Goal: Task Accomplishment & Management: Use online tool/utility

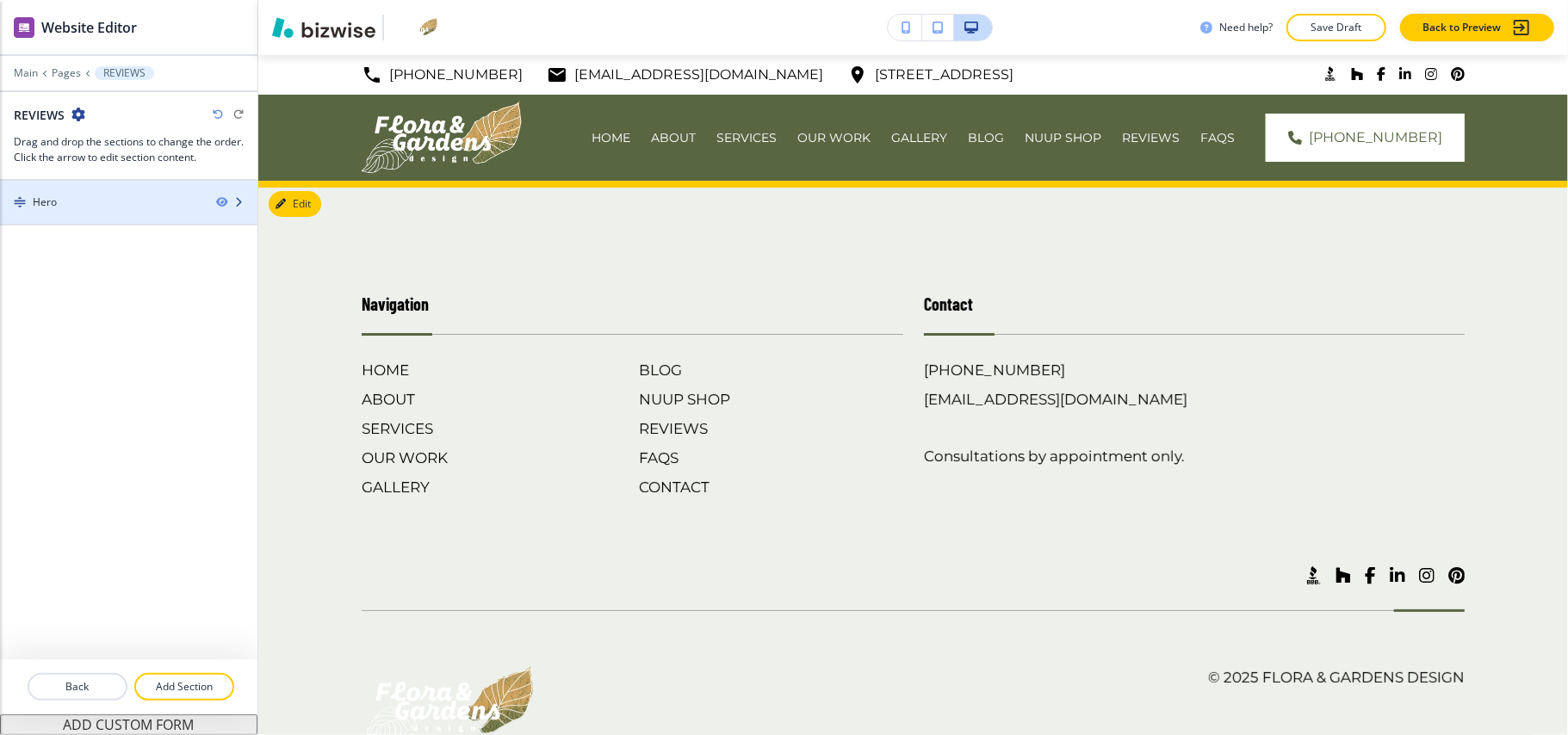
click at [67, 202] on div "Hero" at bounding box center [101, 203] width 203 height 16
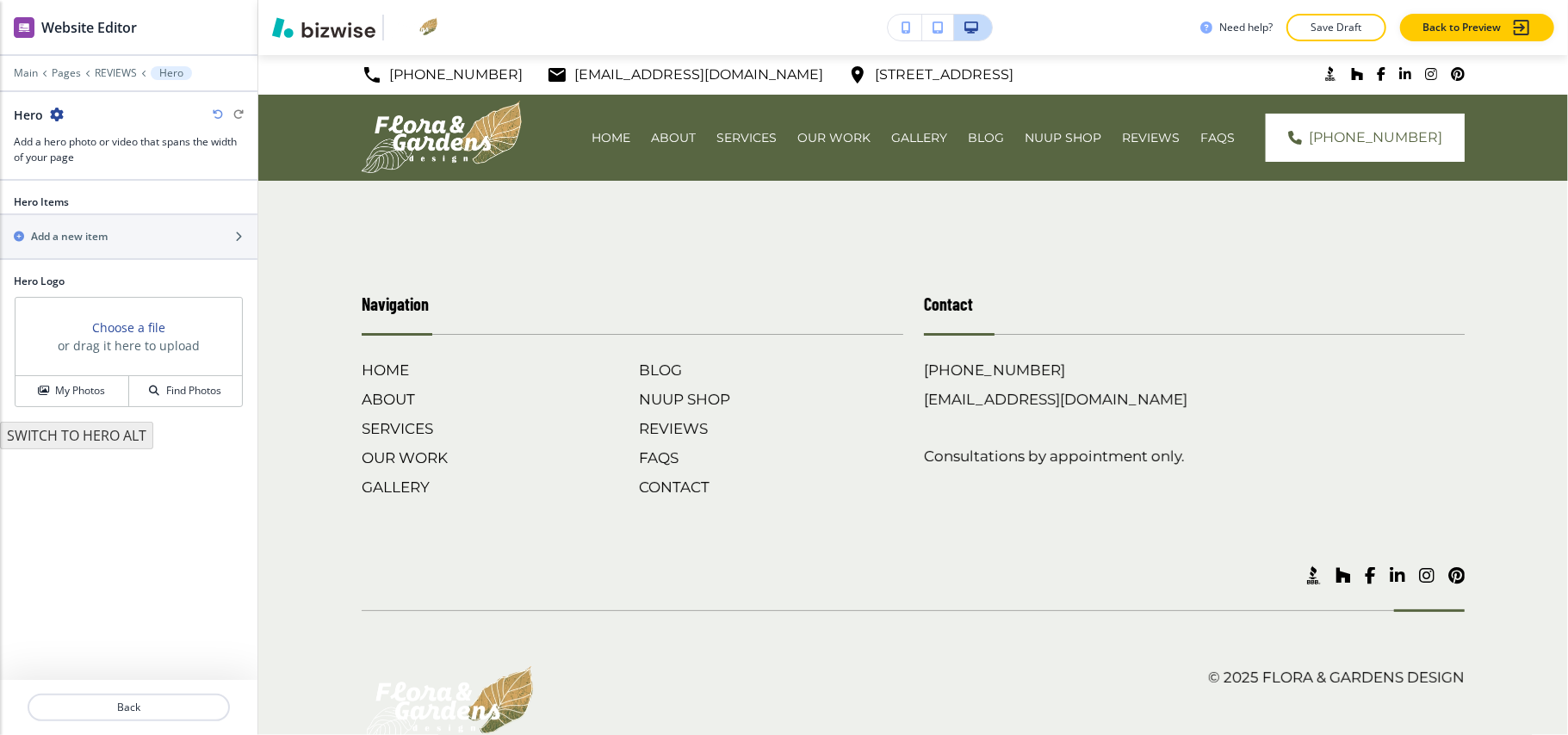
scroll to position [72, 0]
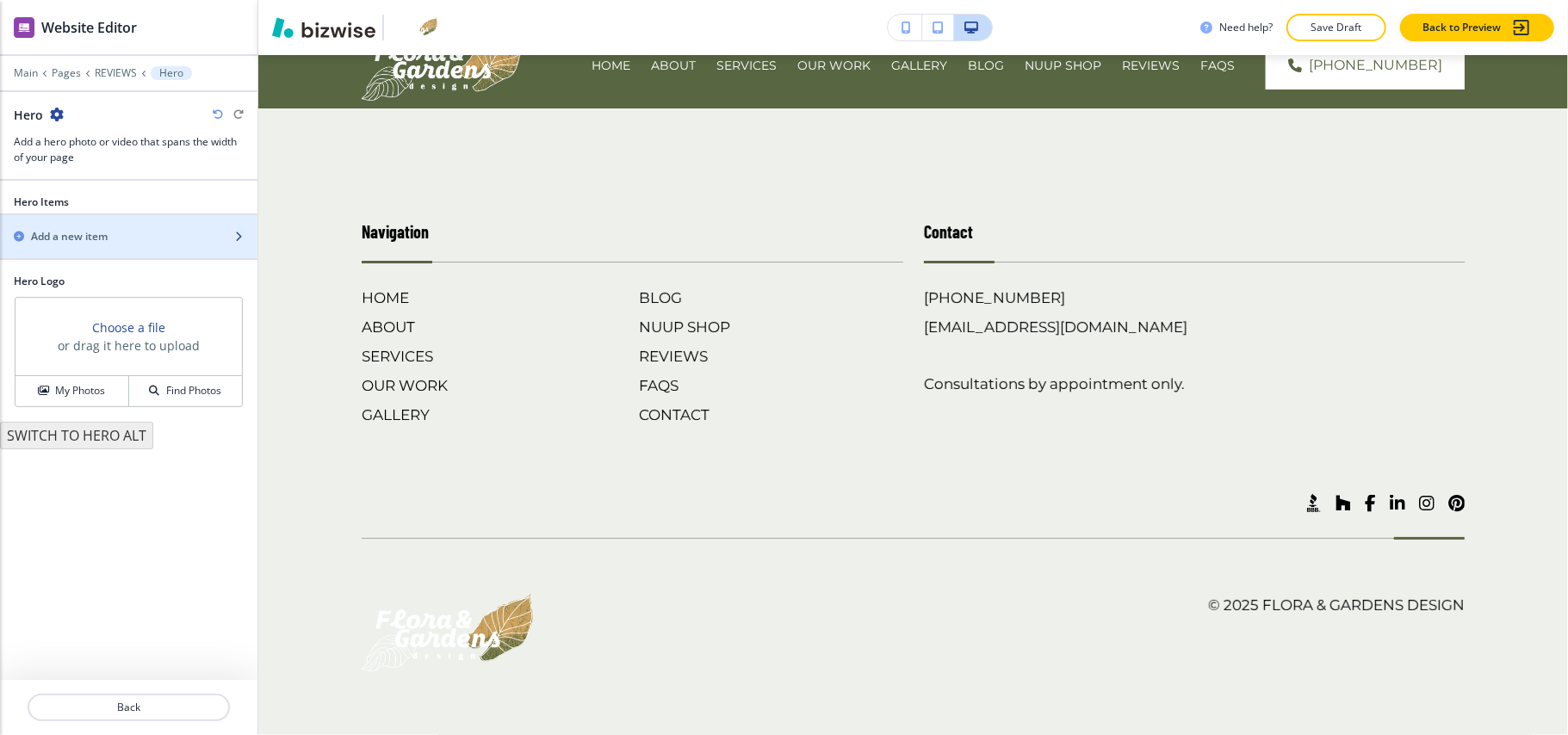
click at [119, 239] on div "Add a new item" at bounding box center [109, 237] width 219 height 16
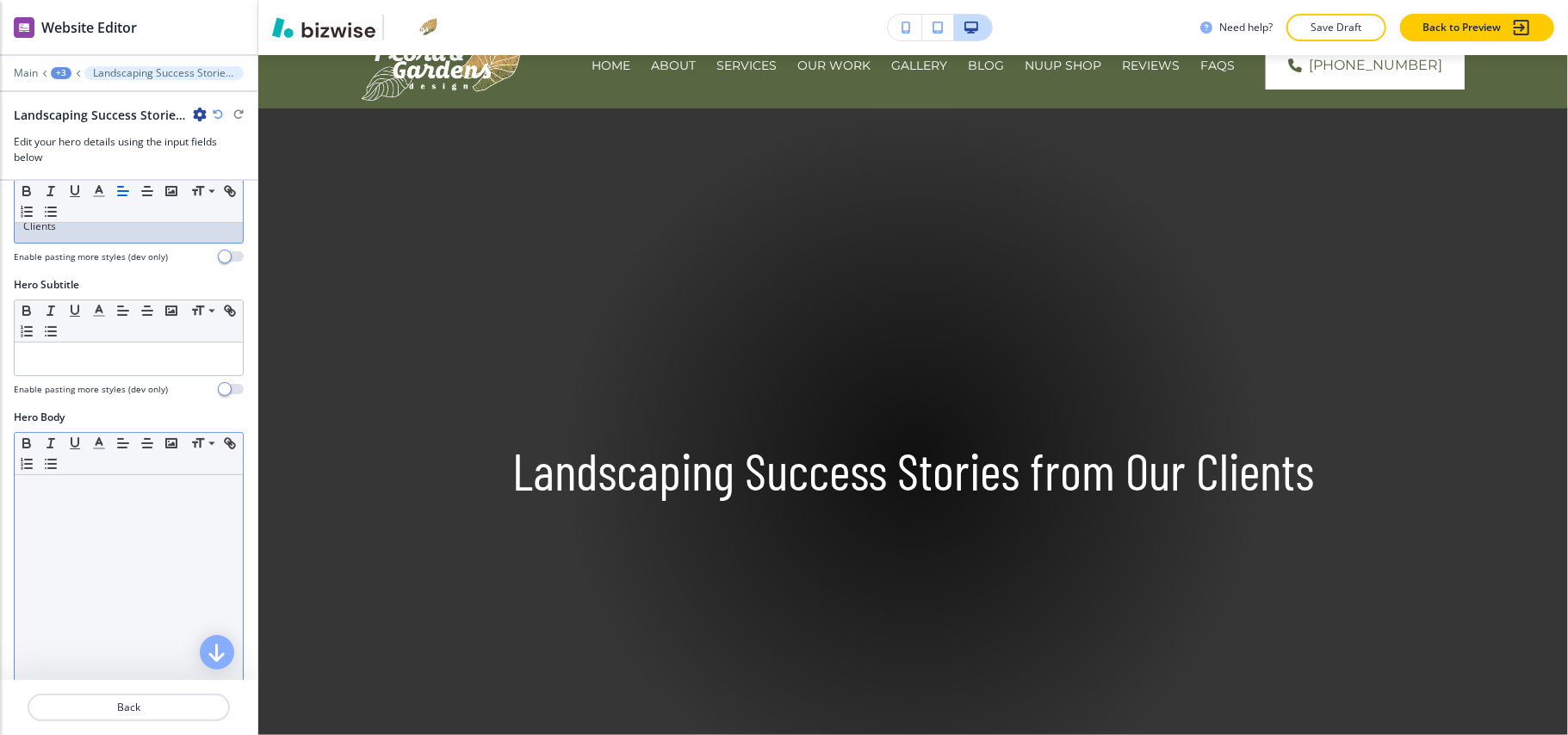
scroll to position [229, 0]
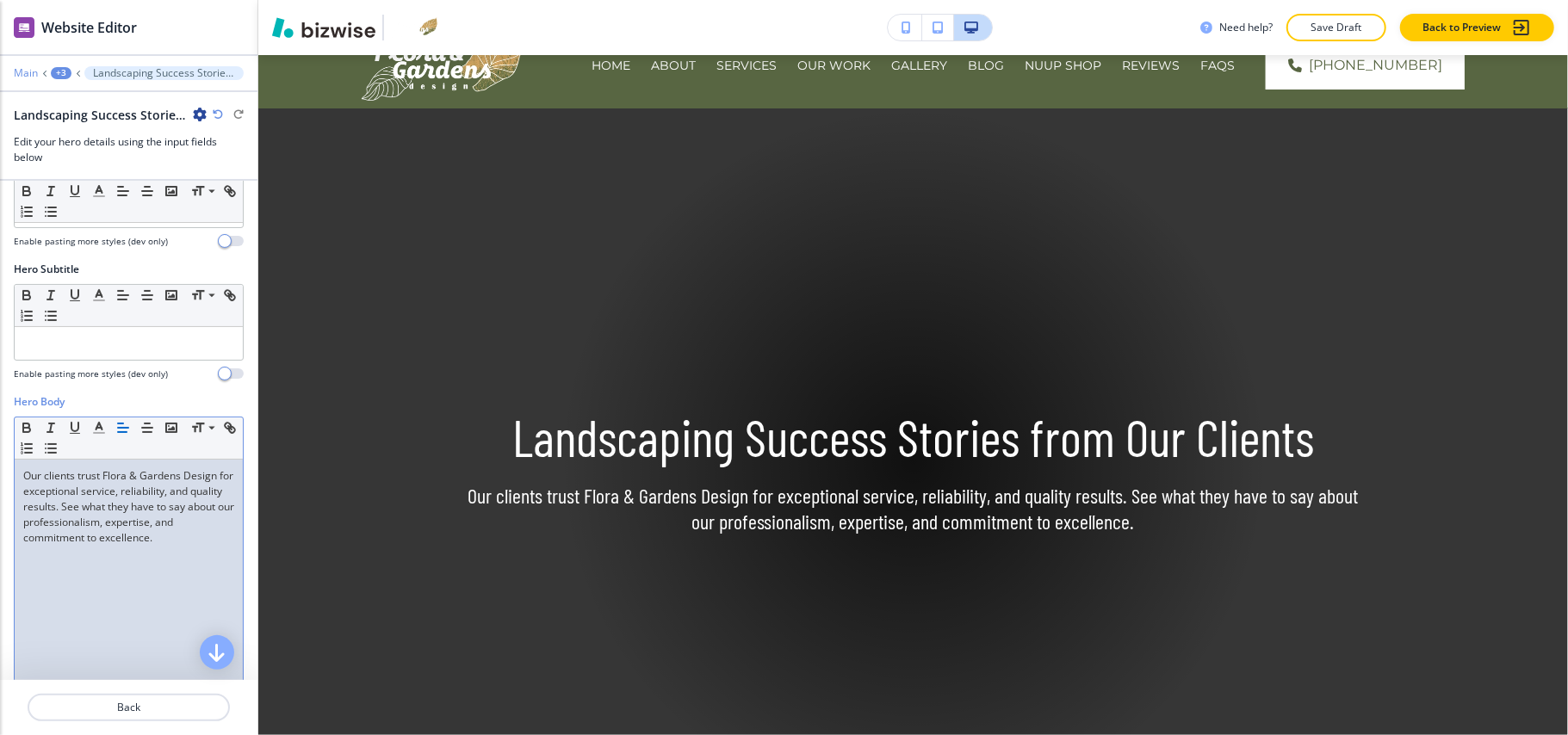
click at [29, 76] on p "Main" at bounding box center [25, 73] width 24 height 12
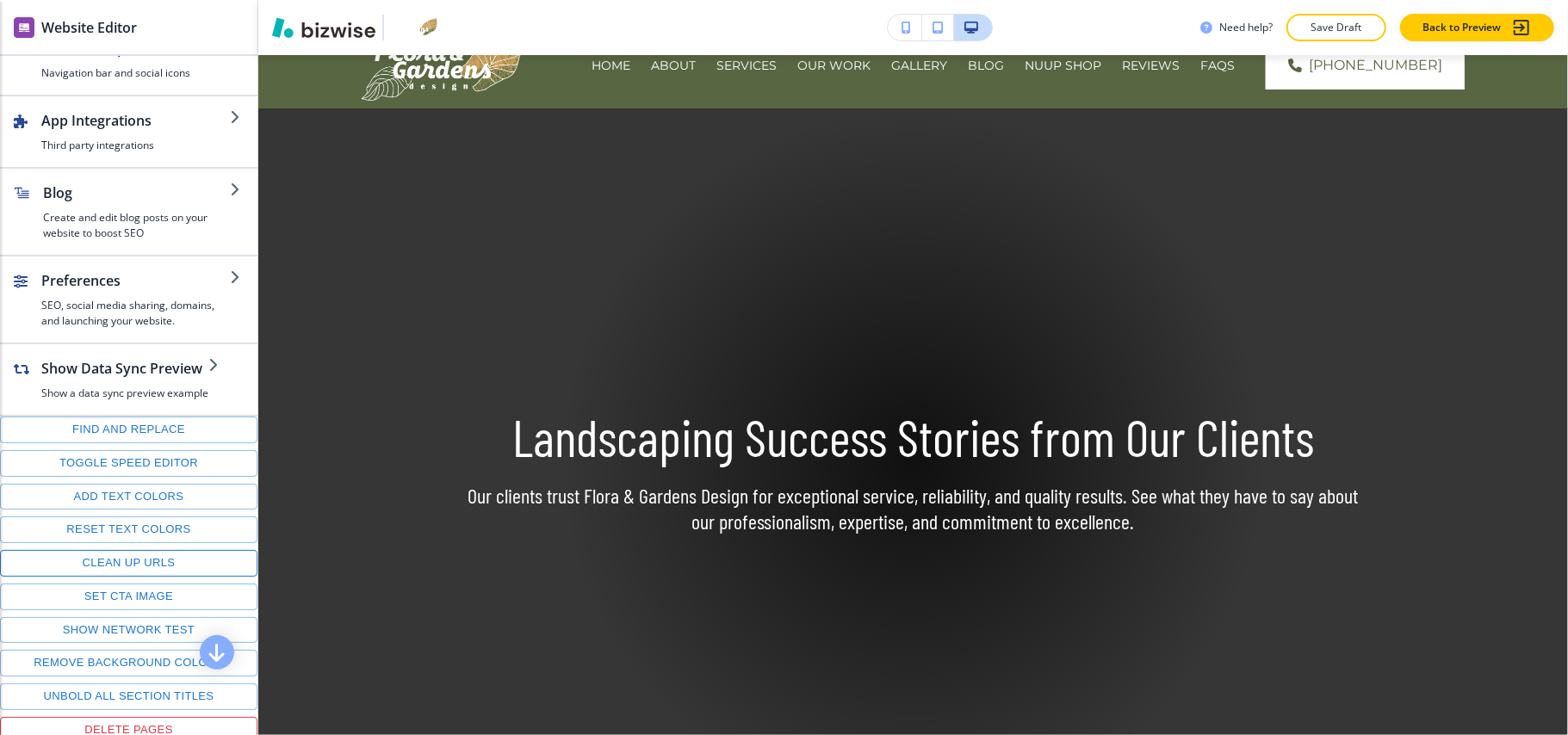
scroll to position [241, 0]
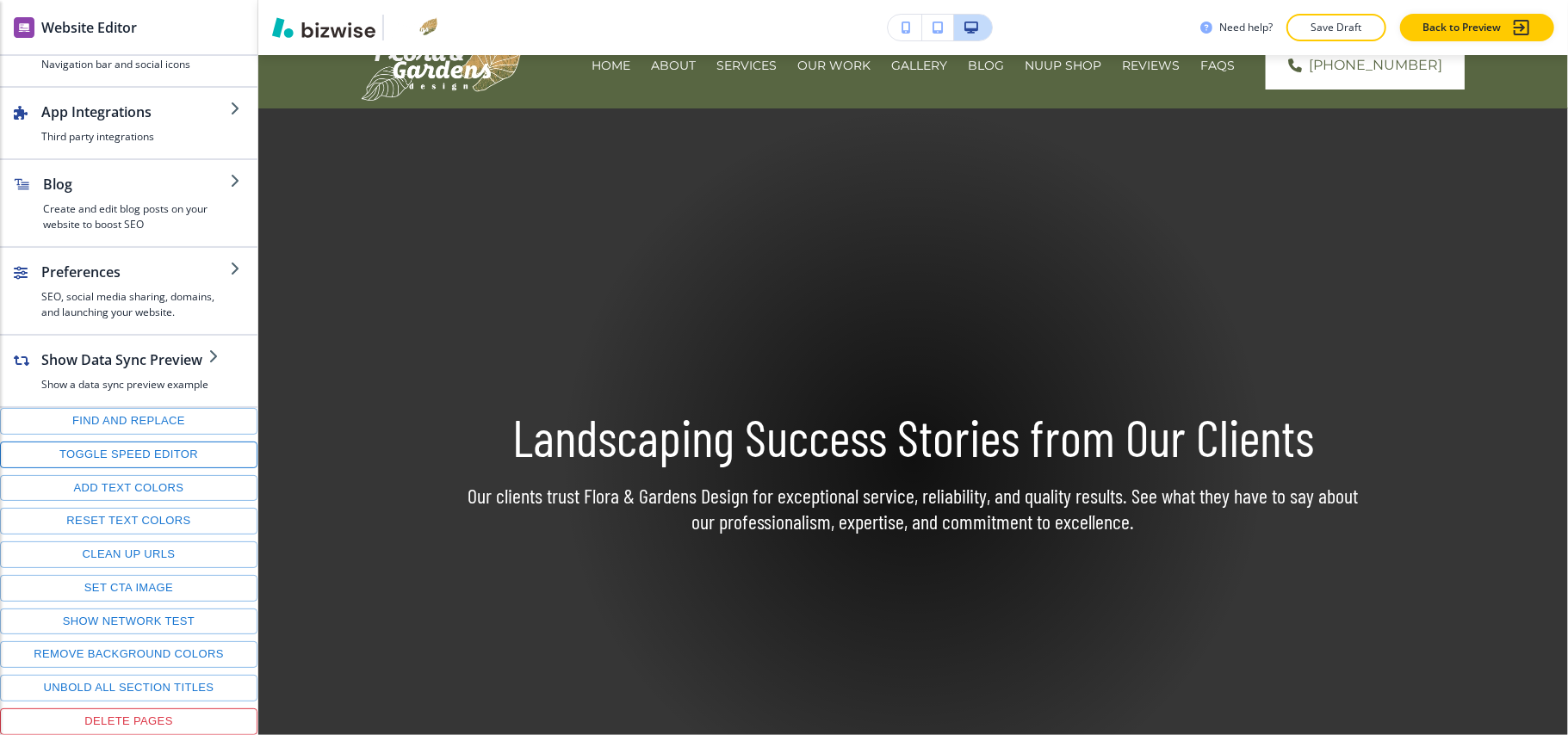
click at [99, 452] on button "Toggle speed editor" at bounding box center [129, 454] width 257 height 26
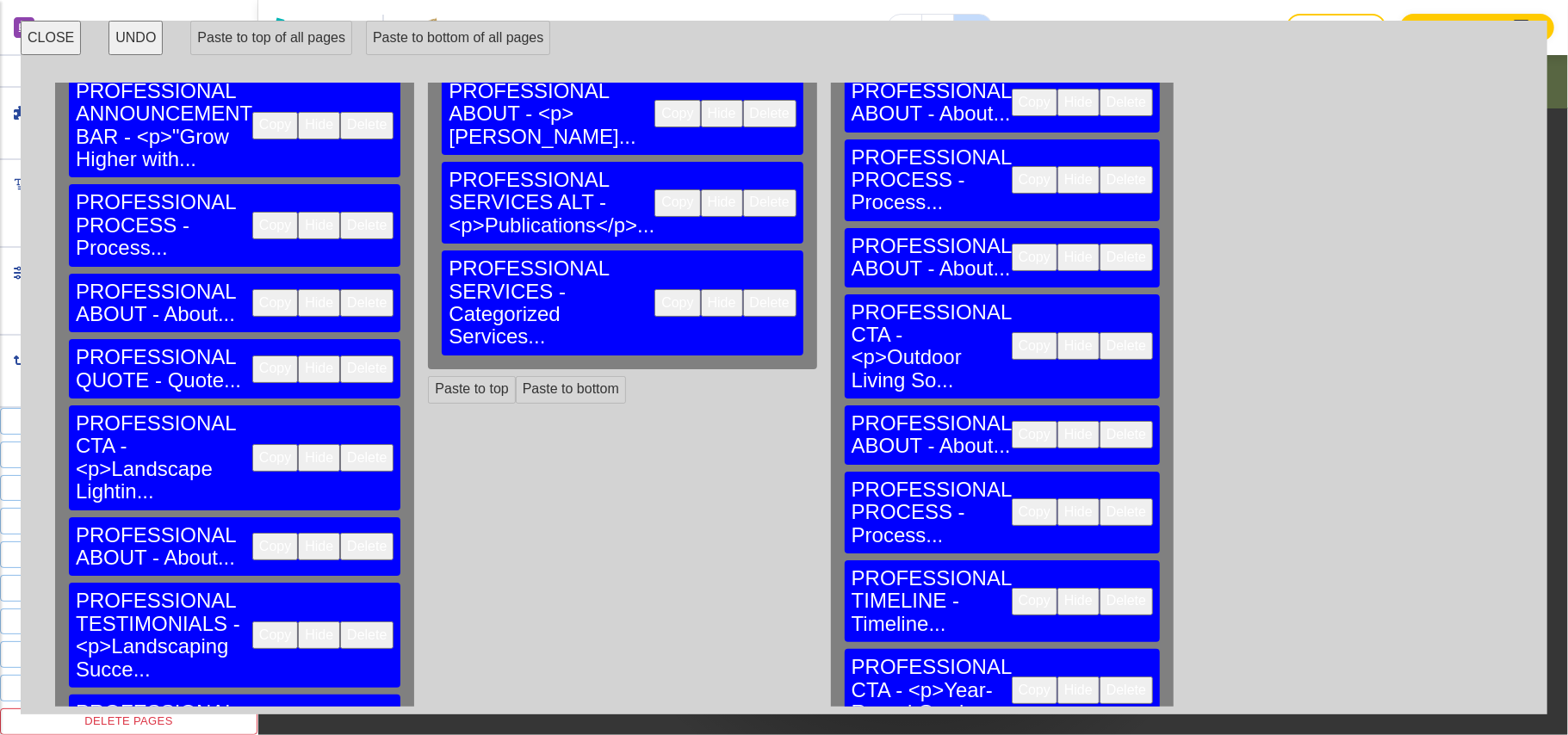
scroll to position [115, 0]
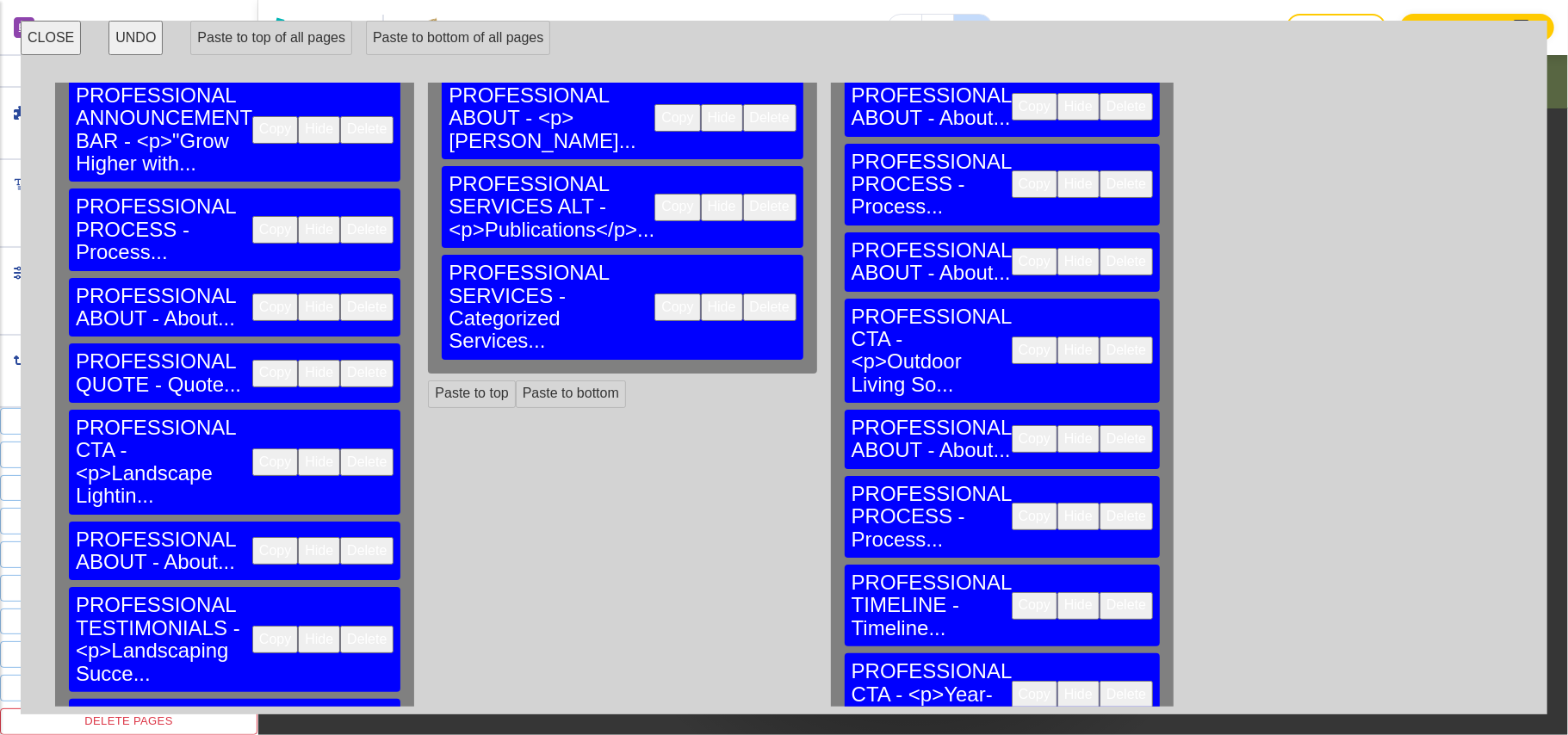
click at [252, 626] on button "Copy" at bounding box center [275, 639] width 46 height 27
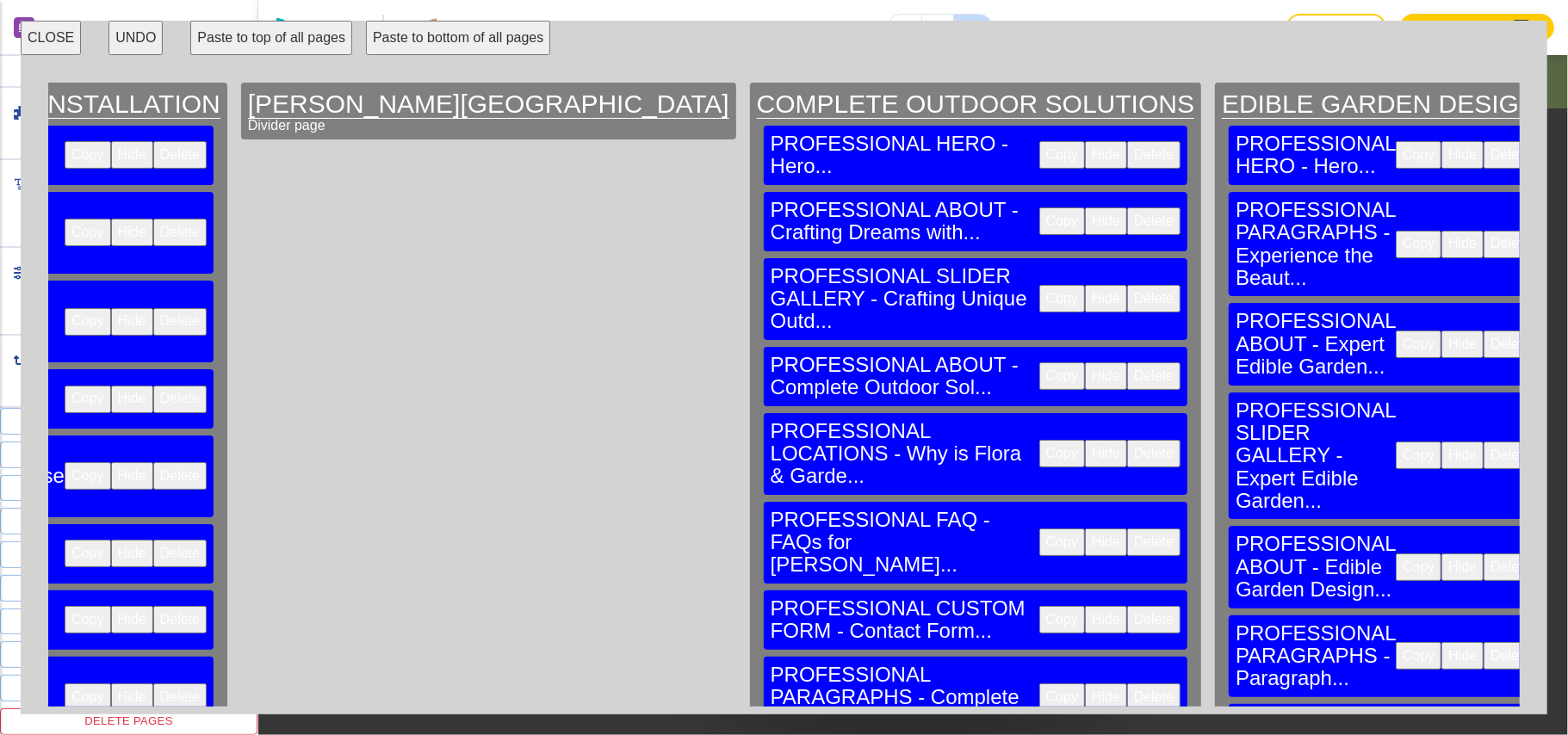
scroll to position [0, 55916]
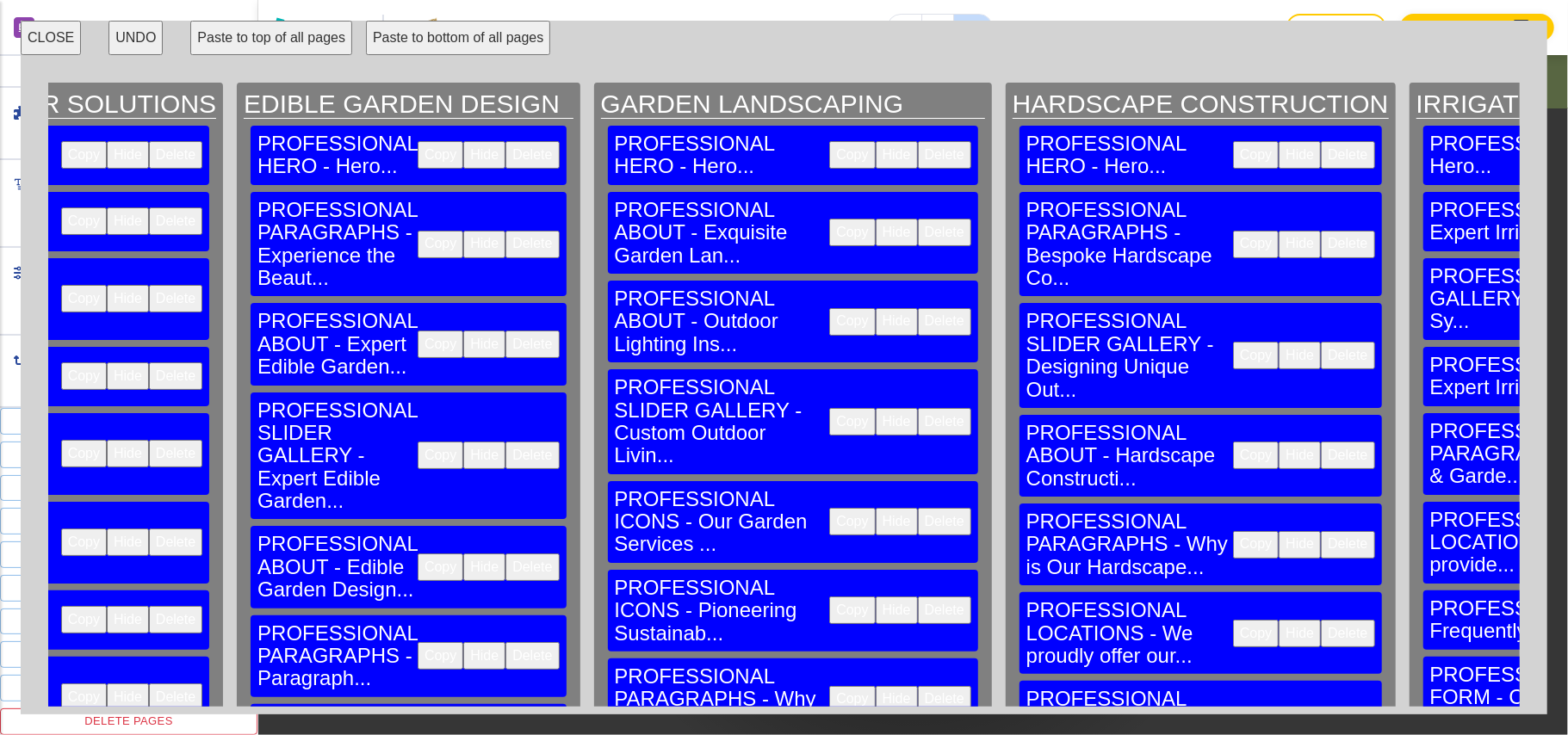
click at [56, 33] on button "CLOSE" at bounding box center [51, 37] width 60 height 34
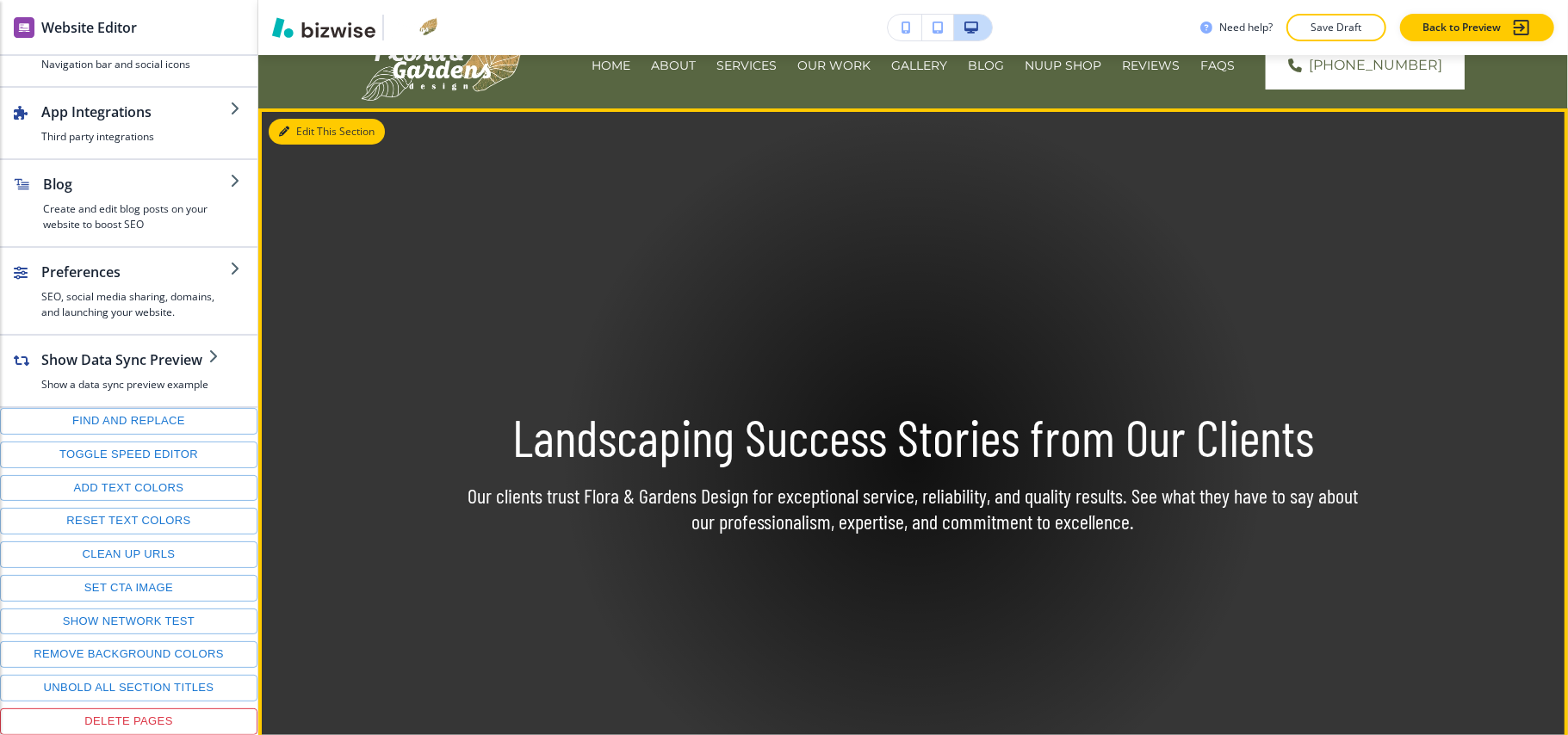
click at [301, 124] on button "Edit This Section" at bounding box center [326, 132] width 116 height 26
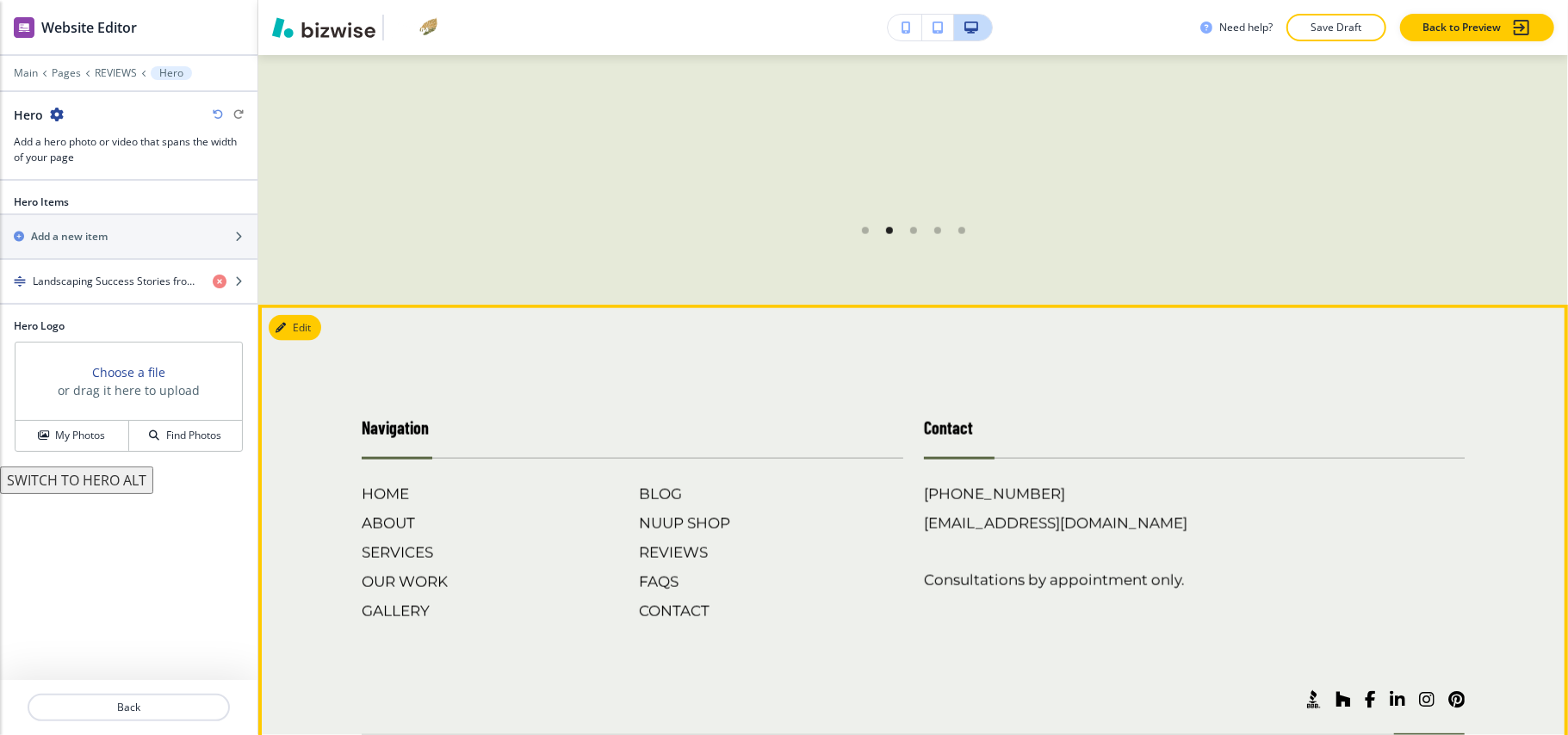
scroll to position [1699, 0]
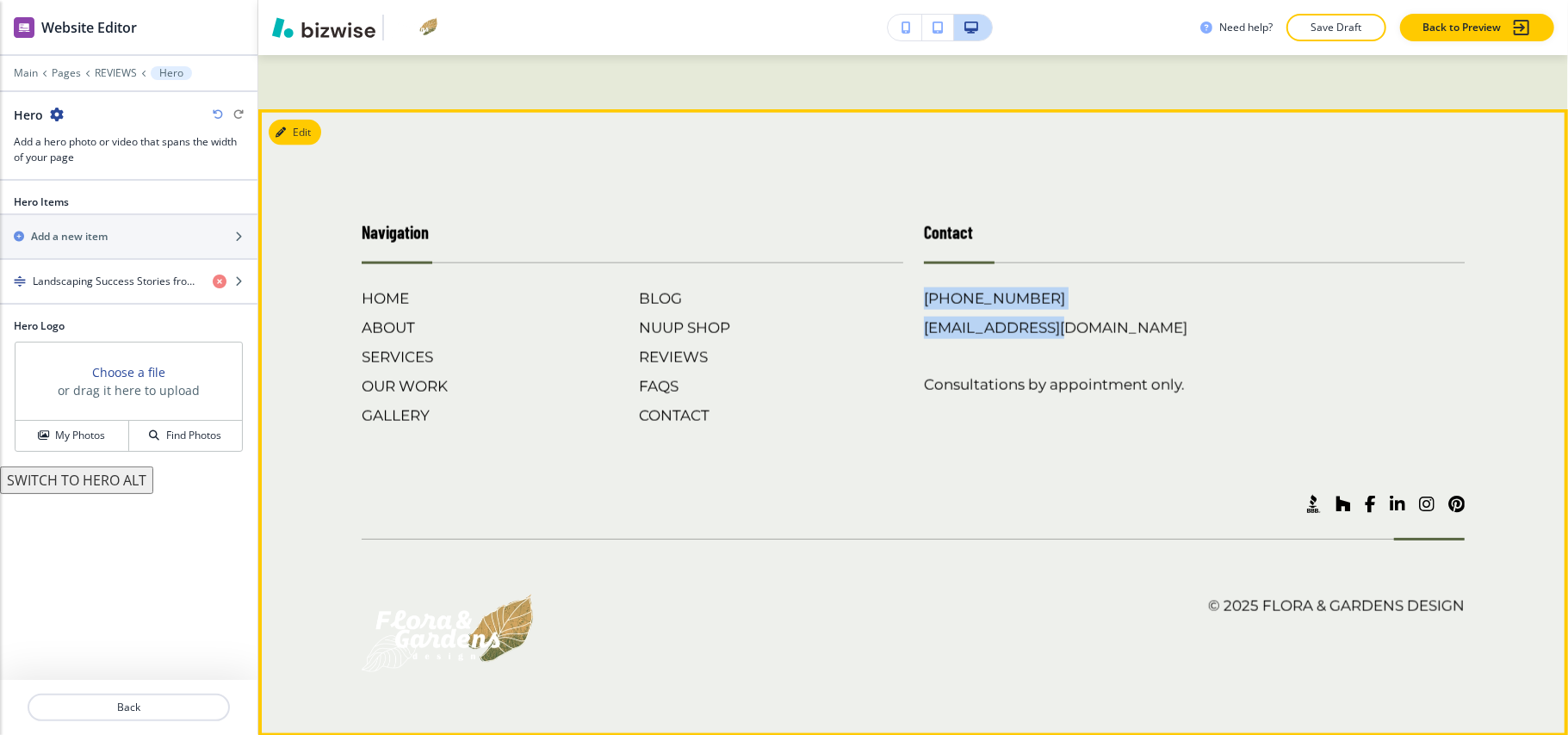
drag, startPoint x: 1046, startPoint y: 291, endPoint x: 912, endPoint y: 294, distance: 134.0
click at [912, 294] on div "Contact (830) 999-7737 studio@floragardensdesign.com Consultations by appointme…" at bounding box center [1184, 306] width 562 height 242
click at [903, 293] on div "Contact (830) 999-7737 studio@floragardensdesign.com Consultations by appointme…" at bounding box center [1184, 306] width 562 height 242
drag, startPoint x: 905, startPoint y: 290, endPoint x: 1031, endPoint y: 291, distance: 126.0
click at [1031, 291] on div "Contact (830) 999-7737 studio@floragardensdesign.com Consultations by appointme…" at bounding box center [1184, 306] width 562 height 242
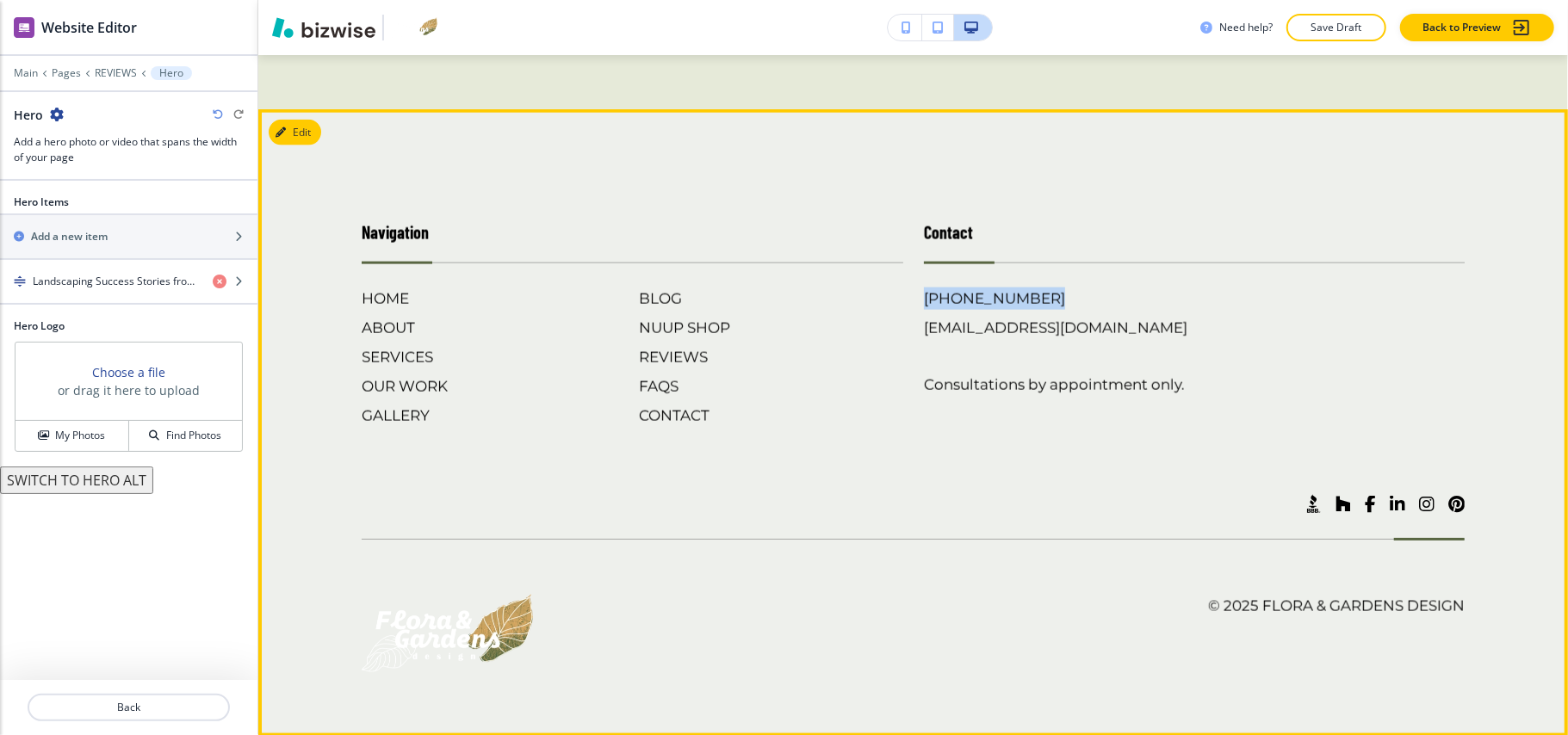
copy h6 "[PHONE_NUMBER]"
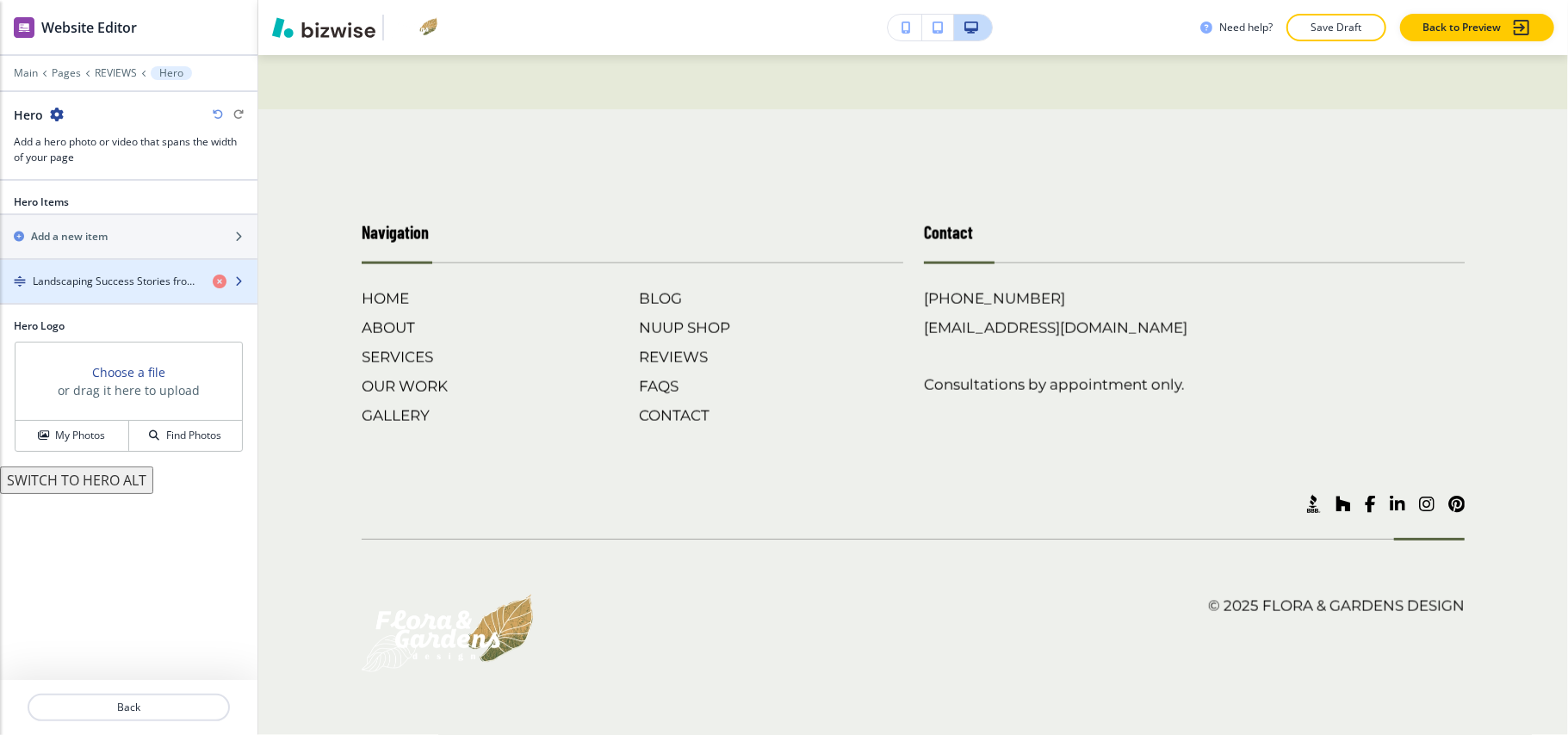
click at [83, 277] on h4 "Landscaping Success Stories from Our Clients" at bounding box center [116, 282] width 167 height 16
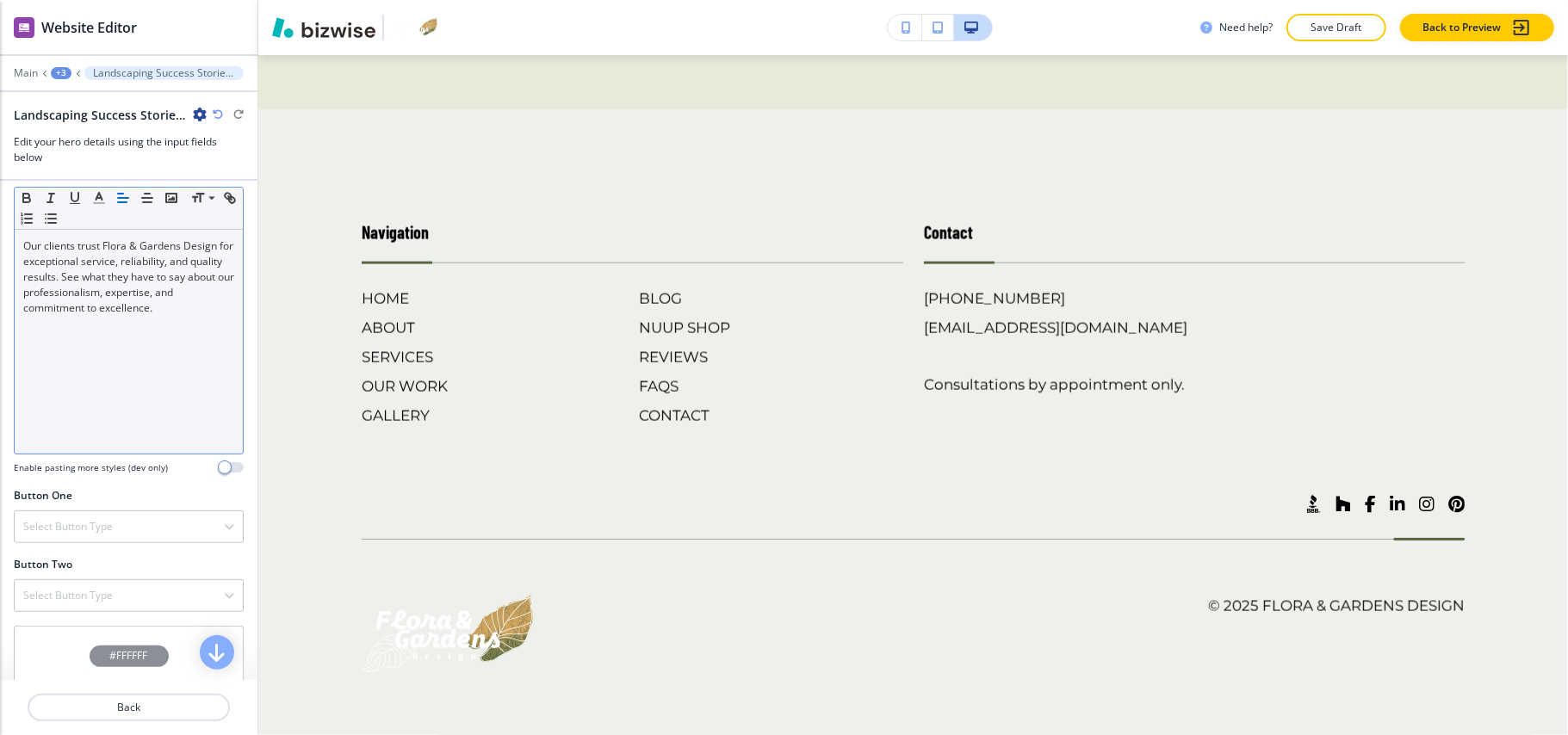
scroll to position [573, 0]
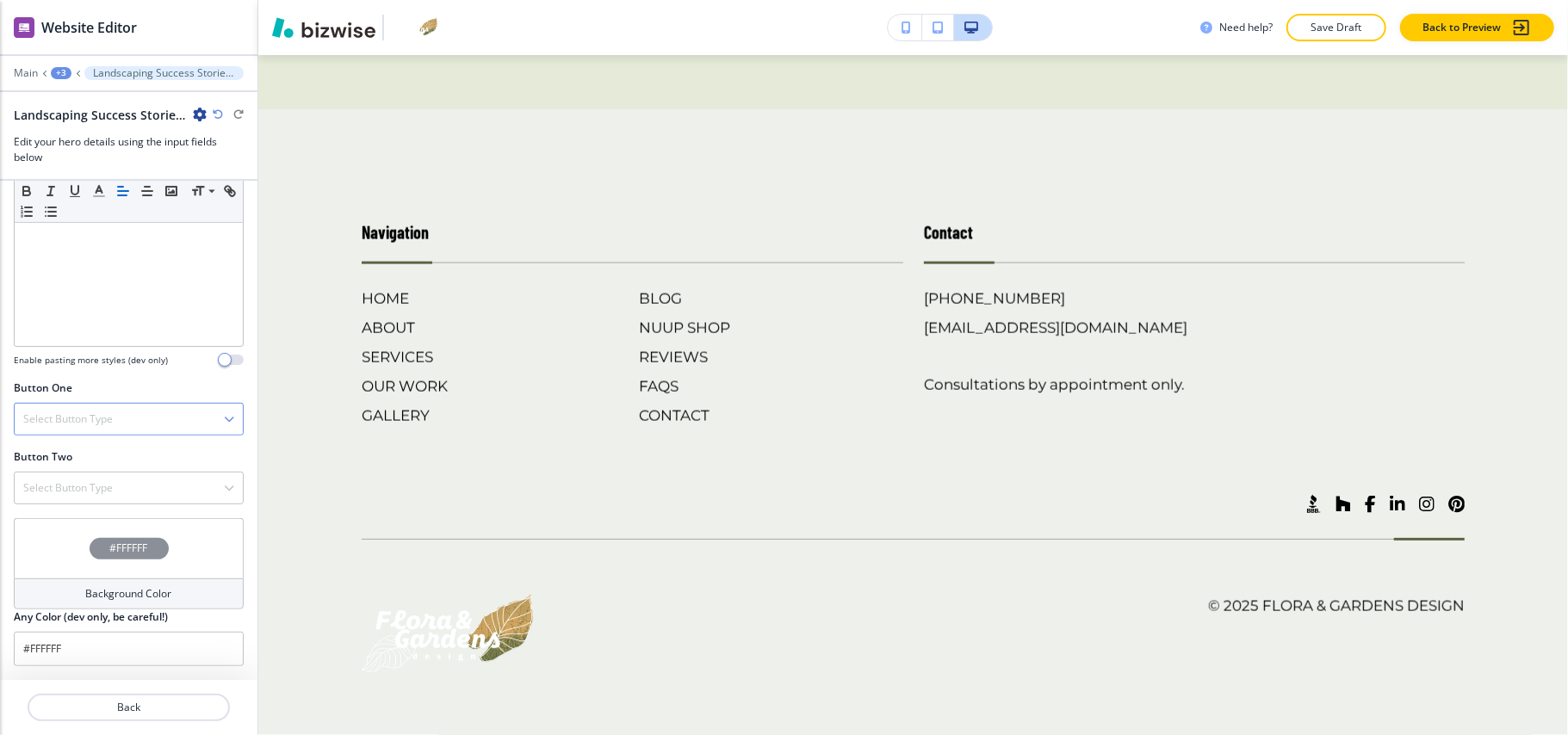
click at [76, 420] on h4 "Select Button Type" at bounding box center [68, 419] width 90 height 16
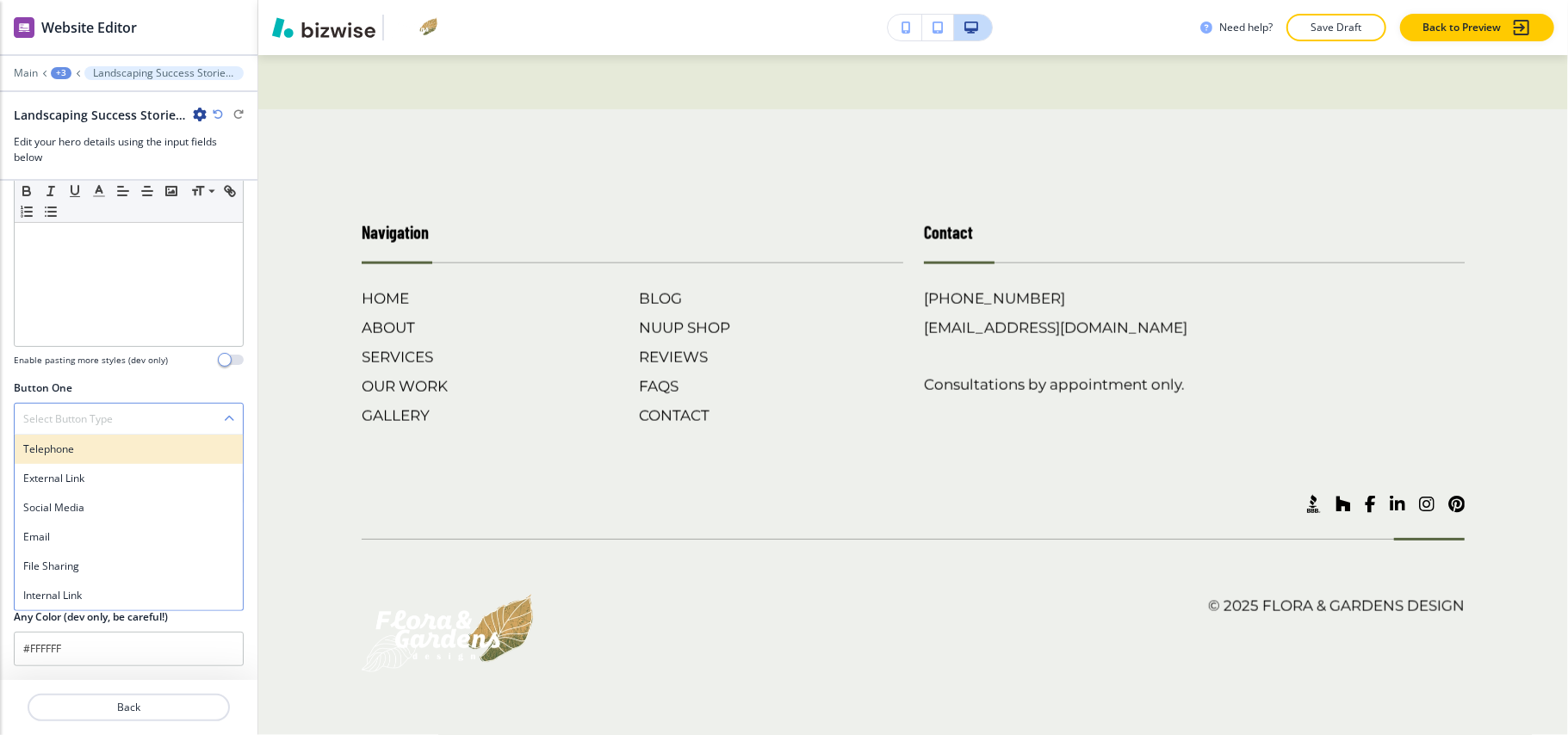
click at [76, 445] on h4 "Telephone" at bounding box center [129, 449] width 210 height 16
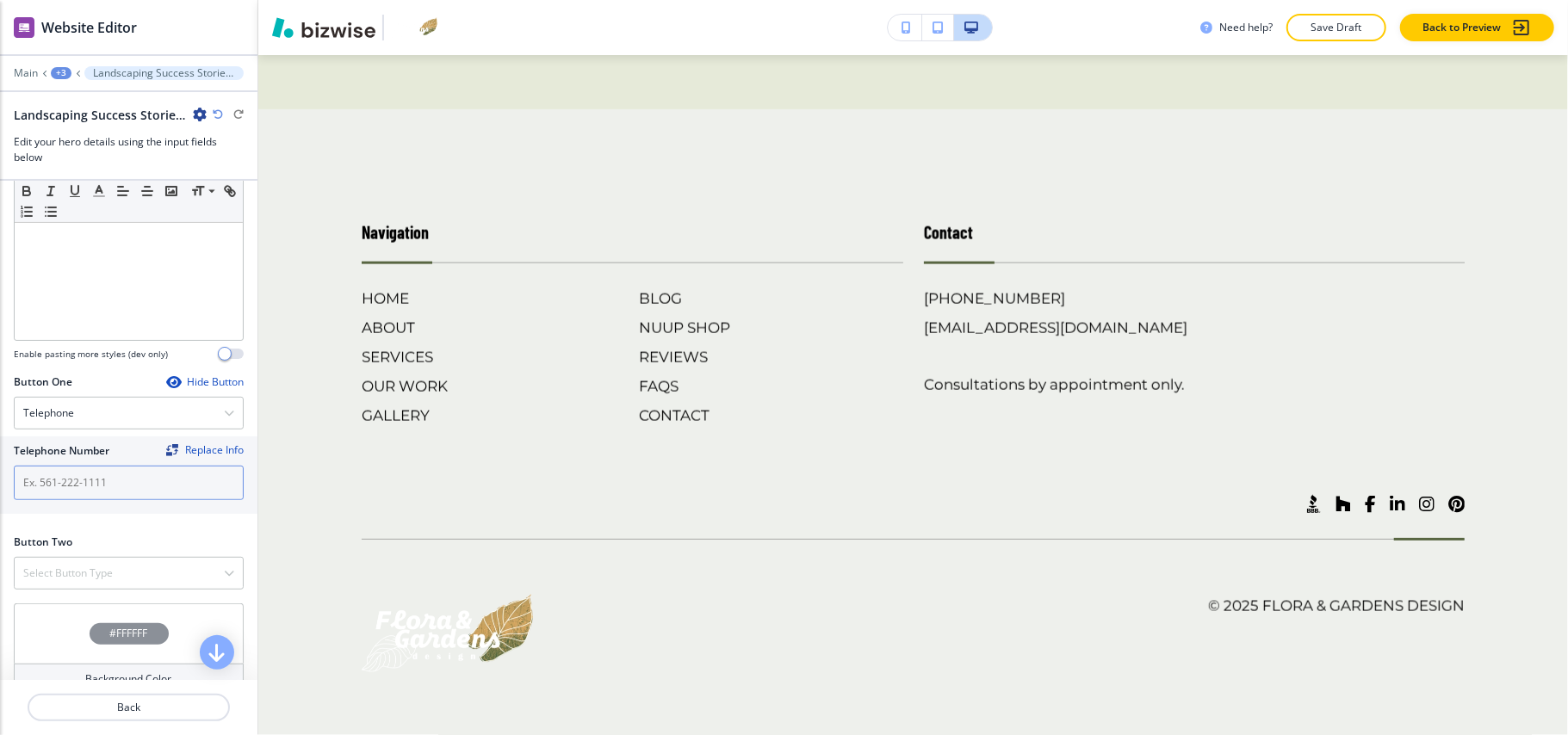
click at [62, 498] on input "text" at bounding box center [129, 483] width 230 height 34
paste input "[PHONE_NUMBER]"
type input "[PHONE_NUMBER]"
click at [62, 580] on h4 "Select Button Type" at bounding box center [68, 573] width 90 height 16
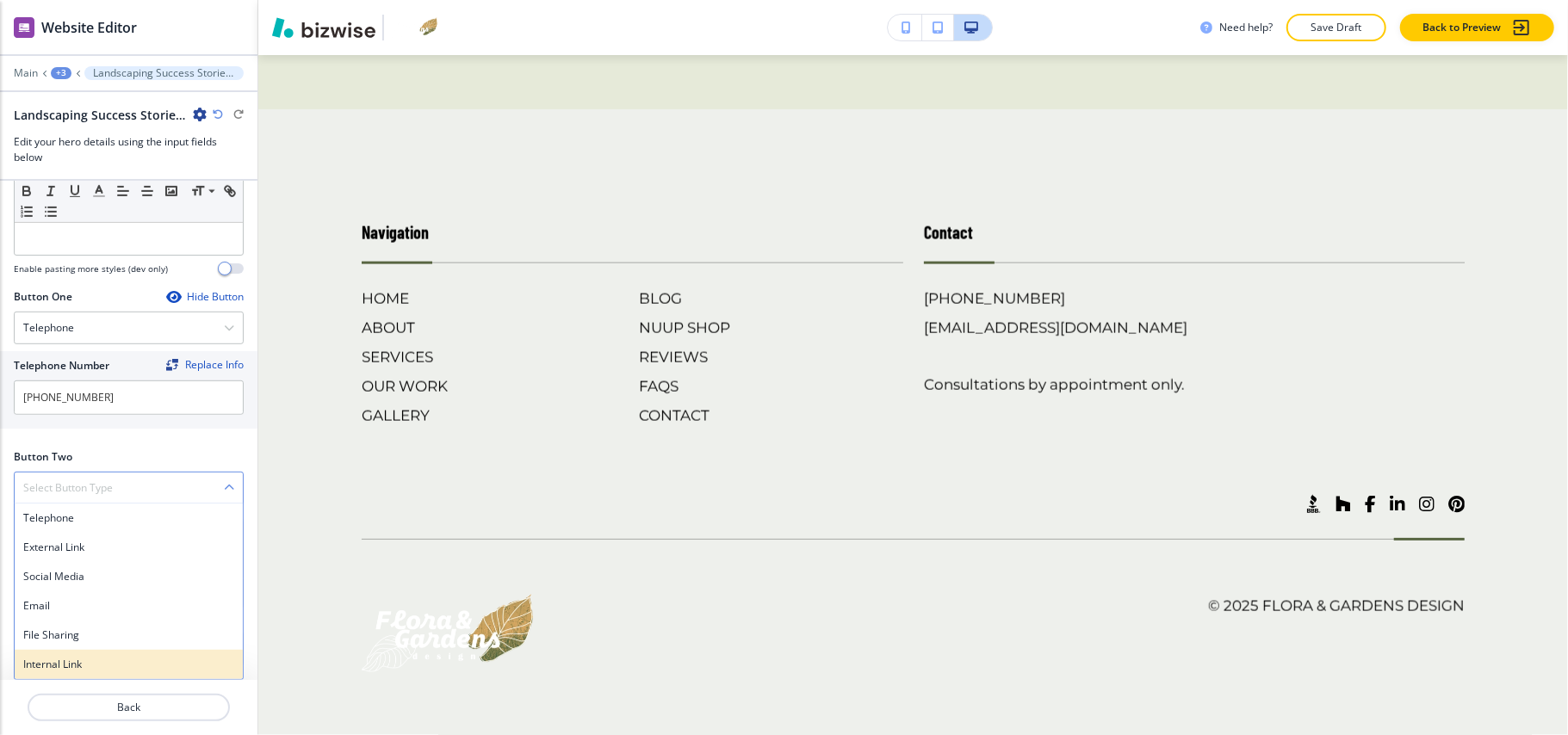
click at [48, 658] on h4 "Internal Link" at bounding box center [129, 665] width 210 height 16
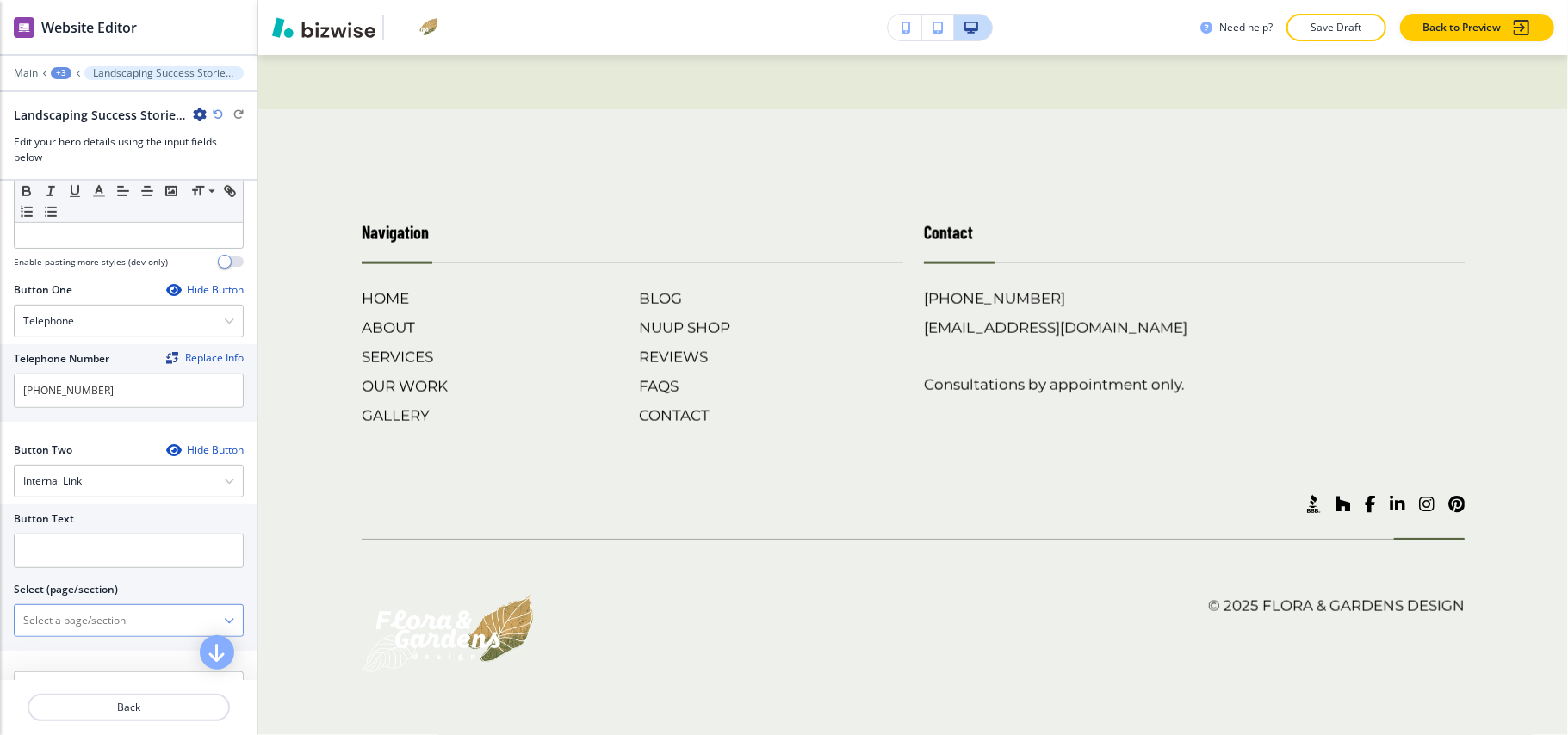
click at [93, 620] on \(page\/section\) "Manual Input" at bounding box center [119, 621] width 210 height 29
click at [62, 654] on h4 "CONTACT" at bounding box center [129, 651] width 210 height 16
type \(page\/section\) "CONTACT"
click at [66, 568] on input "text" at bounding box center [129, 551] width 230 height 34
paste input "CONTACT US"
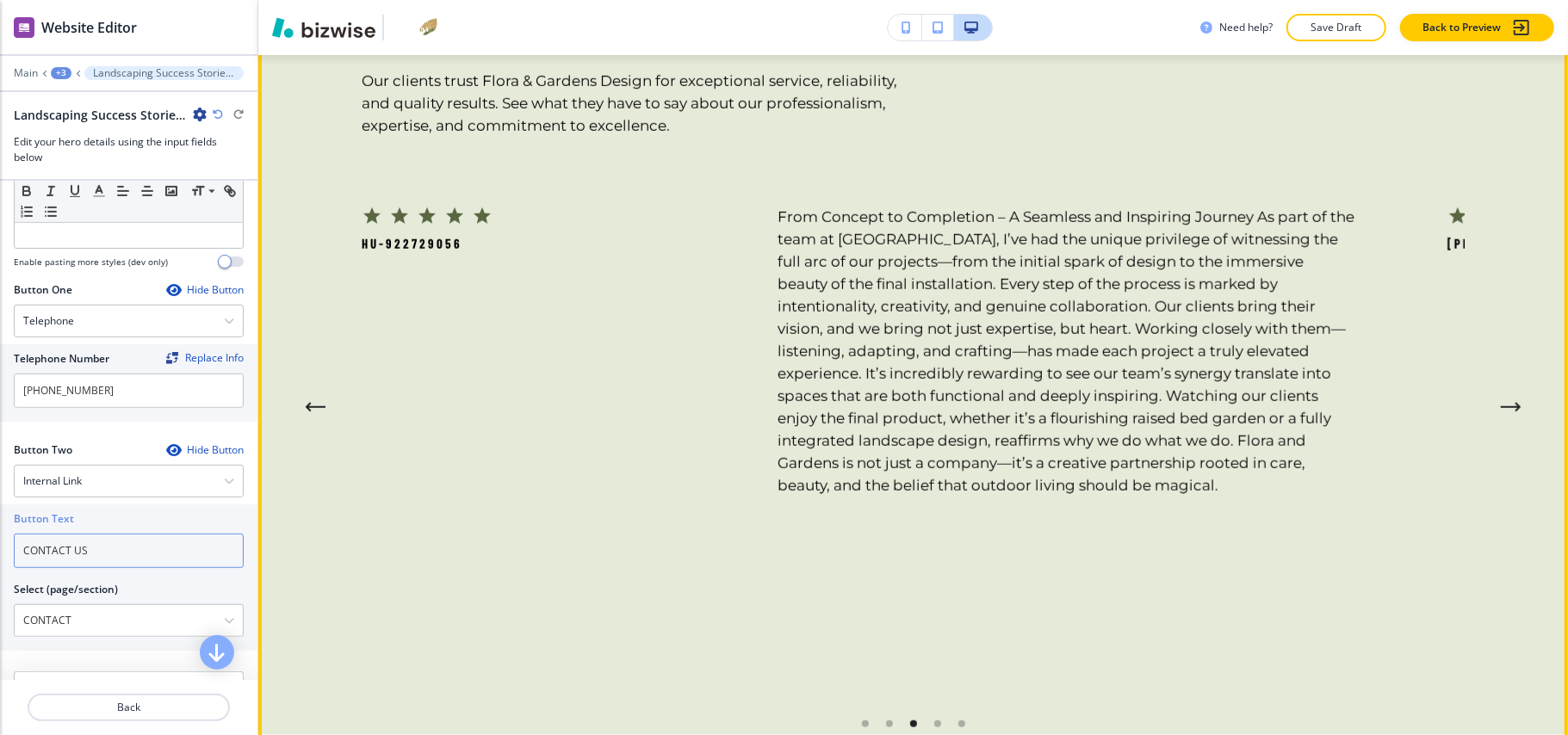
scroll to position [780, 0]
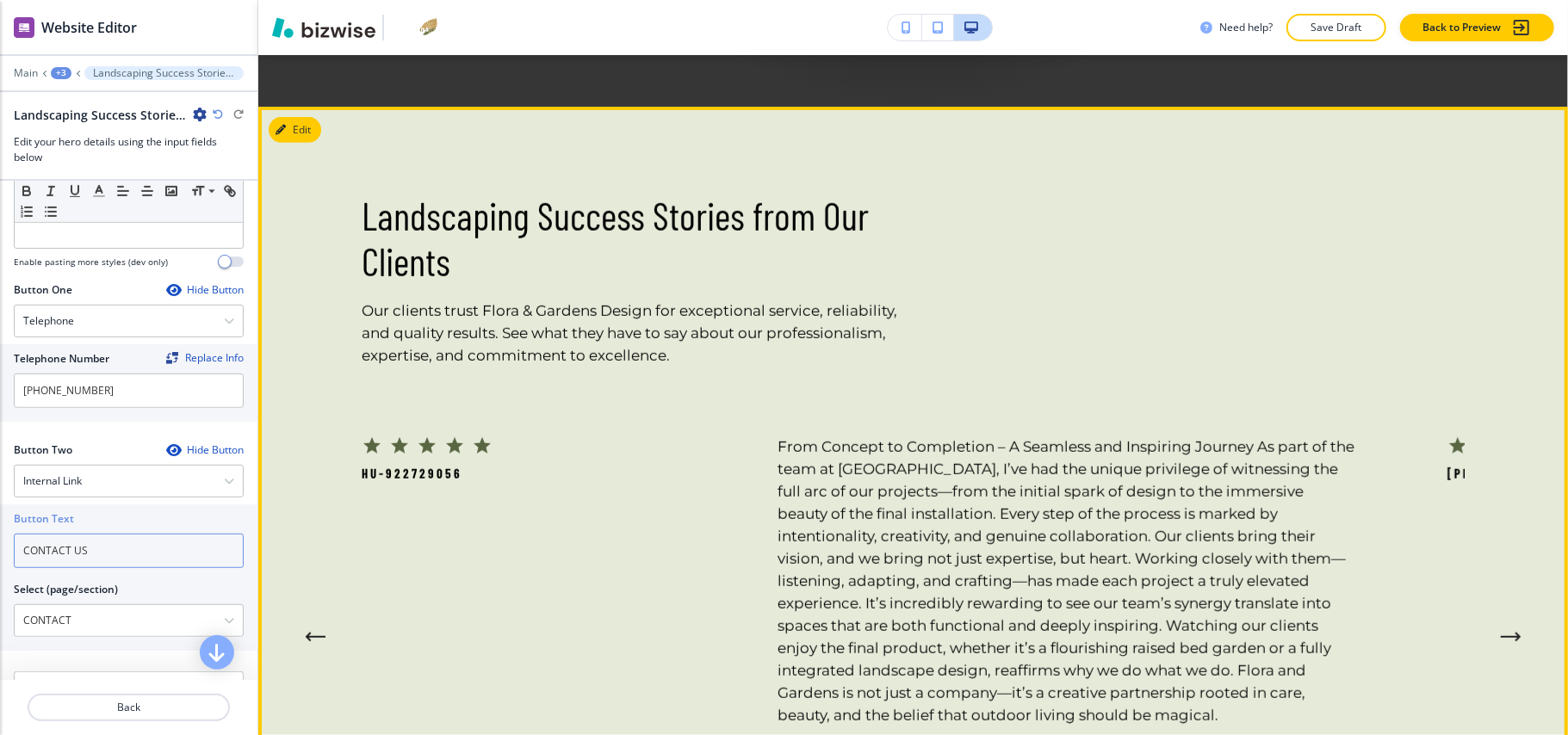
type input "CONTACT US"
click at [290, 133] on button "Edit" at bounding box center [295, 130] width 53 height 26
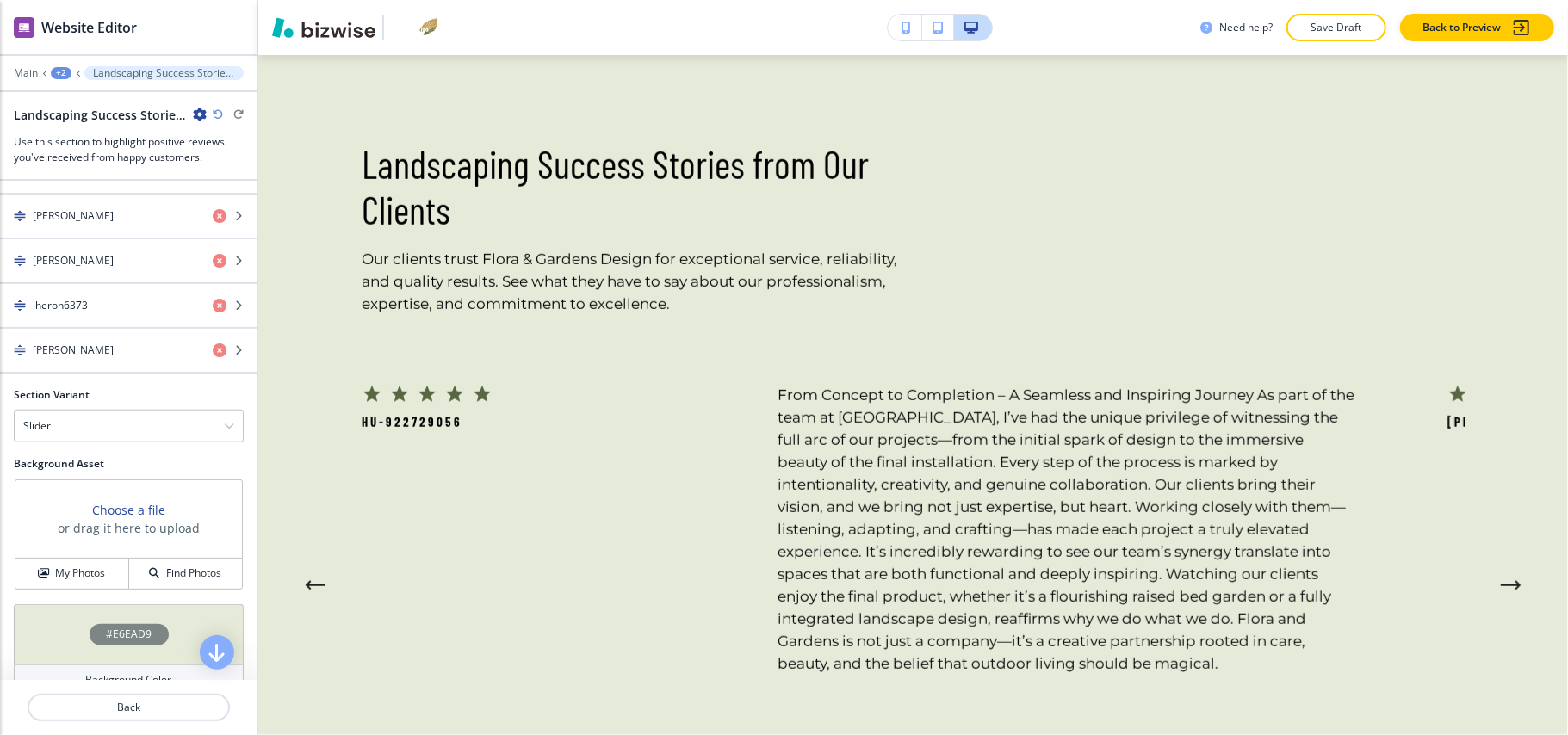
scroll to position [1017, 0]
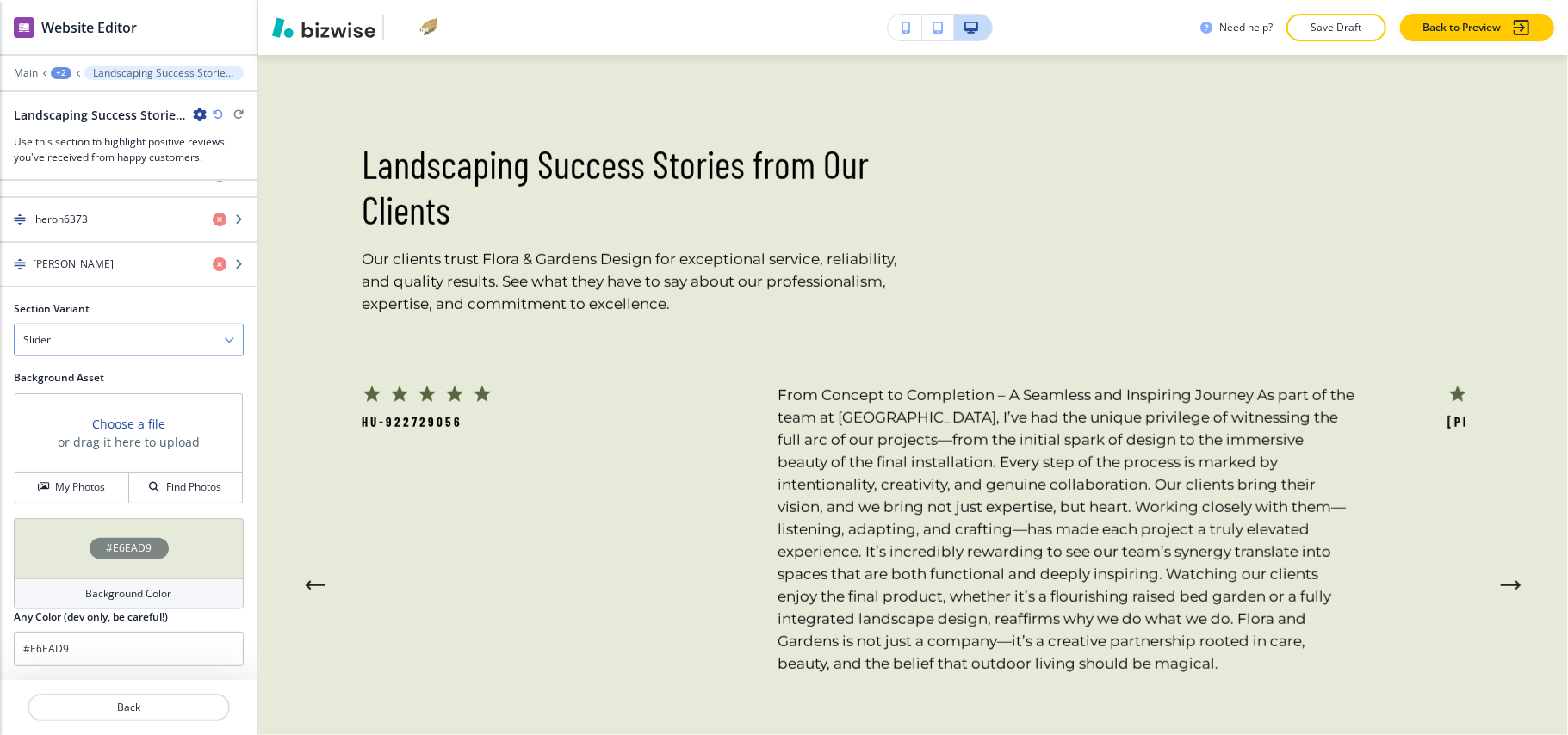
click at [79, 341] on div "Slider" at bounding box center [129, 340] width 228 height 31
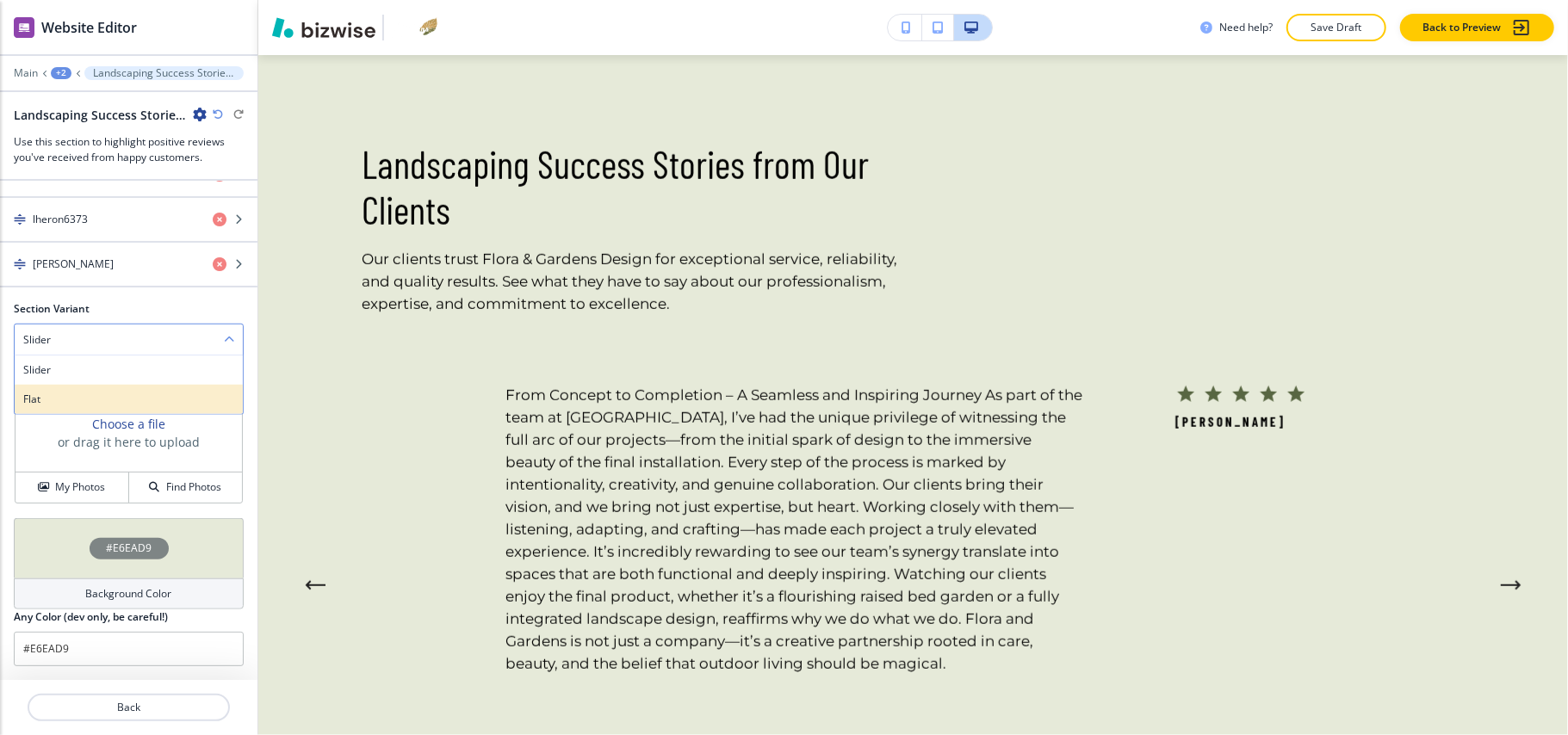
click at [85, 398] on h4 "Flat" at bounding box center [129, 400] width 210 height 16
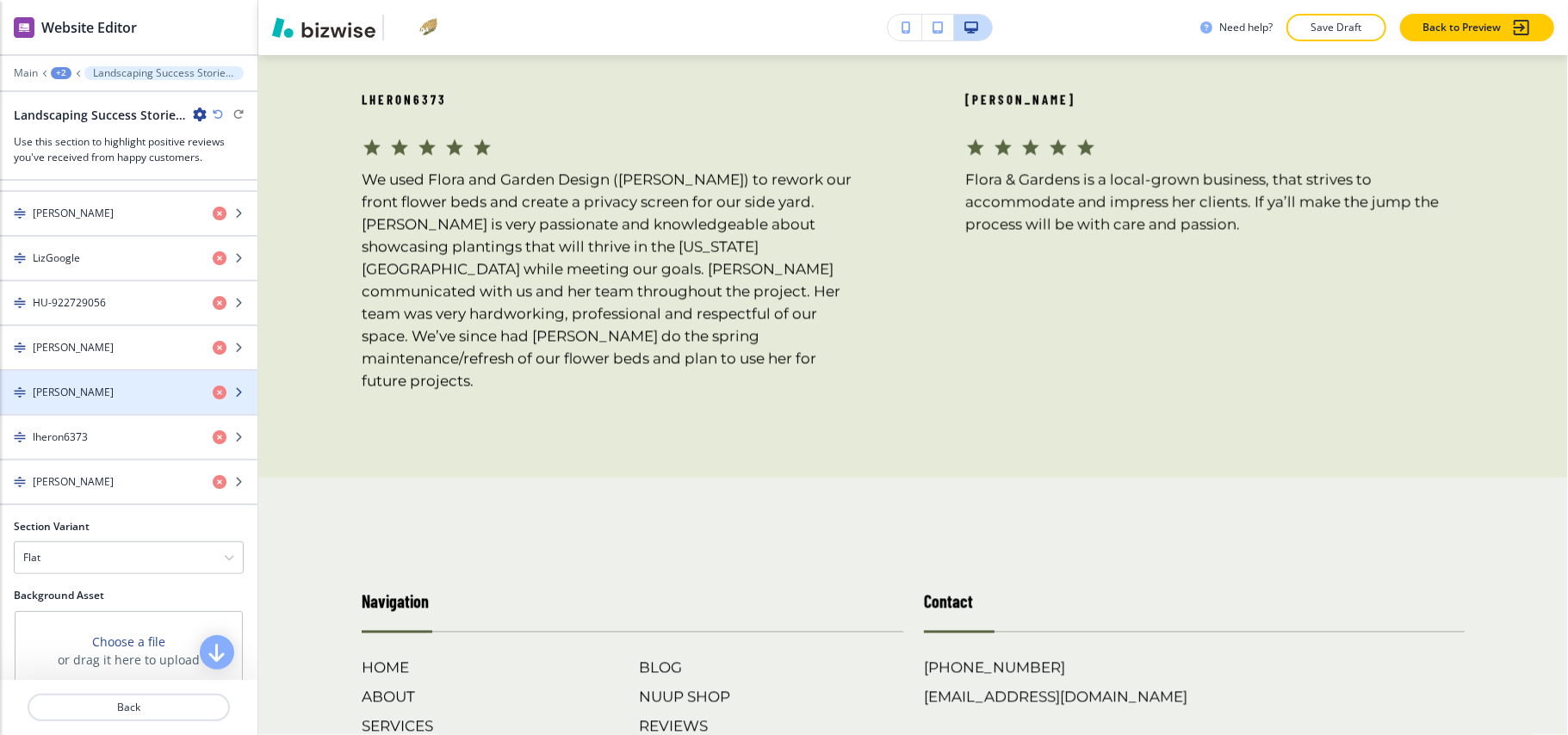
scroll to position [442, 0]
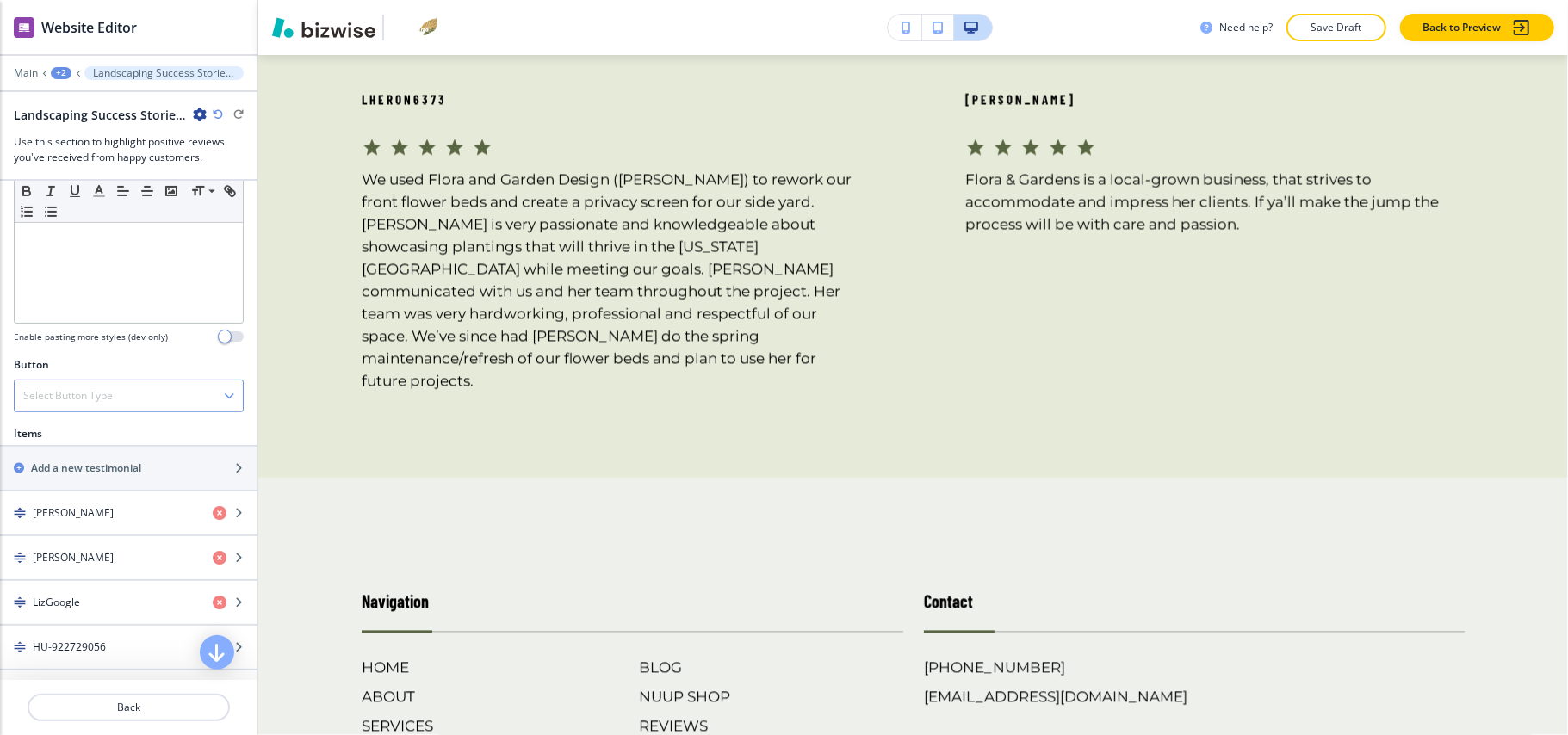
click at [92, 402] on h4 "Select Button Type" at bounding box center [68, 396] width 90 height 16
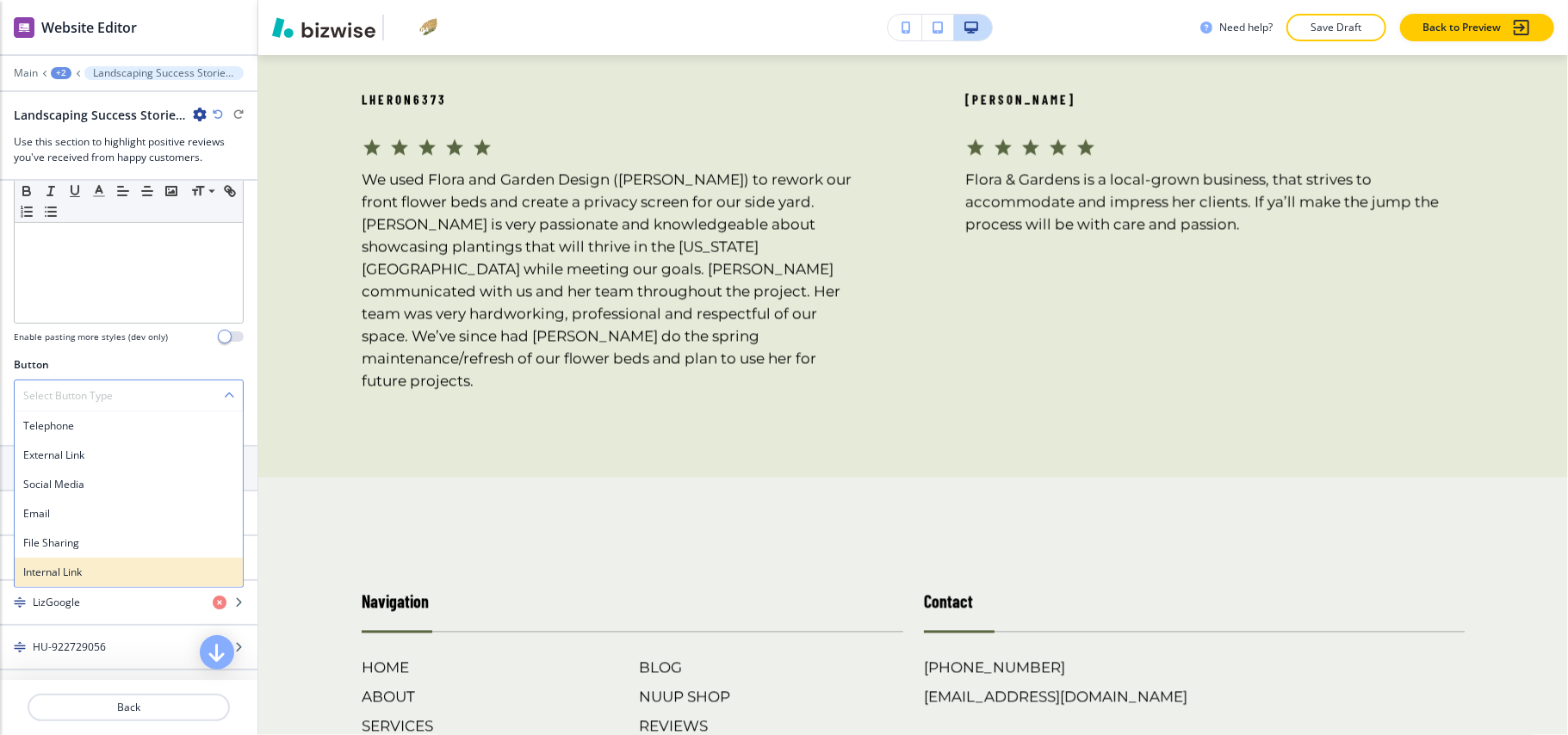
click at [91, 579] on h4 "Internal Link" at bounding box center [129, 573] width 210 height 16
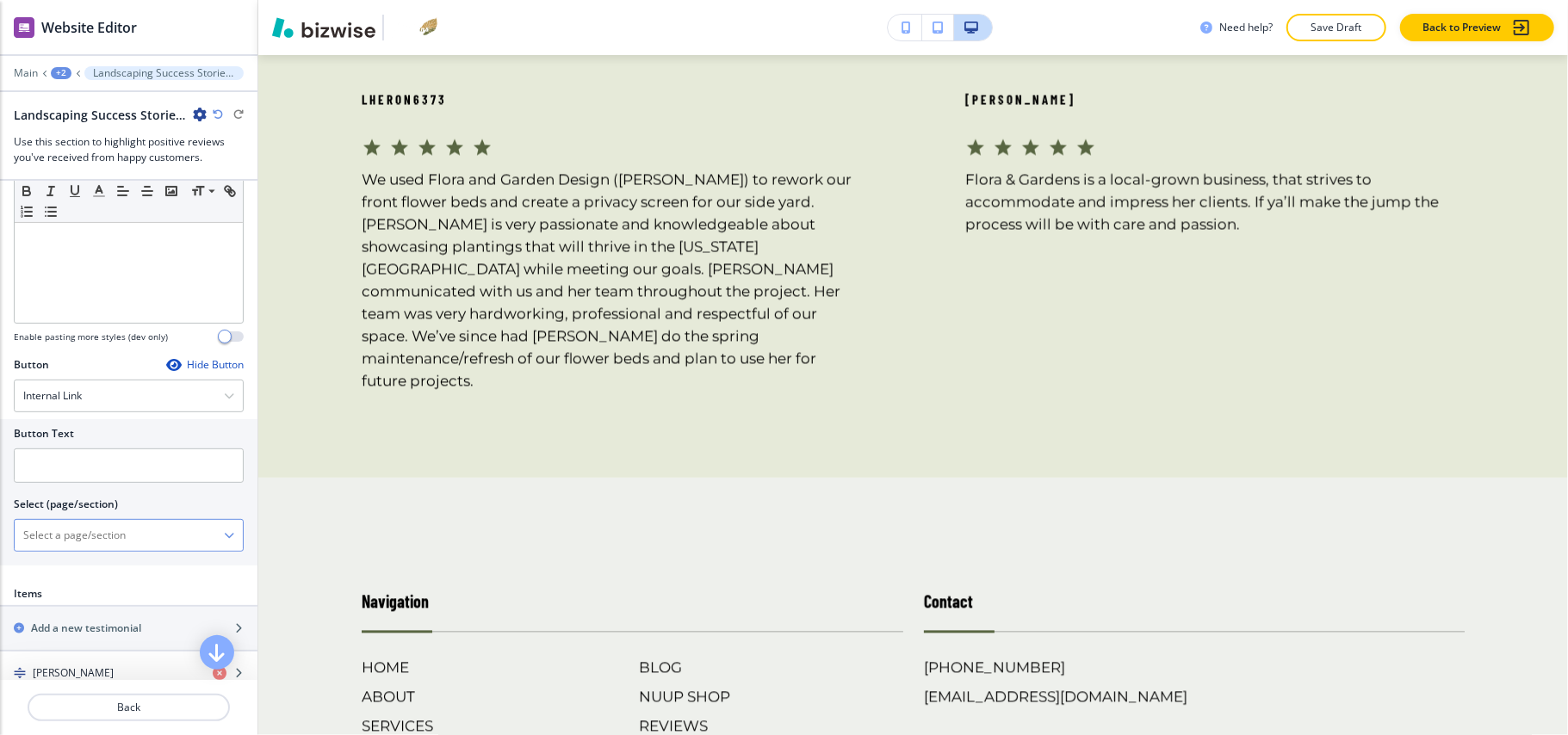
click at [76, 545] on \(page\/section\) "Manual Input" at bounding box center [119, 536] width 210 height 29
click at [52, 410] on div "Internal Link" at bounding box center [129, 396] width 228 height 31
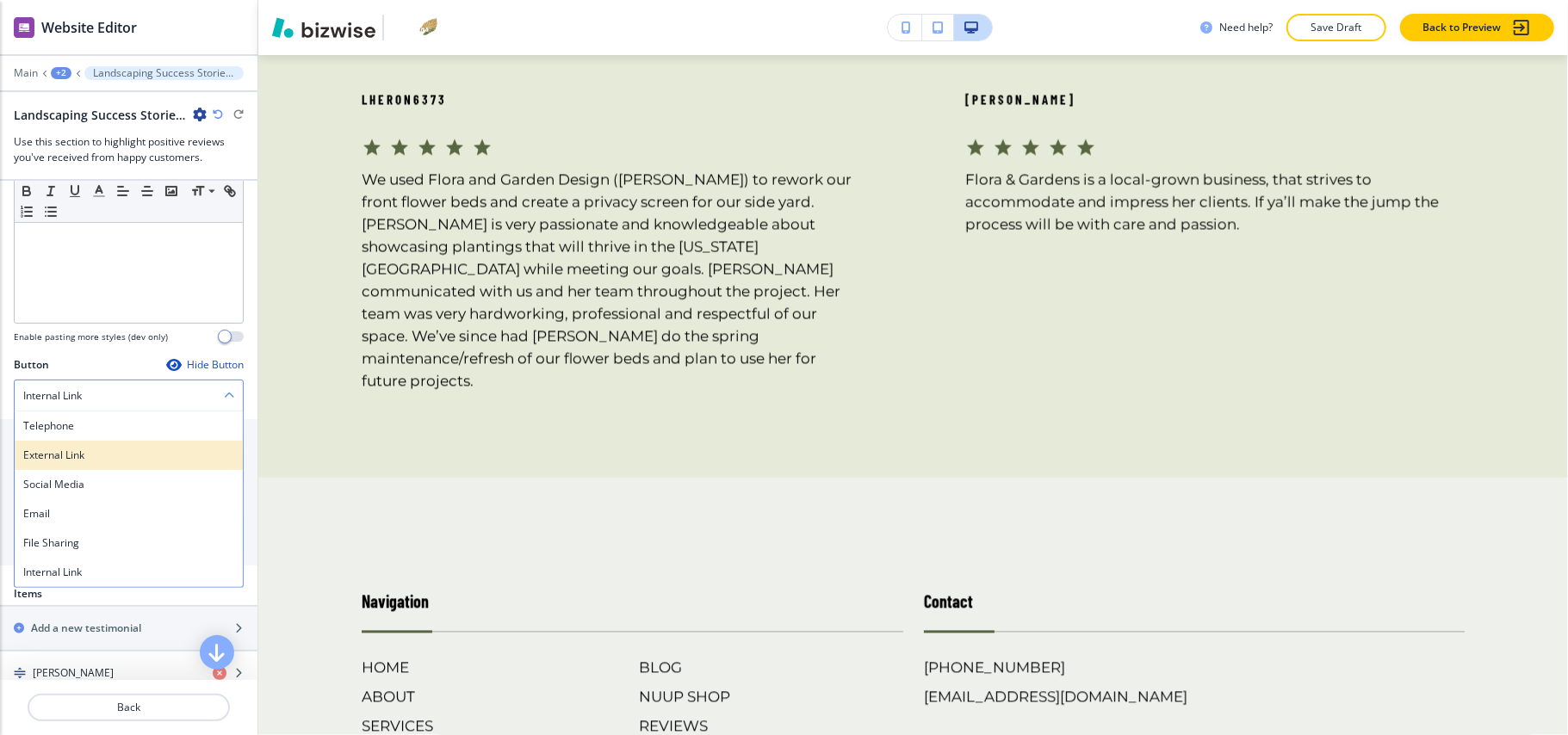
click at [59, 455] on h4 "External Link" at bounding box center [129, 455] width 210 height 16
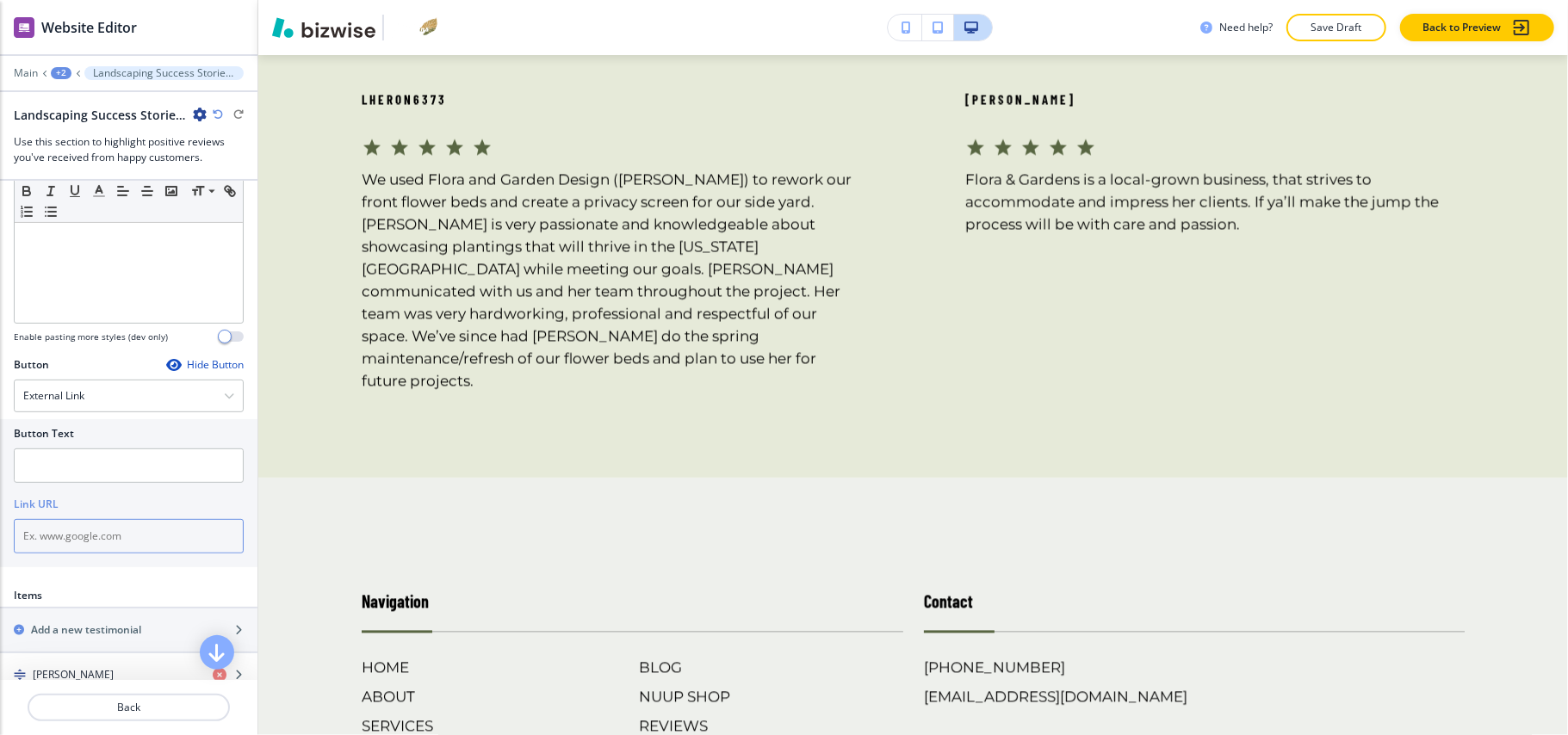
click at [56, 546] on input "text" at bounding box center [129, 536] width 230 height 34
paste input "https://www.google.com/search?hl=en-PH&gl=ph&q=Flora+%26+Gardens+Design&ludocid…"
type input "https://www.google.com/search?hl=en-PH&gl=ph&q=Flora+%26+Gardens+Design&ludocid…"
click at [76, 474] on input "text" at bounding box center [129, 465] width 230 height 34
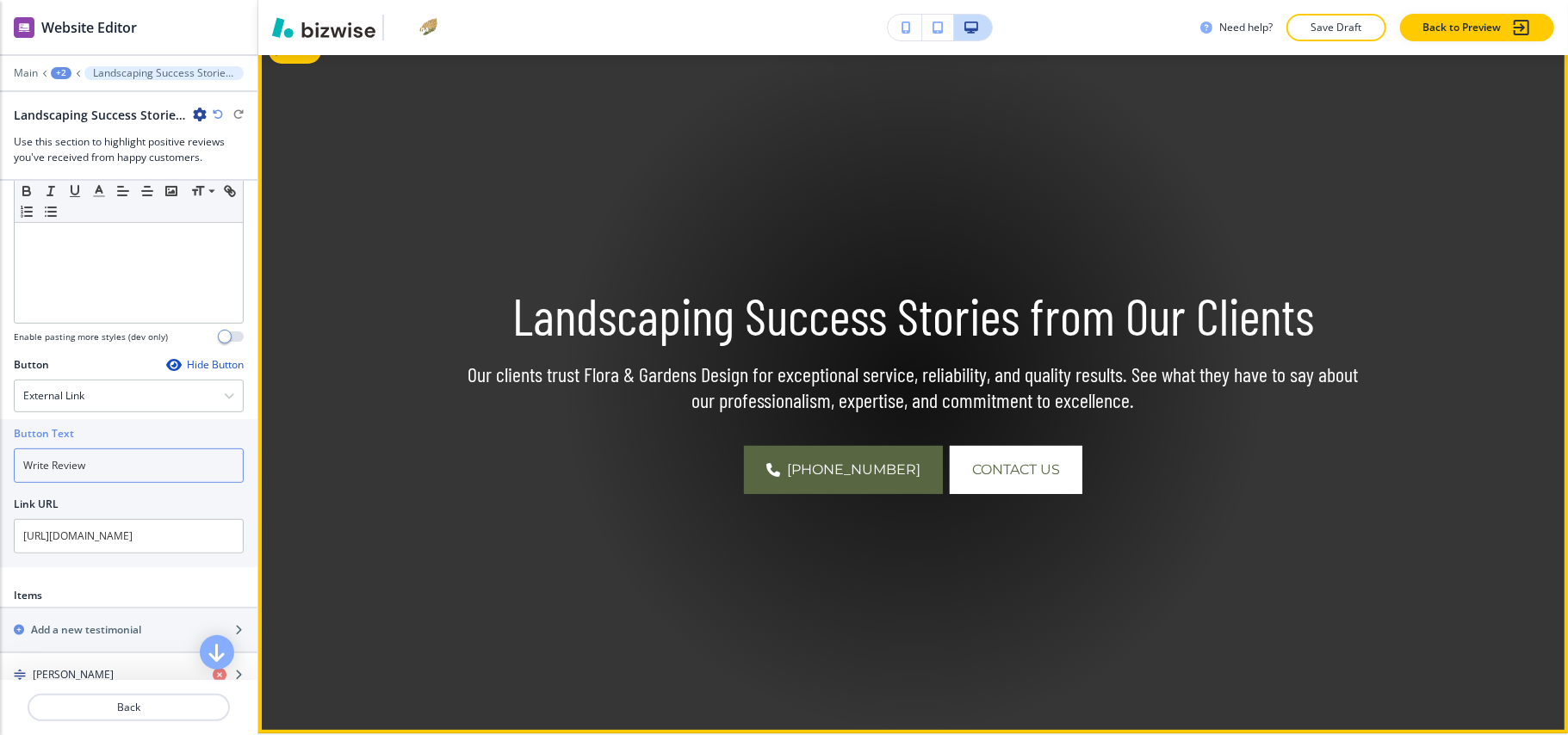
scroll to position [130, 0]
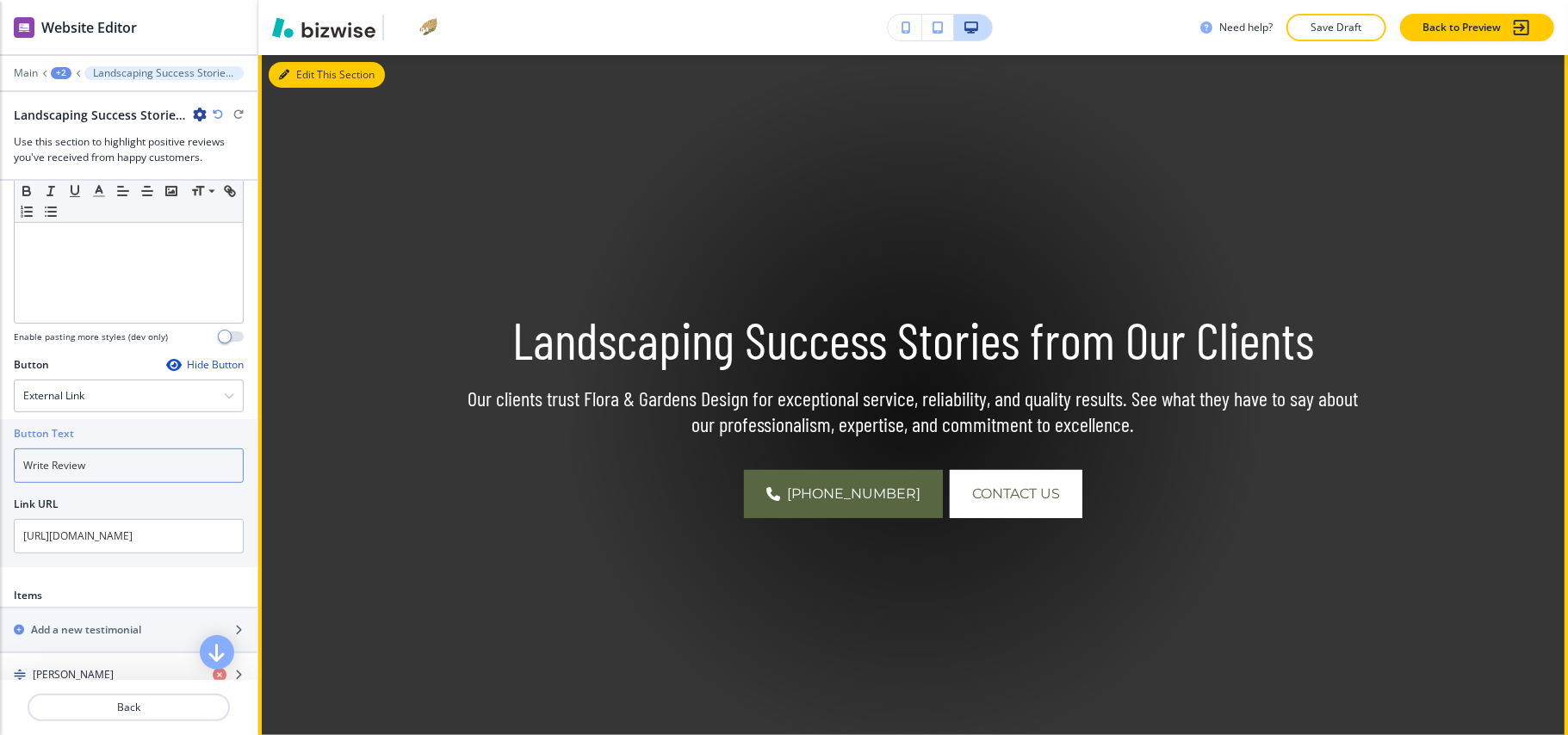
type input "Write Review"
click at [307, 80] on button "Edit This Section" at bounding box center [326, 75] width 116 height 26
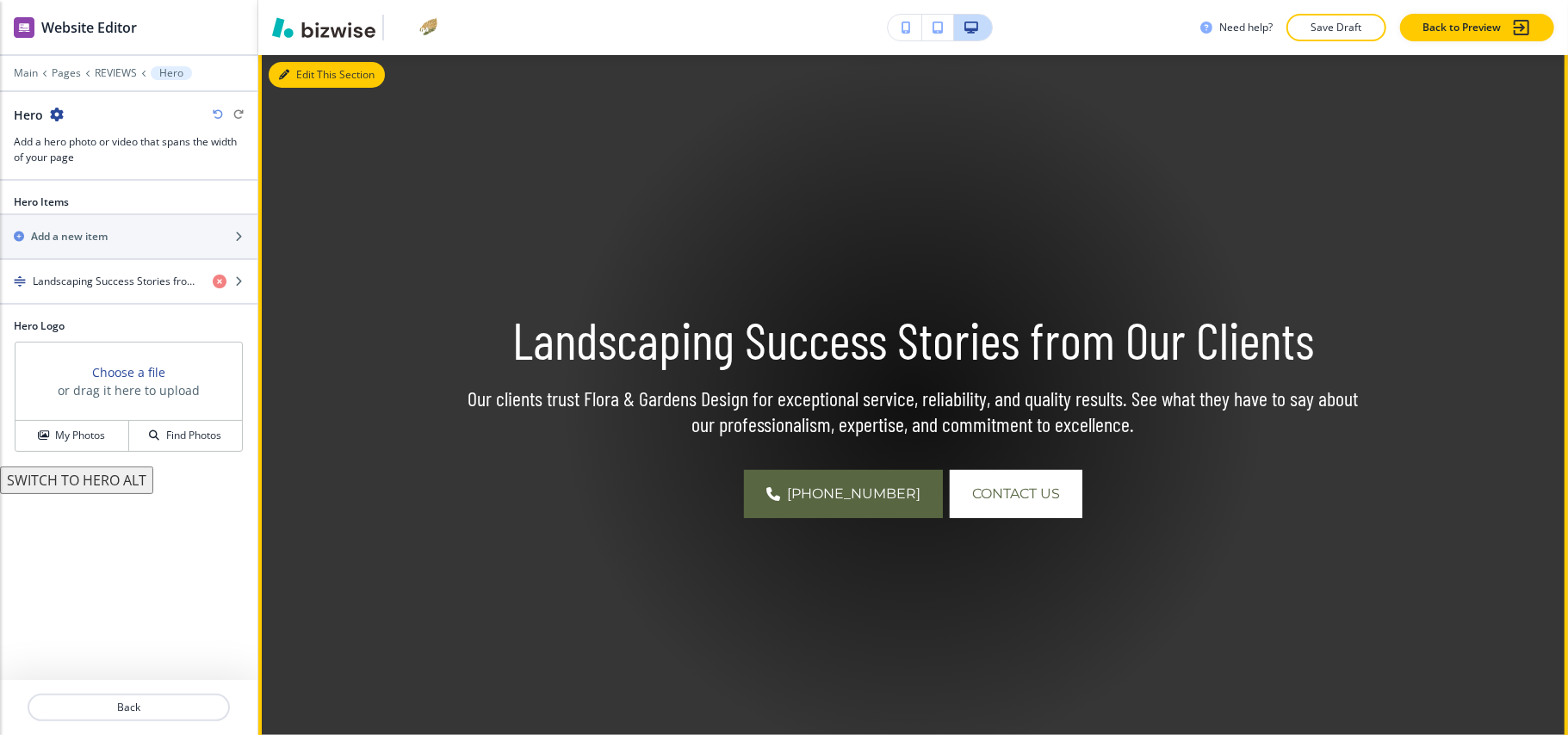
scroll to position [126, 0]
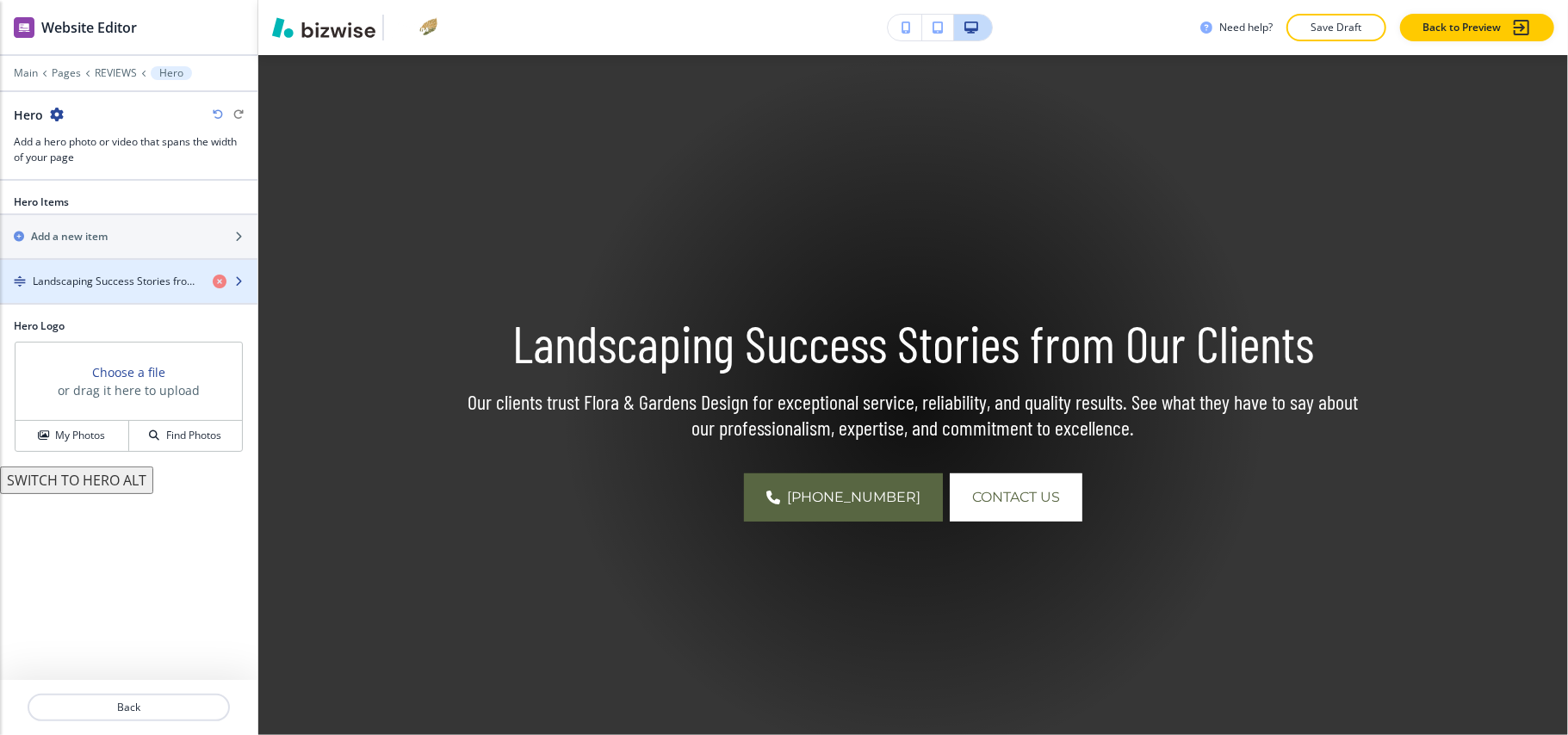
click at [112, 266] on div "button" at bounding box center [129, 267] width 257 height 14
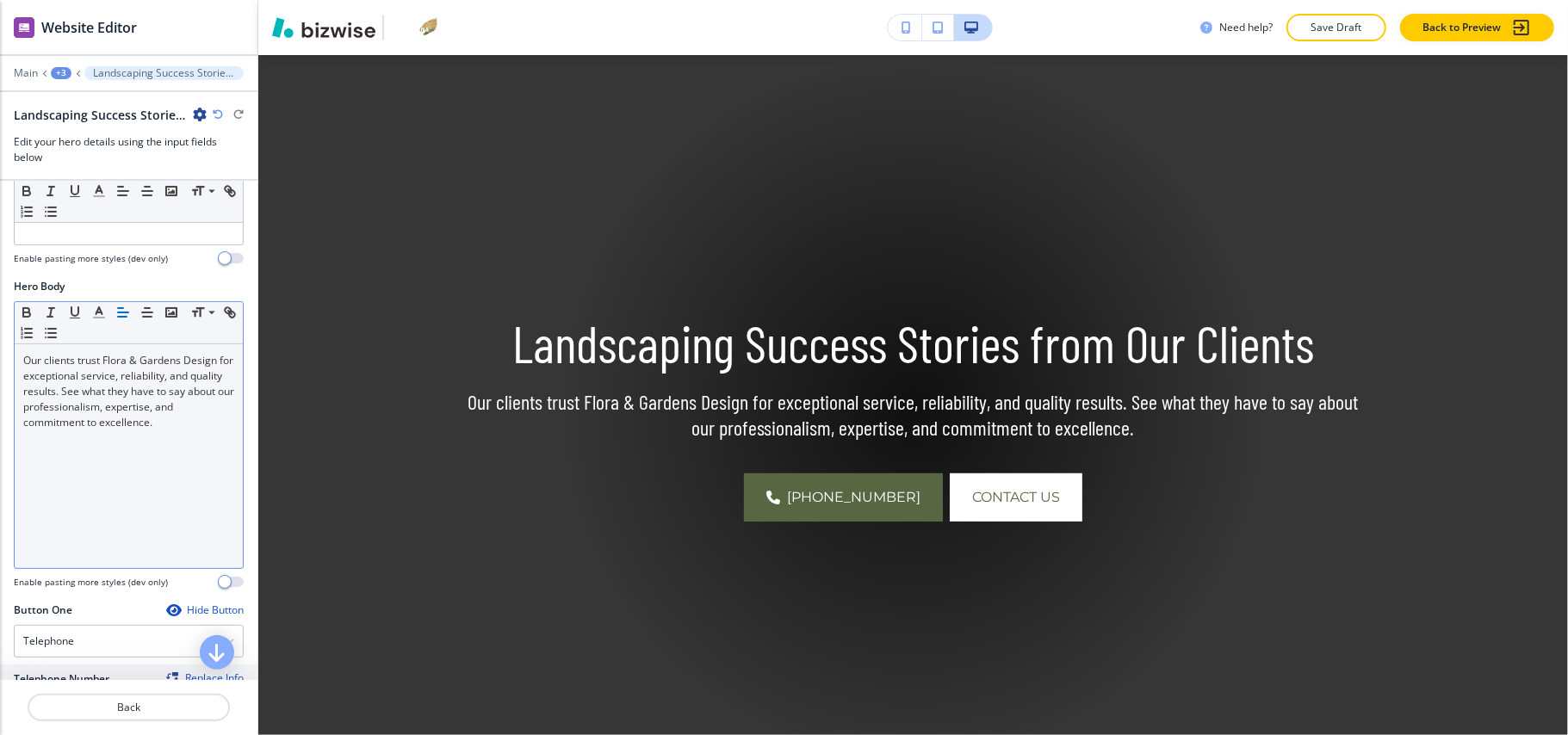
scroll to position [0, 0]
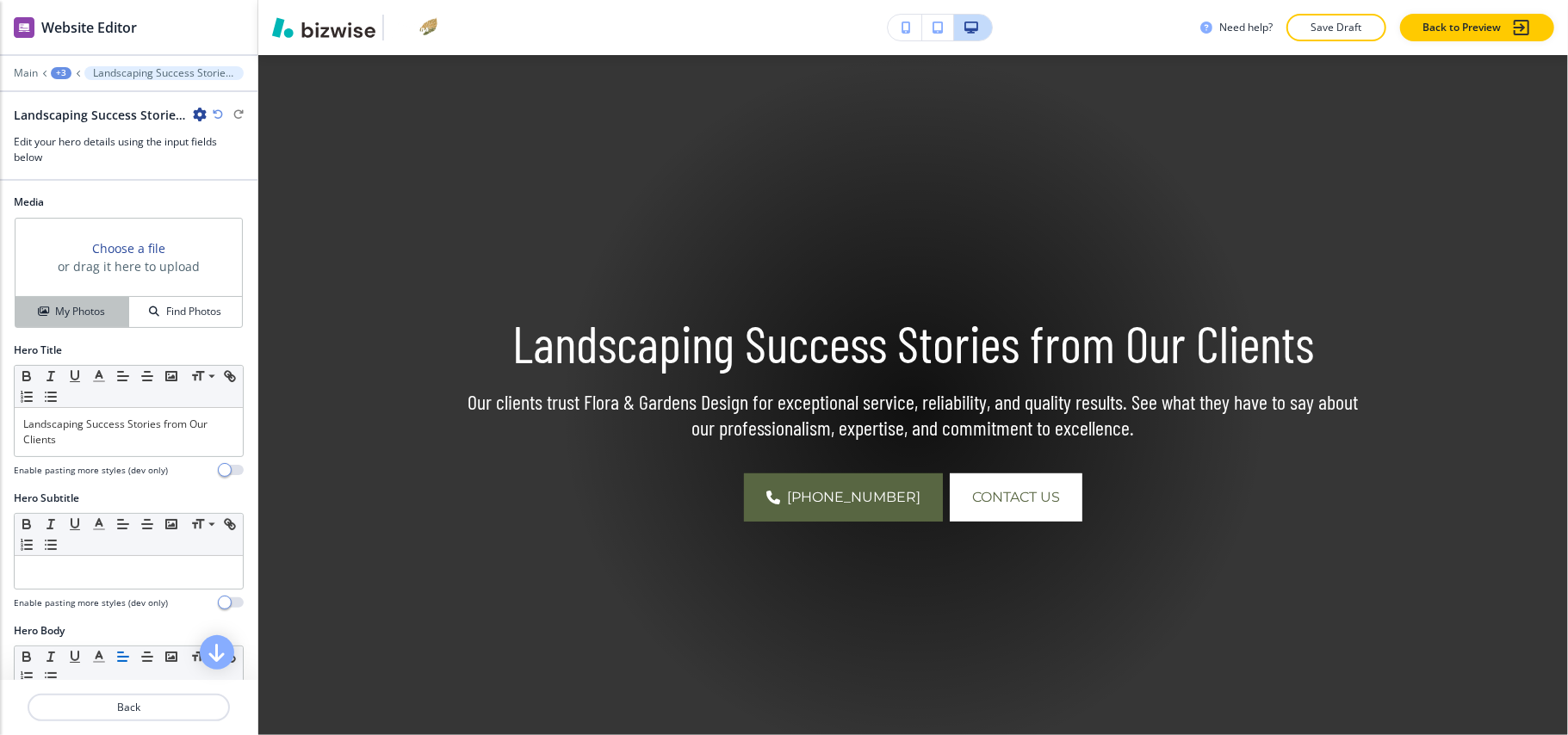
click at [59, 299] on button "My Photos" at bounding box center [72, 312] width 114 height 30
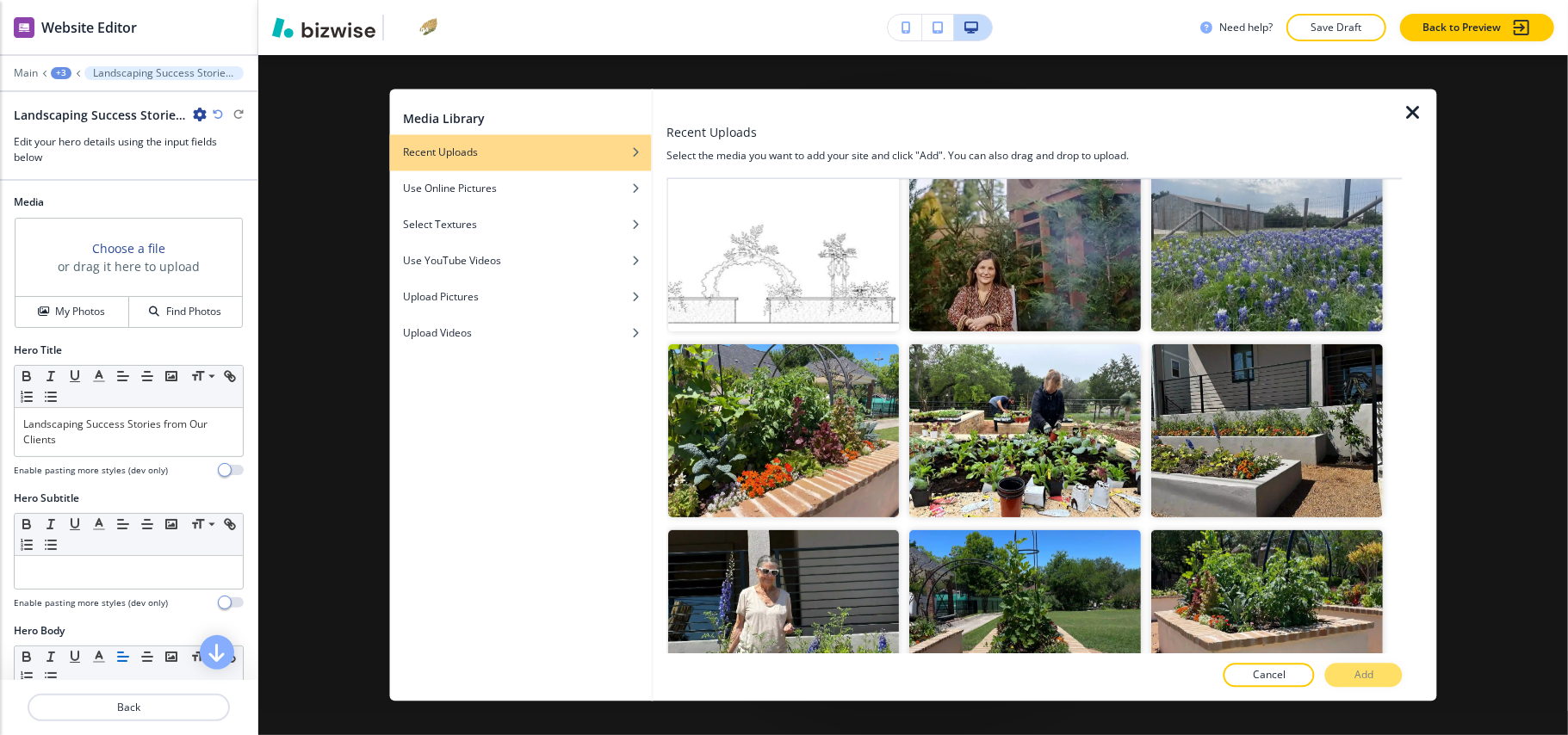
scroll to position [539, 0]
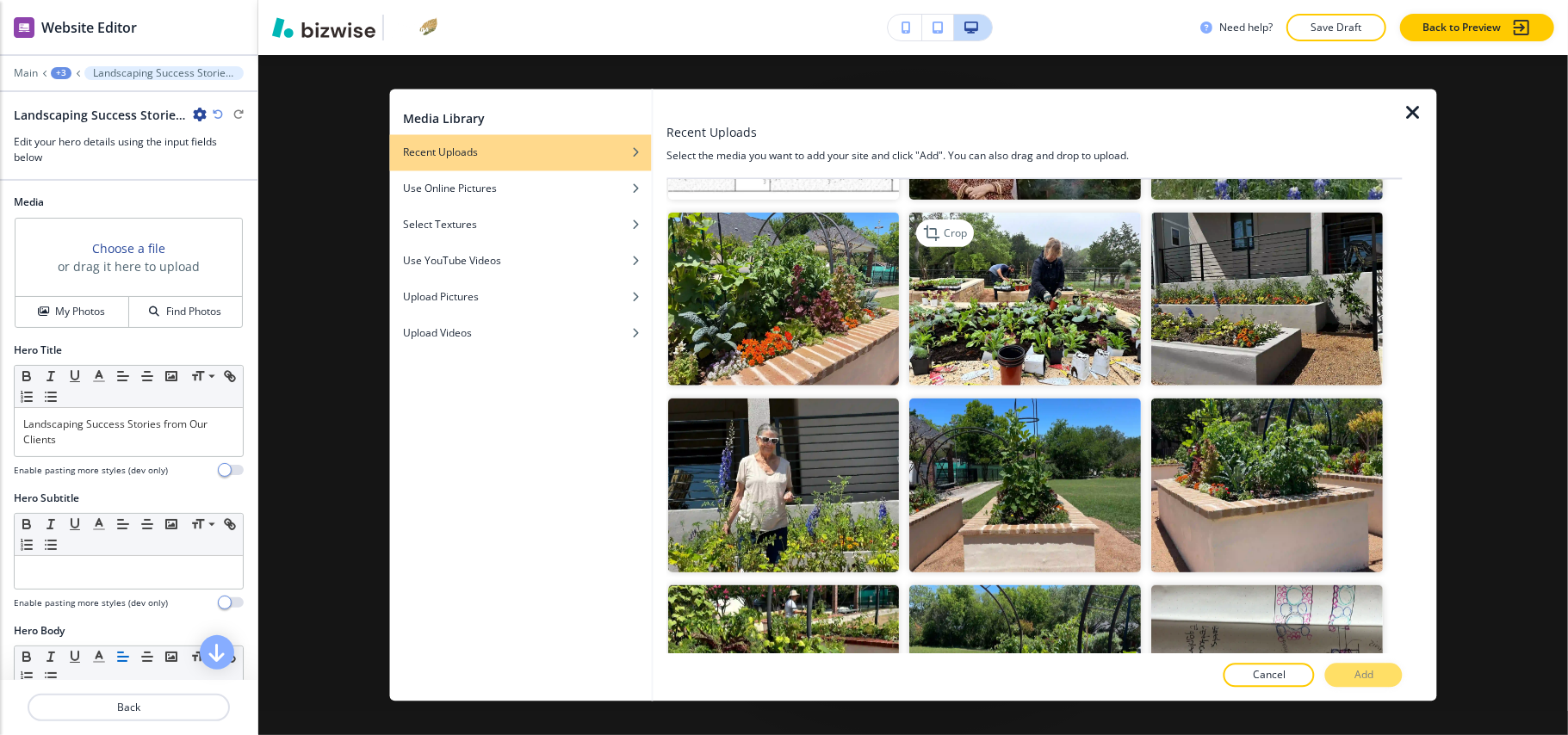
click at [1057, 297] on img "button" at bounding box center [1026, 298] width 232 height 174
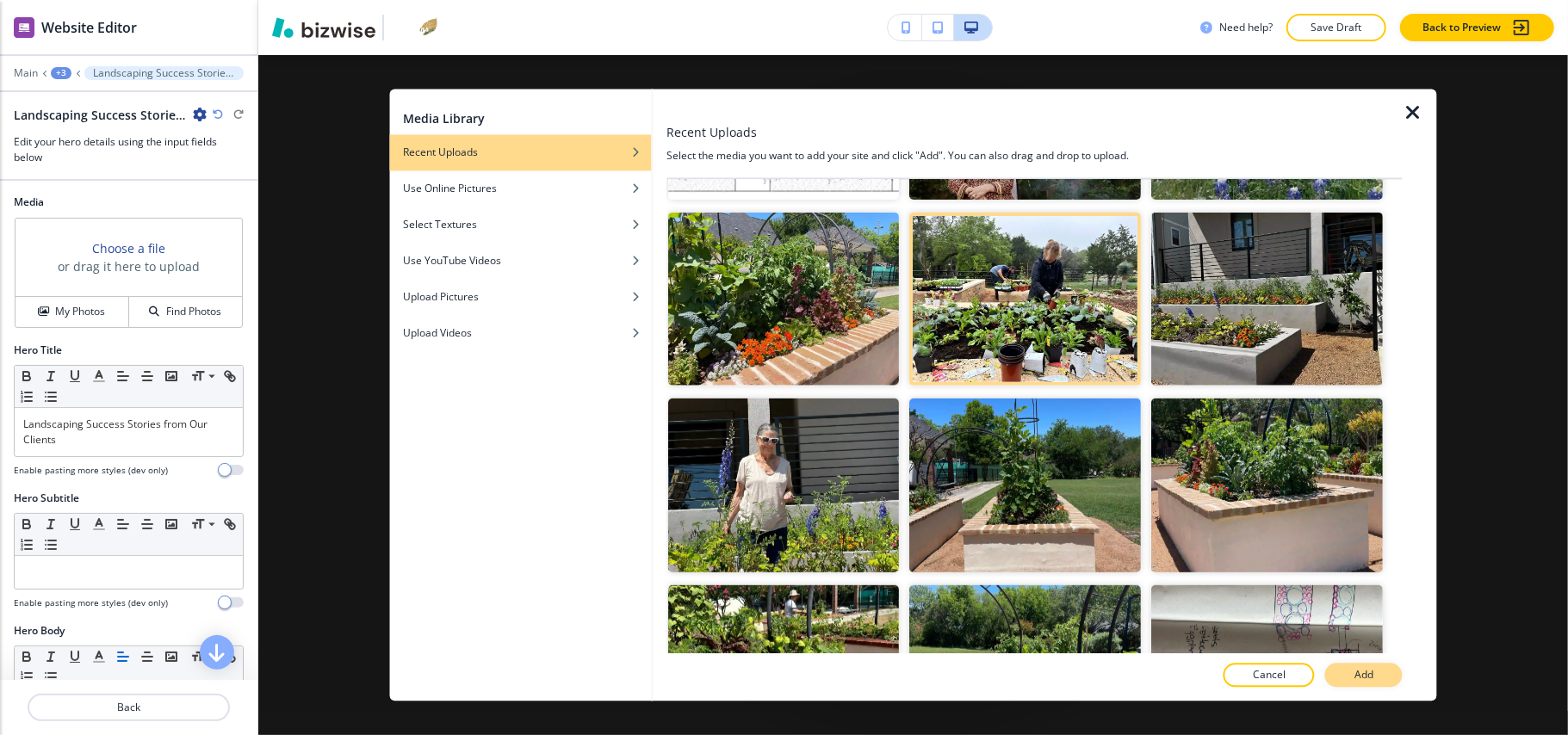
click at [1365, 679] on p "Add" at bounding box center [1363, 677] width 19 height 16
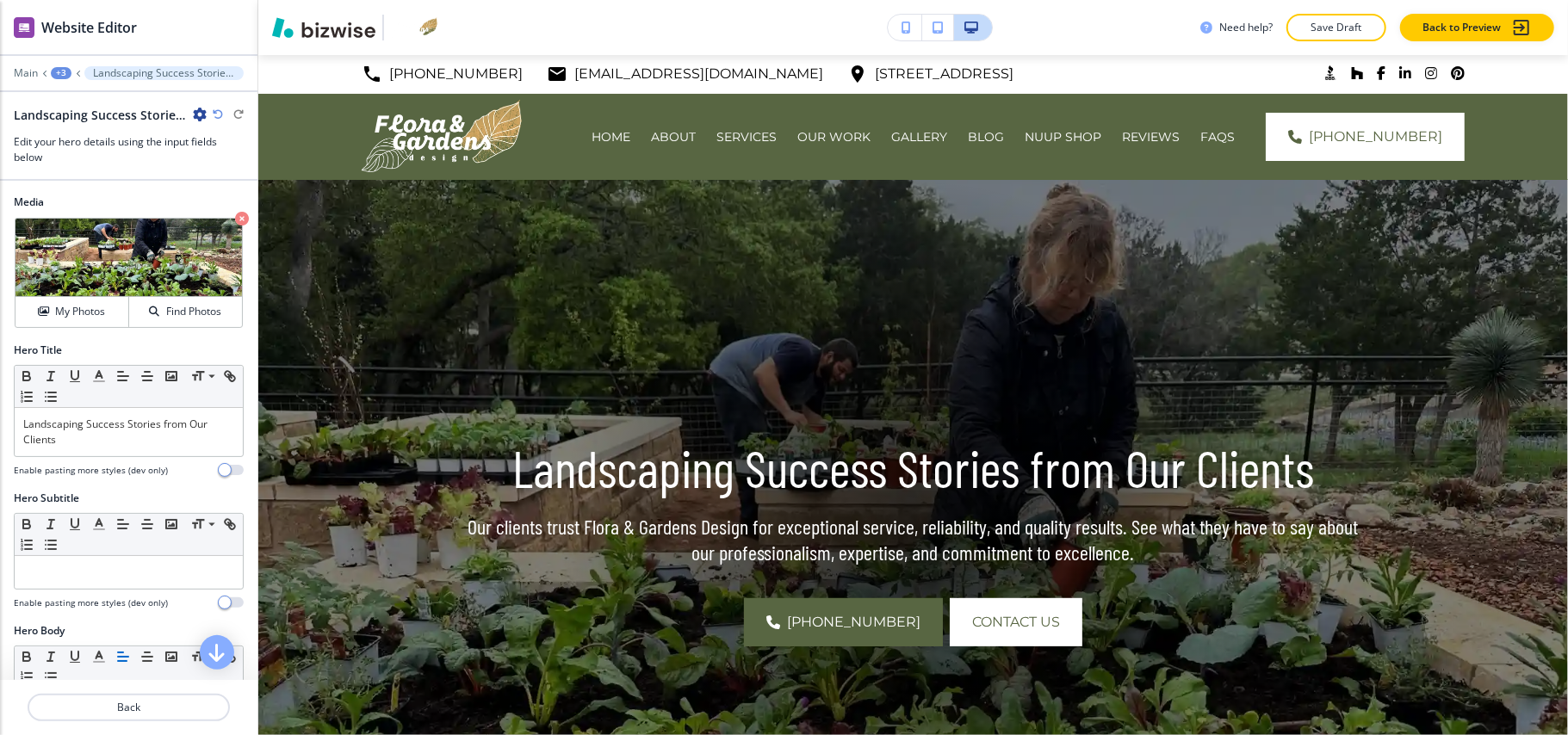
scroll to position [0, 0]
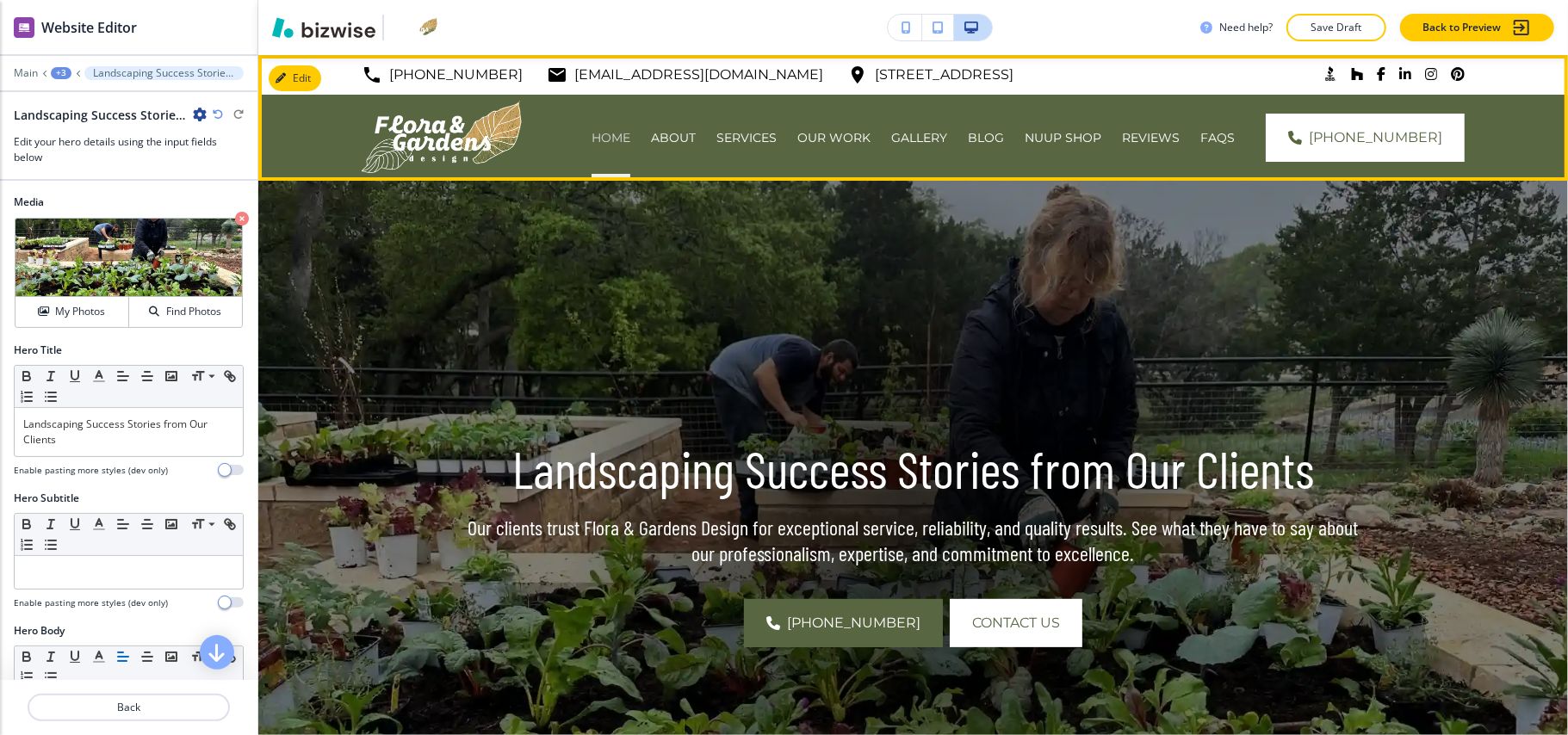
click at [631, 138] on p "HOME" at bounding box center [611, 138] width 39 height 18
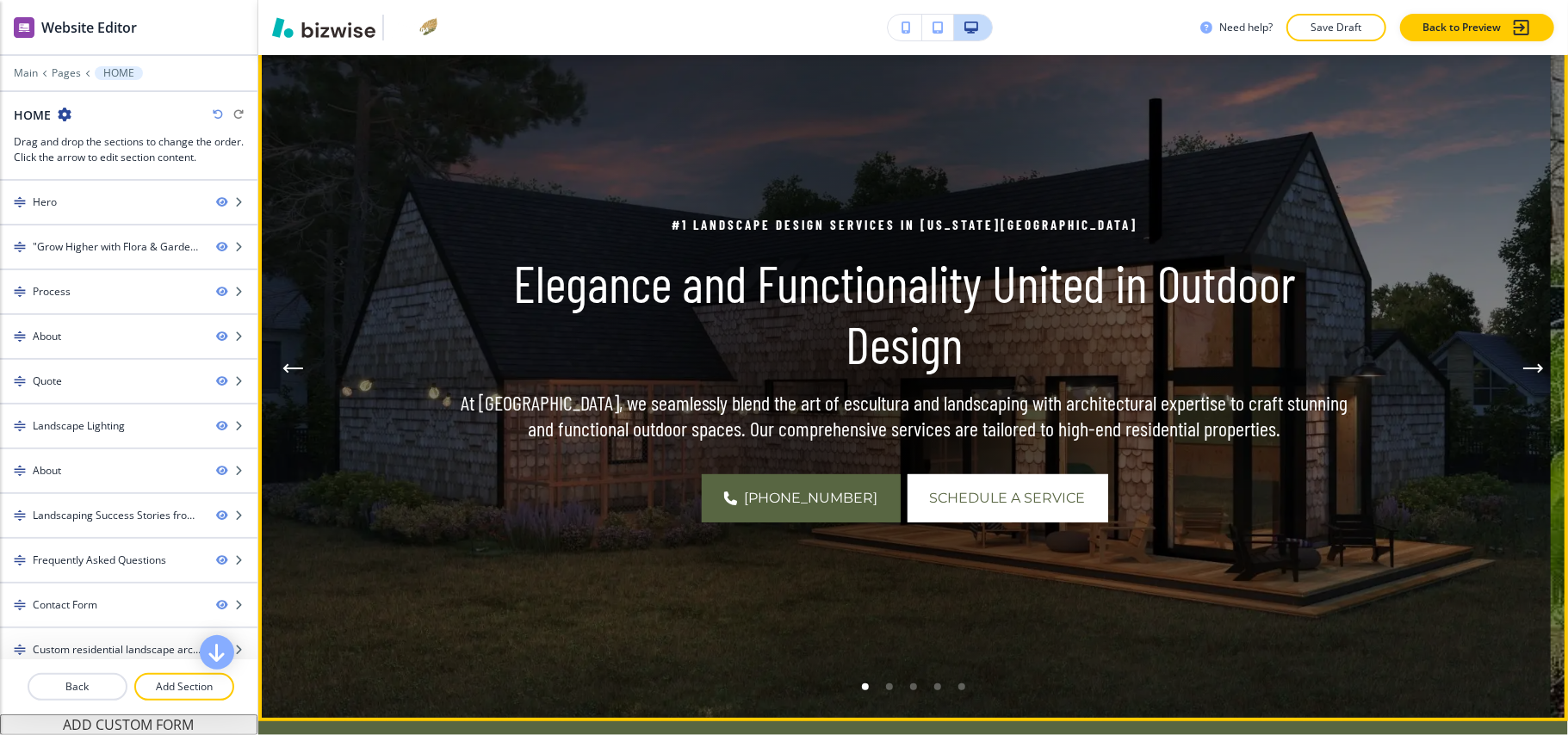
scroll to position [344, 0]
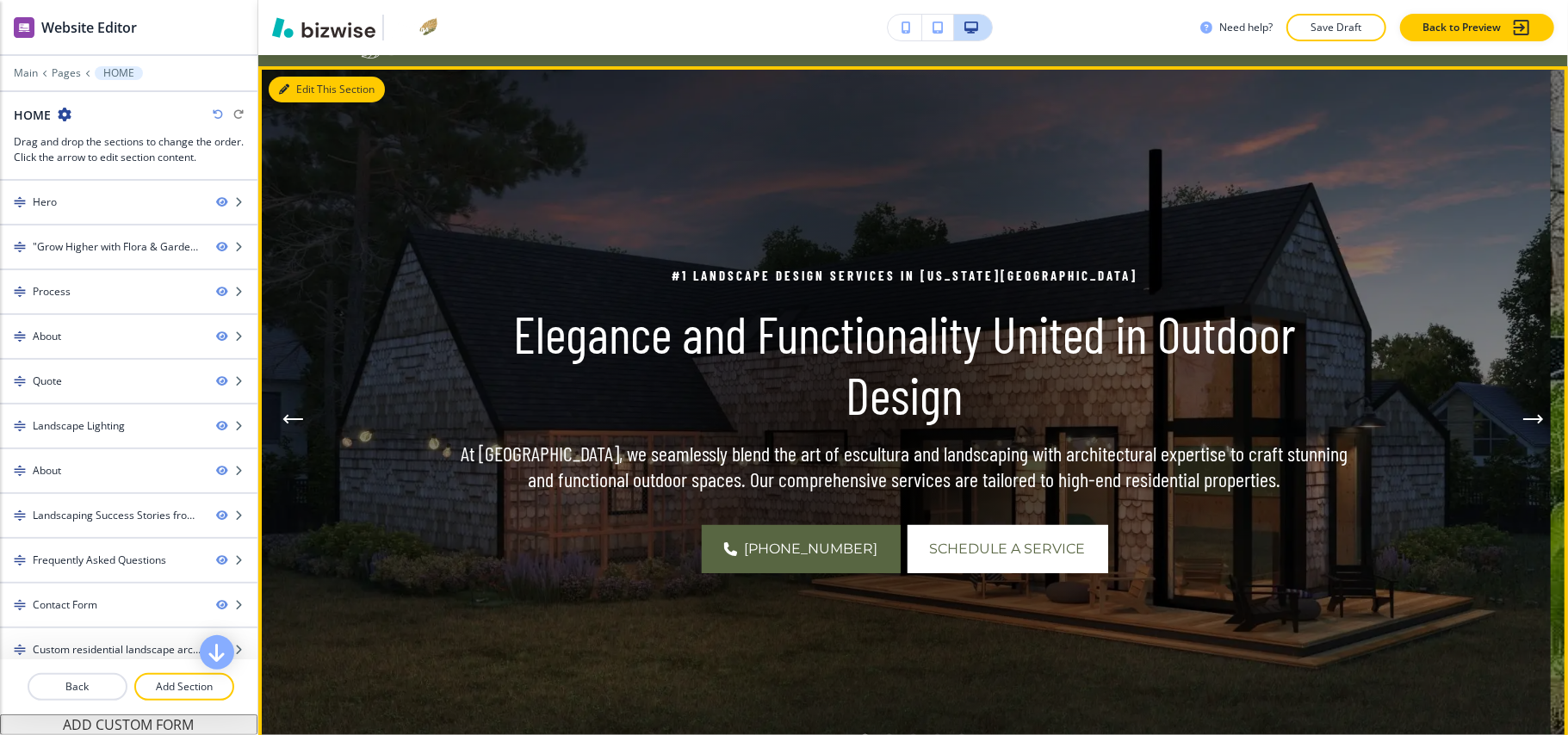
click at [281, 86] on icon "button" at bounding box center [284, 90] width 11 height 11
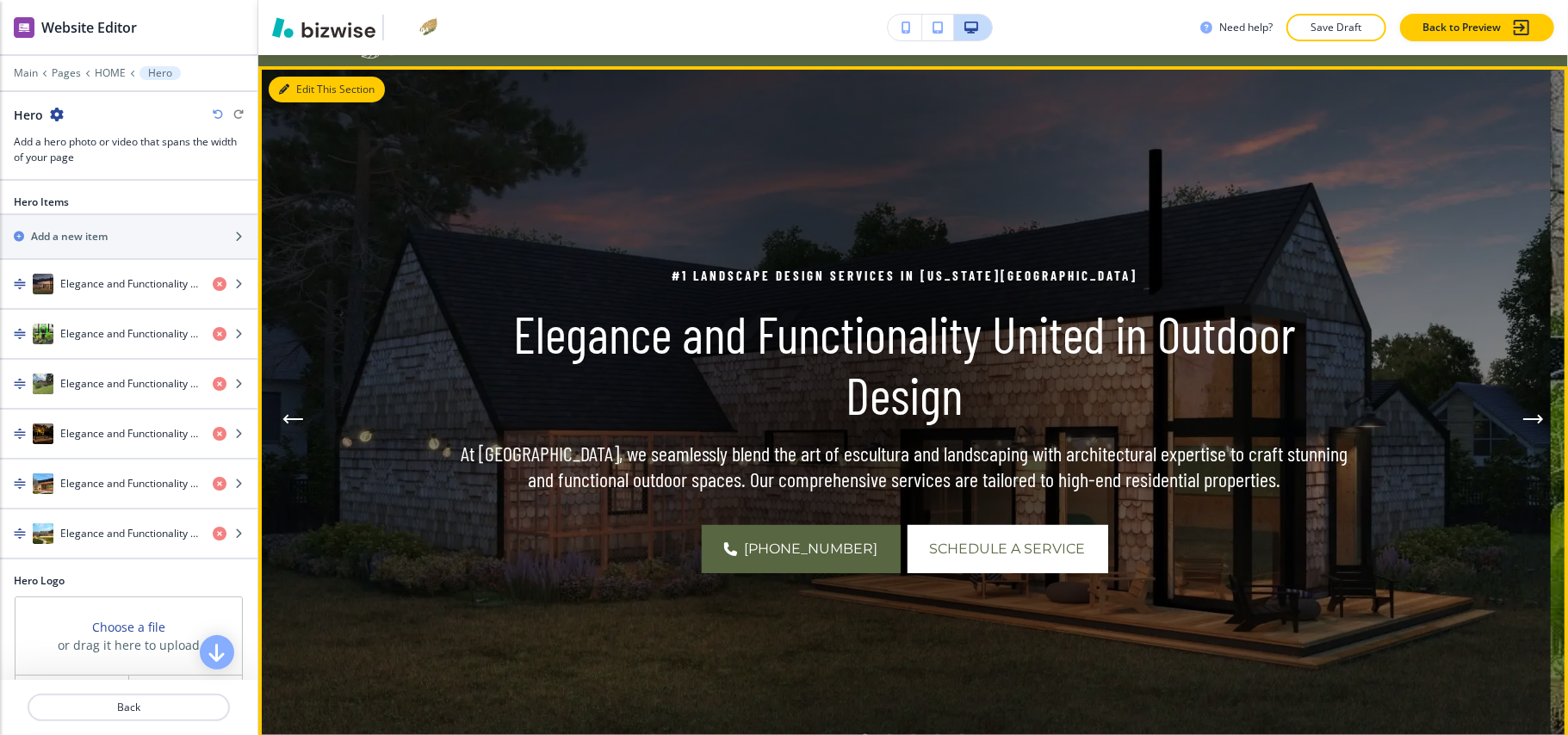
scroll to position [126, 0]
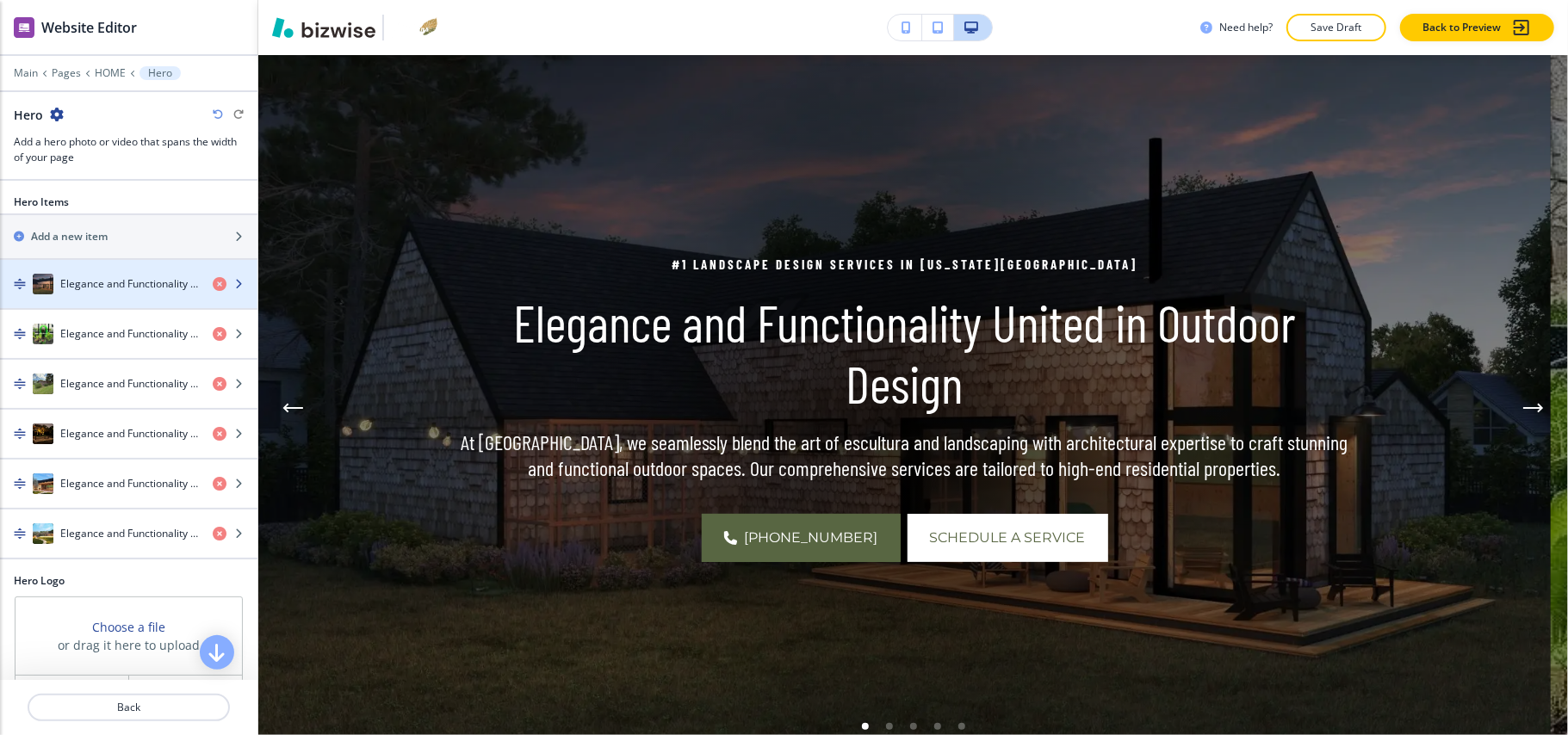
click at [86, 290] on h4 "Elegance and Functionality United in Outdoor Design" at bounding box center [130, 285] width 138 height 16
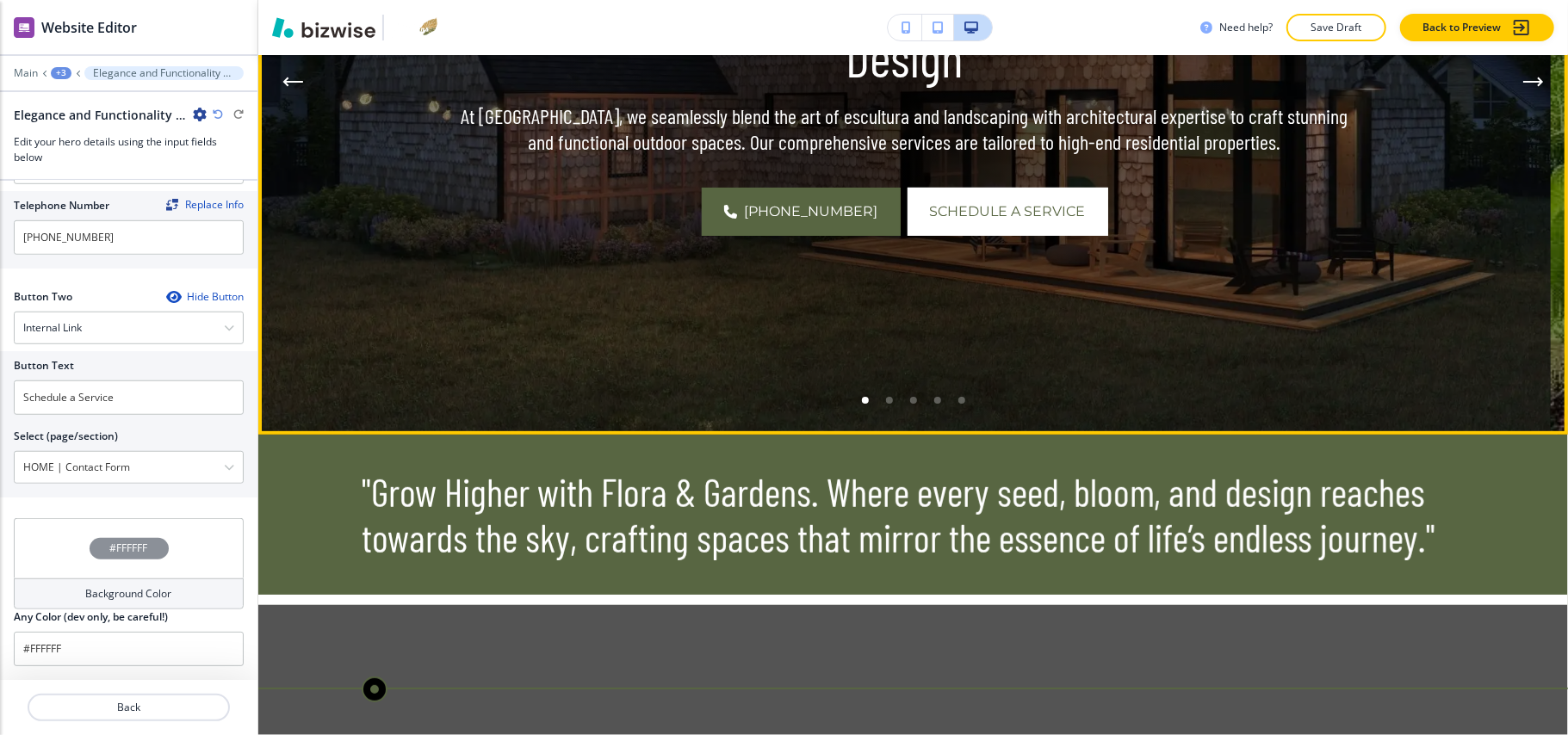
scroll to position [470, 0]
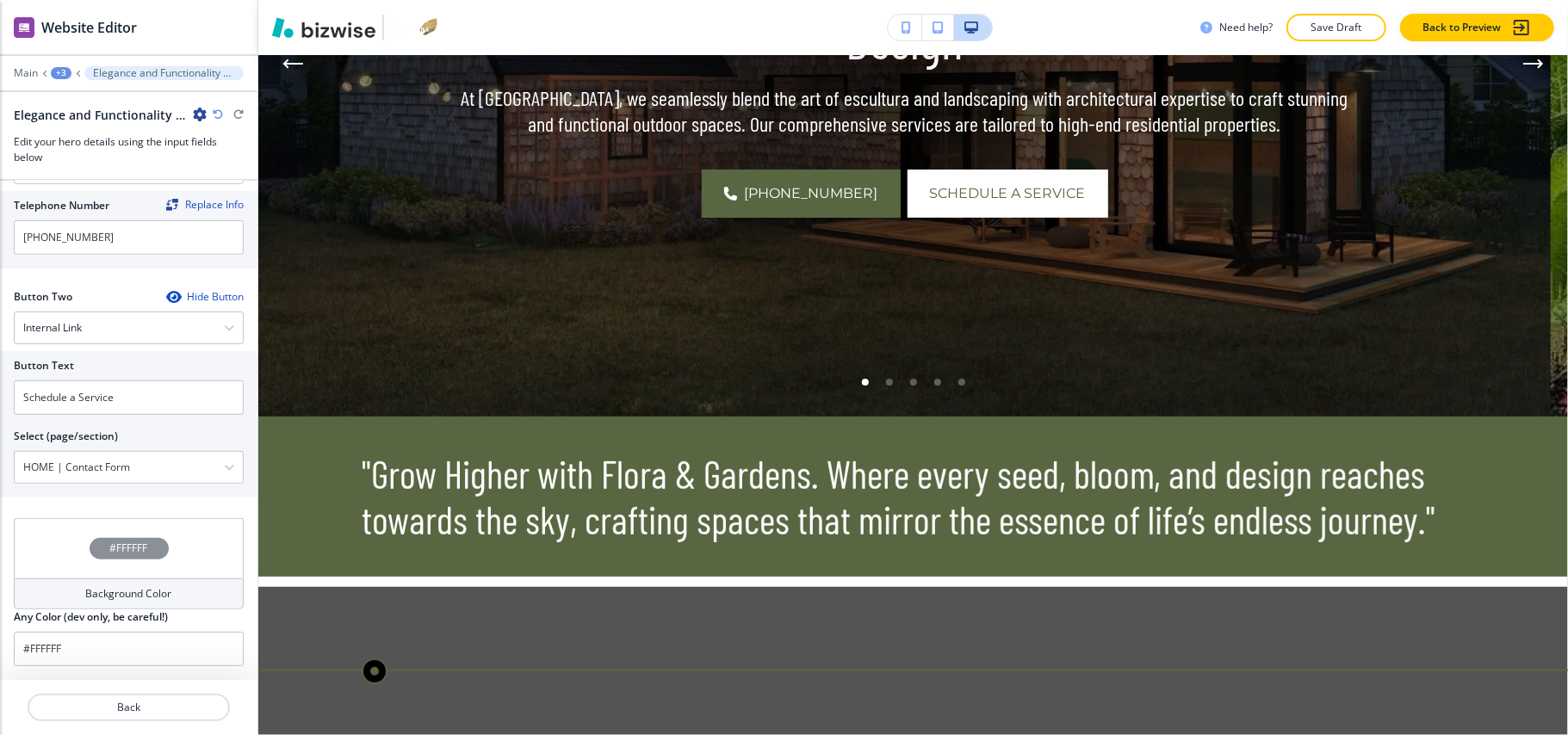
drag, startPoint x: 183, startPoint y: 472, endPoint x: 0, endPoint y: 470, distance: 183.0
click at [0, 470] on div "Button Text Schedule a Service Select (page/section) HOME | Contact Form HOME H…" at bounding box center [129, 424] width 257 height 146
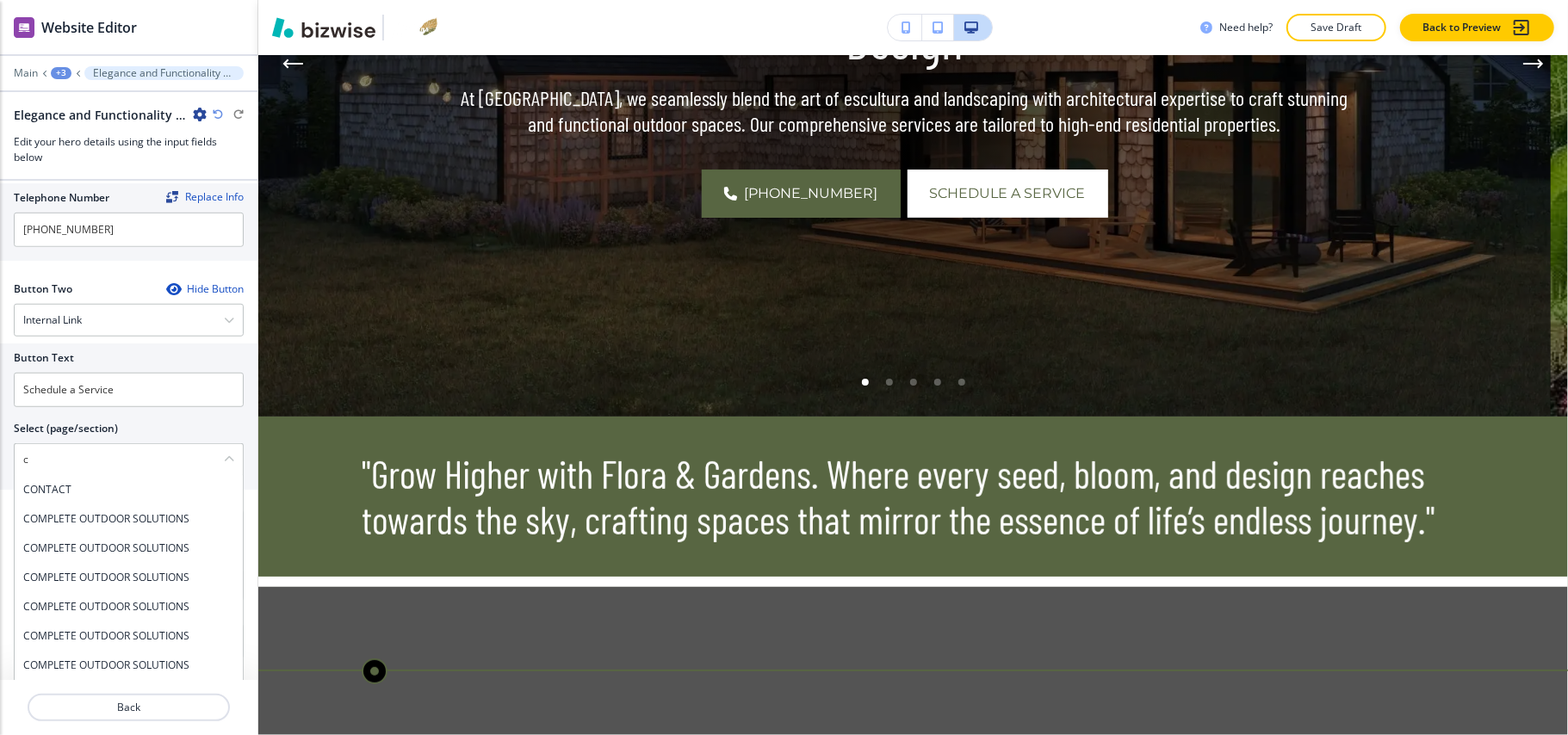
click at [59, 491] on h4 "CONTACT" at bounding box center [129, 490] width 210 height 16
type \(page\/section\) "CONTACT"
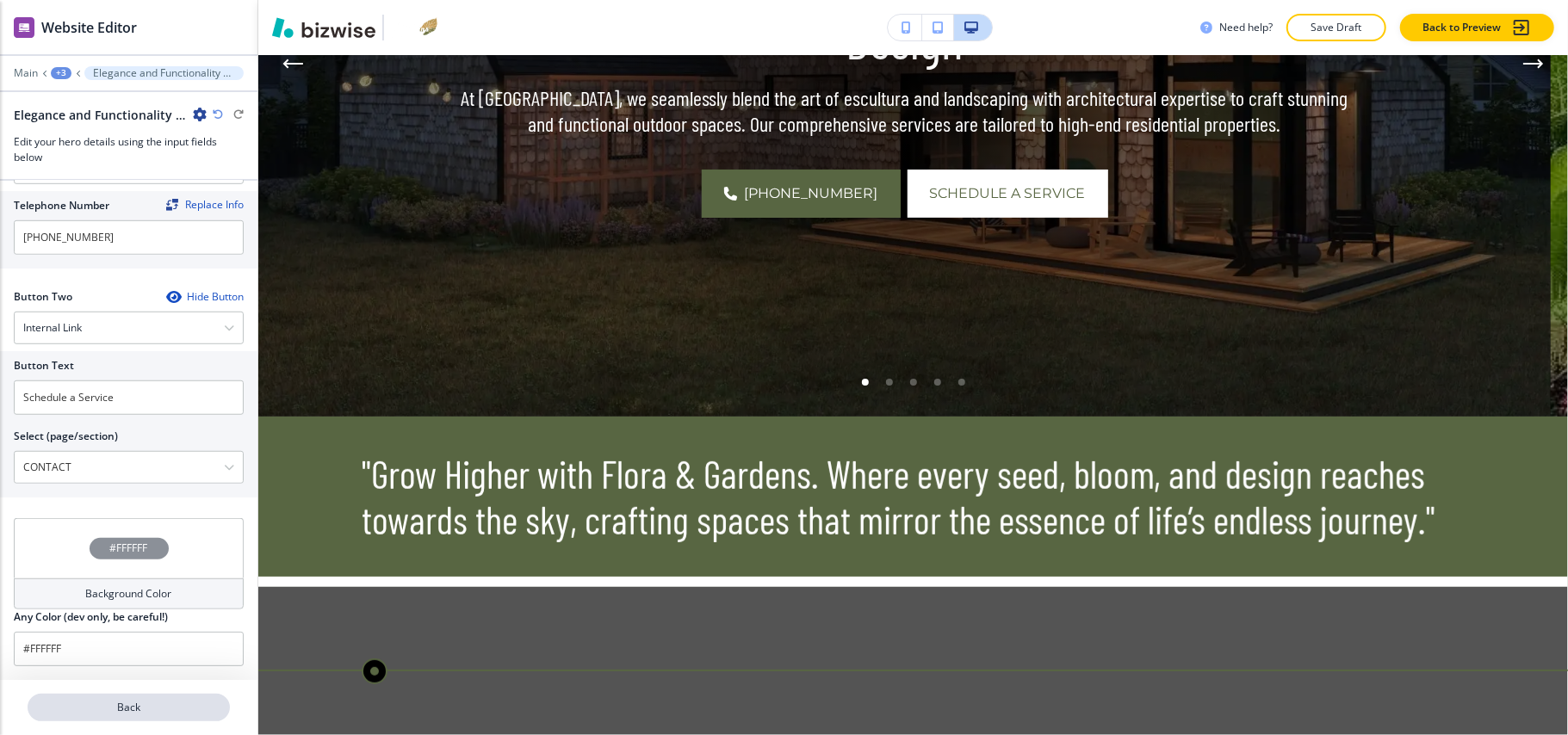
click at [115, 701] on p "Back" at bounding box center [129, 708] width 199 height 16
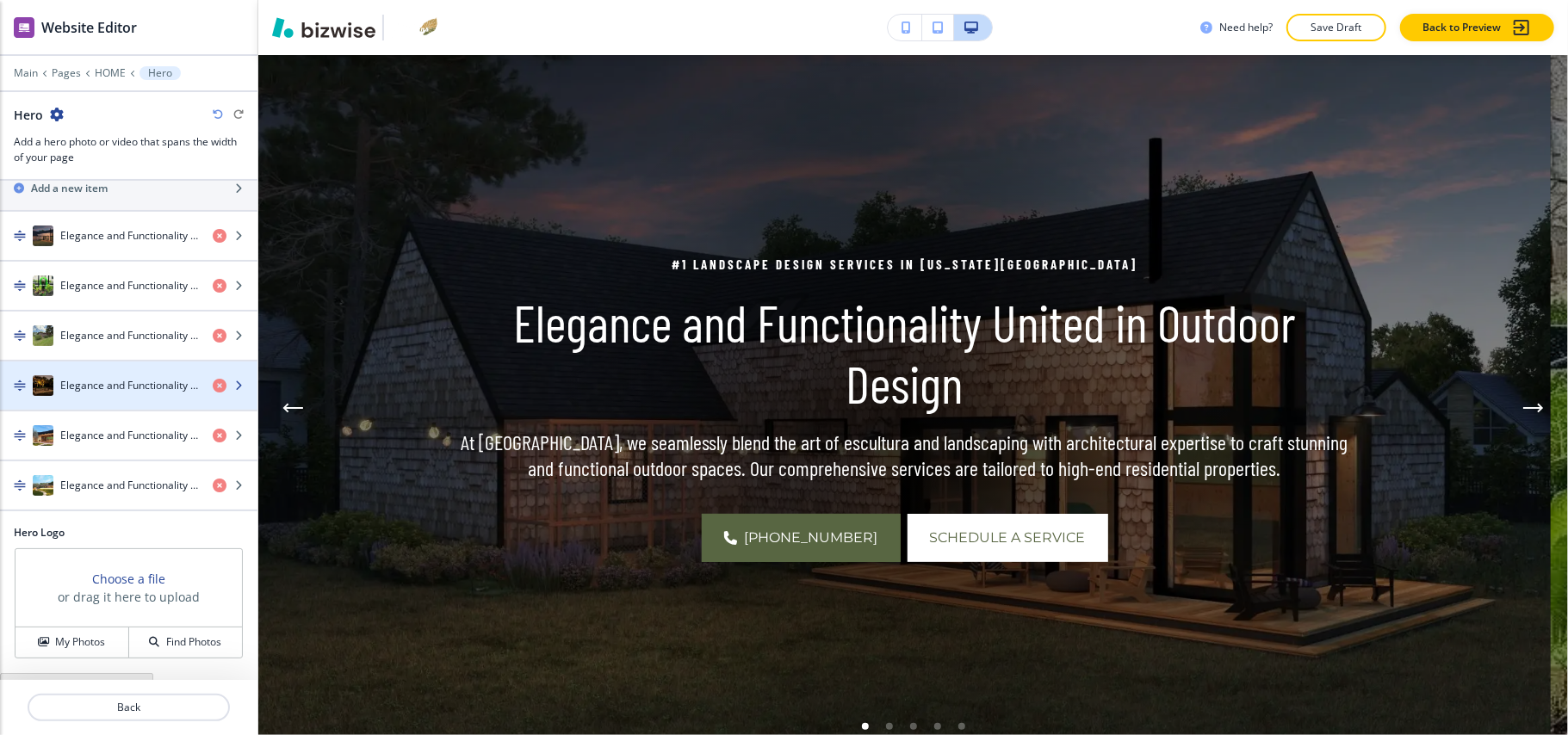
scroll to position [74, 0]
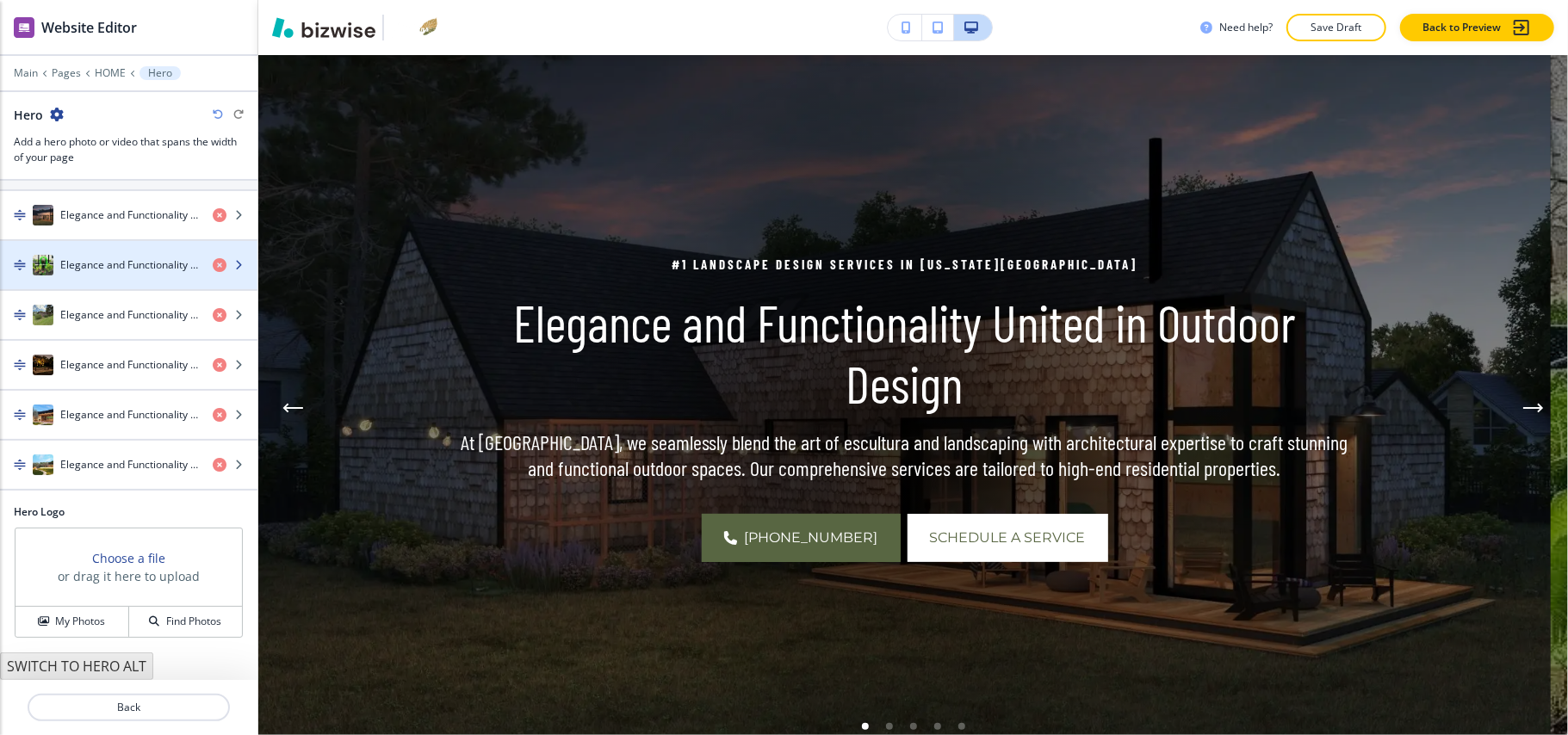
click at [107, 265] on h4 "Elegance and Functionality United in Outdoor Design" at bounding box center [130, 265] width 138 height 16
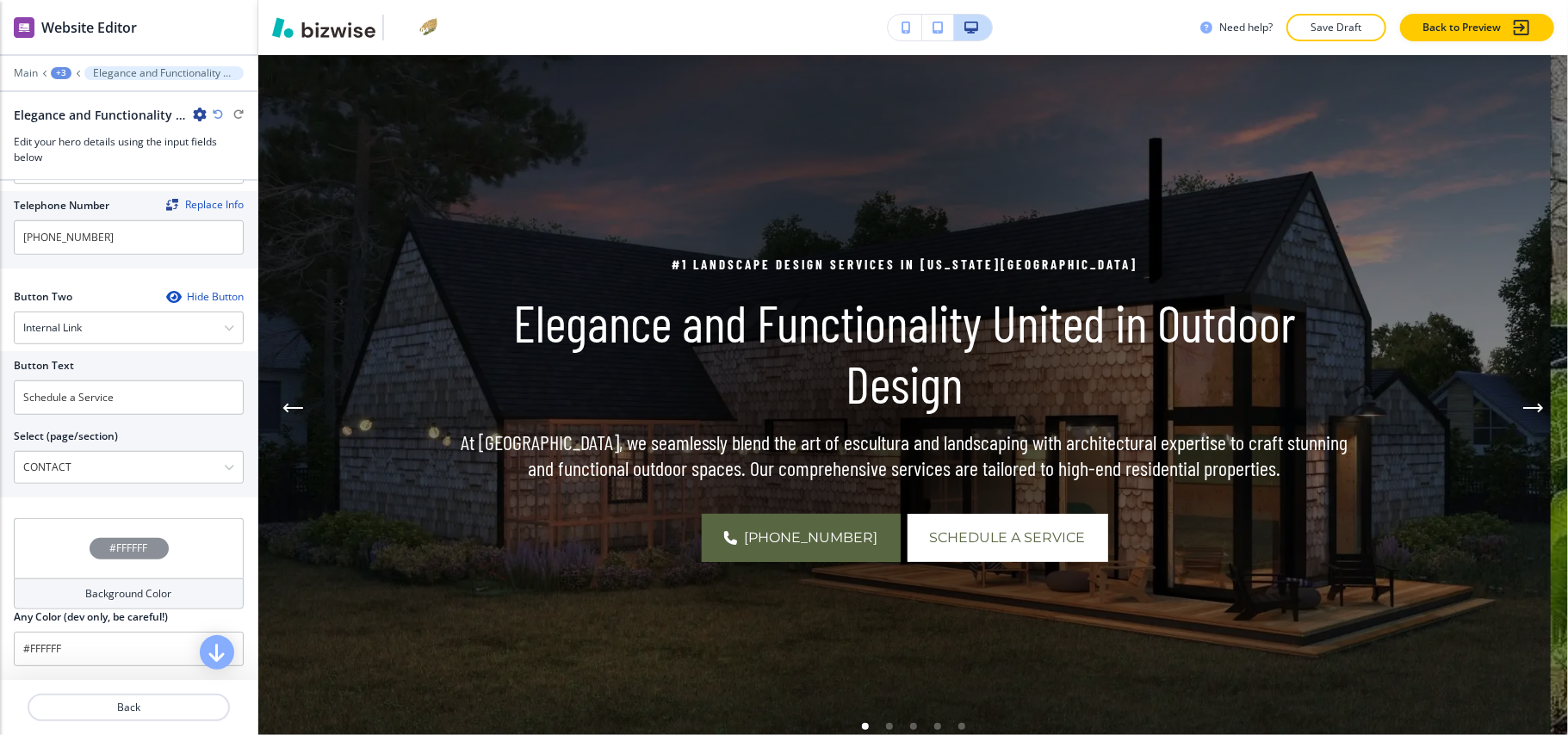
scroll to position [841, 0]
click at [129, 705] on p "Back" at bounding box center [129, 708] width 199 height 16
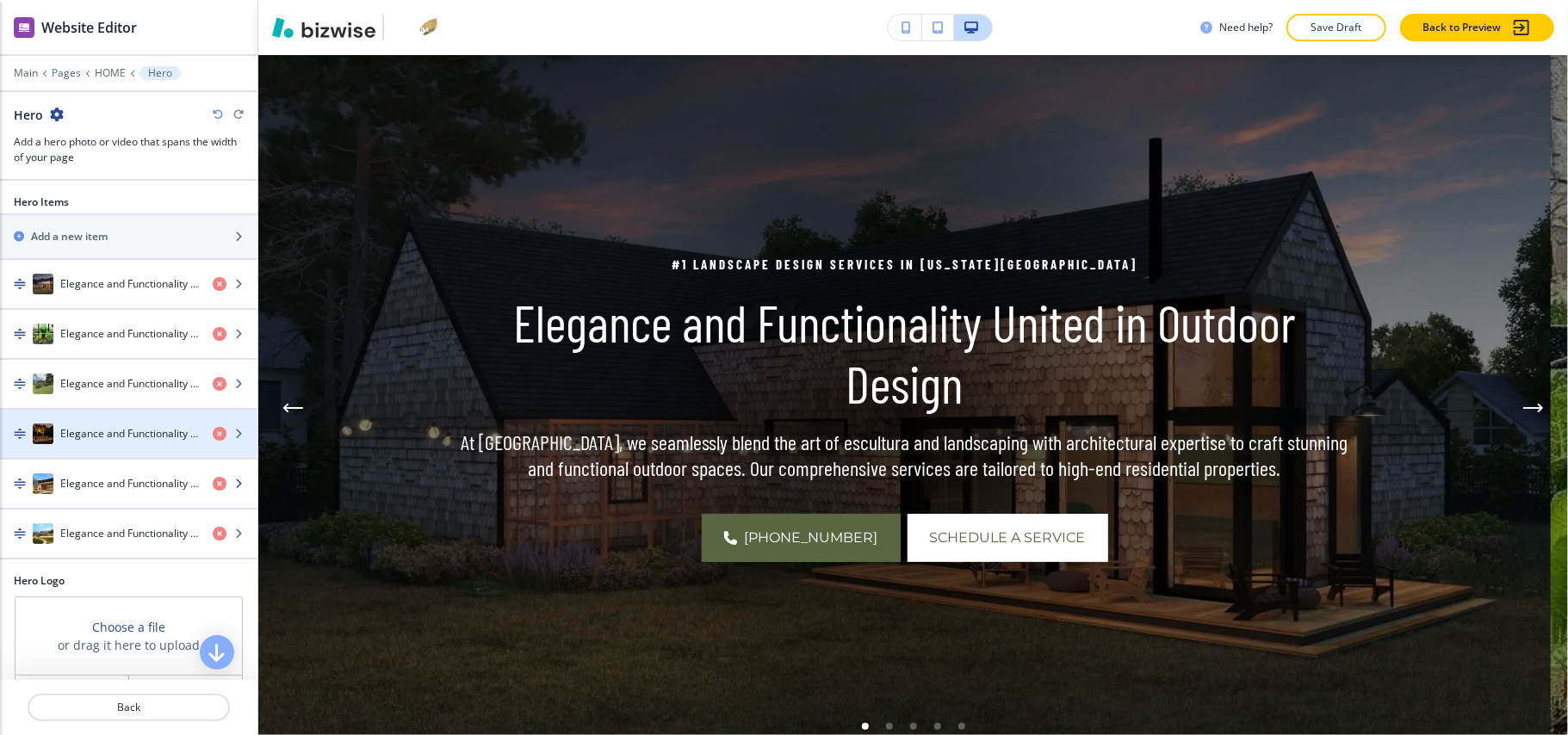
scroll to position [74, 0]
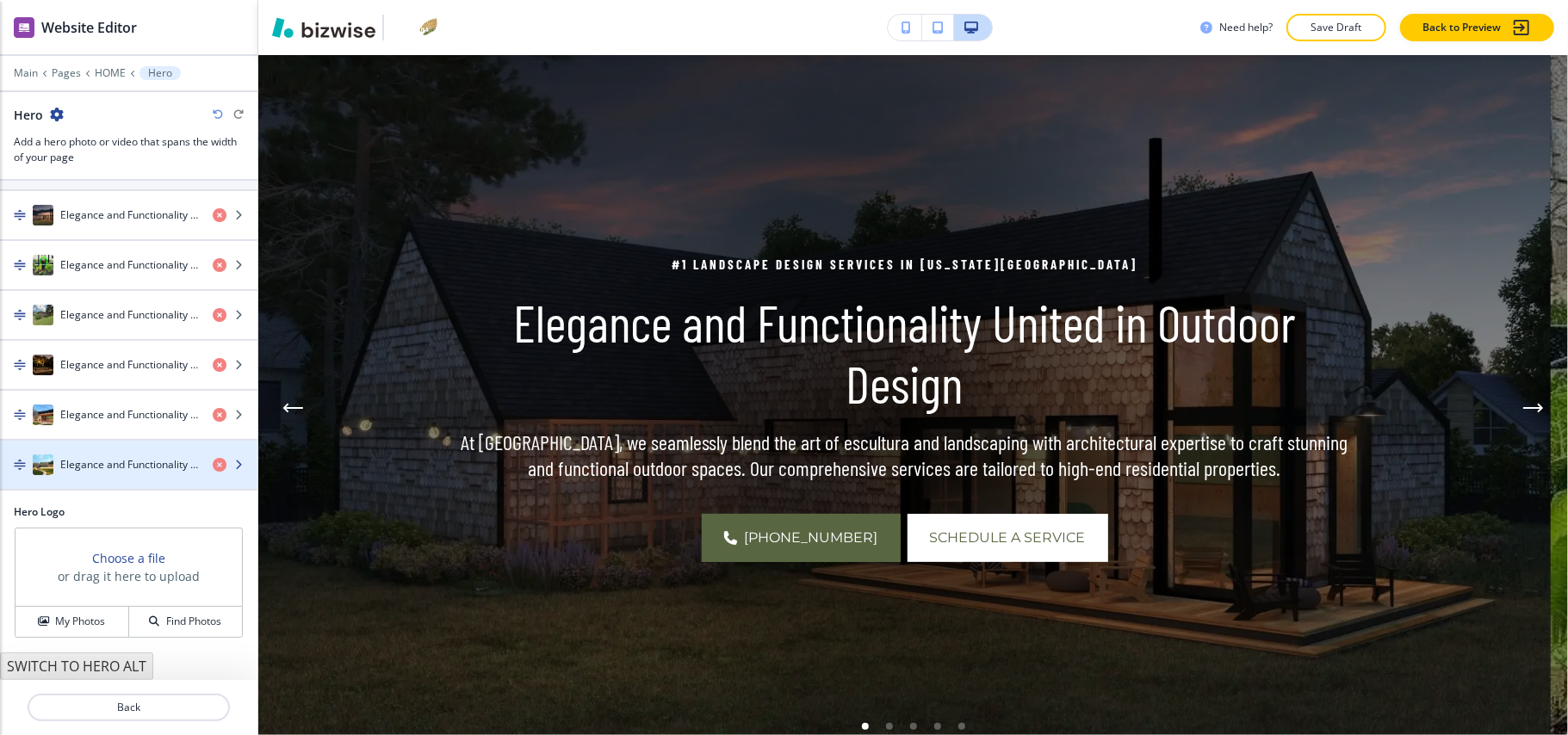
click at [96, 451] on div "button" at bounding box center [129, 447] width 257 height 14
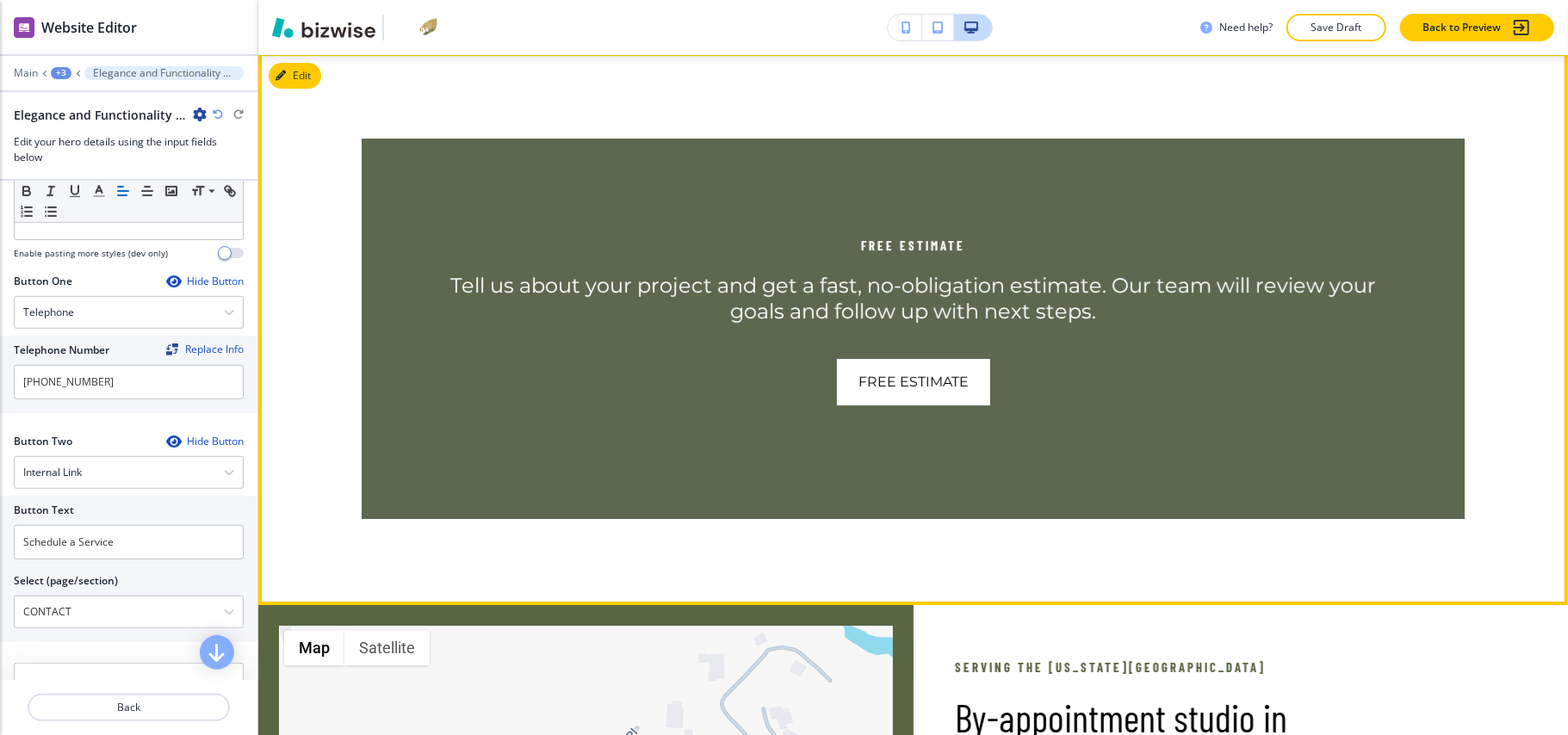
scroll to position [8947, 0]
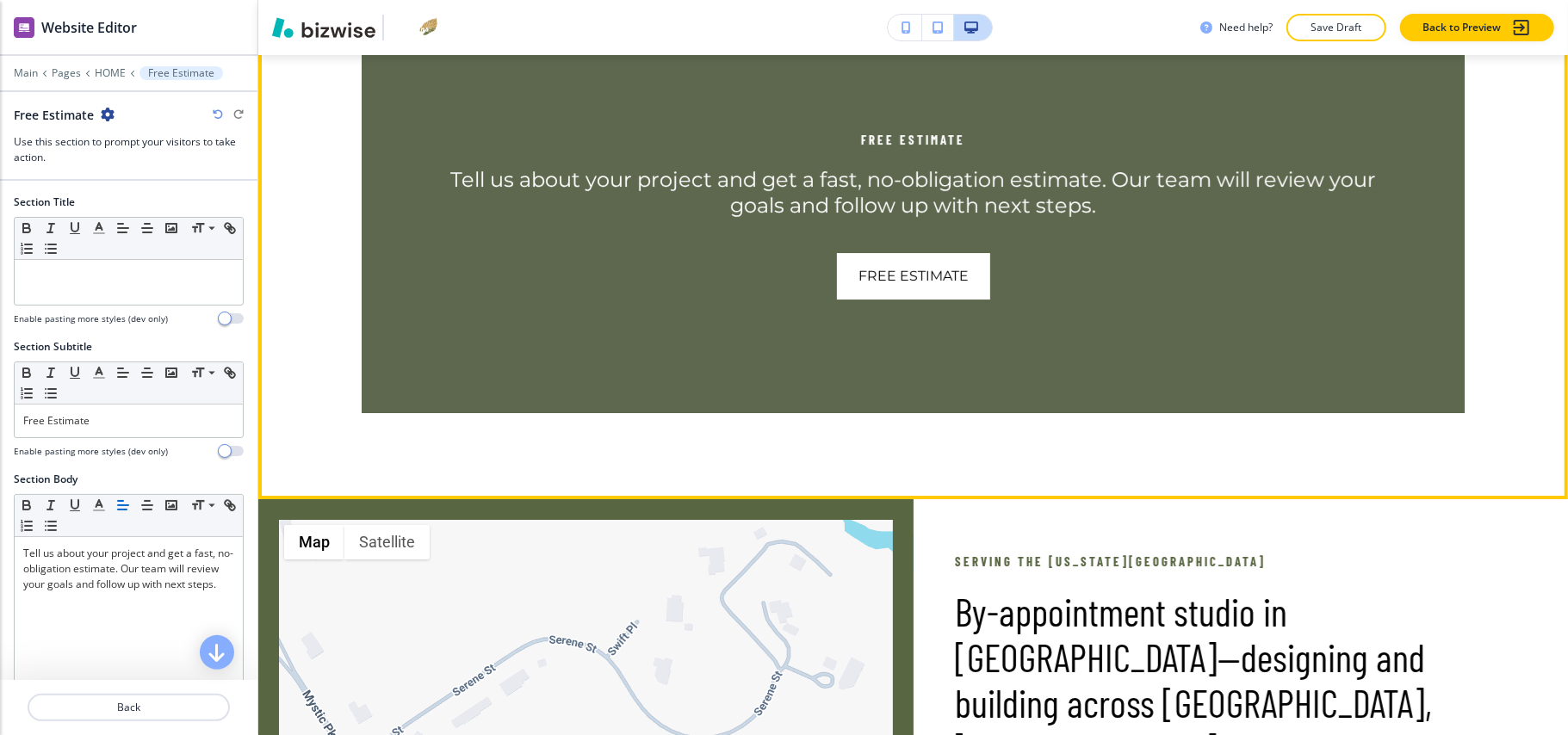
scroll to position [8940, 0]
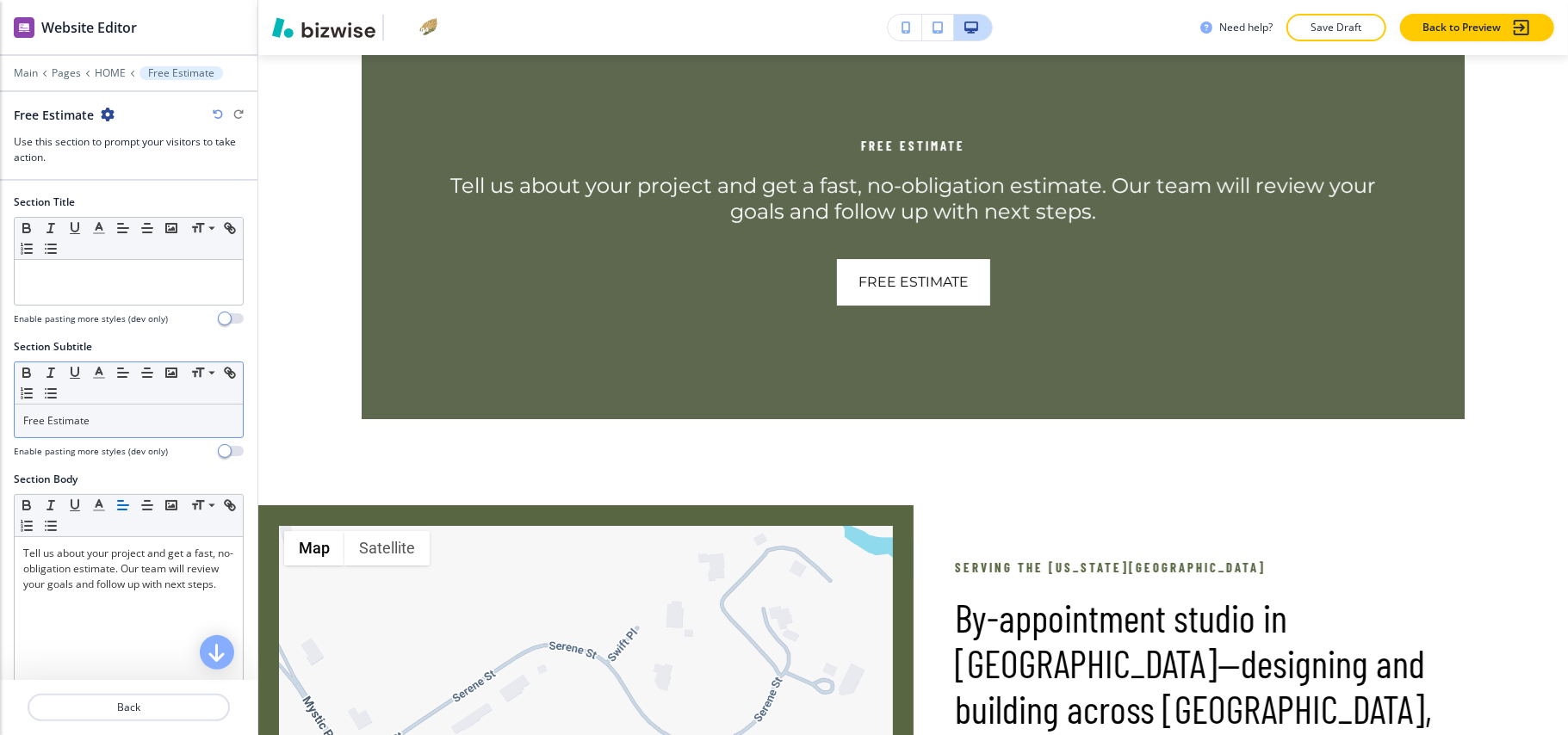
click at [146, 425] on p "Free Estimate" at bounding box center [129, 421] width 210 height 16
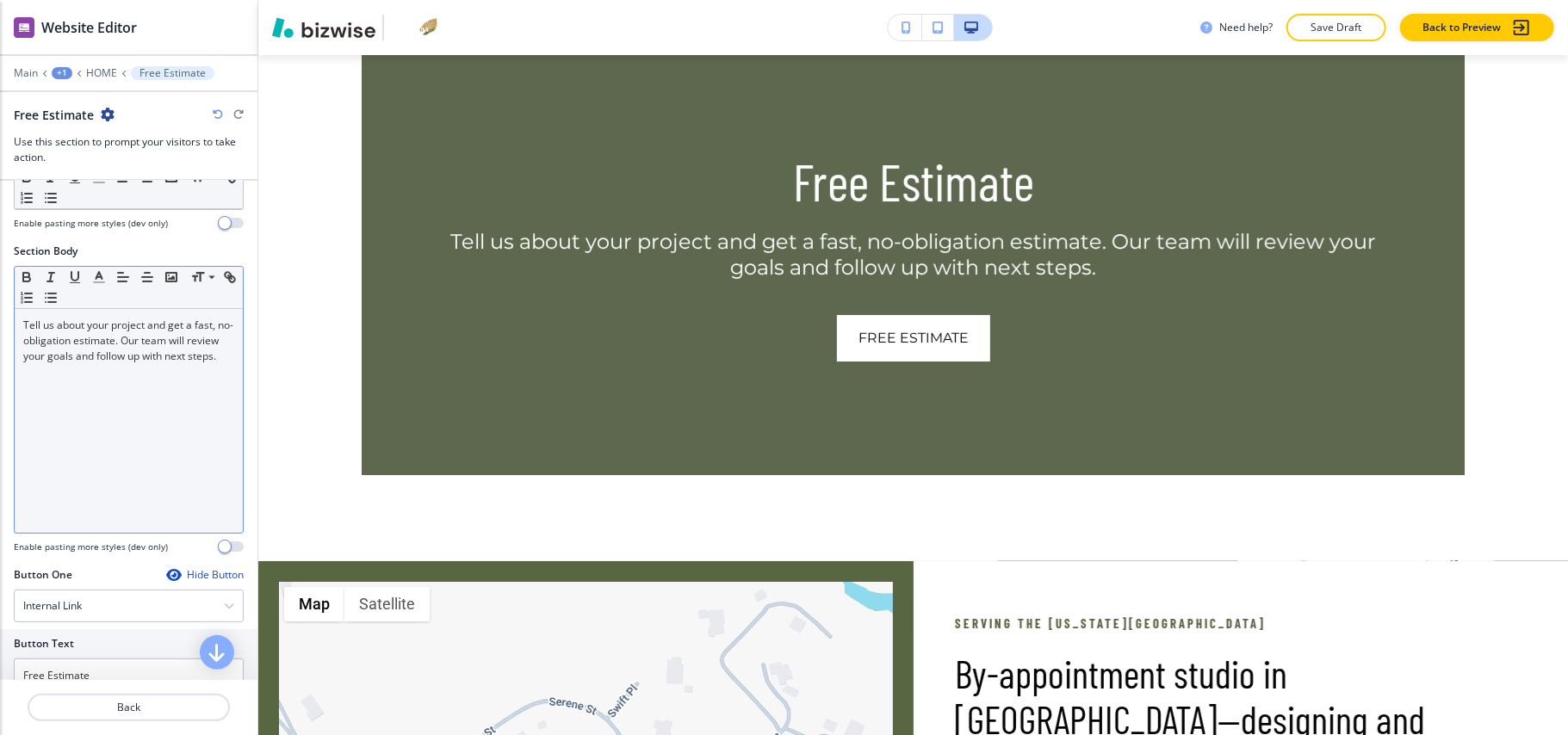
scroll to position [229, 0]
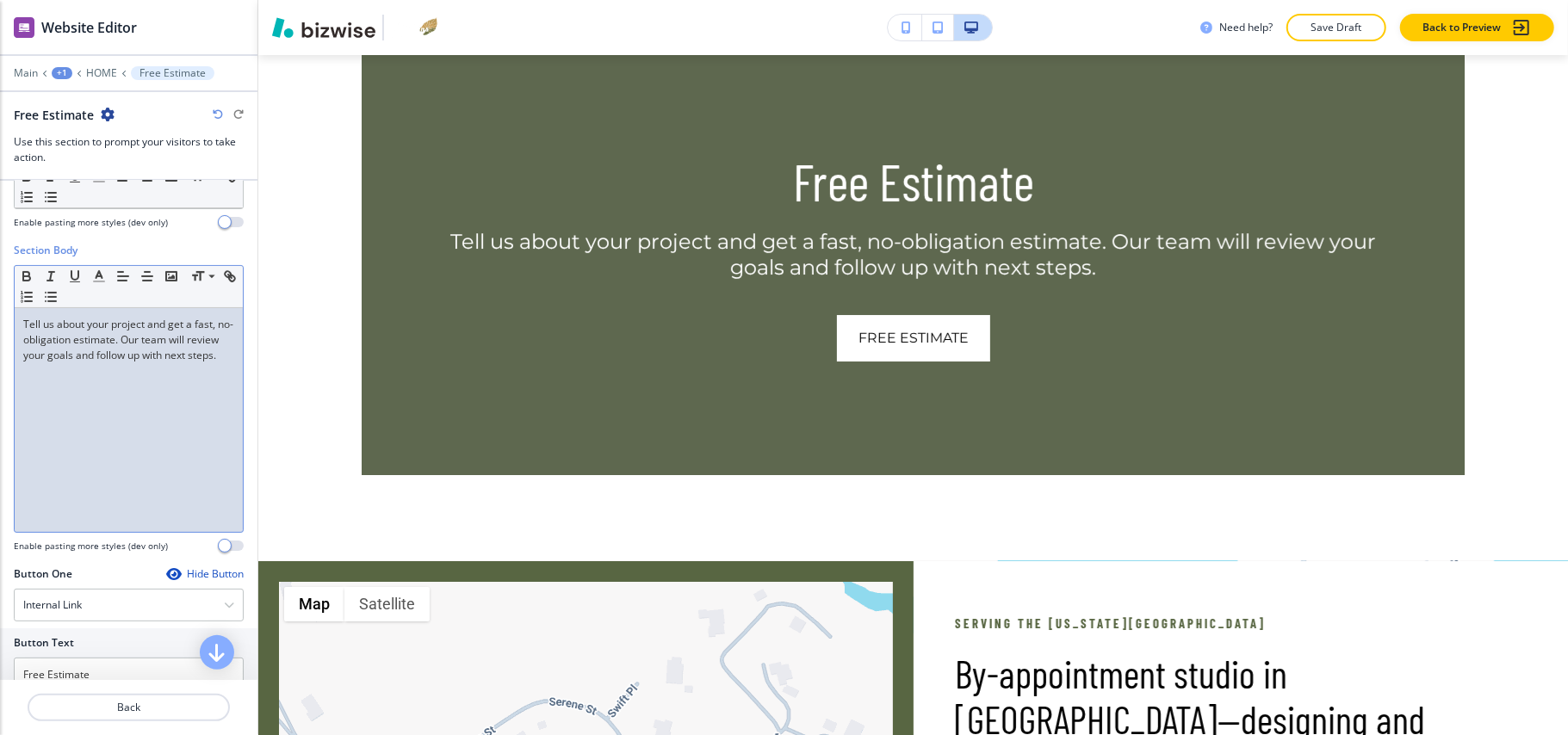
click at [132, 395] on div "Tell us about your project and get a fast, no-obligation estimate. Our team wil…" at bounding box center [129, 420] width 228 height 224
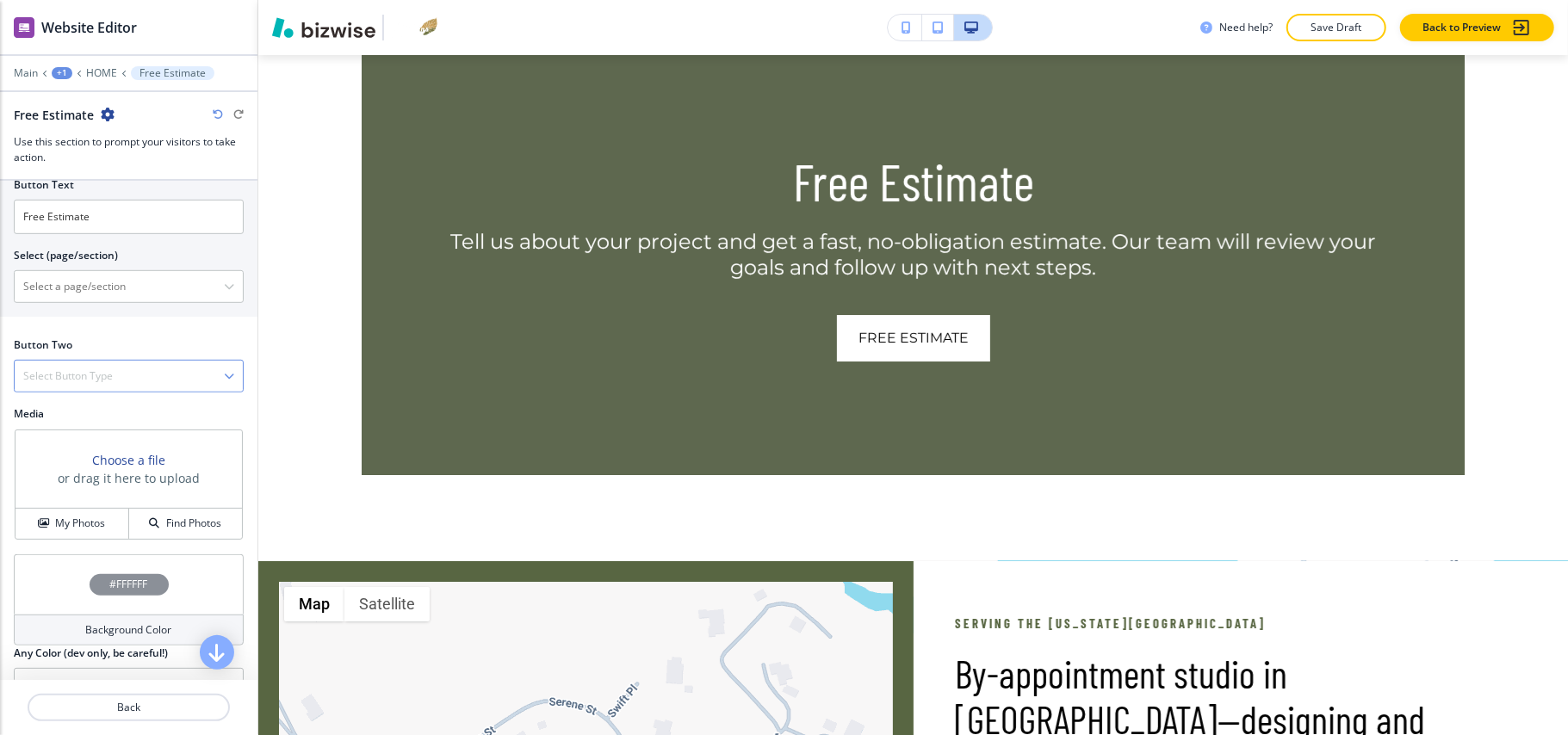
scroll to position [689, 0]
click at [100, 382] on h4 "Select Button Type" at bounding box center [68, 374] width 90 height 16
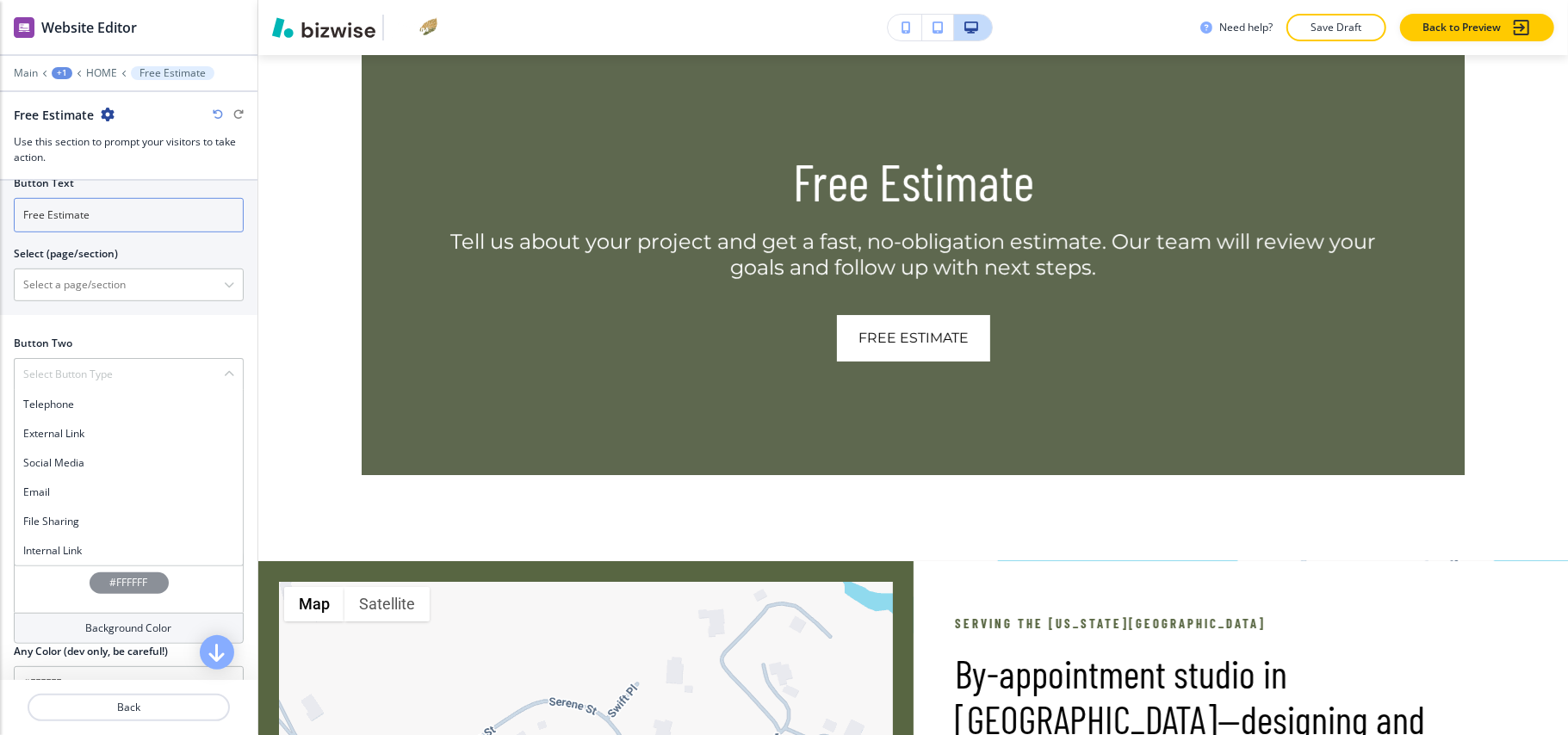
click at [93, 217] on input "Free Estimate" at bounding box center [129, 214] width 230 height 34
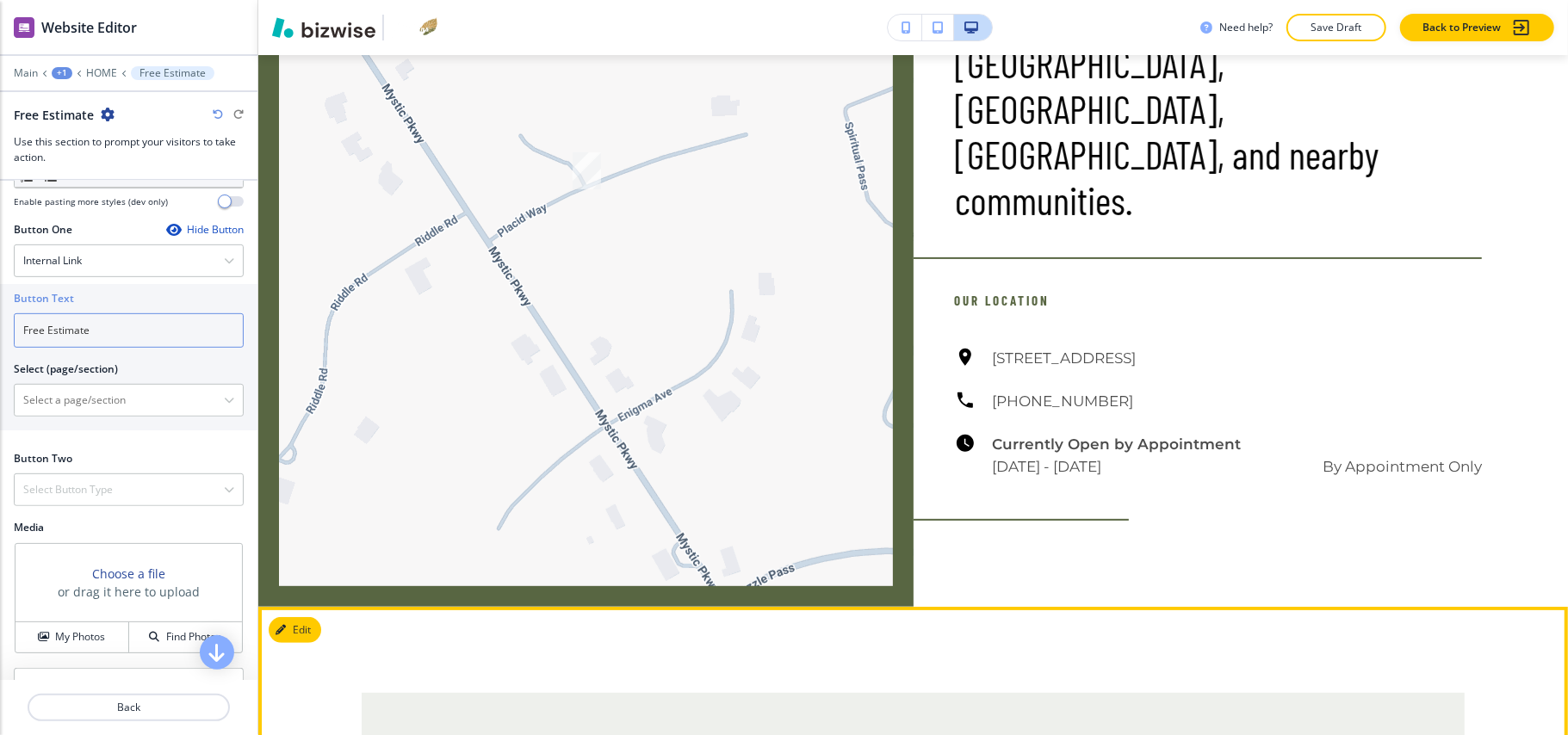
scroll to position [9515, 0]
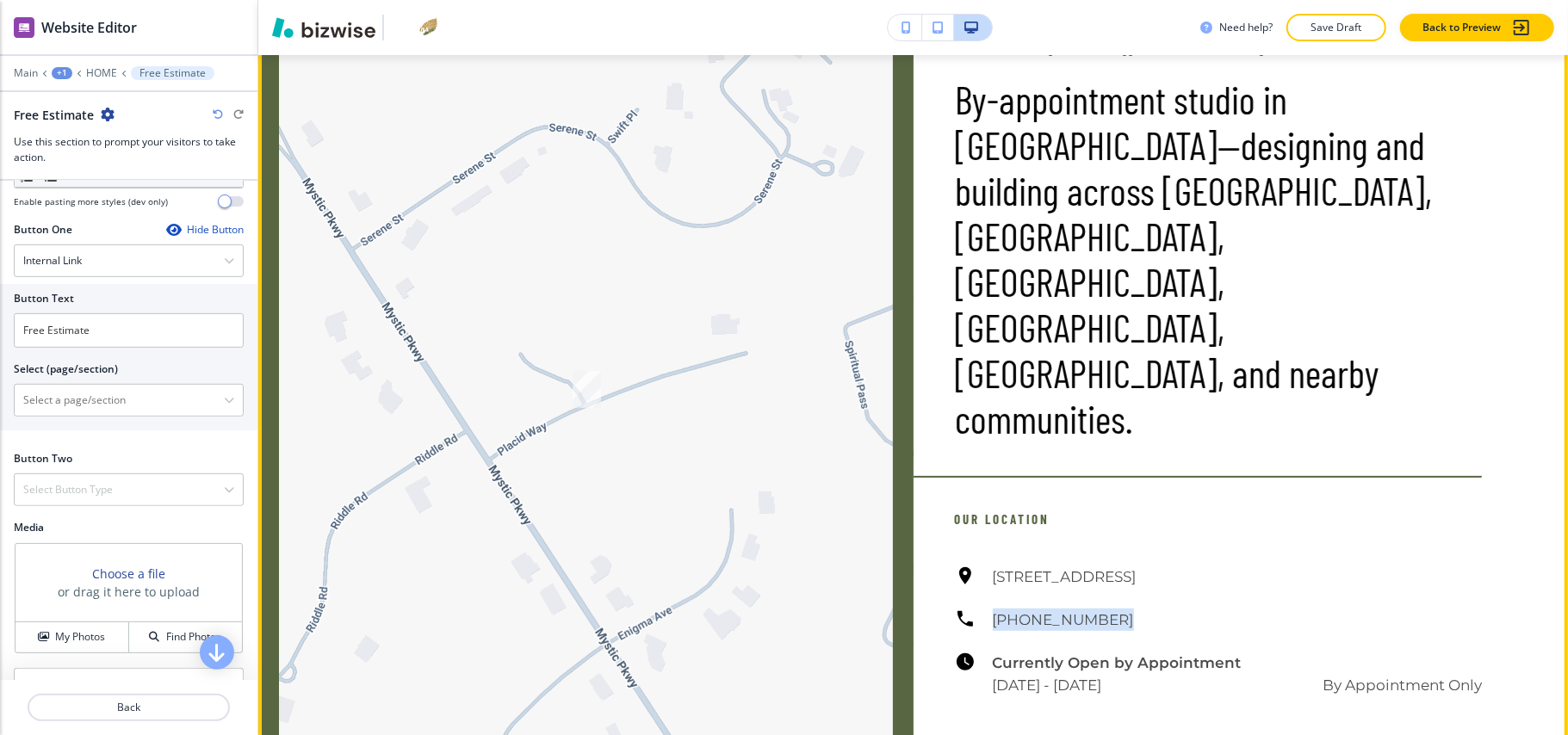
drag, startPoint x: 1100, startPoint y: 580, endPoint x: 972, endPoint y: 580, distance: 128.0
click at [972, 580] on div "[STREET_ADDRESS] [PHONE_NUMBER] Currently Open by Appointment [DATE] - [DATE] B…" at bounding box center [1219, 631] width 528 height 131
copy h6 "[PHONE_NUMBER]"
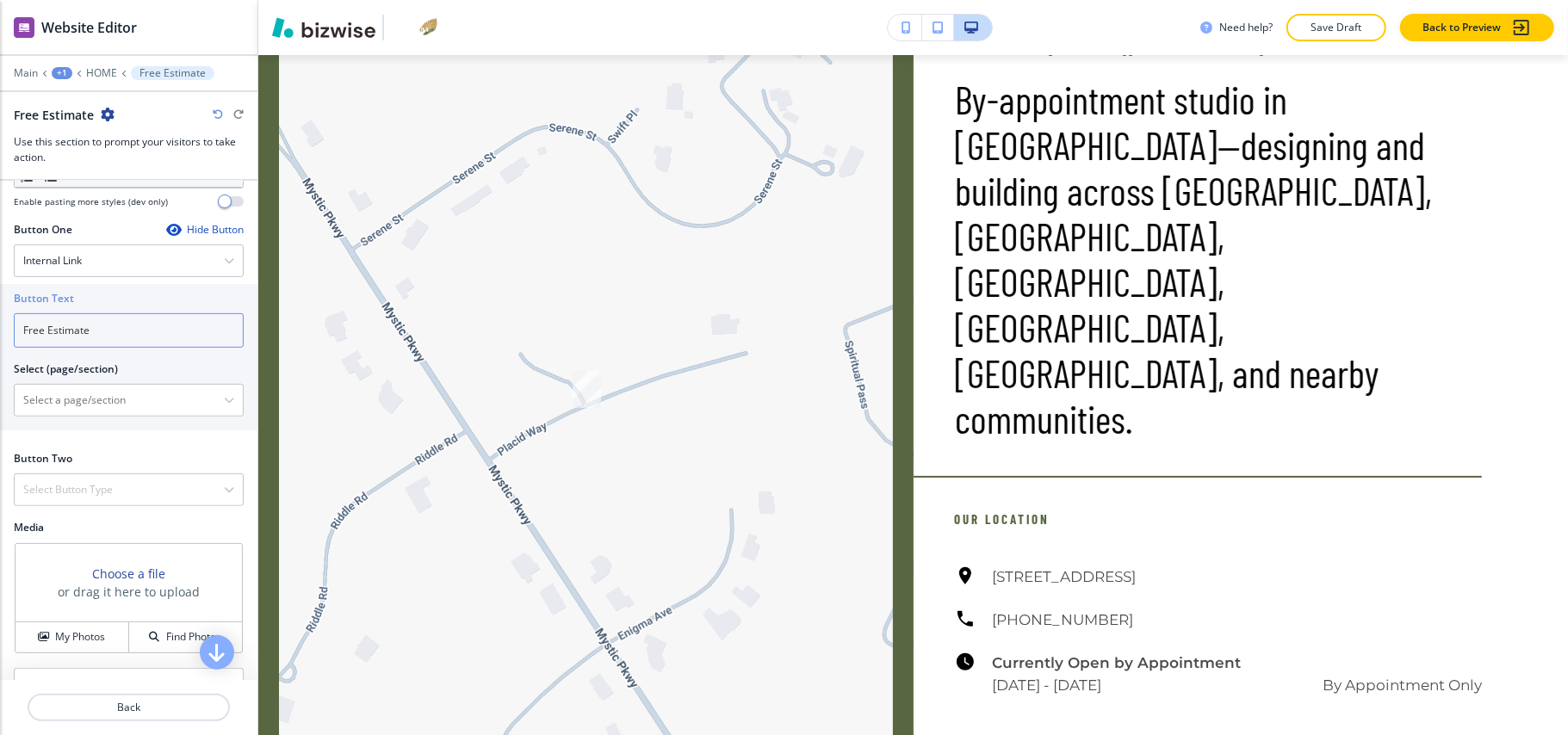
click at [0, 339] on div "Button Text Free Estimate Select (page/section) HOME HOME | Hero HOME | "Grow H…" at bounding box center [129, 358] width 257 height 146
paste input "[PHONE_NUMBER]"
type input "[PHONE_NUMBER]"
click at [100, 266] on div "Internal Link" at bounding box center [129, 261] width 228 height 31
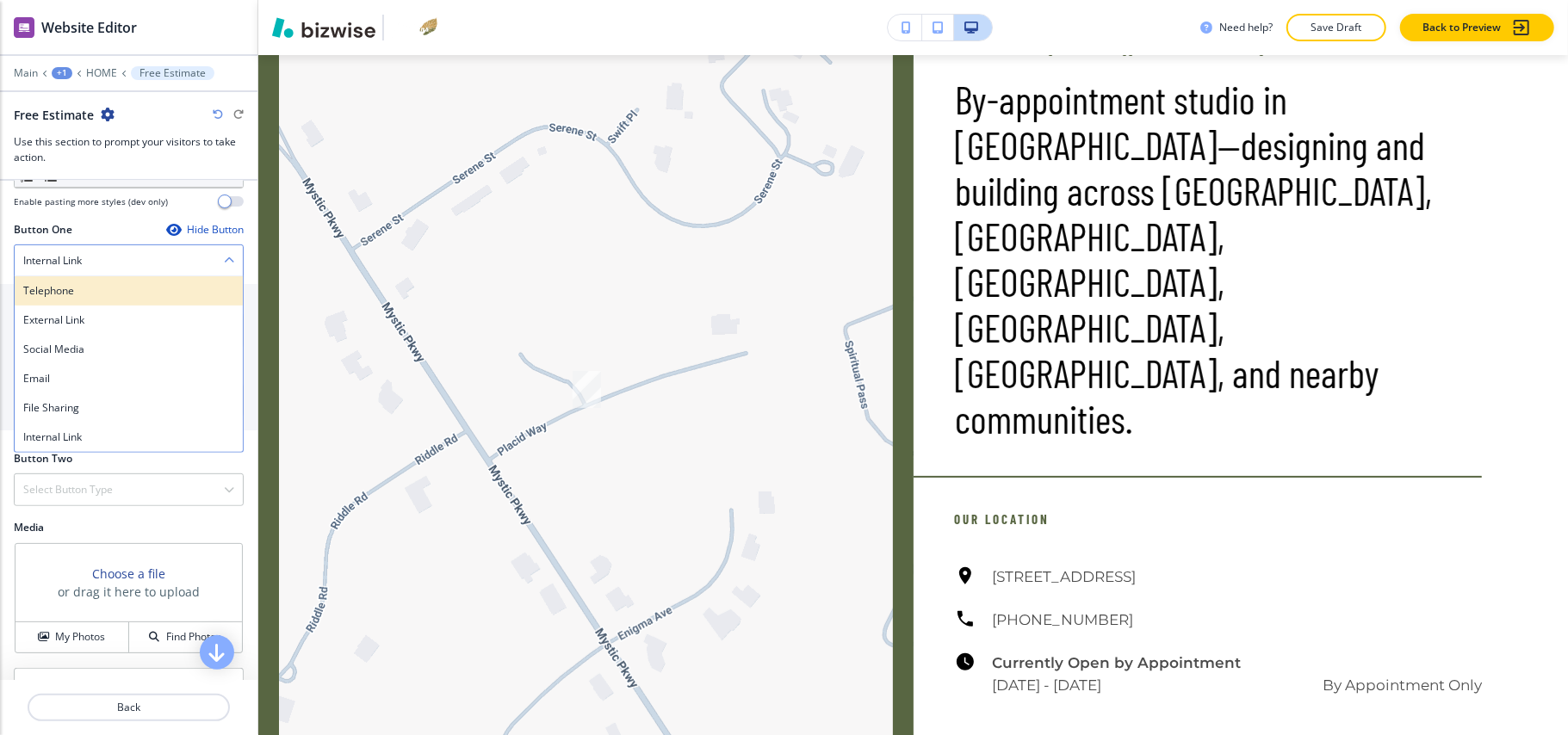
click at [86, 298] on h4 "Telephone" at bounding box center [129, 291] width 210 height 16
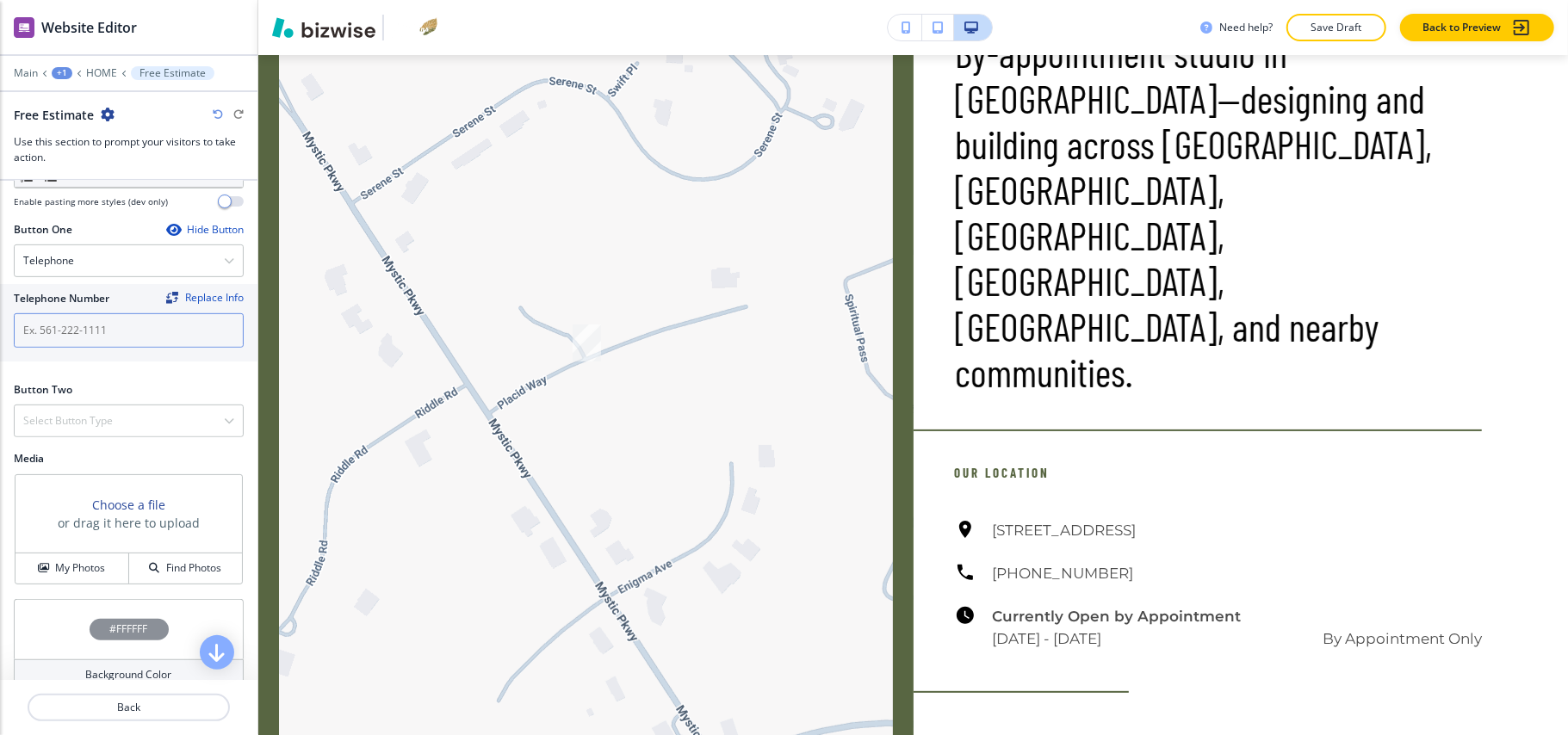
click at [86, 335] on input "text" at bounding box center [129, 330] width 230 height 34
paste input "[PHONE_NUMBER]"
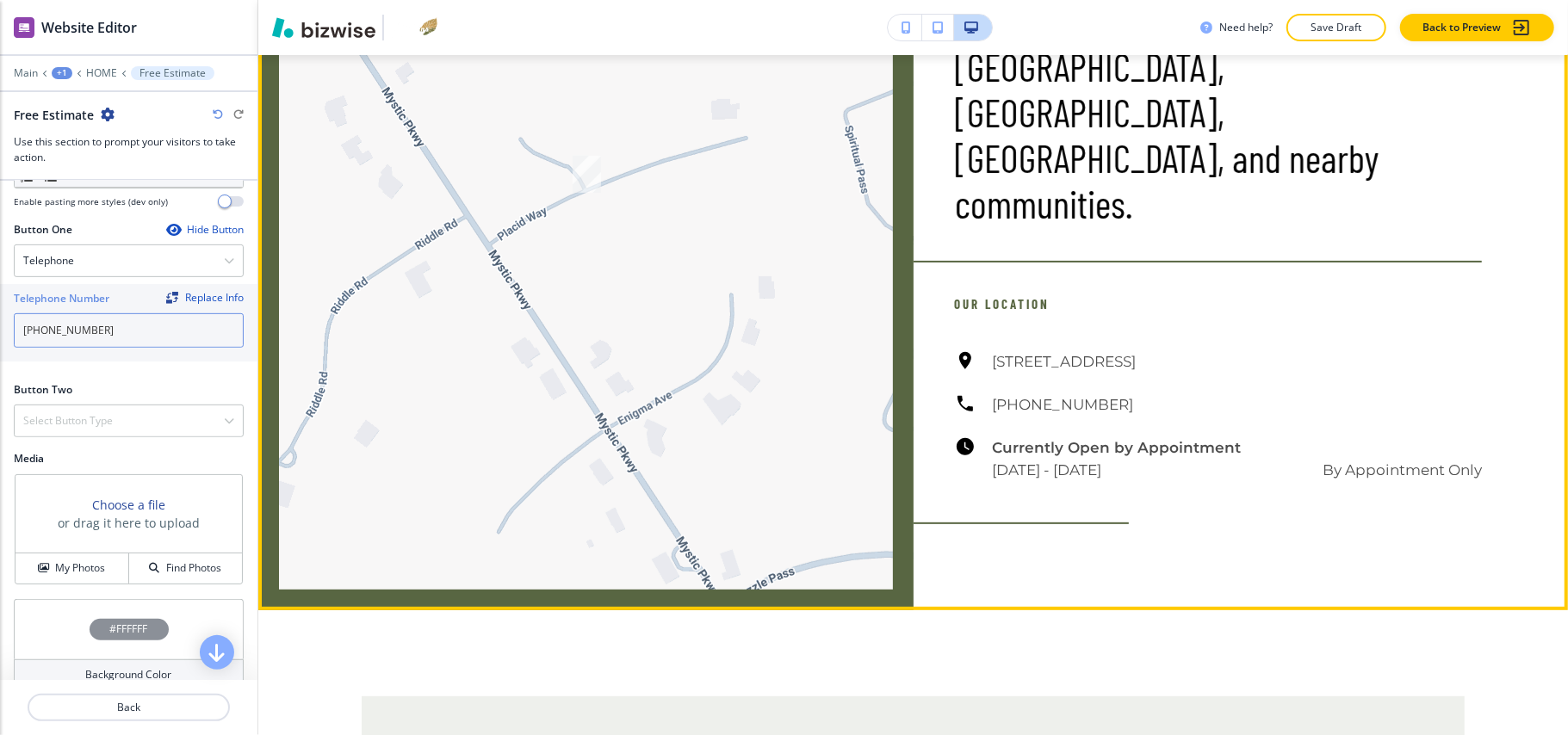
scroll to position [9744, 0]
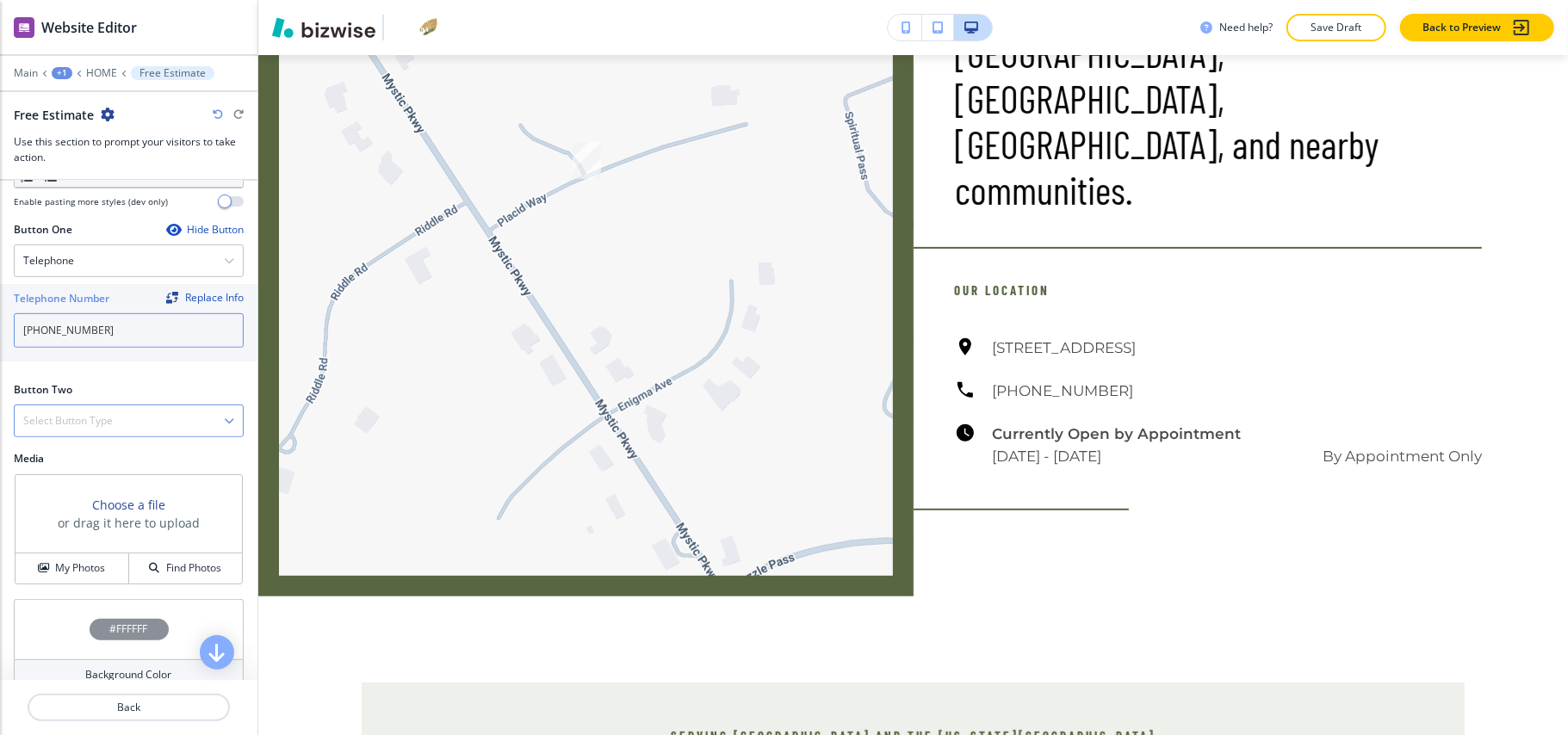
type input "[PHONE_NUMBER]"
click at [99, 422] on h4 "Select Button Type" at bounding box center [68, 421] width 90 height 16
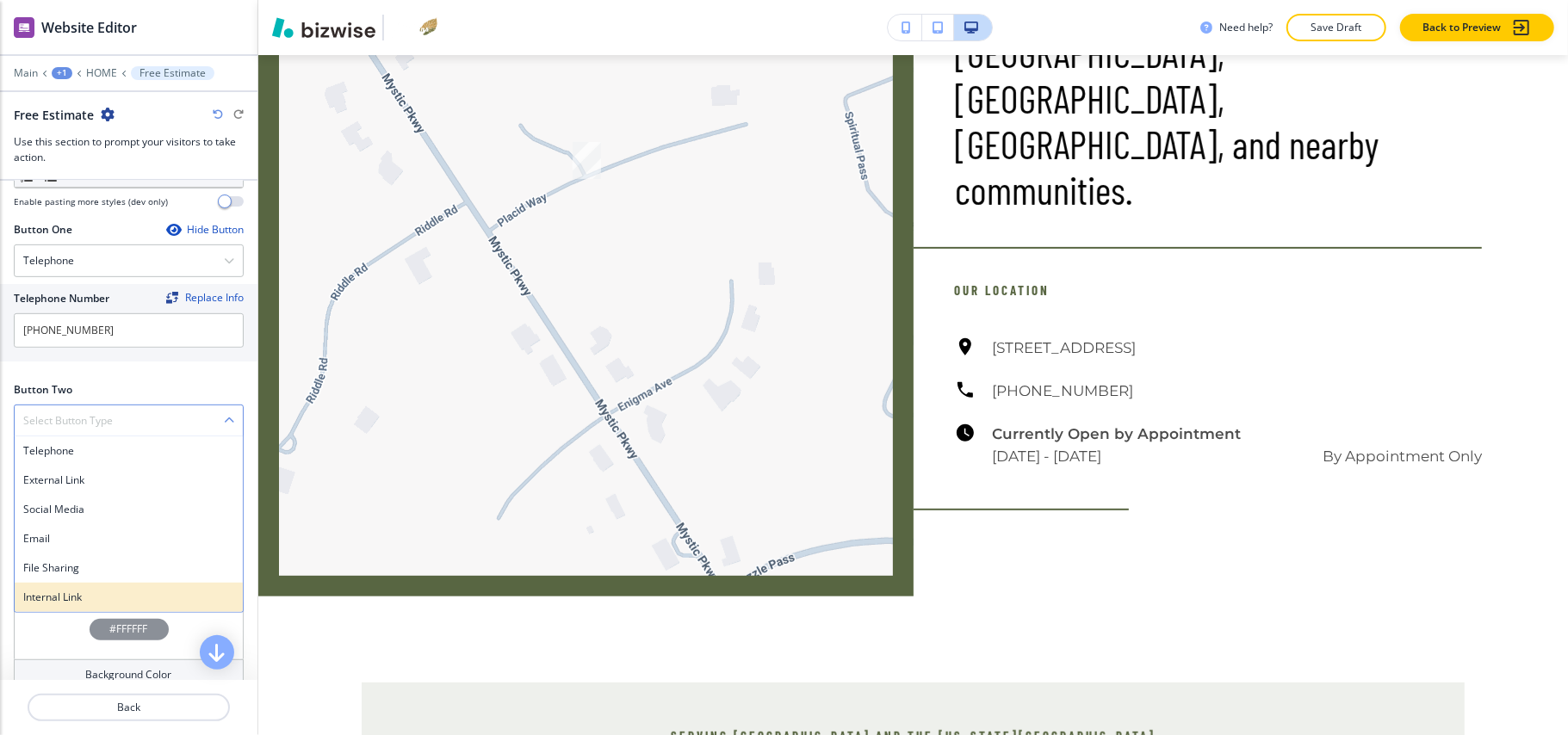
click at [69, 604] on h4 "Internal Link" at bounding box center [129, 598] width 210 height 16
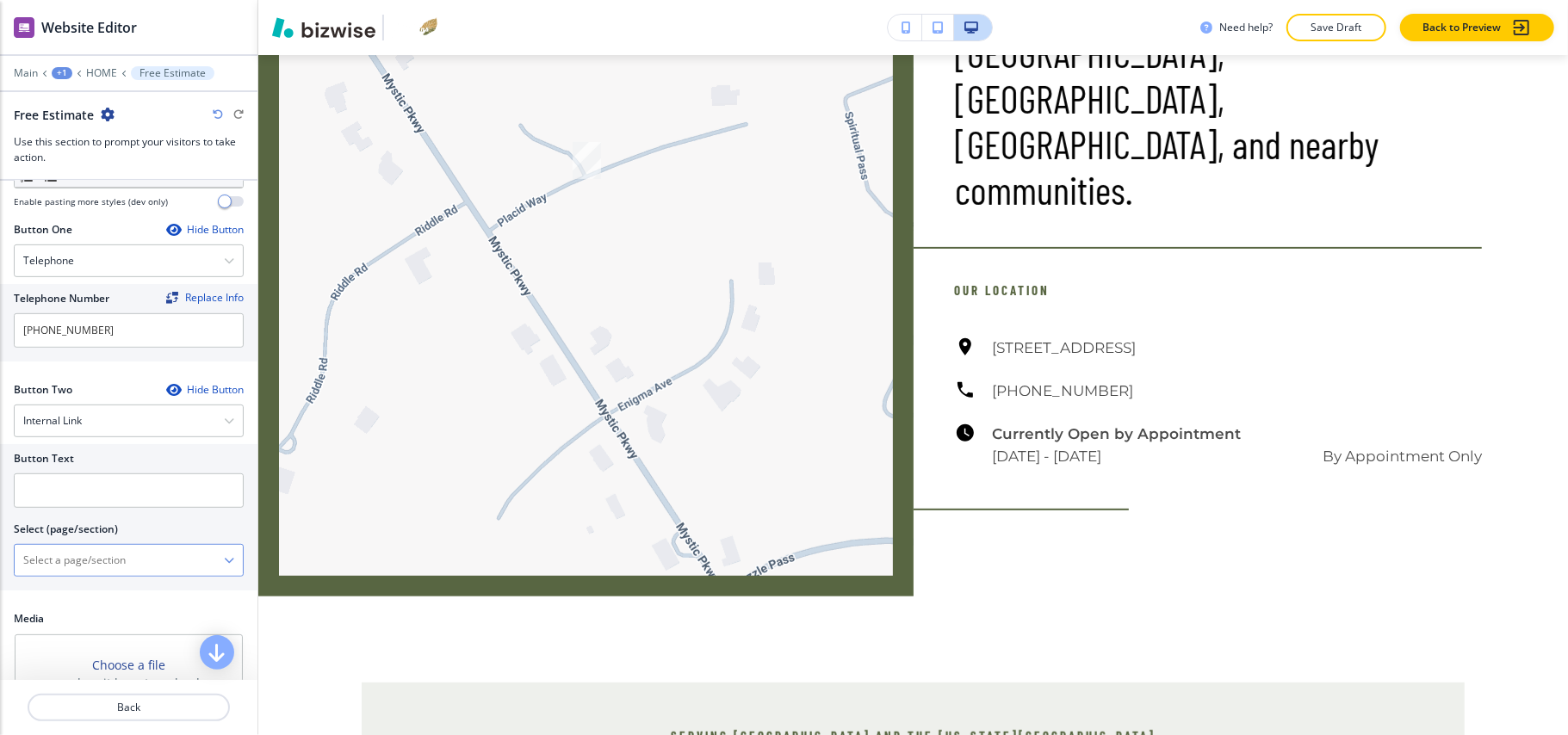
click at [91, 570] on \(page\/section\) "Manual Input" at bounding box center [119, 561] width 210 height 29
drag, startPoint x: 77, startPoint y: 591, endPoint x: 84, endPoint y: 584, distance: 9.9
click at [78, 591] on h4 "CONTACT" at bounding box center [129, 591] width 210 height 16
type \(page\/section\) "CONTACT"
click at [98, 487] on input "text" at bounding box center [129, 490] width 230 height 34
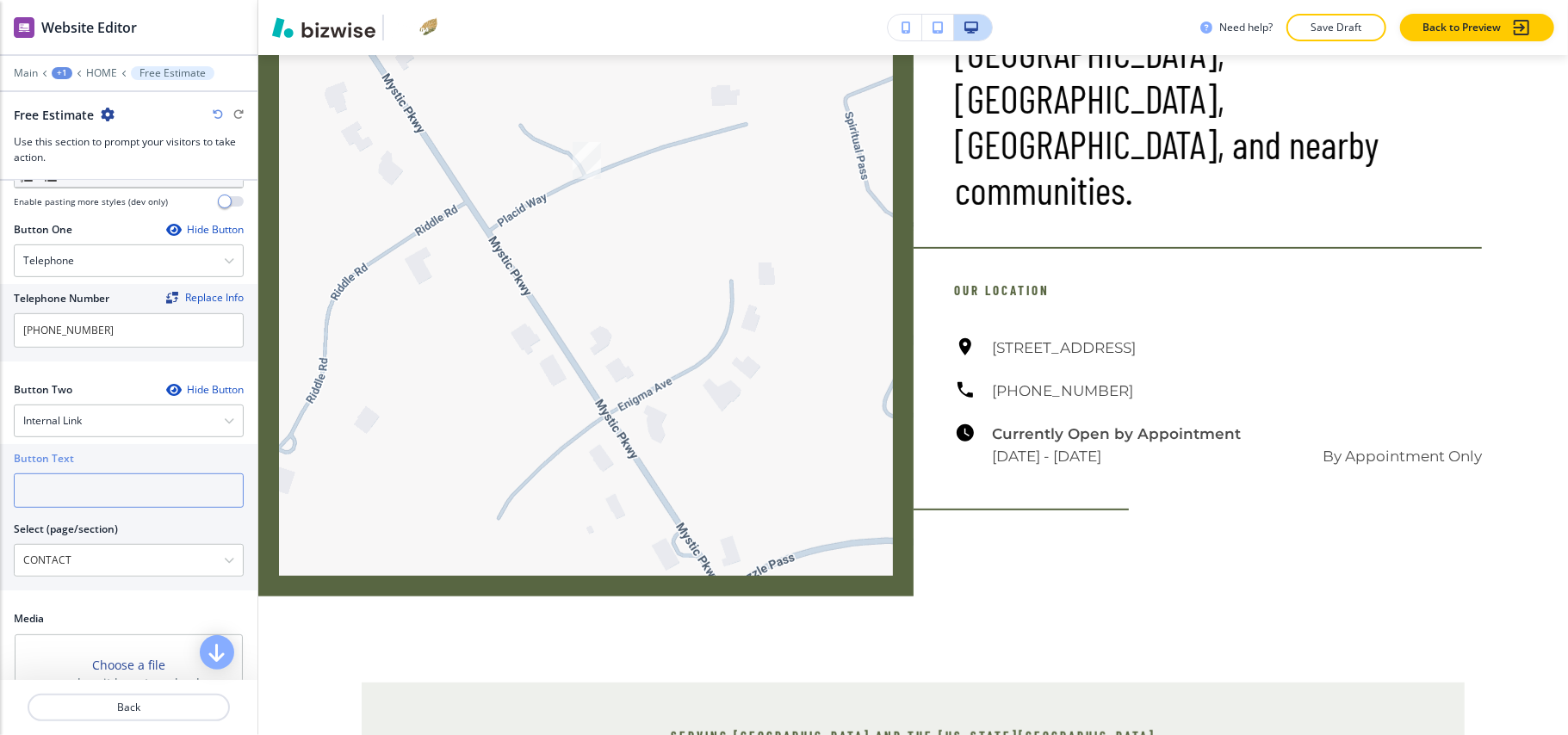
paste input "CONTACT US"
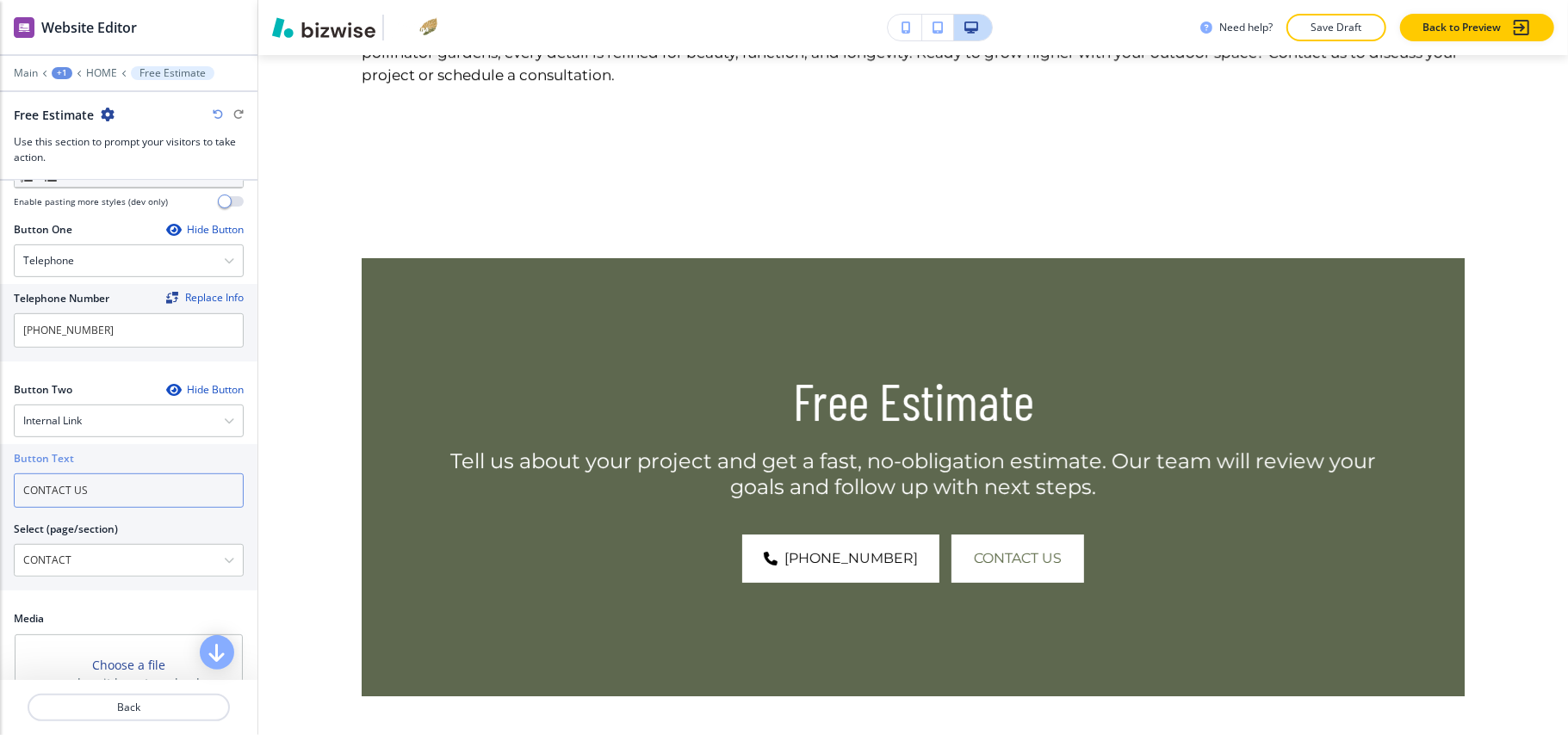
scroll to position [8956, 0]
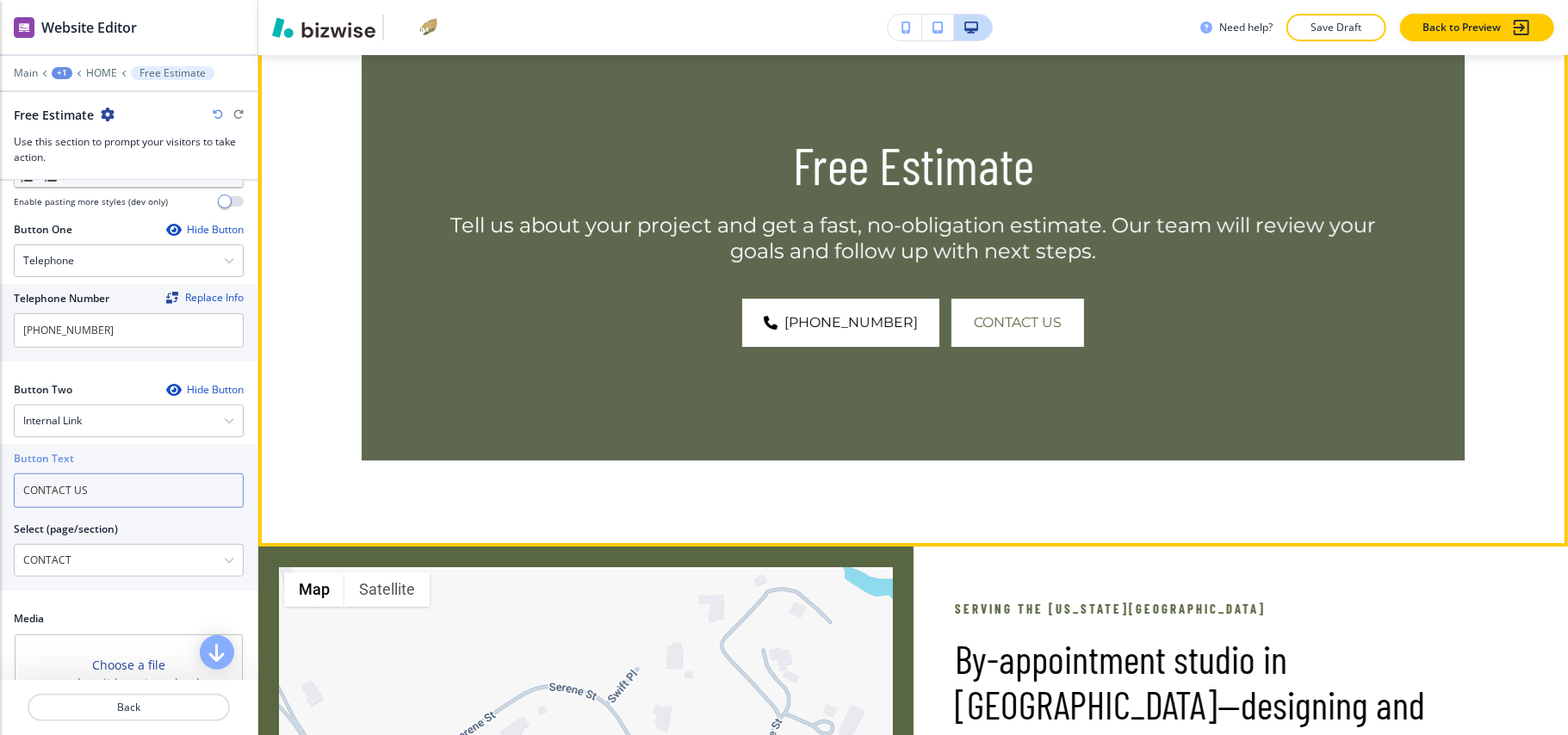
type input "CONTACT US"
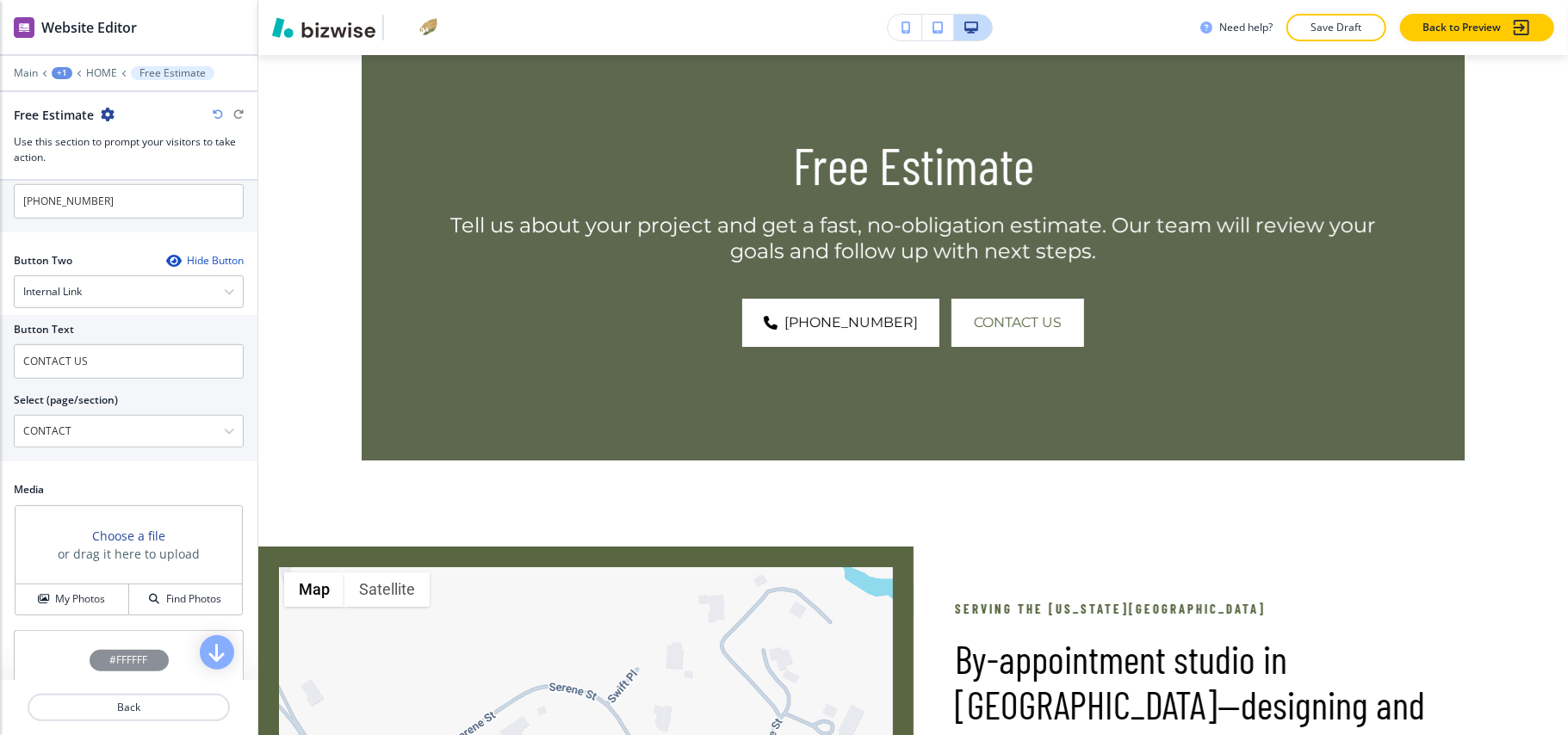
scroll to position [876, 0]
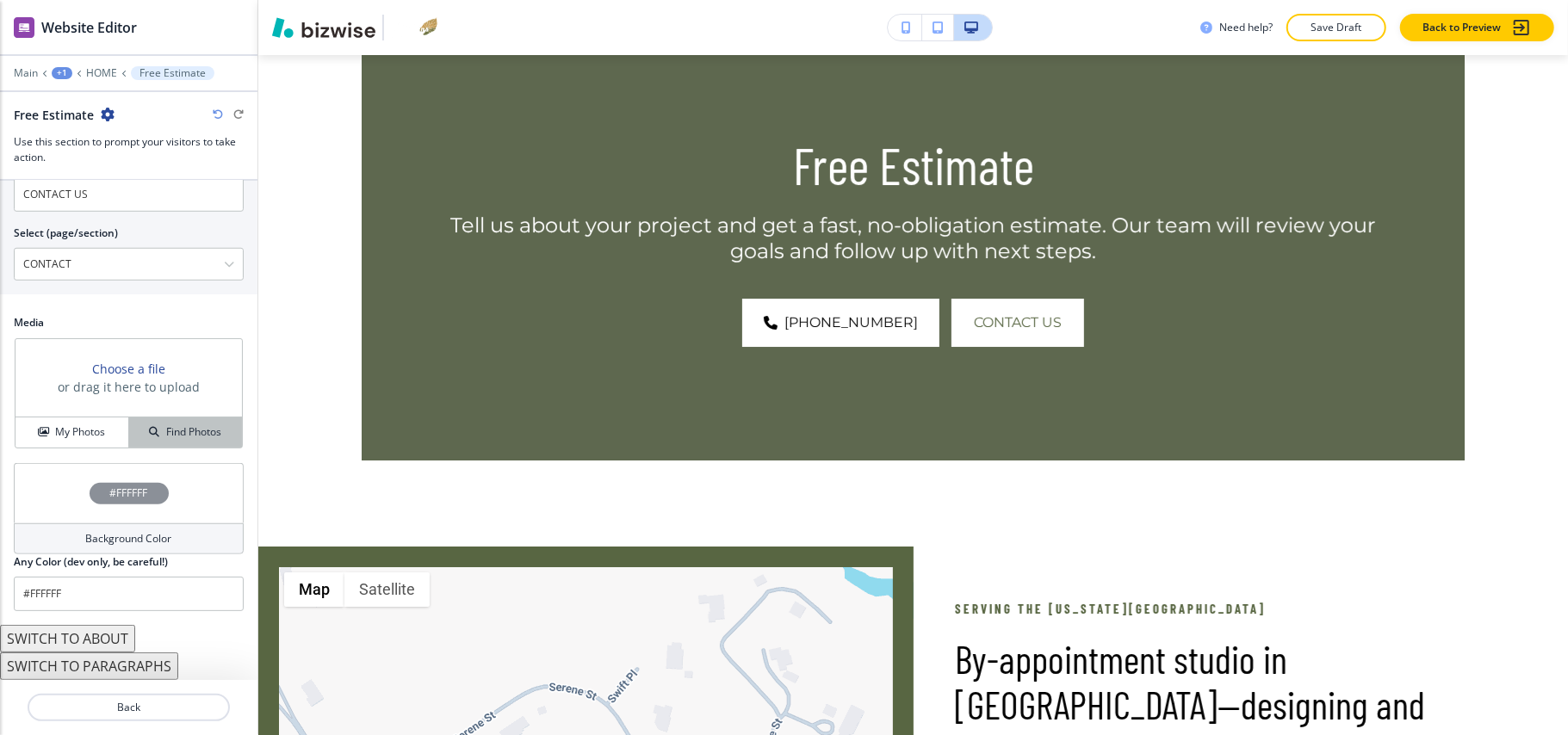
click at [144, 421] on button "Find Photos" at bounding box center [186, 432] width 113 height 30
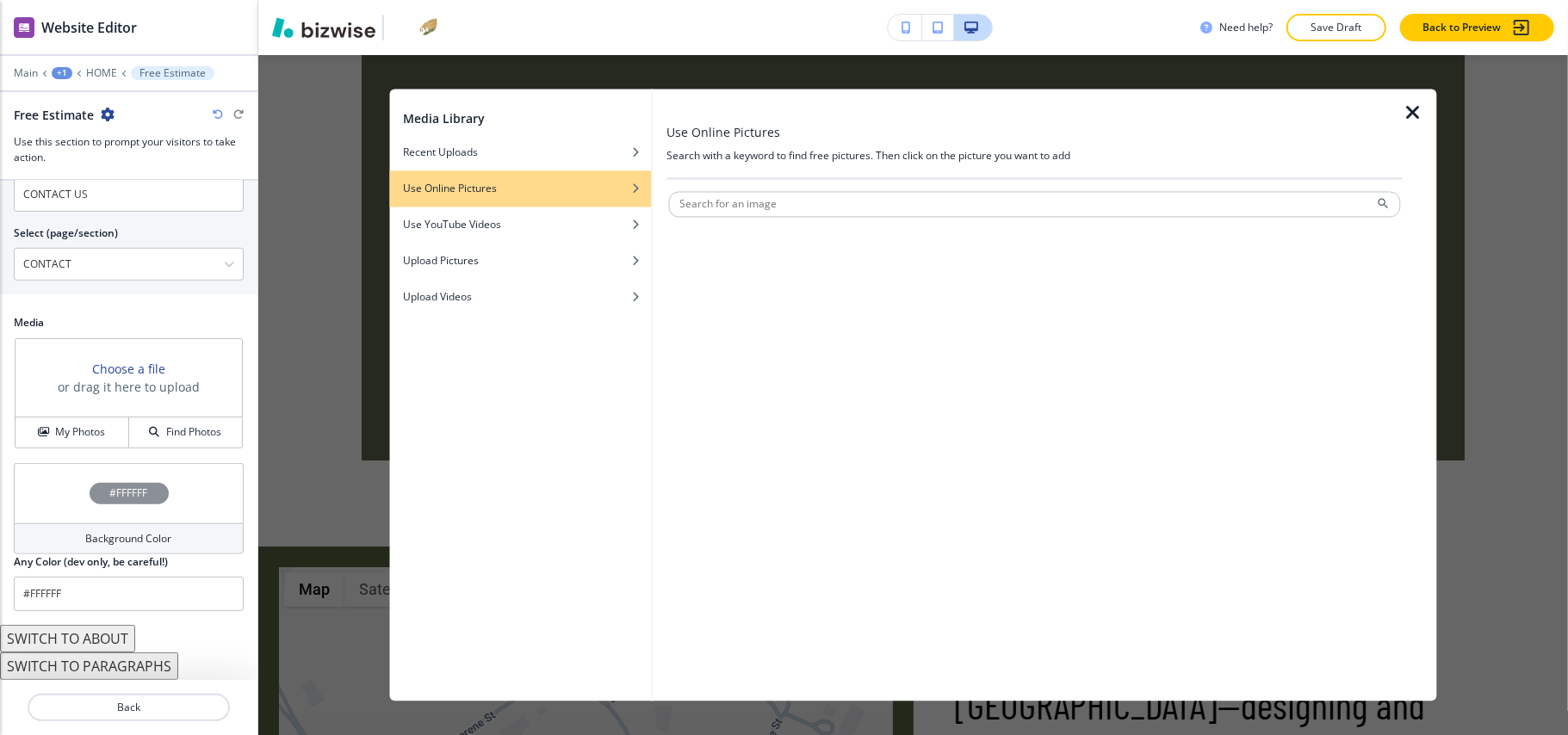
click at [1414, 108] on icon "button" at bounding box center [1412, 113] width 20 height 20
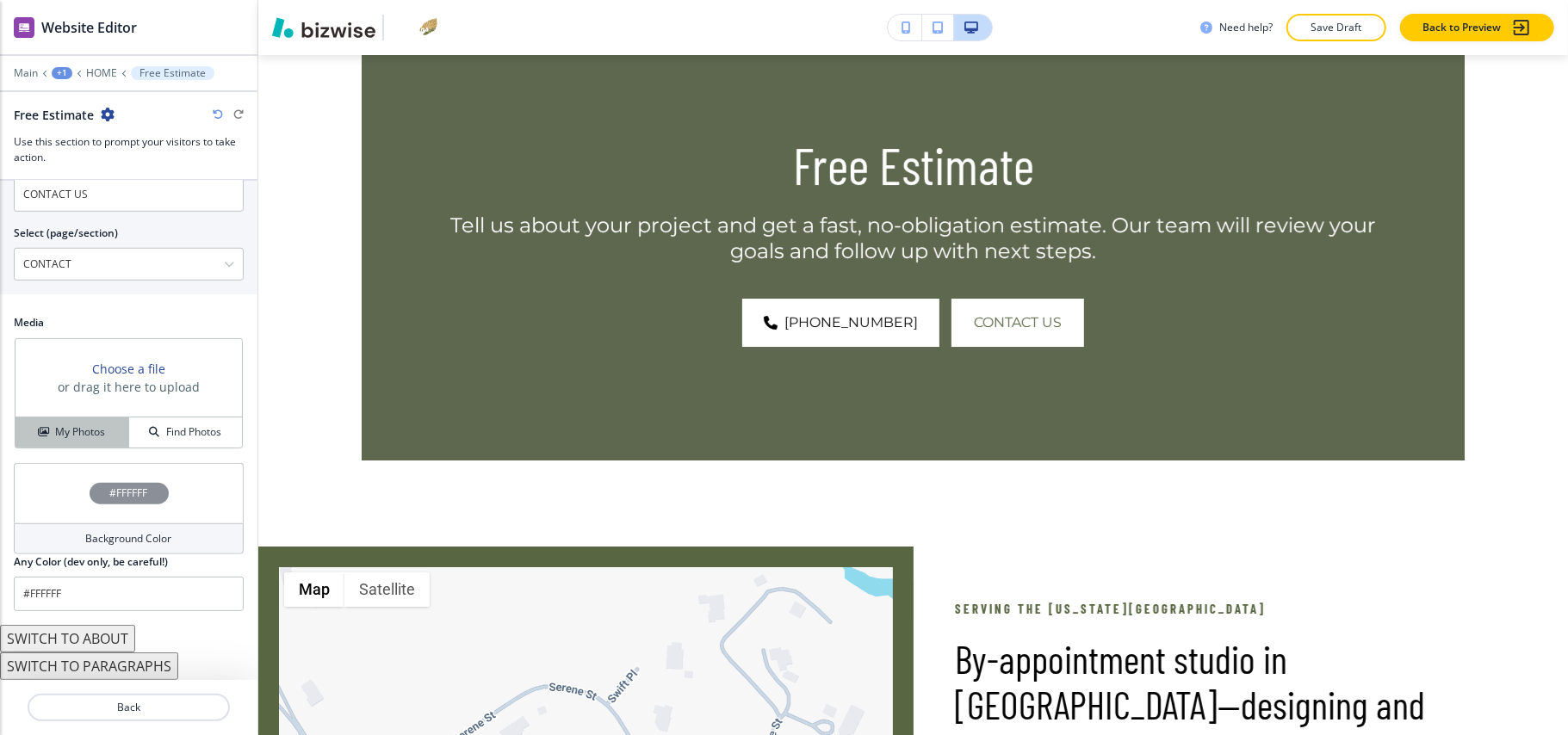
click at [90, 433] on h4 "My Photos" at bounding box center [80, 433] width 50 height 16
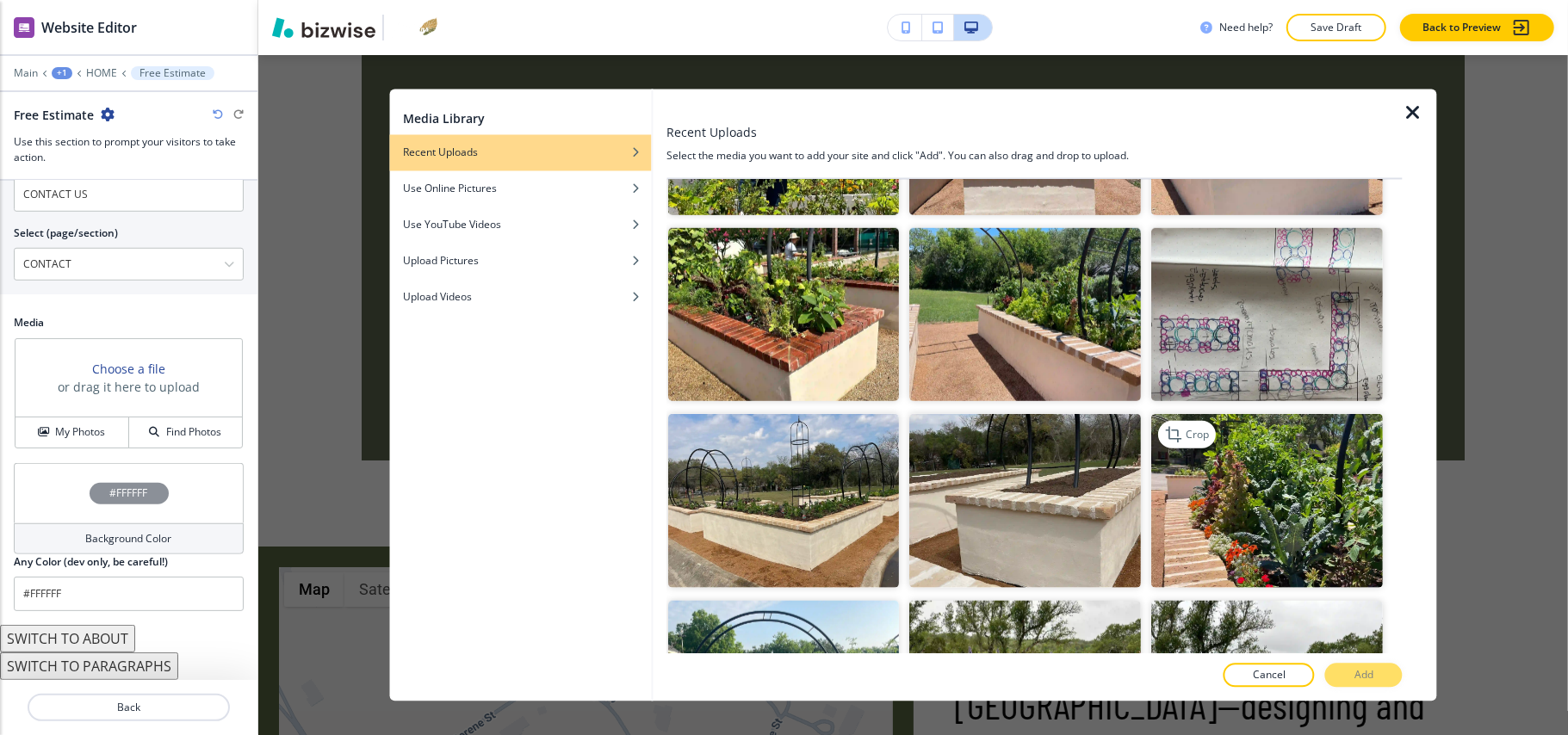
scroll to position [1033, 0]
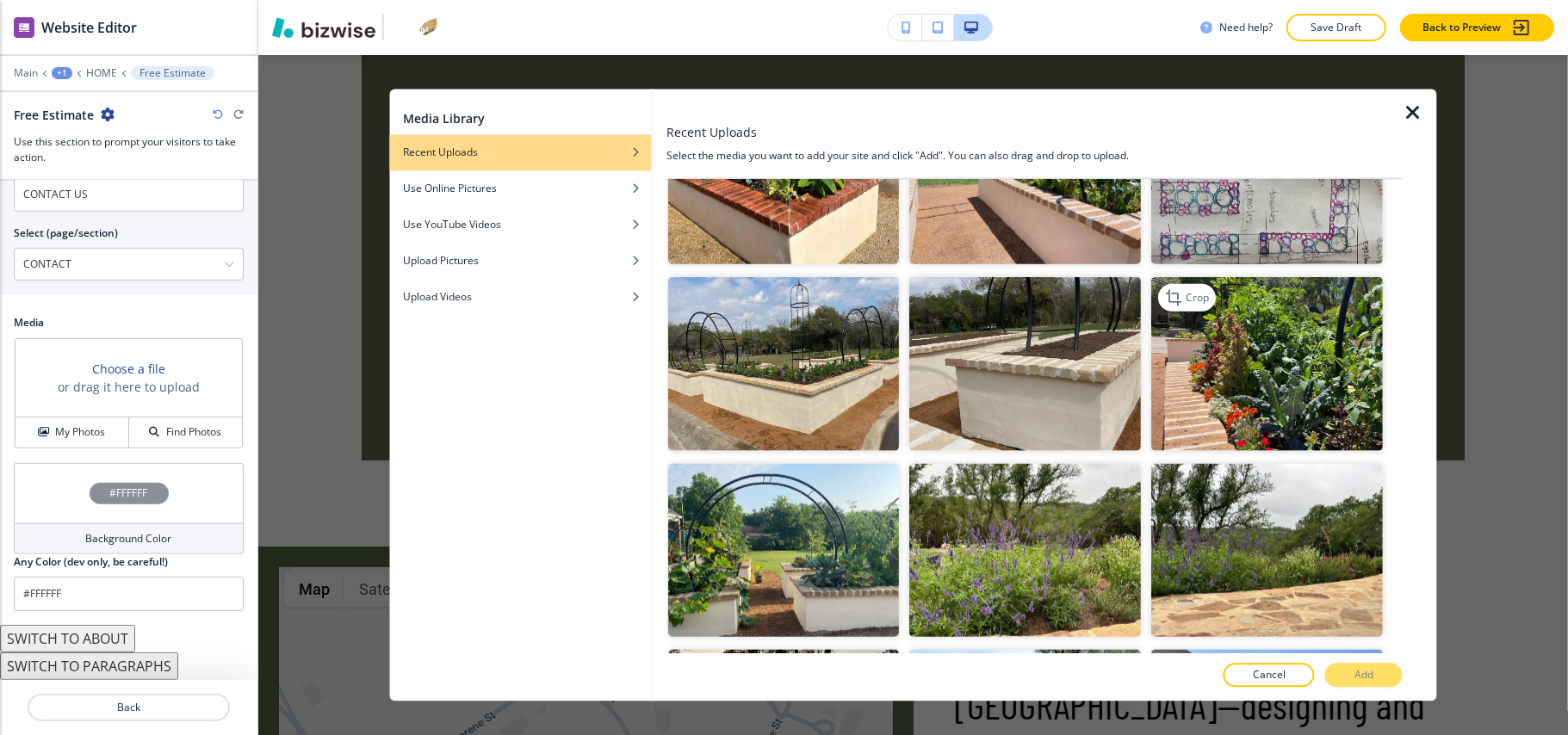
click at [1293, 380] on img "button" at bounding box center [1268, 364] width 232 height 174
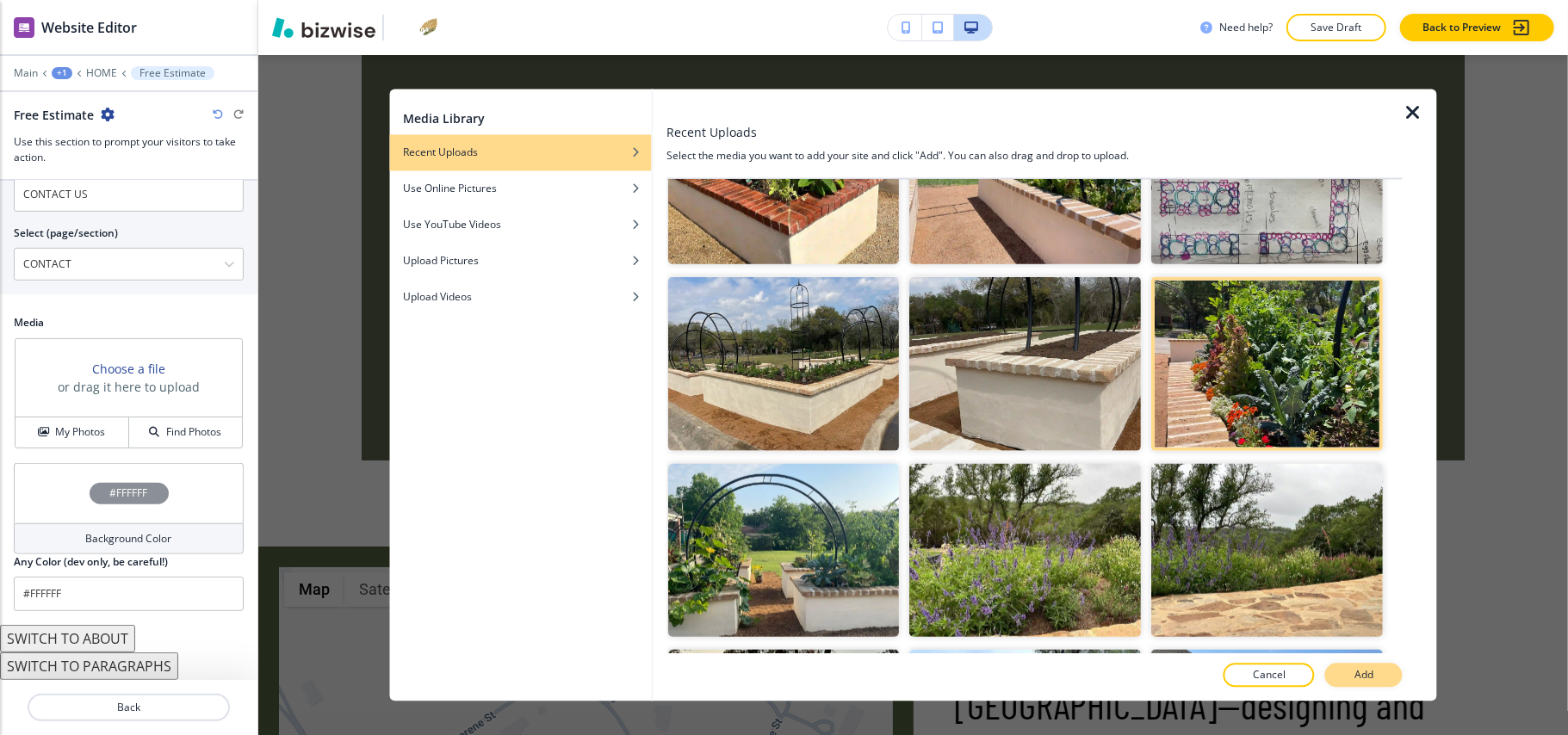
click at [1378, 680] on button "Add" at bounding box center [1364, 676] width 78 height 24
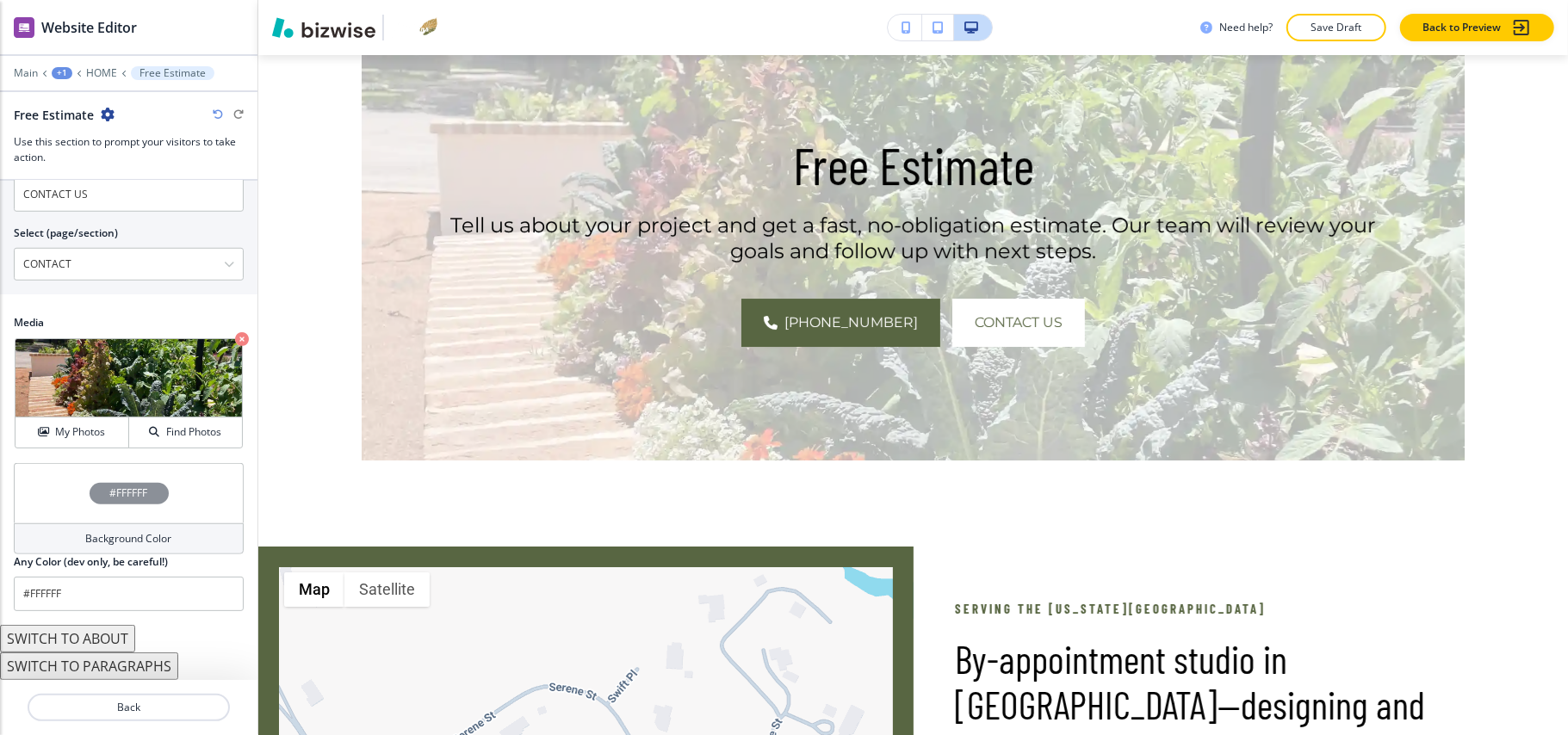
click at [56, 487] on div "#FFFFFF" at bounding box center [129, 493] width 230 height 60
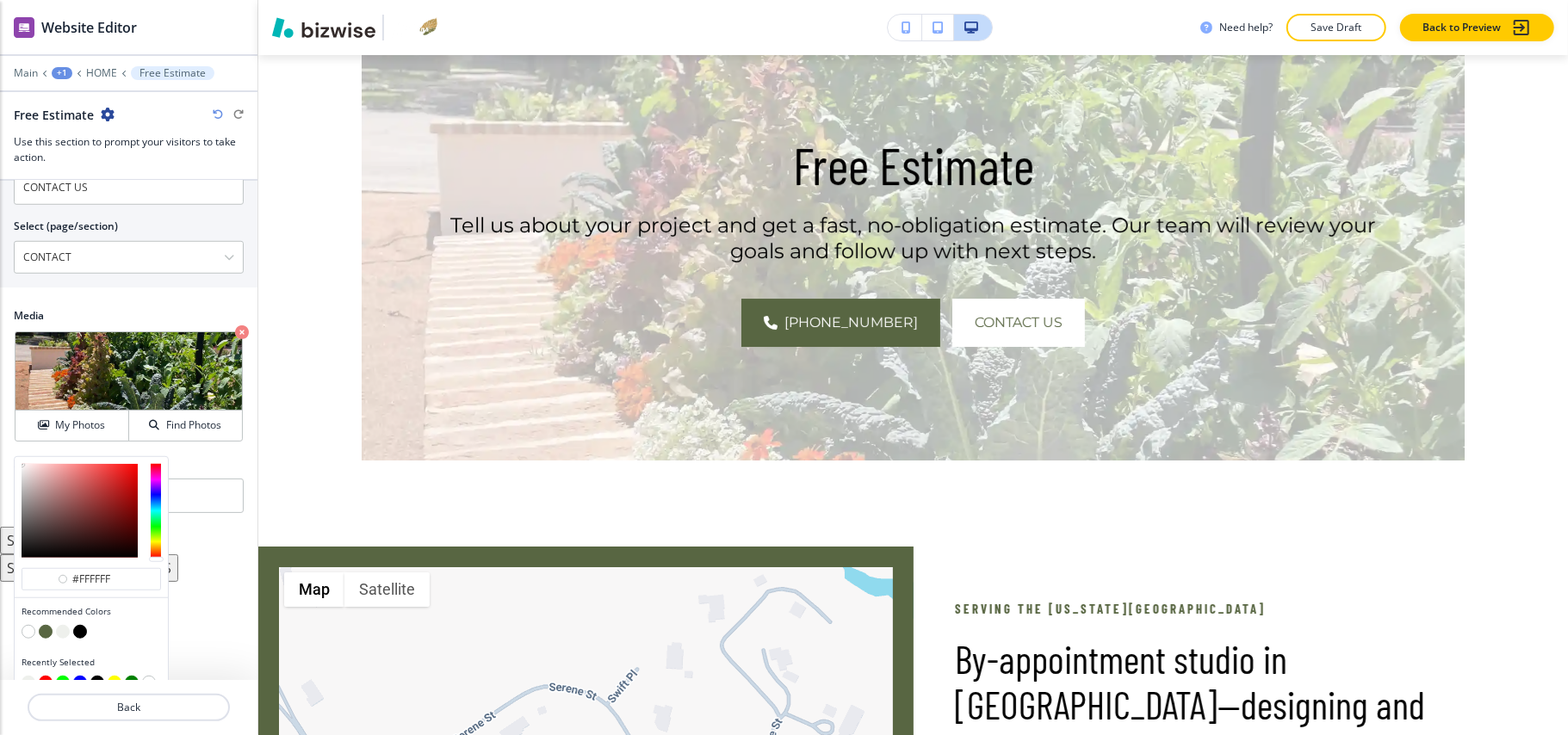
click at [43, 638] on button "button" at bounding box center [46, 632] width 14 height 14
type input "#586642"
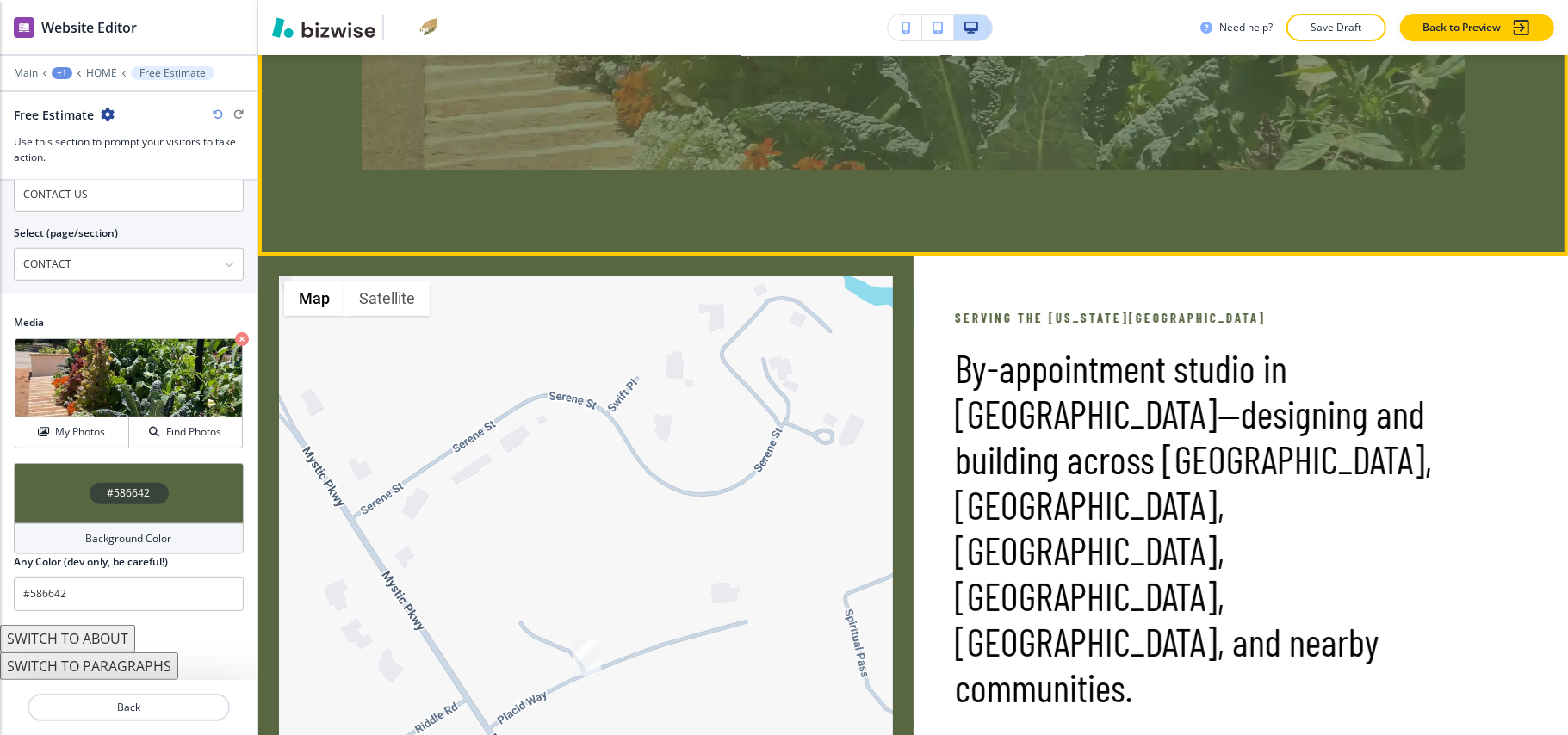
scroll to position [9302, 0]
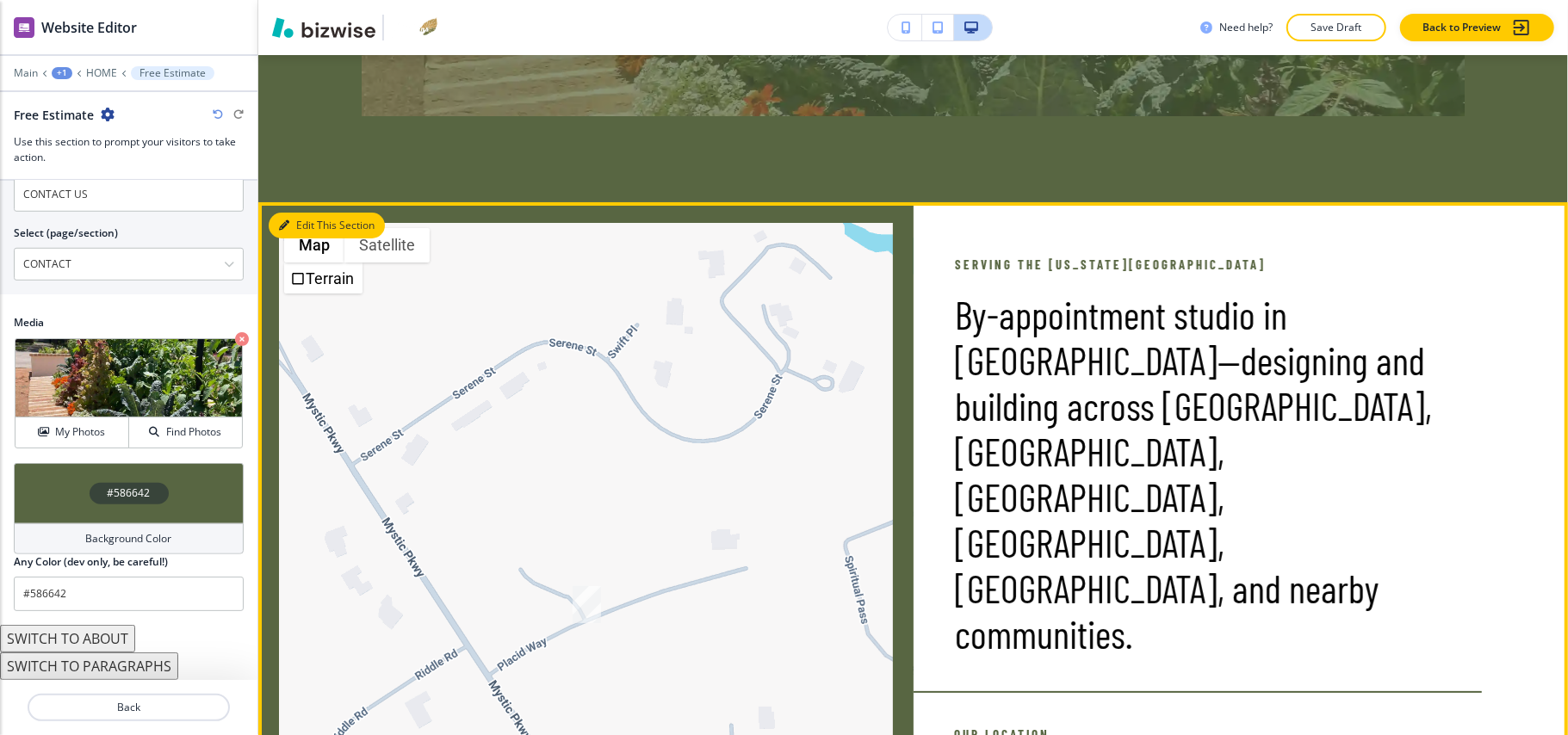
click at [310, 239] on button "Edit This Section" at bounding box center [326, 225] width 116 height 26
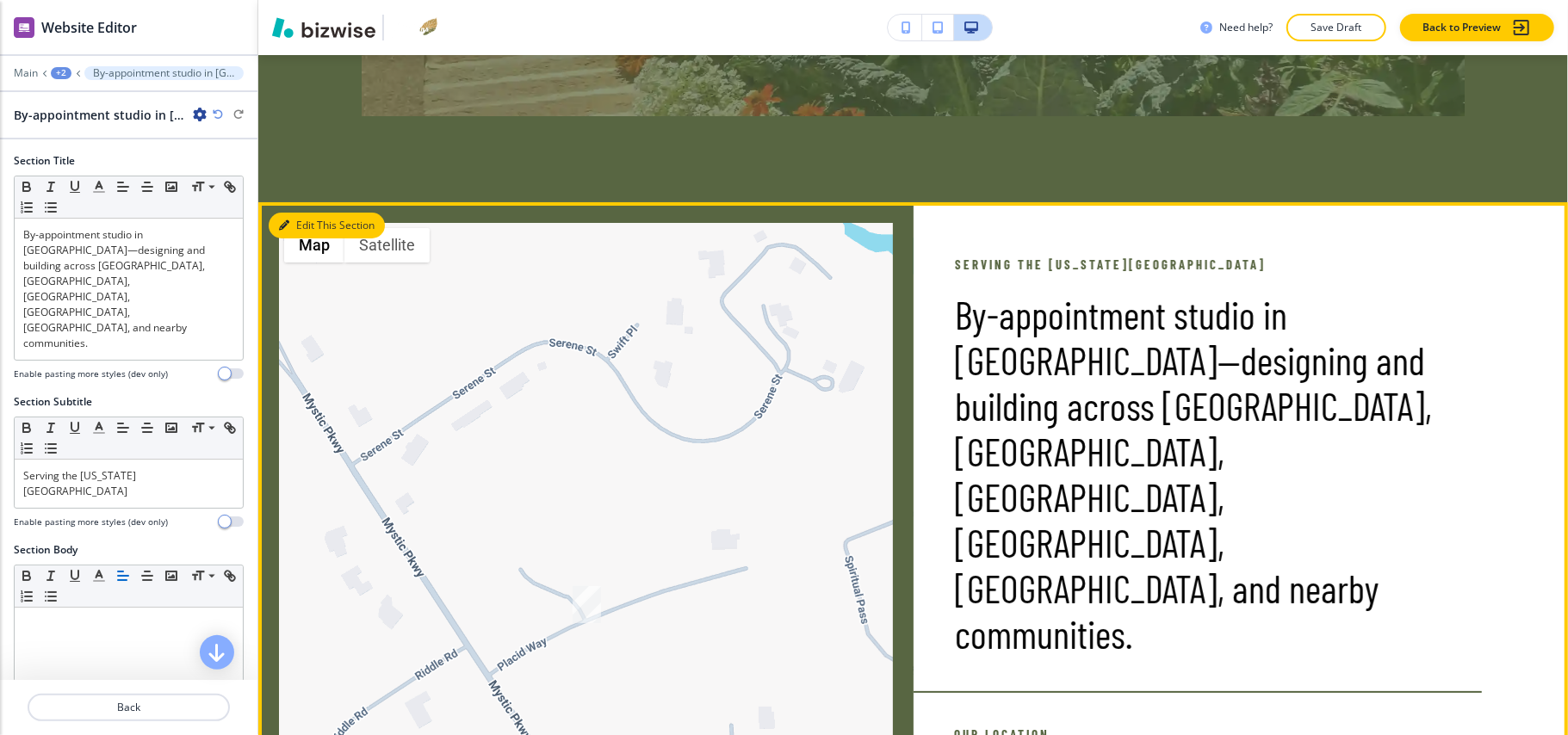
scroll to position [9551, 0]
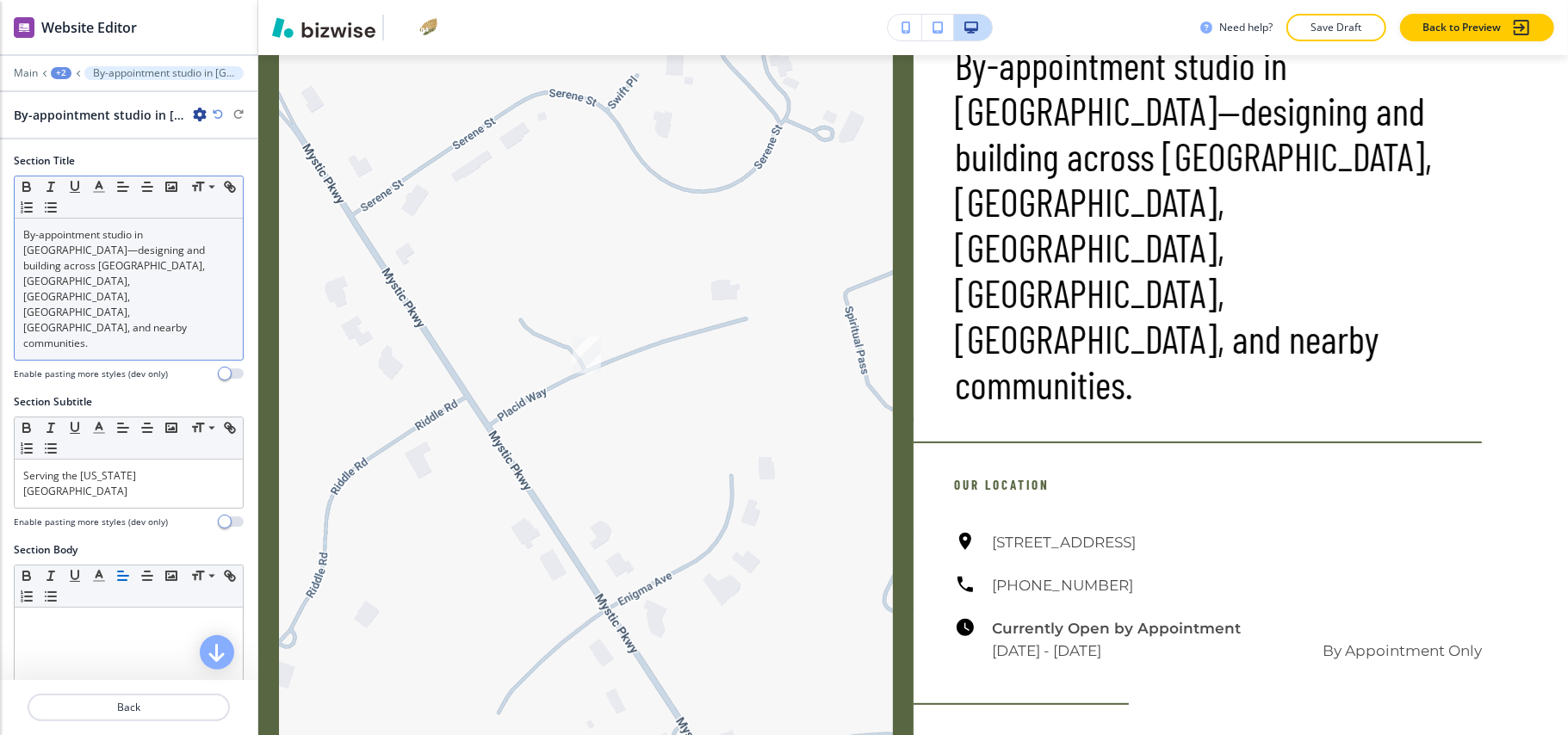
click at [152, 294] on p "By-appointment studio in Spring Branch—designing and building across Boerne, Bu…" at bounding box center [129, 289] width 210 height 124
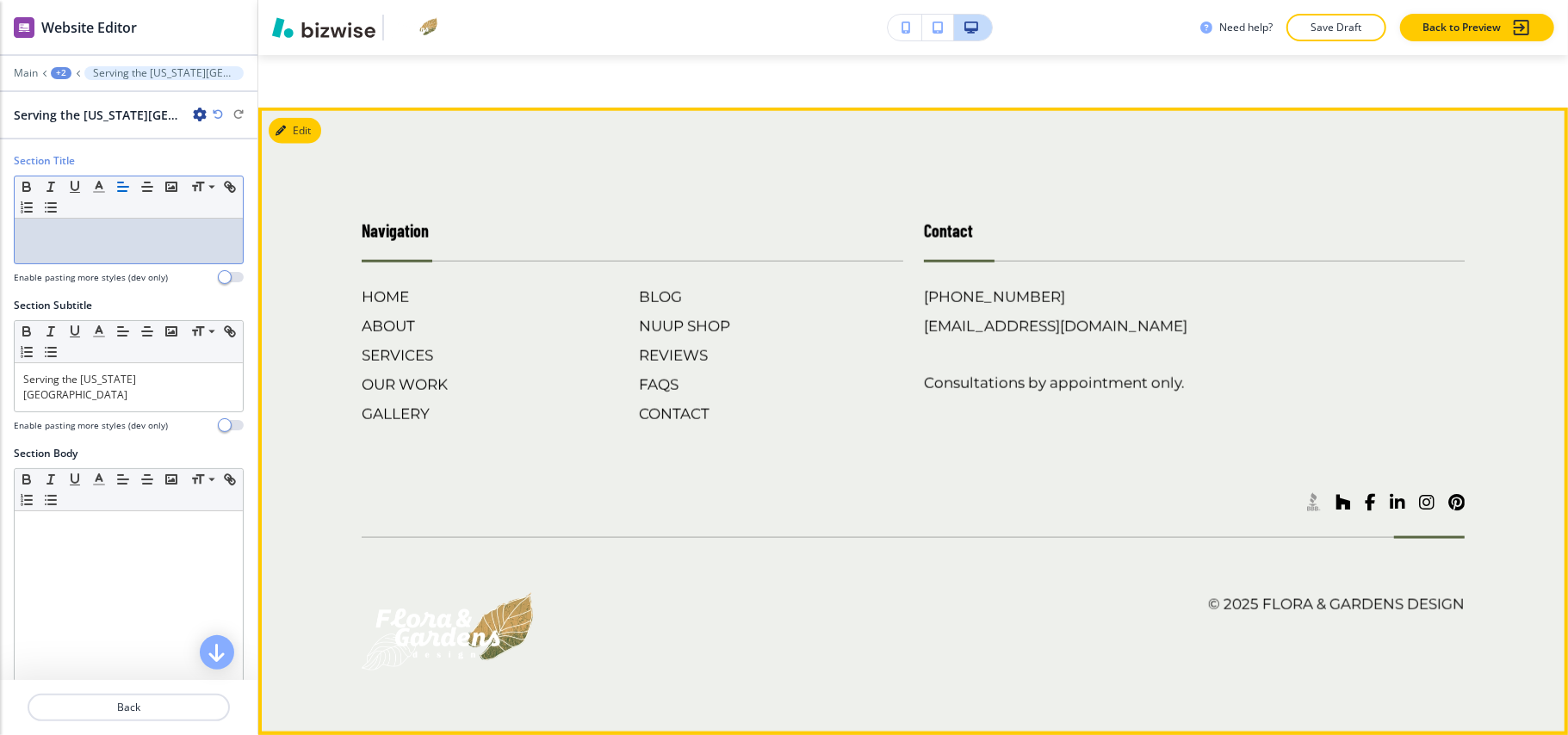
scroll to position [10972, 0]
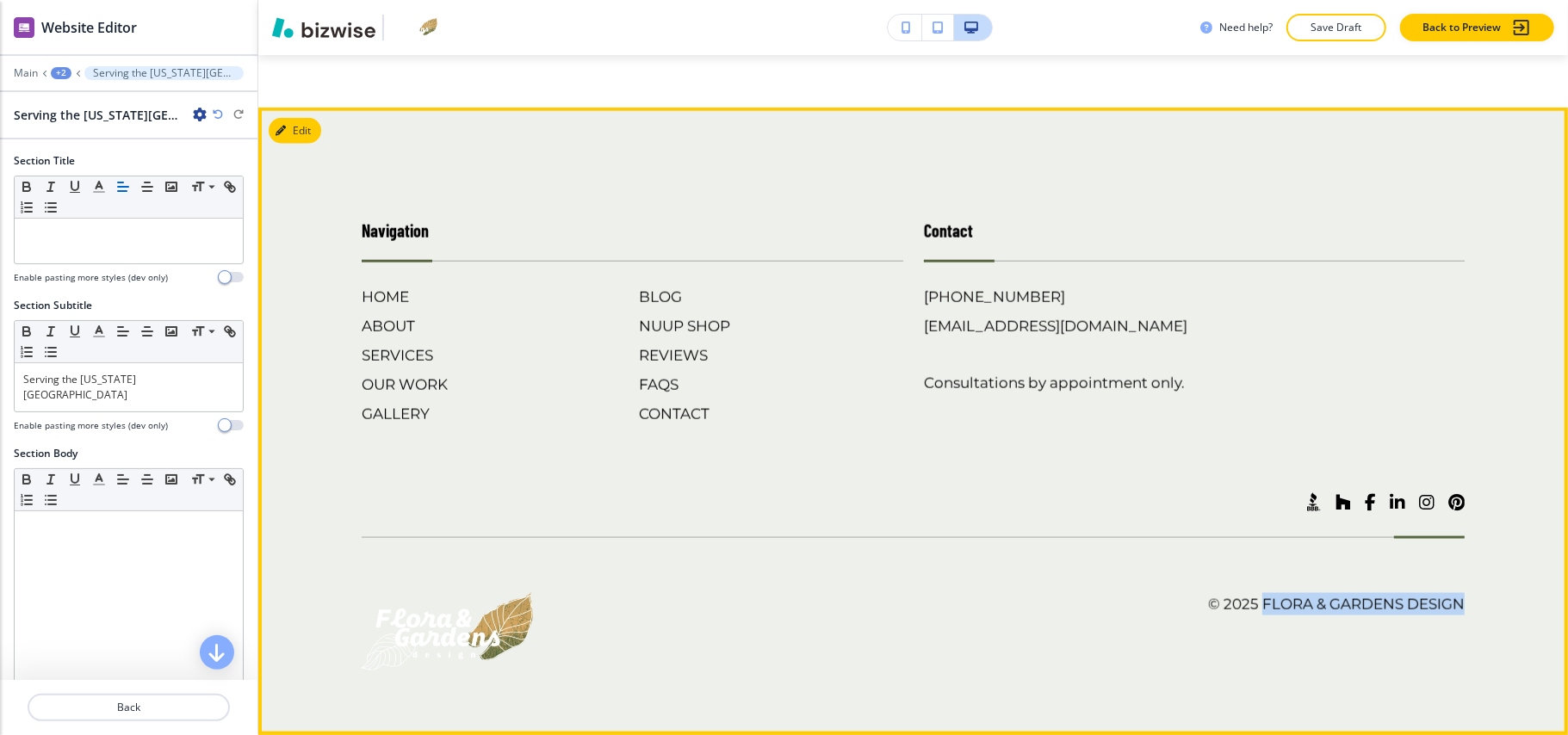
drag, startPoint x: 1286, startPoint y: 602, endPoint x: 1288, endPoint y: 569, distance: 33.1
click at [1241, 601] on footer "Navigation HOME ABOUT SERVICES OUR WORK GALLERY BLOG NUUP SHOP REVIEWS FAQS CON…" at bounding box center [913, 421] width 1310 height 628
copy h6 "Flora & Gardens Design"
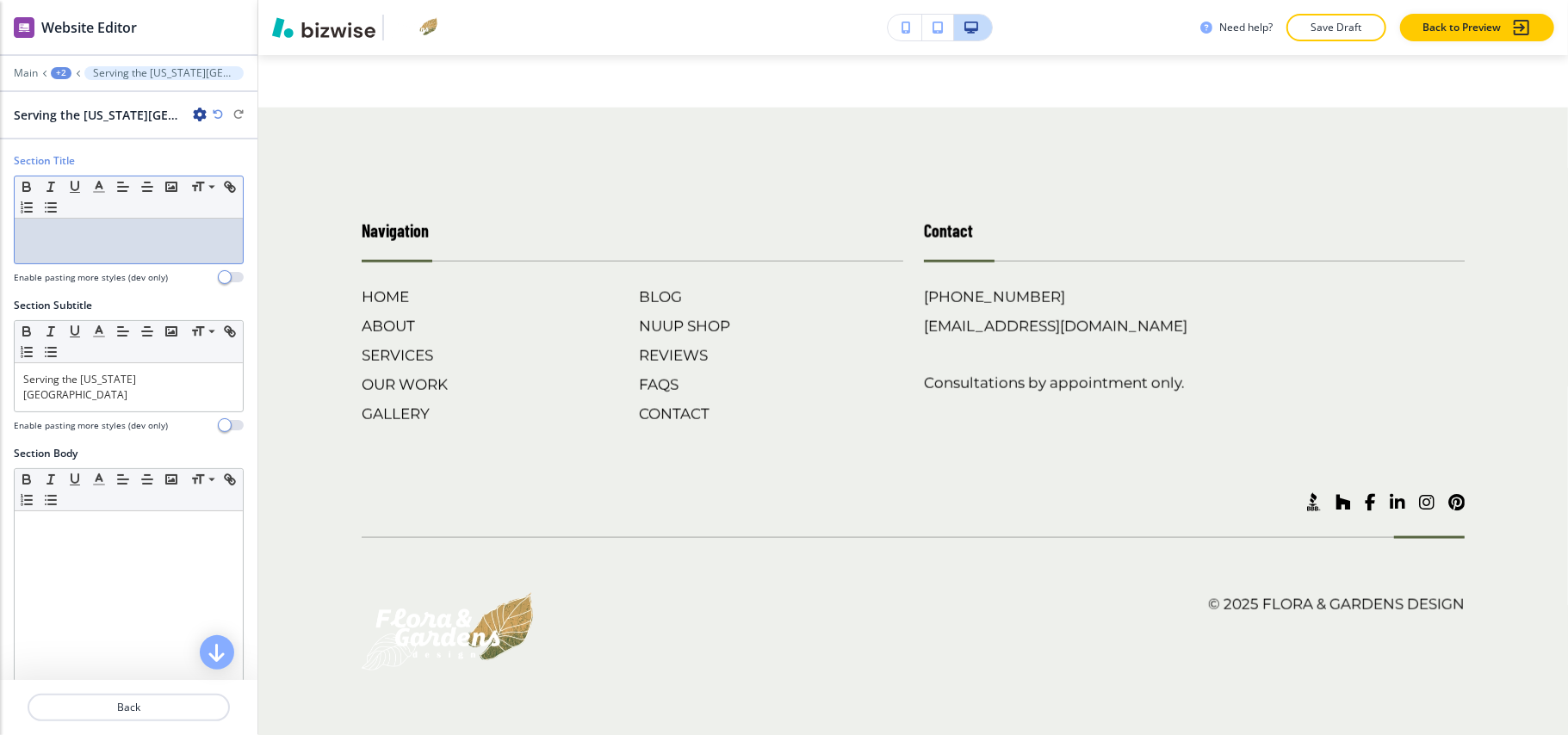
click at [62, 224] on div at bounding box center [129, 241] width 228 height 45
drag, startPoint x: 193, startPoint y: 387, endPoint x: 0, endPoint y: 386, distance: 193.0
click at [0, 386] on div "Section Subtitle Small Normal Large Huge Serving the Texas Hill Country Enable …" at bounding box center [129, 372] width 257 height 148
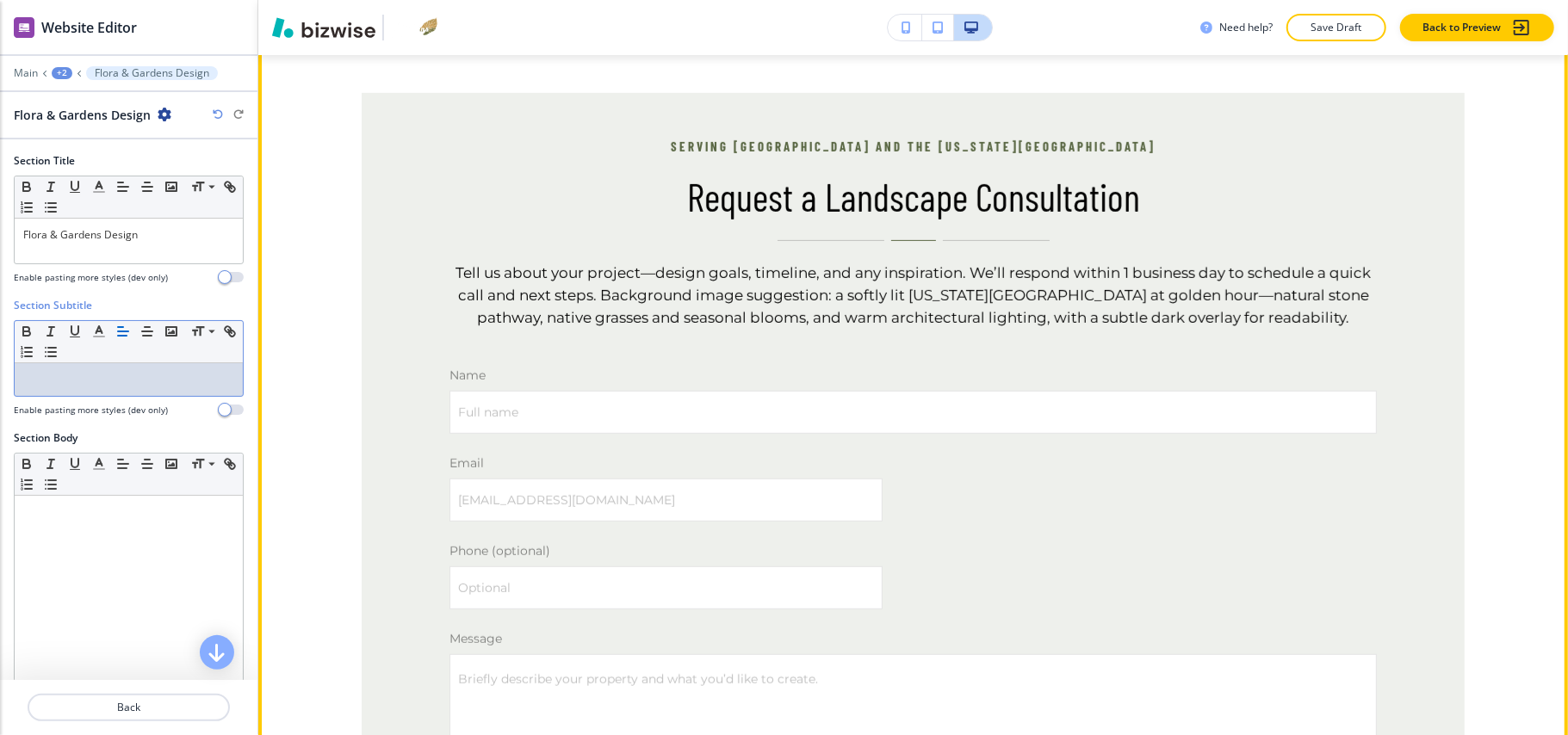
scroll to position [9963, 0]
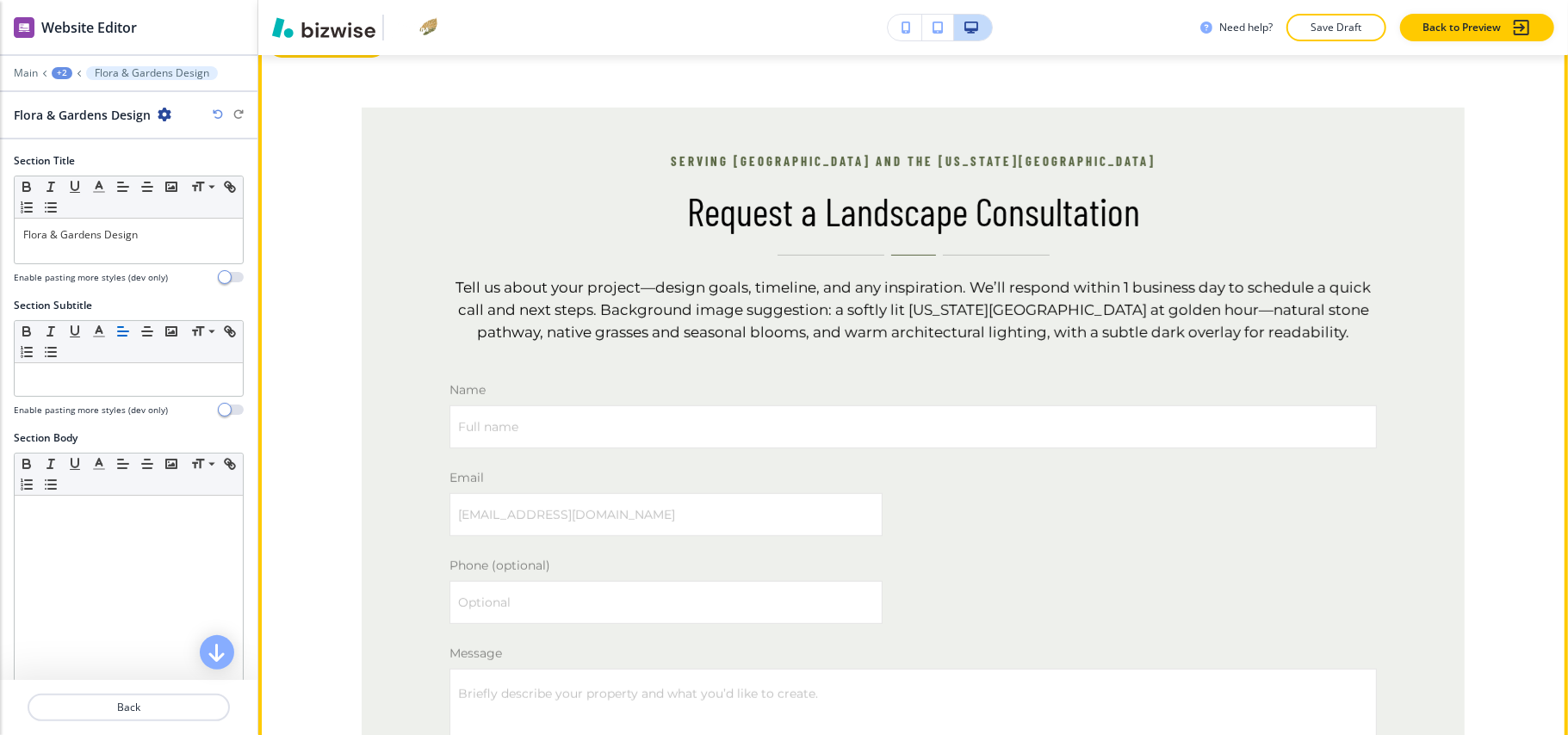
click at [307, 58] on button "Edit This Section" at bounding box center [326, 45] width 116 height 26
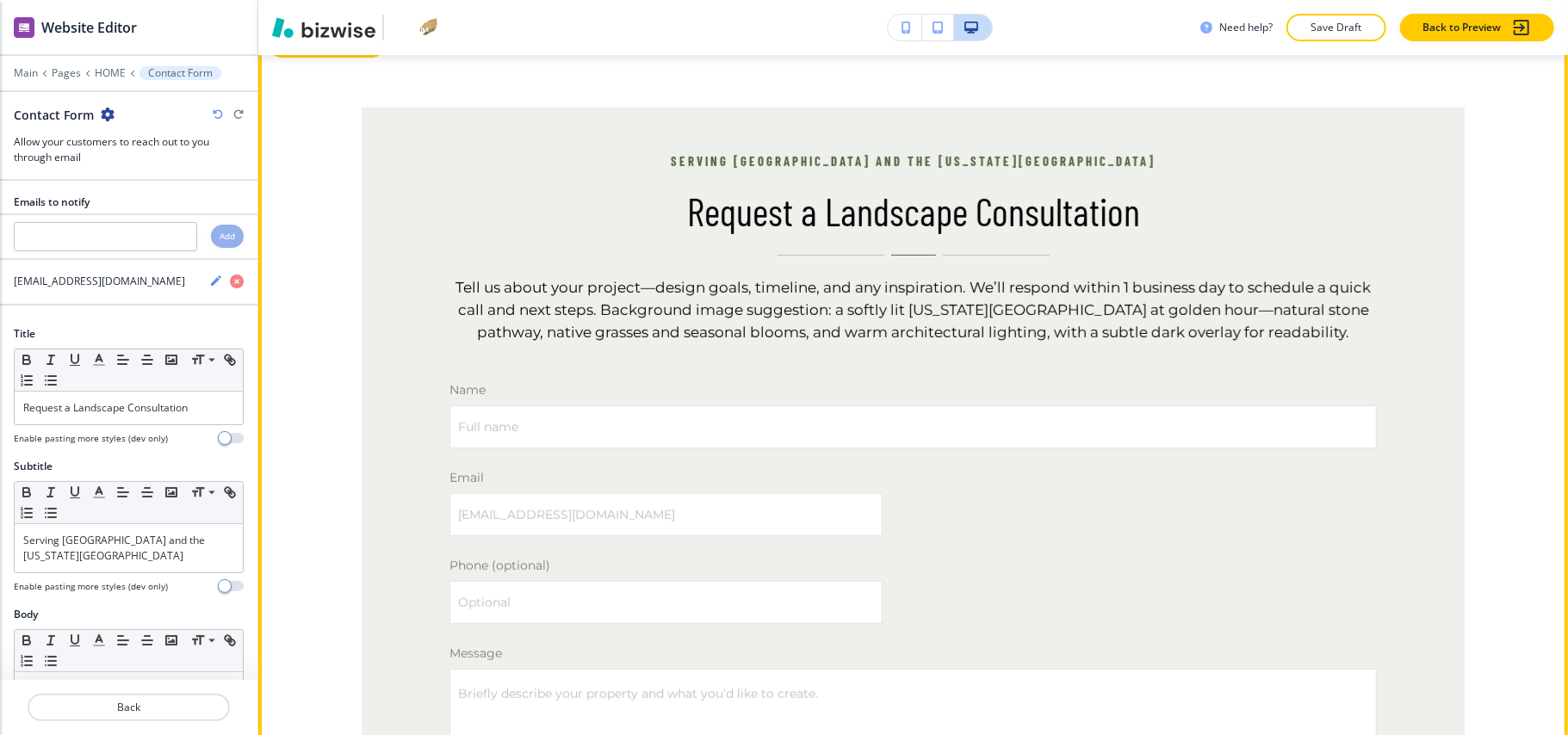
scroll to position [10034, 0]
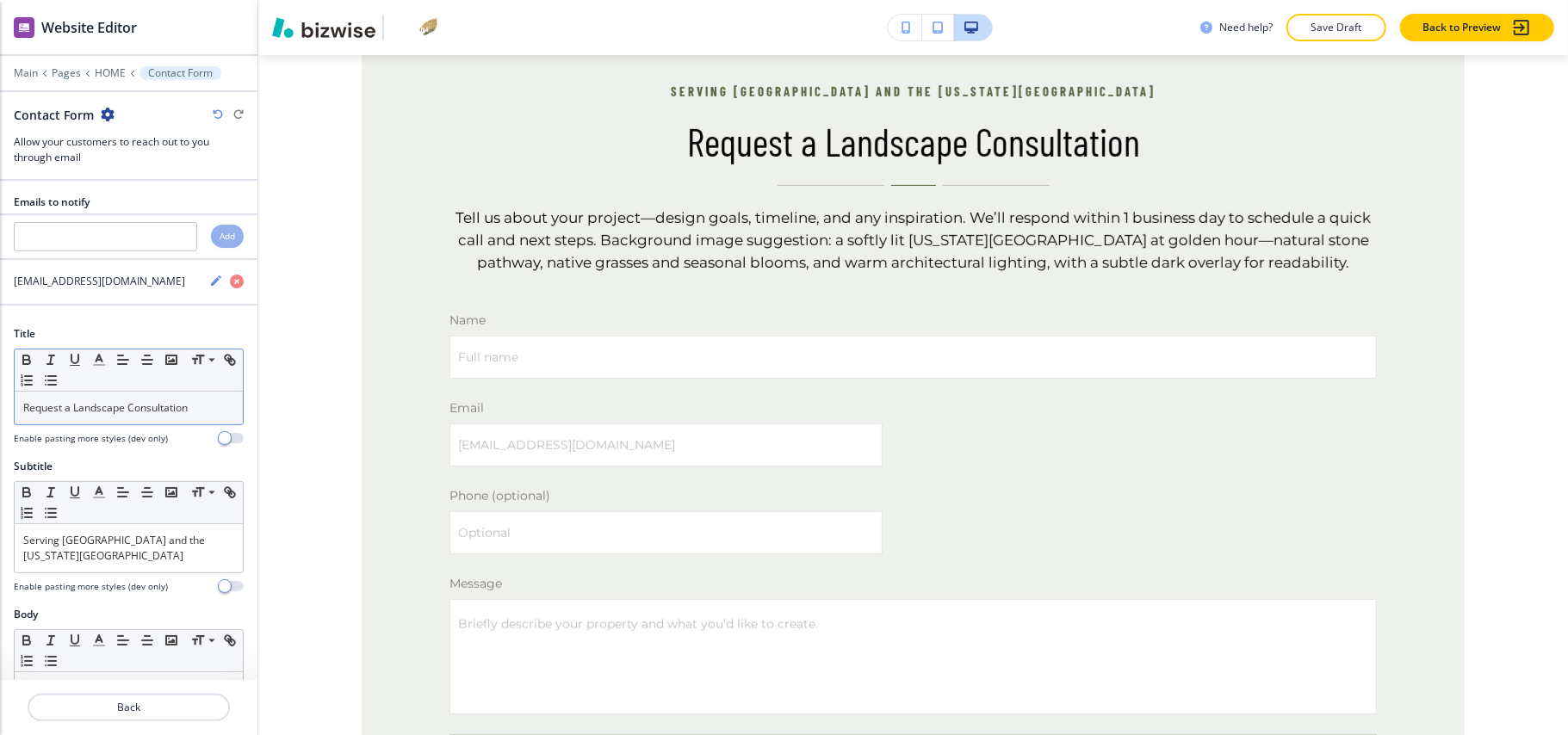
click at [129, 416] on p "Request a Landscape Consultation" at bounding box center [129, 408] width 210 height 16
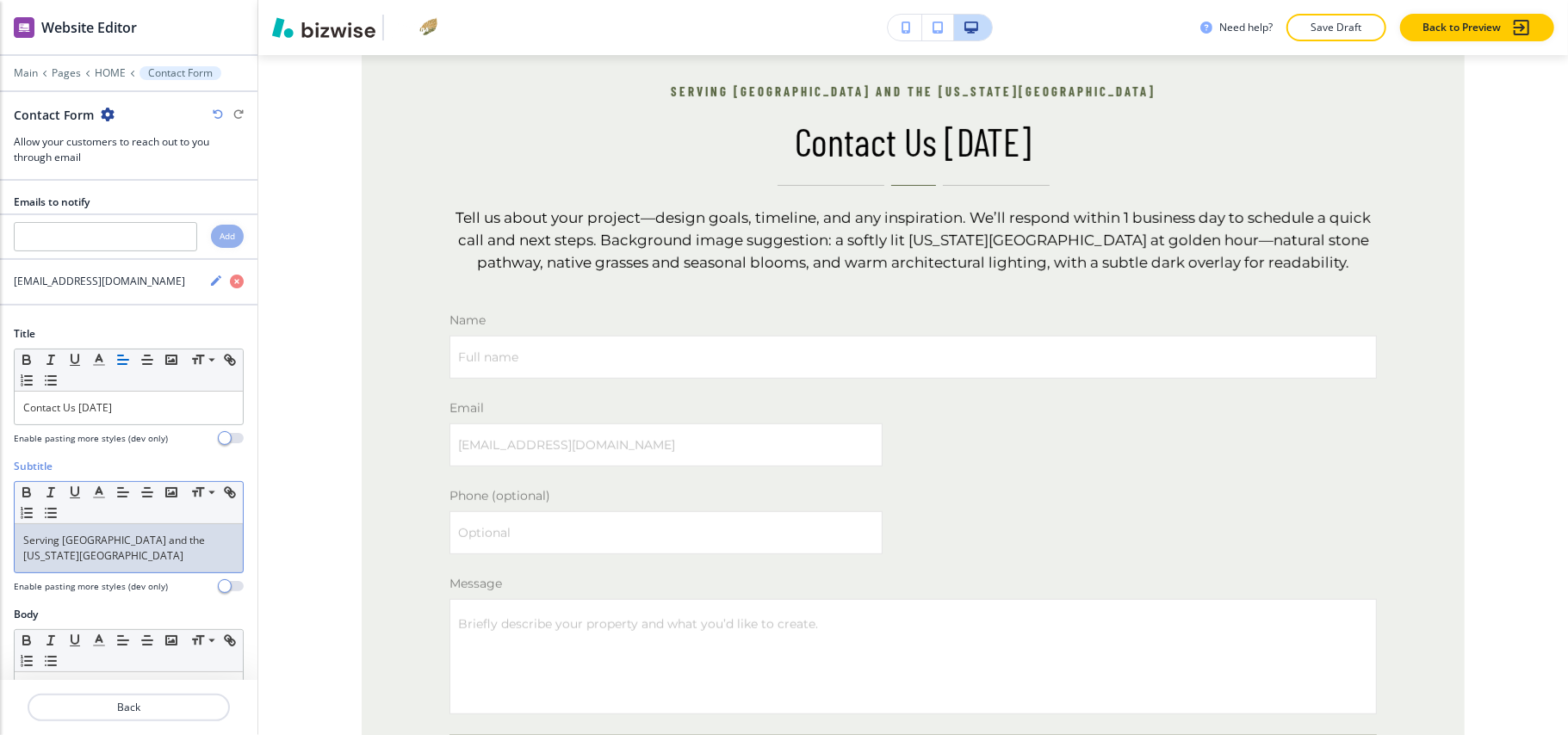
click at [105, 564] on p "Serving Spring Branch and the Texas Hill Country" at bounding box center [129, 549] width 210 height 31
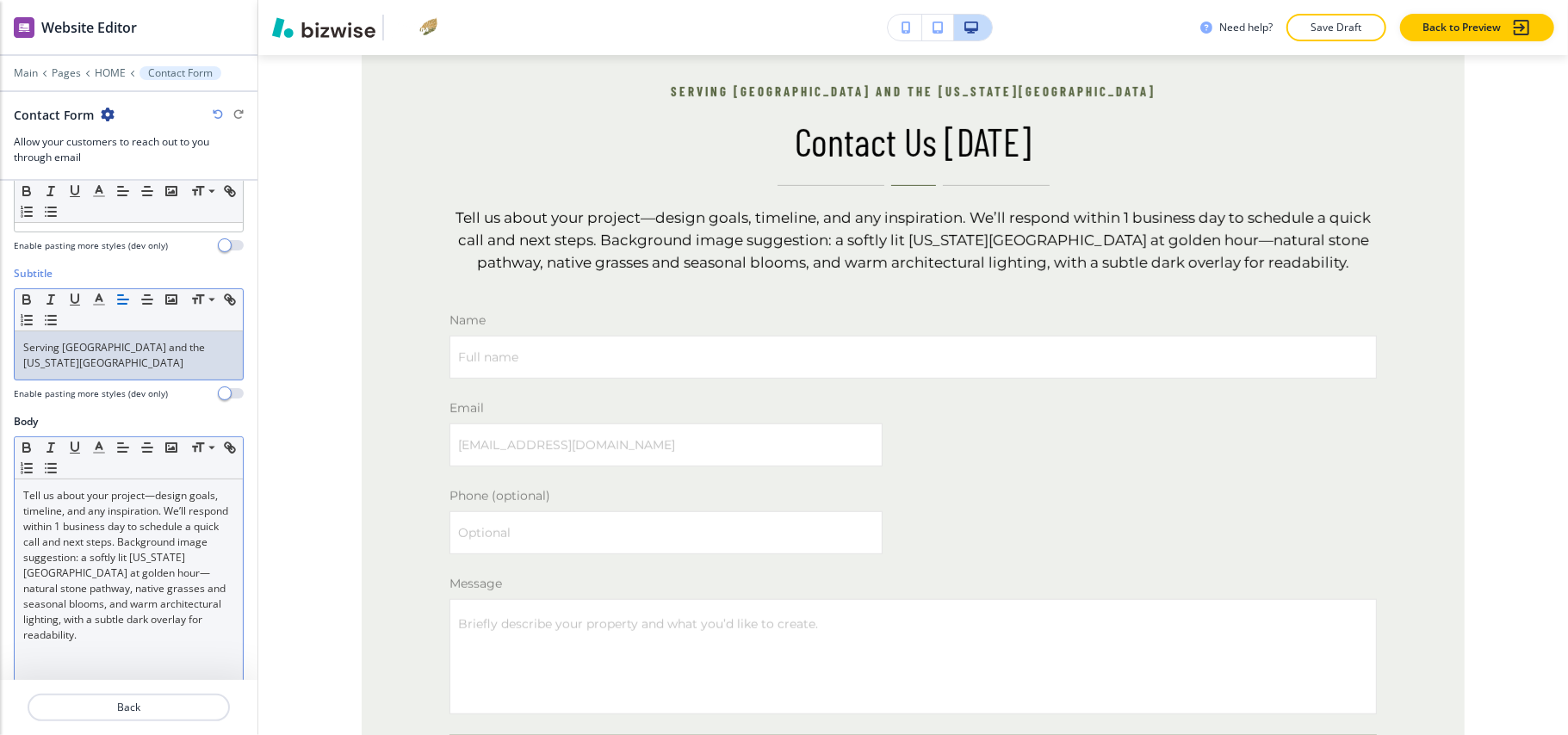
scroll to position [229, 0]
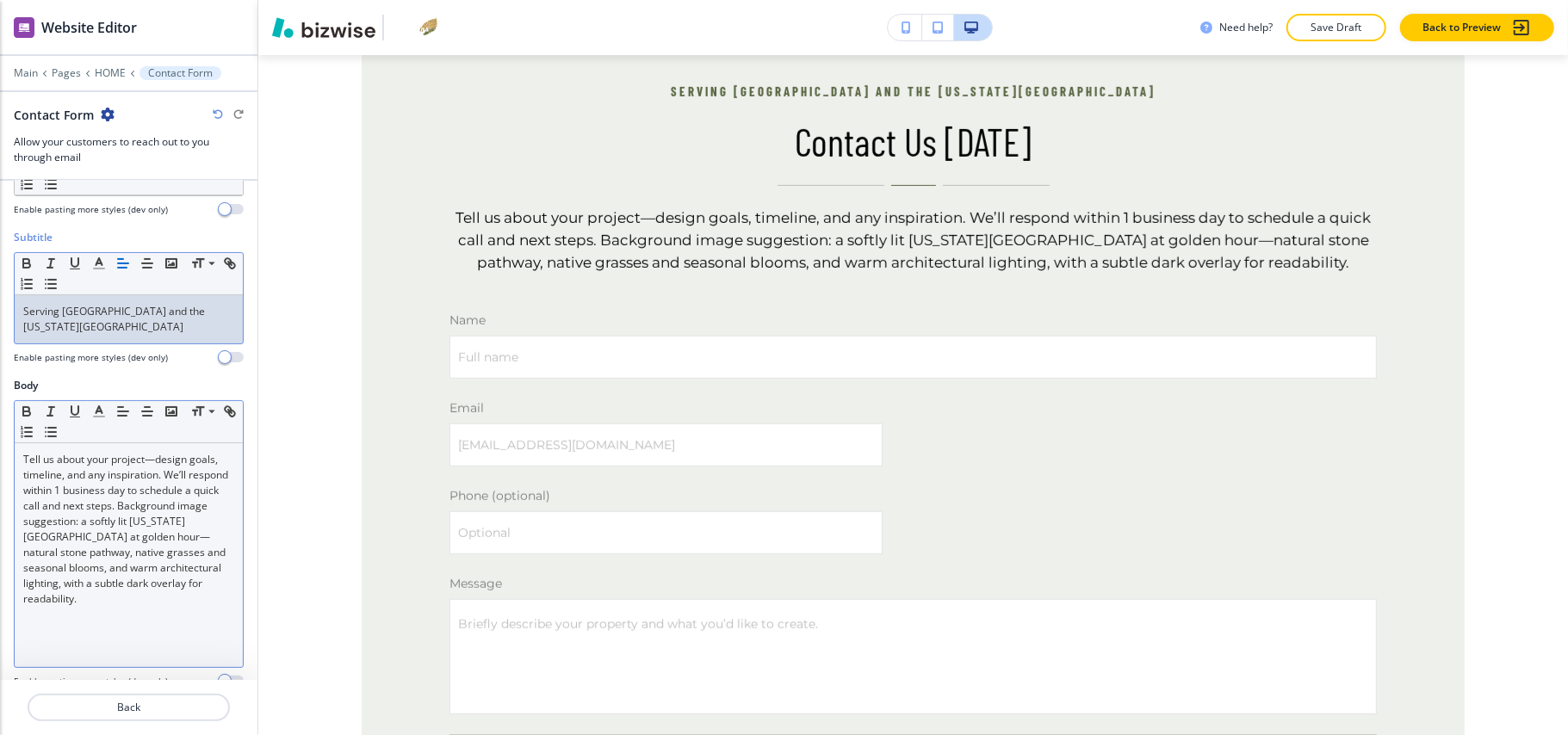
click at [110, 555] on p "Tell us about your project—design goals, timeline, and any inspiration. We’ll r…" at bounding box center [129, 529] width 210 height 155
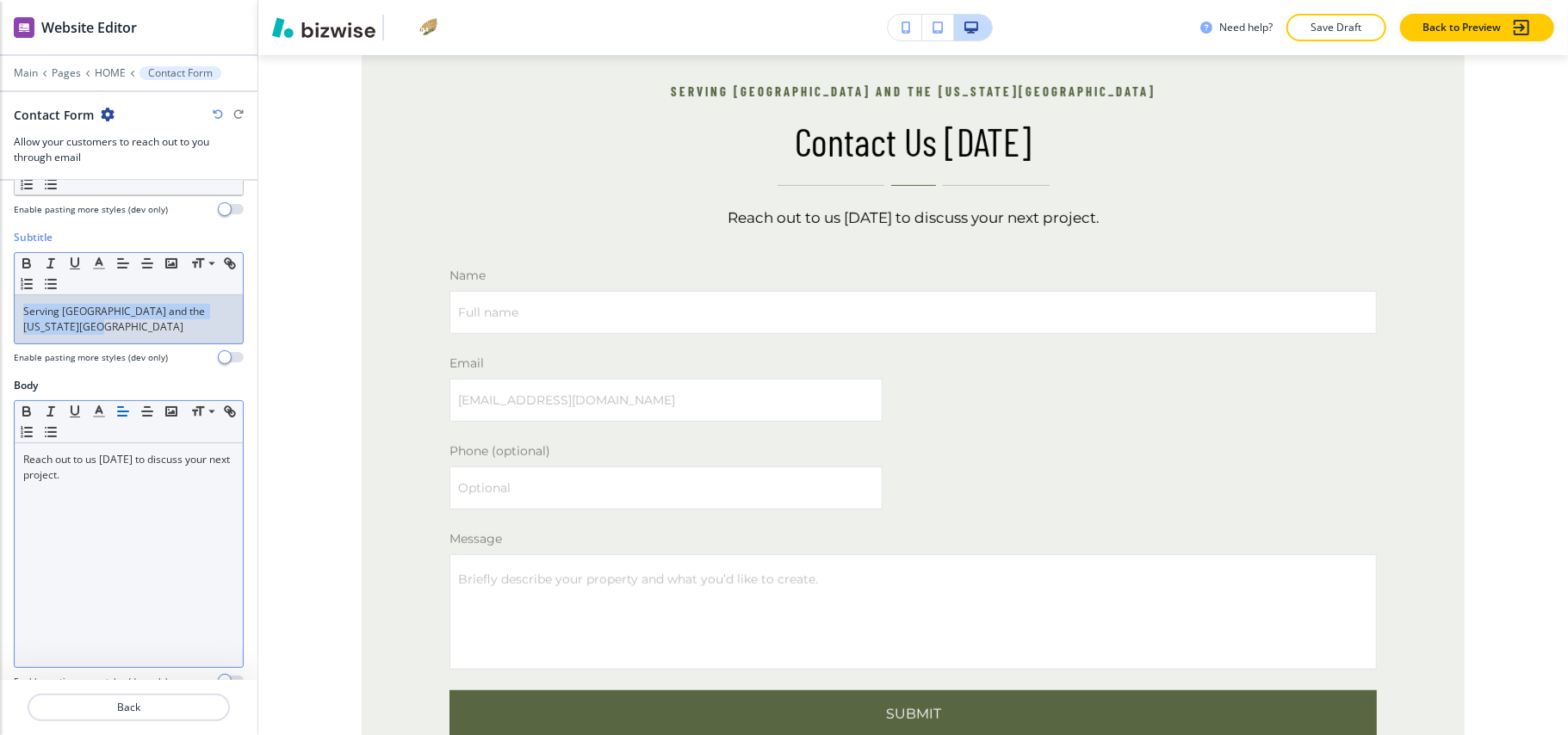
drag, startPoint x: 121, startPoint y: 328, endPoint x: 0, endPoint y: 296, distance: 125.2
click at [0, 296] on div "Subtitle Small Normal Large Huge Serving Spring Branch and the Texas Hill Count…" at bounding box center [129, 304] width 257 height 148
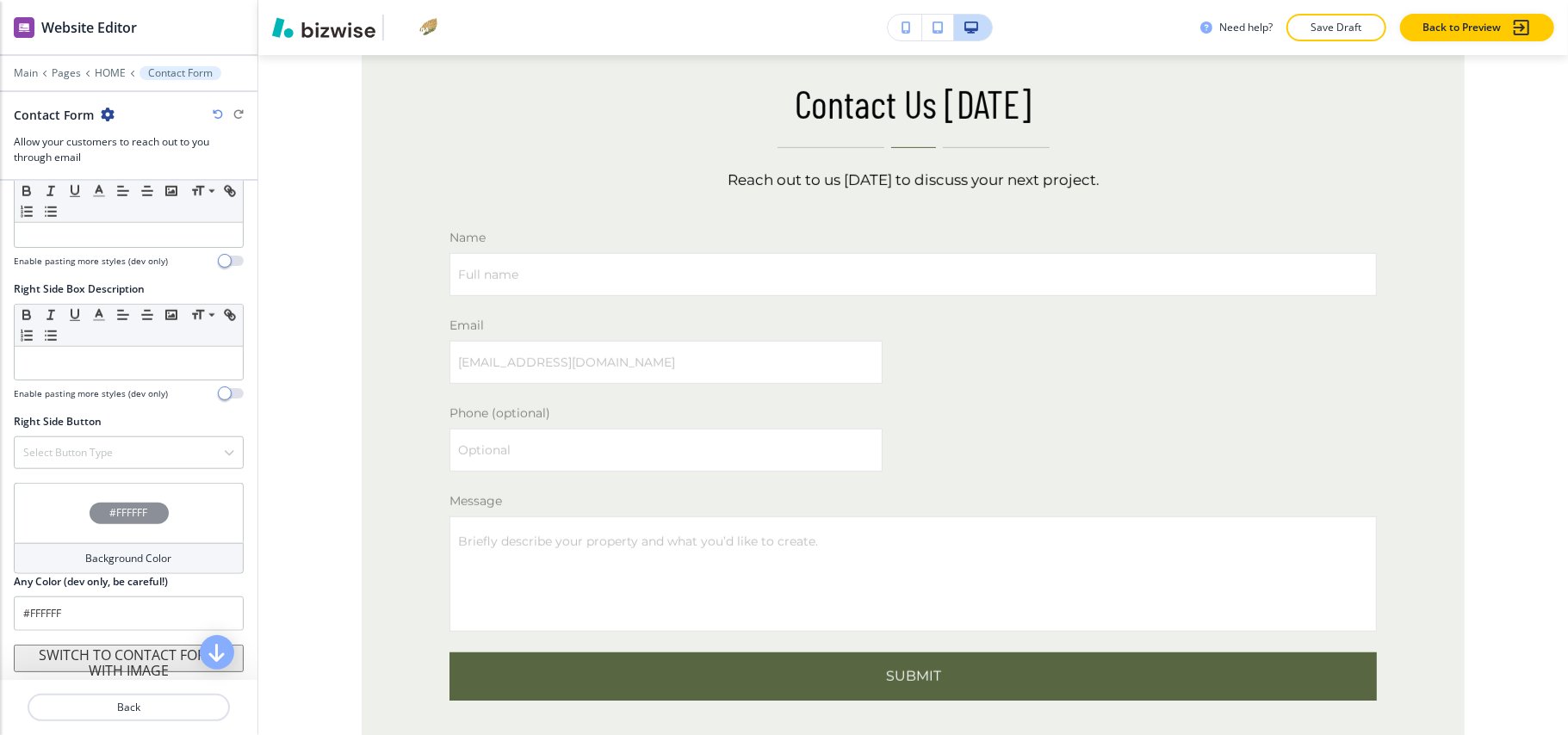
click at [50, 514] on div "#FFFFFF" at bounding box center [129, 514] width 230 height 60
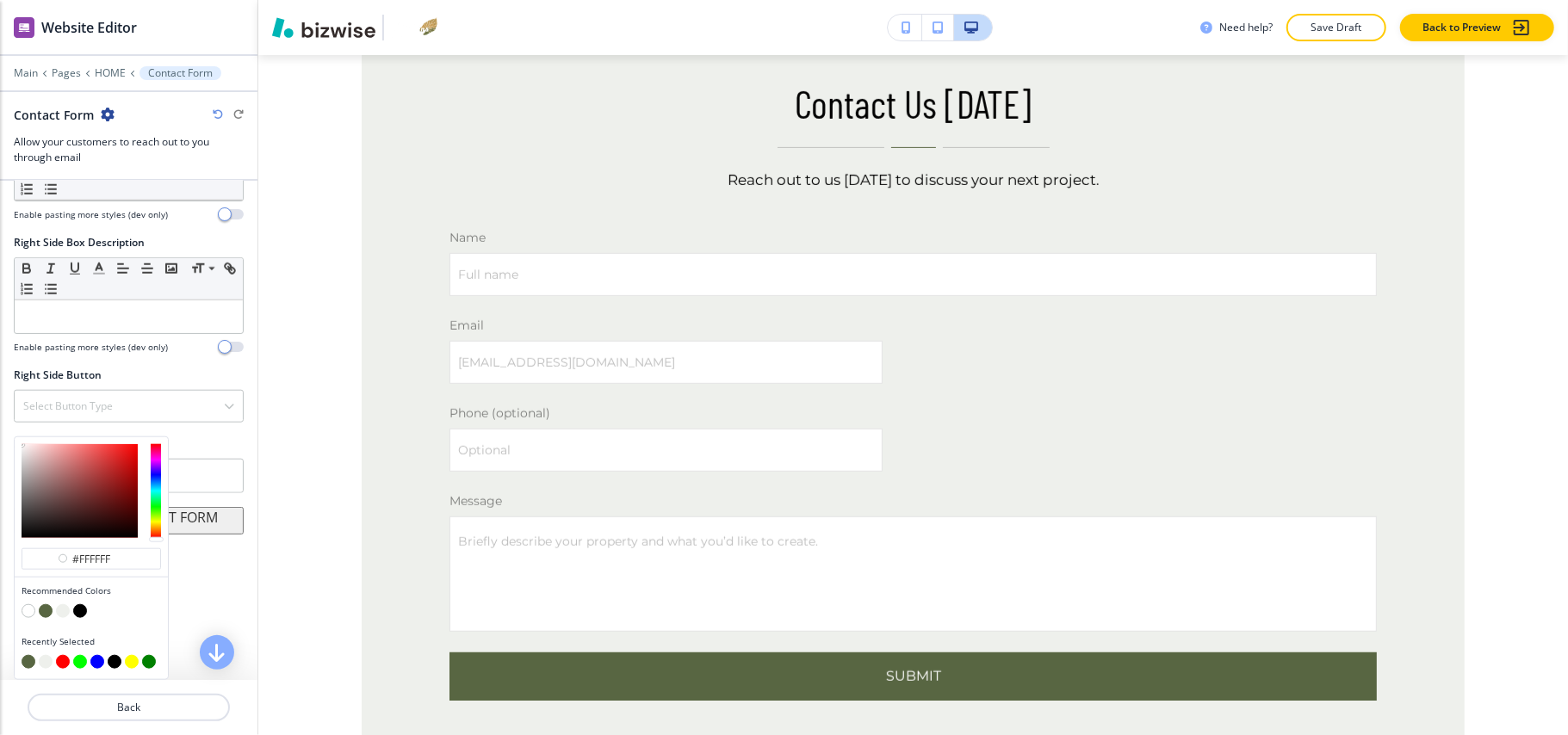
scroll to position [1252, 0]
click at [144, 563] on div "#ffffff" at bounding box center [91, 559] width 139 height 22
click at [111, 557] on input "#ffffff" at bounding box center [100, 559] width 60 height 14
click at [112, 557] on input "#ffffff" at bounding box center [100, 559] width 60 height 14
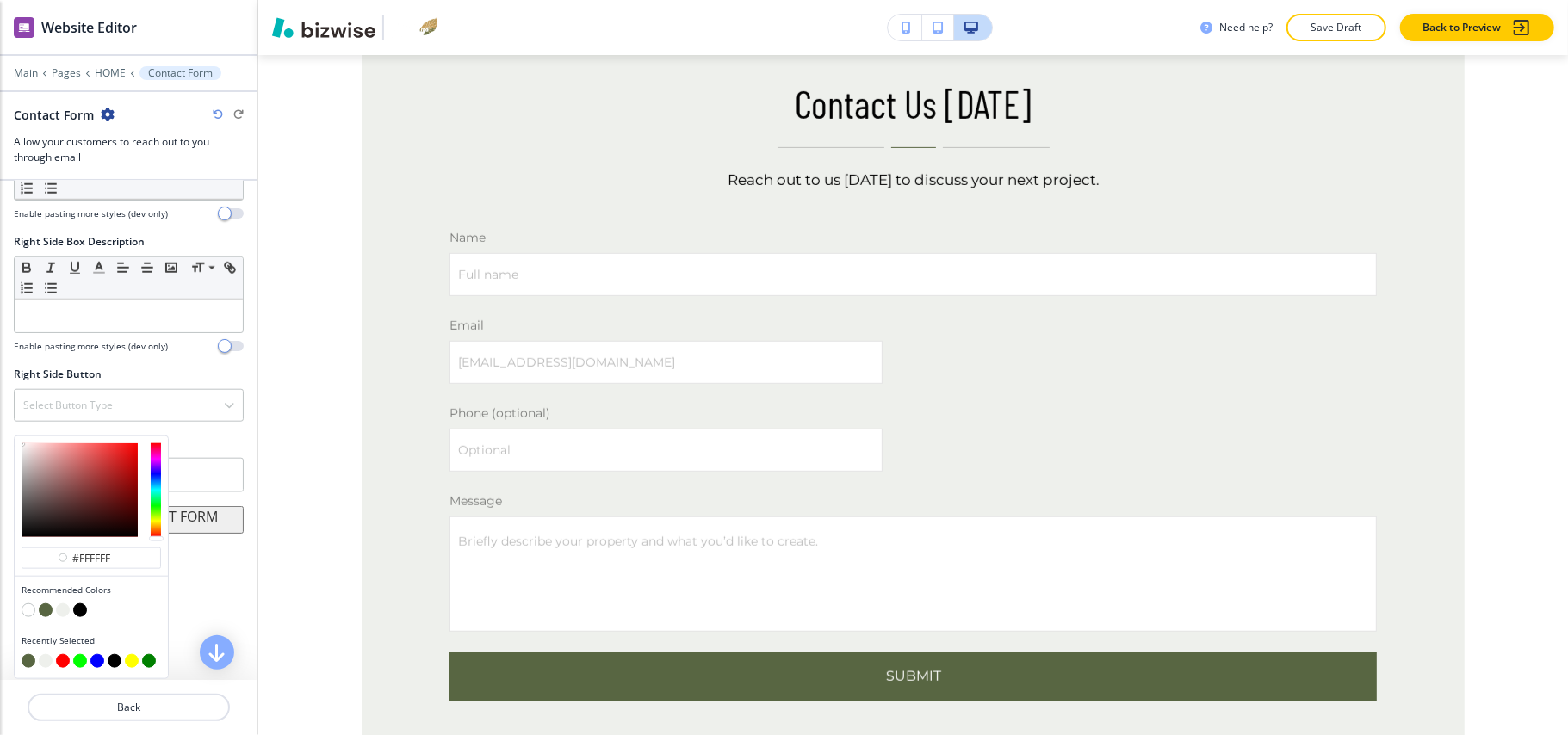
paste input "1b523d"
type input "#1b523d"
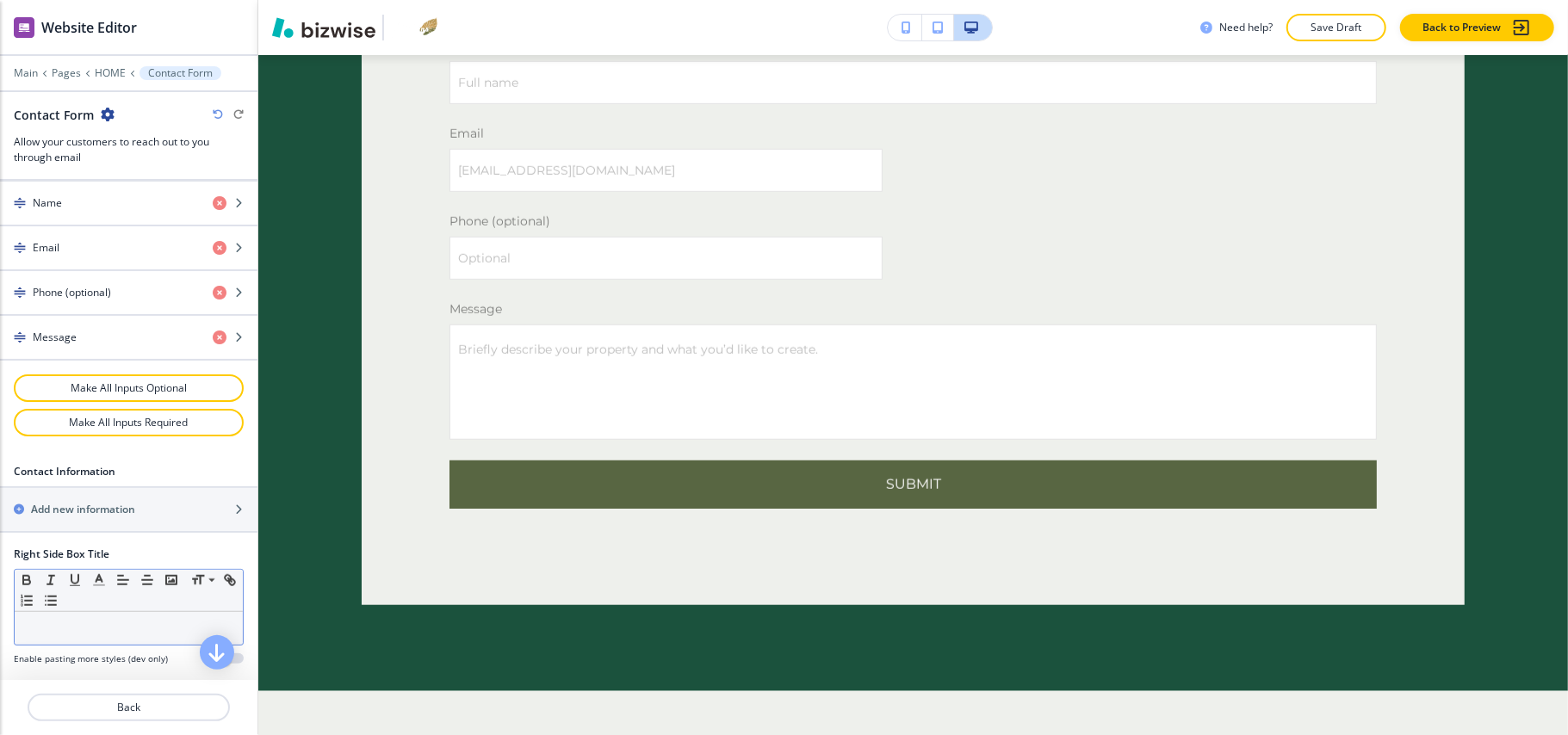
scroll to position [677, 0]
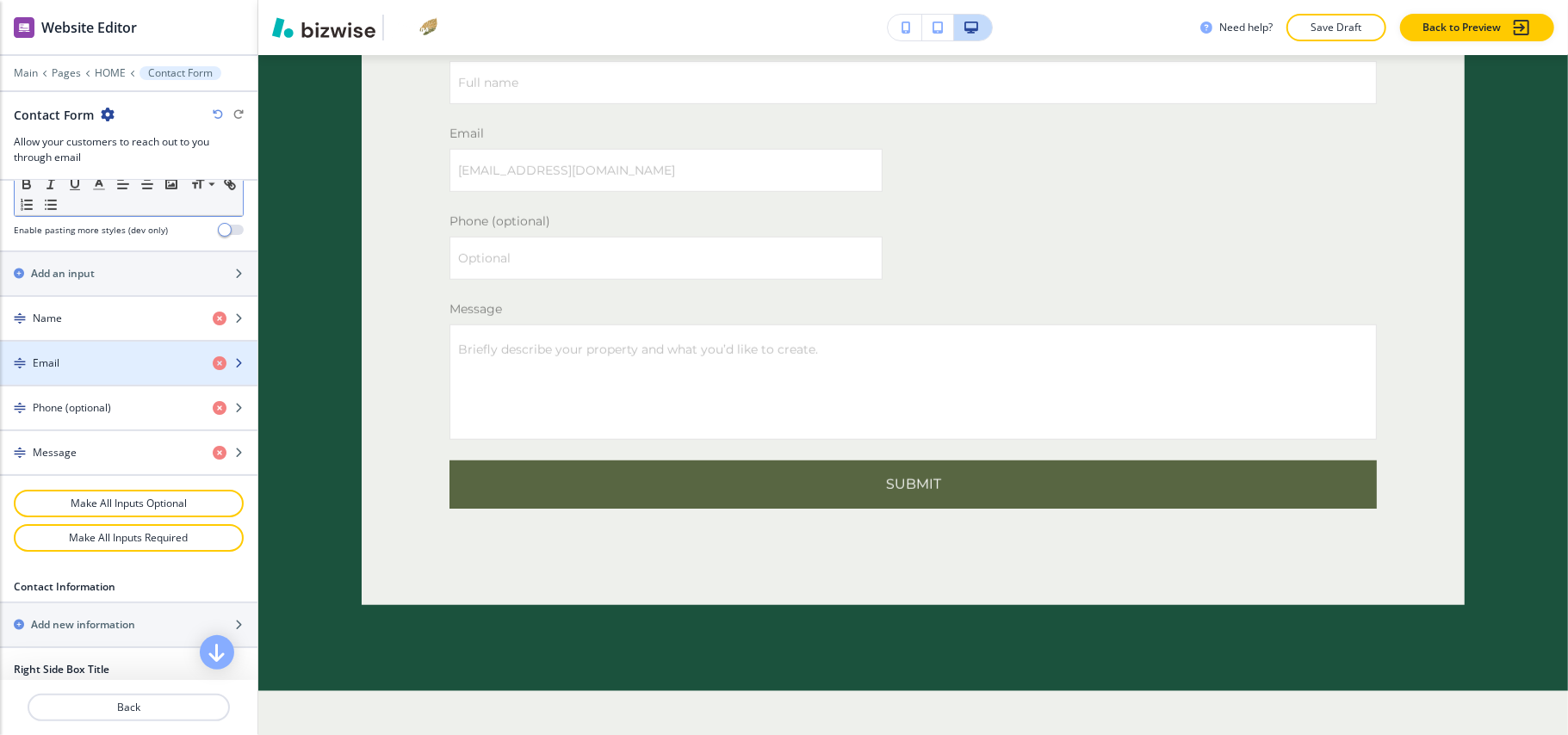
click at [91, 371] on div "Email" at bounding box center [99, 364] width 199 height 16
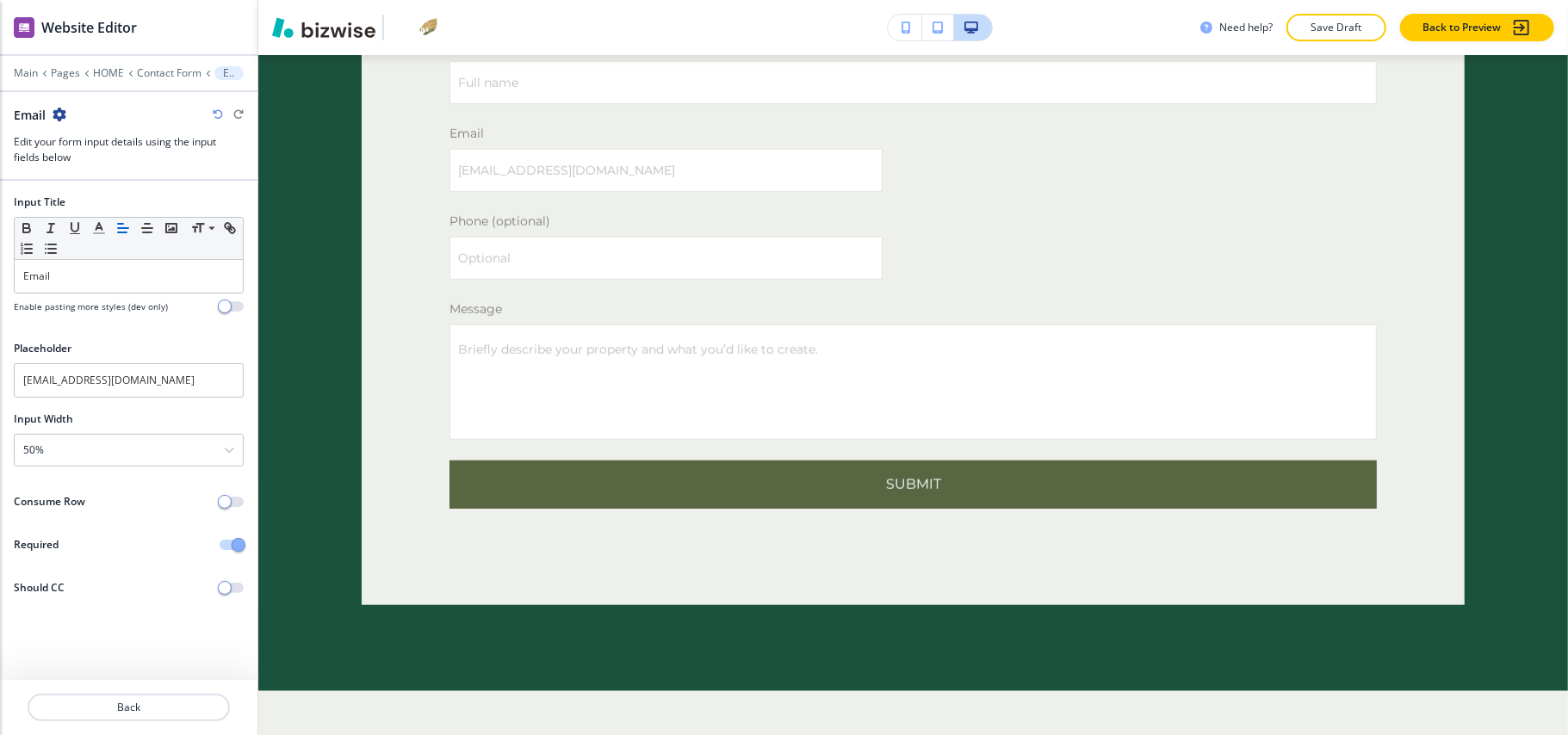
scroll to position [10398, 0]
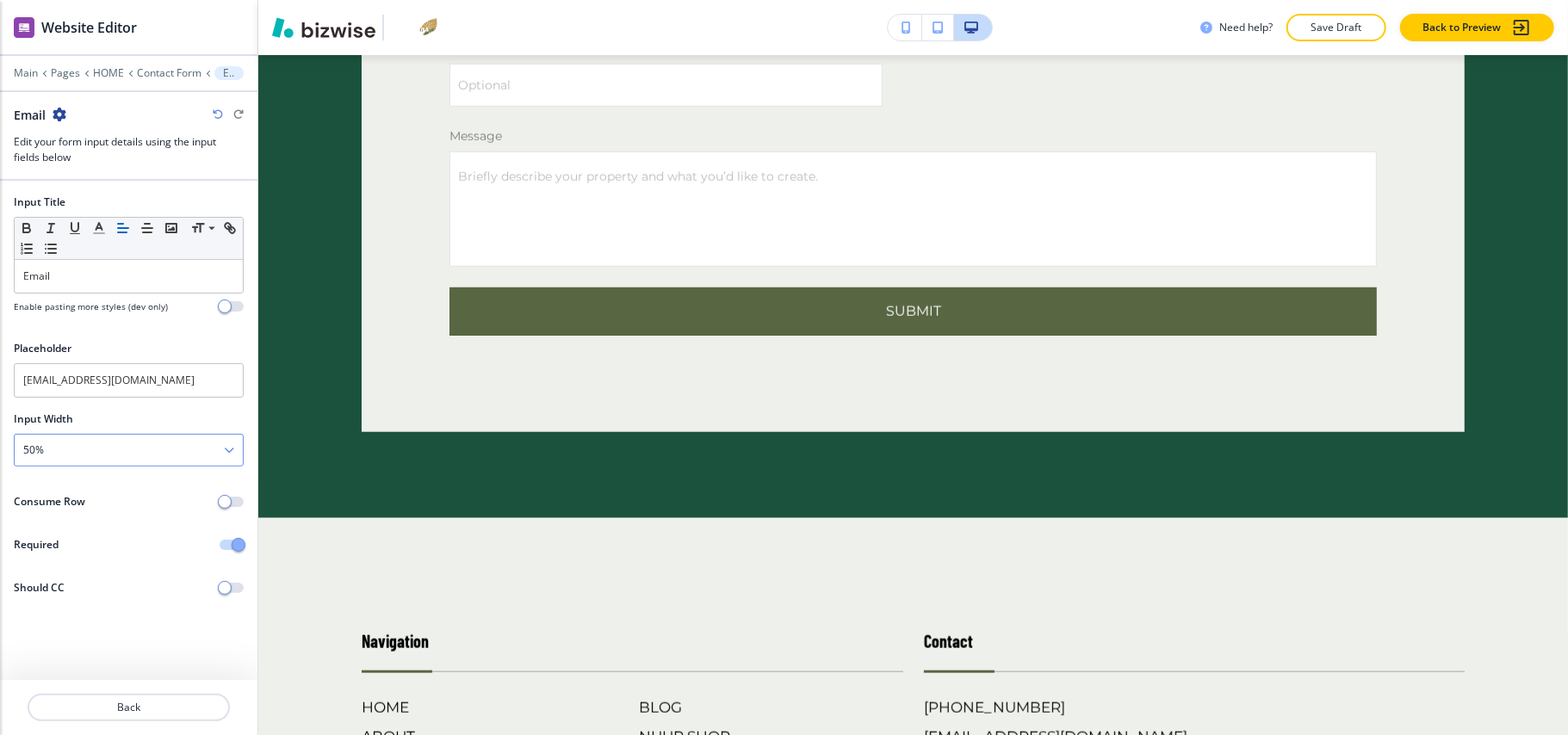
click at [69, 459] on div "50%" at bounding box center [129, 450] width 228 height 31
click at [151, 715] on p "Back" at bounding box center [129, 708] width 199 height 16
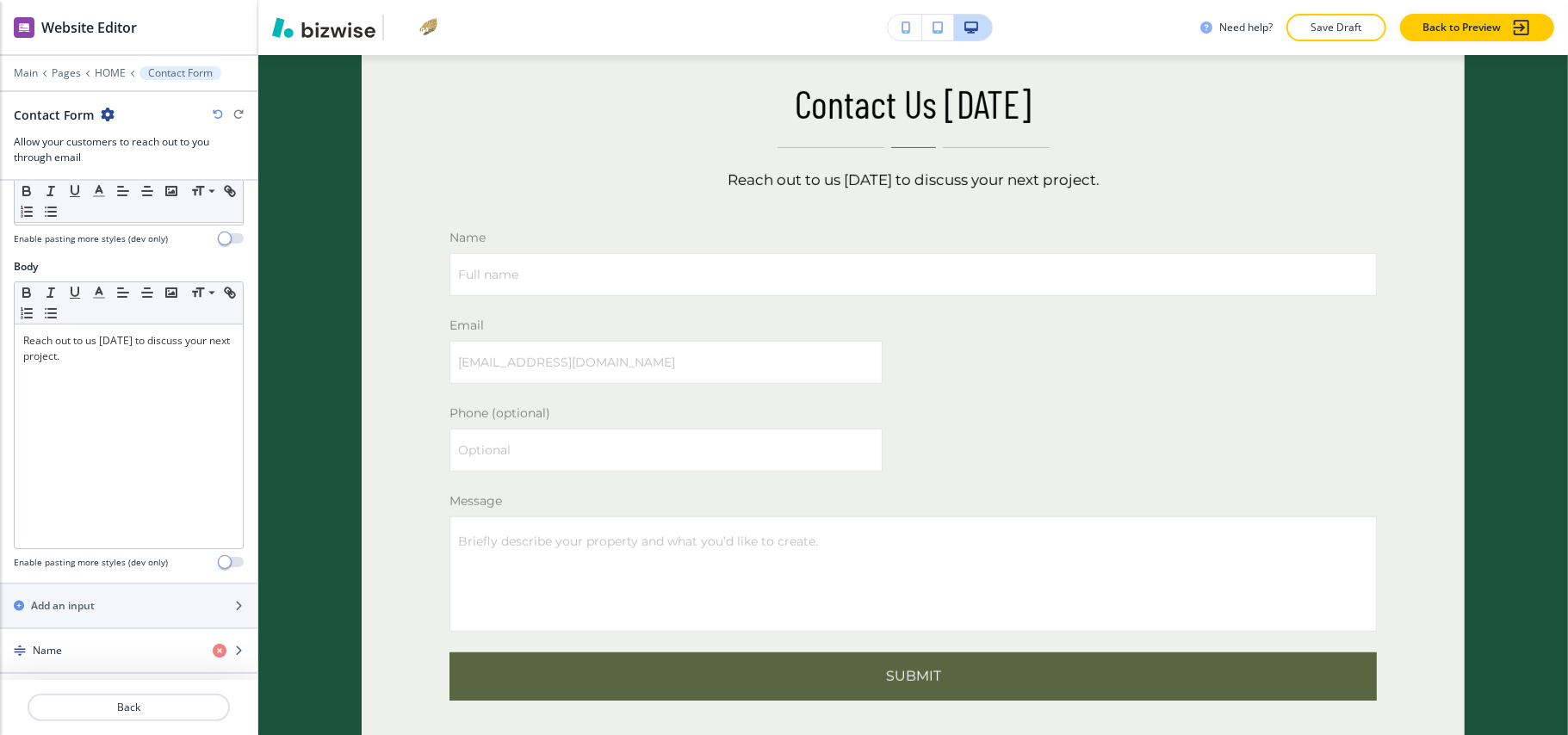
scroll to position [573, 0]
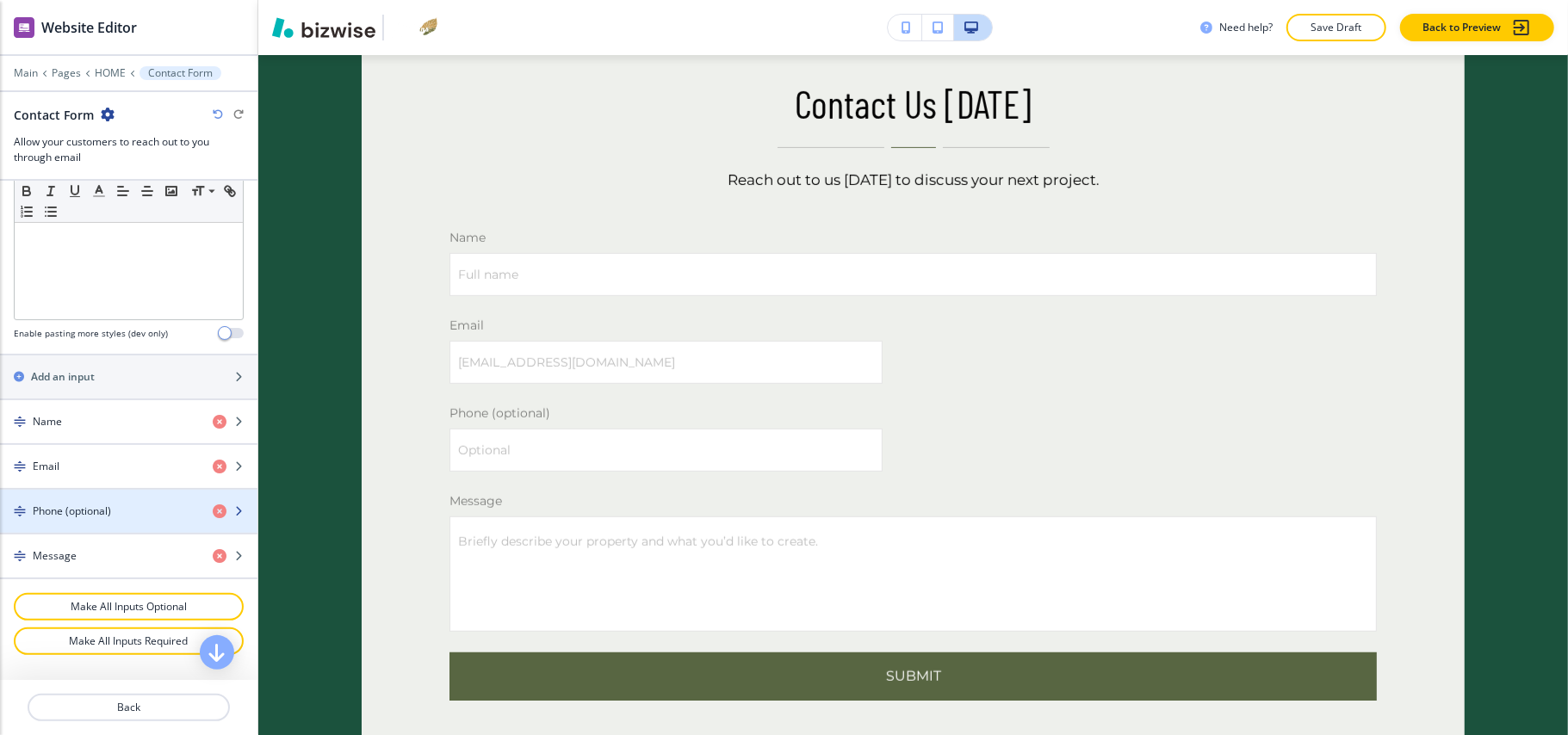
click at [80, 520] on h4 "Phone (optional)" at bounding box center [72, 512] width 78 height 16
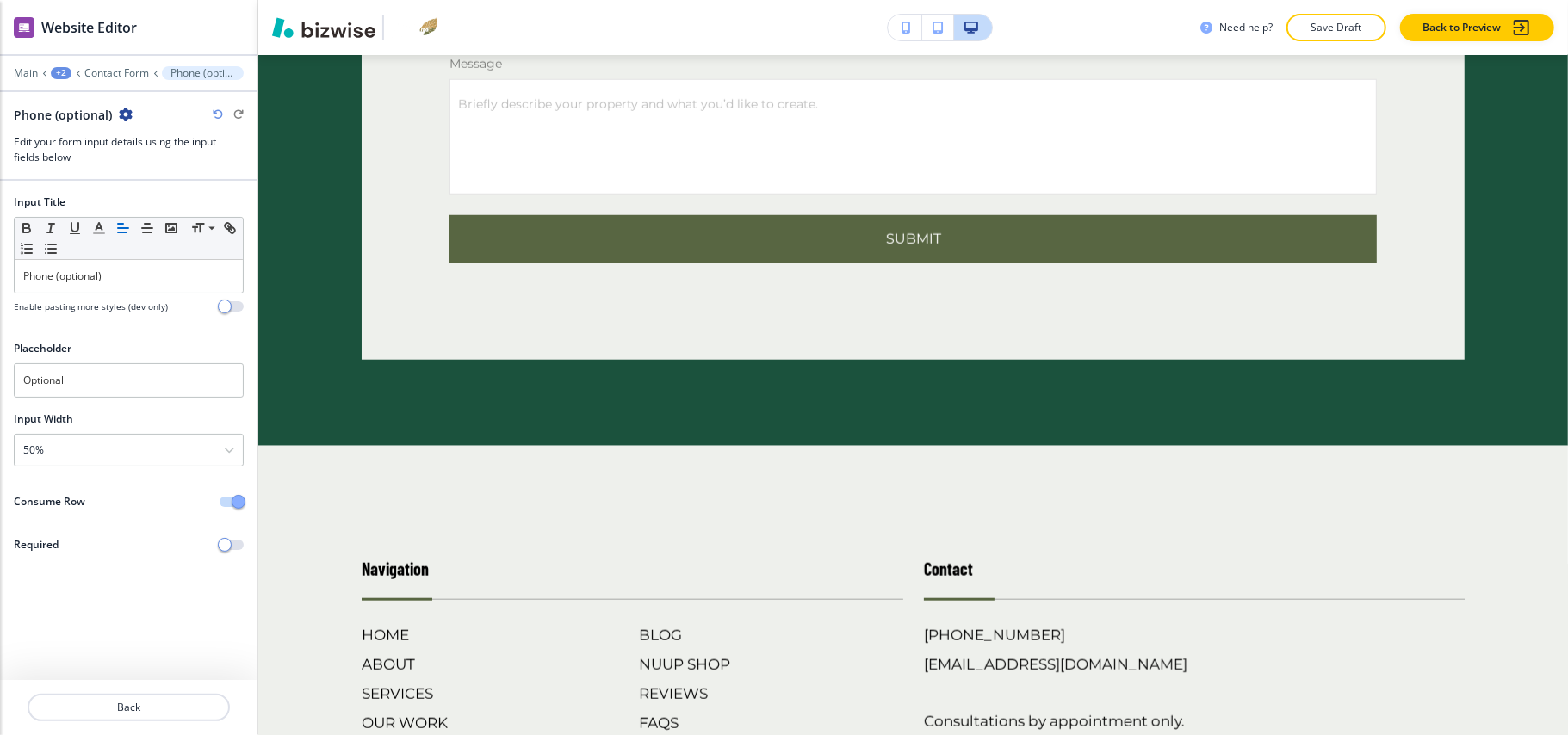
scroll to position [10487, 0]
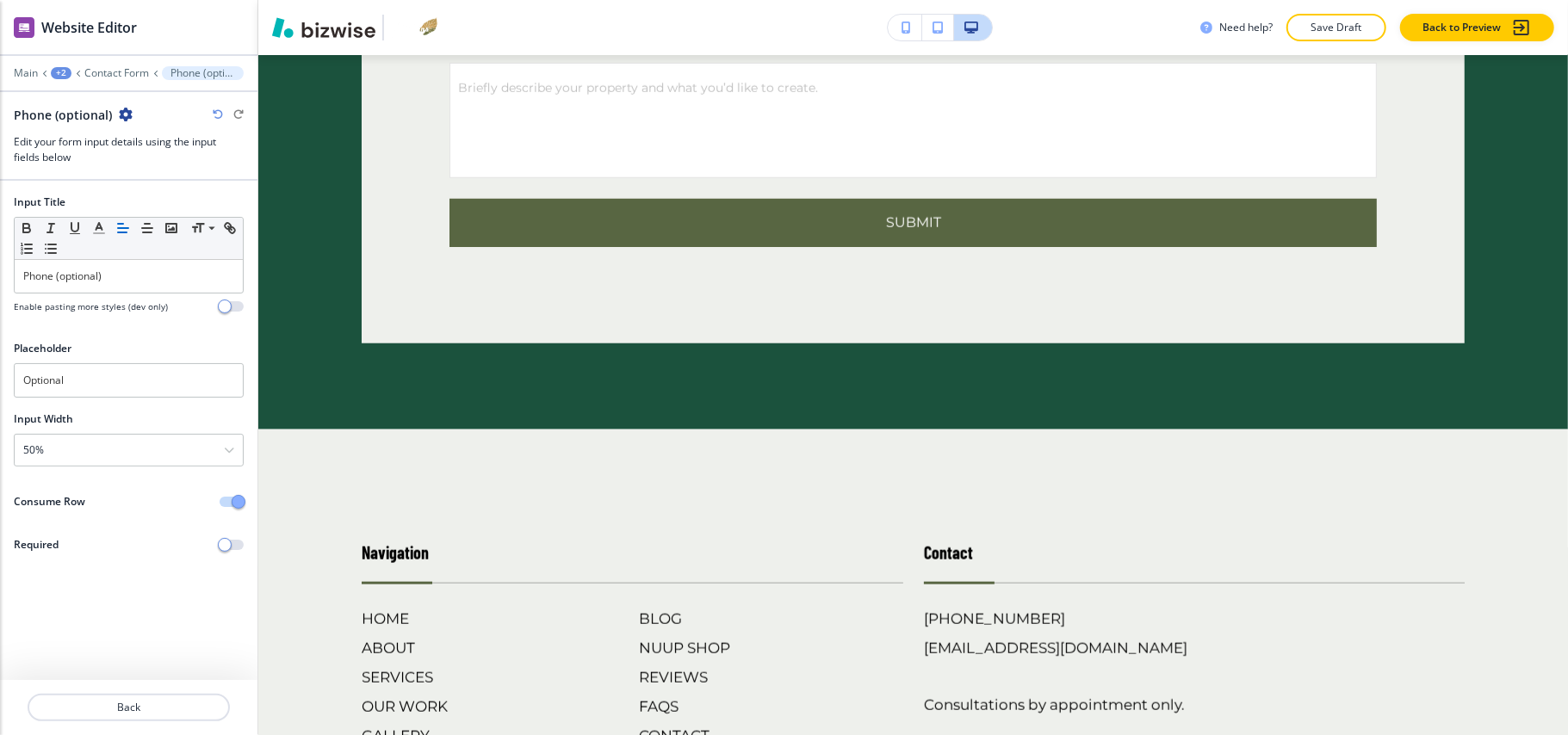
click at [219, 500] on div at bounding box center [238, 502] width 38 height 11
click at [222, 500] on button "button" at bounding box center [231, 502] width 24 height 11
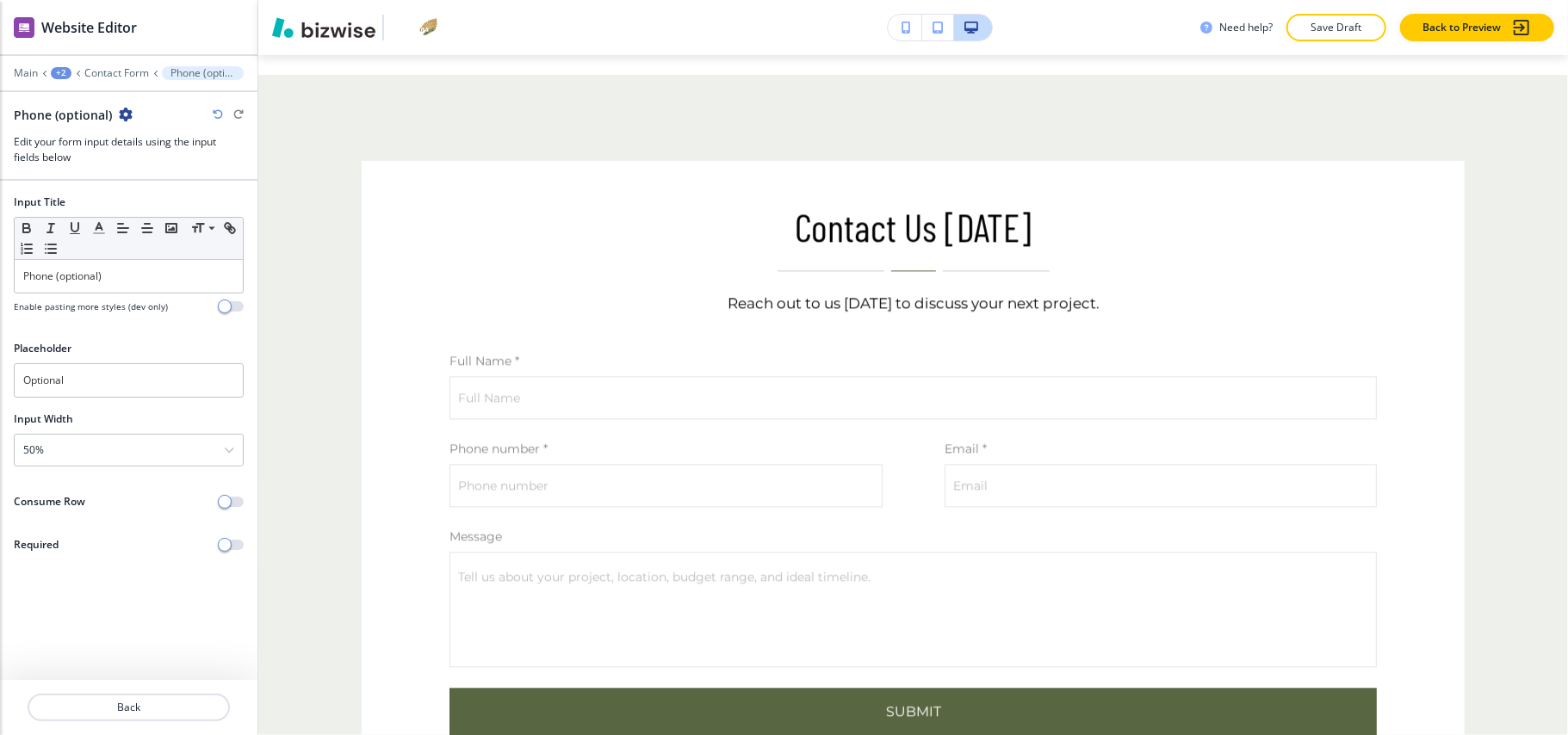
scroll to position [7396, 0]
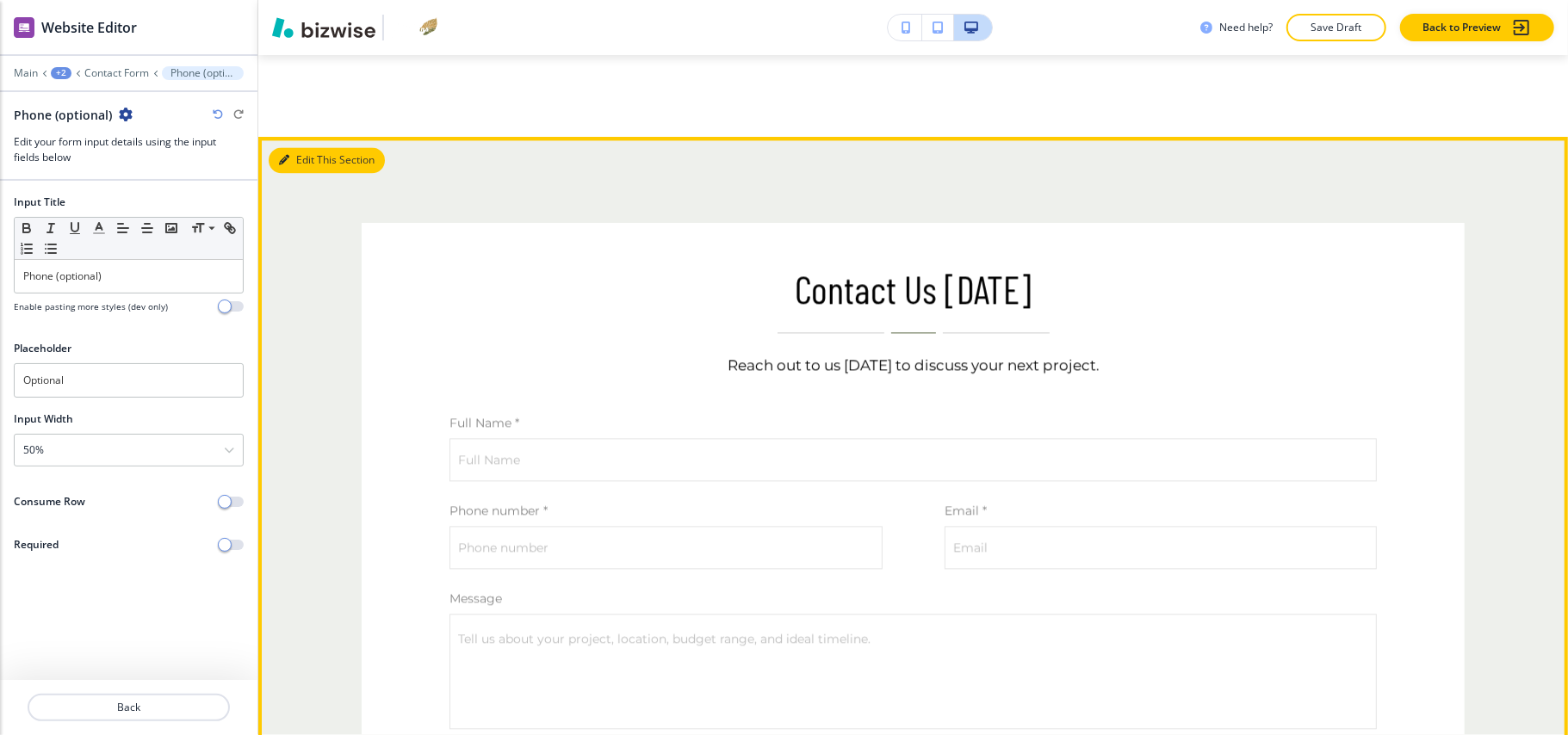
click at [322, 174] on button "Edit This Section" at bounding box center [326, 160] width 116 height 26
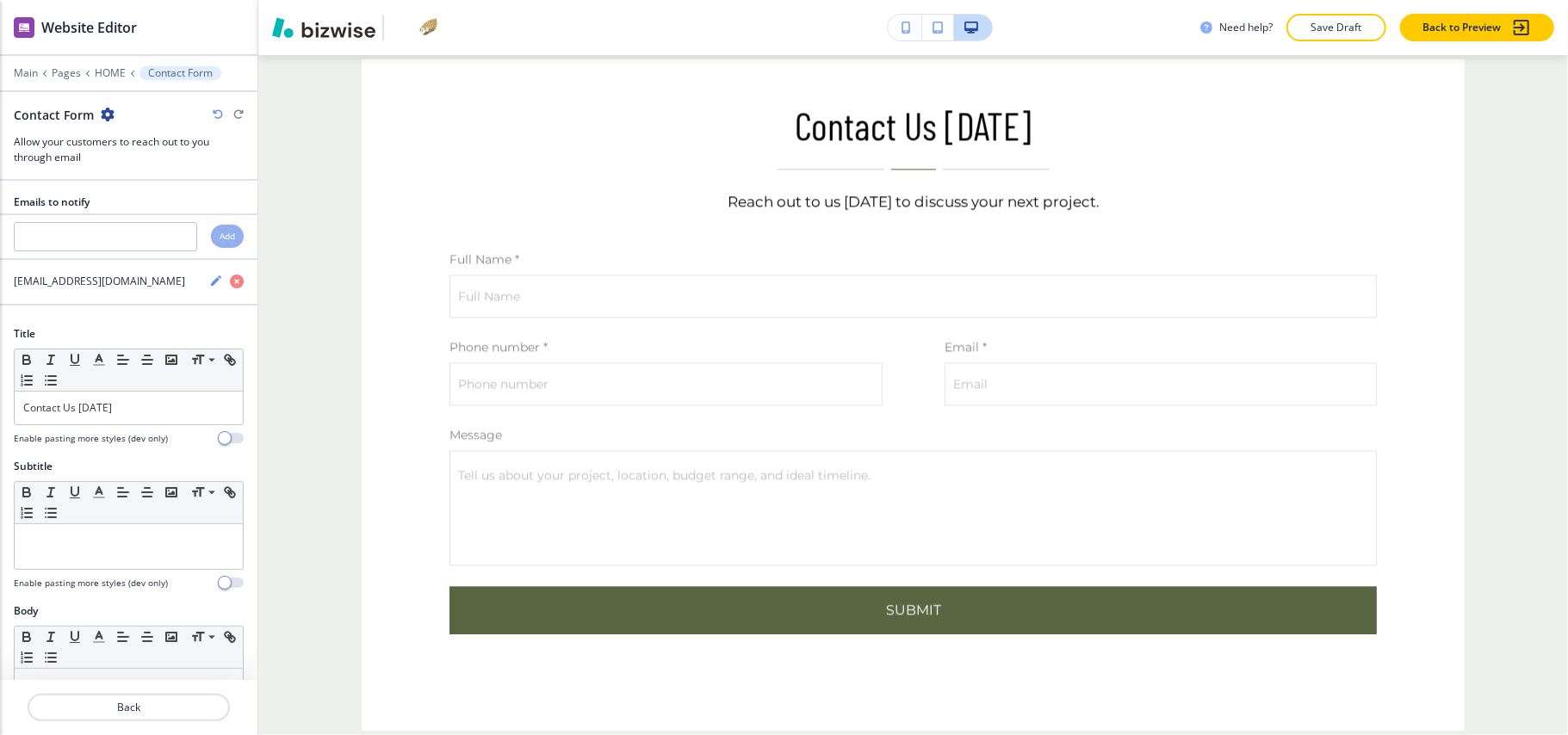
scroll to position [7579, 0]
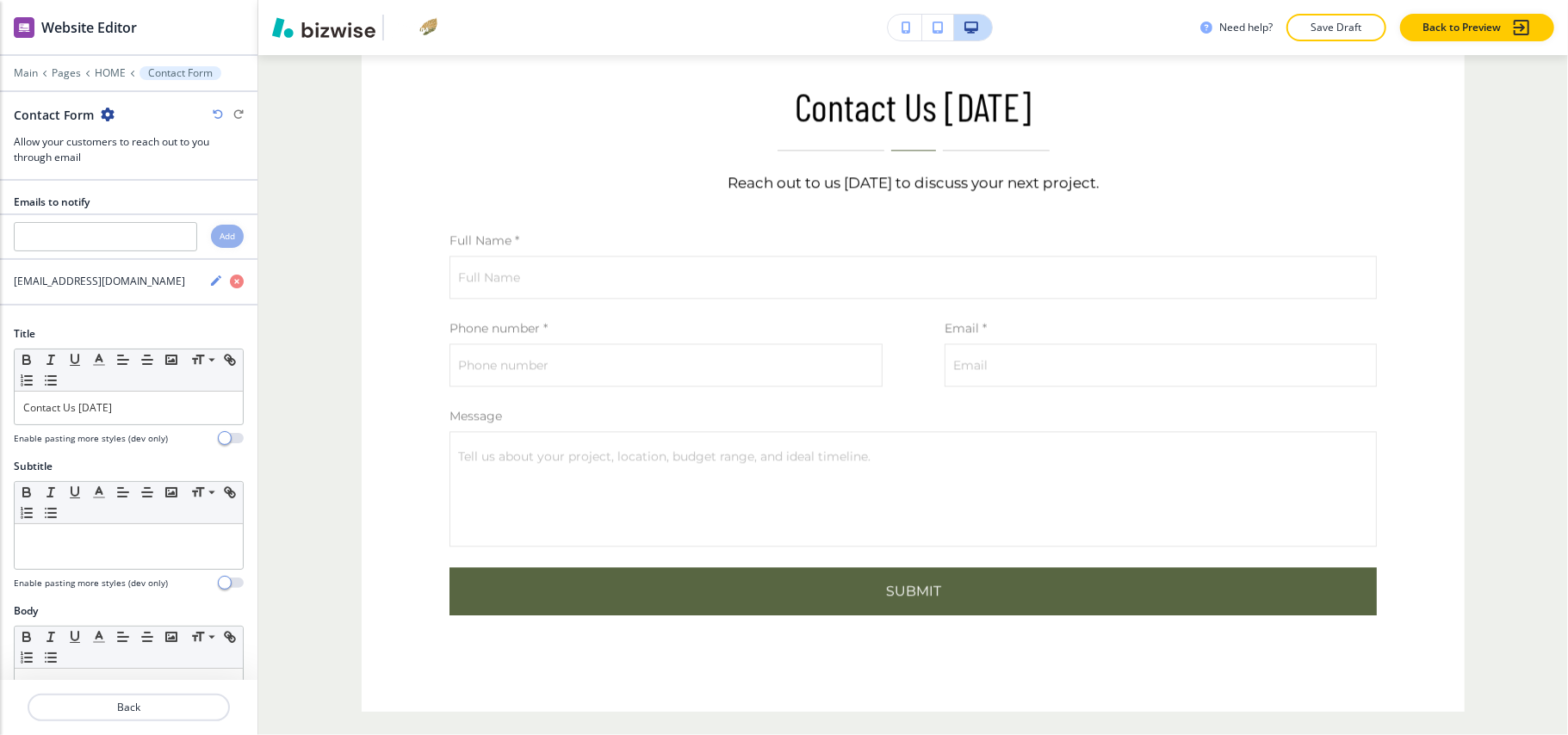
click at [114, 112] on div "Contact Form" at bounding box center [129, 115] width 230 height 19
click at [112, 112] on icon "button" at bounding box center [107, 114] width 14 height 14
click at [157, 205] on p "Delete Section" at bounding box center [155, 206] width 88 height 16
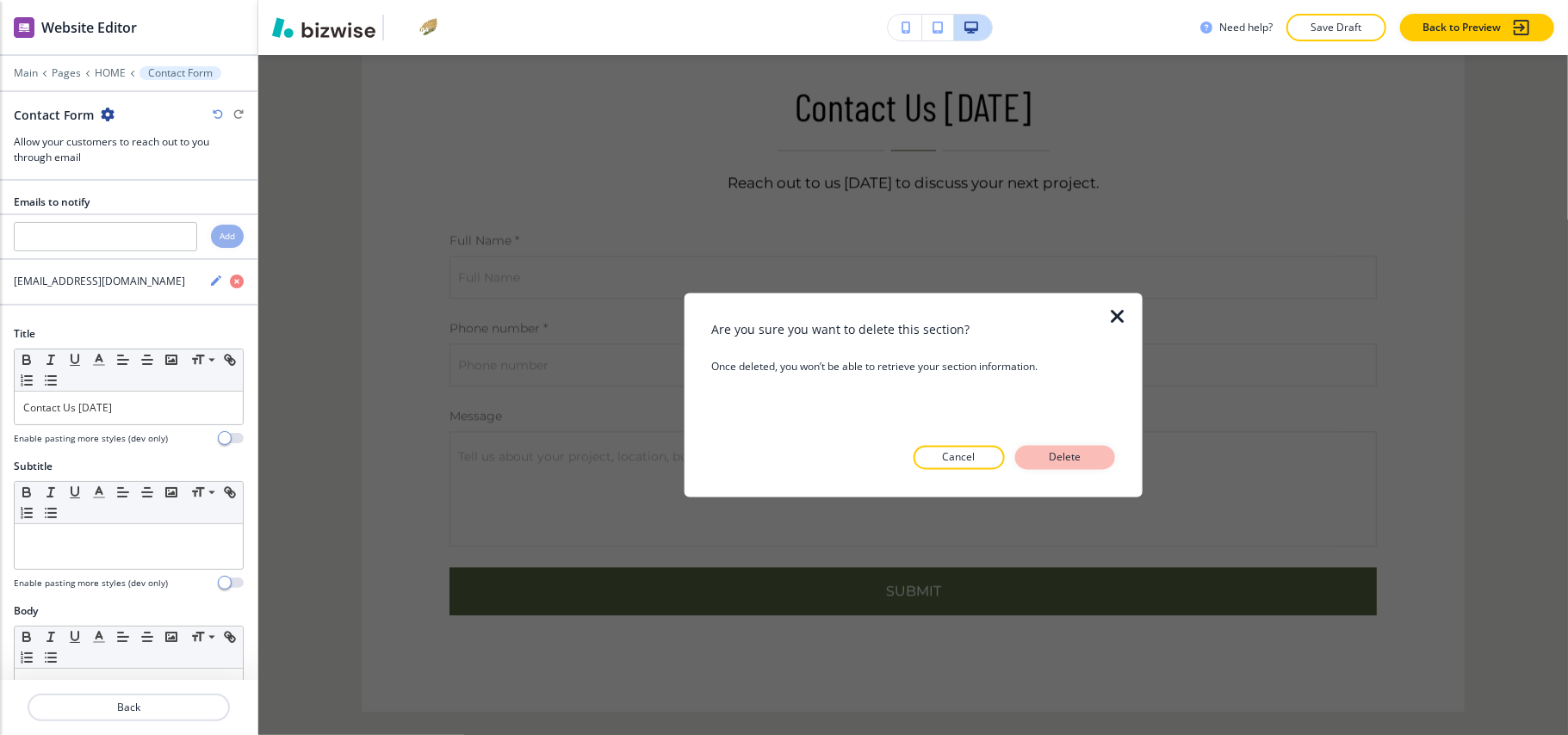
drag, startPoint x: 1068, startPoint y: 455, endPoint x: 1075, endPoint y: 462, distance: 9.9
click at [1068, 455] on p "Delete" at bounding box center [1065, 458] width 41 height 16
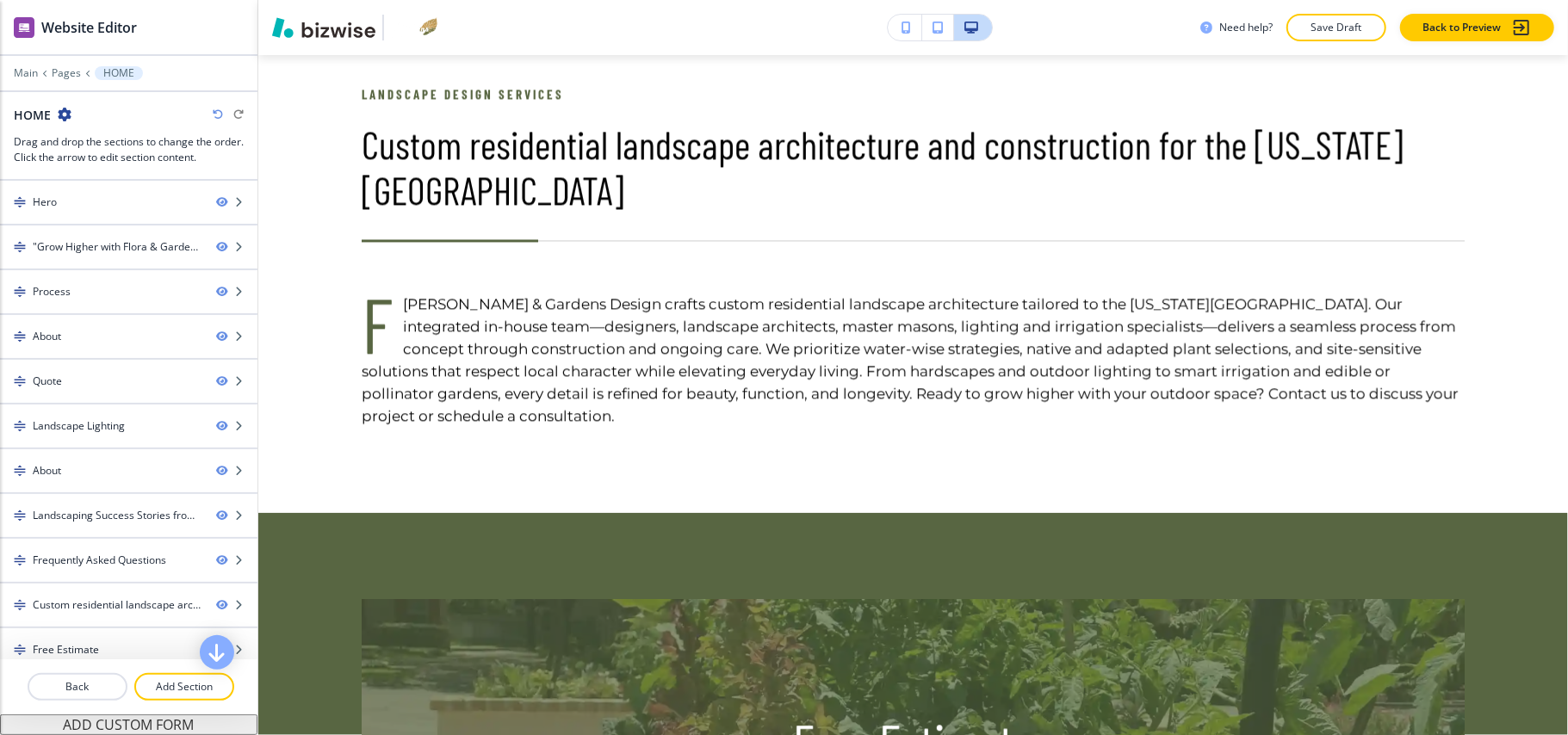
scroll to position [7349, 0]
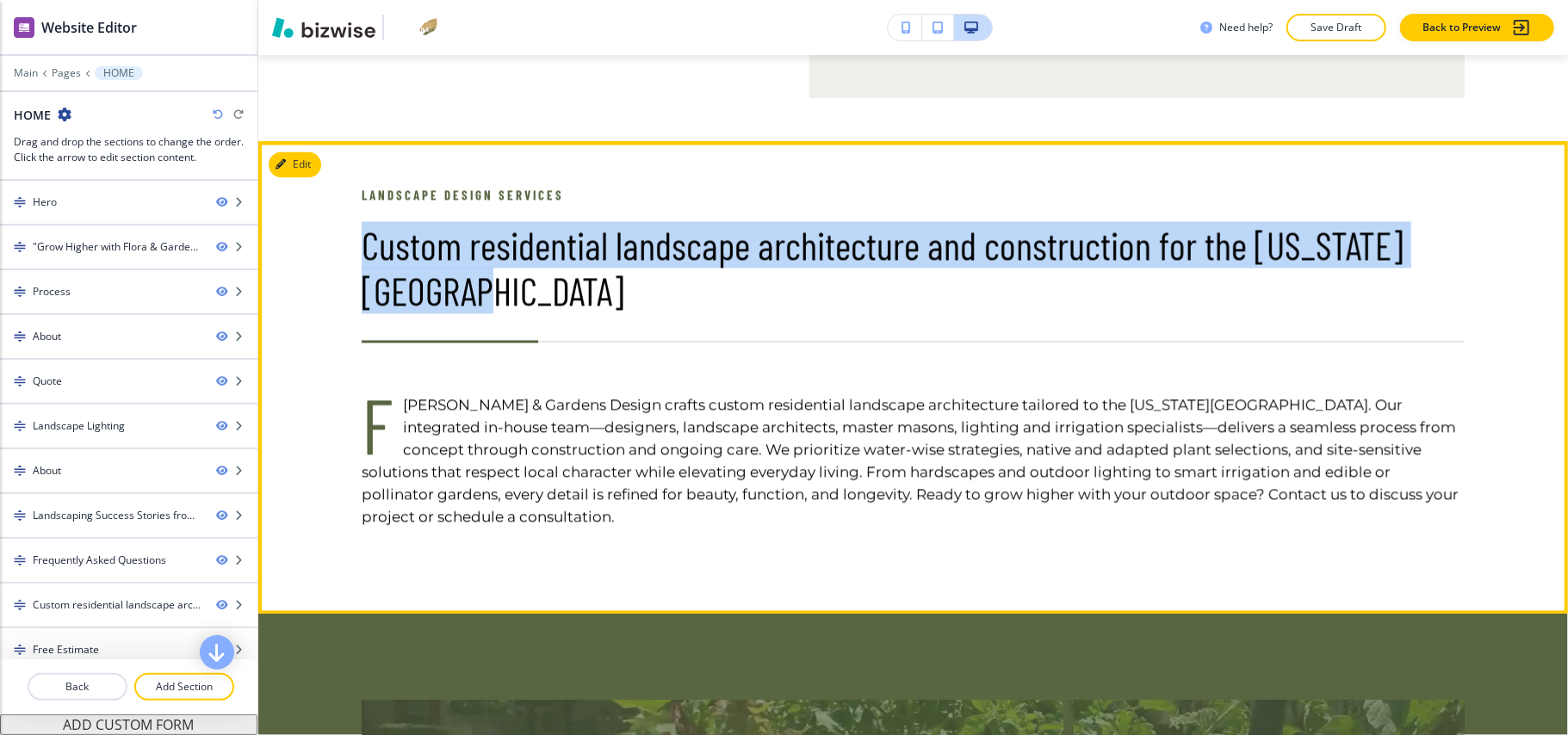
drag, startPoint x: 359, startPoint y: 345, endPoint x: 496, endPoint y: 382, distance: 141.9
click at [496, 382] on div "Landscape Design Services Custom residential landscape architecture and constru…" at bounding box center [881, 356] width 1165 height 344
copy h3 "Custom residential landscape architecture and construction for the Texas Hill C…"
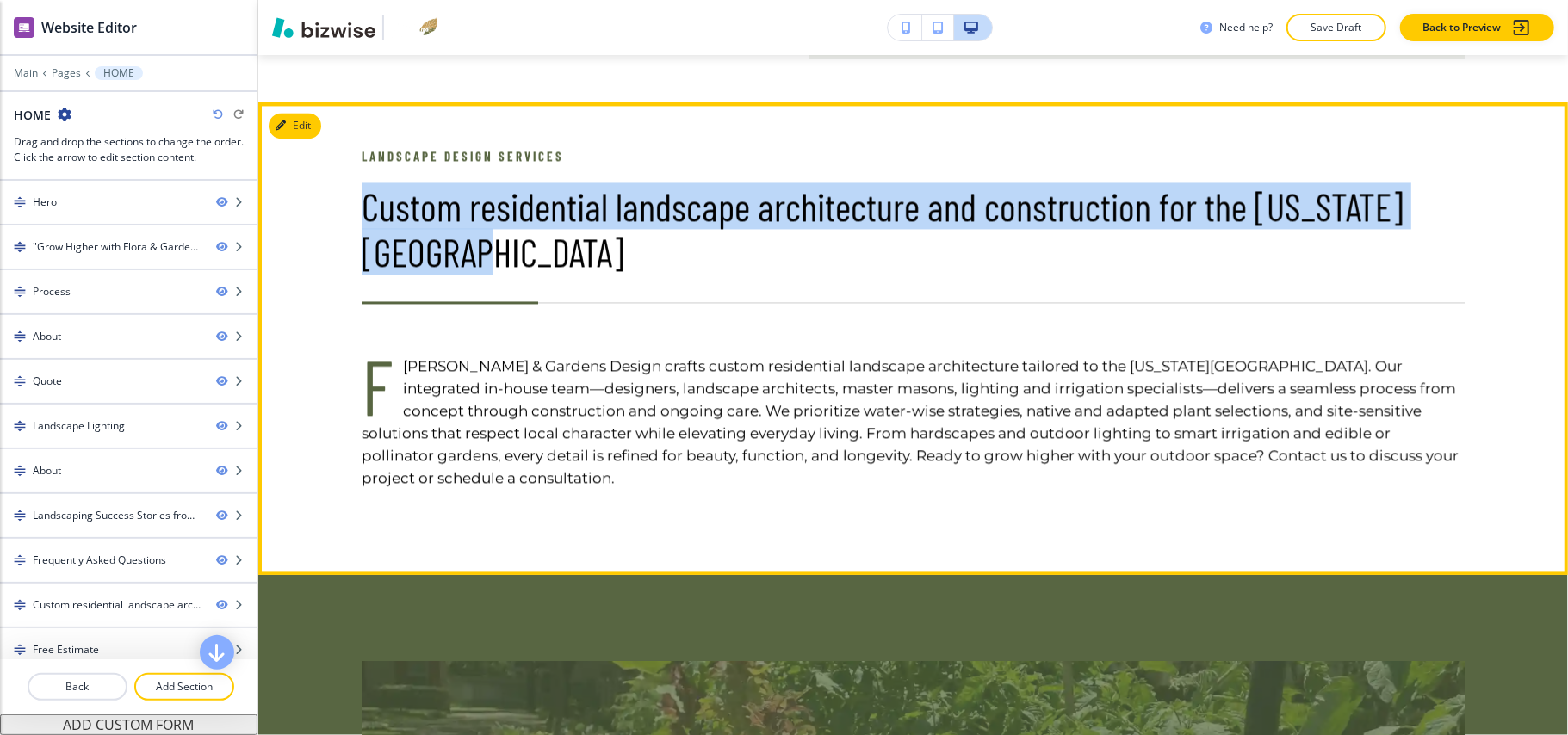
scroll to position [7348, 0]
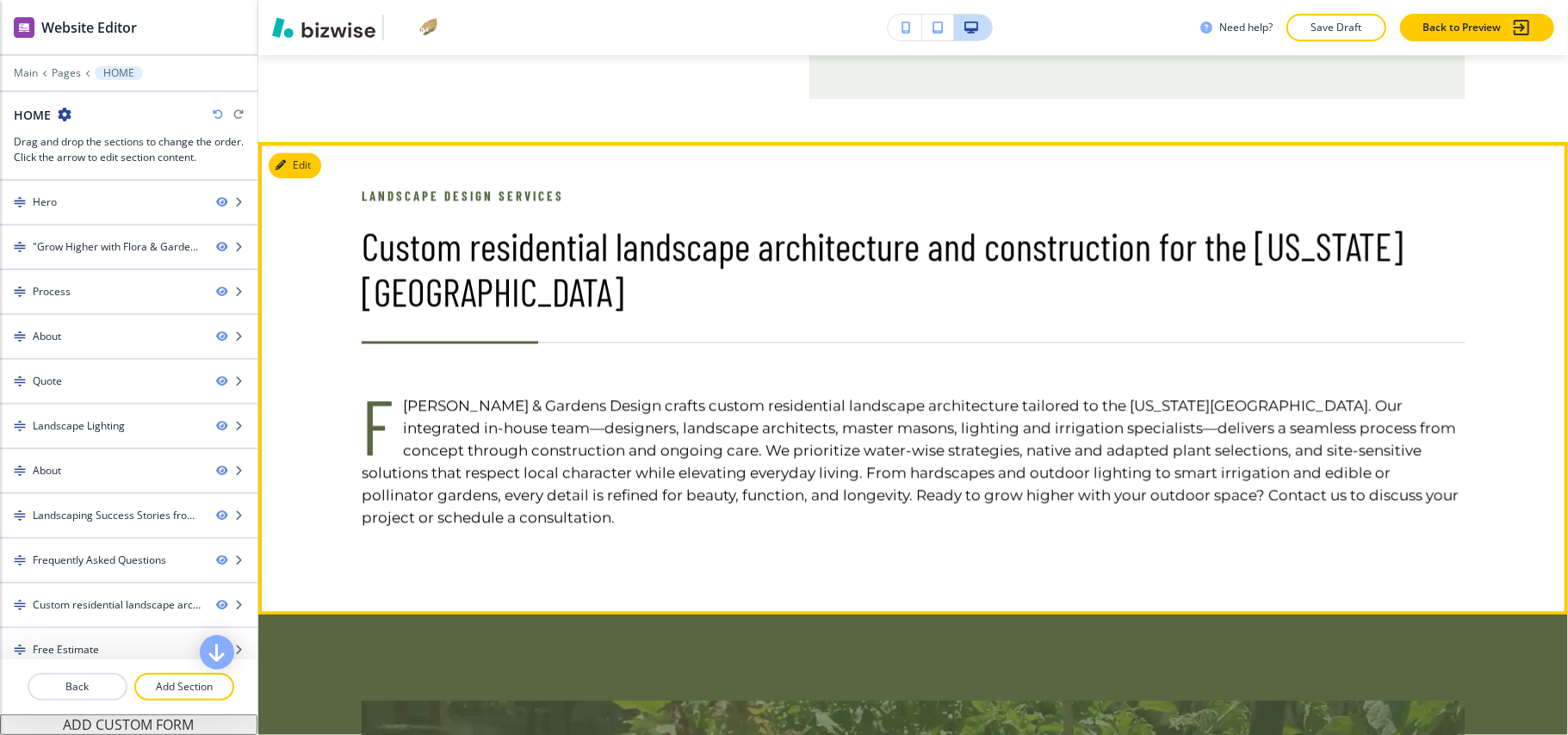
click at [418, 206] on p "Landscape Design Services" at bounding box center [913, 195] width 1103 height 20
drag, startPoint x: 345, startPoint y: 294, endPoint x: 576, endPoint y: 293, distance: 231.0
click at [576, 293] on div "Landscape Design Services Custom residential landscape architecture and constru…" at bounding box center [881, 357] width 1165 height 344
copy p "Landscape Design Services"
click at [304, 178] on button "Edit This Section" at bounding box center [326, 165] width 116 height 26
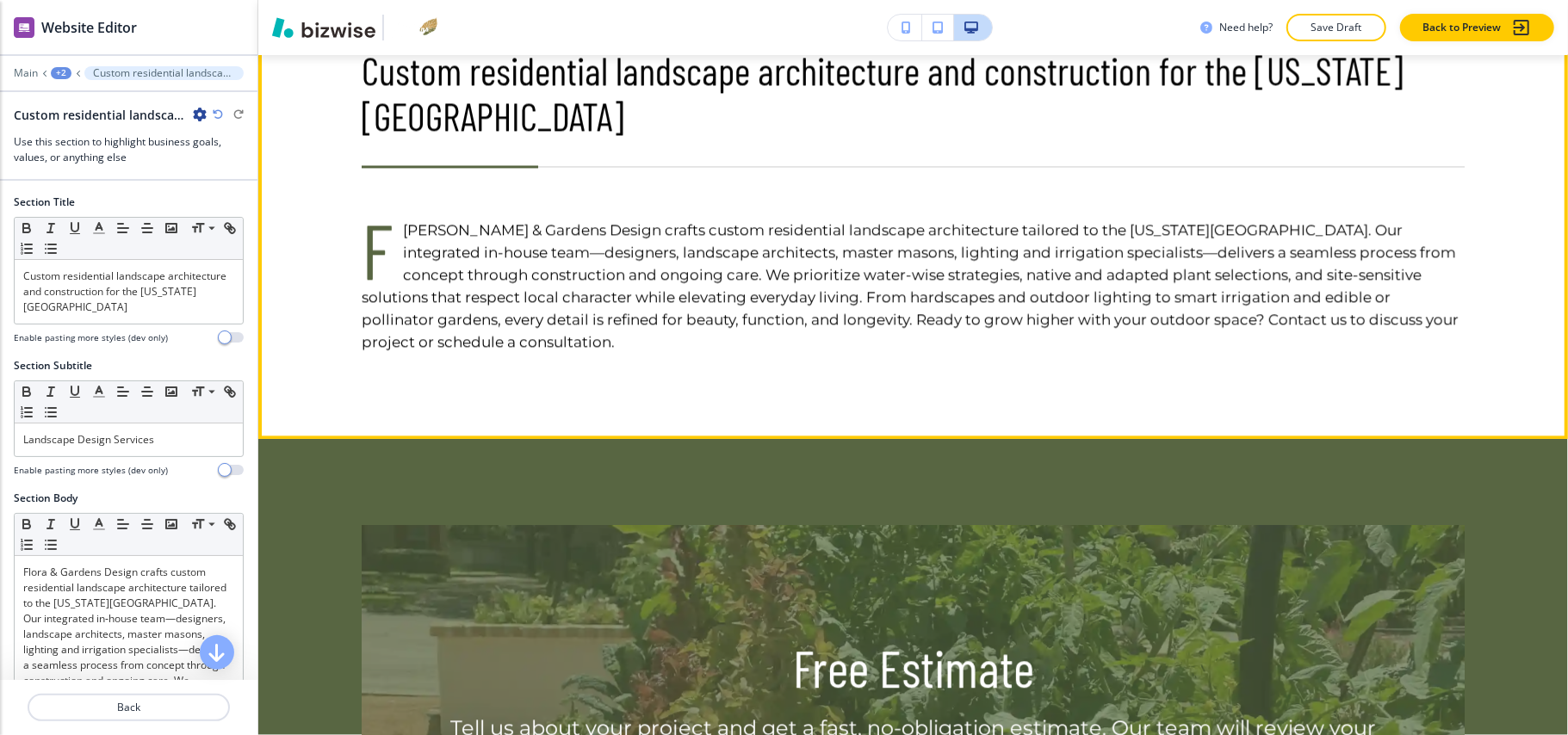
scroll to position [7535, 0]
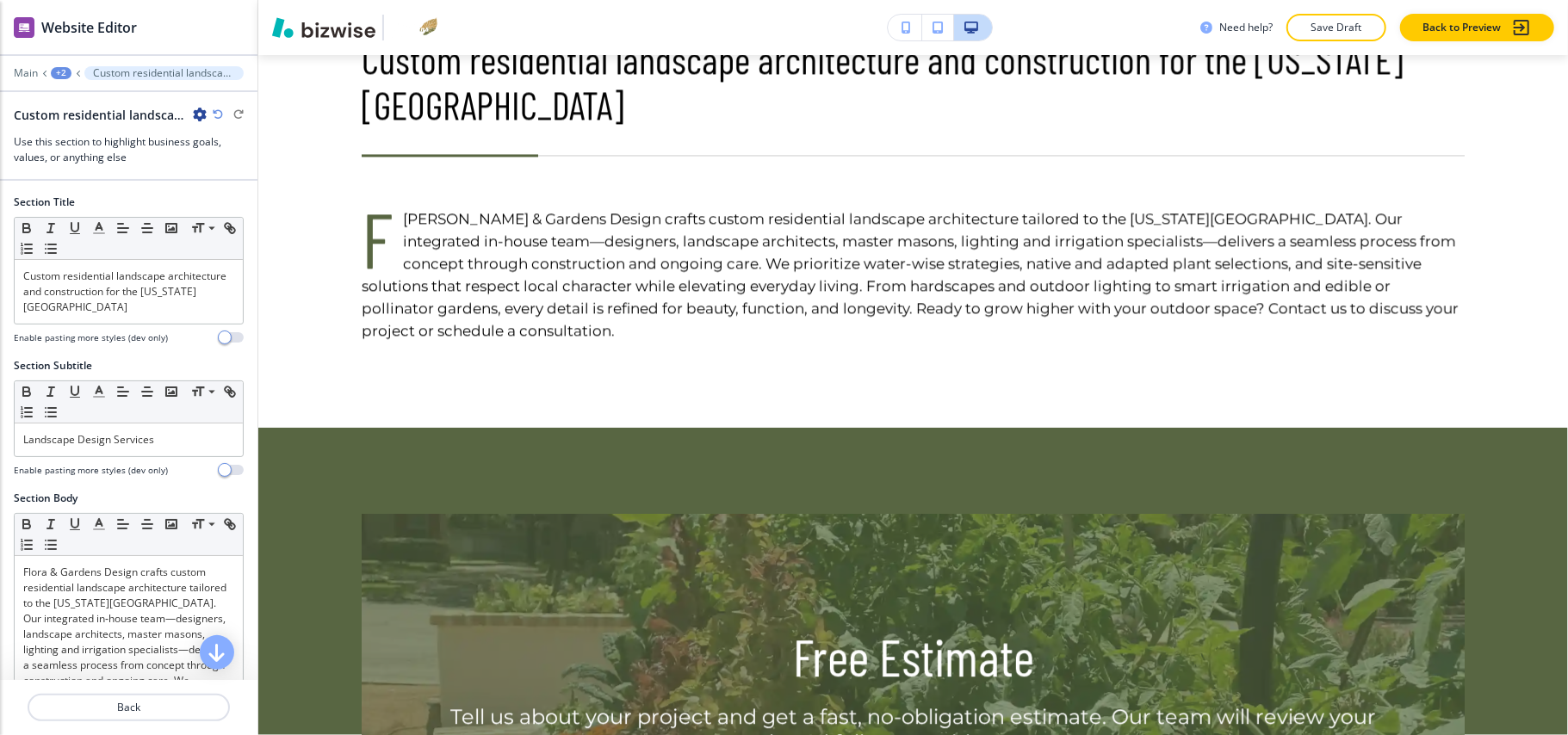
click at [202, 110] on icon "button" at bounding box center [200, 114] width 14 height 14
click at [209, 204] on p "Delete Section" at bounding box center [248, 206] width 88 height 16
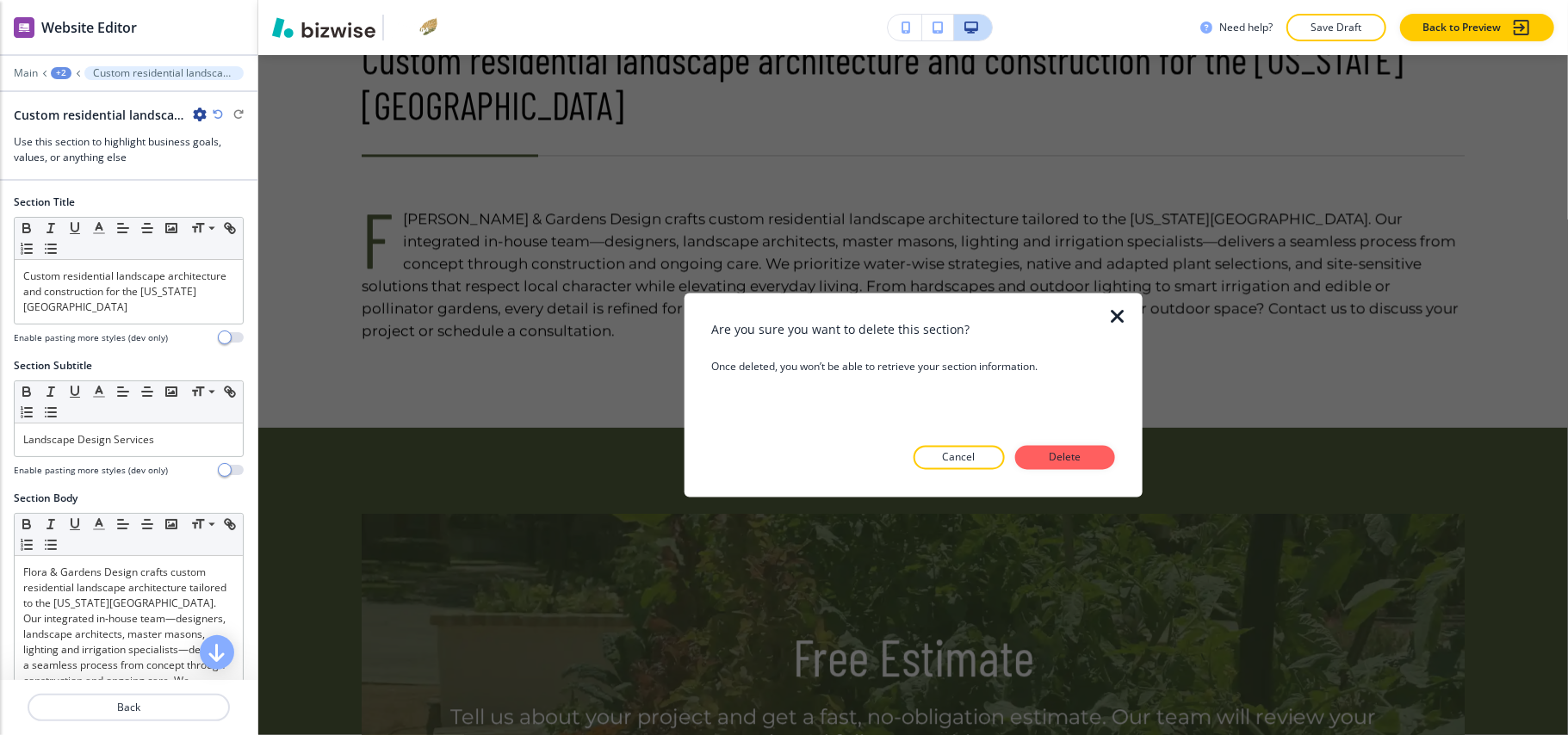
click at [1069, 445] on div "Are you sure you want to delete this section? Once deleted, you won’t be able t…" at bounding box center [912, 396] width 402 height 149
click at [1071, 453] on p "Delete" at bounding box center [1065, 458] width 41 height 16
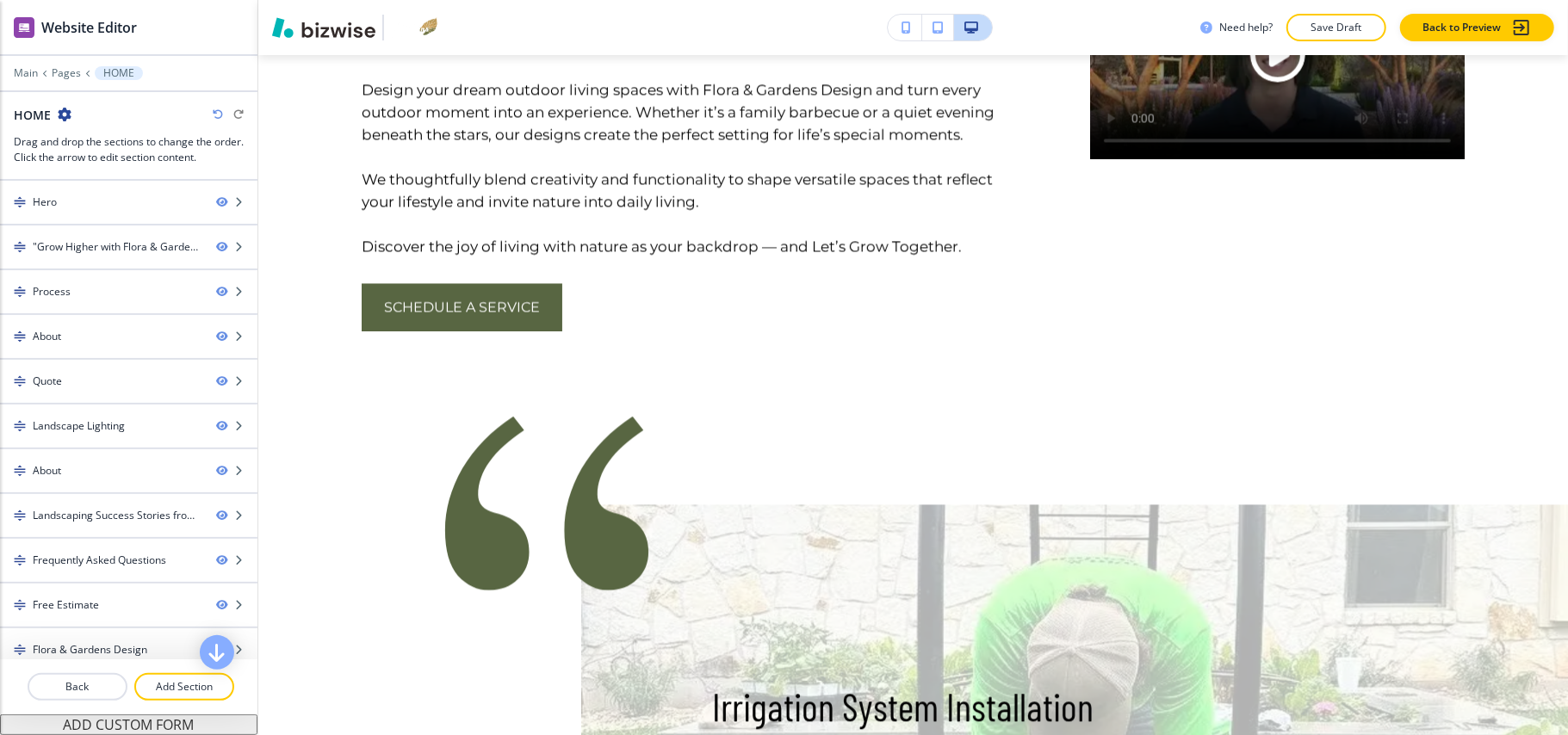
scroll to position [2581, 0]
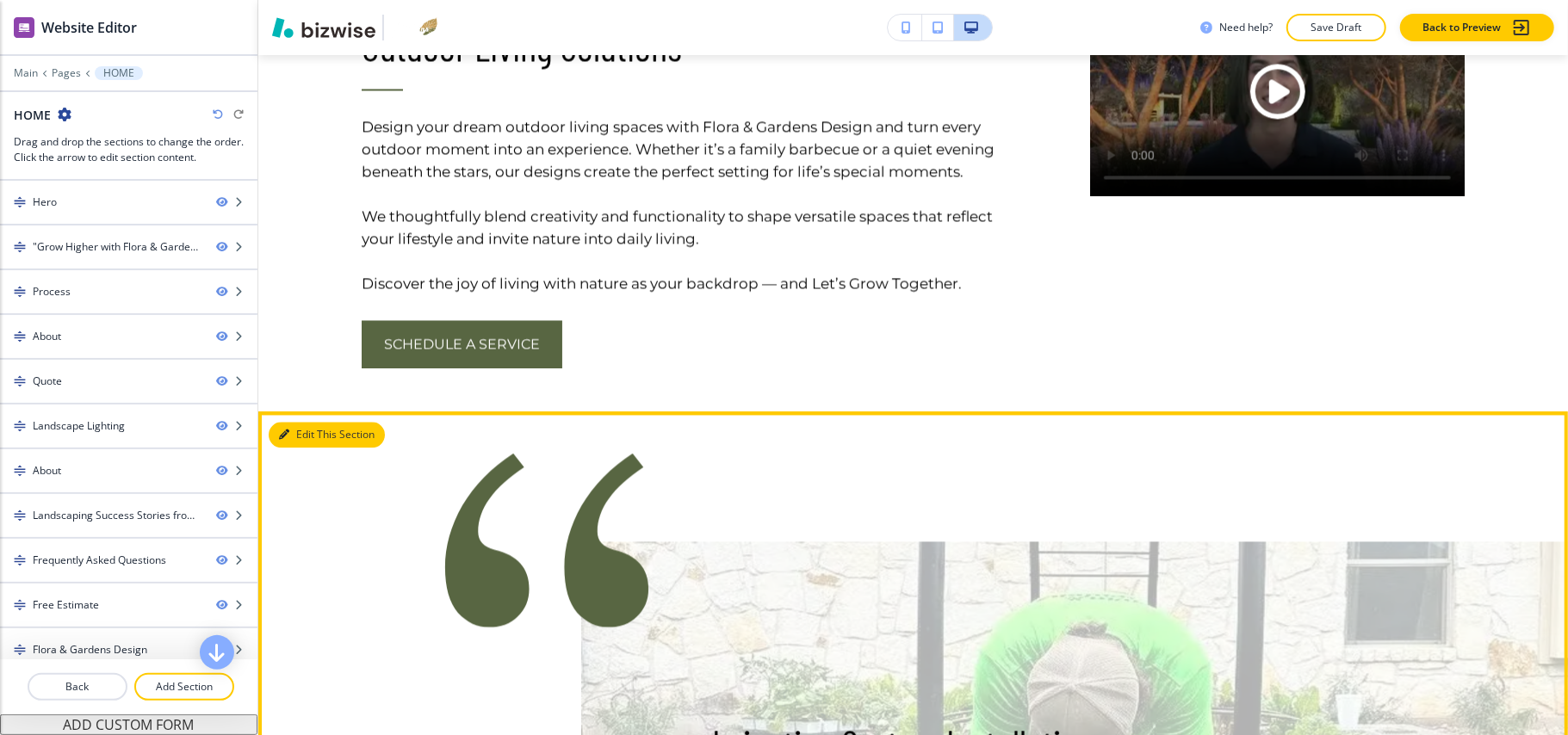
click at [300, 435] on button "Edit This Section" at bounding box center [326, 435] width 116 height 26
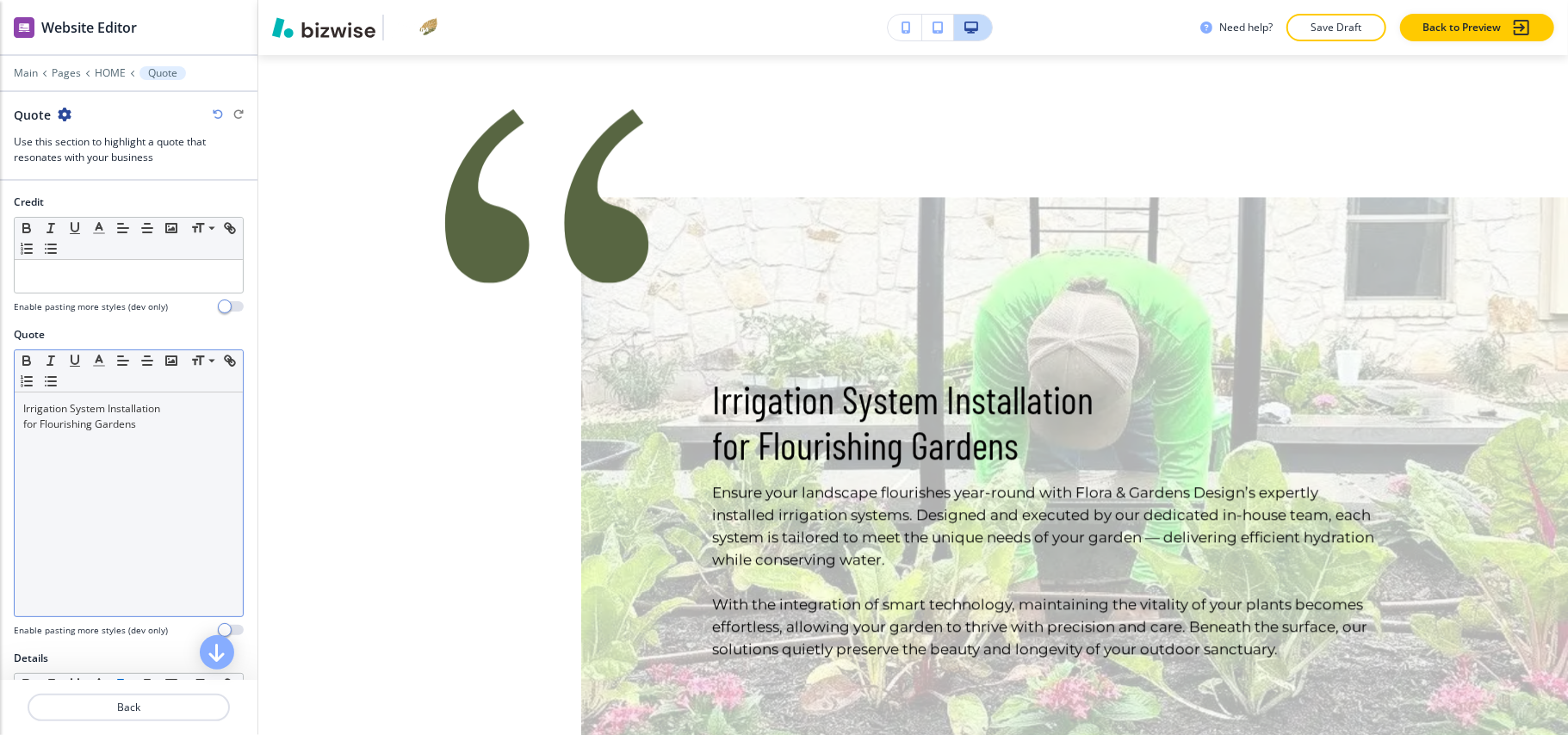
scroll to position [2942, 0]
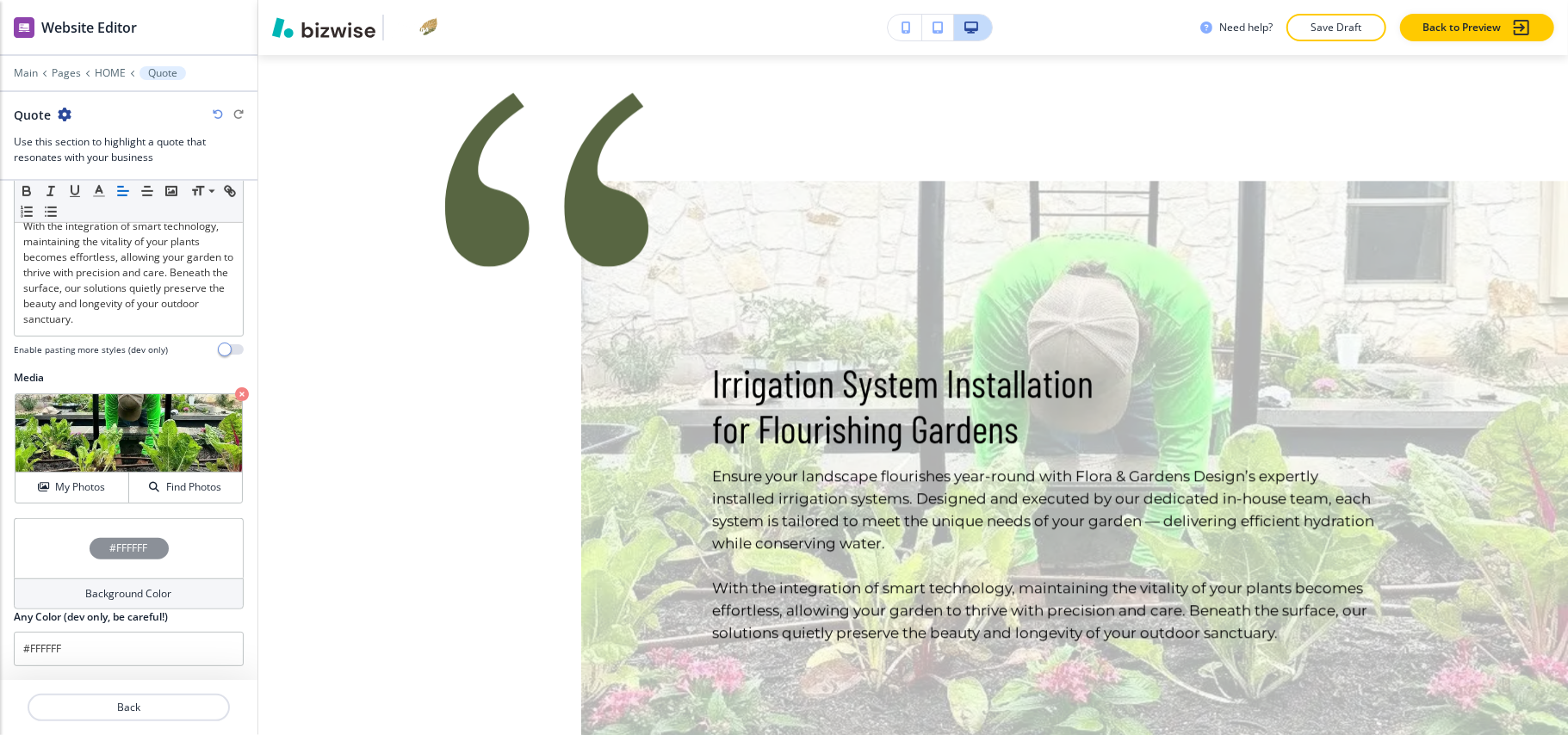
click at [45, 536] on div "#FFFFFF" at bounding box center [129, 549] width 230 height 60
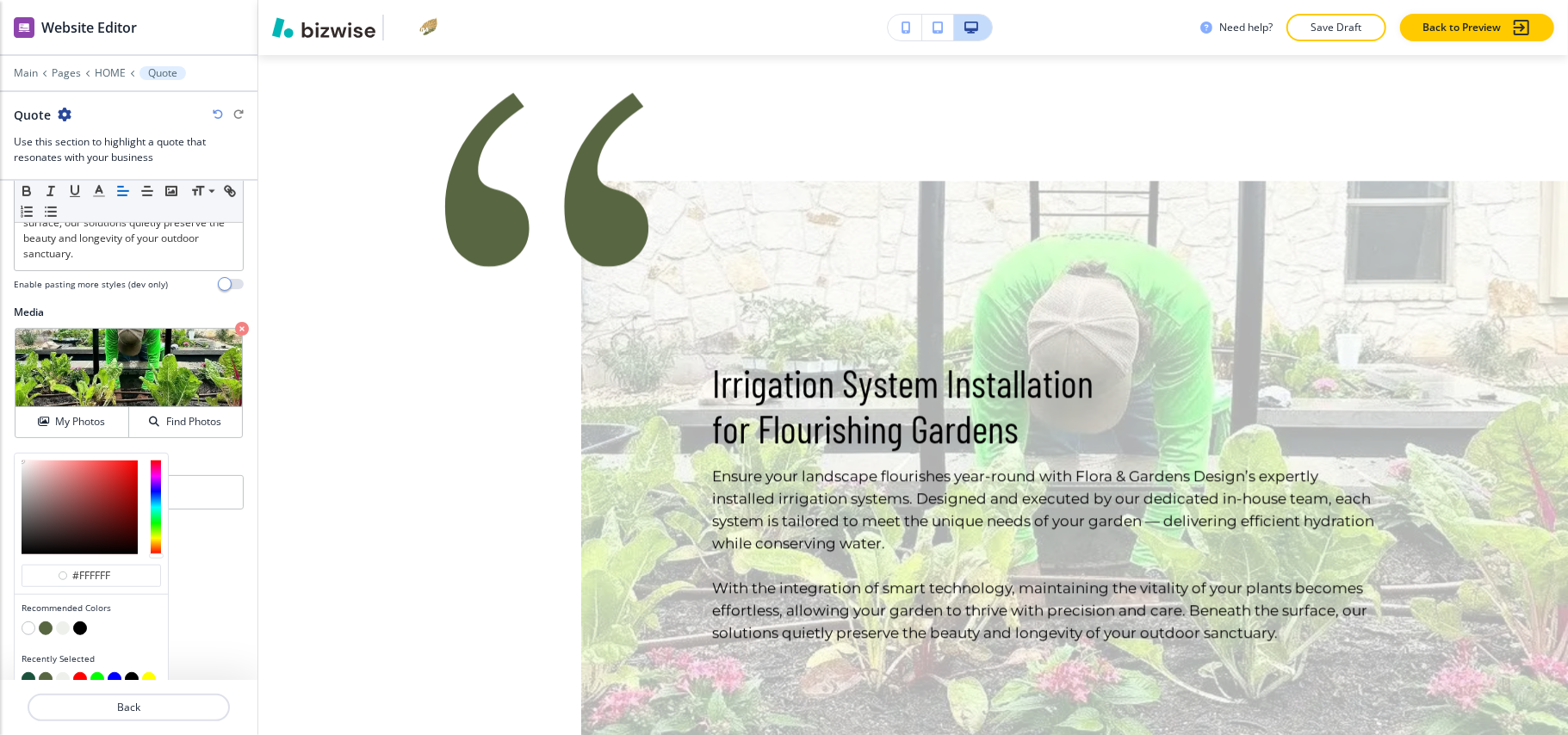
scroll to position [750, 0]
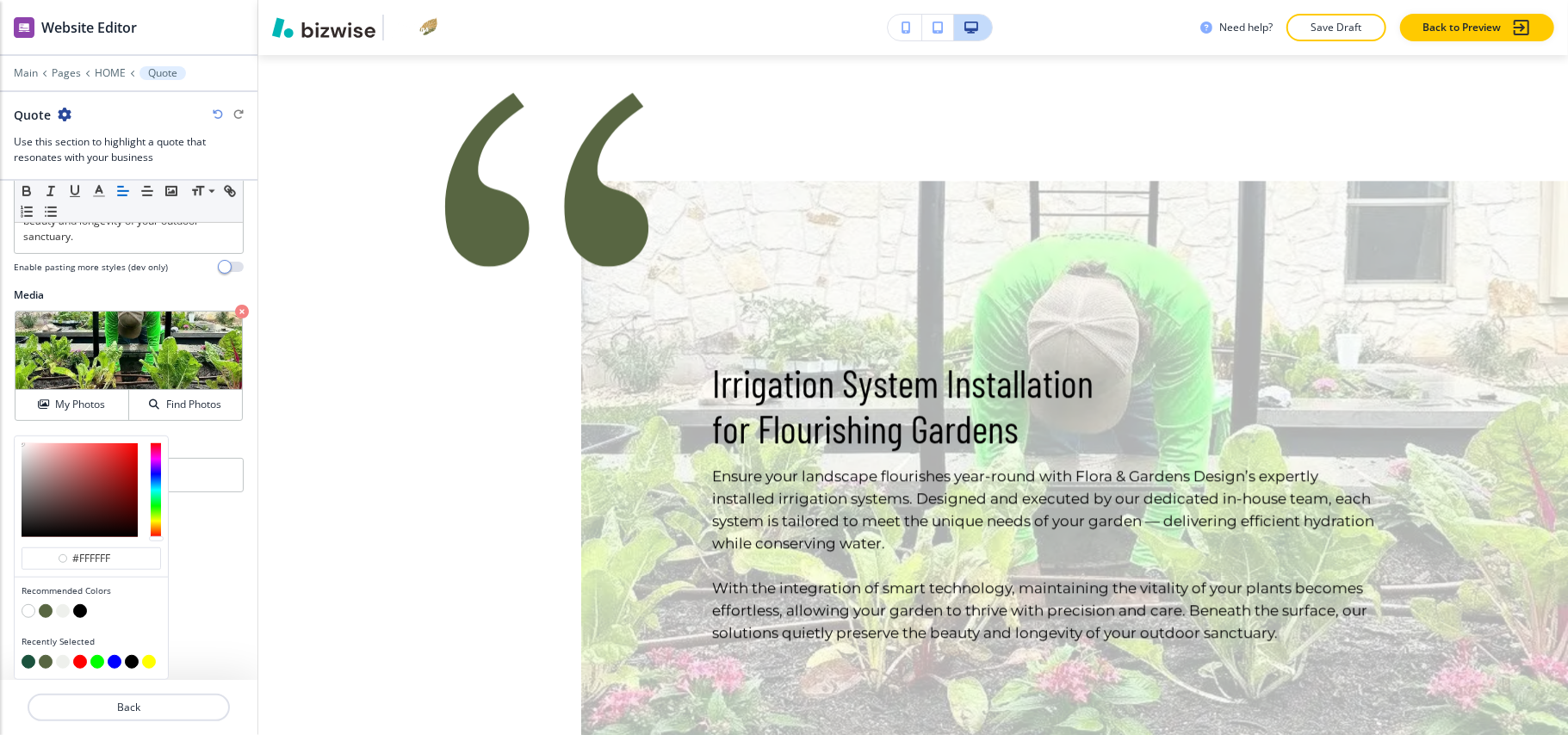
click at [24, 660] on button "button" at bounding box center [28, 662] width 14 height 14
type input "#1b523d"
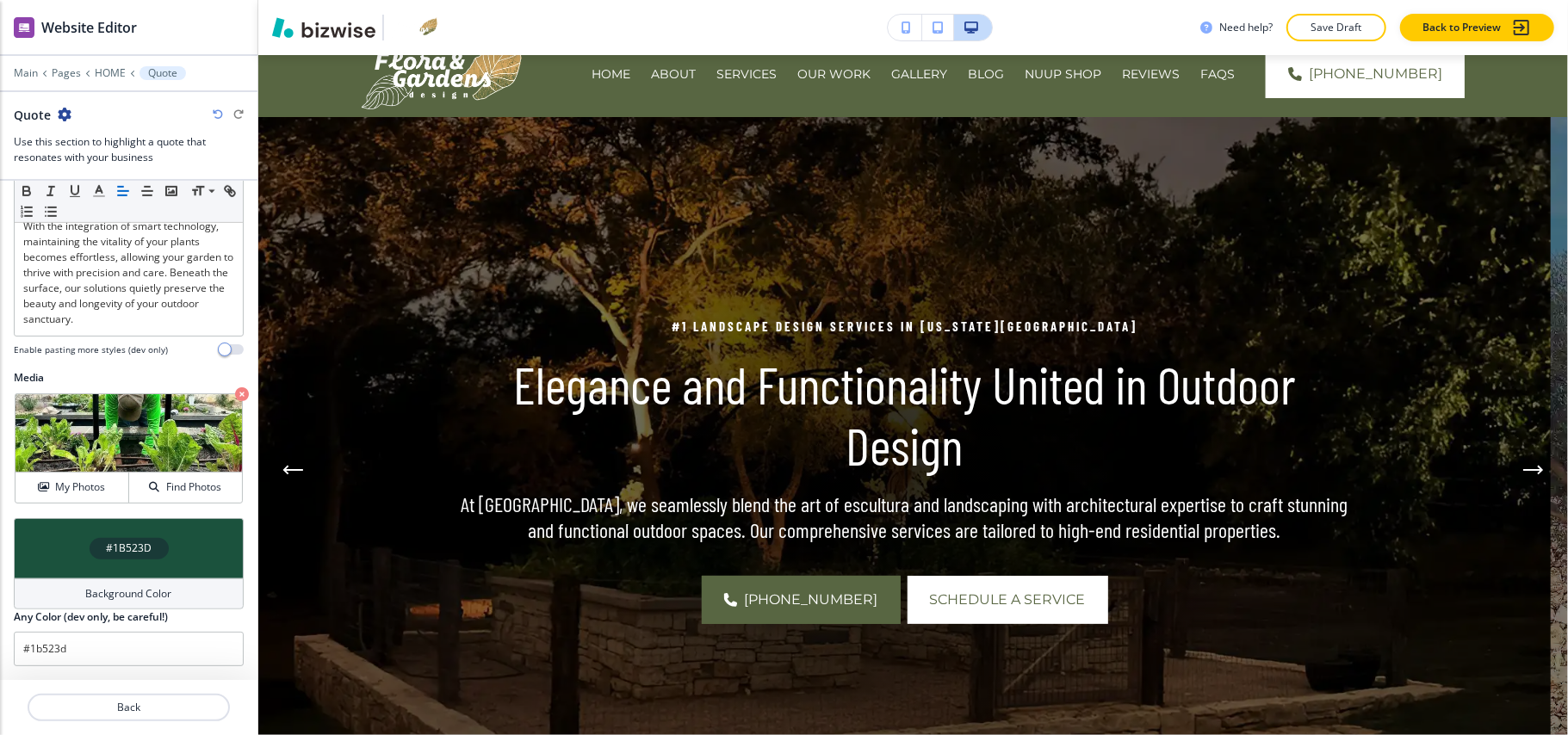
scroll to position [0, 0]
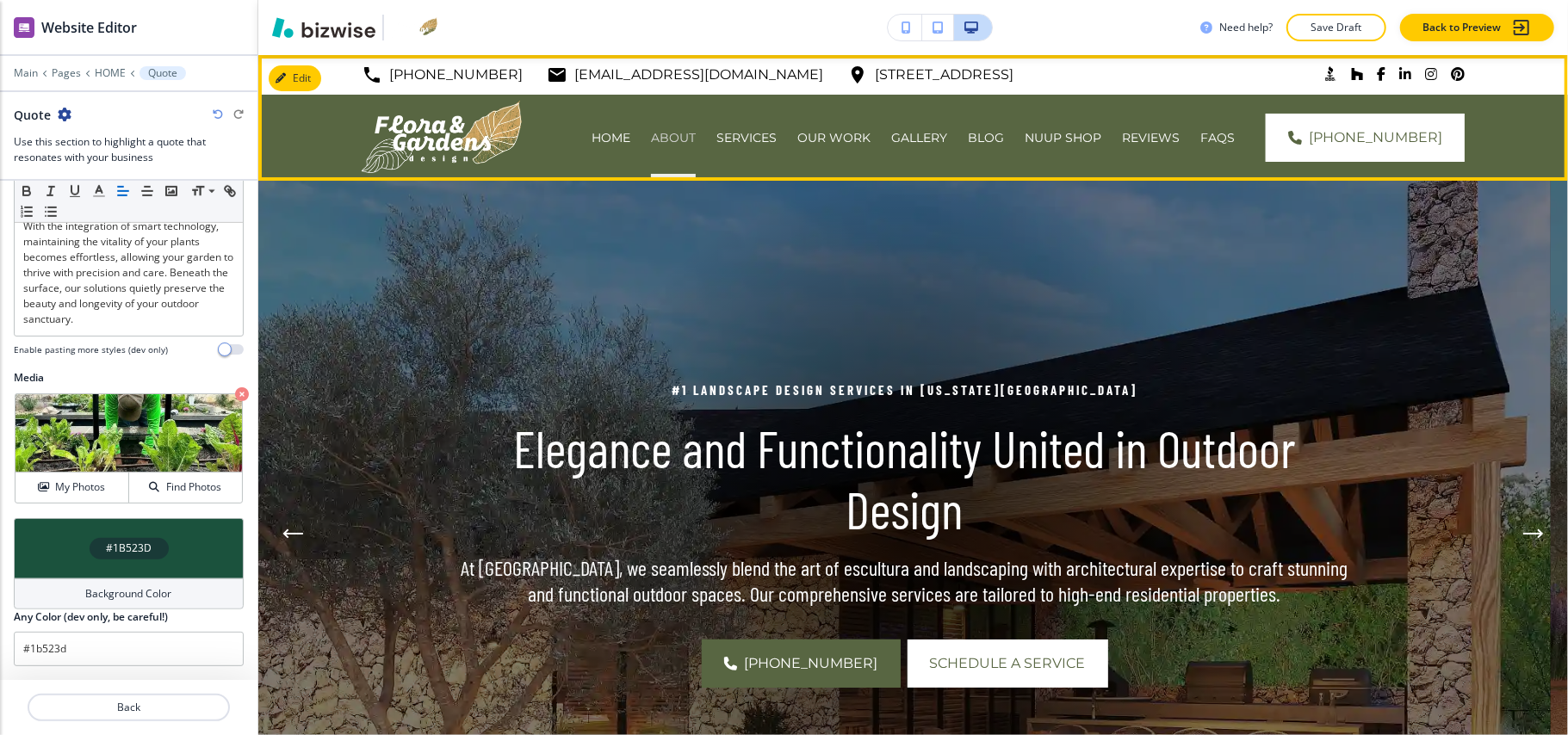
click at [693, 138] on p "ABOUT" at bounding box center [673, 138] width 45 height 18
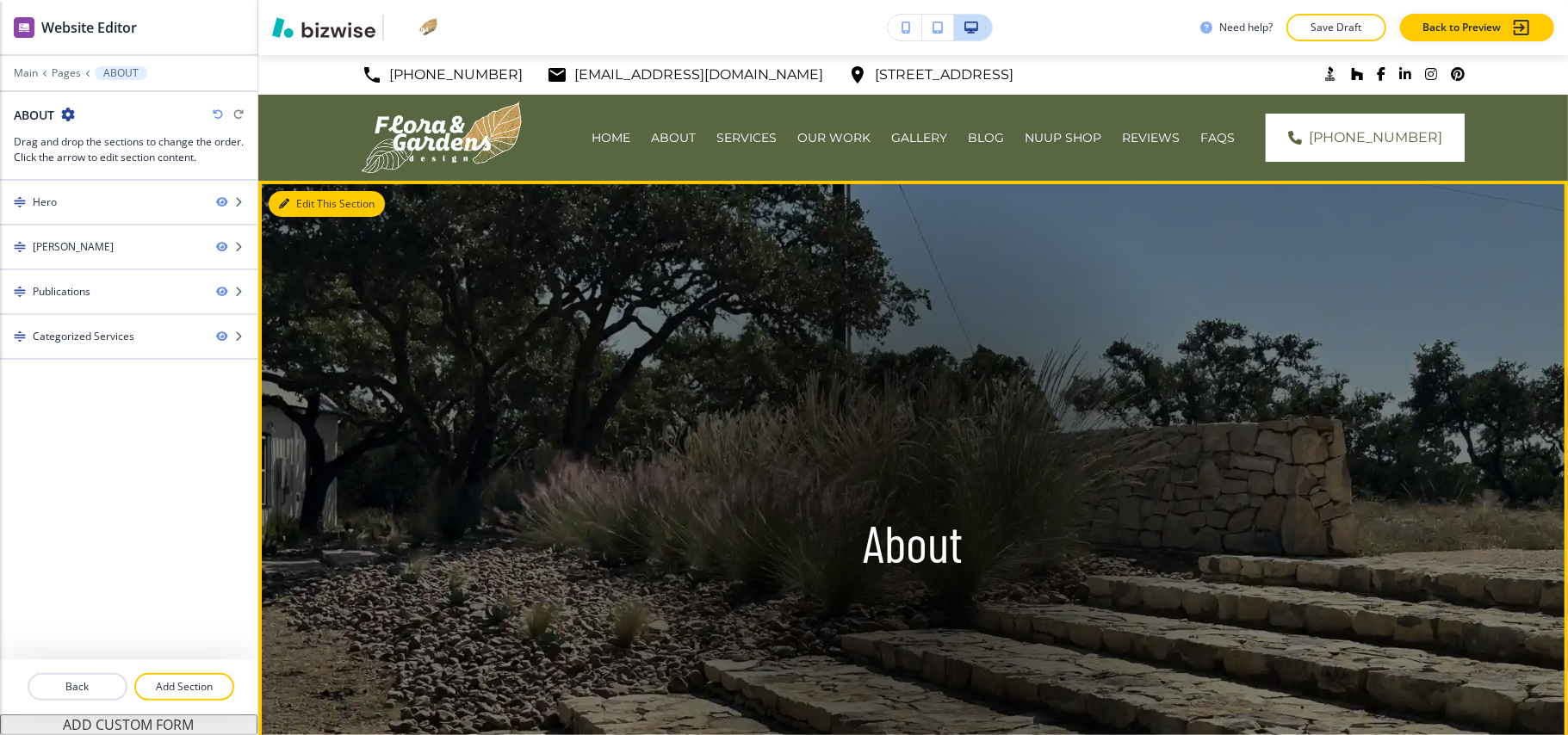
click at [303, 198] on button "Edit This Section" at bounding box center [326, 204] width 116 height 26
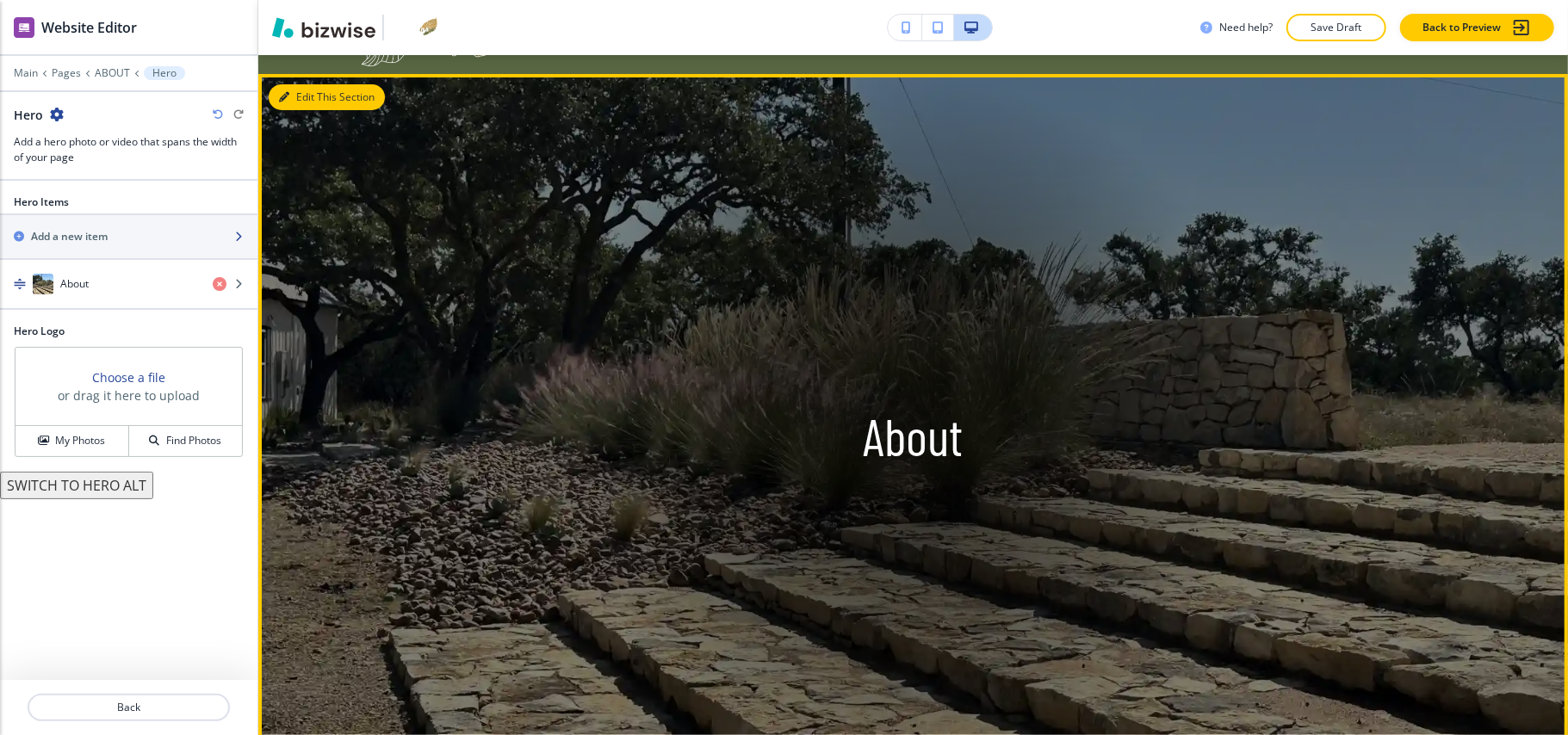
scroll to position [126, 0]
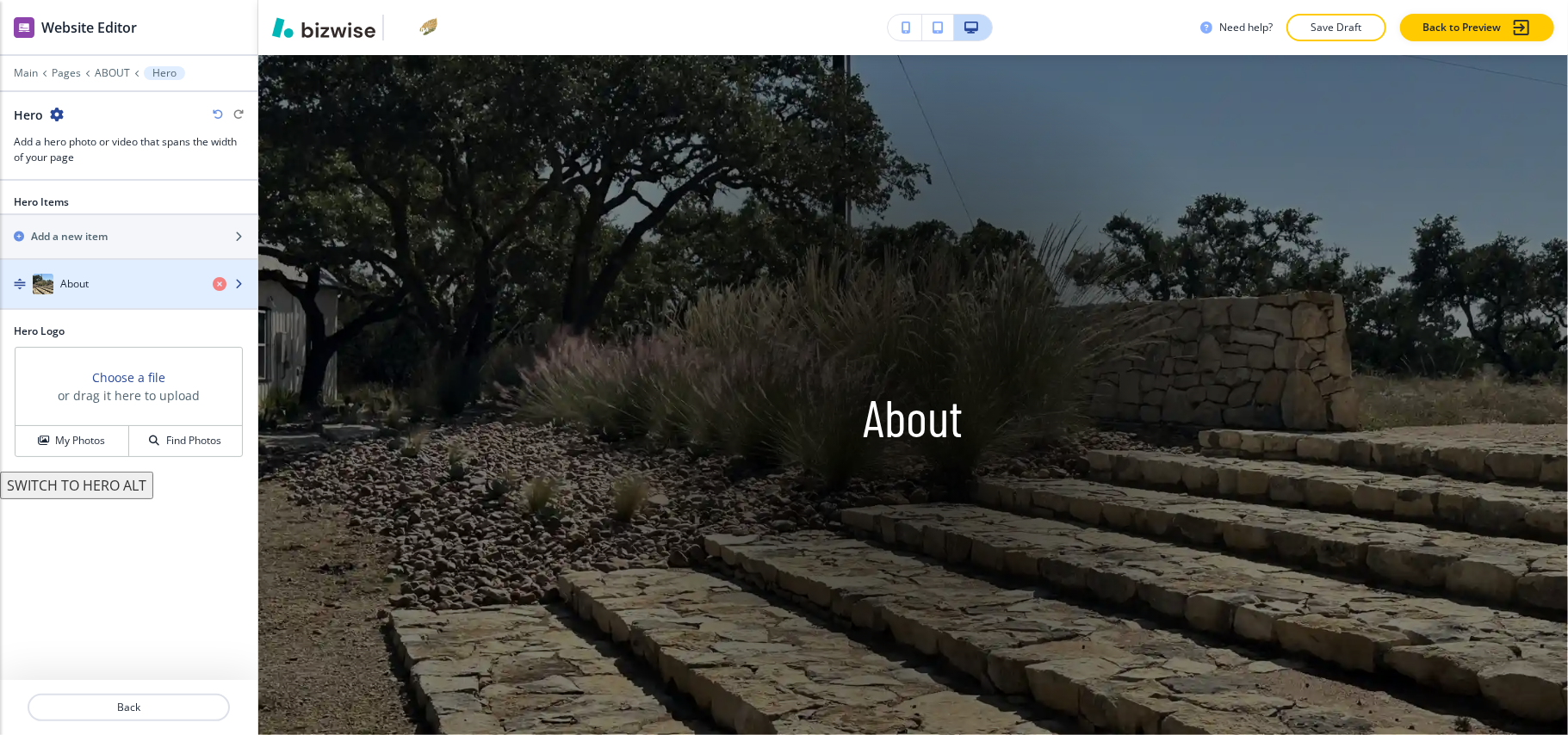
click at [98, 303] on div "button" at bounding box center [129, 301] width 257 height 14
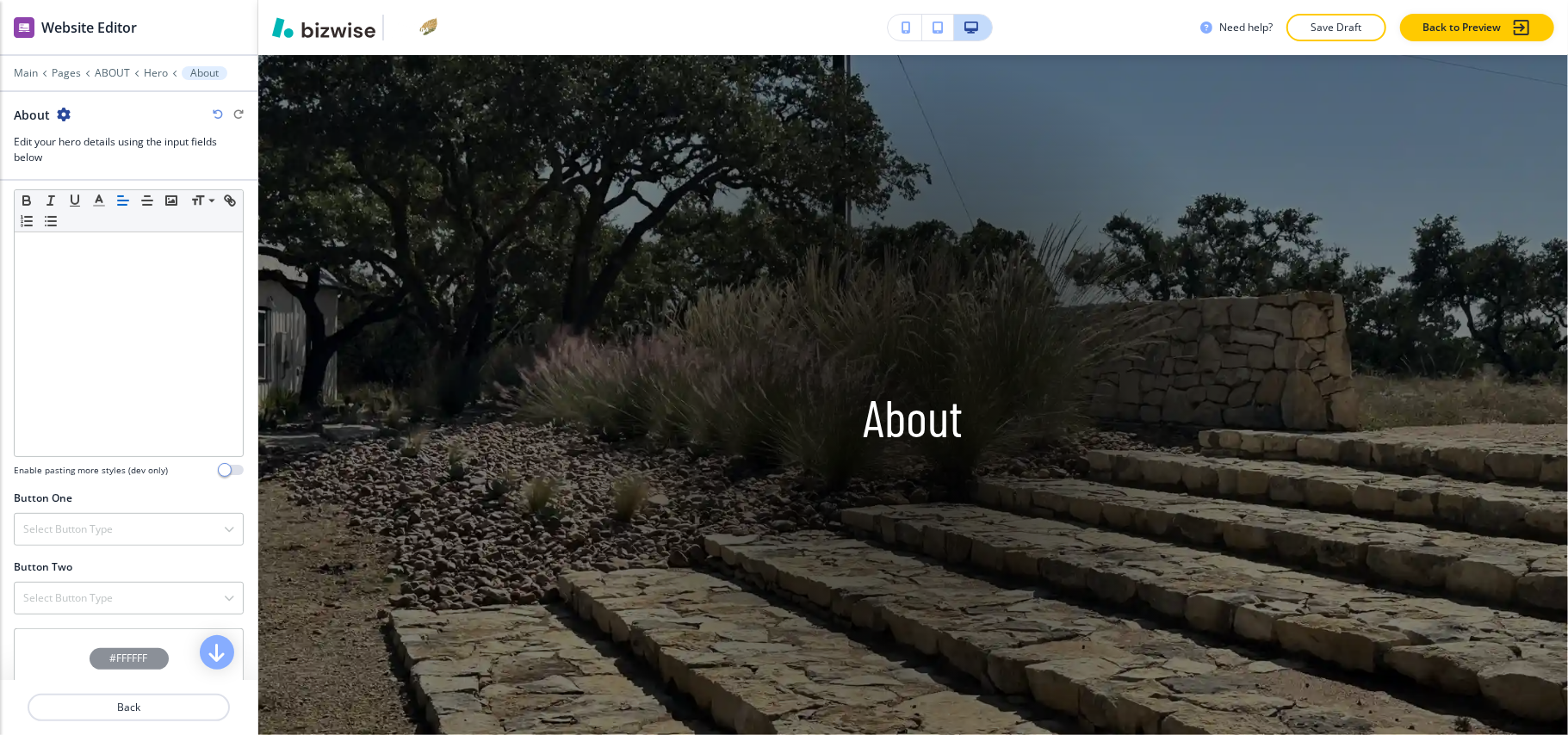
scroll to position [569, 0]
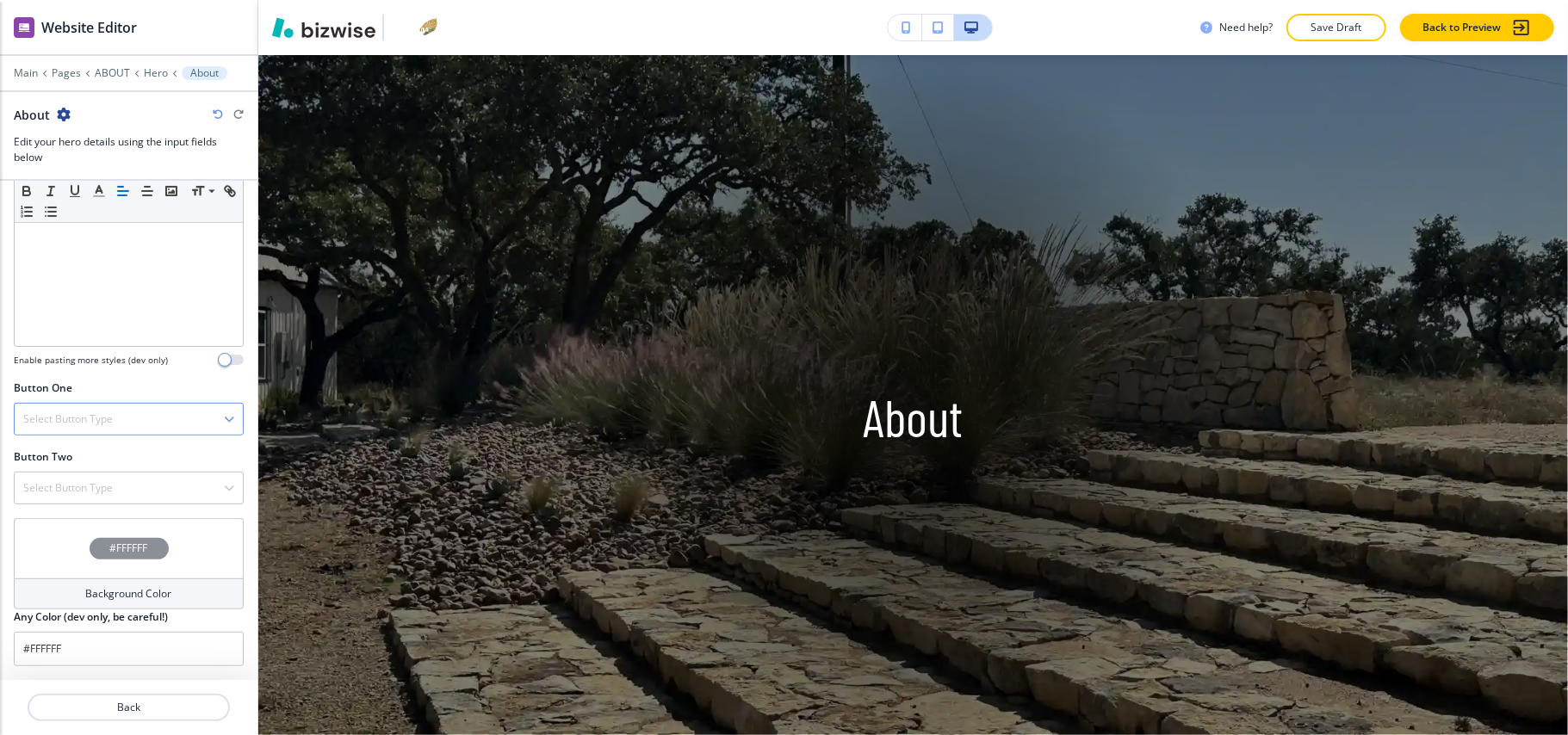
click at [70, 417] on h4 "Select Button Type" at bounding box center [68, 419] width 90 height 16
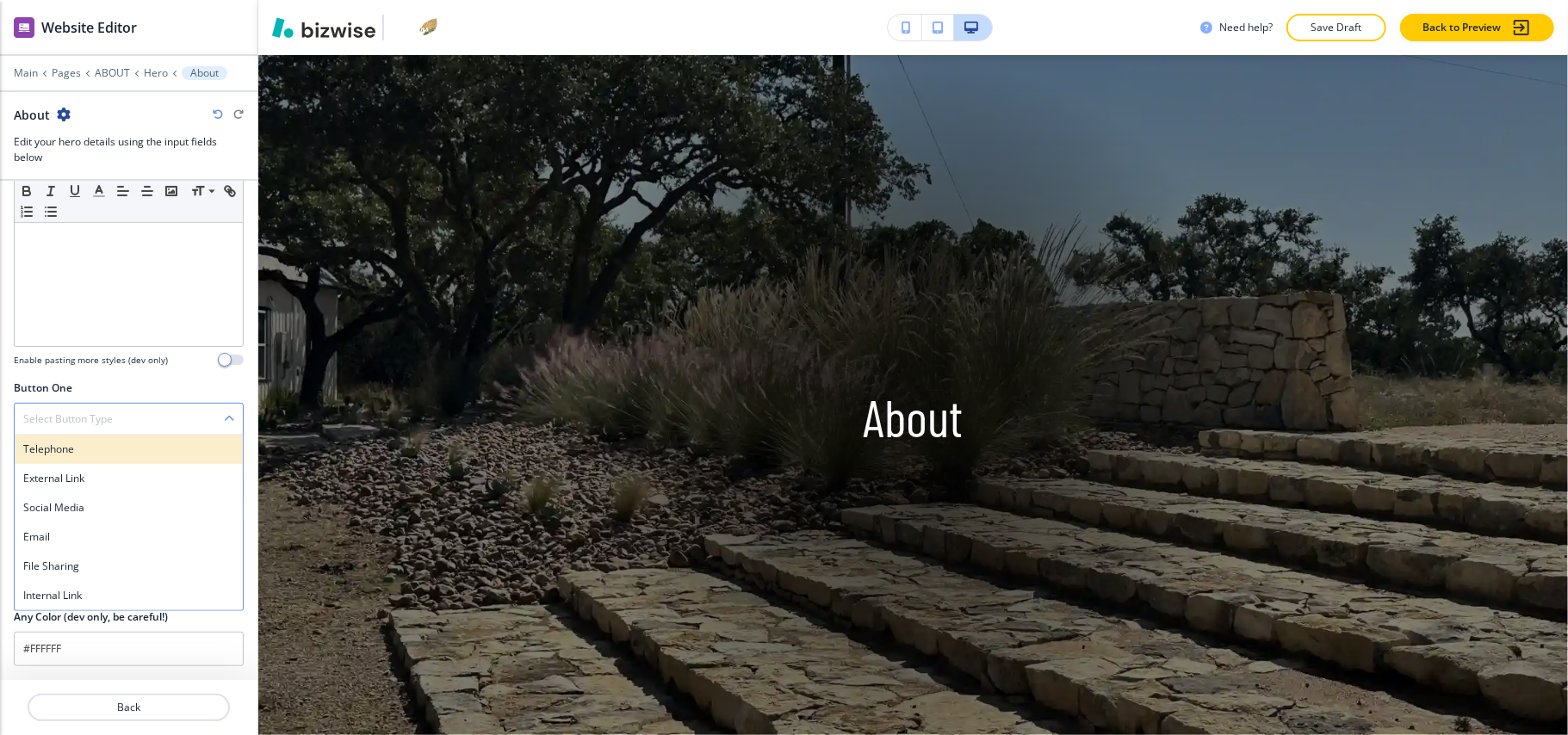
click at [62, 446] on h4 "Telephone" at bounding box center [129, 449] width 210 height 16
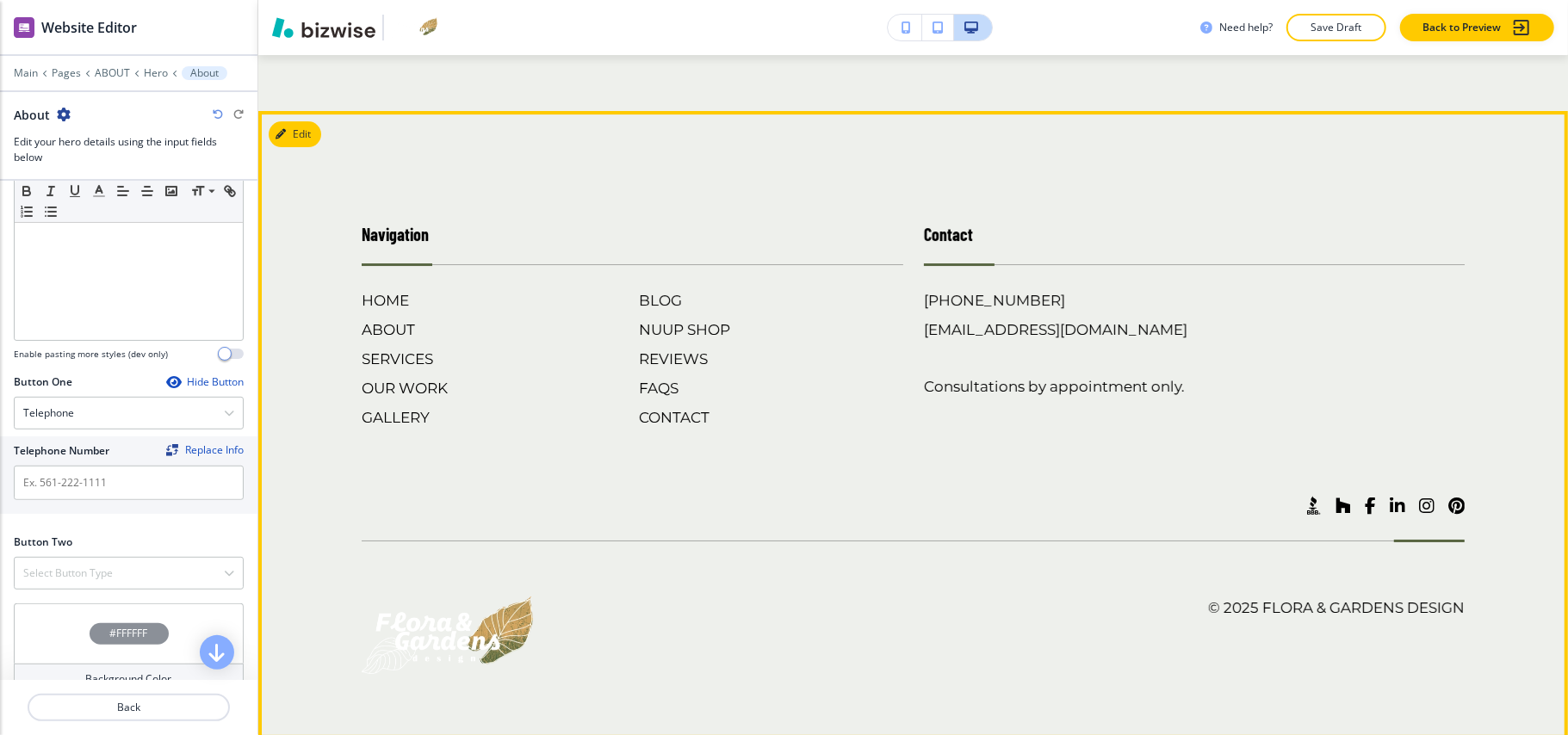
scroll to position [4497, 0]
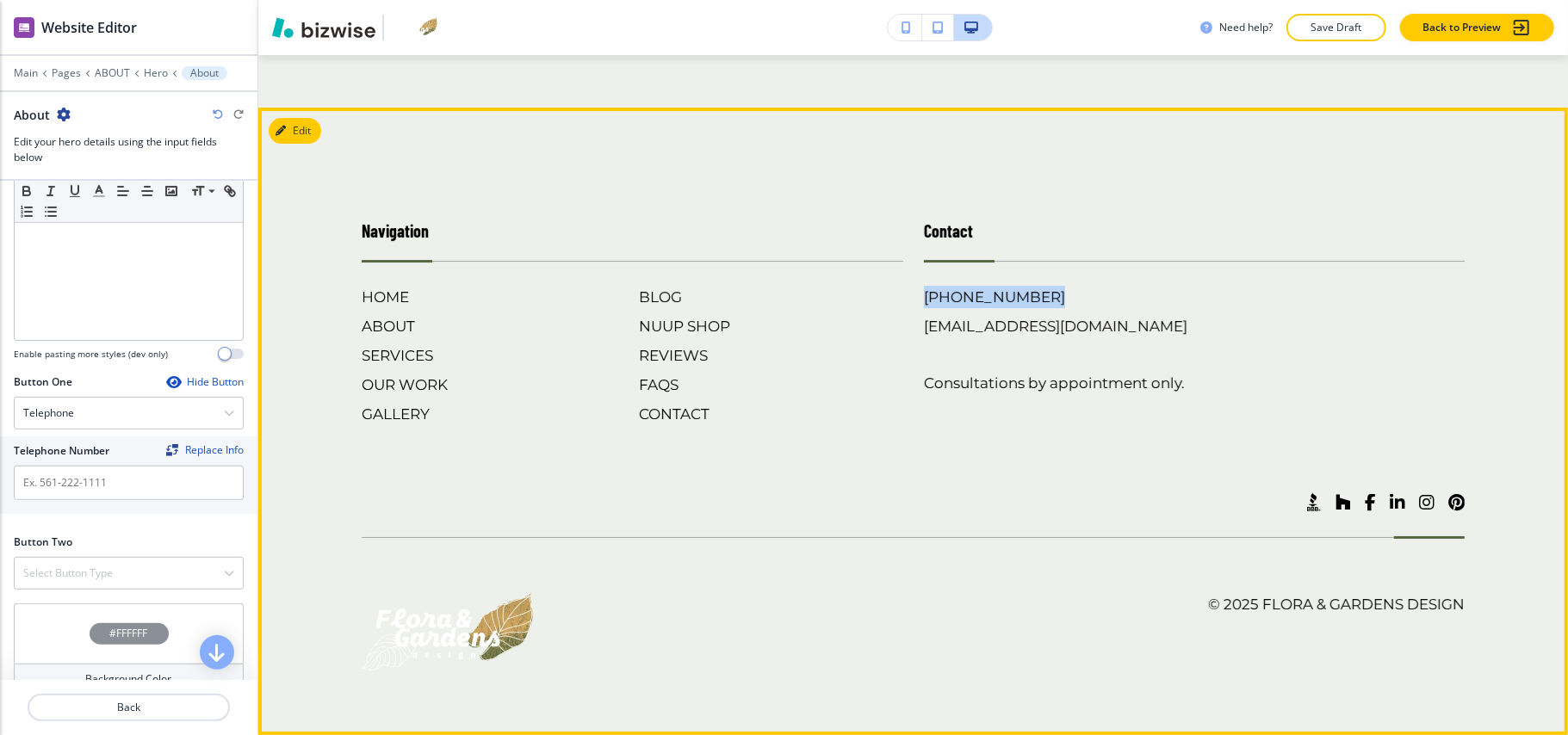
drag, startPoint x: 1030, startPoint y: 287, endPoint x: 899, endPoint y: 294, distance: 131.2
click at [903, 294] on div "Contact (830) 999-7737 studio@floragardensdesign.com Consultations by appointme…" at bounding box center [1184, 304] width 562 height 242
copy h6 "[PHONE_NUMBER]"
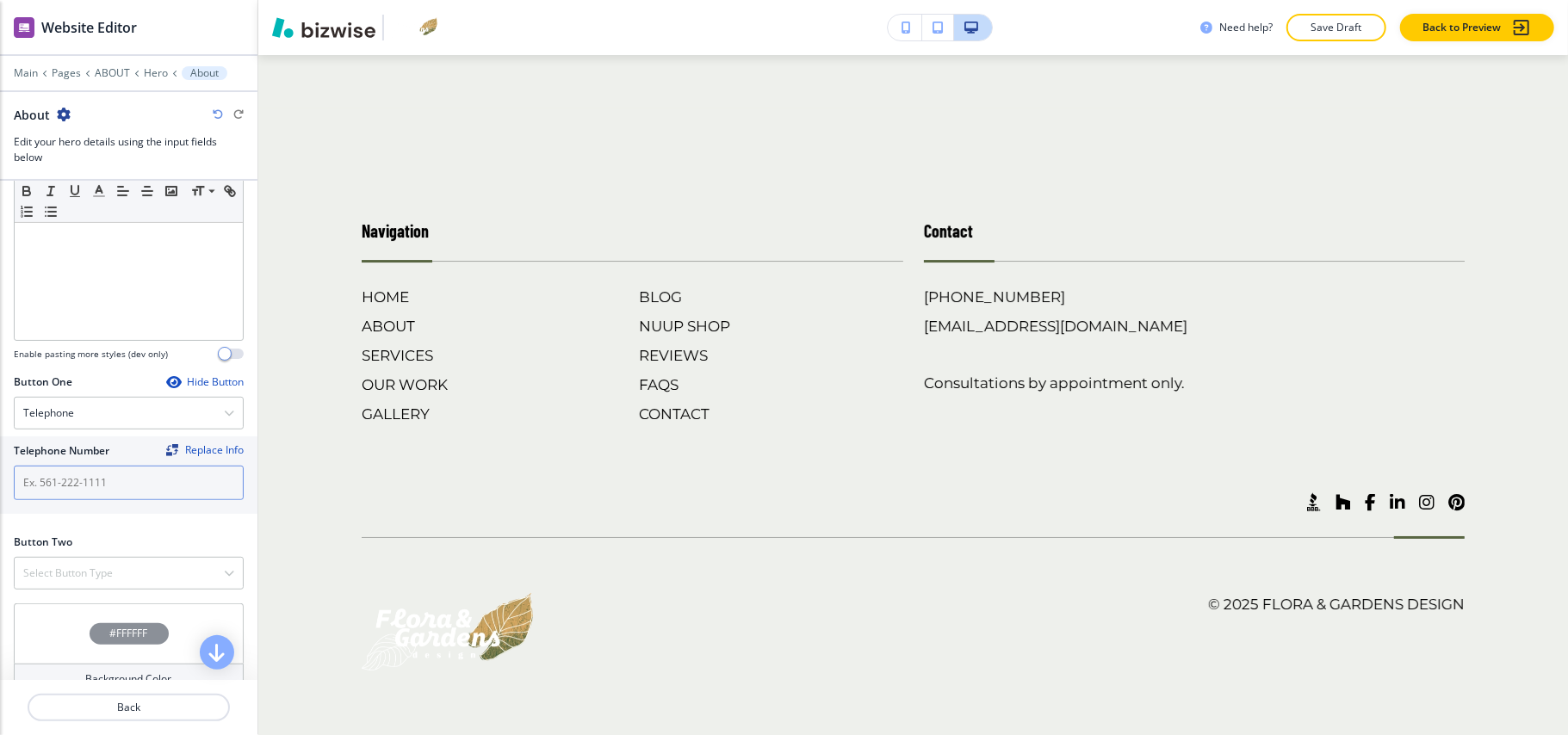
click at [27, 485] on input "text" at bounding box center [129, 483] width 230 height 34
paste input "[PHONE_NUMBER]"
type input "[PHONE_NUMBER]"
click at [58, 577] on h4 "Select Button Type" at bounding box center [68, 573] width 90 height 16
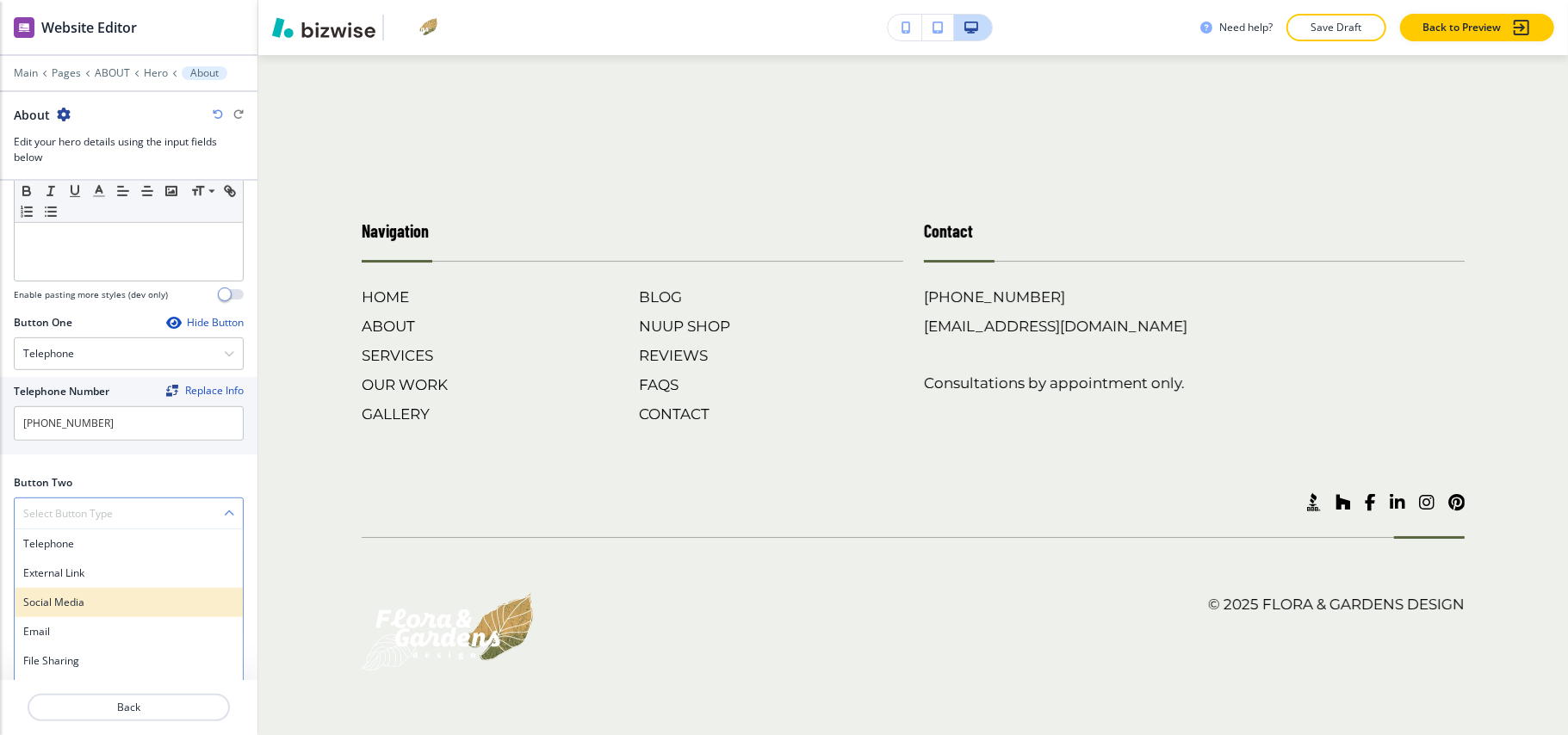
scroll to position [662, 0]
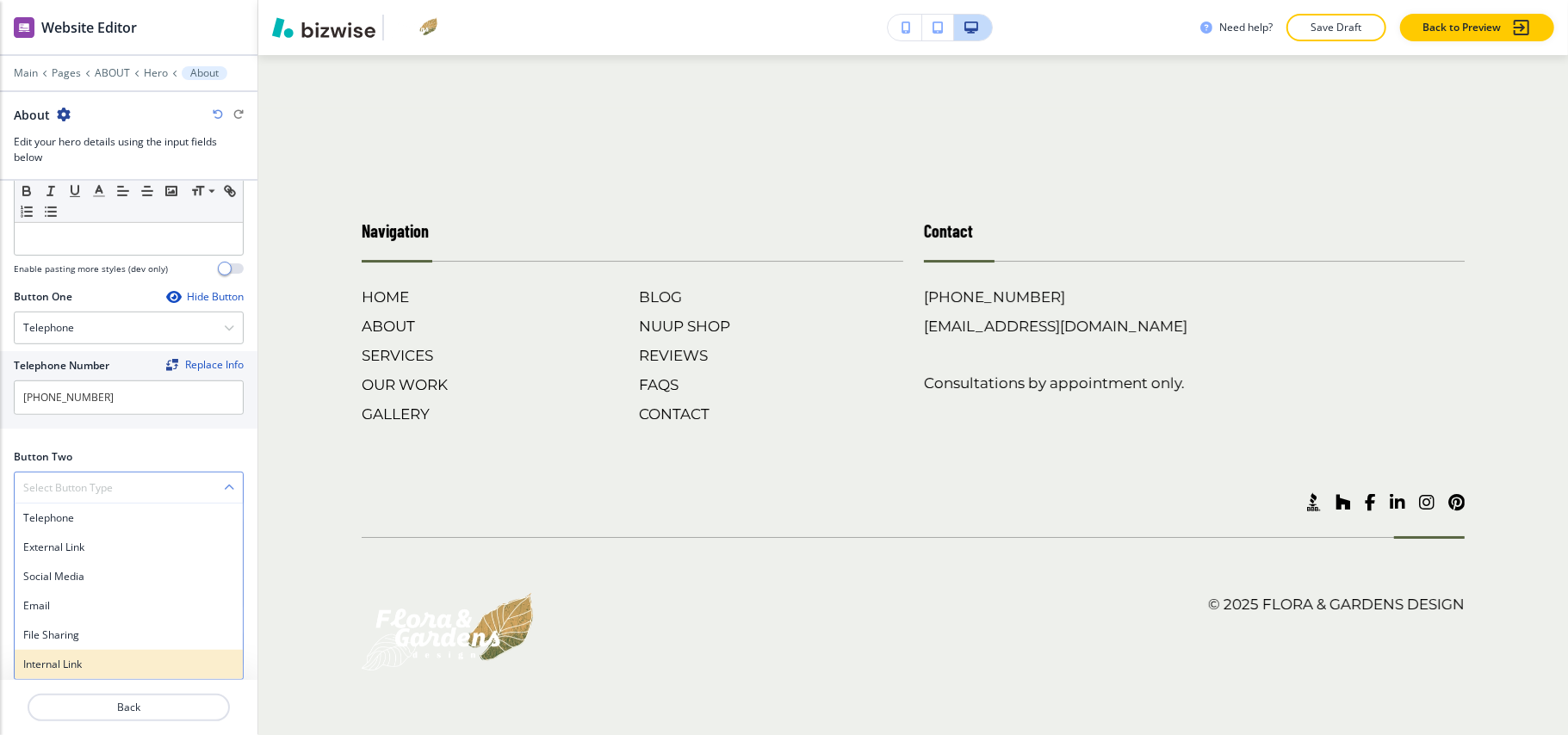
click at [62, 659] on h4 "Internal Link" at bounding box center [129, 665] width 210 height 16
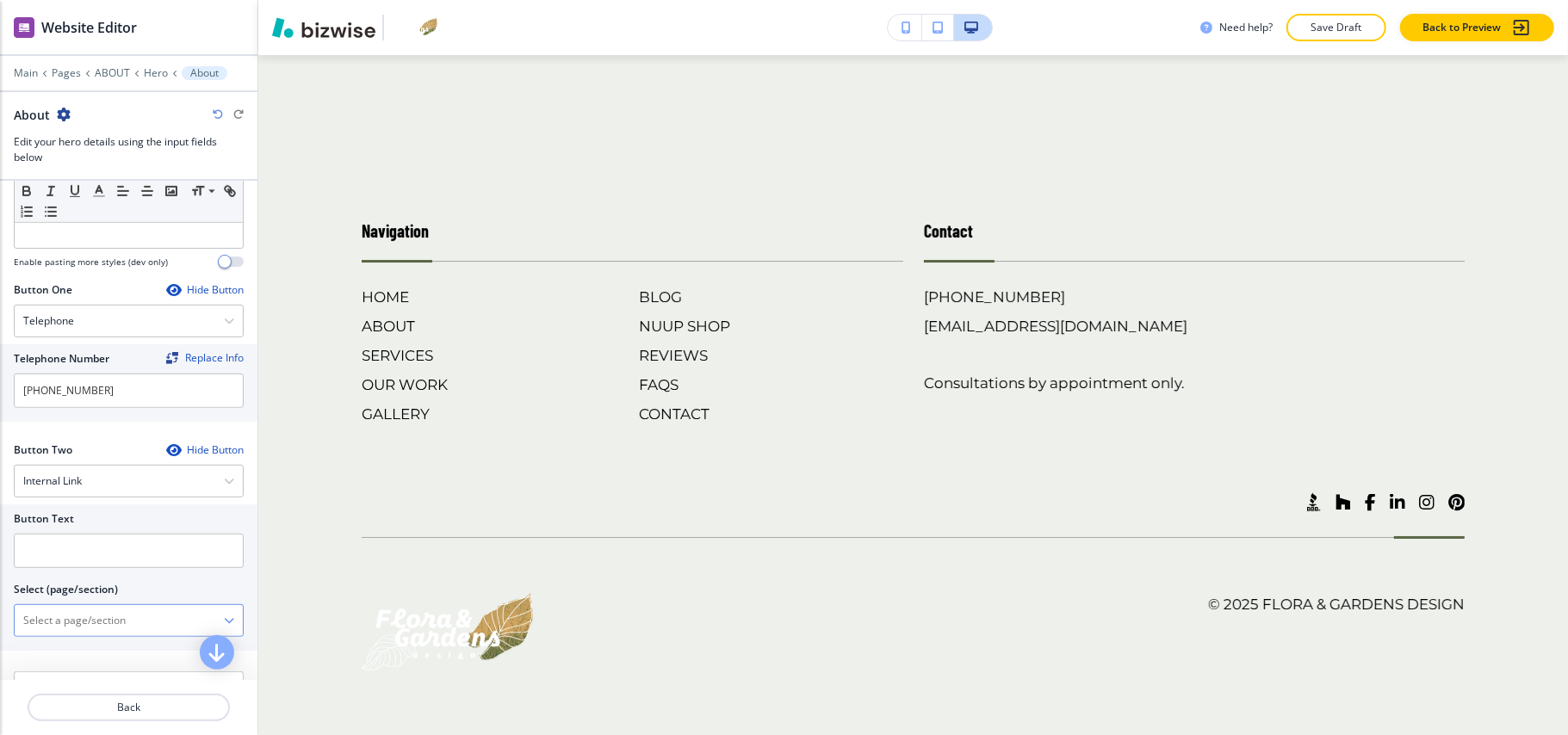
drag, startPoint x: 100, startPoint y: 613, endPoint x: 104, endPoint y: 624, distance: 11.7
click at [100, 613] on \(page\/section\) "Manual Input" at bounding box center [119, 621] width 210 height 29
click at [70, 647] on div "CONTACT" at bounding box center [129, 651] width 228 height 29
type \(page\/section\) "CONTACT"
click at [79, 563] on input "text" at bounding box center [129, 551] width 230 height 34
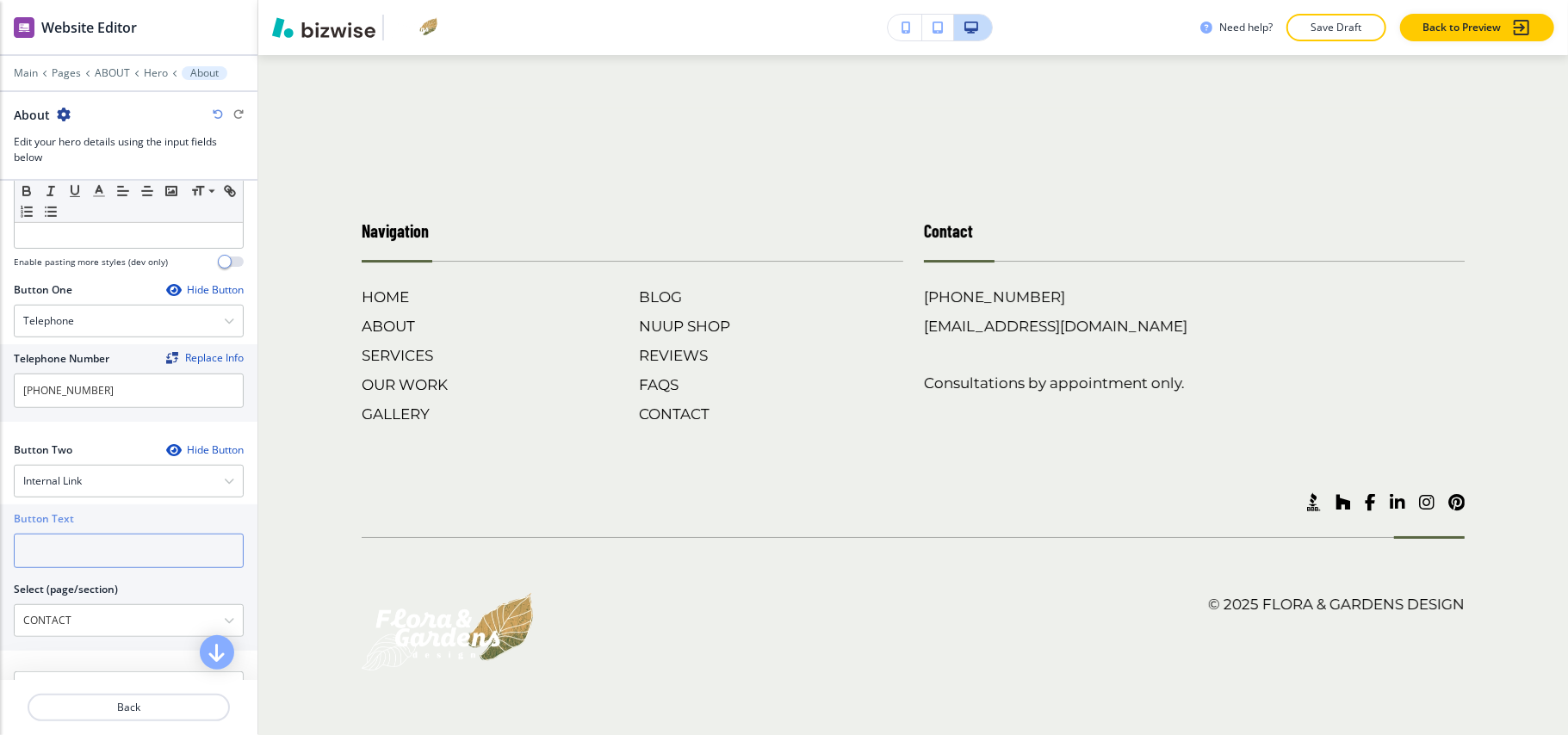
paste input "CONTACT US"
type input "CONTACT US"
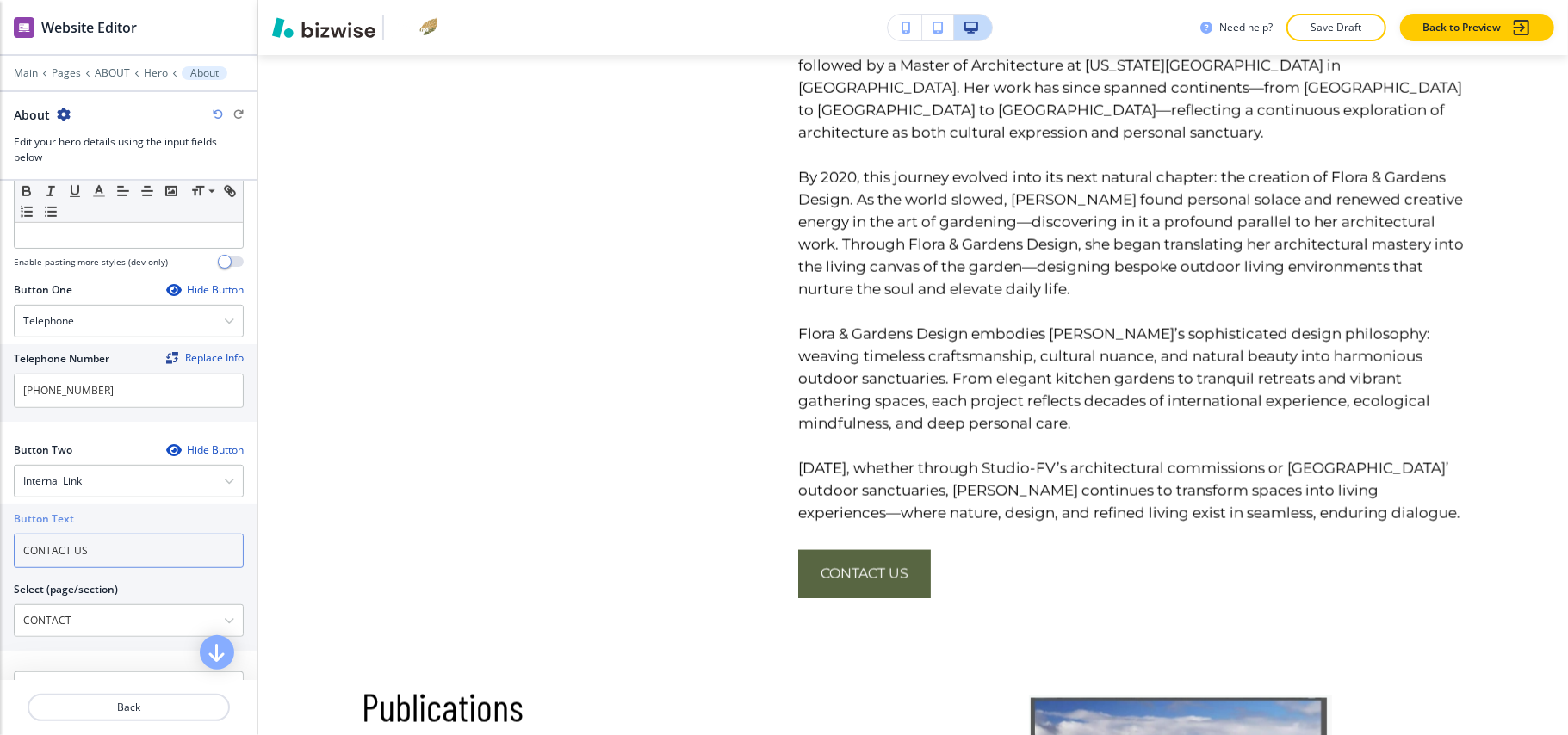
scroll to position [1951, 0]
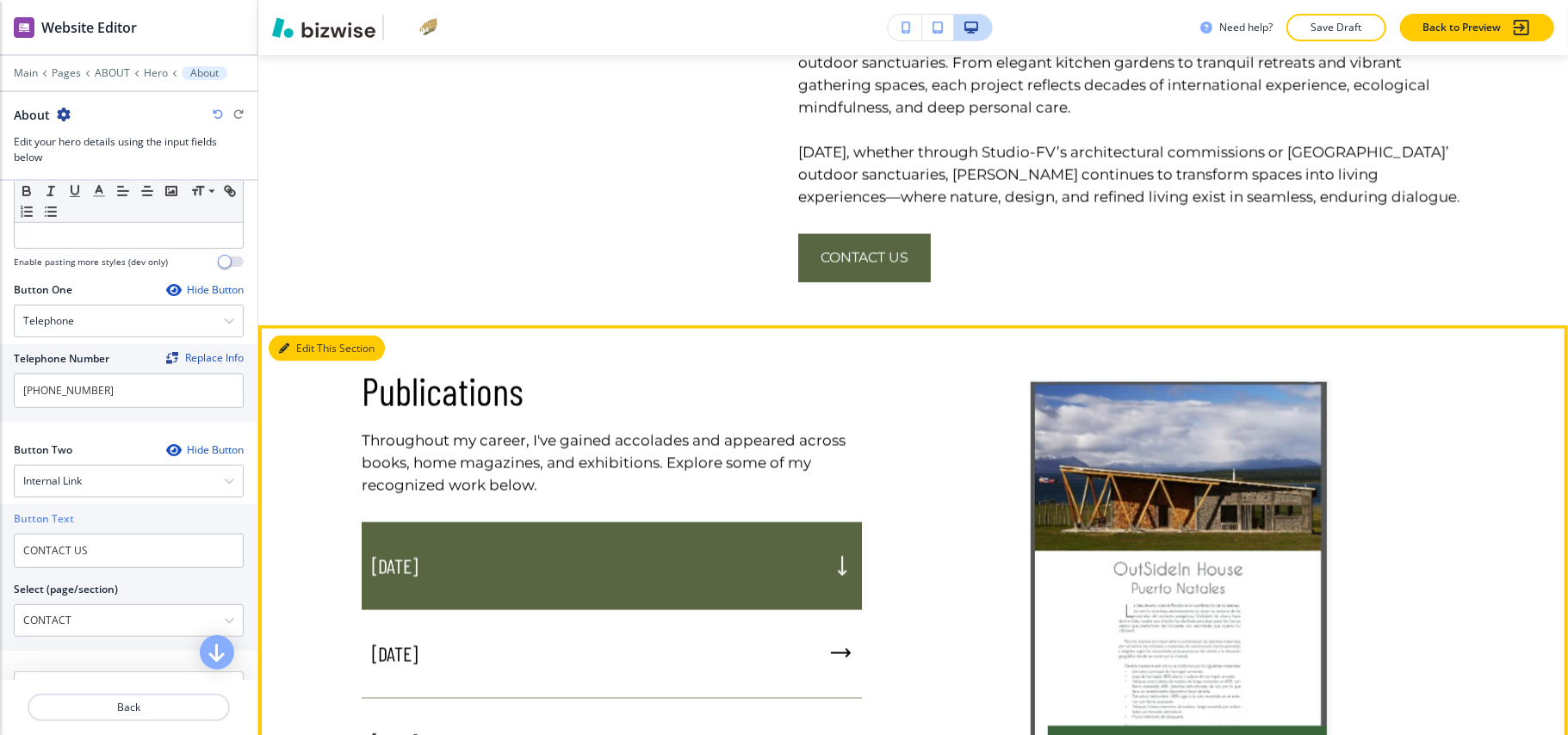
click at [307, 336] on button "Edit This Section" at bounding box center [326, 349] width 116 height 26
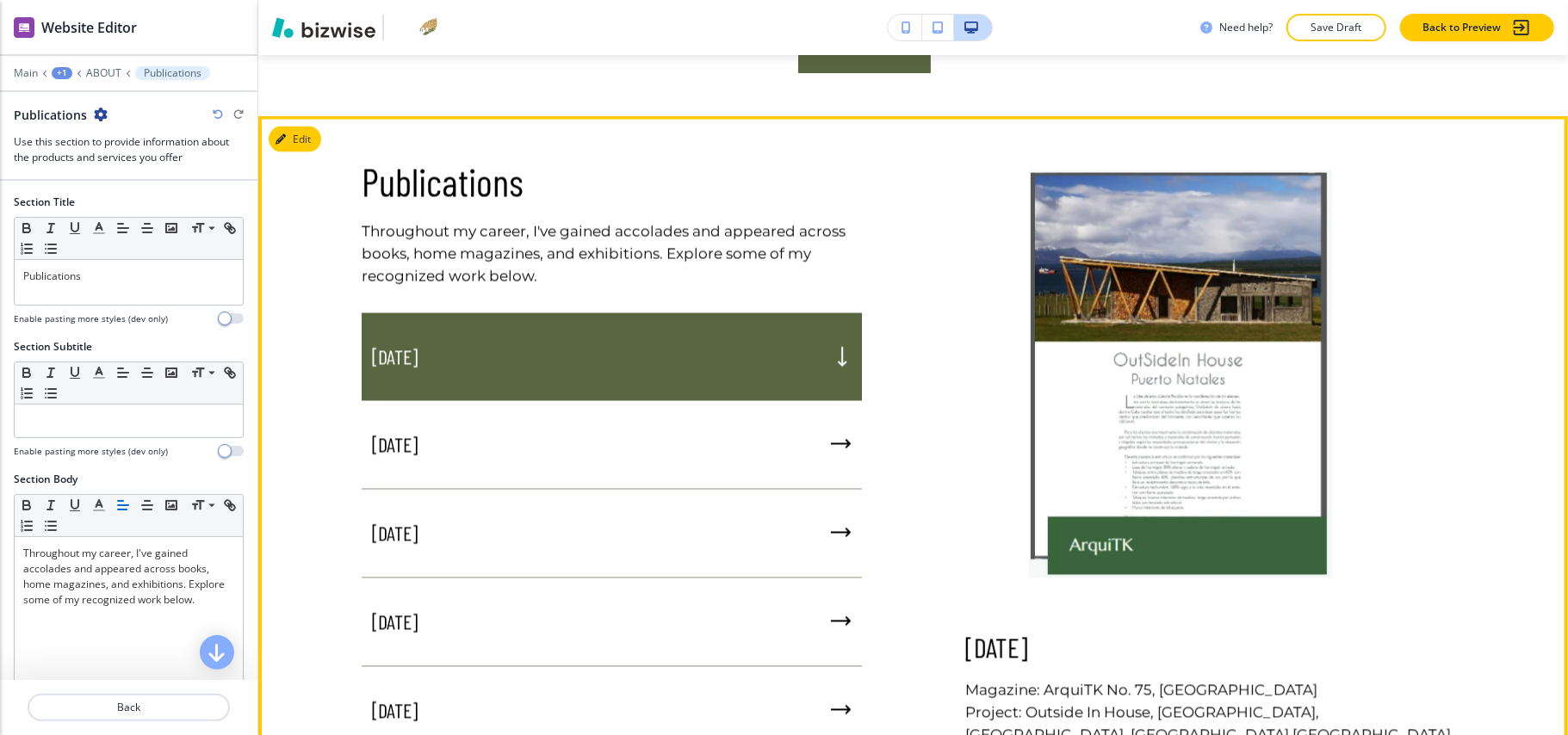
scroll to position [2199, 0]
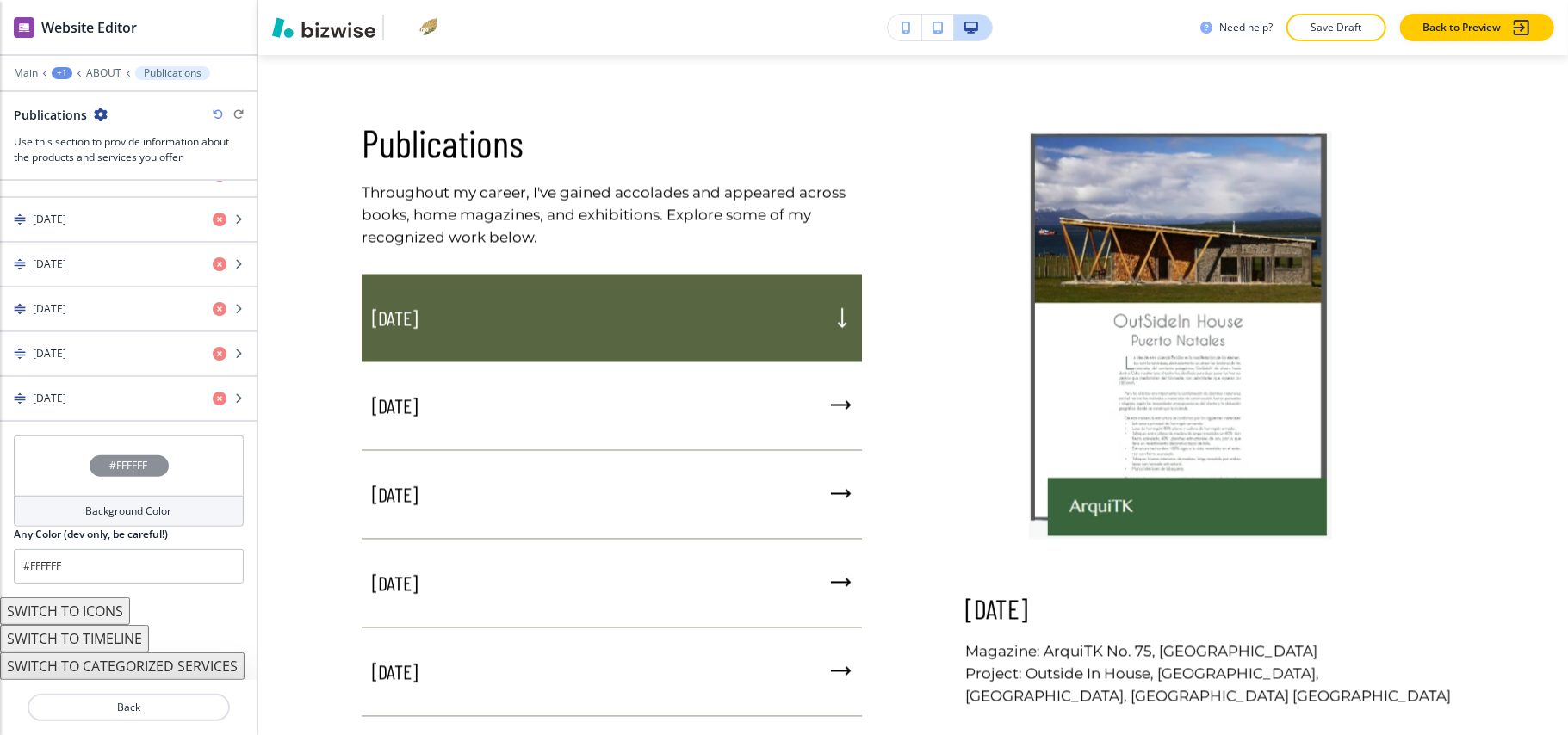
click at [43, 463] on div "#FFFFFF" at bounding box center [129, 466] width 230 height 60
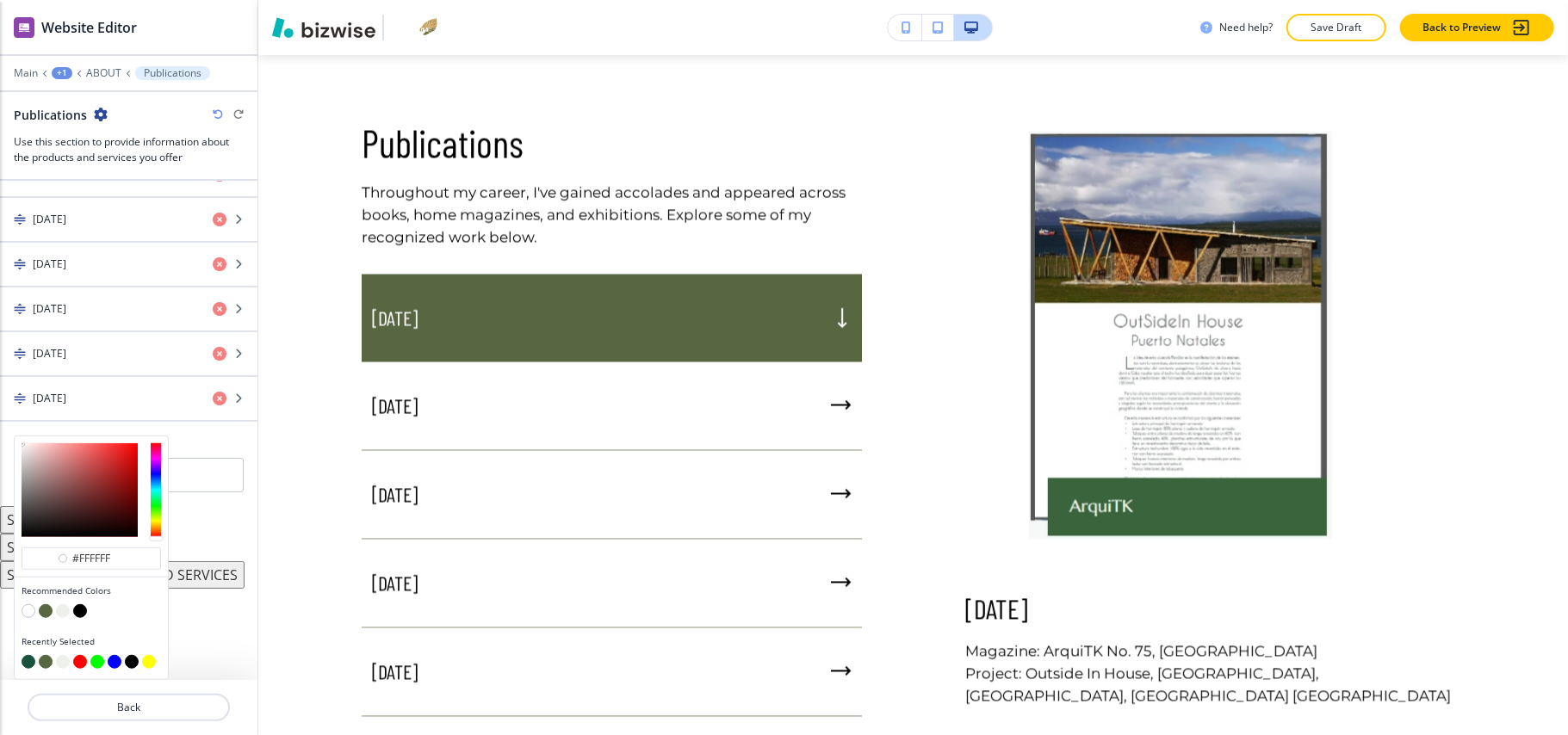
click at [62, 613] on button "button" at bounding box center [62, 611] width 14 height 14
type input "#eef0ec"
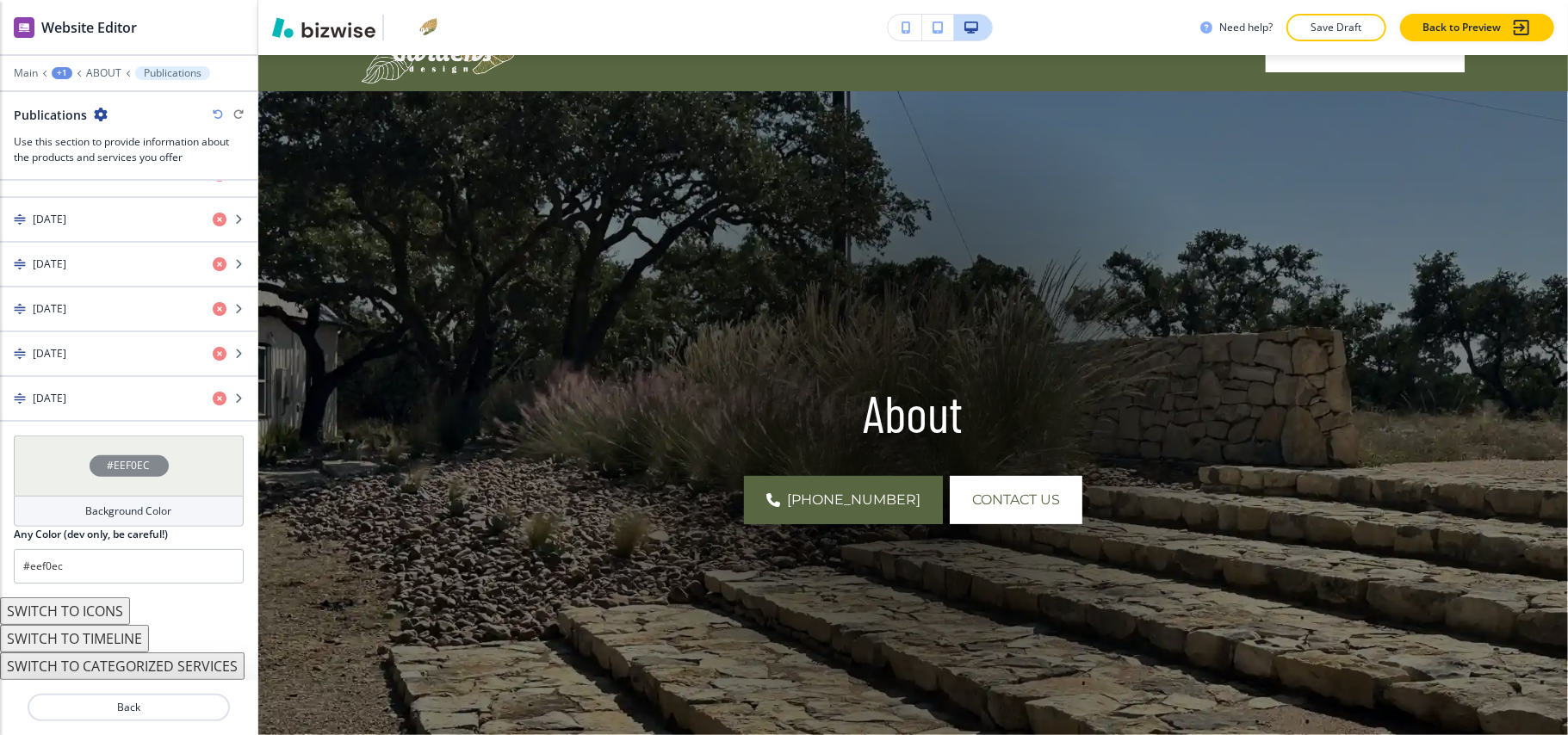
scroll to position [0, 0]
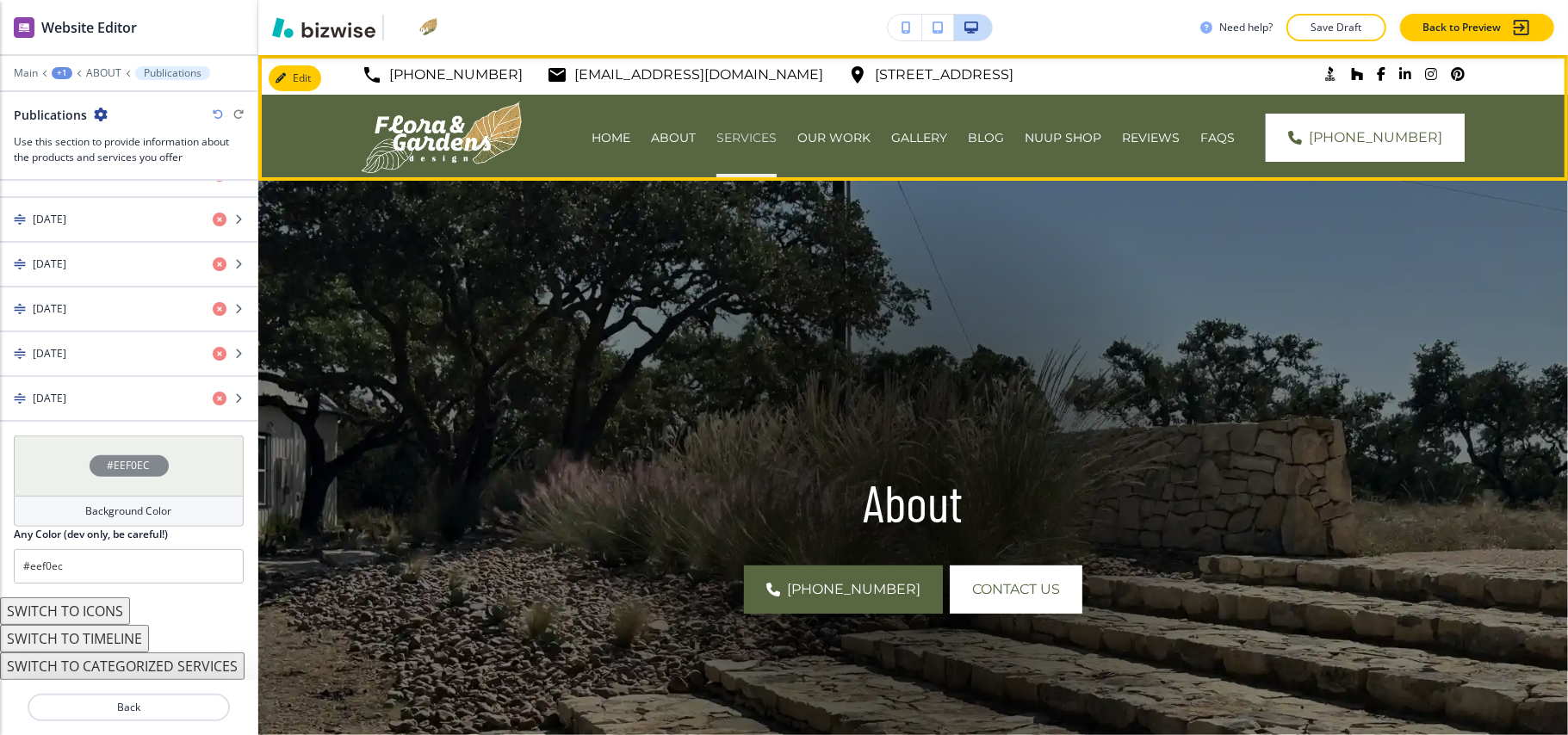
click at [755, 137] on p "SERVICES" at bounding box center [746, 138] width 60 height 18
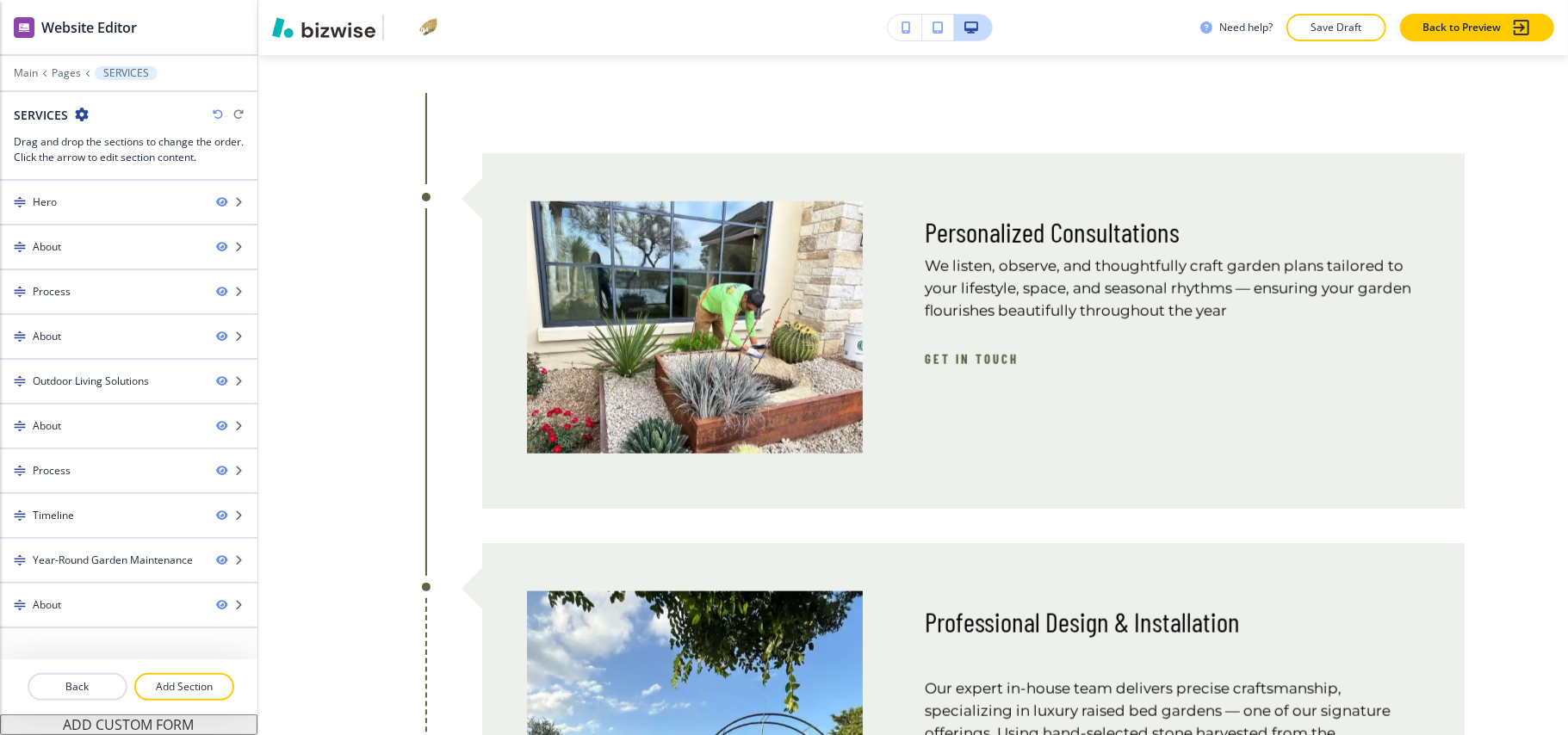
scroll to position [5892, 0]
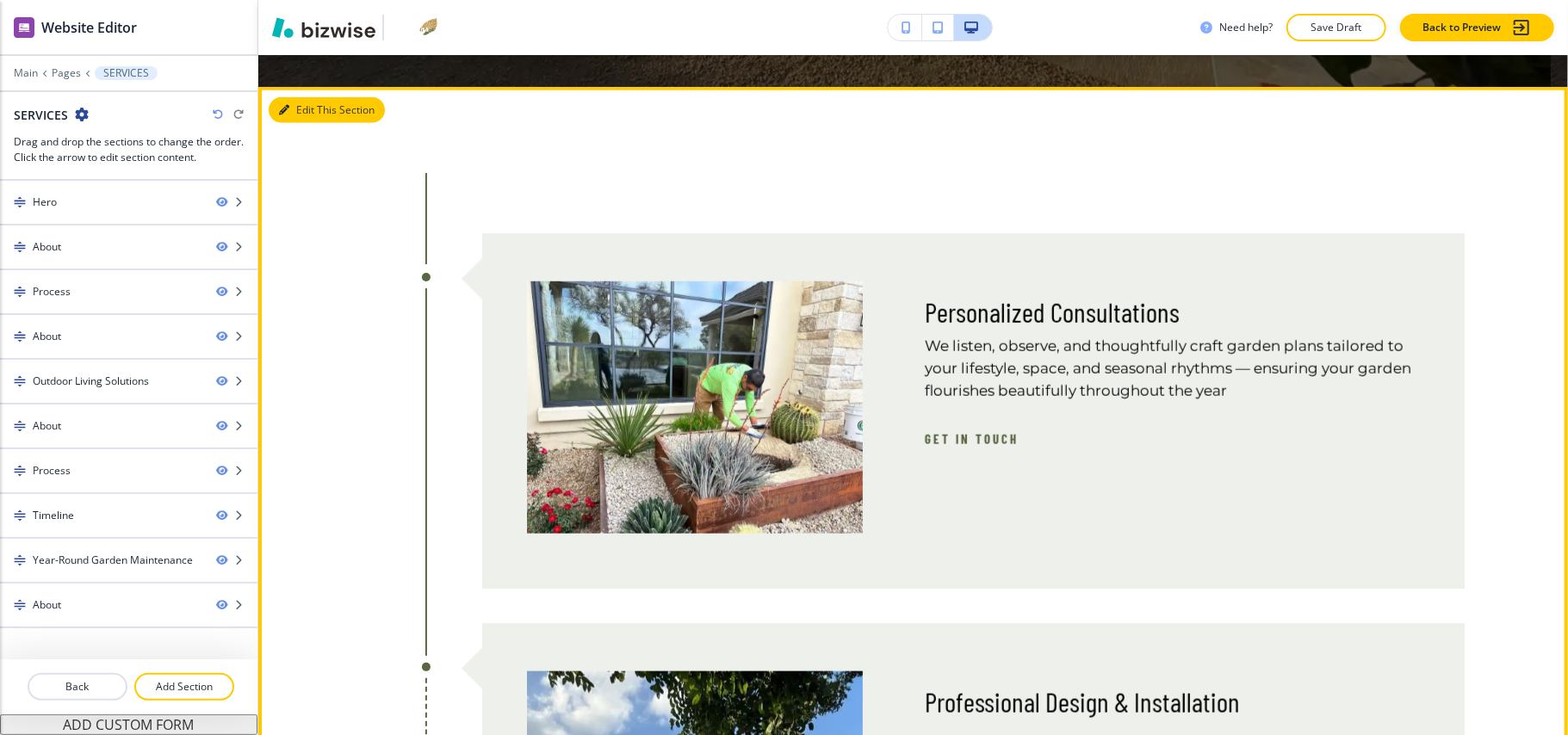
click at [305, 123] on button "Edit This Section" at bounding box center [326, 110] width 116 height 26
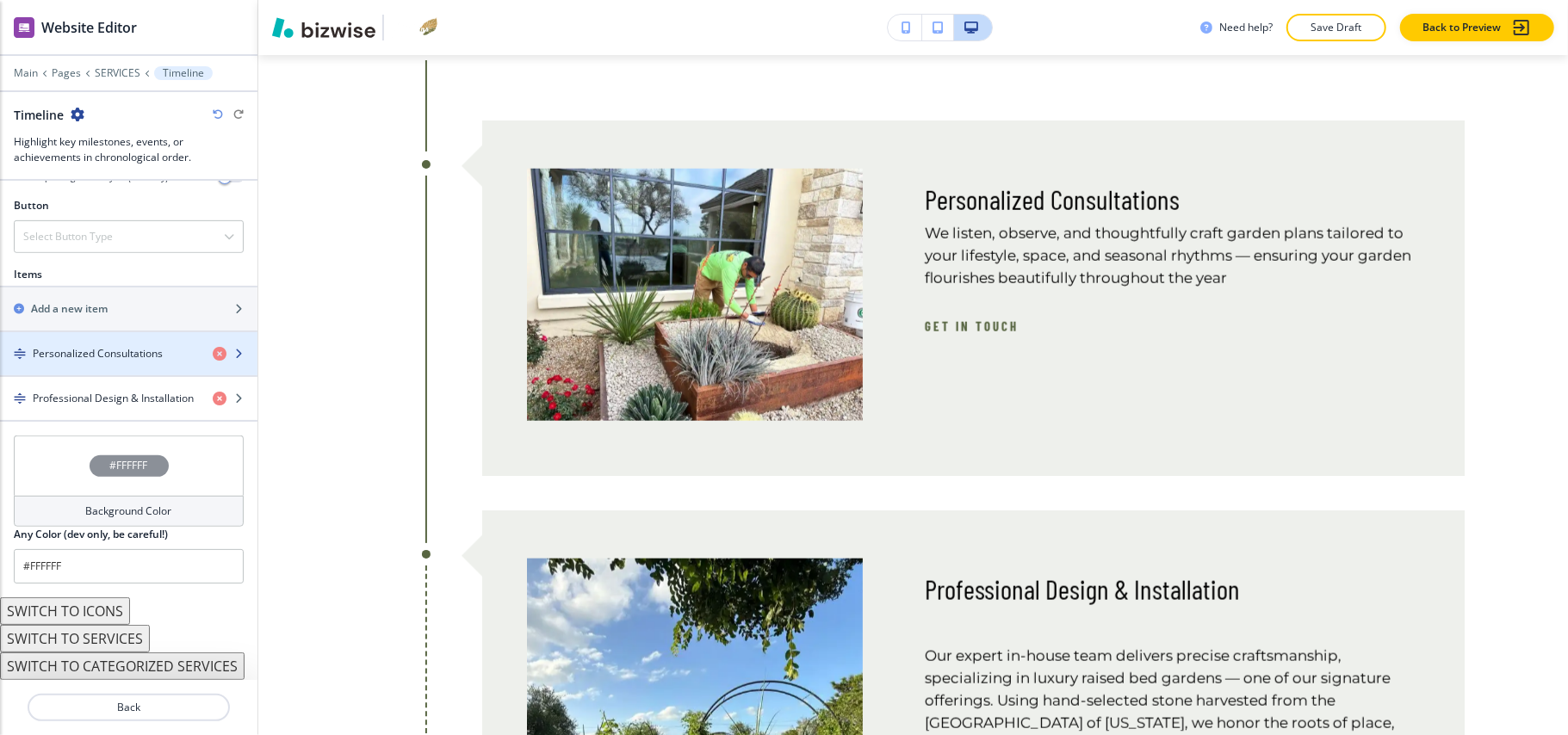
scroll to position [611, 0]
click at [77, 334] on div "button" at bounding box center [129, 339] width 257 height 14
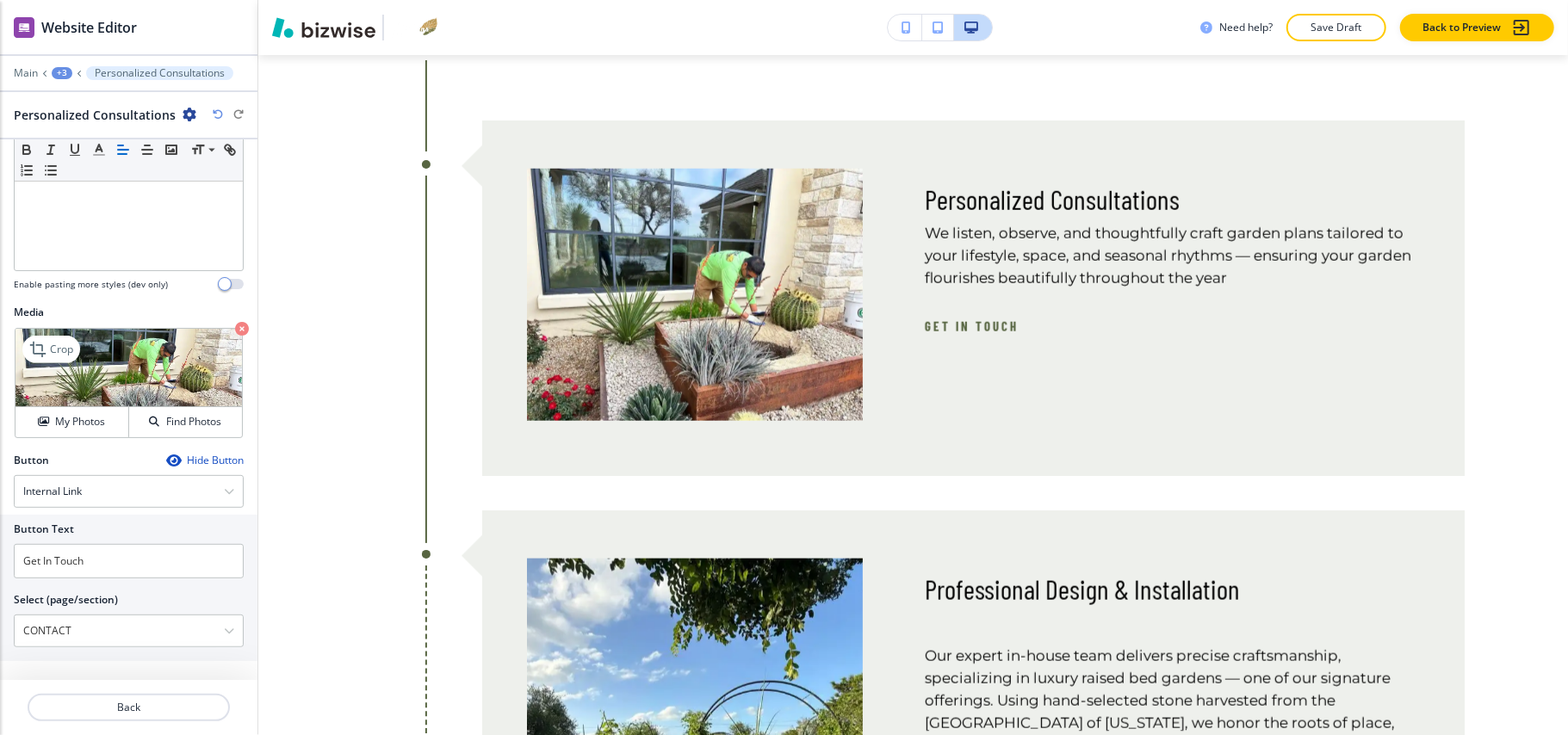
scroll to position [456, 0]
click at [145, 698] on button "Back" at bounding box center [129, 708] width 203 height 27
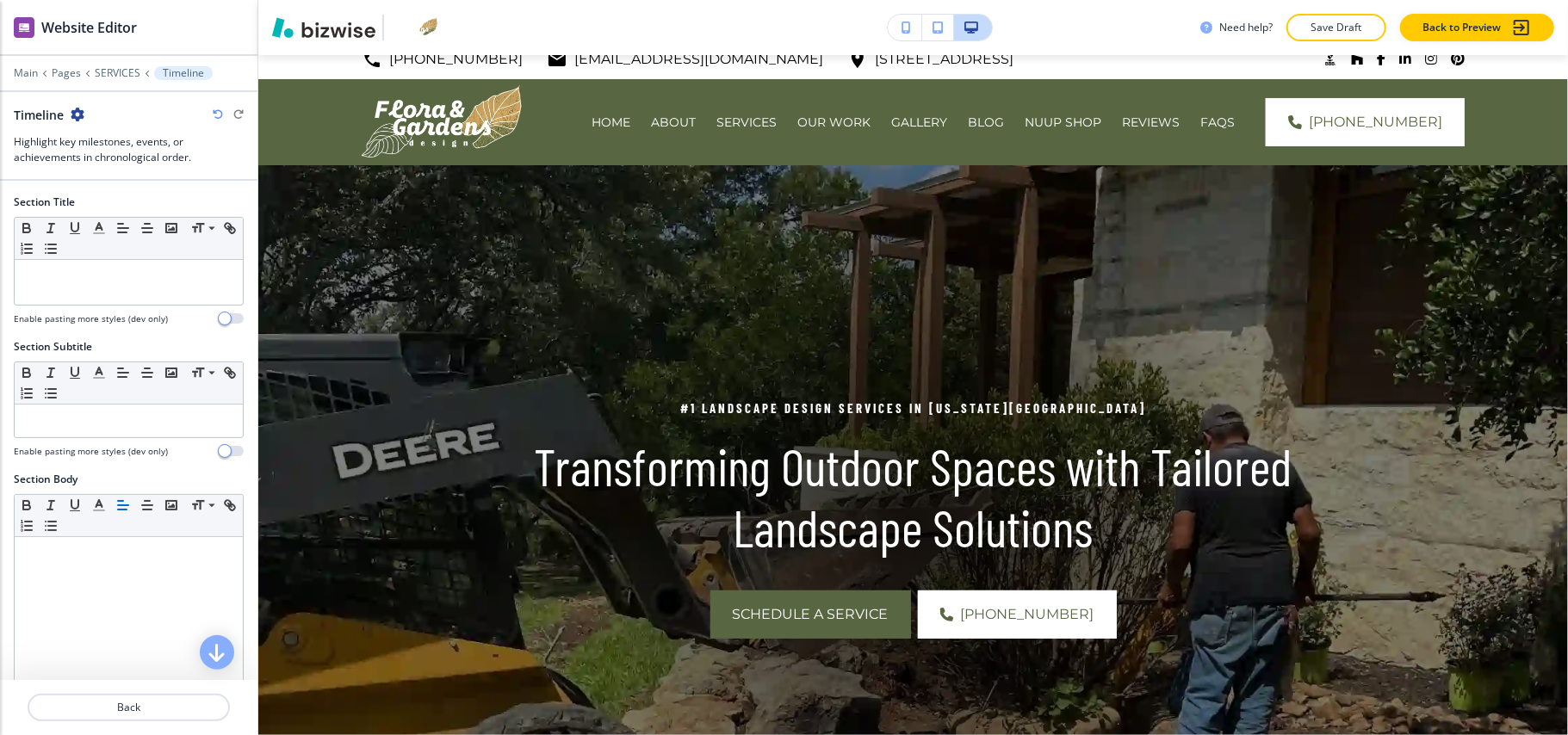
scroll to position [0, 0]
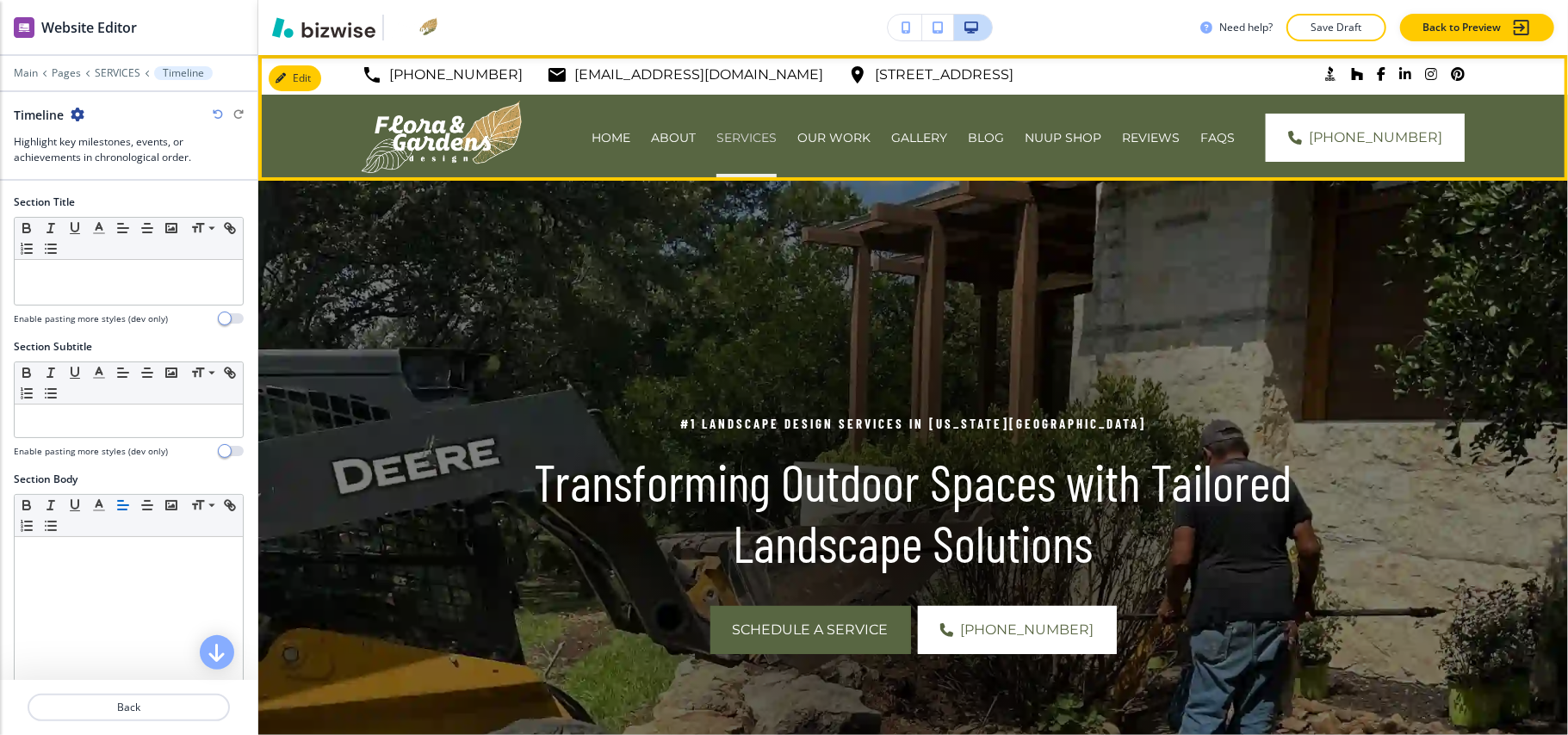
click at [777, 137] on p "SERVICES" at bounding box center [746, 138] width 60 height 18
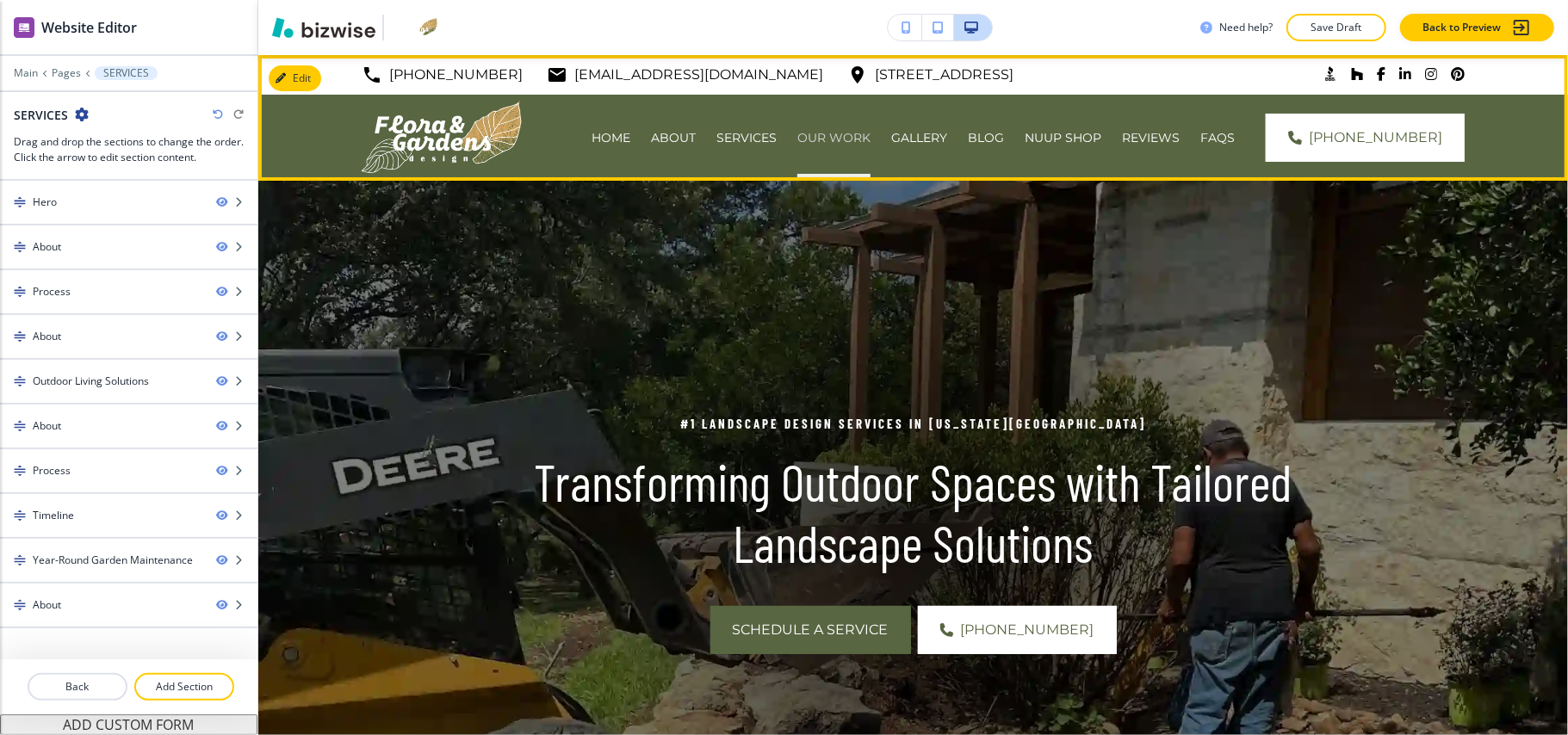
click at [870, 135] on p "OUR WORK" at bounding box center [833, 138] width 73 height 18
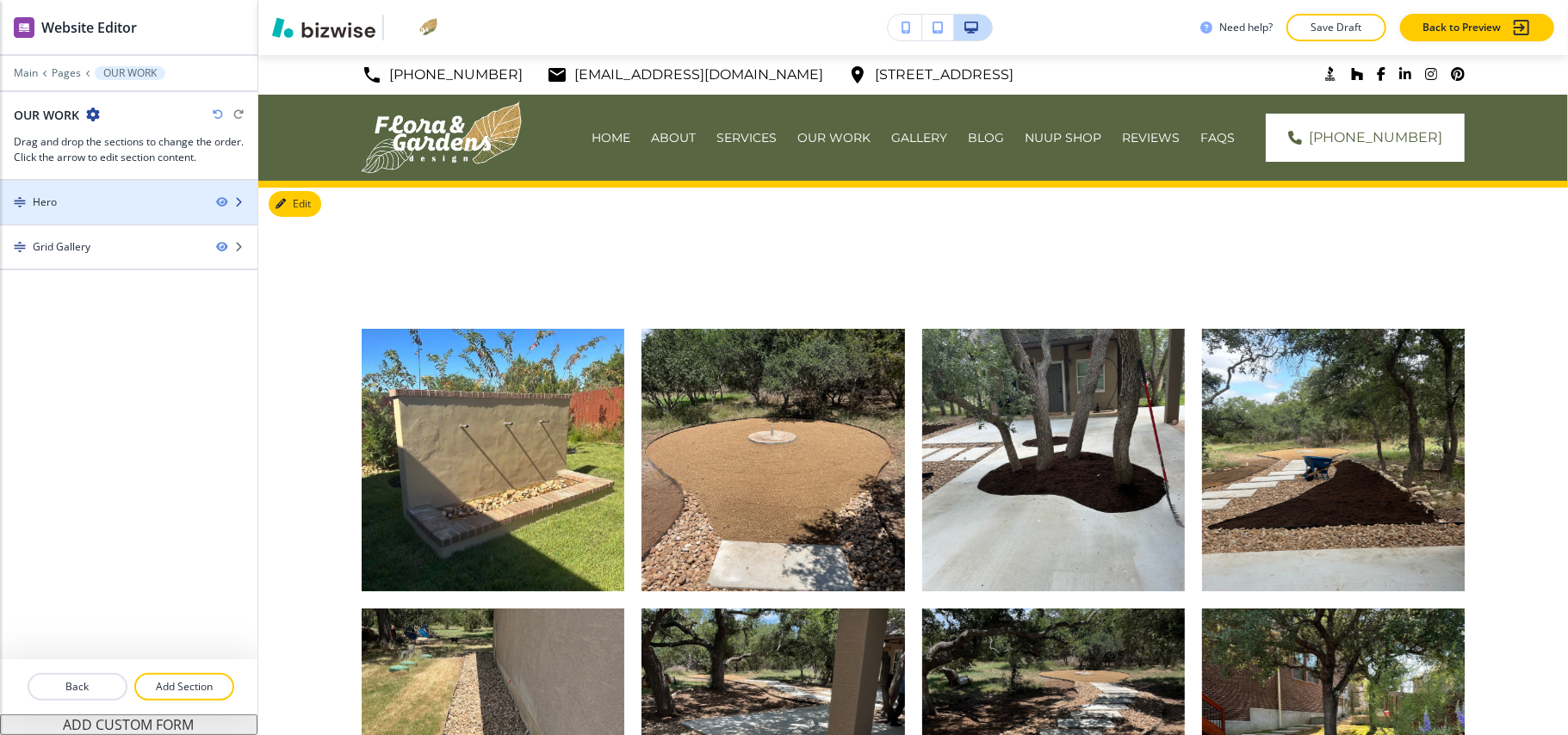
click at [100, 204] on div "Hero" at bounding box center [101, 203] width 203 height 16
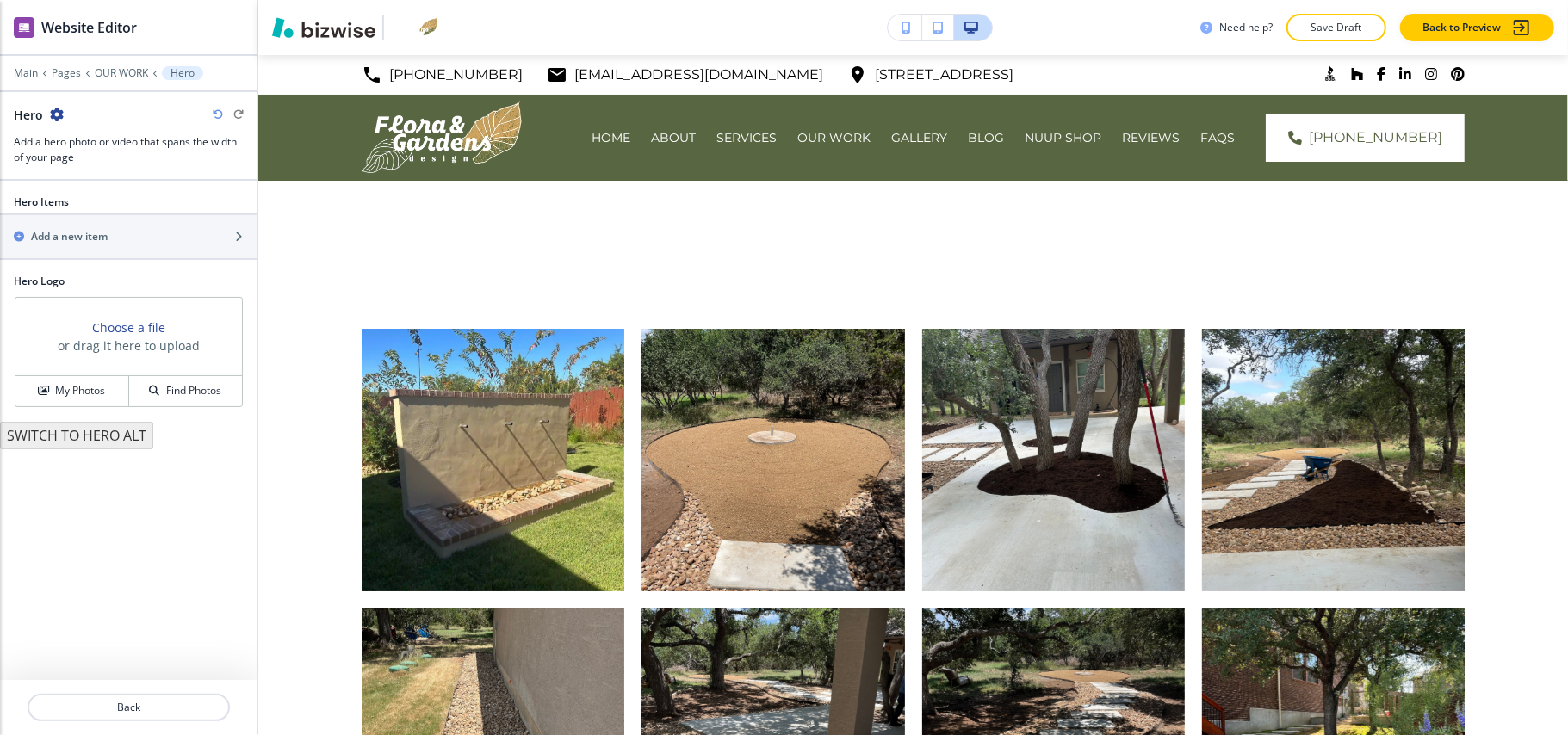
scroll to position [126, 0]
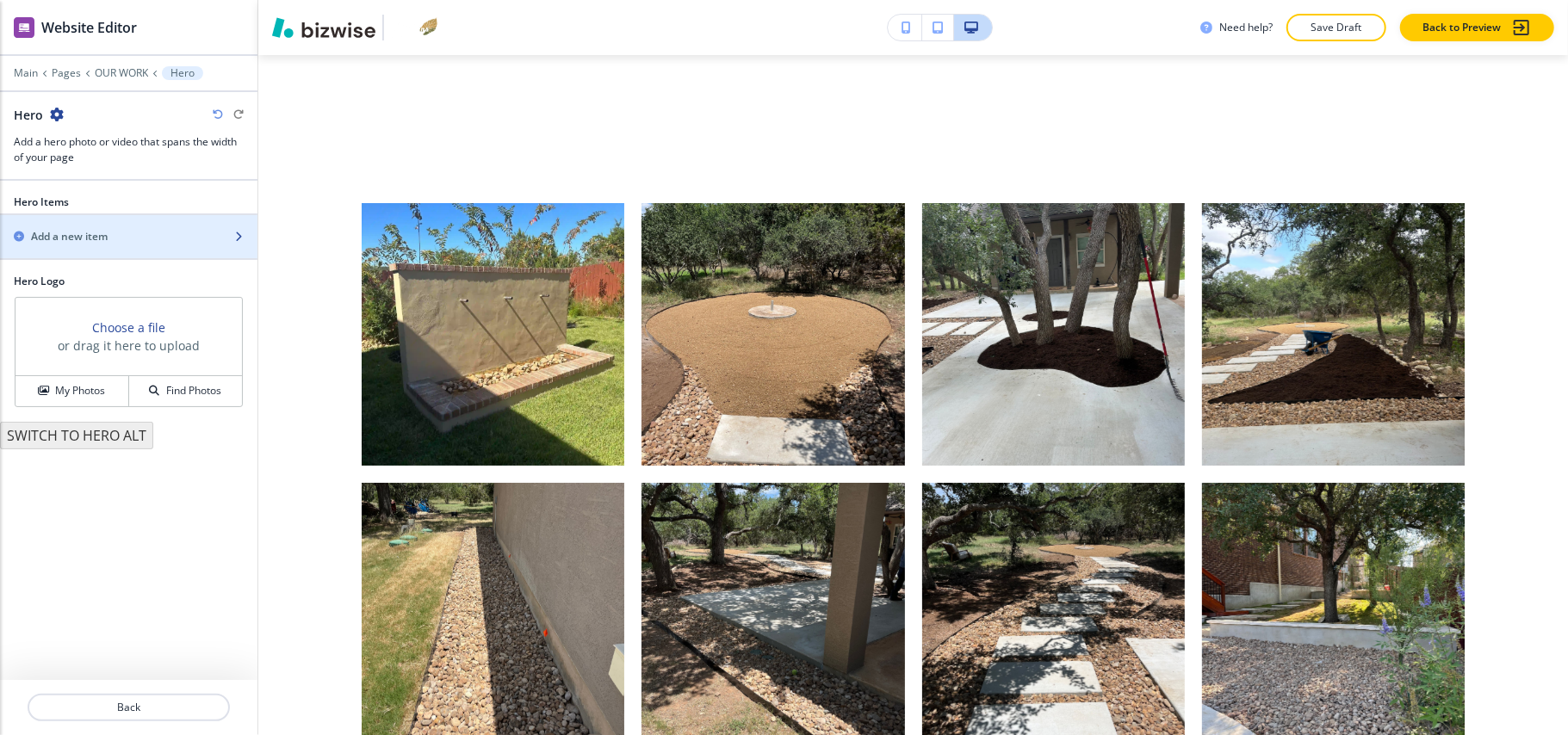
click at [141, 231] on div "Add a new item" at bounding box center [109, 237] width 219 height 16
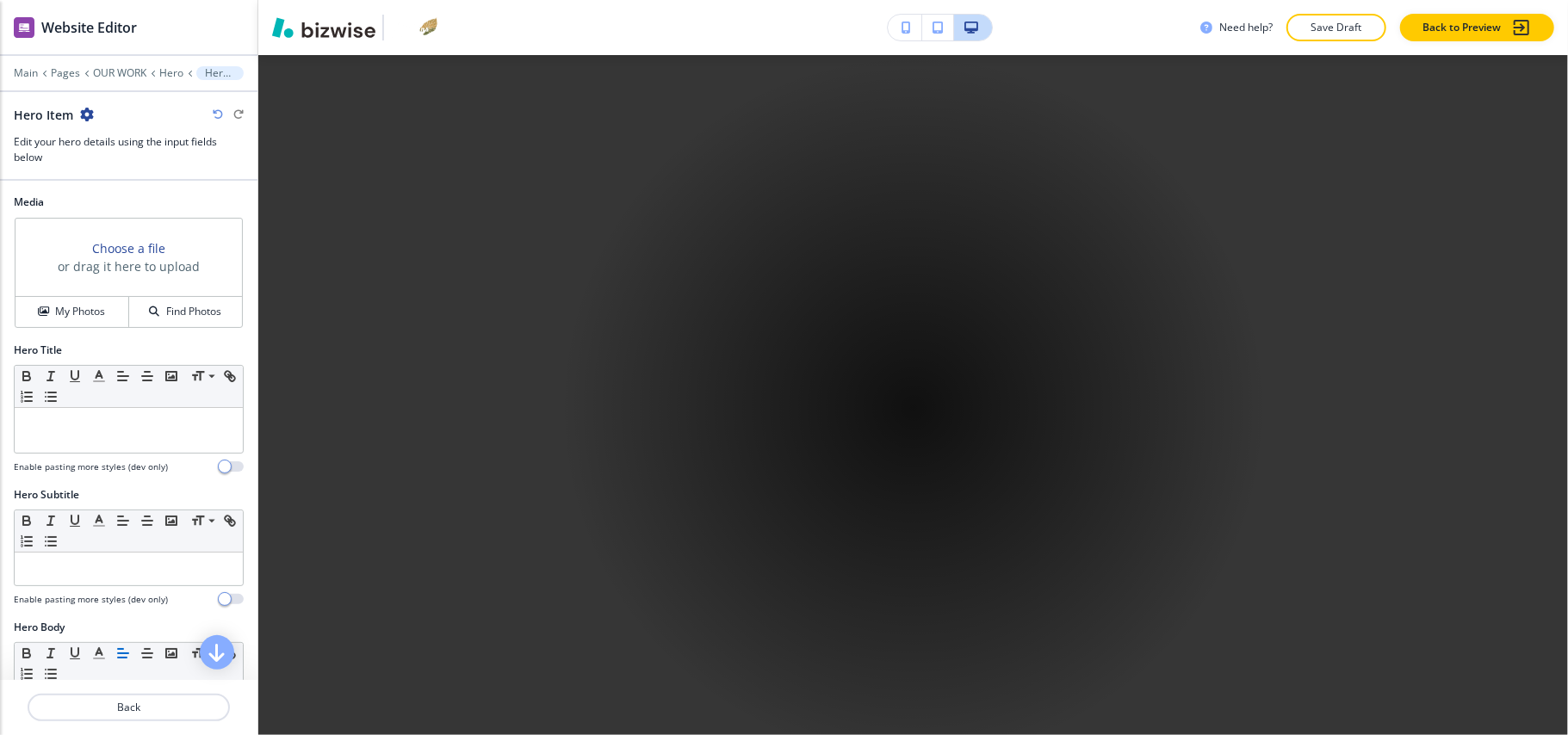
scroll to position [832, 0]
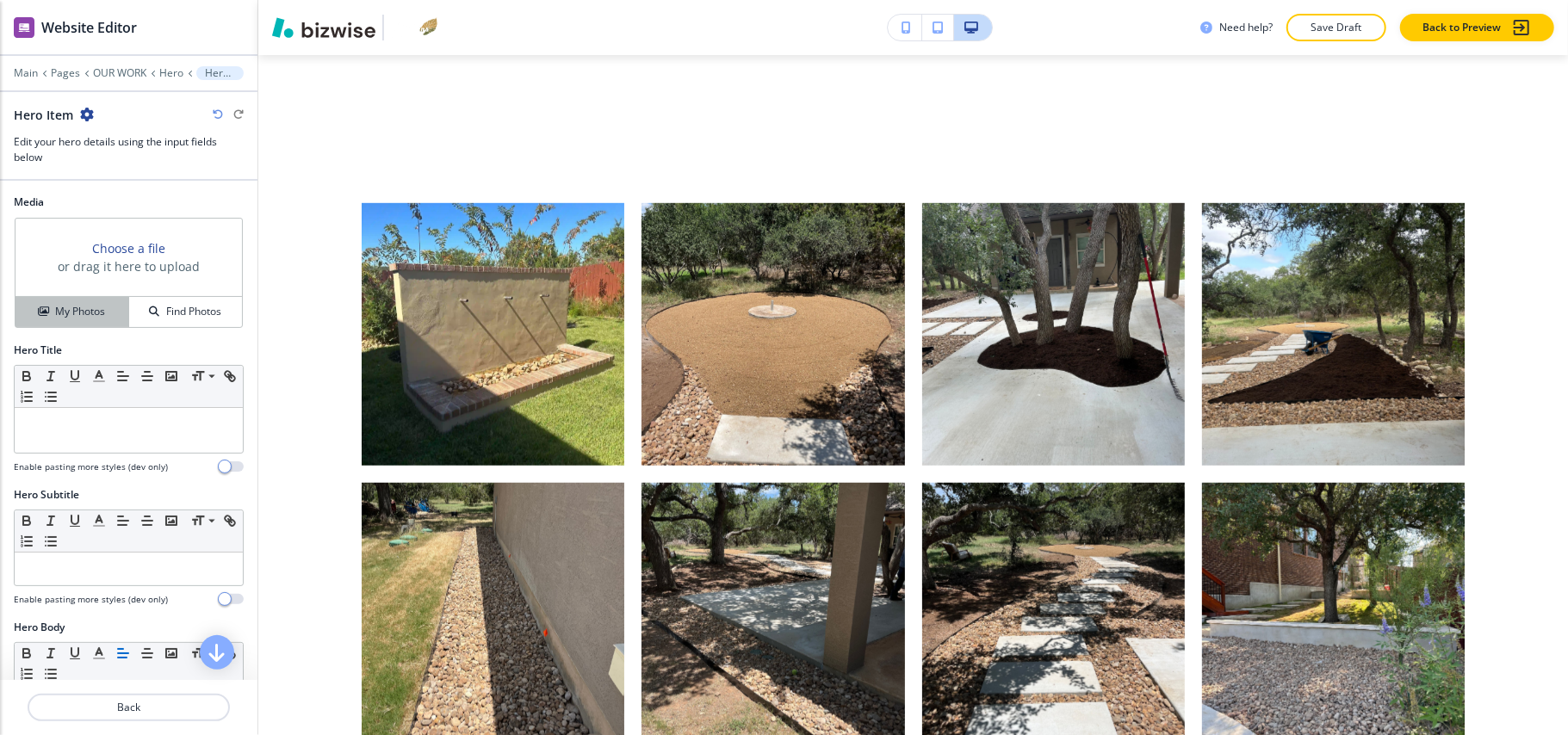
click at [63, 318] on h4 "My Photos" at bounding box center [80, 312] width 50 height 16
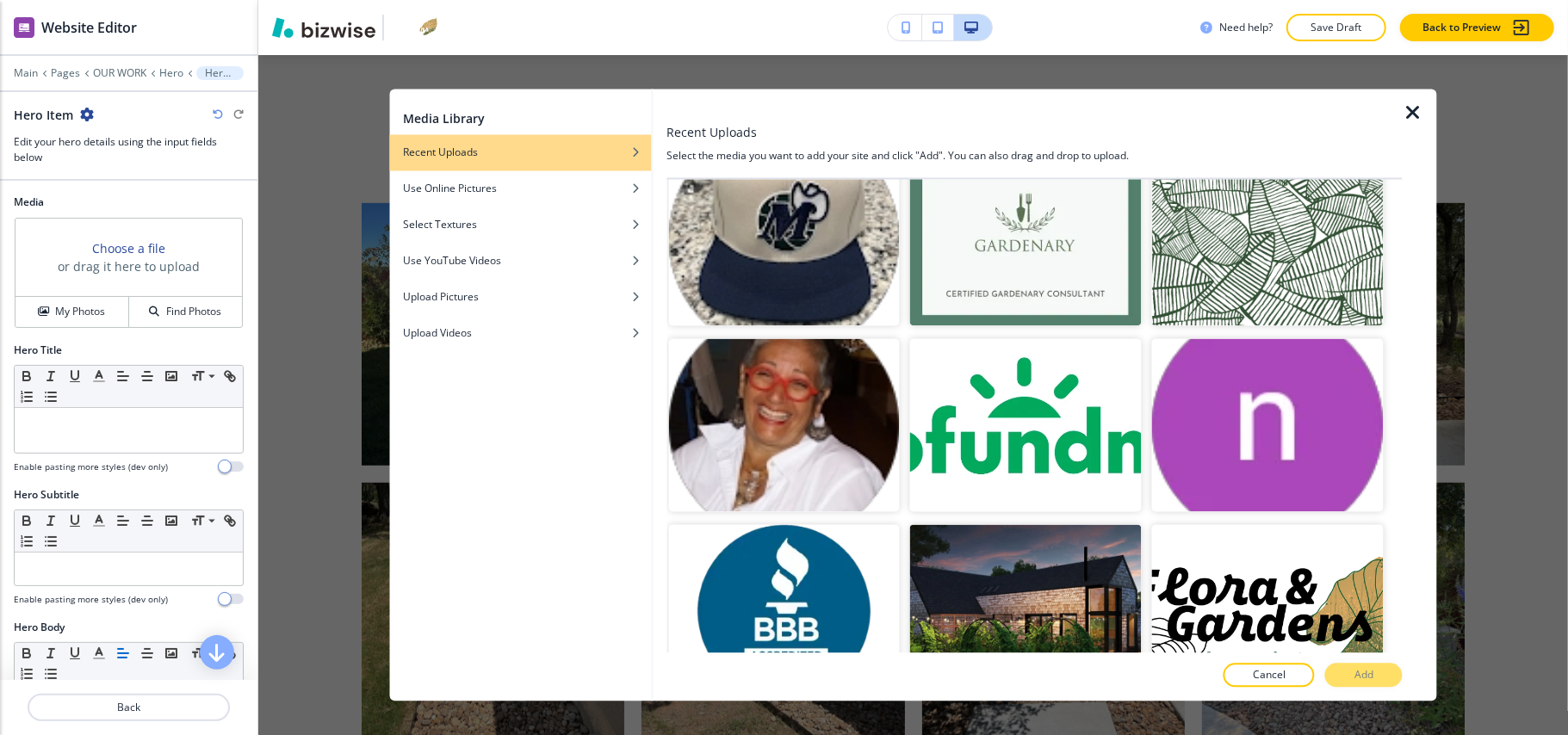
scroll to position [15612, 0]
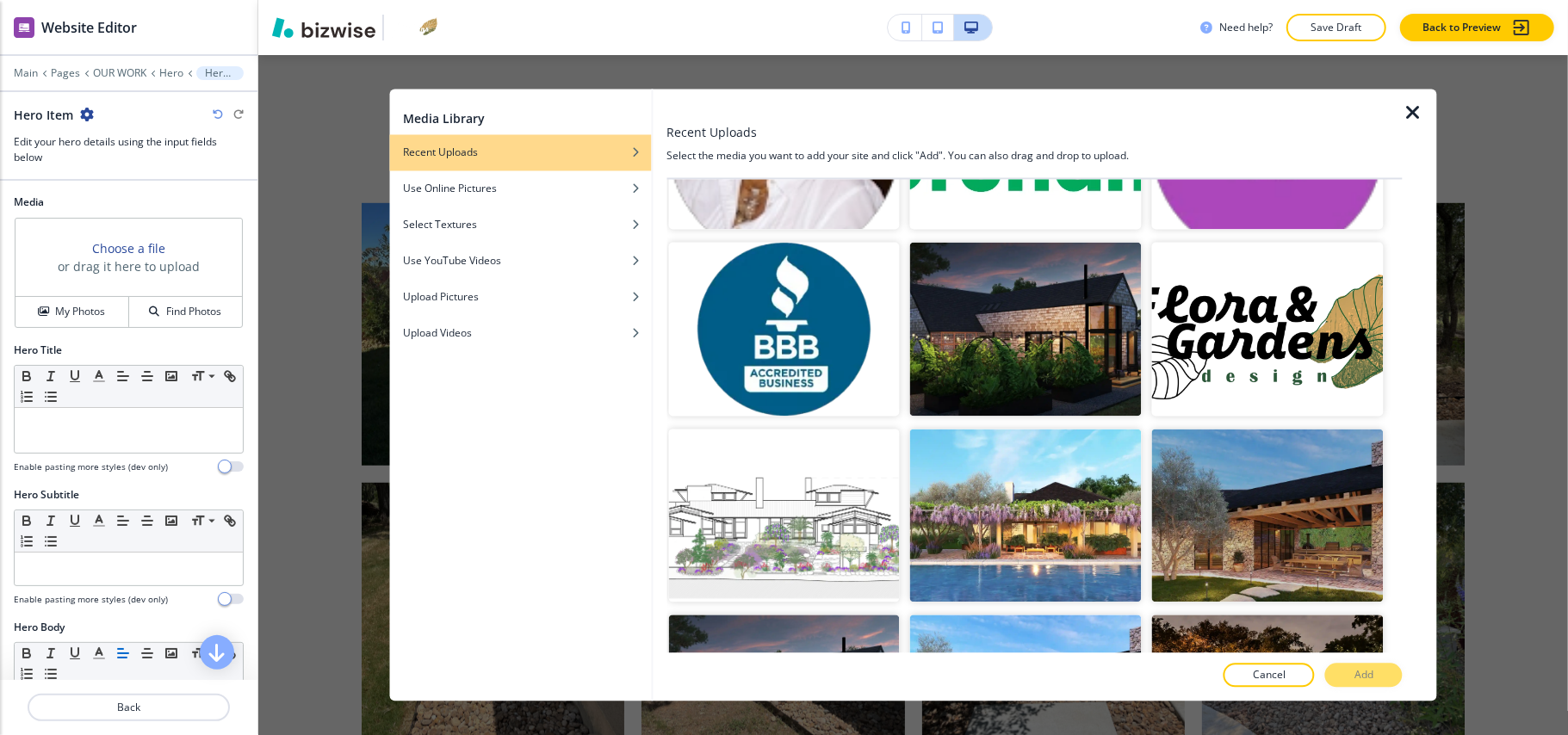
click at [1237, 616] on img "button" at bounding box center [1268, 703] width 232 height 174
click at [1352, 678] on button "Add" at bounding box center [1364, 676] width 78 height 24
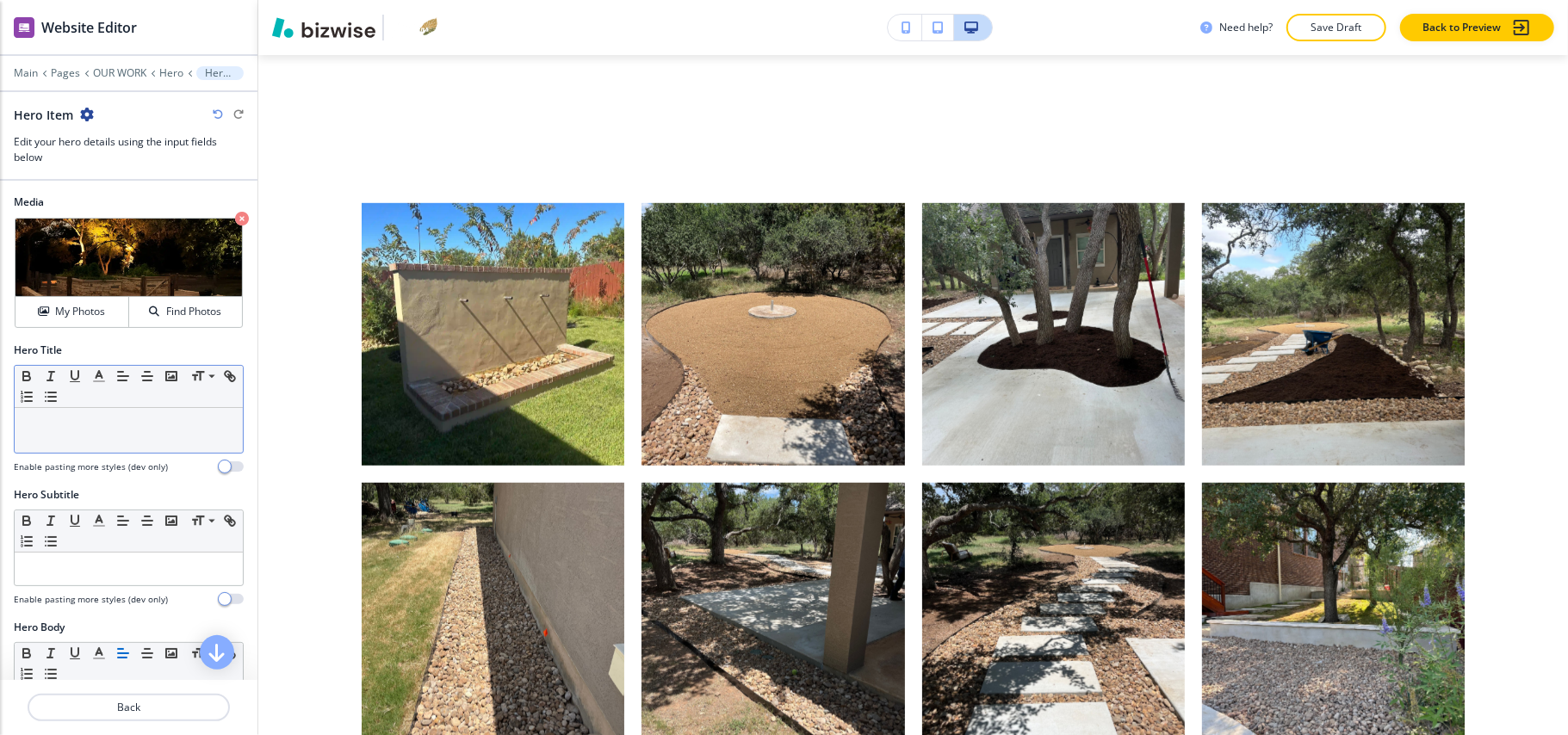
click at [160, 441] on div at bounding box center [129, 431] width 228 height 45
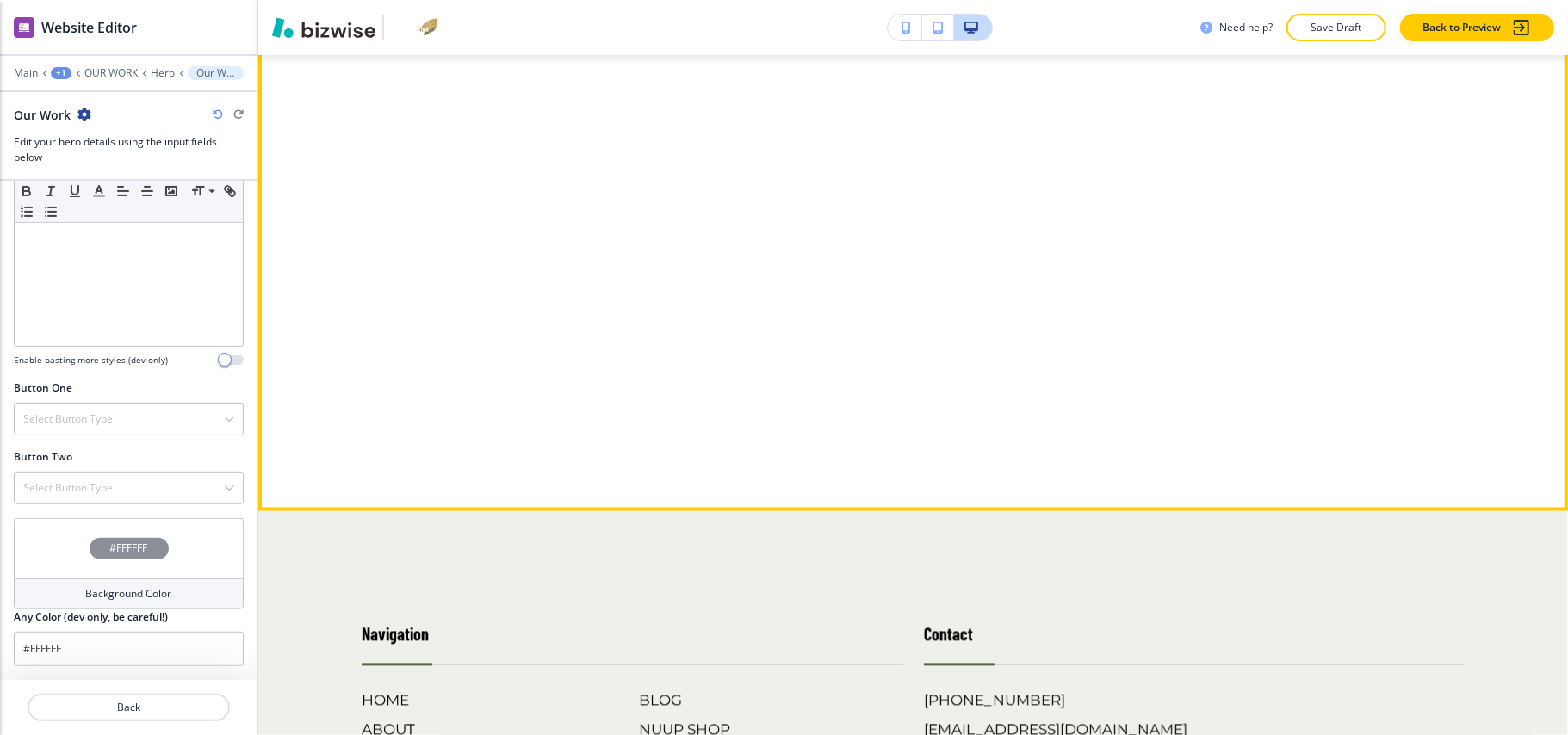
scroll to position [2925, 0]
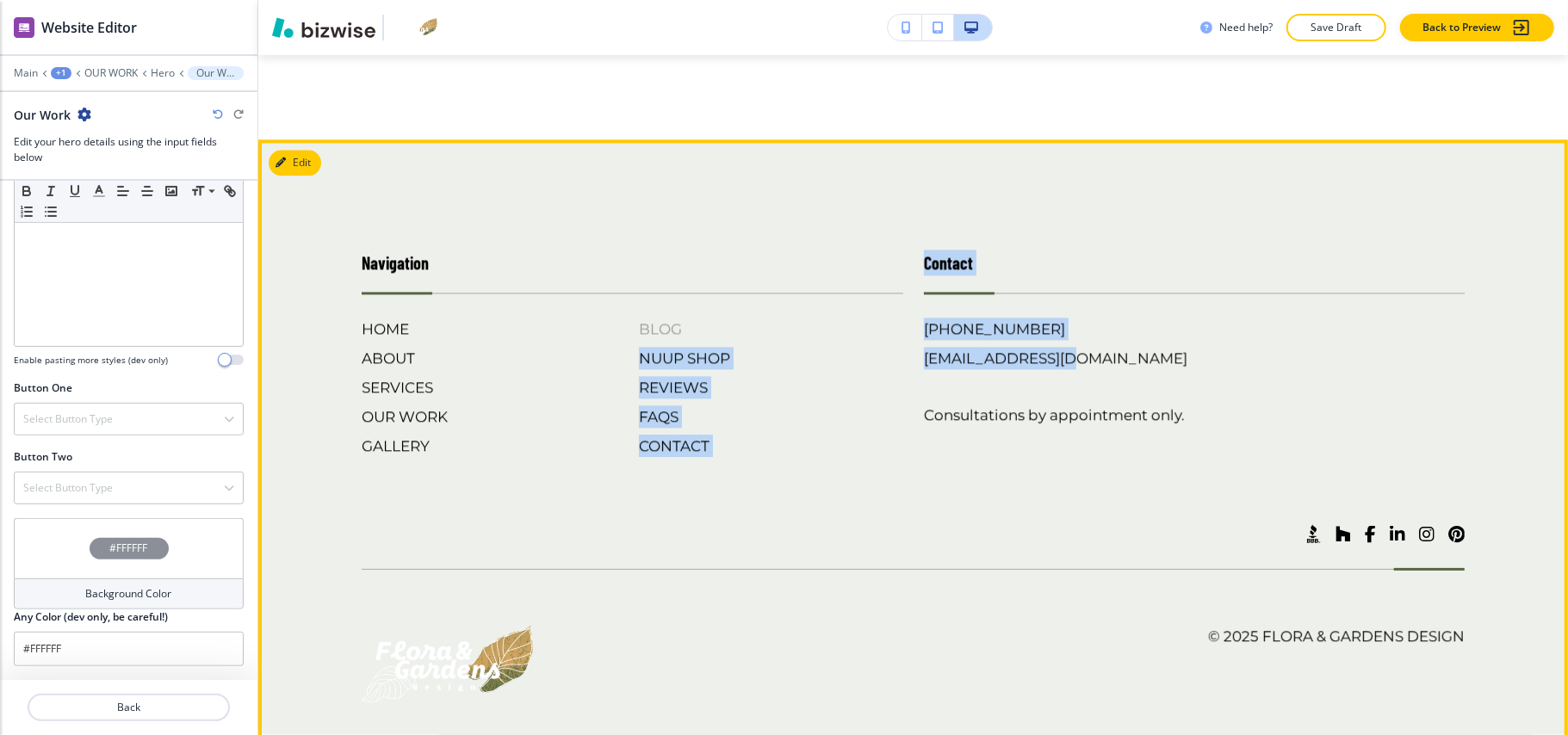
drag, startPoint x: 907, startPoint y: 290, endPoint x: 893, endPoint y: 290, distance: 14.0
click at [893, 290] on div "Navigation HOME ABOUT SERVICES OUR WORK GALLERY BLOG NUUP SHOP REVIEWS FAQS CON…" at bounding box center [902, 336] width 1124 height 242
click at [903, 267] on div "Contact (830) 999-7737 studio@floragardensdesign.com Consultations by appointme…" at bounding box center [1184, 336] width 562 height 242
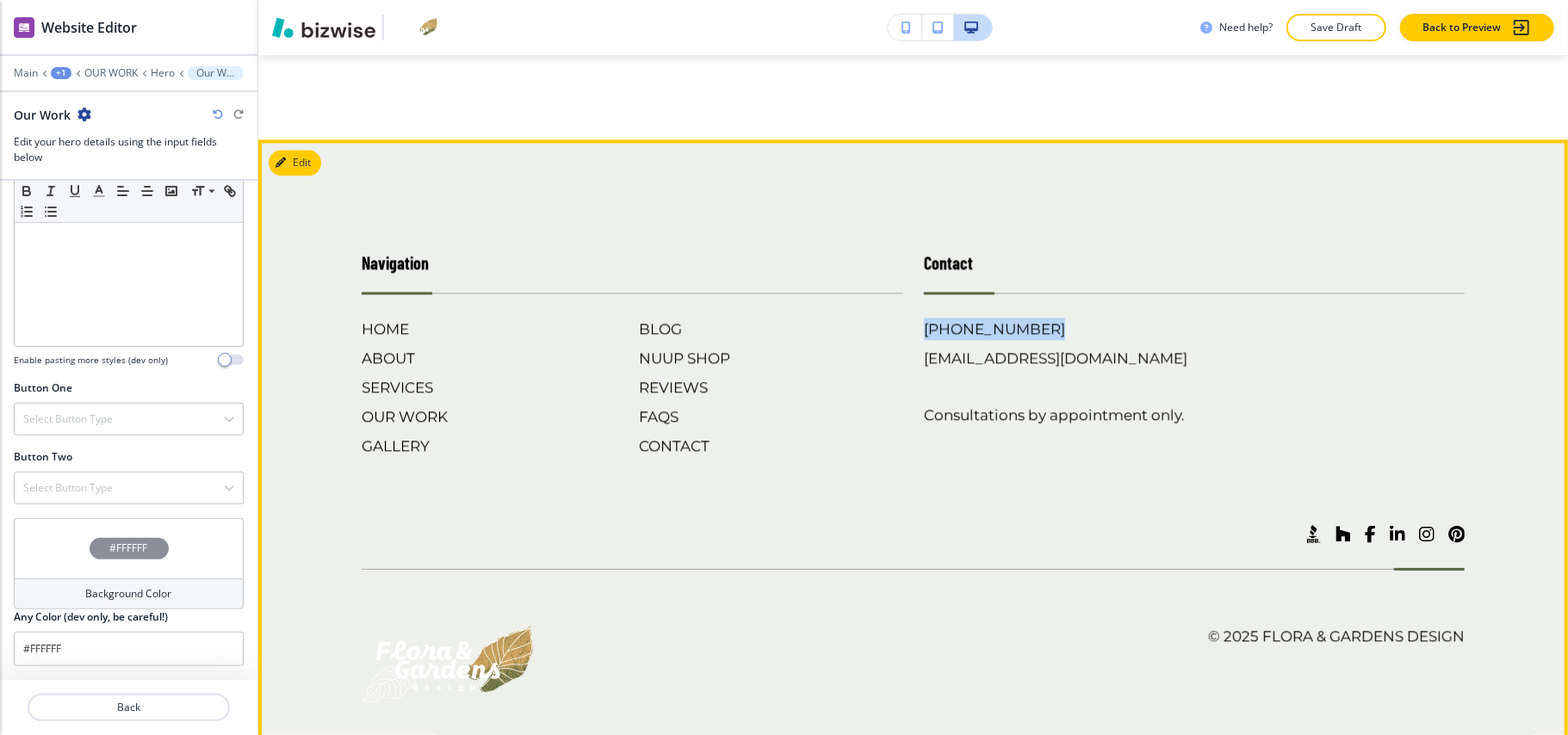
drag, startPoint x: 913, startPoint y: 287, endPoint x: 1034, endPoint y: 290, distance: 121.0
click at [1034, 290] on div "Contact (830) 999-7737 studio@floragardensdesign.com Consultations by appointme…" at bounding box center [1184, 336] width 562 height 242
copy h6 "[PHONE_NUMBER]"
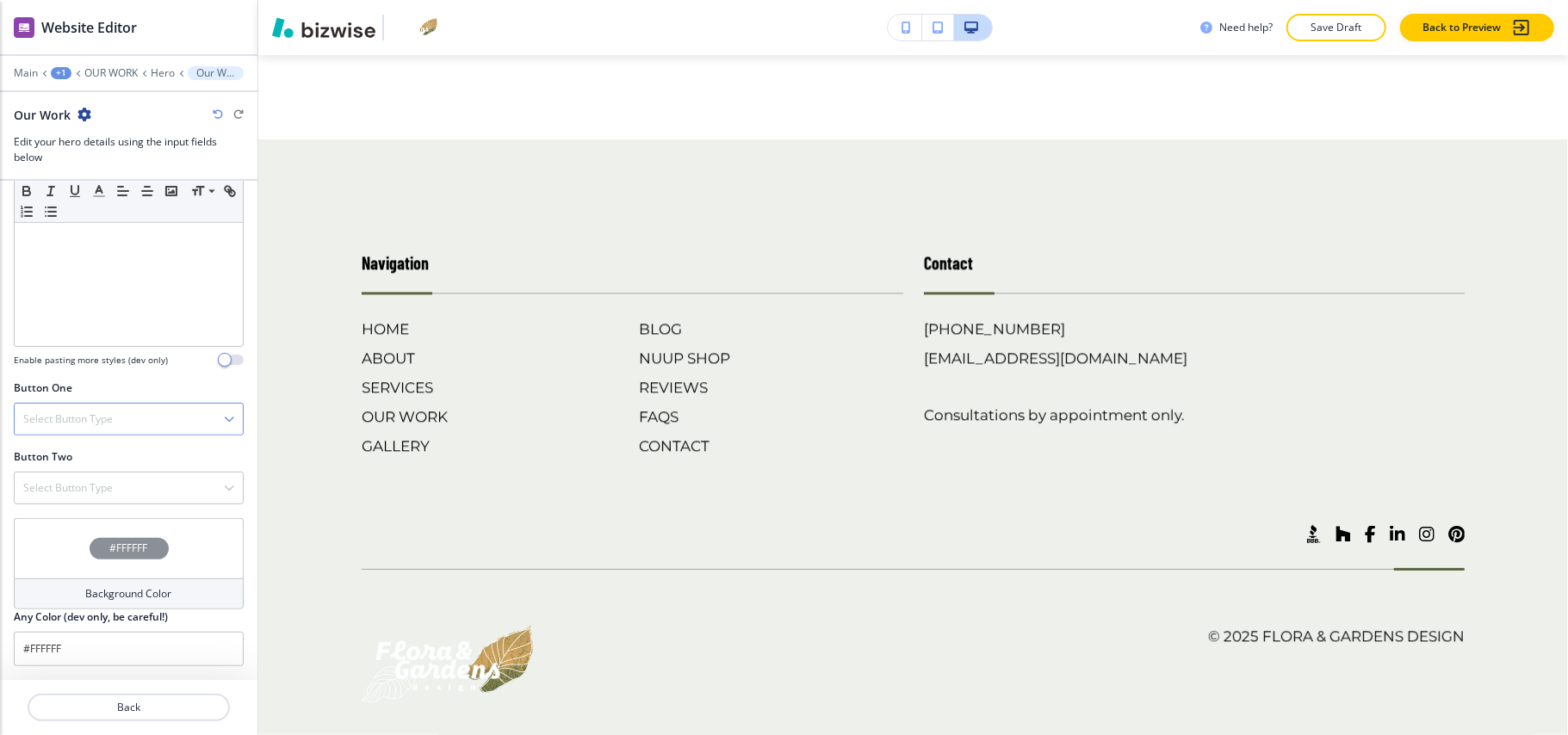
click at [74, 417] on h4 "Select Button Type" at bounding box center [68, 419] width 90 height 16
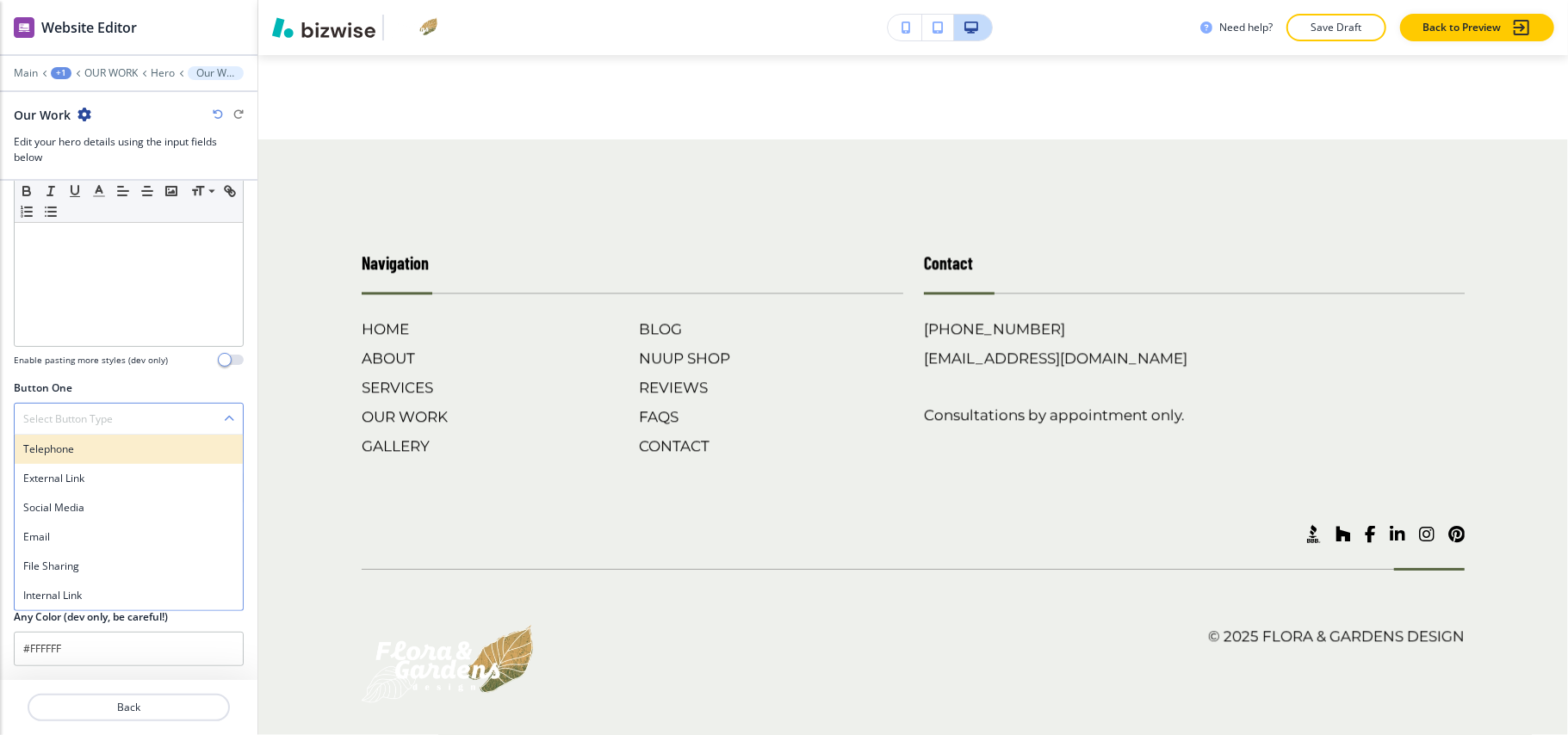
click at [73, 453] on h4 "Telephone" at bounding box center [129, 449] width 210 height 16
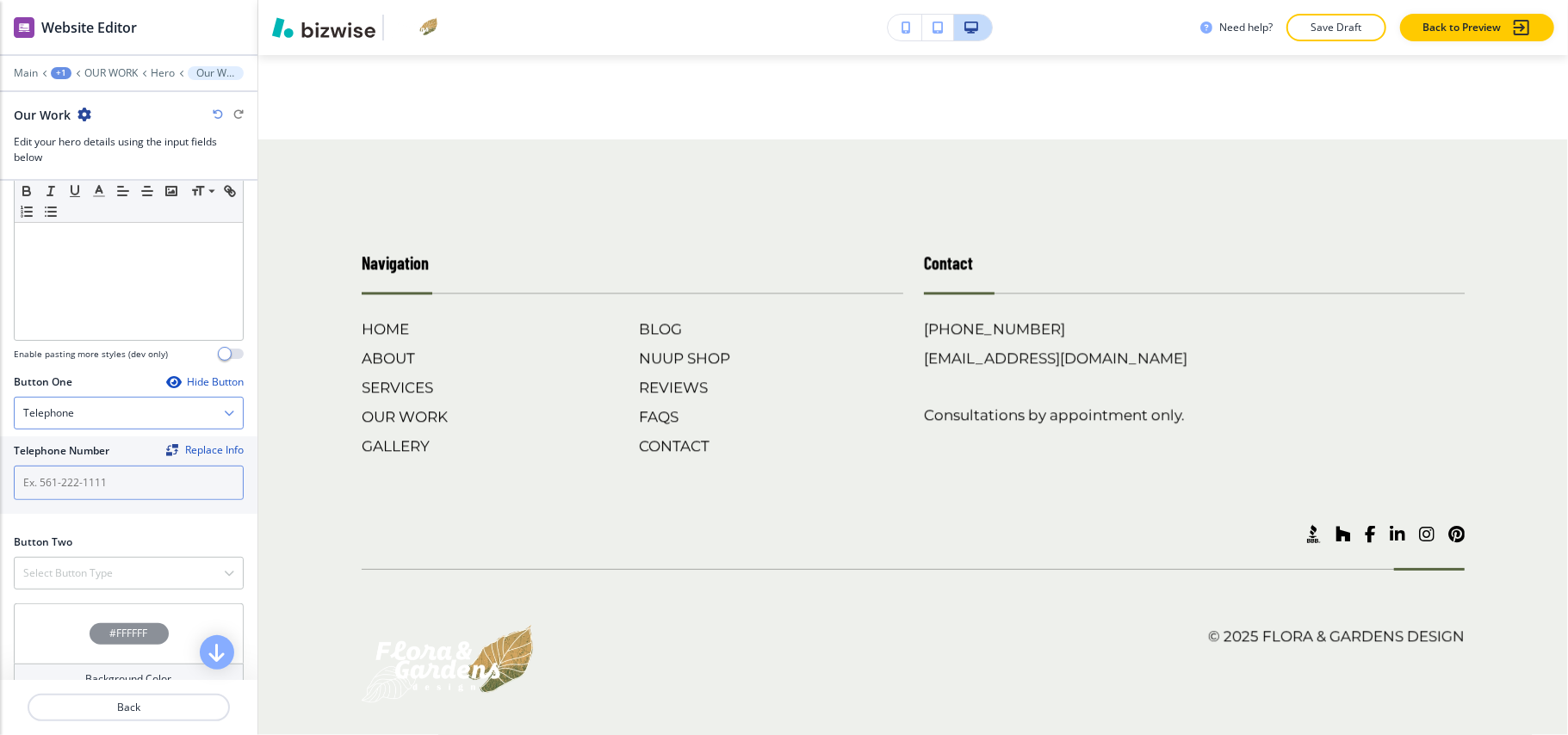
click at [69, 484] on input "text" at bounding box center [129, 483] width 230 height 34
paste input "[PHONE_NUMBER]"
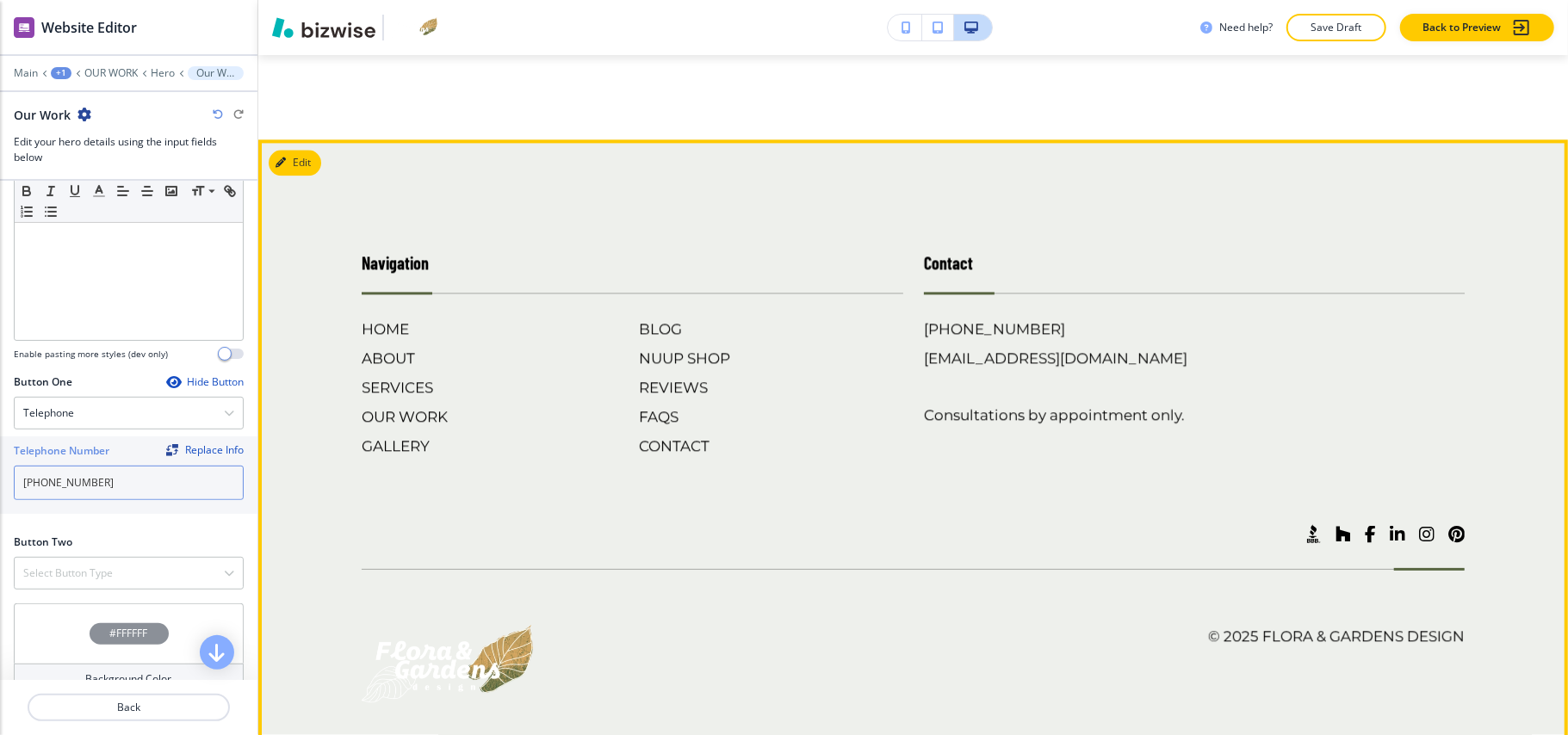
type input "[PHONE_NUMBER]"
click at [910, 330] on div "Contact (830) 999-7737 studio@floragardensdesign.com Consultations by appointme…" at bounding box center [1184, 336] width 562 height 242
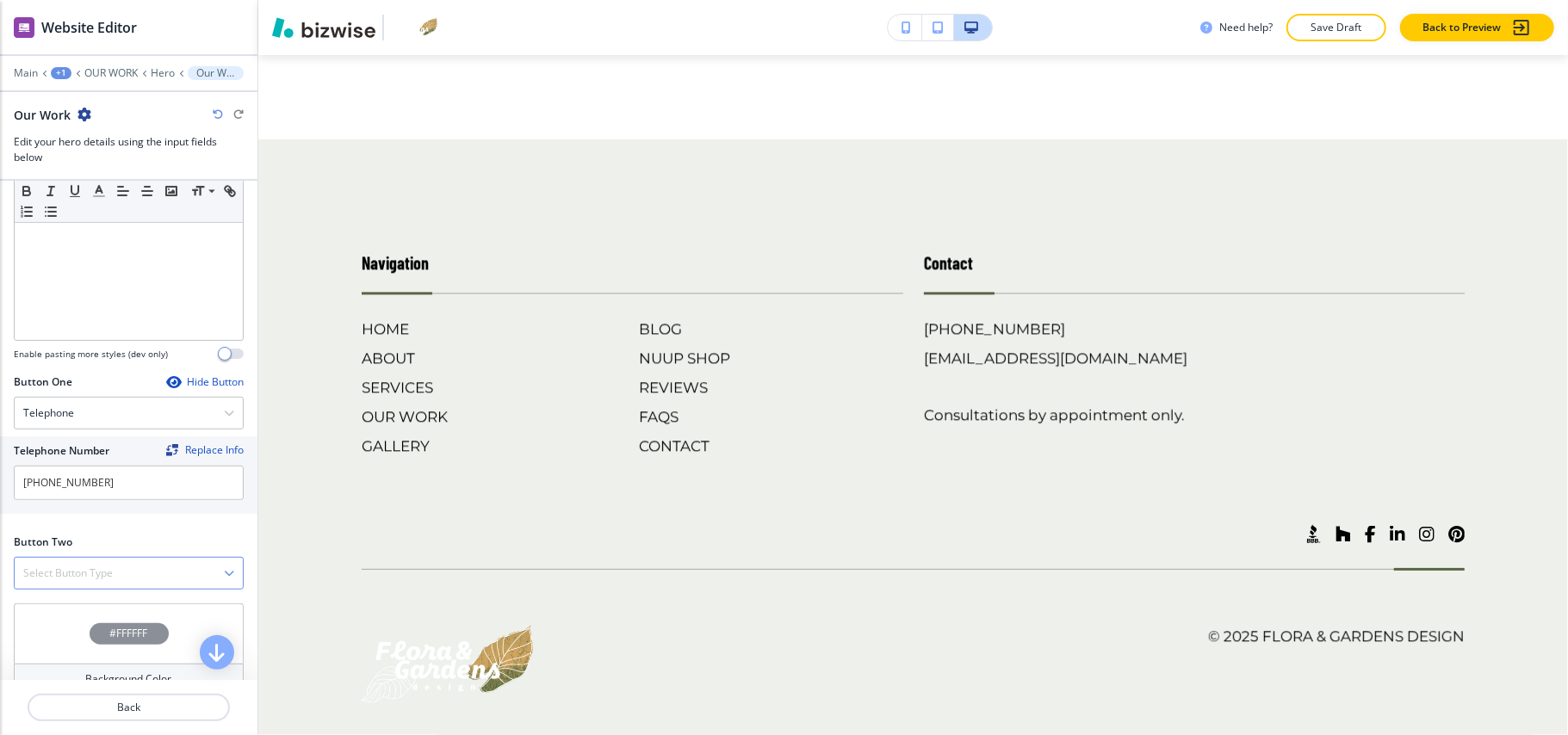
click at [54, 565] on div "Select Button Type" at bounding box center [129, 573] width 228 height 31
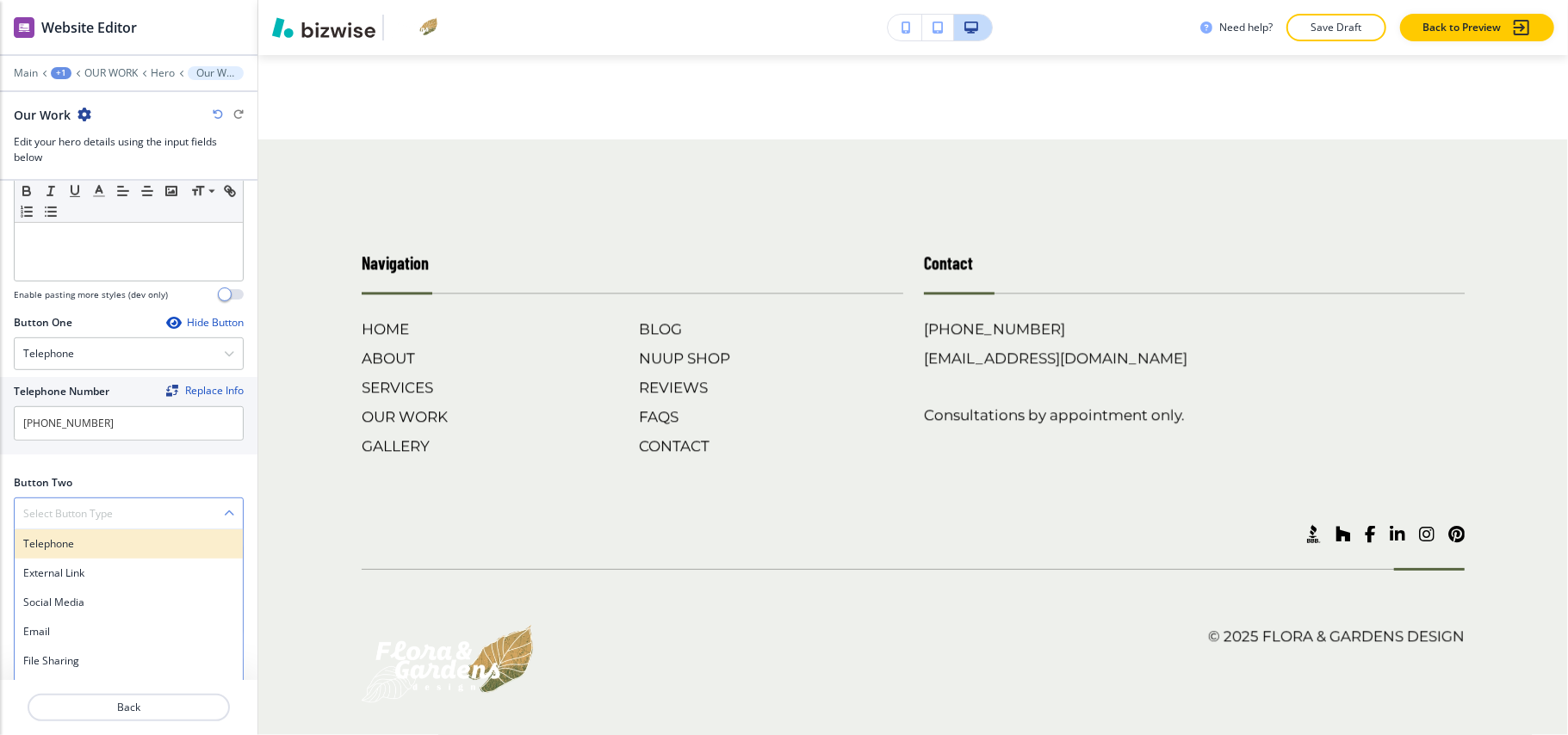
scroll to position [662, 0]
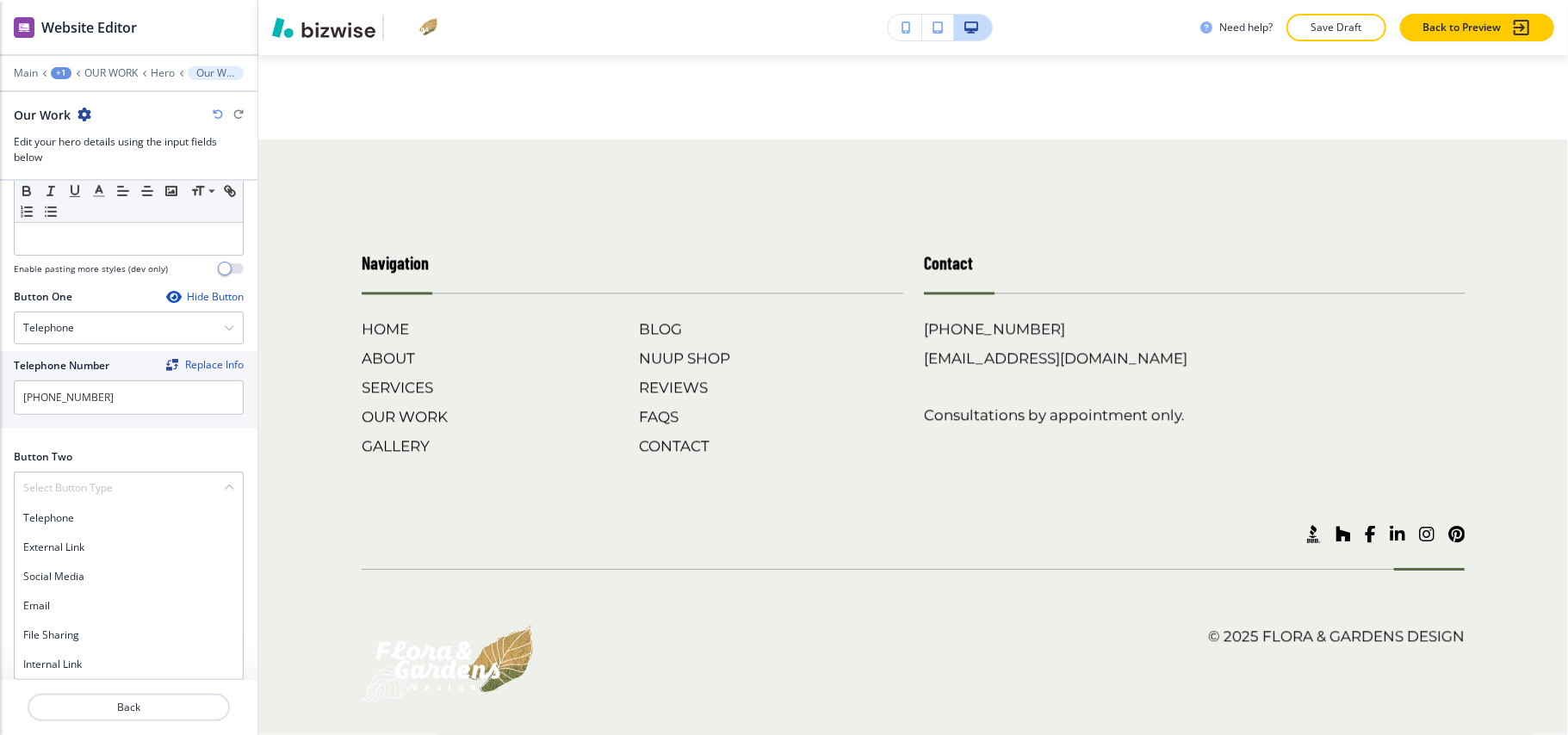
click at [59, 648] on div "Telephone External Link Social Media Email File Sharing Internal Link" at bounding box center [129, 592] width 230 height 176
click at [107, 483] on h4 "Select Button Type" at bounding box center [68, 488] width 90 height 16
click at [62, 658] on h4 "Internal Link" at bounding box center [129, 665] width 210 height 16
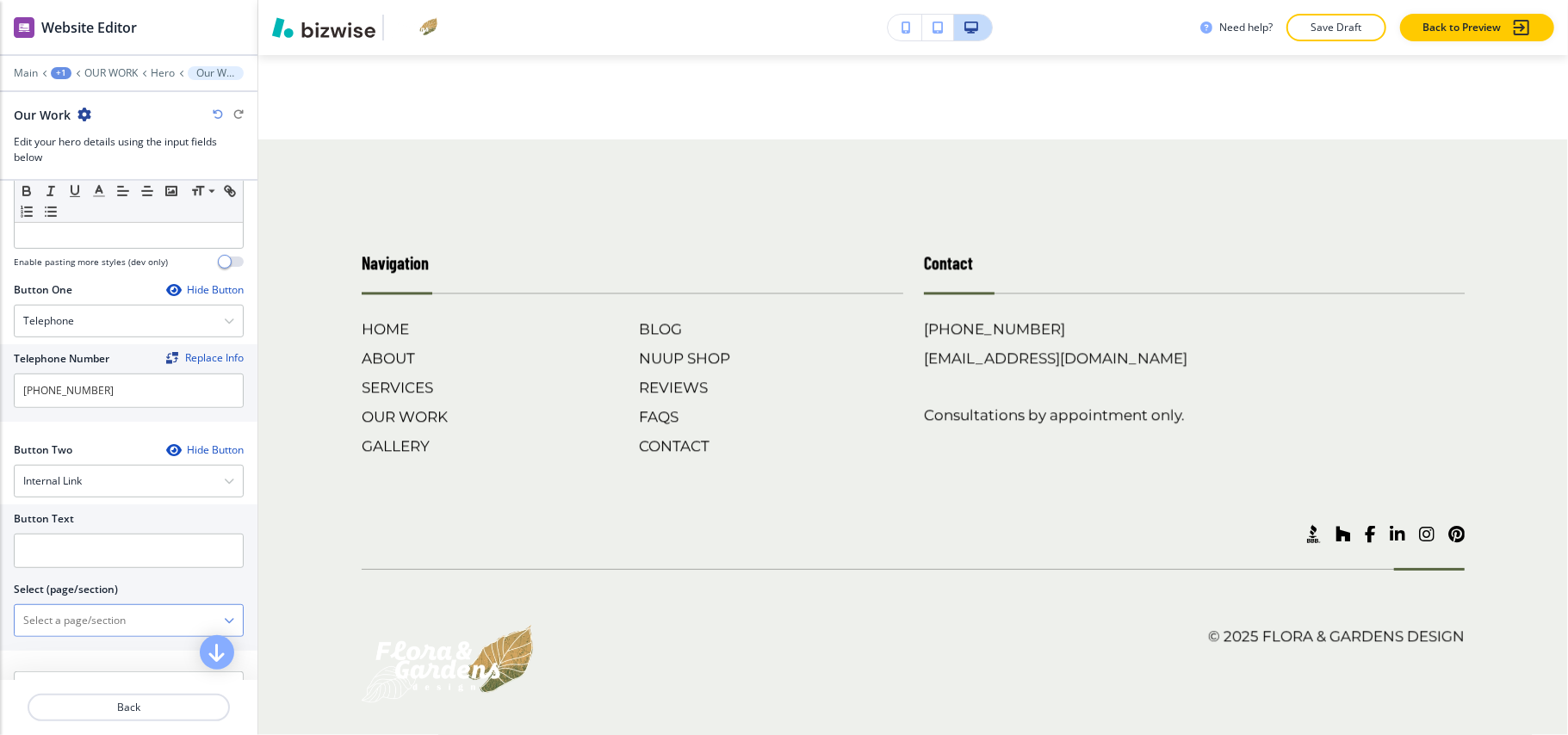
drag, startPoint x: 73, startPoint y: 634, endPoint x: 86, endPoint y: 615, distance: 23.0
click at [73, 634] on \(page\/section\) "Manual Input" at bounding box center [119, 621] width 210 height 29
click at [72, 654] on h4 "CONTACT" at bounding box center [129, 651] width 210 height 16
type \(page\/section\) "CONTACT"
click at [81, 551] on input "text" at bounding box center [129, 551] width 230 height 34
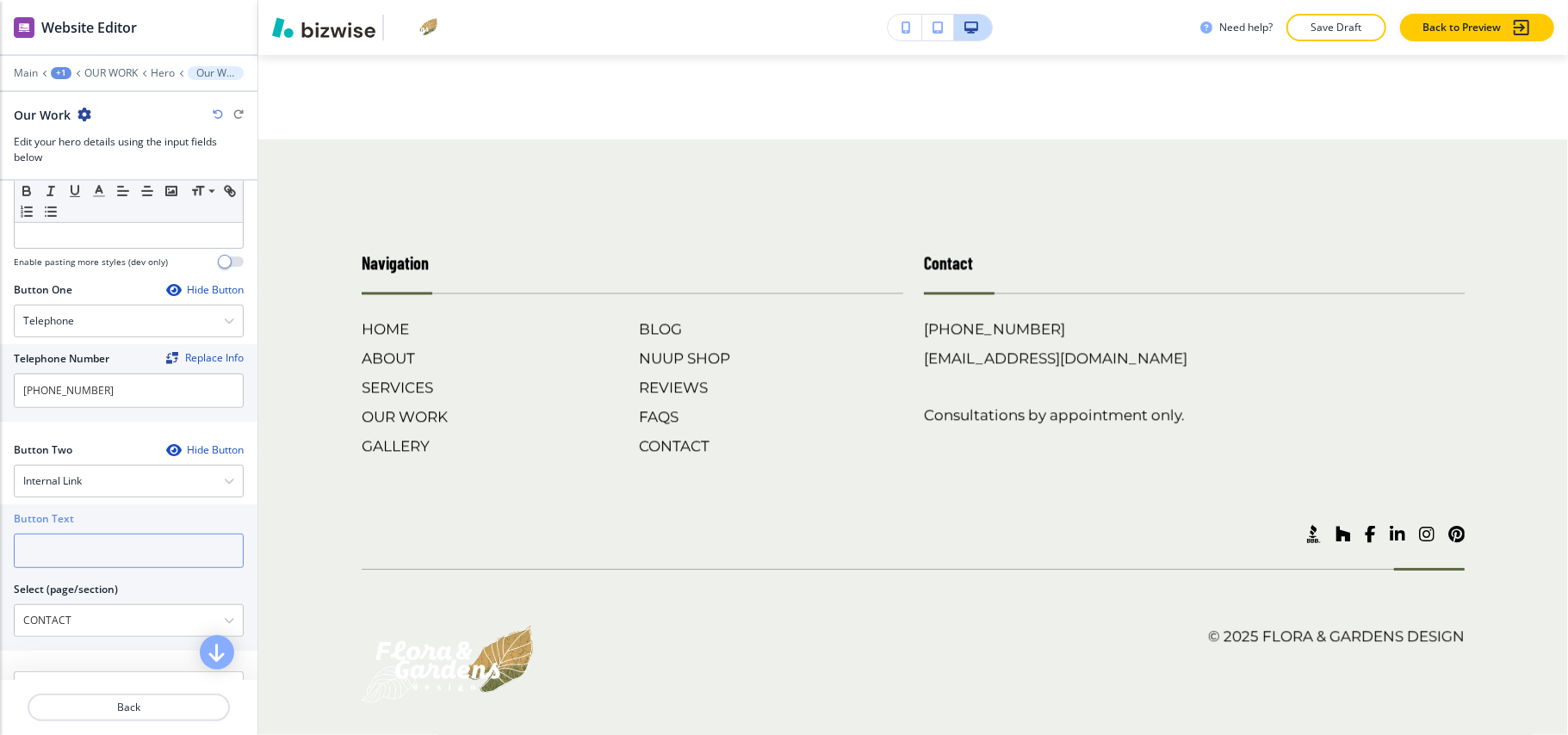
paste input "CONTACT US"
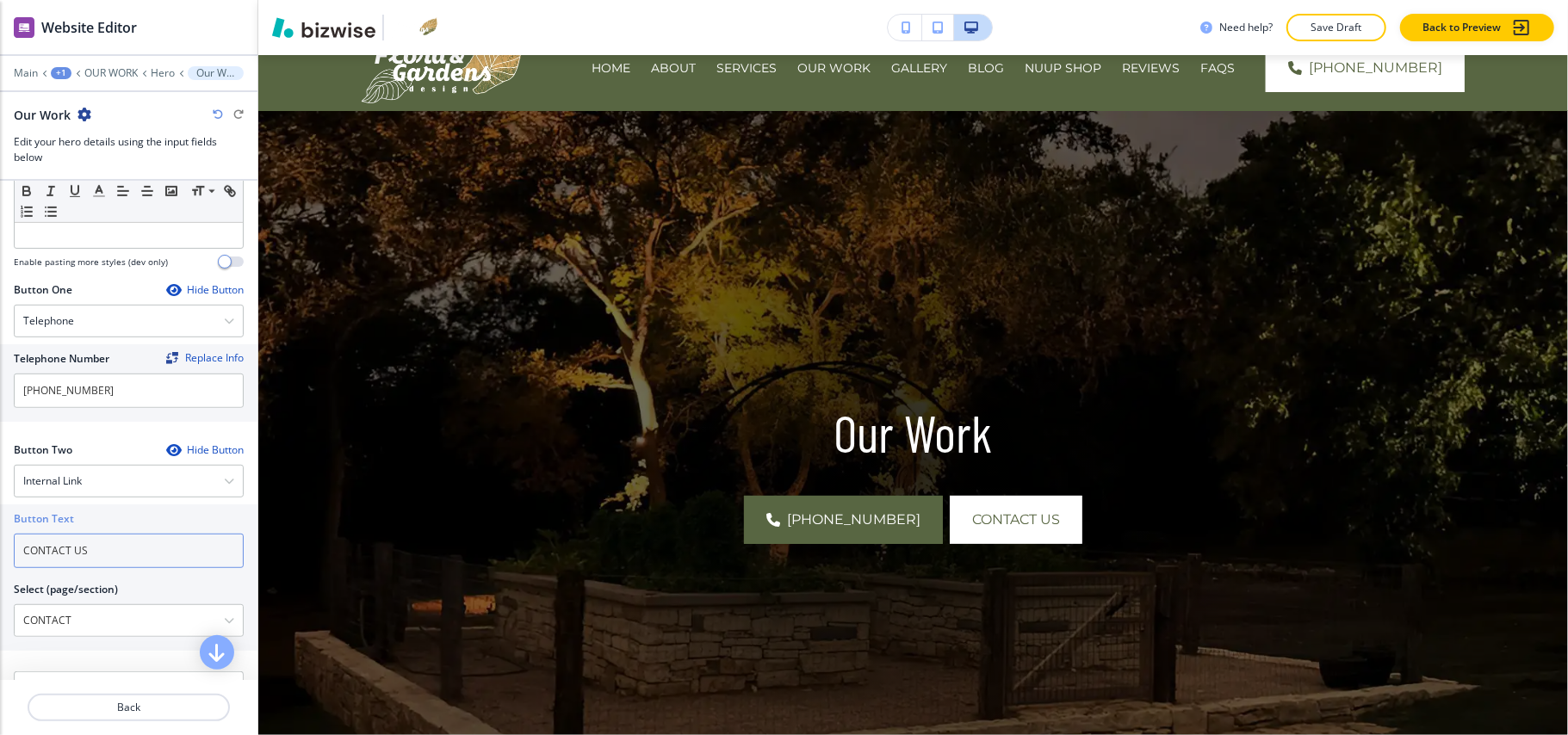
scroll to position [0, 0]
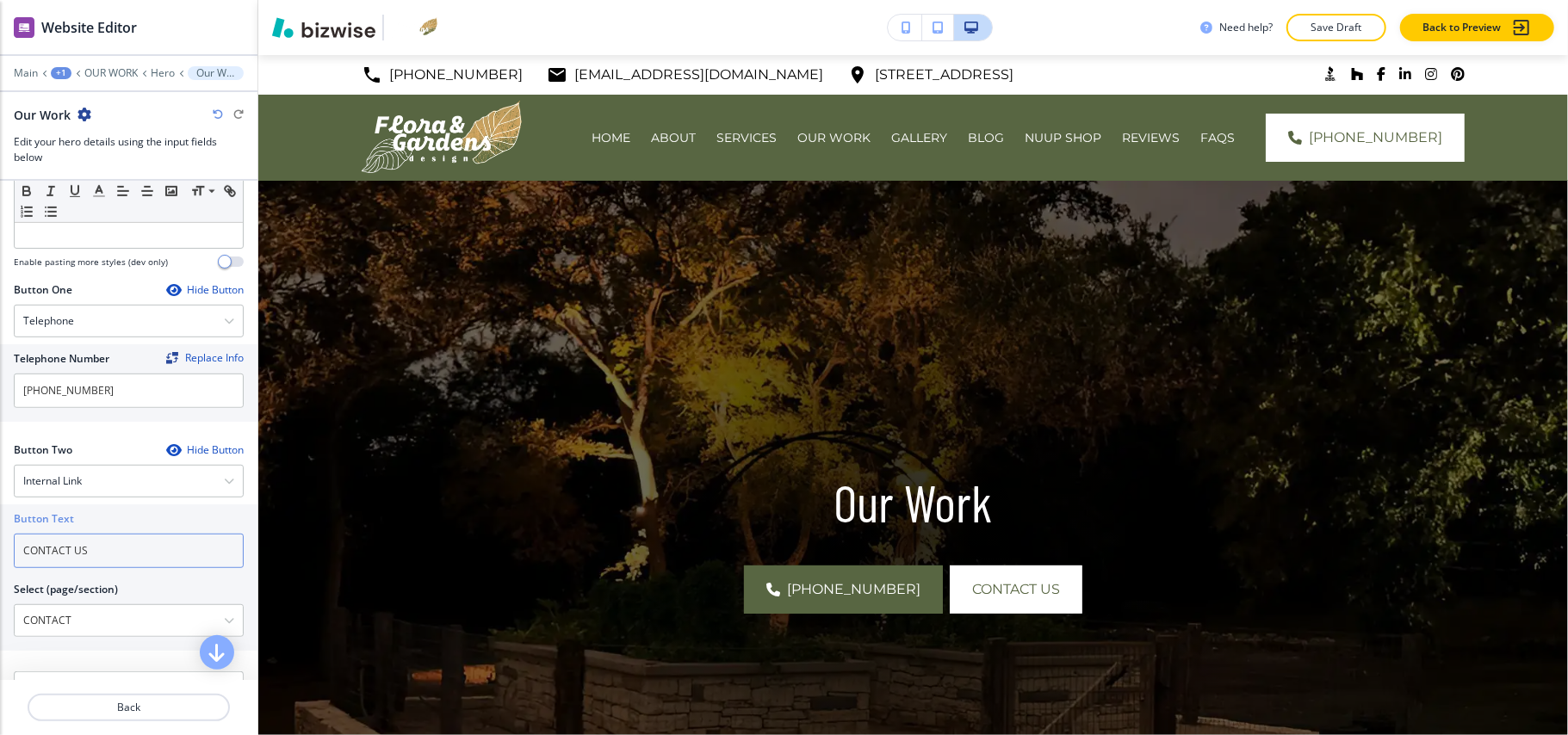
type input "CONTACT US"
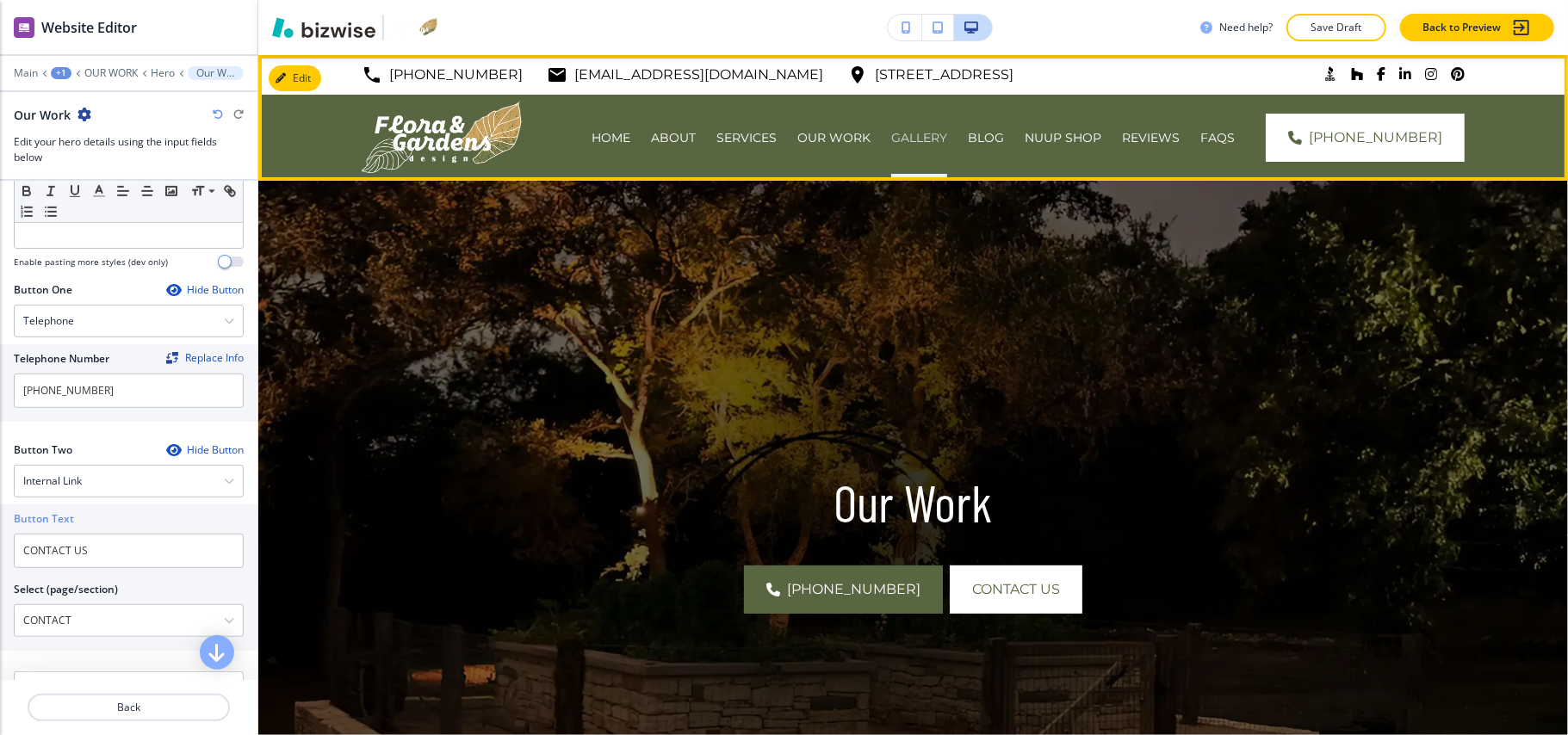
click at [921, 138] on p "GALLERY" at bounding box center [918, 138] width 56 height 18
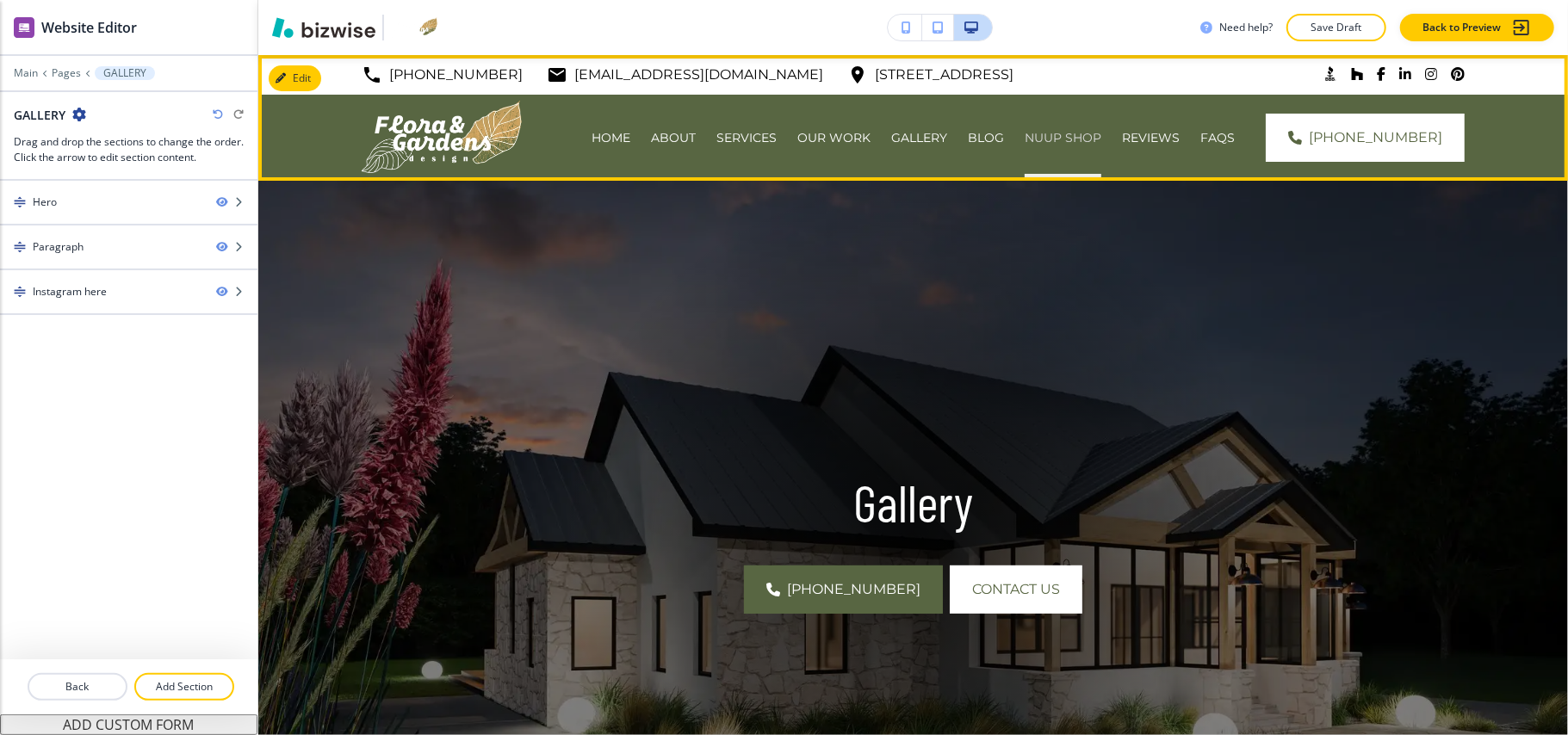
click at [1059, 141] on p "NUUP SHOP" at bounding box center [1062, 138] width 77 height 18
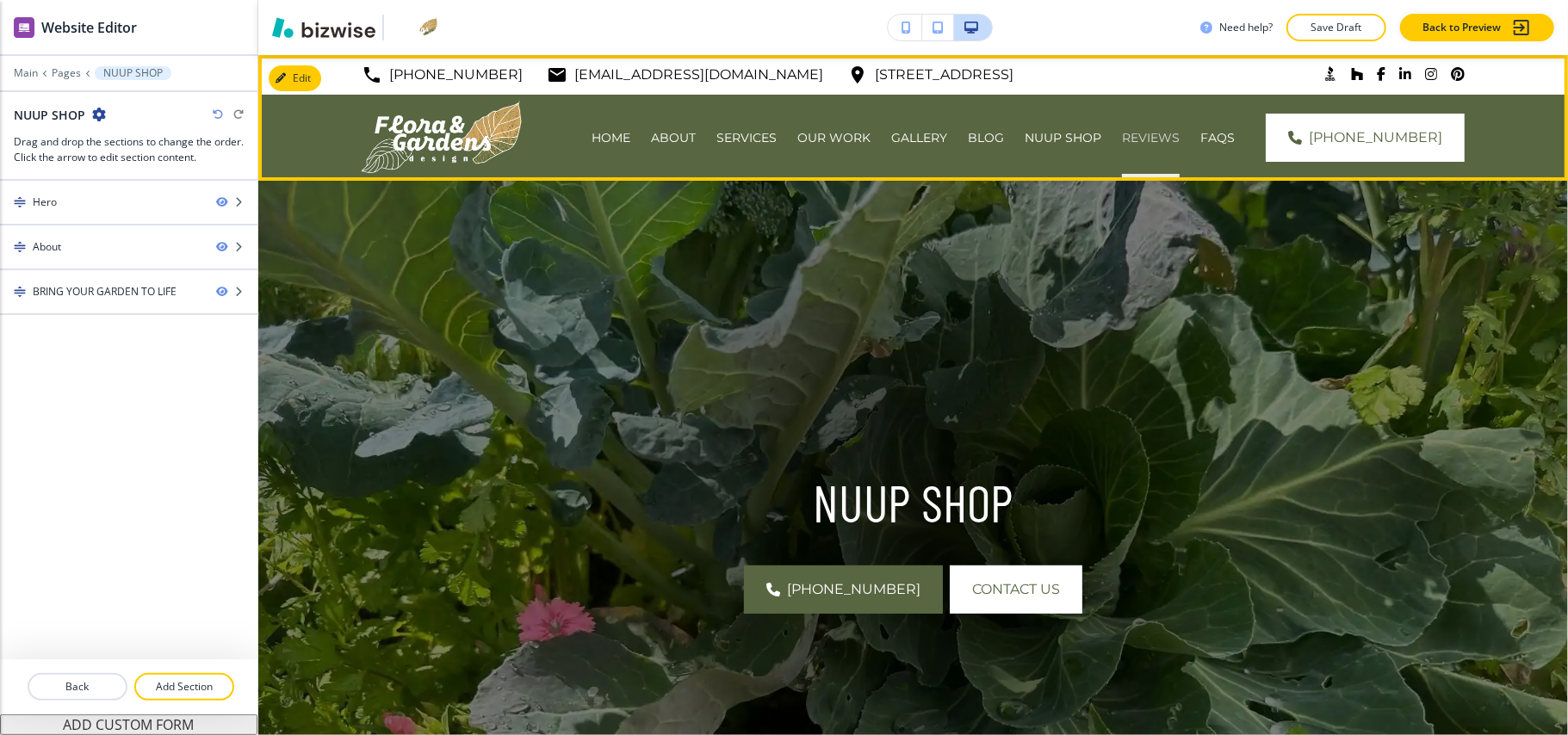
click at [1171, 131] on p "REVIEWS" at bounding box center [1150, 138] width 57 height 18
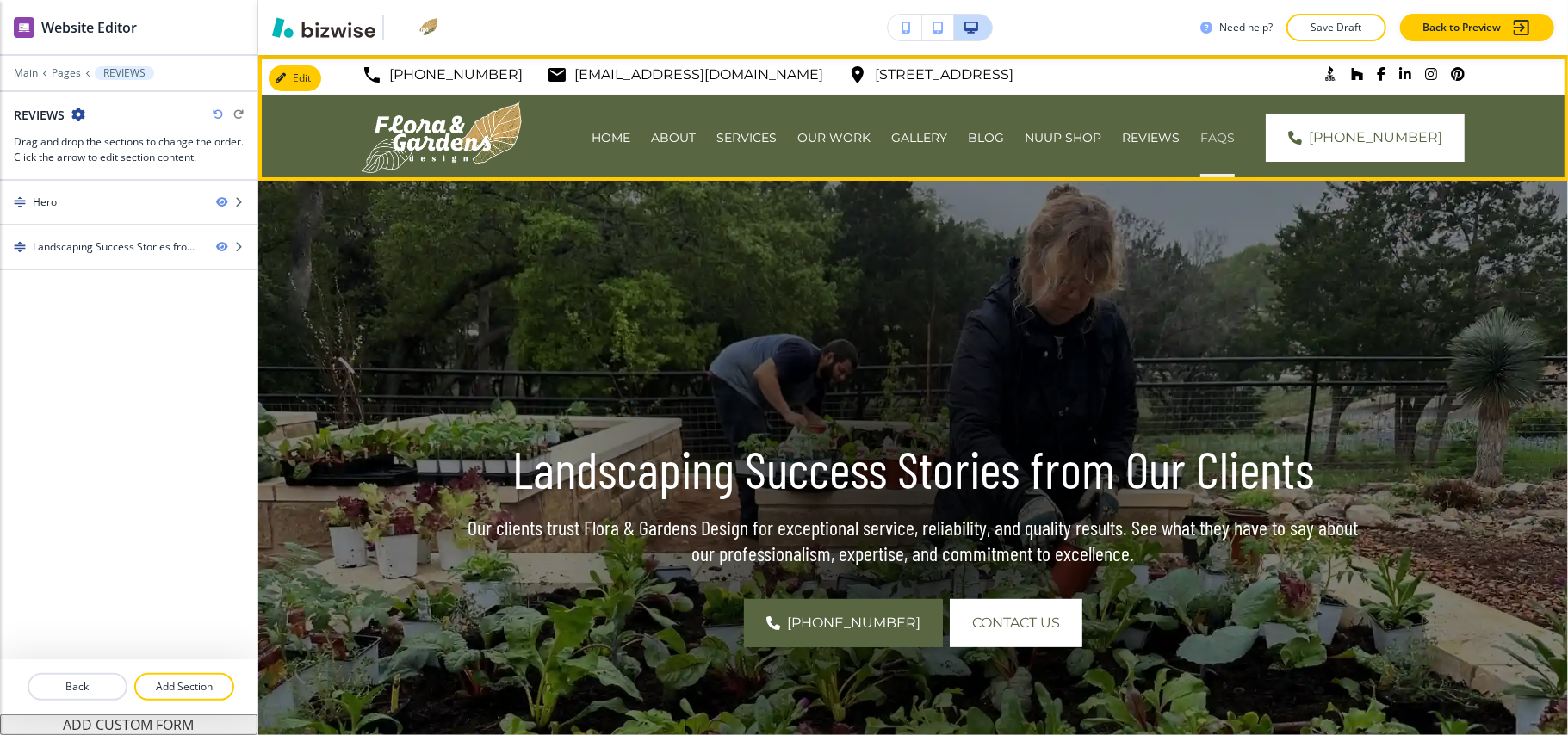
click at [1235, 133] on p "FAQS" at bounding box center [1217, 138] width 34 height 18
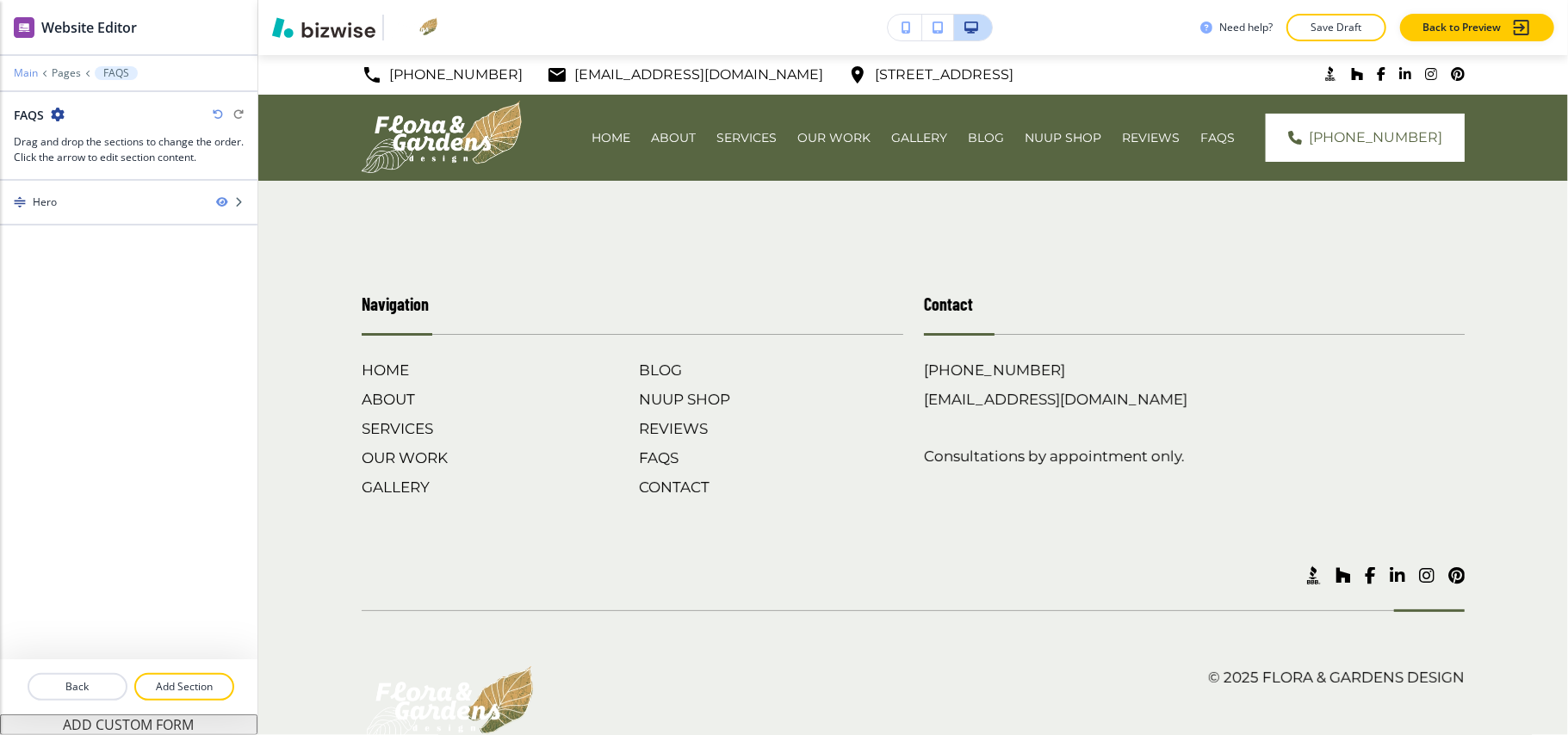
click at [16, 69] on p "Main" at bounding box center [25, 73] width 24 height 12
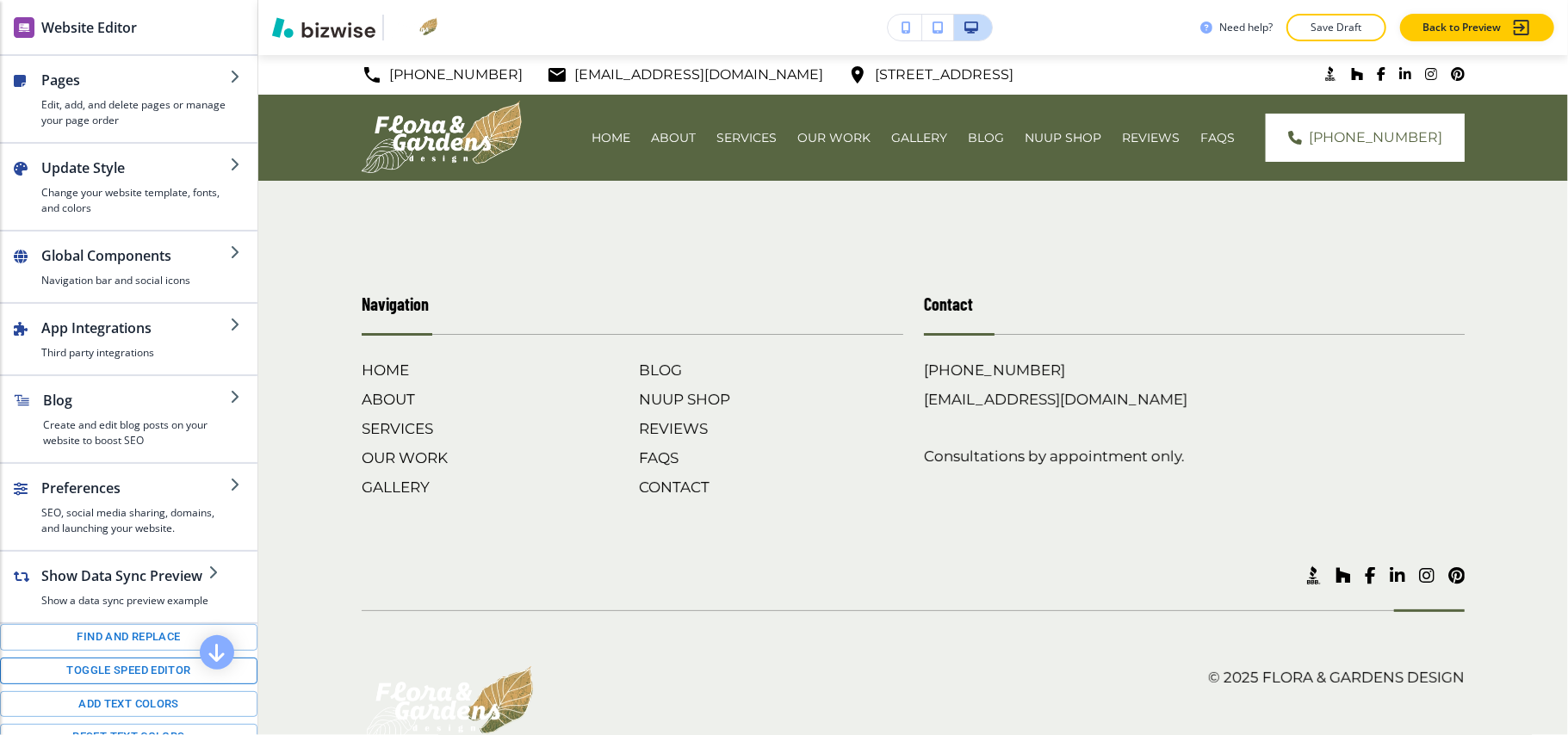
click at [100, 684] on button "Toggle speed editor" at bounding box center [129, 671] width 257 height 26
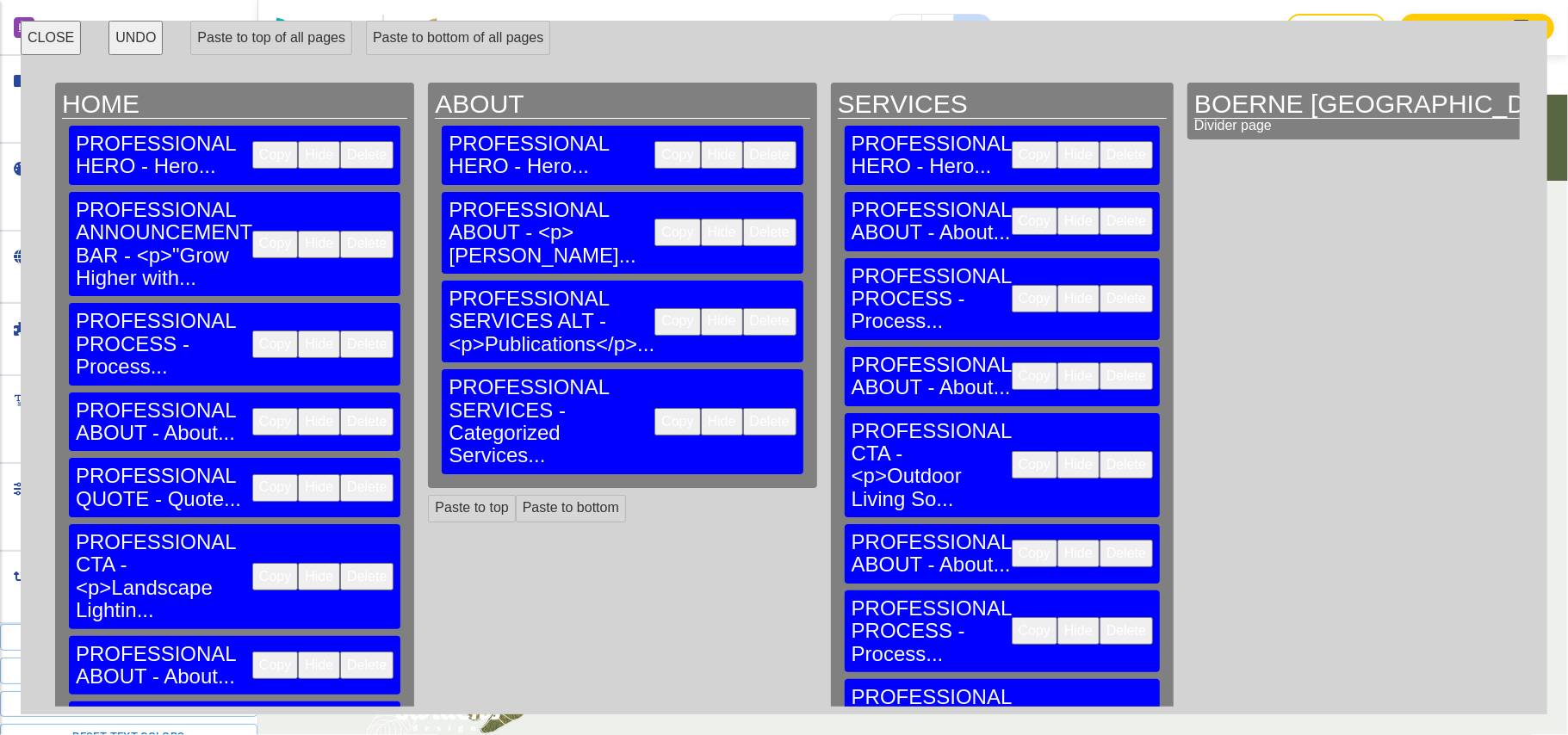
scroll to position [229, 0]
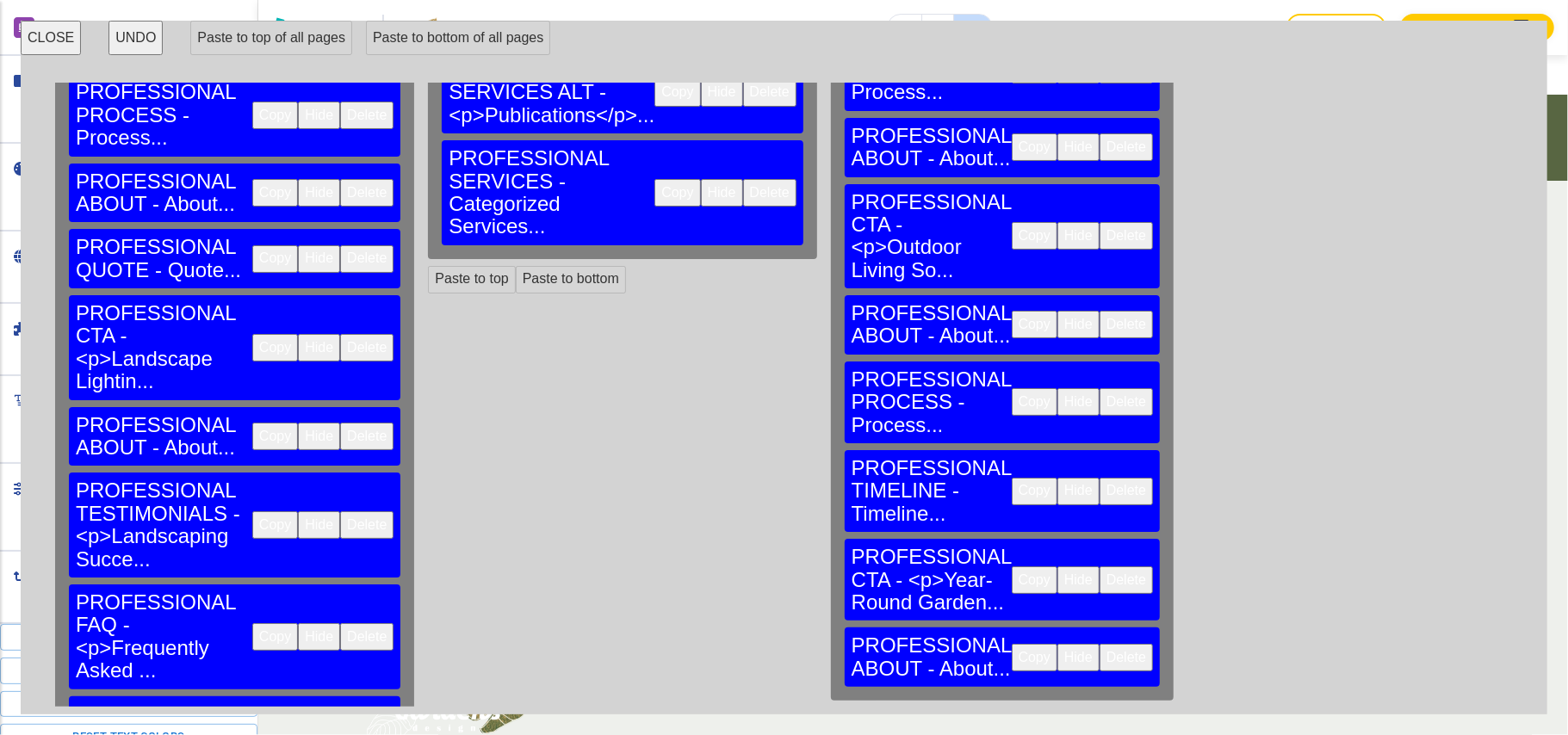
click at [252, 624] on button "Copy" at bounding box center [275, 638] width 46 height 27
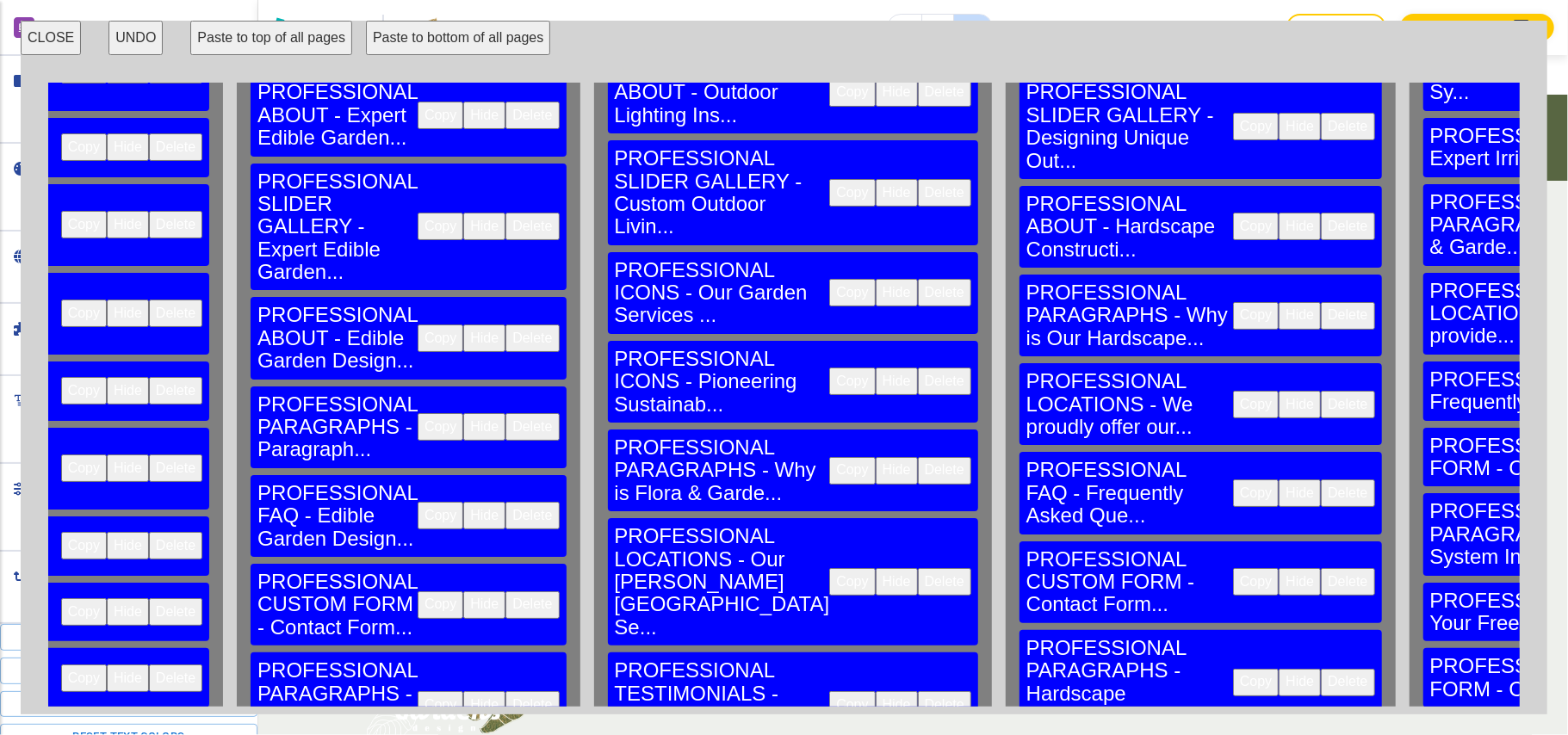
scroll to position [0, 55916]
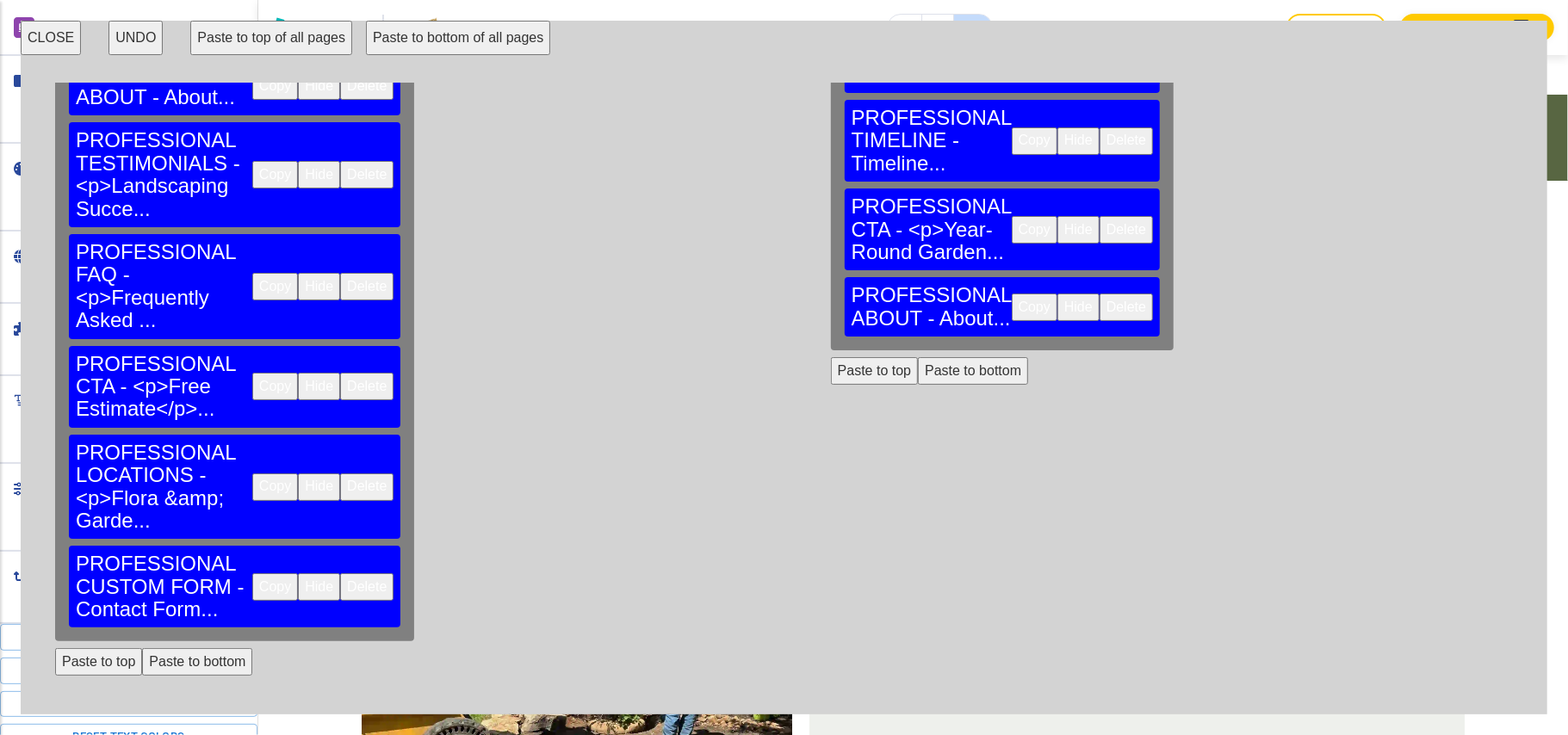
scroll to position [545, 0]
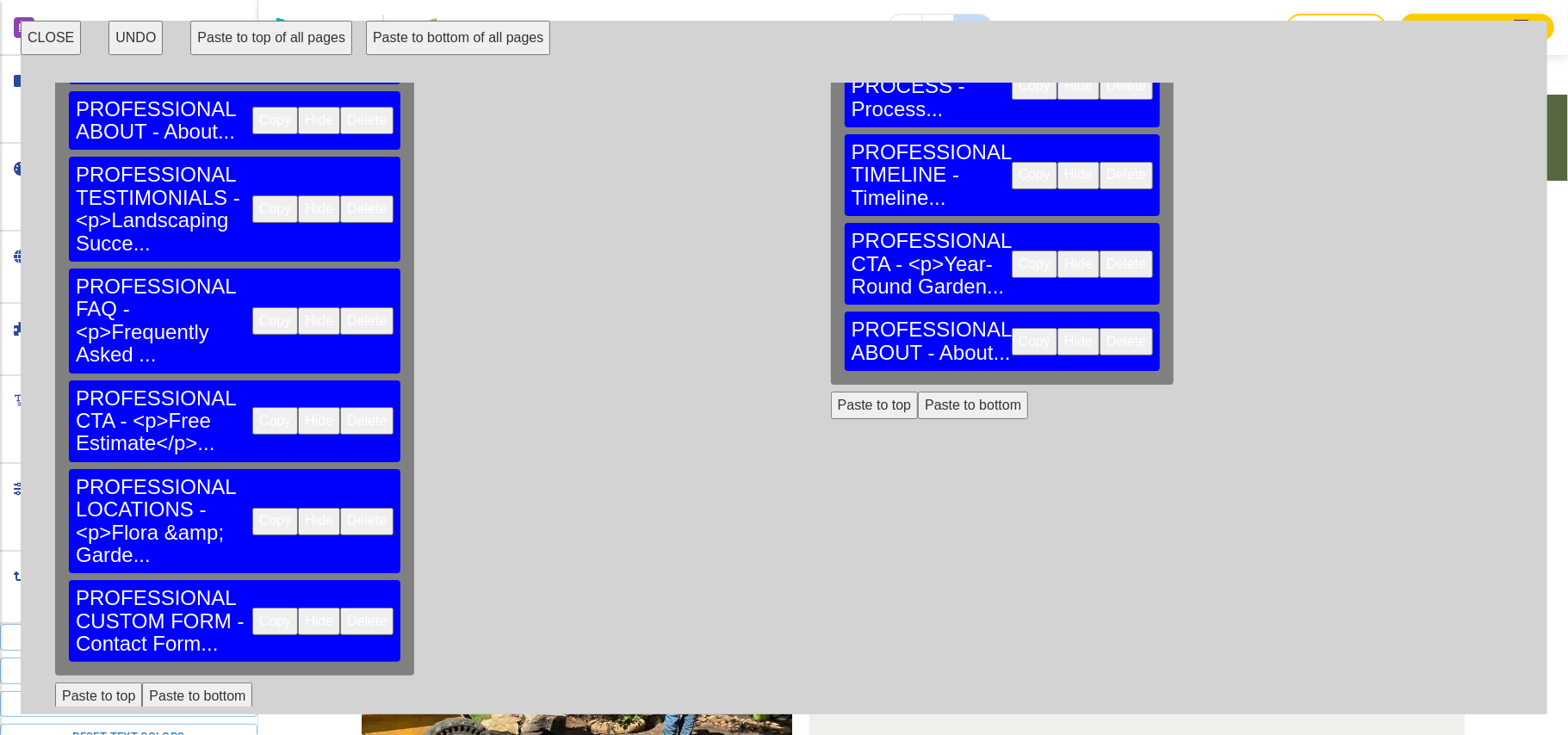
click at [252, 508] on button "Copy" at bounding box center [275, 522] width 46 height 27
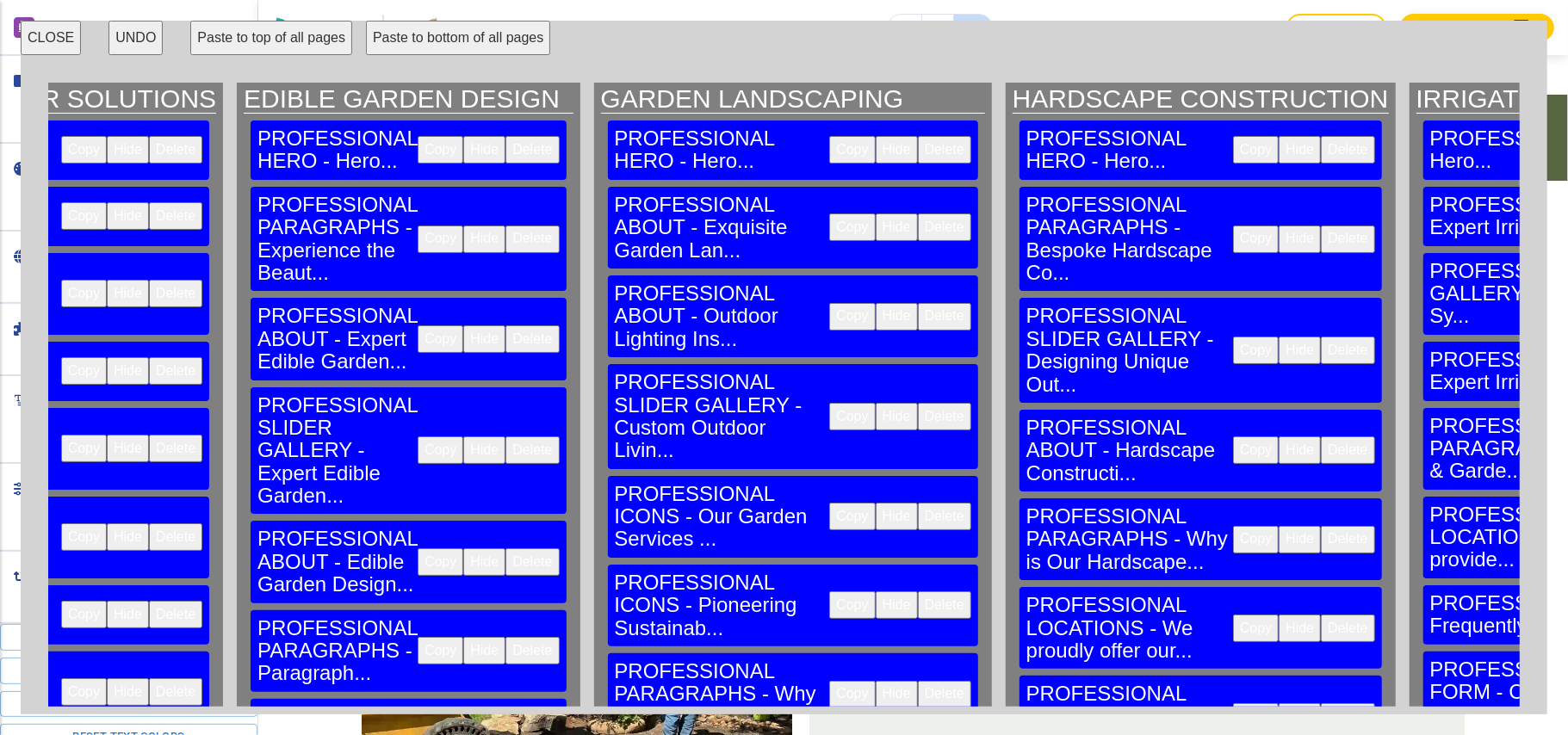
scroll to position [0, 55916]
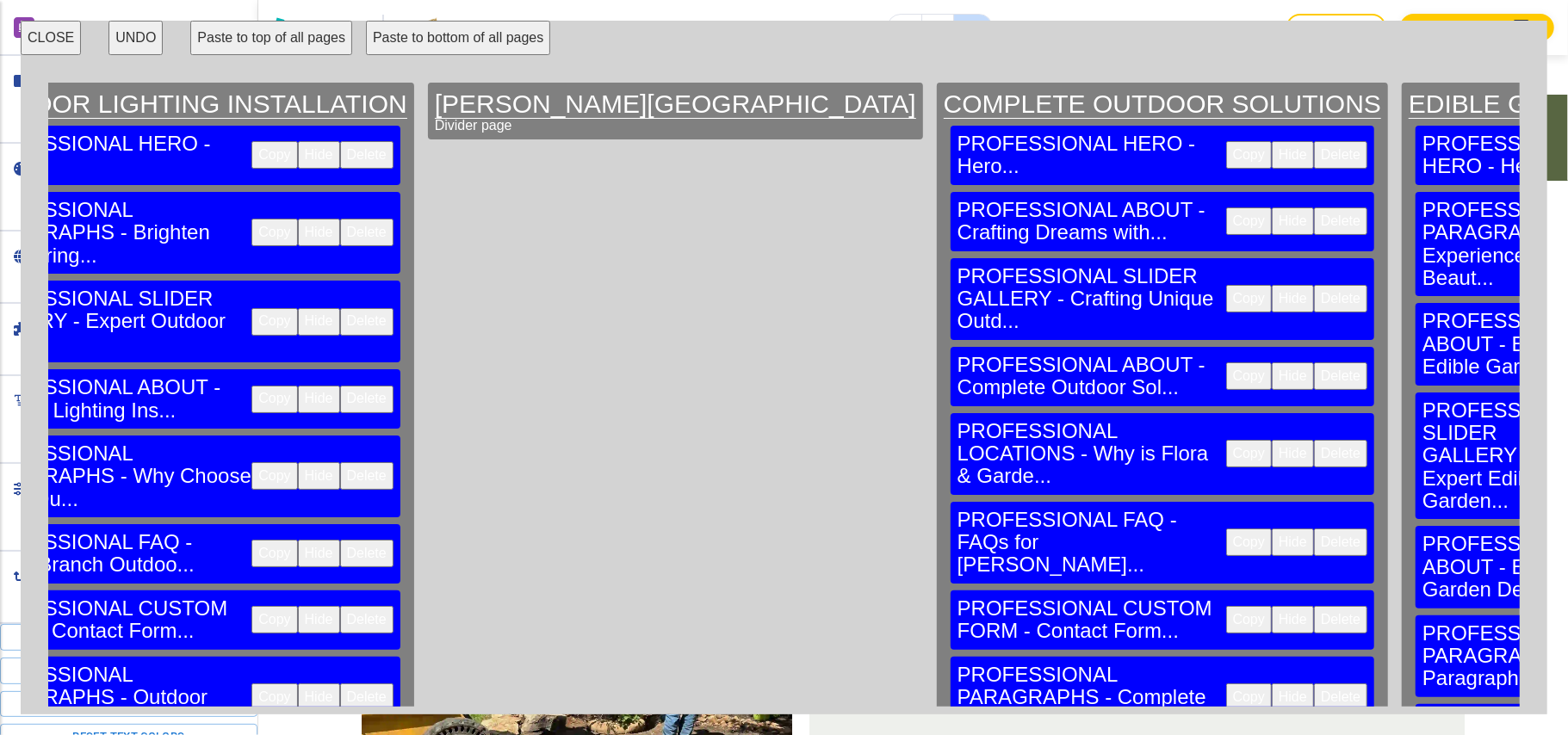
scroll to position [0, 54844]
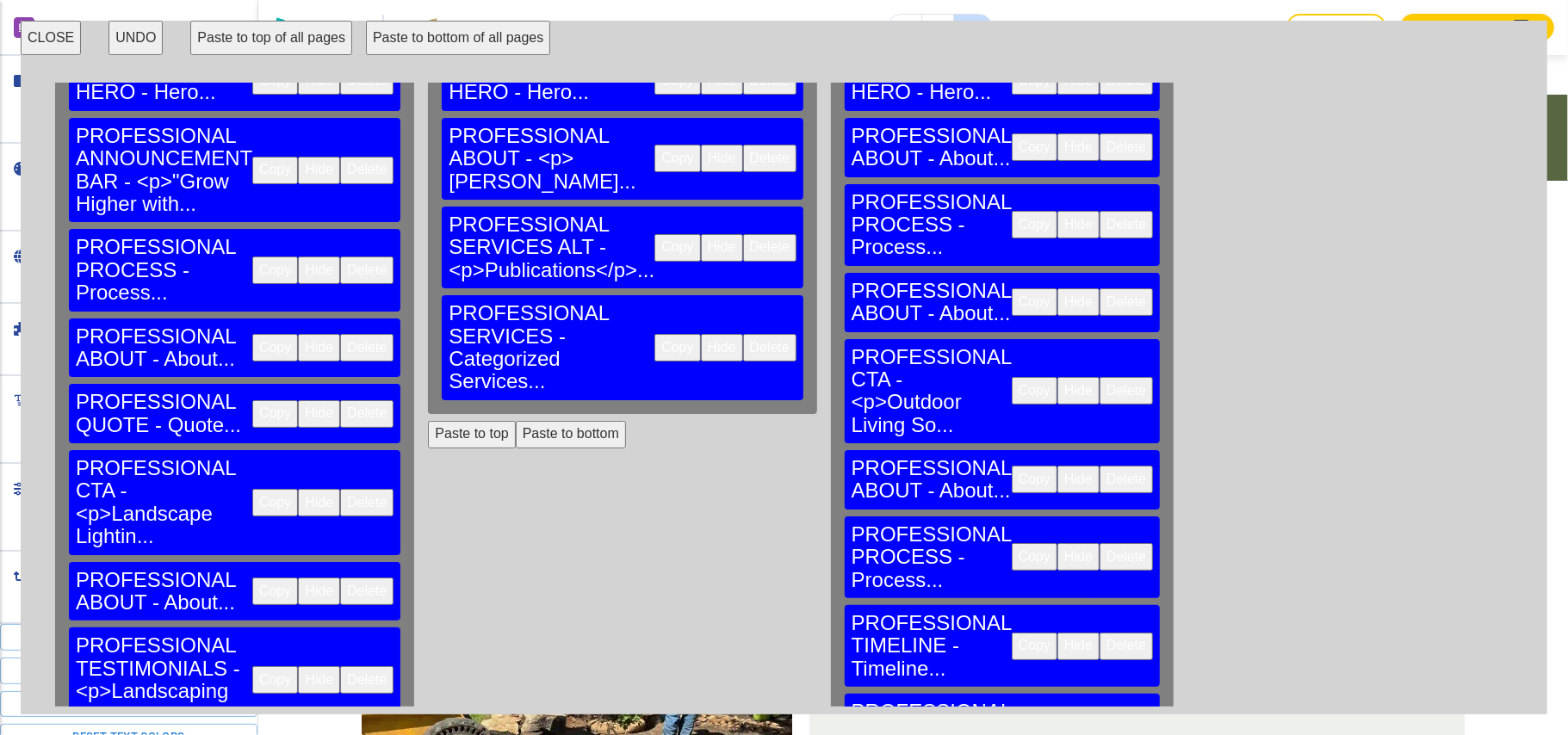
scroll to position [115, 0]
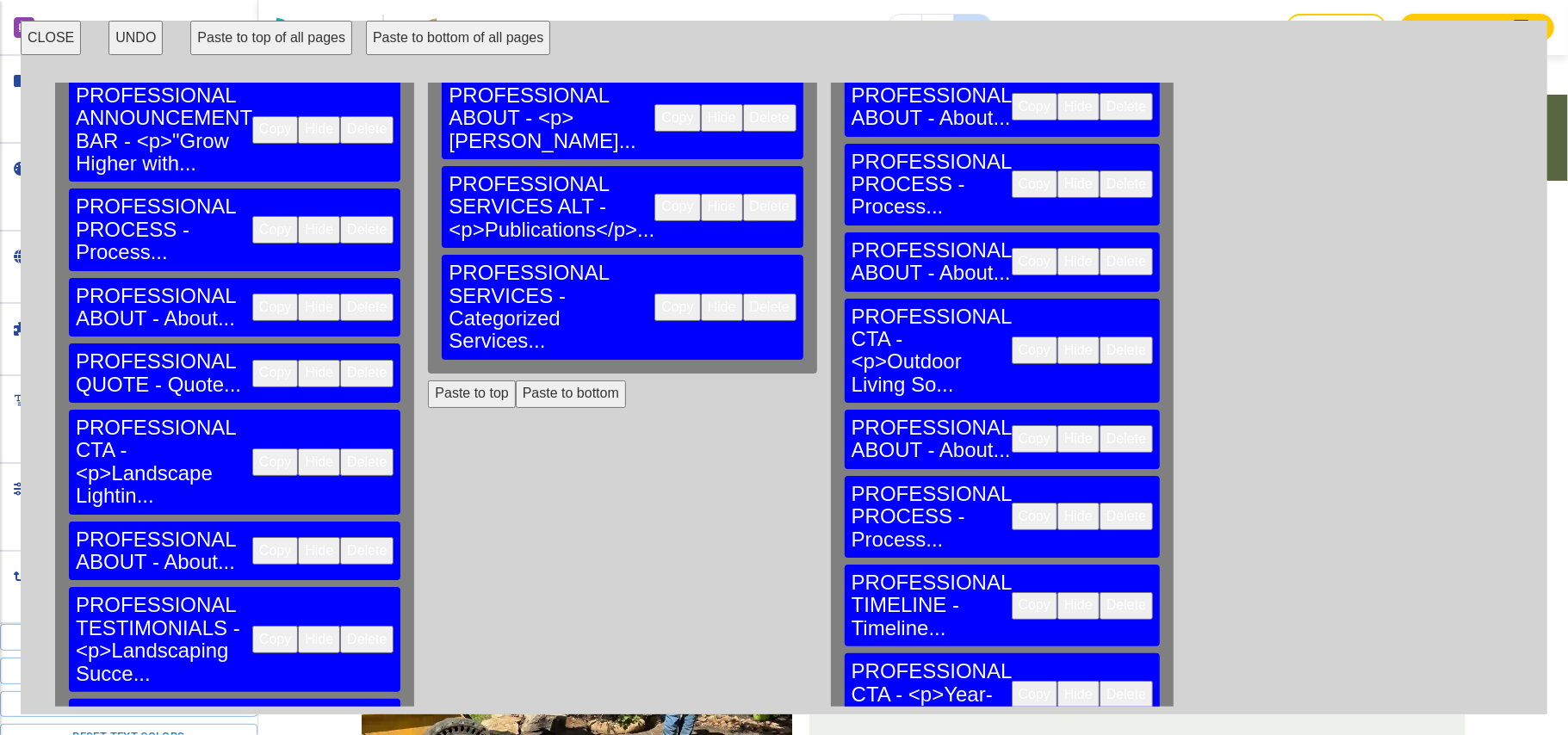
click at [527, 380] on button "Paste to bottom" at bounding box center [570, 394] width 110 height 27
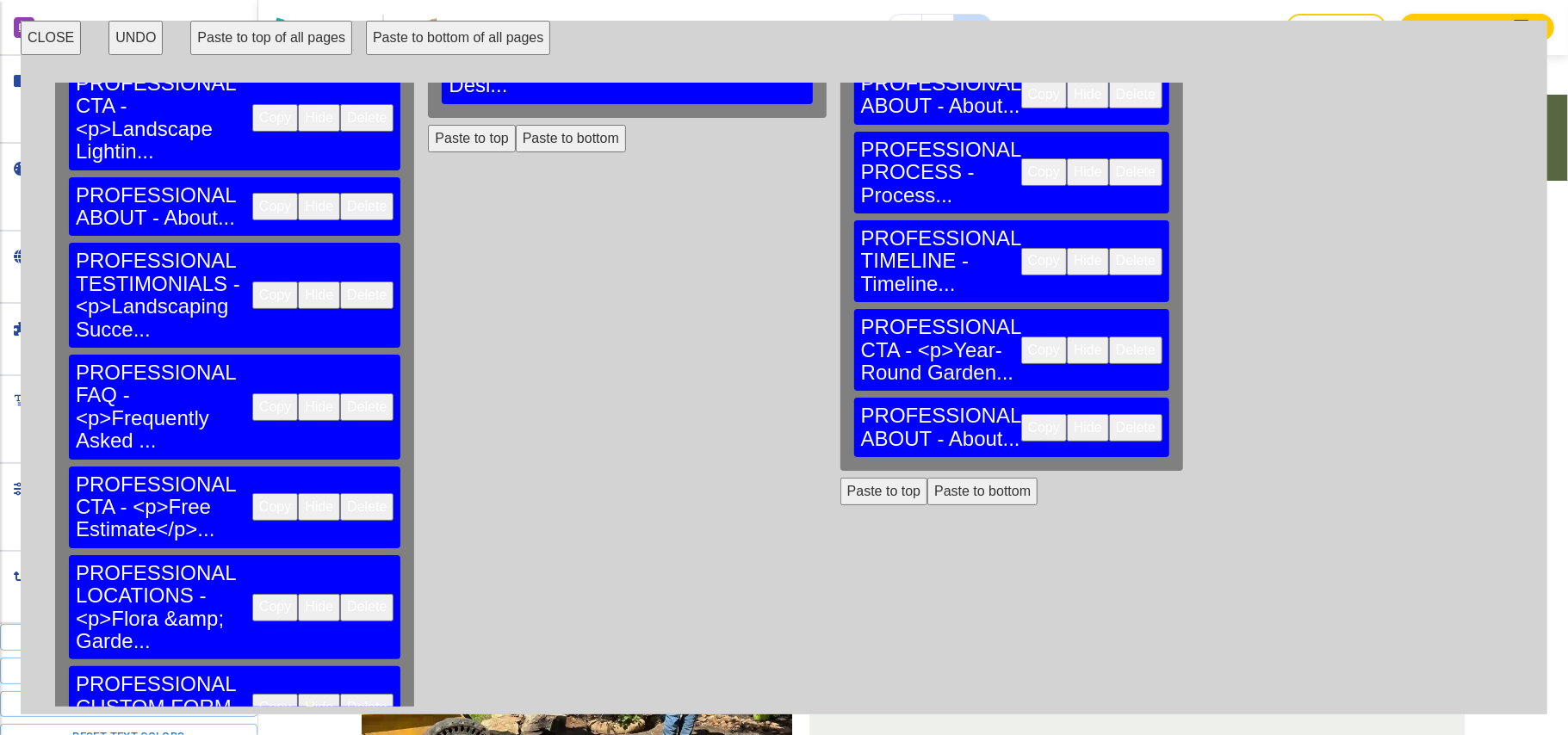
scroll to position [573, 0]
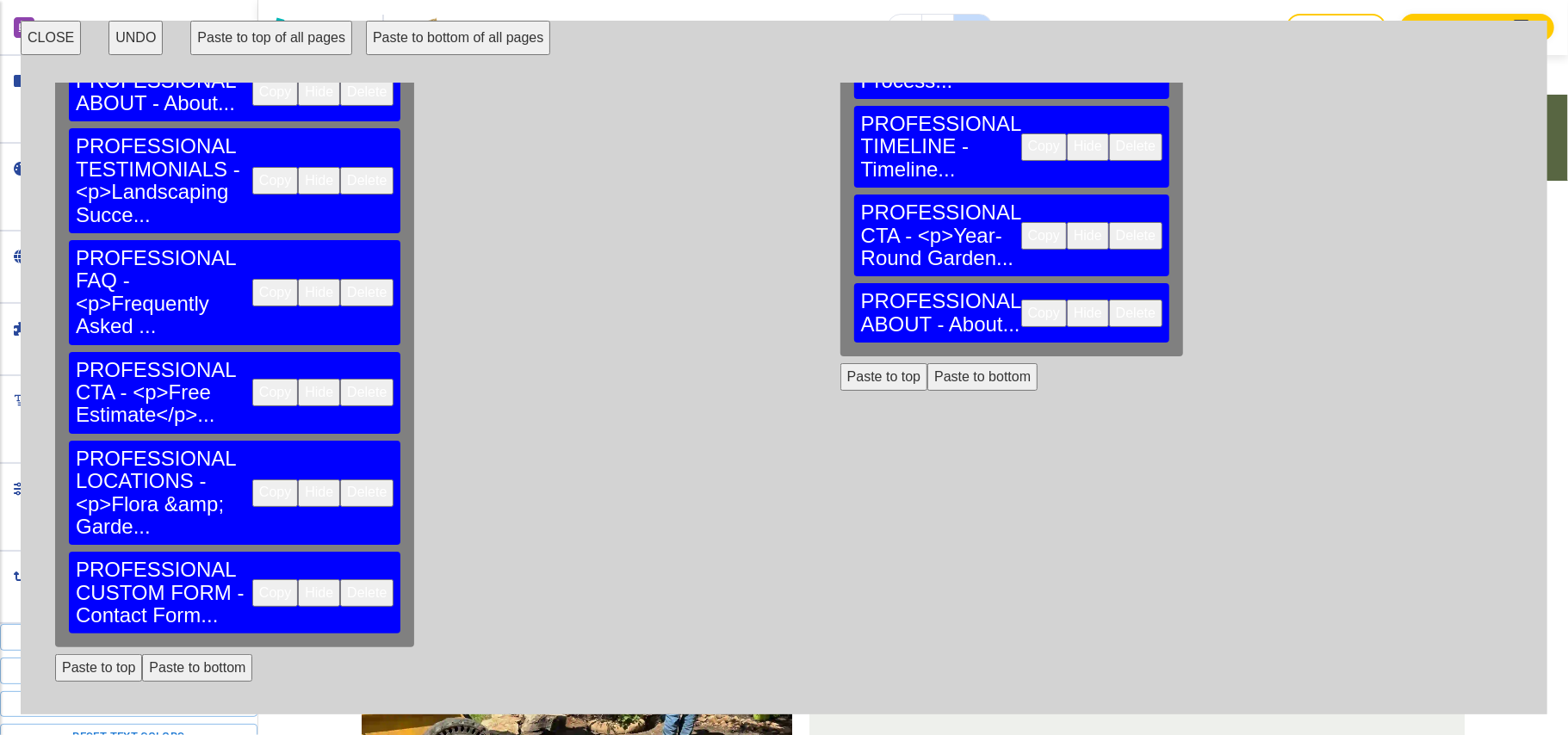
click at [928, 364] on button "Paste to bottom" at bounding box center [982, 377] width 110 height 27
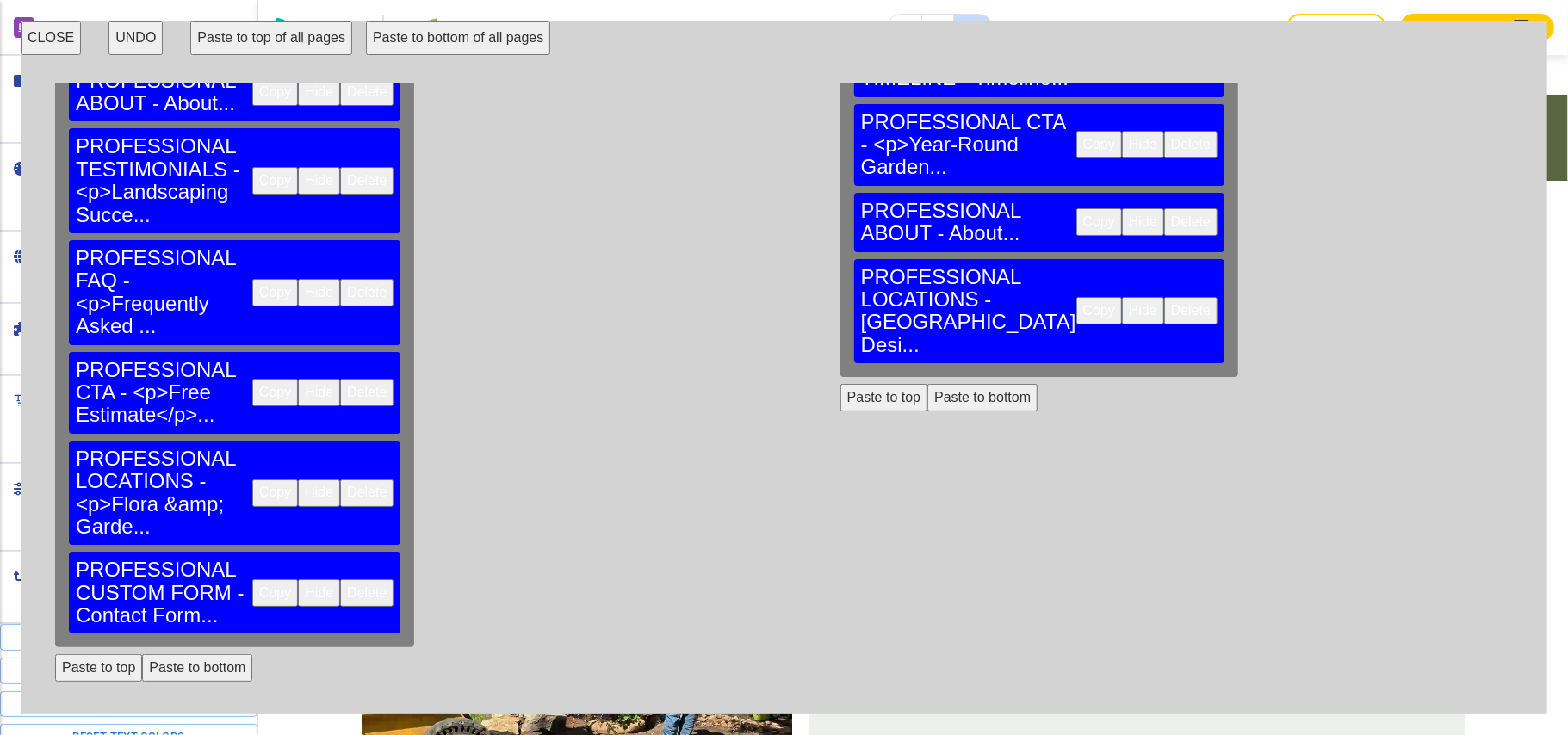
click at [252, 580] on button "Copy" at bounding box center [275, 594] width 46 height 27
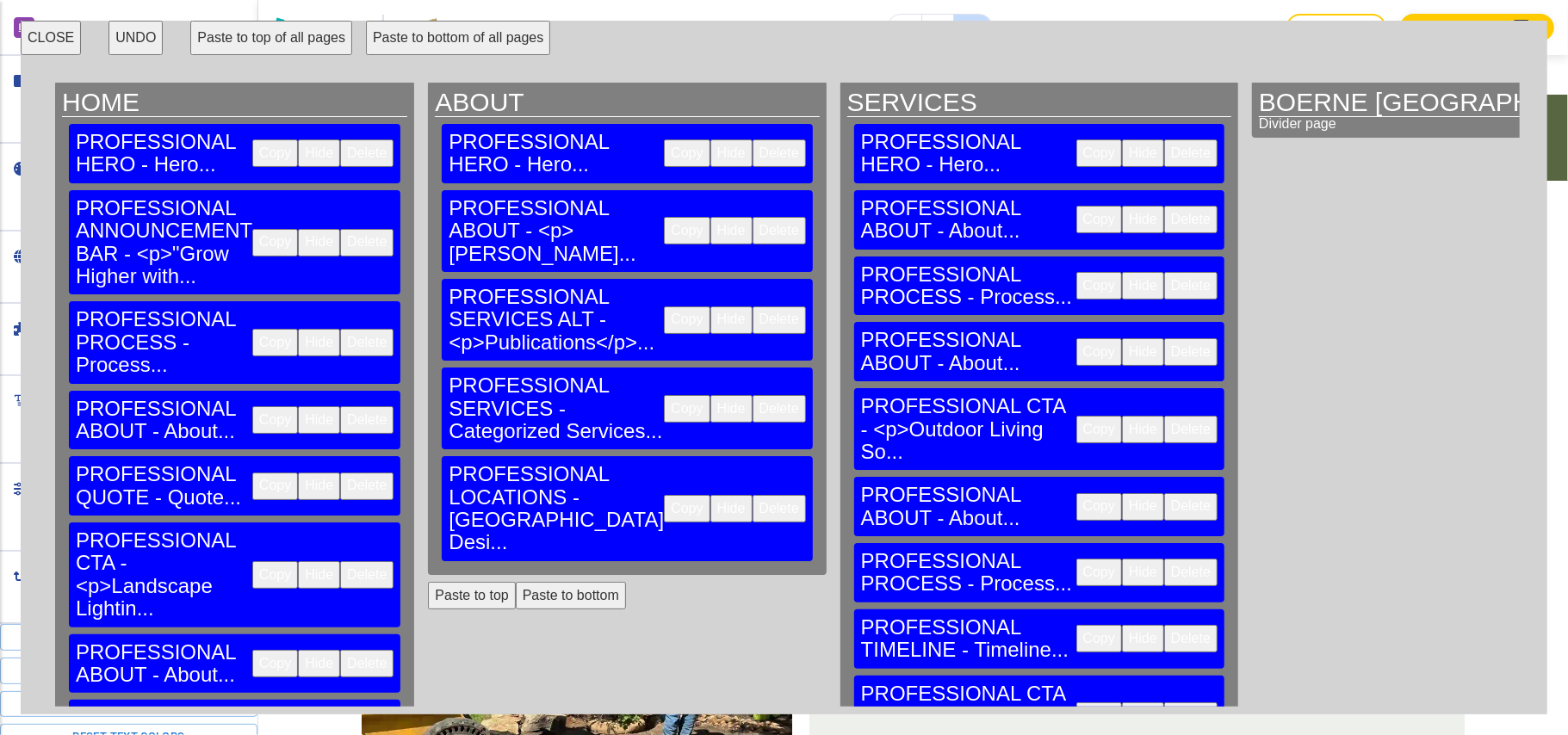
scroll to position [0, 0]
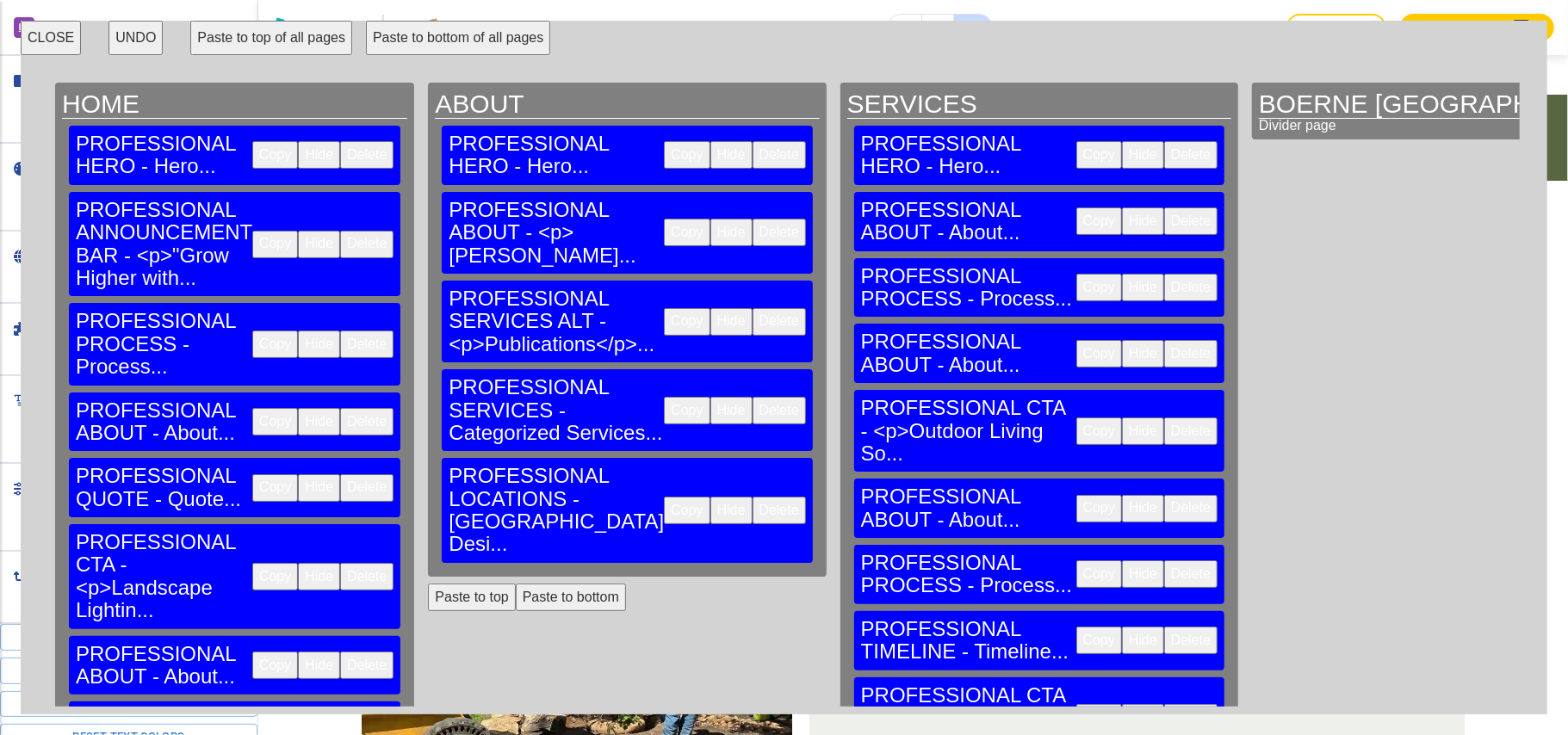
click at [516, 584] on button "Paste to bottom" at bounding box center [570, 598] width 110 height 27
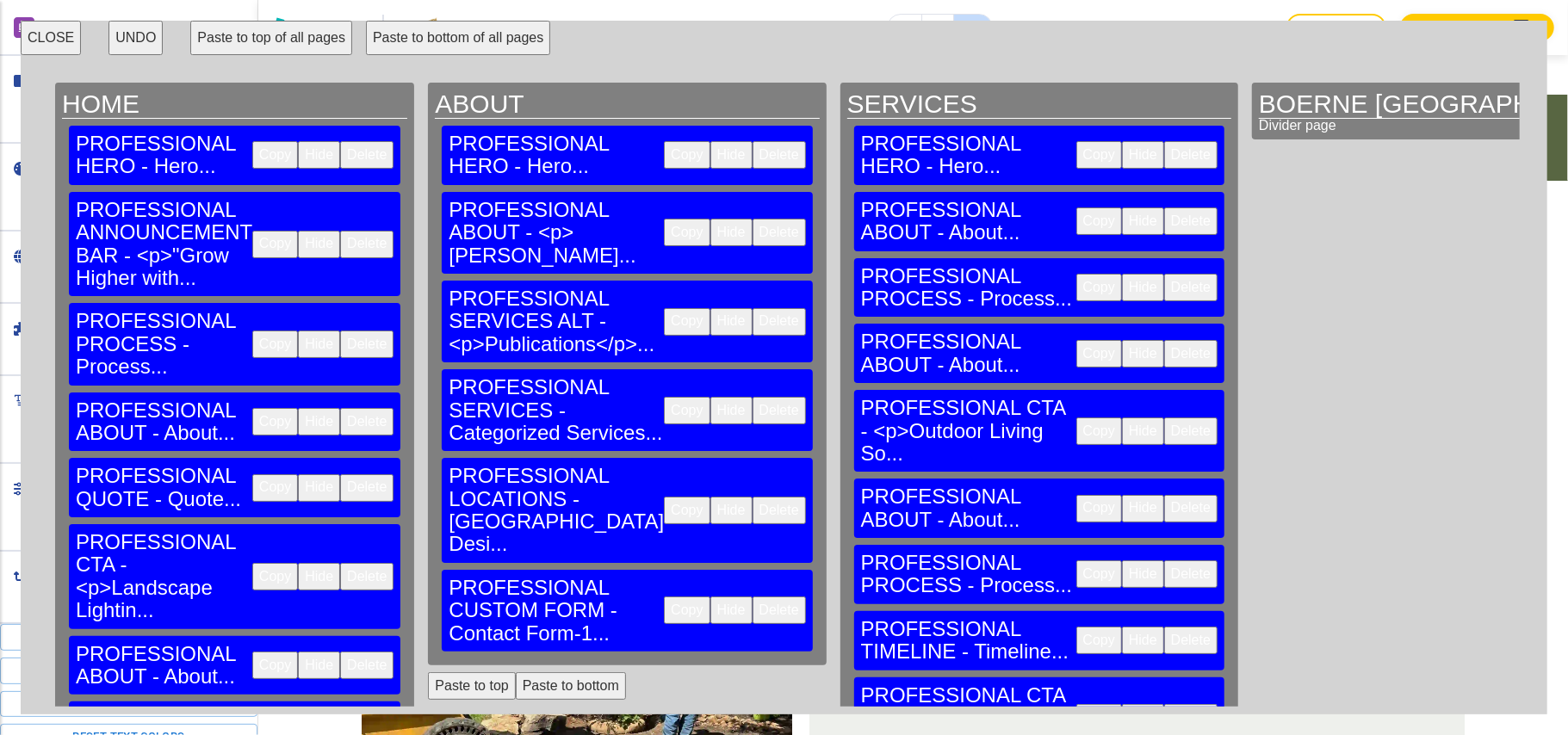
scroll to position [459, 0]
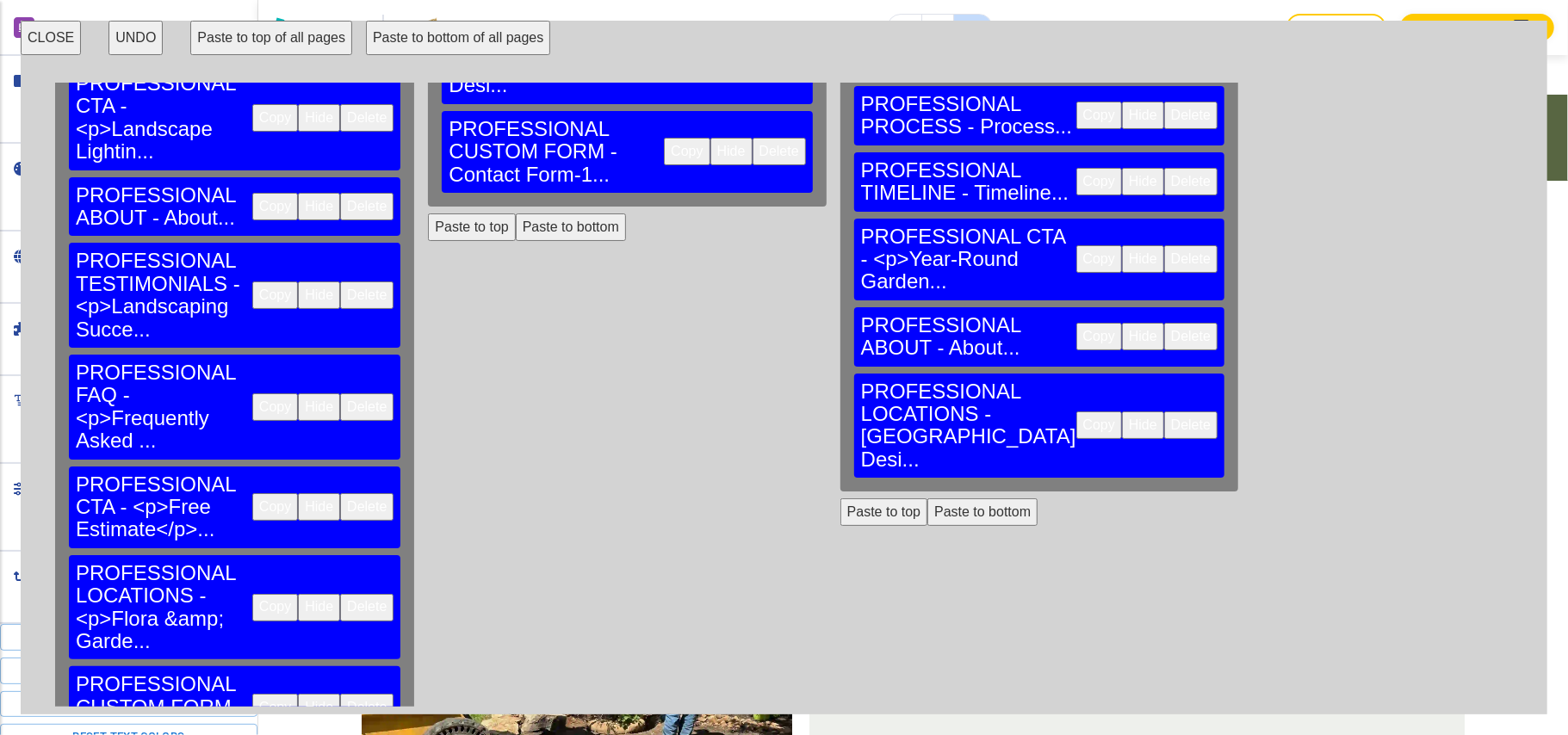
click at [928, 499] on button "Paste to bottom" at bounding box center [982, 513] width 110 height 27
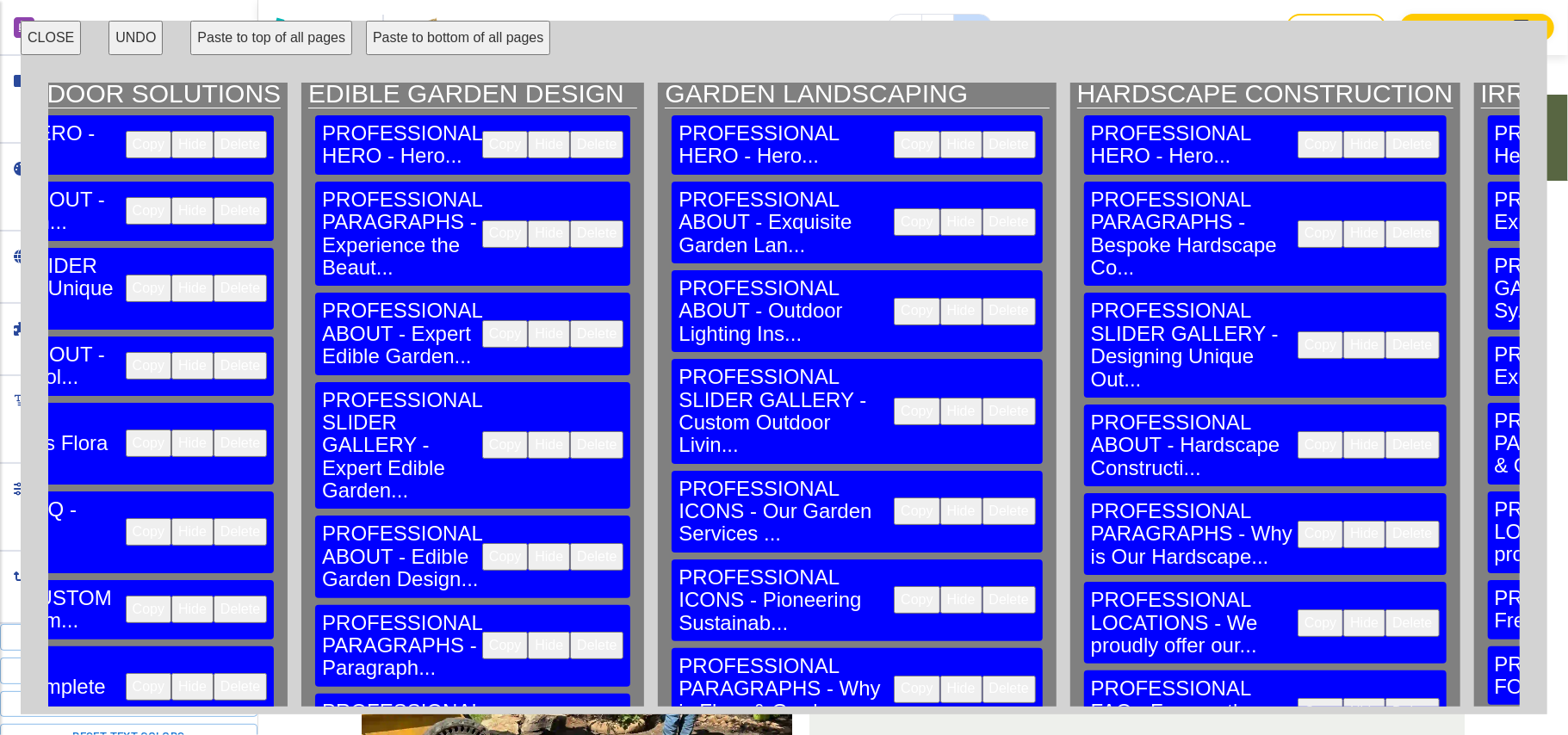
scroll to position [0, 55916]
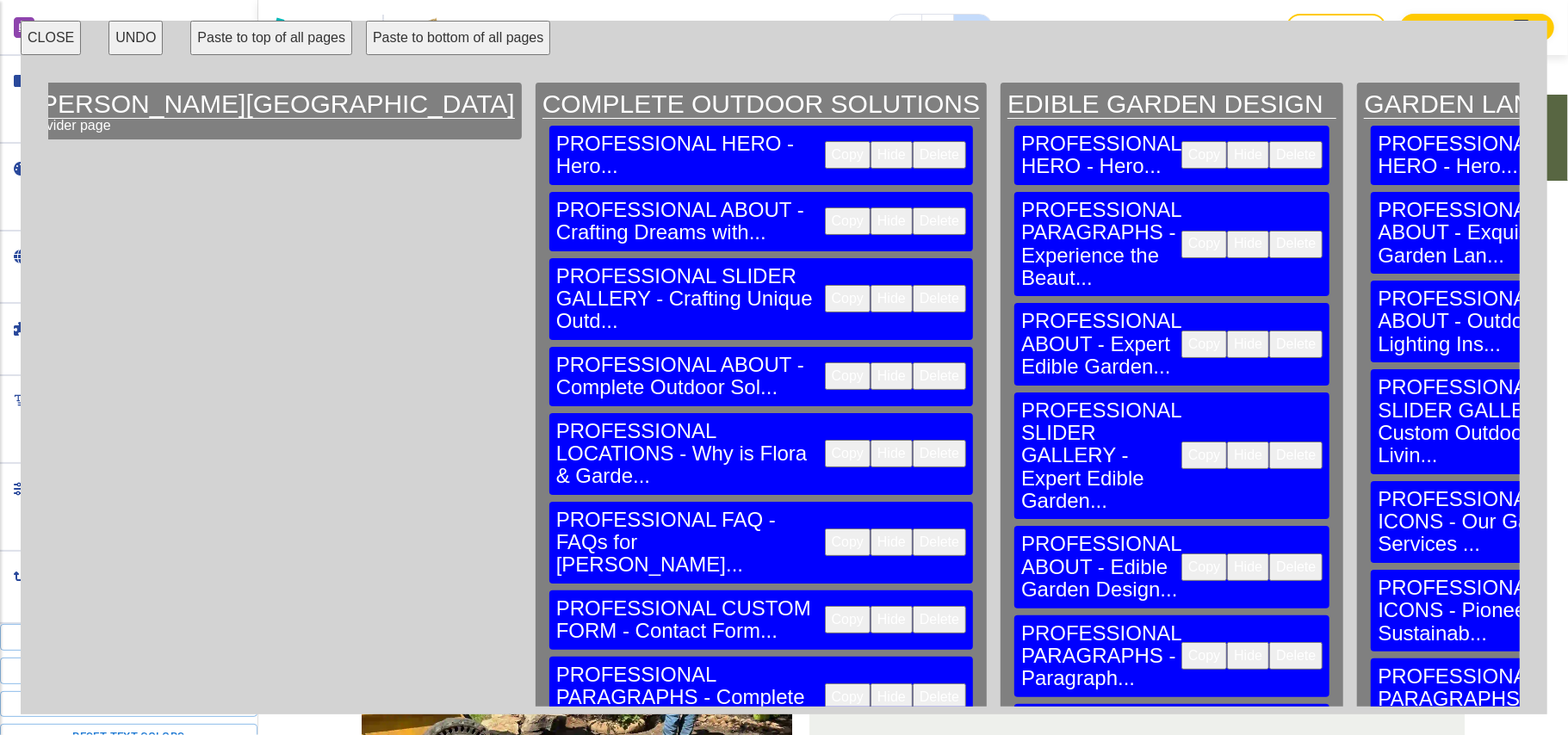
scroll to position [0, 55171]
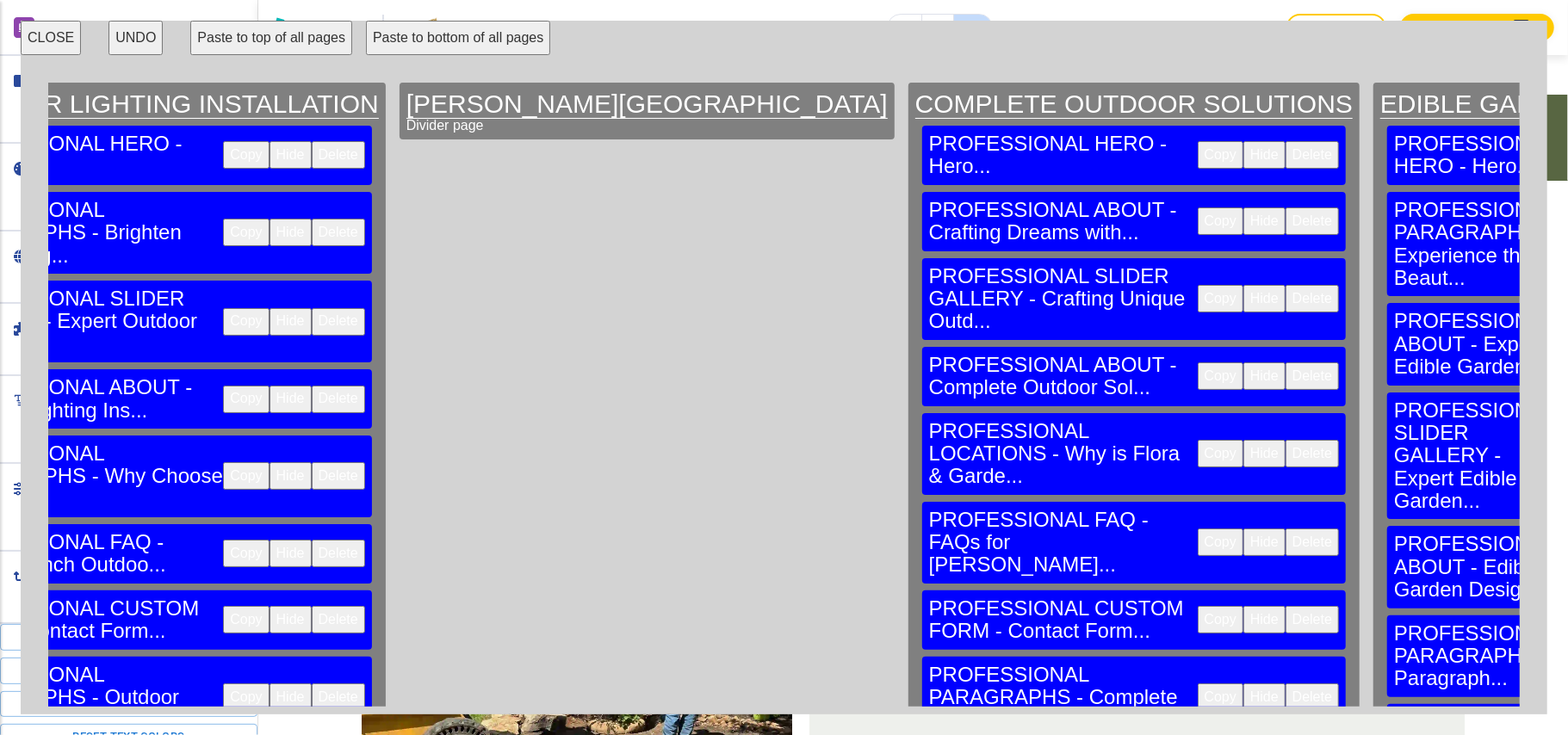
scroll to position [0, 54797]
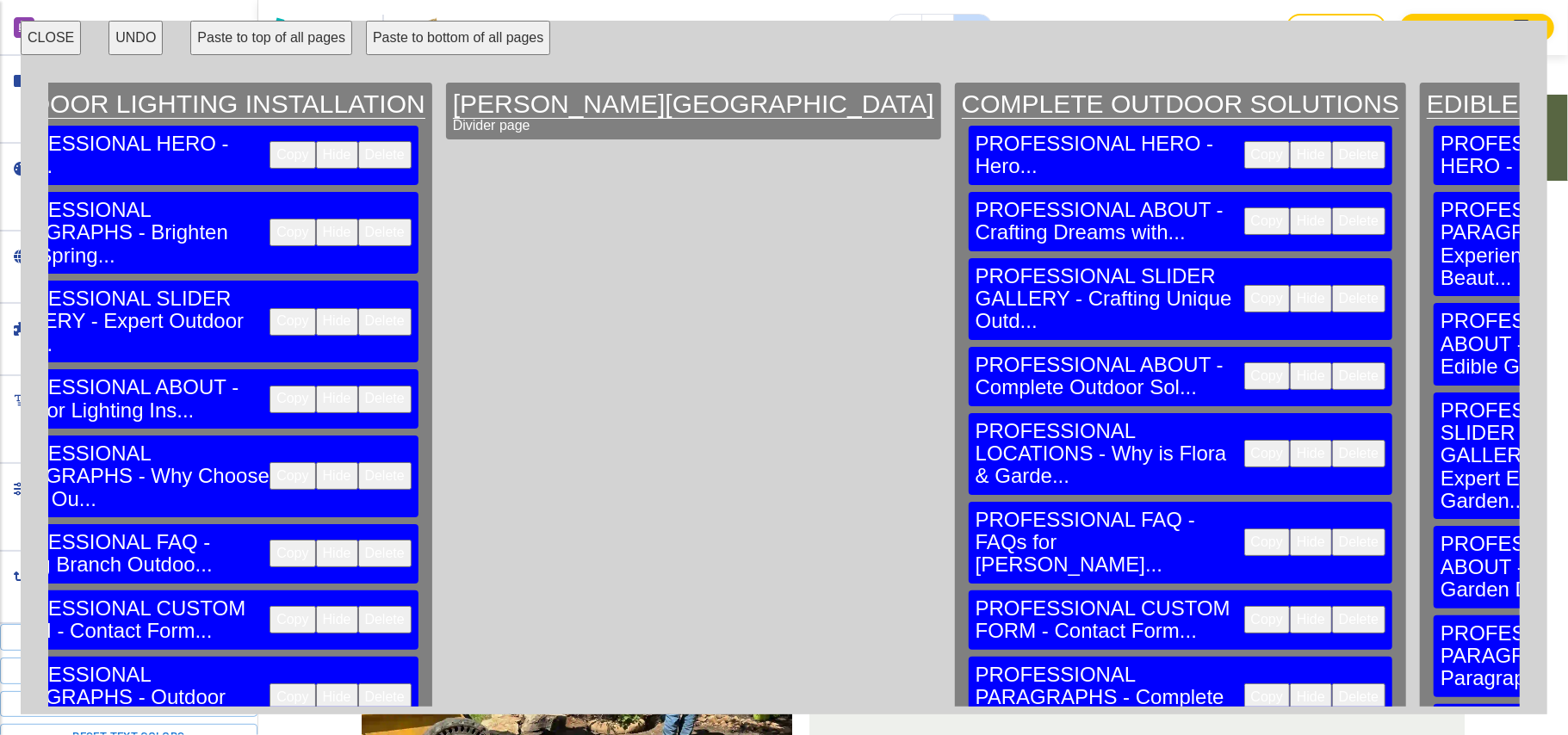
click at [41, 31] on button "CLOSE" at bounding box center [51, 37] width 60 height 34
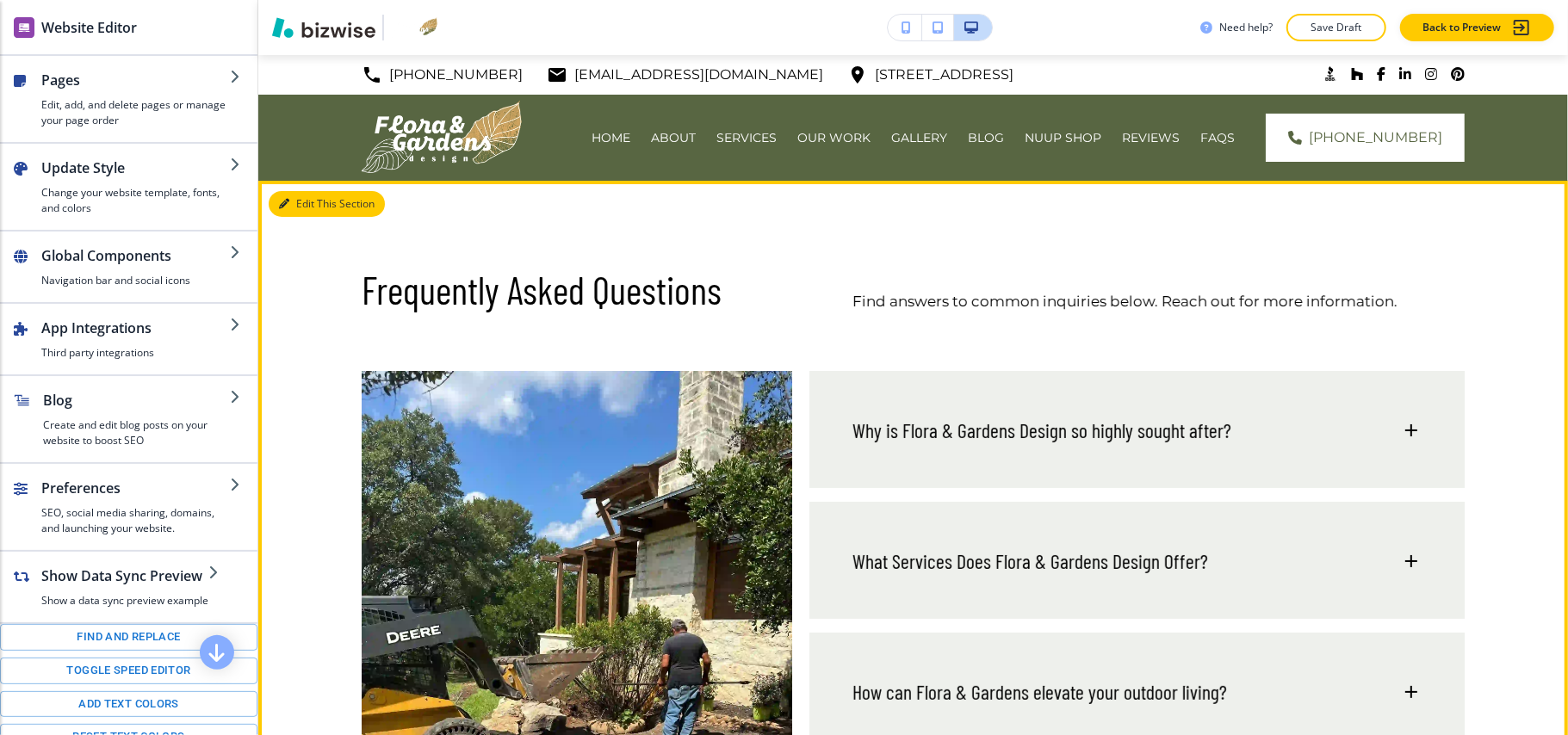
click at [307, 211] on button "Edit This Section" at bounding box center [326, 204] width 116 height 26
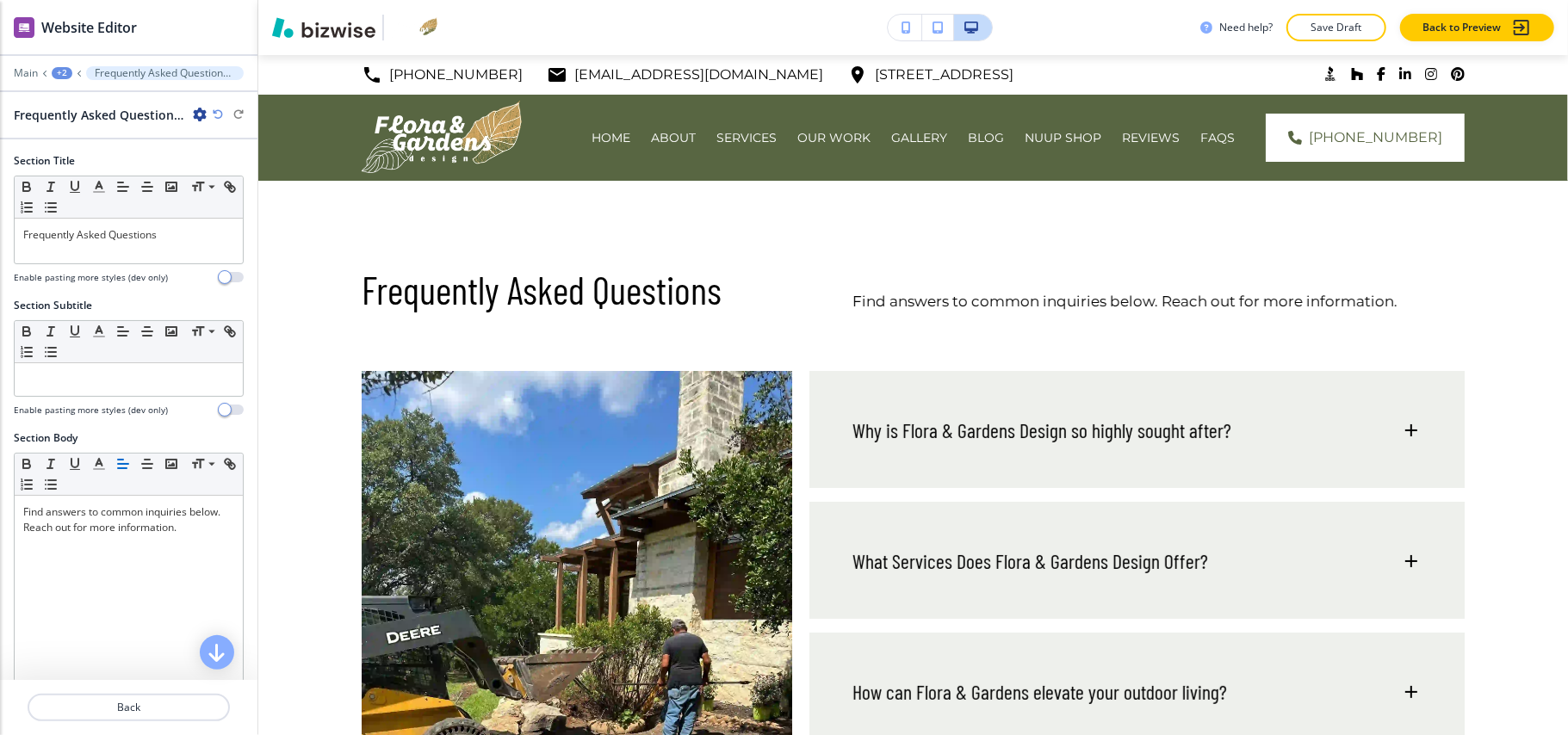
scroll to position [126, 0]
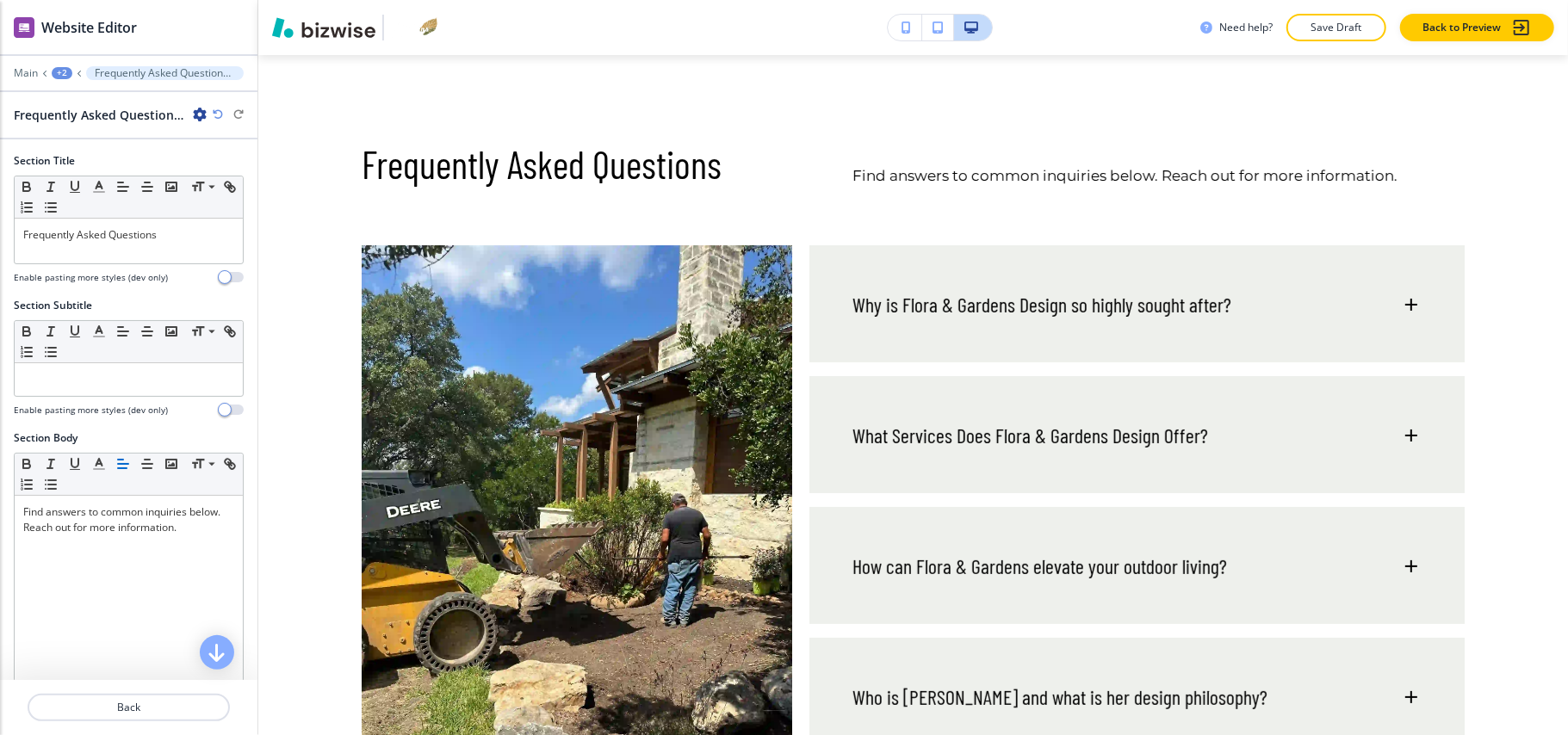
click at [111, 70] on p "Frequently Asked Questions-1" at bounding box center [165, 73] width 140 height 12
click at [63, 74] on div "+2" at bounding box center [61, 73] width 20 height 12
click at [78, 133] on p "FAQS" at bounding box center [106, 132] width 88 height 16
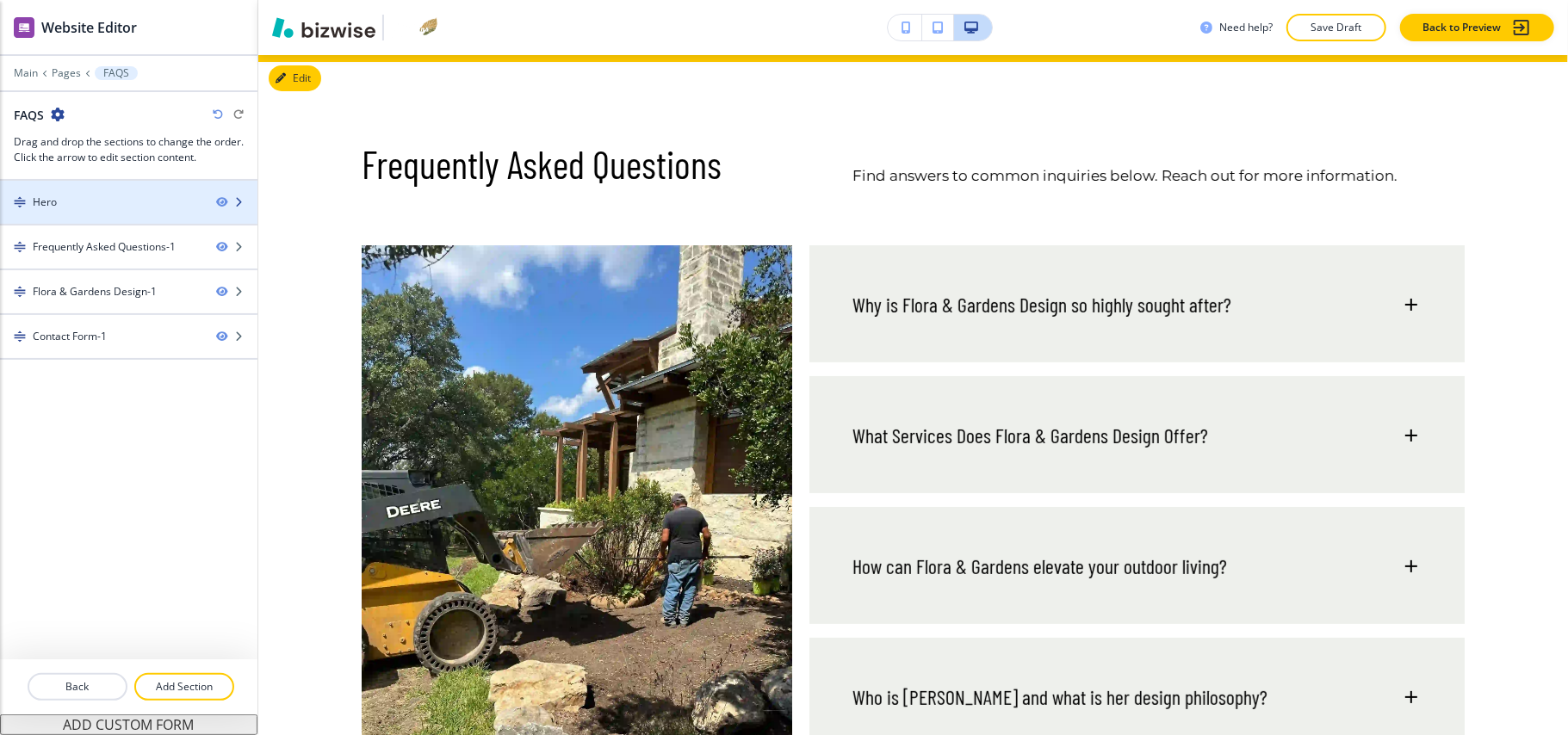
click at [87, 205] on div "Hero" at bounding box center [101, 203] width 203 height 16
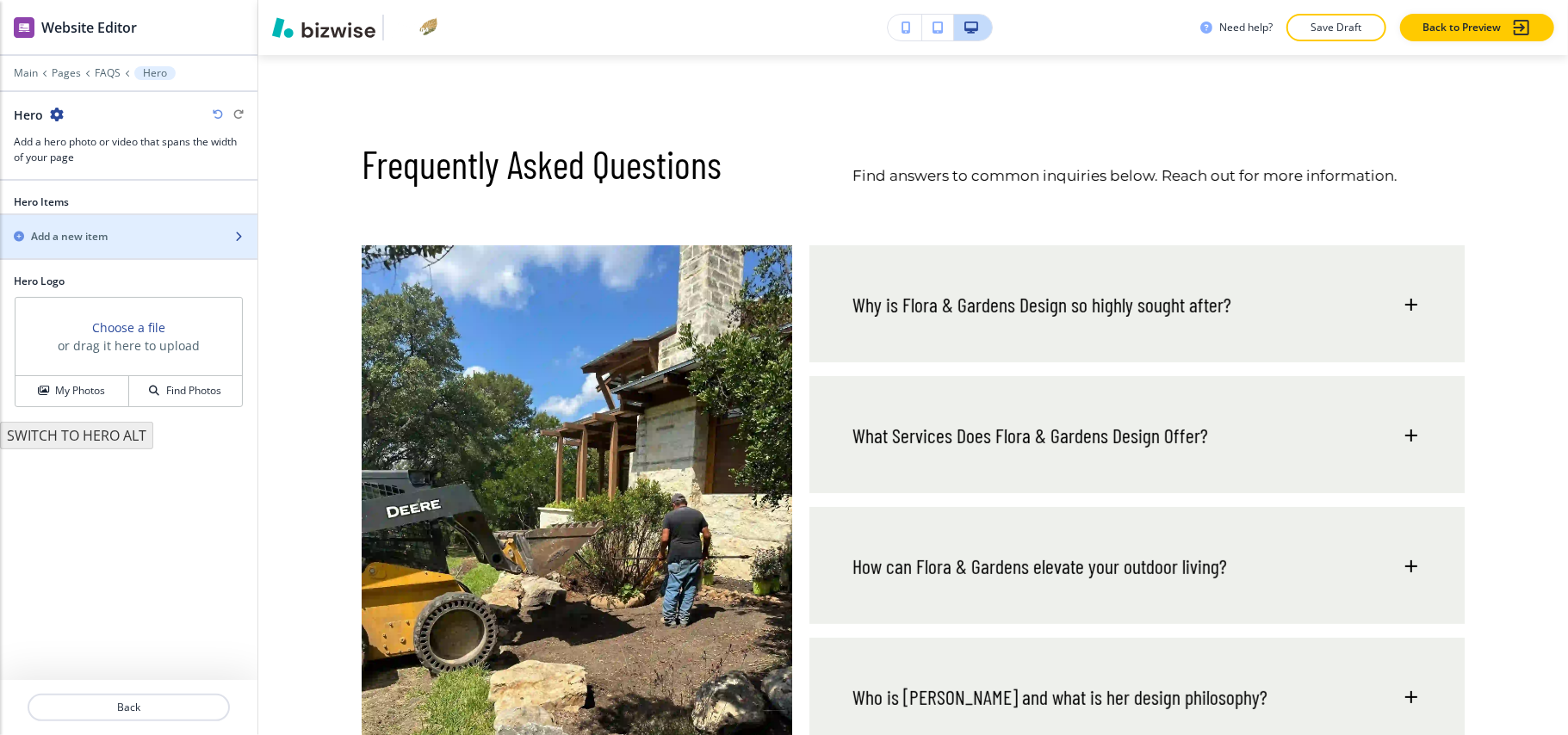
click at [115, 234] on div "Add a new item" at bounding box center [109, 237] width 219 height 16
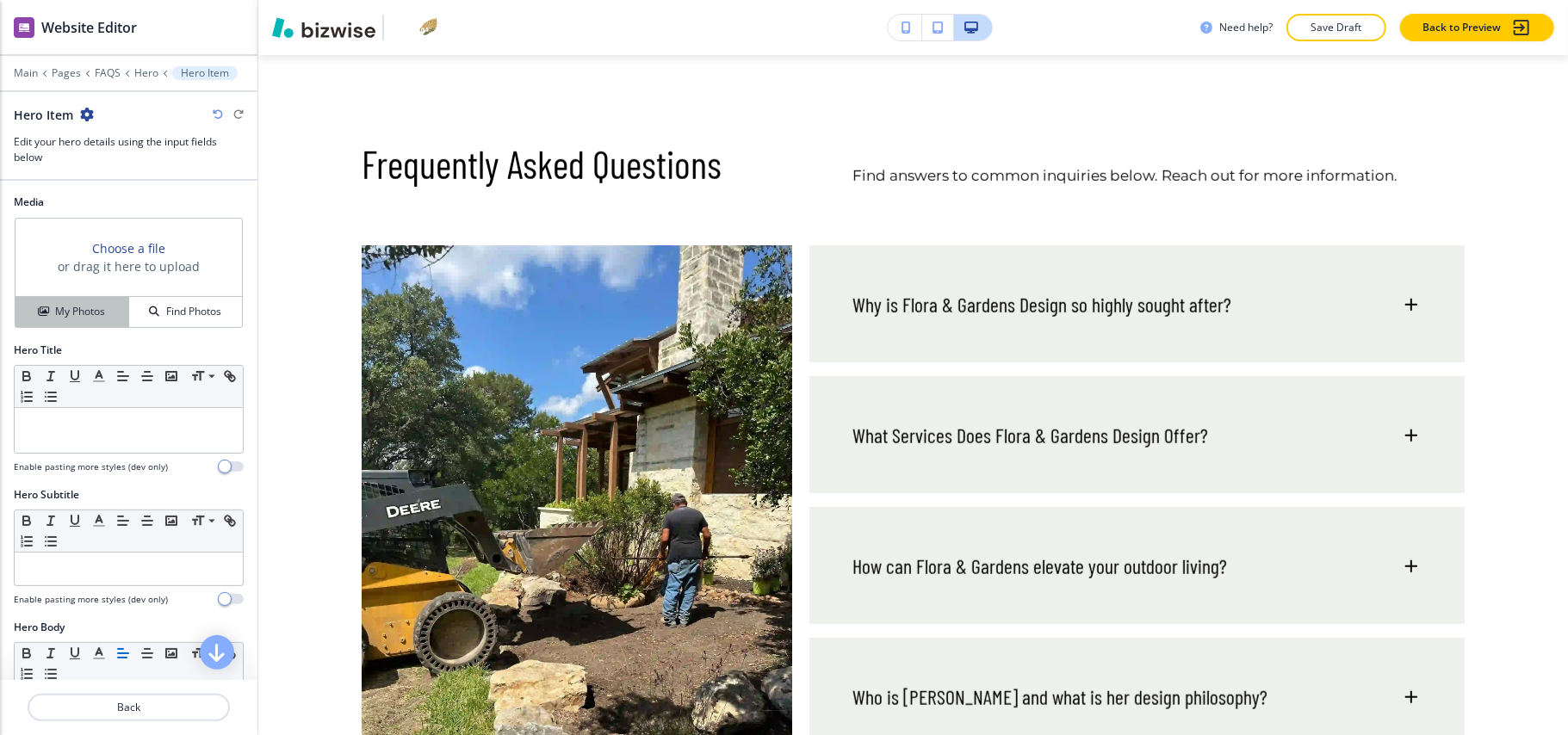
click at [63, 303] on button "My Photos" at bounding box center [72, 312] width 114 height 30
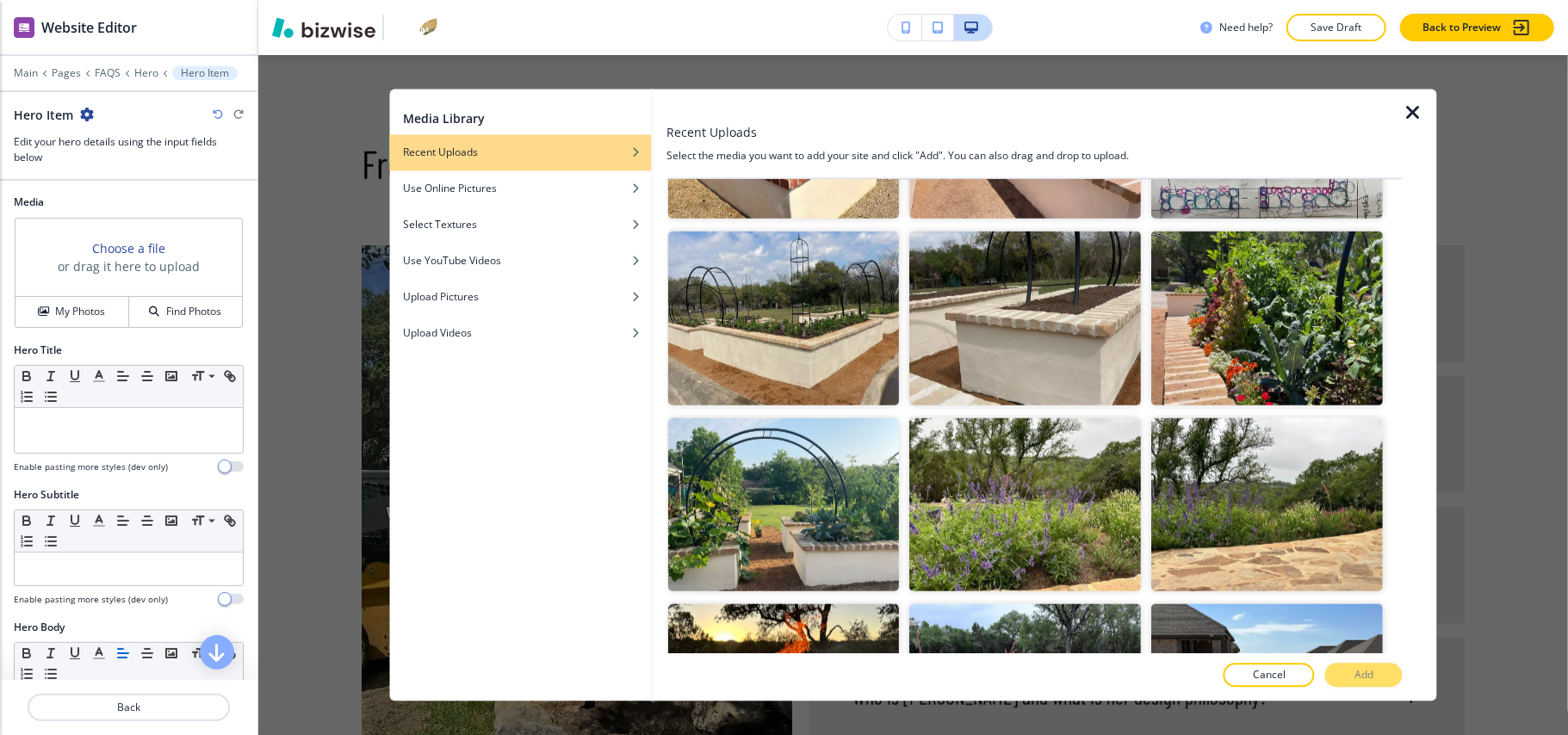
scroll to position [1378, 0]
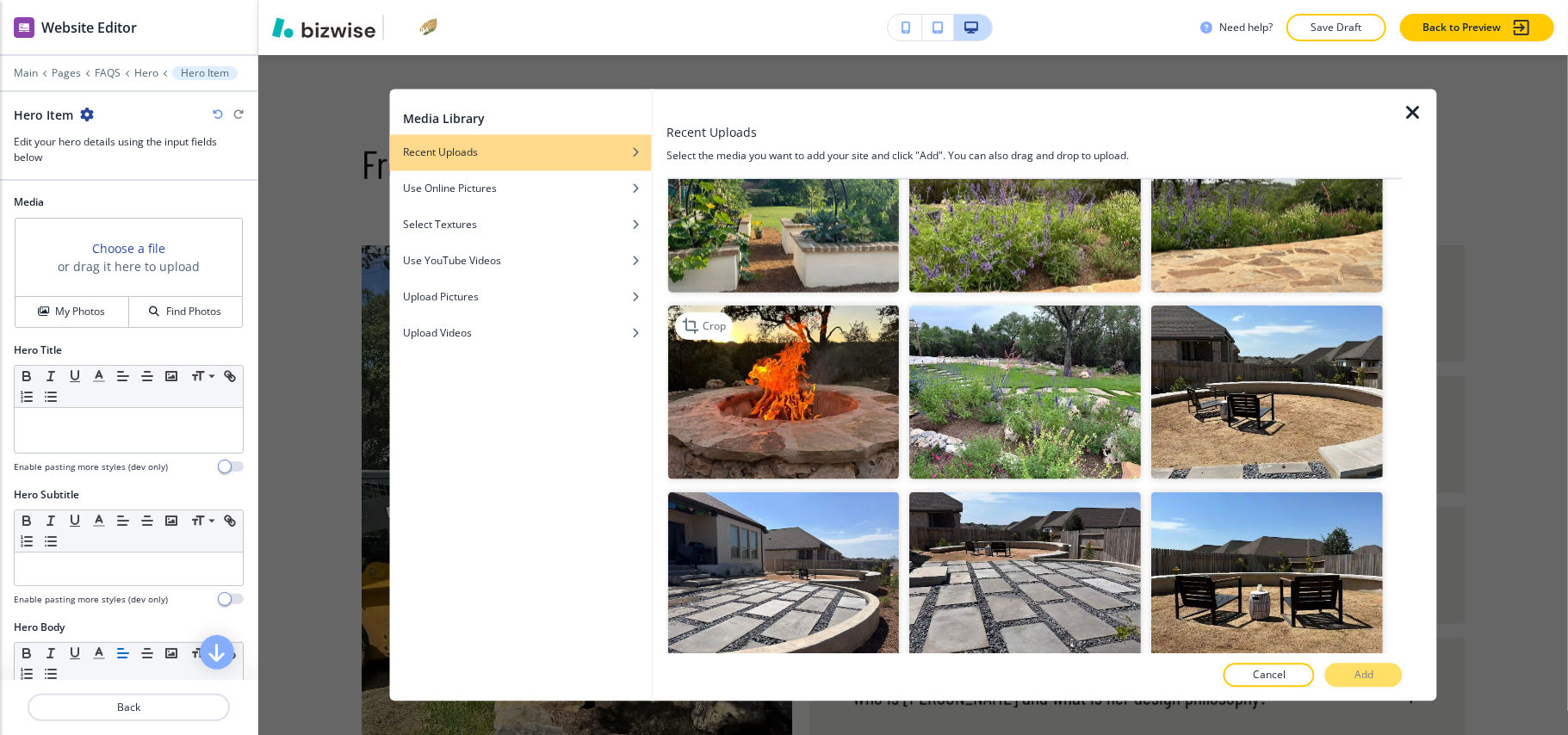
click at [748, 350] on img "button" at bounding box center [784, 393] width 232 height 174
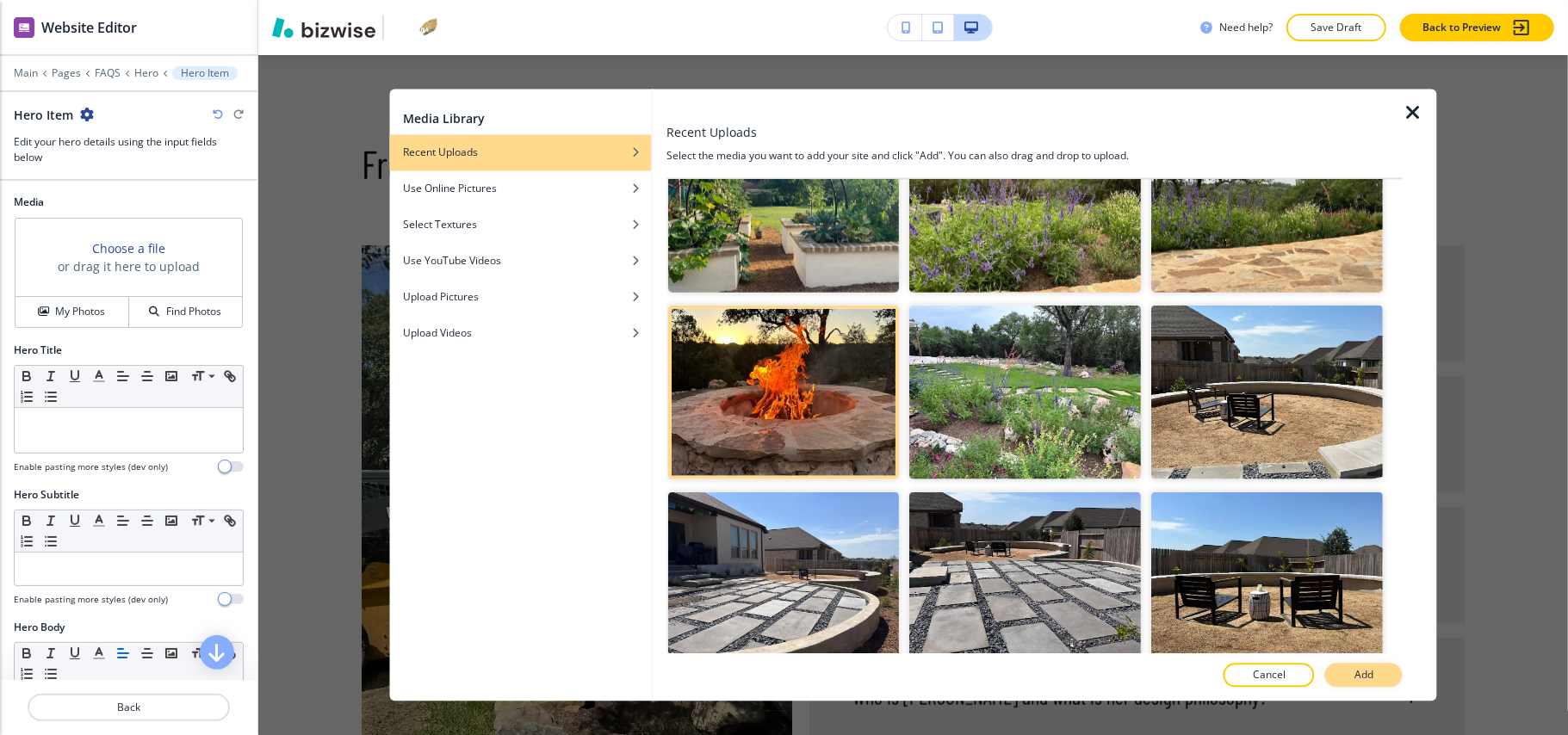
click at [1351, 665] on button "Add" at bounding box center [1364, 676] width 78 height 24
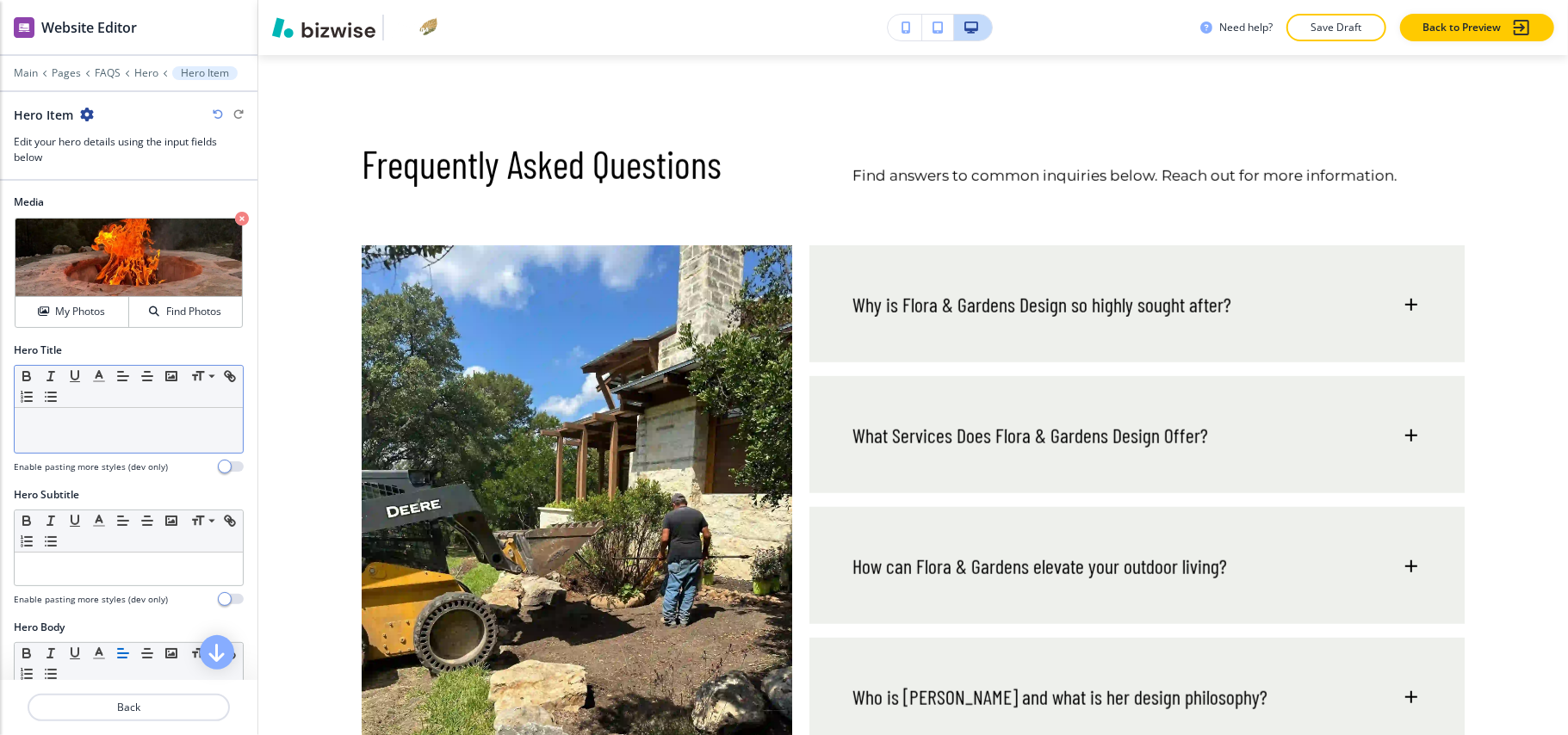
click at [138, 431] on p at bounding box center [129, 425] width 210 height 16
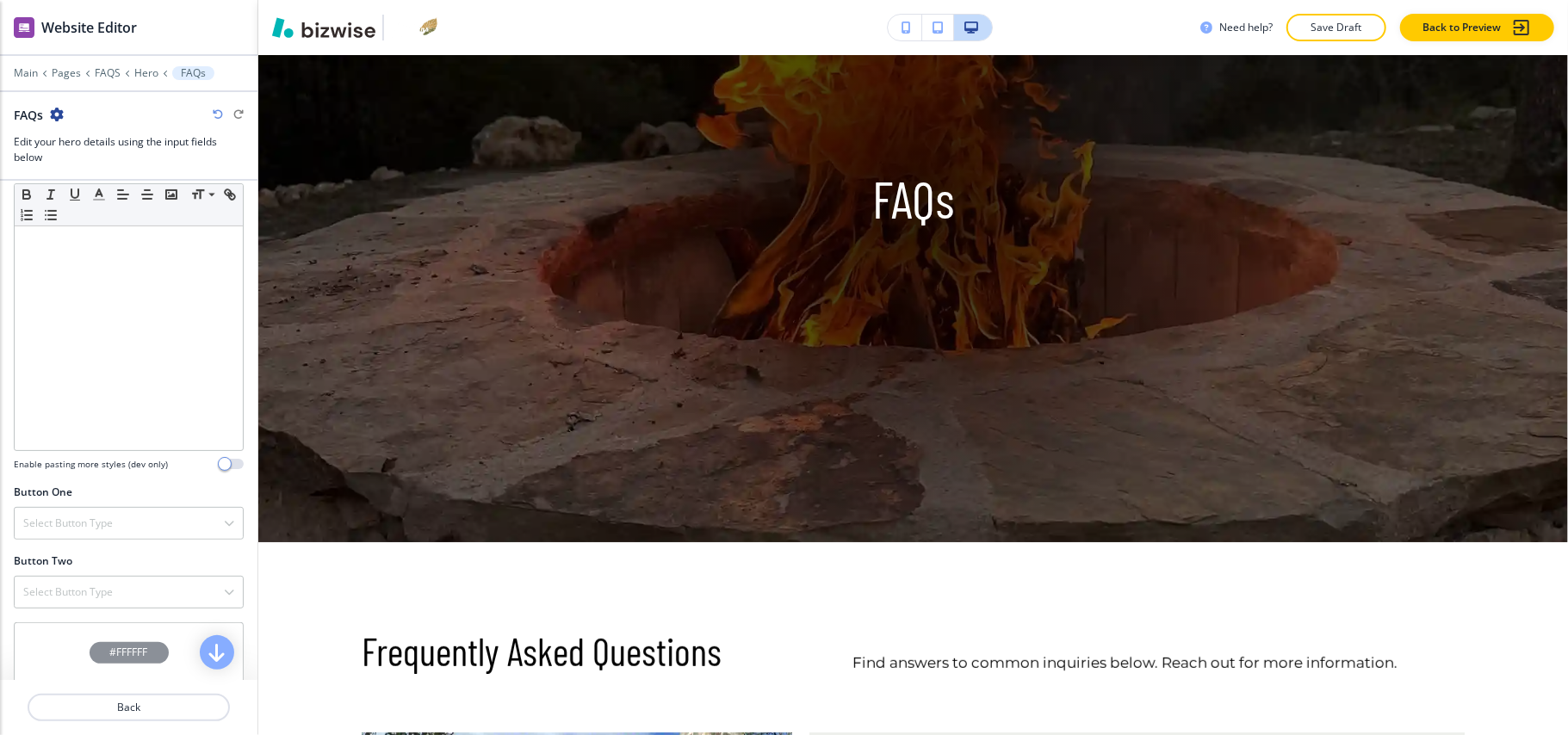
scroll to position [569, 0]
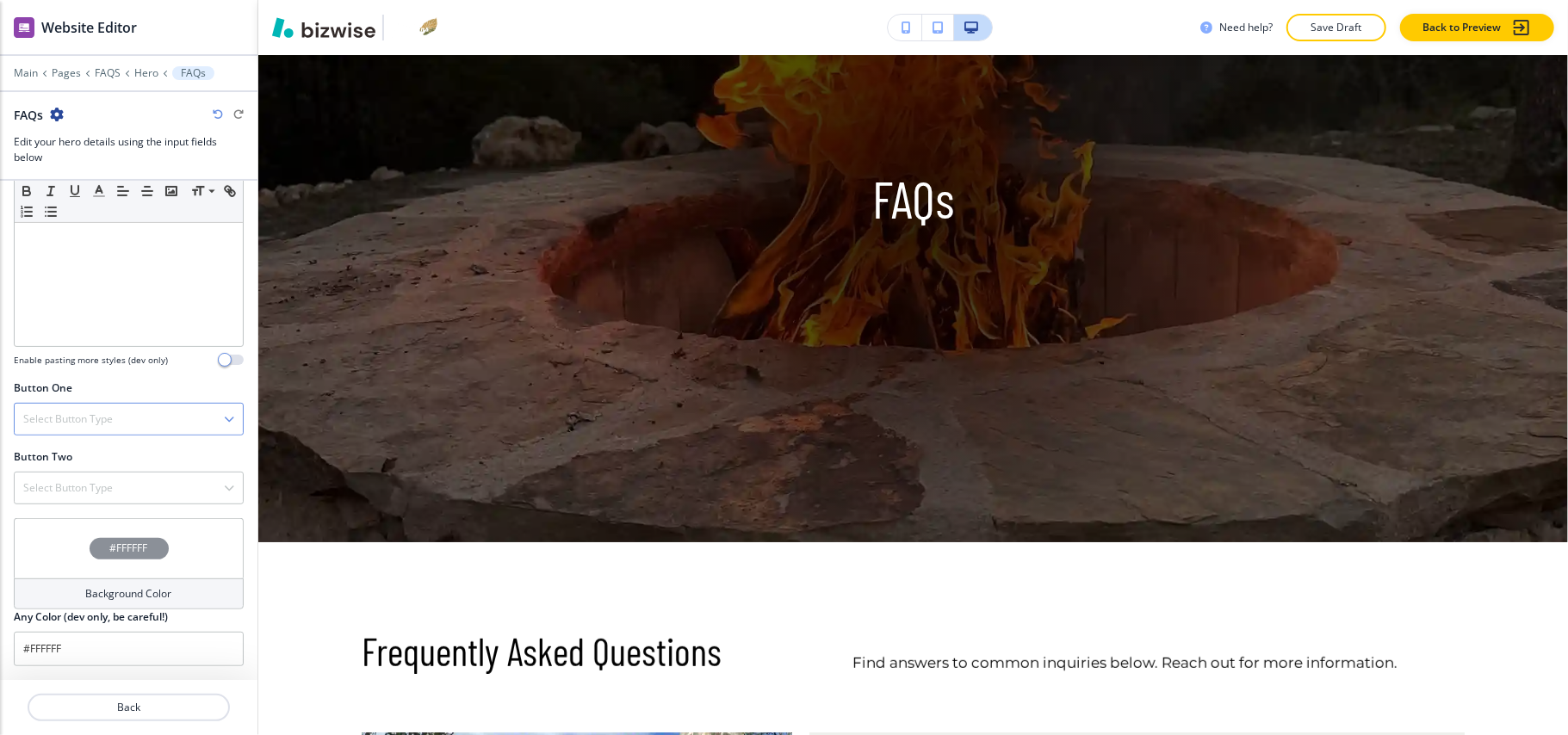
click at [138, 421] on div "Select Button Type" at bounding box center [129, 419] width 228 height 31
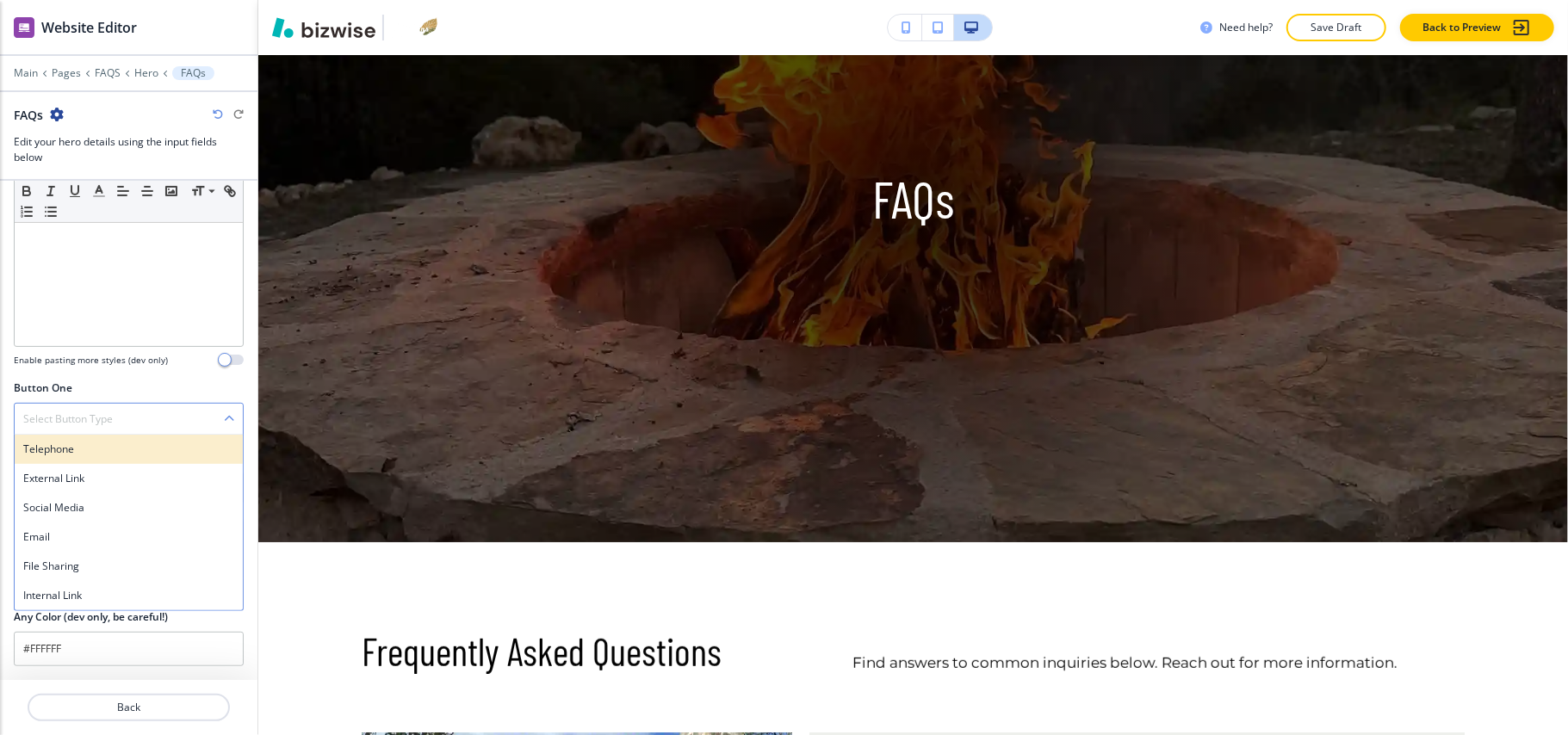
click at [119, 449] on h4 "Telephone" at bounding box center [129, 449] width 210 height 16
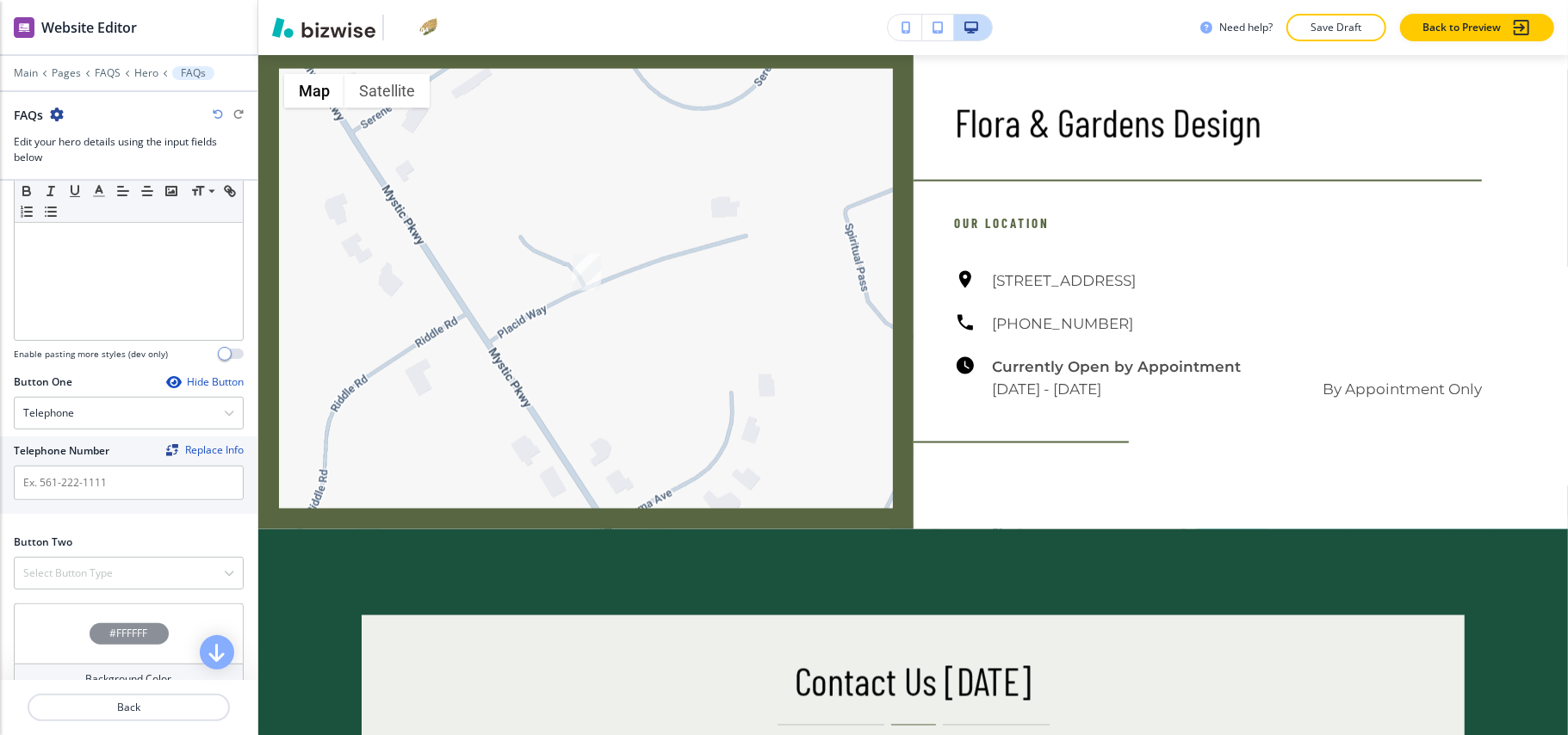
scroll to position [1727, 0]
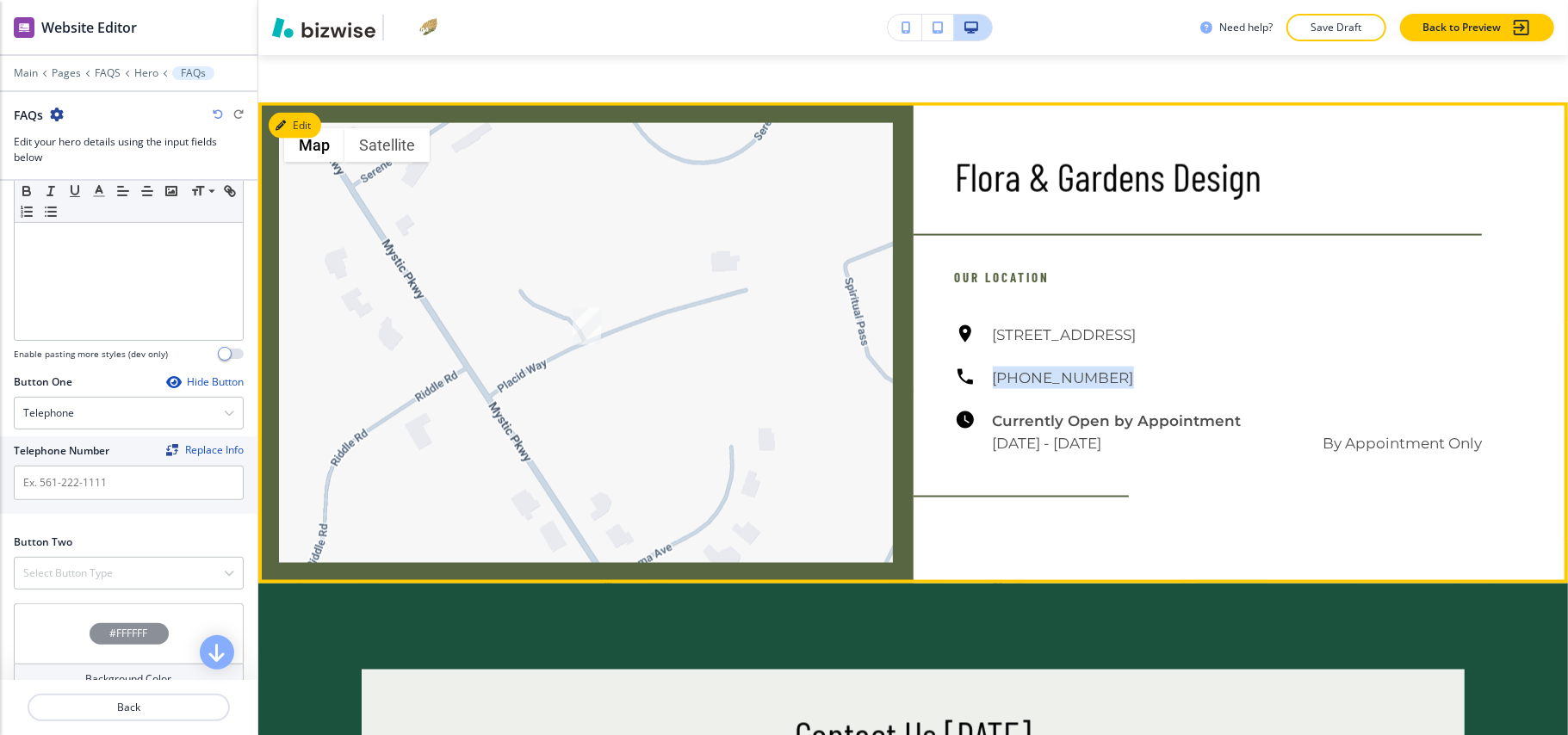
drag, startPoint x: 1097, startPoint y: 393, endPoint x: 979, endPoint y: 400, distance: 118.2
click at [979, 400] on div "[STREET_ADDRESS] [PHONE_NUMBER] Currently Open by Appointment [DATE] - [DATE] B…" at bounding box center [1219, 389] width 528 height 131
copy h6 "[PHONE_NUMBER]"
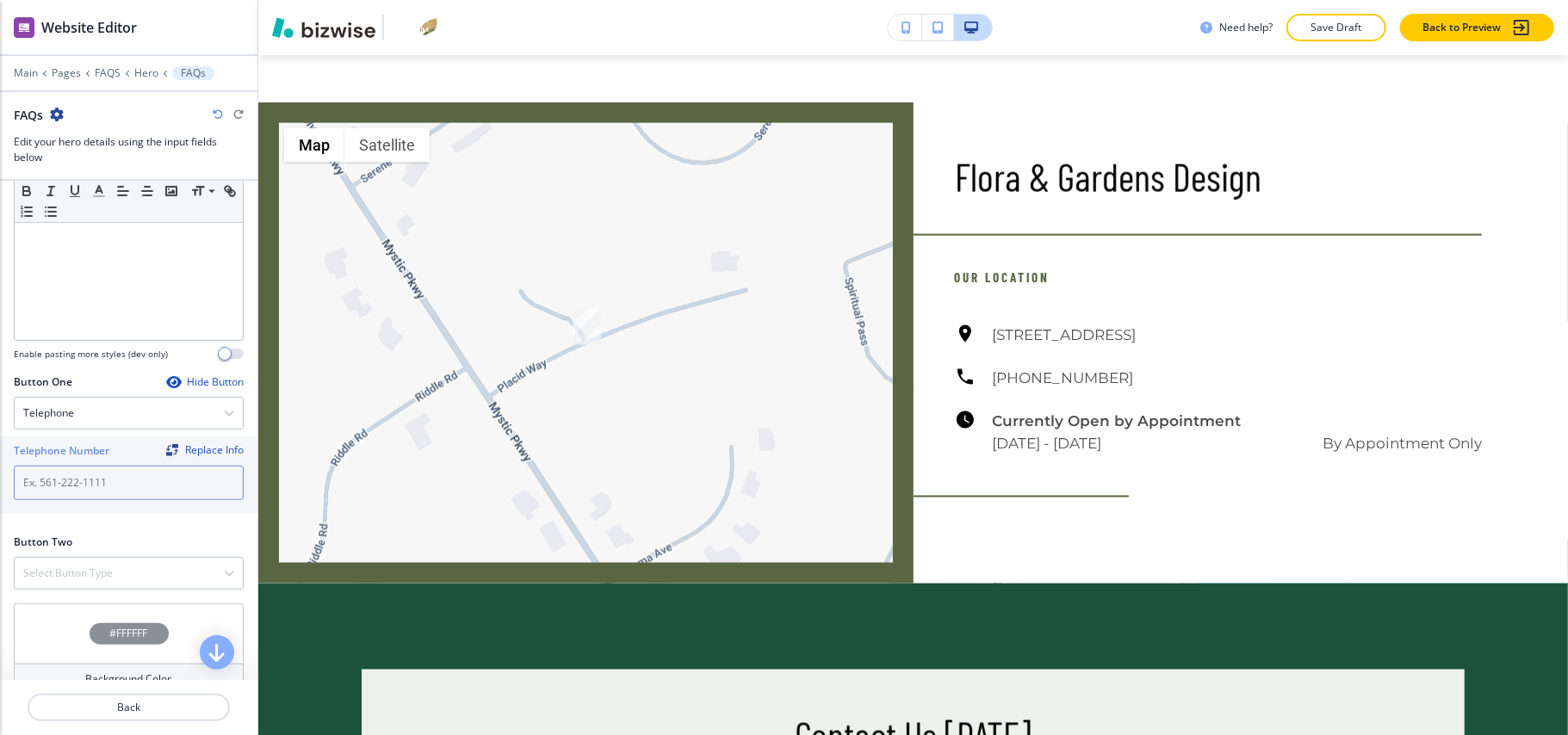
click at [76, 484] on input "text" at bounding box center [129, 483] width 230 height 34
paste input "[PHONE_NUMBER]"
type input "[PHONE_NUMBER]"
click at [76, 579] on h4 "Select Button Type" at bounding box center [68, 573] width 90 height 16
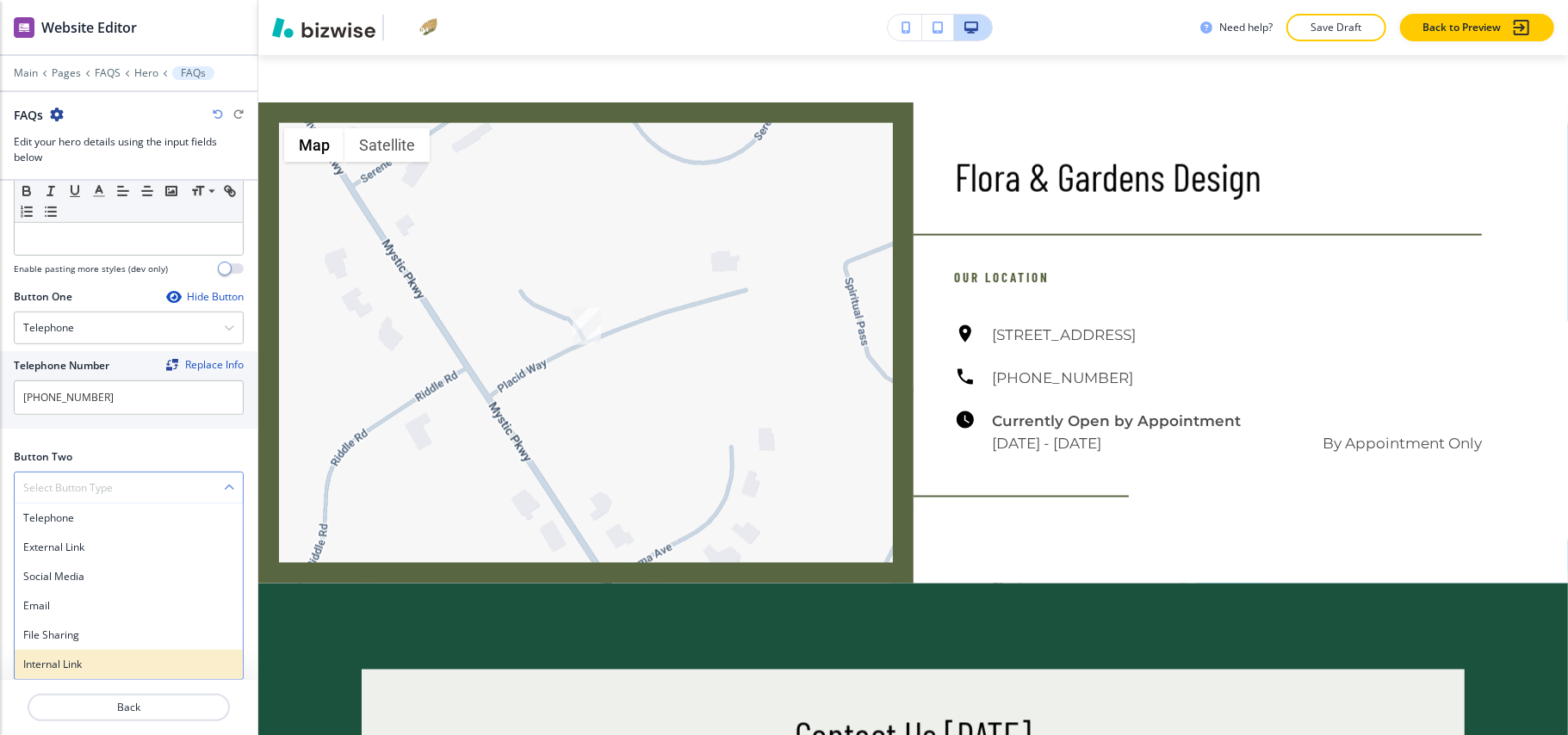
click at [60, 677] on div "Internal Link" at bounding box center [129, 665] width 228 height 29
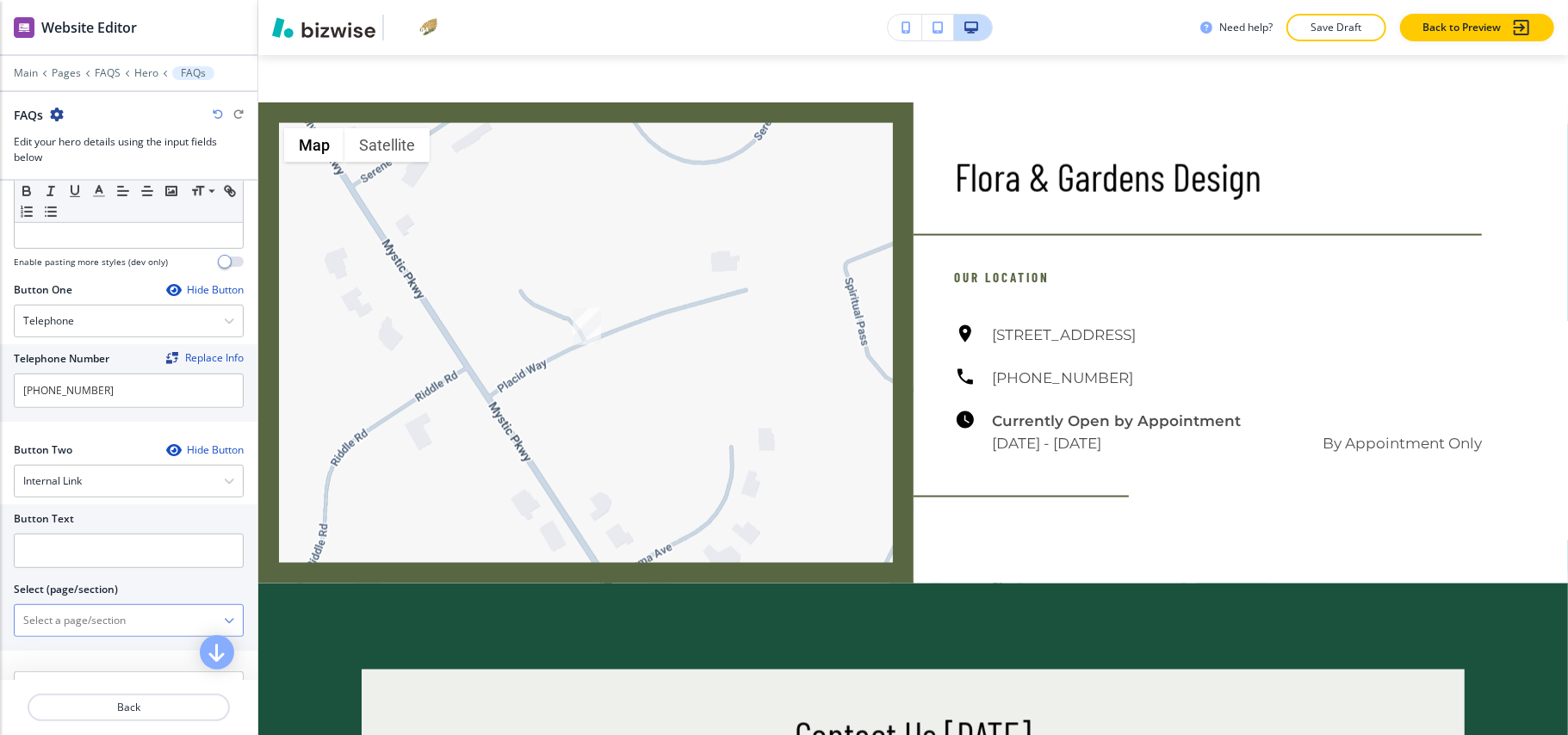
click at [107, 636] on \(page\/section\) "Manual Input" at bounding box center [119, 621] width 210 height 29
click at [91, 636] on \(page\/section\) "Contact Us" at bounding box center [119, 621] width 210 height 29
click at [79, 656] on h4 "CONTACT" at bounding box center [129, 651] width 210 height 16
click at [98, 629] on \(page\/section\) "CONTACT" at bounding box center [119, 621] width 210 height 29
click at [65, 648] on div "CONTACT" at bounding box center [129, 651] width 228 height 29
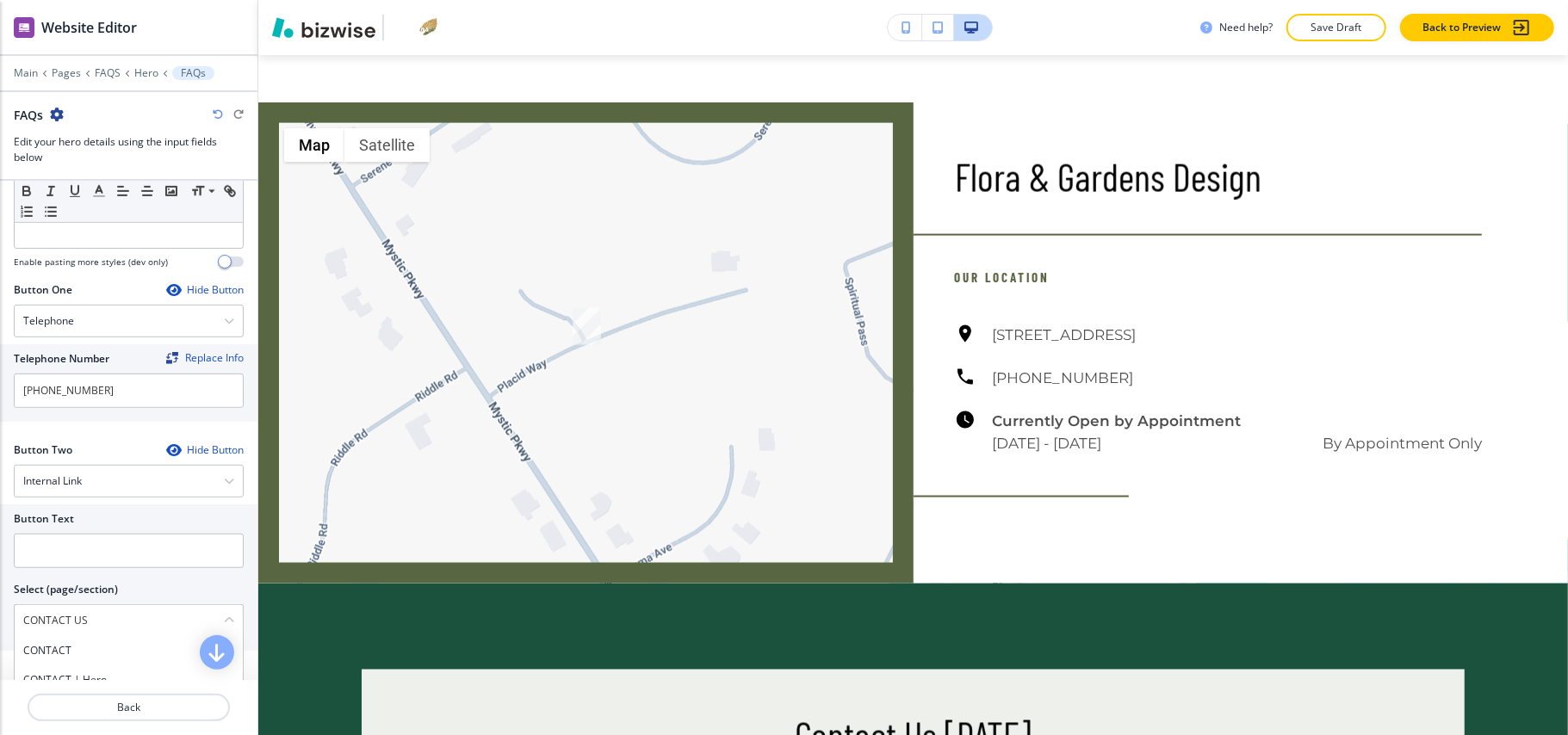
type \(page\/section\) "CONTACT"
click at [111, 555] on input "text" at bounding box center [129, 551] width 230 height 34
paste input "CONTACT US"
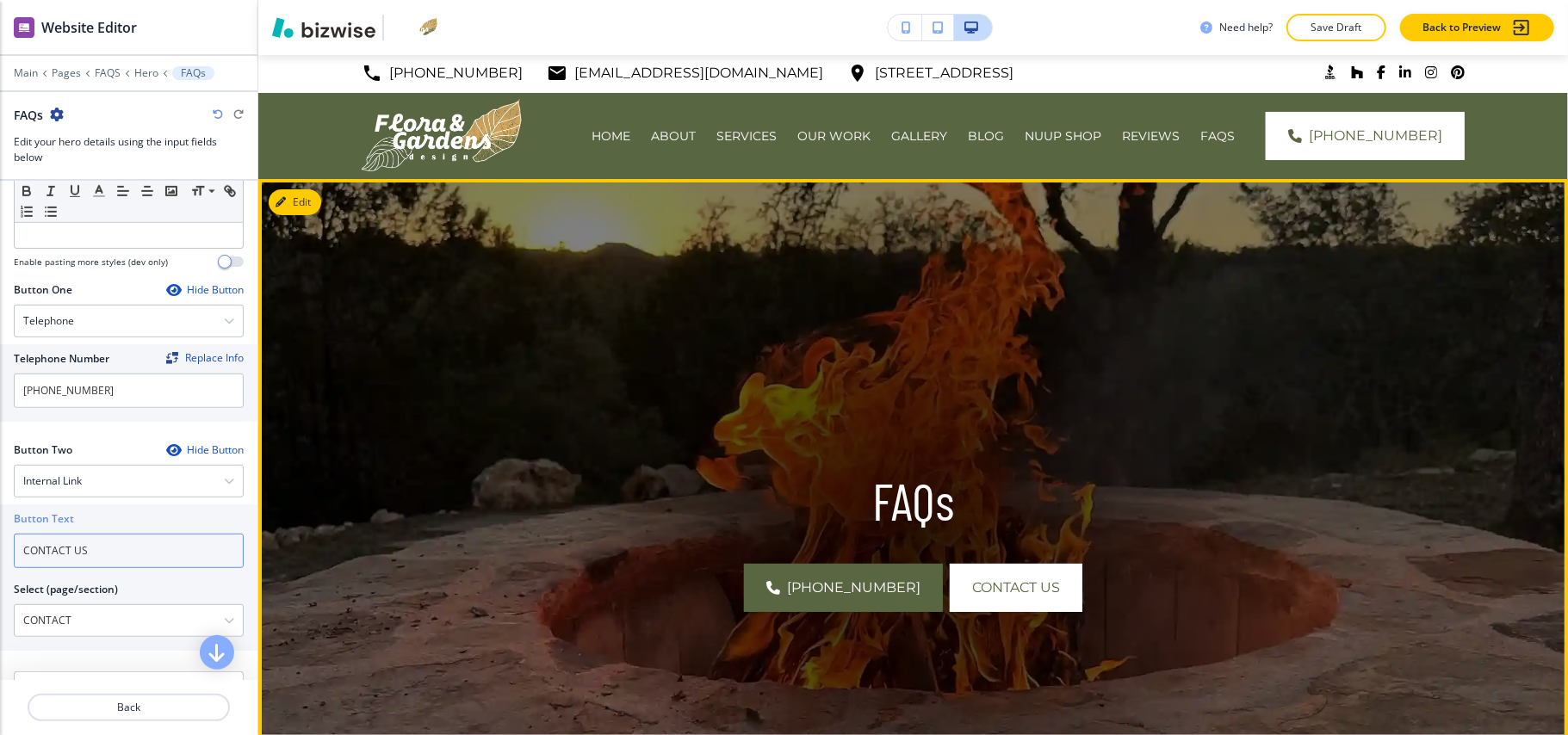
scroll to position [0, 0]
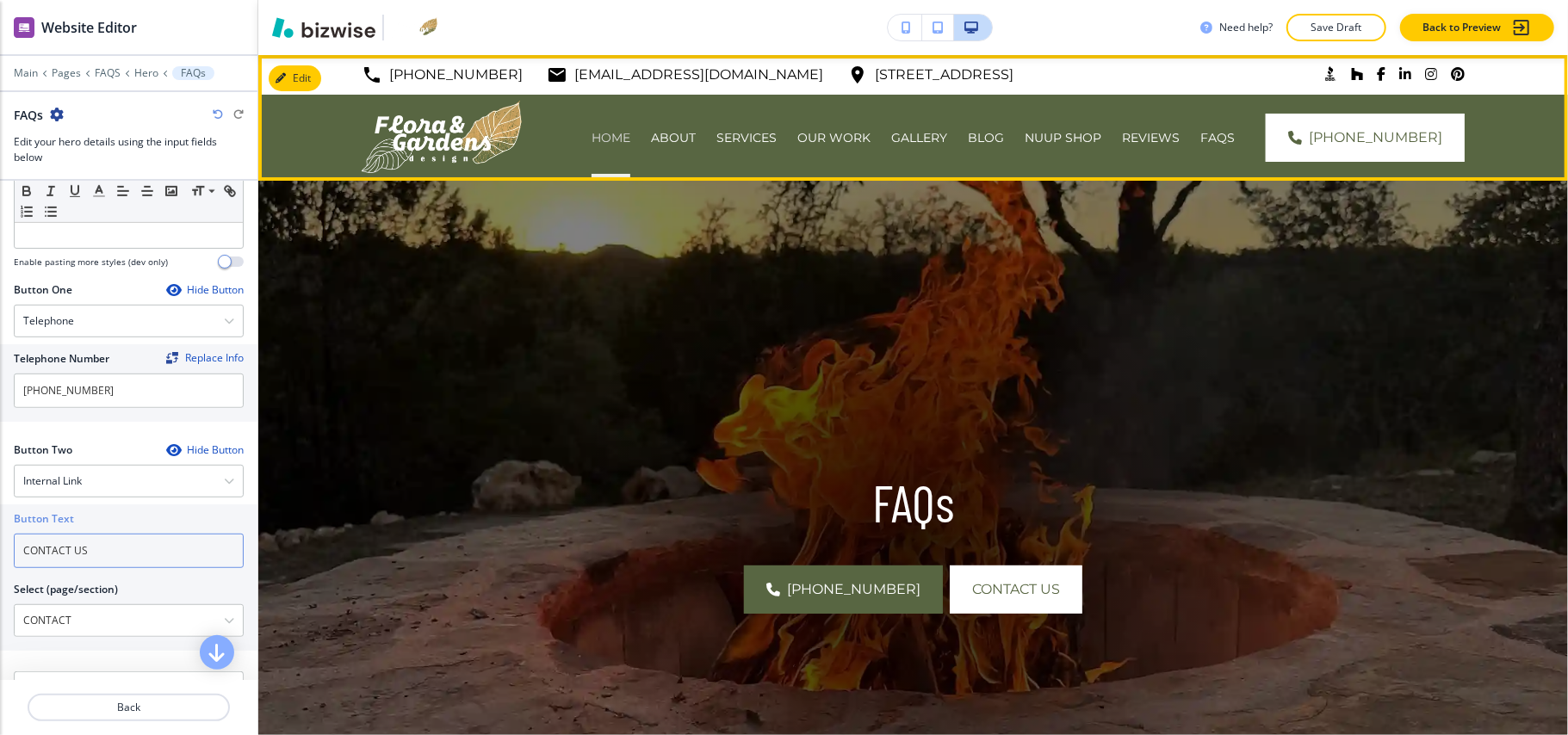
type input "CONTACT US"
click at [631, 135] on p "HOME" at bounding box center [611, 138] width 39 height 18
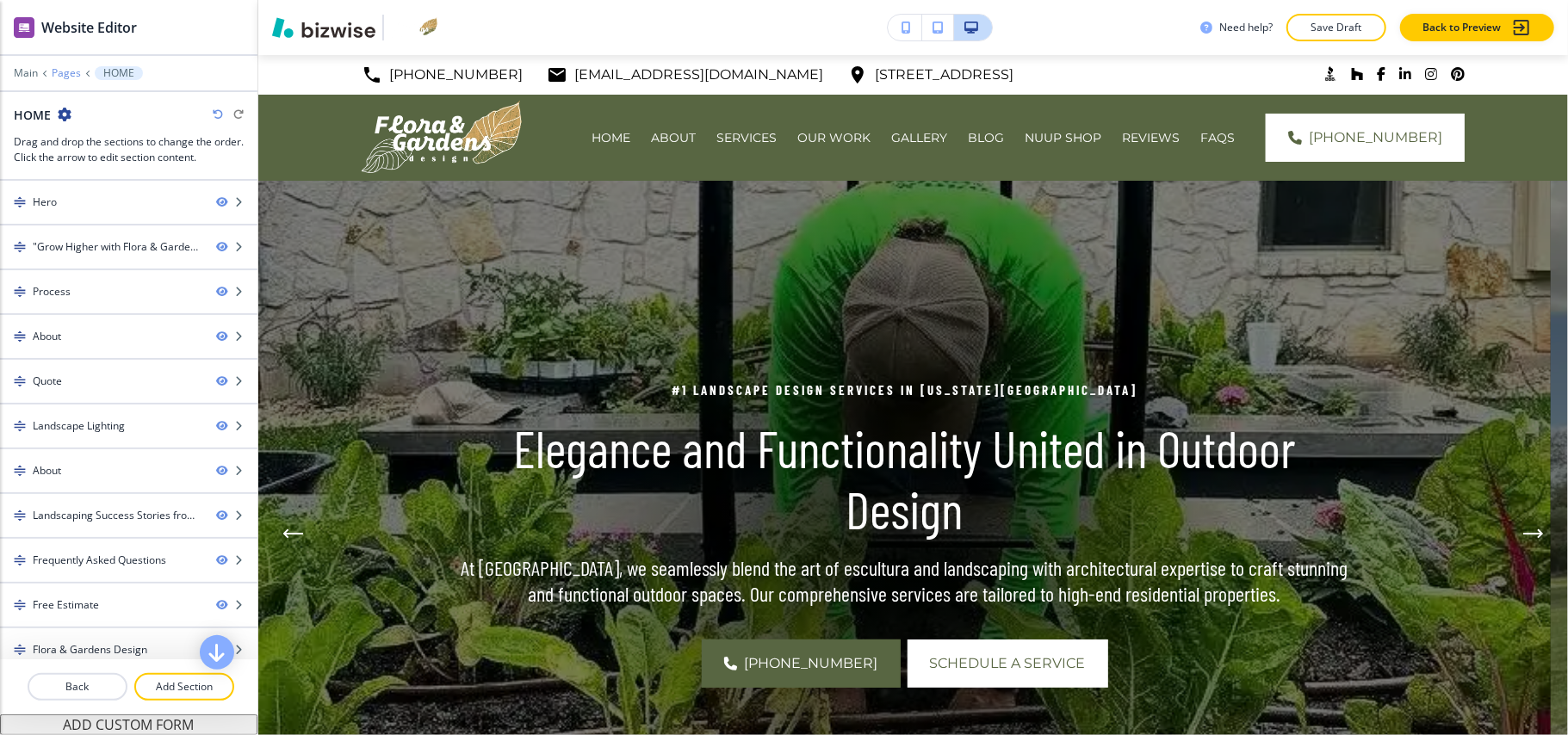
click at [65, 70] on p "Pages" at bounding box center [66, 73] width 29 height 12
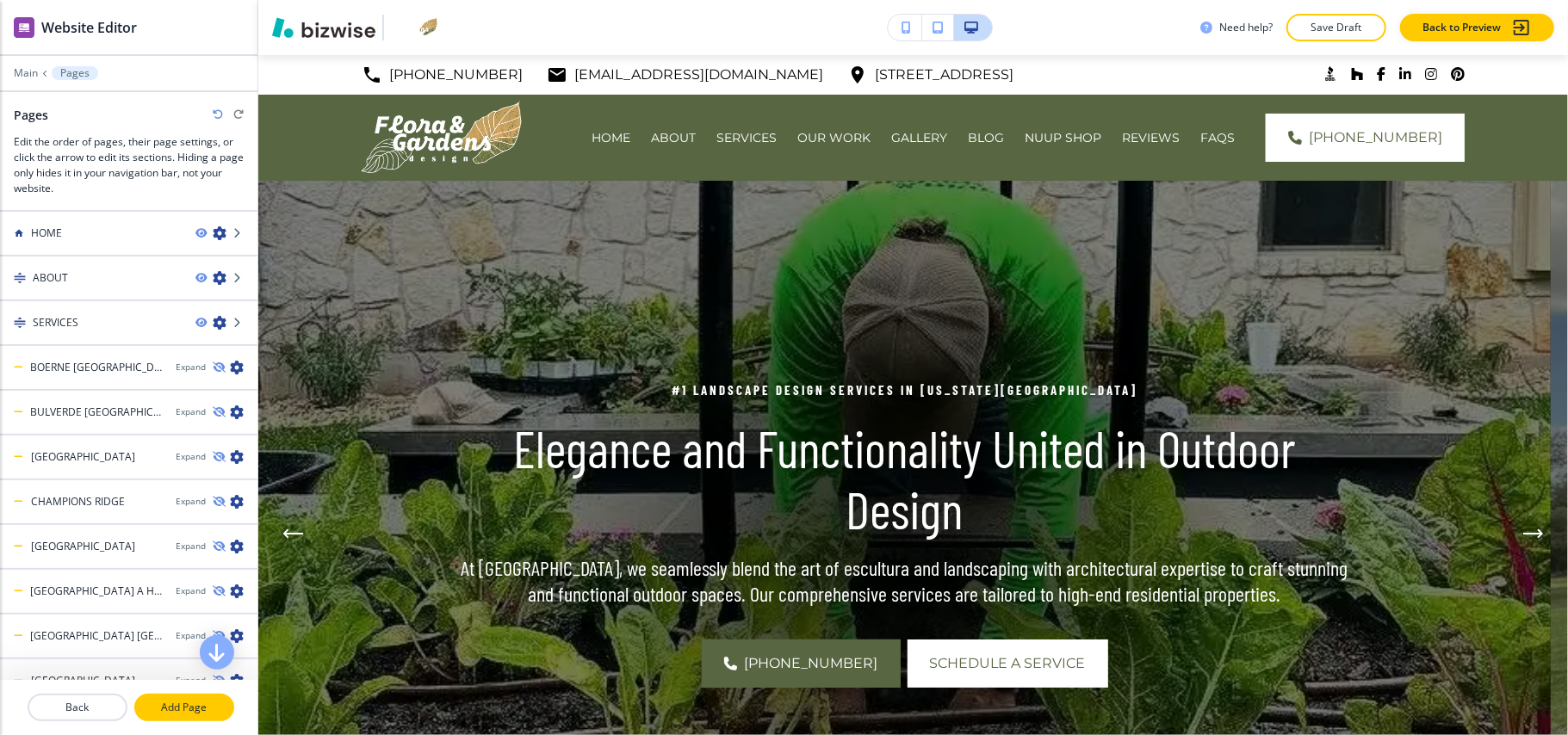
click at [194, 714] on p "Add Page" at bounding box center [184, 708] width 96 height 16
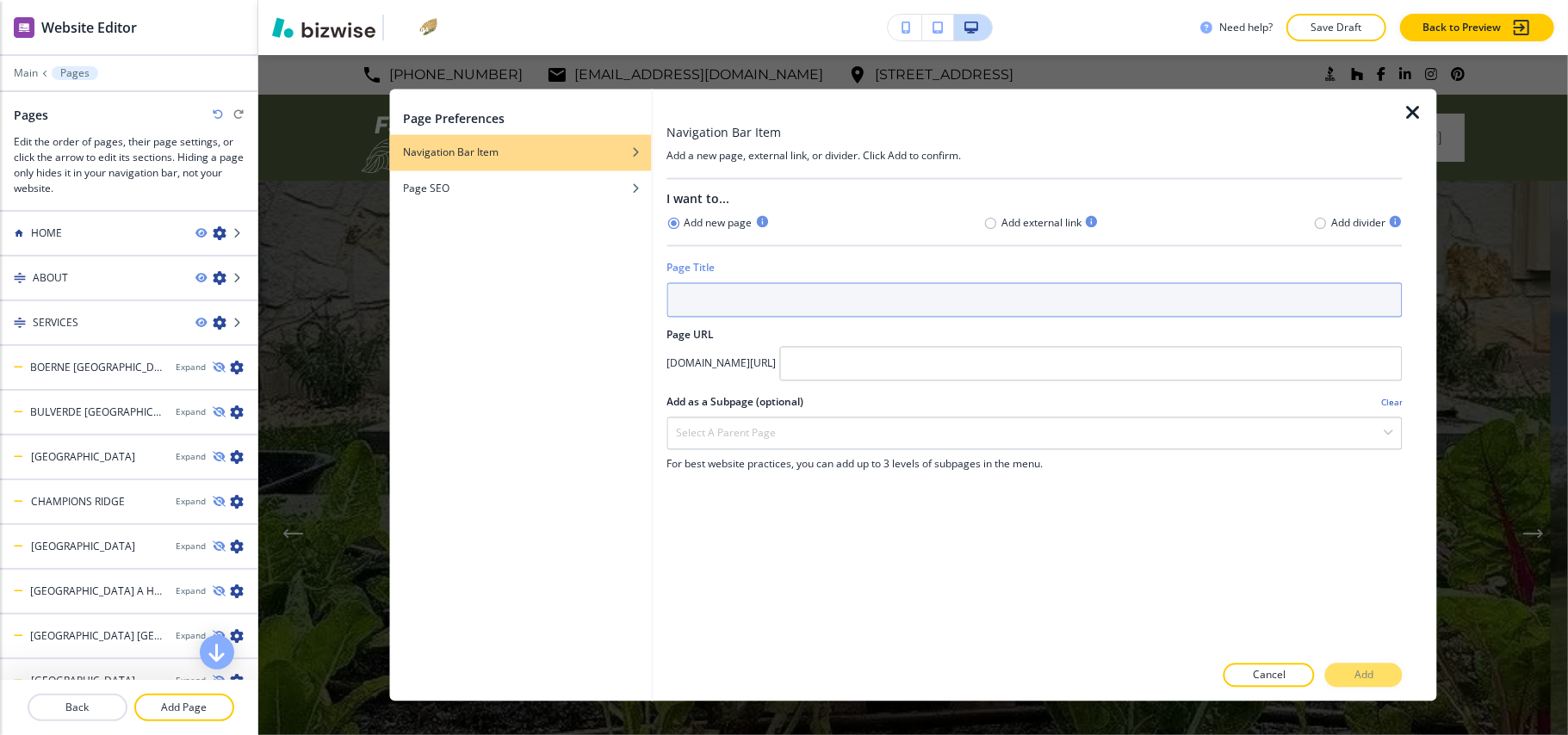
click at [751, 300] on input "text" at bounding box center [1034, 300] width 736 height 34
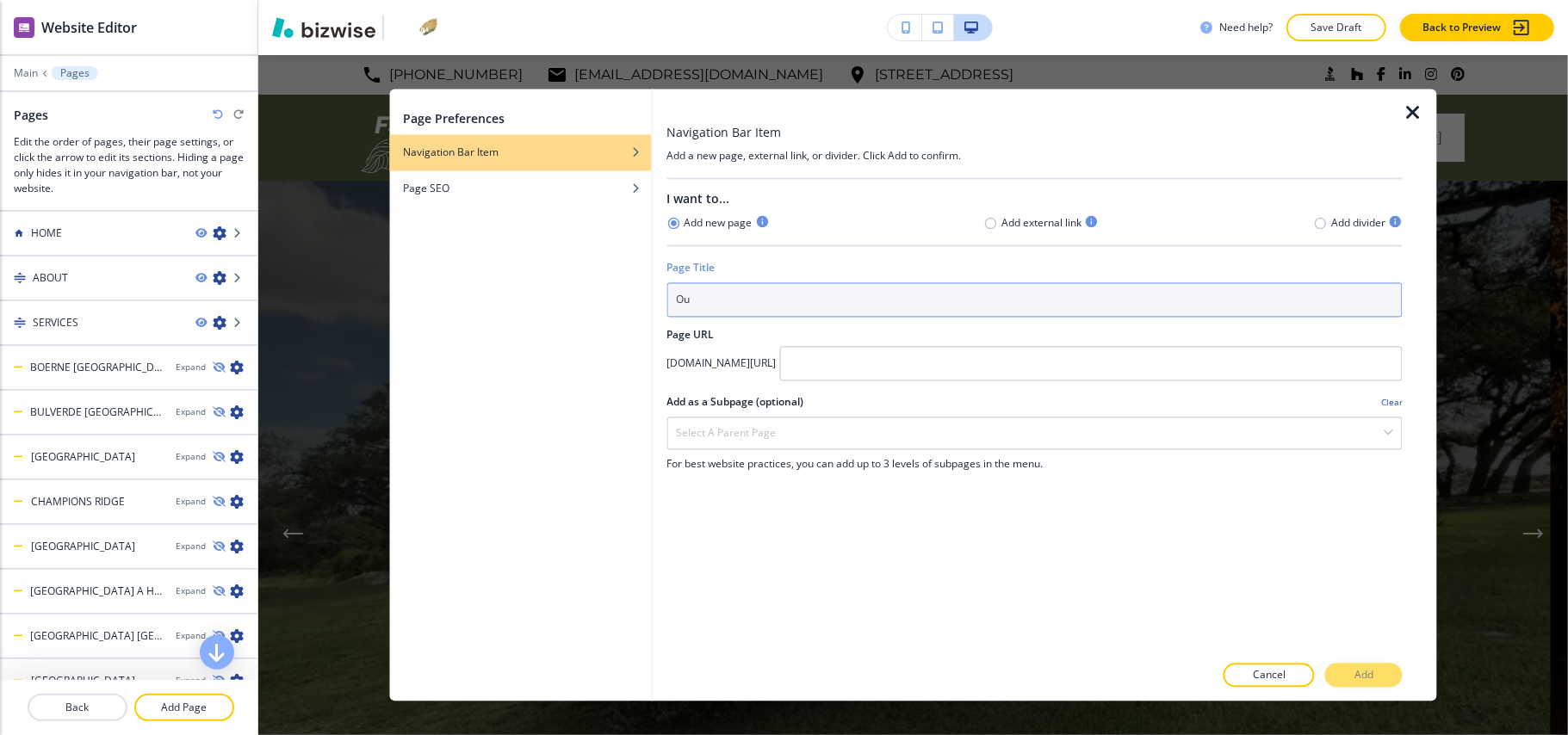
type input "O"
type input "o"
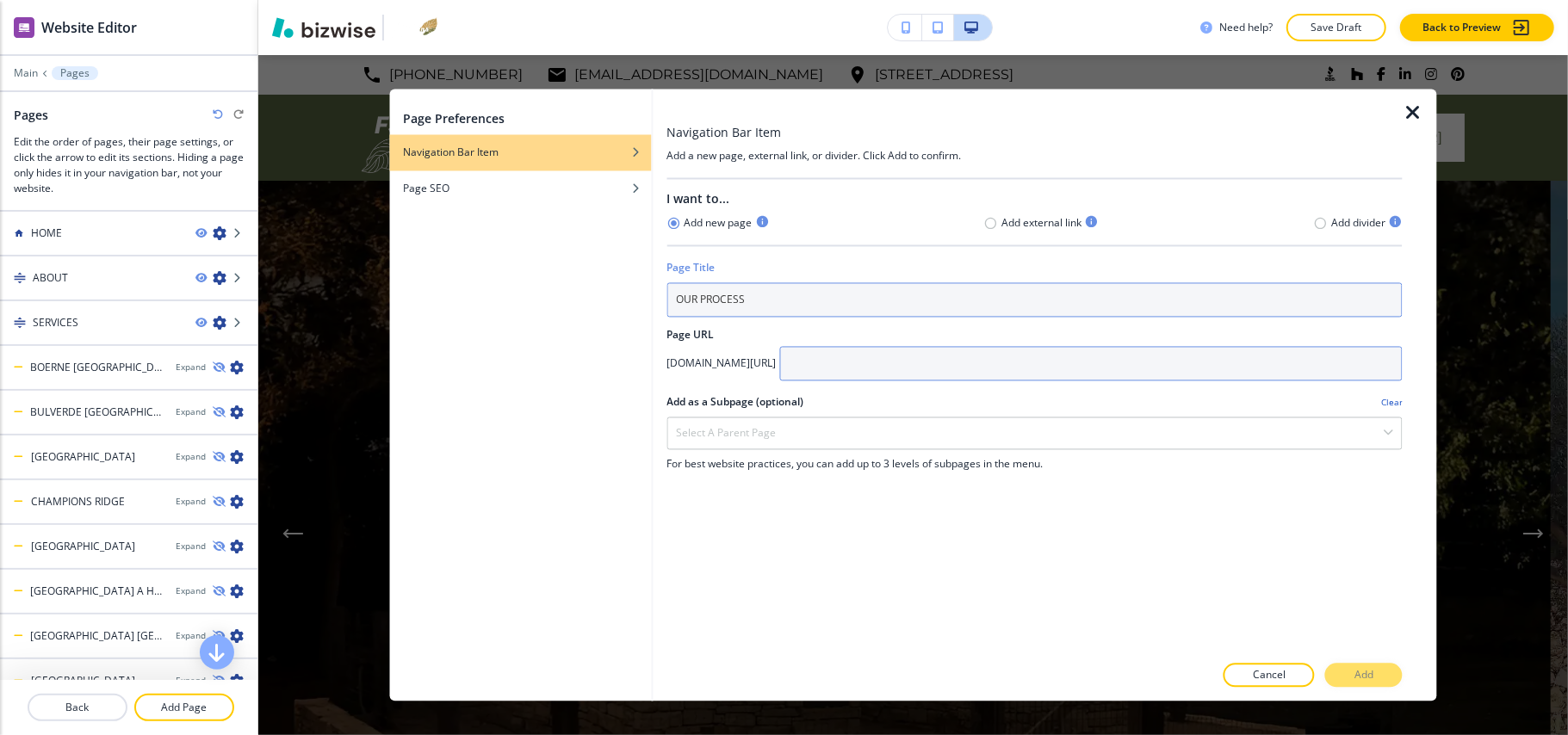
type input "OUR PROCESS"
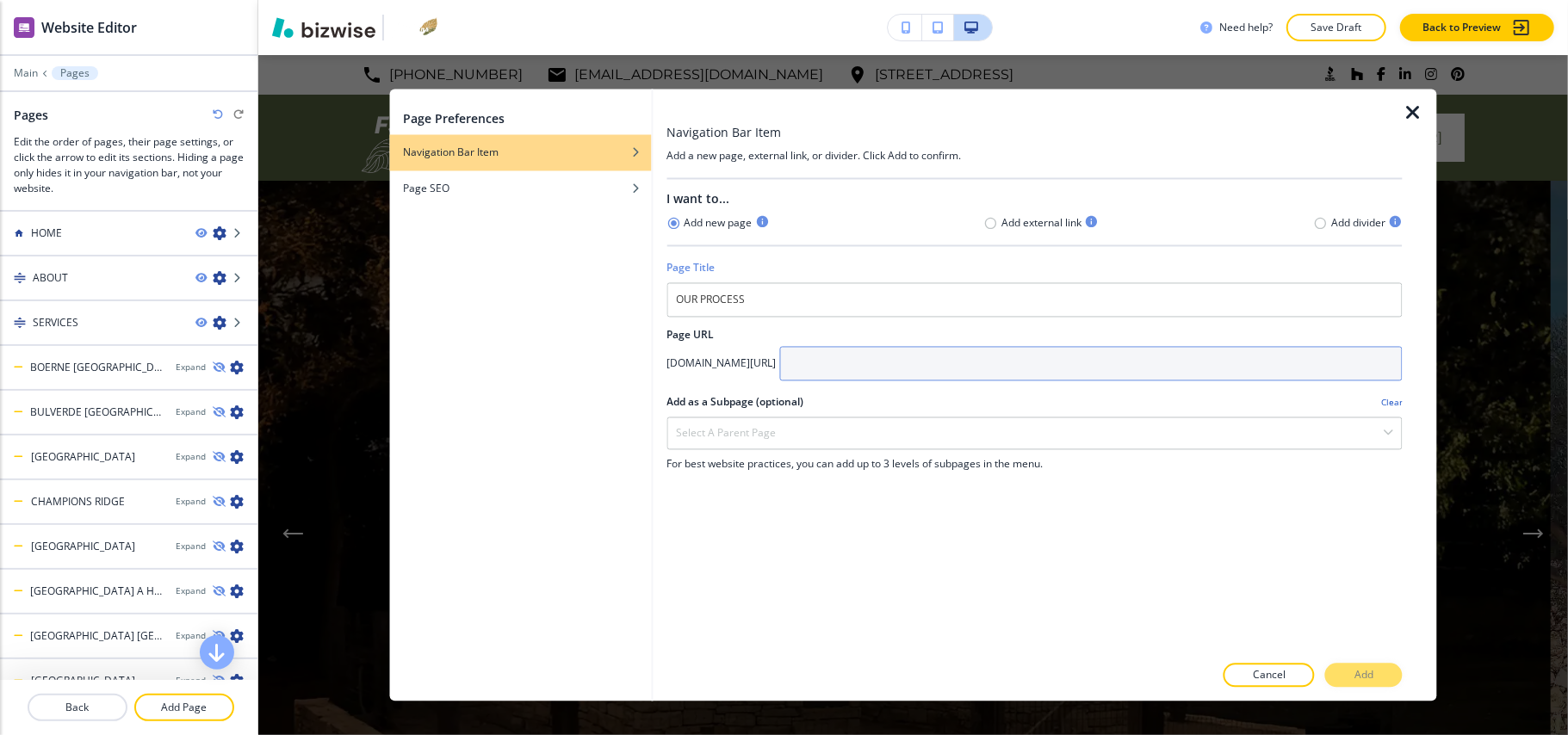
click at [917, 362] on input "text" at bounding box center [1091, 364] width 624 height 34
paste input "OUR PROCESS"
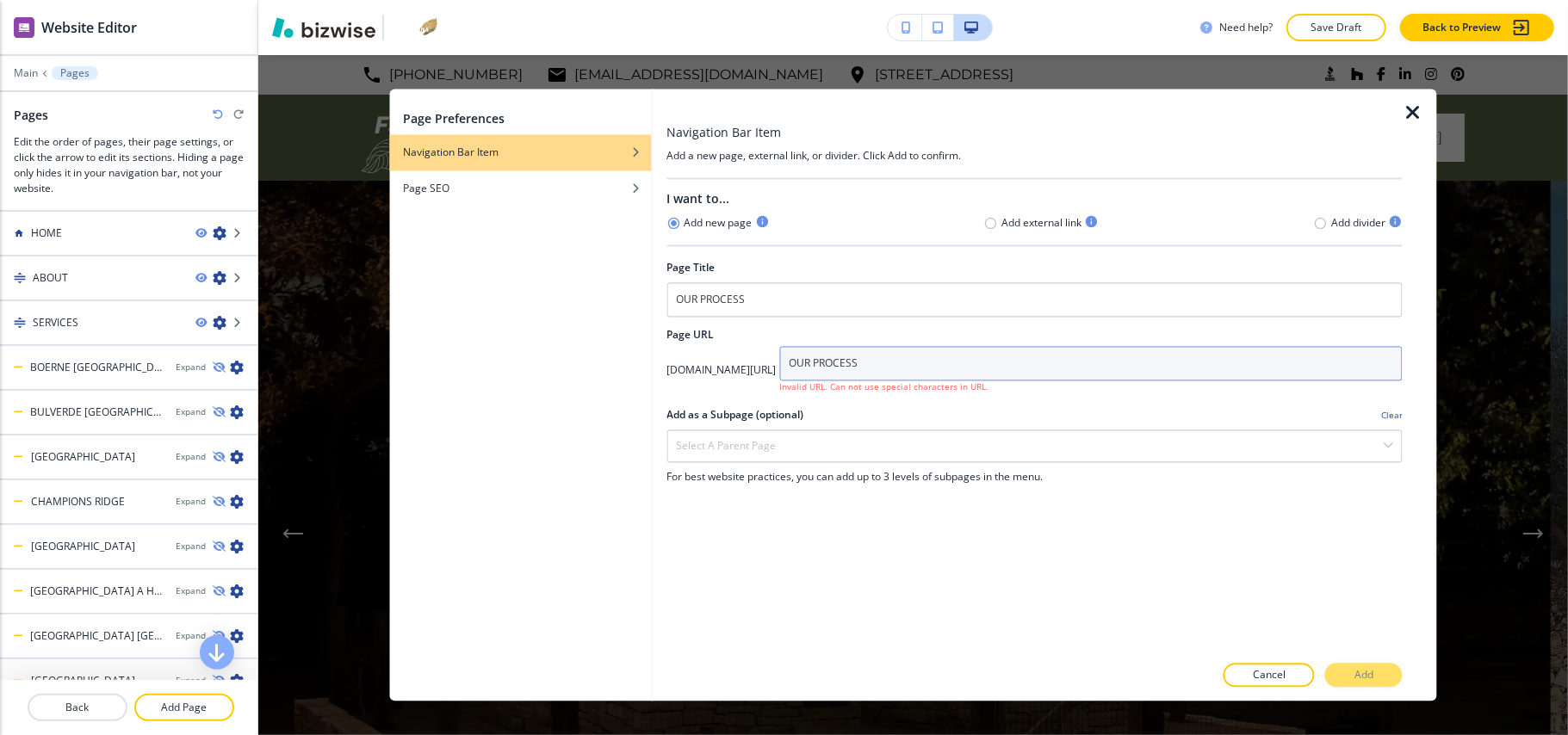
drag, startPoint x: 911, startPoint y: 366, endPoint x: 776, endPoint y: 366, distance: 135.0
click at [776, 366] on div "app.bizwise.com/preview?id=l6elpfzbs234/ OUR PROCESS Invalid URL. Can not use s…" at bounding box center [1034, 370] width 736 height 48
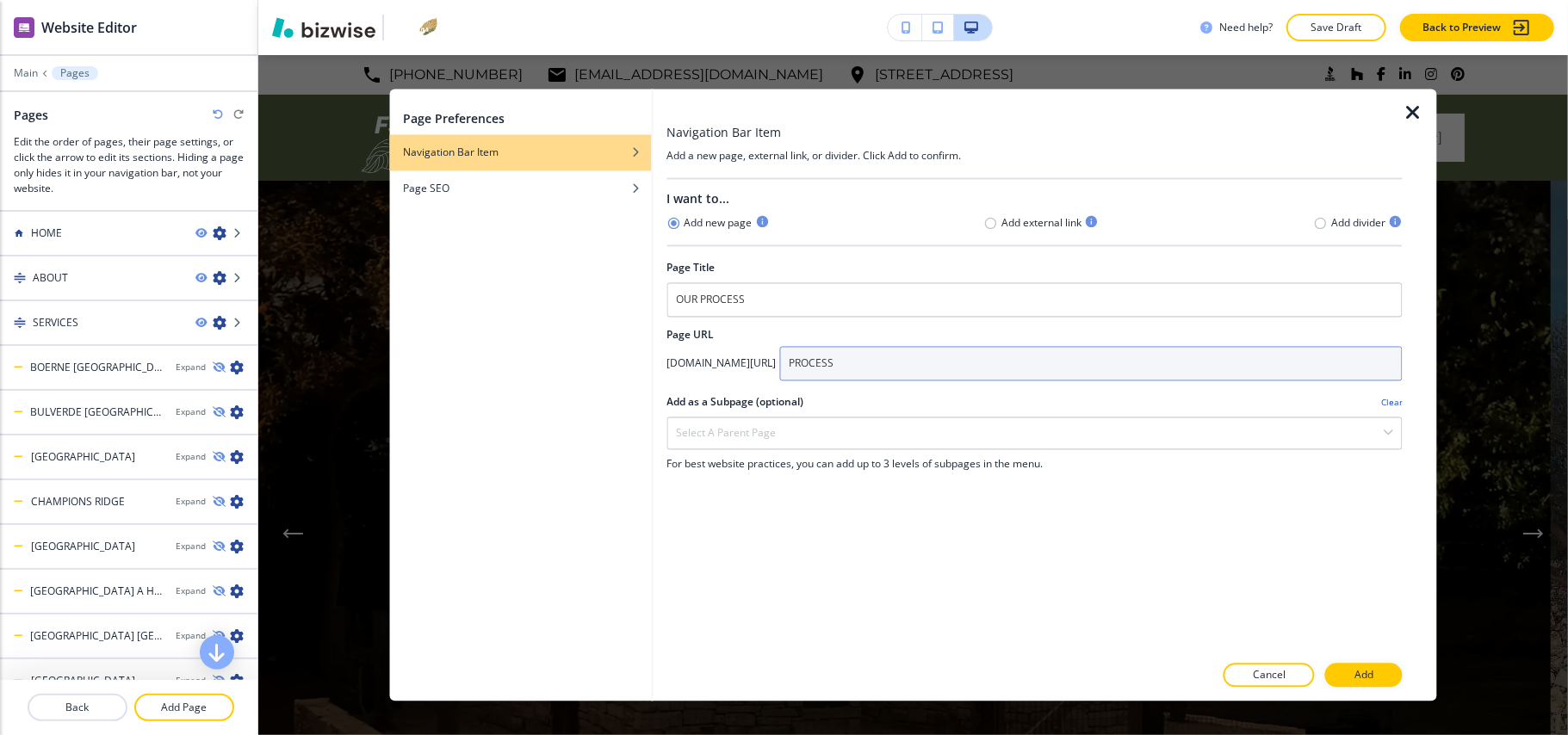
type input "PROCESS"
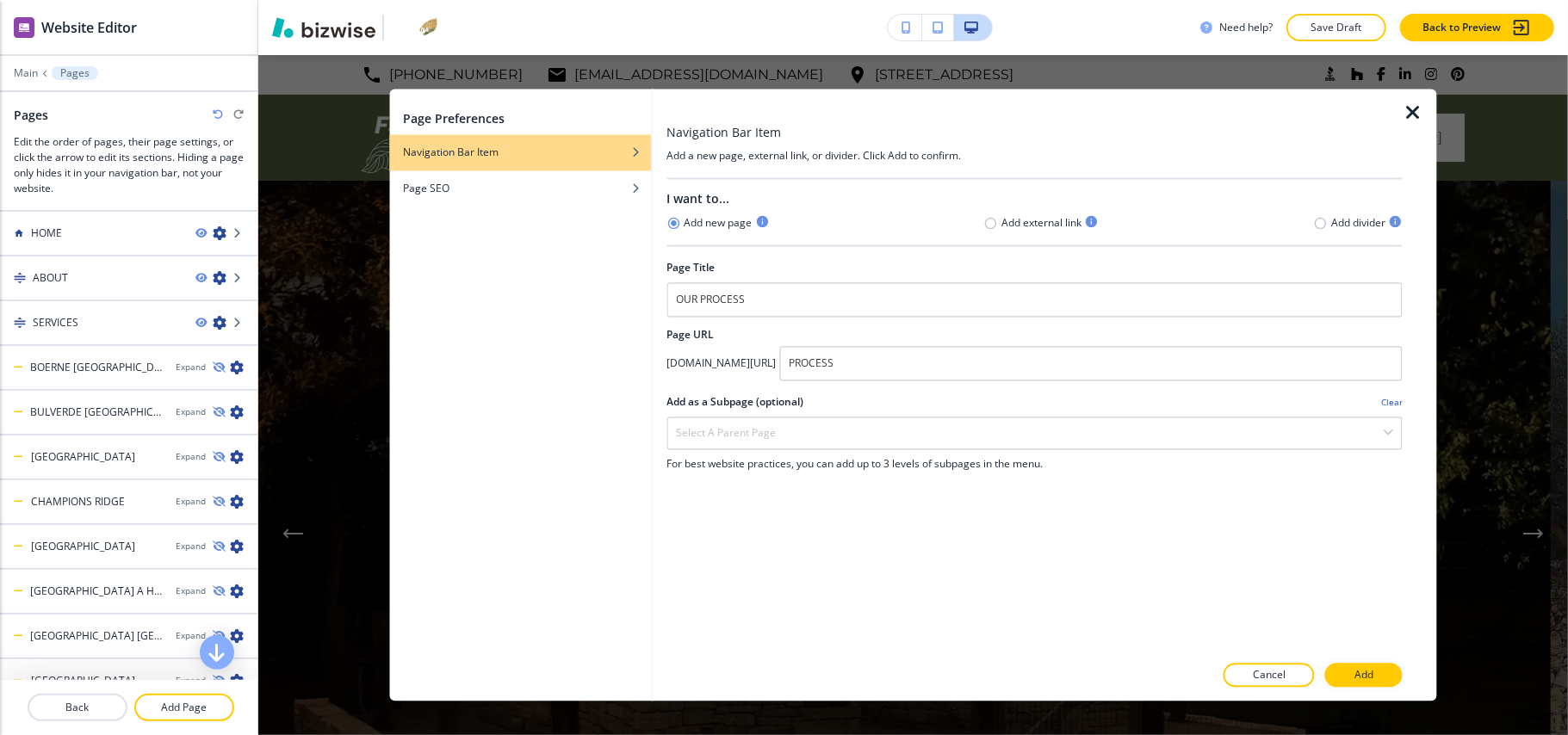
click at [769, 415] on div at bounding box center [1034, 413] width 736 height 7
click at [749, 435] on h4 "Select a parent page" at bounding box center [726, 434] width 99 height 16
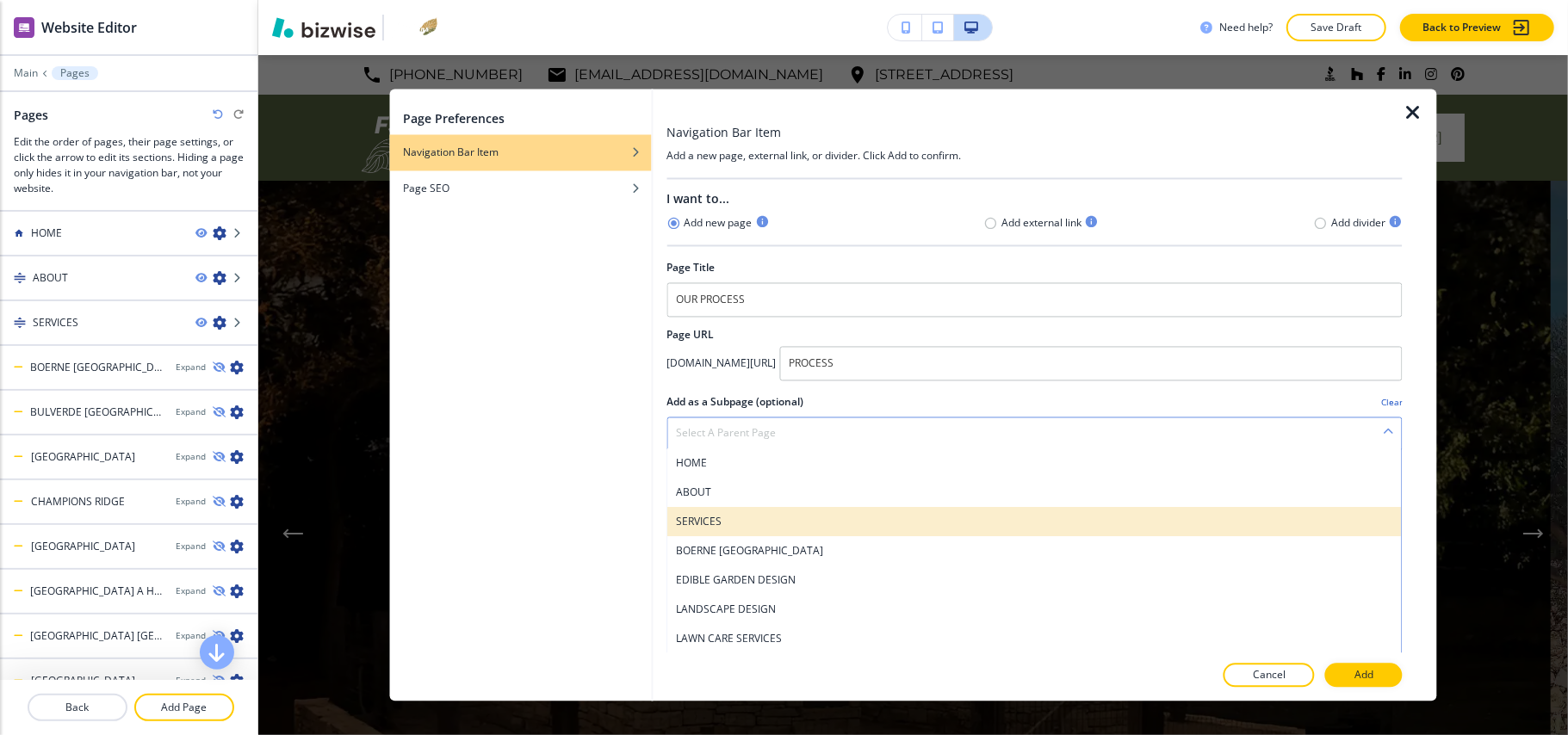
click at [735, 522] on h4 "SERVICES" at bounding box center [1035, 522] width 717 height 16
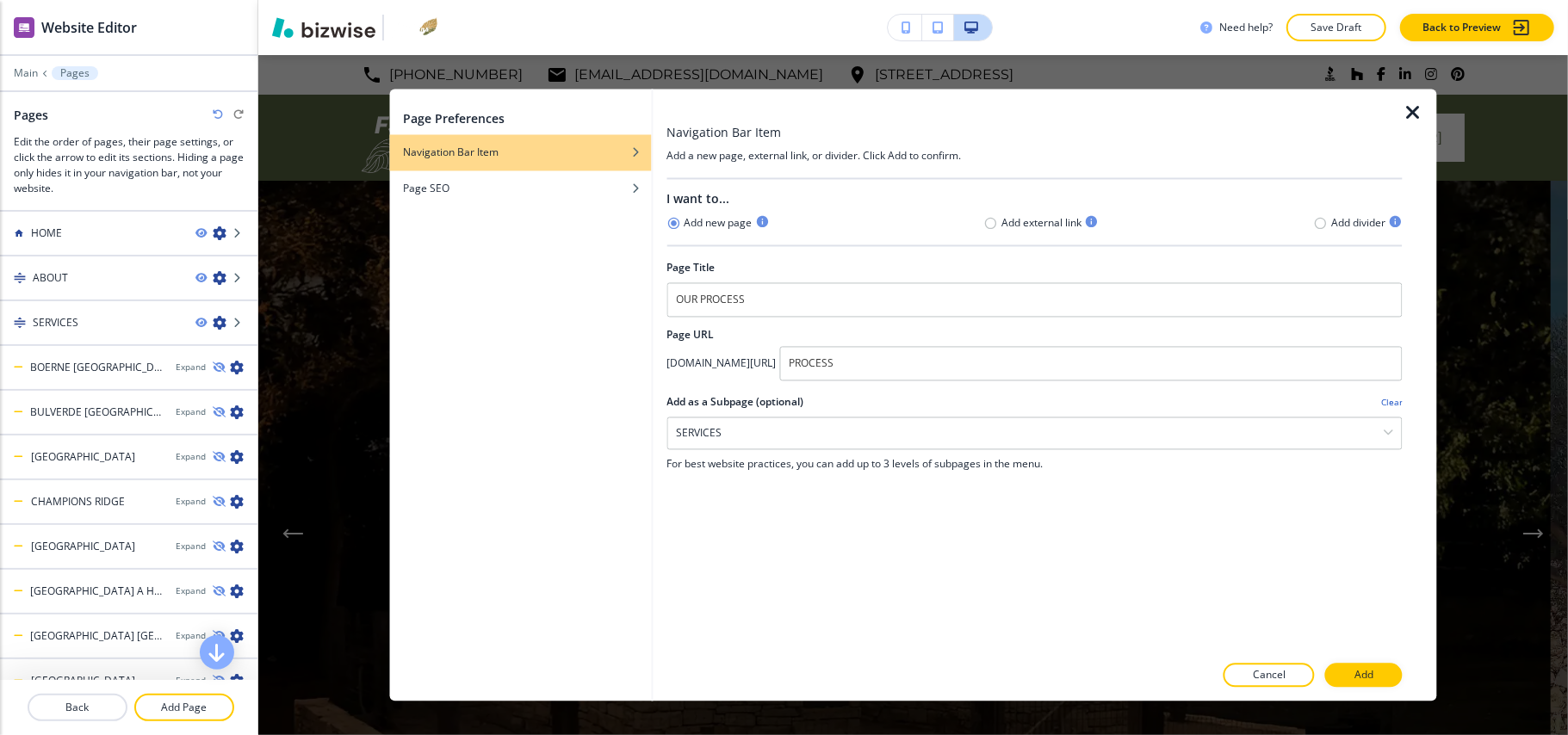
click at [1365, 655] on div at bounding box center [1034, 659] width 736 height 11
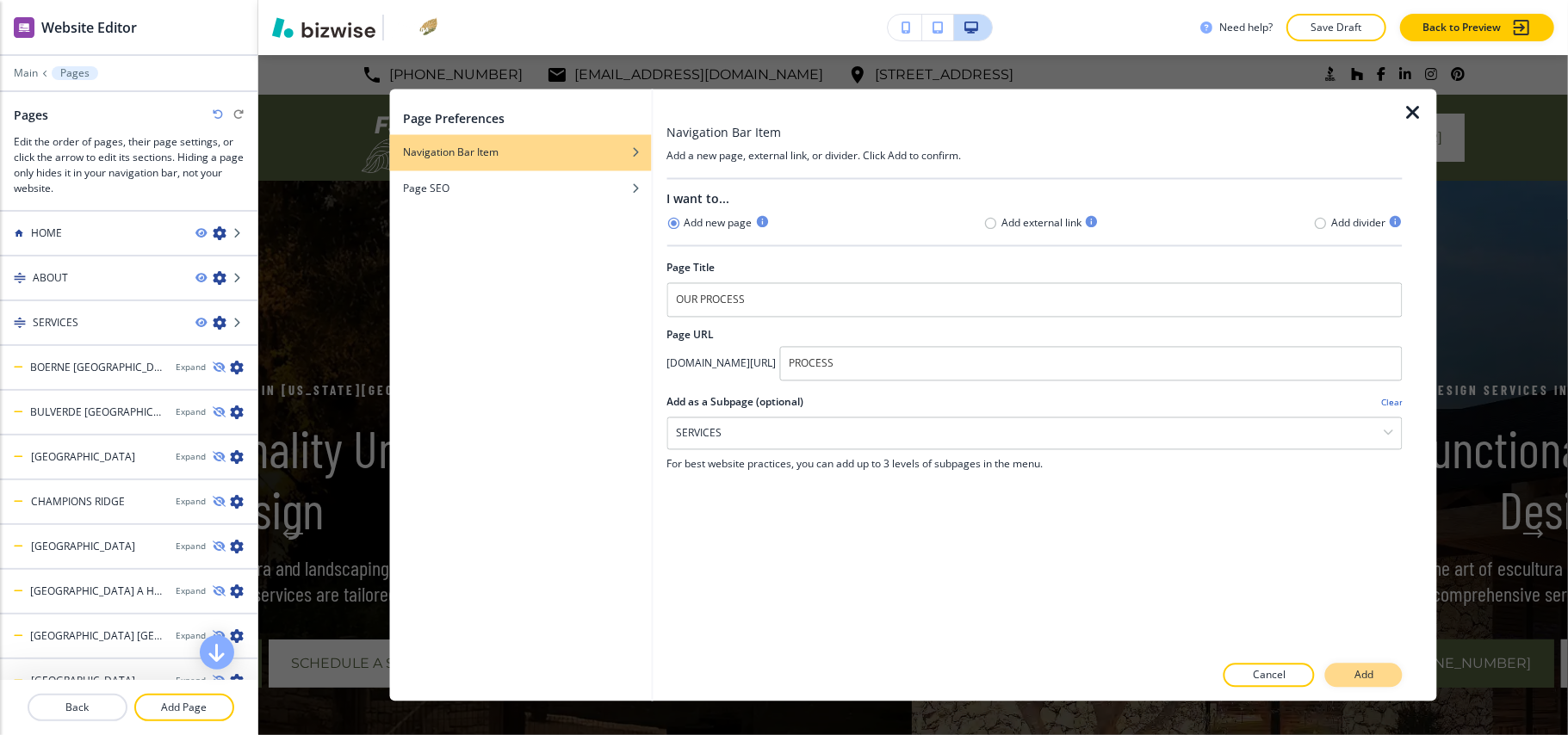
click at [1365, 669] on p "Add" at bounding box center [1363, 677] width 19 height 16
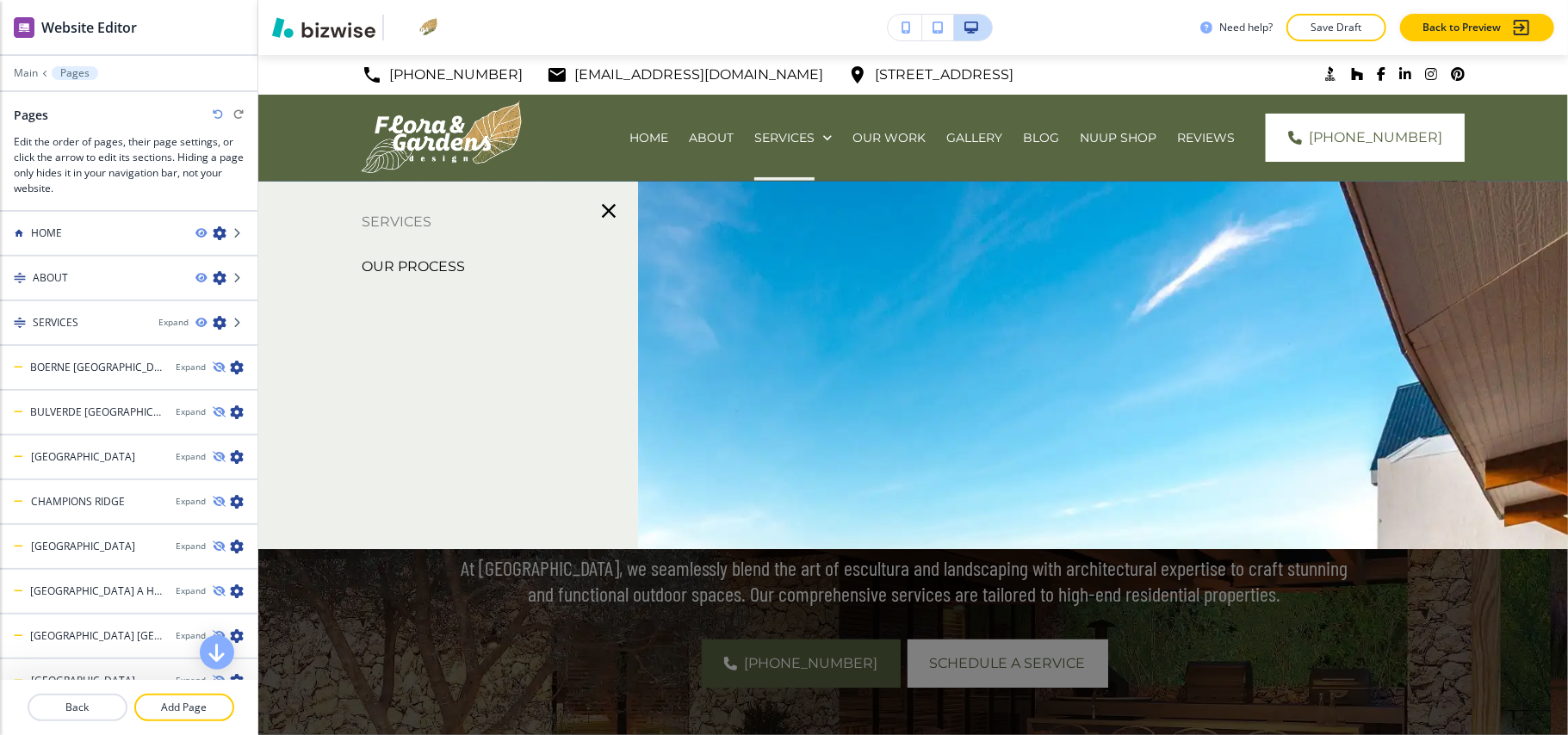
click at [452, 276] on p "OUR PROCESS" at bounding box center [413, 267] width 103 height 26
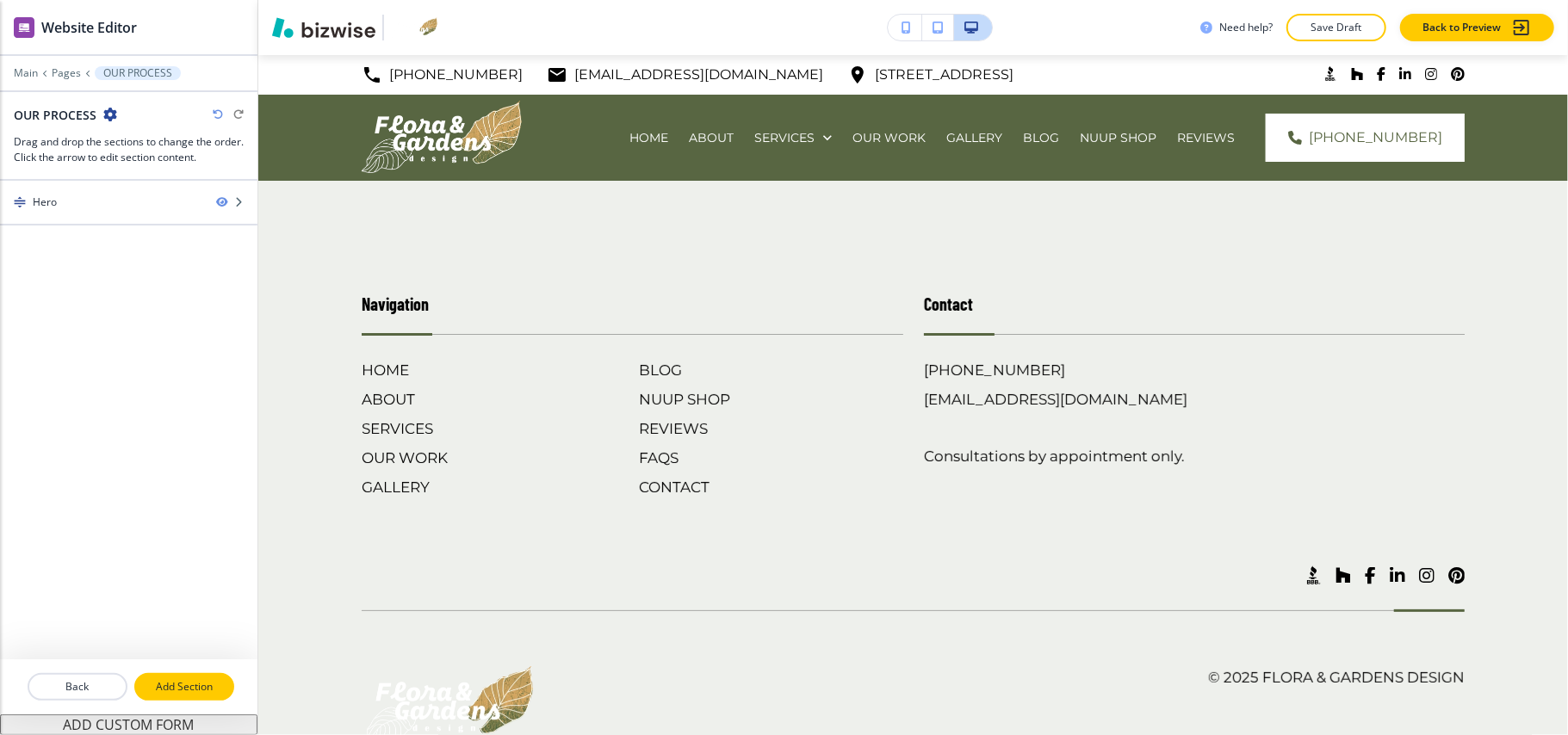
click at [201, 689] on p "Add Section" at bounding box center [184, 687] width 96 height 16
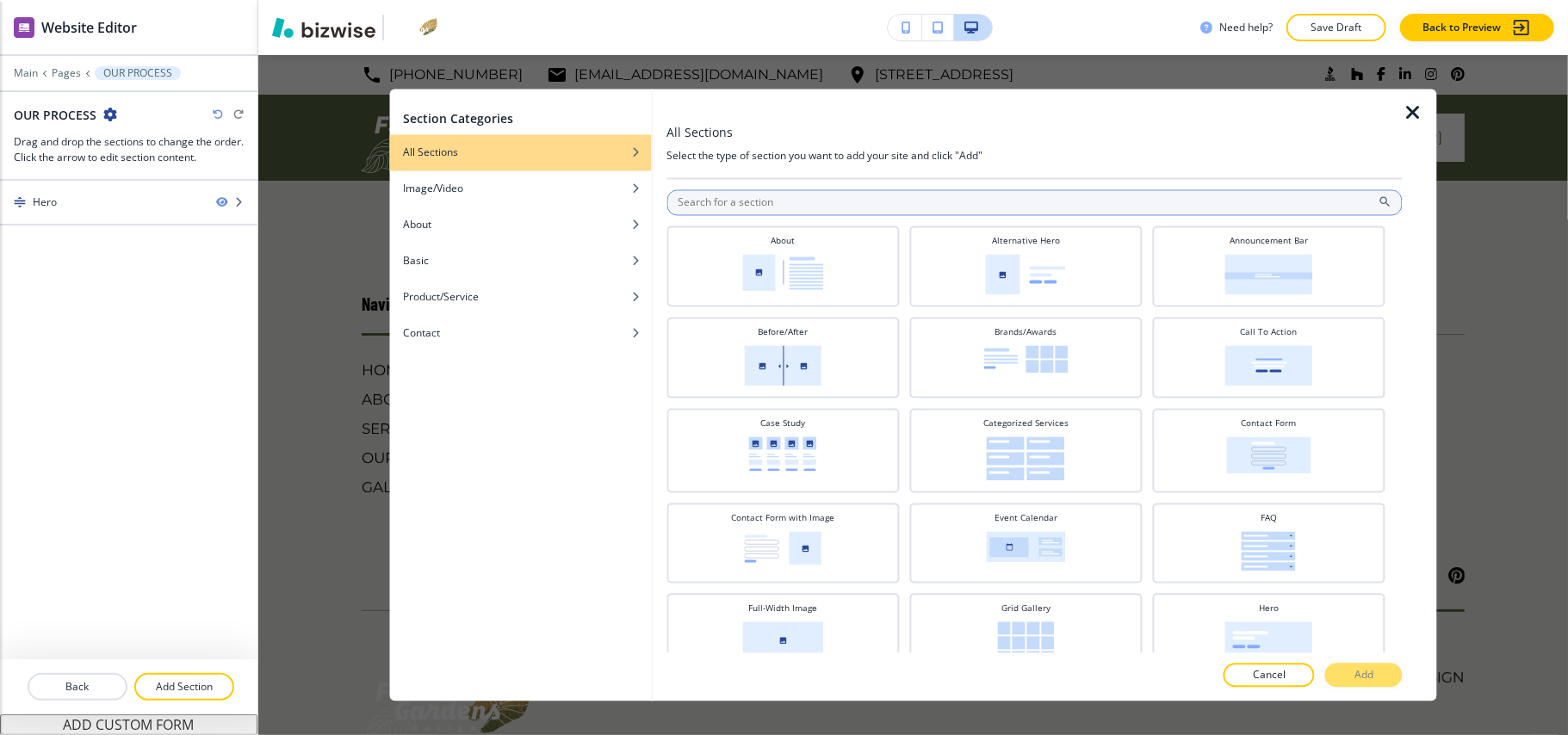
click at [746, 209] on input "text" at bounding box center [1034, 203] width 736 height 26
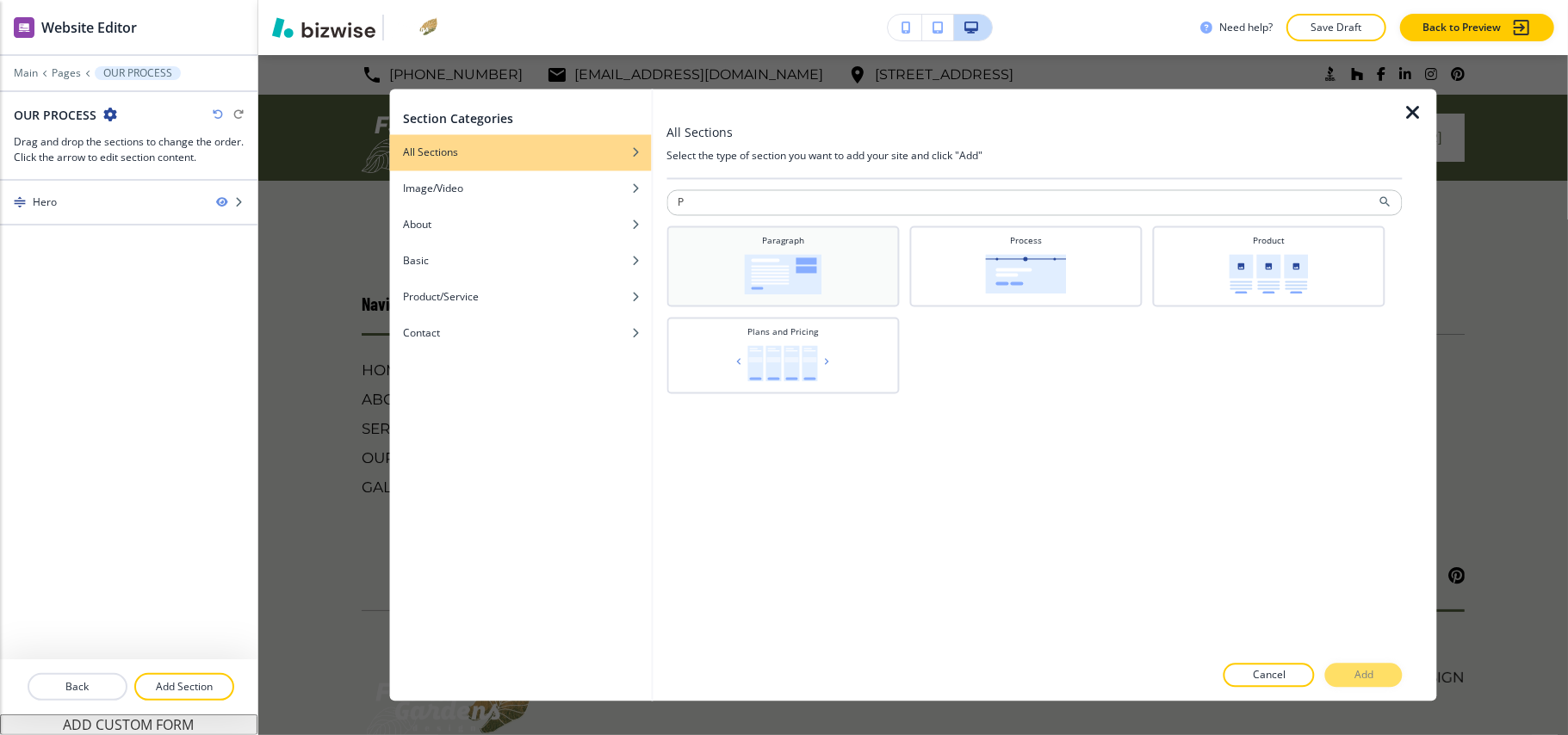
type input "P"
click at [765, 270] on img at bounding box center [783, 276] width 78 height 41
click at [999, 272] on img at bounding box center [1025, 275] width 81 height 40
click at [1352, 677] on button "Add" at bounding box center [1364, 676] width 78 height 24
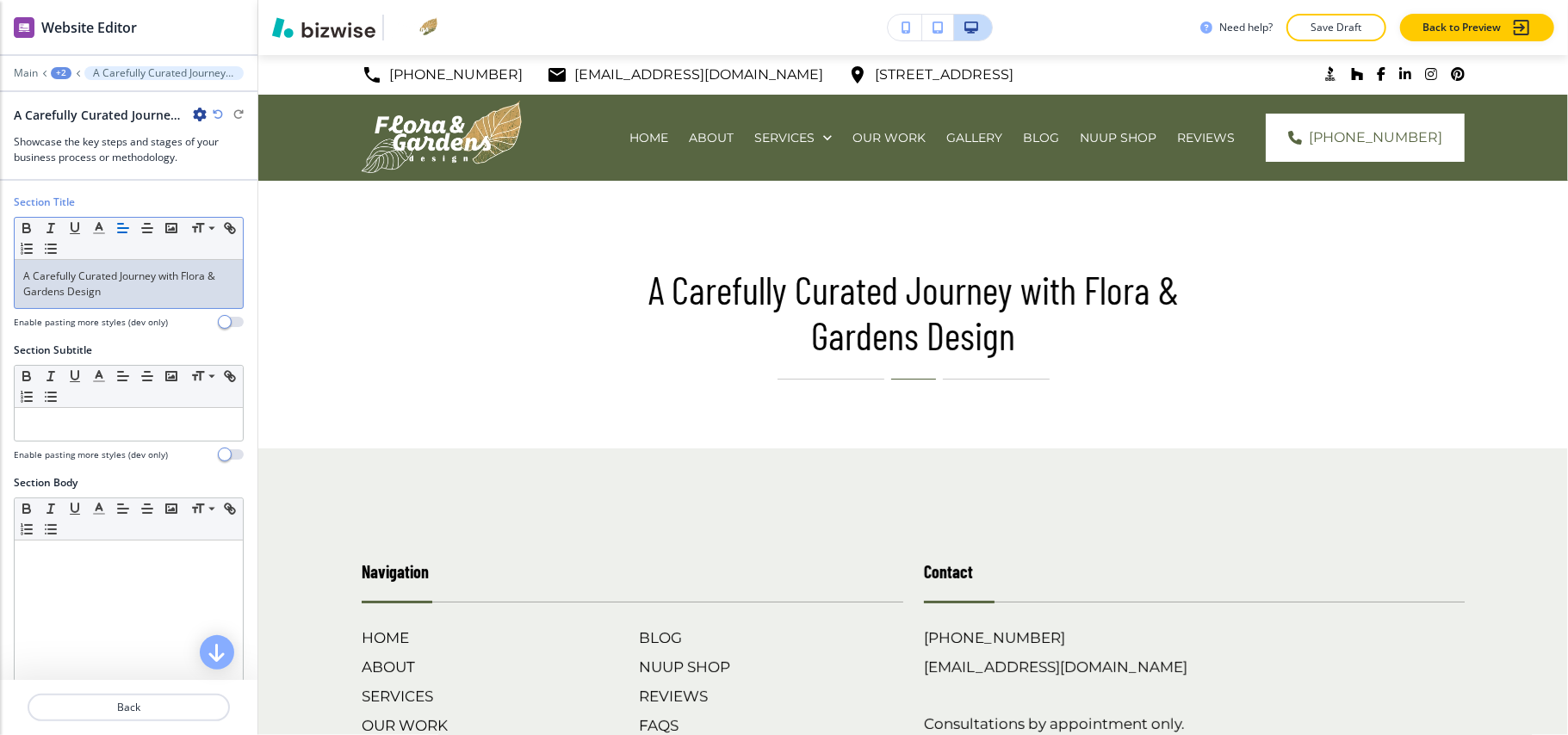
click at [107, 293] on p "A Carefully Curated Journey with Flora & Gardens Design" at bounding box center [129, 285] width 210 height 31
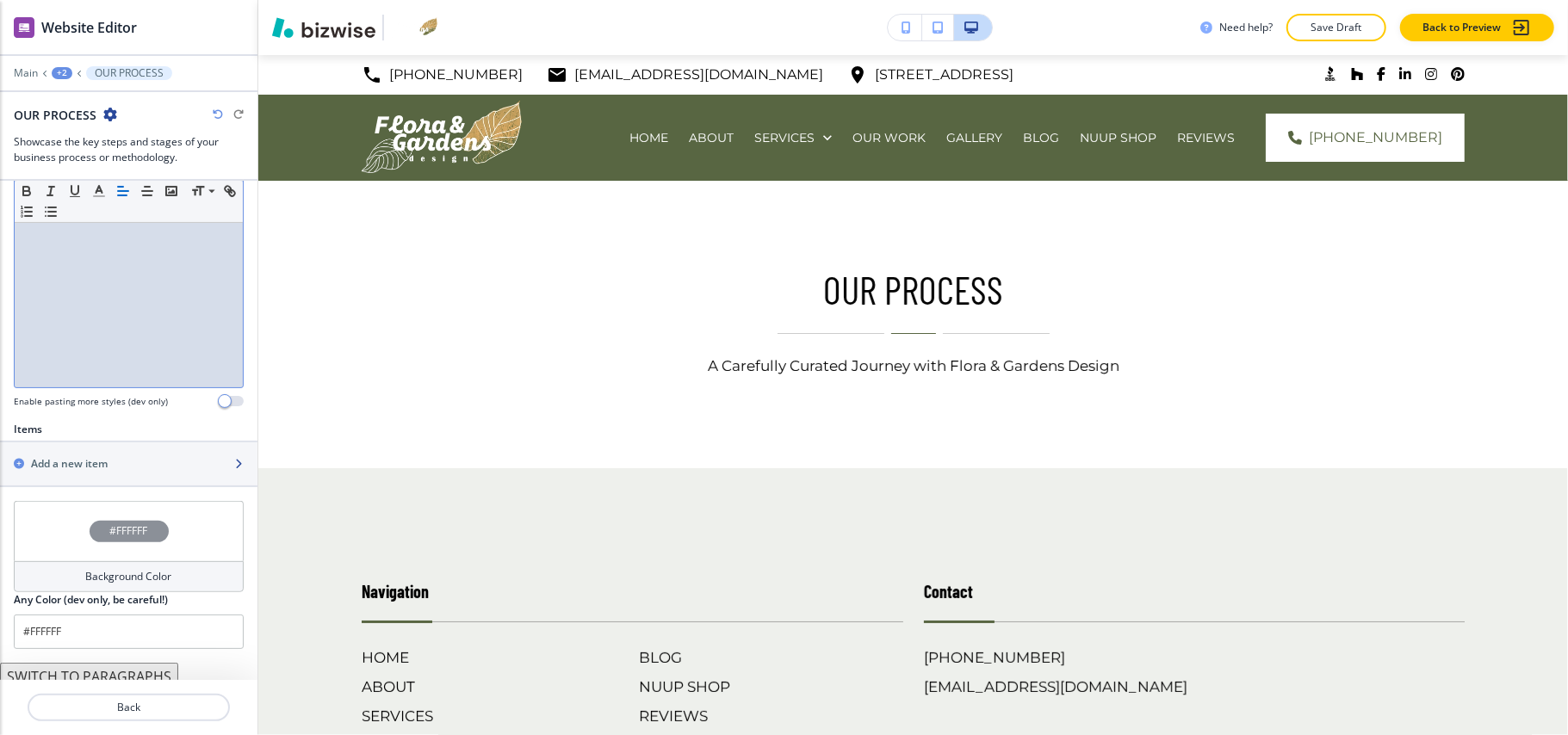
scroll to position [389, 0]
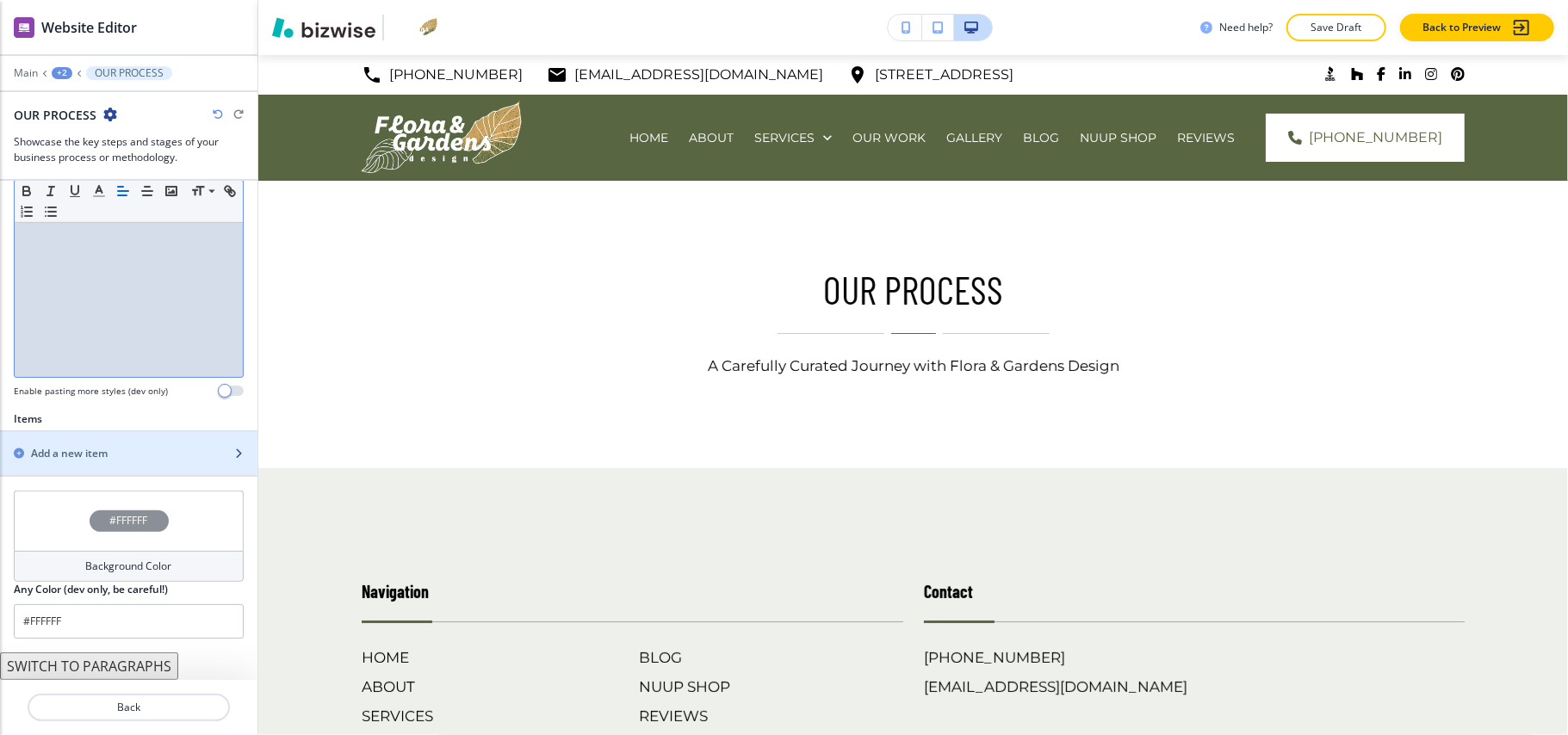
click at [93, 452] on h2 "Add a new item" at bounding box center [69, 454] width 77 height 16
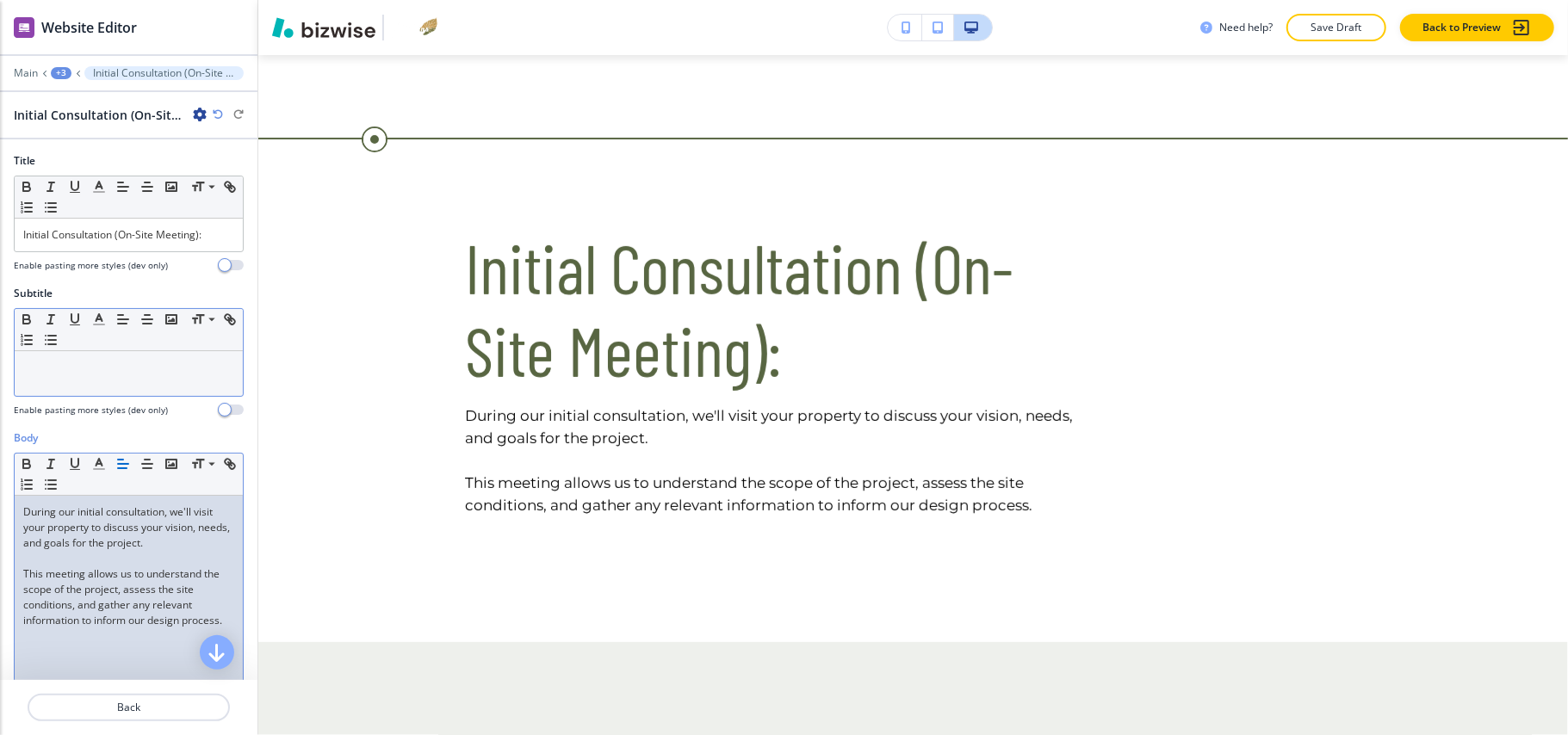
scroll to position [0, 0]
click at [118, 699] on button "Back" at bounding box center [129, 708] width 203 height 27
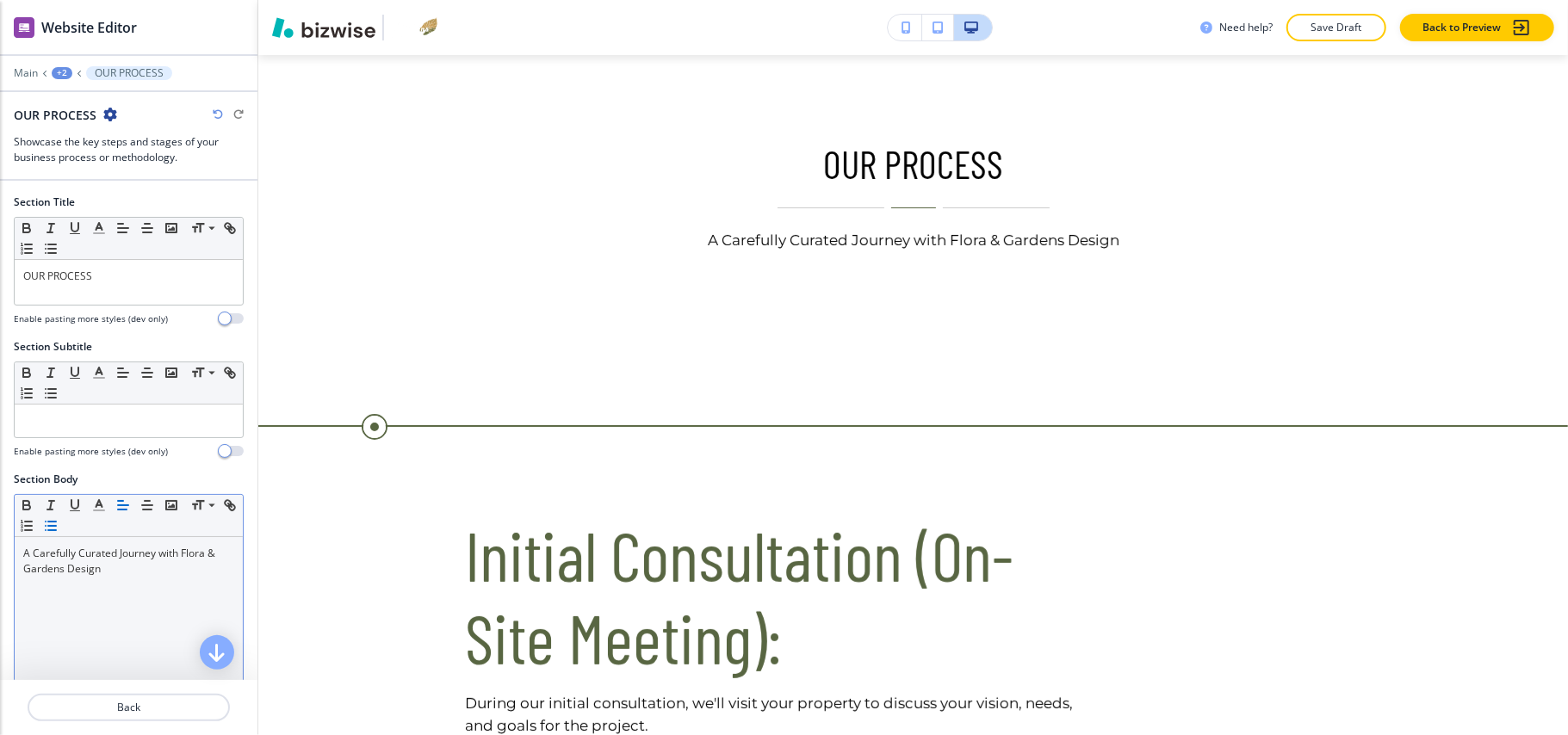
scroll to position [435, 0]
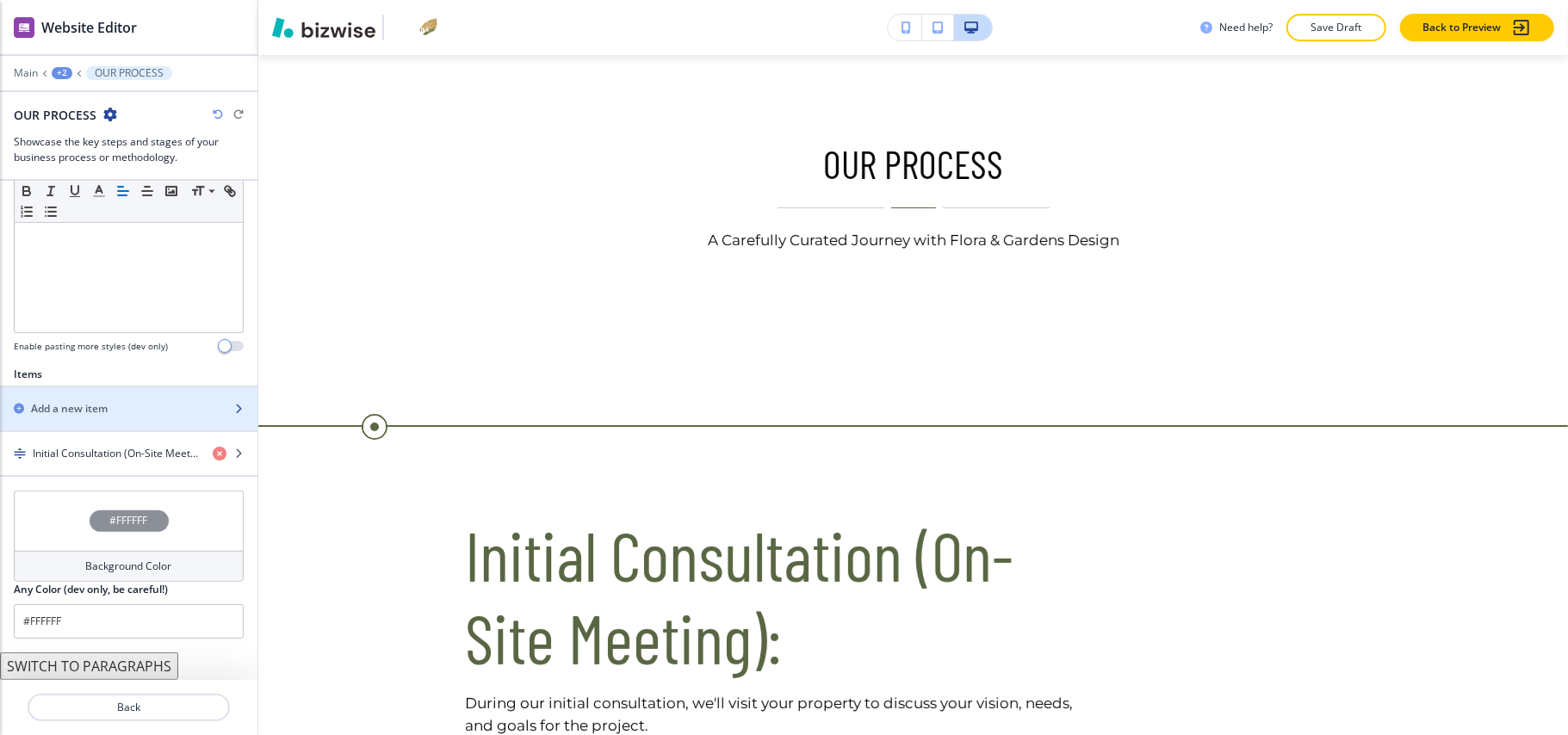
click at [81, 403] on h2 "Add a new item" at bounding box center [69, 409] width 77 height 16
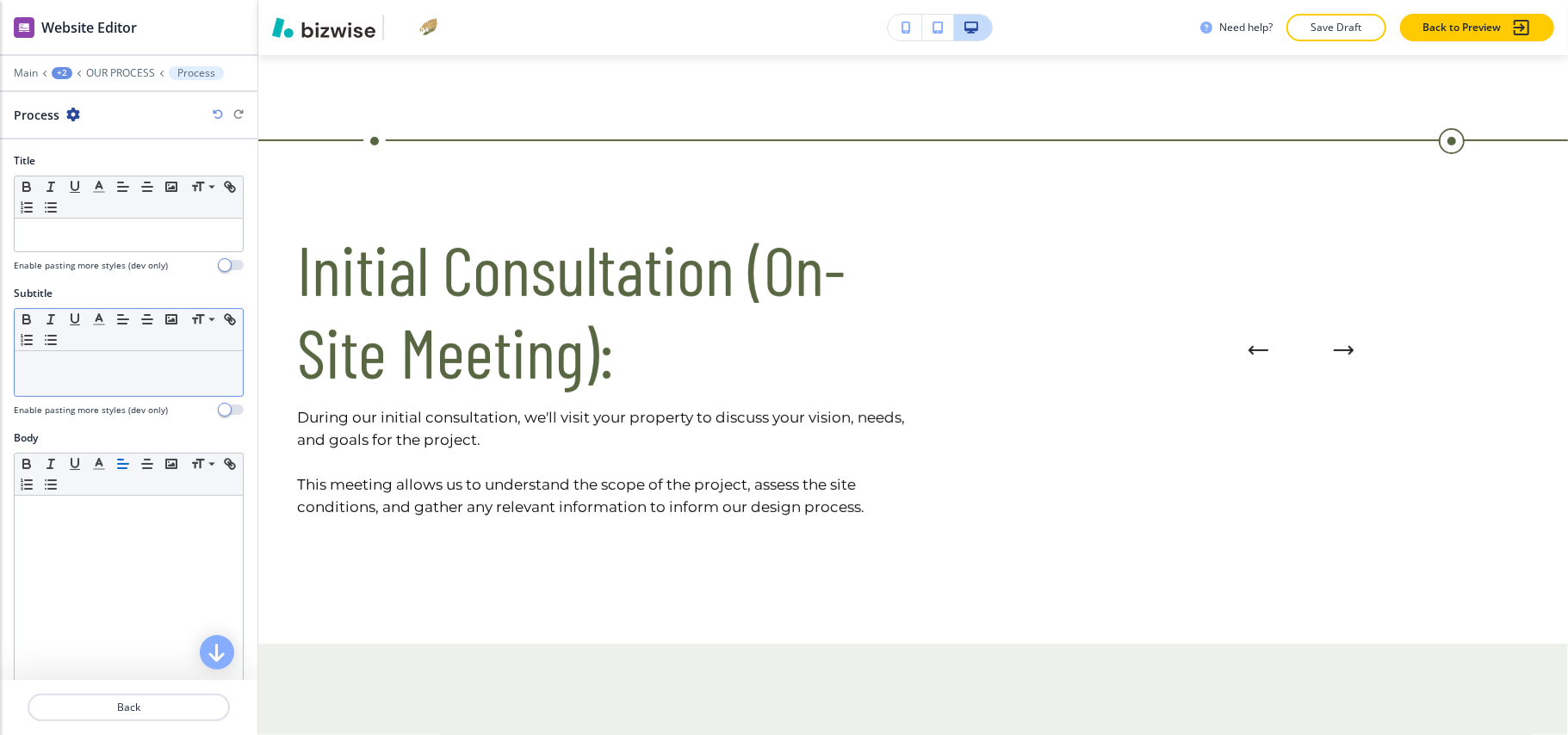
scroll to position [413, 0]
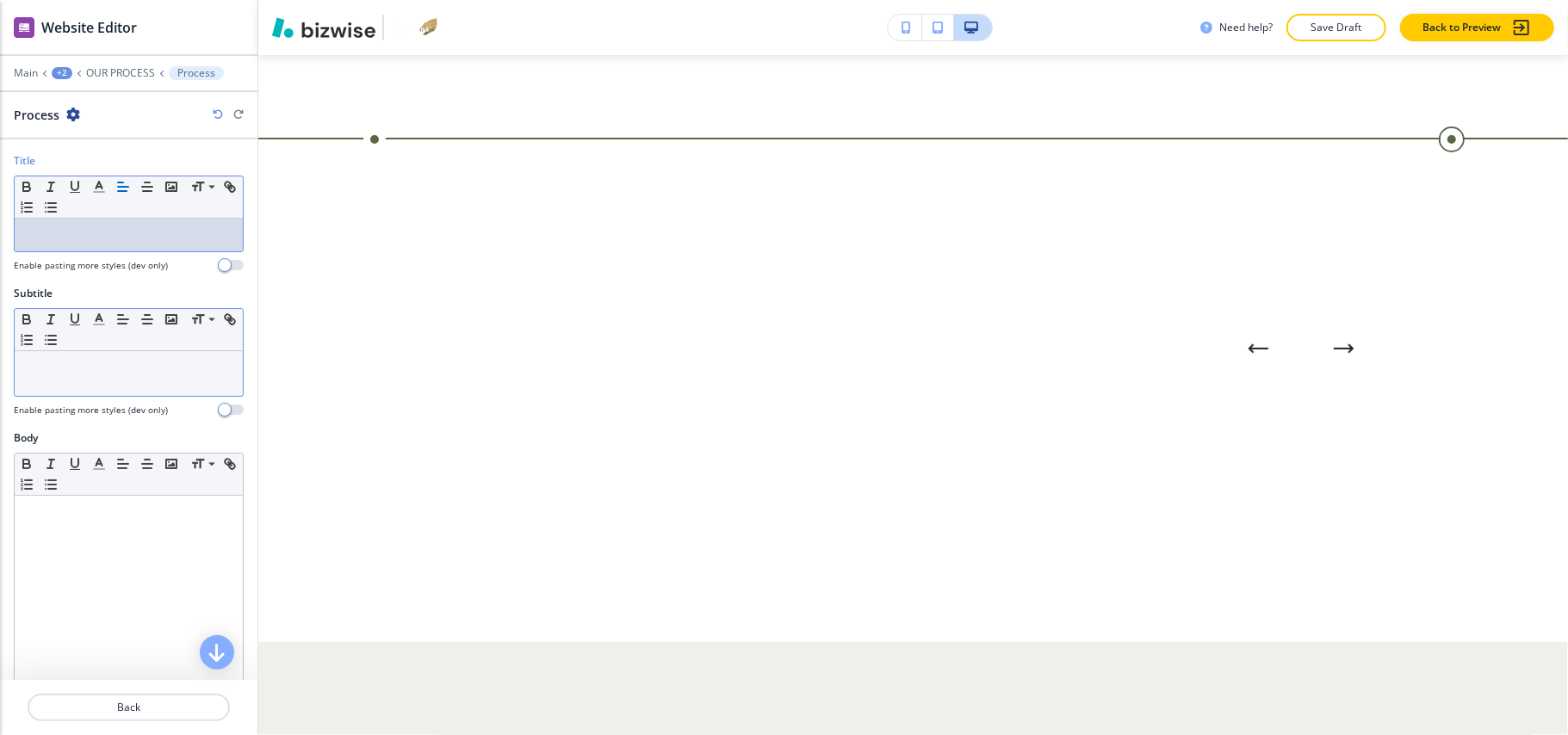
drag, startPoint x: 119, startPoint y: 236, endPoint x: 67, endPoint y: 383, distance: 155.9
click at [67, 384] on div at bounding box center [129, 373] width 228 height 45
click at [73, 231] on p at bounding box center [129, 235] width 210 height 16
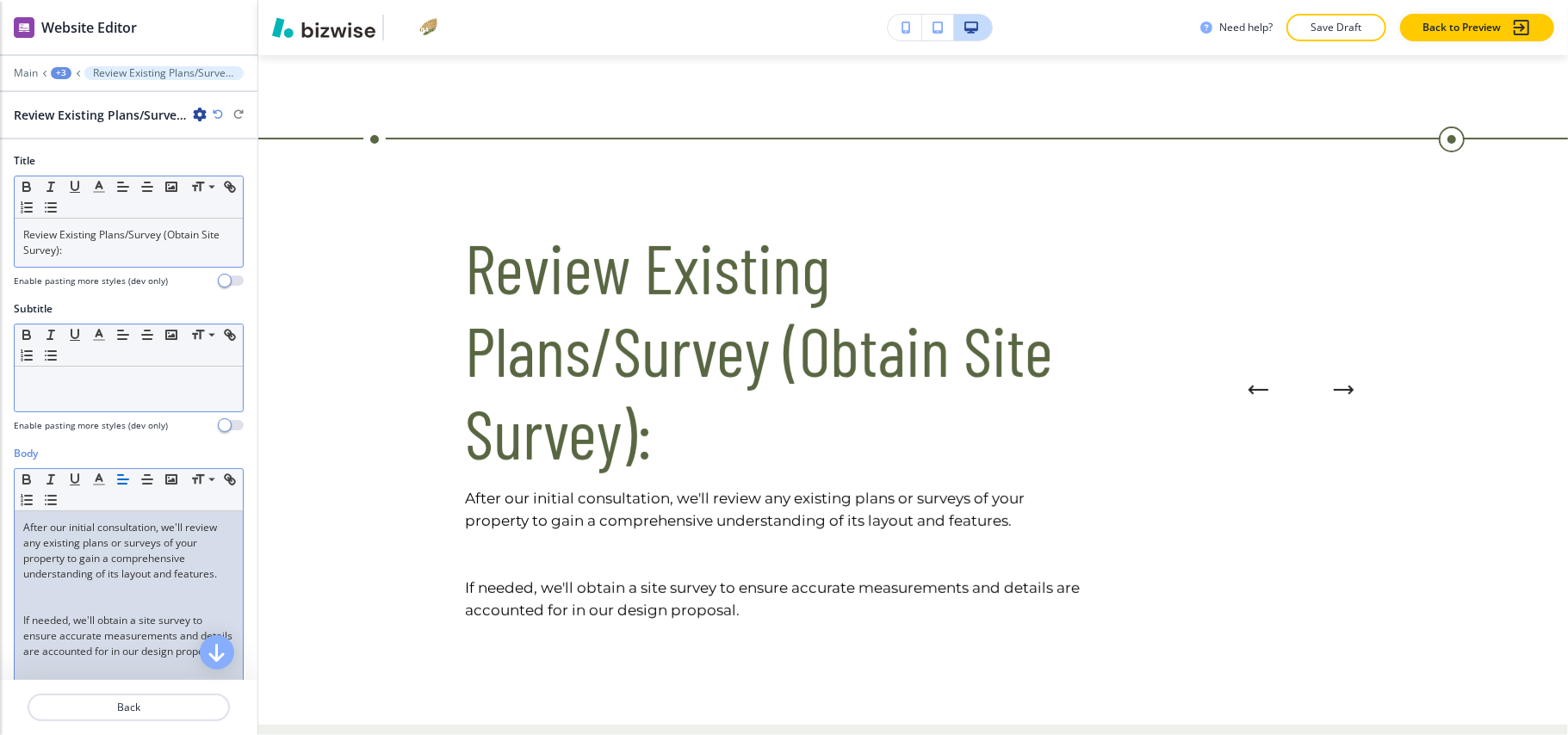
scroll to position [0, 0]
click at [69, 598] on p at bounding box center [129, 590] width 210 height 16
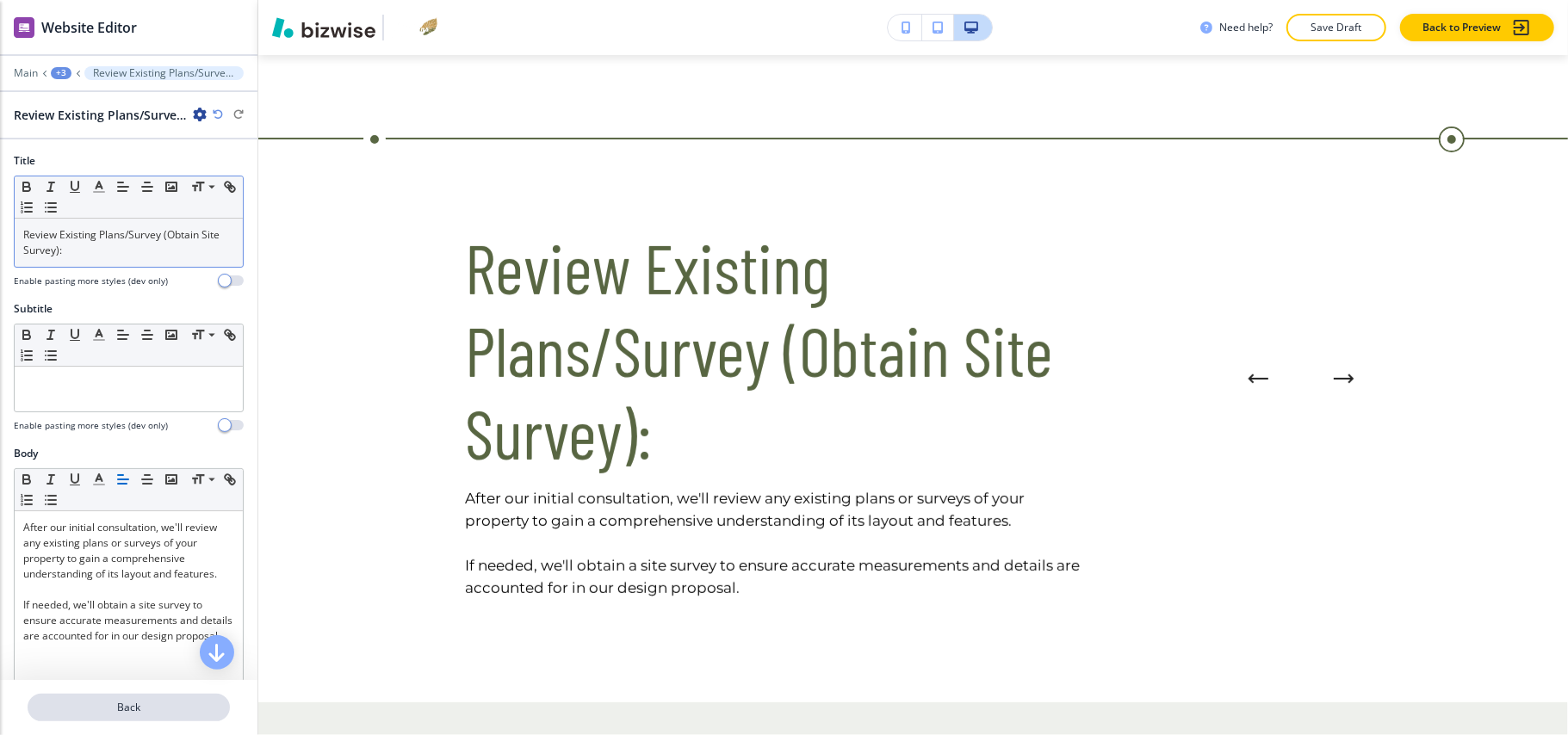
click at [128, 703] on p "Back" at bounding box center [129, 708] width 199 height 16
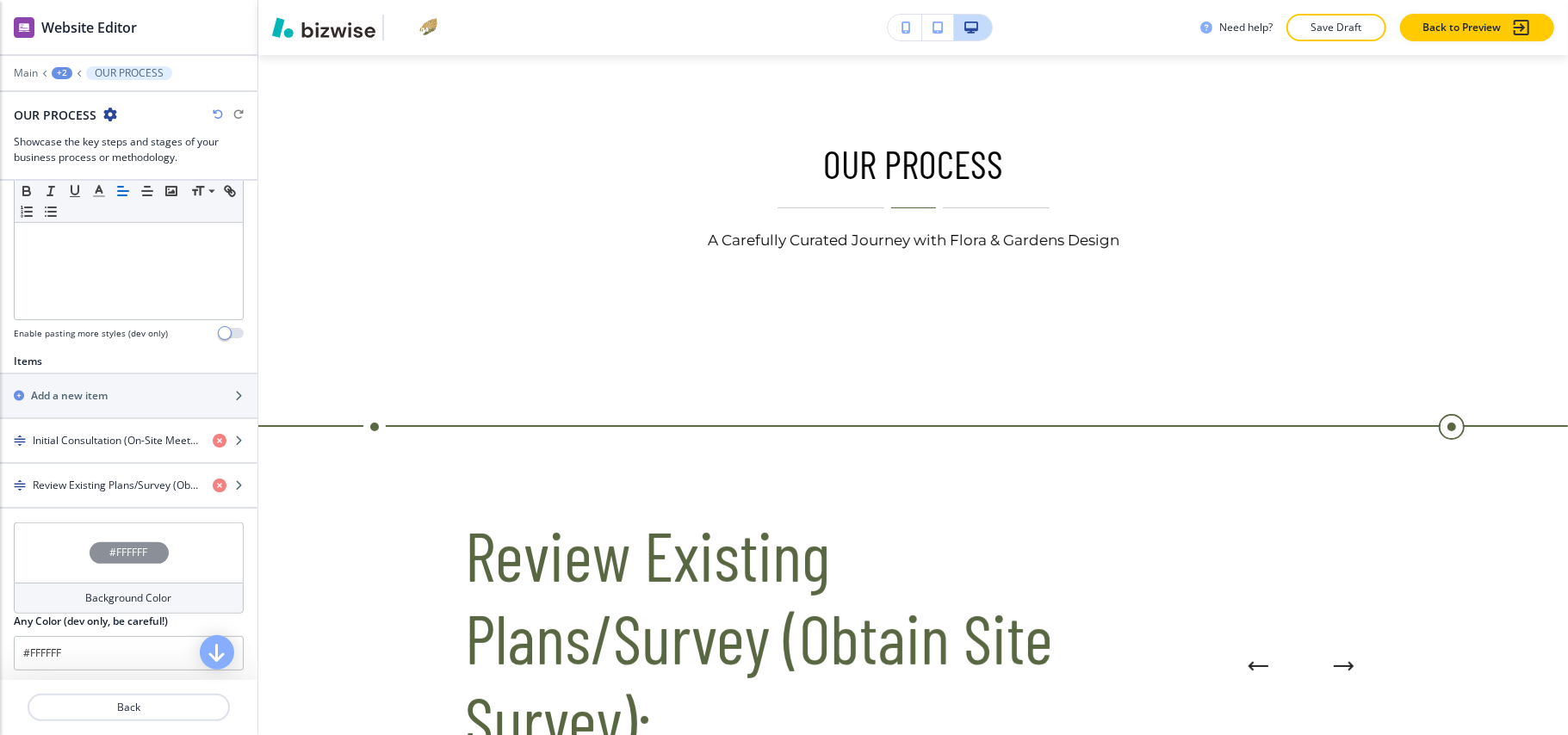
scroll to position [459, 0]
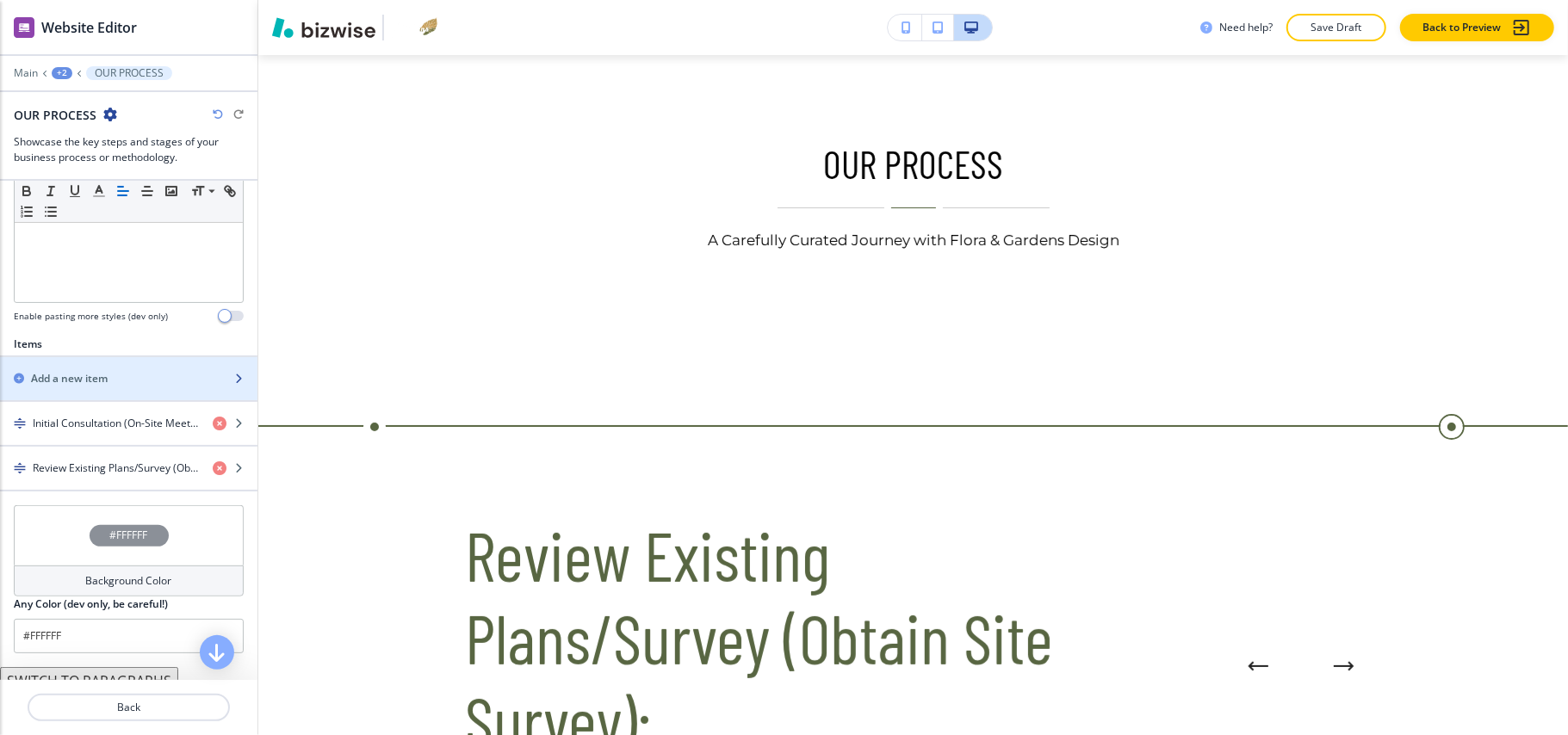
click at [90, 387] on h2 "Add a new item" at bounding box center [69, 379] width 77 height 16
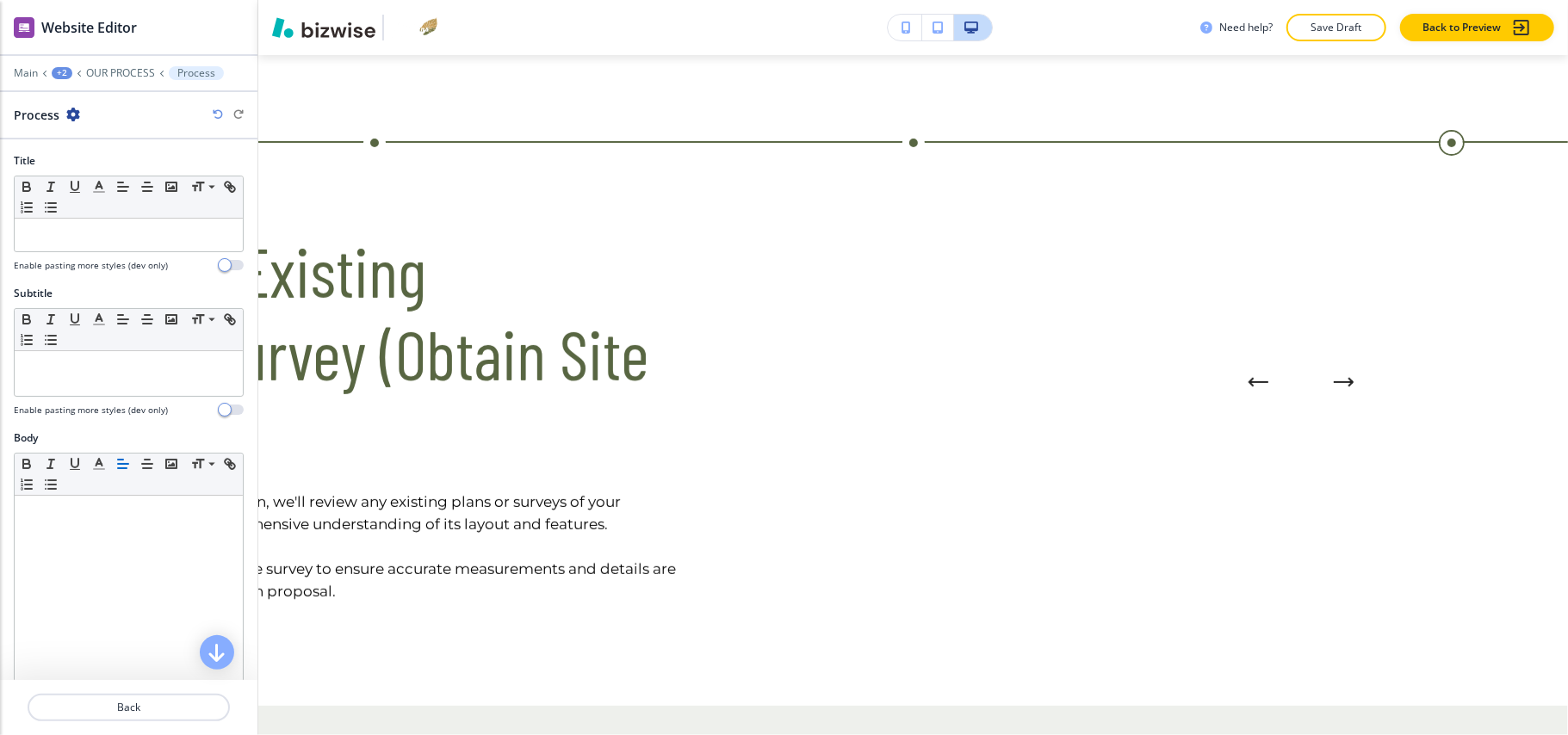
scroll to position [413, 0]
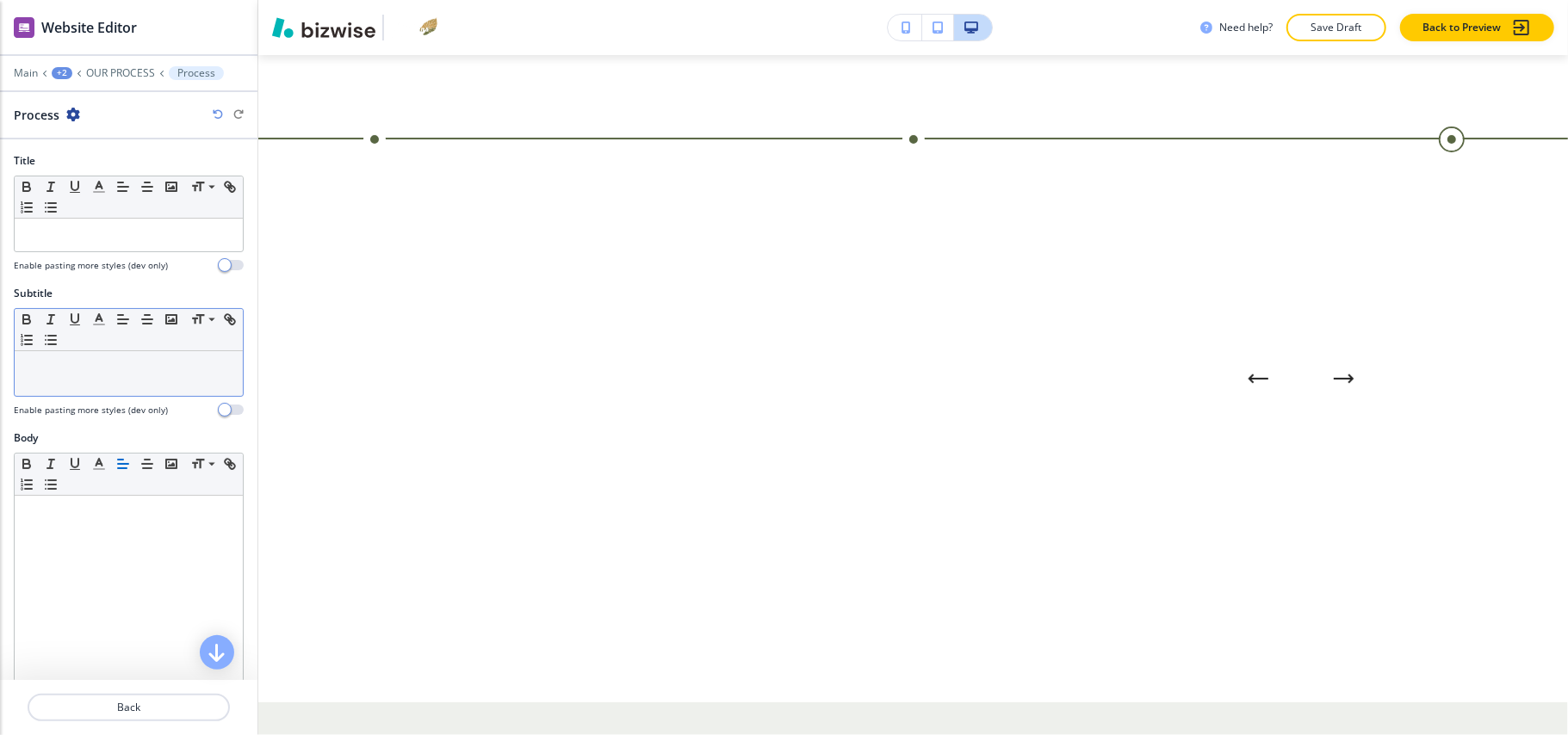
click at [112, 379] on div at bounding box center [129, 373] width 228 height 45
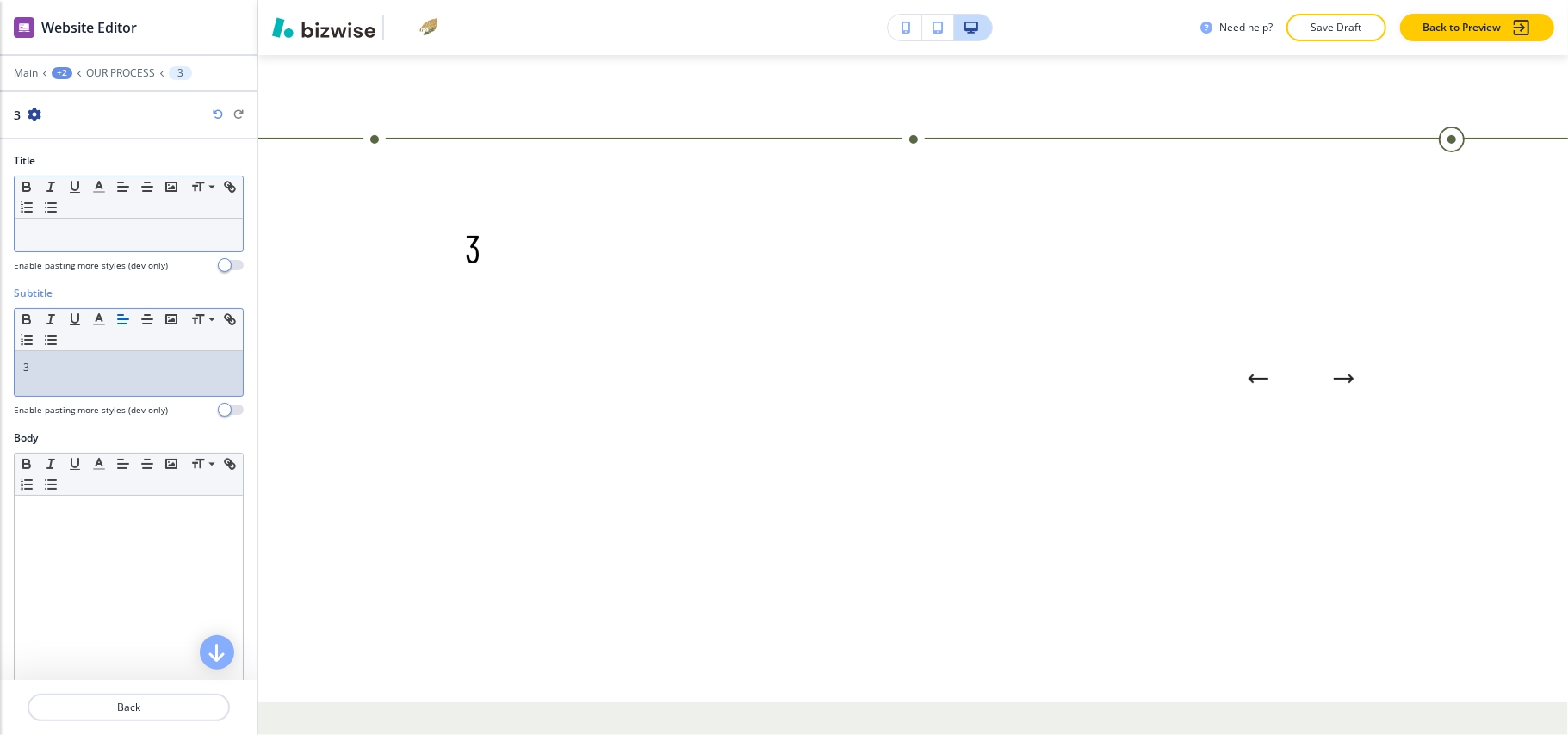
click at [85, 243] on p at bounding box center [129, 235] width 210 height 16
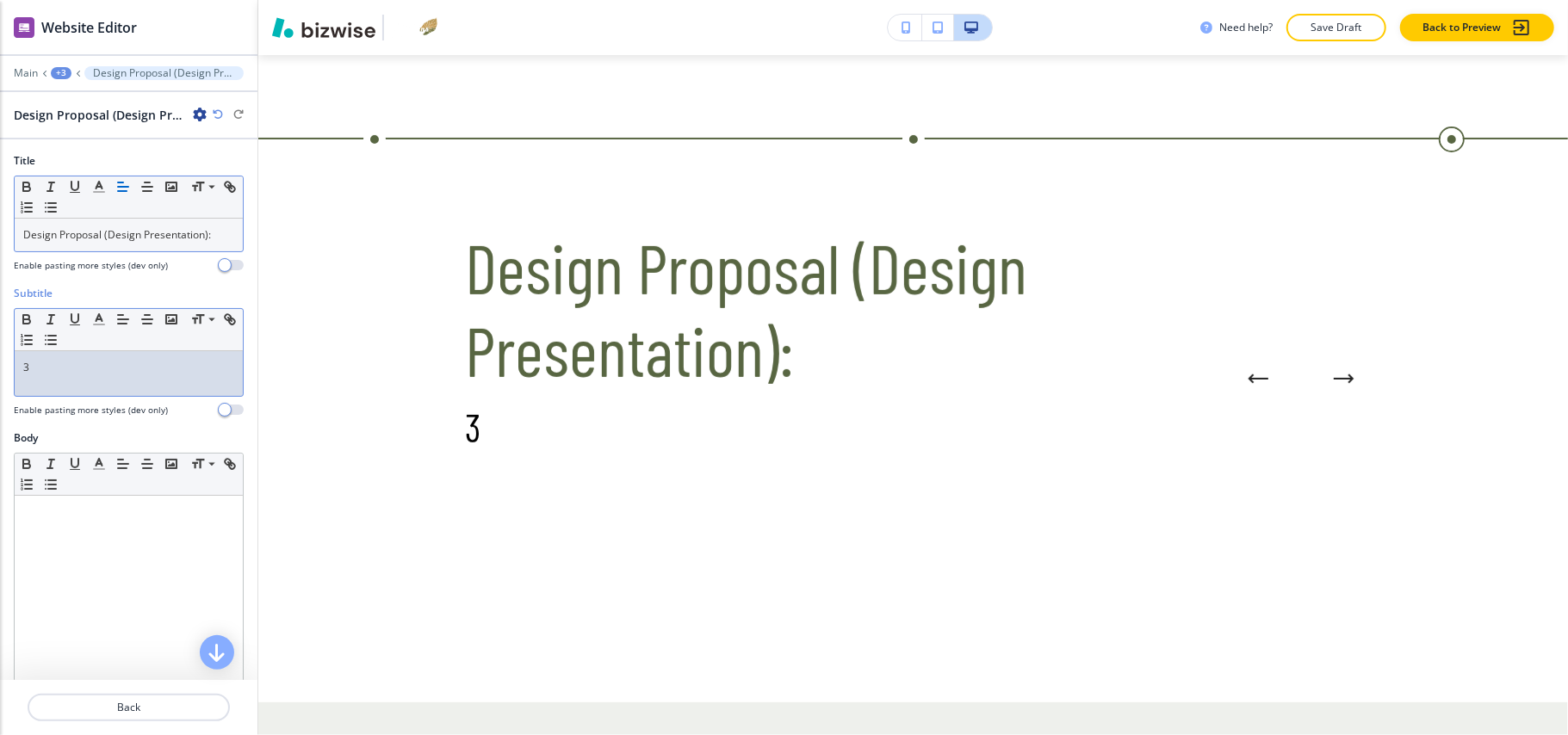
click at [56, 380] on div "3" at bounding box center [129, 373] width 228 height 45
drag, startPoint x: 59, startPoint y: 373, endPoint x: 4, endPoint y: 364, distance: 55.7
click at [0, 364] on div "Subtitle Small Normal Large Huge 3 Enable pasting more styles (dev only)" at bounding box center [129, 358] width 257 height 144
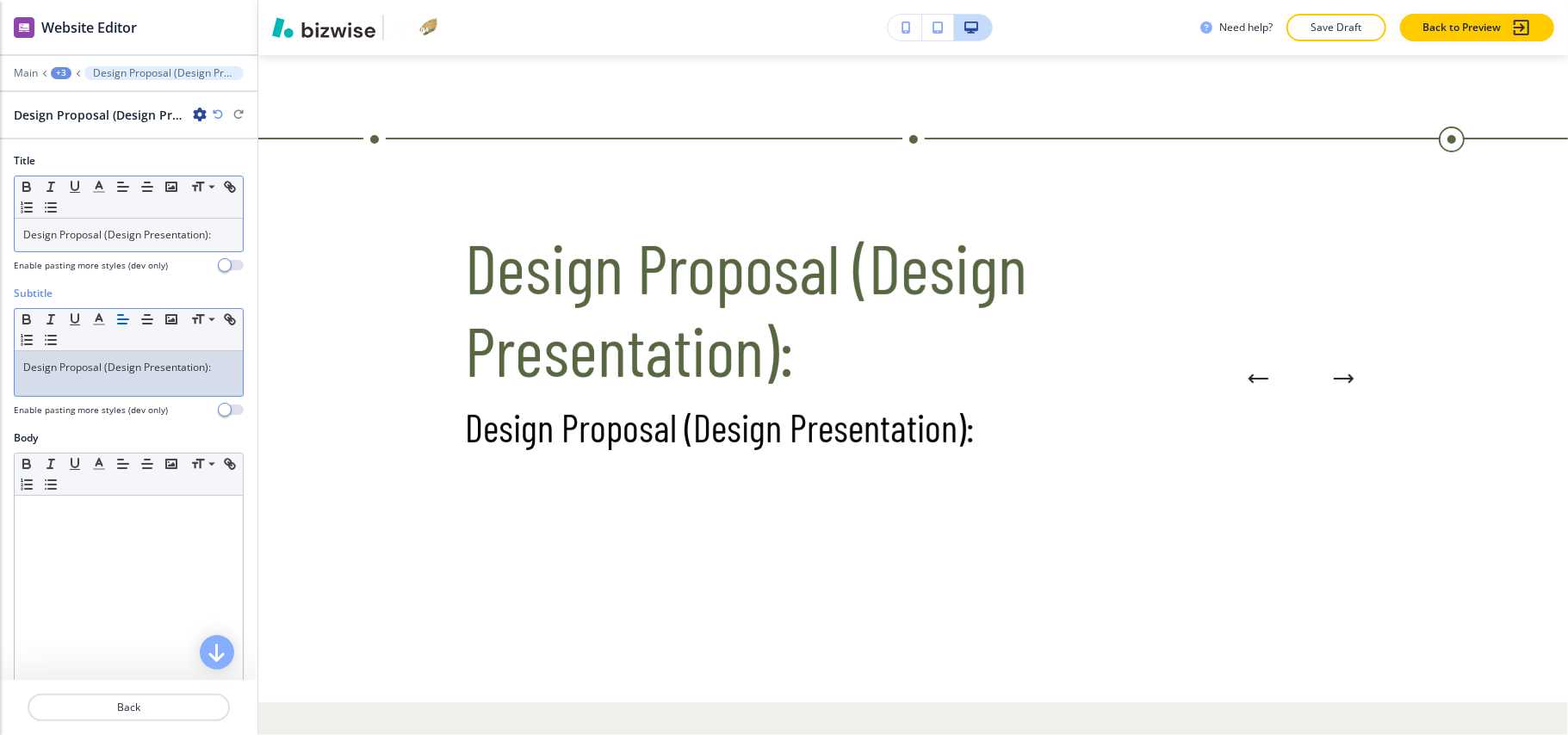
click at [126, 232] on p "Design Proposal (Design Presentation):" at bounding box center [129, 235] width 210 height 16
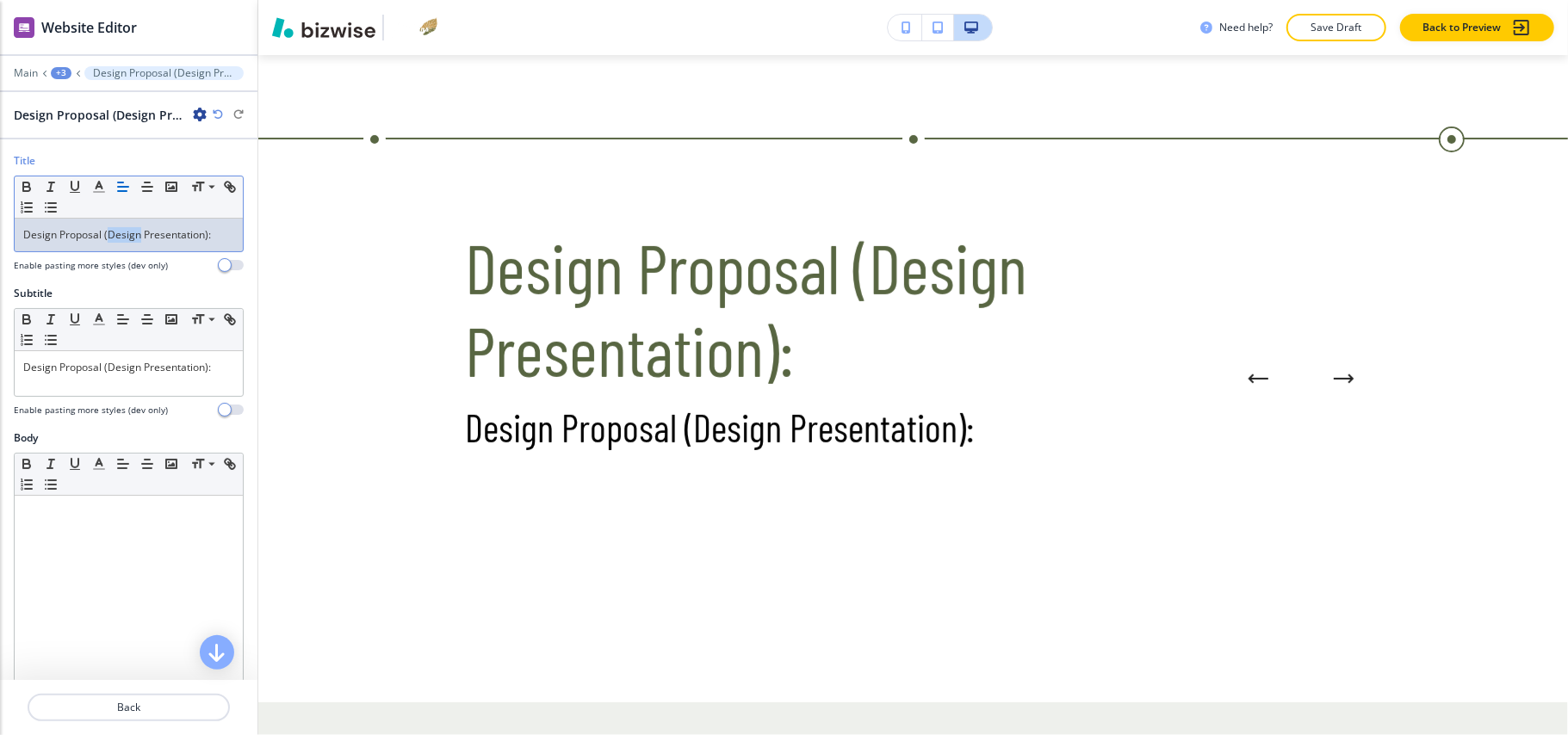
click at [128, 232] on p "Design Proposal (Design Presentation):" at bounding box center [129, 235] width 210 height 16
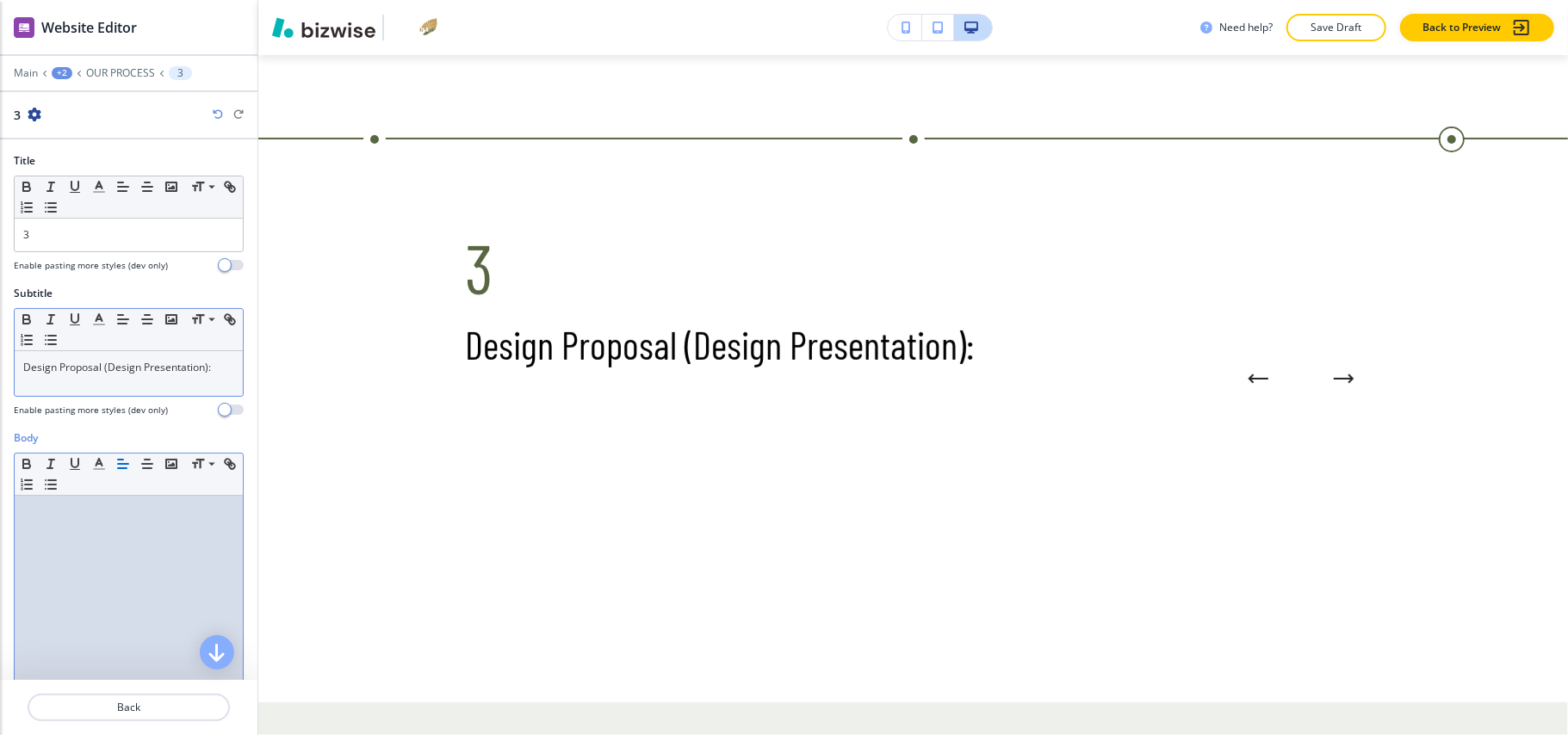
scroll to position [0, 0]
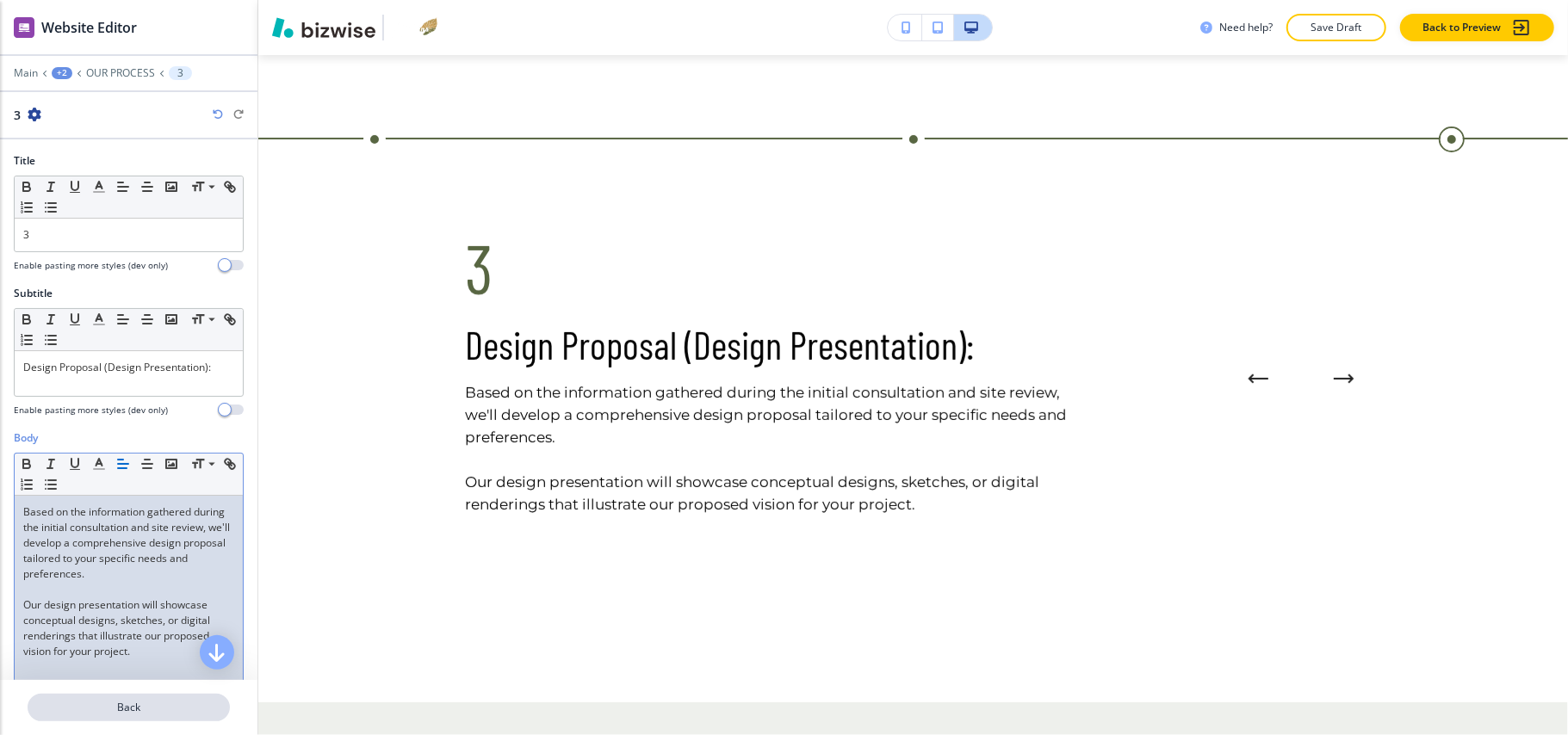
click at [132, 711] on p "Back" at bounding box center [129, 708] width 199 height 16
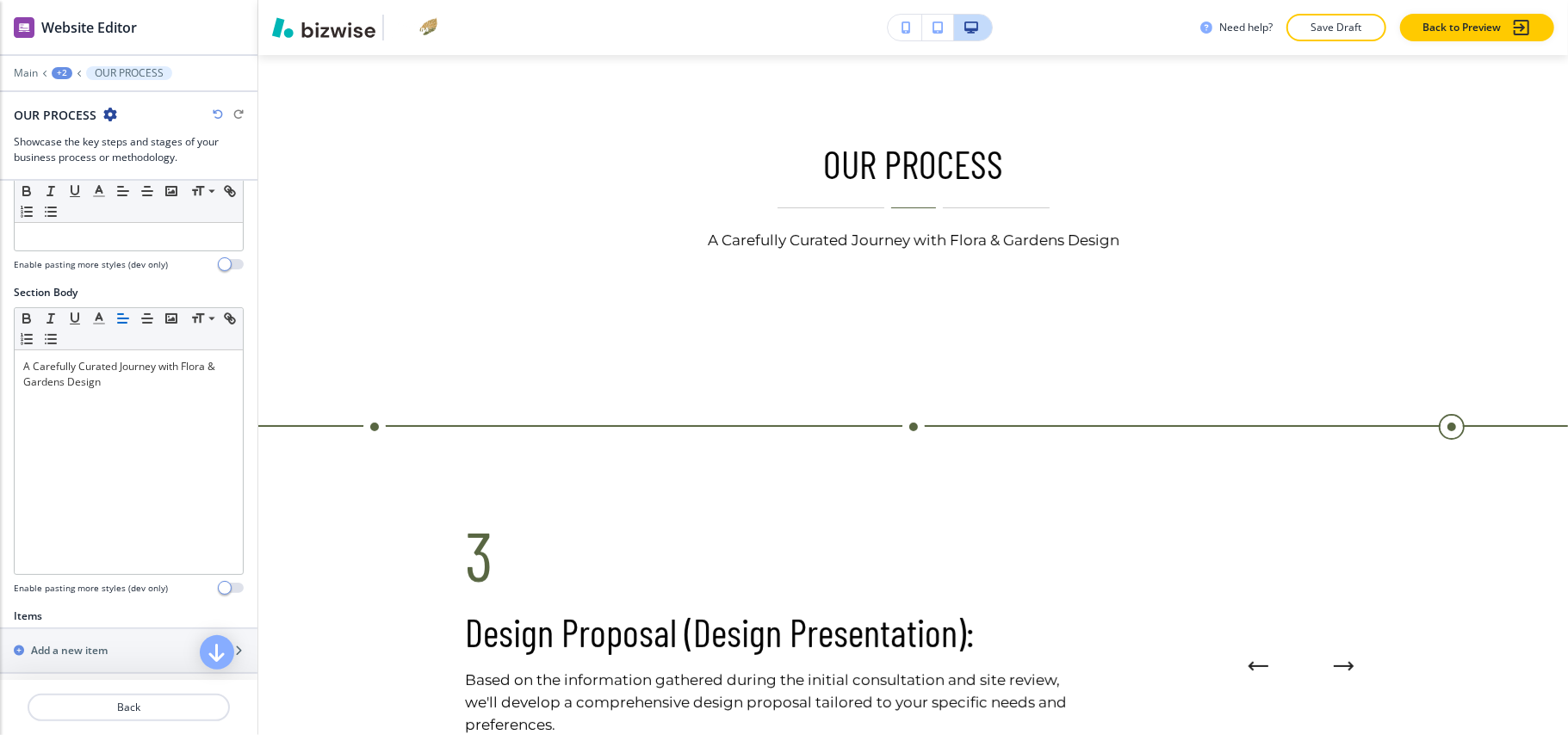
scroll to position [344, 0]
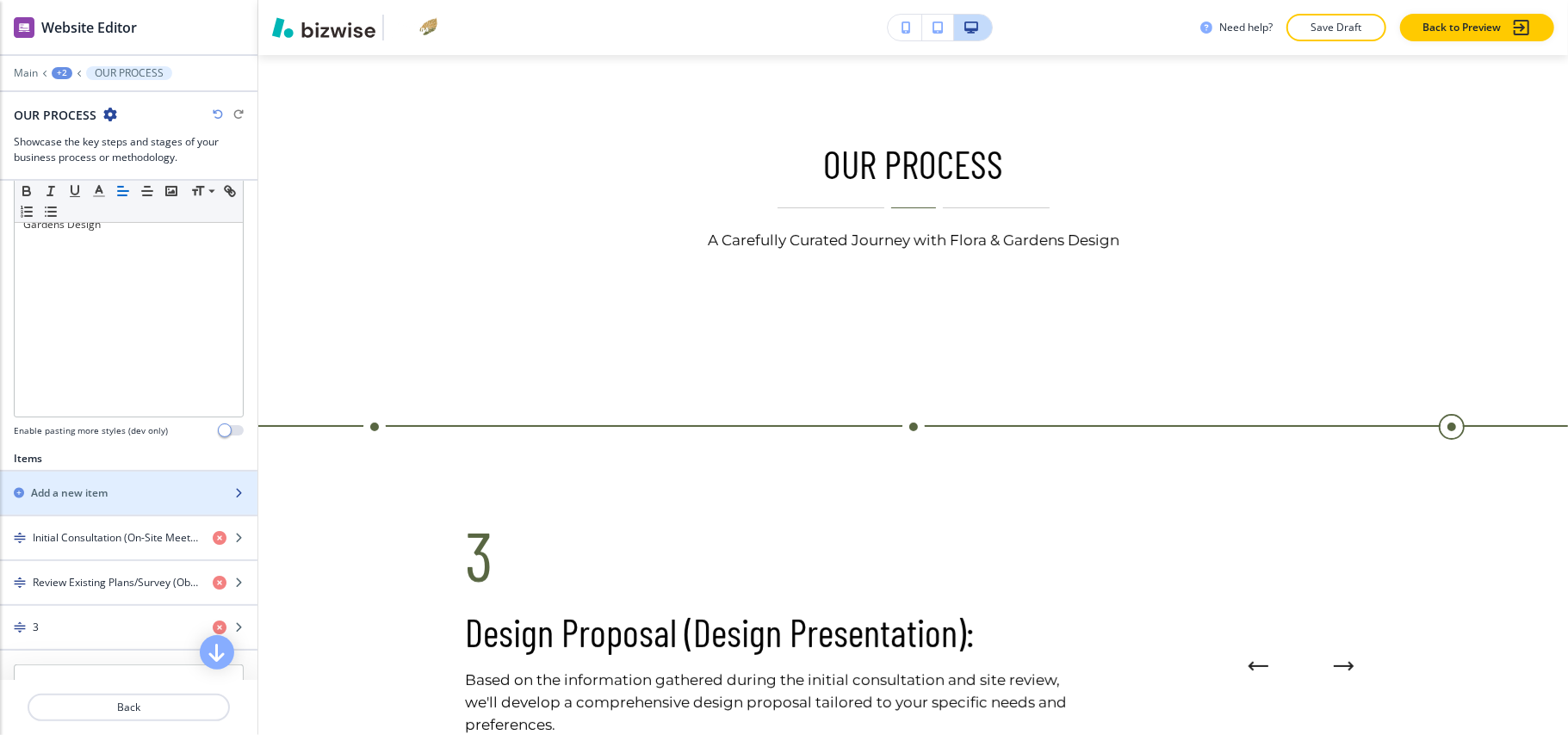
click at [67, 490] on h2 "Add a new item" at bounding box center [69, 493] width 77 height 16
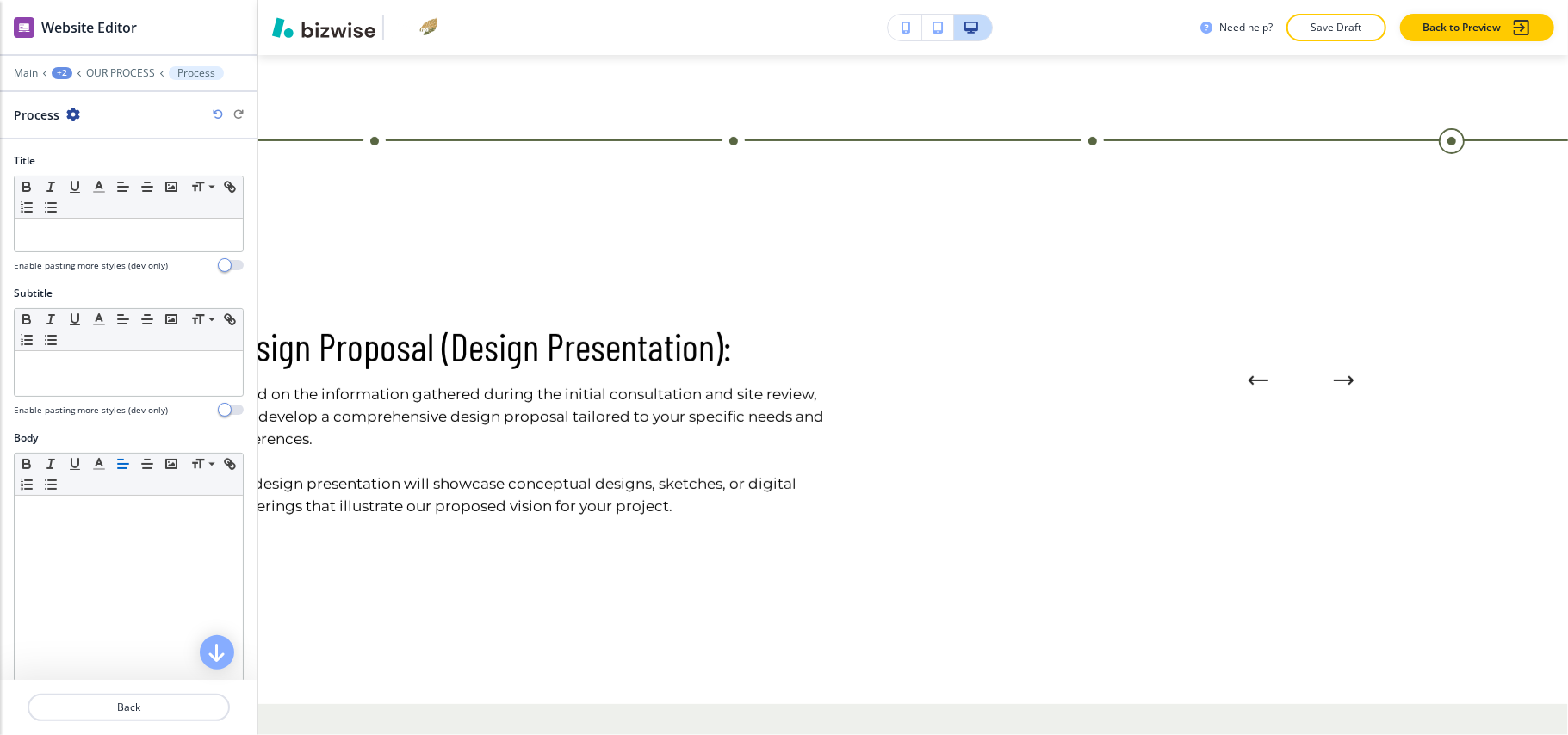
scroll to position [413, 0]
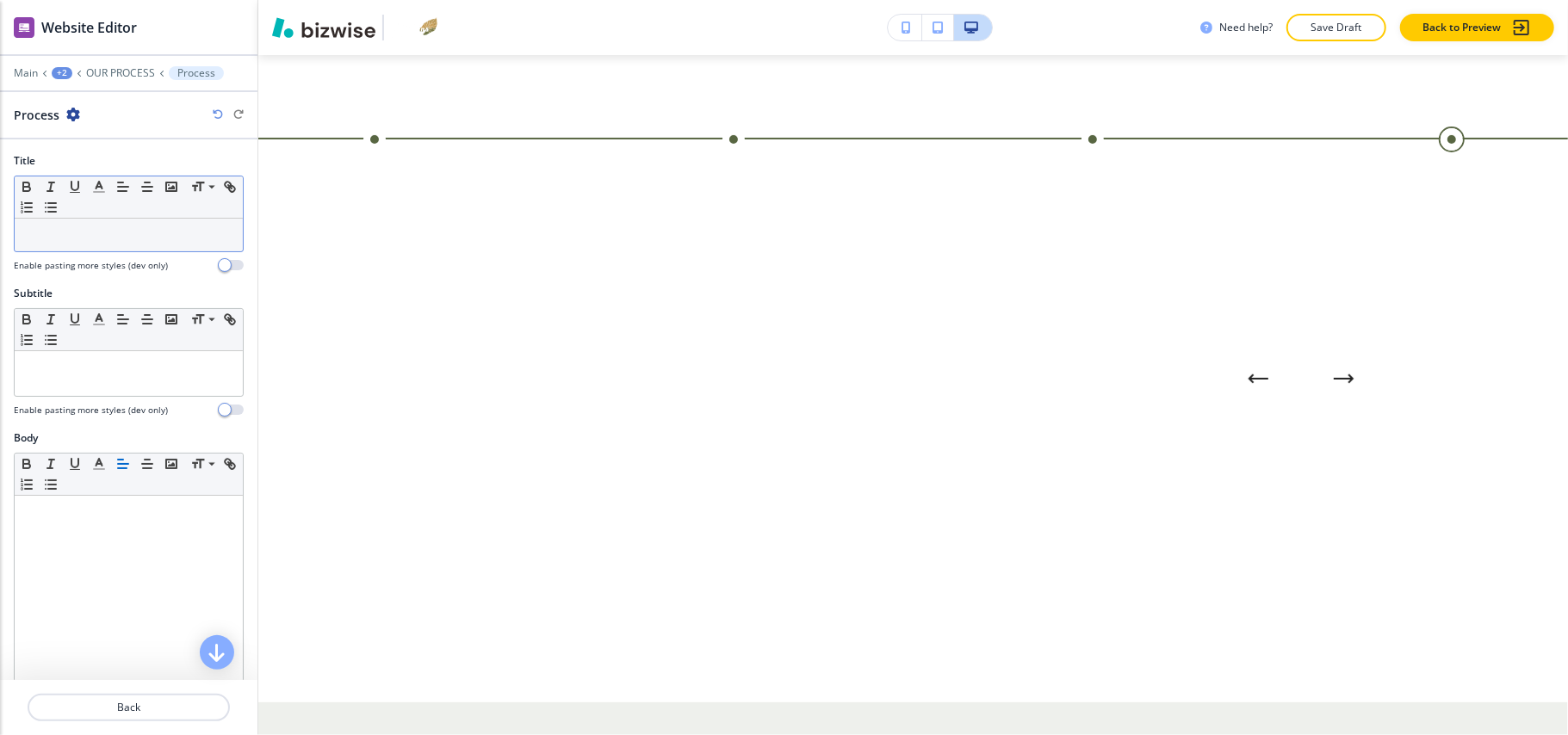
click at [88, 243] on p at bounding box center [129, 235] width 210 height 16
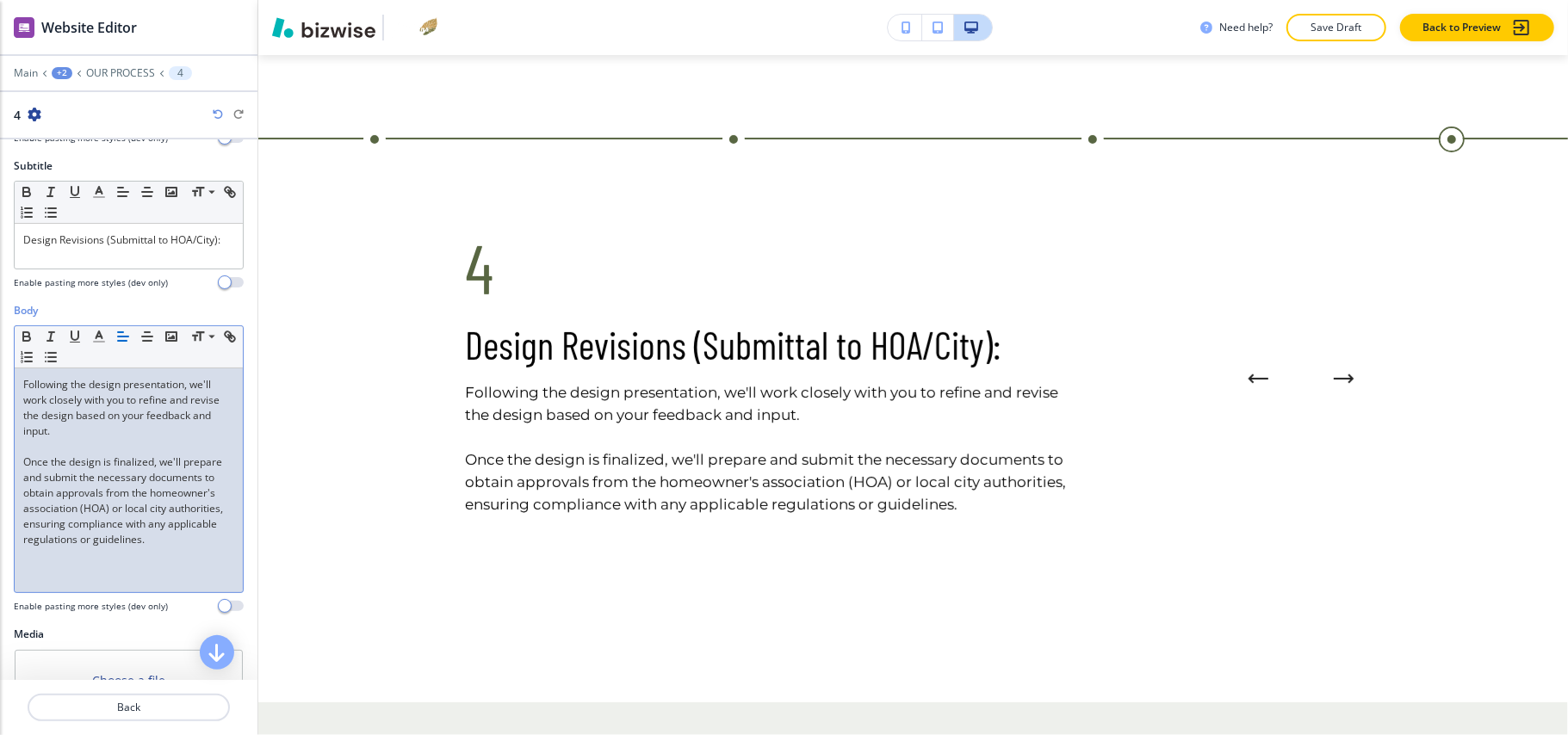
scroll to position [299, 0]
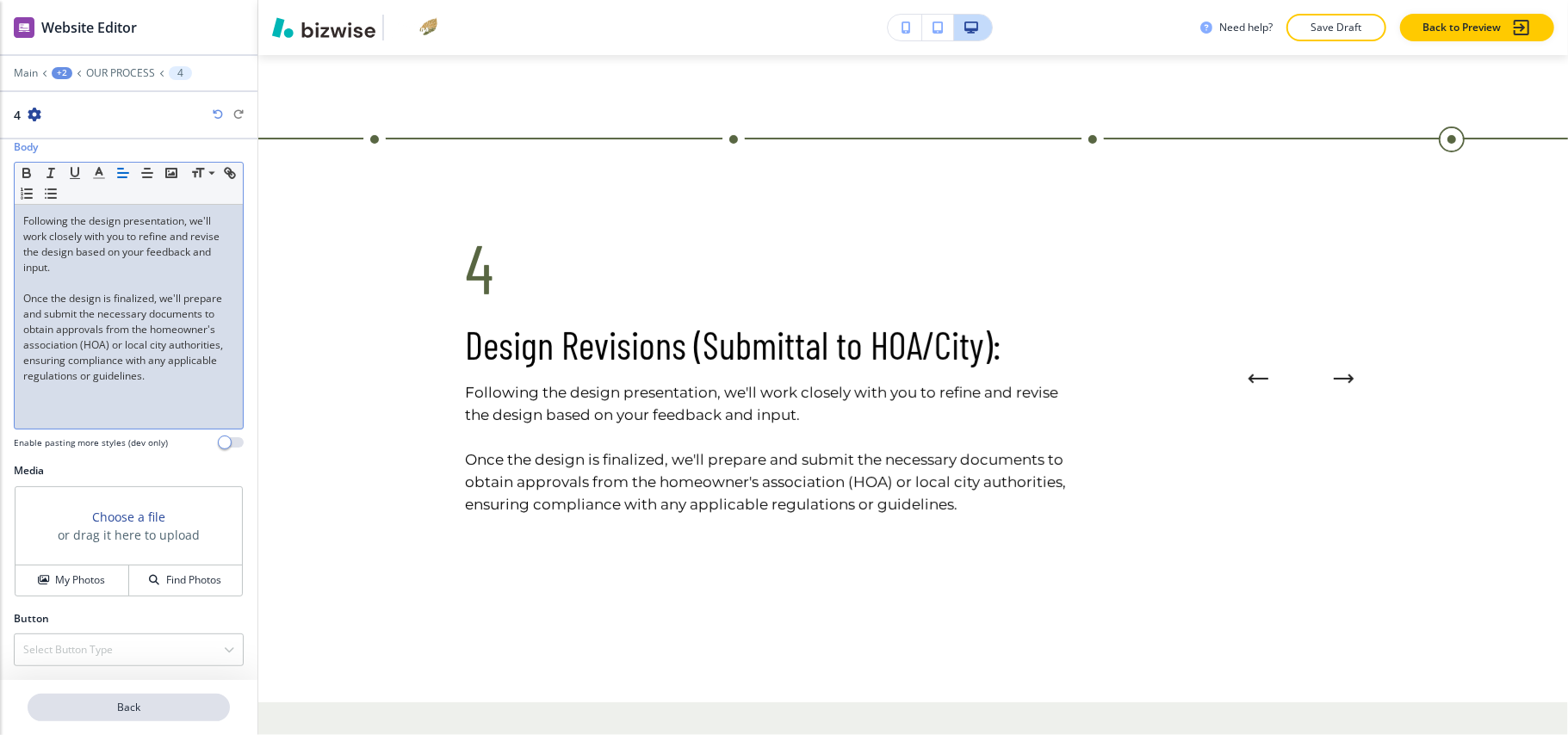
click at [170, 710] on p "Back" at bounding box center [129, 708] width 199 height 16
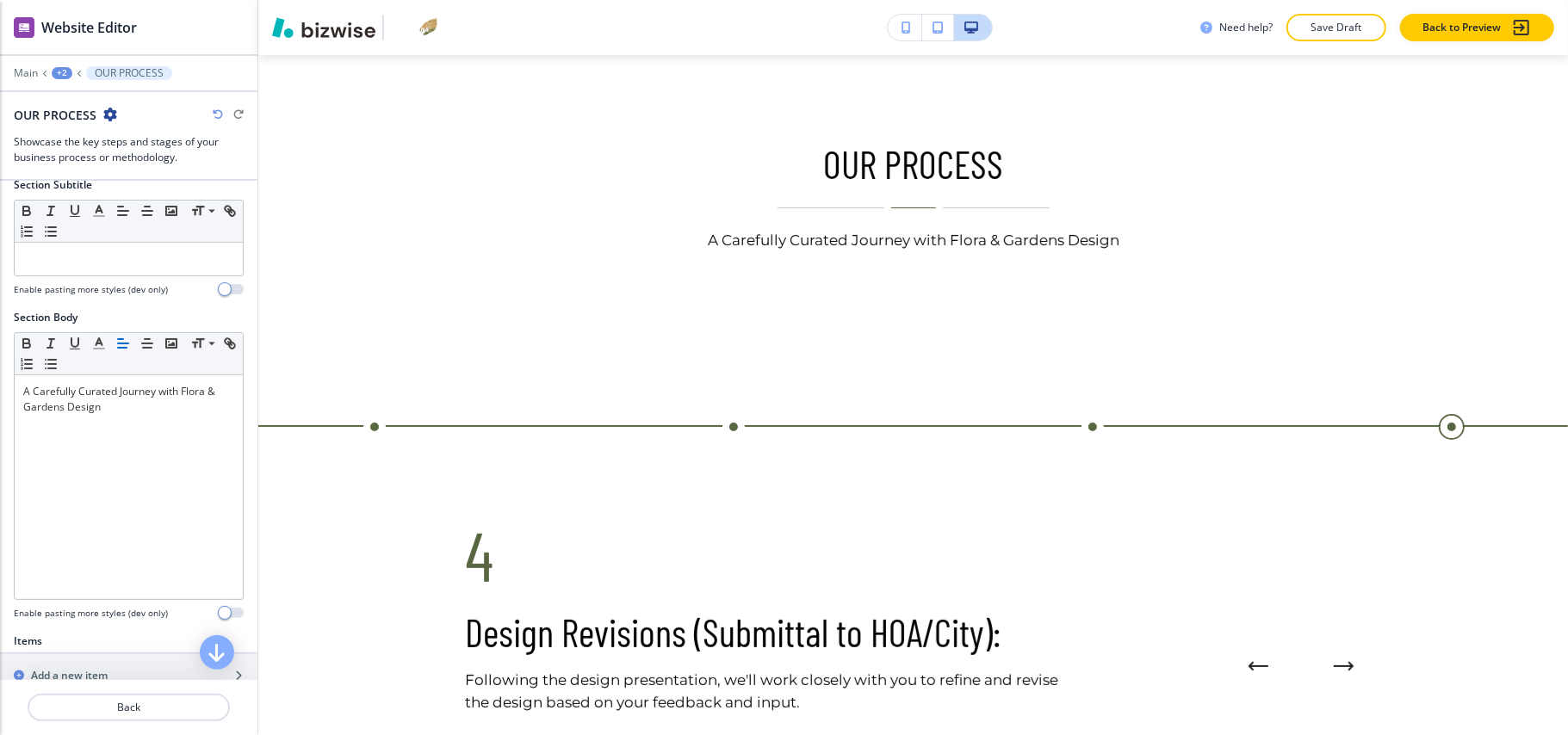
scroll to position [459, 0]
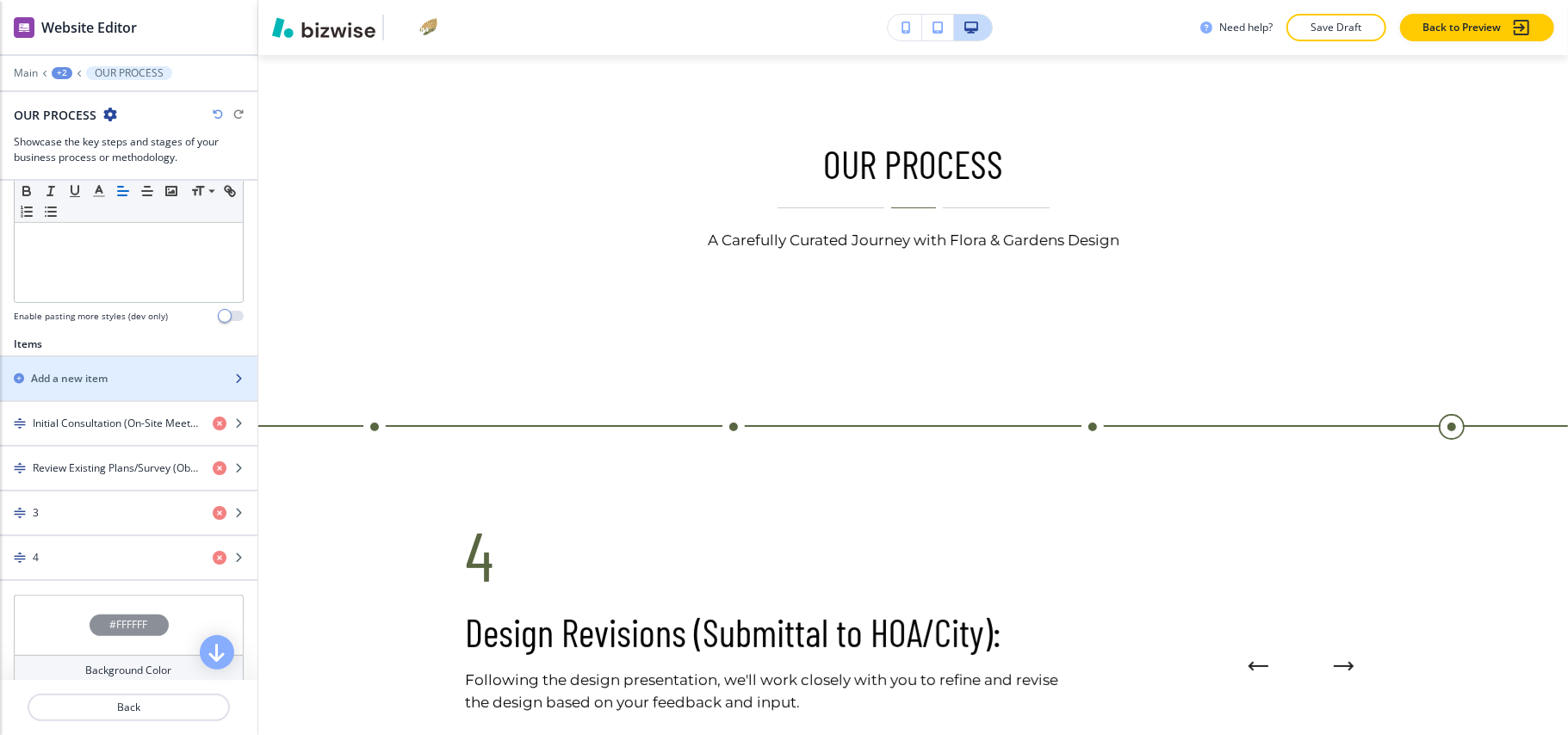
click at [97, 394] on div "button" at bounding box center [129, 394] width 257 height 14
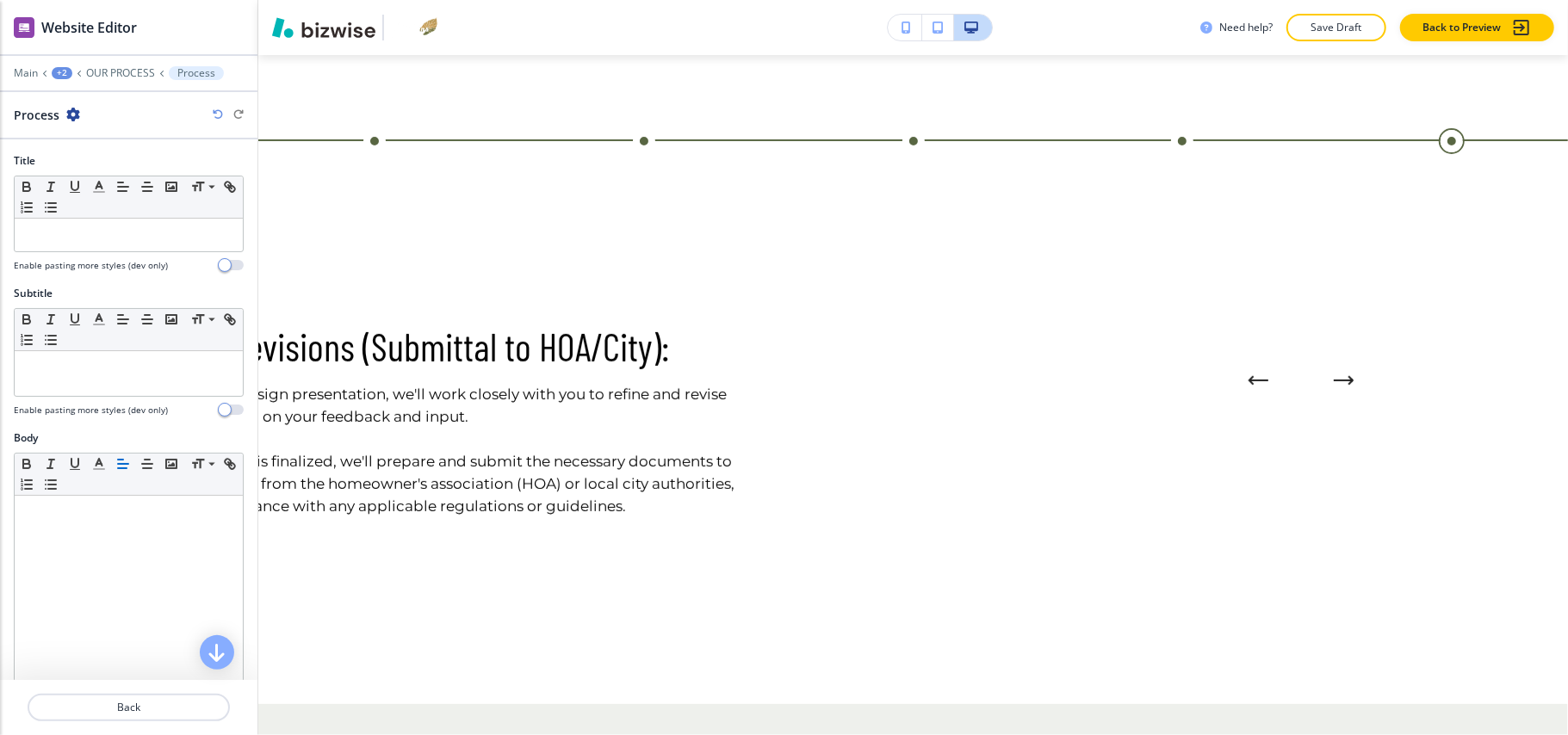
scroll to position [413, 0]
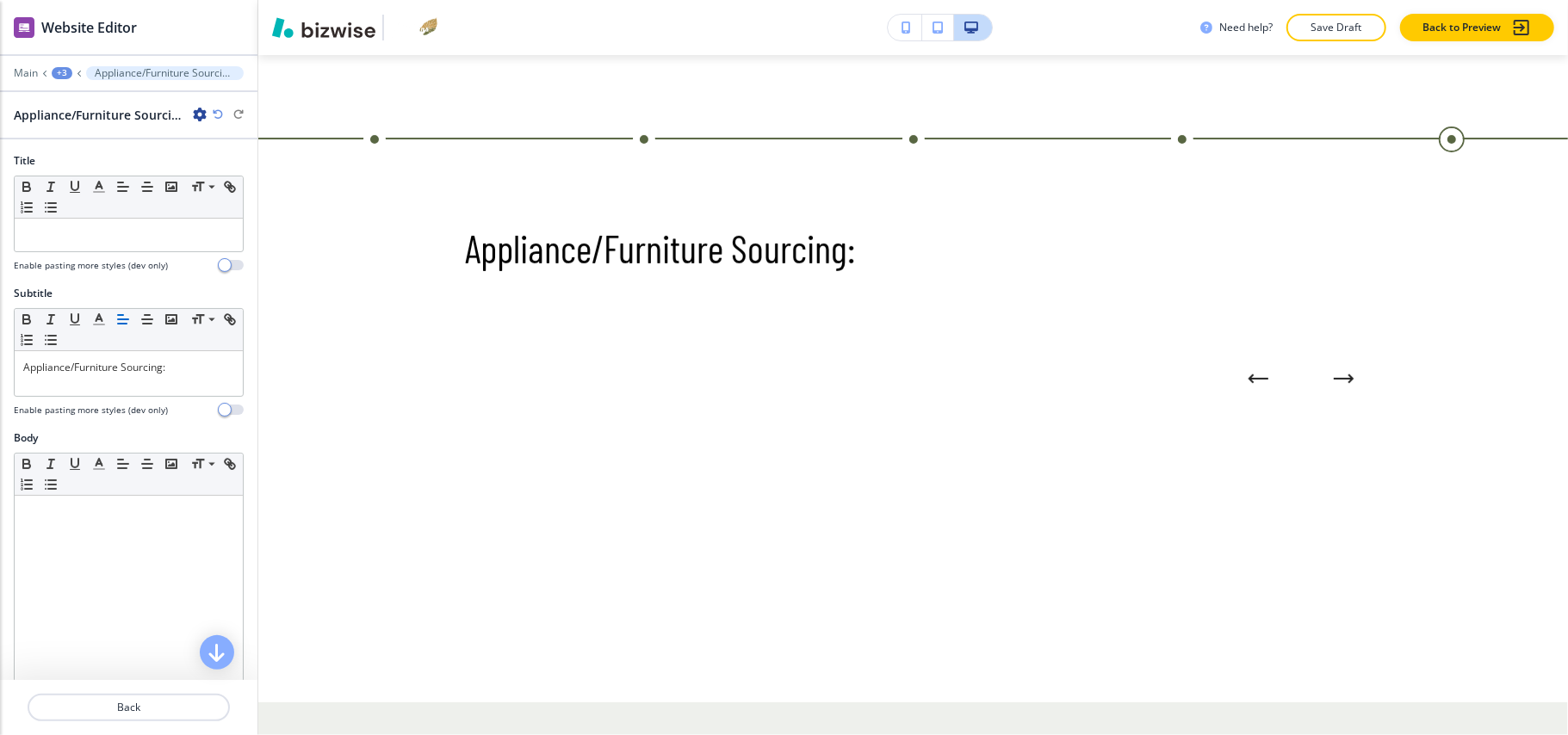
click at [62, 255] on div at bounding box center [129, 255] width 230 height 7
click at [62, 243] on p at bounding box center [129, 235] width 210 height 16
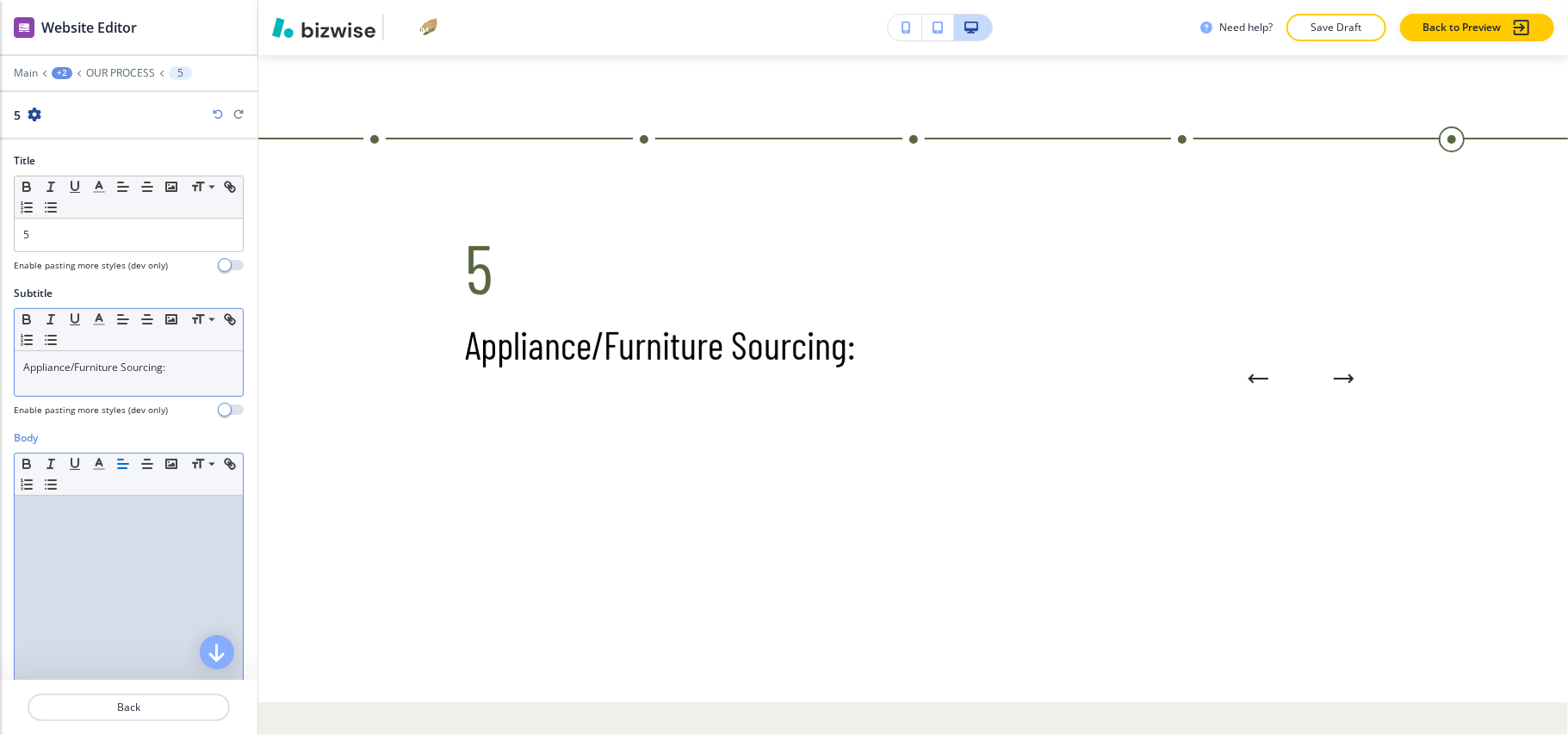
scroll to position [0, 0]
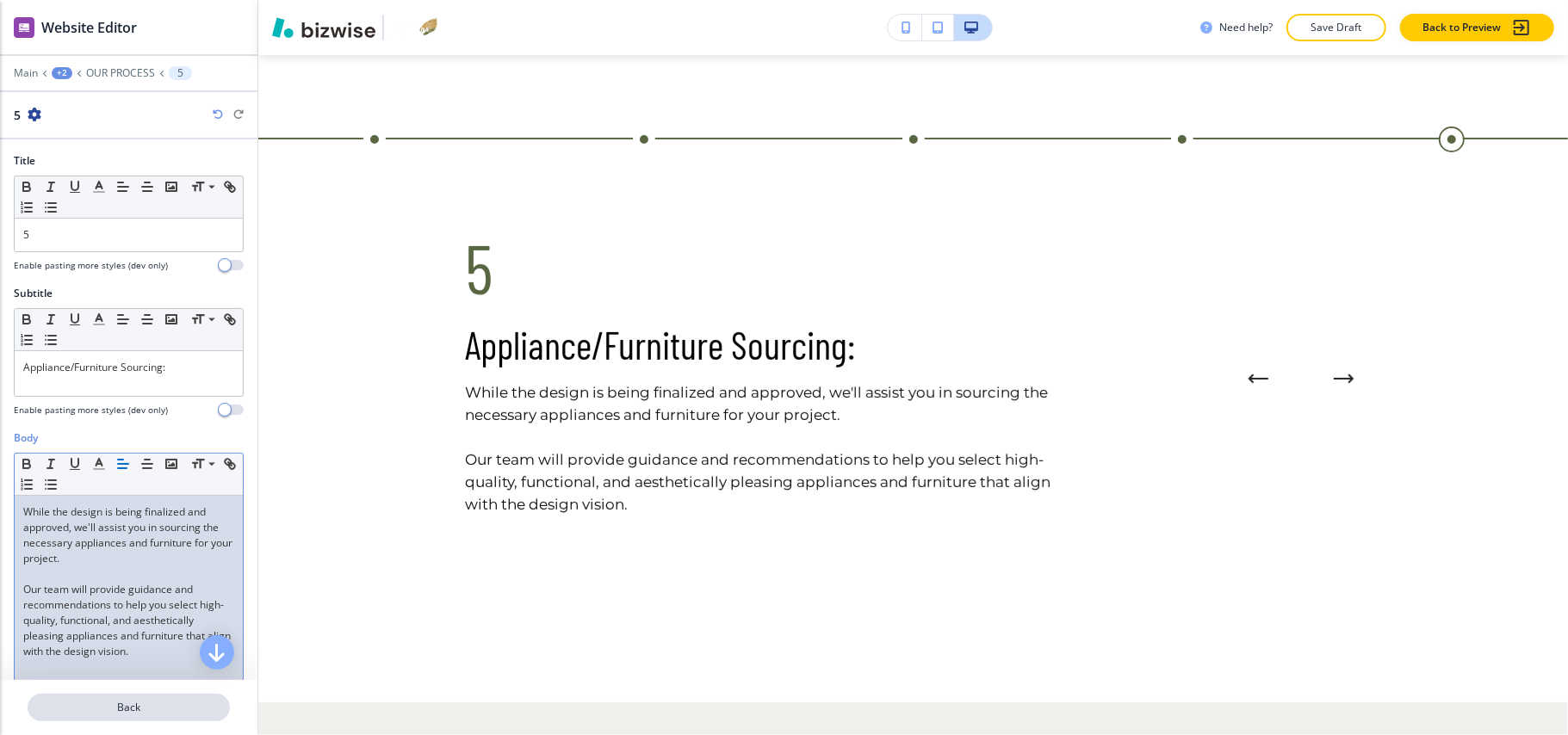
click at [152, 704] on p "Back" at bounding box center [129, 708] width 199 height 16
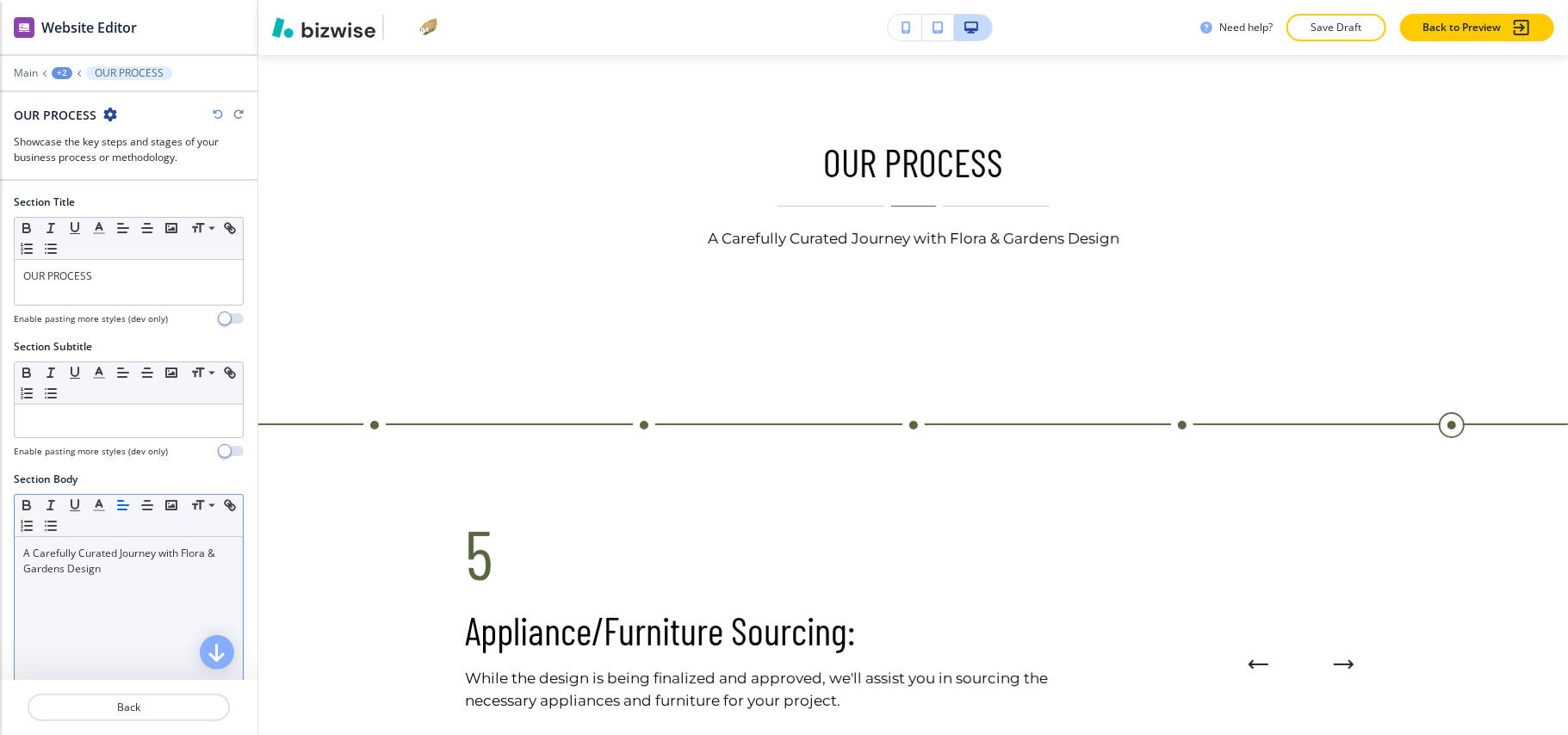
scroll to position [126, 0]
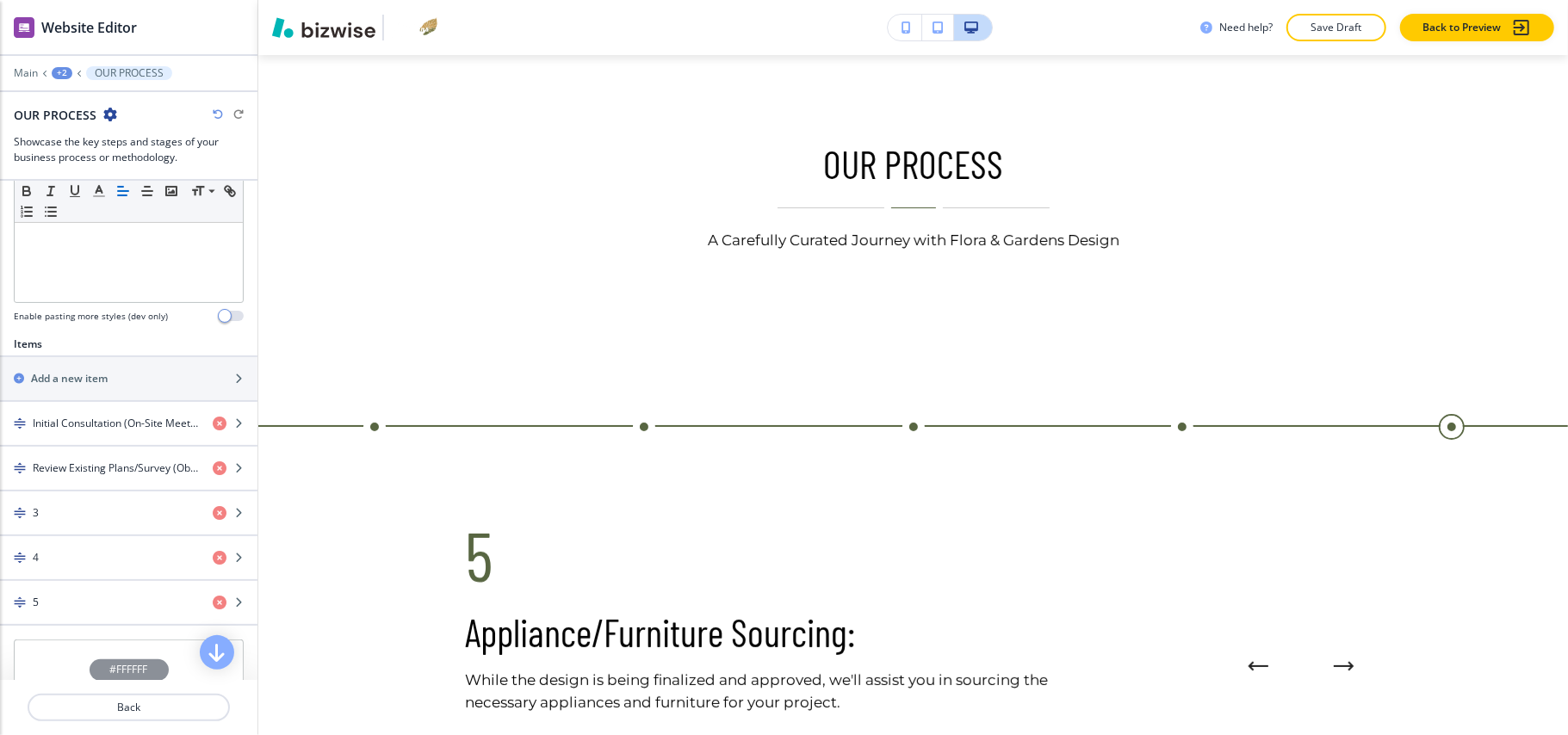
click at [79, 403] on div at bounding box center [129, 402] width 257 height 2
click at [84, 400] on div "button" at bounding box center [129, 394] width 257 height 14
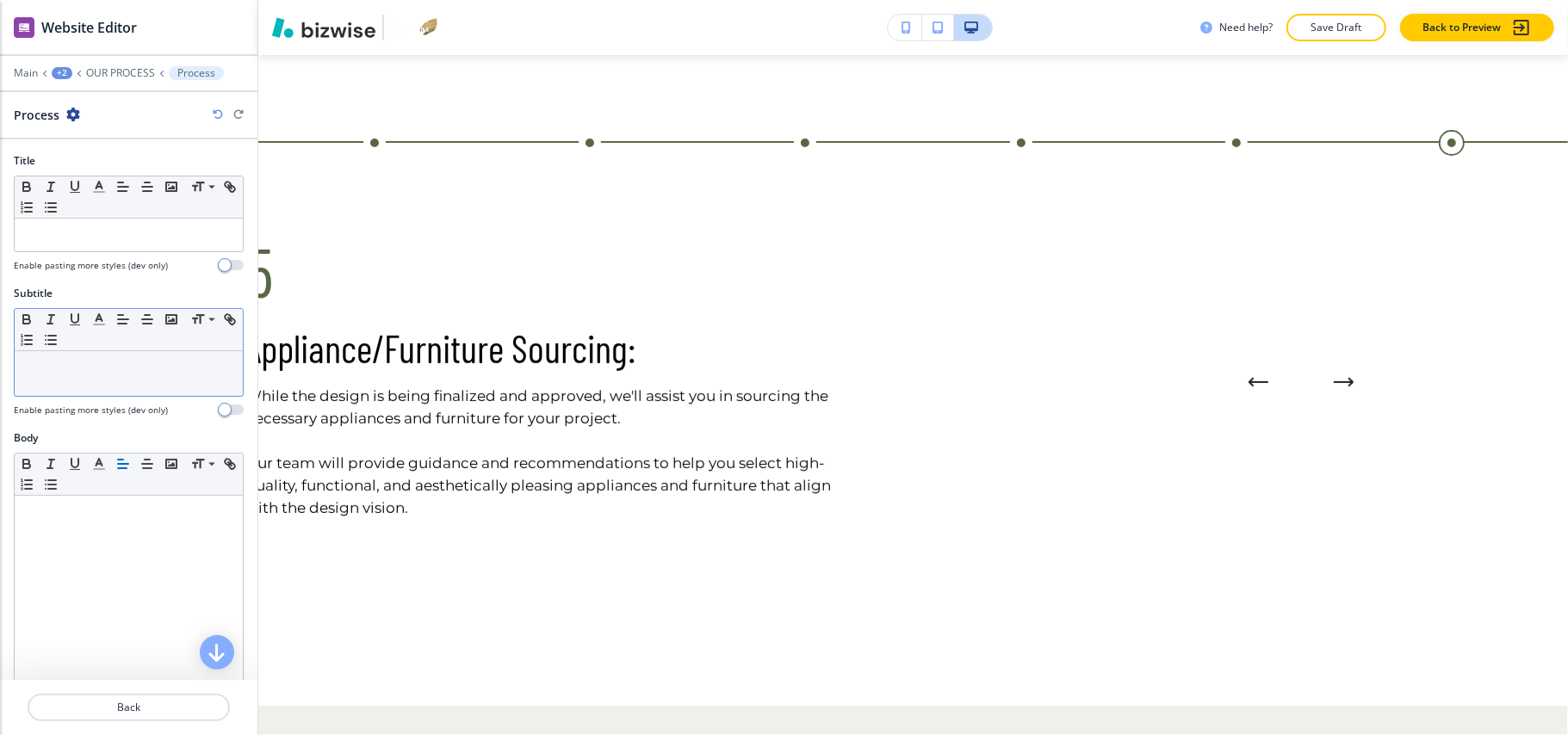
scroll to position [413, 0]
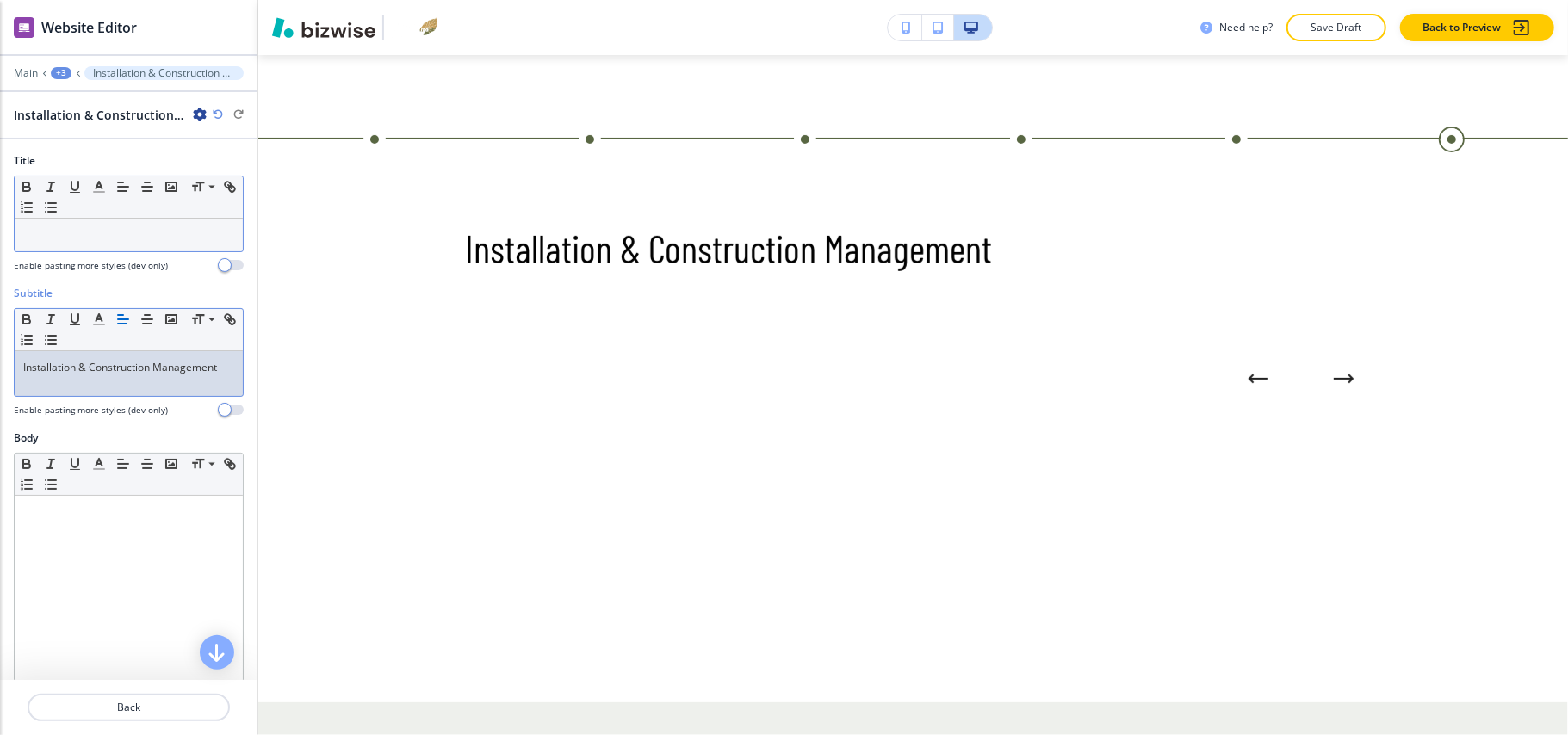
click at [77, 236] on p at bounding box center [129, 235] width 210 height 16
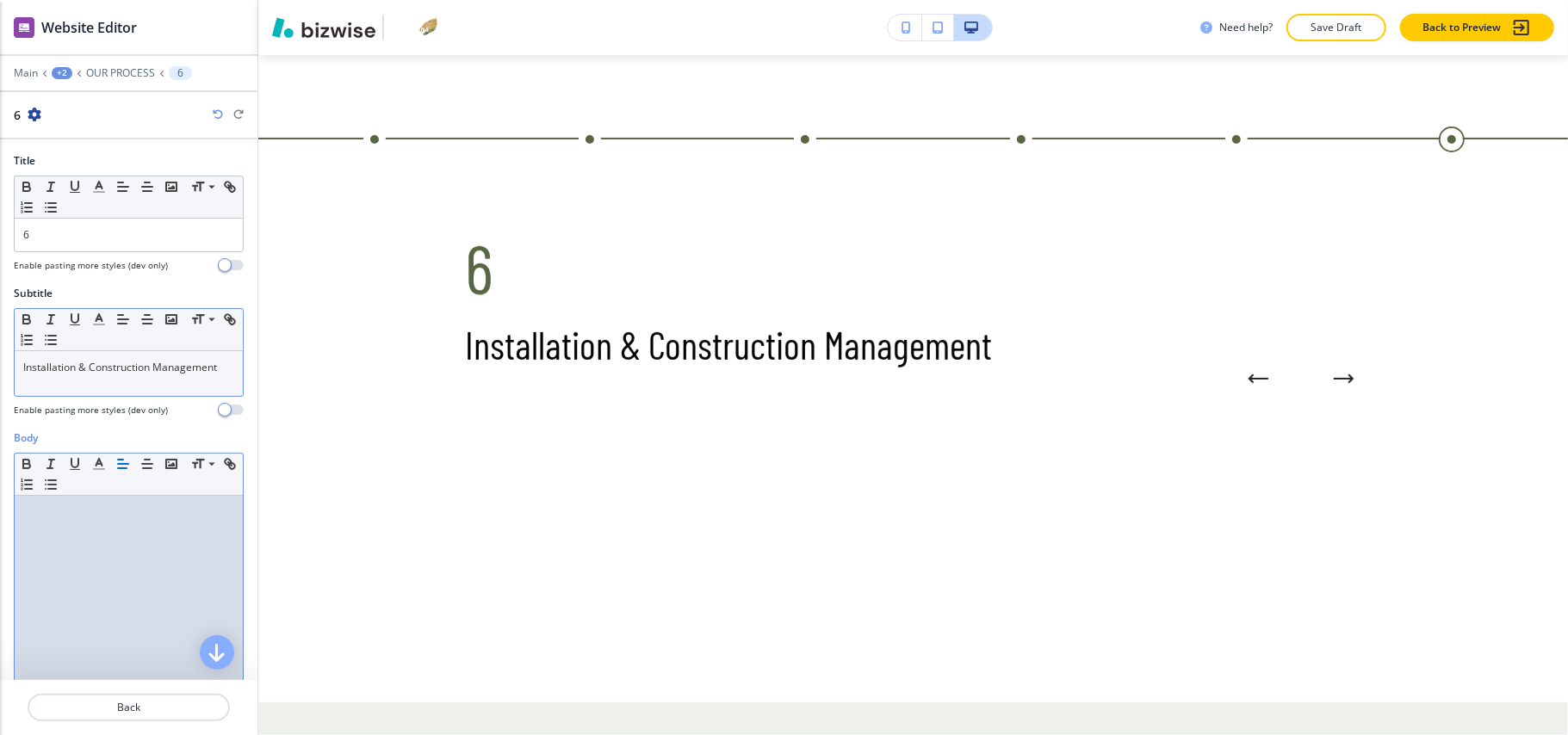
scroll to position [0, 0]
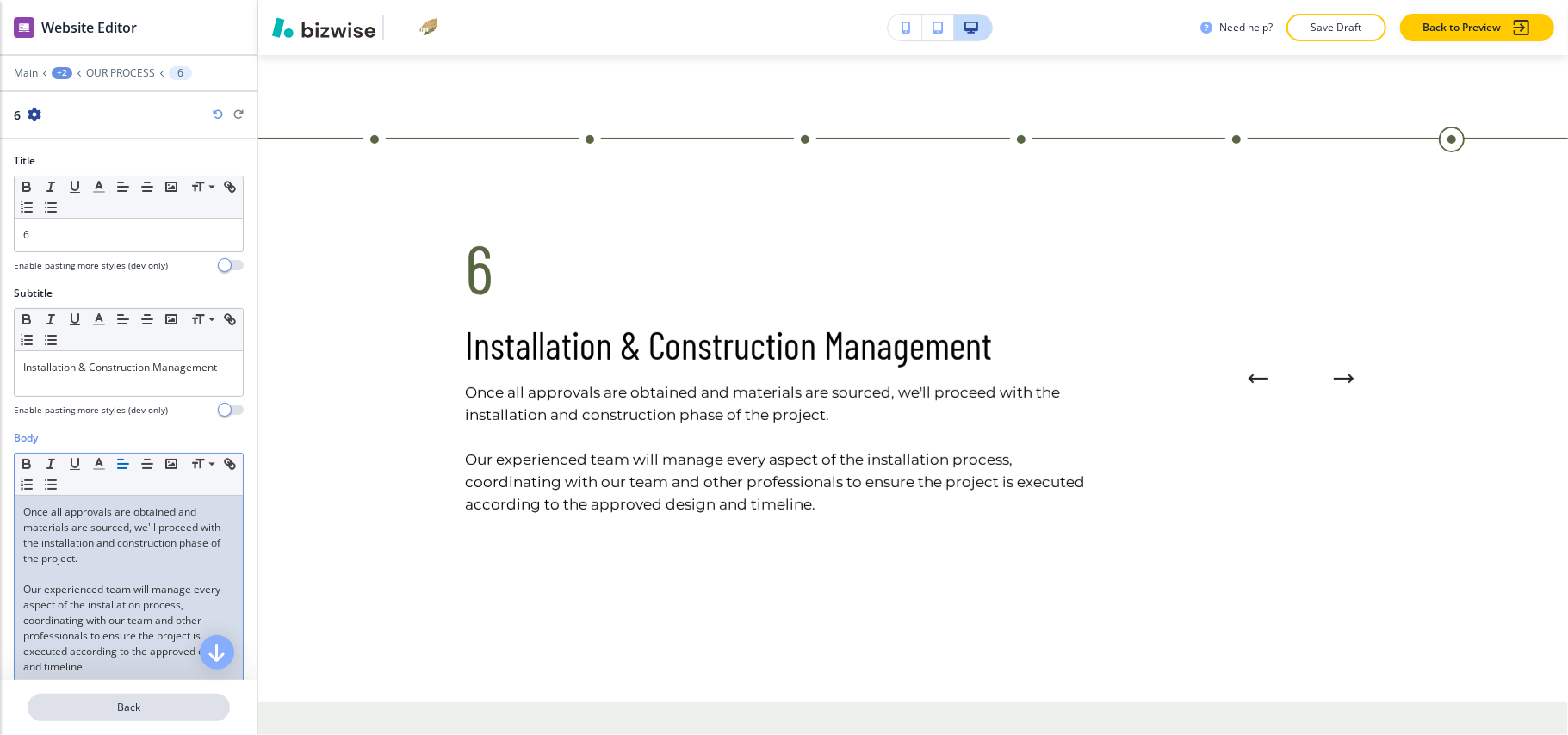
click at [163, 698] on button "Back" at bounding box center [129, 708] width 203 height 27
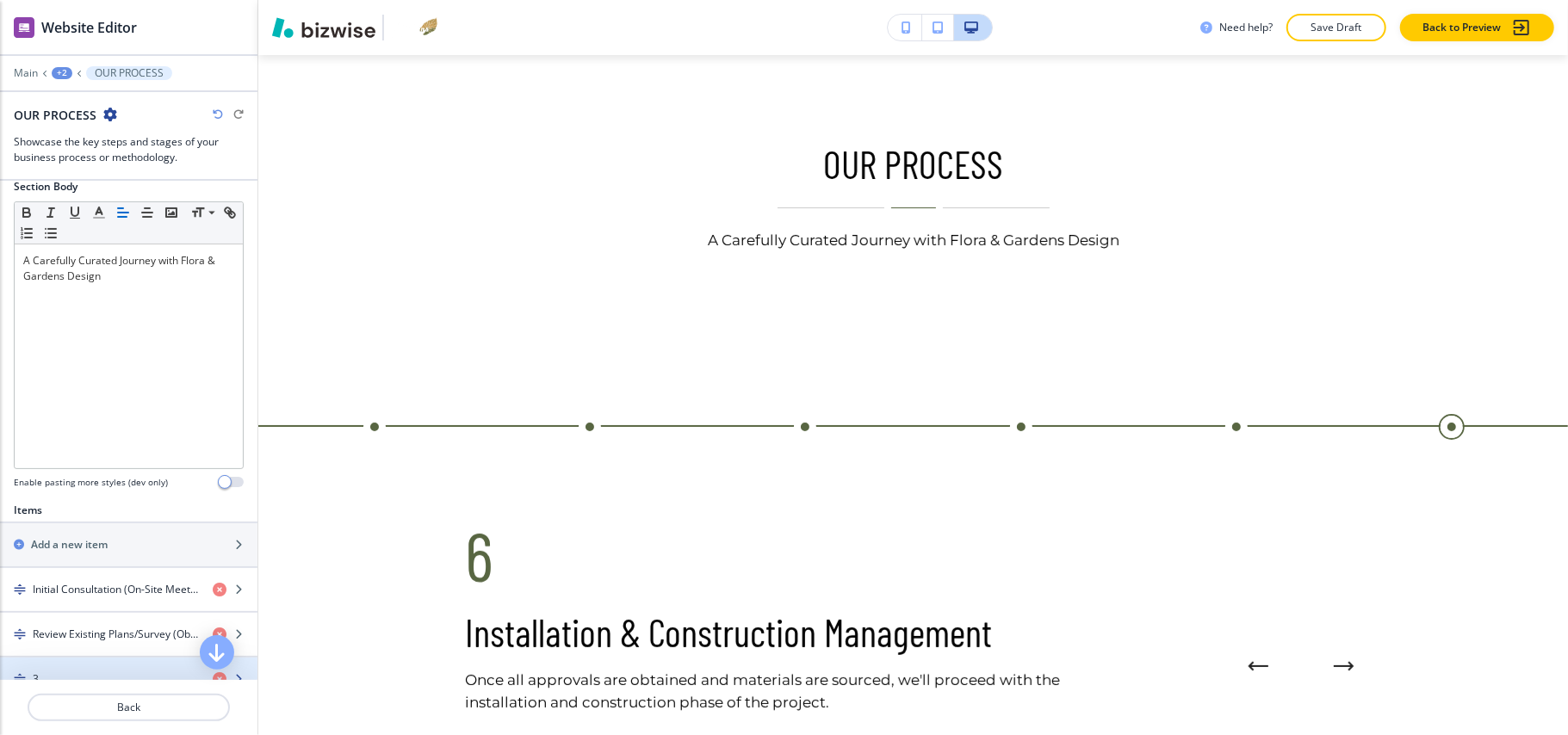
scroll to position [459, 0]
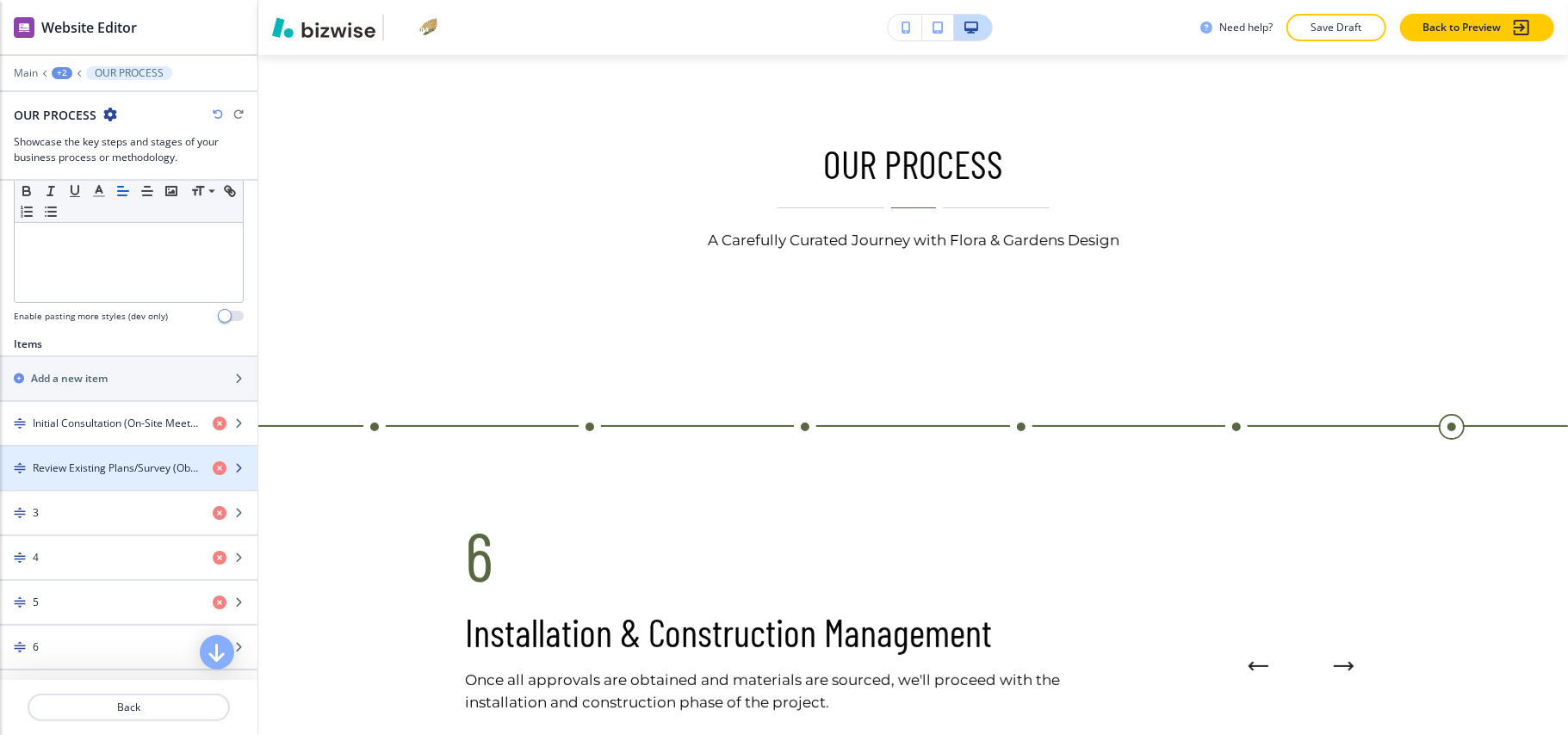
click at [79, 472] on h4 "Review Existing Plans/Survey (Obtain Site Survey):" at bounding box center [116, 469] width 167 height 16
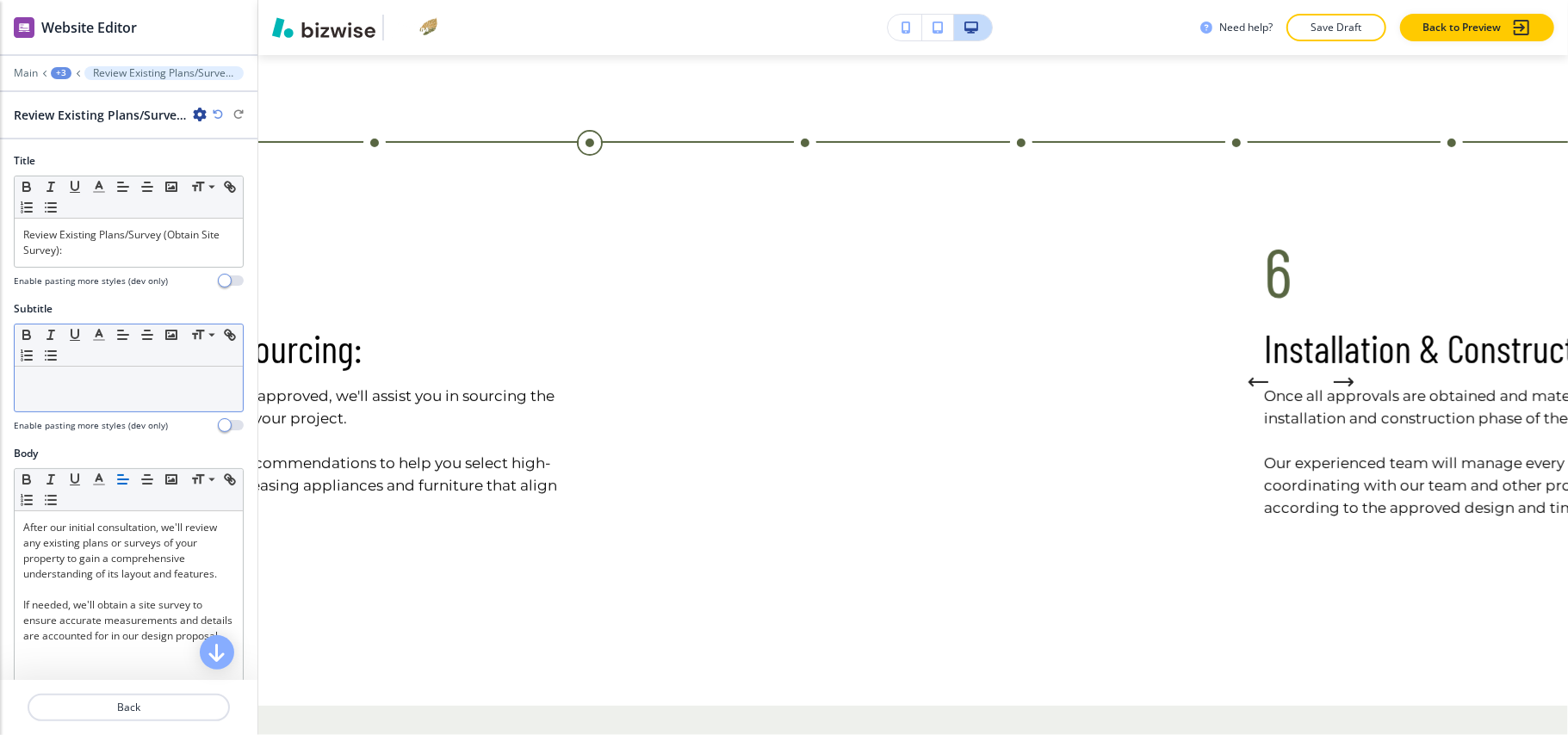
scroll to position [413, 0]
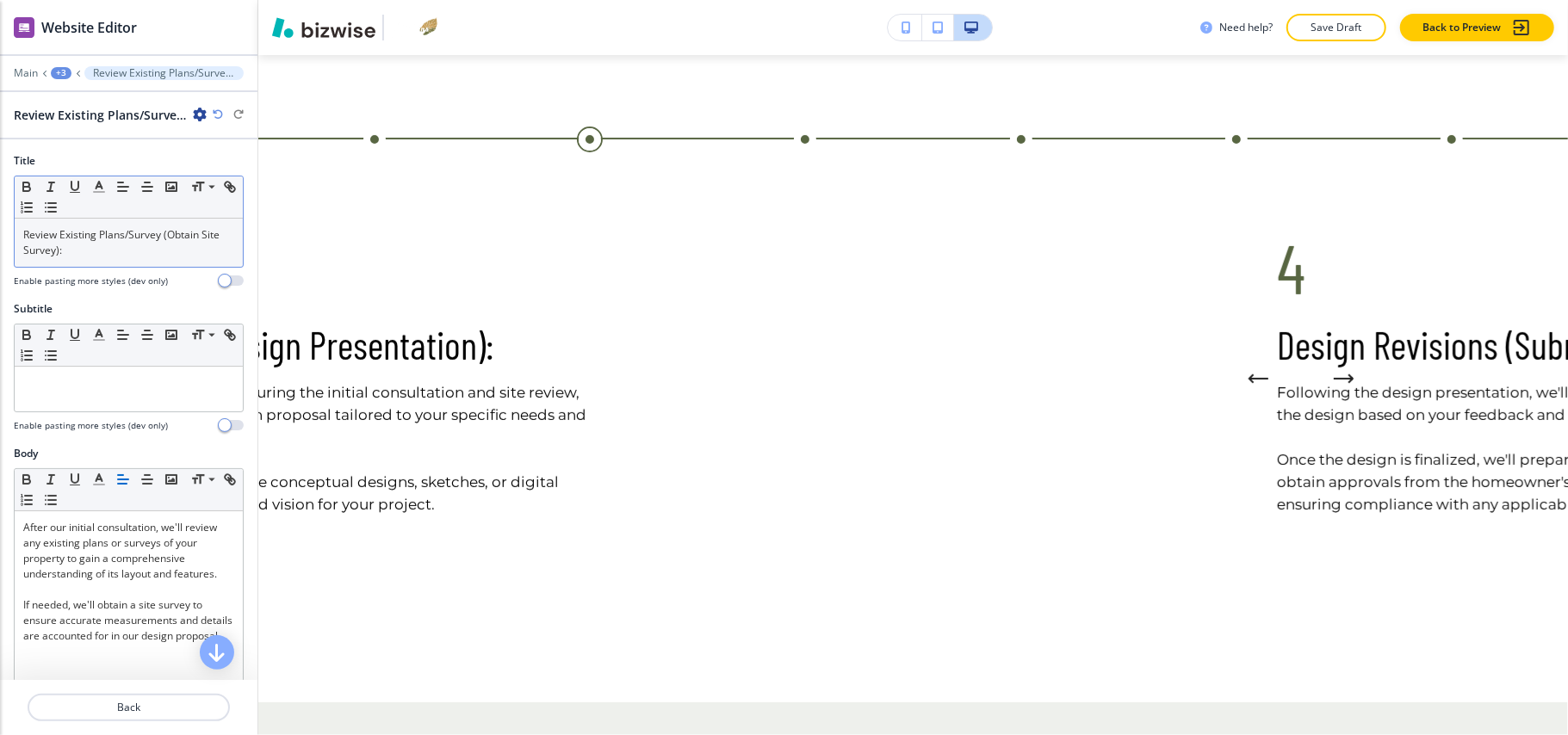
click at [79, 252] on p "Review Existing Plans/Survey (Obtain Site Survey):" at bounding box center [129, 243] width 210 height 31
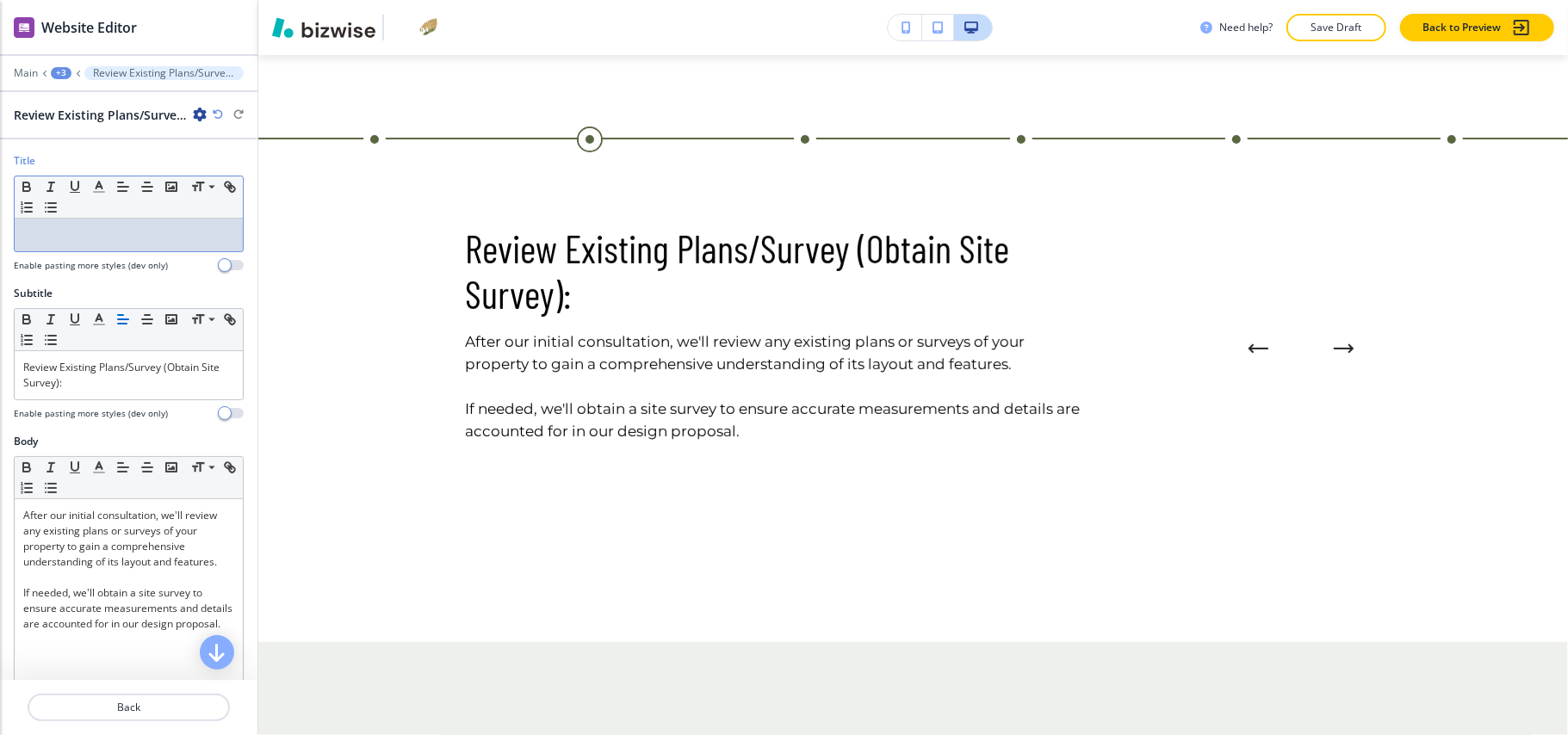
click at [77, 250] on div at bounding box center [129, 235] width 228 height 33
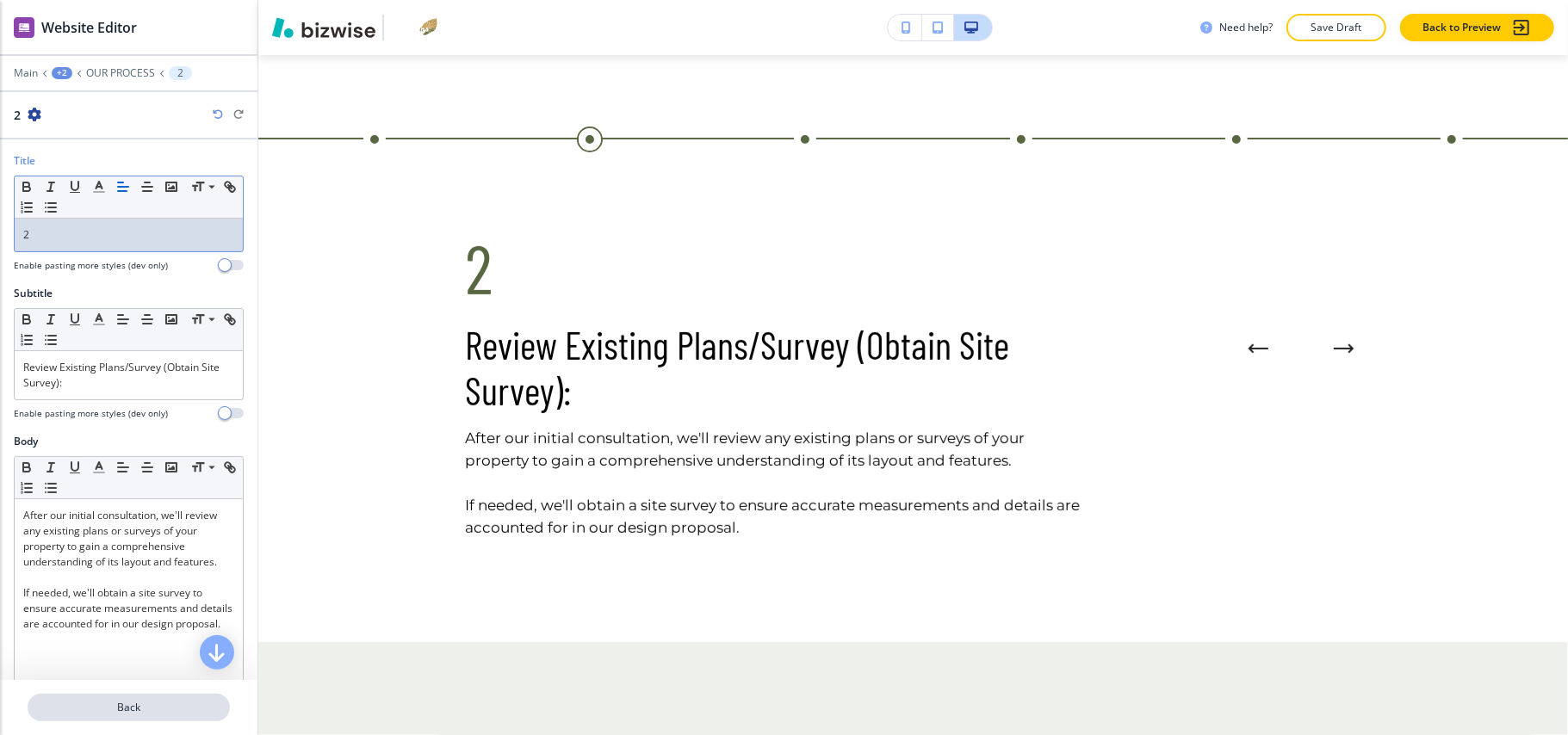
click at [119, 698] on button "Back" at bounding box center [129, 708] width 203 height 27
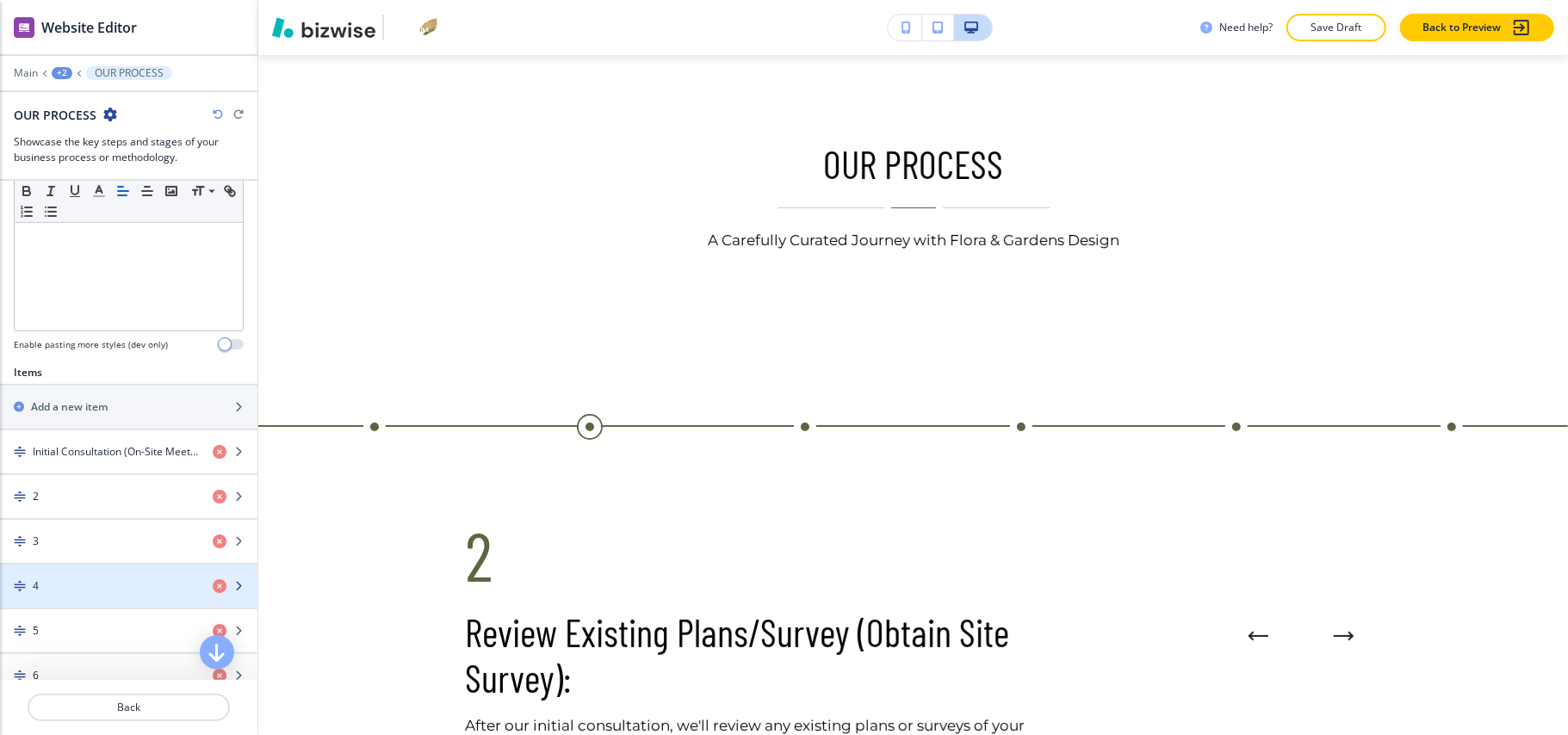
scroll to position [459, 0]
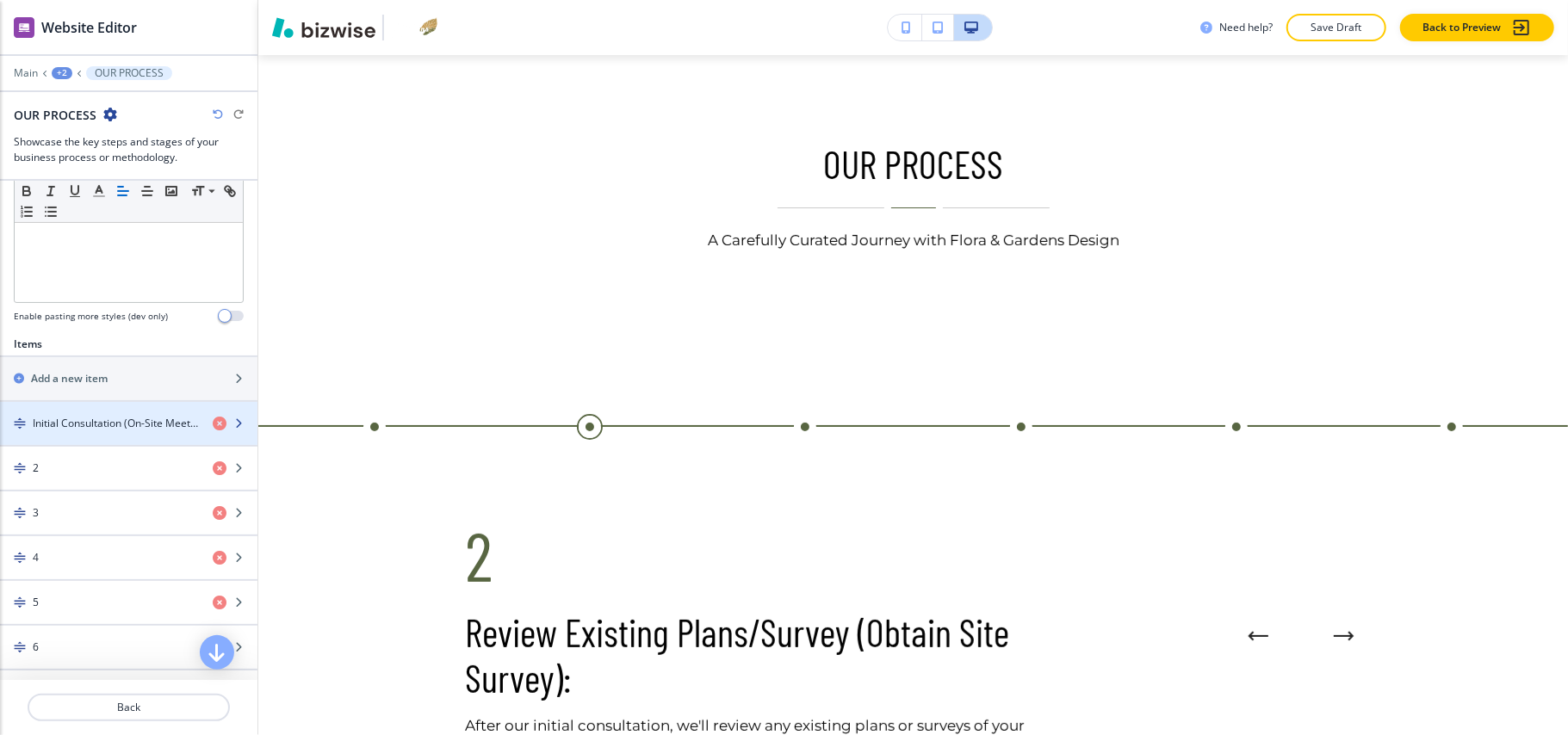
click at [72, 432] on h4 "Initial Consultation (On-Site Meeting):" at bounding box center [116, 424] width 167 height 16
click at [105, 445] on div "button" at bounding box center [129, 439] width 257 height 14
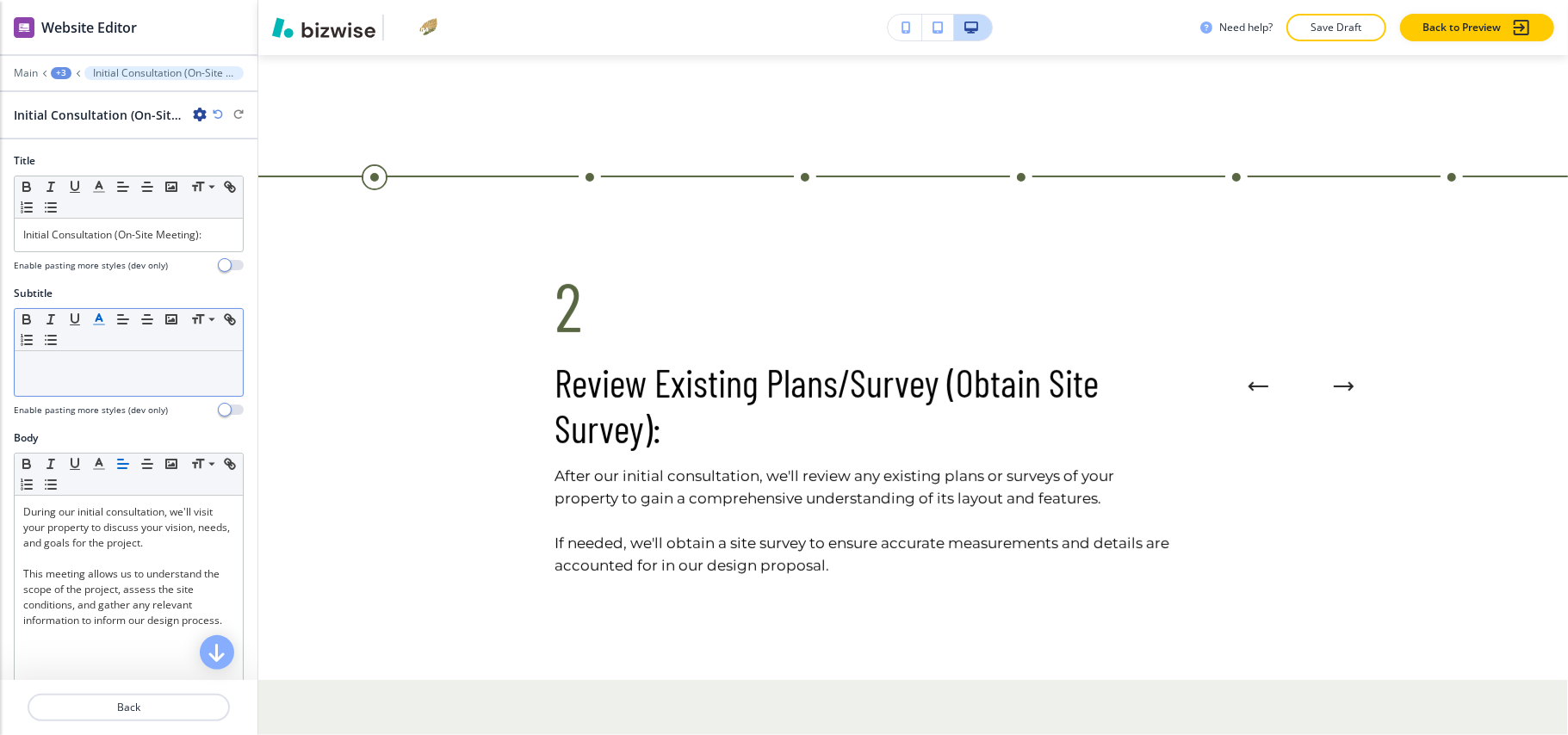
scroll to position [413, 0]
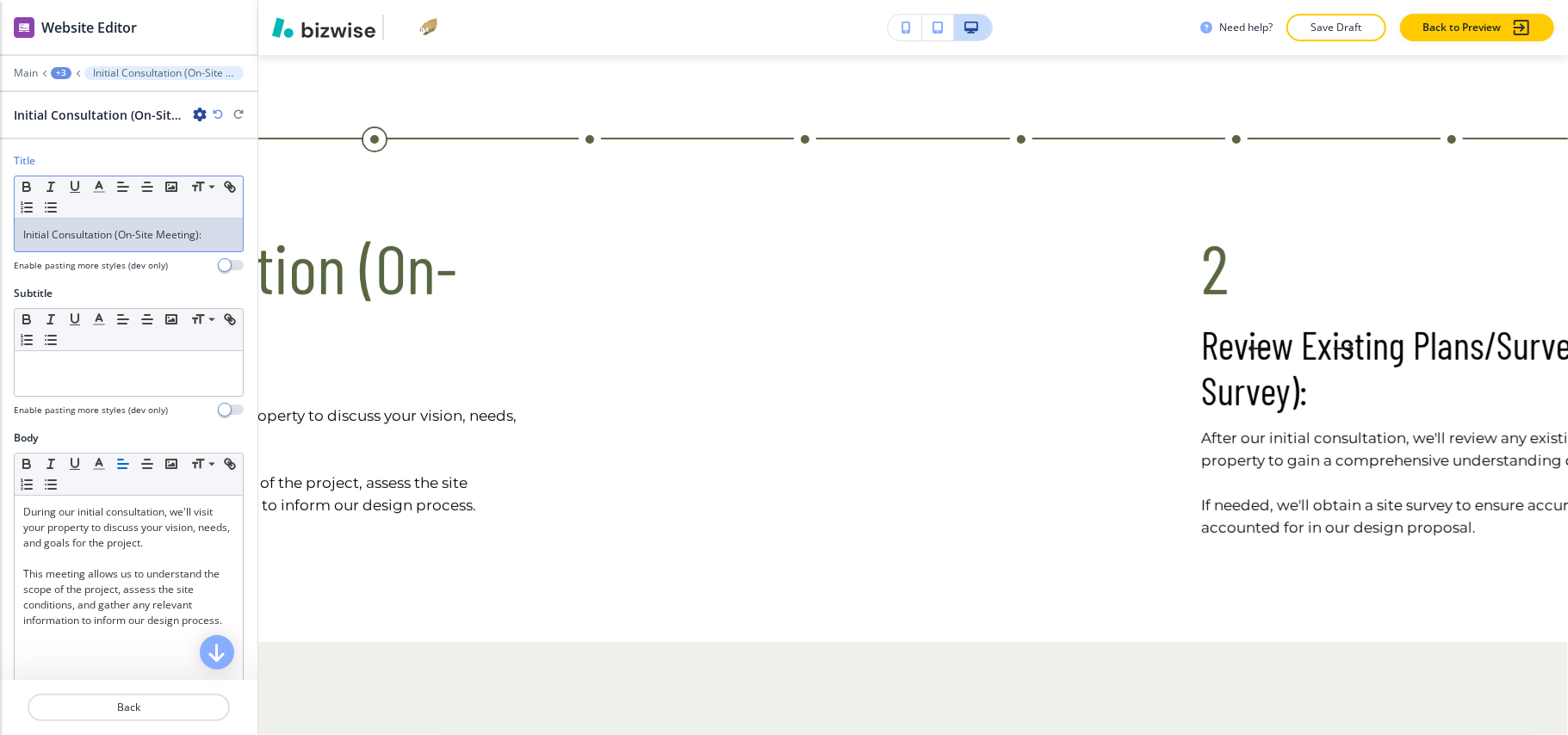
click at [103, 228] on p "Initial Consultation (On-Site Meeting):" at bounding box center [129, 235] width 210 height 16
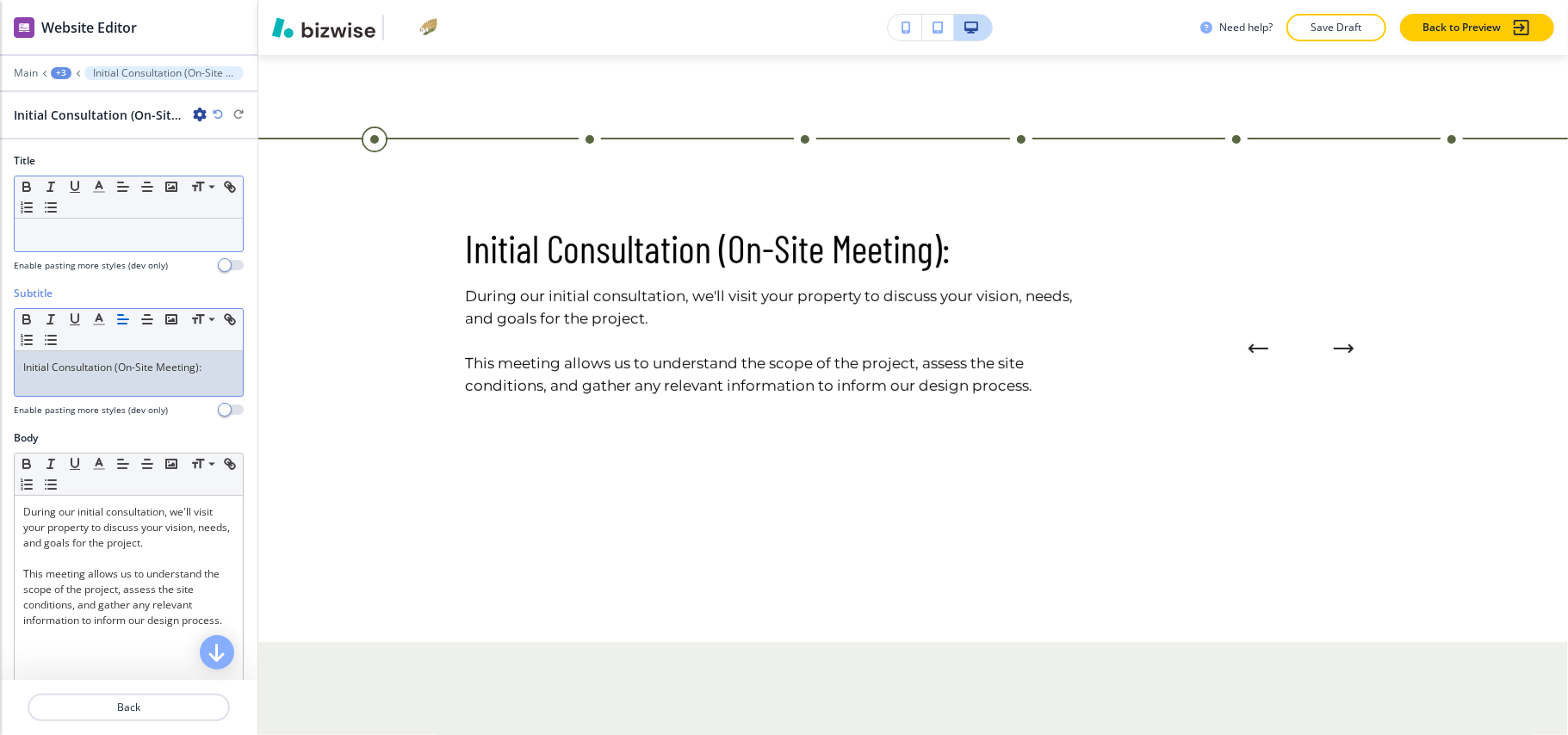
click at [73, 233] on p at bounding box center [129, 235] width 210 height 16
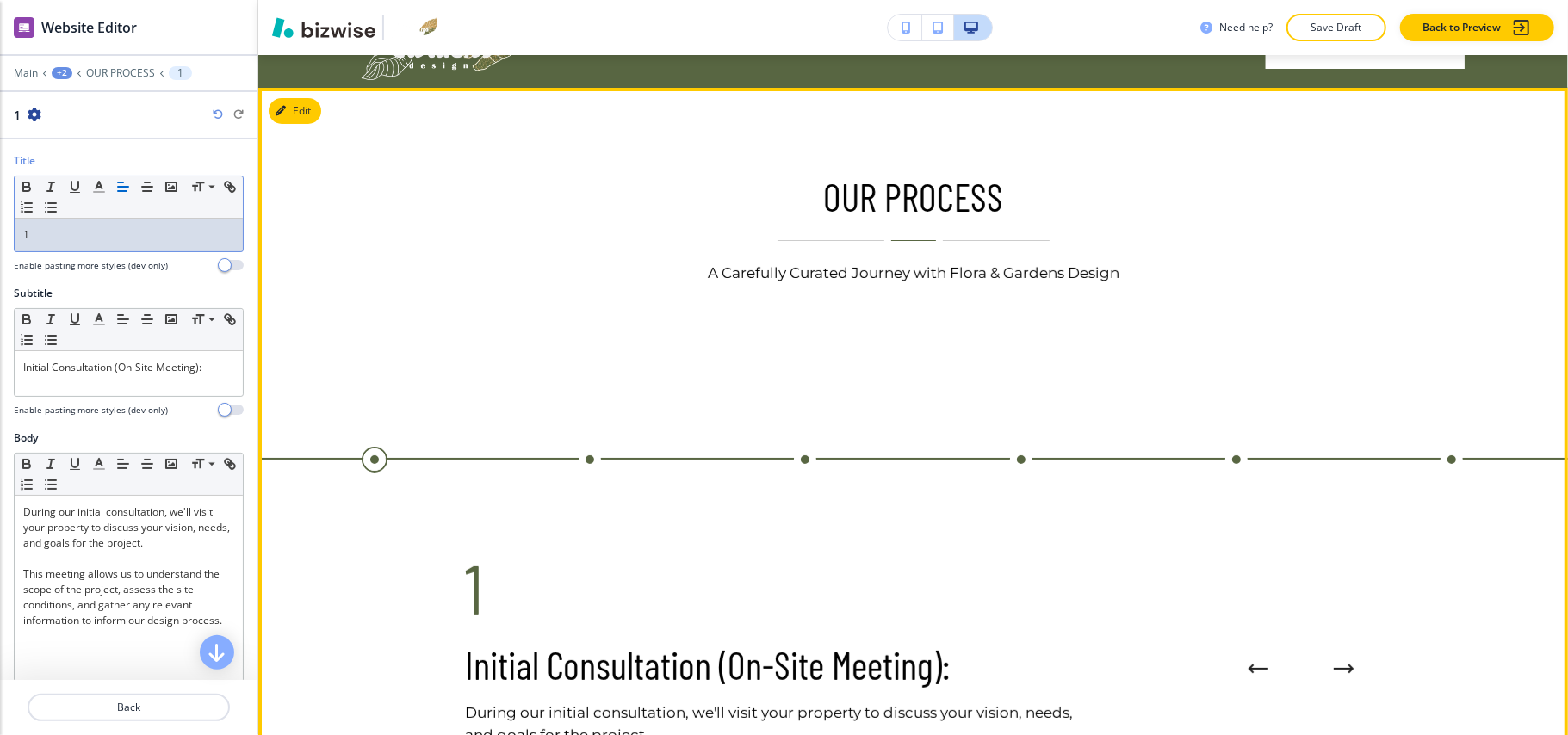
scroll to position [0, 0]
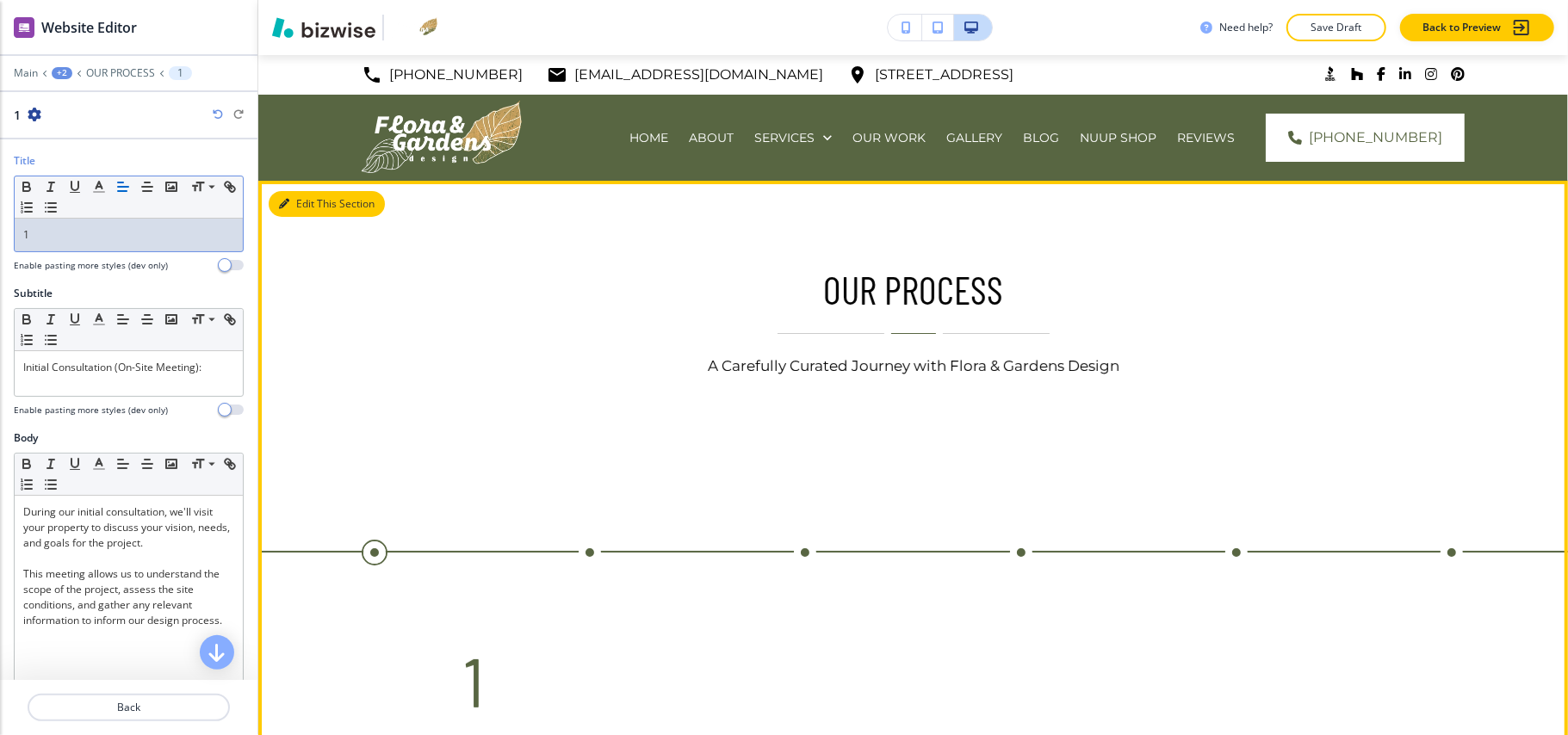
click at [318, 200] on button "Edit This Section" at bounding box center [326, 204] width 116 height 26
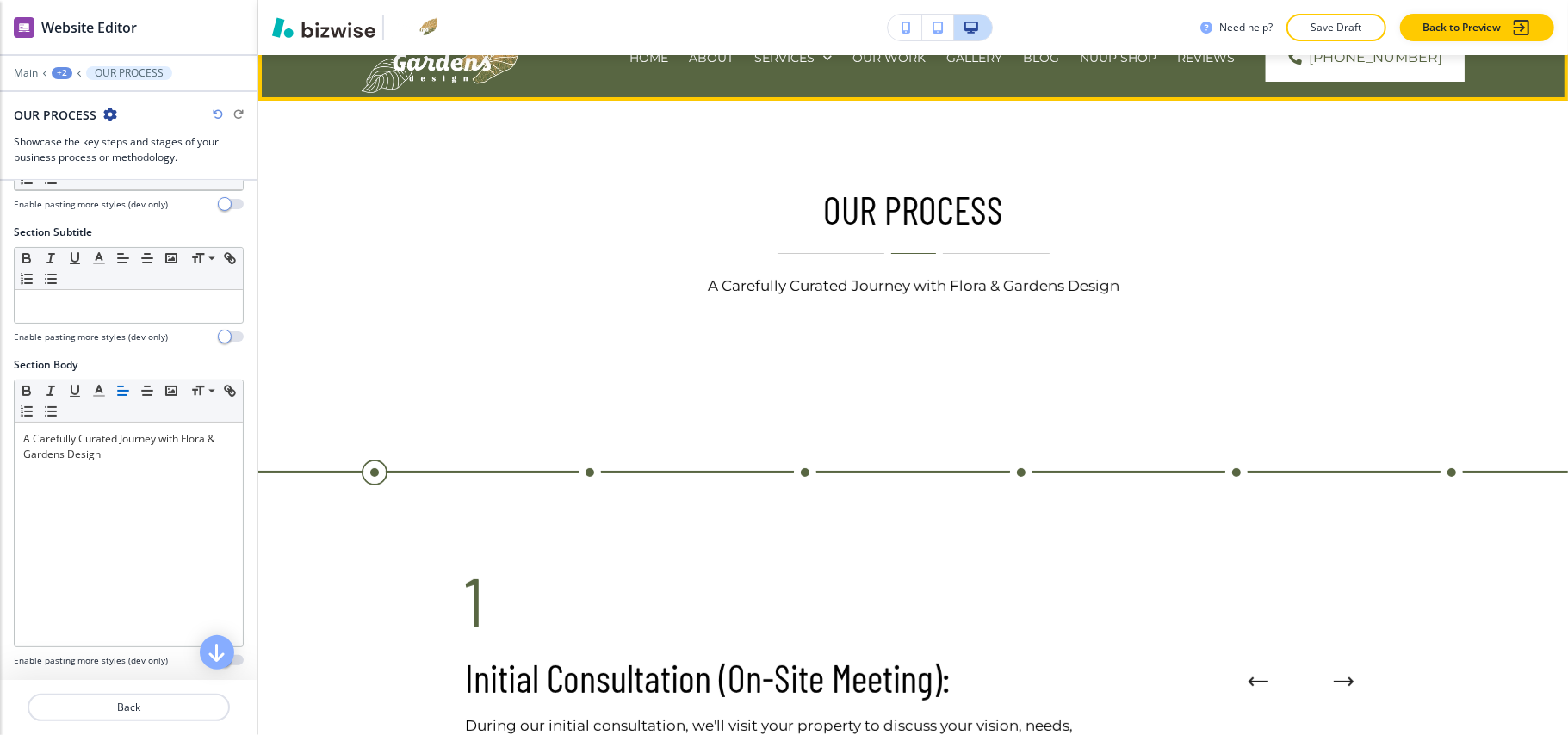
scroll to position [11, 0]
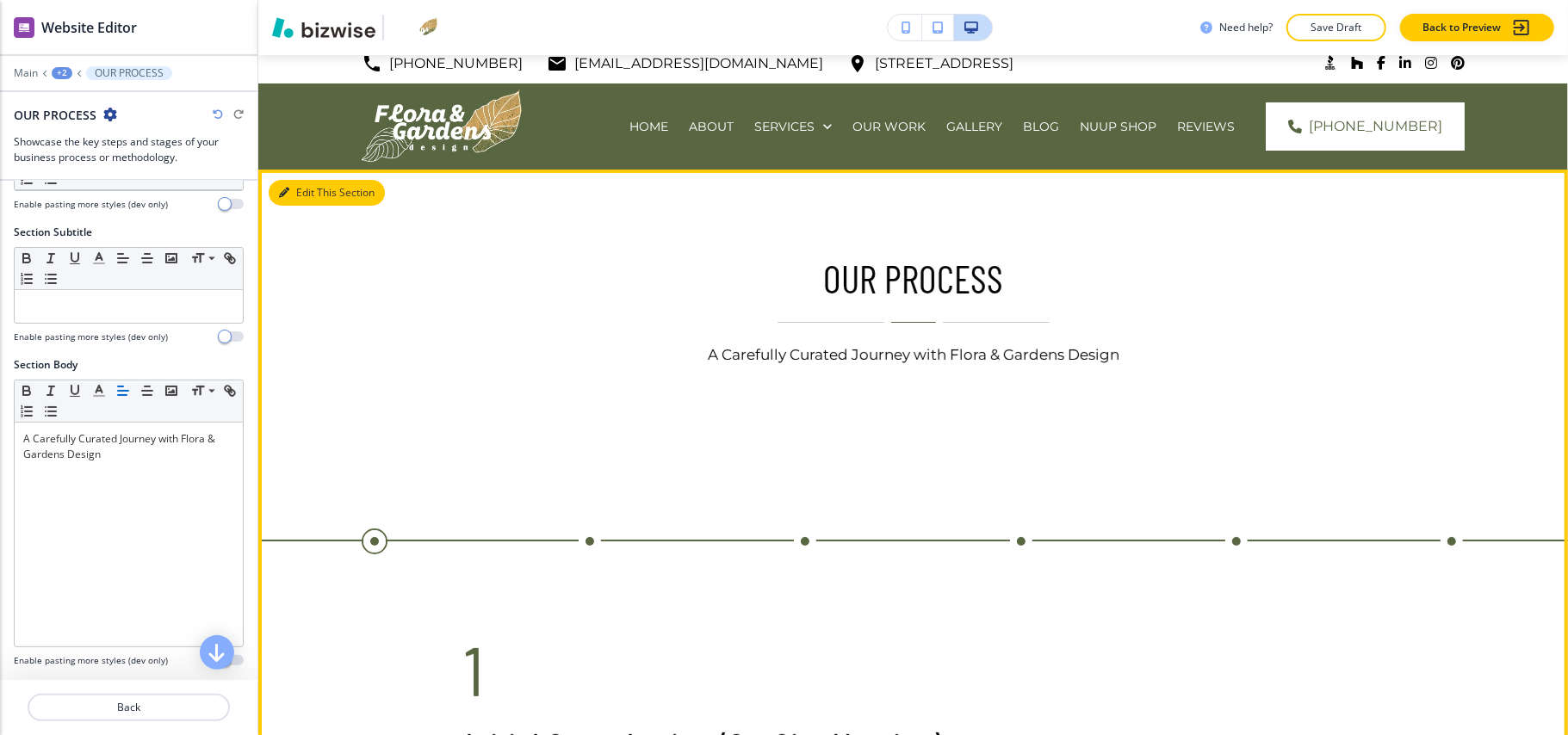
drag, startPoint x: 292, startPoint y: 190, endPoint x: 204, endPoint y: 233, distance: 97.9
click at [294, 190] on button "Edit This Section" at bounding box center [326, 193] width 116 height 26
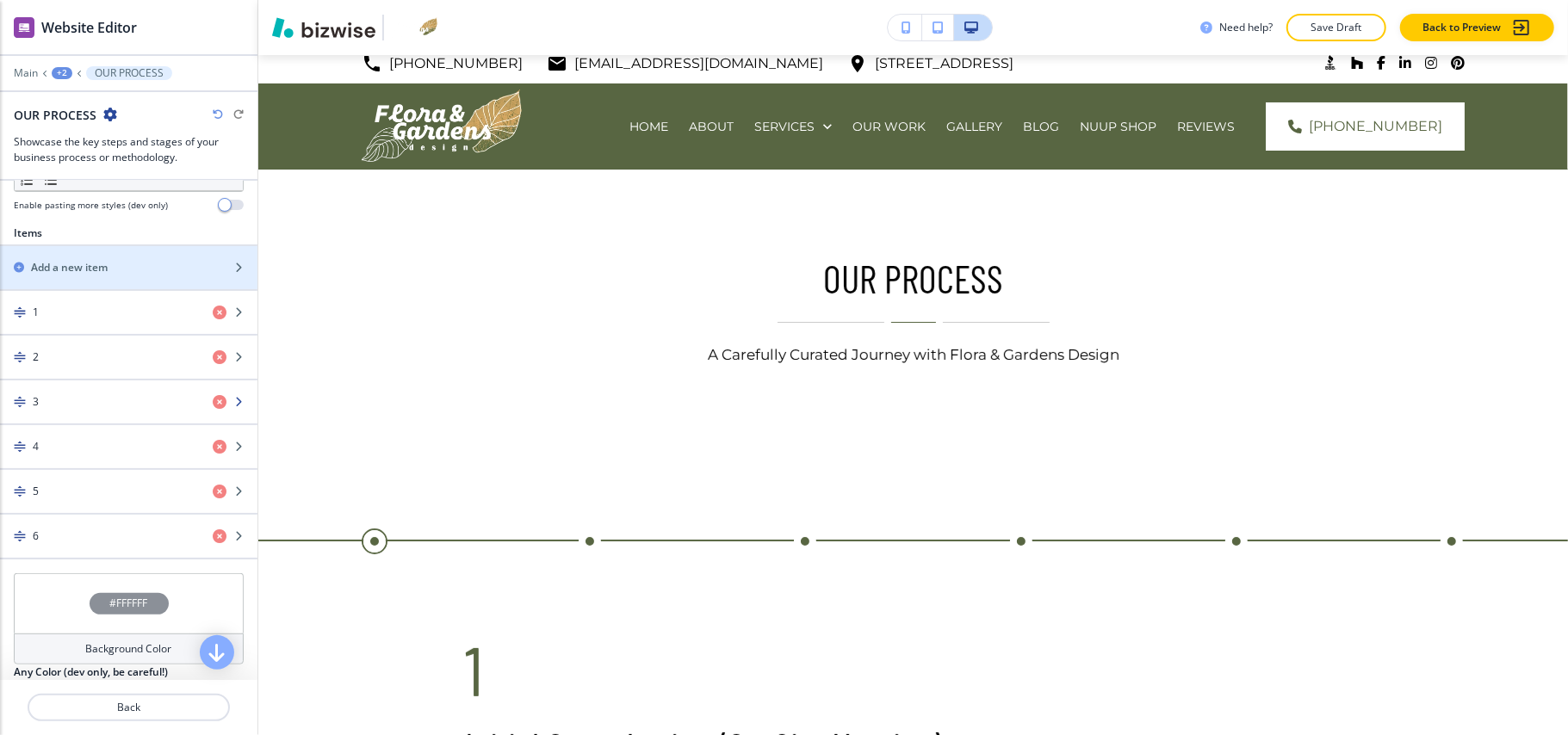
scroll to position [573, 0]
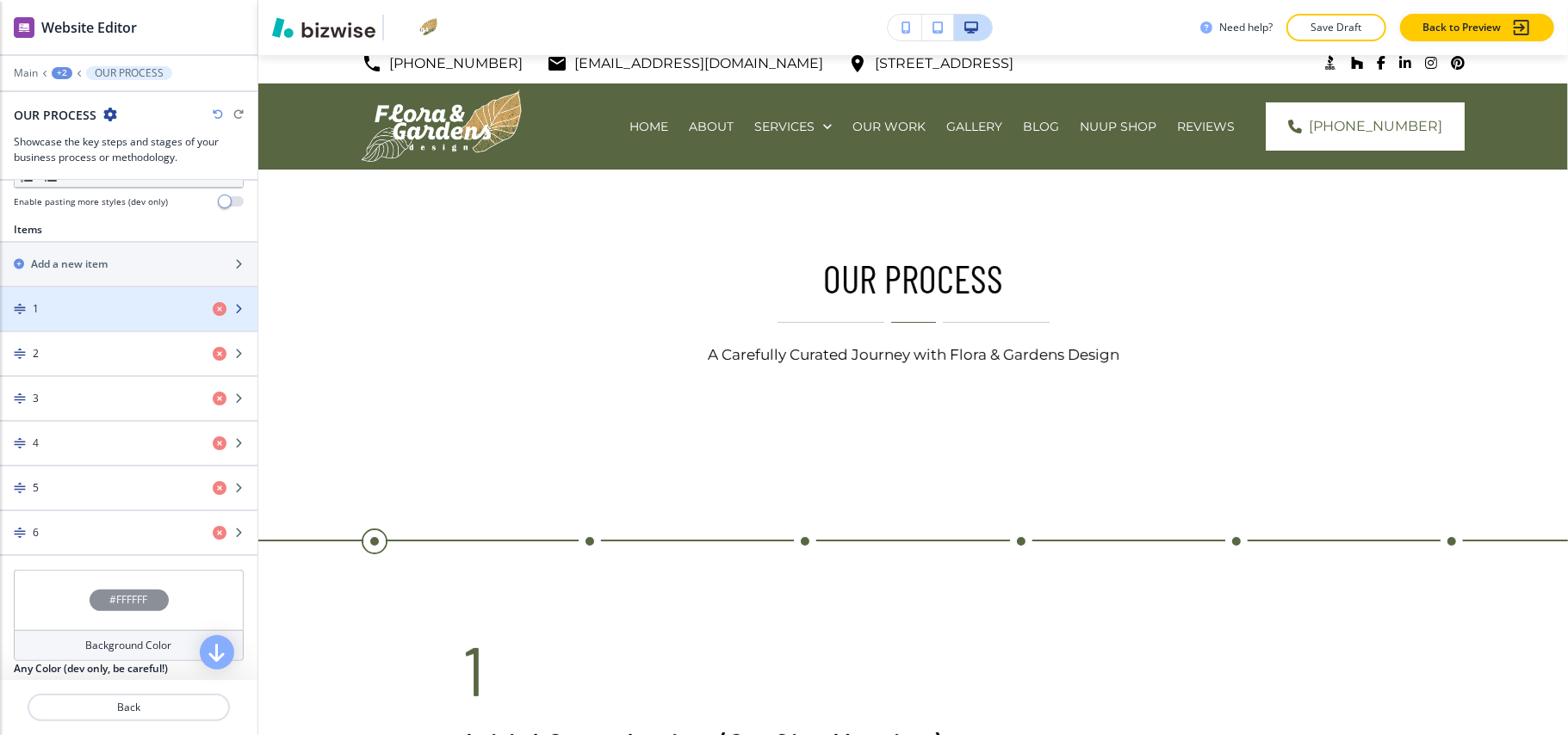
click at [73, 307] on div "1" at bounding box center [99, 309] width 199 height 16
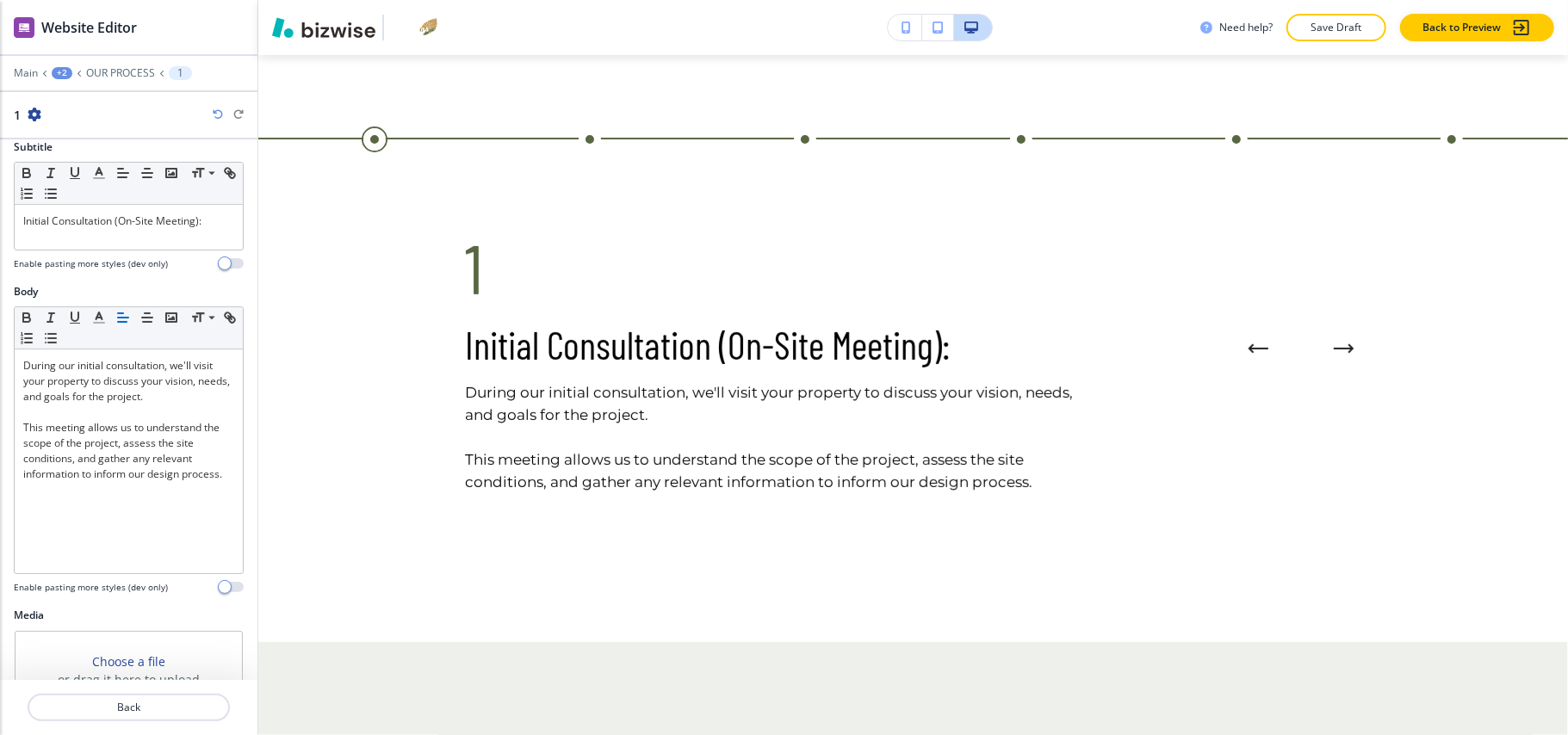
scroll to position [296, 0]
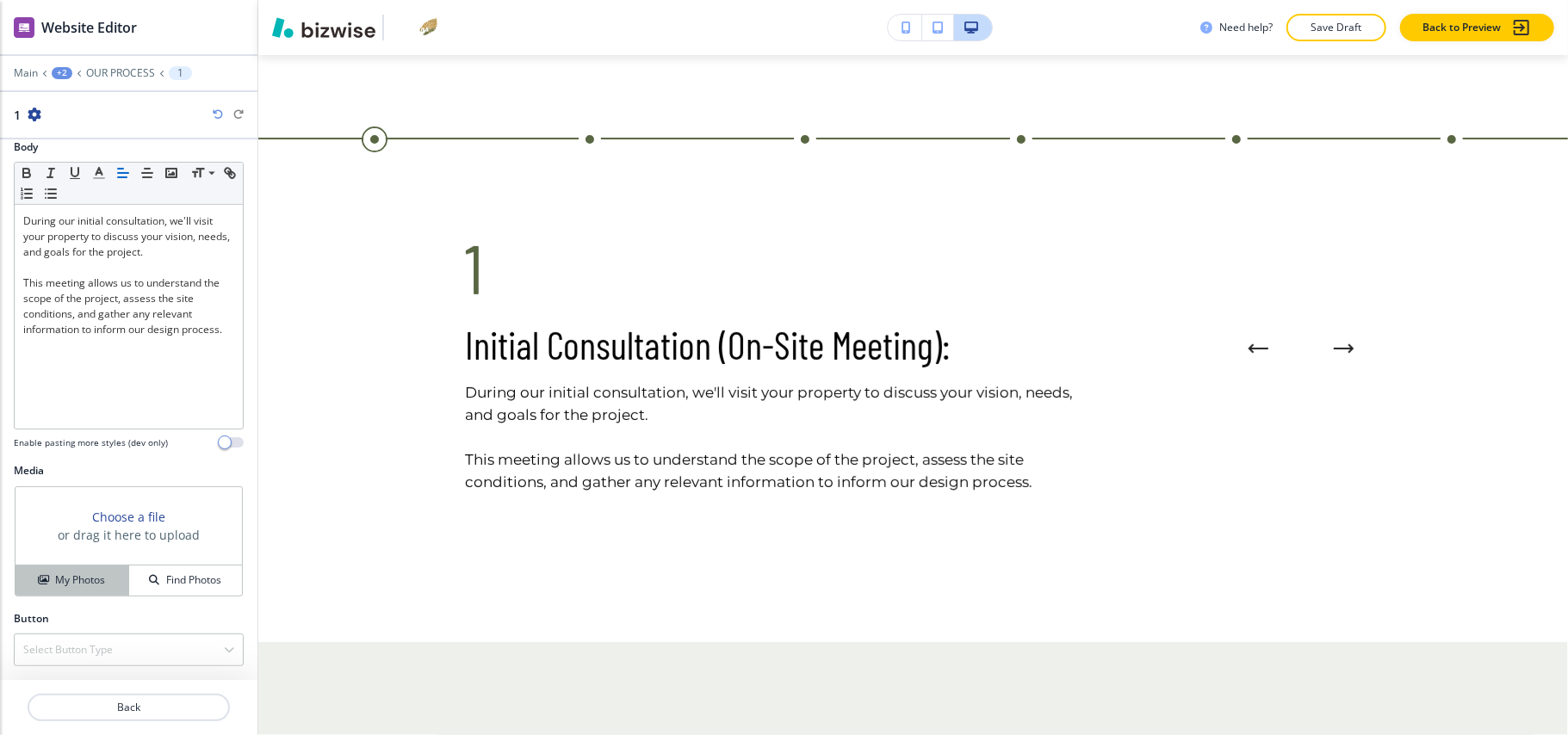
click at [66, 582] on h4 "My Photos" at bounding box center [80, 581] width 50 height 16
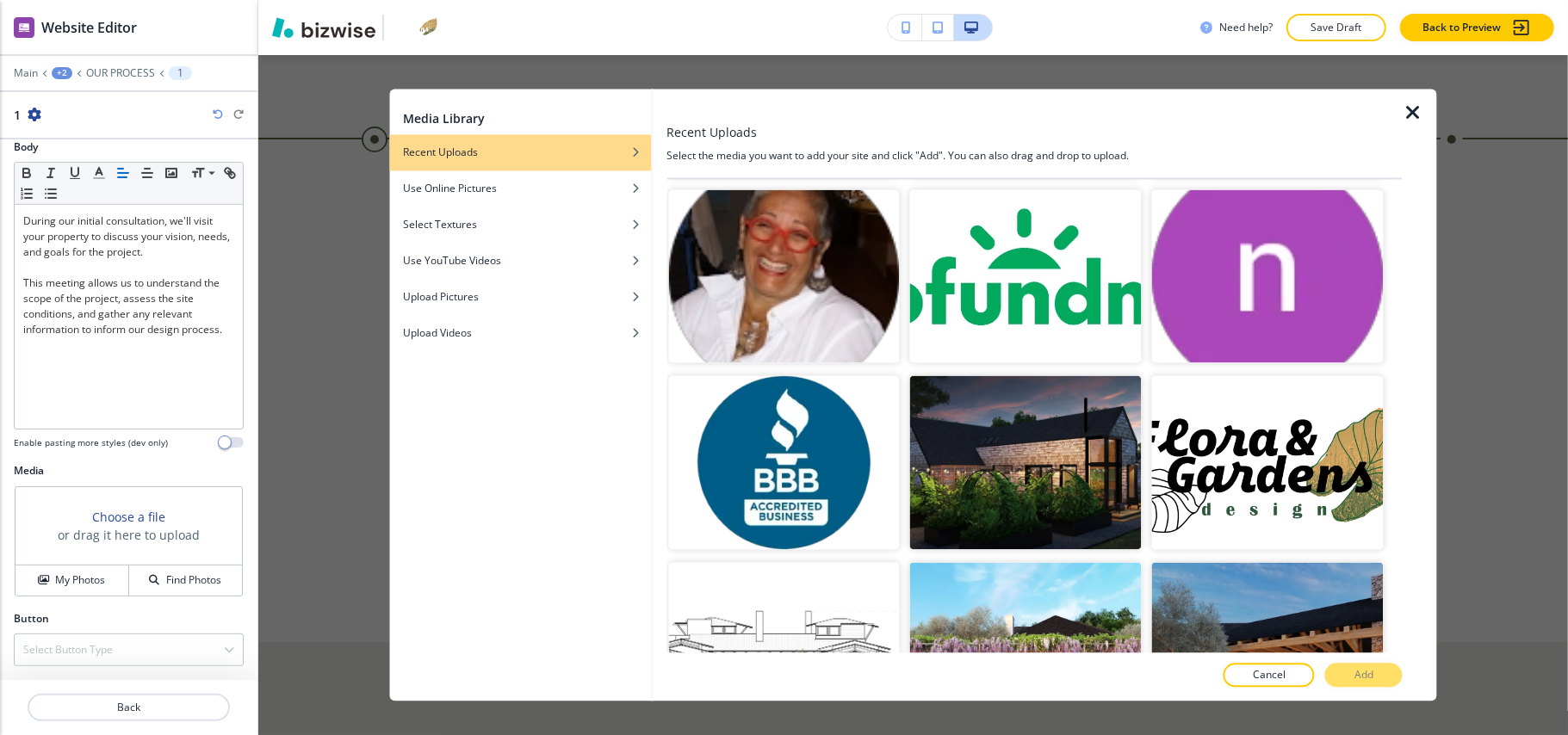
scroll to position [15354, 0]
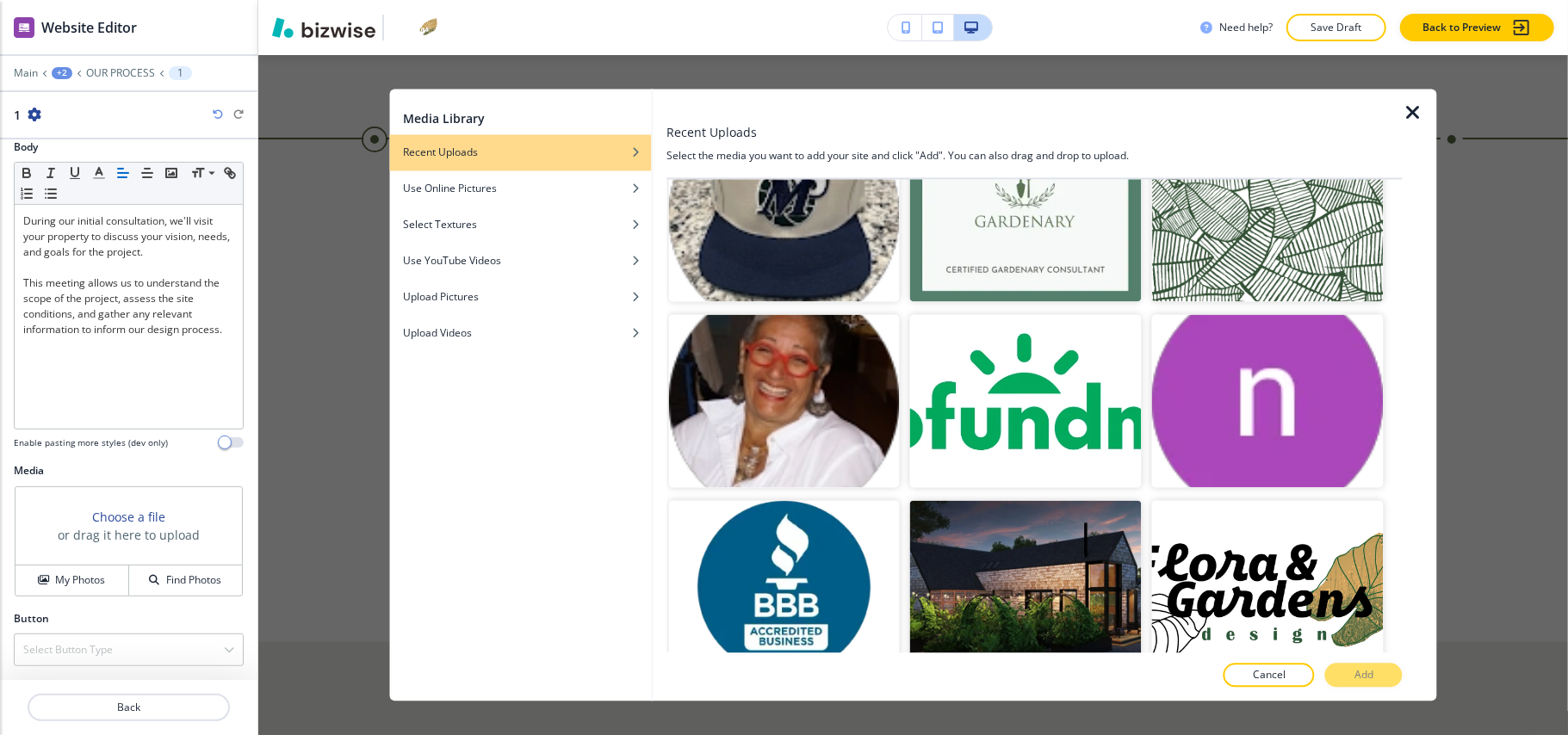
click at [1378, 670] on button "Add" at bounding box center [1364, 676] width 78 height 24
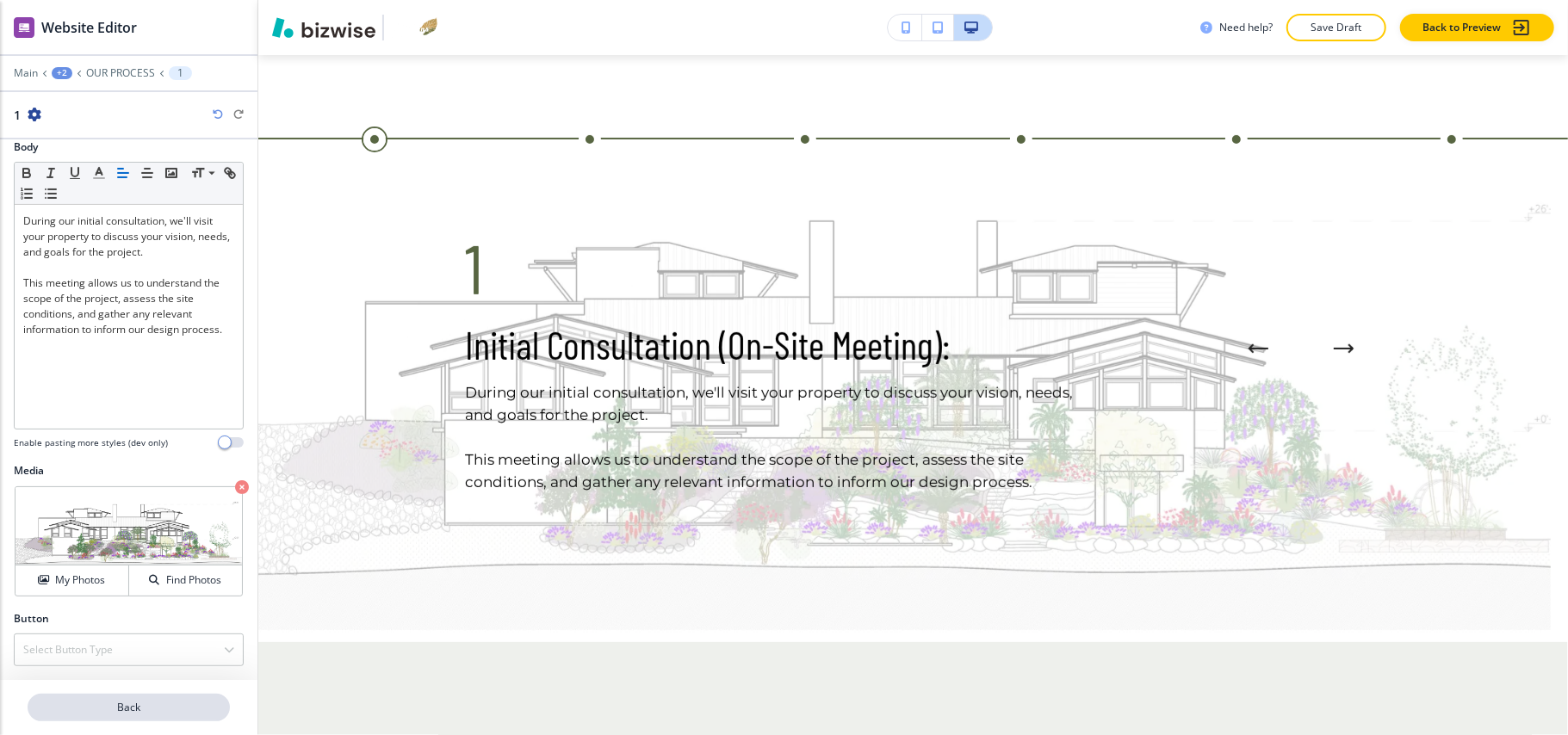
click at [133, 704] on p "Back" at bounding box center [129, 708] width 199 height 16
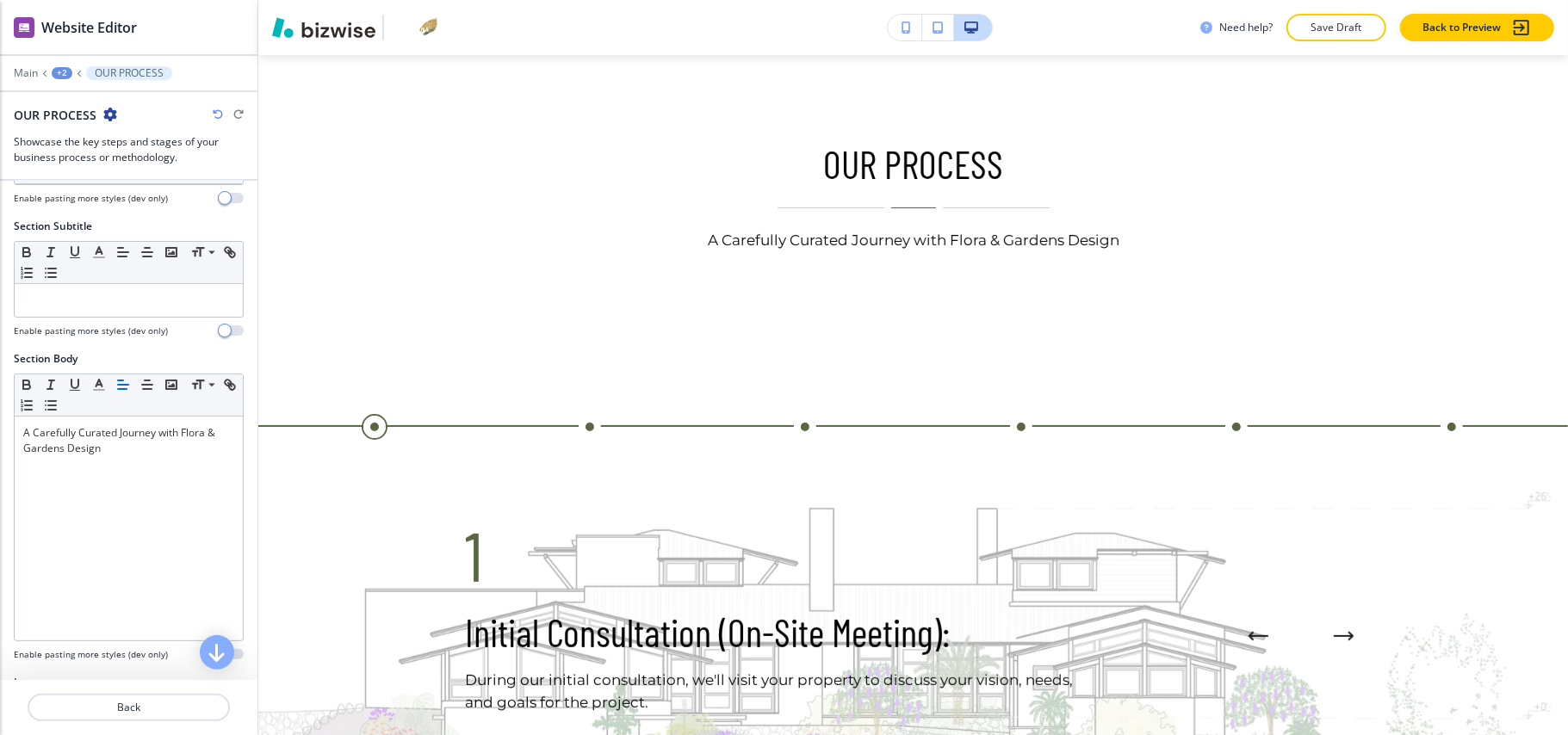
scroll to position [344, 0]
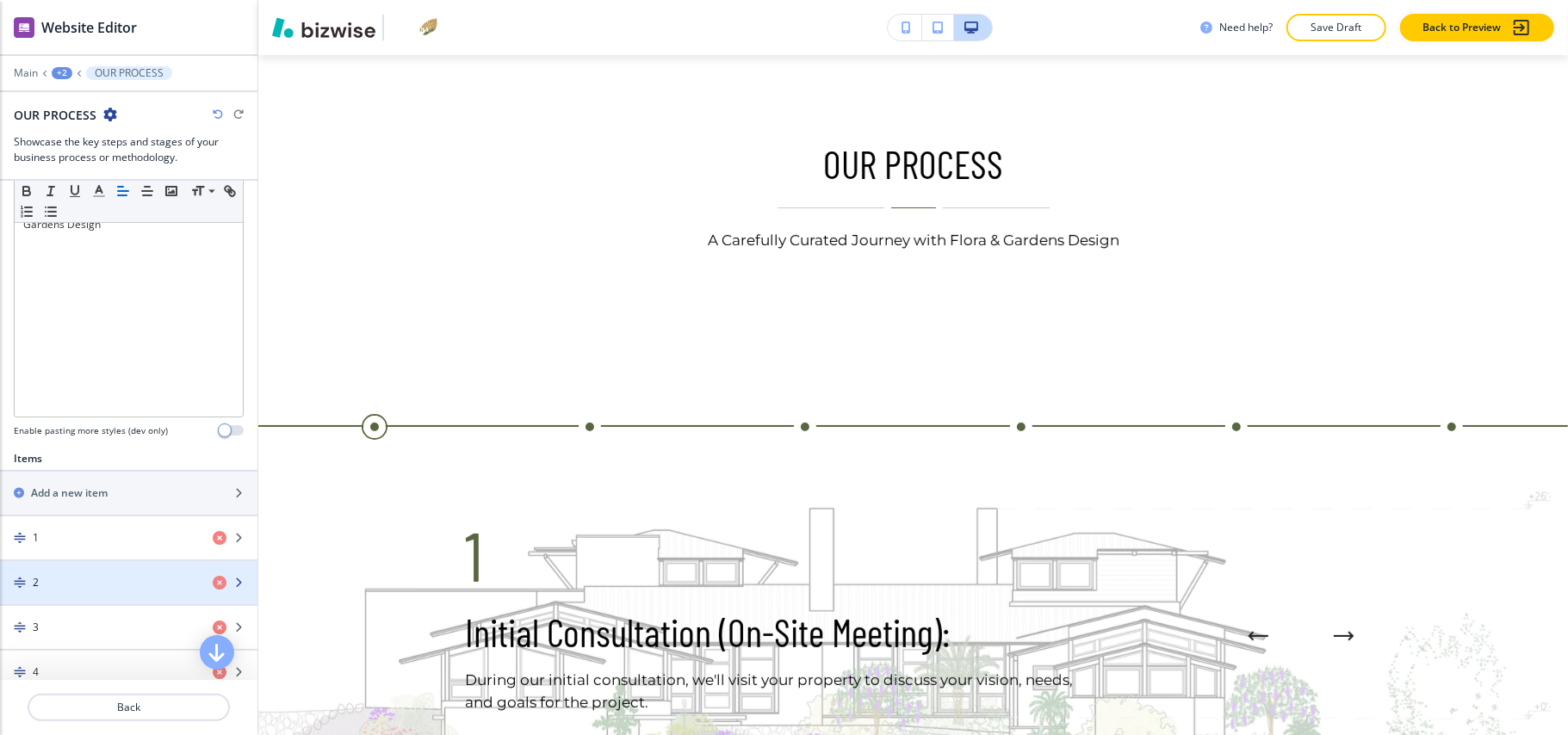
click at [62, 588] on div "2" at bounding box center [99, 583] width 199 height 16
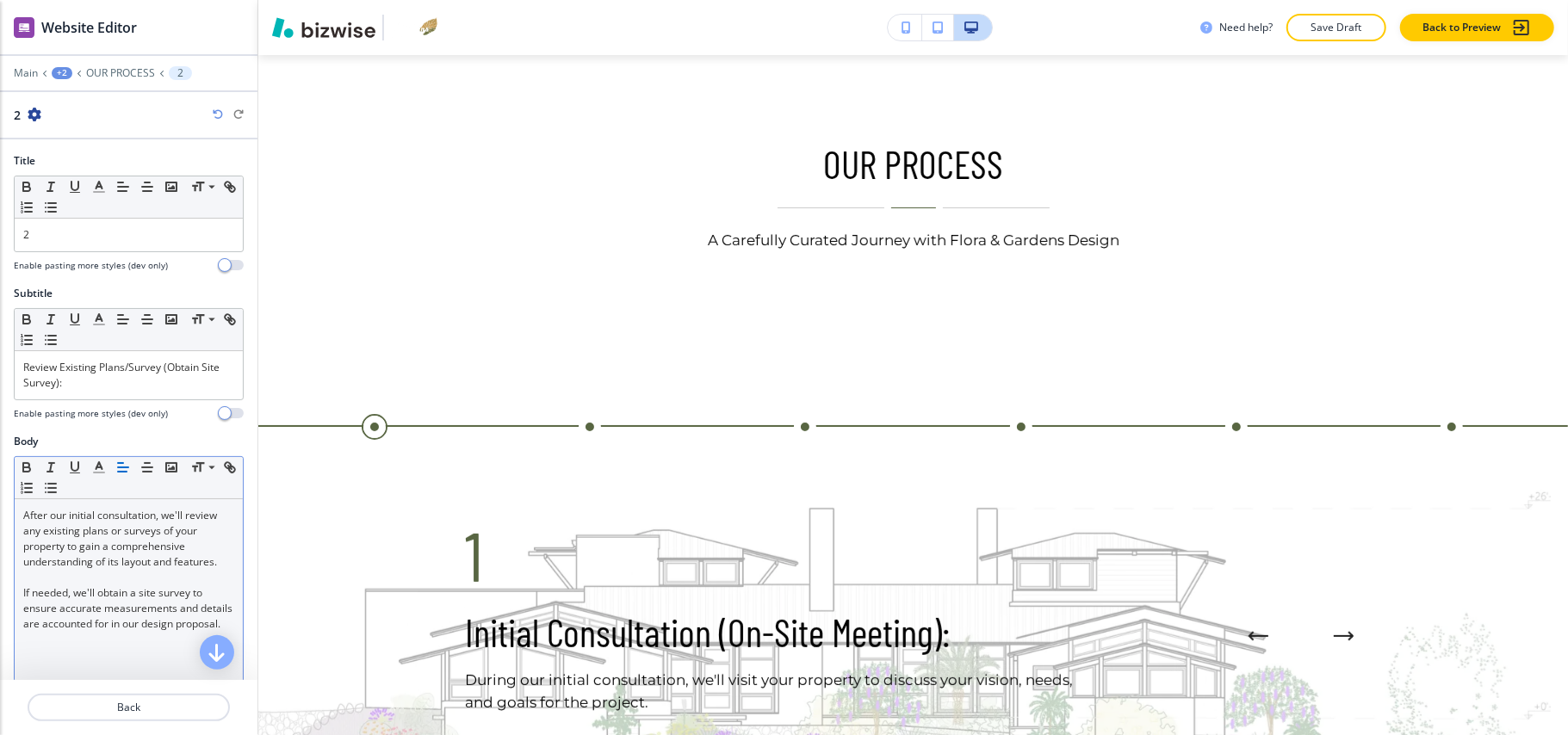
scroll to position [0, 0]
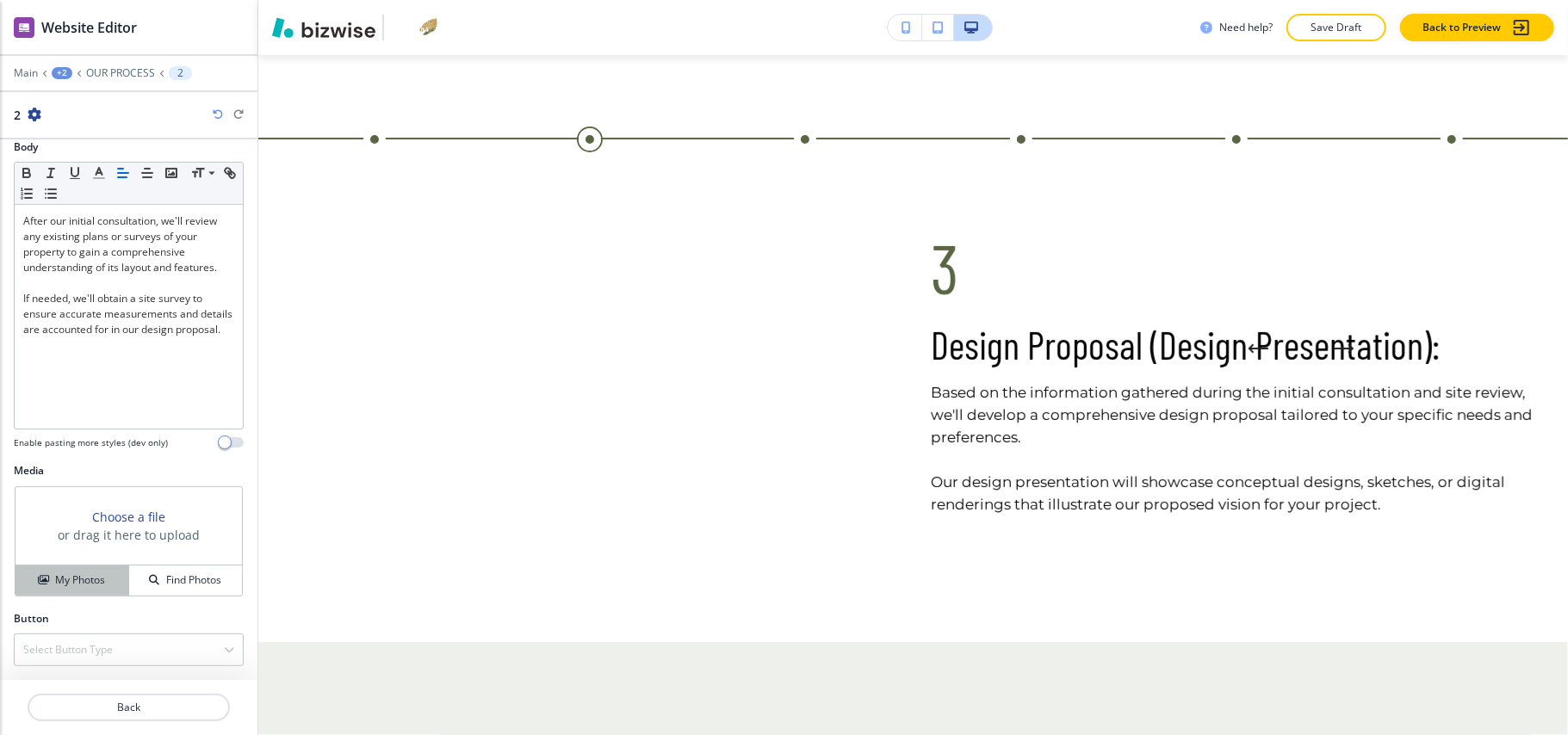
click at [74, 573] on h4 "My Photos" at bounding box center [80, 581] width 50 height 16
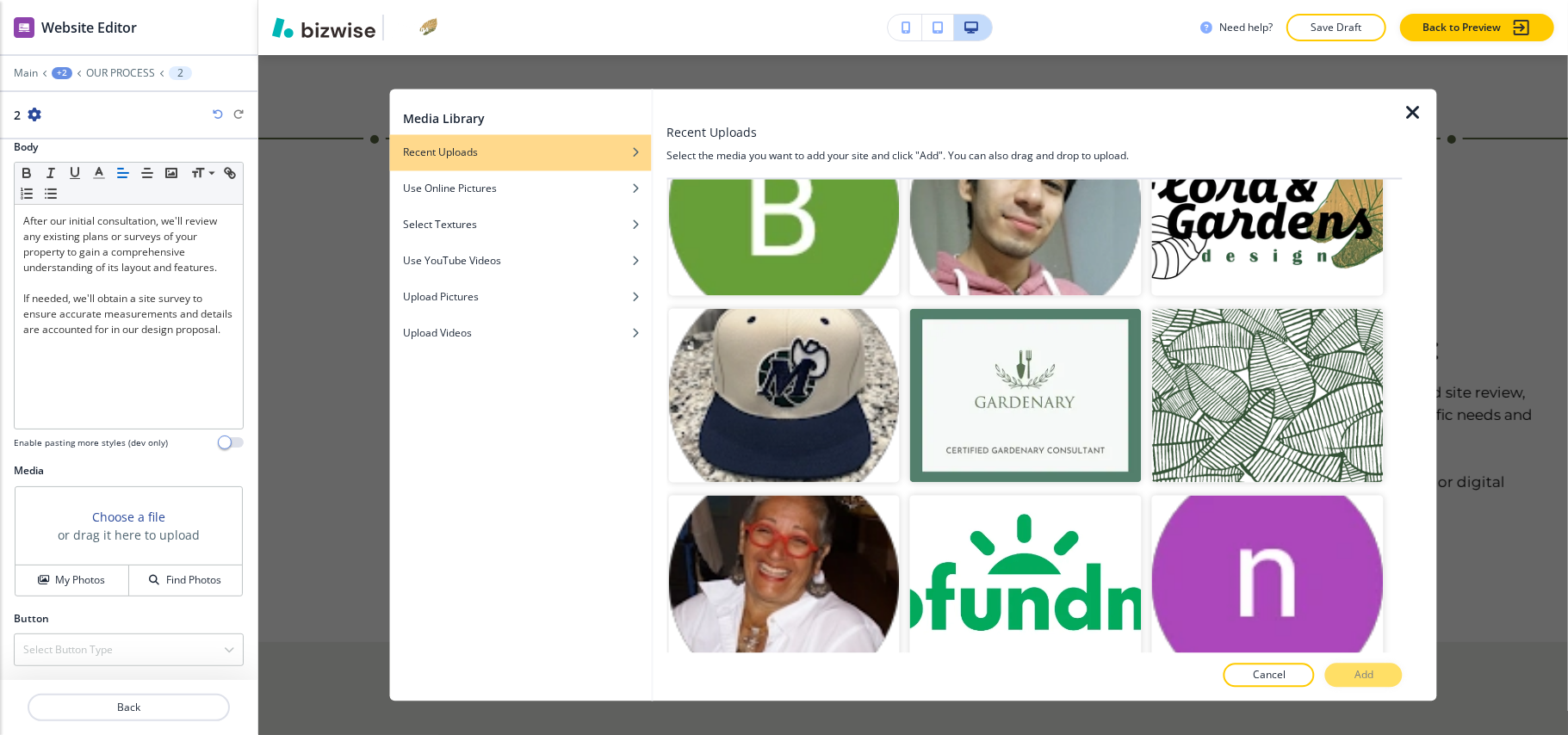
click at [1365, 672] on p "Add" at bounding box center [1363, 677] width 19 height 16
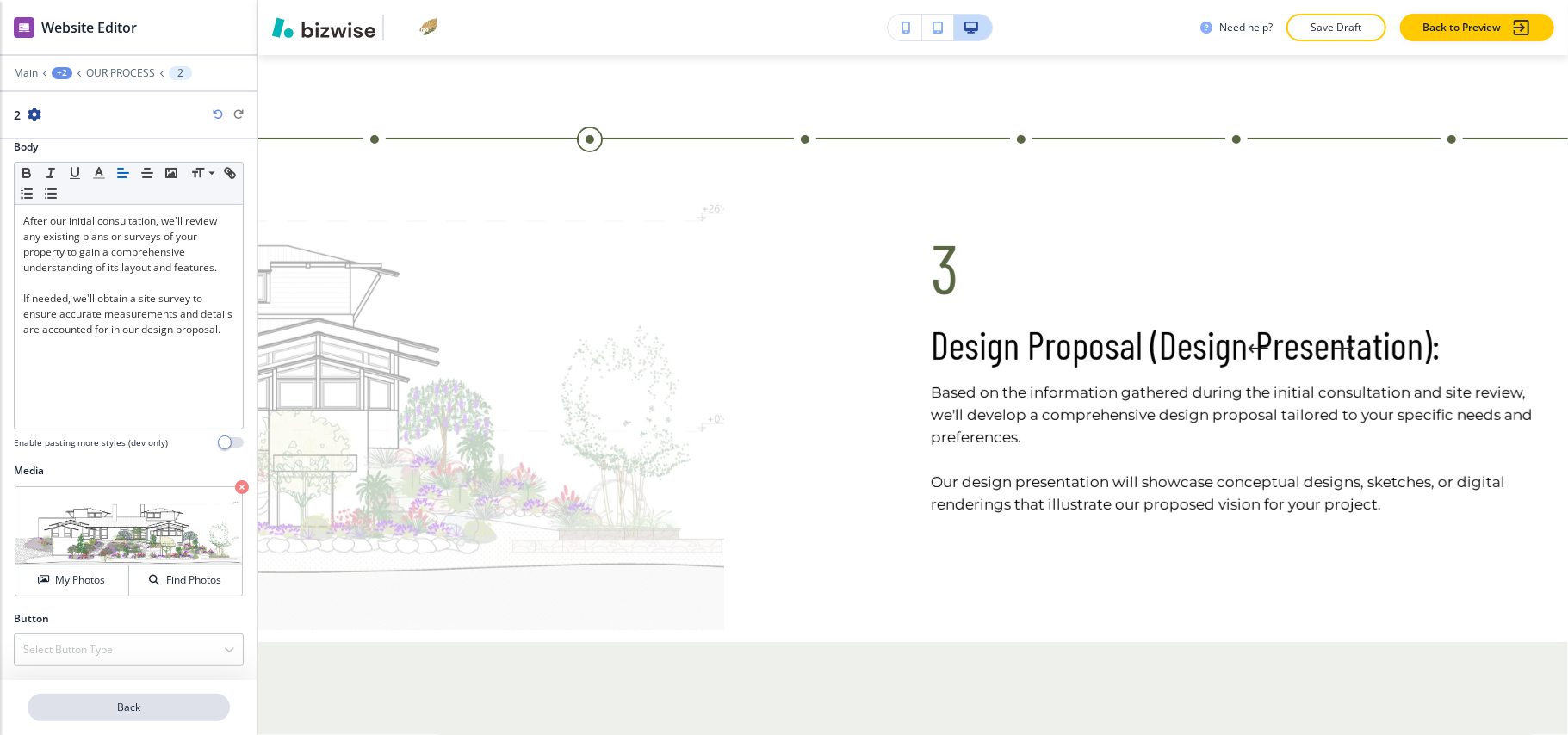
click at [146, 705] on p "Back" at bounding box center [129, 708] width 199 height 16
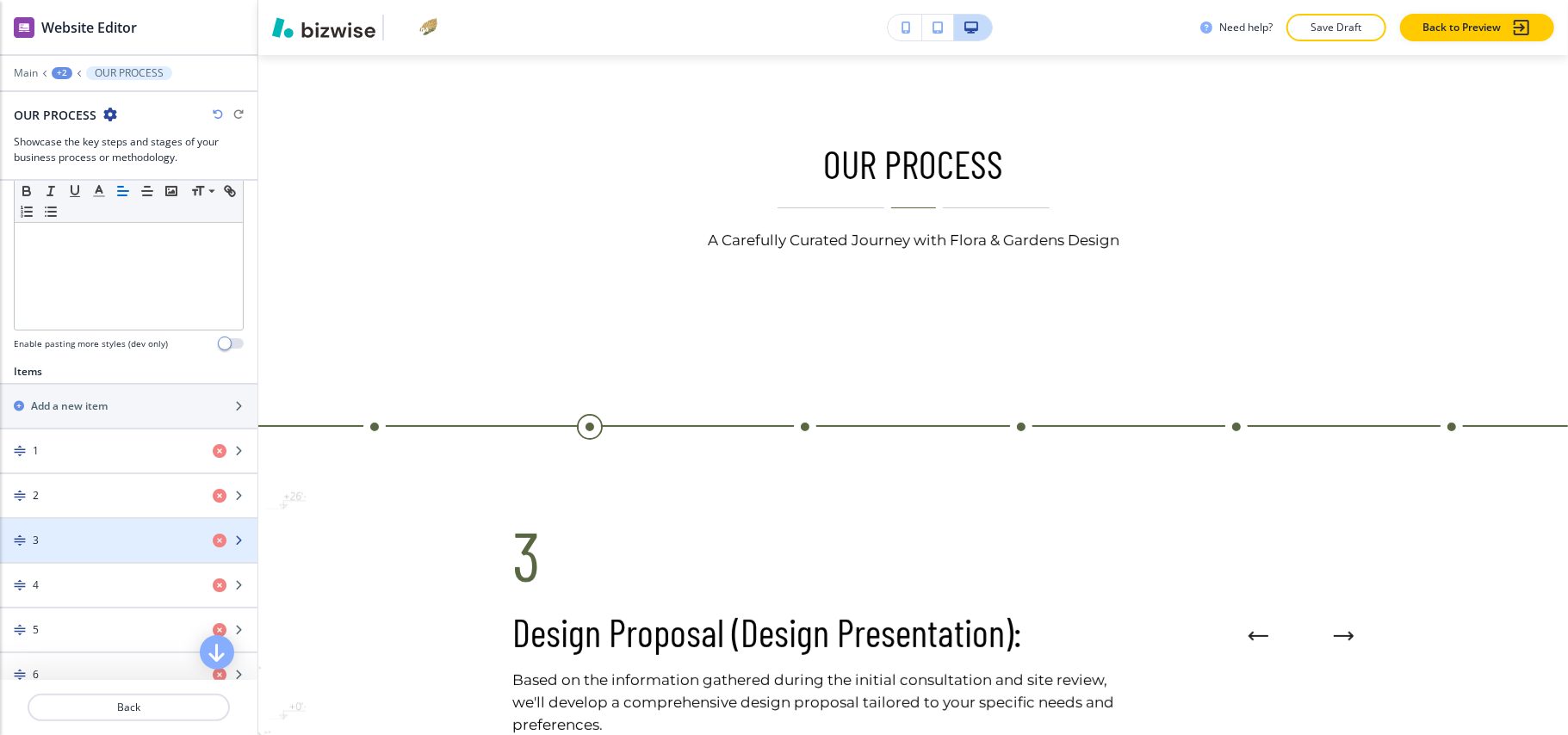
click at [81, 549] on div "3" at bounding box center [99, 541] width 199 height 16
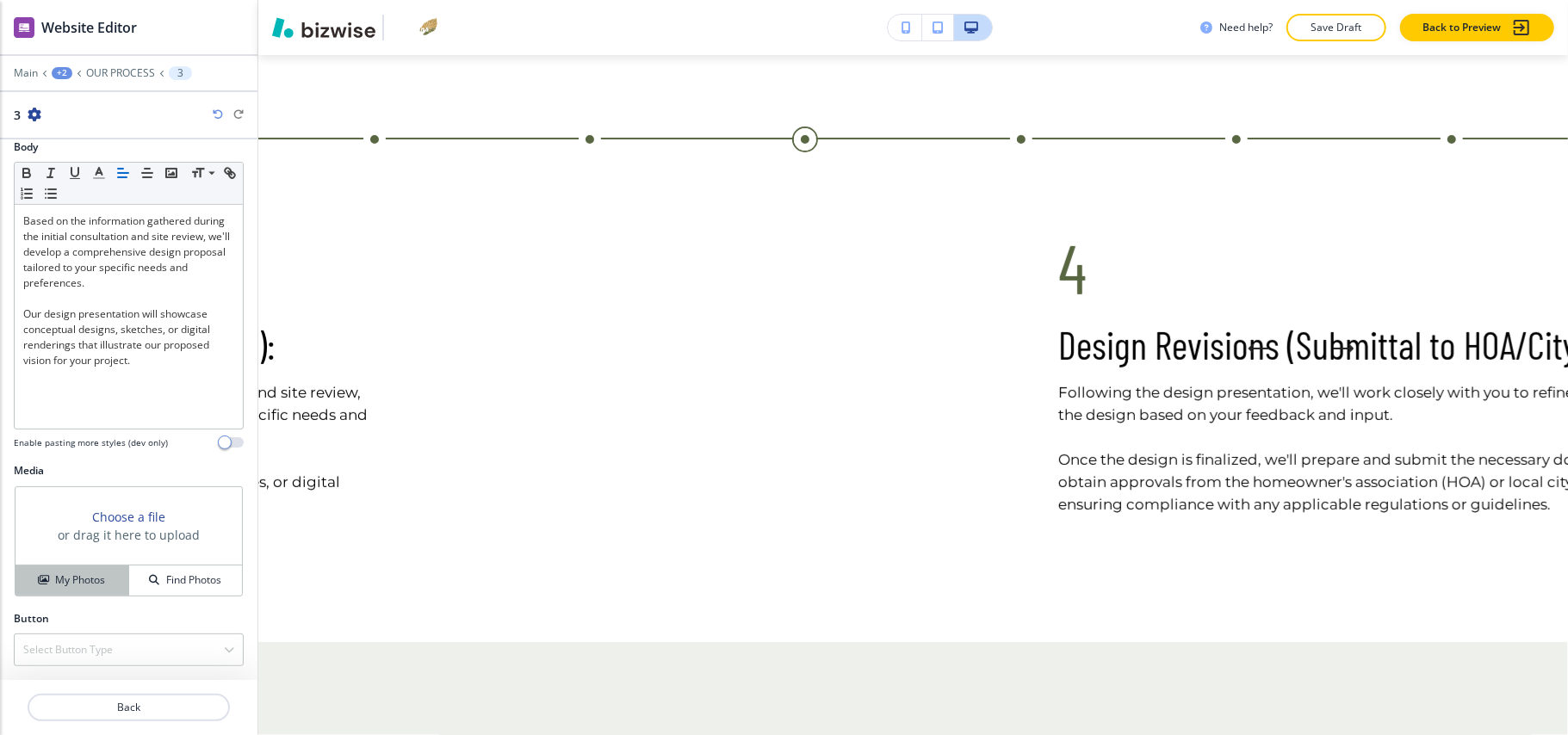
click at [56, 584] on h4 "My Photos" at bounding box center [80, 581] width 50 height 16
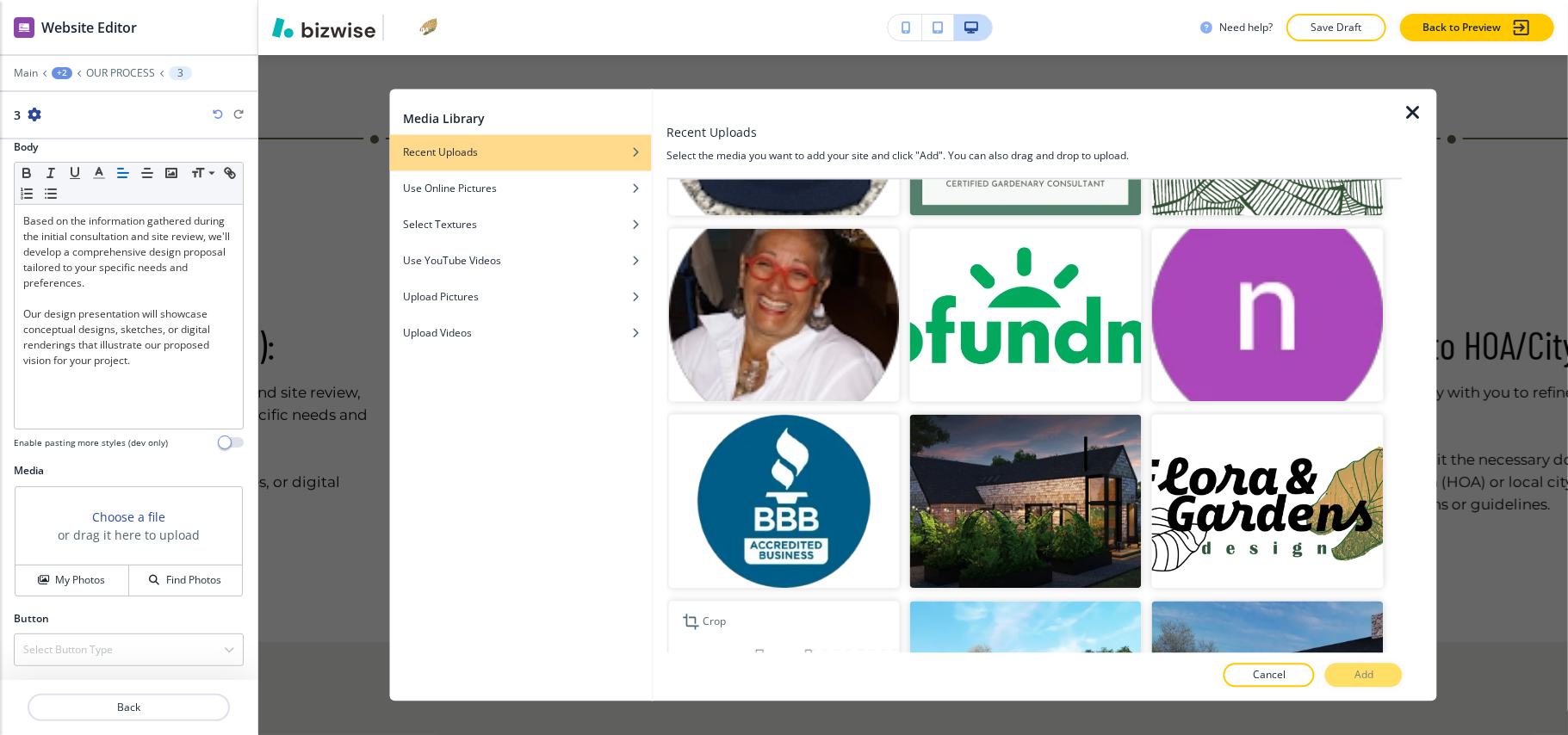
click at [827, 601] on img "button" at bounding box center [784, 688] width 232 height 174
click at [1371, 683] on p "Add" at bounding box center [1363, 677] width 19 height 16
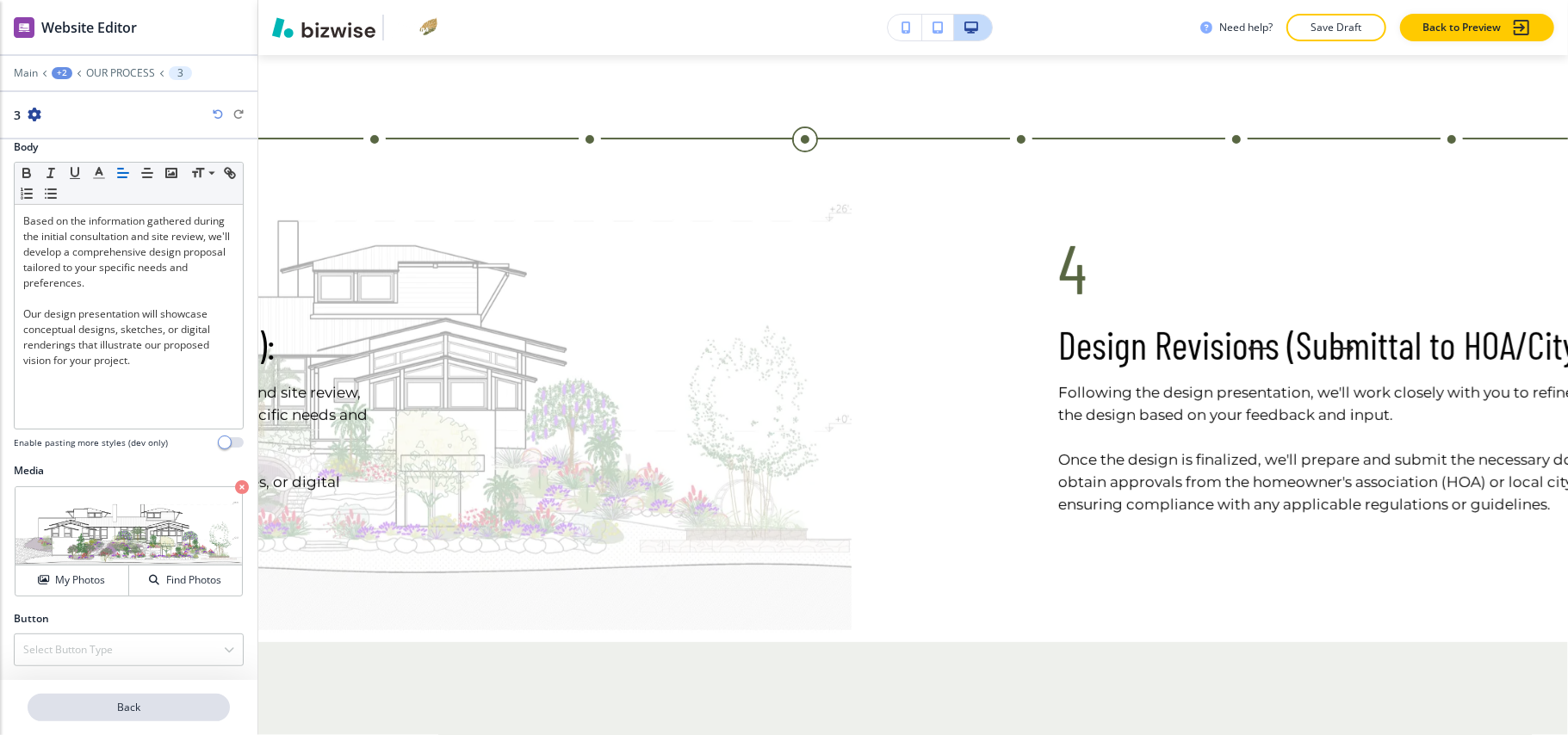
click at [124, 704] on p "Back" at bounding box center [129, 708] width 199 height 16
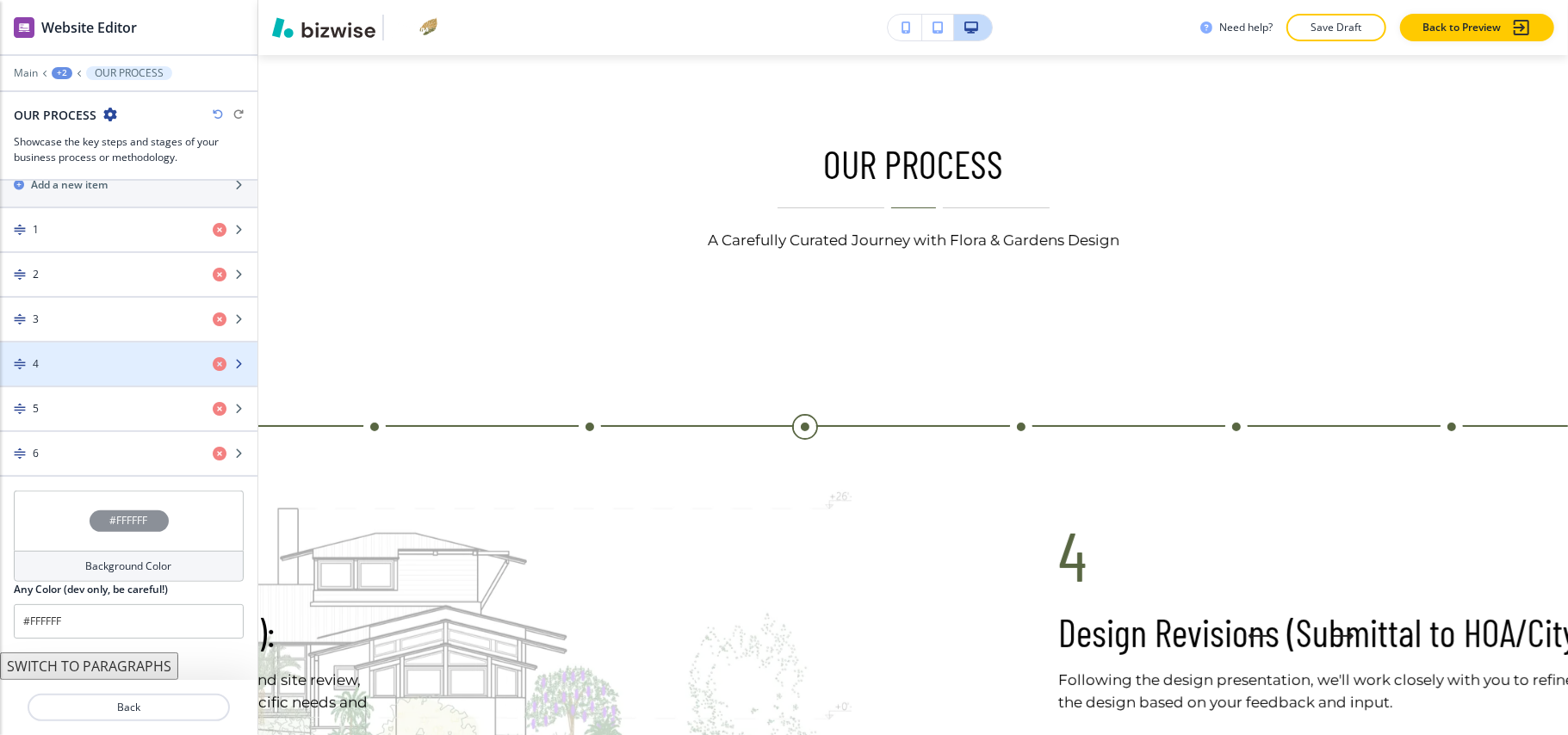
click at [97, 364] on div "4" at bounding box center [99, 365] width 199 height 16
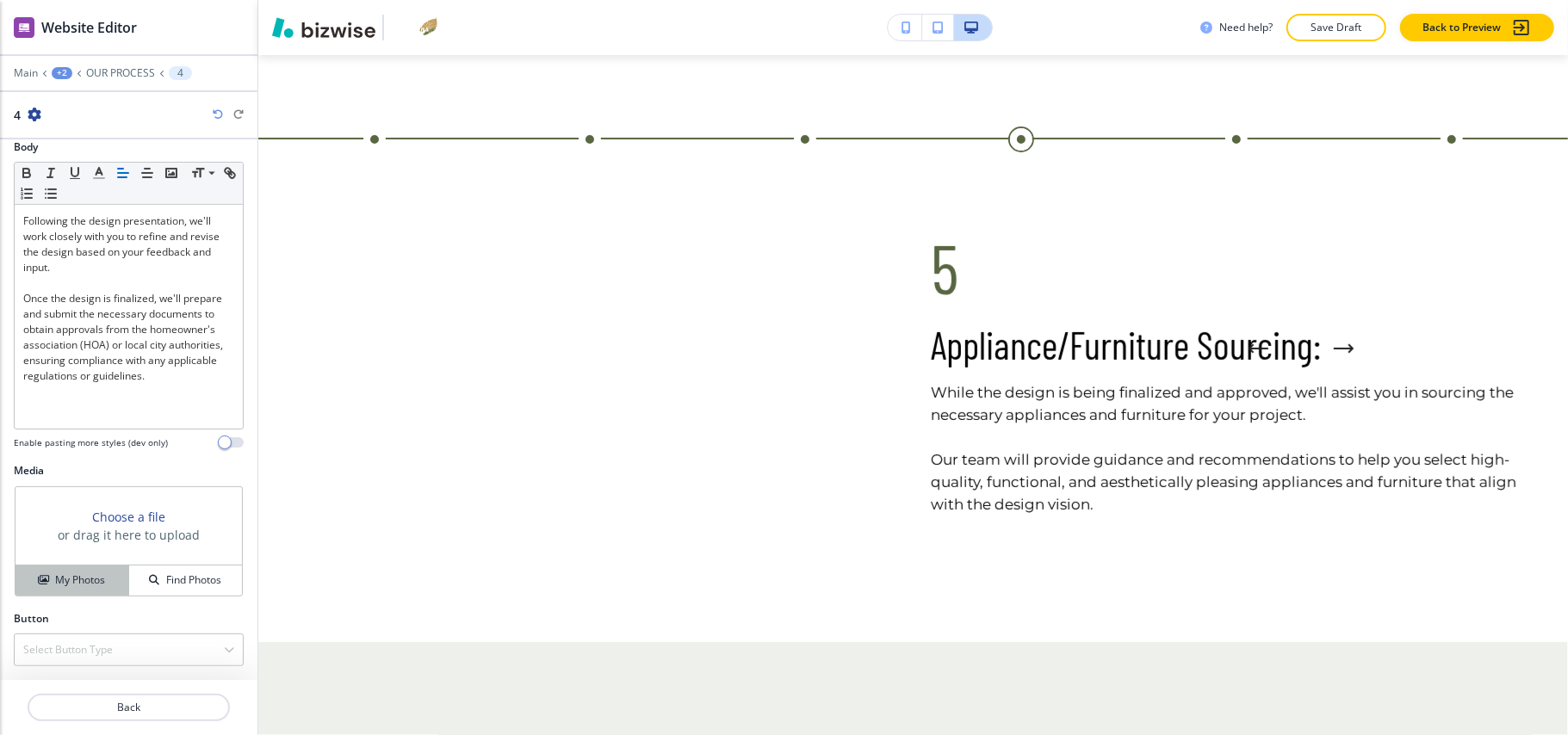
click at [53, 590] on button "My Photos" at bounding box center [72, 580] width 114 height 30
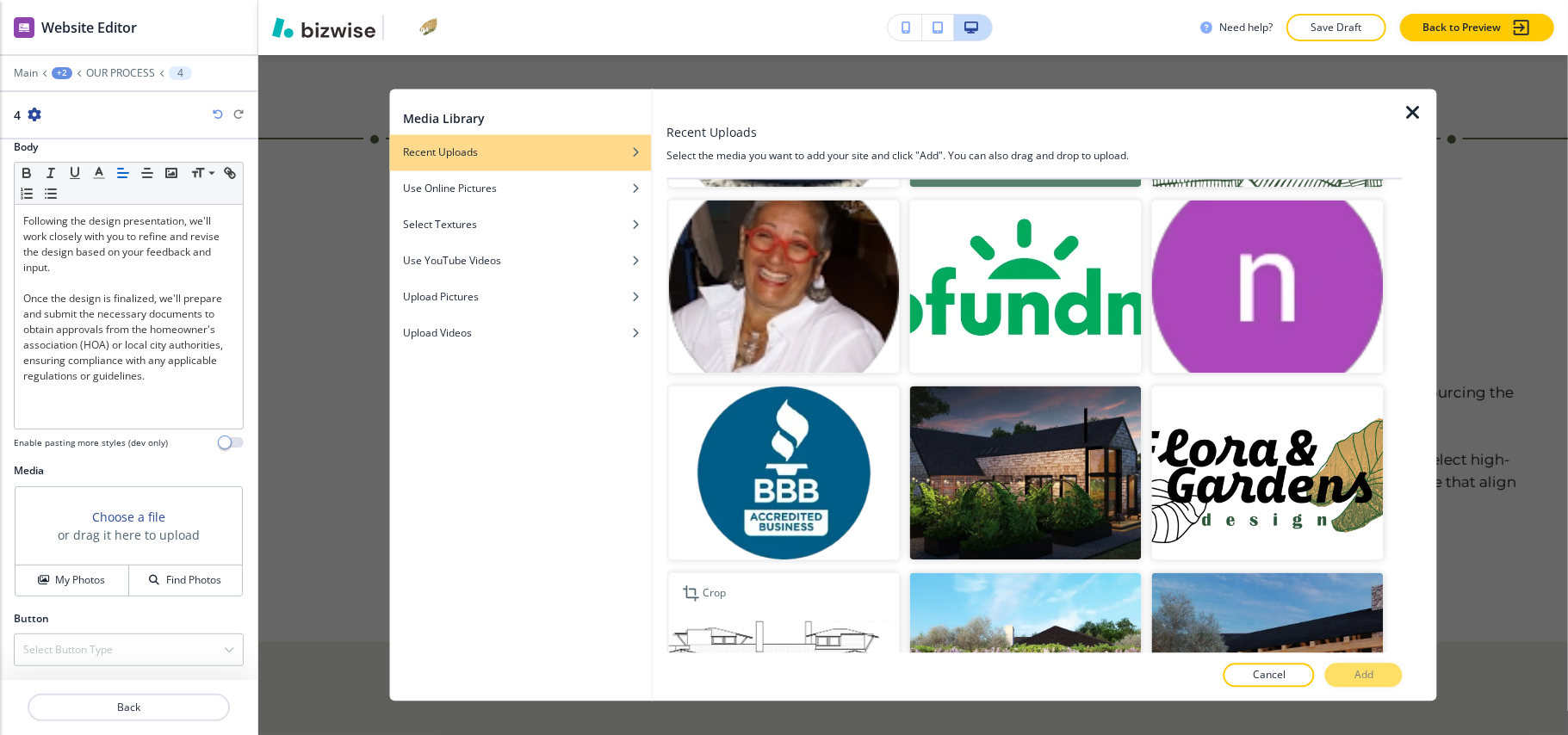
click at [751, 573] on img "button" at bounding box center [784, 660] width 232 height 174
click at [1357, 673] on p "Add" at bounding box center [1363, 677] width 19 height 16
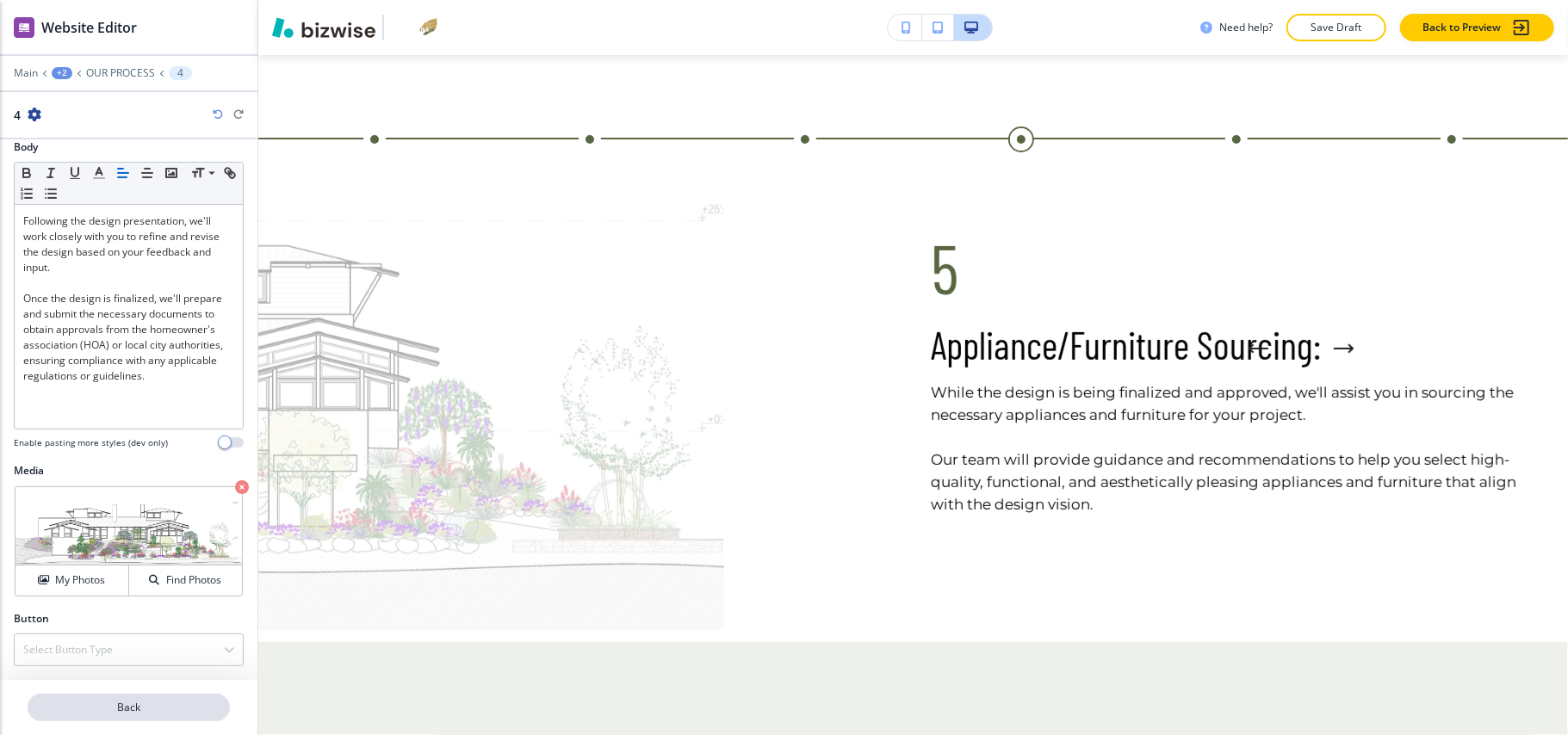
click at [115, 711] on p "Back" at bounding box center [129, 708] width 199 height 16
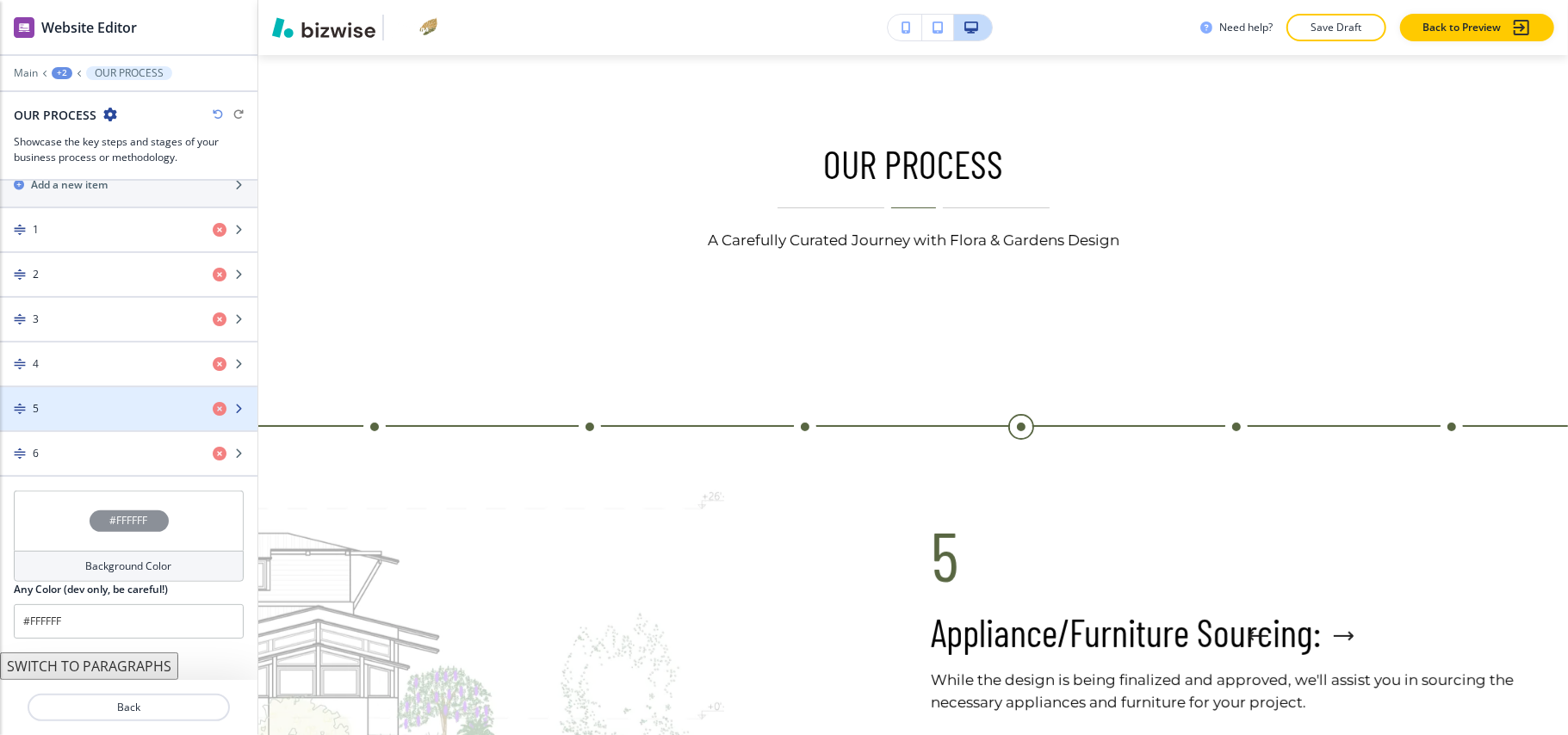
click at [50, 410] on div "5" at bounding box center [99, 409] width 199 height 16
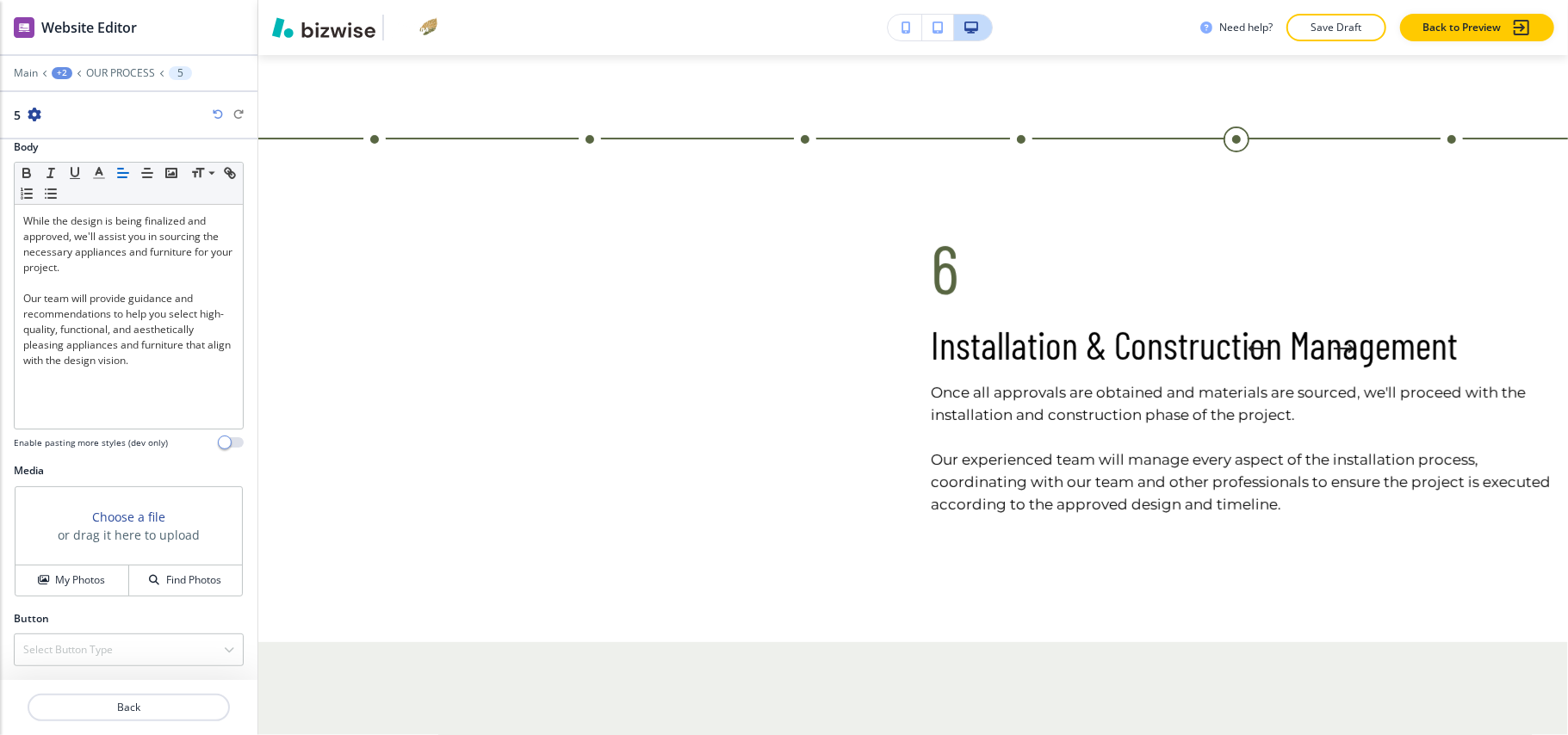
click at [43, 600] on div "Media Choose a file or drag it here to upload My Photos Find Photos" at bounding box center [129, 537] width 257 height 148
click at [56, 587] on h4 "My Photos" at bounding box center [80, 581] width 50 height 16
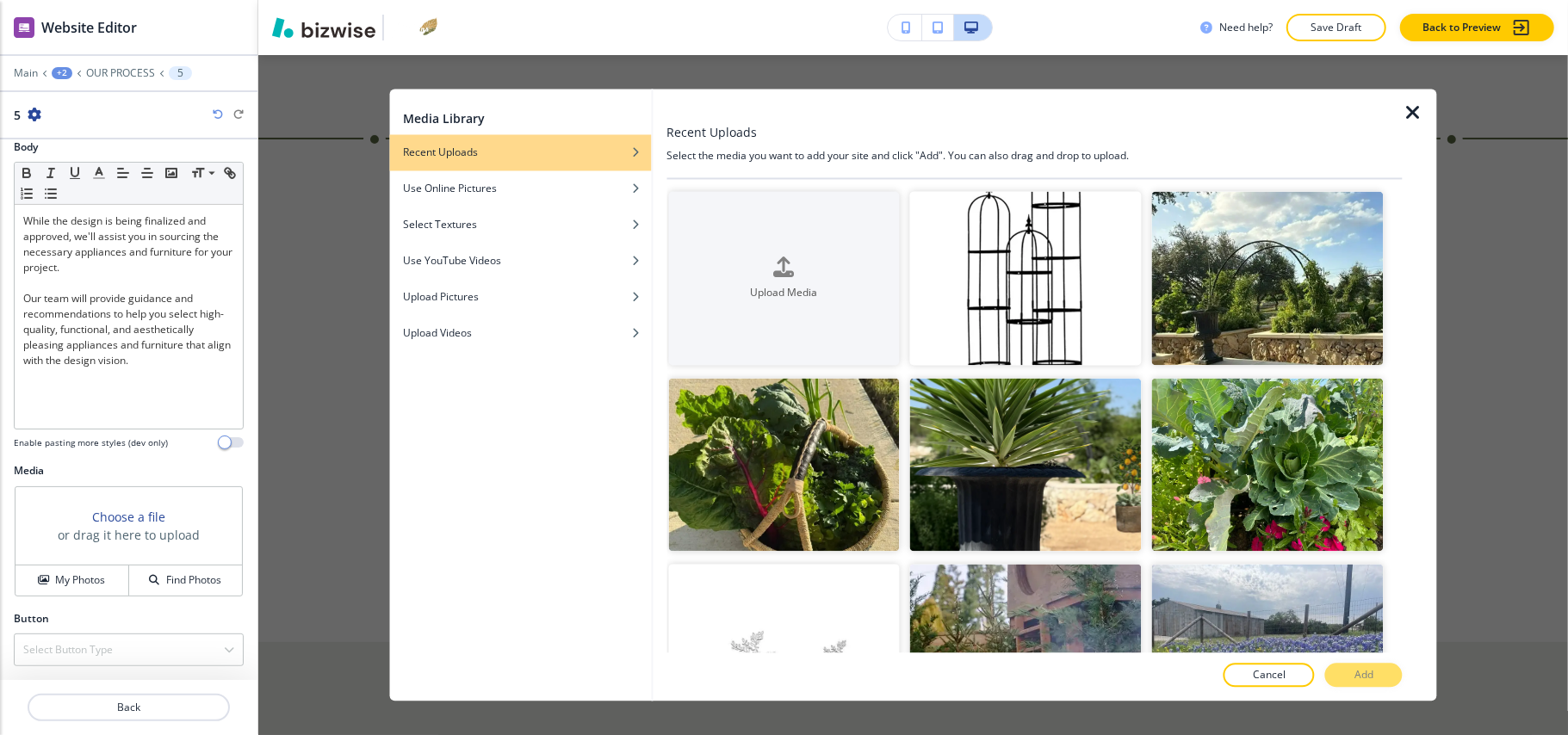
scroll to position [15124, 0]
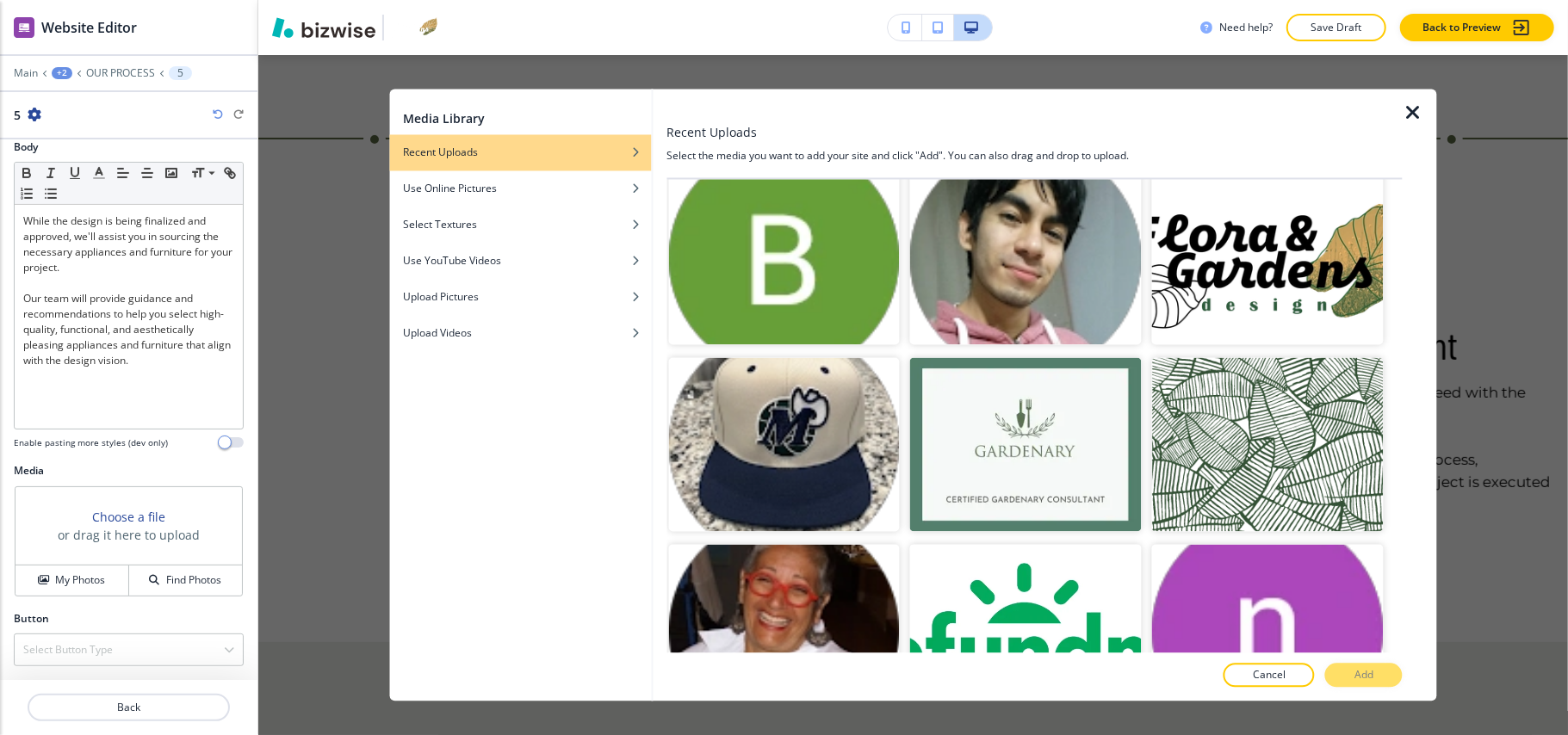
click at [1360, 669] on p "Add" at bounding box center [1363, 677] width 19 height 16
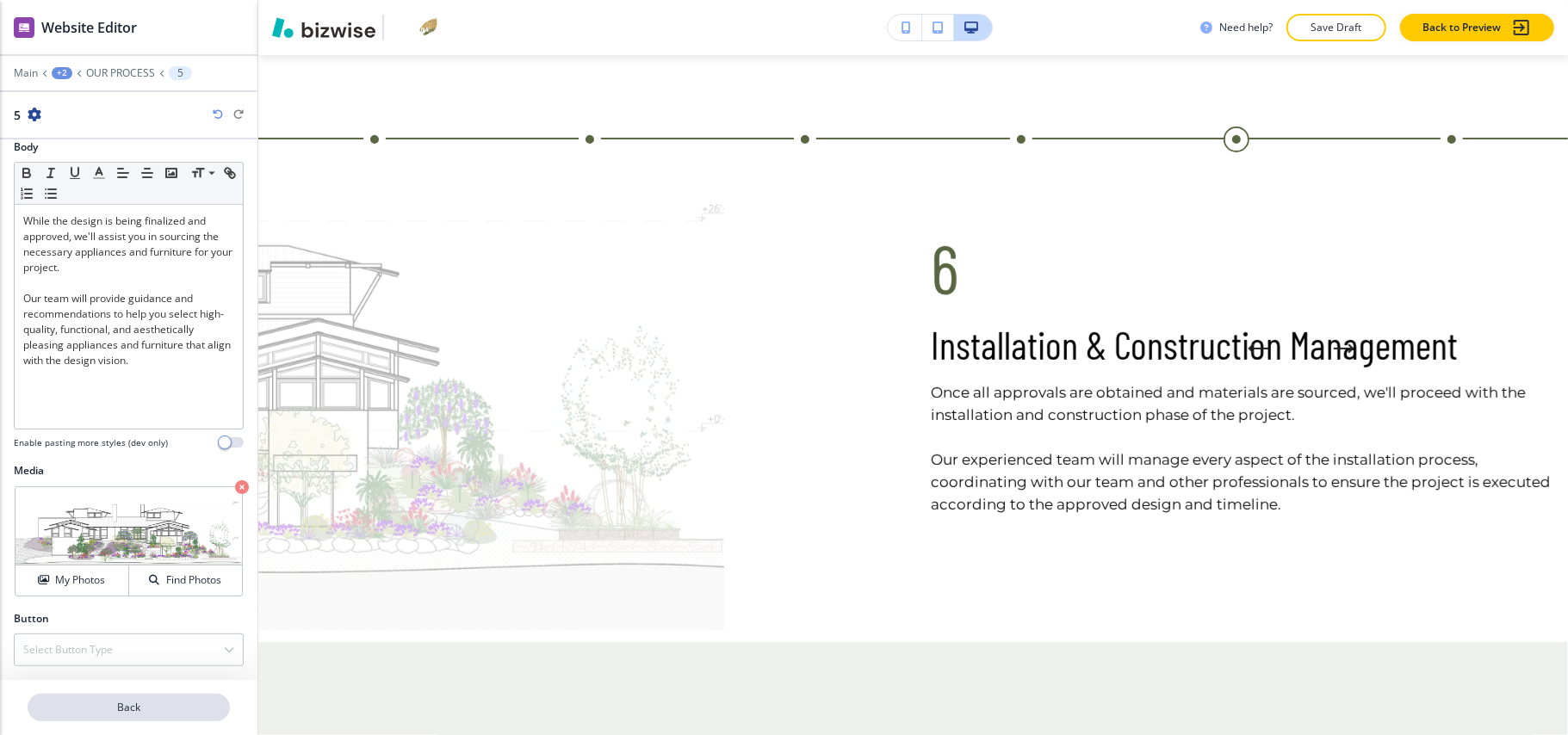
click at [177, 698] on button "Back" at bounding box center [129, 708] width 203 height 27
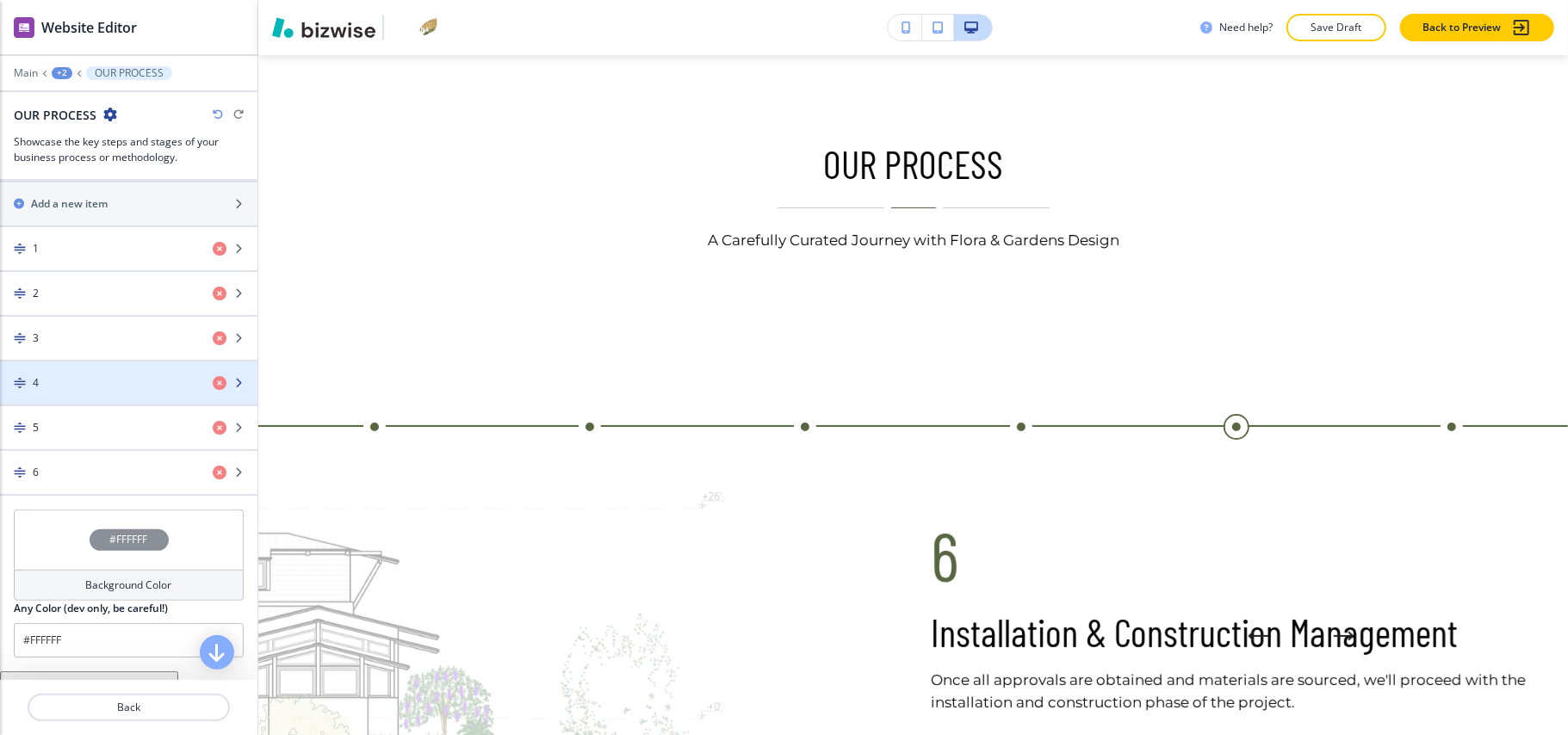
scroll to position [662, 0]
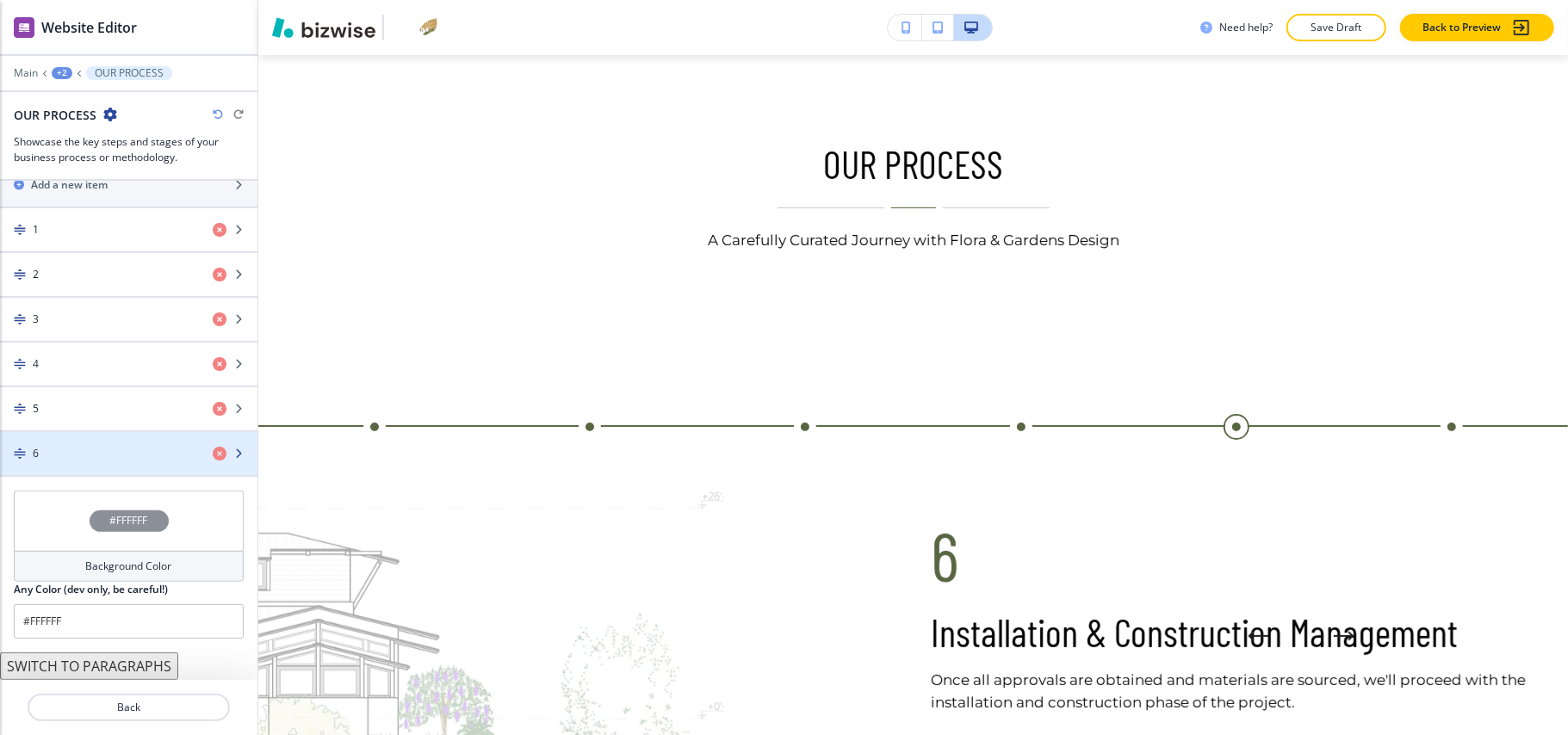
click at [81, 466] on div "button" at bounding box center [129, 469] width 257 height 14
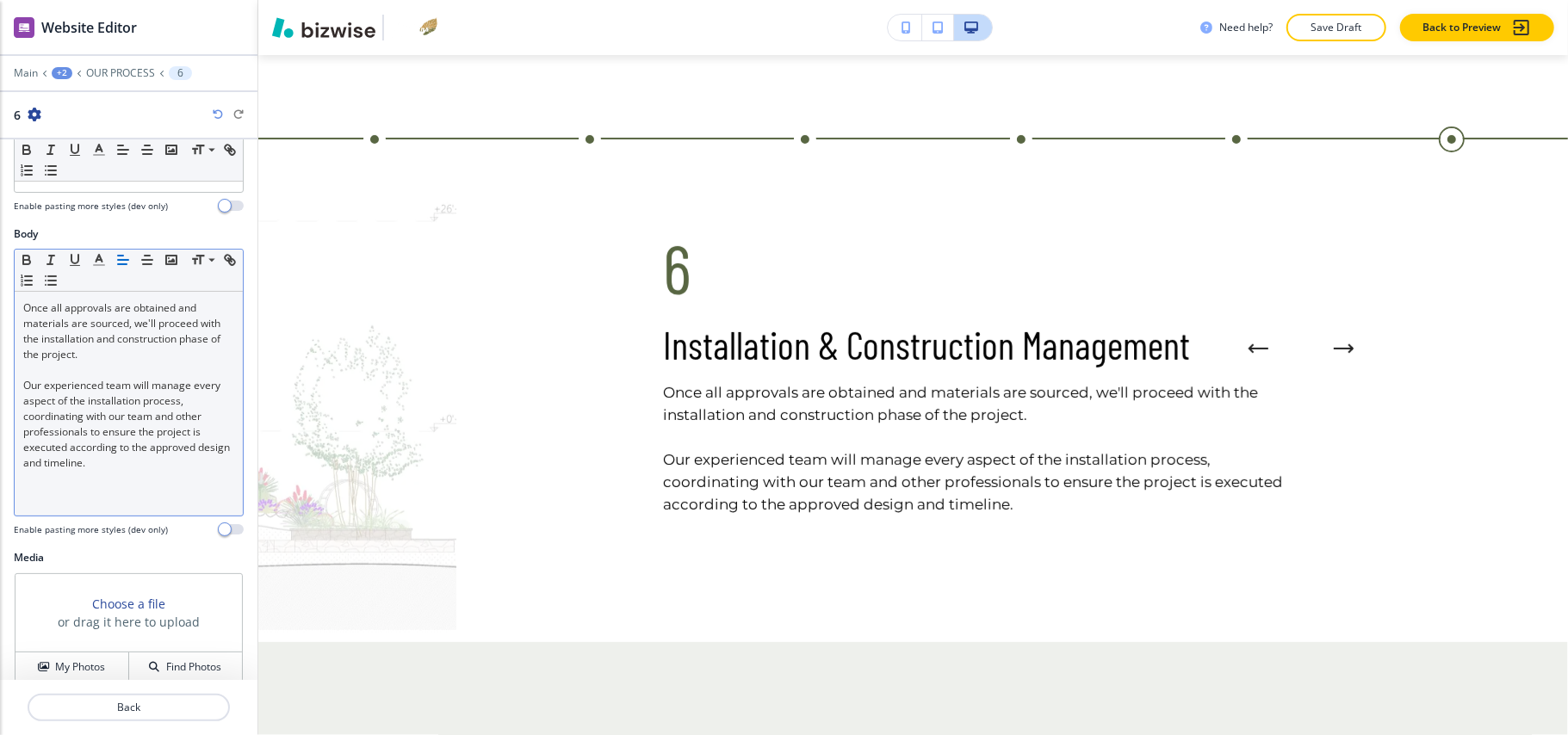
scroll to position [299, 0]
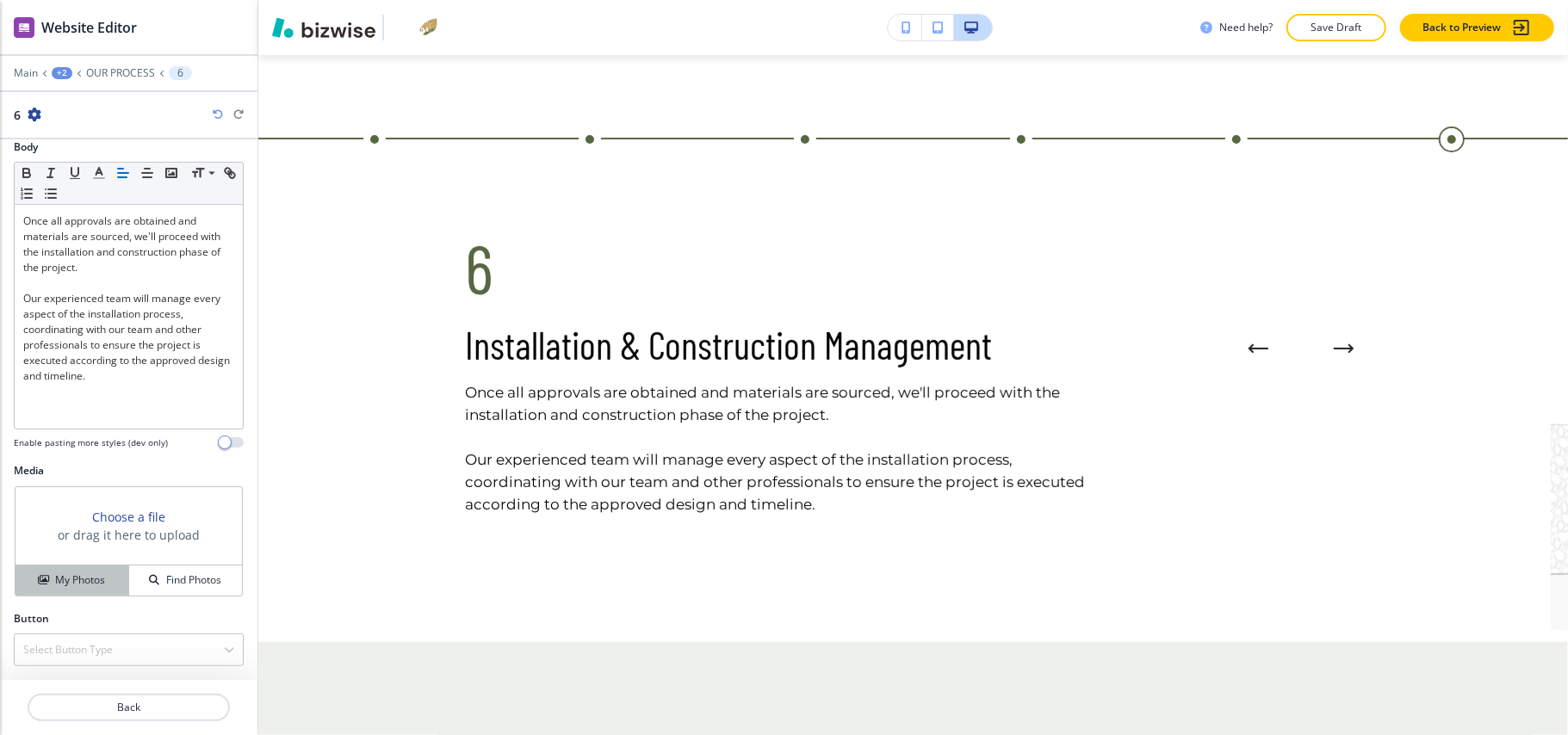
click at [56, 576] on h4 "My Photos" at bounding box center [80, 581] width 50 height 16
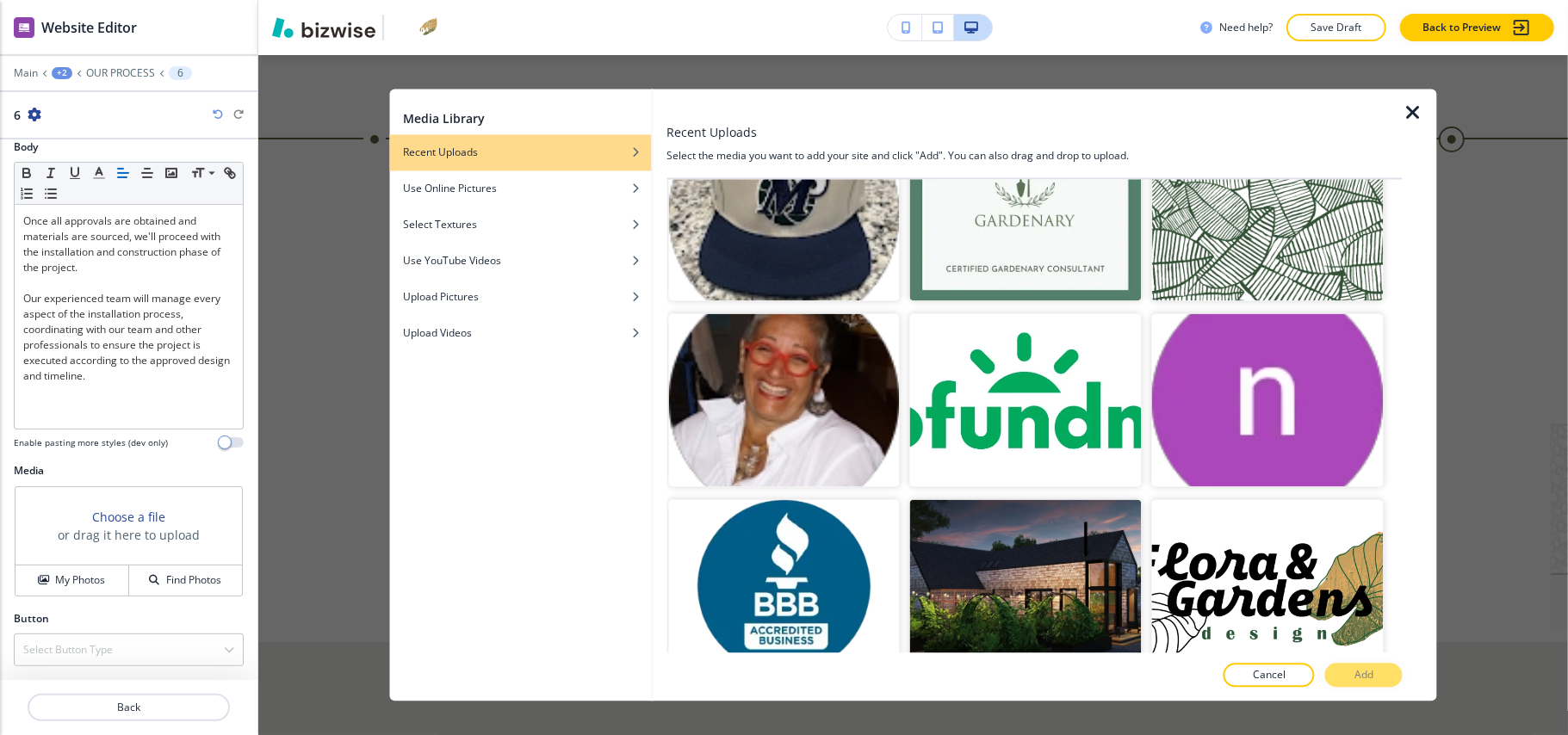
scroll to position [15354, 0]
click at [1373, 680] on p "Add" at bounding box center [1363, 677] width 19 height 16
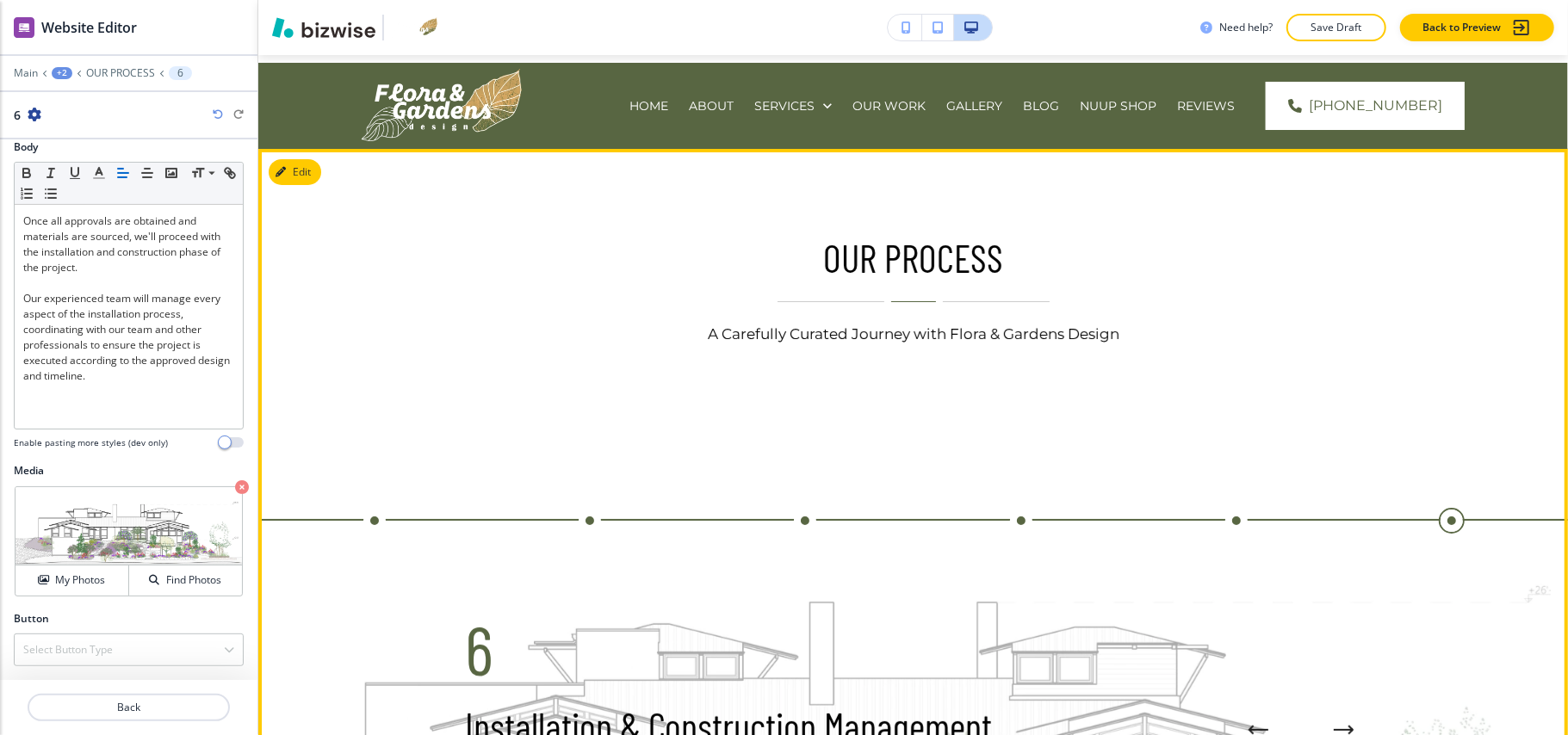
scroll to position [0, 0]
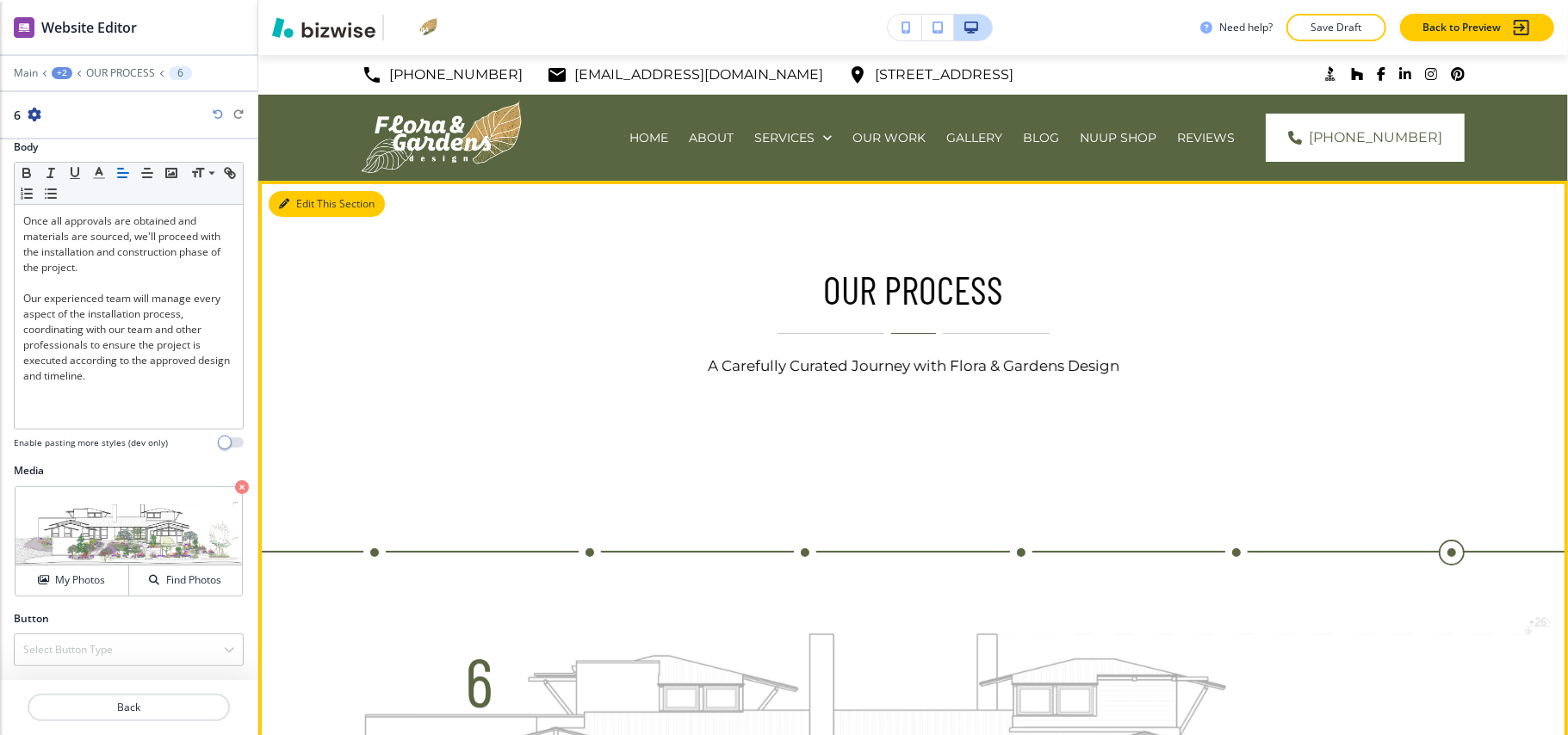
click at [293, 204] on button "Edit This Section" at bounding box center [326, 204] width 116 height 26
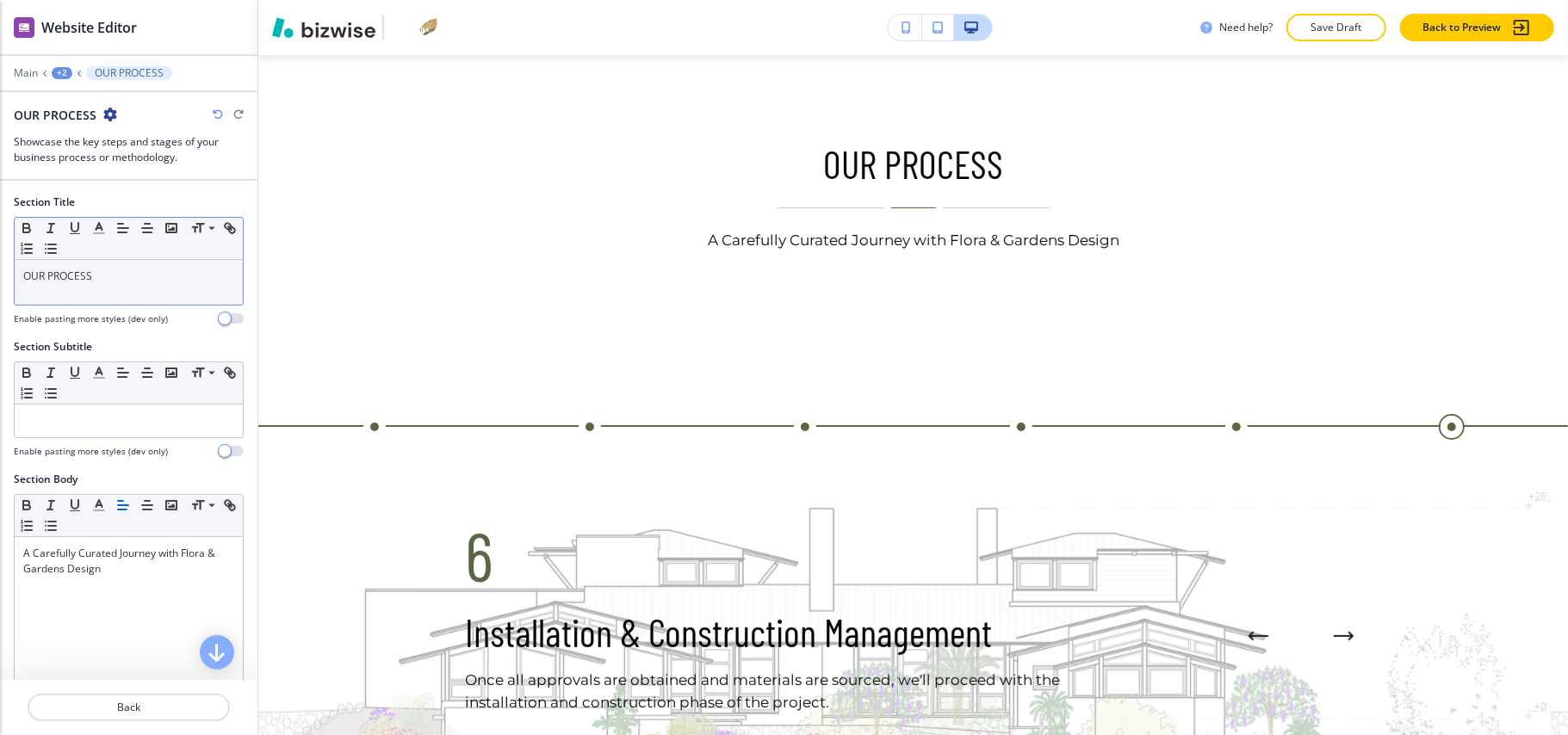
click at [121, 290] on div "OUR PROCESS" at bounding box center [129, 283] width 228 height 45
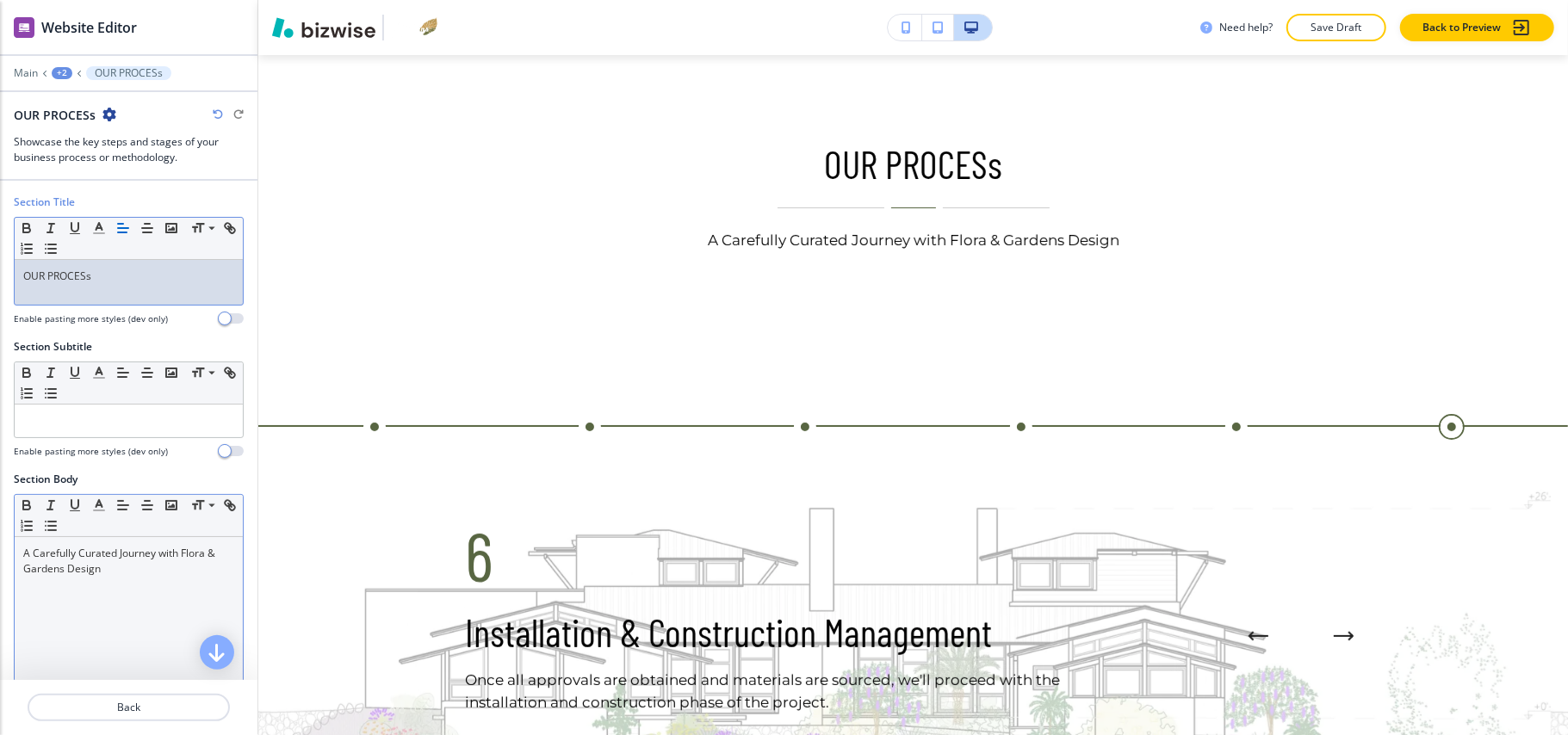
click at [100, 631] on div "A Carefully Curated Journey with Flora & Gardens Design" at bounding box center [129, 649] width 228 height 224
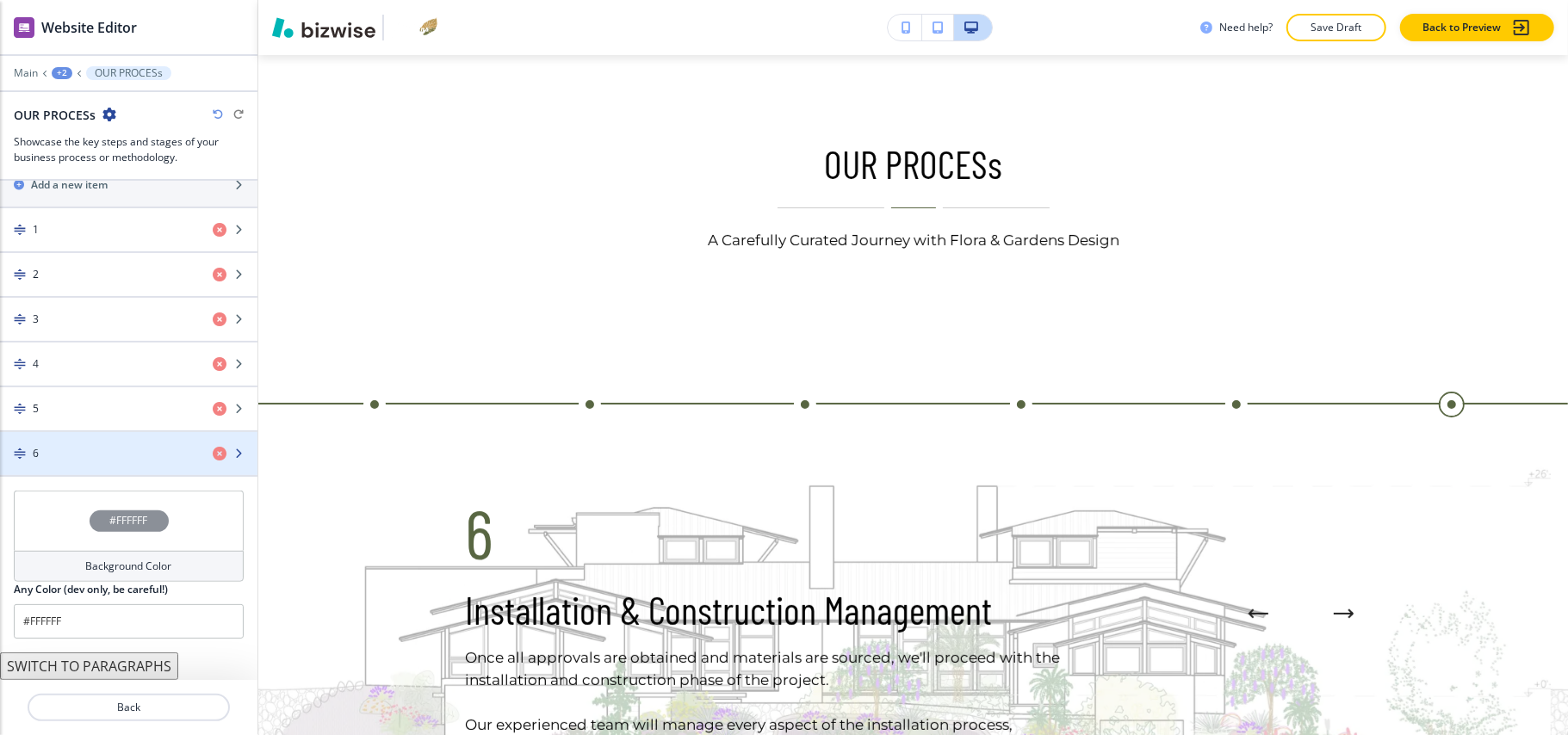
scroll to position [662, 0]
click at [49, 512] on div "#FFFFFF" at bounding box center [129, 522] width 230 height 60
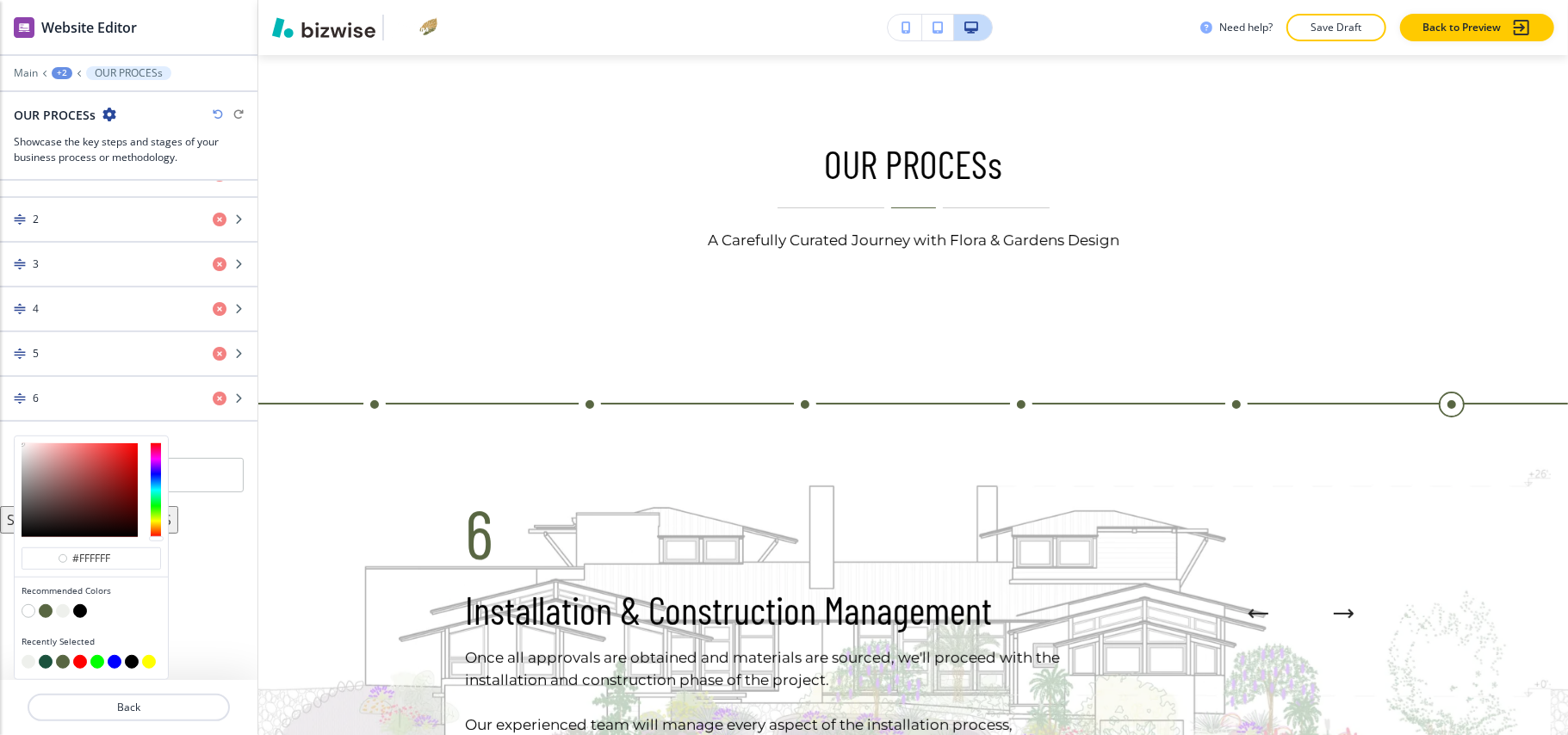
click at [84, 608] on button "button" at bounding box center [80, 611] width 14 height 14
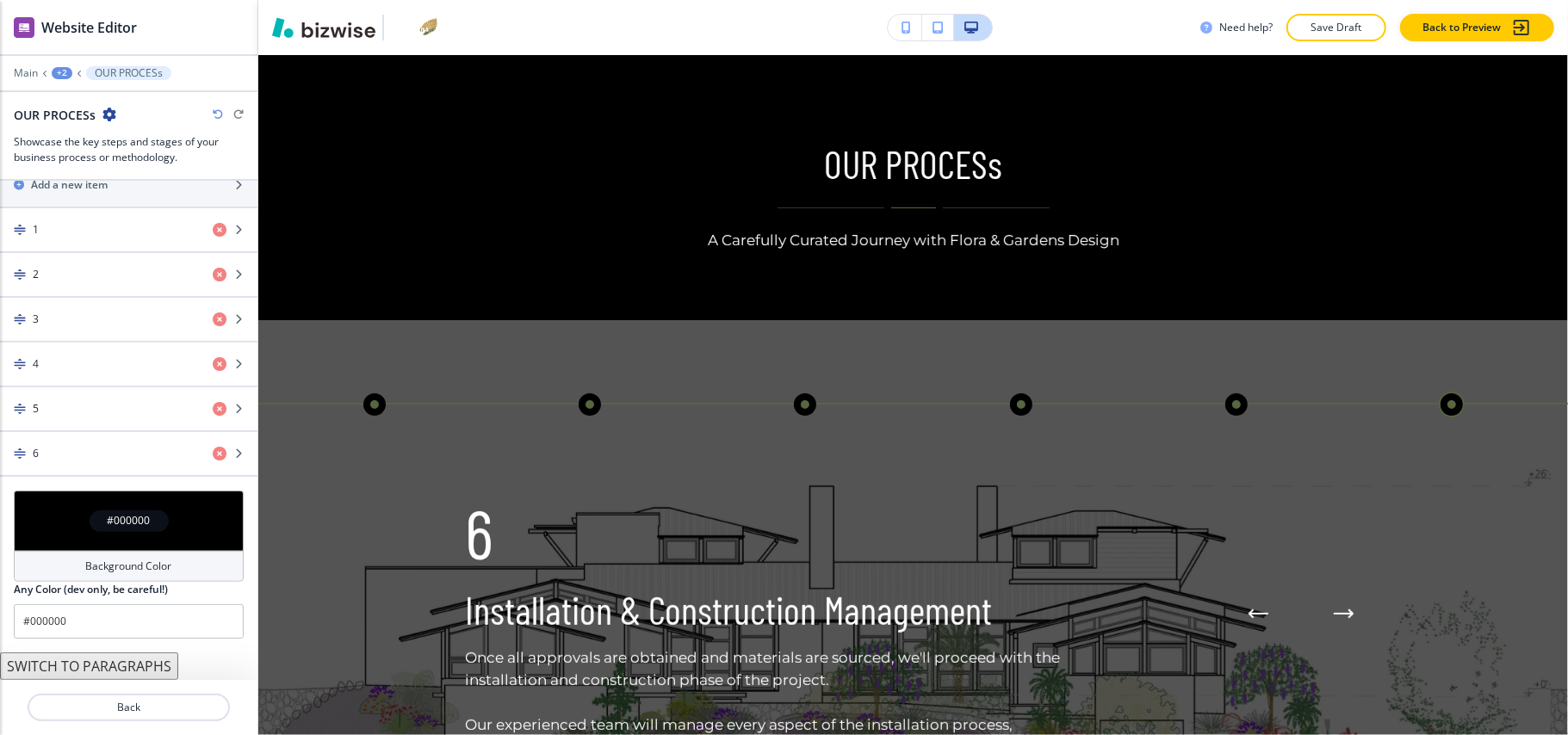
click at [43, 518] on div "#000000" at bounding box center [129, 522] width 230 height 60
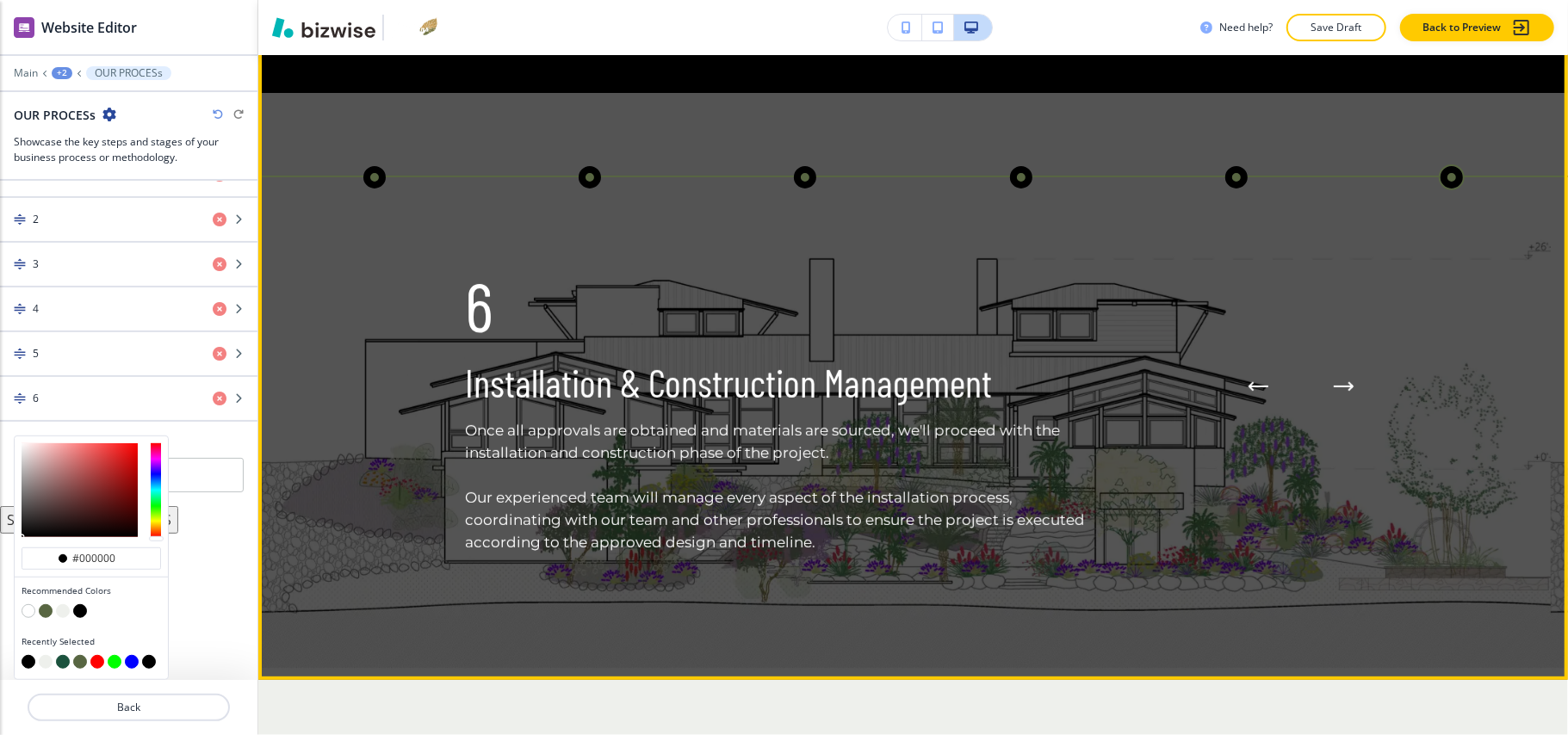
scroll to position [356, 0]
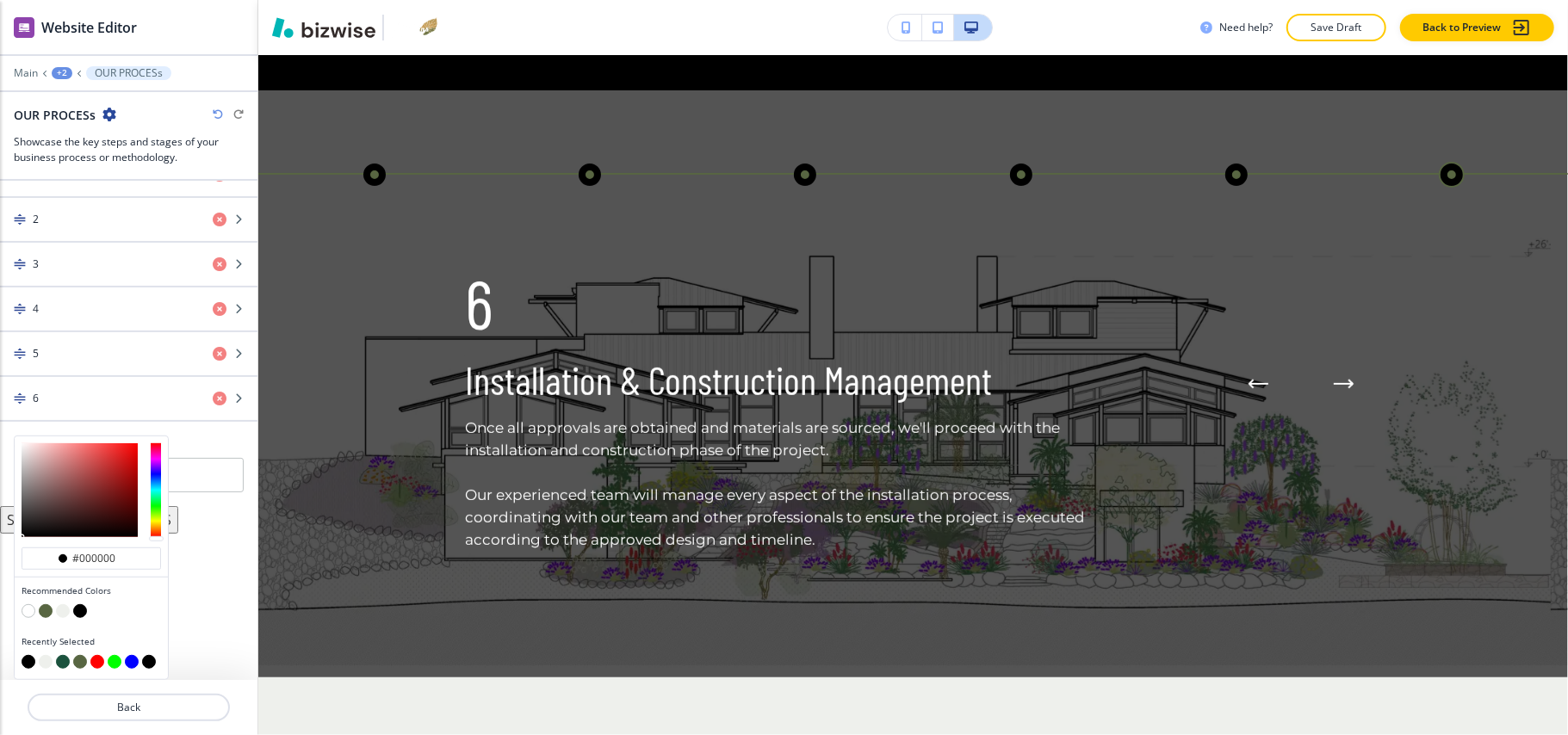
click at [43, 610] on button "button" at bounding box center [46, 611] width 14 height 14
type input "#586642"
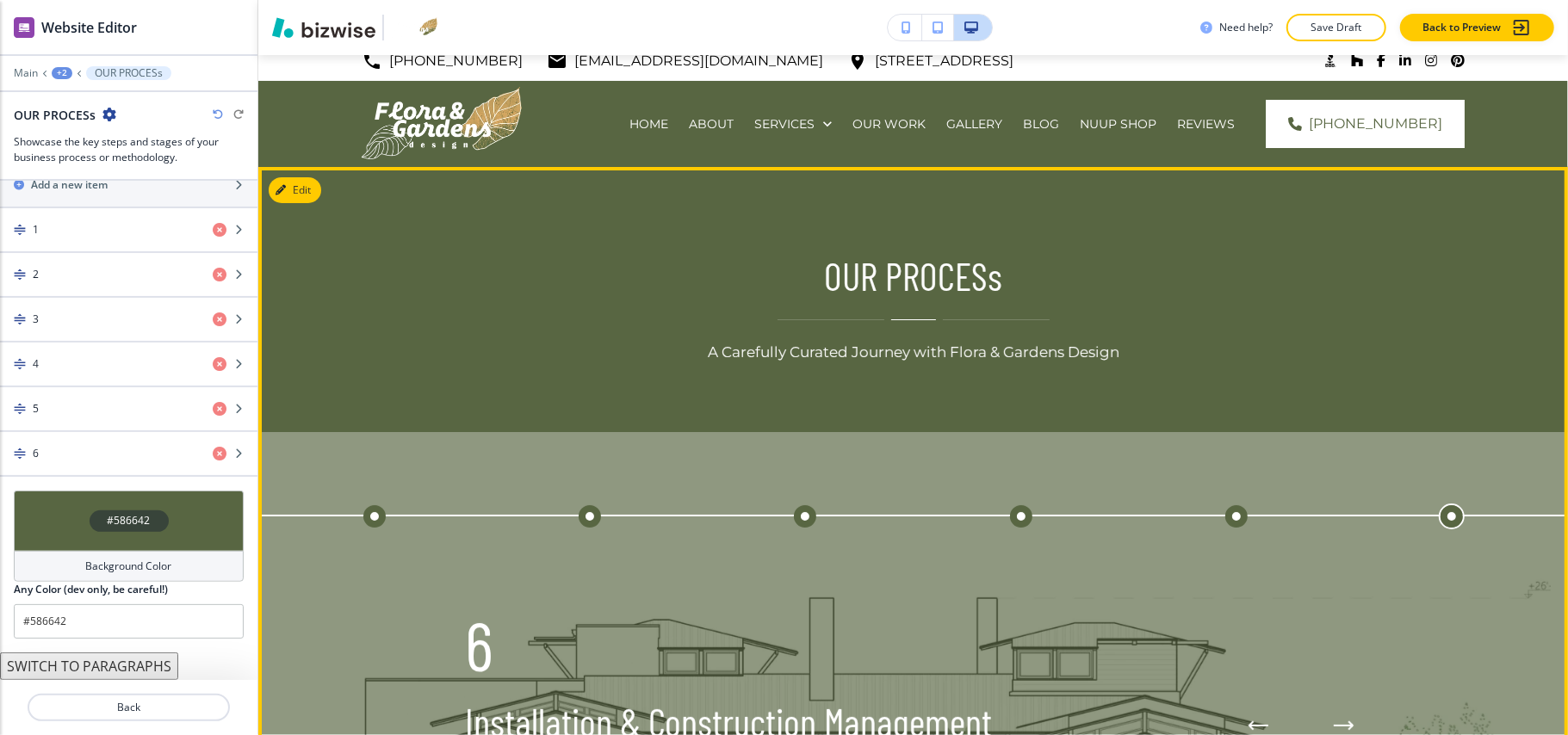
scroll to position [0, 0]
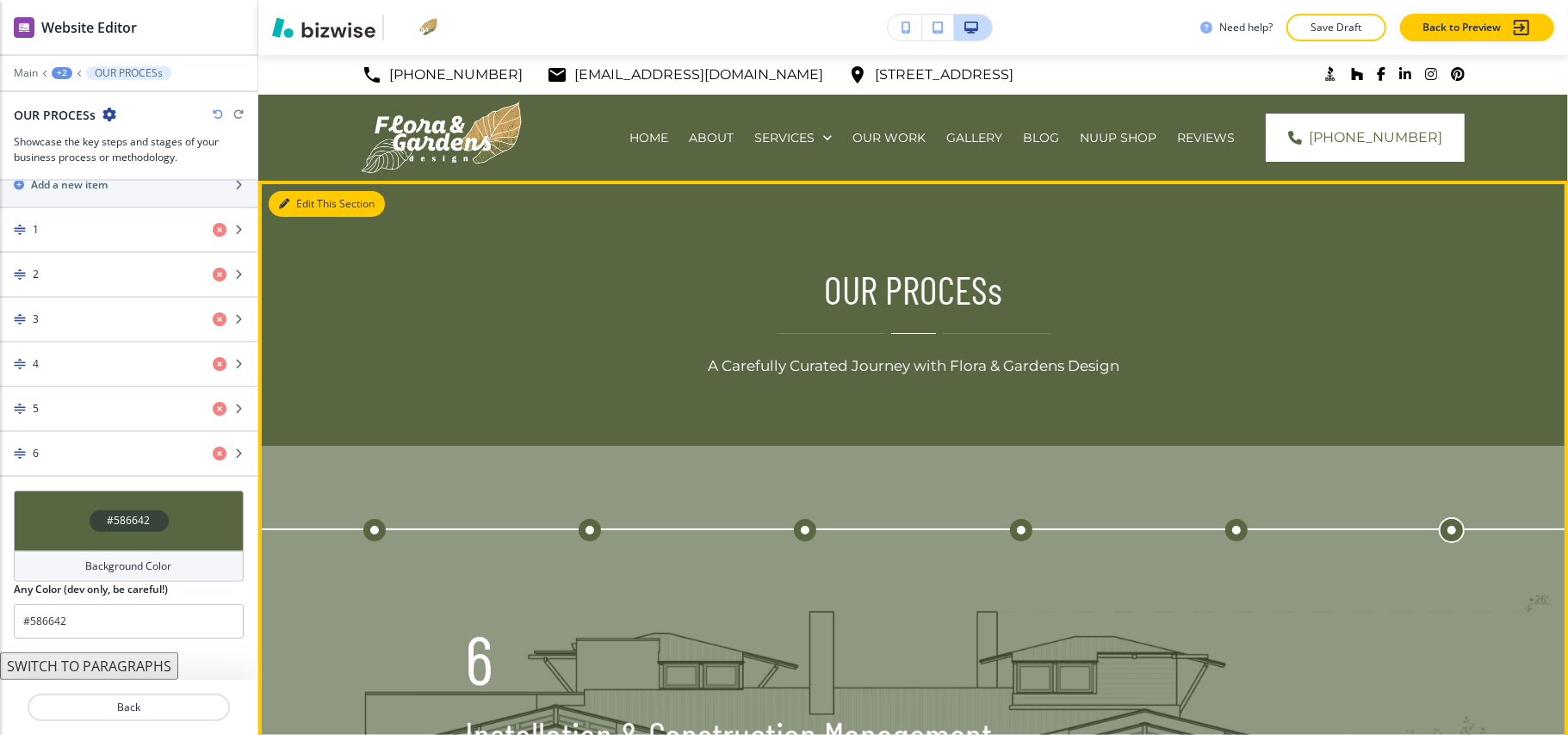
click at [299, 205] on button "Edit This Section" at bounding box center [326, 204] width 116 height 26
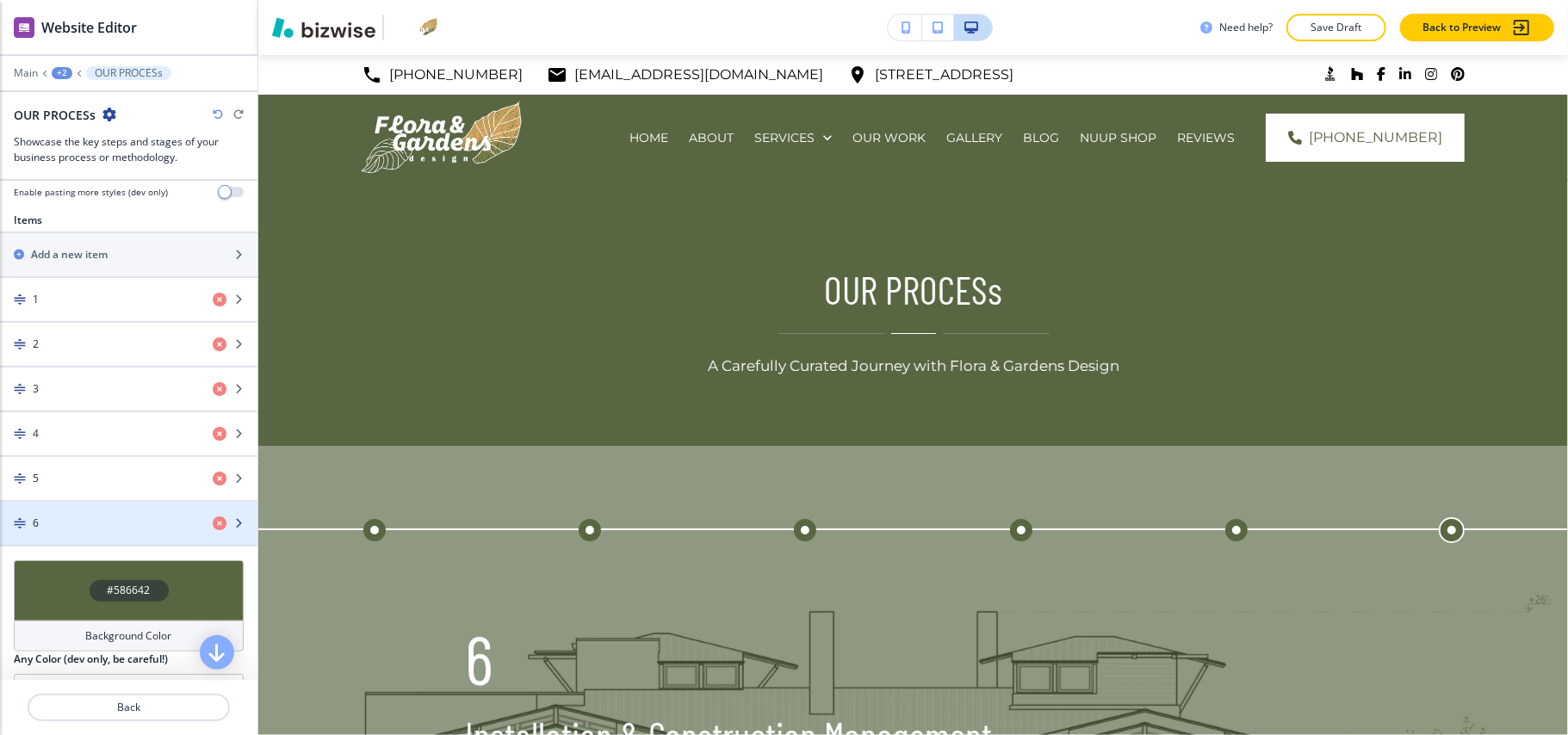
scroll to position [546, 0]
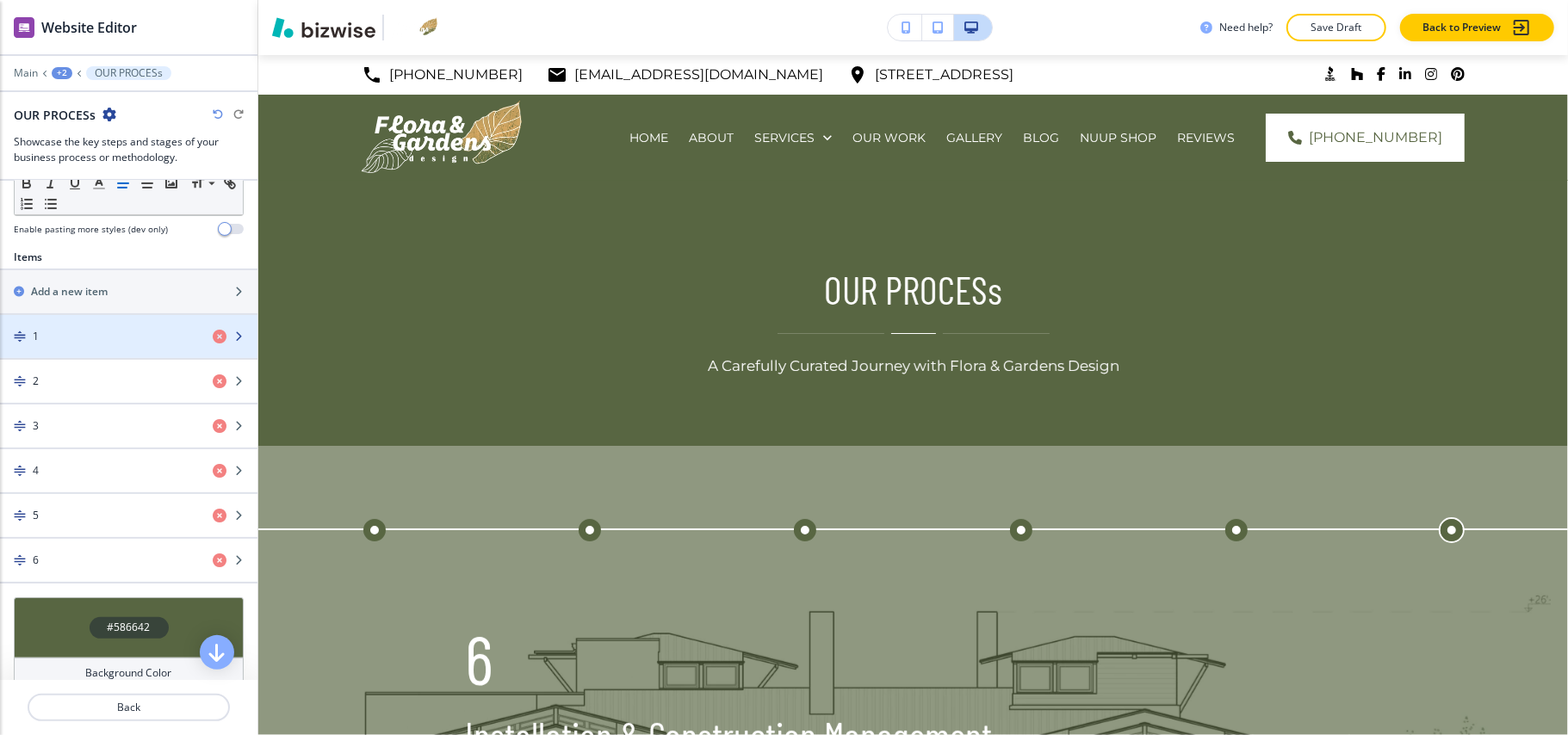
click at [100, 351] on div "button" at bounding box center [129, 351] width 257 height 14
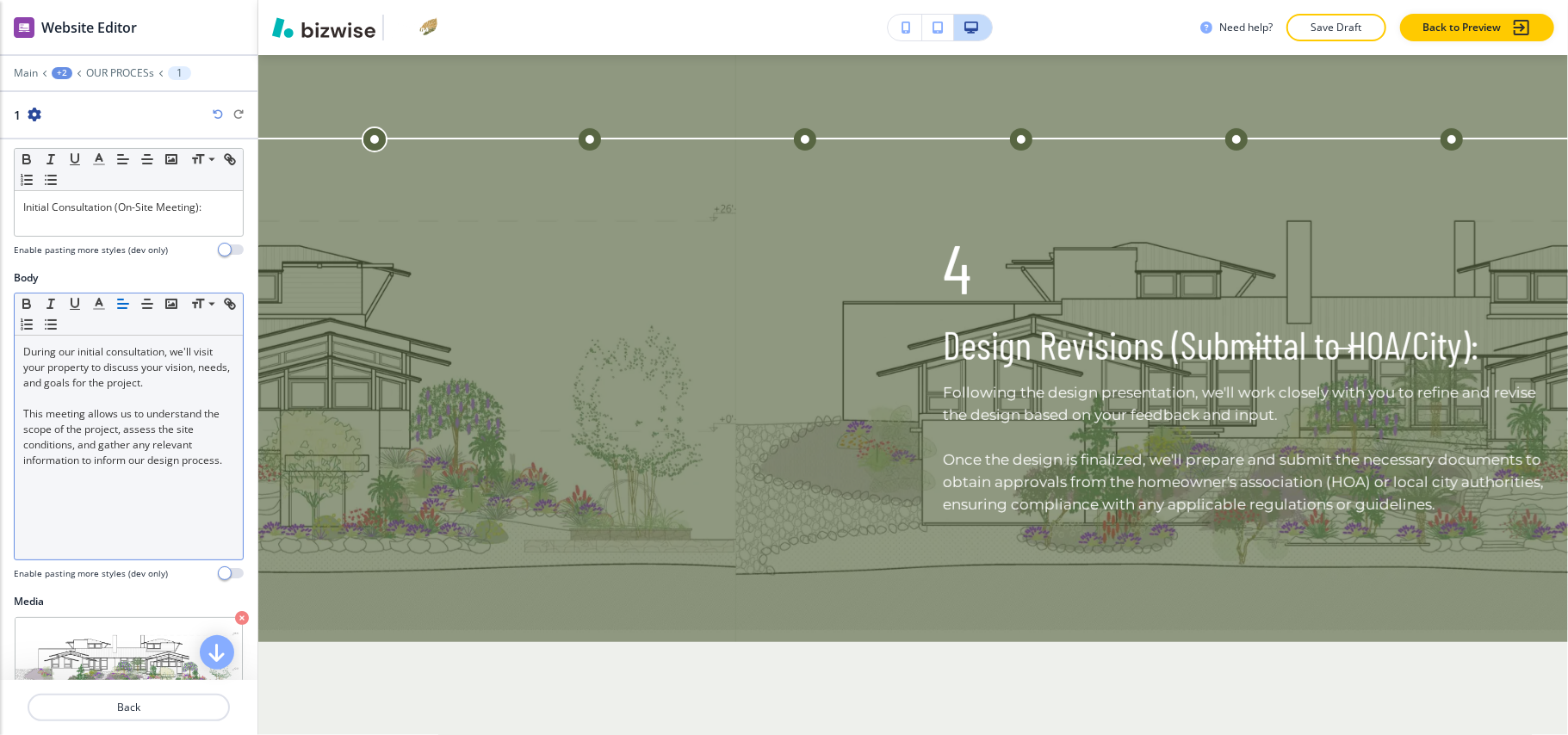
scroll to position [0, 0]
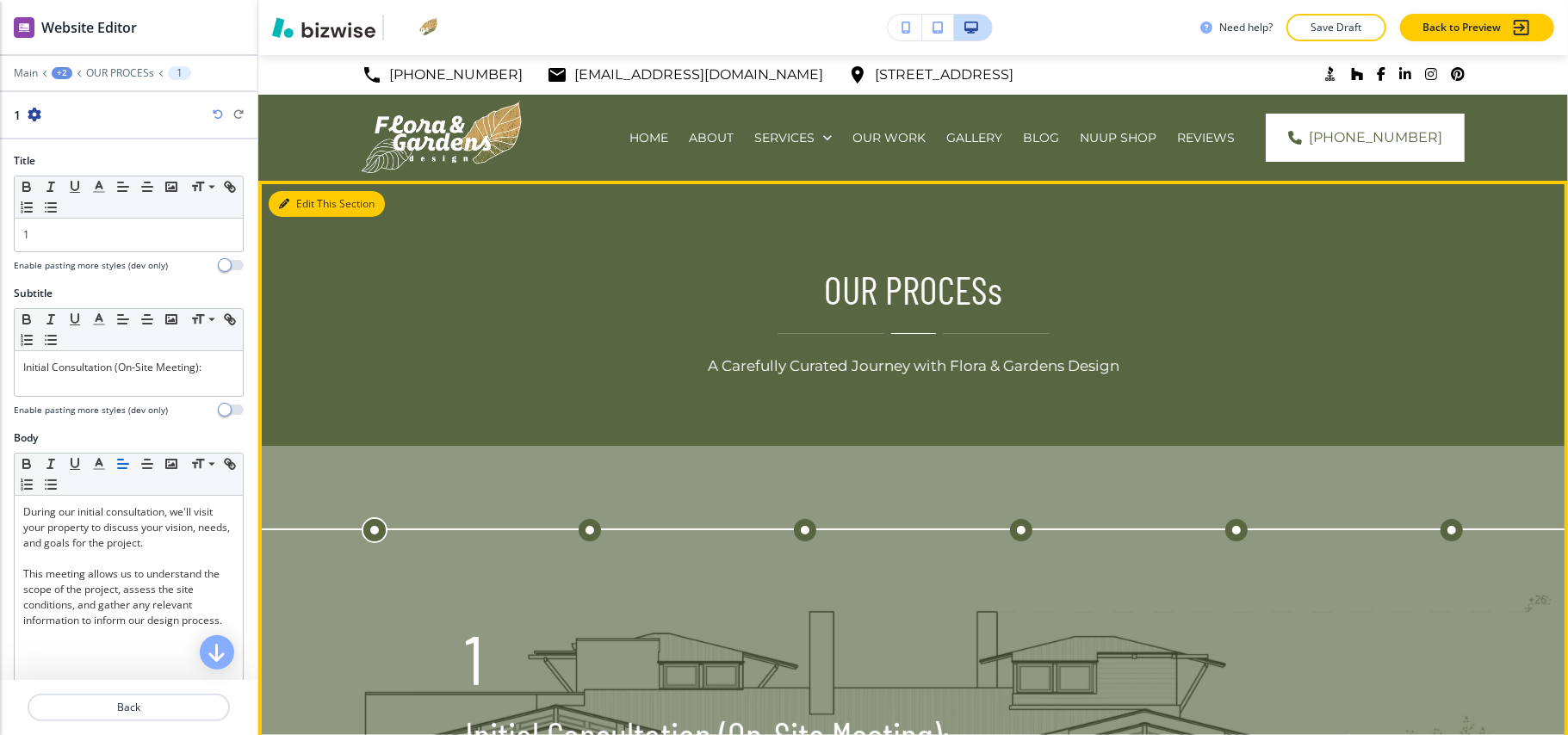
click at [307, 212] on button "Edit This Section" at bounding box center [326, 204] width 116 height 26
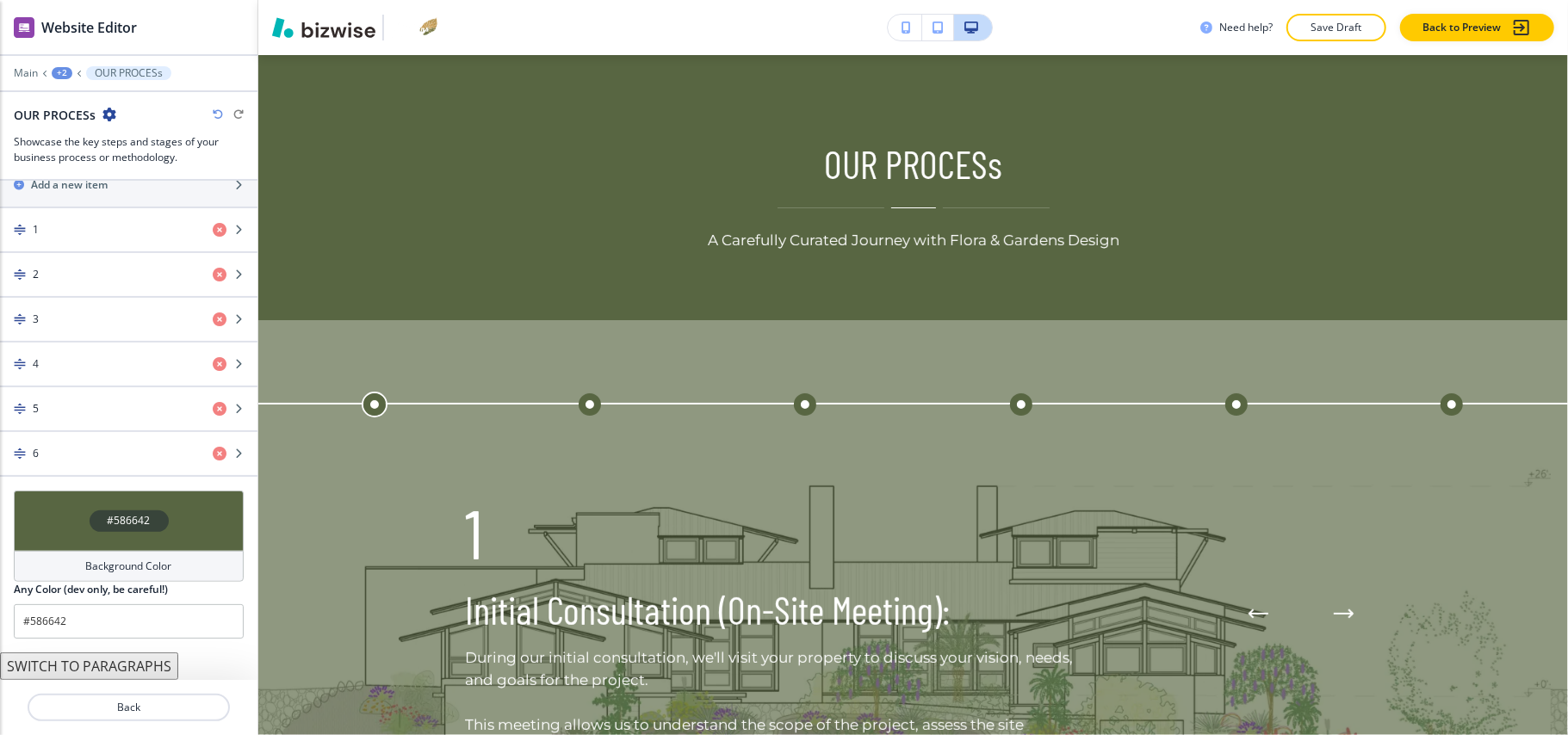
click at [52, 501] on div "#586642" at bounding box center [129, 522] width 230 height 60
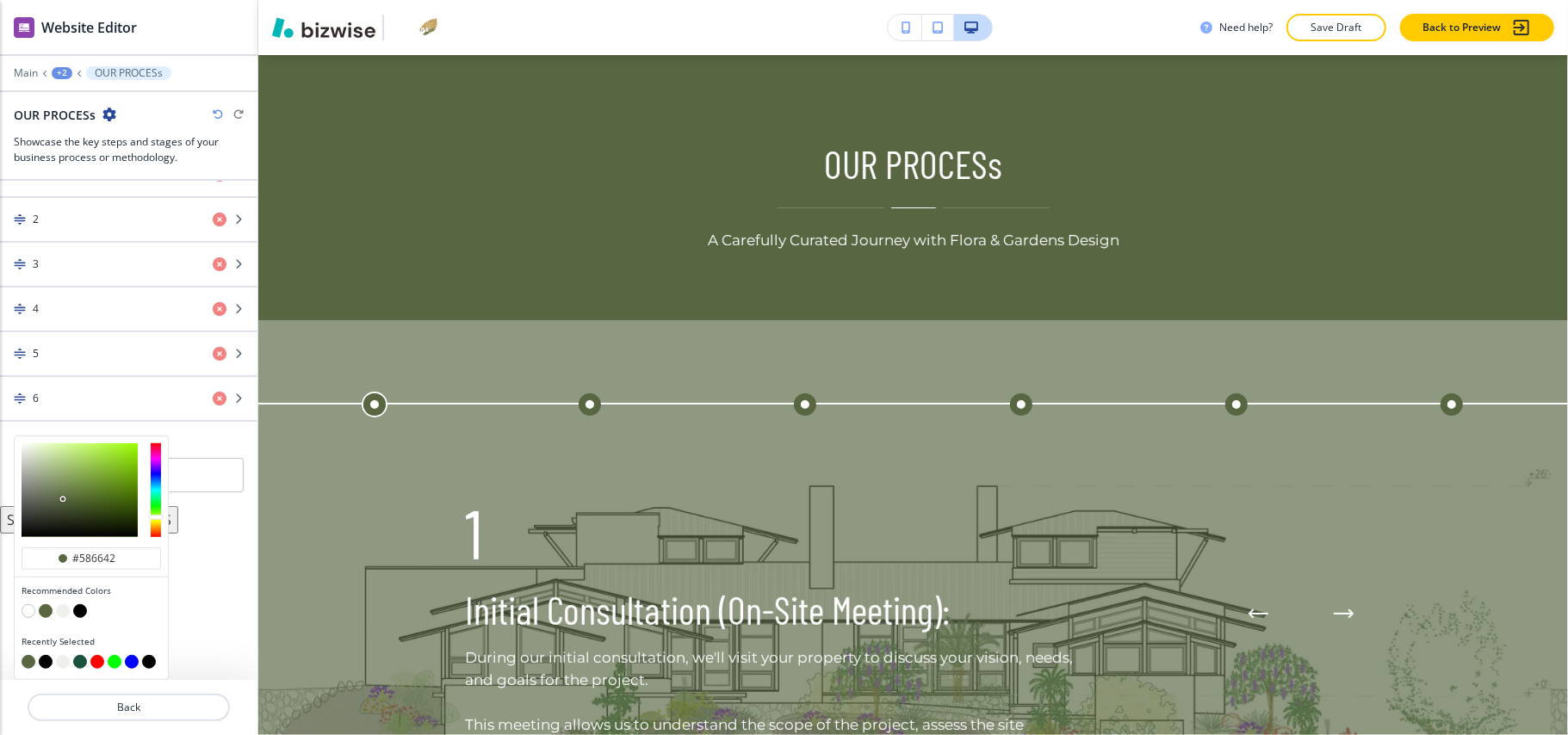
click at [86, 611] on button "button" at bounding box center [80, 611] width 14 height 14
type input "#000000"
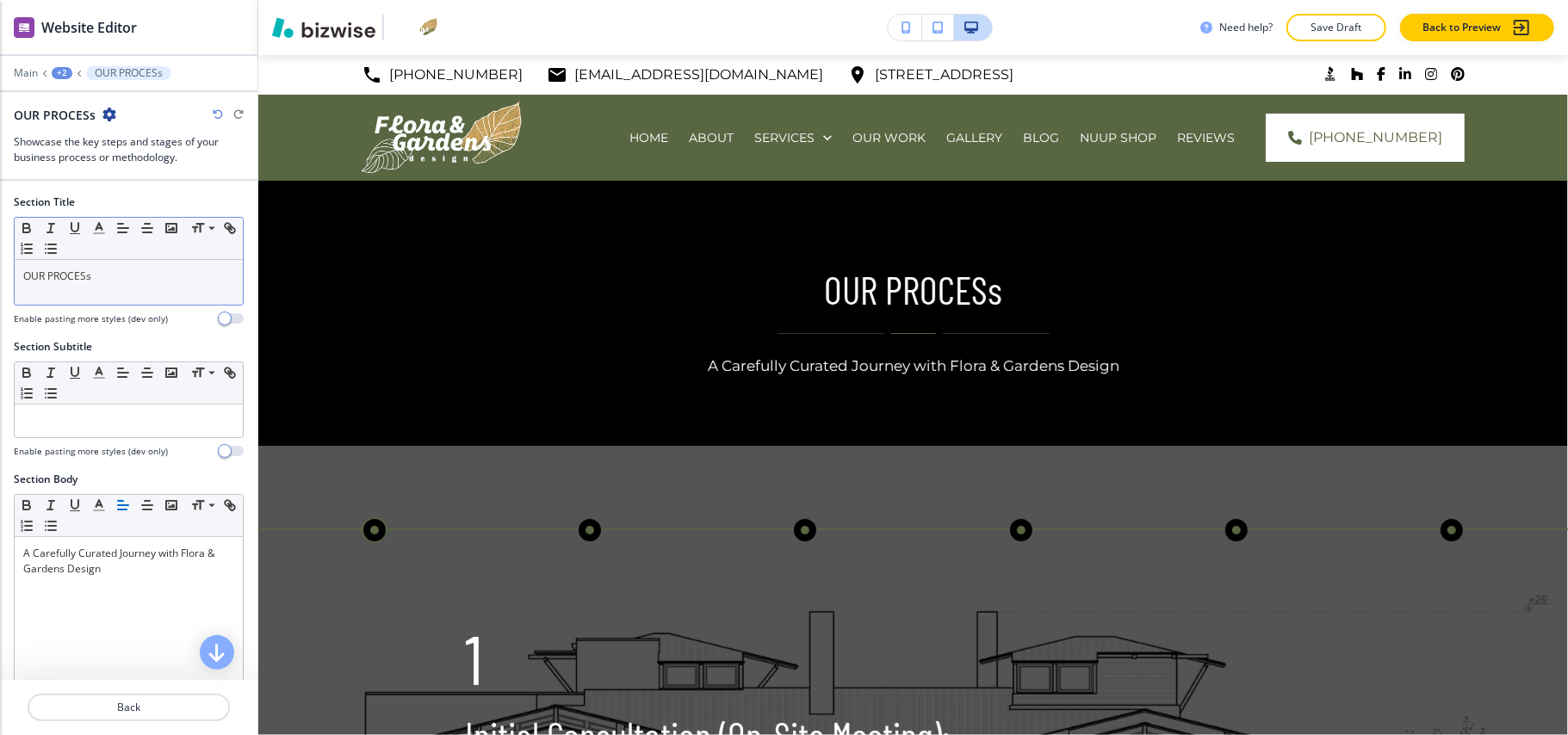
click at [138, 294] on div "OUR PROCESs" at bounding box center [129, 283] width 228 height 45
click at [58, 73] on div "+2" at bounding box center [61, 73] width 20 height 12
click at [85, 139] on button "OUR PROCESS" at bounding box center [106, 132] width 110 height 31
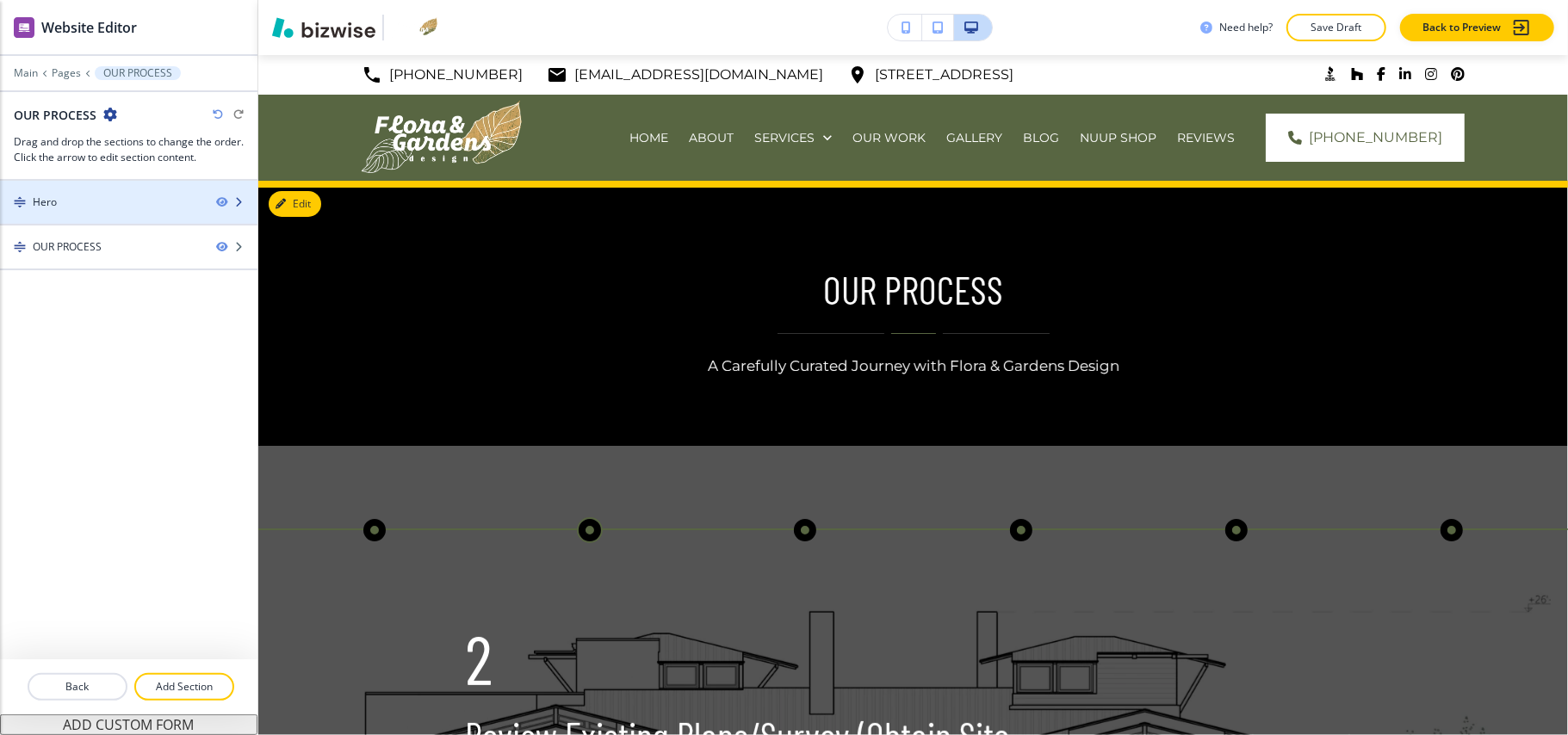
click at [83, 205] on div "Hero" at bounding box center [101, 203] width 203 height 16
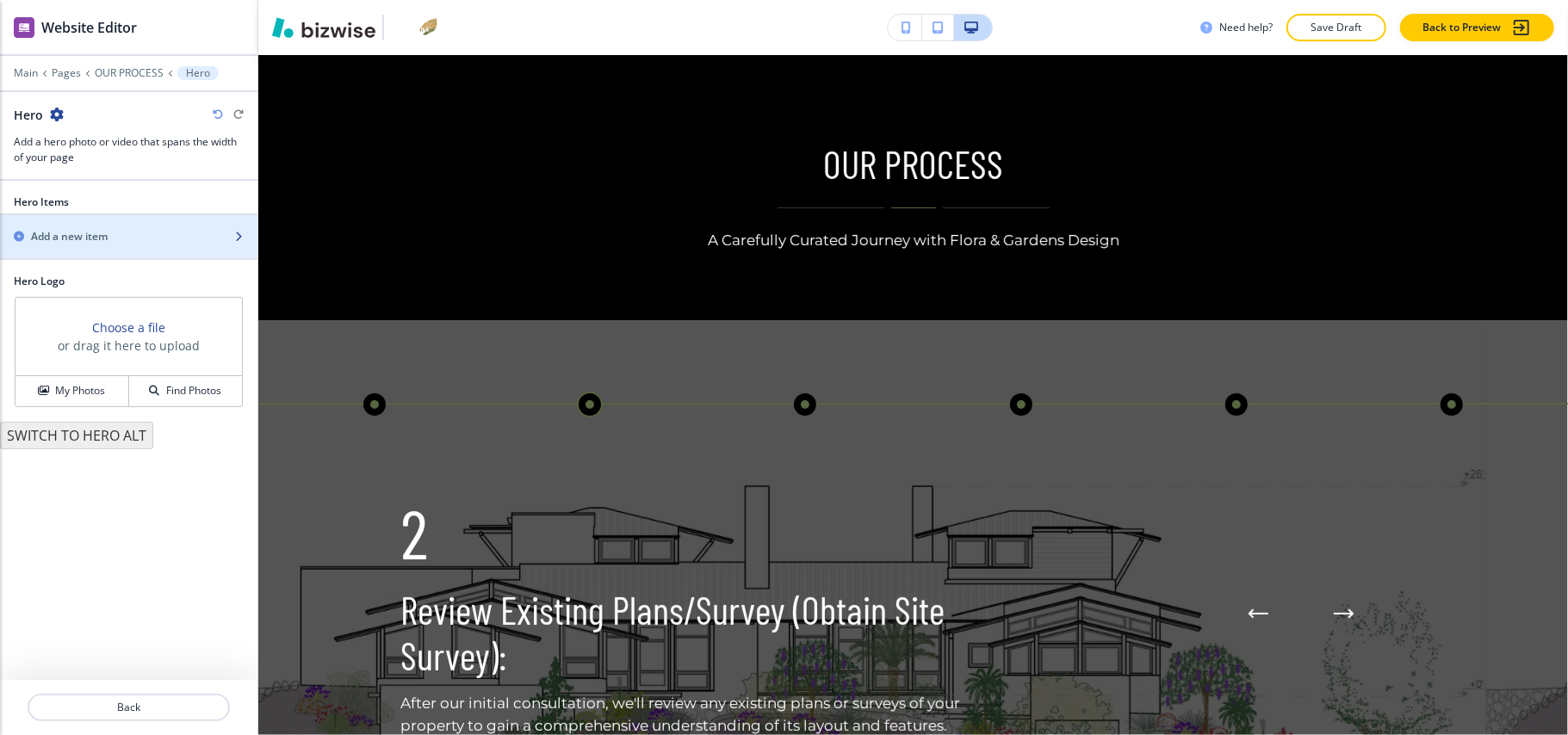
click at [74, 243] on h2 "Add a new item" at bounding box center [69, 237] width 77 height 16
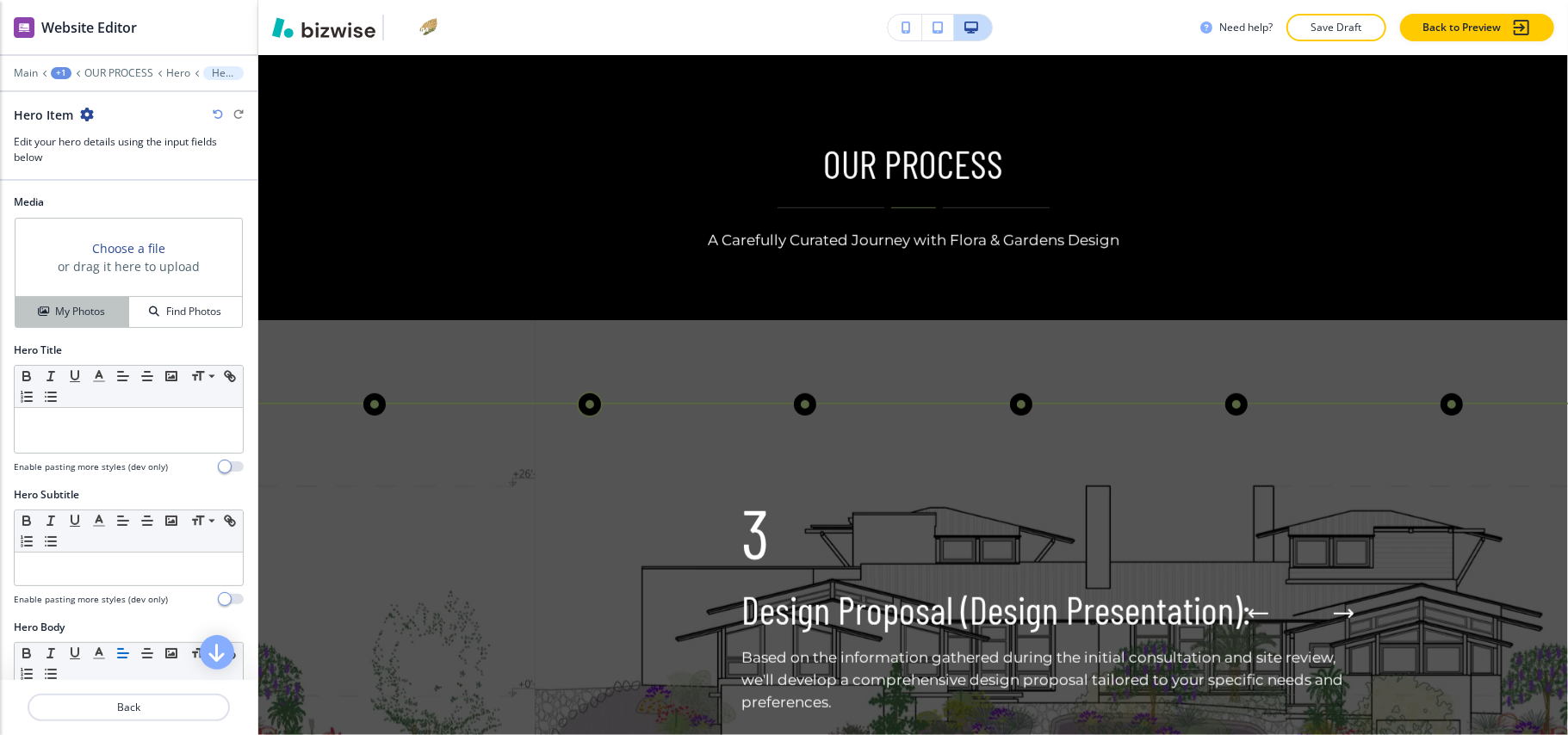
click at [74, 318] on h4 "My Photos" at bounding box center [80, 312] width 50 height 16
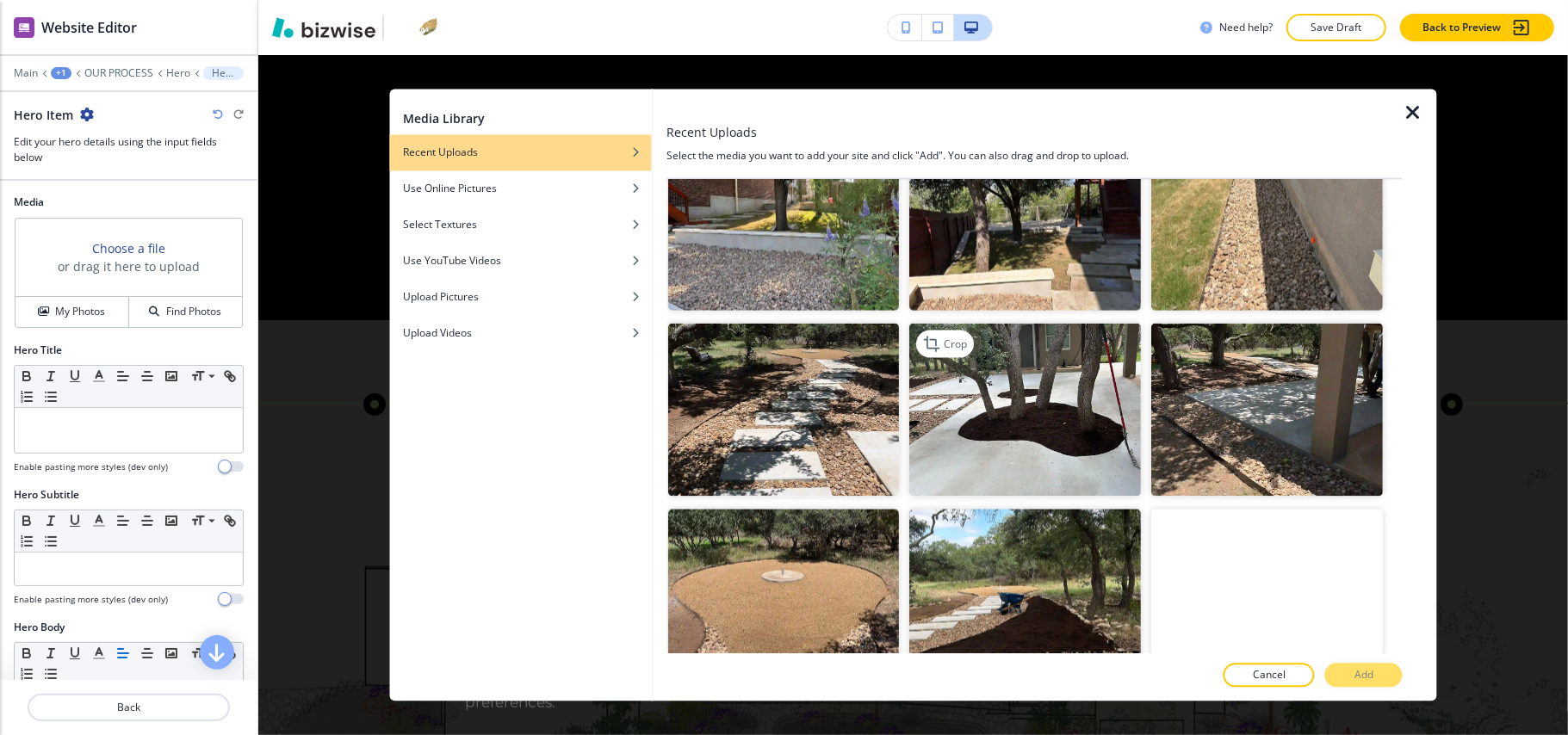
scroll to position [1952, 0]
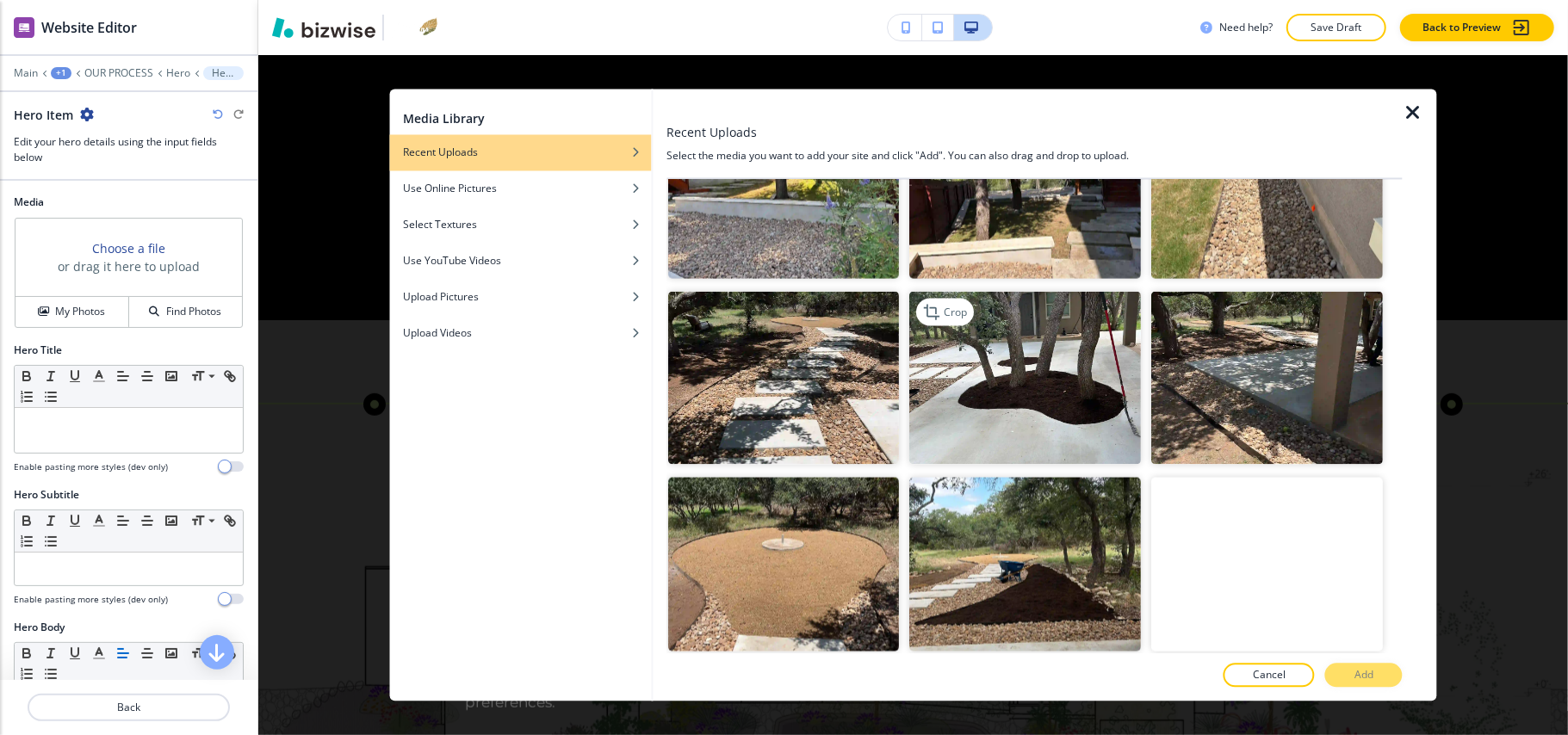
click at [1009, 336] on img "button" at bounding box center [1026, 378] width 232 height 174
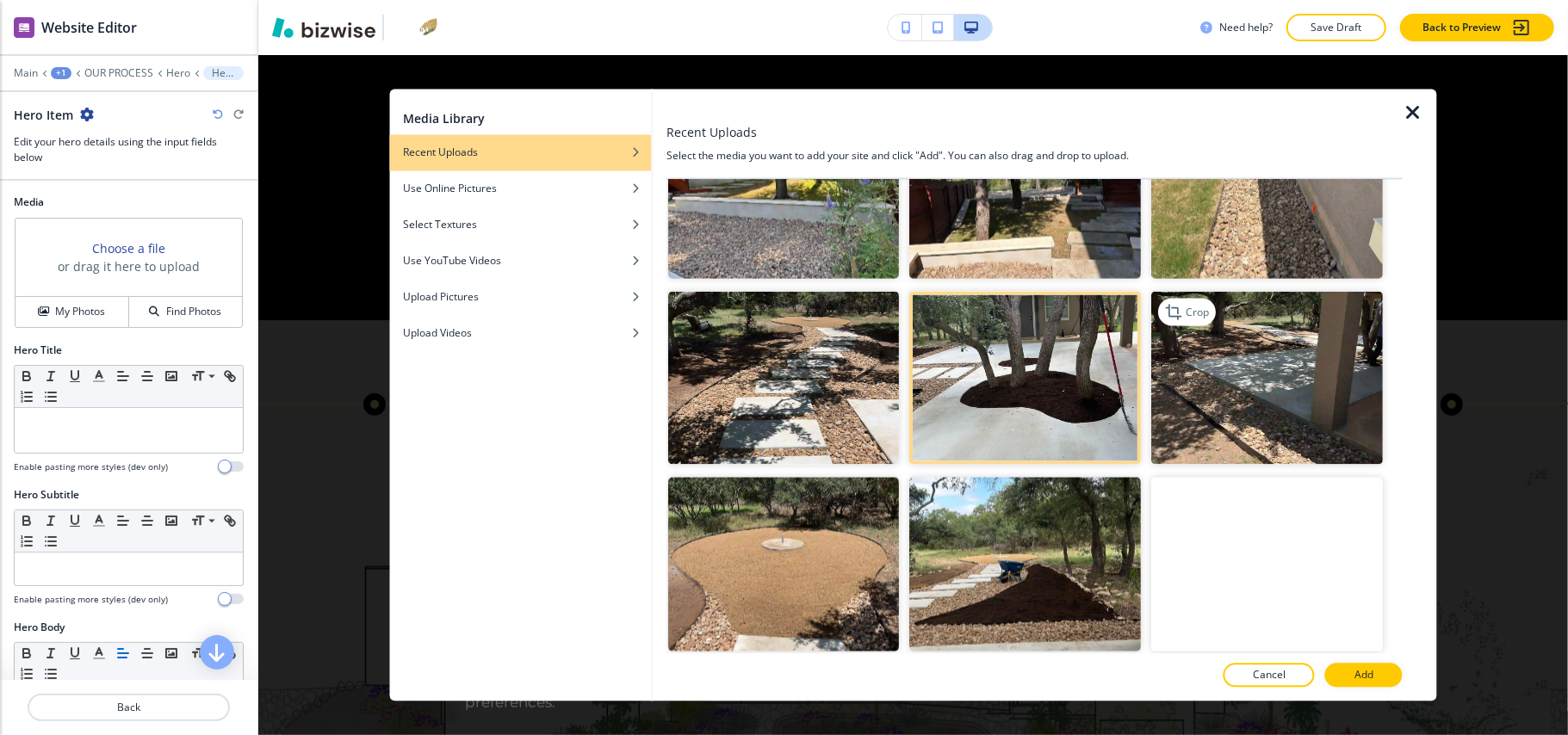
click at [1261, 343] on img "button" at bounding box center [1268, 378] width 232 height 174
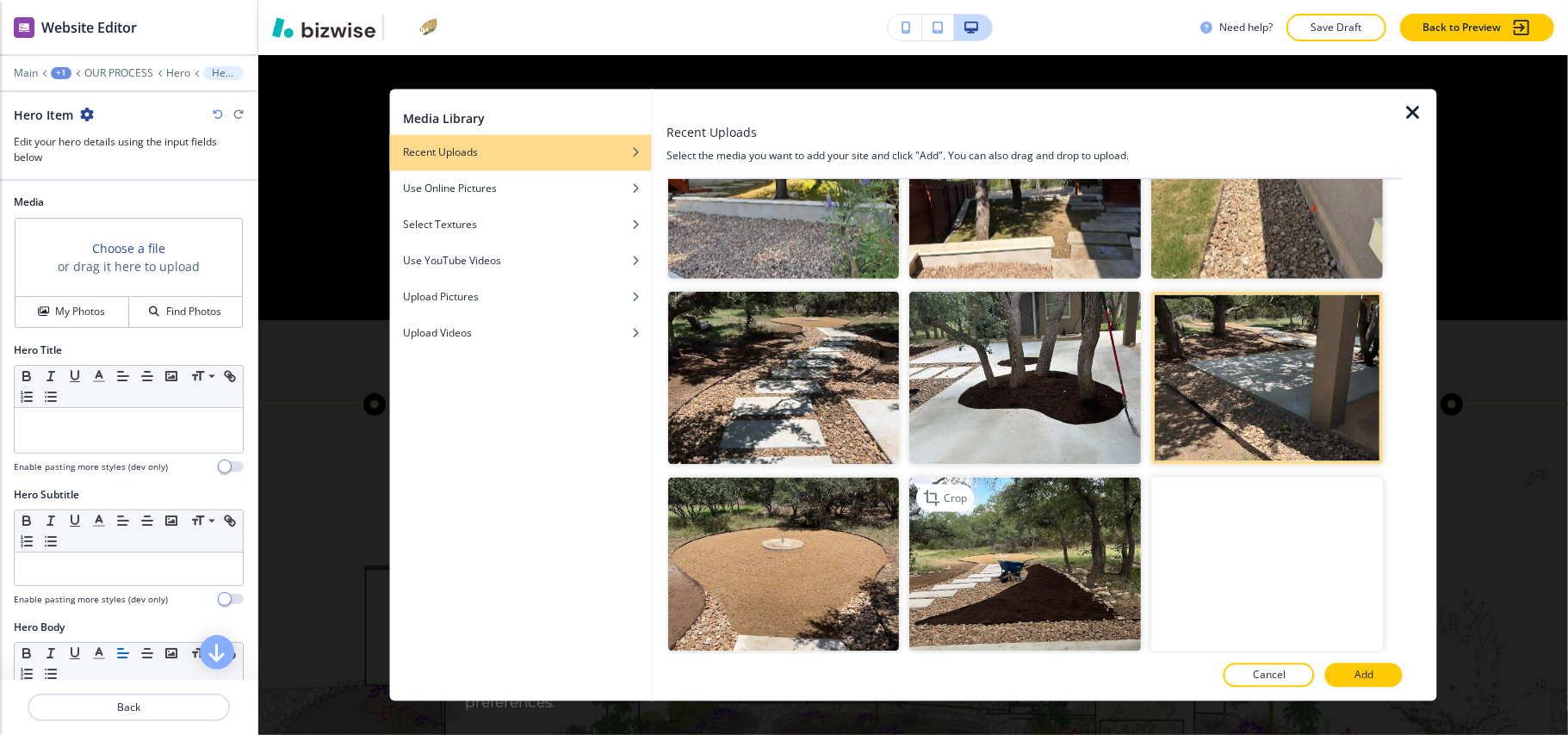
click at [978, 528] on img "button" at bounding box center [1026, 564] width 232 height 174
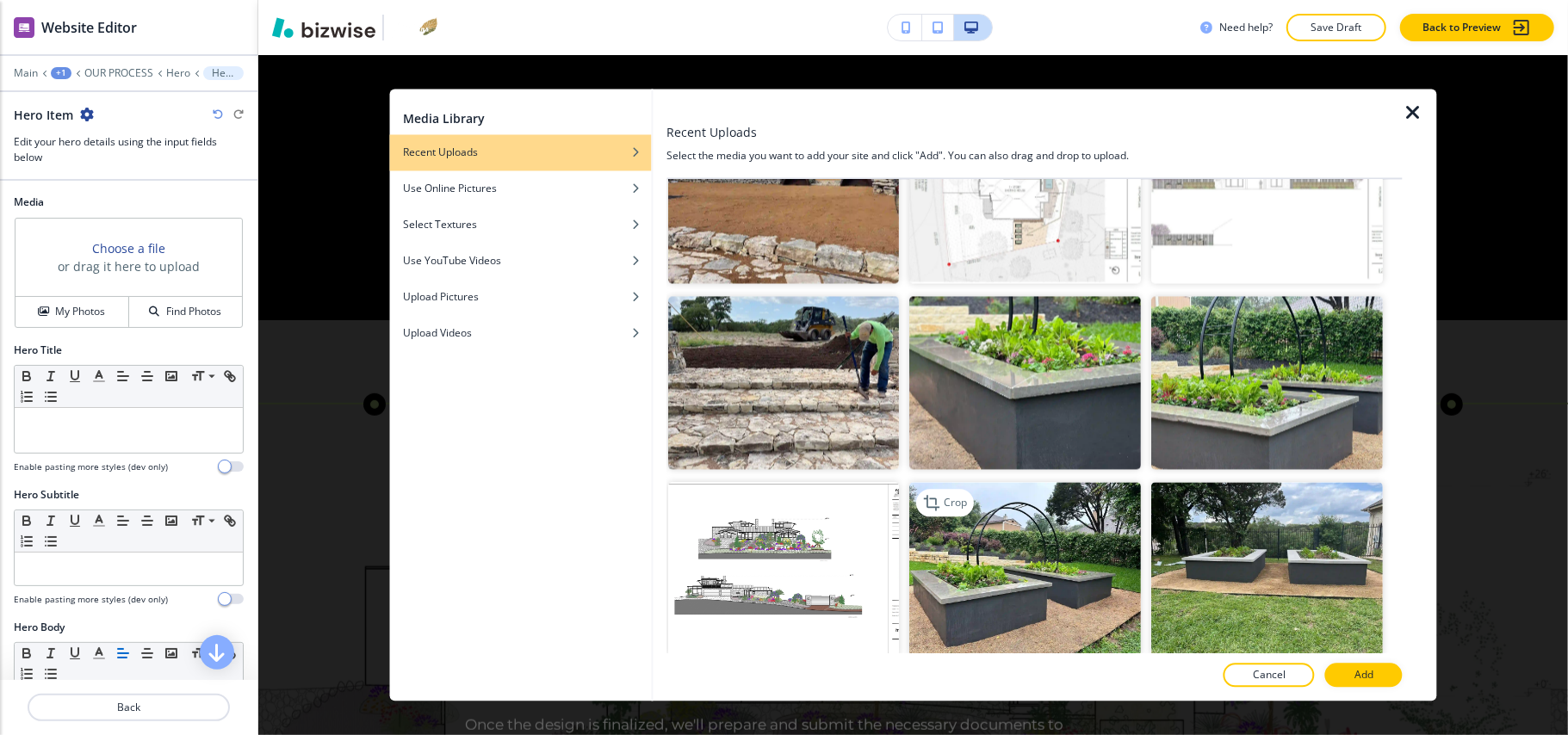
scroll to position [2641, 0]
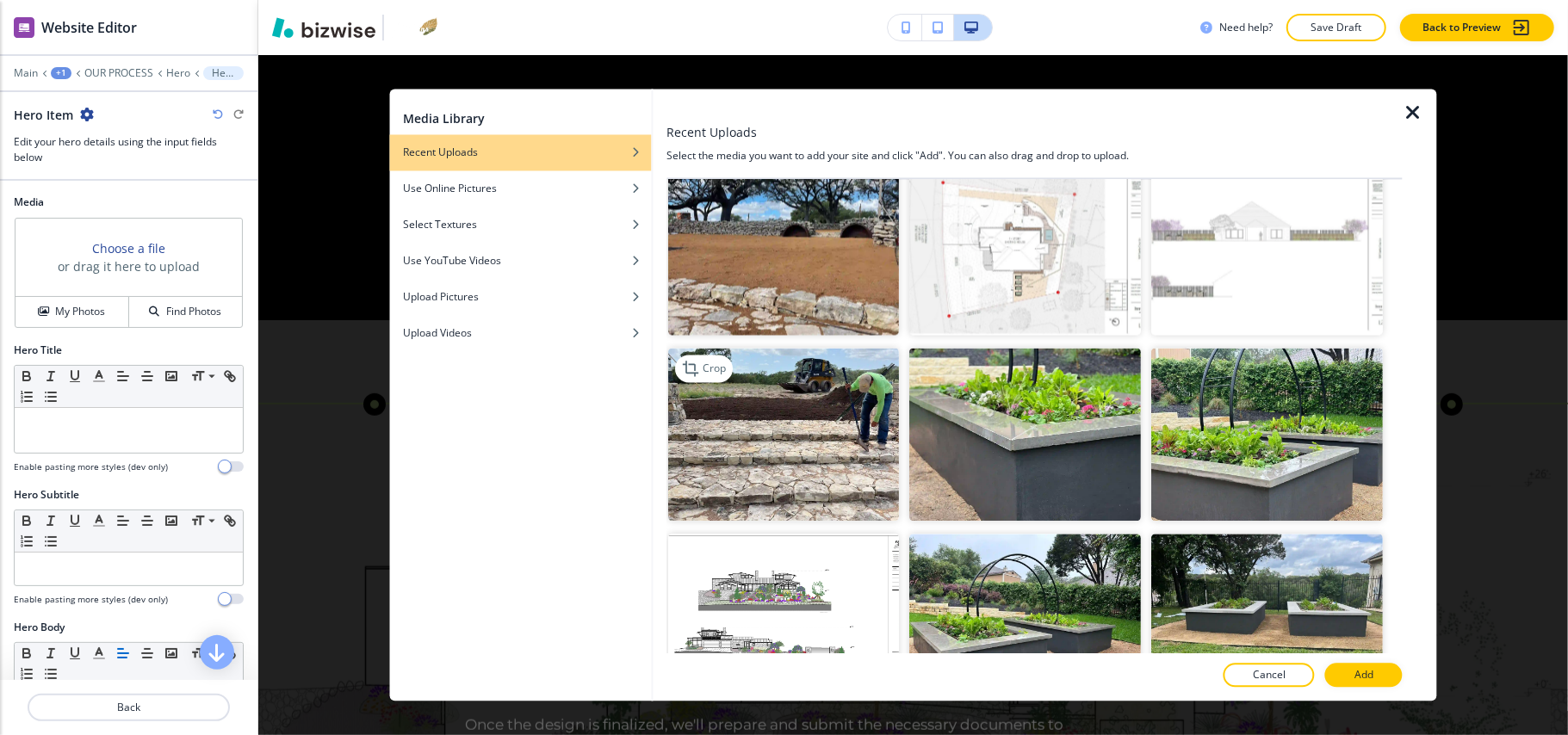
click at [788, 372] on img "button" at bounding box center [784, 435] width 232 height 174
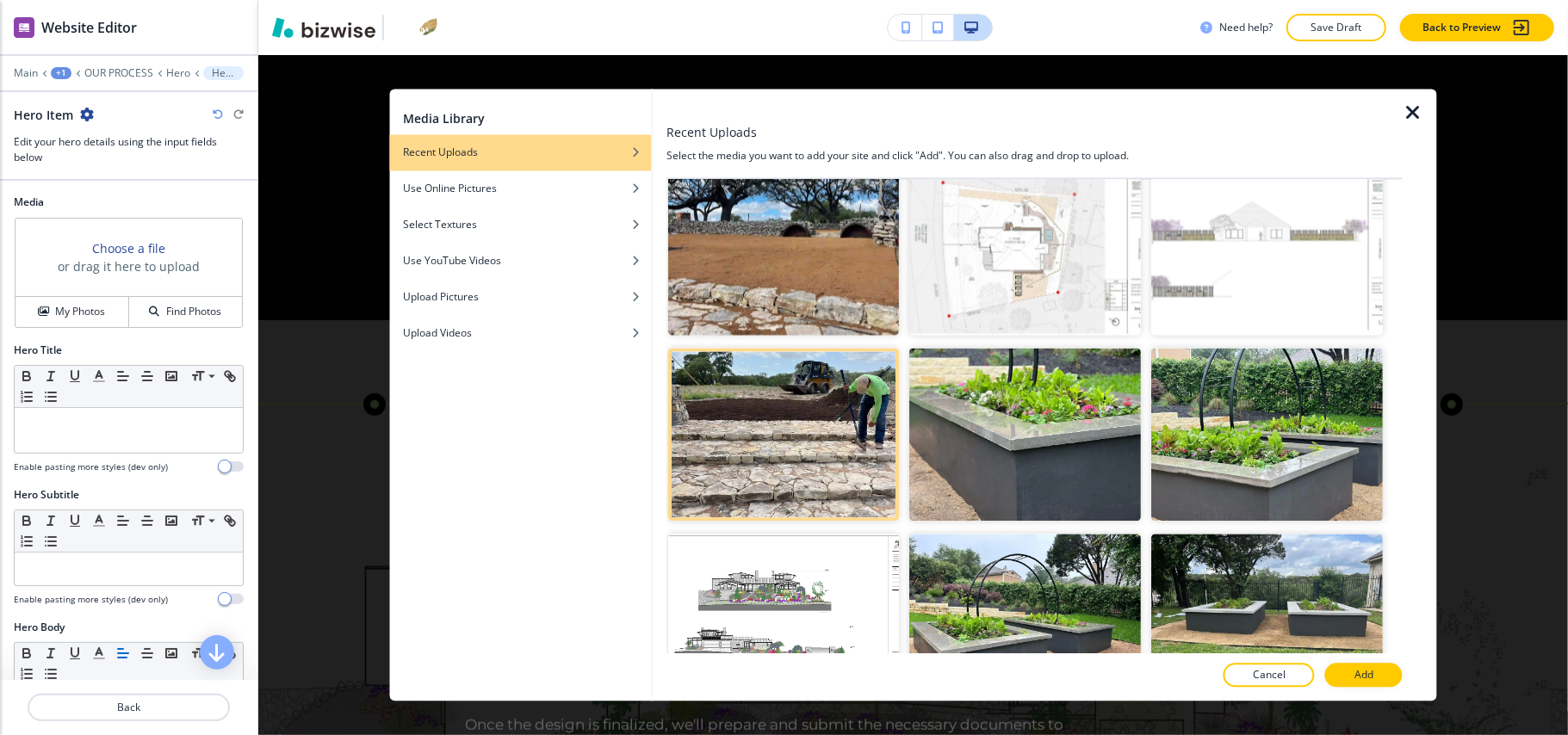
drag, startPoint x: 1358, startPoint y: 678, endPoint x: 1368, endPoint y: 683, distance: 11.2
click at [1360, 677] on p "Add" at bounding box center [1363, 677] width 19 height 16
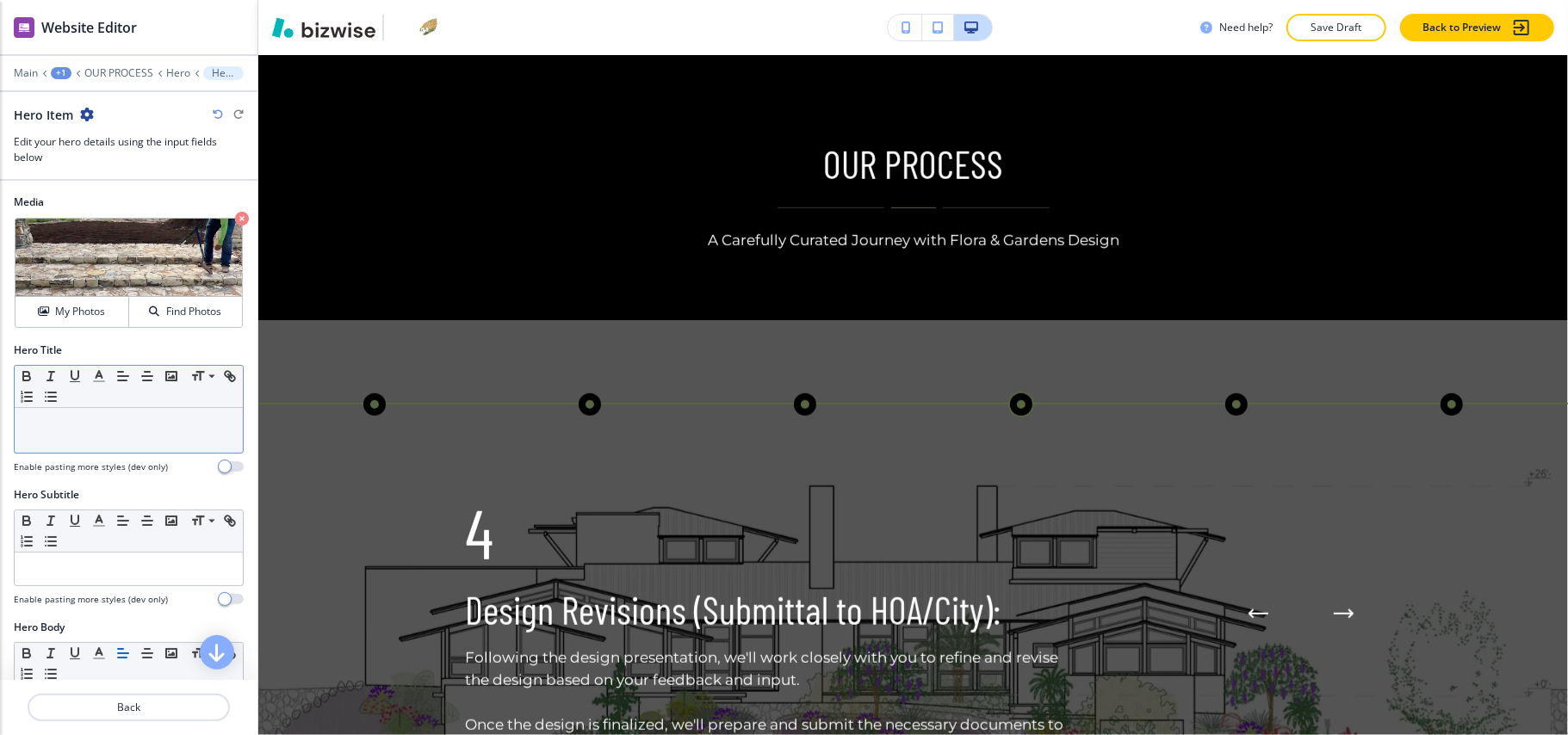
click at [48, 440] on div at bounding box center [129, 431] width 228 height 45
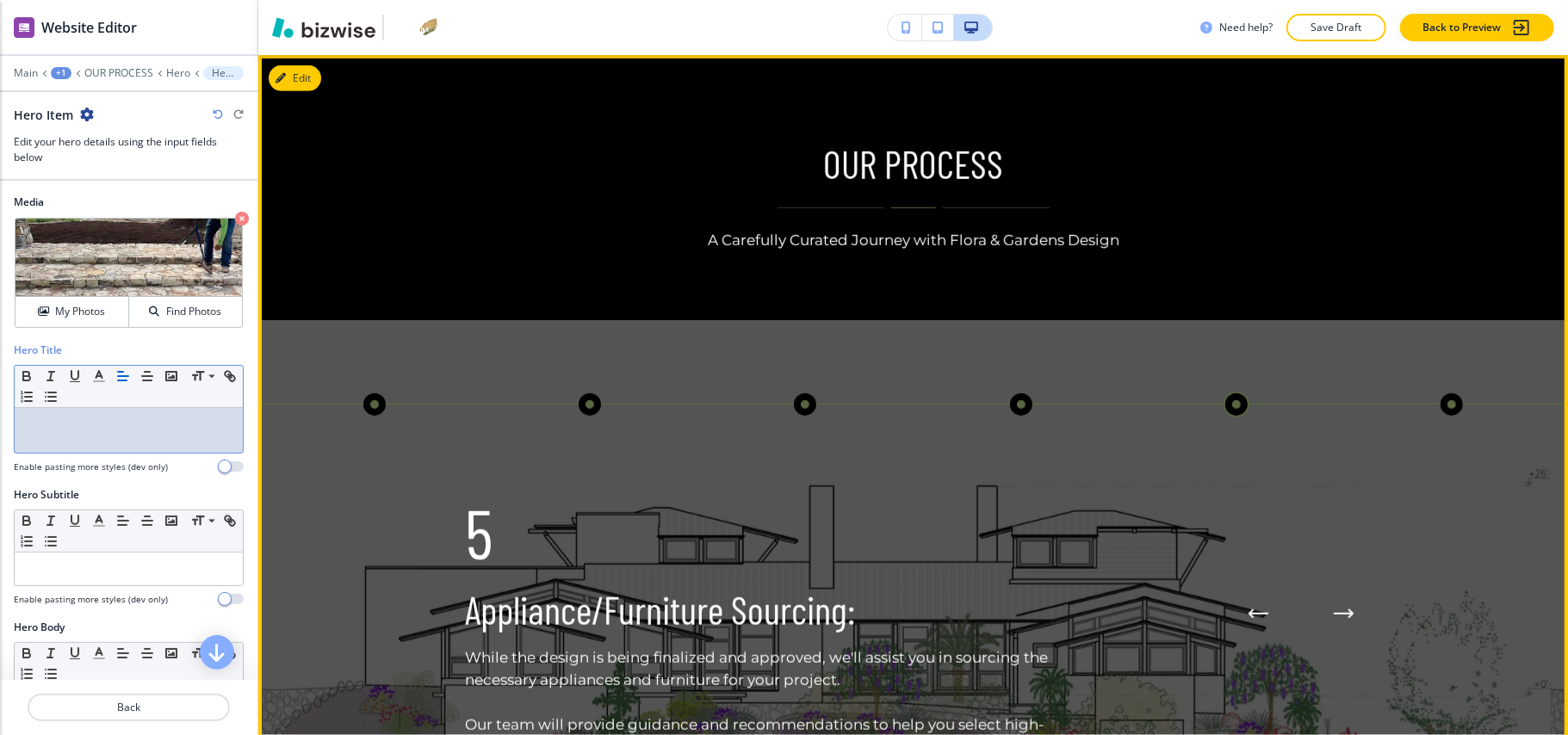
click at [1093, 156] on p "OUR PROCESS" at bounding box center [913, 164] width 552 height 46
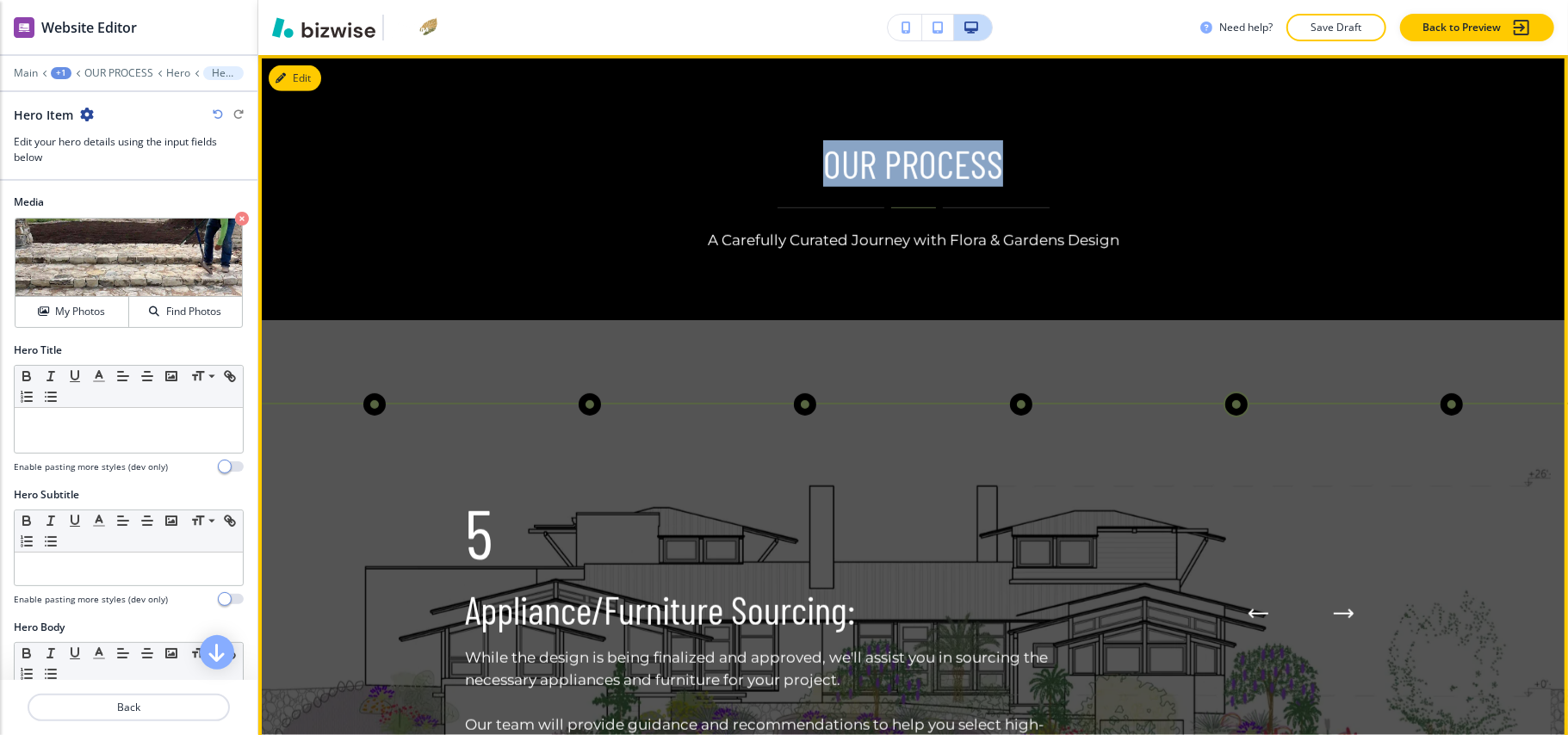
drag, startPoint x: 796, startPoint y: 156, endPoint x: 1100, endPoint y: 157, distance: 304.0
click at [1100, 157] on p "OUR PROCESS" at bounding box center [913, 164] width 552 height 46
copy p "OUR PROCESS"
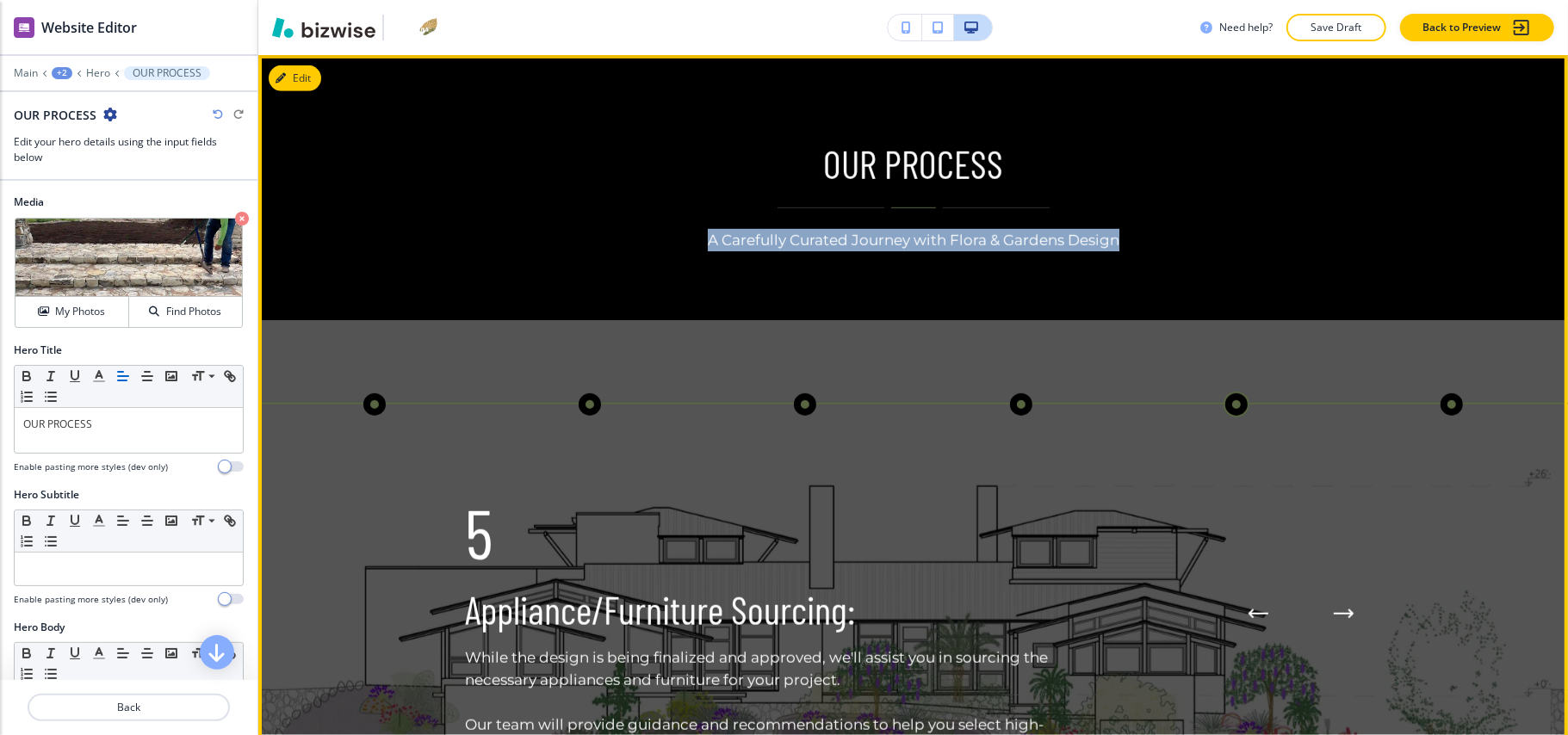
drag, startPoint x: 682, startPoint y: 241, endPoint x: 1199, endPoint y: 239, distance: 517.0
click at [1199, 239] on div "OUR PROCESS A Carefully Curated Journey with Flora & Gardens Design" at bounding box center [913, 196] width 1103 height 110
copy p "A Carefully Curated Journey with Flora & Gardens Design"
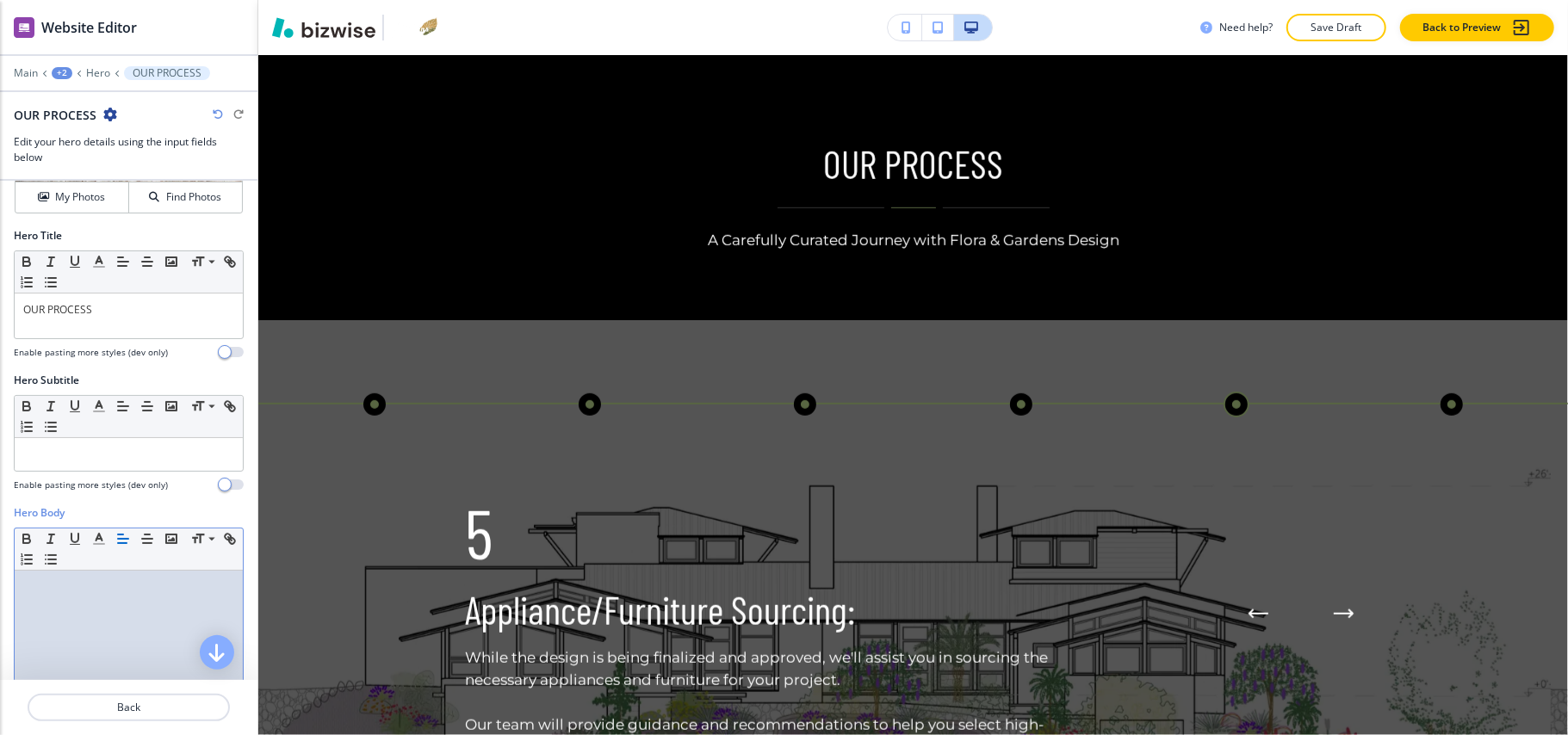
scroll to position [370, 0]
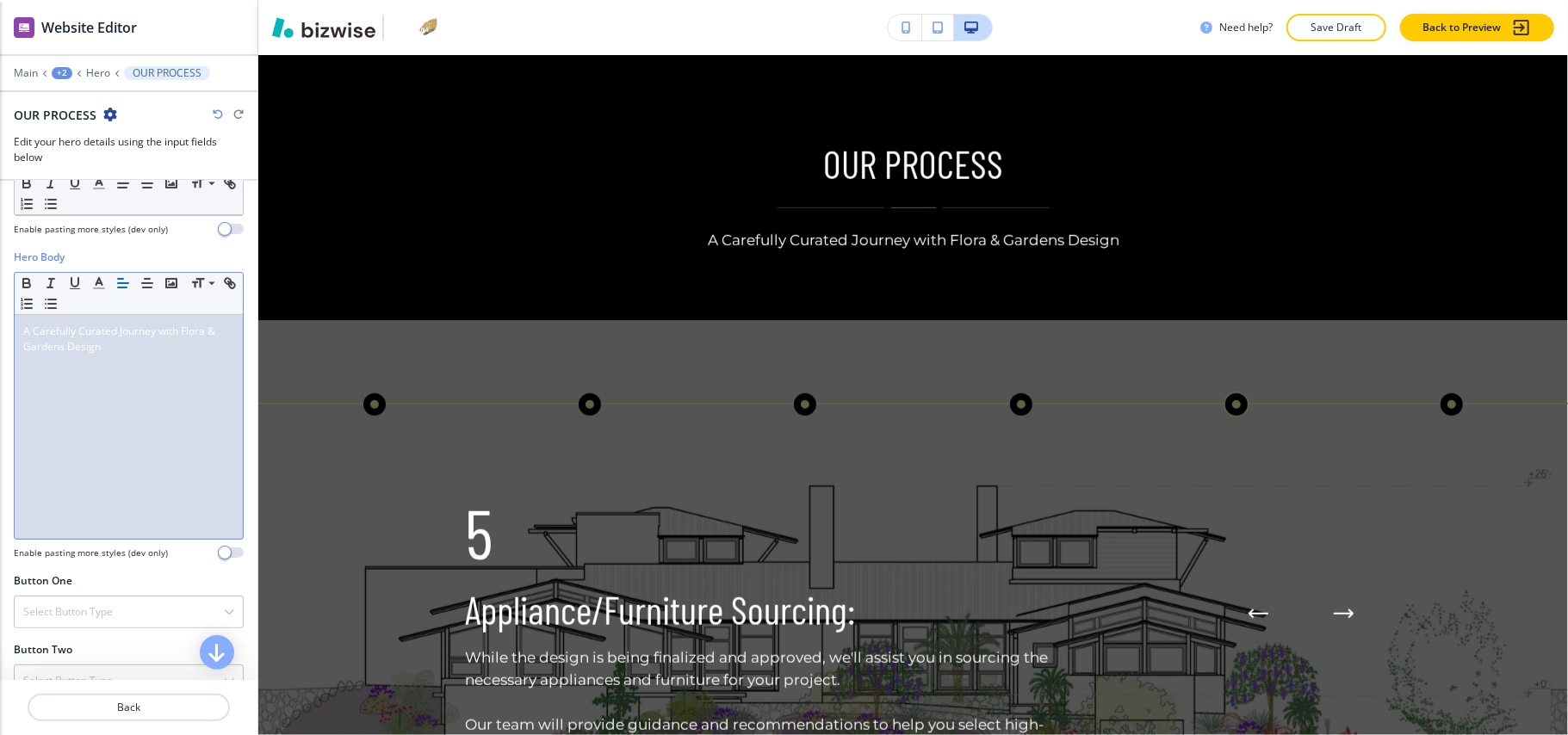
click at [112, 328] on span "A Carefully Curated Journey with Flora & Gardens Design" at bounding box center [121, 338] width 195 height 30
click at [115, 352] on p "A Carefully Curated Journey with Flora & Gardens Design" at bounding box center [129, 339] width 210 height 31
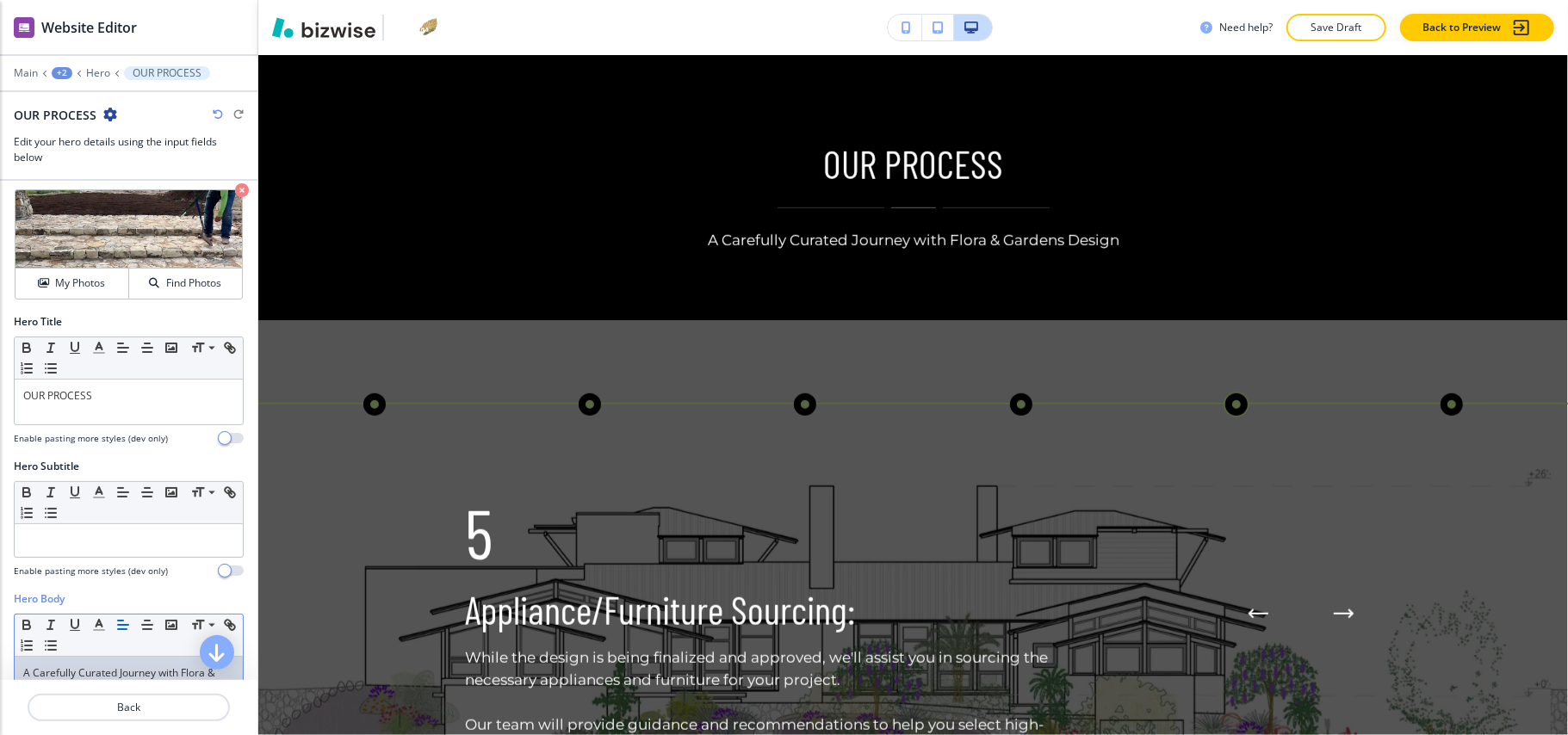
scroll to position [26, 0]
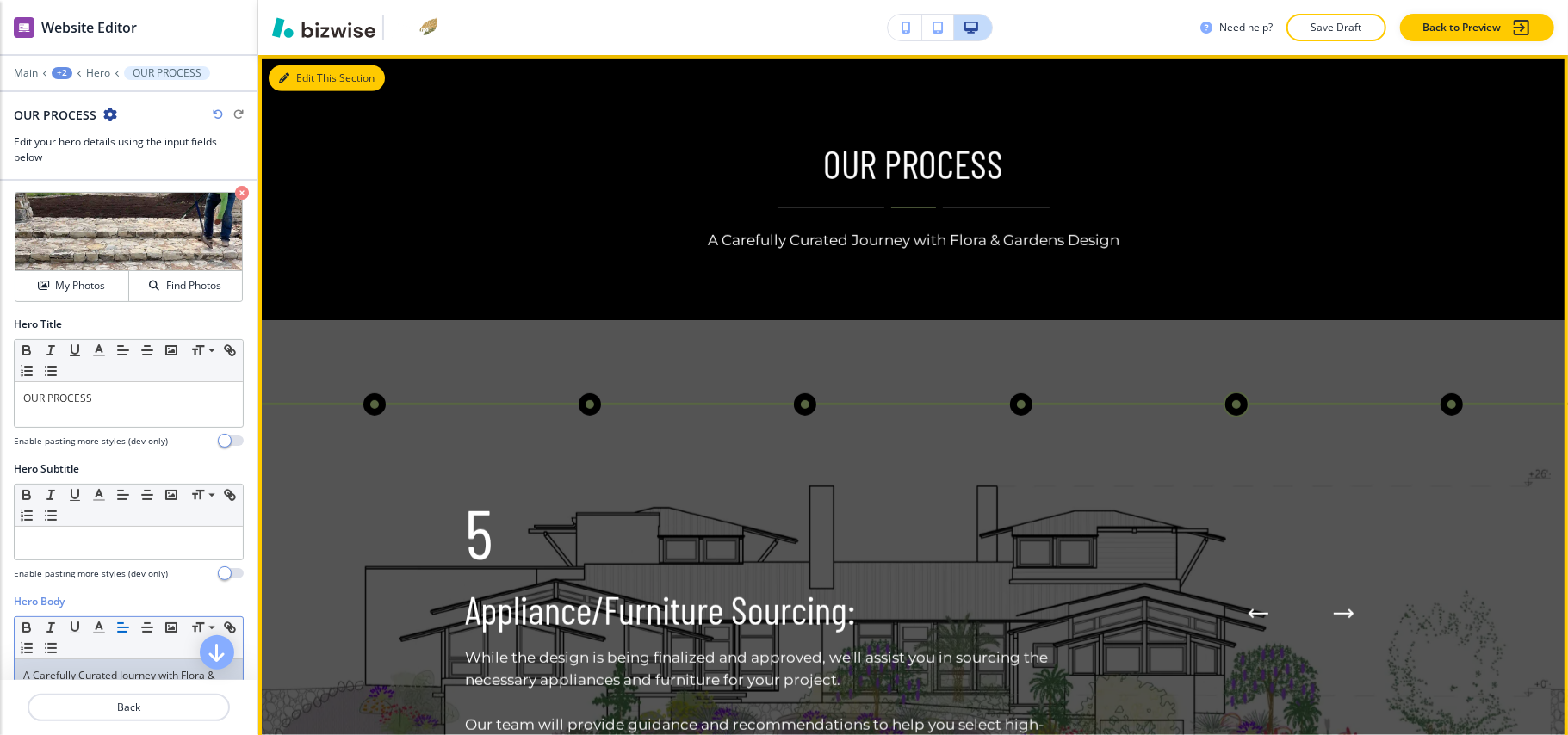
click at [284, 73] on icon "button" at bounding box center [284, 78] width 11 height 11
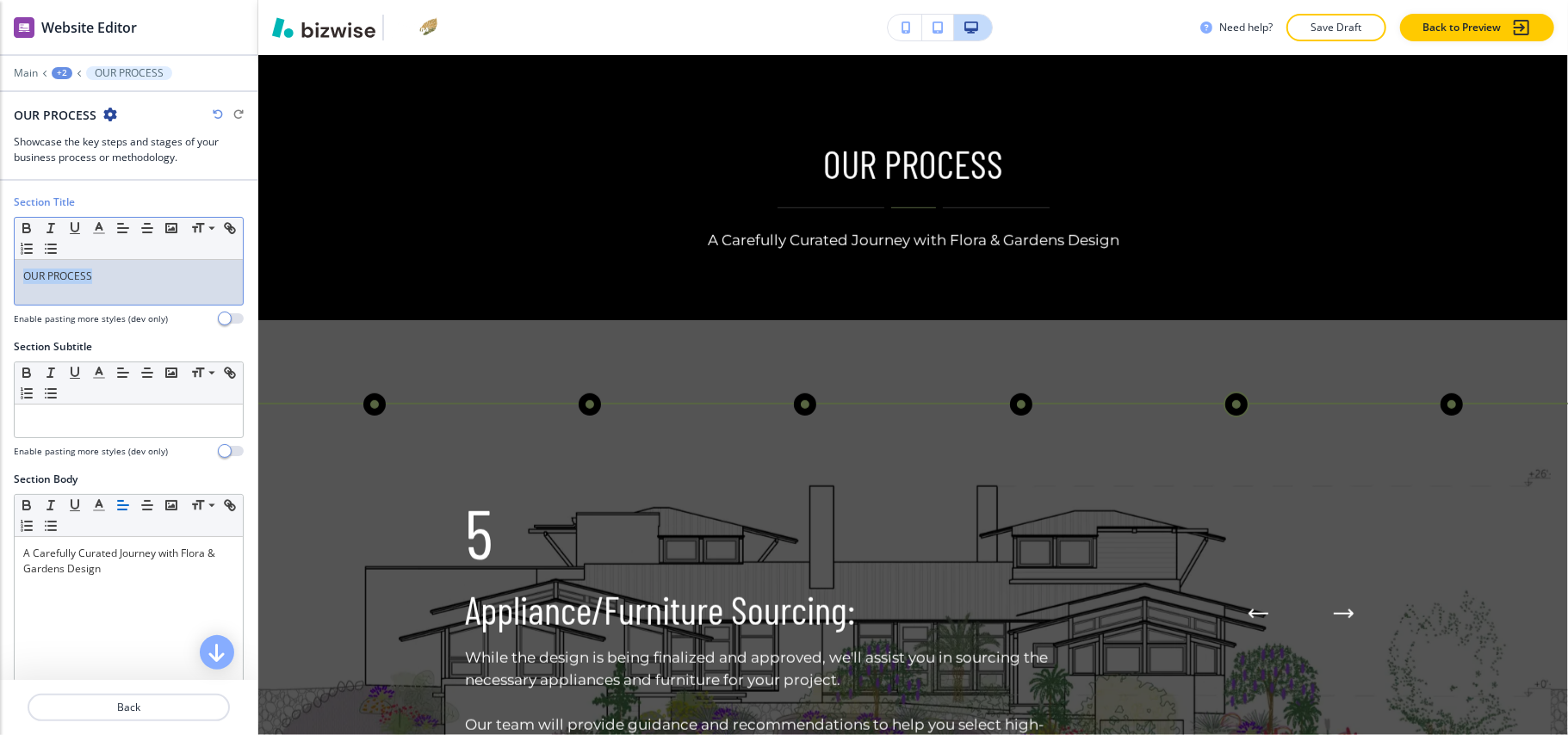
drag, startPoint x: 111, startPoint y: 290, endPoint x: 0, endPoint y: 290, distance: 111.0
click at [0, 290] on div "Section Title Small Normal Large Huge OUR PROCESS Enable pasting more styles (d…" at bounding box center [129, 267] width 257 height 144
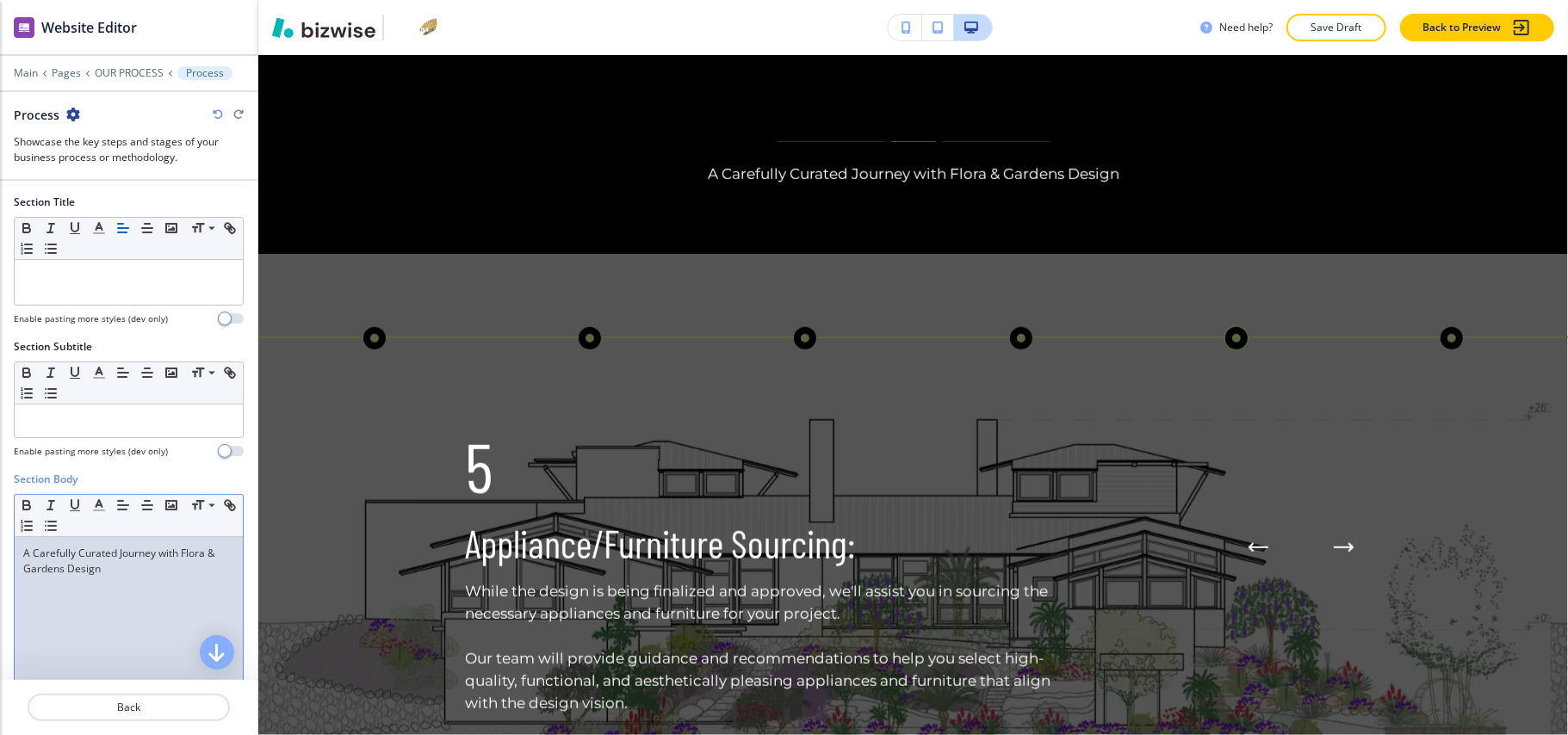
click at [115, 570] on p "A Carefully Curated Journey with Flora & Gardens Design" at bounding box center [129, 561] width 210 height 31
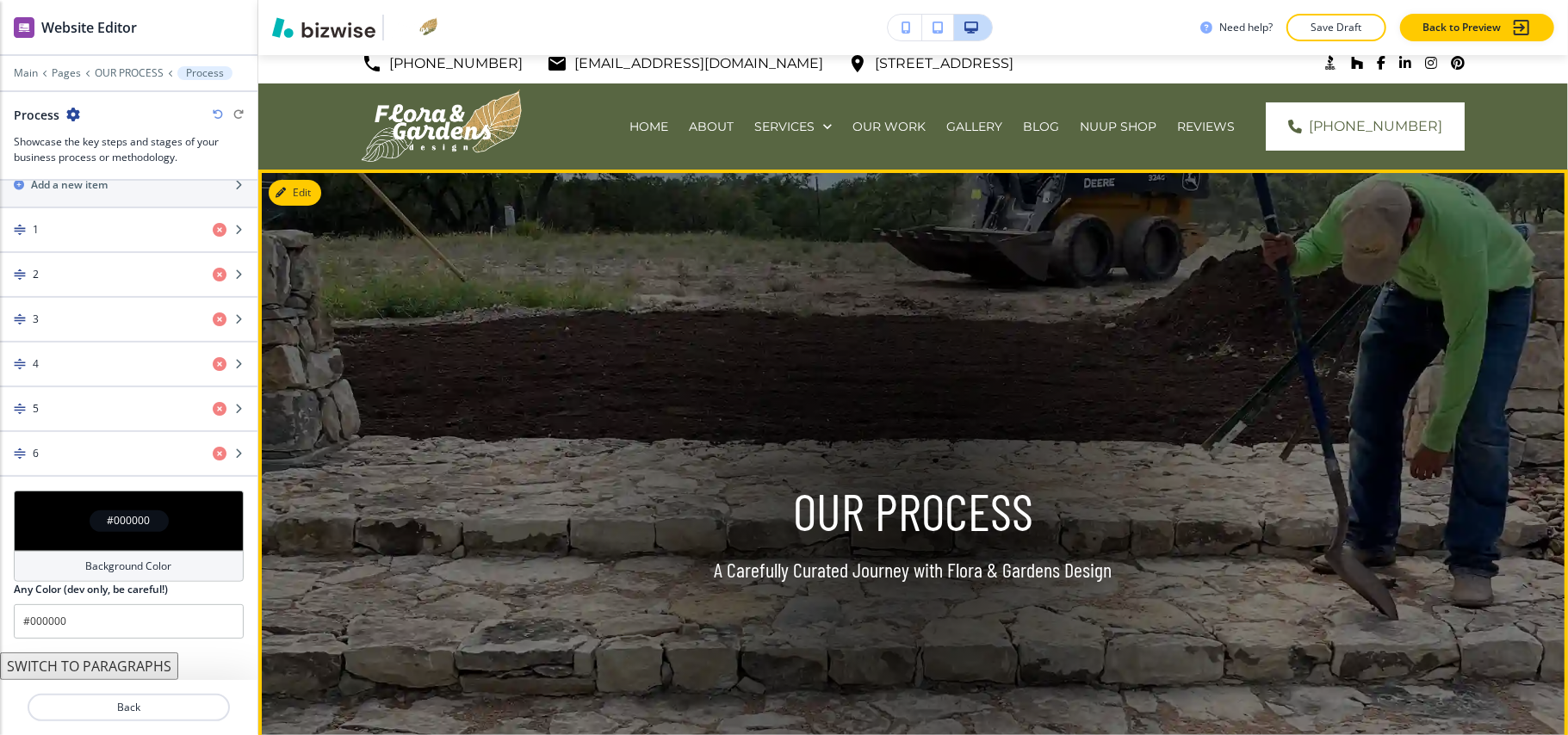
scroll to position [0, 0]
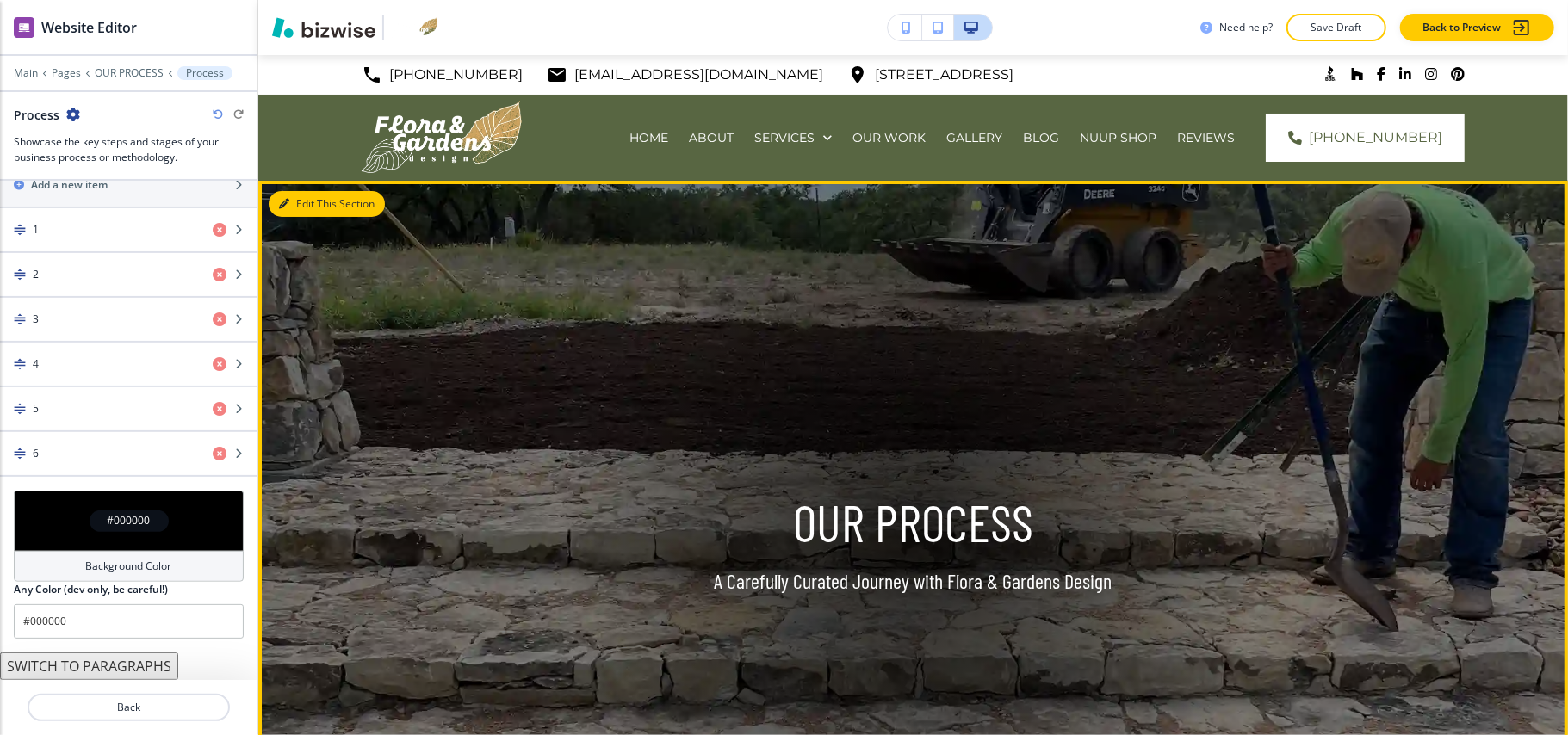
click at [308, 198] on button "Edit This Section" at bounding box center [326, 204] width 116 height 26
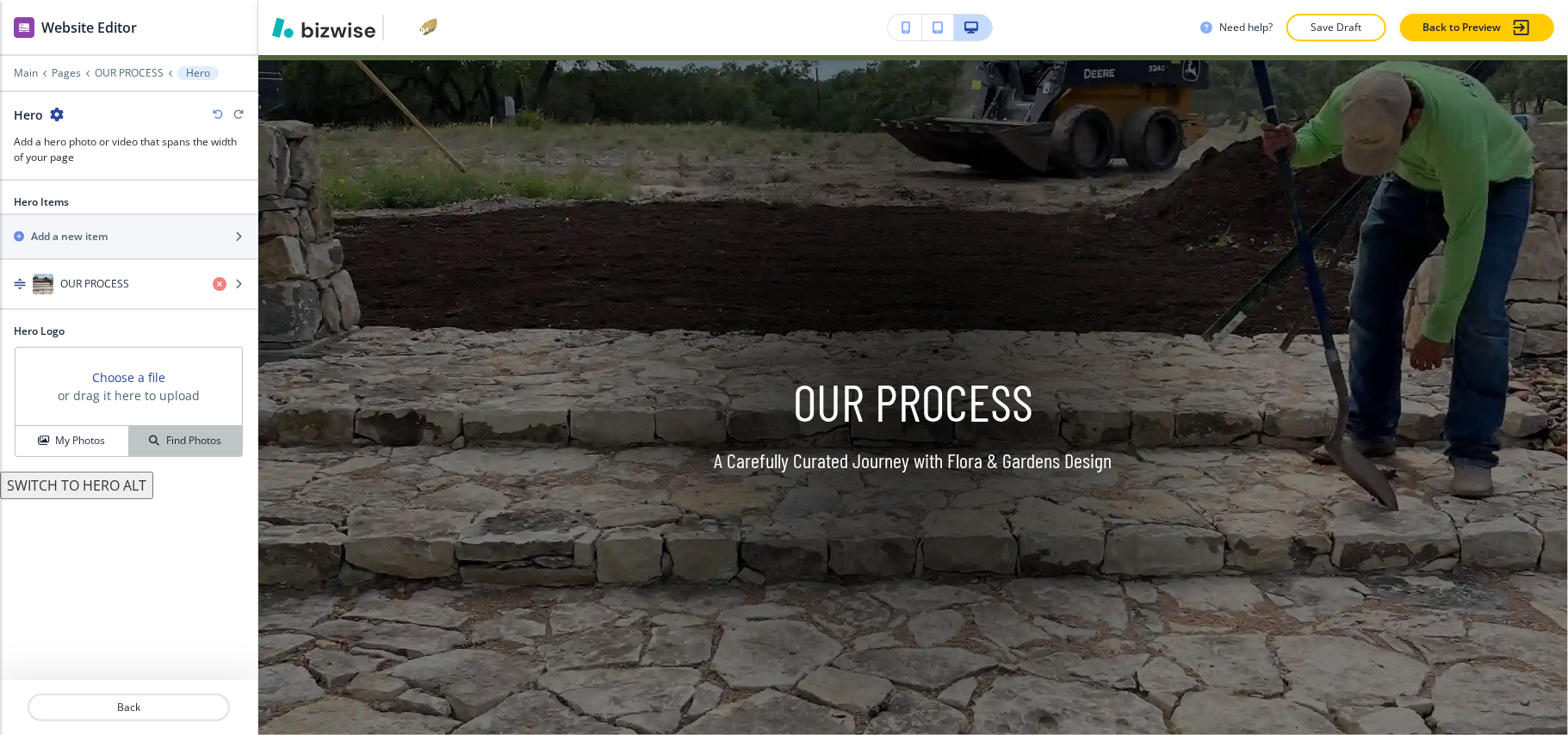
scroll to position [126, 0]
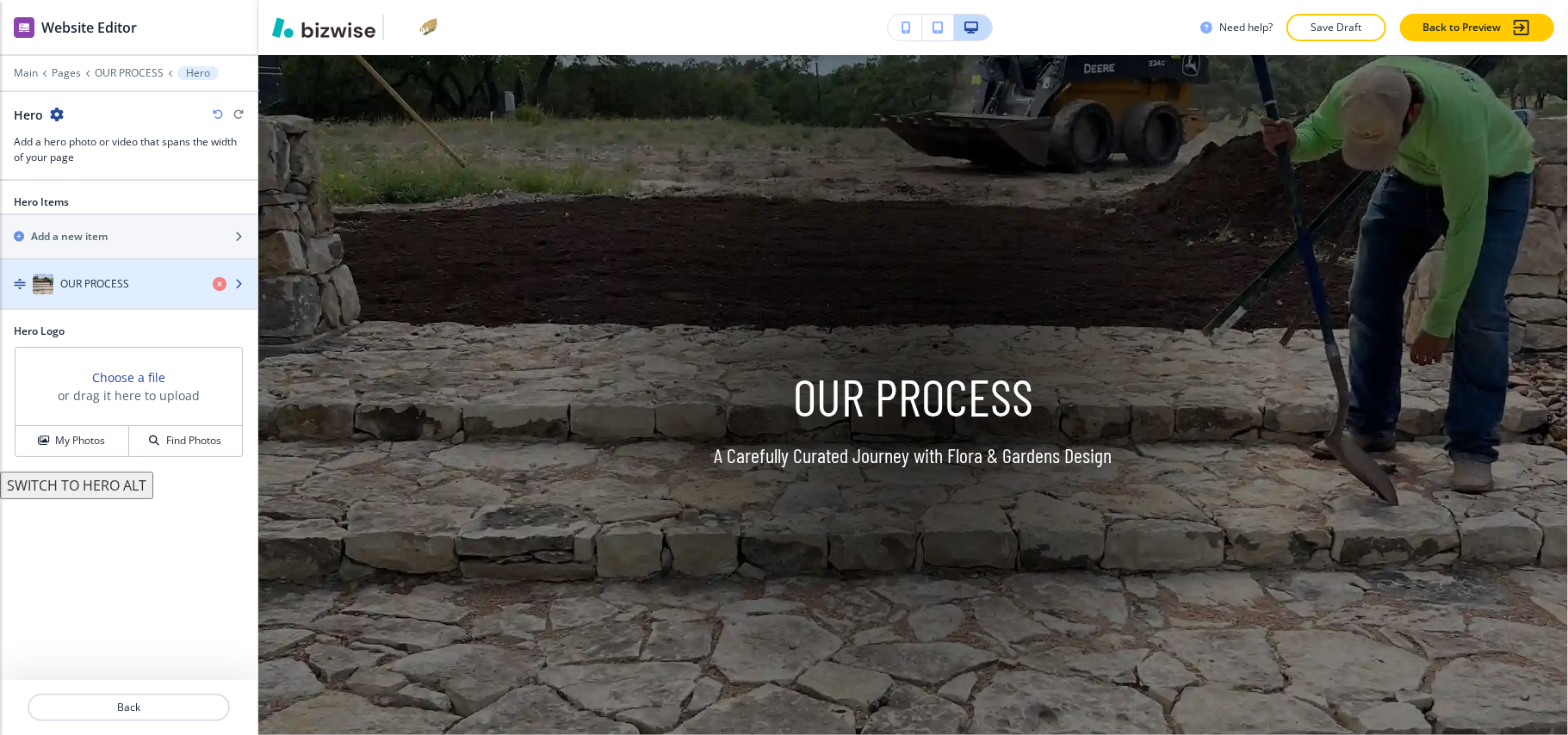
click at [90, 287] on h4 "OUR PROCESS" at bounding box center [95, 285] width 69 height 16
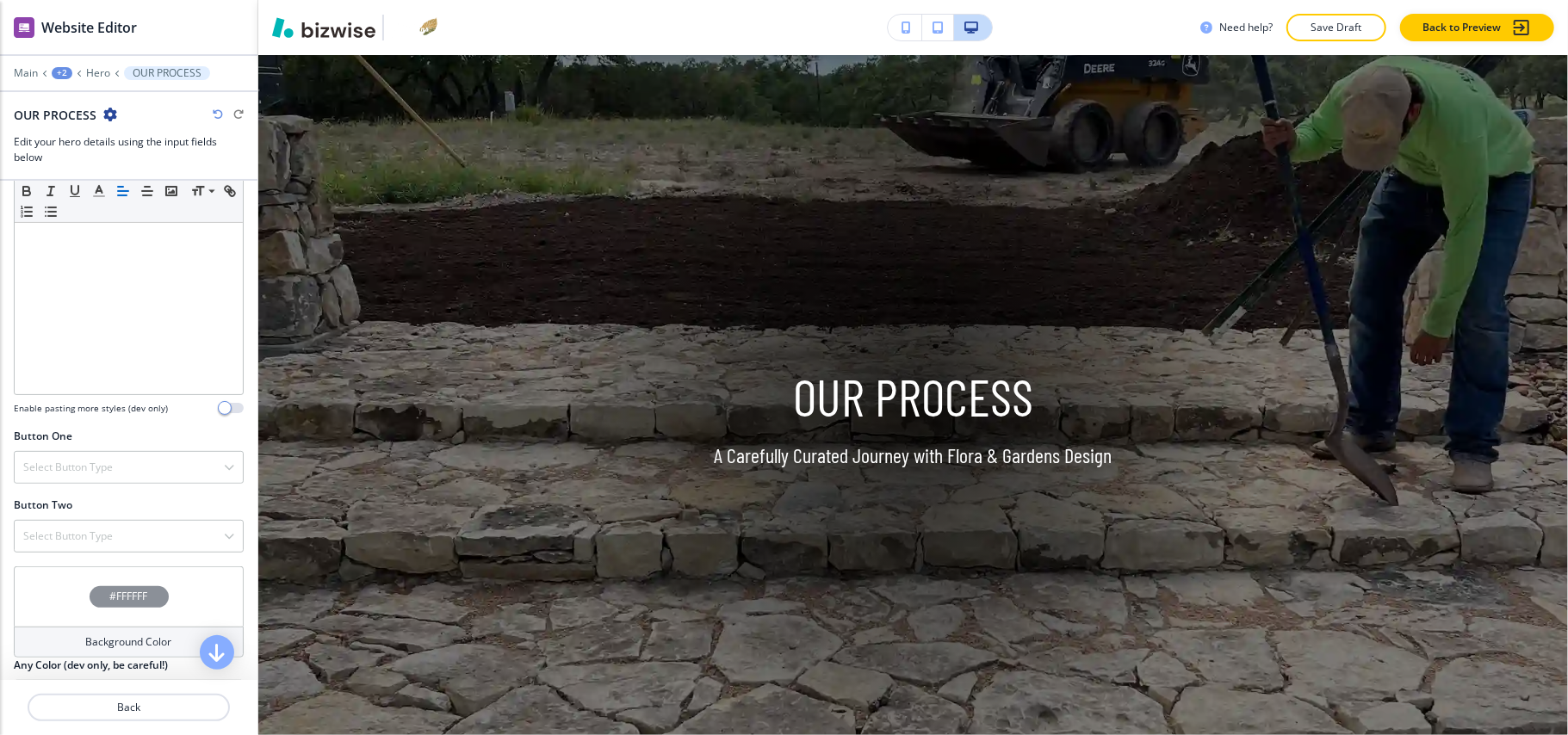
scroll to position [569, 0]
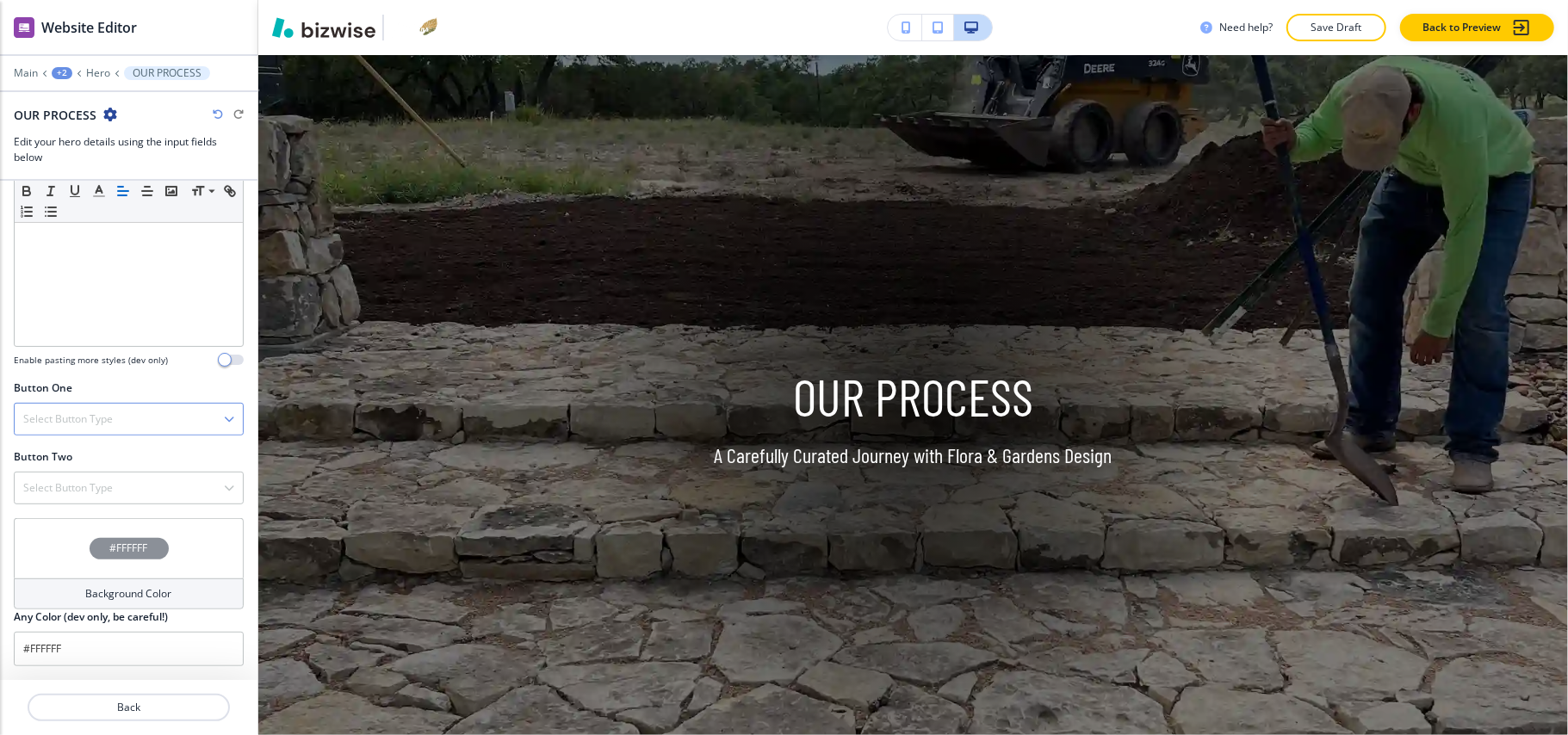
click at [88, 418] on h4 "Select Button Type" at bounding box center [68, 419] width 90 height 16
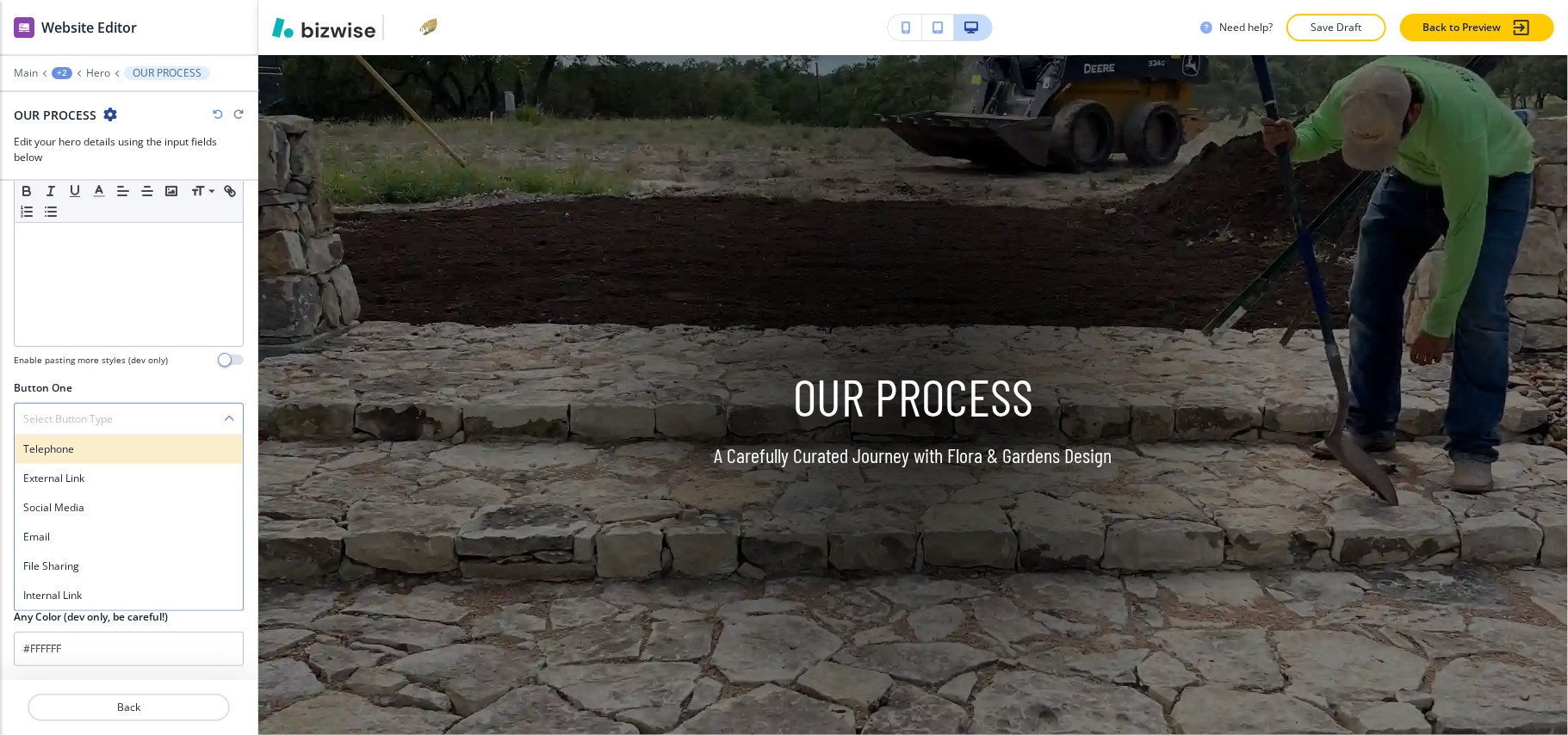
click at [83, 448] on h4 "Telephone" at bounding box center [129, 449] width 210 height 16
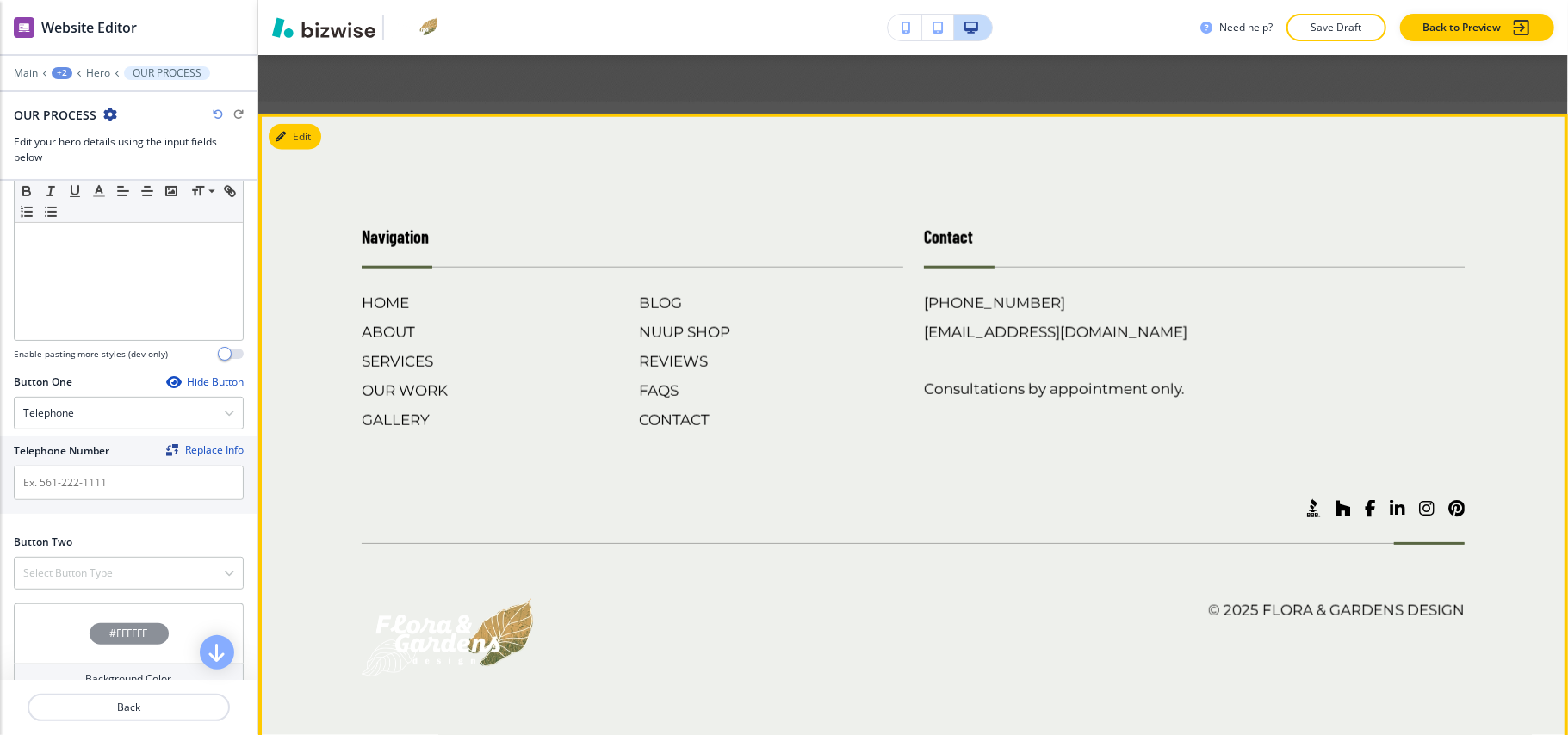
scroll to position [1365, 0]
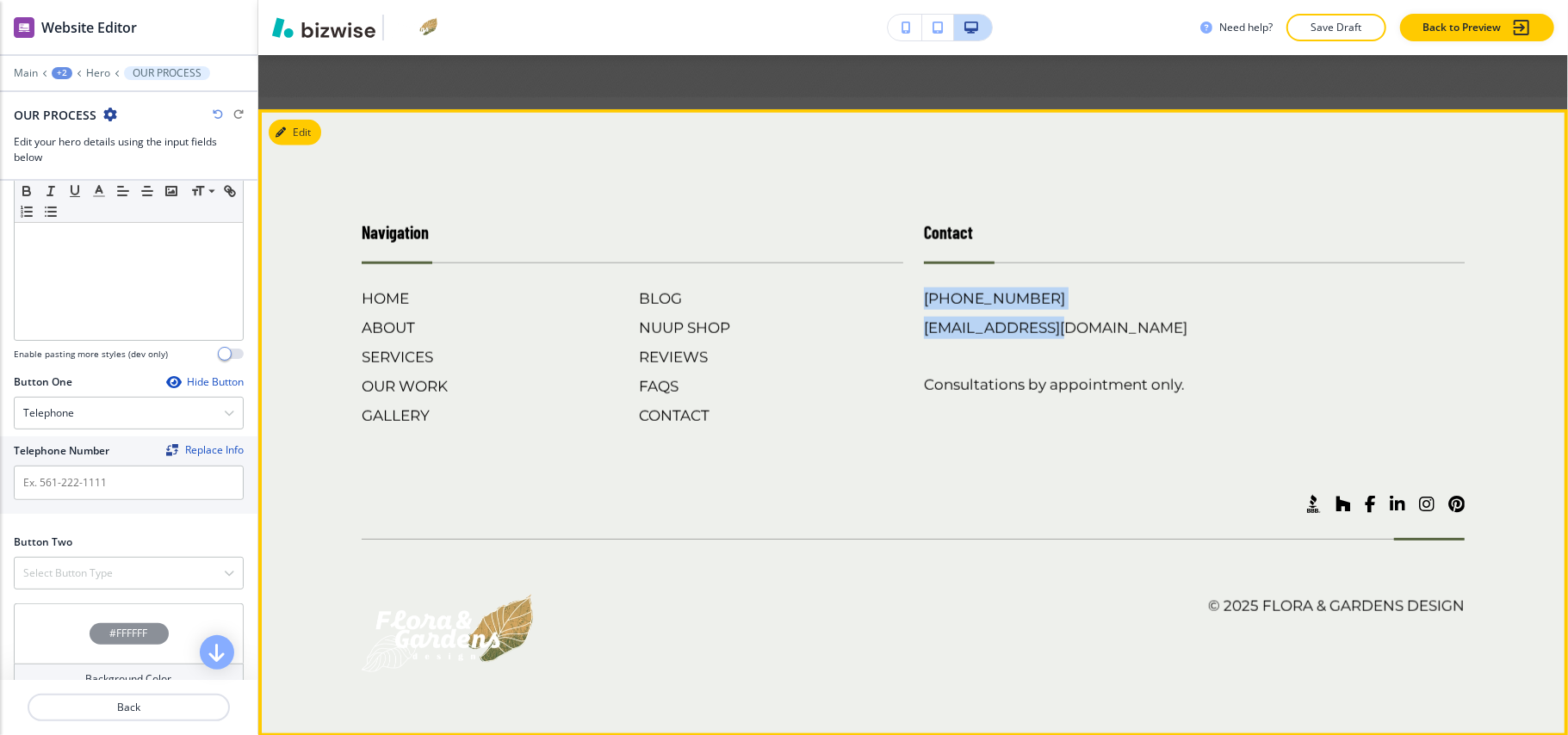
drag, startPoint x: 1042, startPoint y: 300, endPoint x: 910, endPoint y: 298, distance: 132.0
click at [910, 298] on div "Contact (830) 999-7737 studio@floragardensdesign.com Consultations by appointme…" at bounding box center [1184, 306] width 562 height 242
click at [1065, 294] on div "(830) 999-7737 studio@floragardensdesign.com Consultations by appointment only." at bounding box center [1195, 341] width 542 height 108
drag, startPoint x: 1047, startPoint y: 292, endPoint x: 913, endPoint y: 293, distance: 134.0
click at [913, 294] on div "Contact (830) 999-7737 studio@floragardensdesign.com Consultations by appointme…" at bounding box center [1184, 306] width 562 height 242
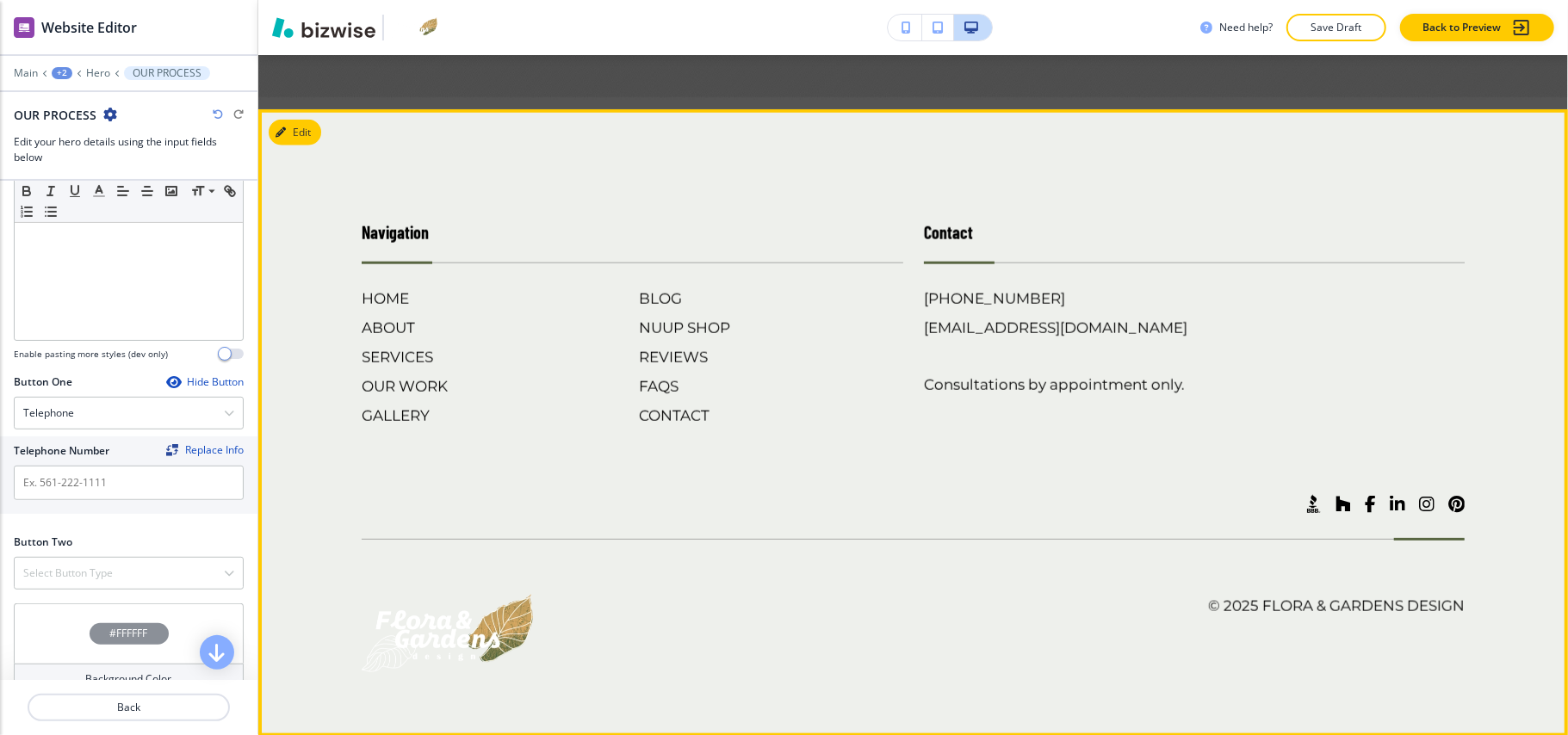
click at [1082, 293] on div "(830) 999-7737 studio@floragardensdesign.com Consultations by appointment only." at bounding box center [1195, 341] width 542 height 108
drag, startPoint x: 1023, startPoint y: 290, endPoint x: 916, endPoint y: 293, distance: 107.0
click at [924, 293] on div "(830) 999-7737 studio@floragardensdesign.com Consultations by appointment only." at bounding box center [1195, 341] width 542 height 108
copy h6 "[PHONE_NUMBER]"
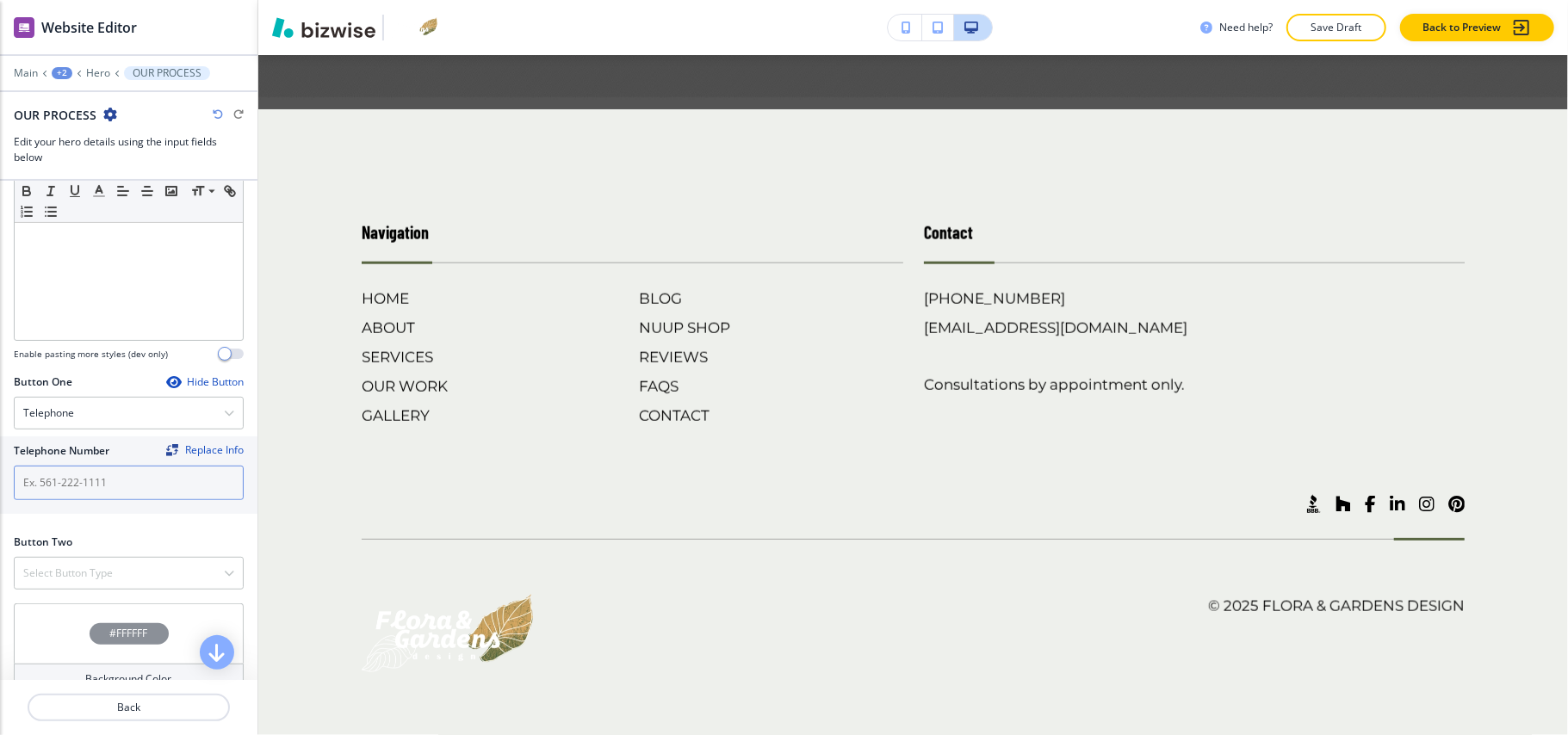
click at [130, 480] on input "text" at bounding box center [129, 483] width 230 height 34
paste input "[PHONE_NUMBER]"
type input "[PHONE_NUMBER]"
click at [107, 570] on h4 "Select Button Type" at bounding box center [68, 573] width 90 height 16
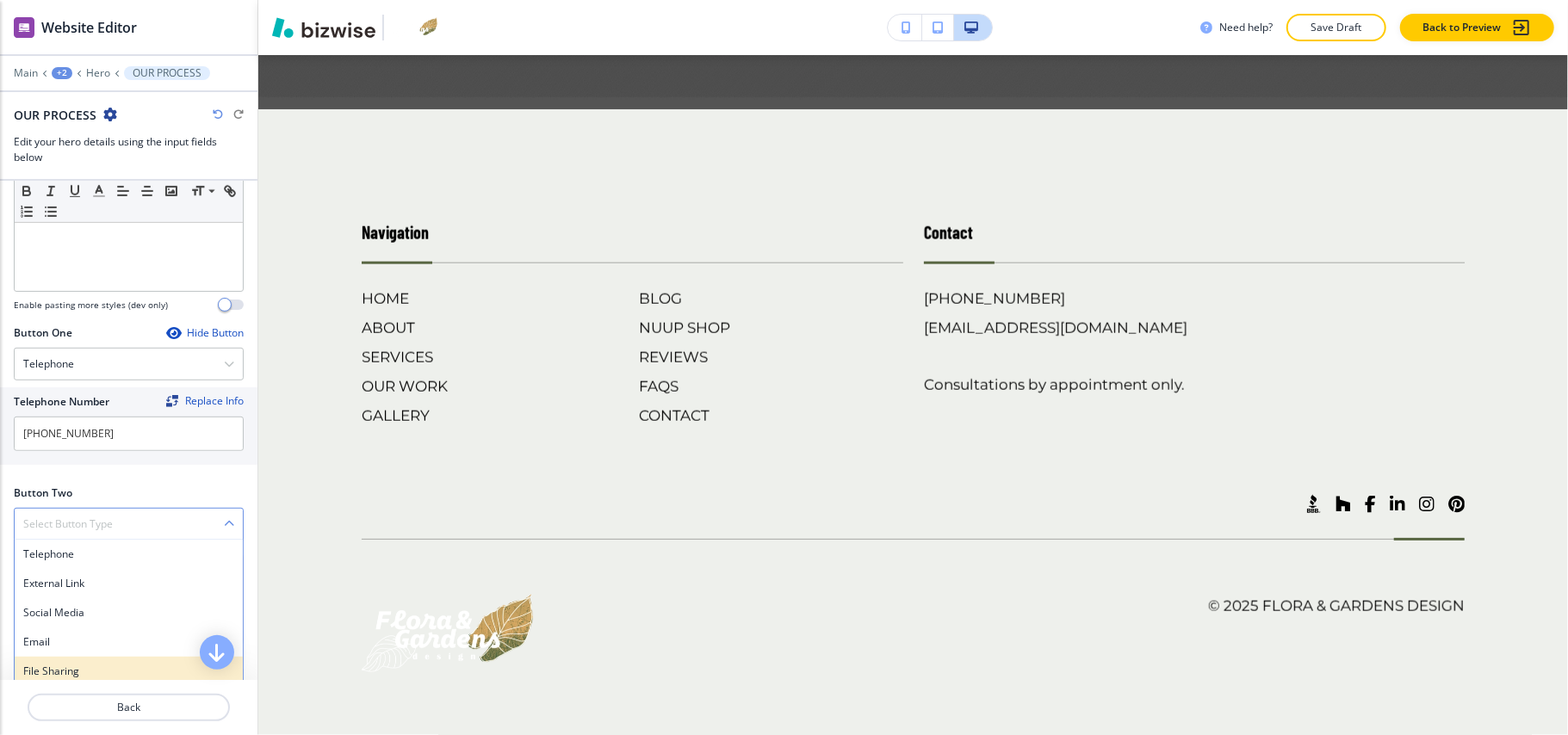
scroll to position [662, 0]
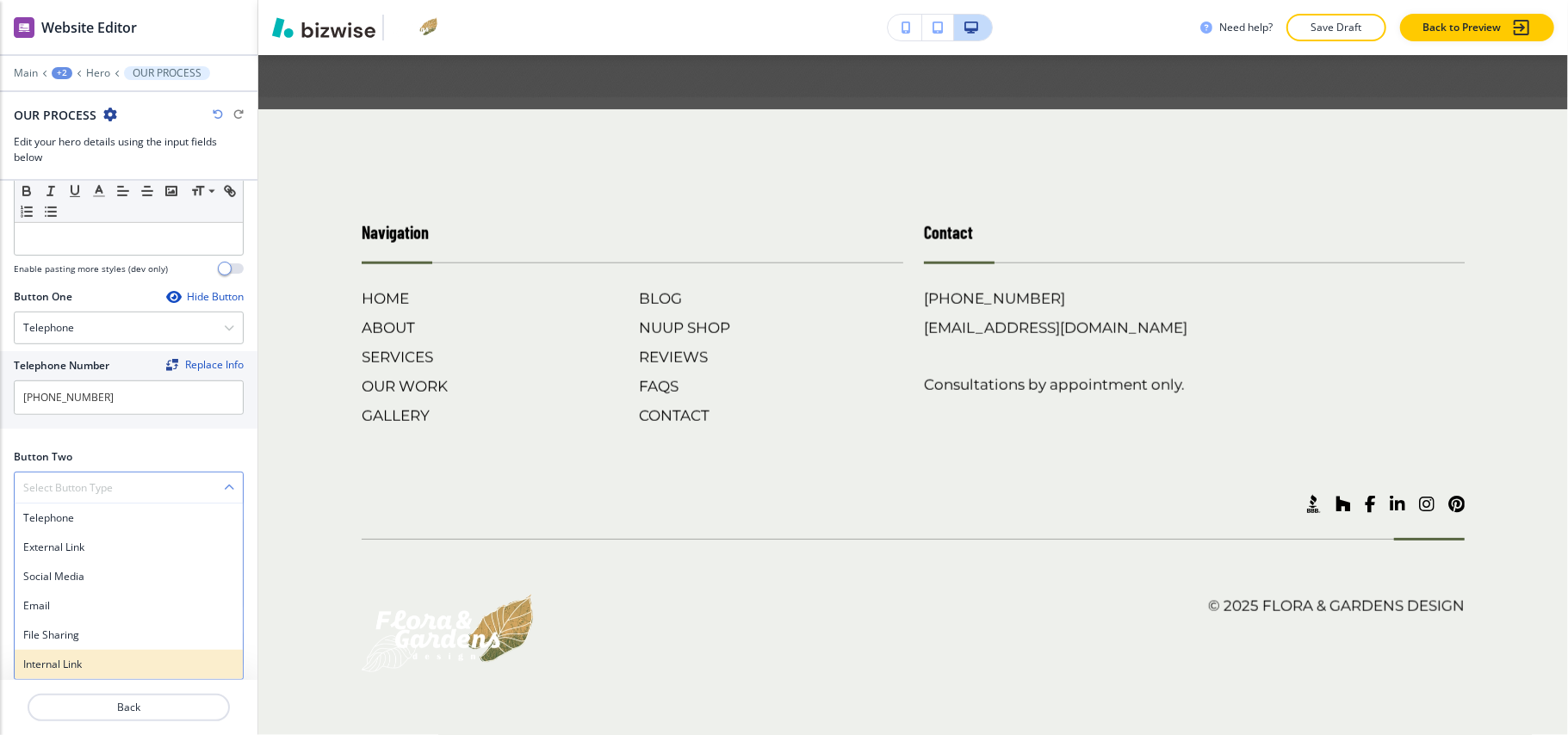
click at [62, 677] on div "Internal Link" at bounding box center [129, 665] width 228 height 29
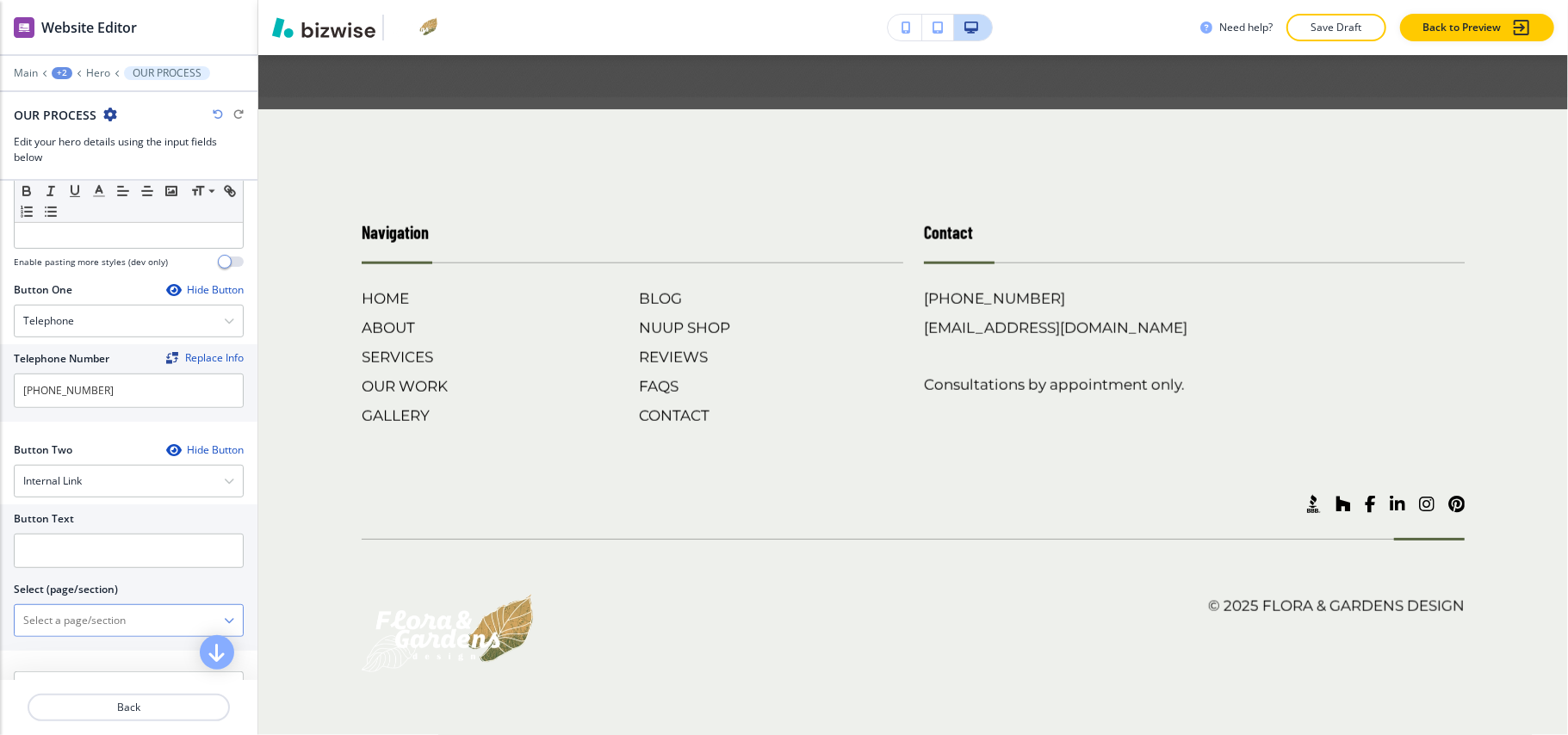
drag, startPoint x: 67, startPoint y: 663, endPoint x: 77, endPoint y: 639, distance: 26.0
click at [73, 637] on div at bounding box center [129, 621] width 228 height 31
click at [78, 634] on \(page\/section\) "Manual Input" at bounding box center [119, 621] width 210 height 29
click at [50, 658] on h4 "CONTACT" at bounding box center [129, 651] width 210 height 16
type \(page\/section\) "CONTACT"
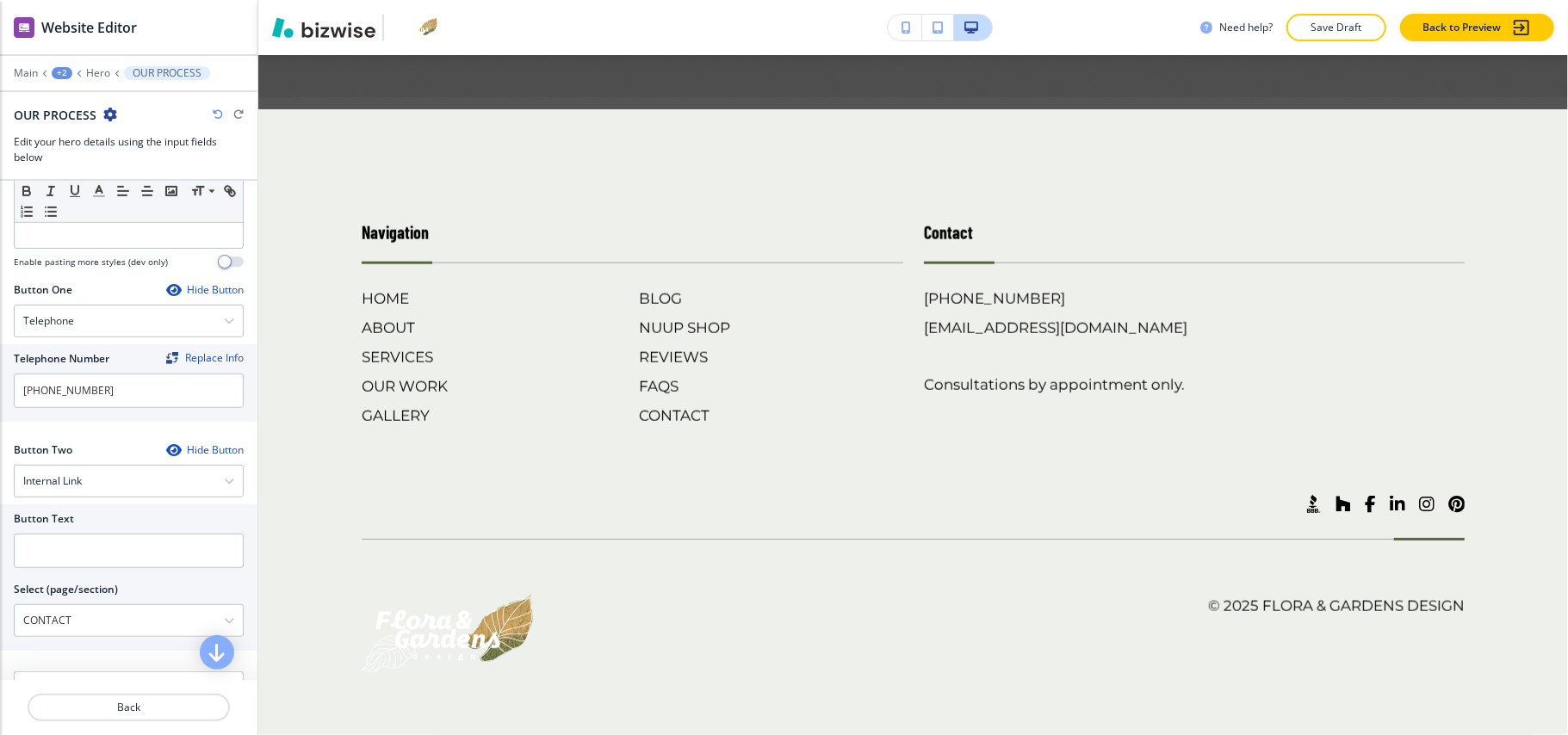
click at [65, 582] on div at bounding box center [129, 575] width 230 height 14
click at [77, 553] on input "text" at bounding box center [129, 551] width 230 height 34
paste input "CONTACT US"
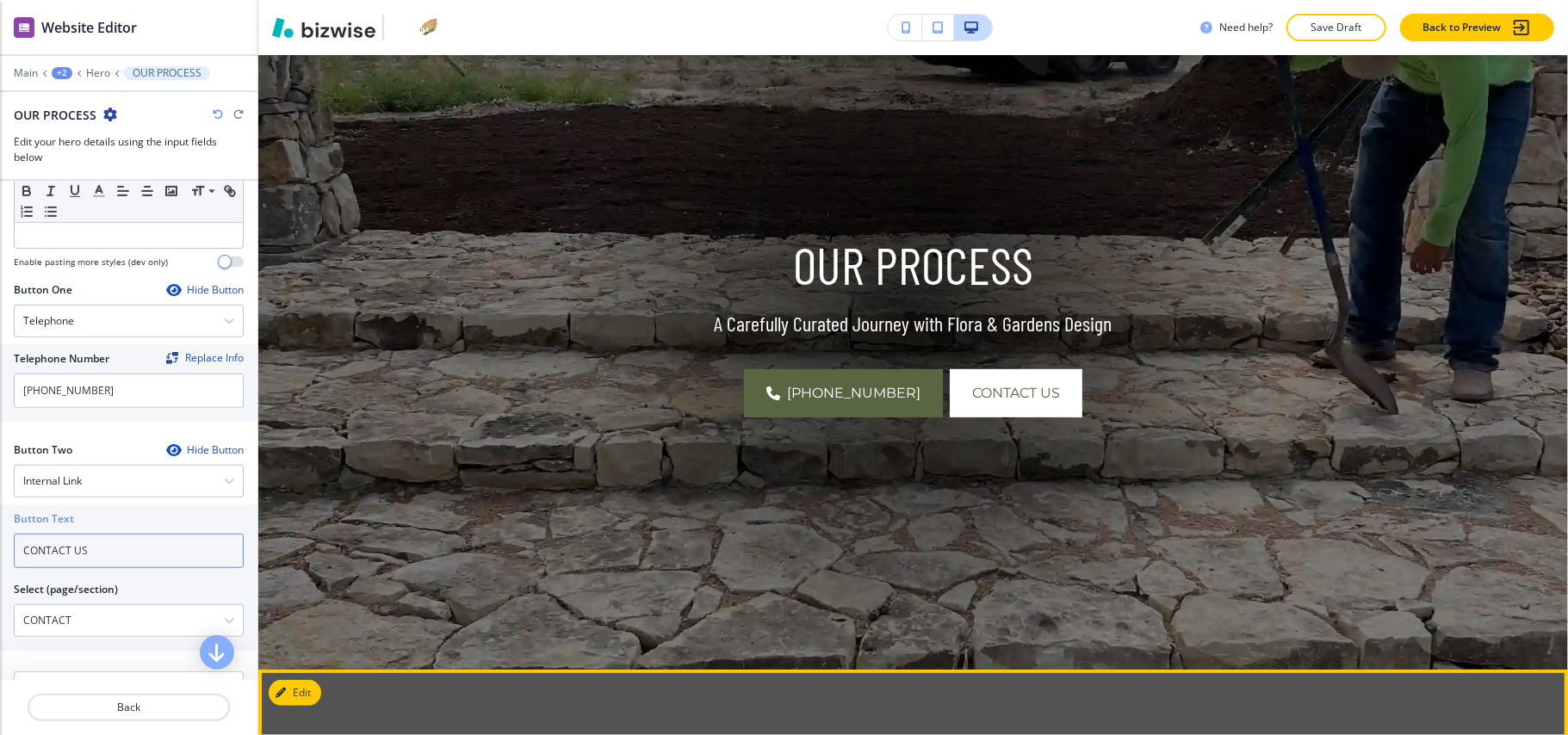
scroll to position [0, 0]
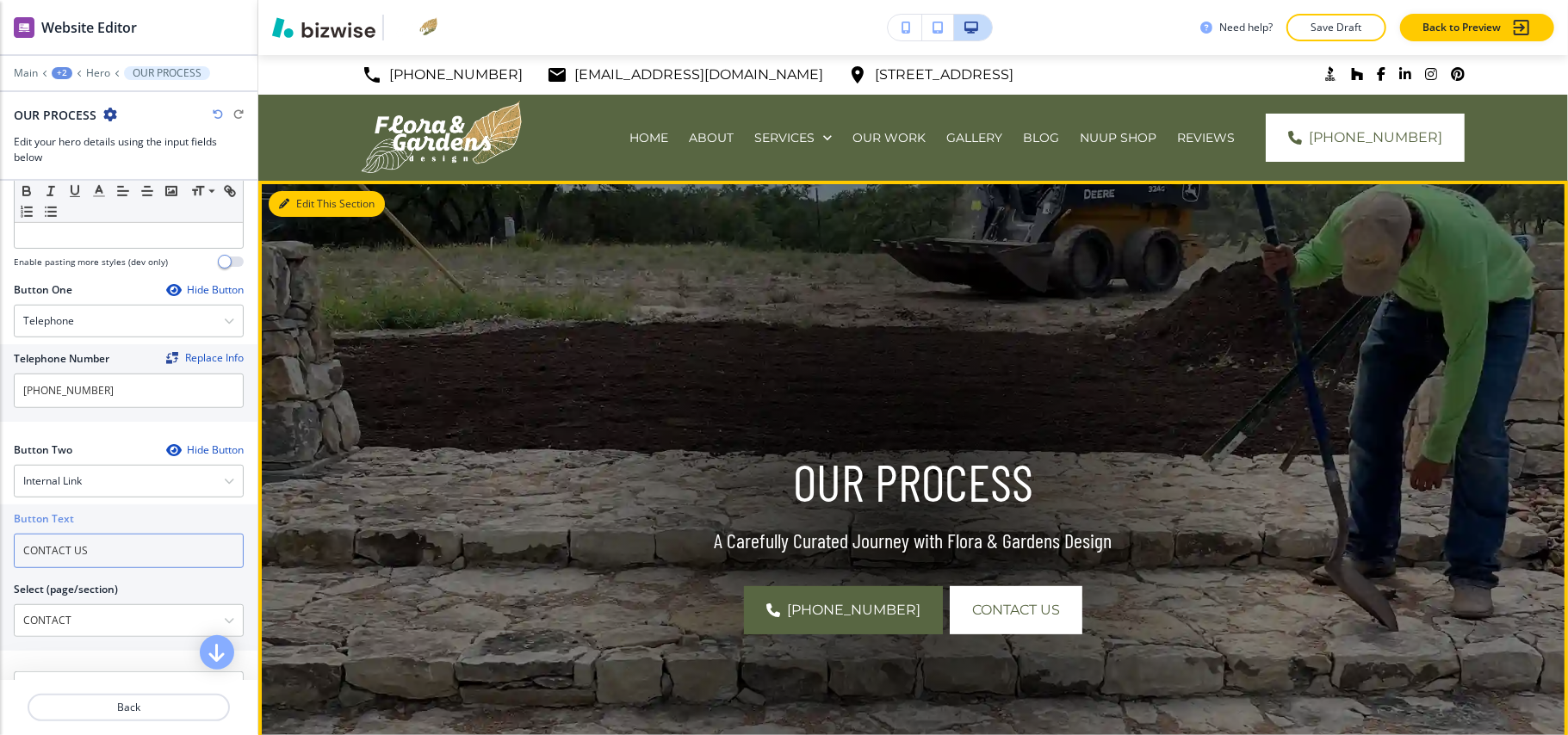
type input "CONTACT US"
click at [297, 197] on button "Edit This Section" at bounding box center [326, 204] width 116 height 26
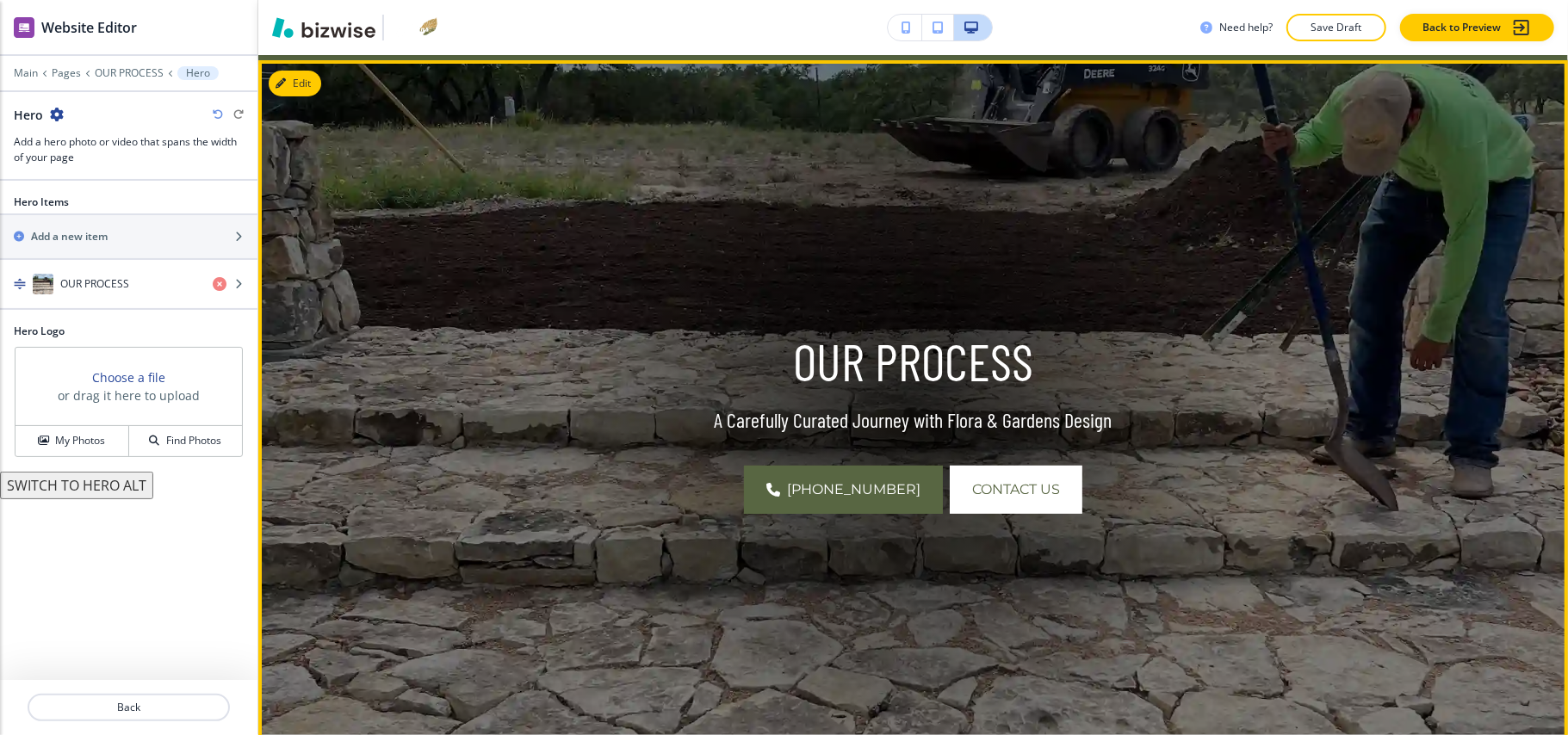
scroll to position [126, 0]
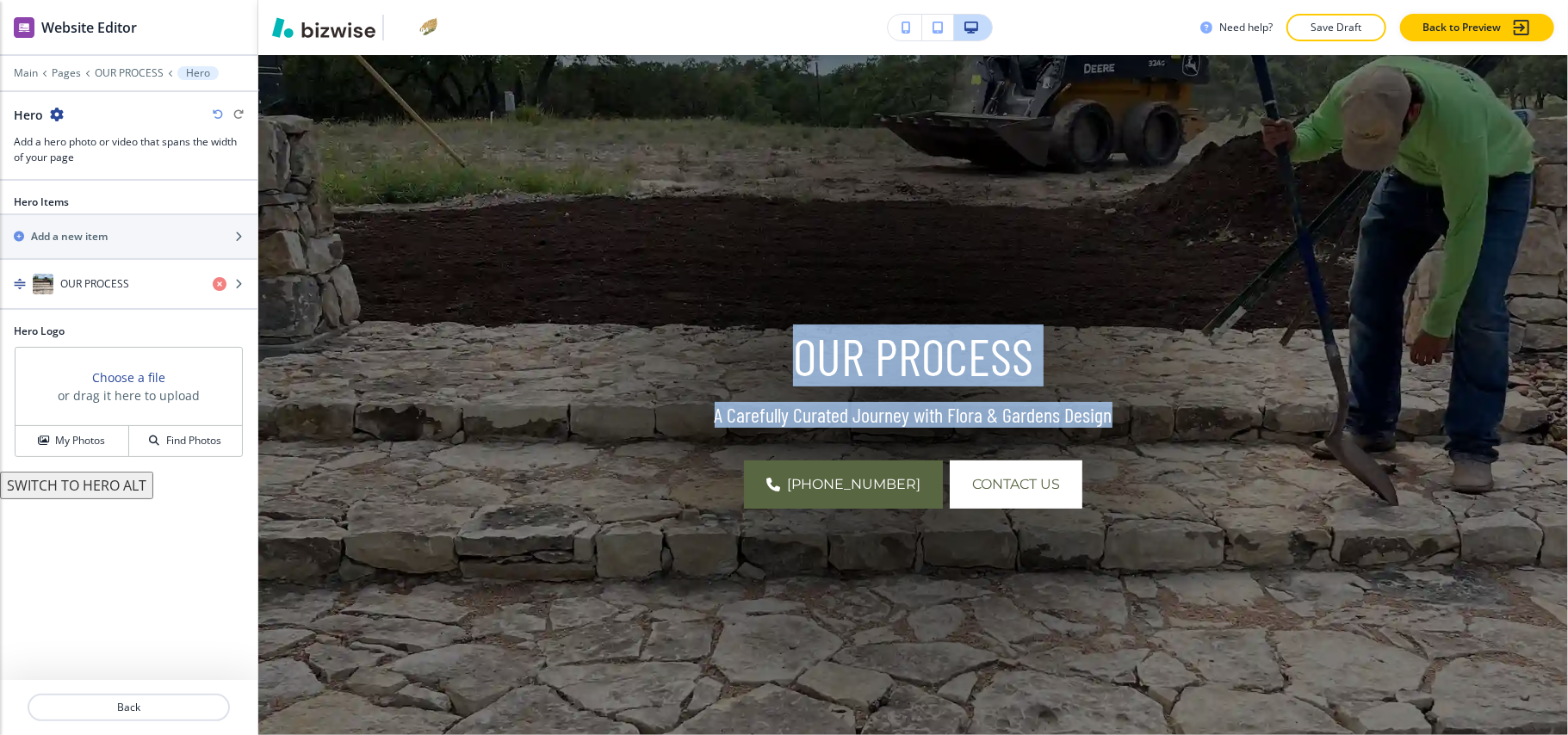
drag, startPoint x: 827, startPoint y: 356, endPoint x: 1147, endPoint y: 422, distance: 326.7
click at [1147, 422] on div "OUR PROCESS A Carefully Curated Journey with Flora & Gardens Design (830) 999-7…" at bounding box center [913, 408] width 906 height 201
copy div "OUR PROCESS A Carefully Curated Journey with Flora & Gardens Design"
click at [52, 487] on button "SWITCH TO HERO ALT" at bounding box center [76, 485] width 153 height 27
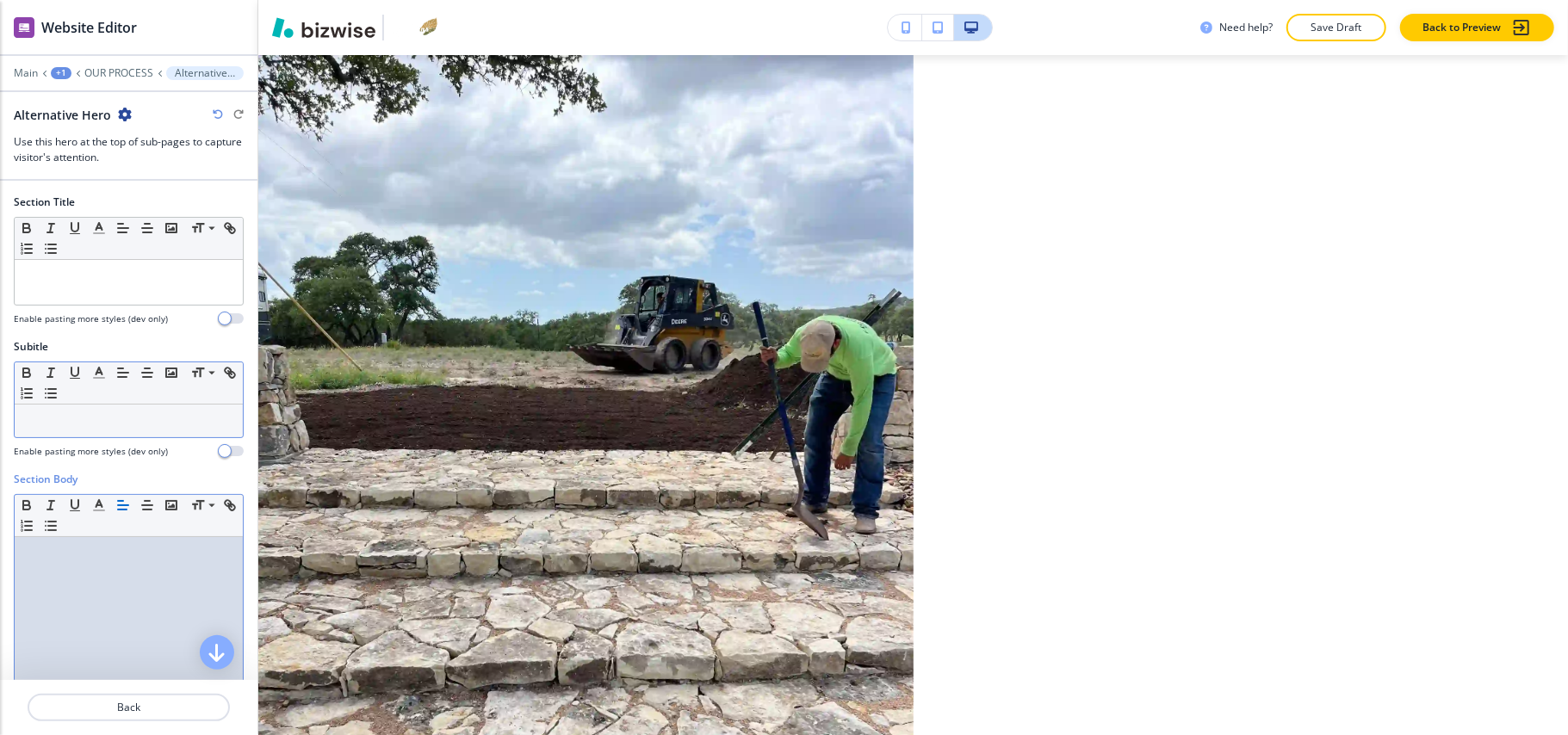
scroll to position [0, 0]
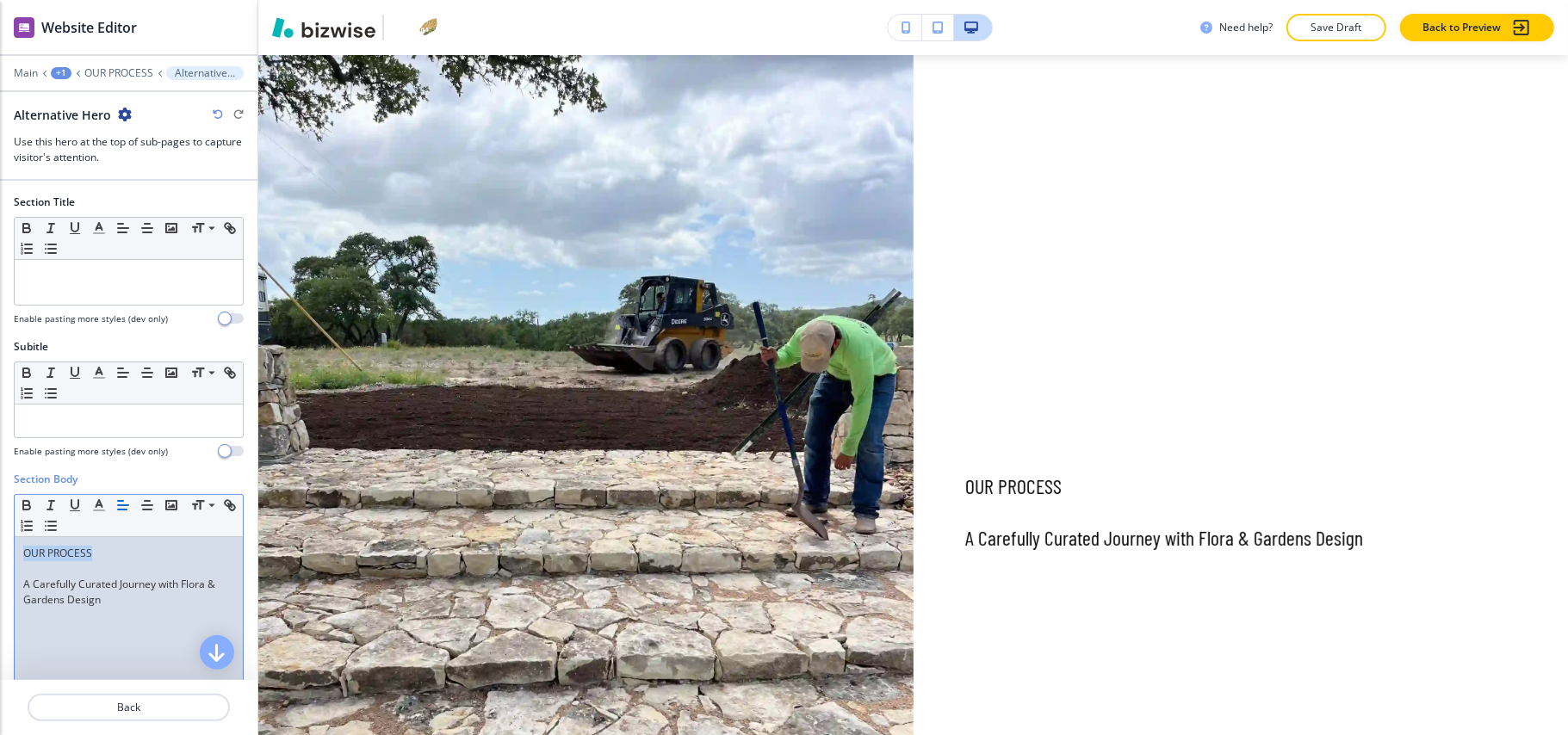
drag, startPoint x: 105, startPoint y: 556, endPoint x: 69, endPoint y: 555, distance: 36.0
click at [4, 549] on div "Section Body Small Normal Large Huge OUR PROCESS A Carefully Curated Journey wi…" at bounding box center [129, 634] width 257 height 324
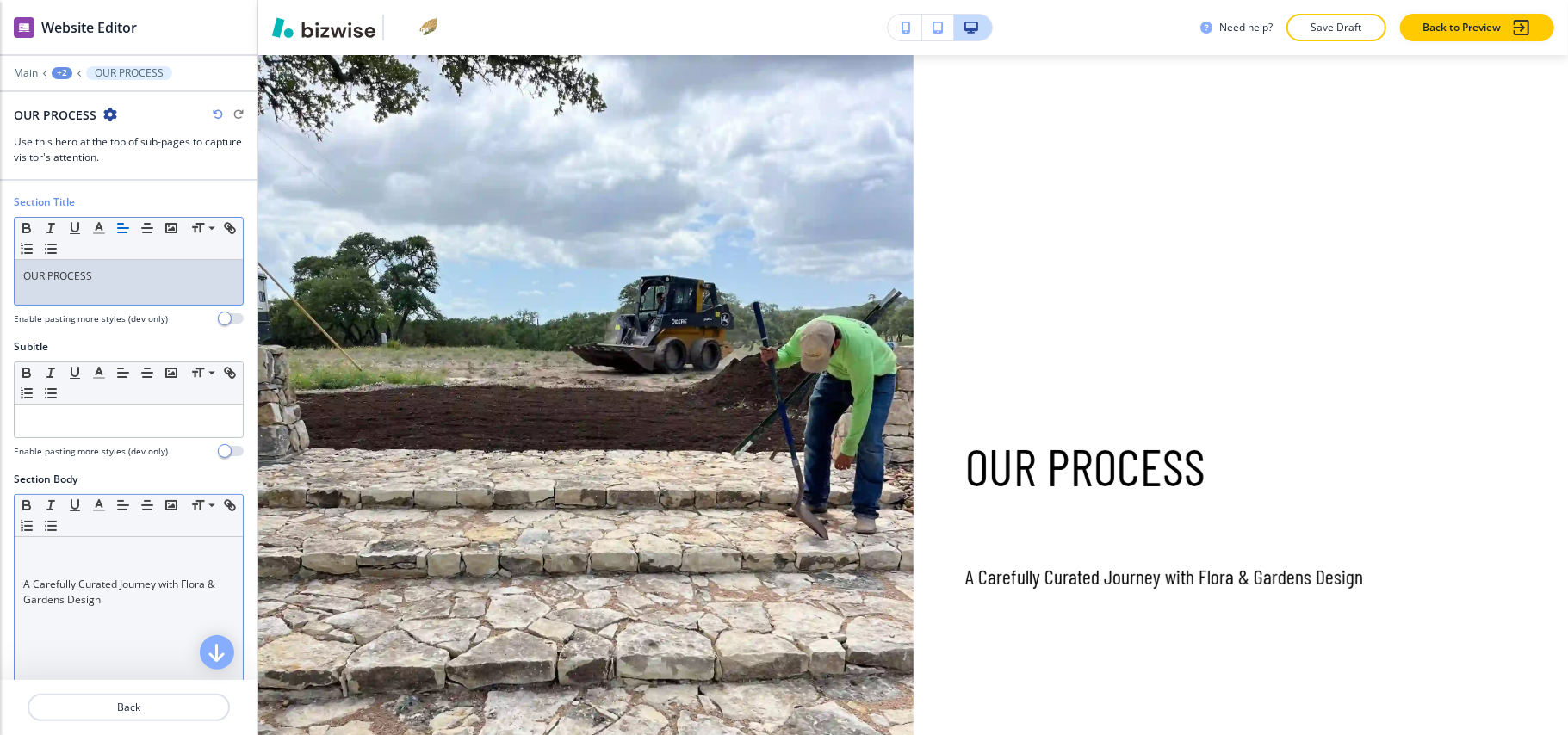
click at [18, 593] on div "A Carefully Curated Journey with Flora & Gardens Design" at bounding box center [129, 649] width 228 height 224
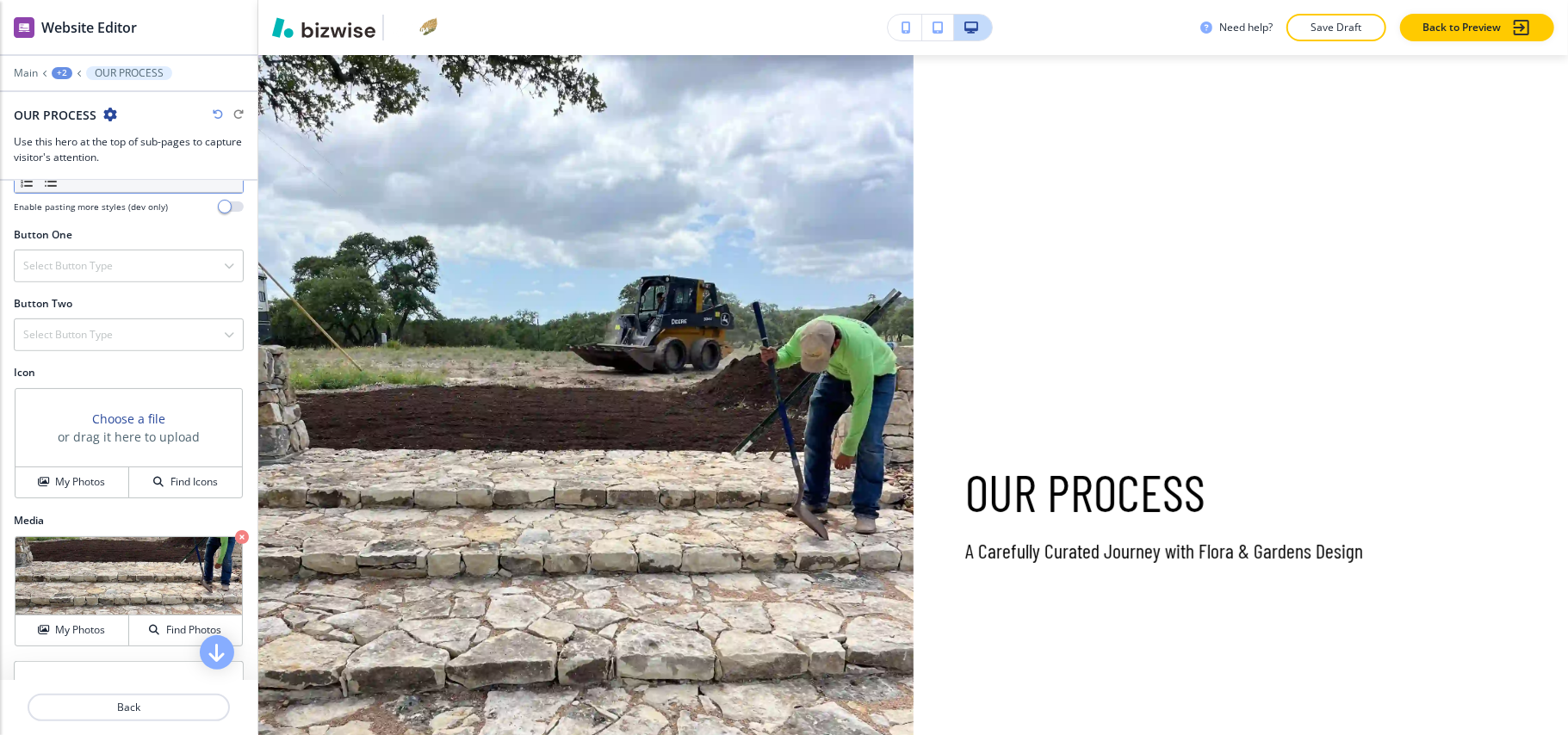
scroll to position [573, 0]
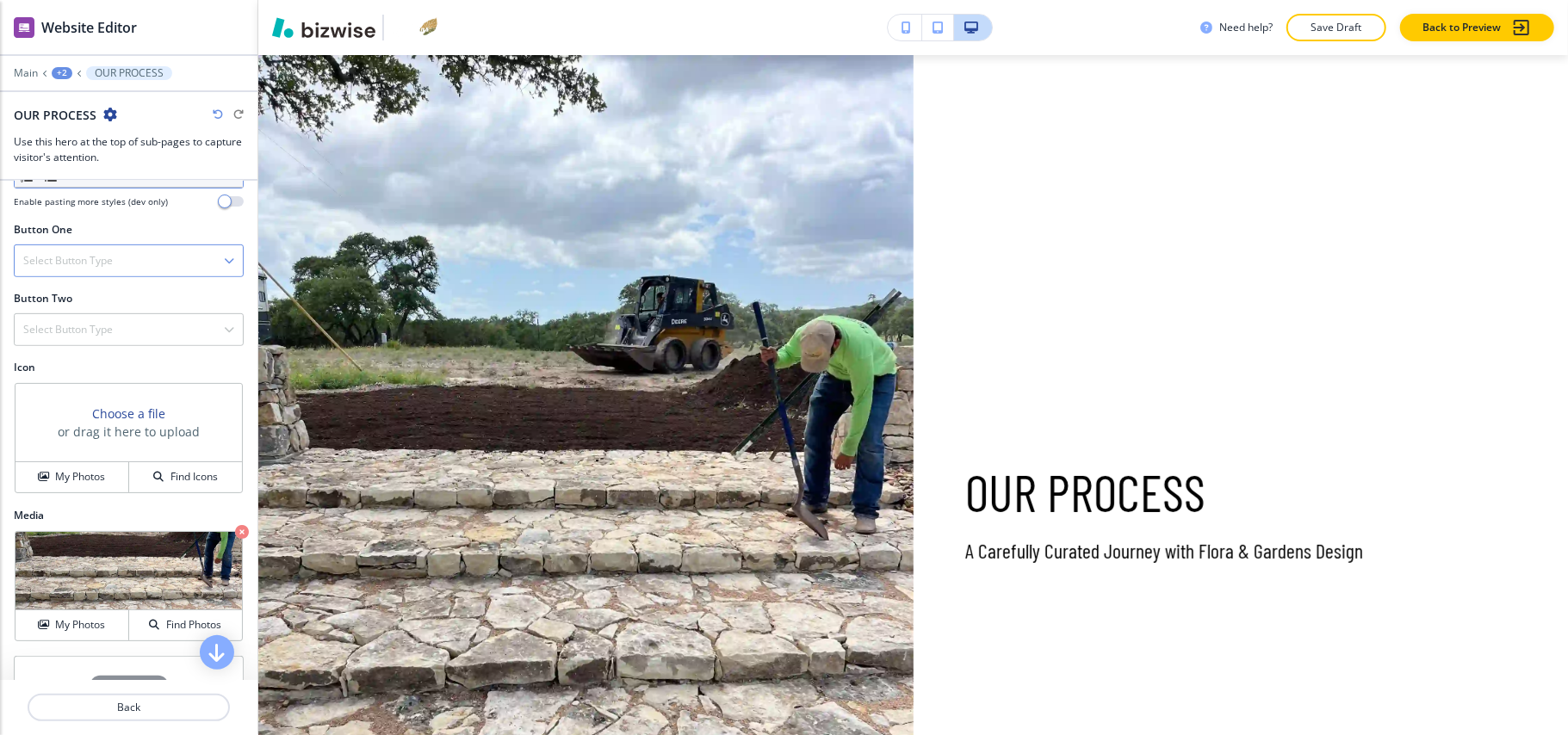
click at [45, 253] on div "Select Button Type" at bounding box center [129, 261] width 228 height 31
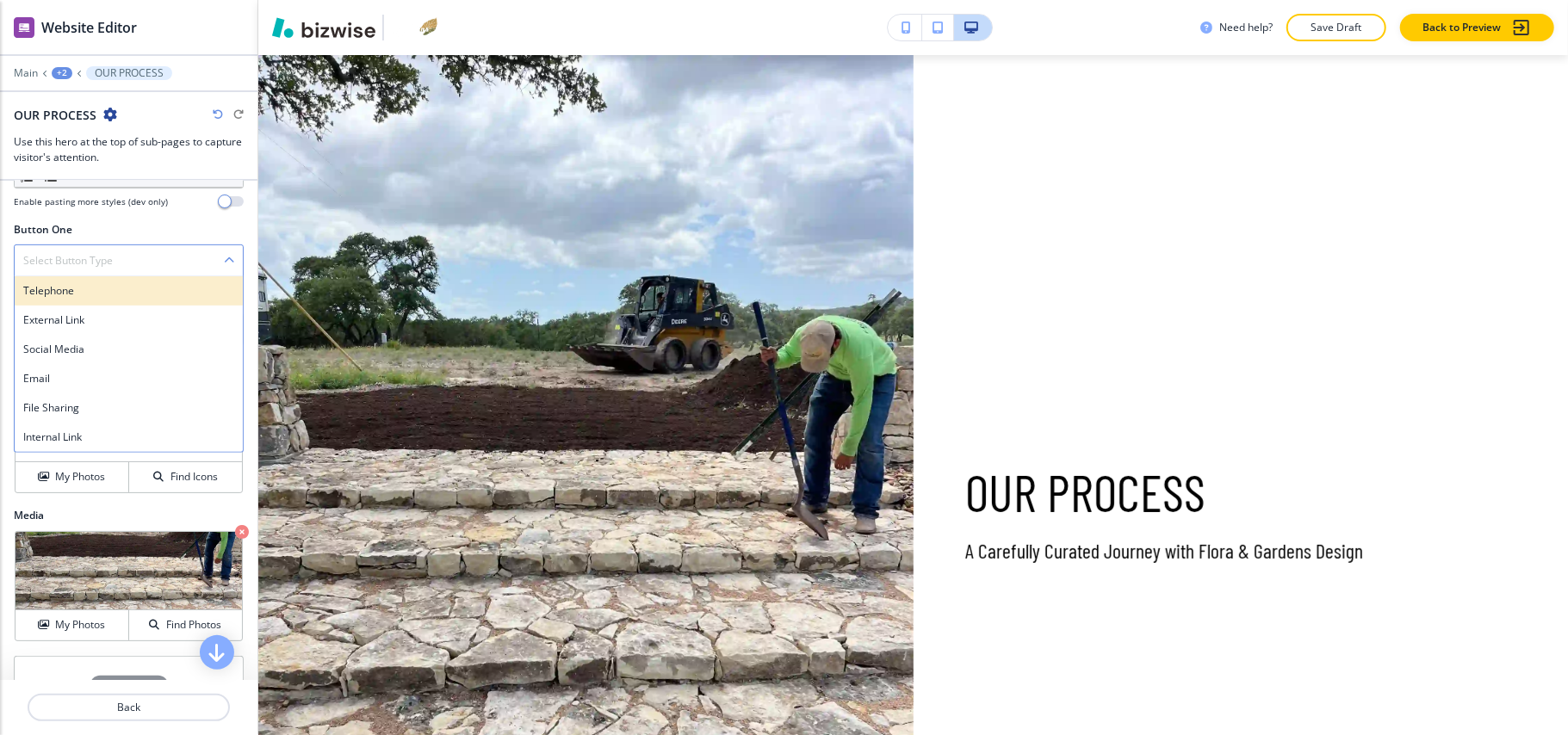
click at [47, 284] on div "Telephone" at bounding box center [129, 291] width 228 height 29
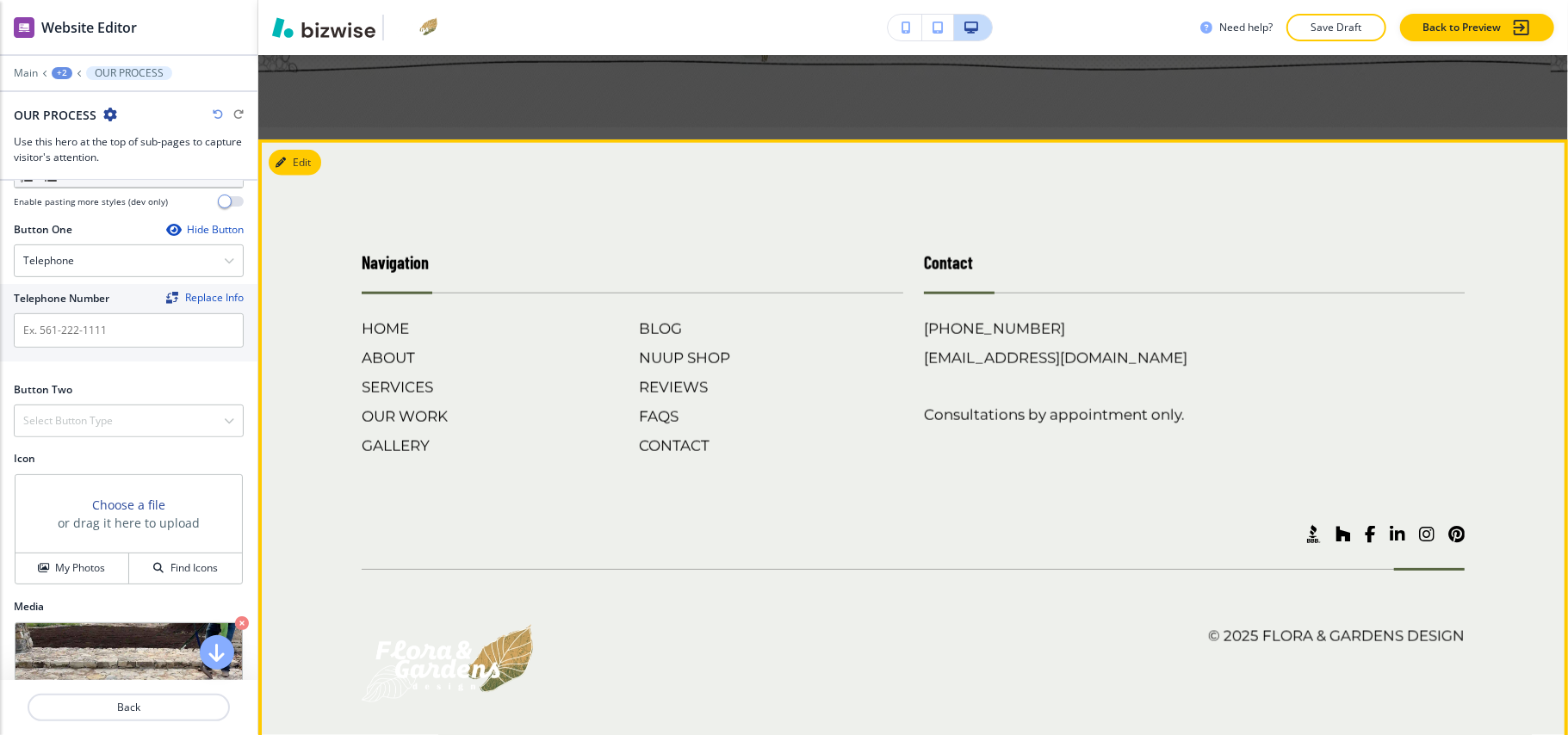
scroll to position [1504, 0]
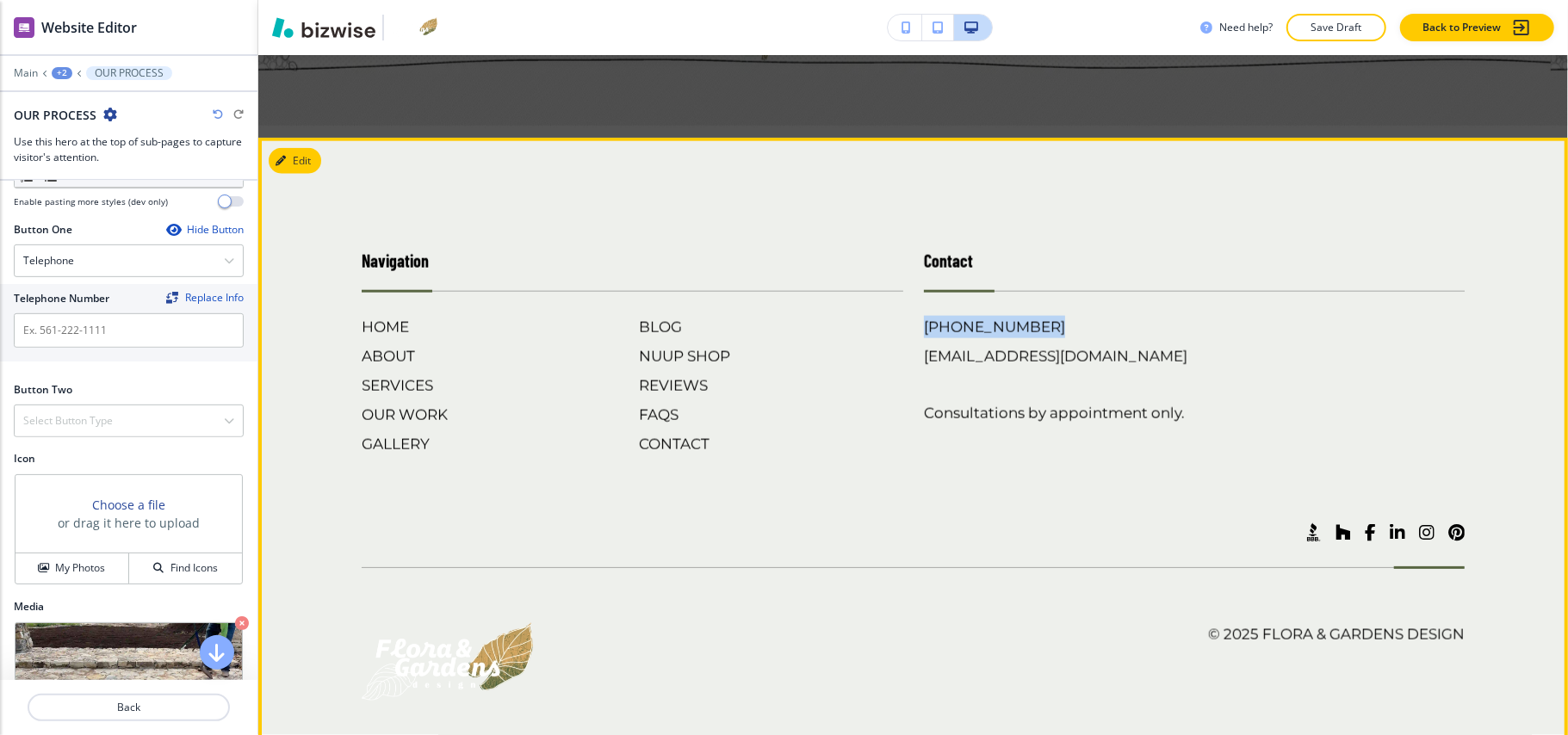
drag, startPoint x: 1031, startPoint y: 304, endPoint x: 899, endPoint y: 305, distance: 132.0
click at [903, 305] on div "Contact (830) 999-7737 studio@floragardensdesign.com Consultations by appointme…" at bounding box center [1184, 334] width 562 height 242
copy h6 "[PHONE_NUMBER]"
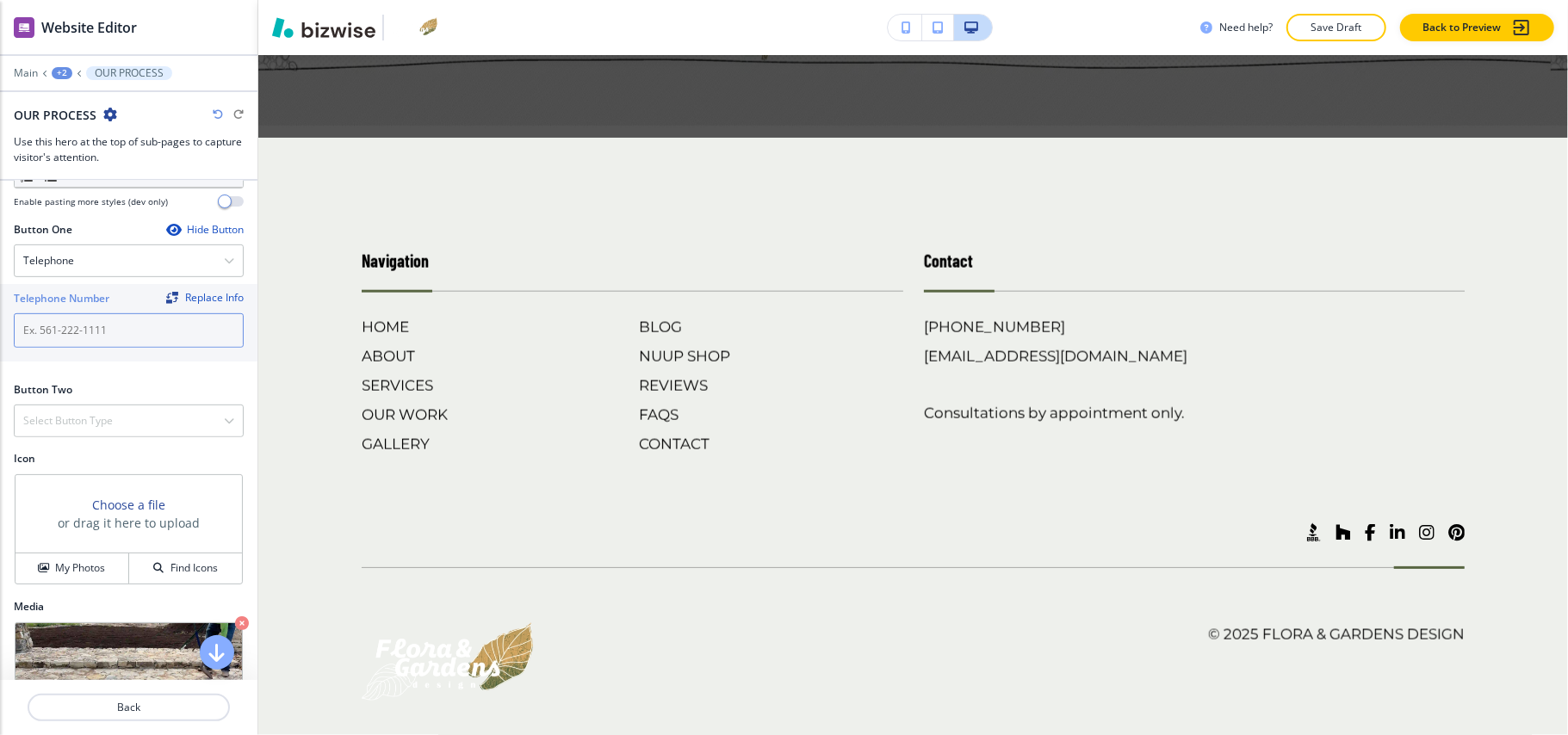
click at [91, 342] on input "text" at bounding box center [129, 330] width 230 height 34
paste input "[PHONE_NUMBER]"
type input "[PHONE_NUMBER]"
click at [67, 448] on div "Button Two Select Button Type Telephone External Link Social Media Email File S…" at bounding box center [129, 416] width 257 height 69
click at [73, 429] on h4 "Select Button Type" at bounding box center [68, 421] width 90 height 16
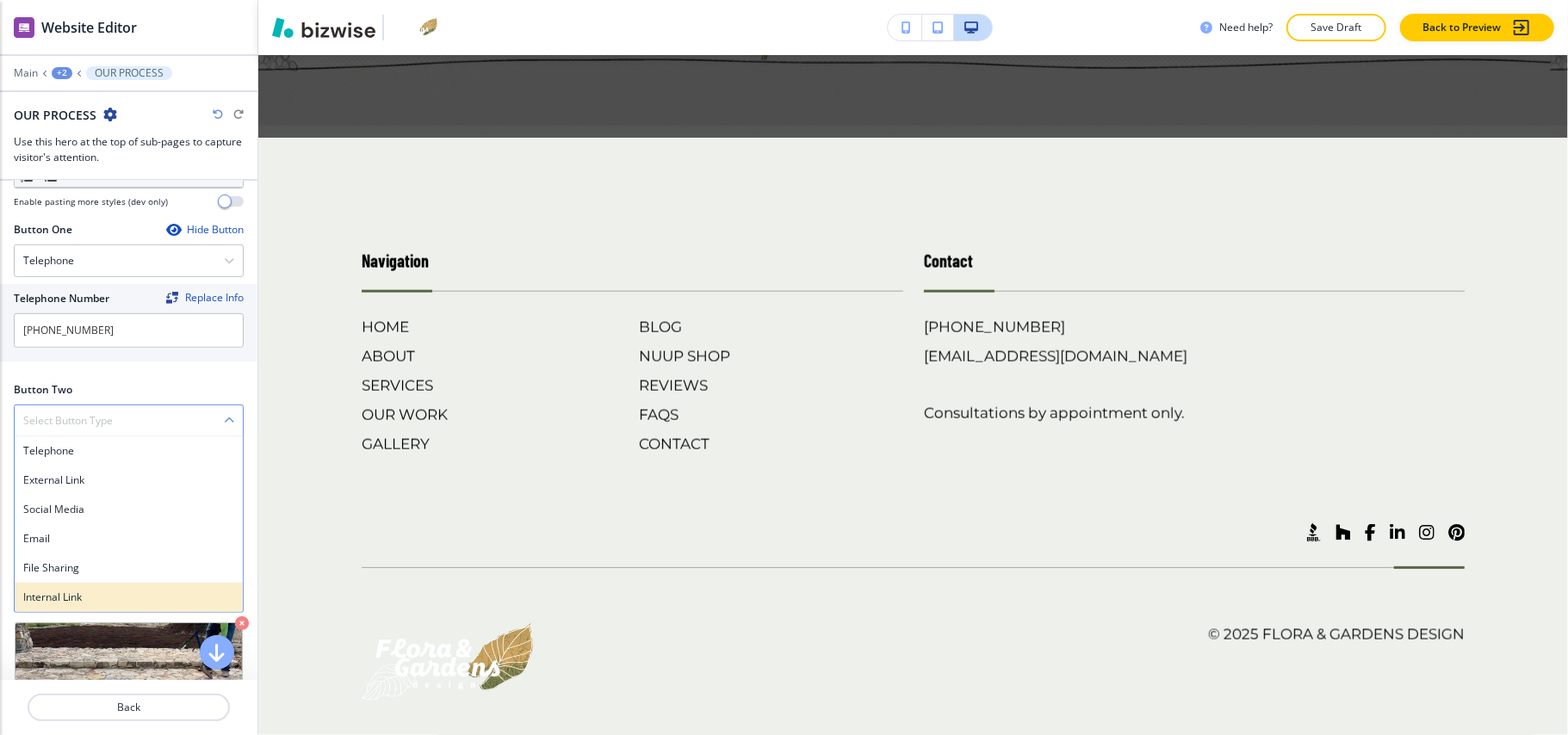
click at [52, 610] on div "Internal Link" at bounding box center [129, 598] width 228 height 29
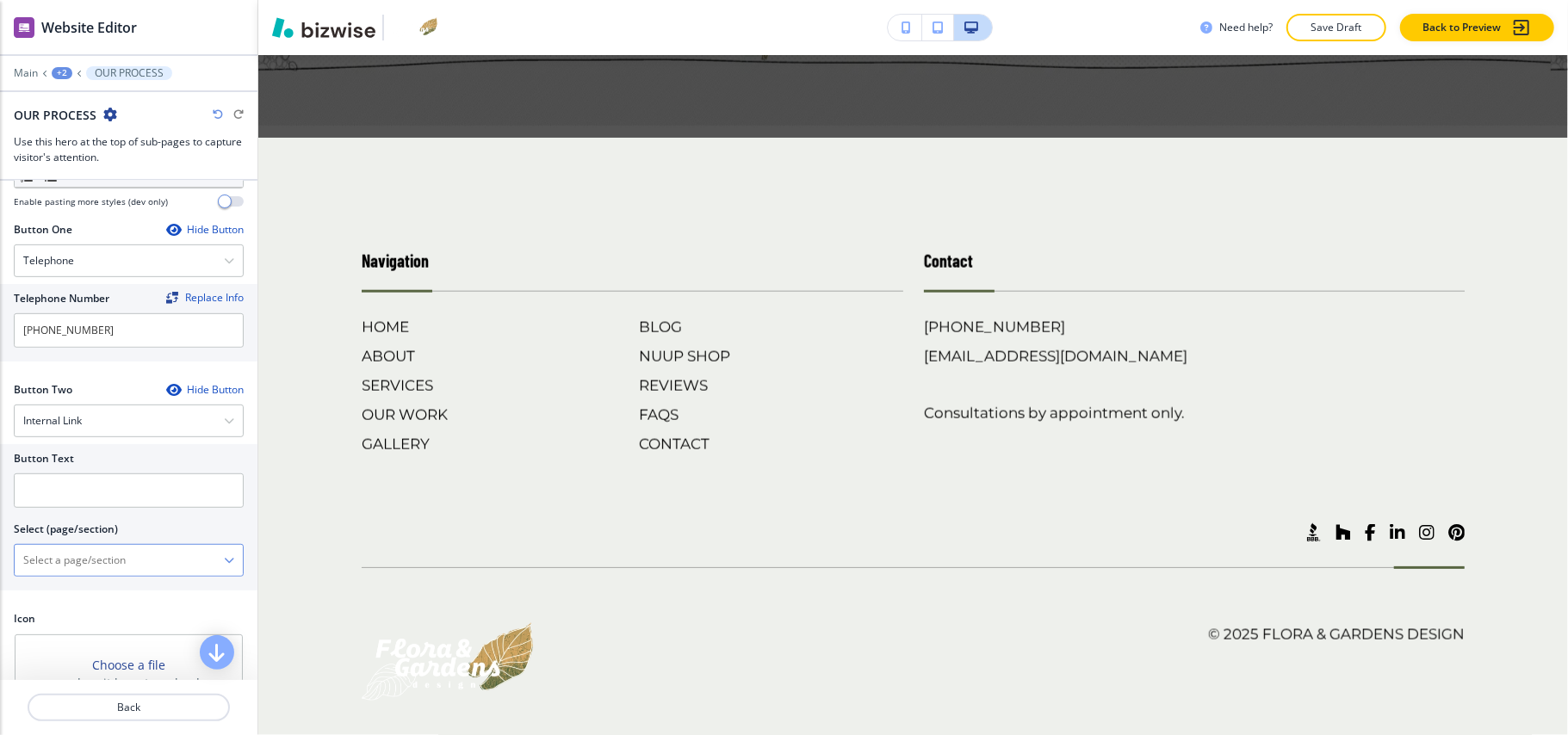
click at [86, 565] on \(page\/section\) "Manual Input" at bounding box center [119, 561] width 210 height 29
click at [73, 590] on h4 "CONTACT" at bounding box center [129, 591] width 210 height 16
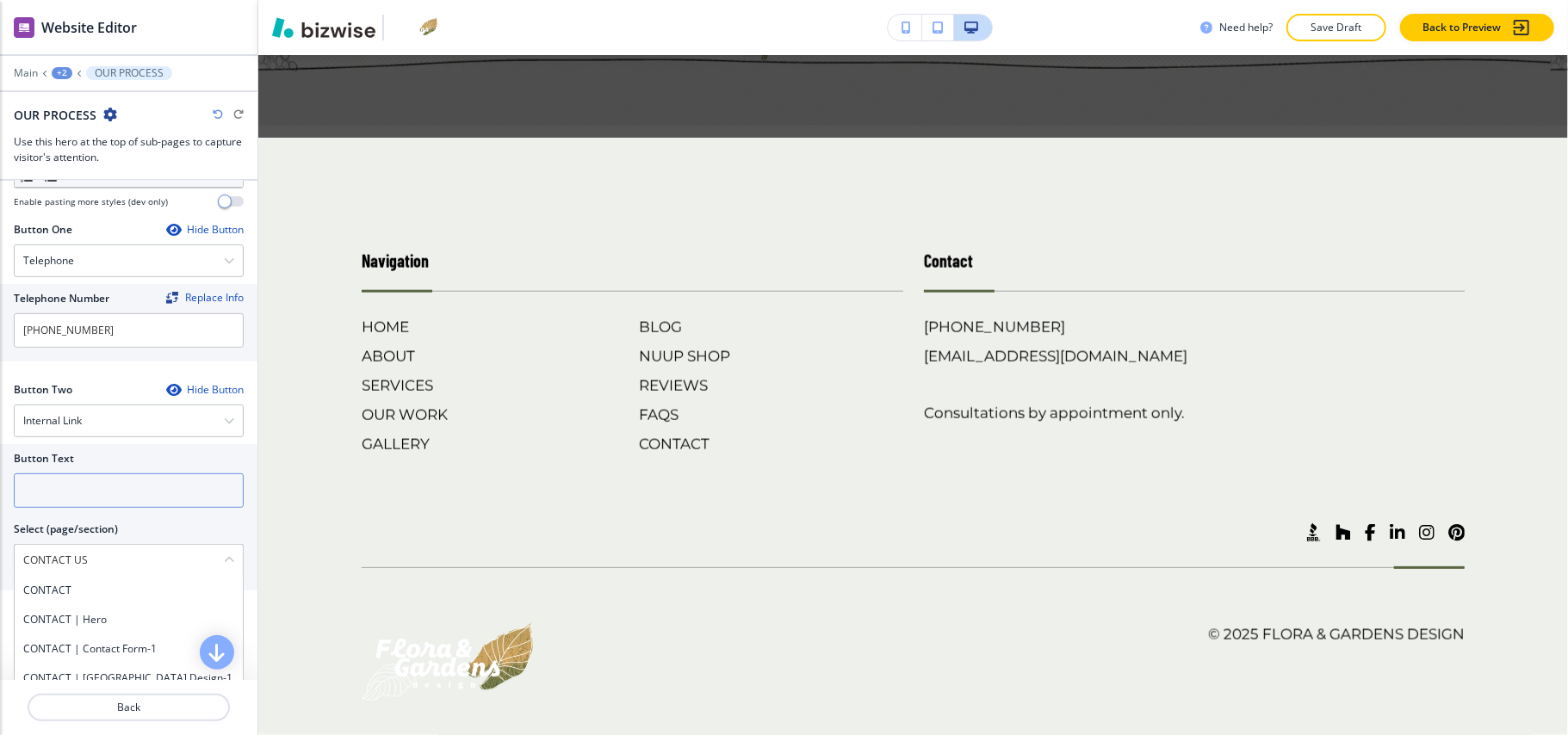
type \(page\/section\) "CONTACT"
click at [79, 496] on input "text" at bounding box center [129, 490] width 230 height 34
paste input "CONTACT US"
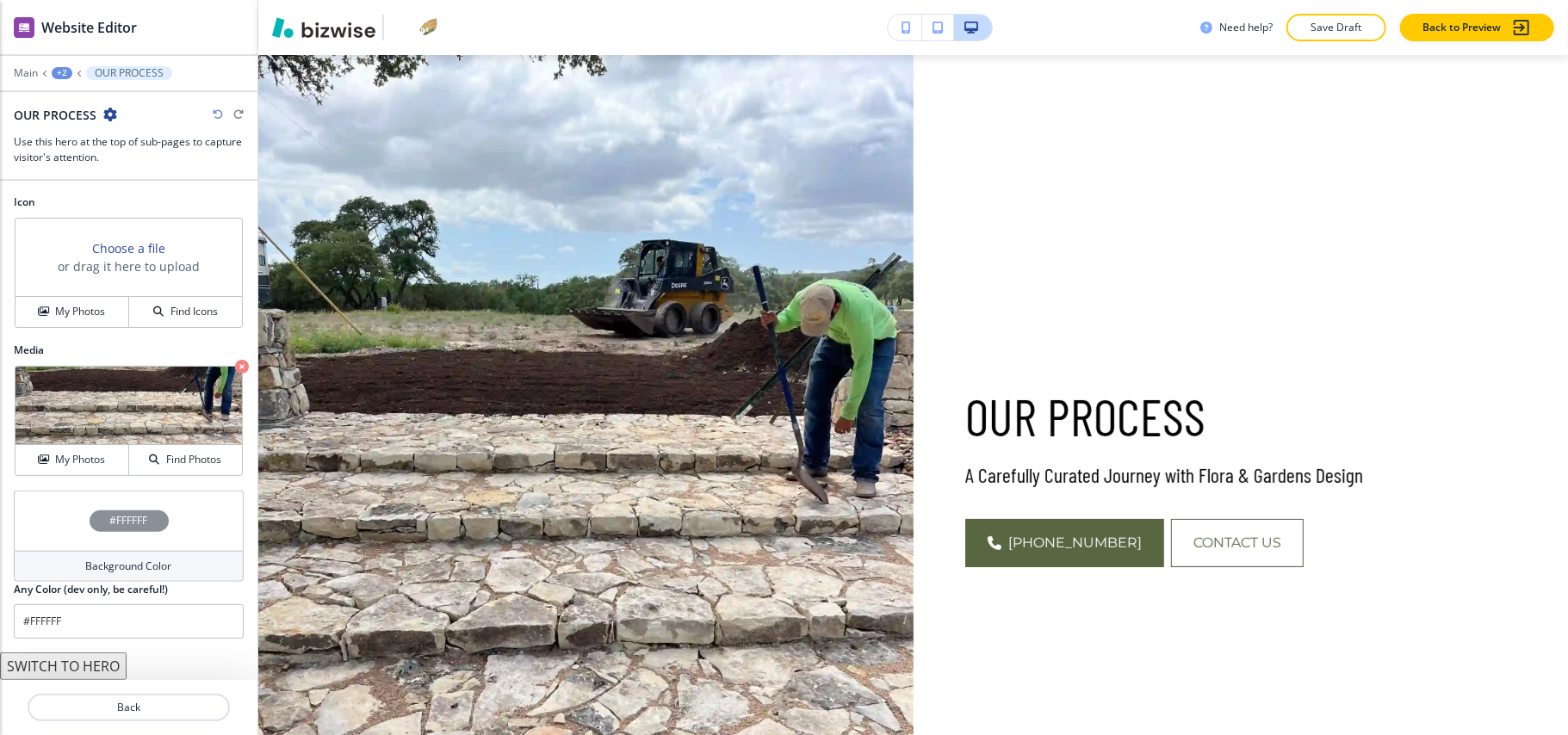
scroll to position [0, 0]
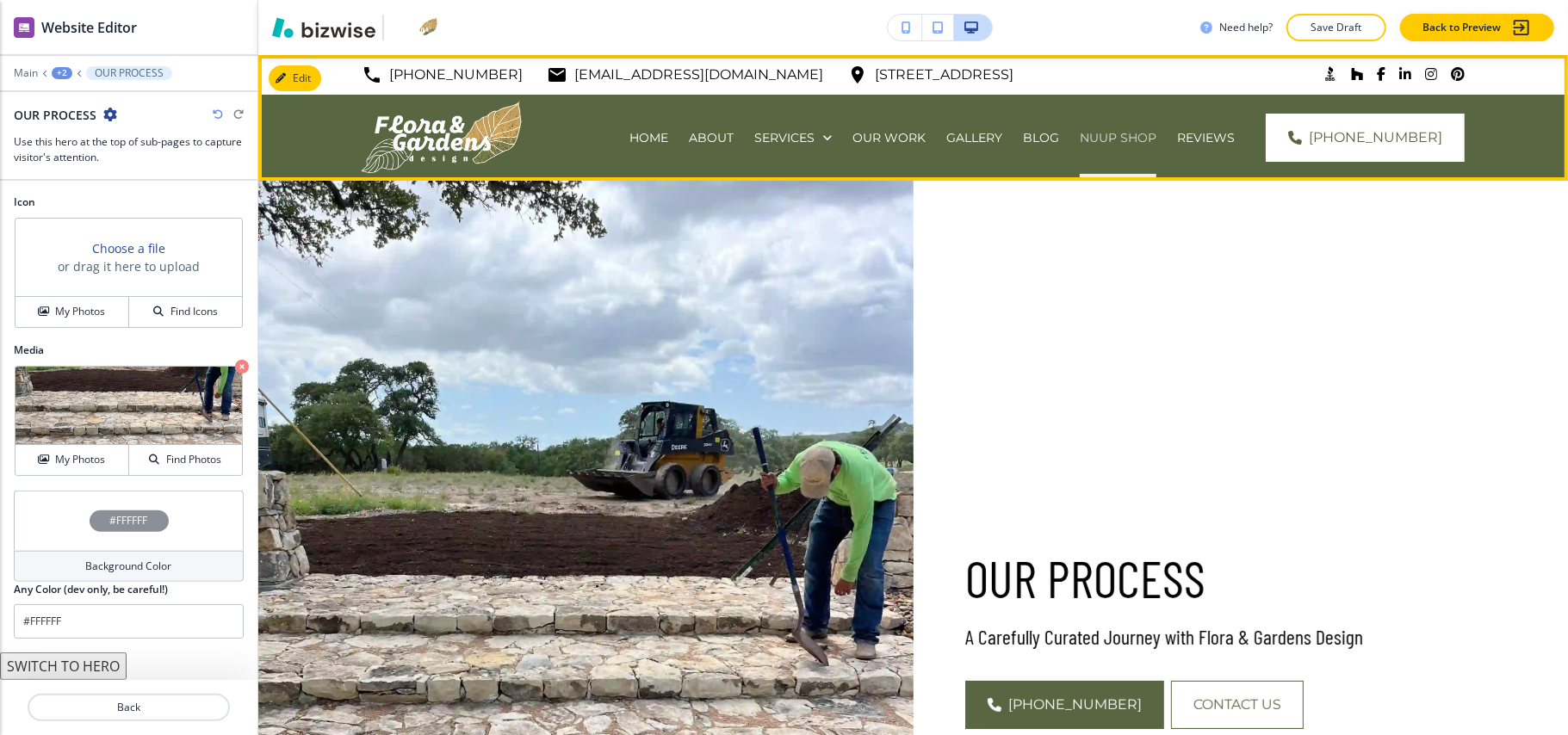
type input "CONTACT US"
click at [1082, 137] on p "NUUP SHOP" at bounding box center [1118, 138] width 77 height 18
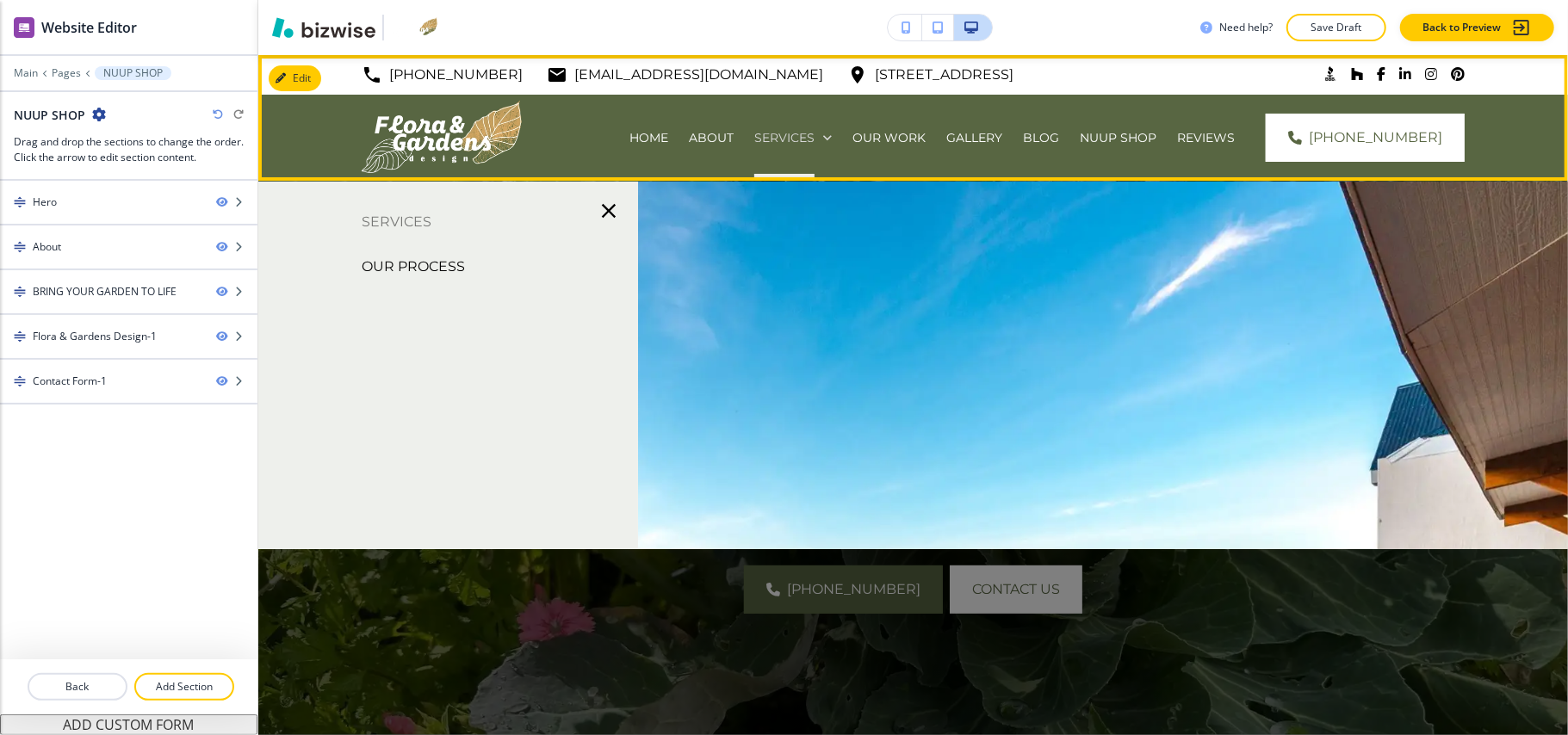
click at [754, 132] on p "SERVICES" at bounding box center [784, 138] width 60 height 18
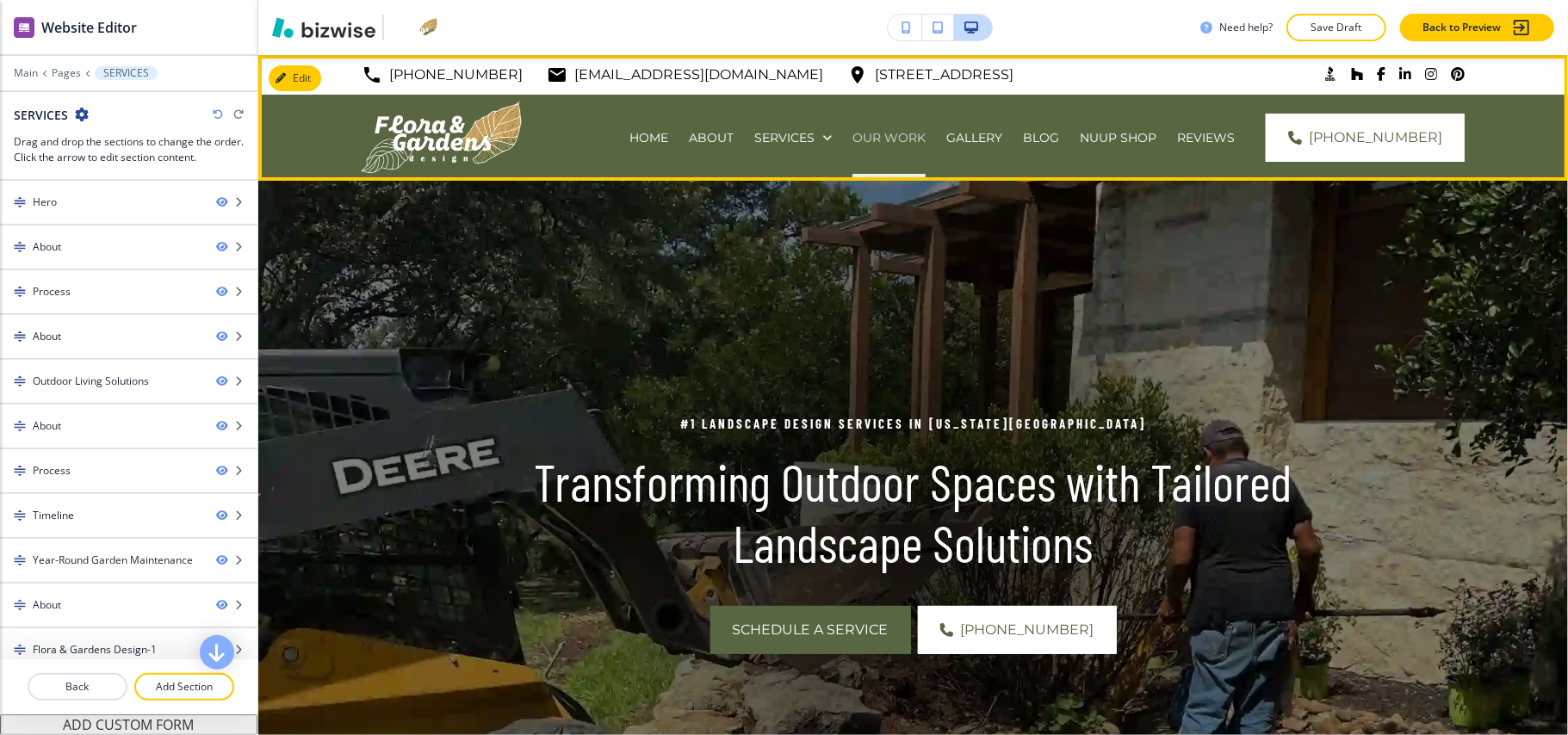
click at [860, 137] on p "OUR WORK" at bounding box center [889, 138] width 73 height 18
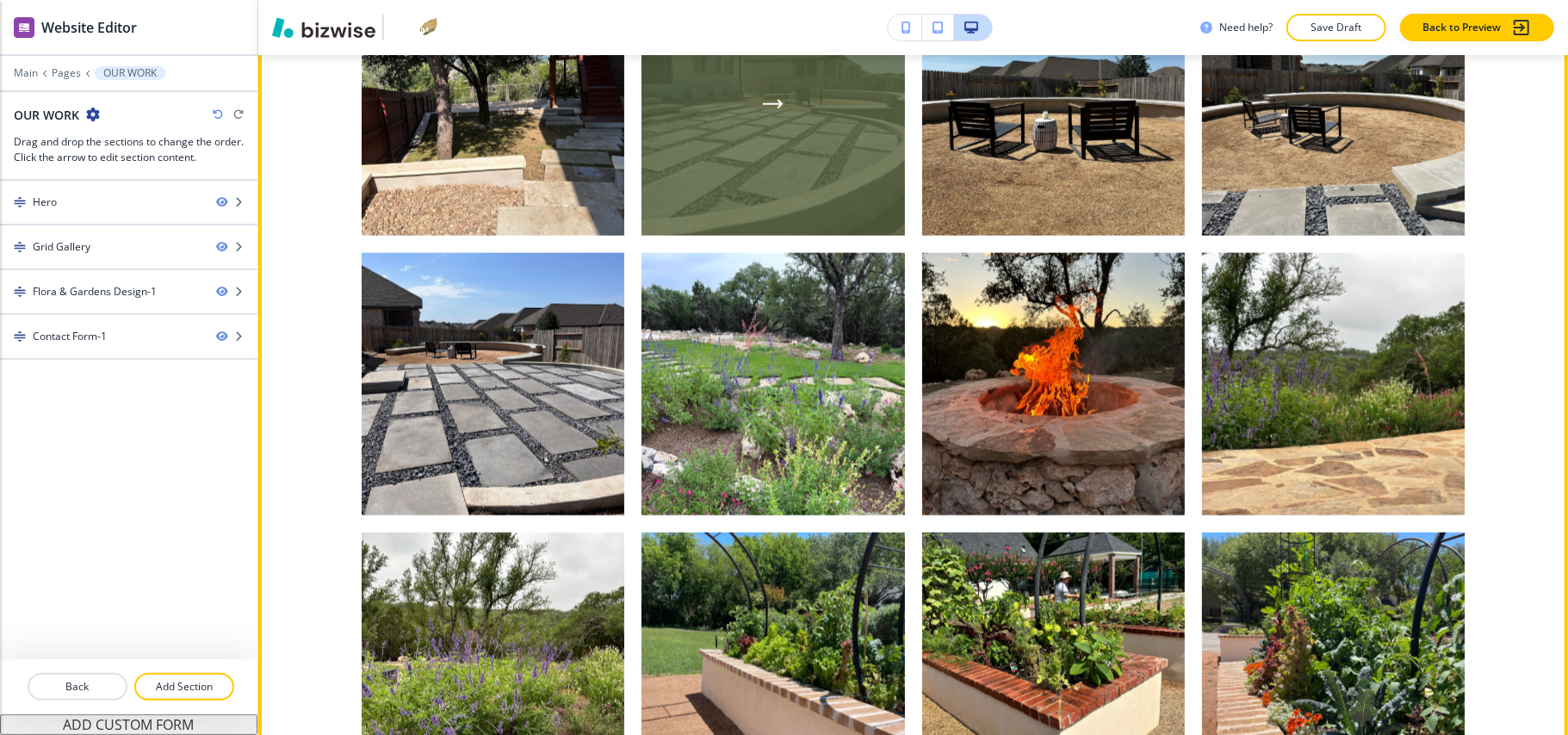
scroll to position [1492, 0]
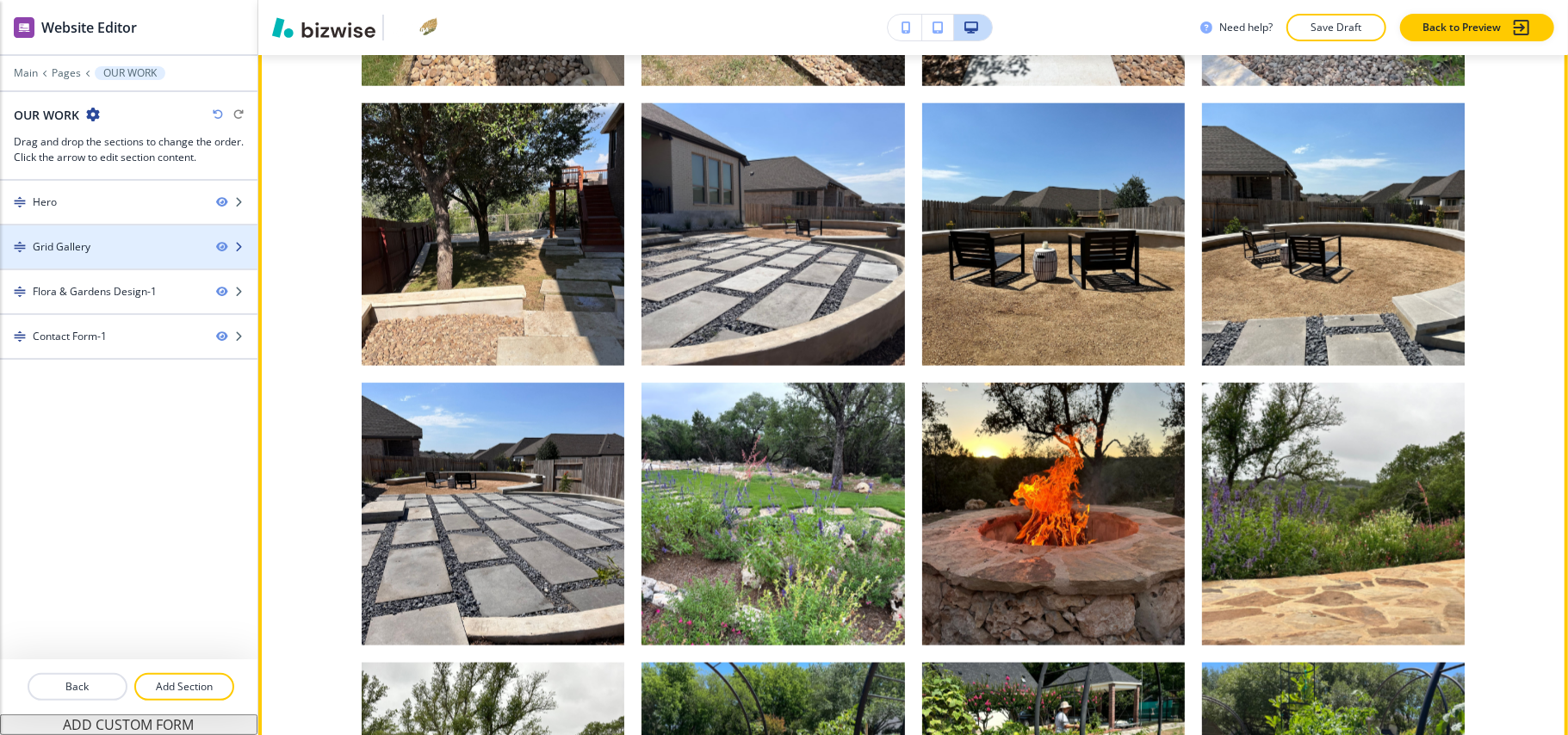
click at [105, 263] on div at bounding box center [129, 262] width 257 height 14
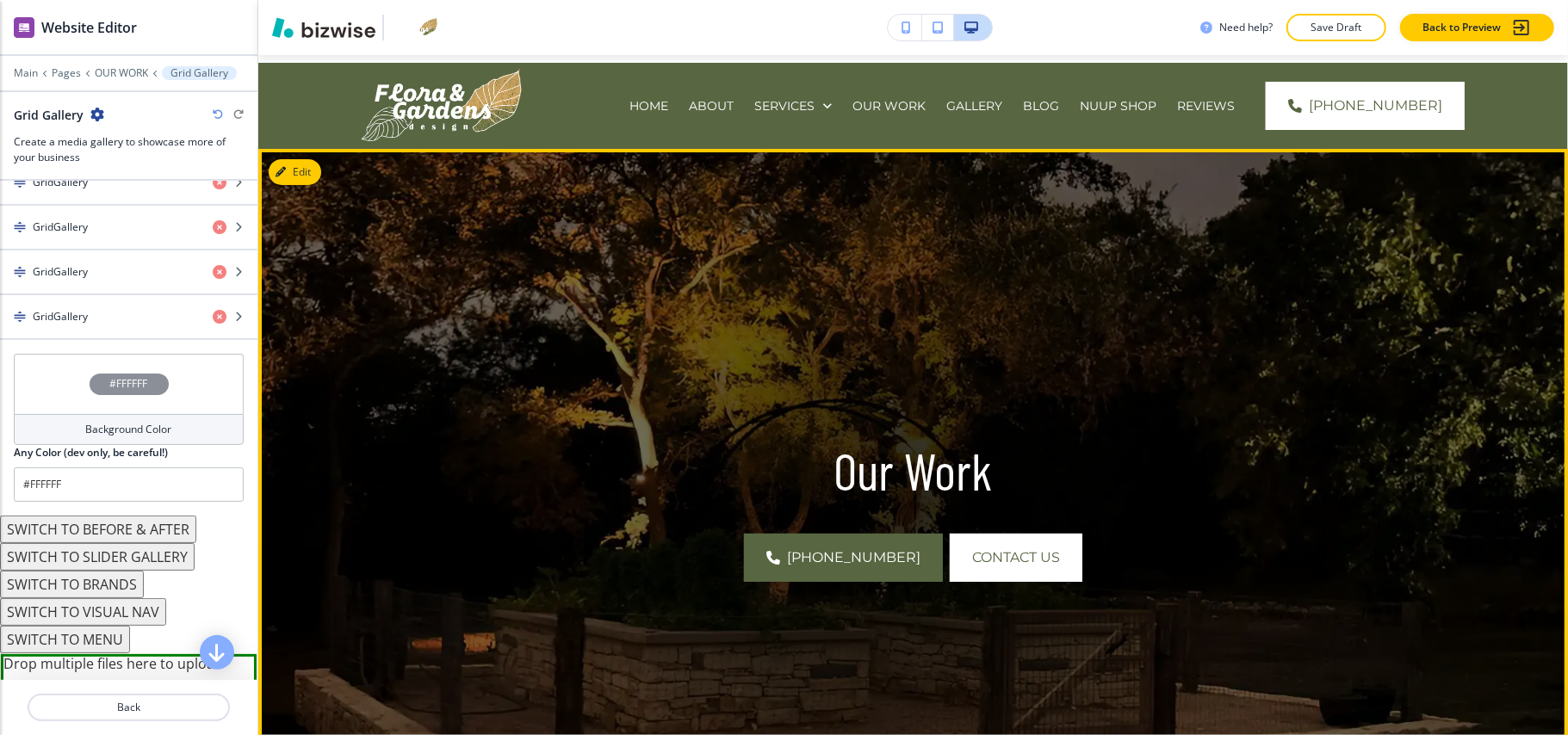
scroll to position [28, 0]
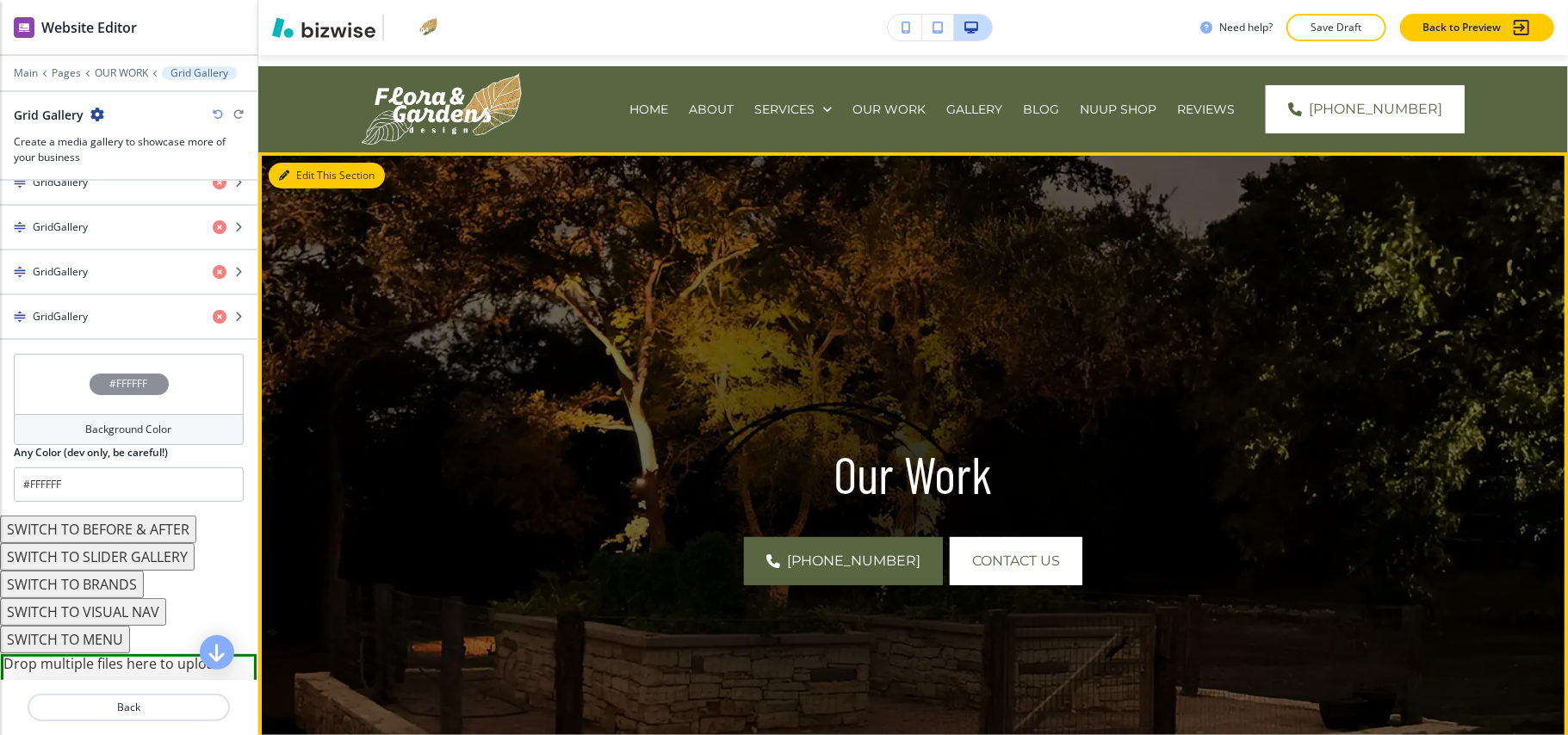
click at [294, 171] on button "Edit This Section" at bounding box center [326, 175] width 116 height 26
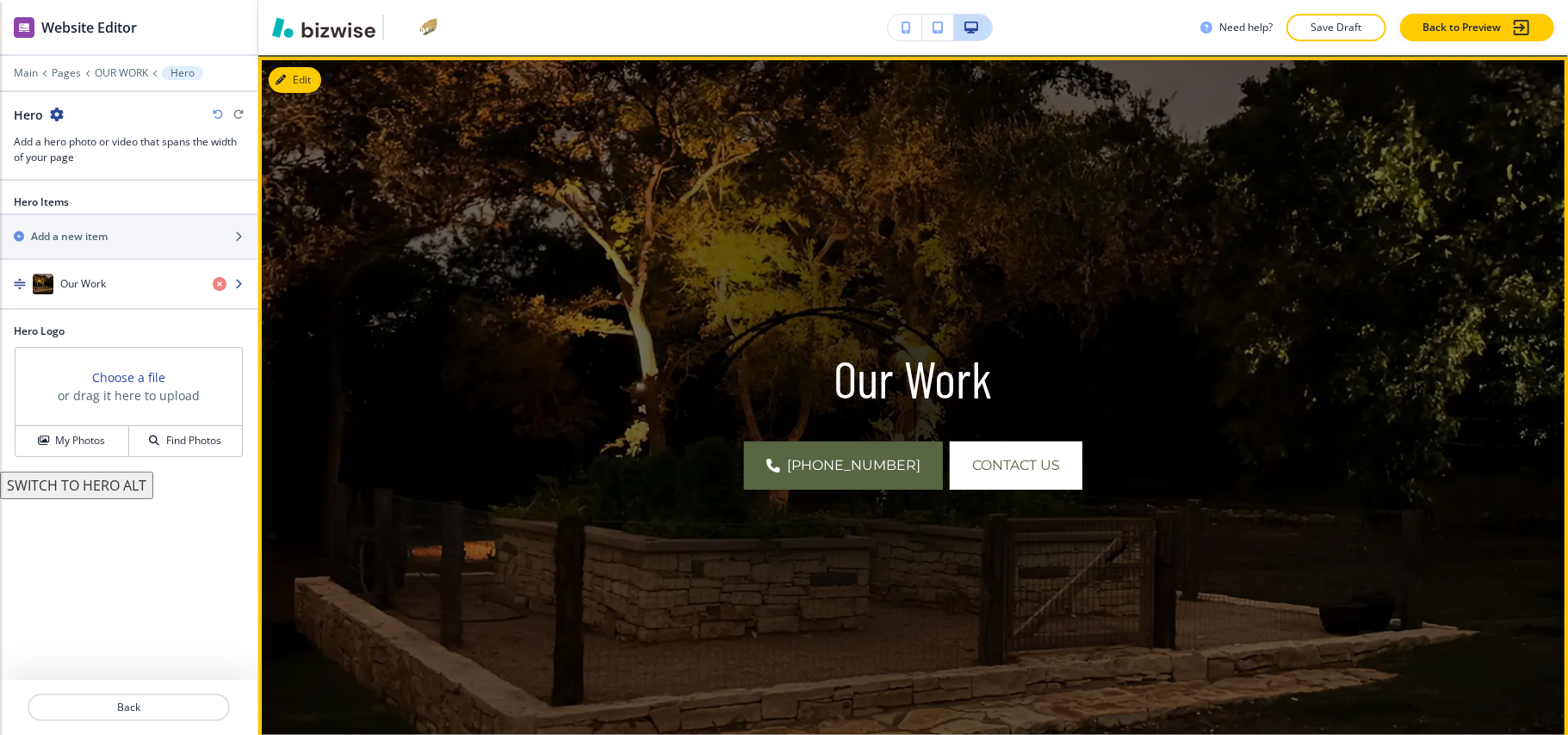
scroll to position [126, 0]
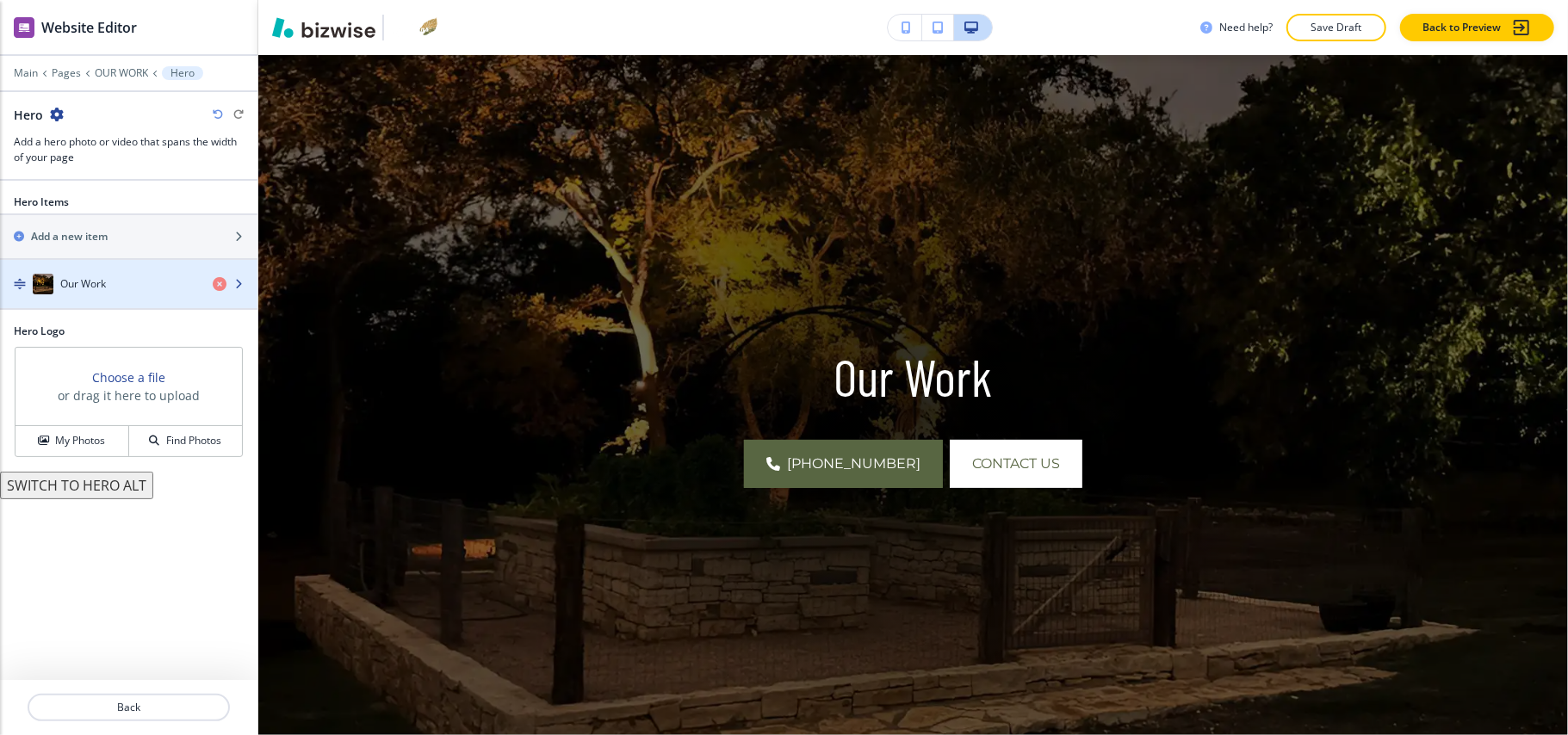
click at [107, 298] on div "button" at bounding box center [129, 301] width 257 height 14
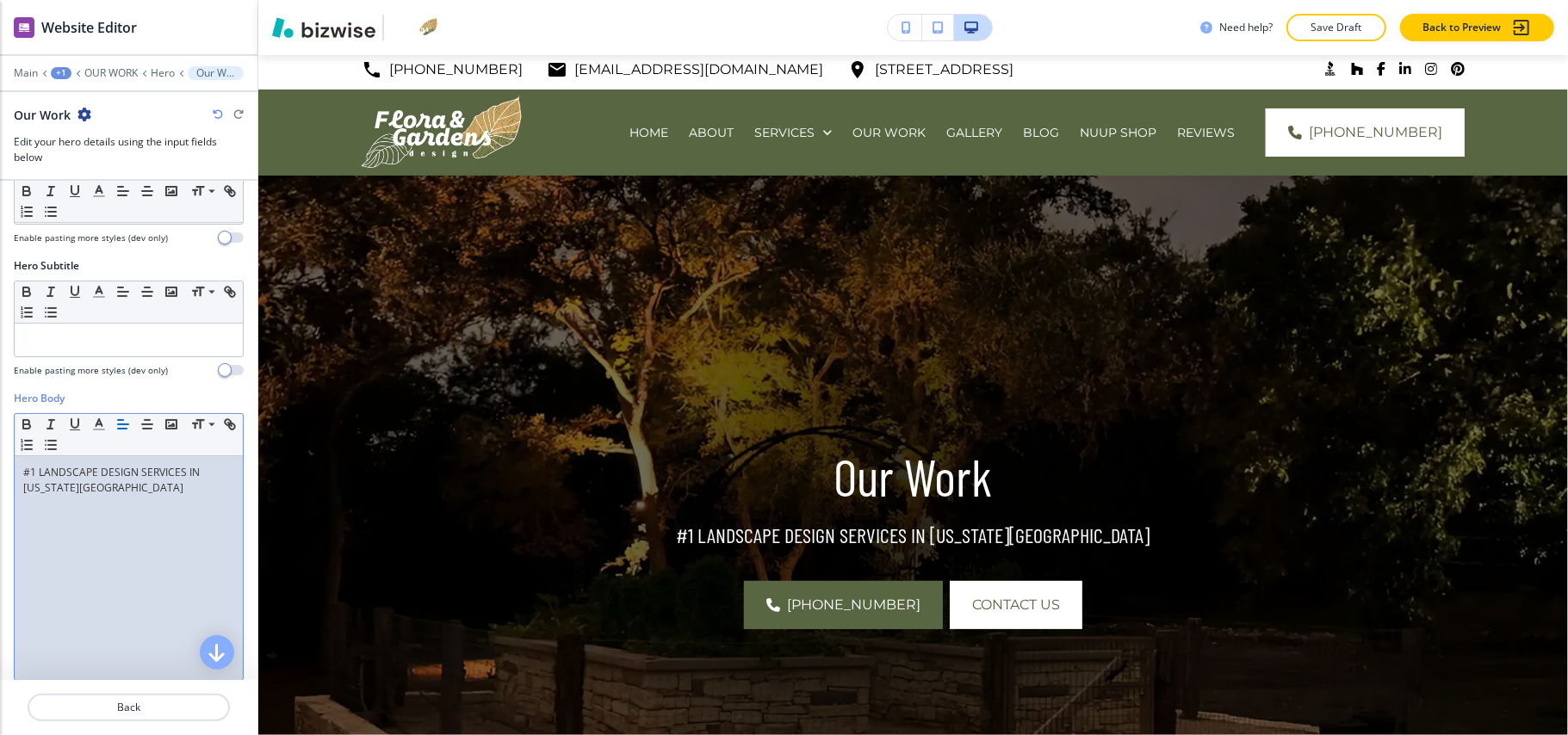
scroll to position [0, 0]
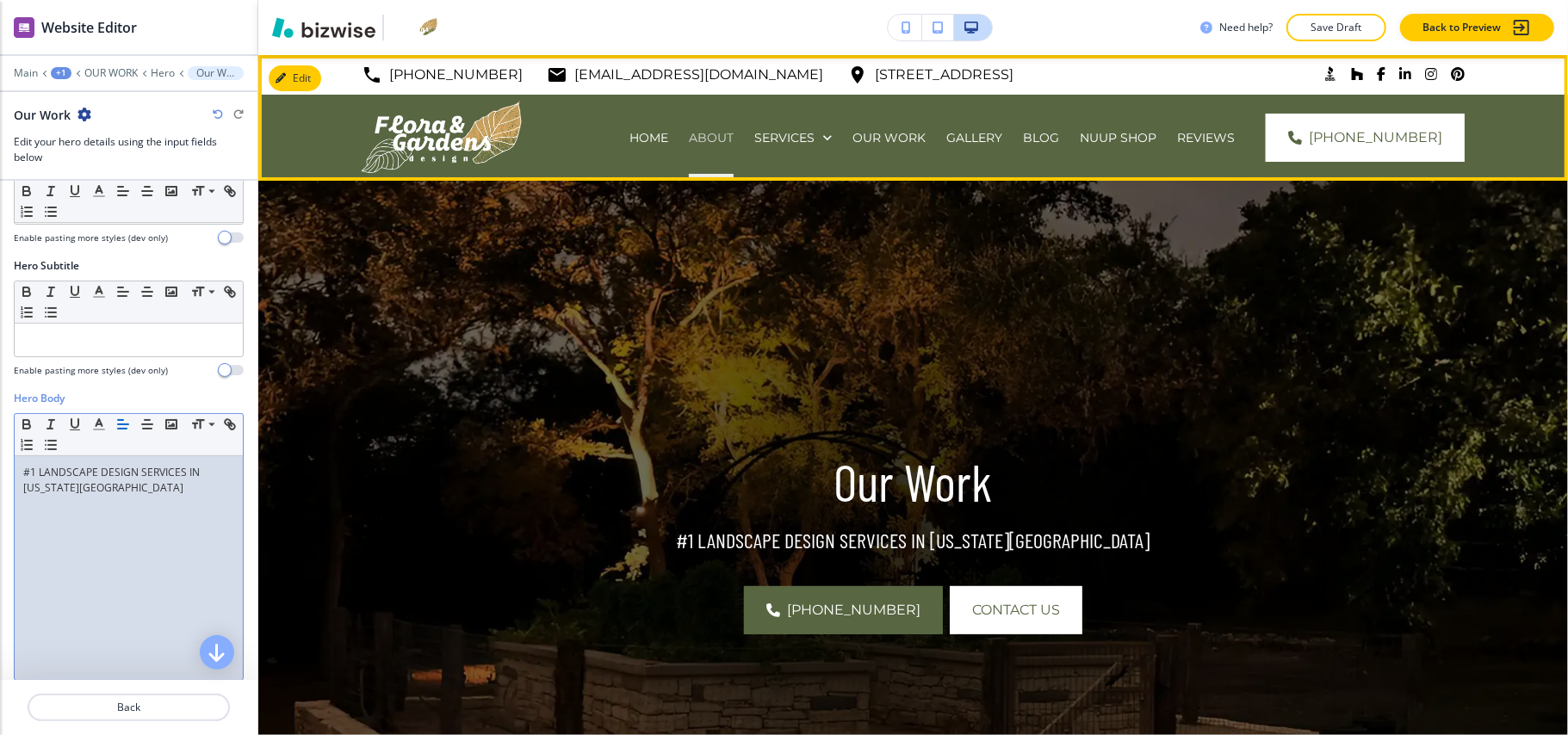
click at [689, 137] on p "ABOUT" at bounding box center [711, 138] width 45 height 18
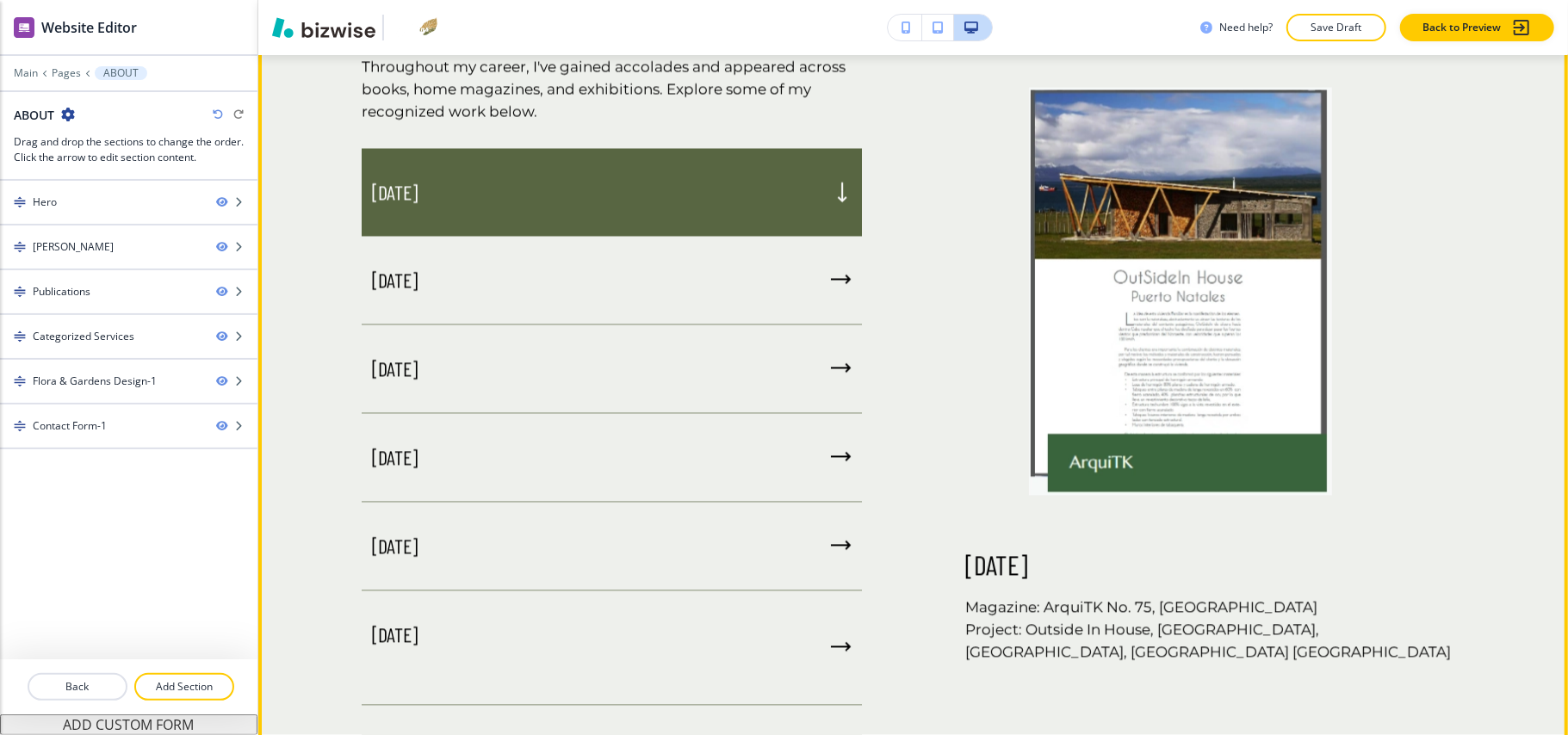
scroll to position [2182, 0]
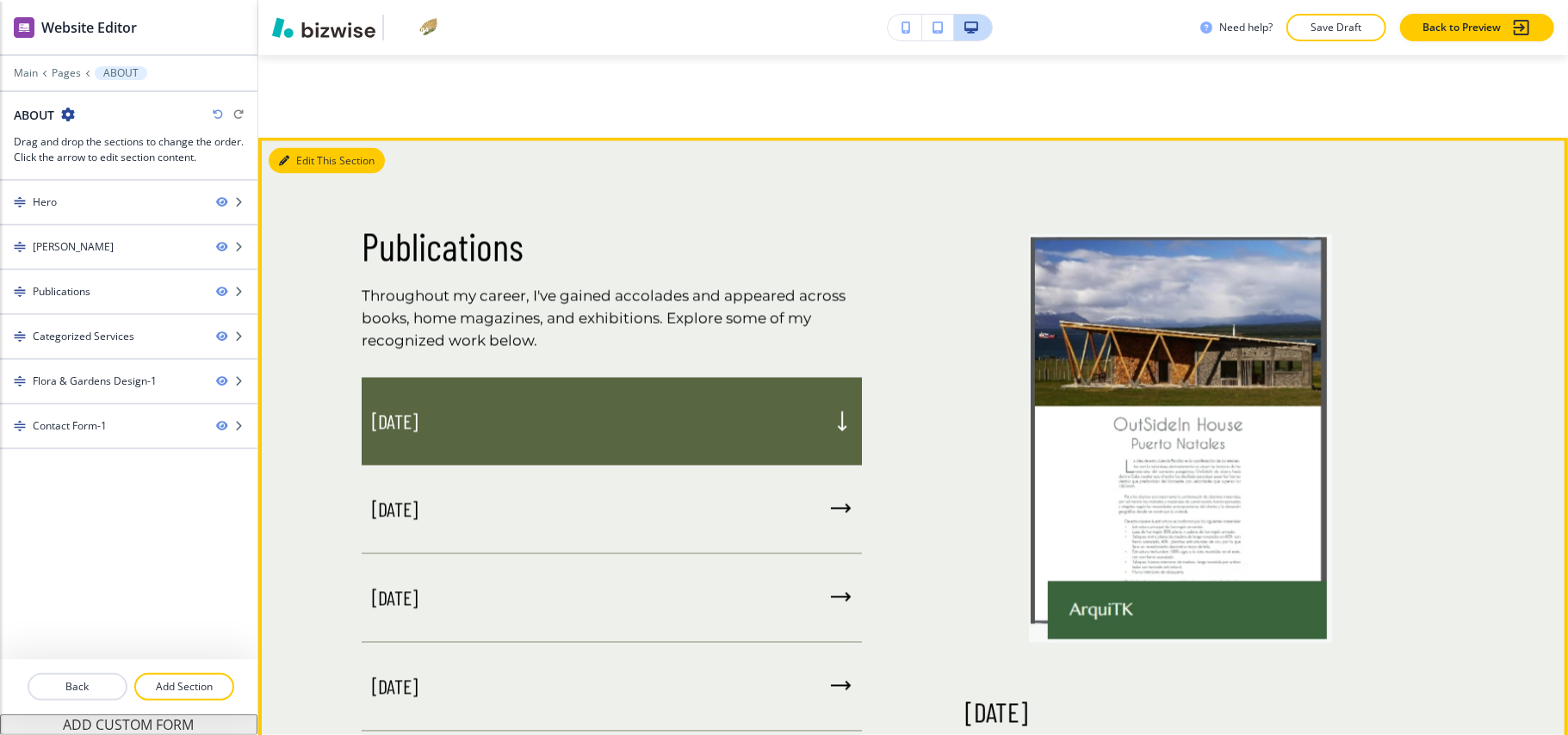
click at [304, 148] on button "Edit This Section" at bounding box center [326, 161] width 116 height 26
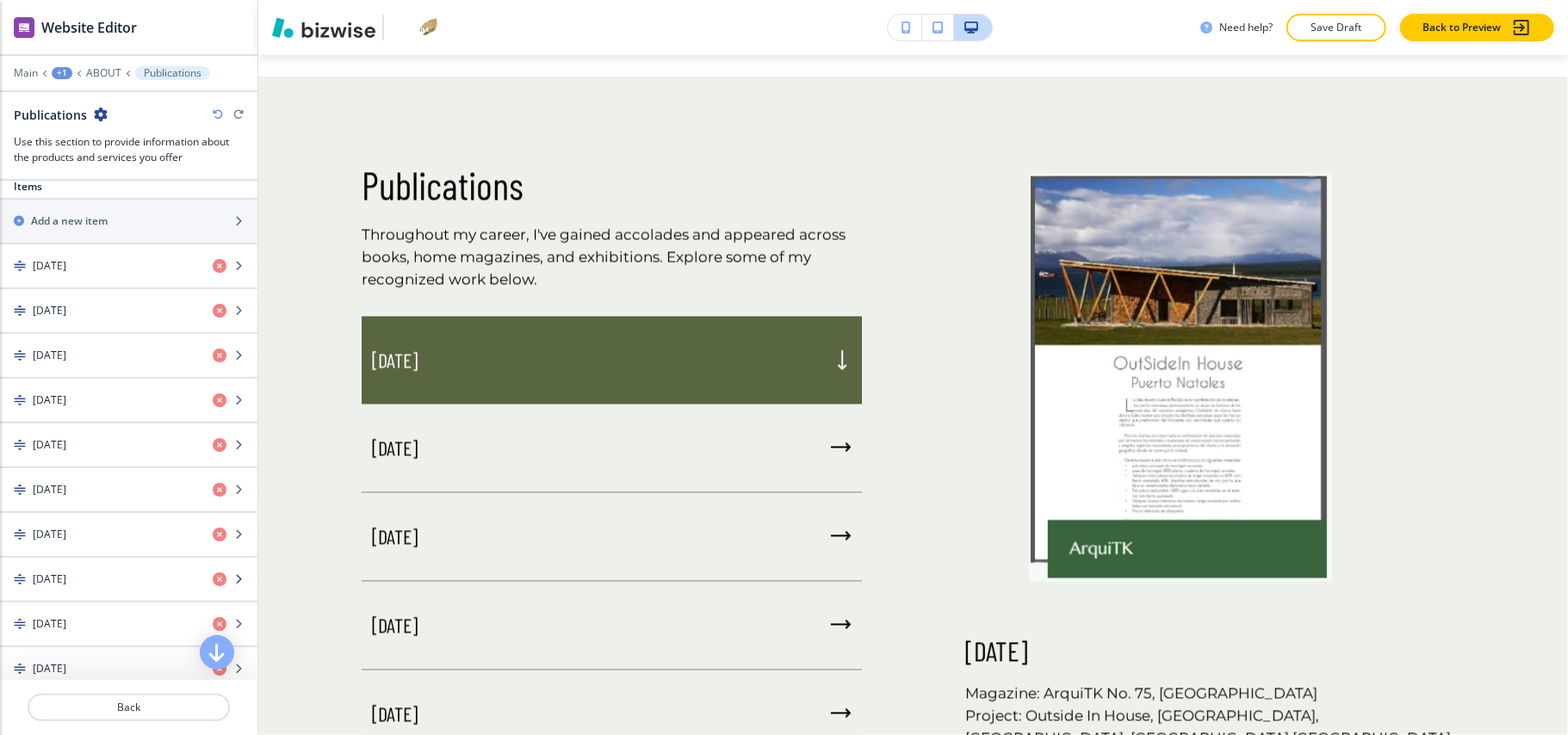
scroll to position [689, 0]
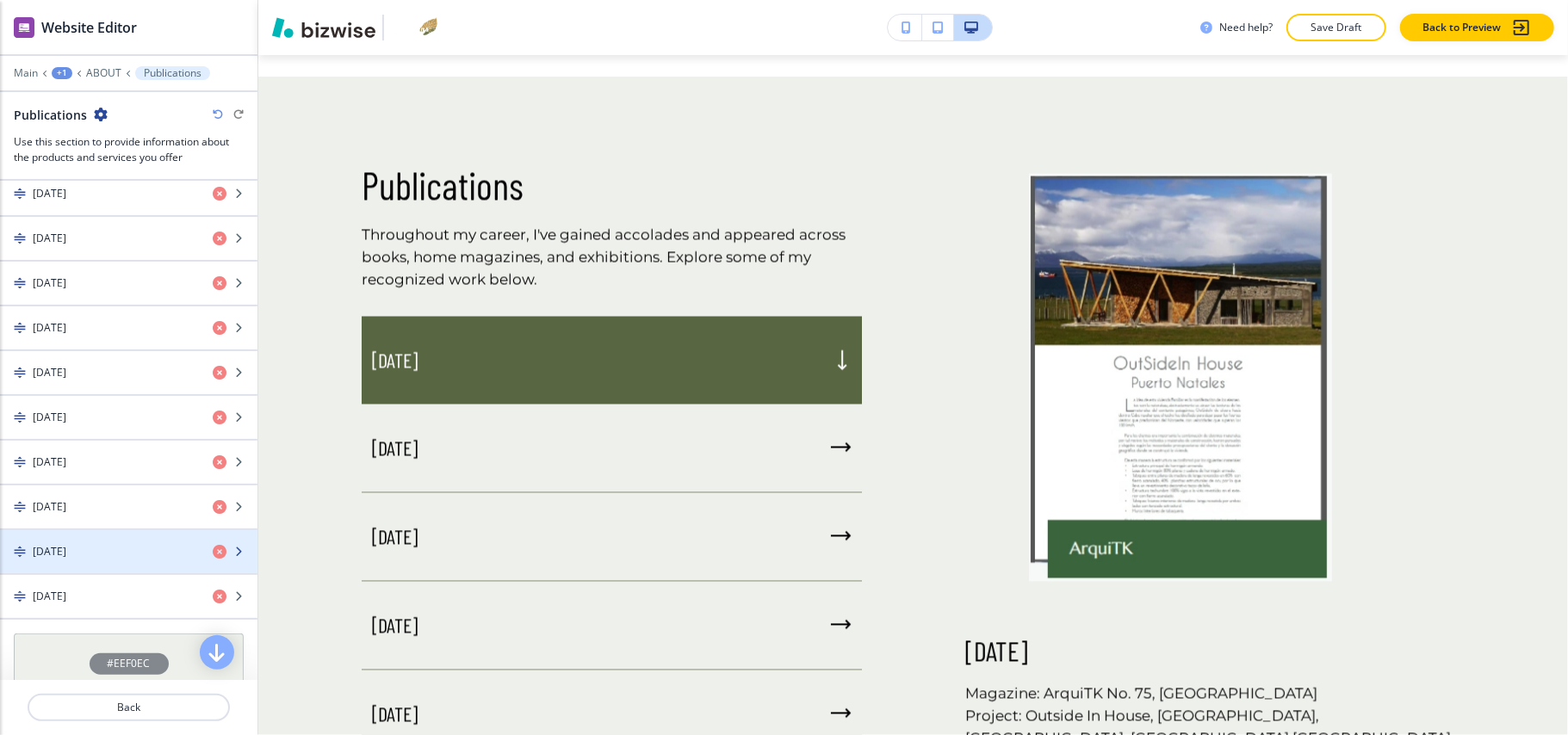
click at [79, 573] on div "button" at bounding box center [129, 566] width 257 height 14
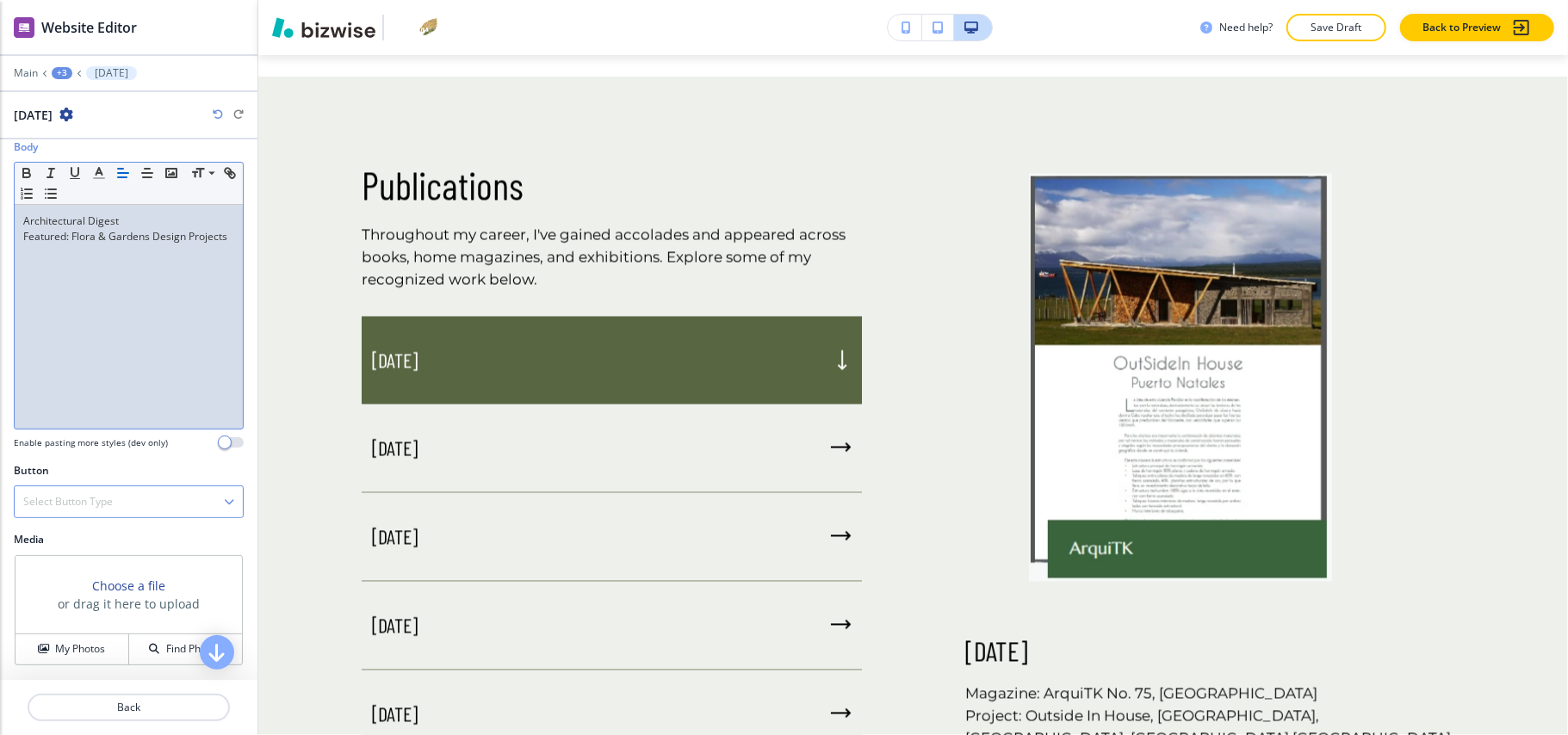
scroll to position [150, 0]
click at [41, 653] on icon "button" at bounding box center [43, 649] width 11 height 11
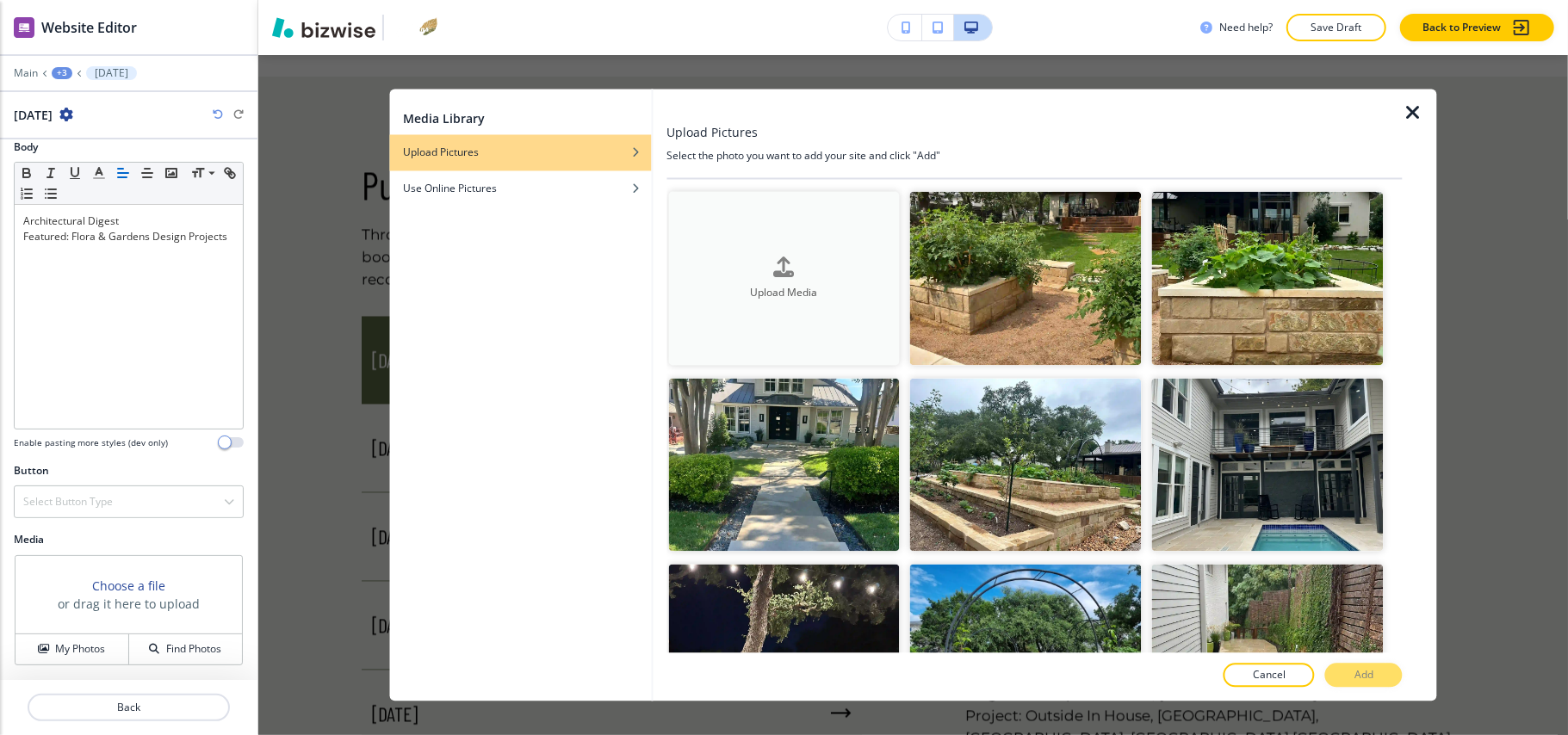
click at [772, 247] on button "Upload Media" at bounding box center [784, 279] width 232 height 174
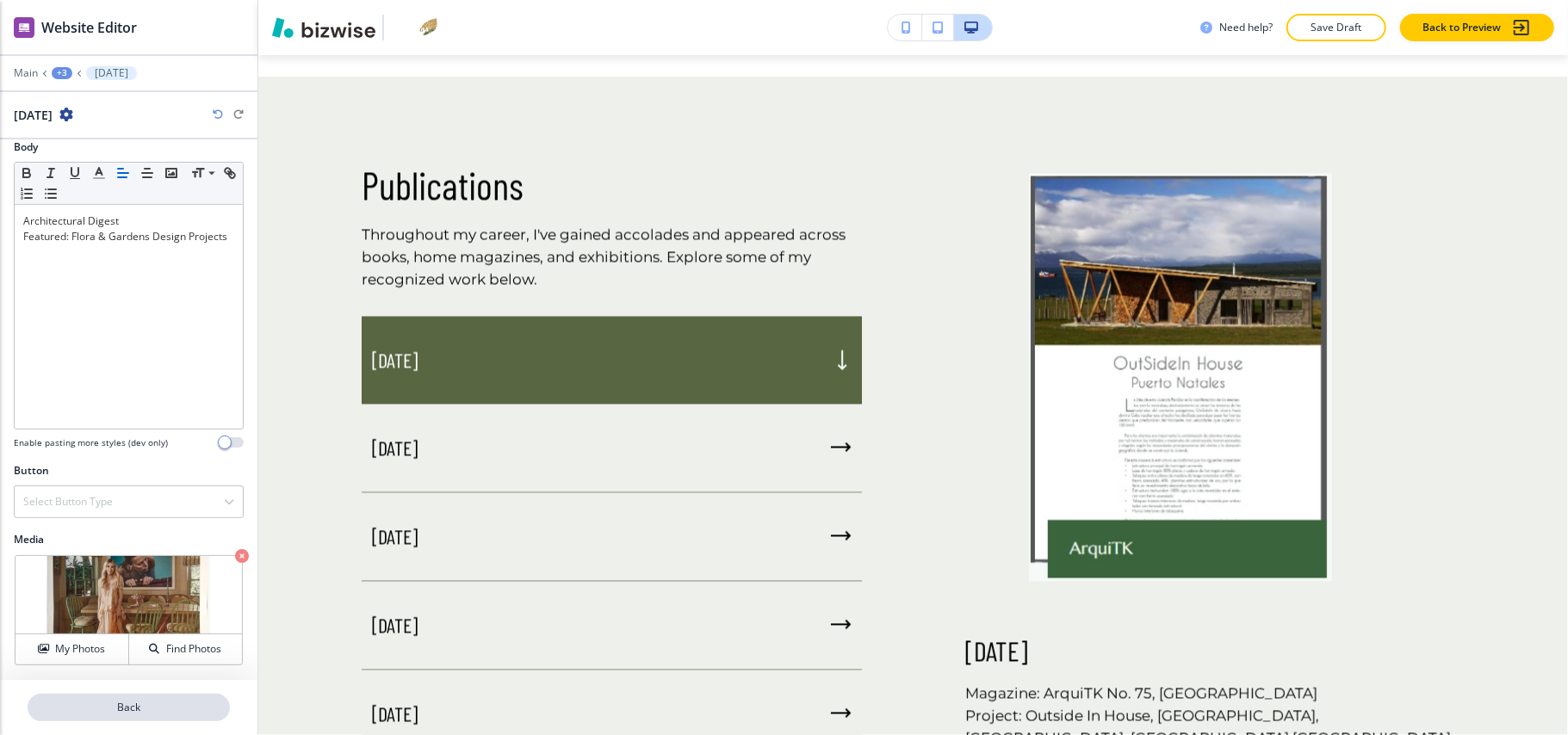
click at [144, 708] on p "Back" at bounding box center [129, 708] width 199 height 16
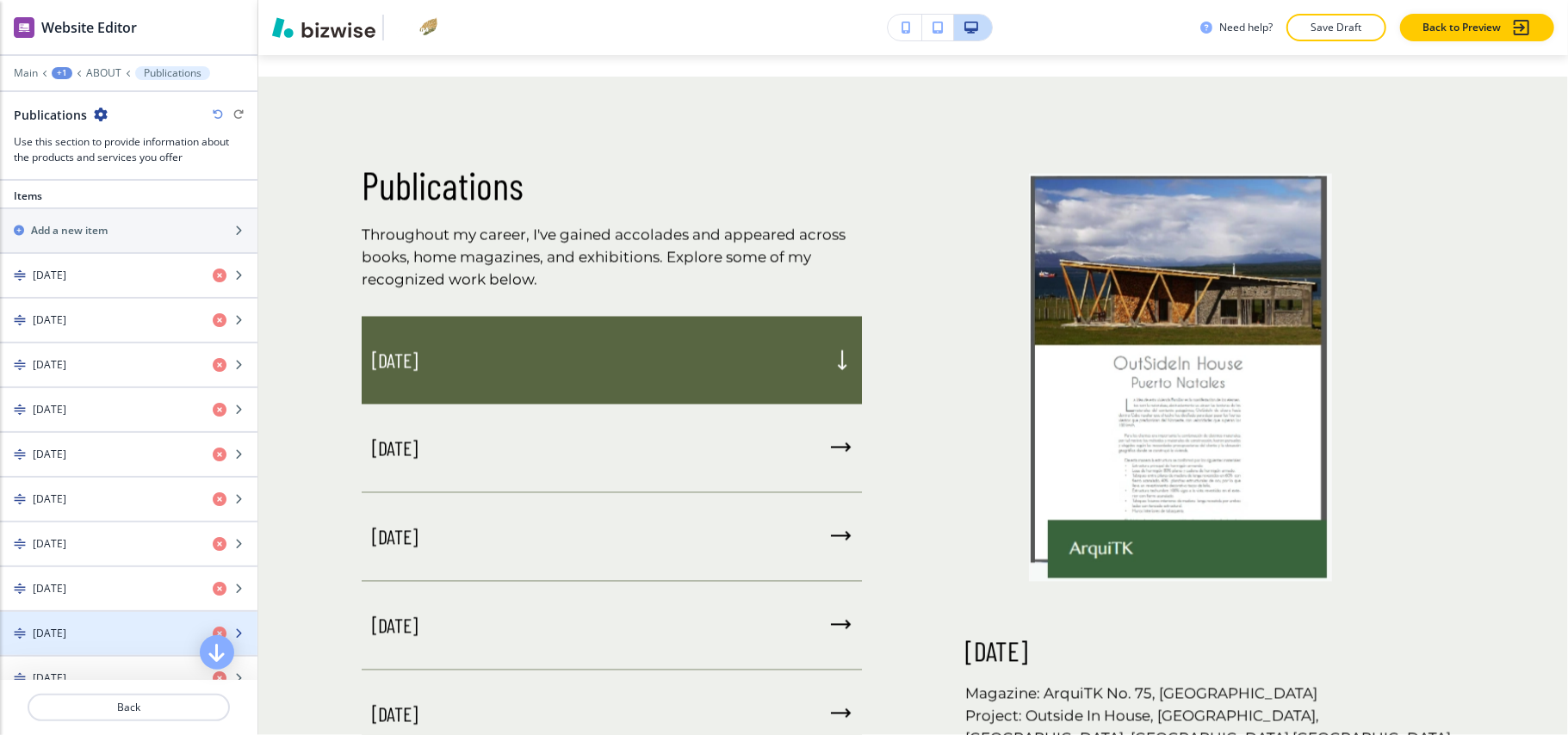
scroll to position [573, 0]
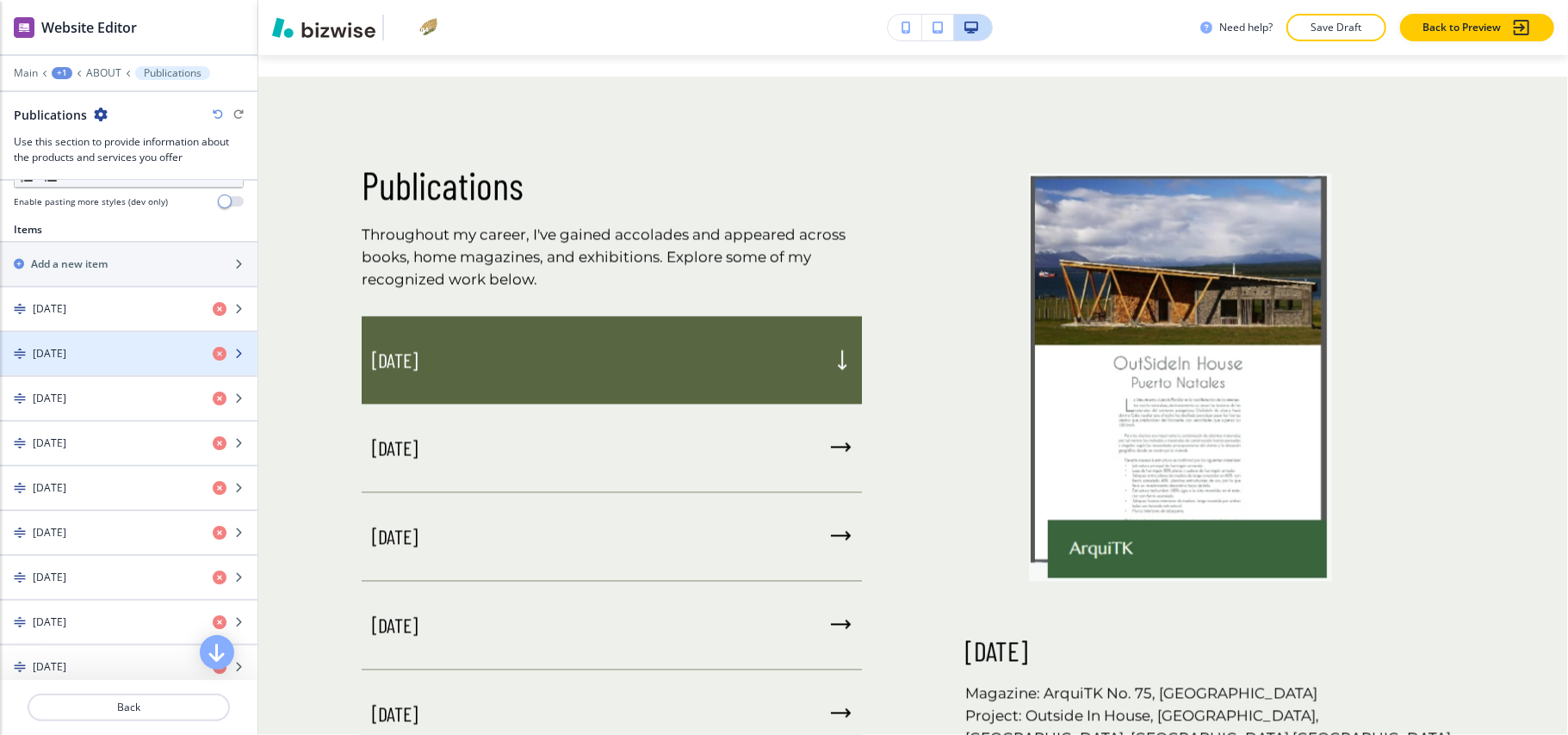
click at [121, 362] on div "[DATE]" at bounding box center [99, 354] width 199 height 16
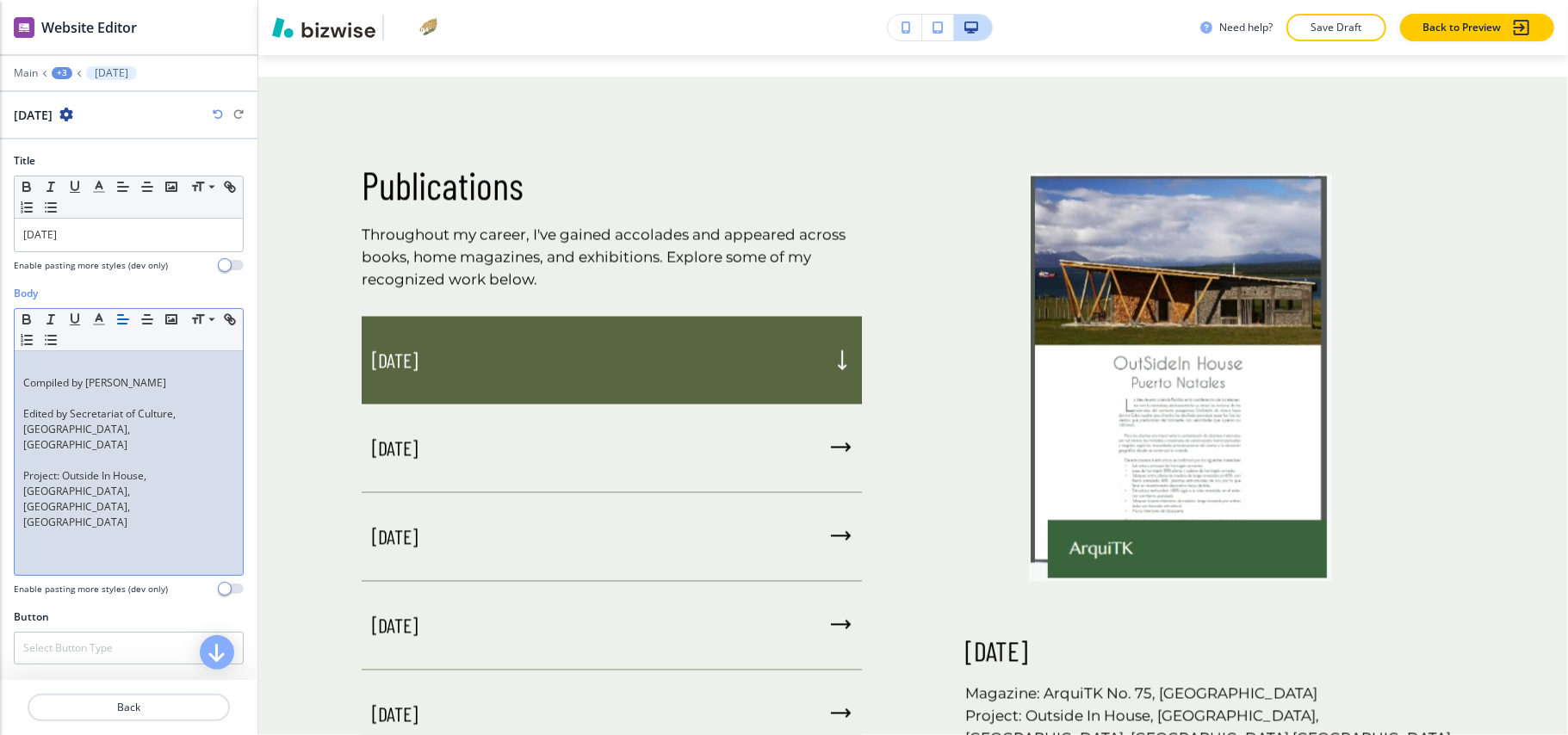
scroll to position [0, 0]
click at [45, 405] on p at bounding box center [129, 399] width 210 height 16
click at [20, 391] on div "Compiled by Adolfo Hernández Orozco Edited by Secretariat of Culture, Jalisco, …" at bounding box center [129, 463] width 228 height 224
click at [175, 445] on p "Project: Outside In House, Puerto Natales, Magallanes, Chil" at bounding box center [129, 469] width 210 height 62
click at [62, 367] on p at bounding box center [129, 368] width 210 height 16
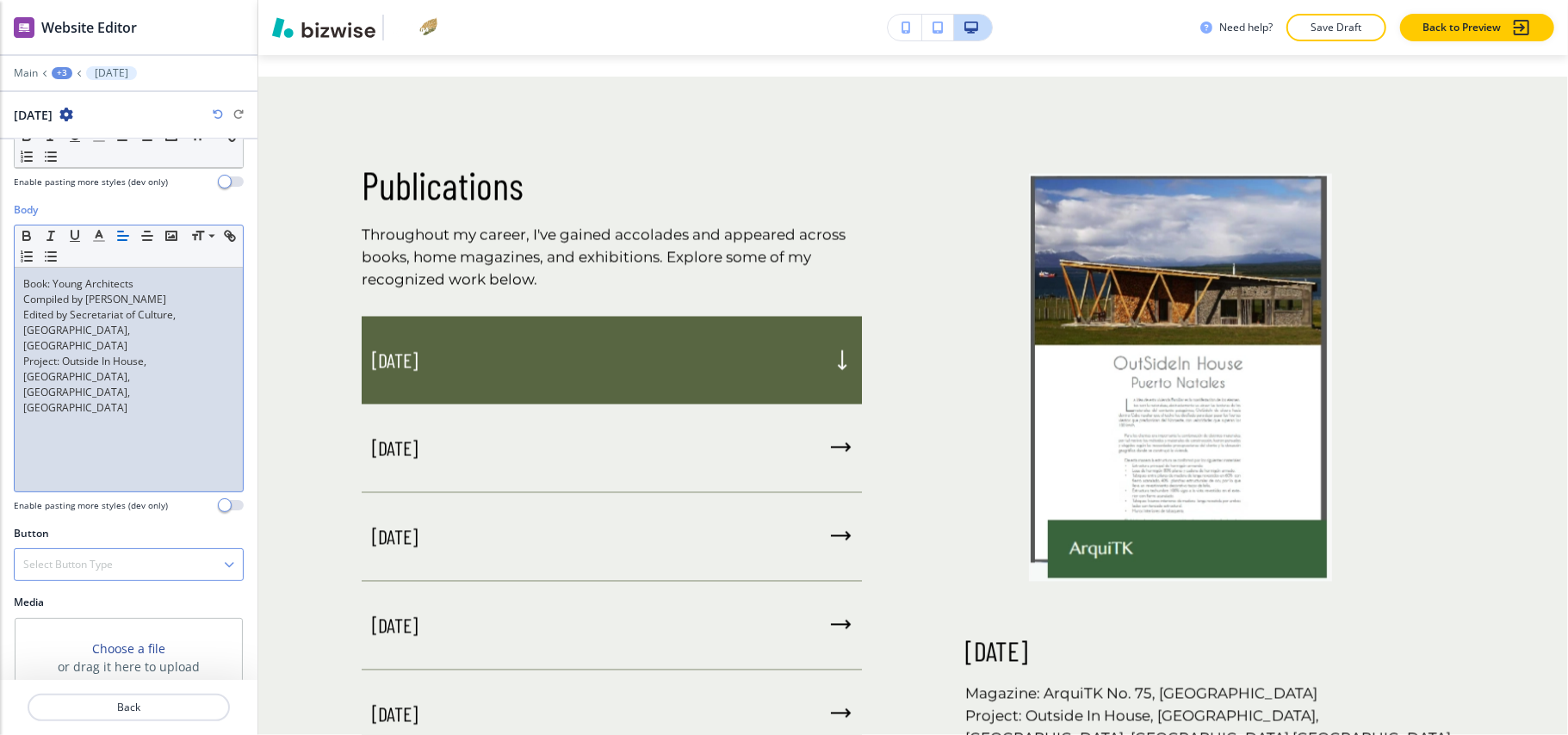
scroll to position [150, 0]
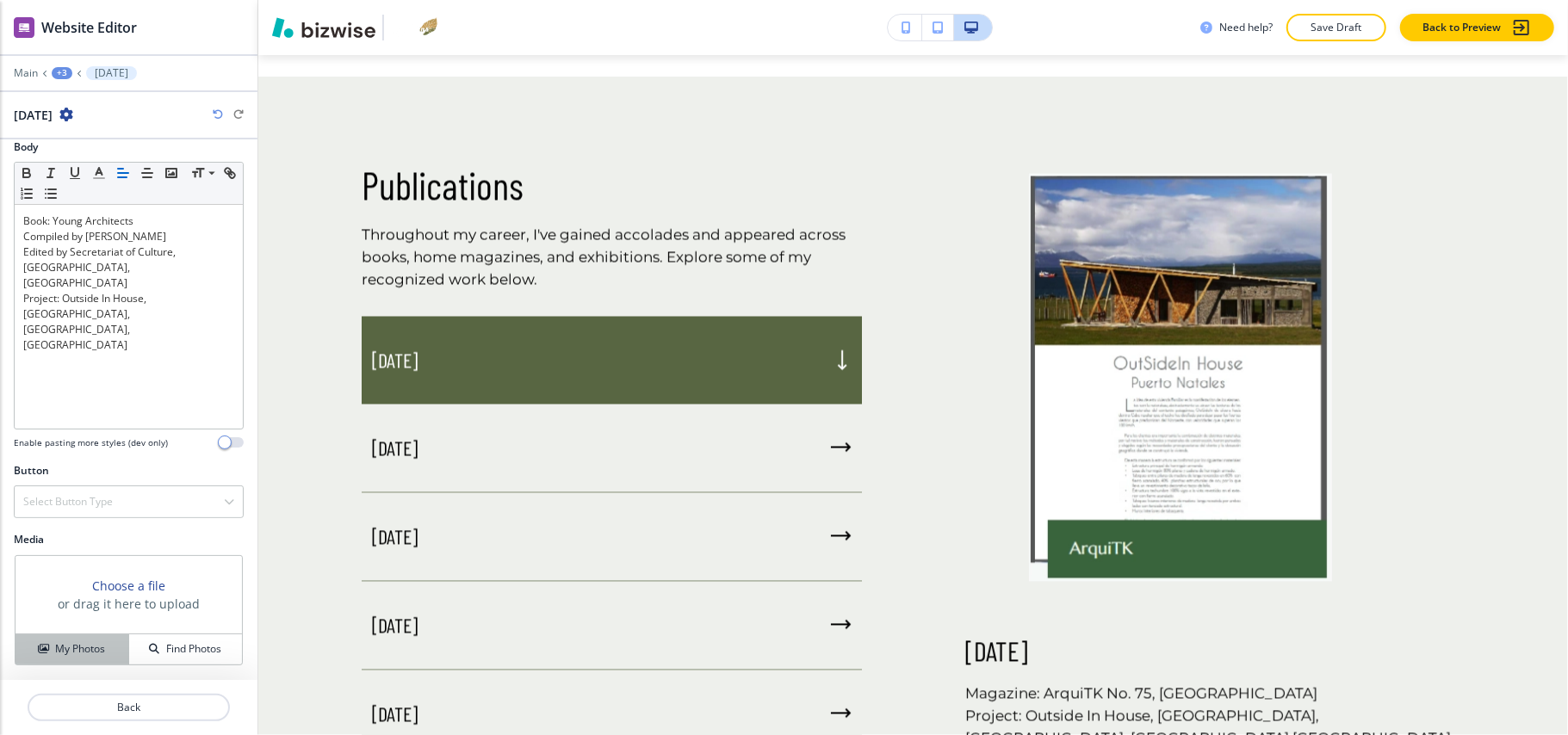
click at [78, 644] on h4 "My Photos" at bounding box center [80, 649] width 50 height 16
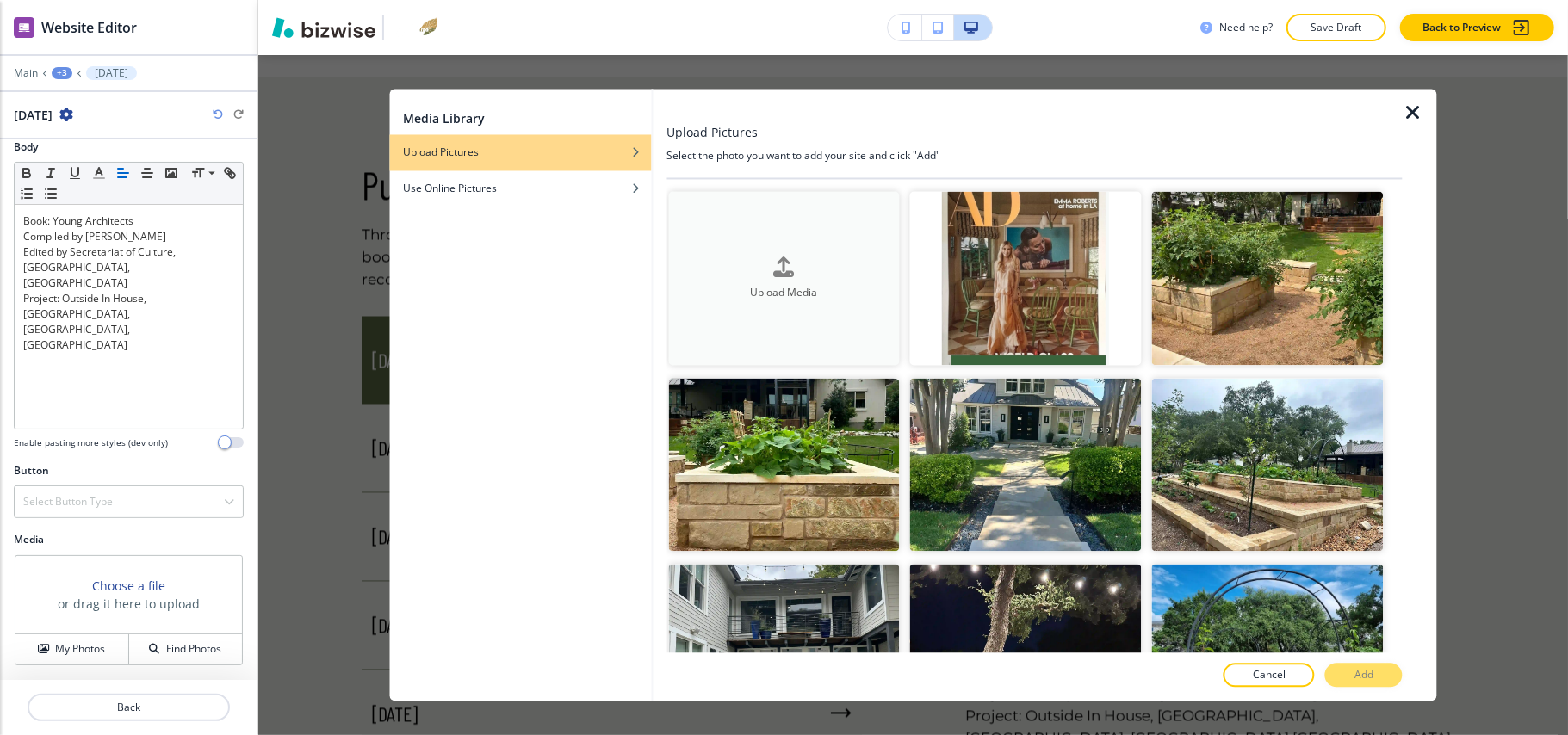
click at [711, 256] on div "Upload Media" at bounding box center [784, 278] width 232 height 44
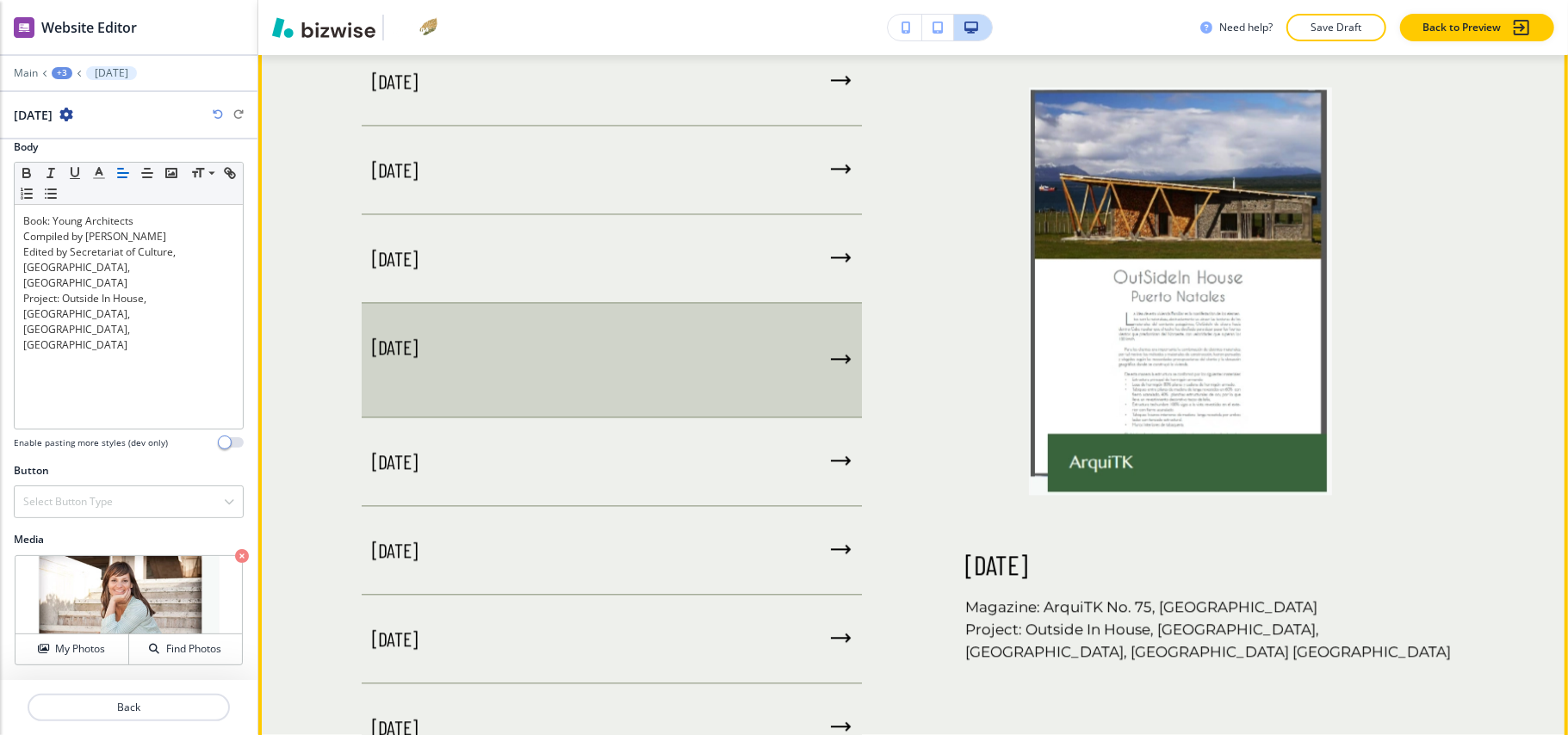
scroll to position [2701, 0]
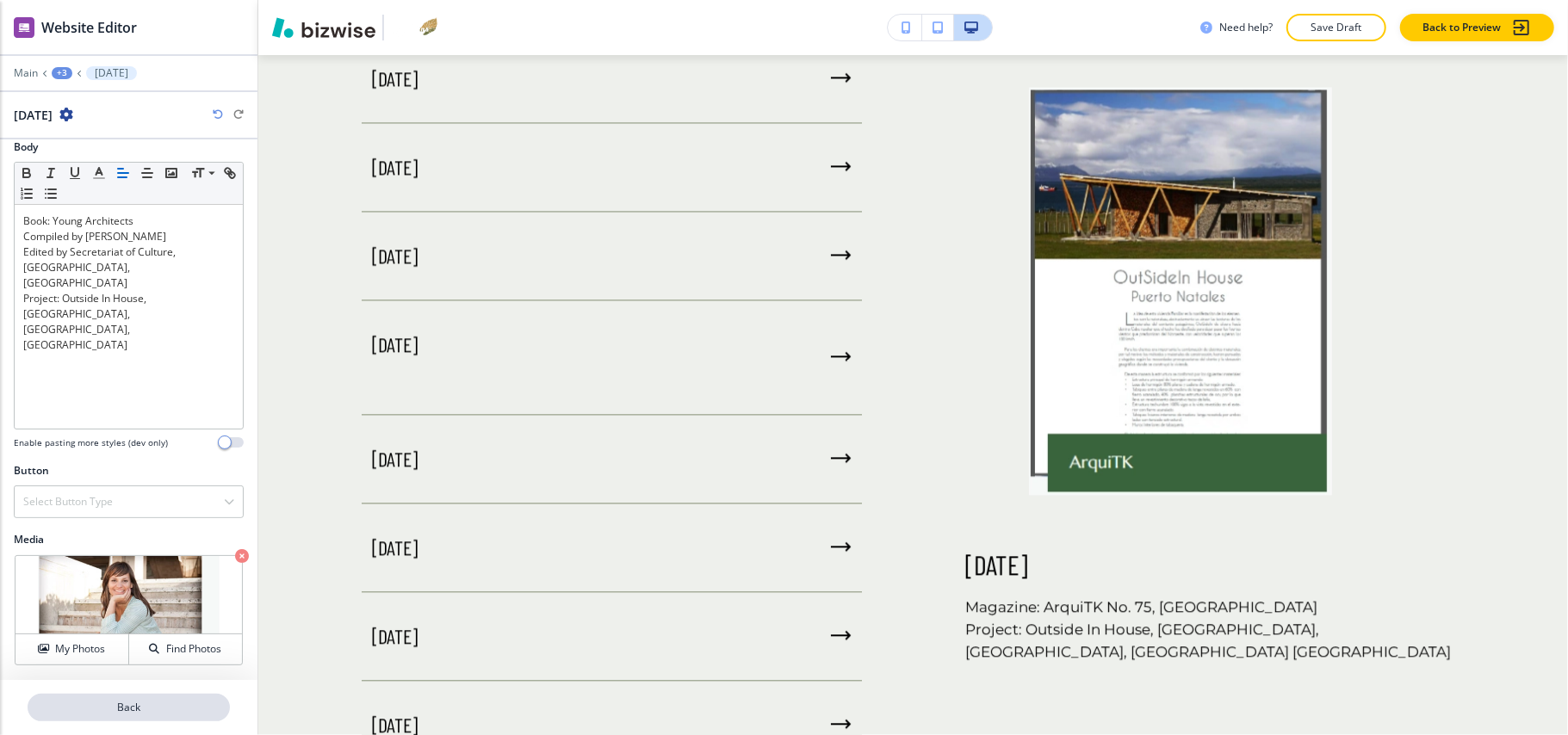
click at [149, 717] on button "Back" at bounding box center [129, 708] width 203 height 27
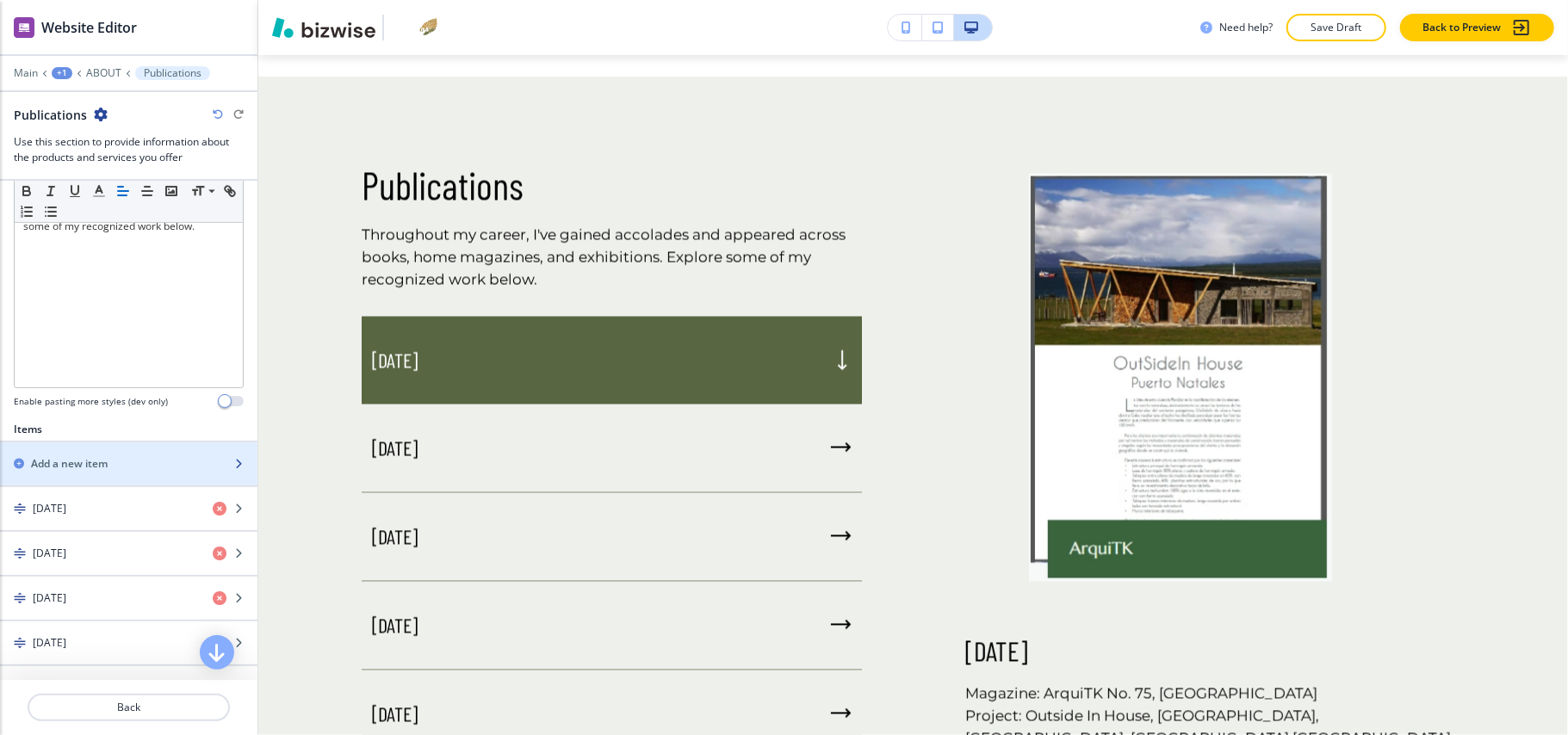
scroll to position [459, 0]
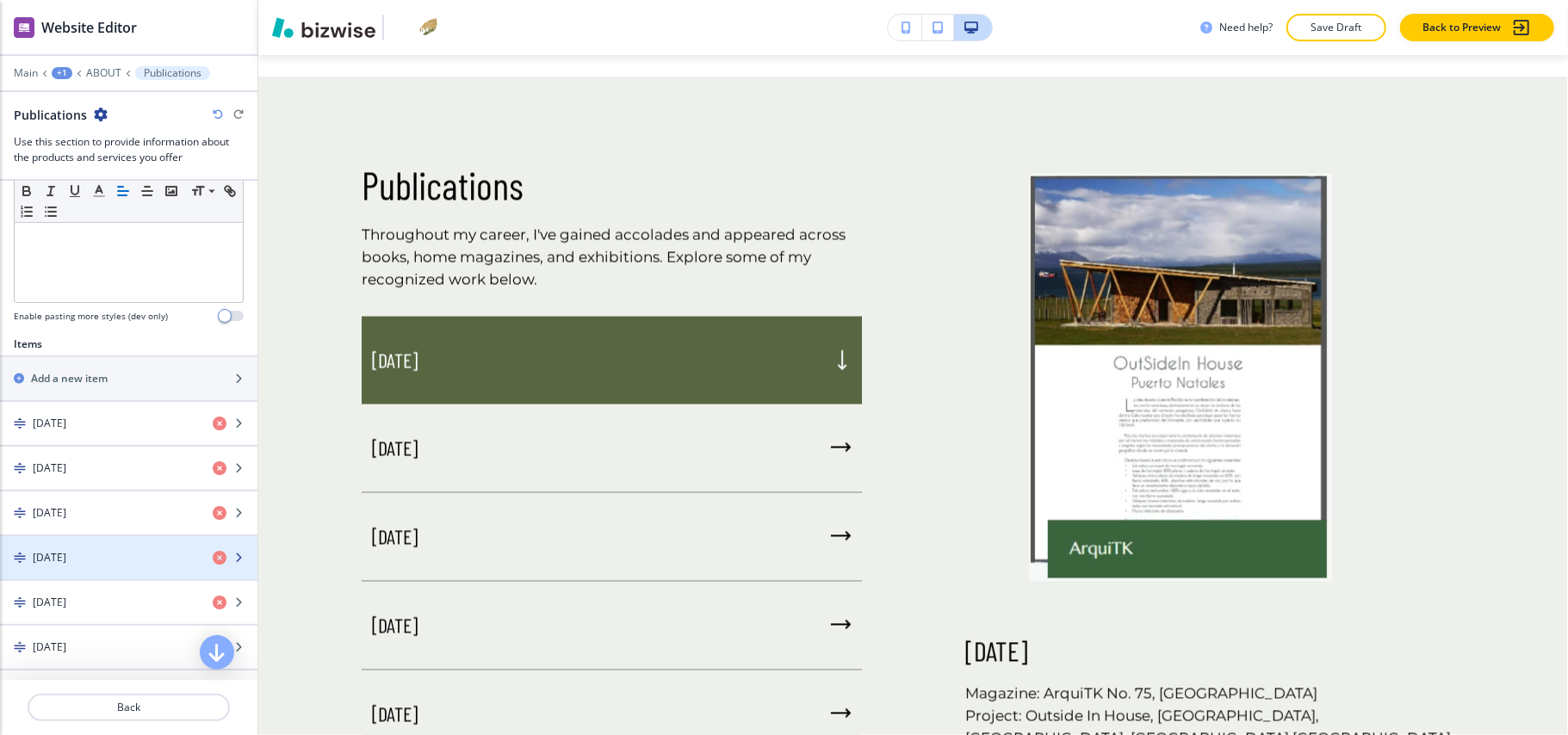
click at [115, 565] on div "February 2011" at bounding box center [99, 559] width 199 height 16
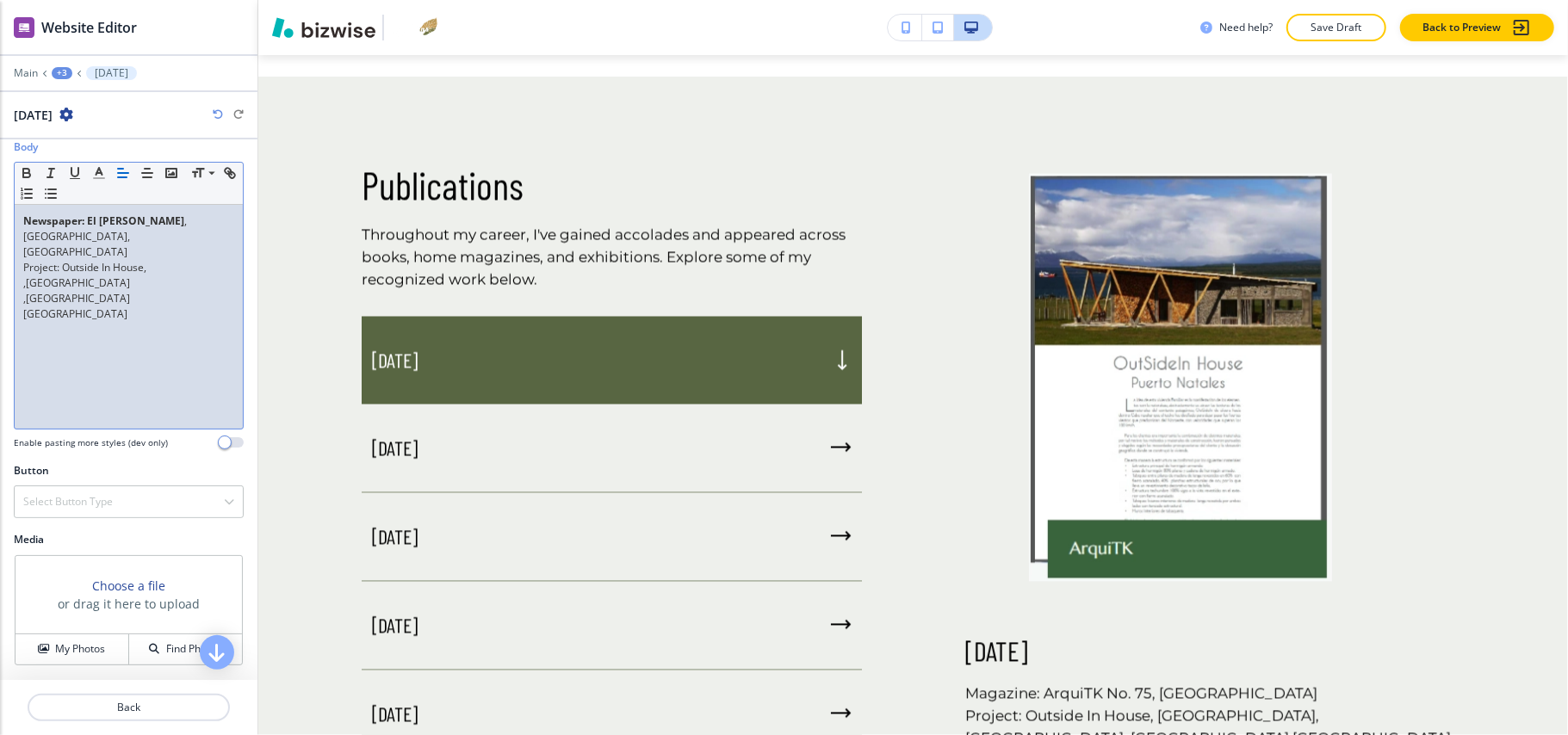
scroll to position [150, 0]
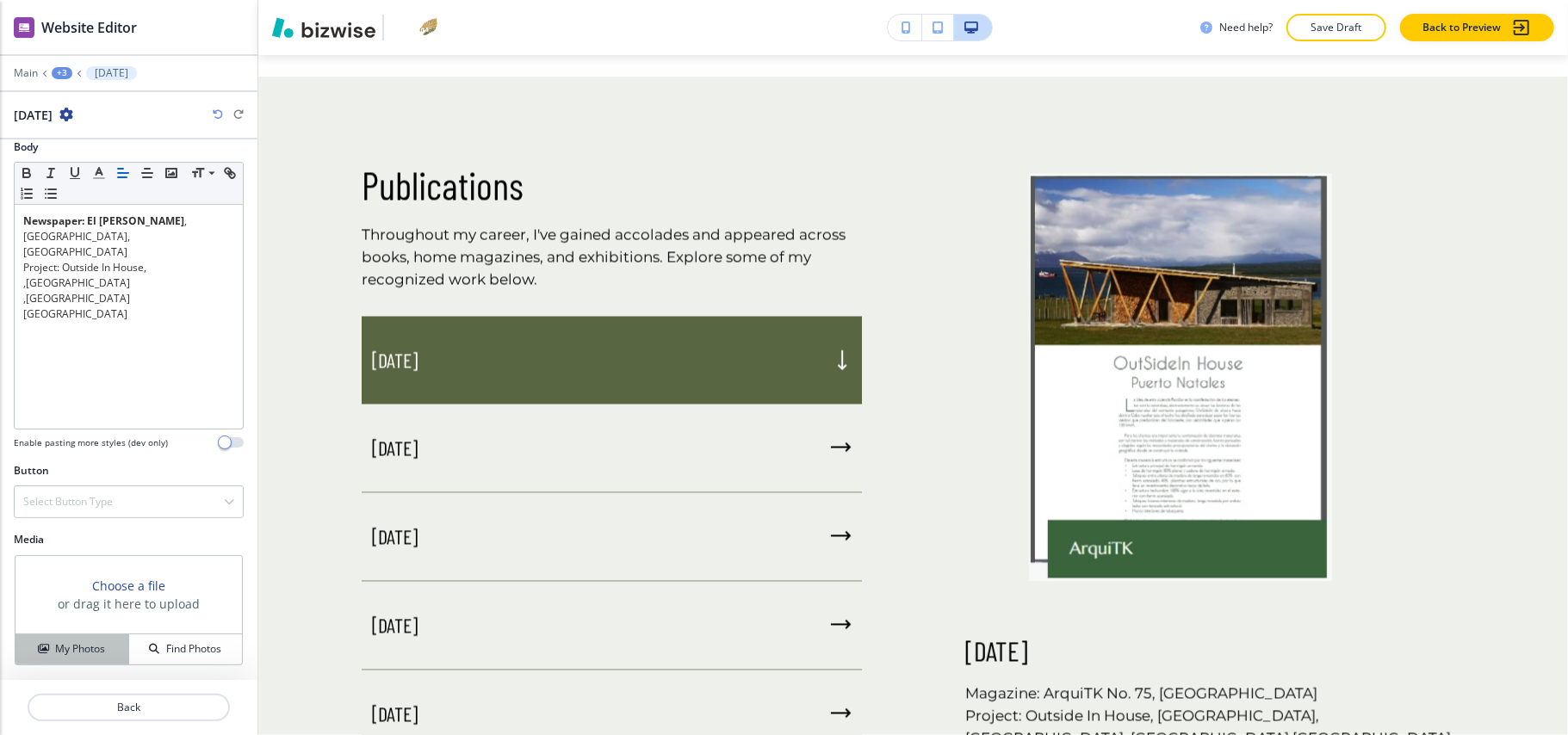
click at [60, 638] on button "My Photos" at bounding box center [72, 649] width 114 height 30
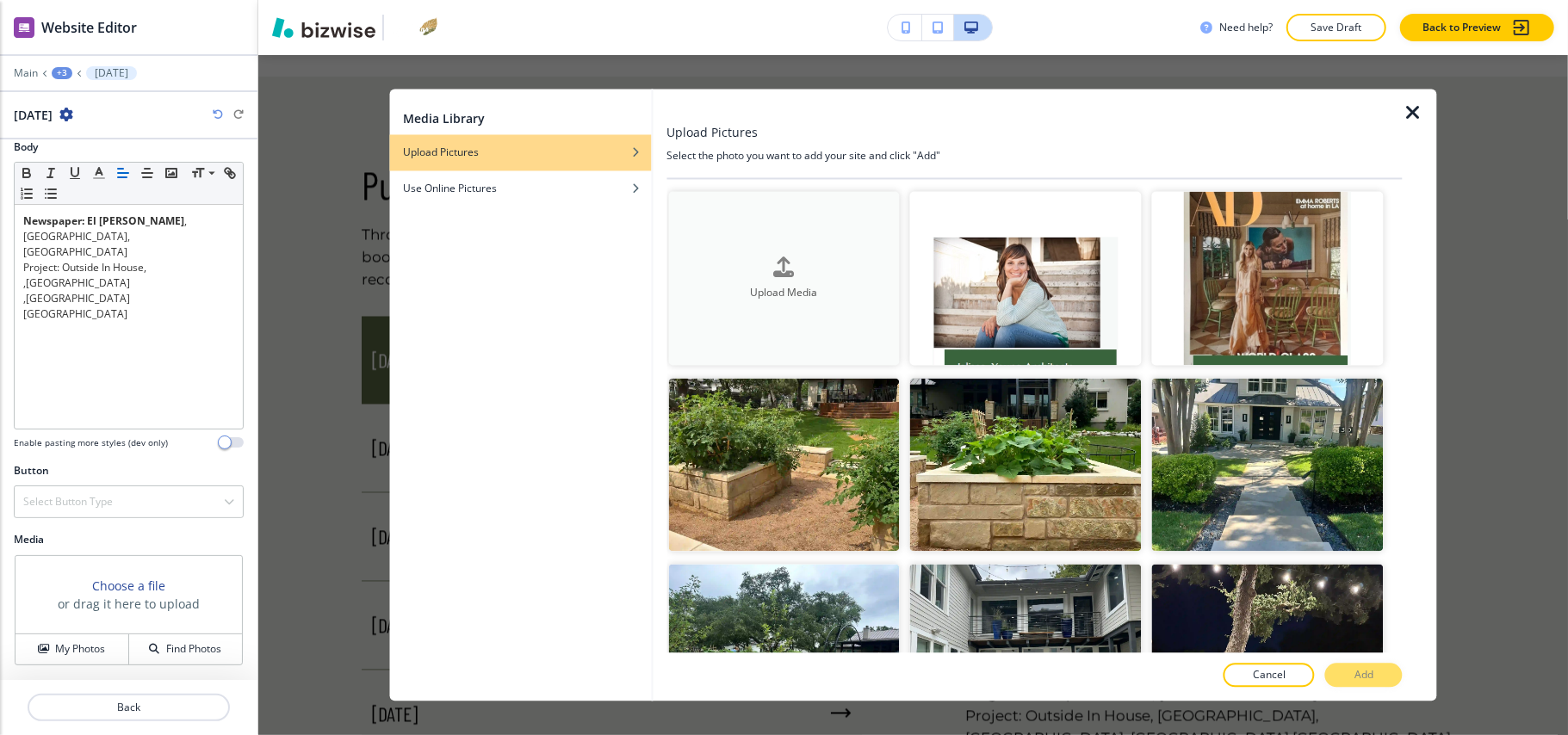
click at [765, 287] on h4 "Upload Media" at bounding box center [784, 292] width 232 height 16
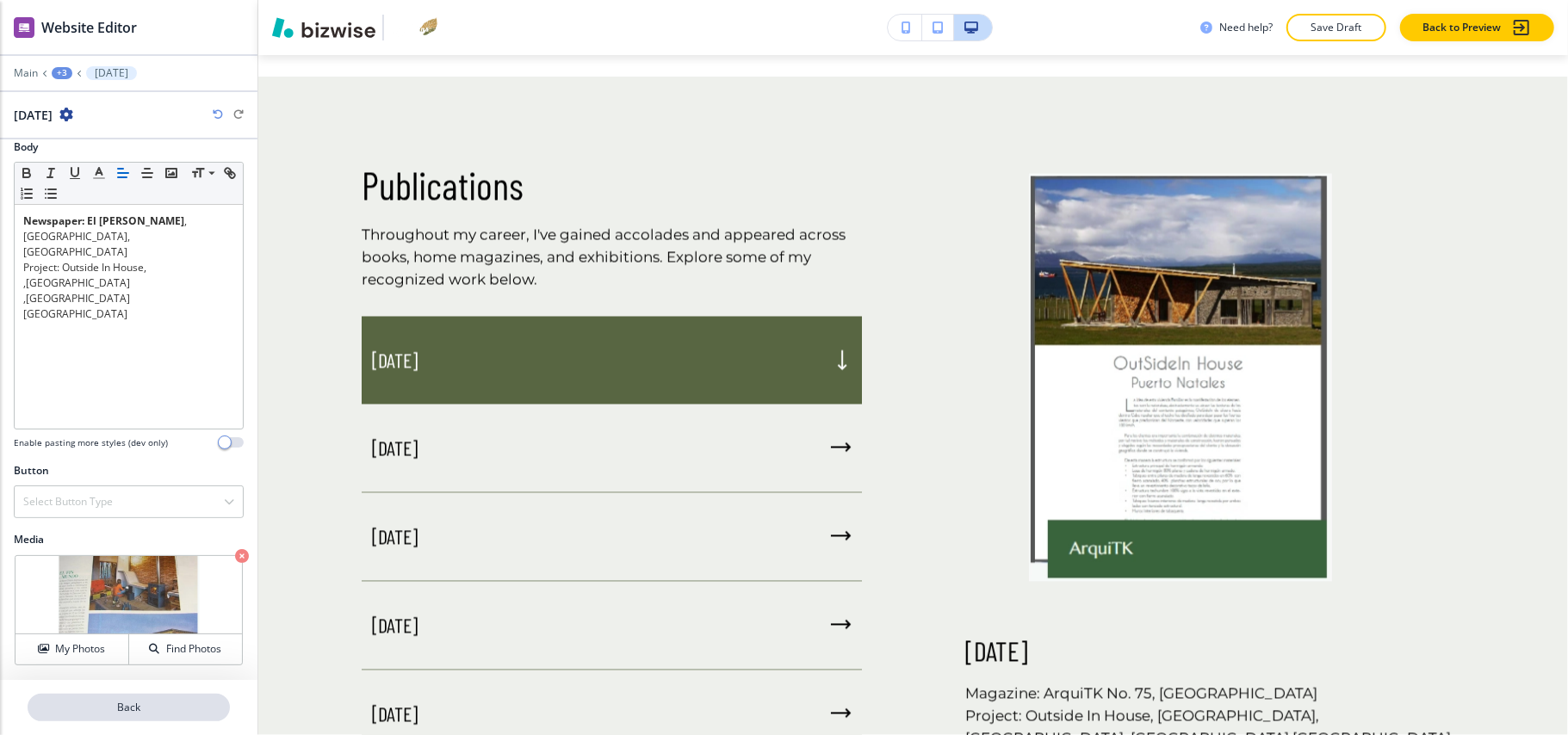
click at [155, 711] on p "Back" at bounding box center [129, 708] width 199 height 16
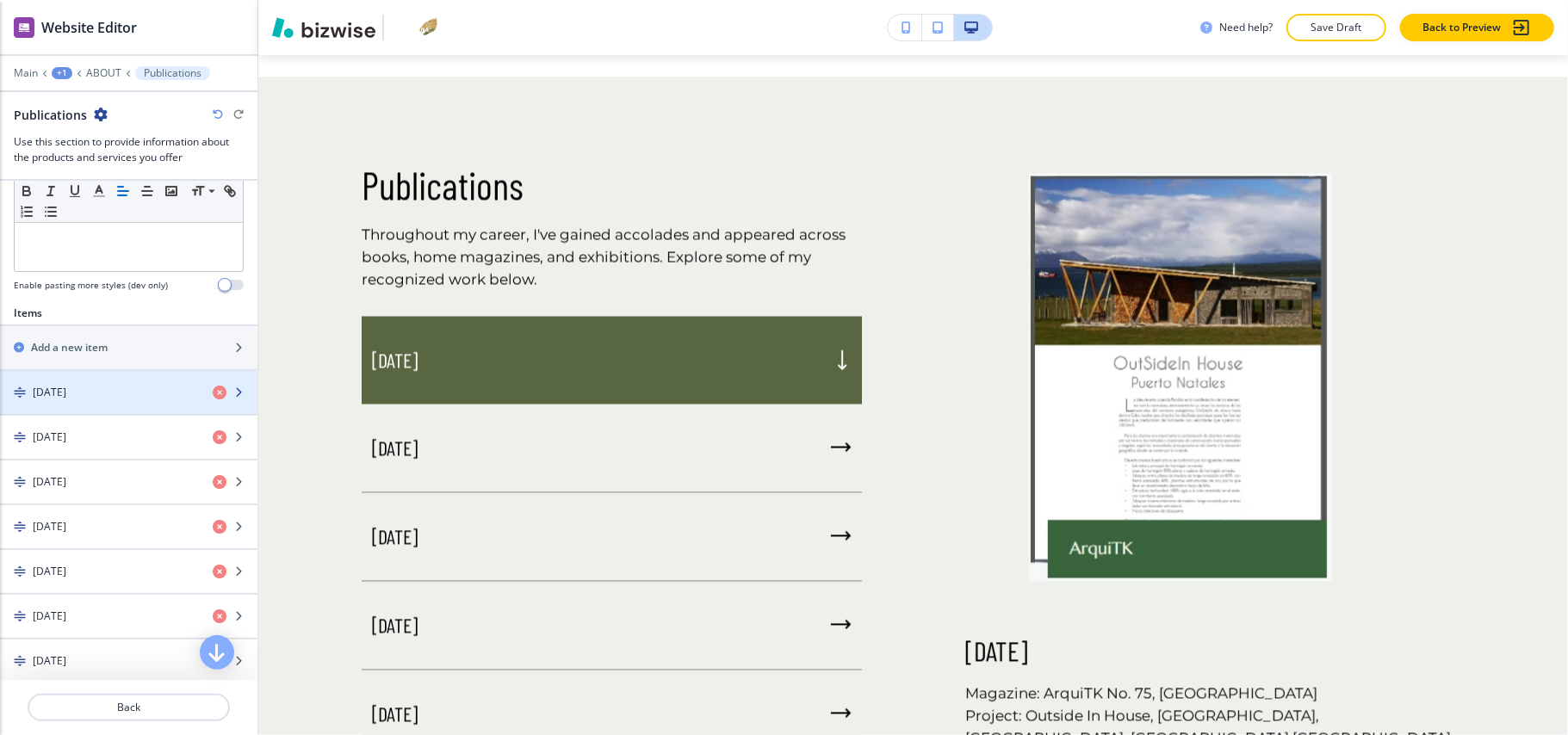
scroll to position [689, 0]
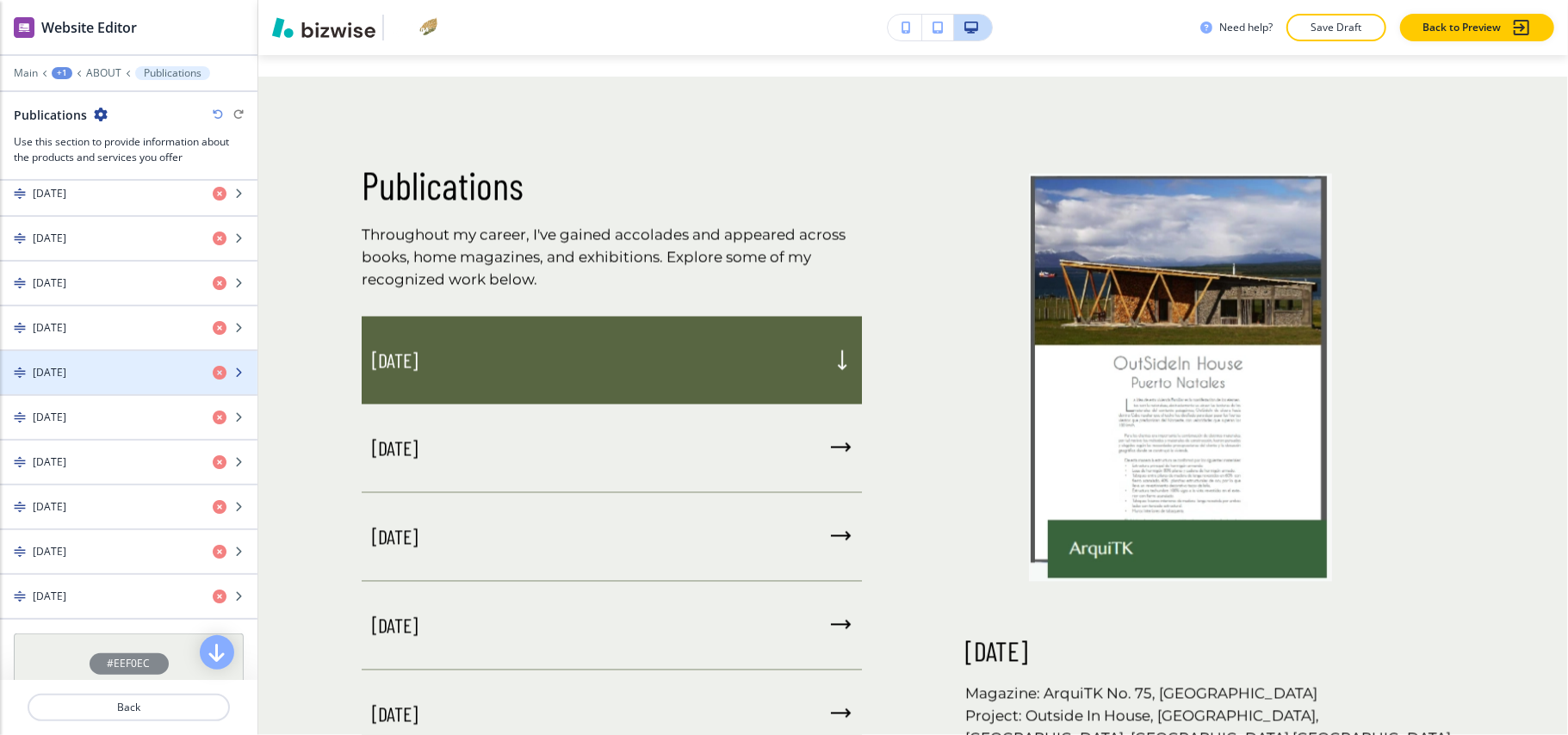
click at [98, 366] on div "button" at bounding box center [129, 358] width 257 height 14
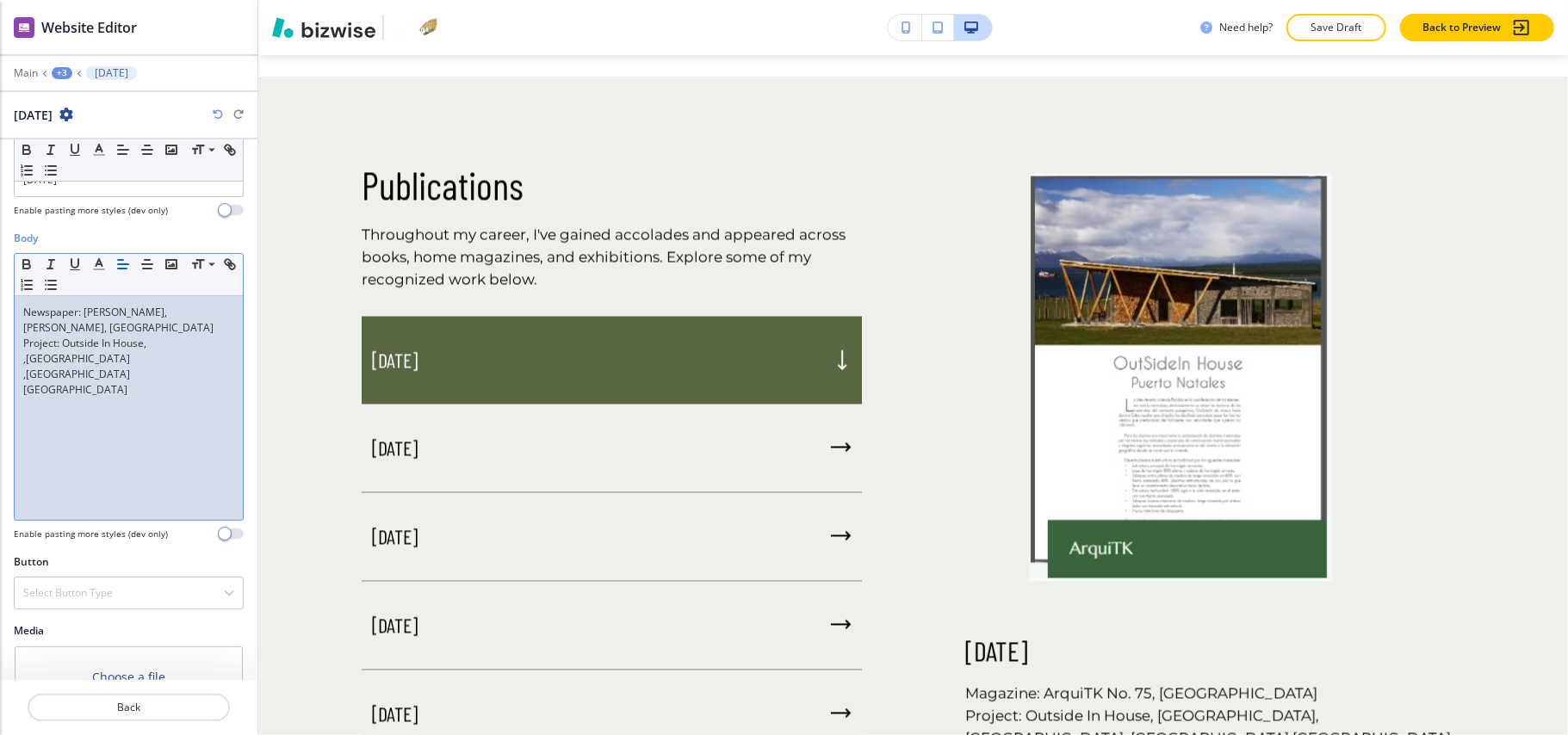
scroll to position [150, 0]
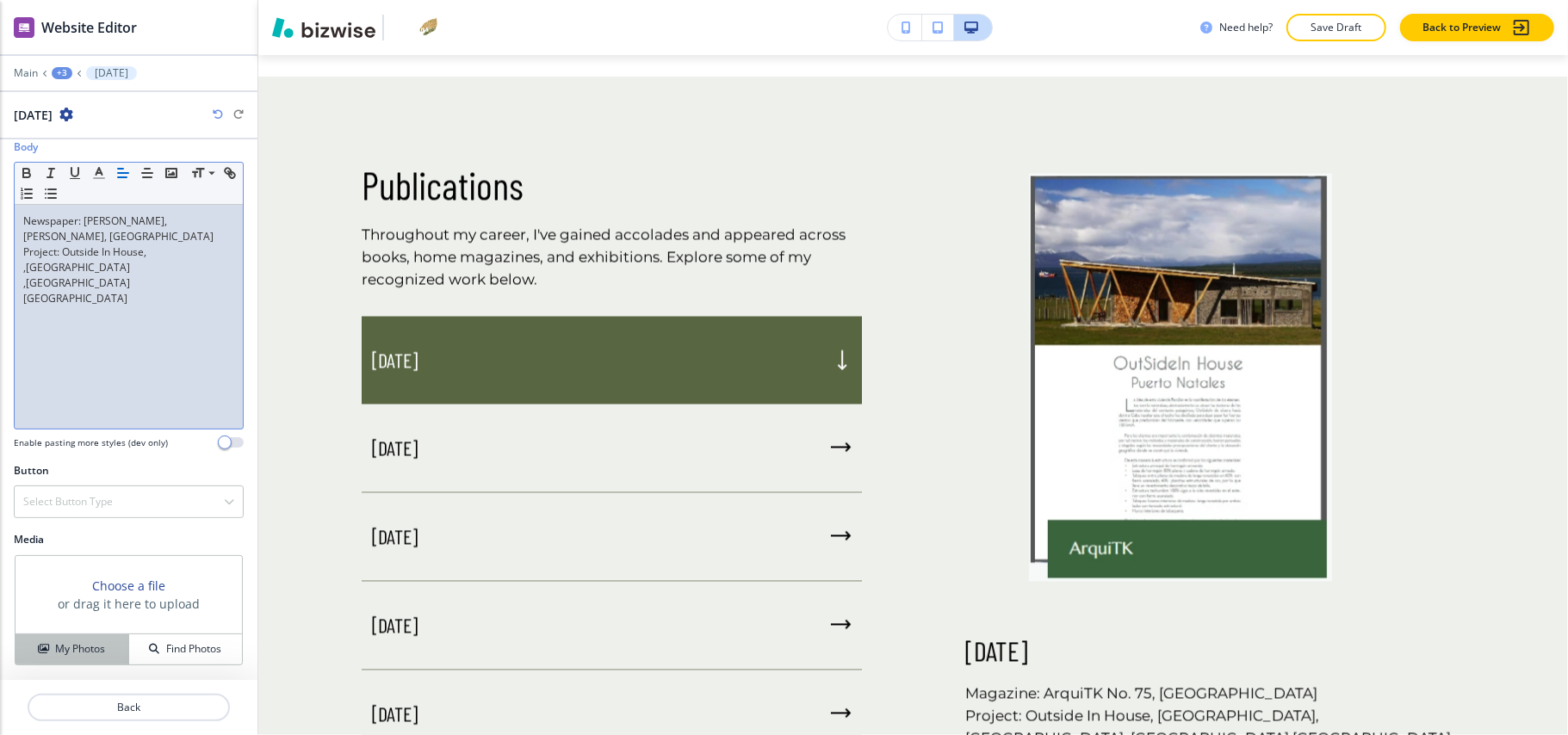
click at [90, 638] on button "My Photos" at bounding box center [72, 649] width 114 height 30
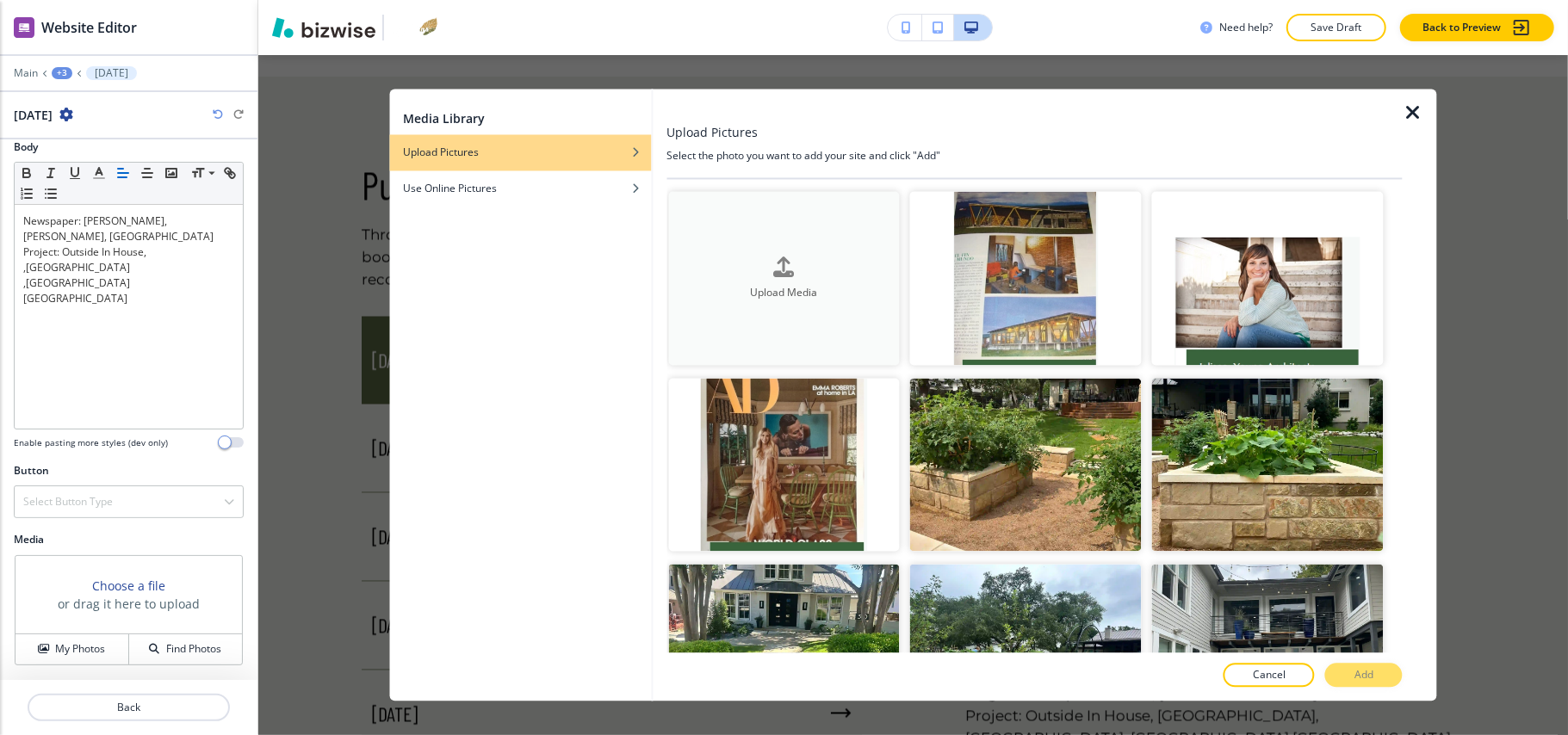
click at [800, 256] on div "Upload Media" at bounding box center [784, 278] width 232 height 44
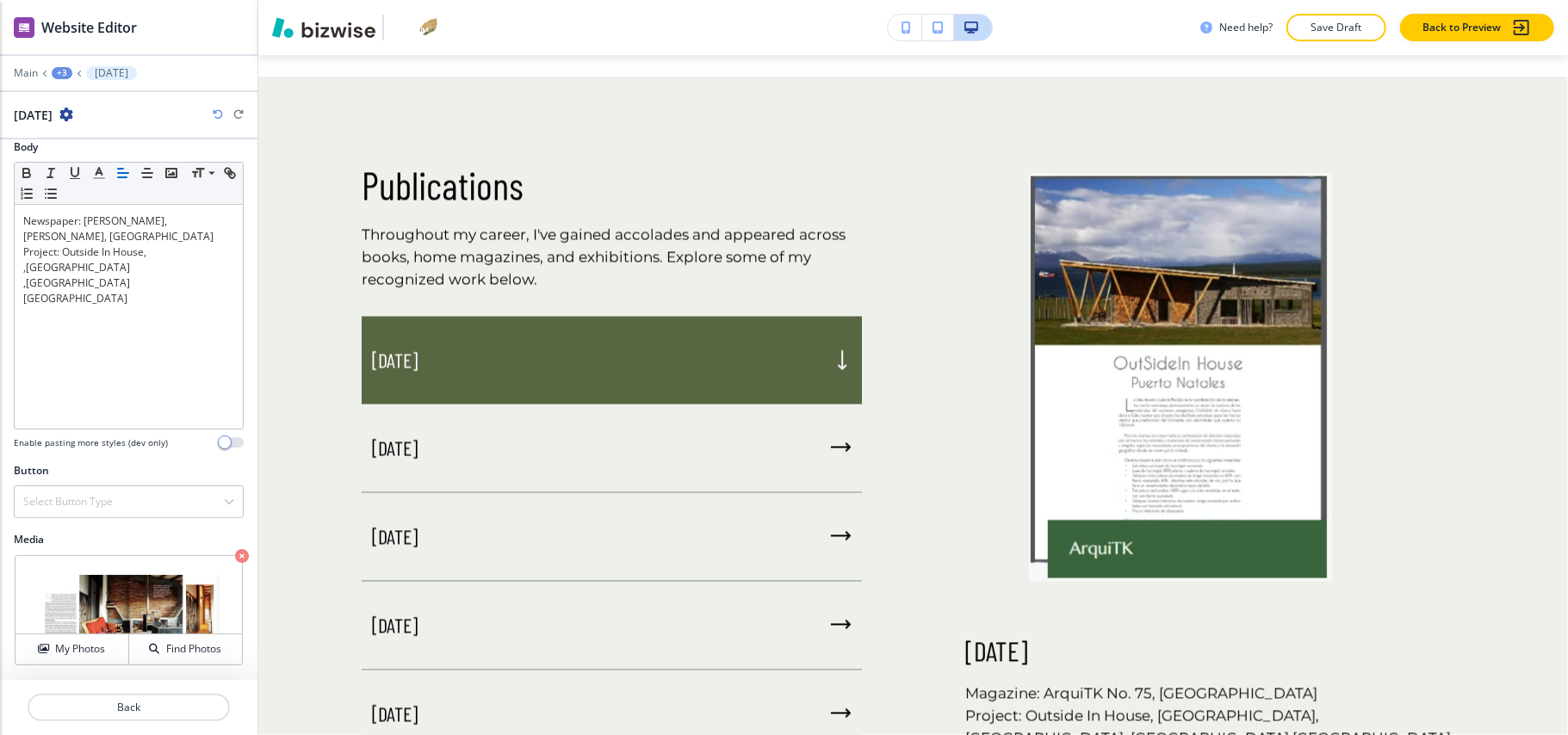
click at [556, 321] on div "July 2013" at bounding box center [611, 361] width 500 height 88
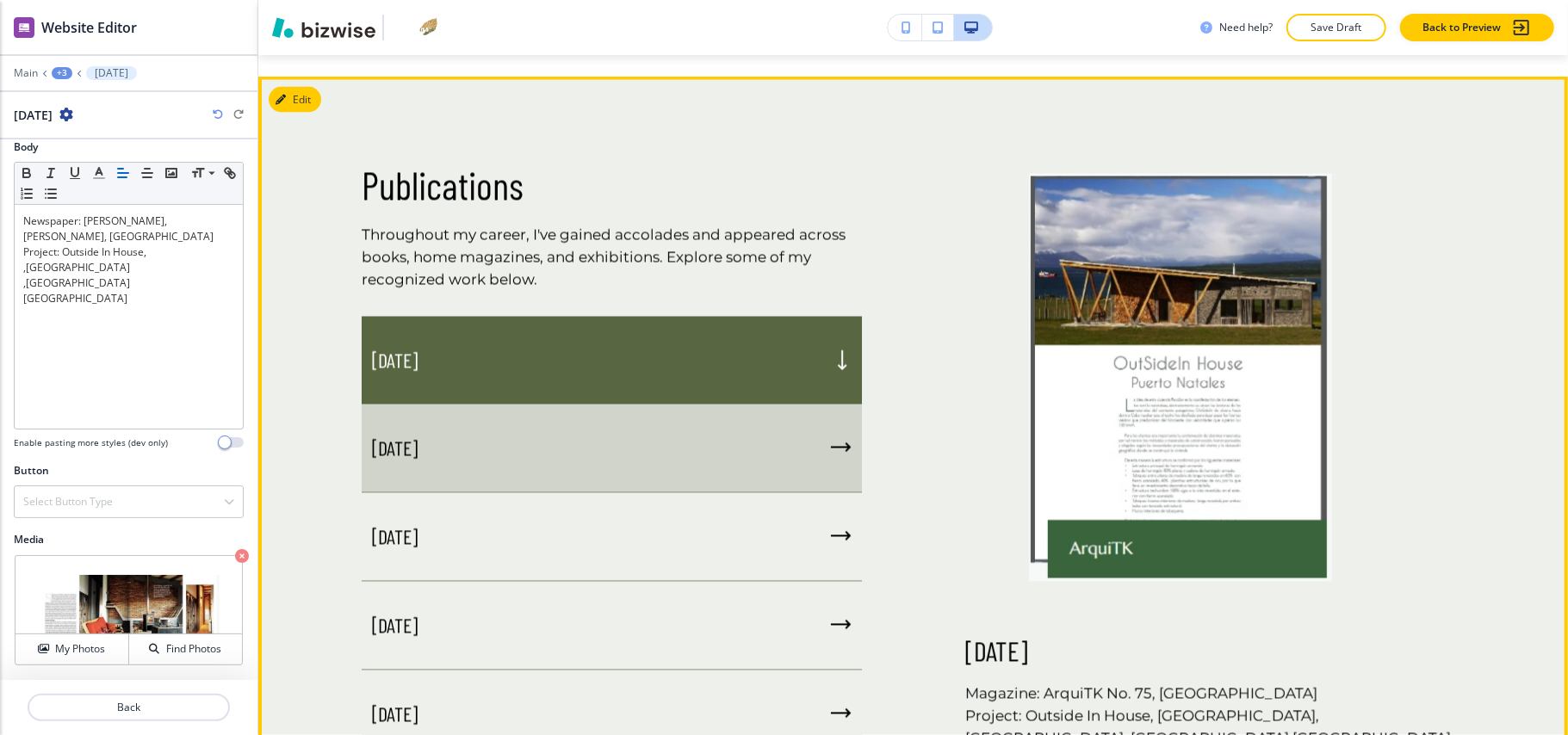
click at [539, 417] on div "February 2013" at bounding box center [611, 448] width 500 height 89
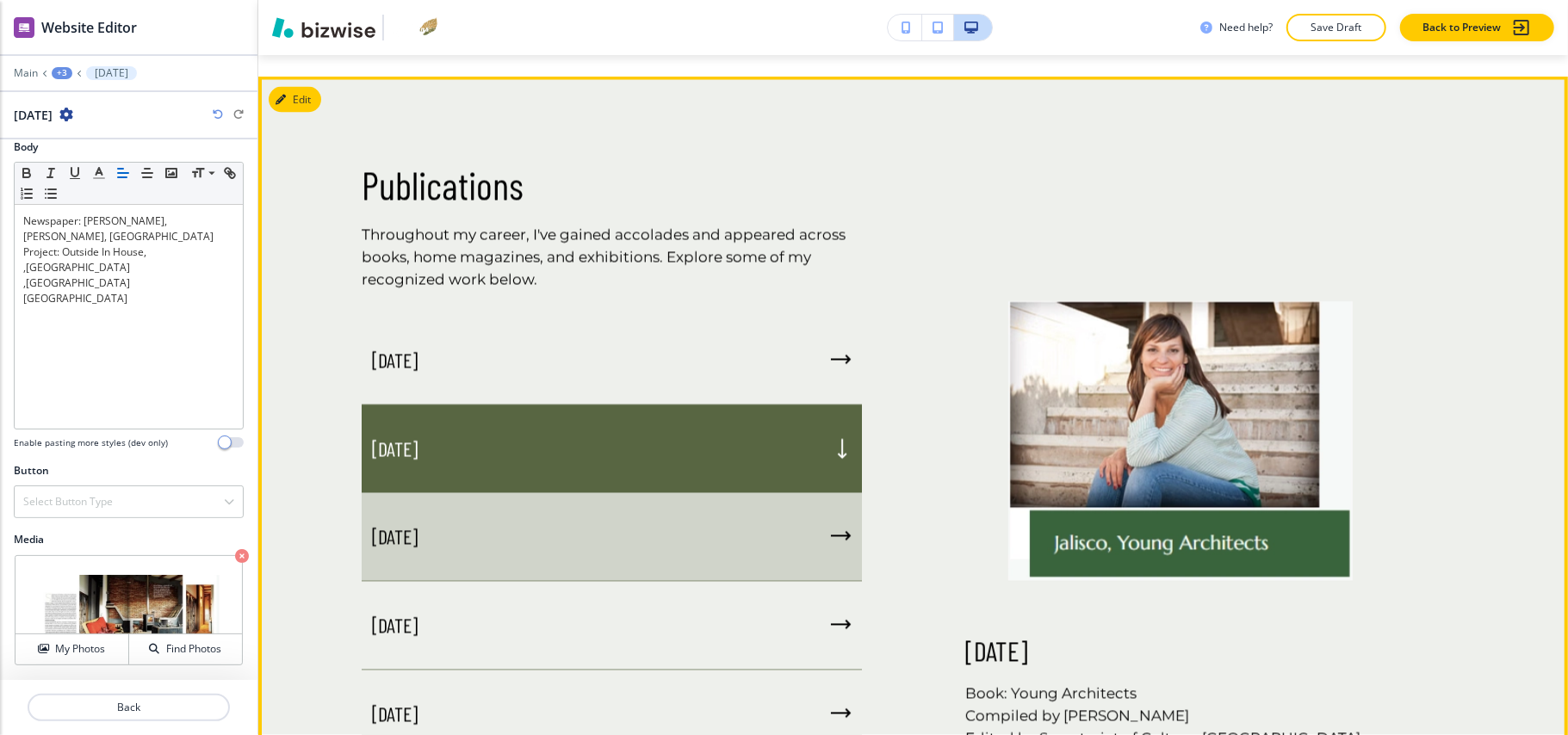
click at [538, 534] on div "June 2012" at bounding box center [611, 537] width 500 height 89
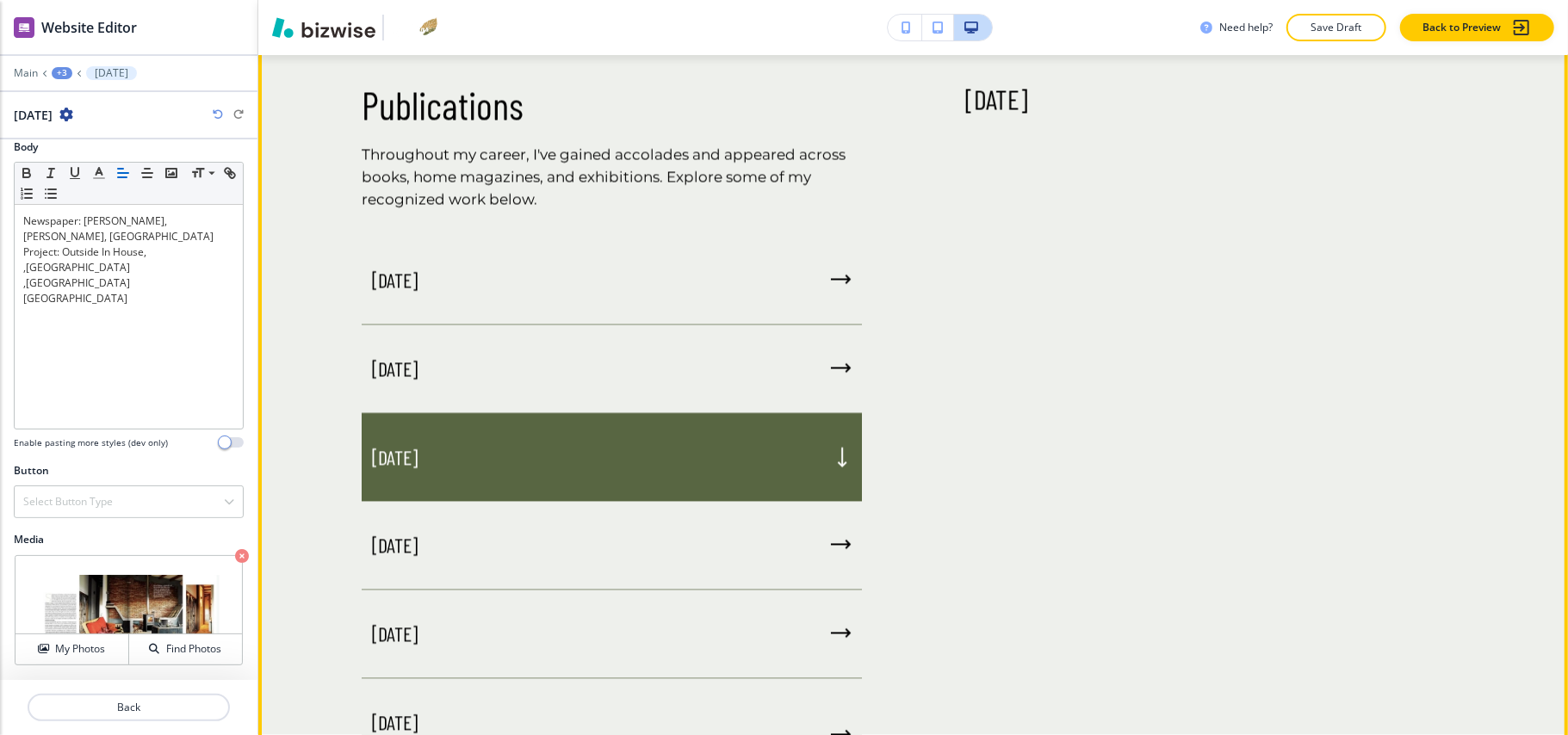
scroll to position [2357, 0]
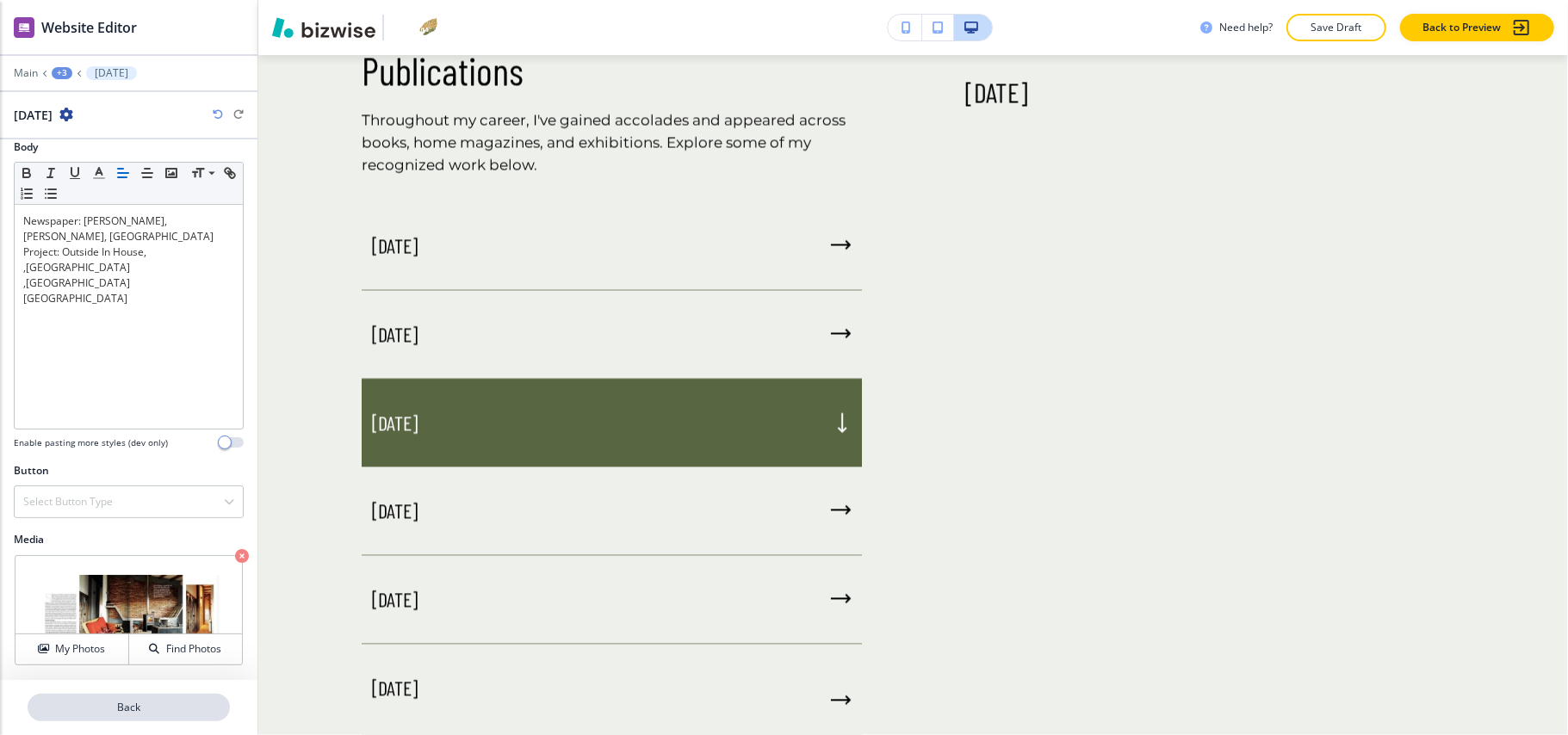
click at [146, 706] on p "Back" at bounding box center [129, 708] width 199 height 16
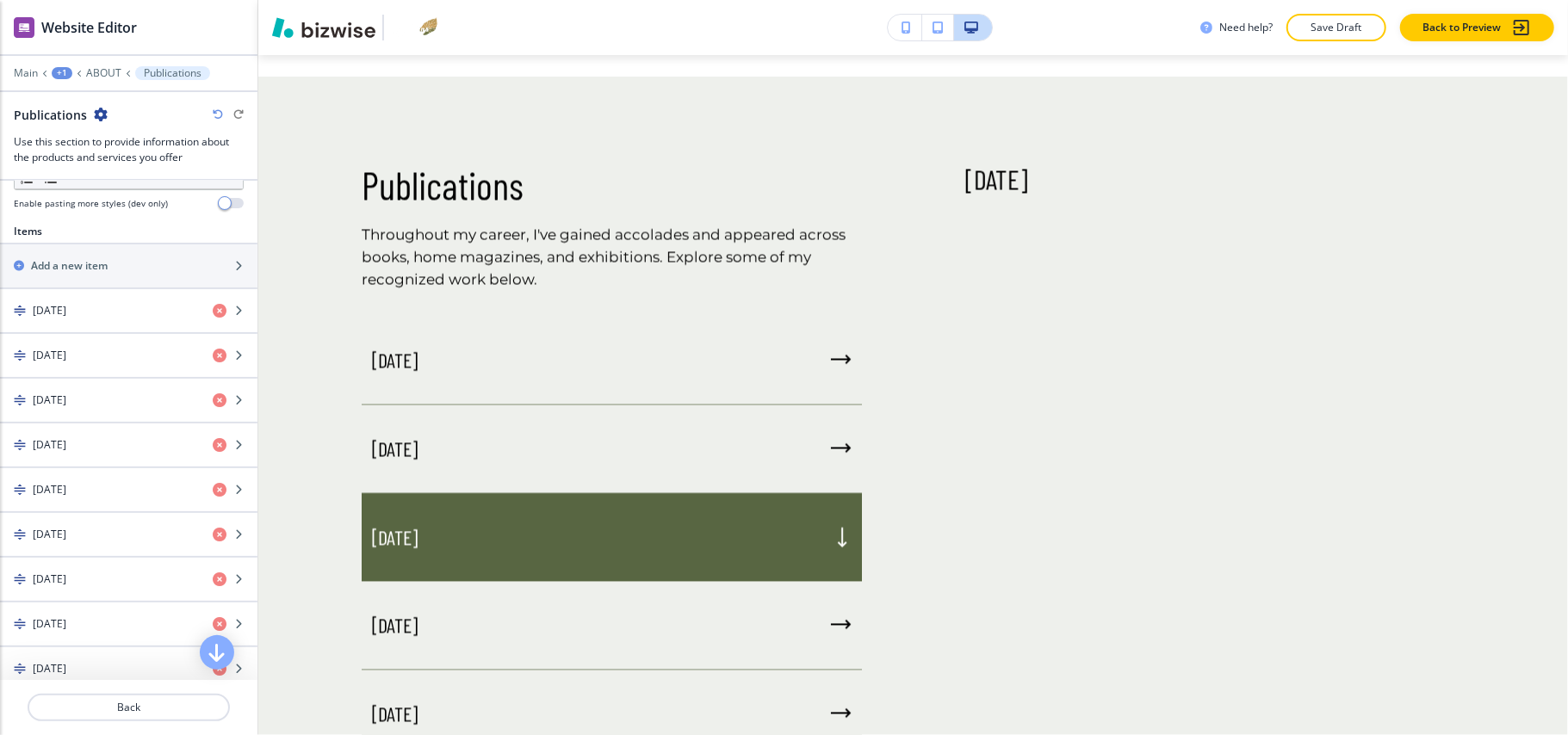
scroll to position [573, 0]
click at [105, 413] on div "button" at bounding box center [129, 413] width 257 height 14
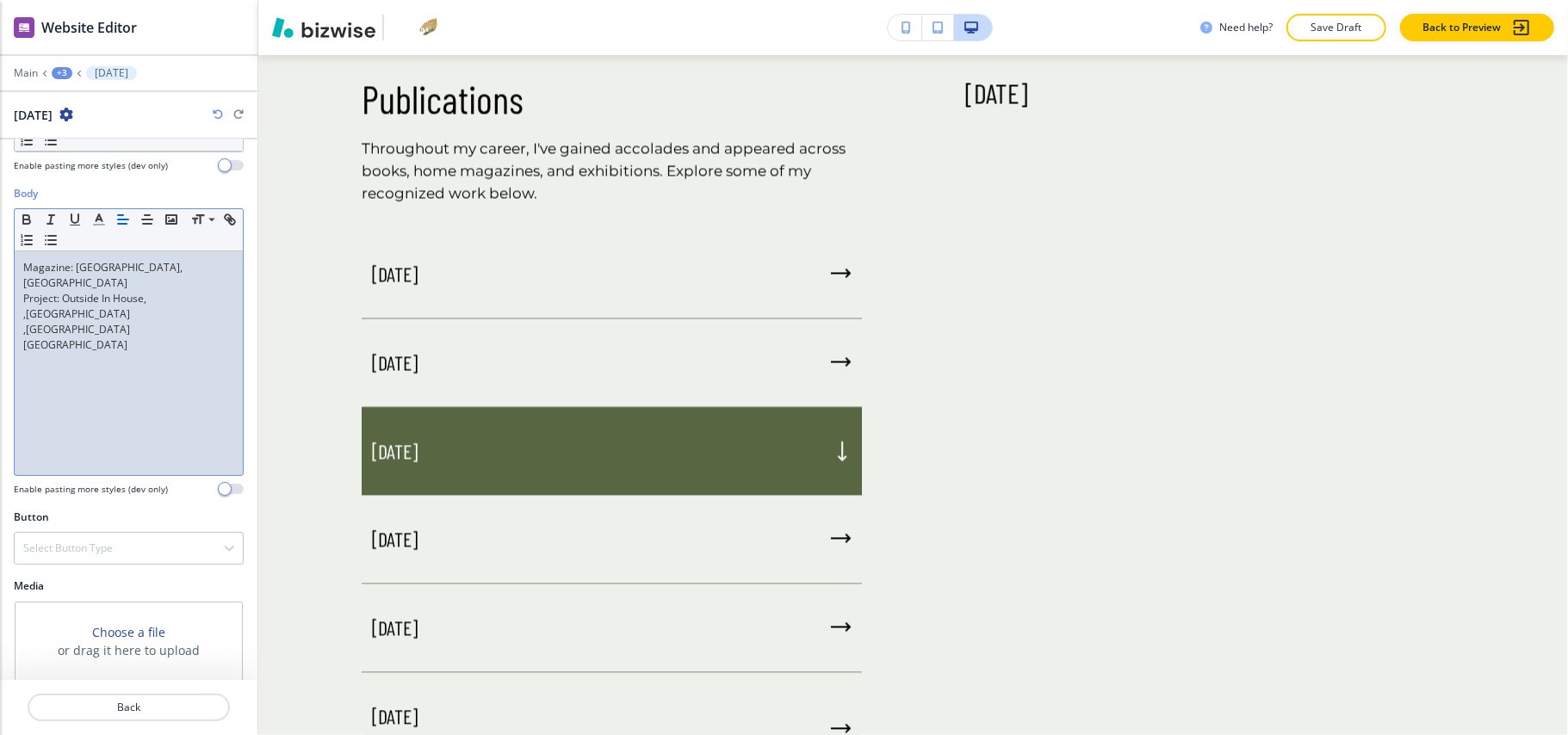
scroll to position [150, 0]
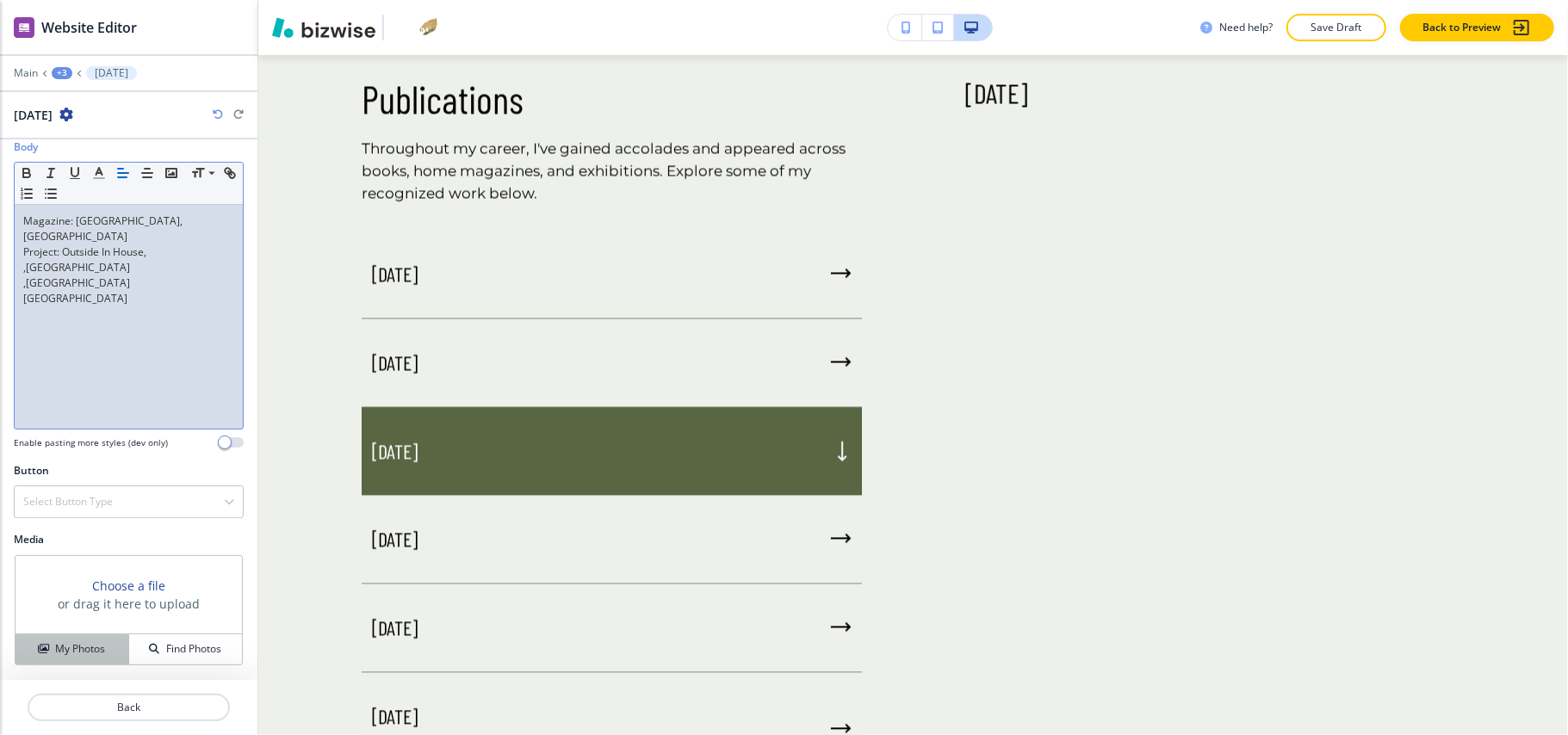
click at [63, 646] on h4 "My Photos" at bounding box center [80, 649] width 50 height 16
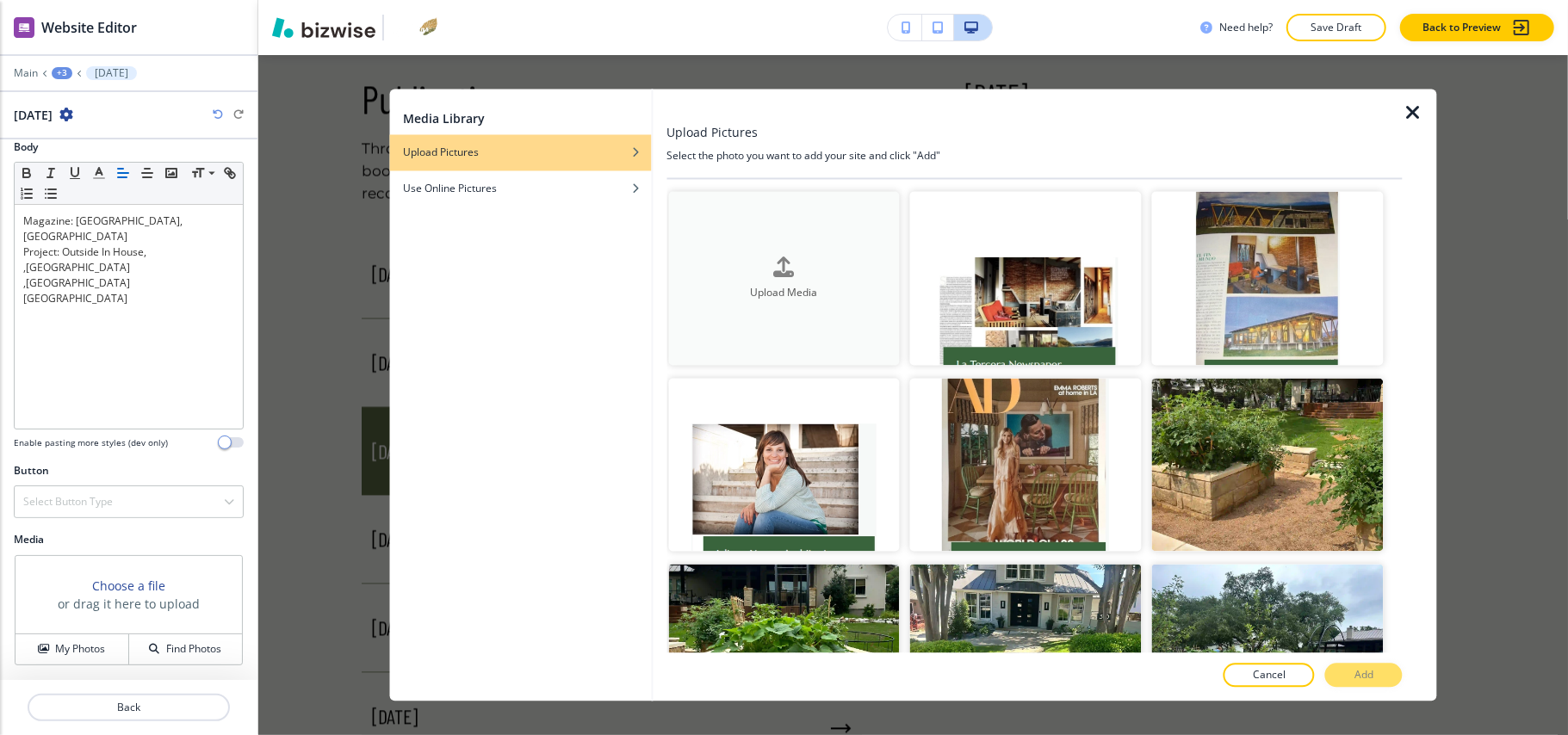
click at [780, 288] on h4 "Upload Media" at bounding box center [784, 292] width 232 height 16
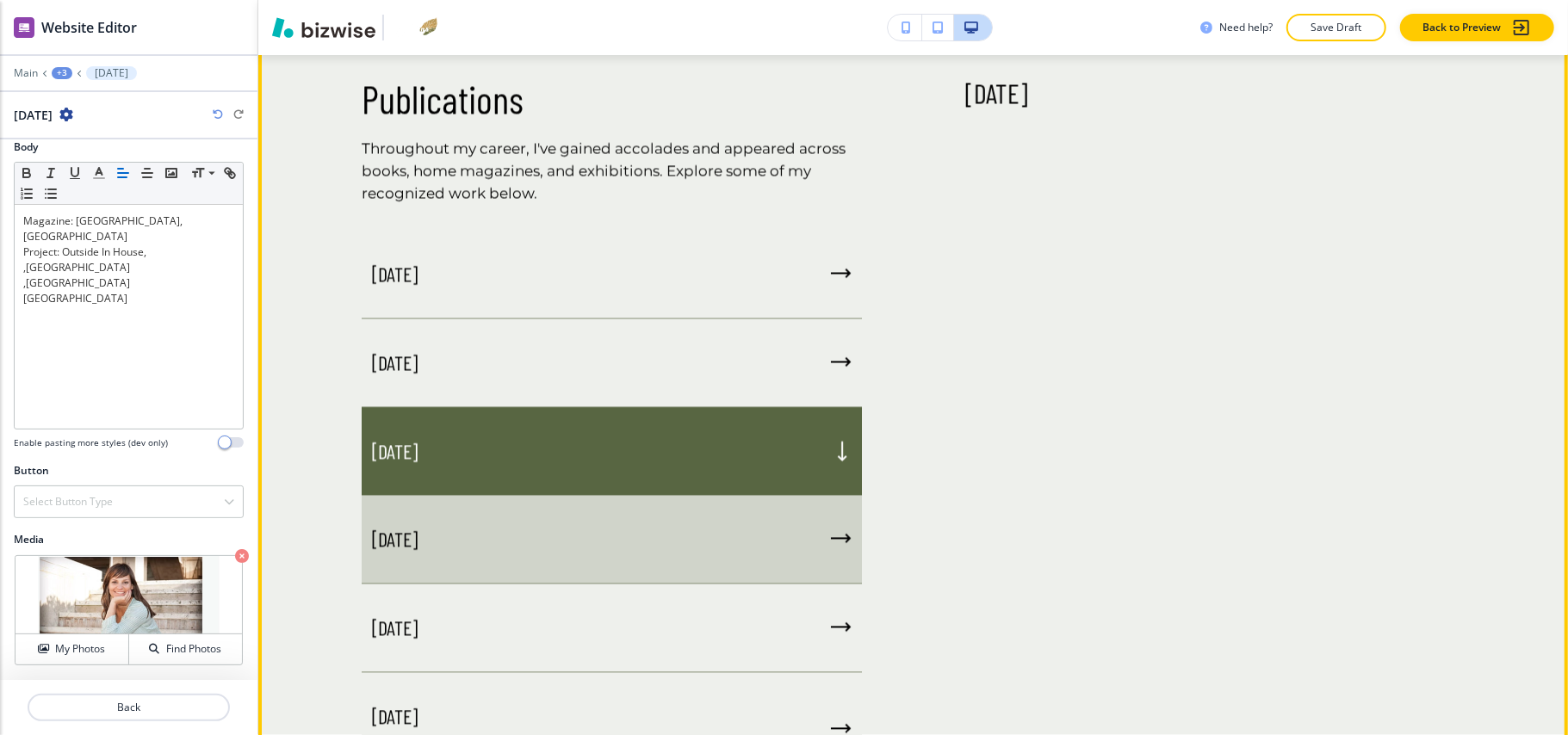
click at [496, 557] on div "February 2011" at bounding box center [611, 540] width 500 height 89
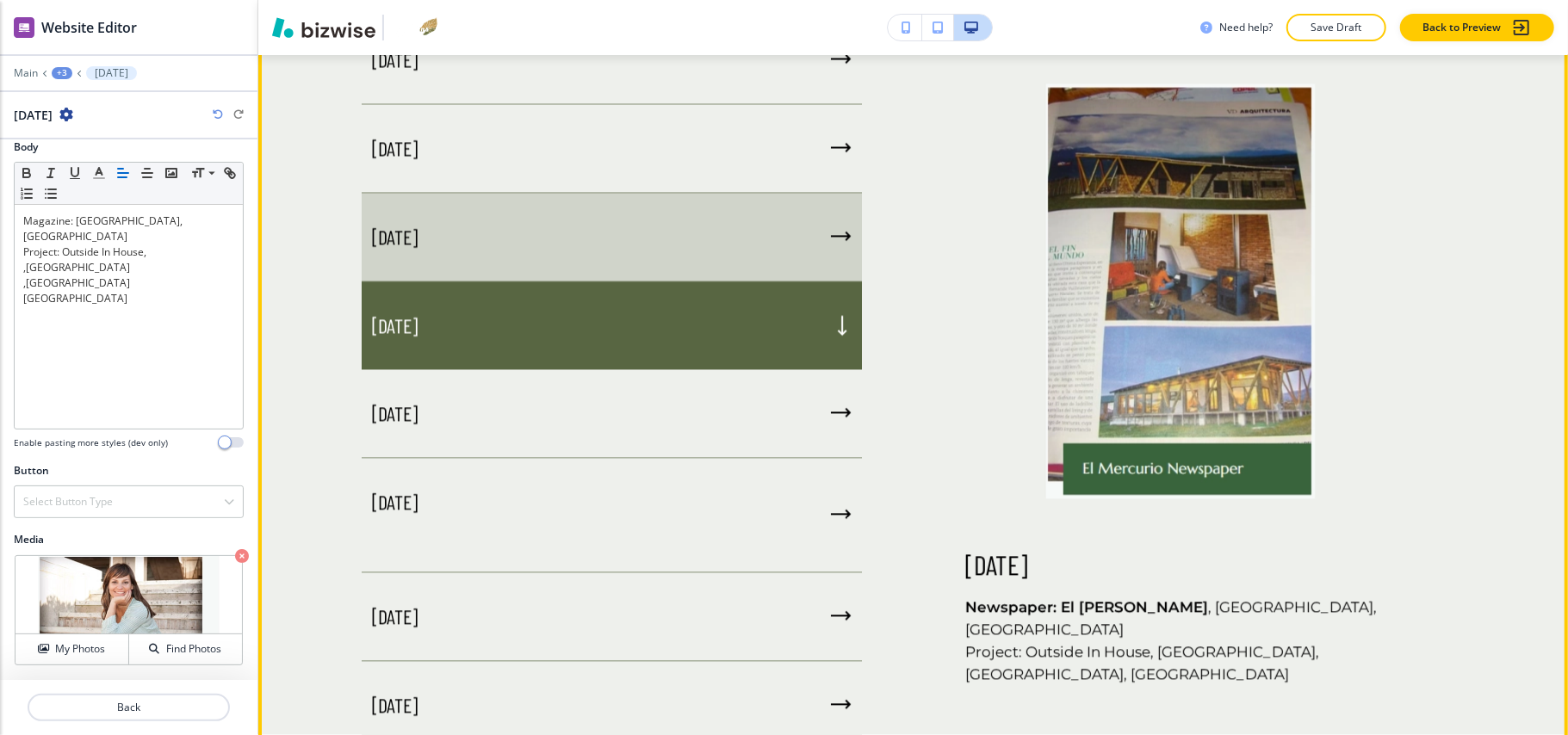
scroll to position [2558, 0]
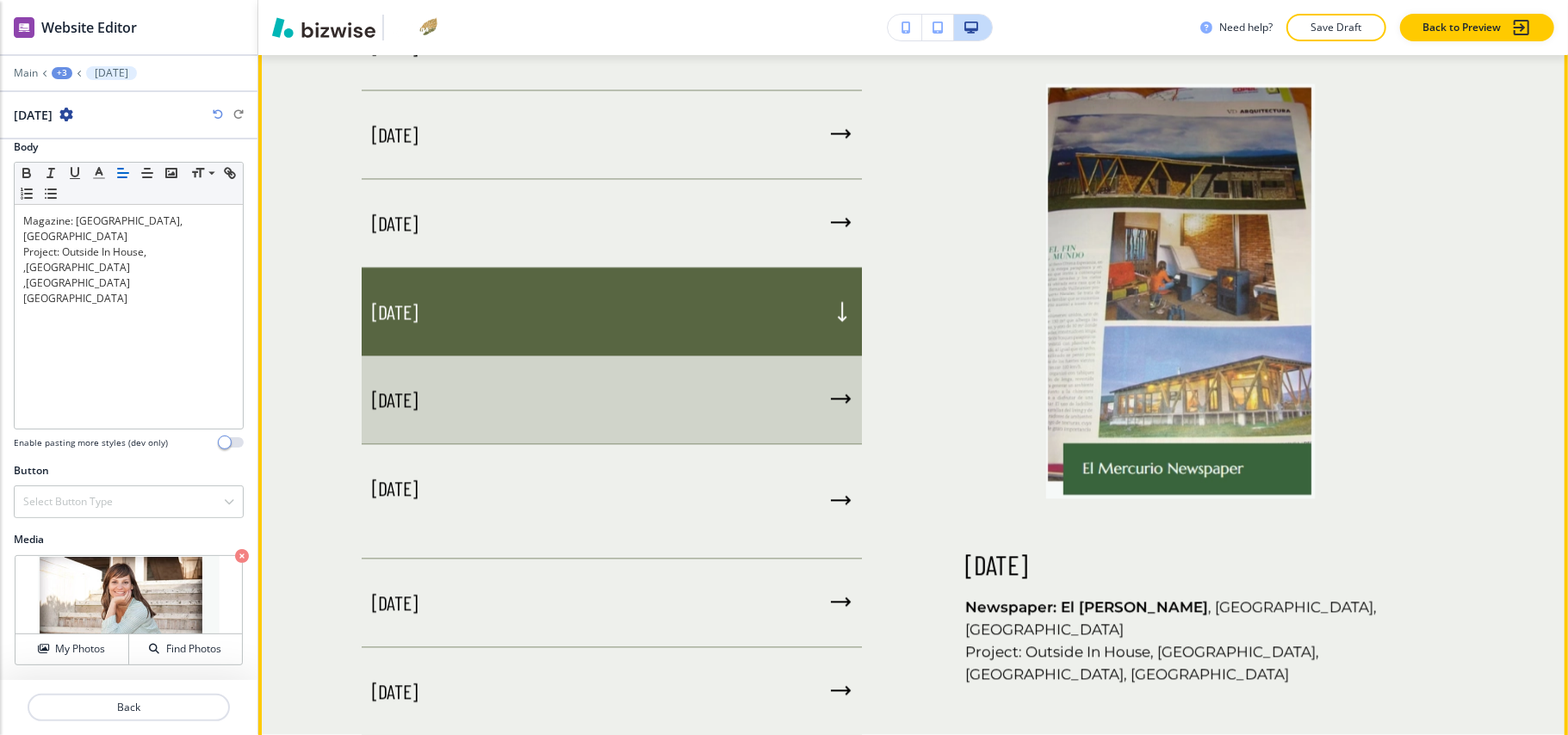
click at [523, 379] on div "June 2011" at bounding box center [611, 400] width 500 height 89
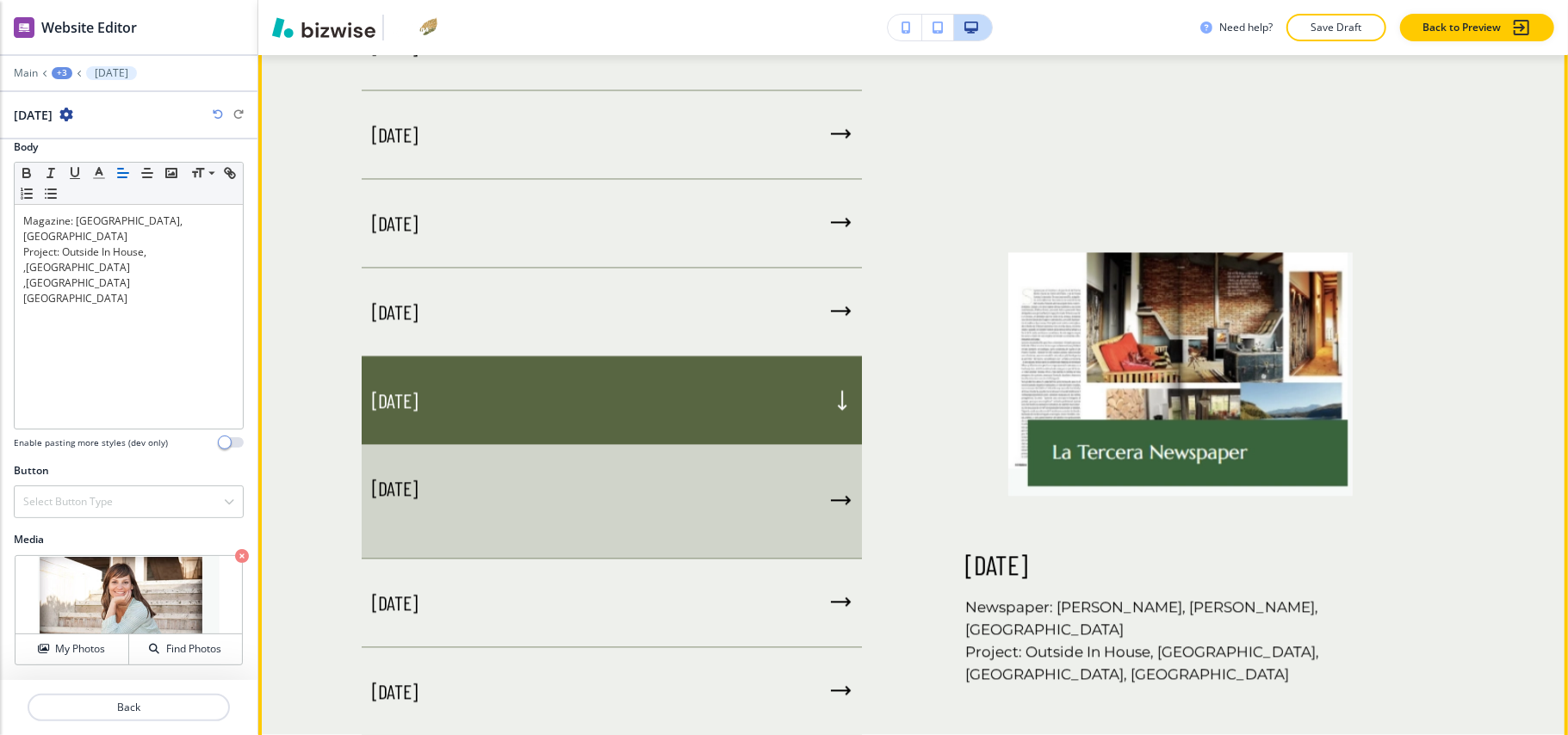
click at [534, 489] on div "June 2010" at bounding box center [611, 502] width 500 height 115
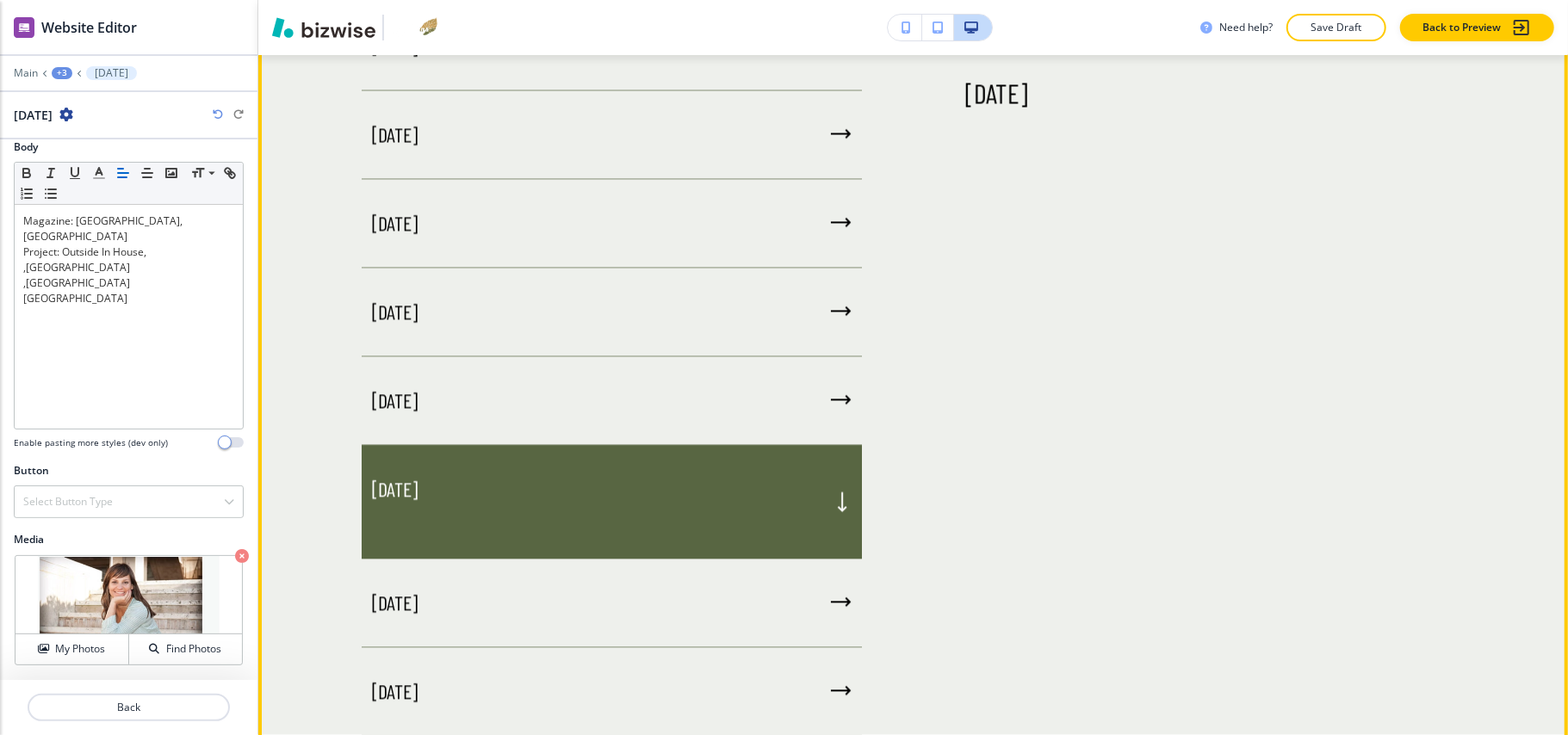
scroll to position [2673, 0]
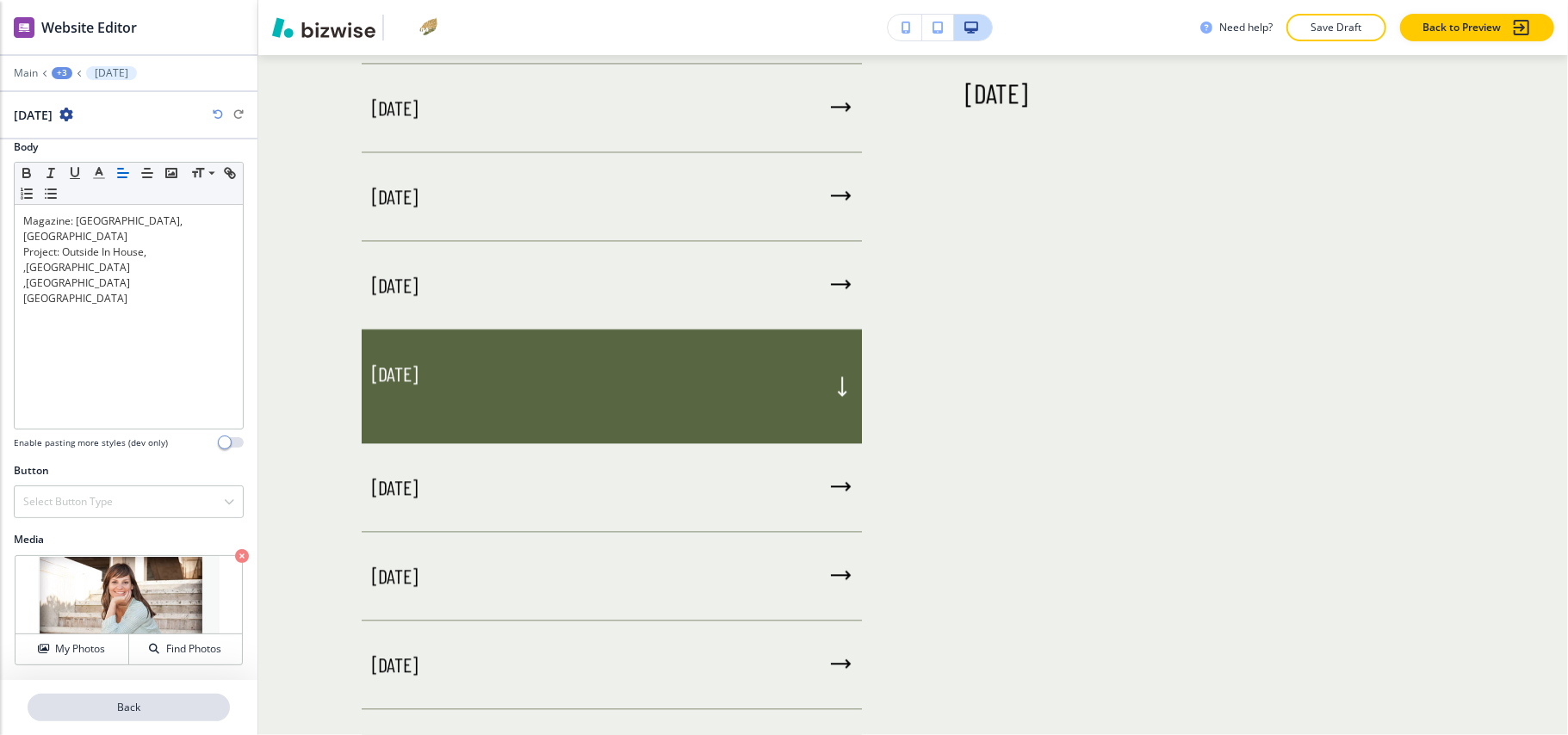
click at [128, 714] on p "Back" at bounding box center [129, 708] width 199 height 16
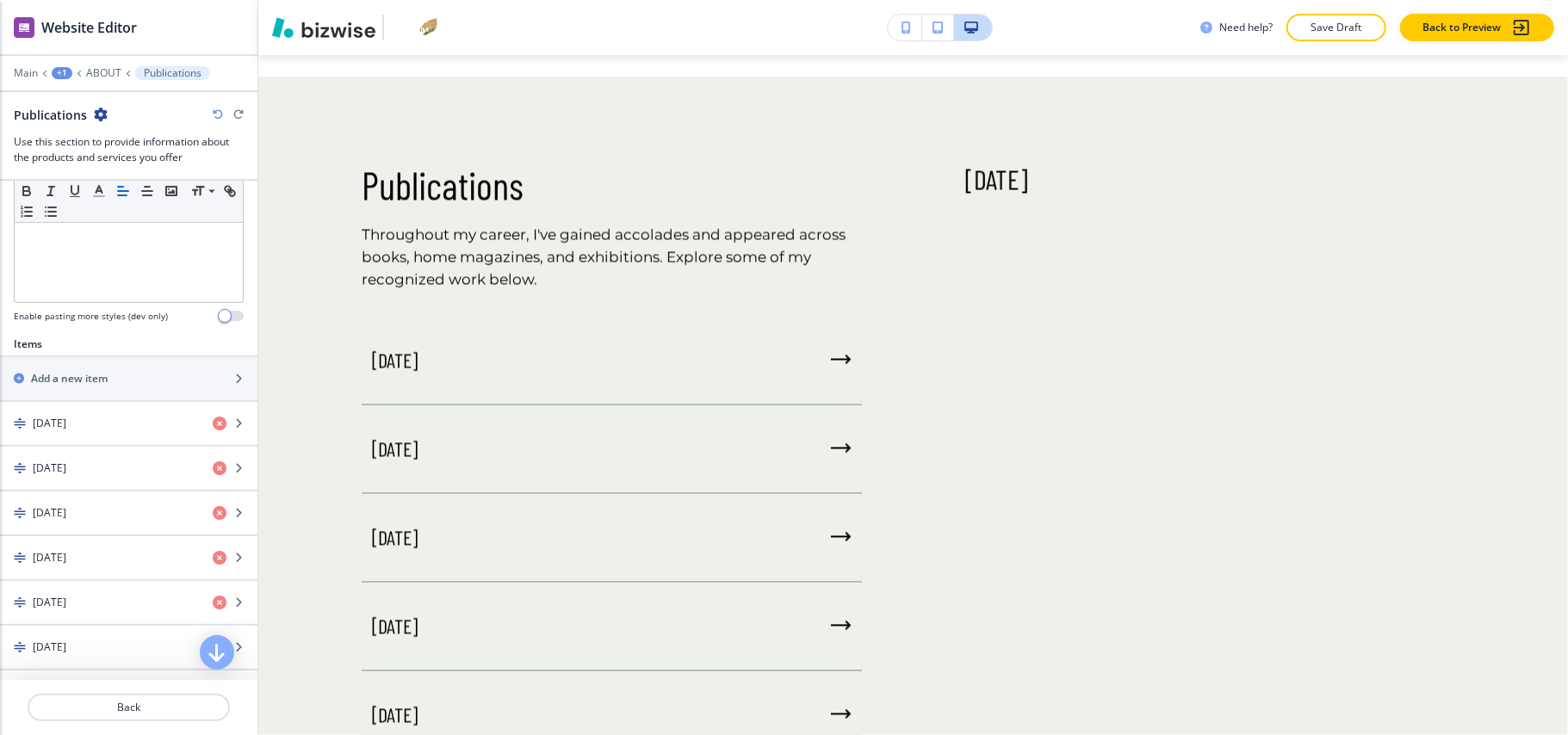
scroll to position [689, 0]
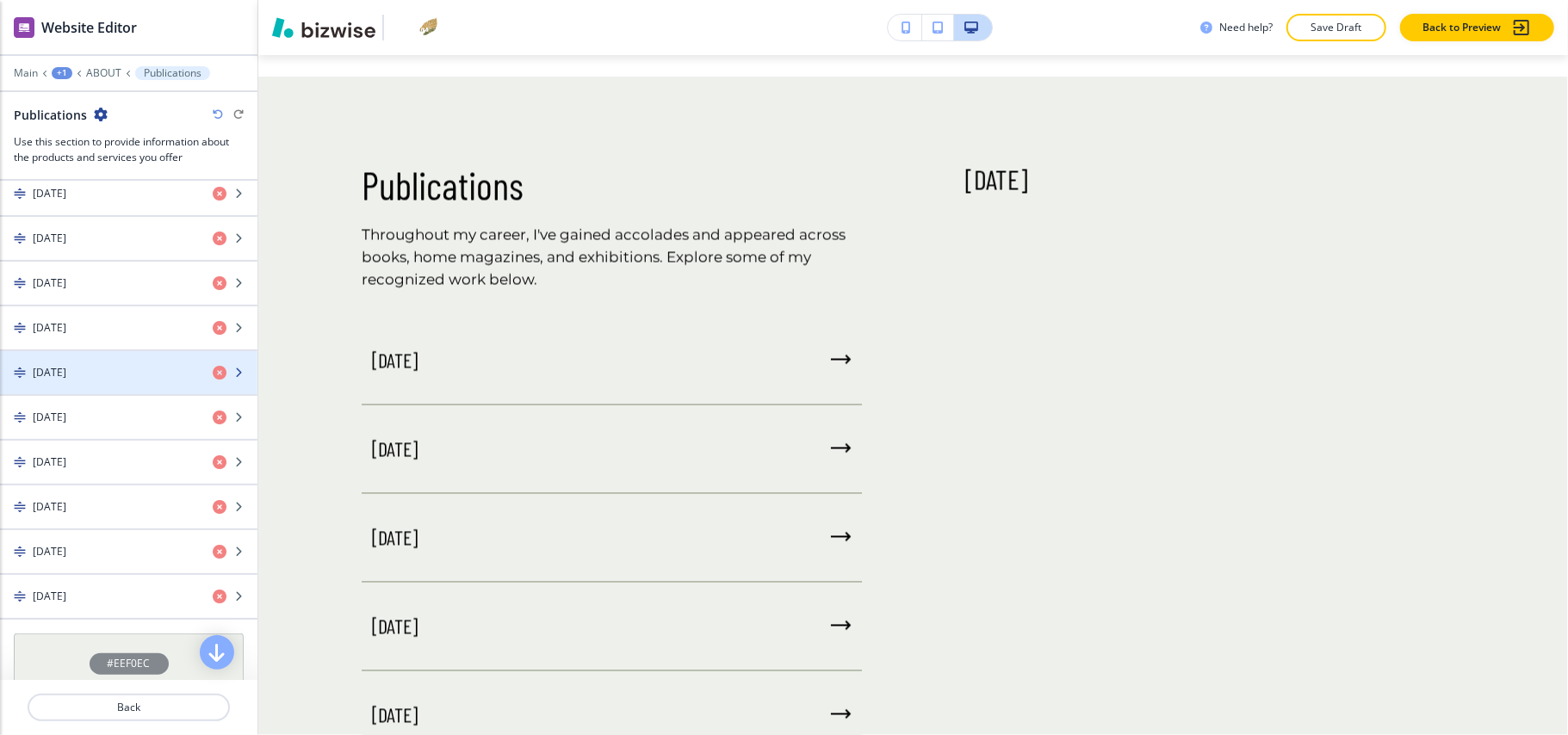
click at [100, 380] on div "June 2011" at bounding box center [99, 373] width 199 height 16
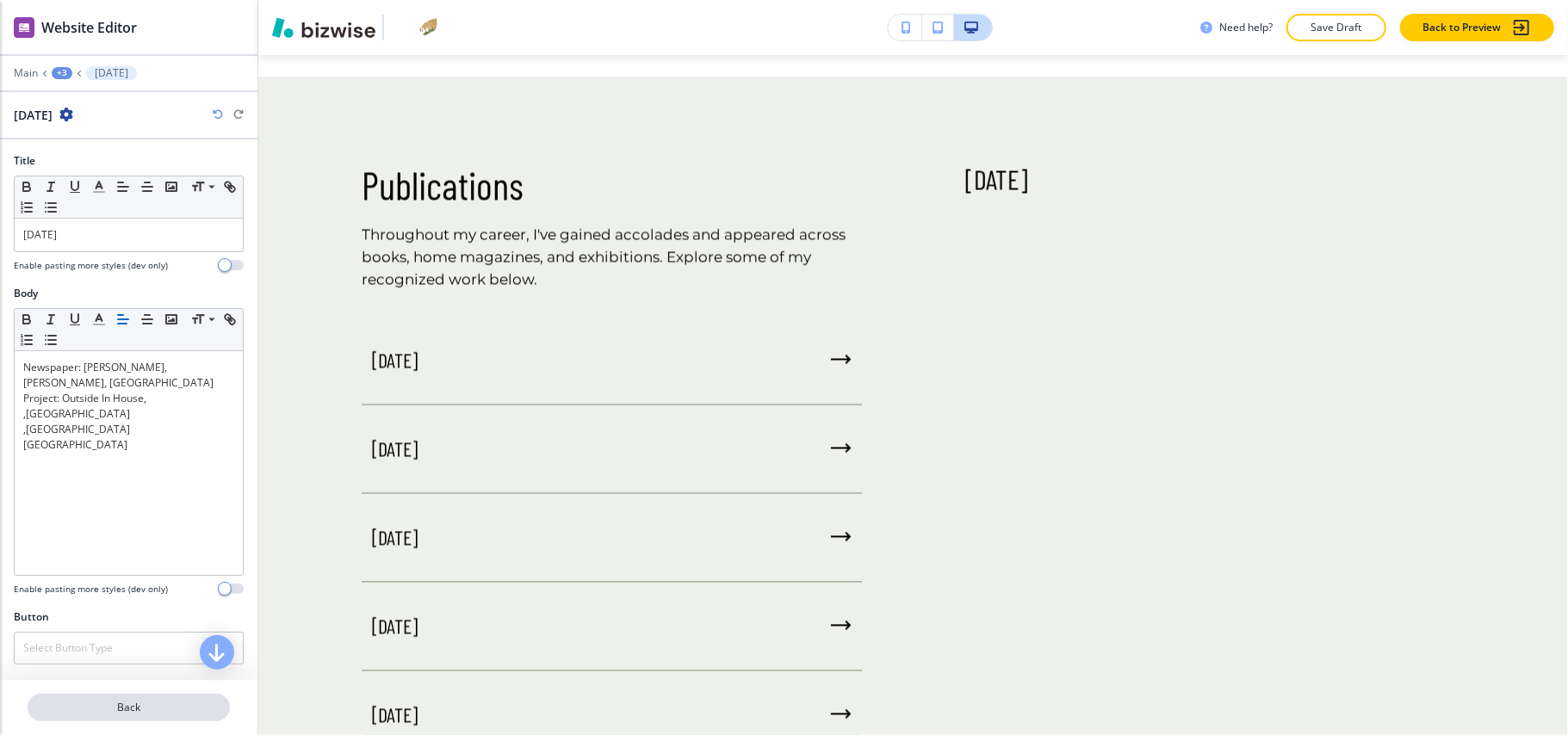
click at [125, 694] on button "Back" at bounding box center [129, 708] width 203 height 27
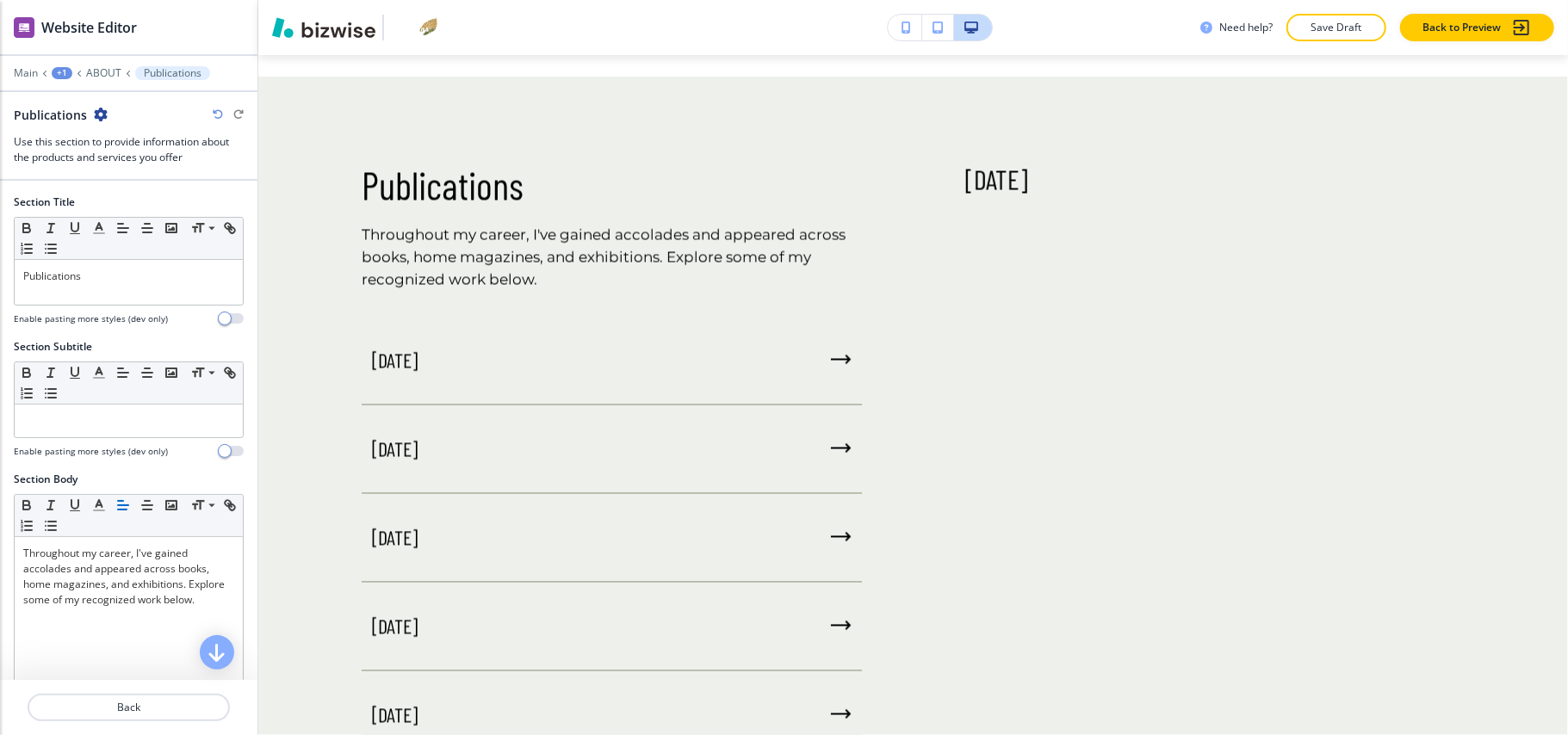
scroll to position [459, 0]
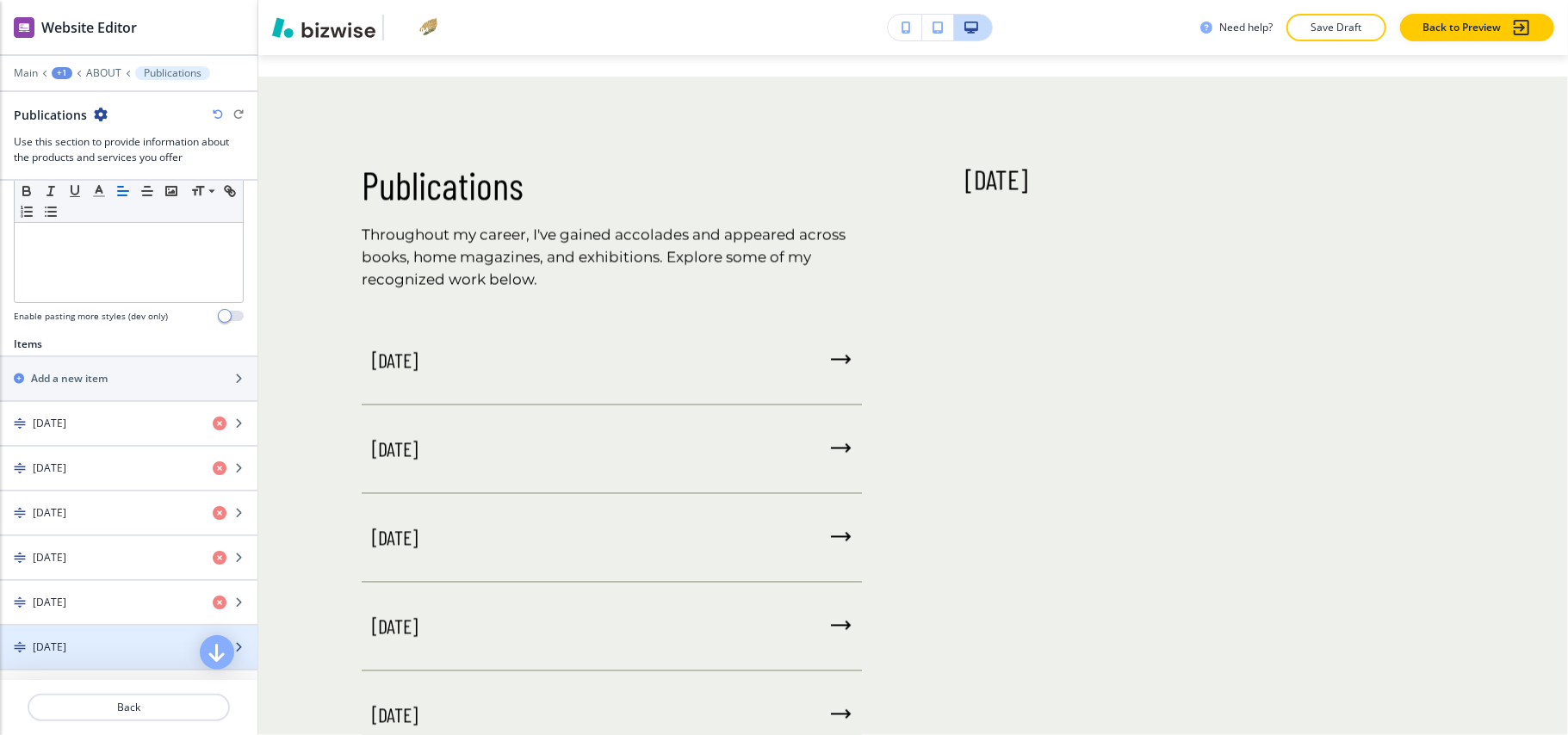
click at [107, 655] on div "June 2010" at bounding box center [99, 647] width 199 height 16
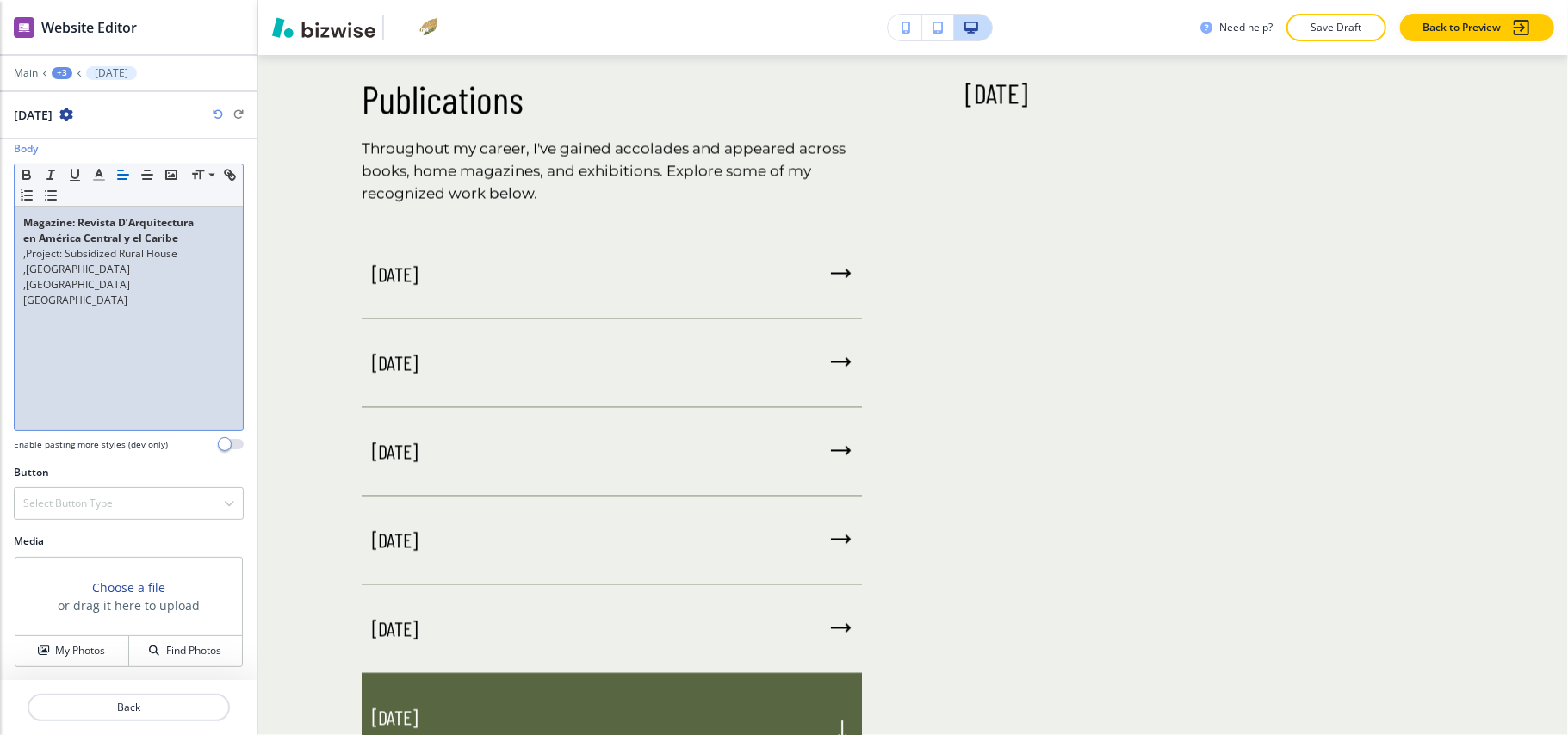
scroll to position [150, 0]
click at [70, 647] on h4 "My Photos" at bounding box center [80, 649] width 50 height 16
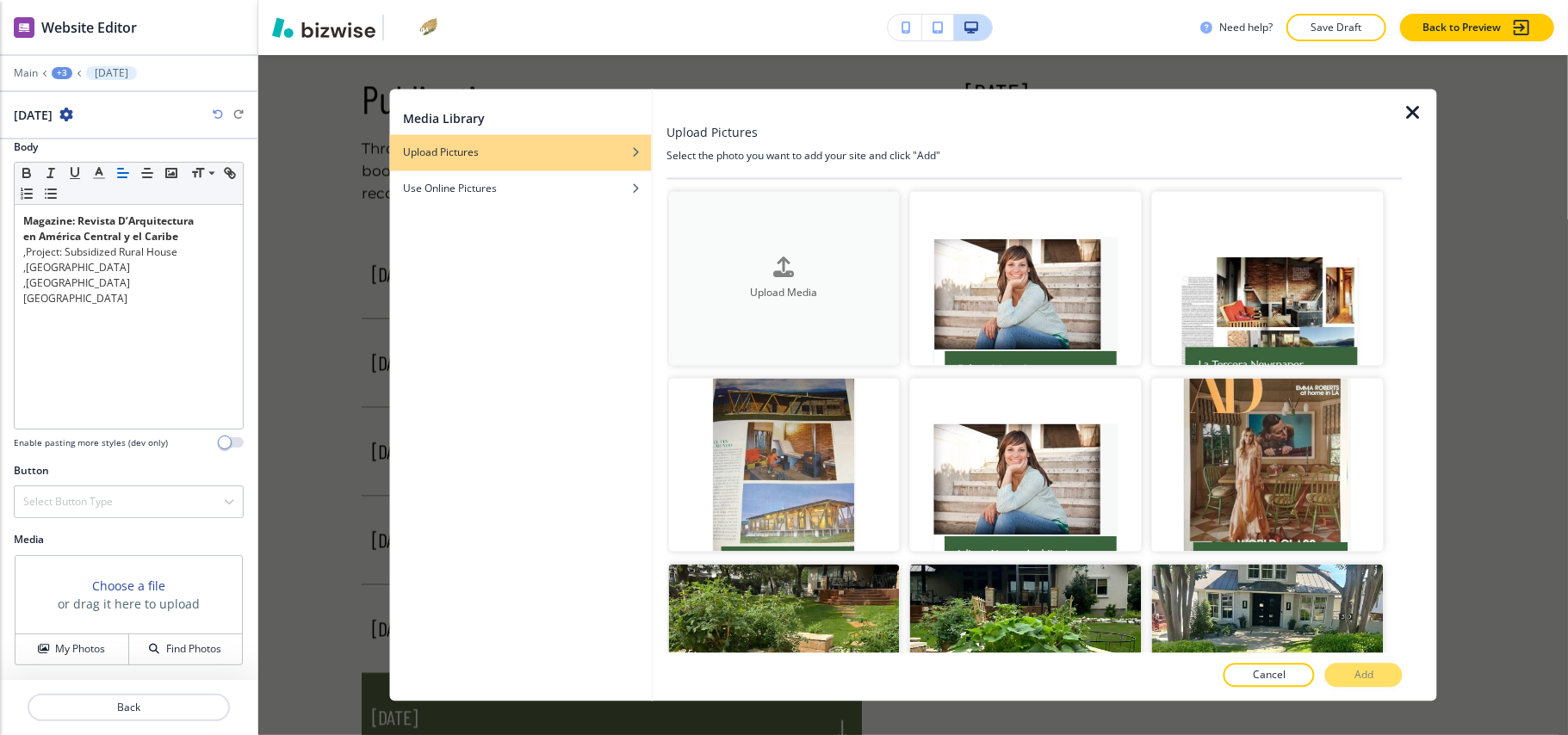
click at [810, 245] on button "Upload Media" at bounding box center [784, 279] width 232 height 174
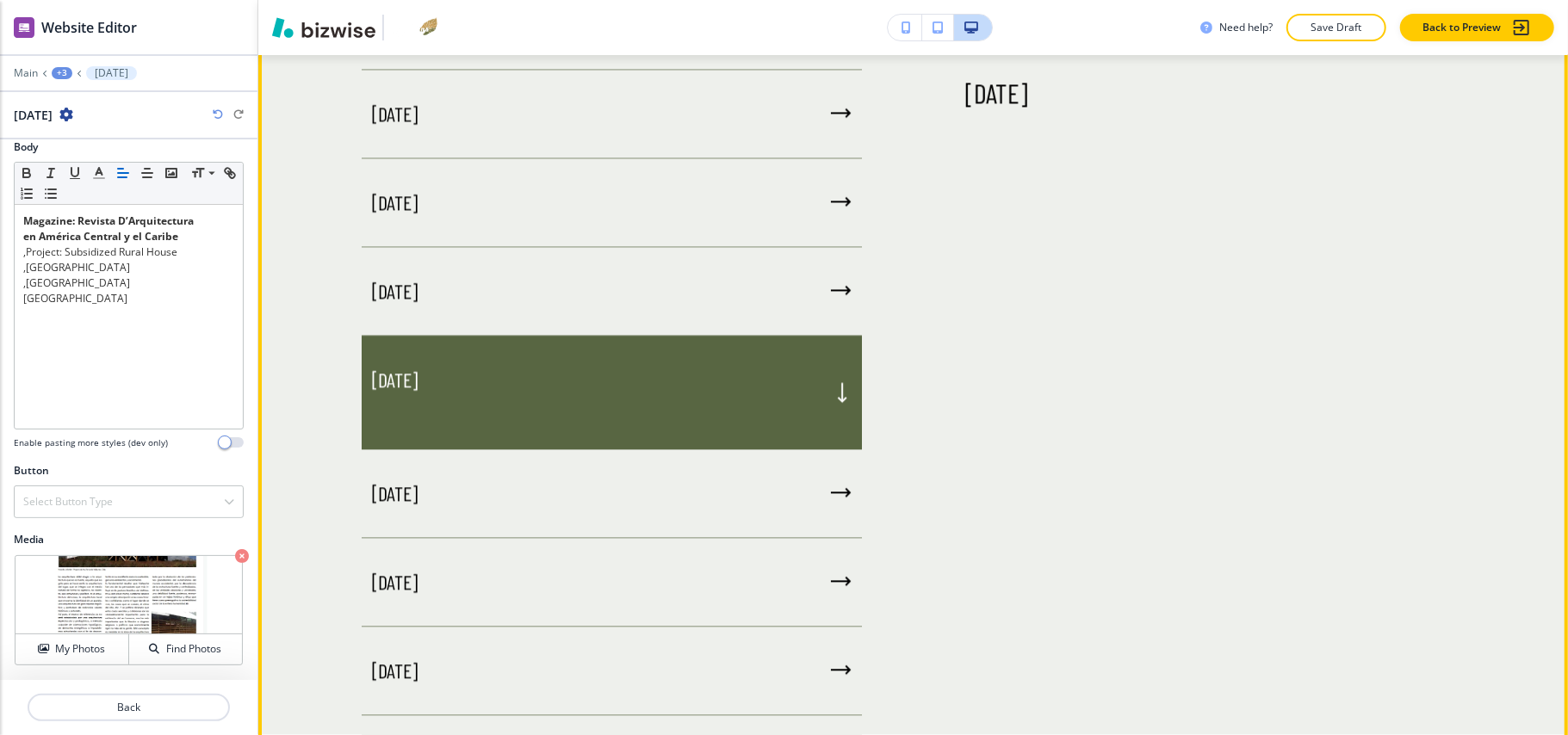
scroll to position [2673, 0]
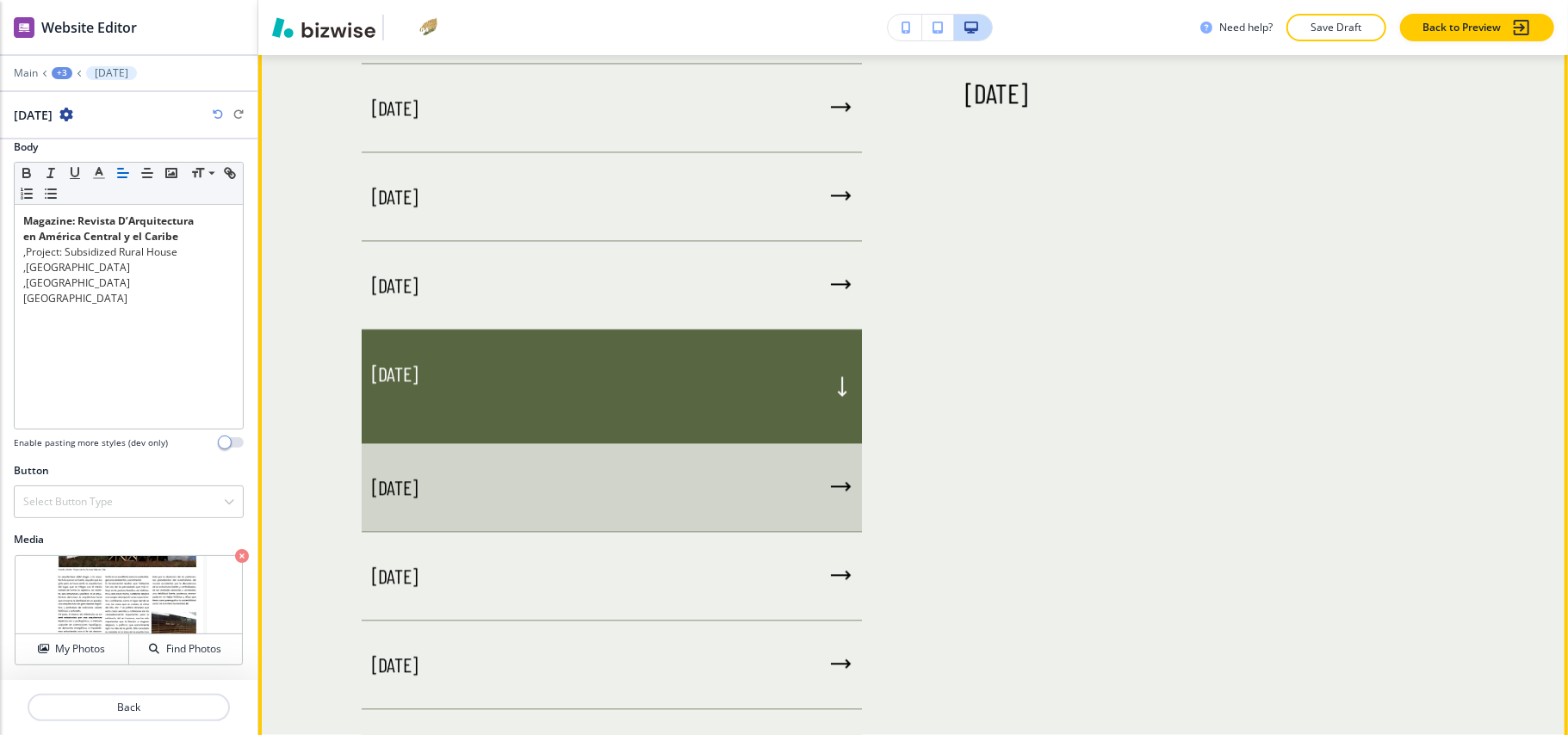
click at [553, 452] on div "October 2009" at bounding box center [611, 487] width 500 height 89
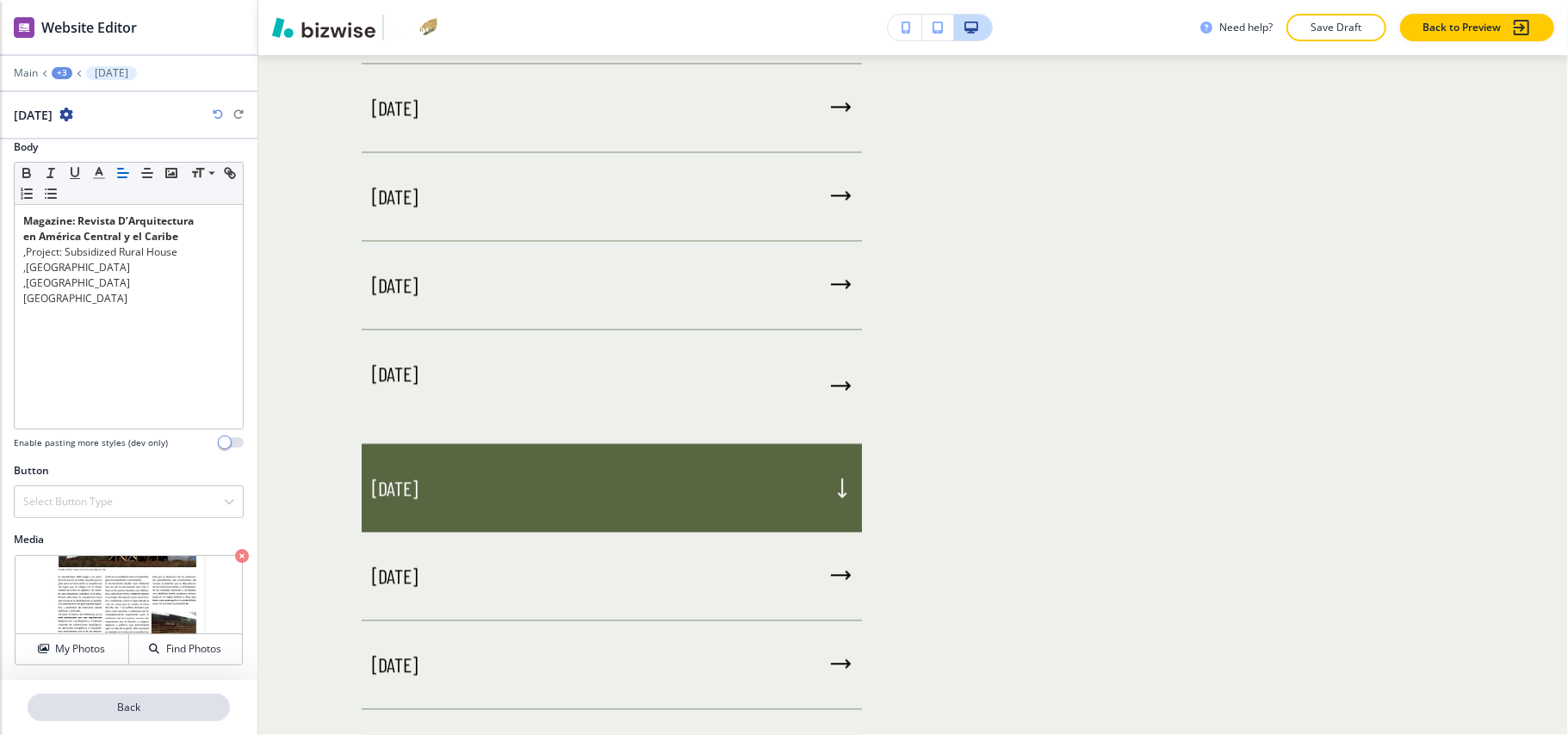
click at [121, 714] on p "Back" at bounding box center [129, 708] width 199 height 16
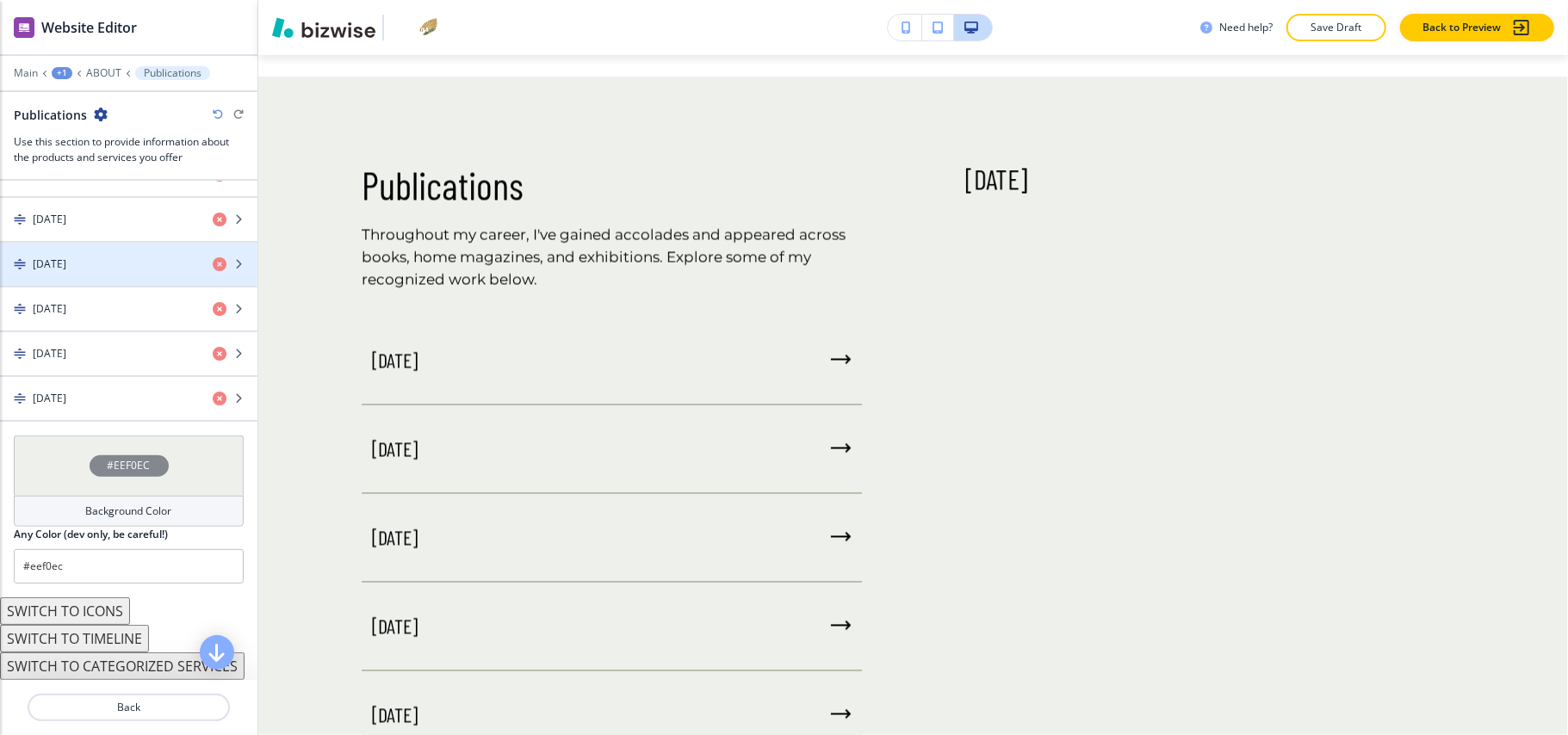
scroll to position [906, 0]
click at [66, 260] on h4 "October 2009" at bounding box center [50, 264] width 33 height 16
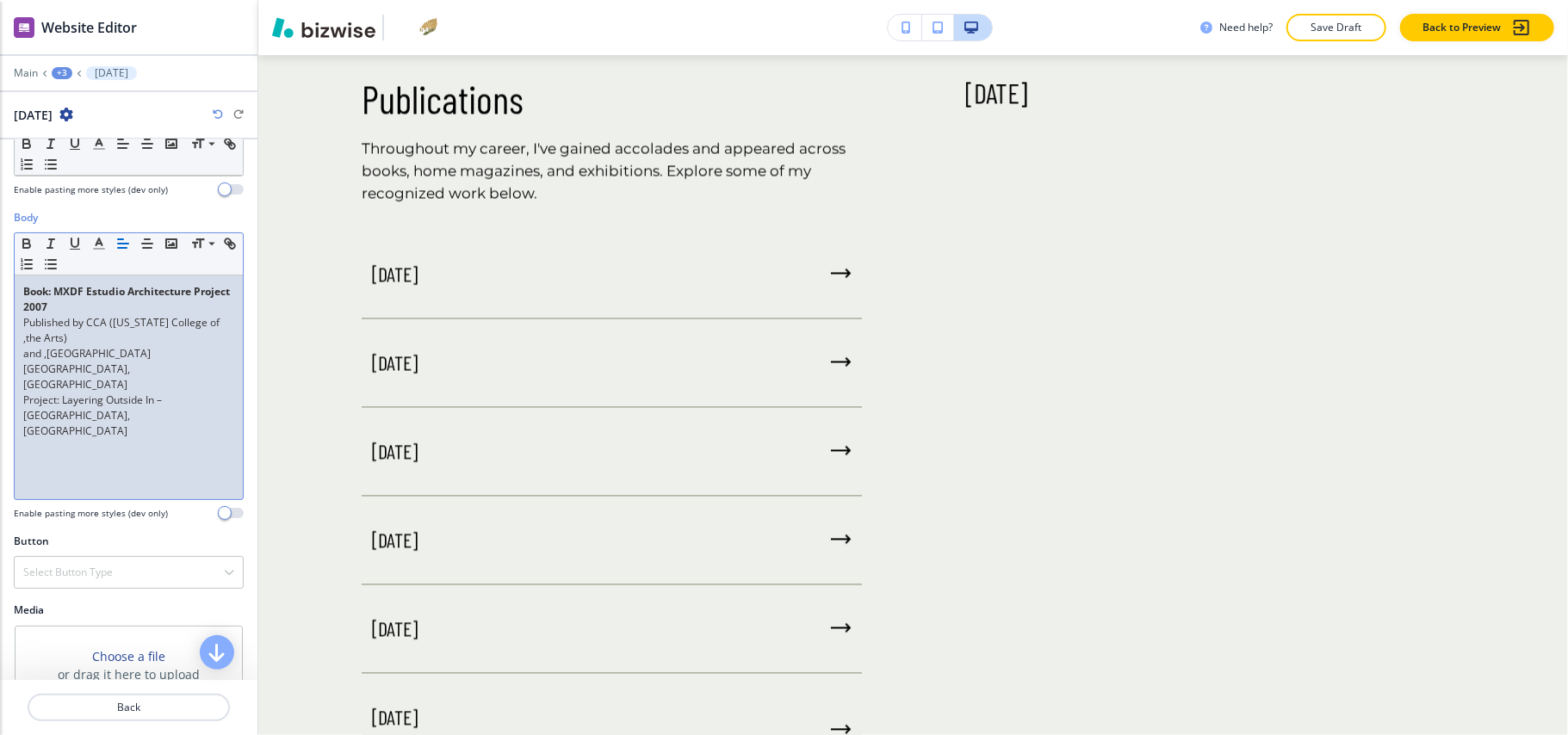
scroll to position [150, 0]
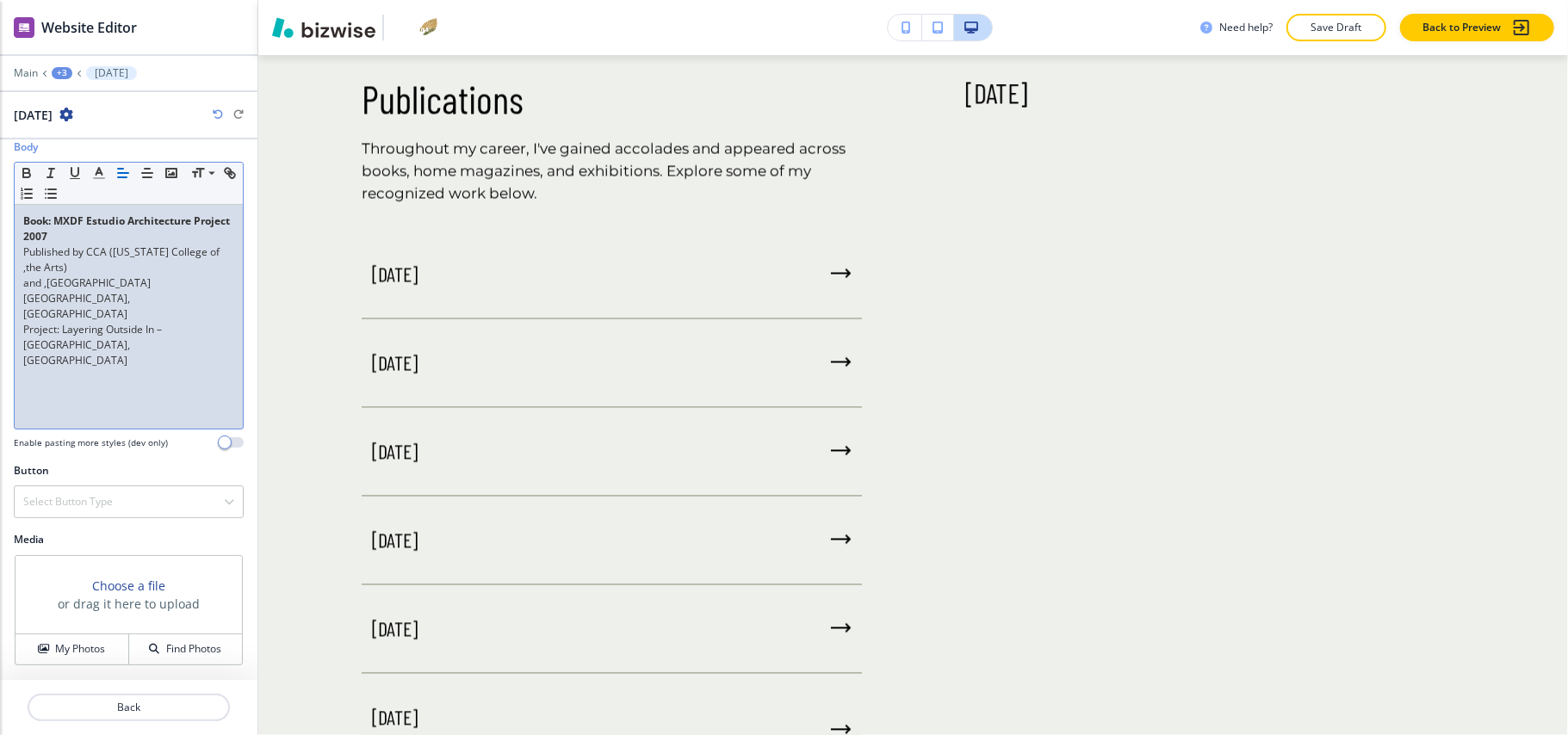
click at [70, 632] on div "Choose a file or drag it here to upload" at bounding box center [129, 596] width 226 height 78
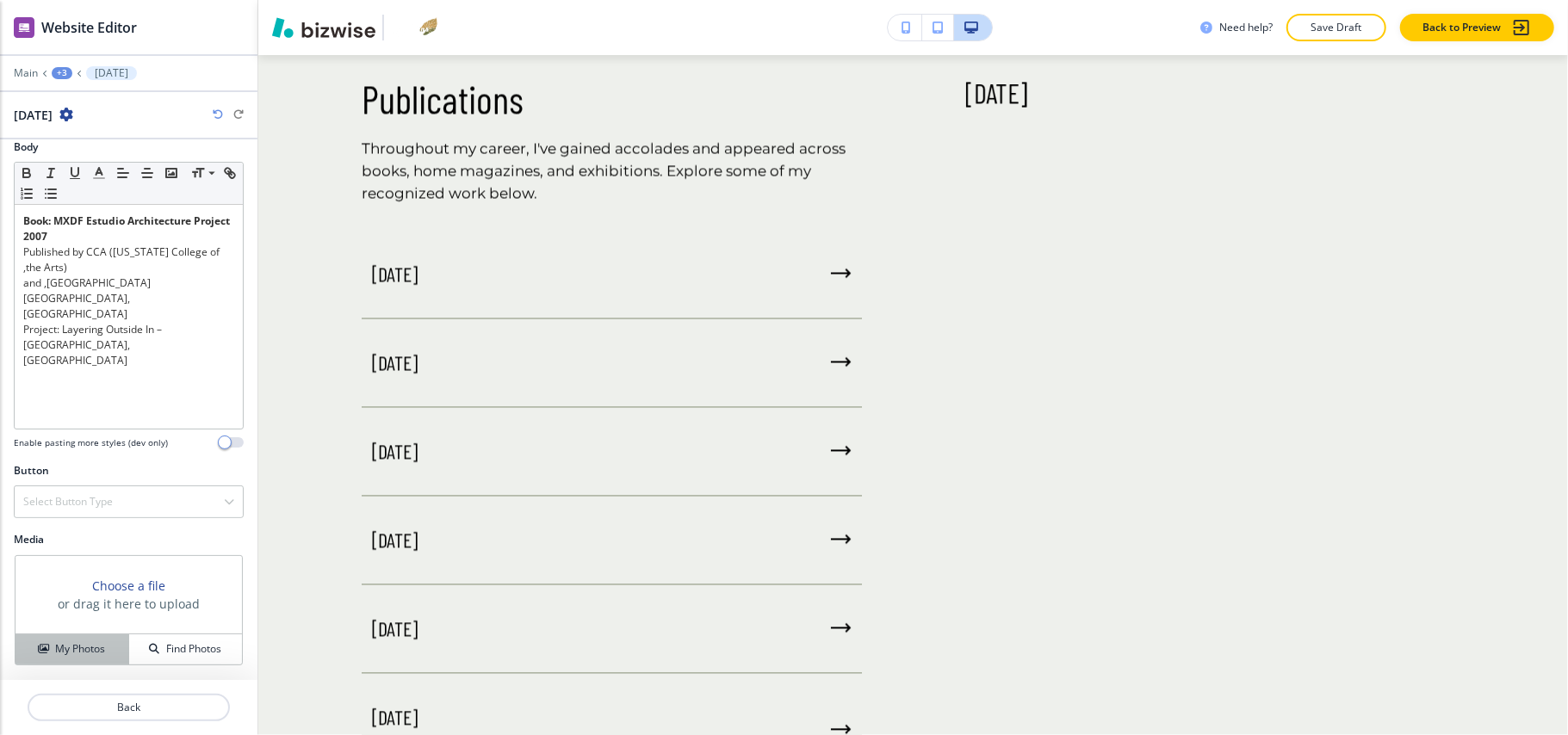
click at [73, 640] on button "My Photos" at bounding box center [72, 649] width 114 height 30
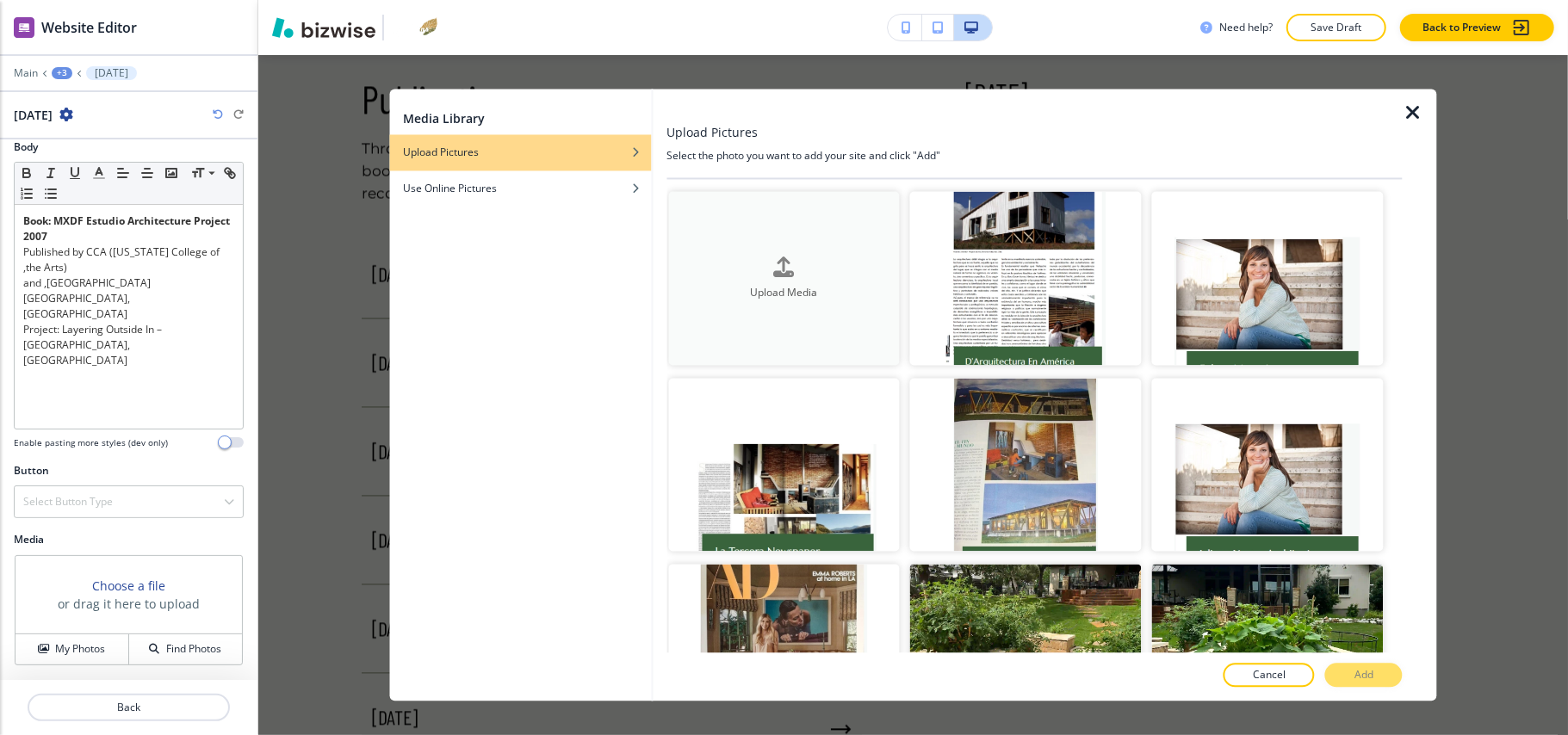
click at [835, 260] on div "Upload Media" at bounding box center [784, 278] width 232 height 44
click at [1406, 108] on icon "button" at bounding box center [1412, 113] width 20 height 20
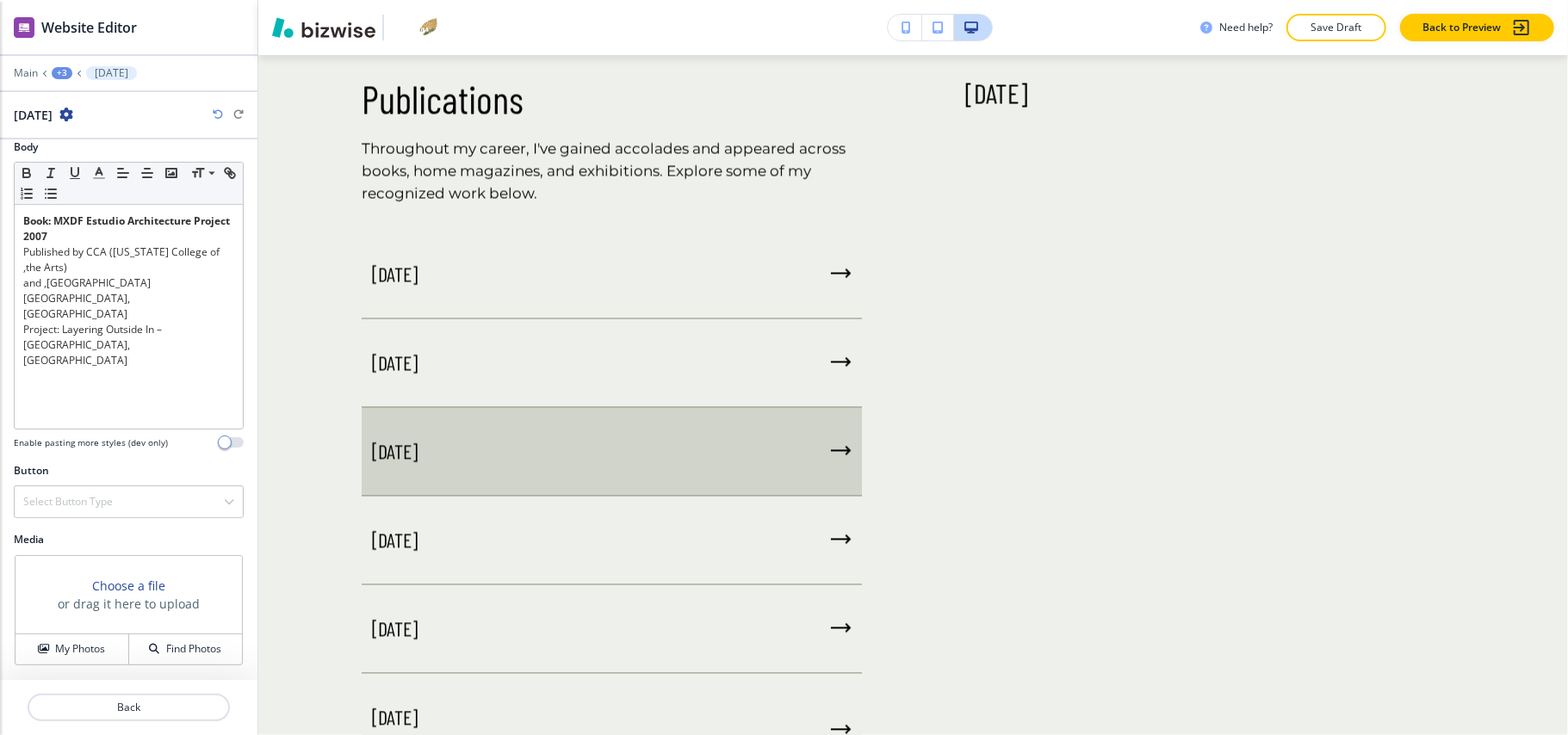
scroll to position [2673, 0]
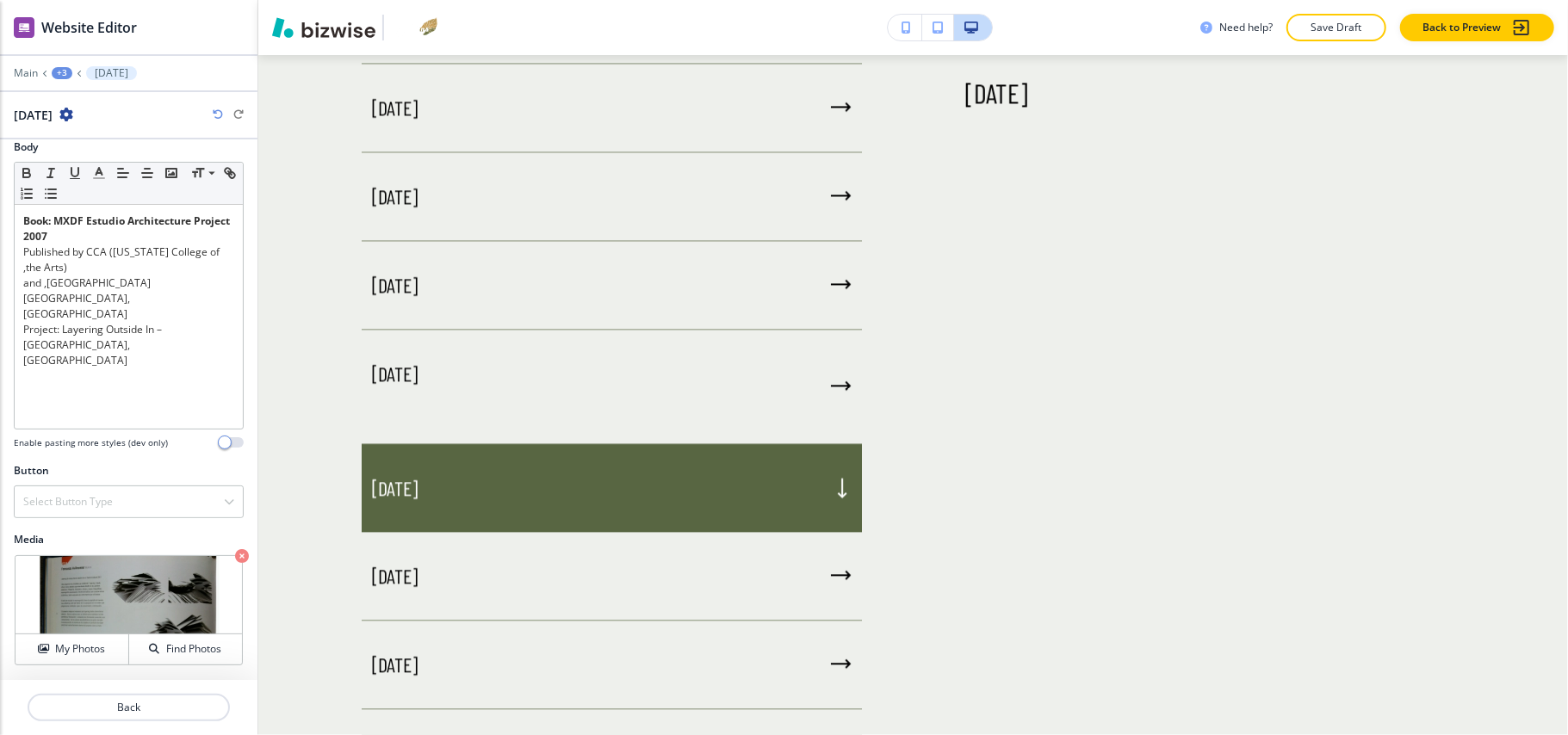
click at [532, 420] on div "June 2010" at bounding box center [611, 387] width 500 height 115
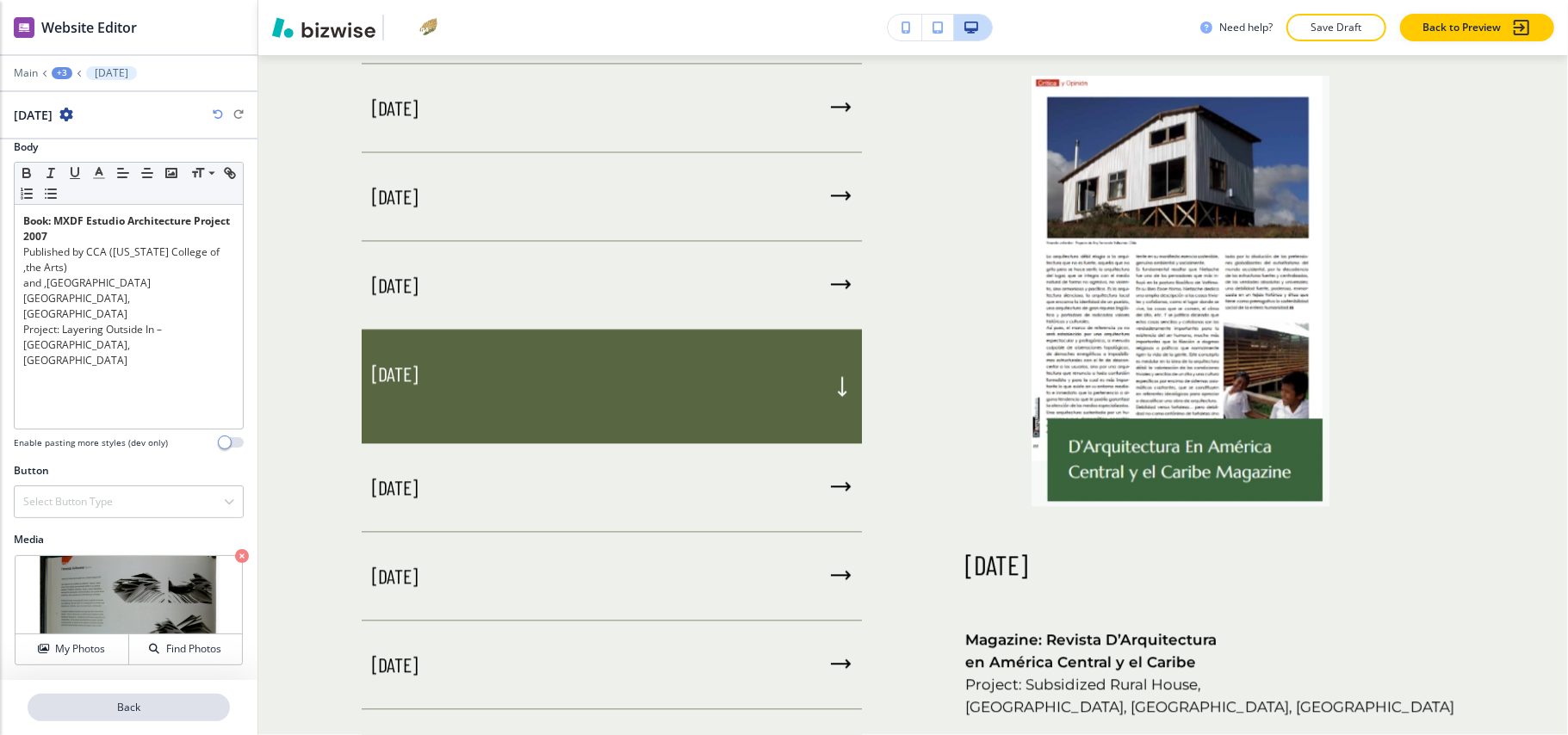
click at [144, 705] on p "Back" at bounding box center [129, 708] width 199 height 16
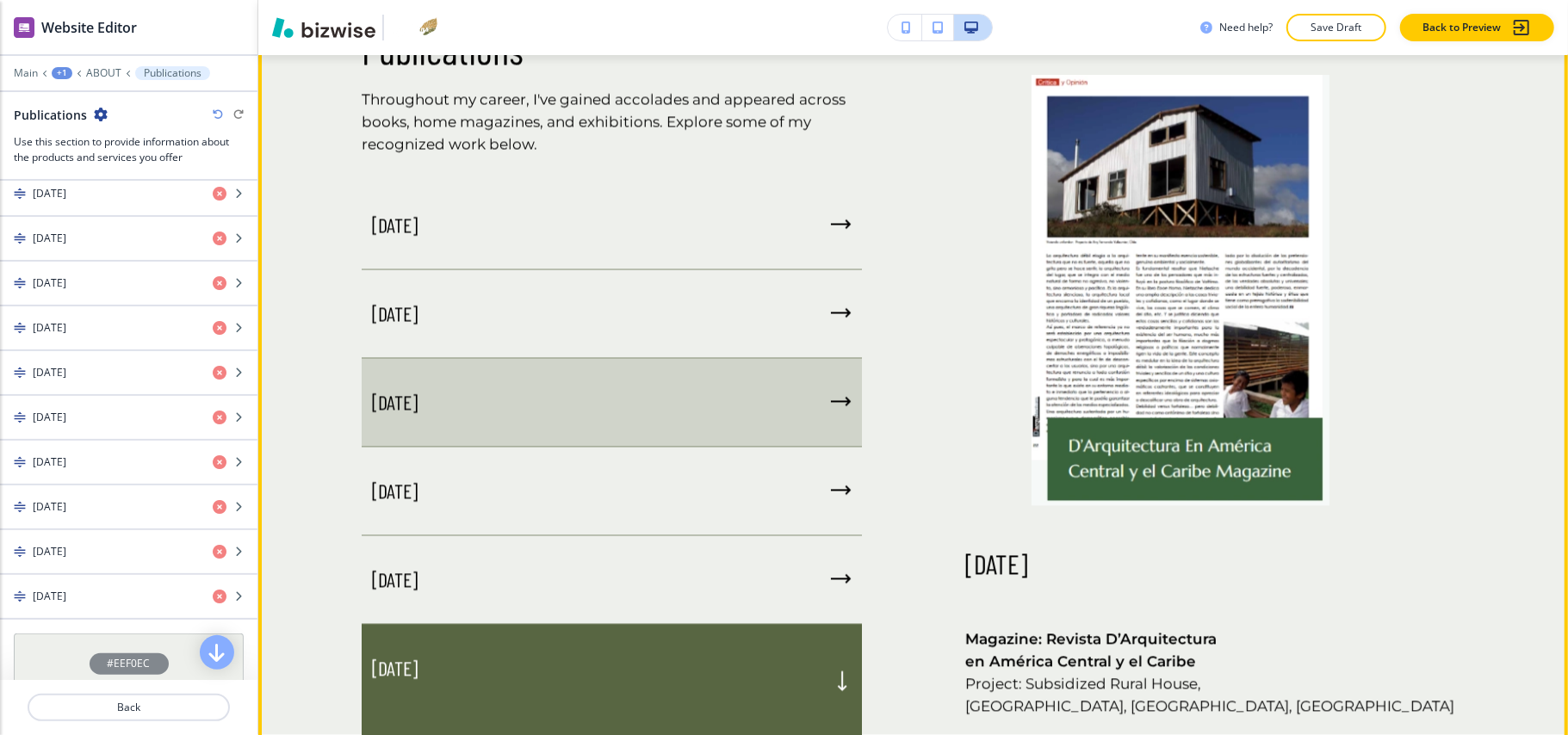
scroll to position [2587, 0]
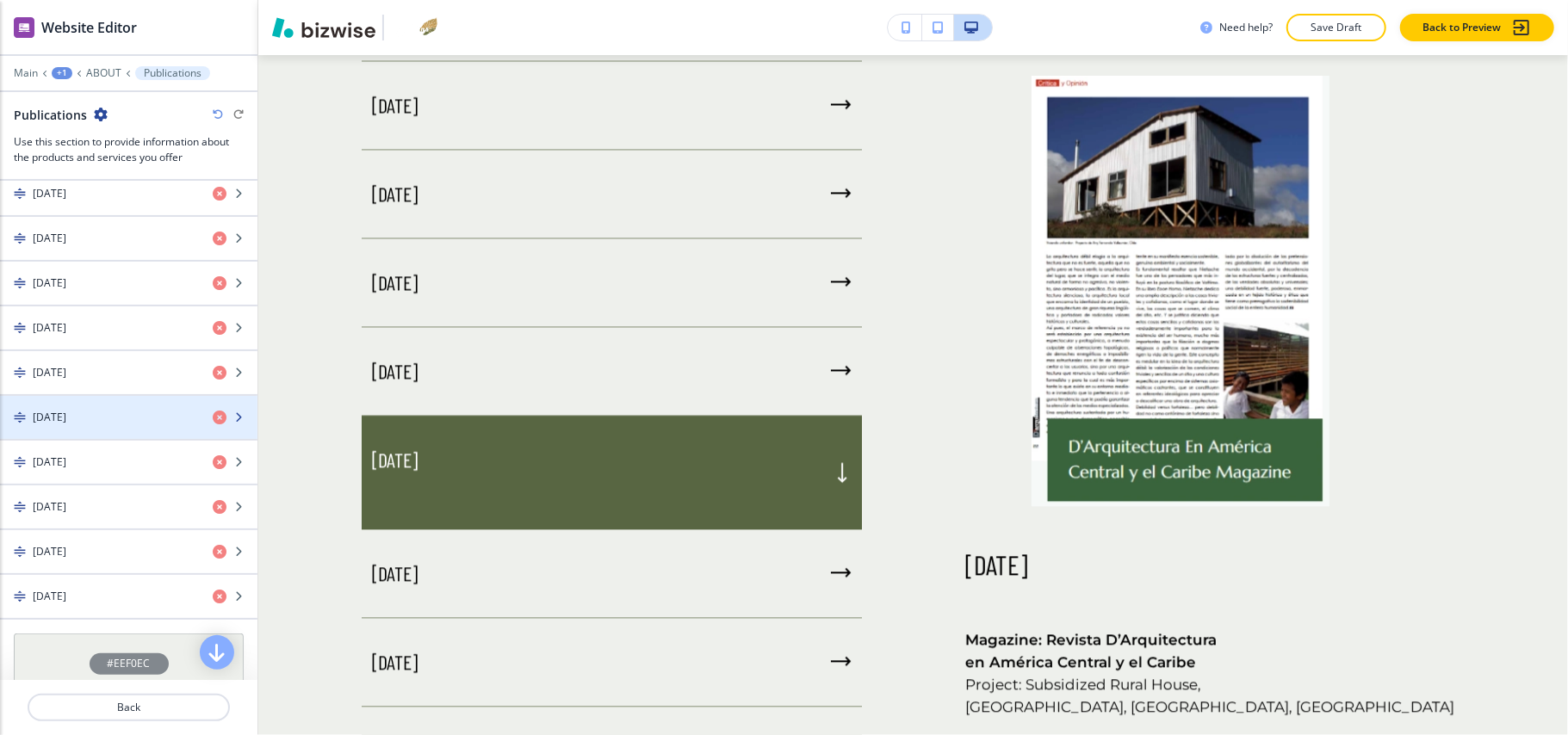
click at [97, 425] on div "June 2010" at bounding box center [99, 418] width 199 height 16
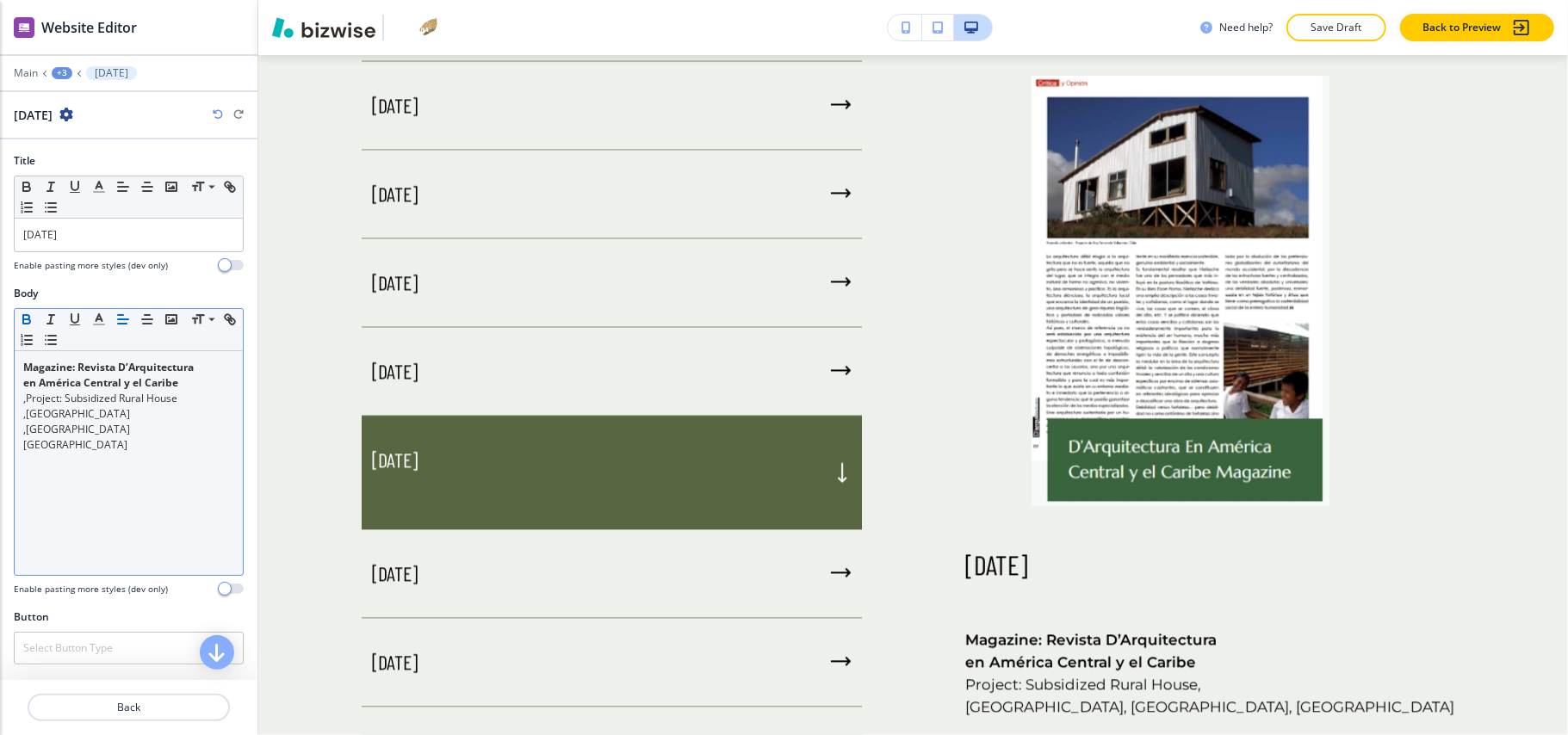
scroll to position [2608, 0]
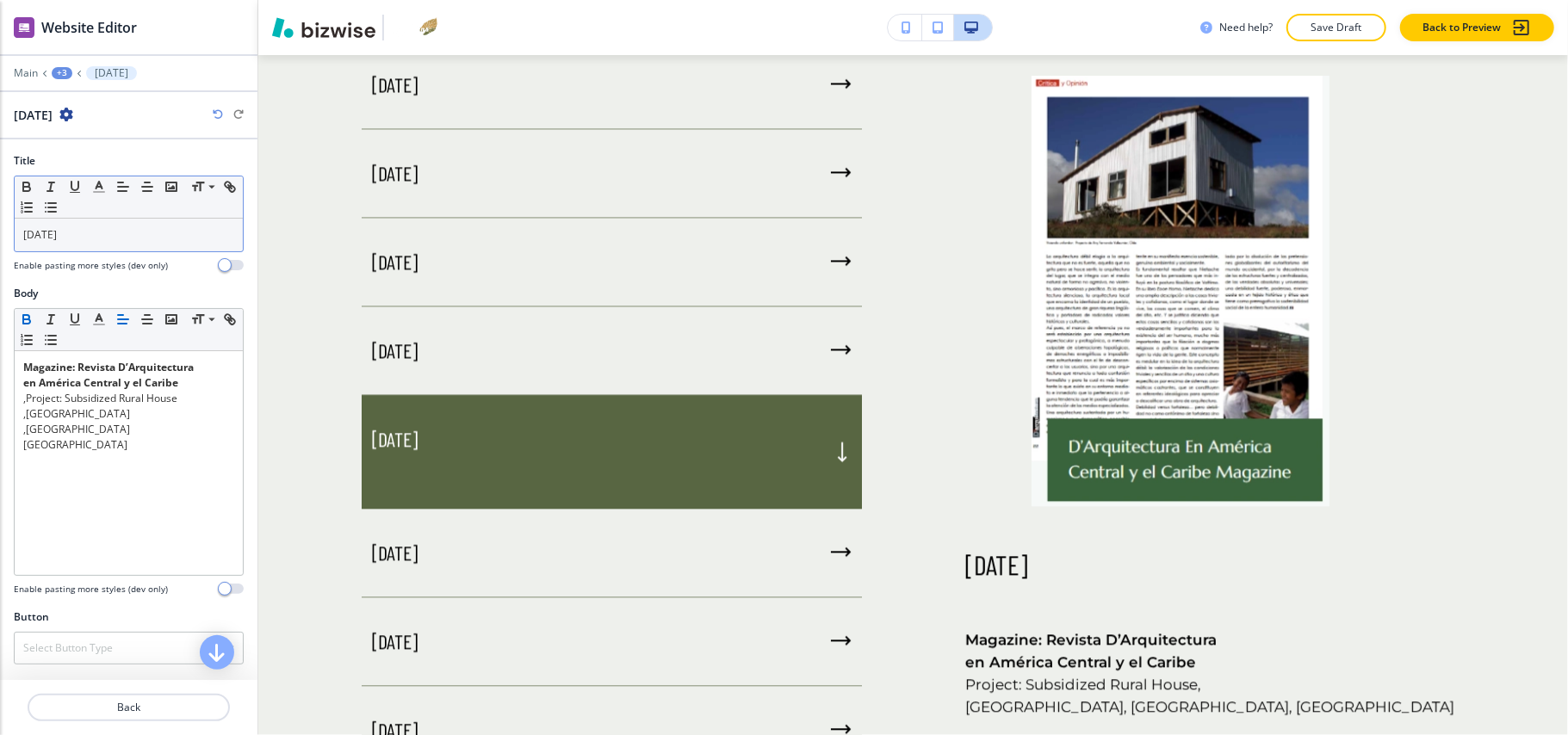
click at [104, 240] on p "June 2010" at bounding box center [129, 235] width 210 height 16
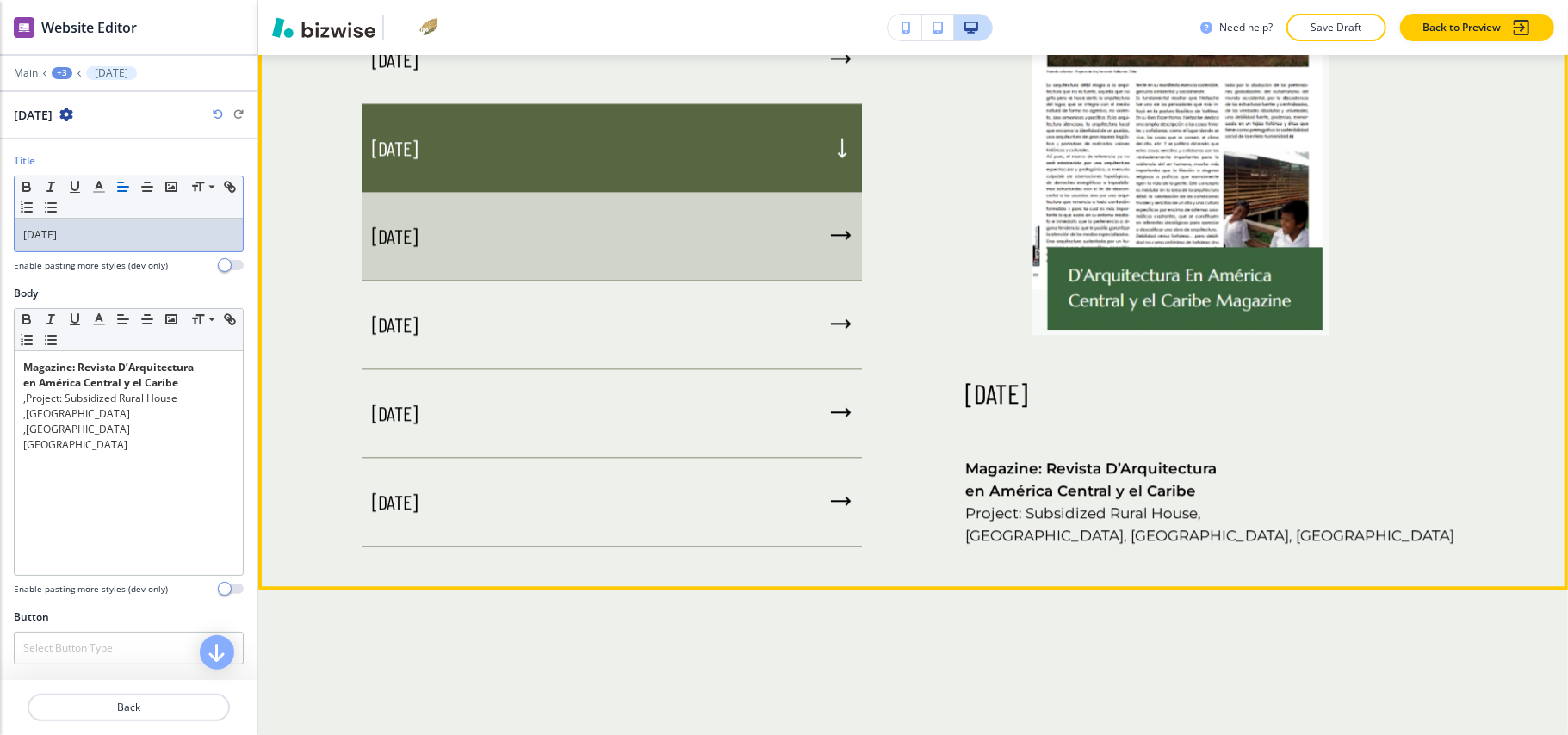
scroll to position [2953, 0]
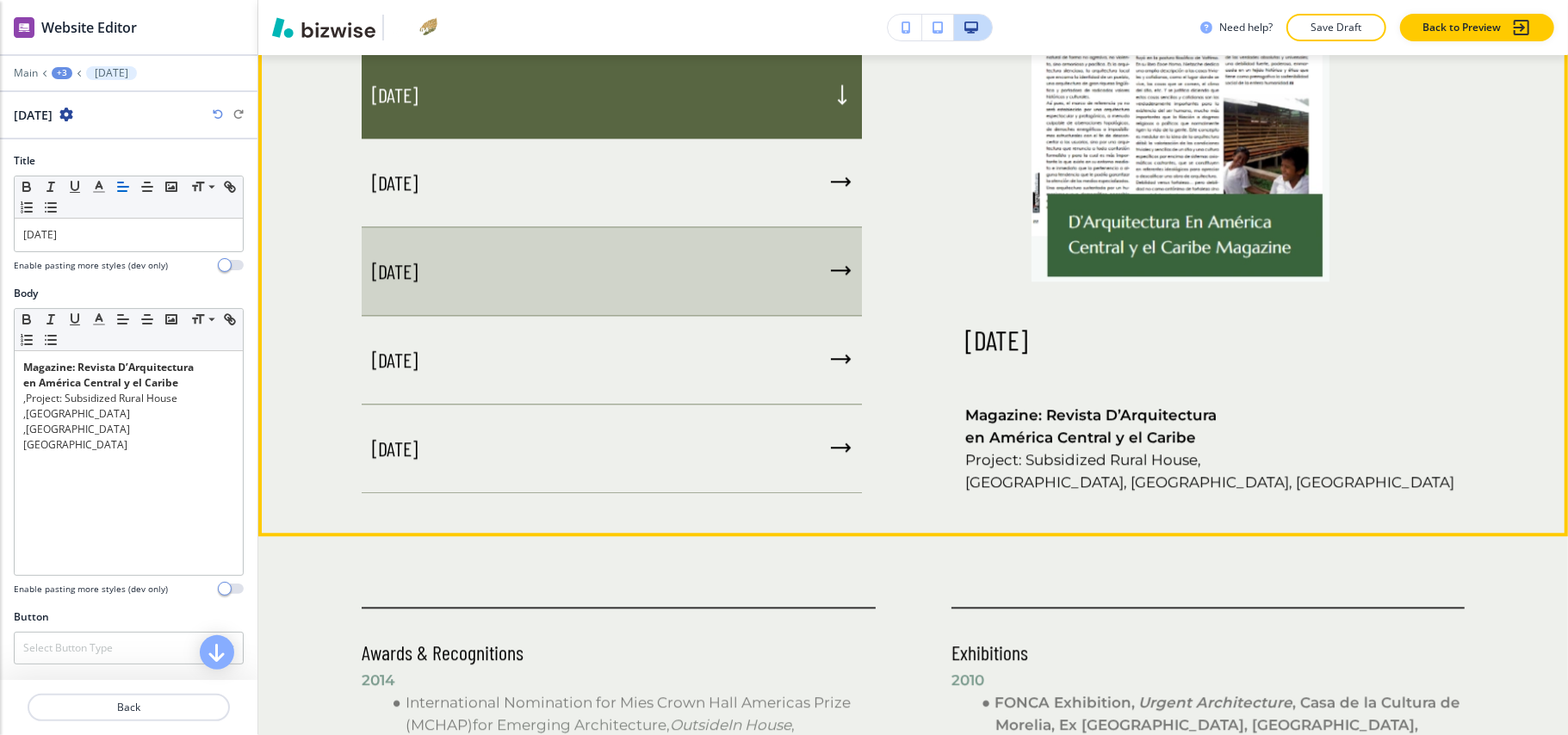
click at [499, 246] on div "January 2000" at bounding box center [611, 271] width 500 height 89
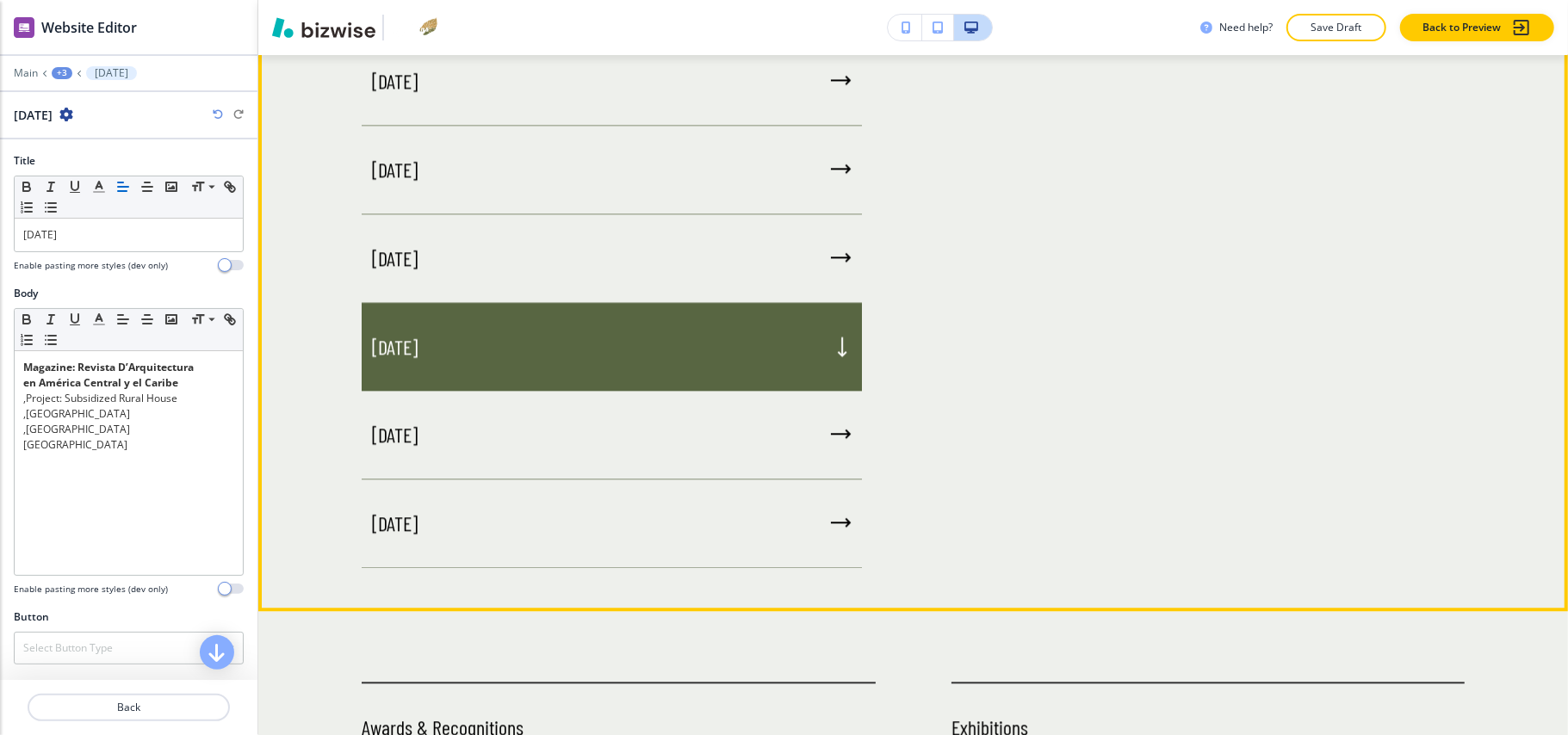
scroll to position [2837, 0]
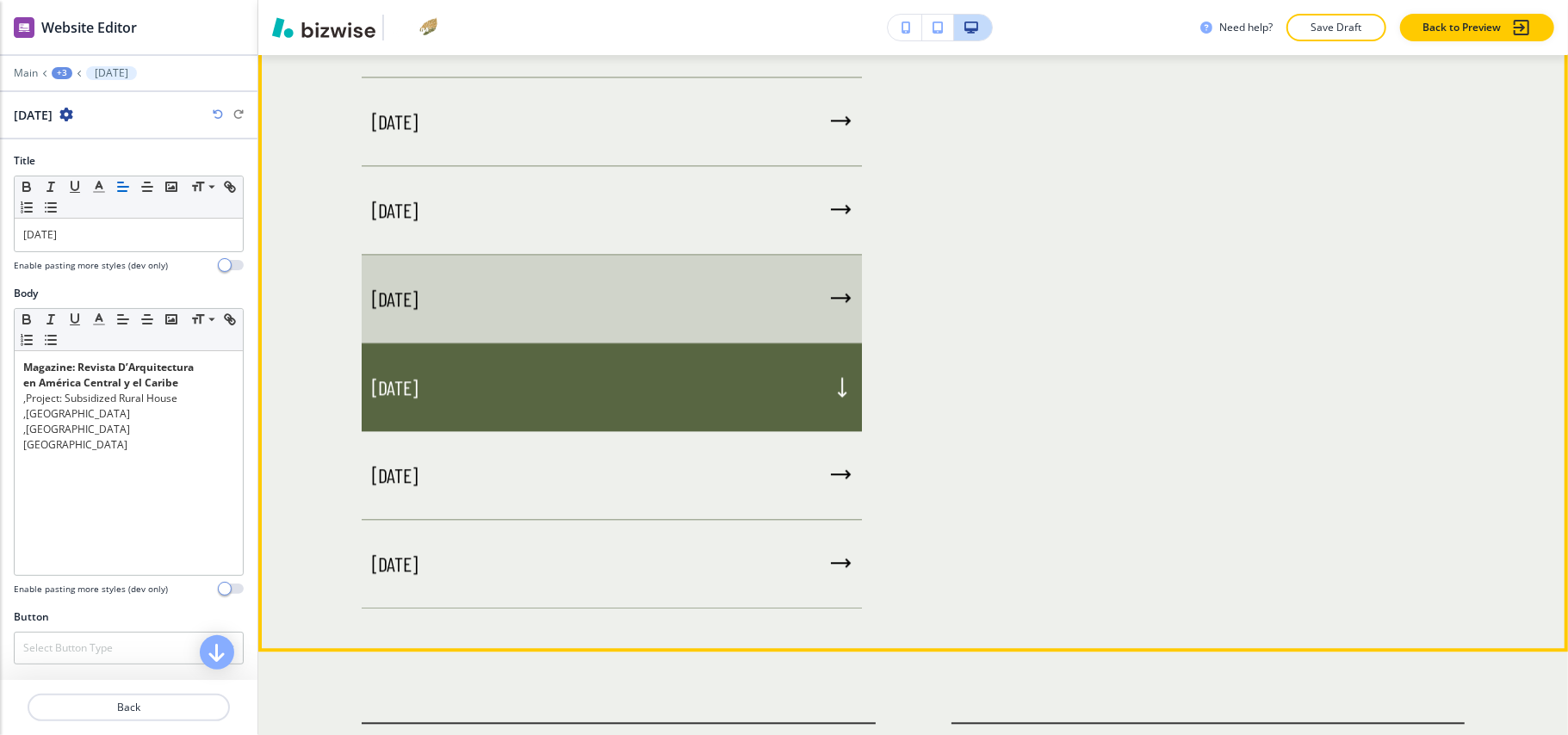
click at [520, 293] on div "October 2009" at bounding box center [611, 299] width 500 height 89
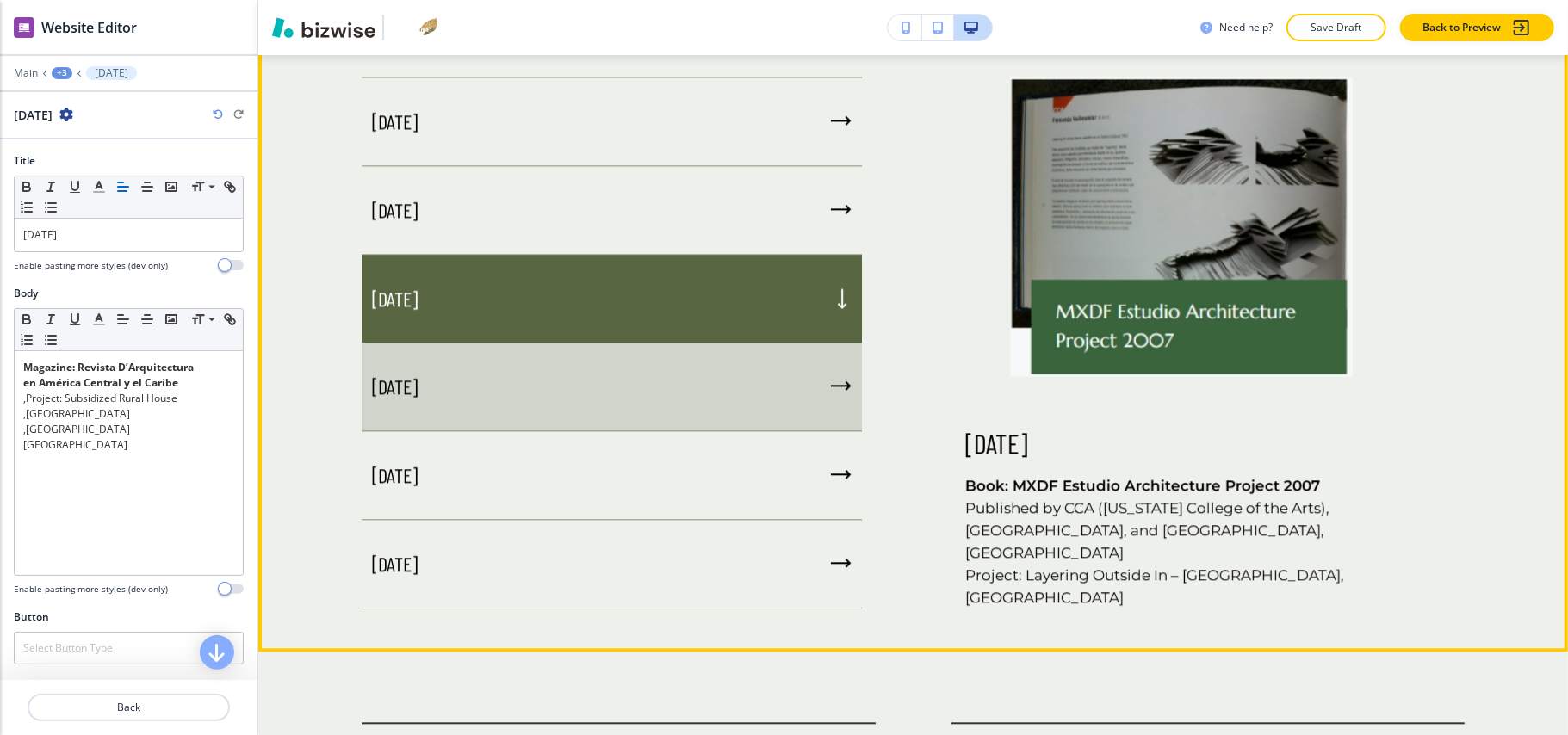
click at [528, 376] on div "January 2000" at bounding box center [611, 387] width 500 height 89
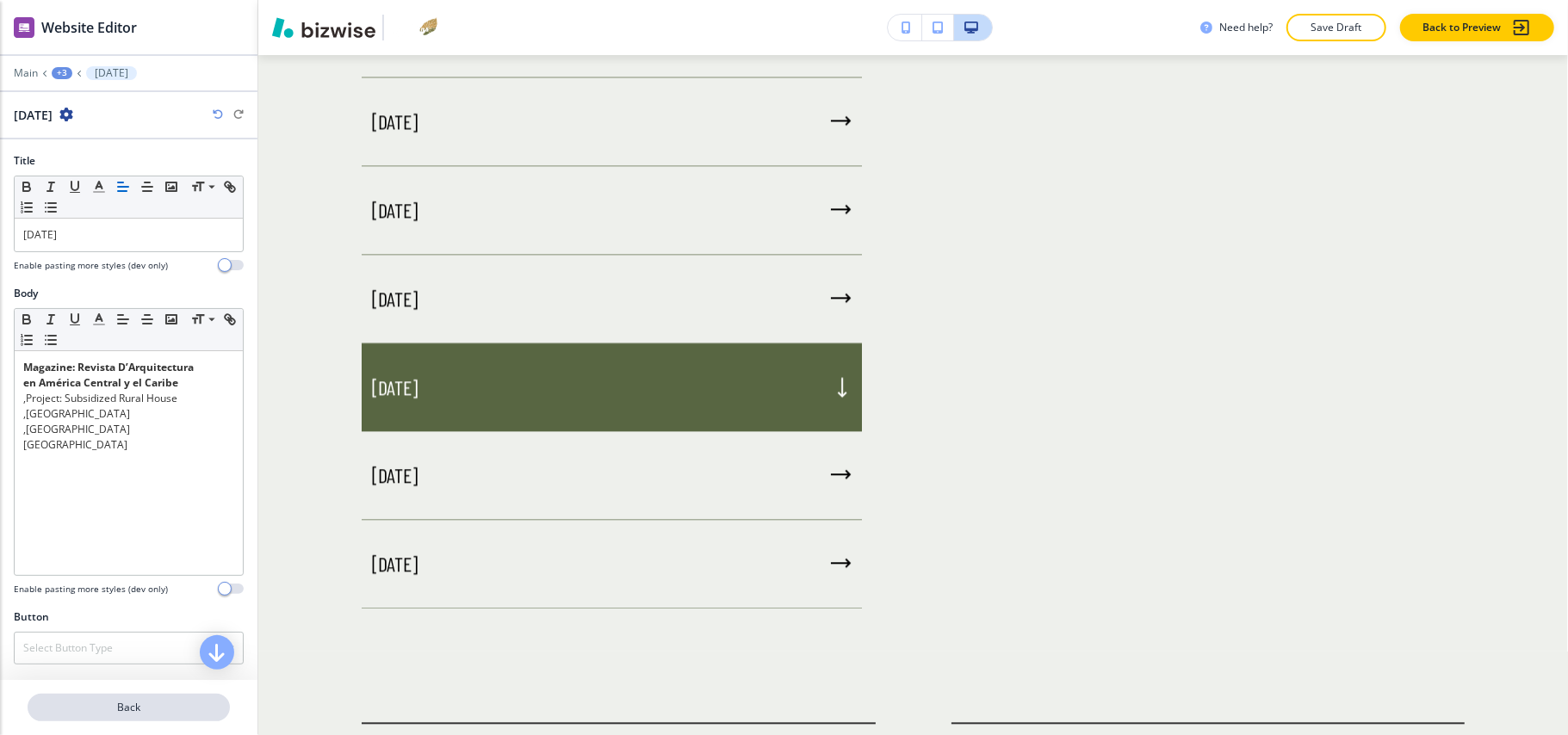
click at [136, 699] on button "Back" at bounding box center [129, 708] width 203 height 27
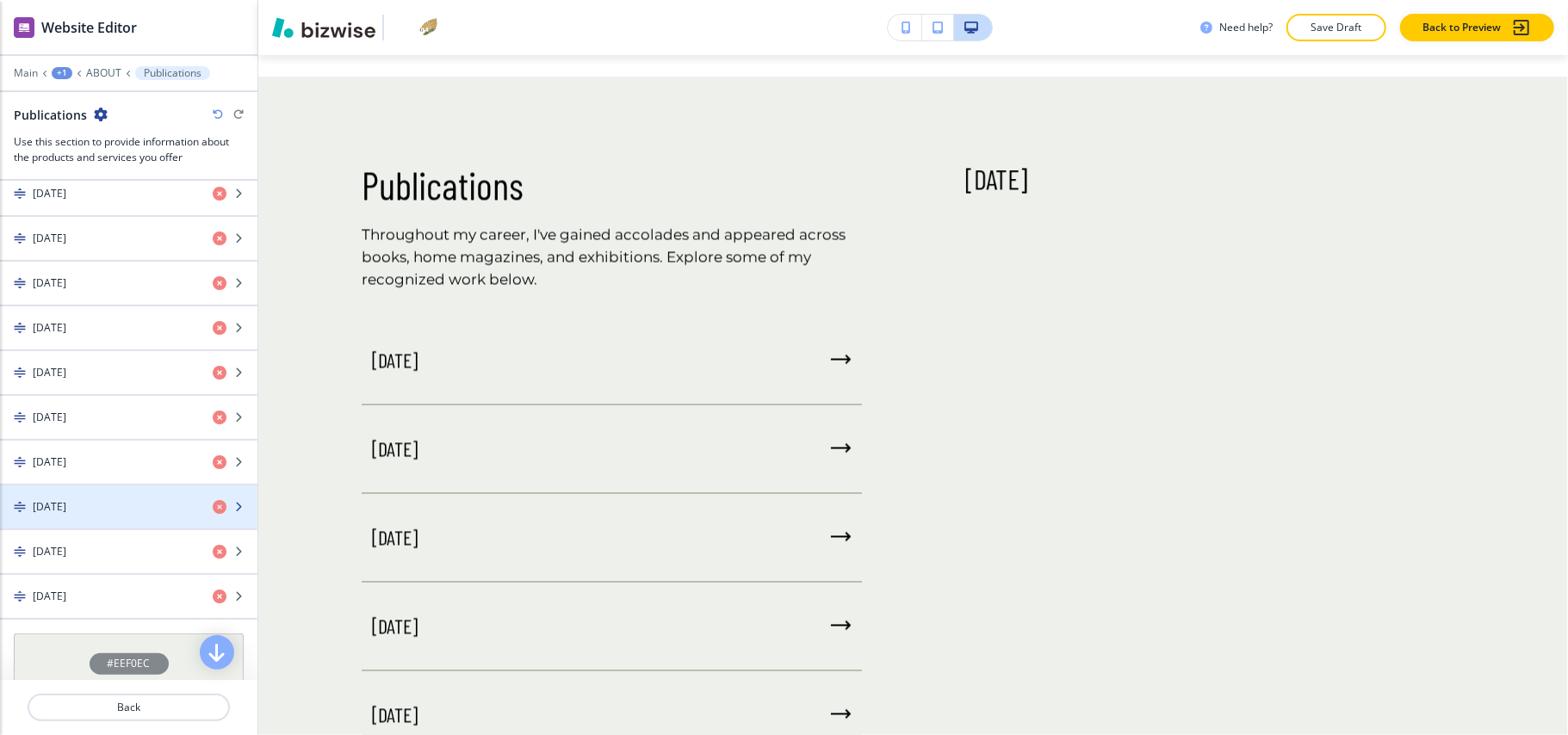
scroll to position [906, 0]
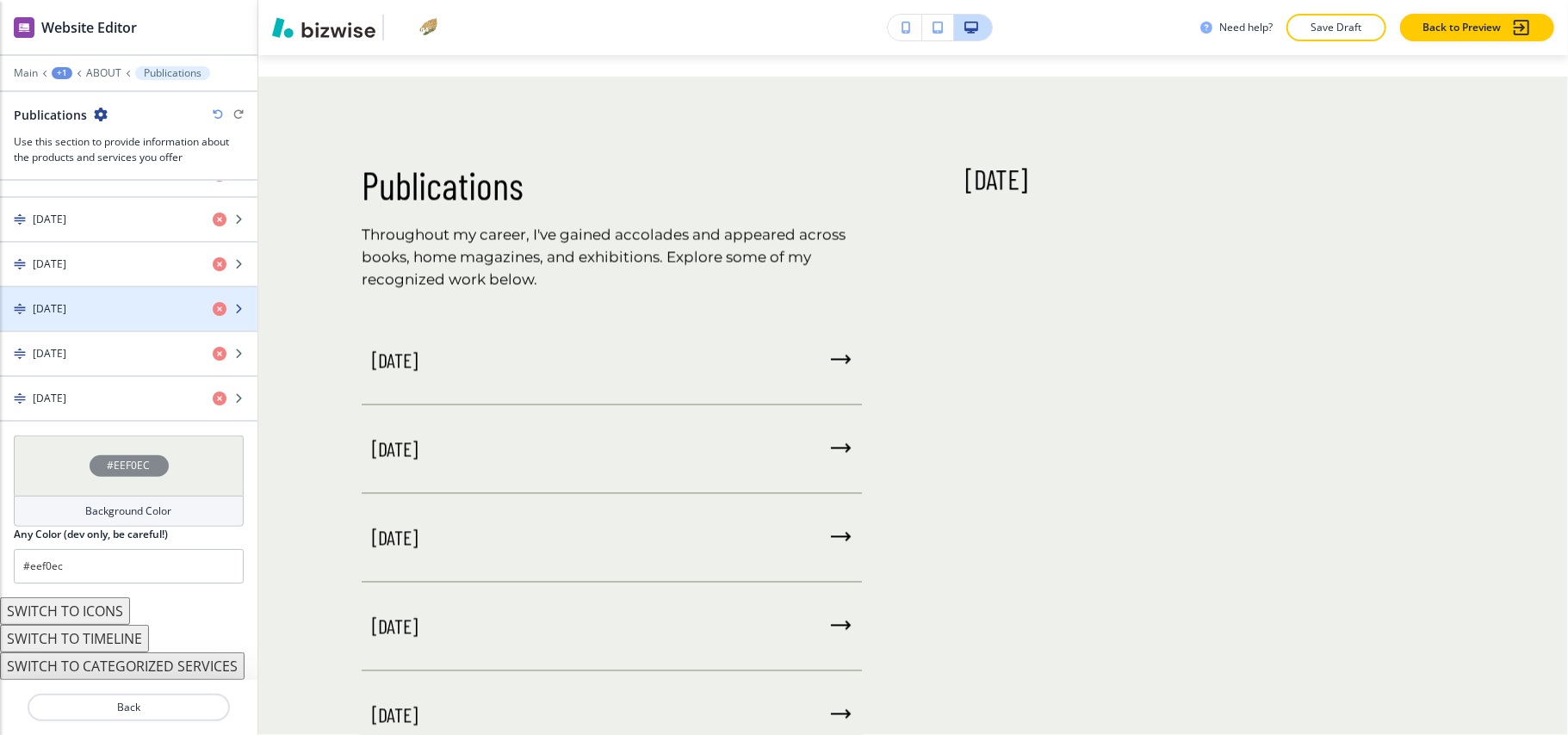
click at [104, 317] on div "button" at bounding box center [129, 324] width 257 height 14
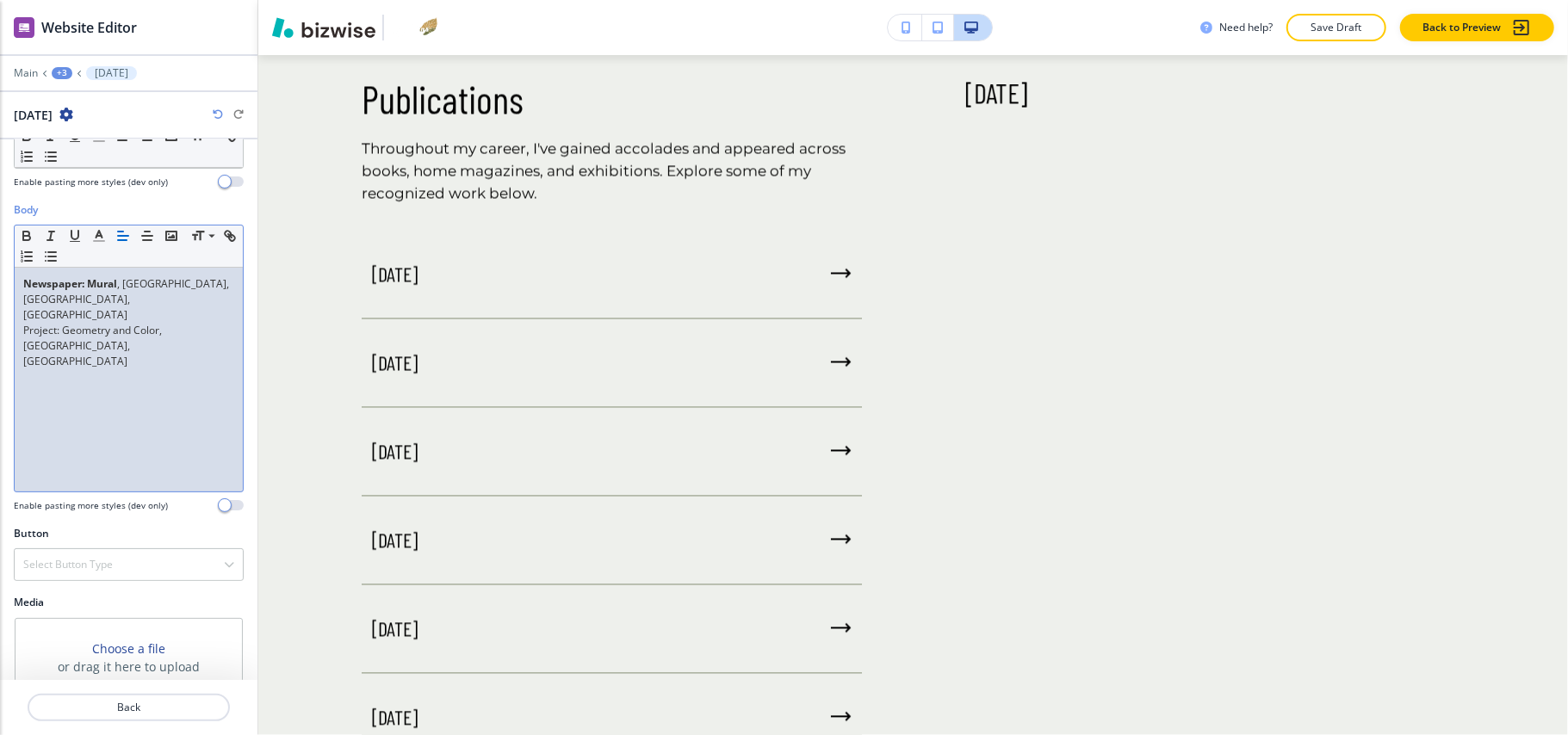
scroll to position [150, 0]
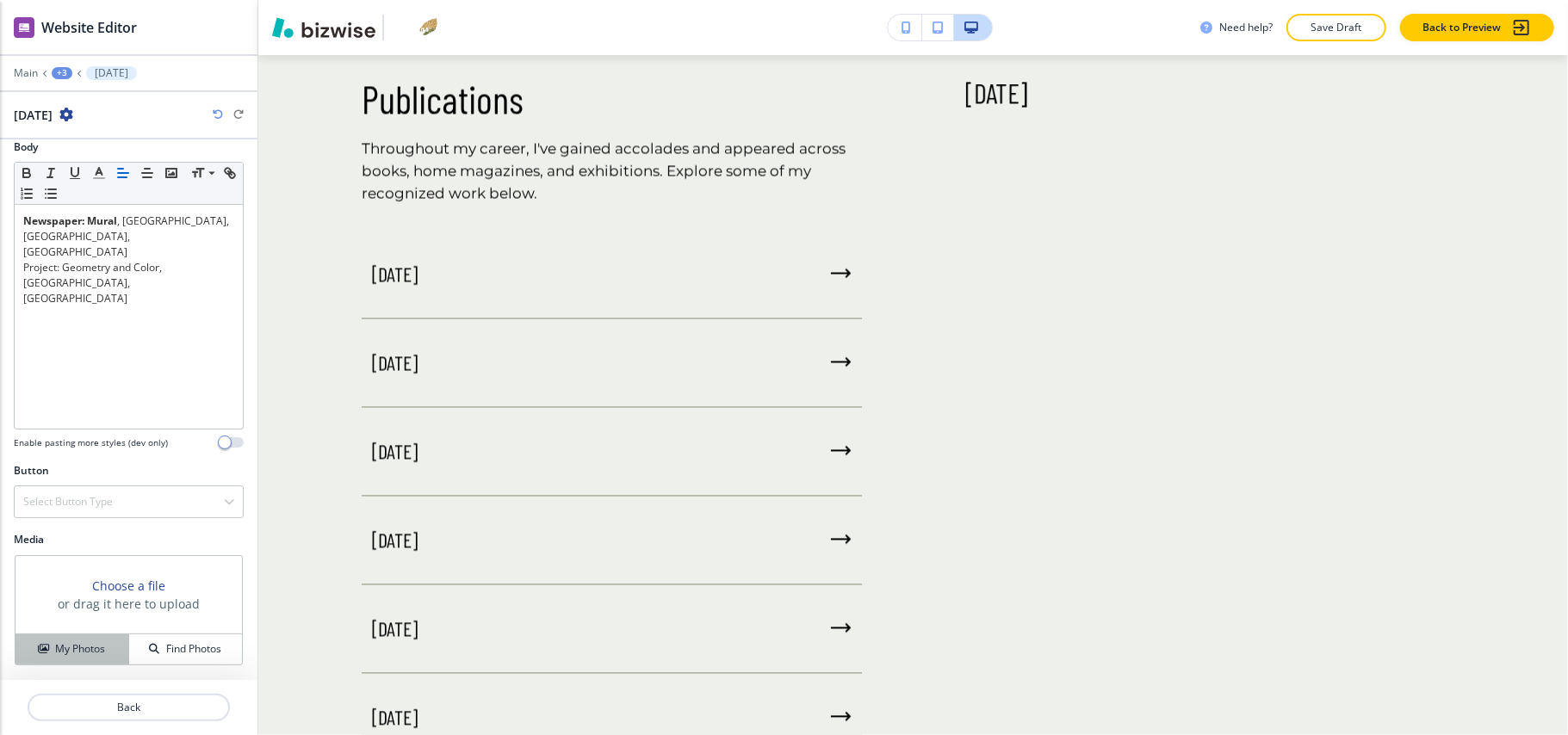
click at [72, 635] on button "My Photos" at bounding box center [72, 649] width 114 height 30
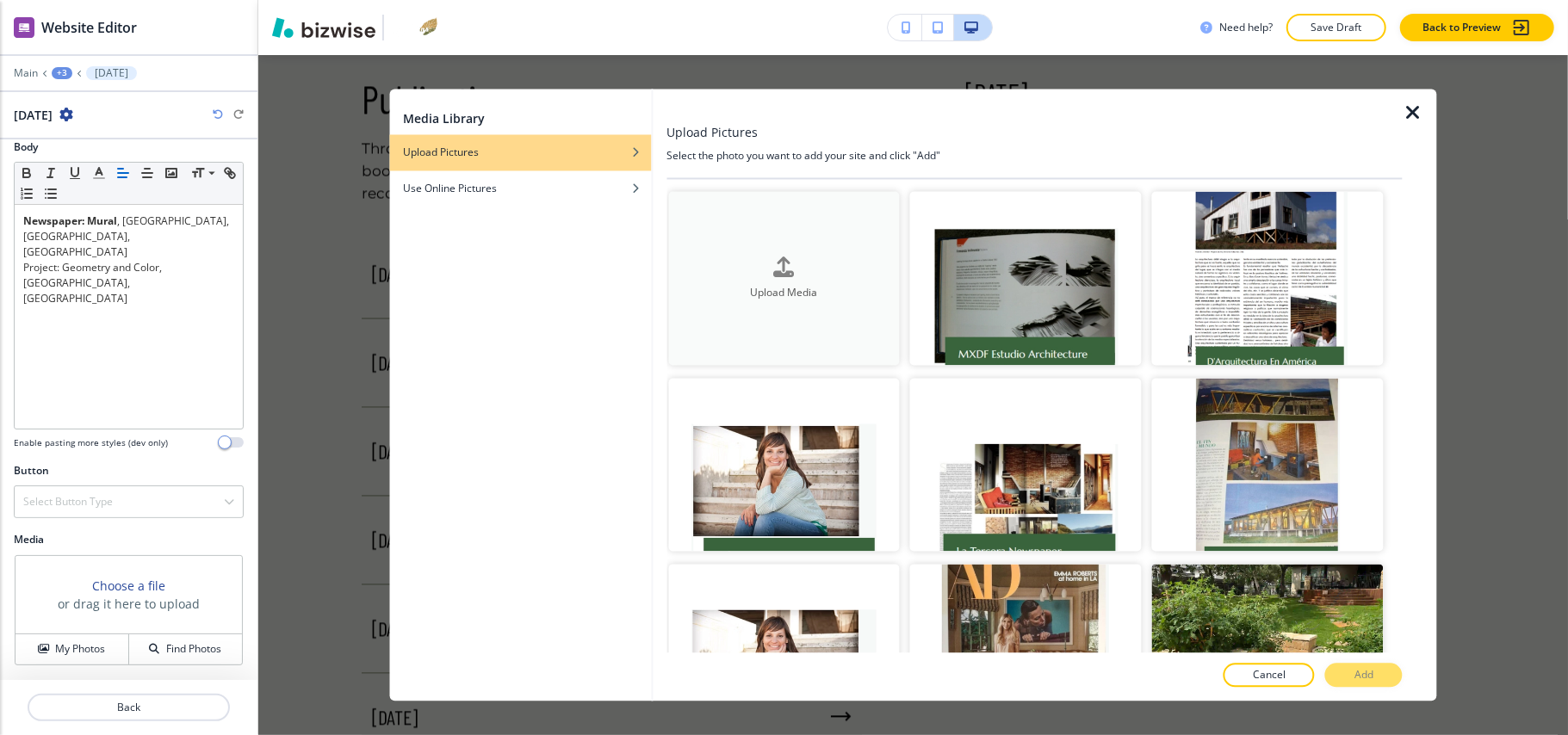
click at [811, 307] on button "Upload Media" at bounding box center [784, 279] width 232 height 174
click at [1415, 115] on icon "button" at bounding box center [1412, 113] width 20 height 20
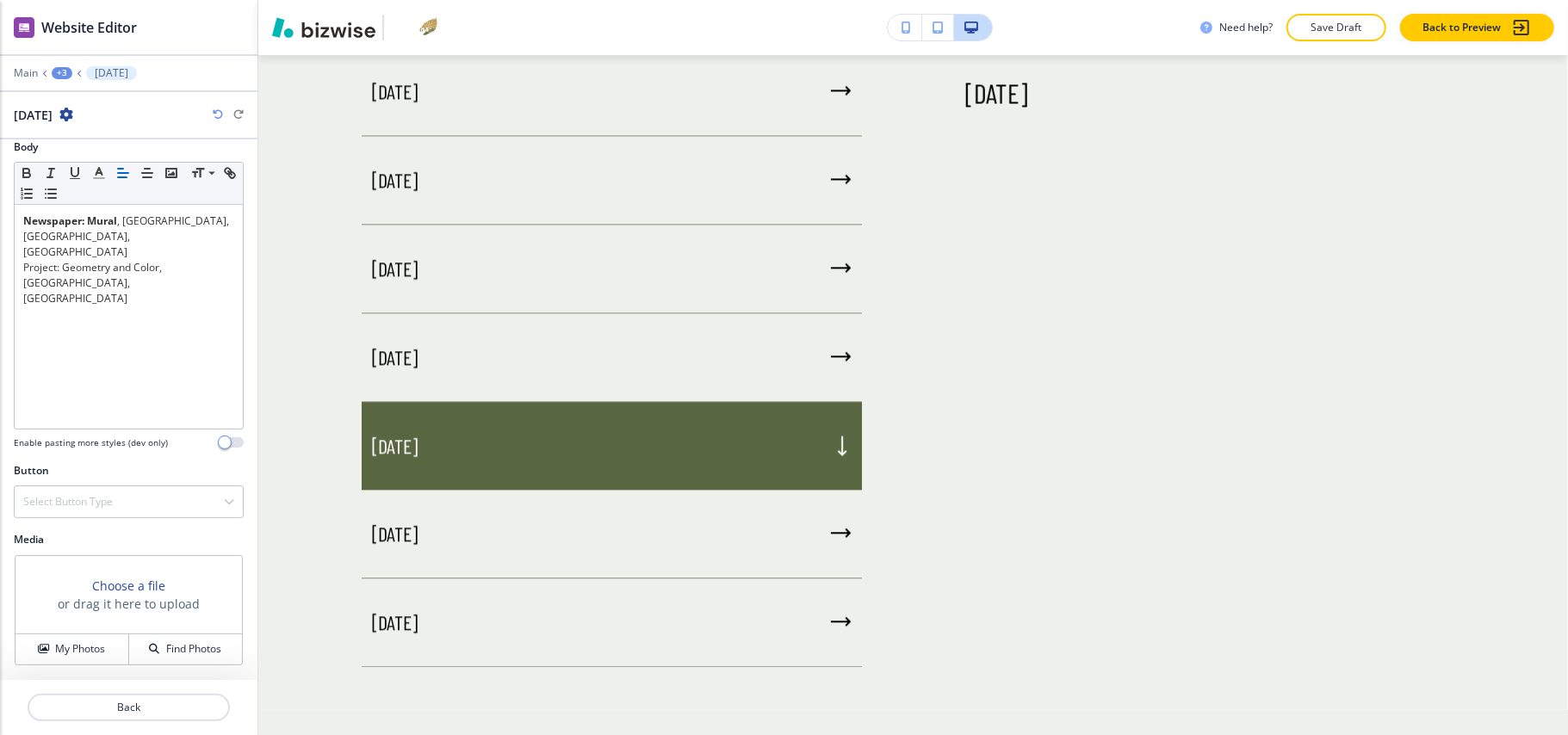
scroll to position [2788, 0]
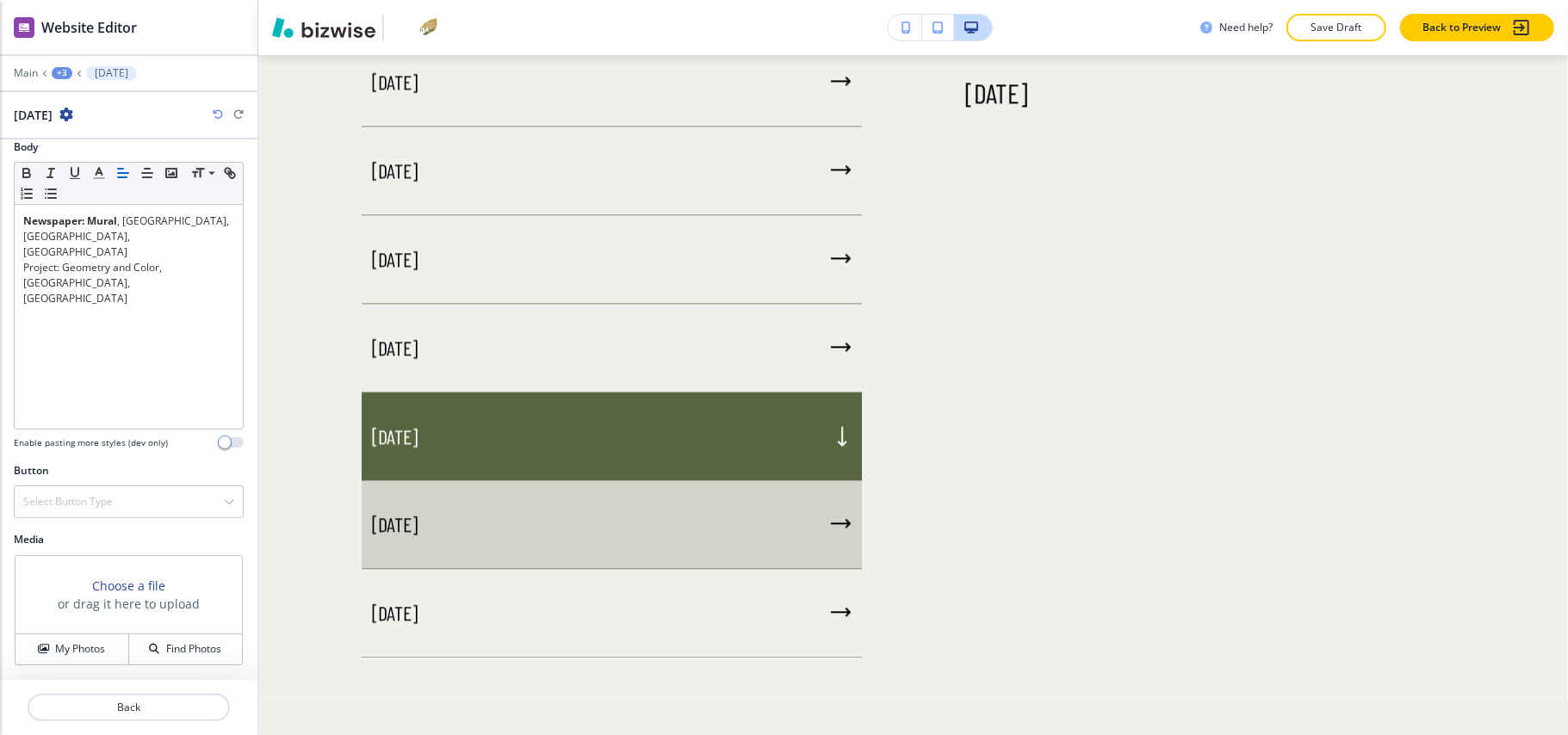
click at [516, 522] on div "May 2024" at bounding box center [611, 524] width 500 height 89
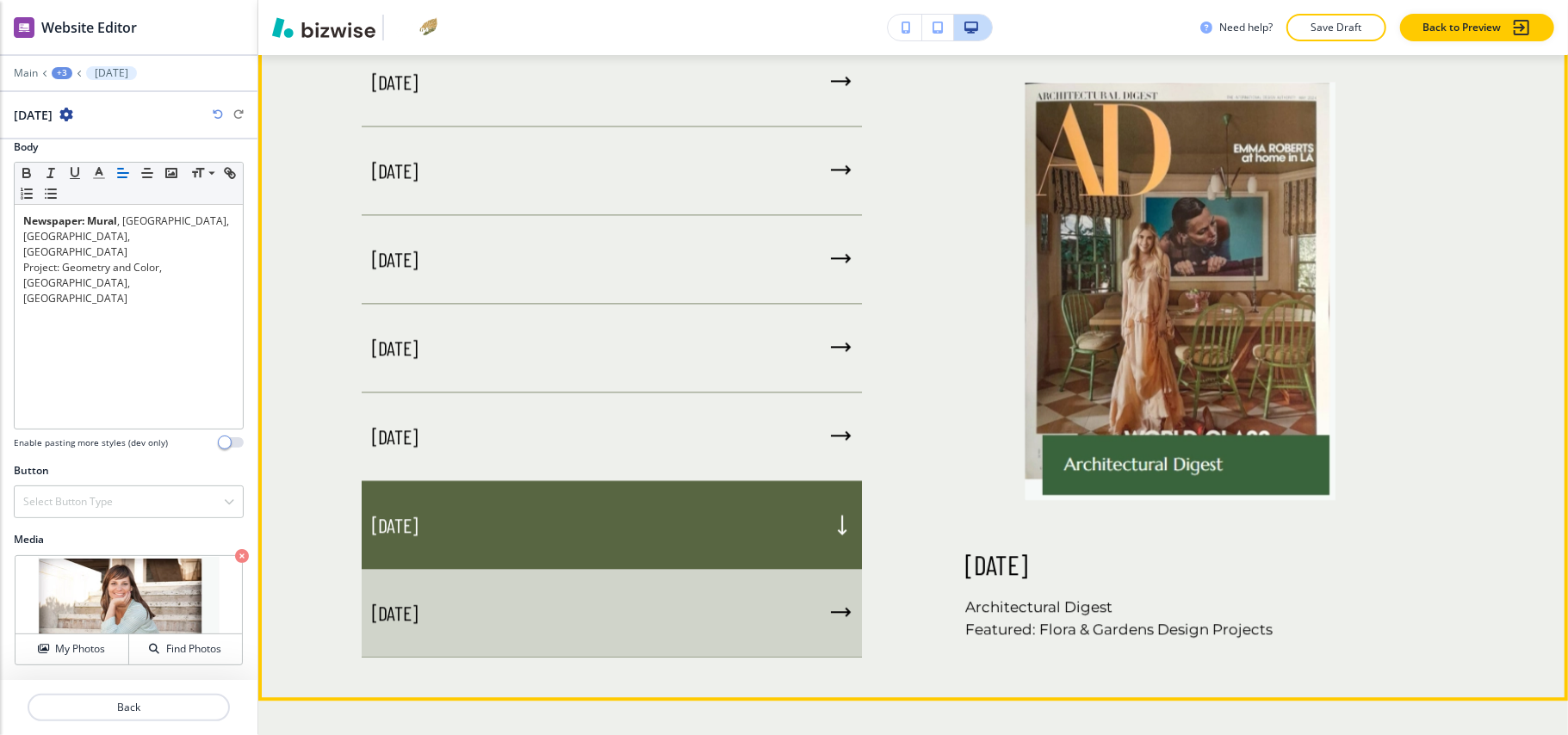
click at [442, 631] on div "June 2022" at bounding box center [611, 613] width 500 height 89
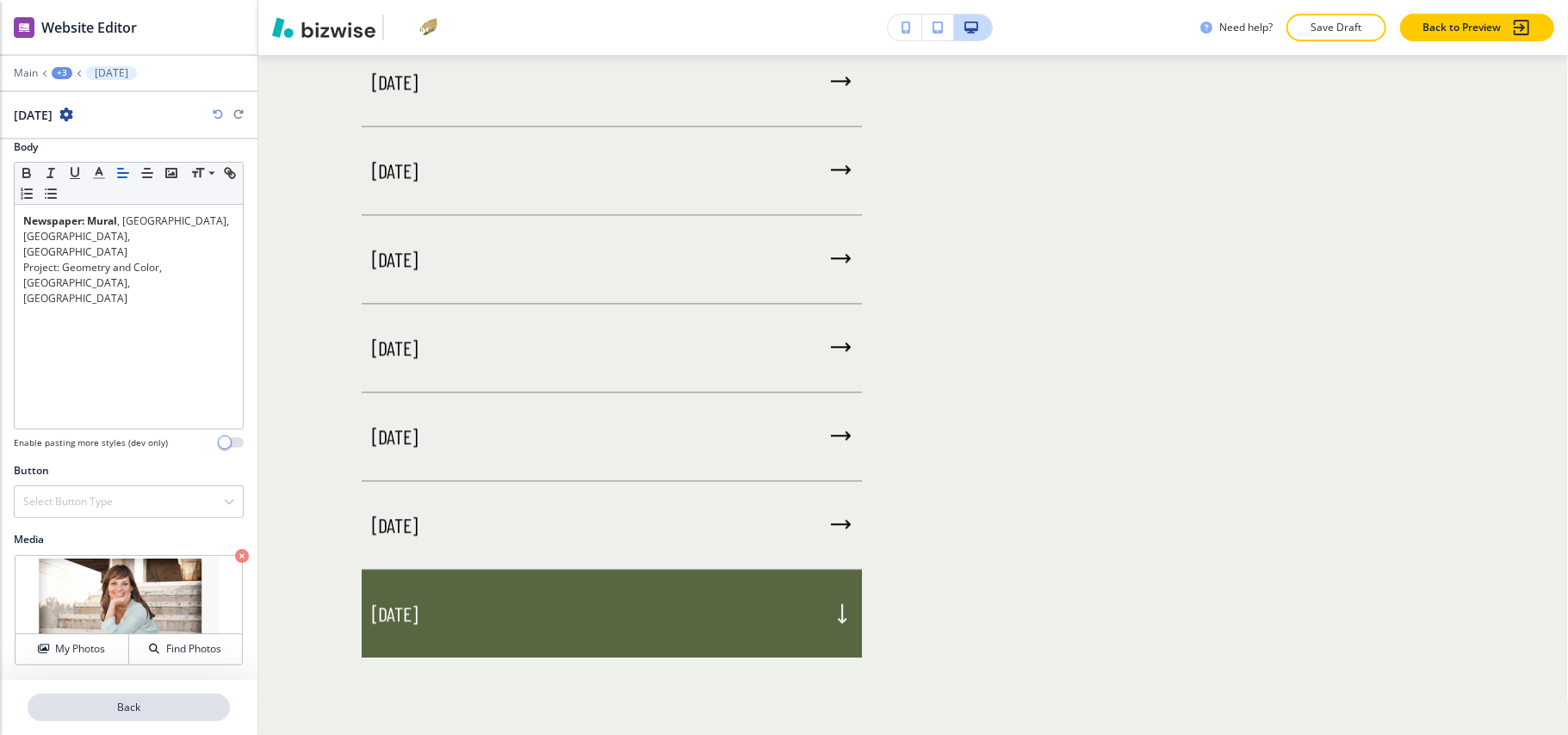
click at [194, 704] on p "Back" at bounding box center [129, 708] width 199 height 16
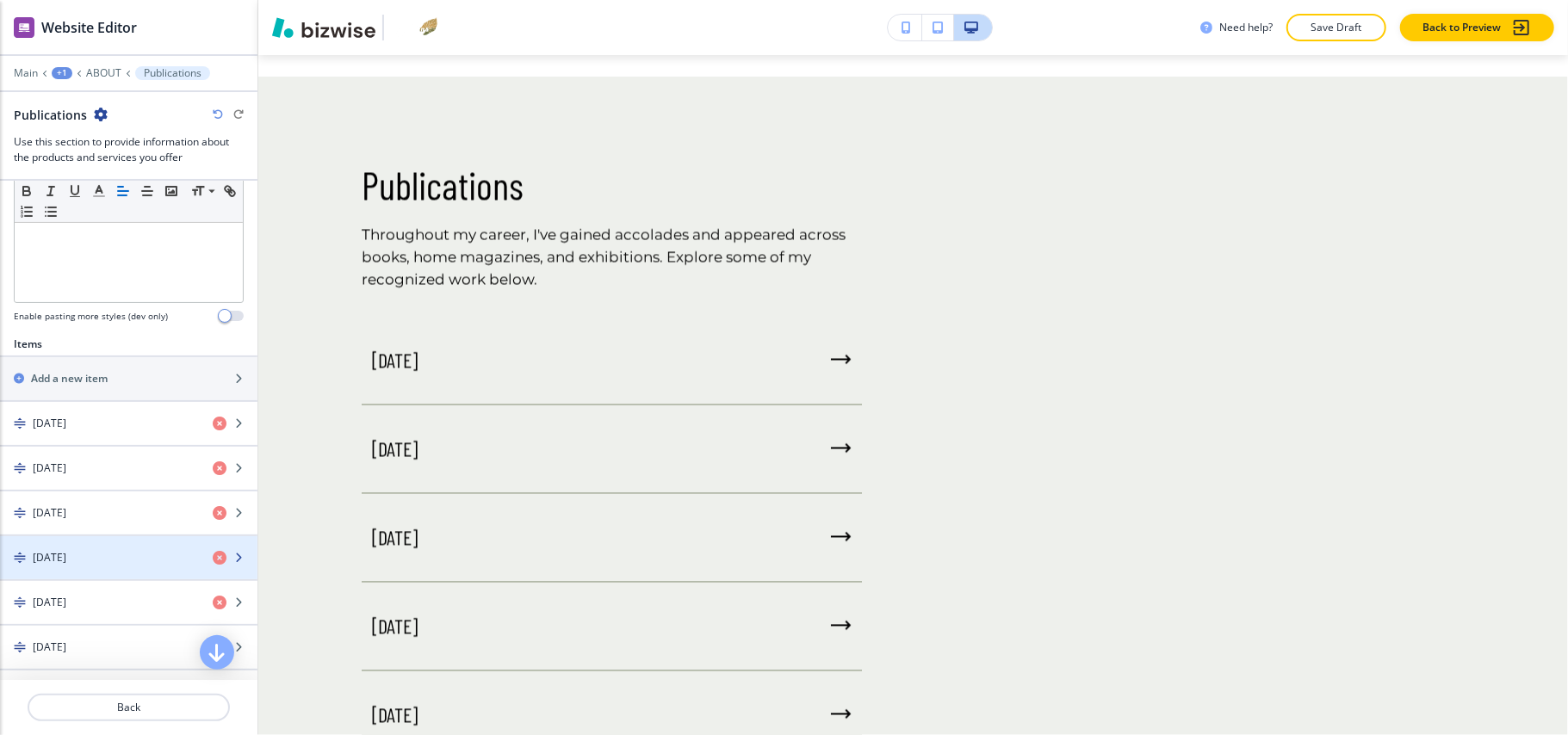
scroll to position [803, 0]
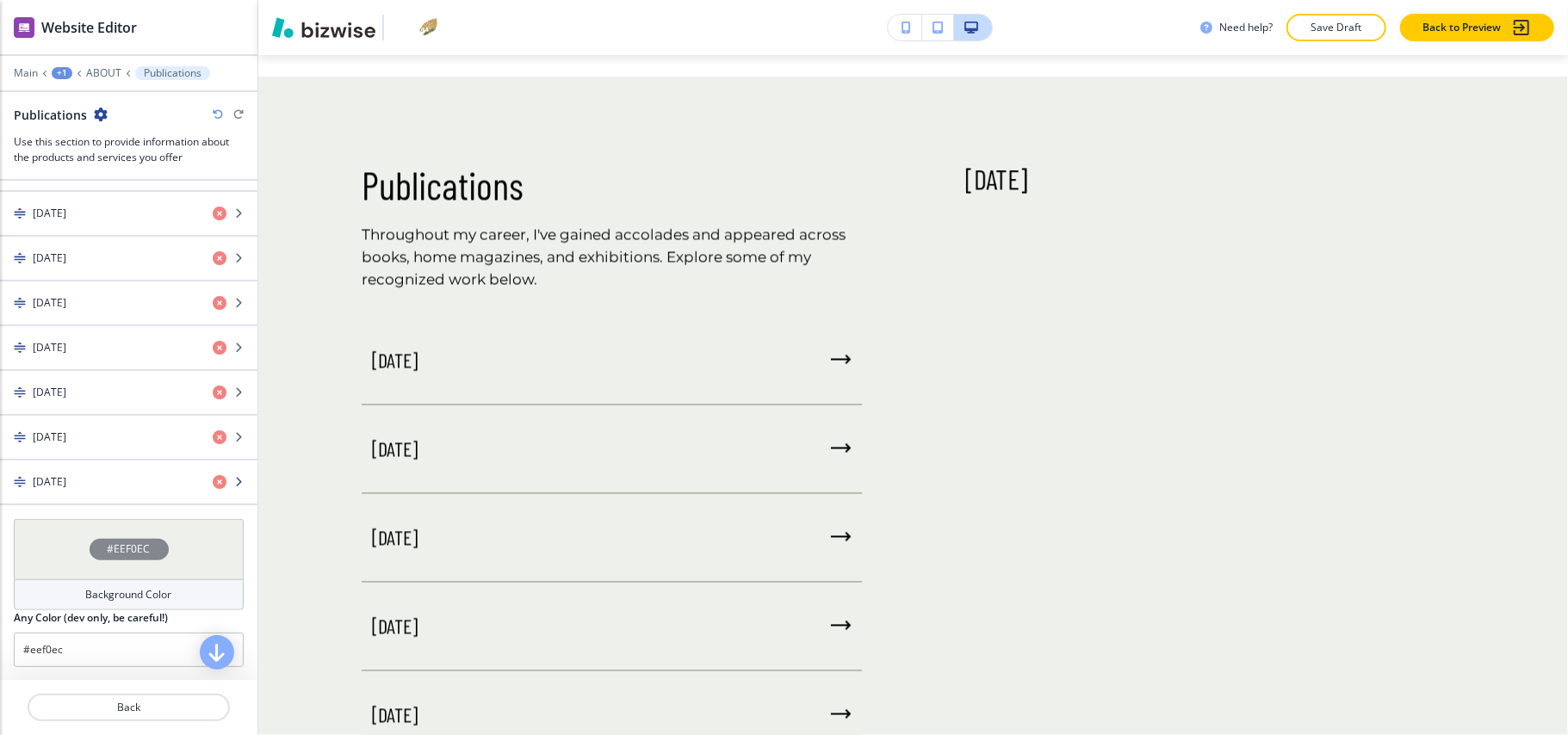
click at [114, 490] on div "June 2022" at bounding box center [99, 483] width 199 height 16
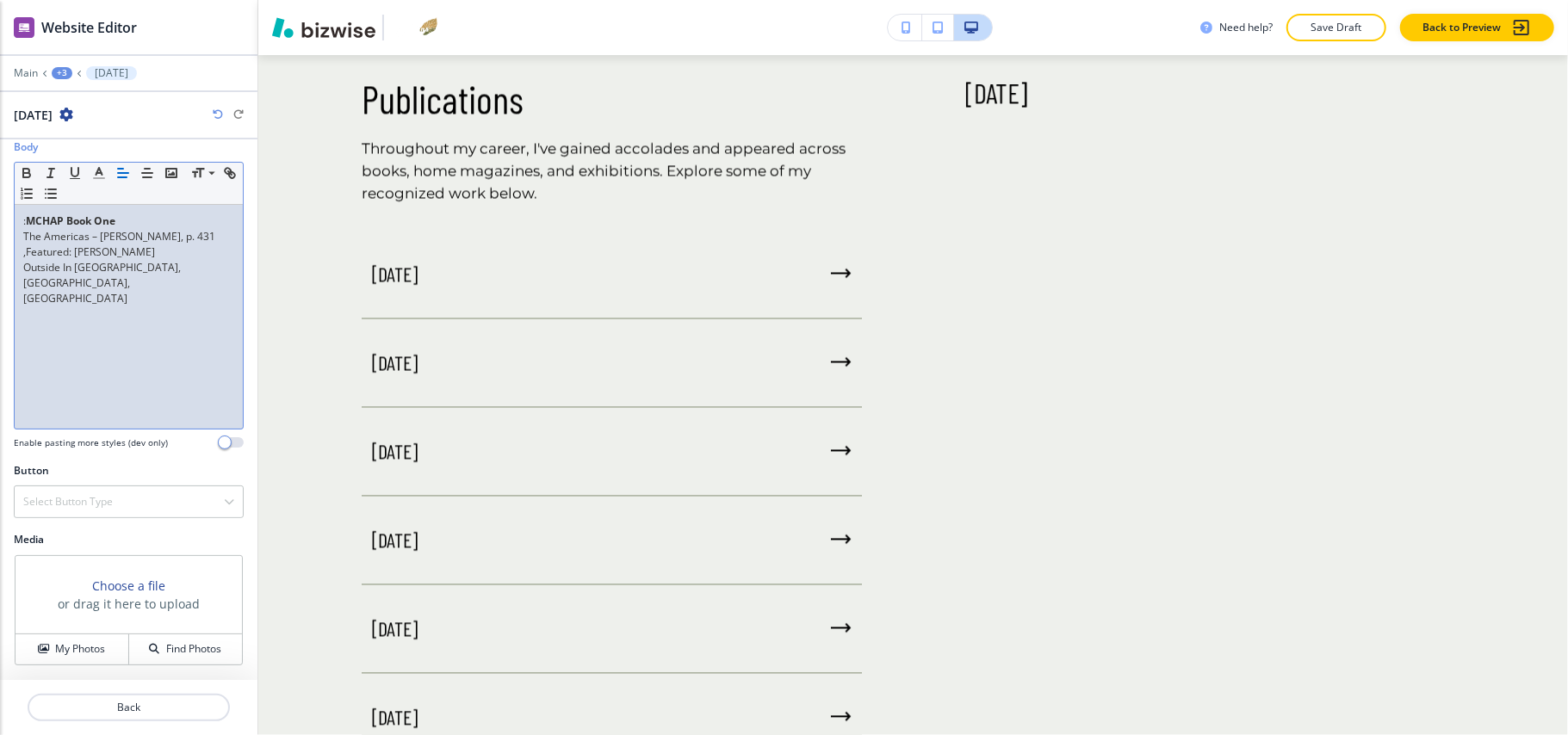
scroll to position [150, 0]
click at [76, 649] on h4 "My Photos" at bounding box center [80, 649] width 50 height 16
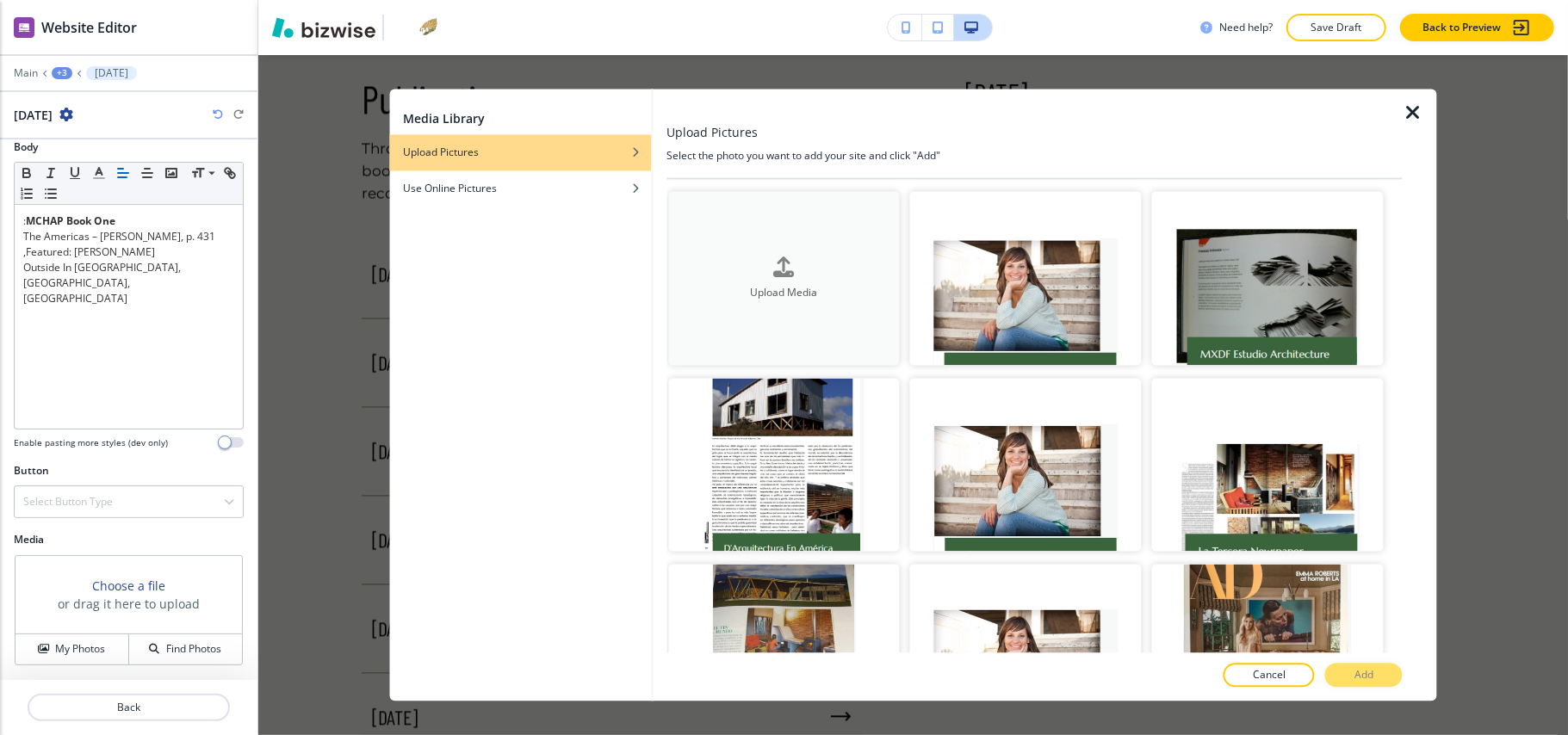
click at [783, 330] on button "Upload Media" at bounding box center [784, 279] width 232 height 174
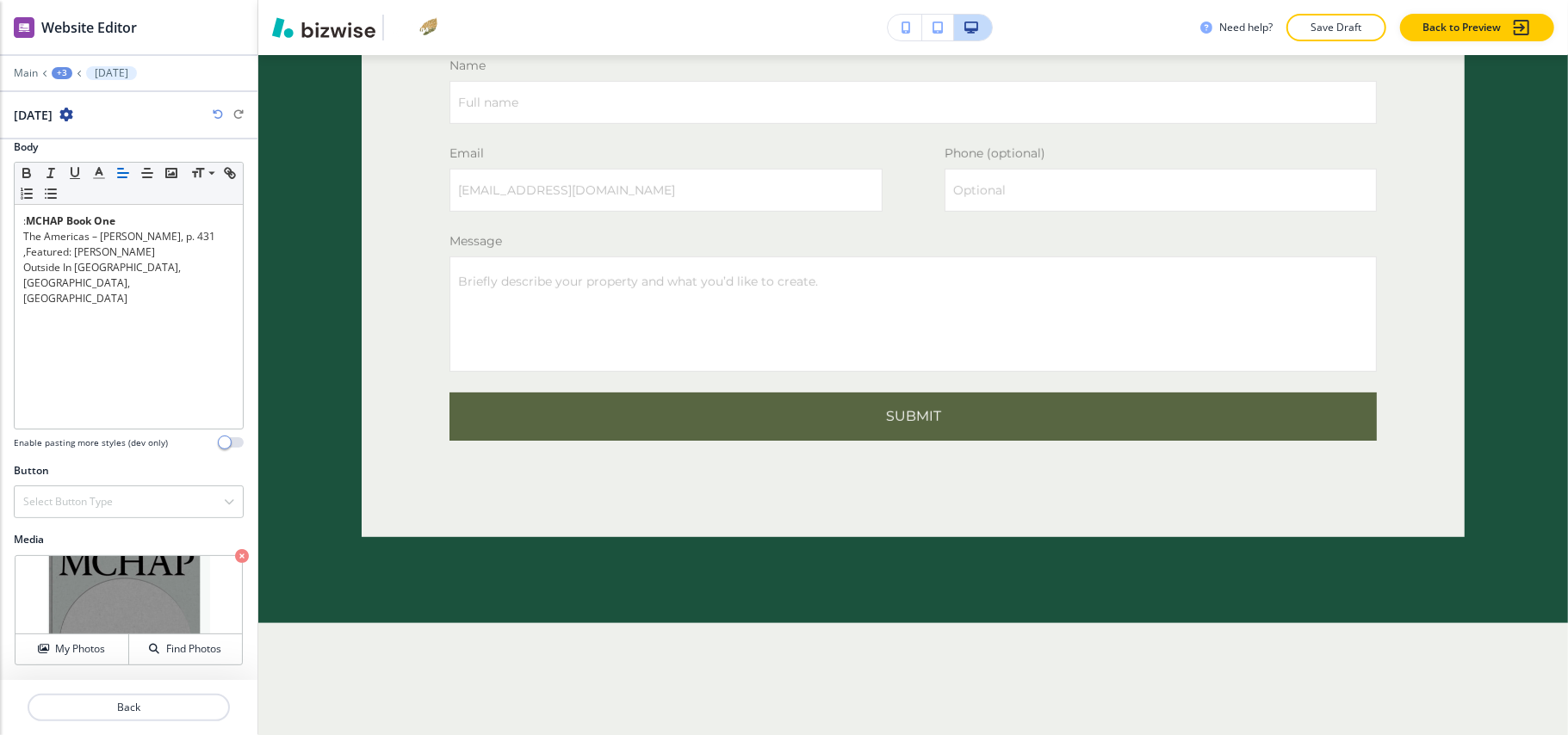
scroll to position [5544, 0]
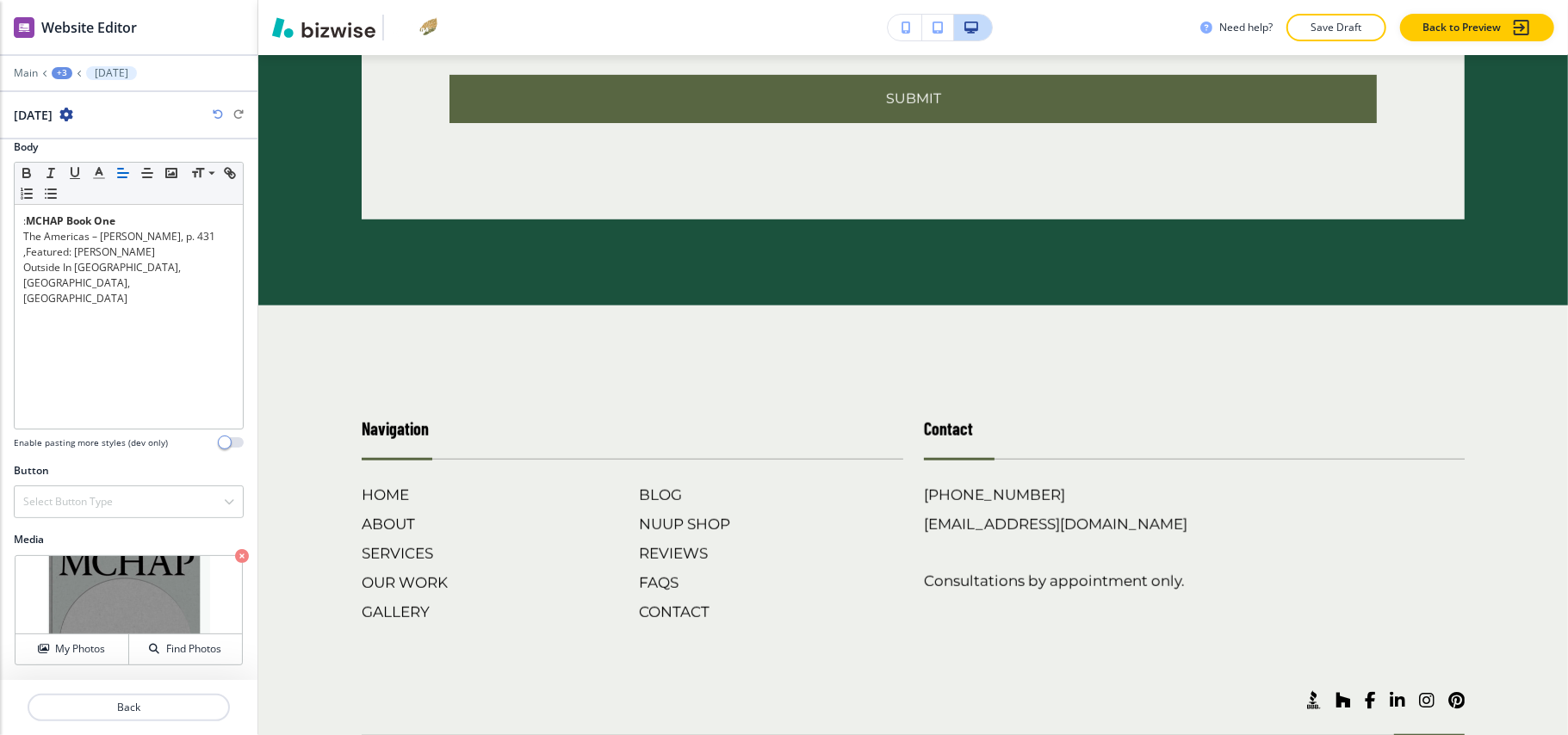
click at [62, 70] on div "+3" at bounding box center [61, 73] width 20 height 12
click at [101, 136] on p "ABOUT" at bounding box center [106, 132] width 88 height 16
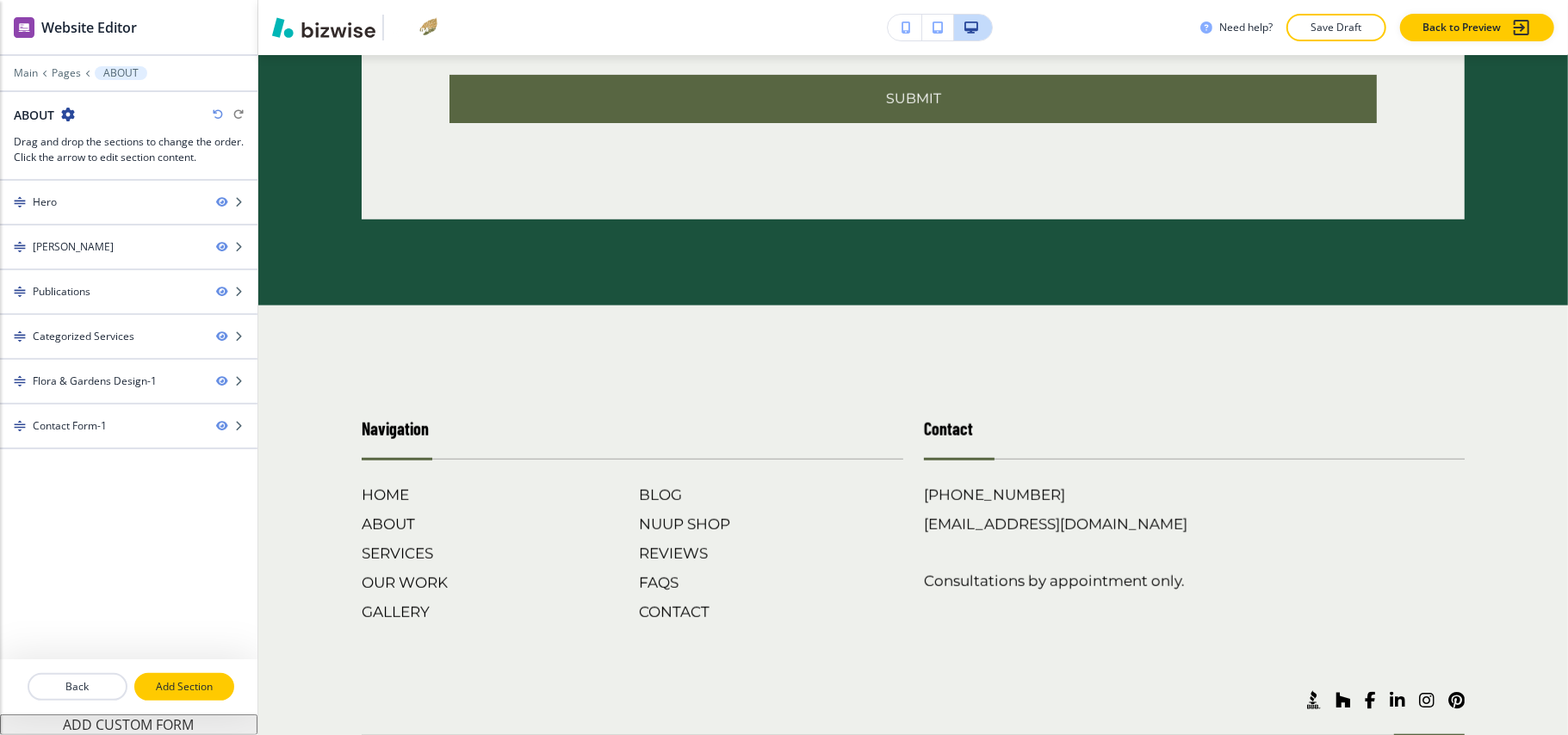
click at [177, 697] on button "Add Section" at bounding box center [184, 687] width 99 height 27
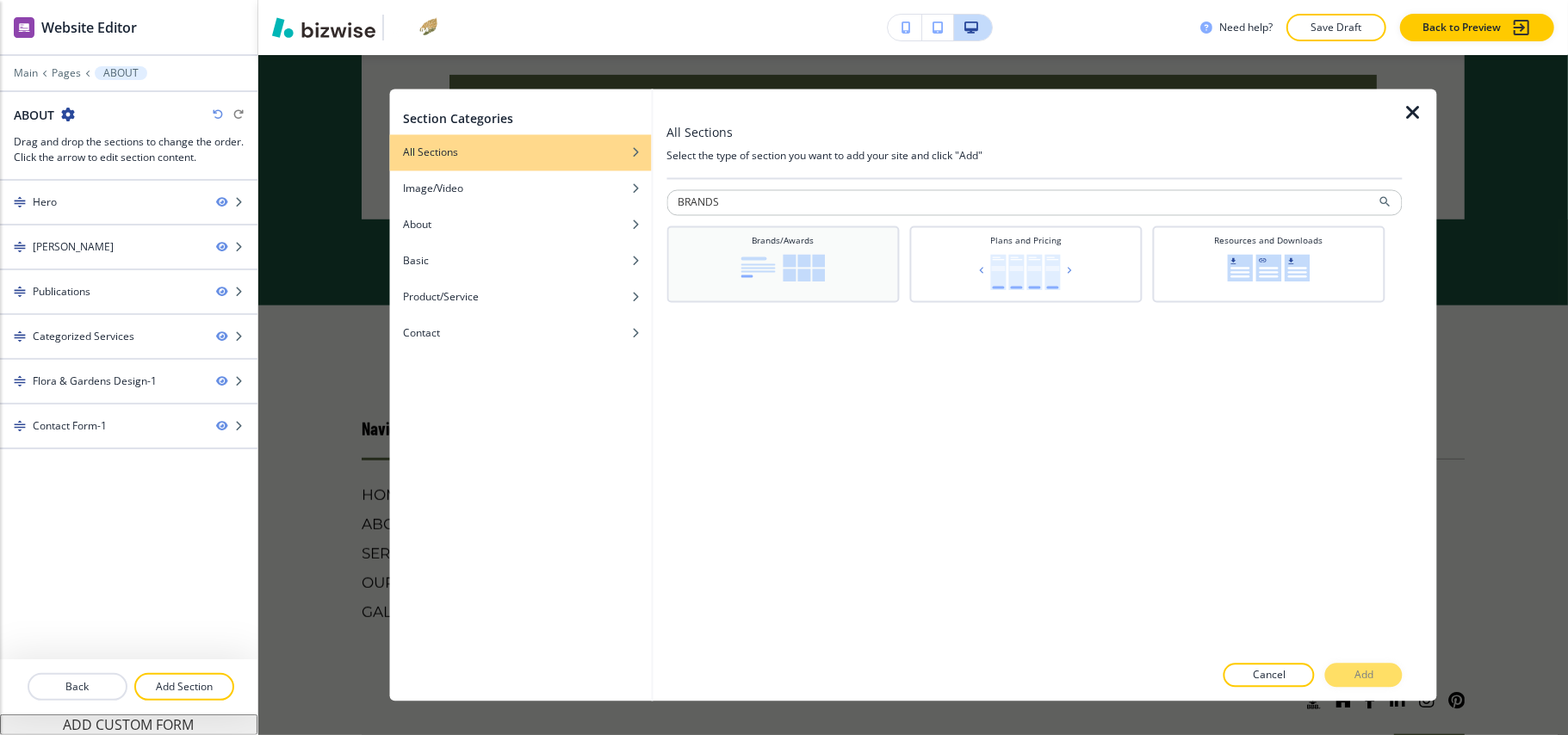
type input "BRANDS"
click at [765, 273] on img at bounding box center [783, 269] width 85 height 27
click at [1364, 676] on p "Add" at bounding box center [1363, 677] width 19 height 16
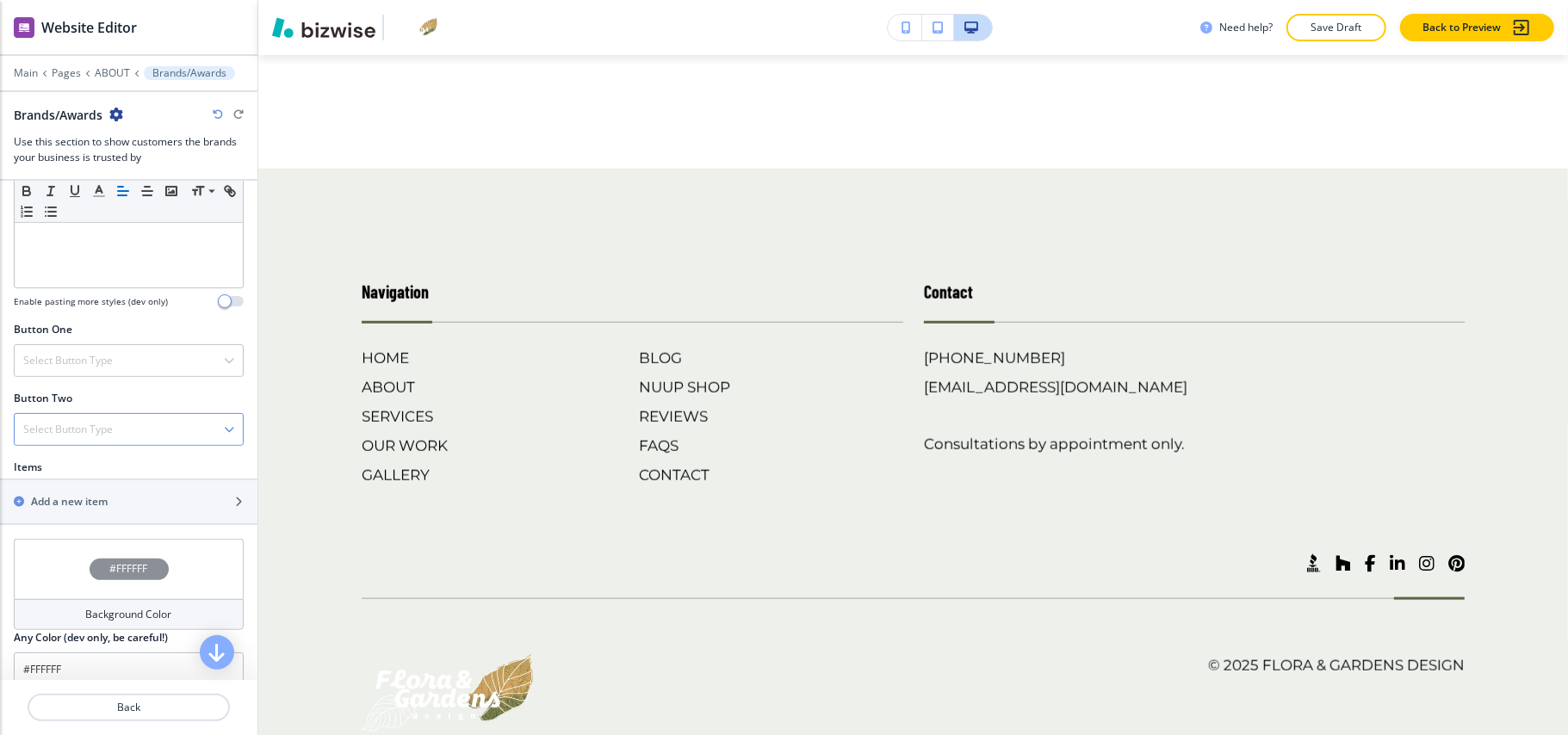
scroll to position [556, 0]
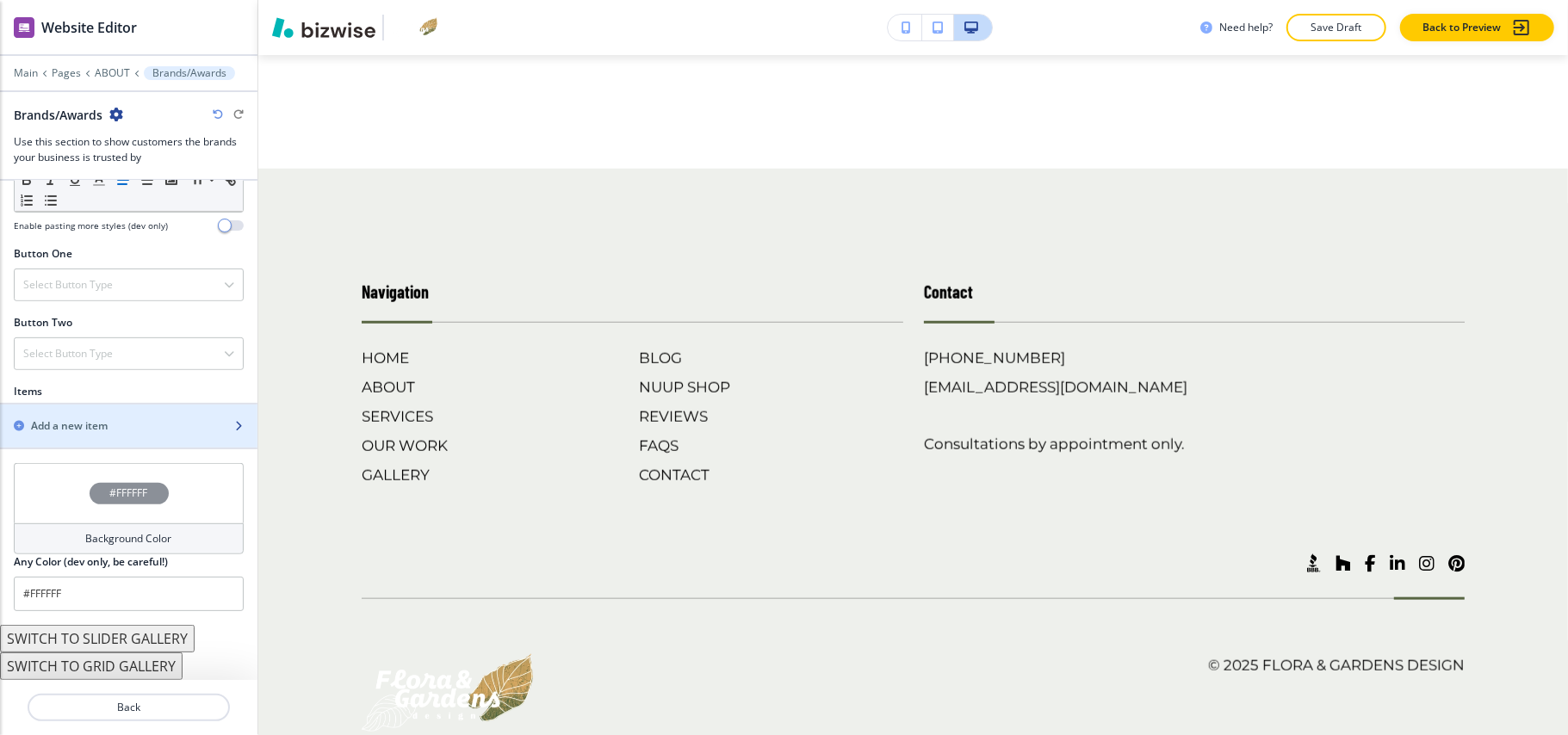
click at [121, 427] on div "Add a new item" at bounding box center [109, 426] width 219 height 16
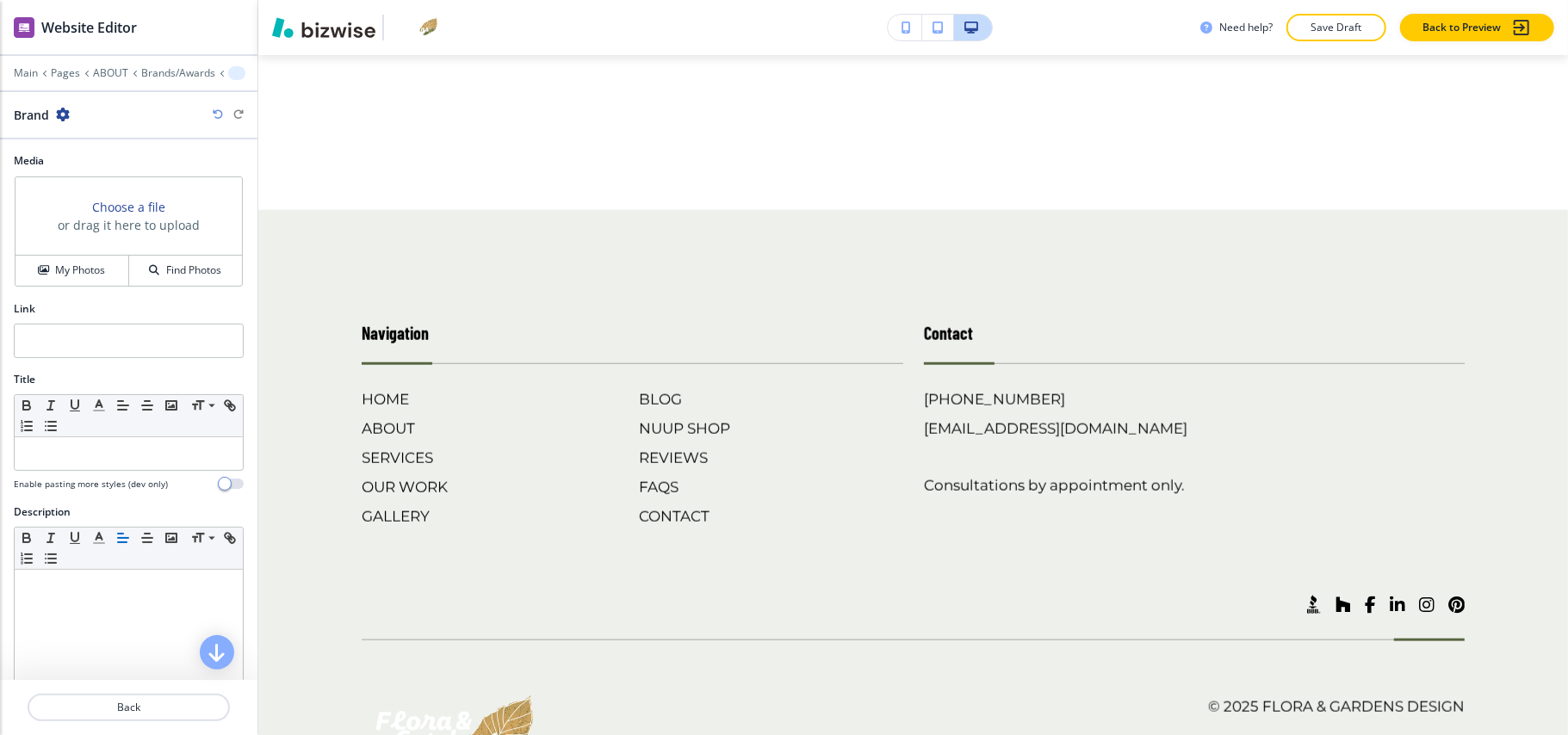
scroll to position [5980, 0]
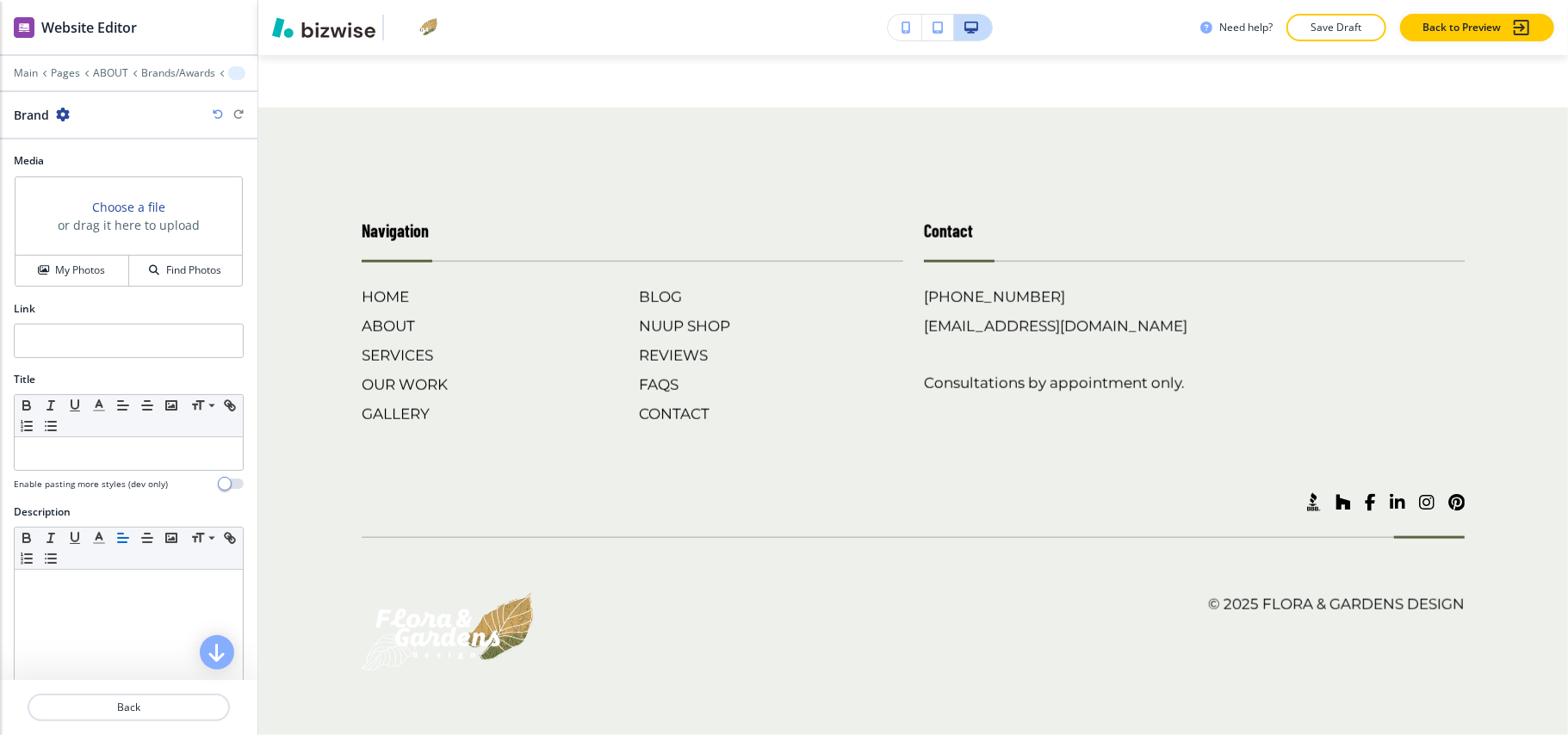
click at [79, 253] on div "Choose a file or drag it here to upload" at bounding box center [129, 216] width 226 height 78
click at [79, 260] on button "My Photos" at bounding box center [72, 270] width 114 height 30
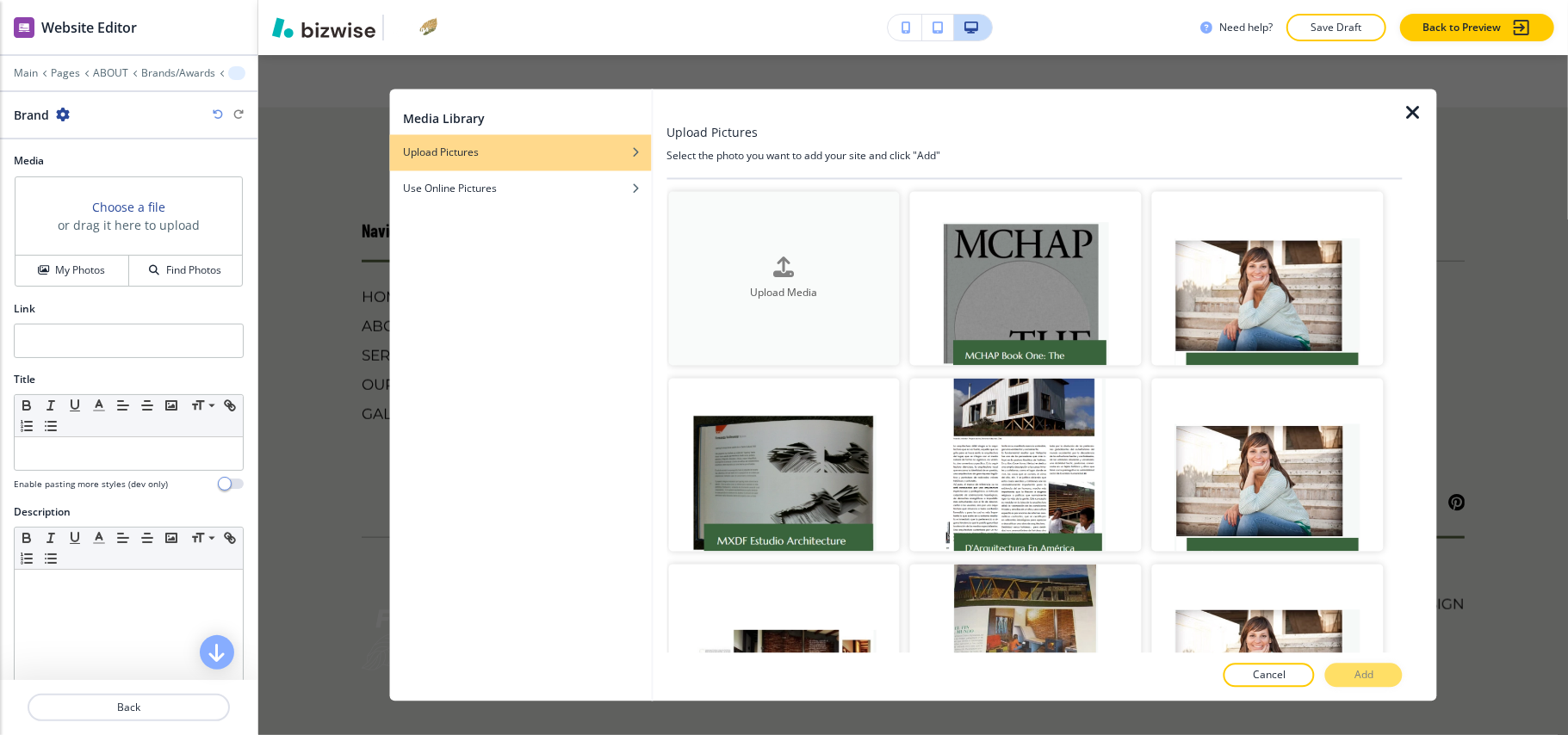
click at [750, 218] on button "Upload Media" at bounding box center [784, 279] width 232 height 174
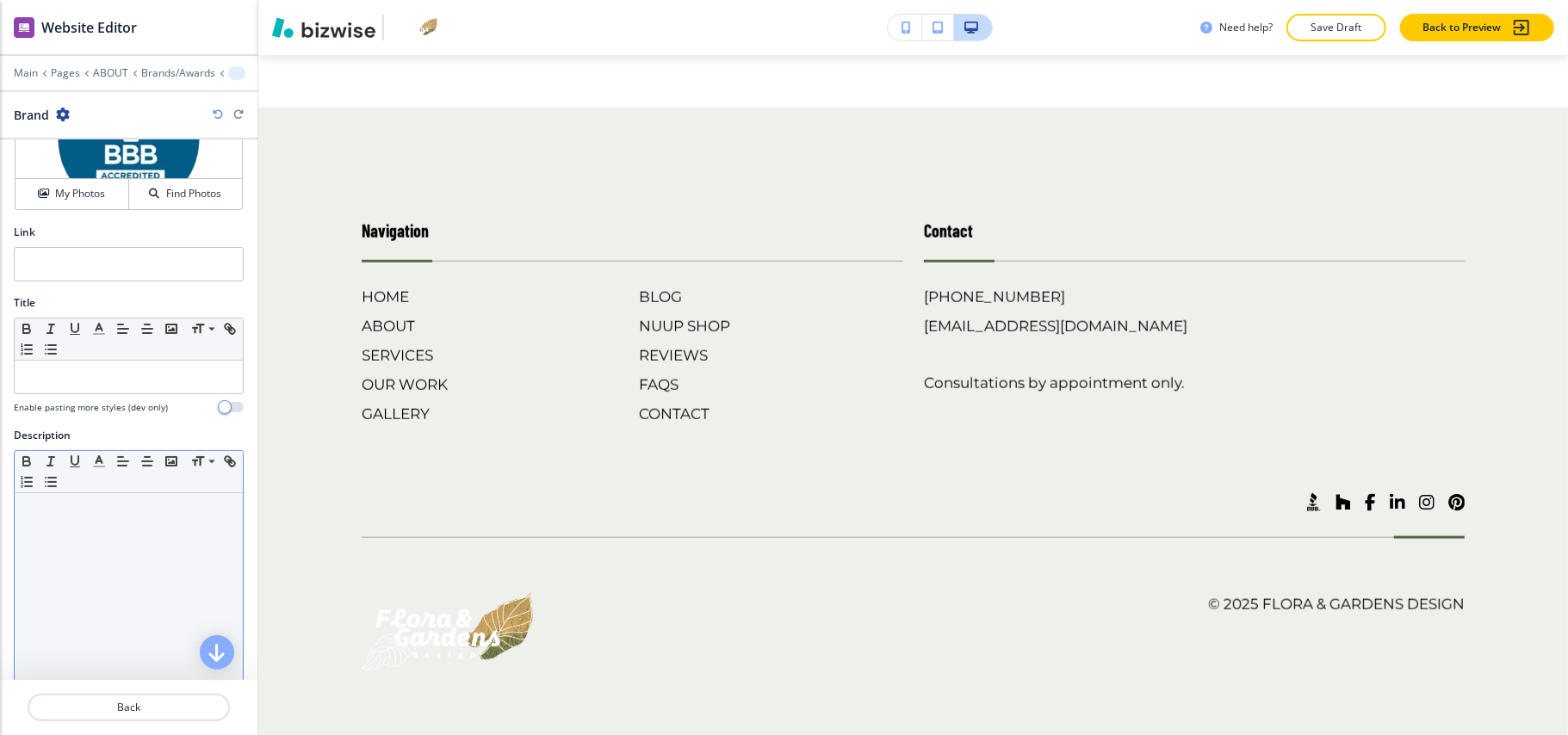
scroll to position [151, 0]
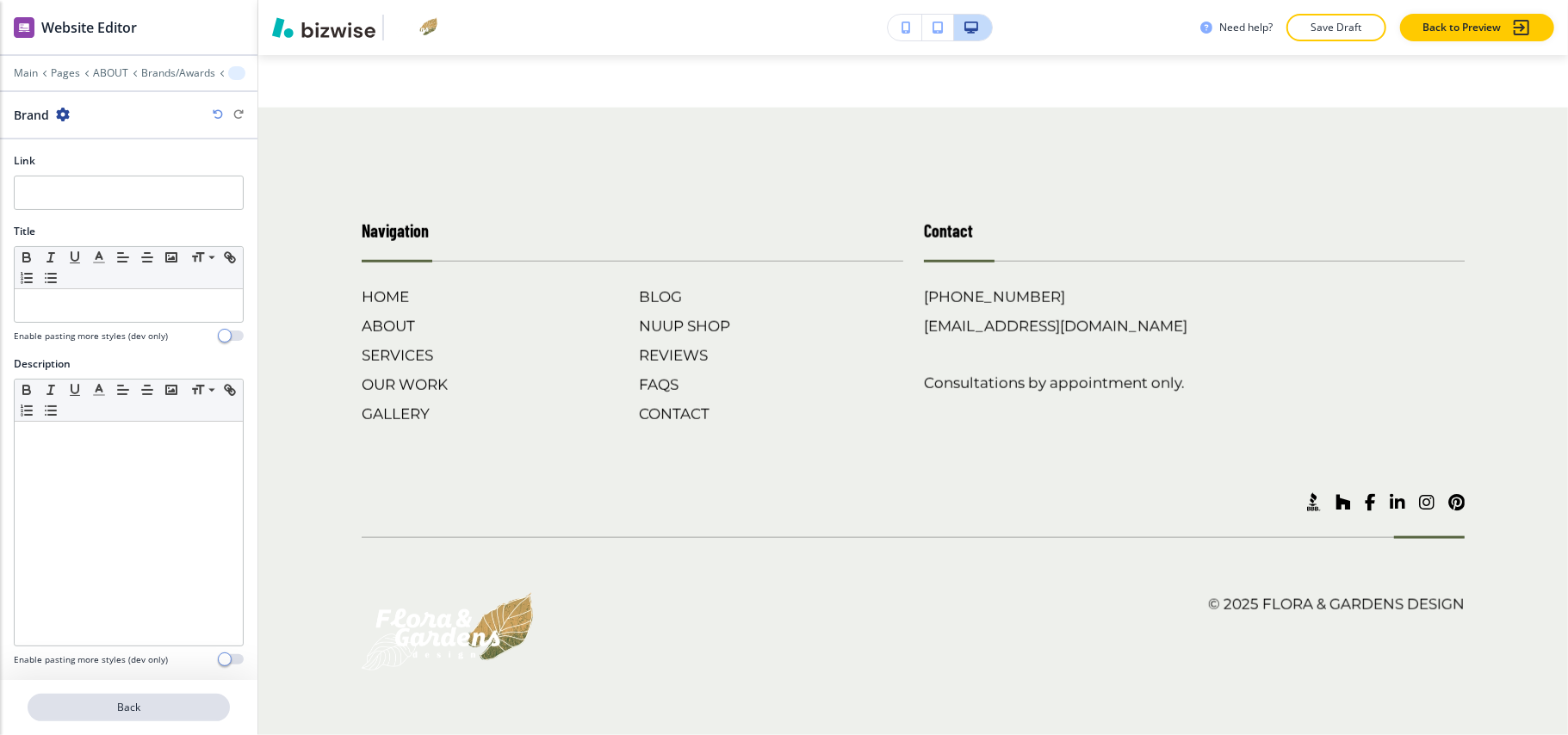
click at [126, 703] on p "Back" at bounding box center [129, 708] width 199 height 16
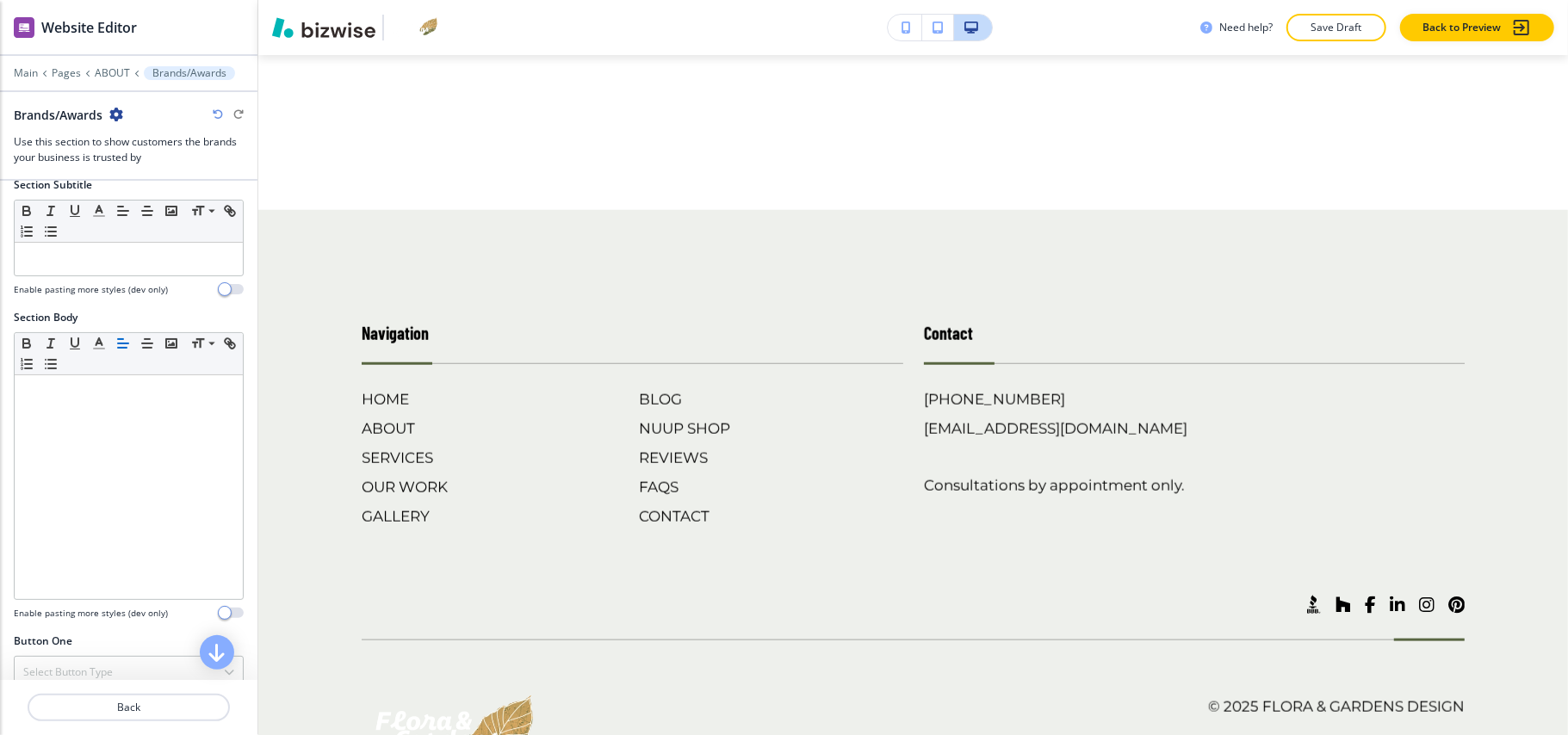
scroll to position [459, 0]
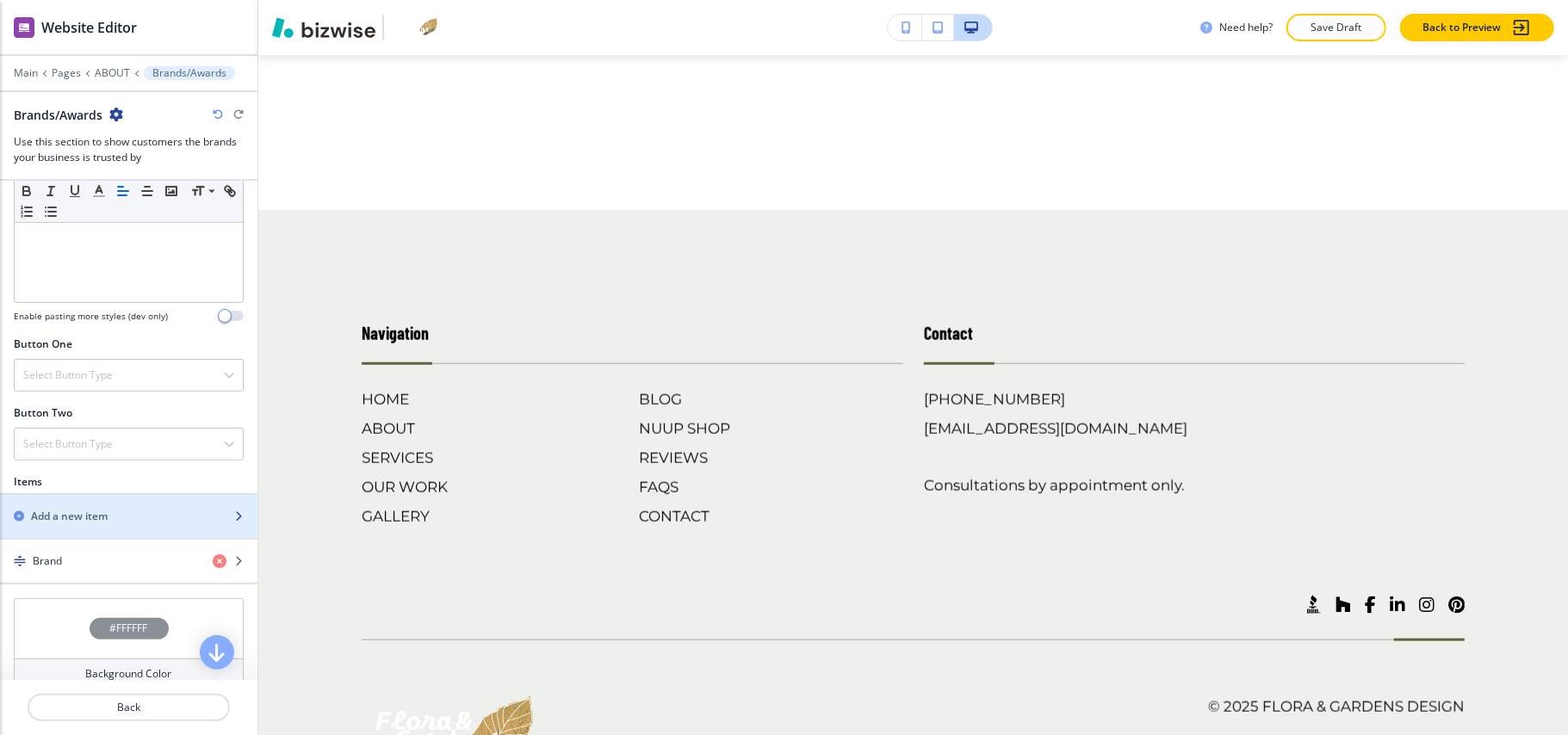
click at [63, 509] on div "button" at bounding box center [129, 502] width 257 height 14
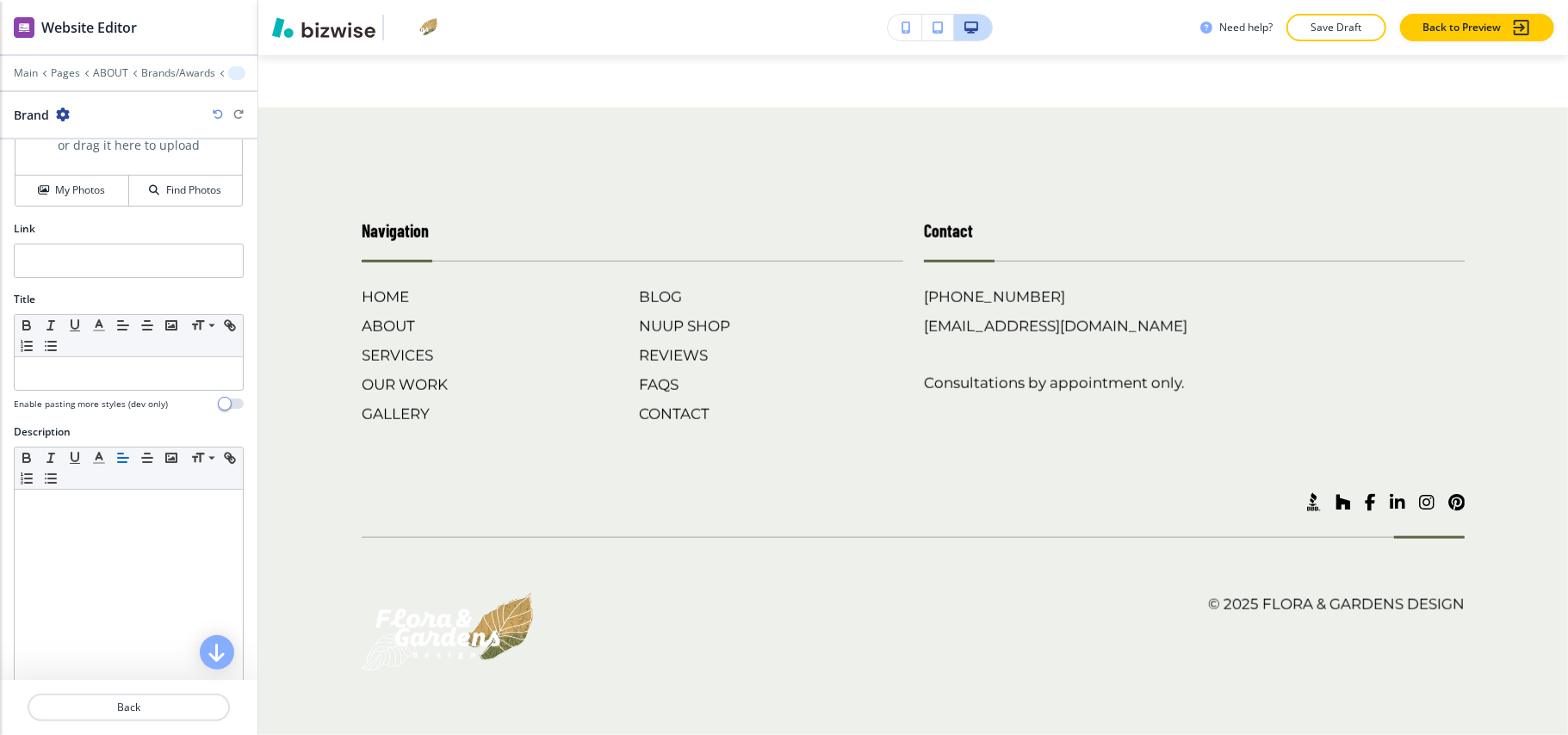
scroll to position [0, 0]
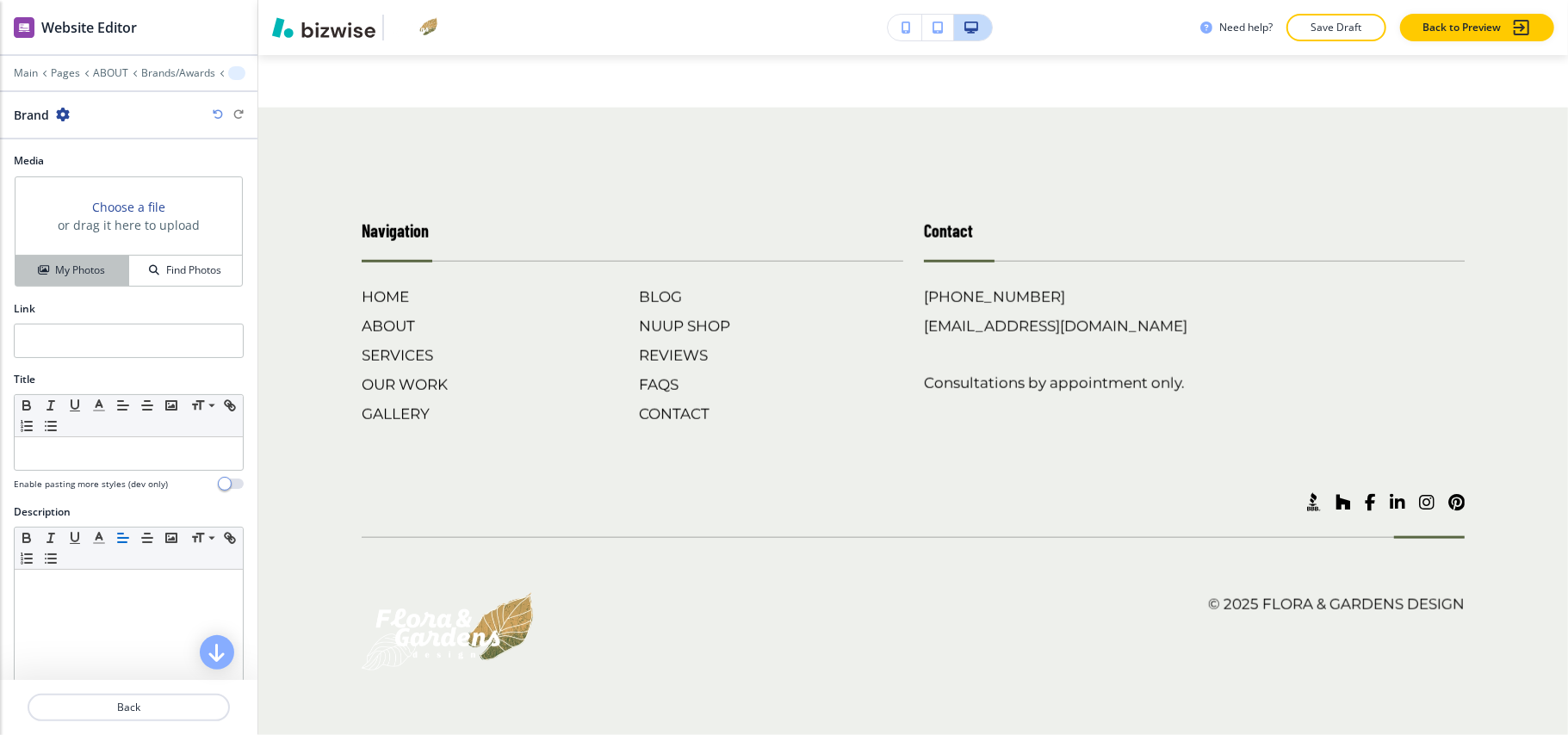
click at [56, 267] on h4 "My Photos" at bounding box center [80, 270] width 50 height 16
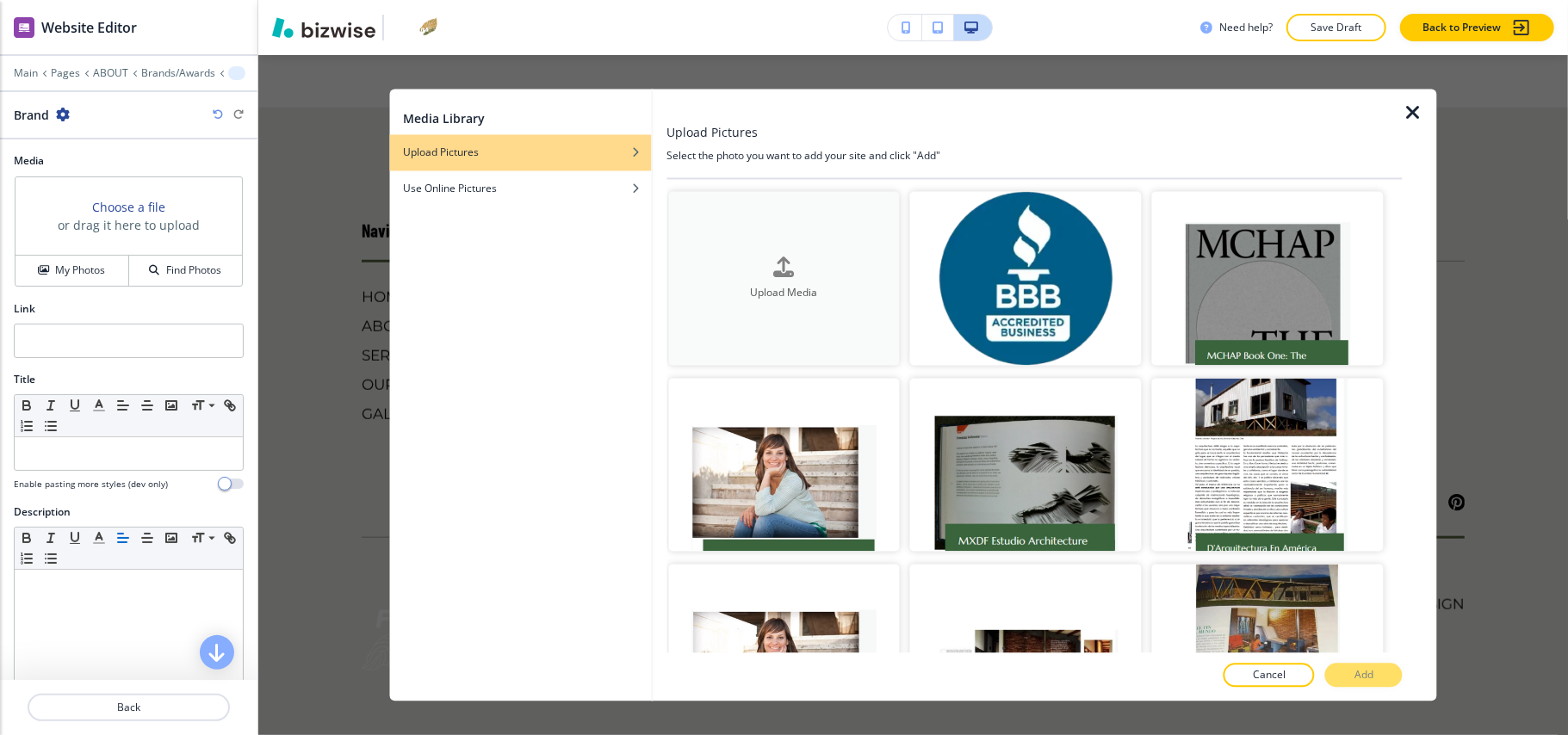
click at [772, 197] on button "Upload Media" at bounding box center [784, 279] width 232 height 174
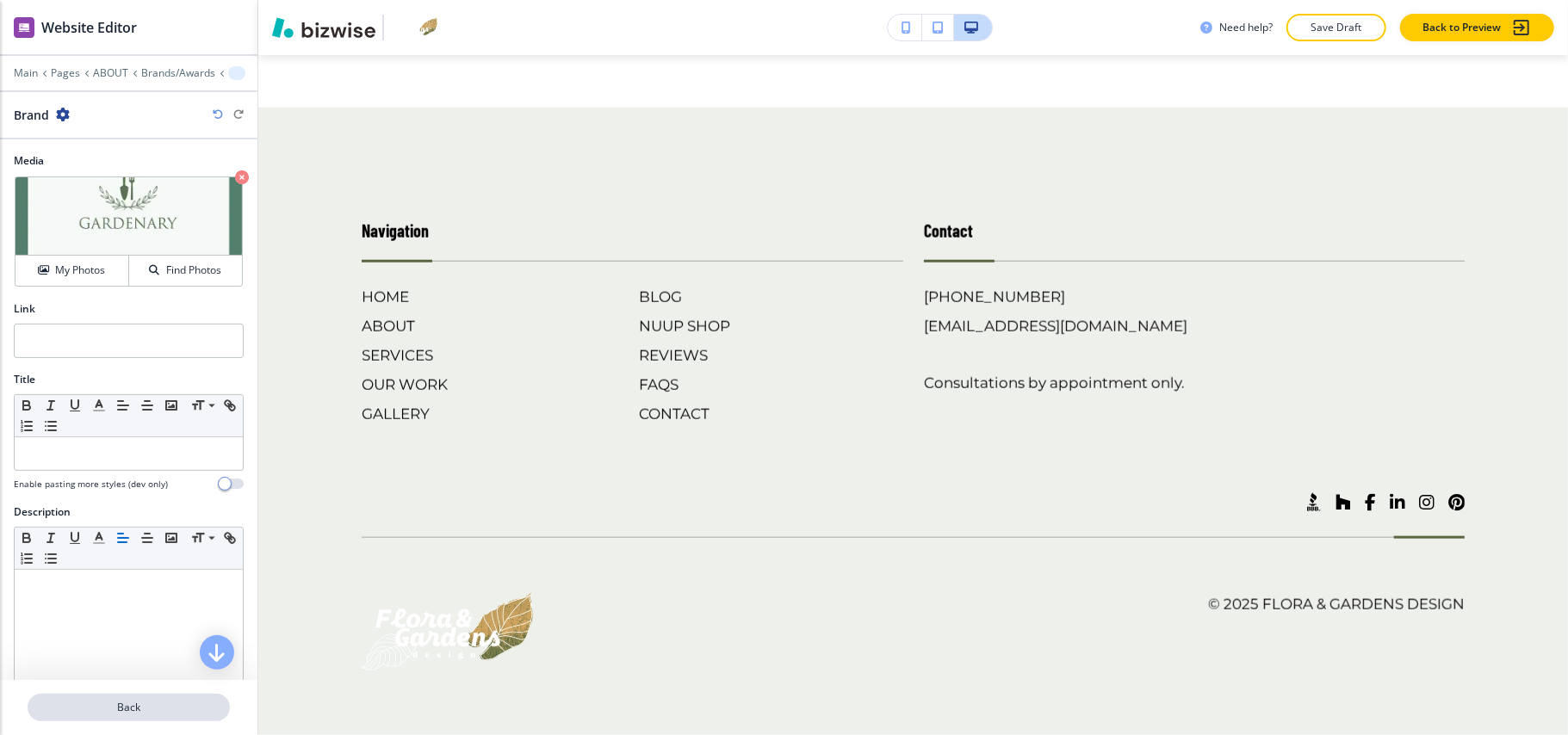
click at [163, 699] on button "Back" at bounding box center [129, 708] width 203 height 27
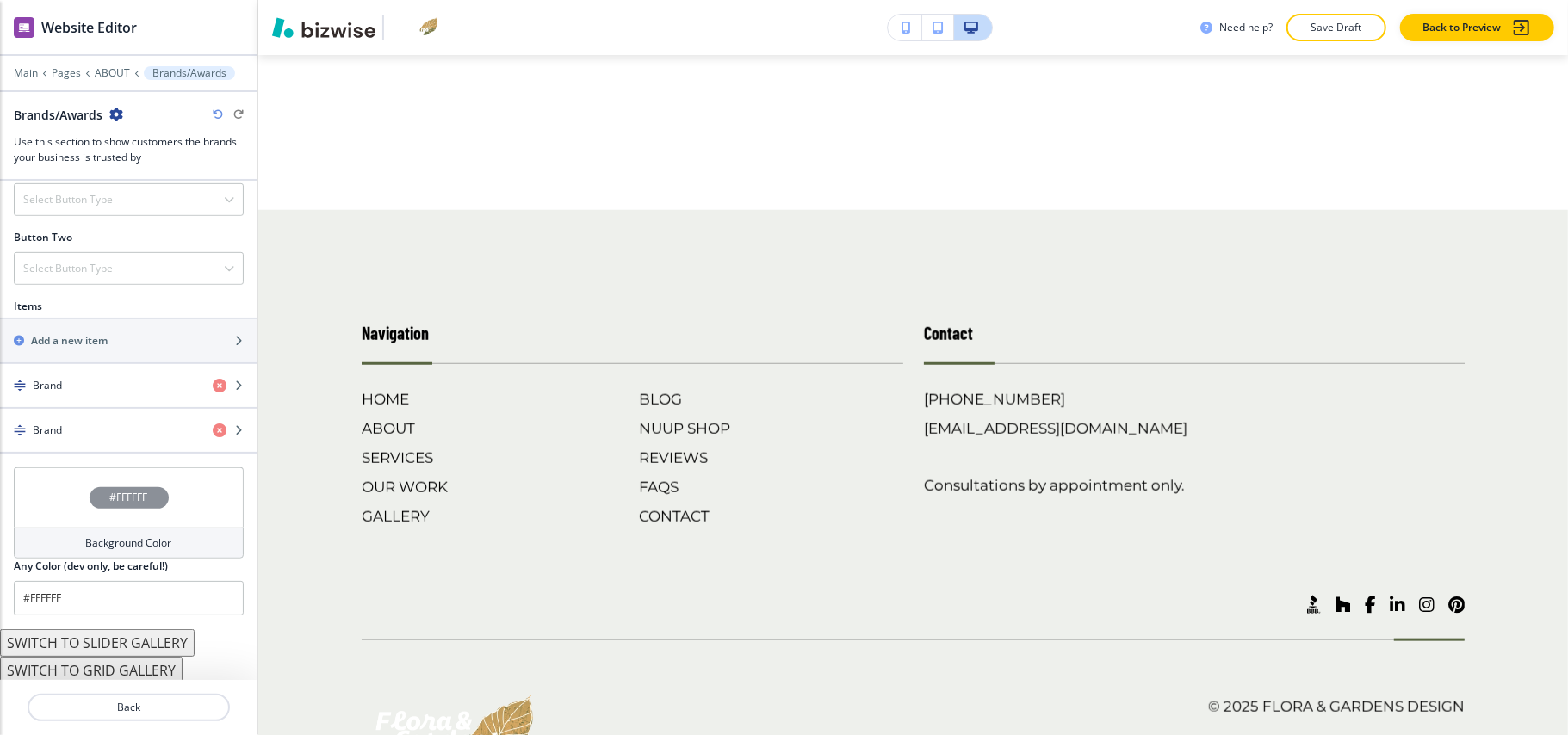
scroll to position [646, 0]
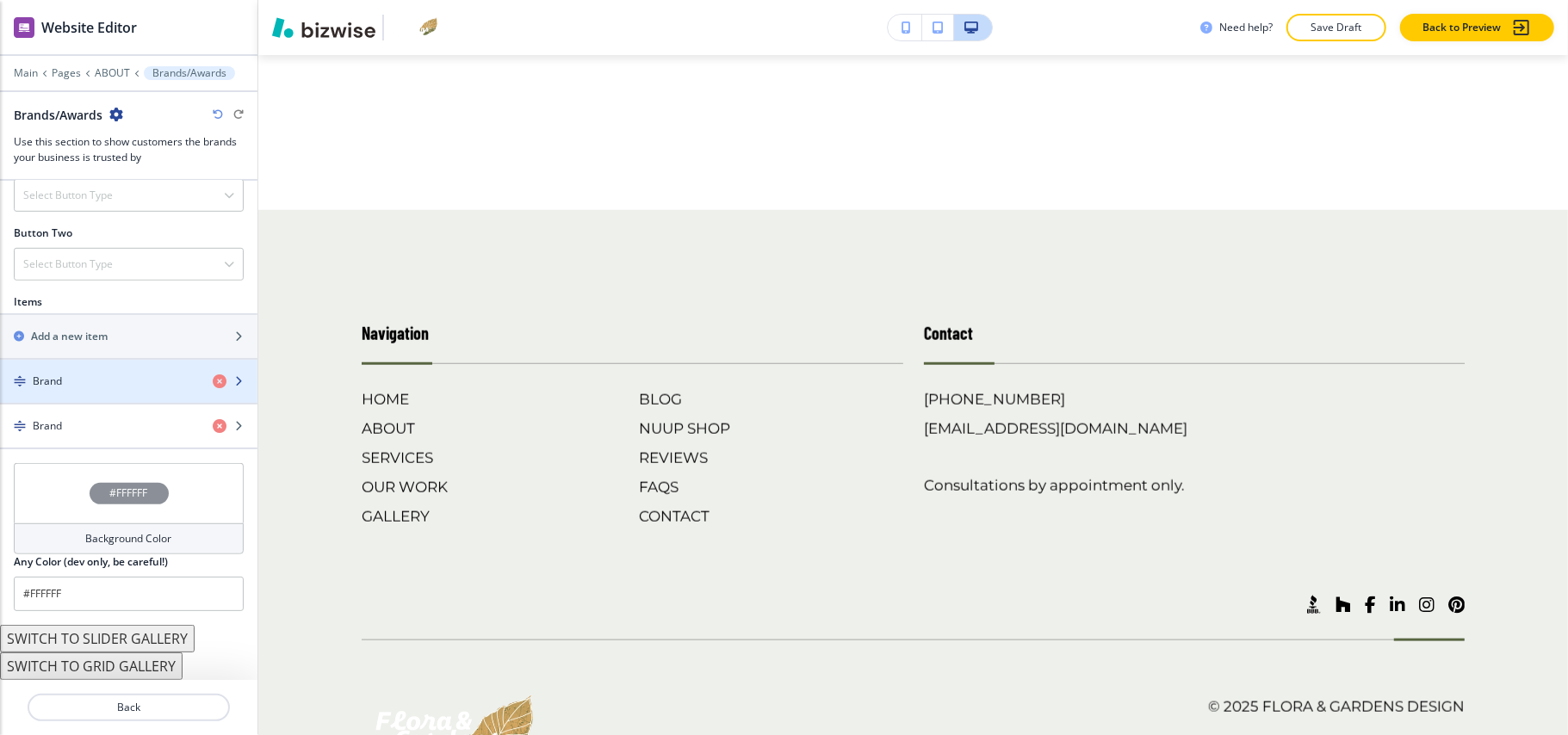
click at [87, 386] on div "Brand" at bounding box center [99, 381] width 199 height 16
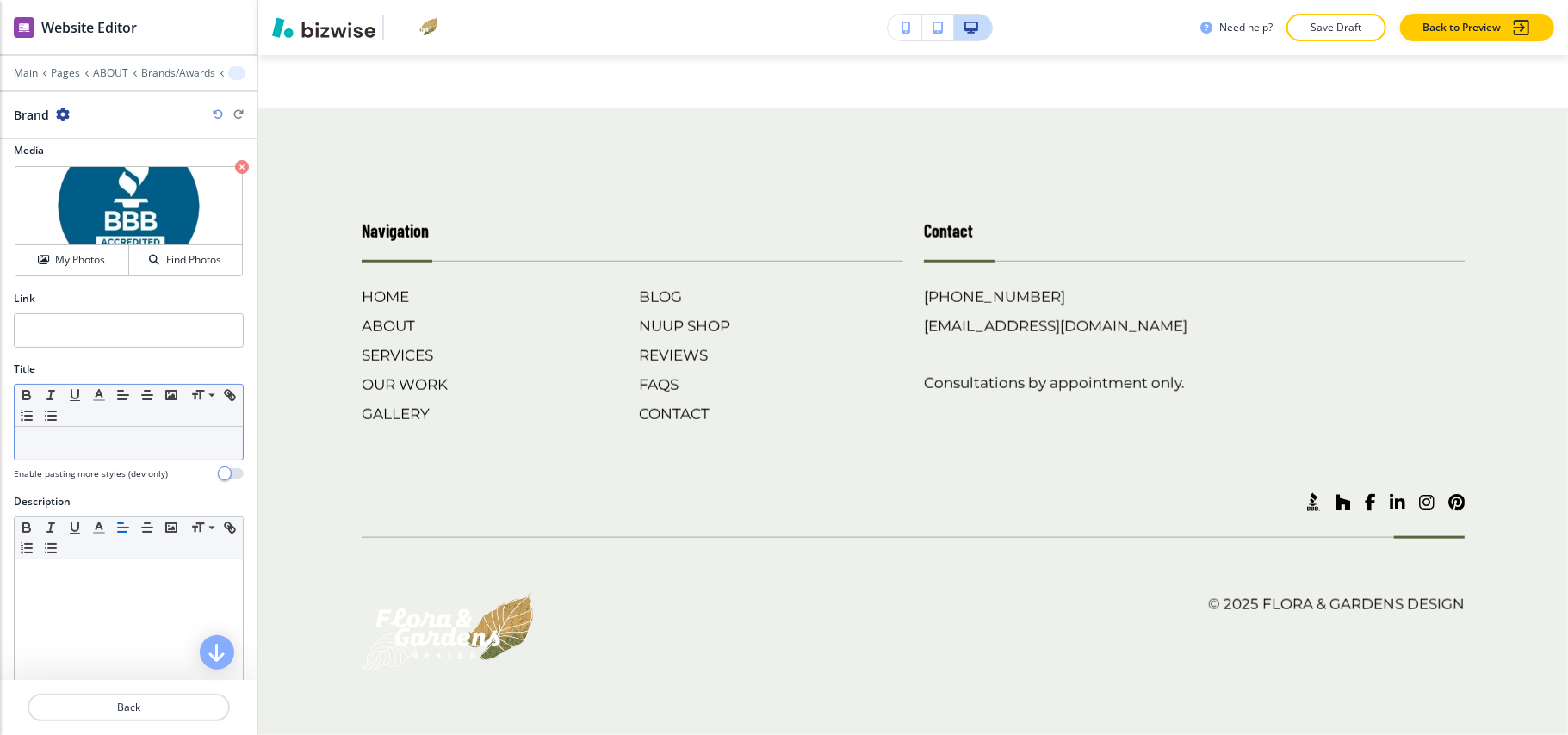
scroll to position [0, 0]
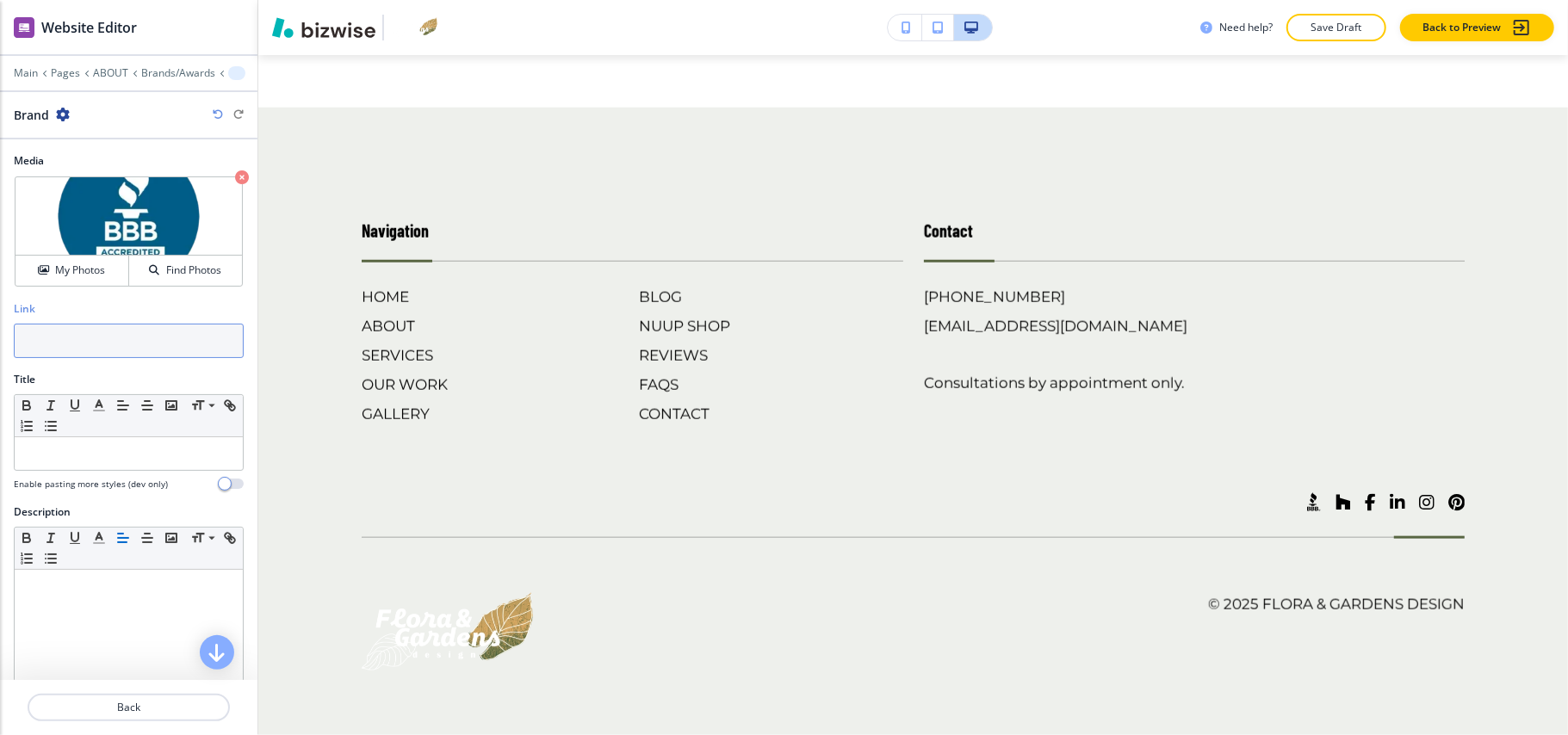
click at [91, 345] on input "text" at bounding box center [129, 340] width 230 height 34
paste input "https://www.bbb.org/us/tx/spring-branch/profile/architectural-designer/flora-ga…"
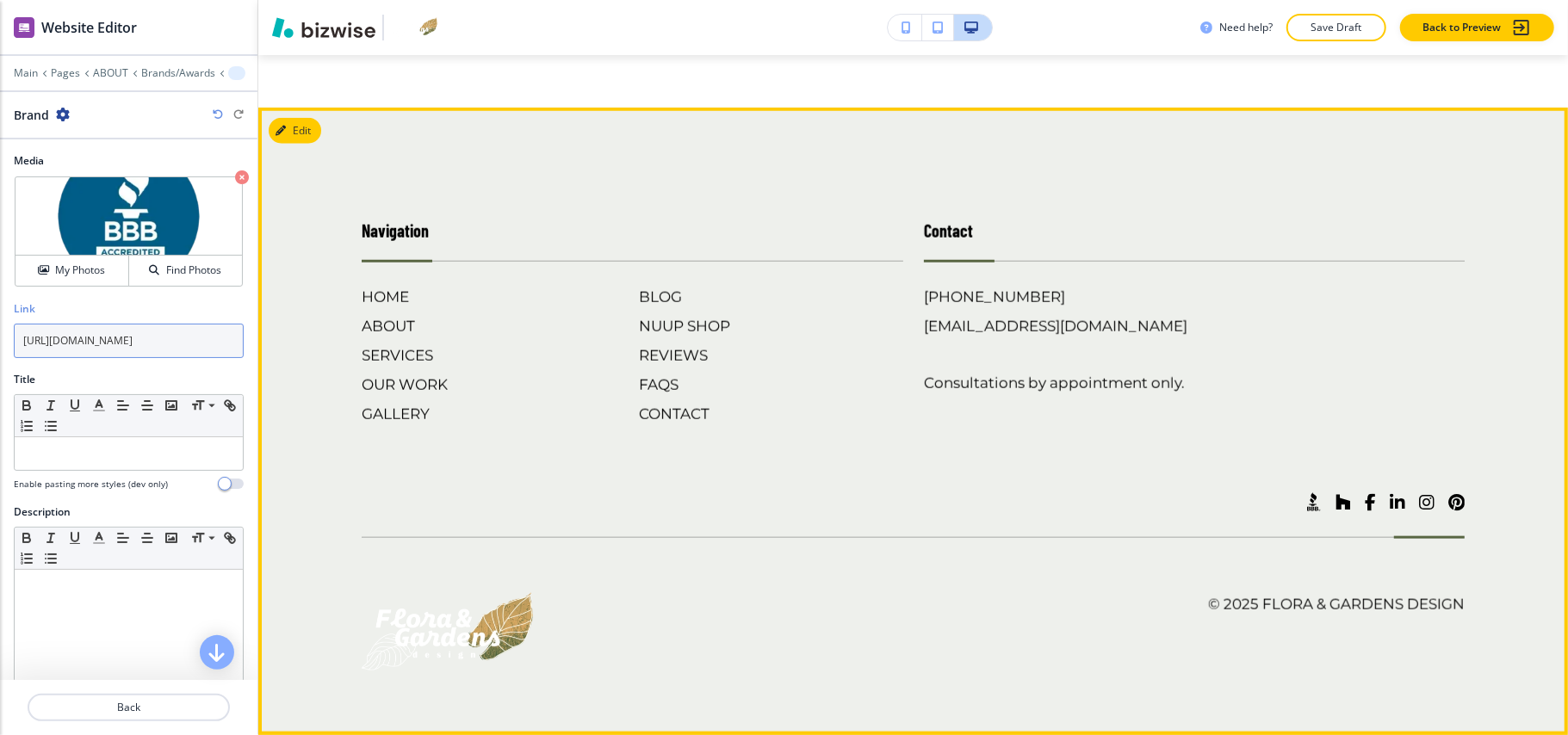
scroll to position [6229, 0]
type input "https://www.bbb.org/us/tx/spring-branch/profile/architectural-designer/flora-ga…"
click at [301, 128] on button "Edit Footer" at bounding box center [314, 131] width 90 height 26
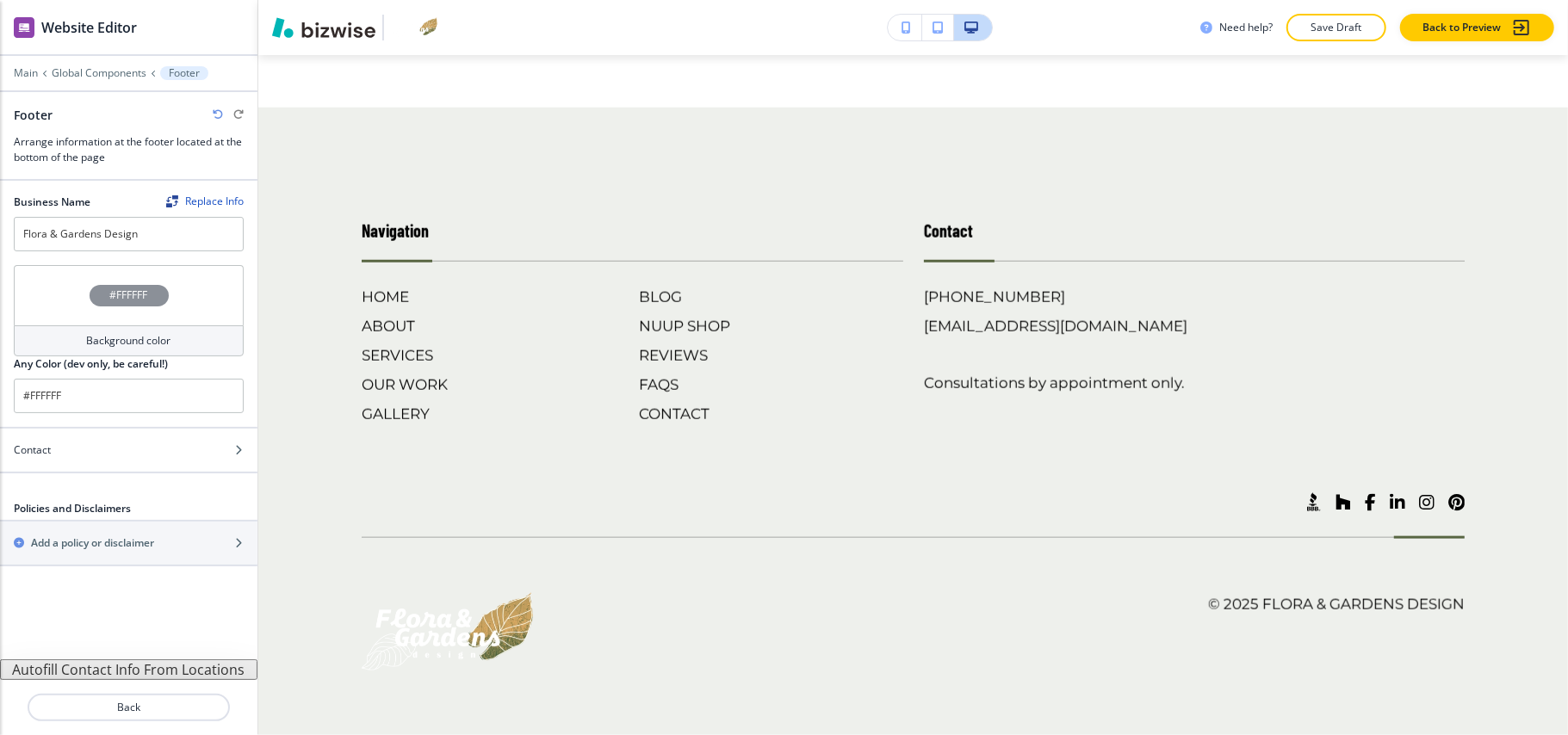
click at [60, 305] on div "#FFFFFF" at bounding box center [129, 295] width 230 height 60
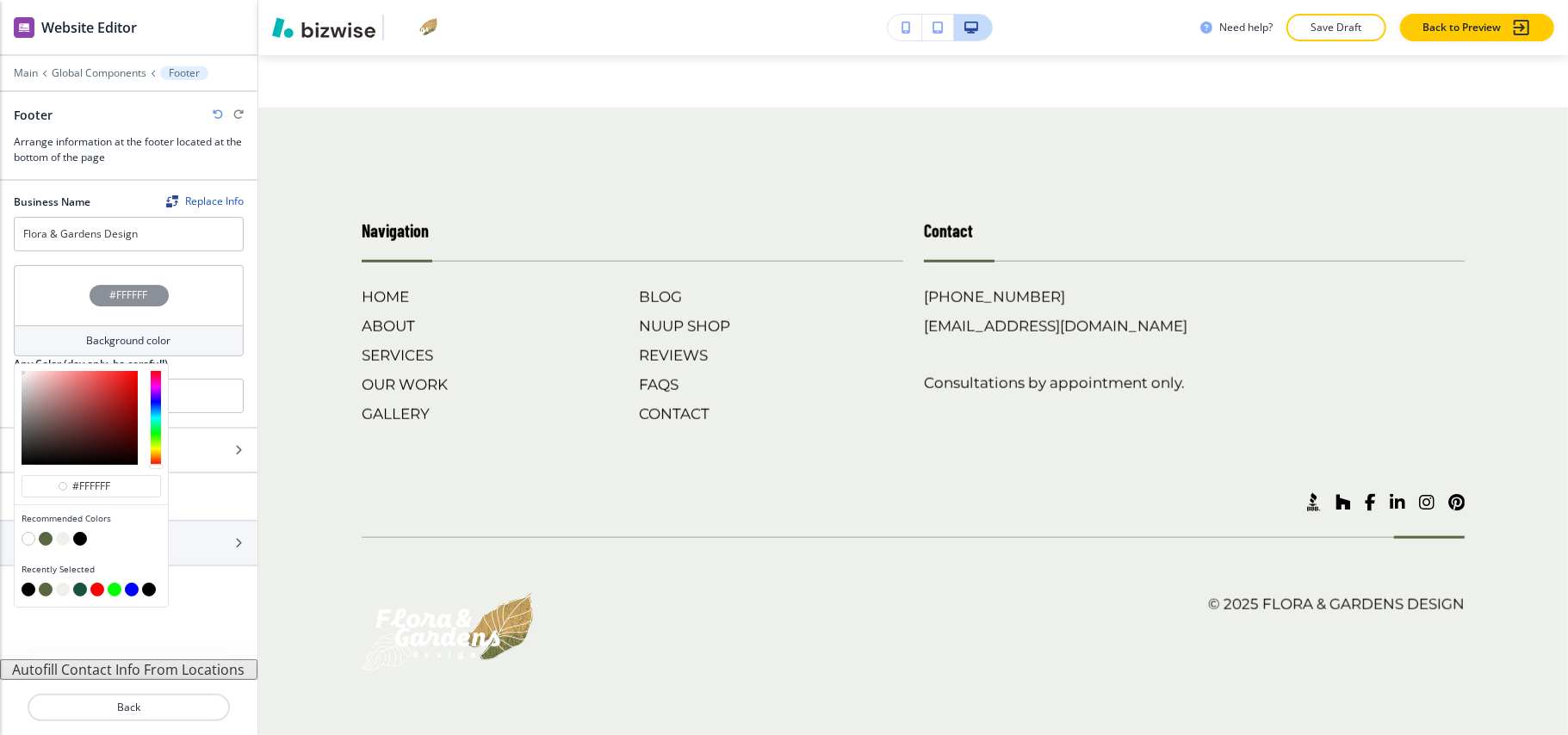
click at [81, 593] on button "button" at bounding box center [80, 590] width 14 height 14
type input "#1b523d"
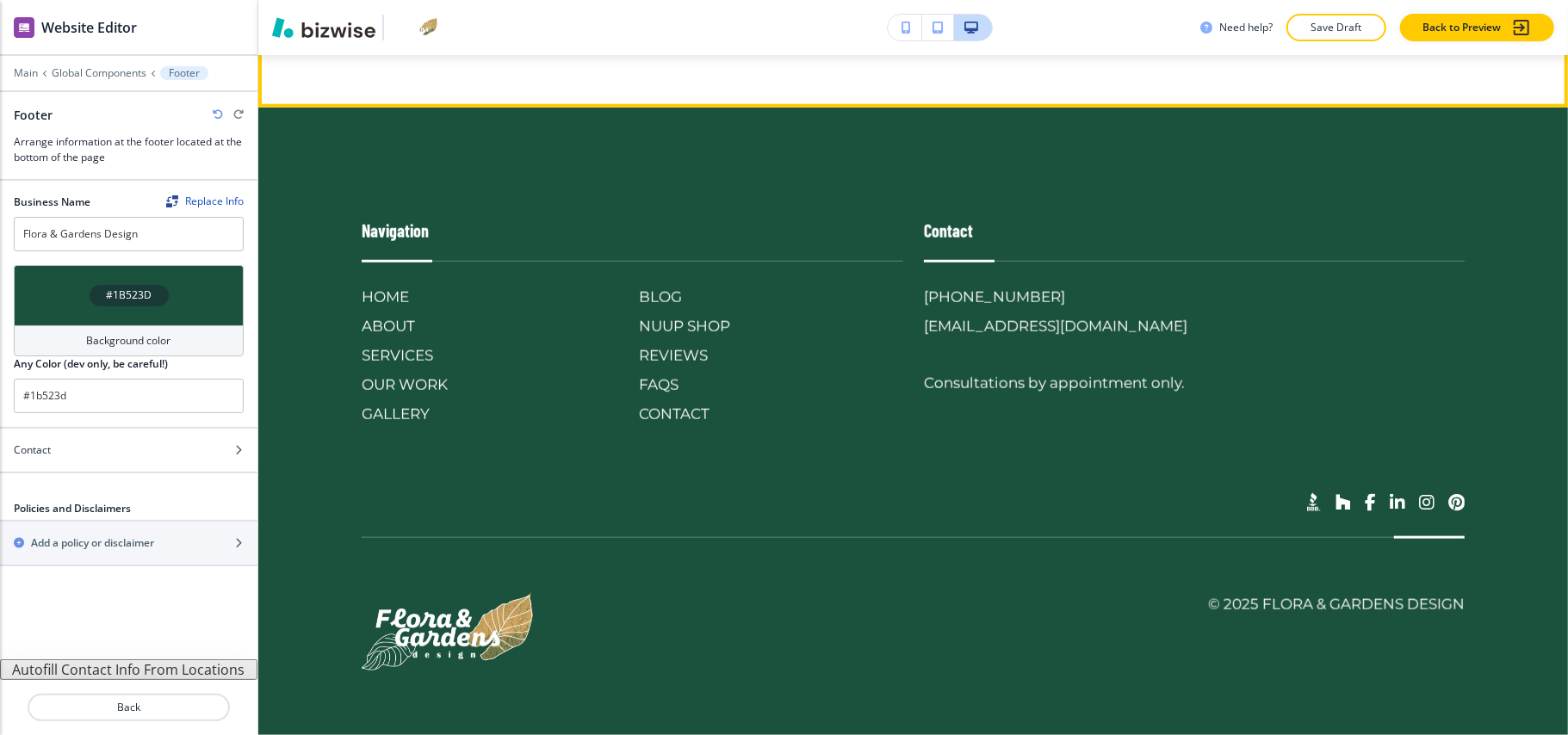
scroll to position [6229, 0]
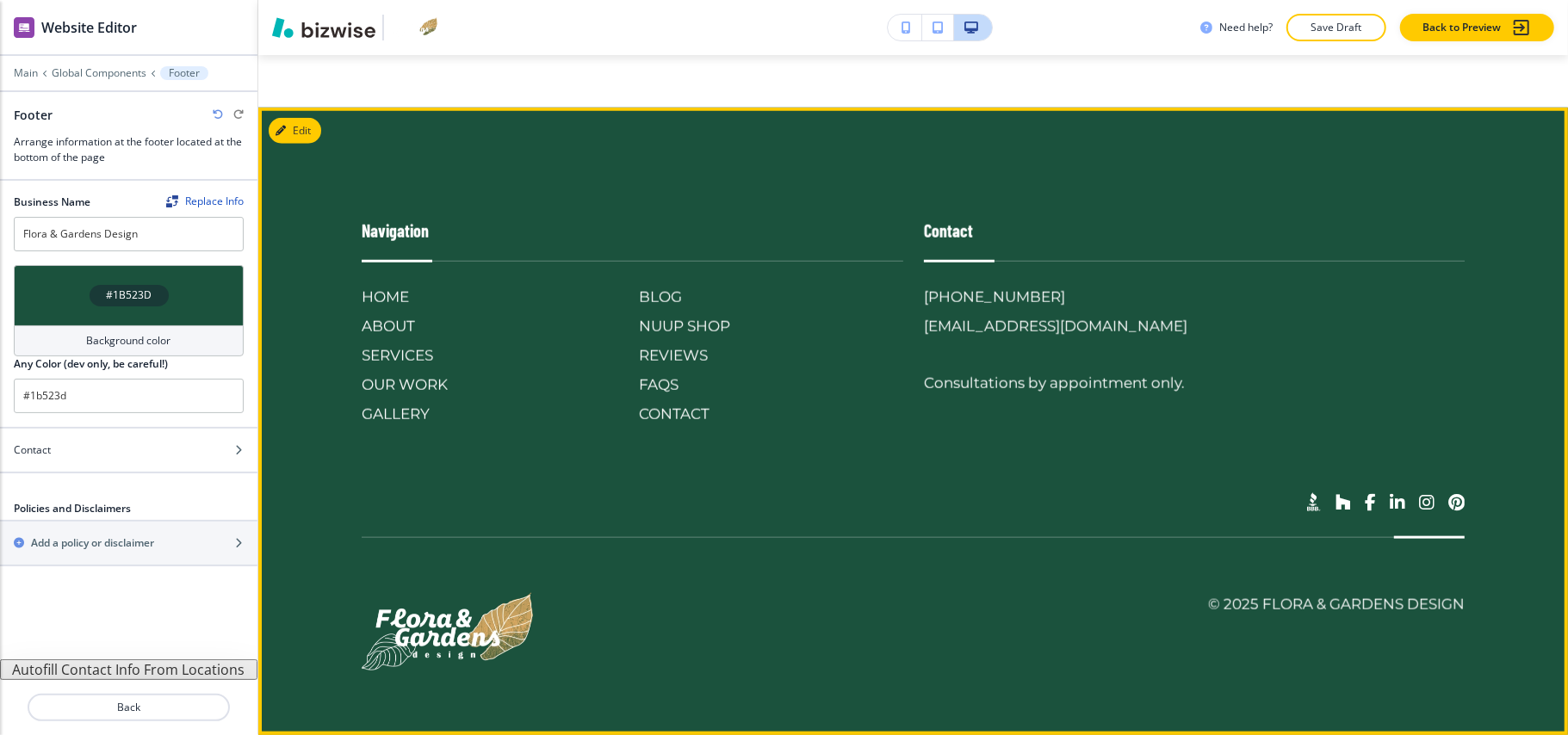
click at [314, 133] on button "Edit" at bounding box center [295, 131] width 53 height 26
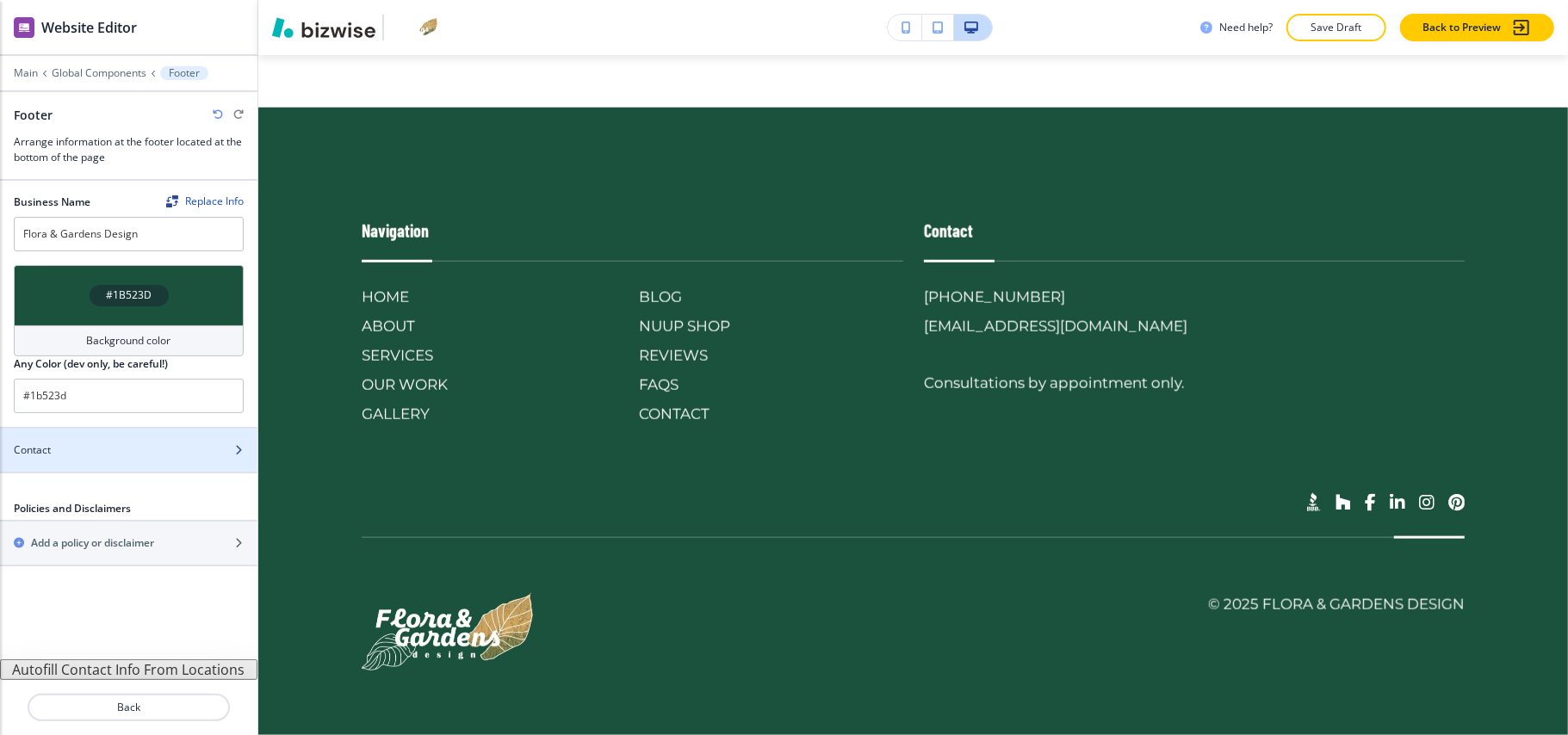
click at [111, 451] on div "Contact" at bounding box center [109, 450] width 219 height 16
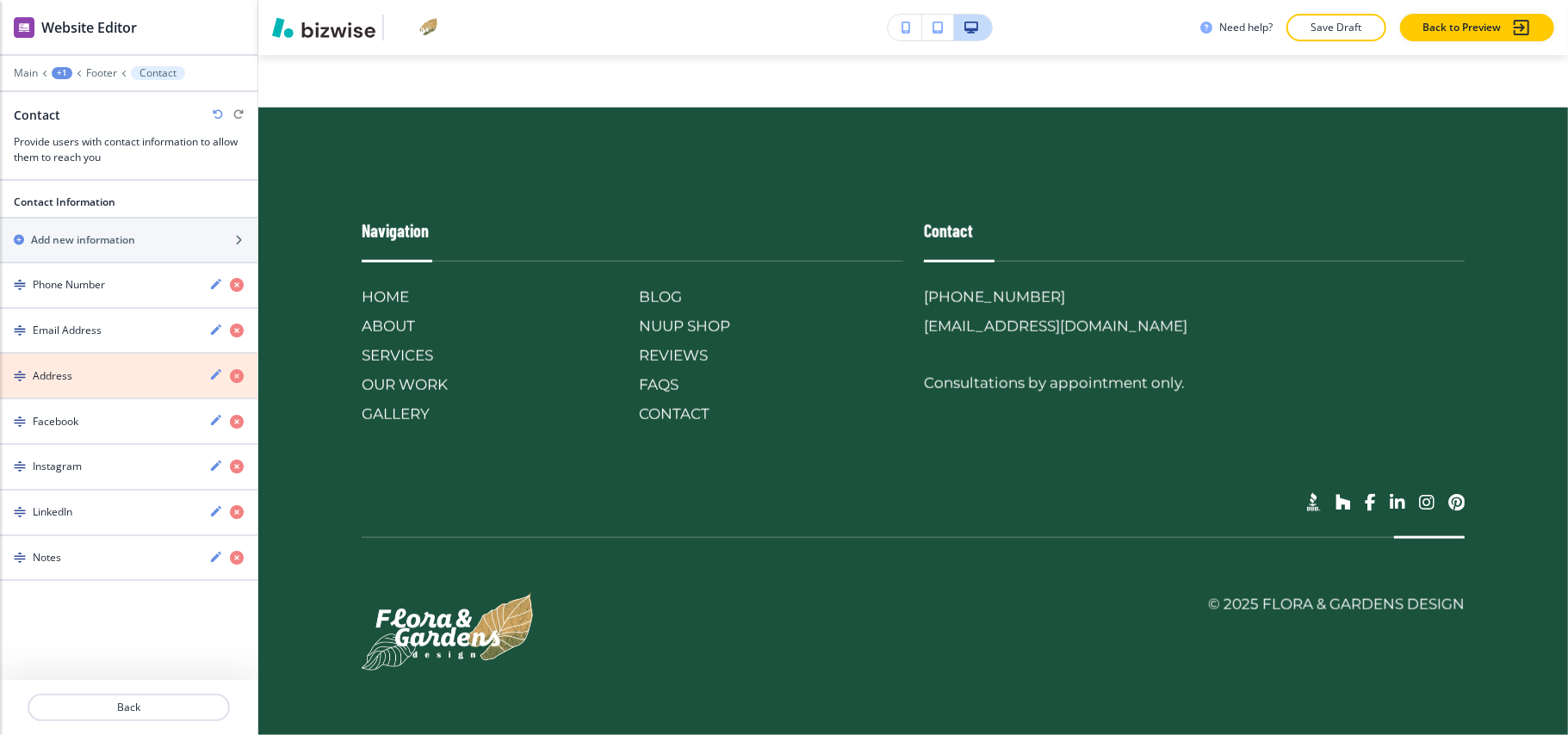
click at [233, 382] on icon "button" at bounding box center [237, 376] width 14 height 14
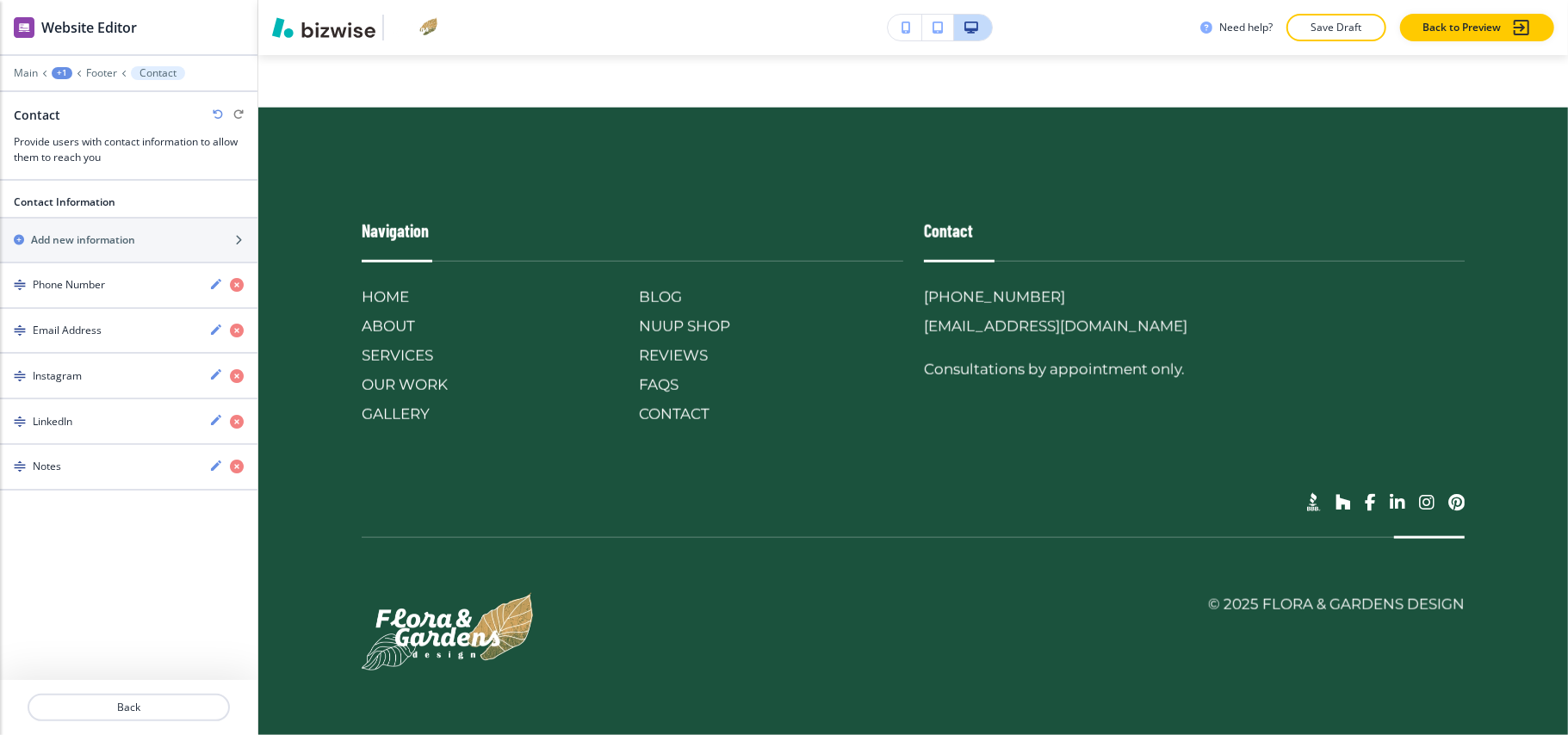
click at [233, 380] on icon "button" at bounding box center [237, 376] width 14 height 14
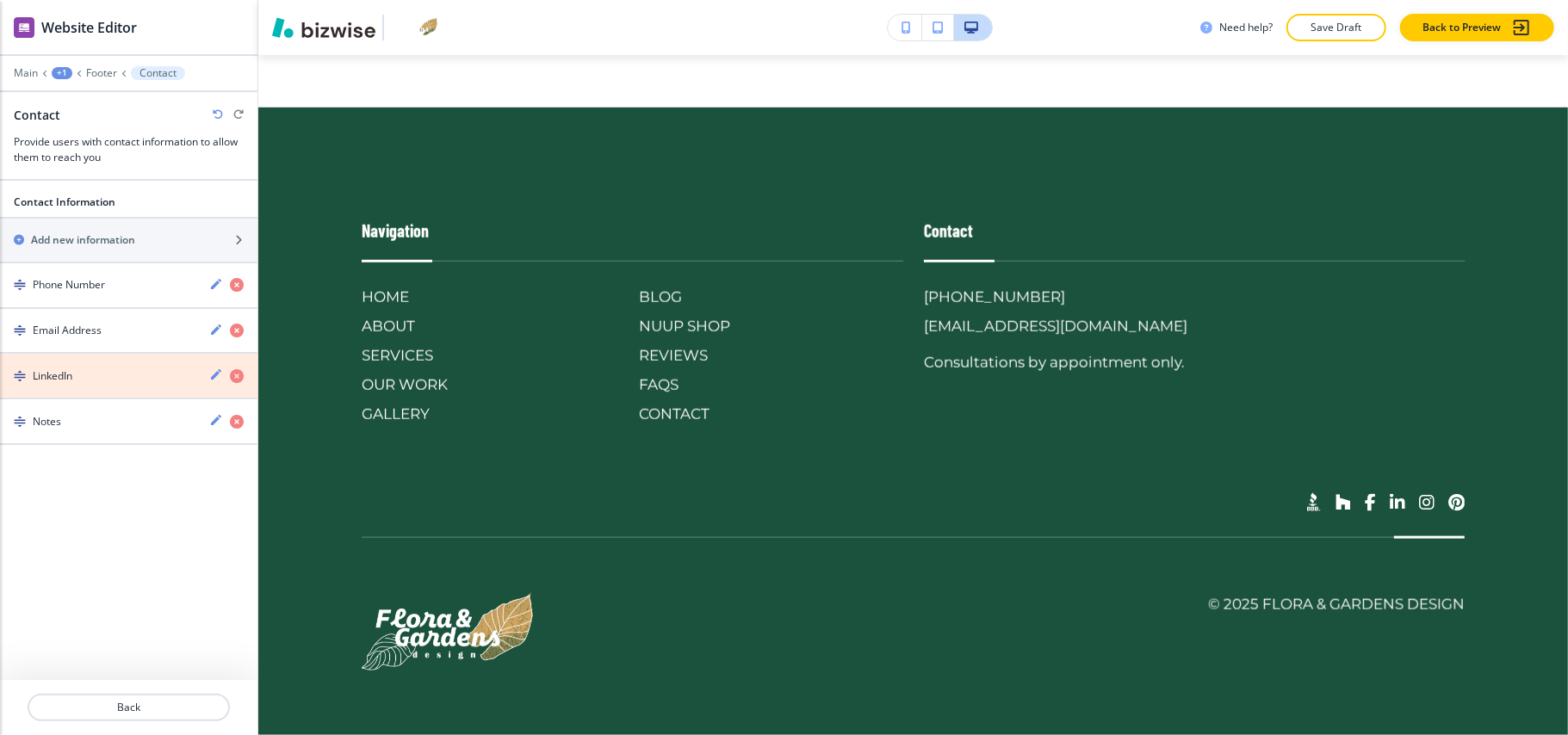
click at [233, 380] on icon "button" at bounding box center [237, 376] width 14 height 14
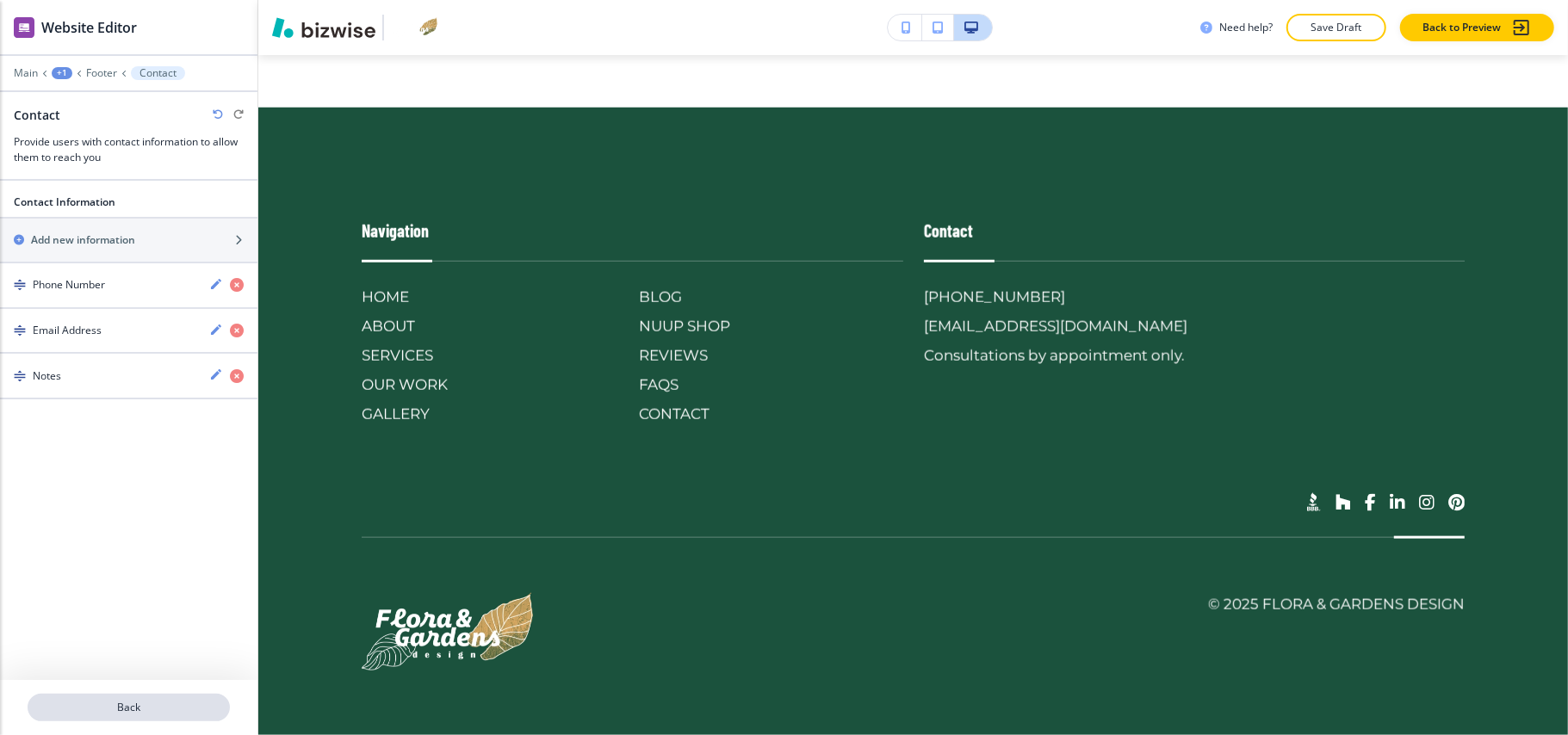
click at [132, 704] on p "Back" at bounding box center [129, 708] width 199 height 16
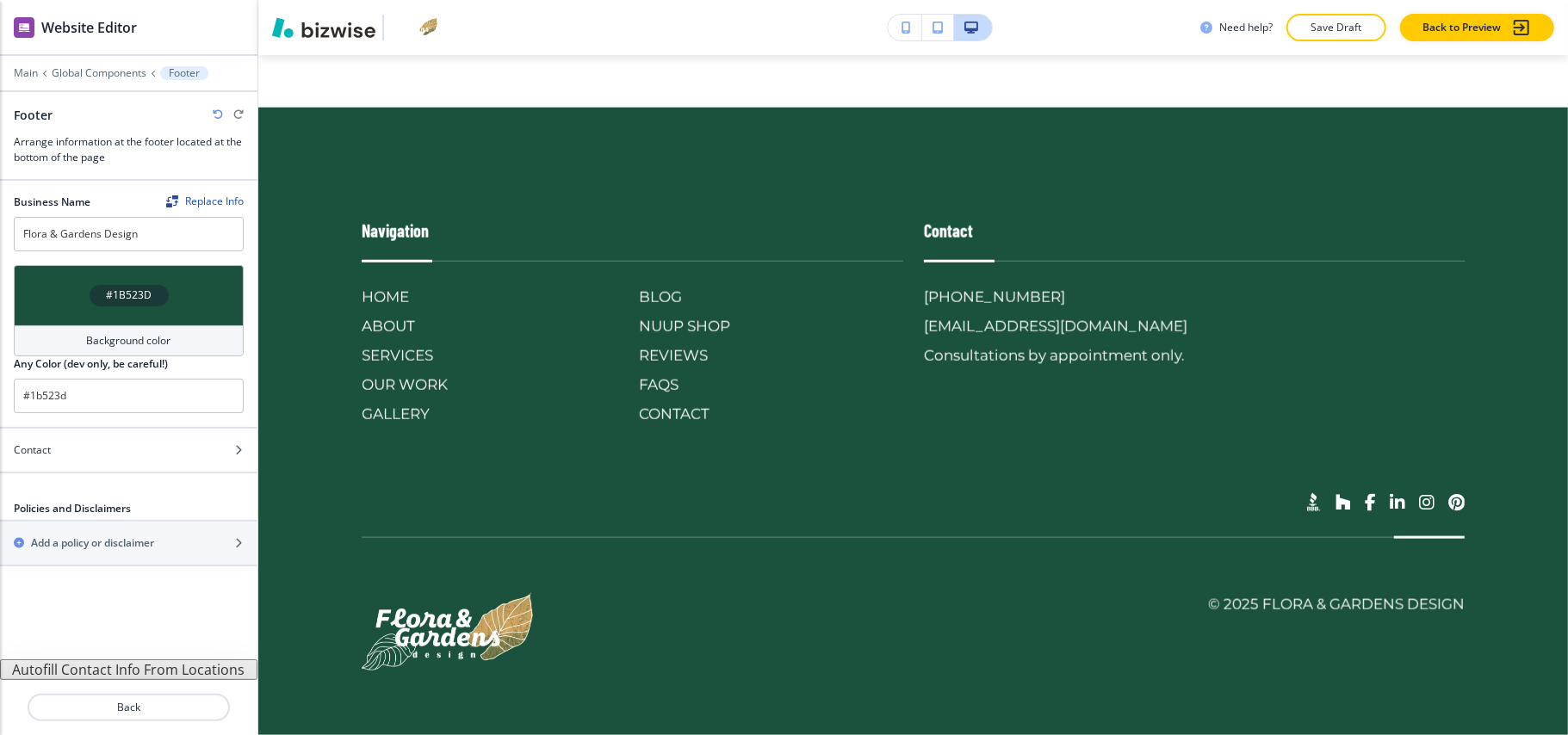
click at [129, 677] on button "Autofill Contact Info From Locations" at bounding box center [129, 670] width 257 height 20
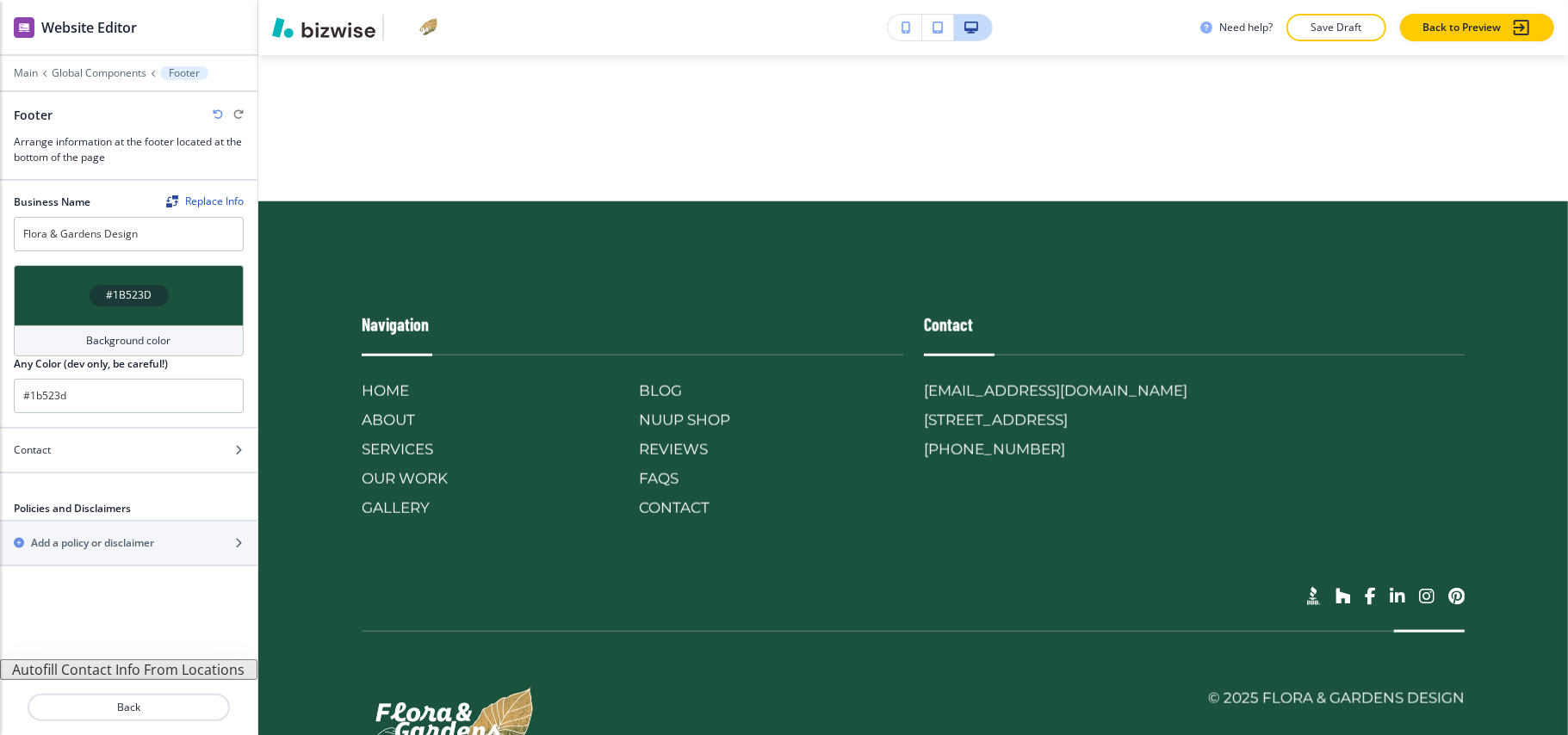
scroll to position [5885, 0]
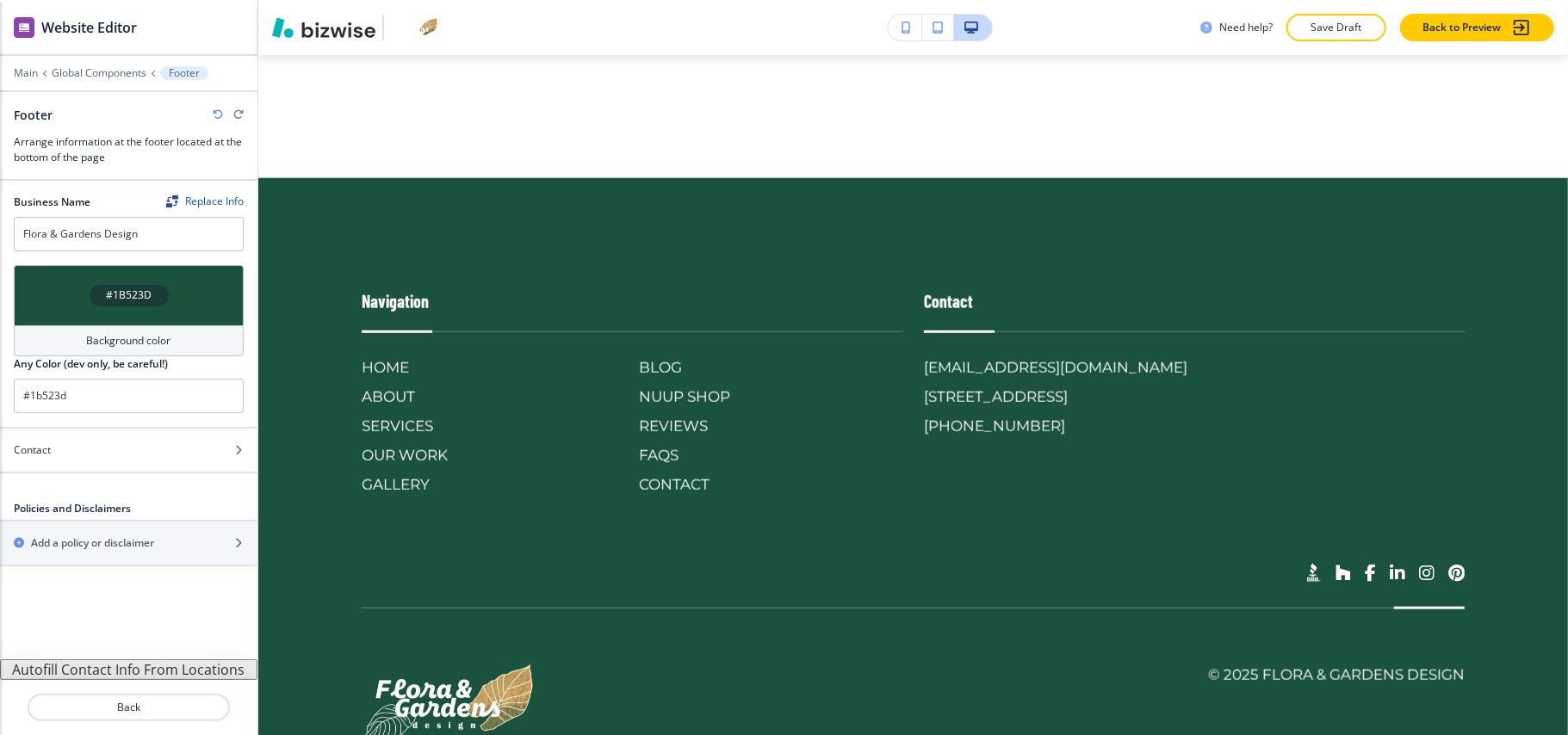
drag, startPoint x: 625, startPoint y: 119, endPoint x: 1372, endPoint y: 418, distance: 804.6
click at [1372, 418] on div "Cancel Copy Capture" at bounding box center [784, 381] width 1568 height 735
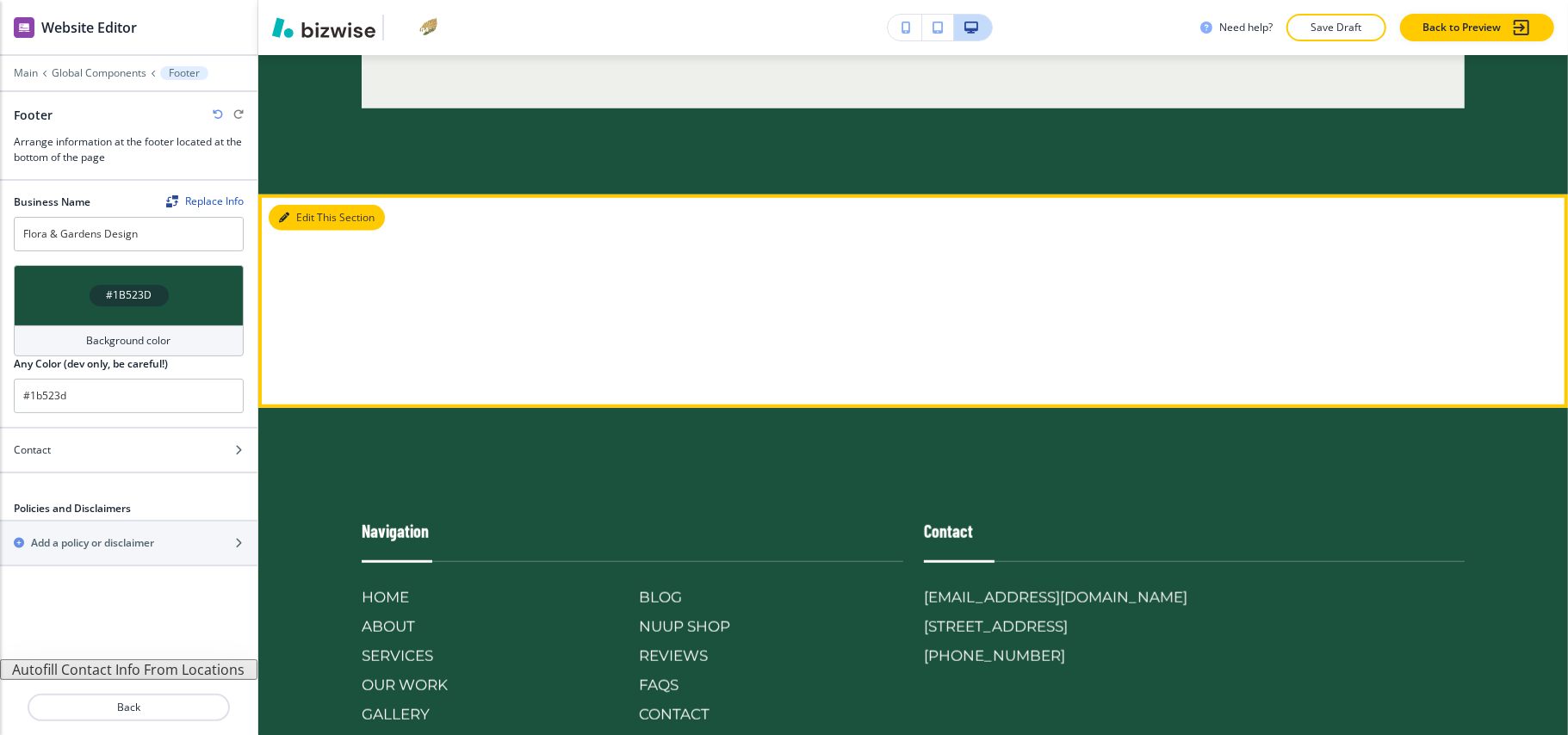
click at [290, 231] on button "Edit This Section" at bounding box center [326, 217] width 116 height 26
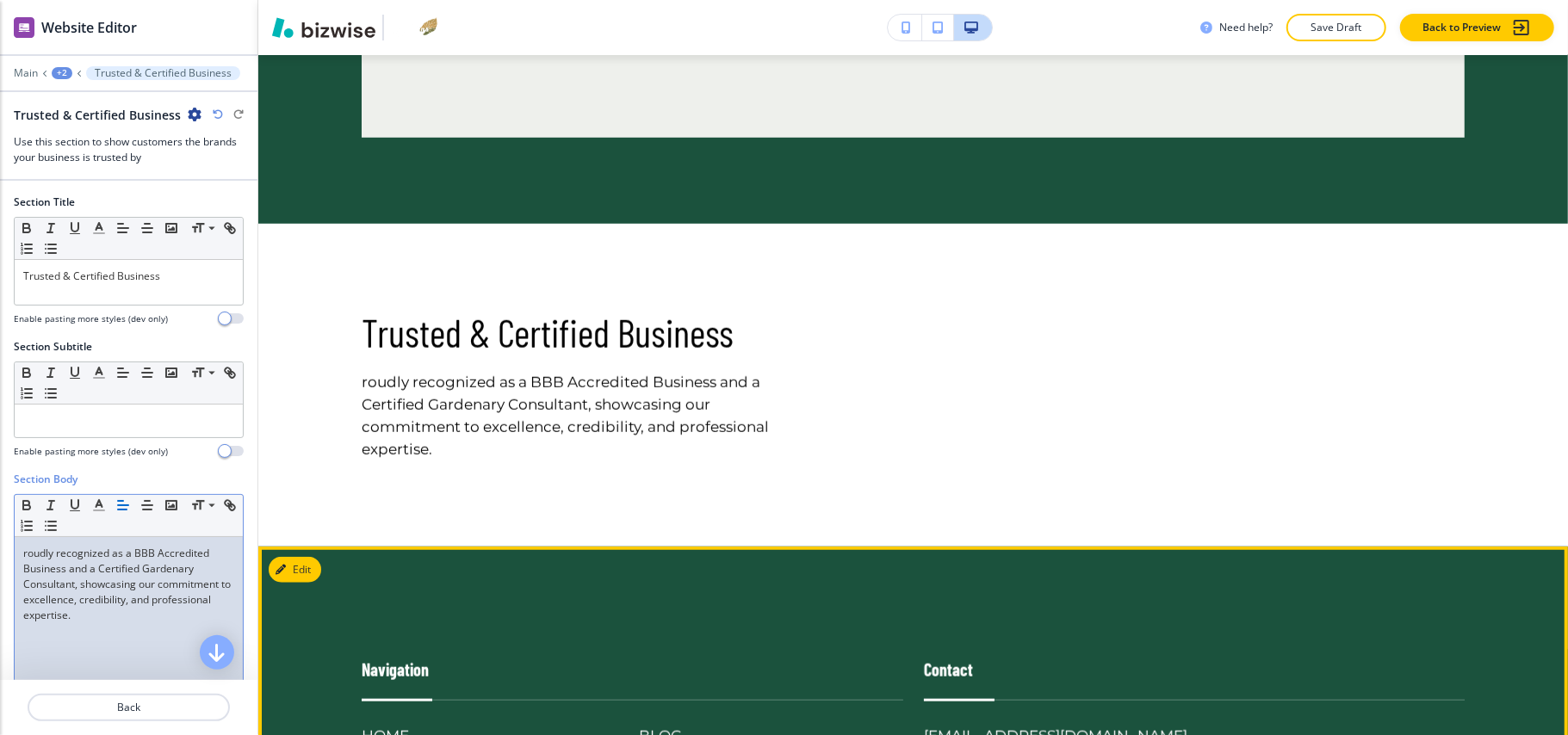
scroll to position [5623, 0]
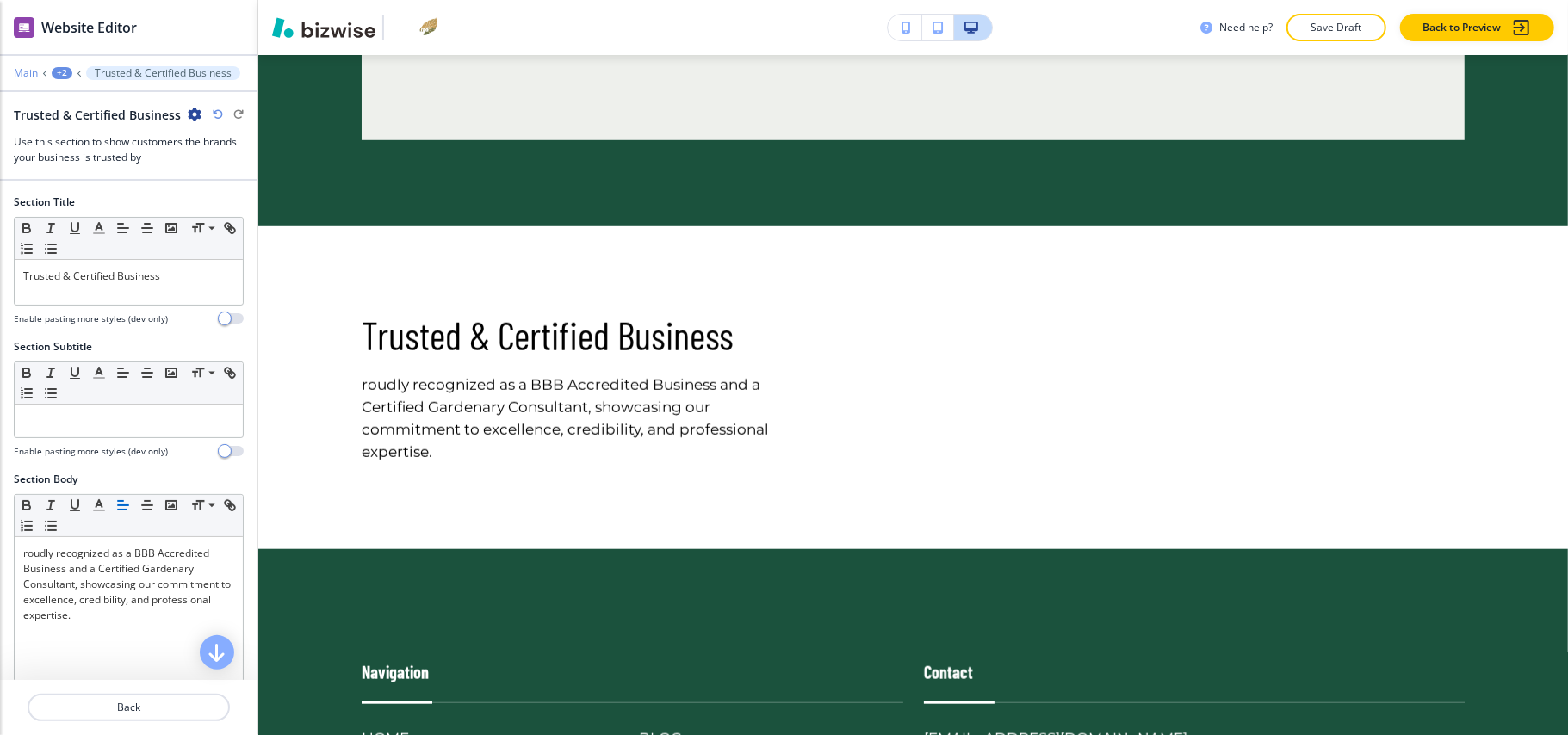
click at [28, 69] on p "Main" at bounding box center [25, 73] width 24 height 12
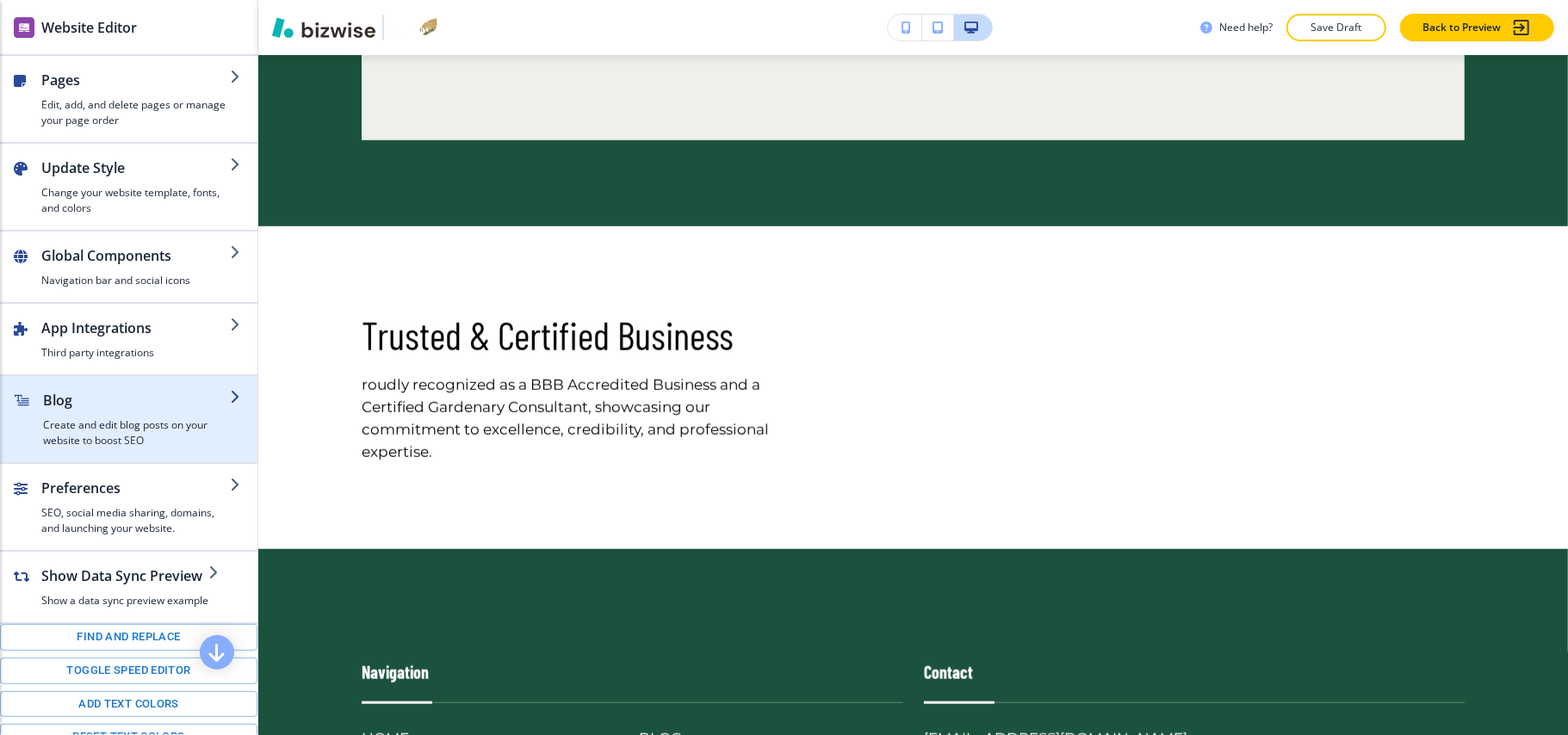
scroll to position [241, 0]
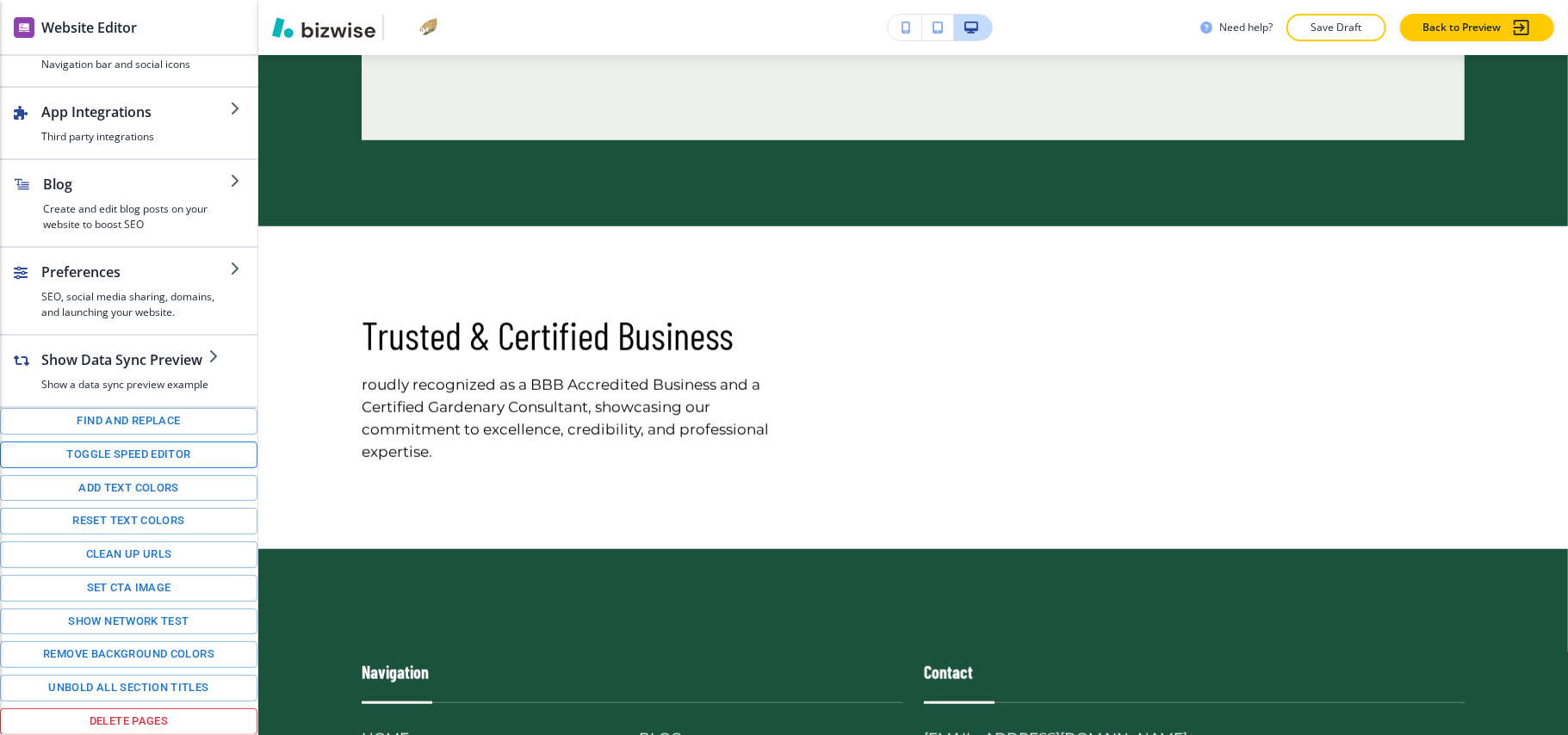
click at [95, 447] on button "Toggle speed editor" at bounding box center [129, 454] width 257 height 26
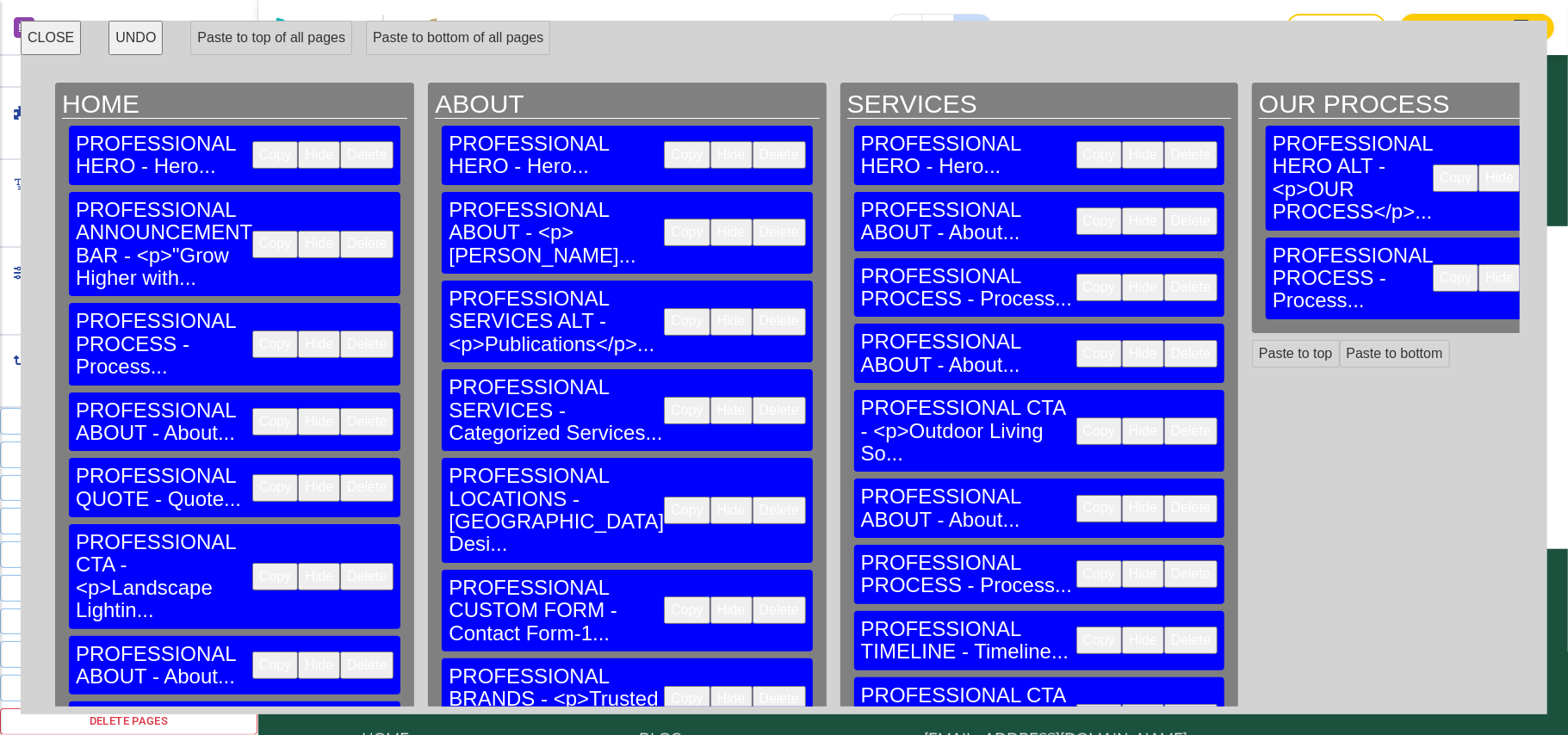
click at [45, 24] on button "CLOSE" at bounding box center [51, 37] width 60 height 34
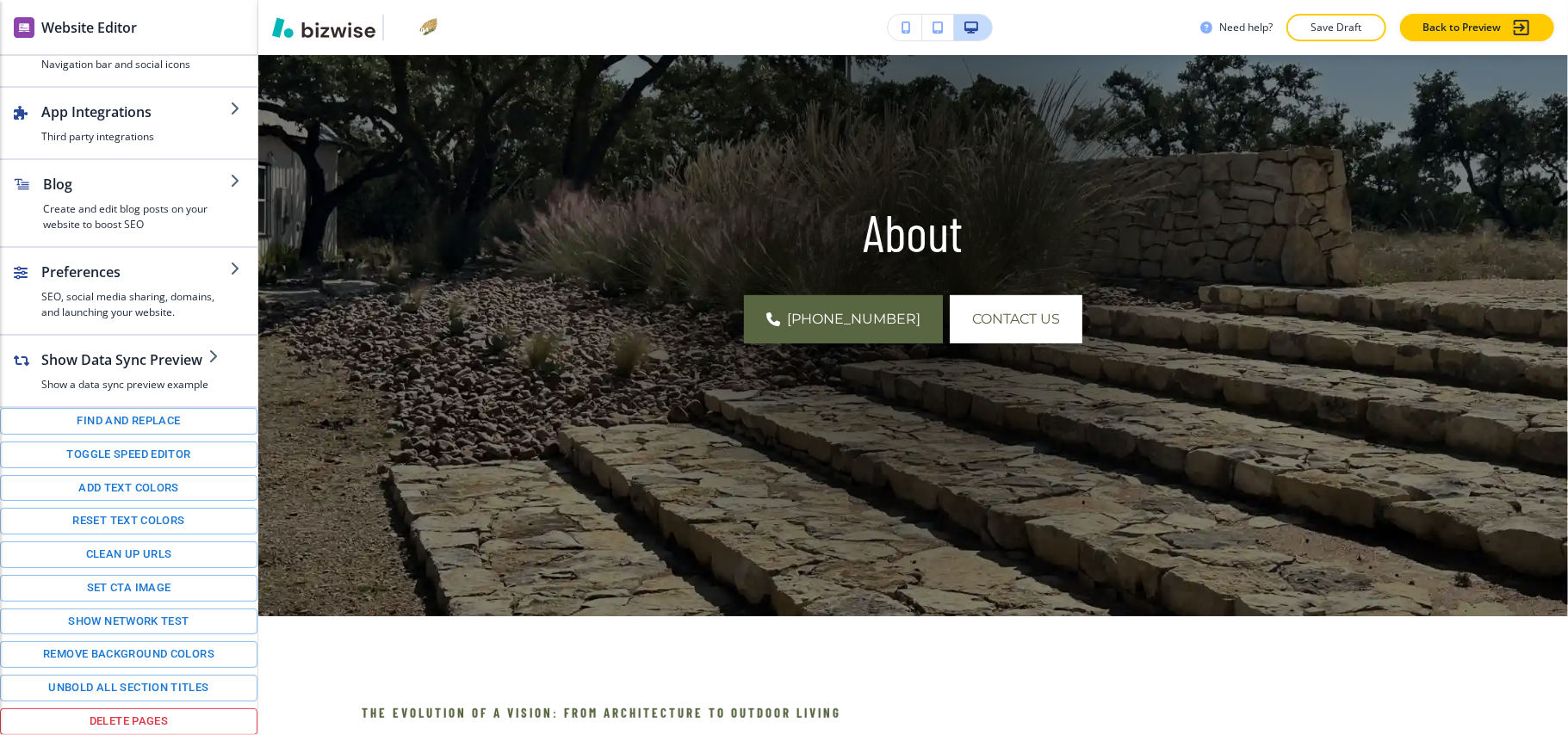
scroll to position [0, 0]
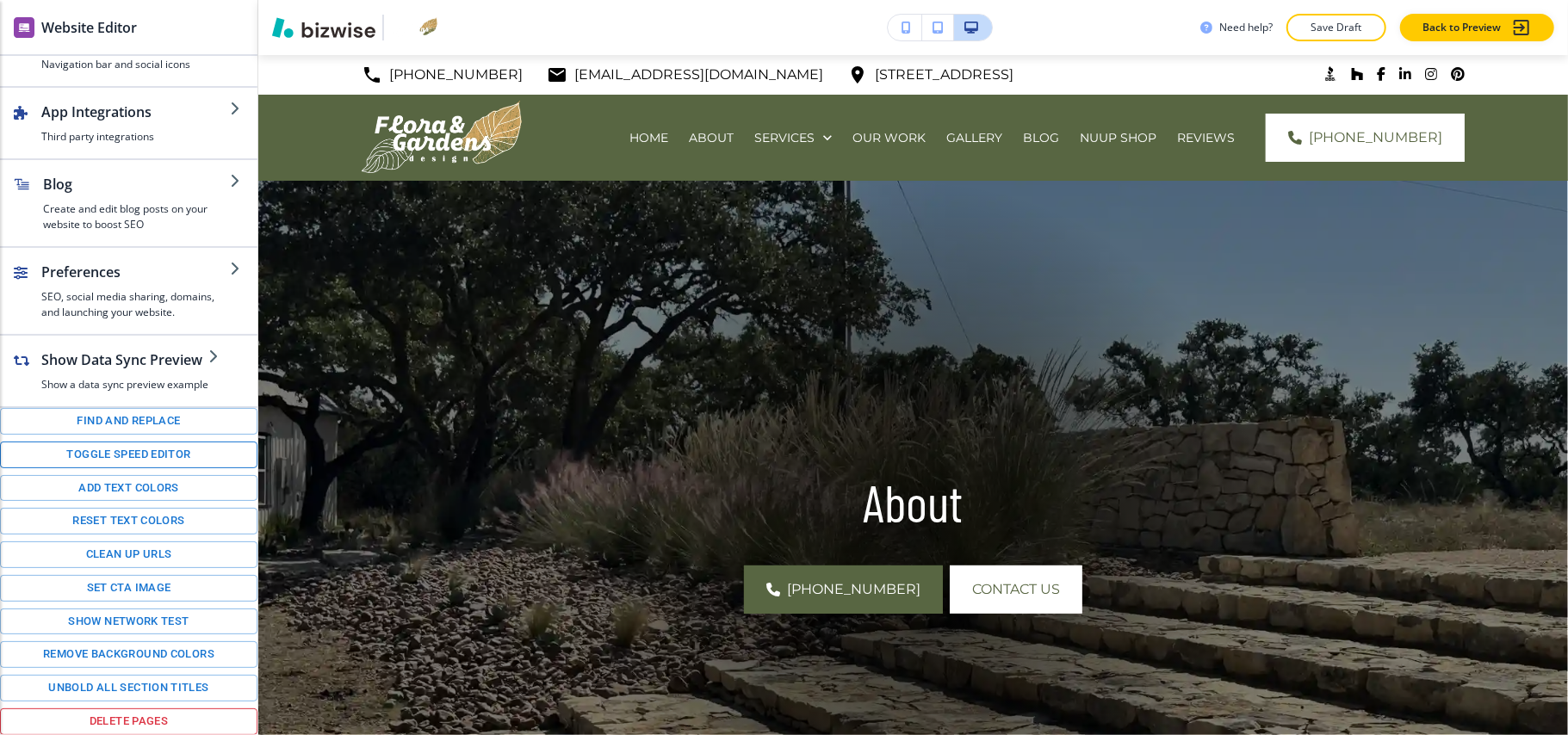
click at [85, 442] on button "Toggle speed editor" at bounding box center [129, 454] width 257 height 26
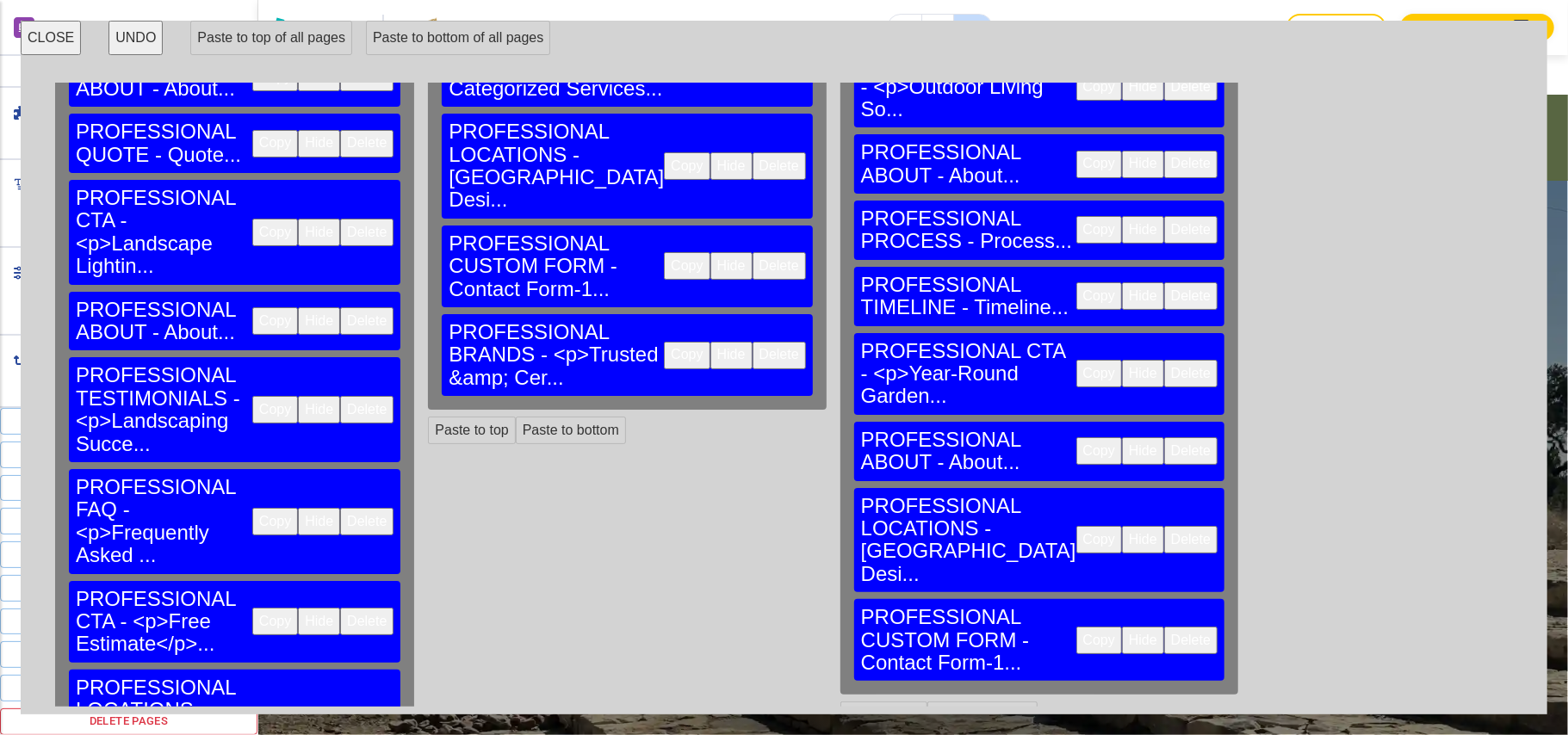
scroll to position [115, 0]
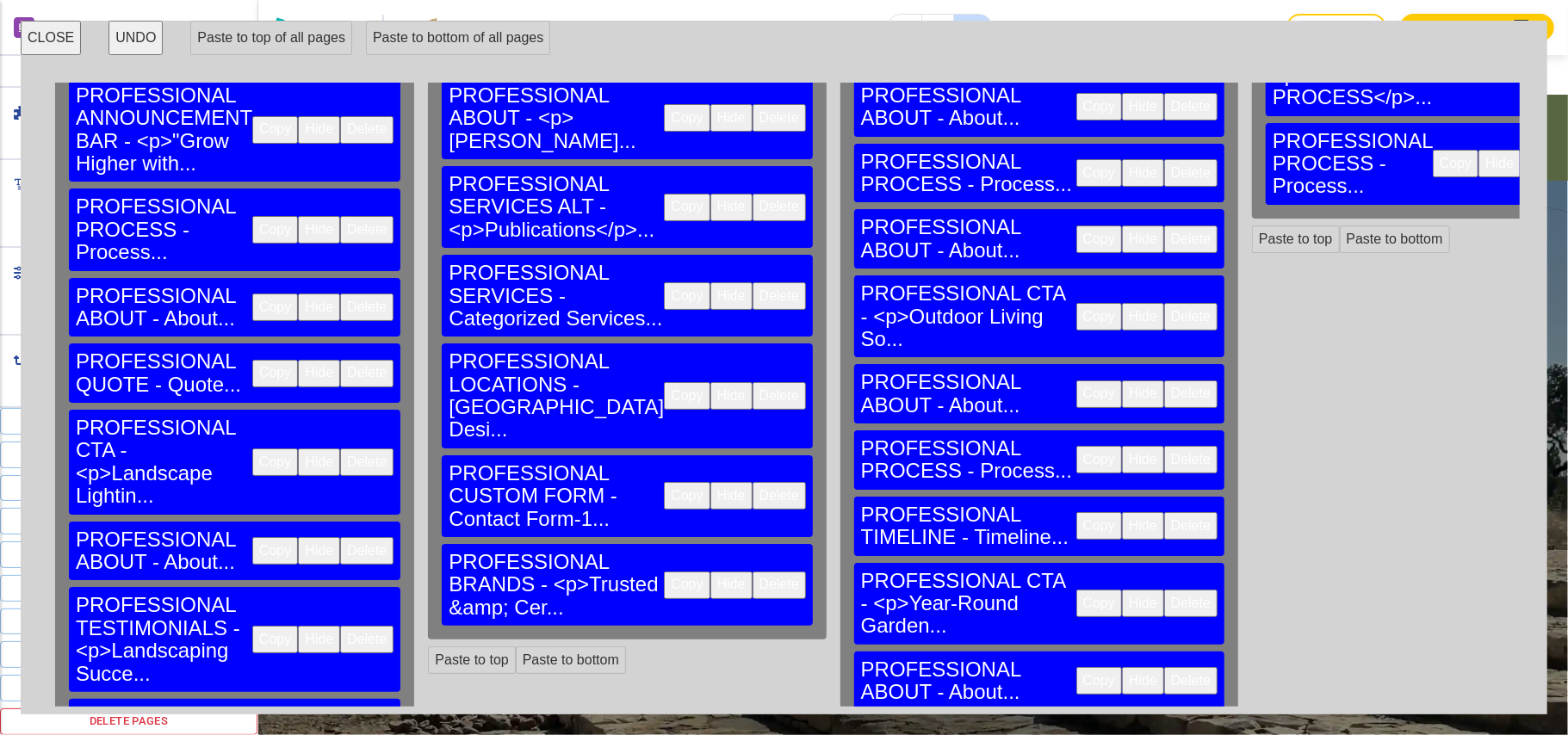
click at [664, 572] on button "Copy" at bounding box center [686, 586] width 46 height 27
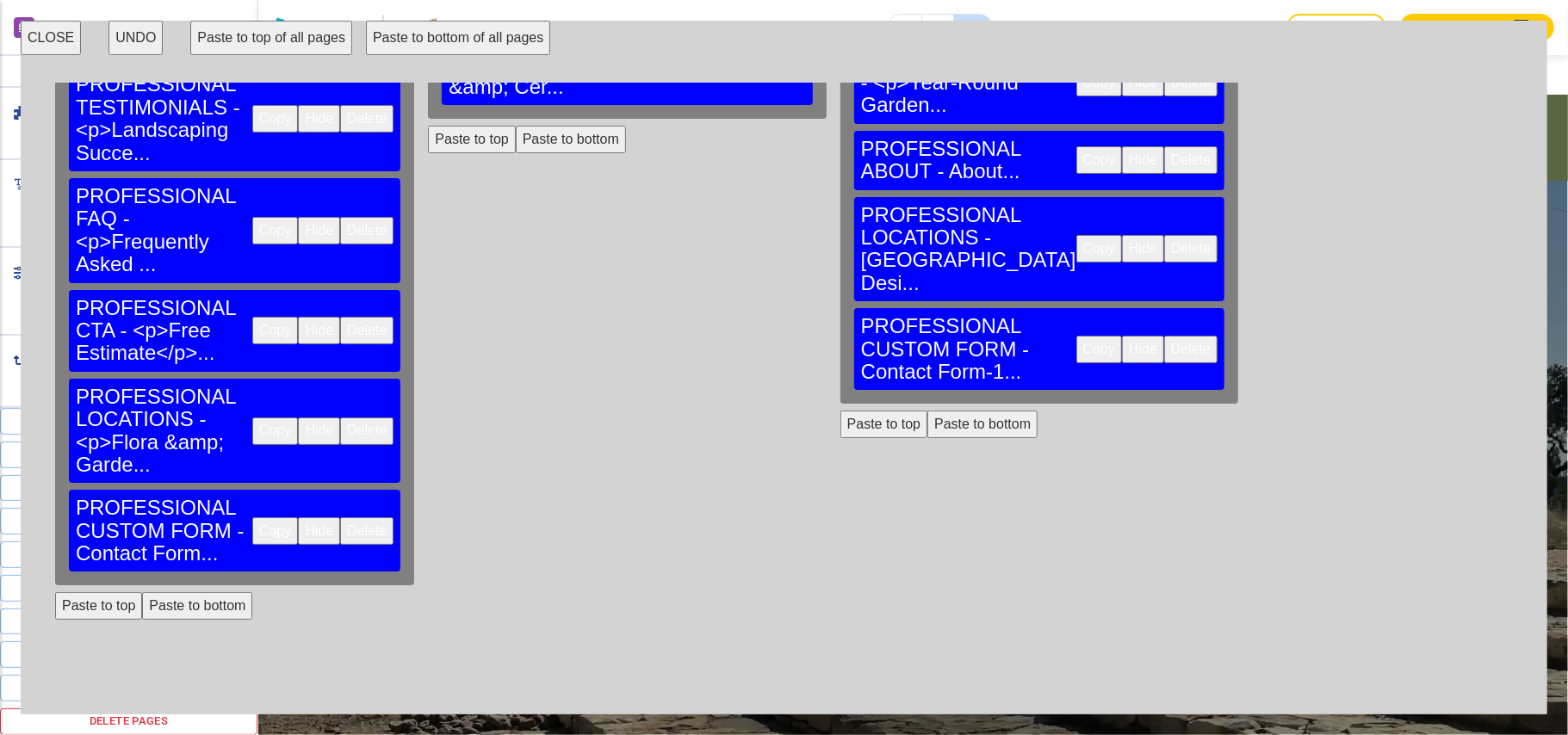
scroll to position [660, 0]
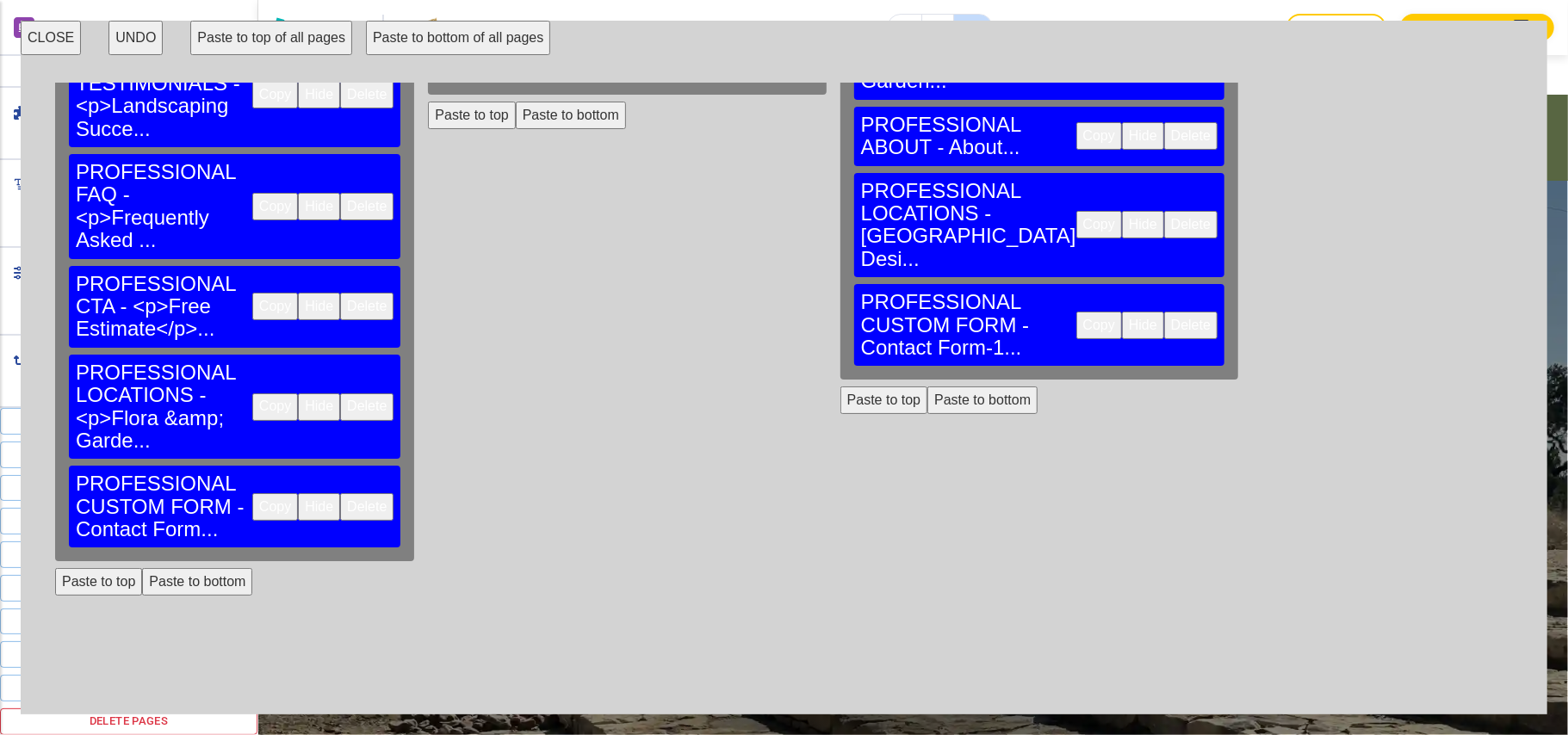
click at [177, 568] on button "Paste to bottom" at bounding box center [197, 582] width 110 height 27
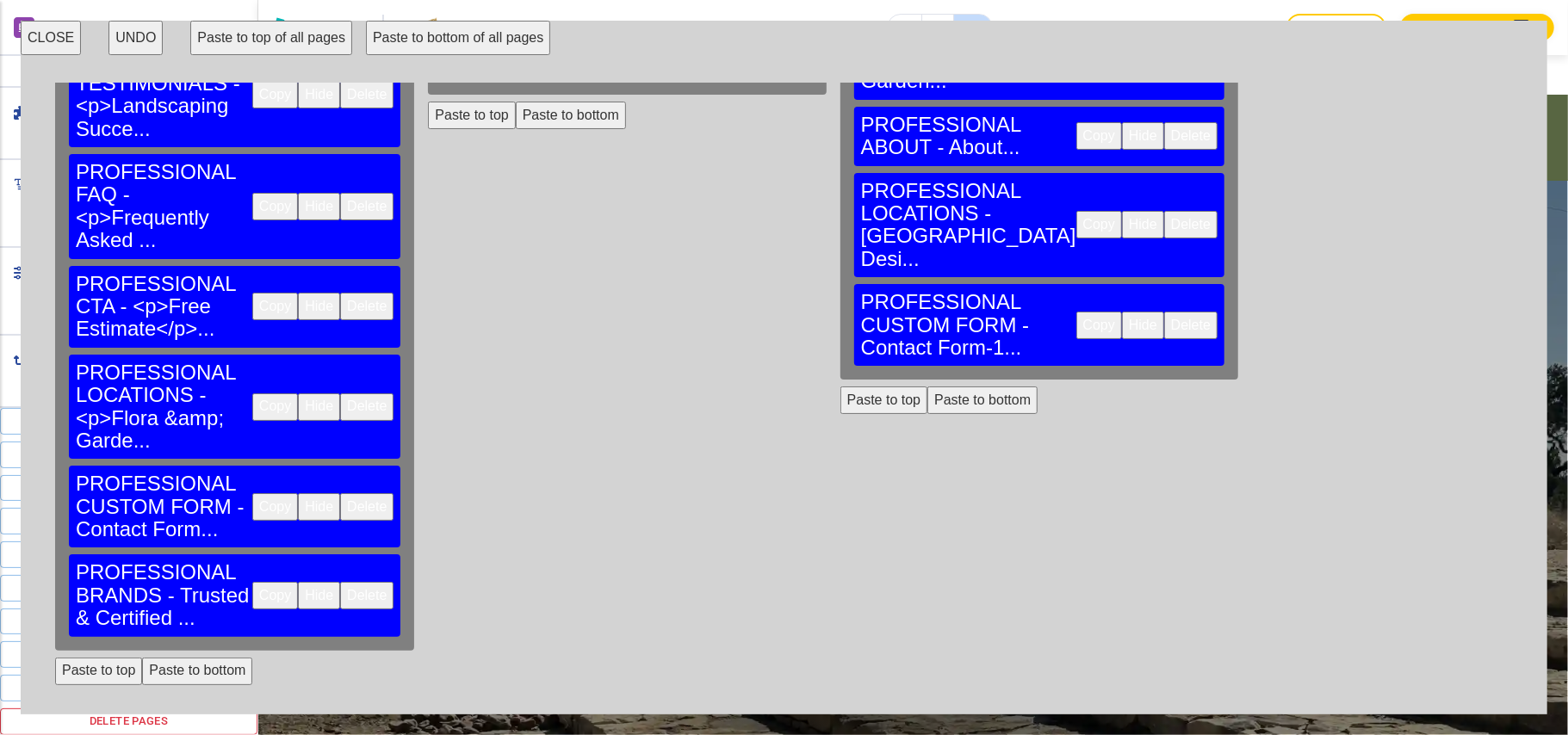
click at [928, 387] on button "Paste to bottom" at bounding box center [982, 401] width 110 height 27
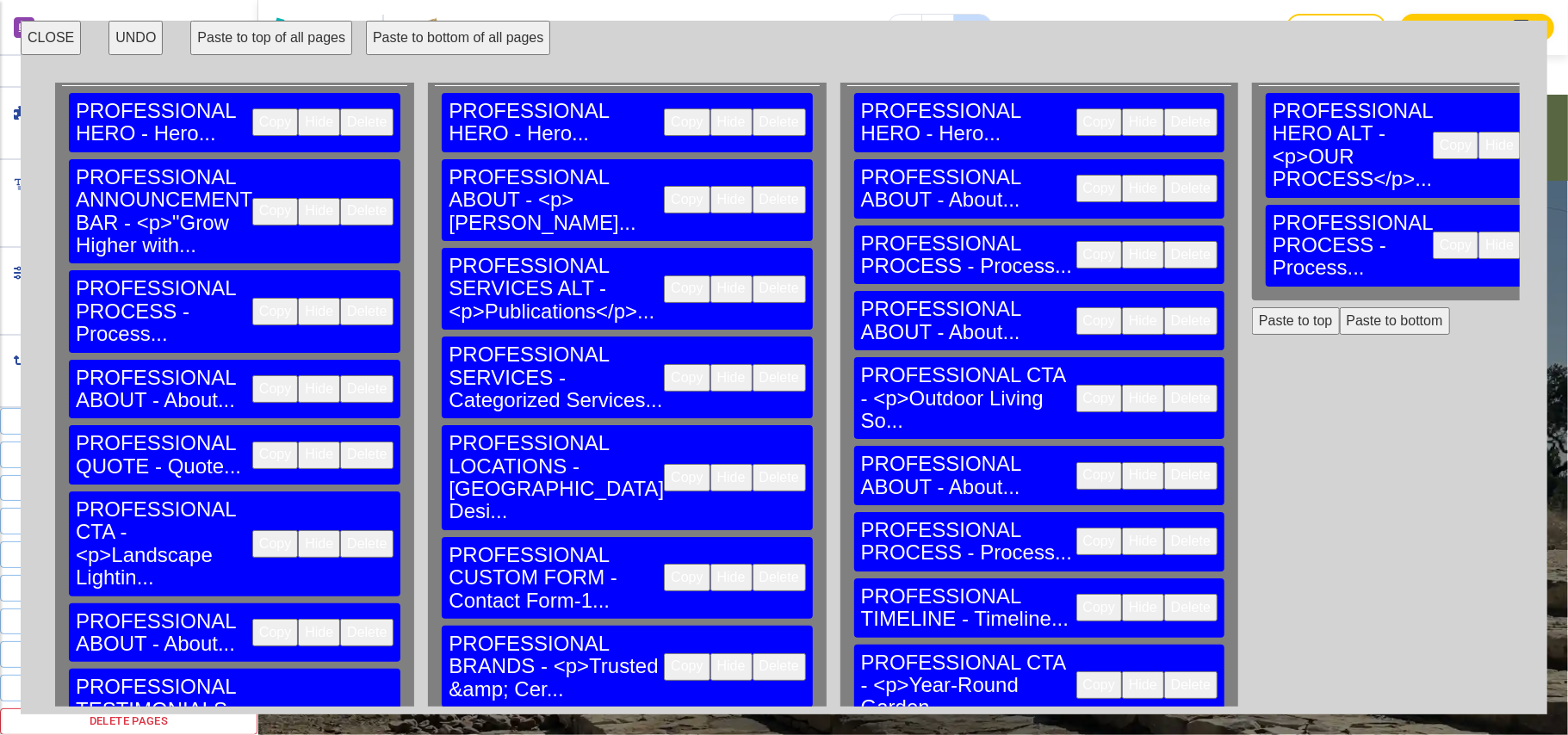
scroll to position [0, 0]
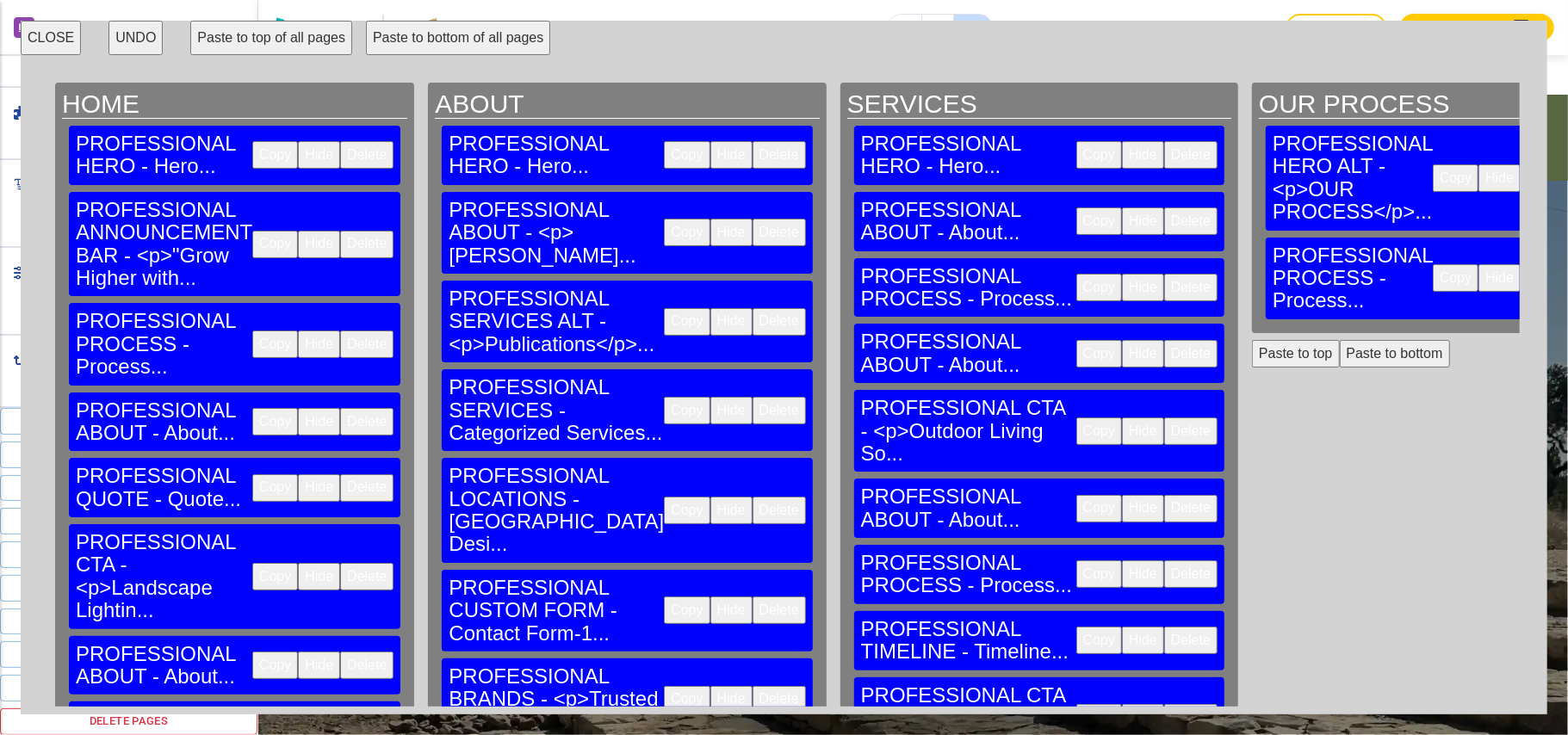
drag, startPoint x: 1201, startPoint y: 304, endPoint x: 949, endPoint y: 458, distance: 295.3
click at [1340, 340] on button "Paste to bottom" at bounding box center [1395, 354] width 110 height 27
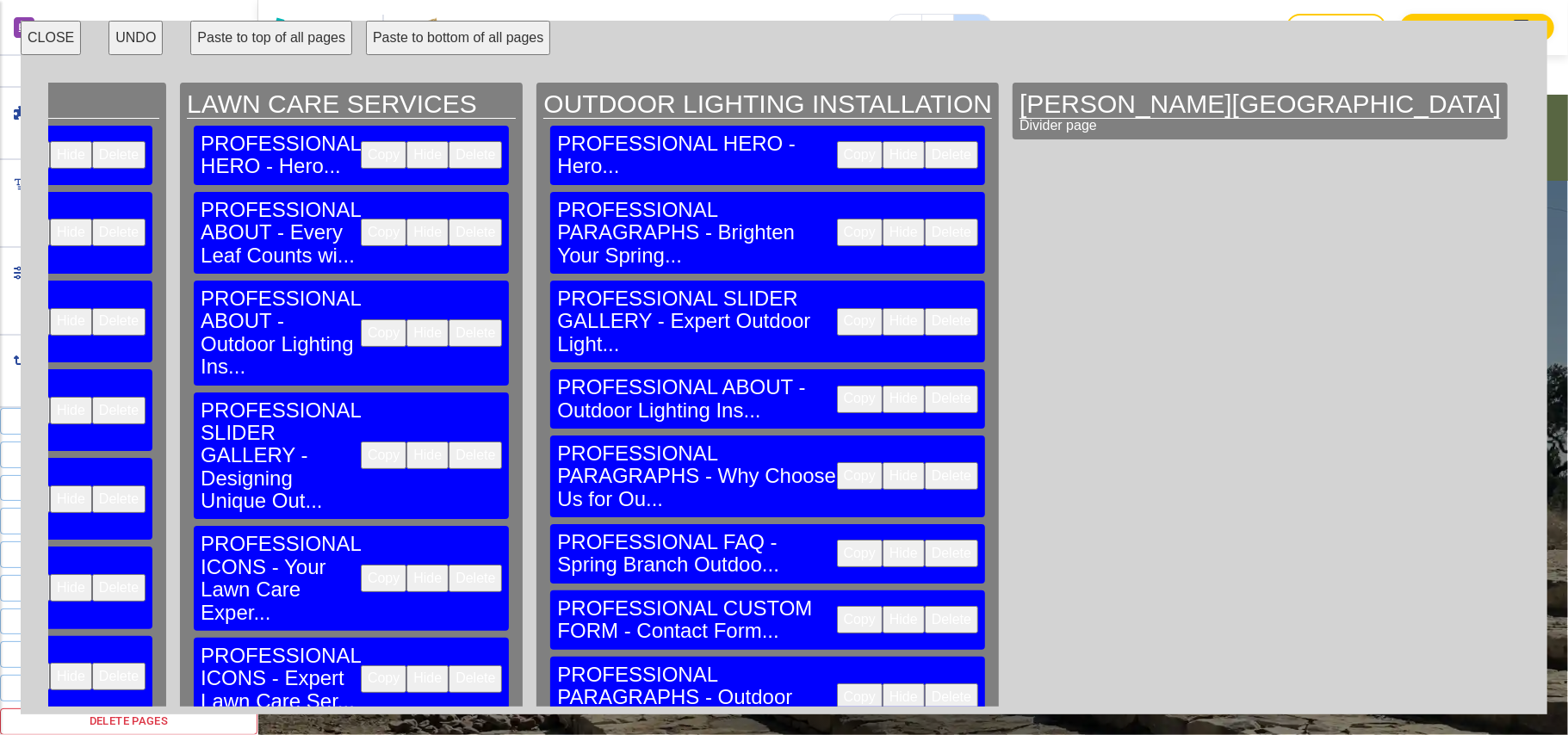
scroll to position [0, 56229]
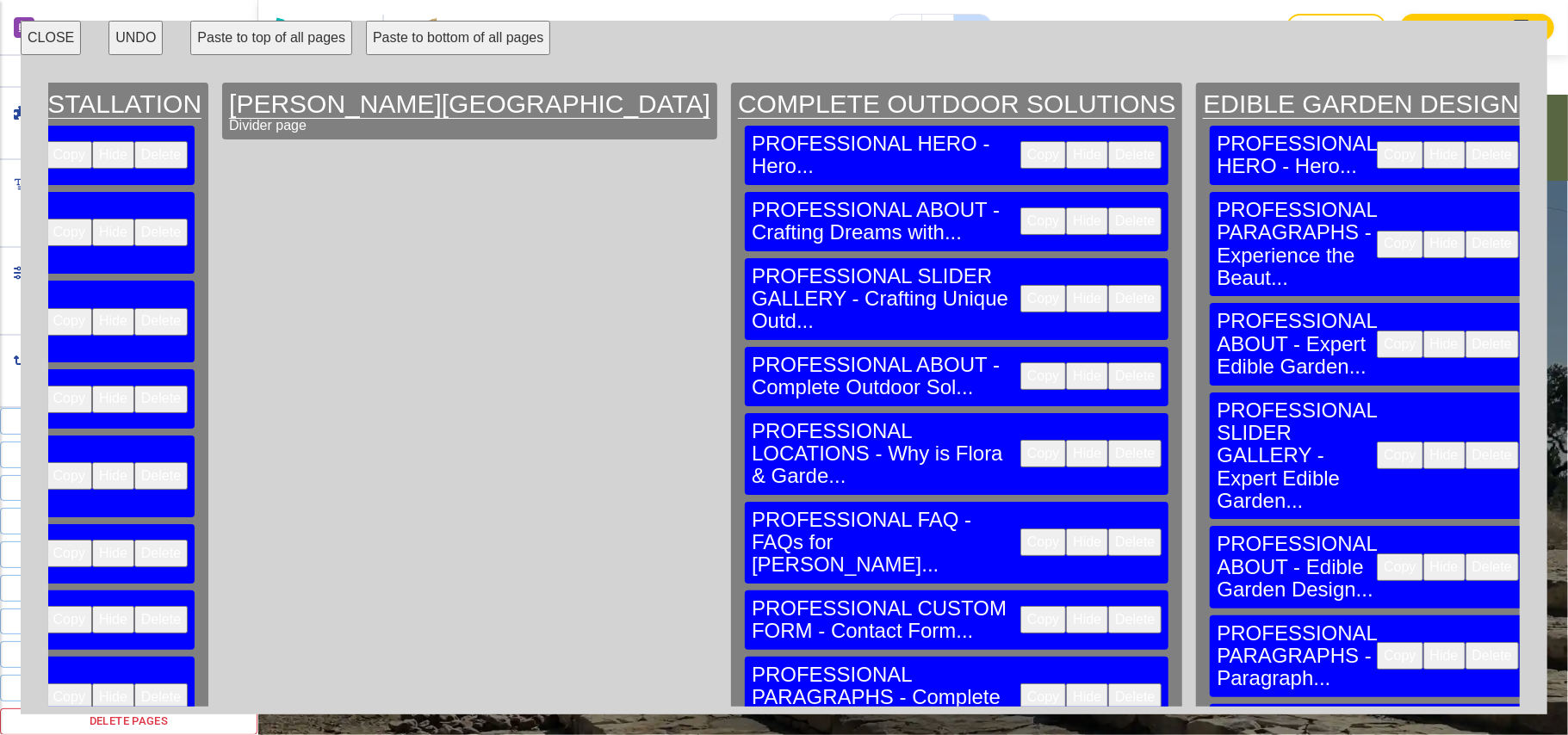
scroll to position [0, 56229]
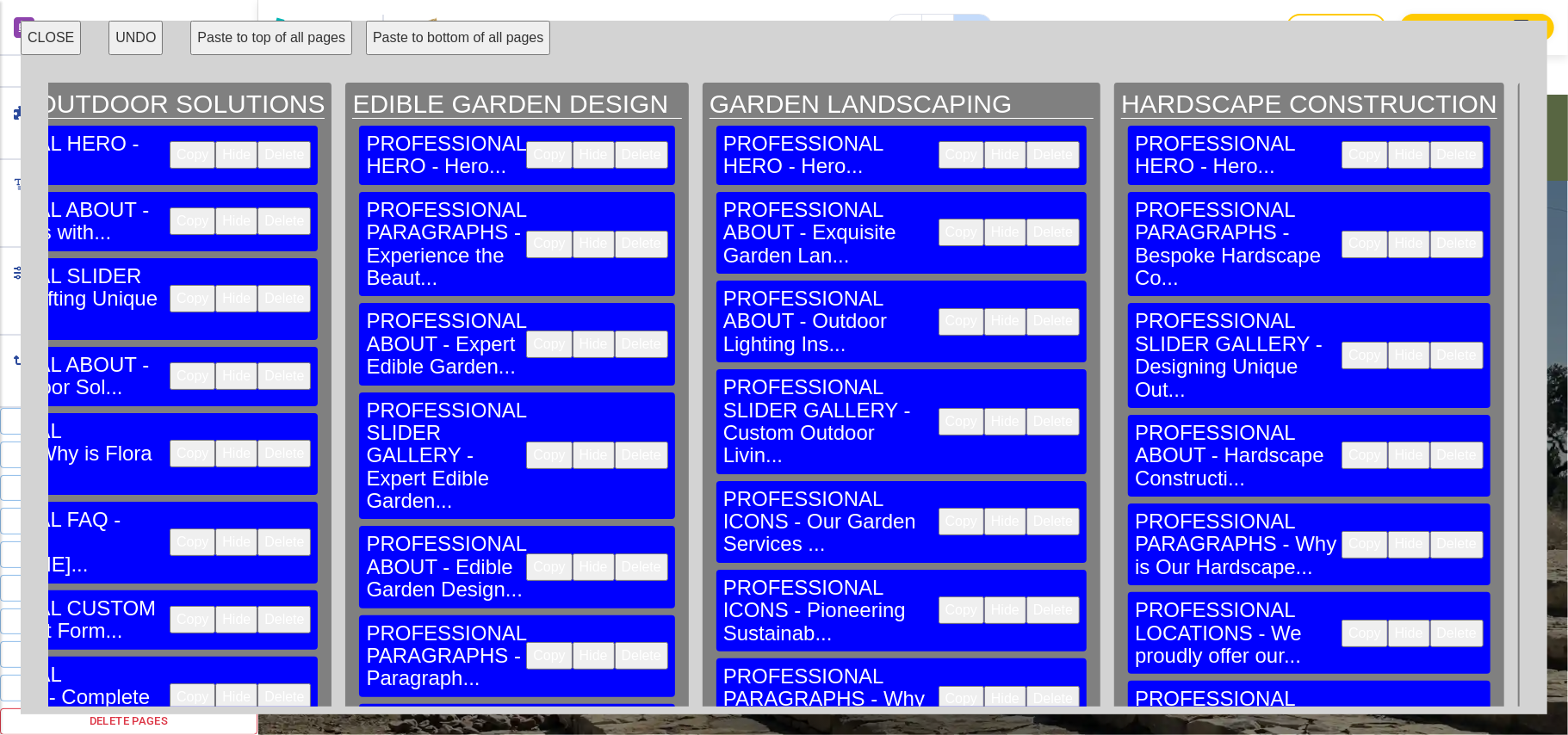
click at [46, 41] on button "CLOSE" at bounding box center [51, 37] width 60 height 34
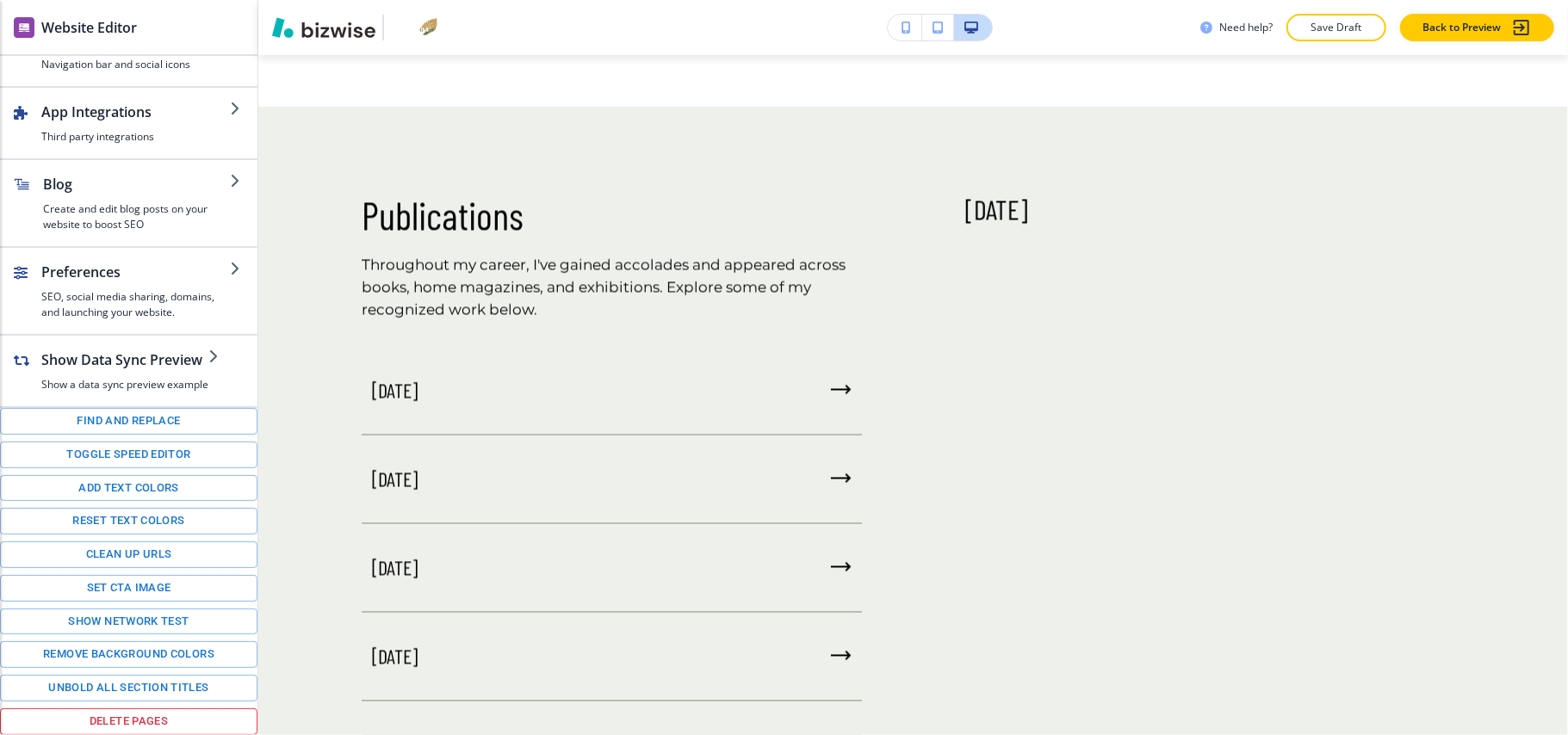
scroll to position [2850, 0]
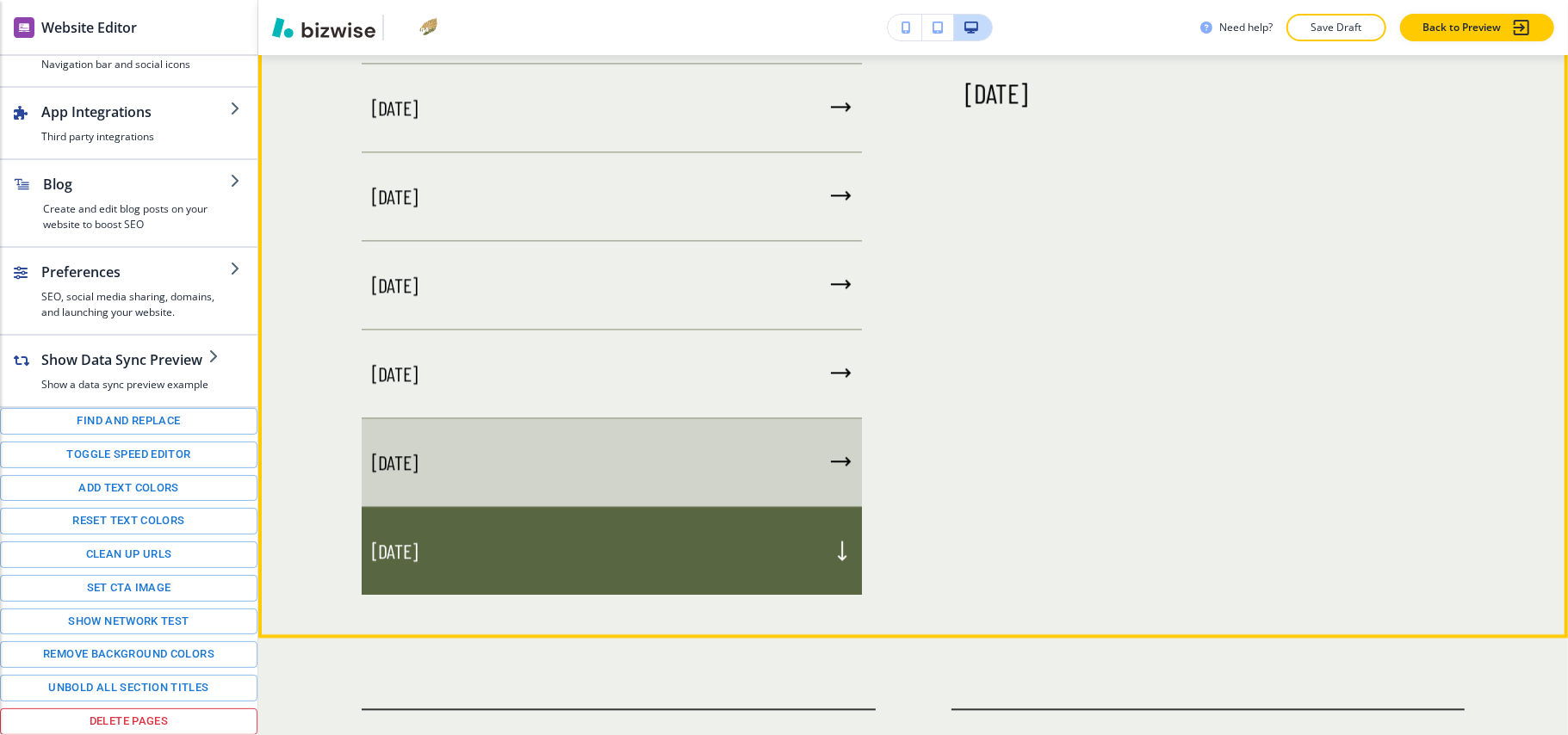
click at [510, 455] on div "May 2024" at bounding box center [611, 462] width 500 height 89
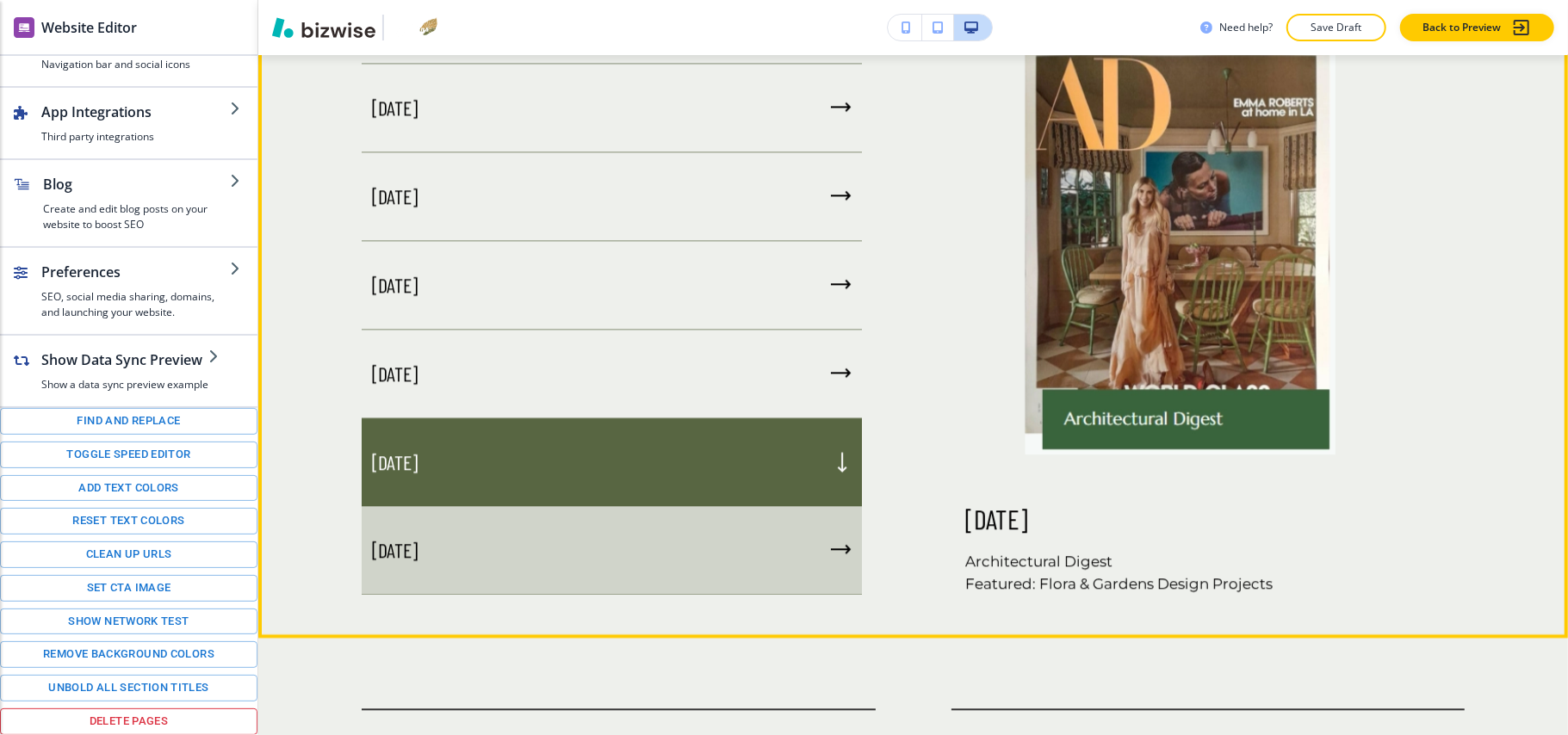
click at [524, 530] on div "June 2022" at bounding box center [611, 550] width 500 height 89
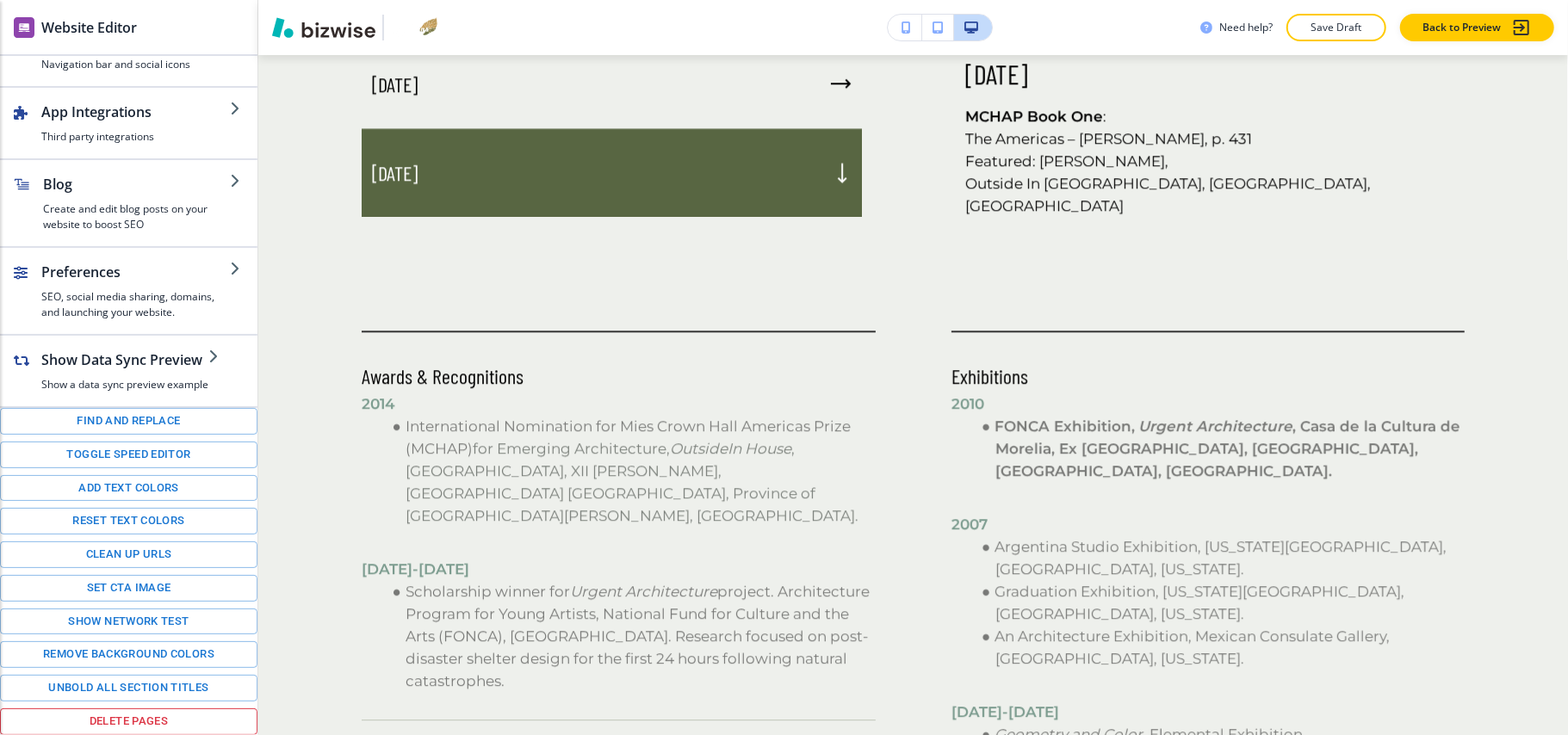
scroll to position [3195, 0]
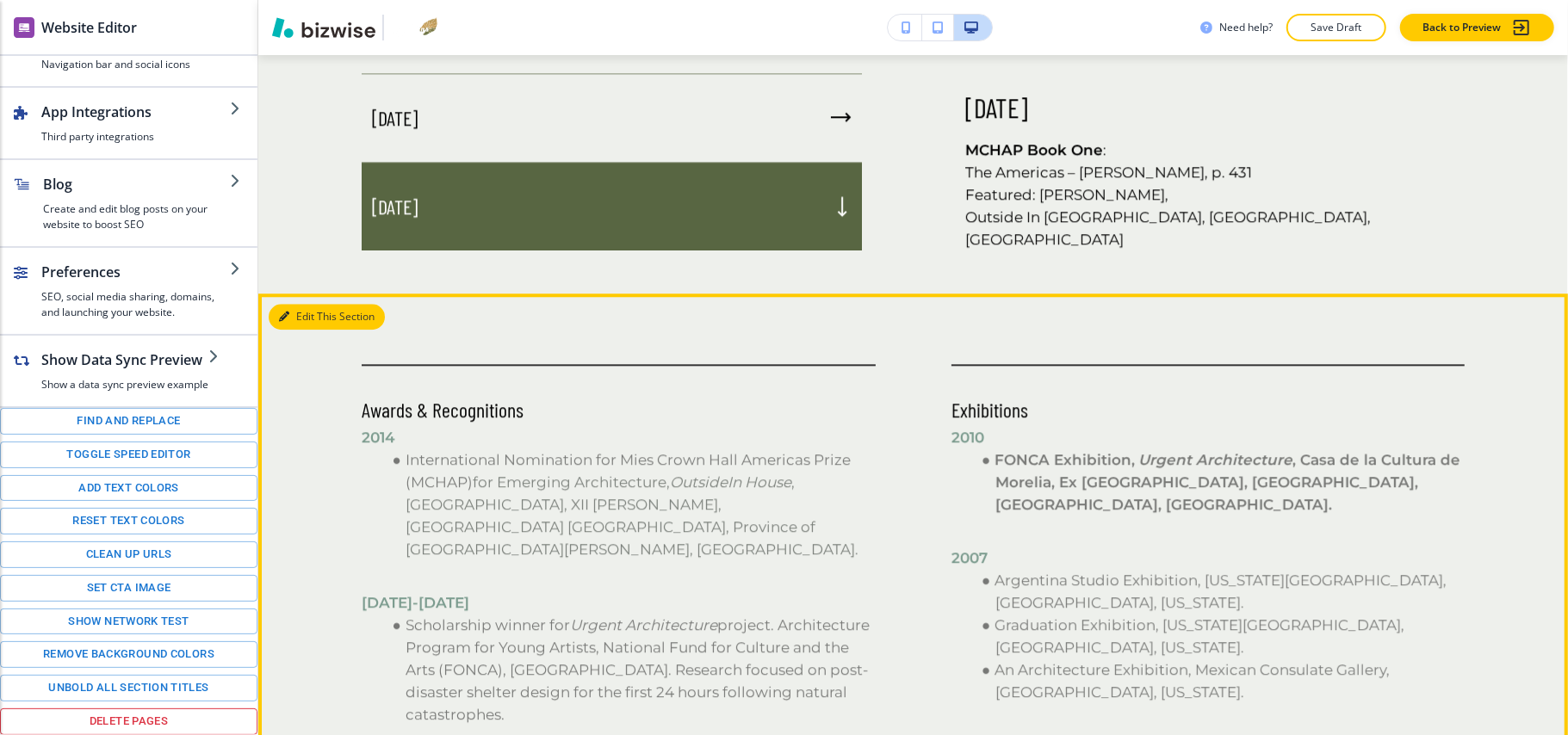
click at [293, 304] on button "Edit This Section" at bounding box center [326, 317] width 116 height 26
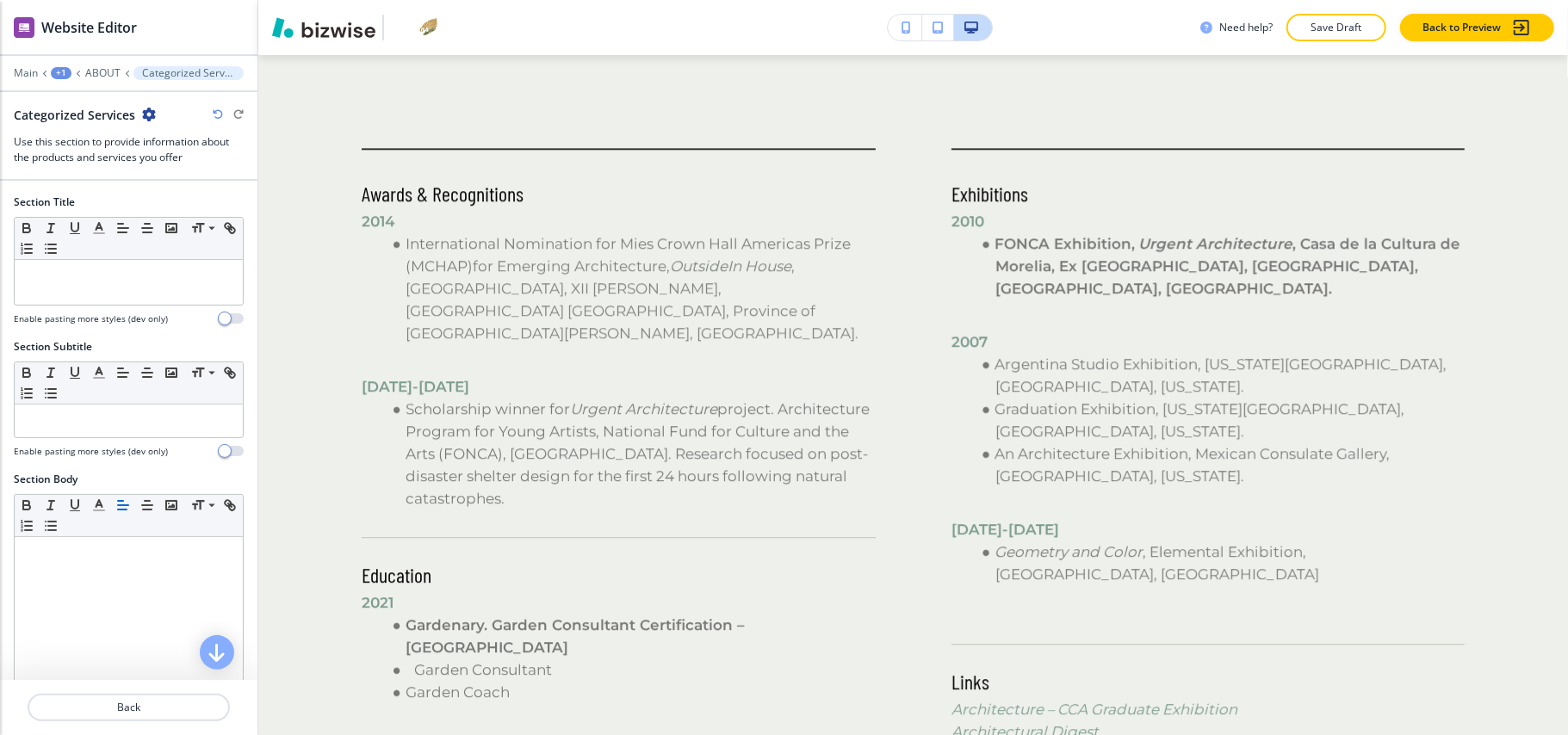
scroll to position [3415, 0]
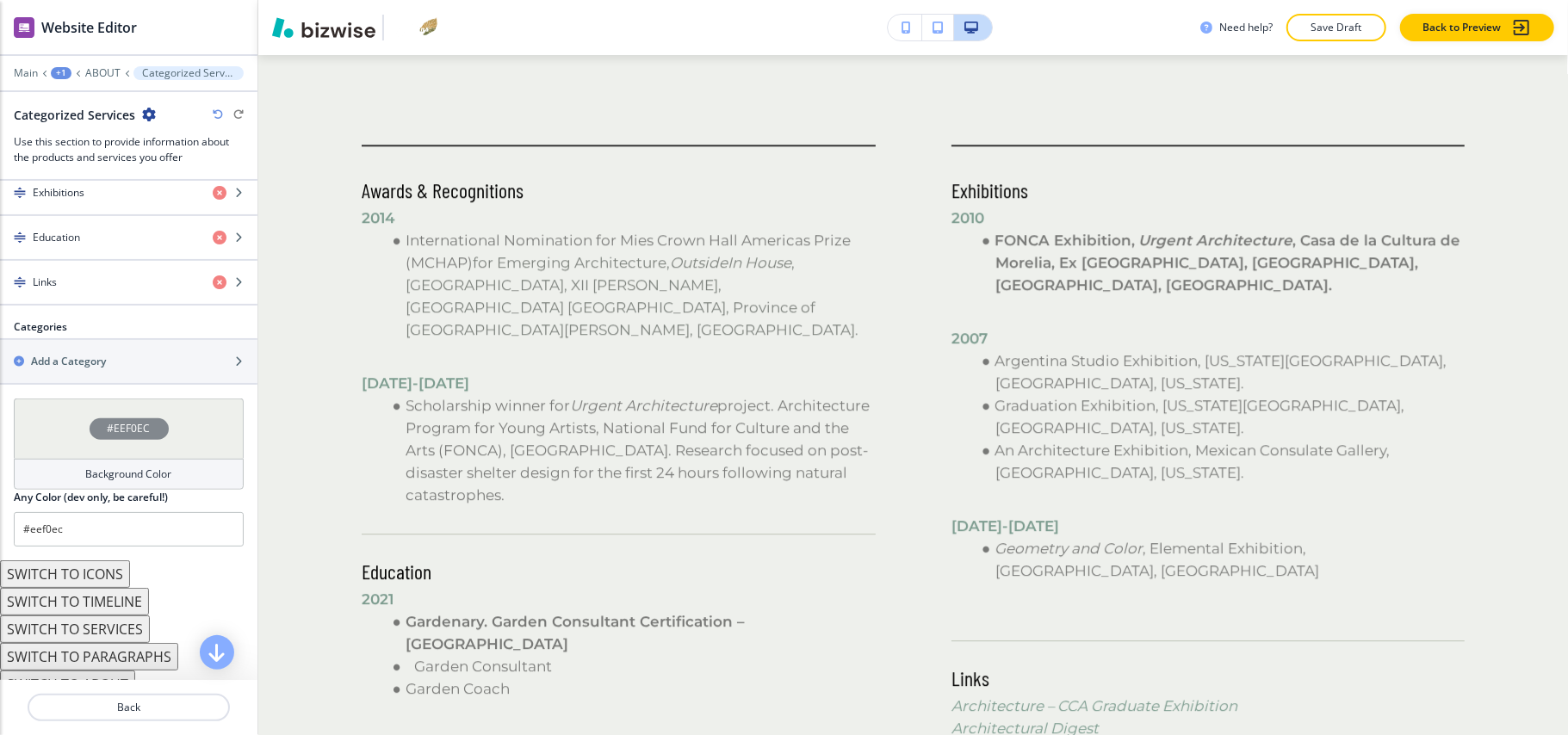
click at [62, 434] on div "#EEF0EC" at bounding box center [129, 429] width 230 height 60
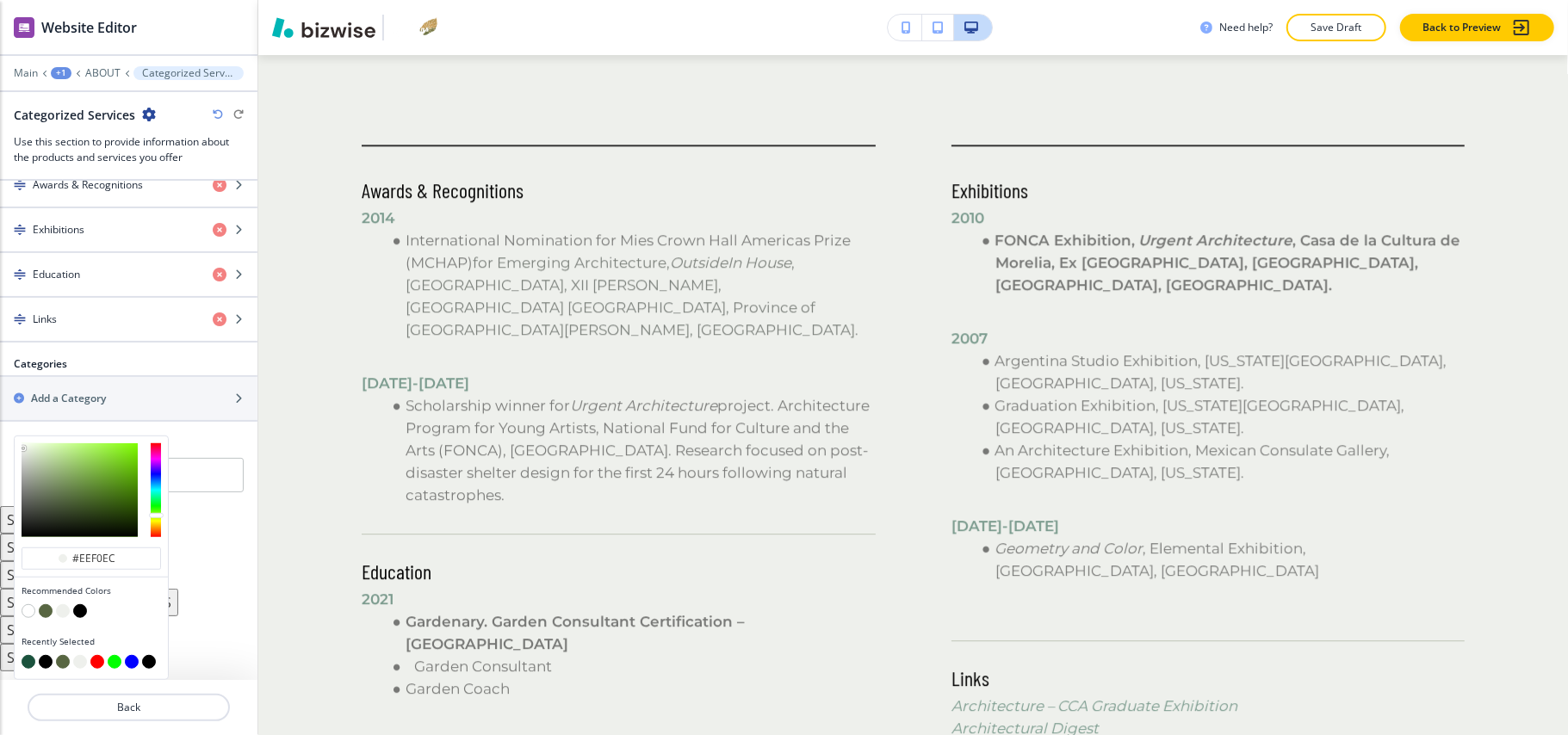
click at [15, 610] on div "Recommended Colors" at bounding box center [91, 603] width 153 height 51
click at [24, 607] on button "button" at bounding box center [28, 611] width 14 height 14
type input "#FFFFFF"
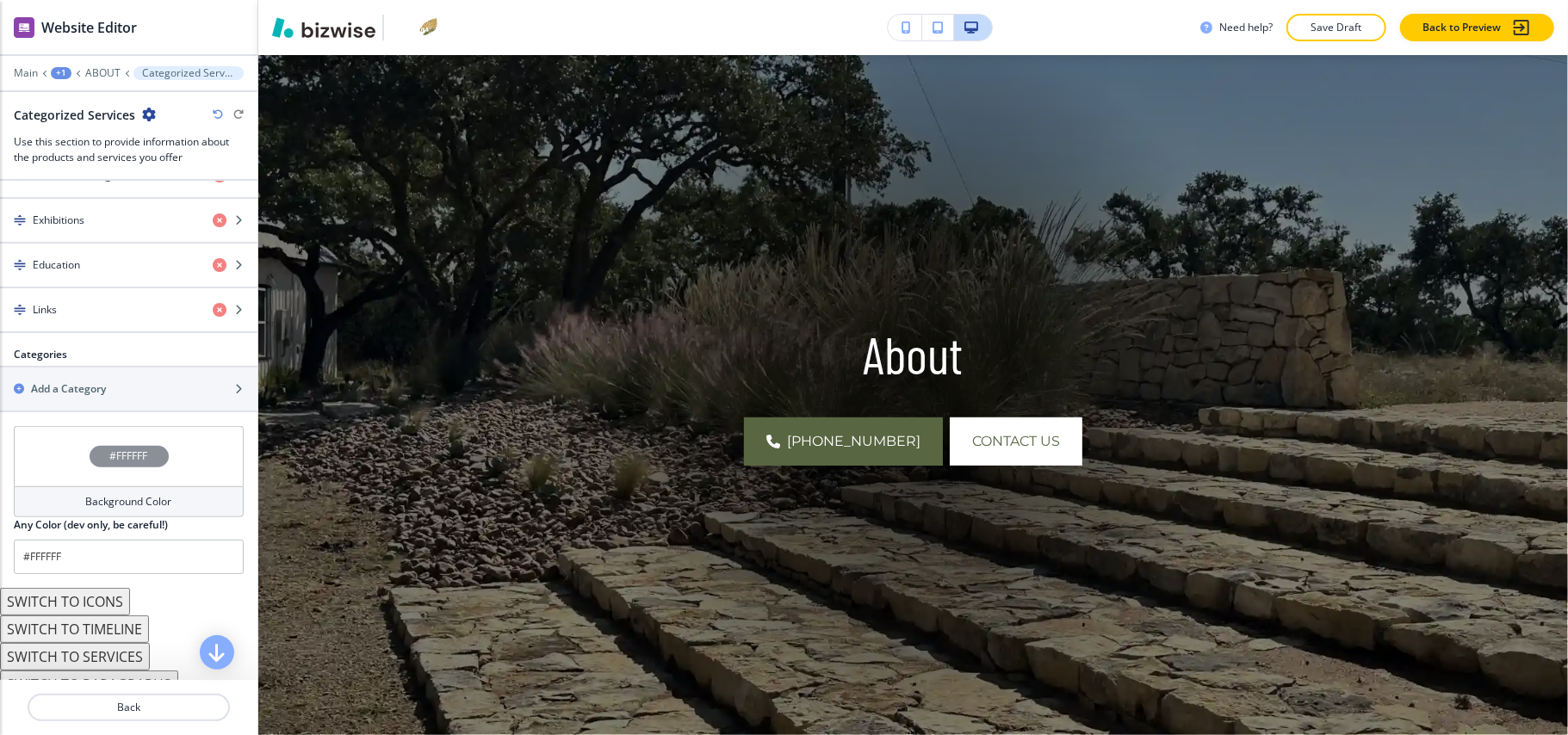
scroll to position [0, 0]
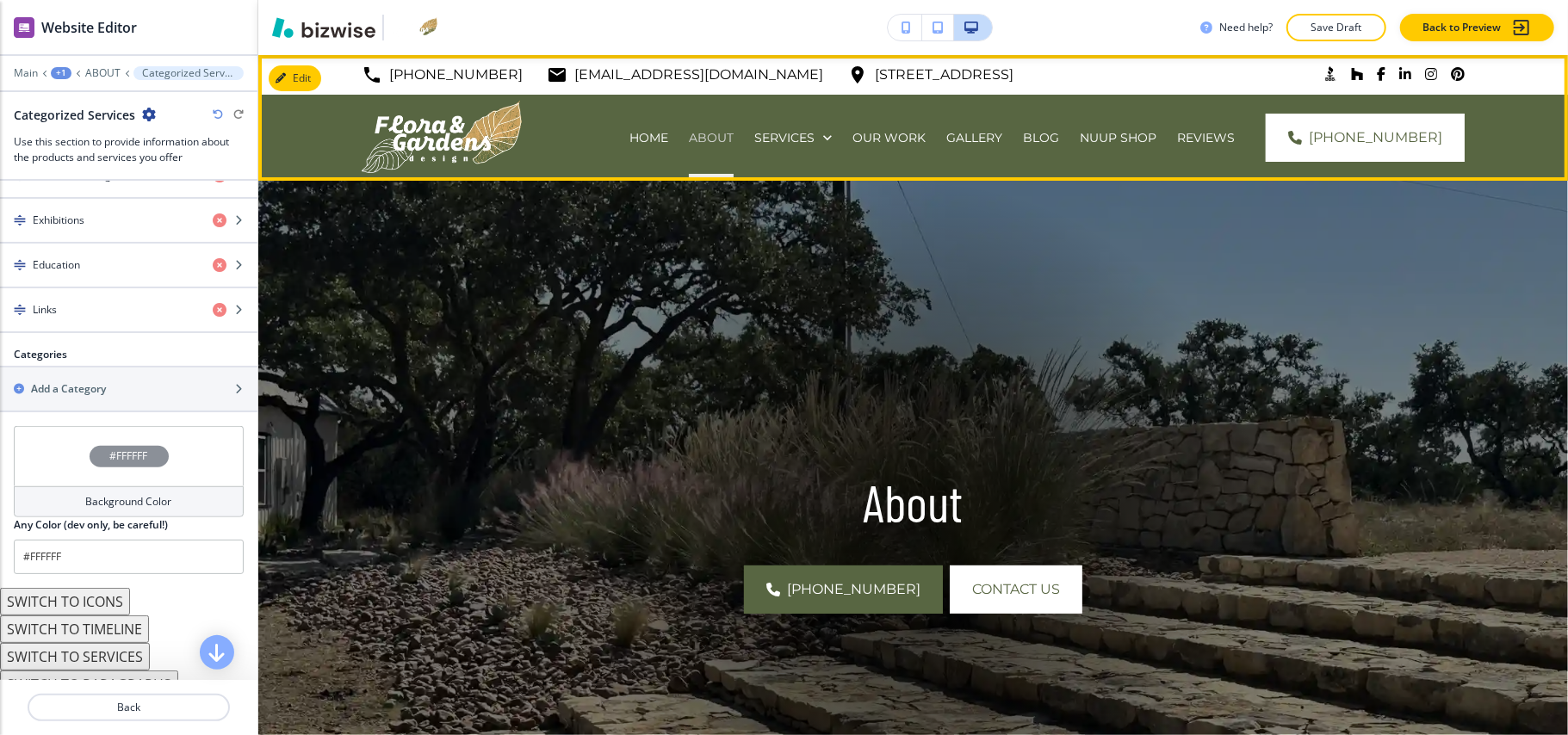
click at [689, 139] on p "ABOUT" at bounding box center [711, 138] width 45 height 18
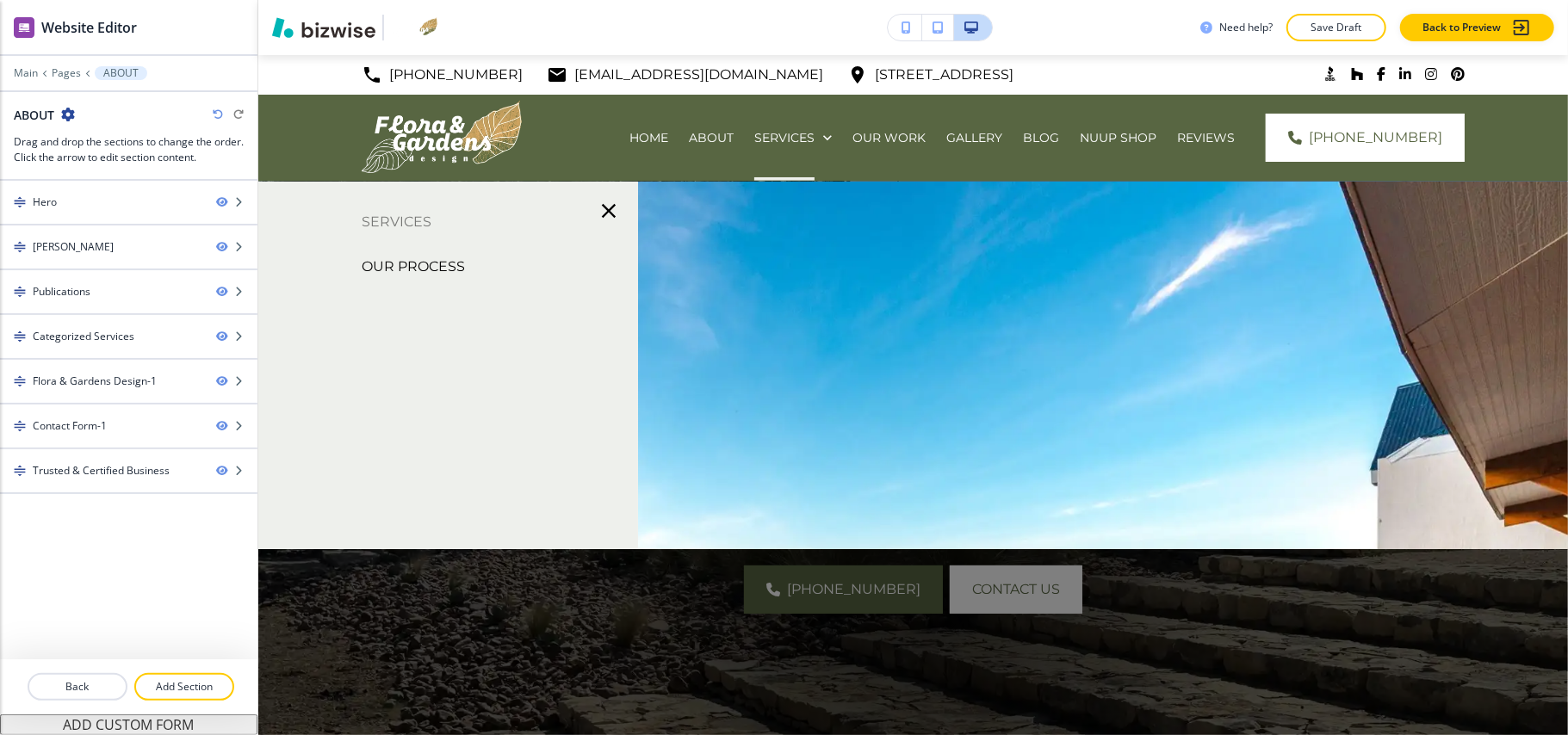
click at [606, 215] on icon "button" at bounding box center [608, 211] width 24 height 24
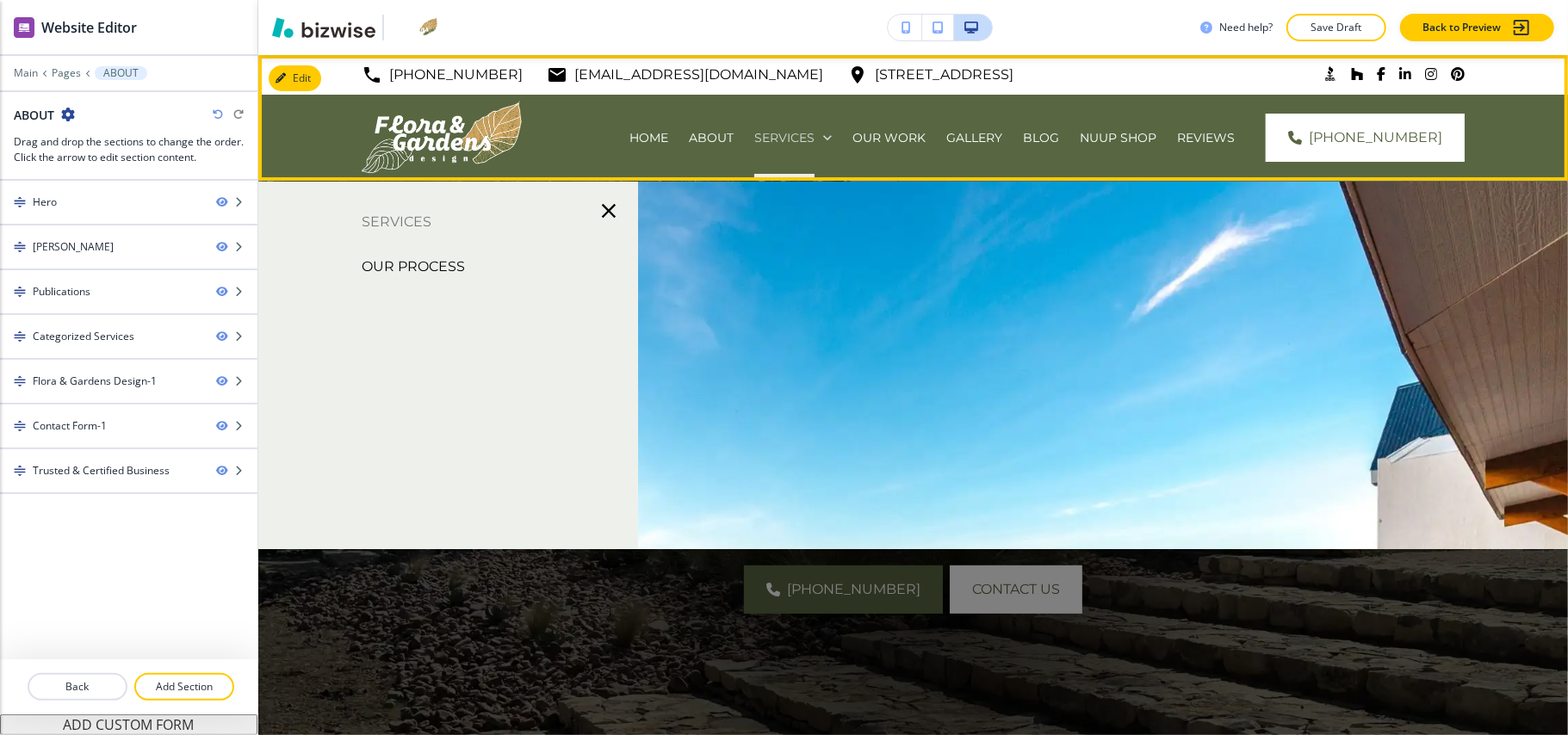
click at [770, 133] on p "SERVICES" at bounding box center [784, 138] width 60 height 18
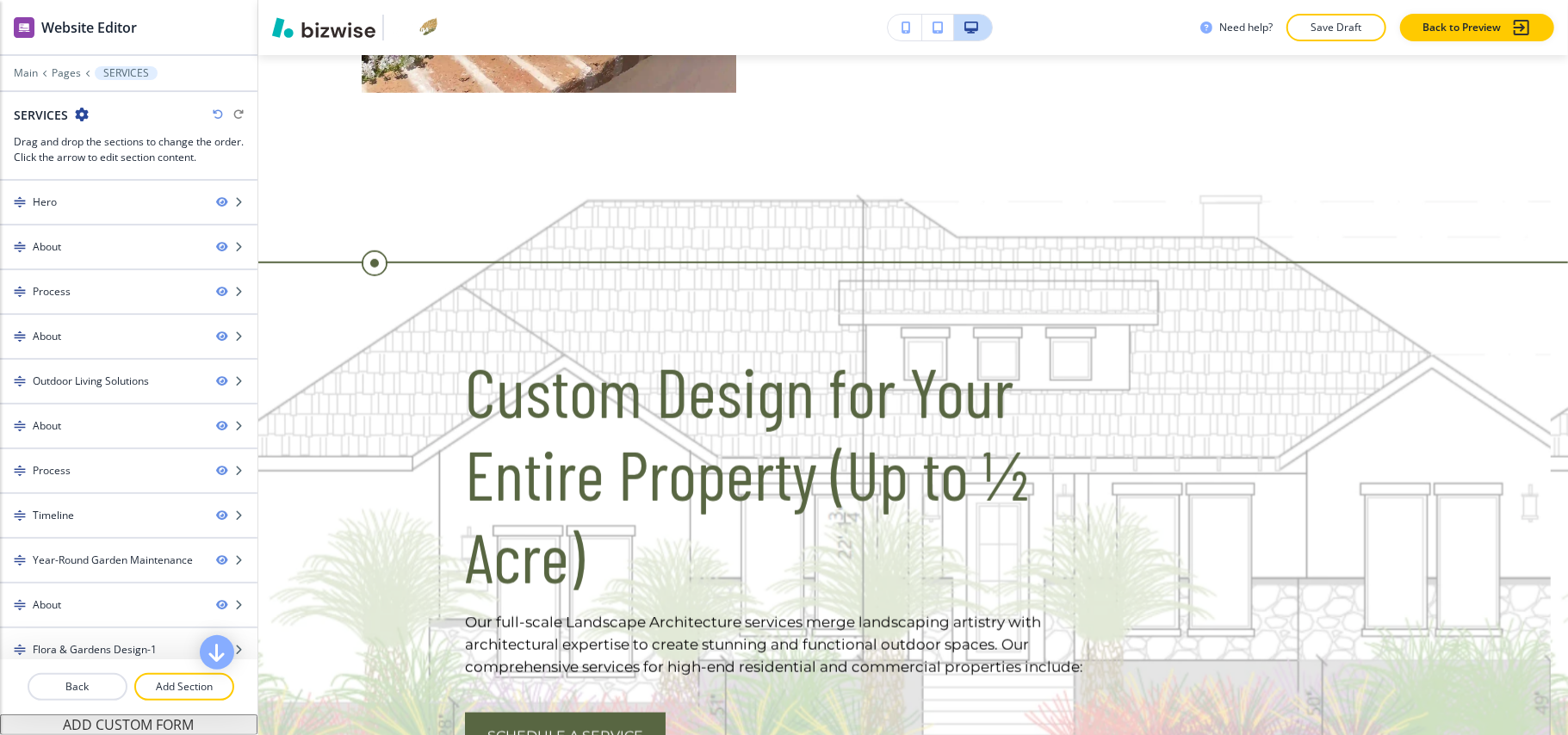
scroll to position [1105, 0]
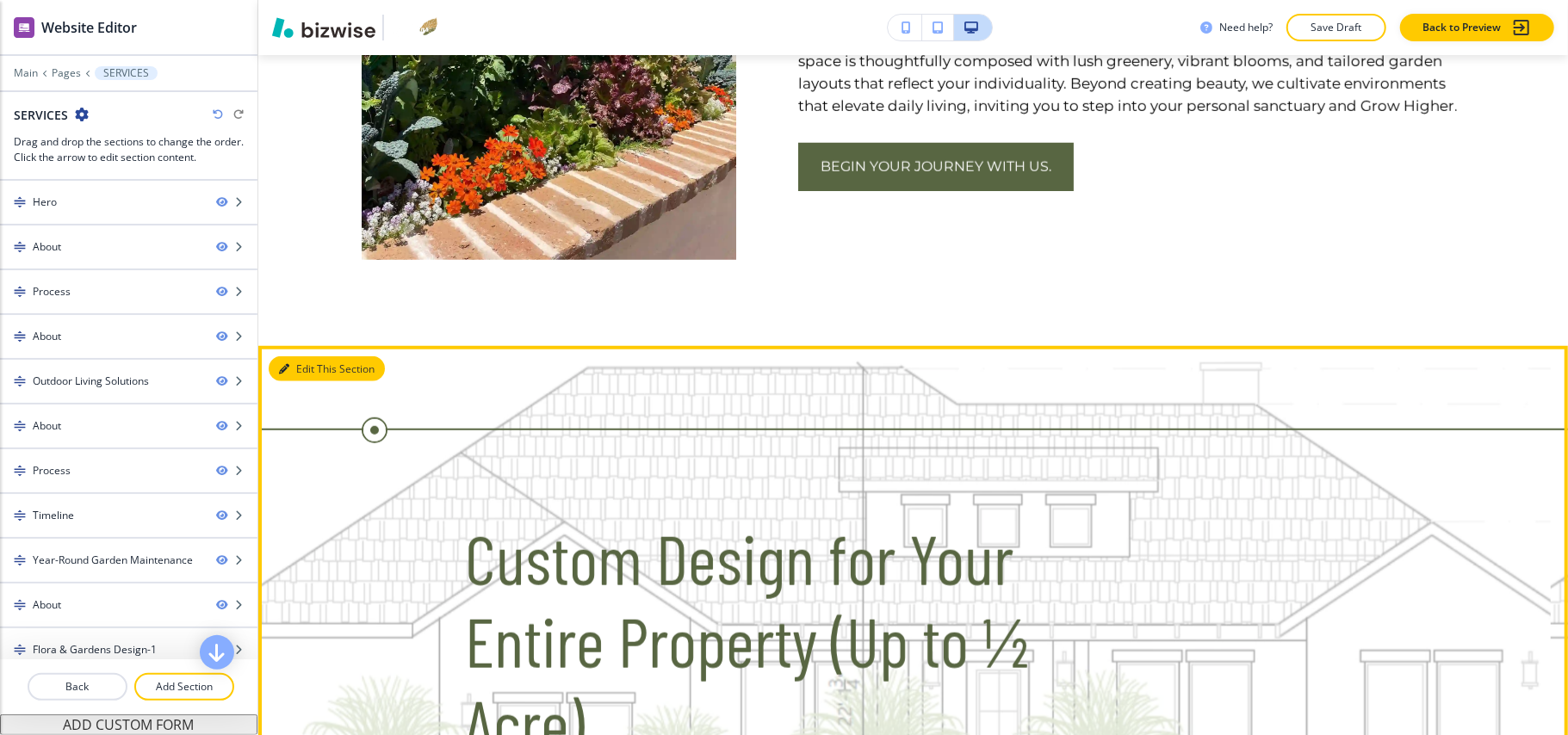
click at [287, 365] on icon "button" at bounding box center [284, 369] width 11 height 11
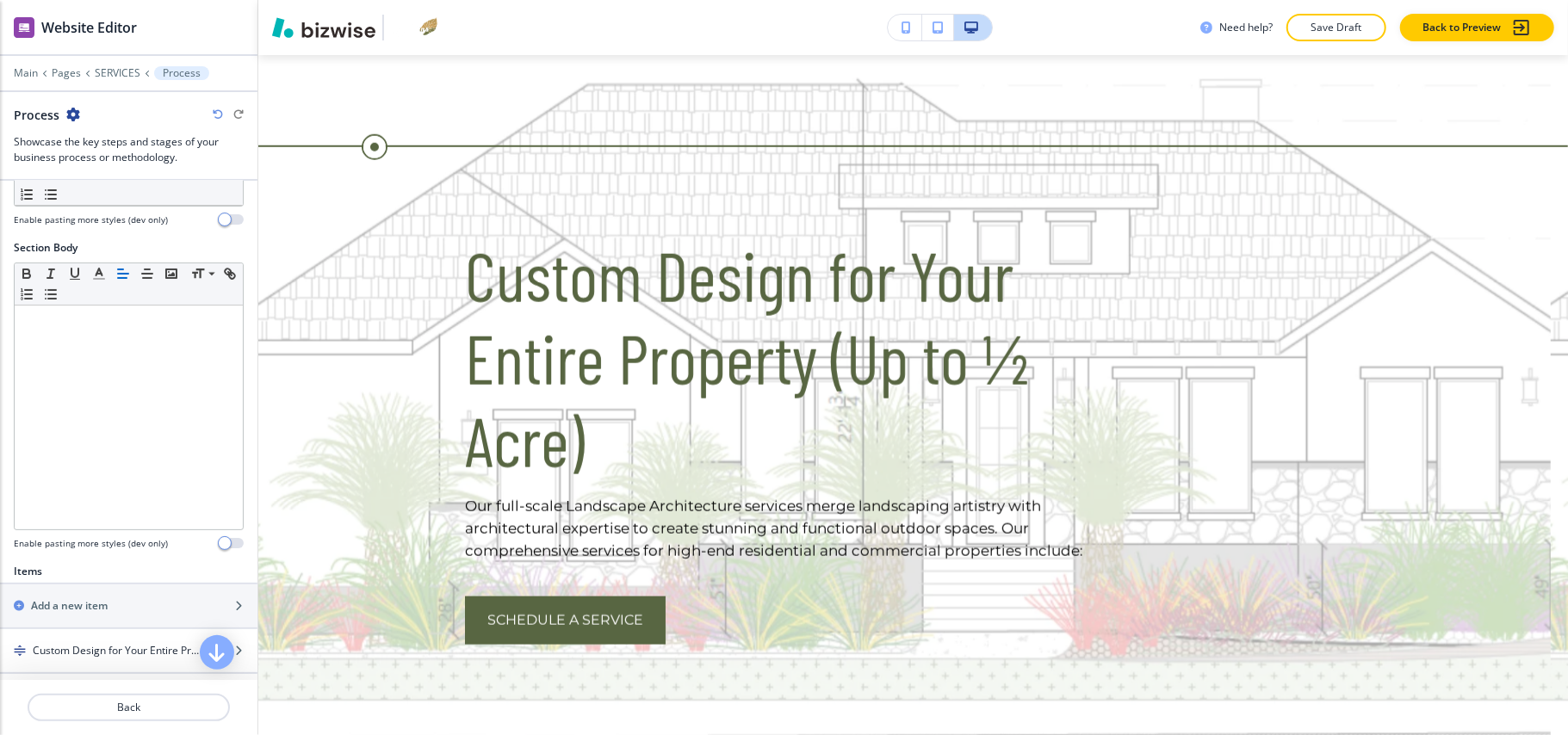
scroll to position [435, 0]
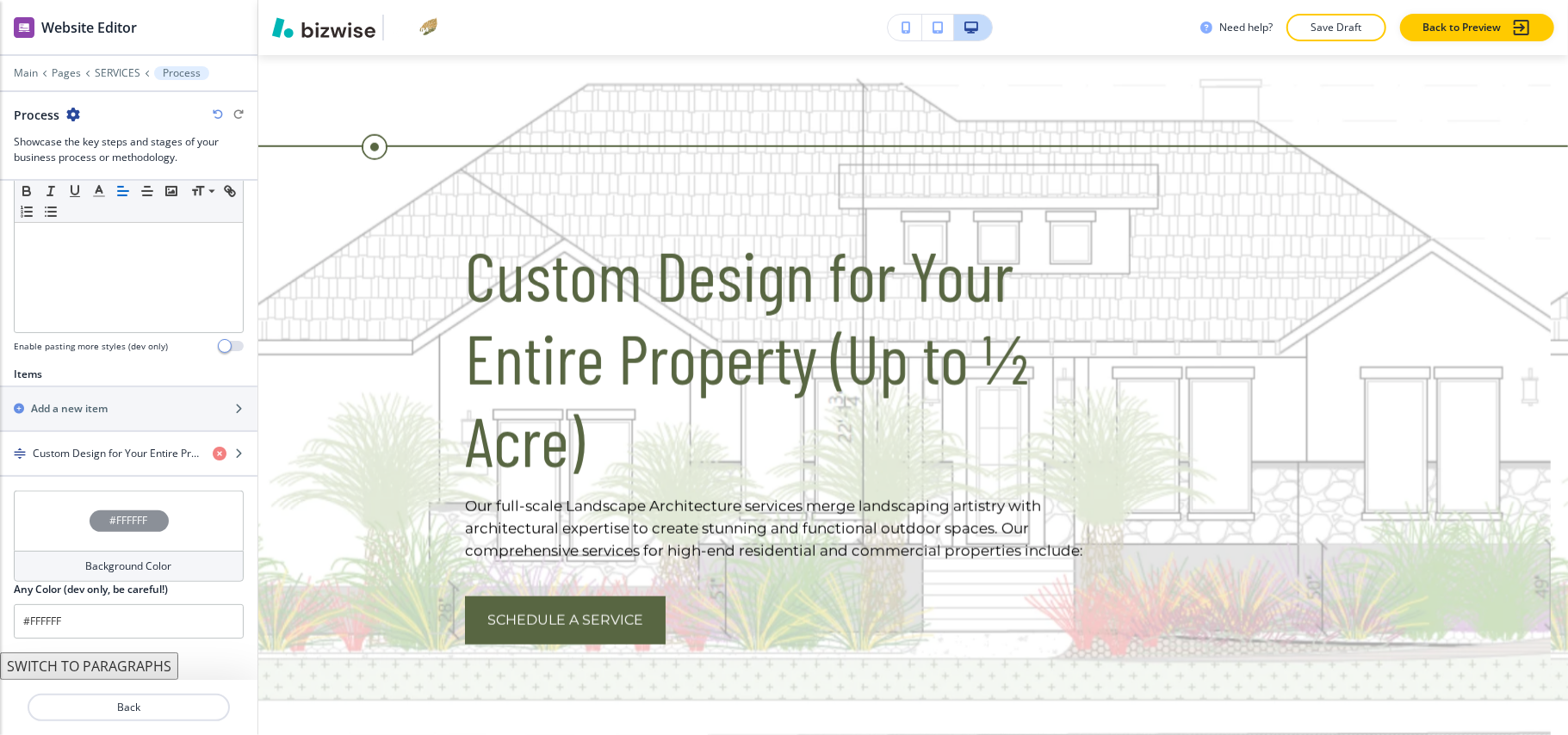
click at [54, 512] on div "#FFFFFF" at bounding box center [129, 522] width 230 height 60
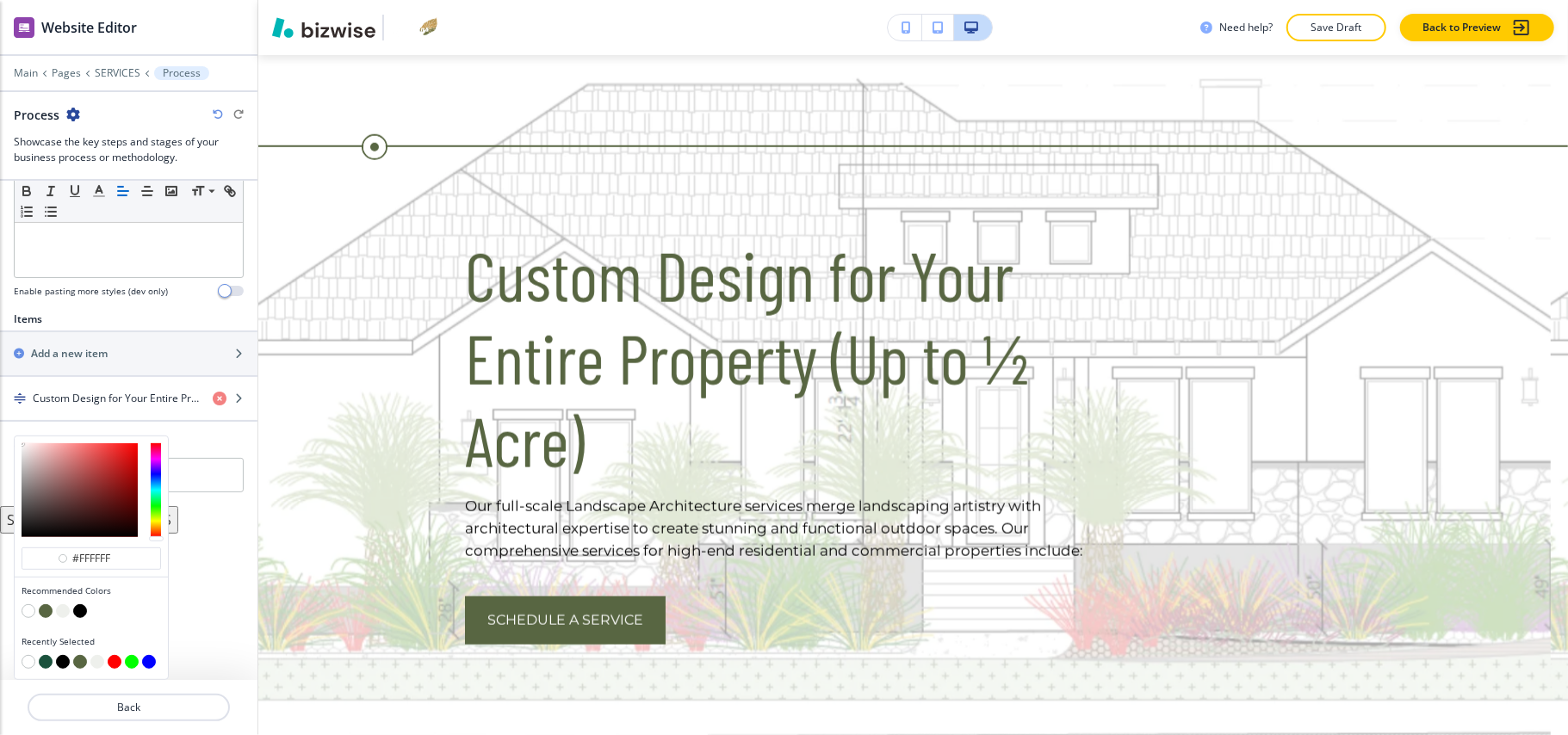
click at [79, 610] on button "button" at bounding box center [80, 611] width 14 height 14
type input "#000000"
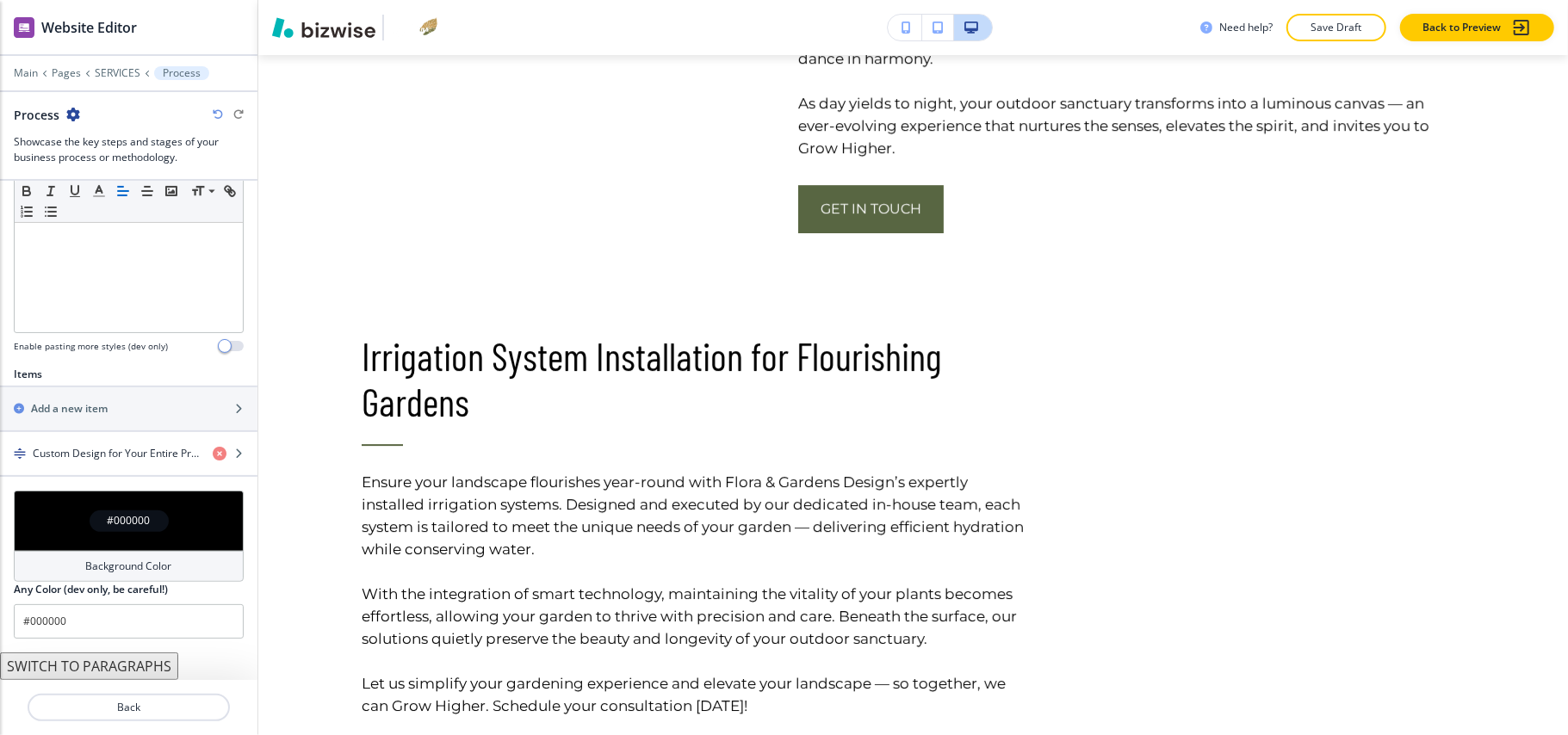
scroll to position [1495, 0]
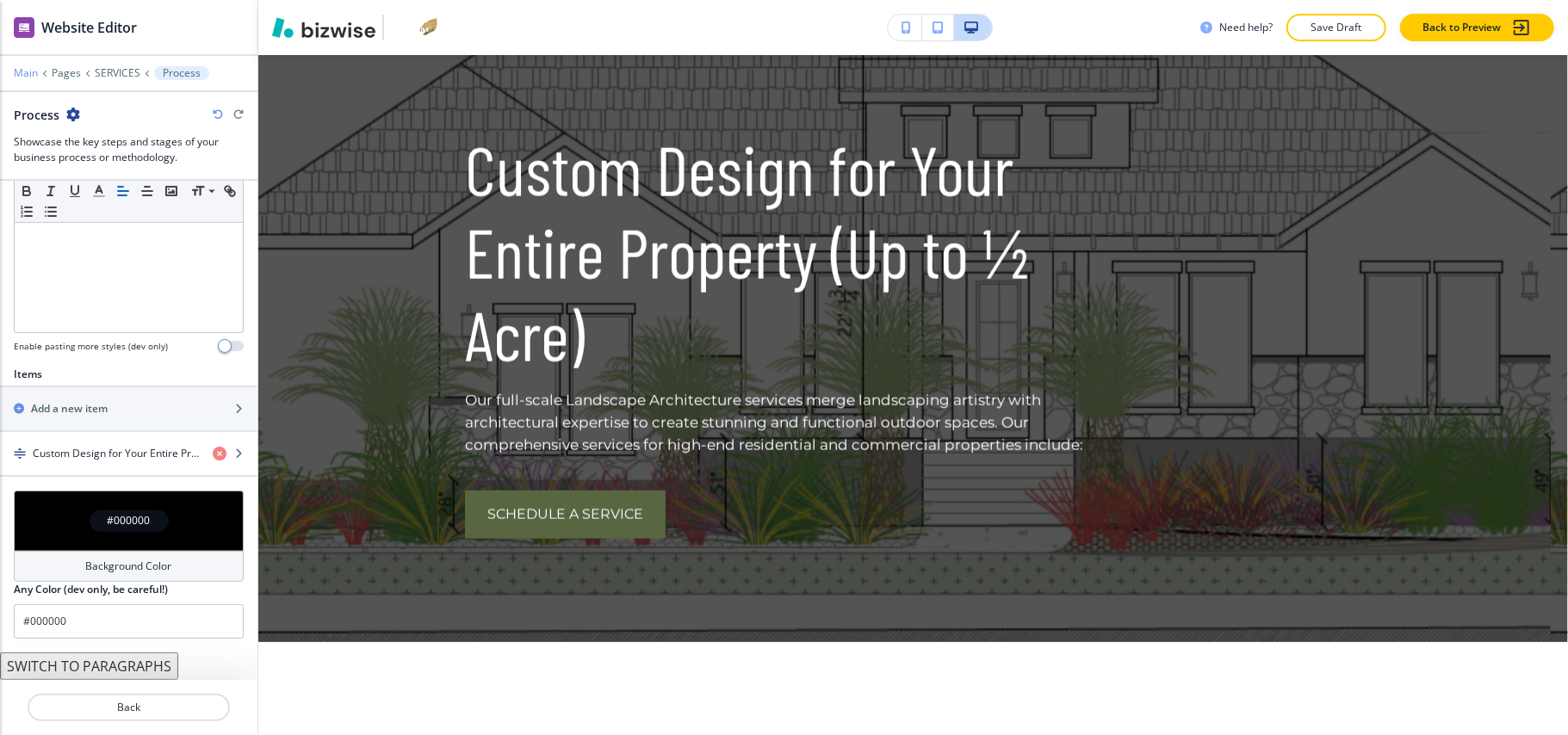
click at [32, 72] on p "Main" at bounding box center [25, 73] width 24 height 12
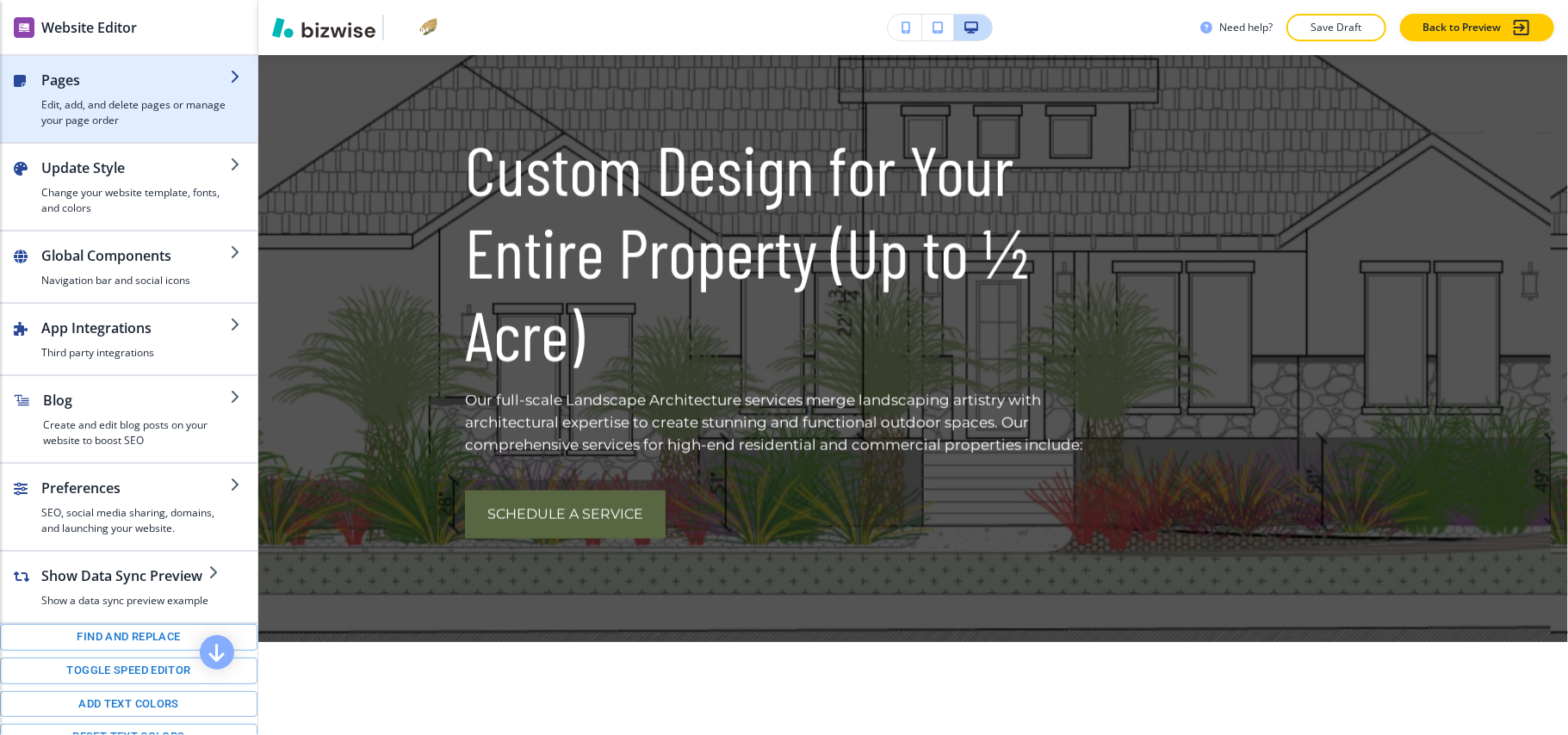
click at [126, 115] on h4 "Edit, add, and delete pages or manage your page order" at bounding box center [134, 113] width 188 height 31
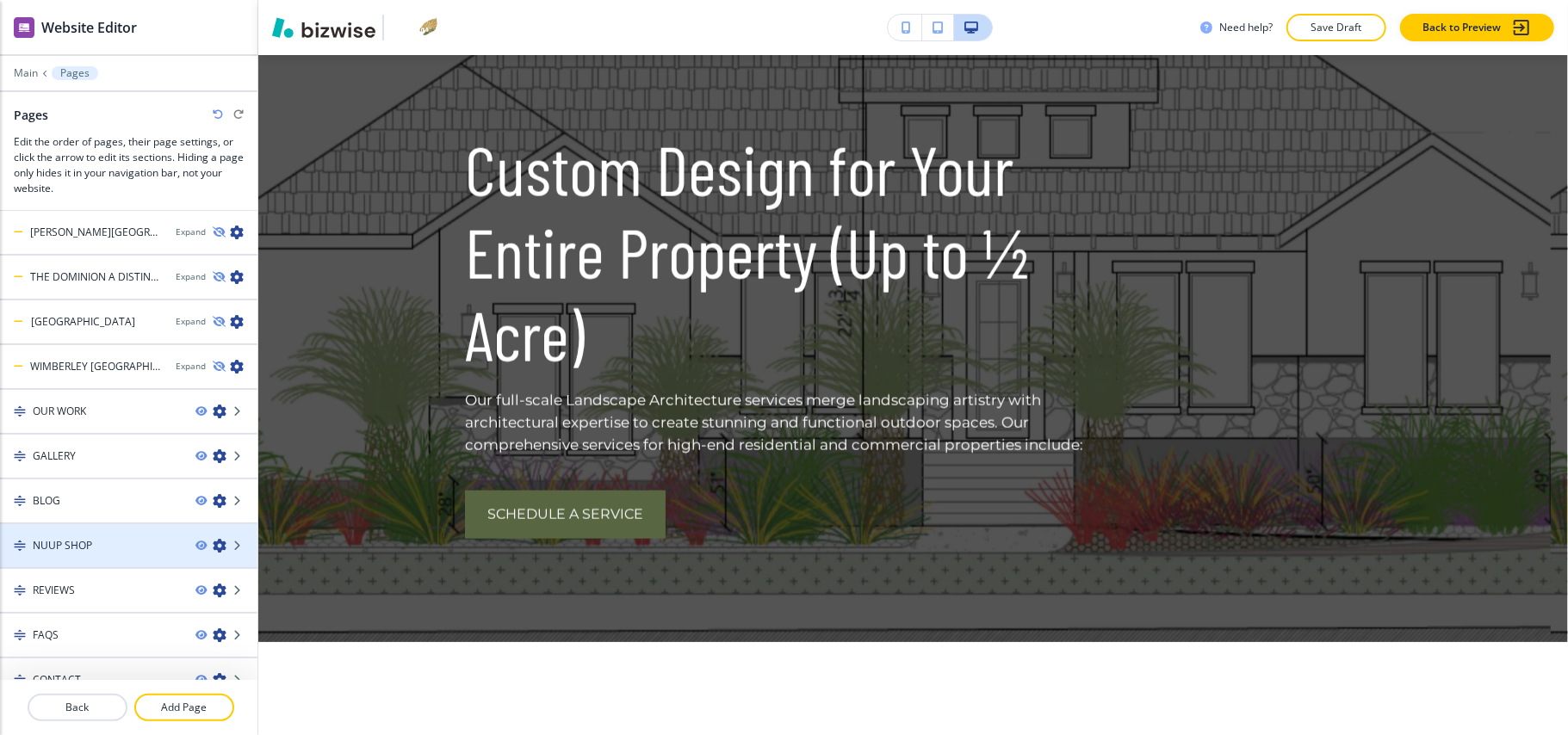
scroll to position [948, 0]
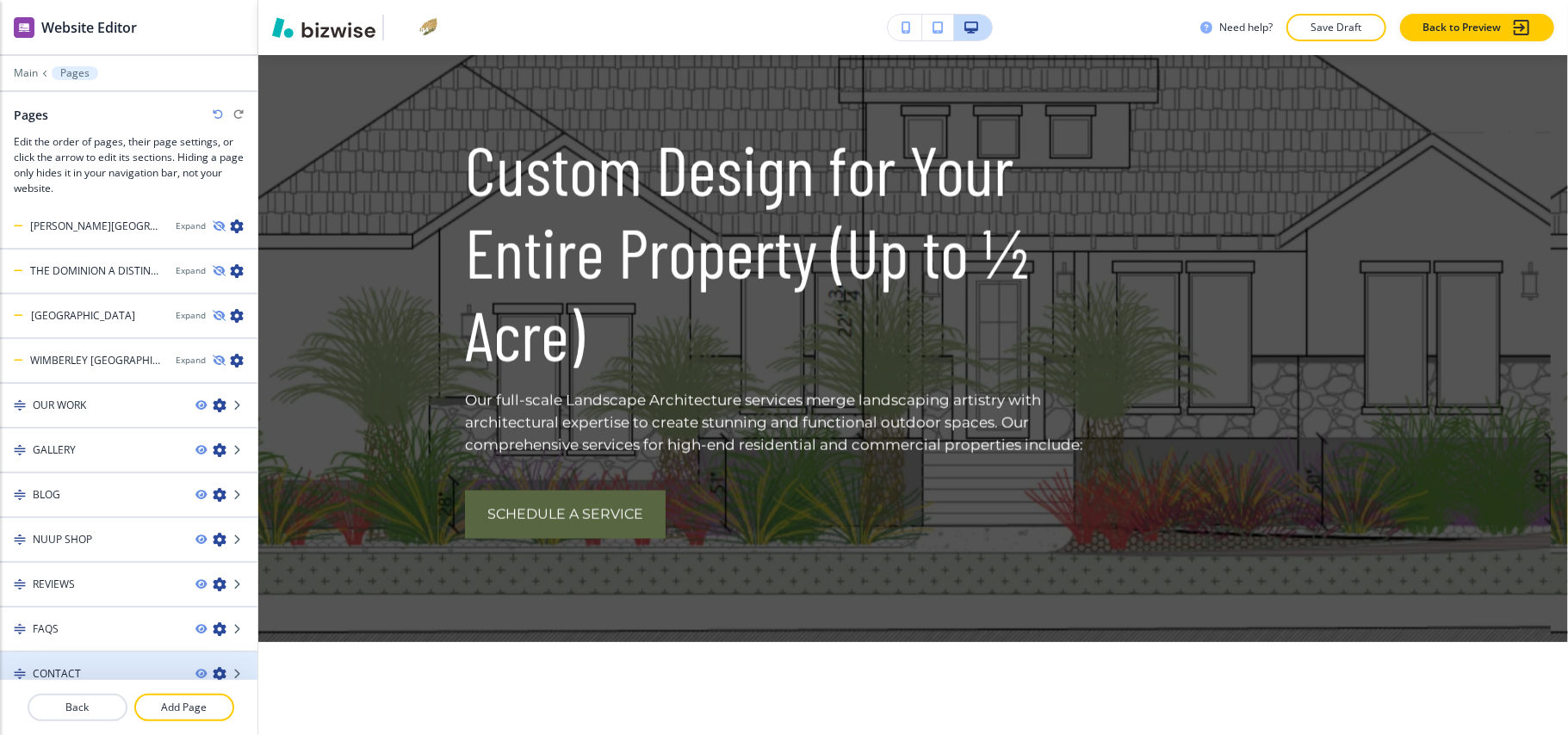
click at [107, 682] on div at bounding box center [129, 689] width 257 height 14
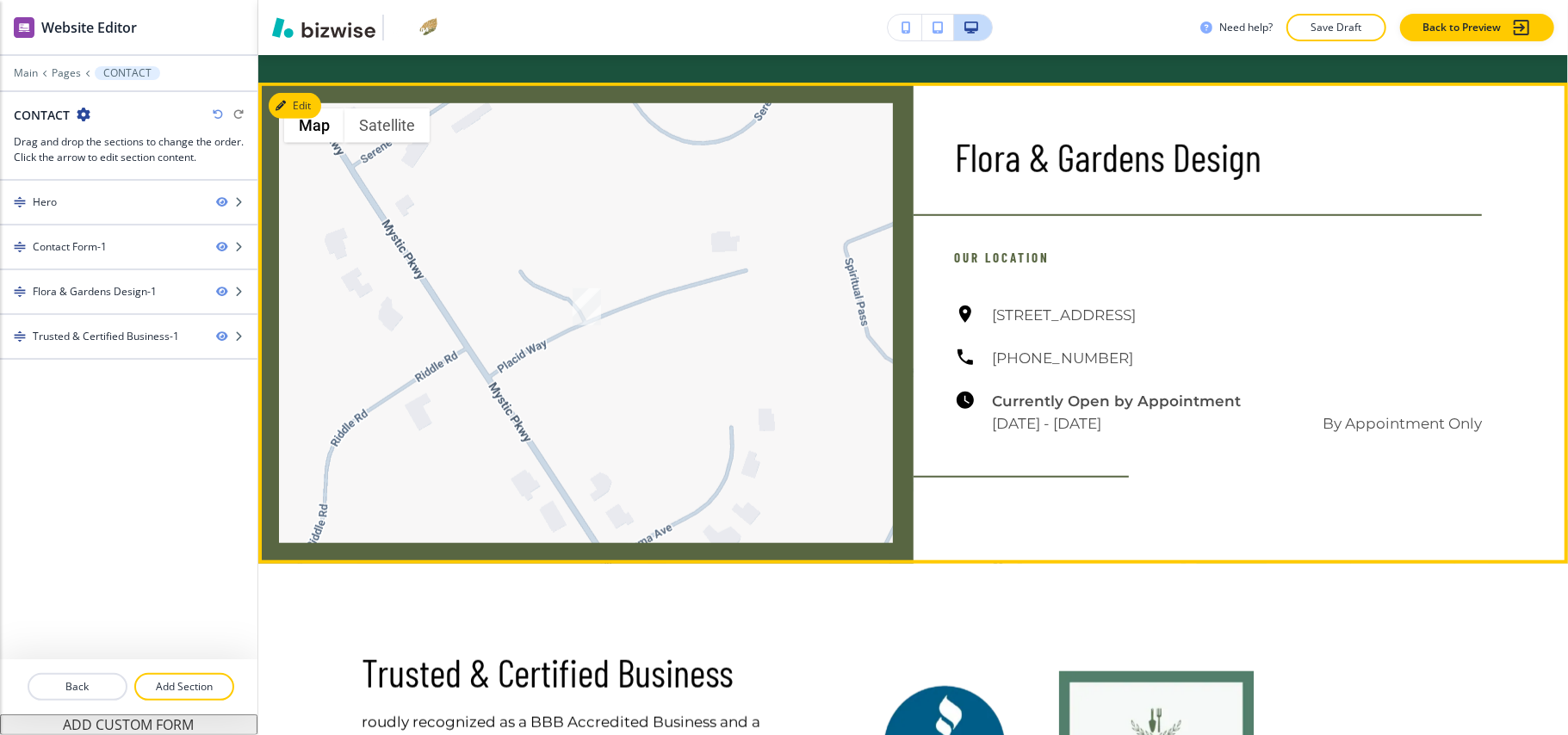
scroll to position [918, 0]
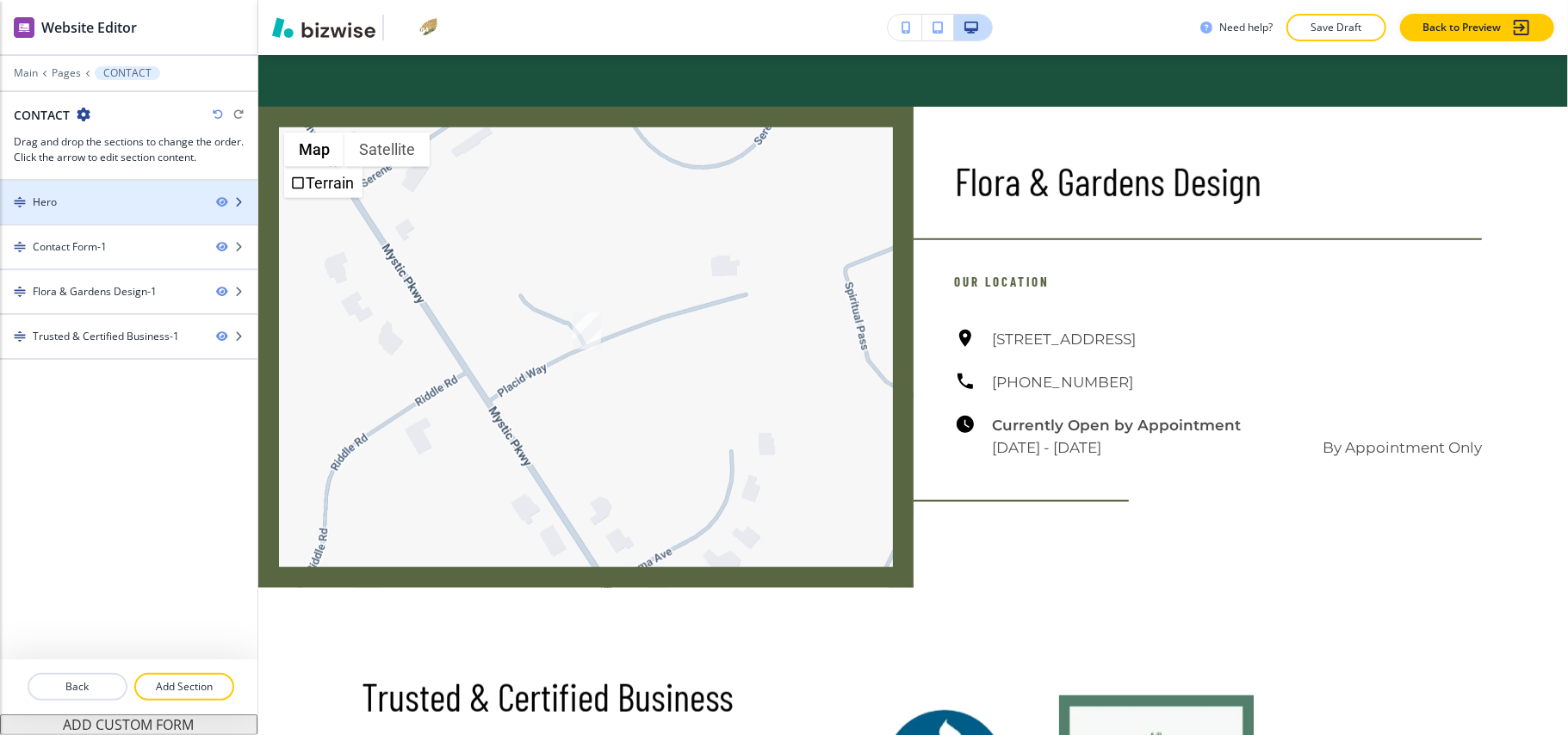
click at [97, 207] on div "Hero" at bounding box center [101, 203] width 203 height 16
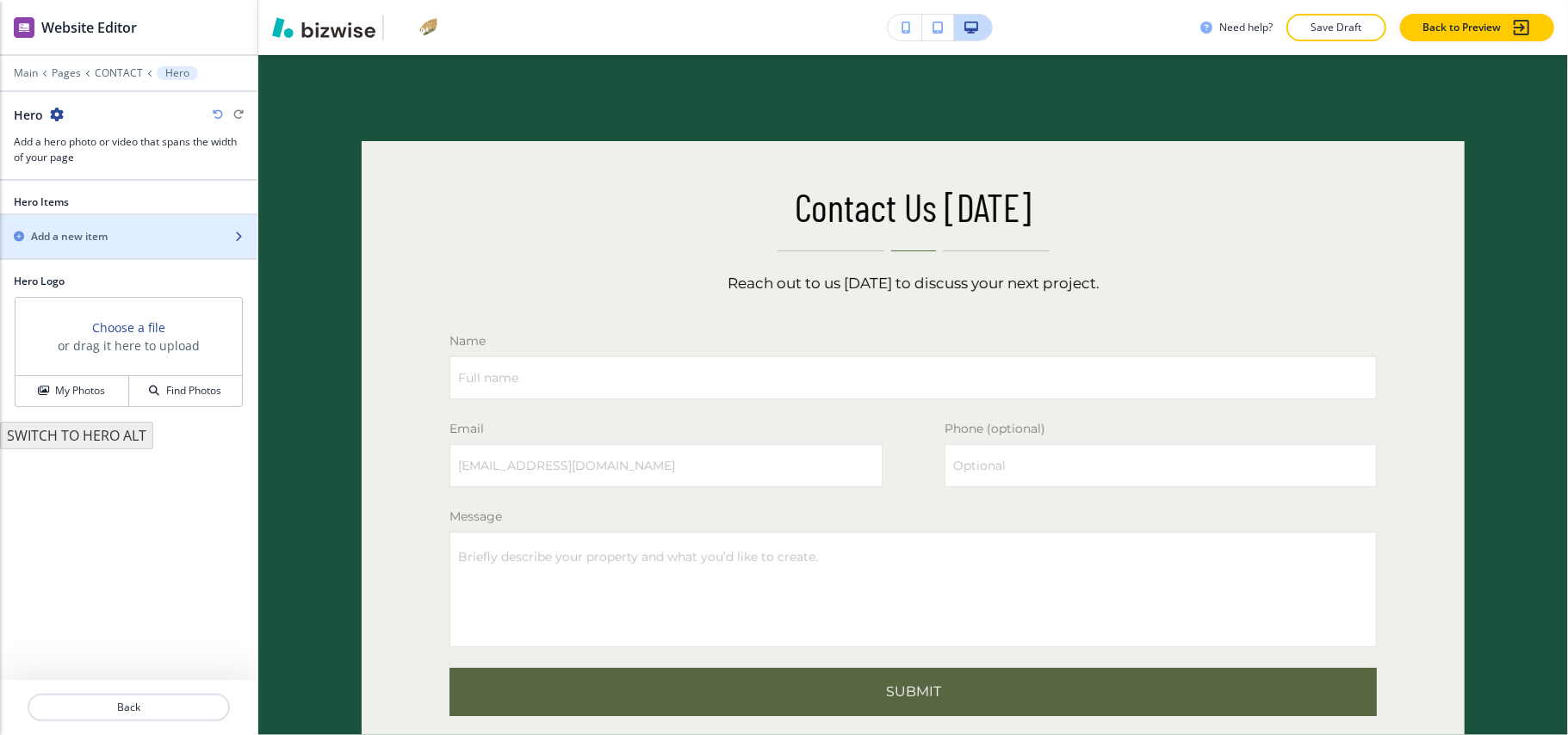
click at [94, 239] on h2 "Add a new item" at bounding box center [69, 237] width 77 height 16
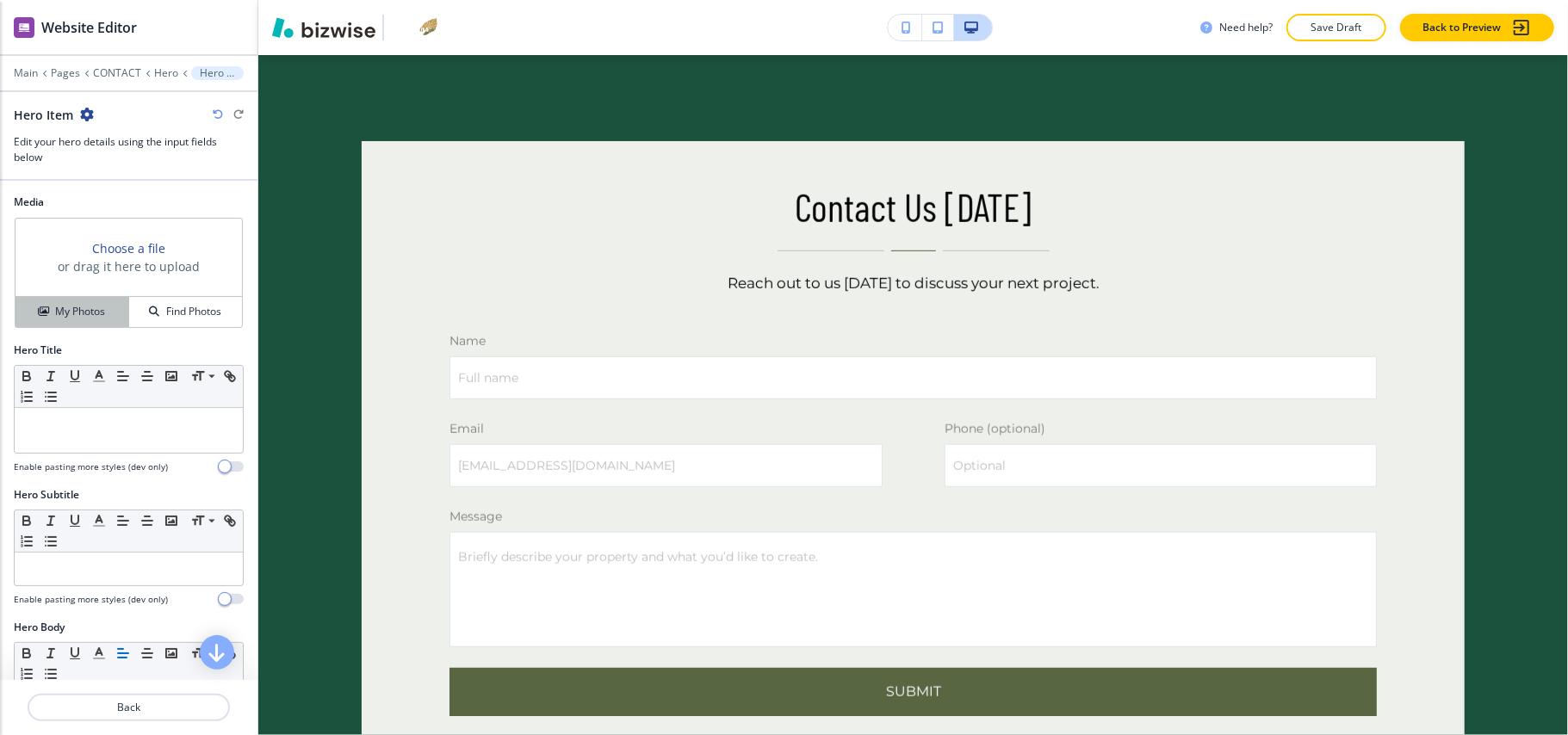
click at [84, 319] on h4 "My Photos" at bounding box center [80, 312] width 50 height 16
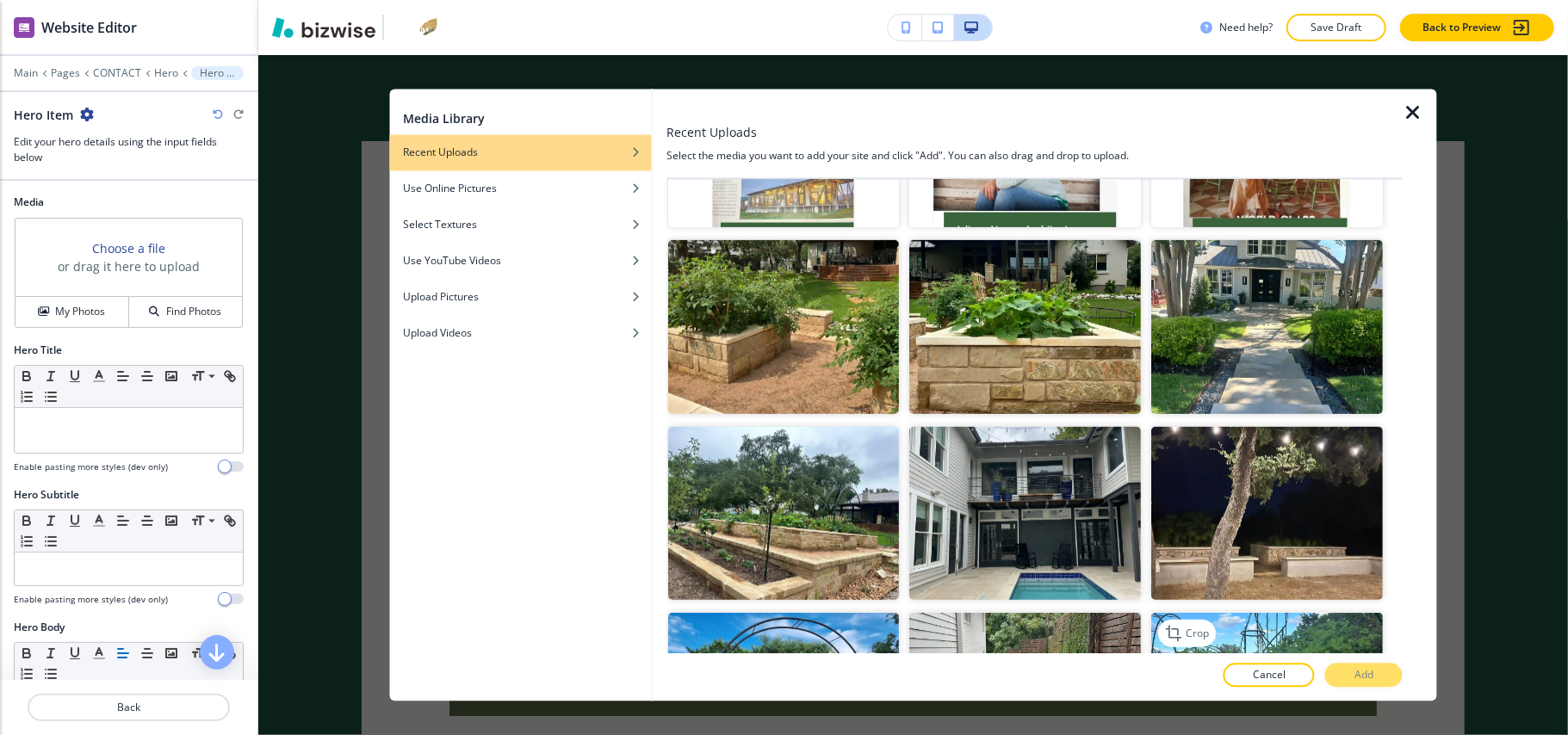
scroll to position [918, 0]
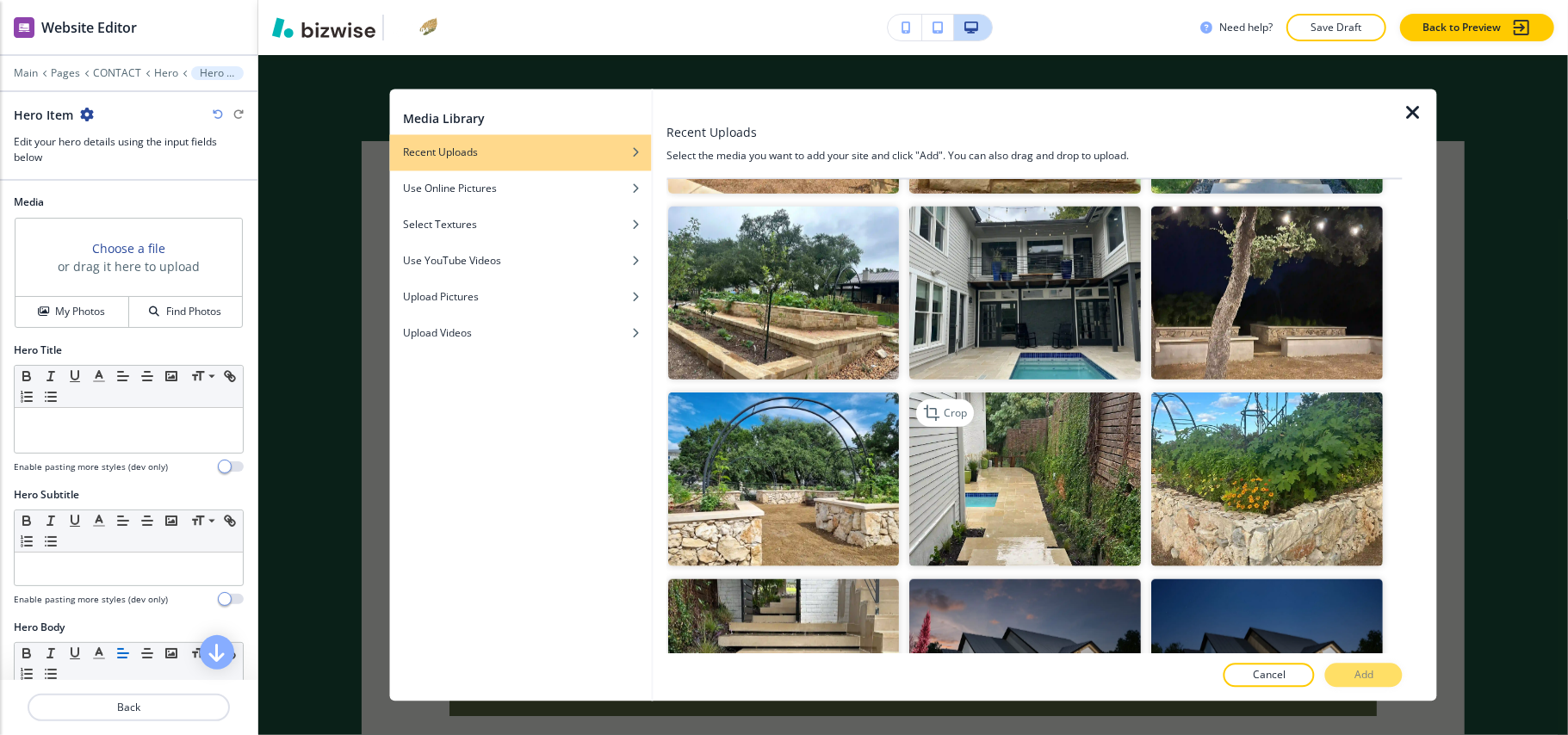
click at [1053, 447] on img "button" at bounding box center [1026, 480] width 232 height 174
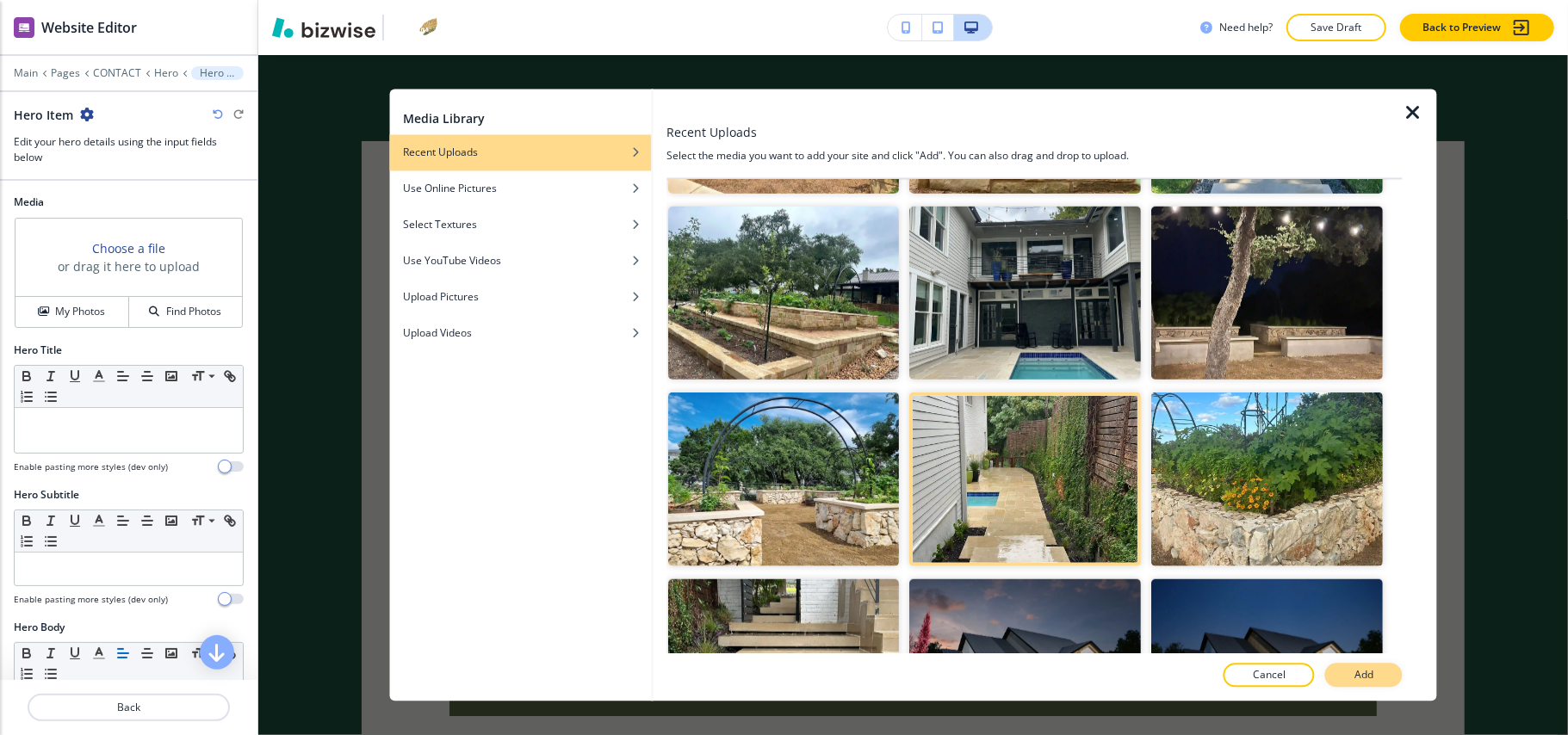
click at [1382, 677] on button "Add" at bounding box center [1364, 676] width 78 height 24
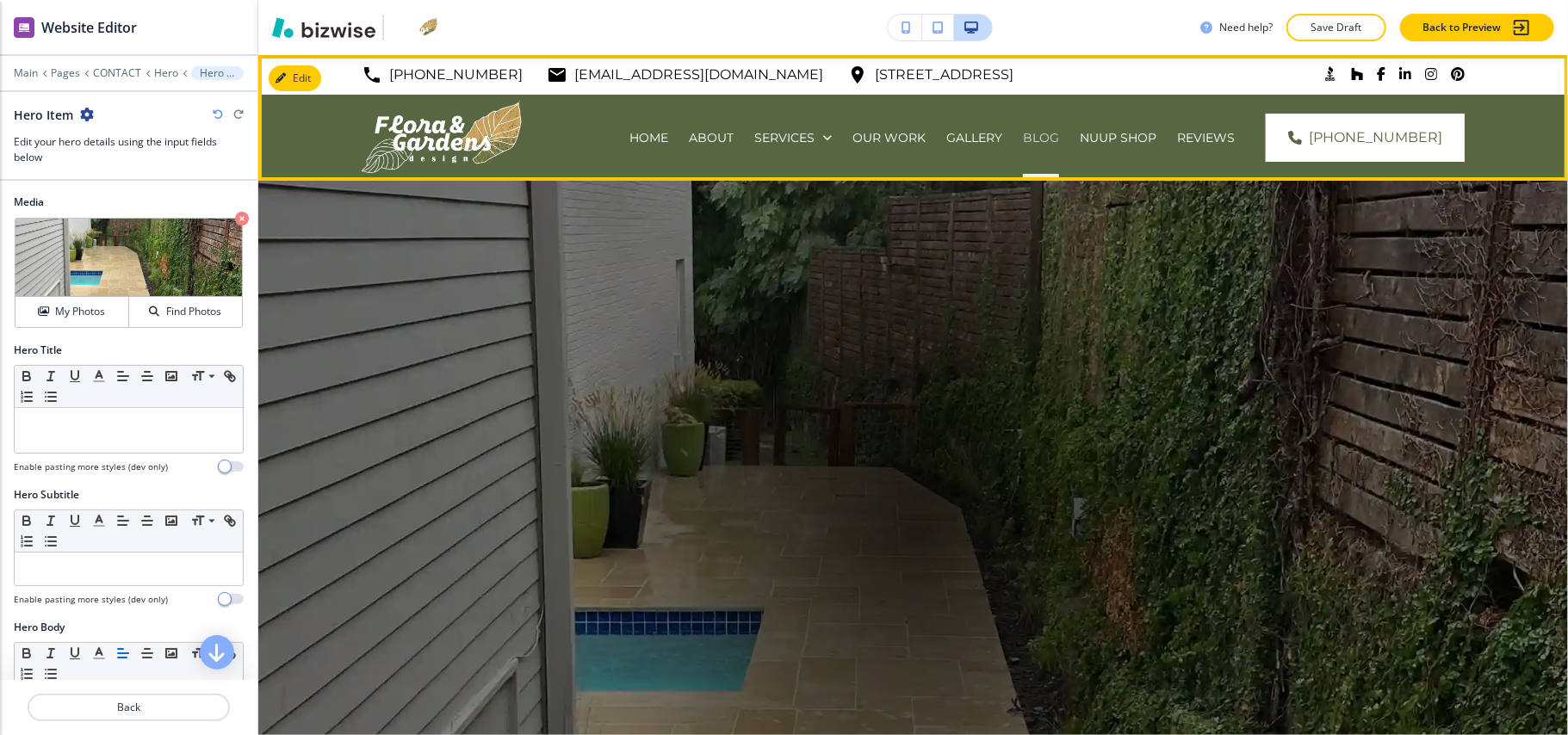
click at [1023, 138] on p "BLOG" at bounding box center [1041, 138] width 36 height 18
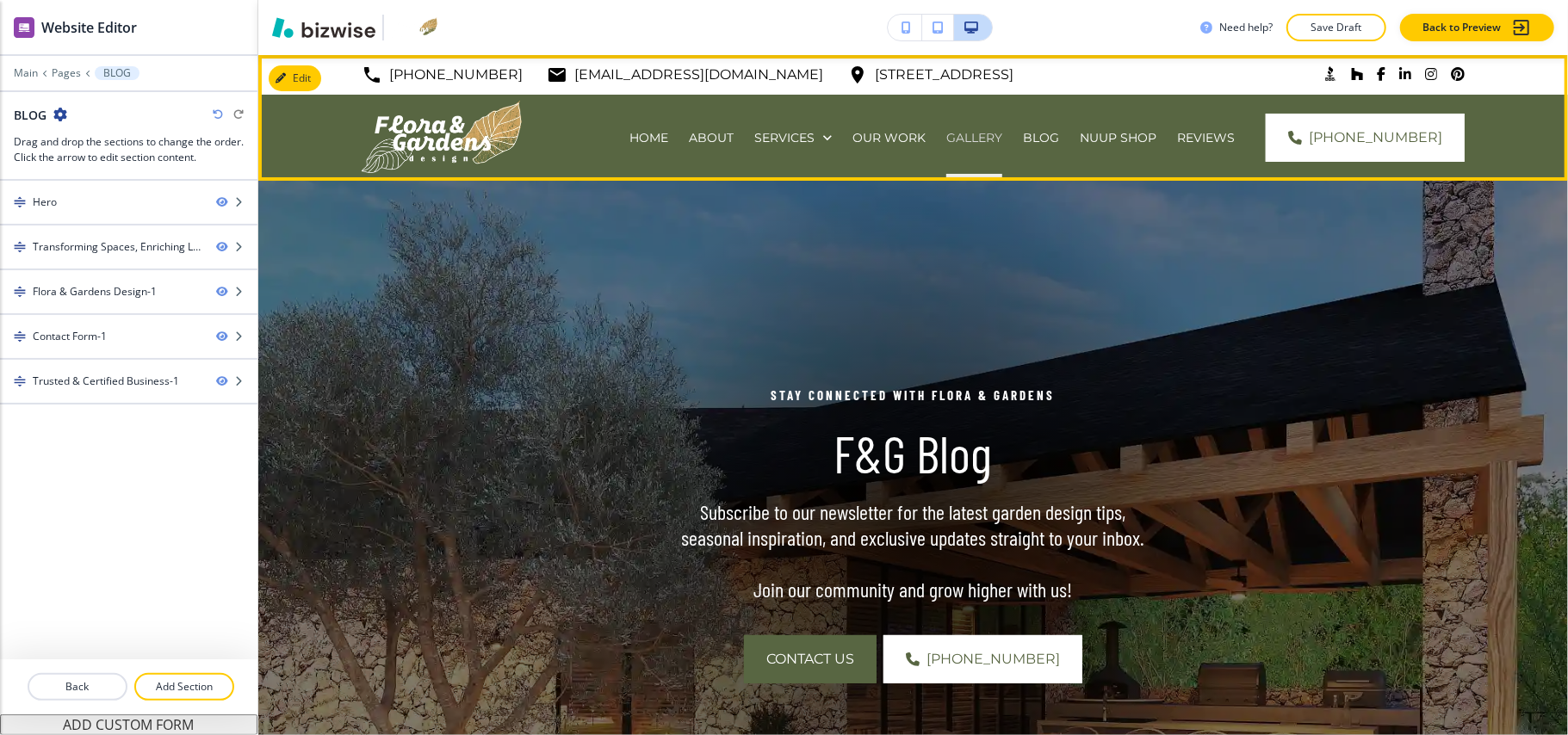
click at [946, 136] on p "GALLERY" at bounding box center [974, 138] width 56 height 18
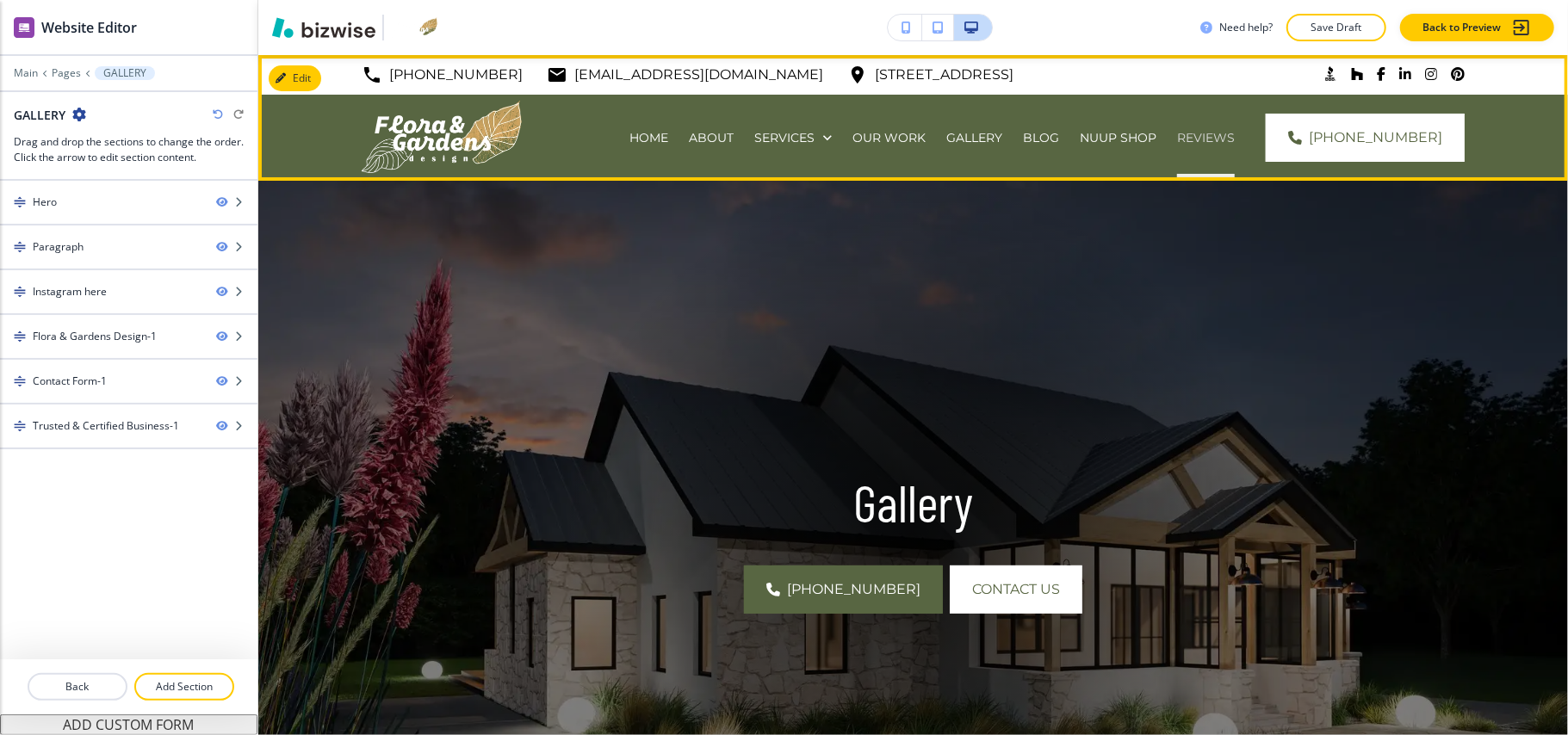
click at [1177, 138] on p "REVIEWS" at bounding box center [1205, 138] width 57 height 18
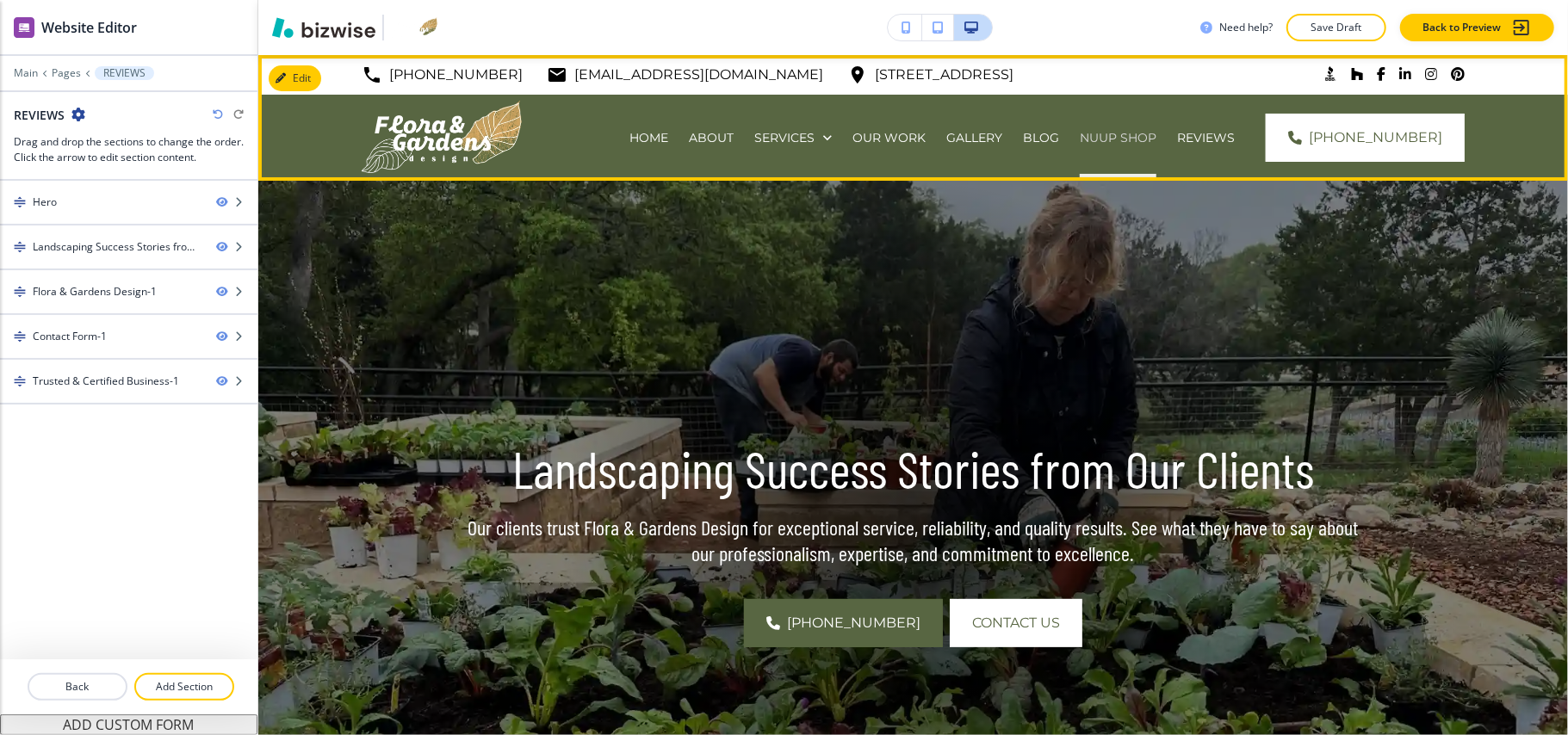
click at [1080, 135] on p "NUUP SHOP" at bounding box center [1118, 138] width 77 height 18
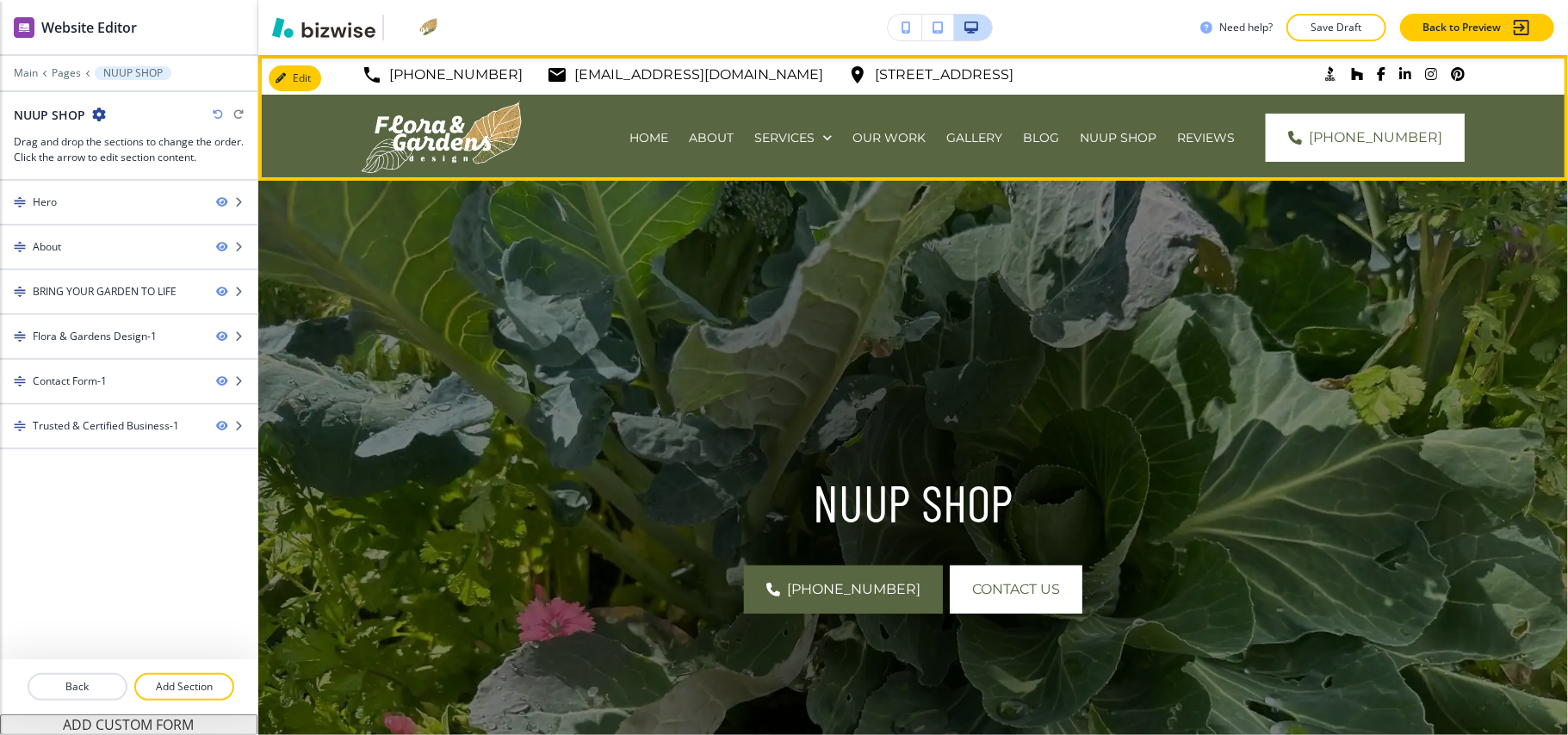
click at [1013, 146] on div "BLOG" at bounding box center [1041, 137] width 57 height 86
click at [1023, 137] on p "BLOG" at bounding box center [1041, 138] width 36 height 18
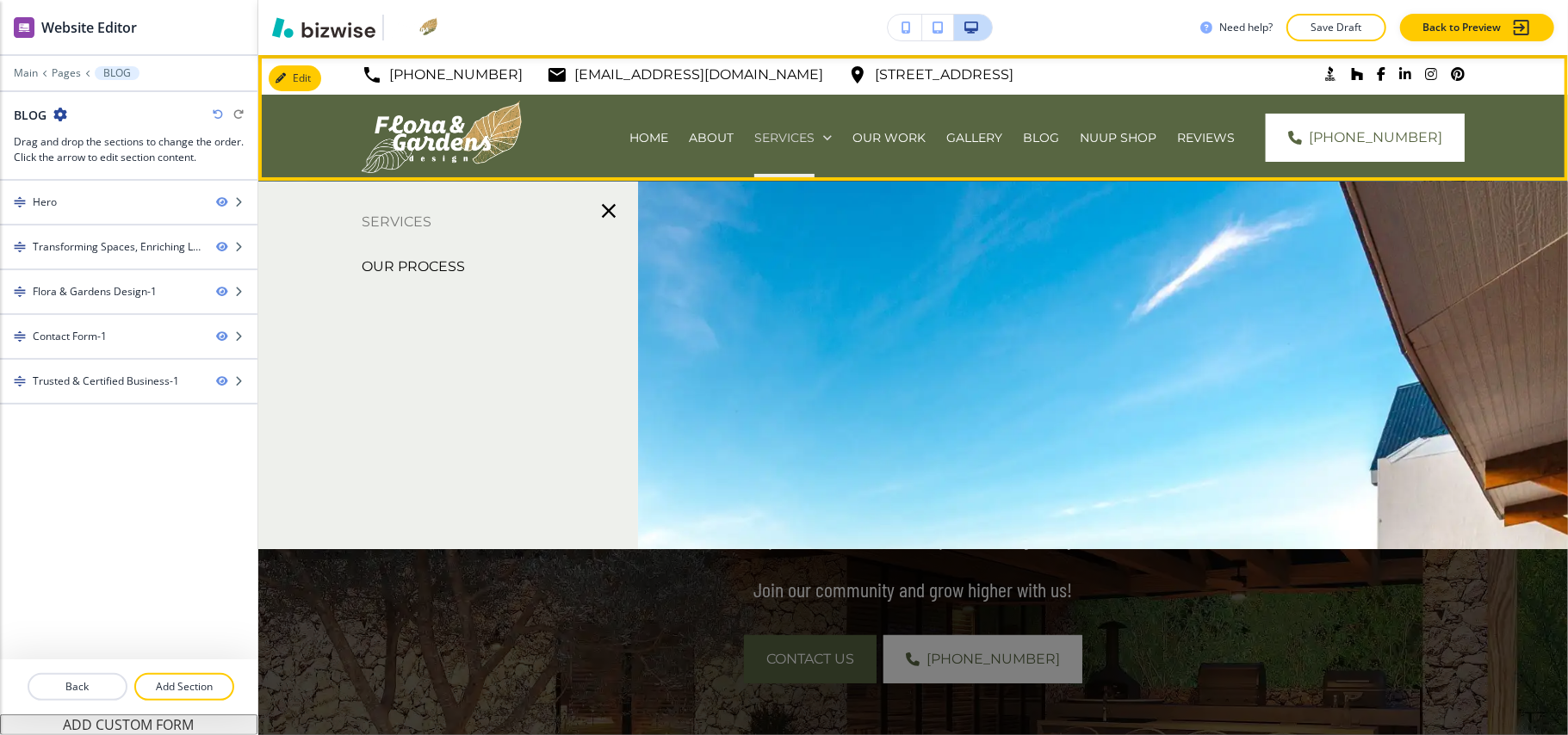
click at [754, 133] on p "SERVICES" at bounding box center [784, 138] width 60 height 18
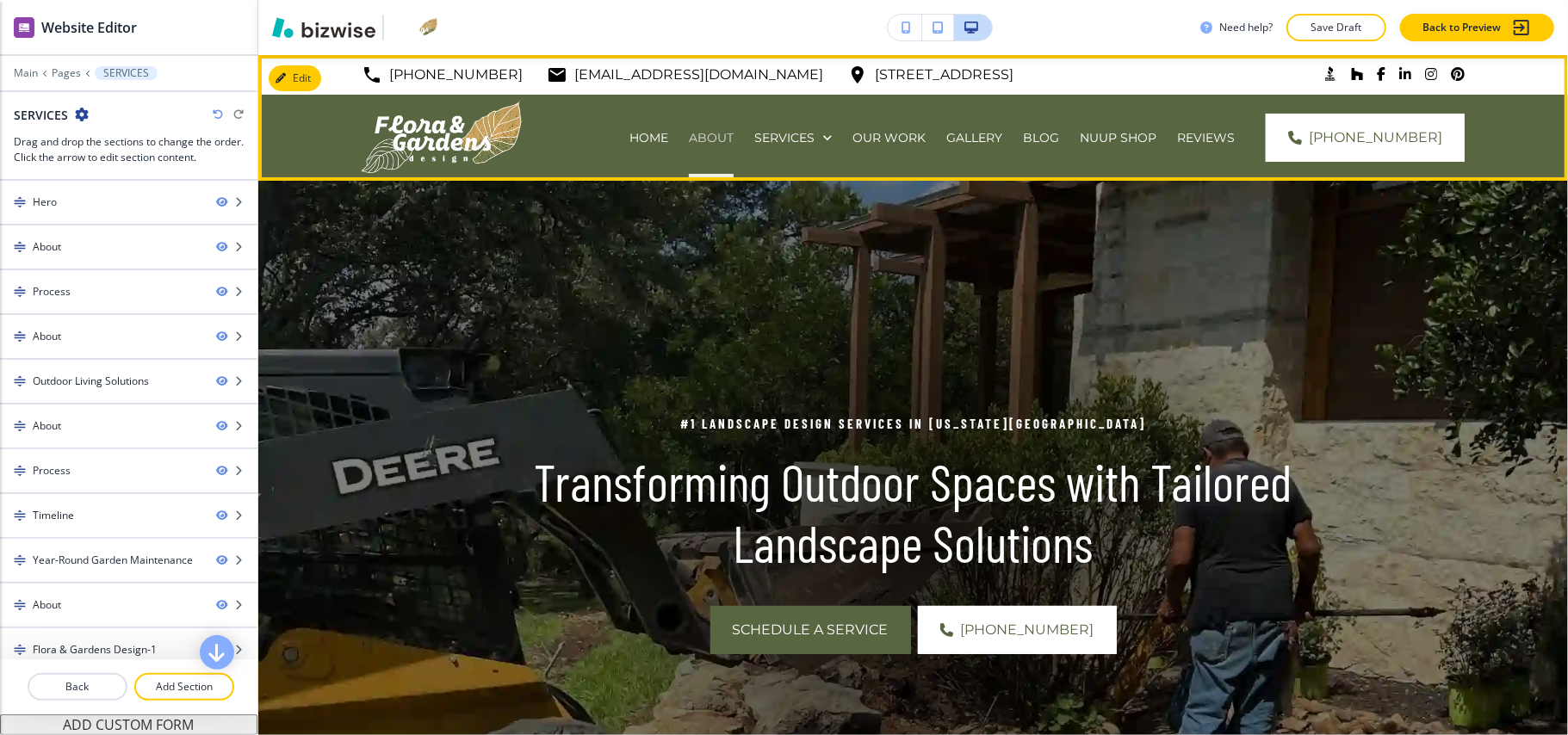
click at [689, 133] on p "ABOUT" at bounding box center [711, 138] width 45 height 18
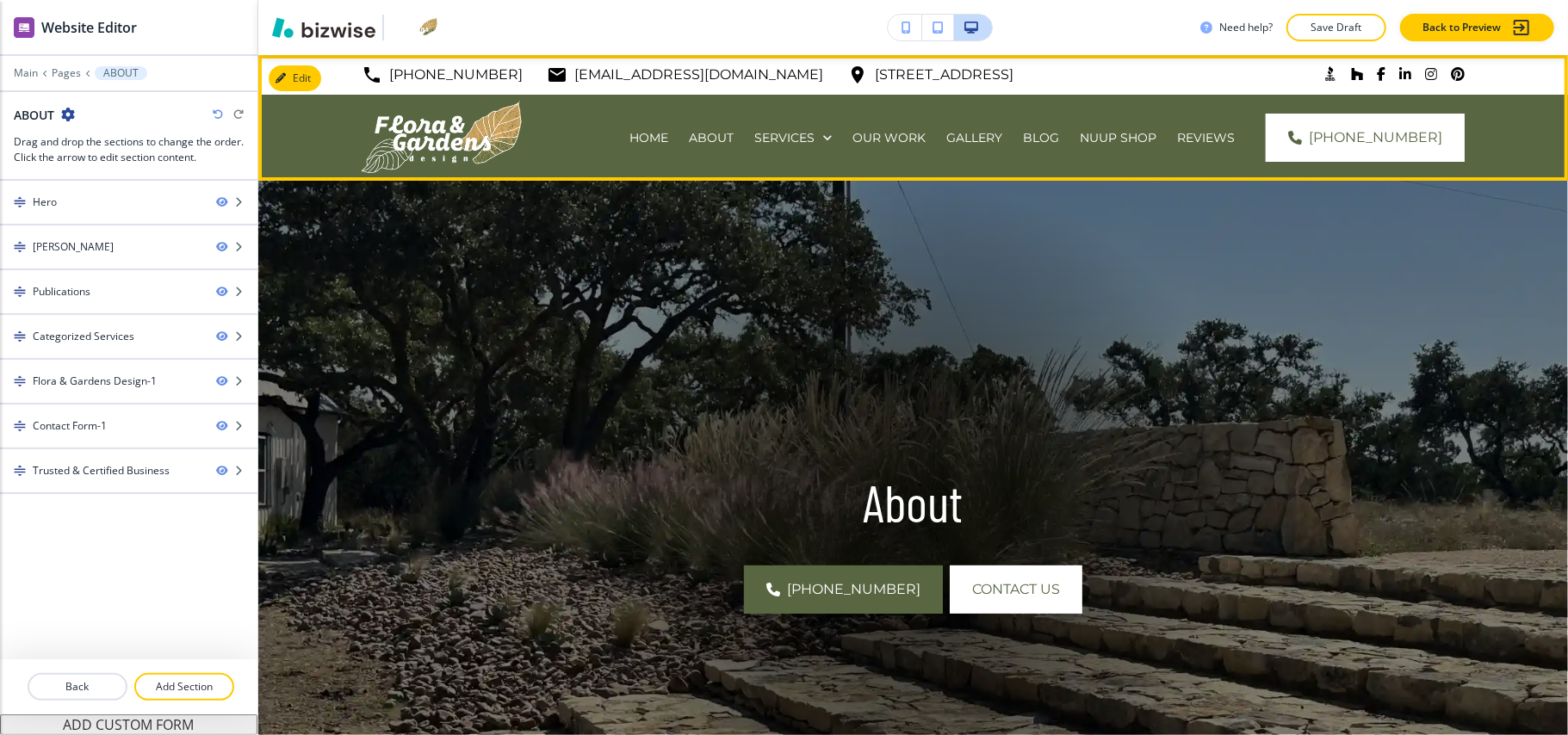
click at [1155, 215] on p "FAQS" at bounding box center [1136, 224] width 34 height 18
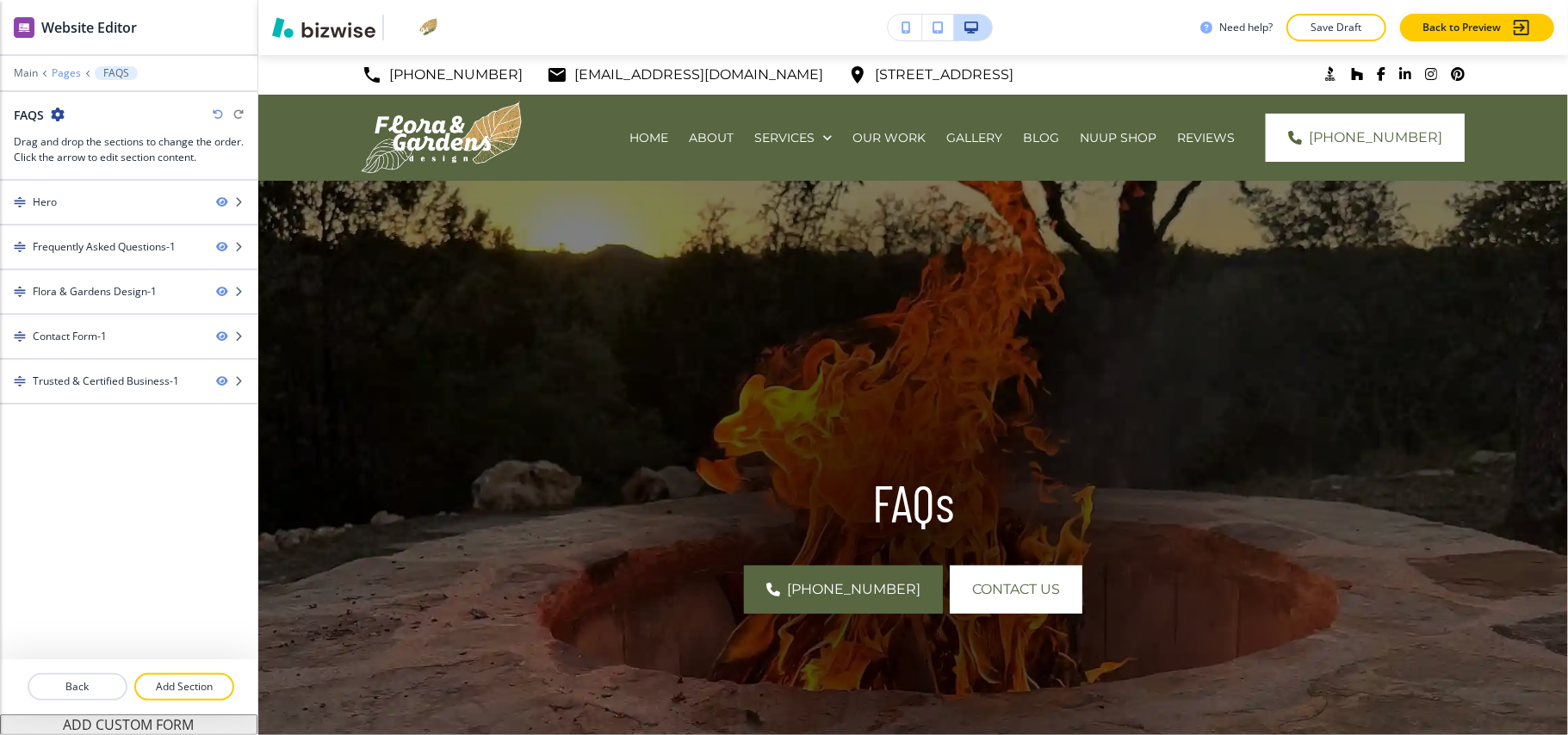
click at [67, 74] on p "Pages" at bounding box center [66, 73] width 29 height 12
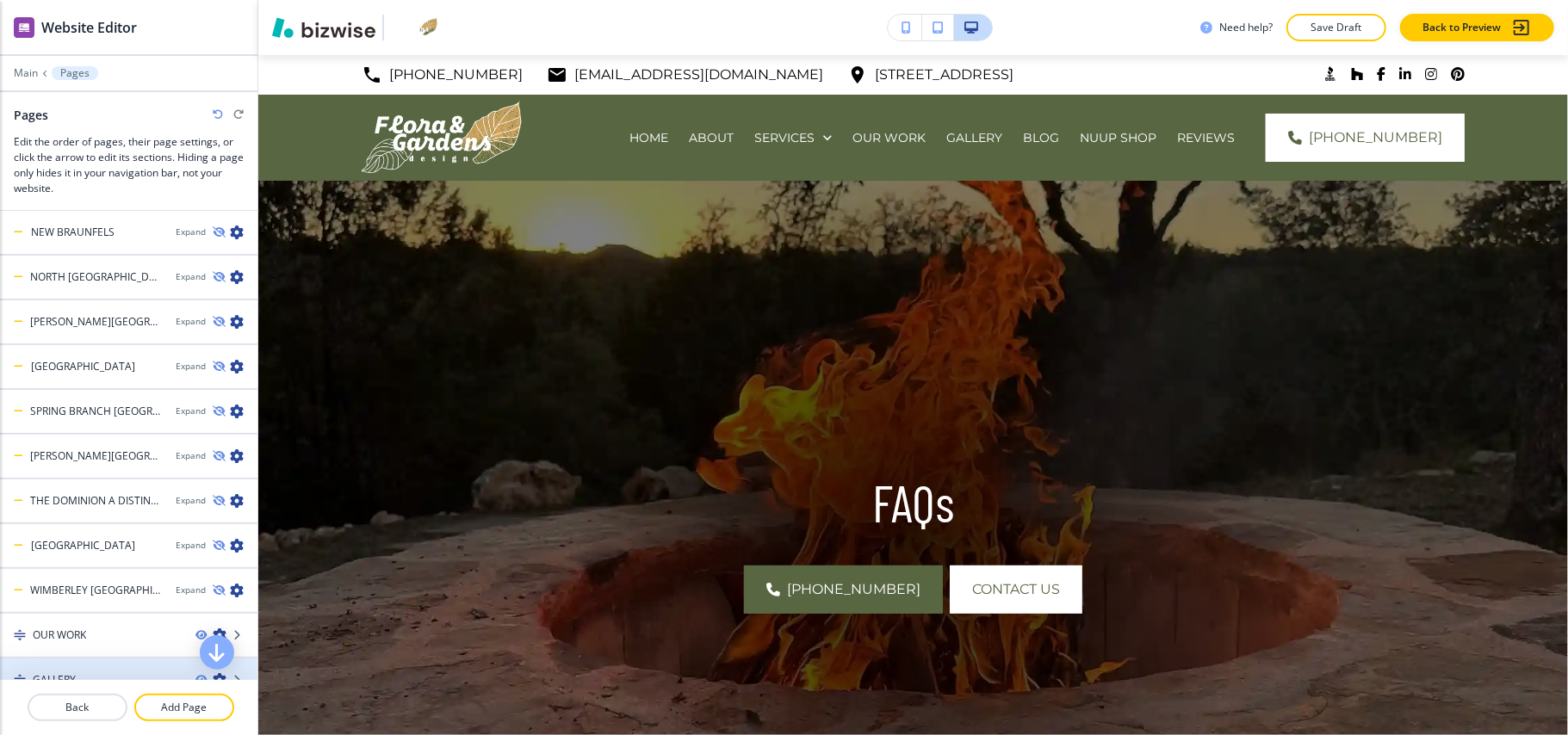
scroll to position [948, 0]
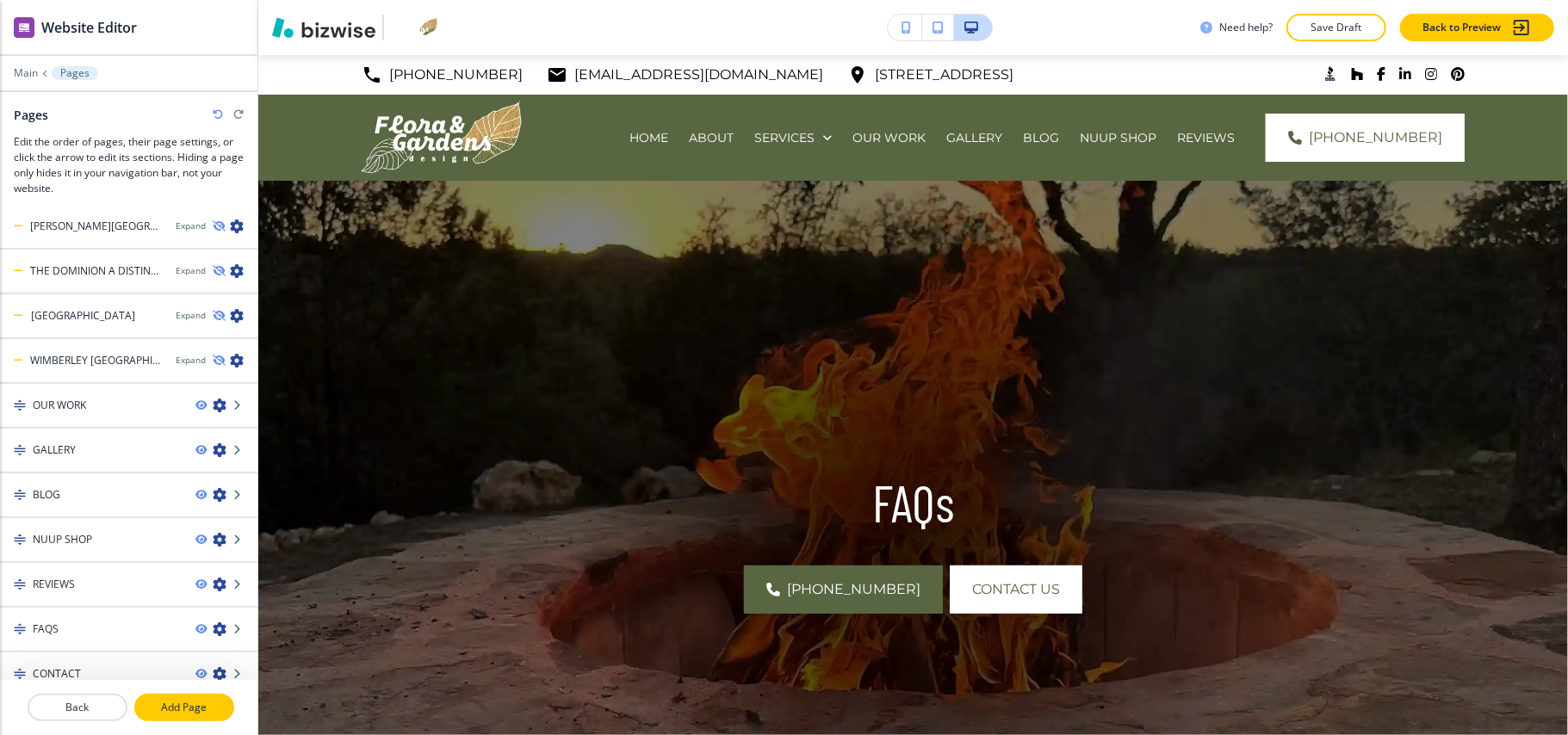
click at [173, 715] on p "Add Page" at bounding box center [184, 708] width 96 height 16
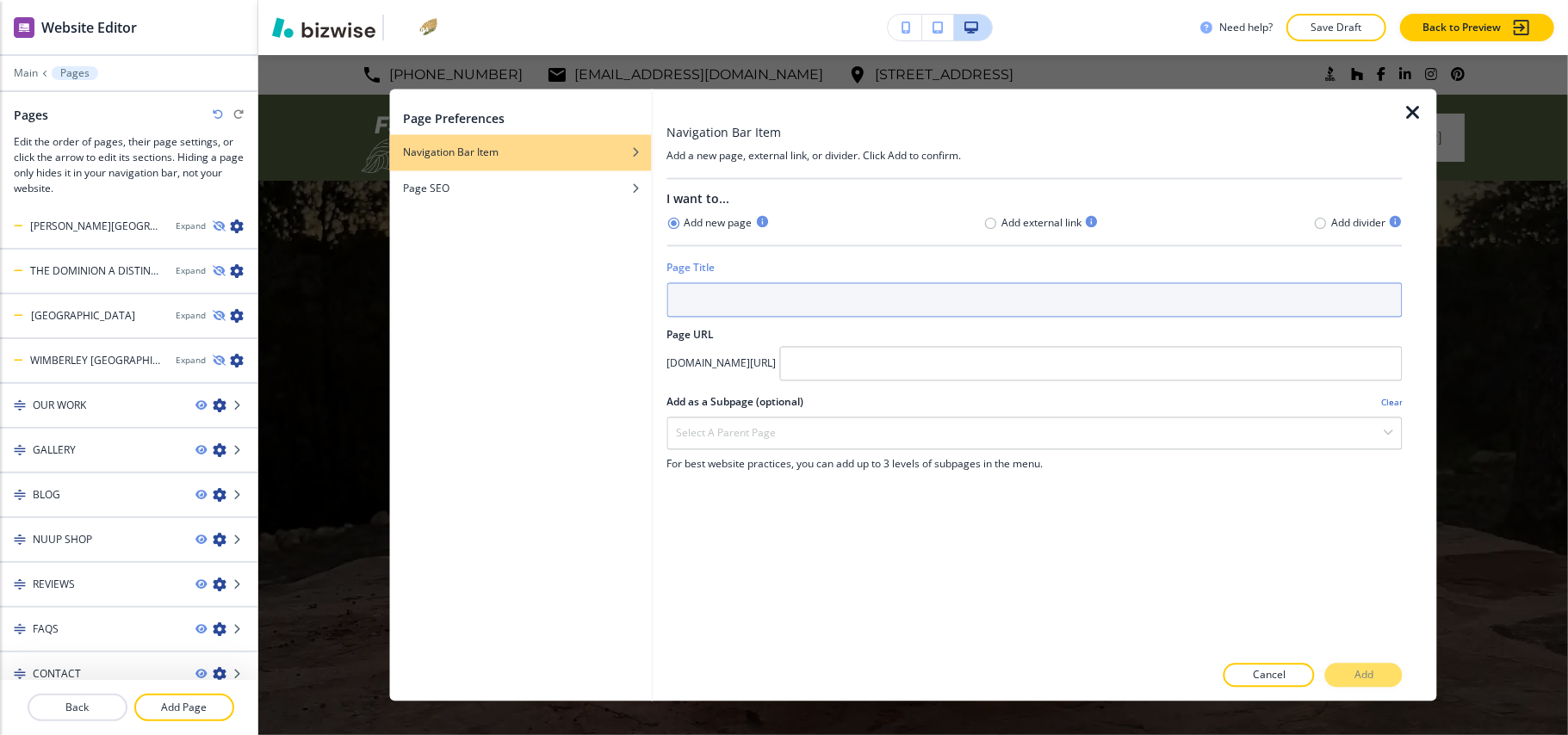
click at [731, 307] on input "text" at bounding box center [1034, 300] width 736 height 34
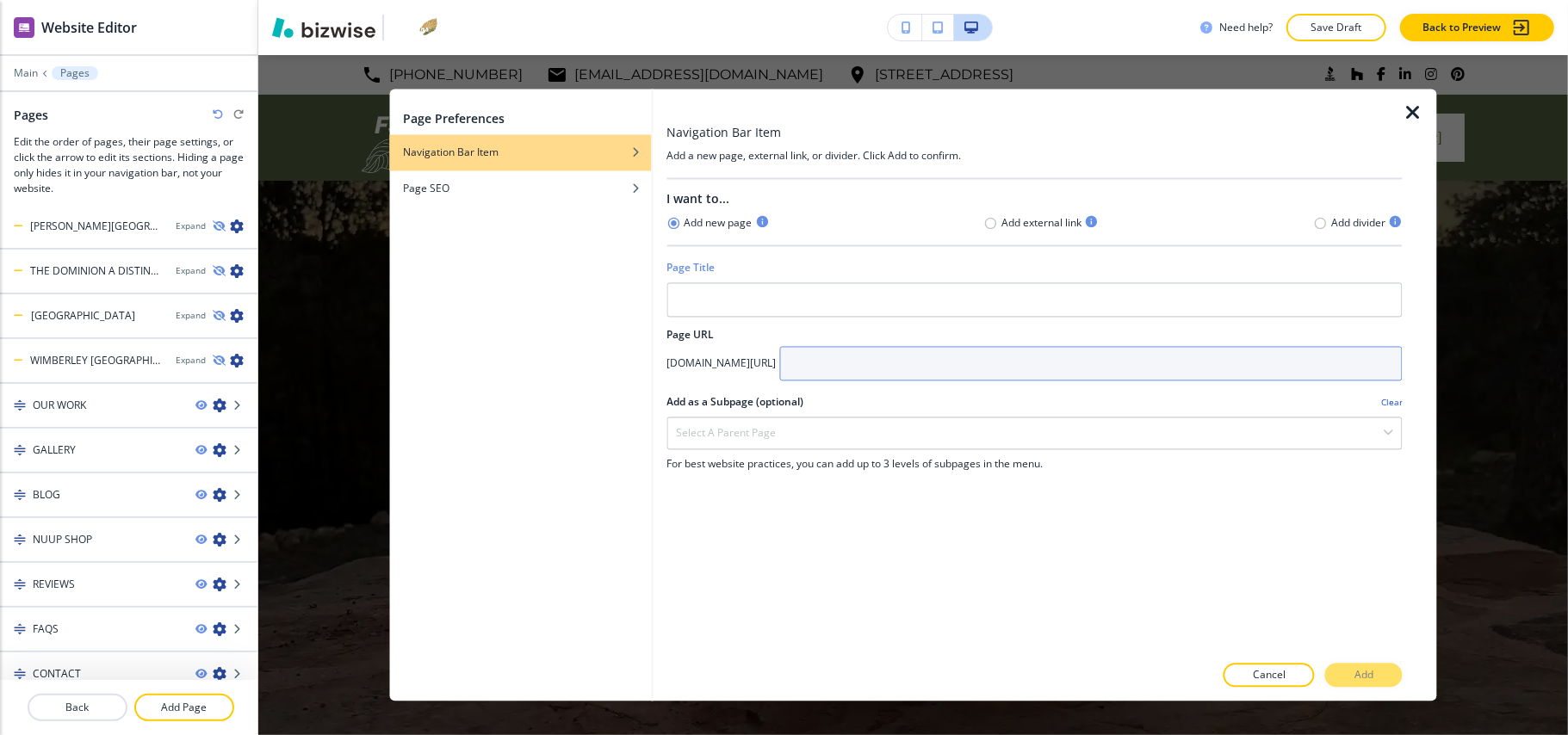
click at [956, 369] on input "text" at bounding box center [1091, 364] width 624 height 34
paste input "transforming-spaces-enriching-lives-stories-from-flora-gardens"
type input "transforming-spaces-enriching-lives-stories-from-flora-gardens"
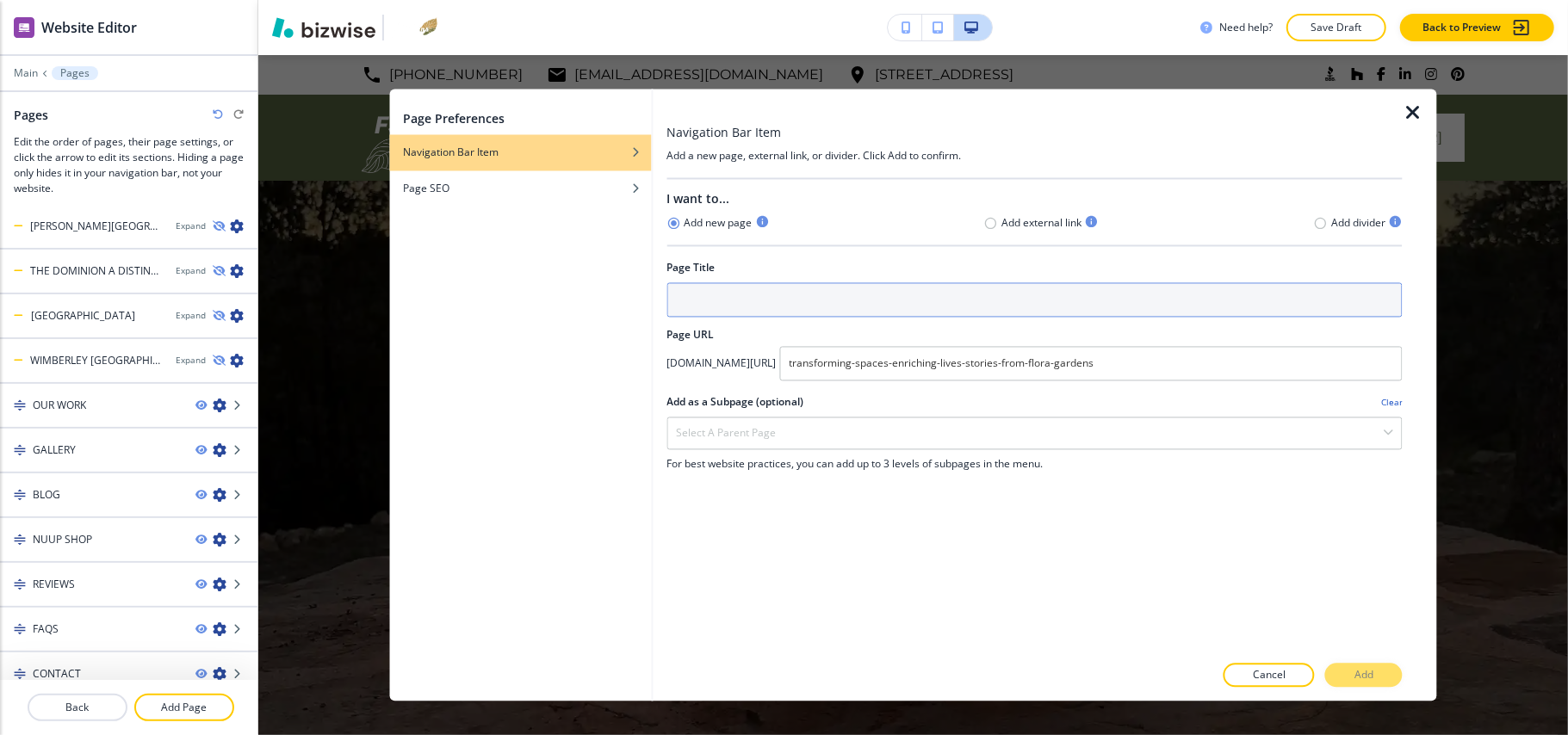
click at [779, 305] on input "text" at bounding box center [1034, 300] width 736 height 34
paste input "ransforming Spaces, Enriching Lives: Stories from [GEOGRAPHIC_DATA]"
type input "ransforming Spaces, Enriching Lives: Stories from [GEOGRAPHIC_DATA]"
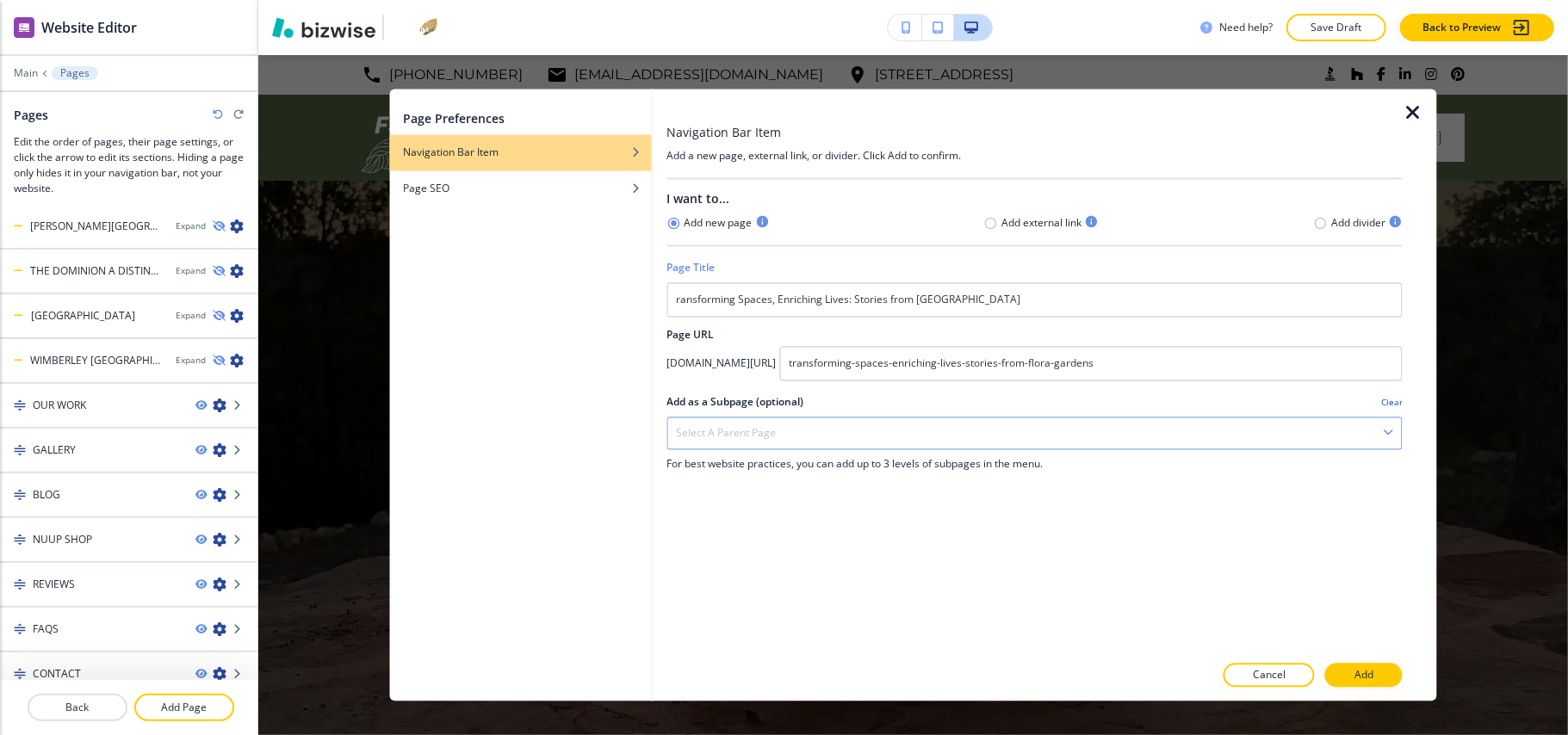
click at [765, 435] on h4 "Select a parent page" at bounding box center [726, 434] width 99 height 16
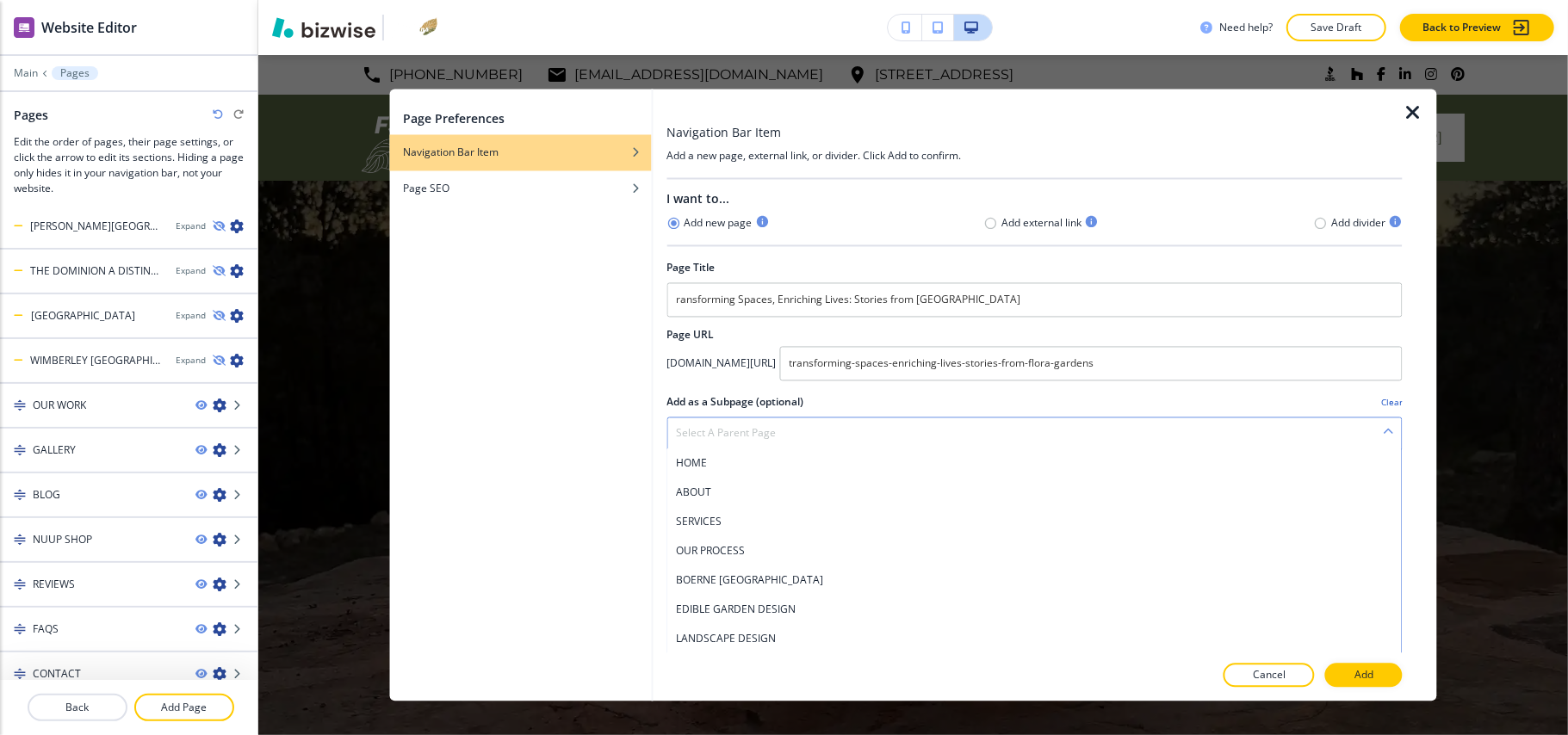
click at [765, 435] on h4 "Select a parent page" at bounding box center [726, 434] width 99 height 16
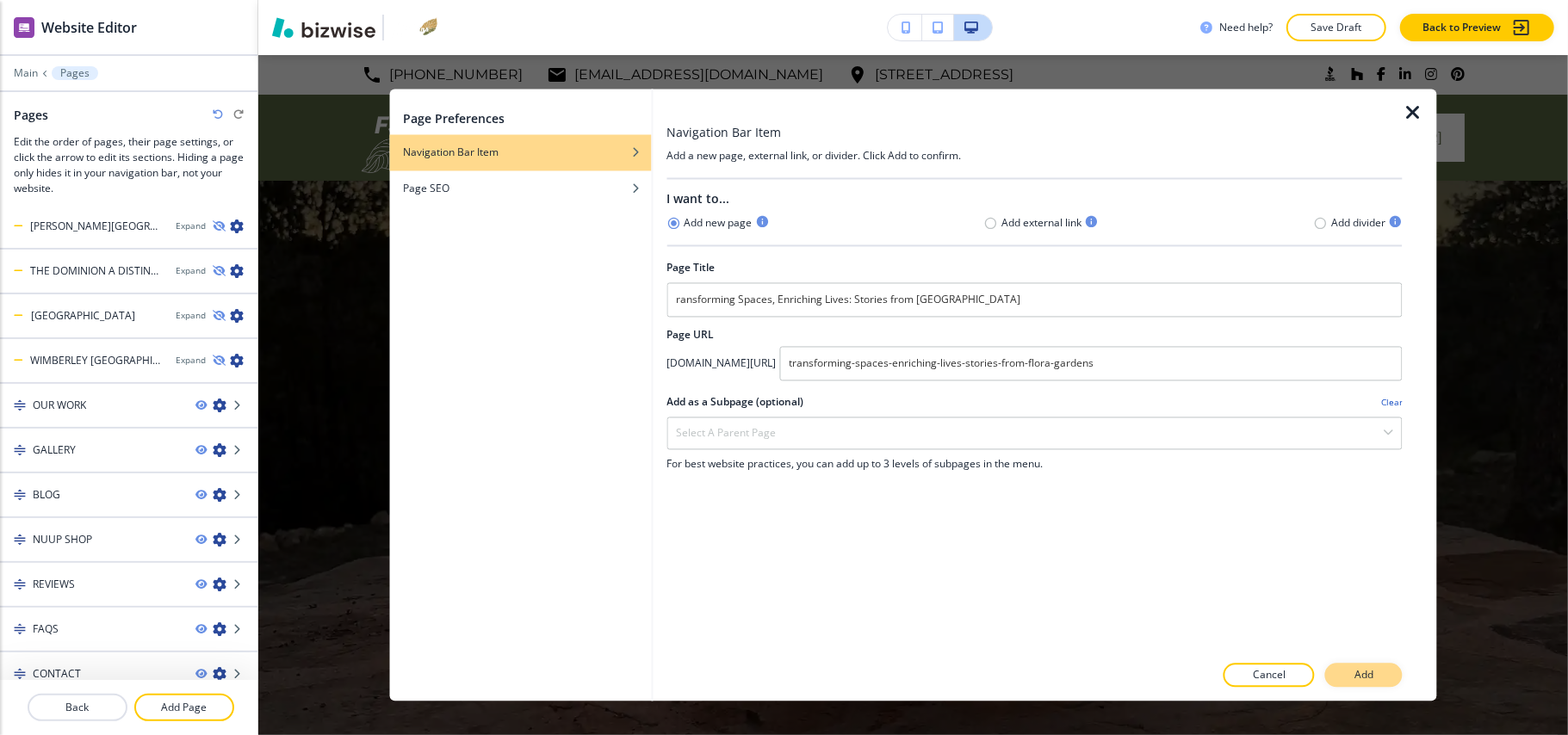
click at [1354, 673] on button "Add" at bounding box center [1364, 676] width 78 height 24
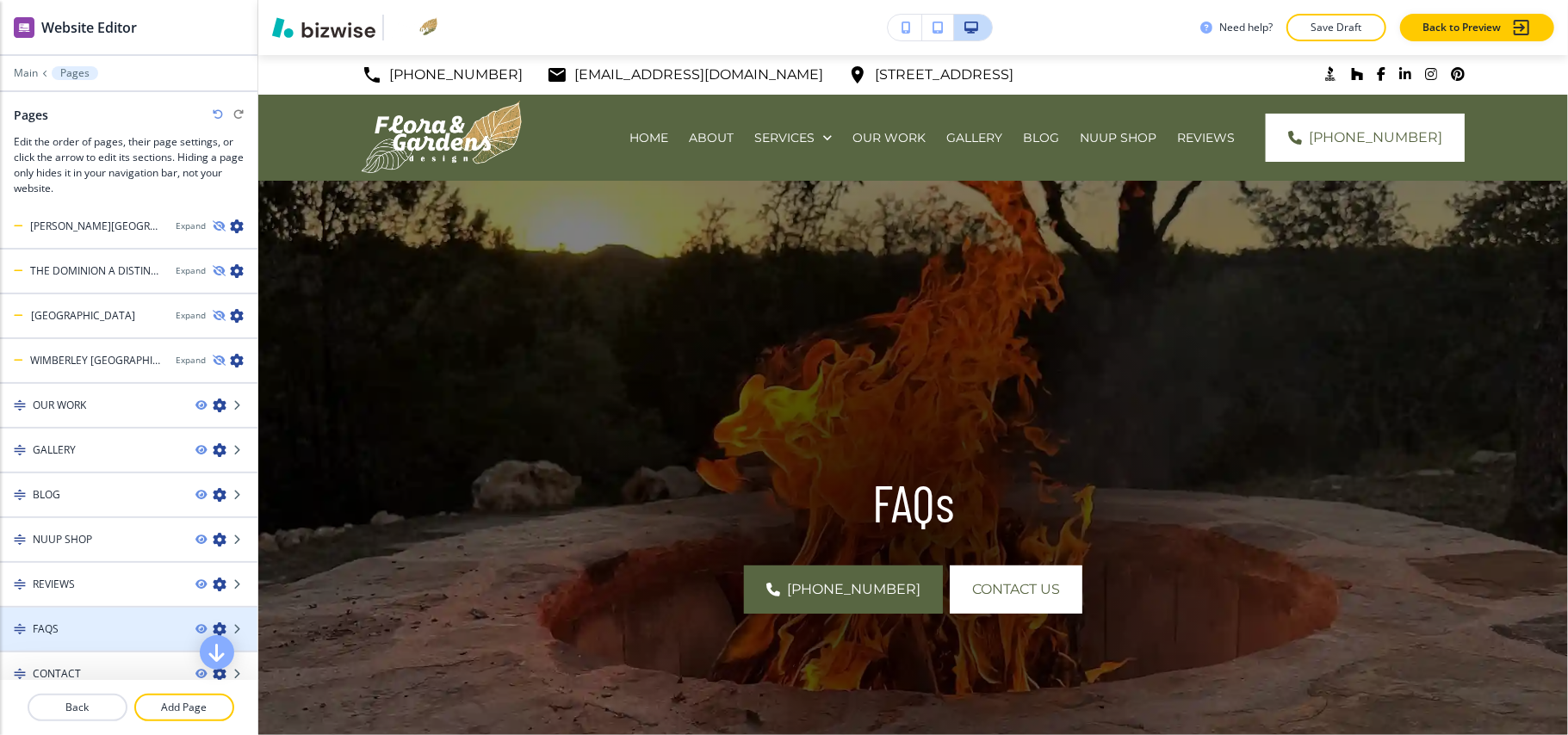
scroll to position [990, 0]
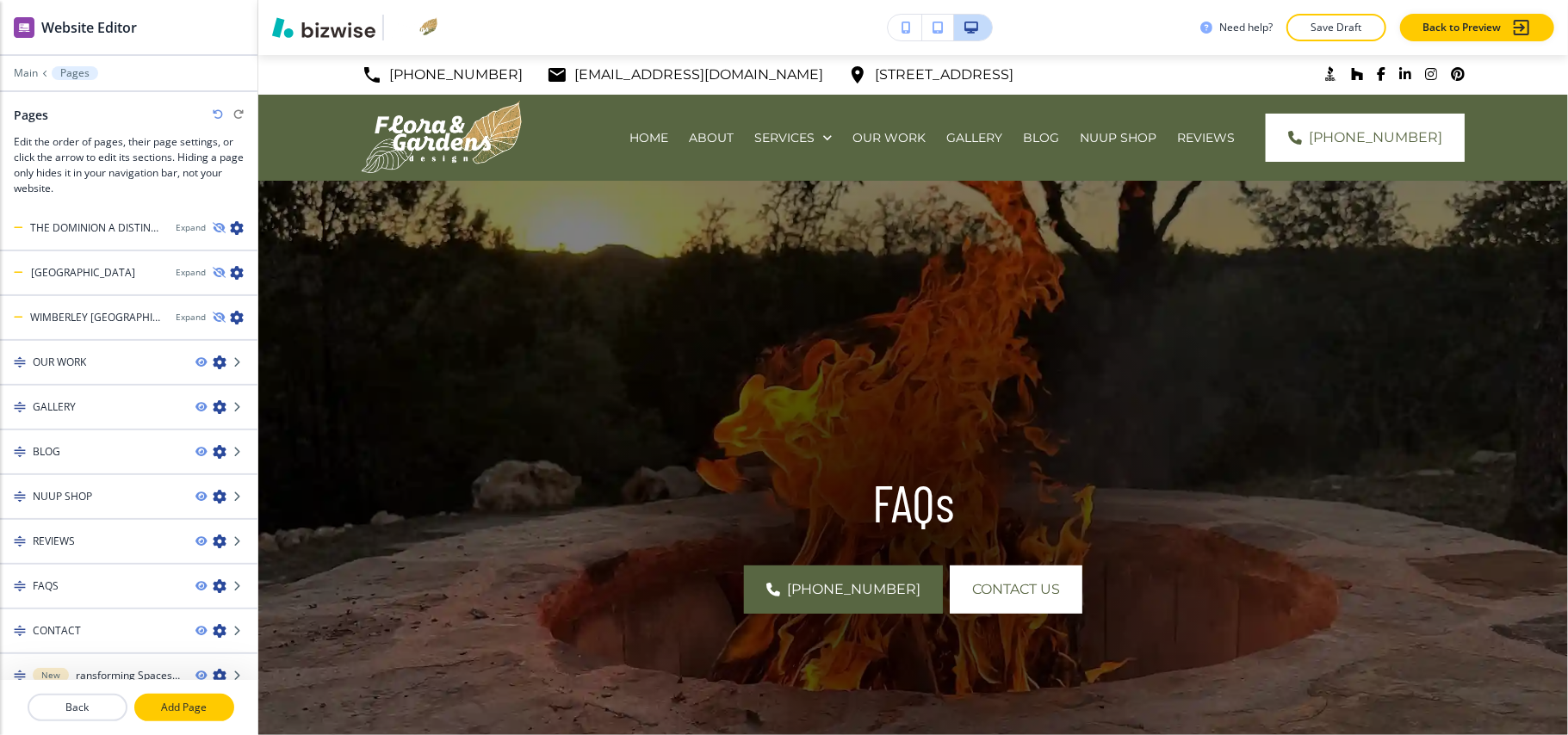
click at [175, 714] on p "Add Page" at bounding box center [184, 708] width 96 height 16
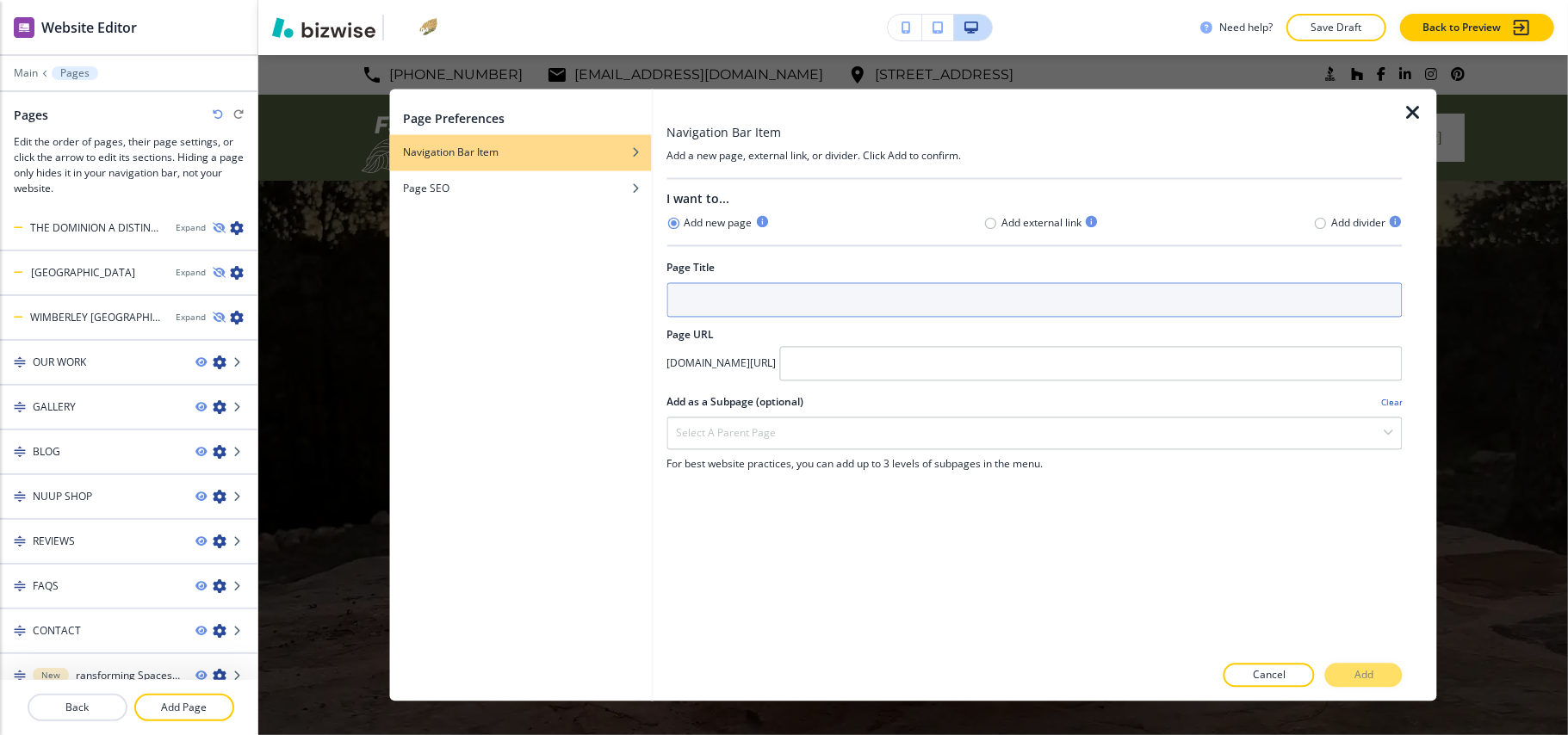
click at [708, 296] on input "text" at bounding box center [1034, 300] width 736 height 34
paste input "Transforming Landscaping with Edible Plants"
type input "Transforming Landscaping with Edible Plants"
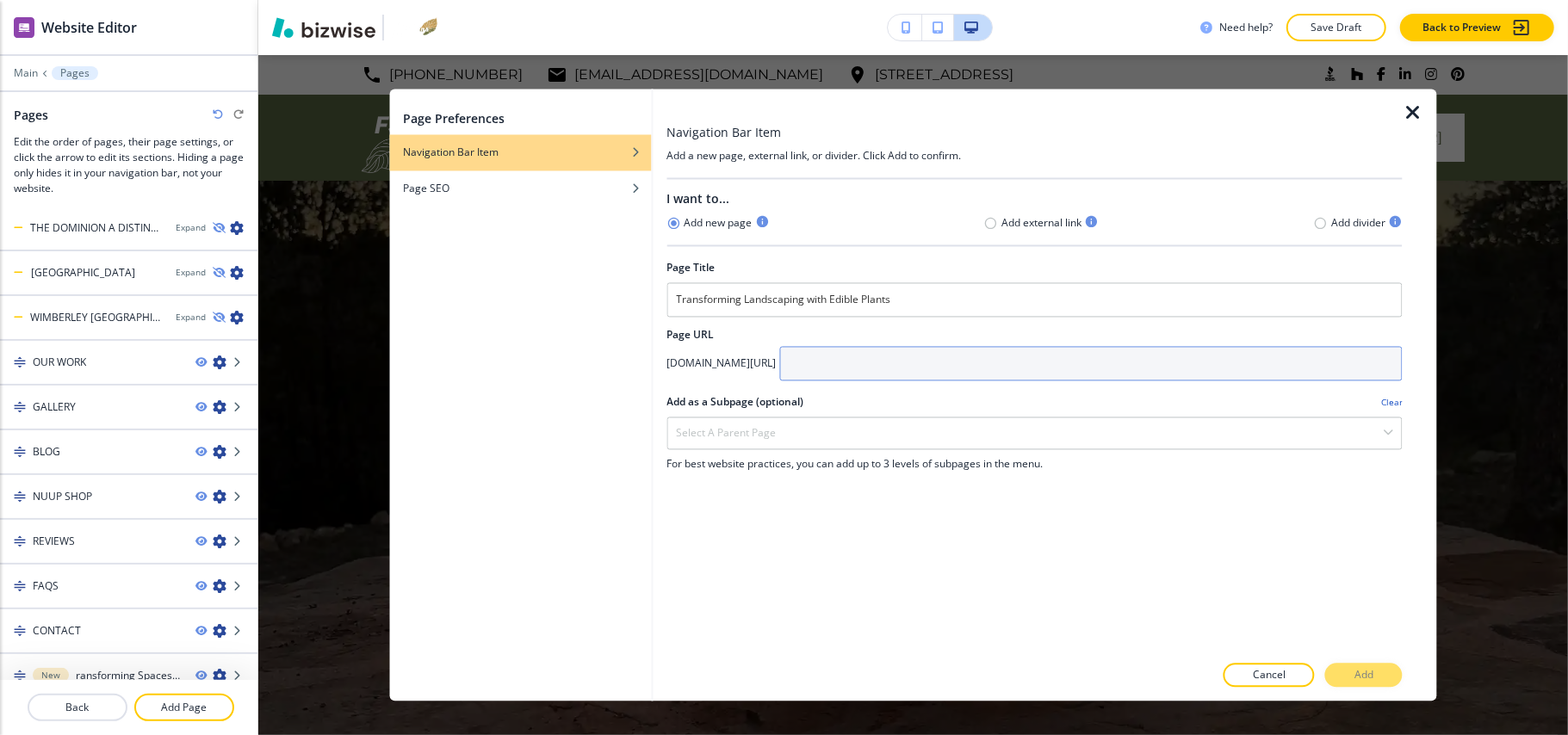
click at [950, 359] on input "text" at bounding box center [1091, 364] width 624 height 34
paste input "transforming-landscaping-with-edible-plants"
type input "transforming-landscaping-with-edible-plants"
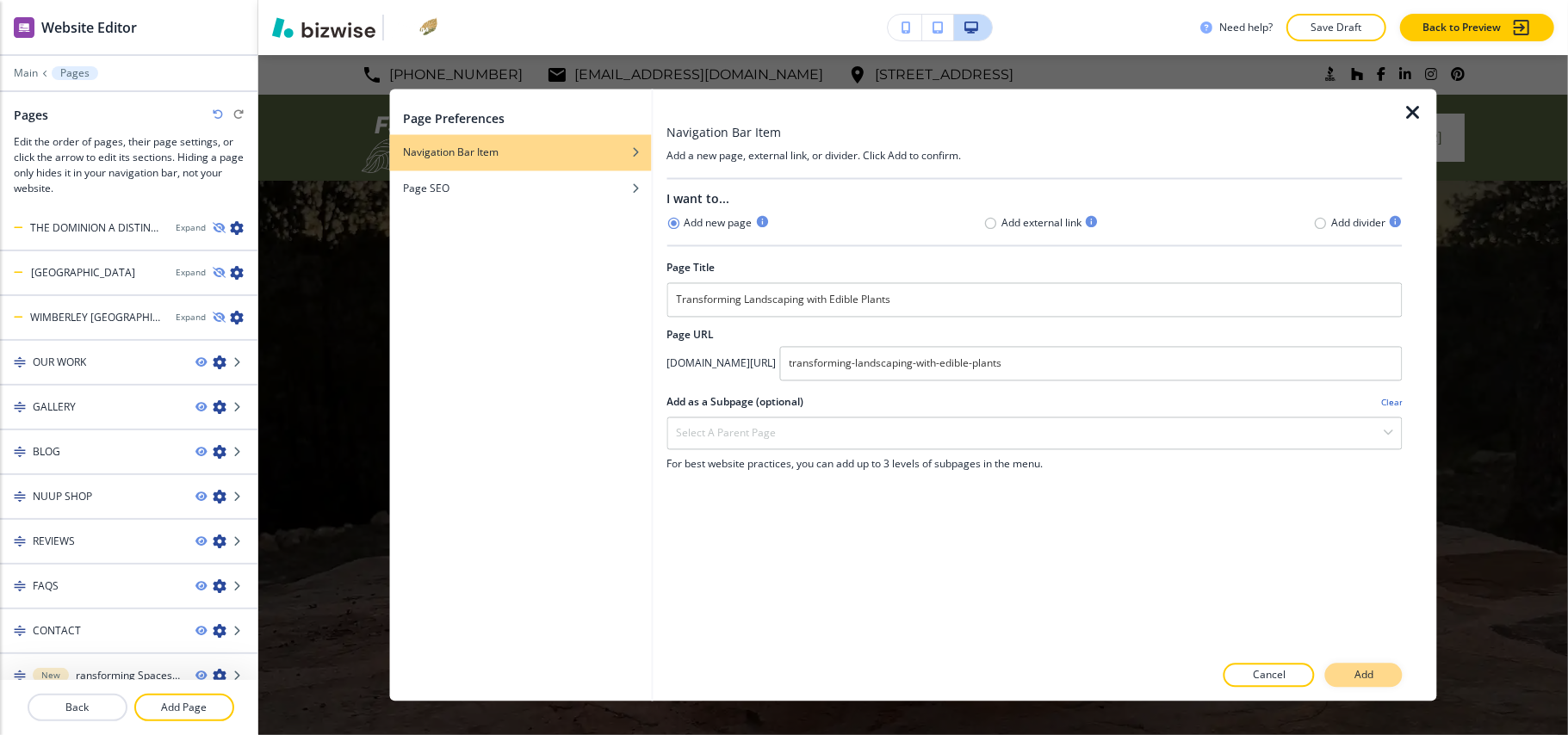
click at [1340, 670] on button "Add" at bounding box center [1364, 676] width 78 height 24
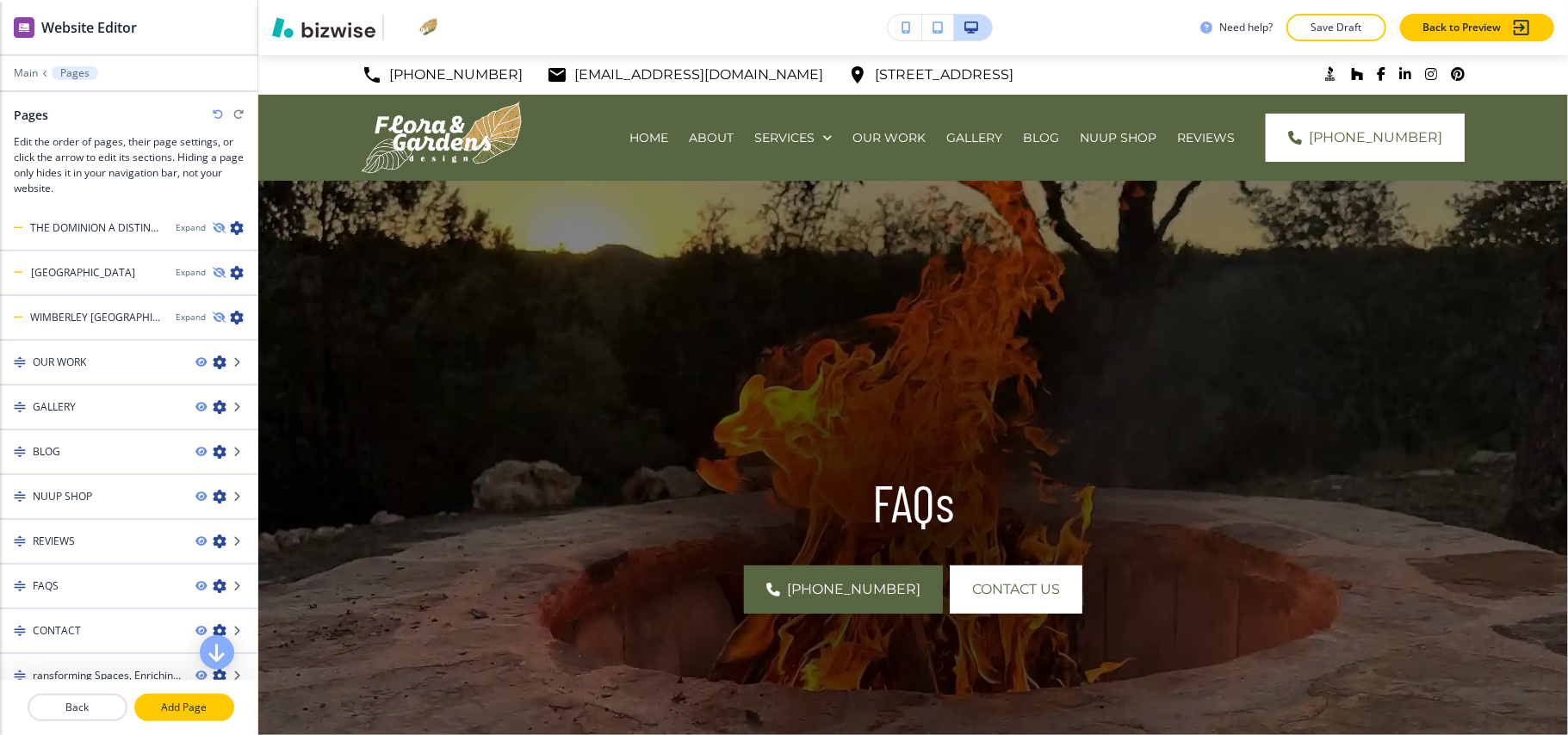
click at [194, 711] on p "Add Page" at bounding box center [184, 708] width 96 height 16
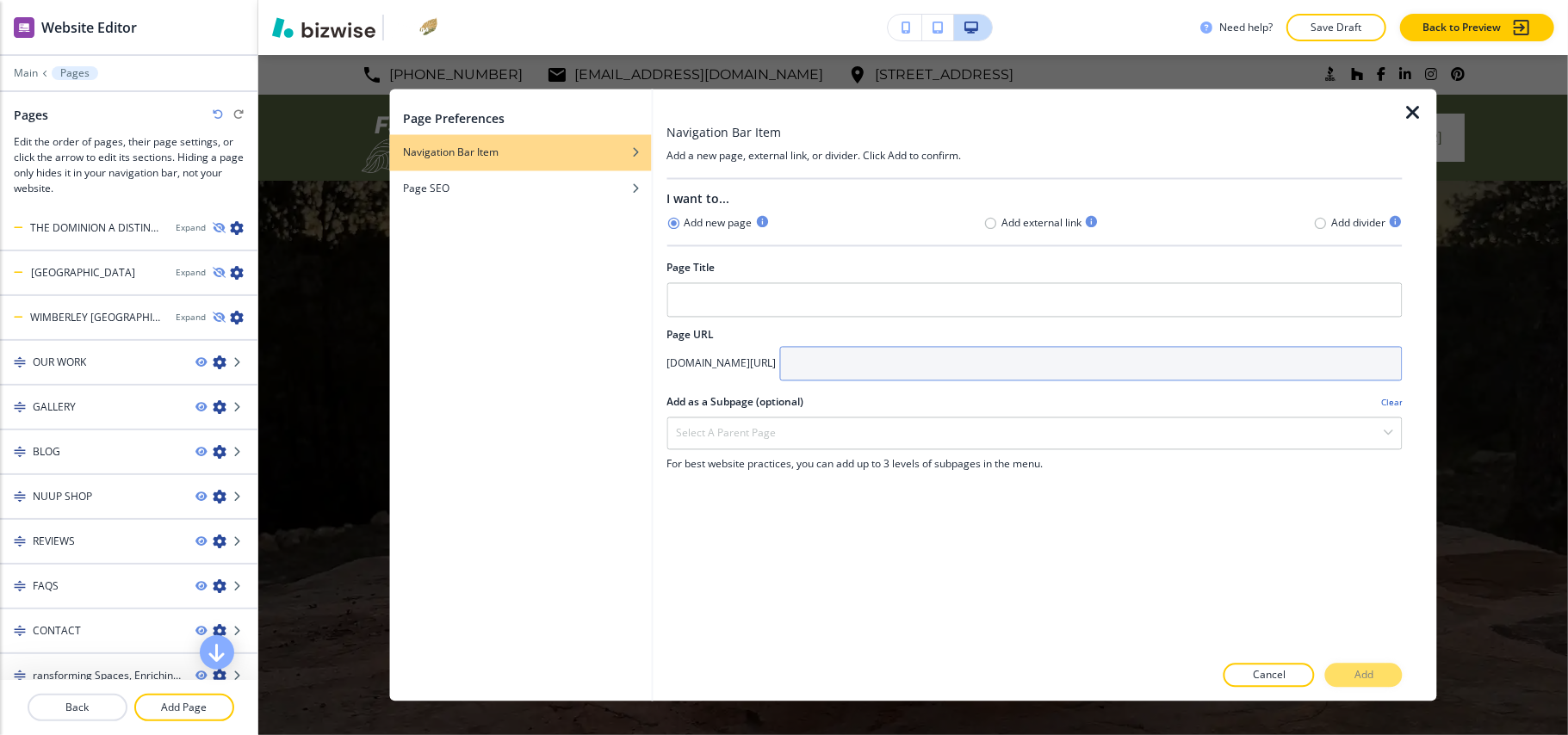
click at [965, 376] on input "text" at bounding box center [1091, 364] width 624 height 34
paste input "growing-community-through-beautiful-garden-design-the-new-direction-of-flora-ga…"
type input "growing-community-through-beautiful-garden-design-the-new-direction-of-flora-ga…"
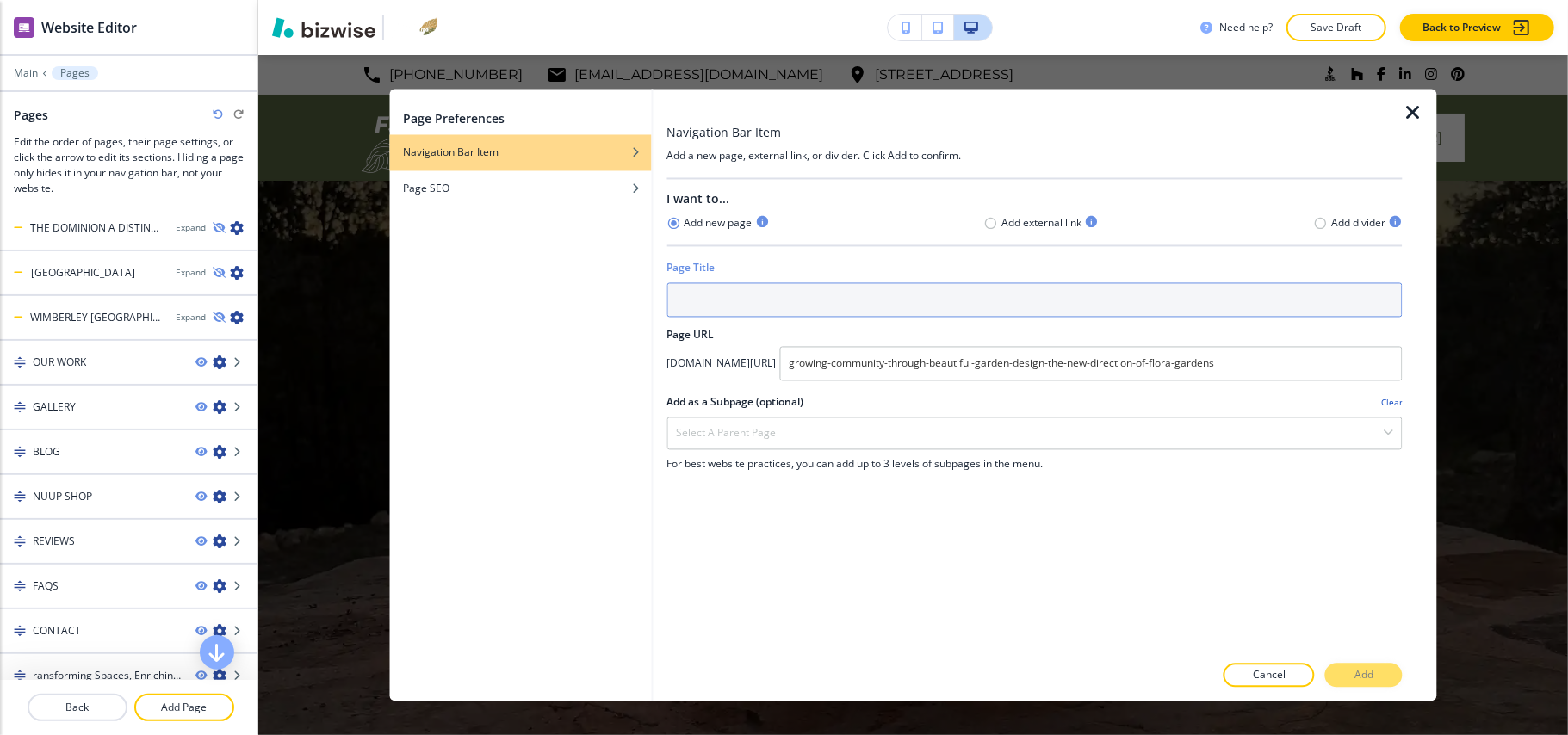
click at [737, 305] on input "text" at bounding box center [1034, 300] width 736 height 34
paste input "Growing Community Through Beautiful Garden Design: The New Direction of [GEOGRA…"
type input "Growing Community Through Beautiful Garden Design: The New Direction of [GEOGRA…"
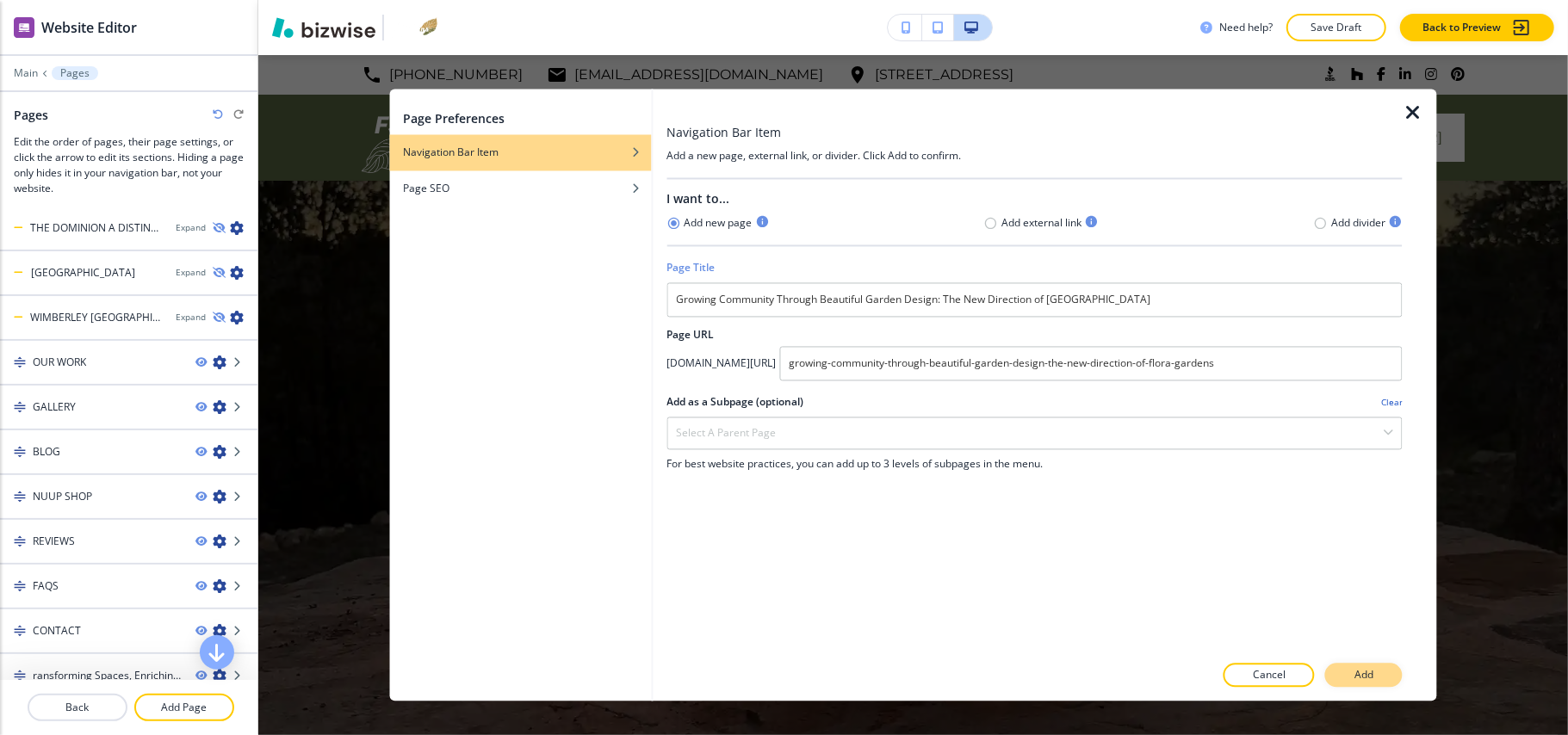
click at [1363, 678] on p "Add" at bounding box center [1363, 677] width 19 height 16
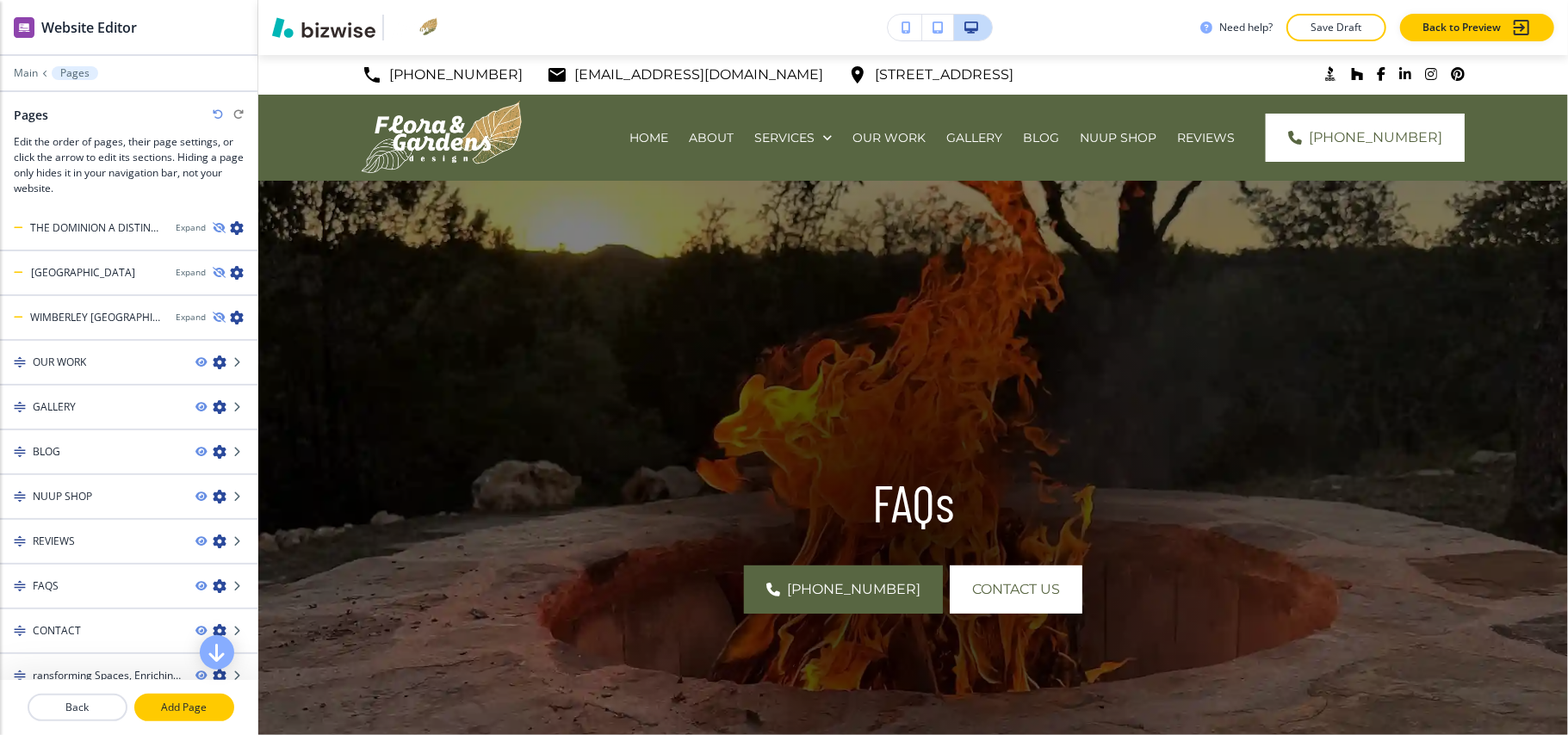
click at [184, 703] on p "Add Page" at bounding box center [184, 708] width 96 height 16
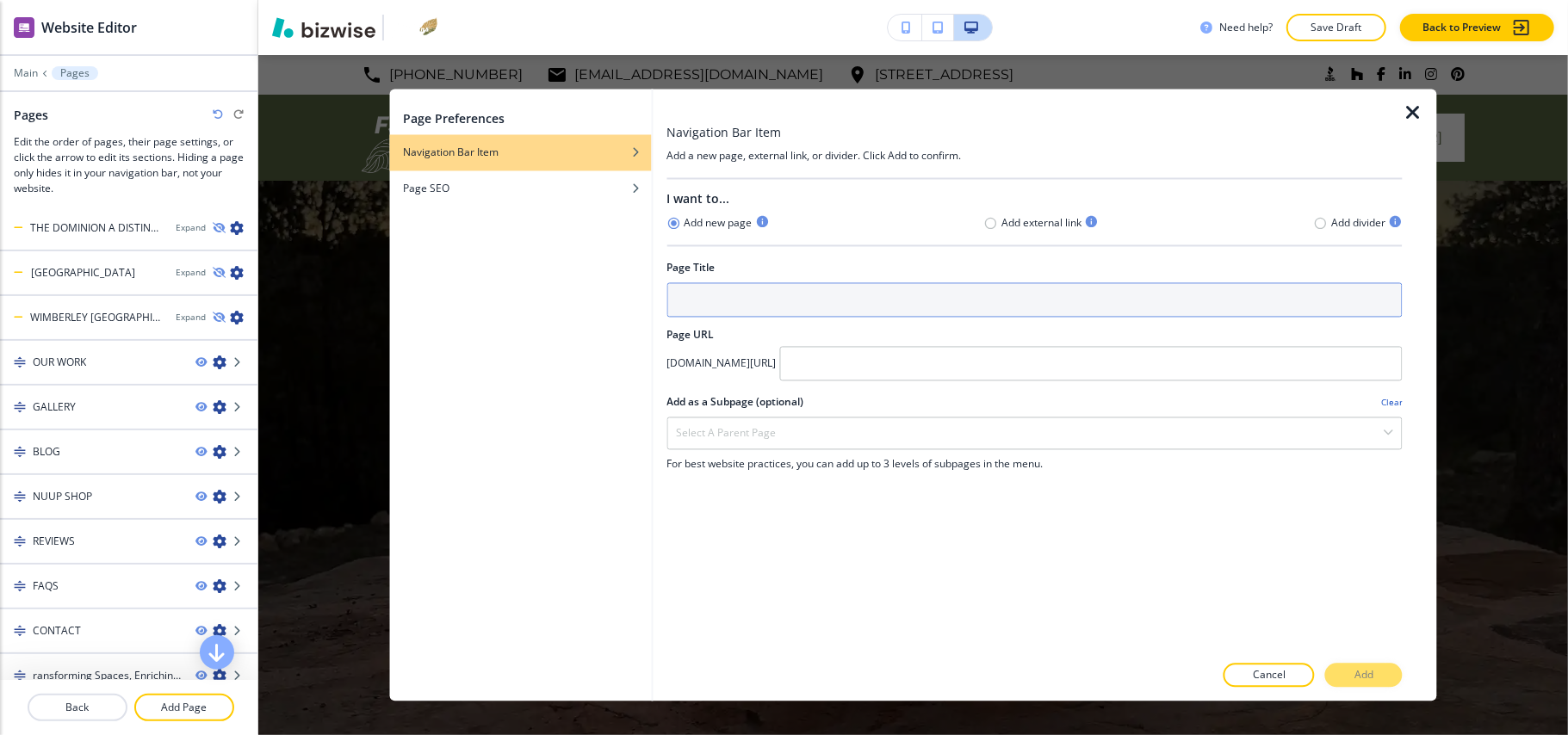
click at [807, 311] on input "text" at bounding box center [1034, 300] width 736 height 34
paste input "Introducing Our Latest Project – A Turnkey Raised Bed Kitchen Garden in [GEOGRA…"
type input "Introducing Our Latest Project – A Turnkey Raised Bed Kitchen Garden in [GEOGRA…"
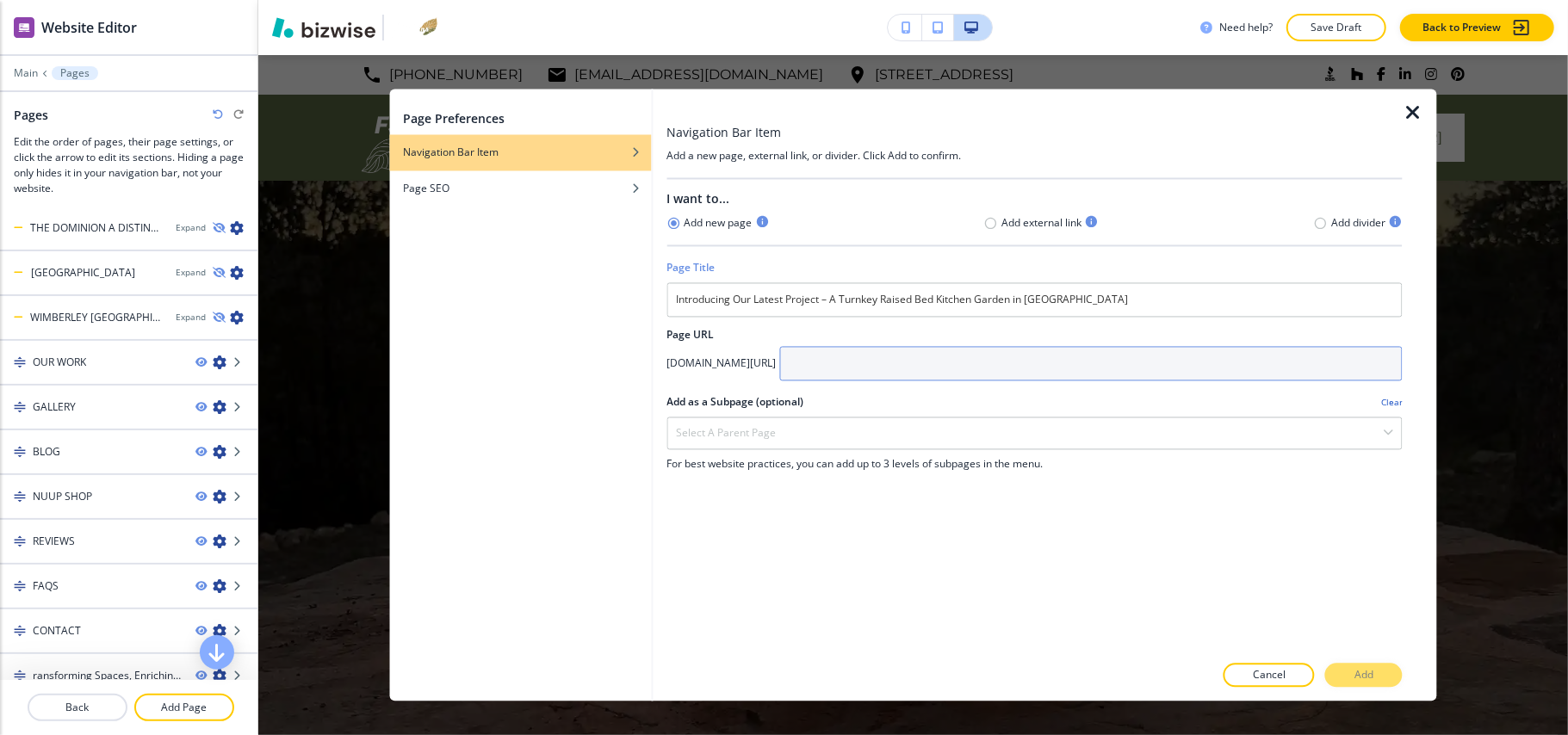
click at [956, 372] on input "text" at bounding box center [1091, 364] width 624 height 34
paste input "introducing-our-latest-project-a-turnkey-raised-bed-kitchen-garden-in-san-anton…"
type input "introducing-our-latest-project-a-turnkey-raised-bed-kitchen-garden-in-san-anton…"
click at [1375, 690] on div at bounding box center [1034, 695] width 736 height 14
click at [1375, 677] on button "Add" at bounding box center [1364, 676] width 78 height 24
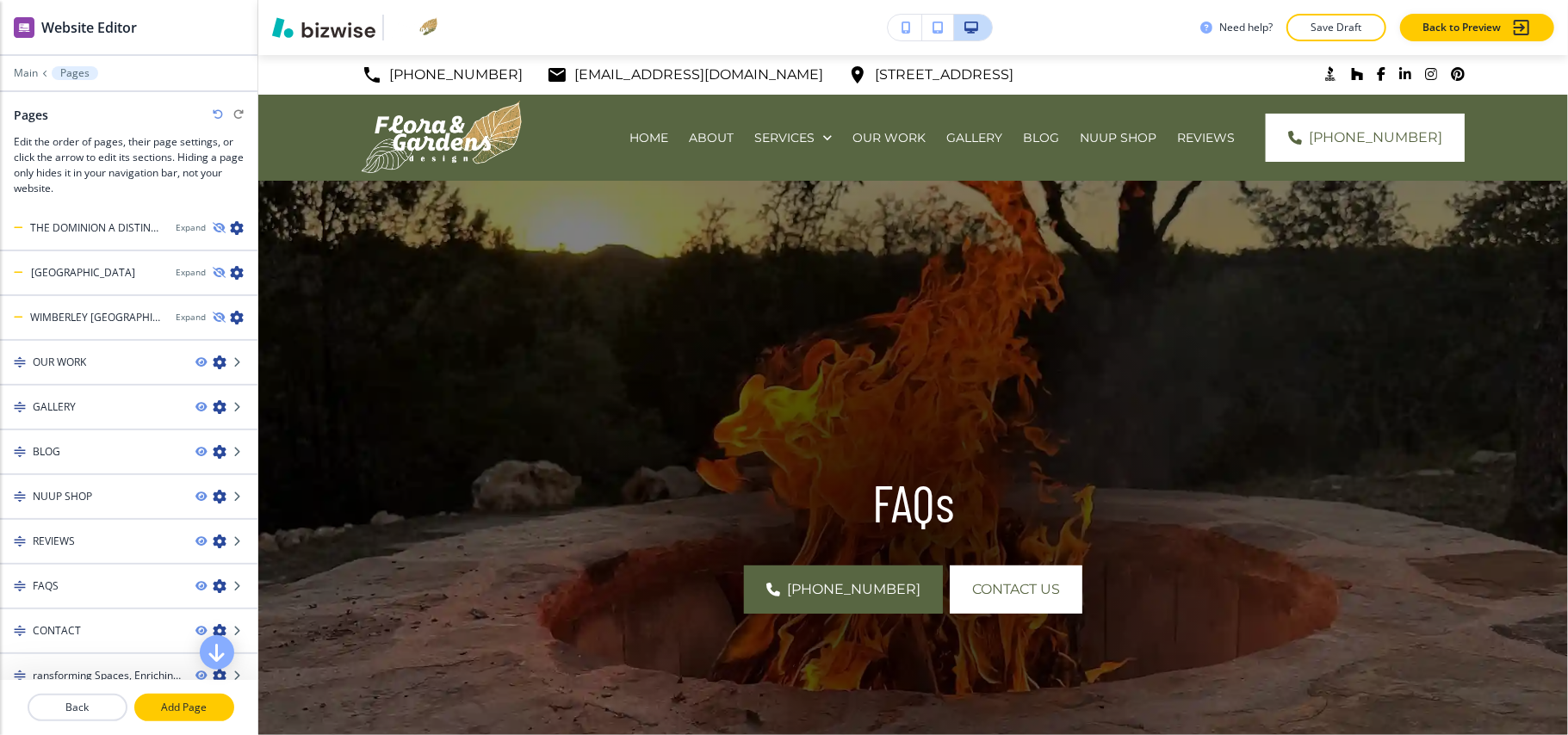
click at [184, 714] on p "Add Page" at bounding box center [184, 708] width 96 height 16
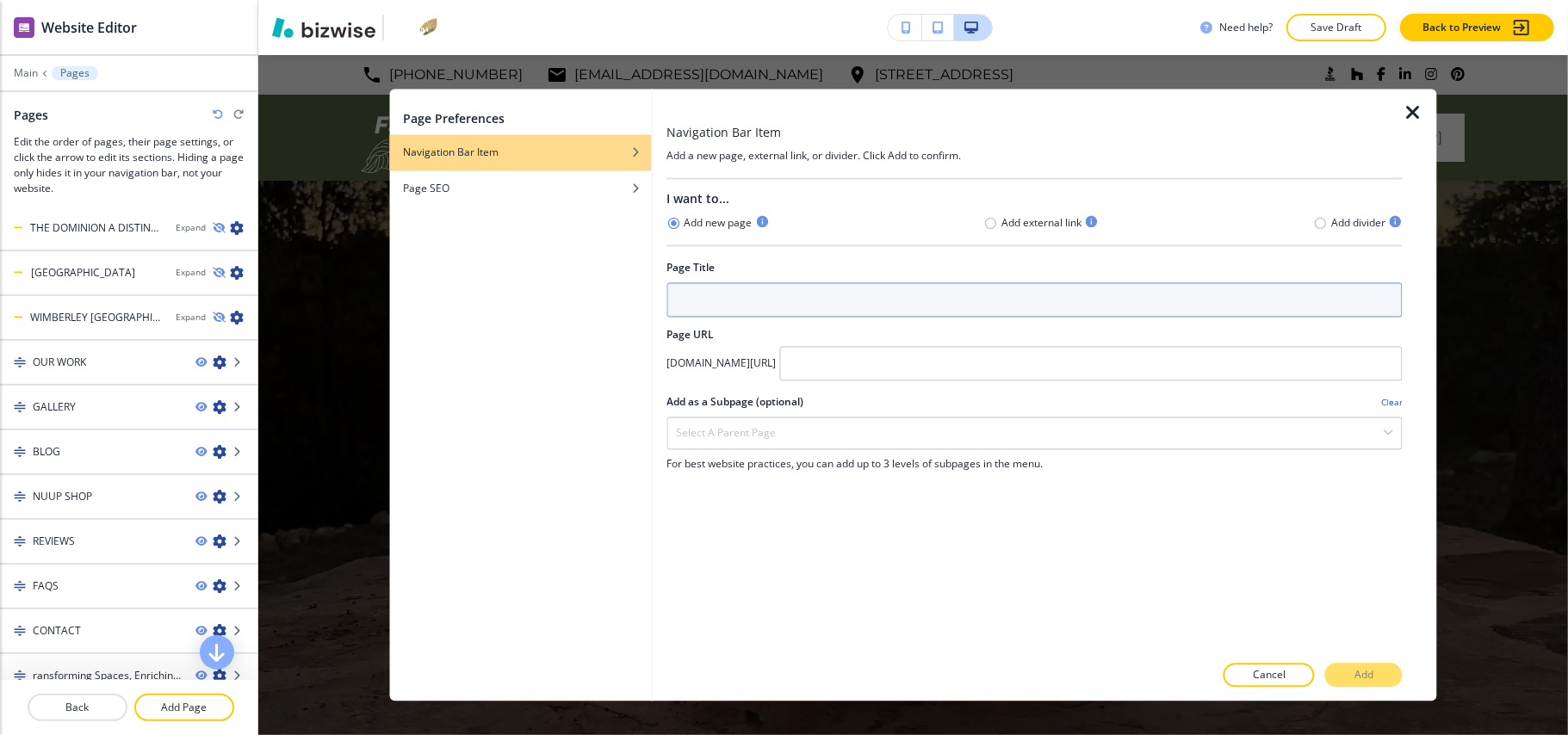
click at [787, 290] on input "text" at bounding box center [1034, 300] width 736 height 34
paste input "About Me Fernanda Vuilleumier and Flora Gardens Design"
type input "About Me Fernanda Vuilleumier and Flora Gardens Design"
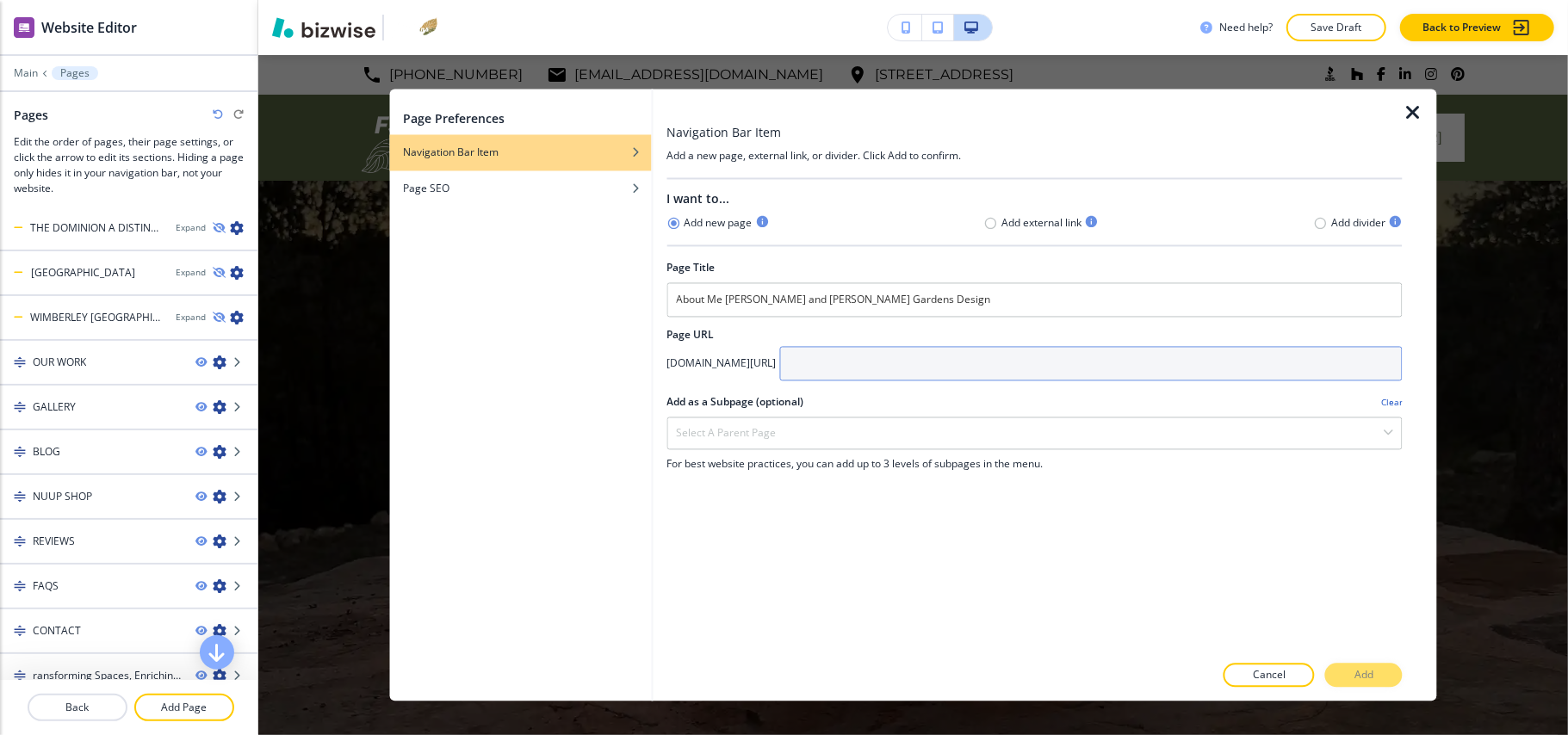
click at [963, 366] on input "text" at bounding box center [1091, 364] width 624 height 34
paste input "about-me-fernanda-vuilleumier-and-flora-gardens-design"
type input "about-me-fernanda-vuilleumier-and-flora-gardens-design"
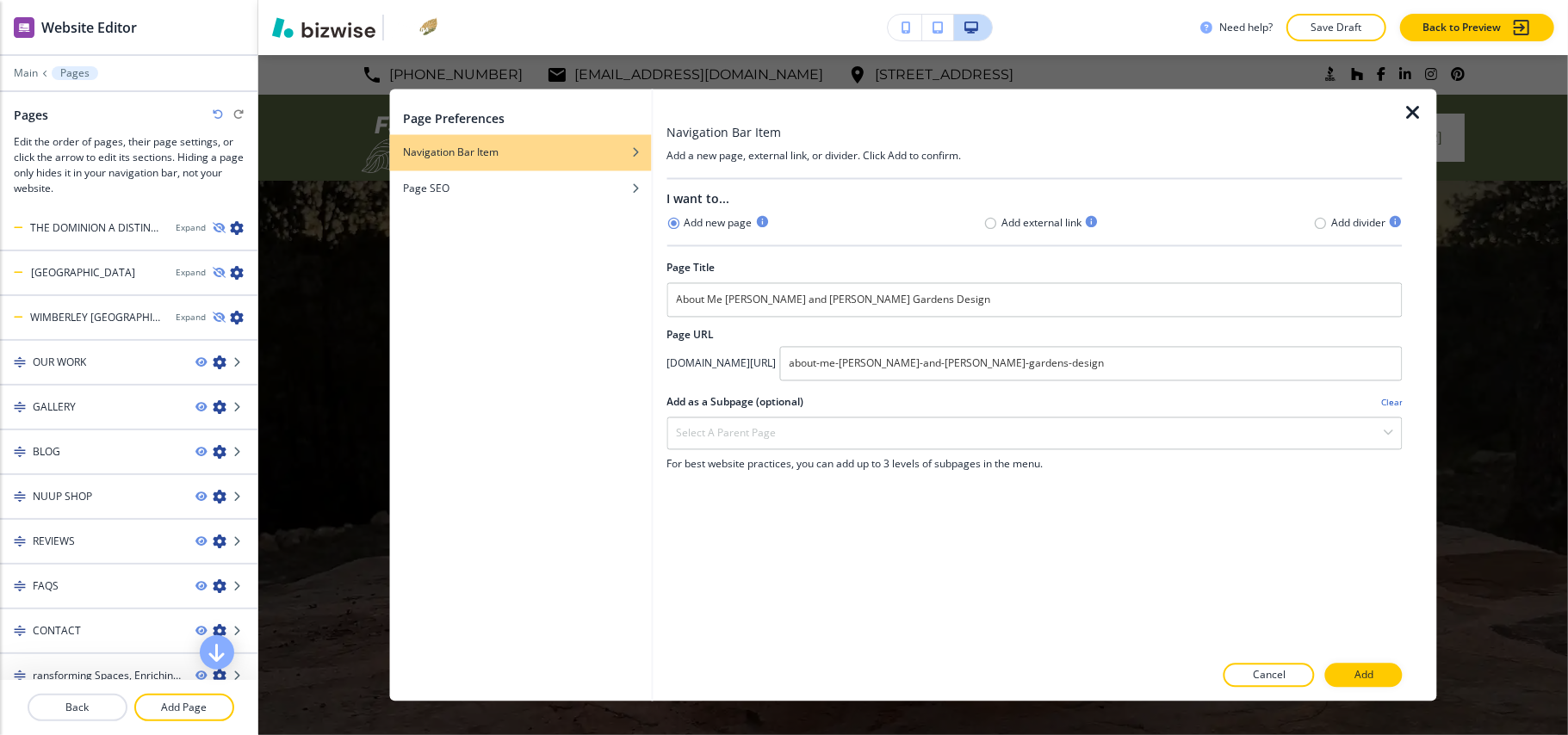
drag, startPoint x: 1382, startPoint y: 669, endPoint x: 1408, endPoint y: 680, distance: 28.2
click at [1383, 669] on button "Add" at bounding box center [1364, 676] width 78 height 24
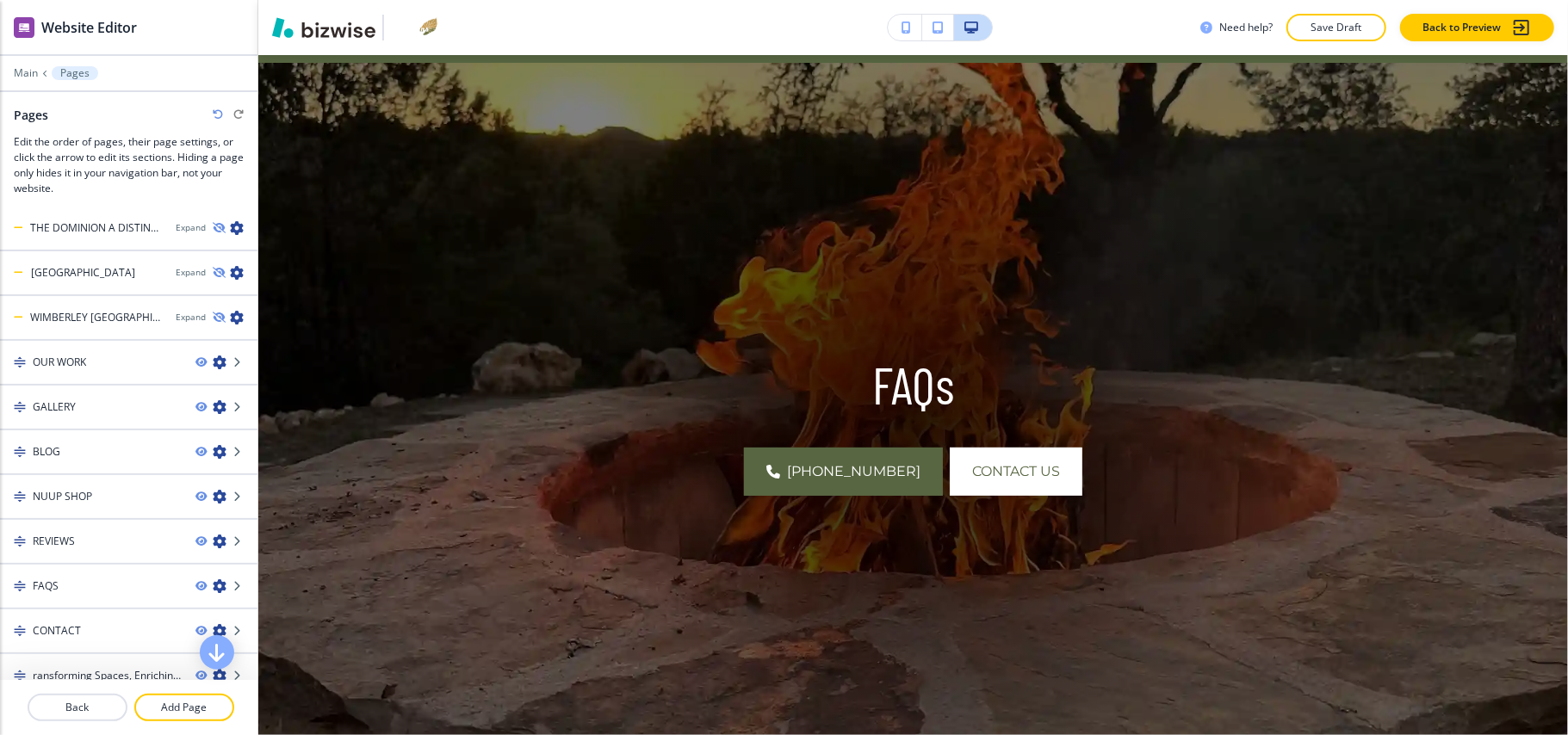
scroll to position [0, 0]
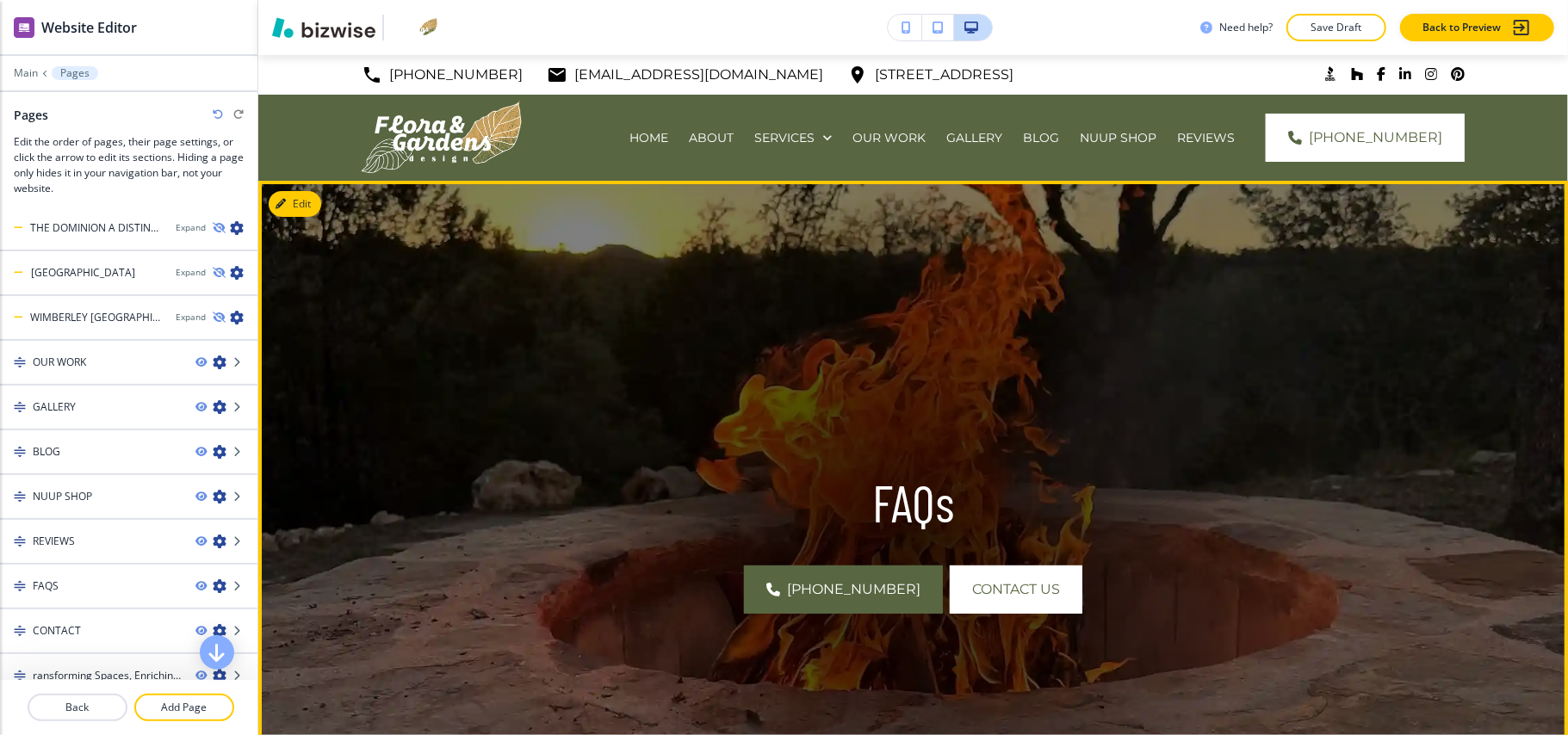
click at [324, 201] on img at bounding box center [913, 534] width 1310 height 706
click at [307, 204] on button "Edit This Section" at bounding box center [326, 204] width 116 height 26
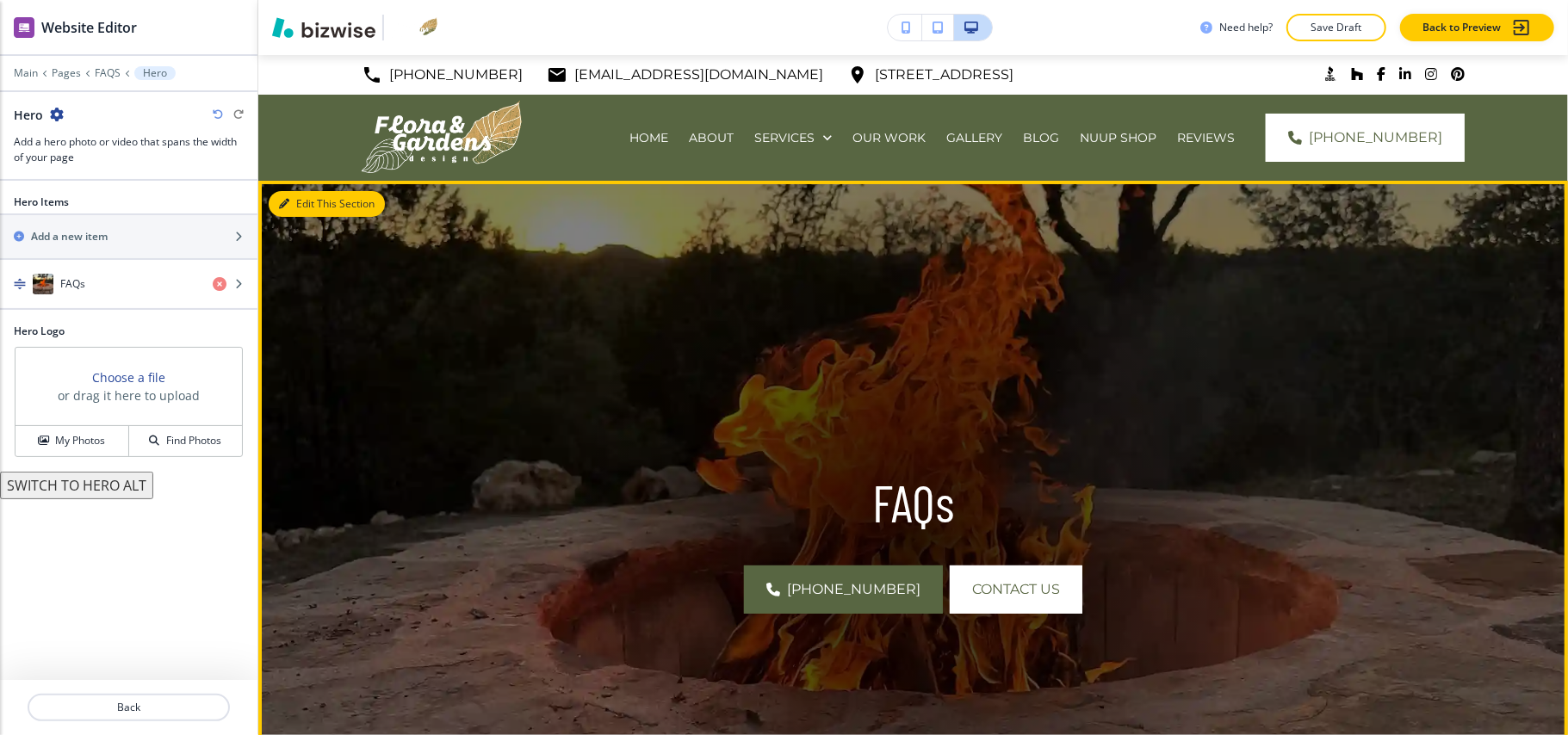
scroll to position [126, 0]
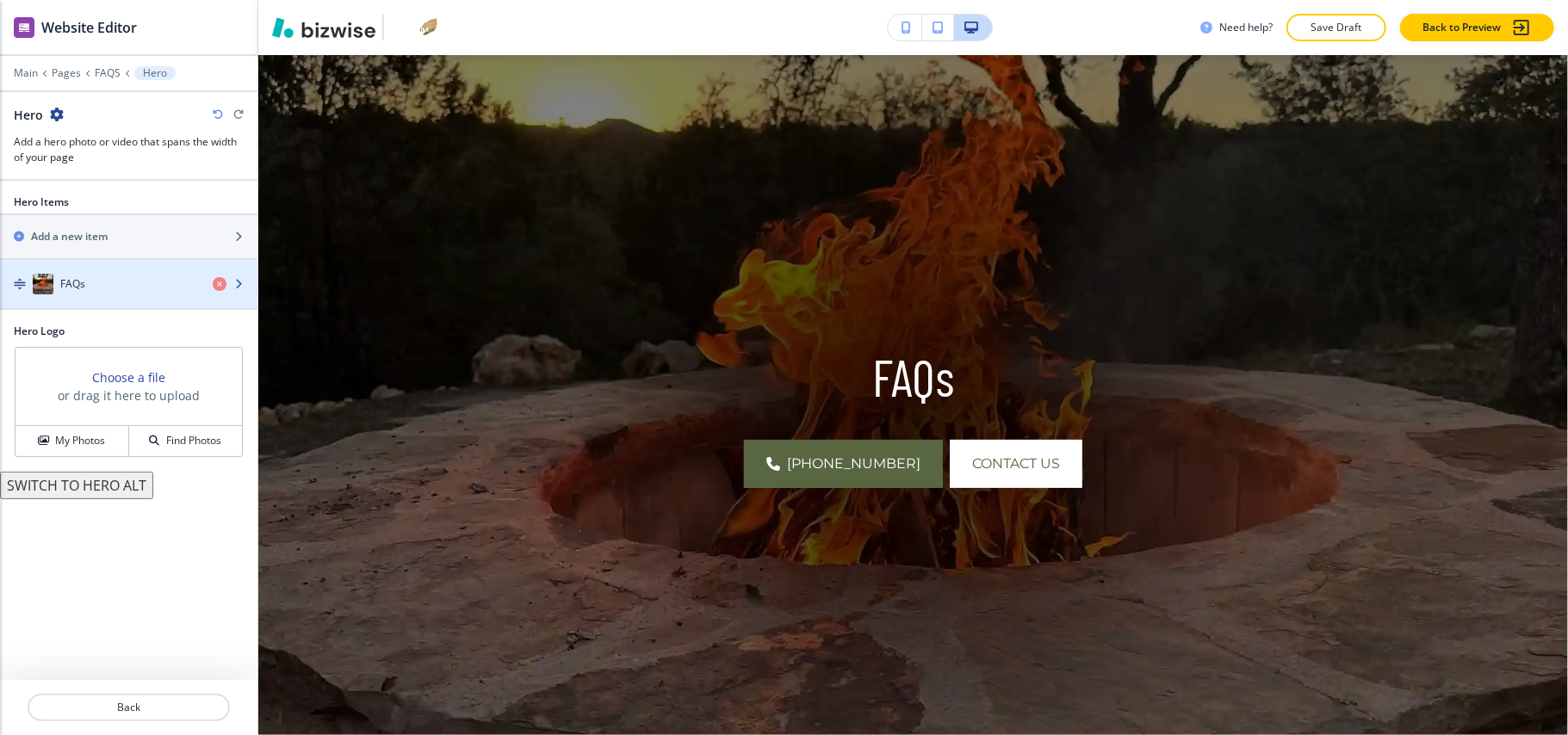
click at [96, 290] on div "FAQs" at bounding box center [99, 284] width 199 height 20
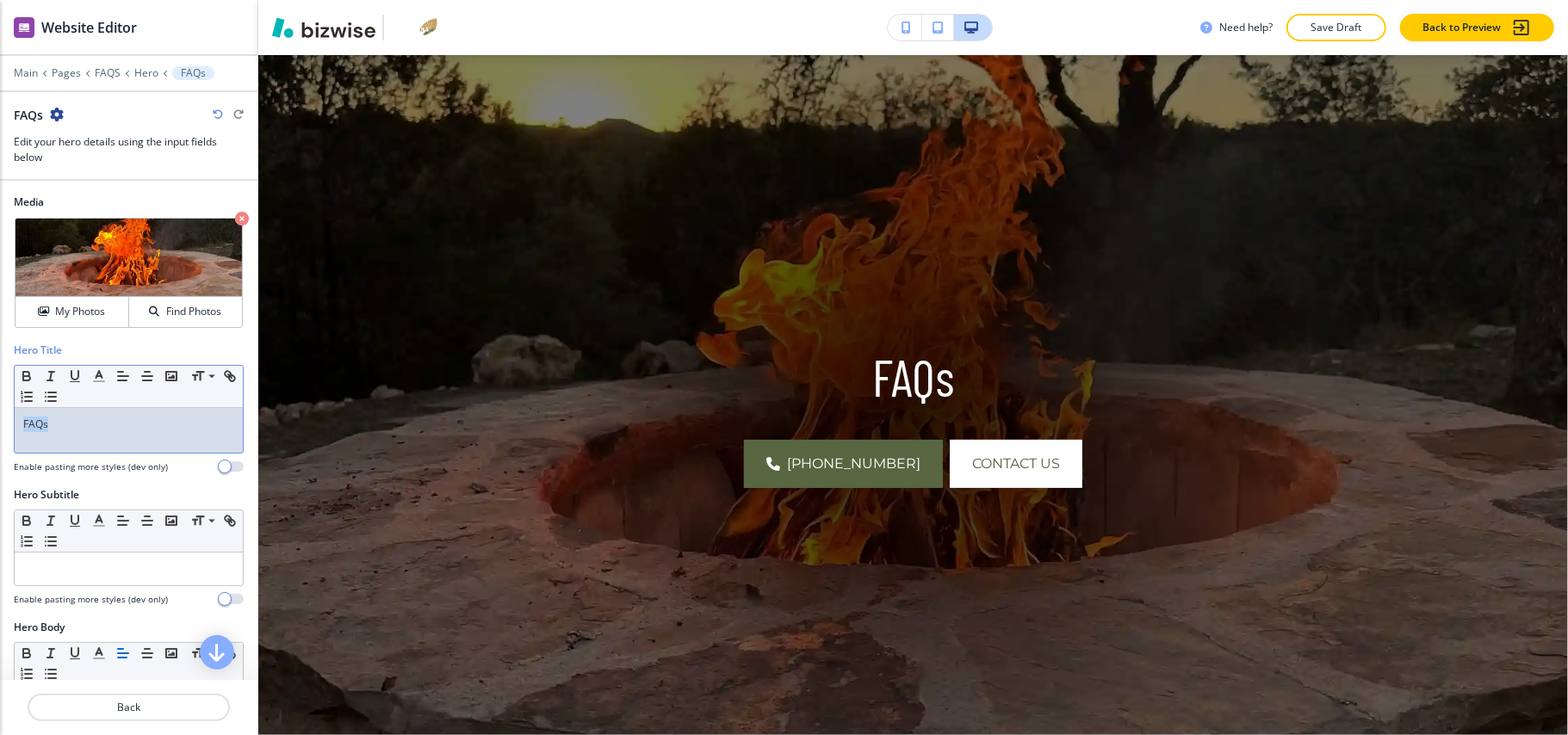
drag, startPoint x: 99, startPoint y: 436, endPoint x: 0, endPoint y: 440, distance: 99.1
click at [0, 440] on div "Hero Title Small Normal Large Huge FAQs Enable pasting more styles (dev only)" at bounding box center [129, 415] width 257 height 144
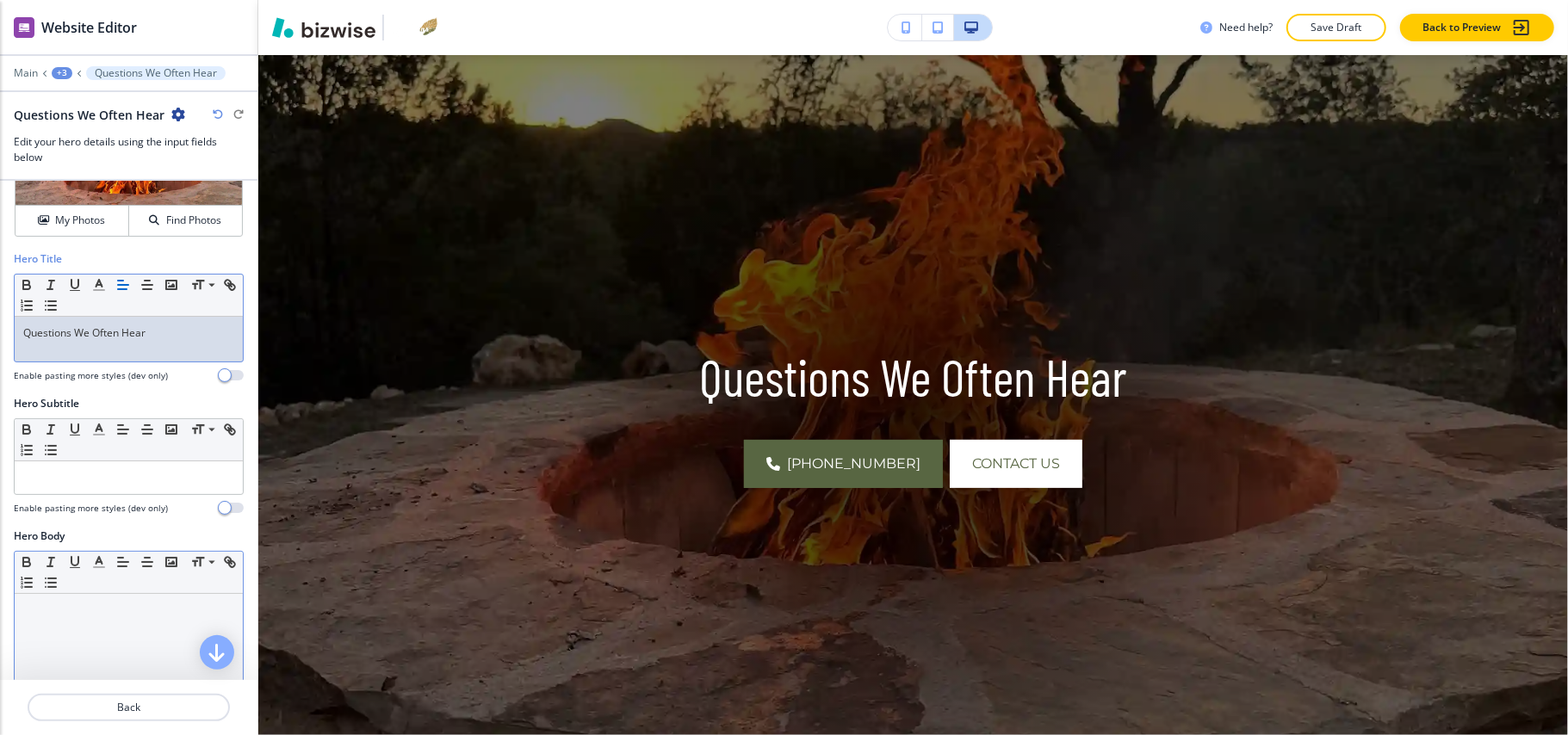
scroll to position [229, 0]
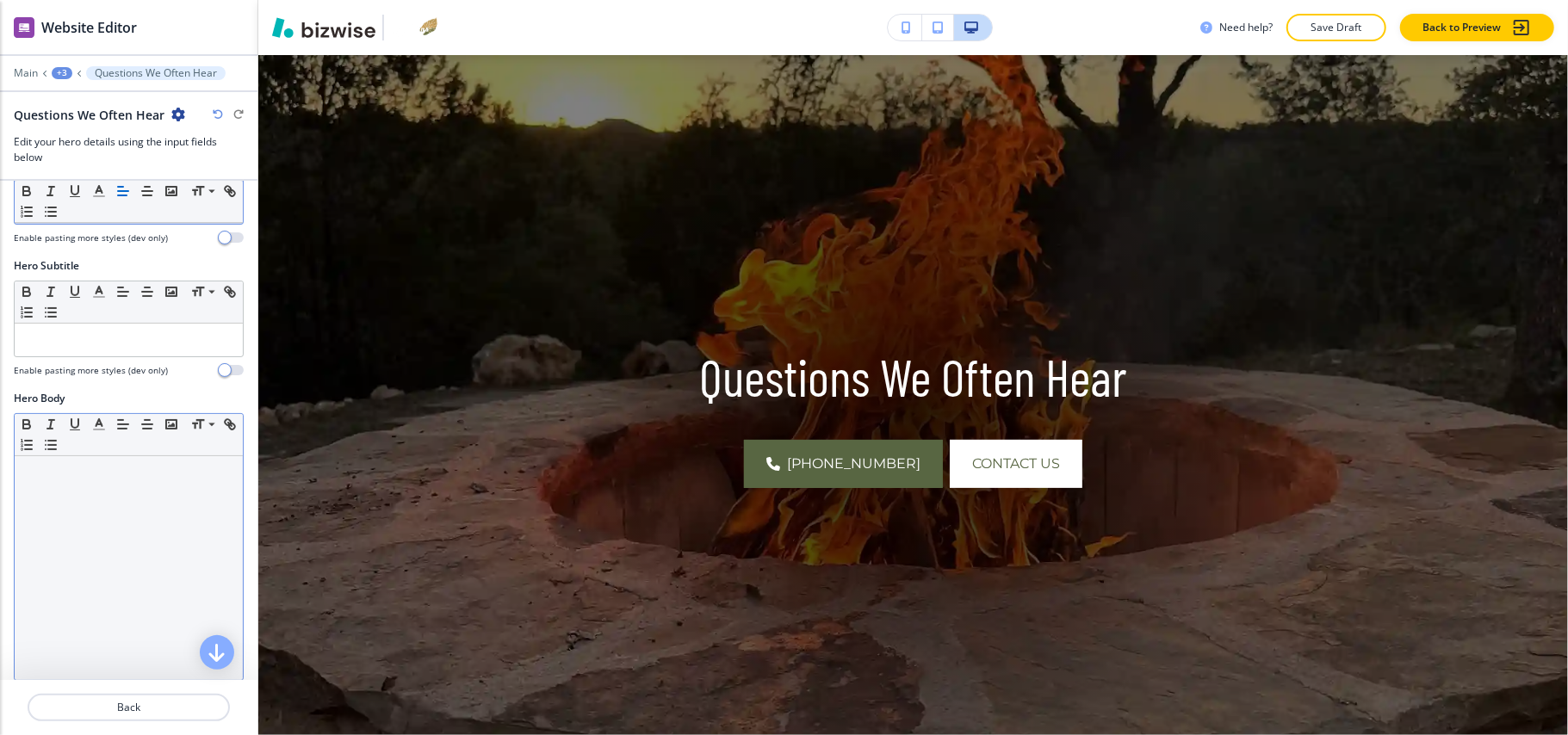
click at [107, 589] on div at bounding box center [129, 568] width 228 height 224
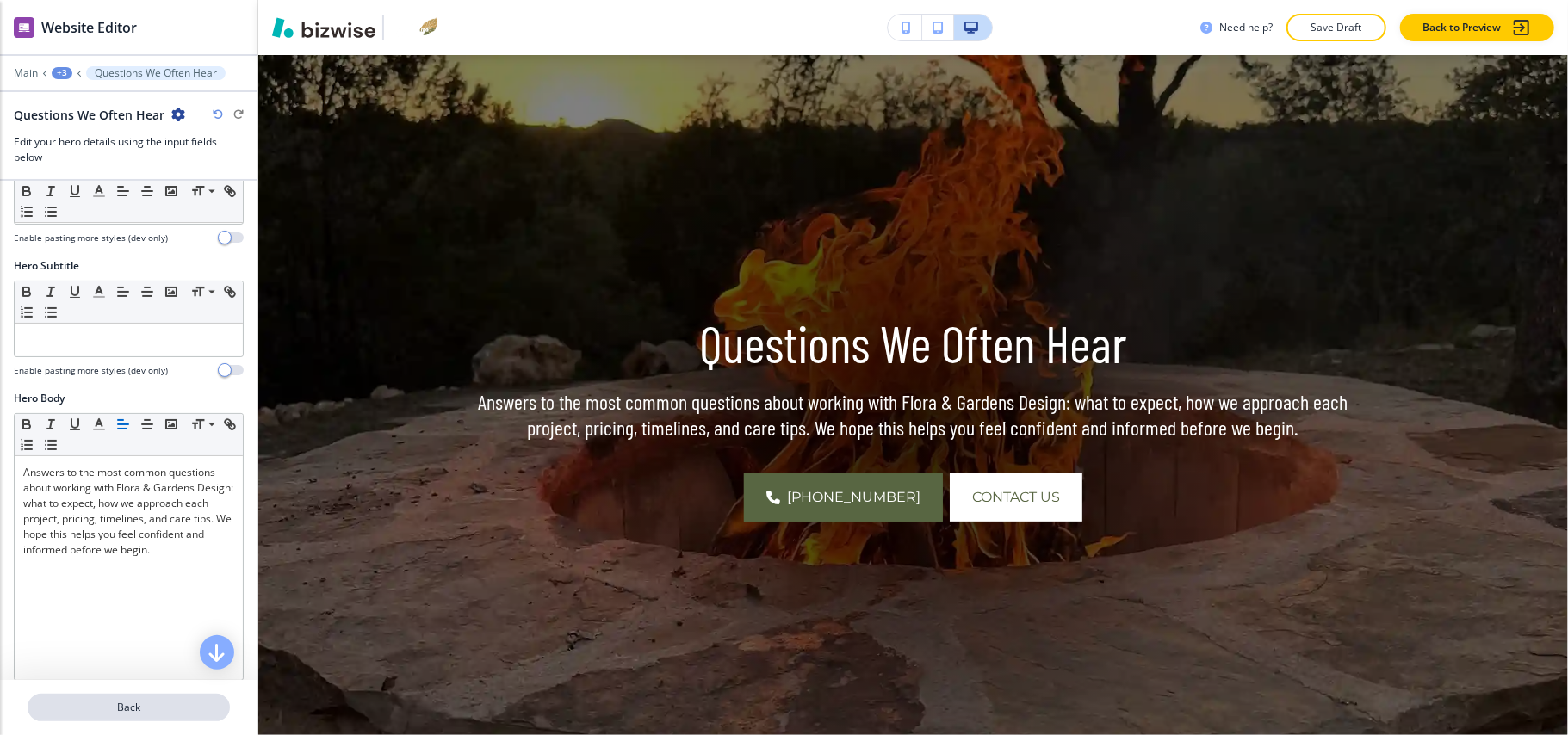
click at [156, 703] on p "Back" at bounding box center [129, 708] width 199 height 16
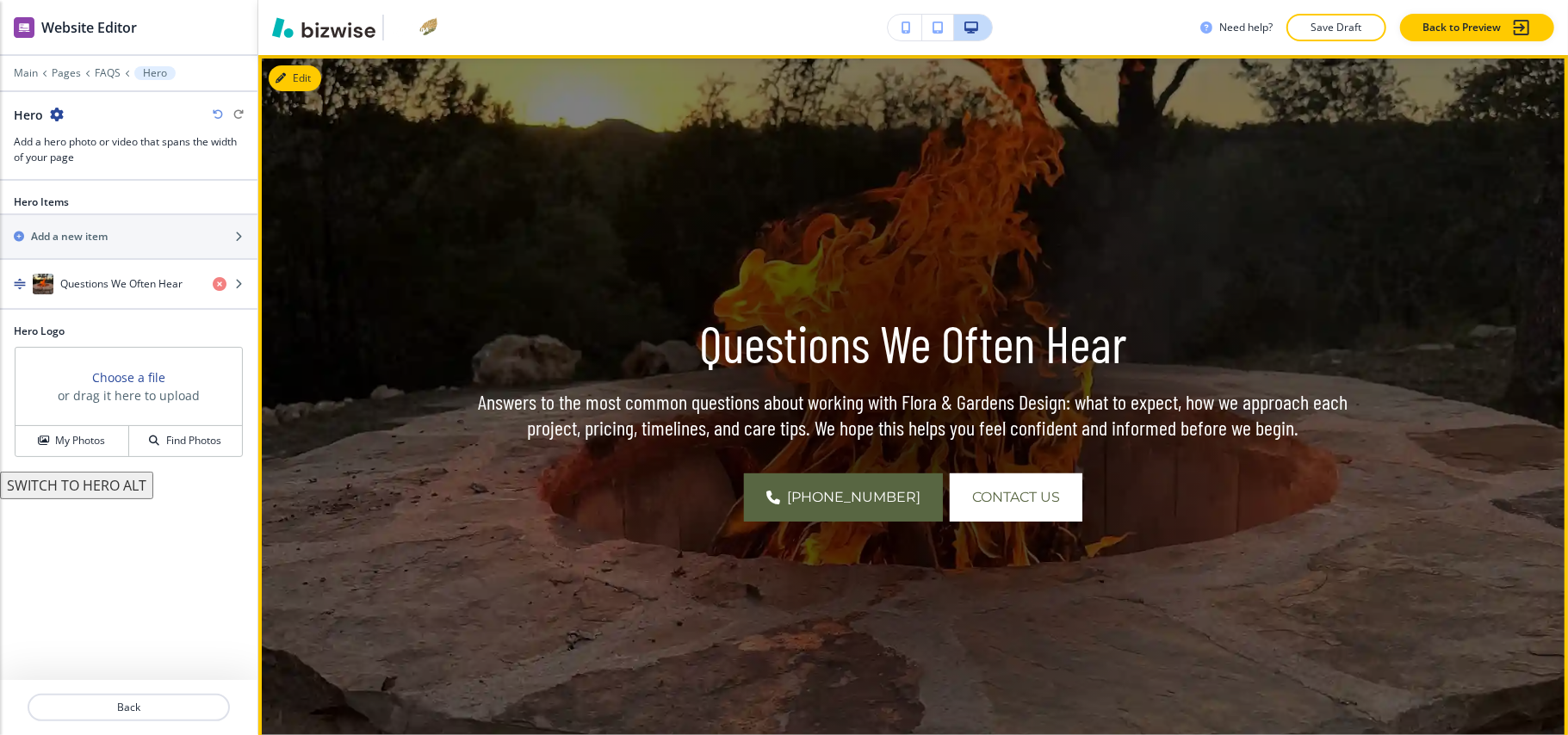
scroll to position [0, 0]
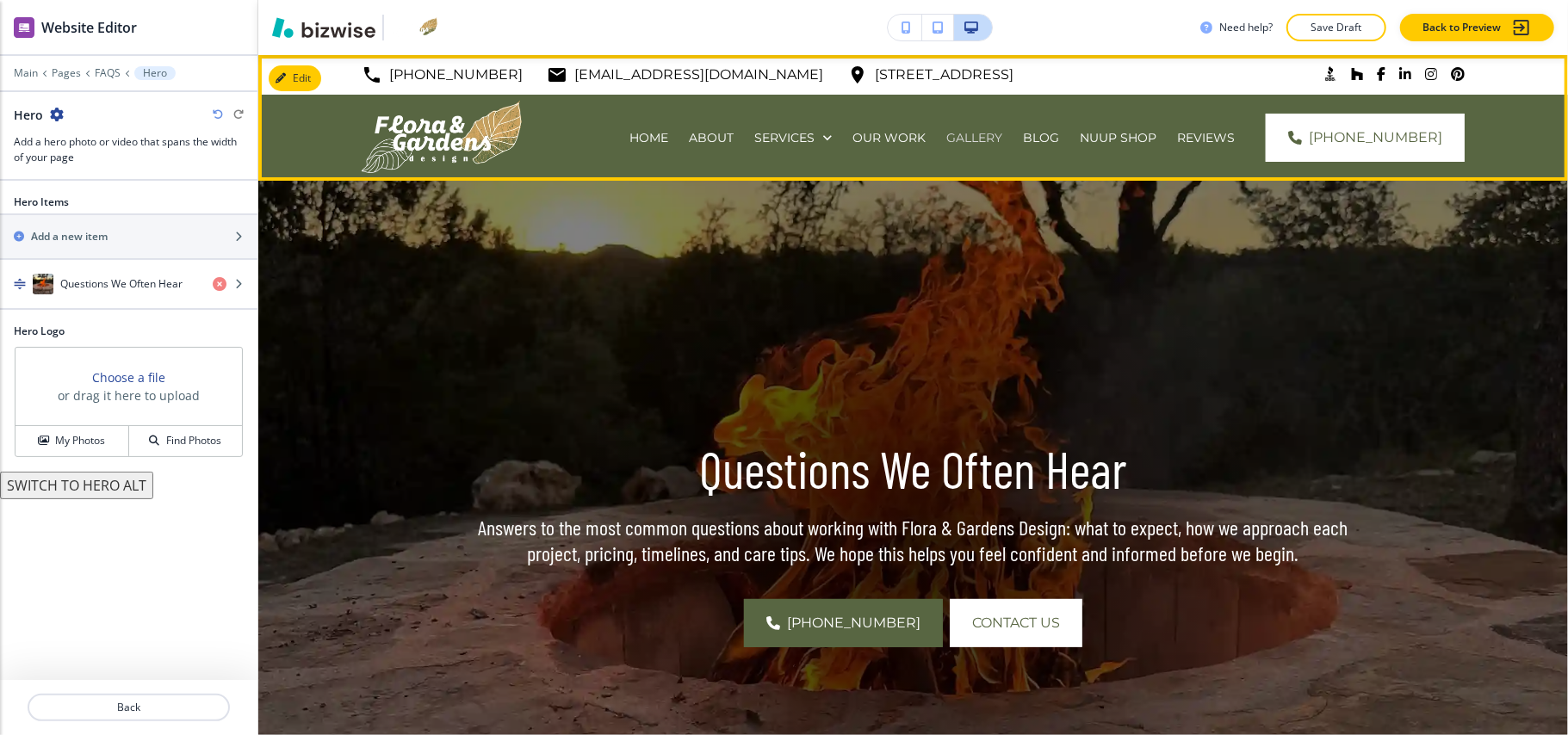
click at [946, 135] on p "GALLERY" at bounding box center [974, 138] width 56 height 18
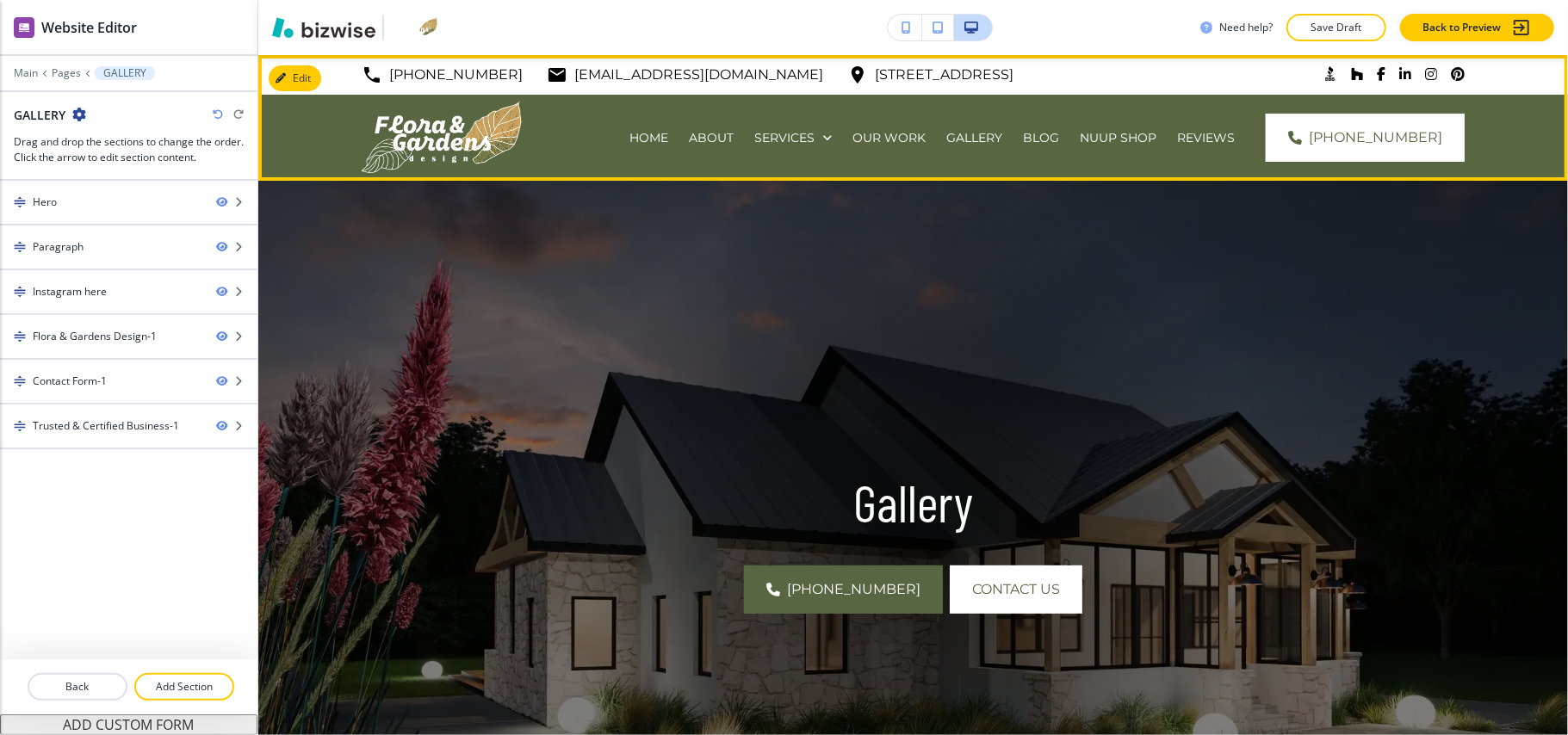
click at [873, 122] on div "OUR WORK" at bounding box center [889, 137] width 94 height 86
click at [862, 135] on p "OUR WORK" at bounding box center [889, 138] width 73 height 18
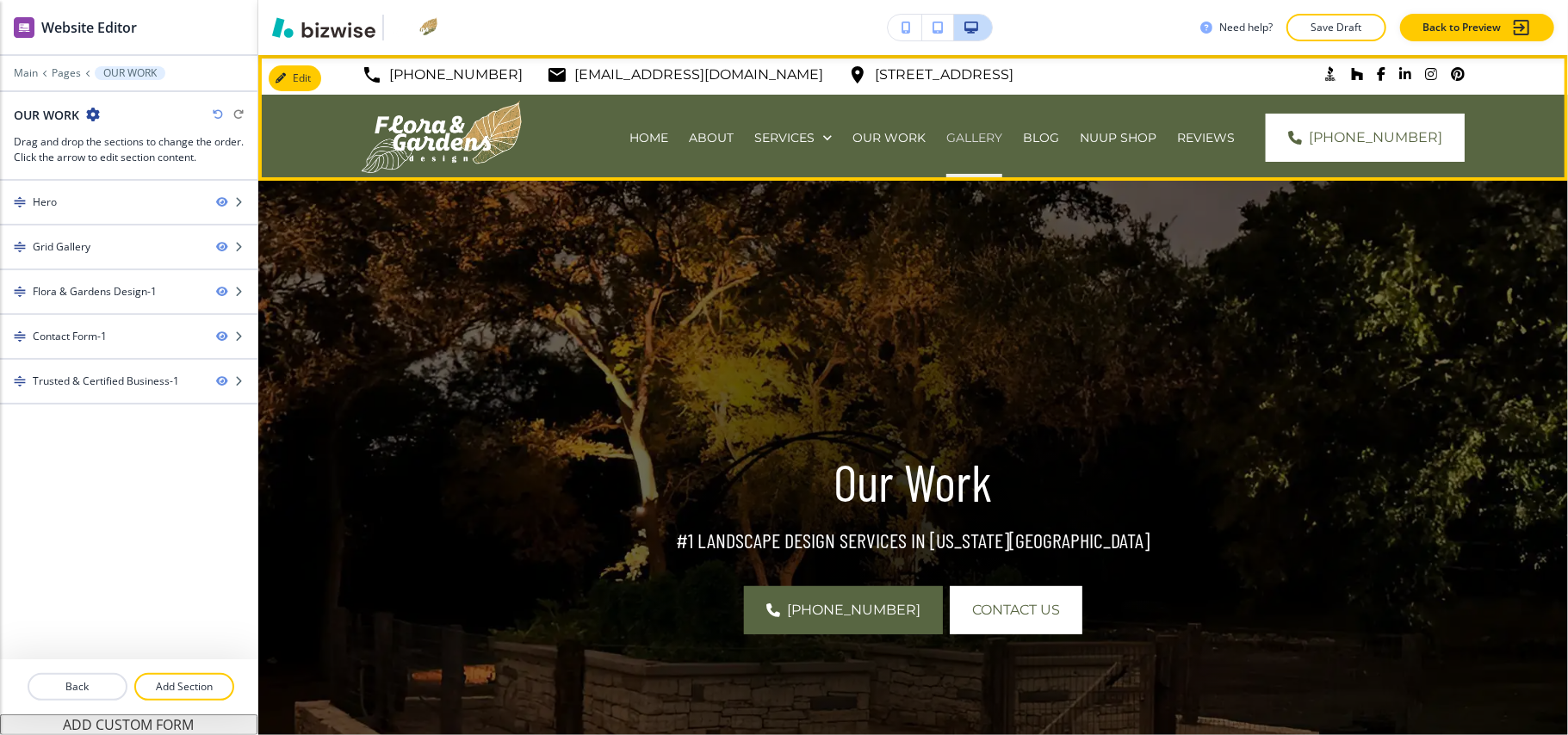
click at [946, 138] on p "GALLERY" at bounding box center [974, 138] width 56 height 18
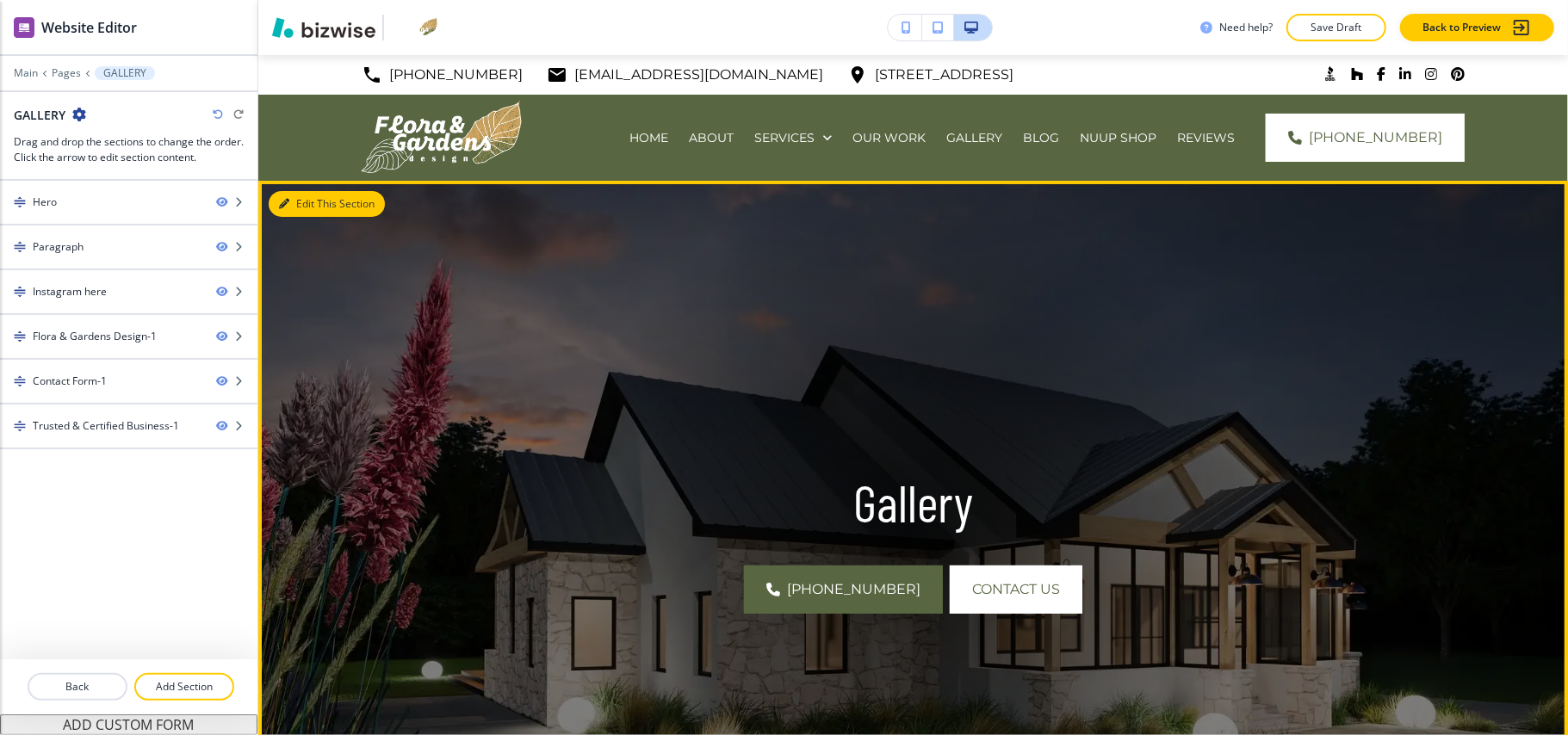
click at [298, 207] on button "Edit This Section" at bounding box center [326, 204] width 116 height 26
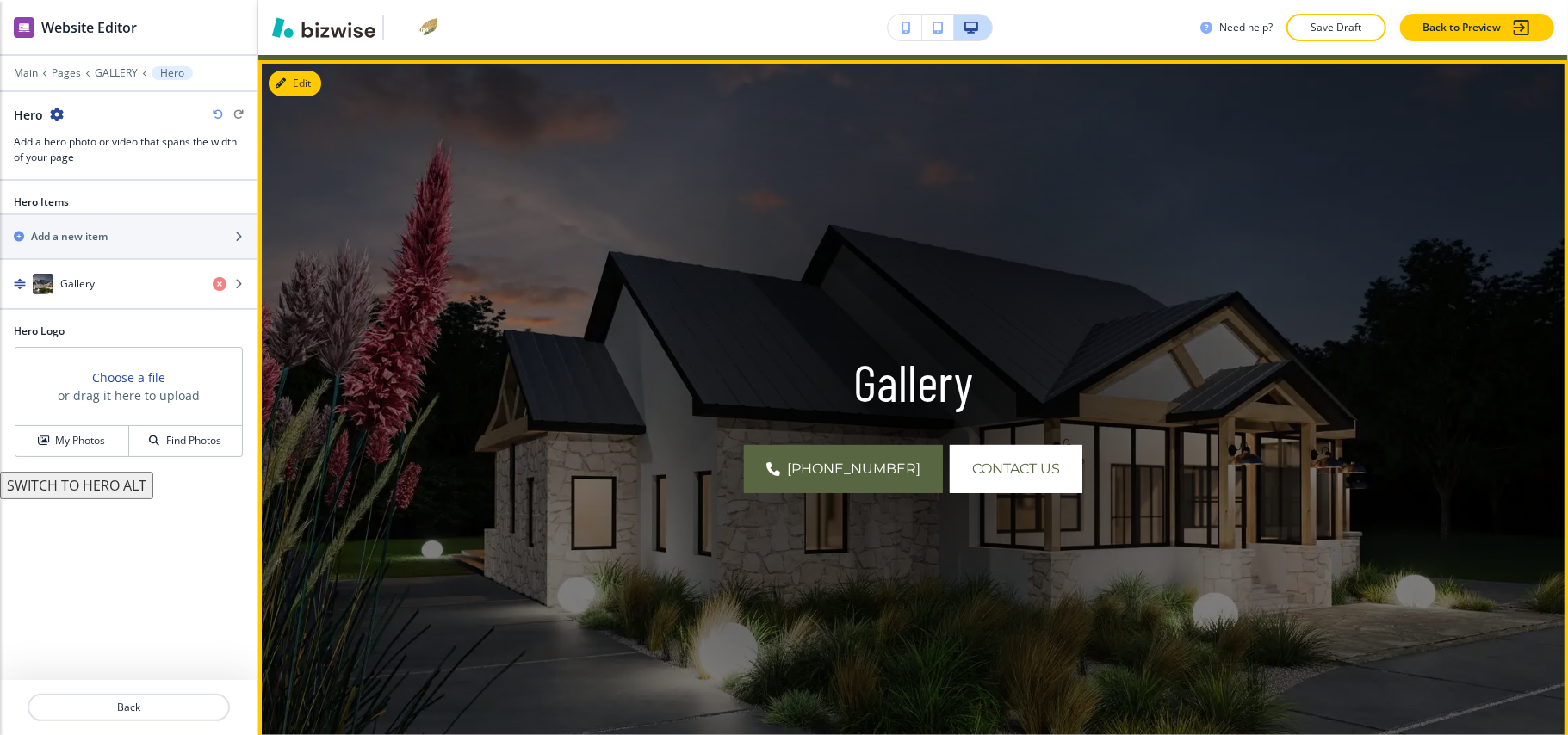
scroll to position [126, 0]
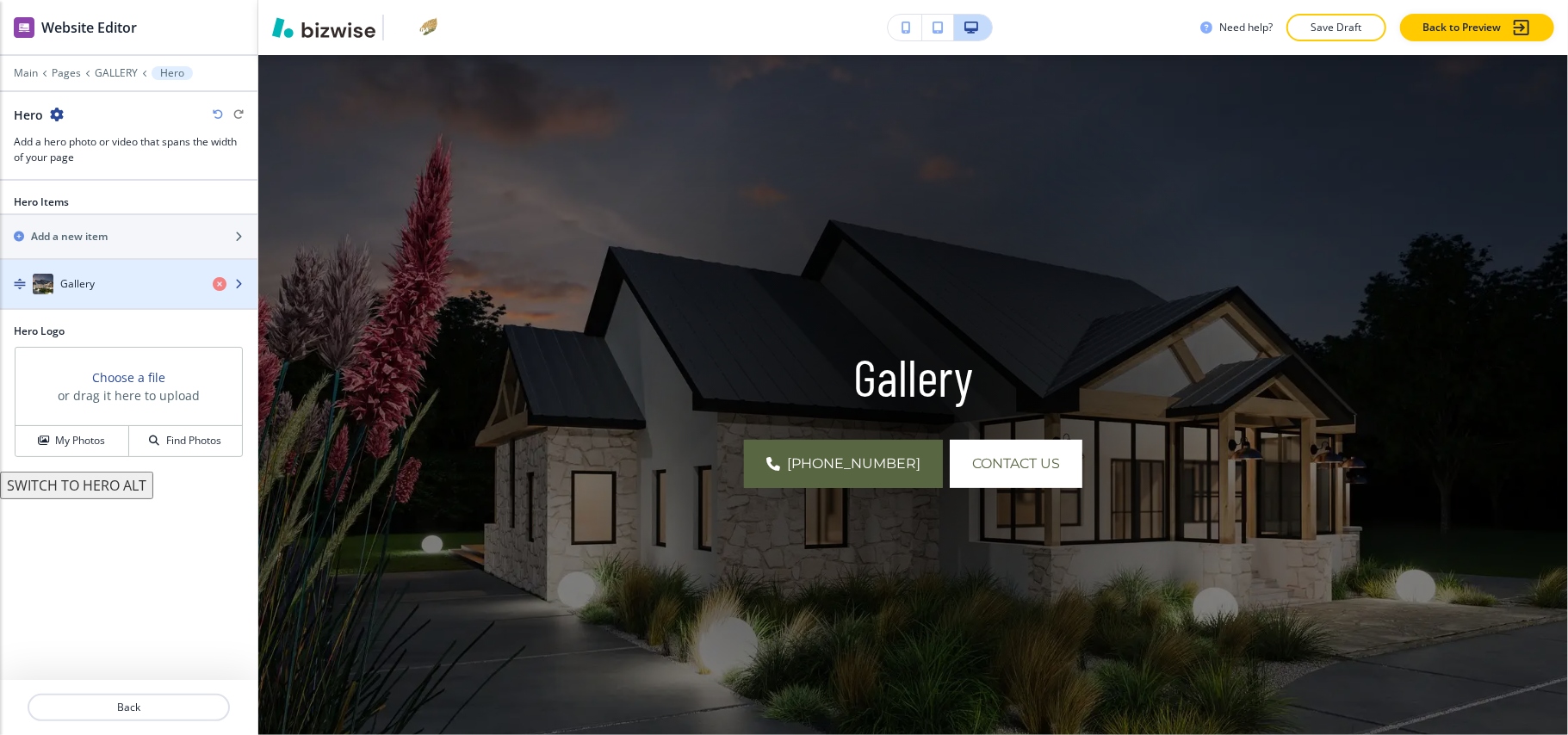
click at [90, 292] on h4 "Gallery" at bounding box center [77, 285] width 34 height 16
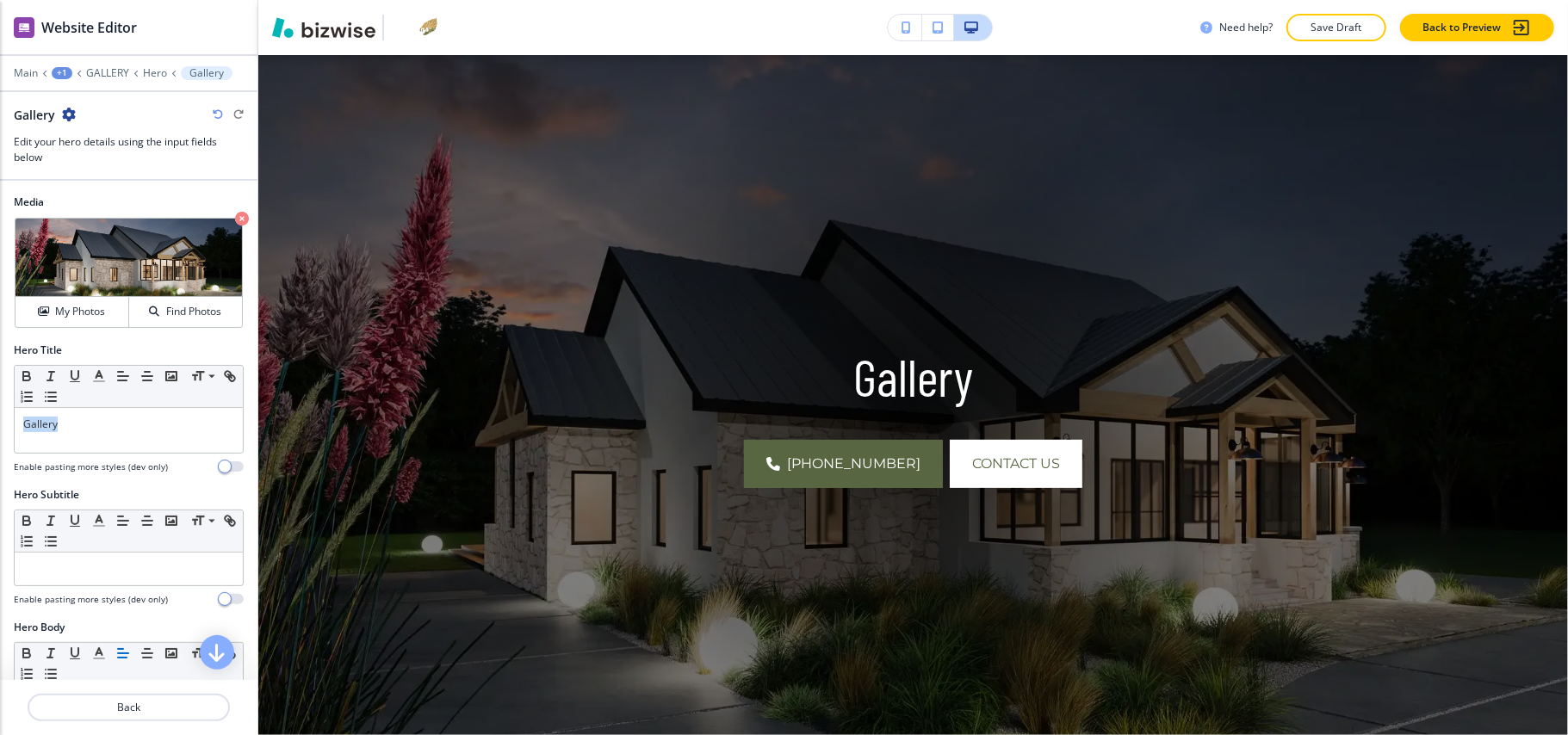
drag, startPoint x: 111, startPoint y: 431, endPoint x: 4, endPoint y: 433, distance: 107.0
click at [0, 433] on div "Hero Title Small Normal Large Huge Gallery Enable pasting more styles (dev only)" at bounding box center [129, 415] width 257 height 144
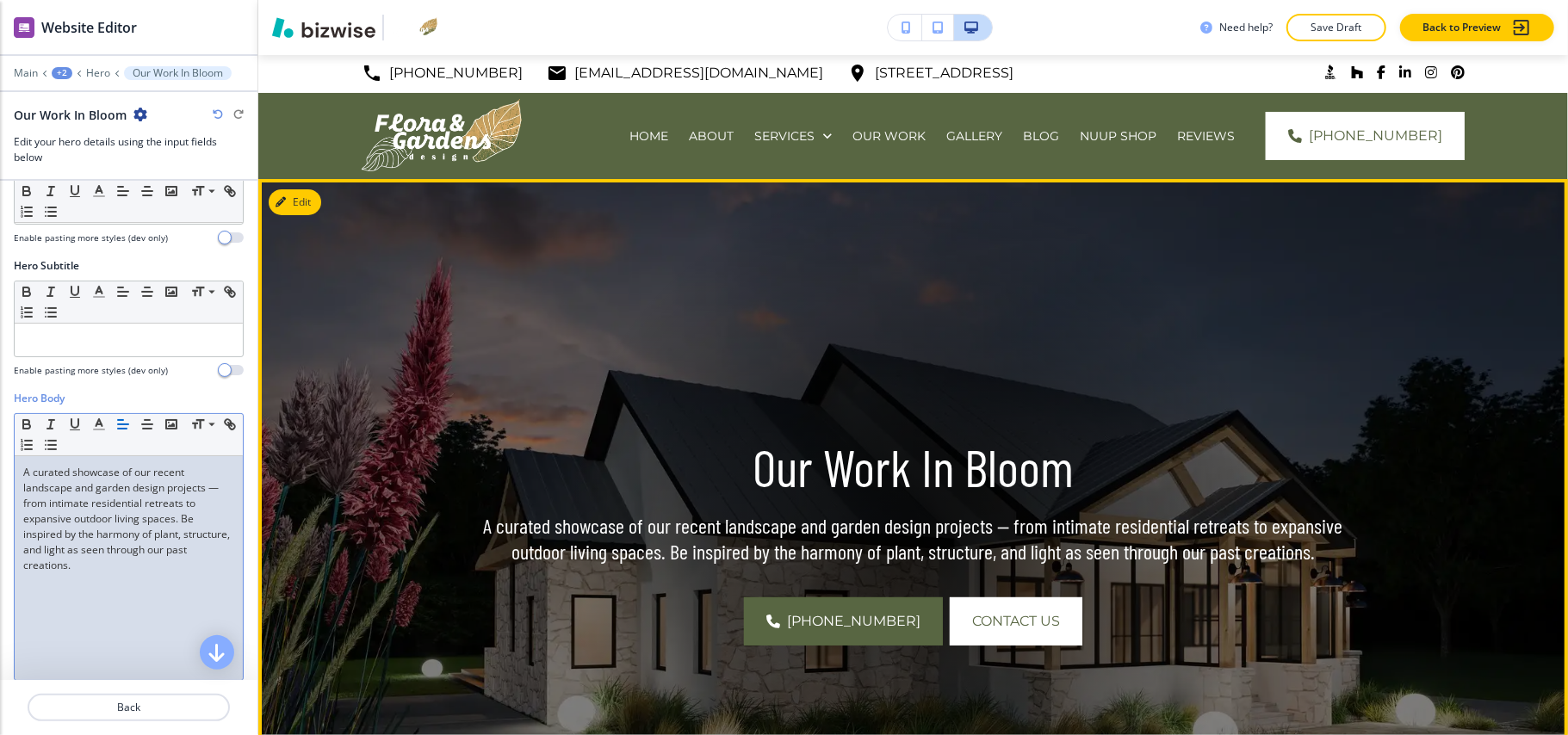
scroll to position [0, 0]
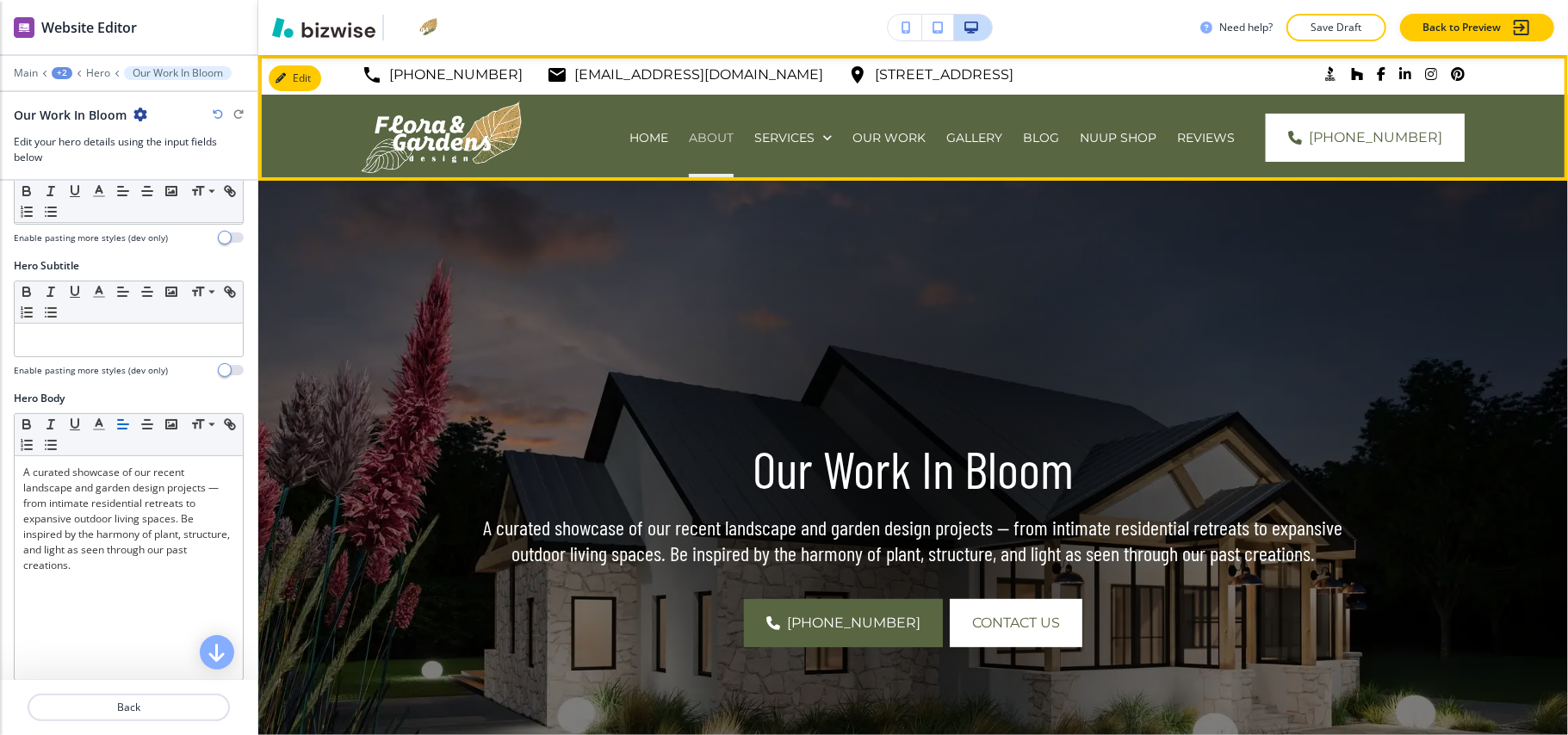
click at [689, 135] on p "ABOUT" at bounding box center [711, 138] width 45 height 18
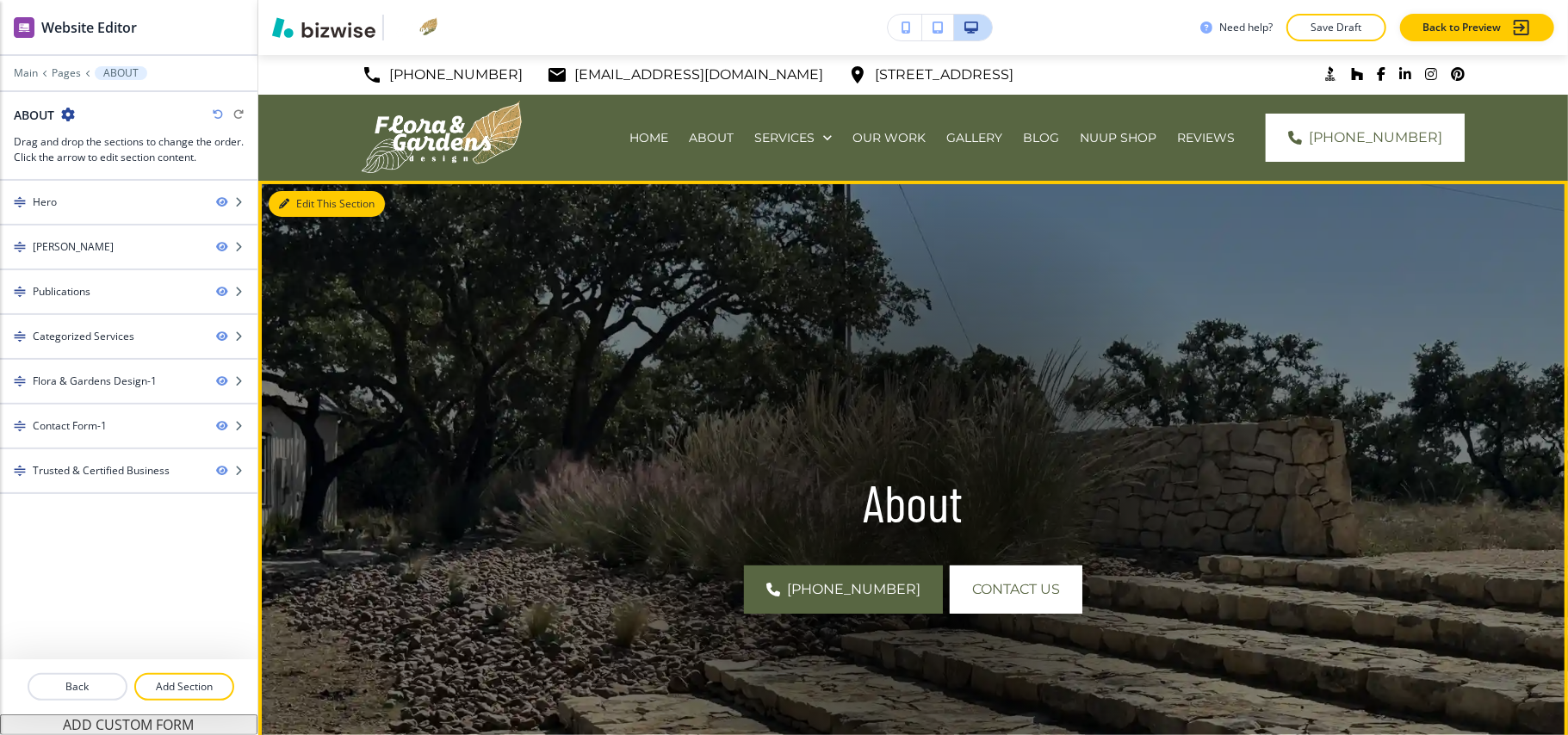
click at [307, 200] on button "Edit This Section" at bounding box center [326, 204] width 116 height 26
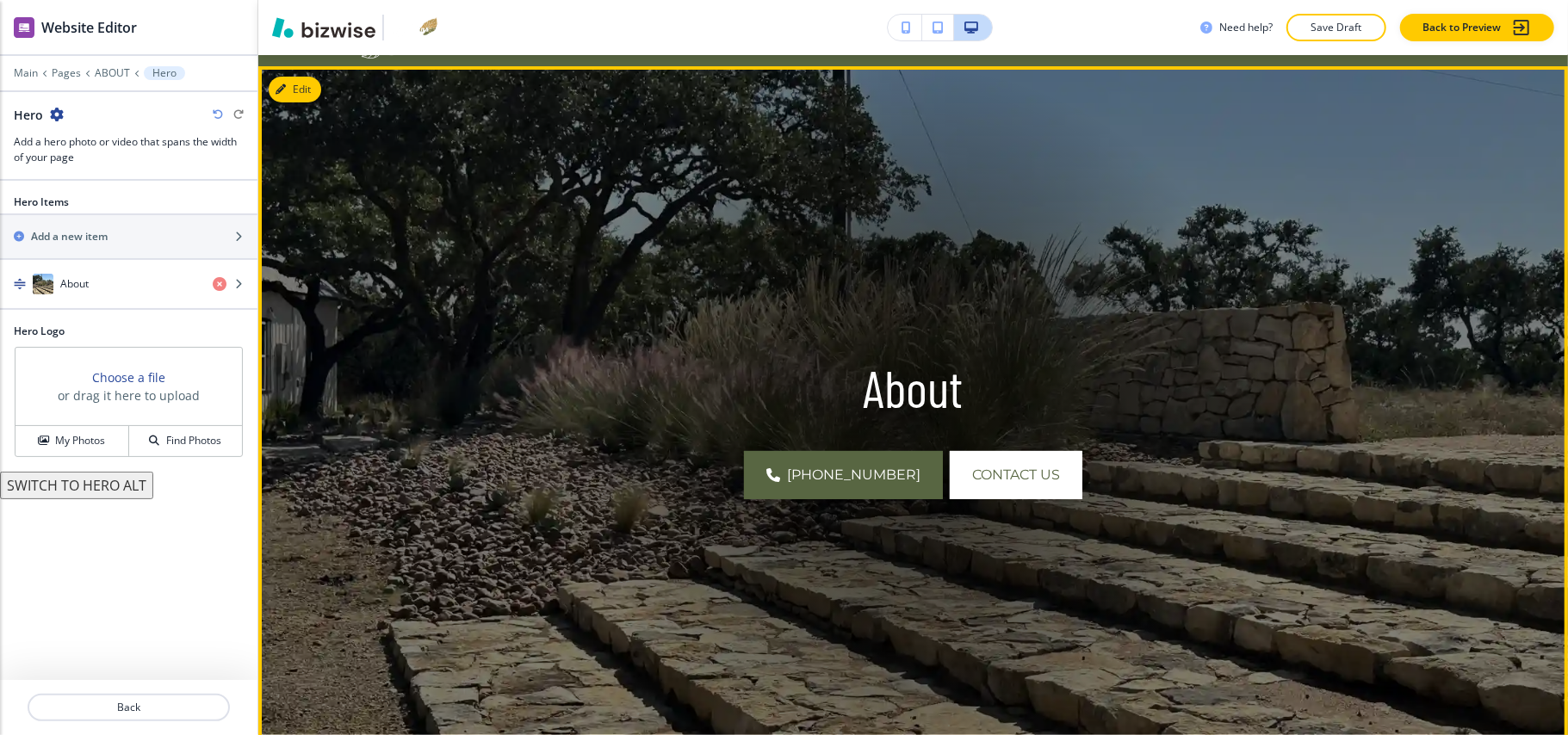
scroll to position [126, 0]
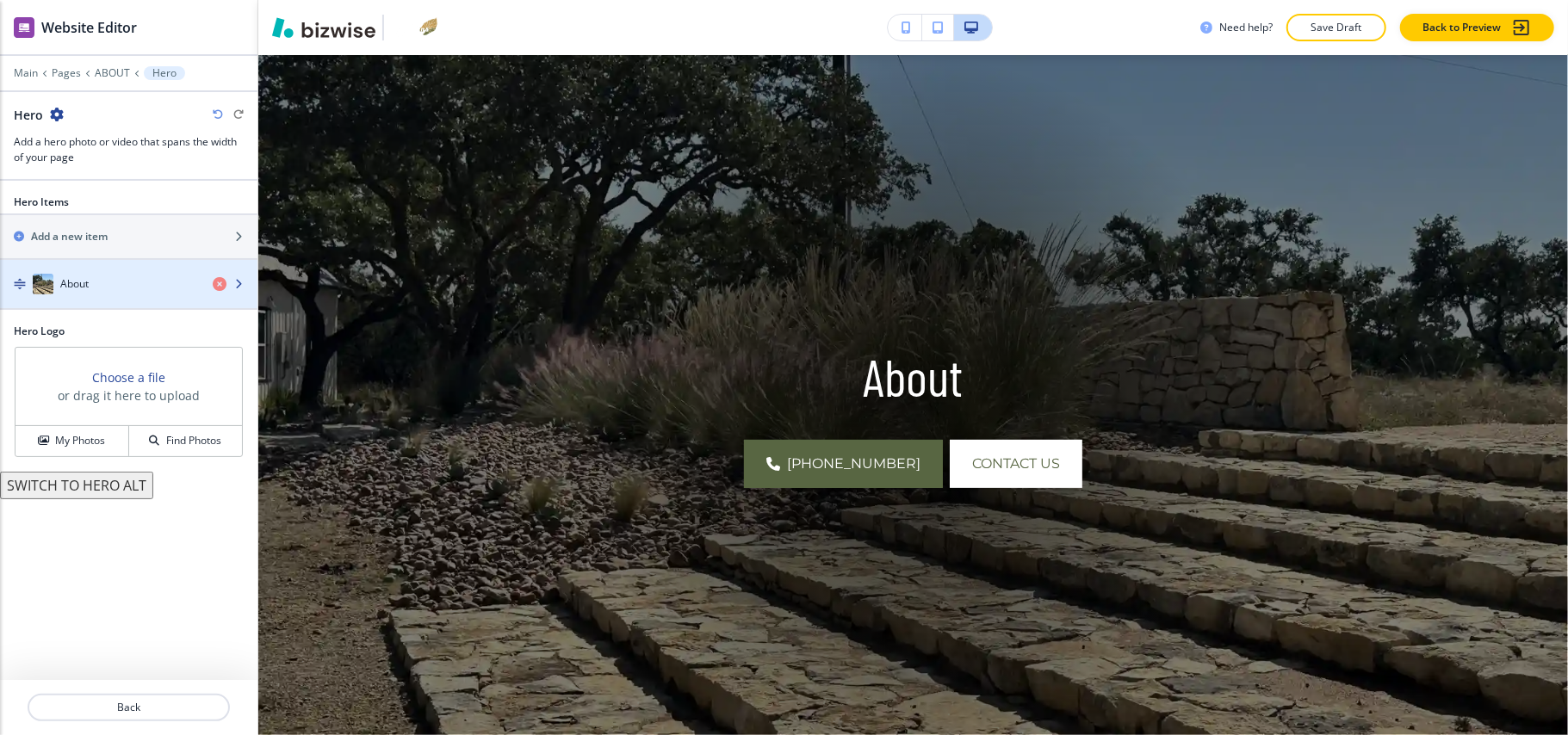
click at [74, 286] on h4 "About" at bounding box center [74, 285] width 28 height 16
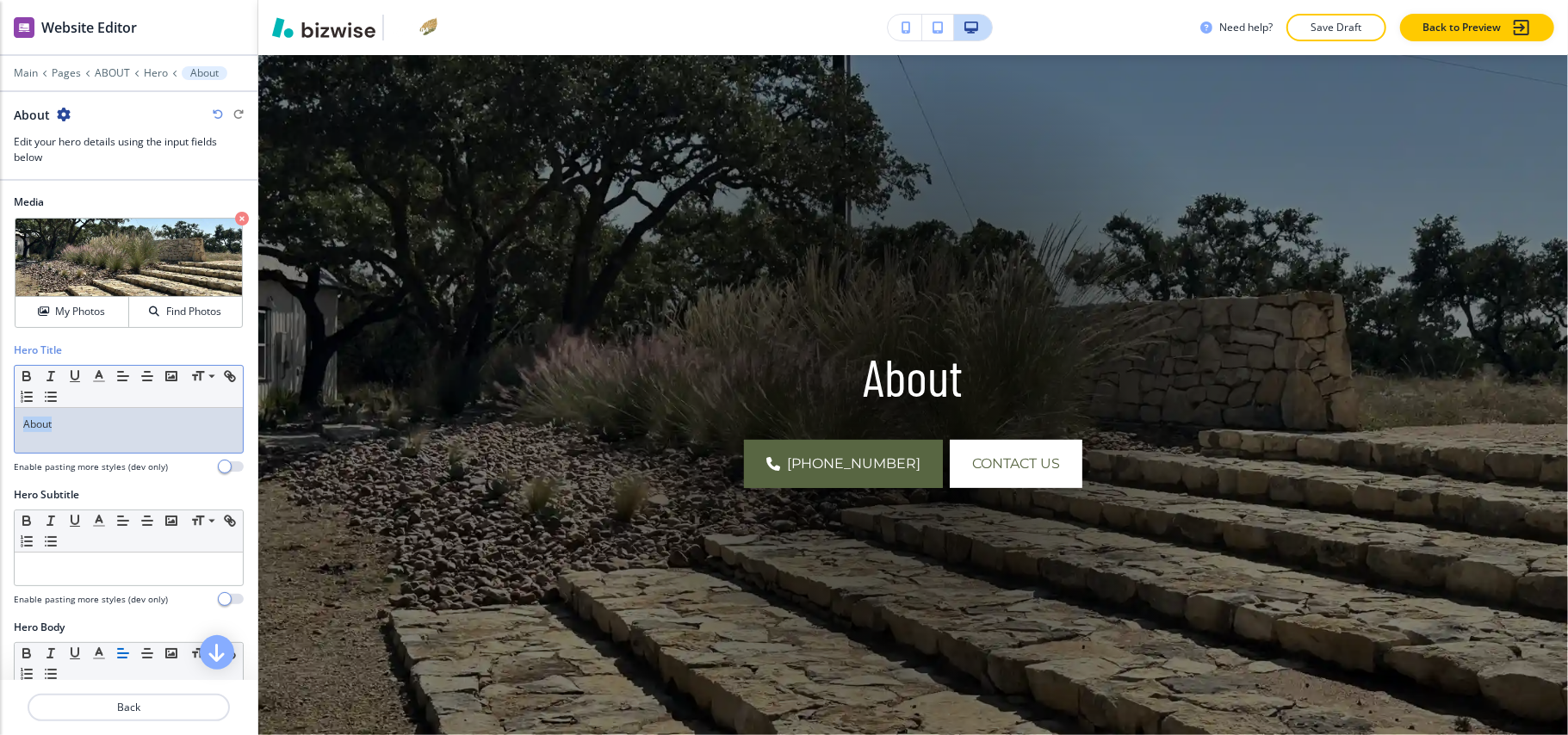
drag, startPoint x: 107, startPoint y: 431, endPoint x: 0, endPoint y: 418, distance: 107.8
click at [0, 418] on div "Hero Title Small Normal Large Huge About Enable pasting more styles (dev only)" at bounding box center [129, 415] width 257 height 144
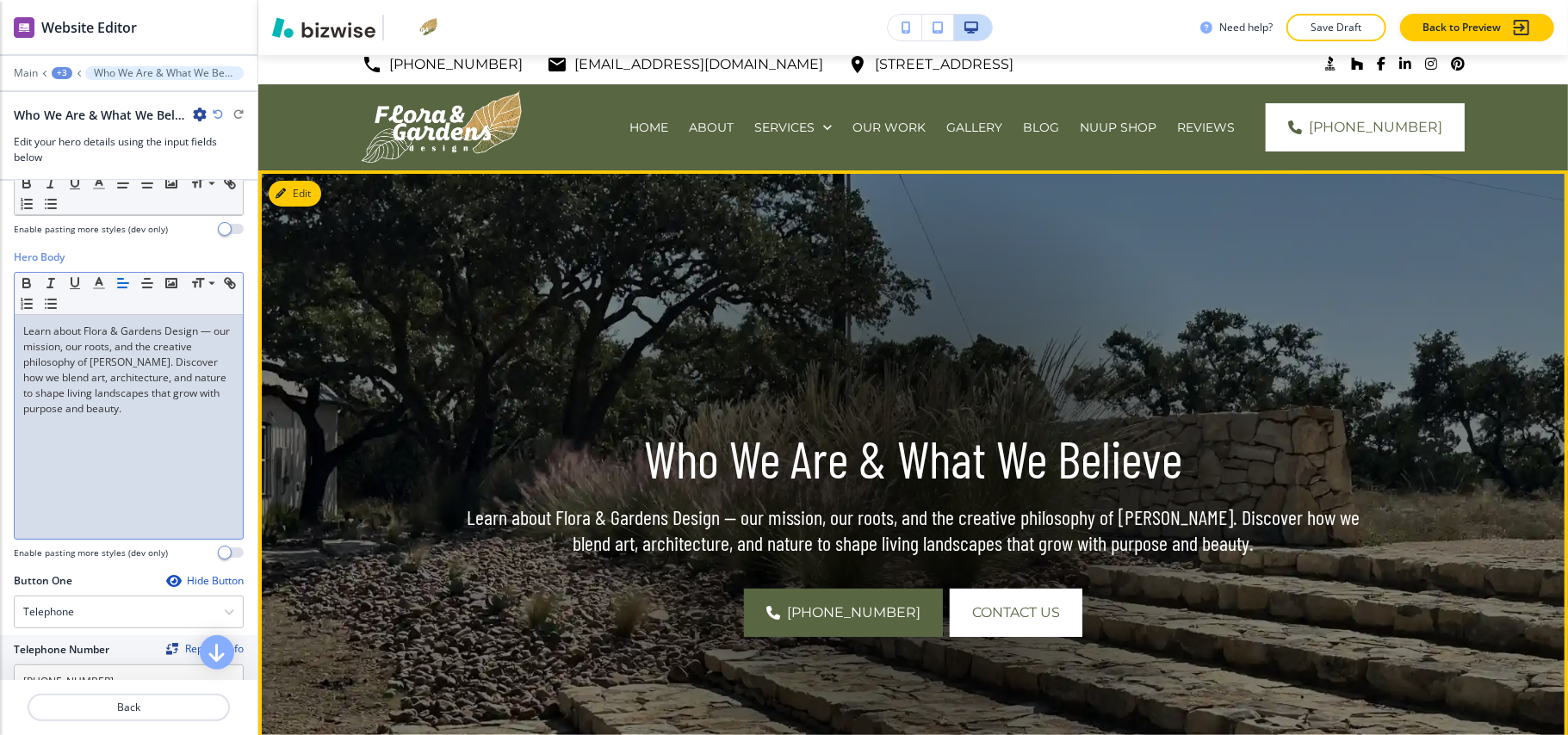
scroll to position [0, 0]
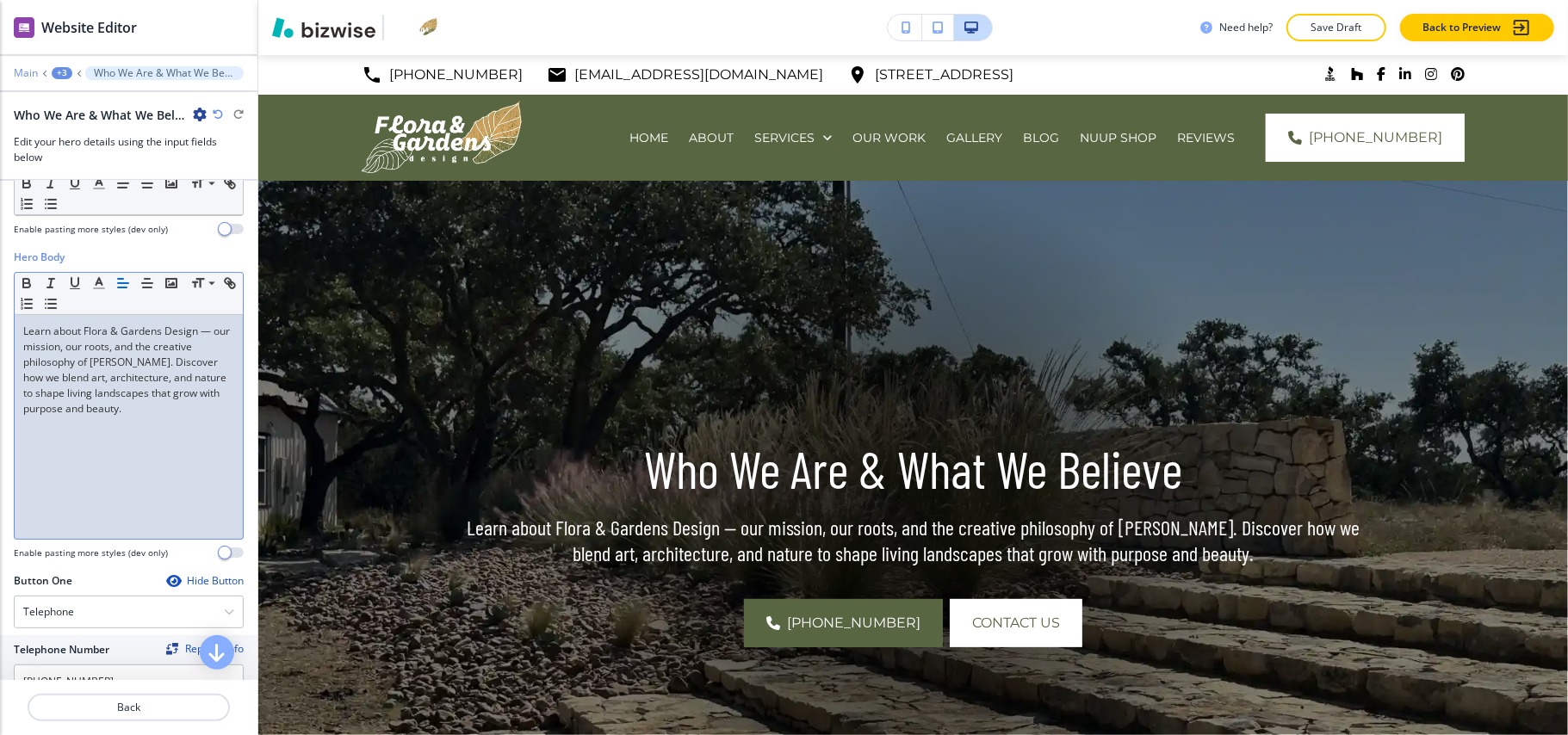
click at [18, 70] on p "Main" at bounding box center [25, 73] width 24 height 12
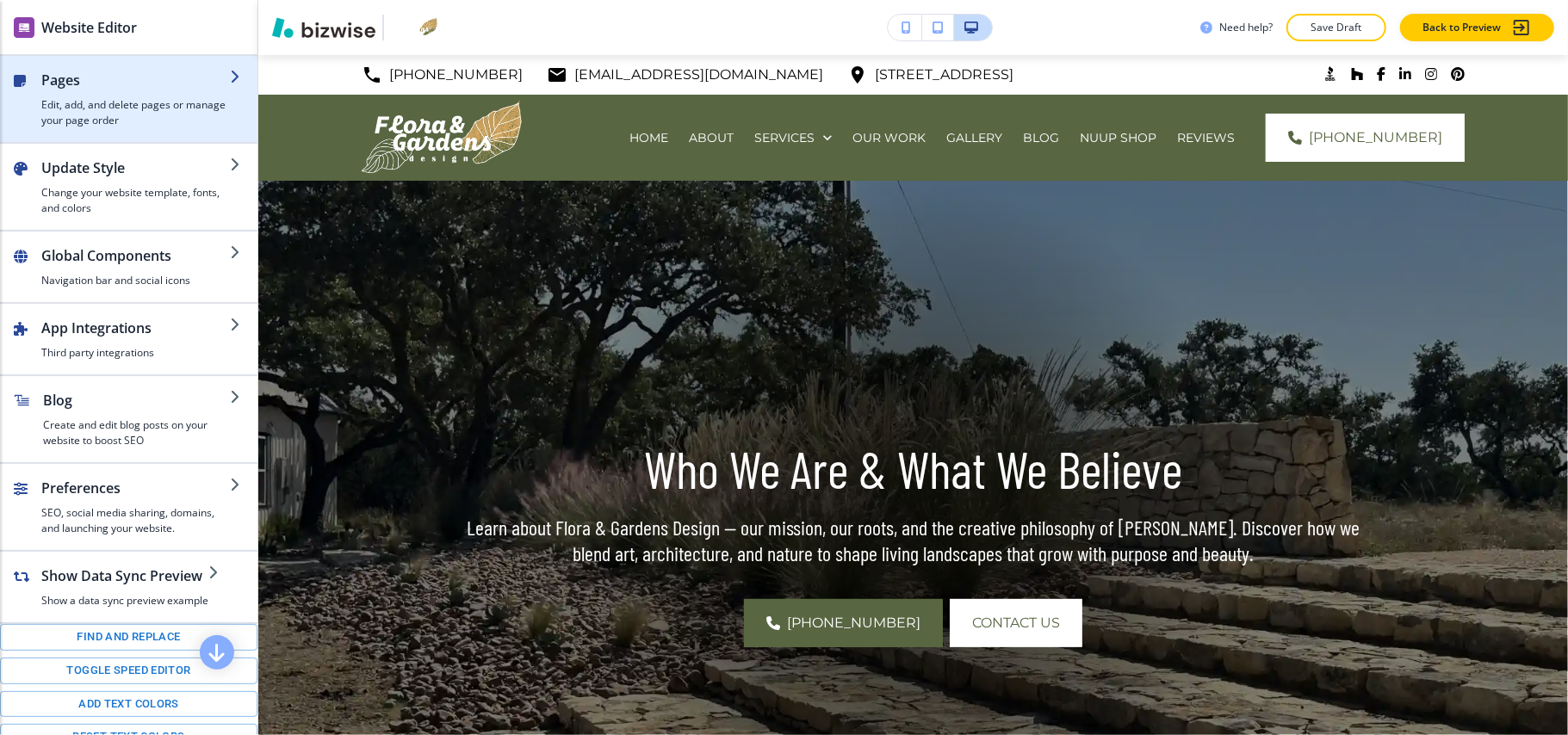
click at [105, 91] on div "button" at bounding box center [134, 94] width 188 height 7
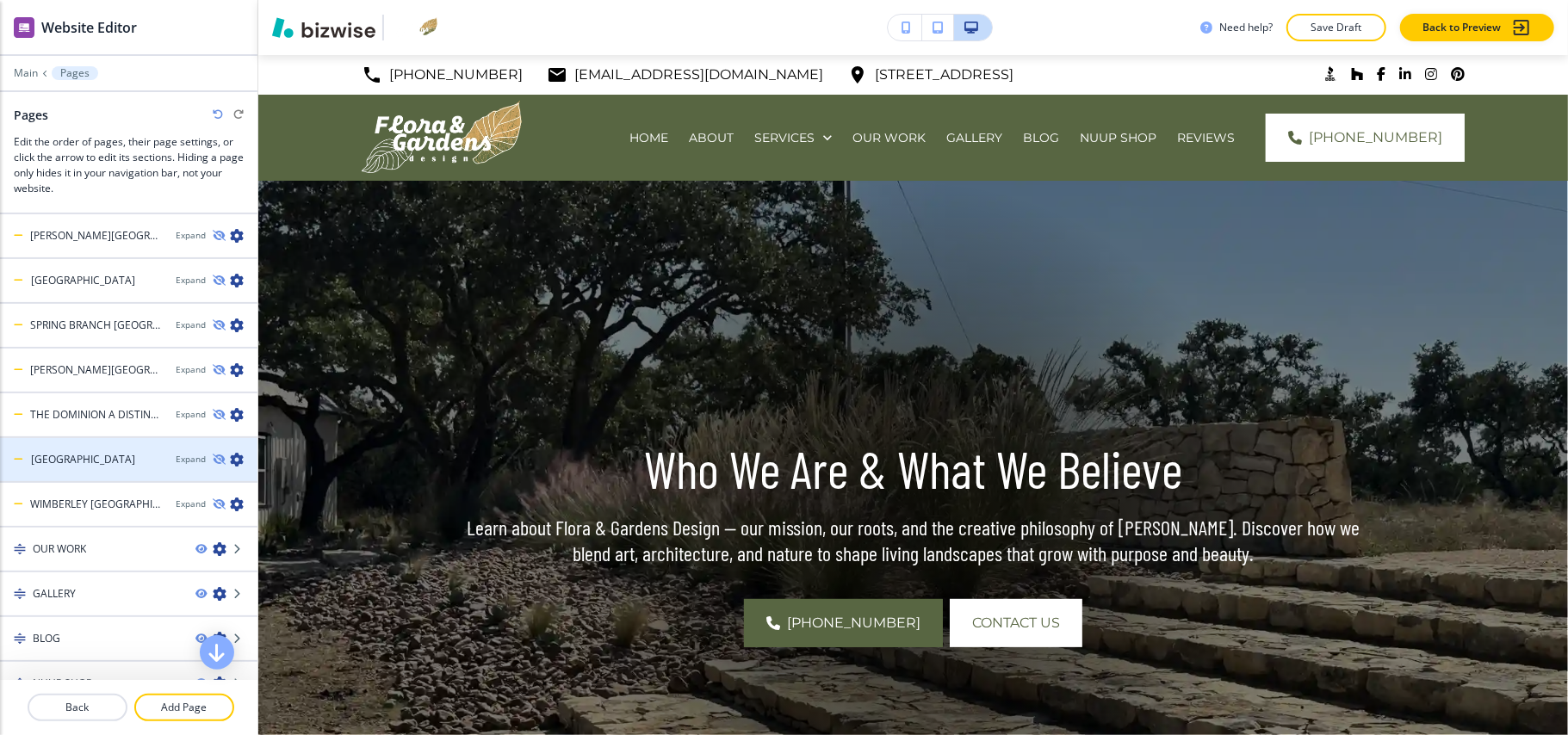
scroll to position [1168, 0]
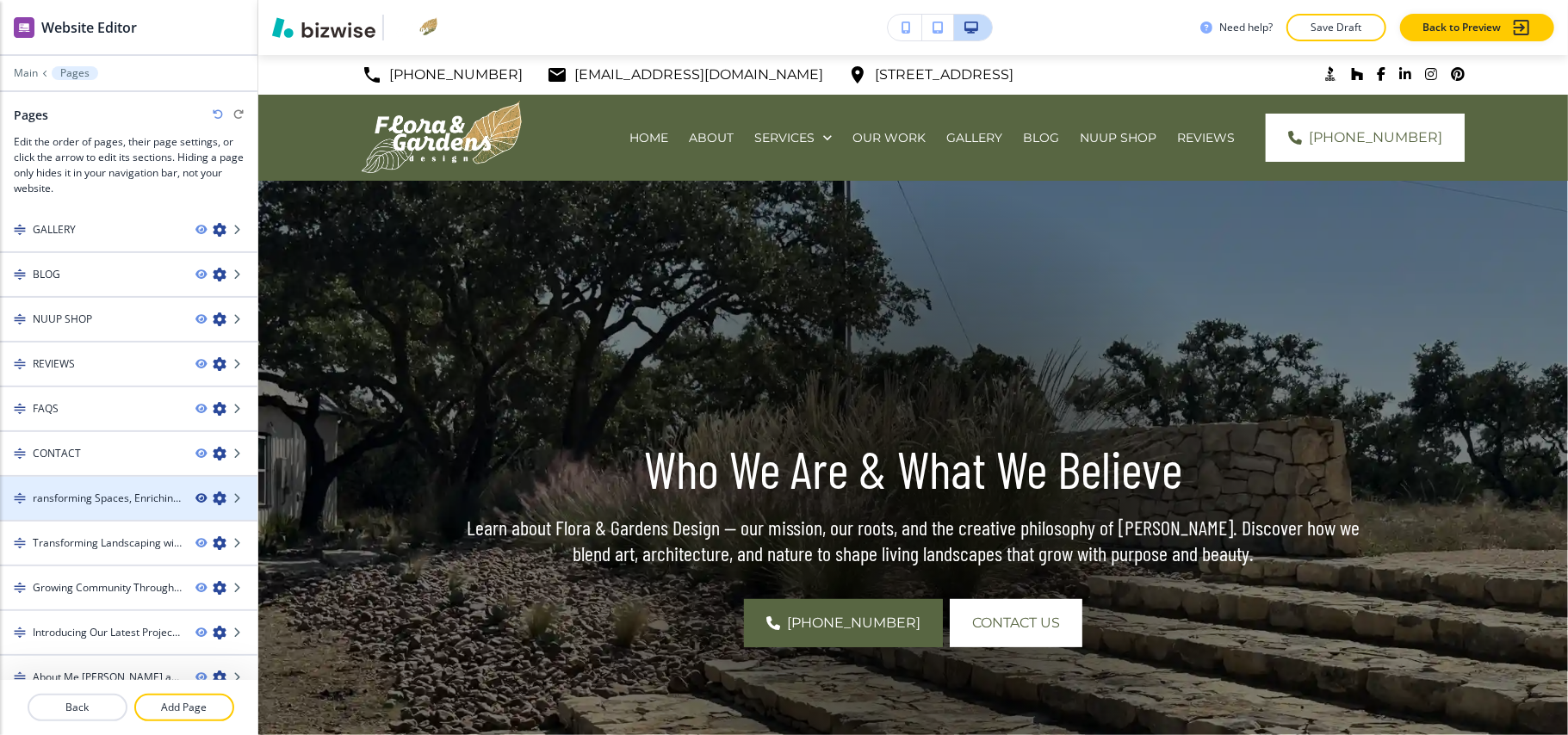
click at [196, 493] on icon "button" at bounding box center [201, 498] width 11 height 11
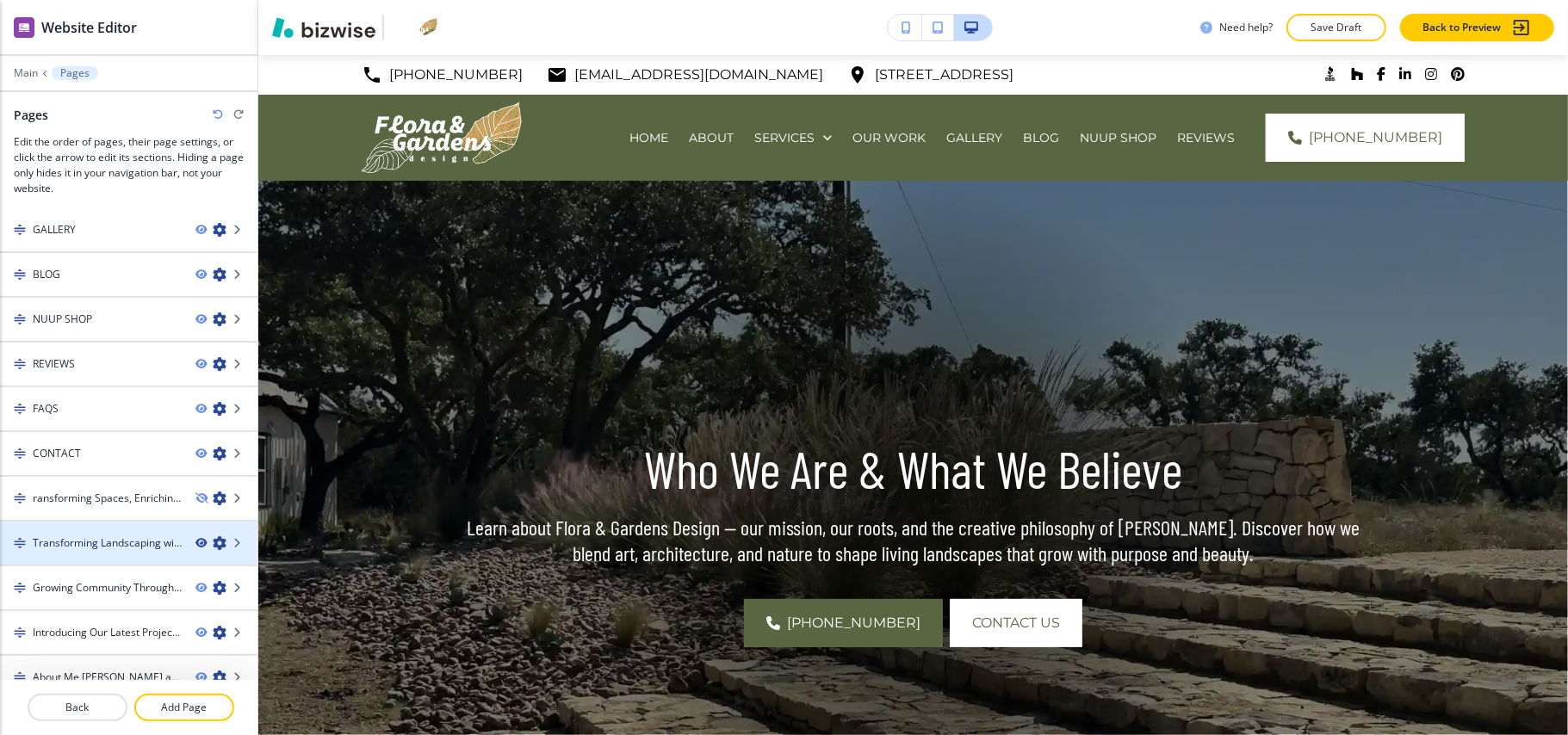
click at [196, 538] on icon "button" at bounding box center [201, 543] width 11 height 11
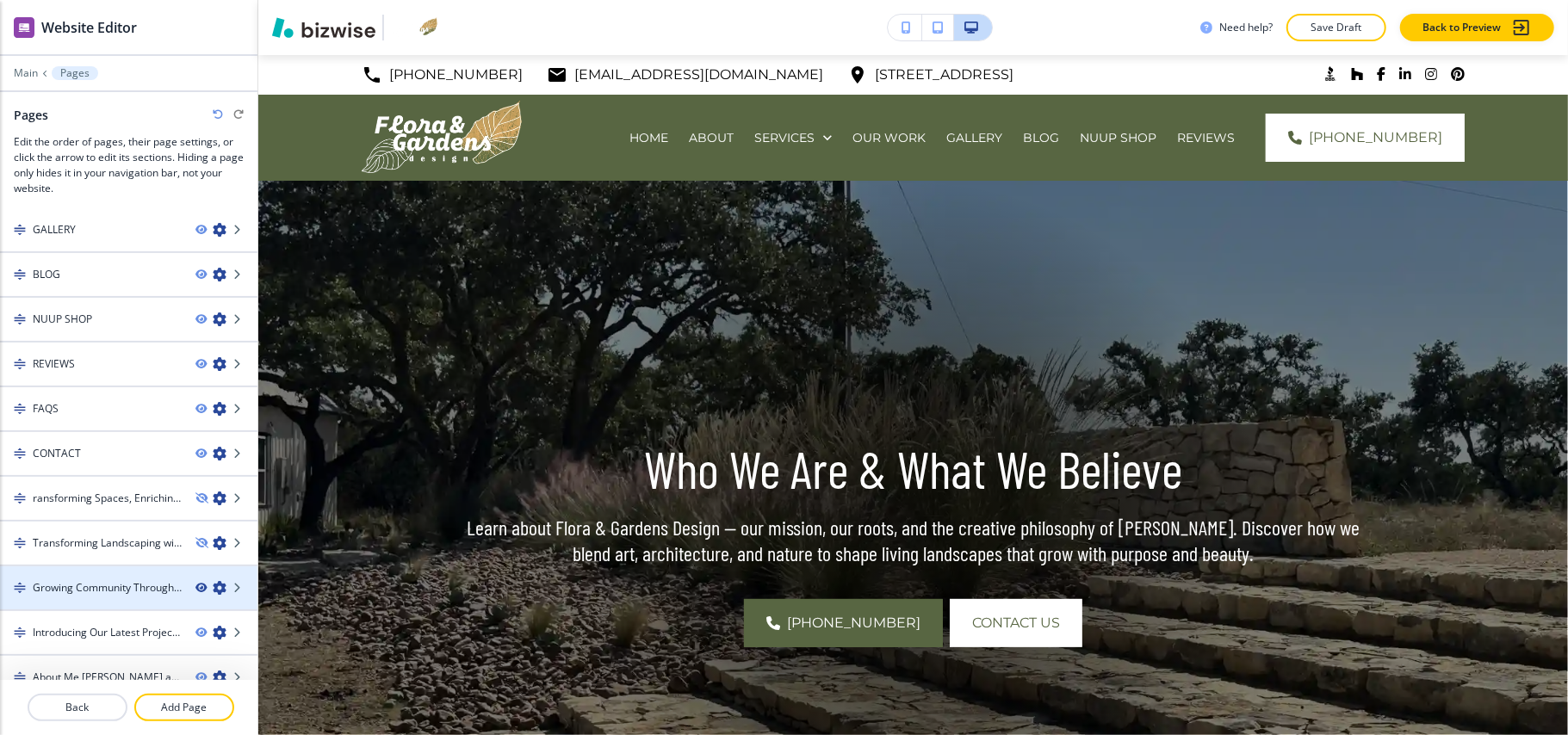
click at [196, 583] on icon "button" at bounding box center [201, 588] width 11 height 11
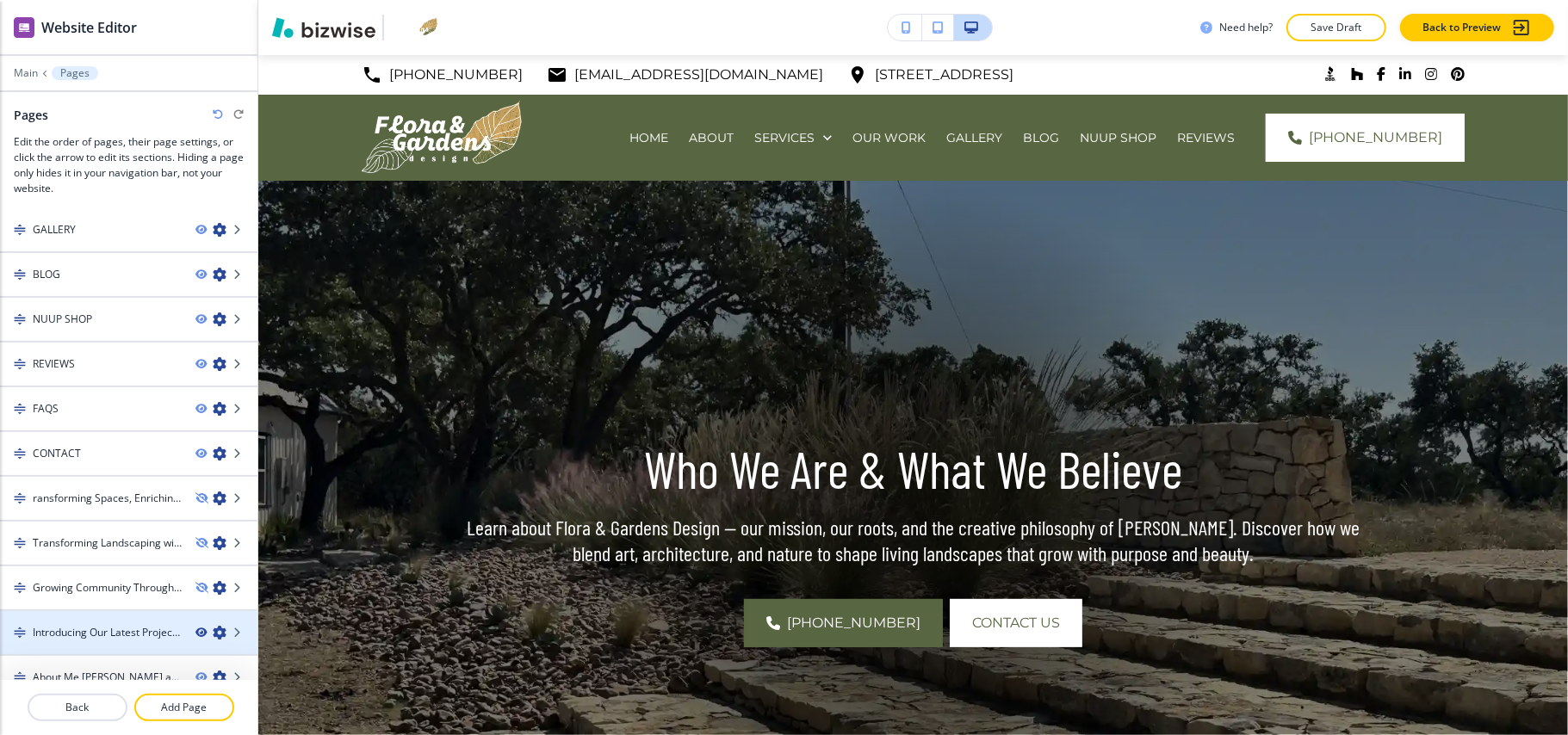
click at [196, 628] on icon "button" at bounding box center [201, 633] width 11 height 11
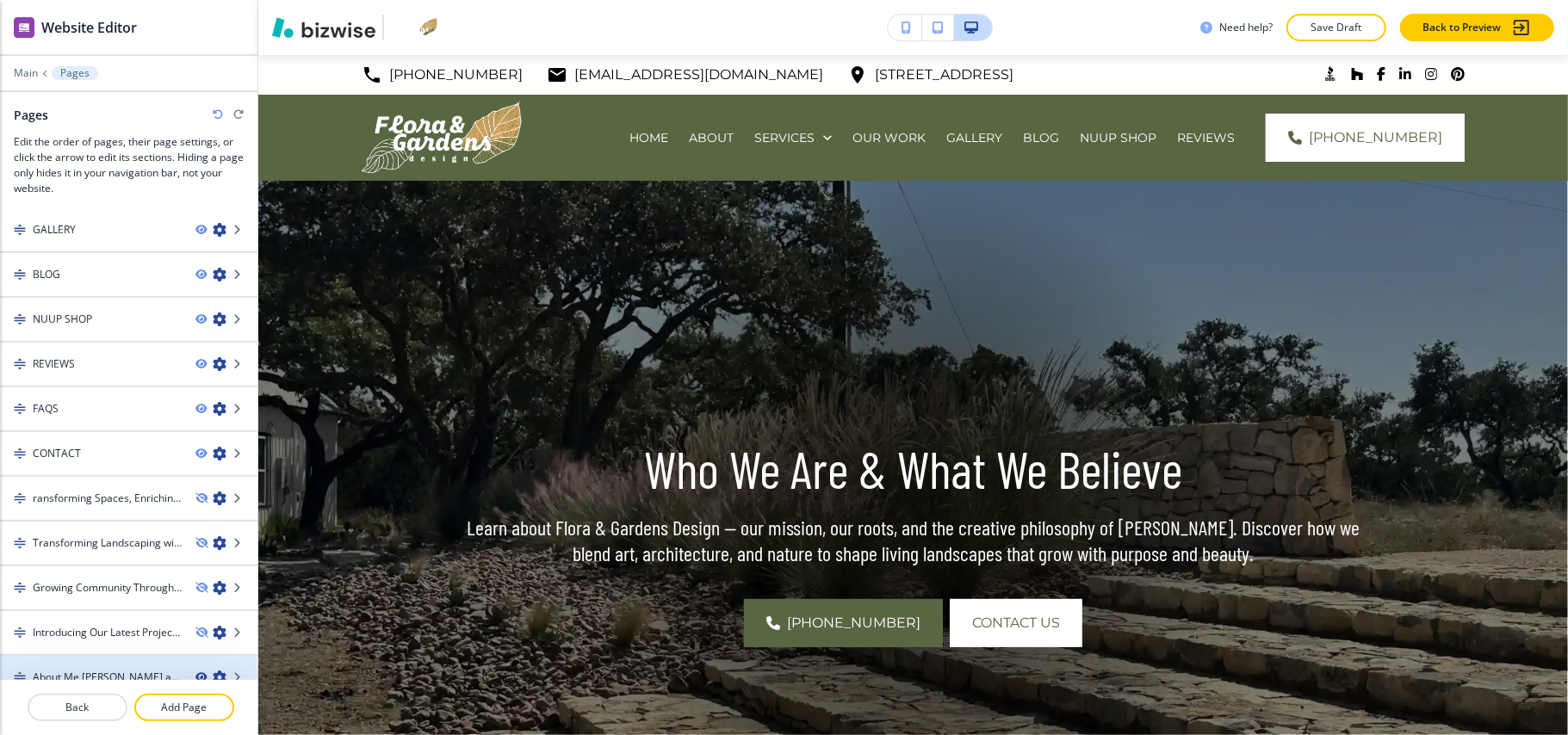
click at [196, 673] on icon "button" at bounding box center [201, 677] width 11 height 11
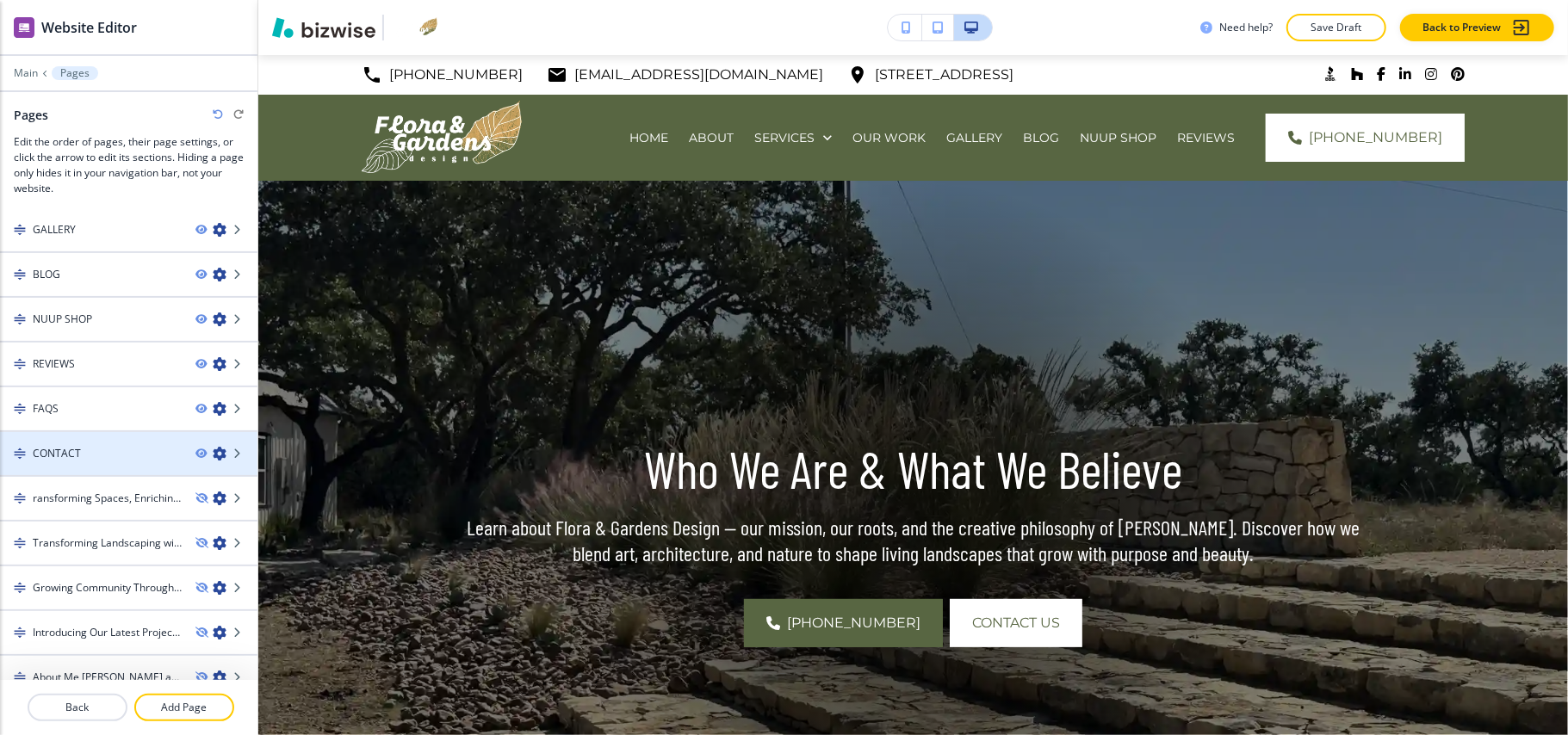
click at [97, 446] on div "CONTACT" at bounding box center [91, 454] width 181 height 16
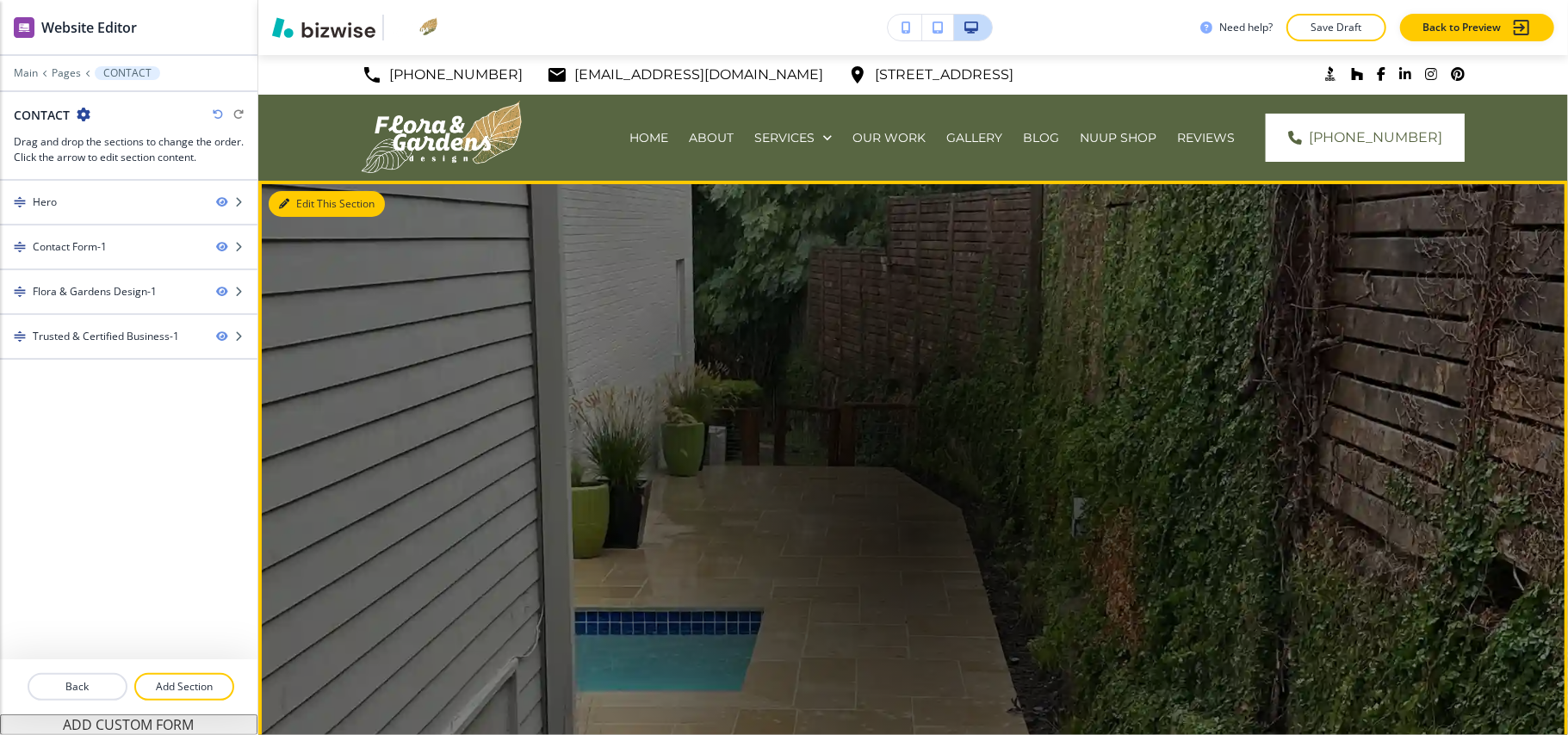
click at [292, 204] on button "Edit This Section" at bounding box center [326, 204] width 116 height 26
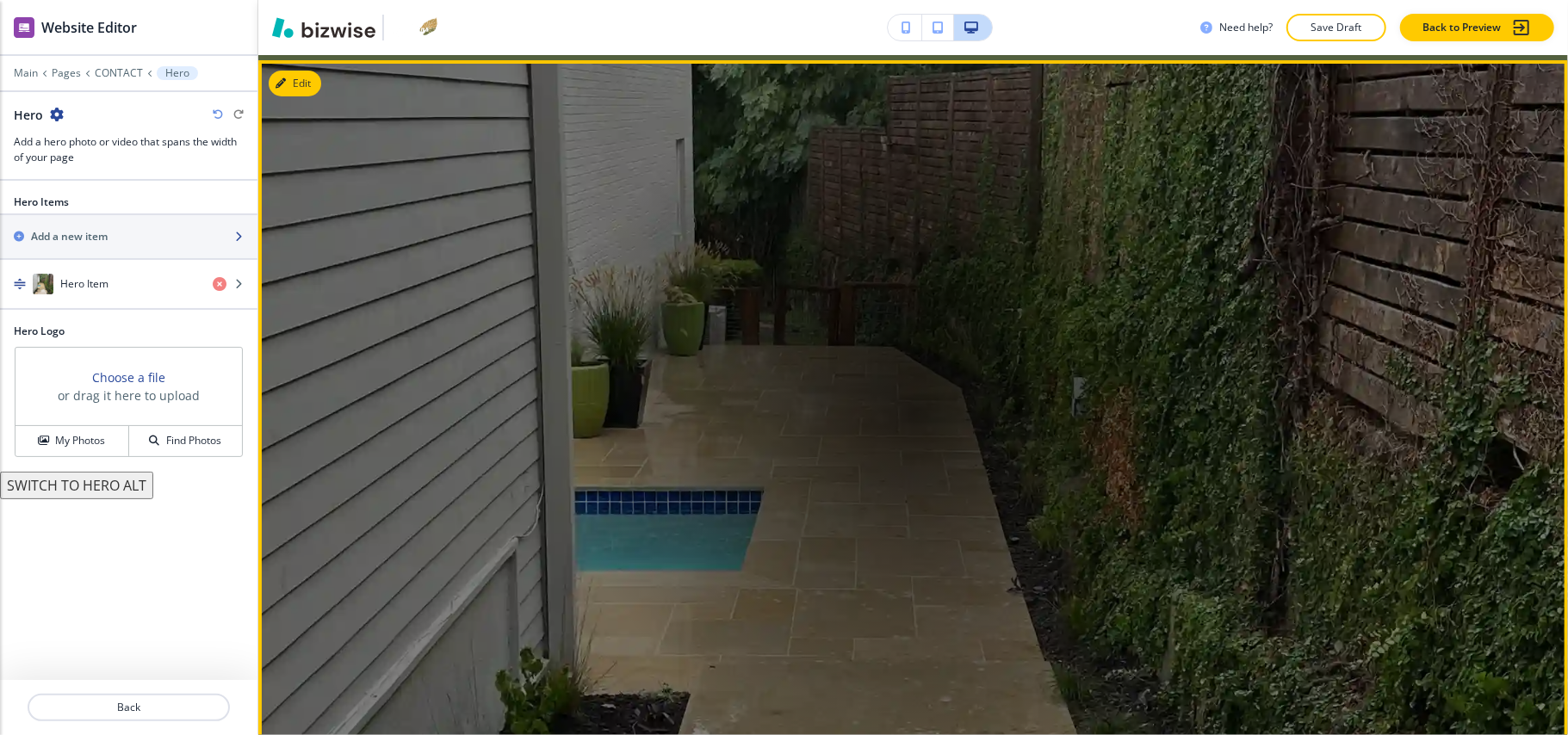
scroll to position [126, 0]
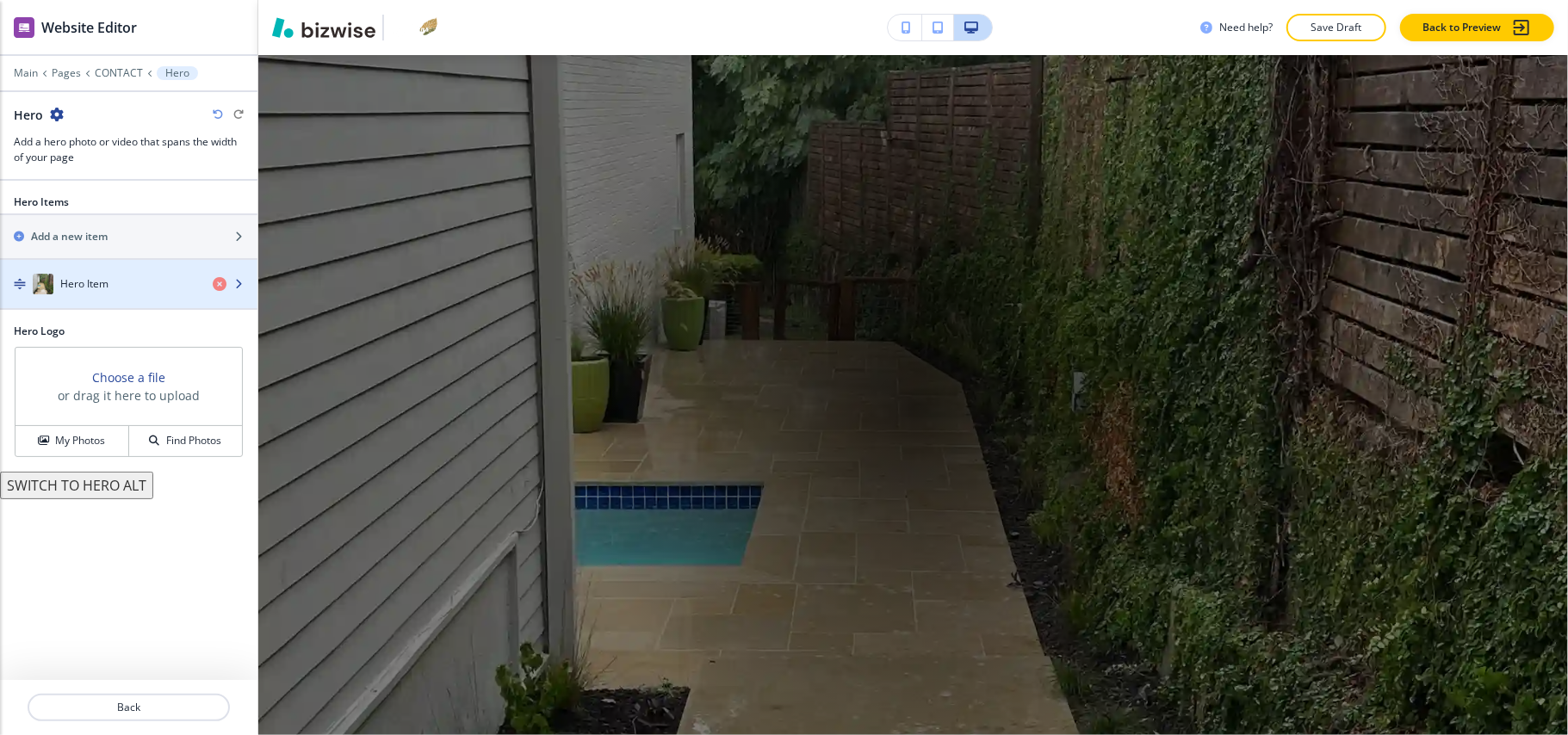
click at [111, 294] on div "Hero Item" at bounding box center [99, 284] width 199 height 20
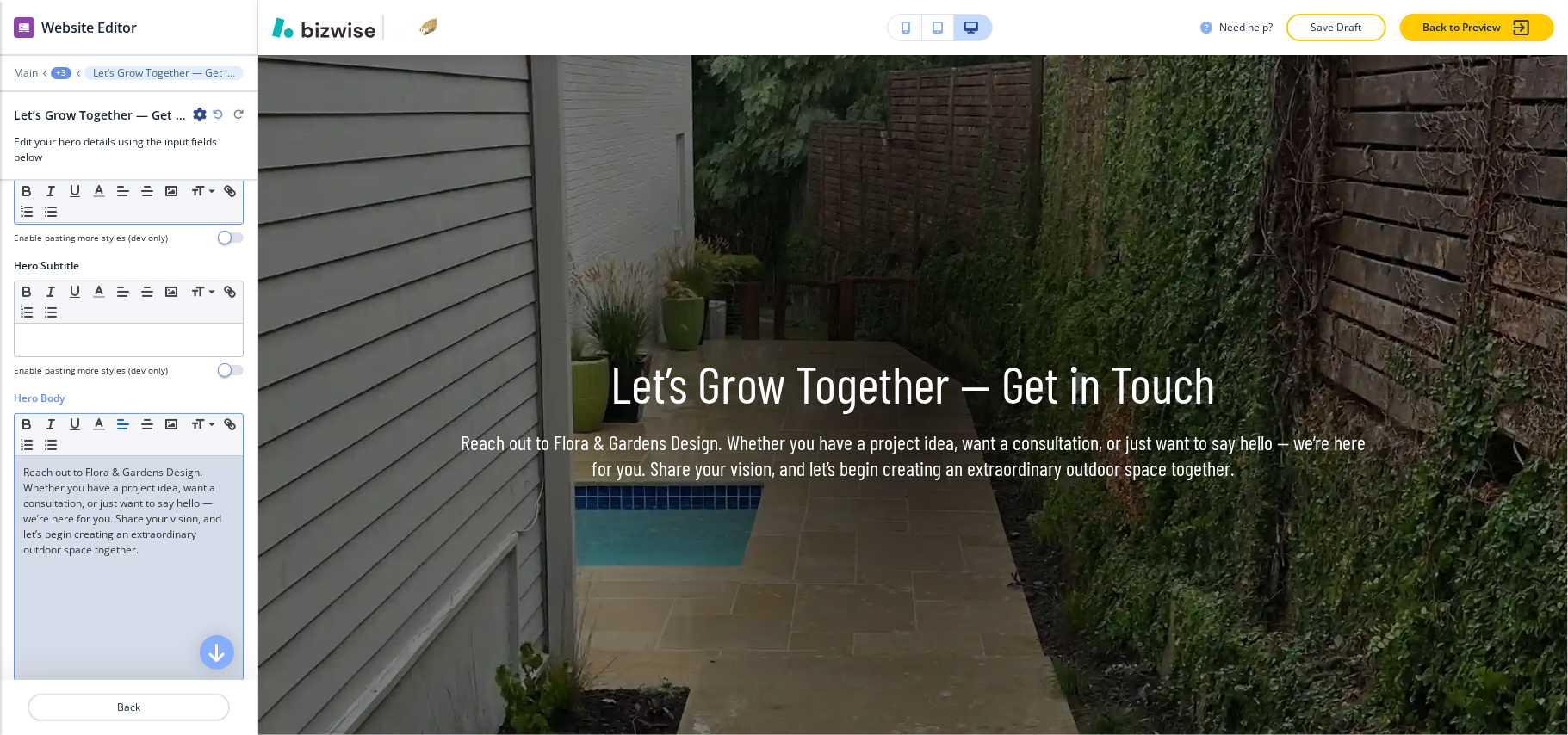
scroll to position [569, 0]
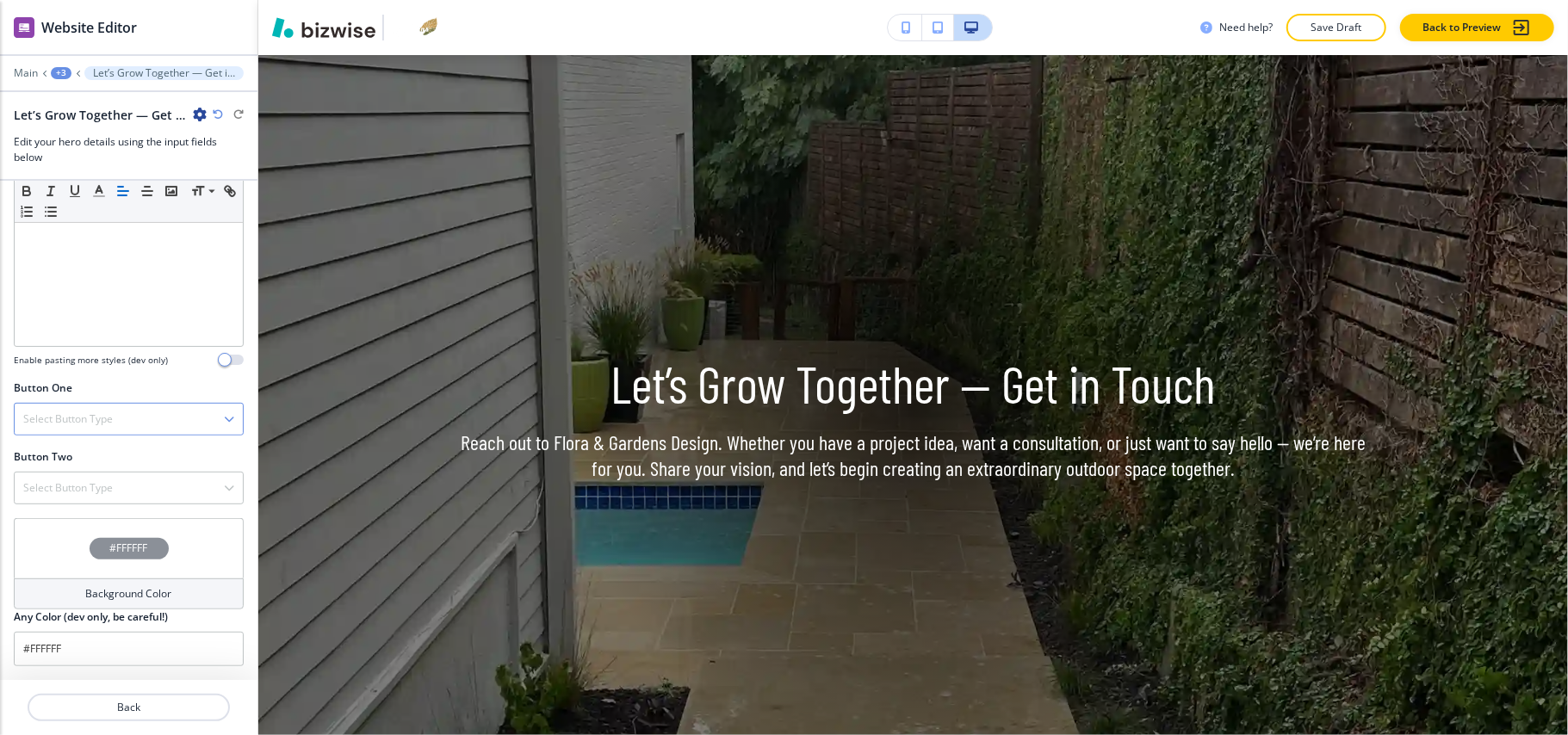
click at [115, 410] on div "Select Button Type" at bounding box center [129, 419] width 228 height 31
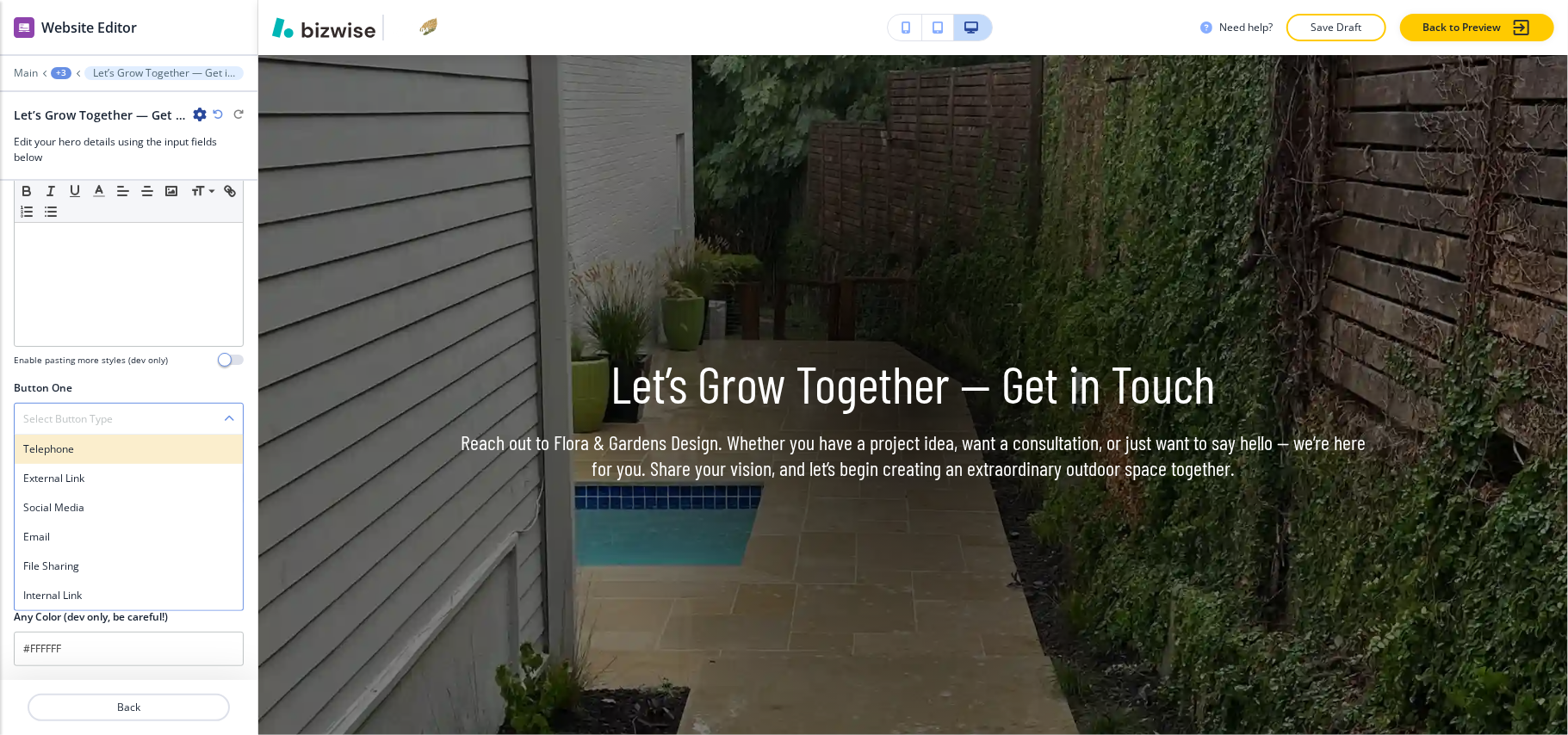
click at [110, 445] on h4 "Telephone" at bounding box center [129, 449] width 210 height 16
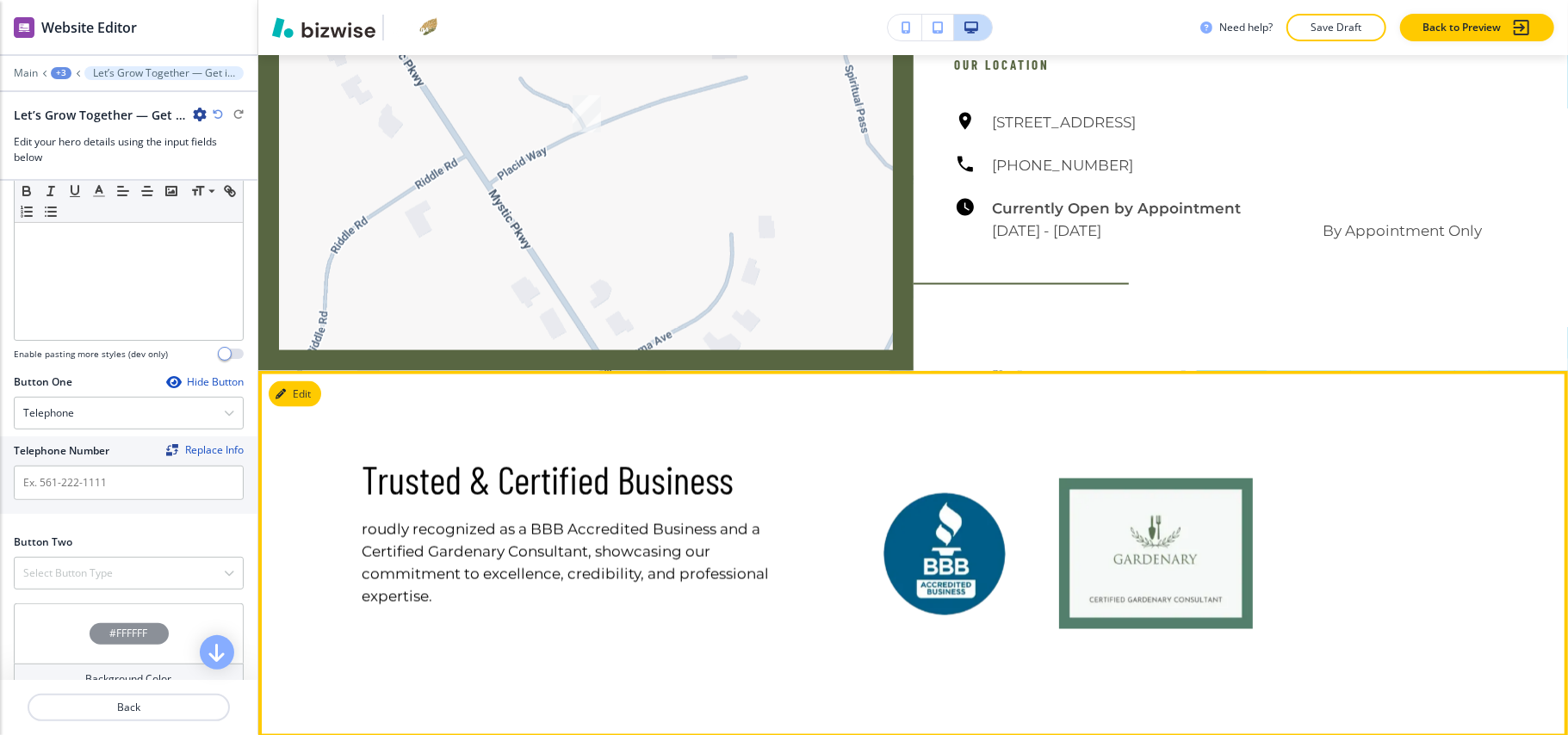
scroll to position [1733, 0]
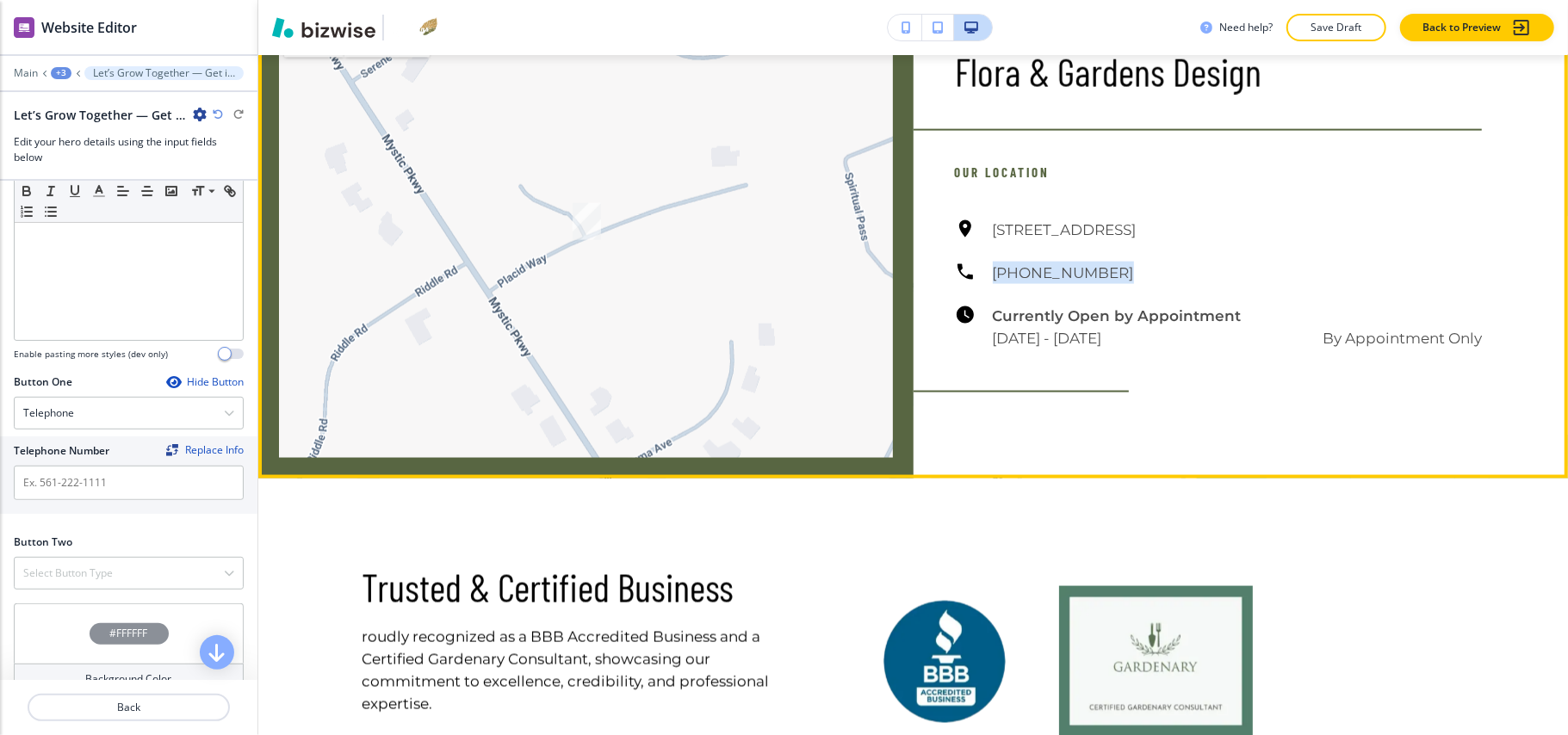
drag, startPoint x: 1102, startPoint y: 270, endPoint x: 981, endPoint y: 273, distance: 121.0
click at [981, 273] on div "132 Placid Way, Spring Branch, TX 78070, USA (830) 999-7737 Currently Open by A…" at bounding box center [1219, 284] width 528 height 131
copy h6 "(830) 999-7737"
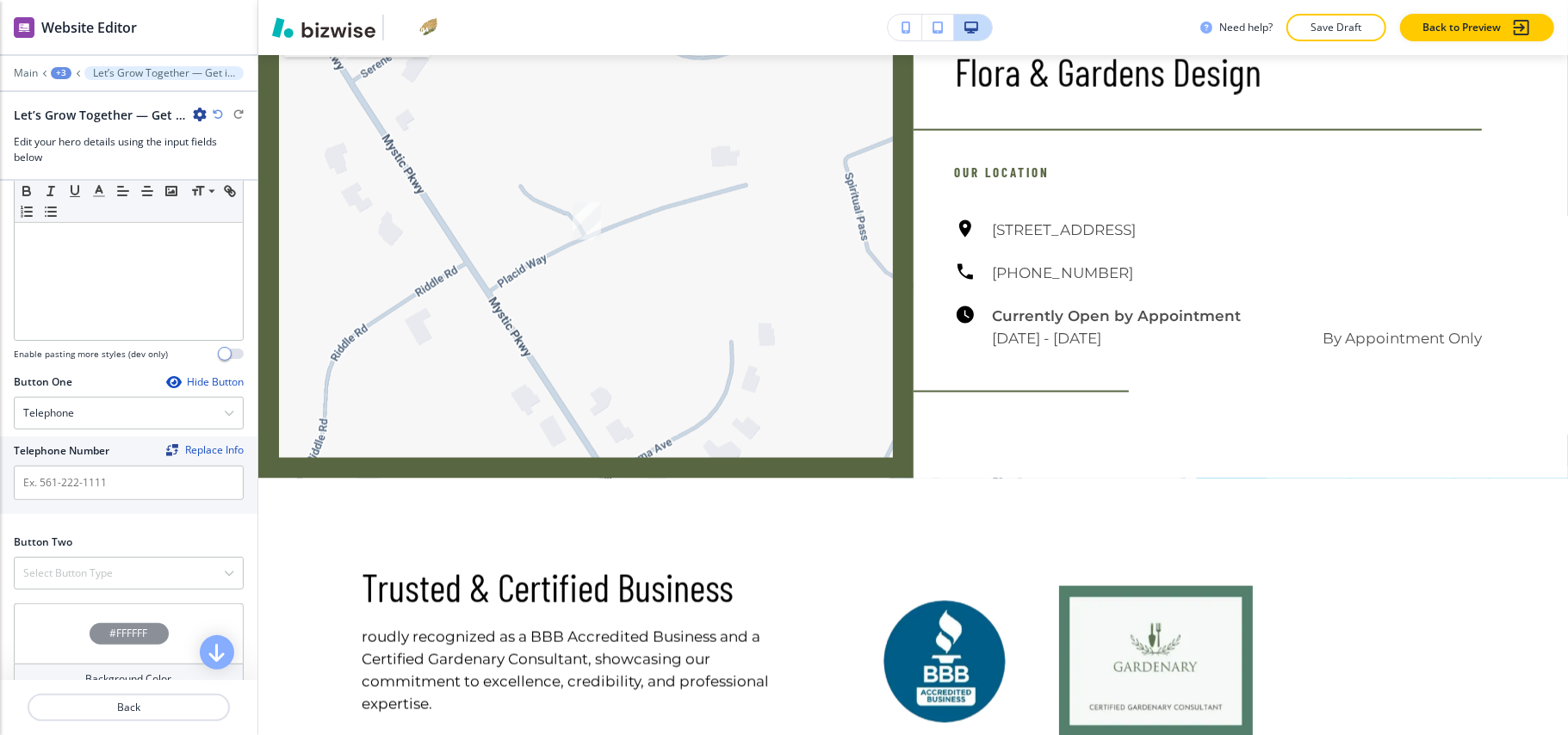
click at [99, 512] on div "Telephone Number Replace Info" at bounding box center [129, 476] width 257 height 78
click at [118, 485] on input "text" at bounding box center [129, 483] width 230 height 34
paste input "(830) 999-7737"
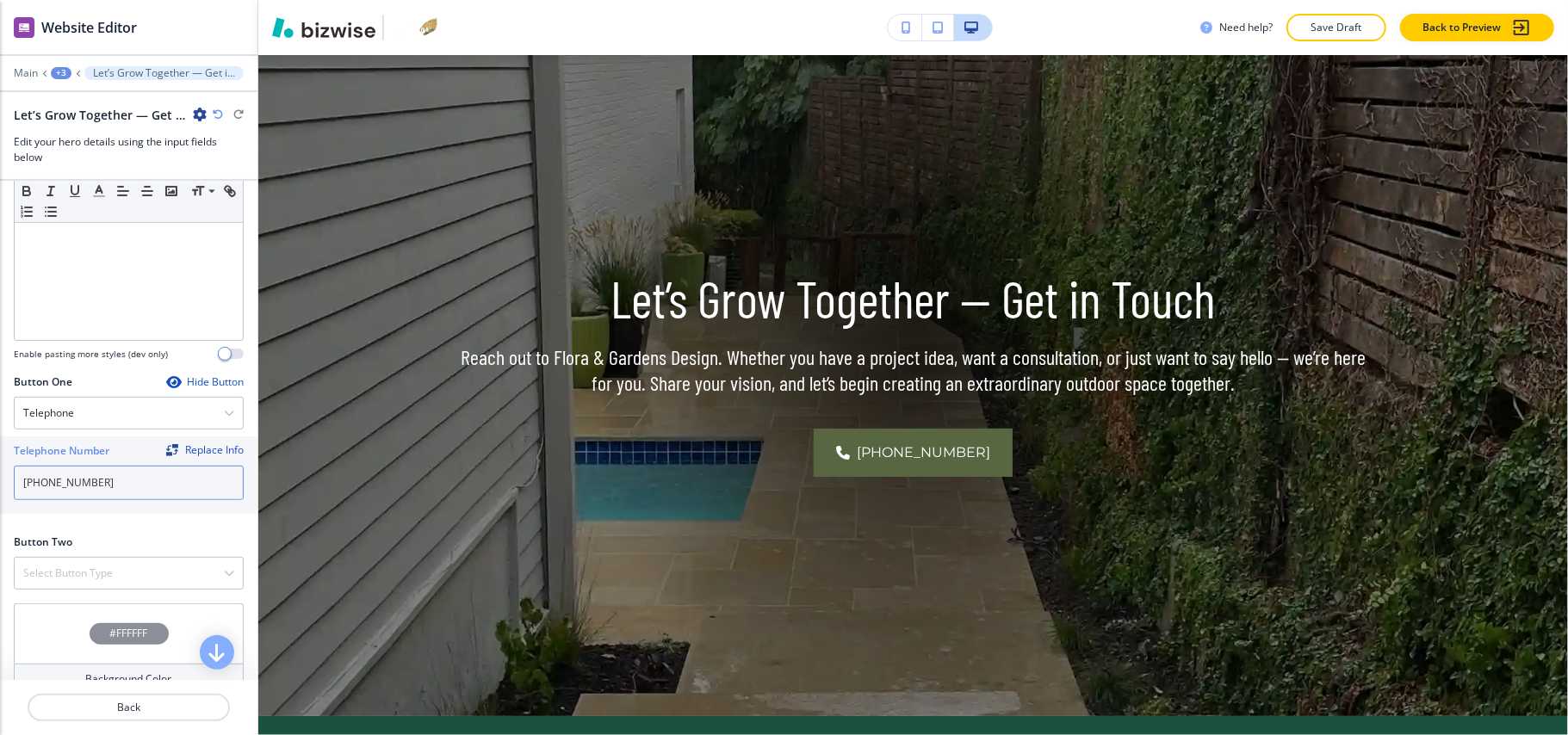
scroll to position [0, 0]
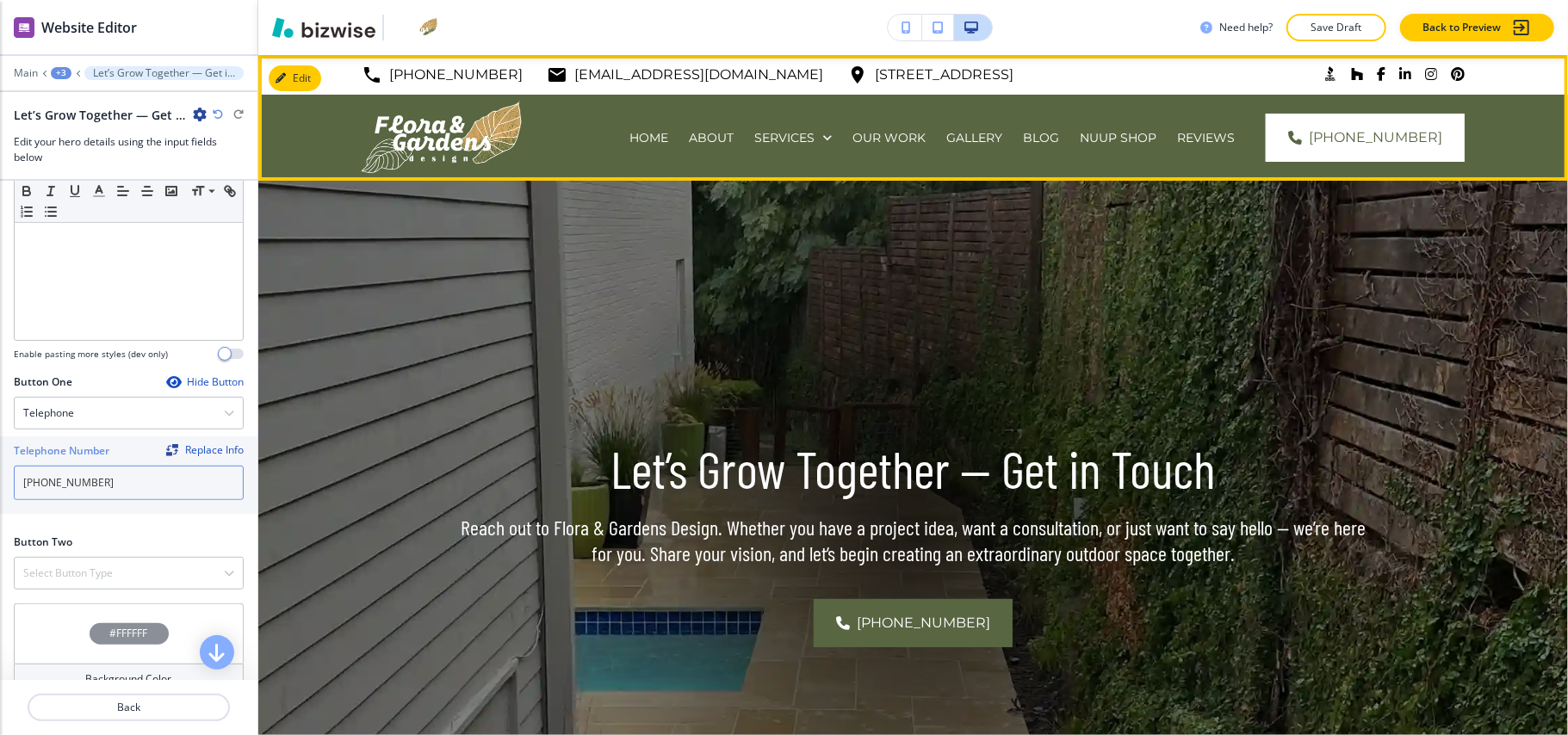
type input "(830) 999-7737"
click at [630, 138] on p "HOME" at bounding box center [649, 138] width 39 height 18
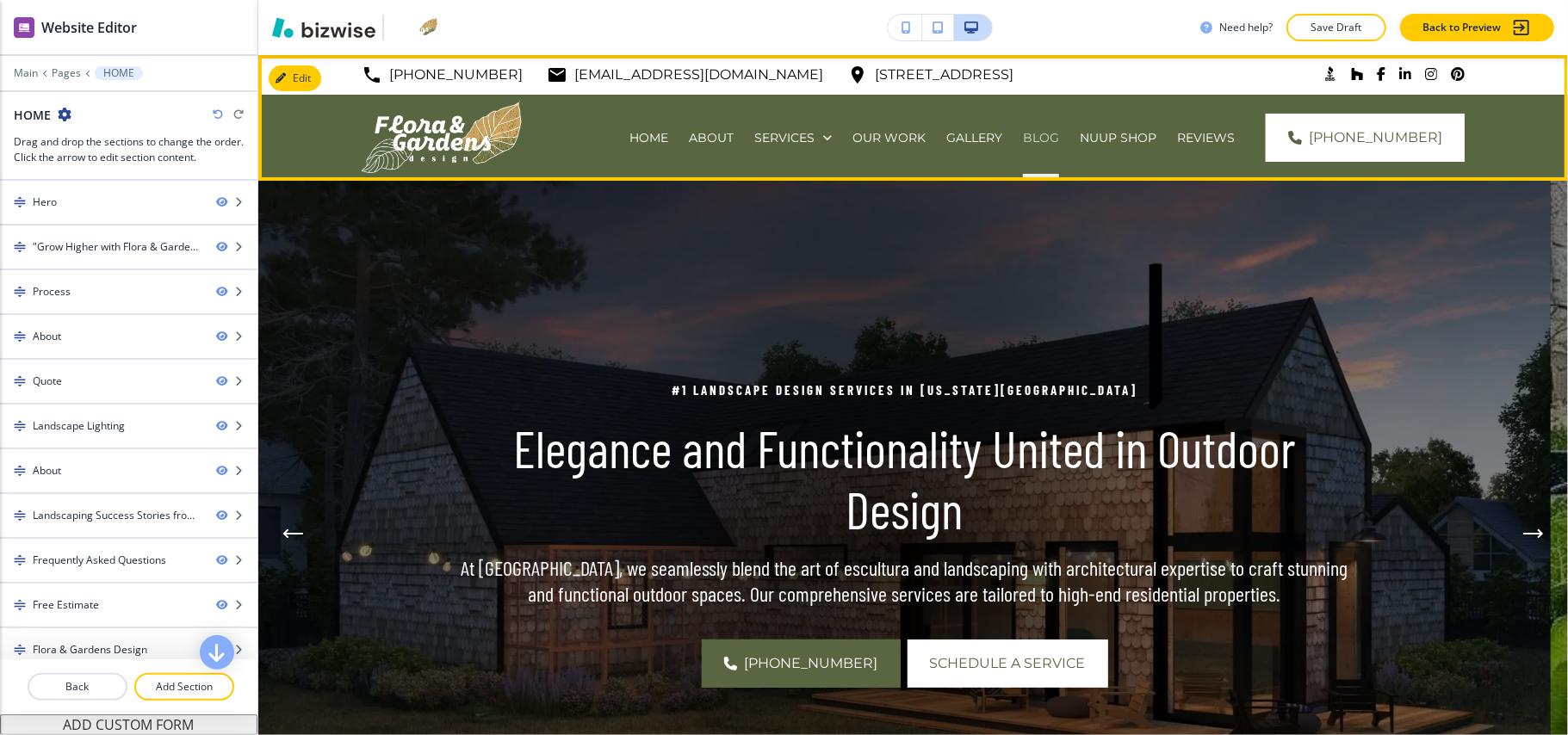
click at [1023, 137] on p "BLOG" at bounding box center [1041, 138] width 36 height 18
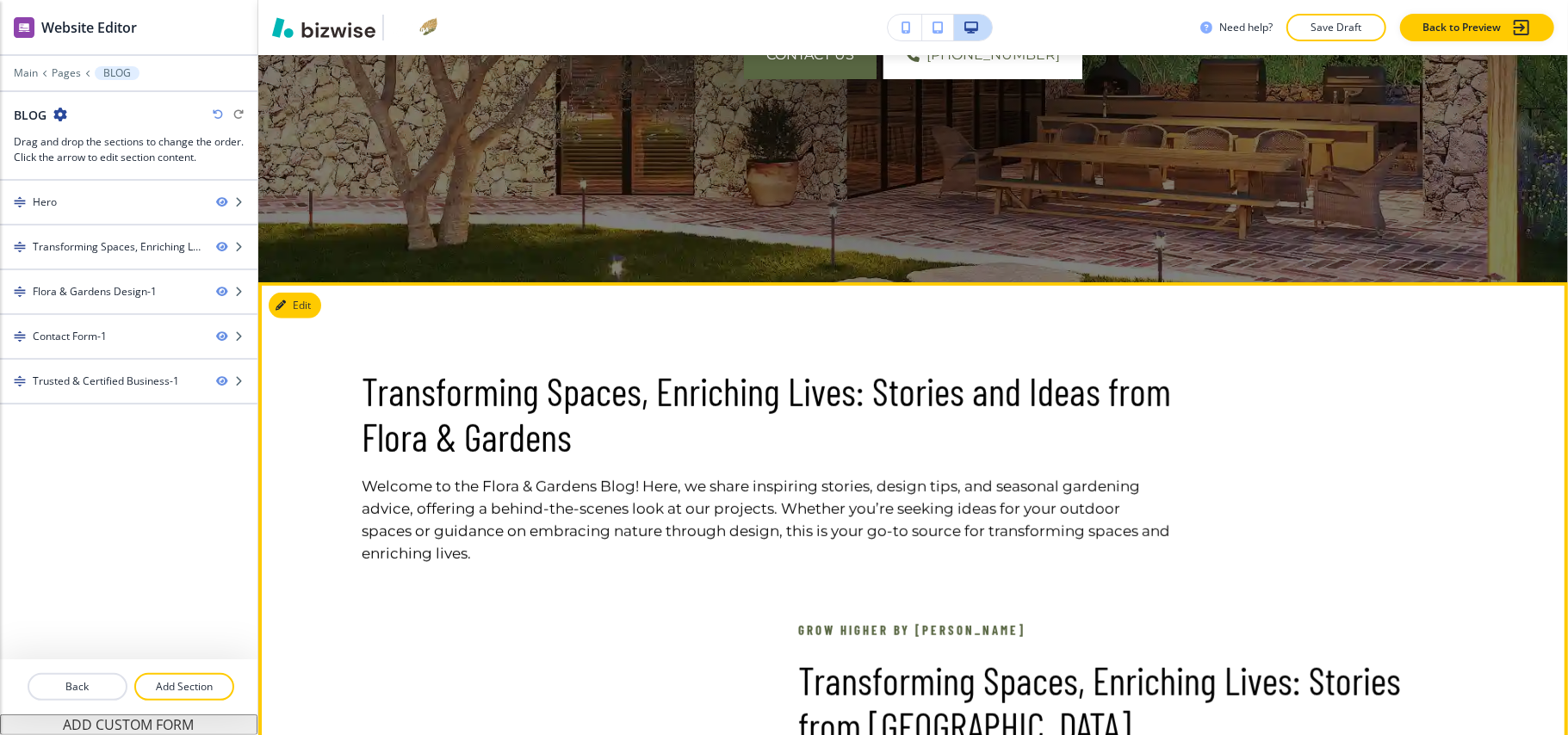
scroll to position [803, 0]
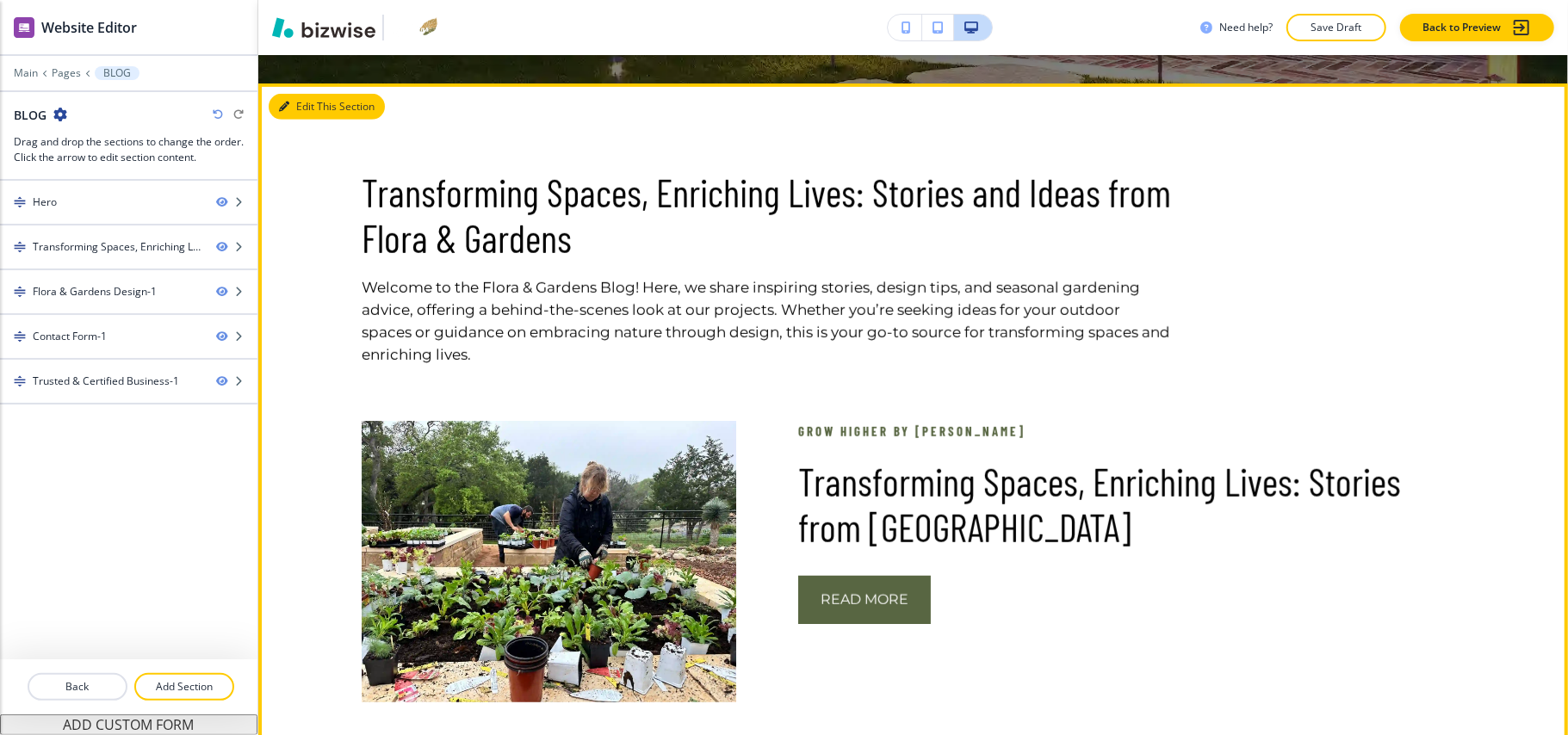
click at [308, 107] on button "Edit This Section" at bounding box center [326, 106] width 116 height 26
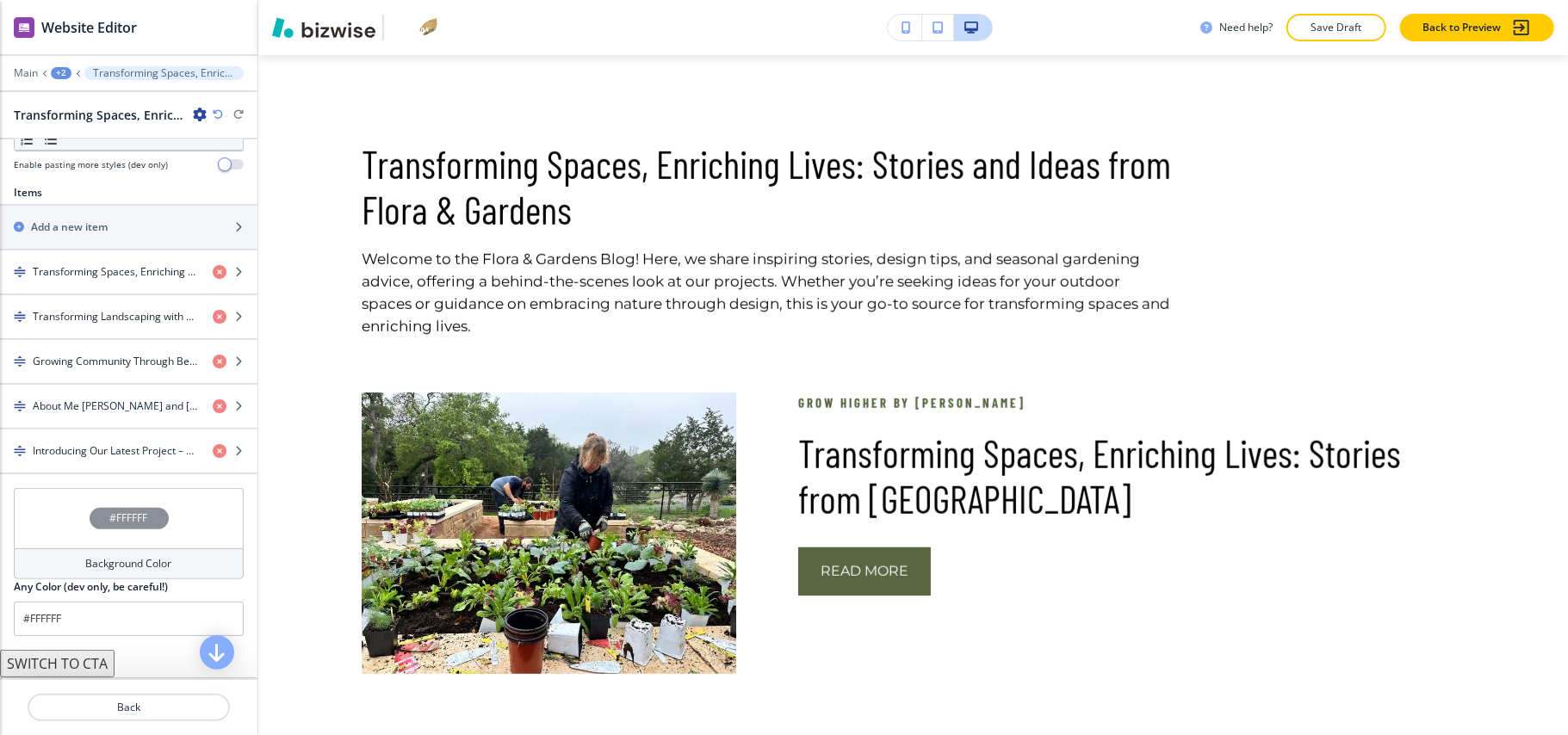
scroll to position [573, 0]
click at [91, 276] on h4 "Transforming Spaces, Enriching Lives: Stories from Flora & Gardens" at bounding box center [116, 271] width 167 height 16
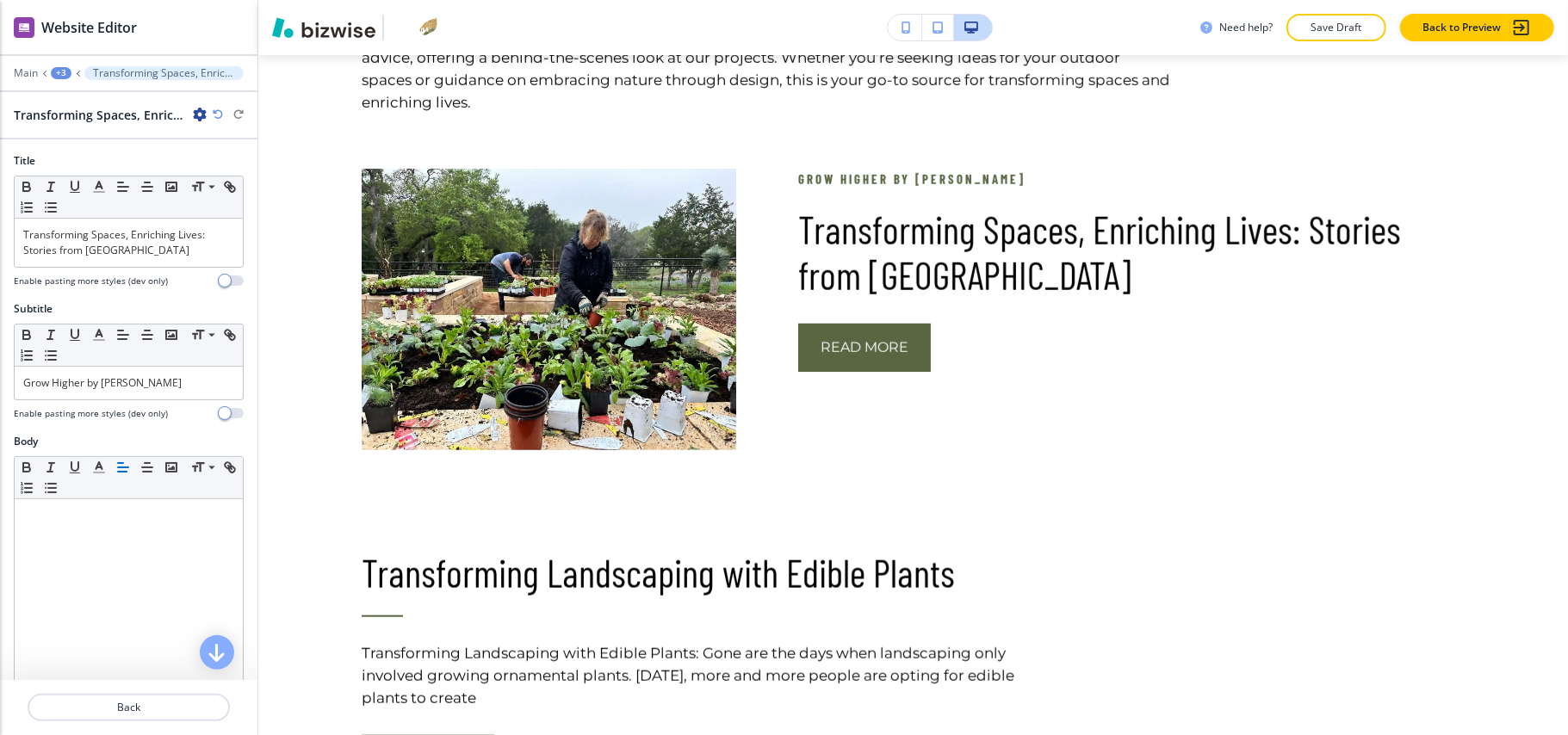
scroll to position [1083, 0]
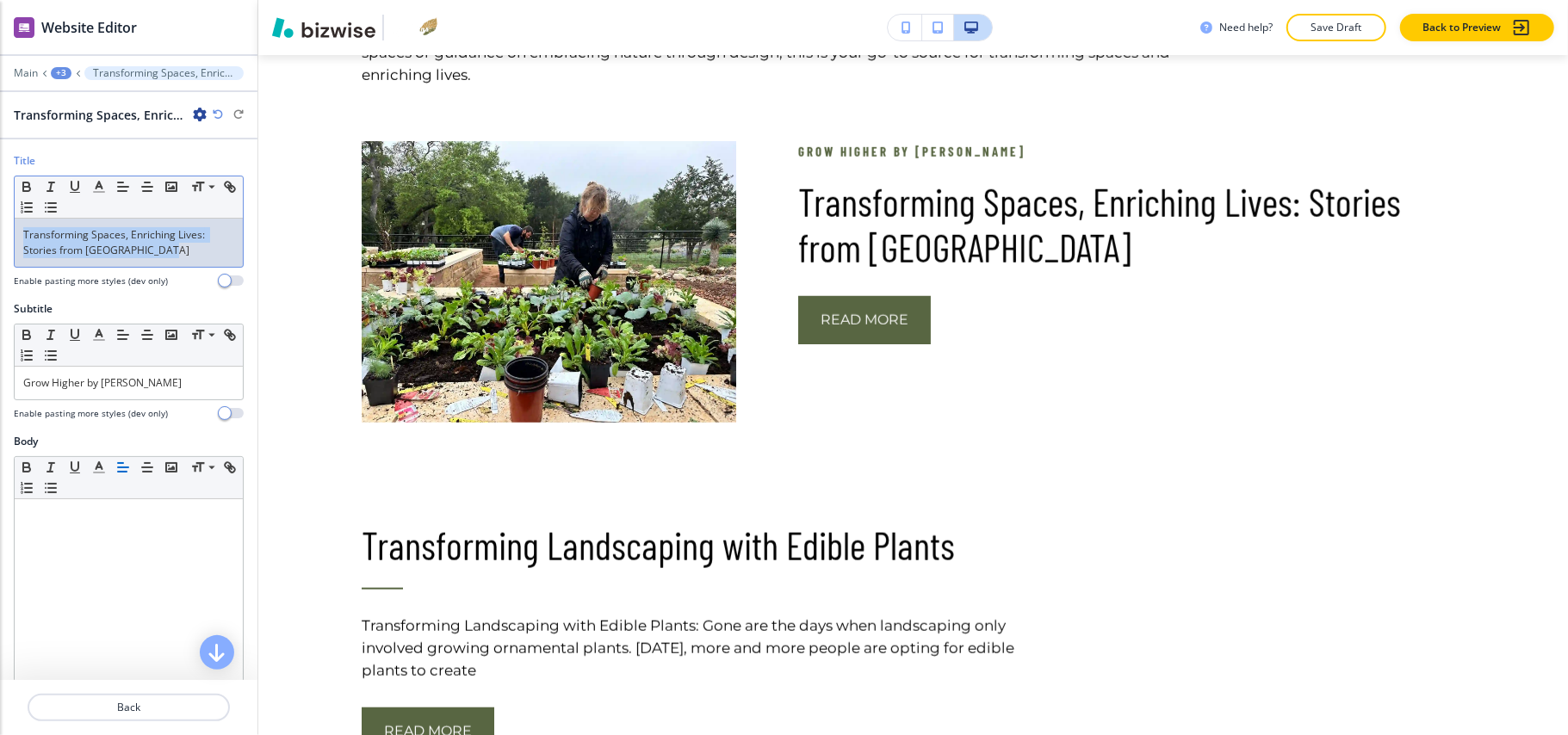
drag, startPoint x: 175, startPoint y: 251, endPoint x: 0, endPoint y: 233, distance: 175.9
click at [0, 233] on div "Title Small Normal Large Huge Transforming Spaces, Enriching Lives: Stories fro…" at bounding box center [129, 227] width 257 height 148
copy p "Transforming Spaces, Enriching Lives: Stories from Flora & Gardens"
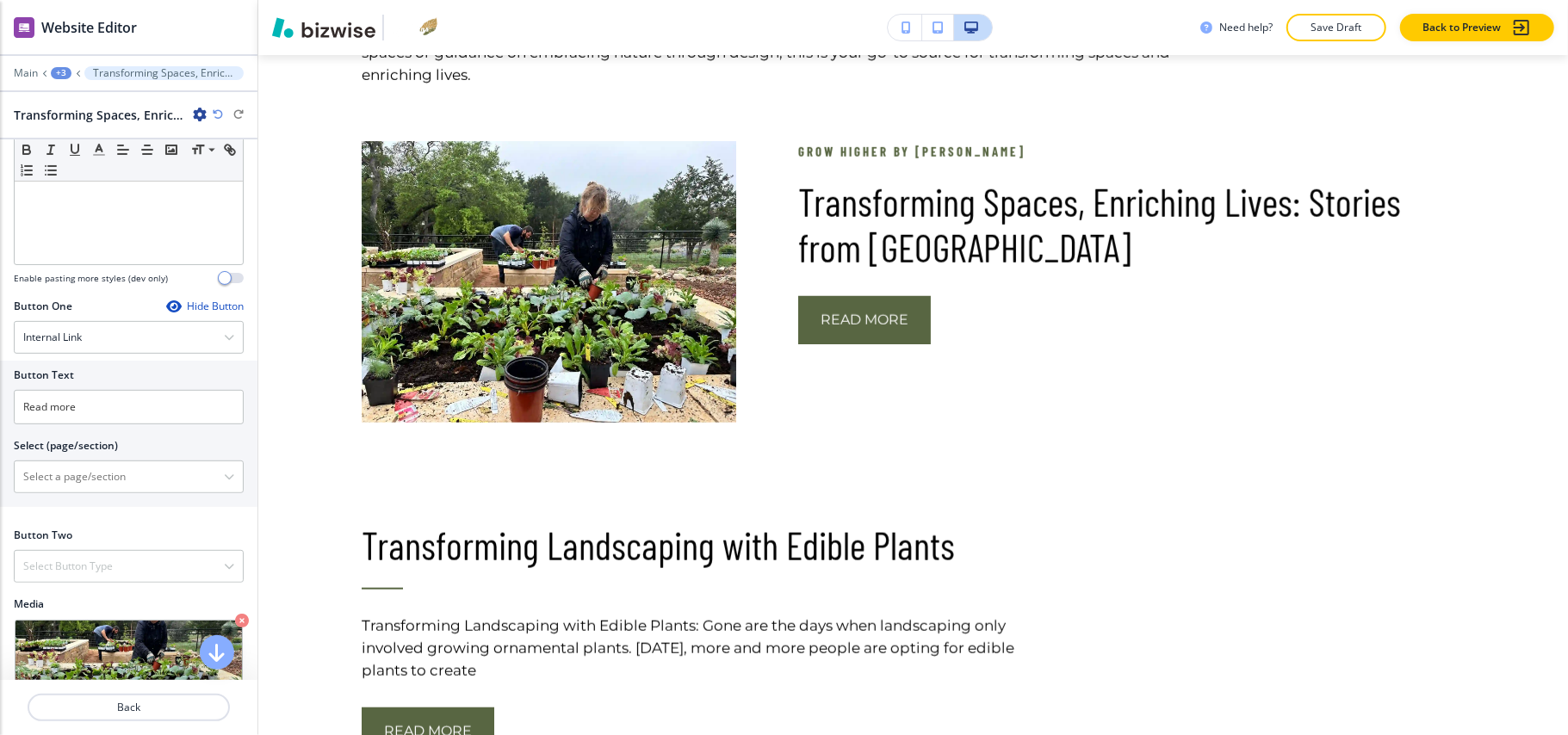
scroll to position [610, 0]
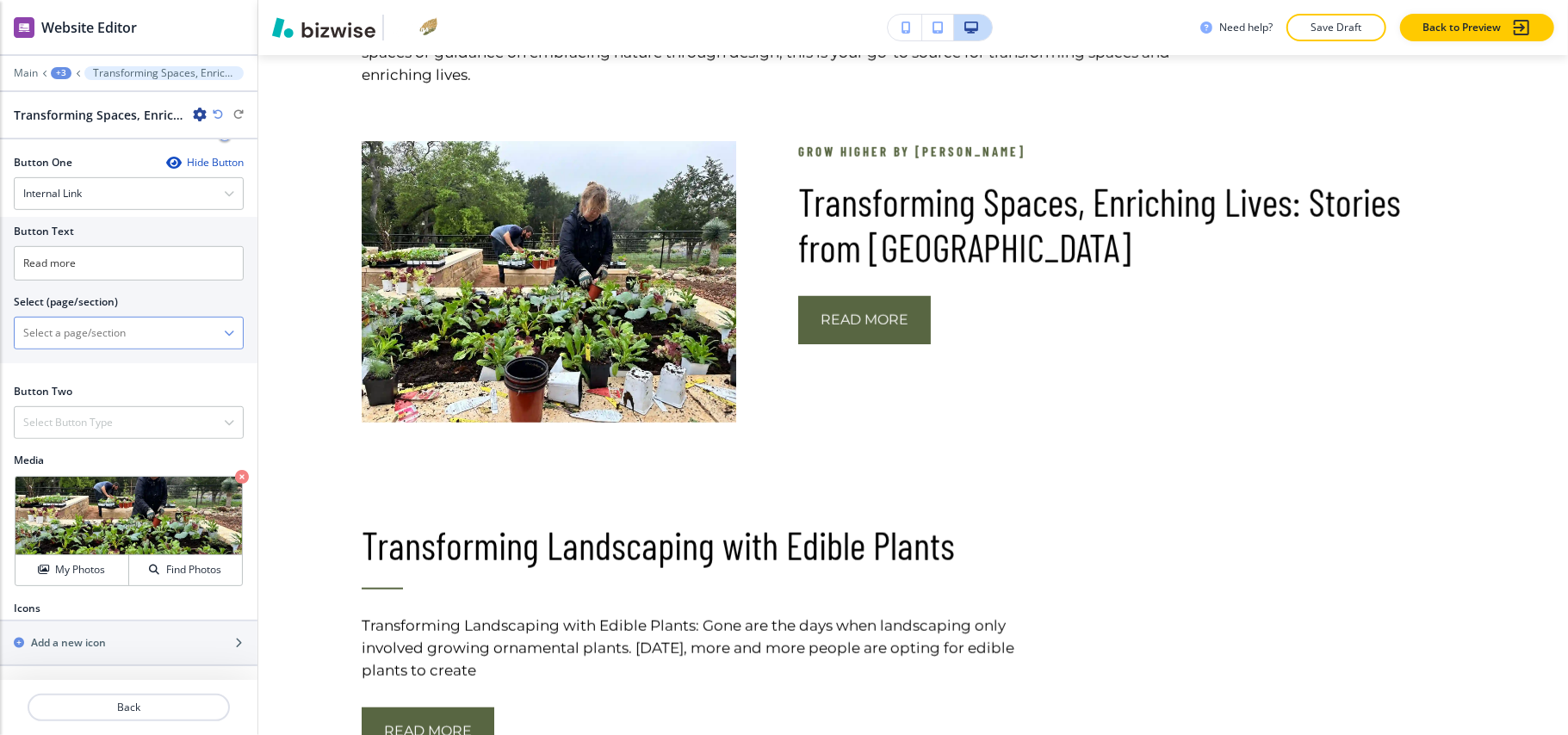
click at [81, 328] on \(page\/section\) "Manual Input" at bounding box center [119, 333] width 210 height 29
paste \(page\/section\) "Transforming Spaces, Enriching Lives: Stories from Flora & Gardens"
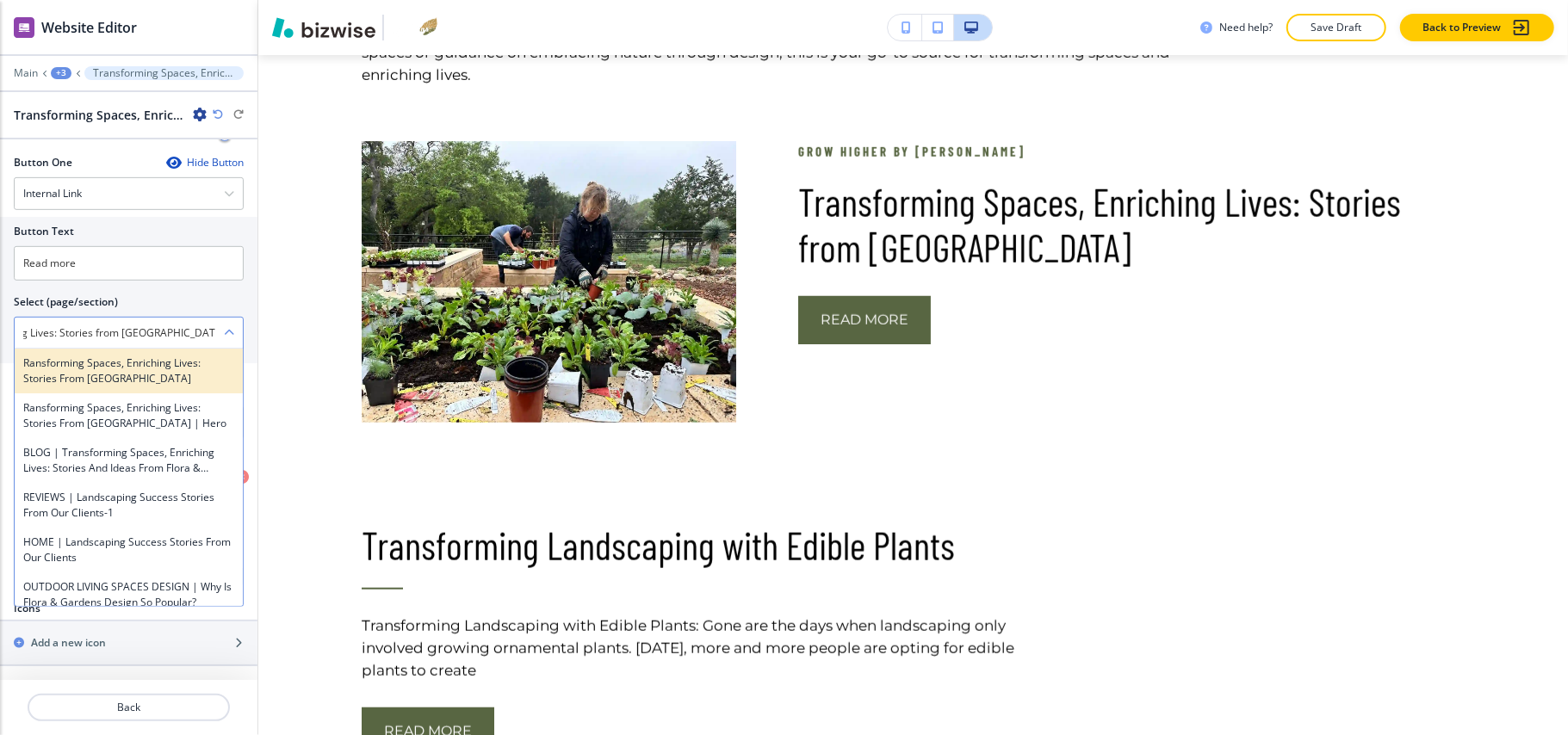
scroll to position [0, 0]
click at [122, 366] on h4 "ransforming Spaces, Enriching Lives: Stories from Flora & Gardens" at bounding box center [129, 371] width 210 height 31
type \(page\/section\) "ransforming Spaces, Enriching Lives: Stories from Flora & Gardens"
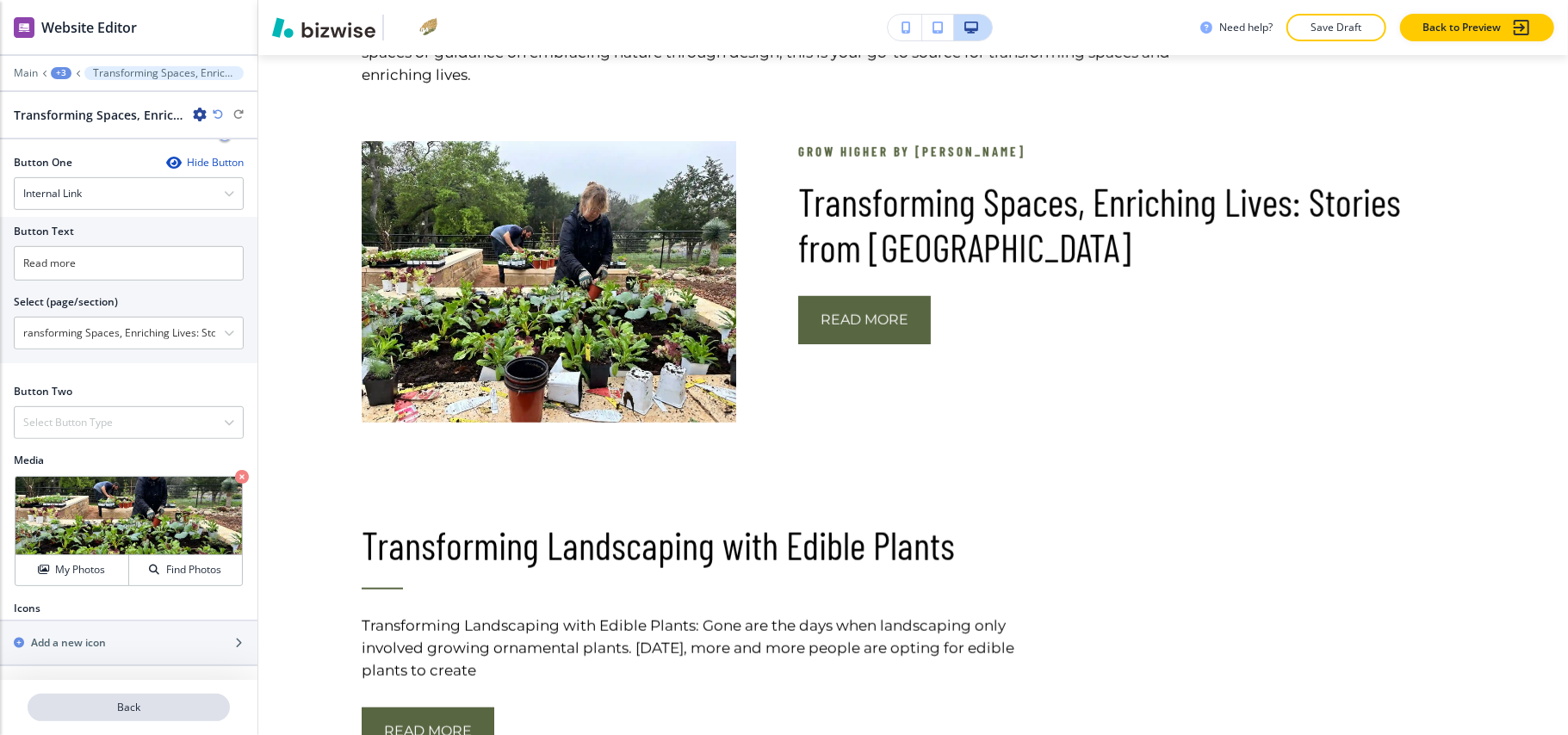
click at [125, 710] on p "Back" at bounding box center [129, 708] width 199 height 16
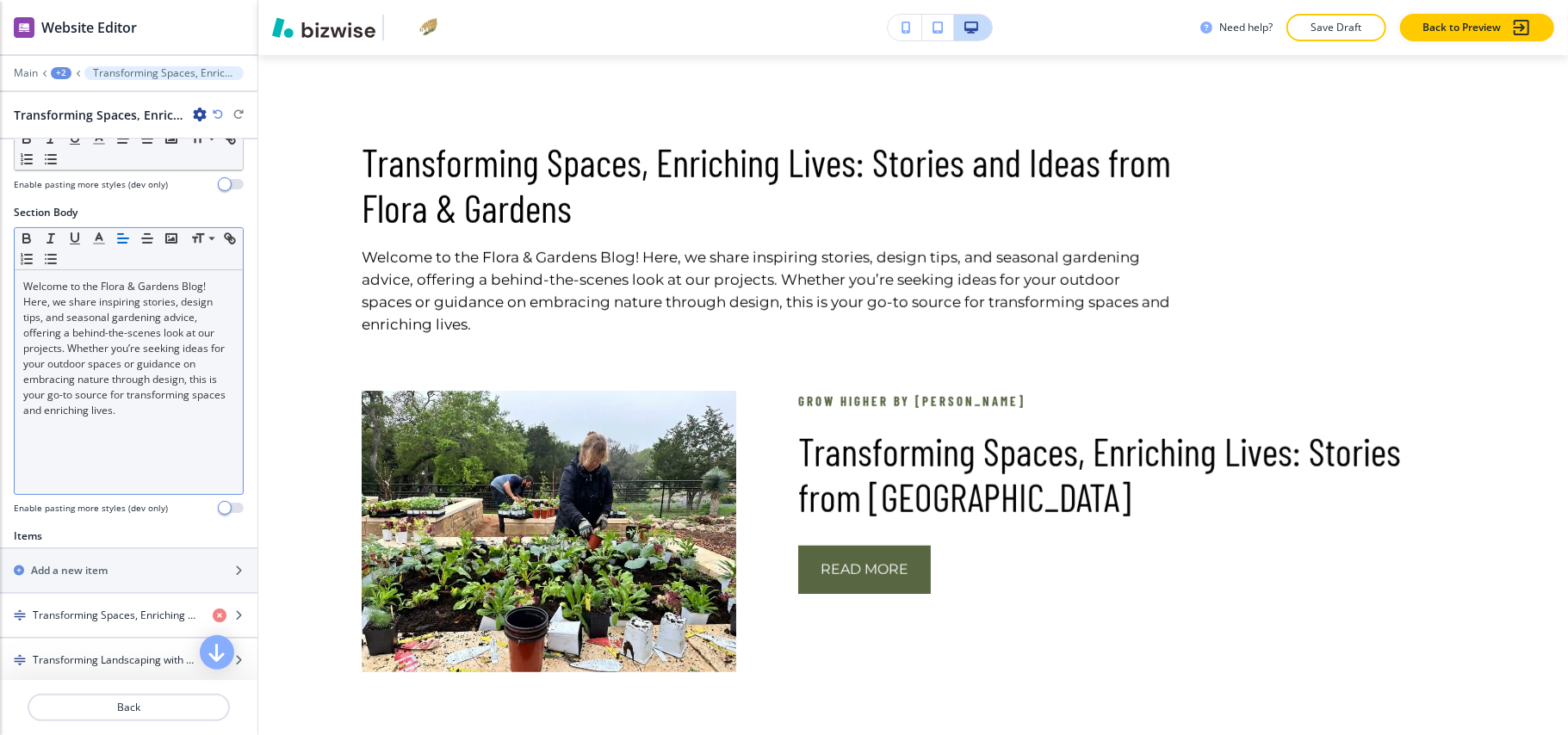
scroll to position [832, 0]
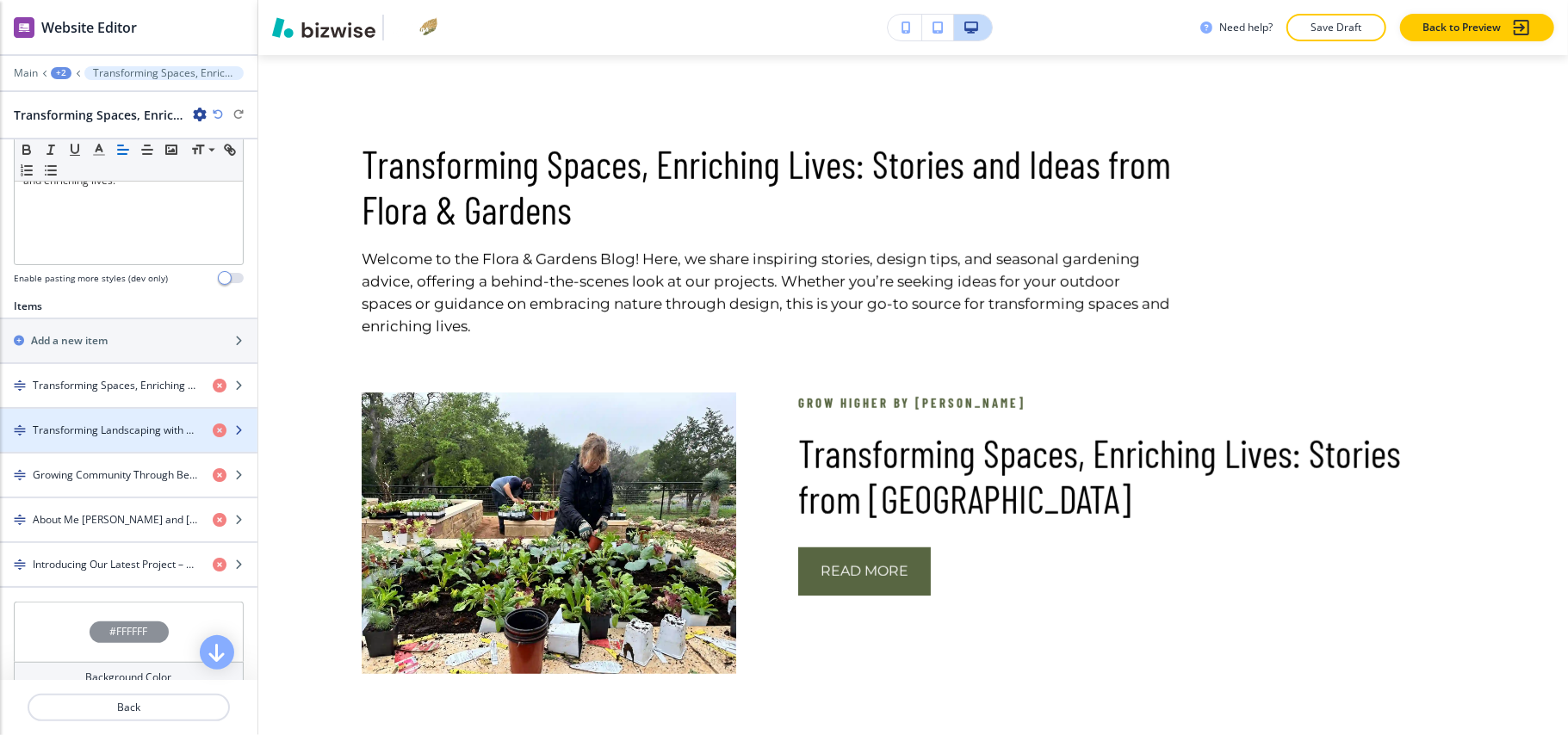
click at [100, 439] on h4 "Transforming Landscaping with Edible Plants" at bounding box center [116, 431] width 167 height 16
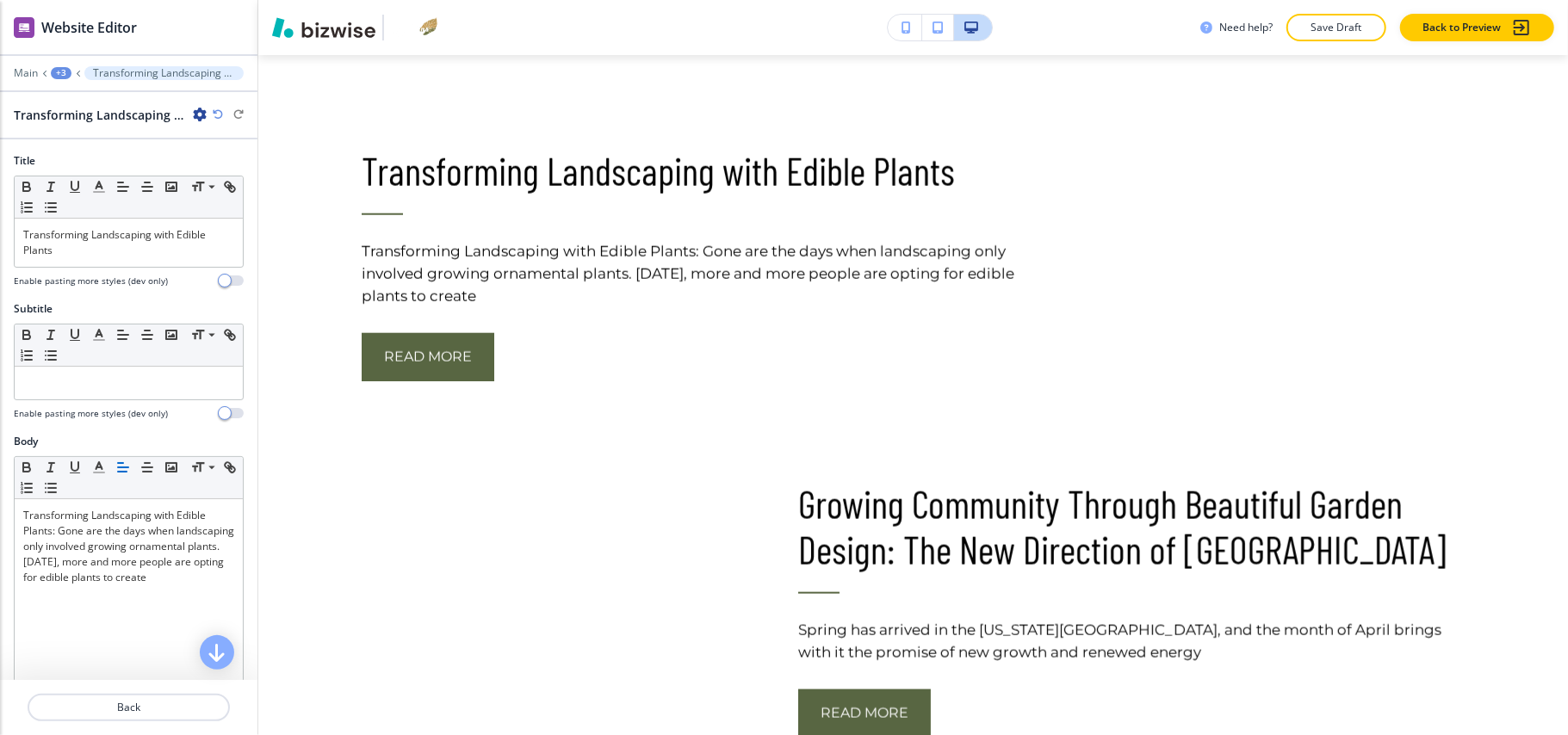
scroll to position [1459, 0]
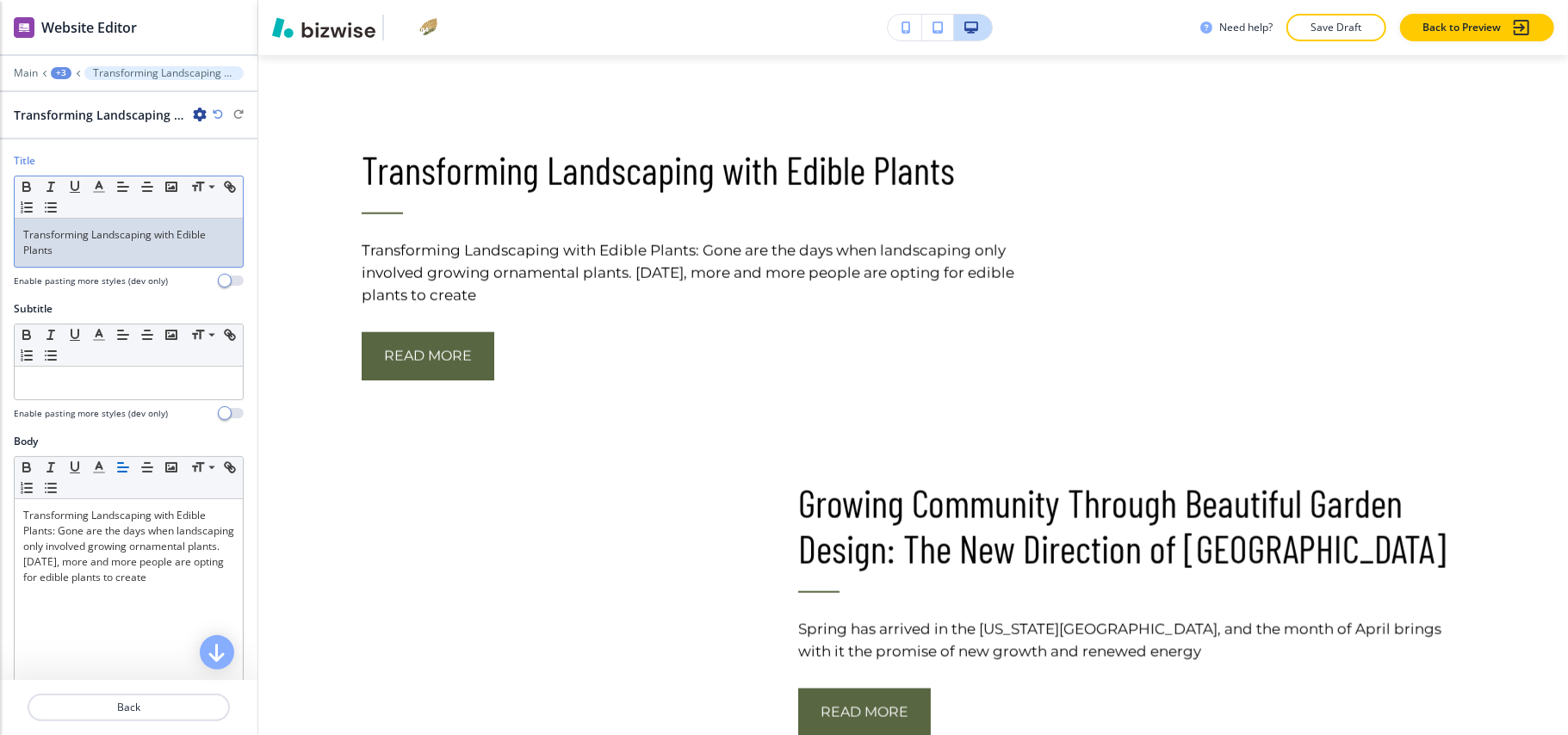
click at [110, 240] on p "Transforming Landscaping with Edible Plants" at bounding box center [129, 243] width 210 height 31
copy p "Transforming Landscaping with Edible Plants"
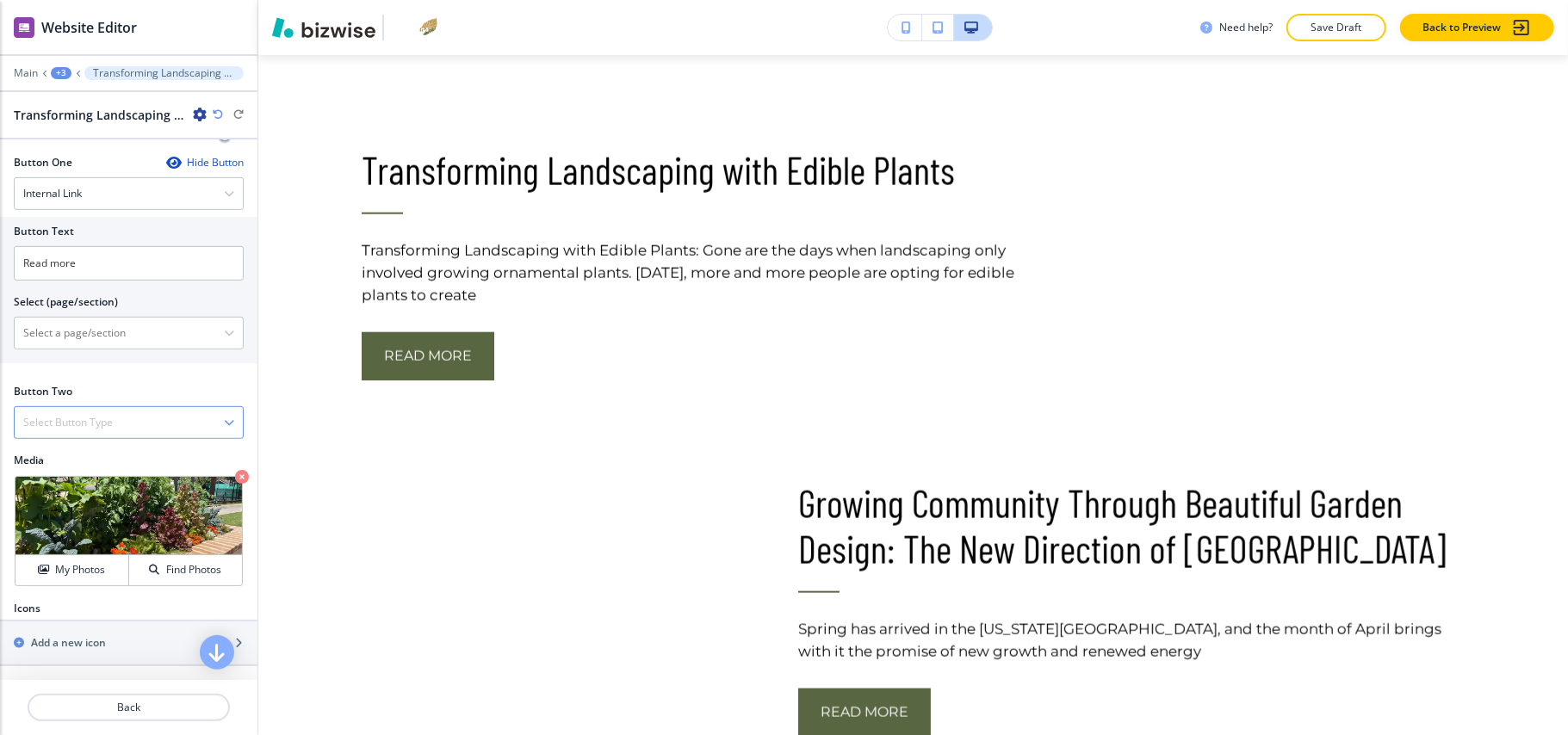
scroll to position [610, 0]
click at [84, 329] on \(page\/section\) "Manual Input" at bounding box center [119, 333] width 210 height 29
paste \(page\/section\) "Transforming Landscaping with Edible Plants"
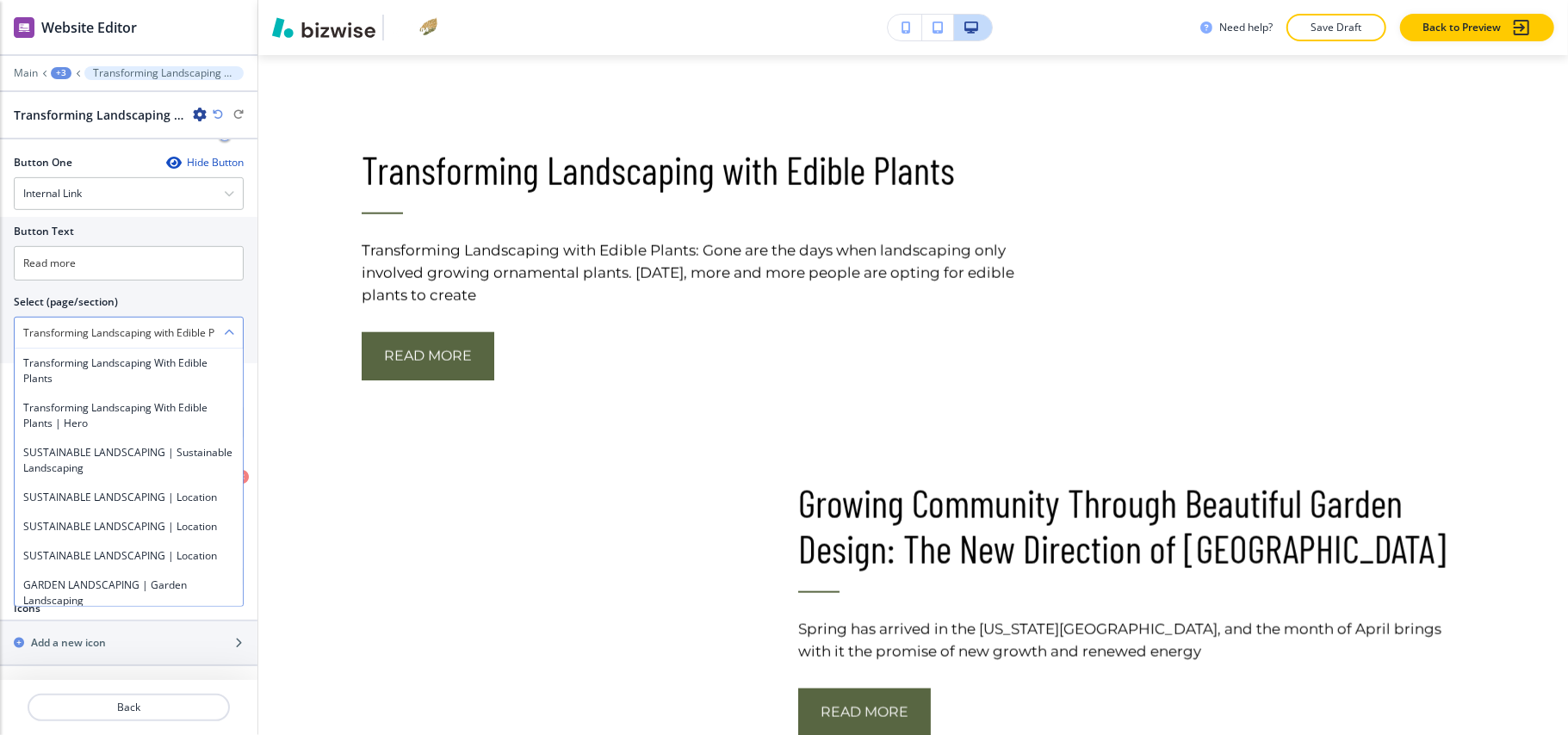
scroll to position [0, 41]
type \(page\/section\) "Transforming Landscaping with Edible Plants"
click at [95, 359] on h4 "Transforming Landscaping with Edible Plants" at bounding box center [129, 371] width 210 height 31
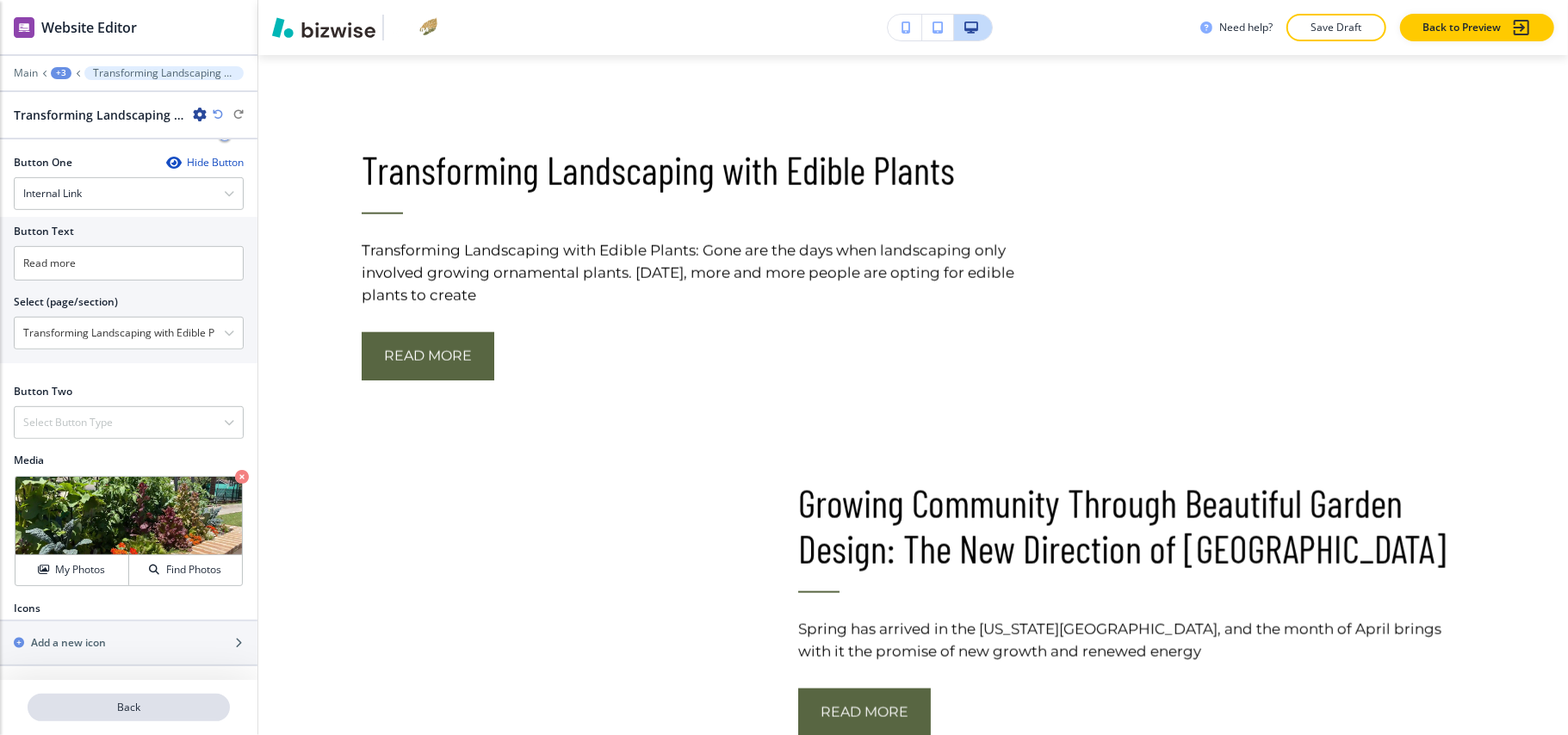
click at [134, 708] on p "Back" at bounding box center [129, 708] width 199 height 16
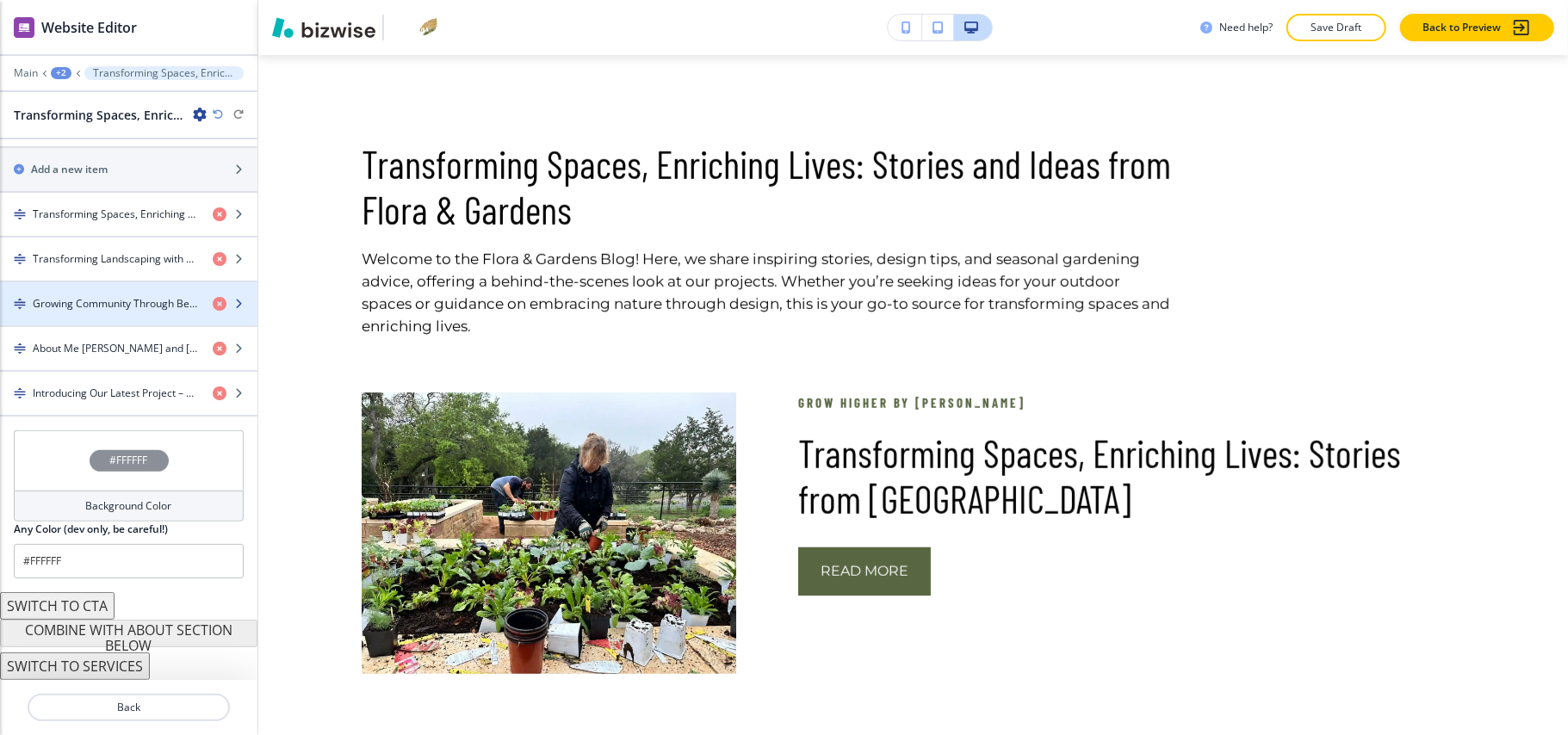
click at [99, 297] on h4 "Growing Community Through Beautiful Garden Design: The New Direction of Flora &…" at bounding box center [116, 304] width 167 height 16
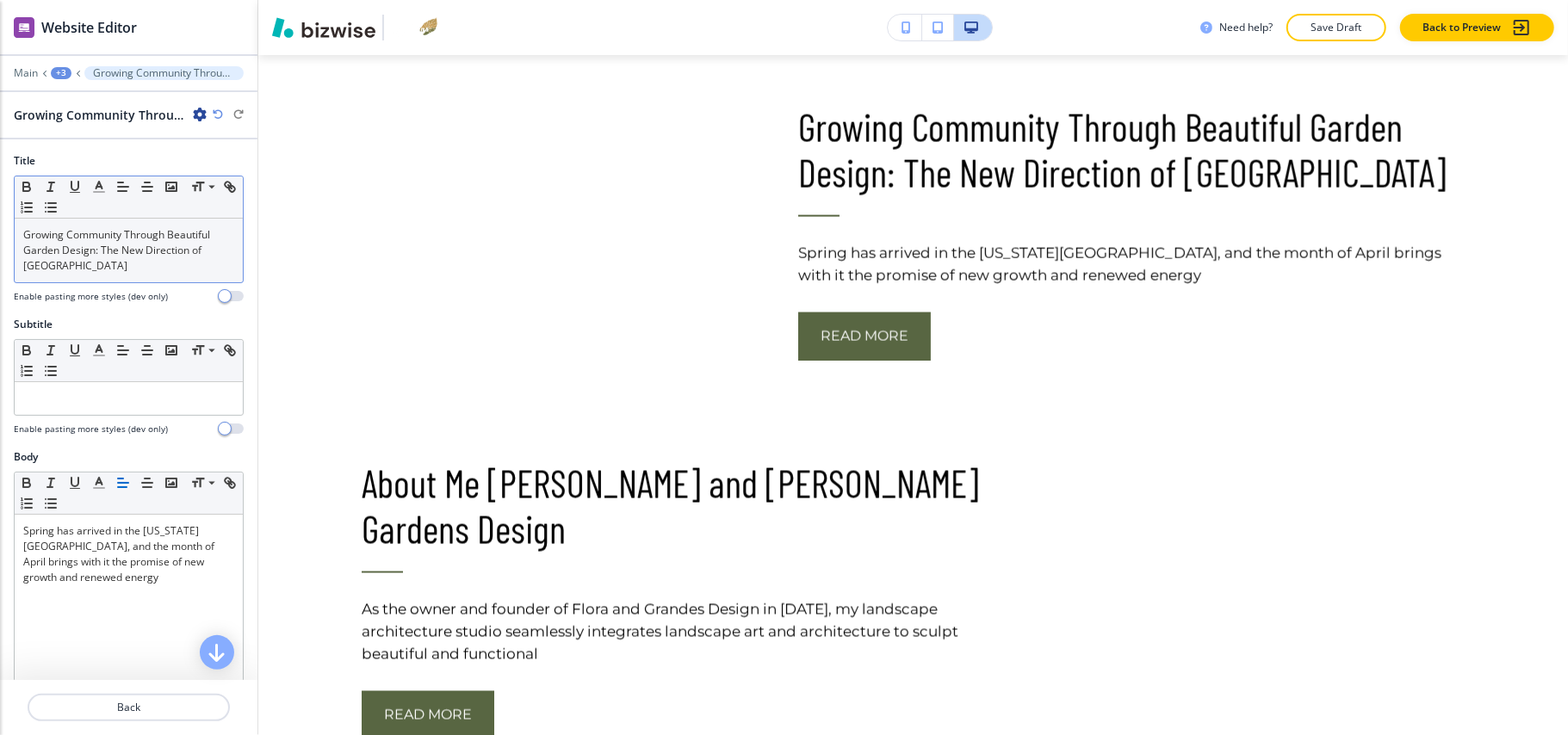
click at [96, 248] on p "Growing Community Through Beautiful Garden Design: The New Direction of Flora &…" at bounding box center [129, 251] width 210 height 47
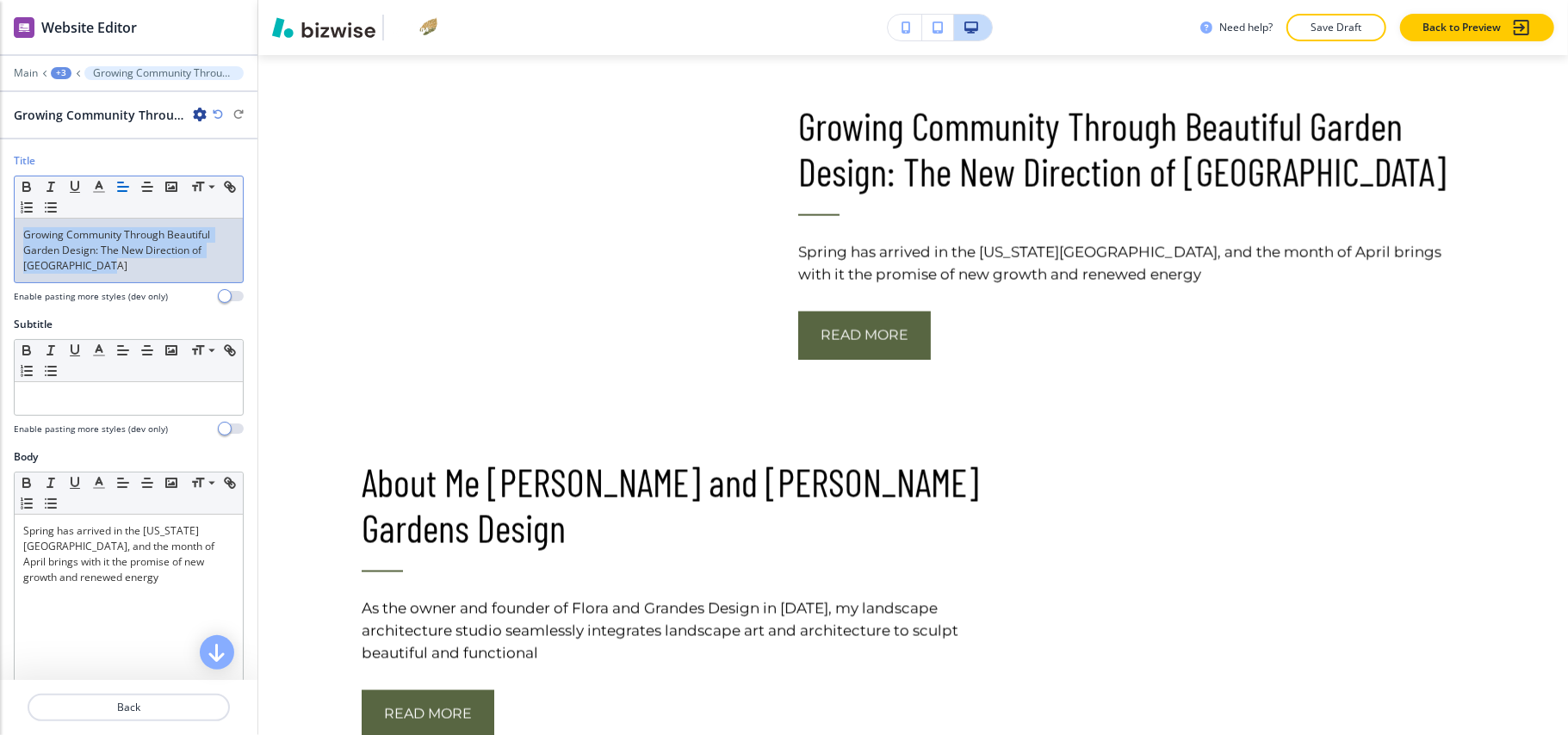
copy p "Growing Community Through Beautiful Garden Design: The New Direction of Flora &…"
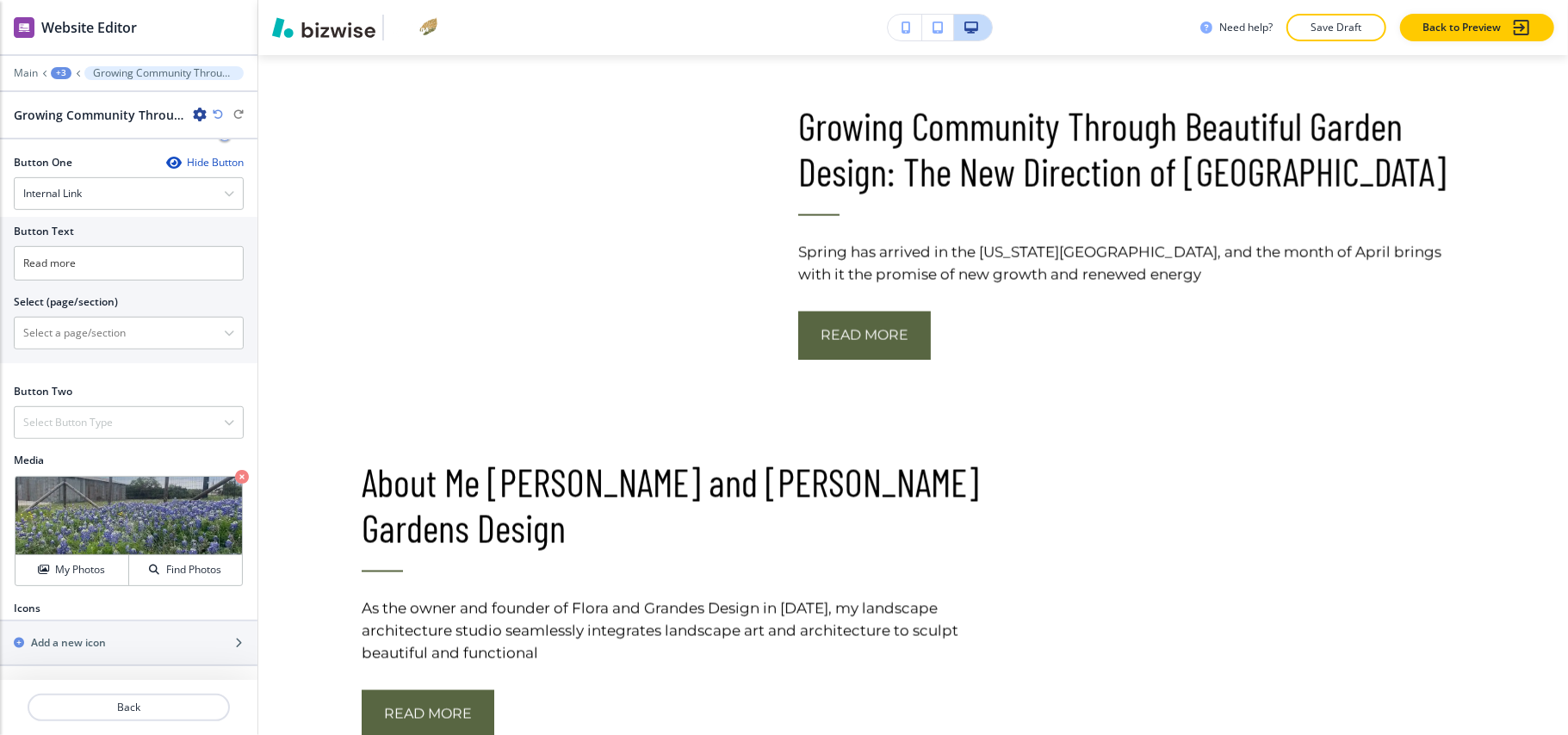
click at [72, 310] on div at bounding box center [129, 313] width 230 height 7
click at [69, 329] on \(page\/section\) "Manual Input" at bounding box center [119, 333] width 210 height 29
paste \(page\/section\) "Growing Community Through Beautiful Garden Design: The New Direction of Flora &…"
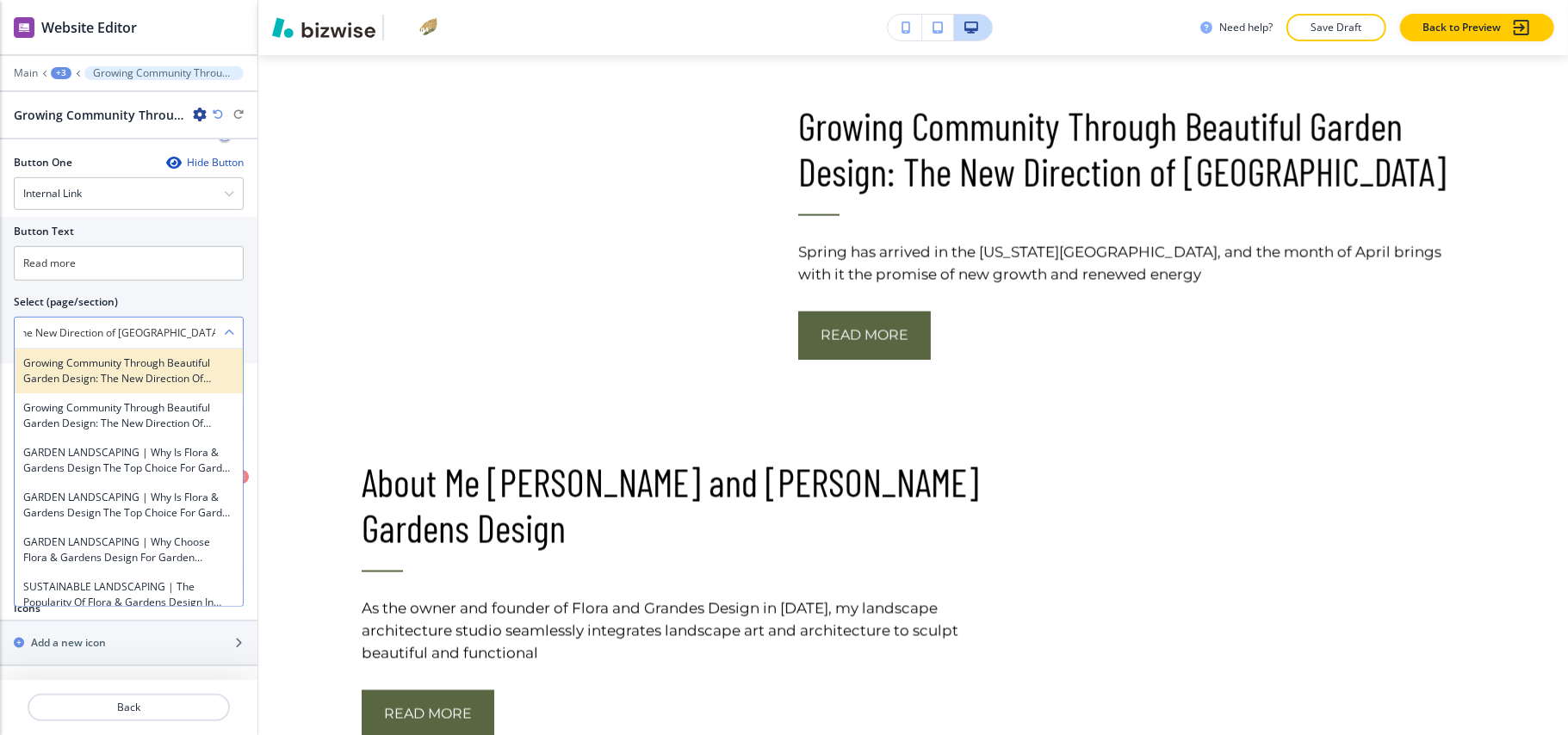
type \(page\/section\) "Growing Community Through Beautiful Garden Design: The New Direction of Flora &…"
click at [73, 368] on h4 "Growing Community Through Beautiful Garden Design: The New Direction of Flora &…" at bounding box center [129, 371] width 210 height 31
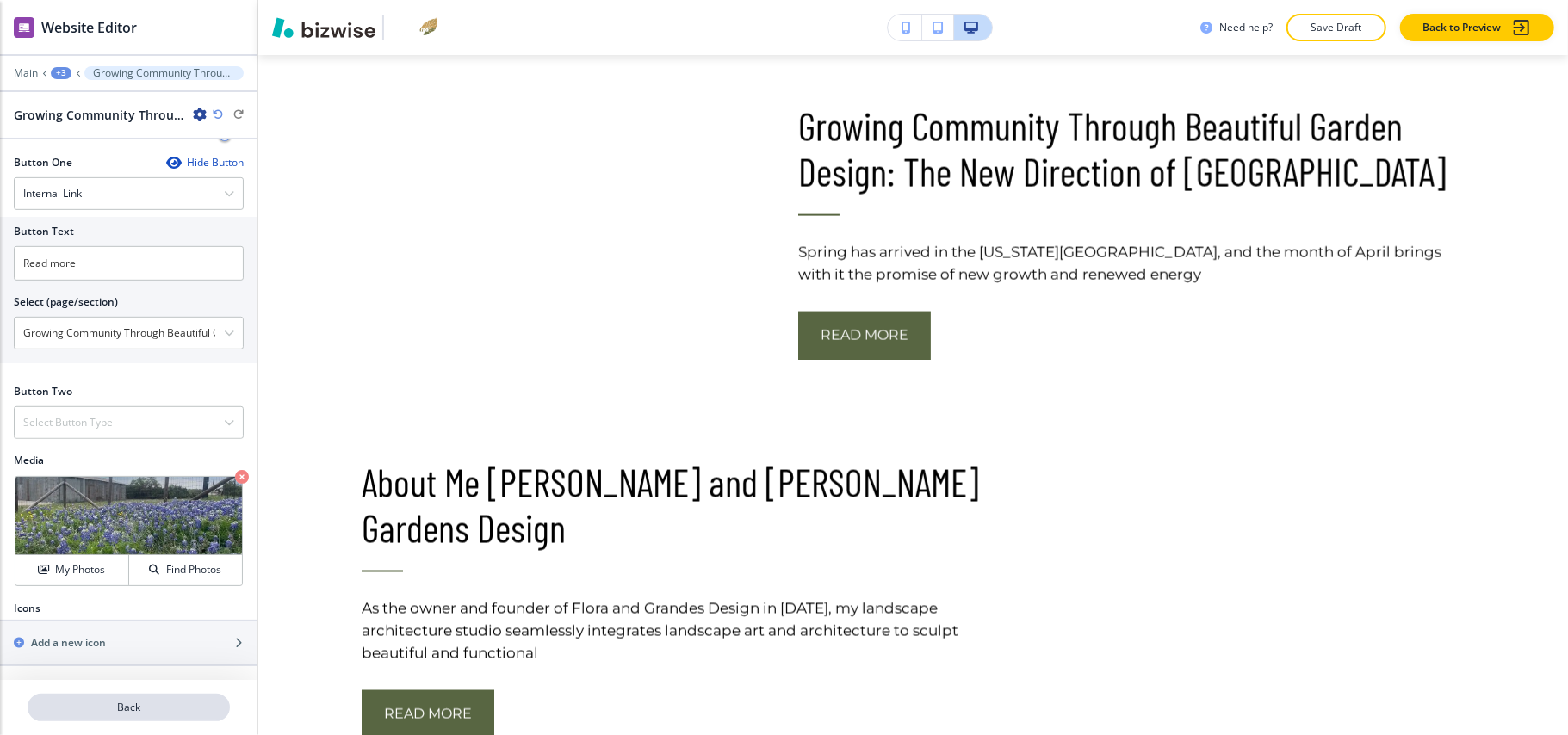
click at [132, 706] on p "Back" at bounding box center [129, 708] width 199 height 16
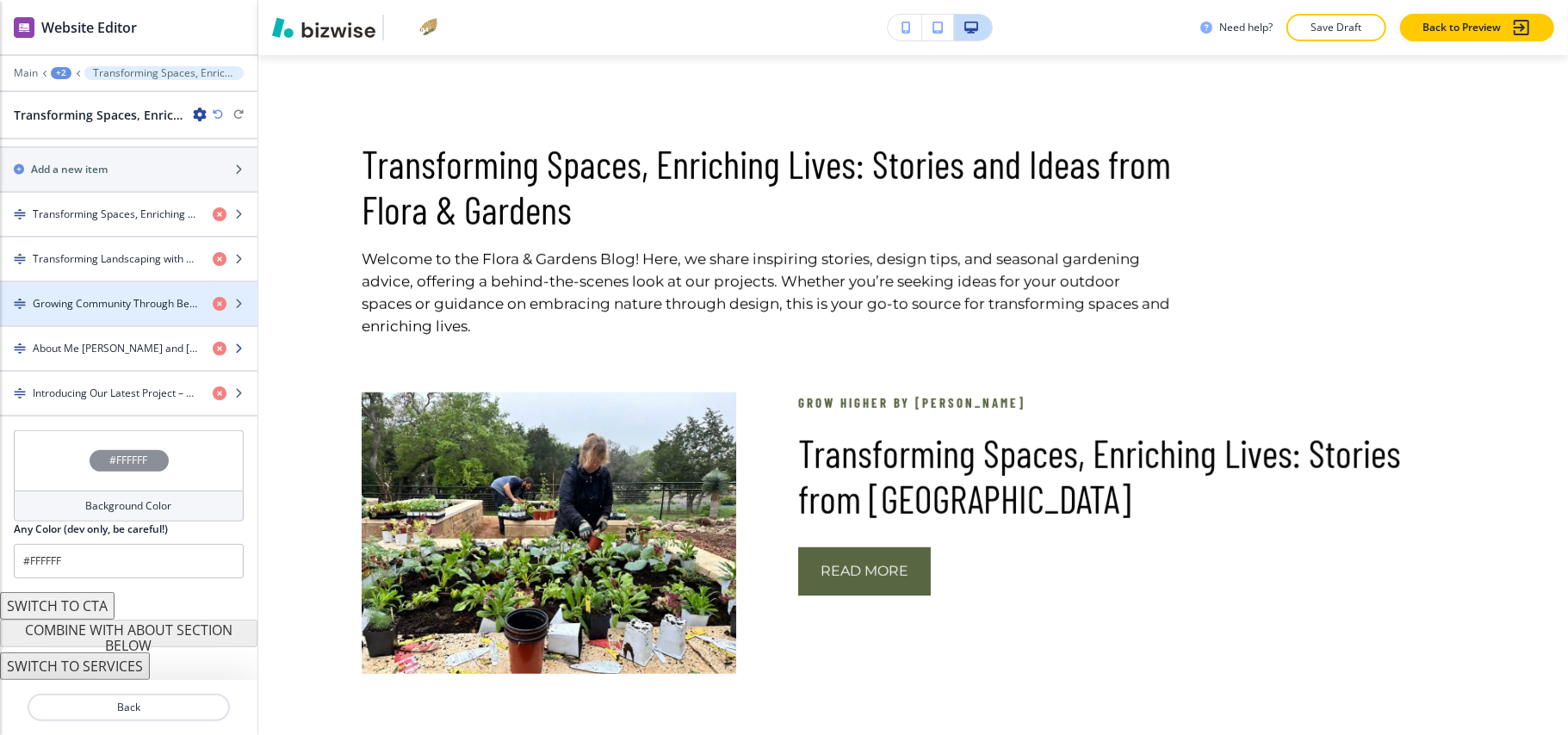
click at [97, 344] on h4 "About Me Fernanda Vuilleumier and Flora Gardens Design" at bounding box center [116, 349] width 167 height 16
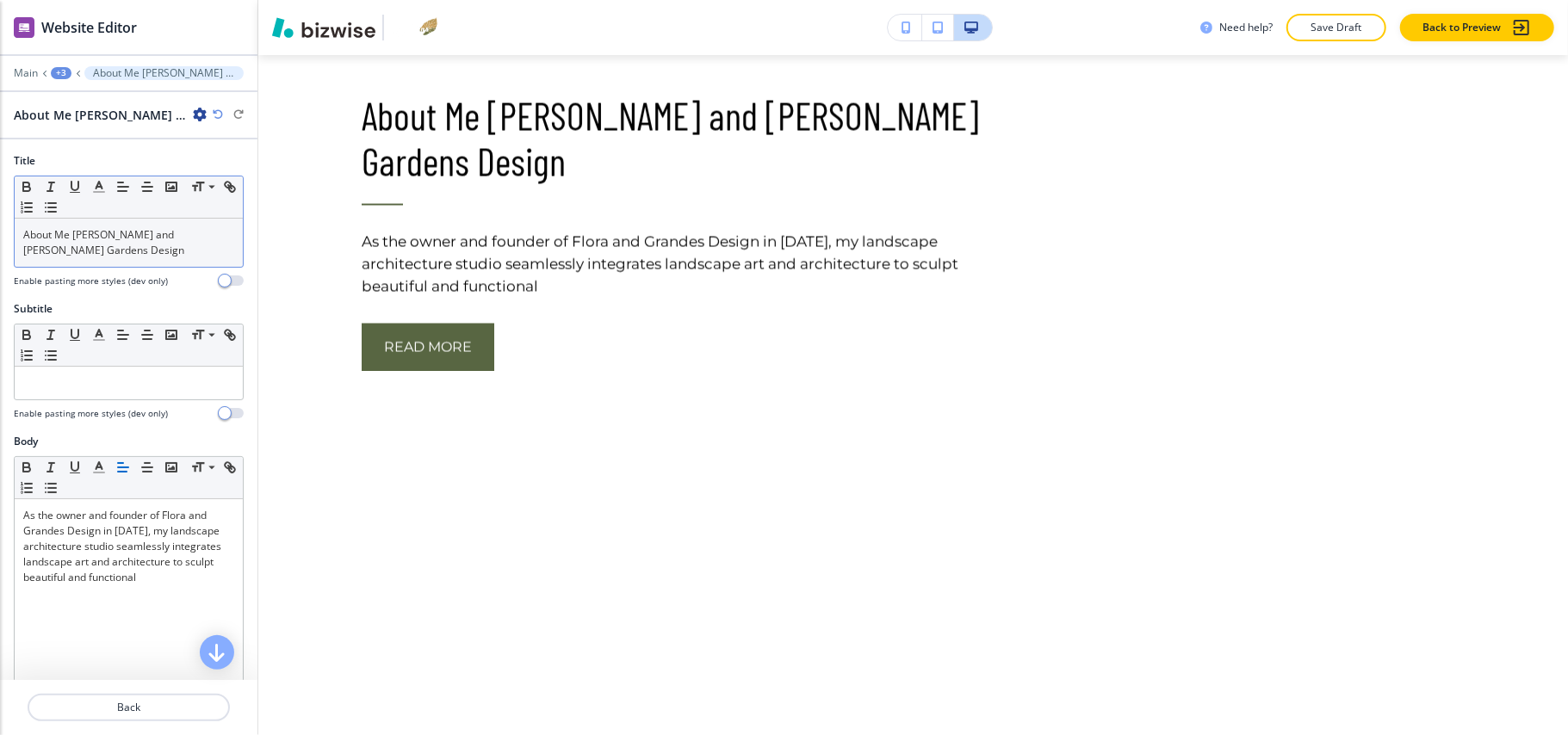
click at [110, 233] on p "About Me Fernanda Vuilleumier and Flora Gardens Design" at bounding box center [129, 243] width 210 height 31
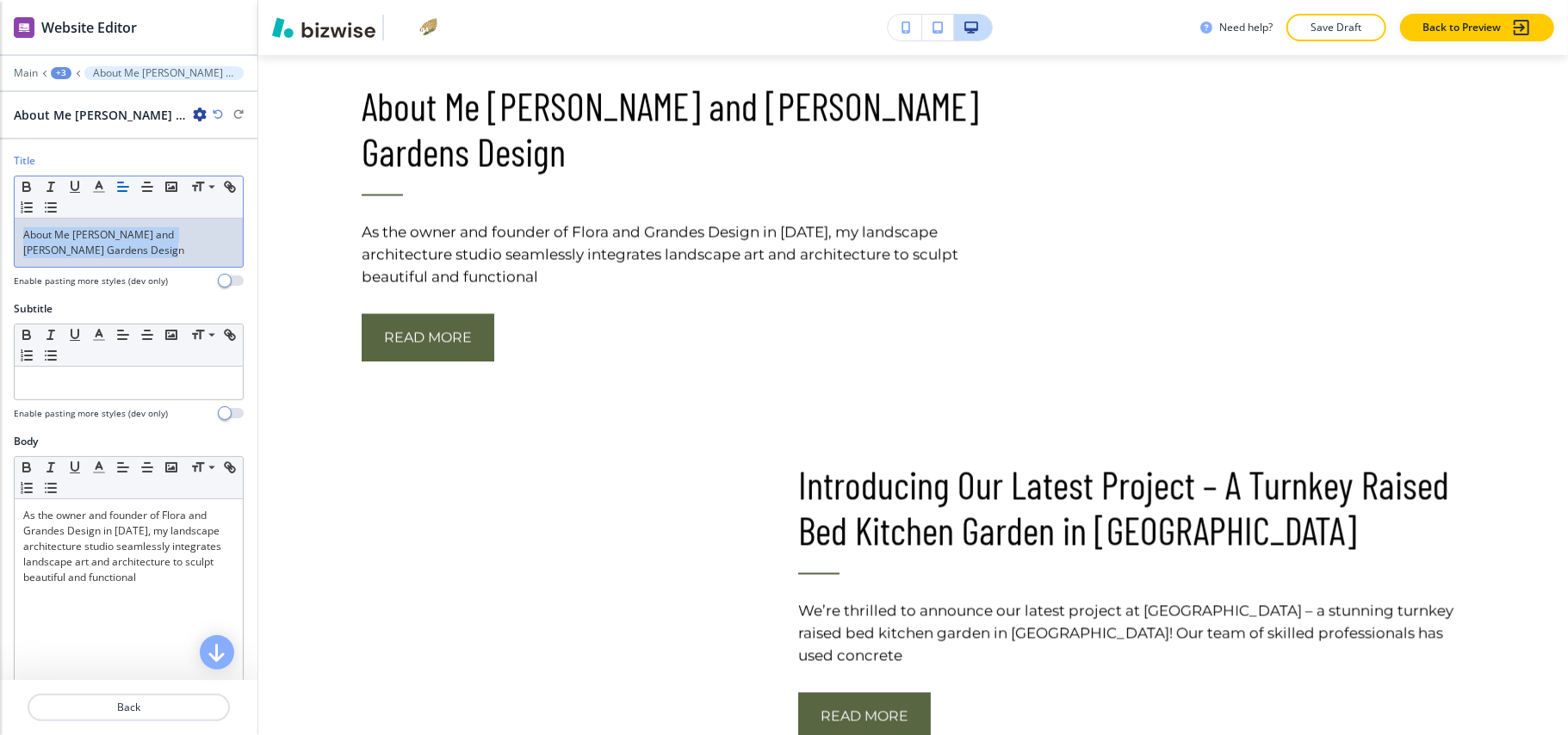
copy p "About Me Fernanda Vuilleumier and Flora Gardens Design"
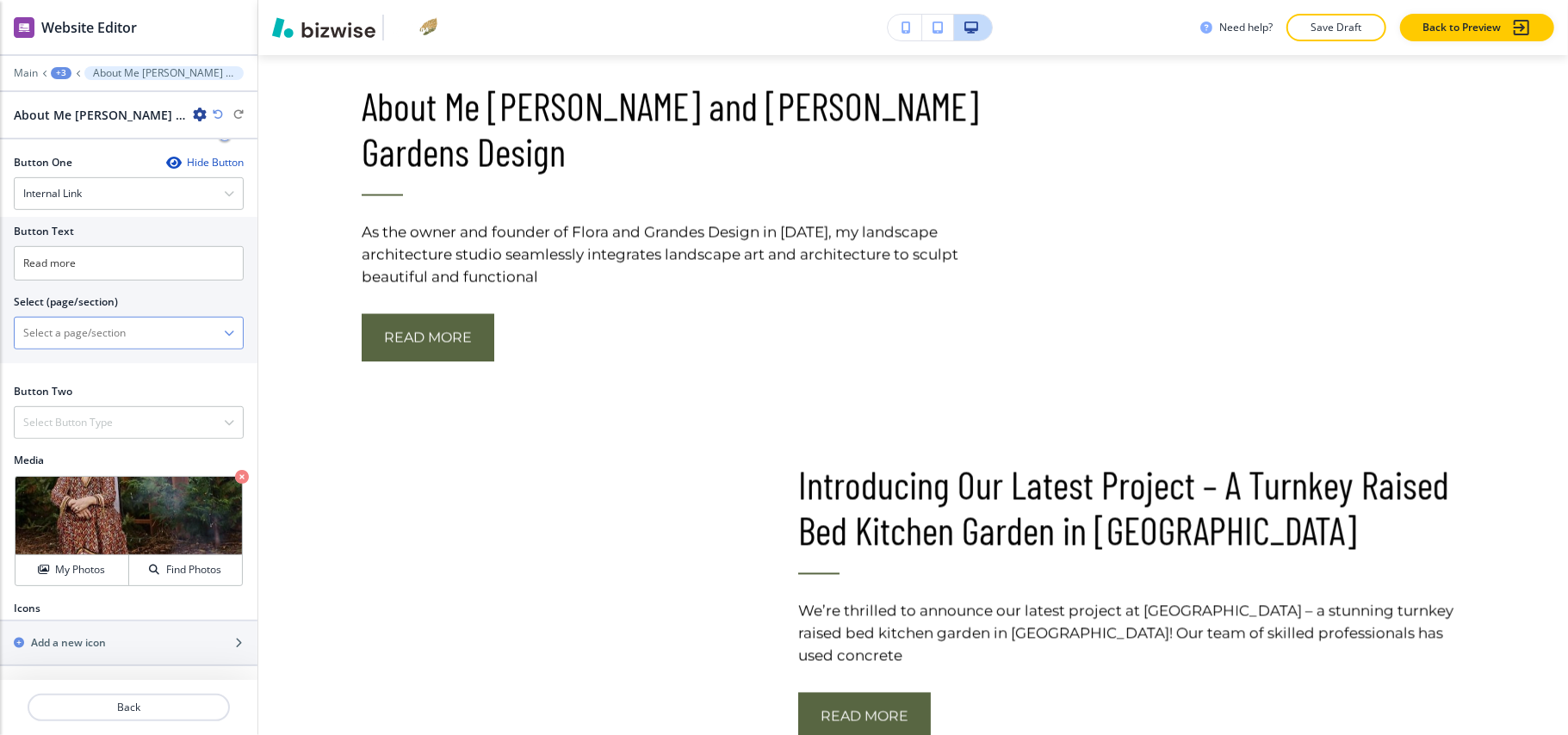
click at [96, 322] on \(page\/section\) "Manual Input" at bounding box center [119, 333] width 210 height 29
paste \(page\/section\) "About Me Fernanda Vuilleumier and Flora Gardens Design"
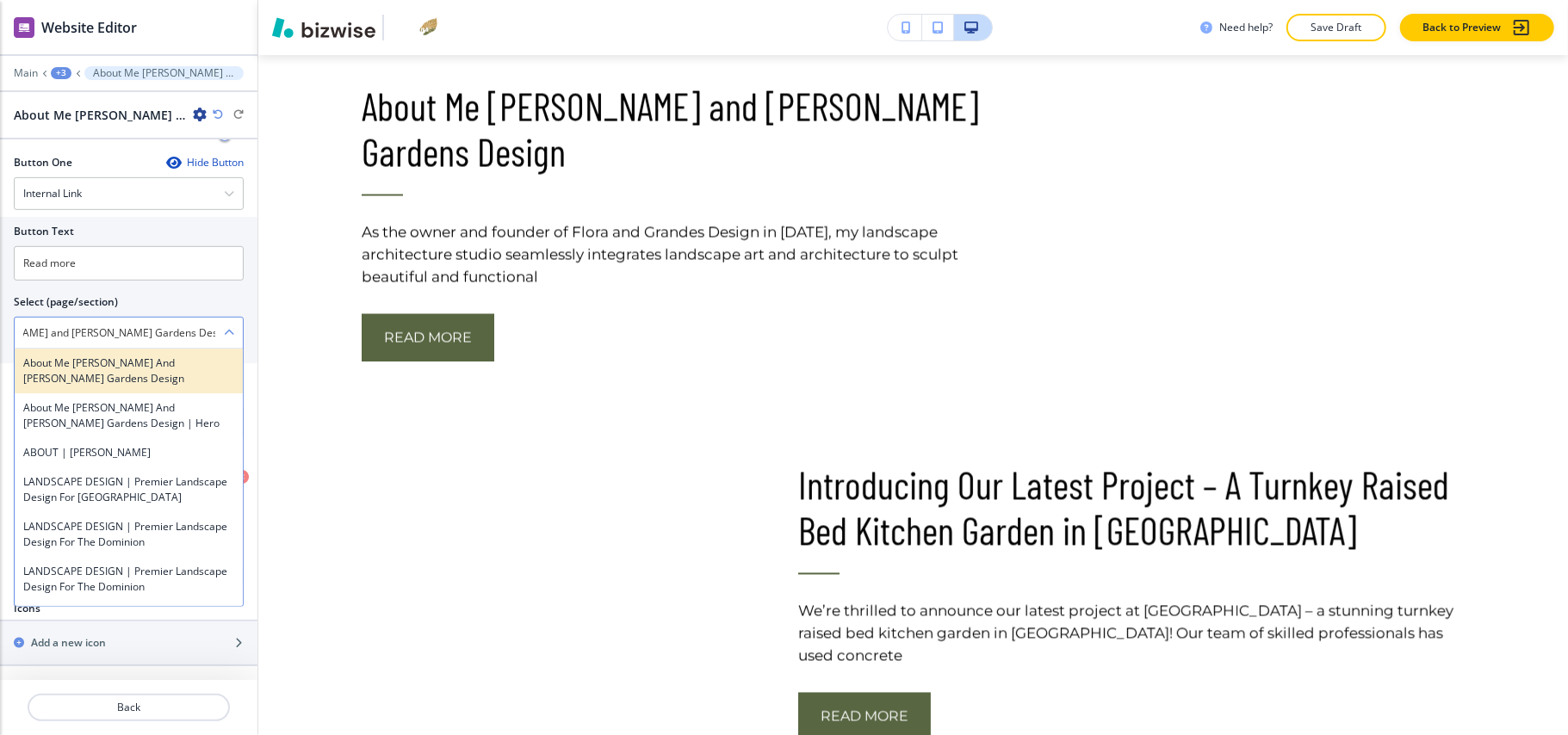
type \(page\/section\) "About Me Fernanda Vuilleumier and Flora Gardens Design"
click at [65, 366] on h4 "About Me Fernanda Vuilleumier and Flora Gardens Design" at bounding box center [129, 371] width 210 height 31
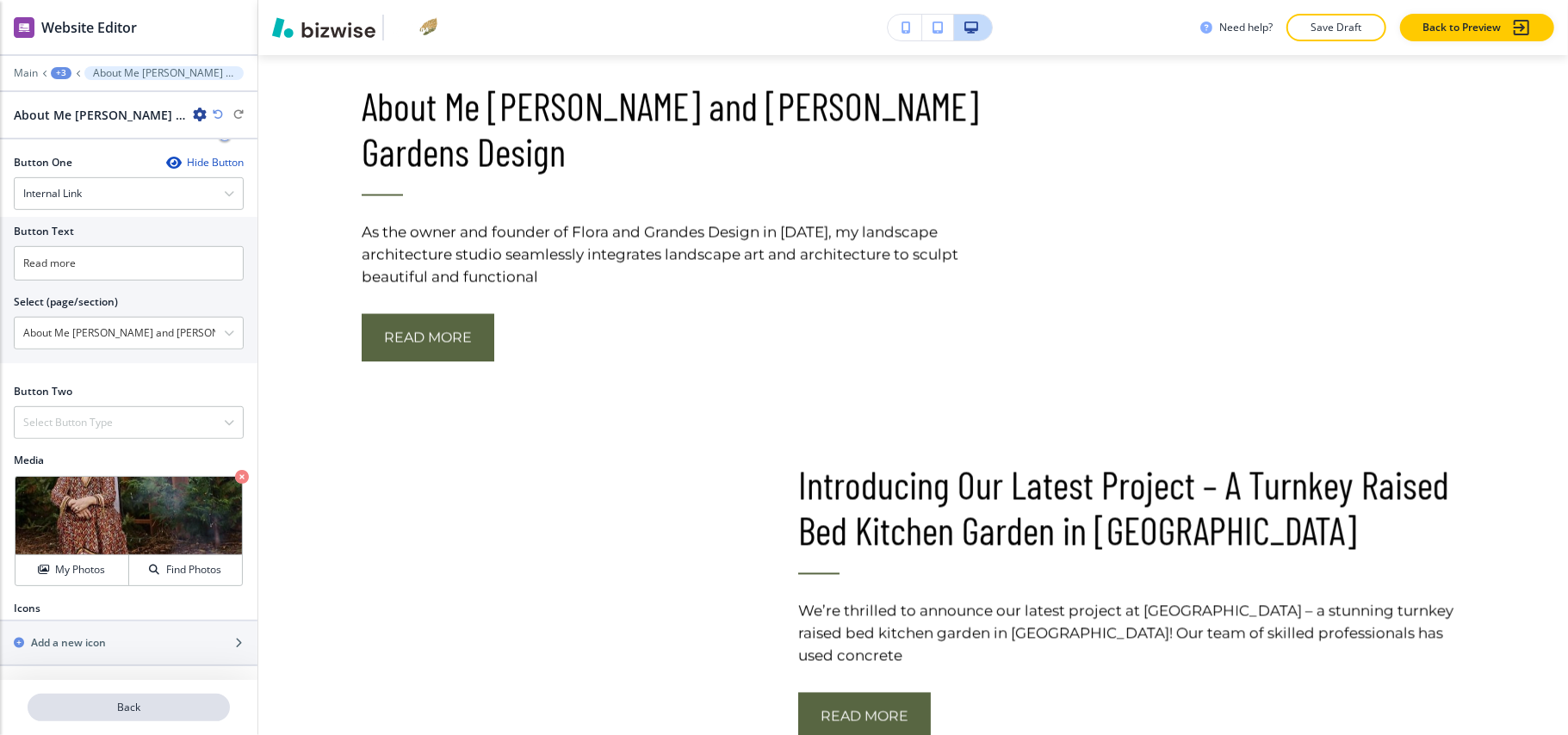
click at [119, 714] on p "Back" at bounding box center [129, 708] width 199 height 16
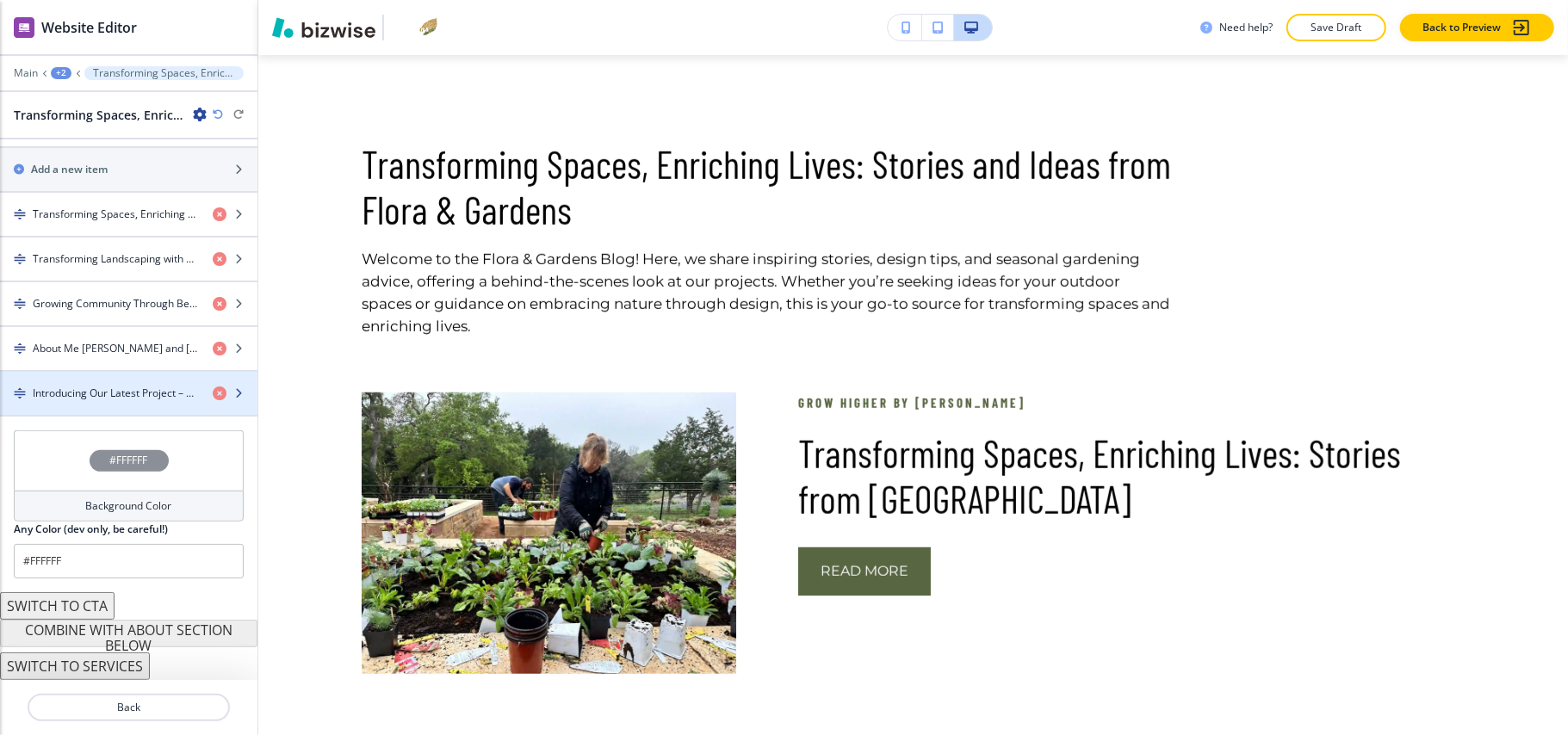
click at [94, 402] on div "button" at bounding box center [129, 408] width 257 height 14
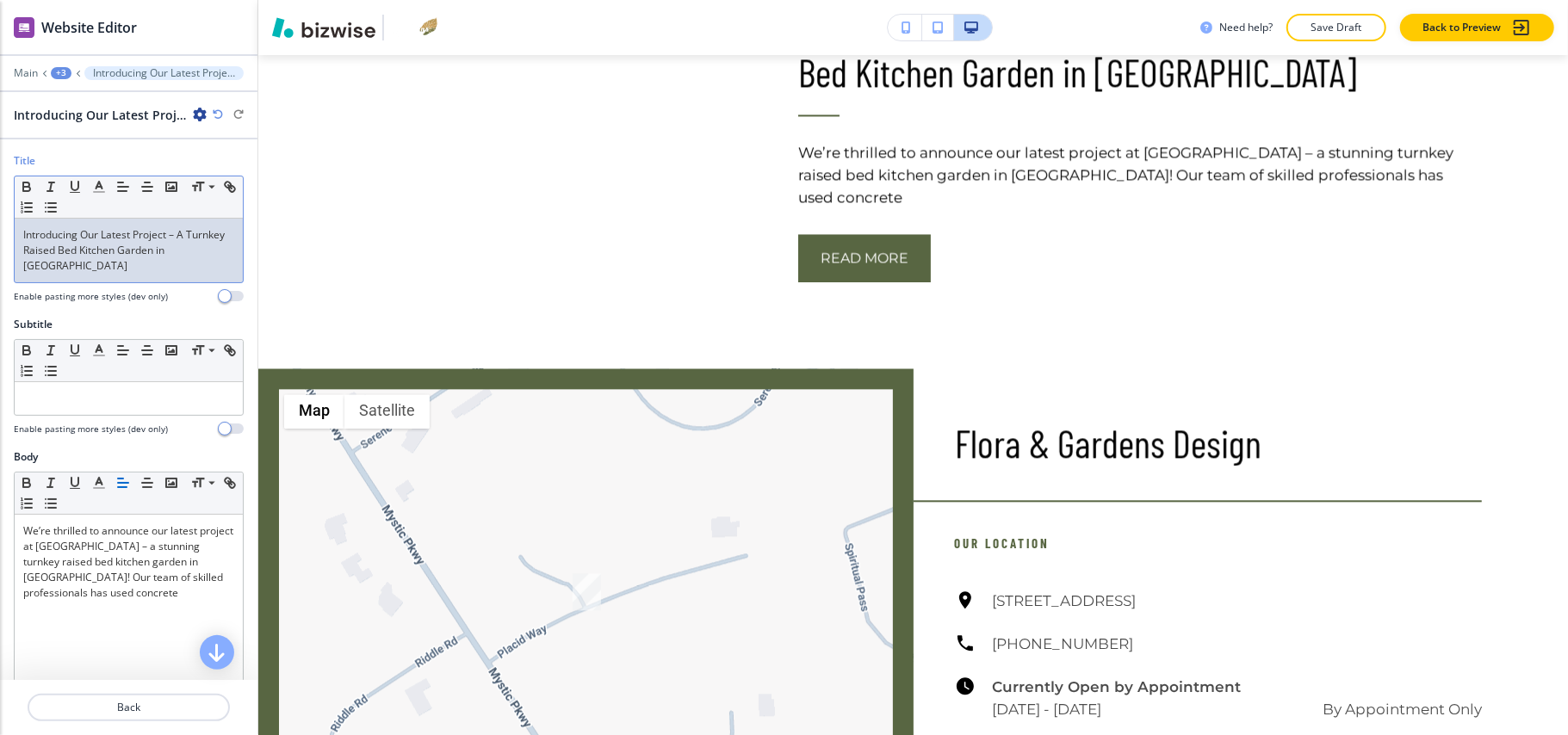
click at [112, 250] on p "Introducing Our Latest Project – A Turnkey Raised Bed Kitchen Garden in San Ant…" at bounding box center [129, 251] width 210 height 47
copy p "Introducing Our Latest Project – A Turnkey Raised Bed Kitchen Garden in San Ant…"
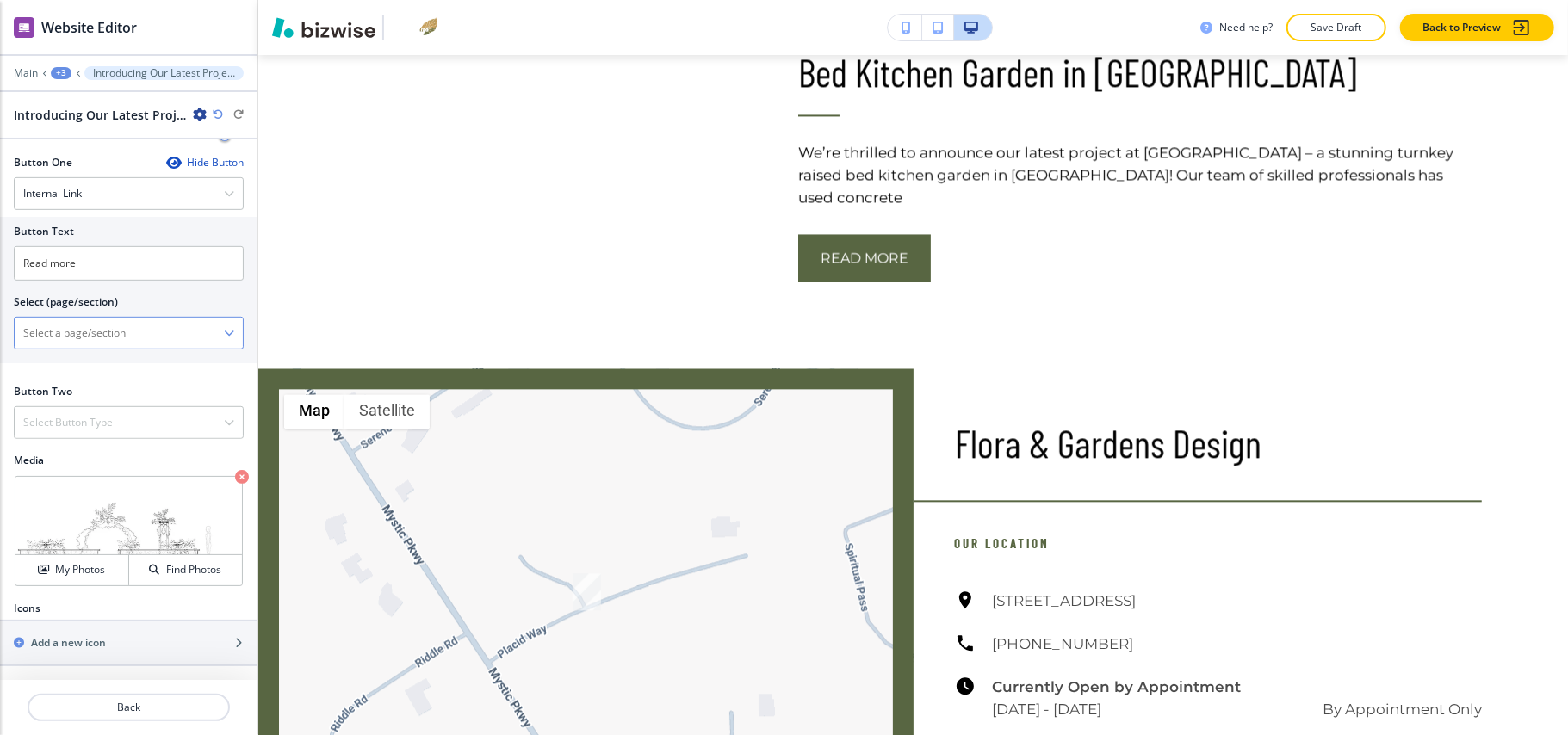
click at [90, 328] on \(page\/section\) "Manual Input" at bounding box center [119, 333] width 210 height 29
paste \(page\/section\) "Introducing Our Latest Project – A Turnkey Raised Bed Kitchen Garden in San Ant…"
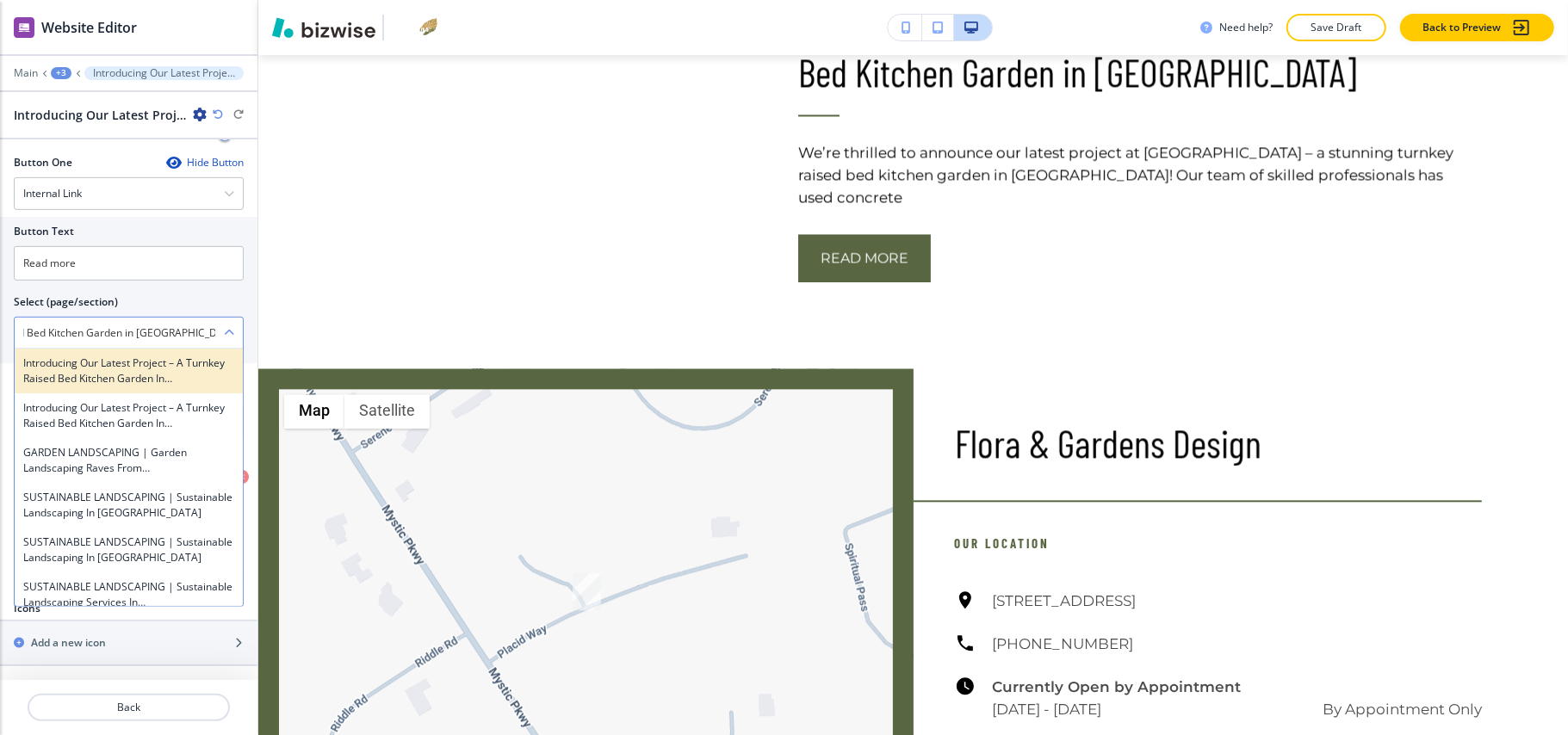
type \(page\/section\) "Introducing Our Latest Project – A Turnkey Raised Bed Kitchen Garden in San Ant…"
click at [60, 359] on h4 "Introducing Our Latest Project – A Turnkey Raised Bed Kitchen Garden in San Ant…" at bounding box center [129, 371] width 210 height 31
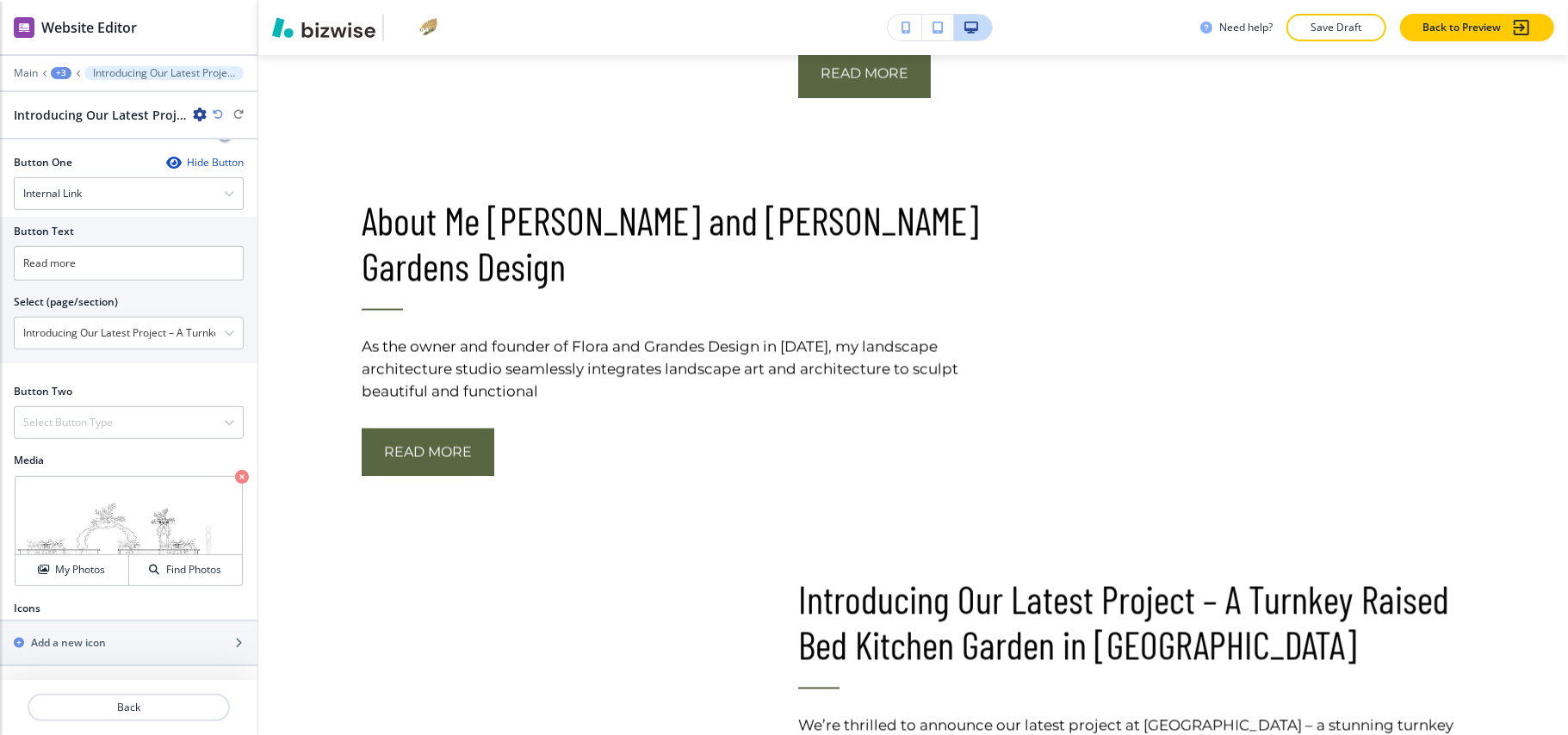
click at [70, 67] on div "Main +3 Introducing Our Latest Project – A Turnkey Raised Bed Kitchen Garden in…" at bounding box center [129, 73] width 230 height 14
click at [66, 70] on div "+3" at bounding box center [60, 73] width 20 height 12
click at [92, 103] on p "Pages" at bounding box center [106, 101] width 88 height 16
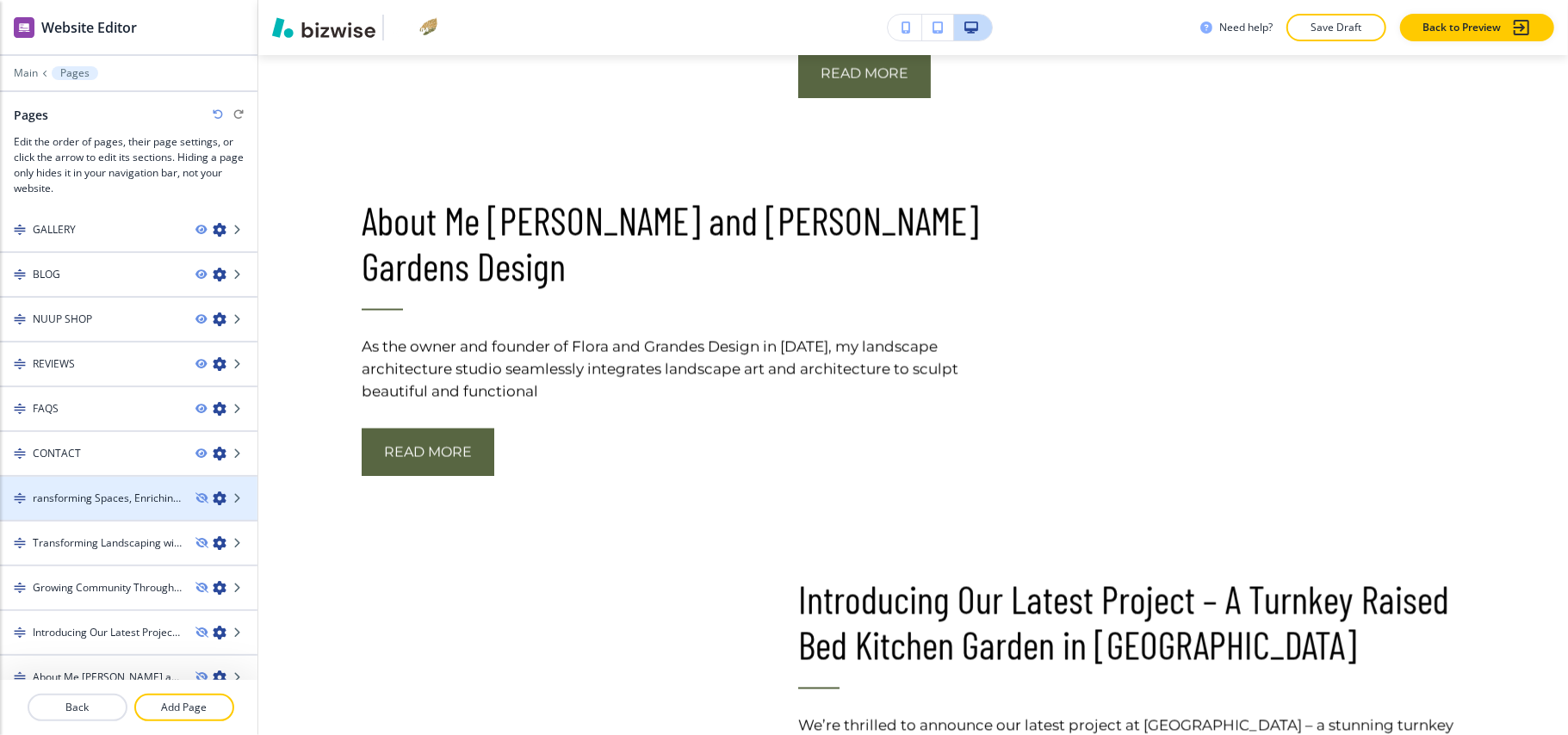
click at [124, 491] on h4 "ransforming Spaces, Enriching Lives: Stories from Flora & Gardens" at bounding box center [107, 499] width 149 height 16
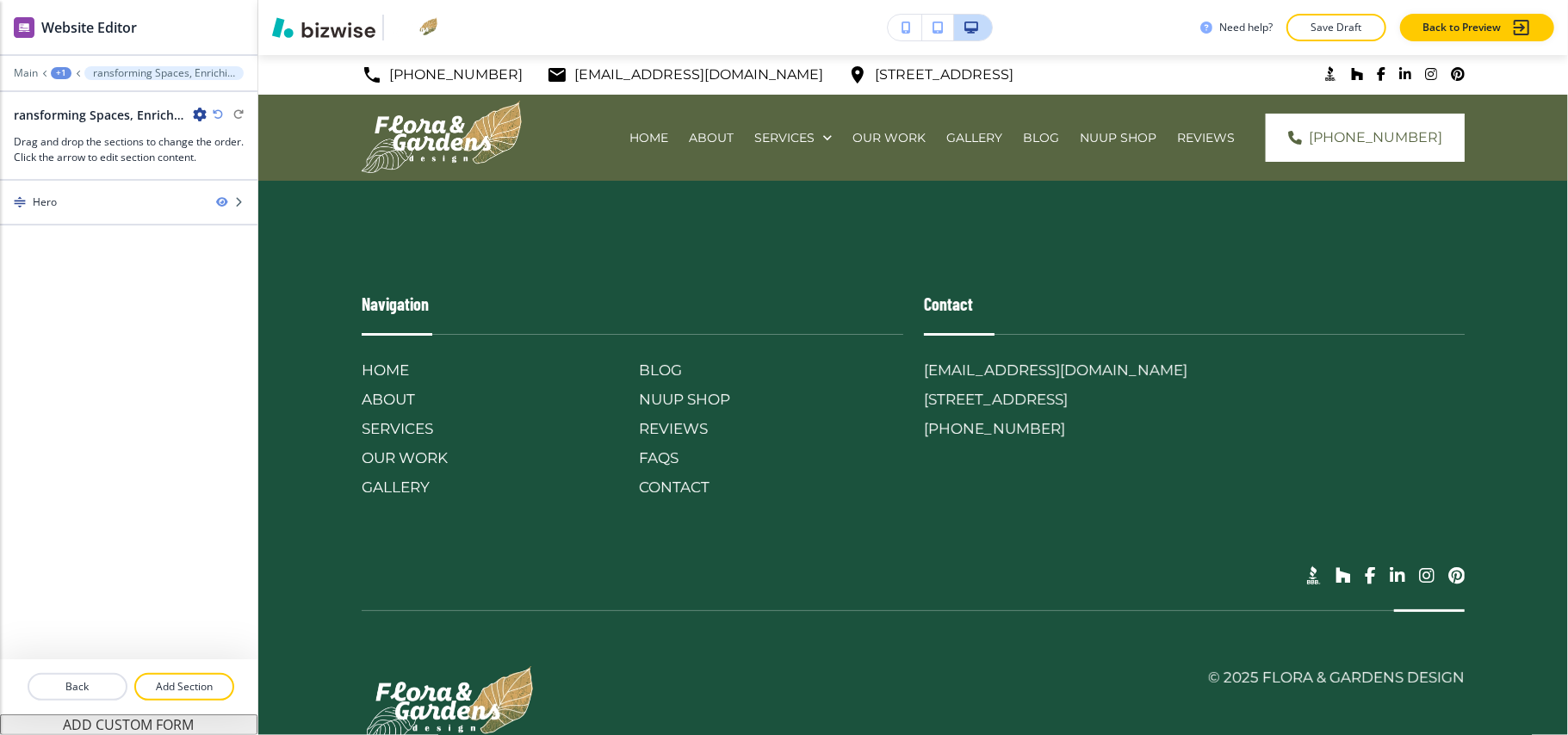
click at [200, 114] on icon "button" at bounding box center [200, 114] width 14 height 14
click at [210, 143] on p "Edit Page Settings" at bounding box center [248, 145] width 88 height 16
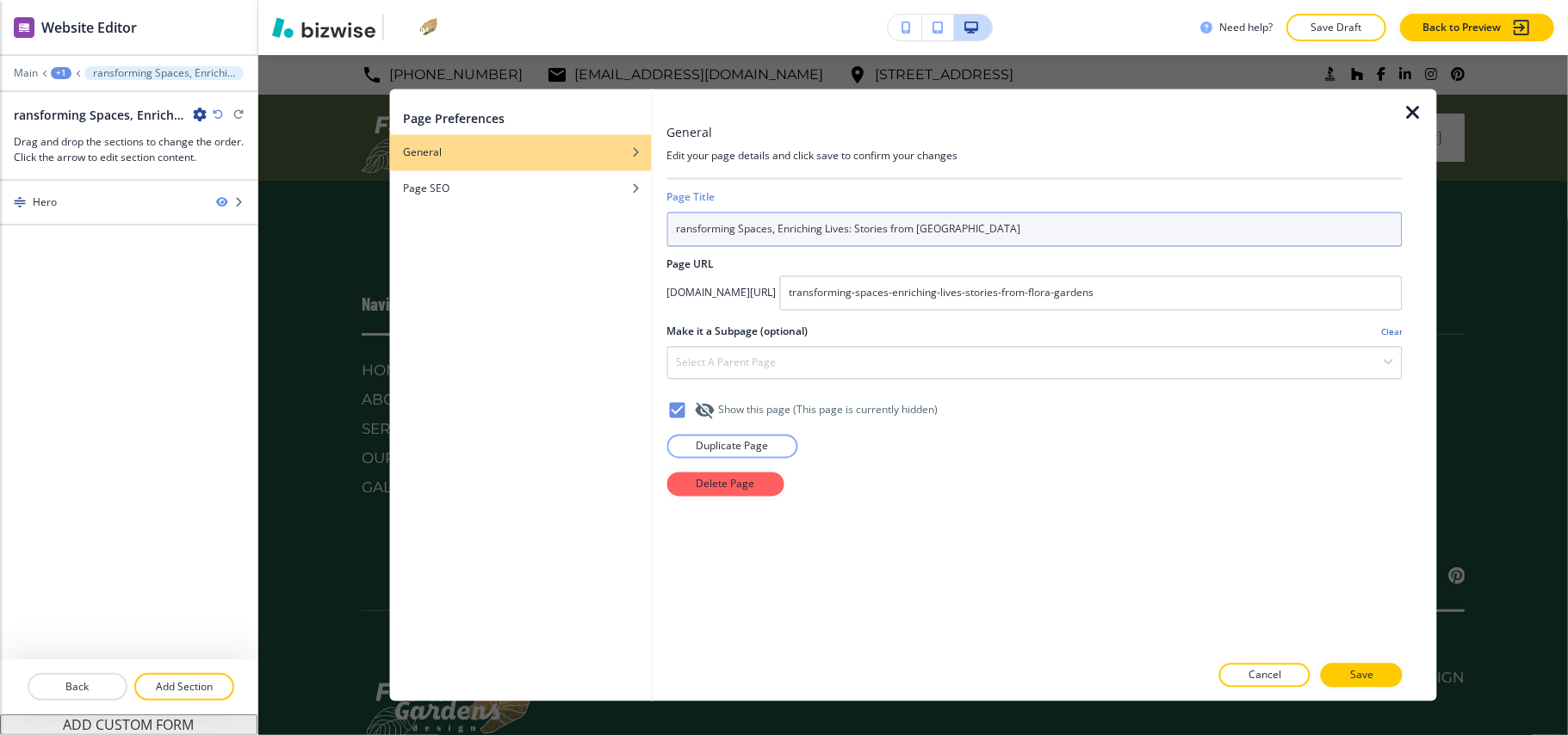
click at [673, 228] on input "ransforming Spaces, Enriching Lives: Stories from Flora & Gardens" at bounding box center [1034, 229] width 736 height 34
type input "transforming Spaces, Enriching Lives: Stories from Flora & Gardens"
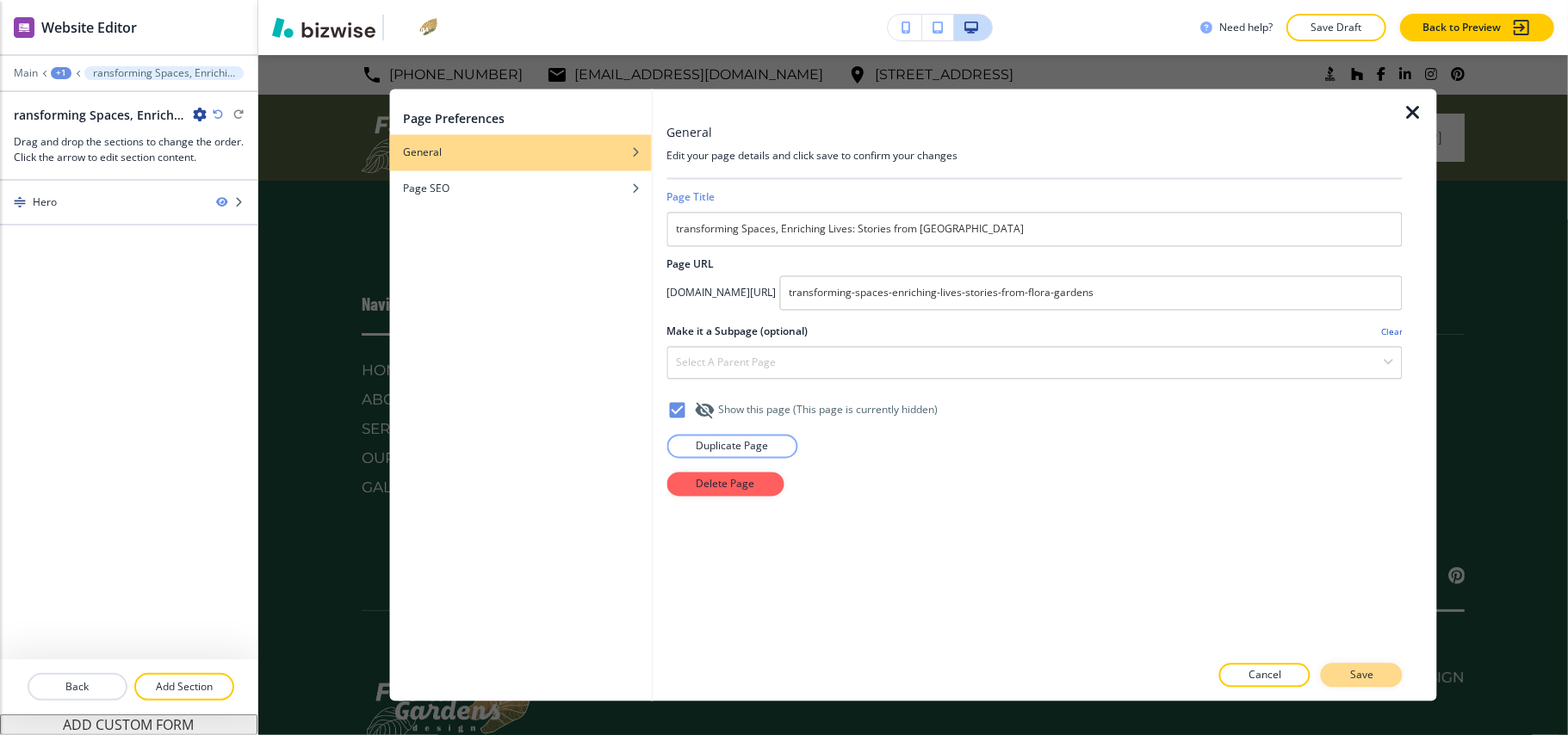
click at [1358, 666] on button "Save" at bounding box center [1361, 676] width 82 height 24
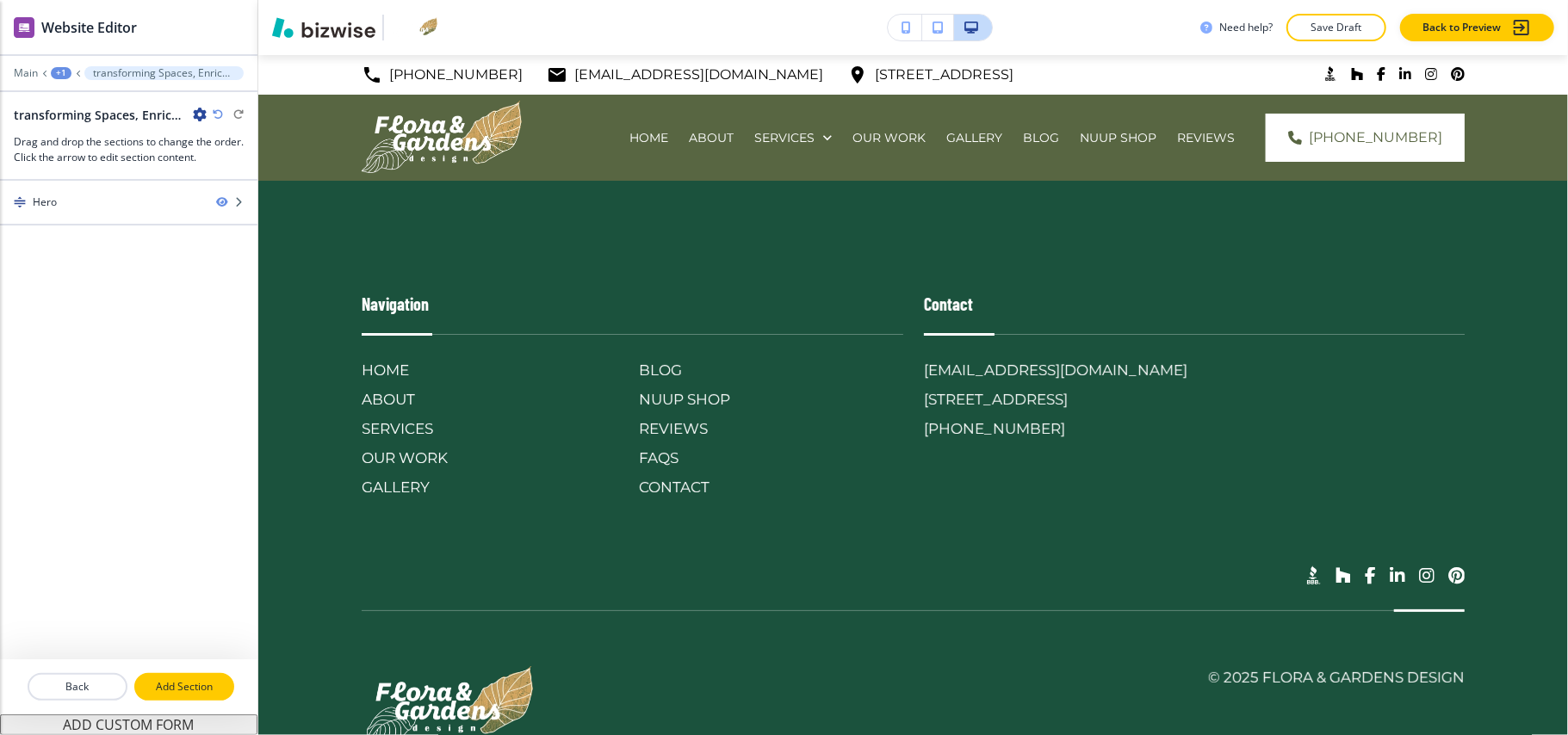
click at [172, 679] on p "Add Section" at bounding box center [184, 687] width 96 height 16
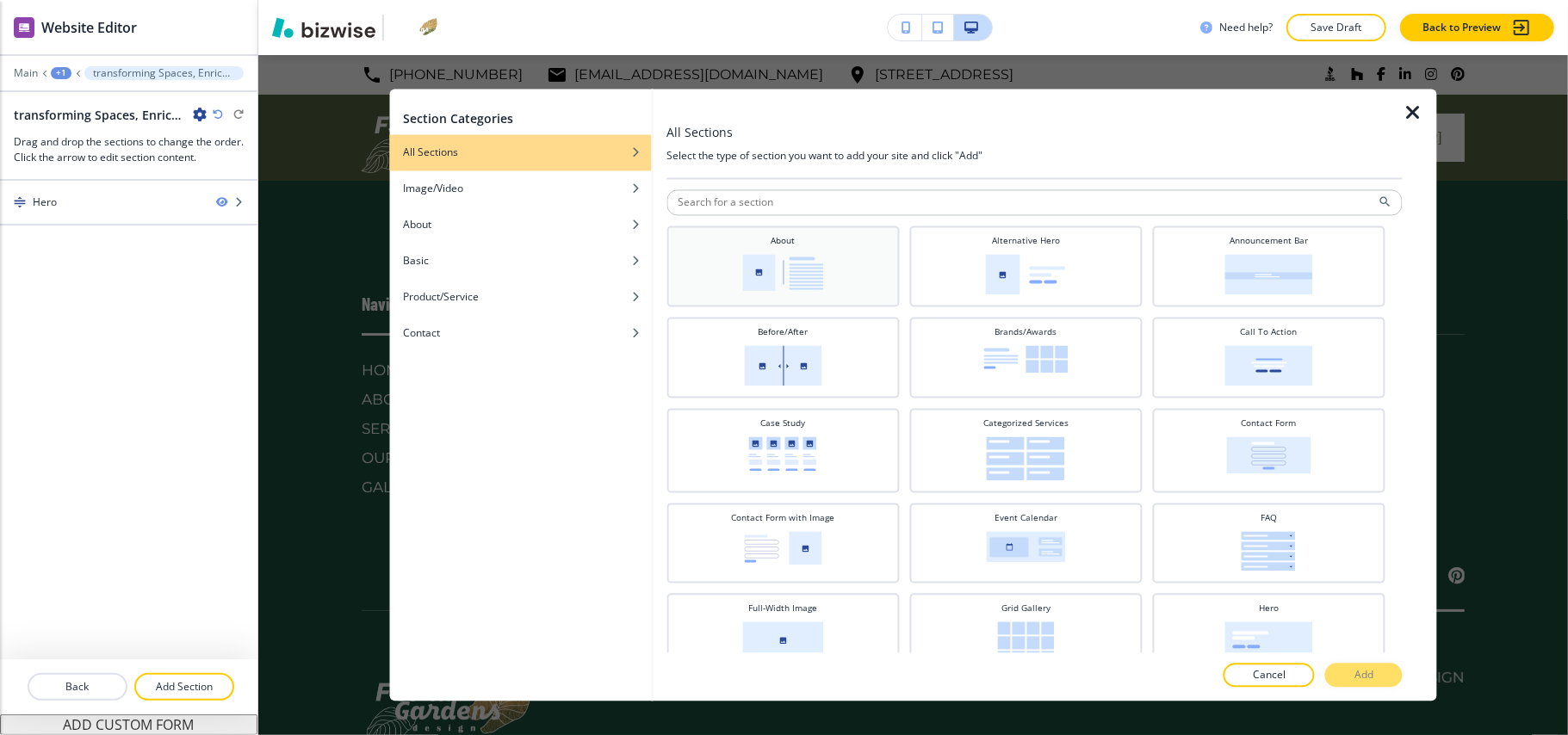
click at [837, 262] on div "About" at bounding box center [783, 265] width 215 height 60
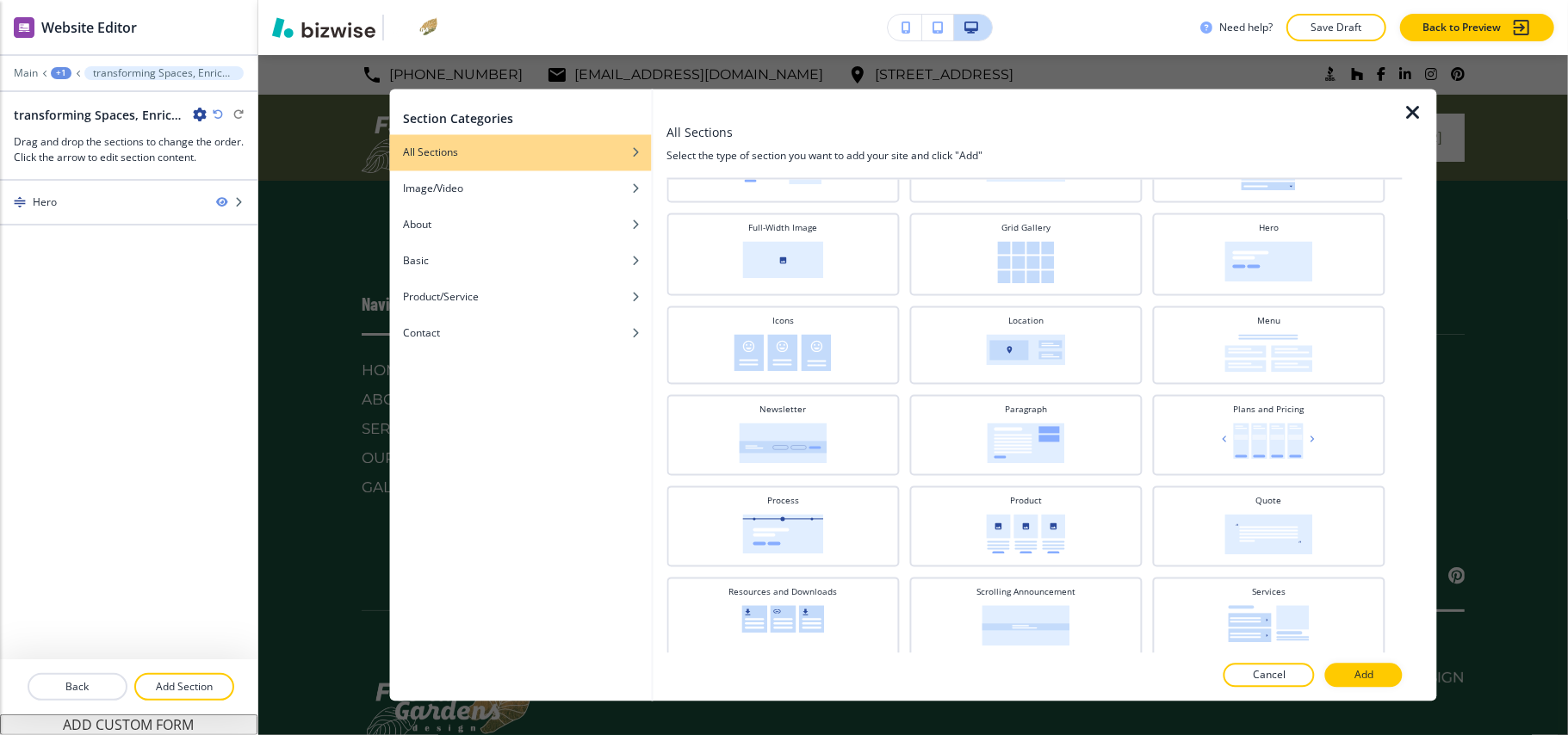
scroll to position [459, 0]
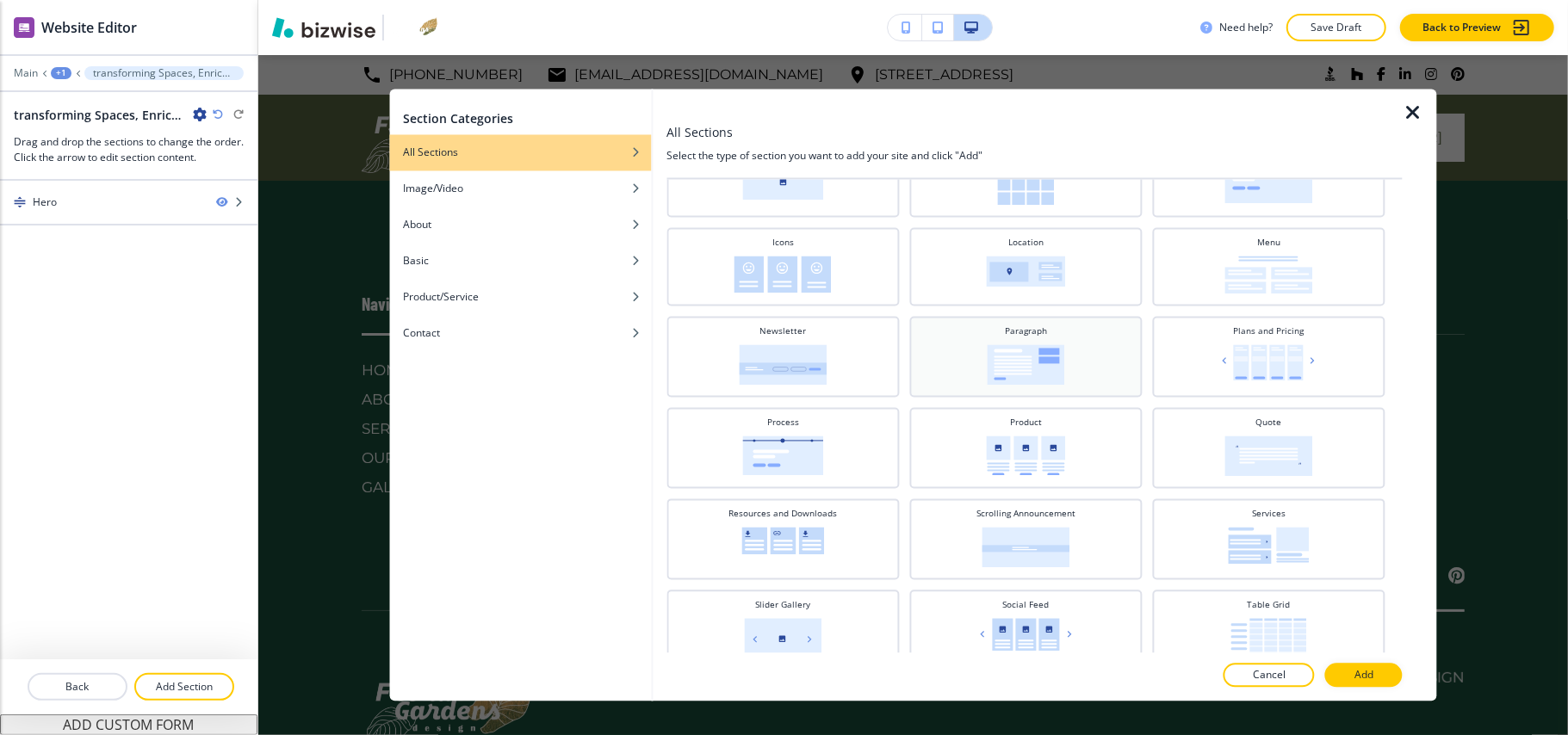
click at [1062, 352] on div "Paragraph" at bounding box center [1025, 356] width 215 height 60
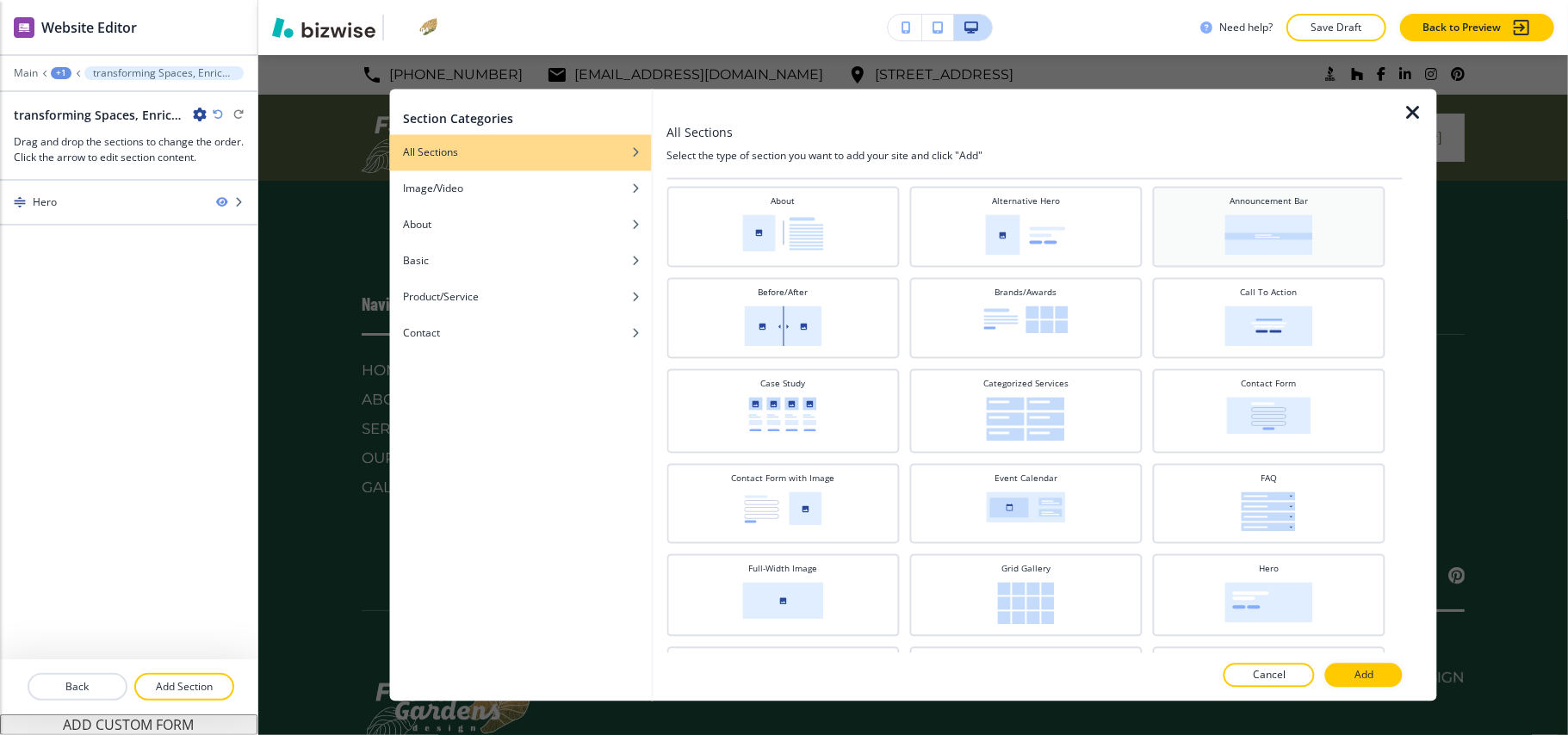
scroll to position [0, 0]
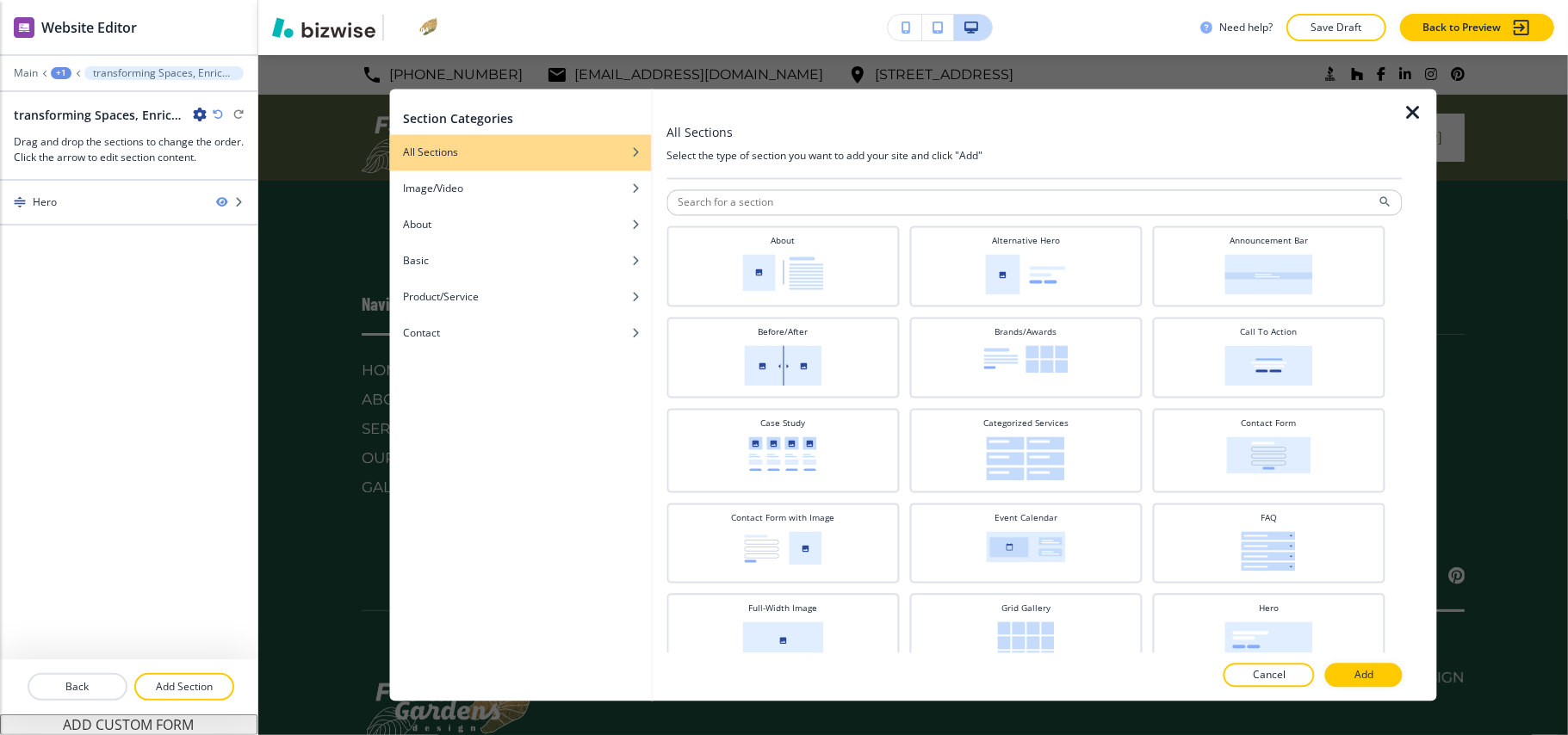
click at [1413, 110] on icon "button" at bounding box center [1412, 113] width 20 height 20
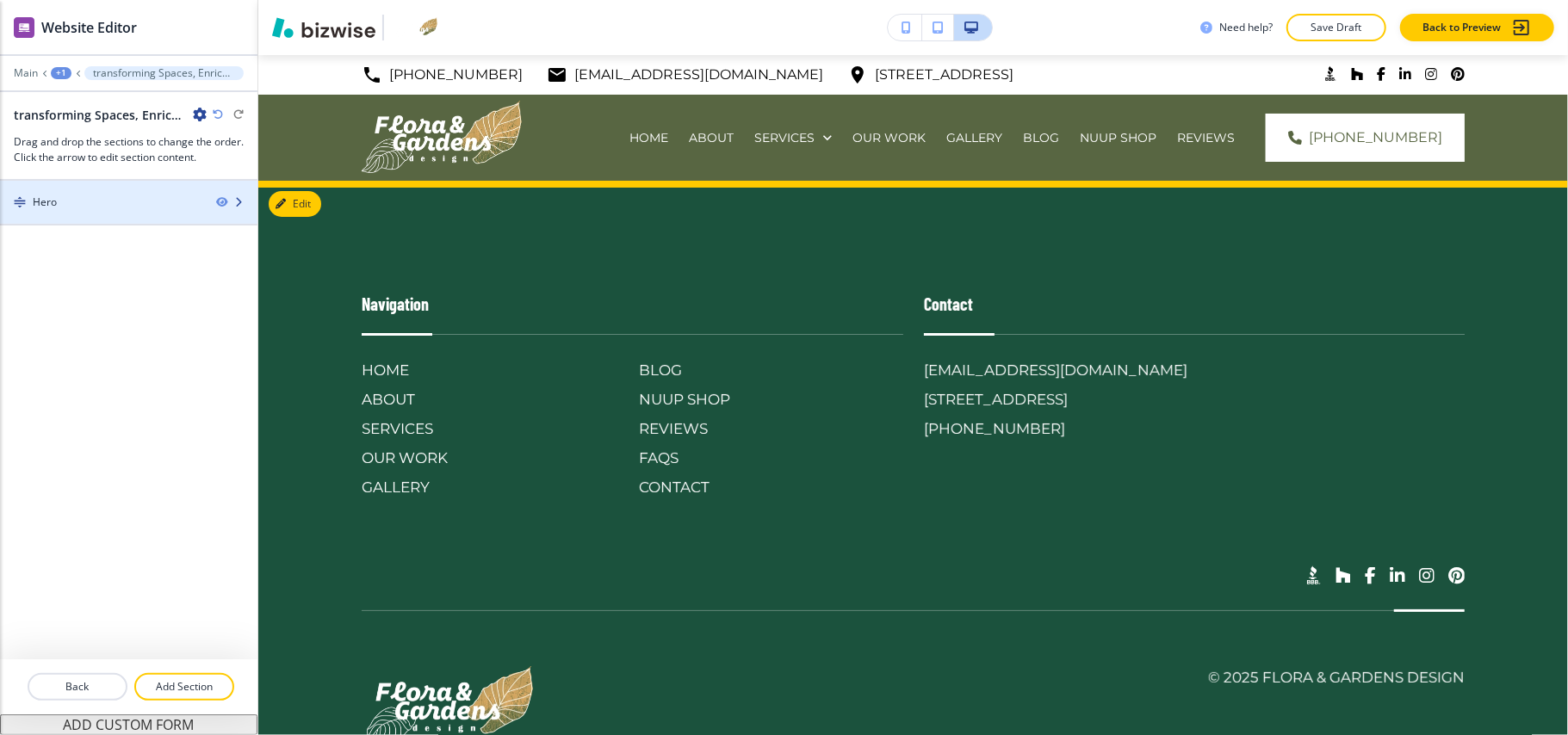
click at [122, 212] on div at bounding box center [129, 217] width 257 height 14
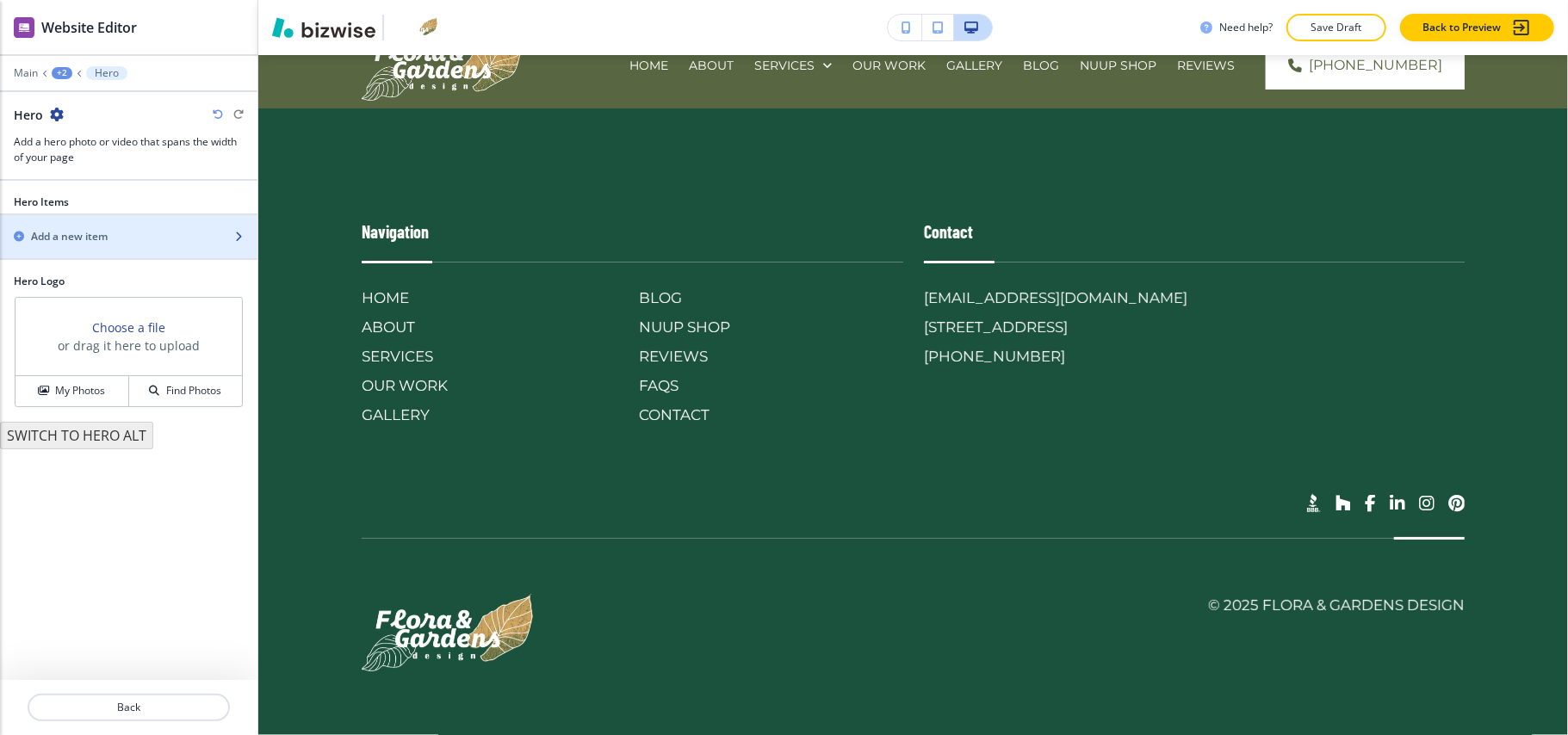
click at [112, 255] on div "button" at bounding box center [129, 251] width 257 height 14
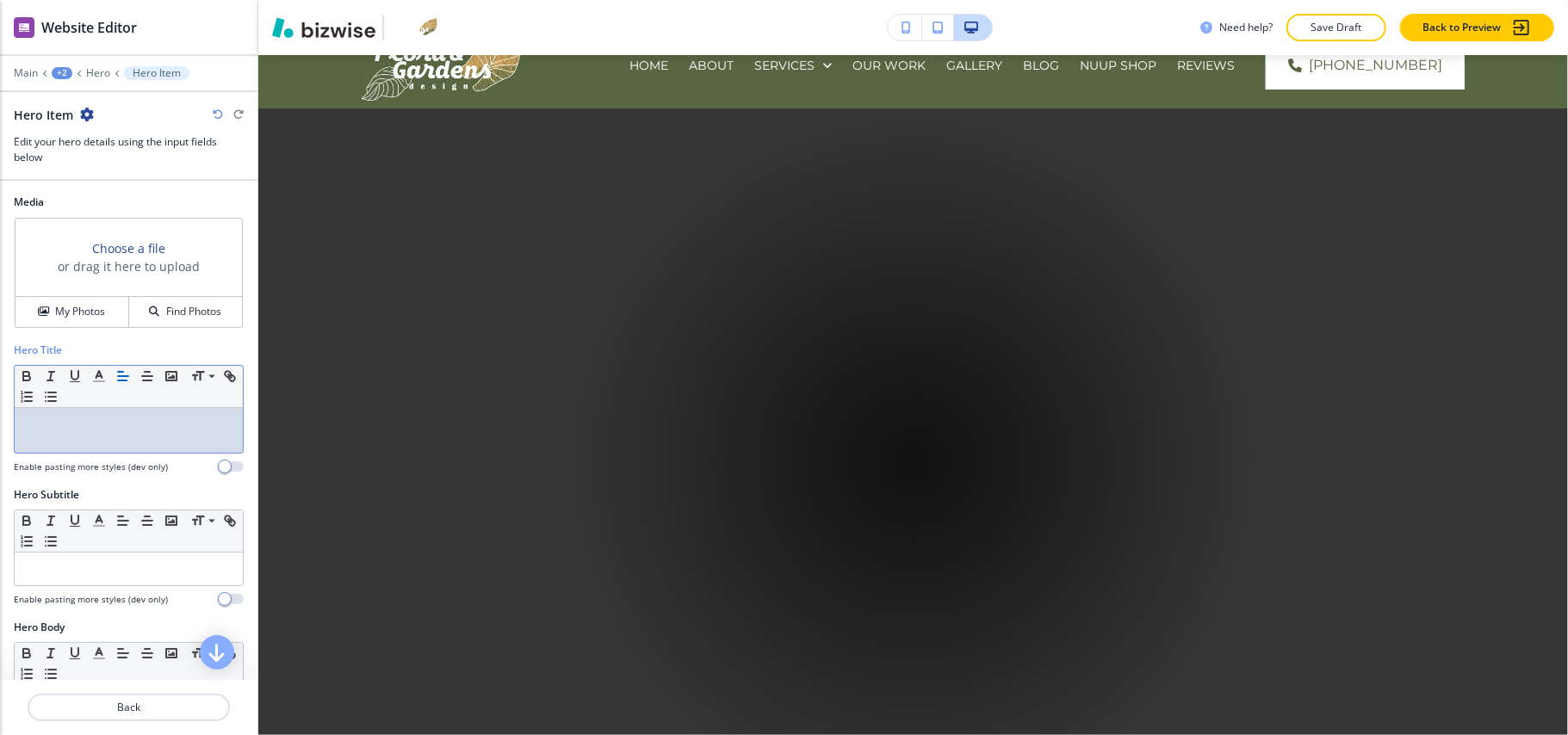
drag, startPoint x: 78, startPoint y: 414, endPoint x: 27, endPoint y: 417, distance: 51.1
click at [27, 417] on div at bounding box center [129, 431] width 228 height 45
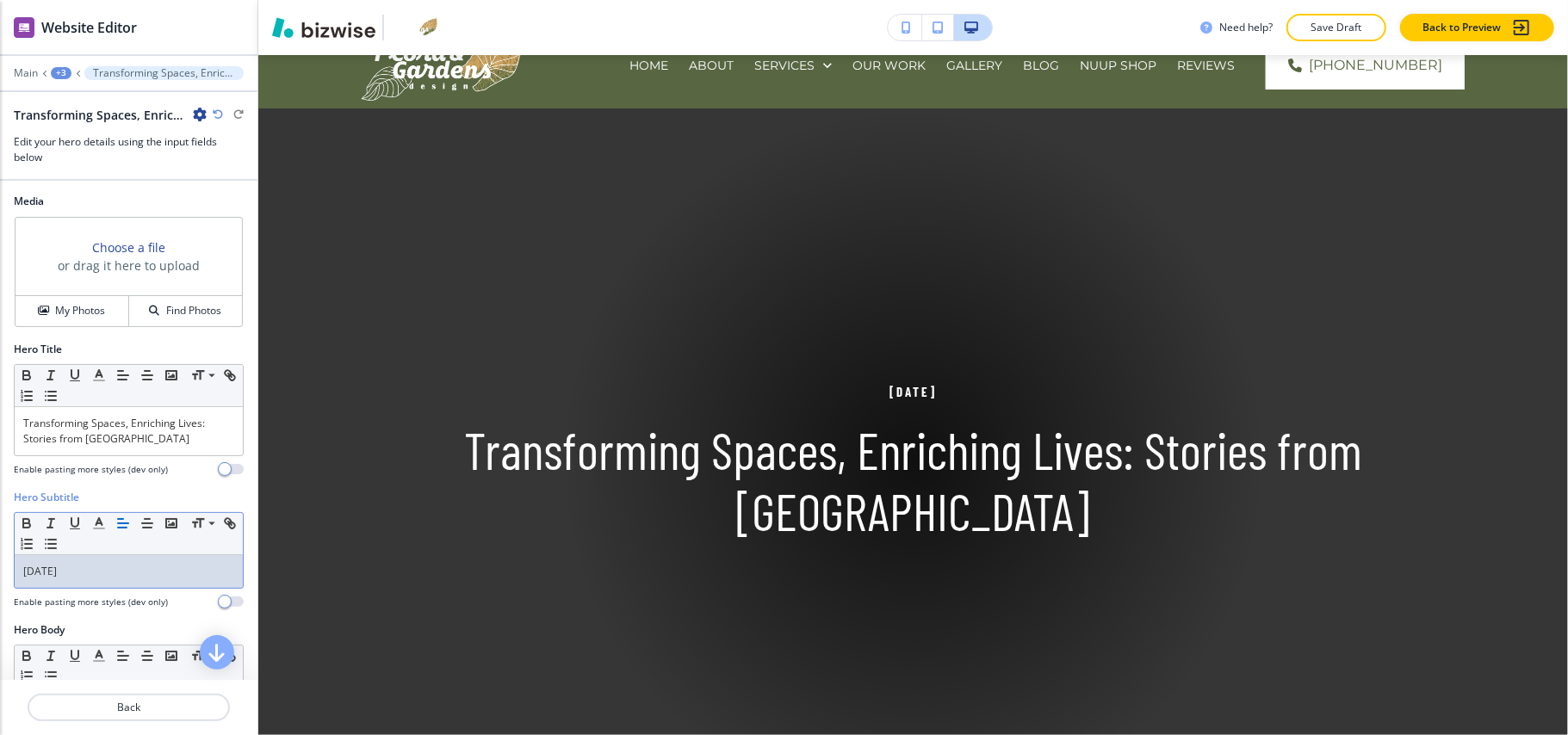
scroll to position [0, 0]
click at [69, 305] on h4 "My Photos" at bounding box center [80, 312] width 50 height 16
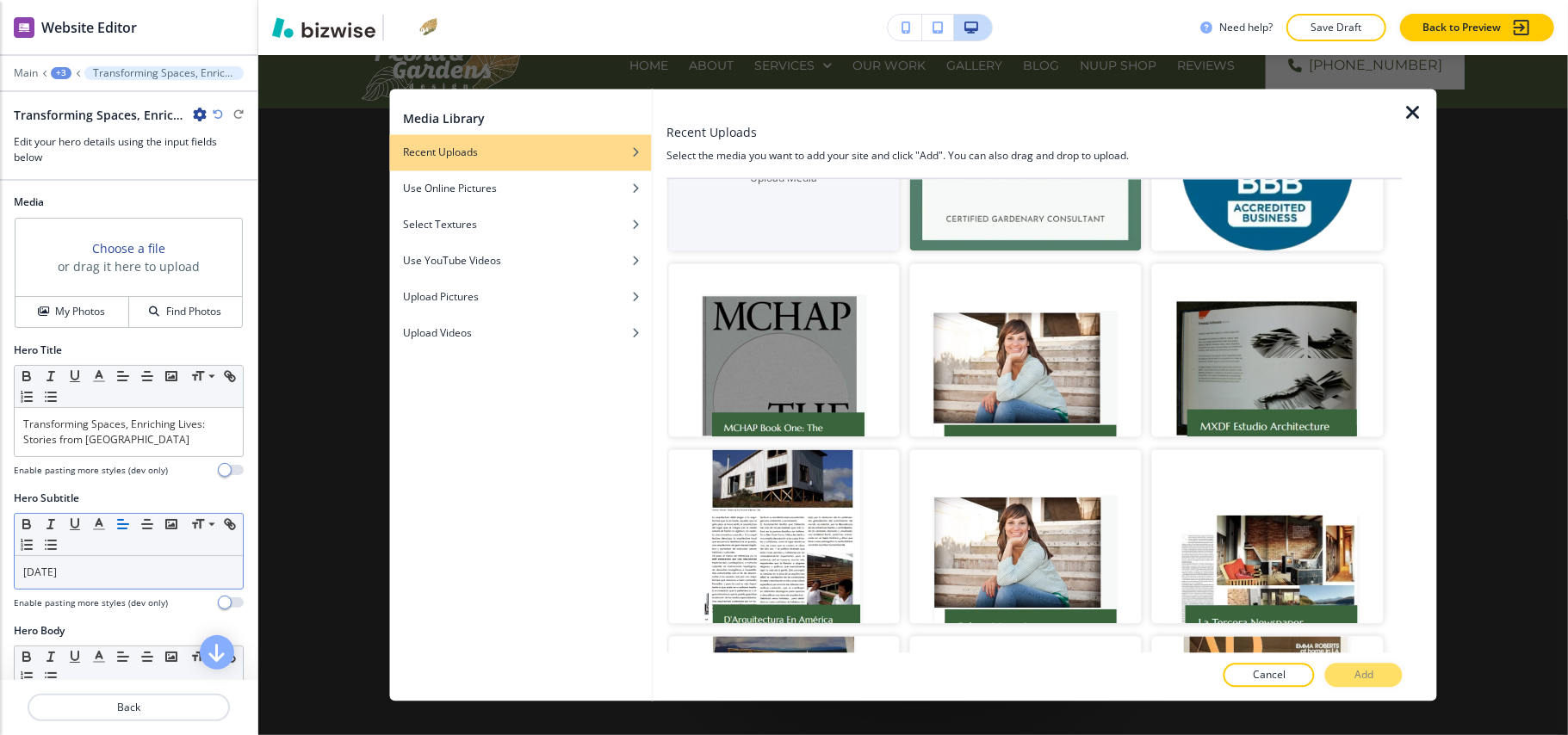
scroll to position [8785, 0]
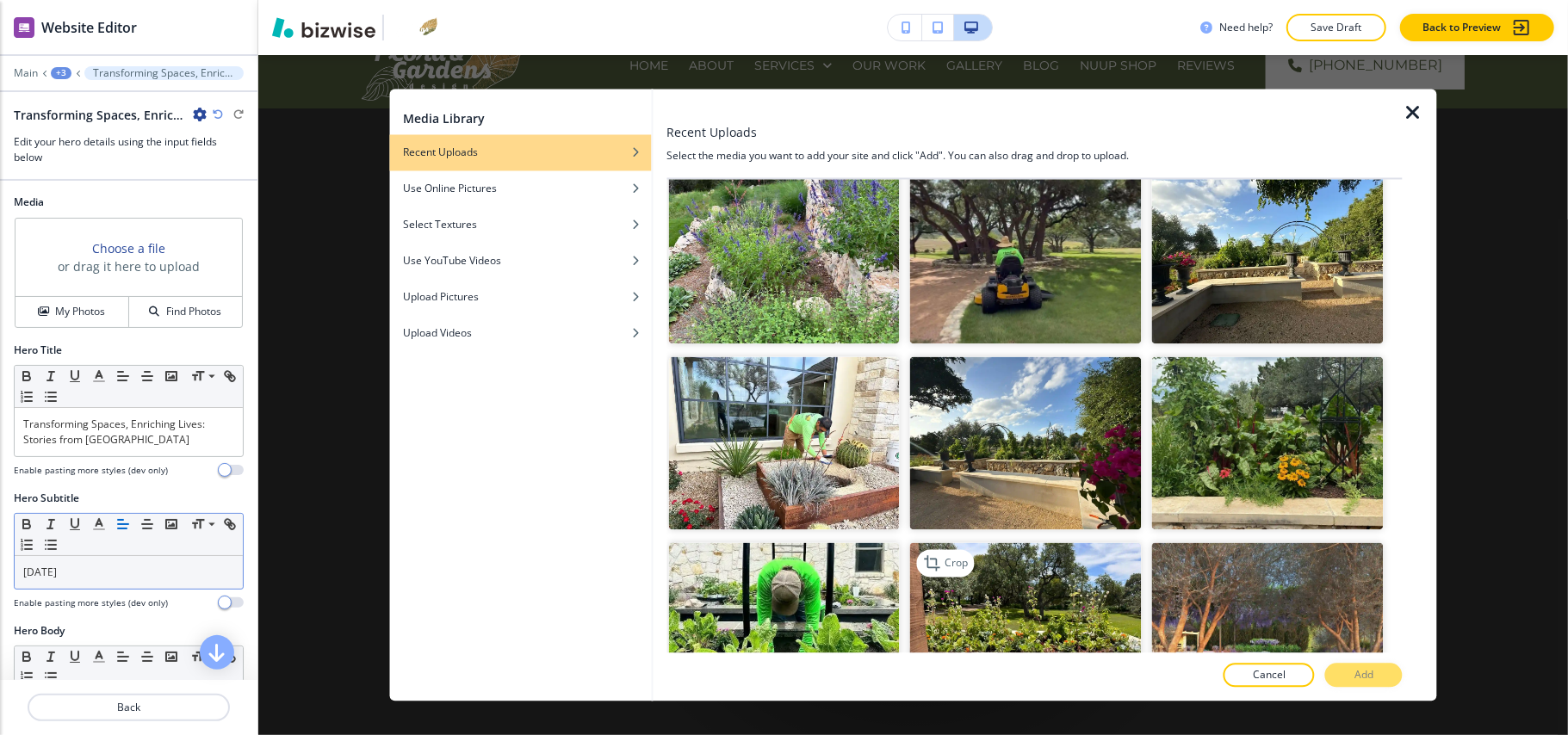
click at [1020, 543] on img "button" at bounding box center [1026, 630] width 232 height 174
click at [1347, 676] on button "Add" at bounding box center [1364, 676] width 78 height 24
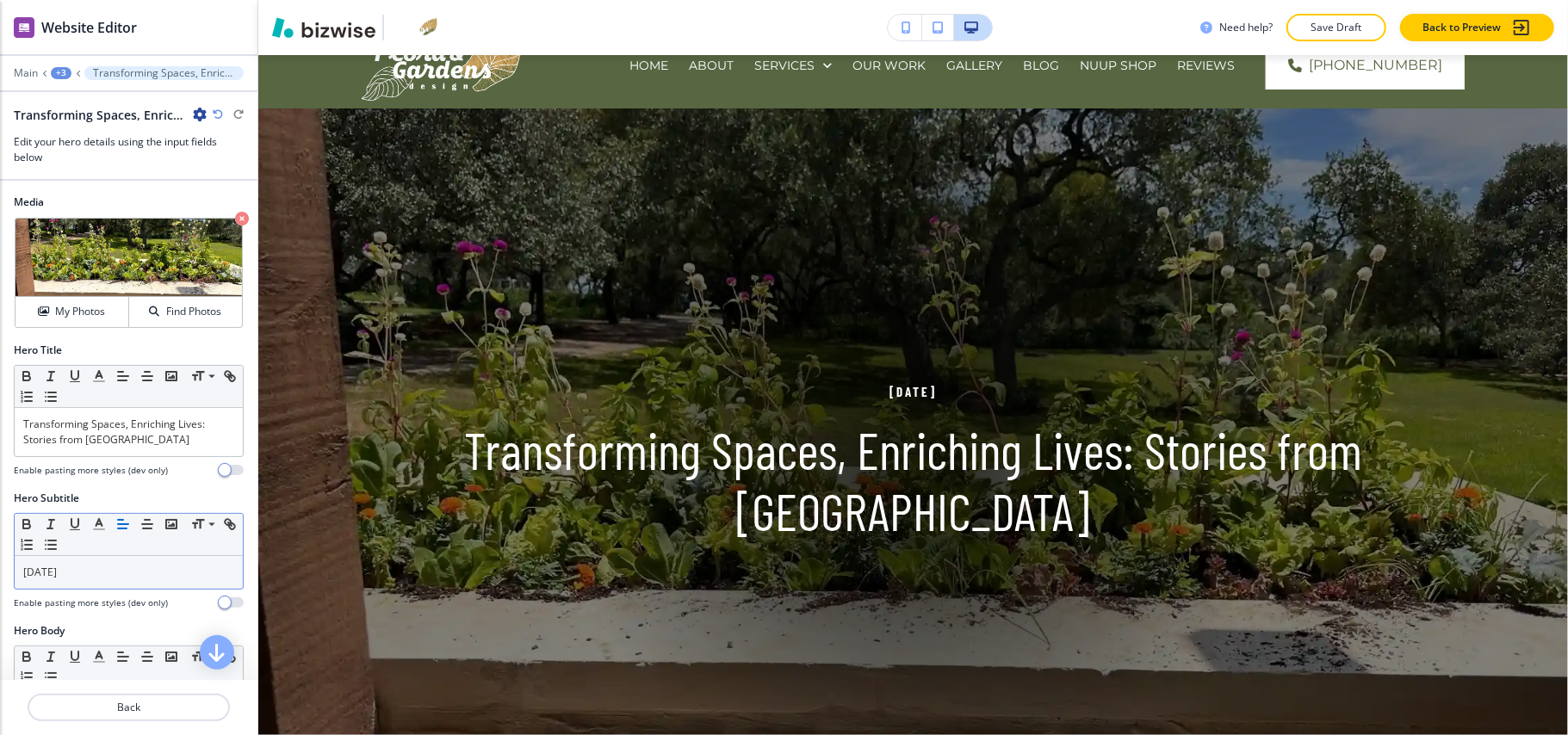
click at [57, 69] on div "+3" at bounding box center [60, 73] width 20 height 12
click at [80, 133] on p "transforming Spaces, Enriching Lives: Stories from Flora & Gardens" at bounding box center [106, 132] width 88 height 16
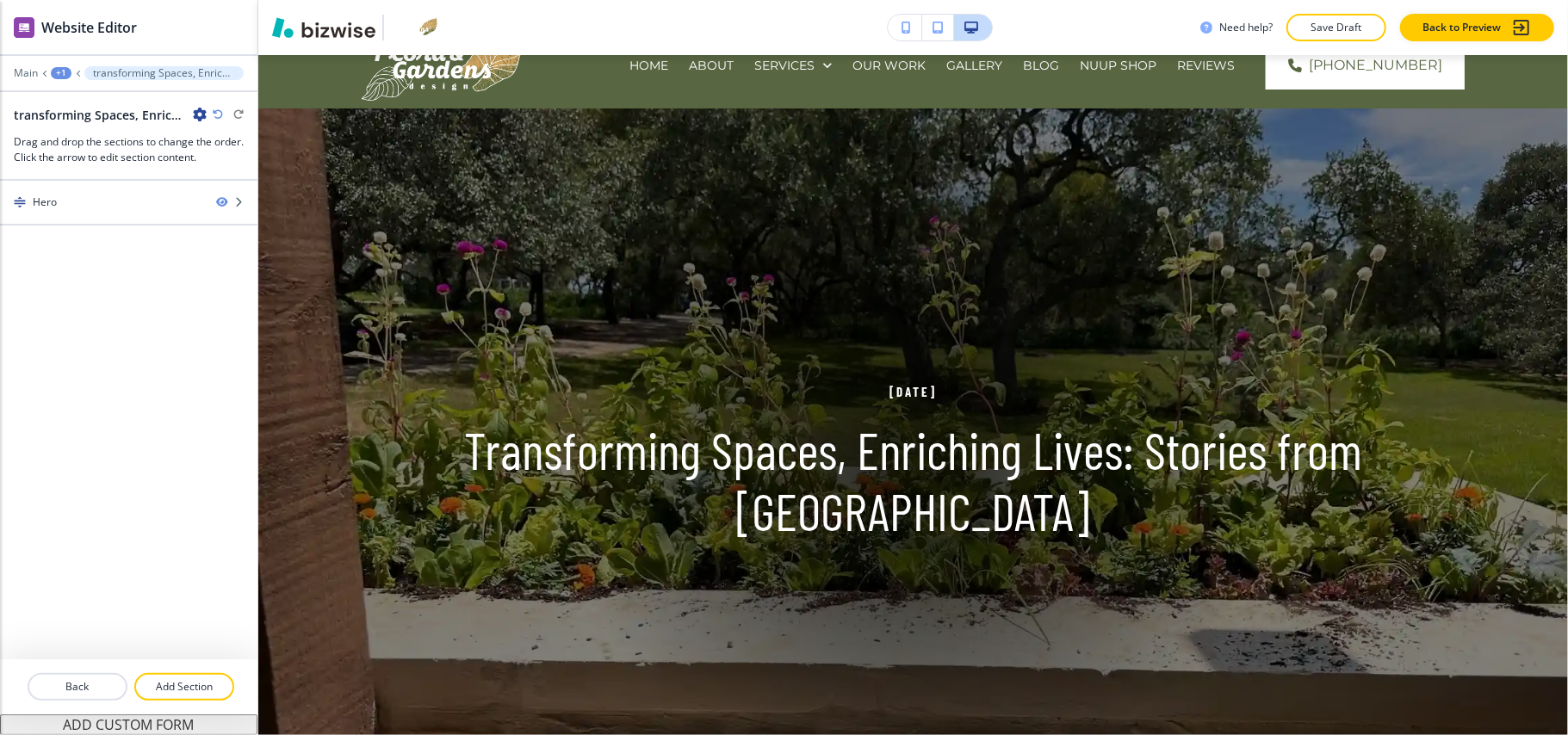
drag, startPoint x: 193, startPoint y: 699, endPoint x: 204, endPoint y: 600, distance: 99.6
click at [193, 698] on button "Add Section" at bounding box center [184, 687] width 99 height 27
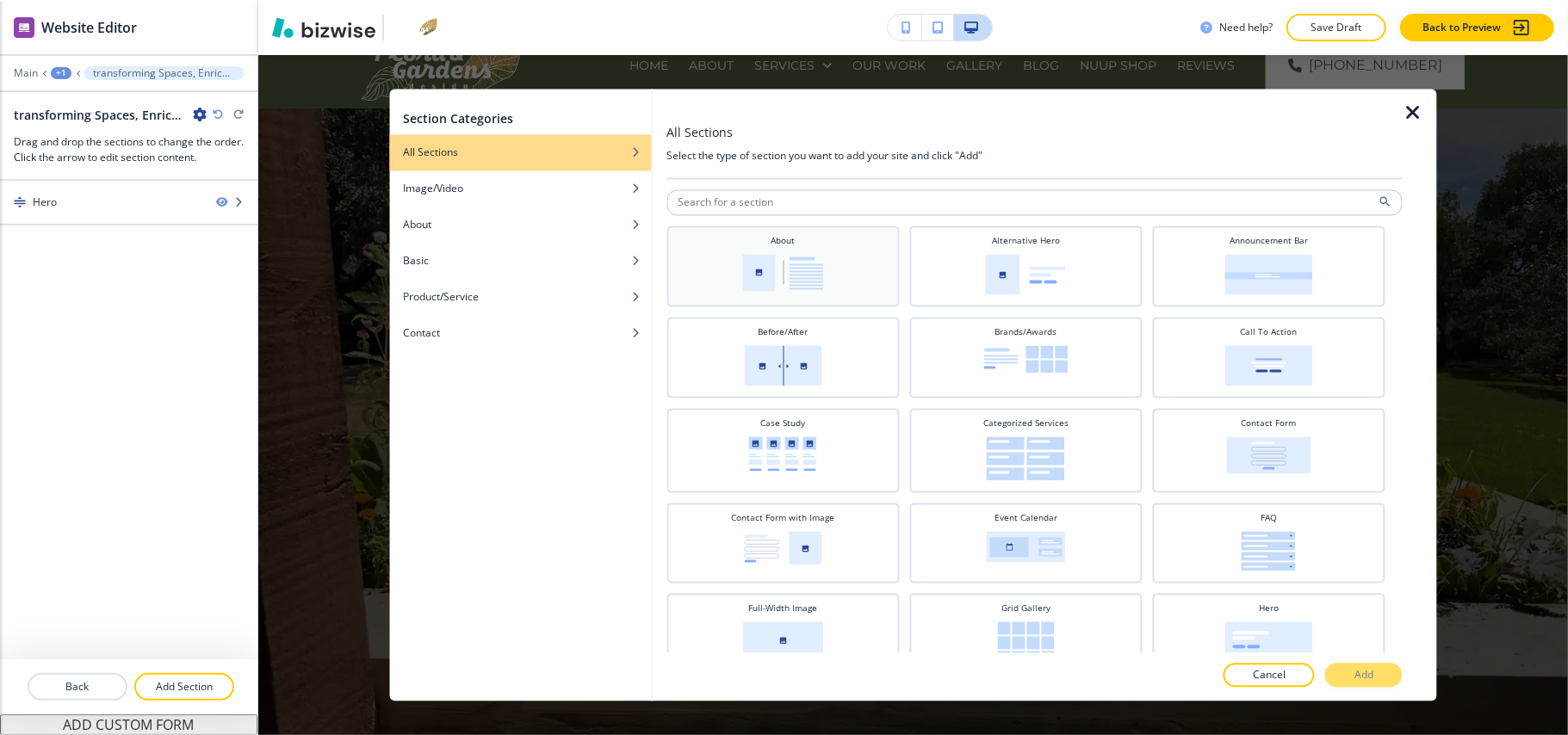
click at [813, 270] on img at bounding box center [783, 274] width 81 height 37
click at [1378, 685] on button "Add" at bounding box center [1364, 676] width 78 height 24
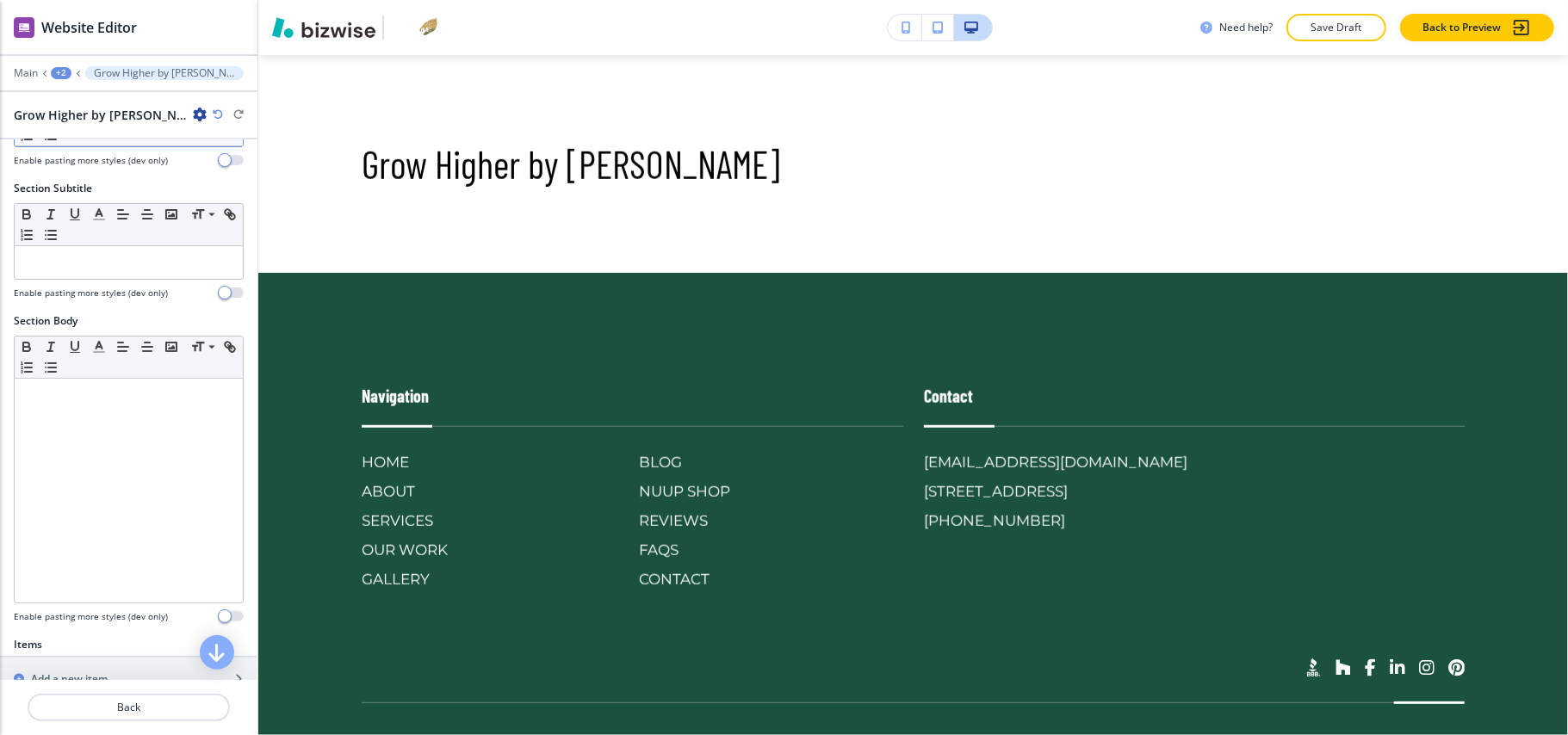
scroll to position [344, 0]
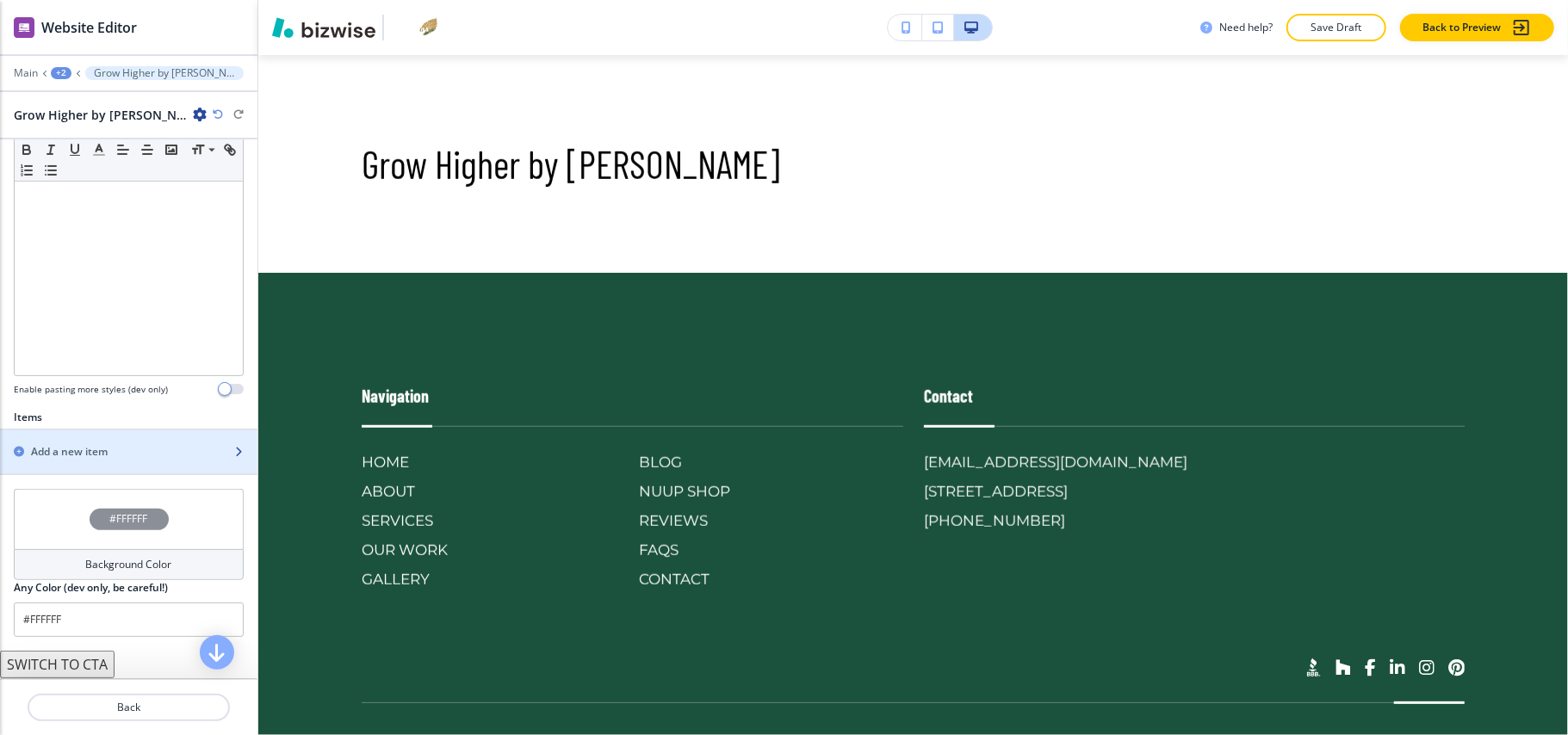
click at [103, 460] on h2 "Add a new item" at bounding box center [69, 452] width 77 height 16
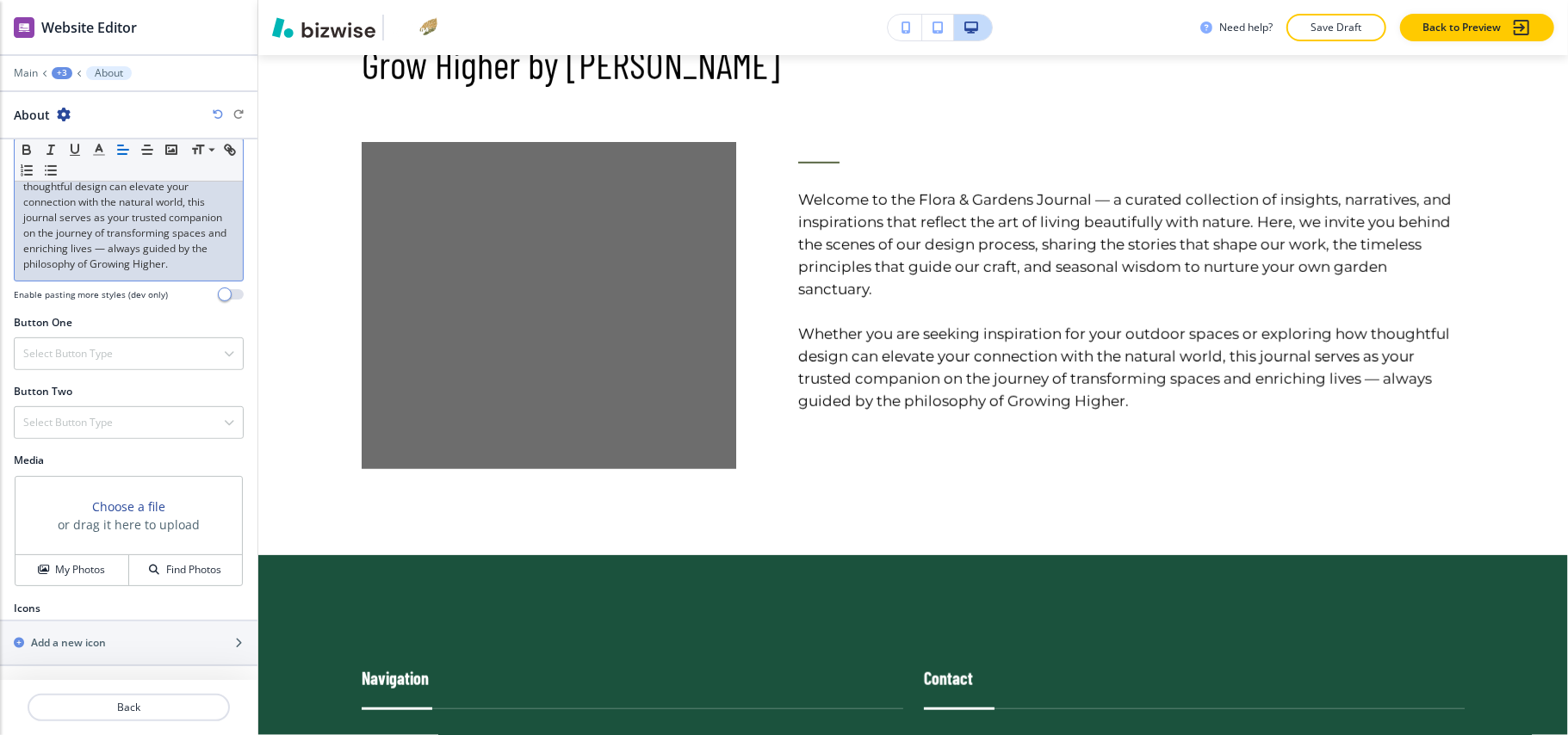
scroll to position [549, 0]
click at [70, 562] on h4 "My Photos" at bounding box center [80, 570] width 50 height 16
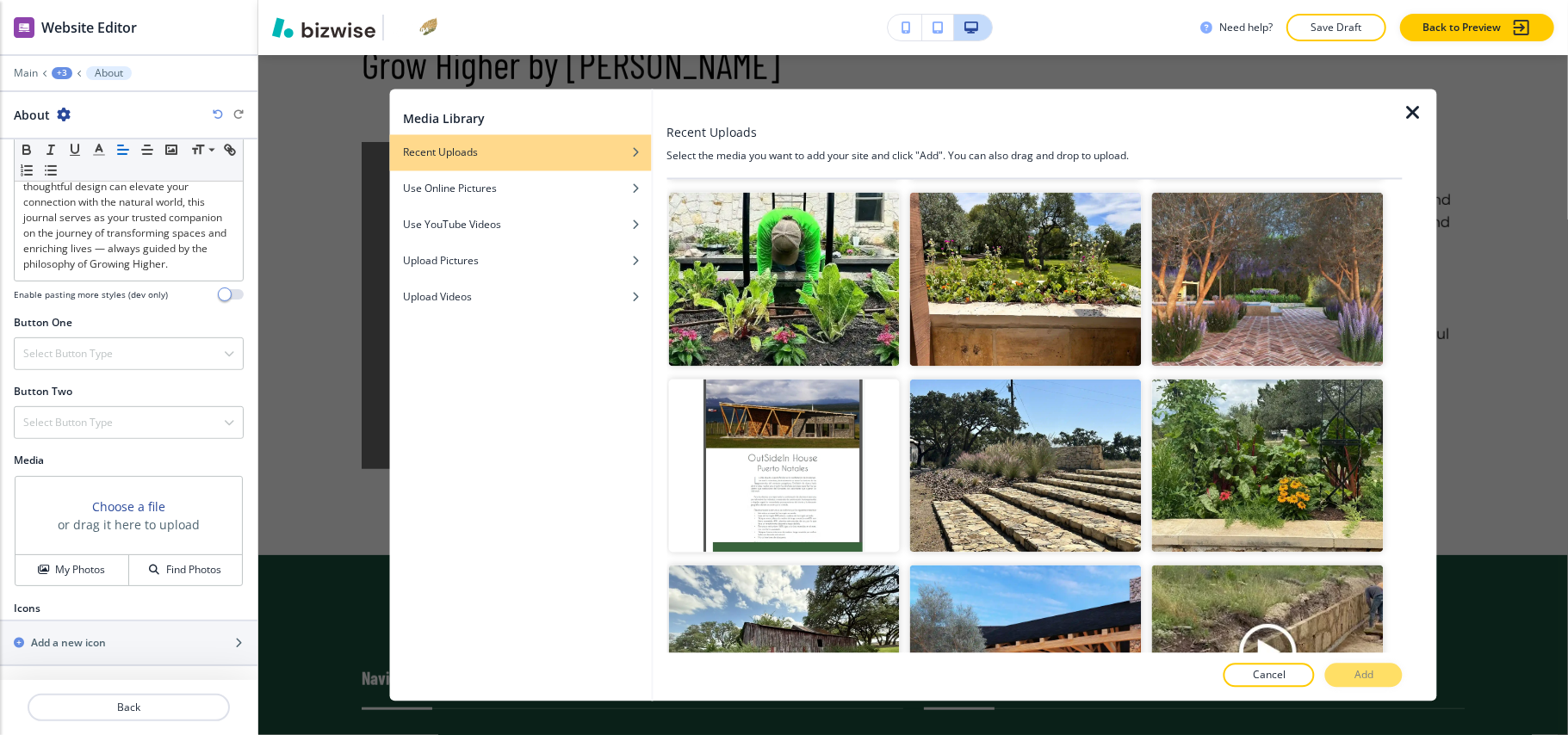
scroll to position [0, 0]
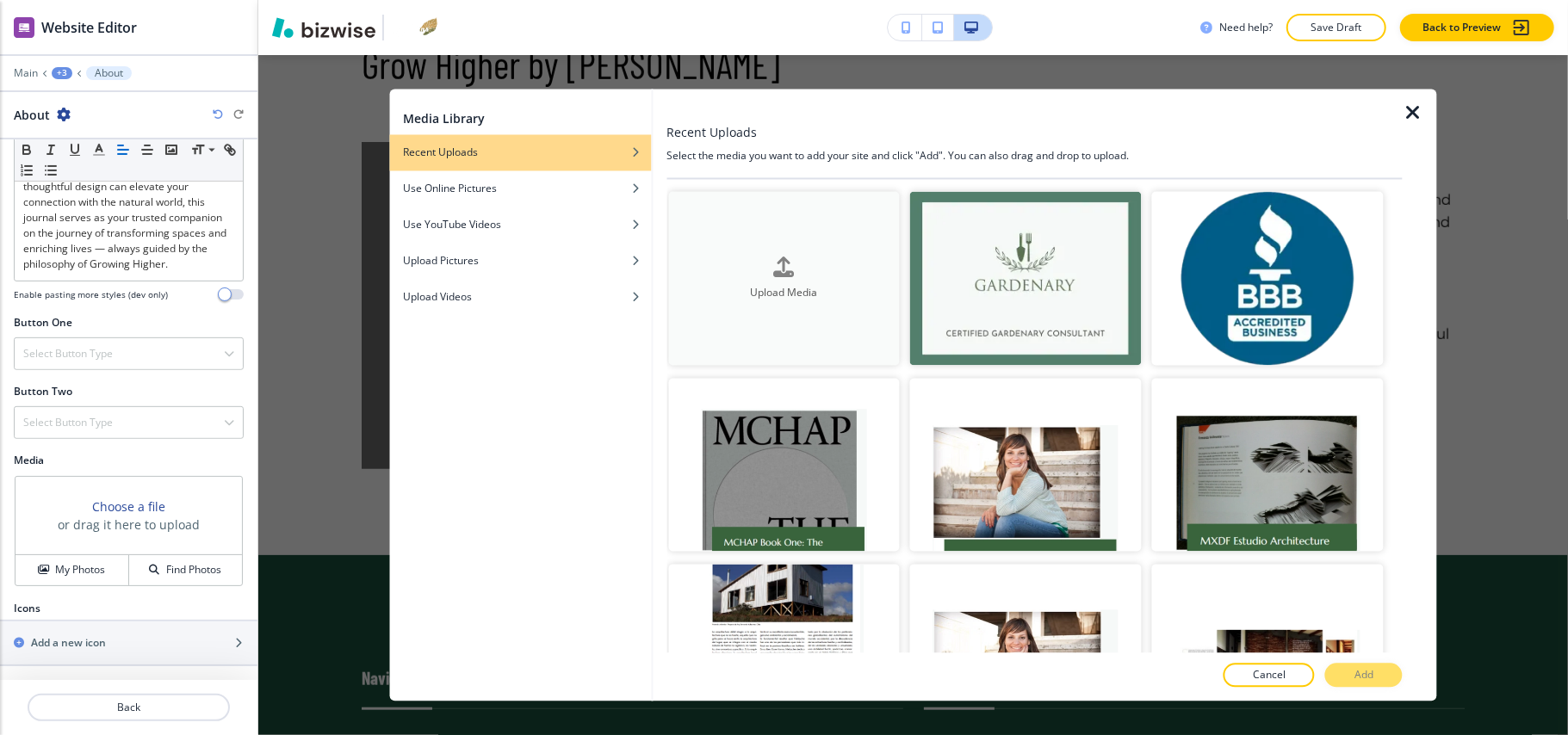
click at [792, 225] on button "Upload Media" at bounding box center [784, 279] width 232 height 174
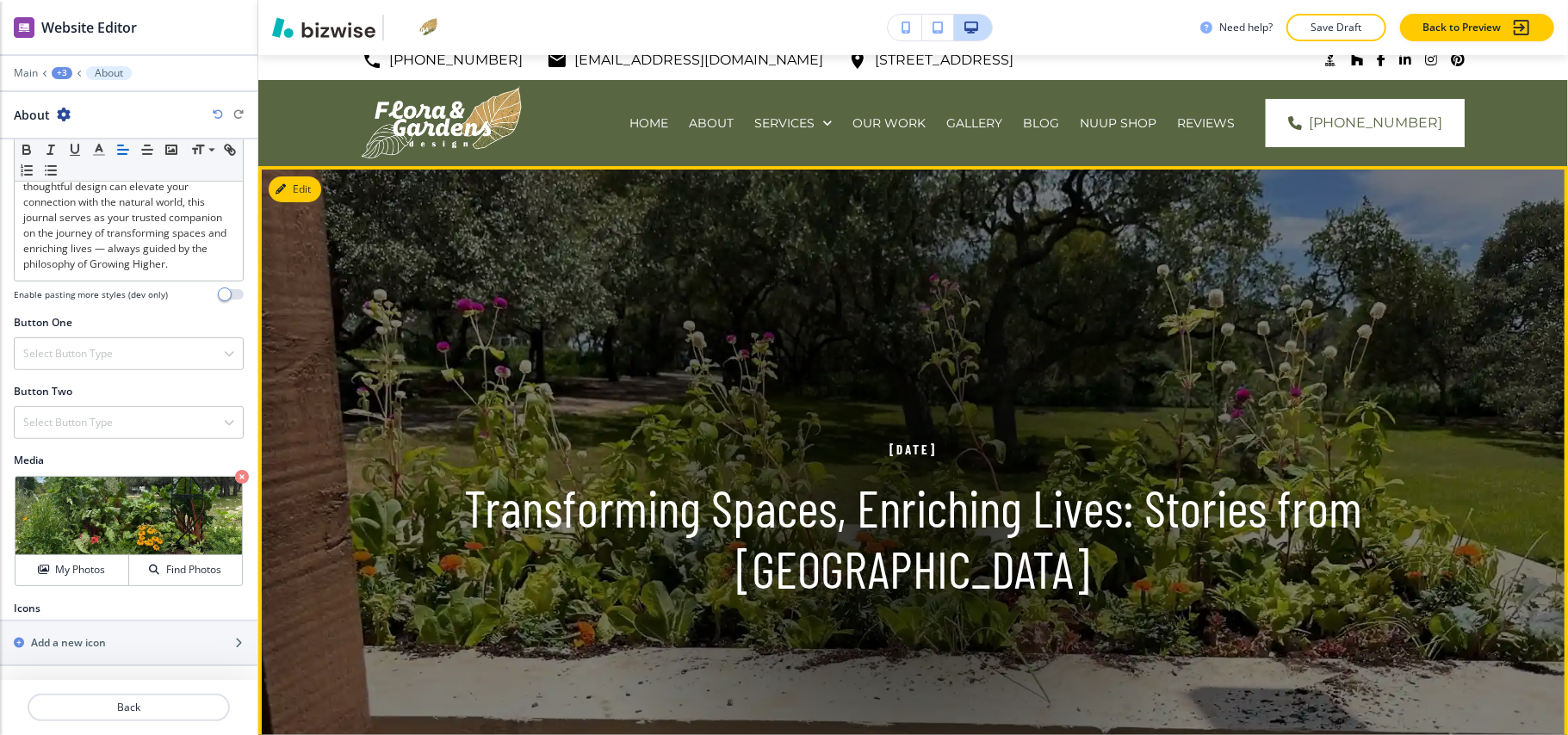
scroll to position [14, 0]
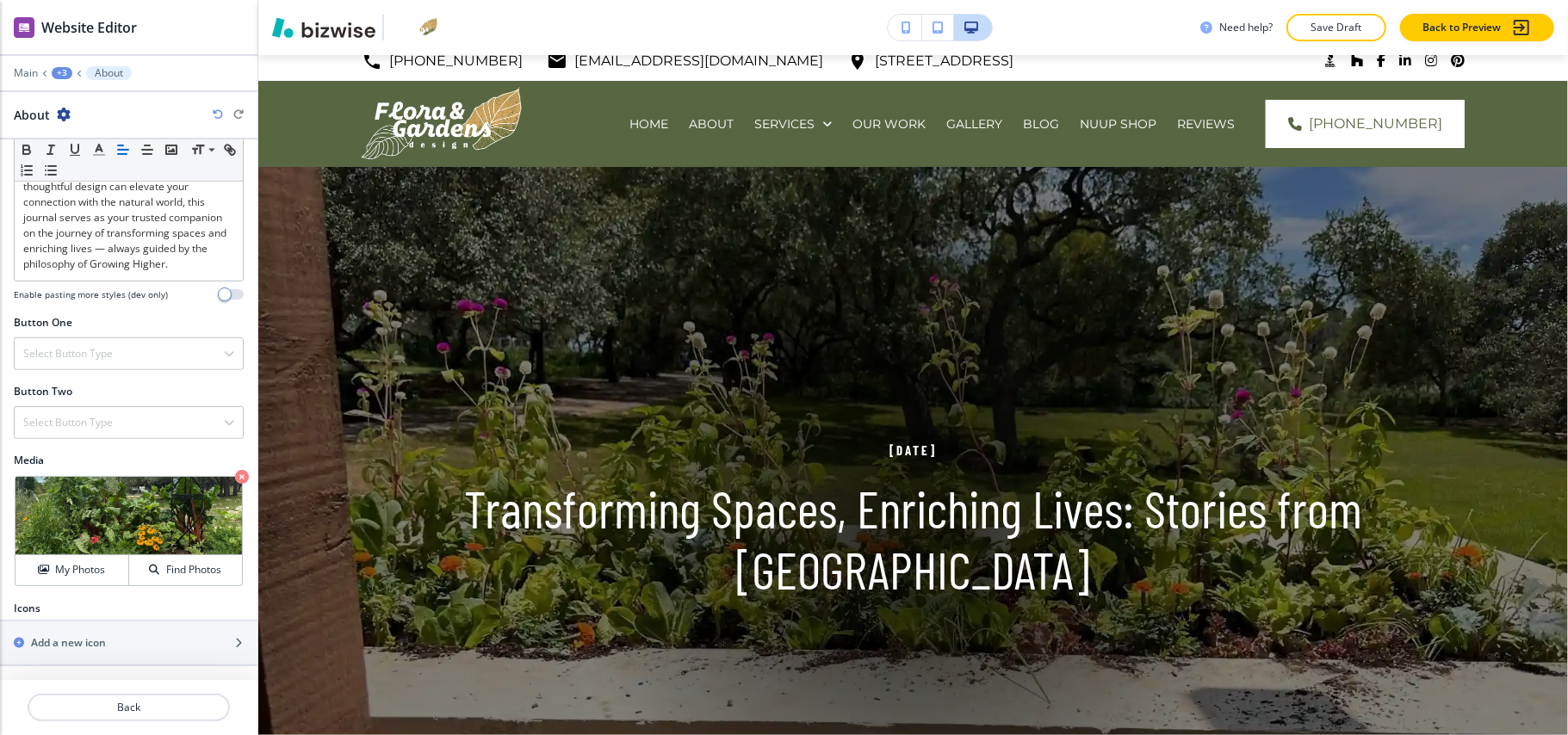
click at [69, 73] on div "+3" at bounding box center [61, 73] width 20 height 12
click at [74, 107] on p "Pages" at bounding box center [106, 101] width 88 height 16
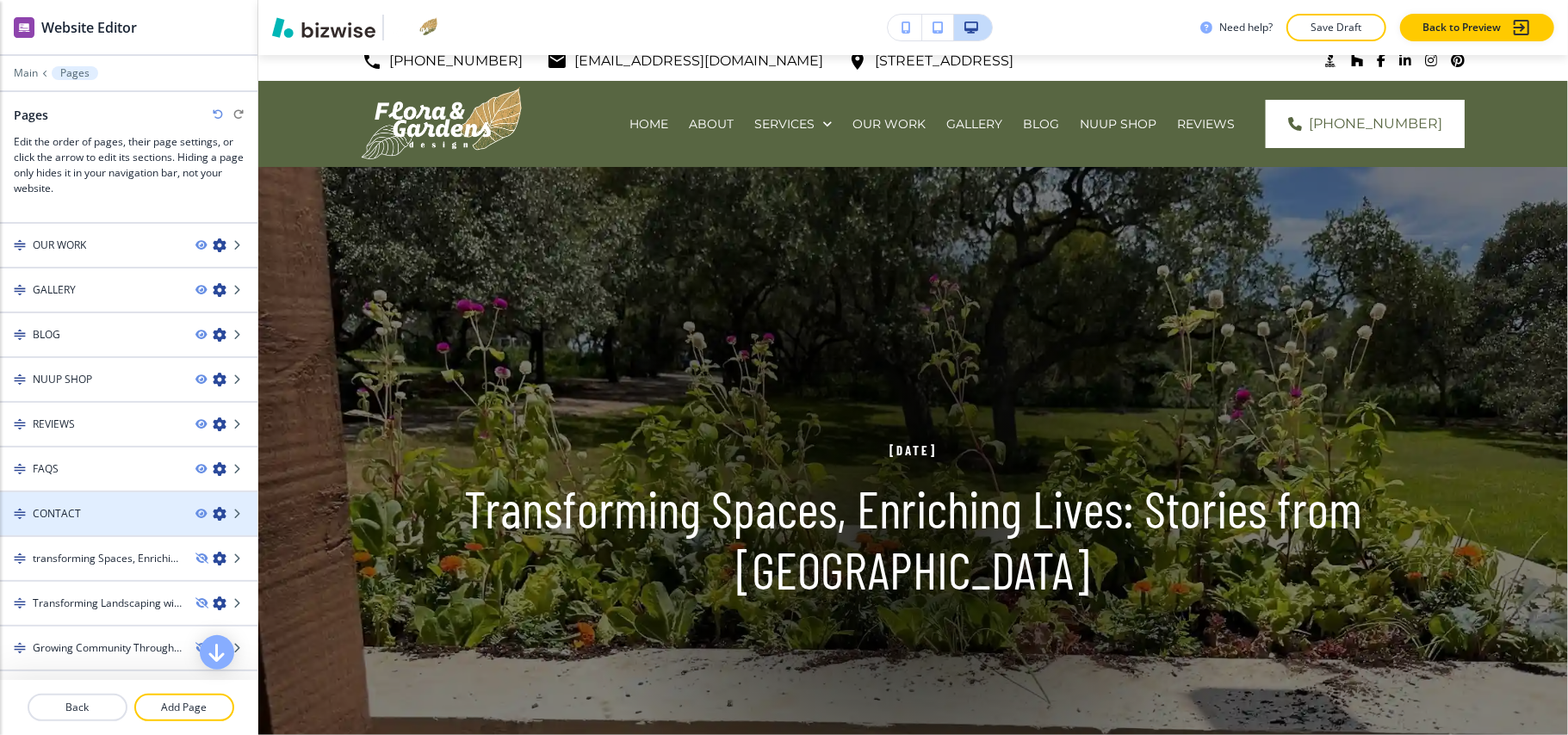
scroll to position [1168, 0]
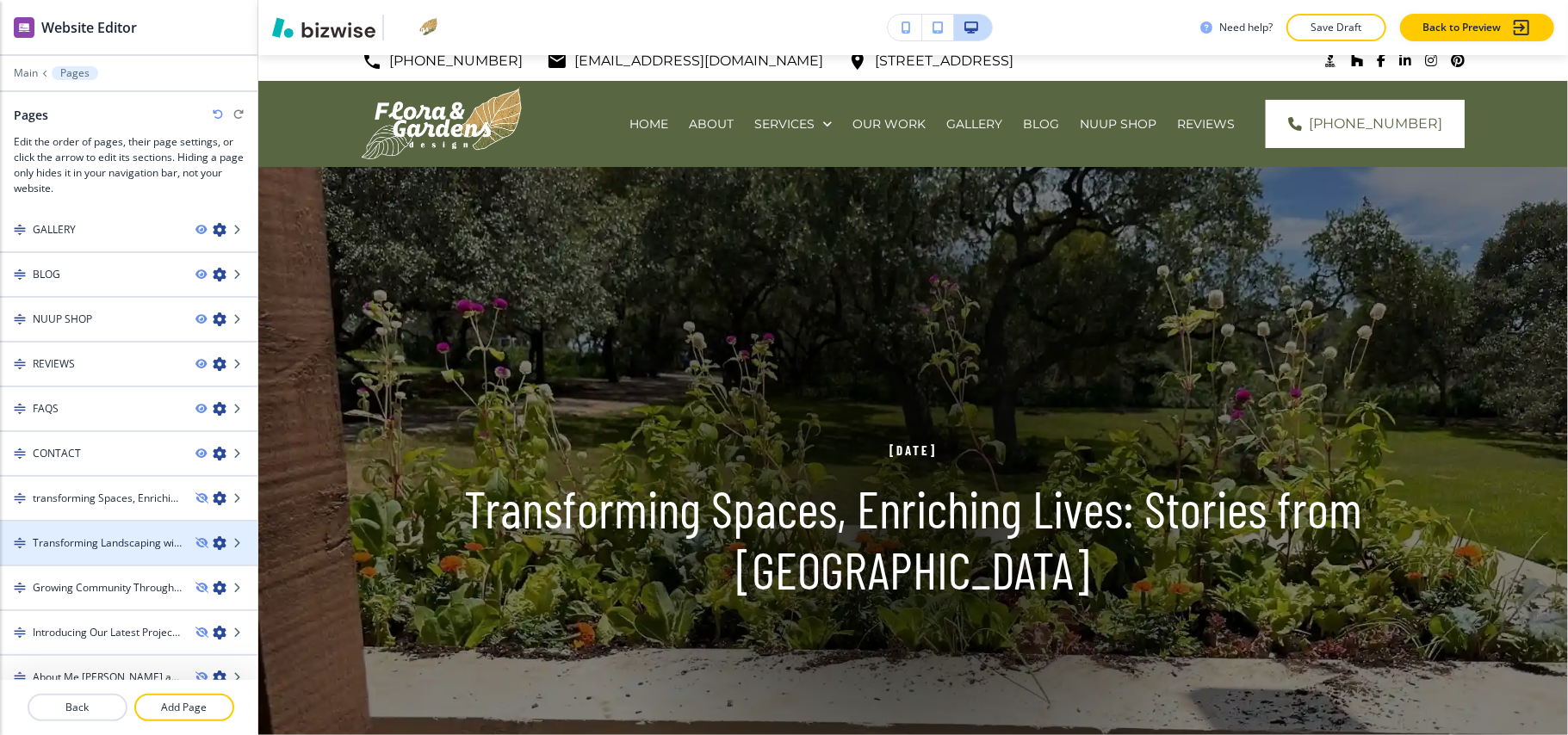
click at [115, 536] on h4 "Transforming Landscaping with Edible Plants" at bounding box center [107, 544] width 149 height 16
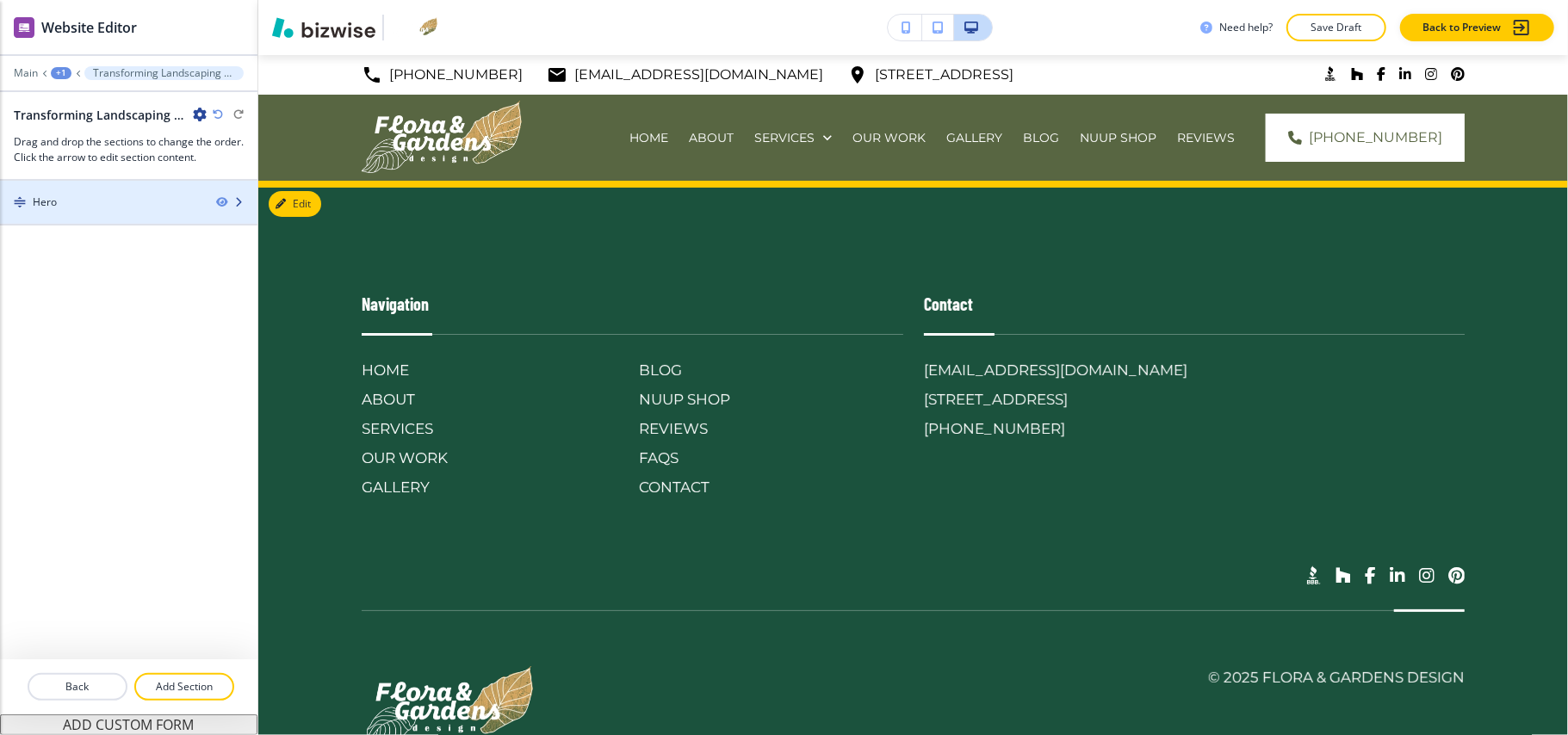
click at [105, 208] on div "Hero" at bounding box center [101, 203] width 203 height 16
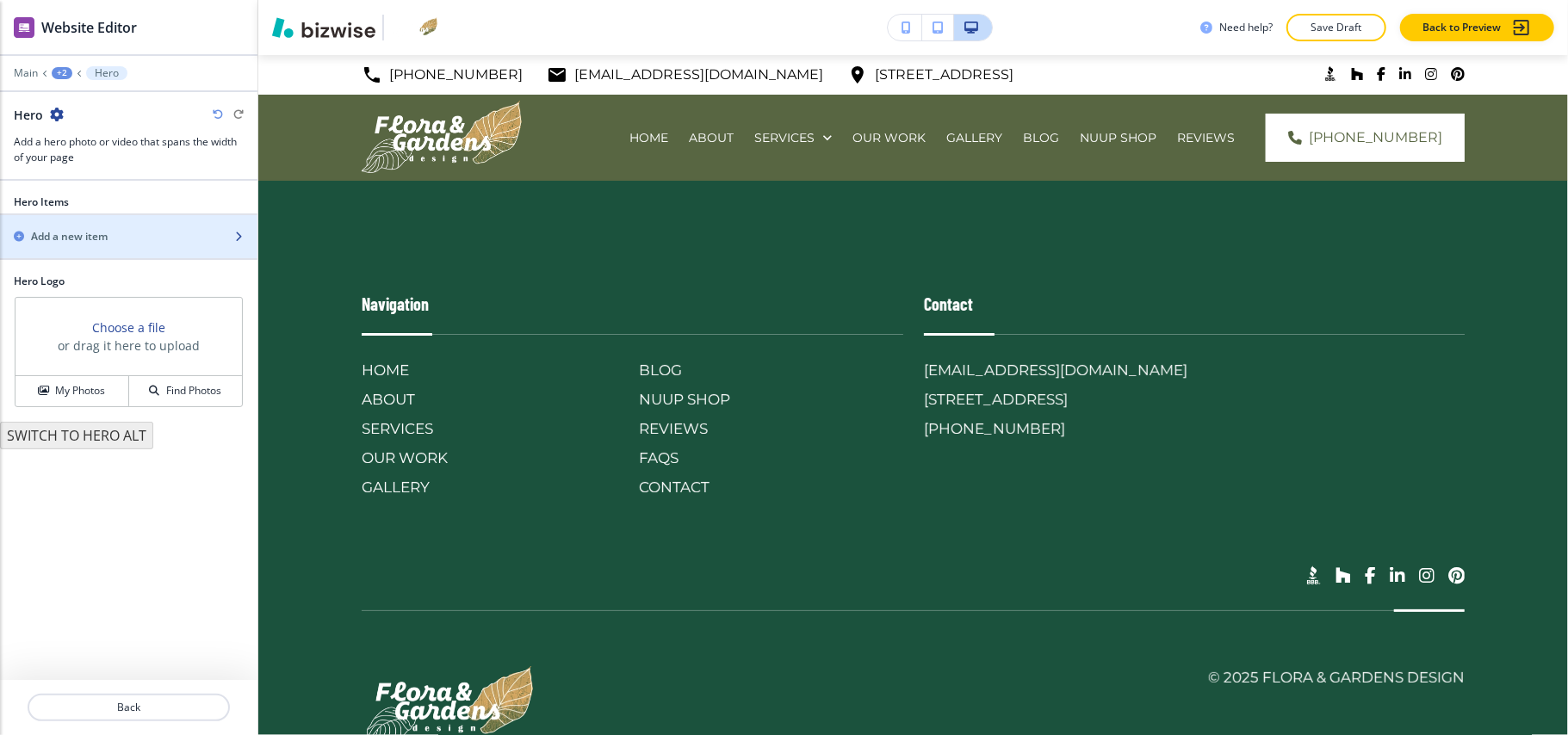
scroll to position [72, 0]
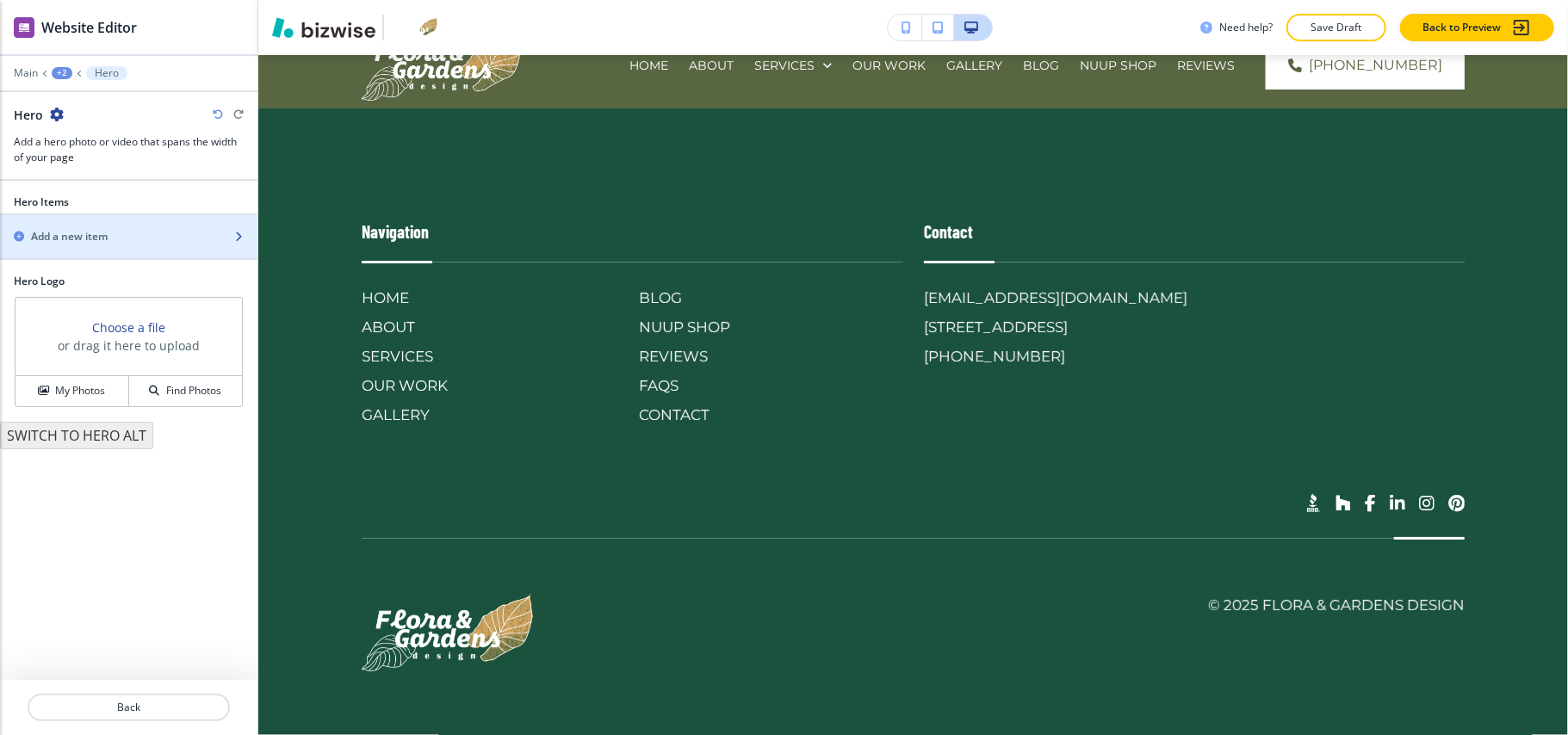
click at [103, 238] on h2 "Add a new item" at bounding box center [69, 237] width 77 height 16
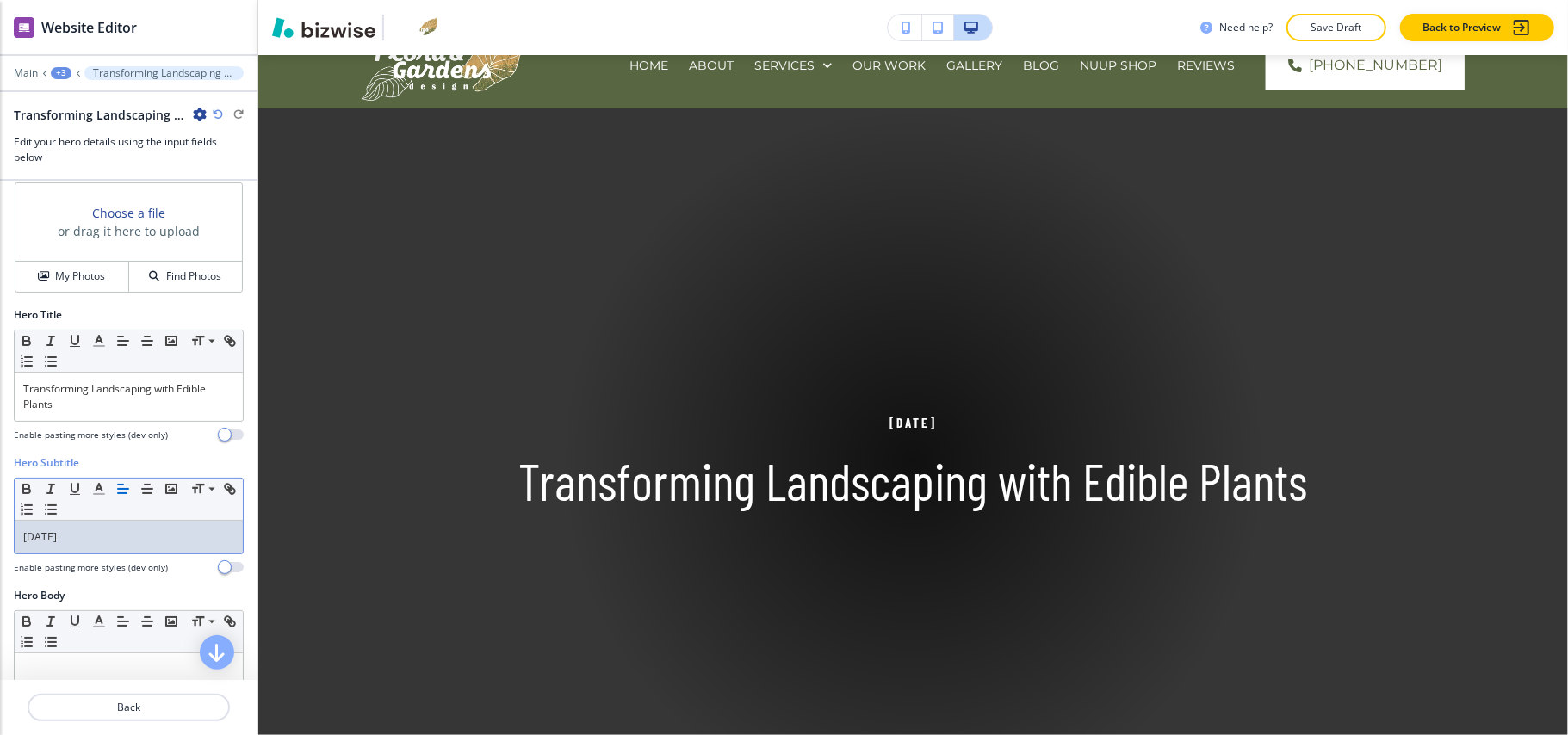
scroll to position [0, 0]
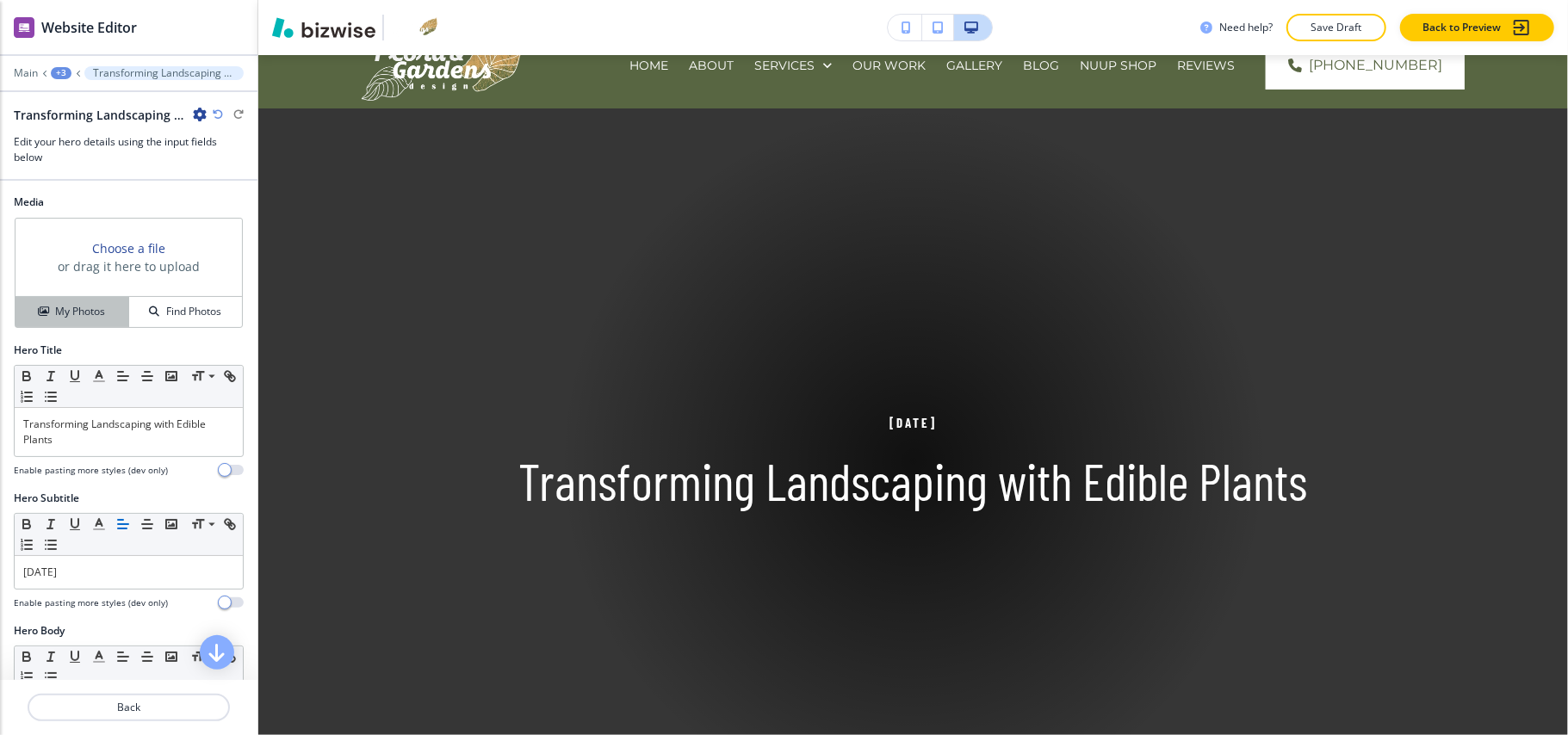
click at [80, 325] on button "My Photos" at bounding box center [72, 312] width 114 height 30
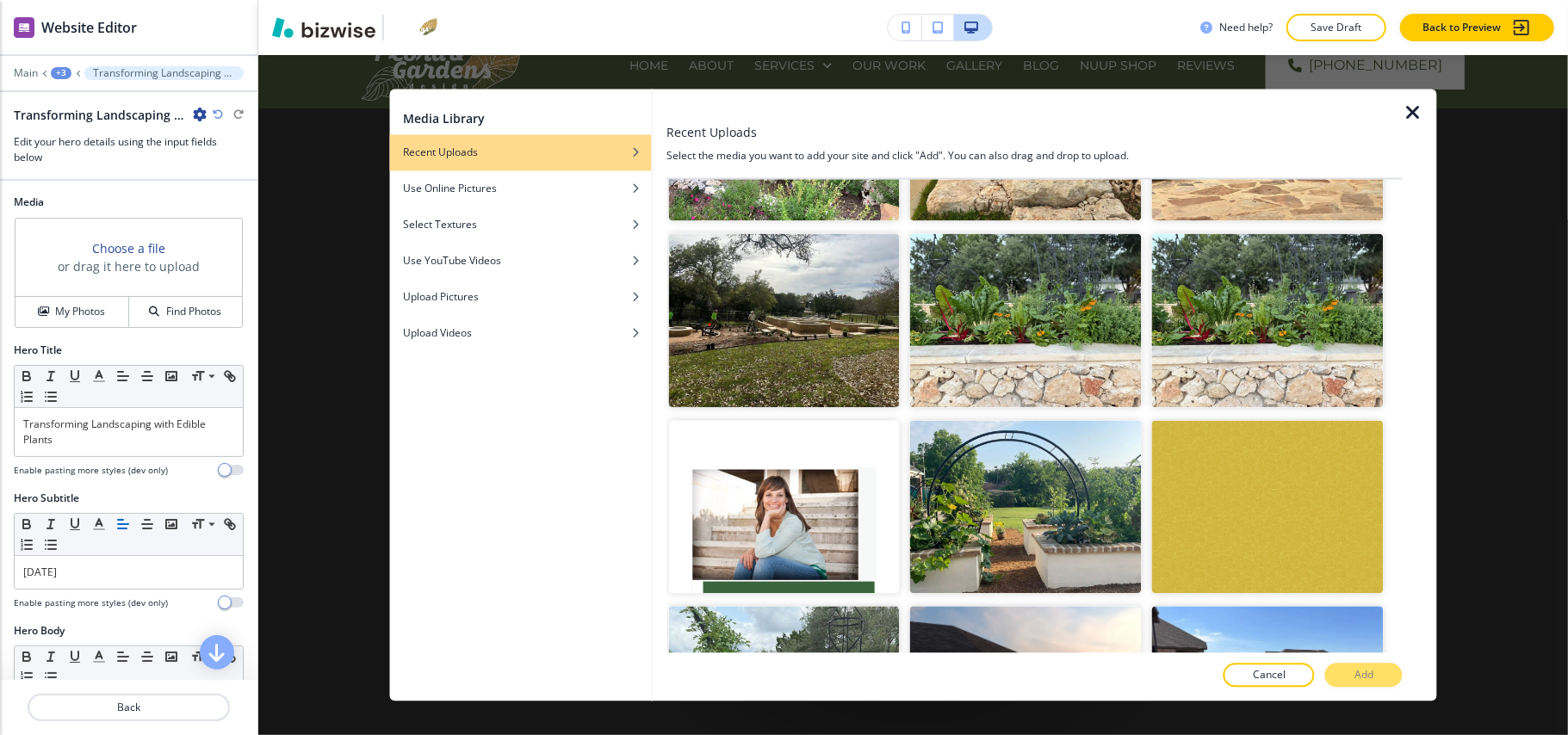
scroll to position [12551, 0]
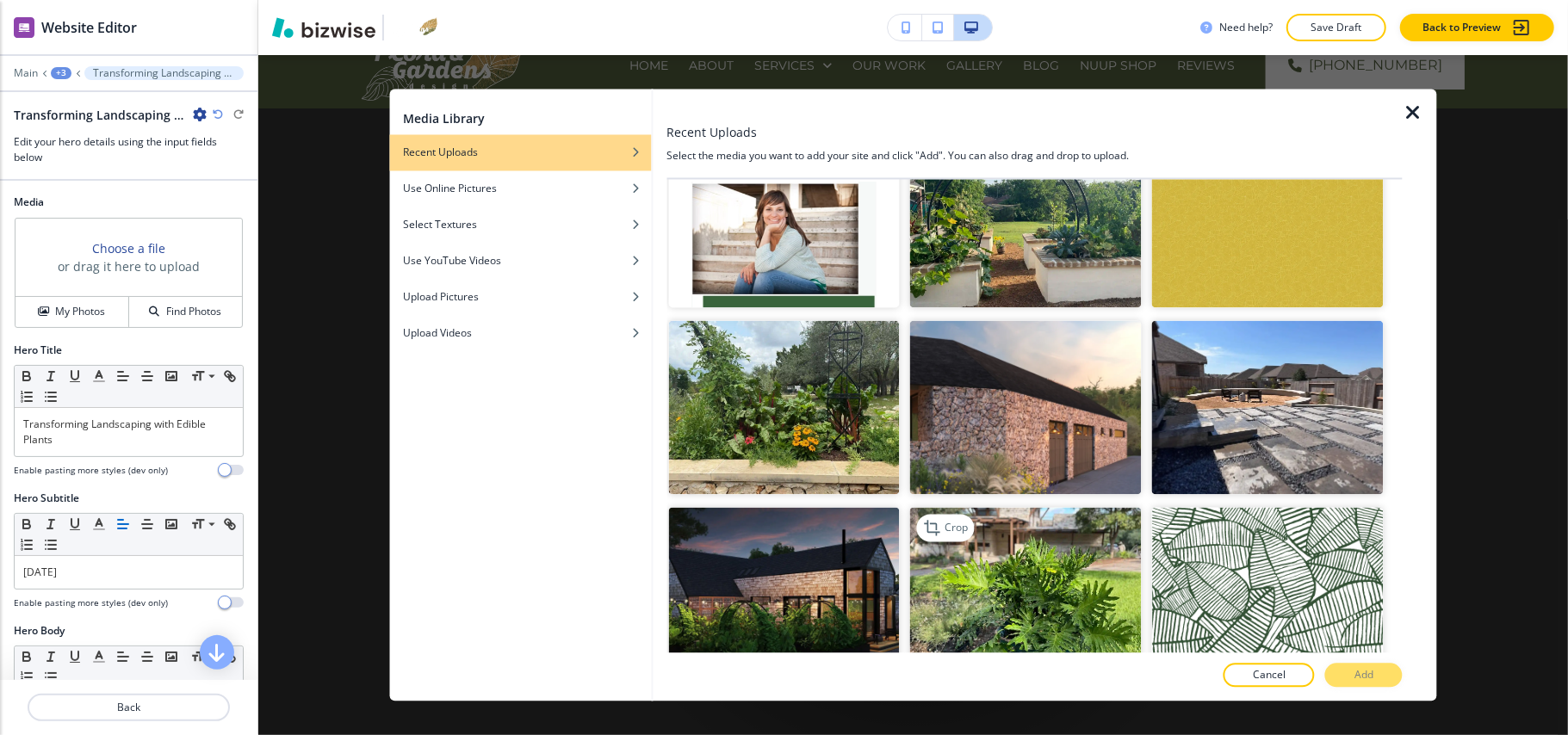
click at [986, 507] on img "button" at bounding box center [1026, 594] width 232 height 174
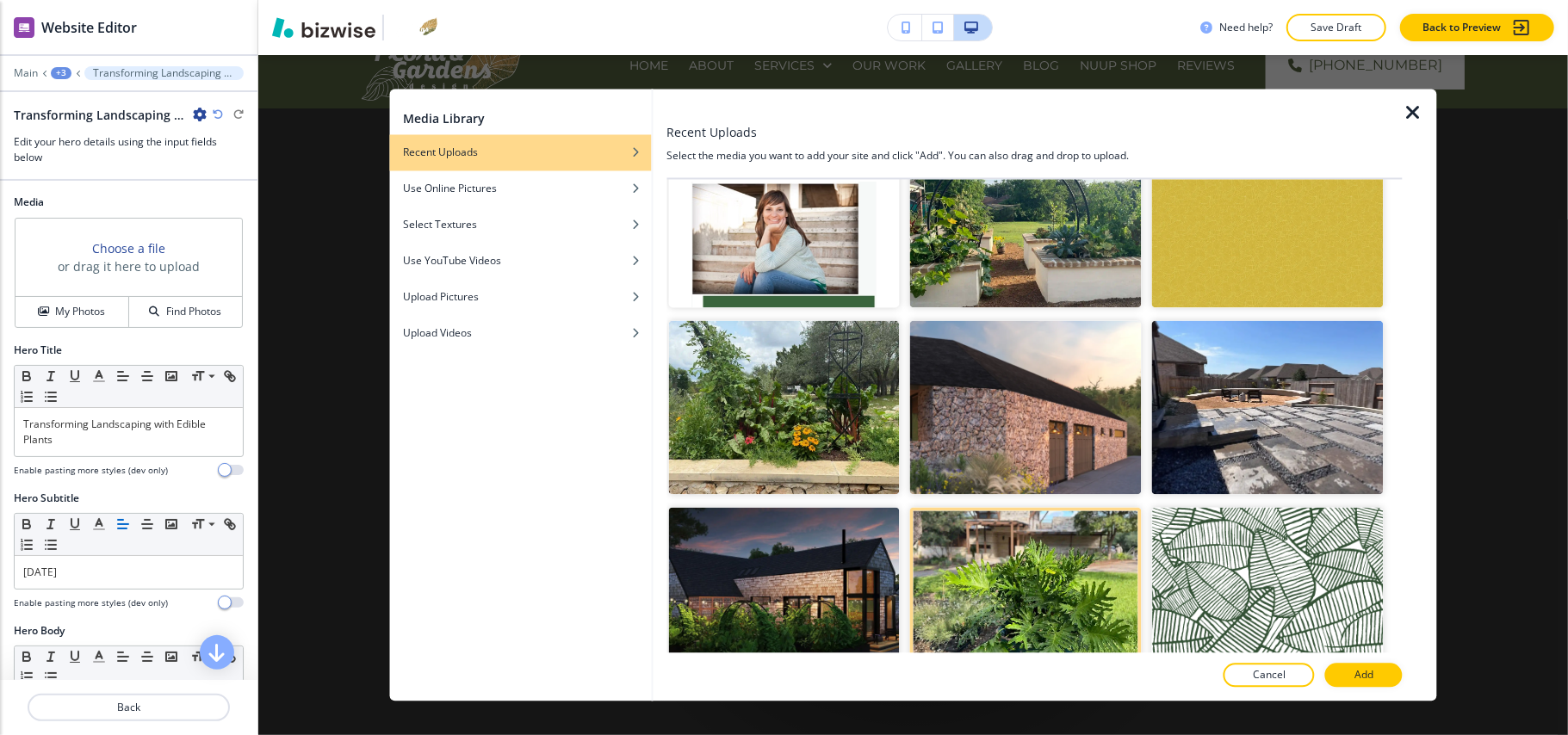
click at [1373, 678] on p "Add" at bounding box center [1363, 677] width 19 height 16
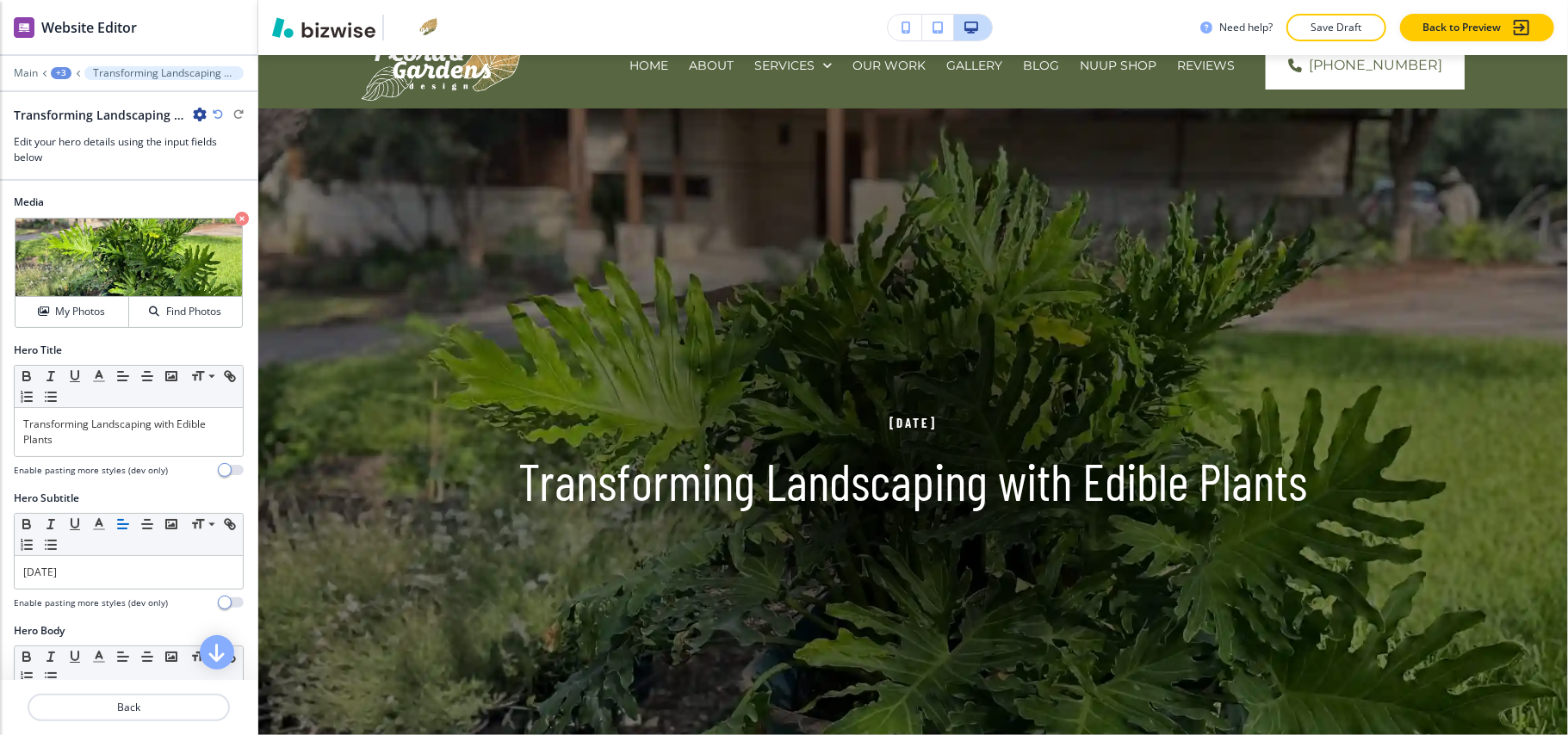
click at [62, 69] on div "+3" at bounding box center [60, 73] width 20 height 12
click at [84, 126] on p "Transforming Landscaping with Edible Plants" at bounding box center [106, 132] width 88 height 16
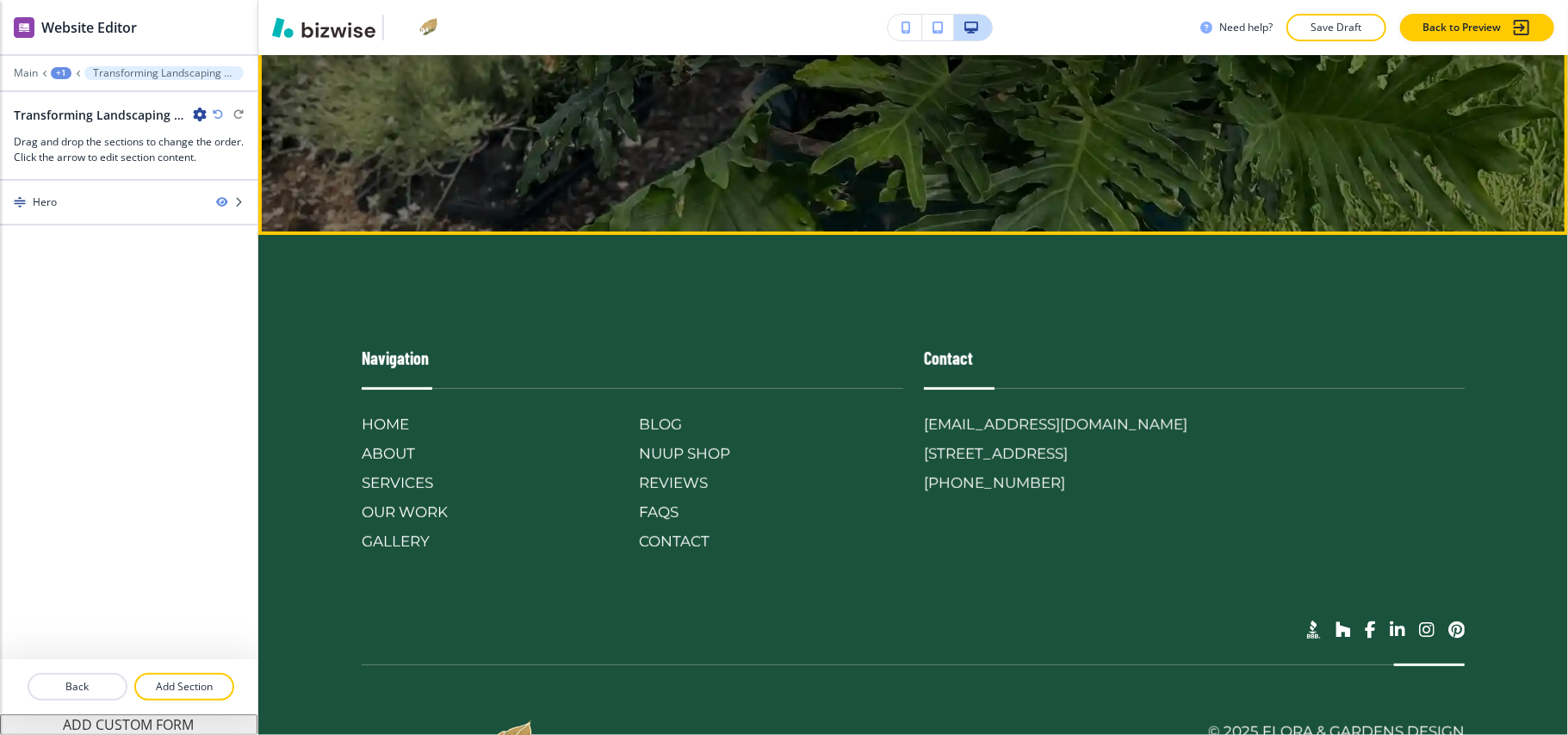
scroll to position [549, 0]
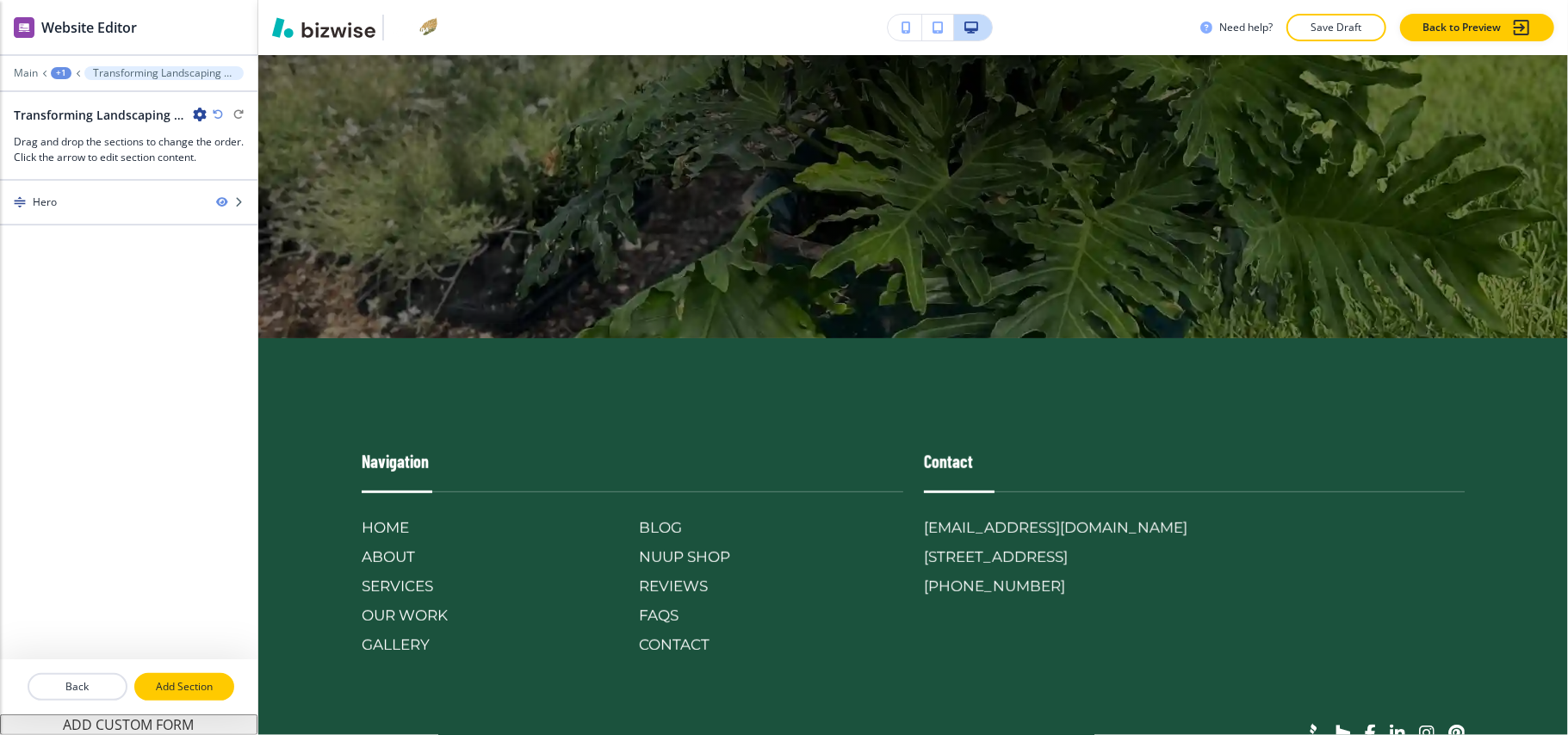
click at [172, 676] on button "Add Section" at bounding box center [184, 687] width 99 height 27
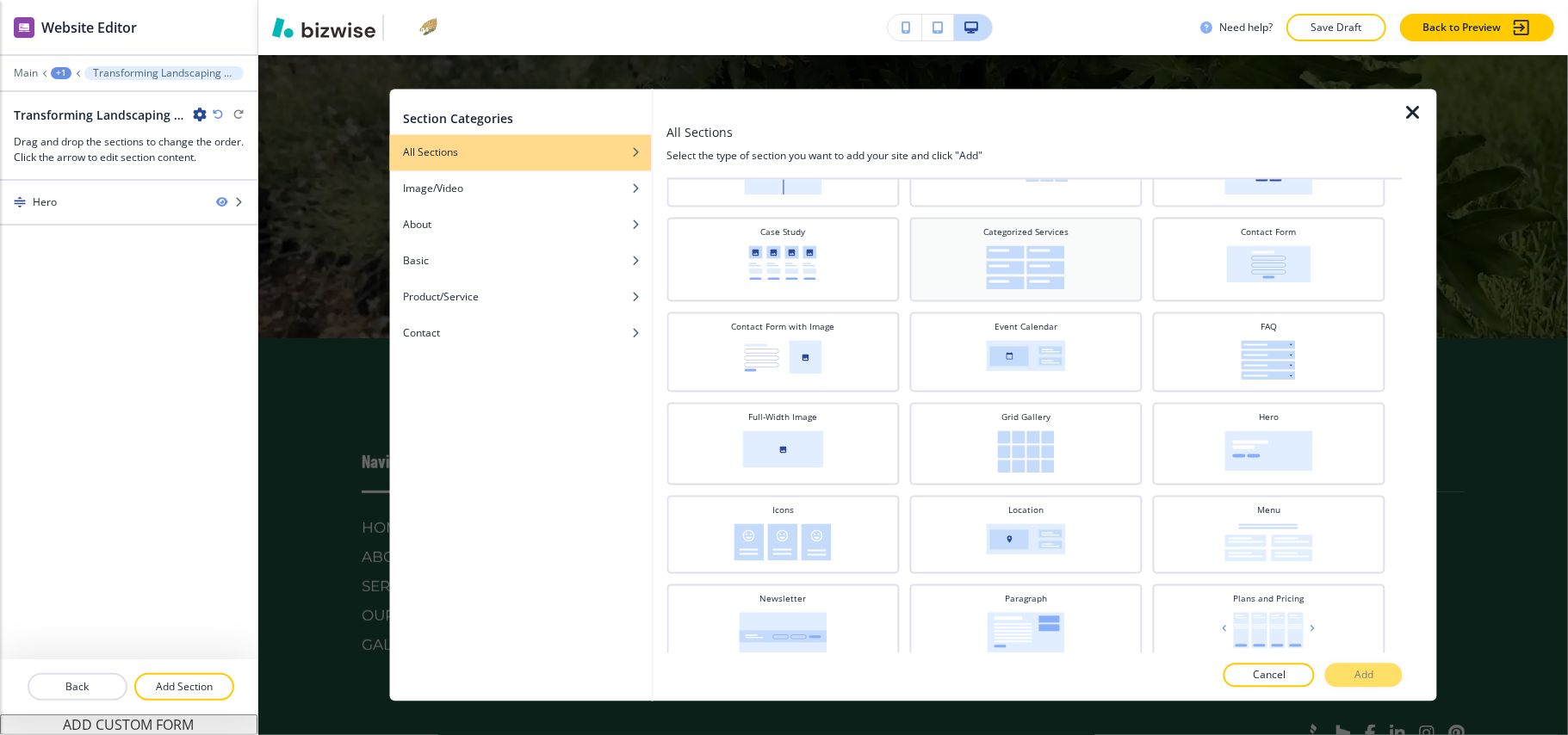
scroll to position [459, 0]
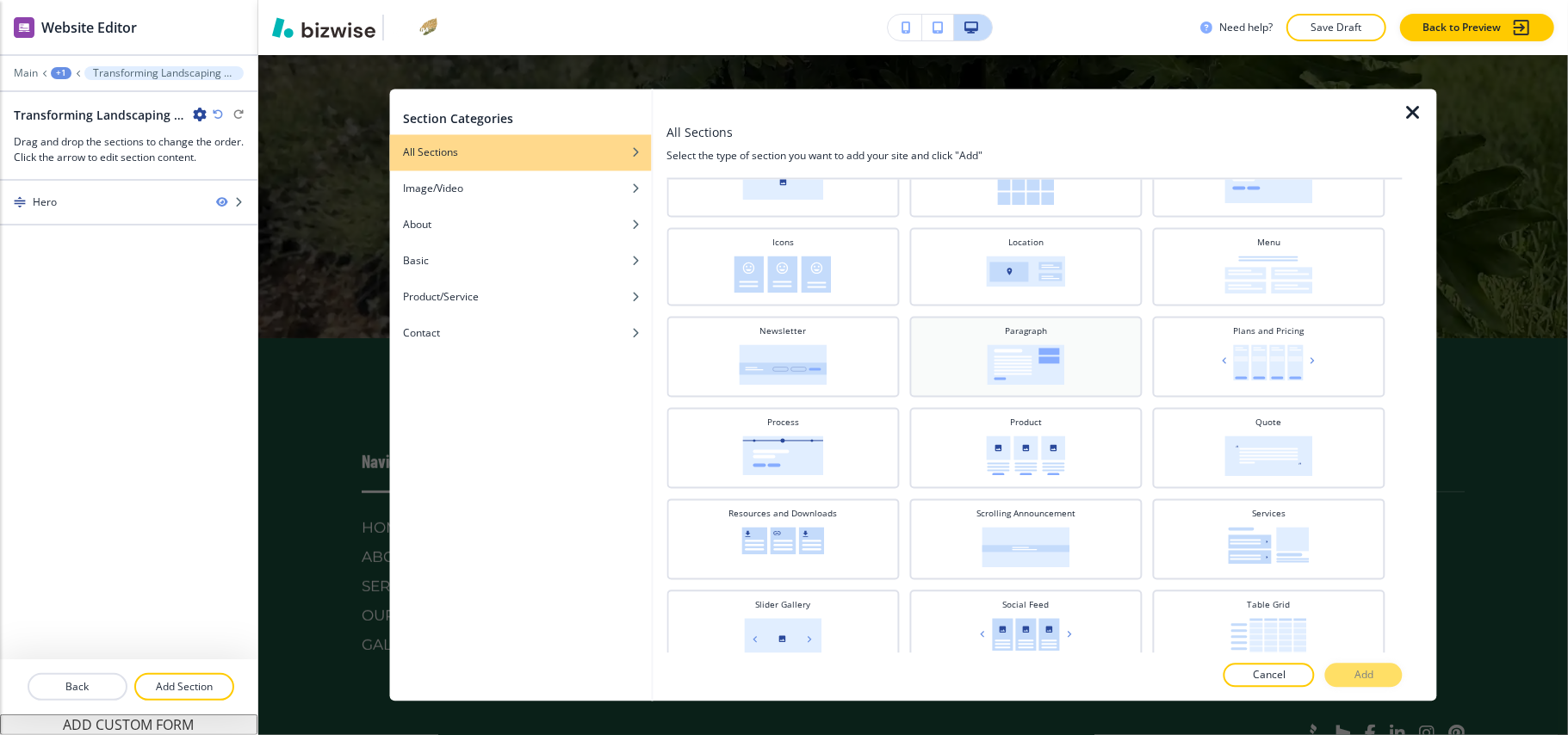
click at [1031, 366] on img at bounding box center [1025, 366] width 78 height 41
drag, startPoint x: 1378, startPoint y: 677, endPoint x: 1322, endPoint y: 607, distance: 89.6
click at [1379, 677] on button "Add" at bounding box center [1364, 676] width 78 height 24
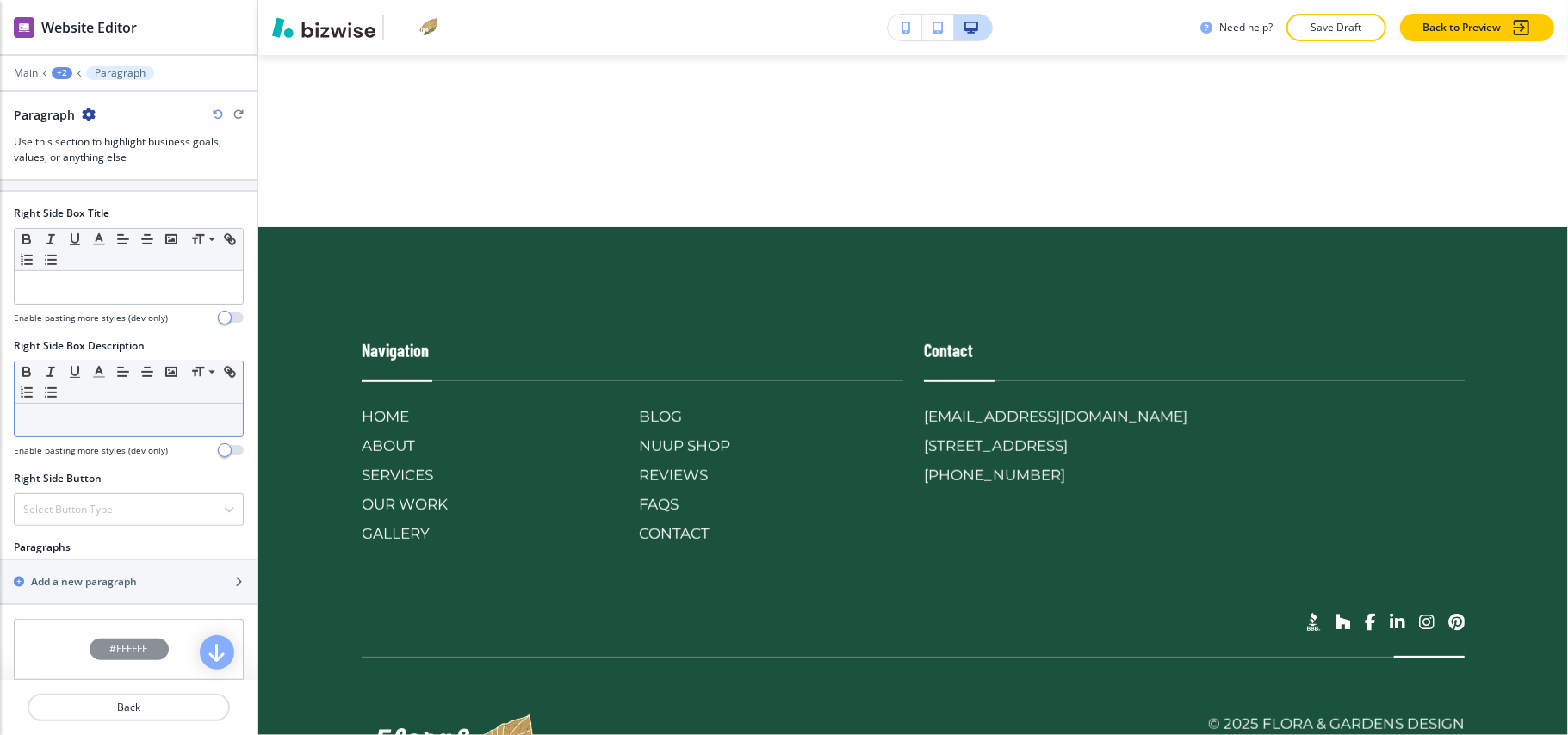
scroll to position [689, 0]
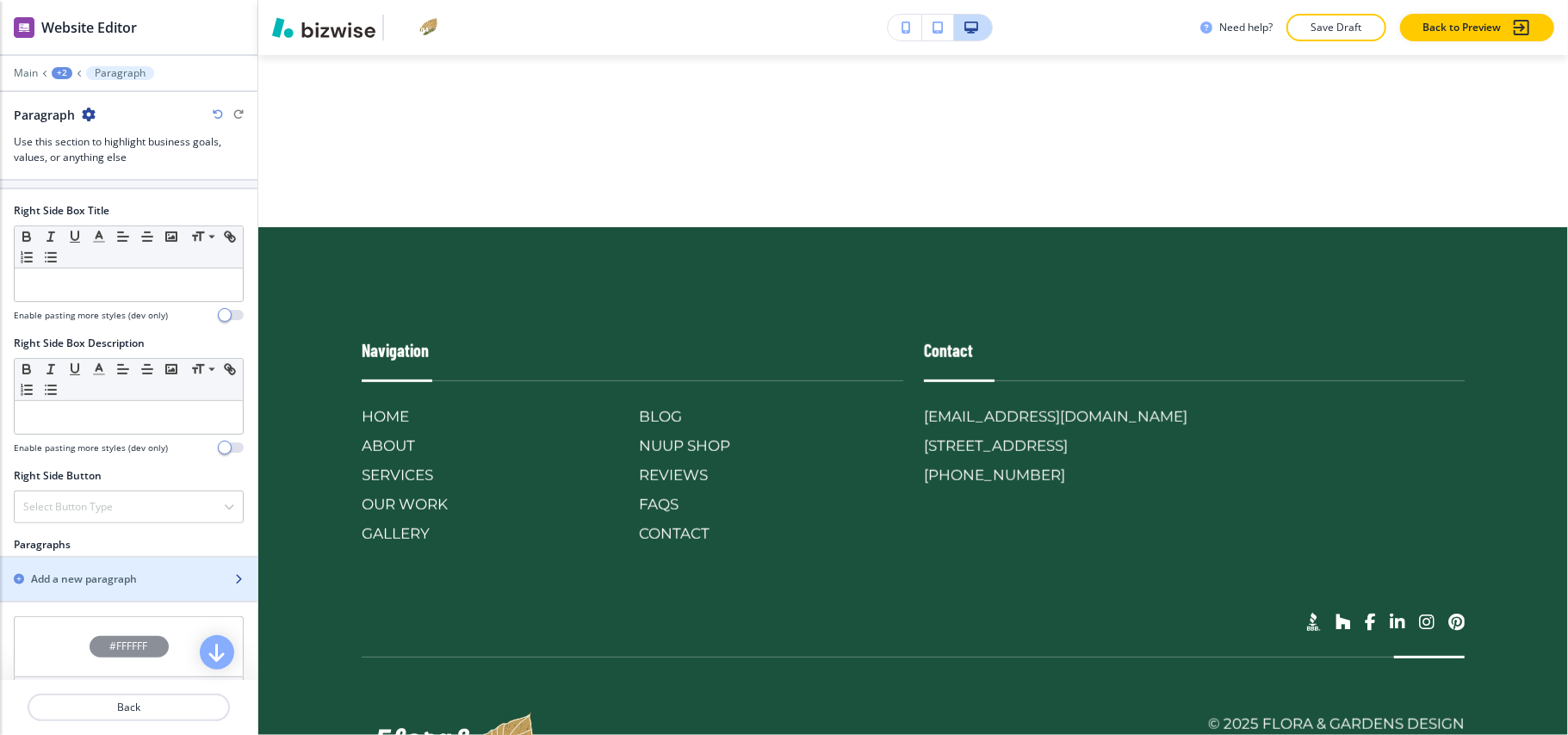
click at [95, 587] on h2 "Add a new paragraph" at bounding box center [84, 580] width 106 height 16
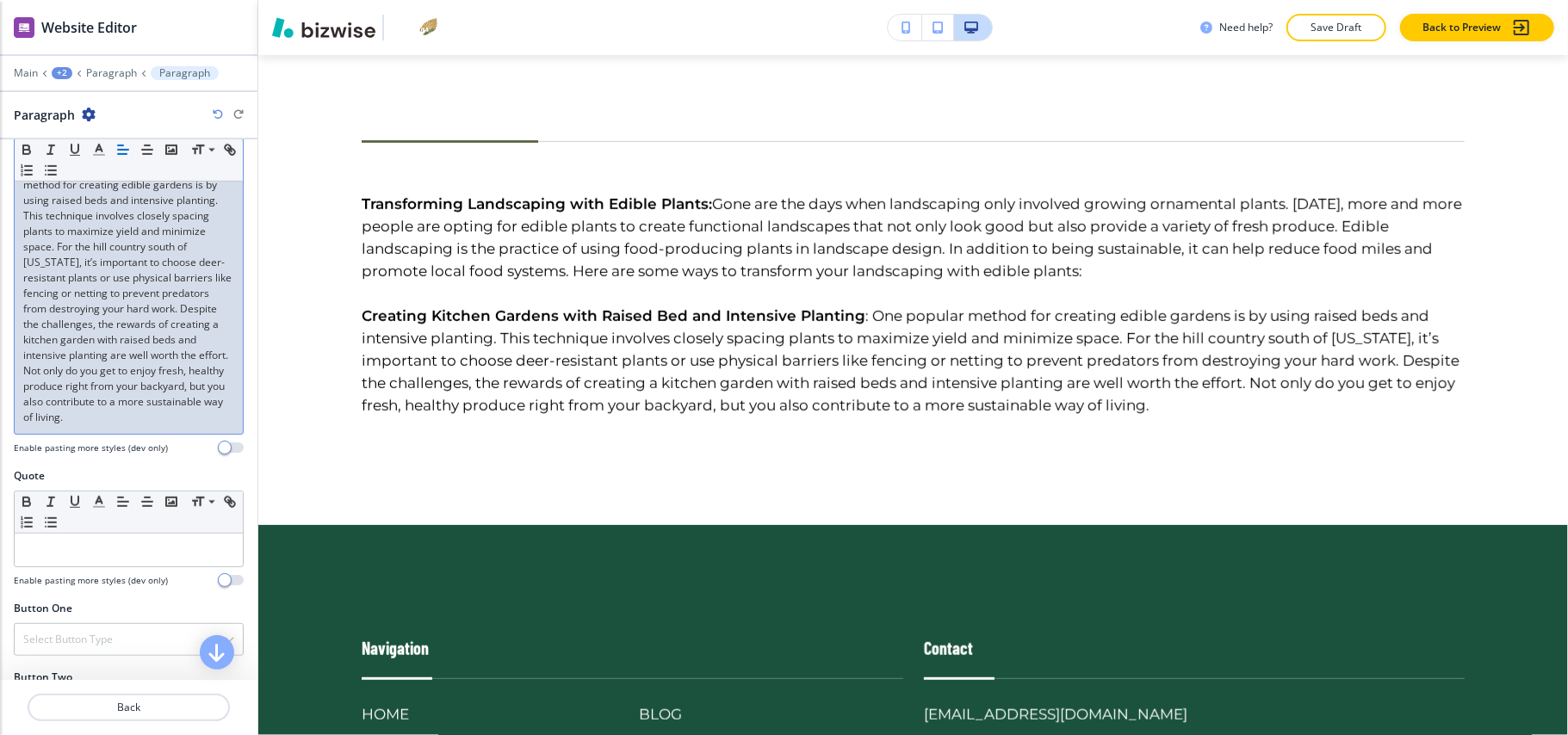
scroll to position [834, 0]
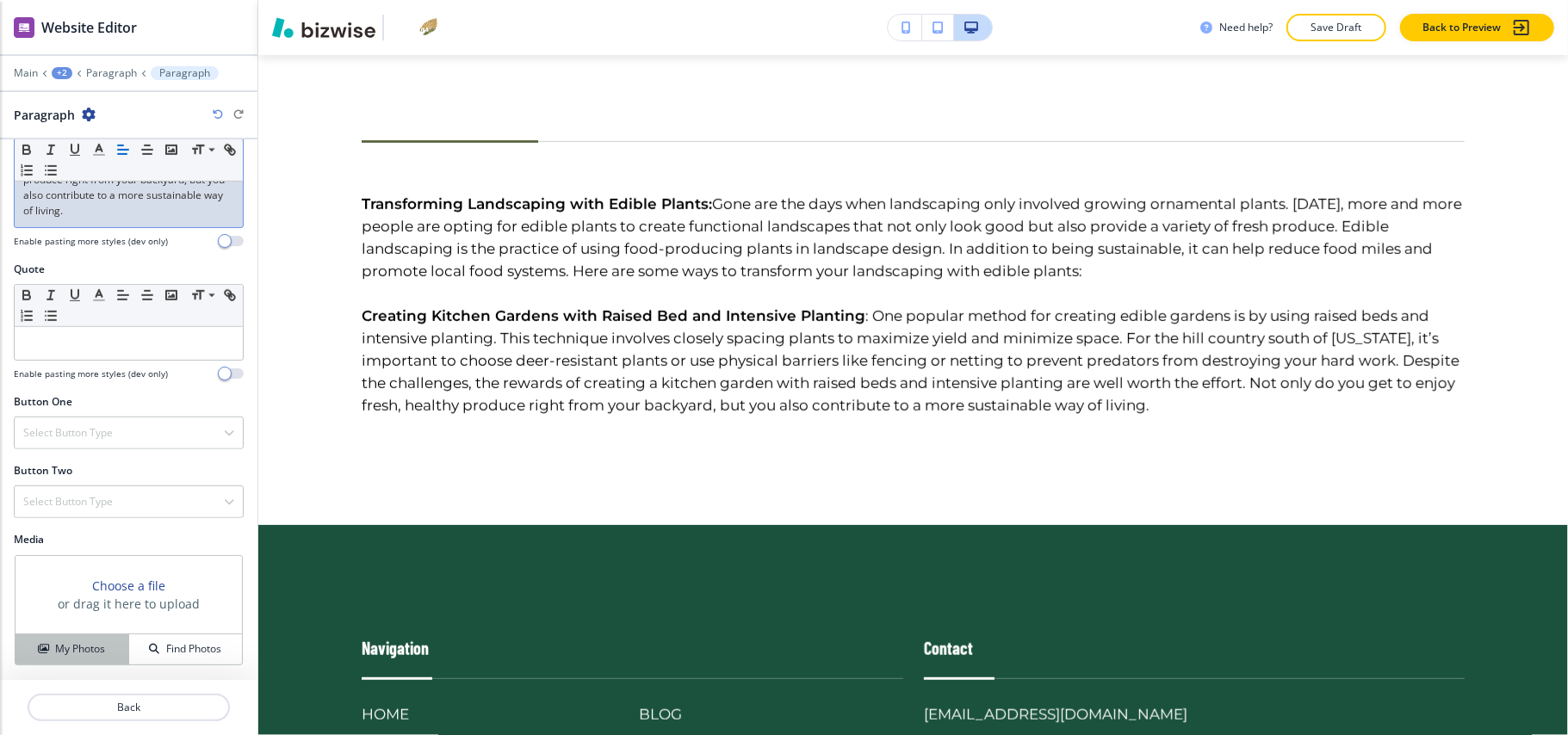
click at [79, 641] on h4 "My Photos" at bounding box center [80, 649] width 50 height 16
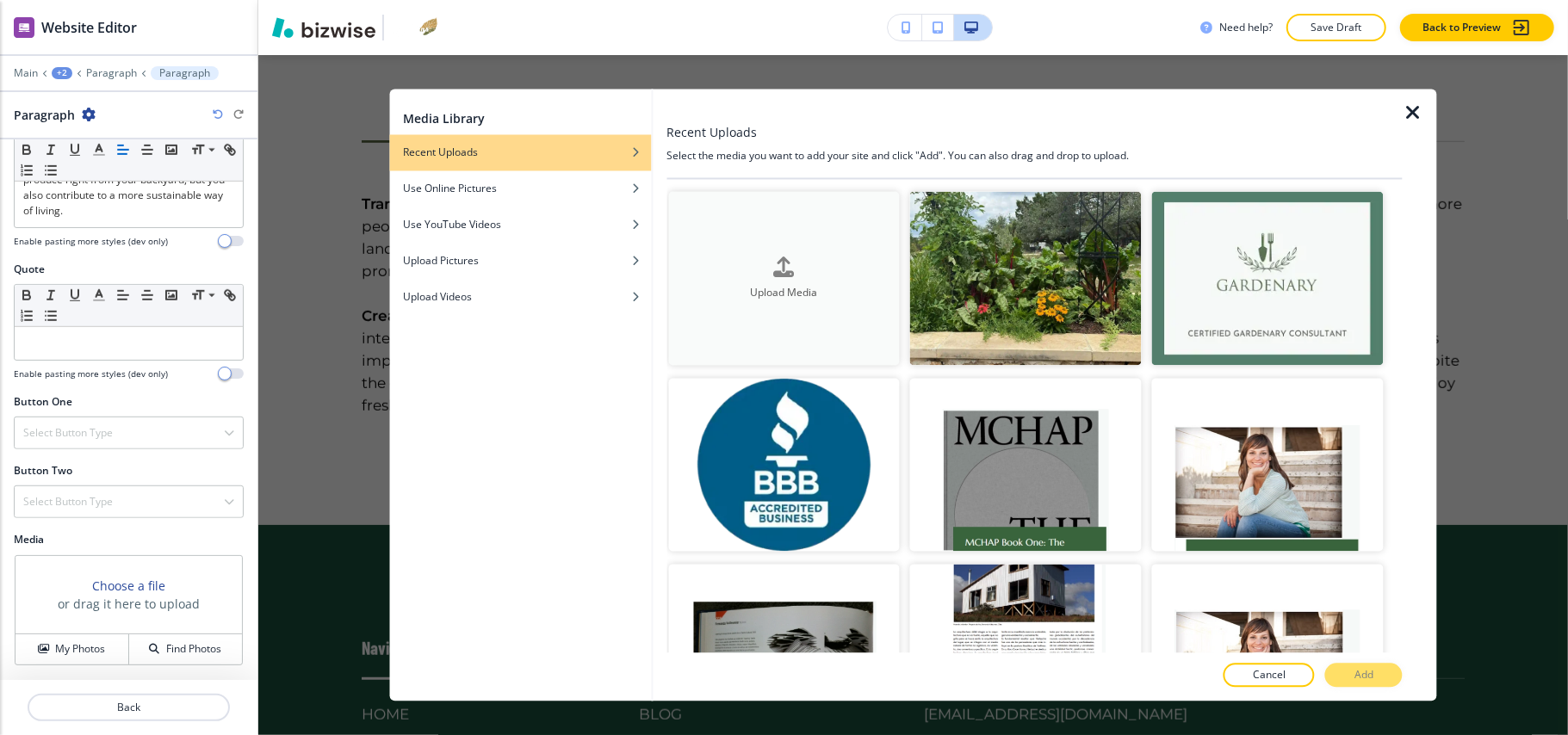
click at [766, 322] on button "Upload Media" at bounding box center [784, 279] width 232 height 174
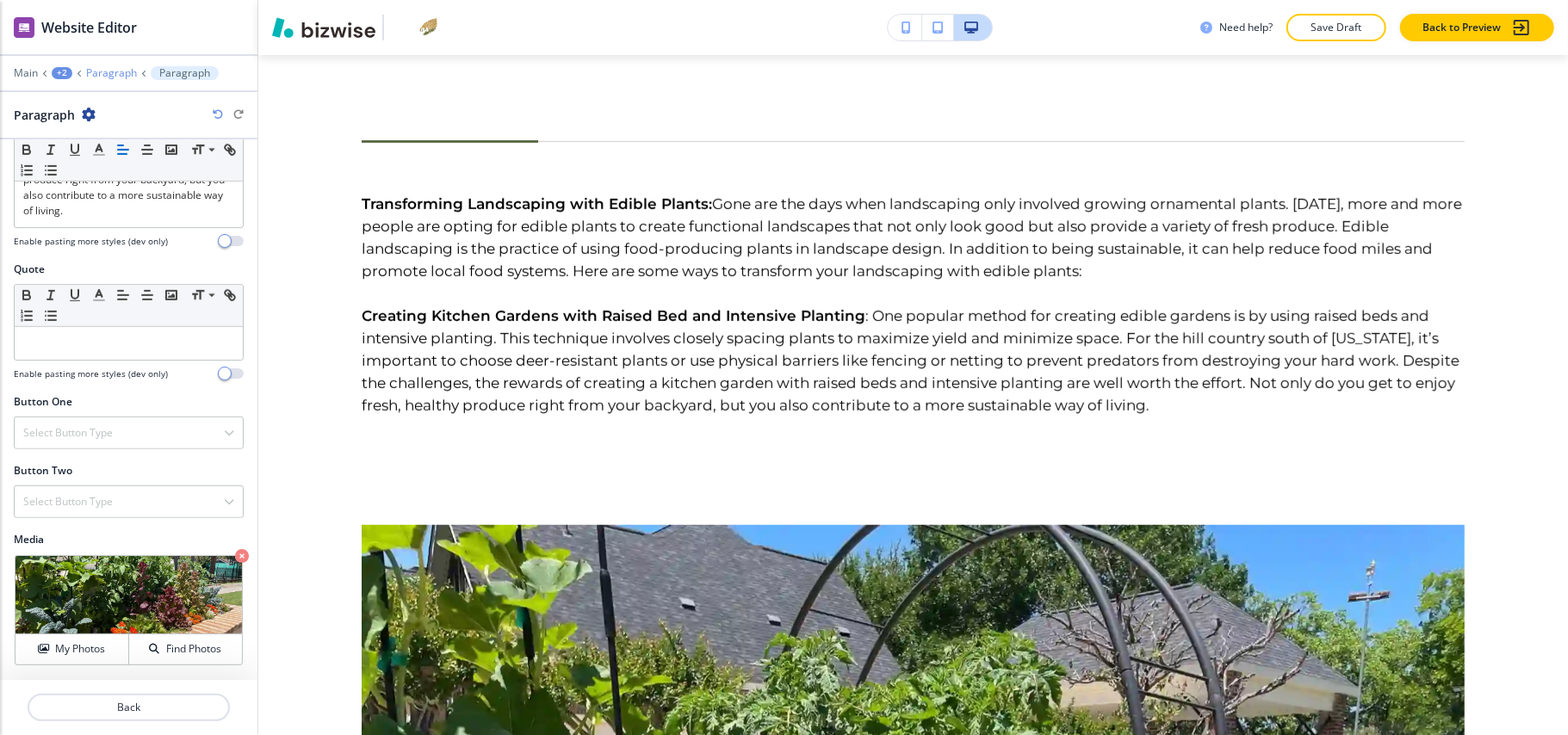
click at [88, 76] on p "Paragraph" at bounding box center [111, 73] width 51 height 12
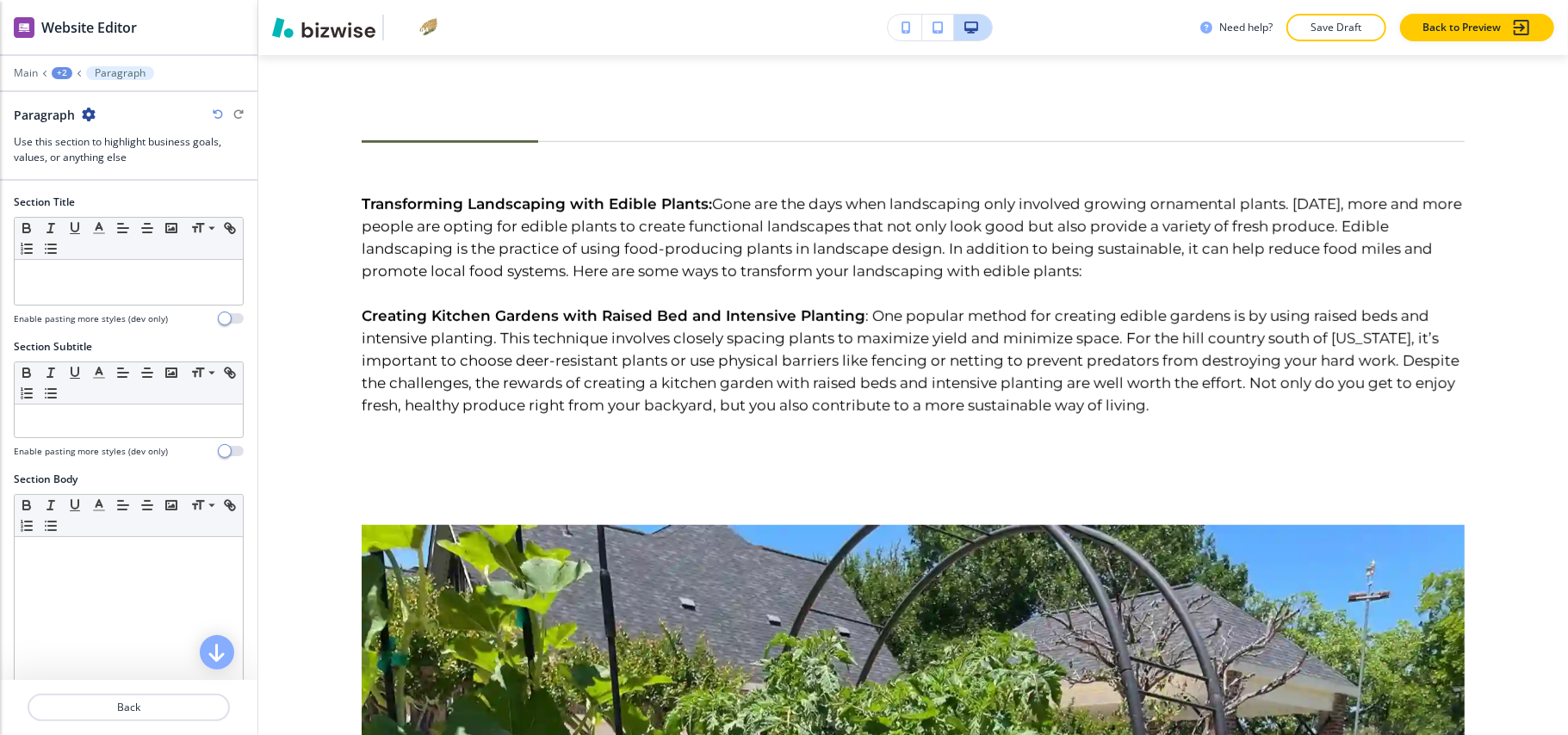
click at [66, 76] on div "+2" at bounding box center [61, 73] width 20 height 12
click at [79, 139] on button "Transforming Landscaping with Edible Plants" at bounding box center [106, 132] width 110 height 31
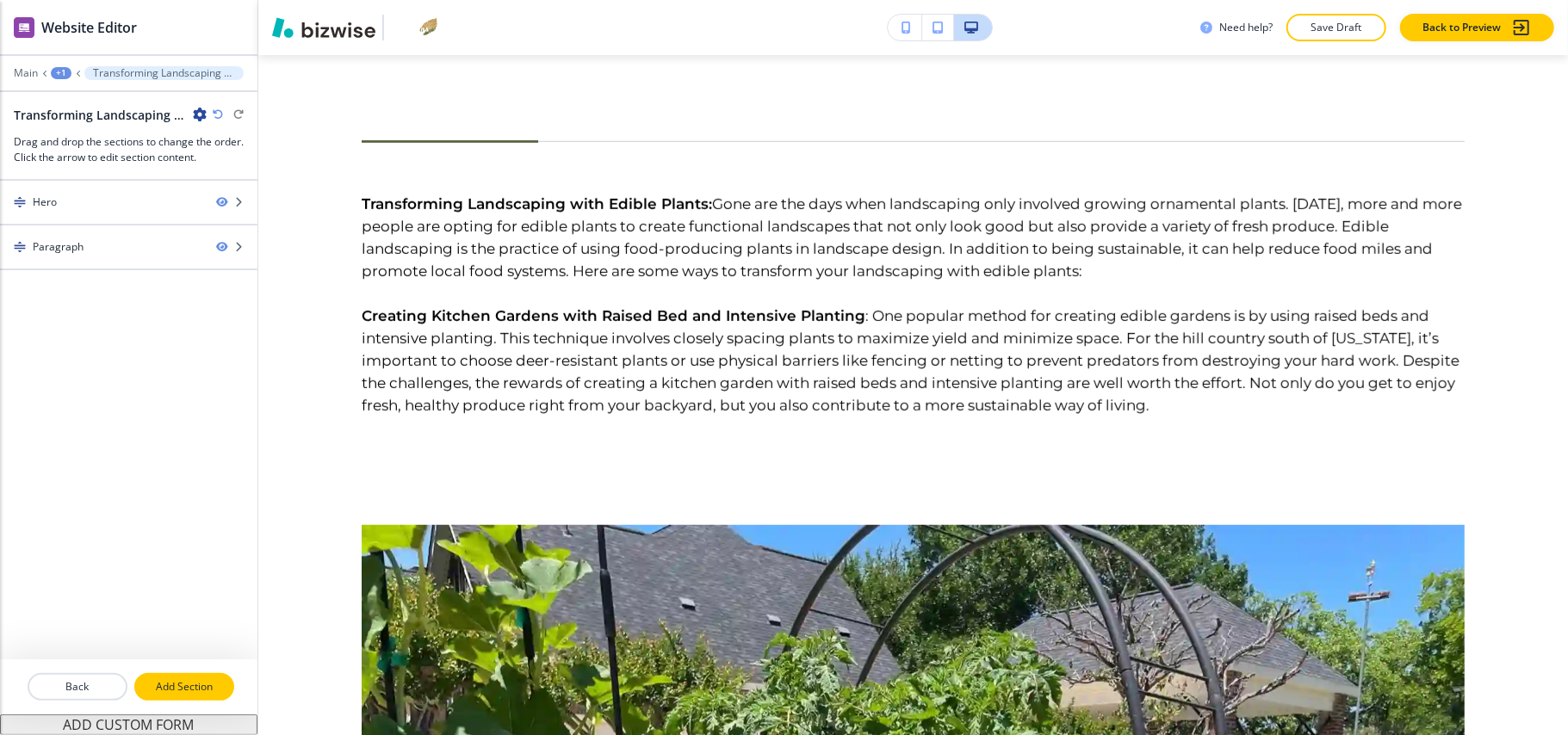
click at [180, 695] on p "Add Section" at bounding box center [184, 687] width 96 height 16
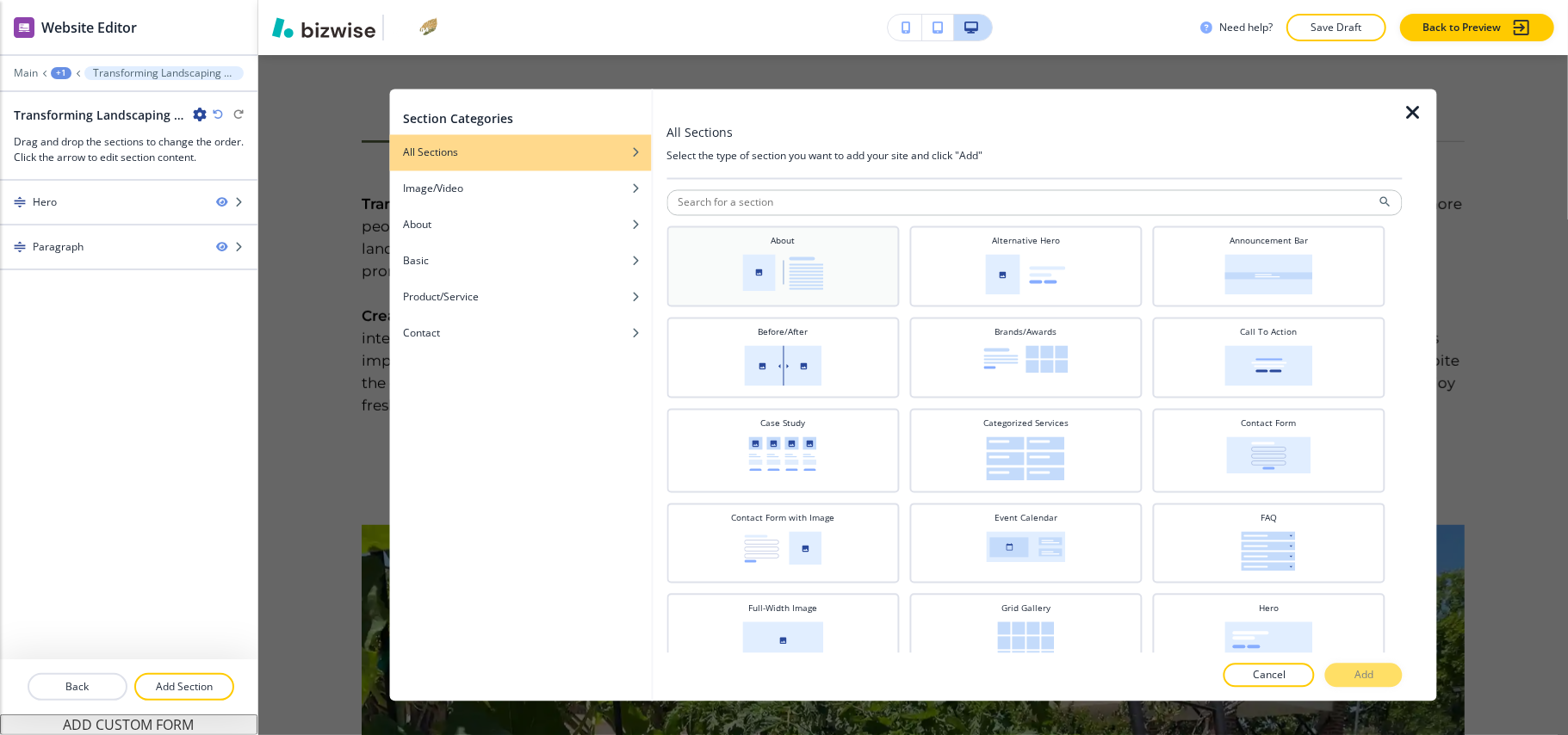
click at [779, 245] on h4 "About" at bounding box center [783, 241] width 24 height 13
click at [1378, 660] on div at bounding box center [1034, 659] width 736 height 11
click at [1376, 669] on button "Add" at bounding box center [1364, 676] width 78 height 24
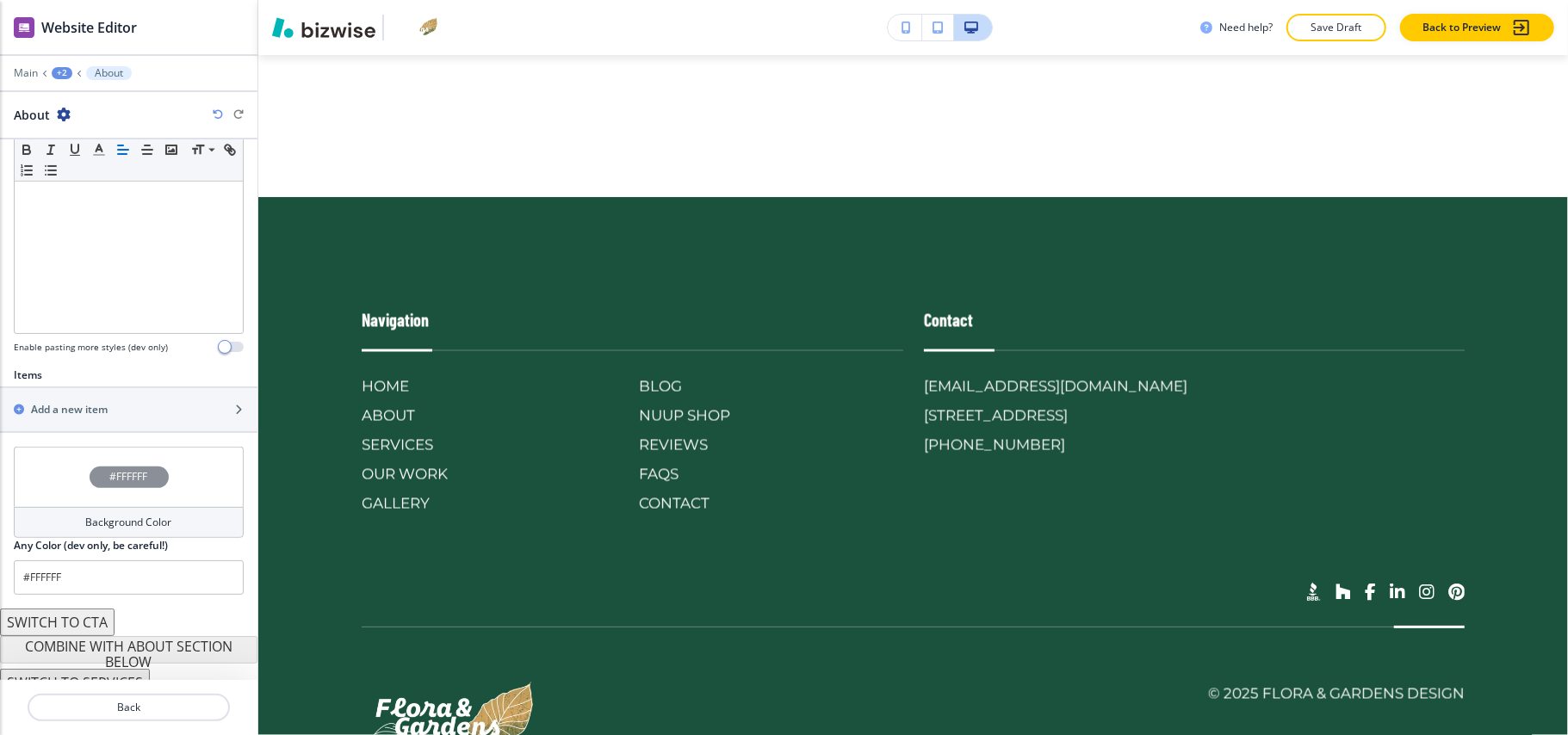
scroll to position [408, 0]
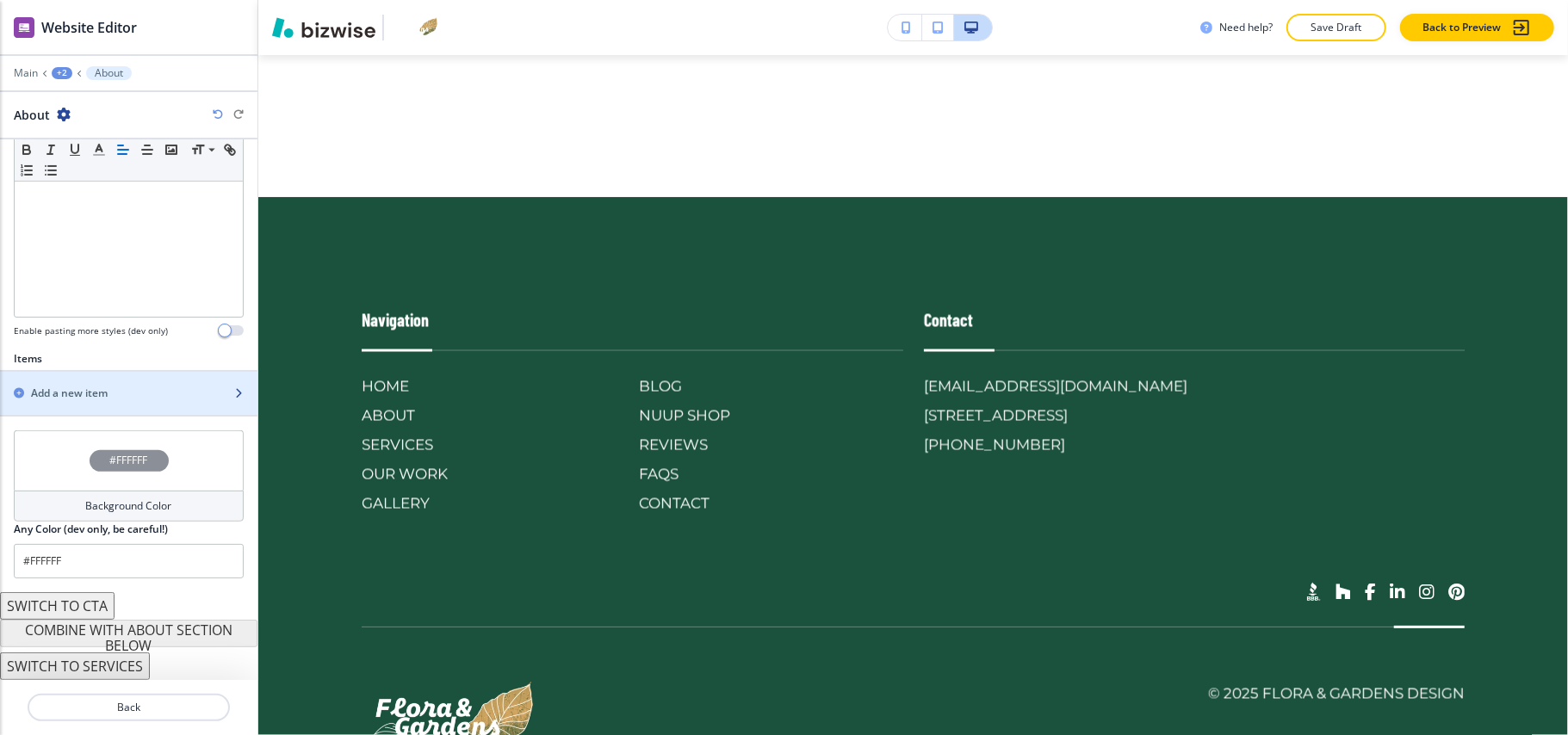
click at [85, 396] on h2 "Add a new item" at bounding box center [69, 394] width 77 height 16
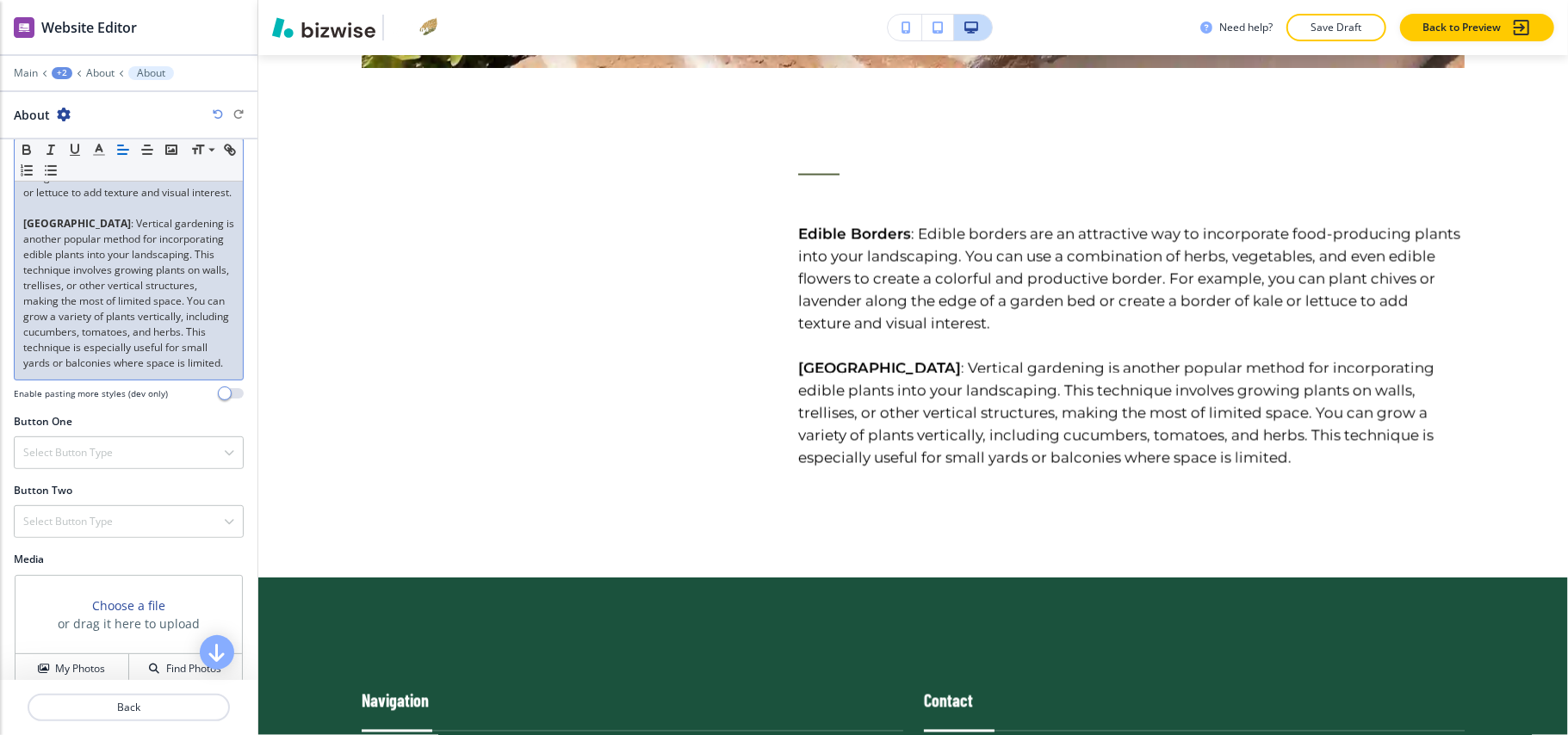
scroll to position [115, 0]
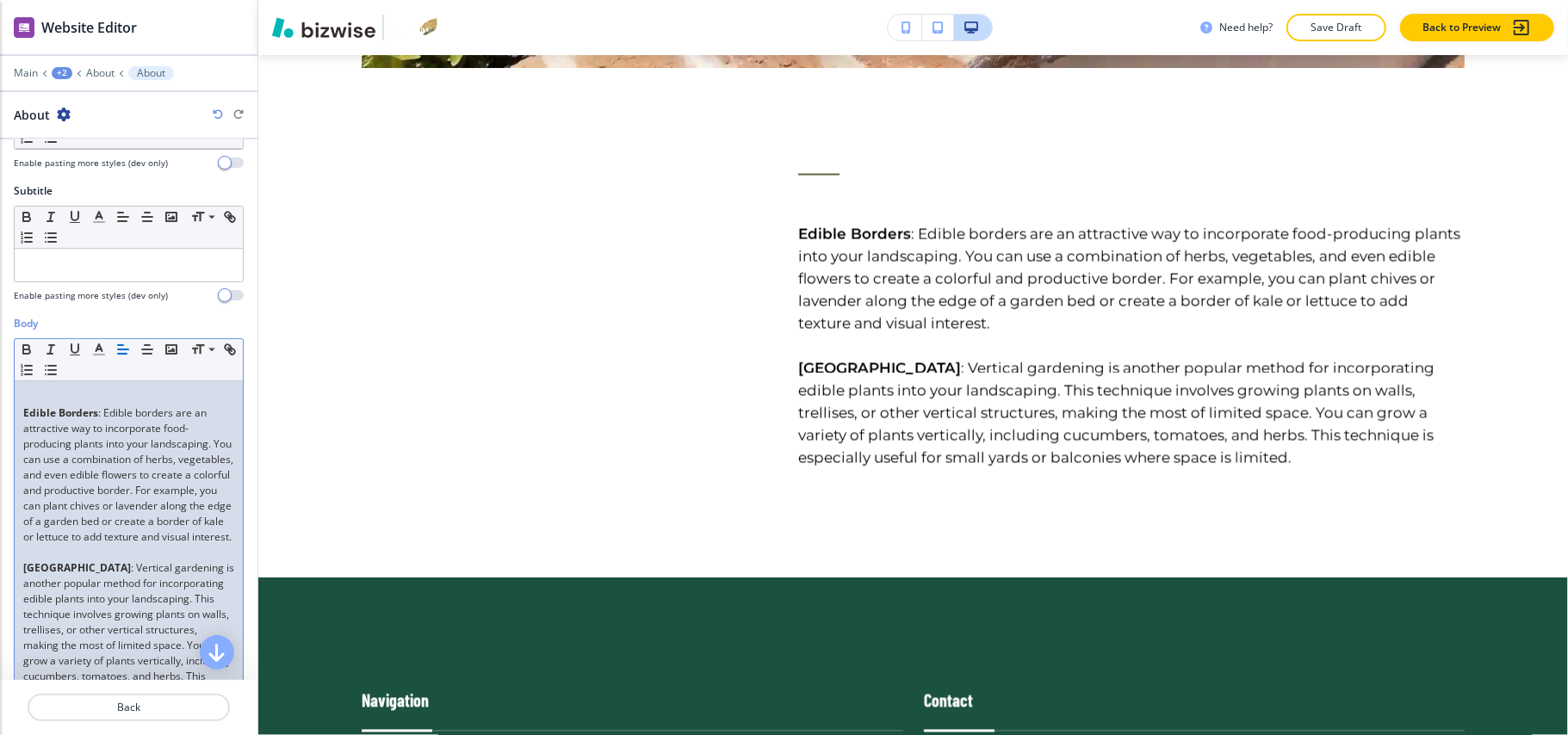
click at [12, 421] on div "Body Small Normal Large Huge Edible Borders : Edible borders are an attractive …" at bounding box center [129, 537] width 257 height 443
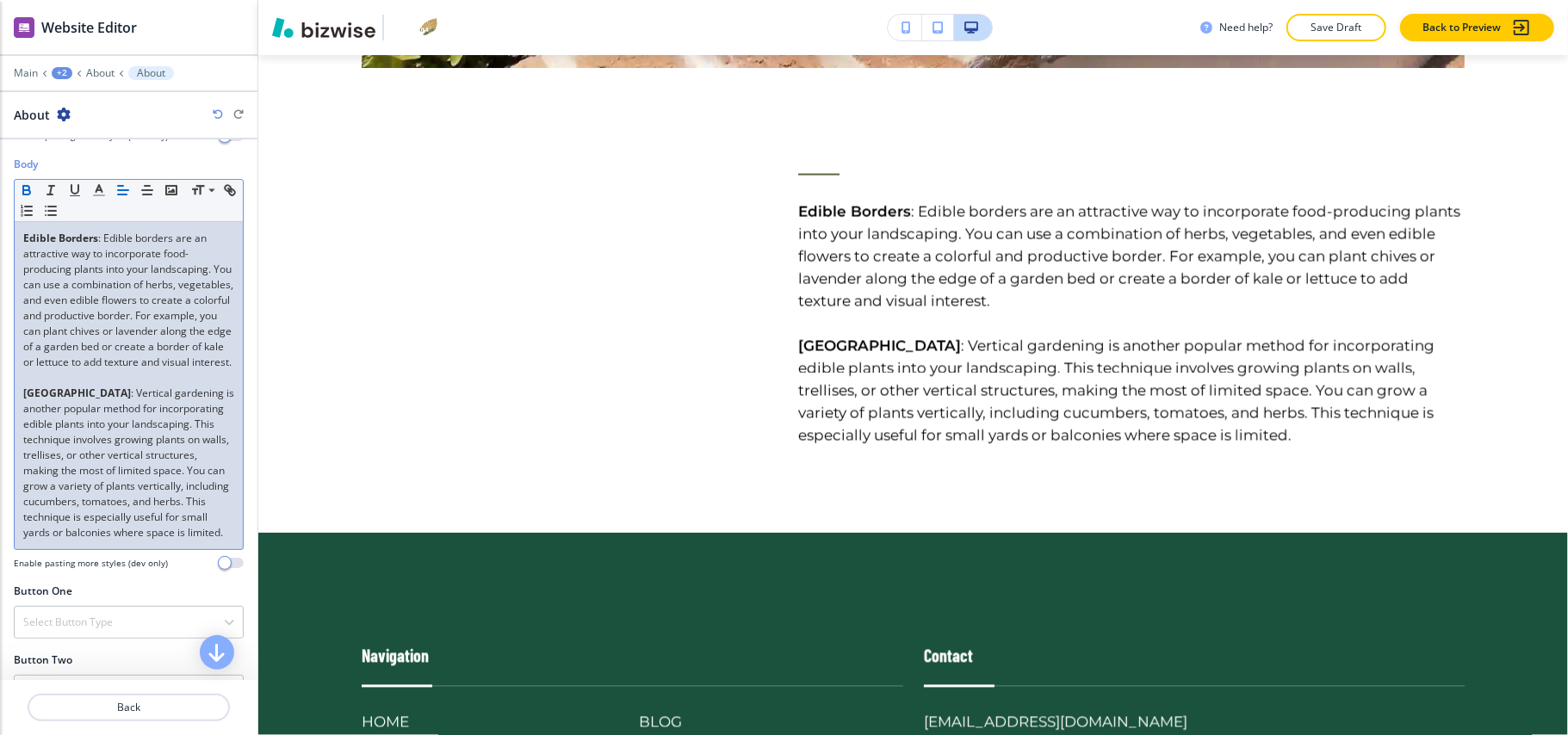
scroll to position [558, 0]
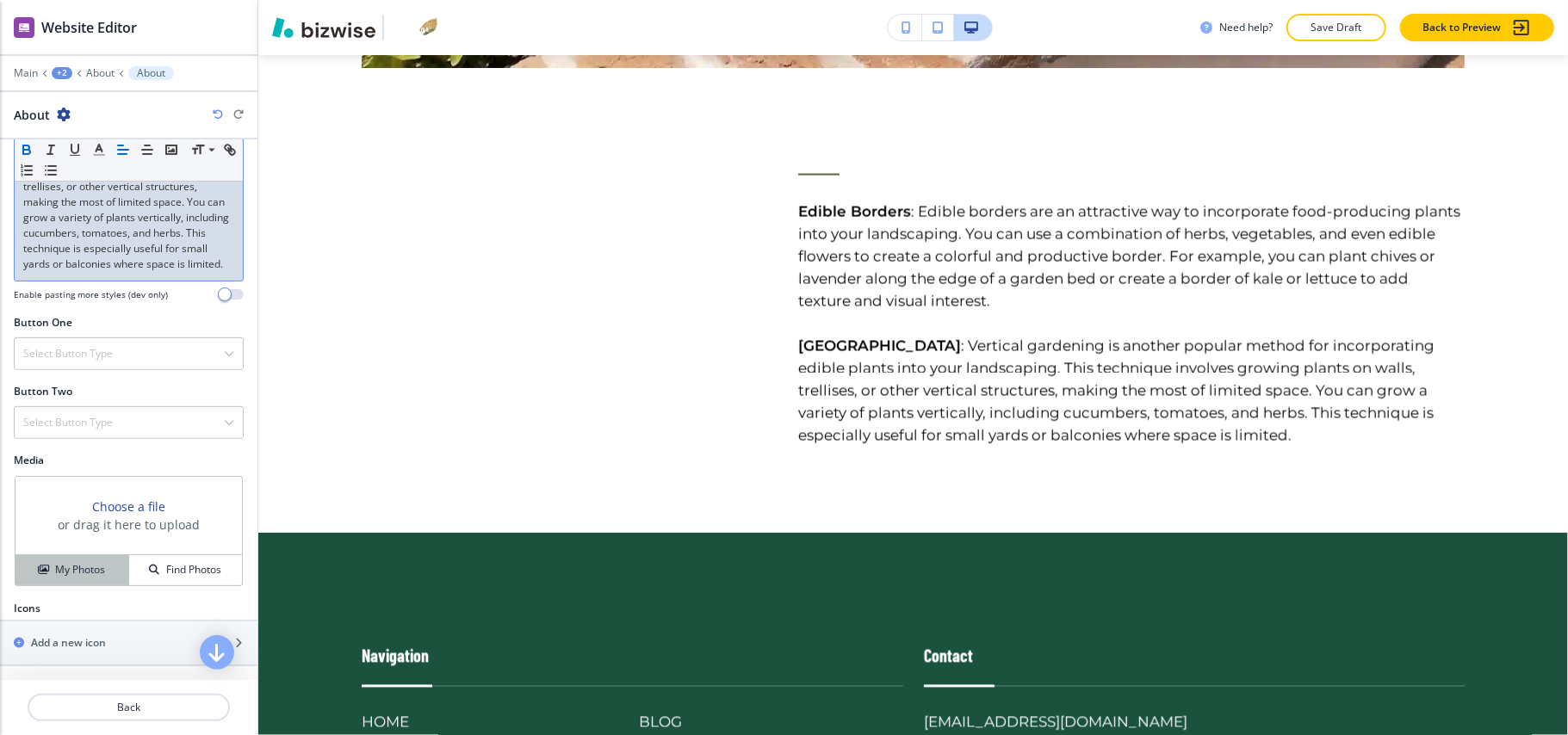
click at [85, 578] on h4 "My Photos" at bounding box center [80, 570] width 50 height 16
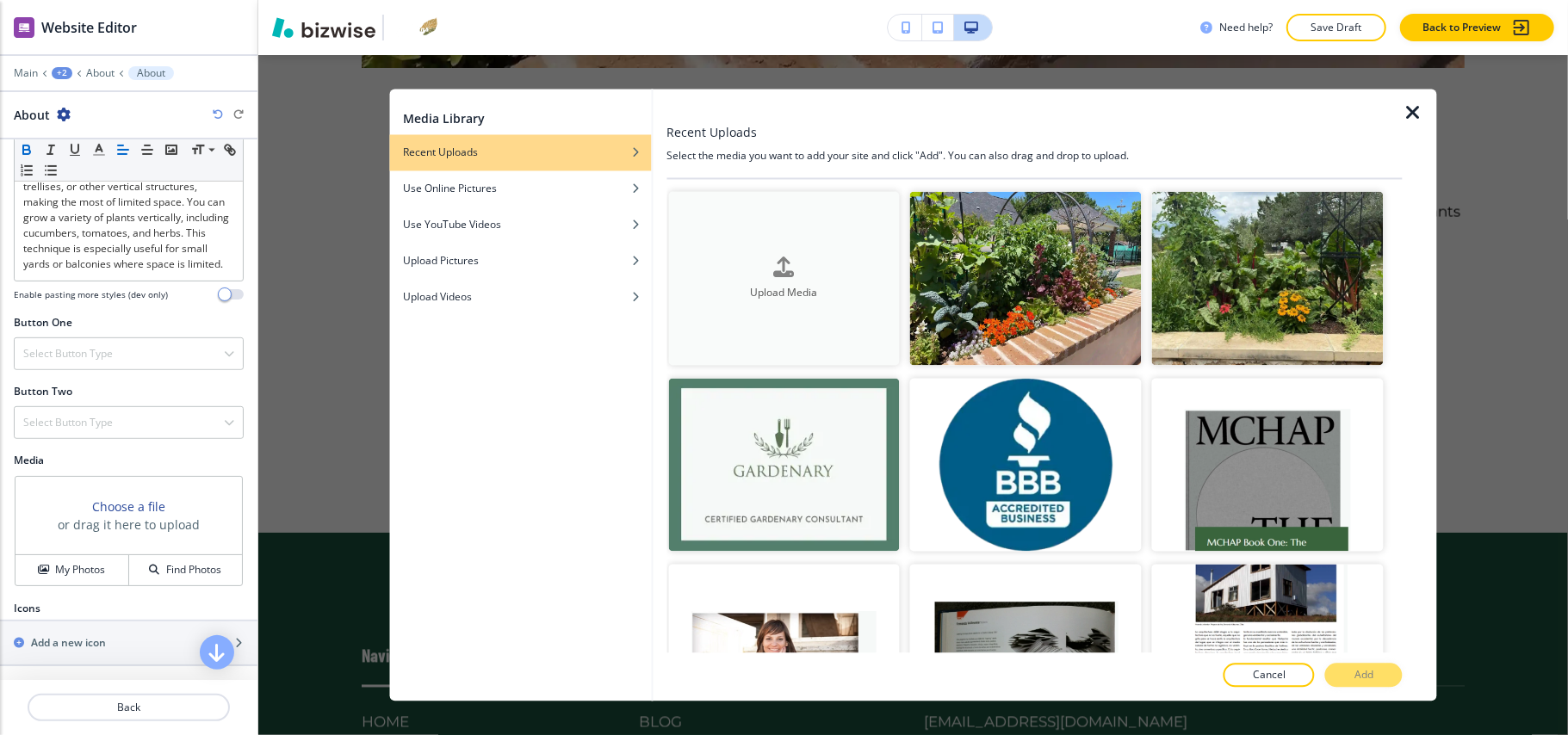
click at [690, 243] on button "Upload Media" at bounding box center [784, 279] width 232 height 174
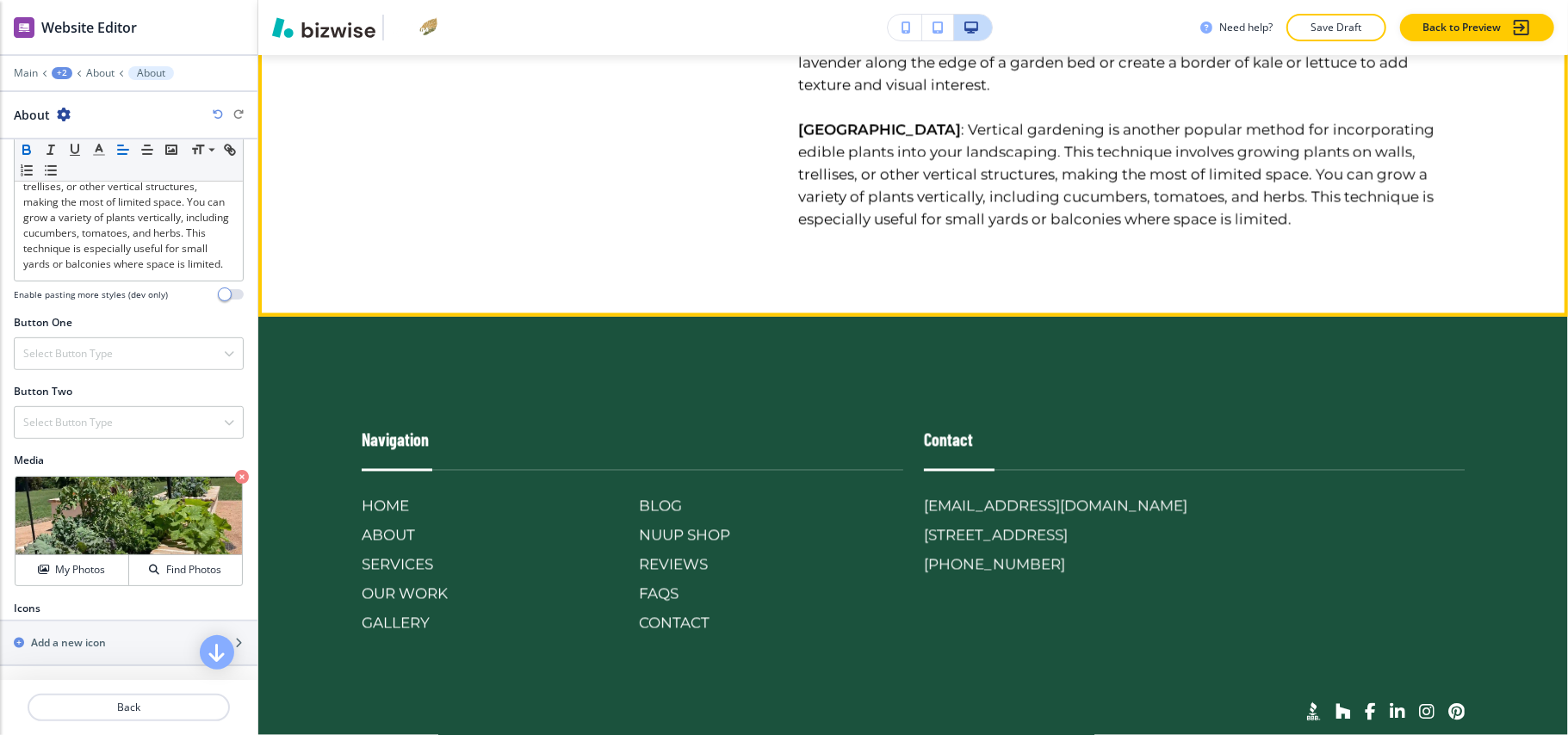
scroll to position [2346, 0]
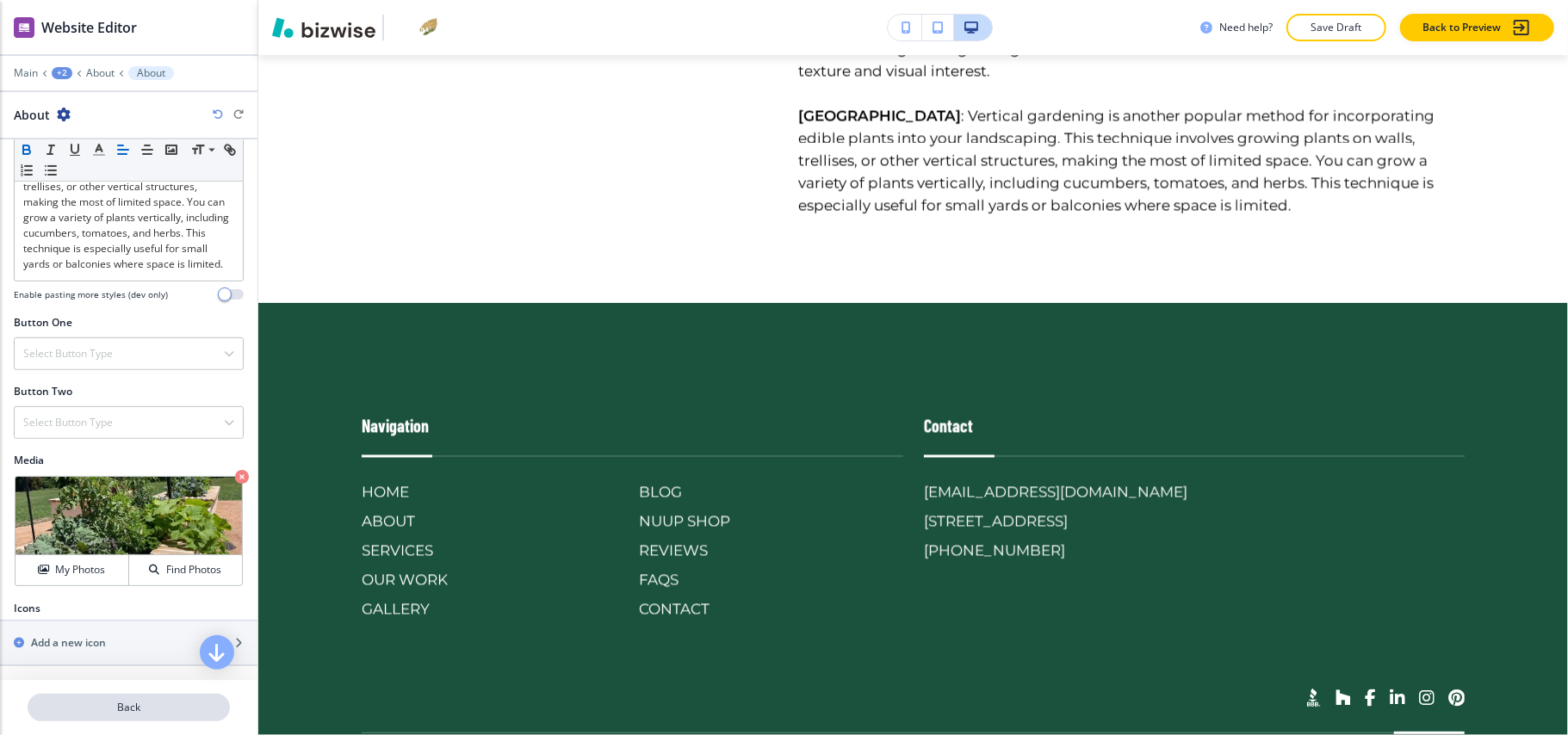
click at [124, 715] on p "Back" at bounding box center [129, 708] width 199 height 16
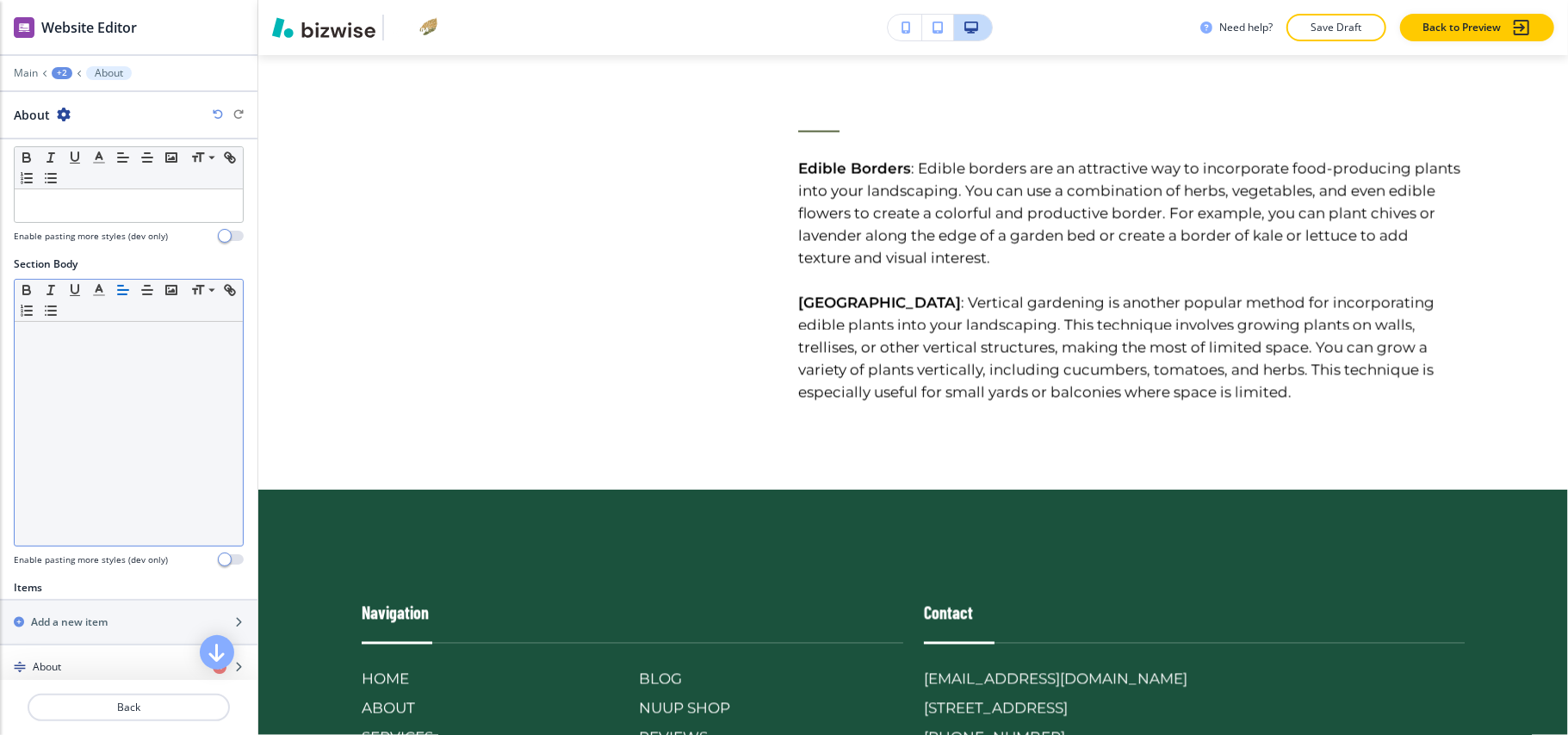
scroll to position [453, 0]
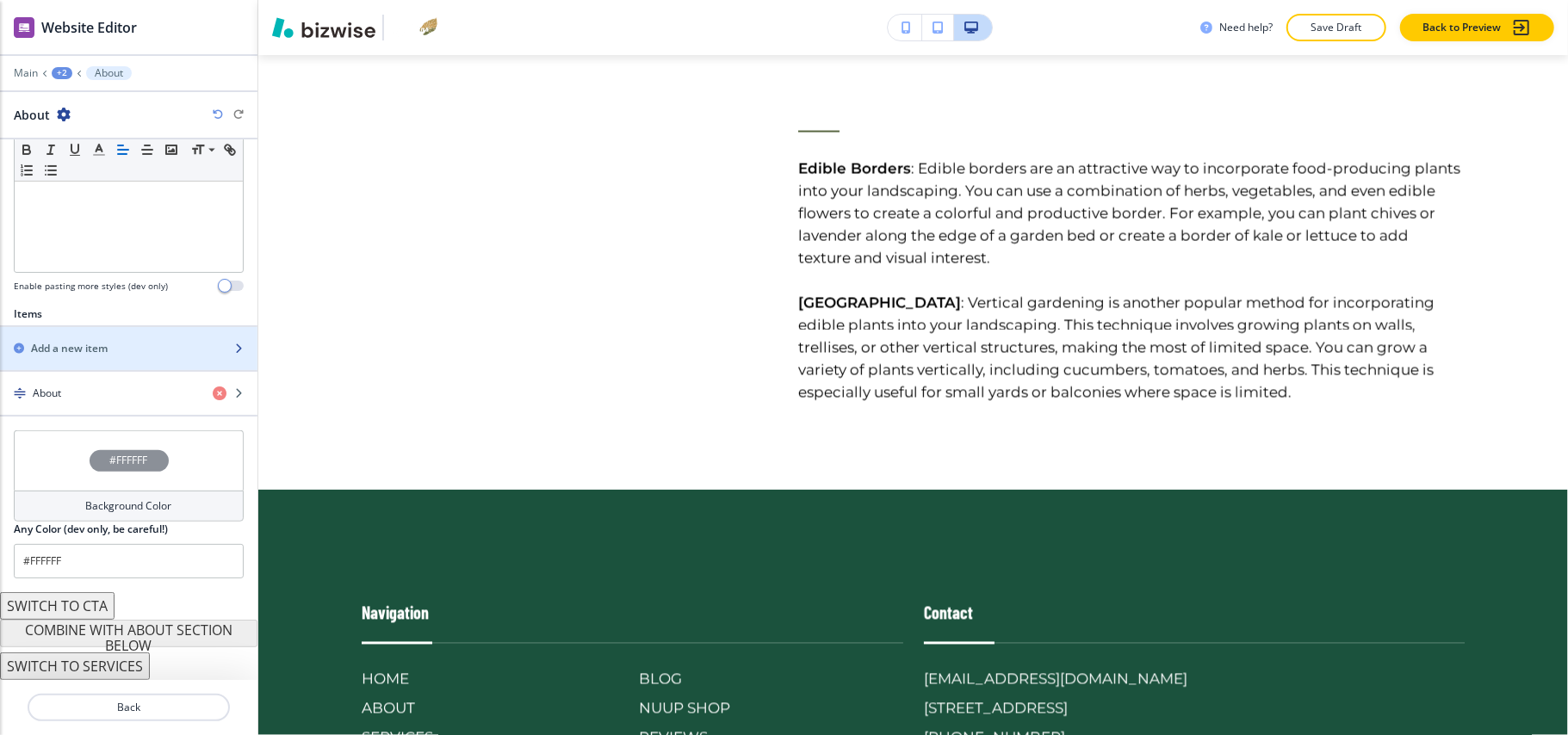
click at [99, 348] on h2 "Add a new item" at bounding box center [69, 349] width 77 height 16
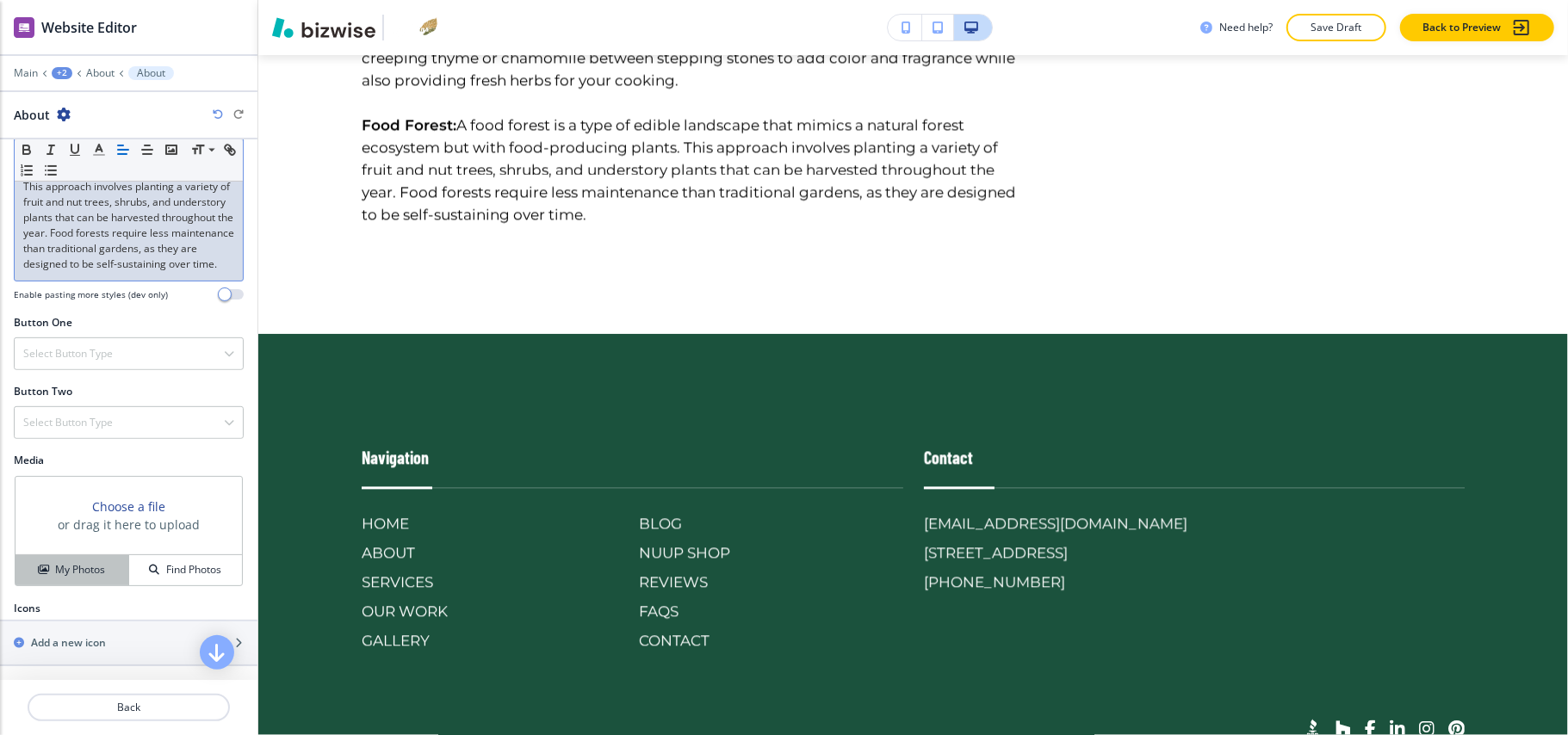
scroll to position [580, 0]
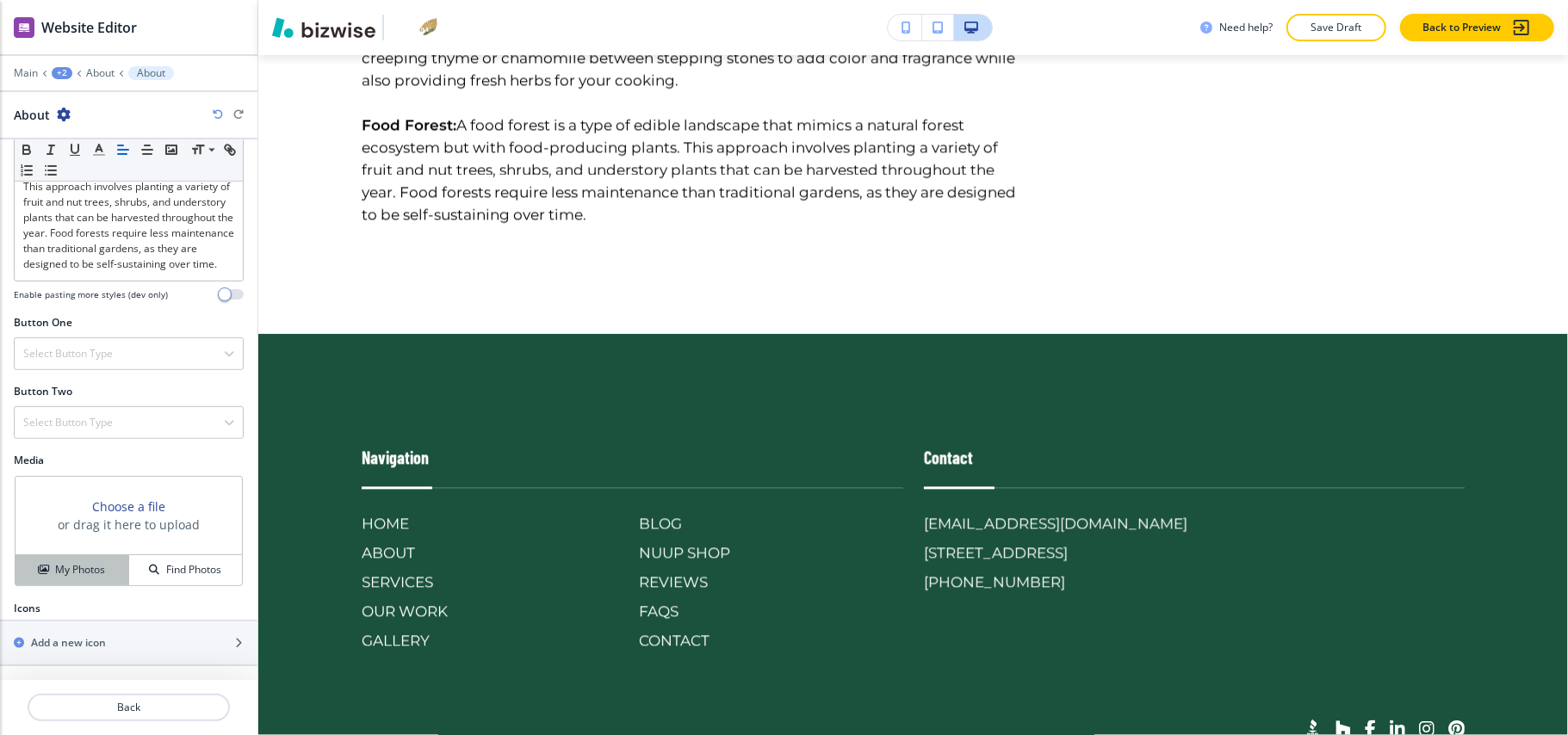
click at [65, 573] on h4 "My Photos" at bounding box center [80, 570] width 50 height 16
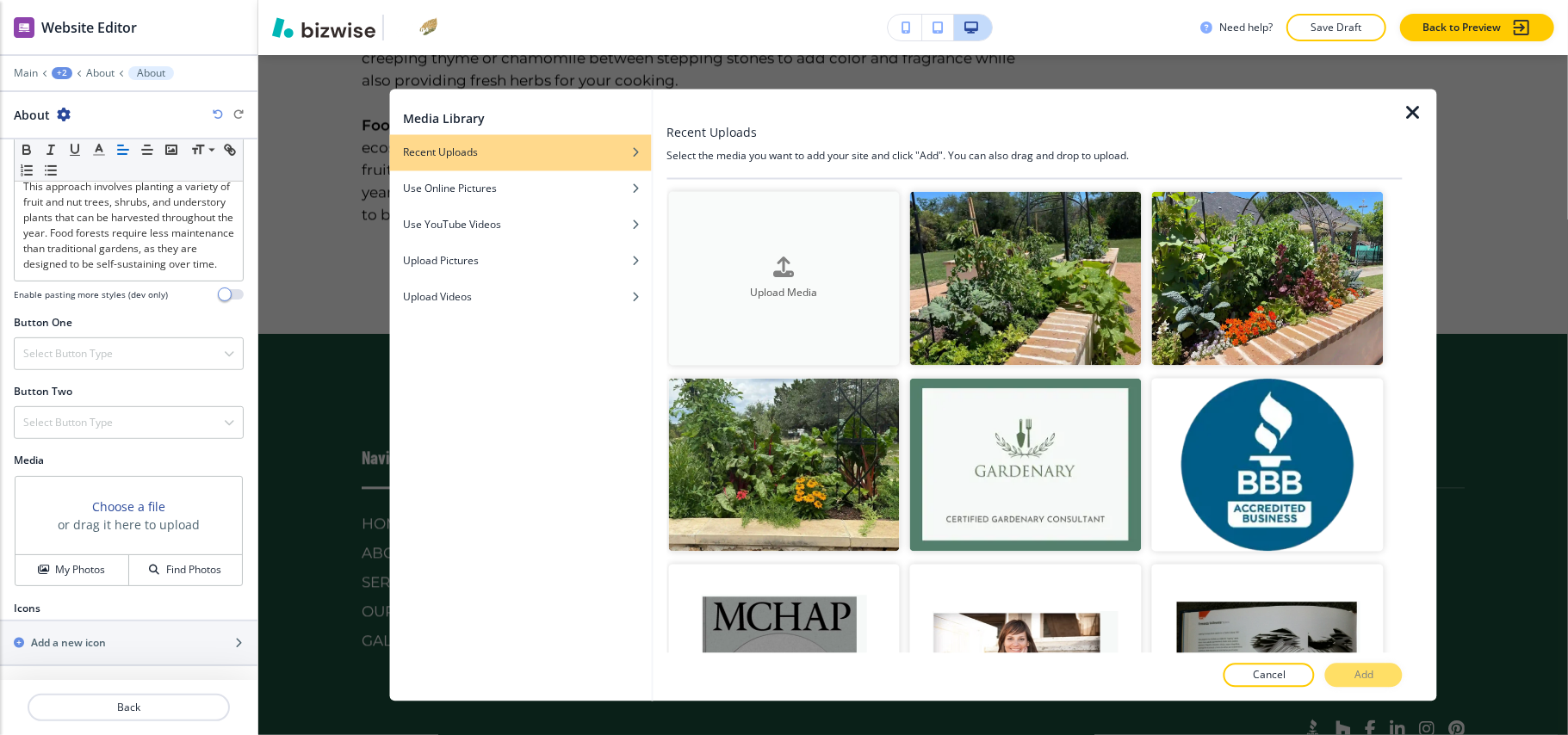
click at [787, 278] on div "button" at bounding box center [784, 281] width 232 height 7
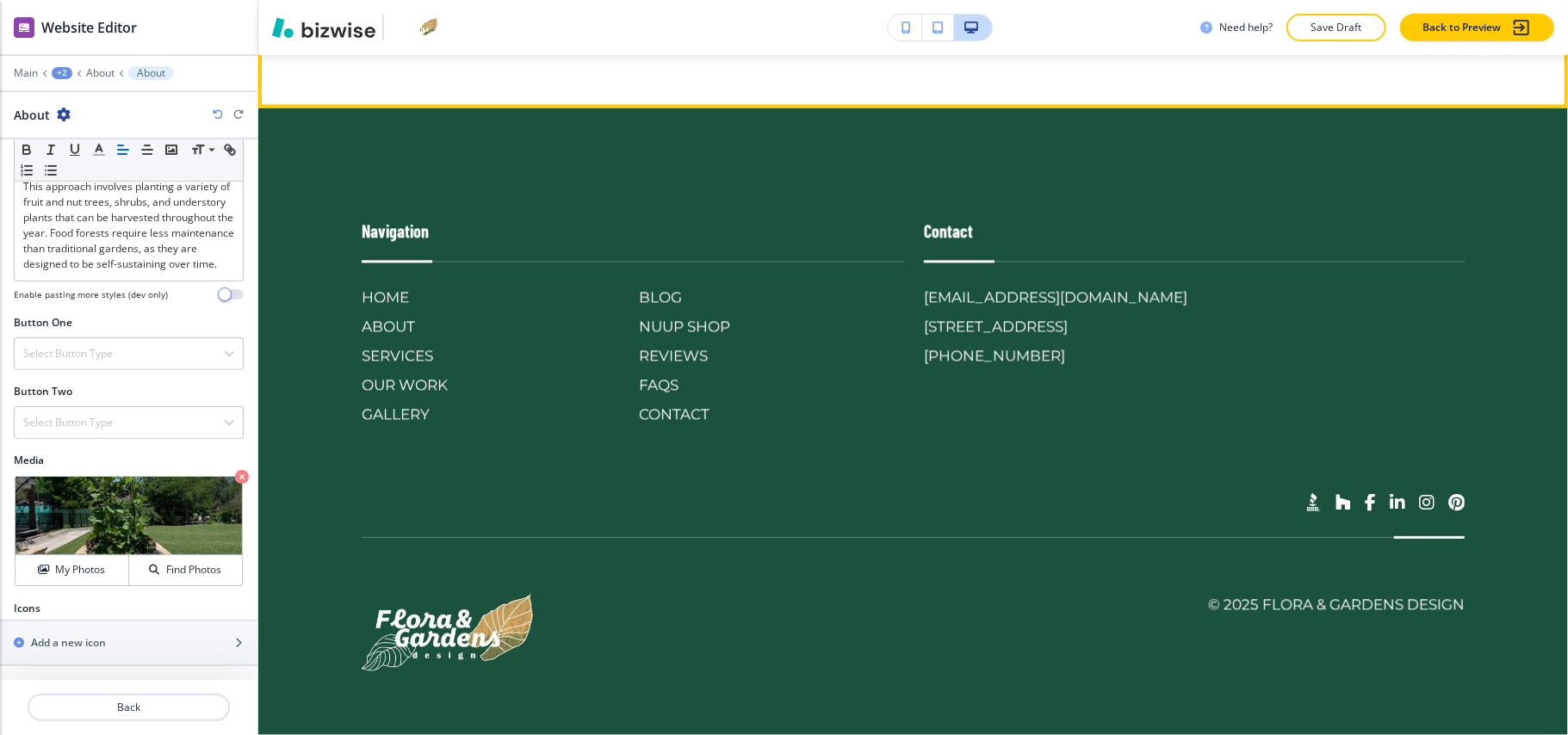
scroll to position [3167, 0]
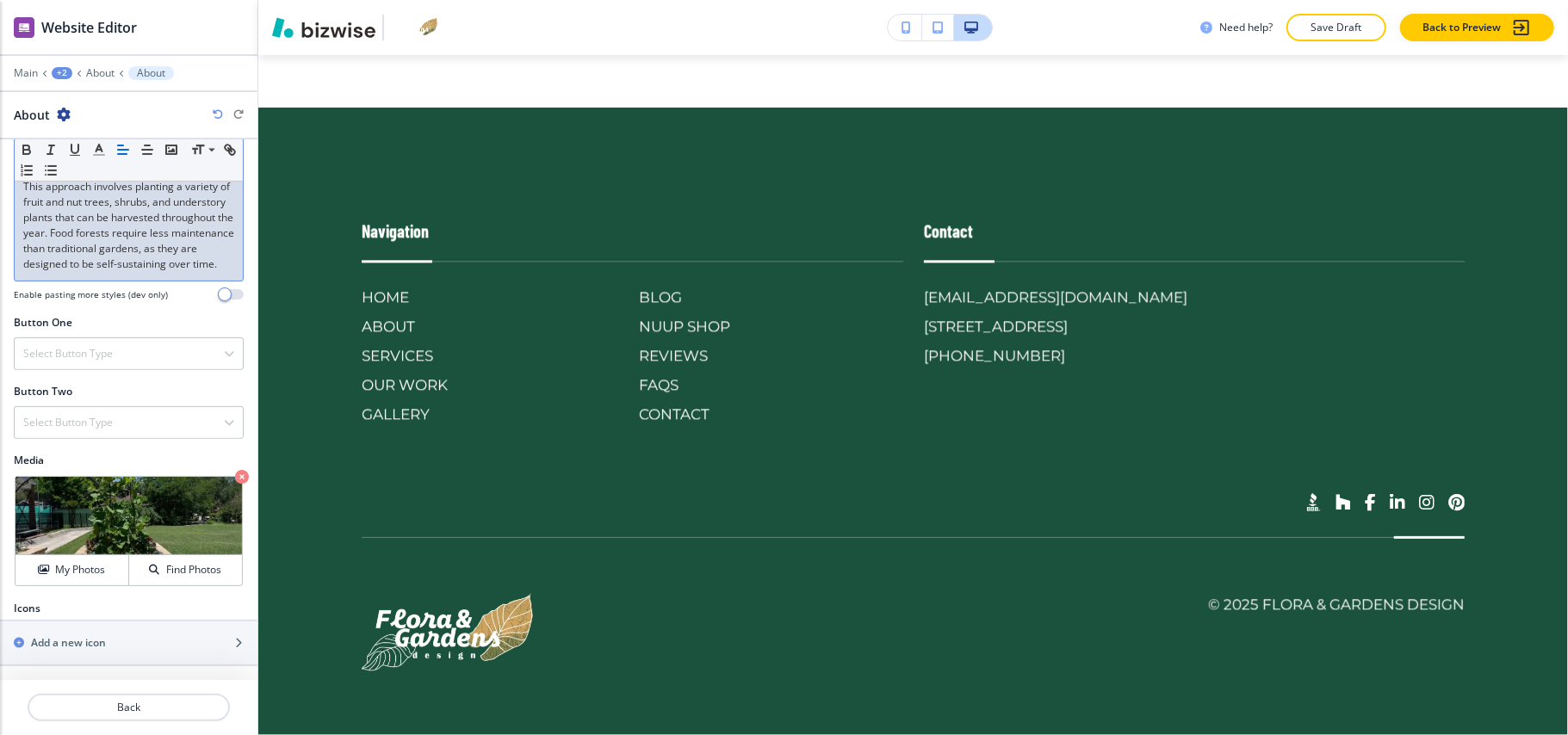
click at [90, 265] on p "Food Forest: A food forest is a type of edible landscape that mimics a natural …" at bounding box center [129, 202] width 210 height 139
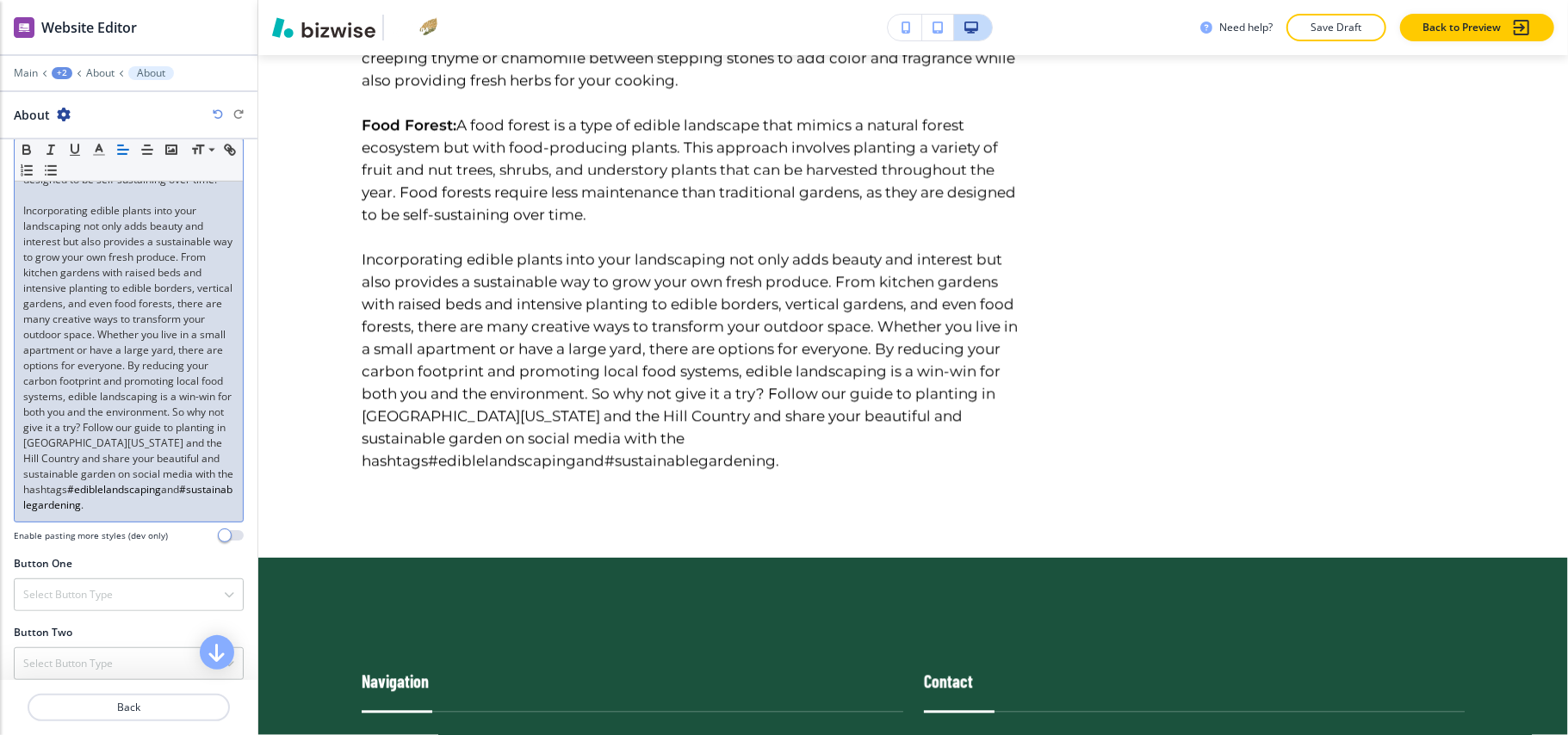
scroll to position [628, 0]
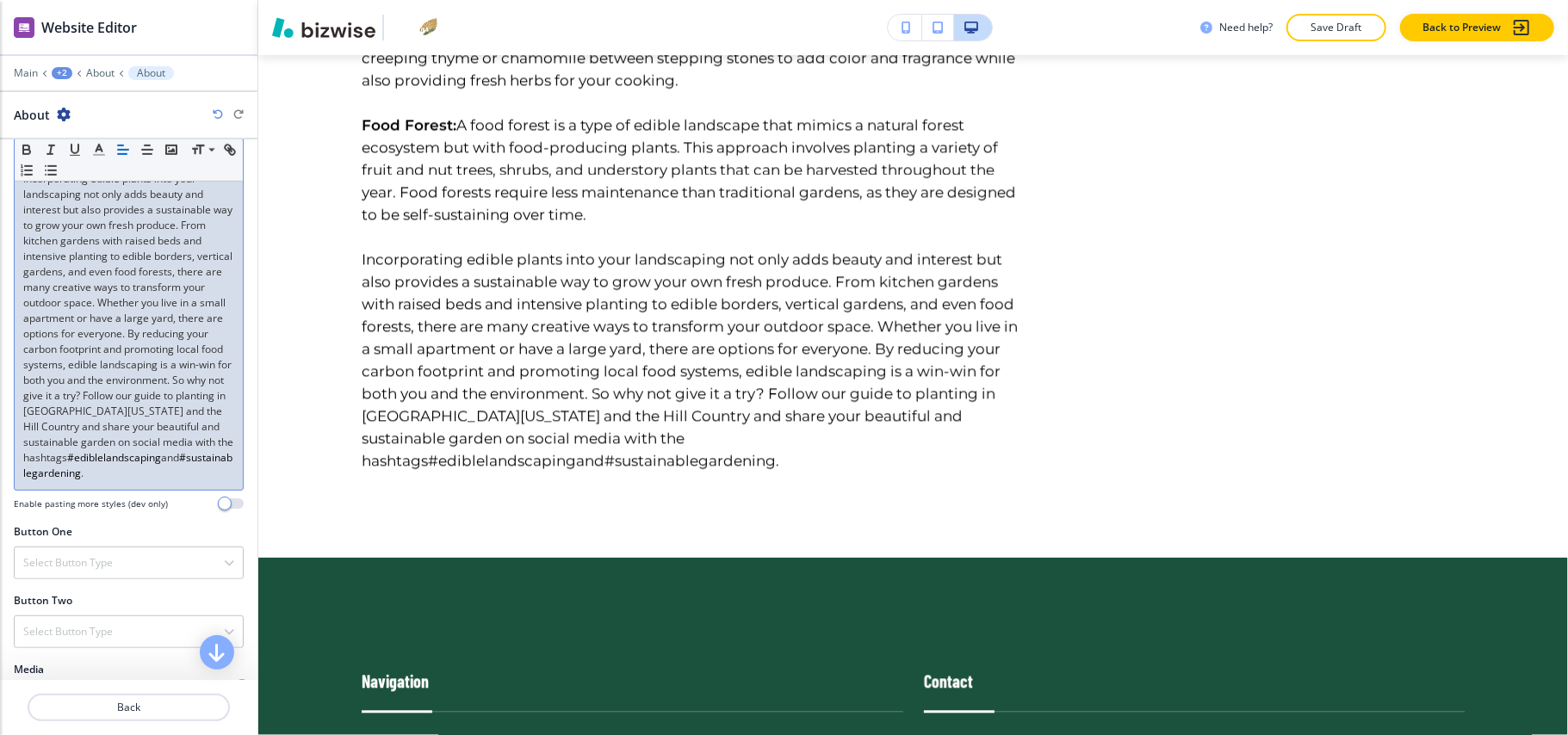
click at [79, 70] on icon at bounding box center [79, 73] width 7 height 7
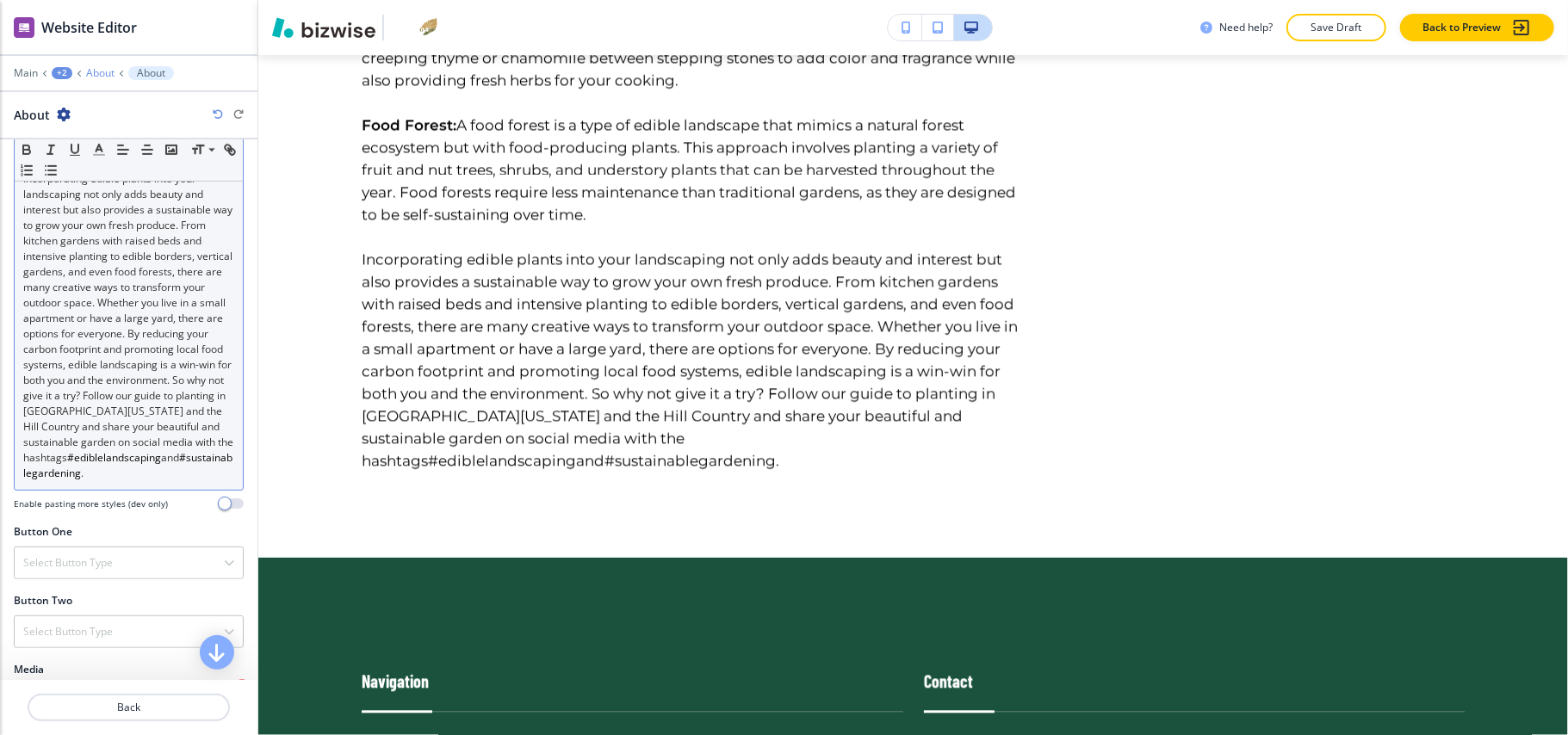
click at [92, 70] on p "About" at bounding box center [99, 73] width 28 height 12
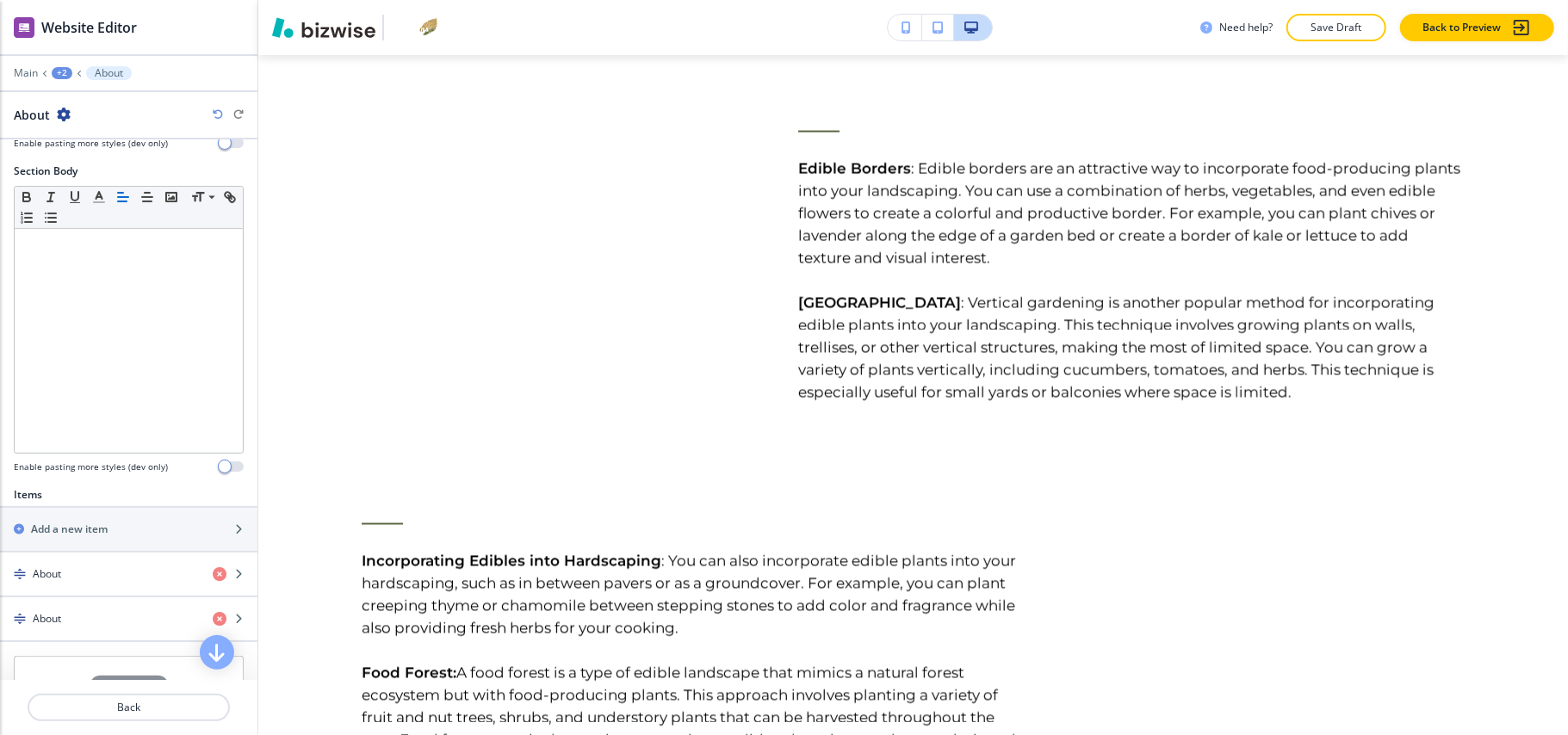
scroll to position [229, 0]
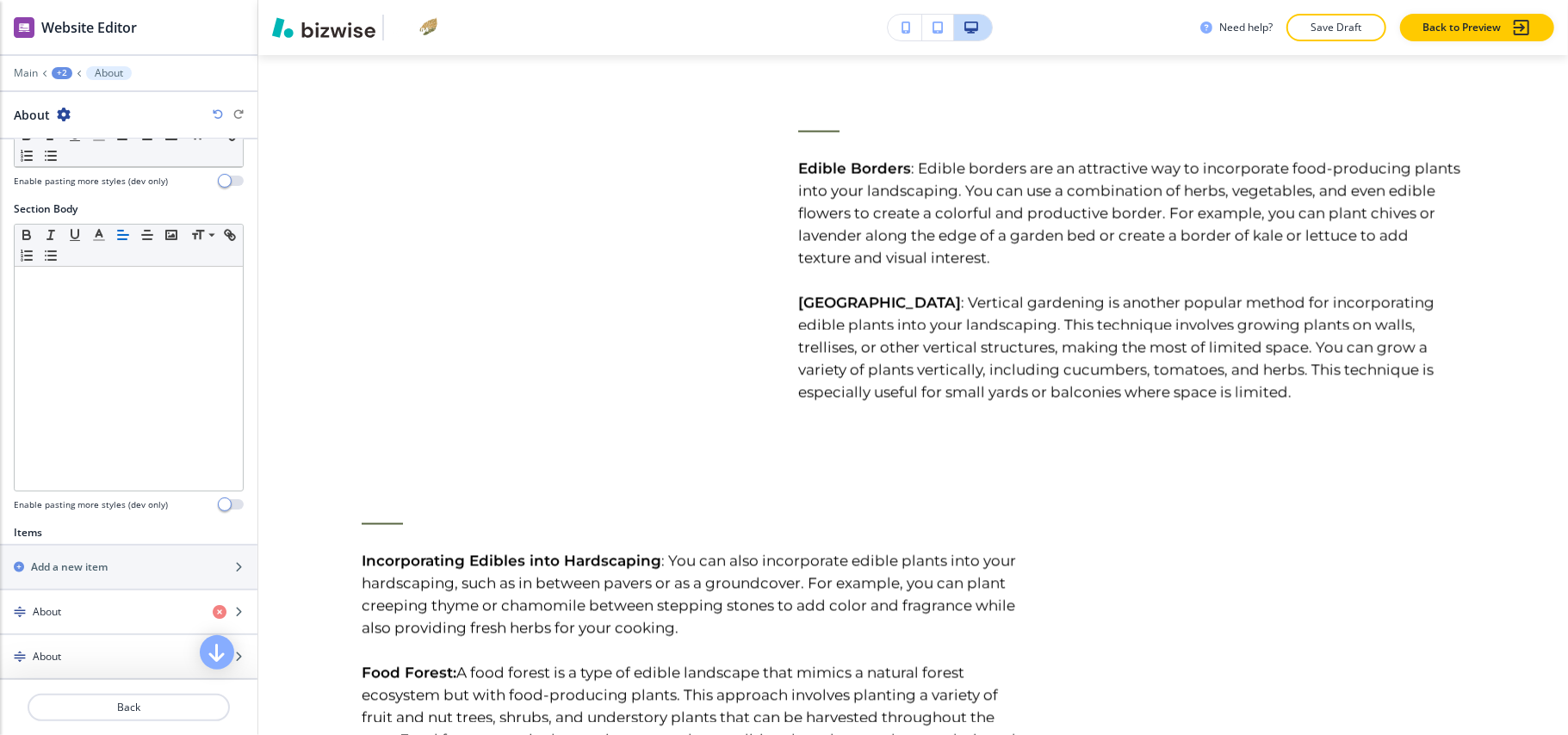
click at [60, 78] on div "+2" at bounding box center [61, 73] width 20 height 12
click at [85, 133] on p "Transforming Landscaping with Edible Plants" at bounding box center [106, 132] width 88 height 16
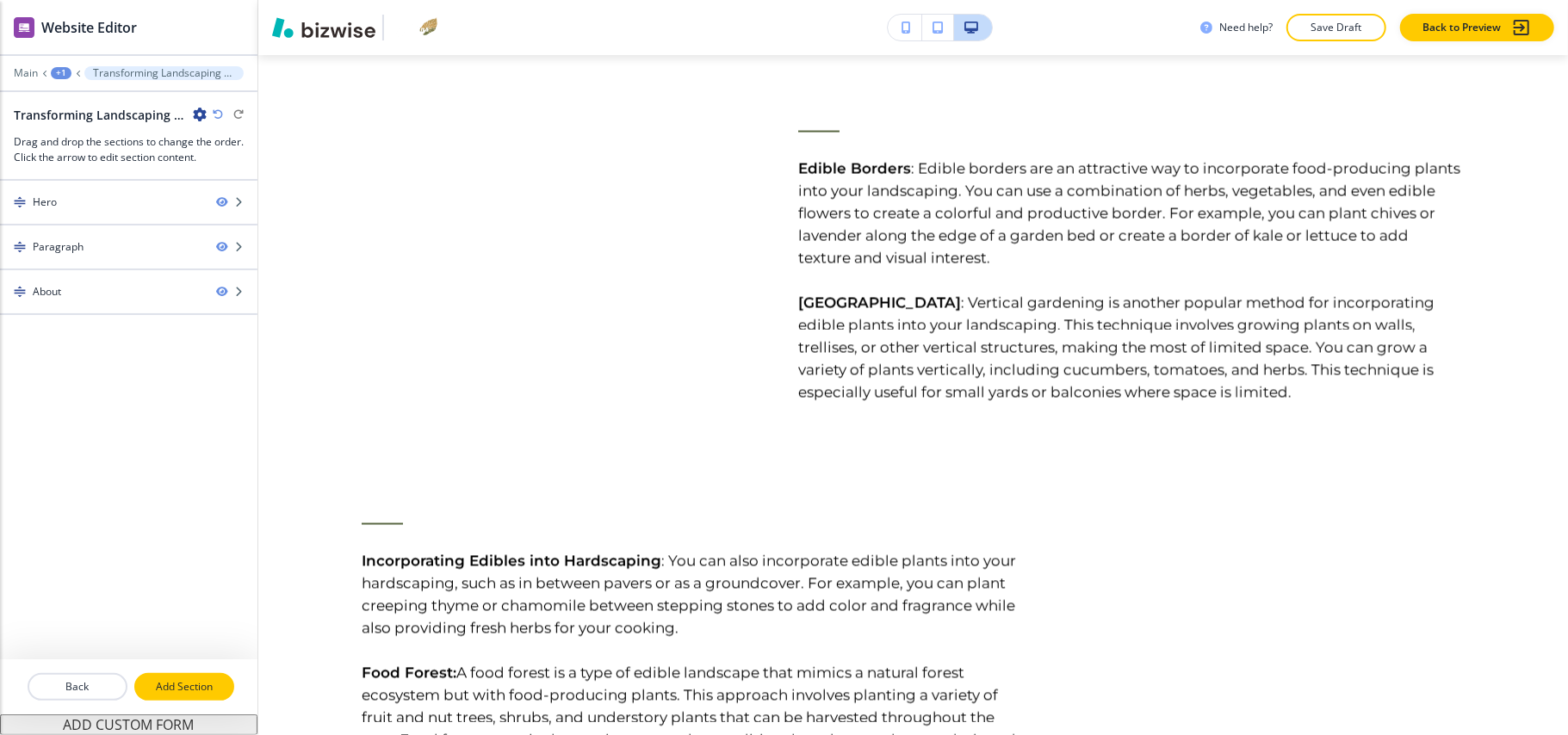
click at [210, 683] on p "Add Section" at bounding box center [184, 687] width 96 height 16
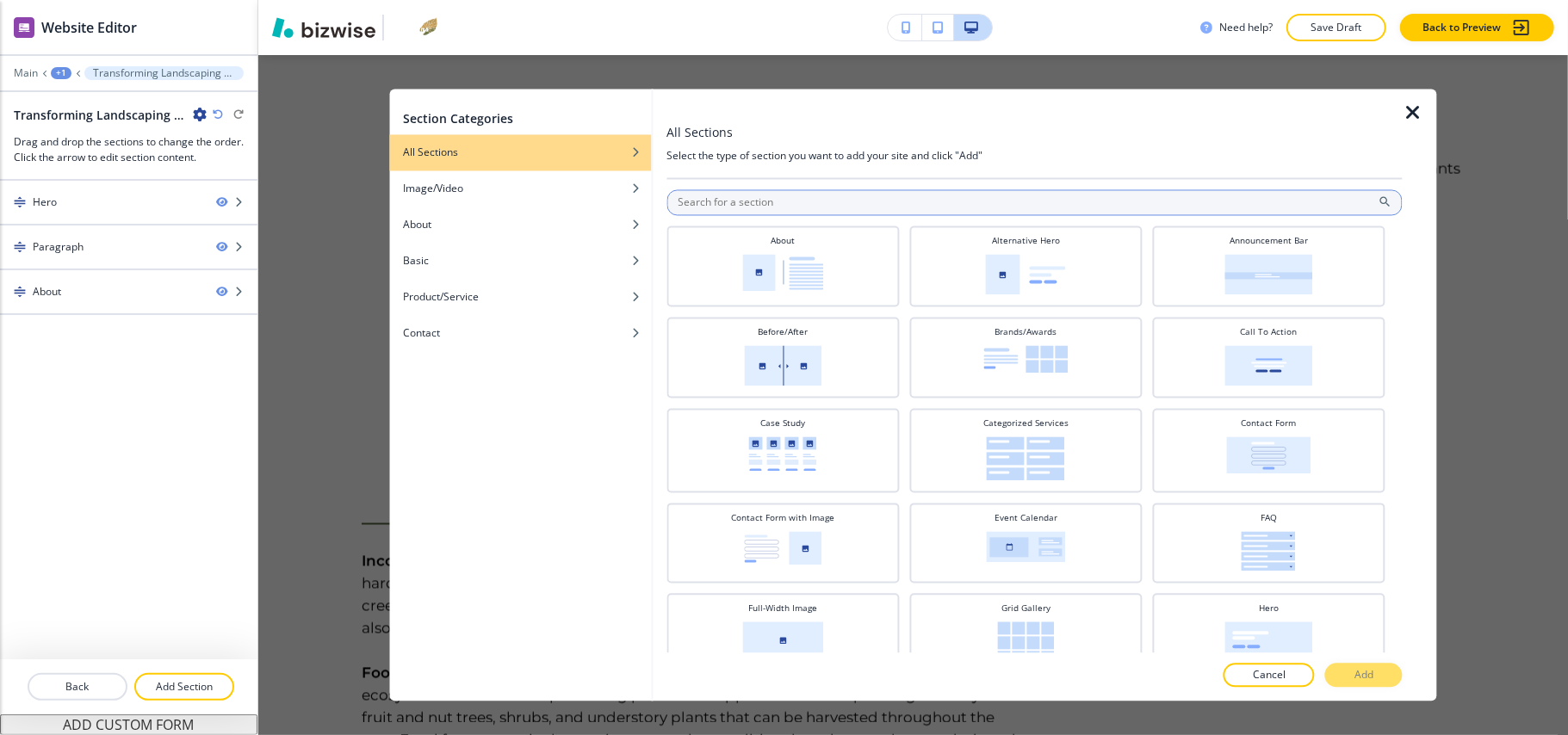
click at [847, 191] on input "text" at bounding box center [1034, 203] width 736 height 26
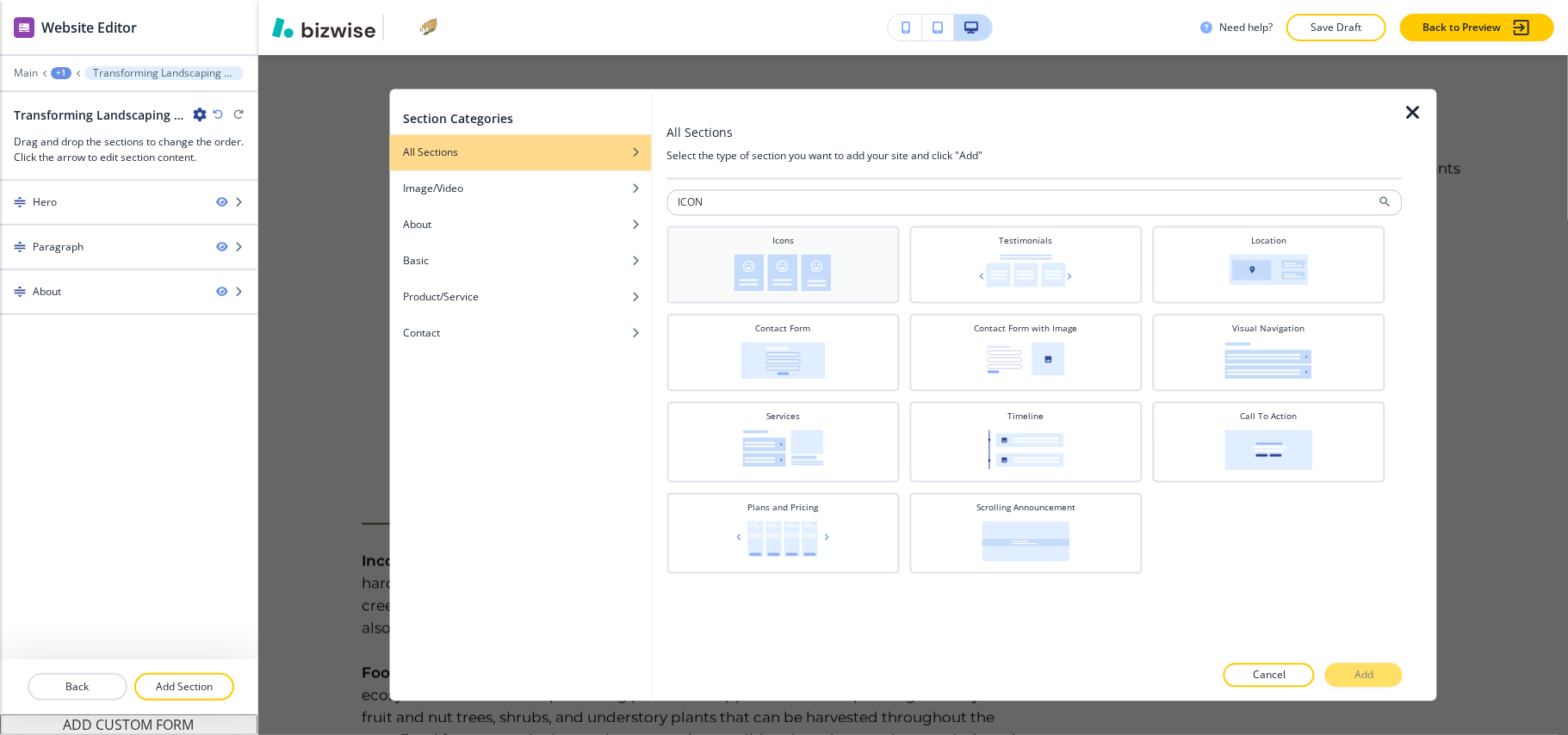
type input "ICON"
drag, startPoint x: 822, startPoint y: 263, endPoint x: 883, endPoint y: 322, distance: 84.9
click at [822, 265] on img at bounding box center [784, 274] width 97 height 37
click at [1345, 666] on button "Add" at bounding box center [1364, 676] width 78 height 24
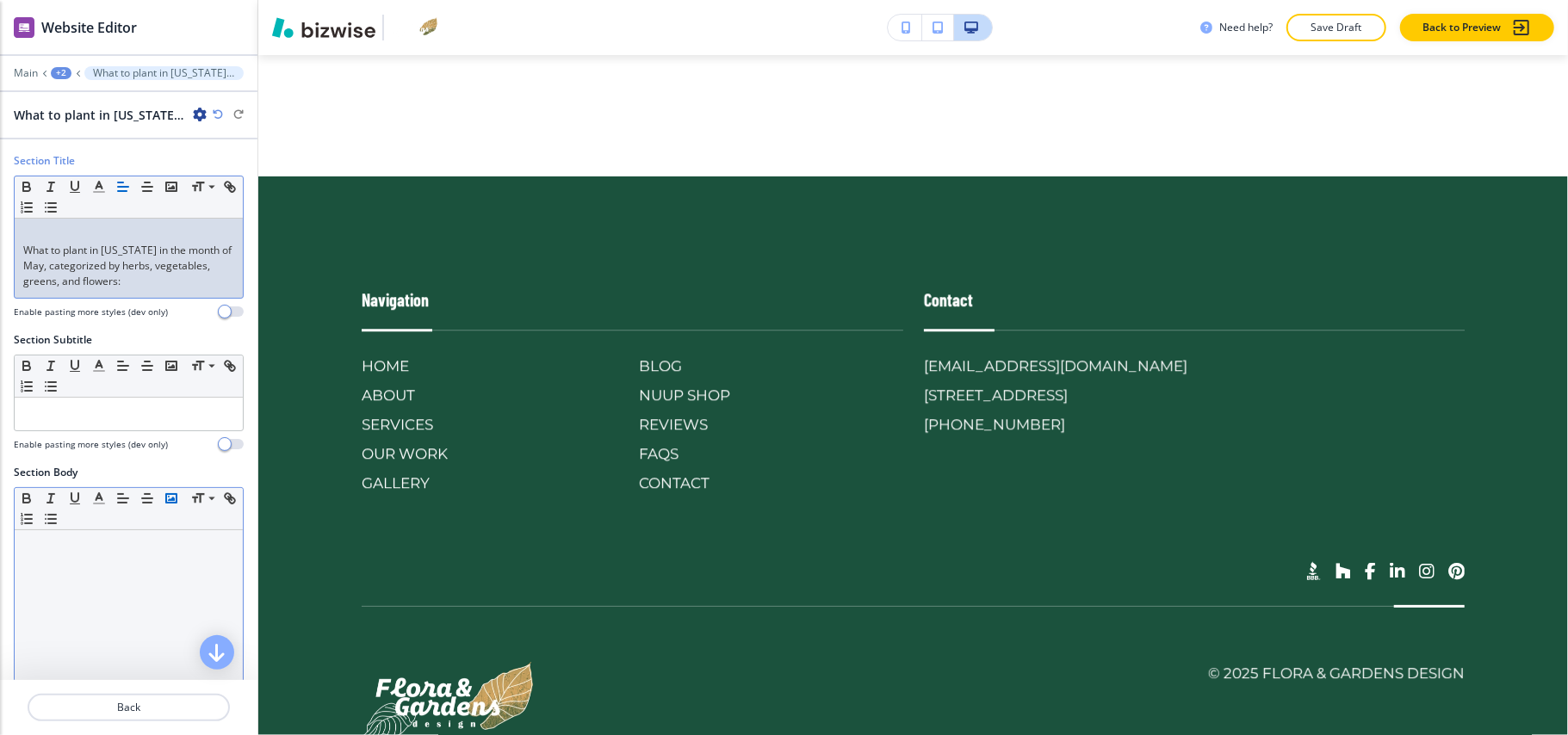
scroll to position [0, 0]
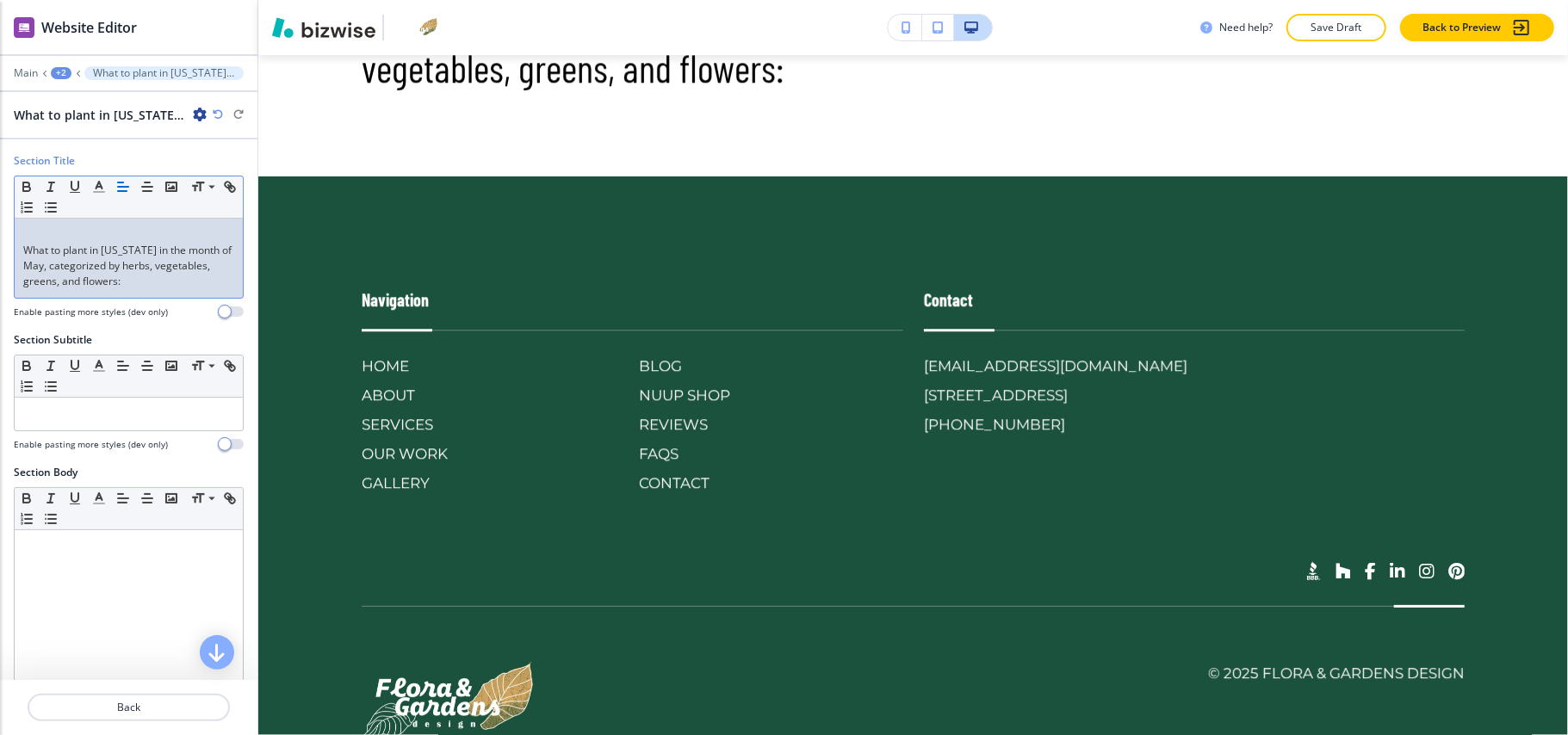
click at [19, 255] on div "What to plant in Texas in the month of May, categorized by herbs, vegetables, g…" at bounding box center [129, 257] width 228 height 79
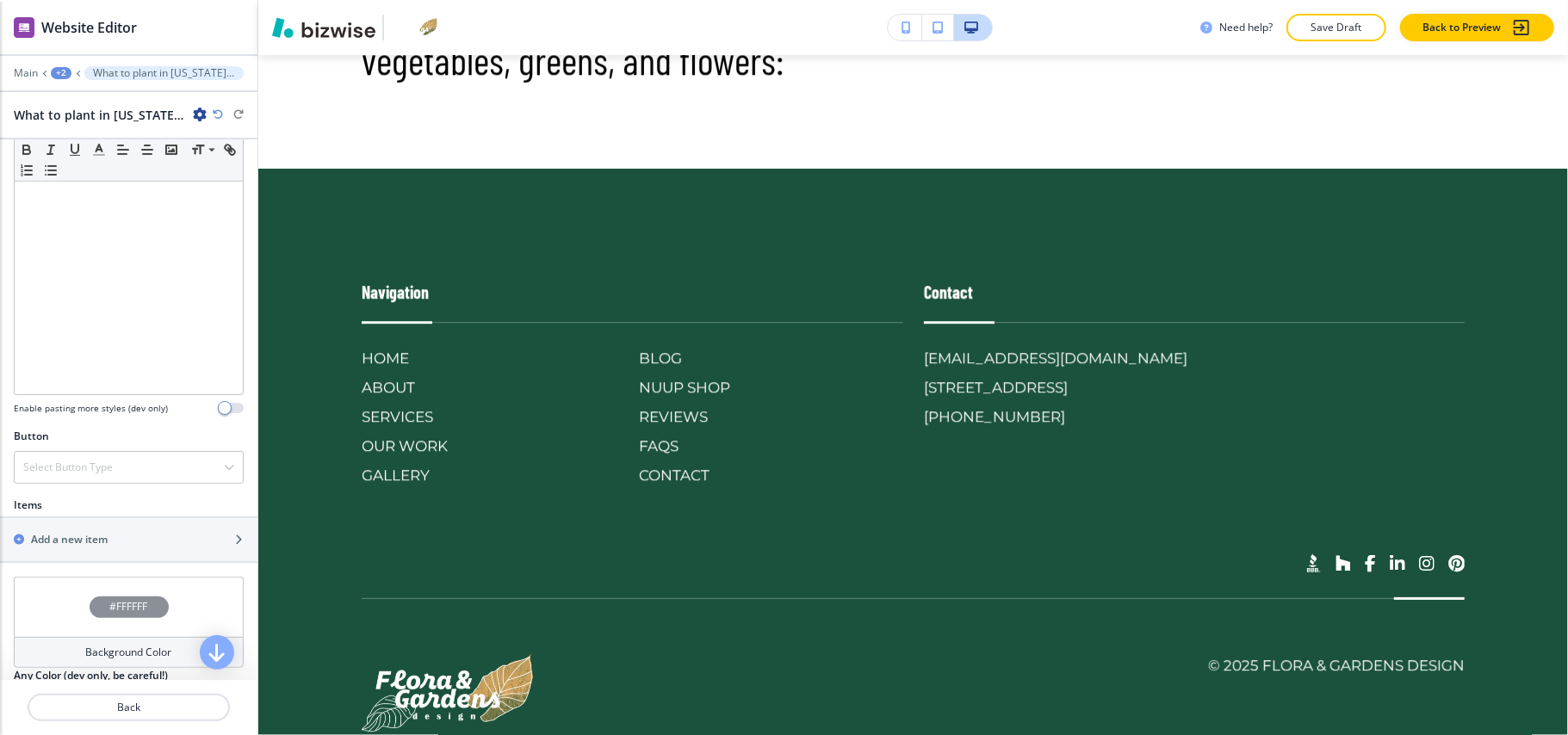
scroll to position [524, 0]
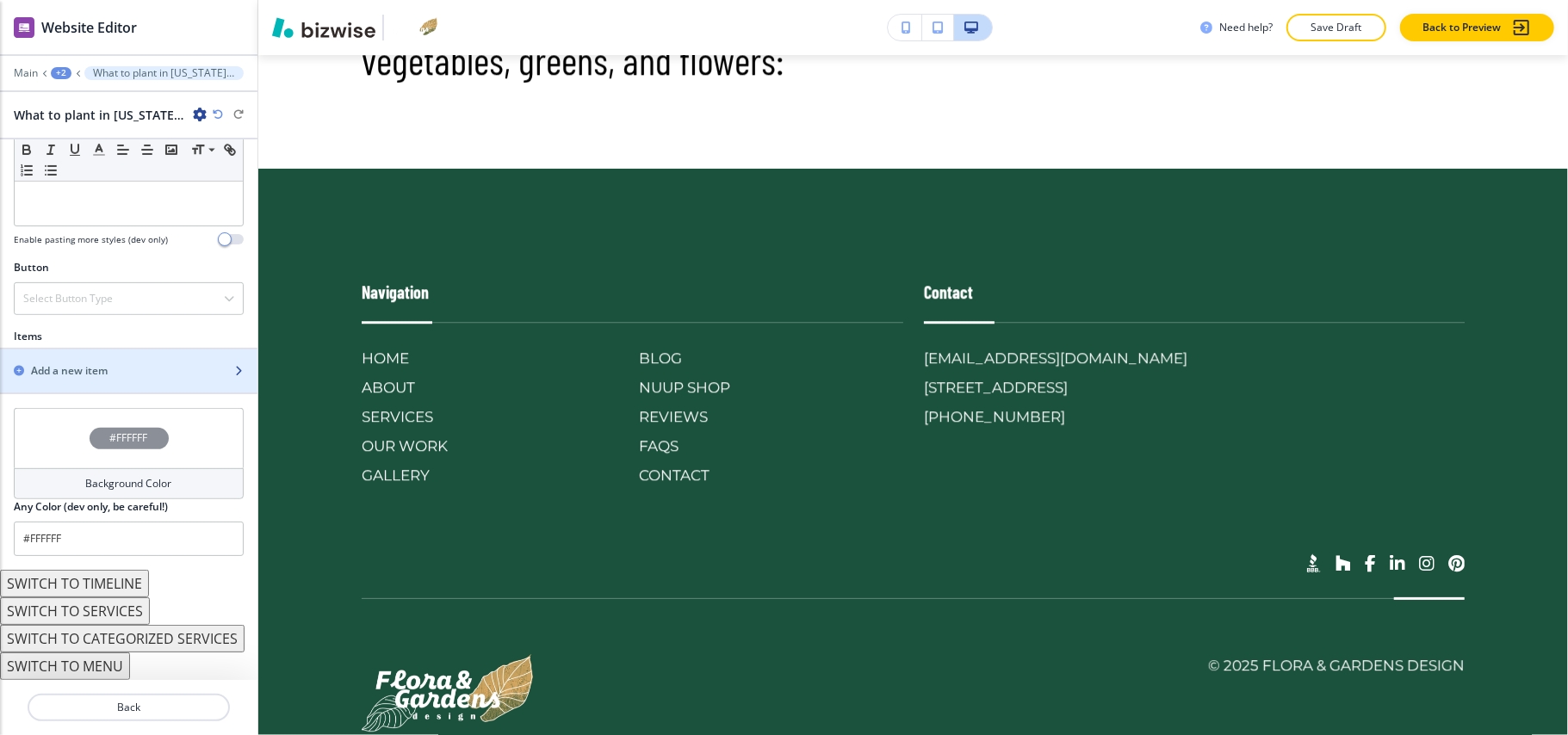
click at [94, 379] on div "button" at bounding box center [129, 386] width 257 height 14
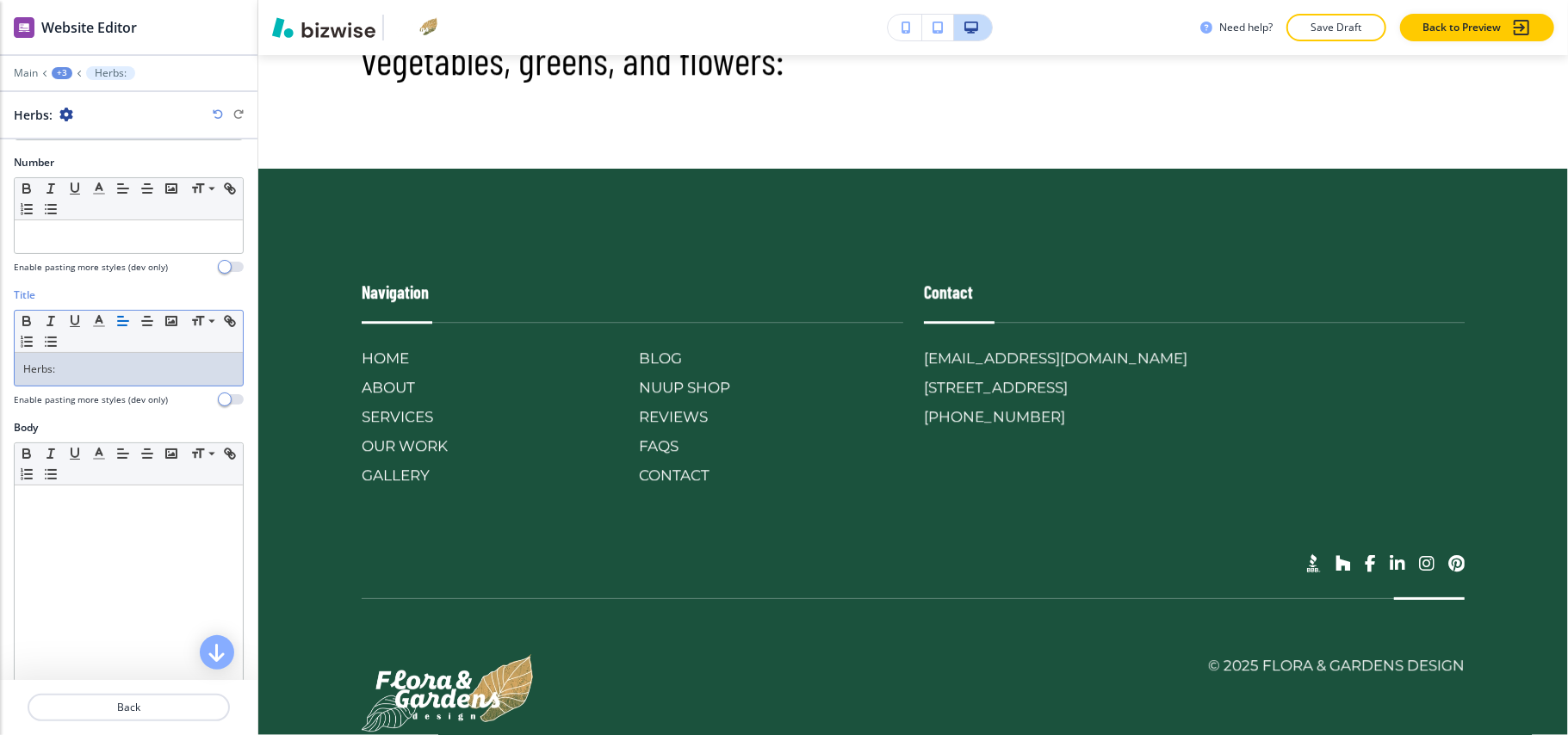
scroll to position [115, 0]
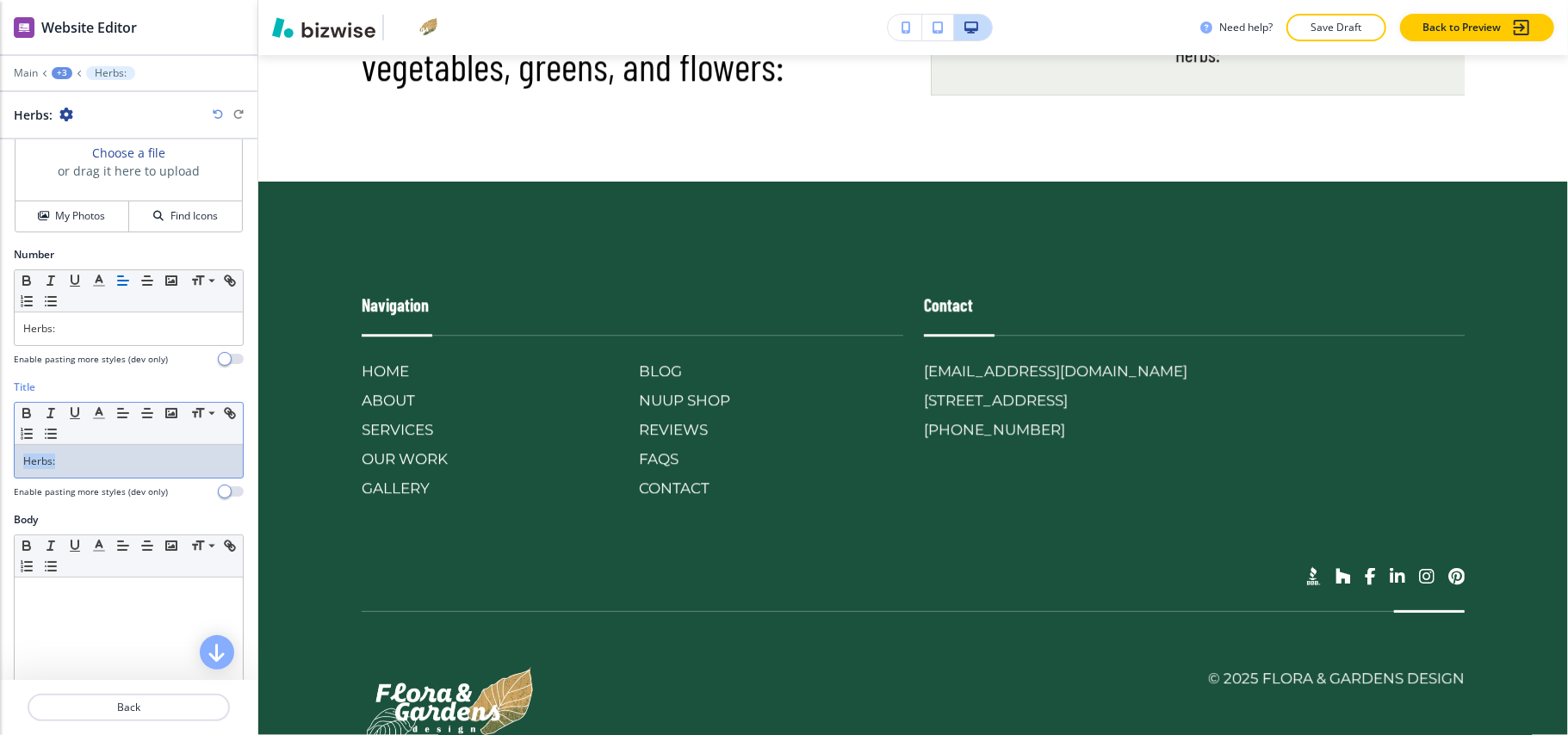
drag, startPoint x: 69, startPoint y: 467, endPoint x: 0, endPoint y: 467, distance: 69.0
click at [0, 467] on div "Title Small Normal Large Huge Herbs: Enable pasting more styles (dev only)" at bounding box center [129, 446] width 257 height 133
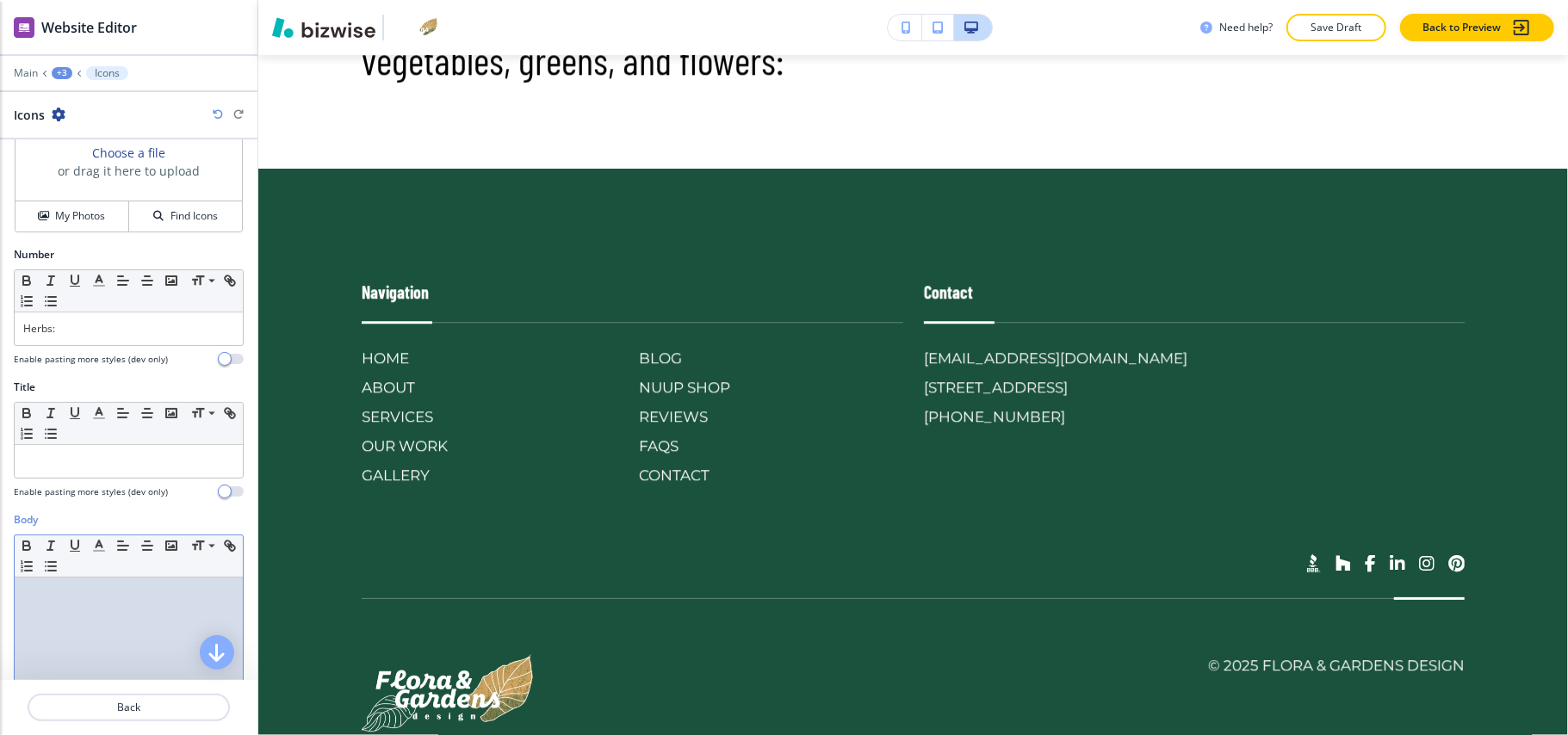
drag, startPoint x: 26, startPoint y: 687, endPoint x: 1, endPoint y: 624, distance: 67.8
click at [1, 624] on div "Body Small Normal Large Huge Enable pasting more styles (dev only)" at bounding box center [129, 675] width 257 height 324
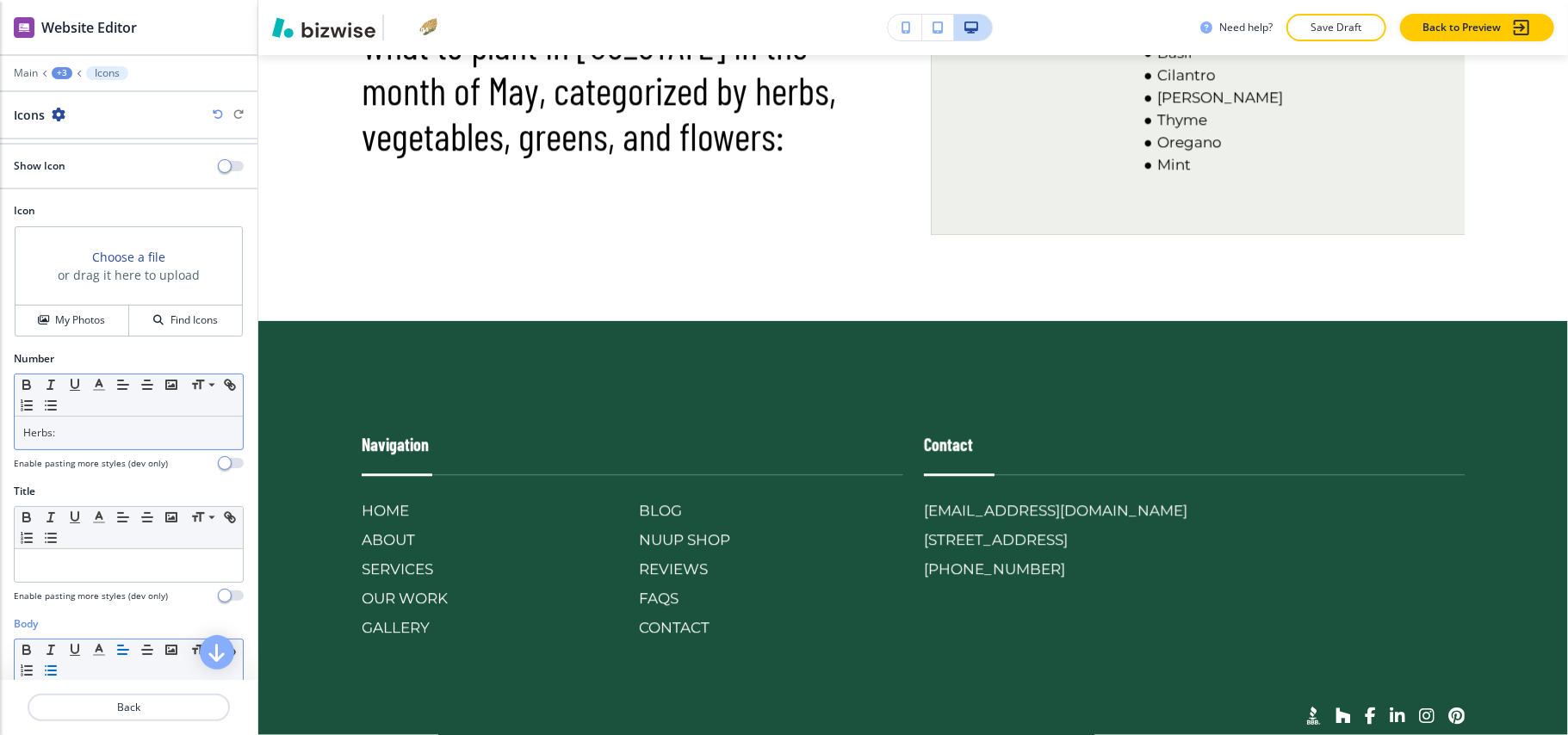
scroll to position [1, 0]
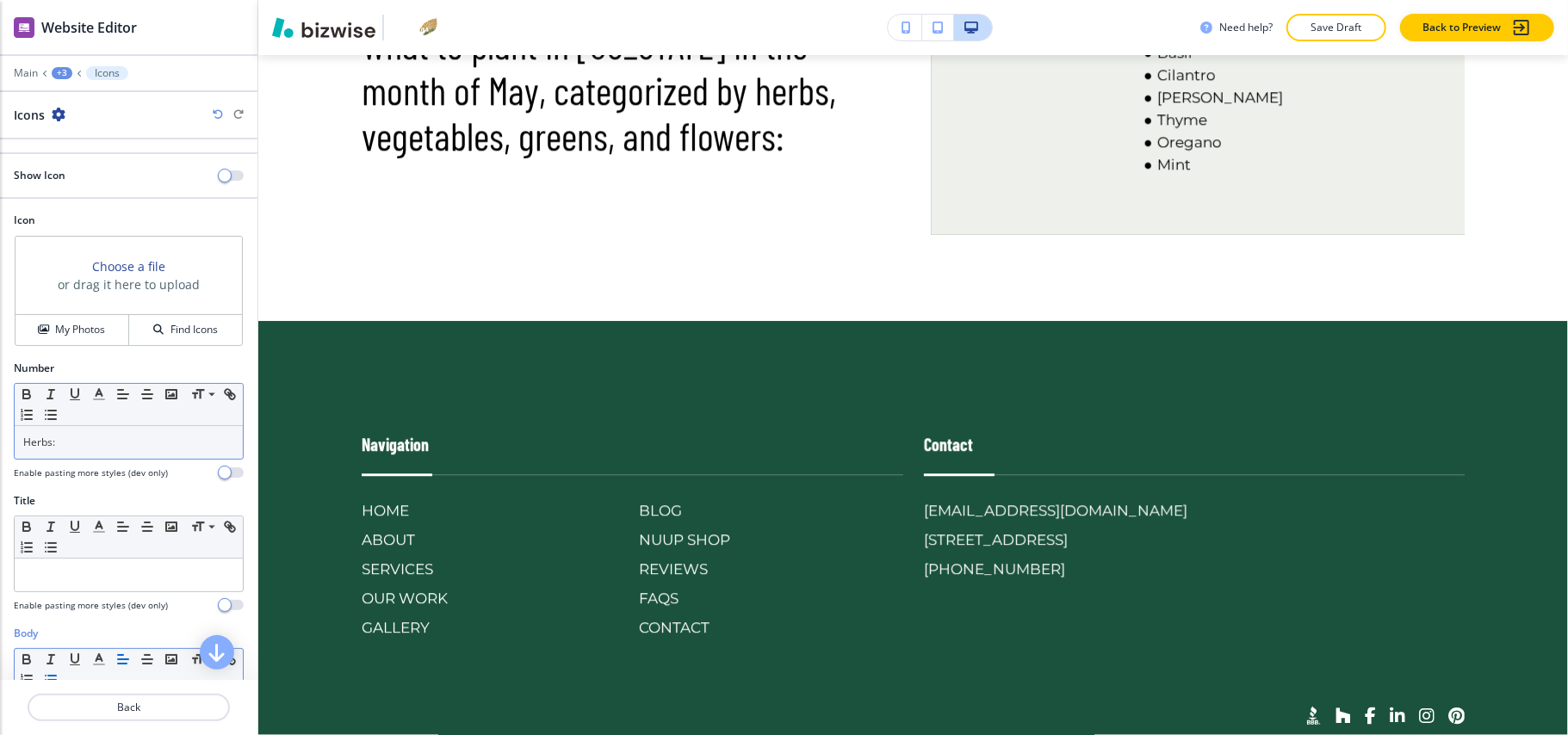
click at [97, 450] on p "Herbs:" at bounding box center [129, 443] width 210 height 16
click at [141, 714] on p "Back" at bounding box center [129, 708] width 199 height 16
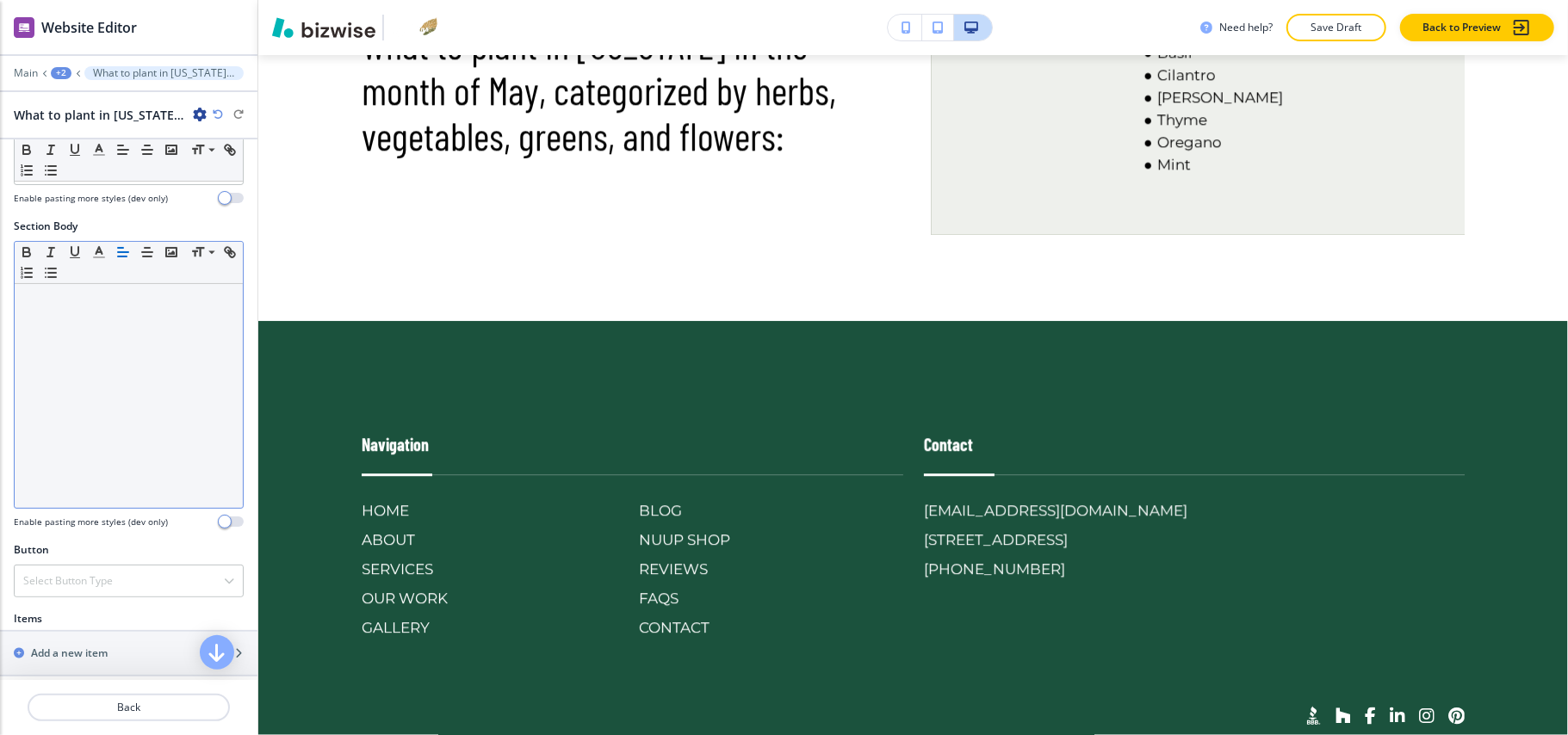
scroll to position [459, 0]
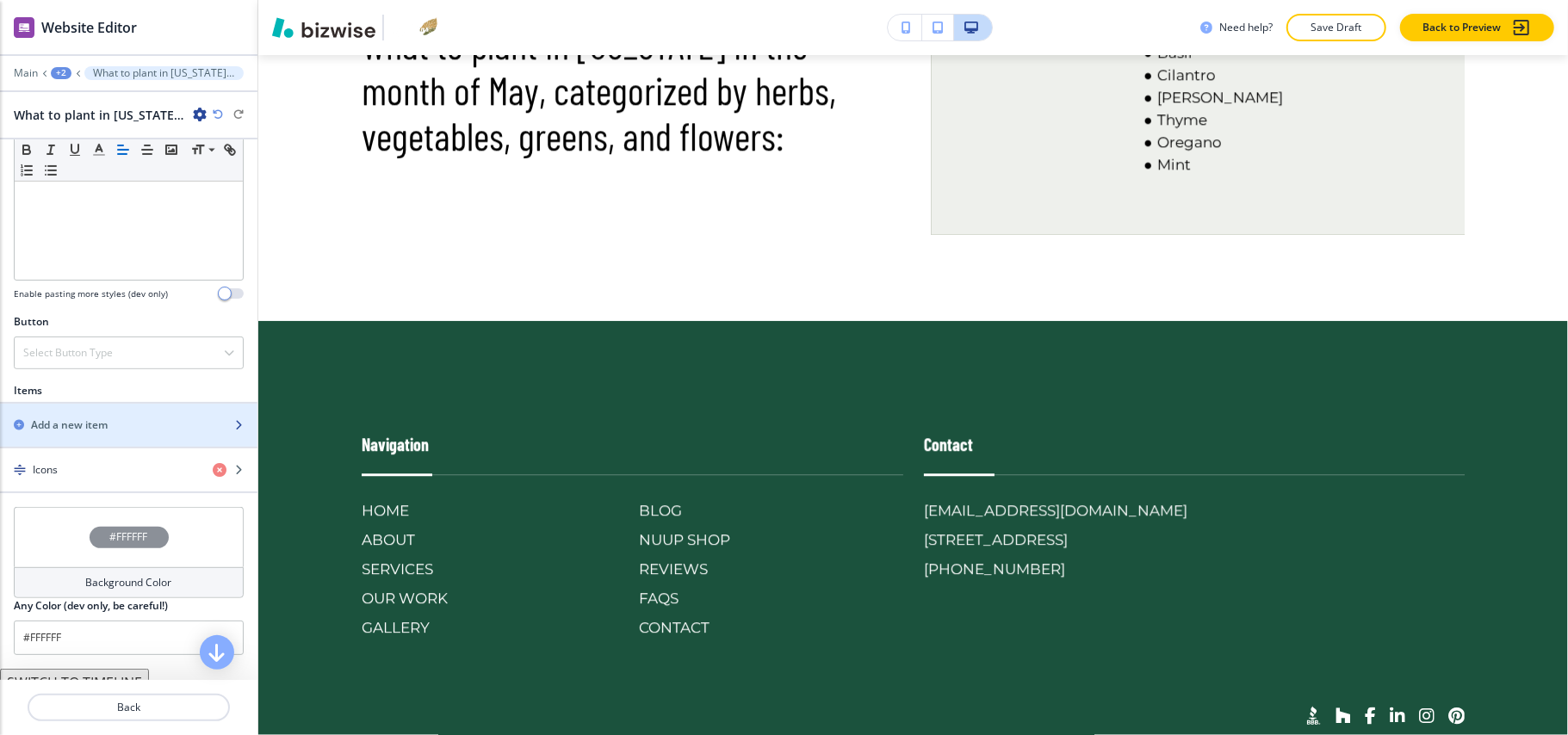
click at [107, 417] on div "button" at bounding box center [129, 410] width 257 height 14
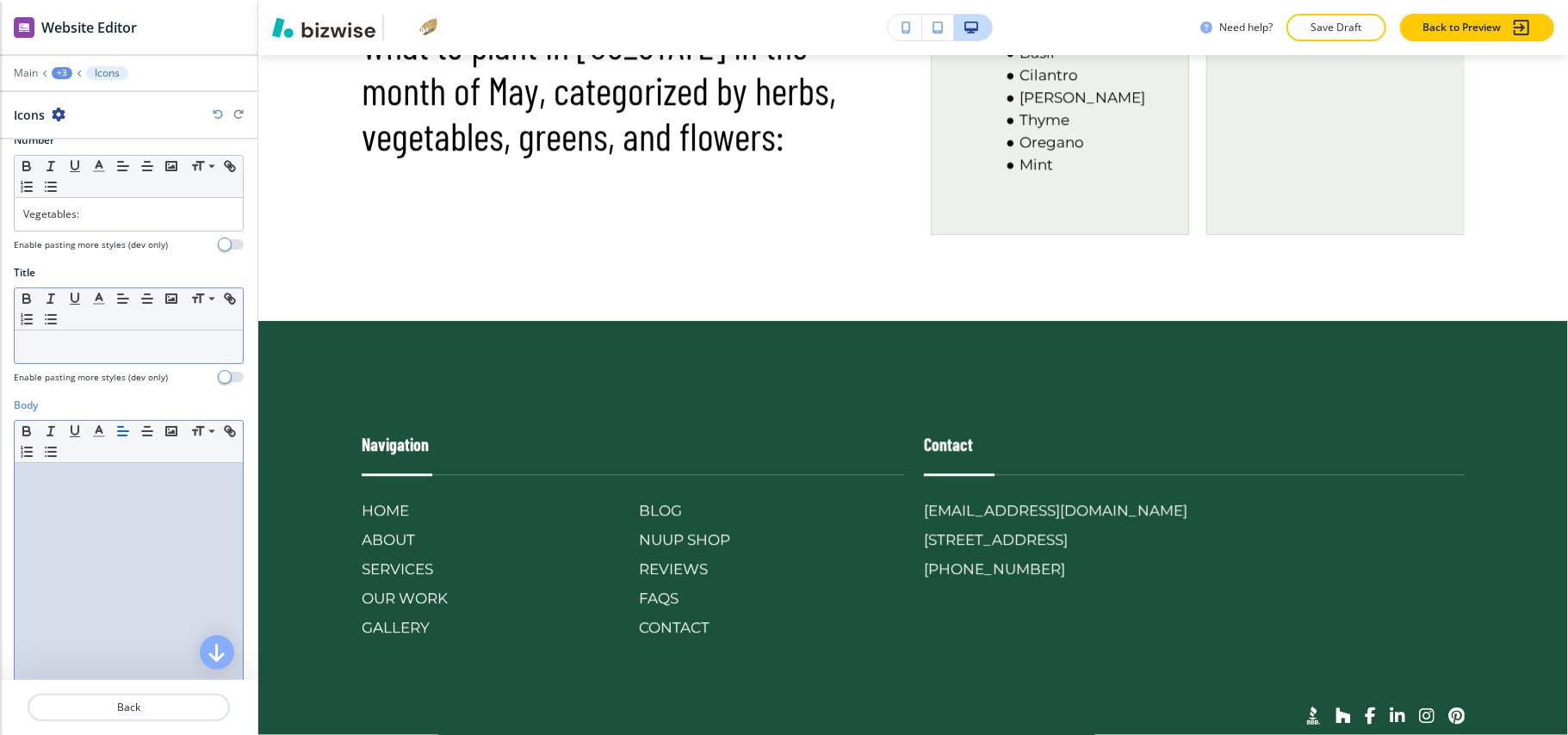
scroll to position [0, 0]
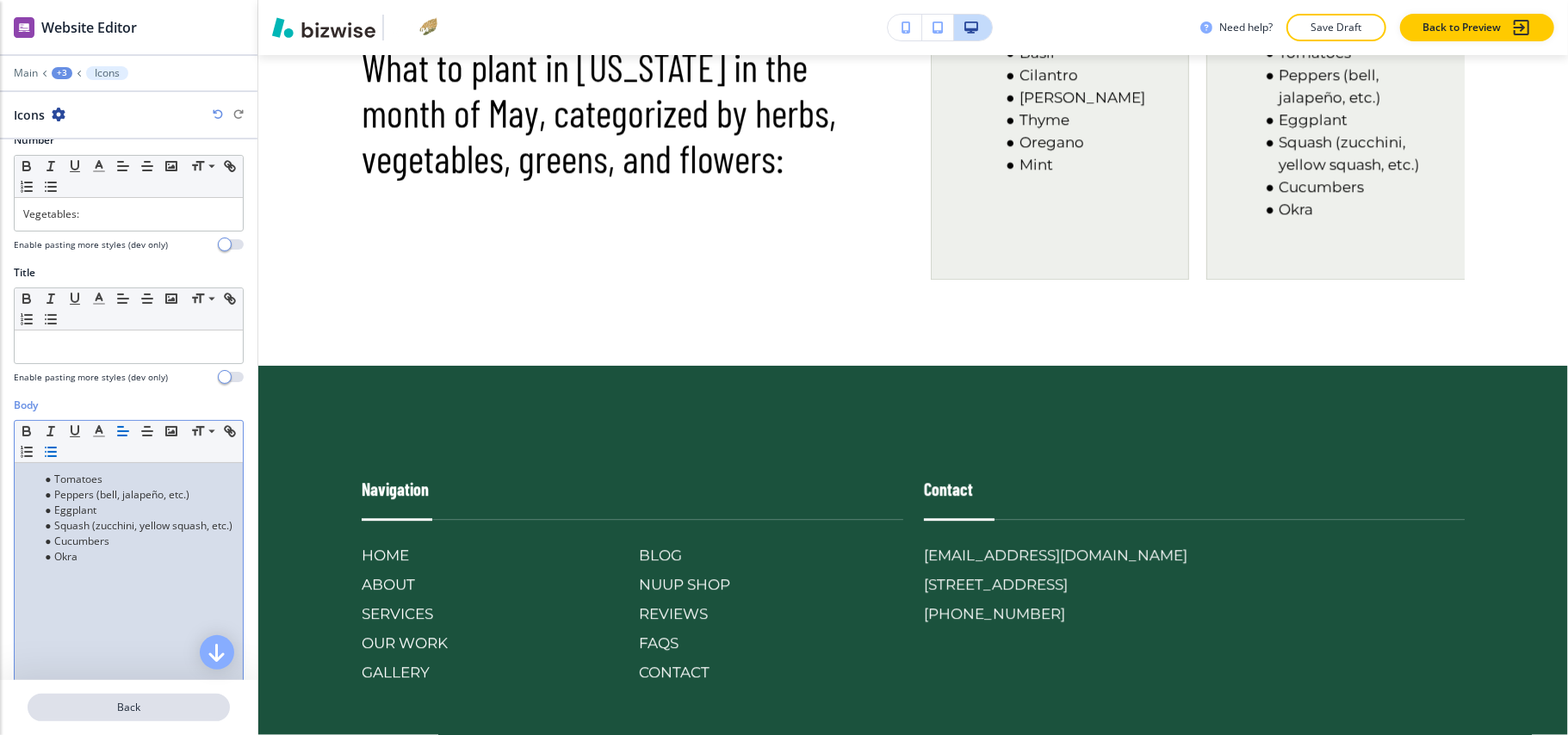
click at [132, 705] on p "Back" at bounding box center [129, 708] width 199 height 16
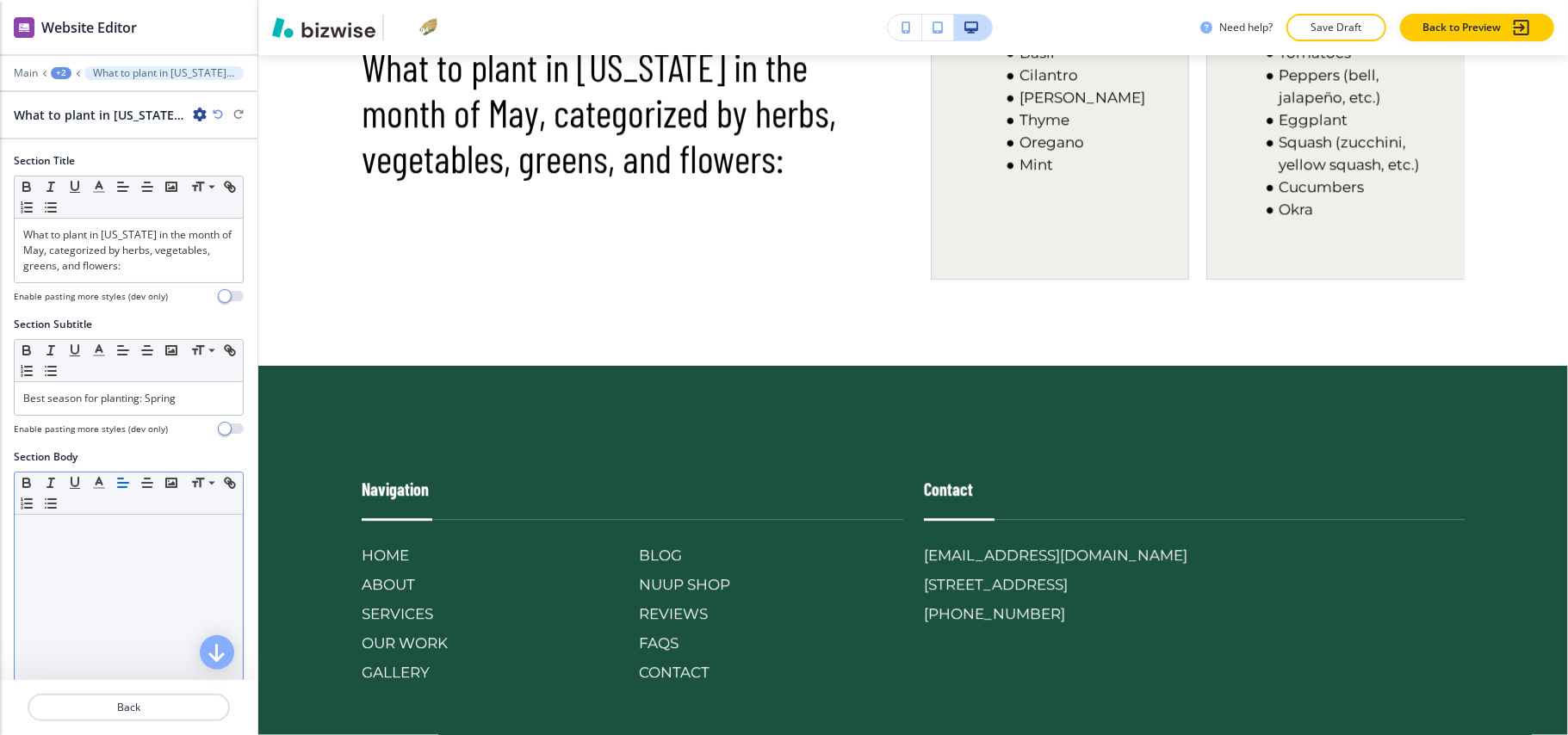
scroll to position [459, 0]
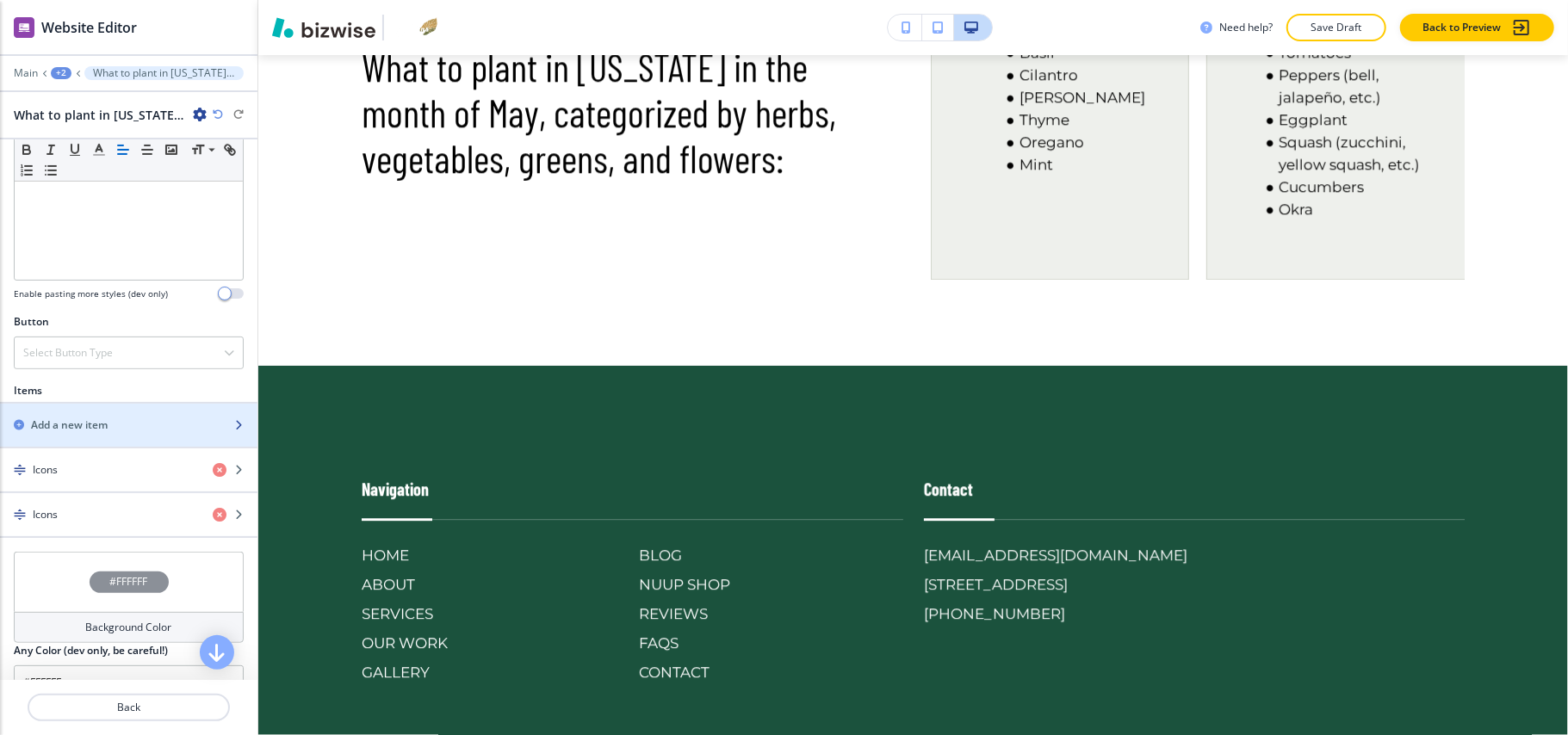
click at [99, 432] on h2 "Add a new item" at bounding box center [69, 425] width 77 height 16
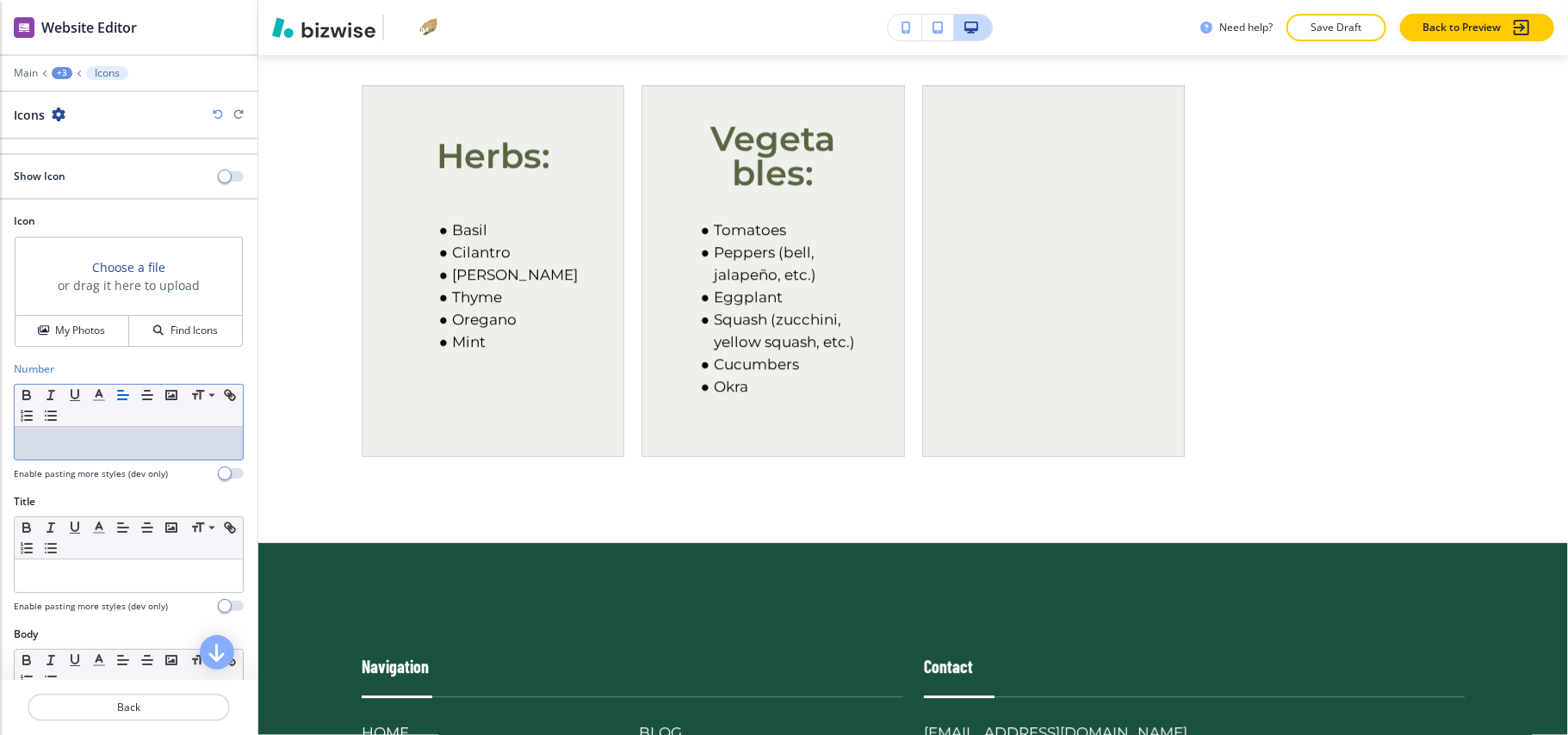
scroll to position [0, 0]
click at [115, 460] on div "Greens:" at bounding box center [129, 444] width 228 height 33
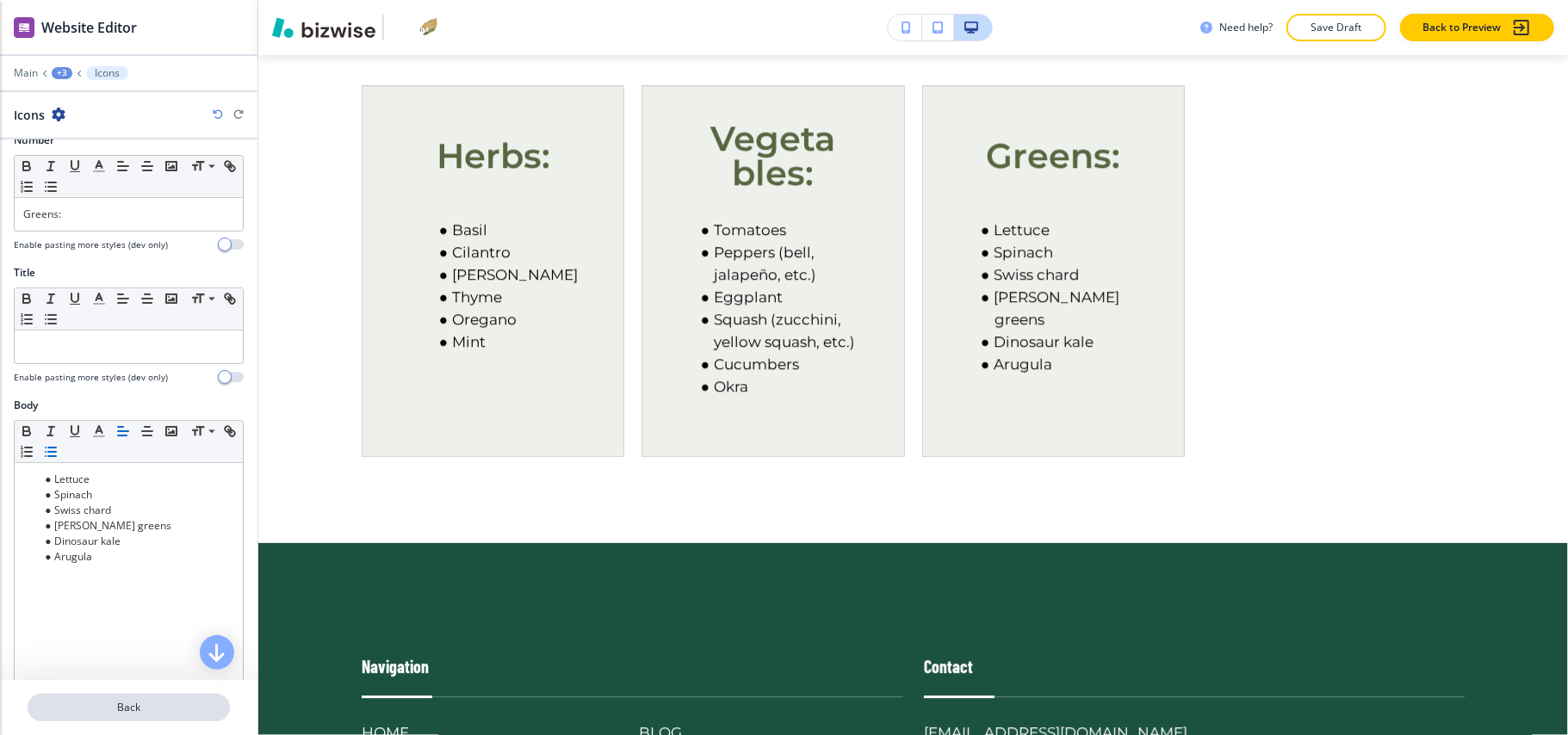
click at [150, 708] on p "Back" at bounding box center [129, 708] width 199 height 16
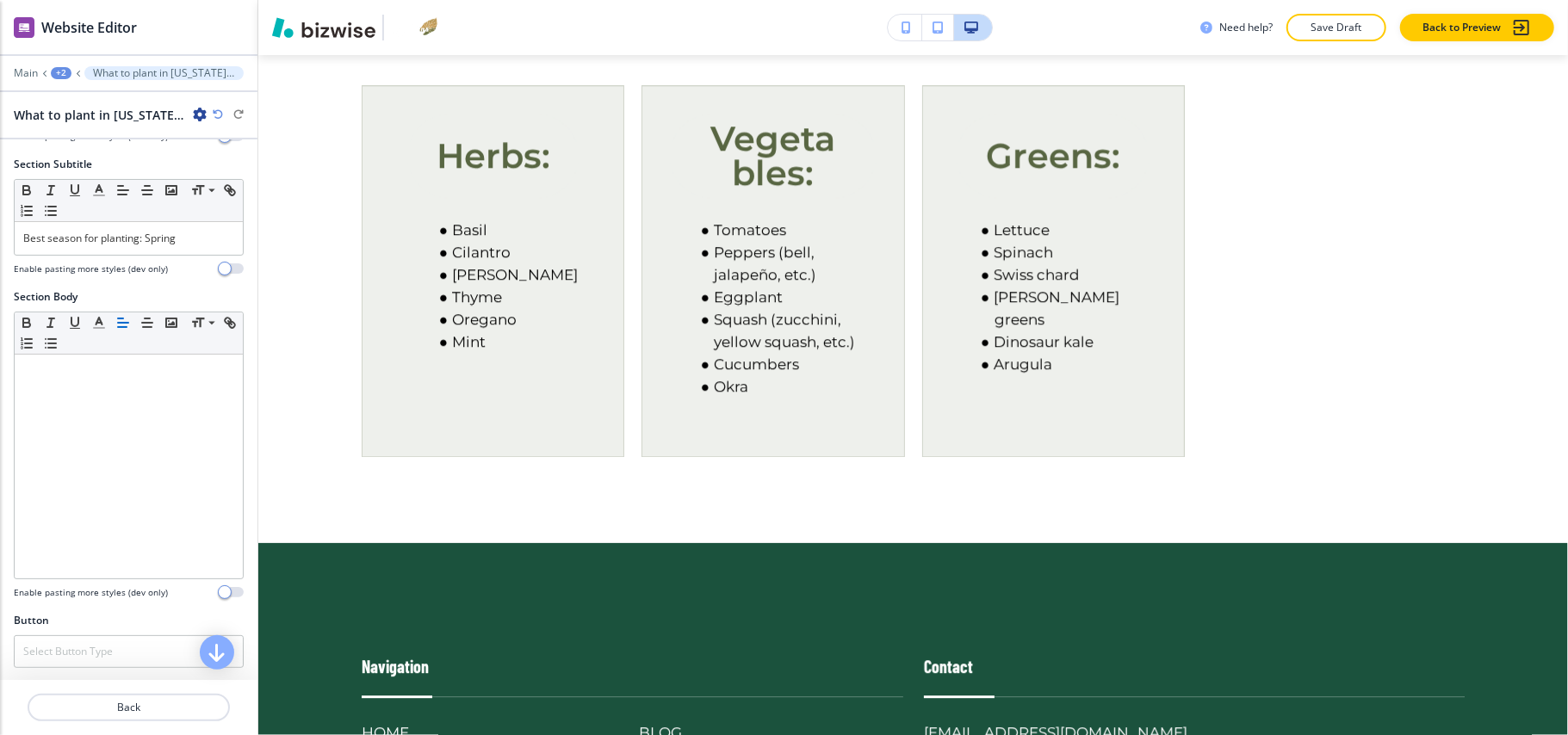
scroll to position [459, 0]
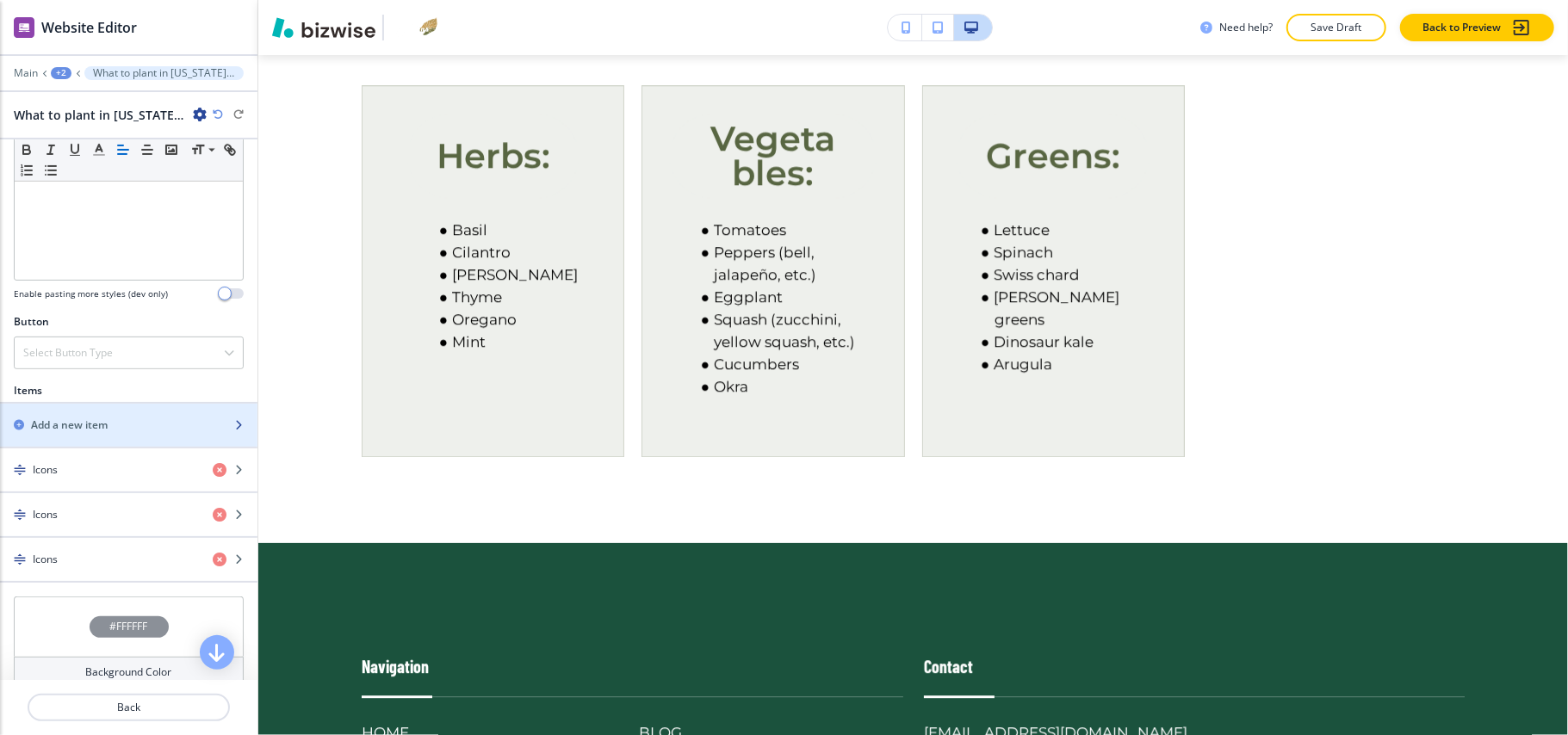
click at [81, 438] on div "button" at bounding box center [129, 440] width 257 height 14
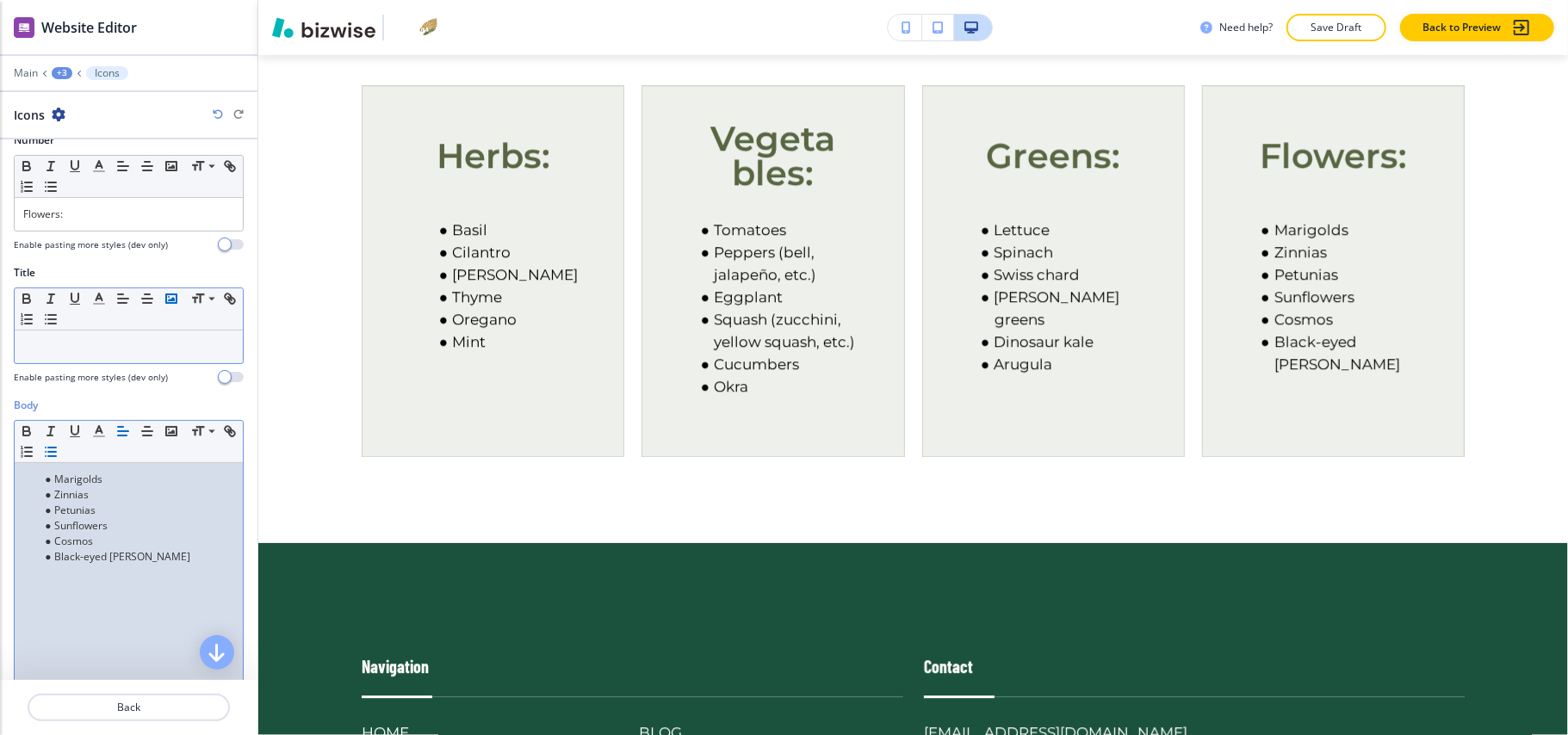
scroll to position [0, 0]
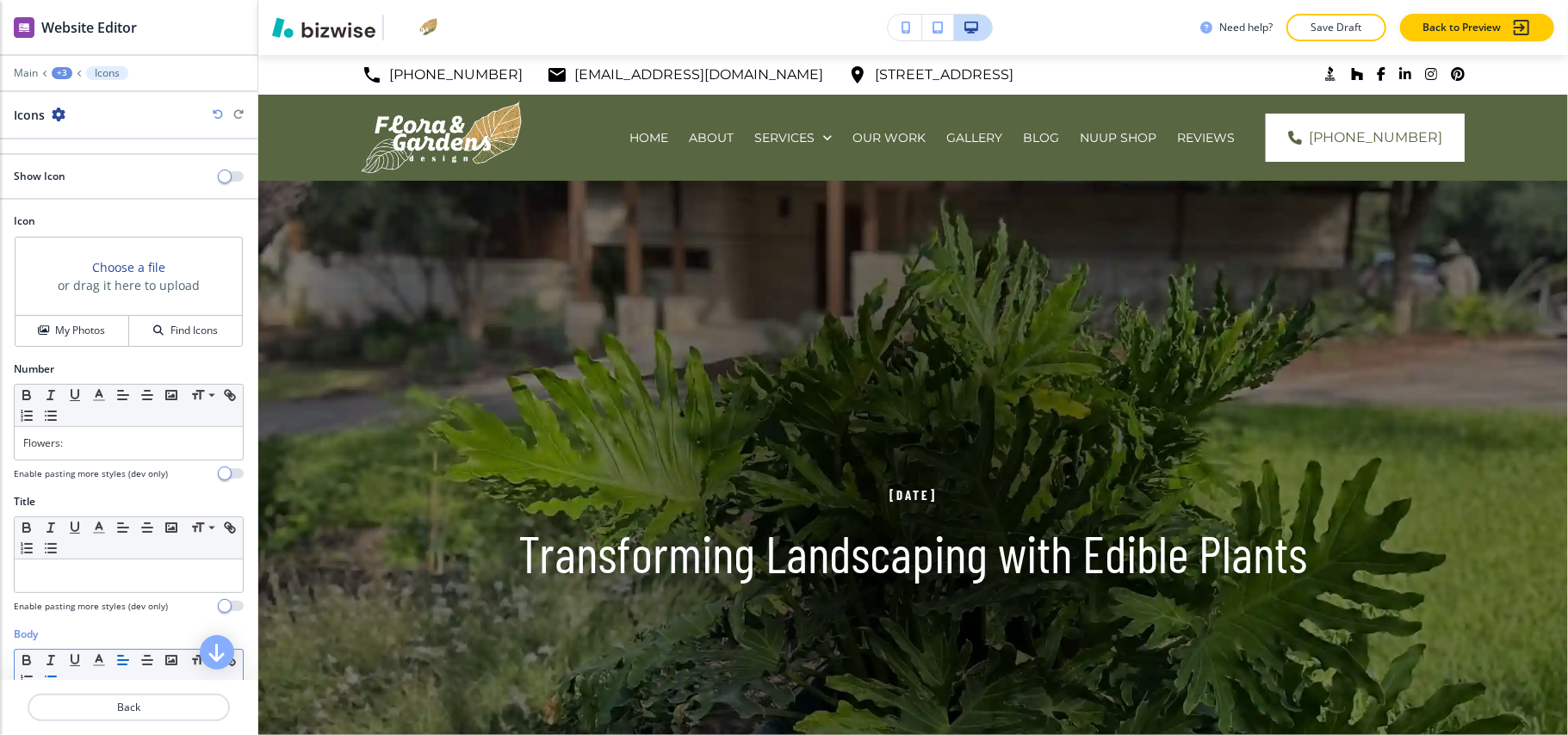
scroll to position [3359, 0]
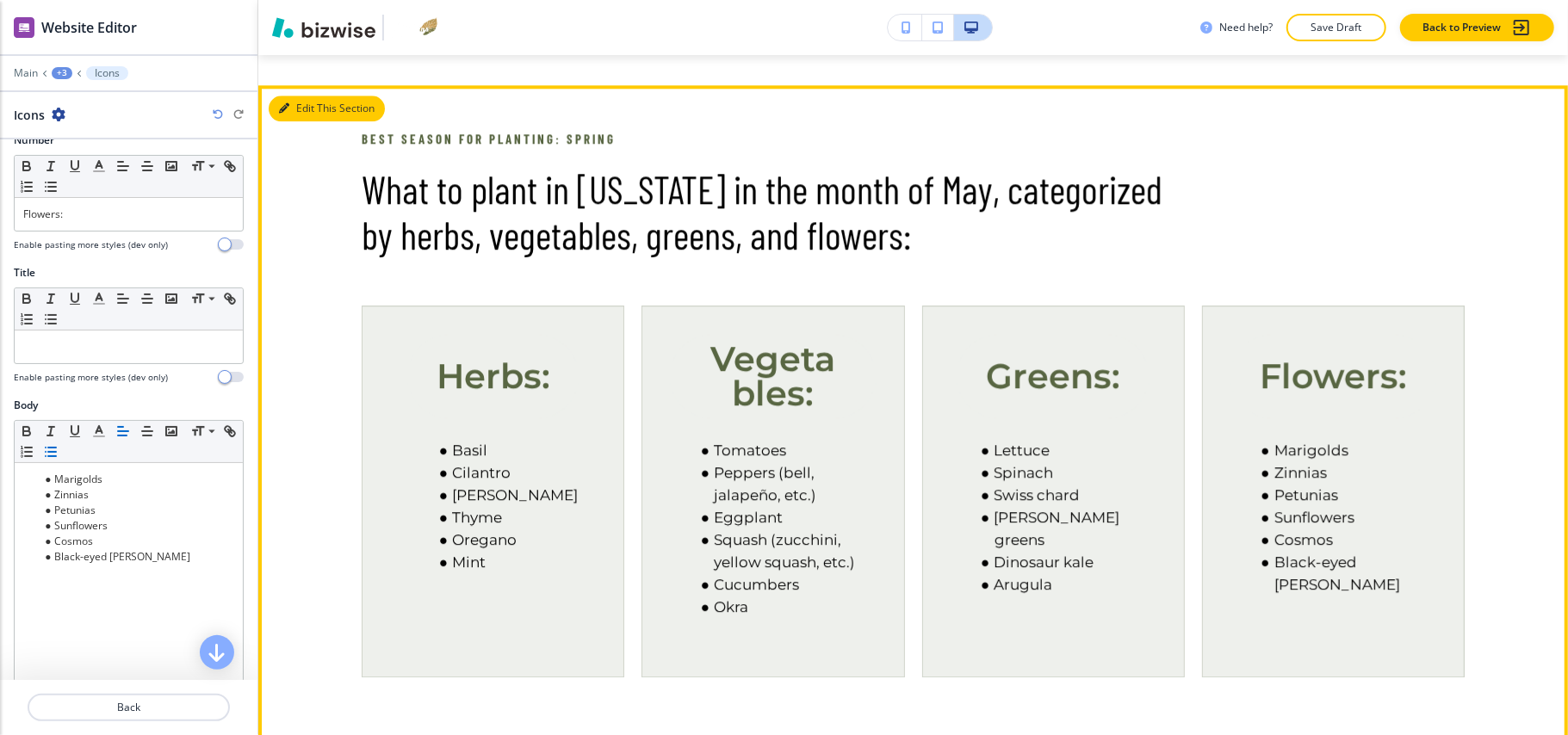
click at [315, 96] on button "Edit This Section" at bounding box center [326, 108] width 116 height 26
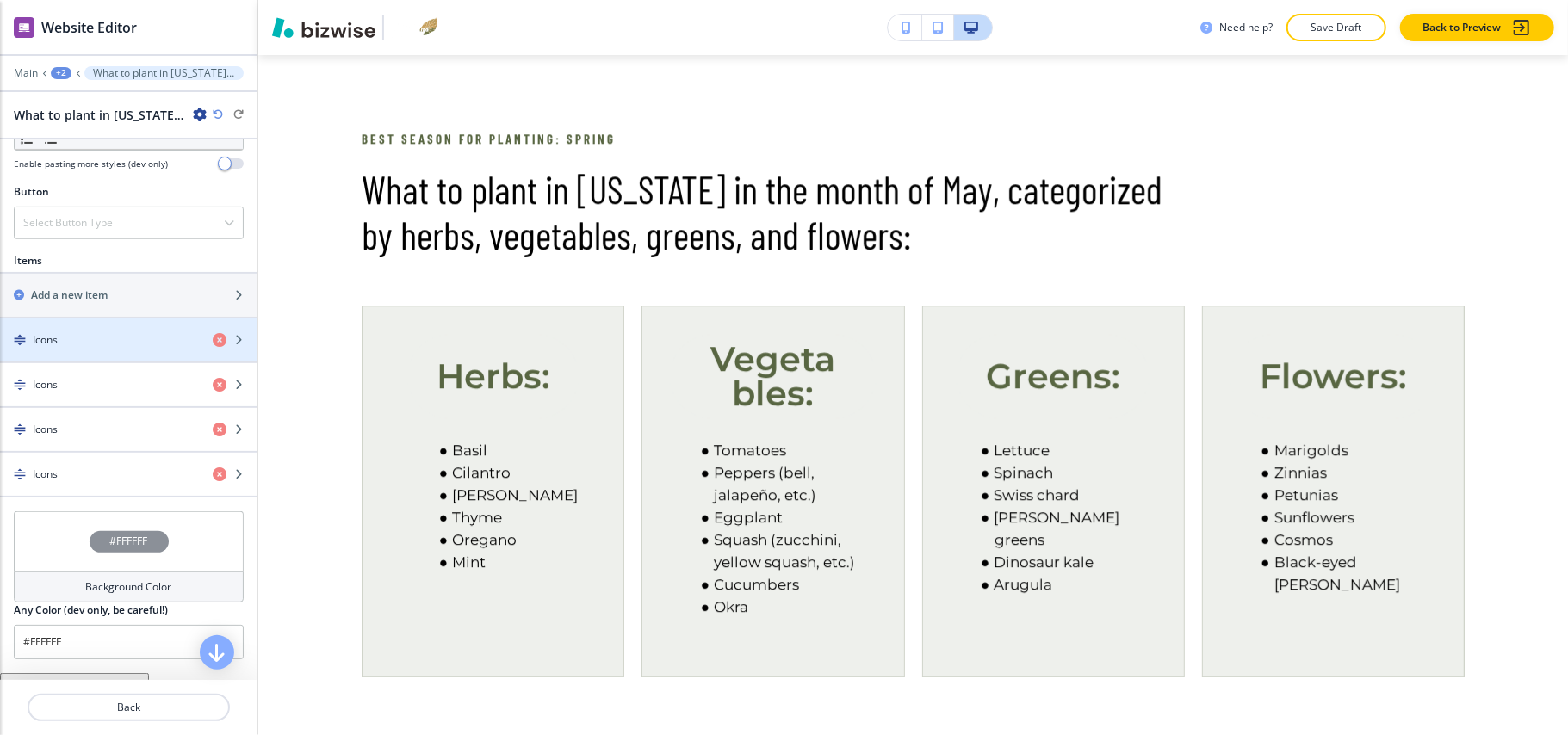
scroll to position [706, 0]
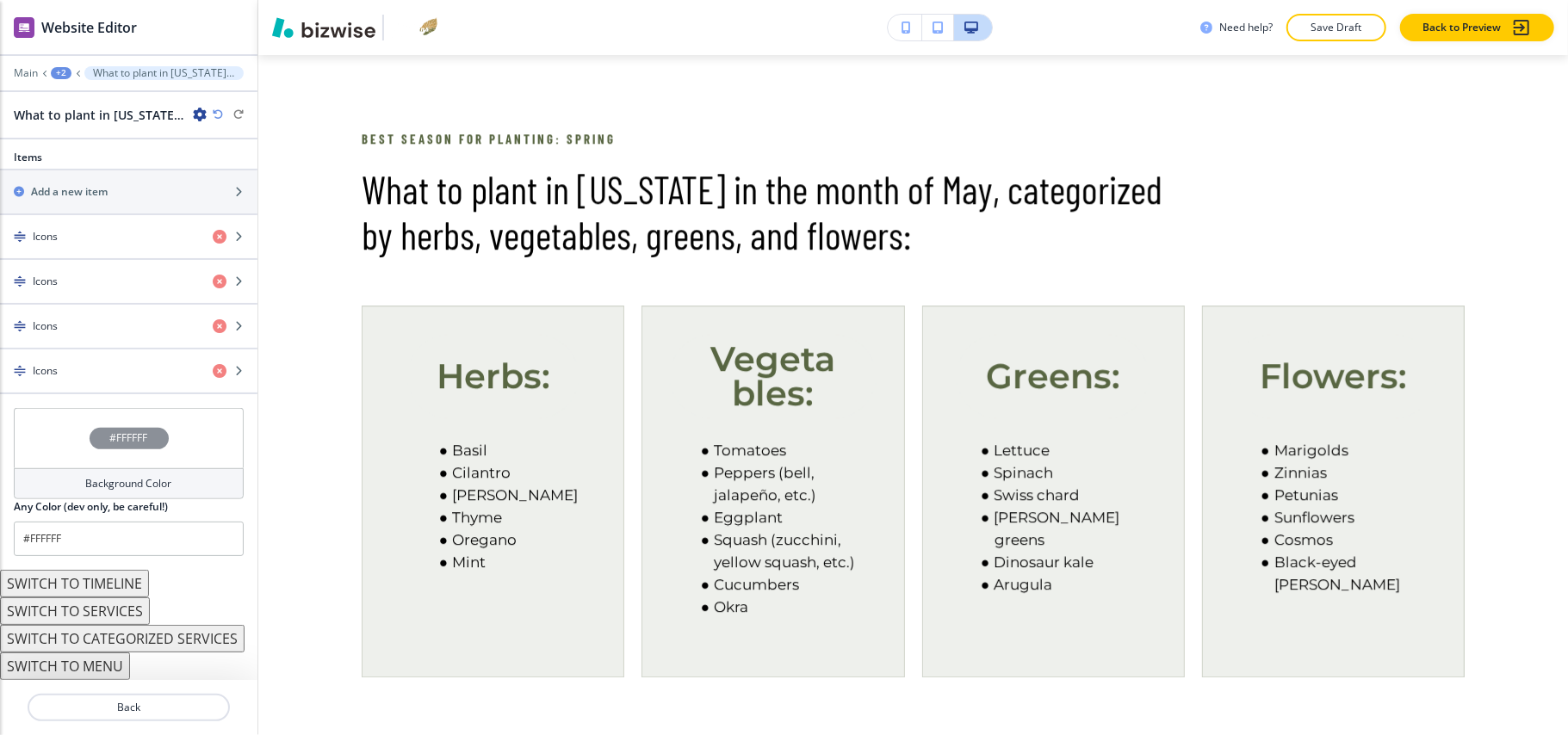
click at [121, 638] on button "SWITCH TO CATEGORIZED SERVICES" at bounding box center [122, 638] width 245 height 27
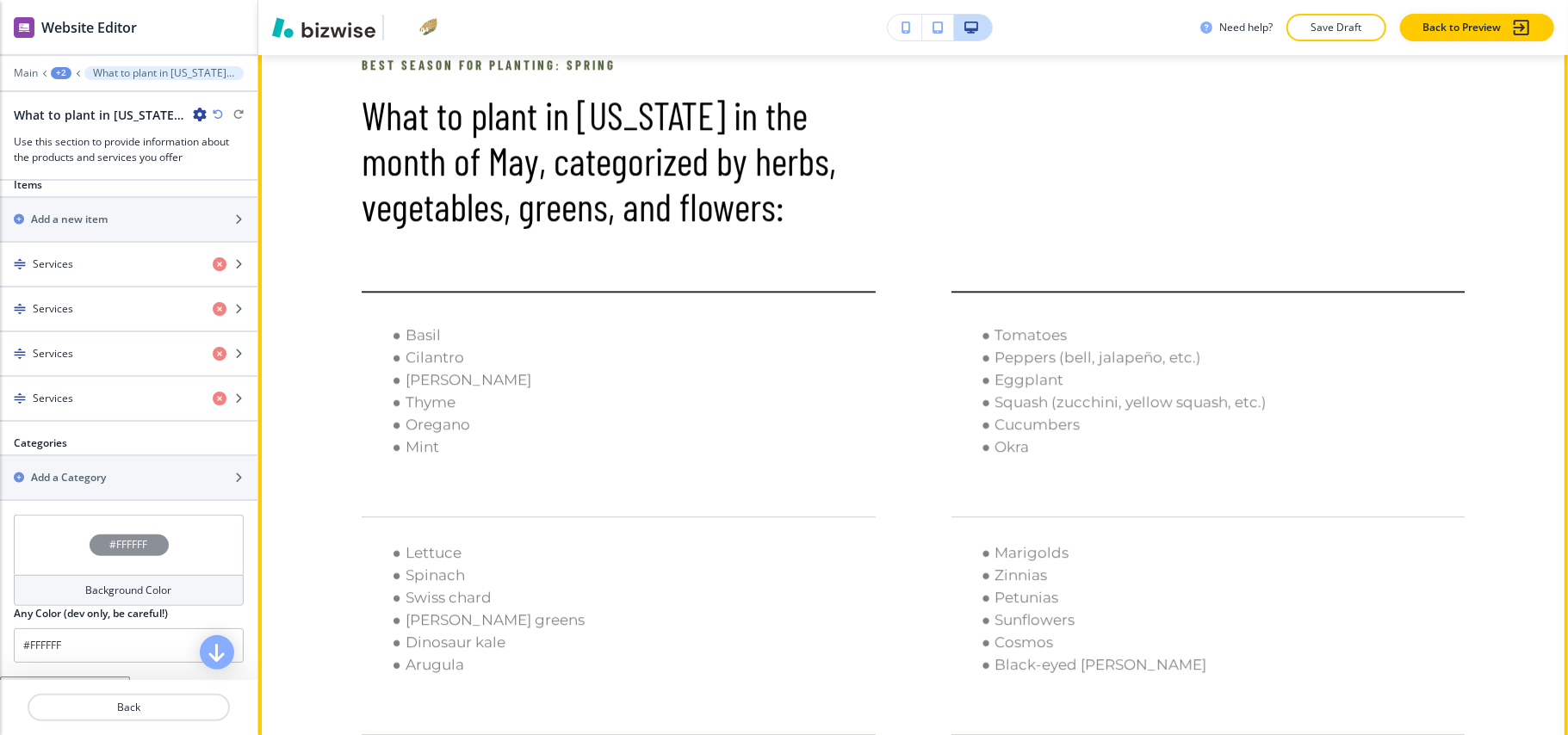
scroll to position [3473, 0]
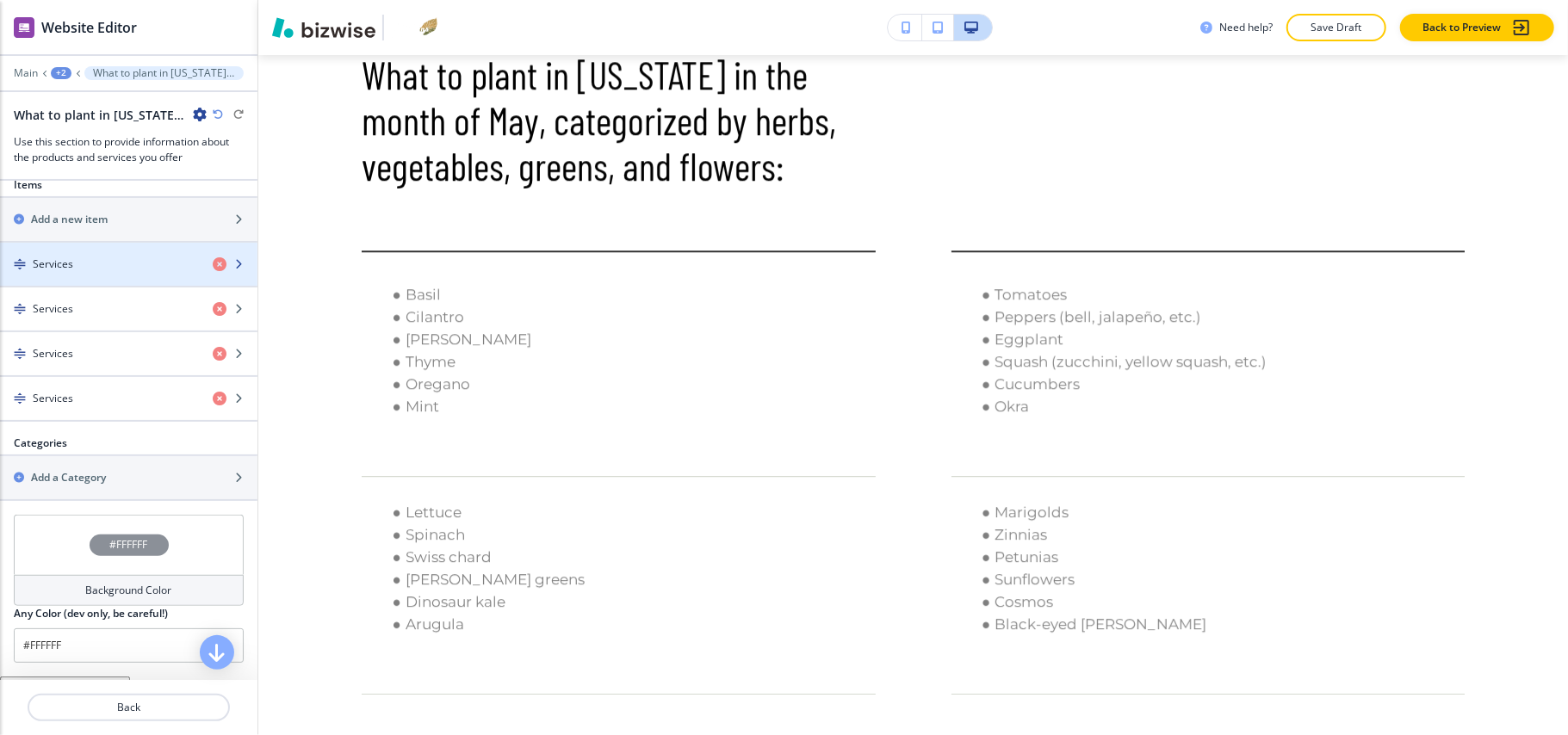
click at [95, 280] on div "button" at bounding box center [129, 279] width 257 height 14
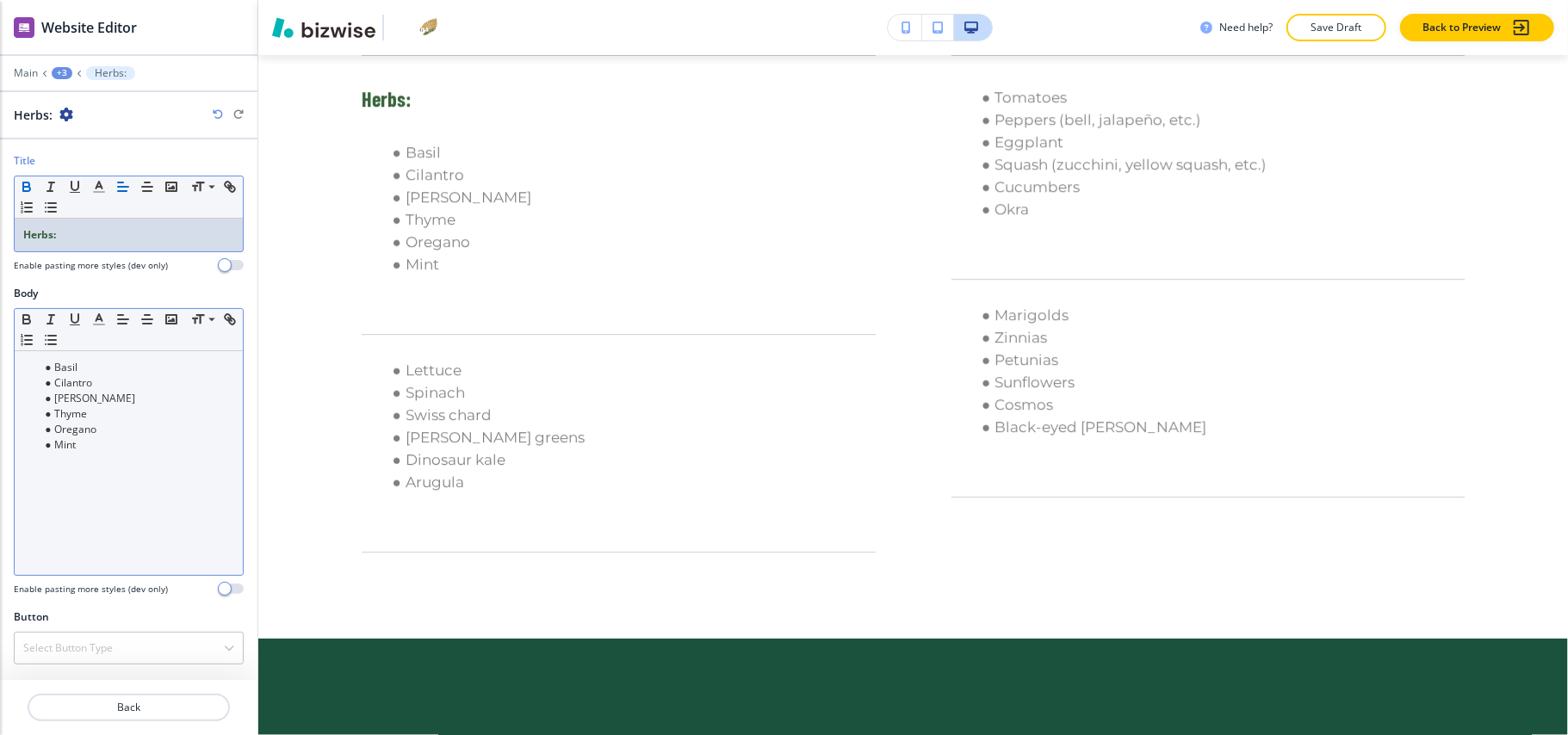
scroll to position [0, 0]
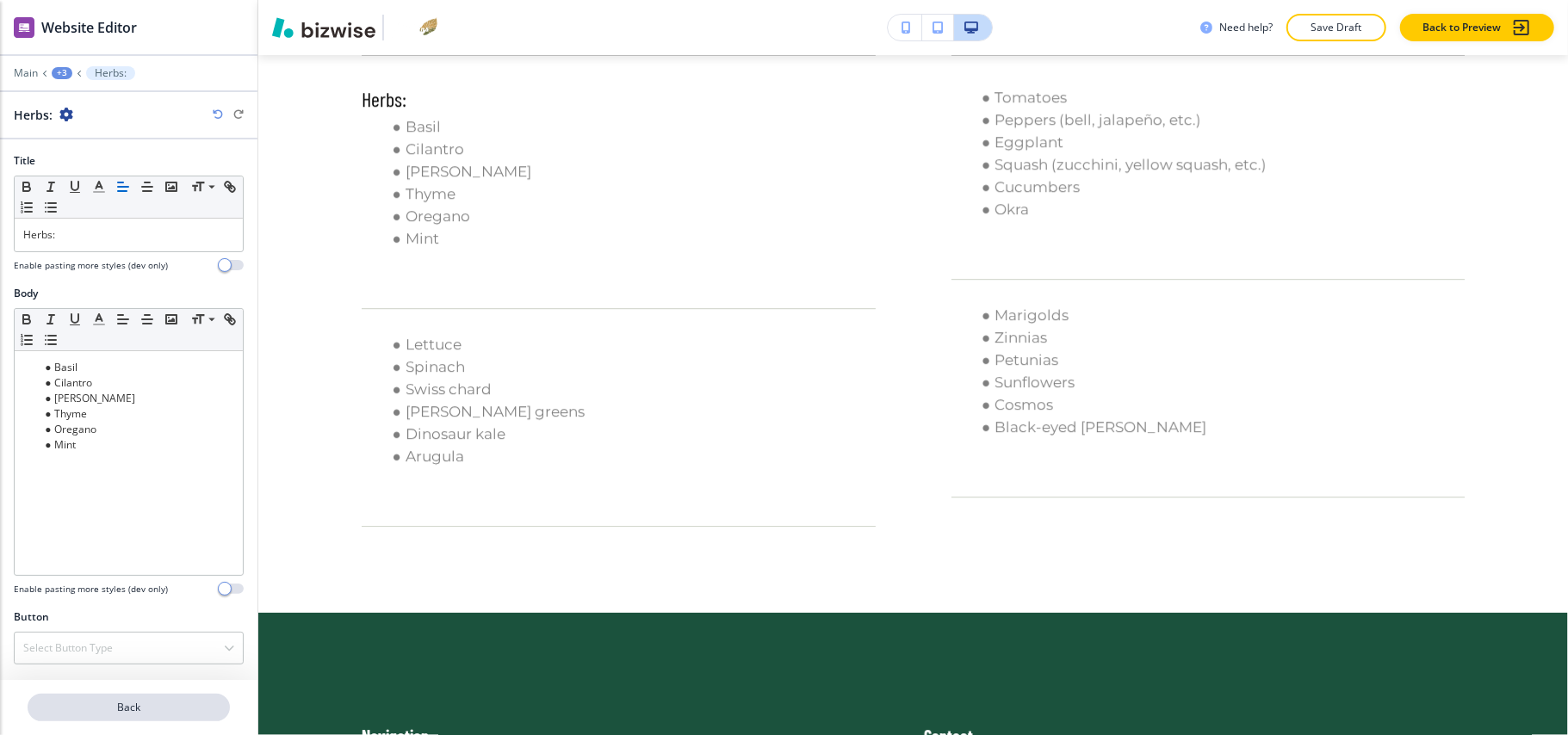
click at [150, 710] on p "Back" at bounding box center [129, 708] width 199 height 16
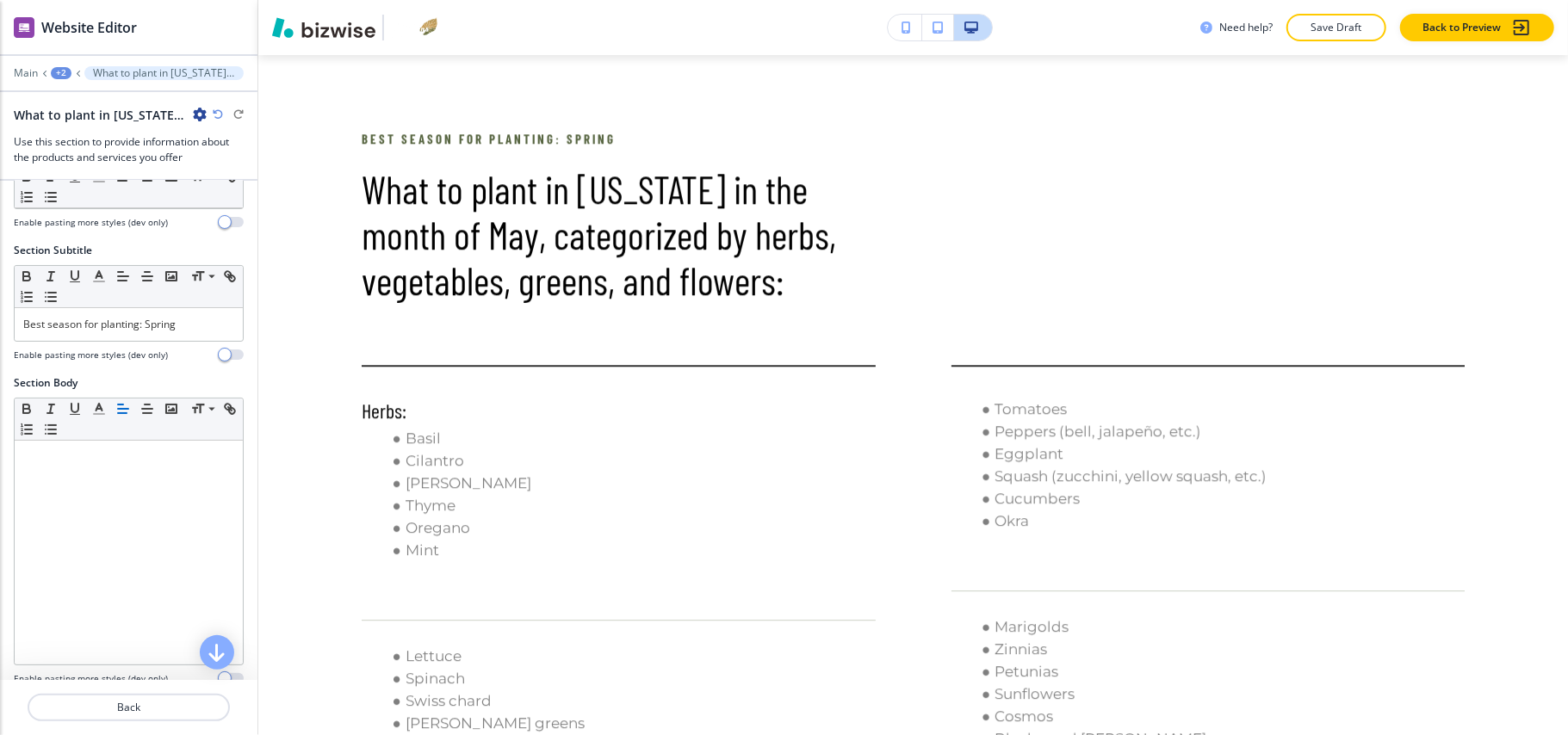
scroll to position [459, 0]
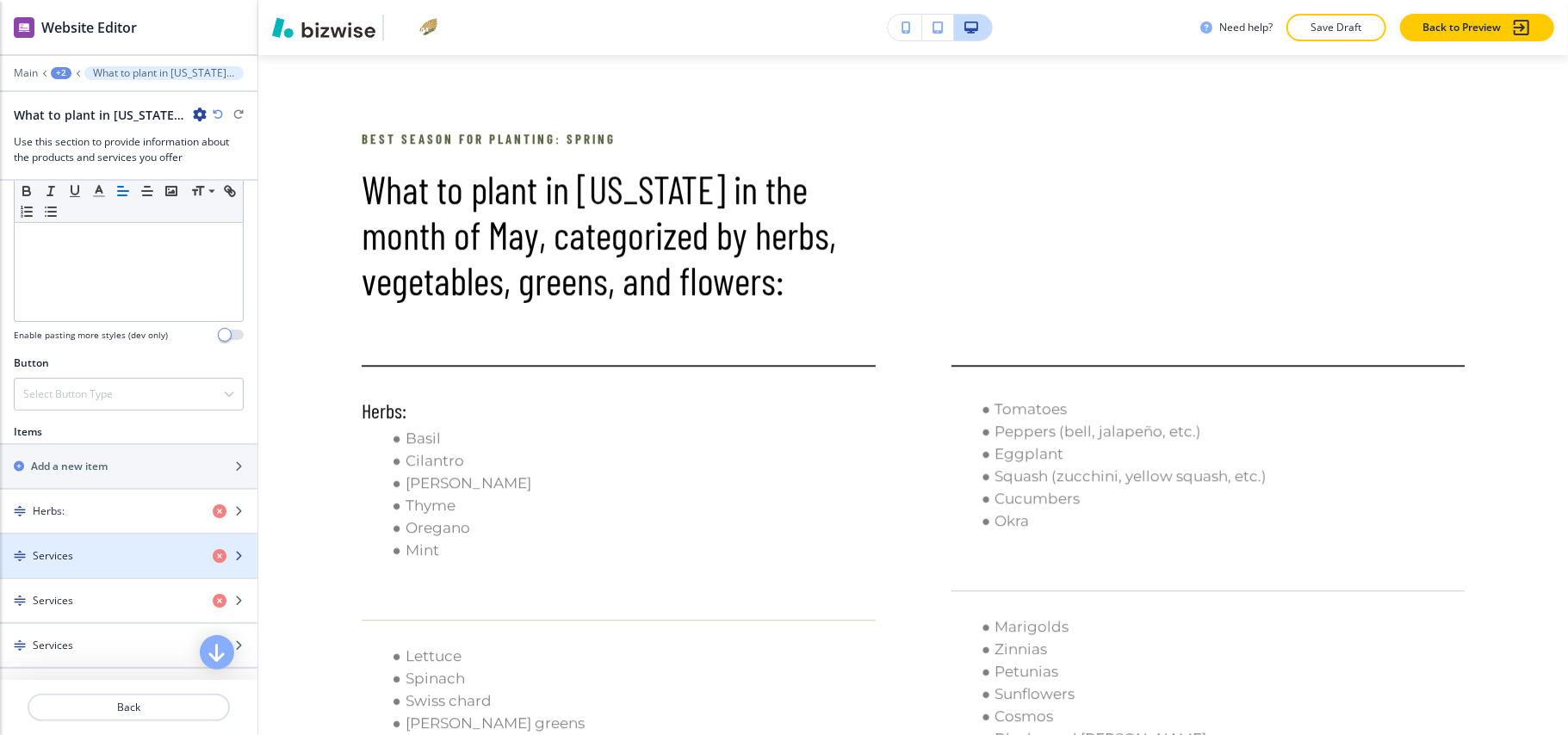
click at [70, 564] on h4 "Services" at bounding box center [54, 557] width 41 height 16
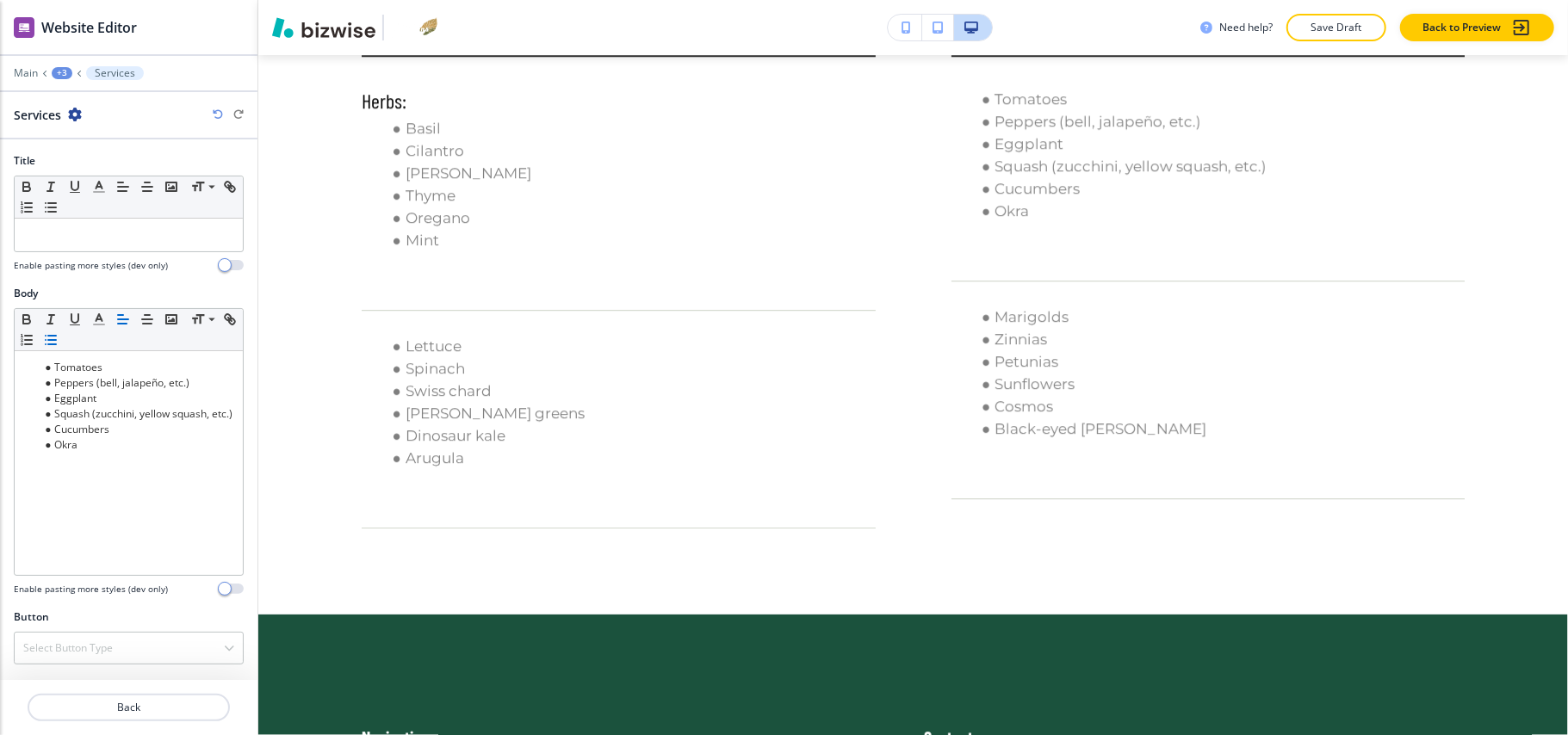
scroll to position [3670, 0]
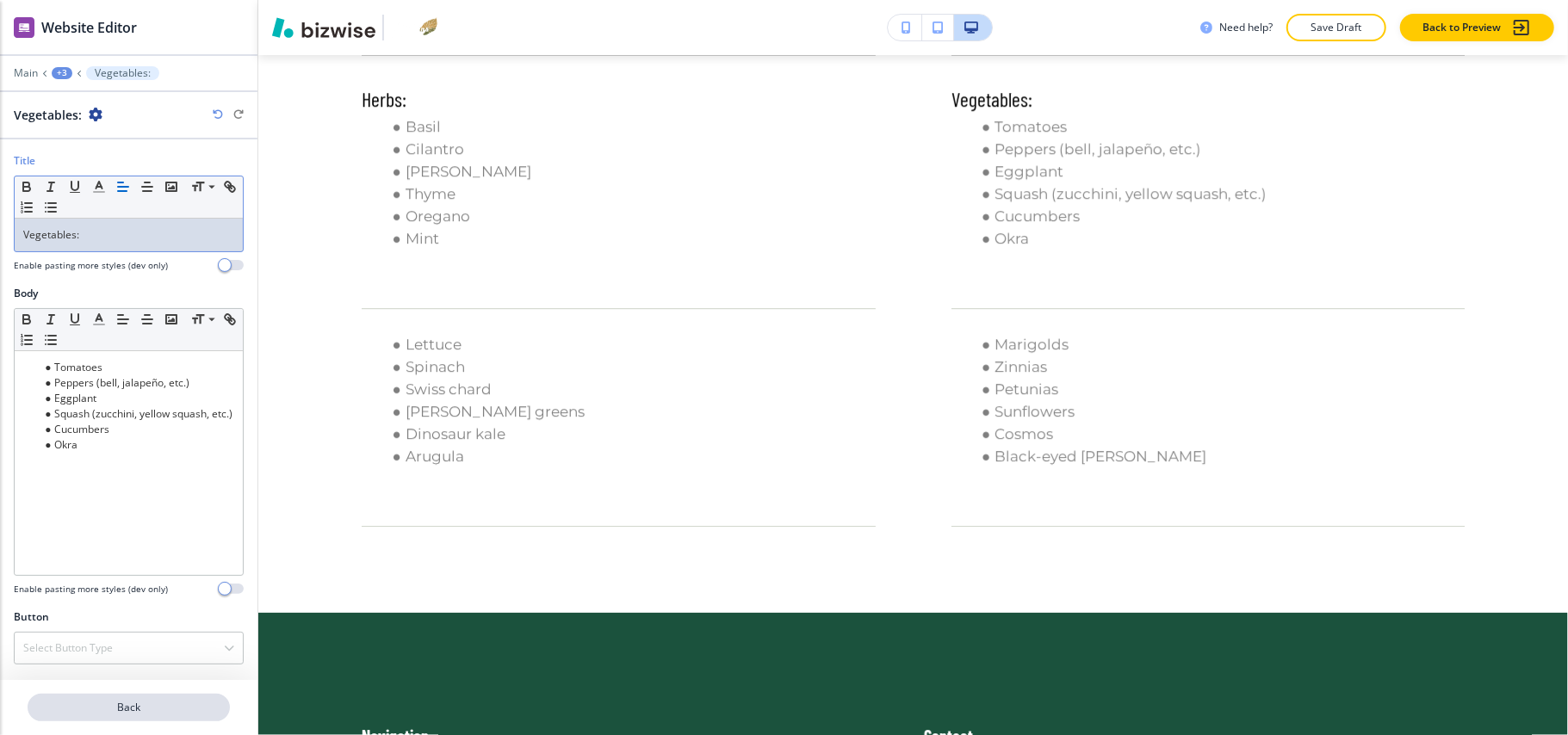
click at [139, 708] on p "Back" at bounding box center [129, 708] width 199 height 16
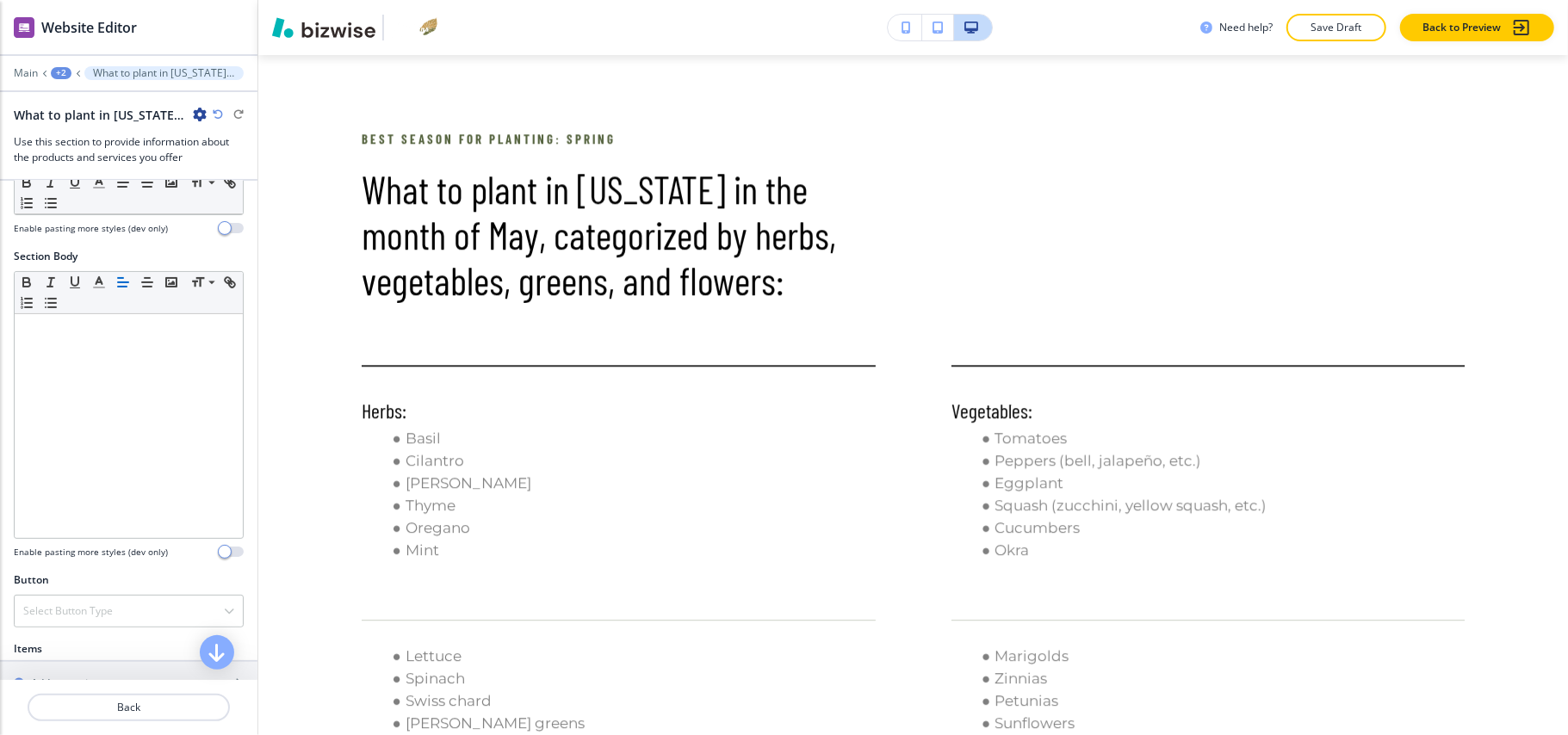
scroll to position [459, 0]
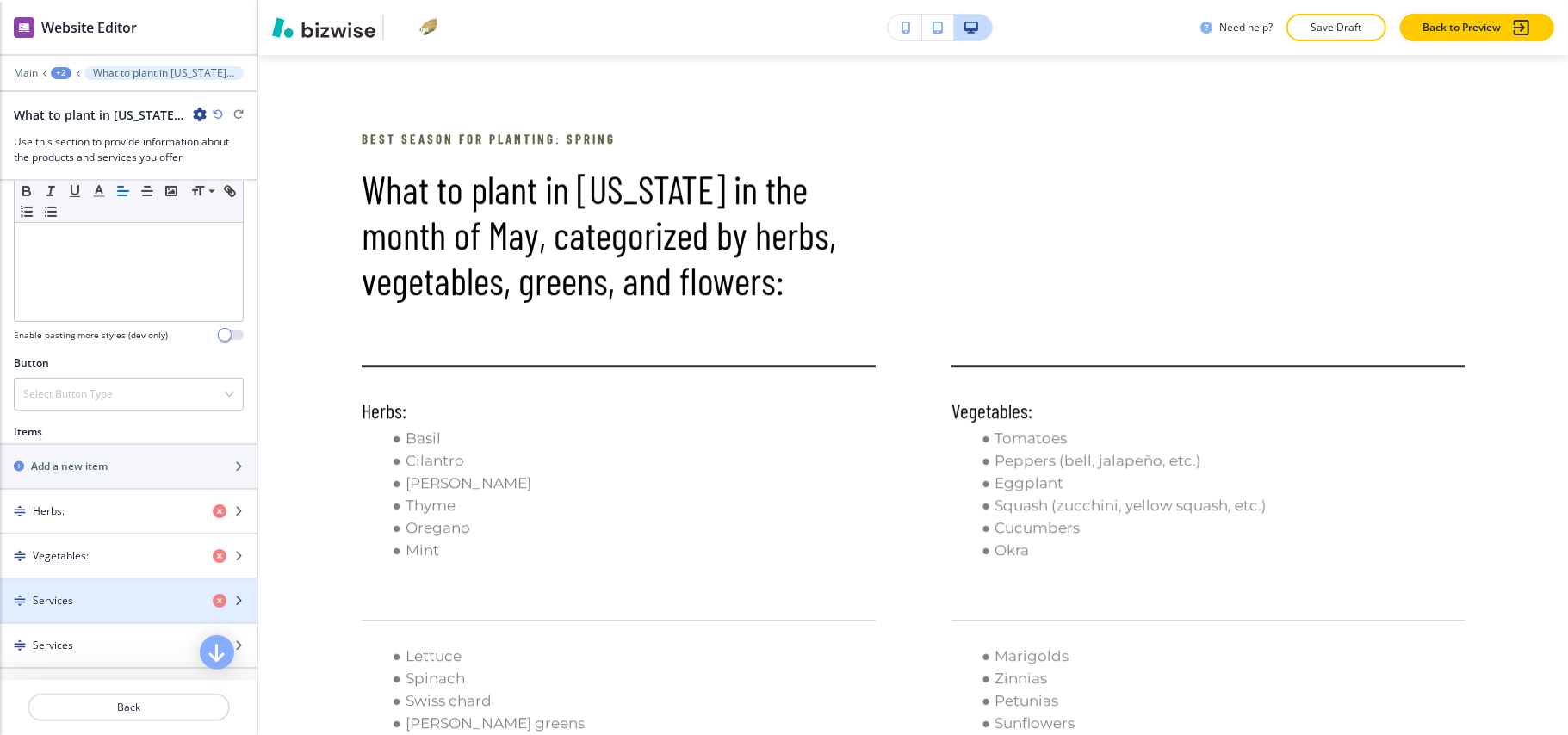
click at [110, 593] on div "button" at bounding box center [129, 587] width 257 height 14
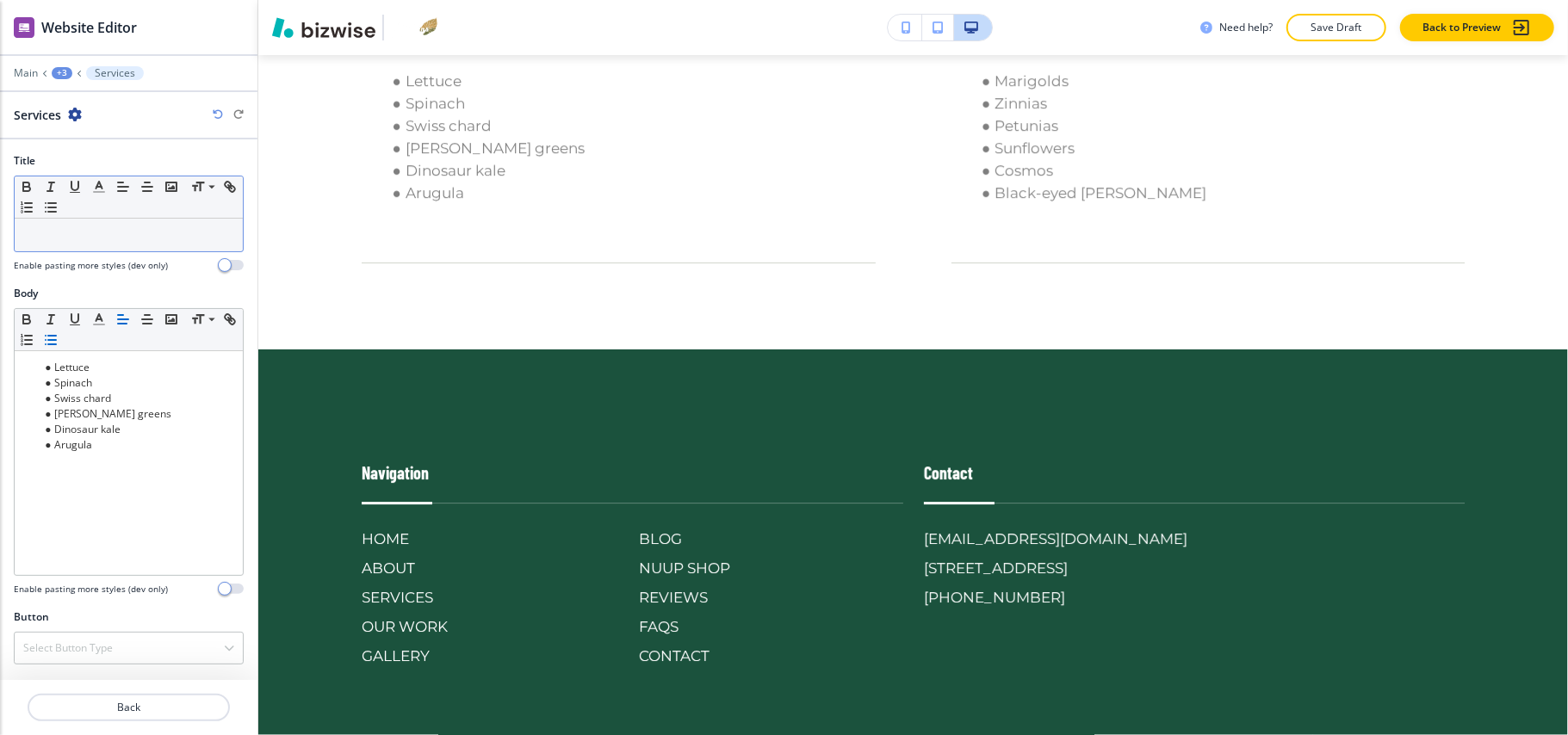
scroll to position [3935, 0]
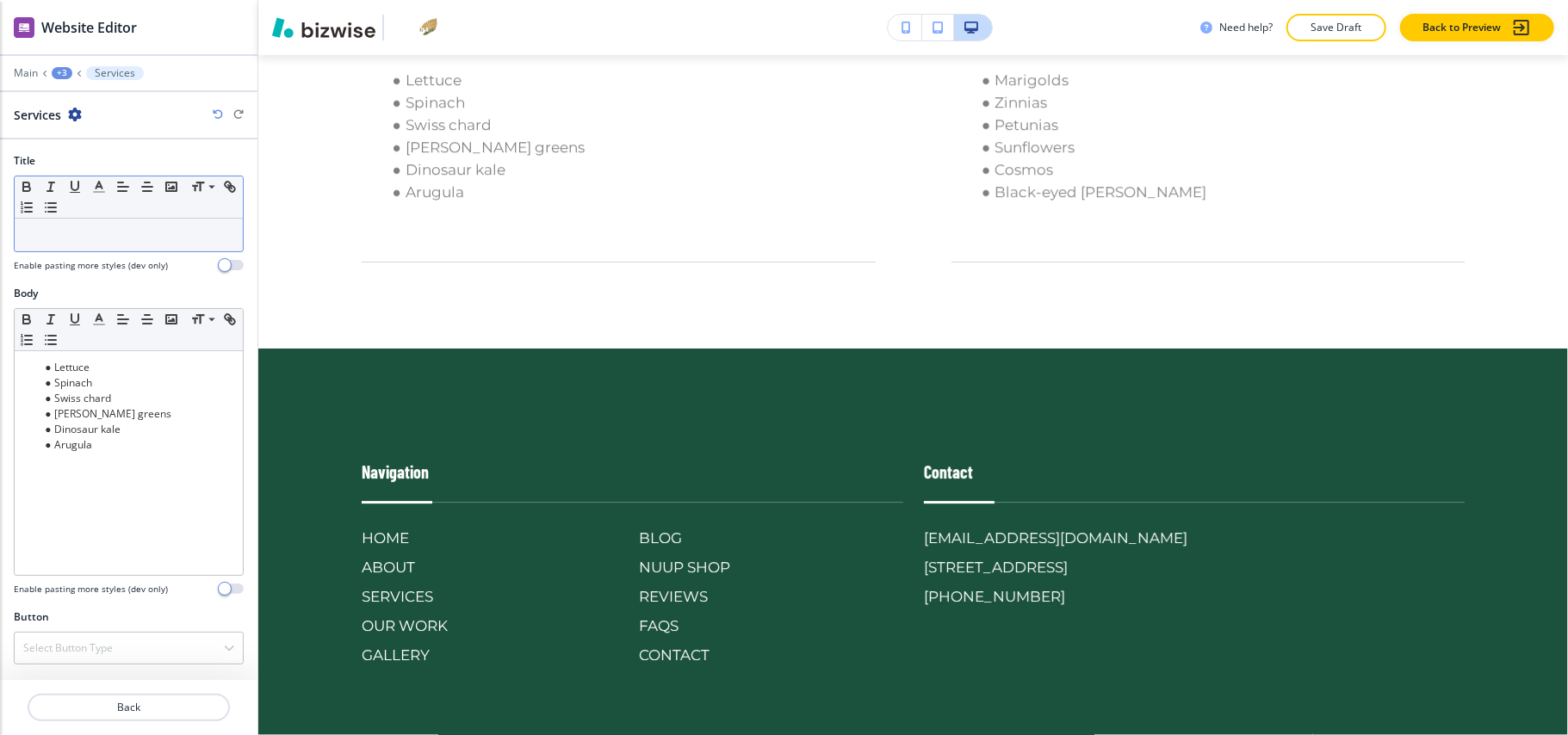
drag, startPoint x: 90, startPoint y: 218, endPoint x: 70, endPoint y: 232, distance: 24.4
click at [70, 232] on p at bounding box center [129, 235] width 210 height 16
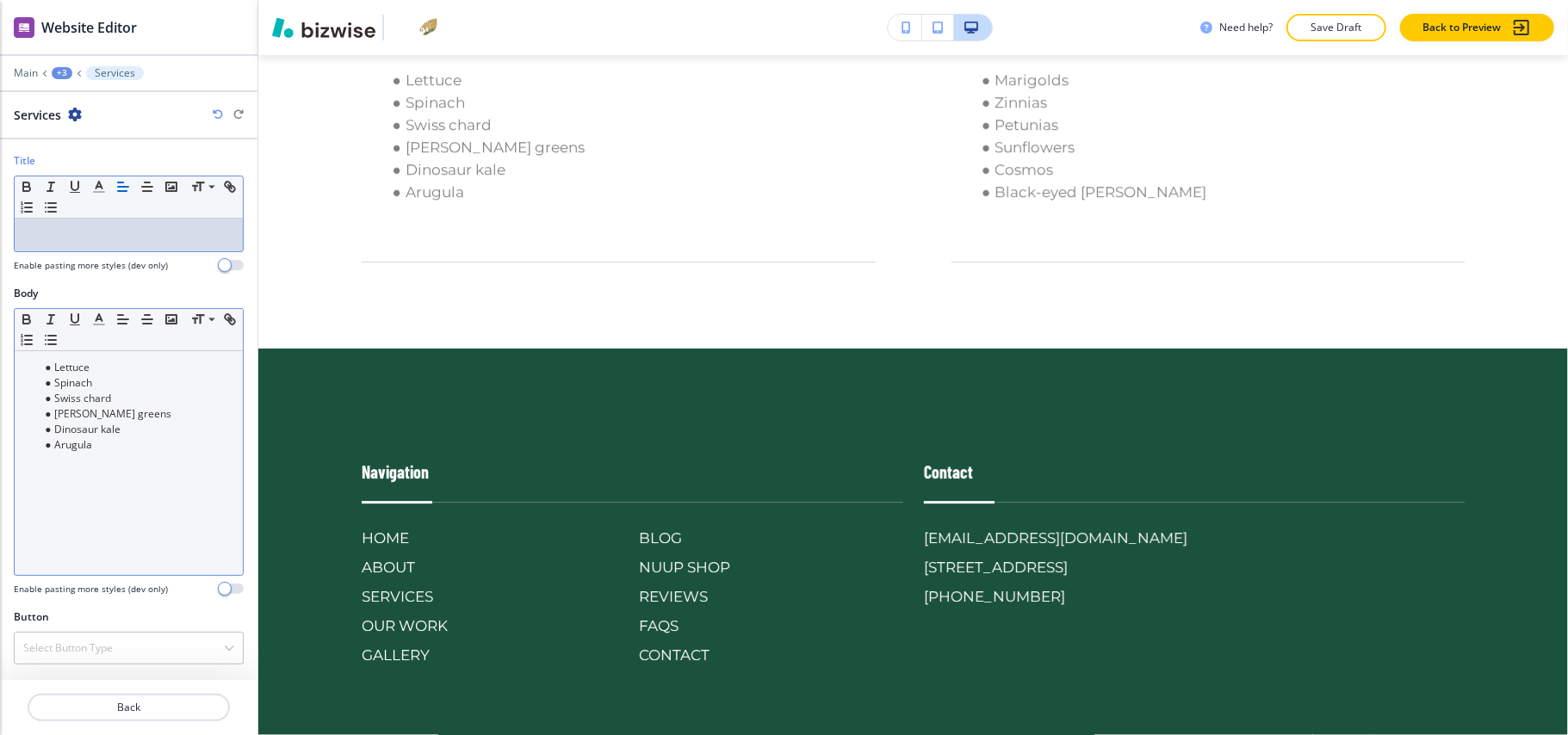
scroll to position [0, 0]
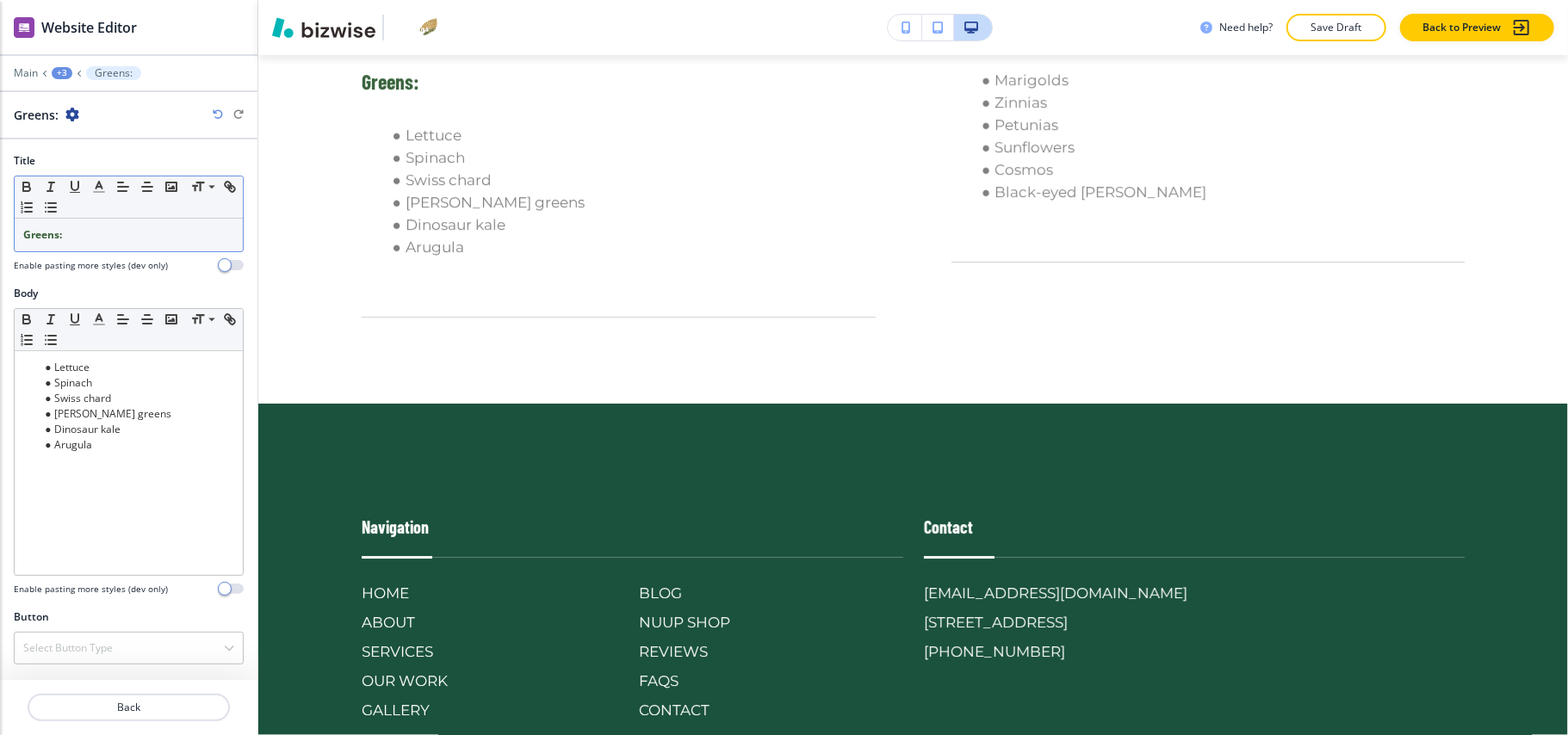
drag, startPoint x: 117, startPoint y: 252, endPoint x: 69, endPoint y: 243, distance: 48.8
click at [69, 243] on p "Greens:" at bounding box center [129, 235] width 210 height 16
click at [69, 242] on p "Greens:" at bounding box center [129, 235] width 210 height 16
click at [70, 242] on p "Greens:" at bounding box center [129, 235] width 210 height 16
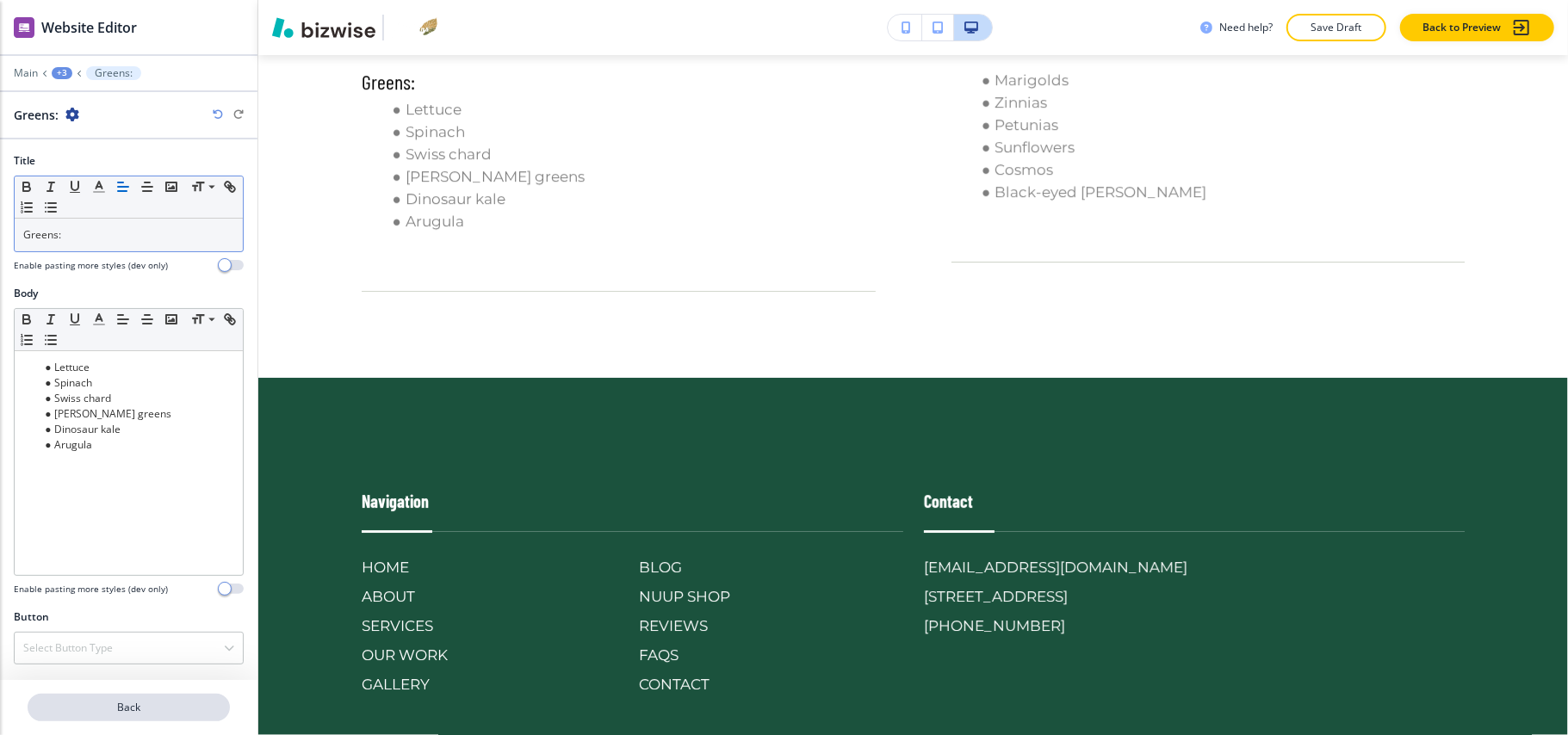
click at [145, 717] on button "Back" at bounding box center [129, 708] width 203 height 27
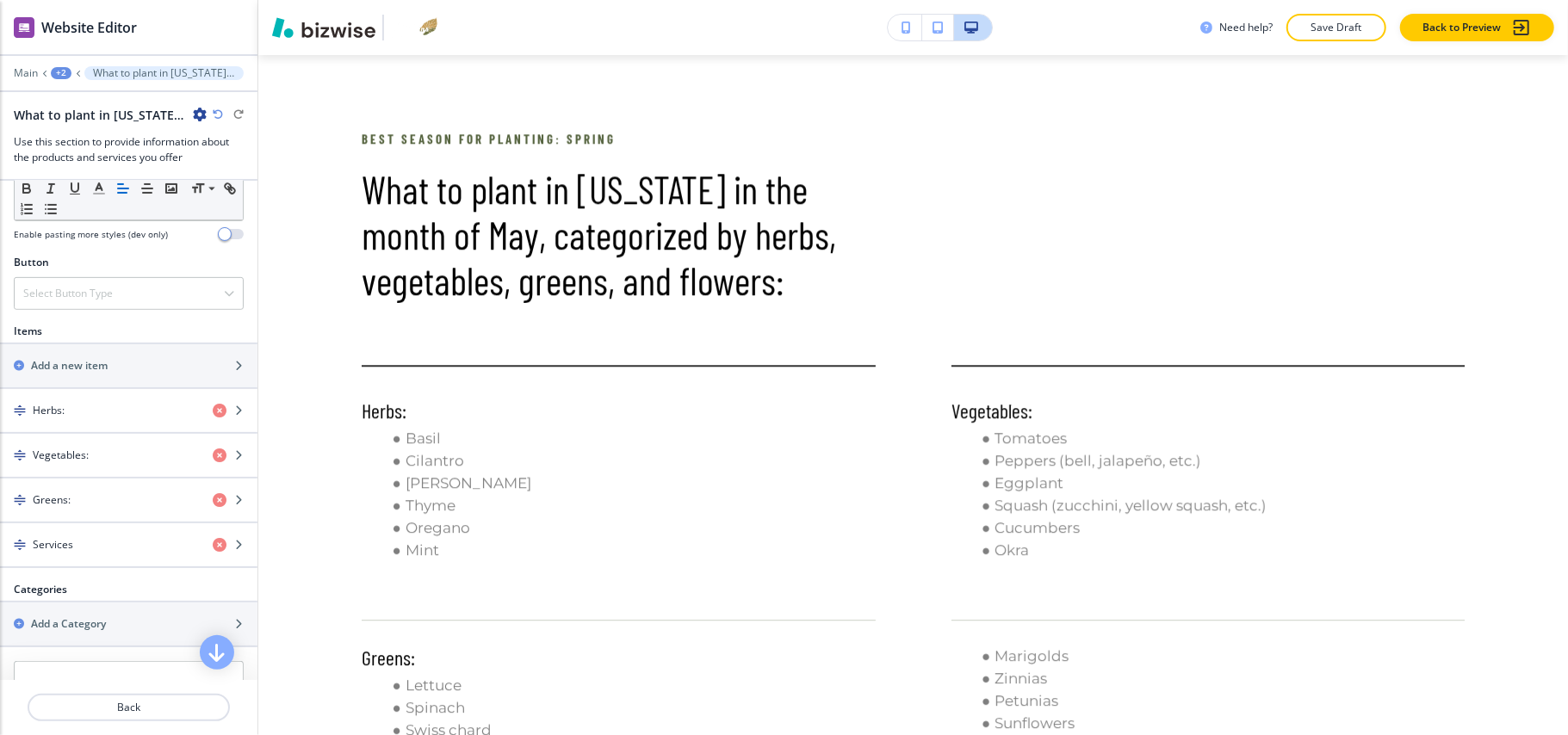
scroll to position [803, 0]
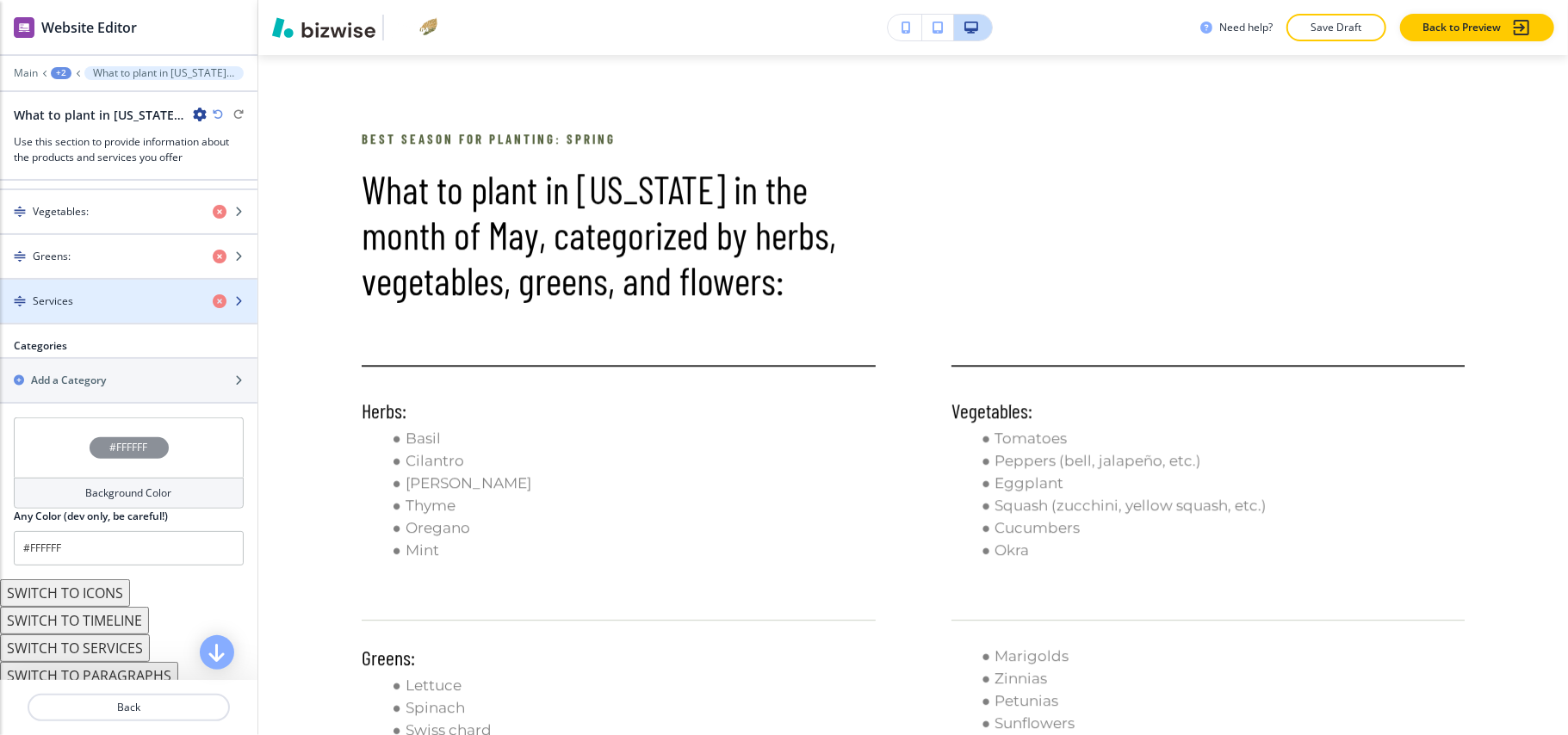
click at [92, 308] on div "Services" at bounding box center [99, 301] width 199 height 16
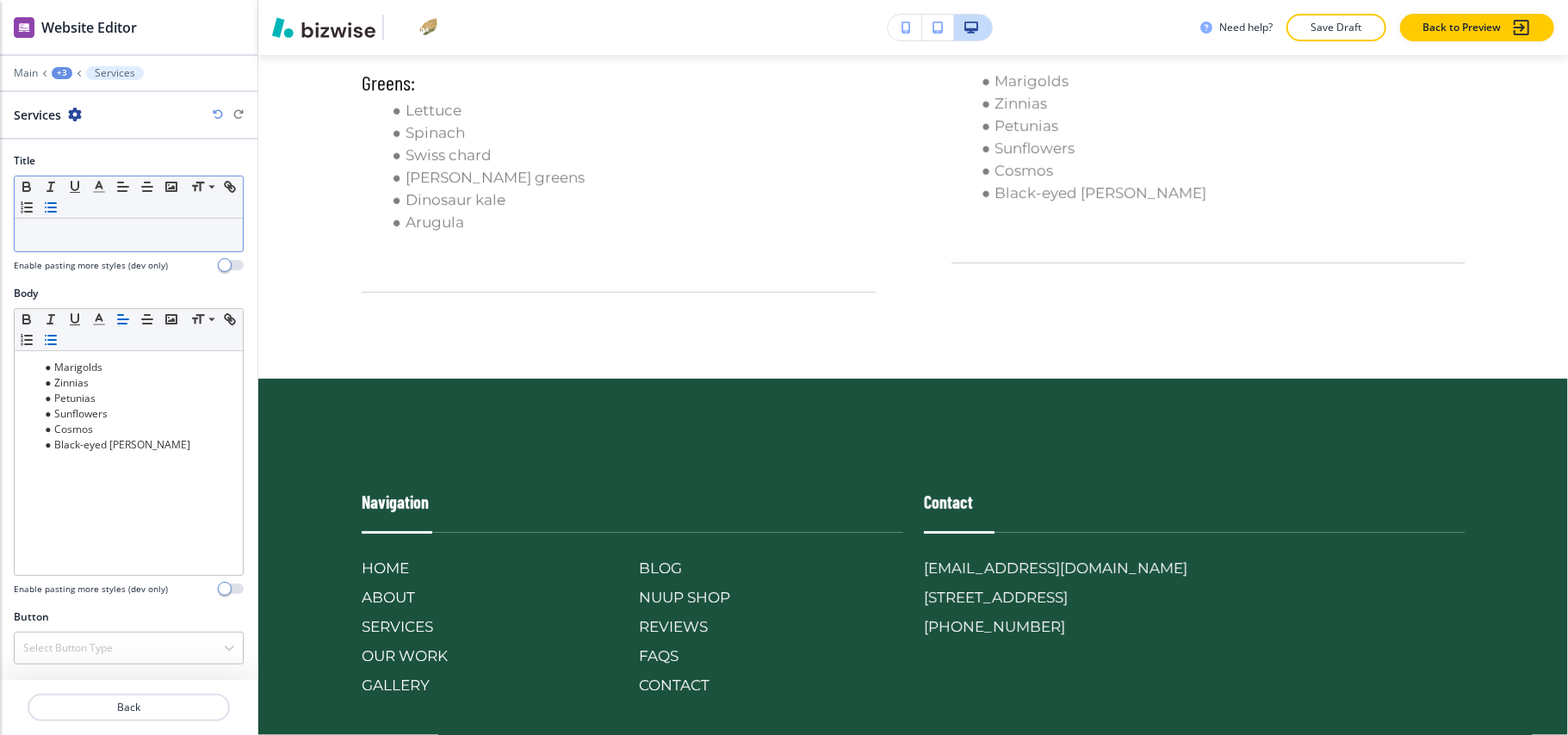
scroll to position [3935, 0]
drag, startPoint x: 70, startPoint y: 213, endPoint x: 48, endPoint y: 234, distance: 30.4
click at [48, 234] on p at bounding box center [129, 235] width 210 height 16
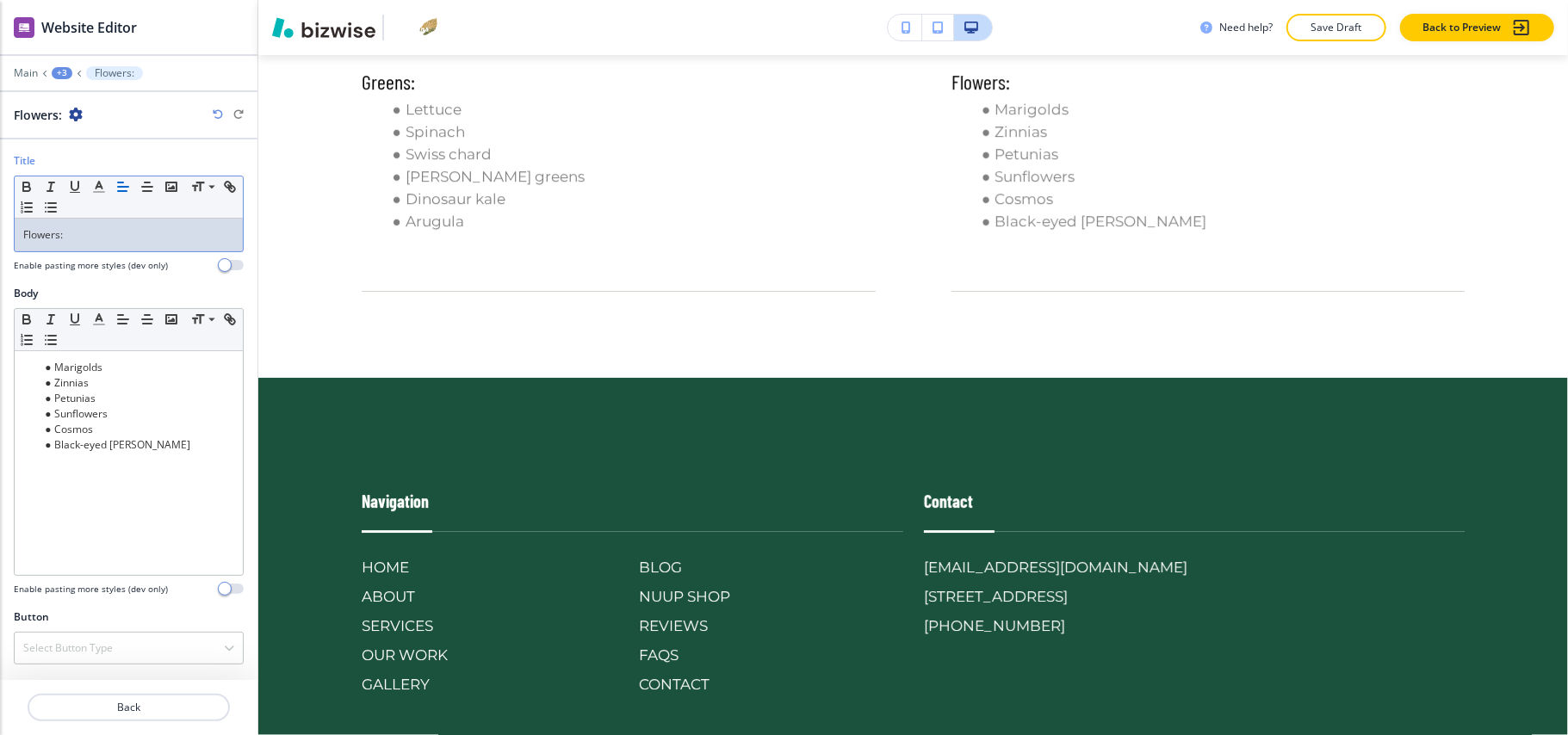
click at [57, 70] on div "+3" at bounding box center [61, 73] width 20 height 12
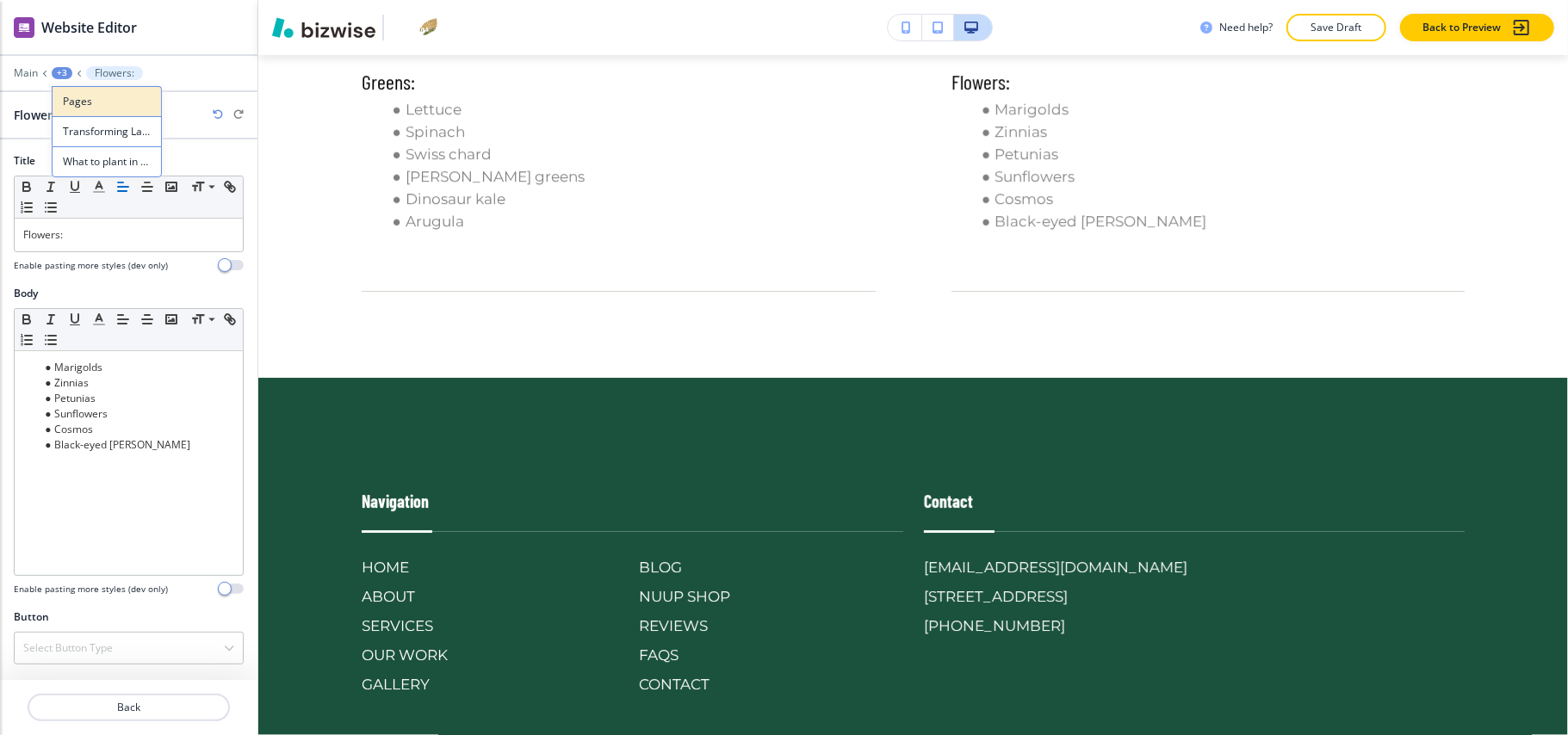
click at [88, 94] on p "Pages" at bounding box center [106, 101] width 88 height 16
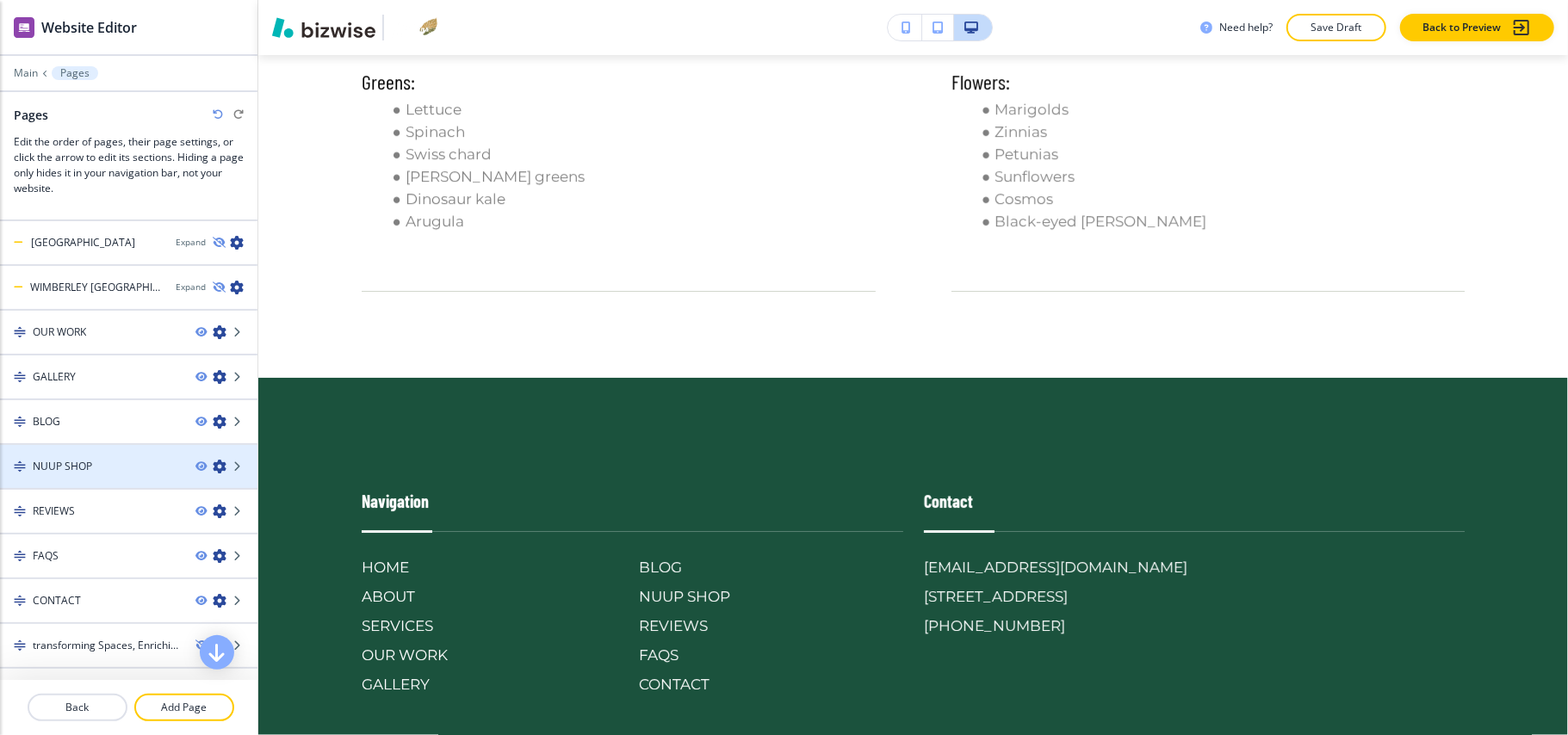
scroll to position [1168, 0]
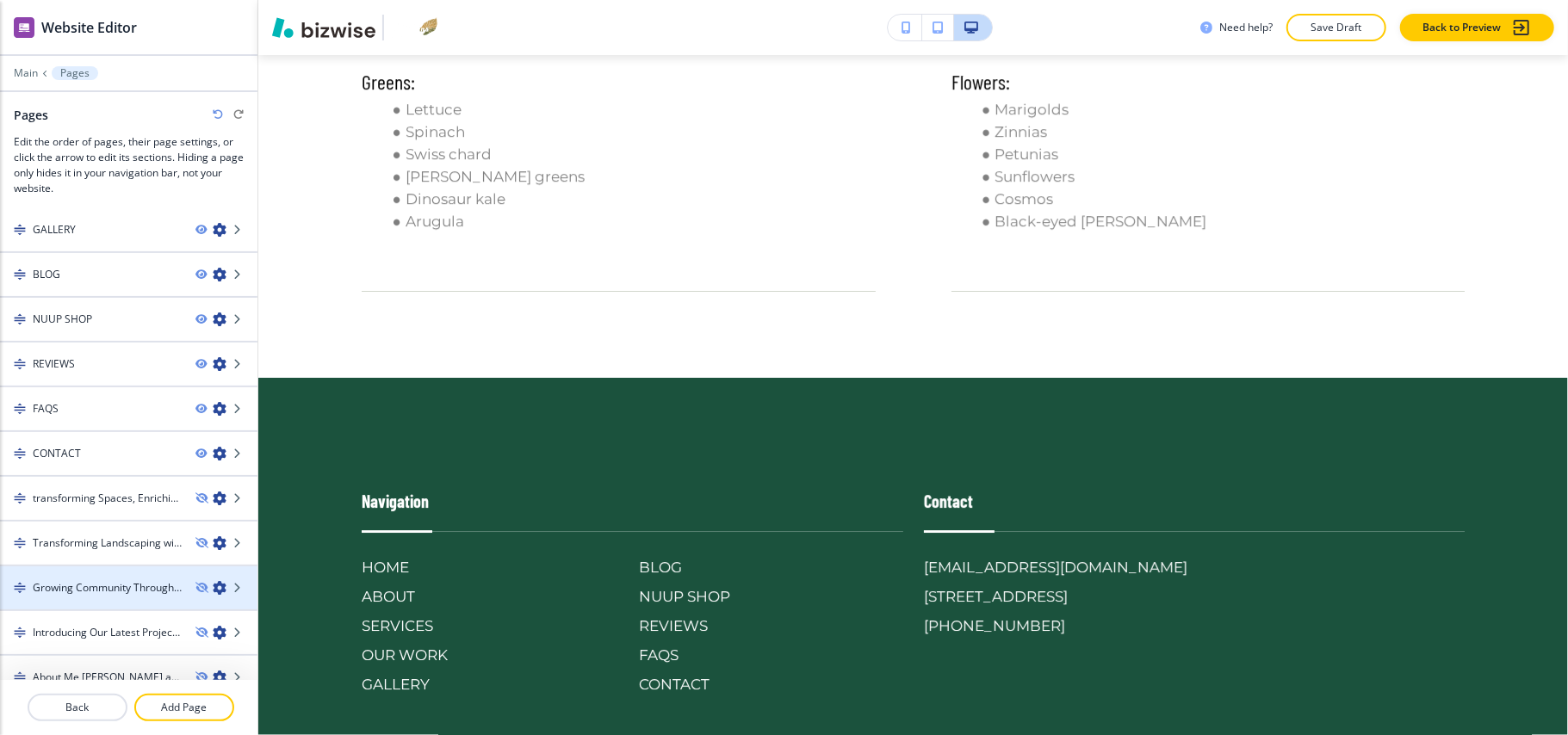
click at [93, 580] on h4 "Growing Community Through Beautiful Garden Design: The New Direction of [GEOGRA…" at bounding box center [107, 588] width 149 height 16
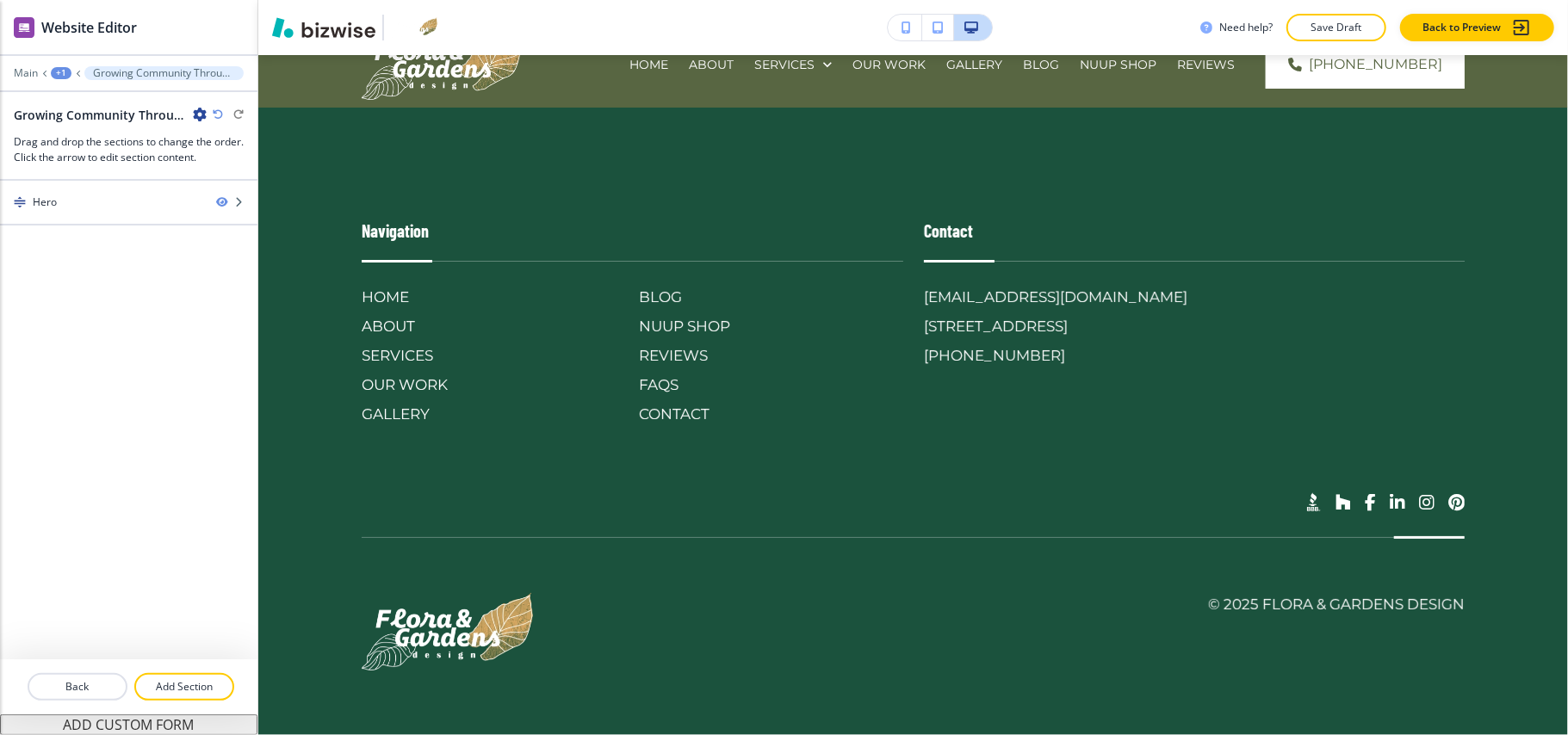
scroll to position [0, 0]
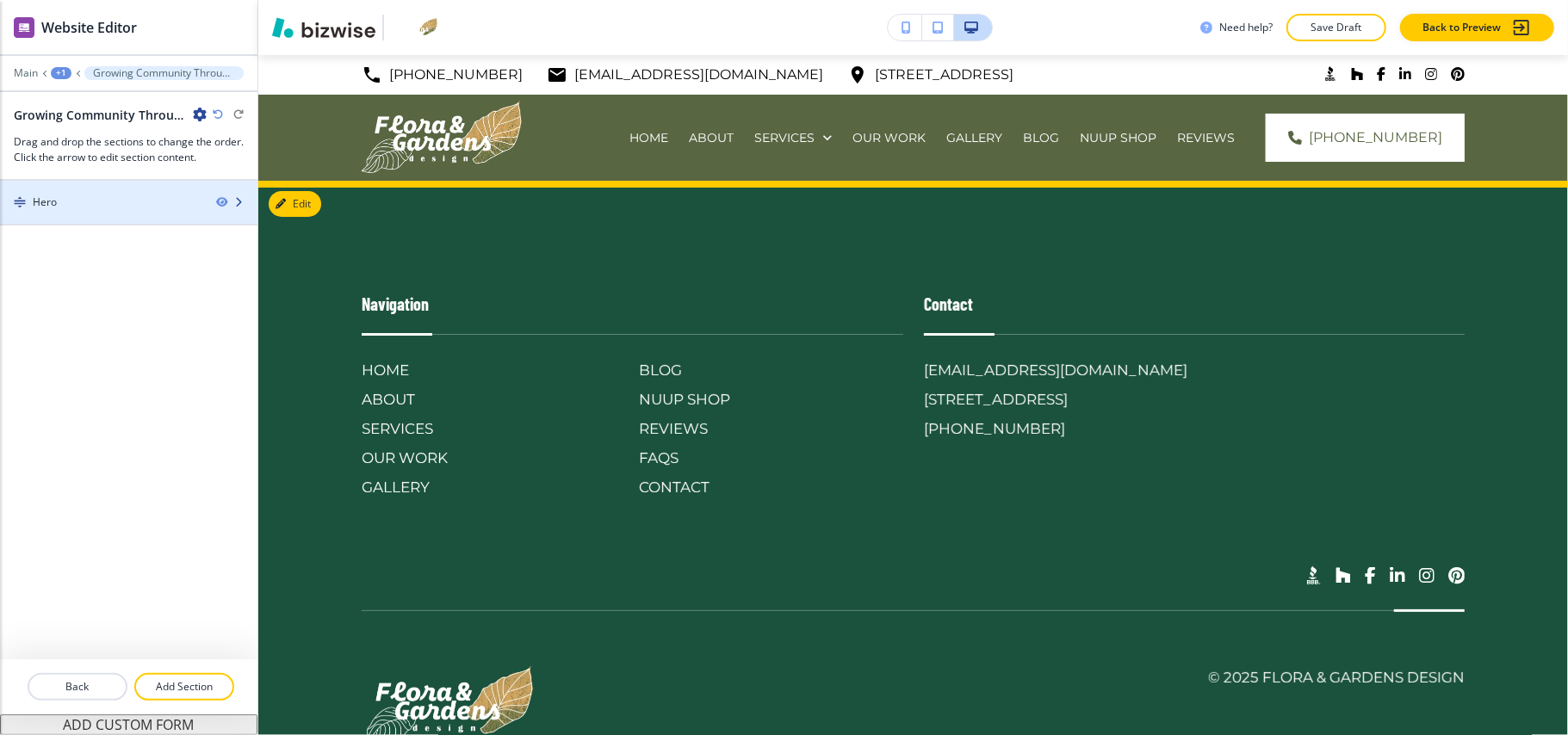
click at [93, 204] on div "Hero" at bounding box center [101, 203] width 203 height 16
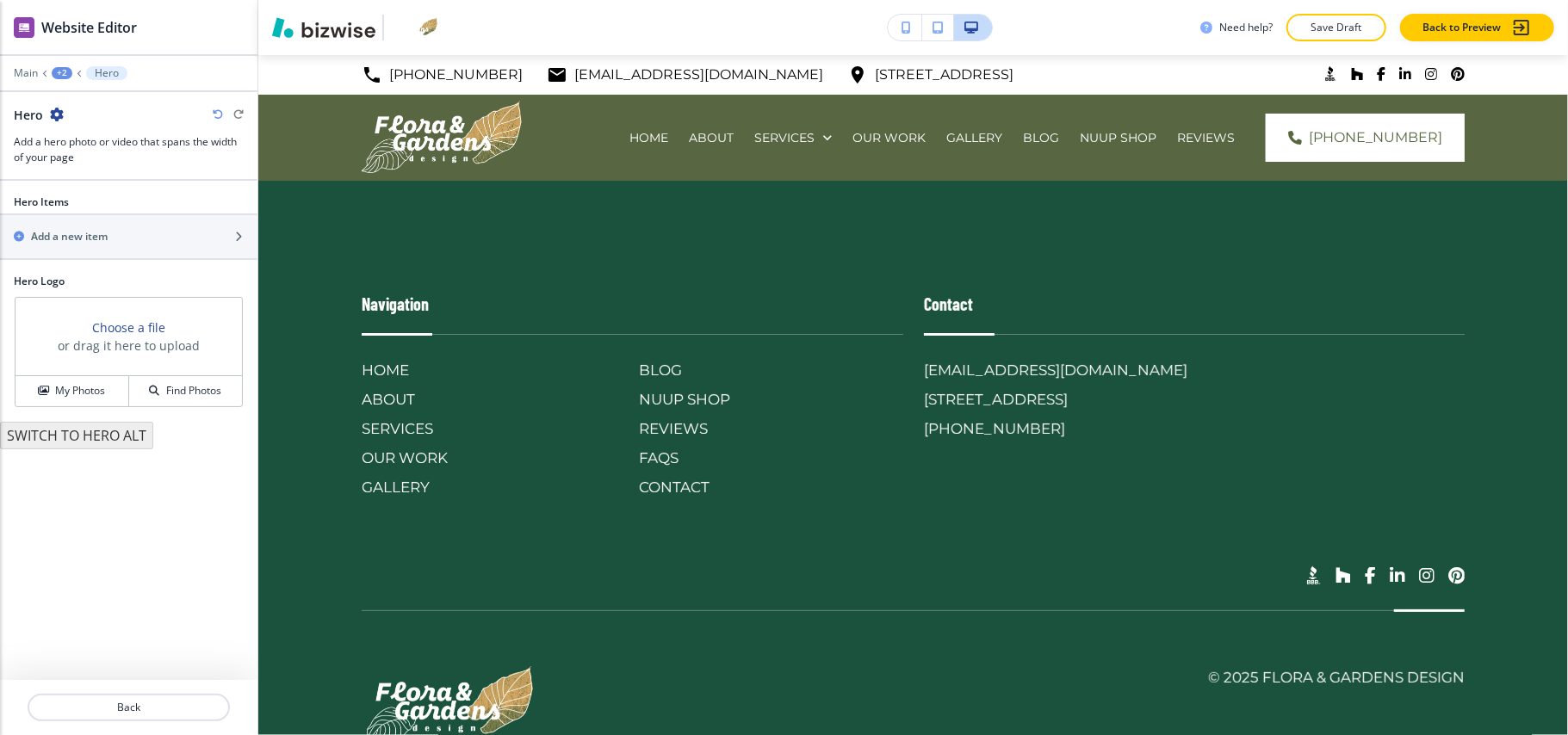
scroll to position [72, 0]
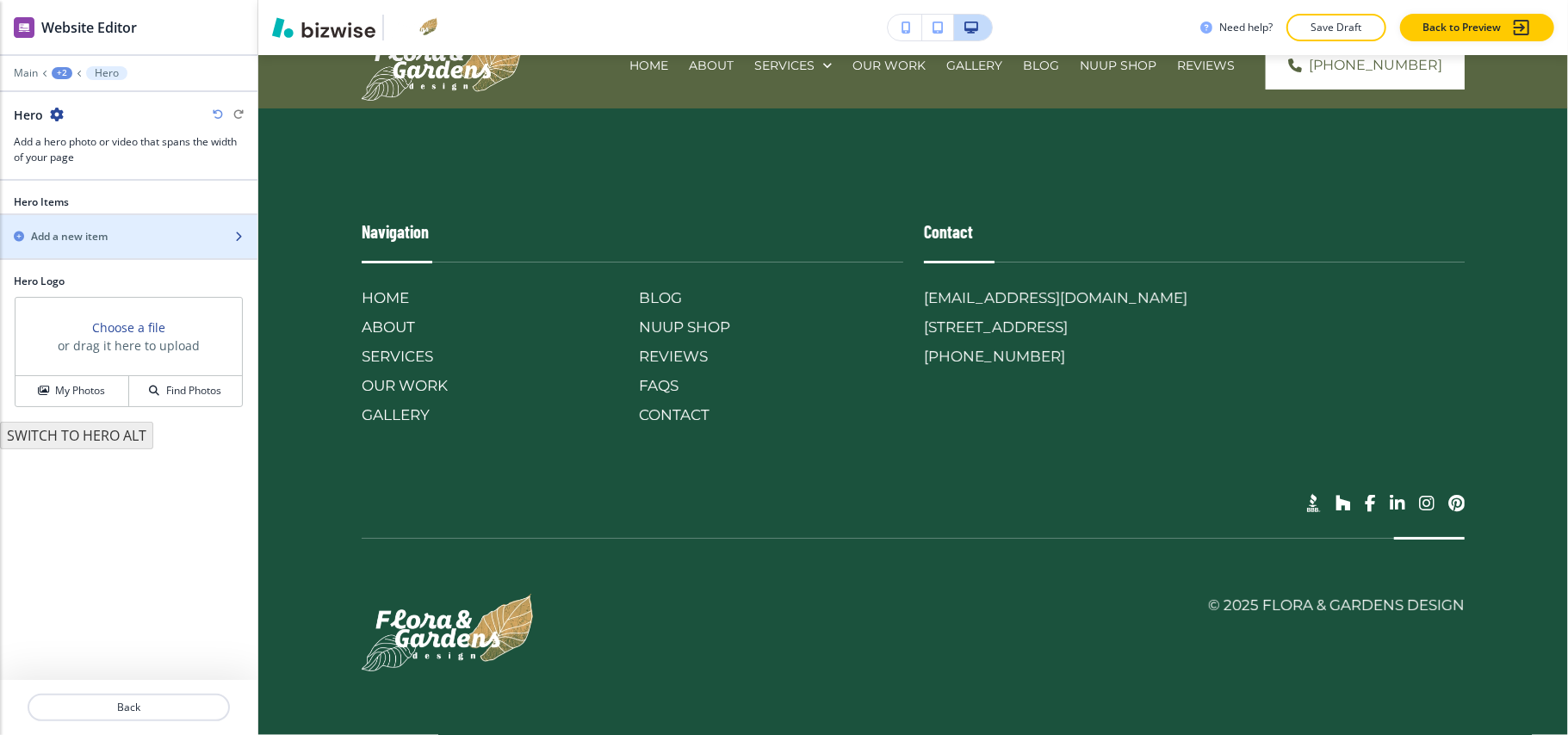
click at [95, 246] on div "button" at bounding box center [129, 251] width 257 height 14
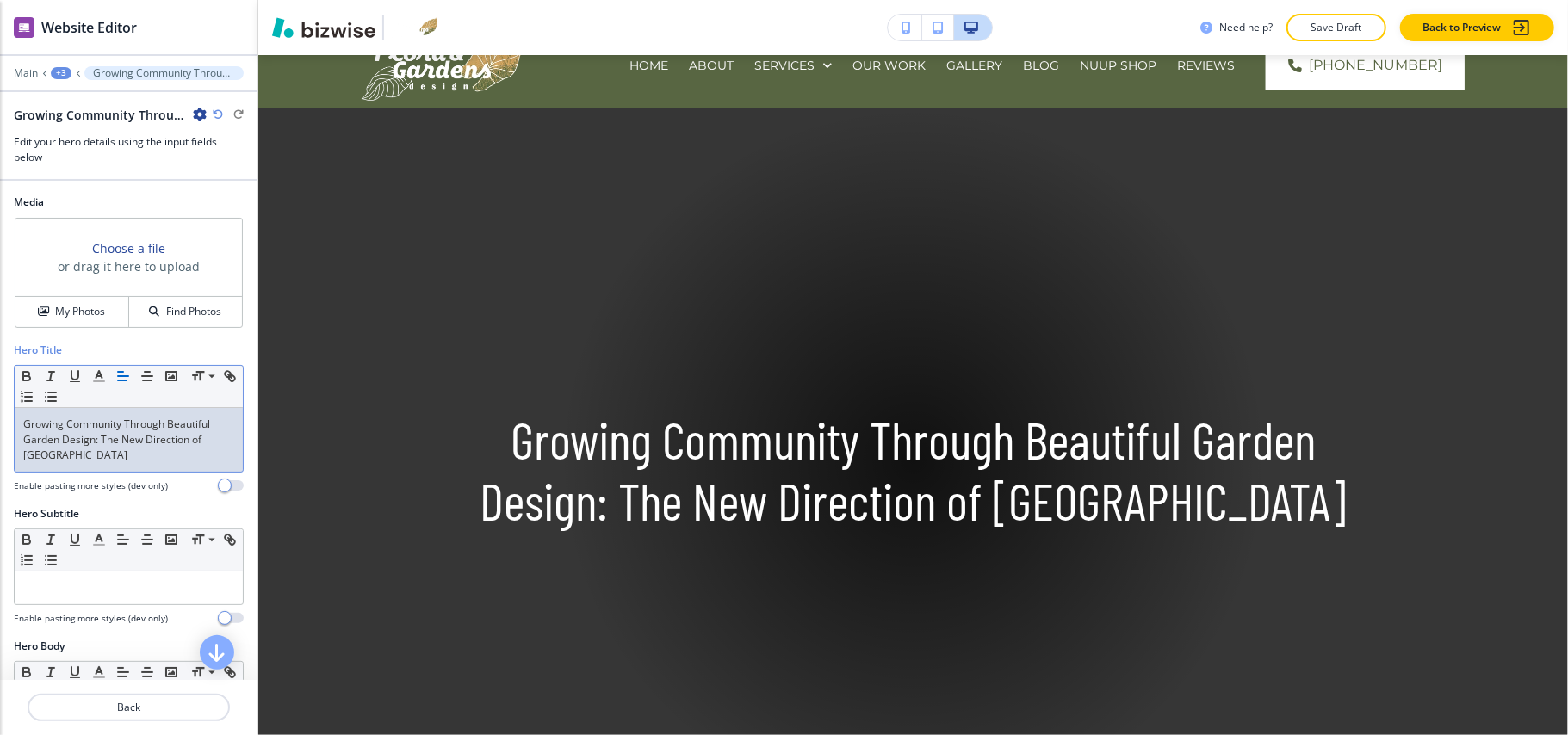
click at [62, 332] on div "Media Choose a file or drag it here to upload My Photos Find Photos" at bounding box center [129, 269] width 257 height 148
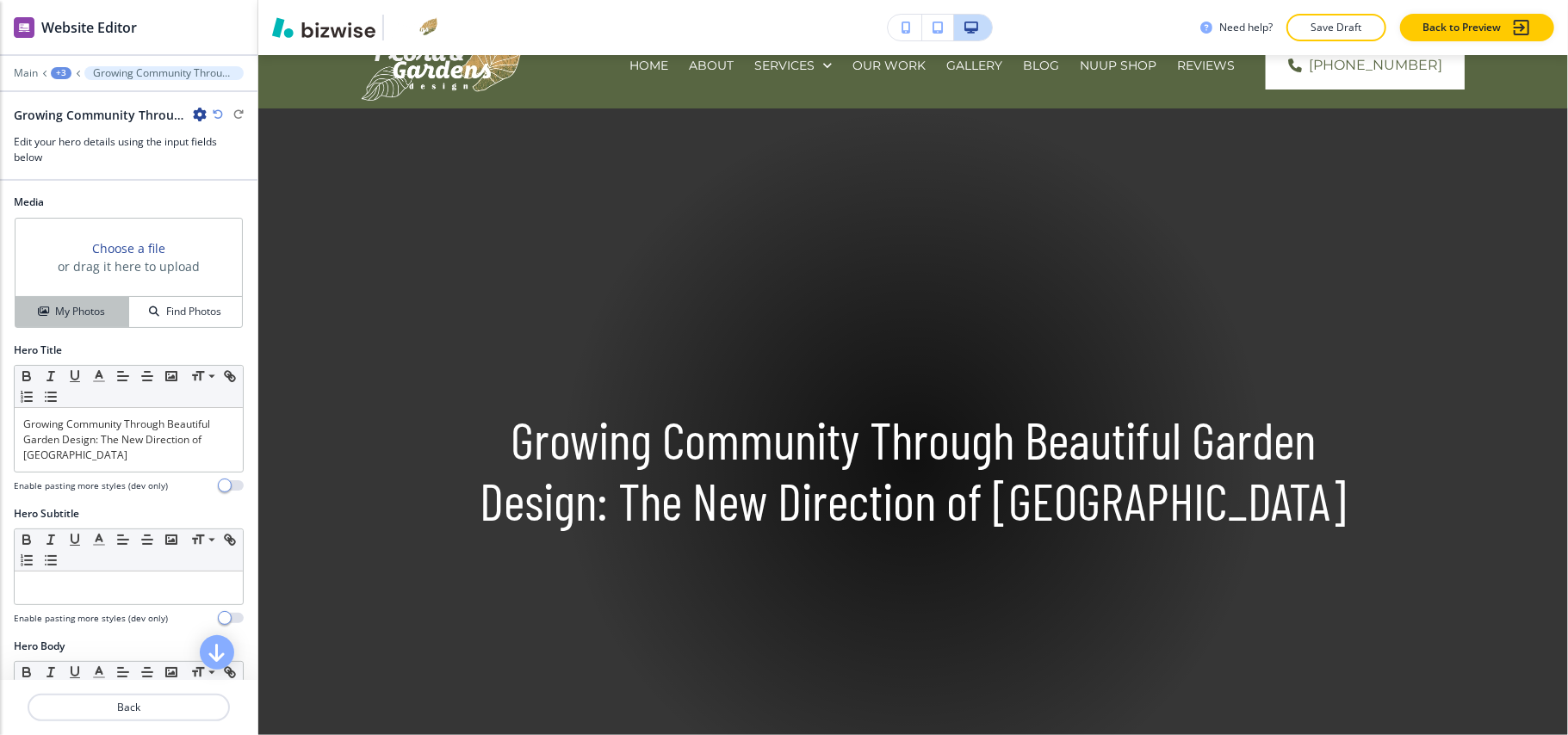
click at [63, 326] on button "My Photos" at bounding box center [72, 312] width 114 height 30
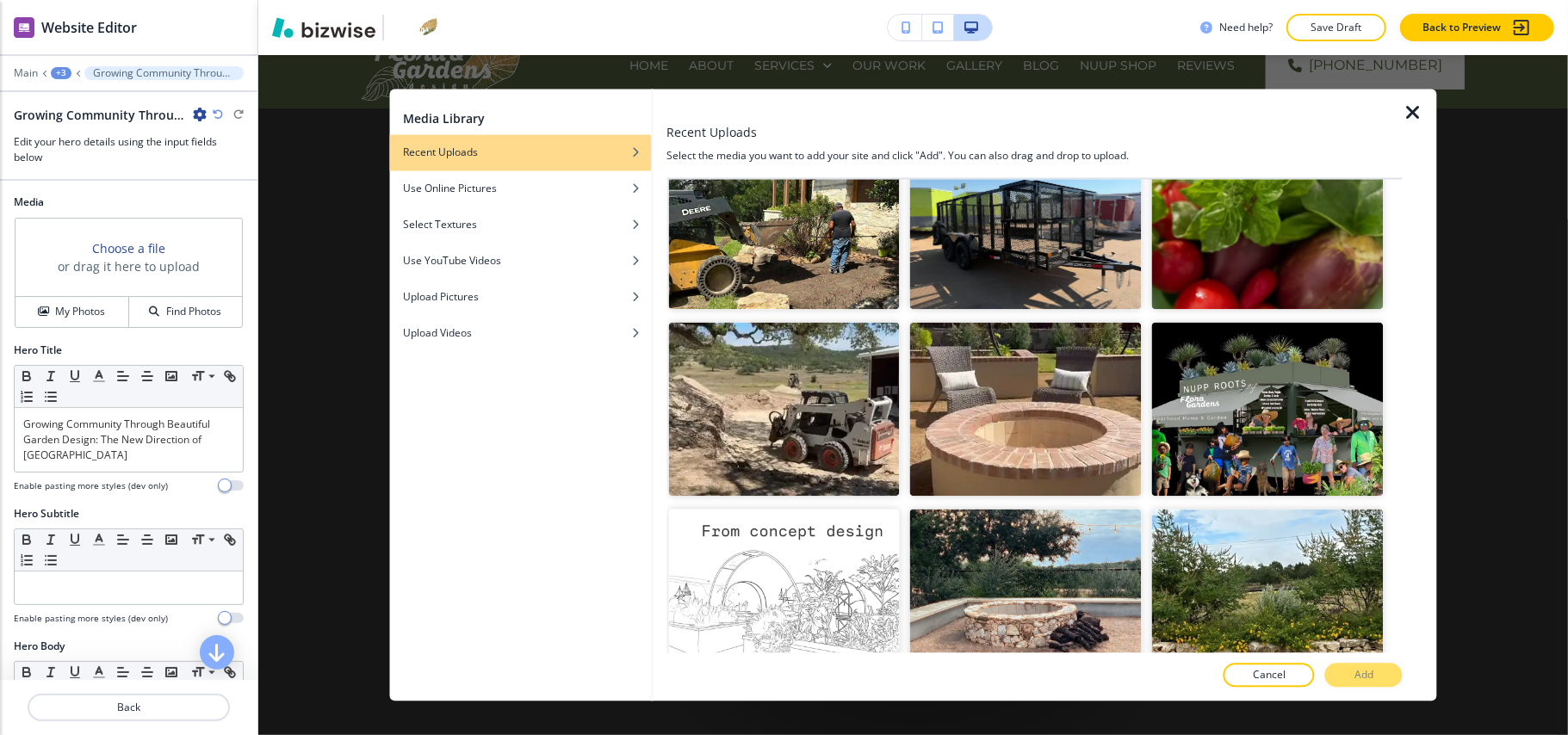
scroll to position [17612, 0]
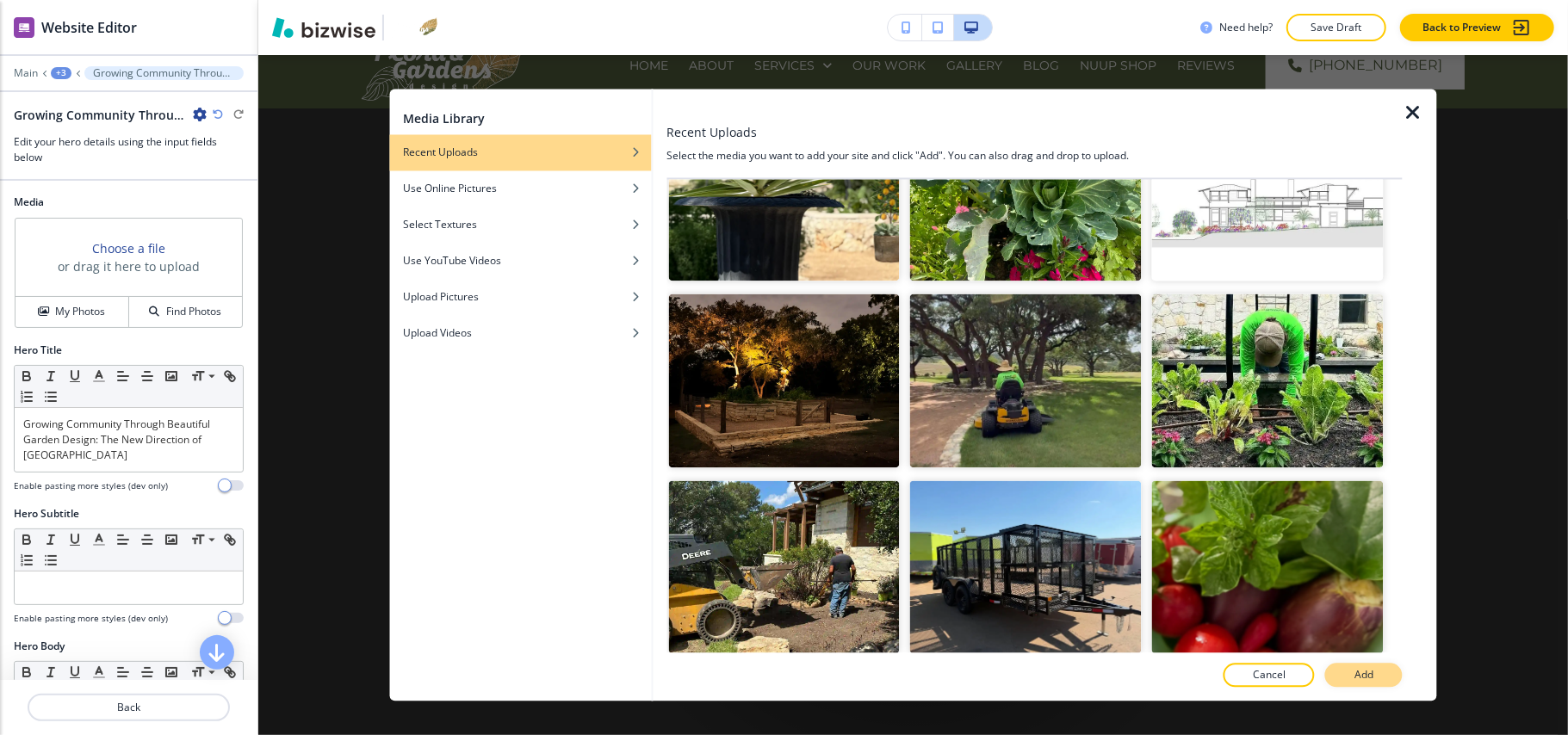
click at [1368, 674] on p "Add" at bounding box center [1363, 677] width 19 height 16
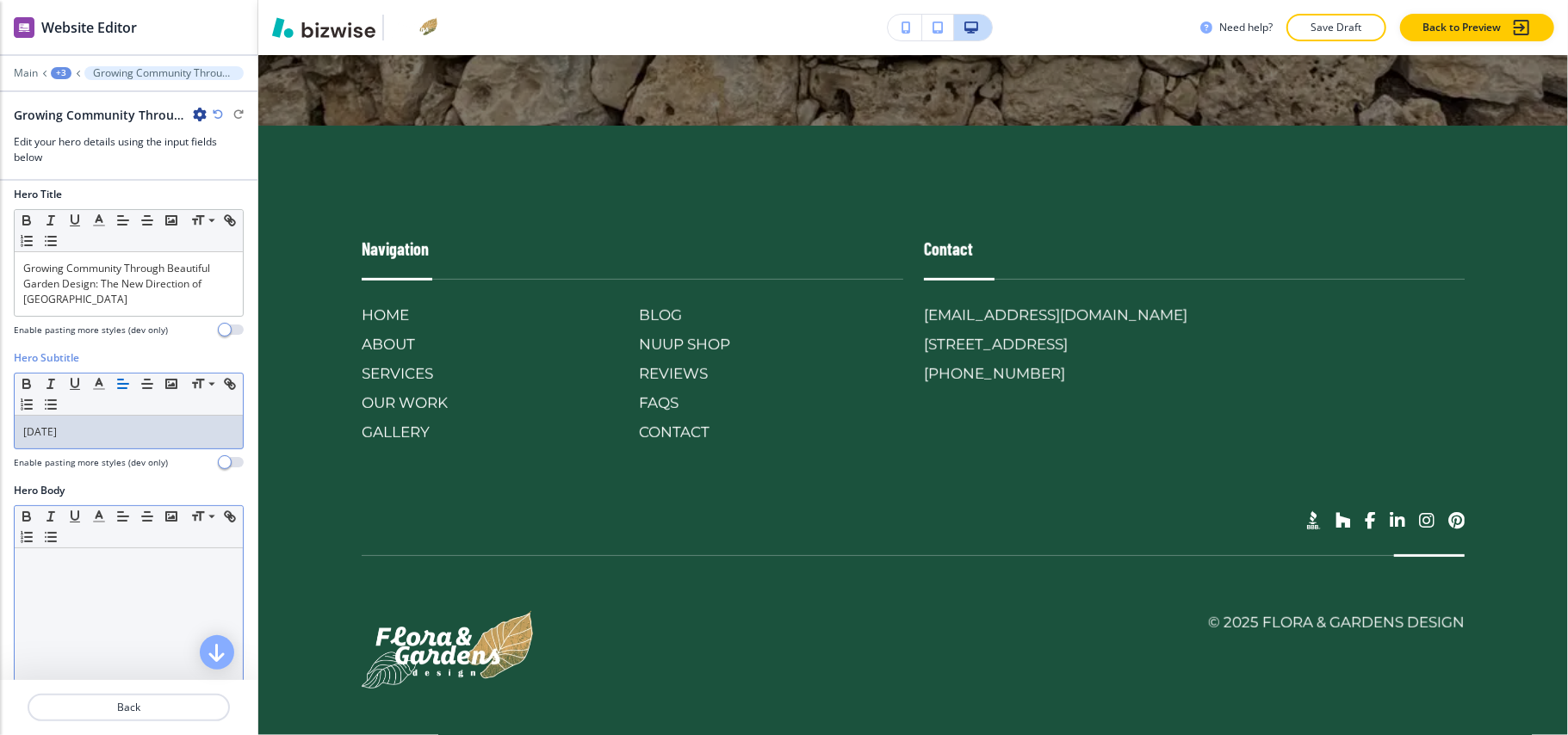
scroll to position [459, 0]
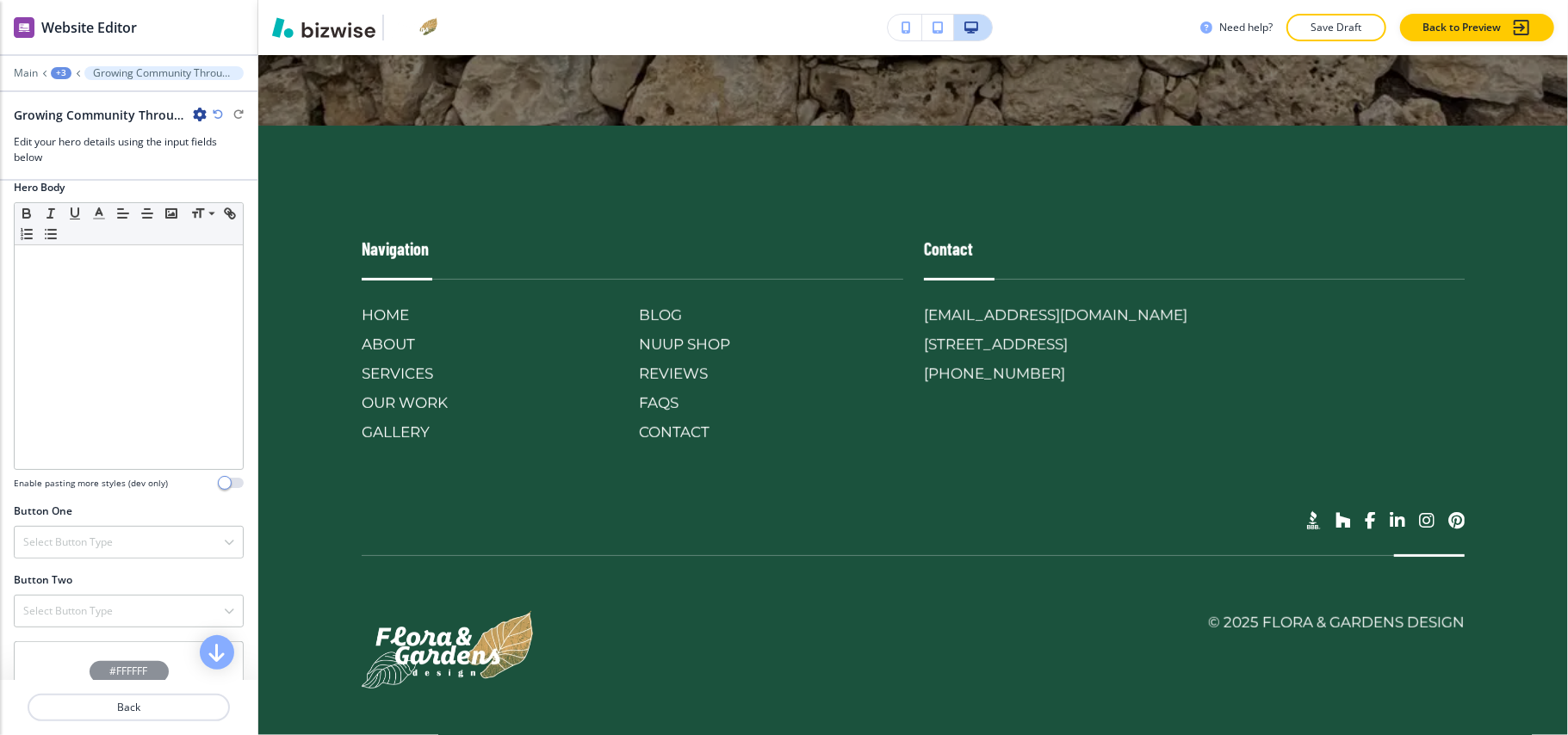
click at [59, 67] on div "+3" at bounding box center [60, 73] width 20 height 12
click at [67, 125] on p "Growing Community Through Beautiful Garden Design: The New Direction of [GEOGRA…" at bounding box center [106, 132] width 88 height 16
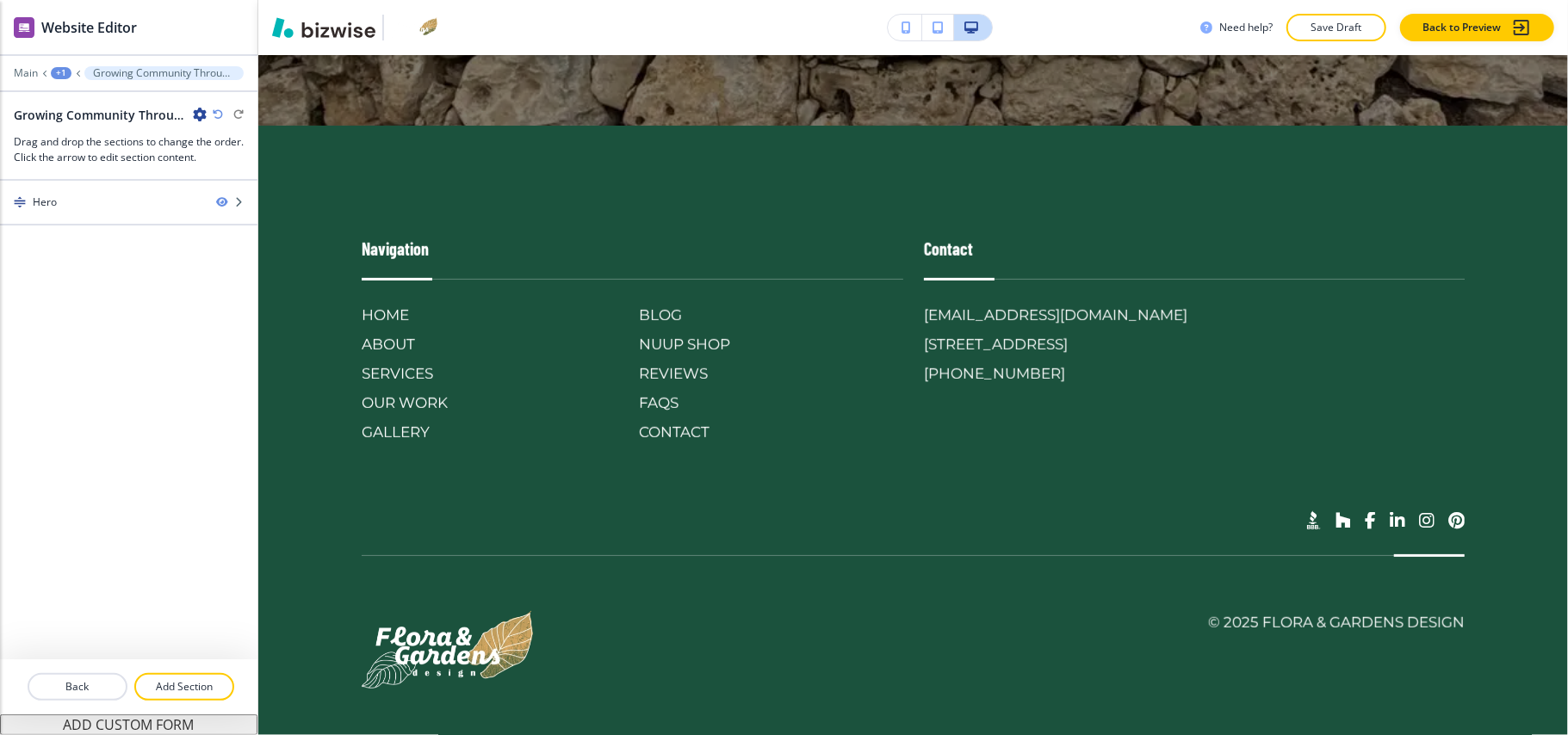
click at [176, 686] on p "Add Section" at bounding box center [184, 687] width 96 height 16
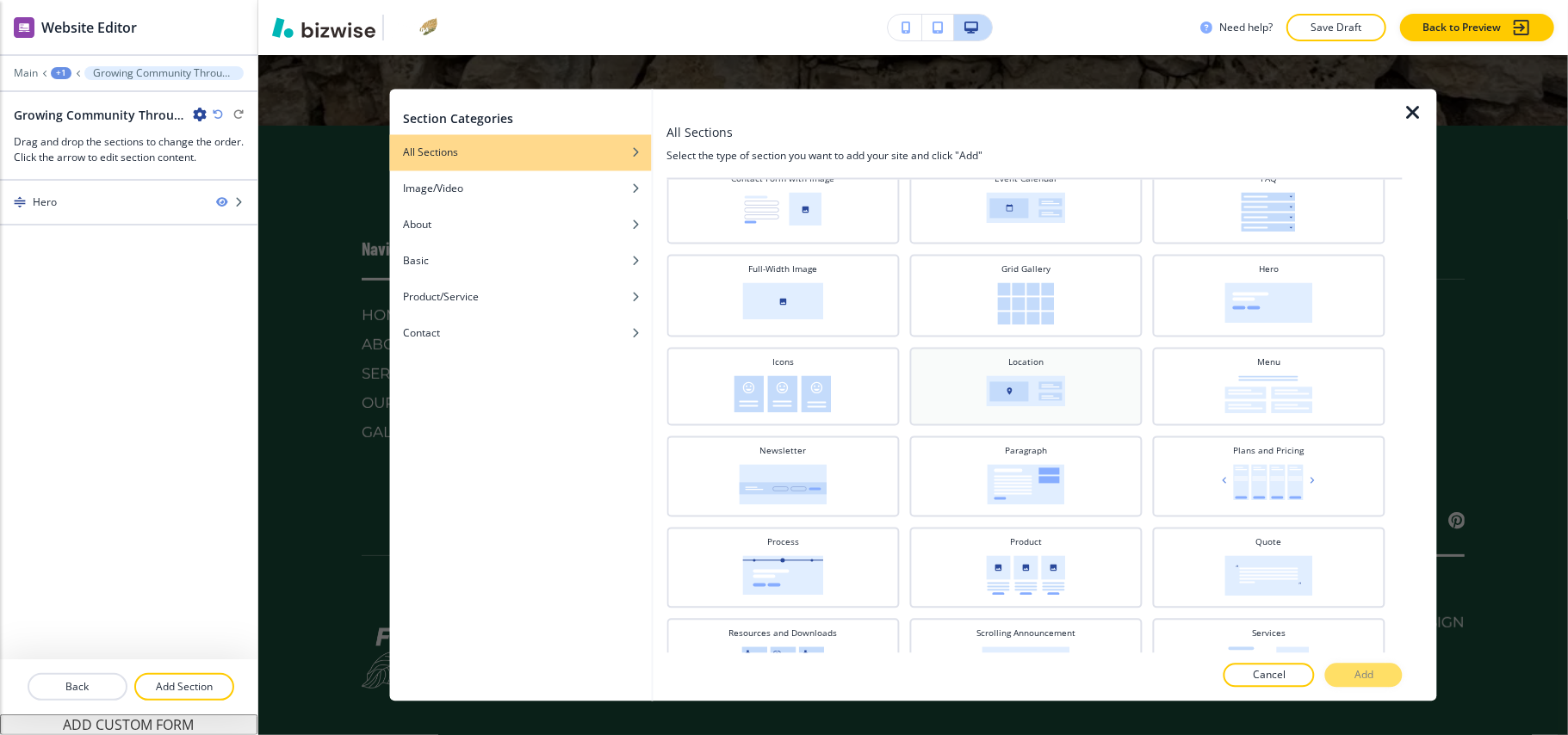
scroll to position [344, 0]
click at [1064, 449] on div "Paragraph" at bounding box center [1025, 470] width 215 height 60
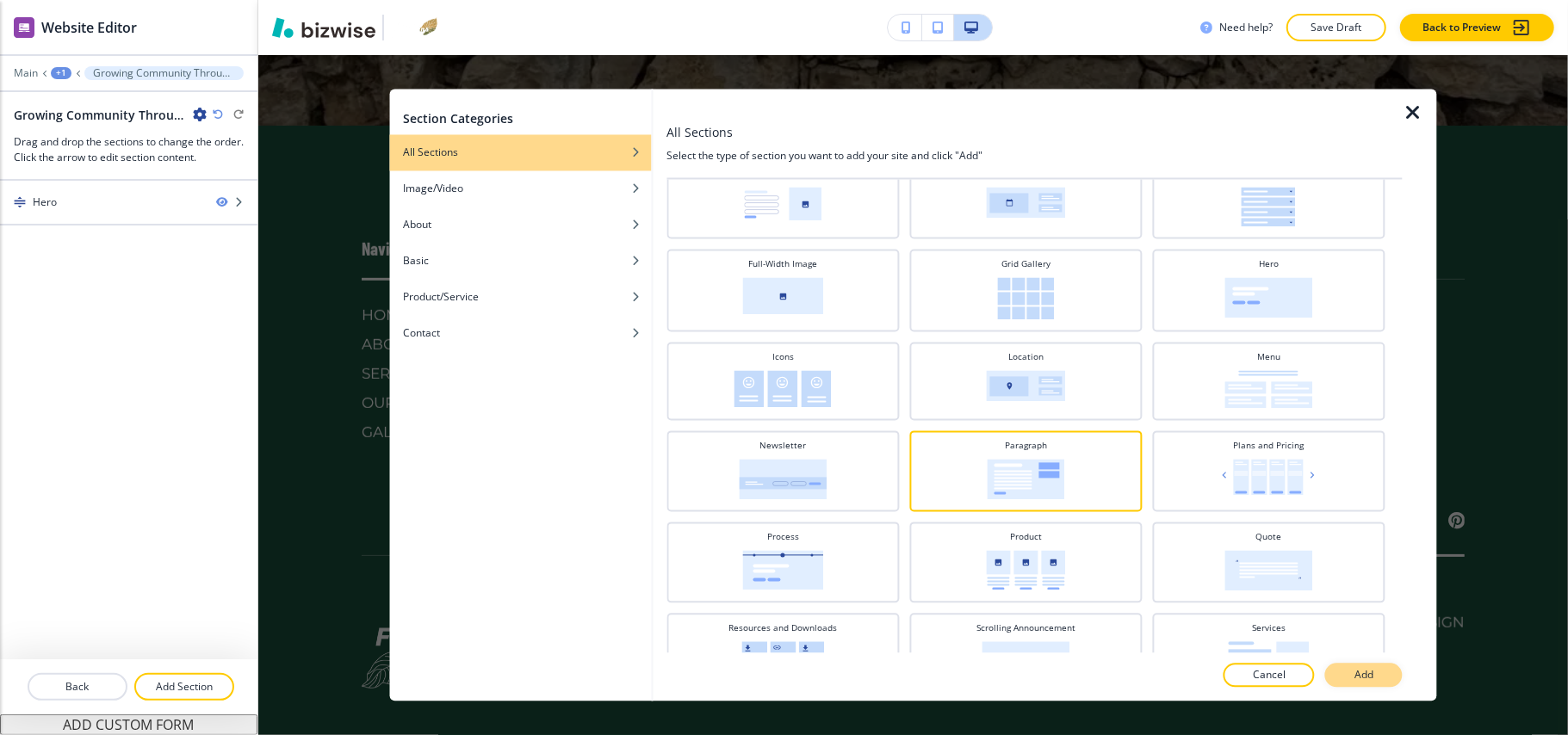
click at [1381, 679] on button "Add" at bounding box center [1364, 676] width 78 height 24
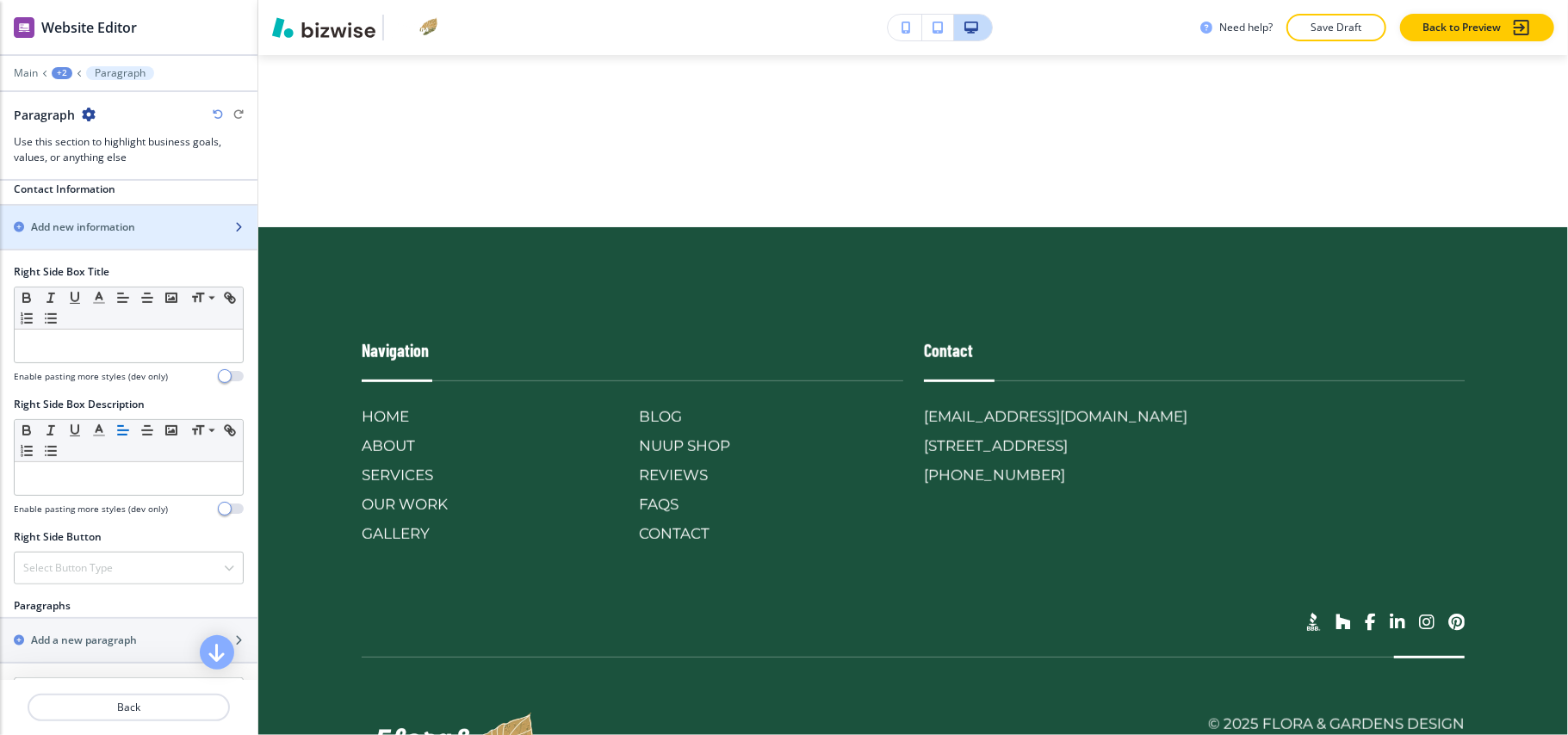
scroll to position [906, 0]
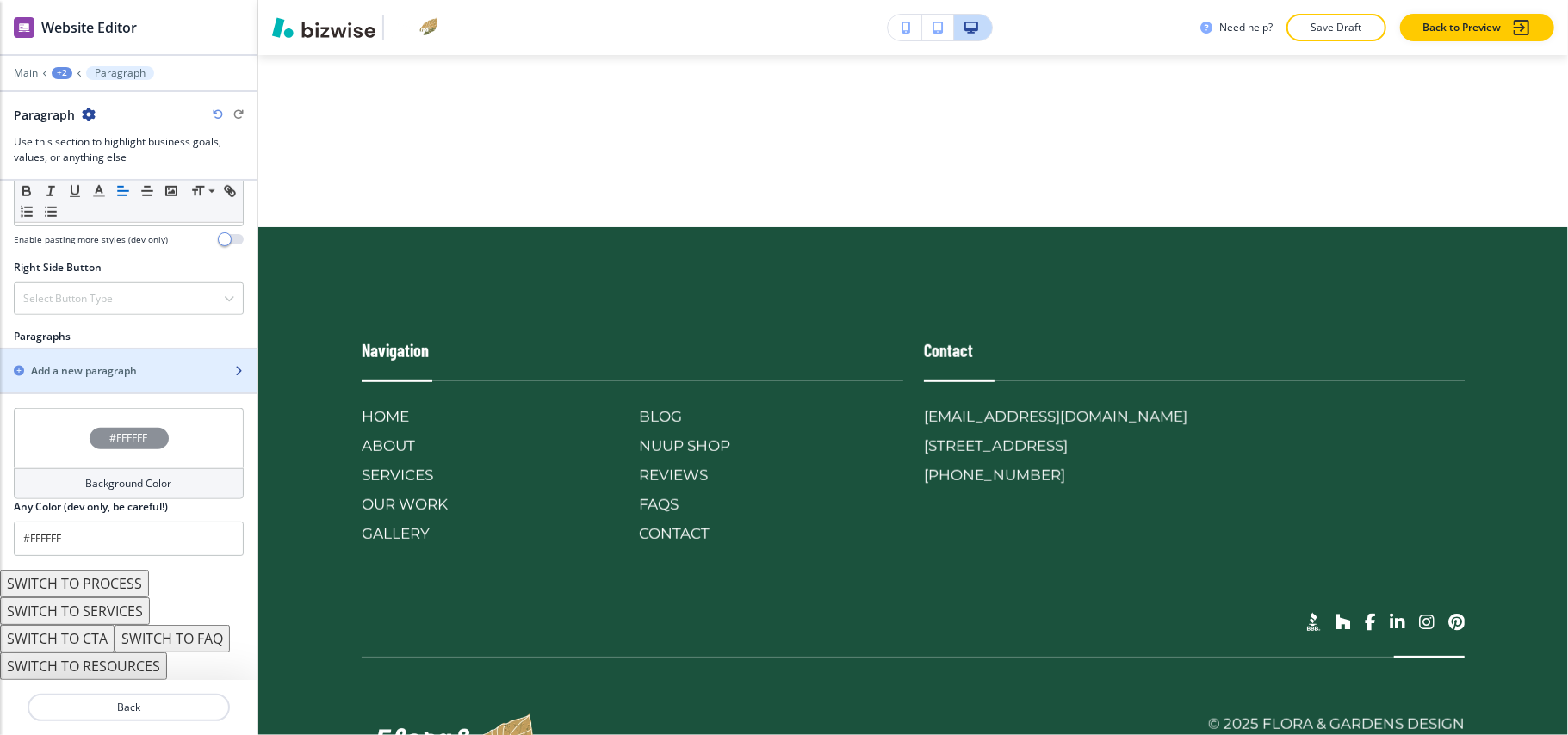
click at [70, 382] on div "button" at bounding box center [129, 386] width 257 height 14
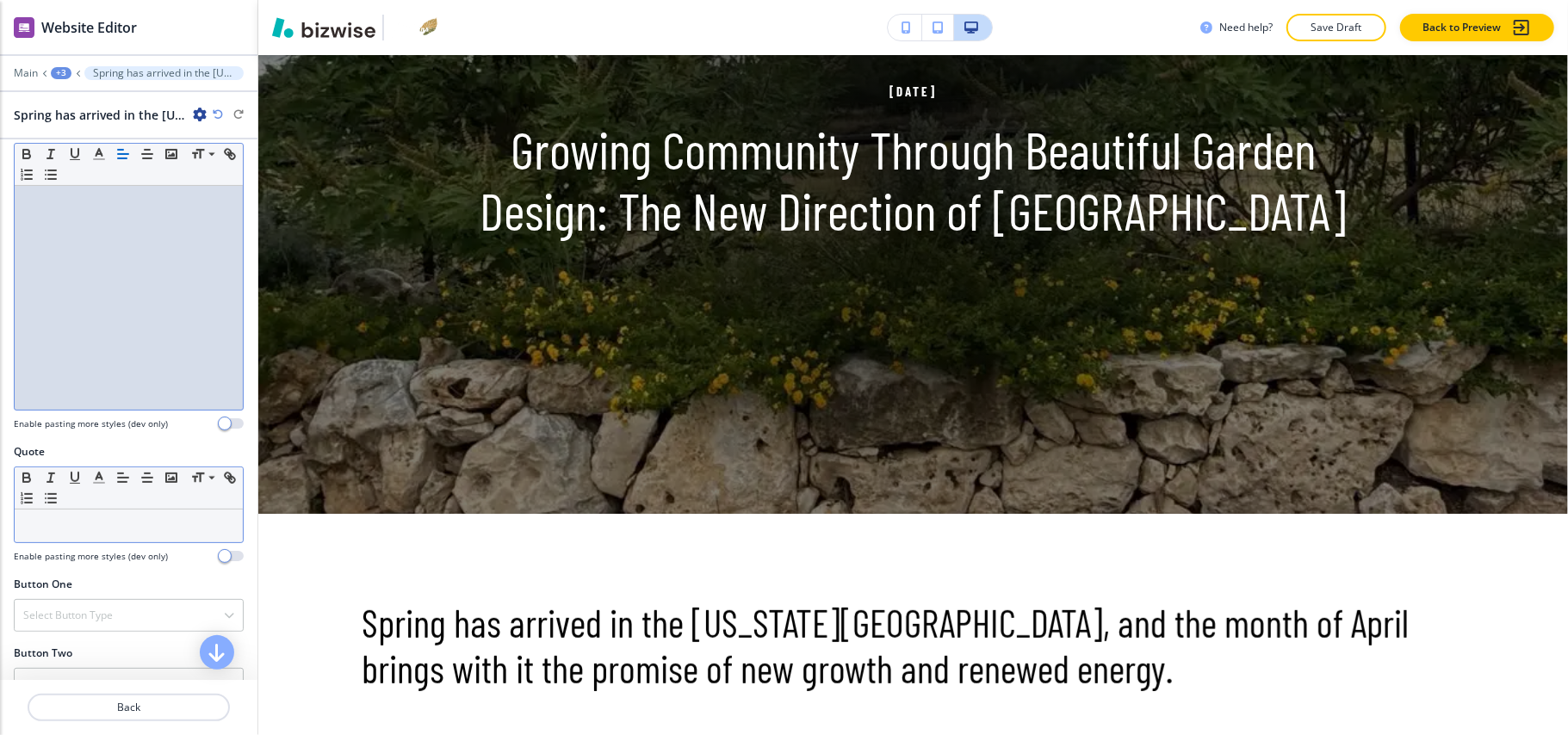
scroll to position [0, 0]
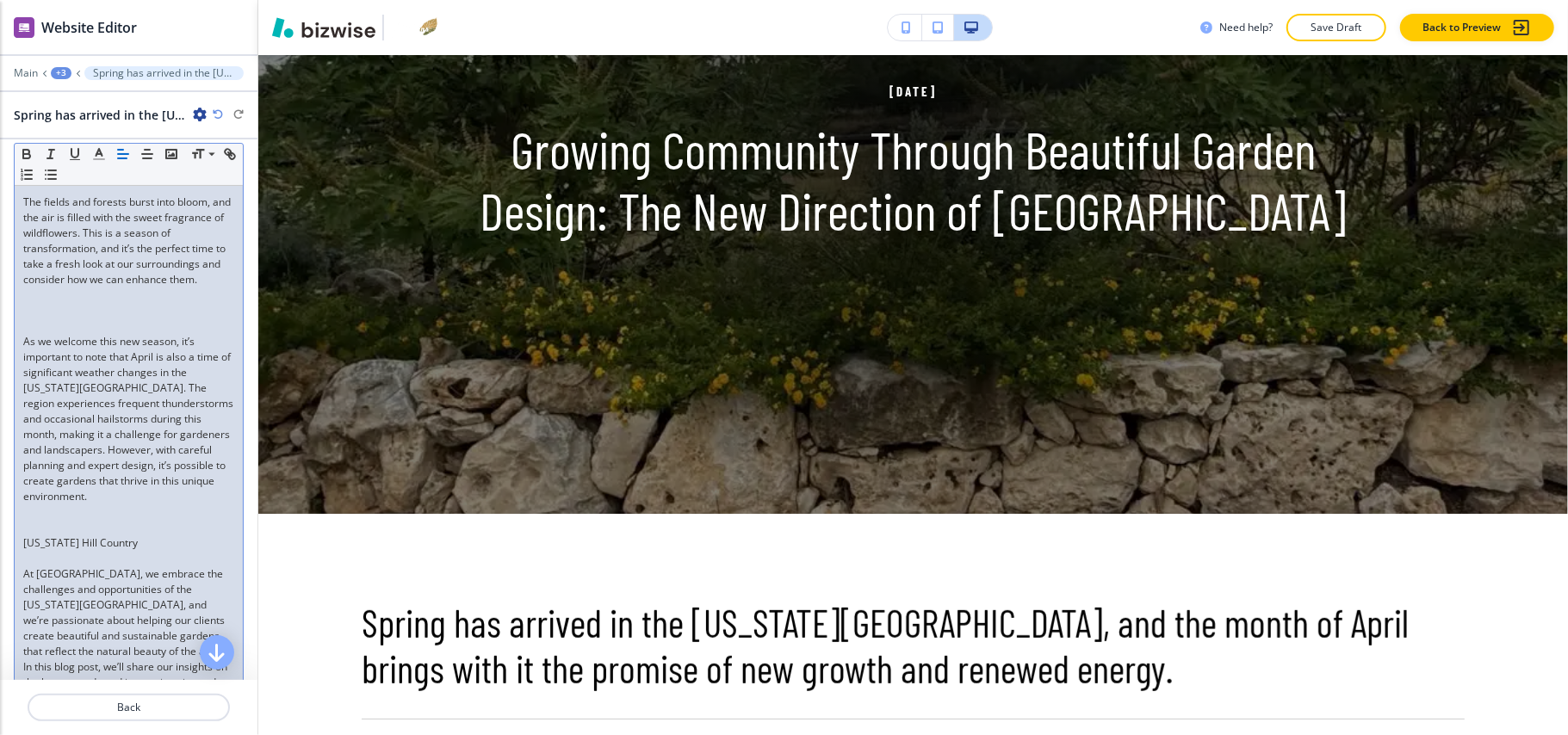
click at [70, 334] on p at bounding box center [129, 327] width 210 height 16
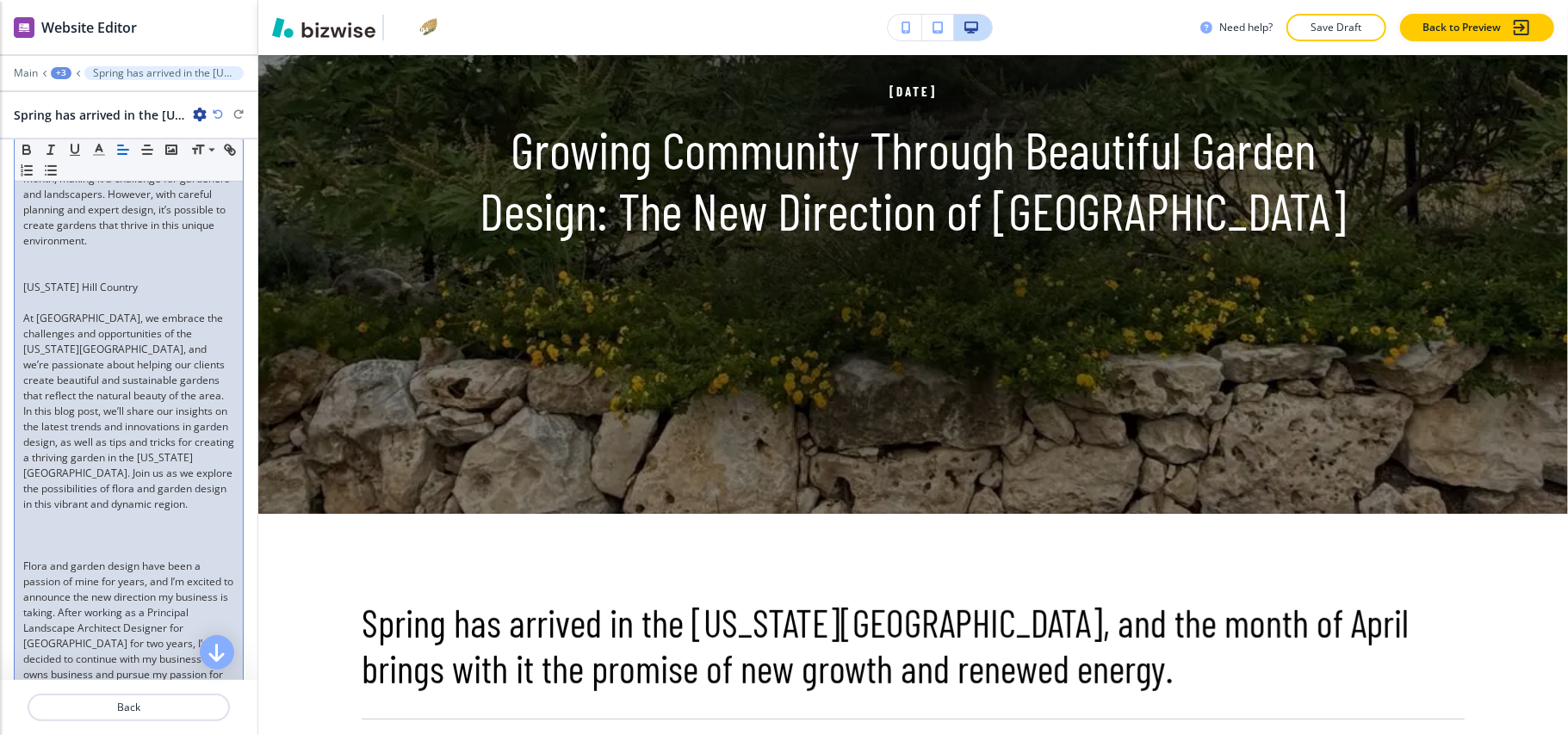
scroll to position [573, 0]
click at [35, 276] on p at bounding box center [129, 268] width 210 height 16
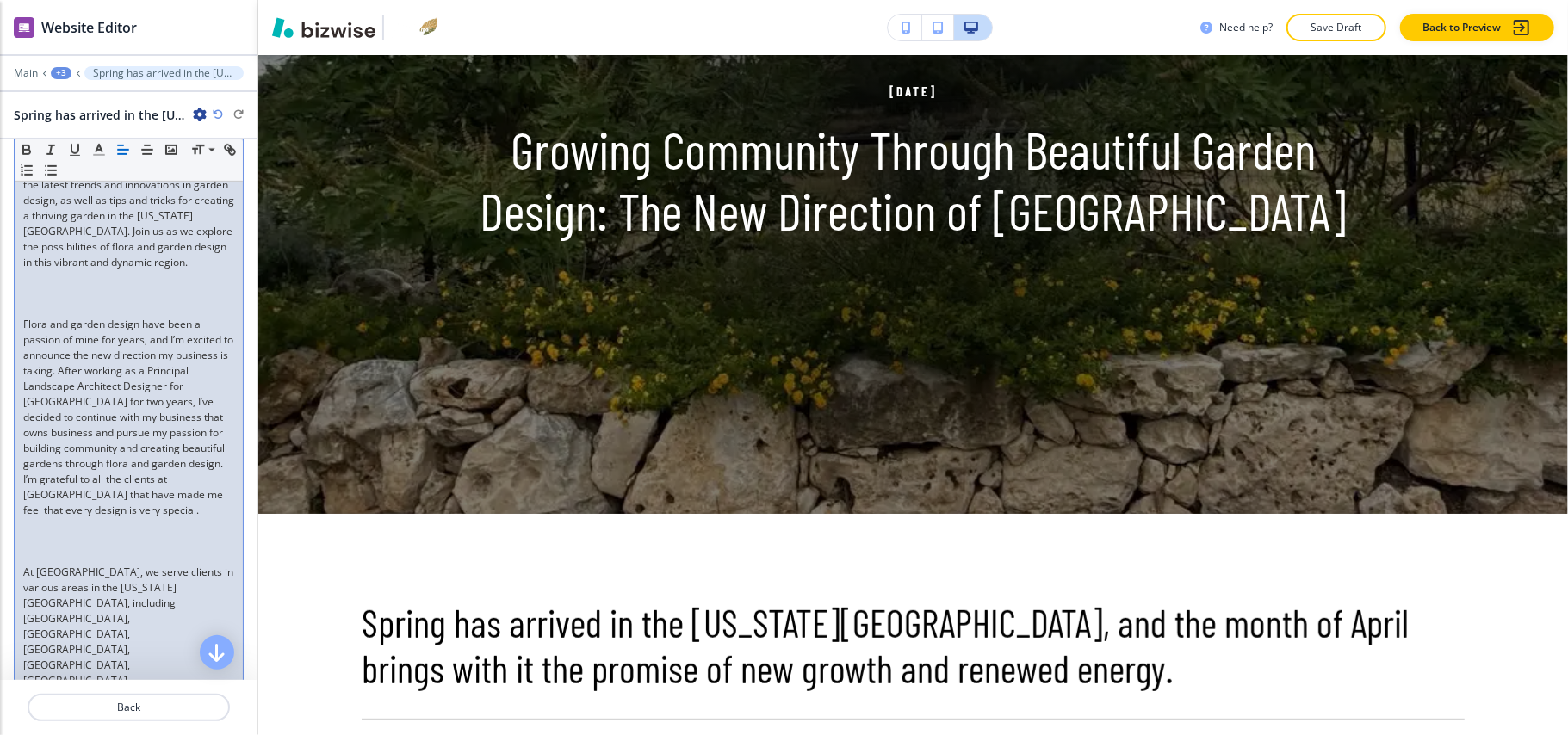
scroll to position [803, 0]
click at [54, 293] on p at bounding box center [129, 286] width 210 height 16
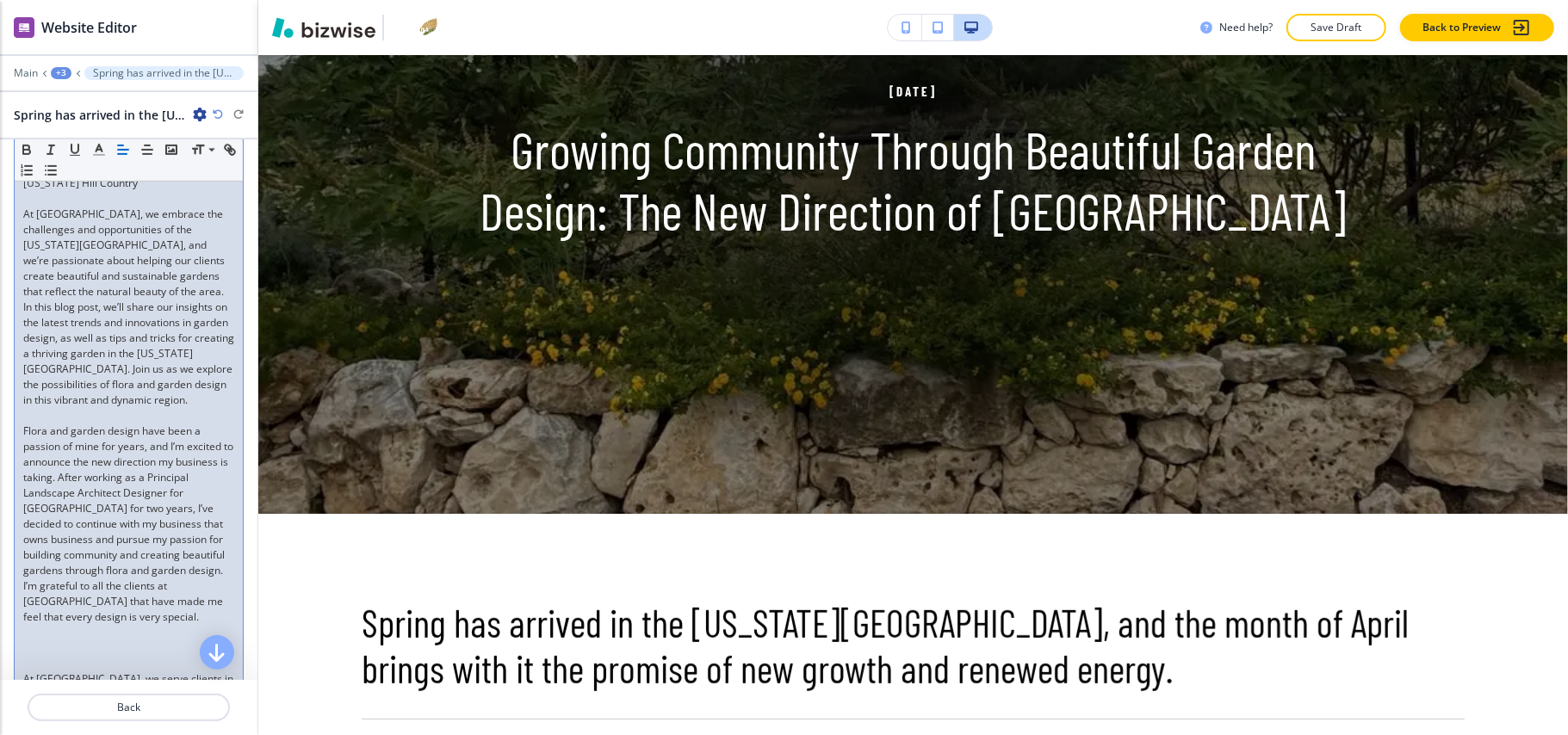
scroll to position [817, 0]
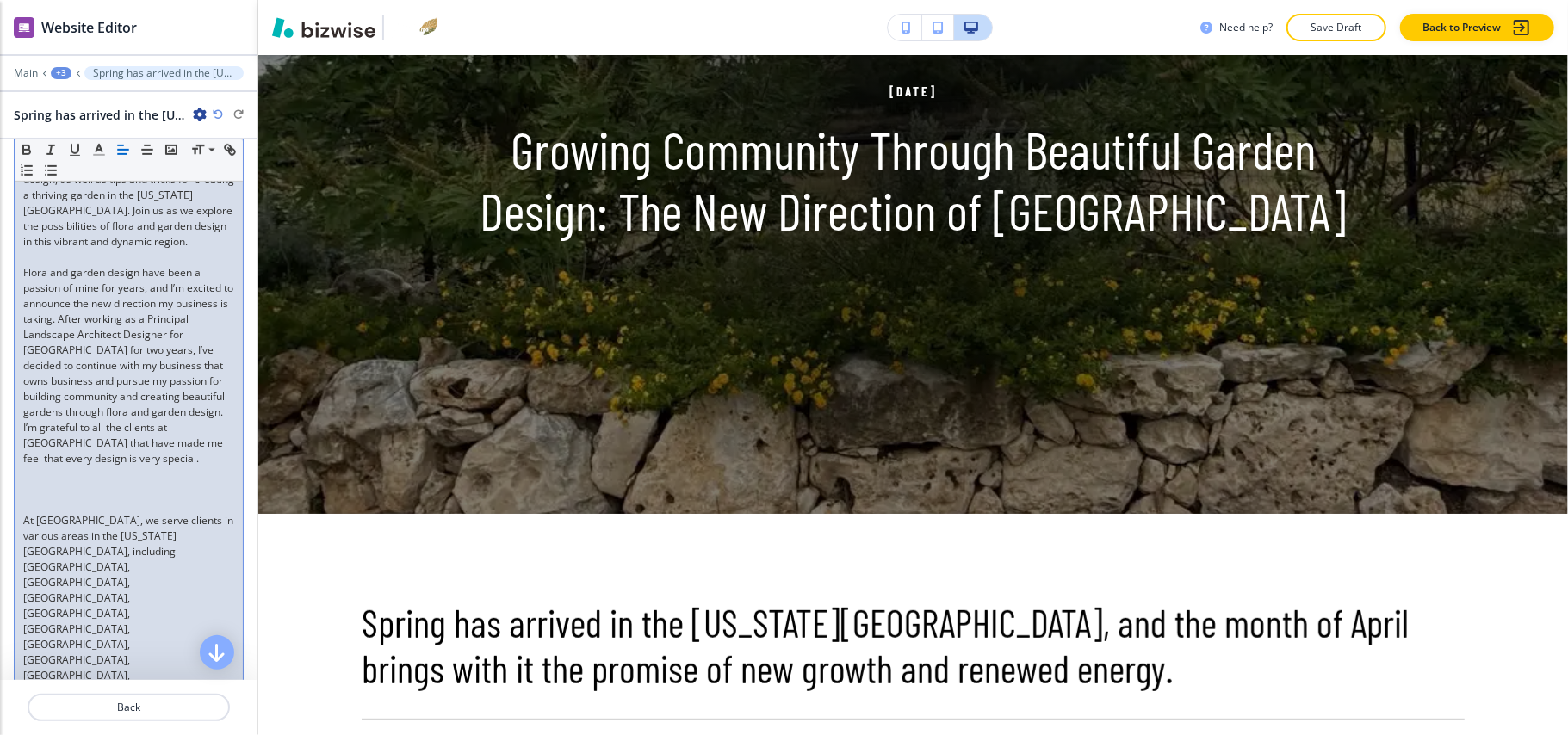
click at [39, 498] on p at bounding box center [129, 490] width 210 height 16
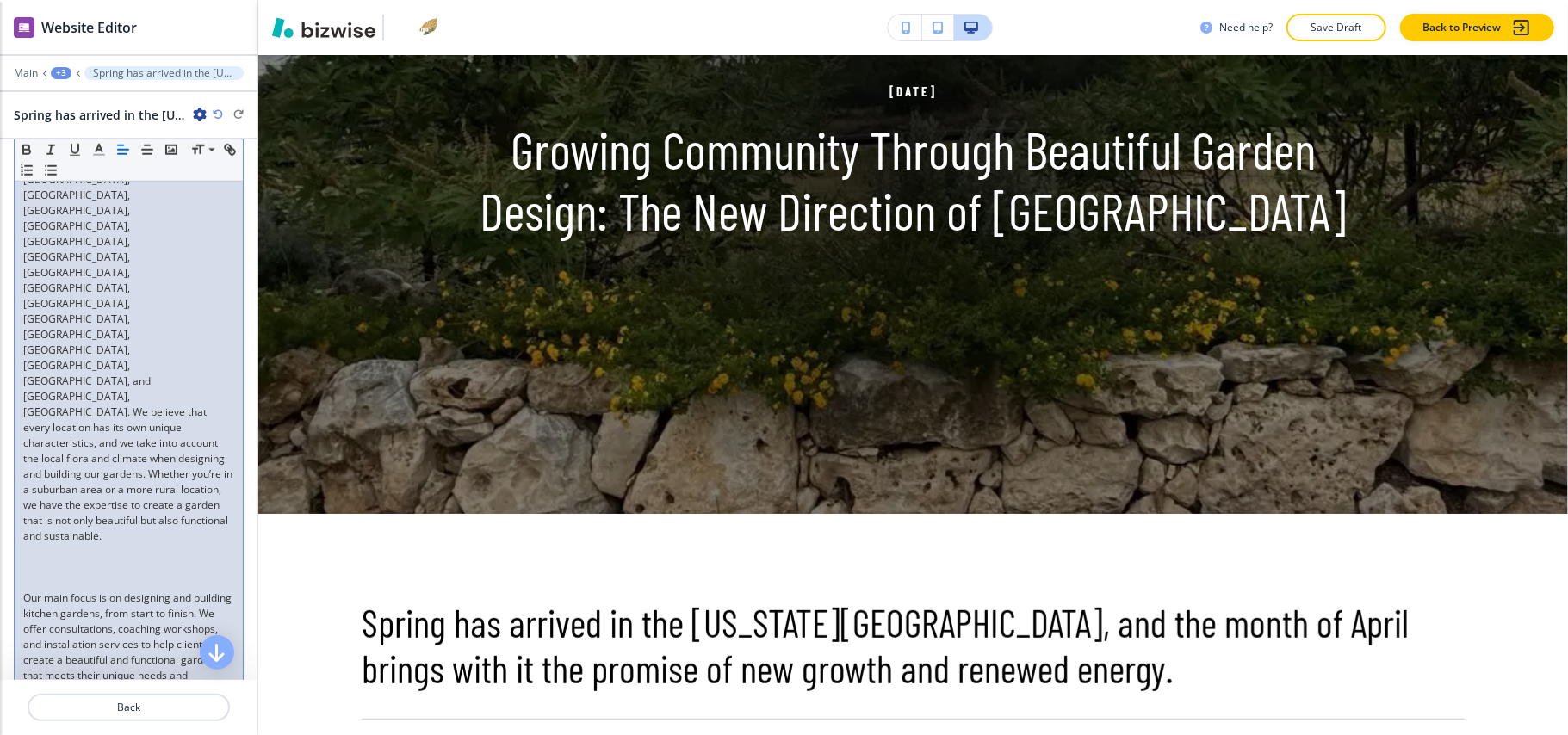
scroll to position [1275, 0]
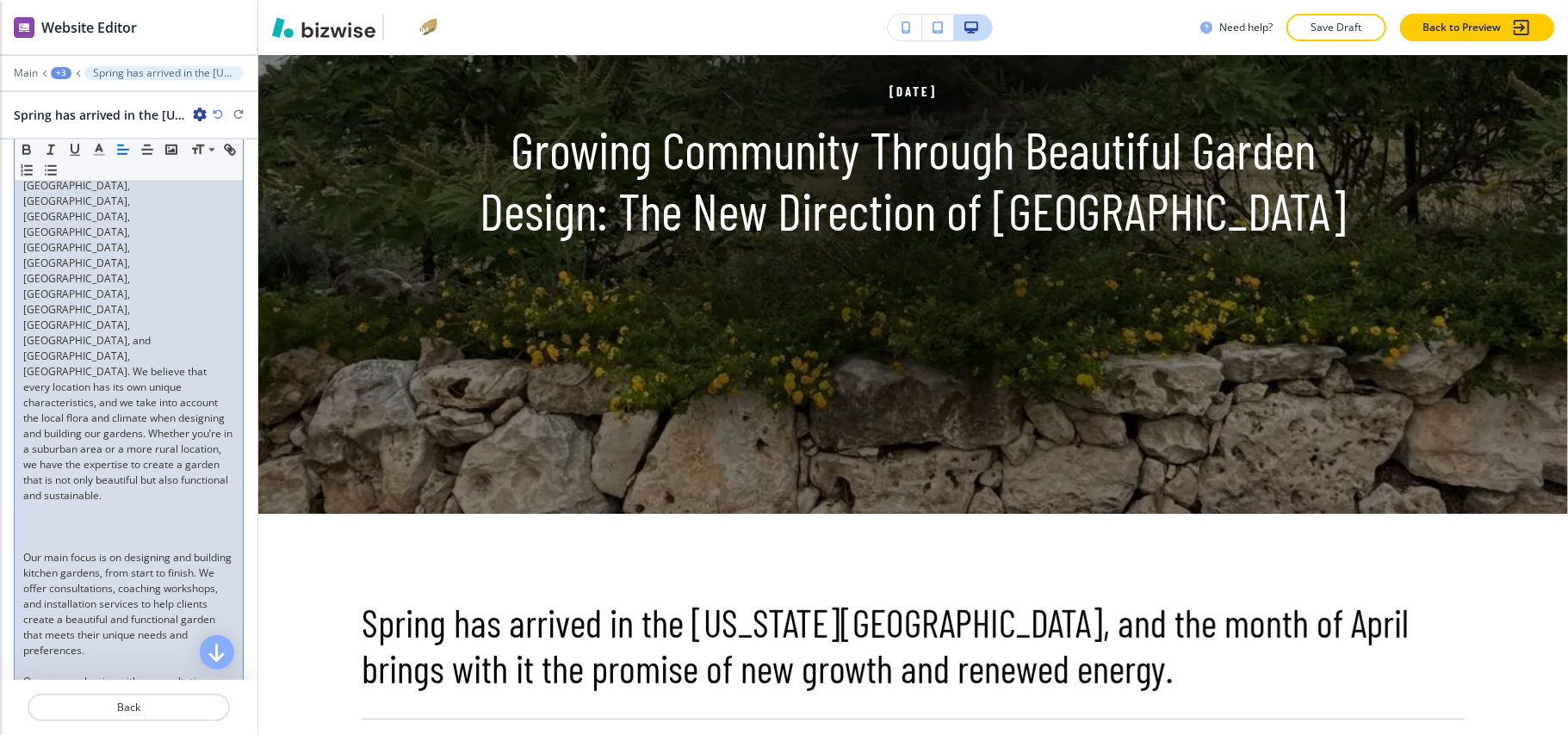
click at [74, 535] on p at bounding box center [129, 543] width 210 height 16
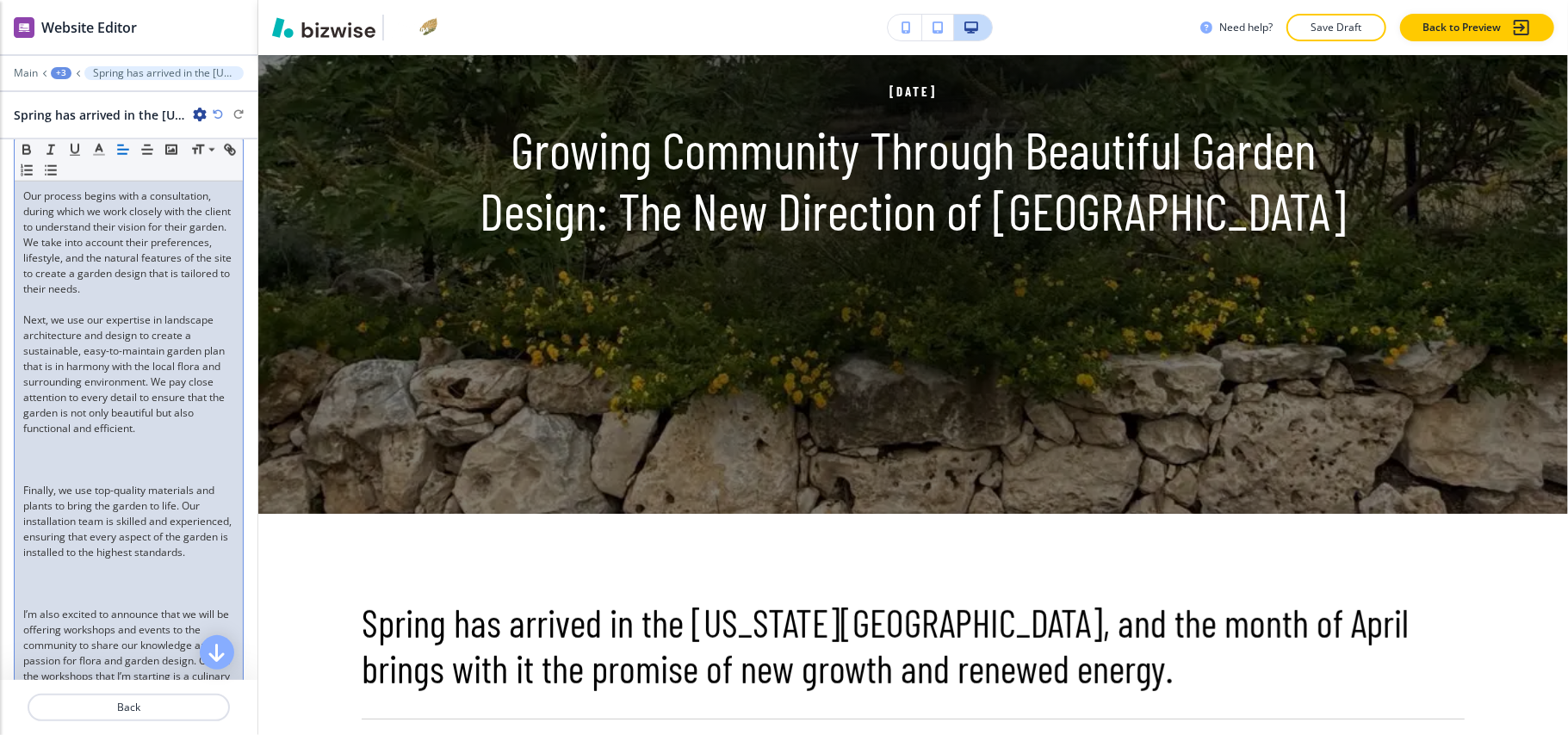
scroll to position [1734, 0]
click at [58, 463] on p at bounding box center [129, 471] width 210 height 16
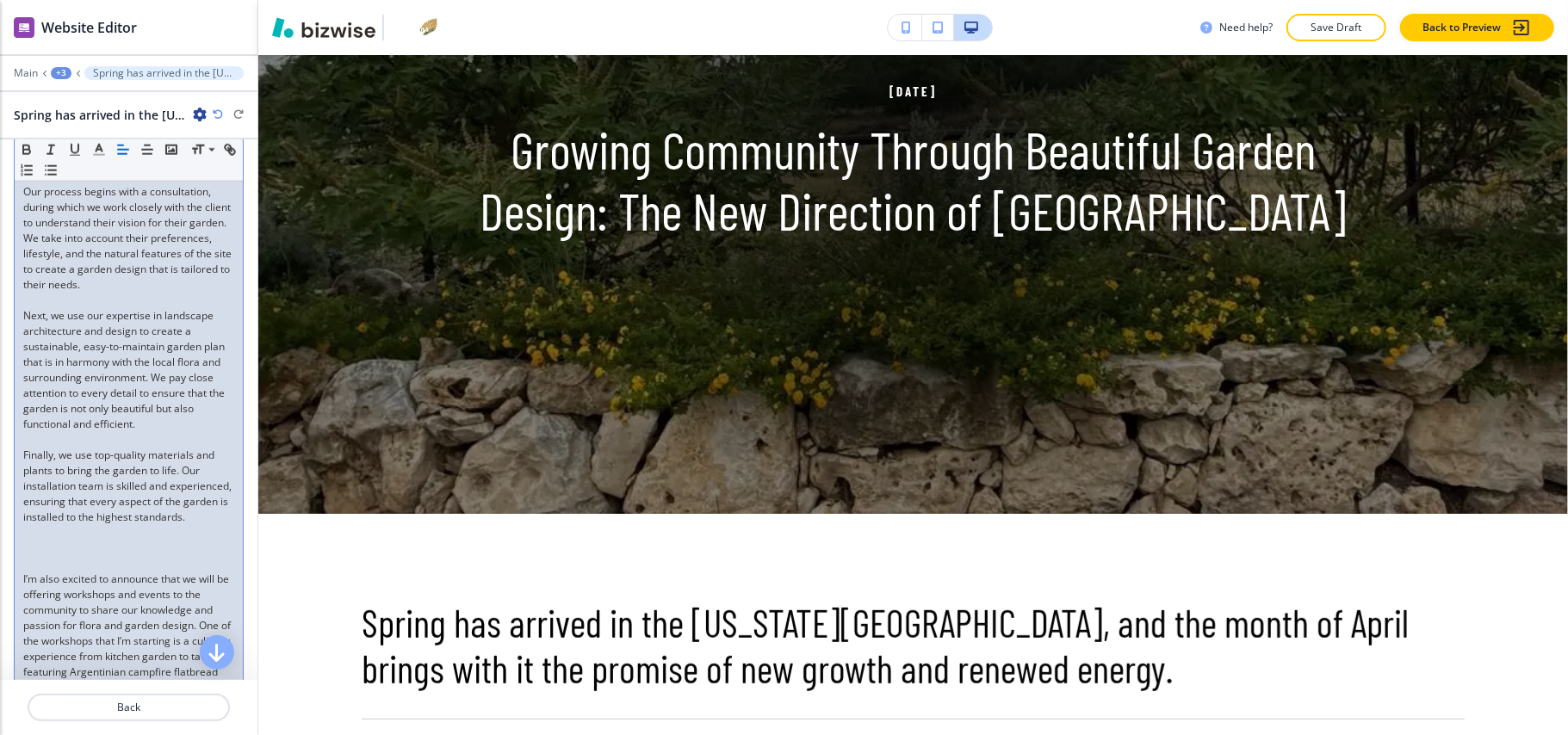
click at [47, 557] on p at bounding box center [129, 564] width 210 height 16
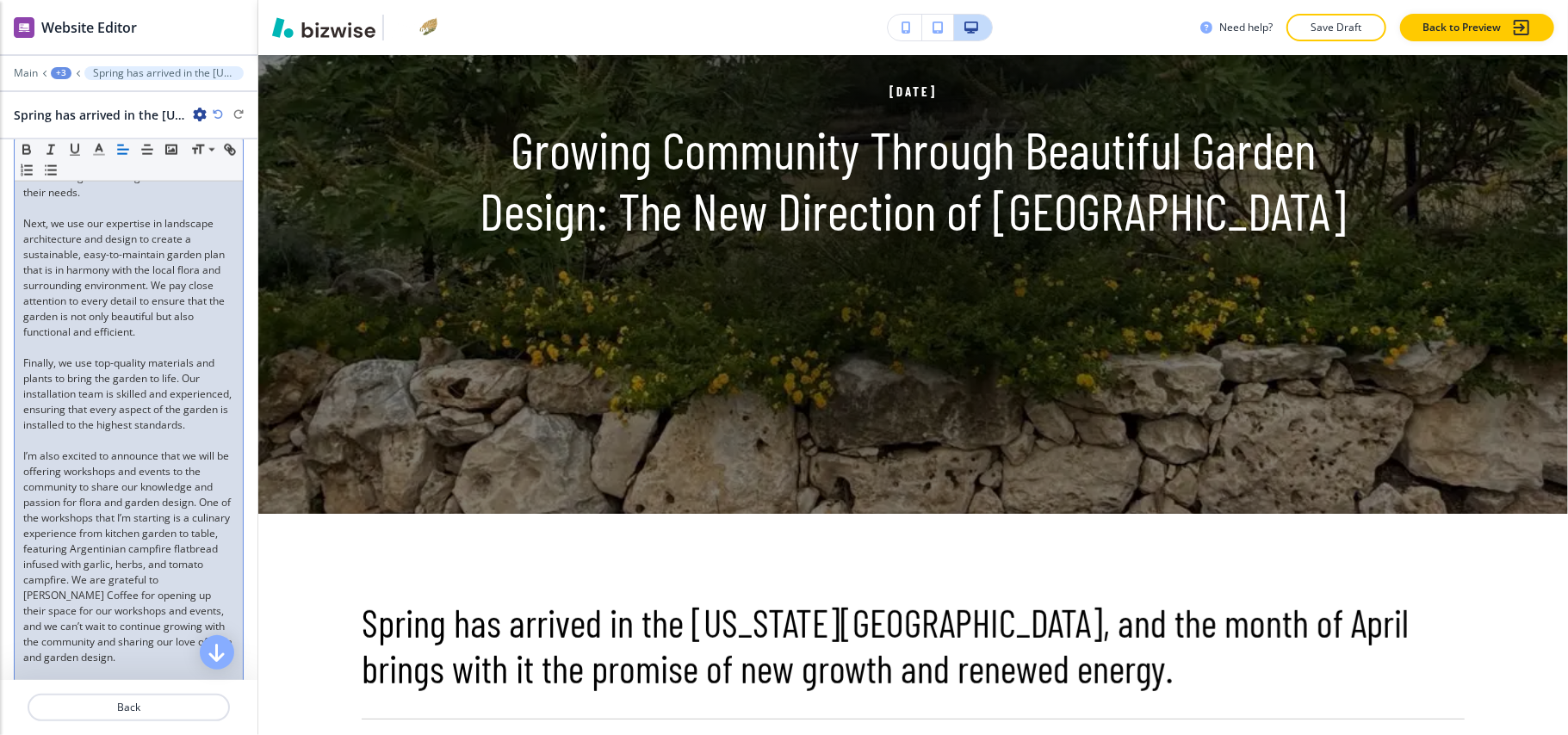
scroll to position [1964, 0]
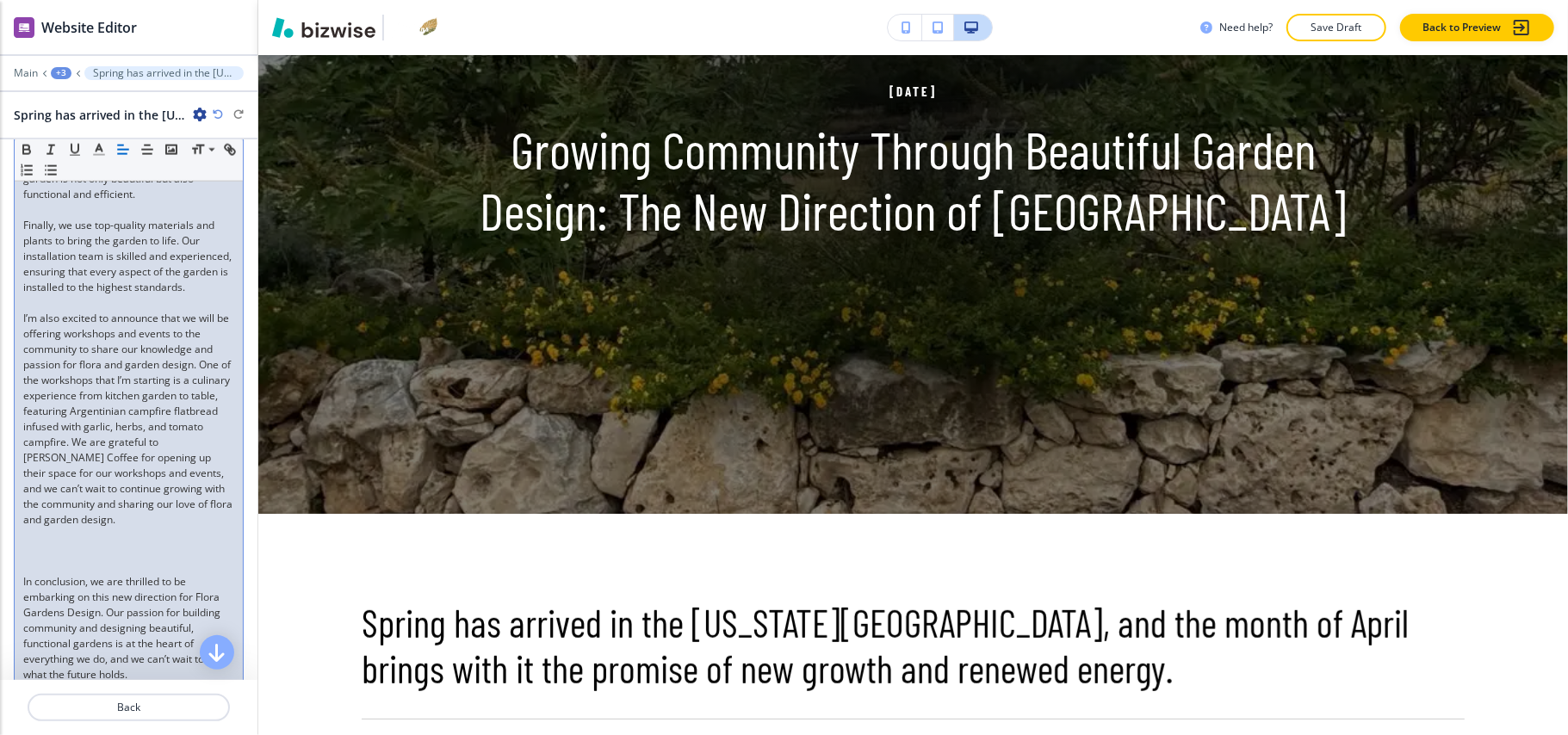
click at [53, 559] on p at bounding box center [129, 566] width 210 height 16
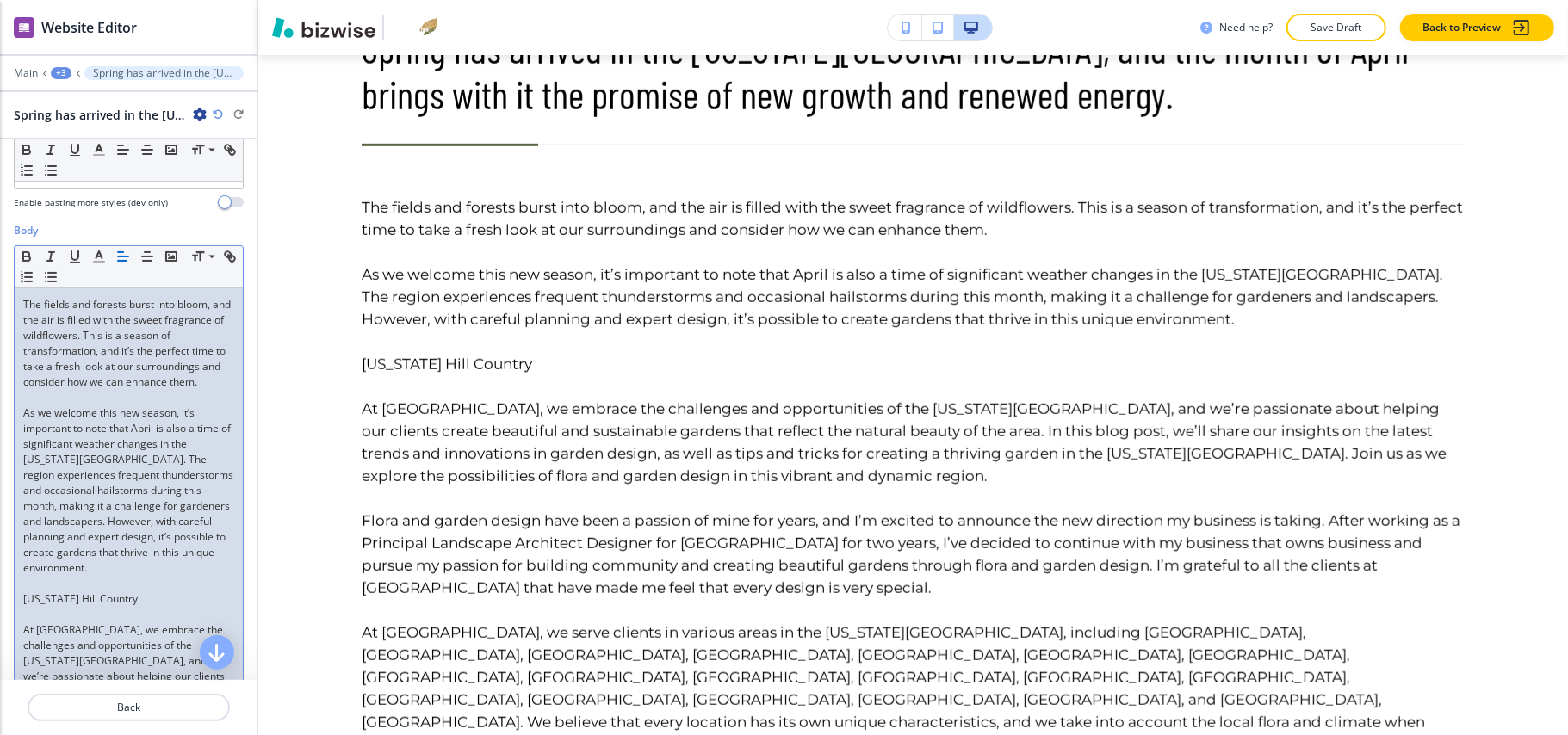
scroll to position [357, 0]
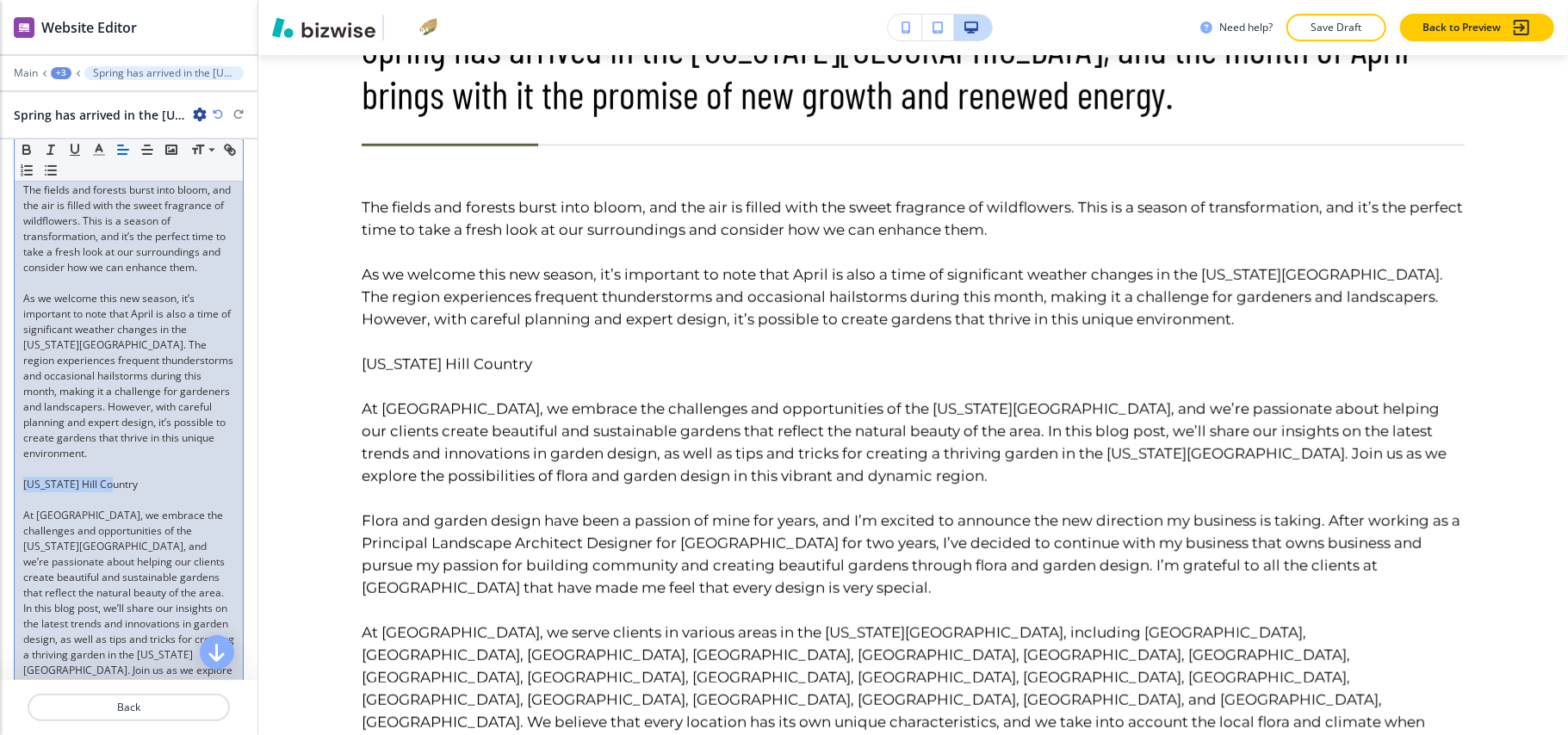
drag, startPoint x: 135, startPoint y: 504, endPoint x: 0, endPoint y: 501, distance: 135.0
click at [25, 149] on icon "button" at bounding box center [26, 150] width 16 height 16
click at [60, 69] on div "+3" at bounding box center [60, 73] width 20 height 12
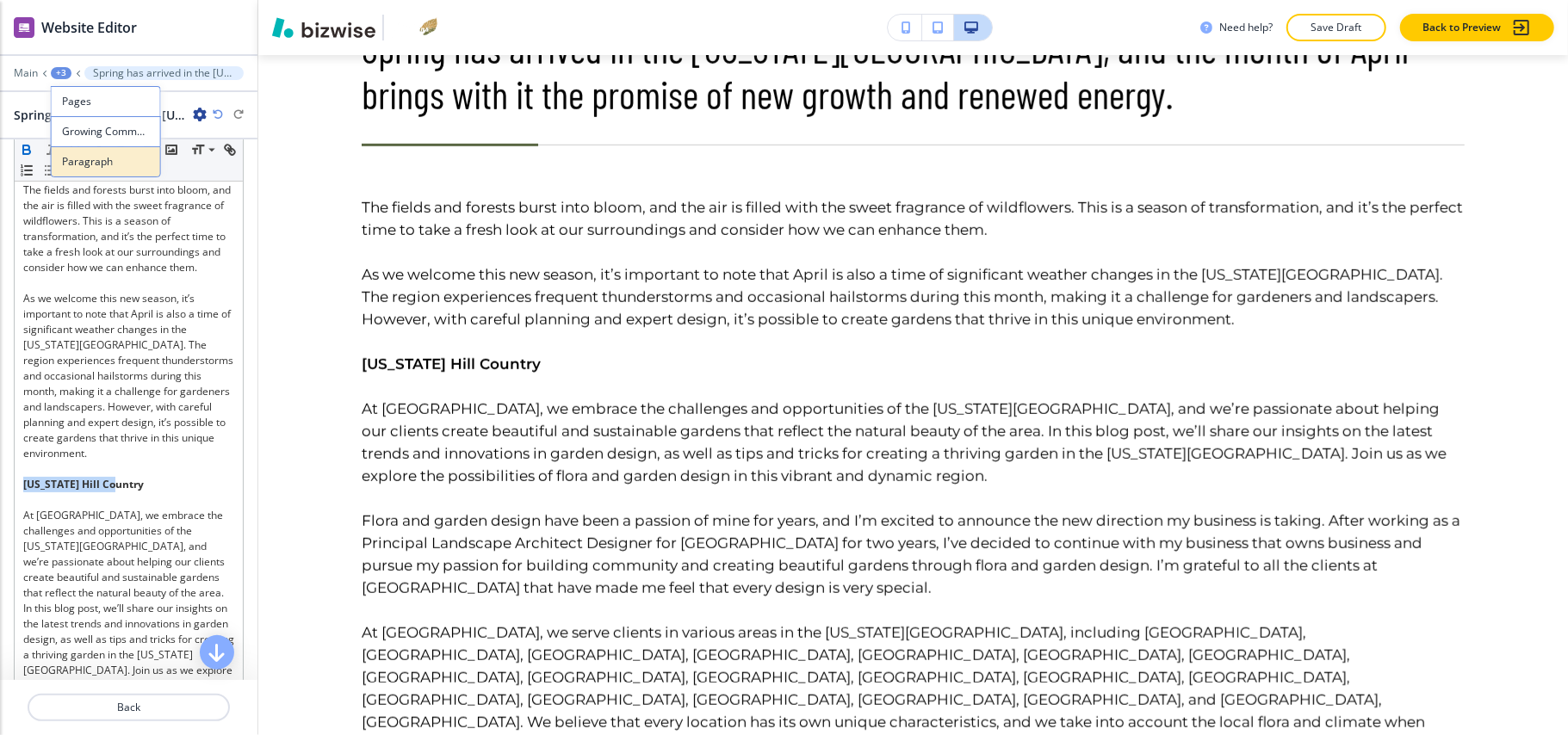
click at [98, 160] on p "Paragraph" at bounding box center [106, 162] width 88 height 16
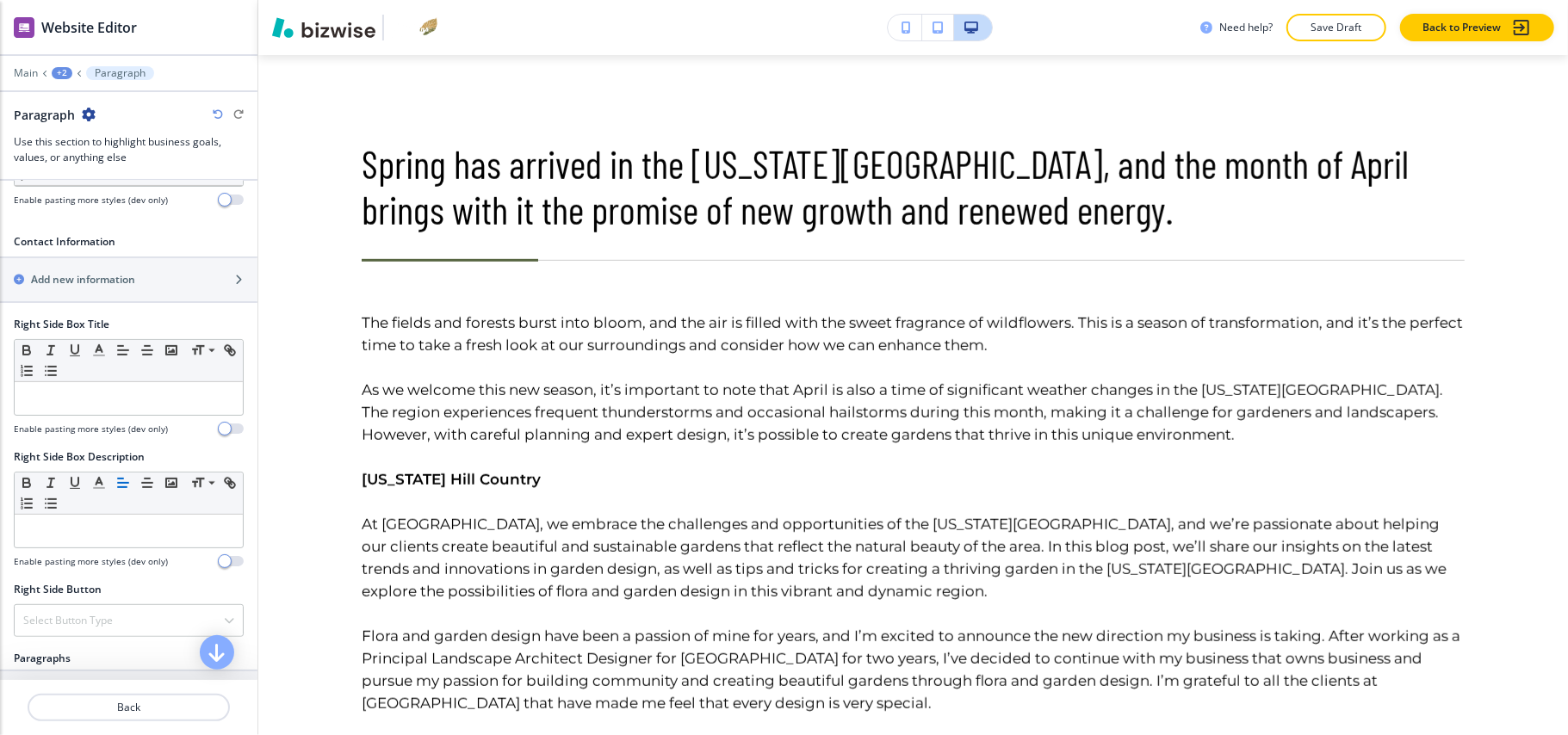
scroll to position [803, 0]
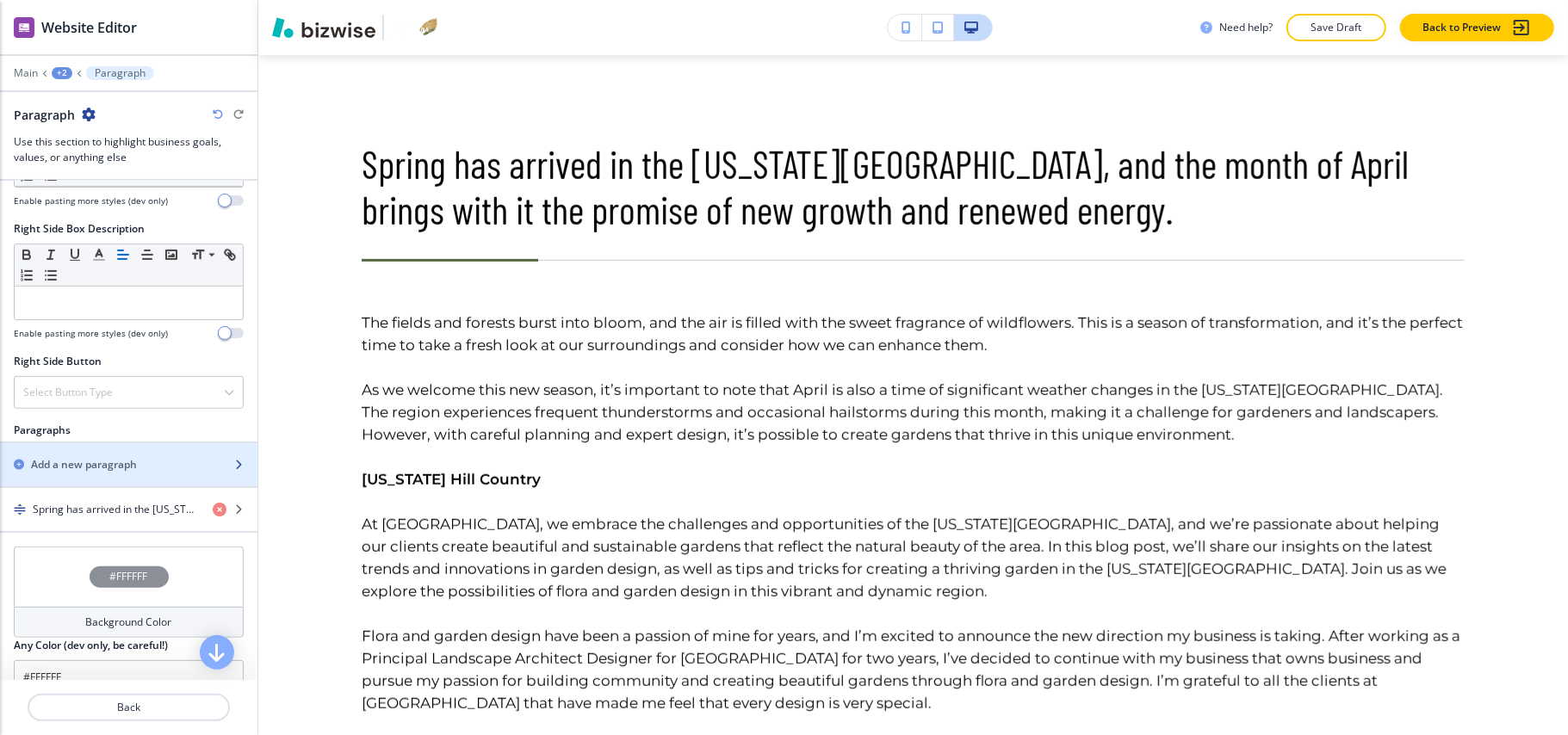
click at [112, 473] on h2 "Add a new paragraph" at bounding box center [84, 465] width 106 height 16
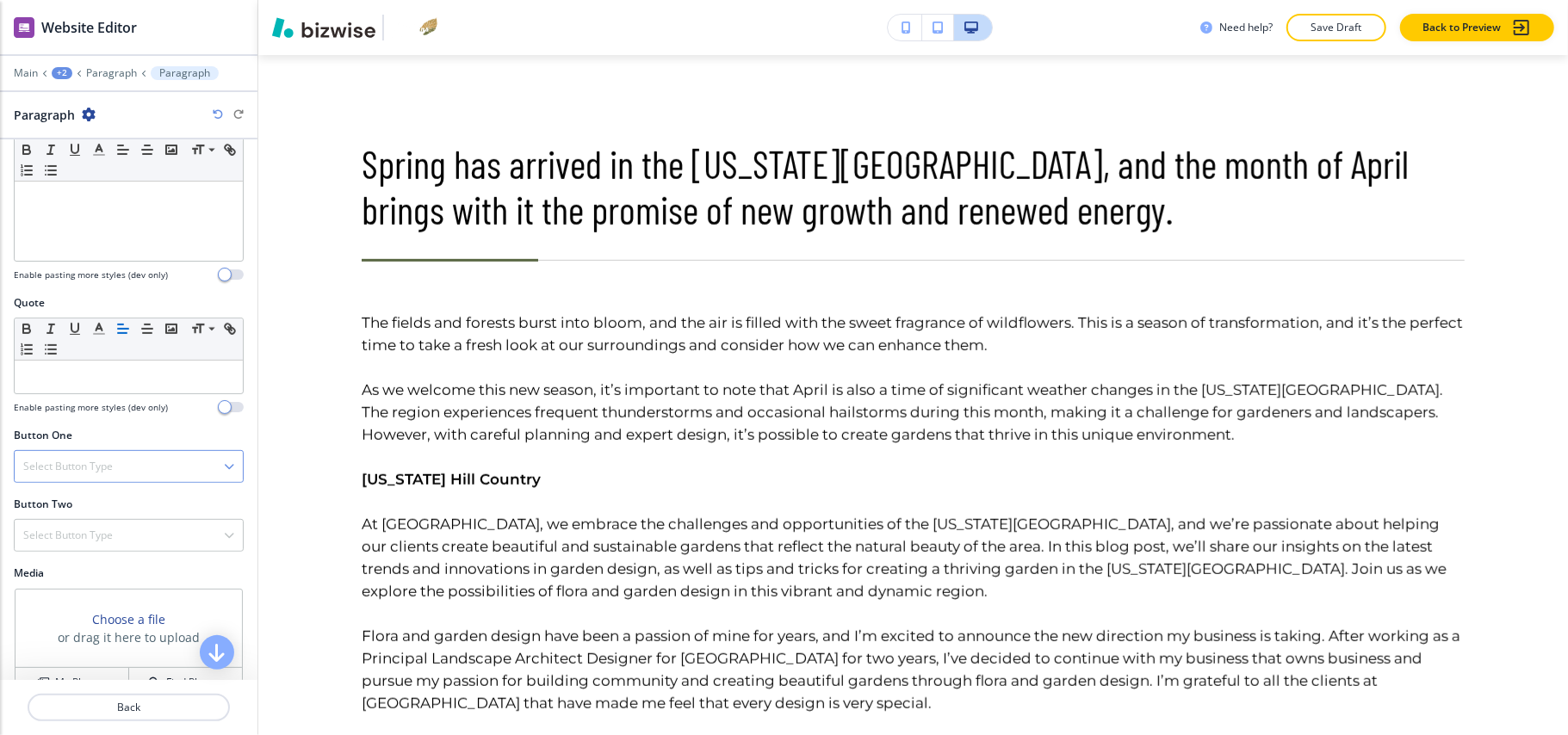
scroll to position [498, 0]
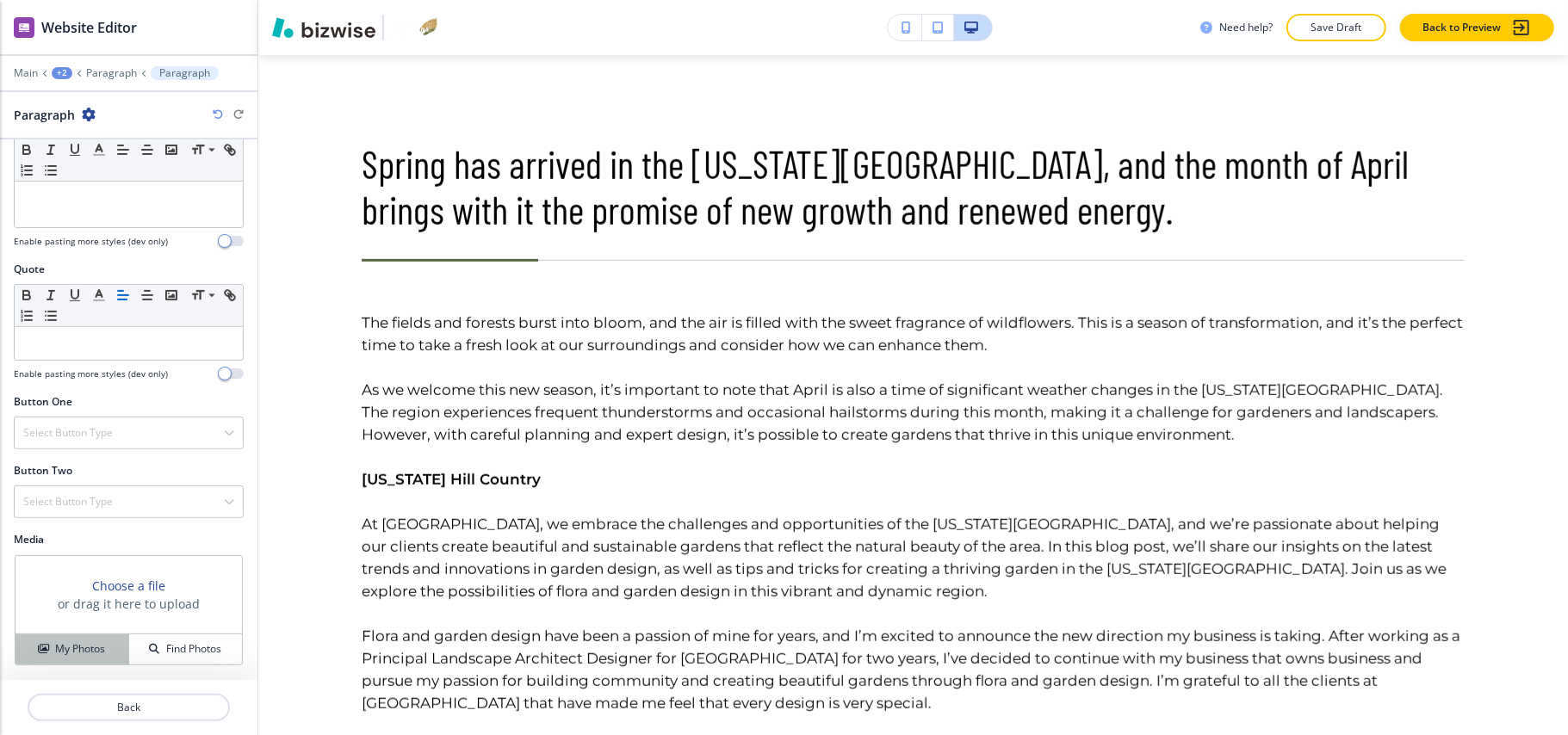
click at [83, 656] on h4 "My Photos" at bounding box center [80, 649] width 50 height 16
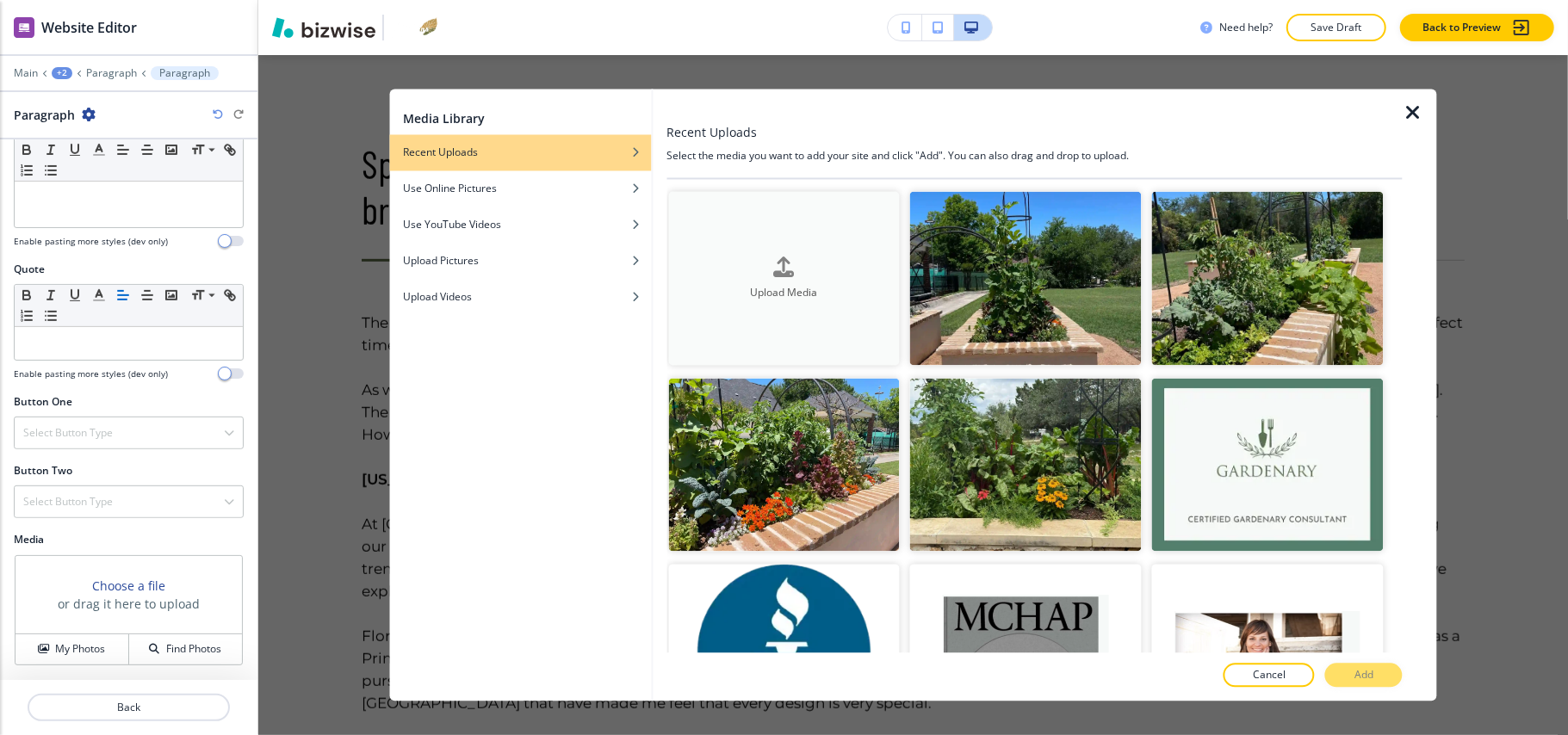
click at [866, 240] on button "Upload Media" at bounding box center [784, 279] width 232 height 174
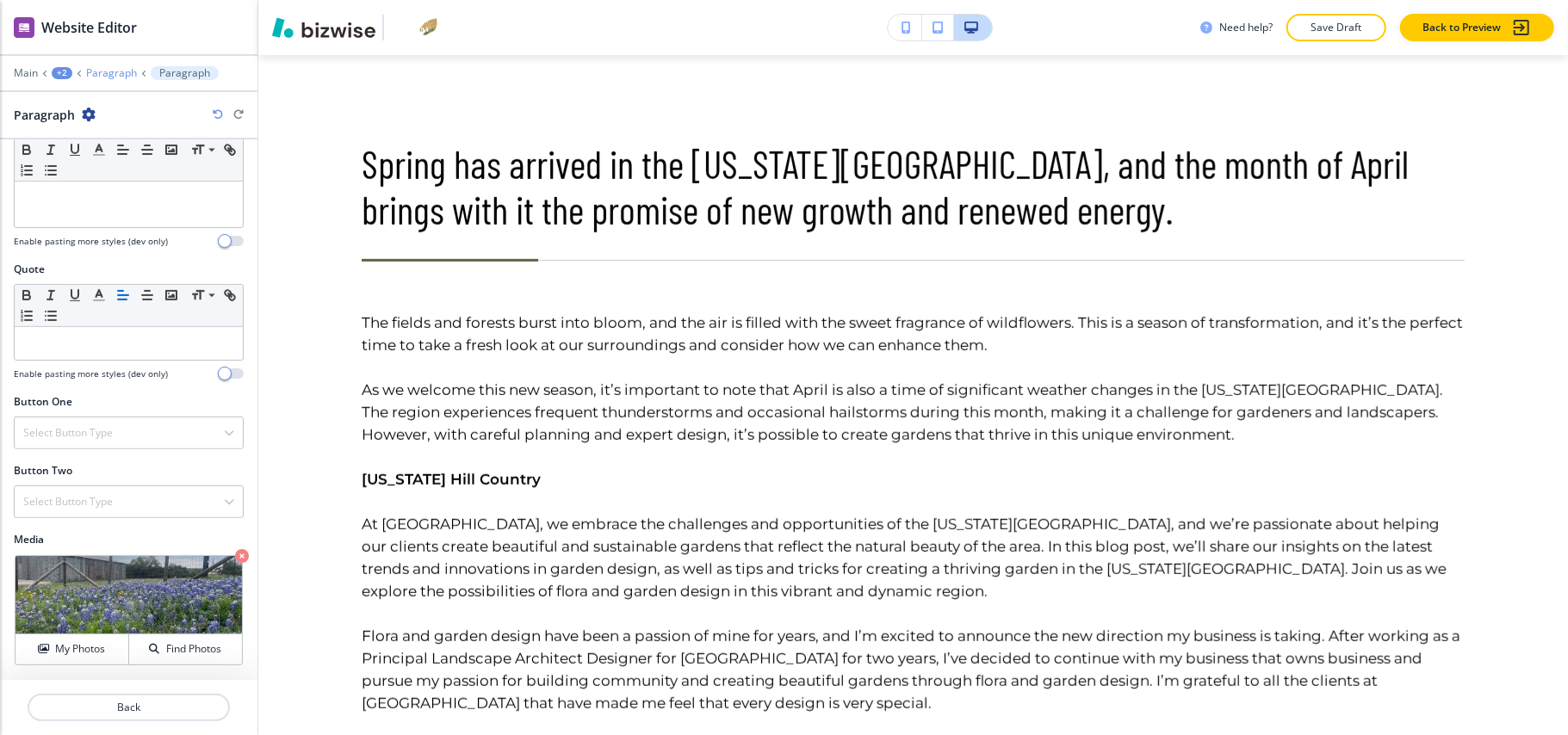
click at [122, 70] on p "Paragraph" at bounding box center [111, 73] width 51 height 12
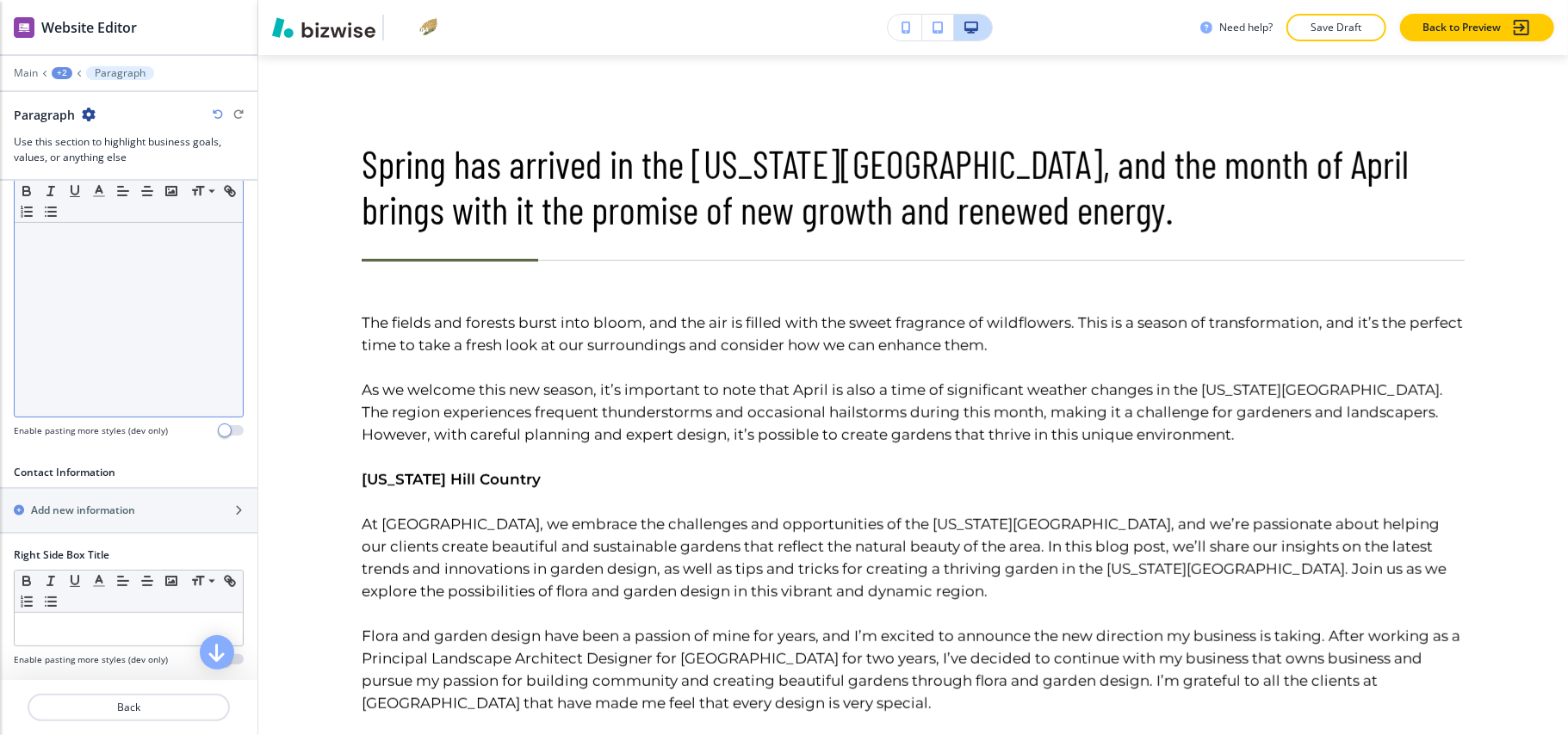
scroll to position [803, 0]
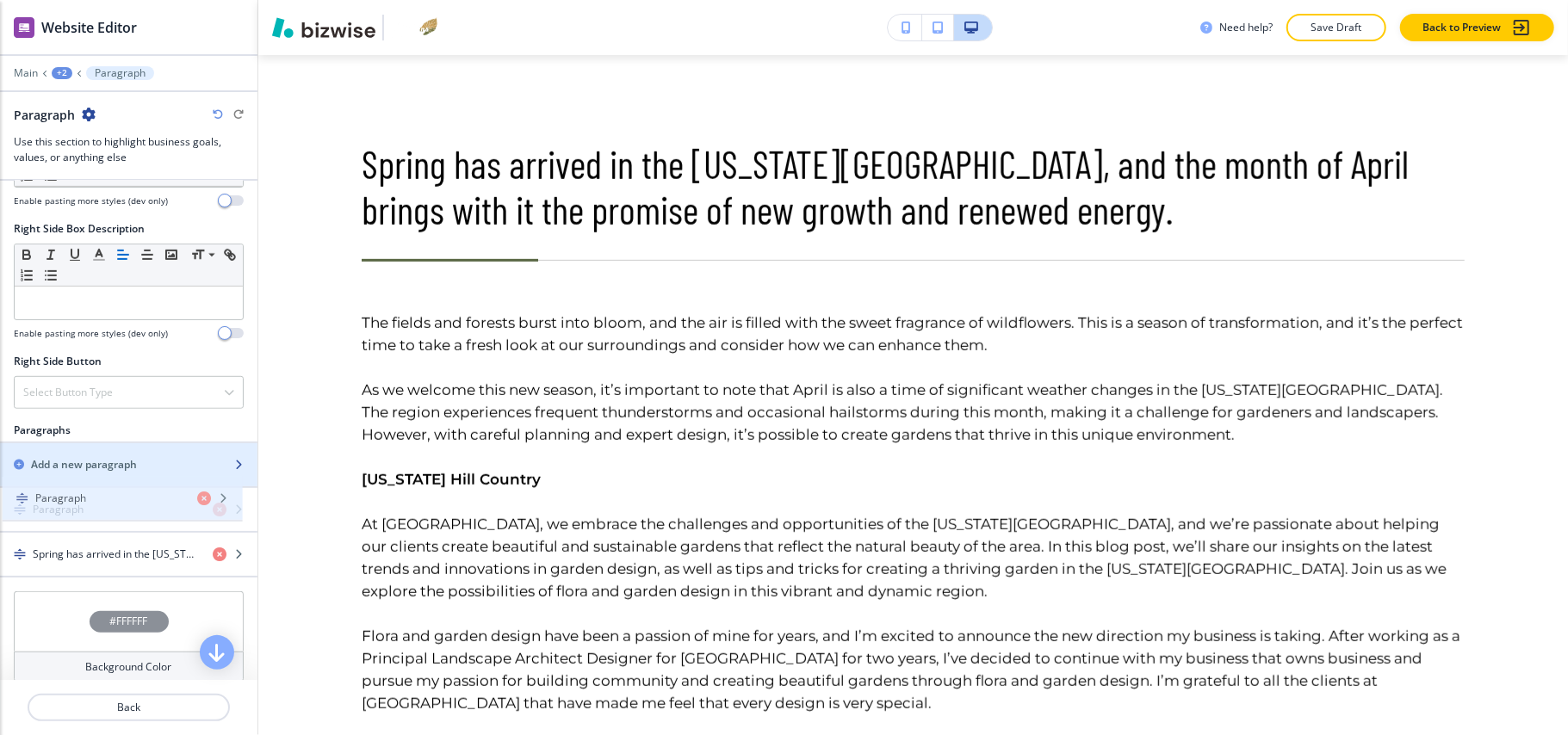
drag, startPoint x: 90, startPoint y: 557, endPoint x: 92, endPoint y: 490, distance: 67.0
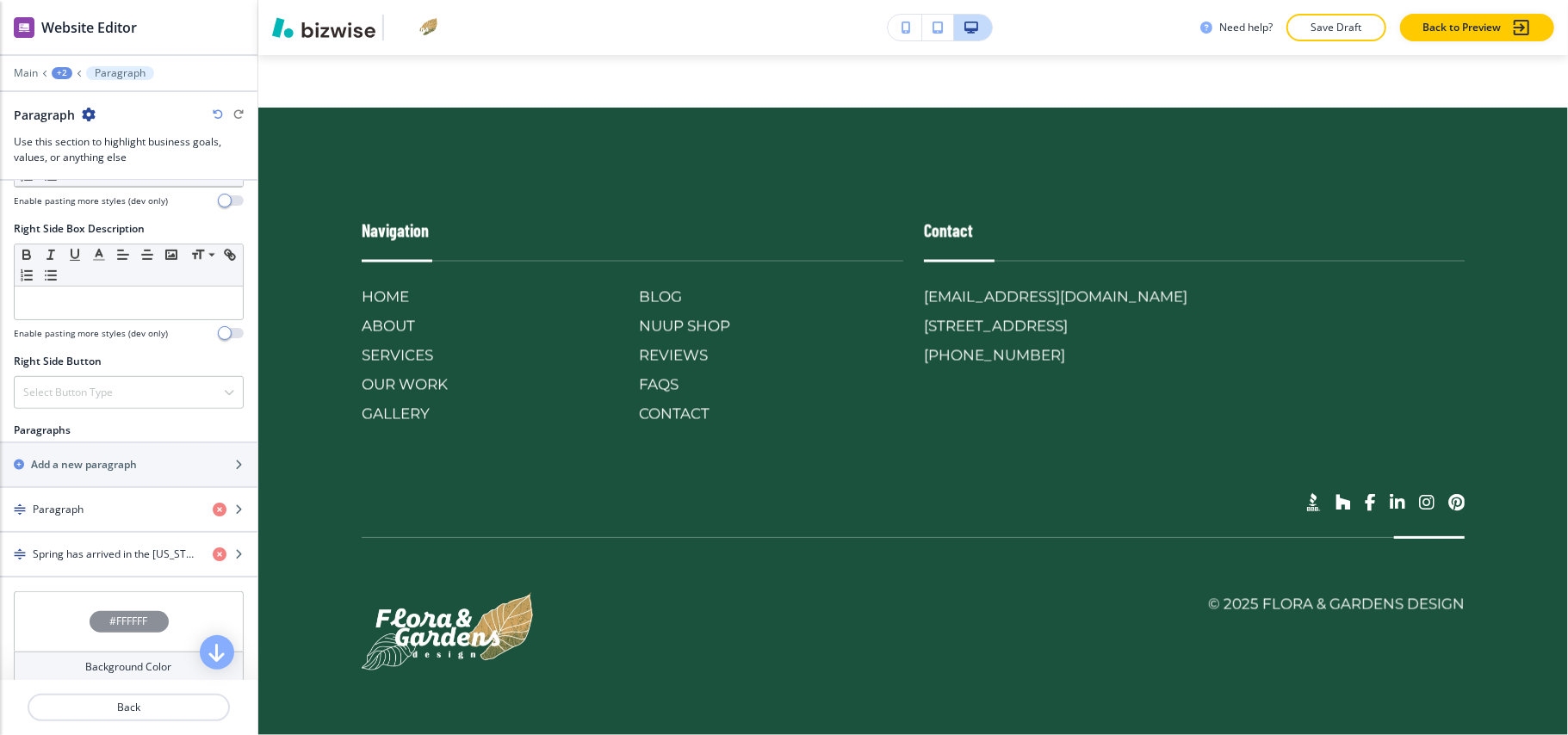
scroll to position [3077, 0]
click at [21, 67] on p "Main" at bounding box center [25, 73] width 24 height 12
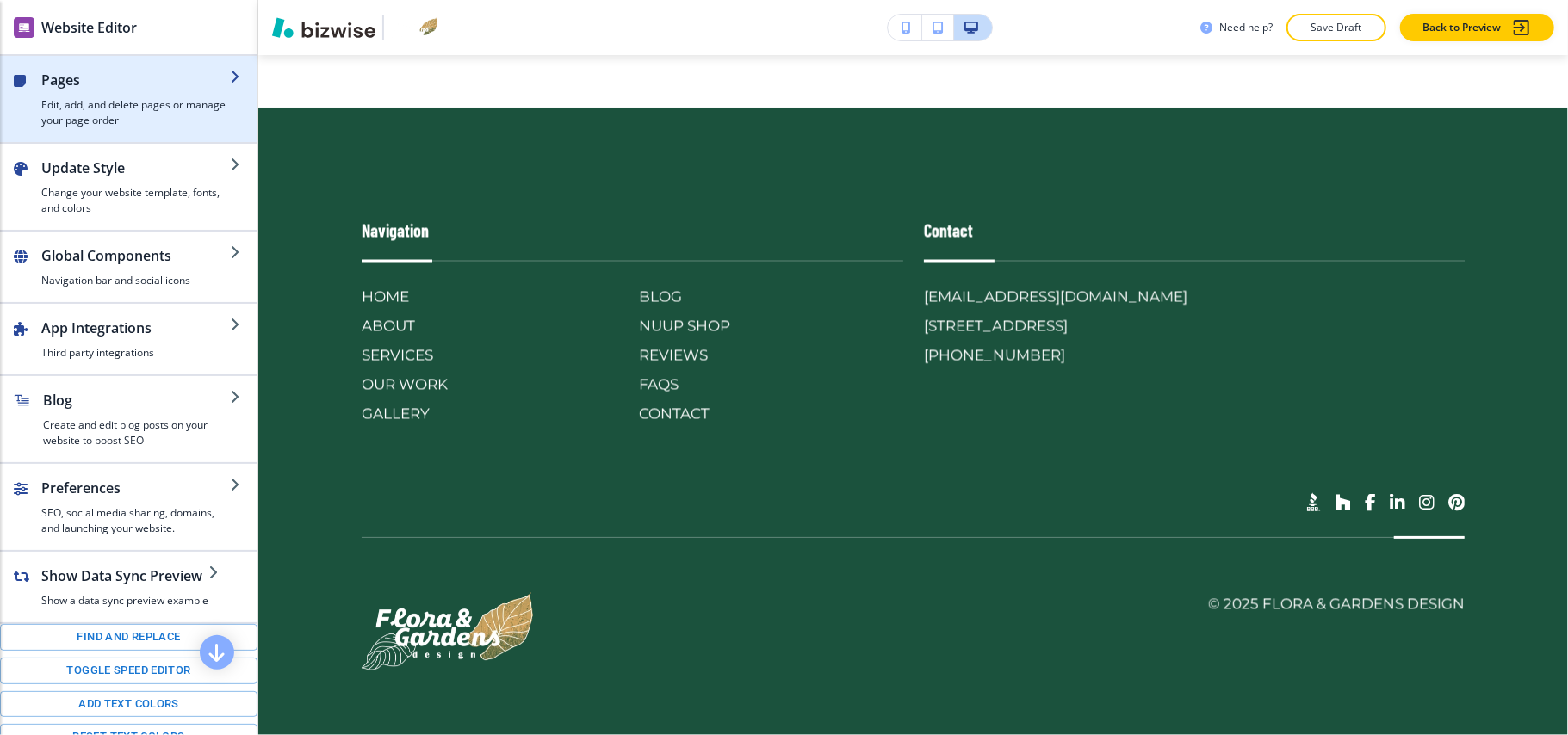
click at [83, 83] on h2 "Pages" at bounding box center [134, 80] width 188 height 20
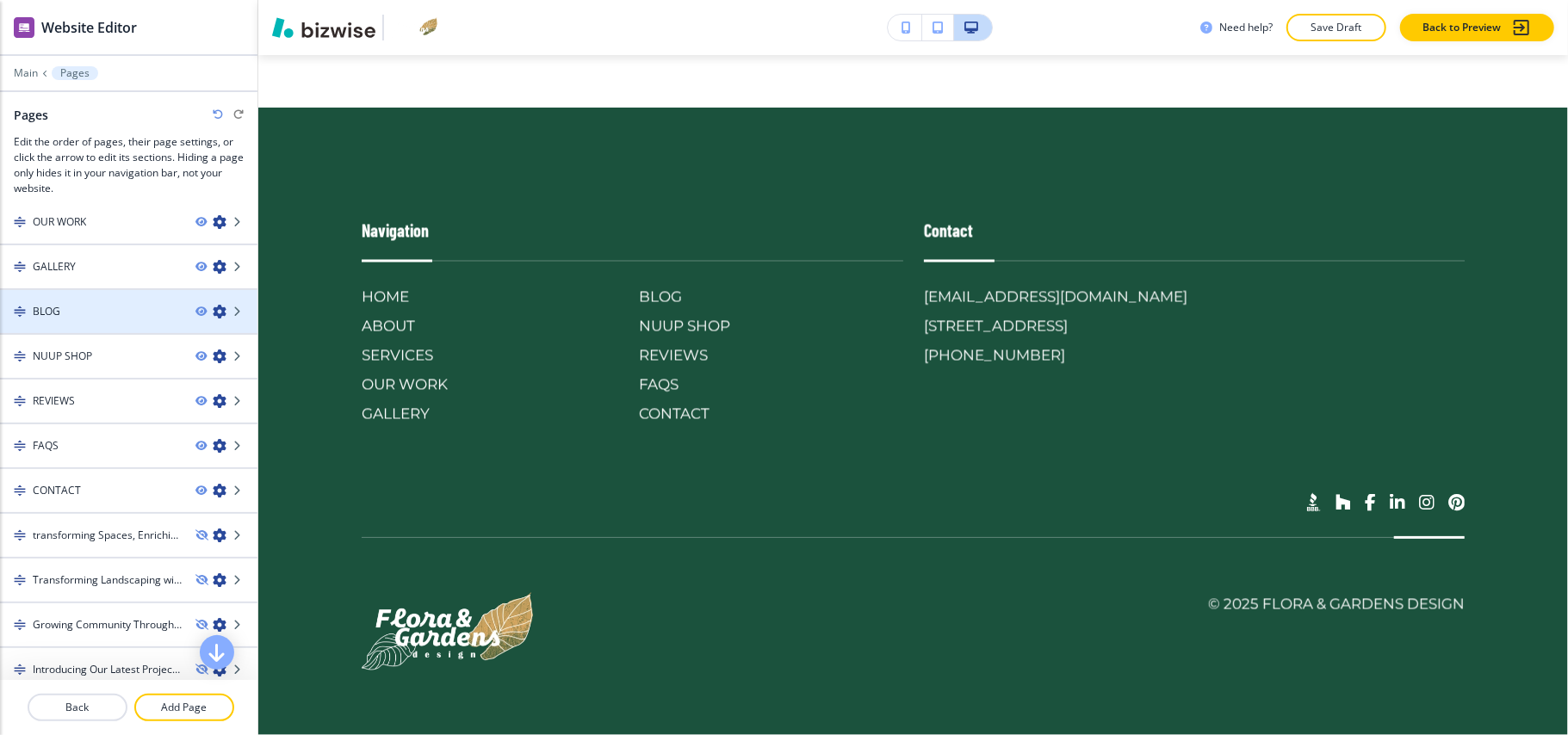
scroll to position [1168, 0]
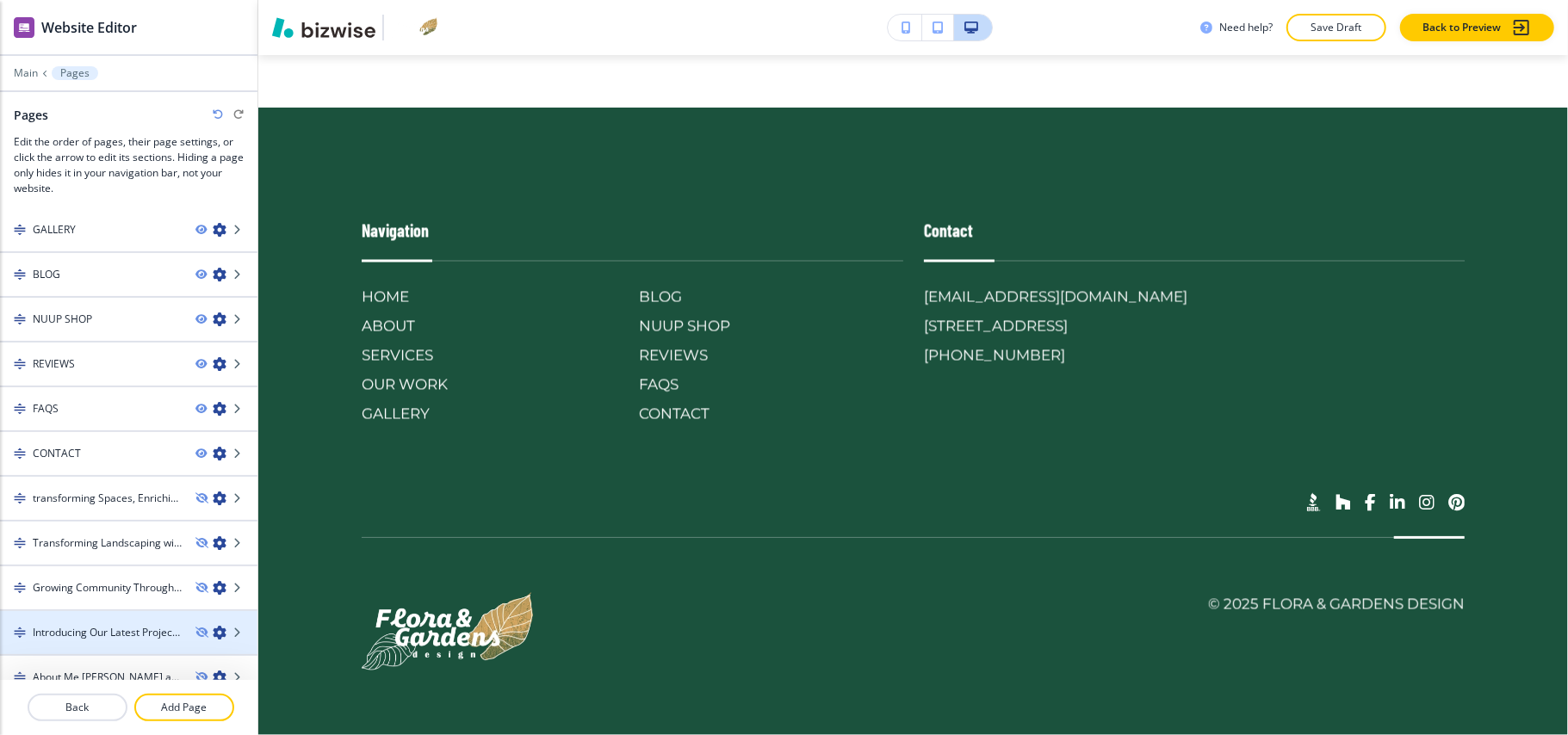
click at [94, 625] on h4 "Introducing Our Latest Project – A Turnkey Raised Bed Kitchen Garden in [GEOGRA…" at bounding box center [107, 633] width 149 height 16
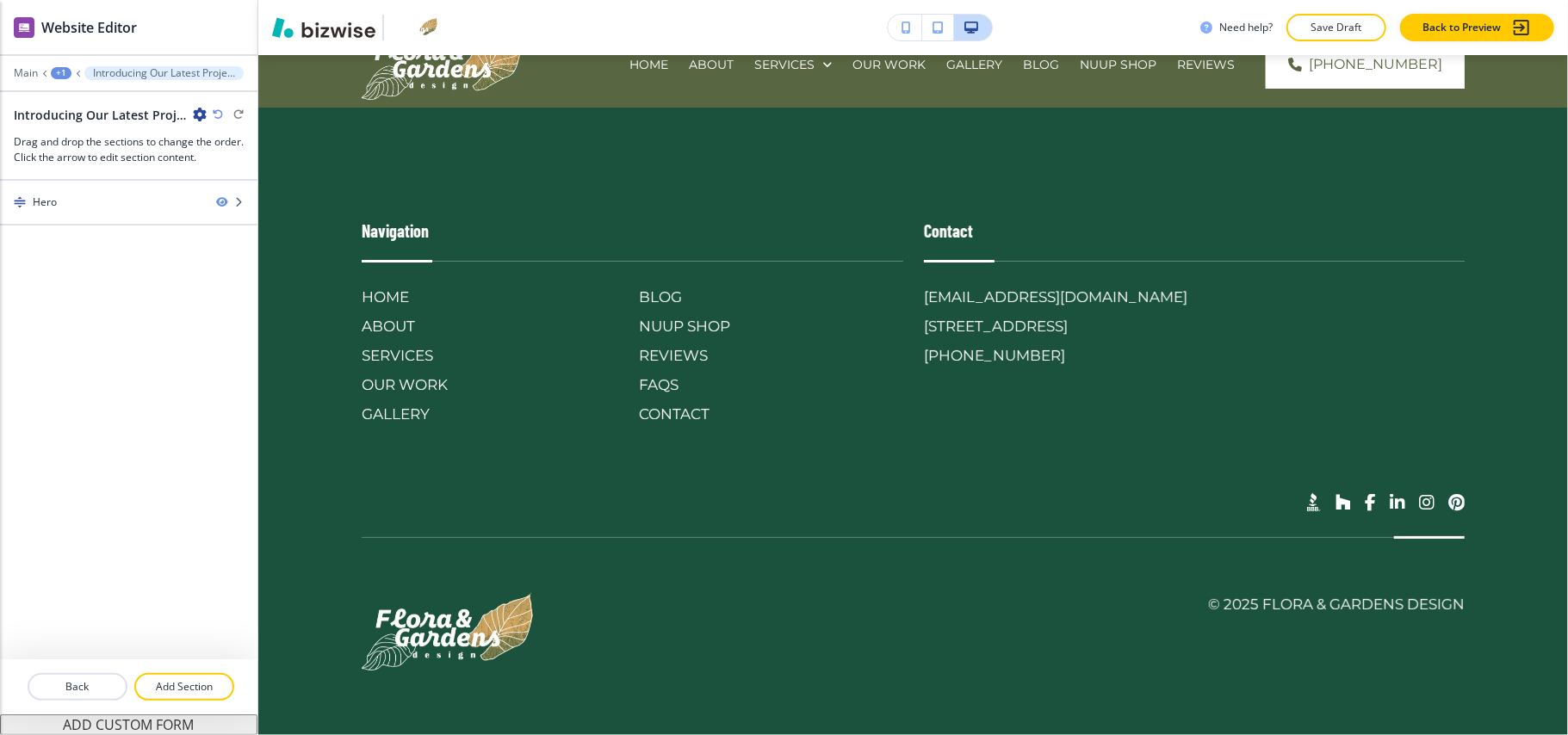
scroll to position [0, 0]
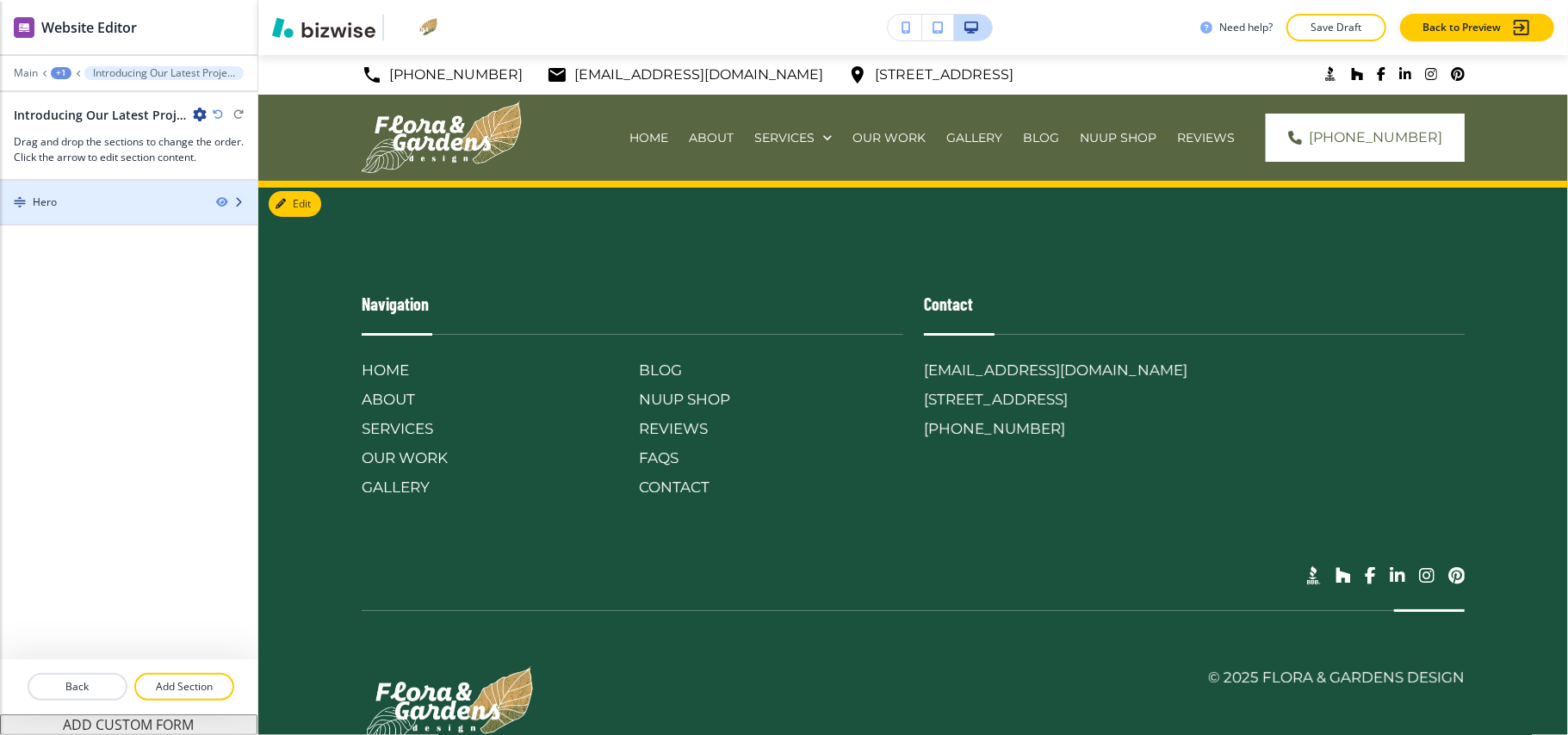
click at [105, 197] on div "Hero" at bounding box center [101, 203] width 203 height 16
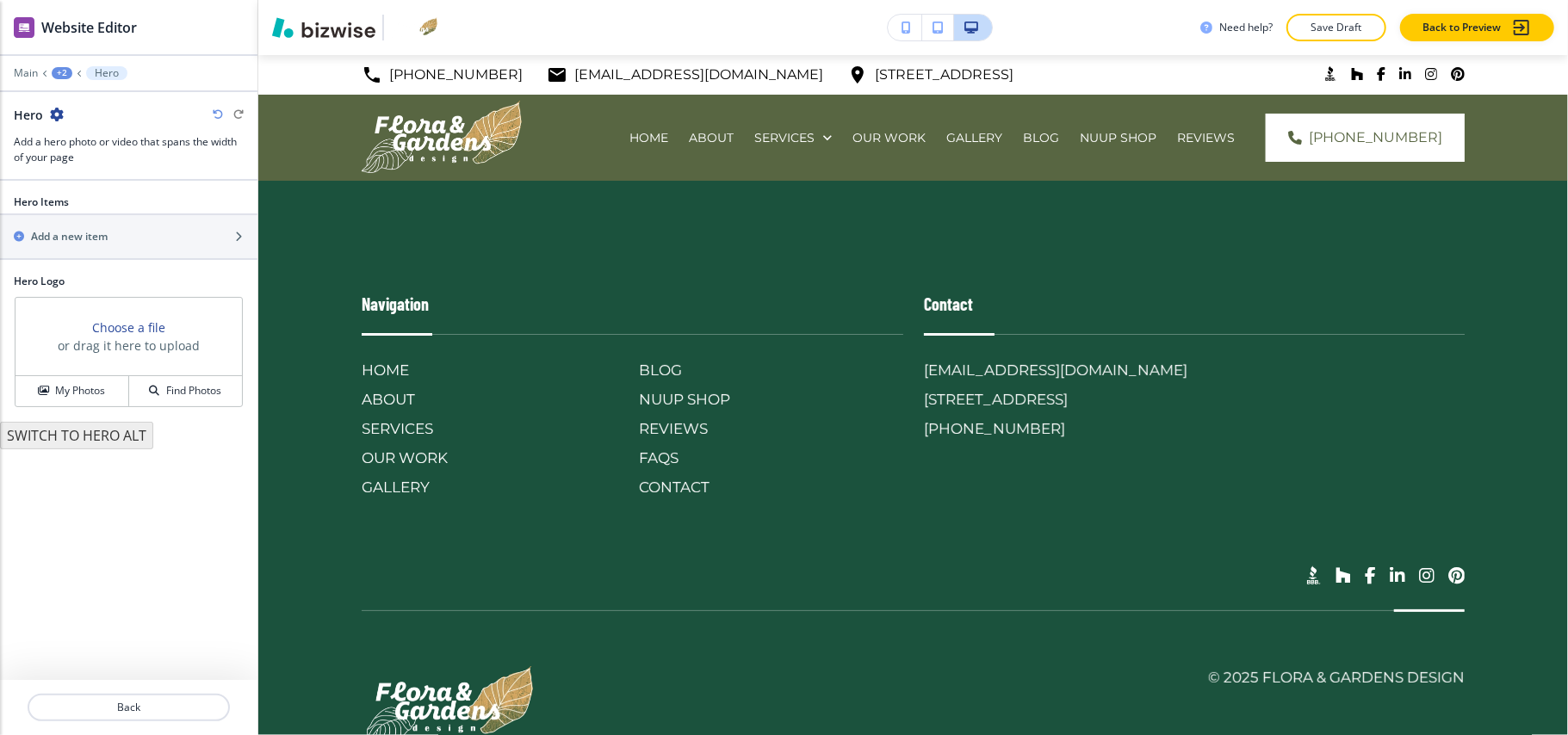
scroll to position [72, 0]
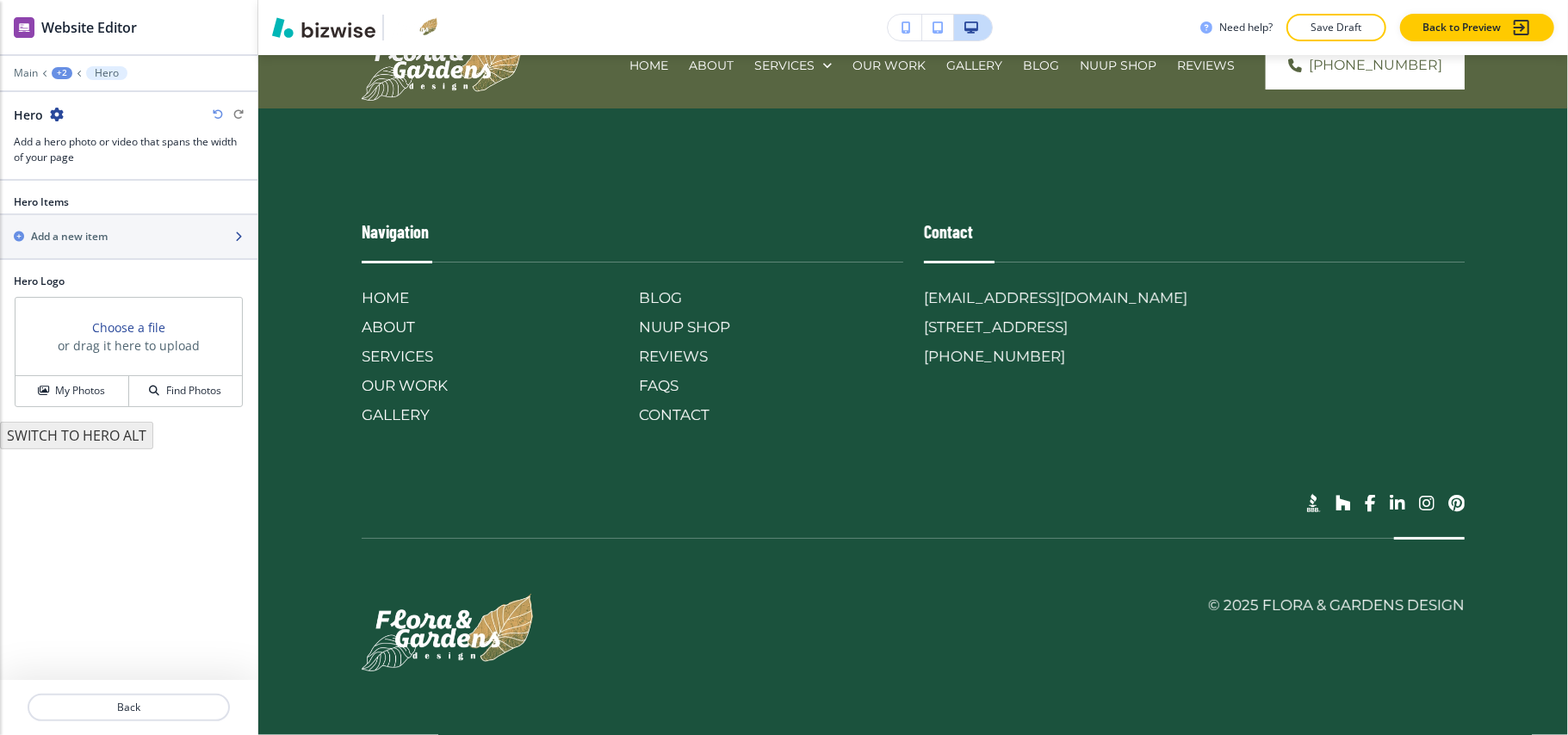
click at [99, 248] on div "button" at bounding box center [129, 251] width 257 height 14
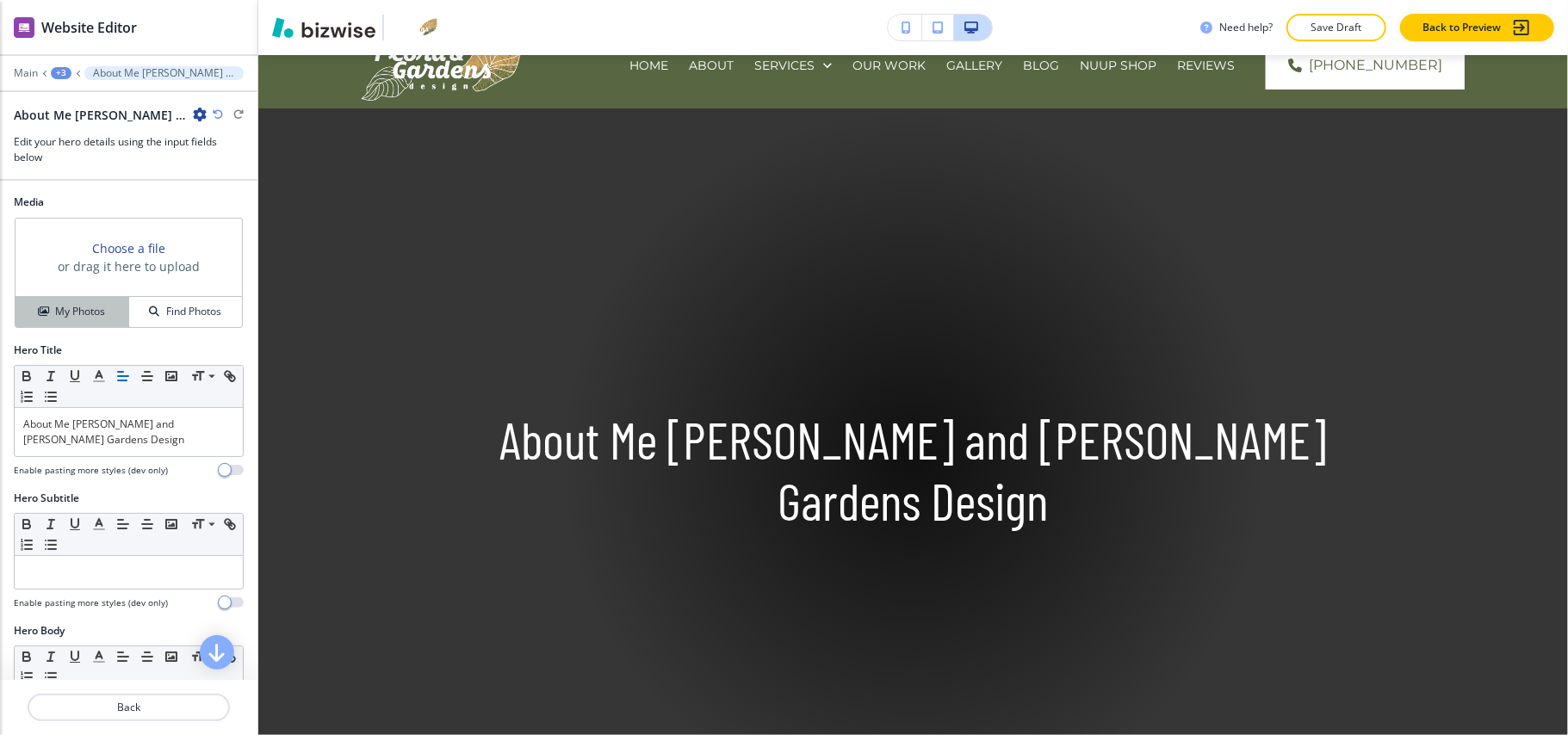
click at [91, 307] on h4 "My Photos" at bounding box center [80, 312] width 50 height 16
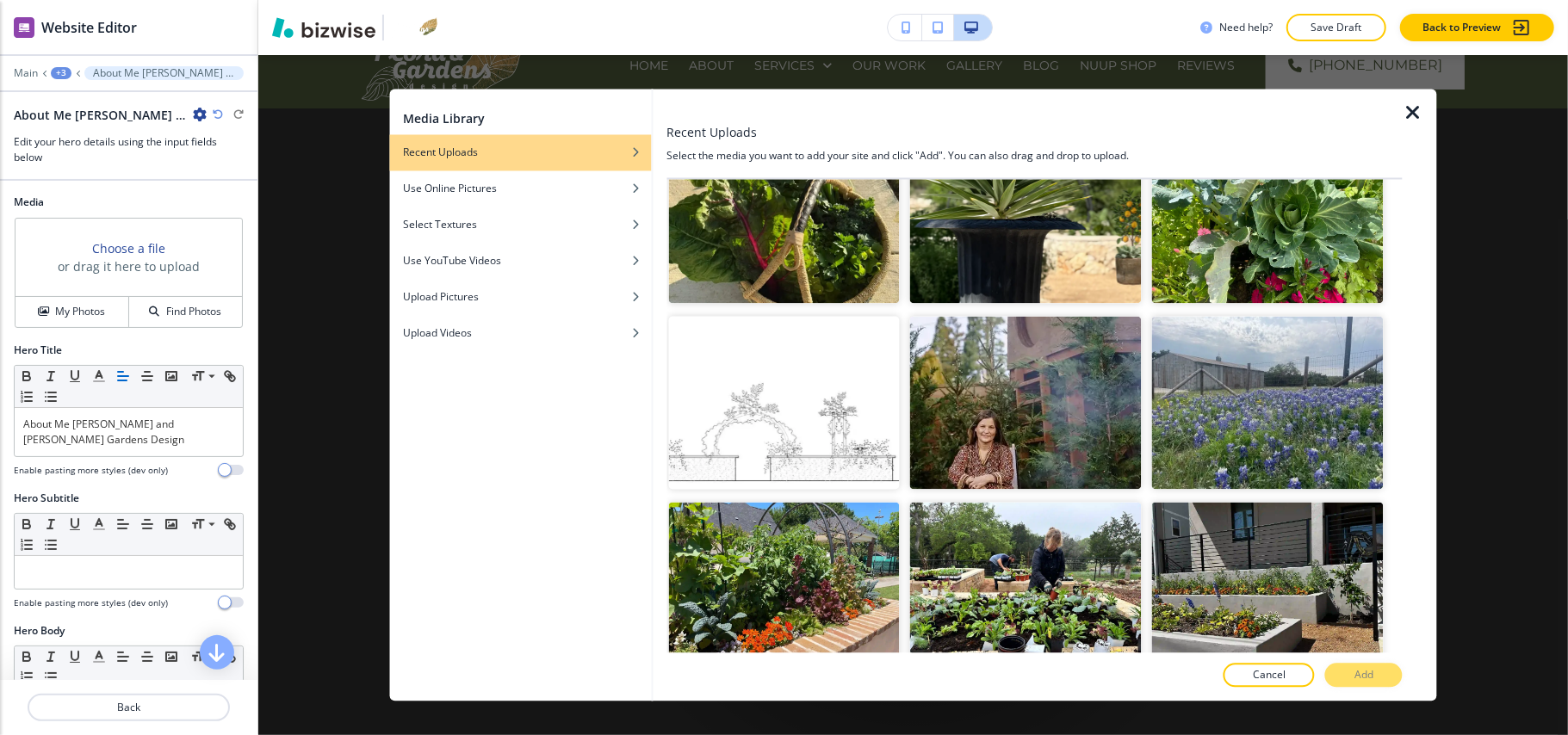
scroll to position [5341, 0]
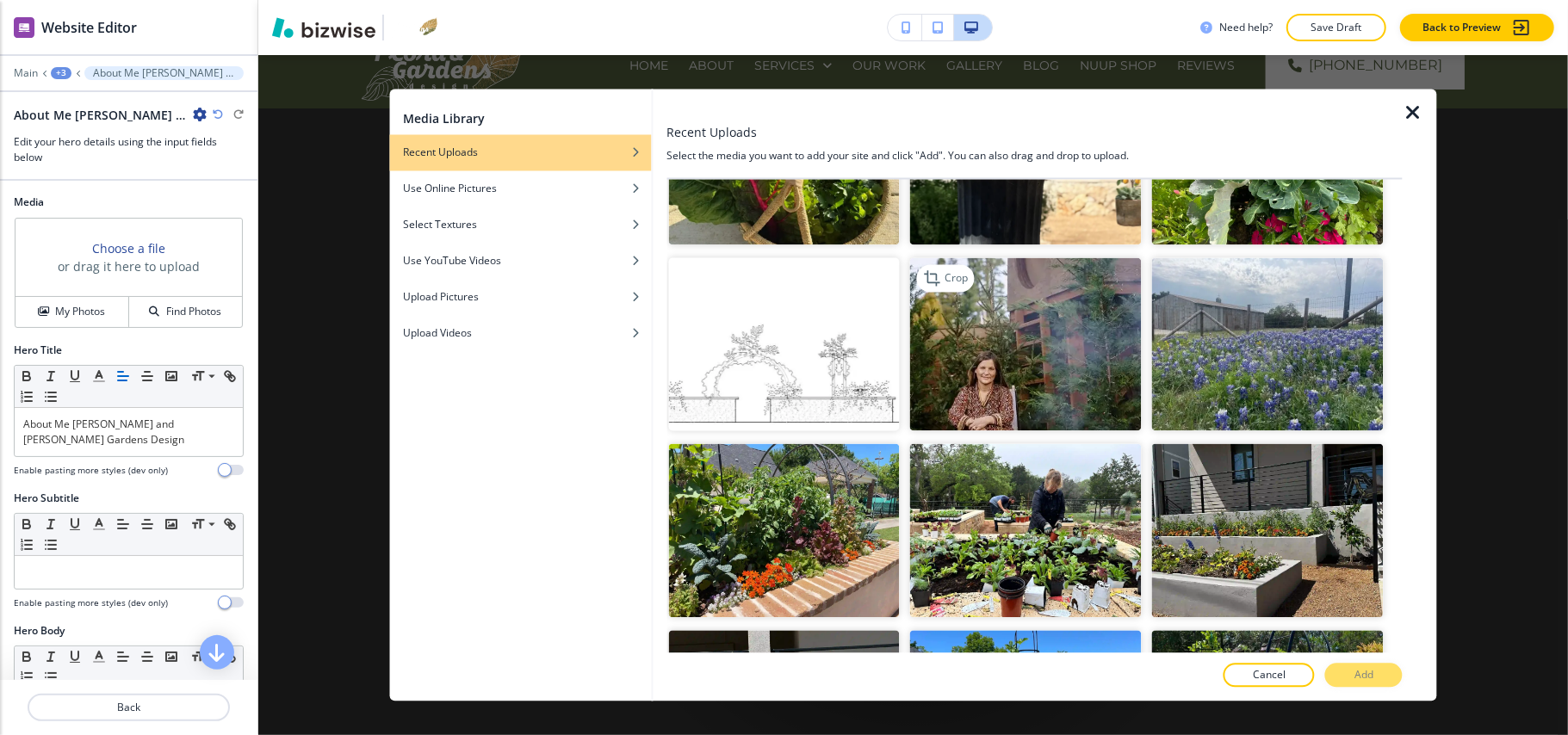
click at [1031, 257] on img "button" at bounding box center [1026, 344] width 232 height 174
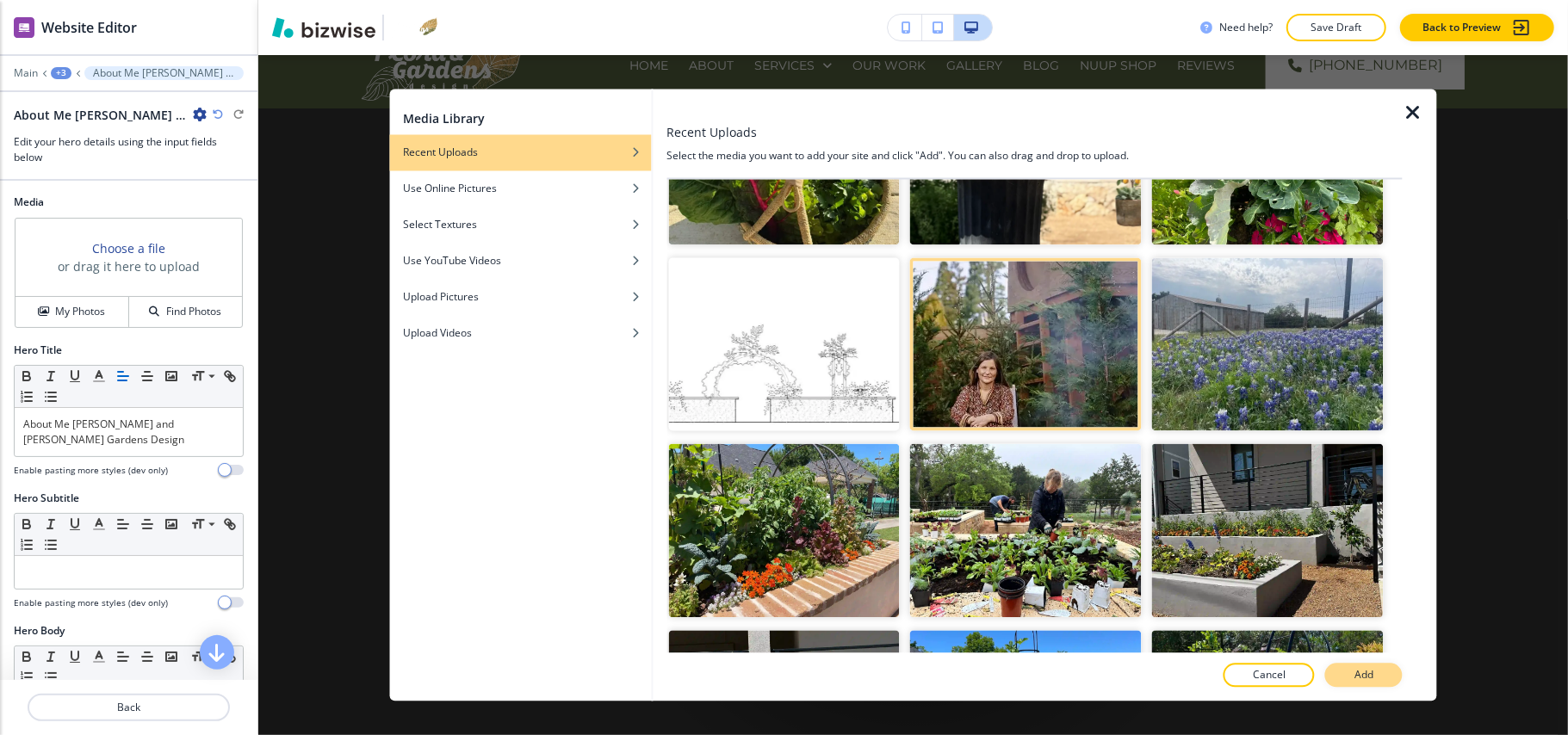
click at [1360, 678] on p "Add" at bounding box center [1363, 677] width 19 height 16
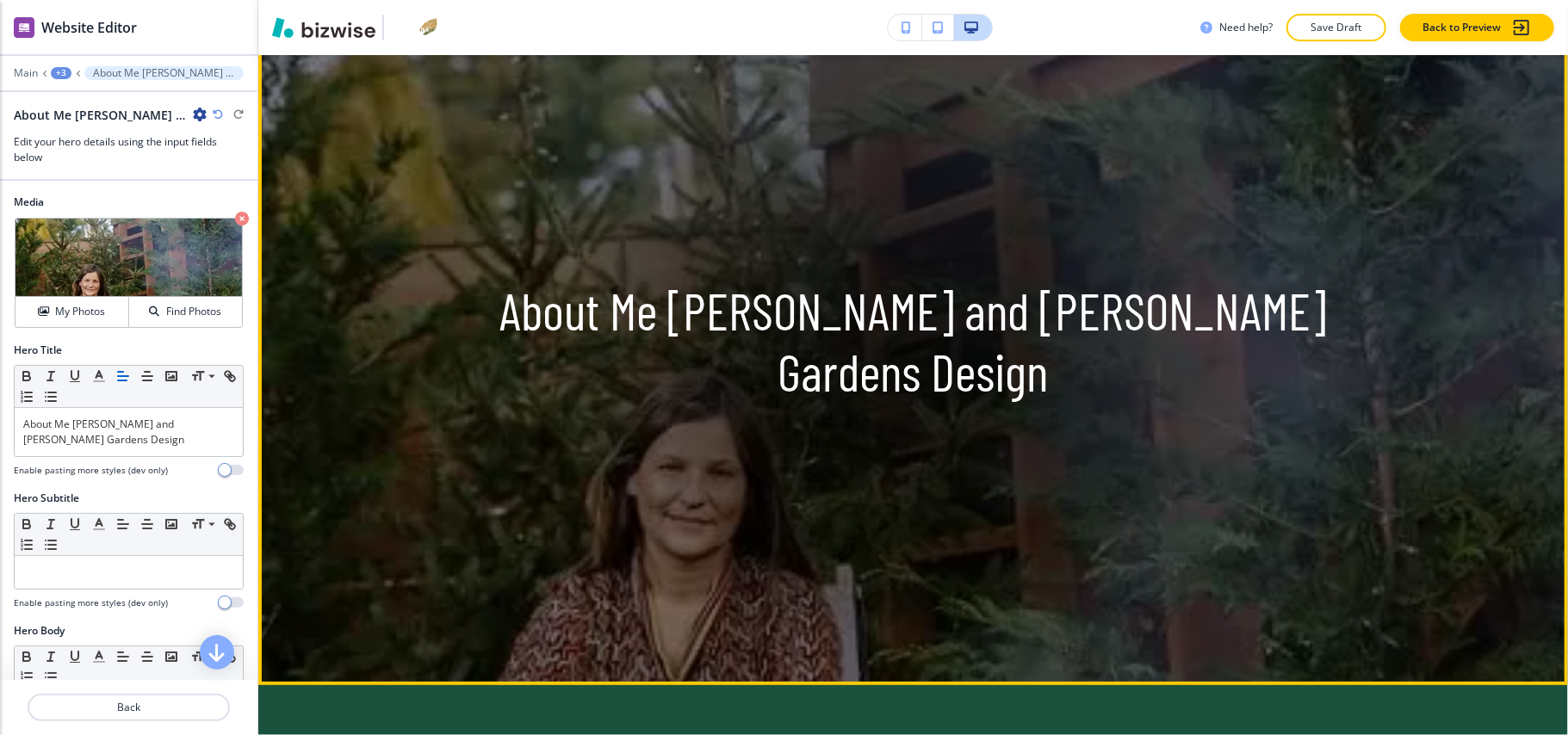
scroll to position [417, 0]
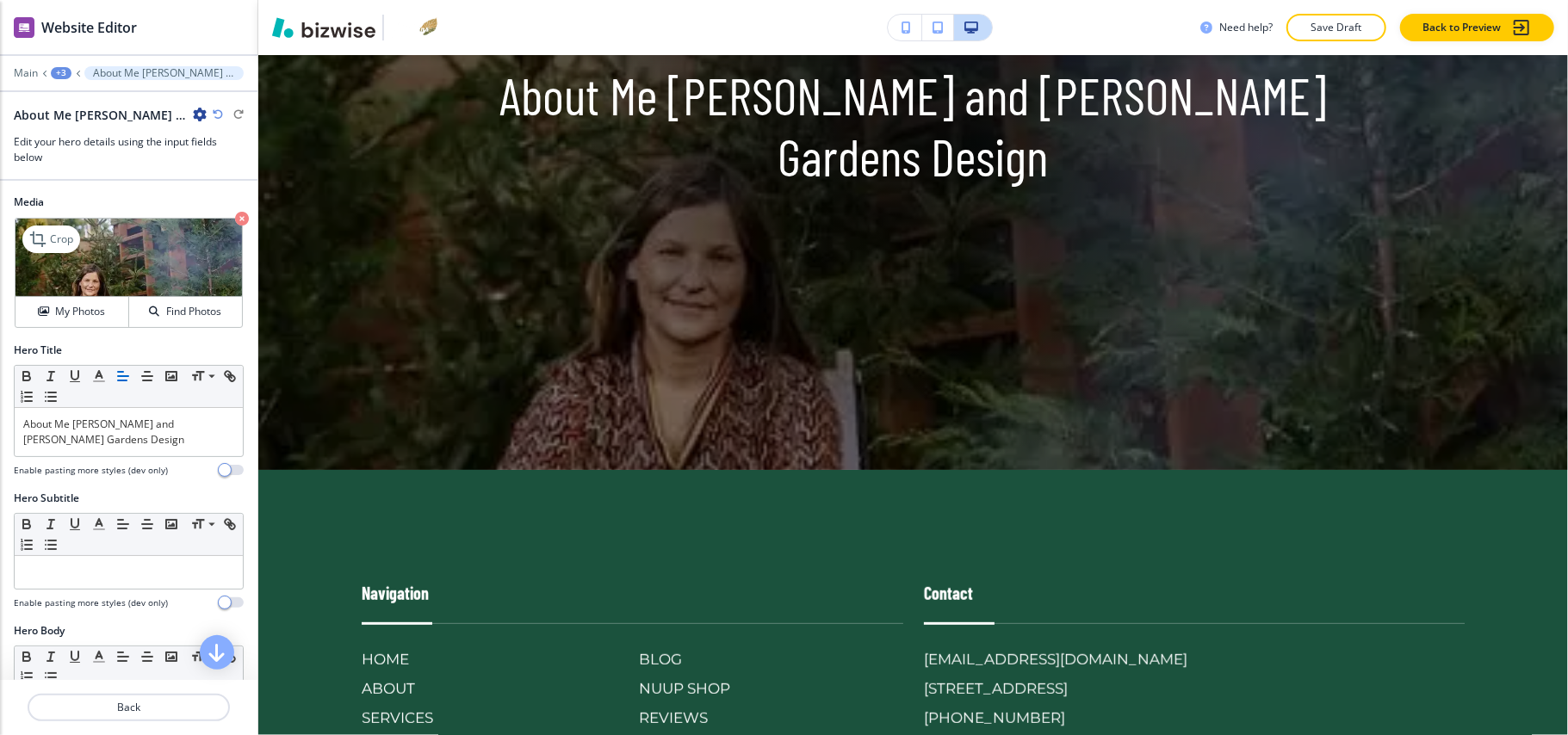
click at [213, 218] on div "Crop My Photos Find Photos" at bounding box center [129, 273] width 228 height 110
click at [235, 220] on icon "button" at bounding box center [242, 218] width 14 height 14
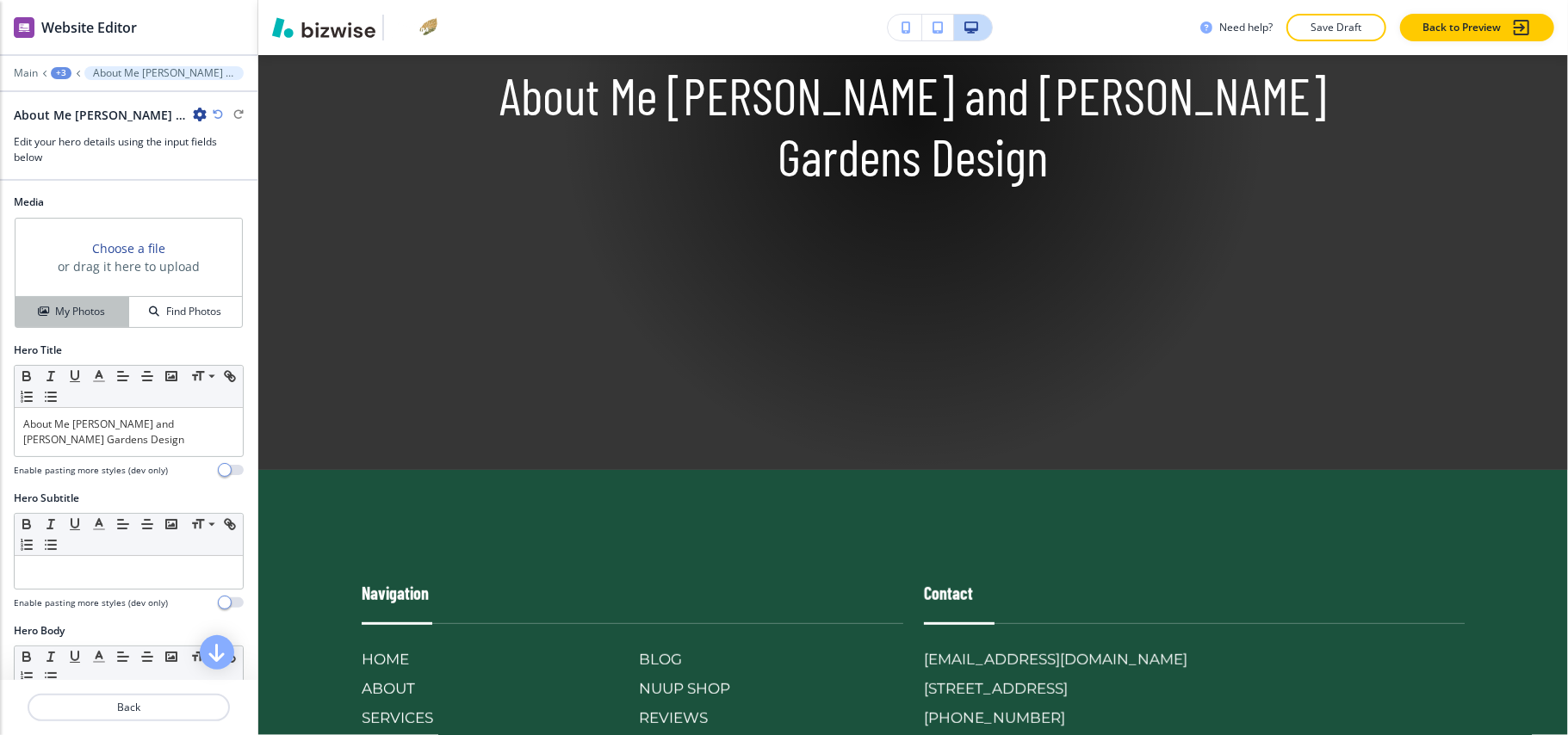
click at [86, 310] on h4 "My Photos" at bounding box center [80, 312] width 50 height 16
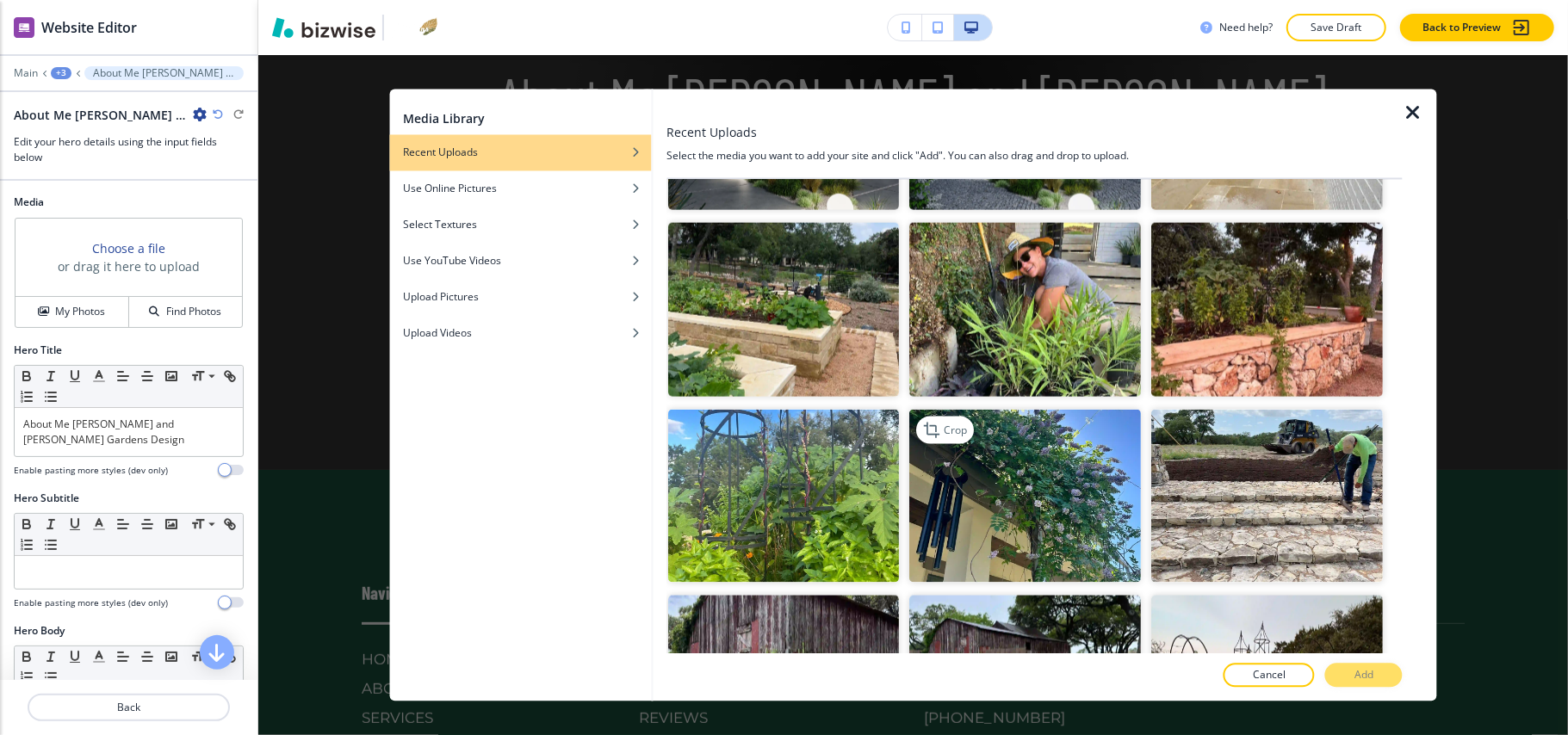
scroll to position [1837, 0]
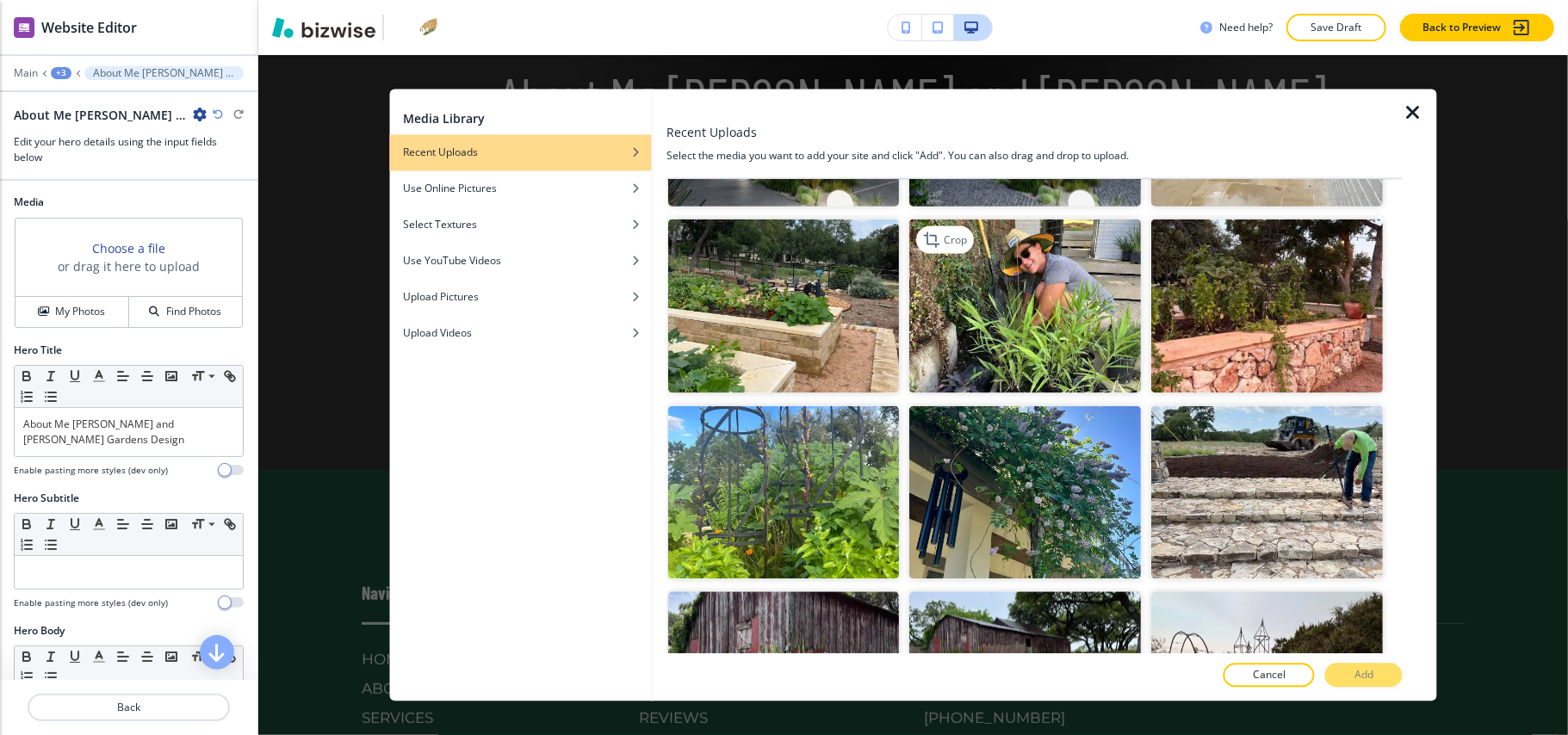
click at [1016, 291] on img "button" at bounding box center [1026, 306] width 232 height 174
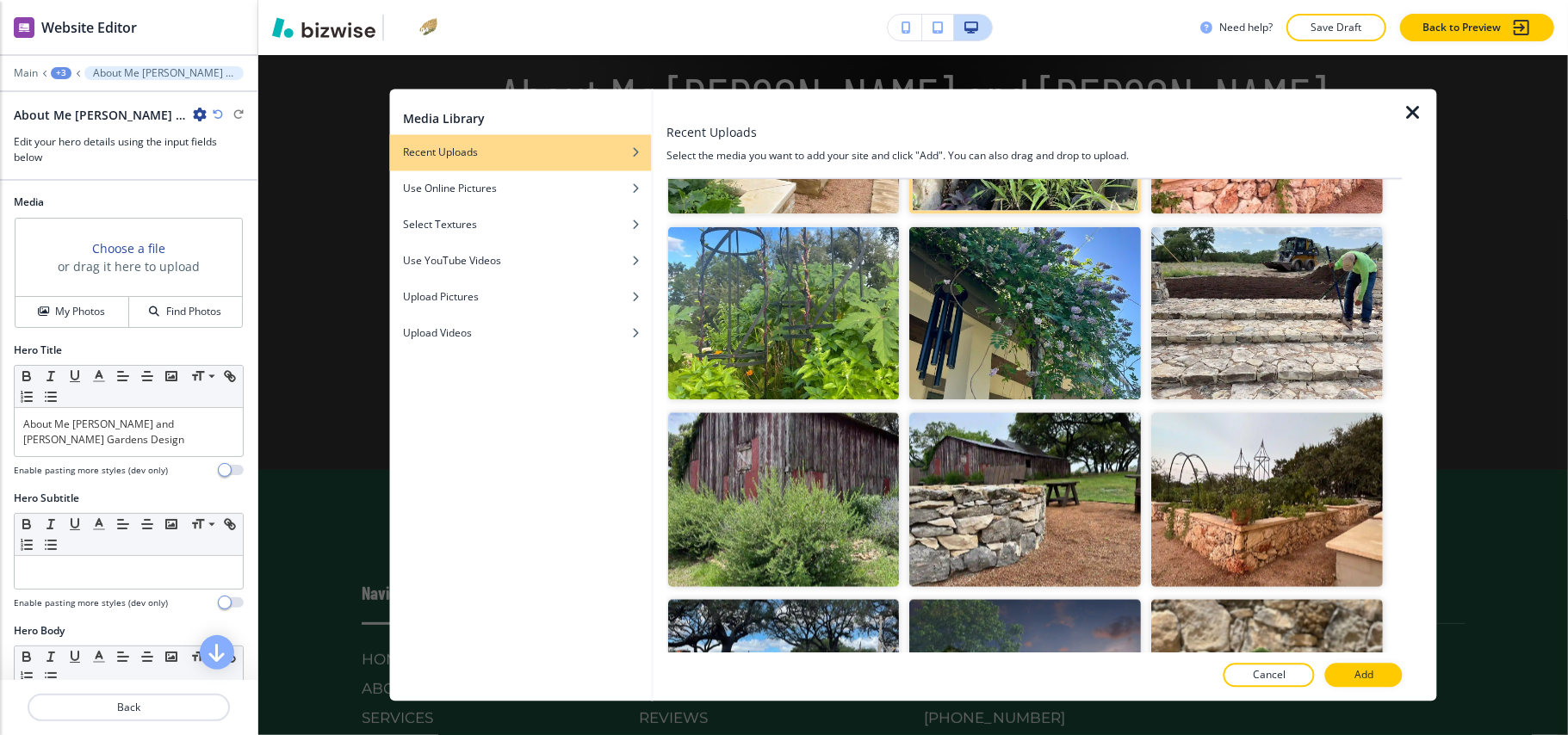
scroll to position [1952, 0]
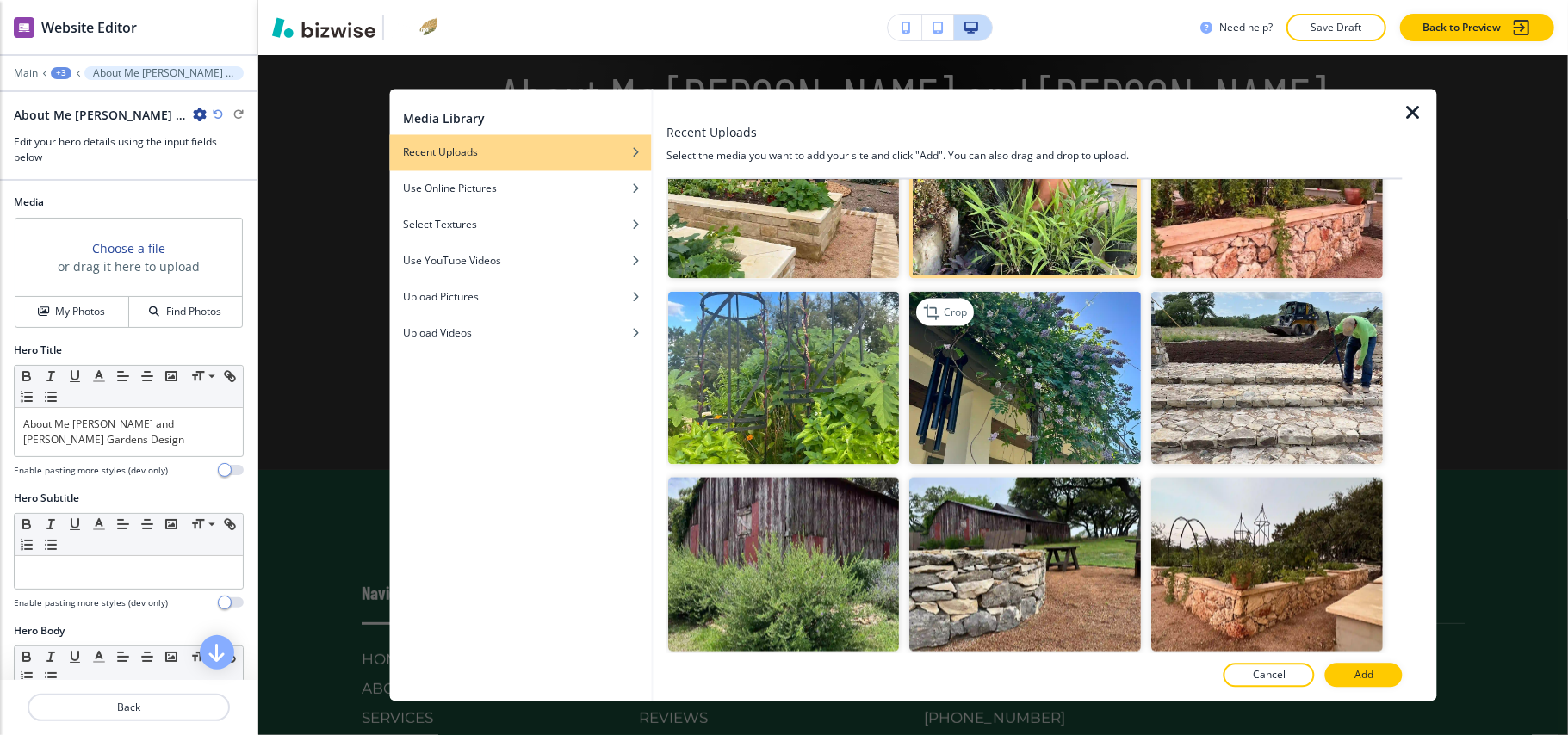
click at [997, 391] on img "button" at bounding box center [1026, 378] width 232 height 174
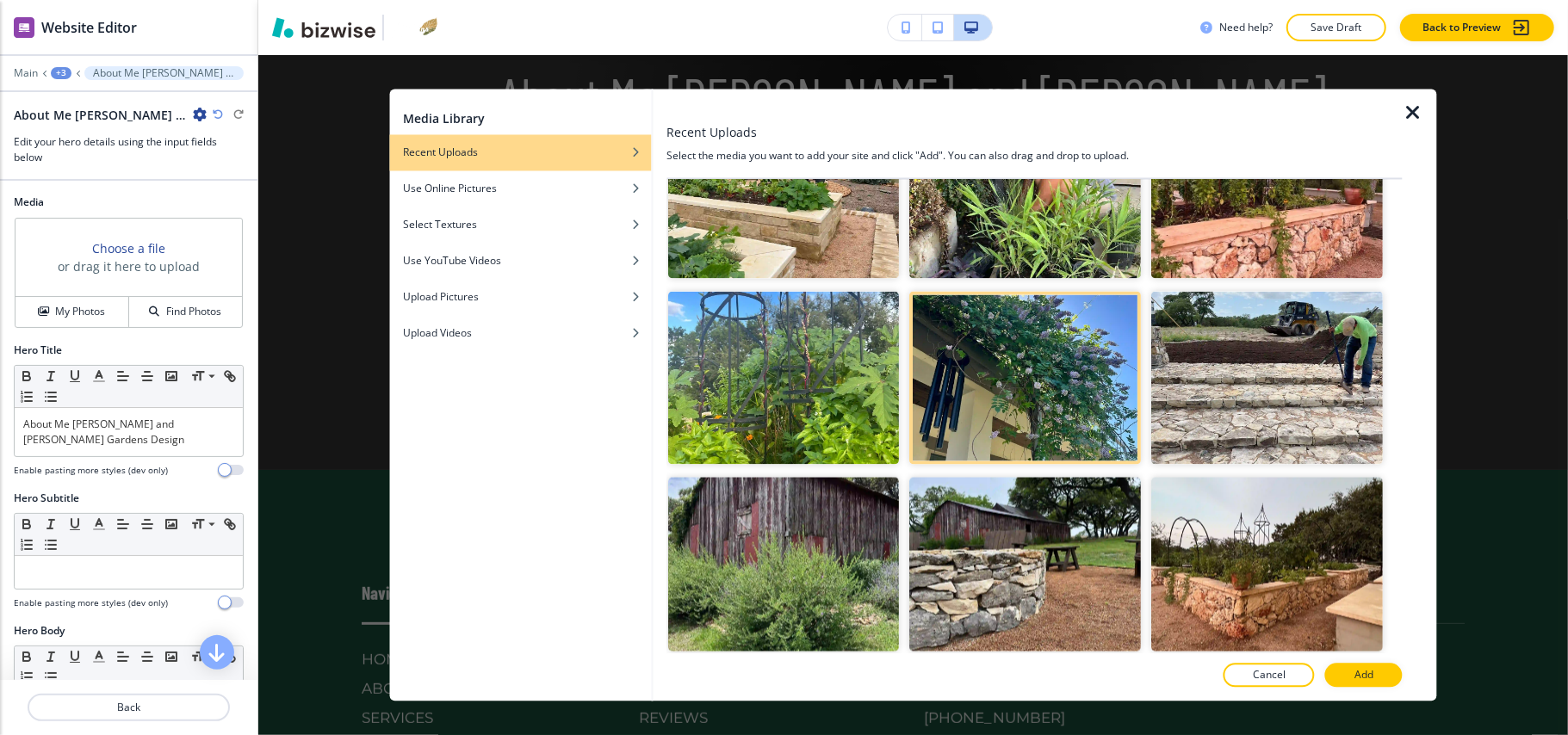
click at [1378, 682] on button "Add" at bounding box center [1364, 676] width 78 height 24
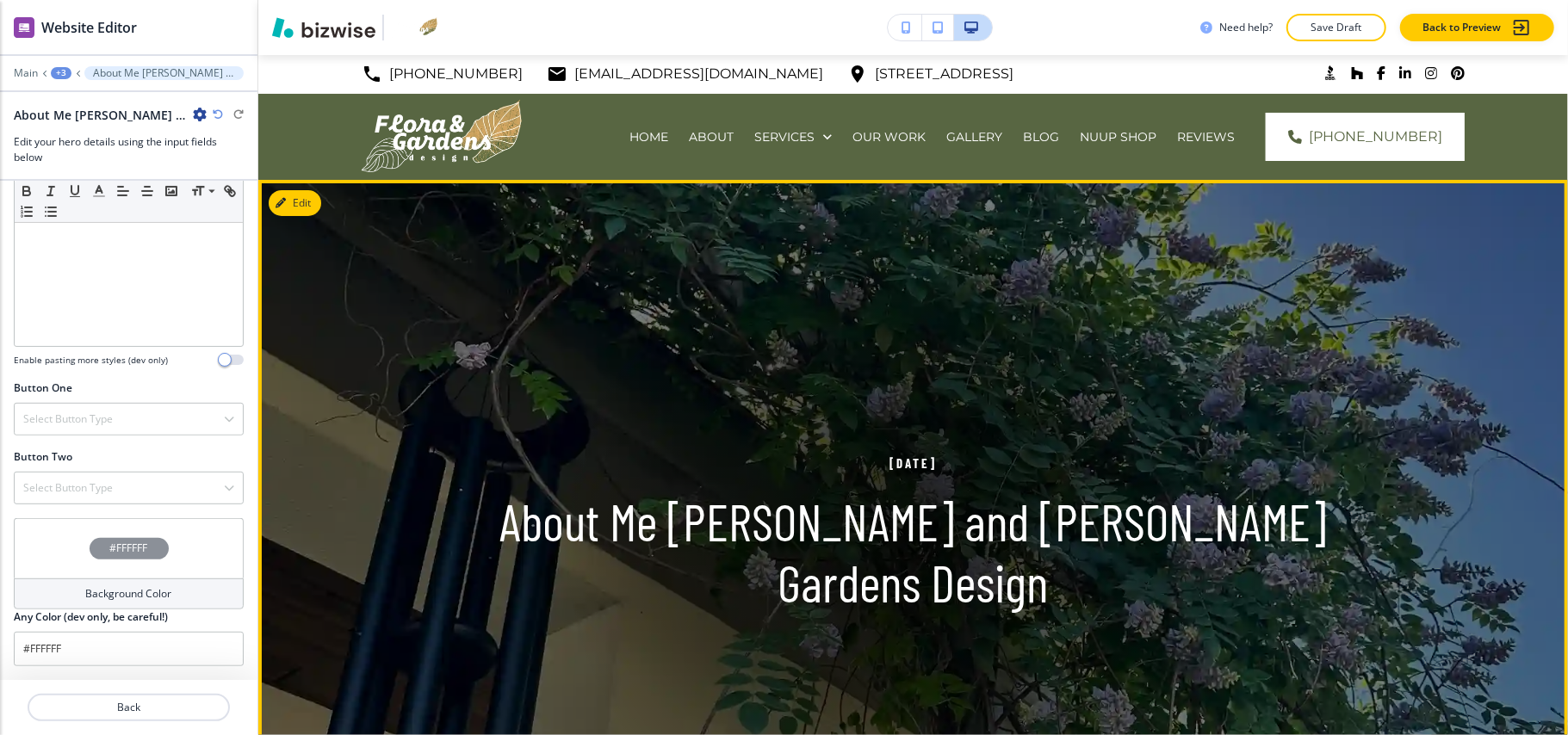
scroll to position [0, 0]
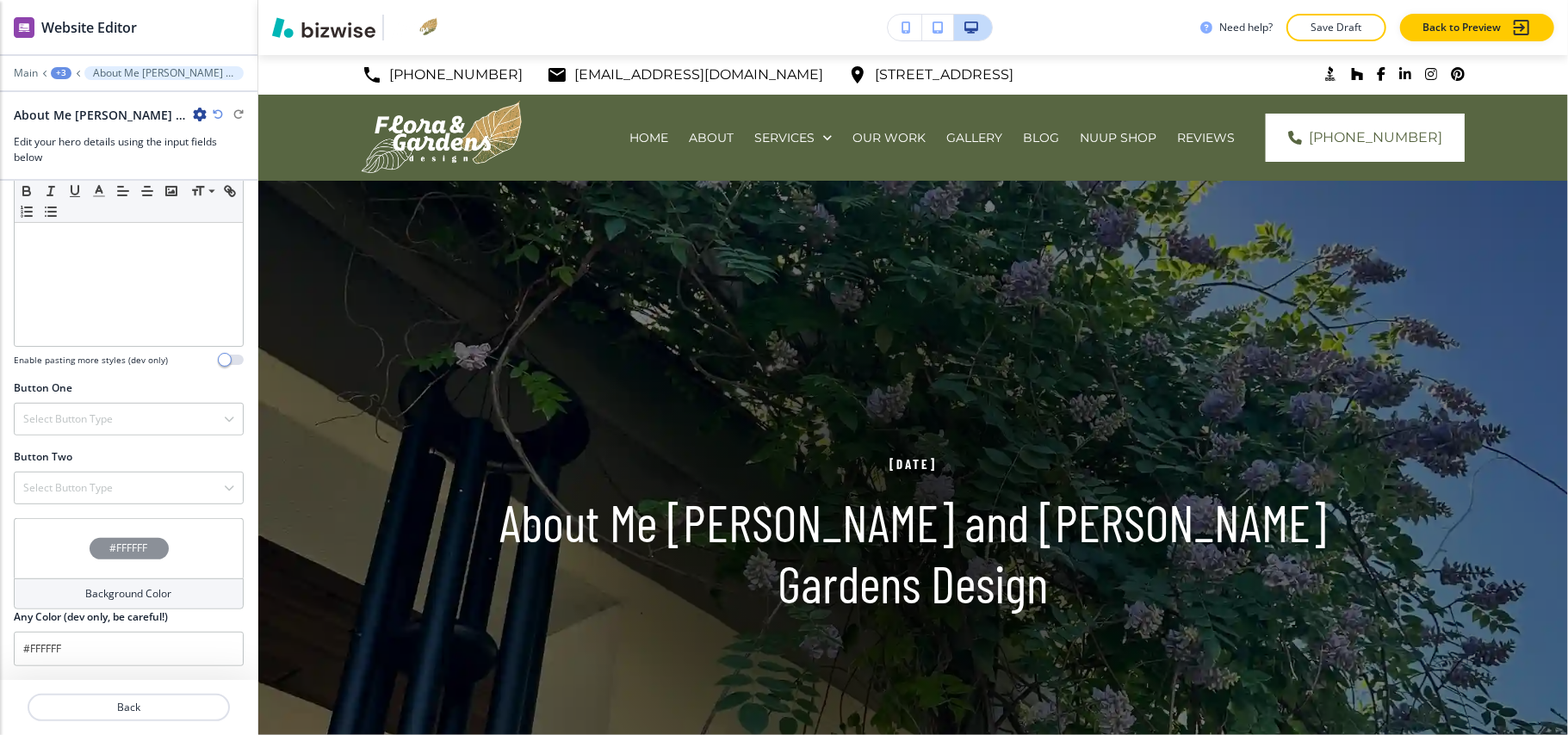
click at [56, 70] on div "+3" at bounding box center [60, 73] width 20 height 12
click at [85, 124] on p "Introducing Our Latest Project – A Turnkey Raised Bed Kitchen Garden in [GEOGRA…" at bounding box center [106, 132] width 88 height 16
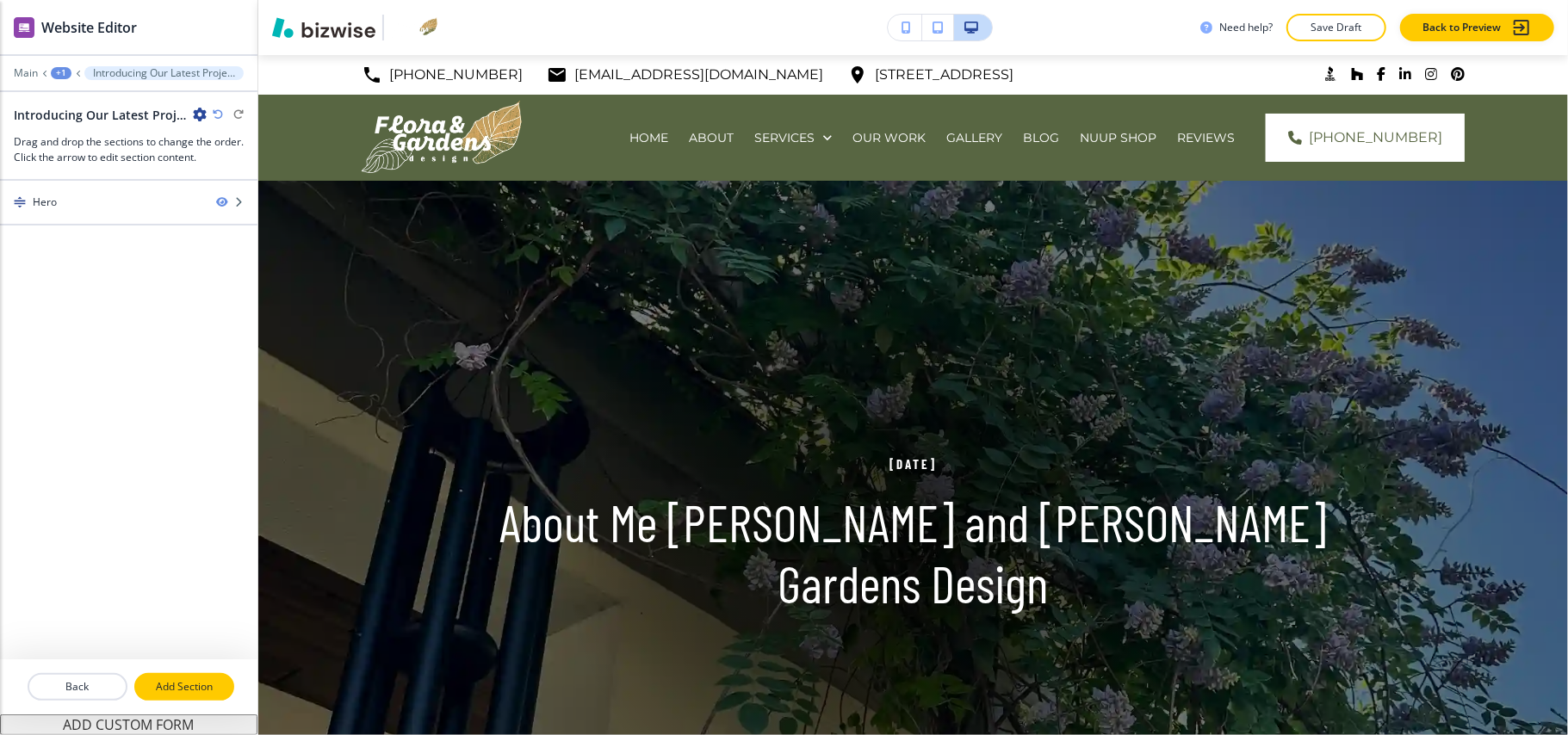
click at [188, 682] on p "Add Section" at bounding box center [184, 687] width 96 height 16
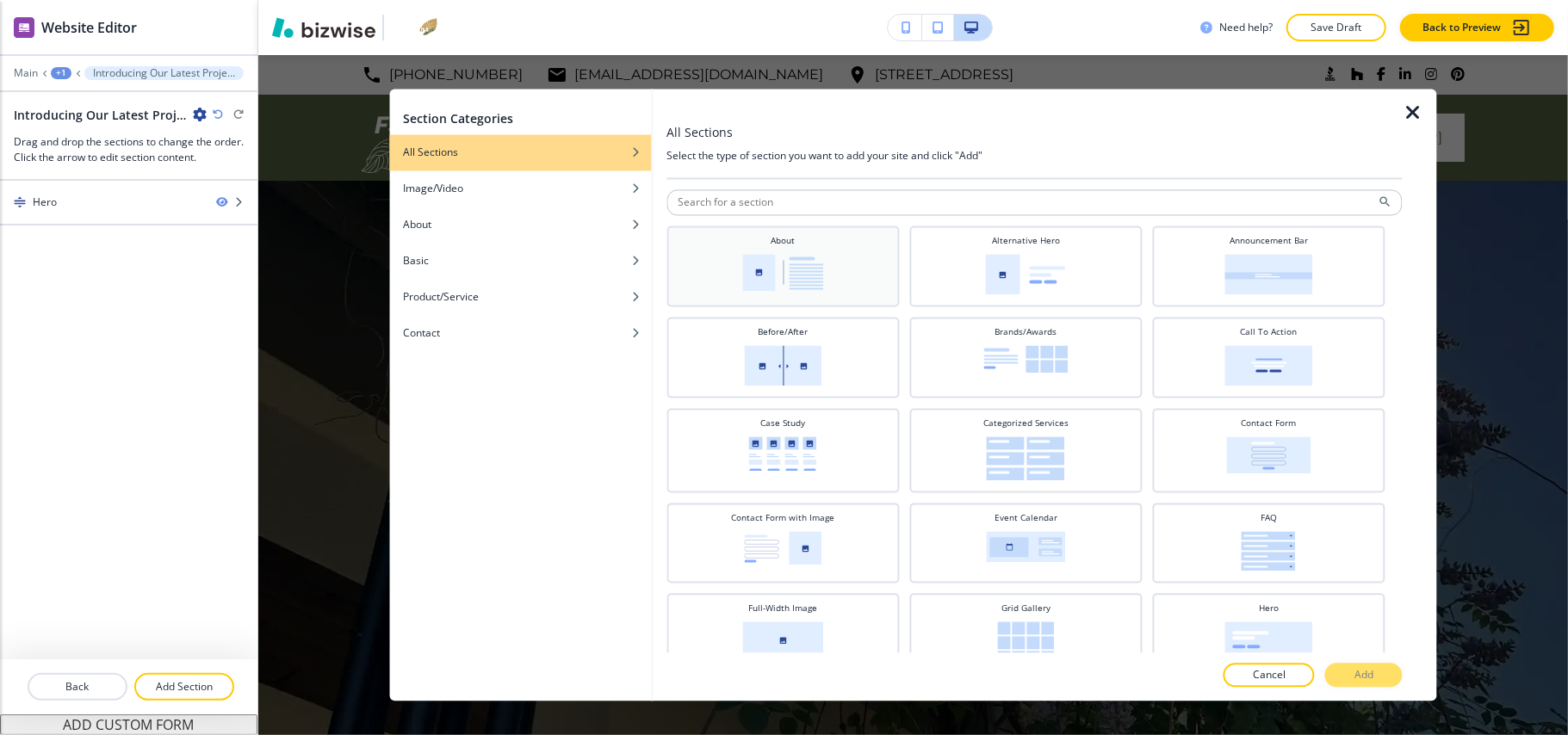
click at [807, 263] on img at bounding box center [783, 274] width 81 height 37
click at [1362, 677] on p "Add" at bounding box center [1363, 677] width 19 height 16
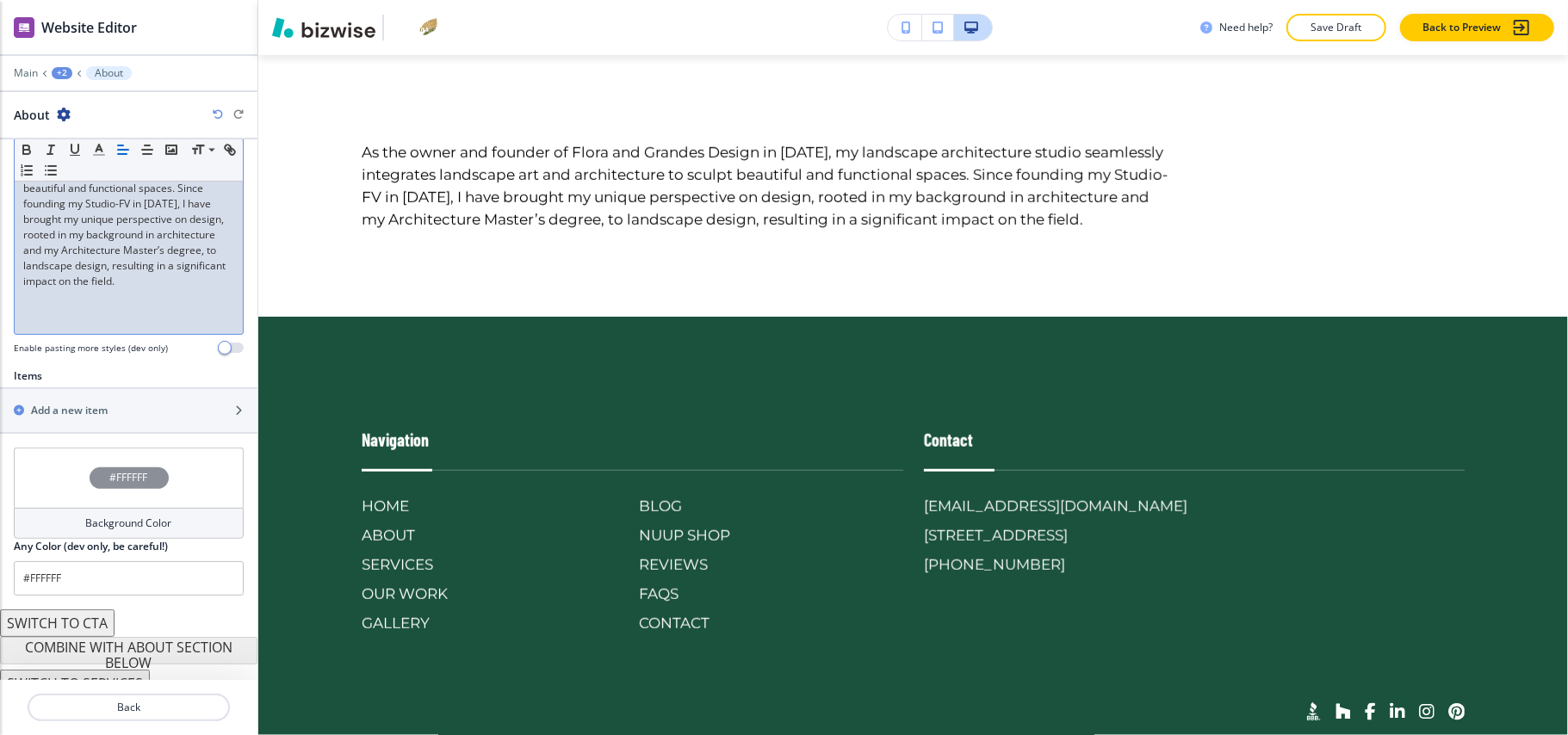
scroll to position [408, 0]
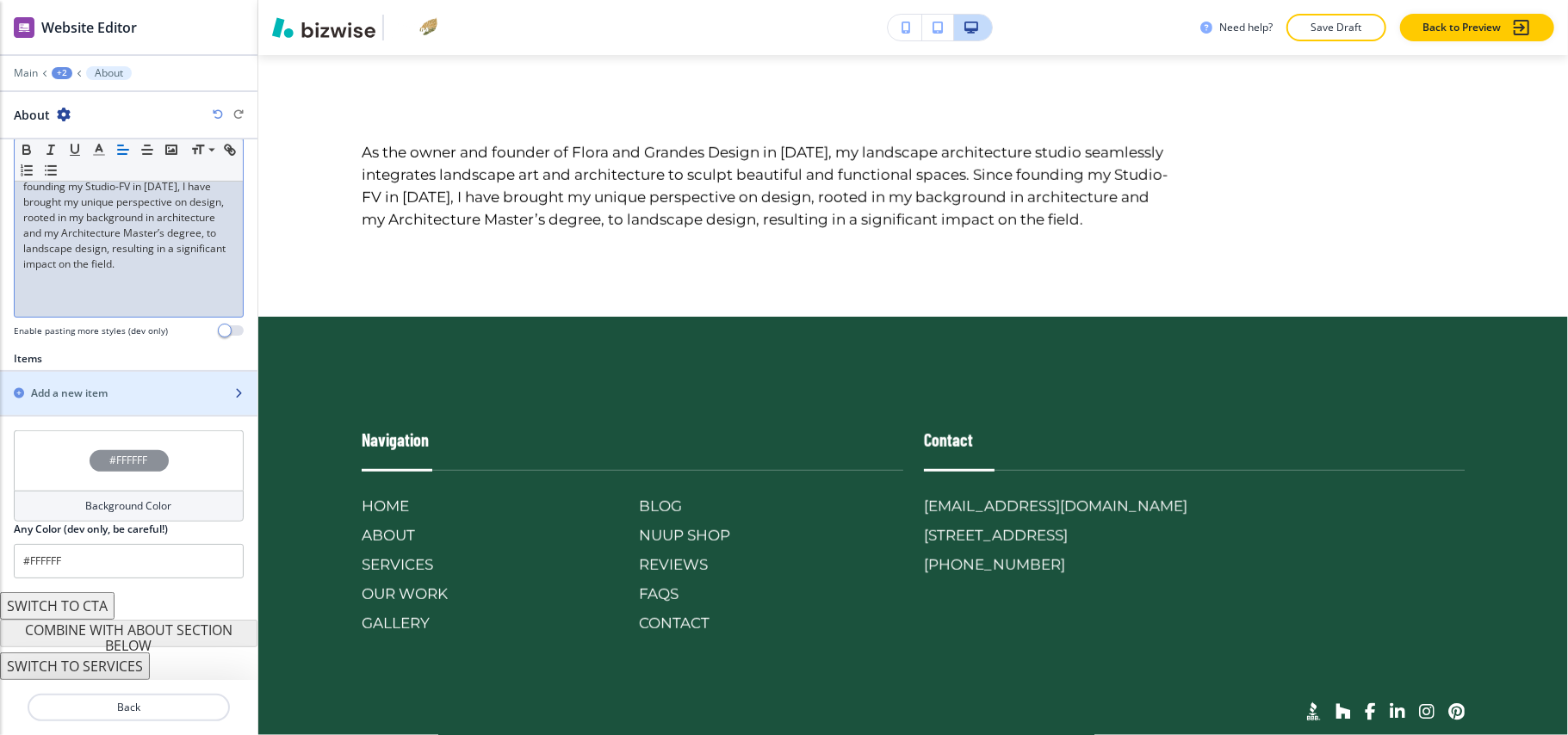
click at [84, 394] on h2 "Add a new item" at bounding box center [69, 394] width 77 height 16
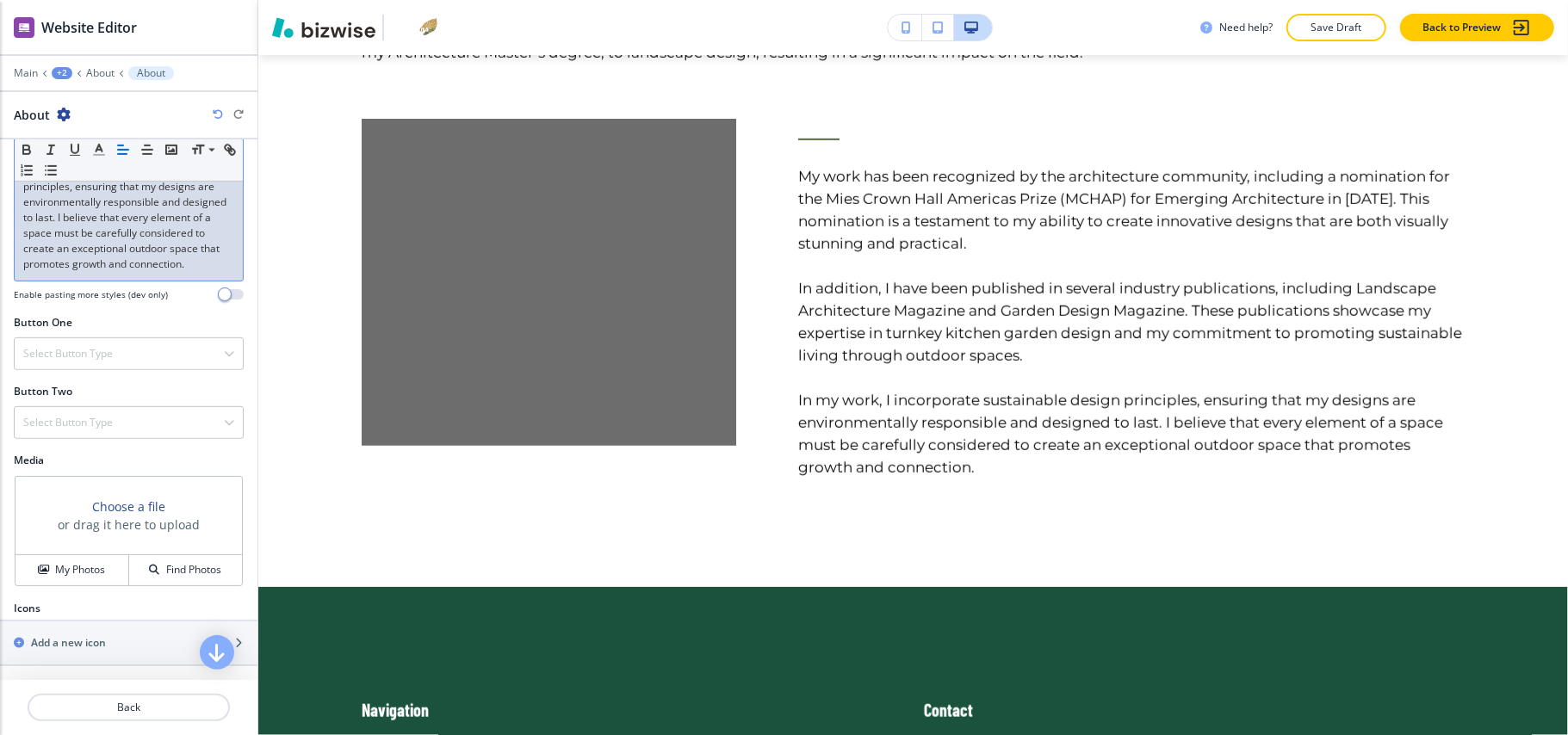
scroll to position [641, 0]
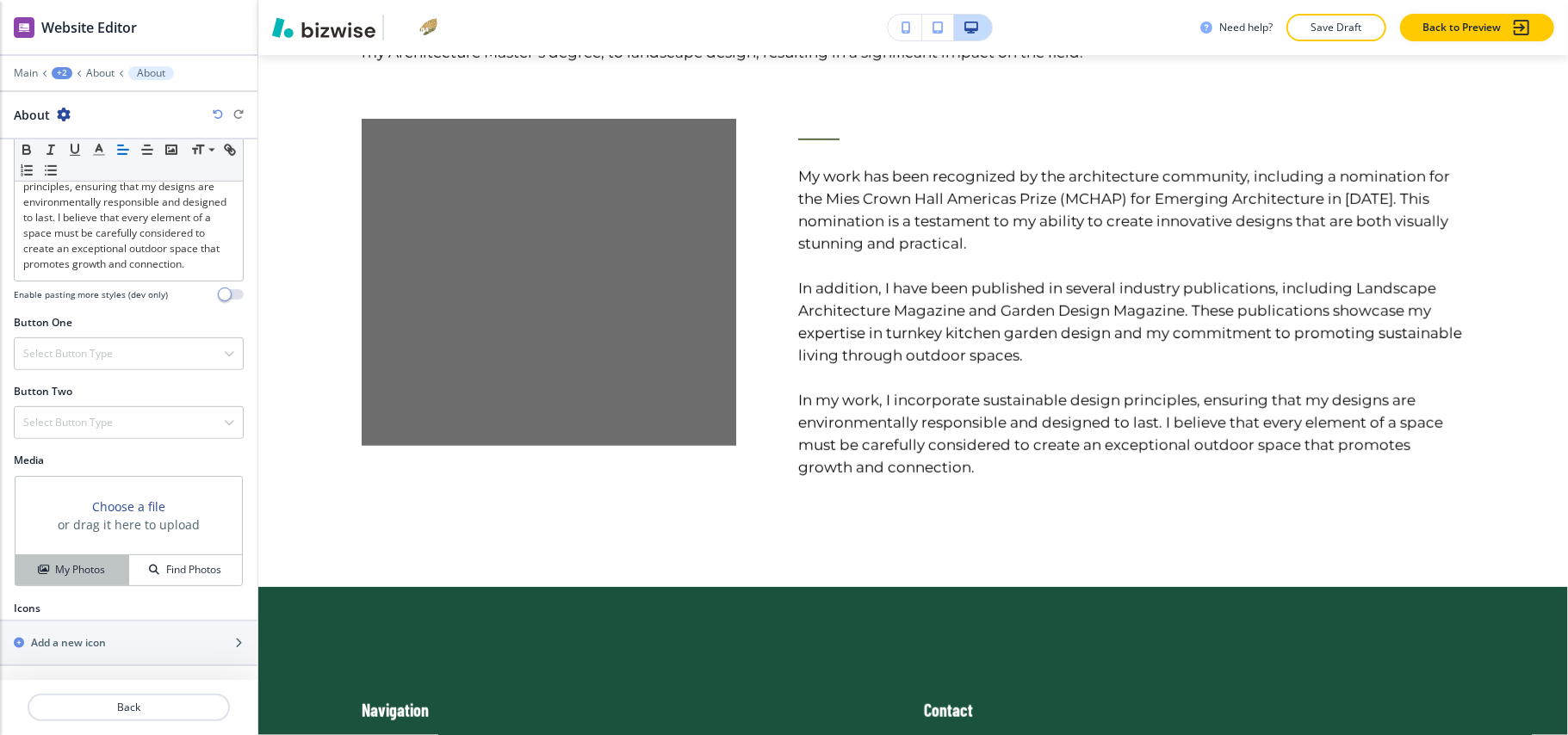
click at [59, 563] on h4 "My Photos" at bounding box center [80, 570] width 50 height 16
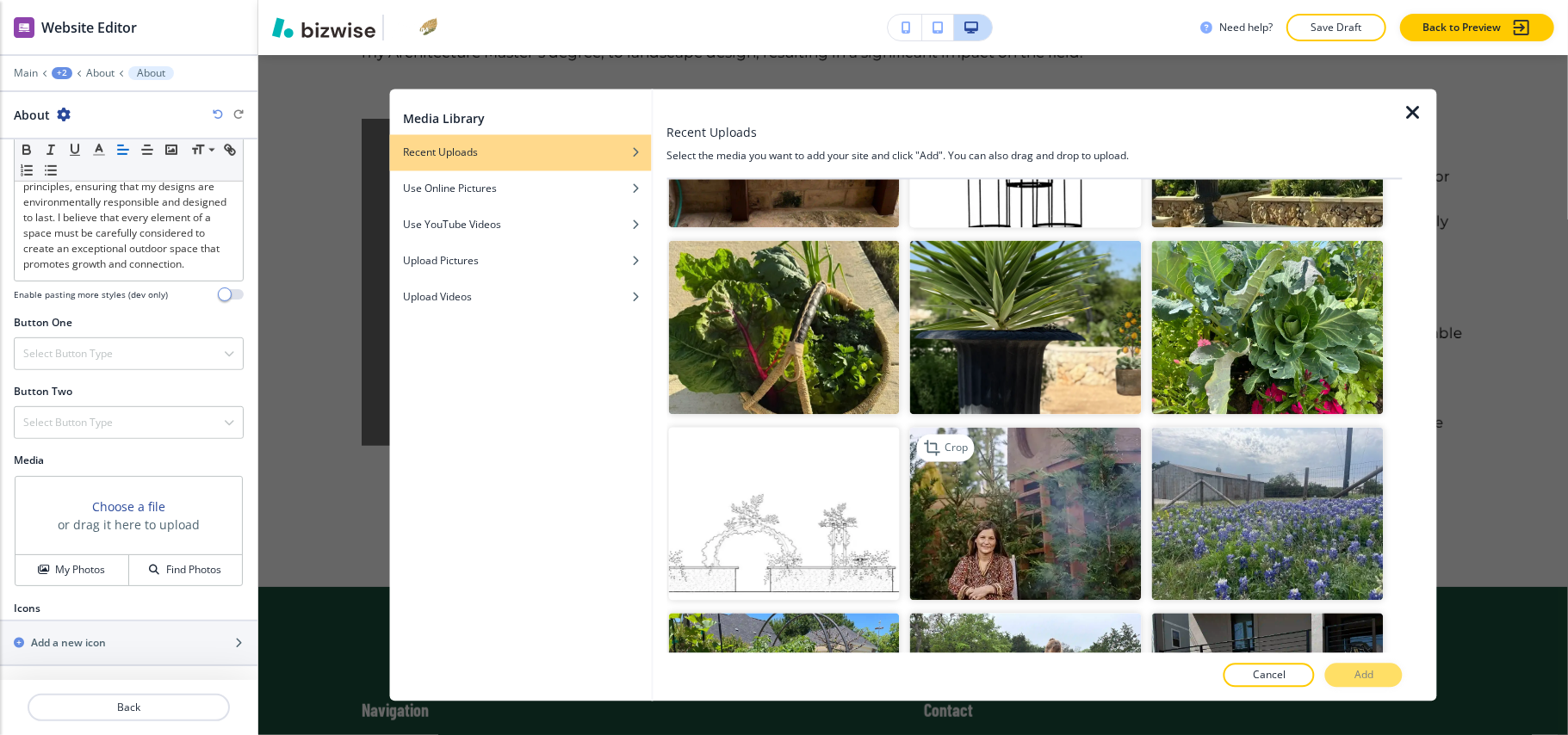
scroll to position [5169, 0]
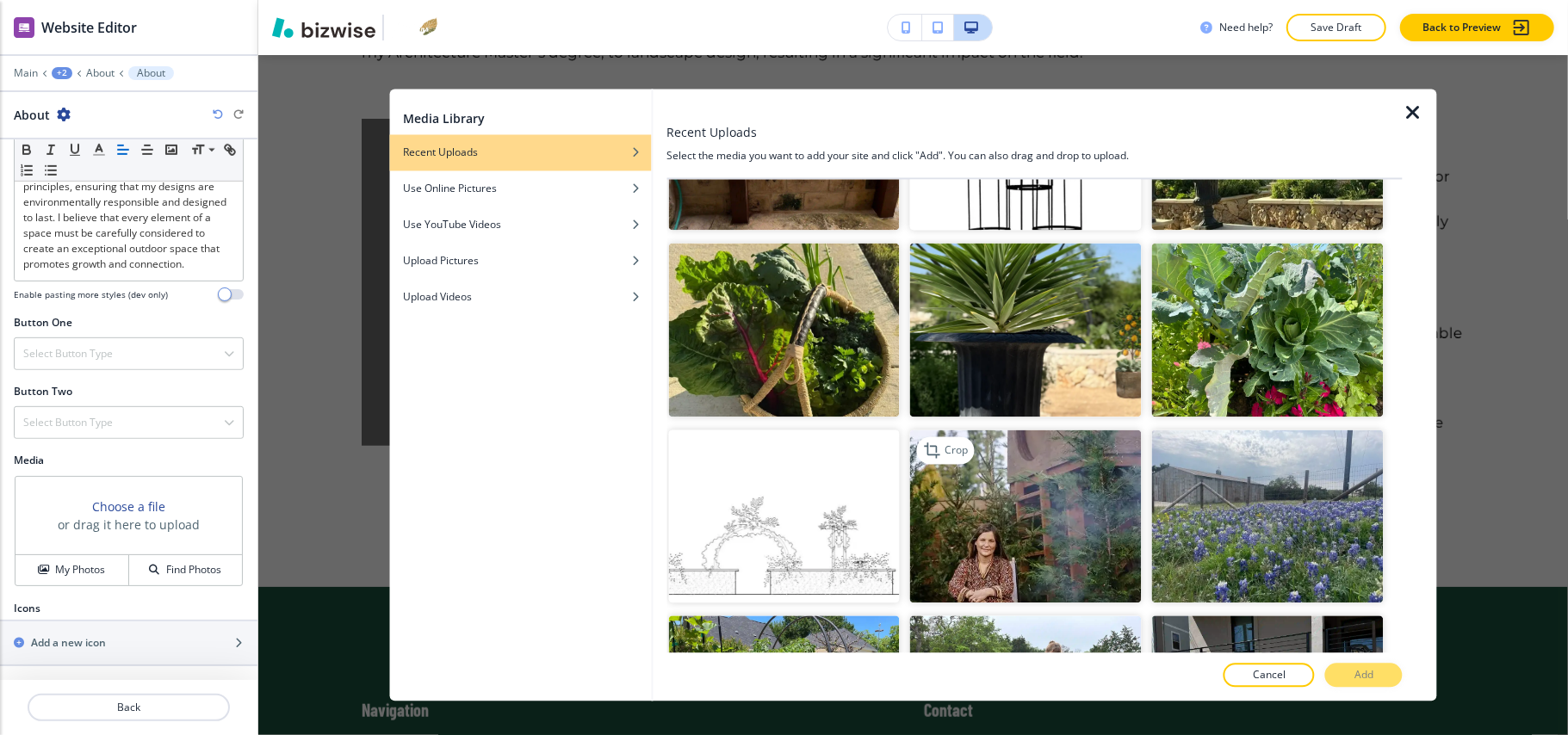
click at [1066, 430] on img "button" at bounding box center [1026, 517] width 232 height 174
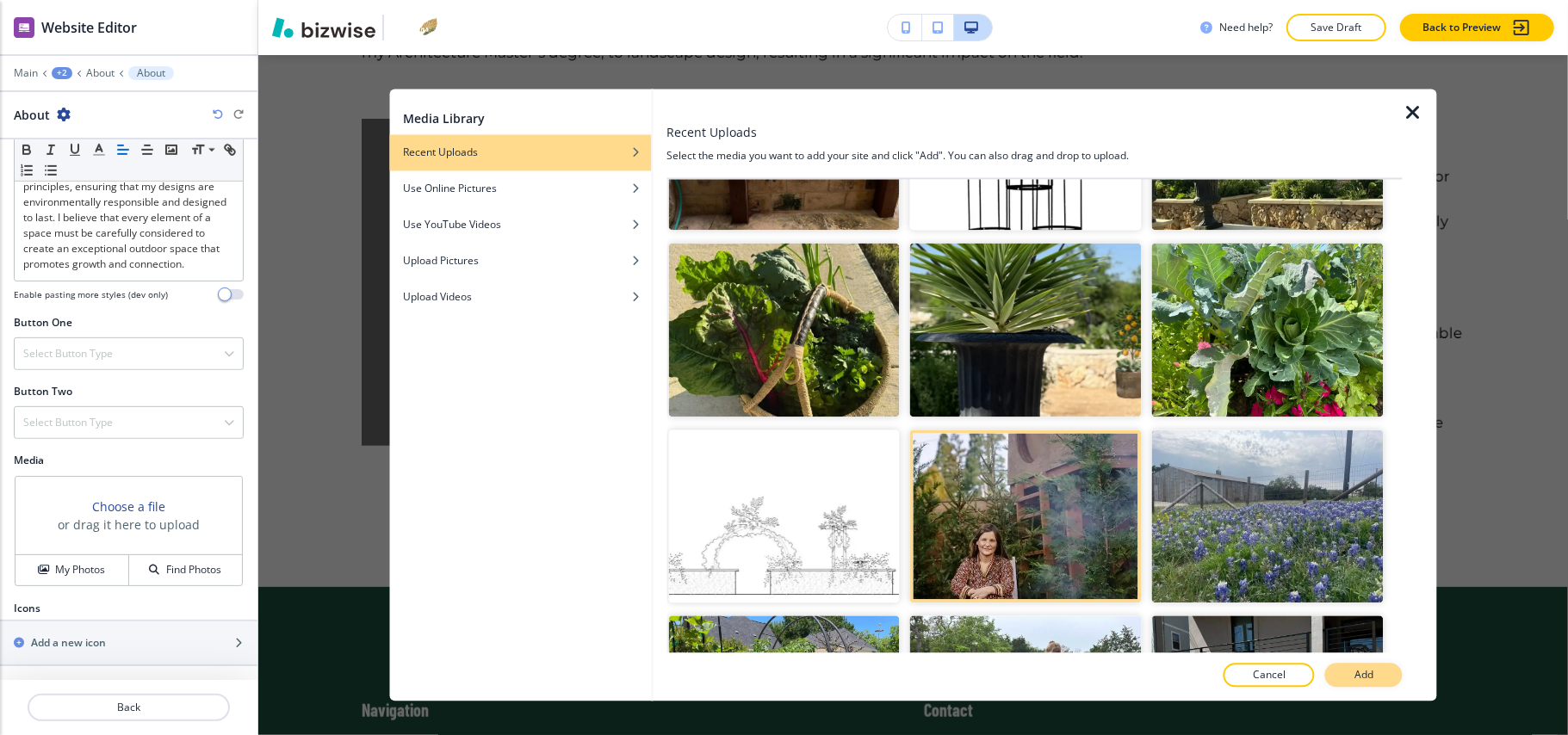
click at [1348, 667] on button "Add" at bounding box center [1364, 676] width 78 height 24
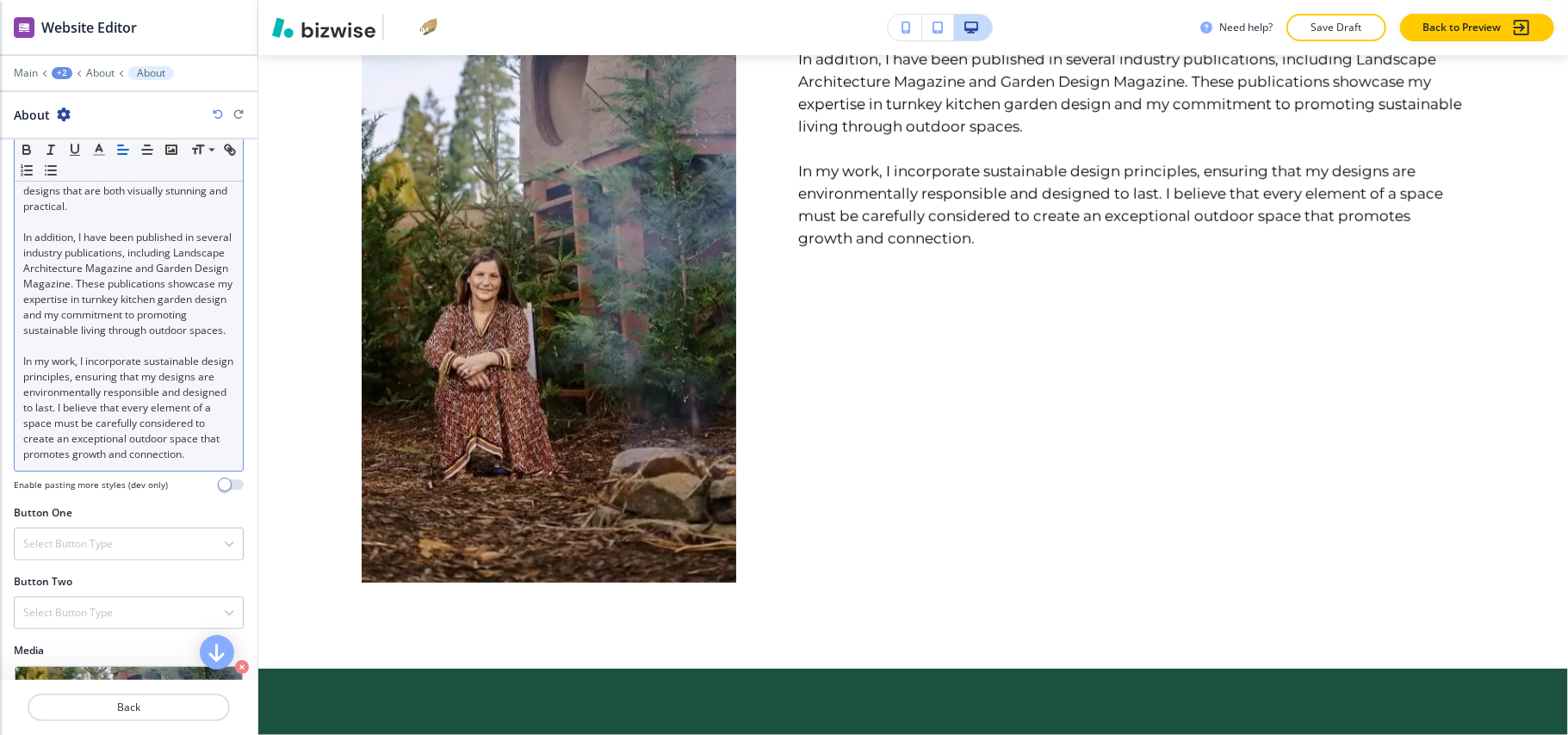
scroll to position [411, 0]
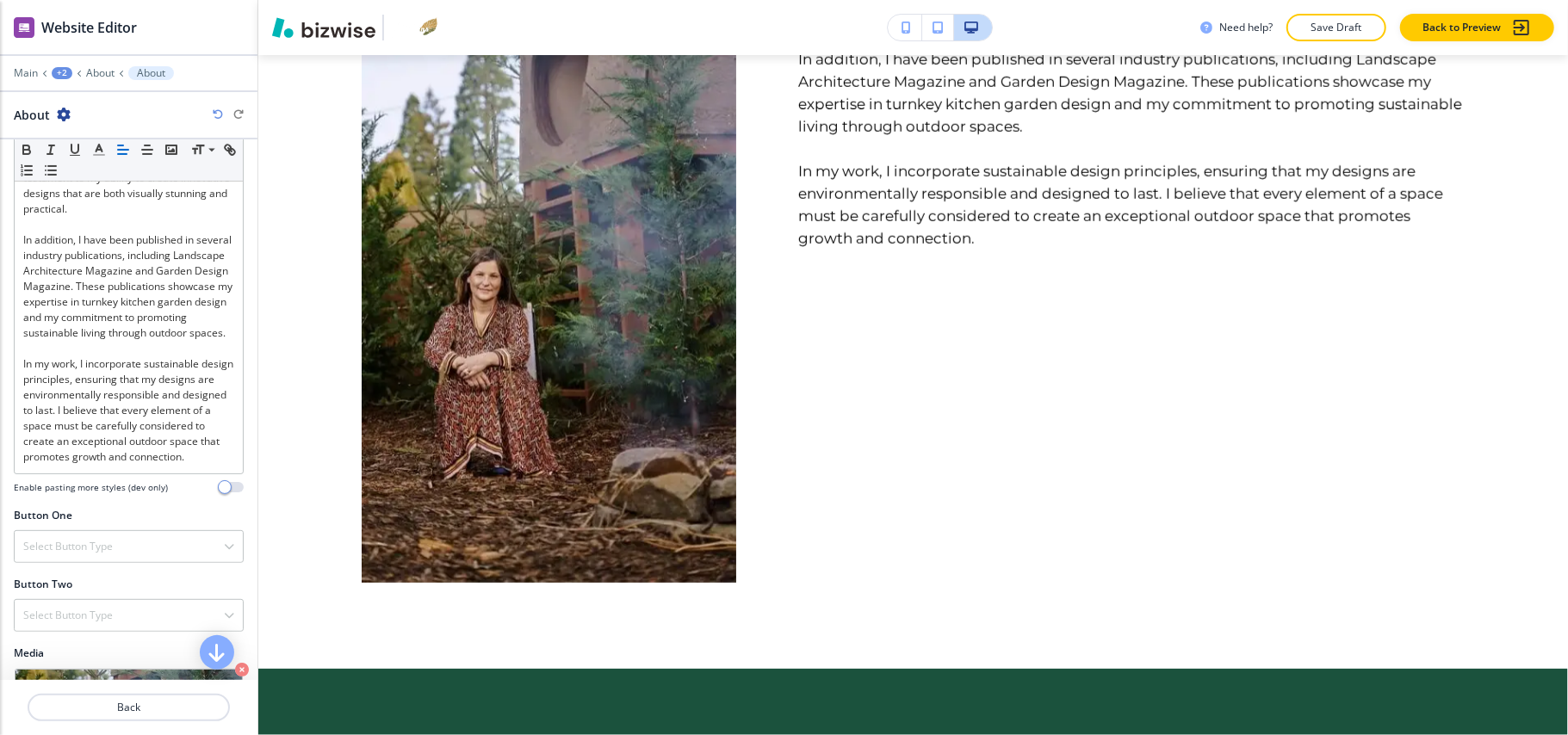
click at [225, 496] on div "Body Small Normal Large Huge My work has been recognized by the architecture co…" at bounding box center [129, 263] width 257 height 489
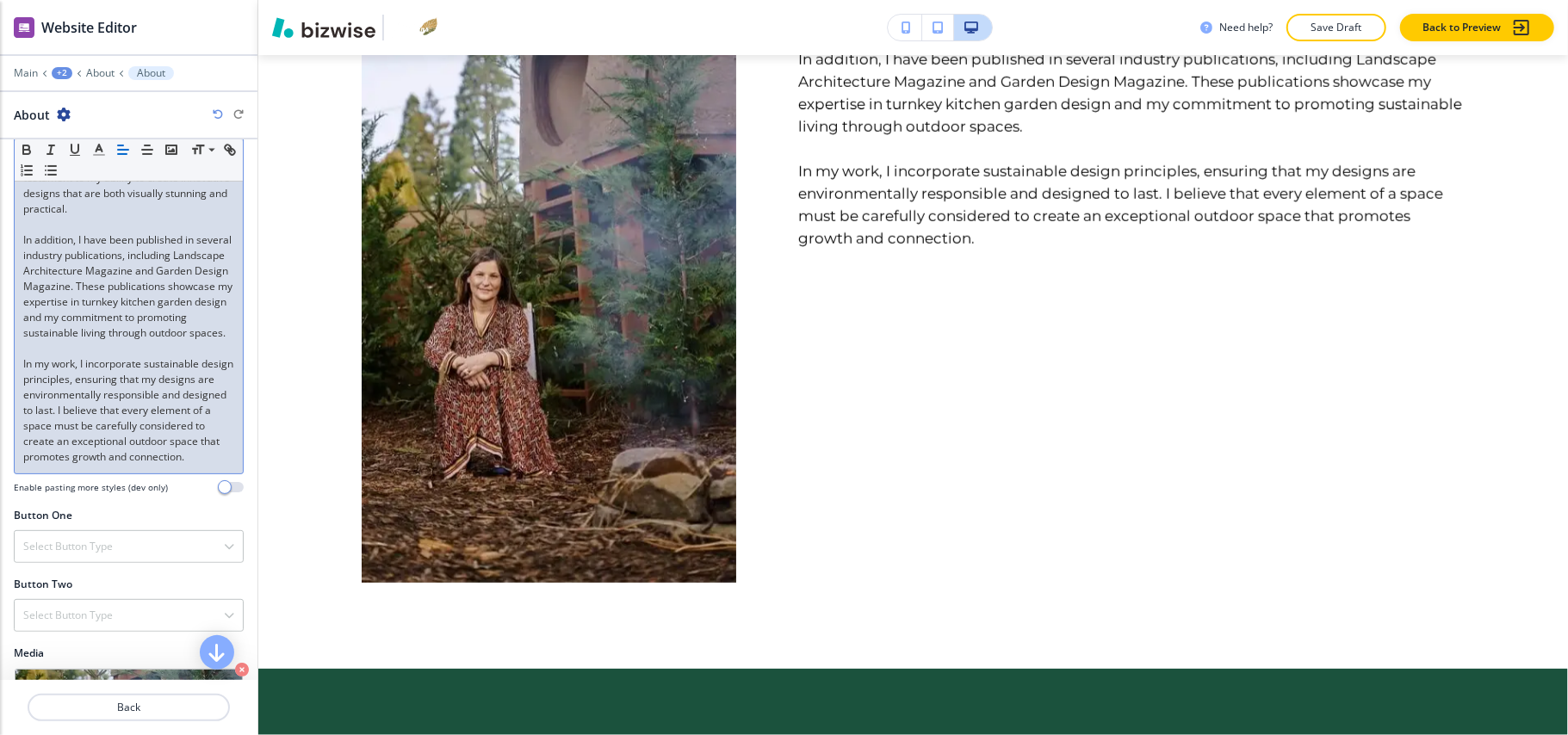
click at [213, 465] on p "In my work, I incorporate sustainable design principles, ensuring that my desig…" at bounding box center [129, 410] width 210 height 108
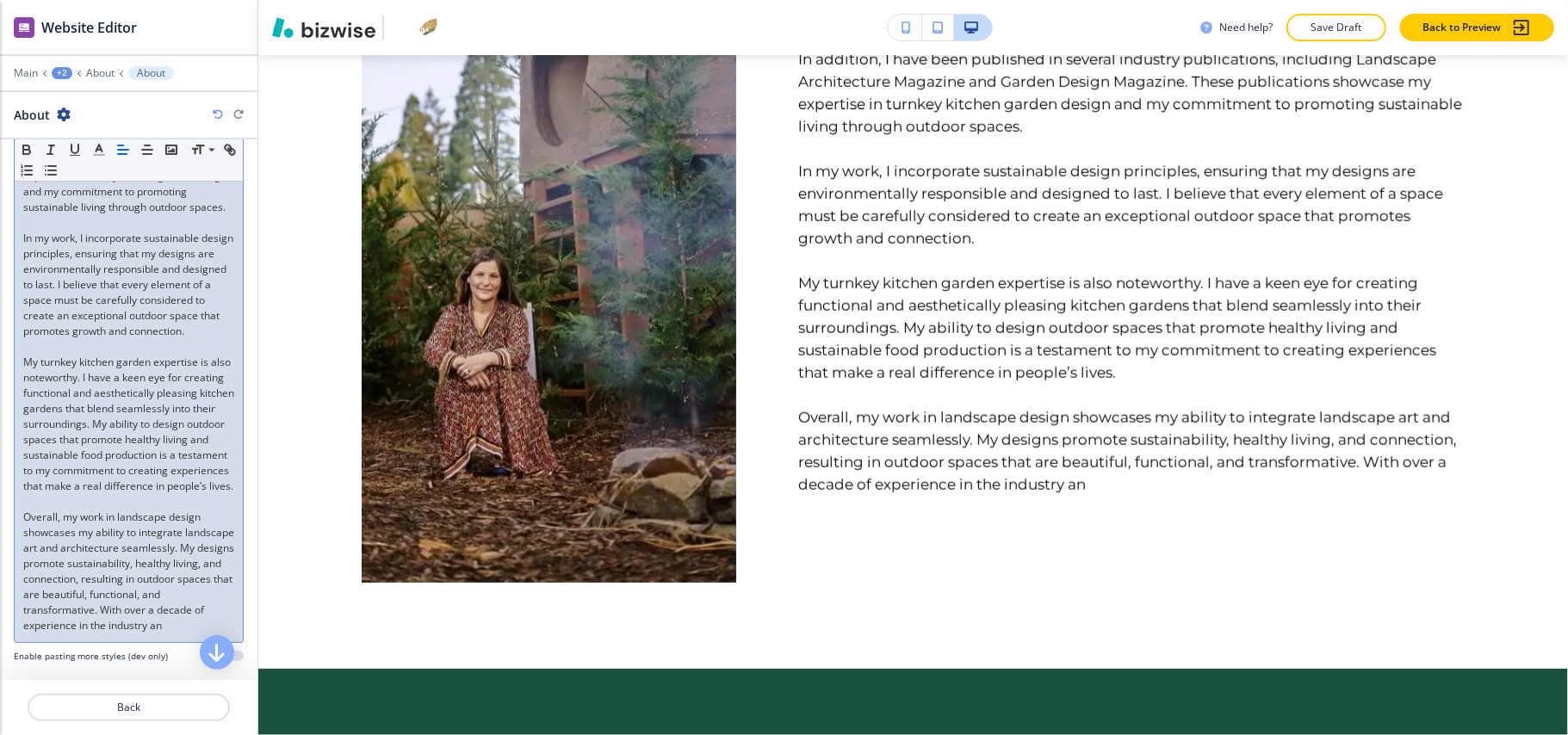
scroll to position [563, 0]
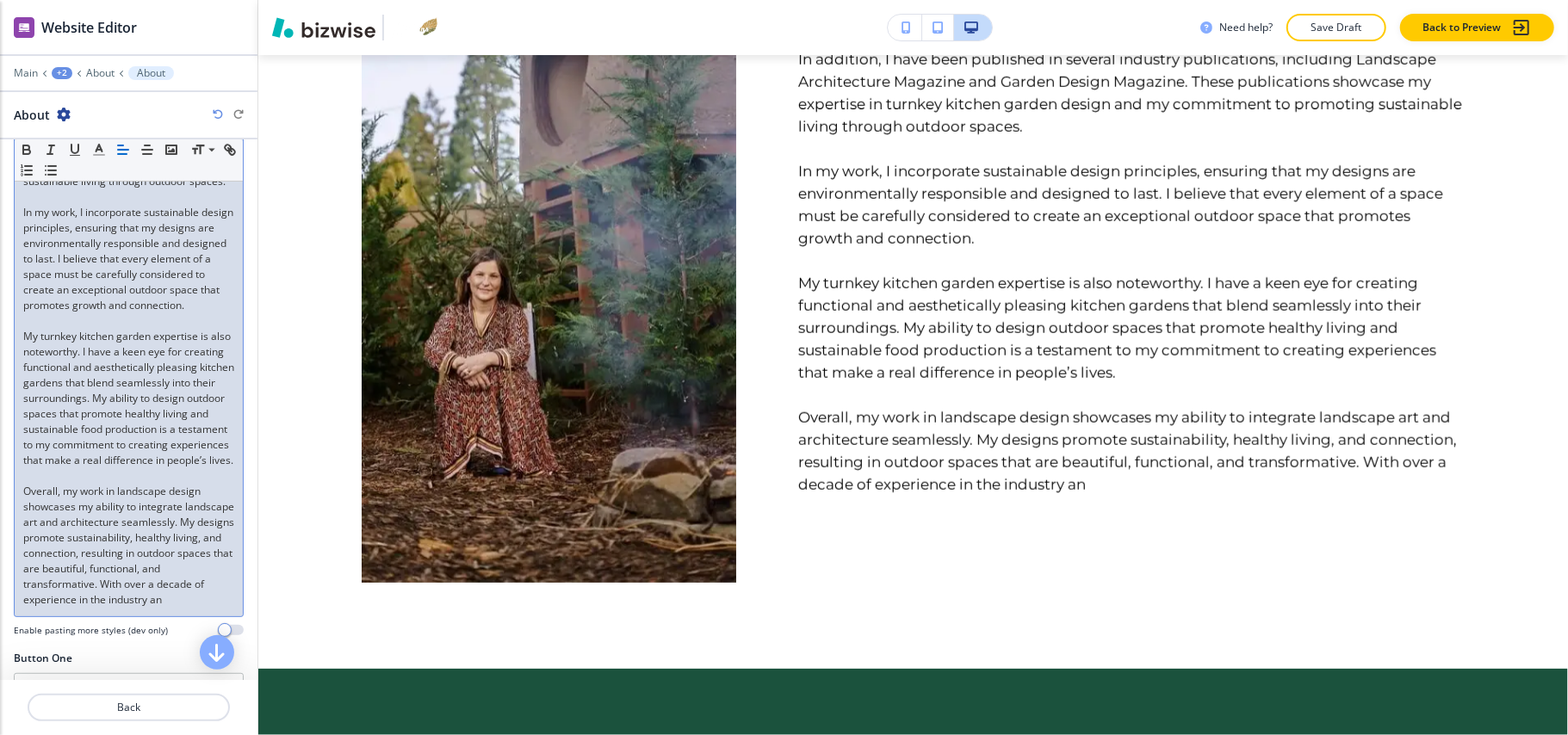
click at [58, 78] on div "+2" at bounding box center [61, 73] width 20 height 12
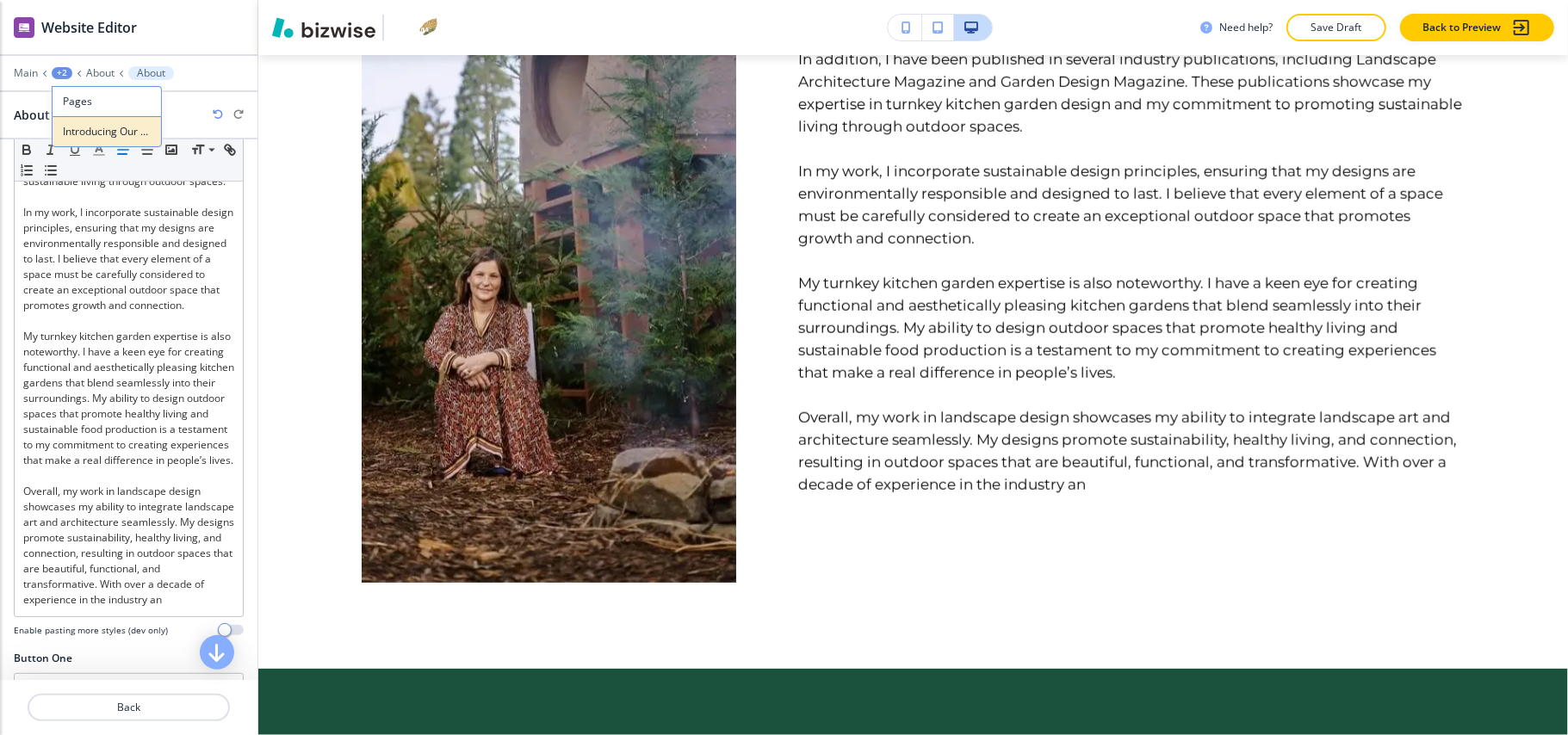
click at [103, 135] on p "Introducing Our Latest Project – A Turnkey Raised Bed Kitchen Garden in [GEOGRA…" at bounding box center [106, 132] width 88 height 16
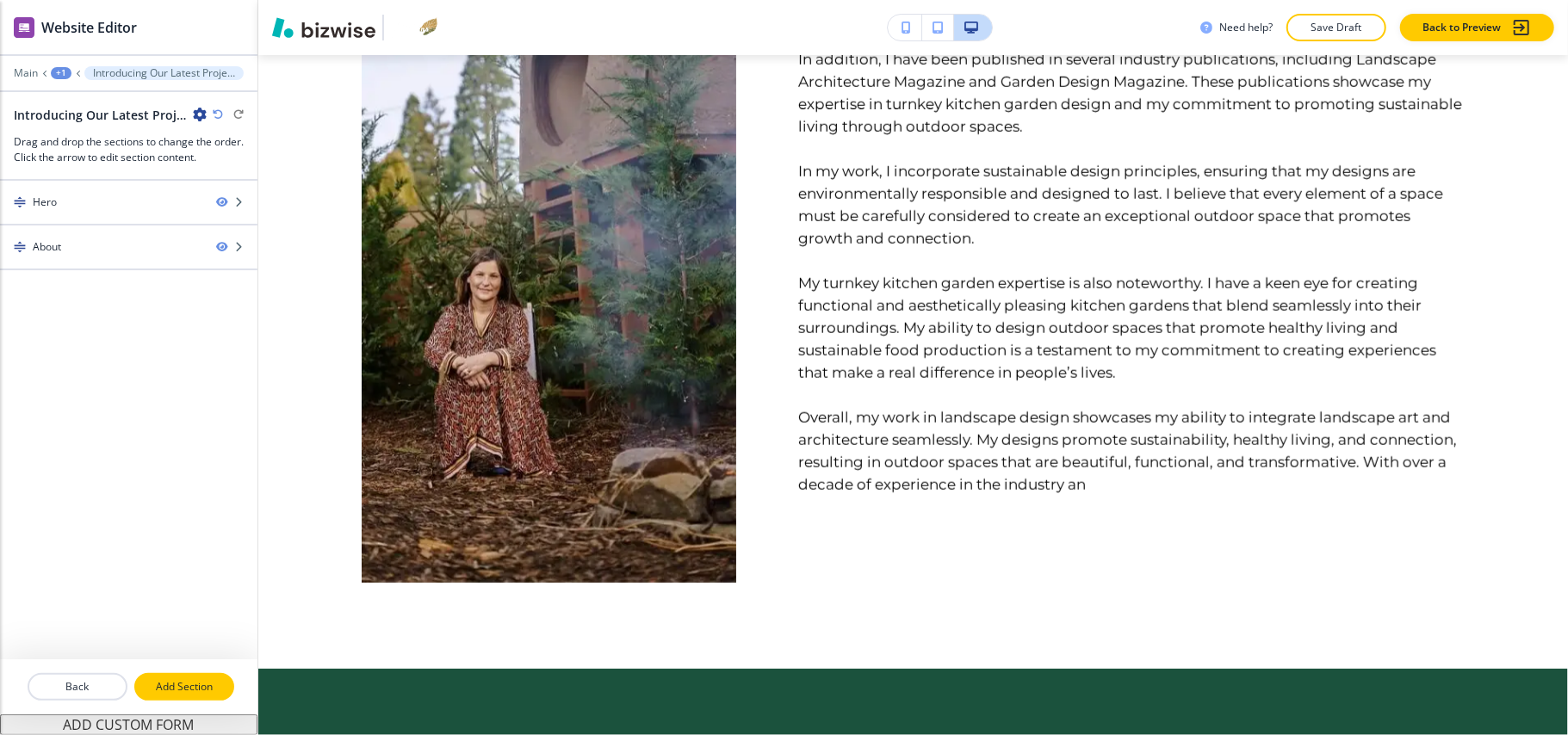
click at [179, 695] on p "Add Section" at bounding box center [184, 687] width 96 height 16
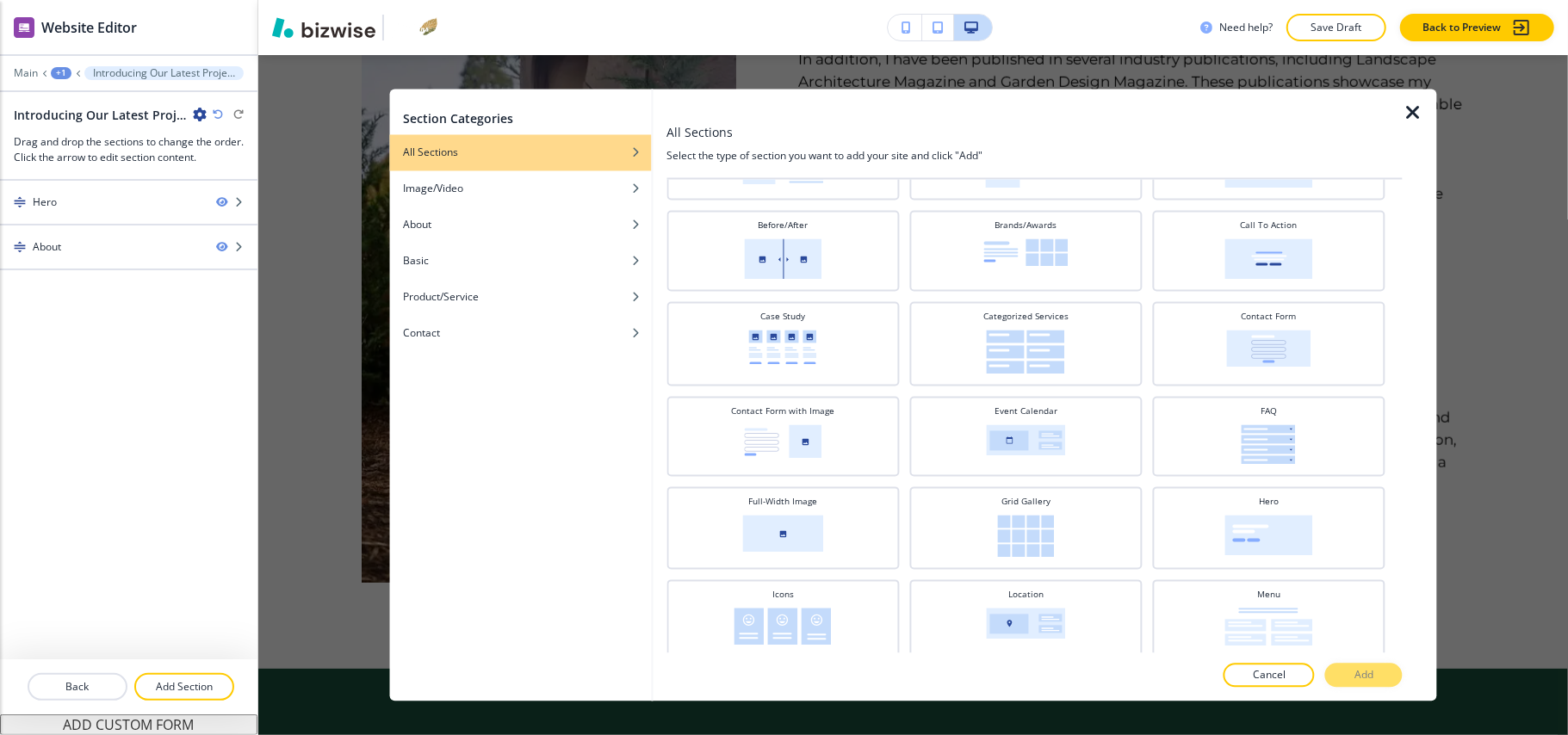
scroll to position [459, 0]
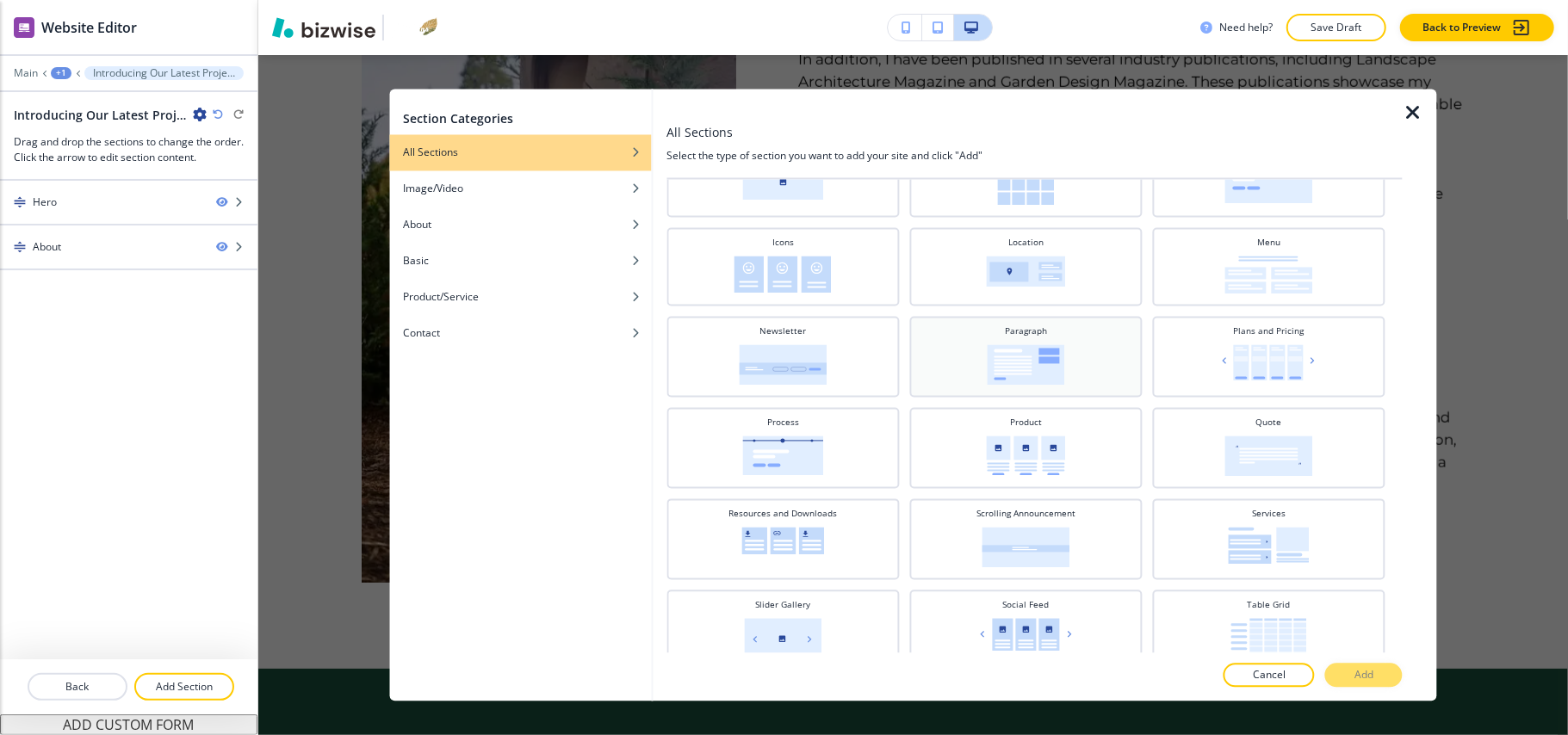
click at [1038, 345] on img at bounding box center [1025, 366] width 78 height 41
click at [1360, 666] on button "Add" at bounding box center [1364, 676] width 78 height 24
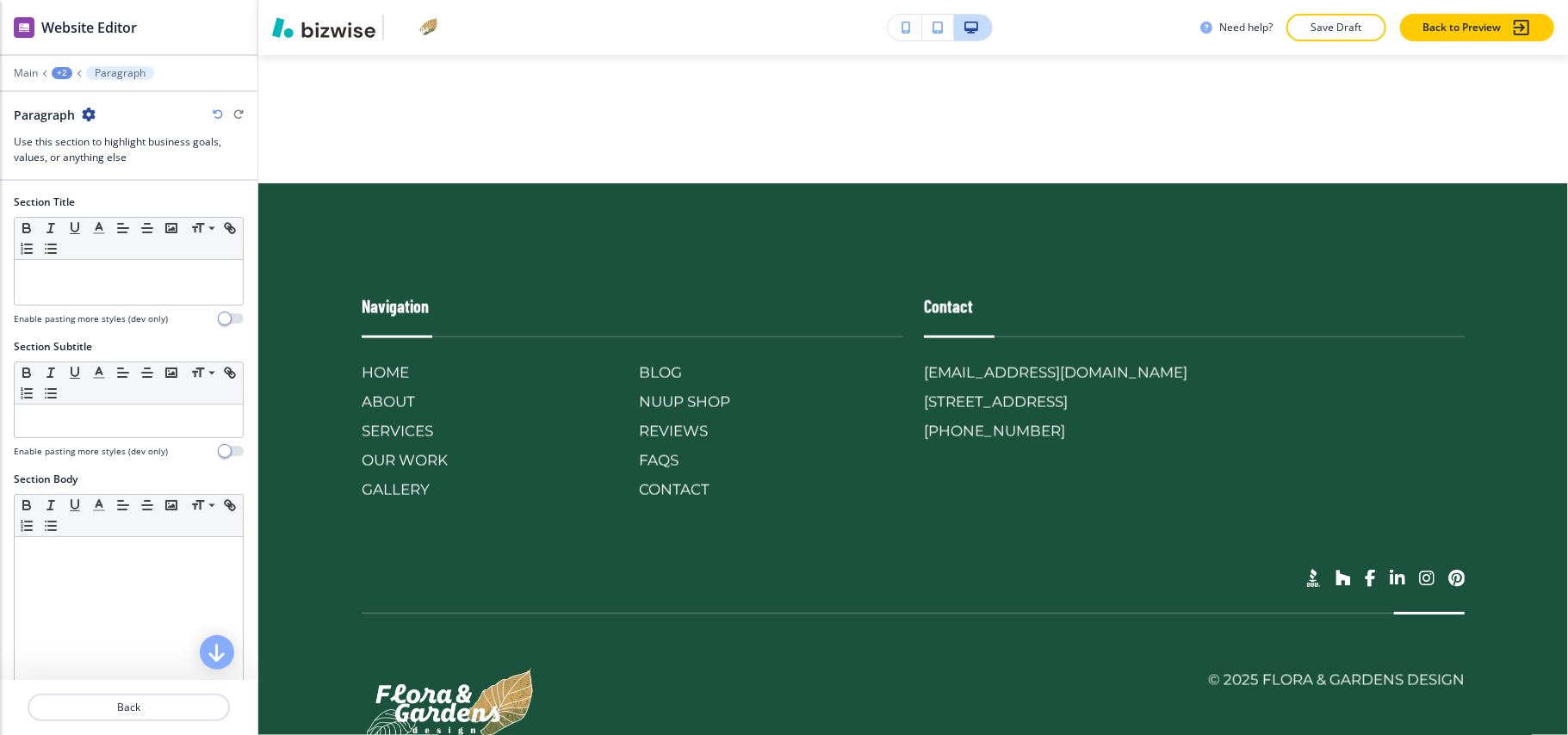
scroll to position [1809, 0]
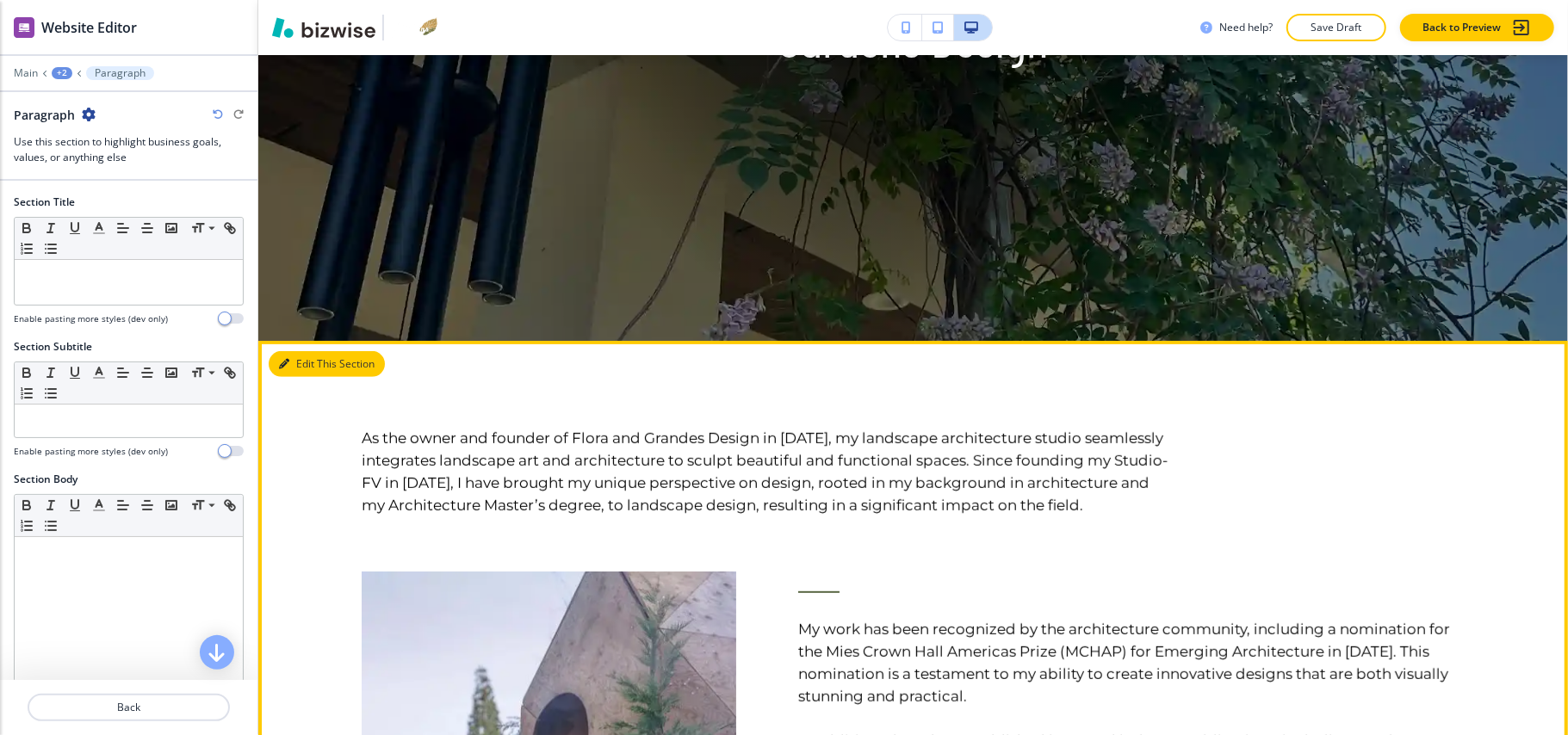
click at [298, 364] on button "Edit This Section" at bounding box center [326, 364] width 116 height 26
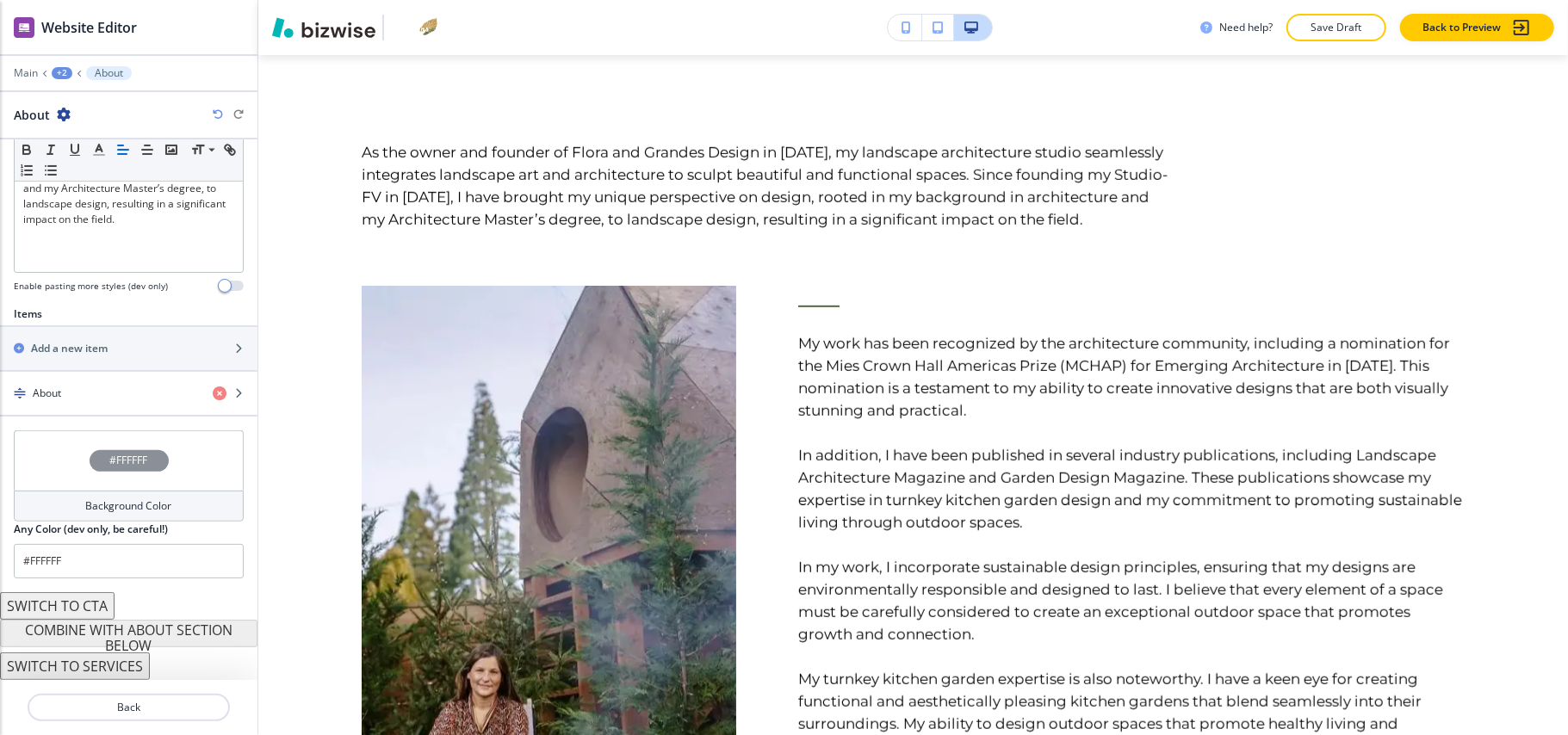
scroll to position [453, 0]
click at [110, 405] on div "button" at bounding box center [129, 408] width 257 height 14
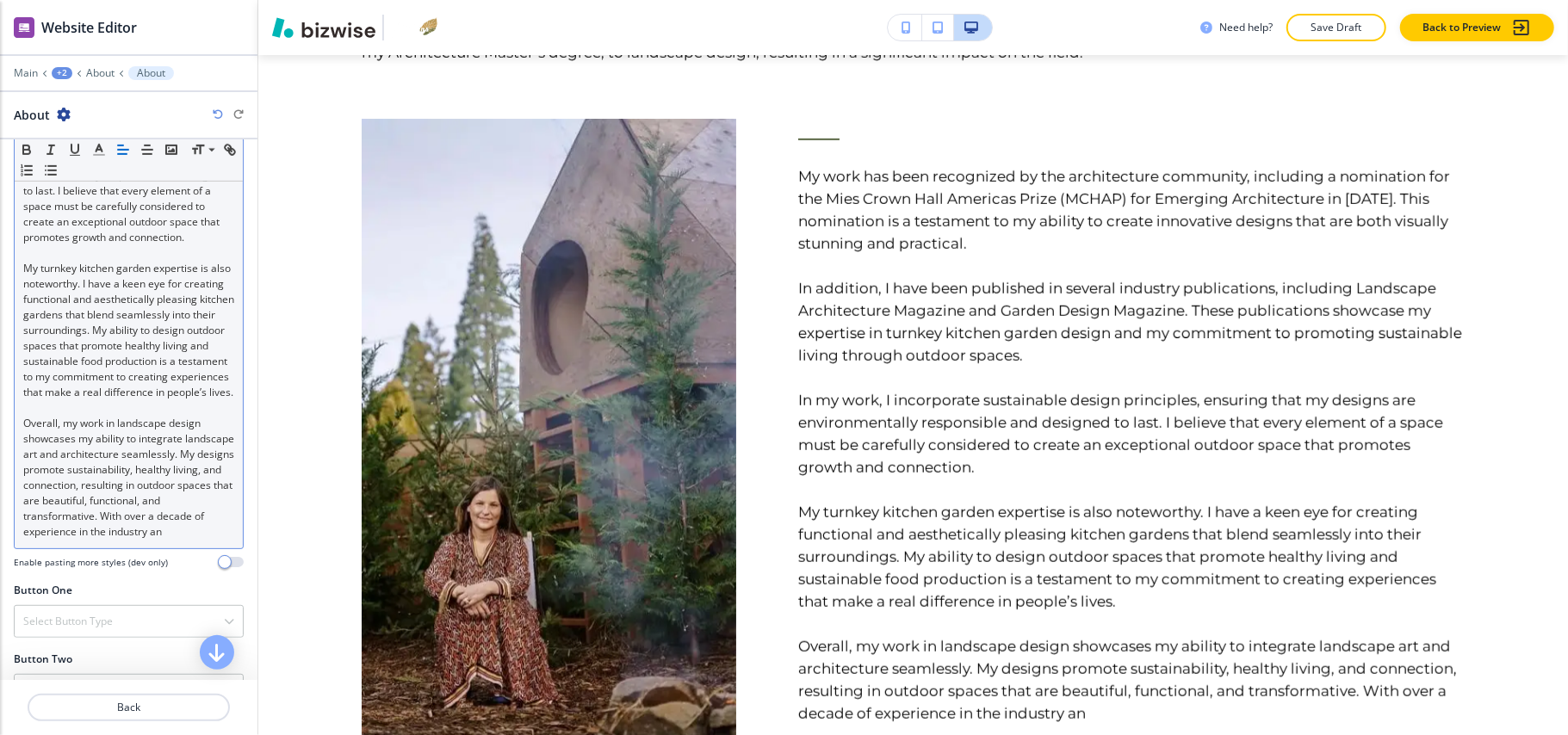
scroll to position [573, 0]
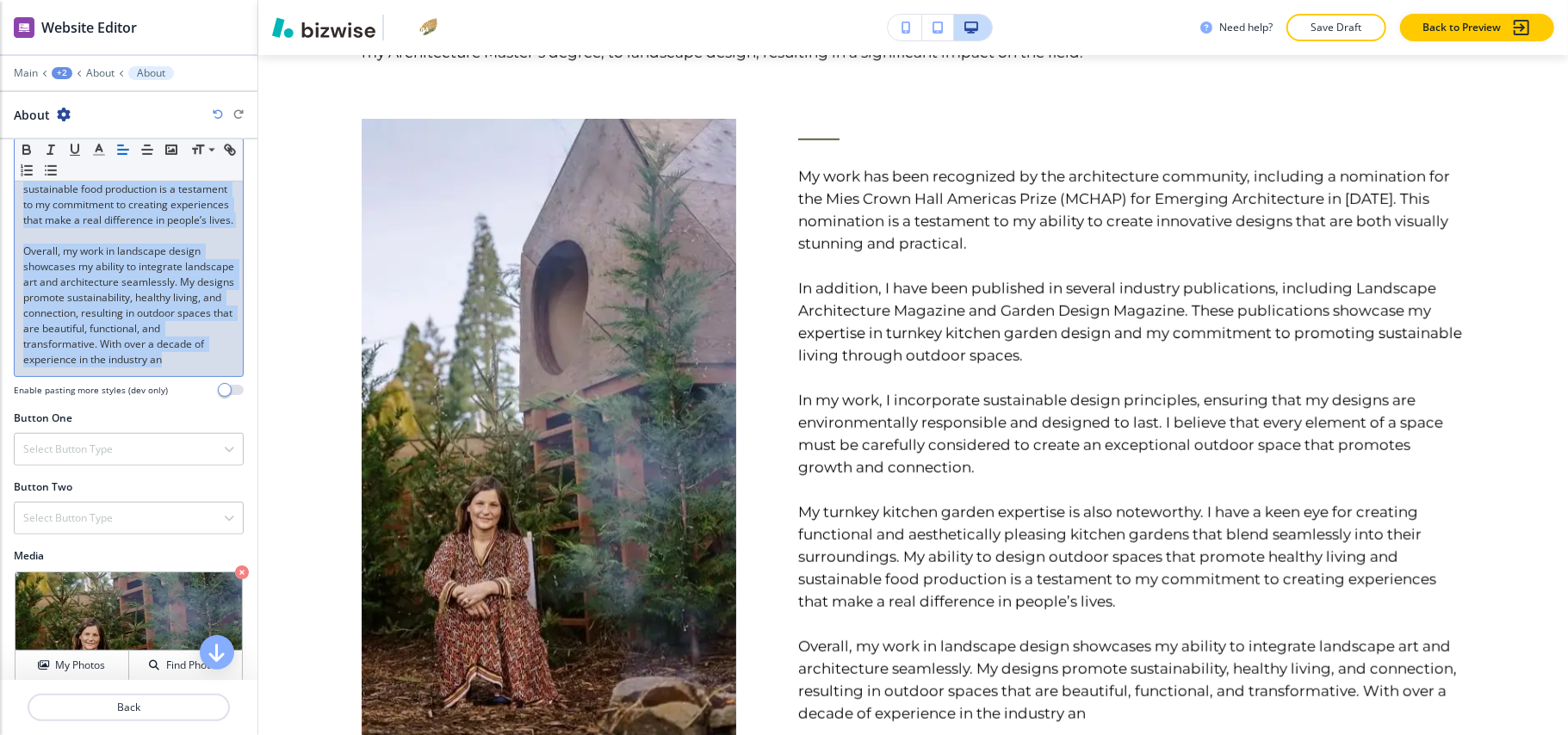
drag, startPoint x: 25, startPoint y: 356, endPoint x: 191, endPoint y: 452, distance: 191.8
click at [191, 376] on div "My work has been recognized by the architecture community, including a nominati…" at bounding box center [129, 34] width 228 height 683
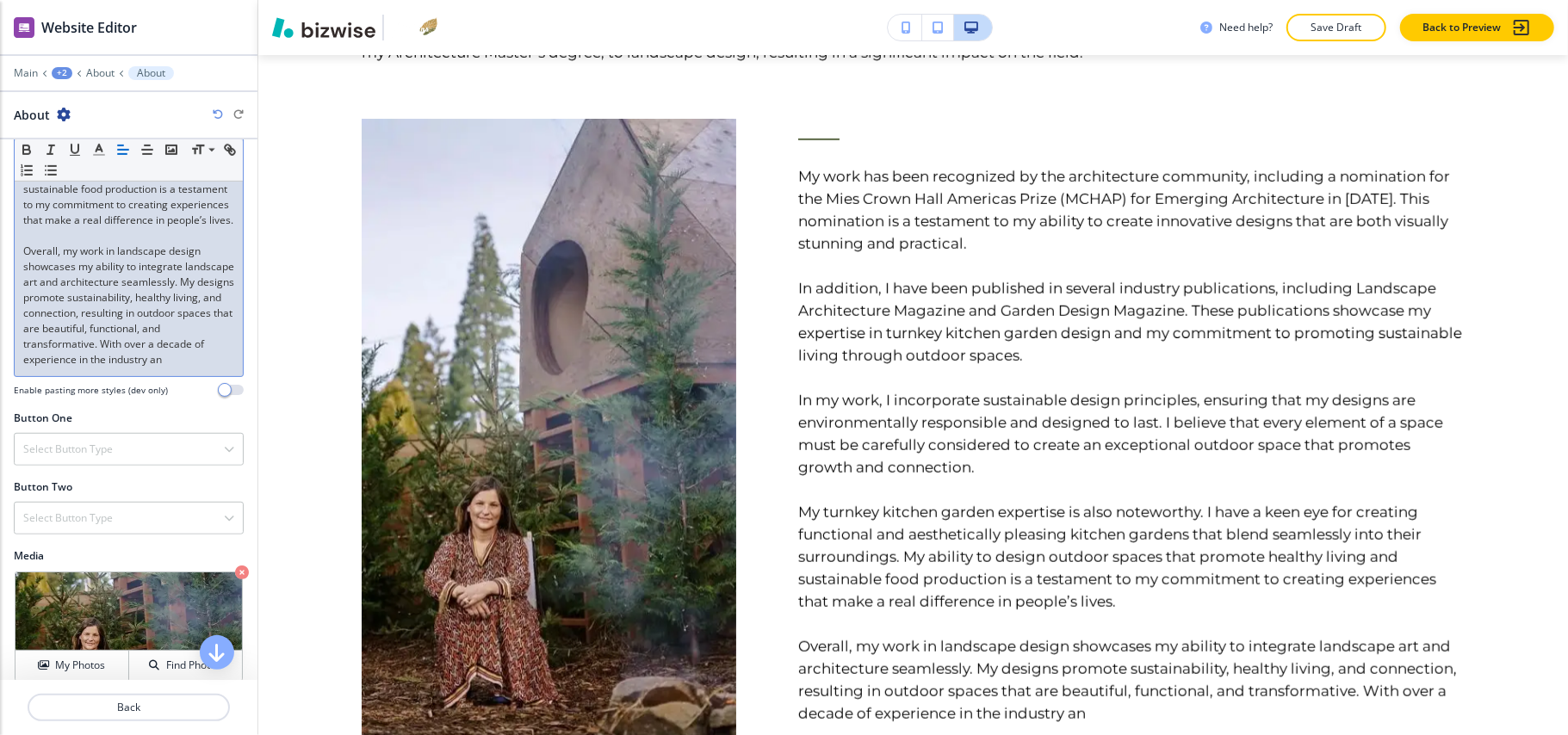
scroll to position [0, 0]
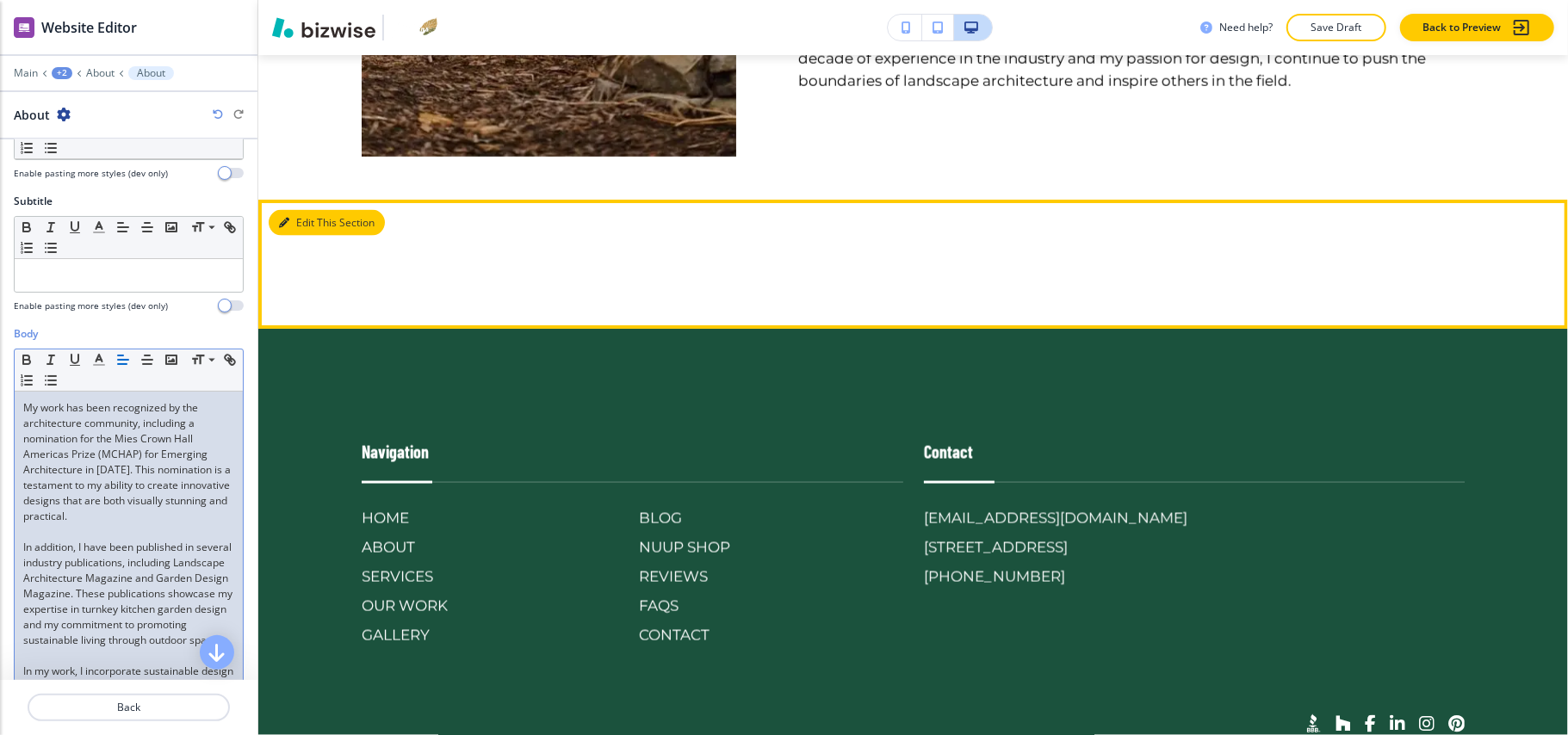
click at [290, 232] on button "Edit This Section" at bounding box center [326, 223] width 116 height 26
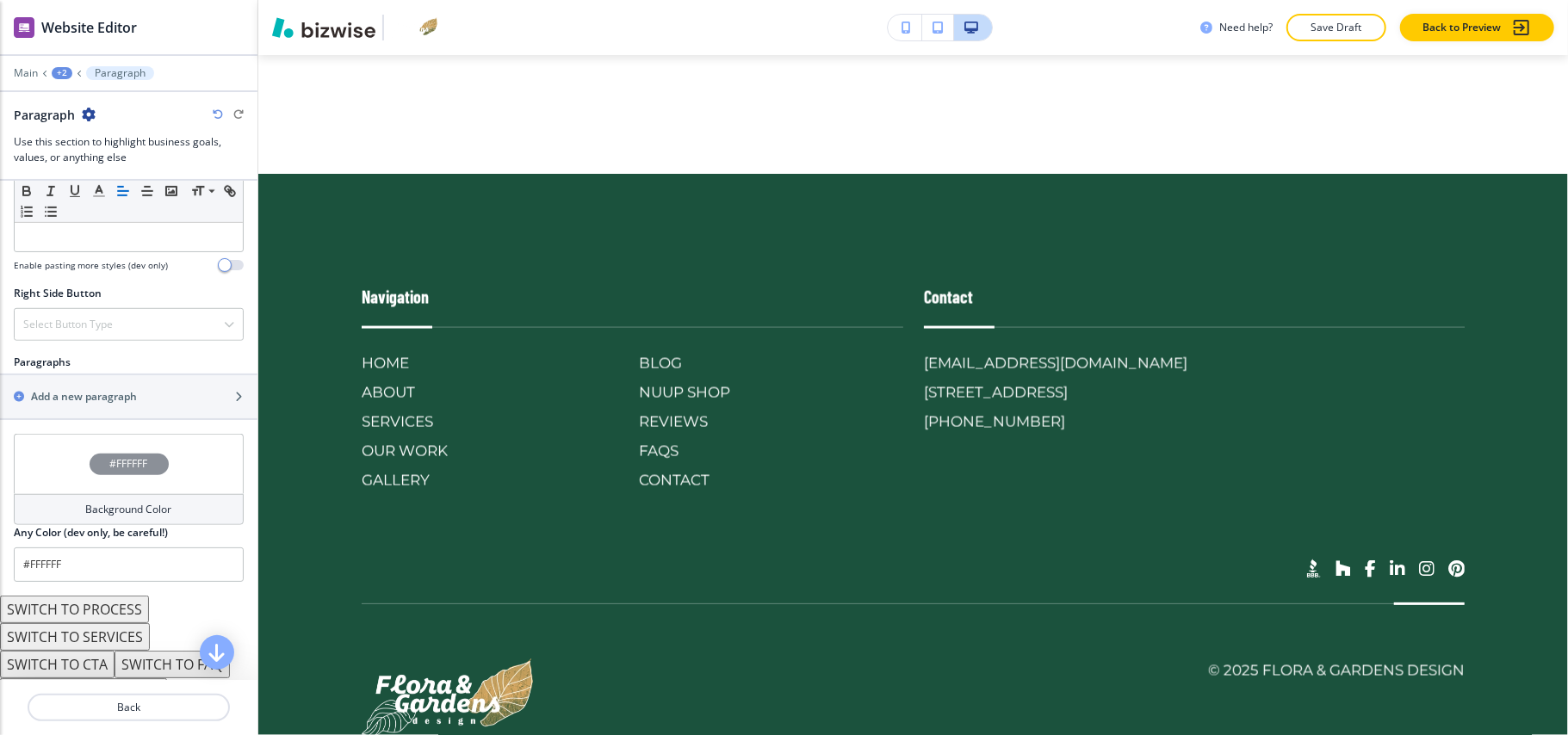
scroll to position [906, 0]
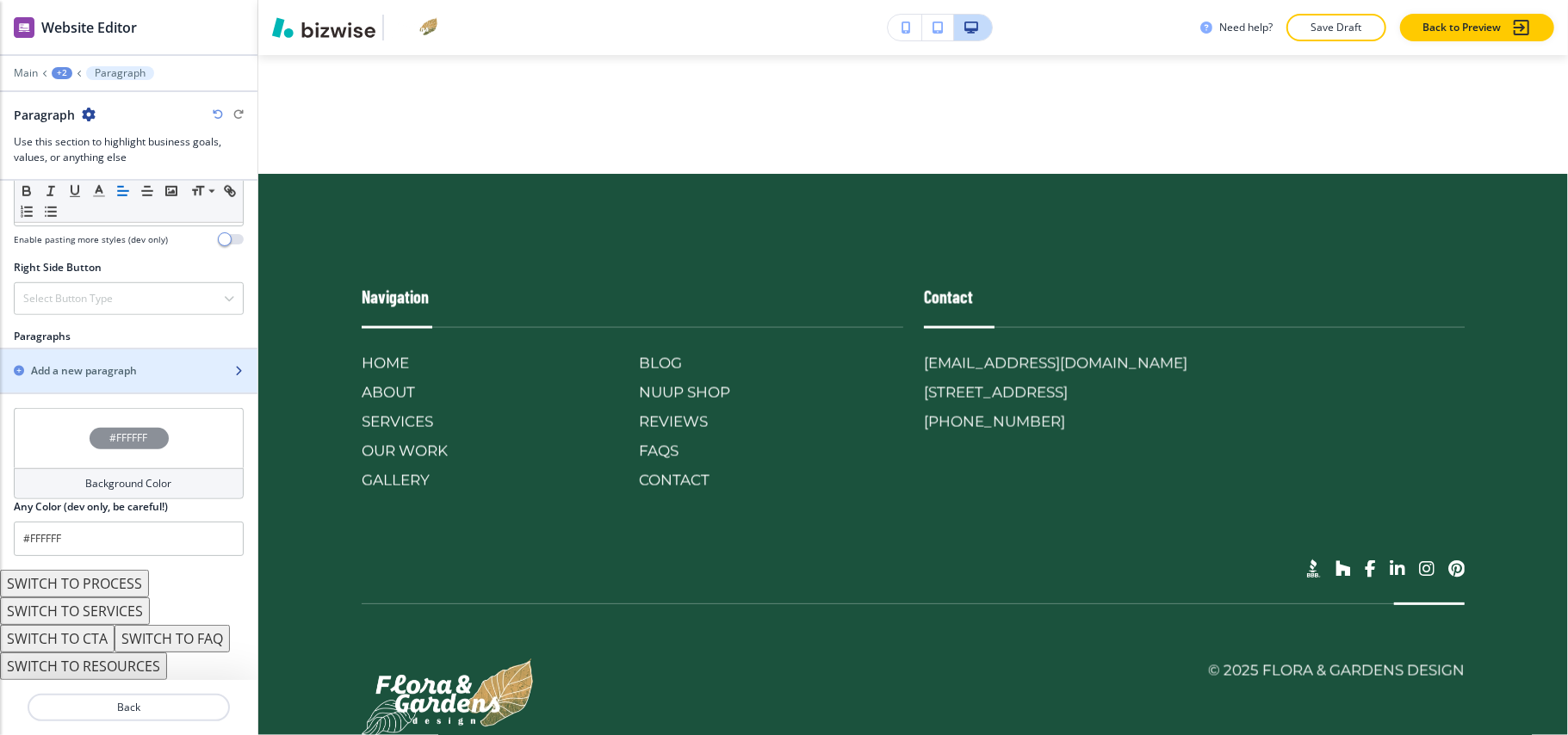
click at [128, 353] on div "button" at bounding box center [129, 357] width 257 height 14
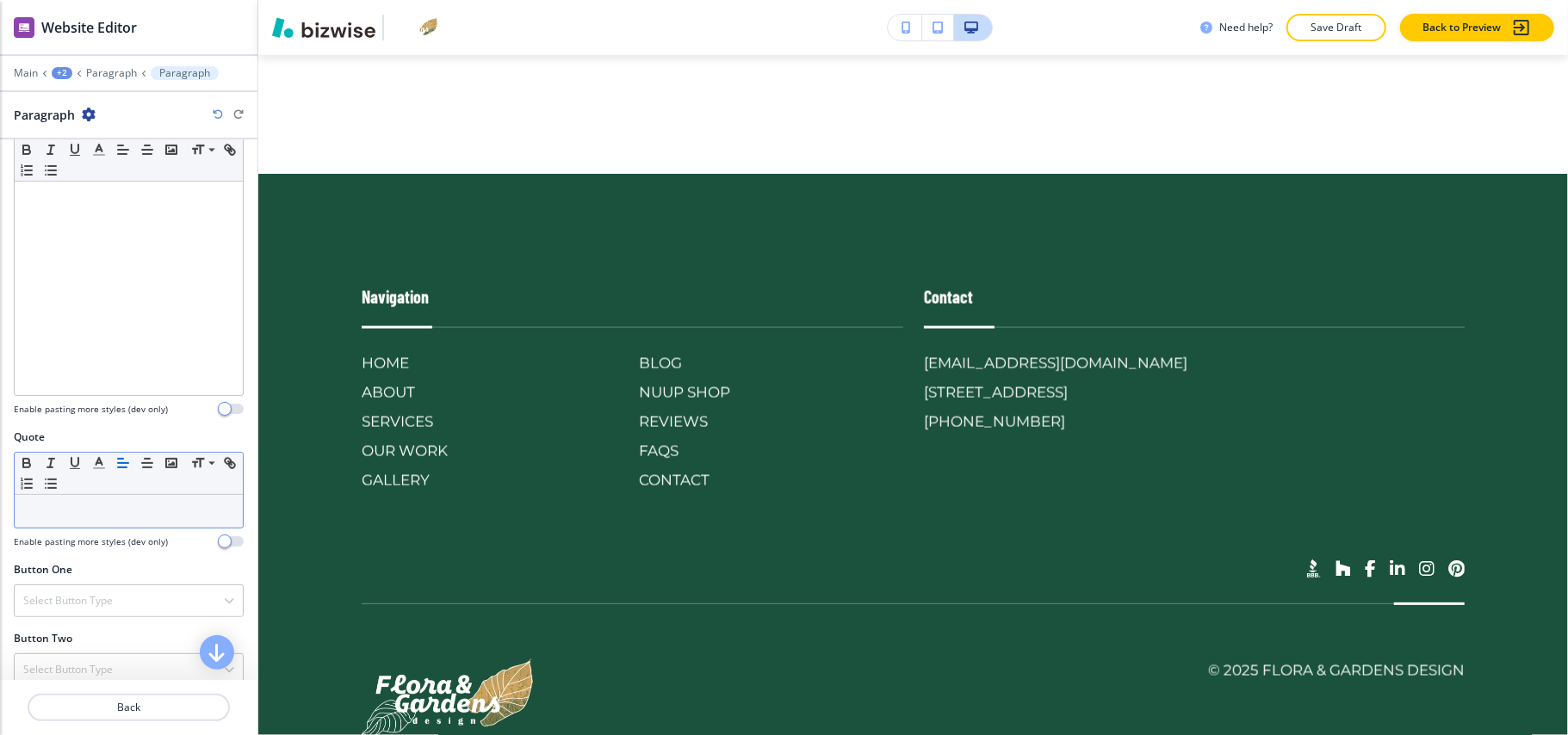
scroll to position [498, 0]
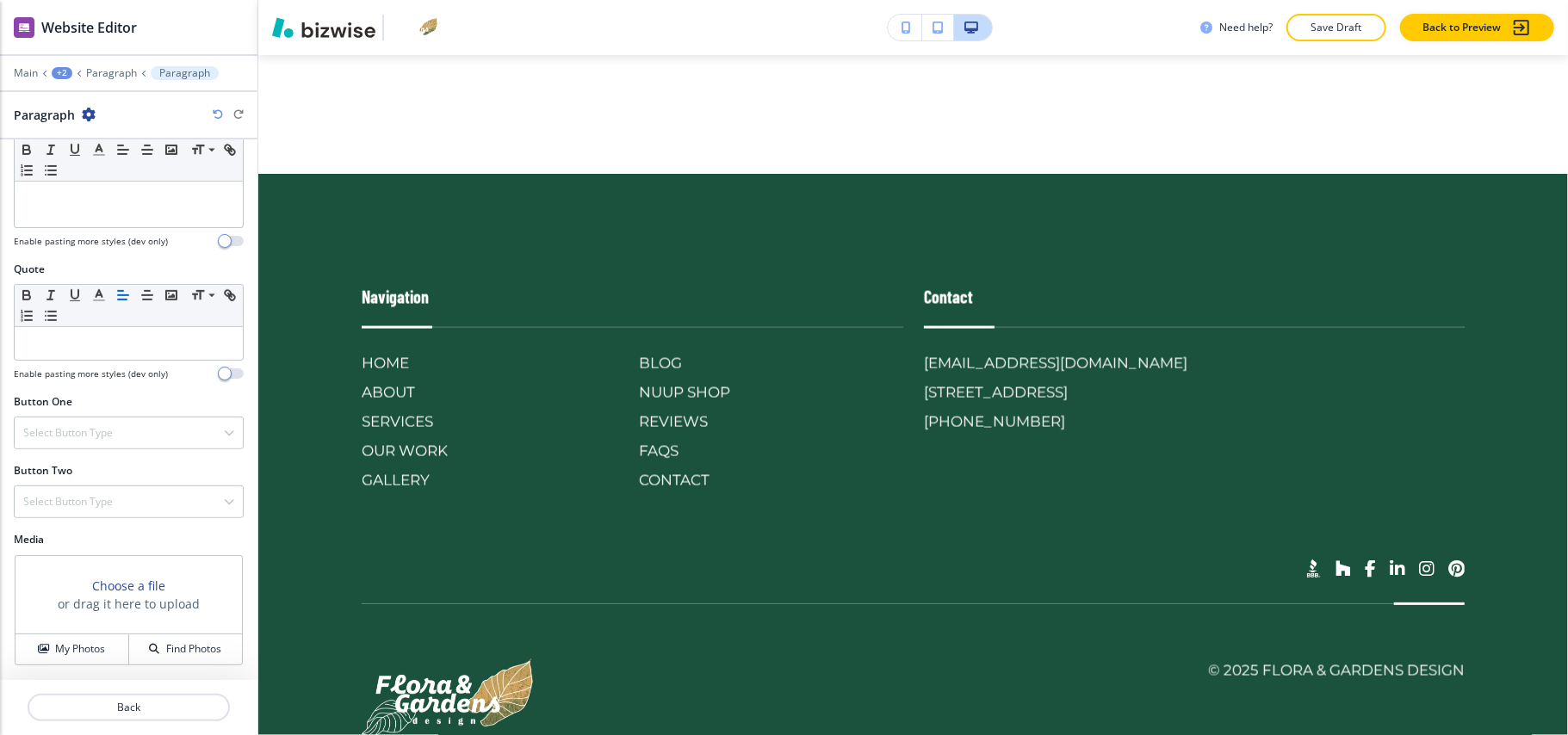
drag, startPoint x: 86, startPoint y: 642, endPoint x: 132, endPoint y: 602, distance: 61.0
click at [86, 641] on h4 "My Photos" at bounding box center [80, 649] width 50 height 16
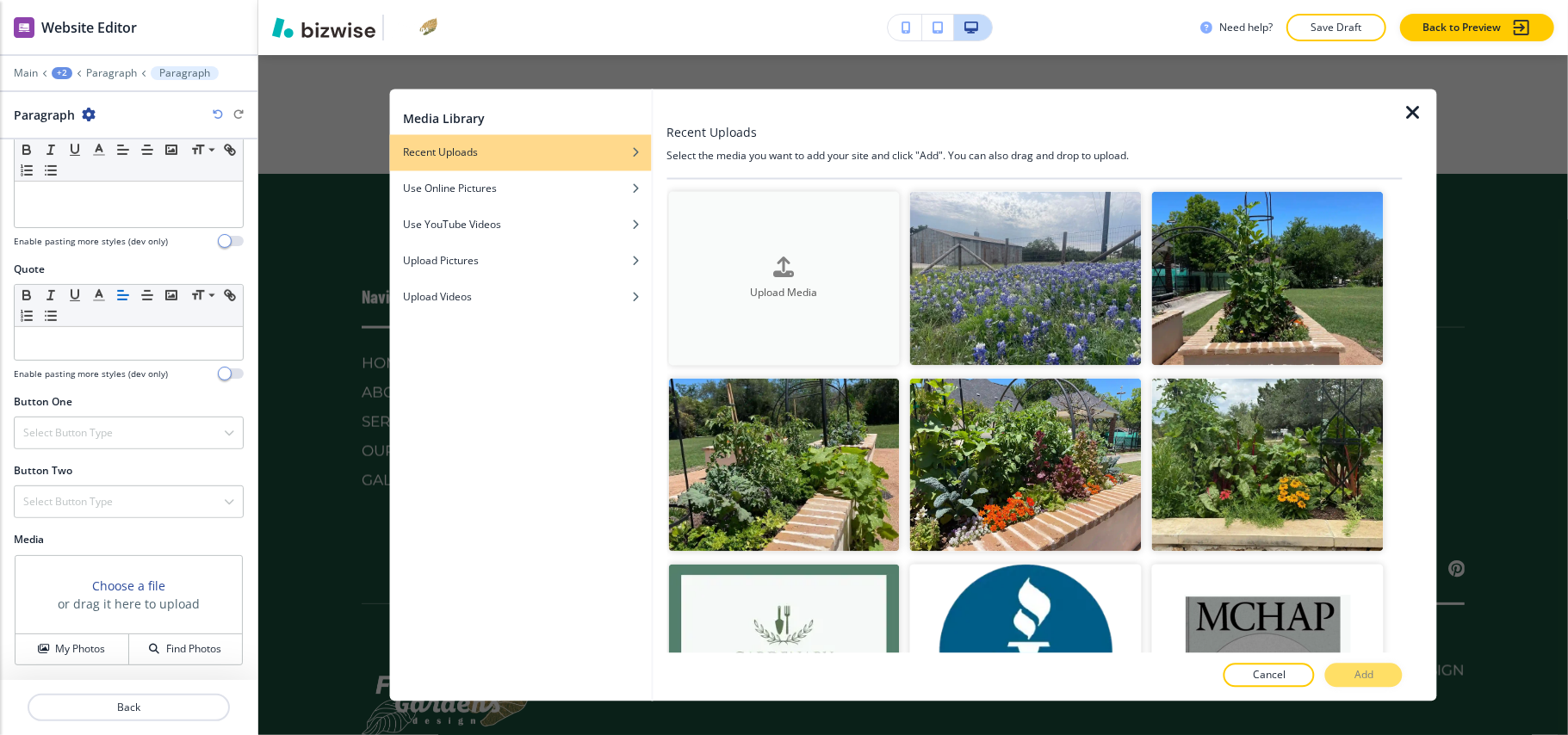
click at [806, 285] on h4 "Upload Media" at bounding box center [784, 292] width 232 height 16
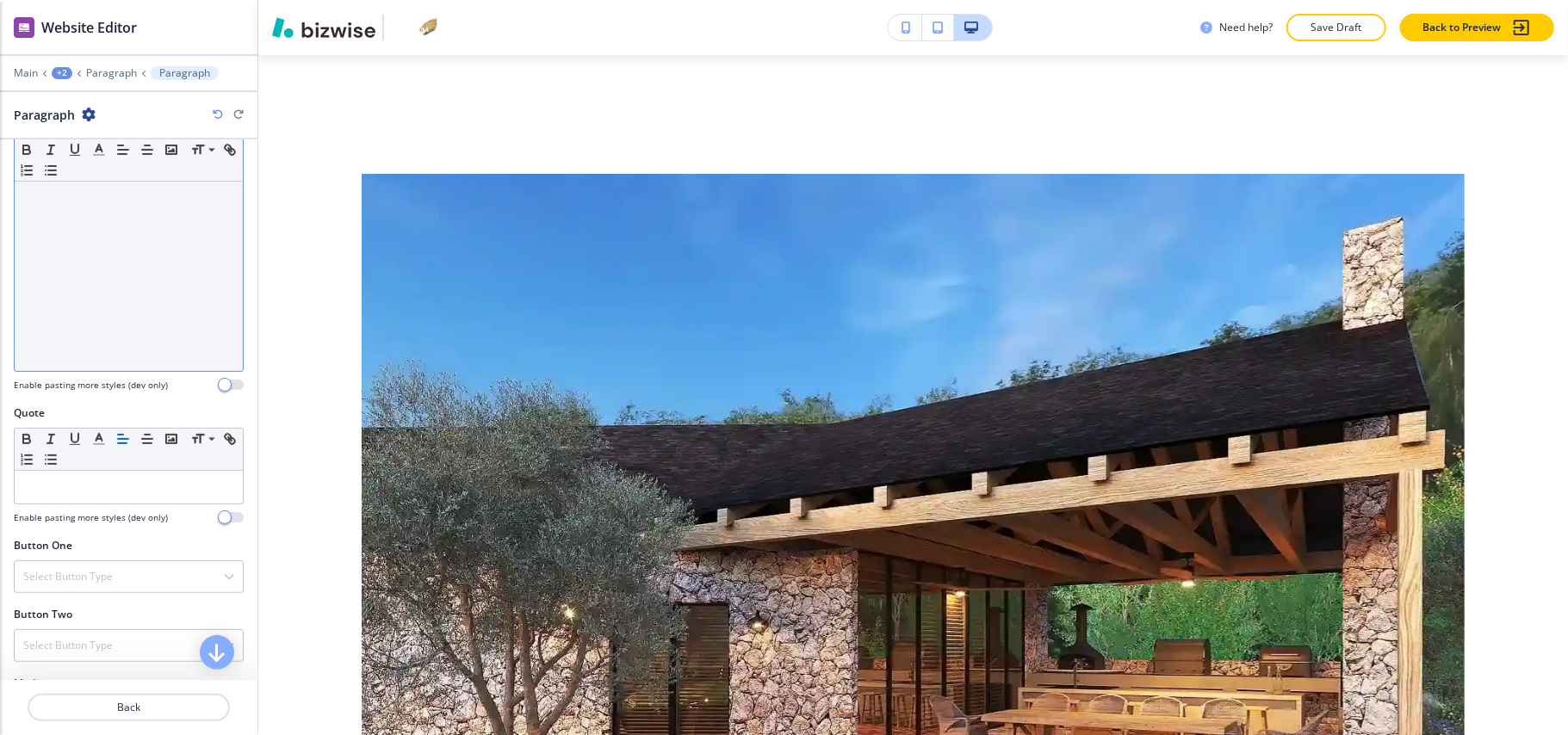
scroll to position [153, 0]
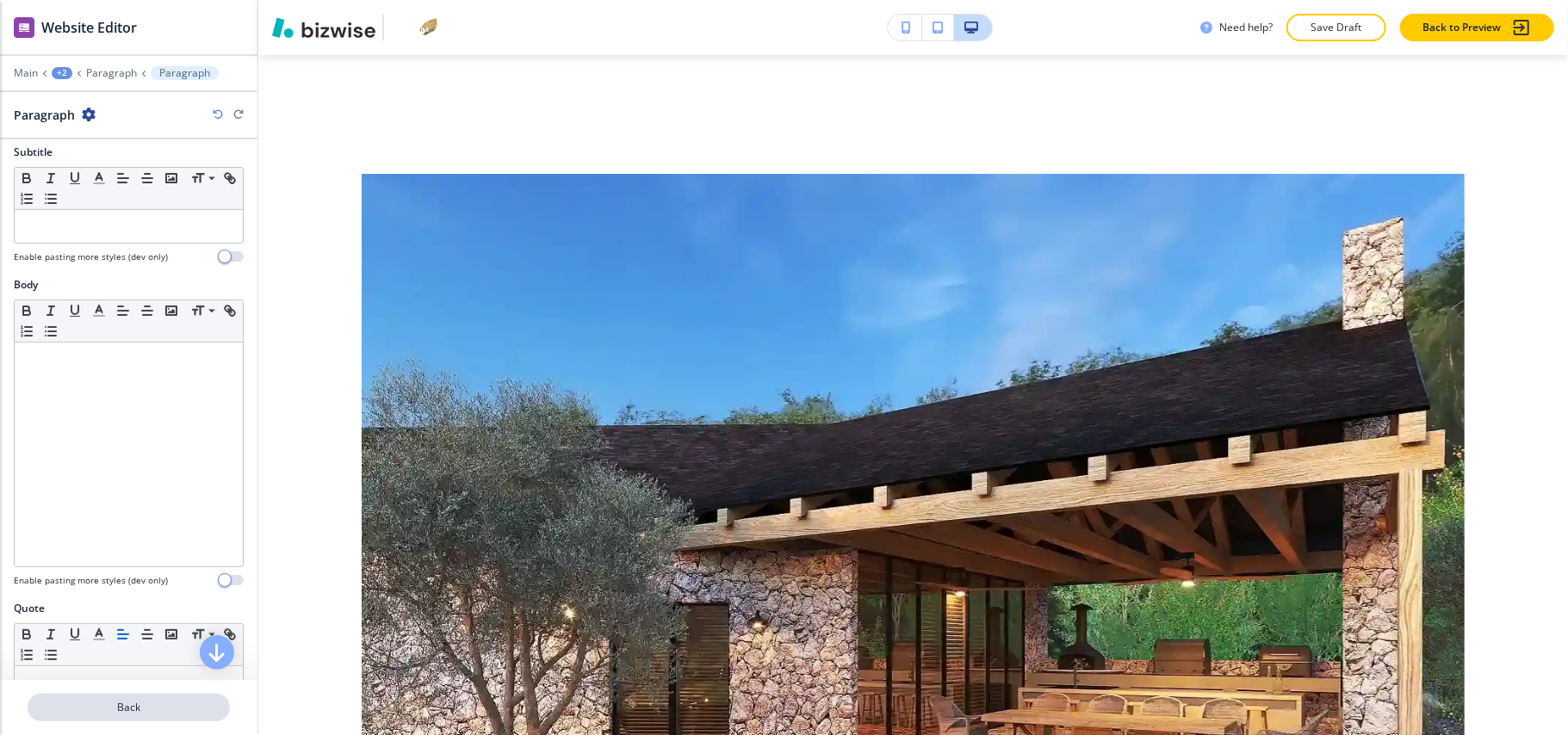
click at [124, 703] on p "Back" at bounding box center [129, 708] width 199 height 16
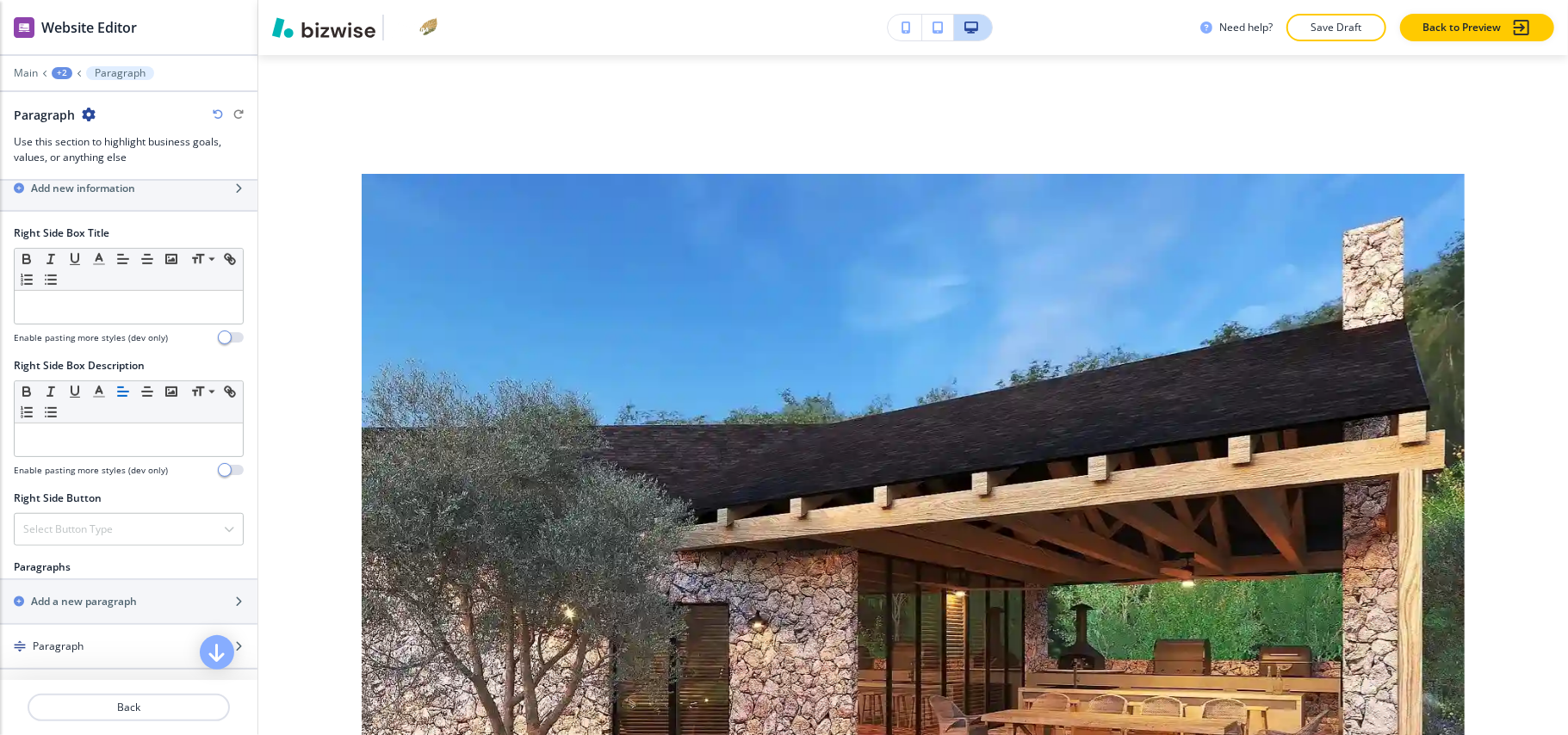
scroll to position [918, 0]
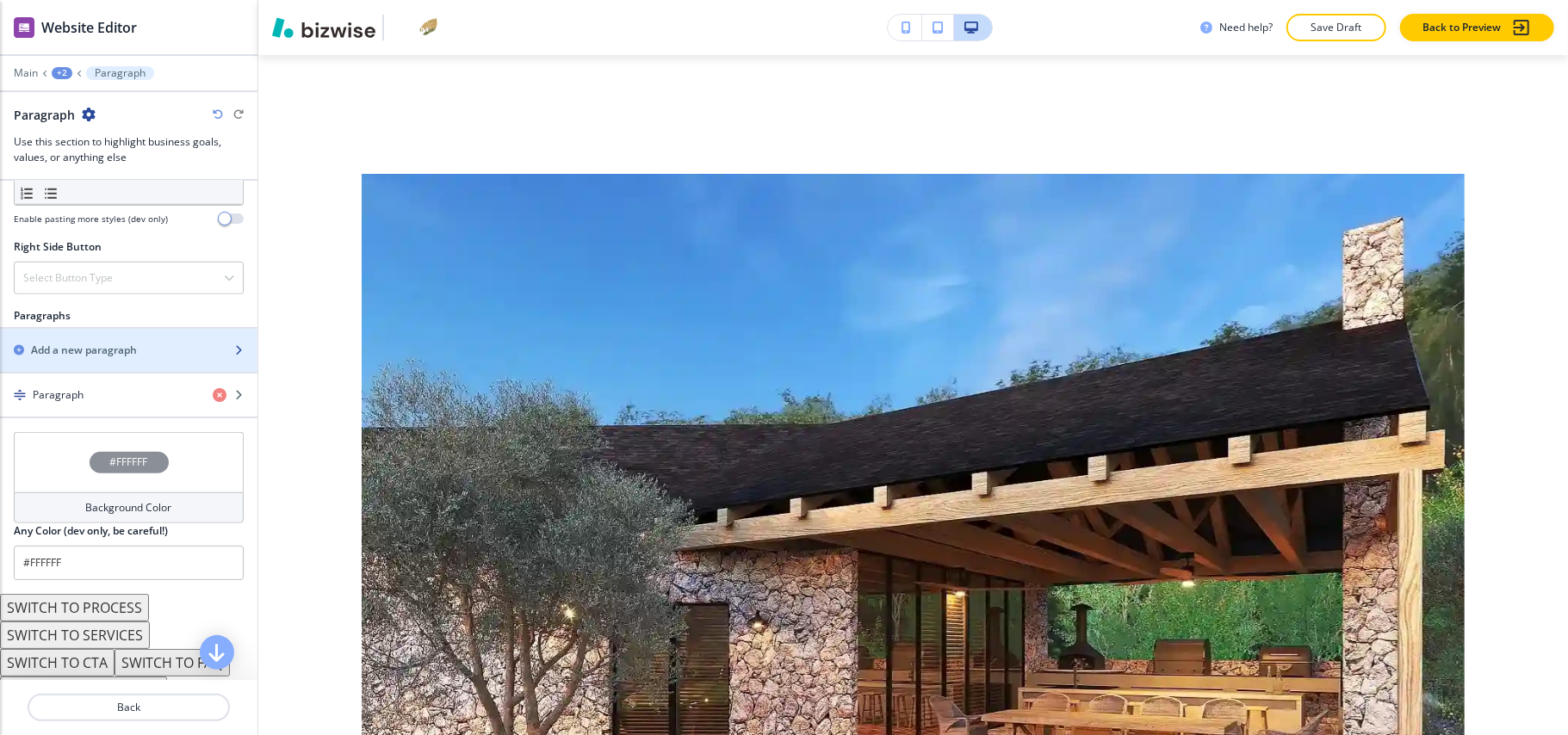
click at [112, 359] on h2 "Add a new paragraph" at bounding box center [84, 351] width 106 height 16
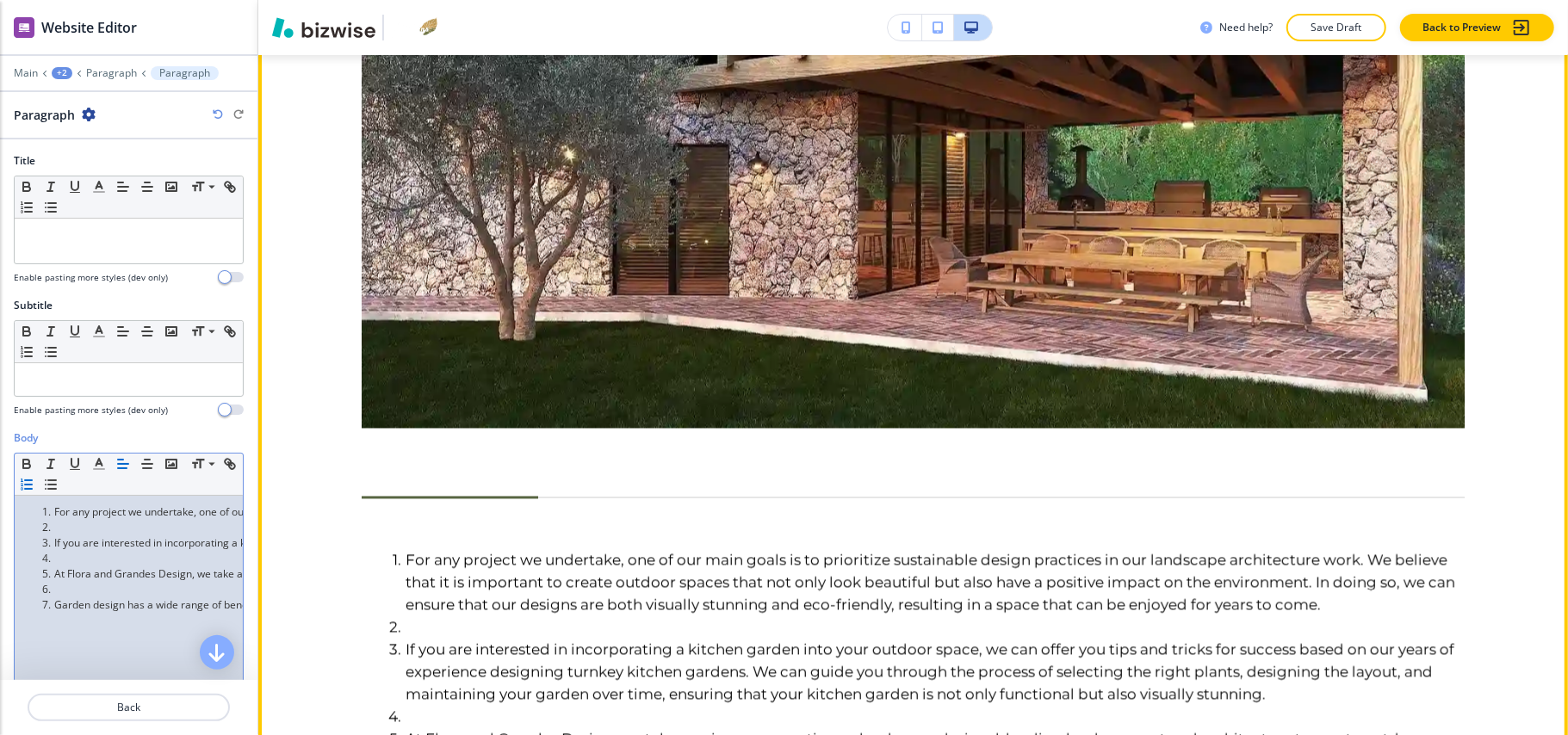
scroll to position [2728, 0]
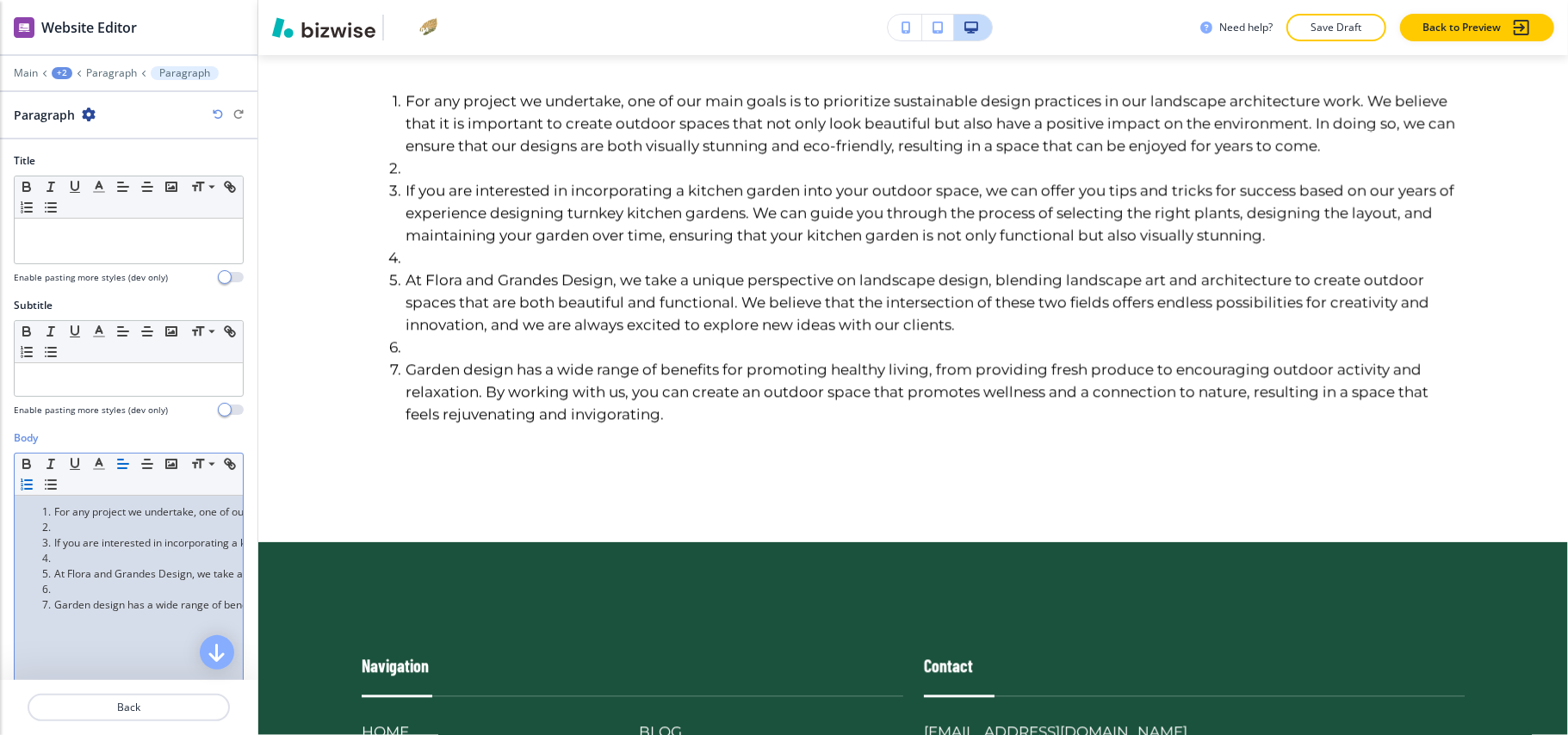
click at [88, 534] on li at bounding box center [136, 528] width 196 height 16
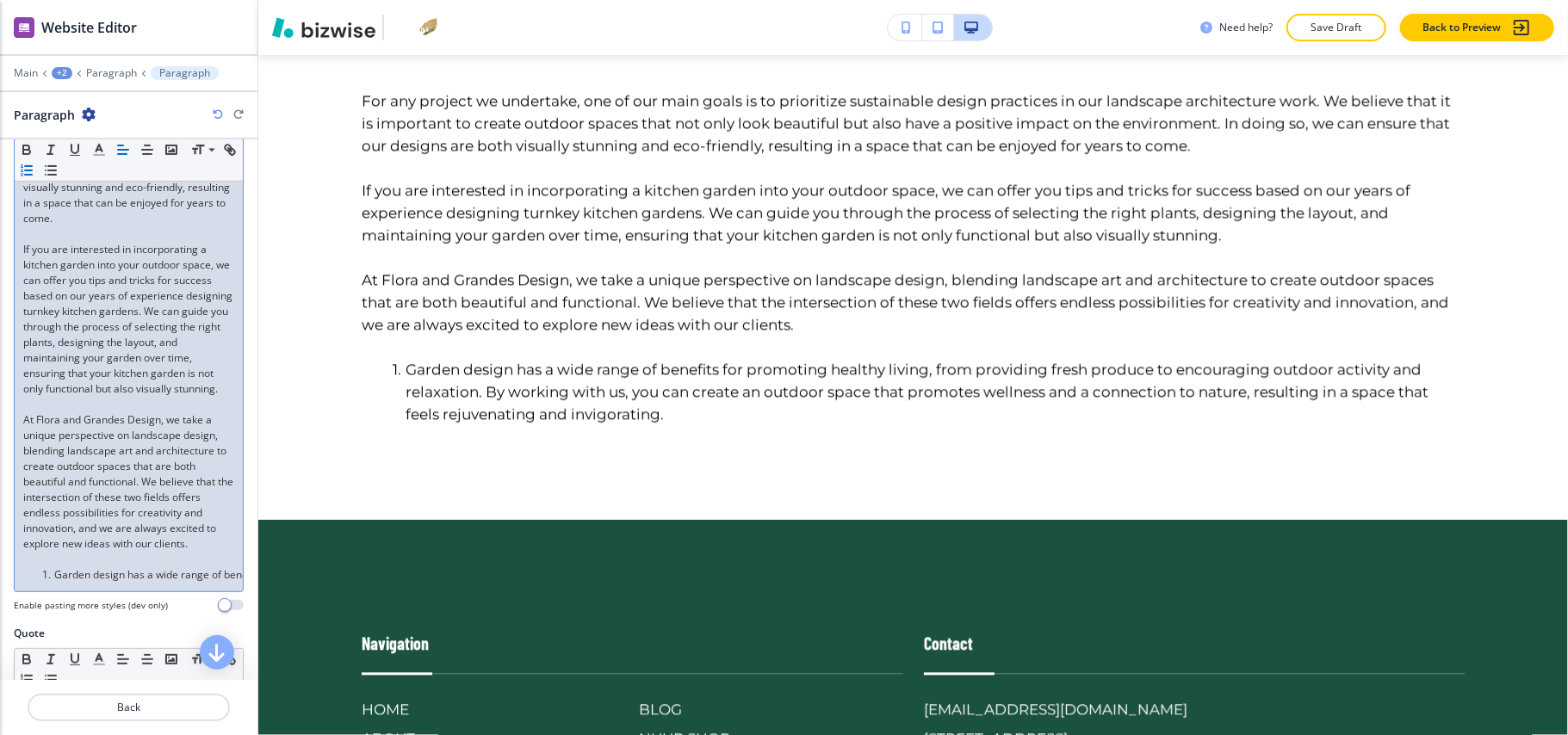
scroll to position [573, 0]
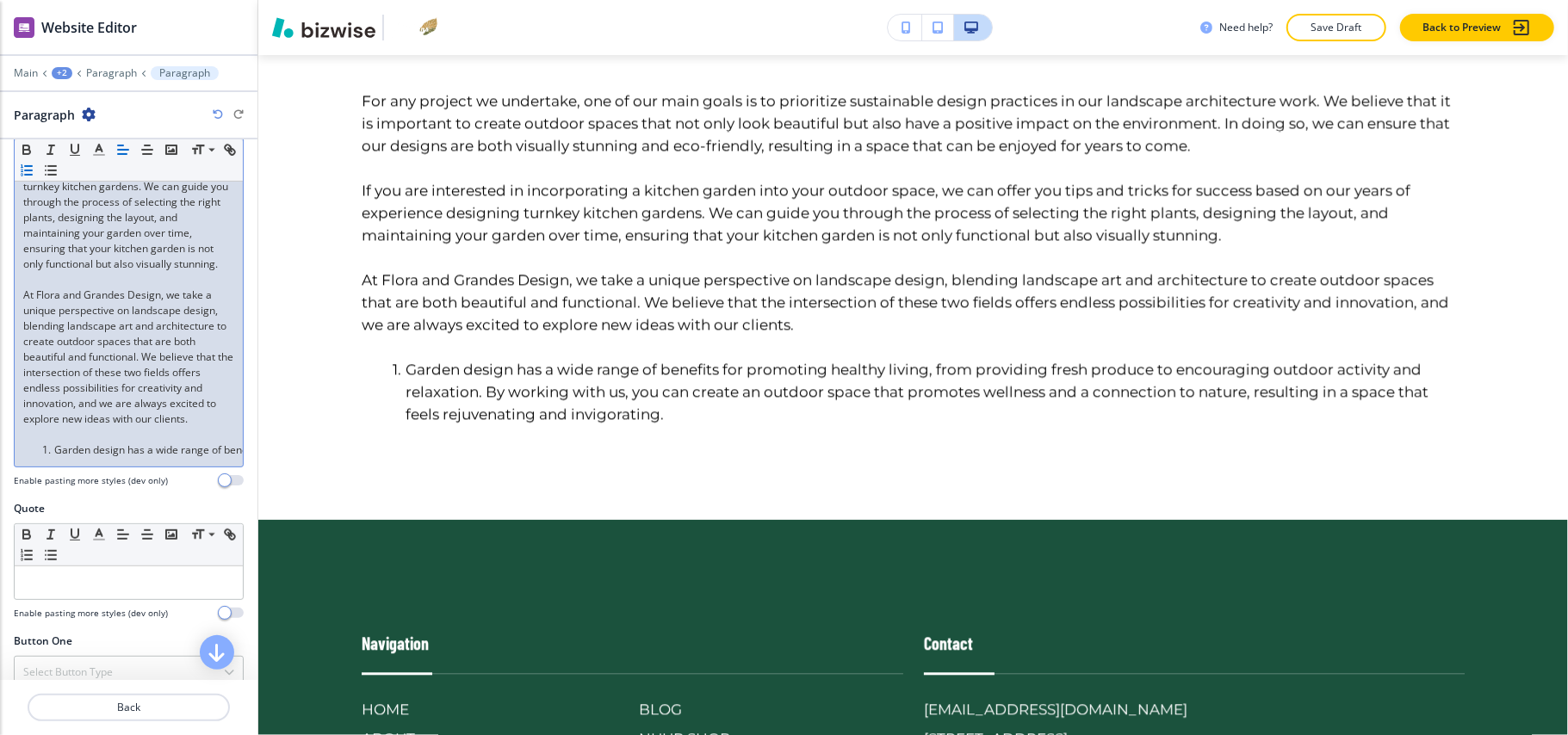
click at [54, 458] on li "Garden design has a wide range of benefits for promoting healthy living, from p…" at bounding box center [136, 450] width 196 height 16
click at [34, 174] on icon "button" at bounding box center [26, 171] width 16 height 16
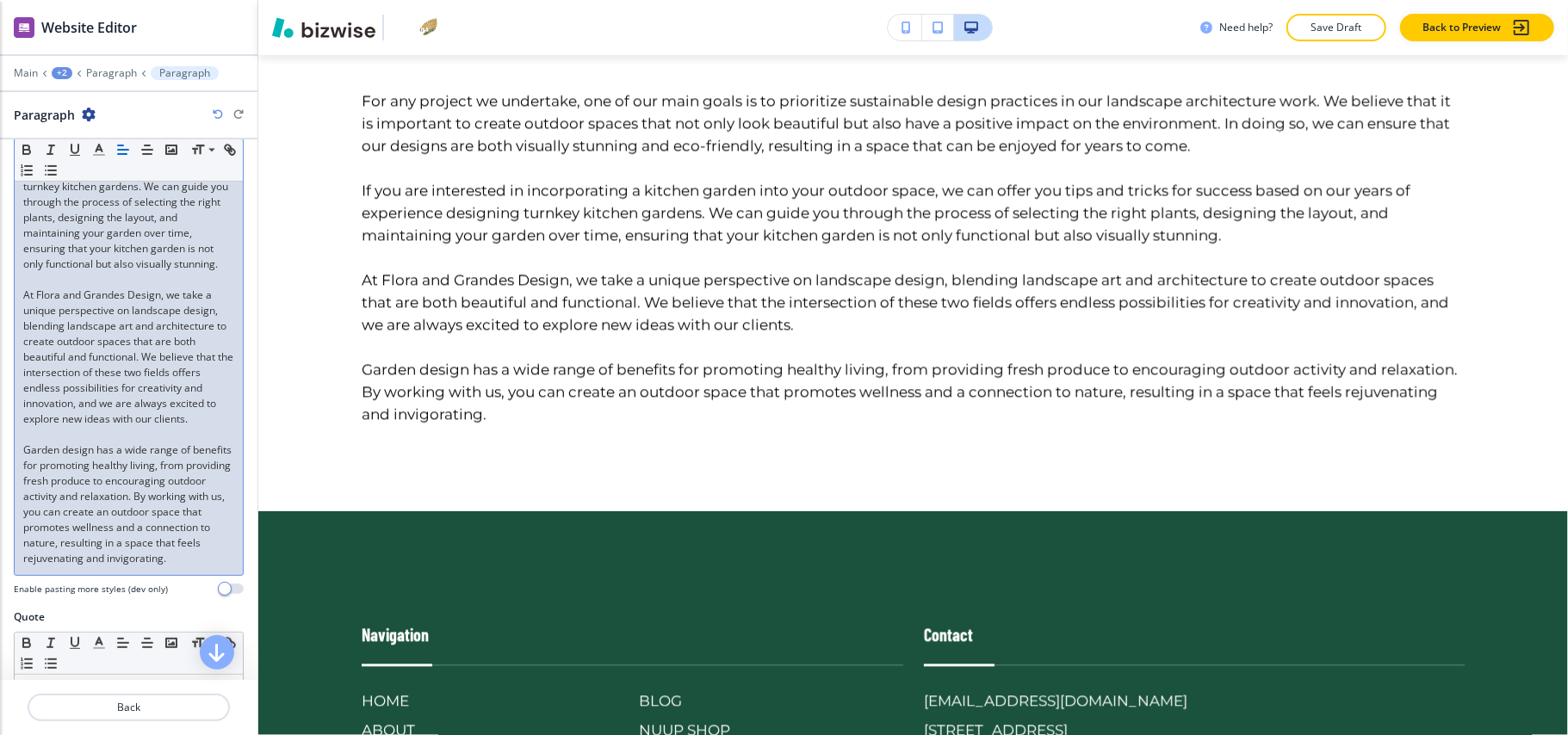
click at [121, 334] on p "At Flora and Grandes Design, we take a unique perspective on landscape design, …" at bounding box center [129, 357] width 210 height 139
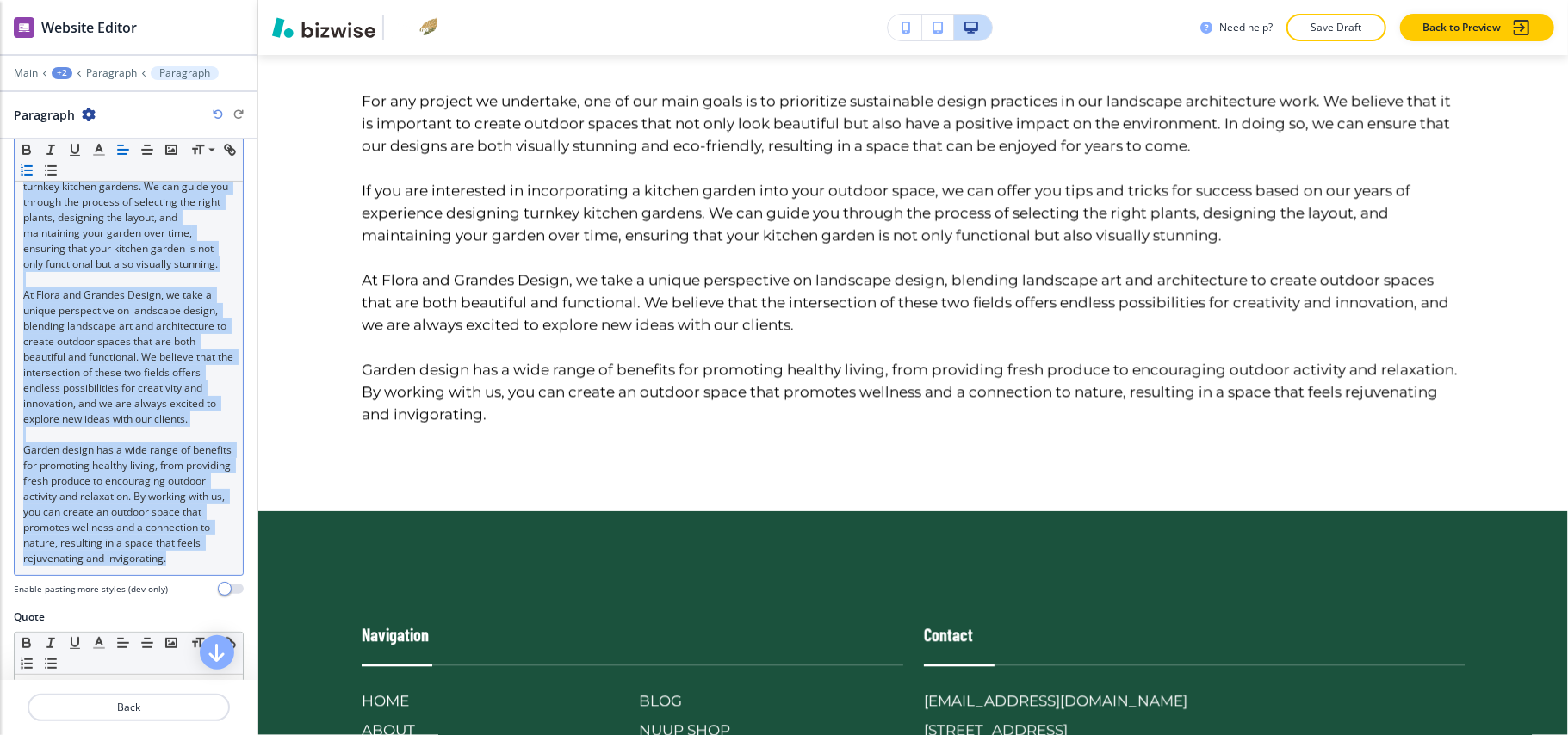
click at [34, 174] on icon "button" at bounding box center [26, 171] width 16 height 16
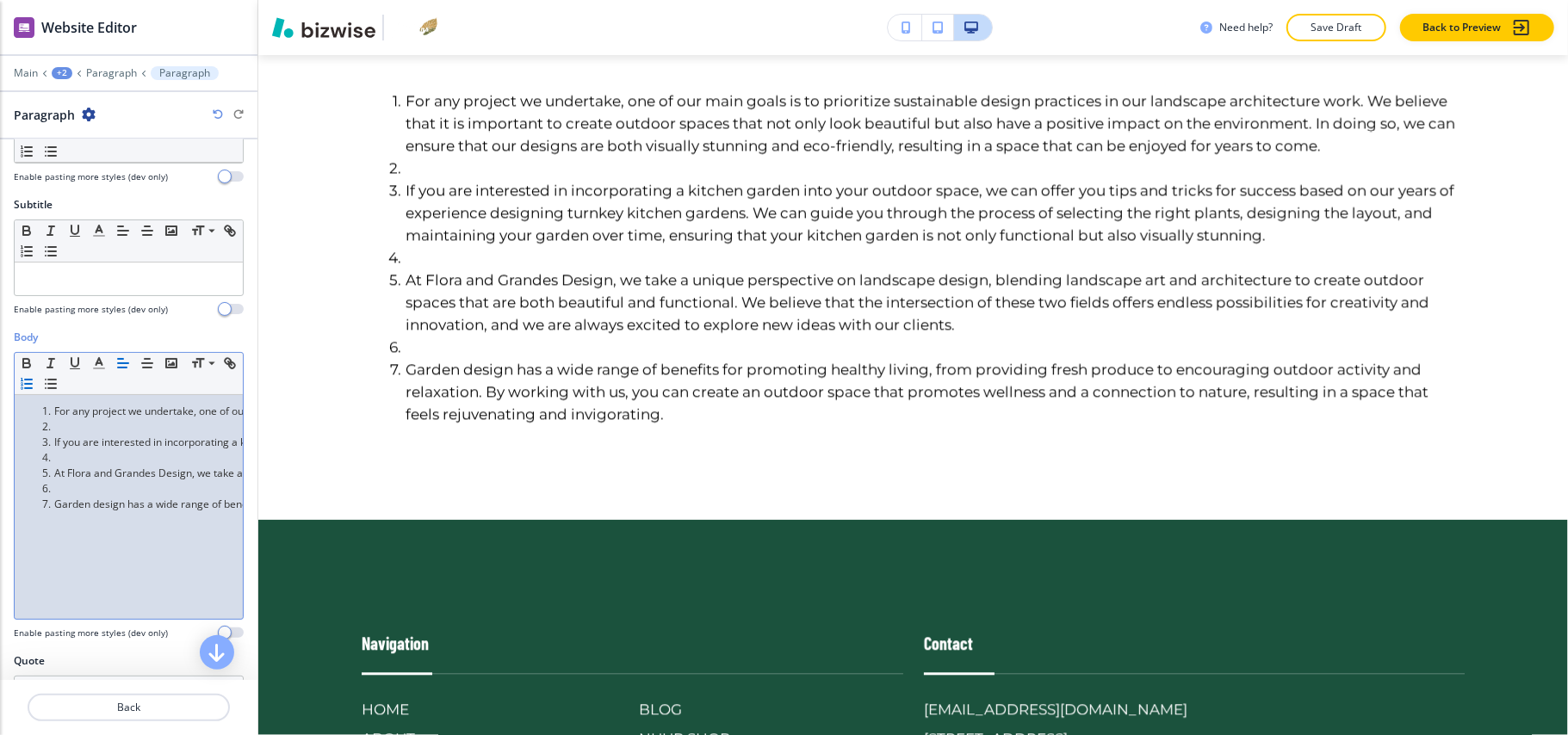
scroll to position [155, 0]
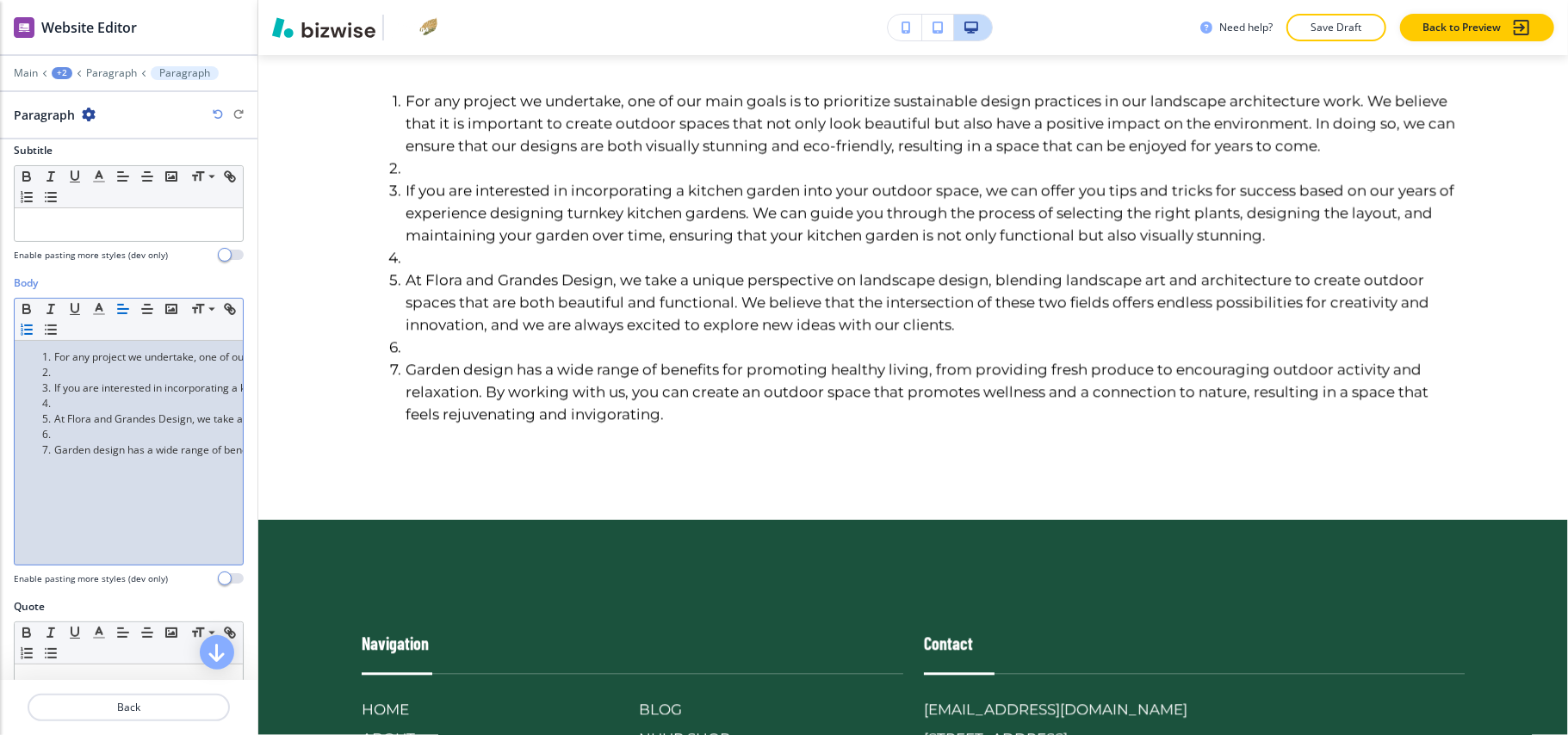
click at [66, 375] on li at bounding box center [136, 373] width 196 height 16
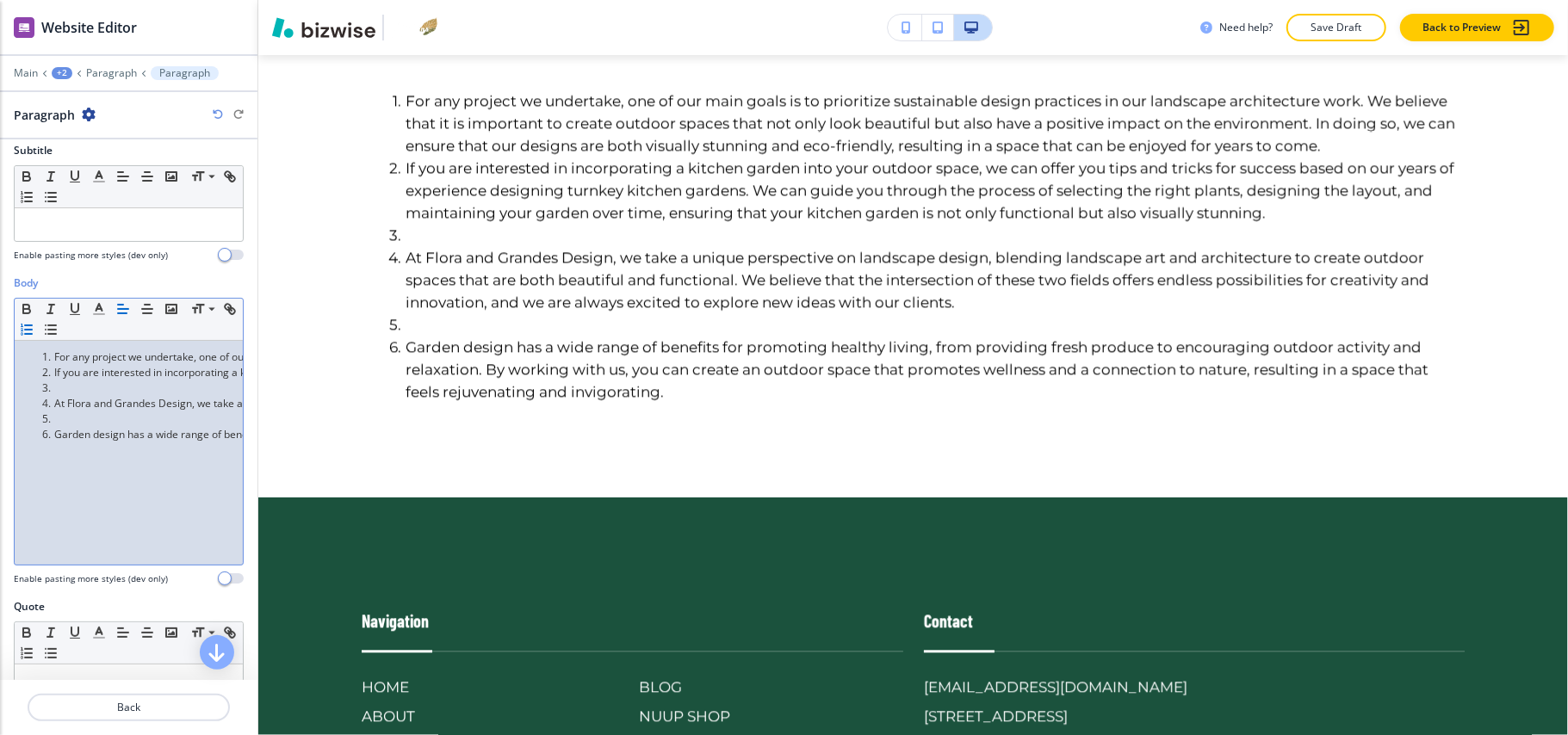
click at [69, 395] on li at bounding box center [136, 388] width 196 height 16
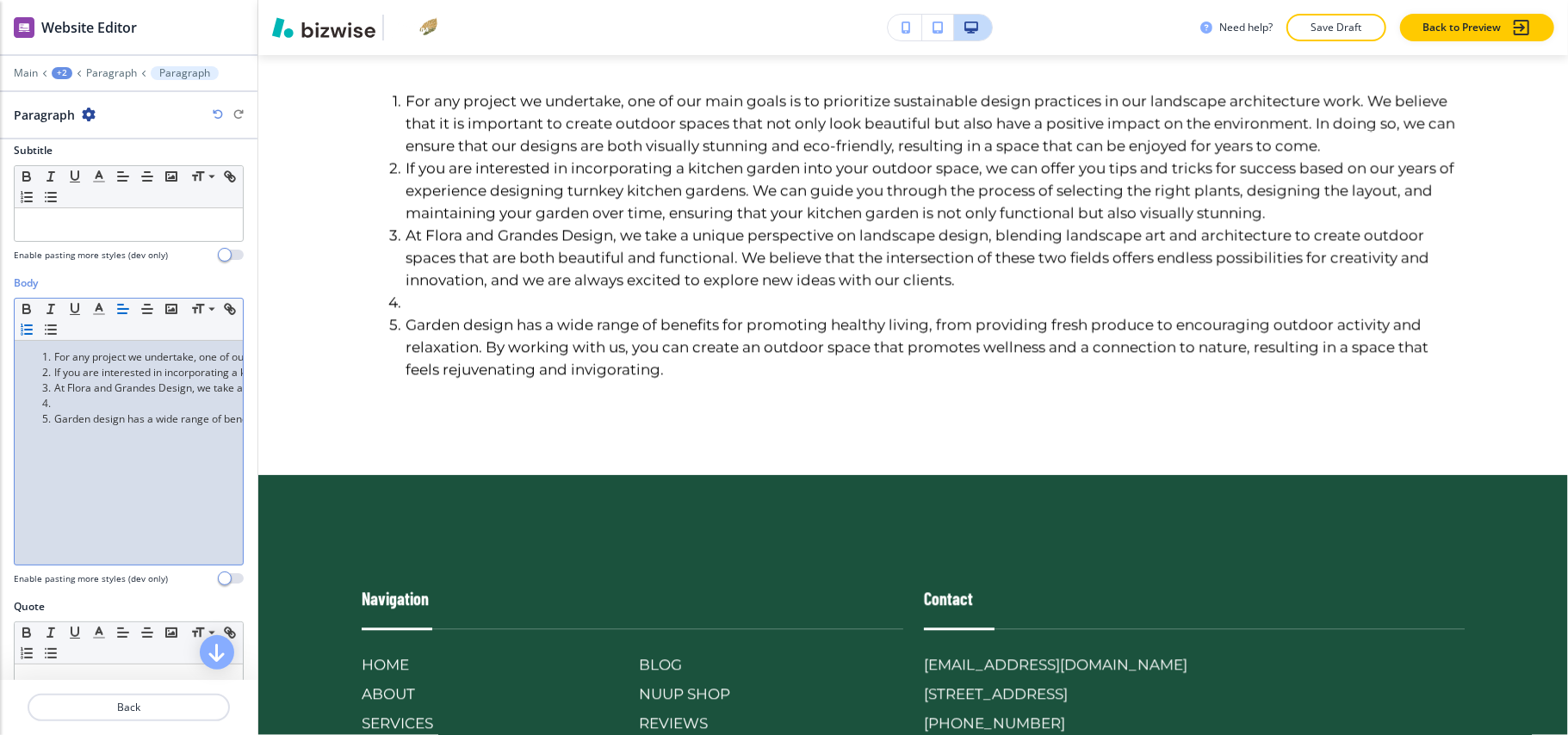
click at [59, 407] on li at bounding box center [136, 404] width 196 height 16
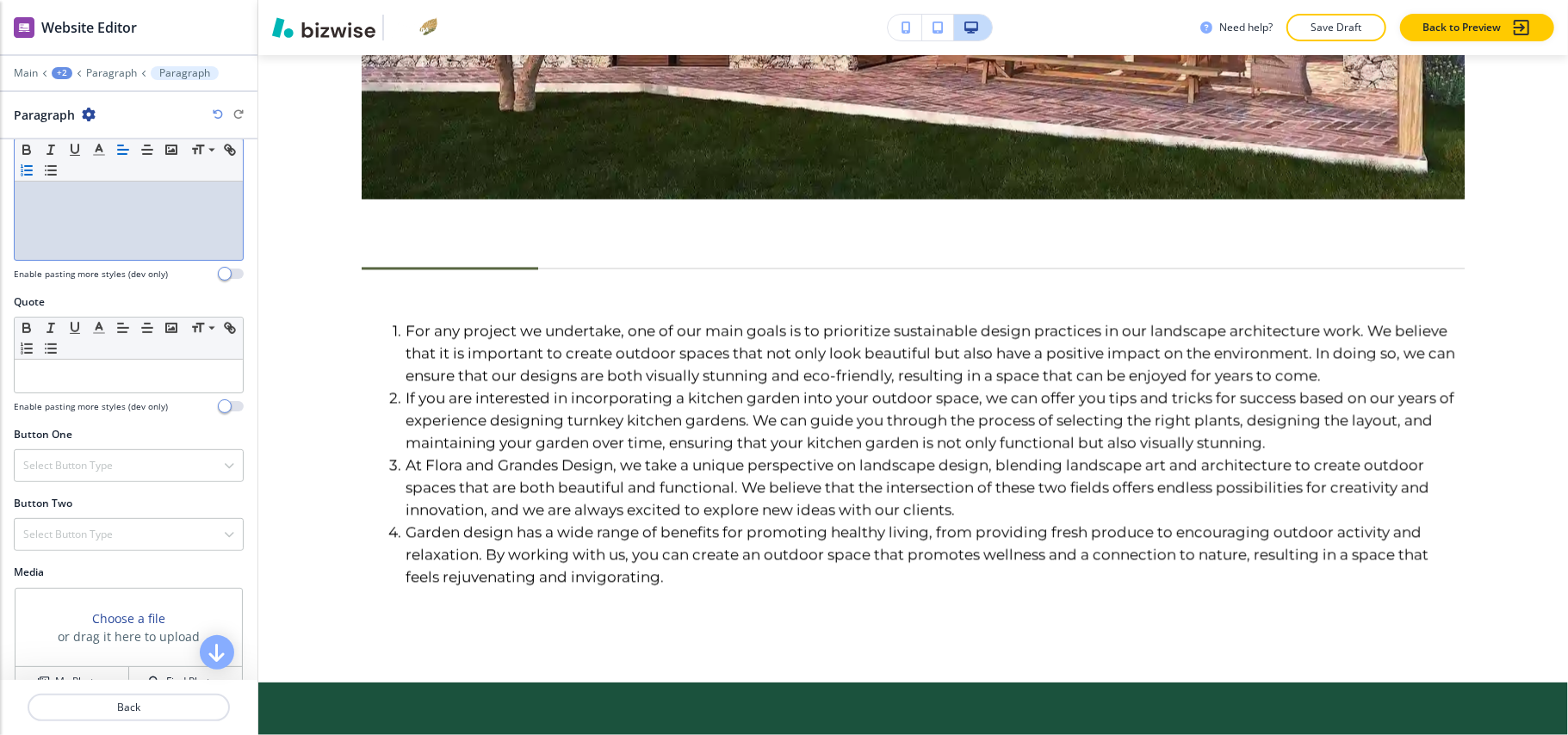
scroll to position [498, 0]
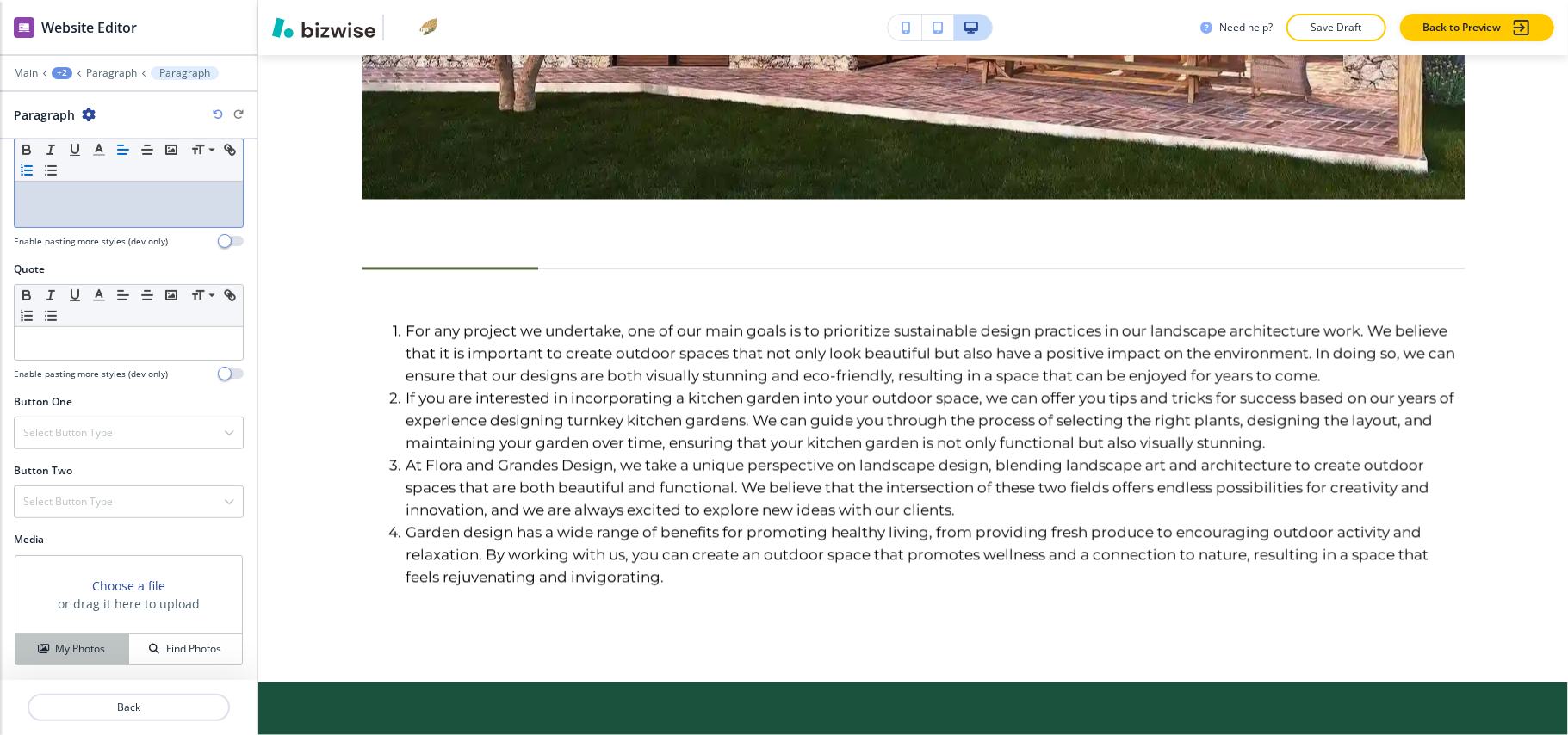
click at [72, 649] on h4 "My Photos" at bounding box center [80, 649] width 50 height 16
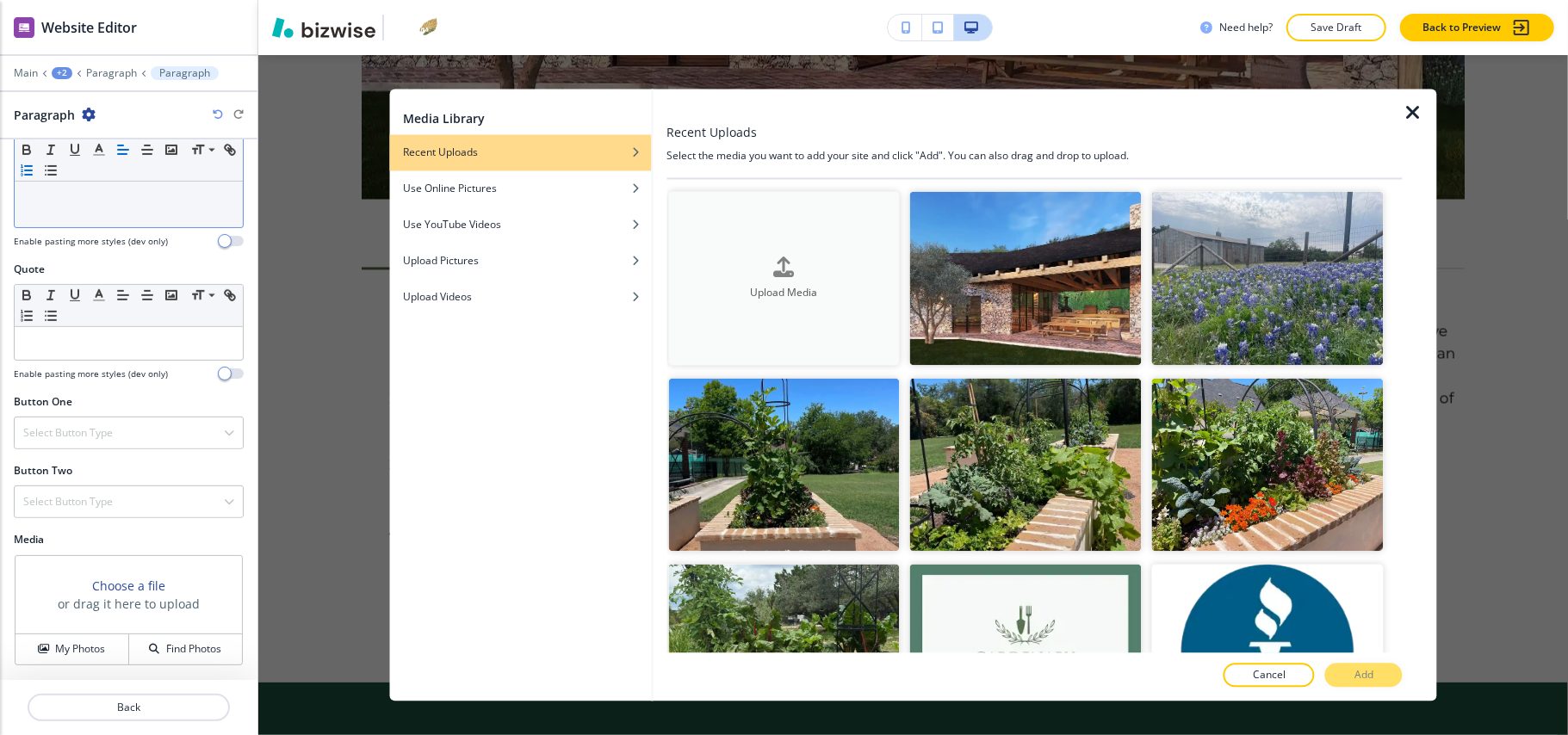
click at [803, 315] on button "Upload Media" at bounding box center [784, 279] width 232 height 174
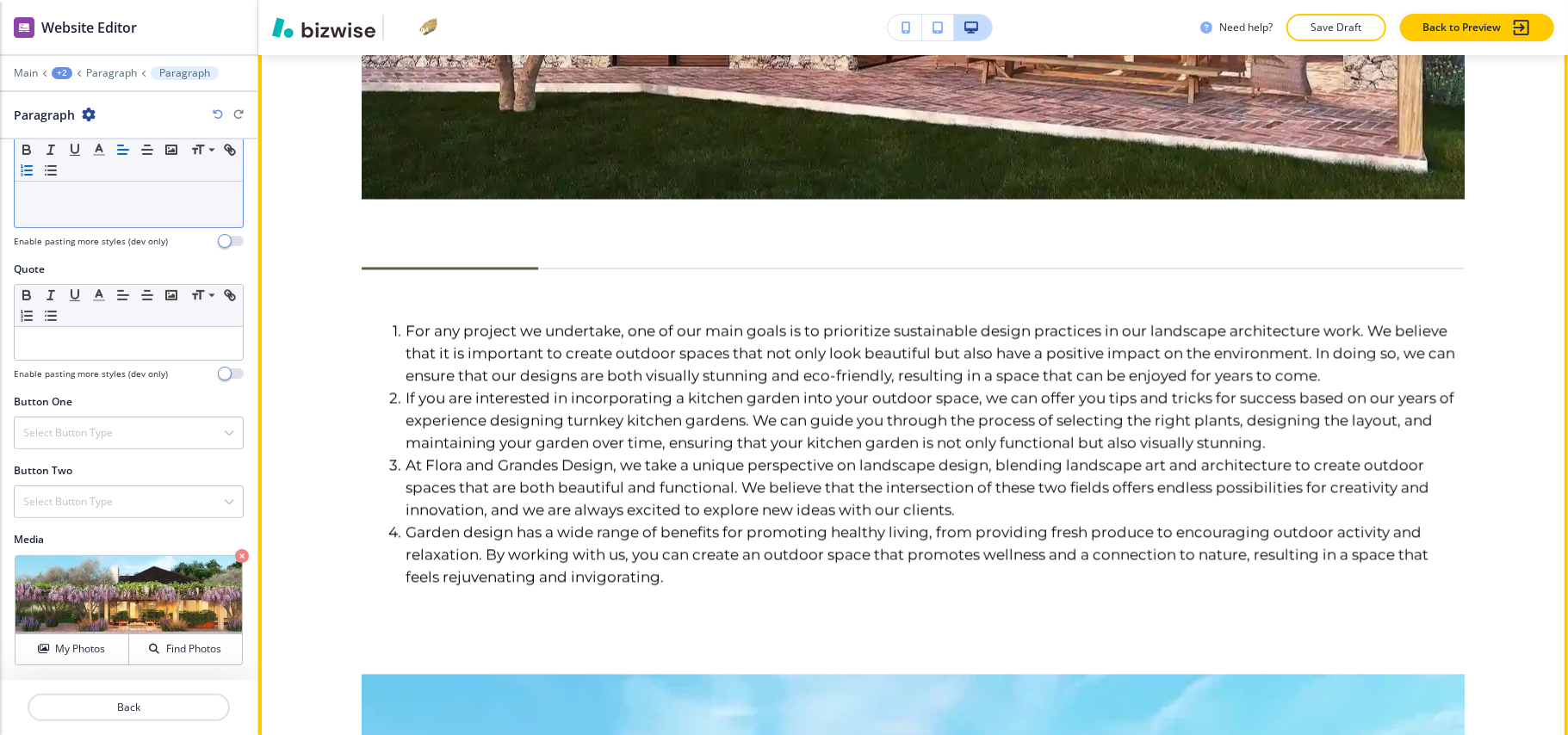
scroll to position [2958, 0]
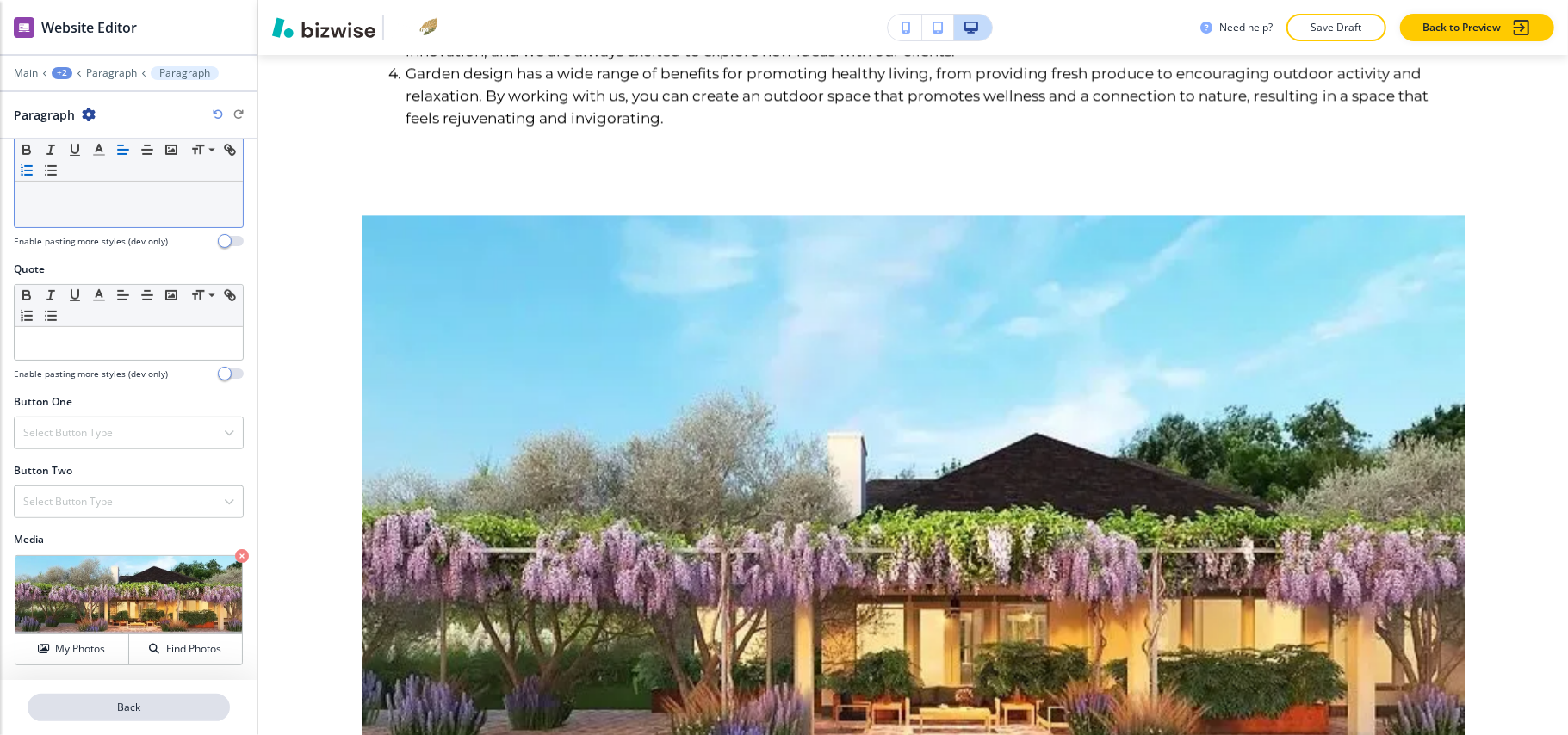
click at [137, 708] on p "Back" at bounding box center [129, 708] width 199 height 16
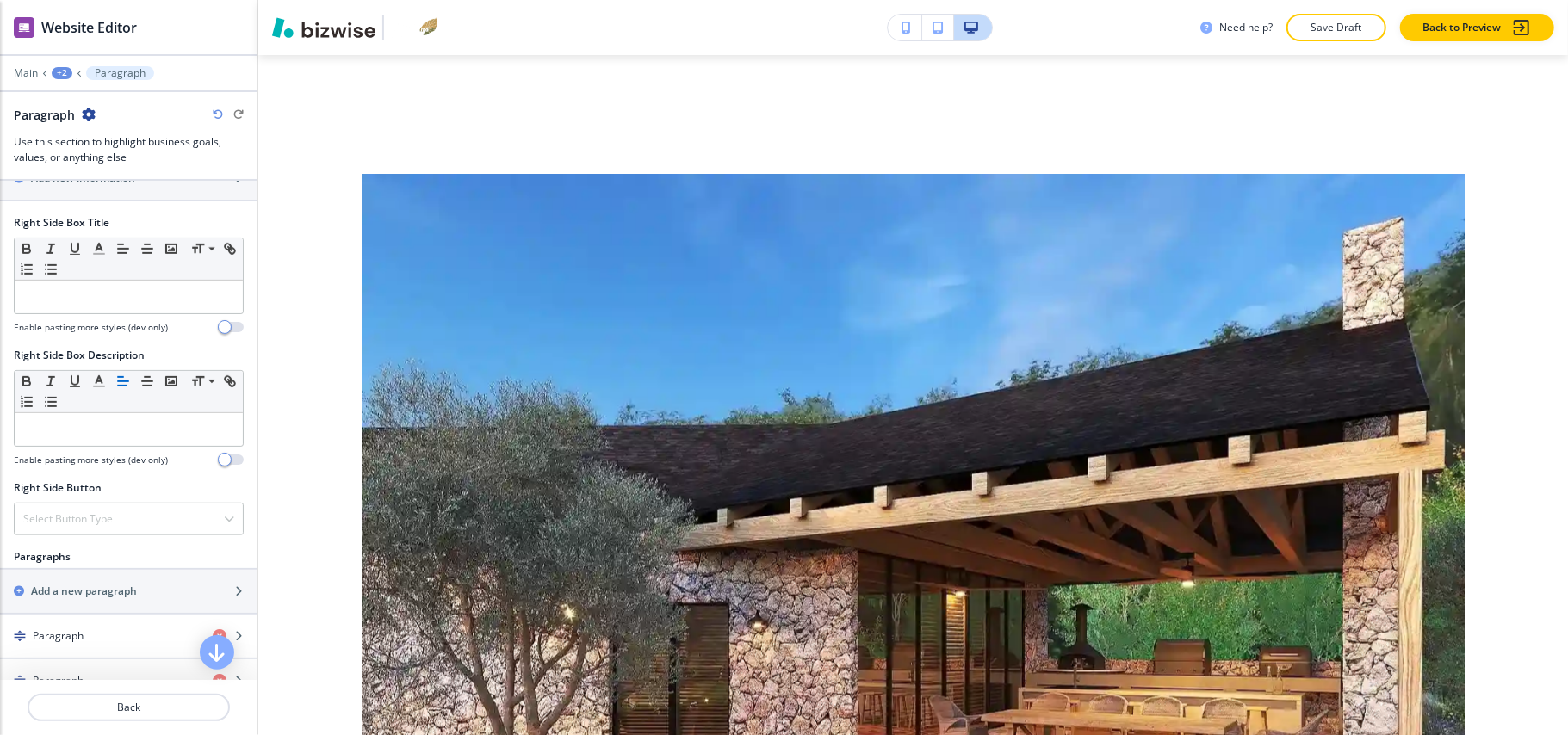
scroll to position [918, 0]
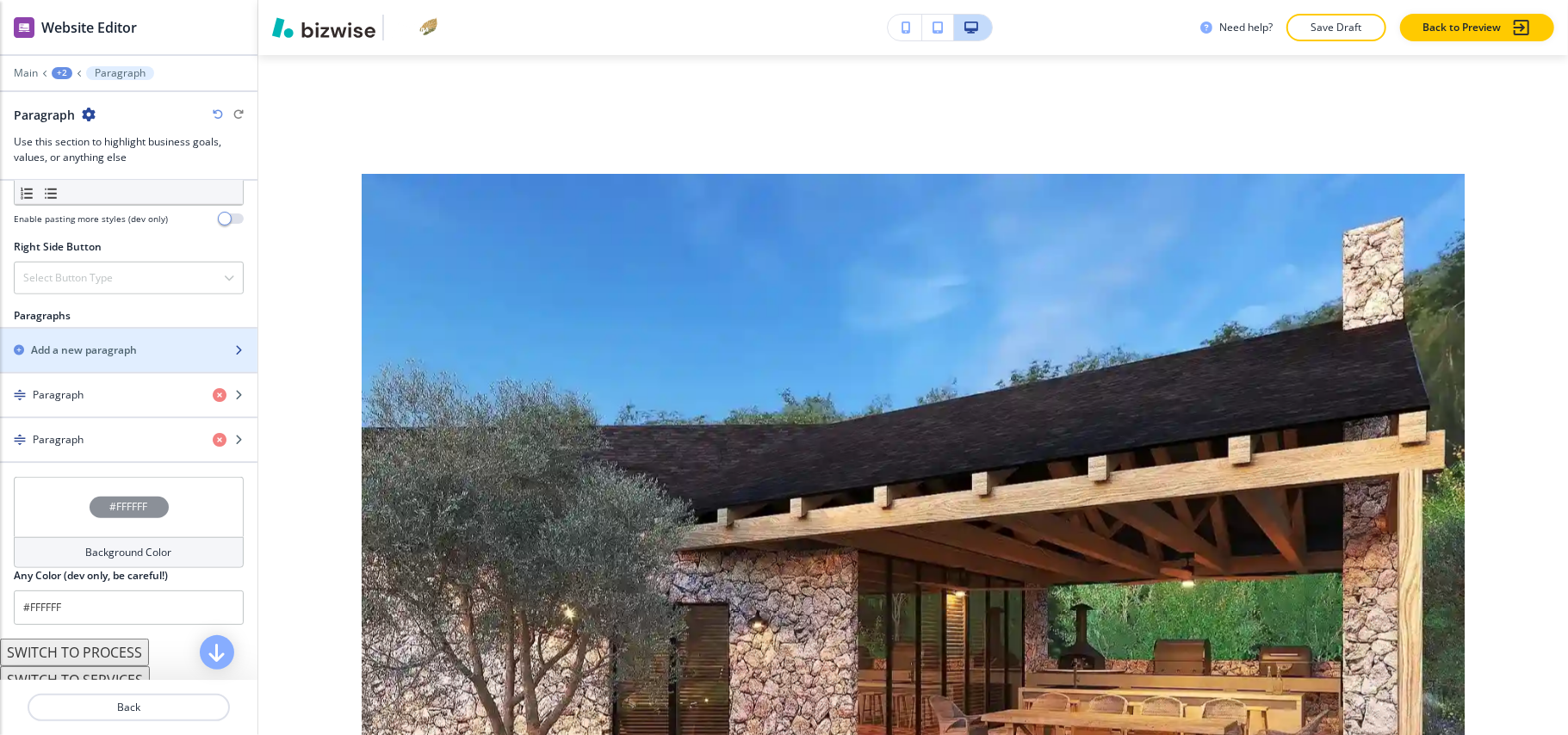
click at [96, 372] on div "button" at bounding box center [129, 366] width 257 height 14
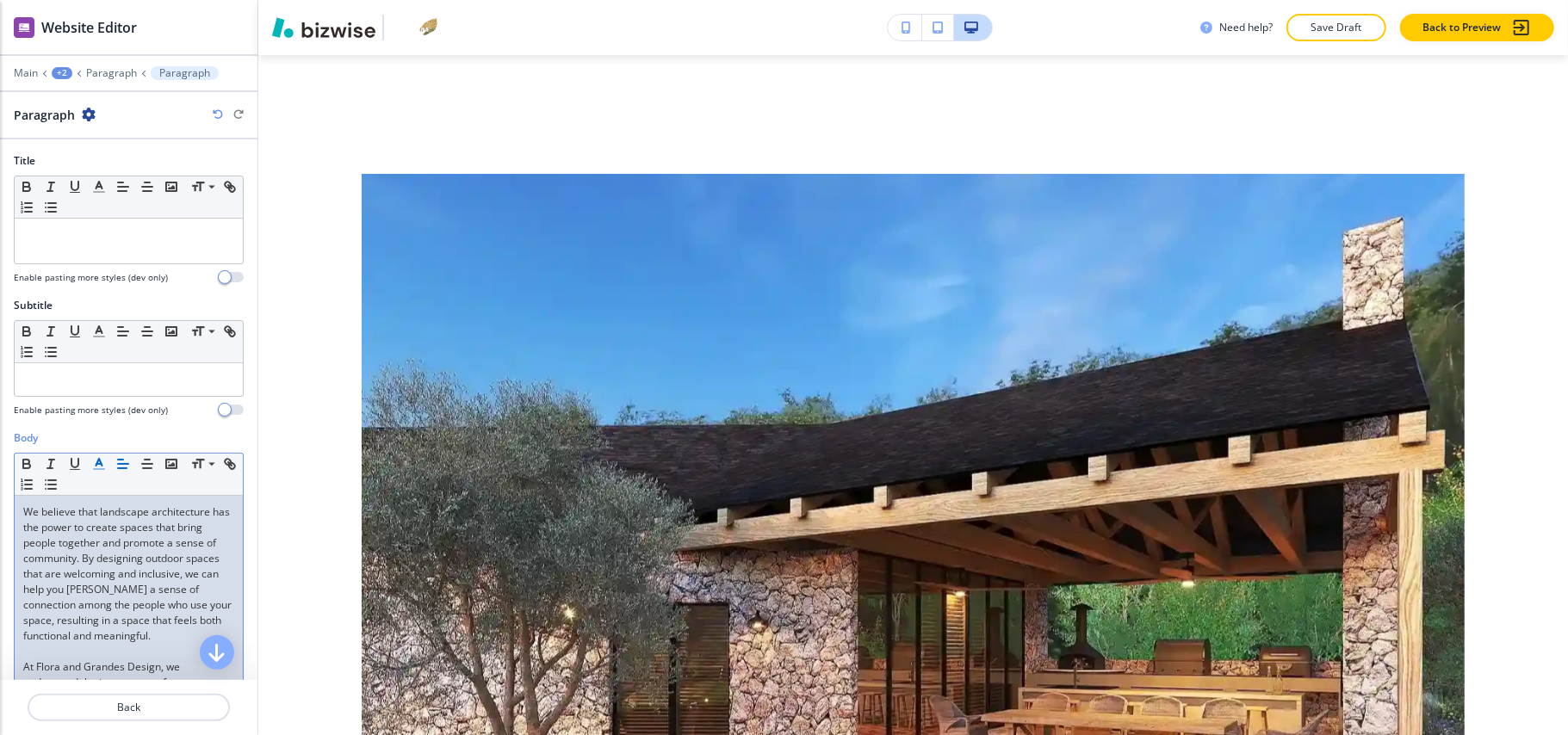
scroll to position [459, 0]
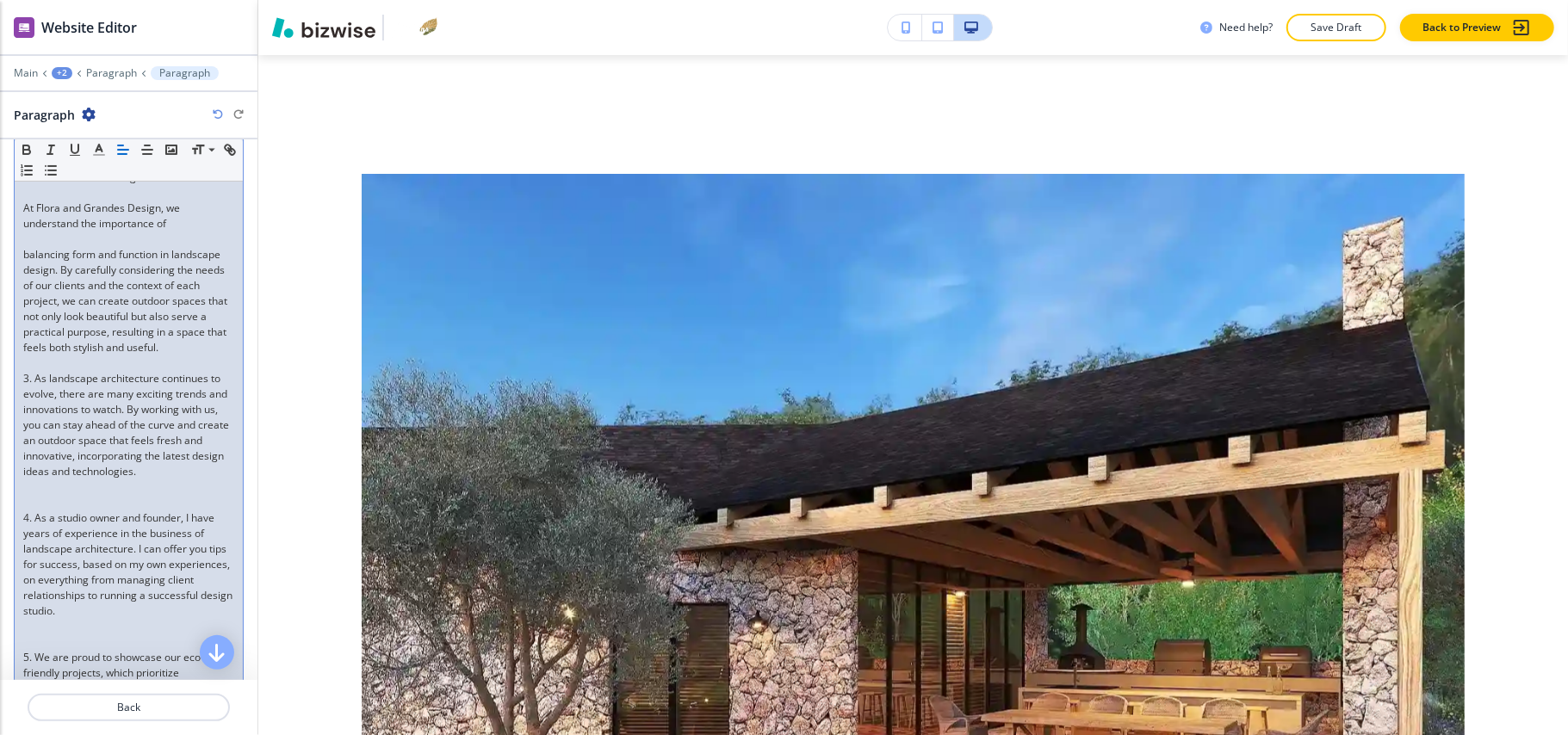
click at [112, 458] on p "3. As landscape architecture continues to evolve, there are many exciting trend…" at bounding box center [129, 425] width 210 height 108
drag, startPoint x: 35, startPoint y: 569, endPoint x: 0, endPoint y: 550, distance: 39.8
click at [0, 569] on div "Body Small Normal Large Huge We believe that landscape architecture has the pow…" at bounding box center [129, 464] width 257 height 986
drag, startPoint x: 35, startPoint y: 408, endPoint x: 0, endPoint y: 408, distance: 35.0
click at [0, 408] on div "Body Small Normal Large Huge We believe that landscape architecture has the pow…" at bounding box center [129, 464] width 257 height 986
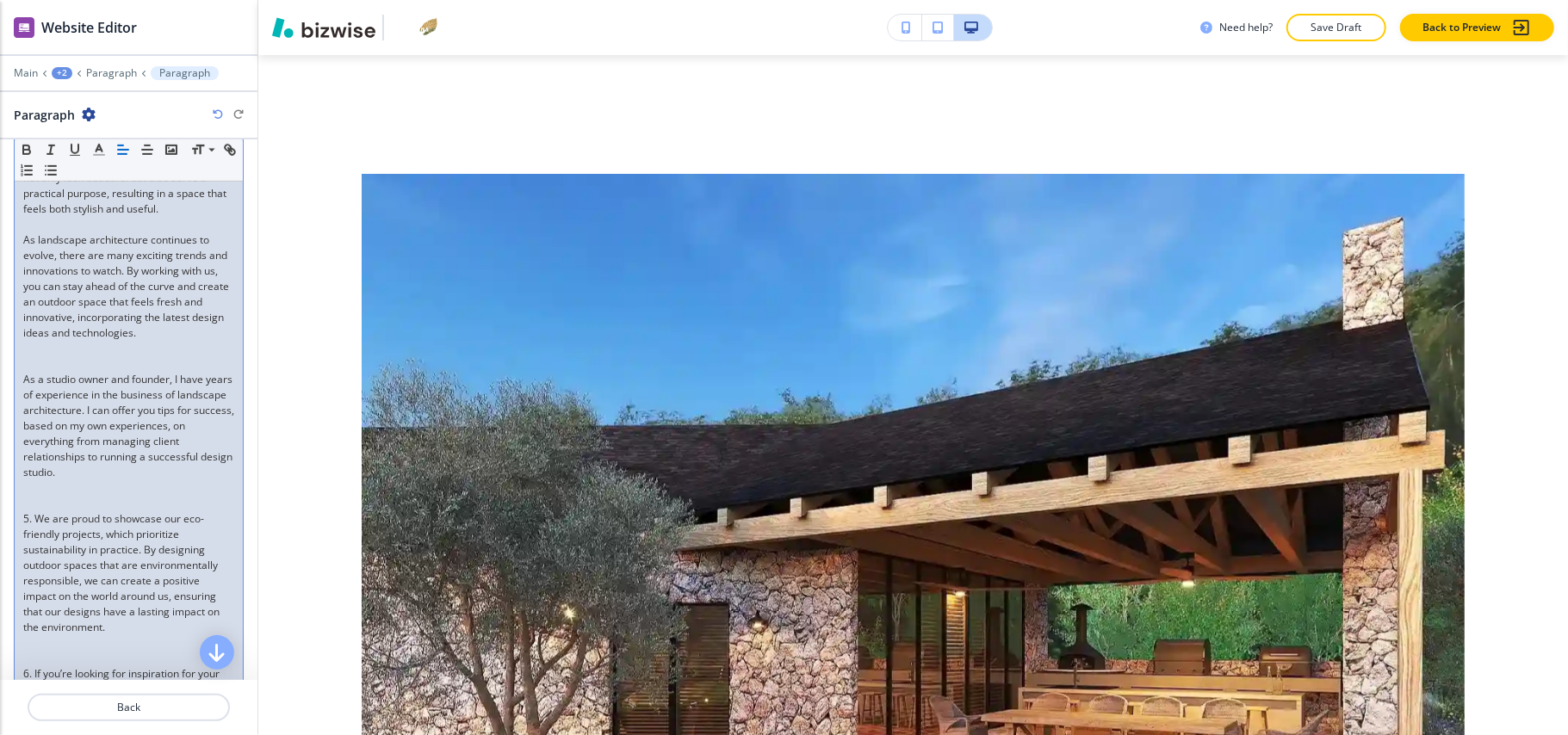
scroll to position [918, 0]
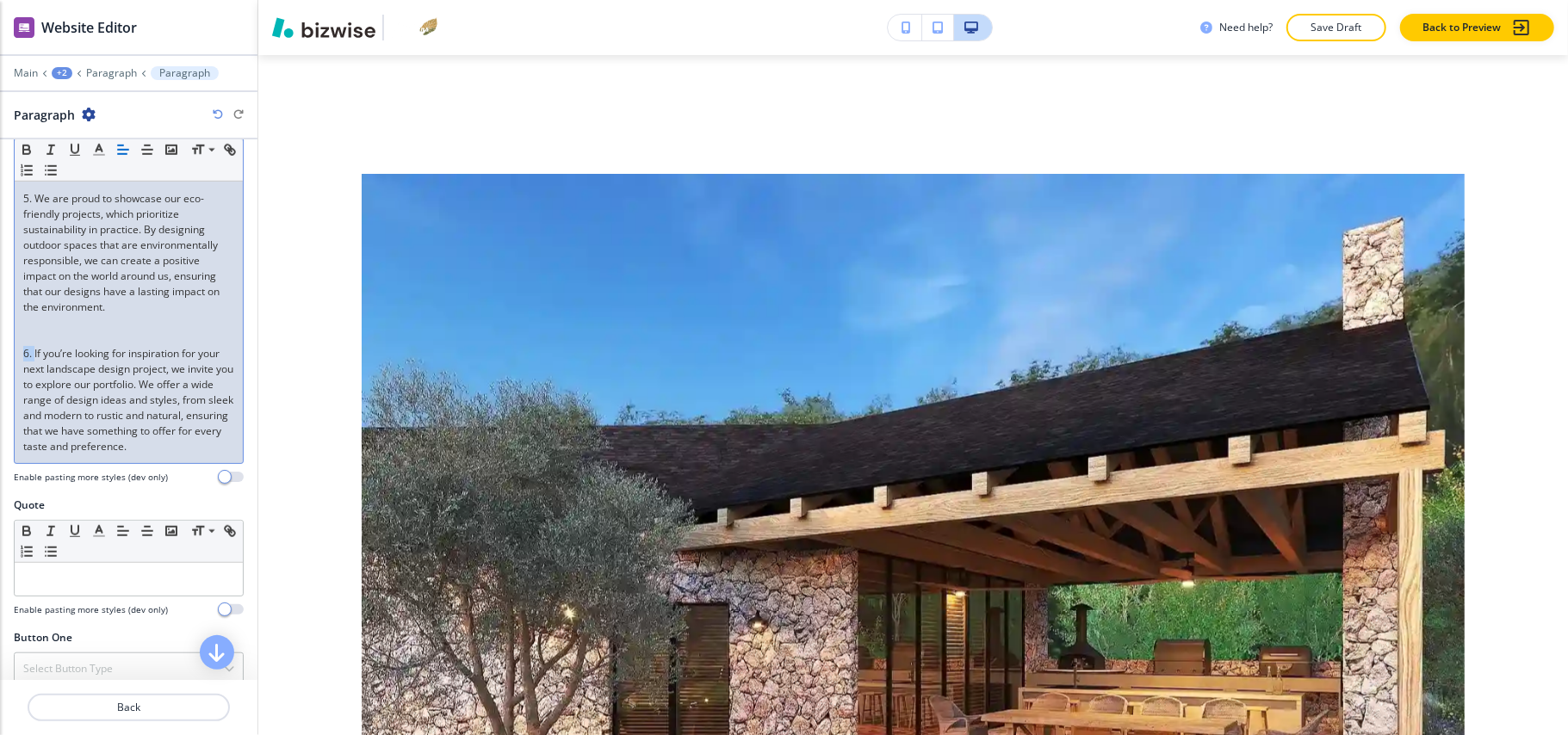
drag, startPoint x: 34, startPoint y: 404, endPoint x: 0, endPoint y: 403, distance: 34.0
click at [0, 403] on div "Body Small Normal Large Huge We believe that landscape architecture has the pow…" at bounding box center [129, 5] width 257 height 986
drag, startPoint x: 33, startPoint y: 228, endPoint x: 0, endPoint y: 225, distance: 33.1
click at [0, 225] on div "Body Small Normal Large Huge We believe that landscape architecture has the pow…" at bounding box center [129, 5] width 257 height 986
drag, startPoint x: 39, startPoint y: 234, endPoint x: 0, endPoint y: 231, distance: 39.1
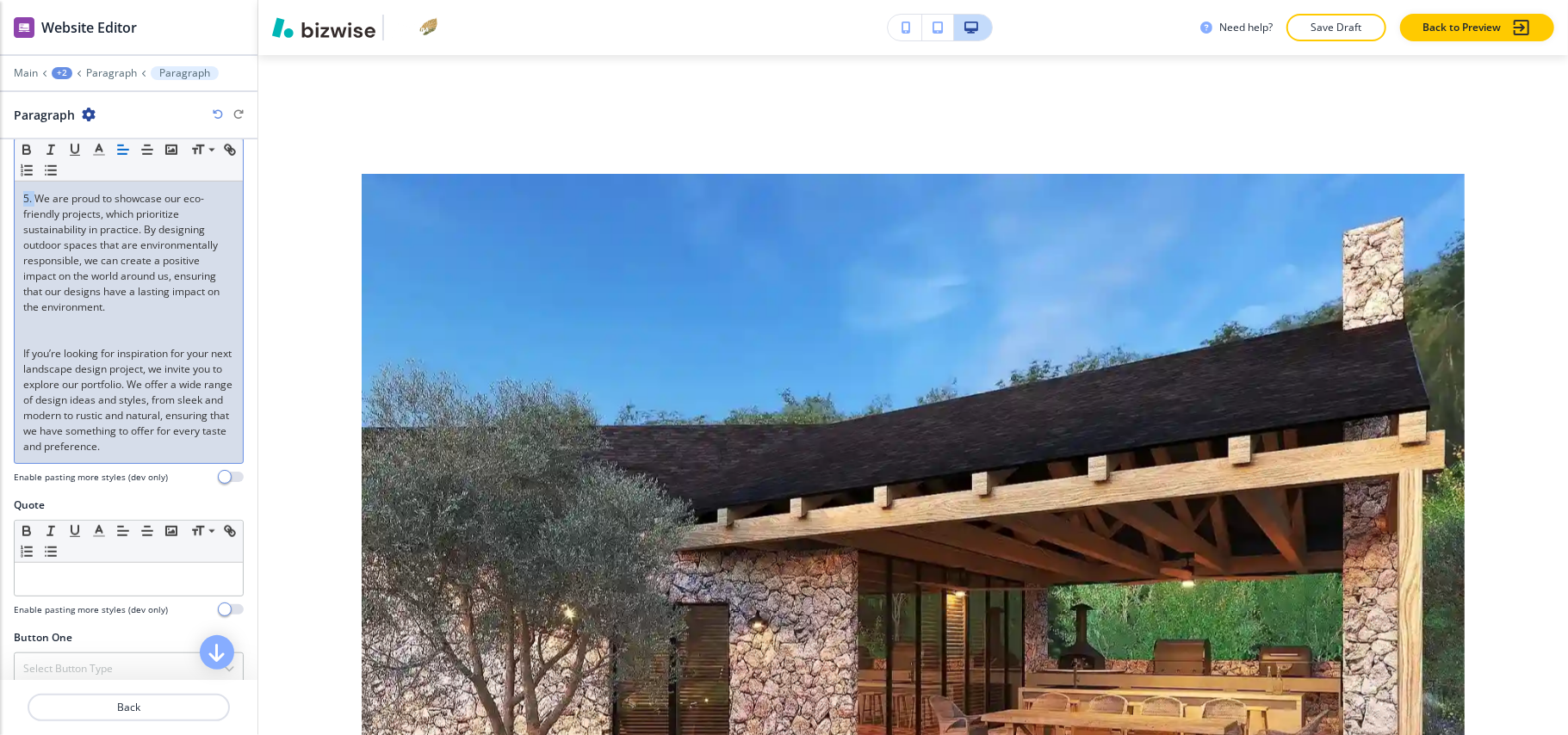
click at [0, 231] on div "Body Small Normal Large Huge We believe that landscape architecture has the pow…" at bounding box center [129, 5] width 257 height 986
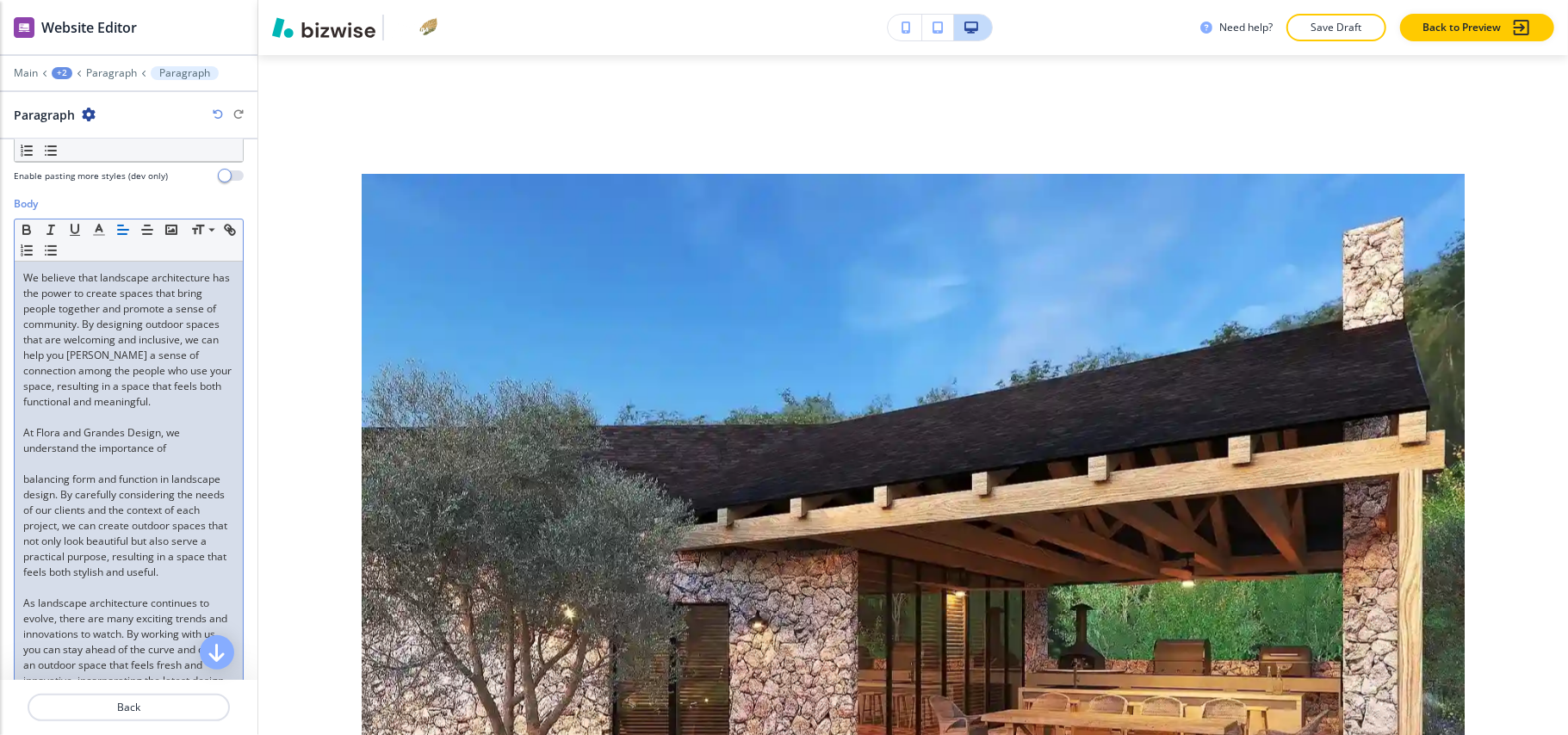
scroll to position [229, 0]
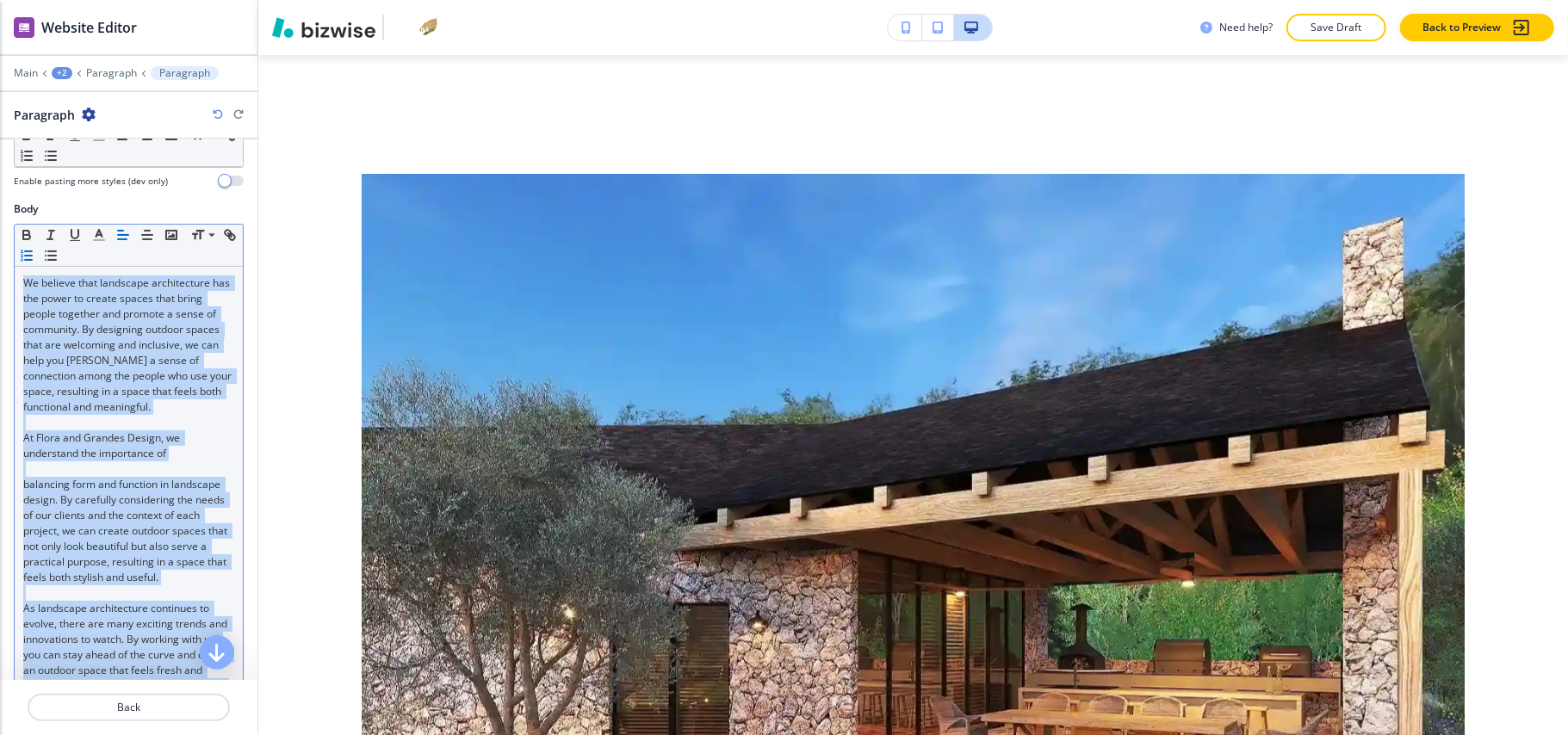
click at [34, 259] on icon "button" at bounding box center [26, 255] width 16 height 16
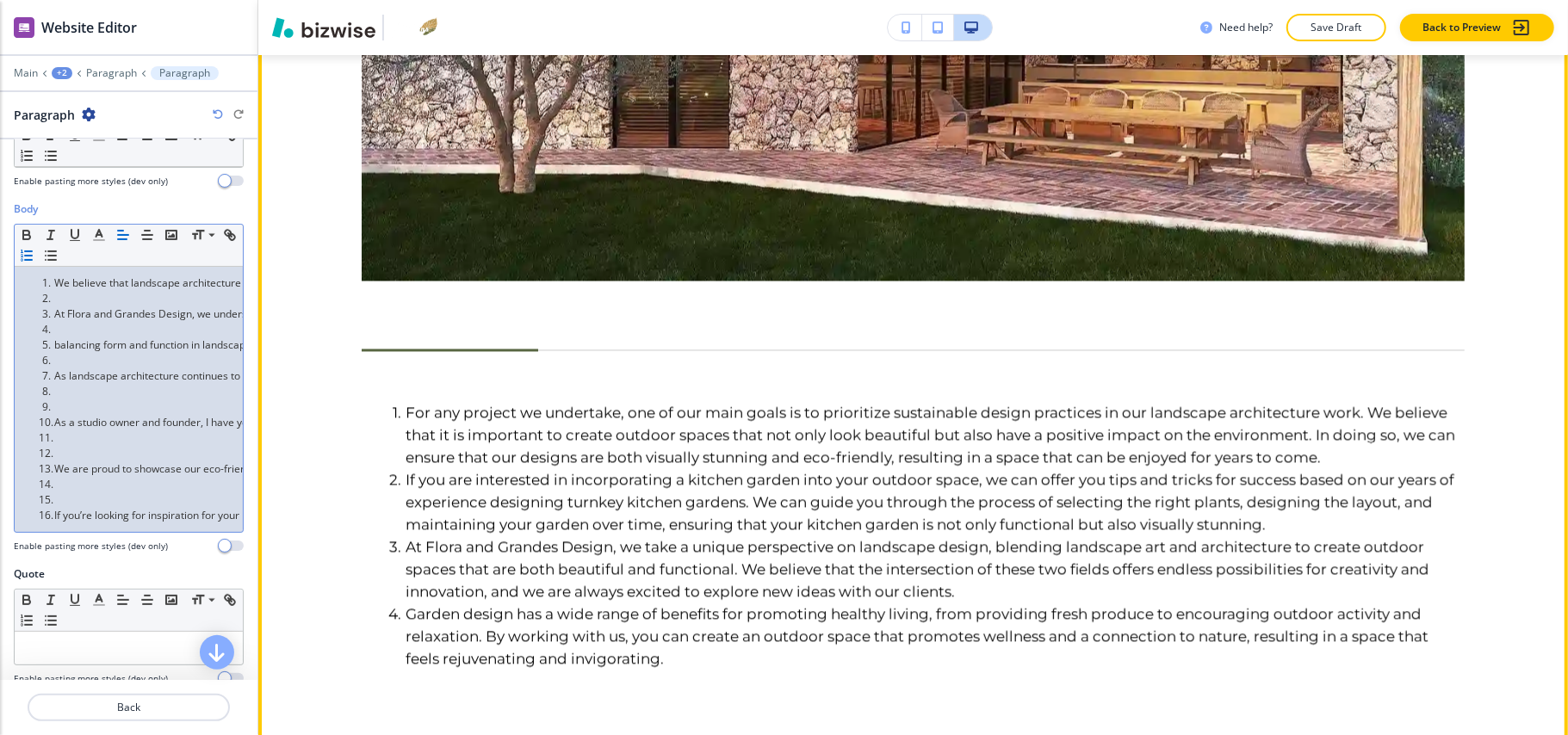
scroll to position [2612, 0]
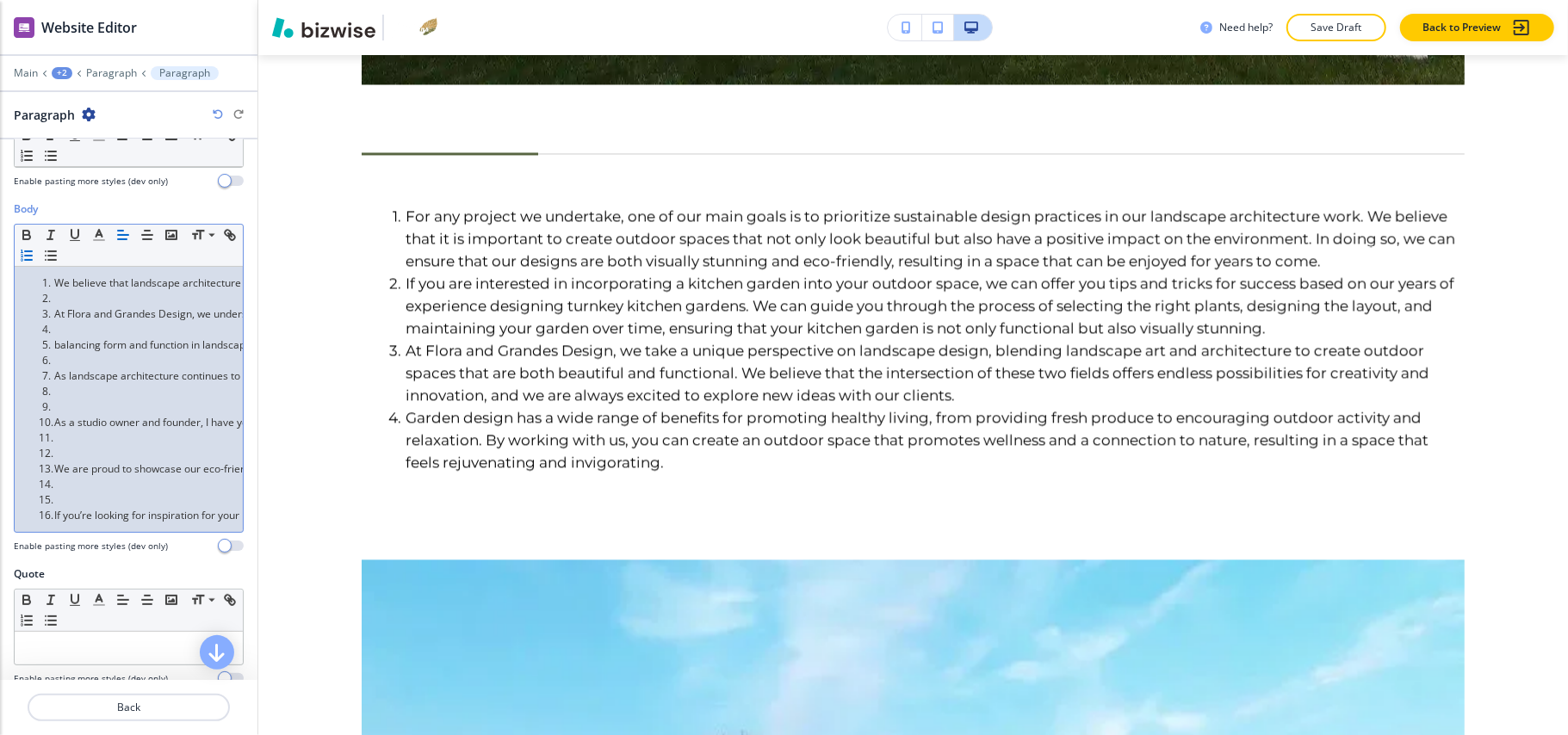
click at [91, 300] on li at bounding box center [136, 299] width 196 height 16
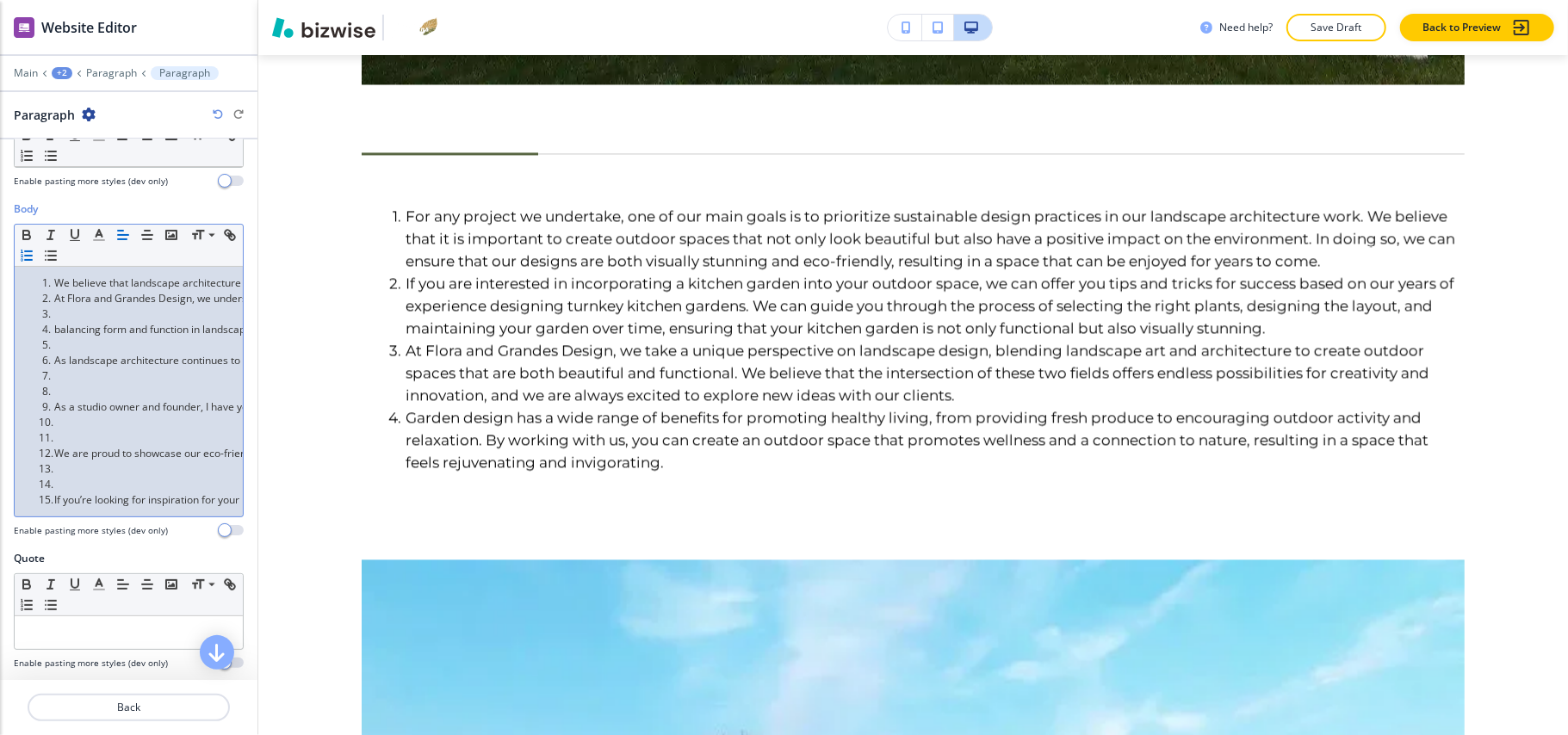
click at [86, 317] on li at bounding box center [136, 315] width 196 height 16
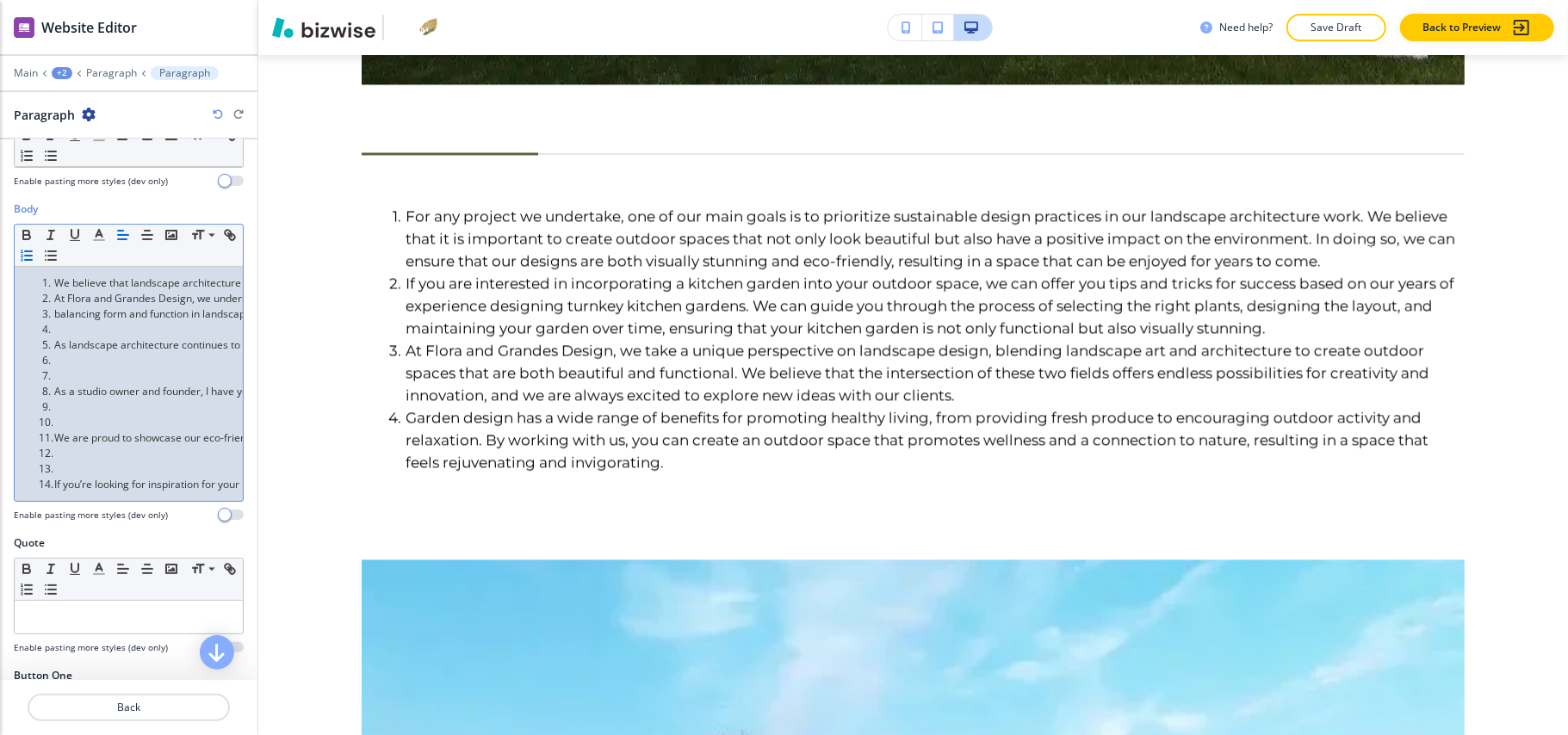
click at [79, 322] on li "balancing form and function in landscape design. By carefully considering the n…" at bounding box center [136, 315] width 196 height 16
click at [72, 330] on li at bounding box center [136, 329] width 196 height 16
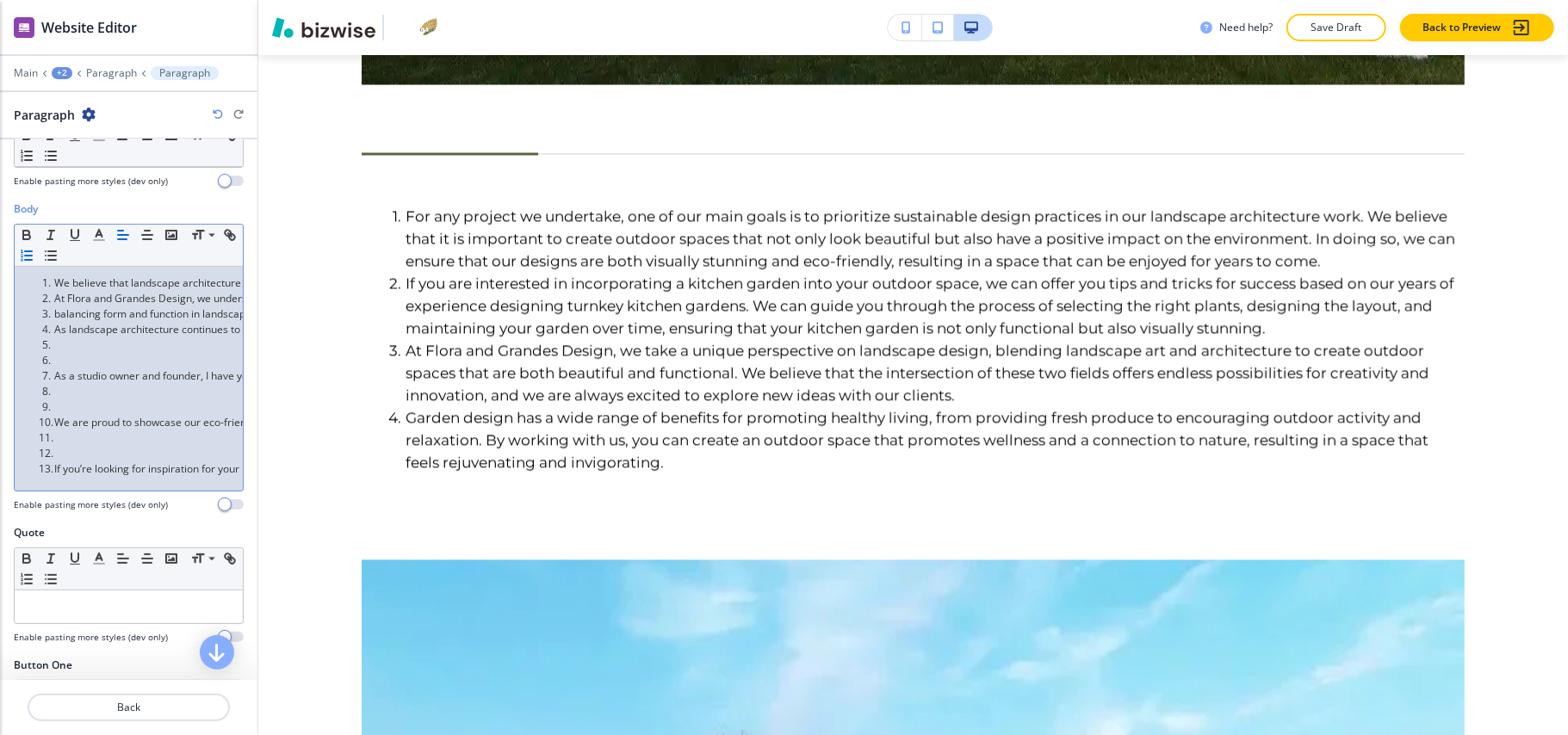
click at [62, 353] on li at bounding box center [136, 345] width 196 height 16
click at [65, 344] on li at bounding box center [136, 345] width 196 height 16
click at [58, 376] on li at bounding box center [136, 376] width 196 height 16
click at [65, 367] on p at bounding box center [129, 361] width 210 height 16
click at [60, 391] on li at bounding box center [136, 392] width 196 height 16
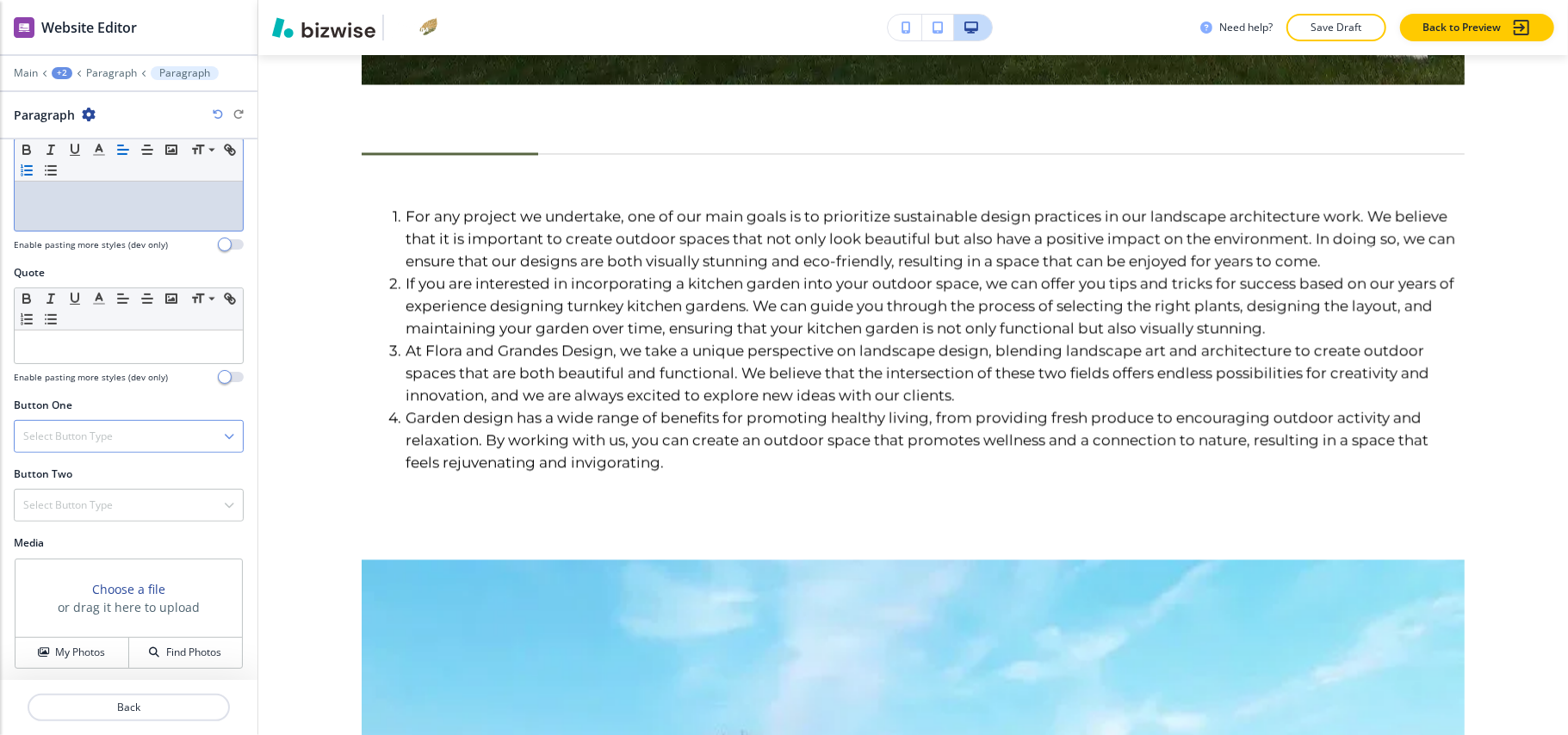
scroll to position [498, 0]
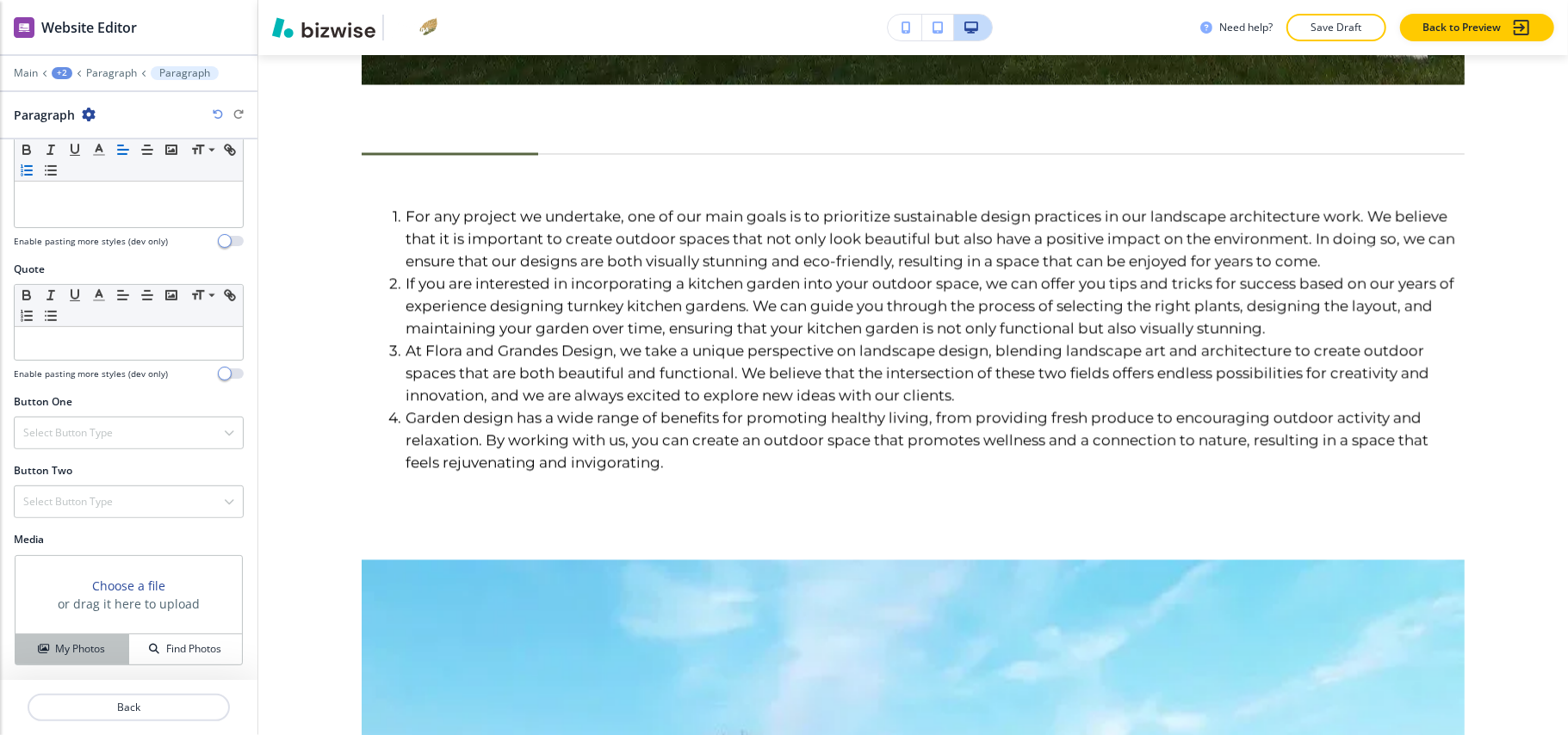
click at [70, 645] on h4 "My Photos" at bounding box center [80, 649] width 50 height 16
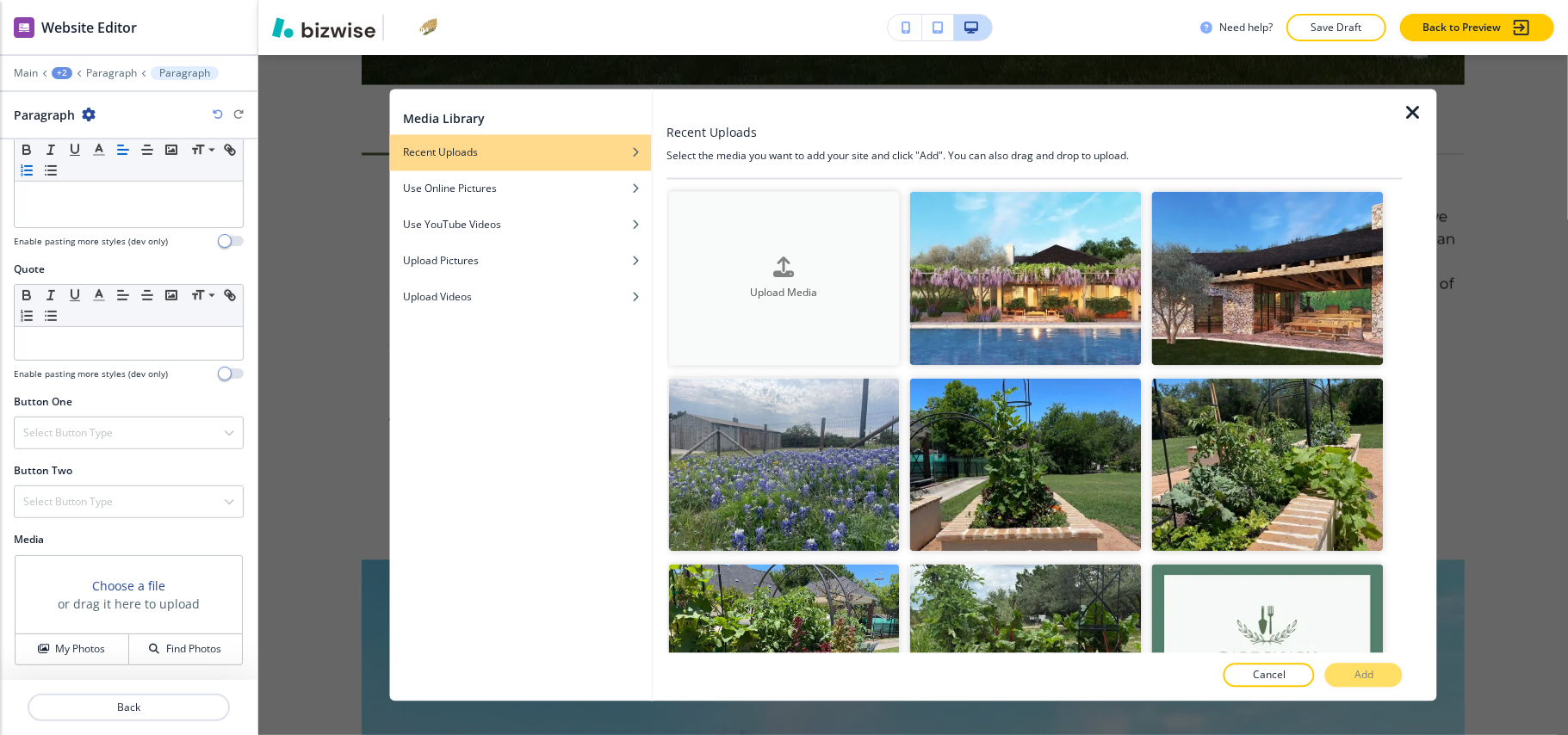
click at [842, 270] on div "Upload Media" at bounding box center [784, 278] width 232 height 44
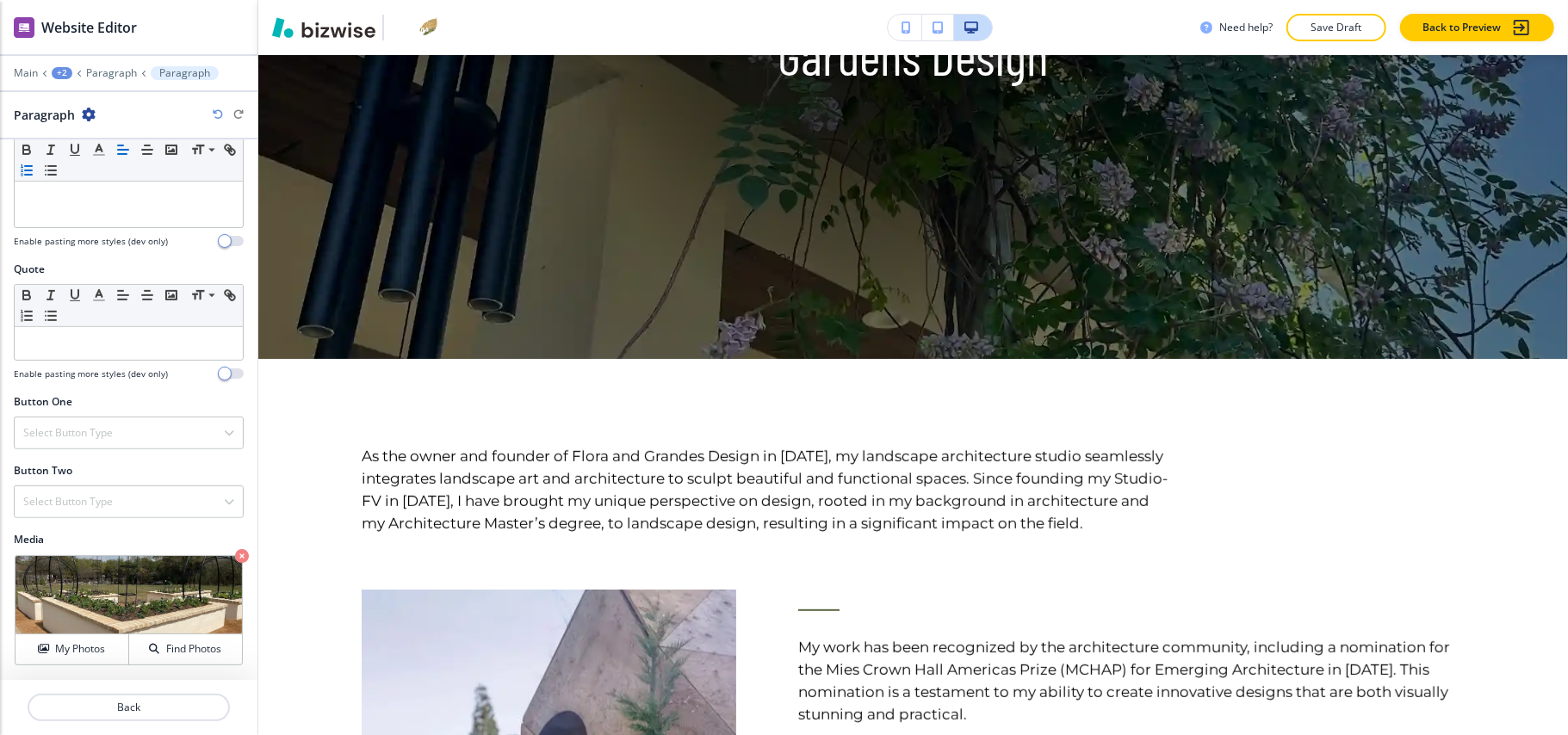
scroll to position [0, 0]
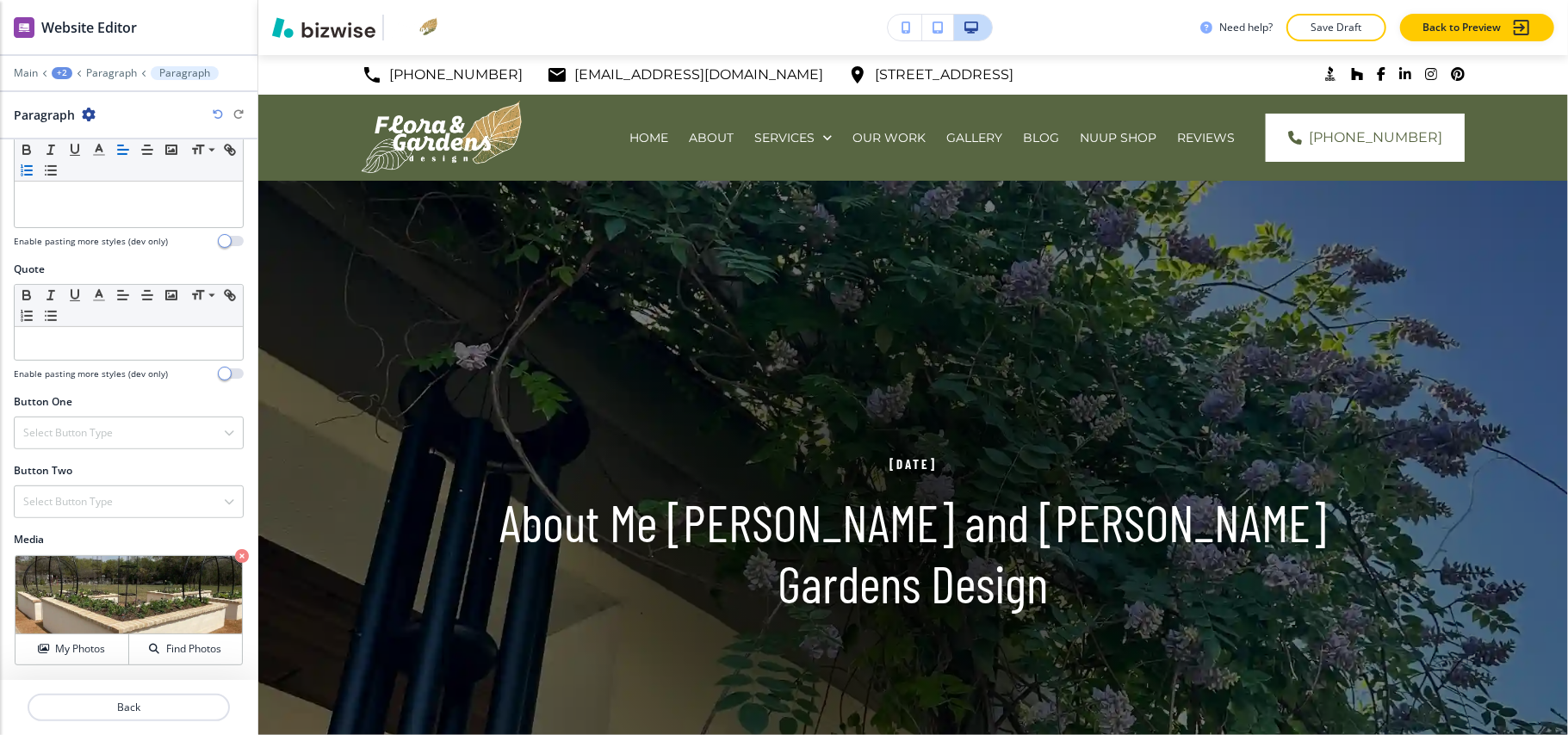
click at [60, 69] on div "+2" at bounding box center [61, 73] width 20 height 12
click at [70, 92] on button "Pages" at bounding box center [106, 100] width 110 height 30
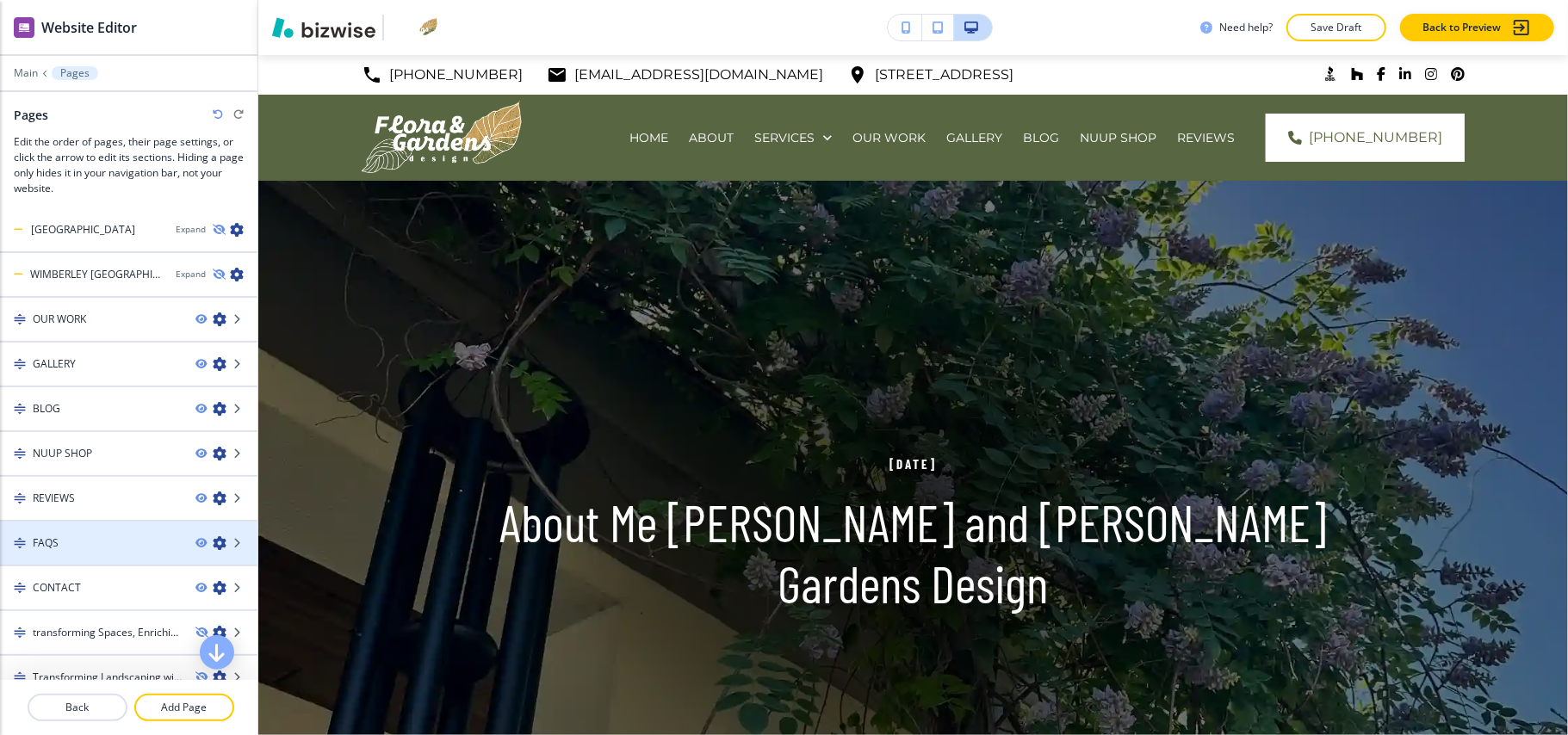
scroll to position [1168, 0]
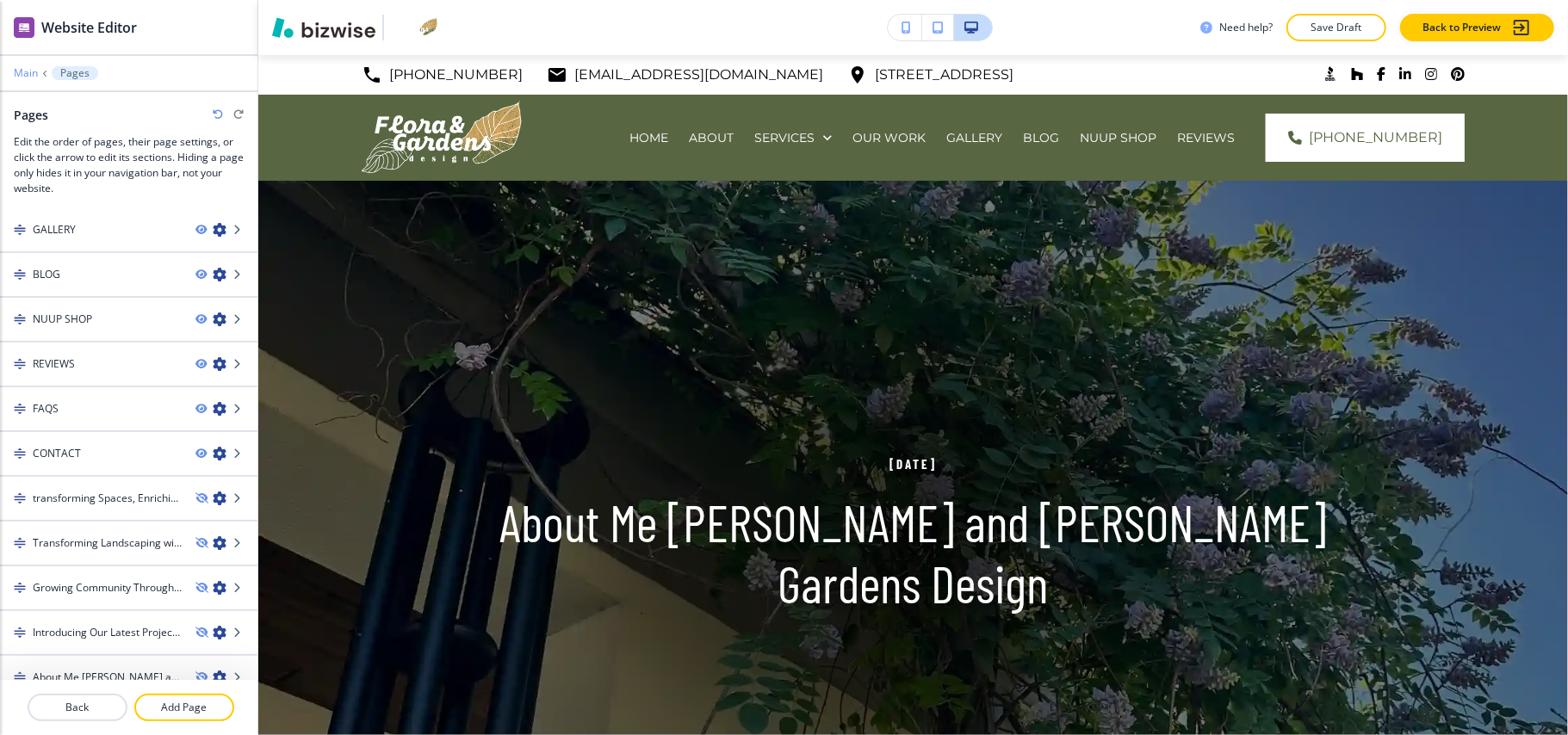
click at [26, 73] on p "Main" at bounding box center [25, 73] width 24 height 12
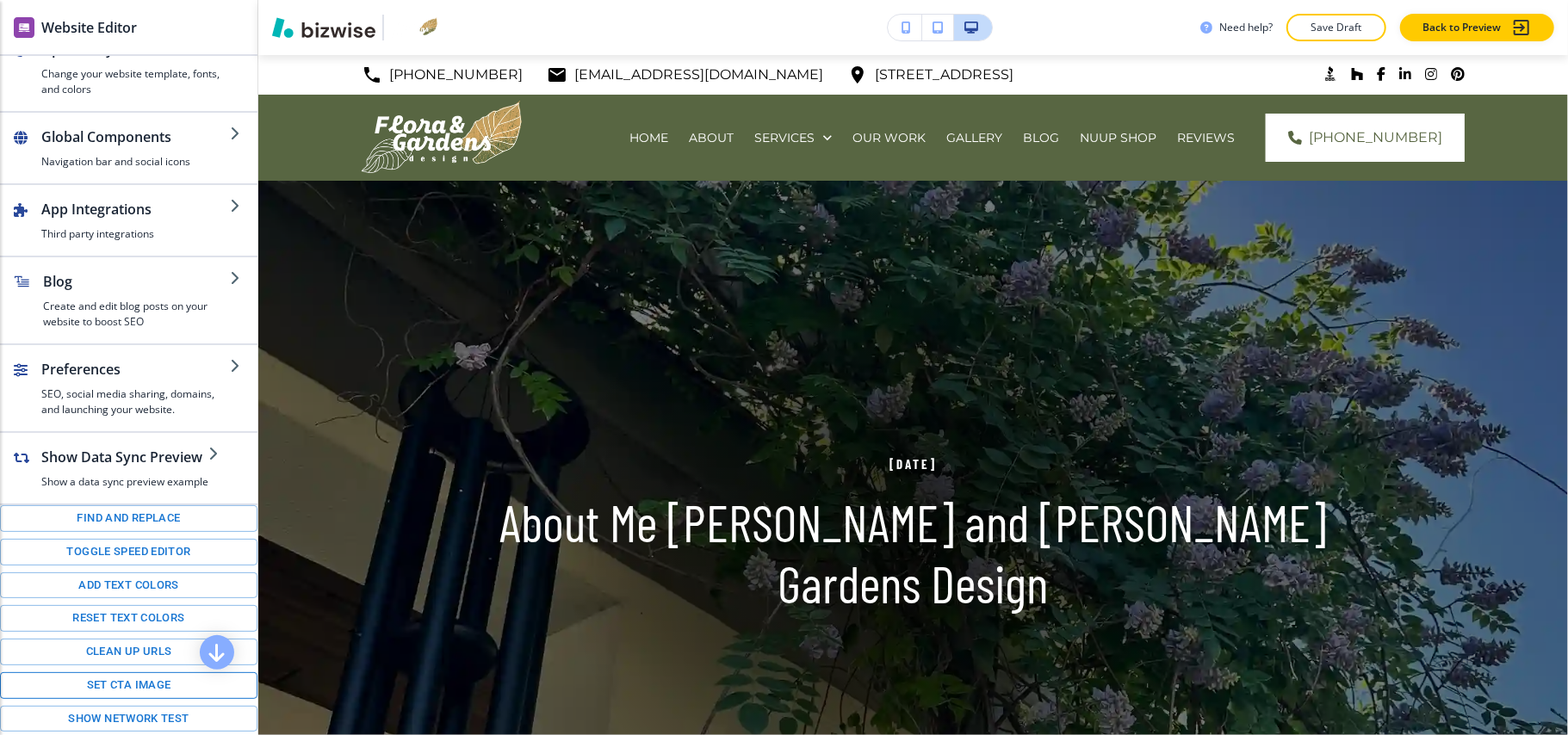
scroll to position [241, 0]
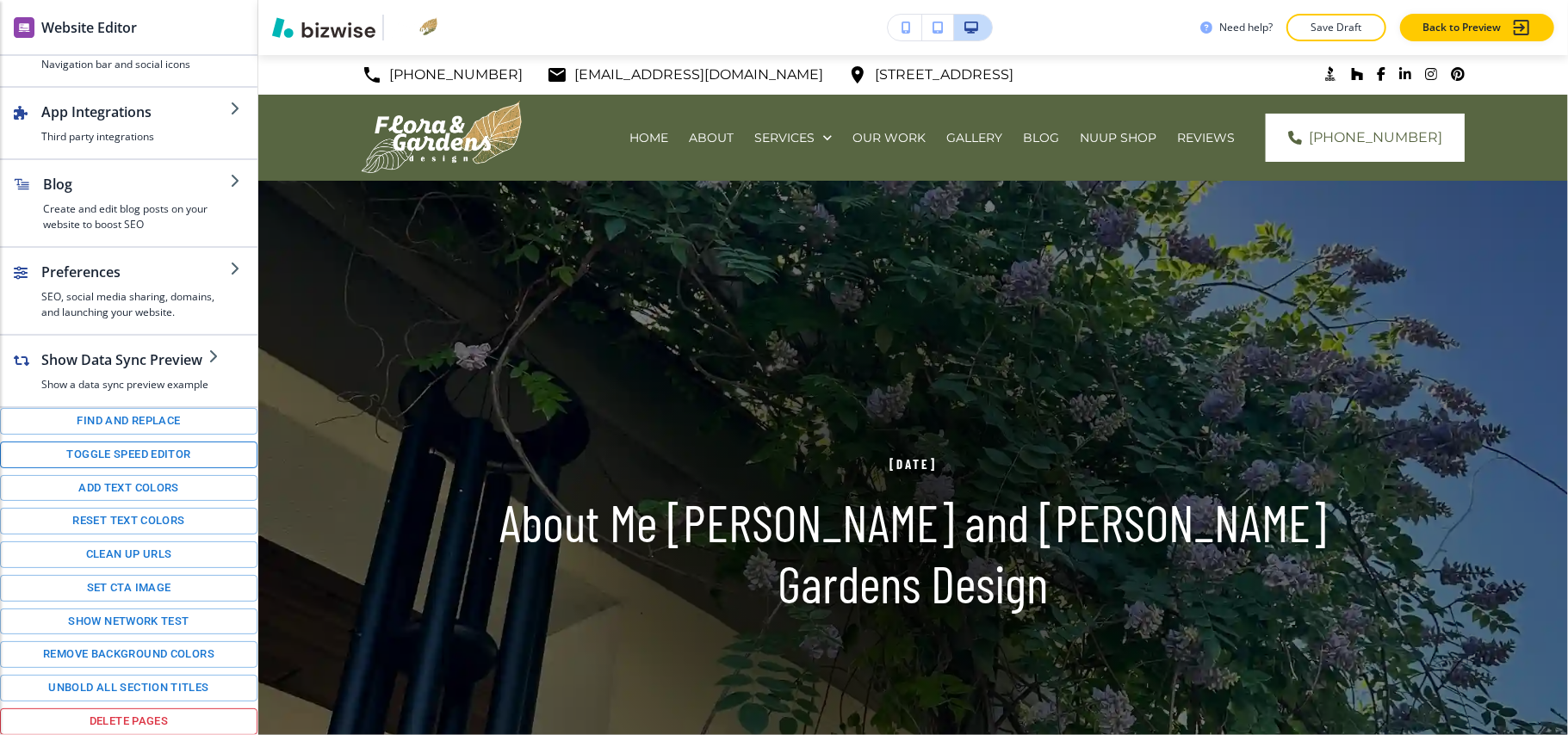
click at [107, 446] on button "Toggle speed editor" at bounding box center [129, 454] width 257 height 26
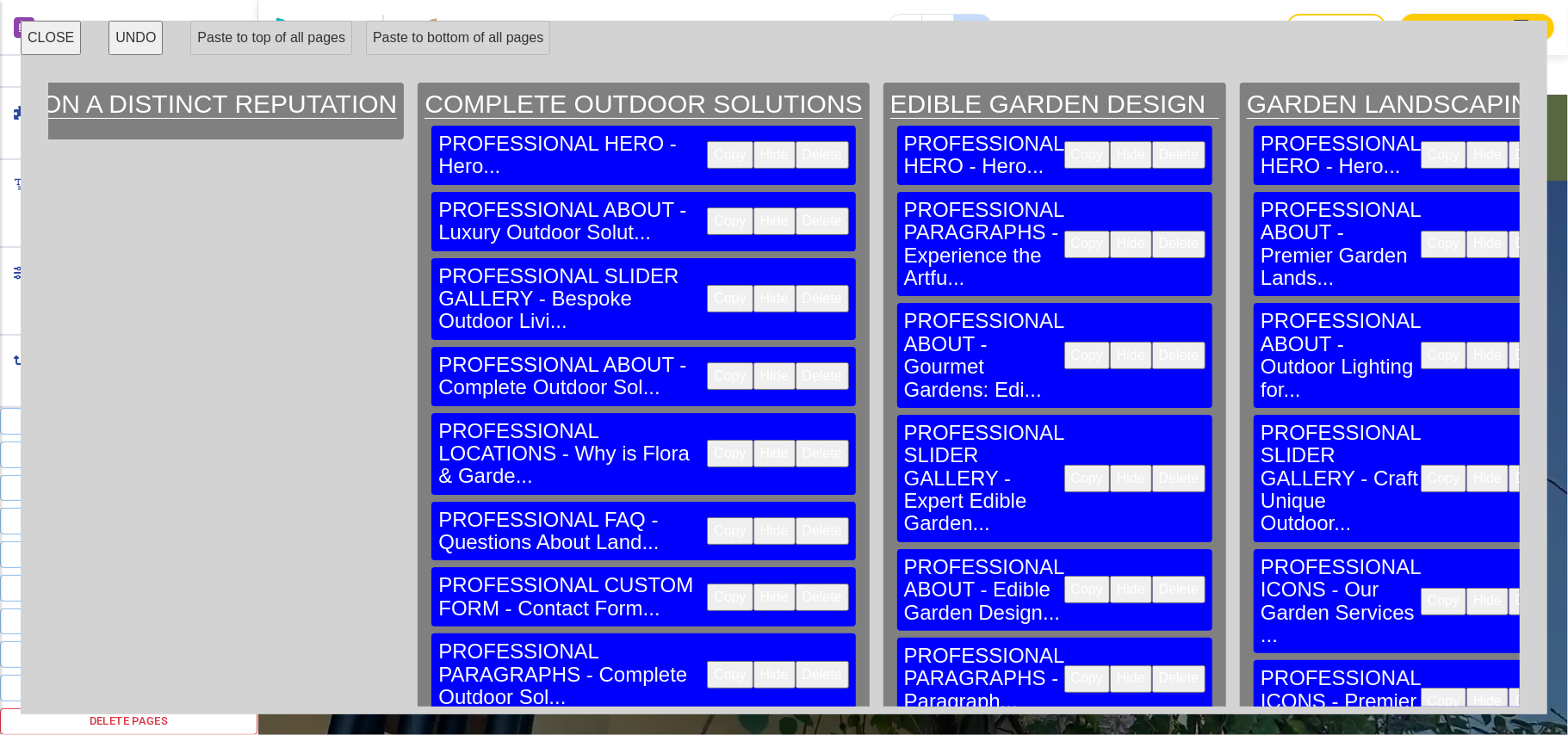
scroll to position [0, 59631]
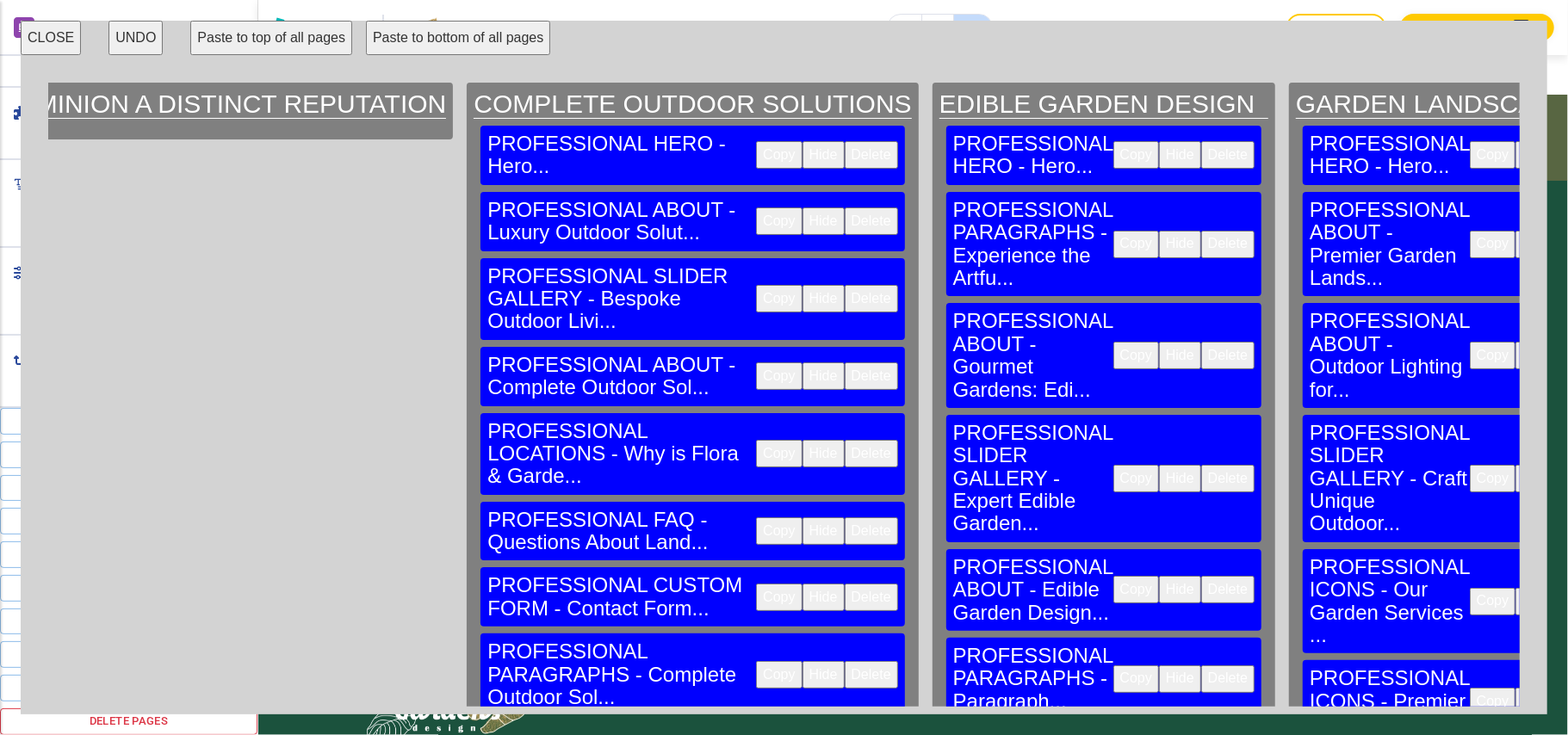
click at [59, 38] on button "CLOSE" at bounding box center [51, 37] width 60 height 34
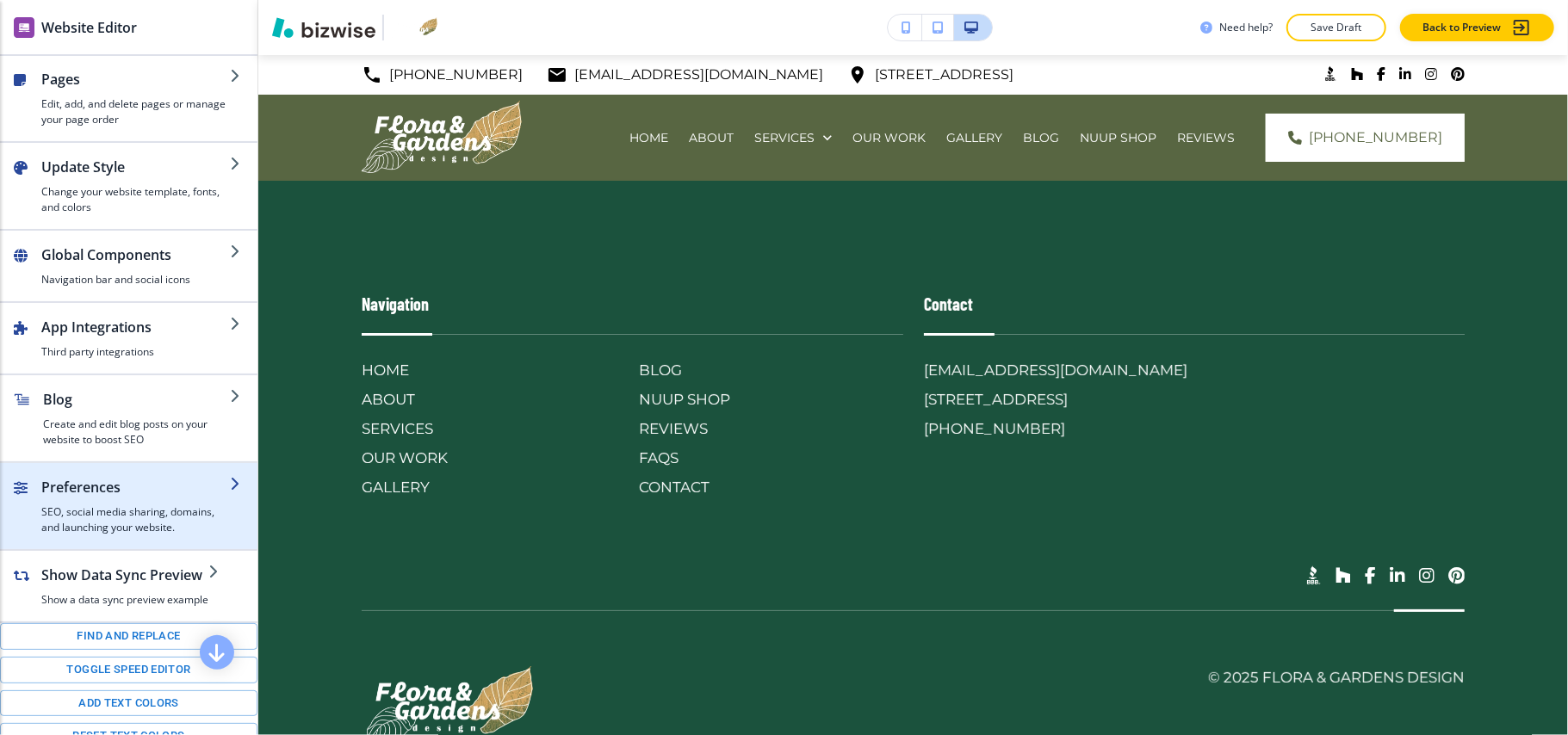
scroll to position [0, 0]
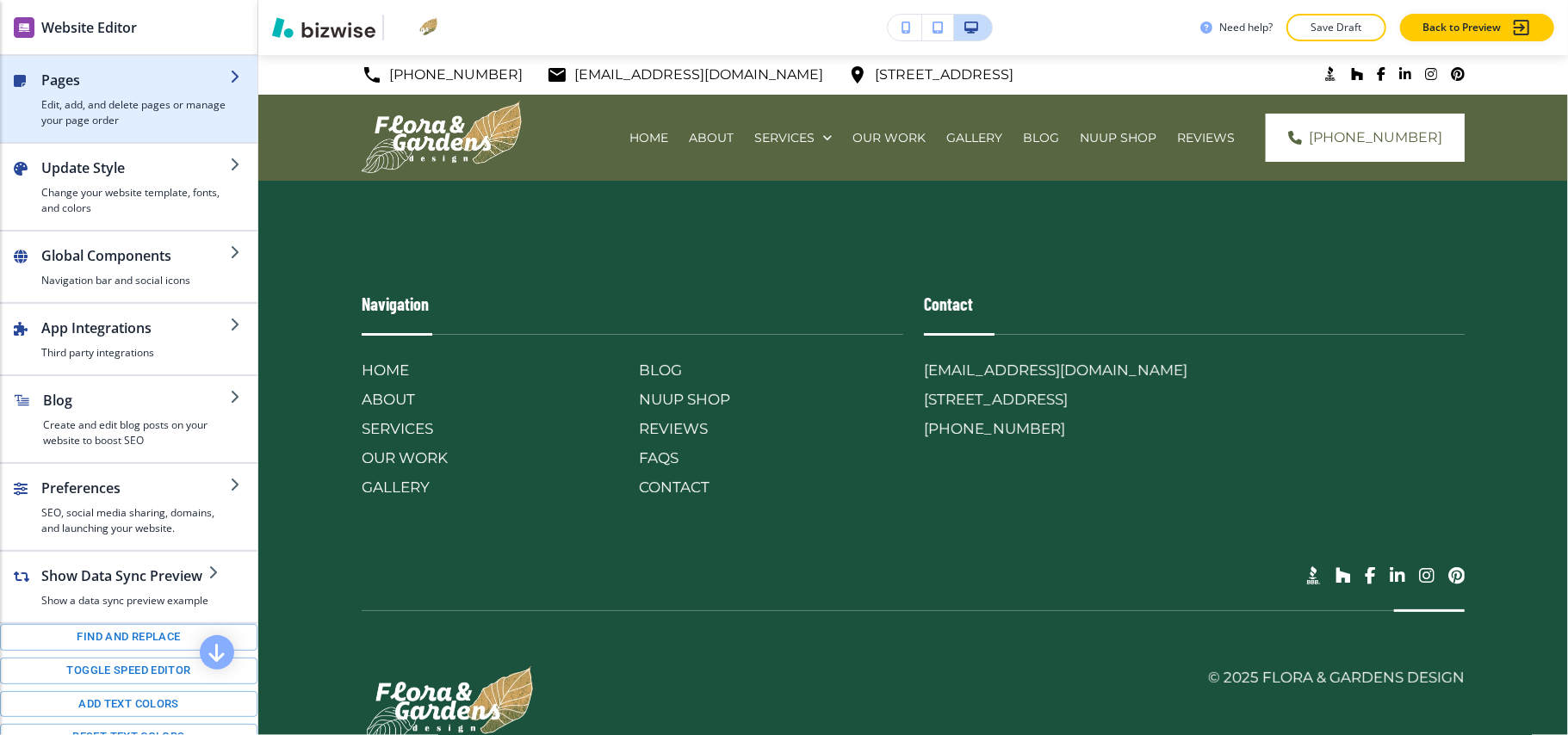
click at [96, 99] on h4 "Edit, add, and delete pages or manage your page order" at bounding box center [134, 113] width 188 height 31
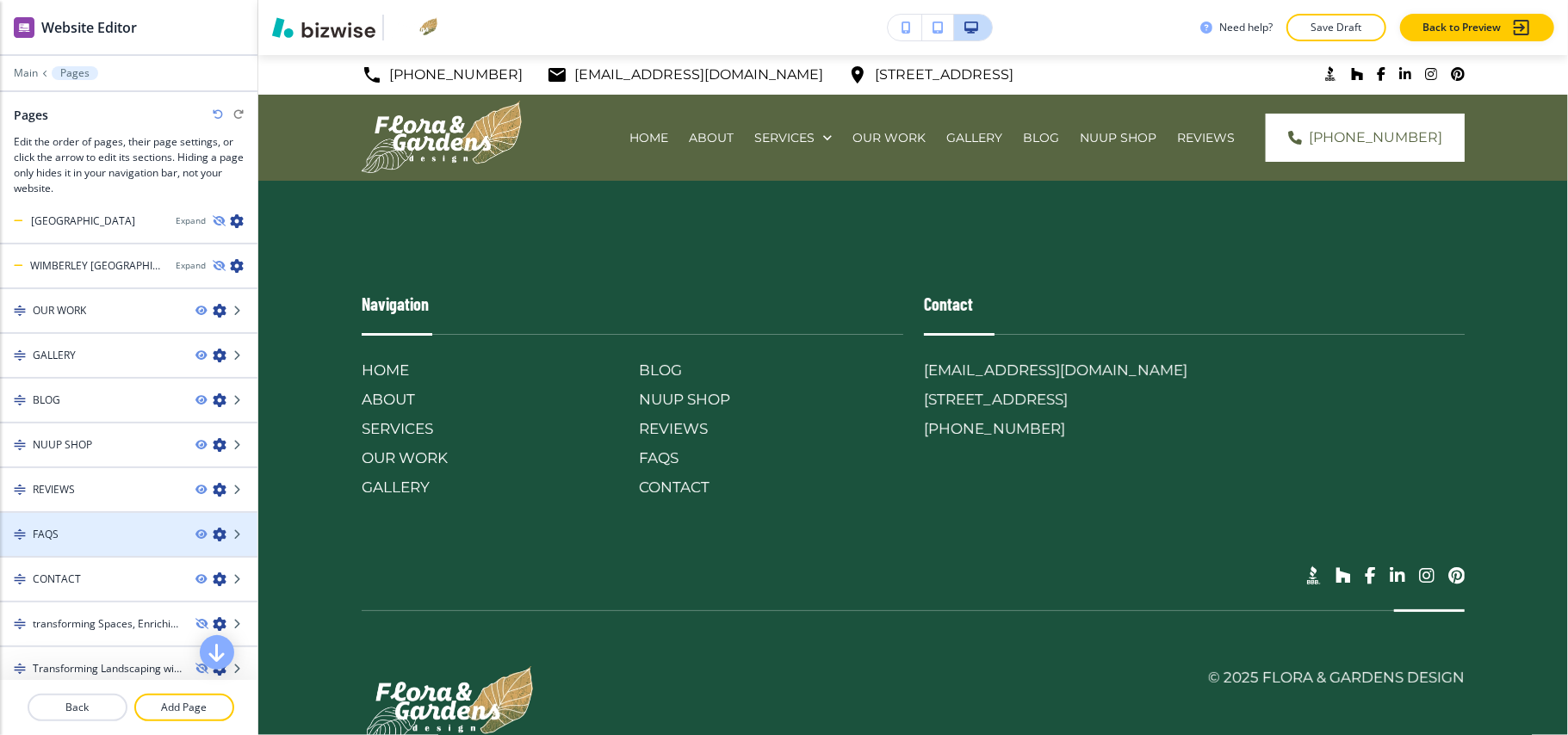
scroll to position [1168, 0]
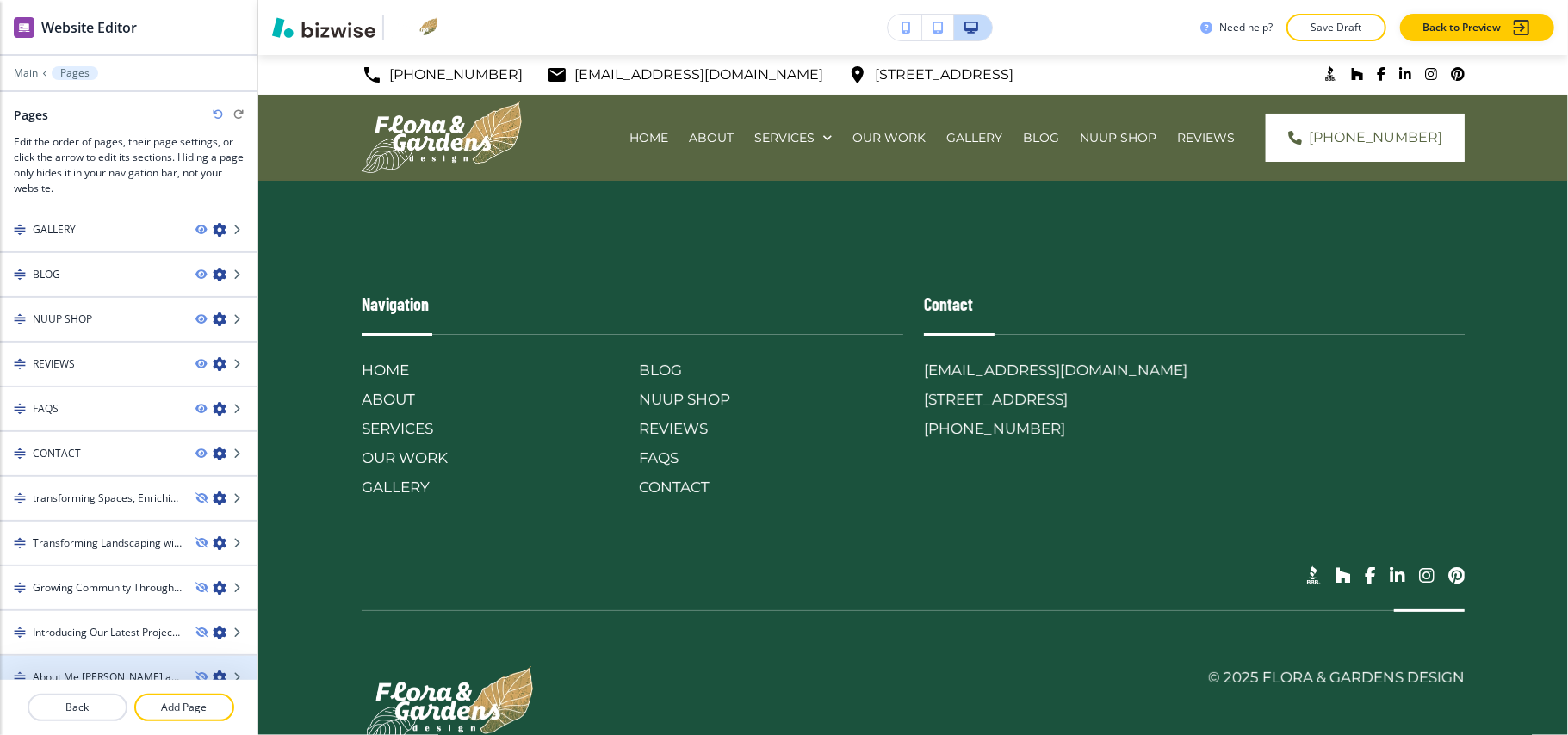
click at [77, 670] on h4 "About Me [PERSON_NAME] and [PERSON_NAME] Gardens Design" at bounding box center [107, 677] width 149 height 16
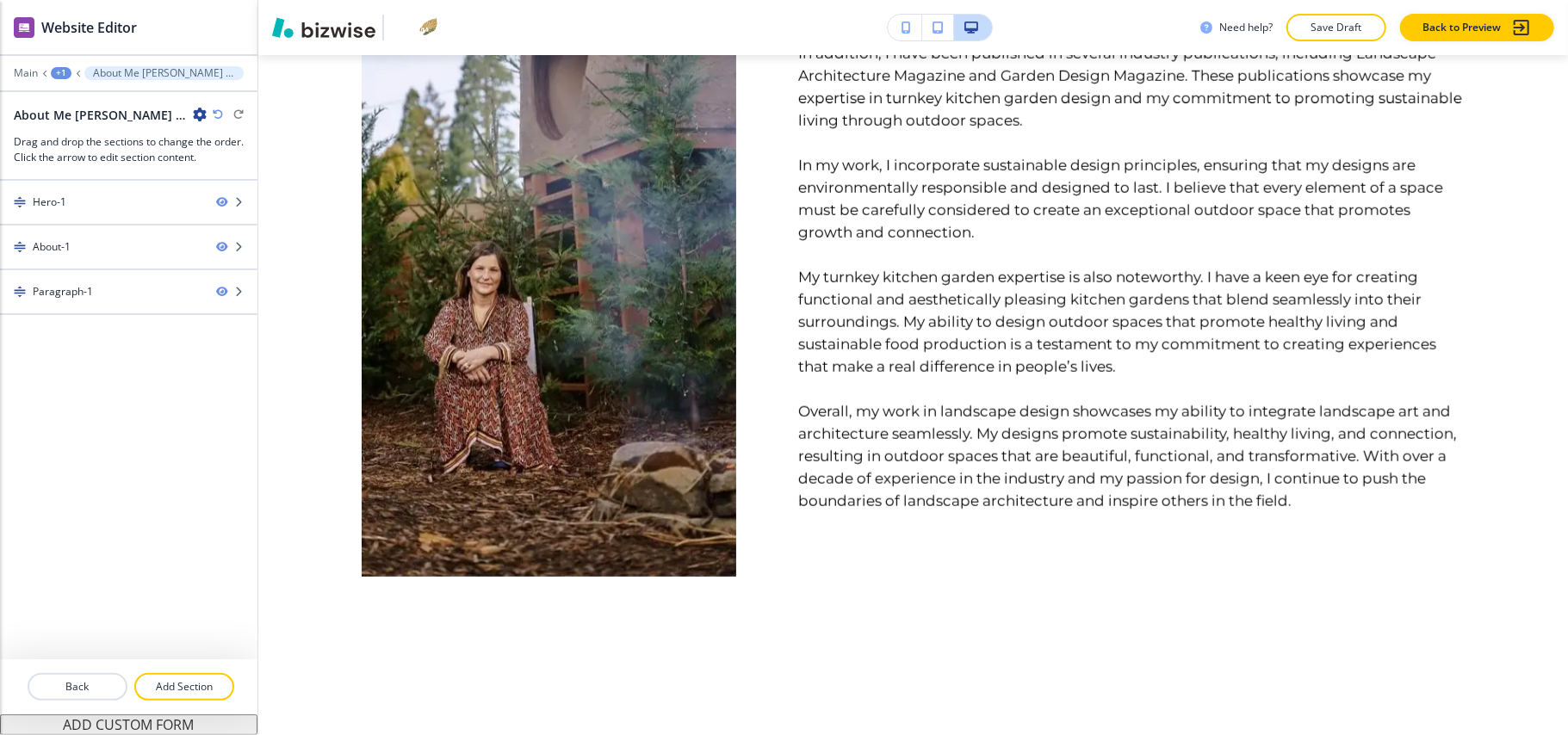
scroll to position [0, 0]
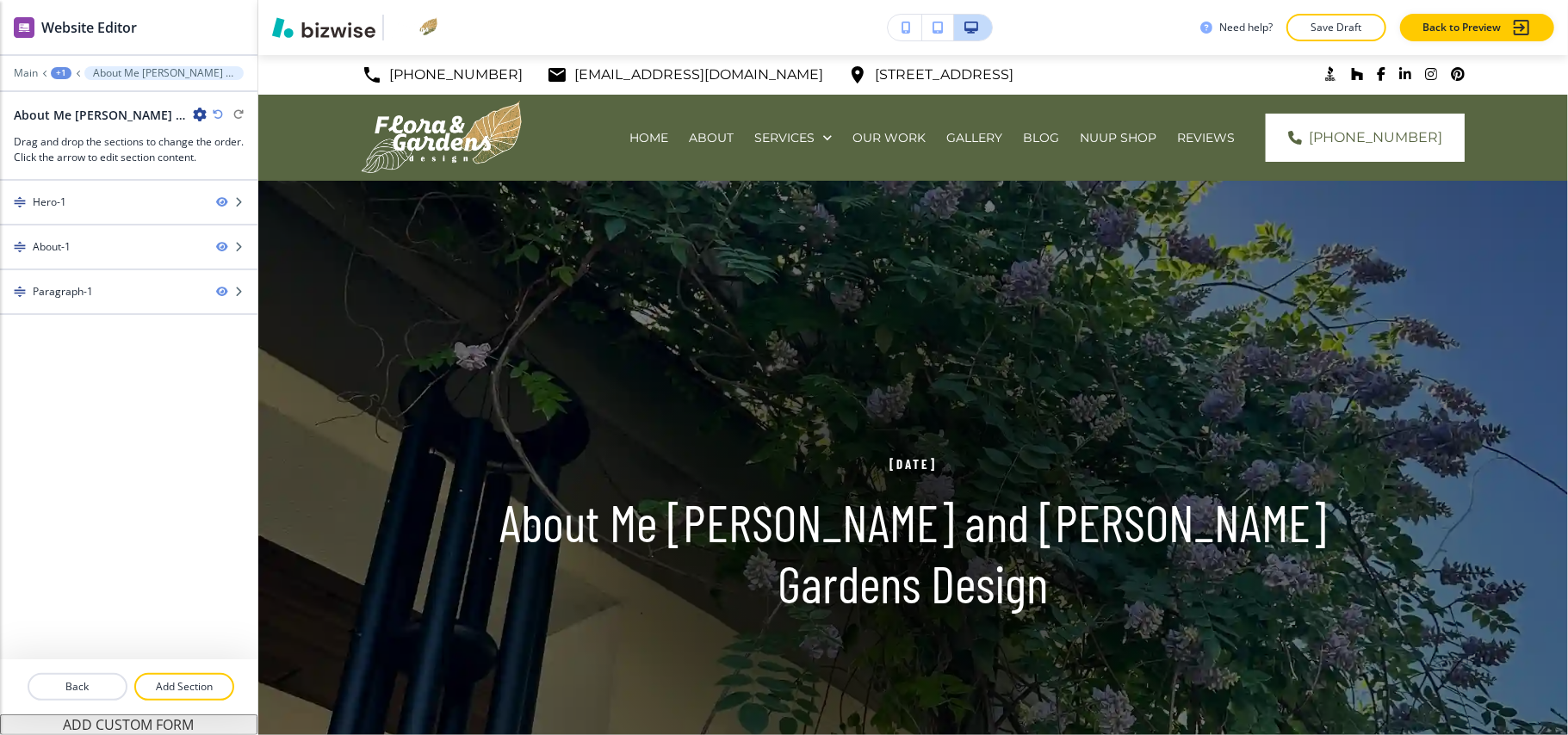
click at [70, 72] on div "Main +1 About Me Fernanda Vuilleumier and Flora Gardens Design" at bounding box center [129, 73] width 230 height 14
click at [67, 73] on div "+1" at bounding box center [60, 73] width 20 height 12
click at [88, 105] on p "Pages" at bounding box center [106, 101] width 88 height 16
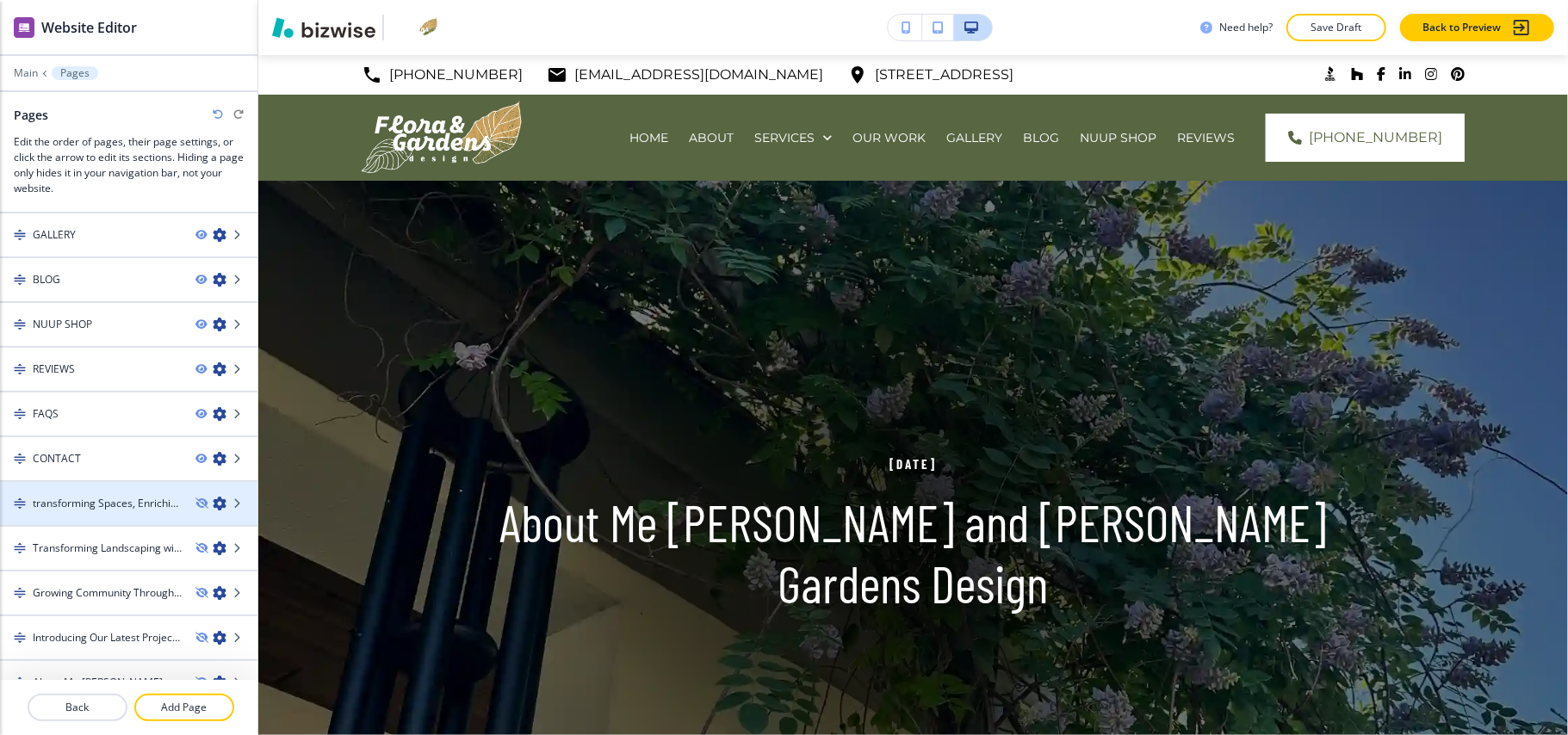
scroll to position [1168, 0]
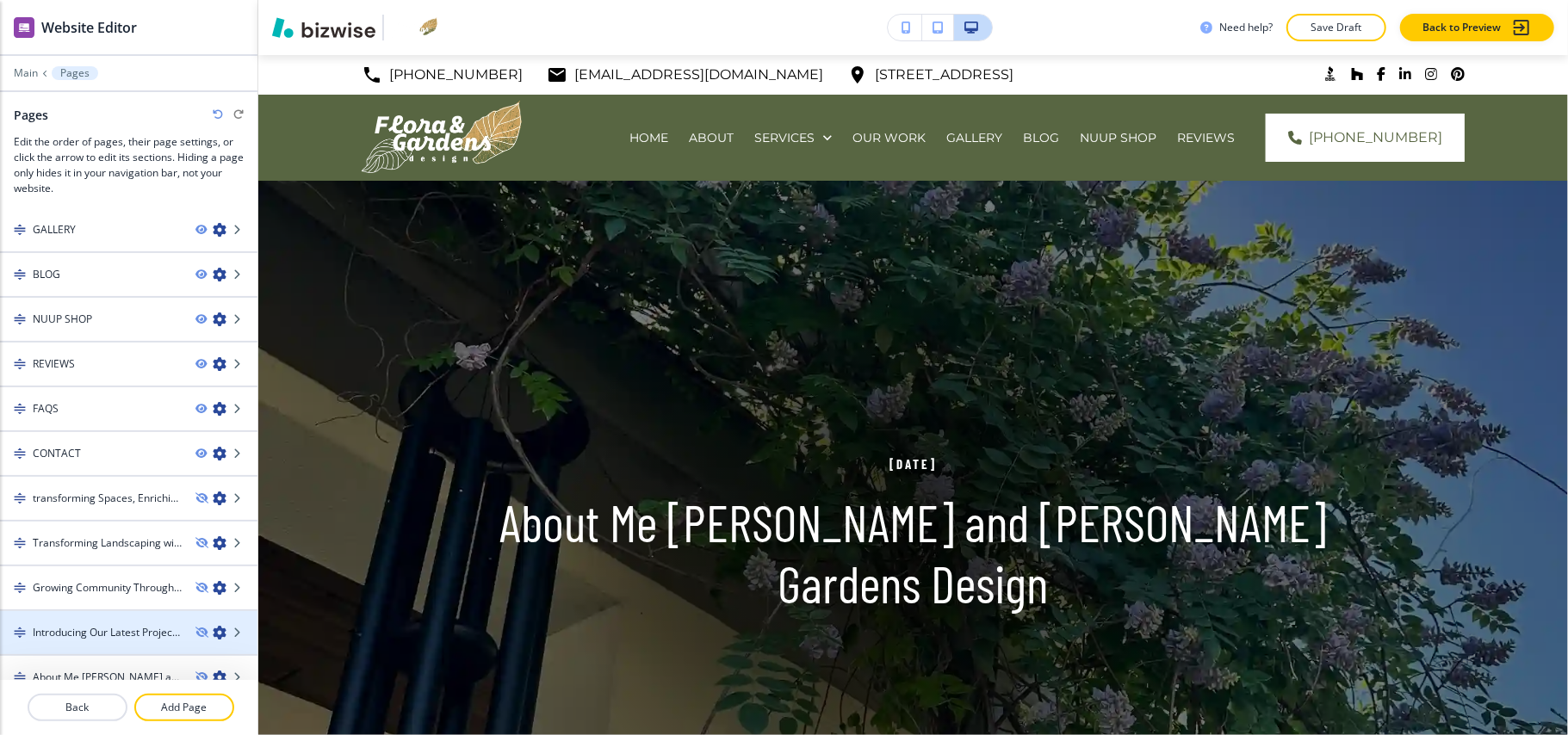
click at [85, 625] on h4 "Introducing Our Latest Project – A Turnkey Raised Bed Kitchen Garden in [GEOGRA…" at bounding box center [107, 633] width 149 height 16
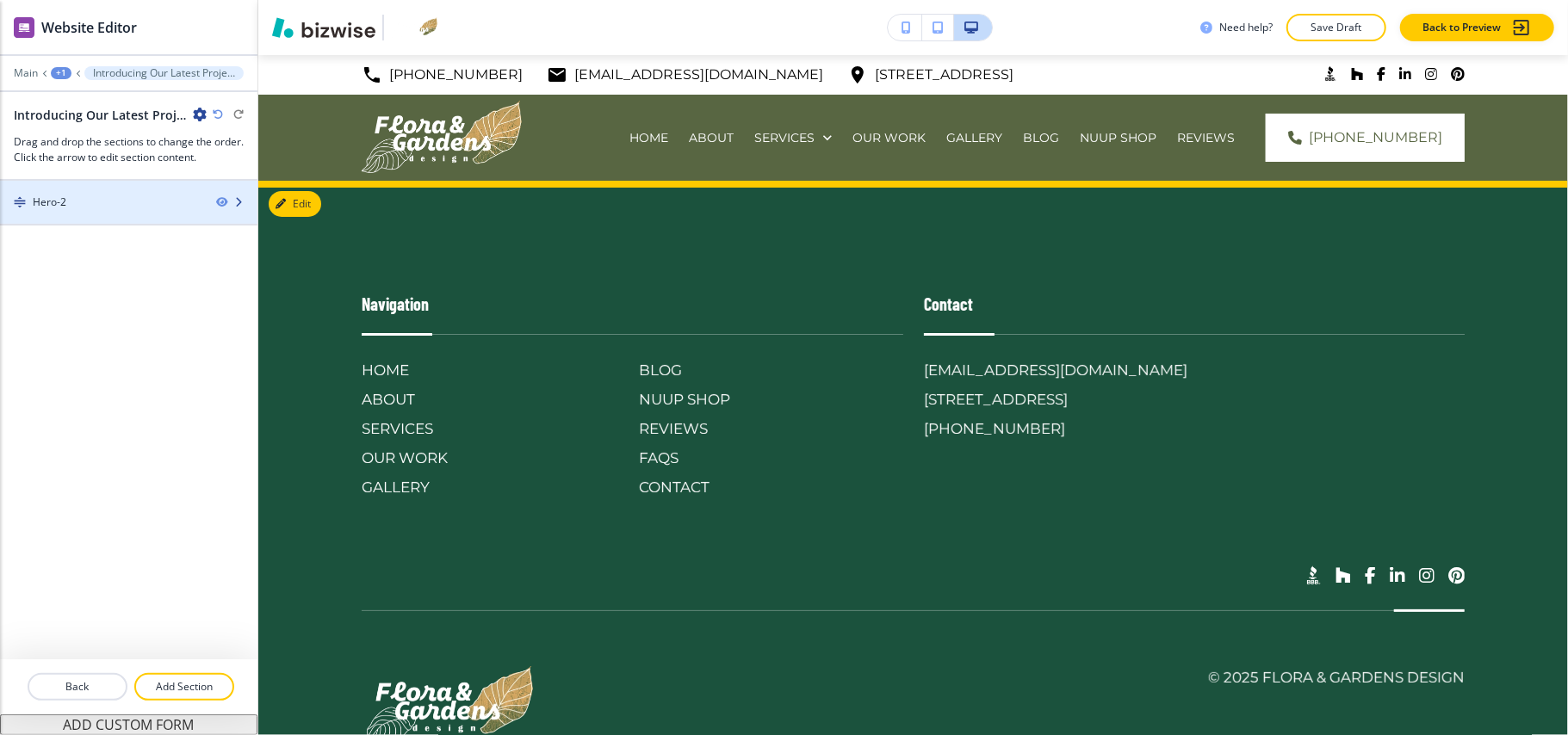
click at [117, 204] on div "Hero-2" at bounding box center [101, 203] width 203 height 16
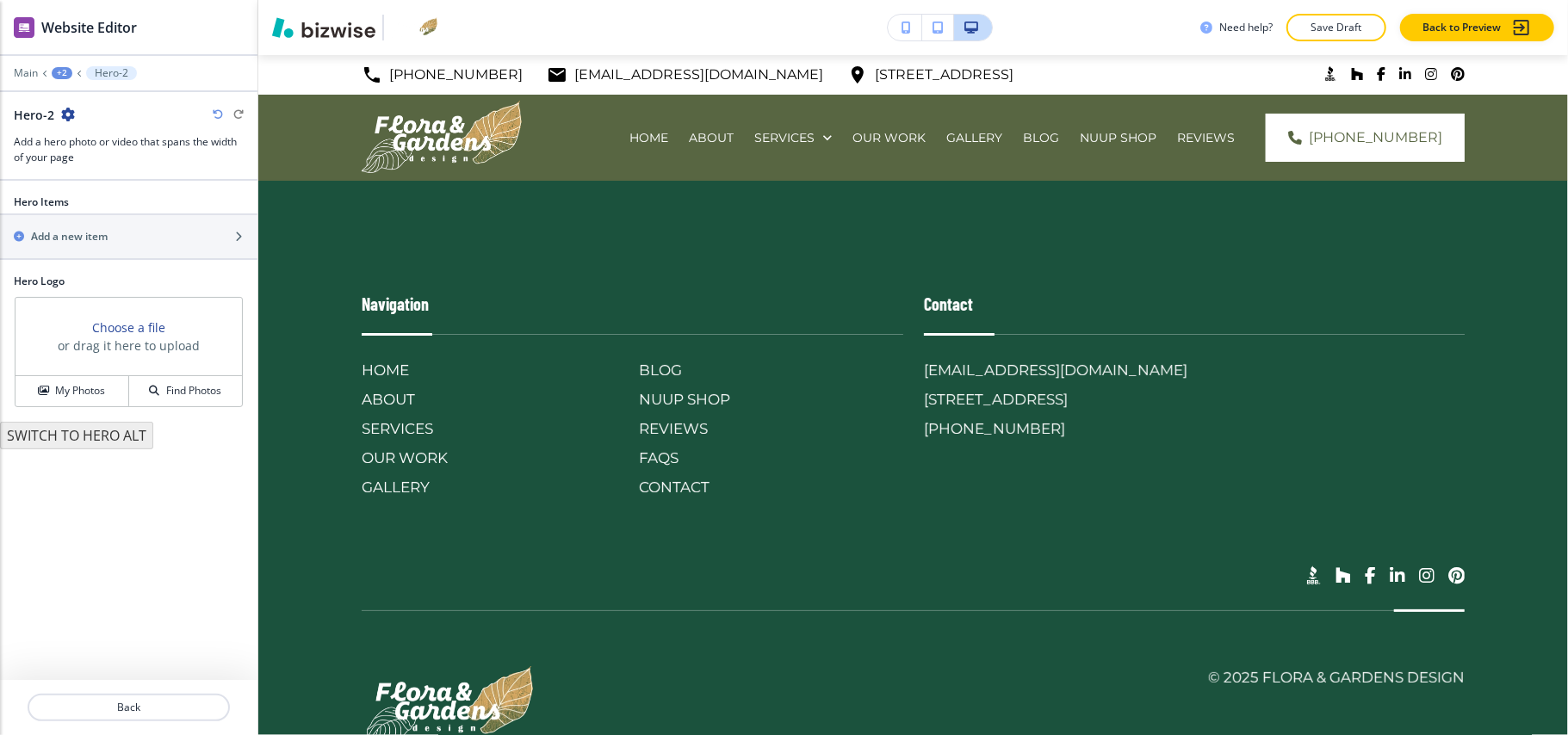
scroll to position [72, 0]
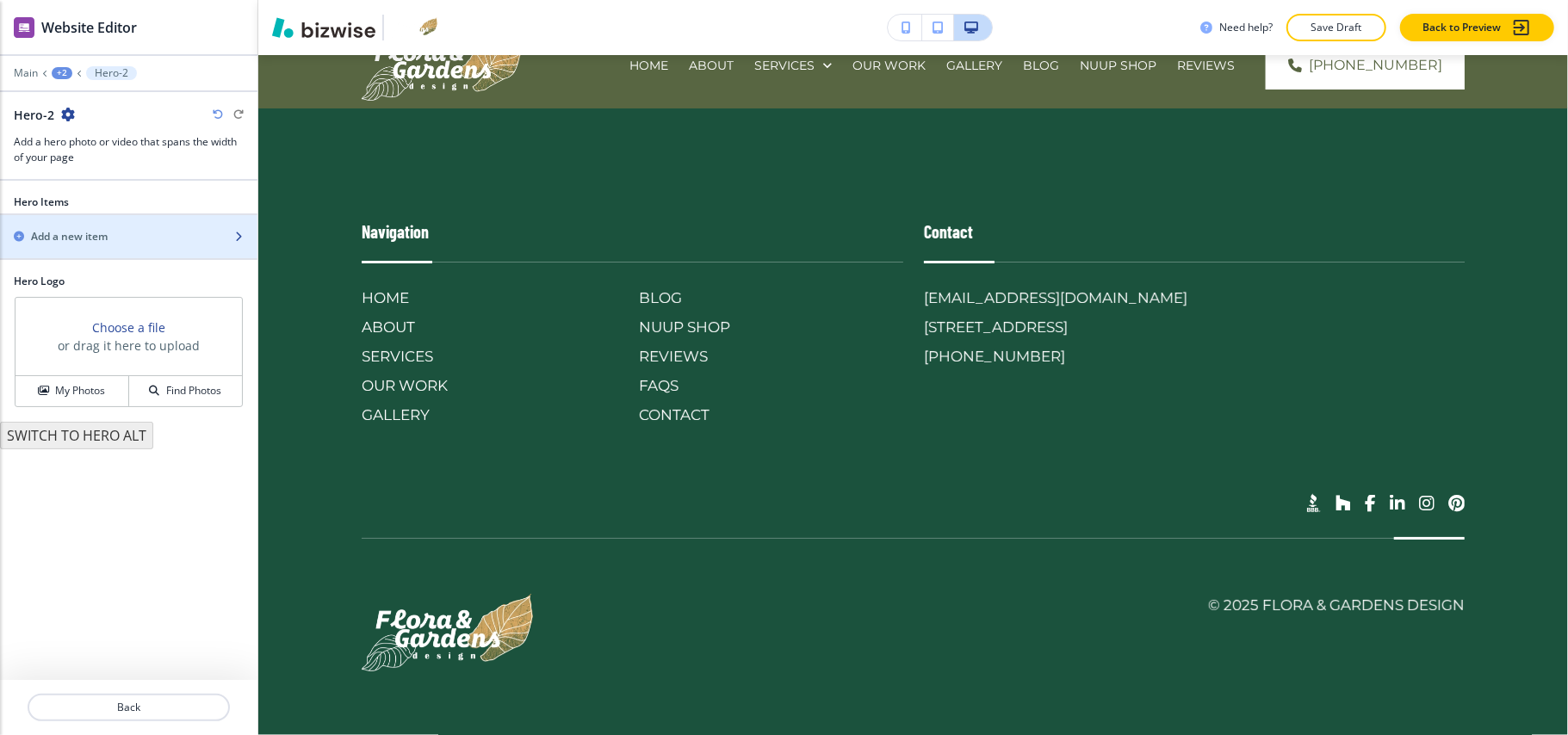
click at [90, 241] on h2 "Add a new item" at bounding box center [69, 237] width 77 height 16
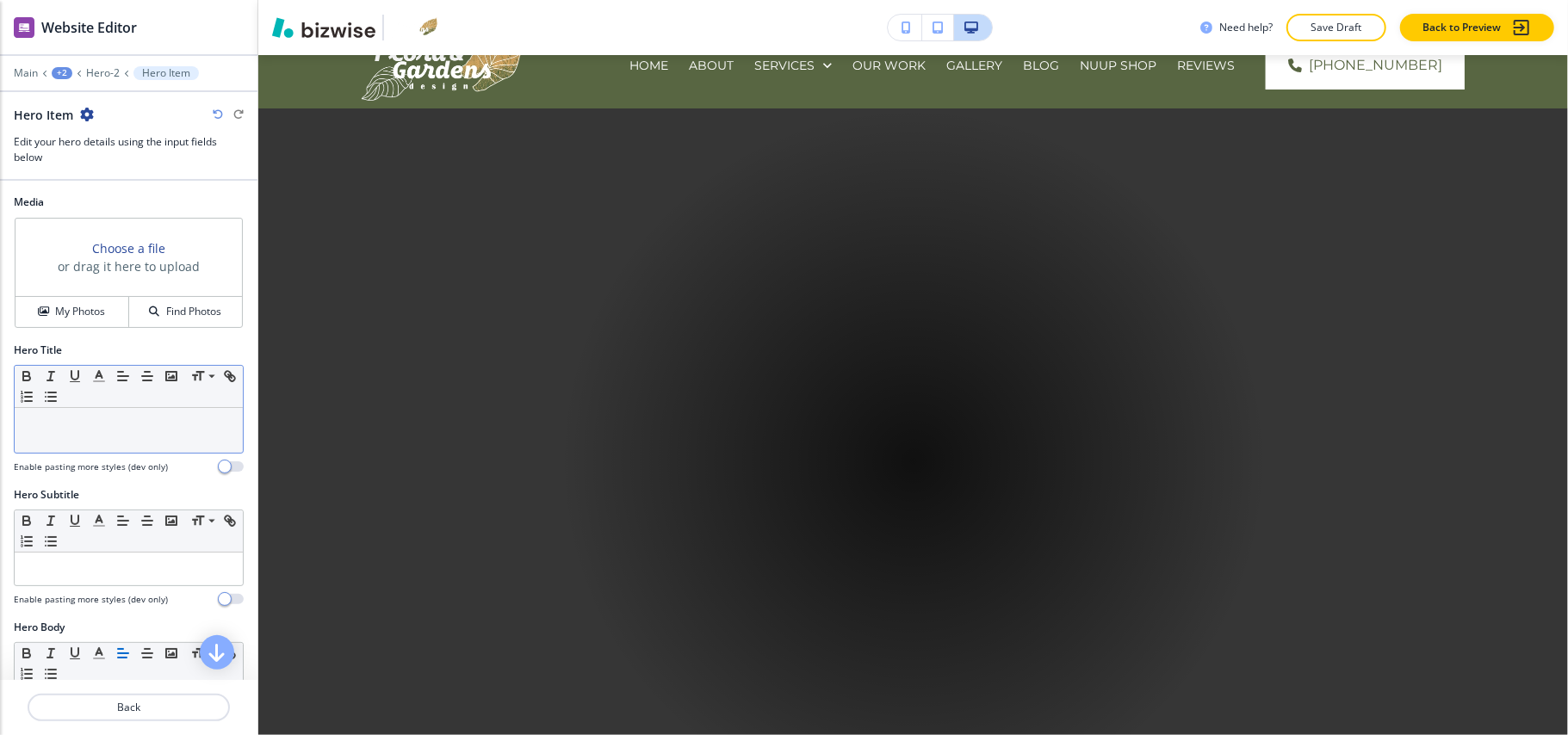
click at [73, 438] on div at bounding box center [129, 431] width 228 height 45
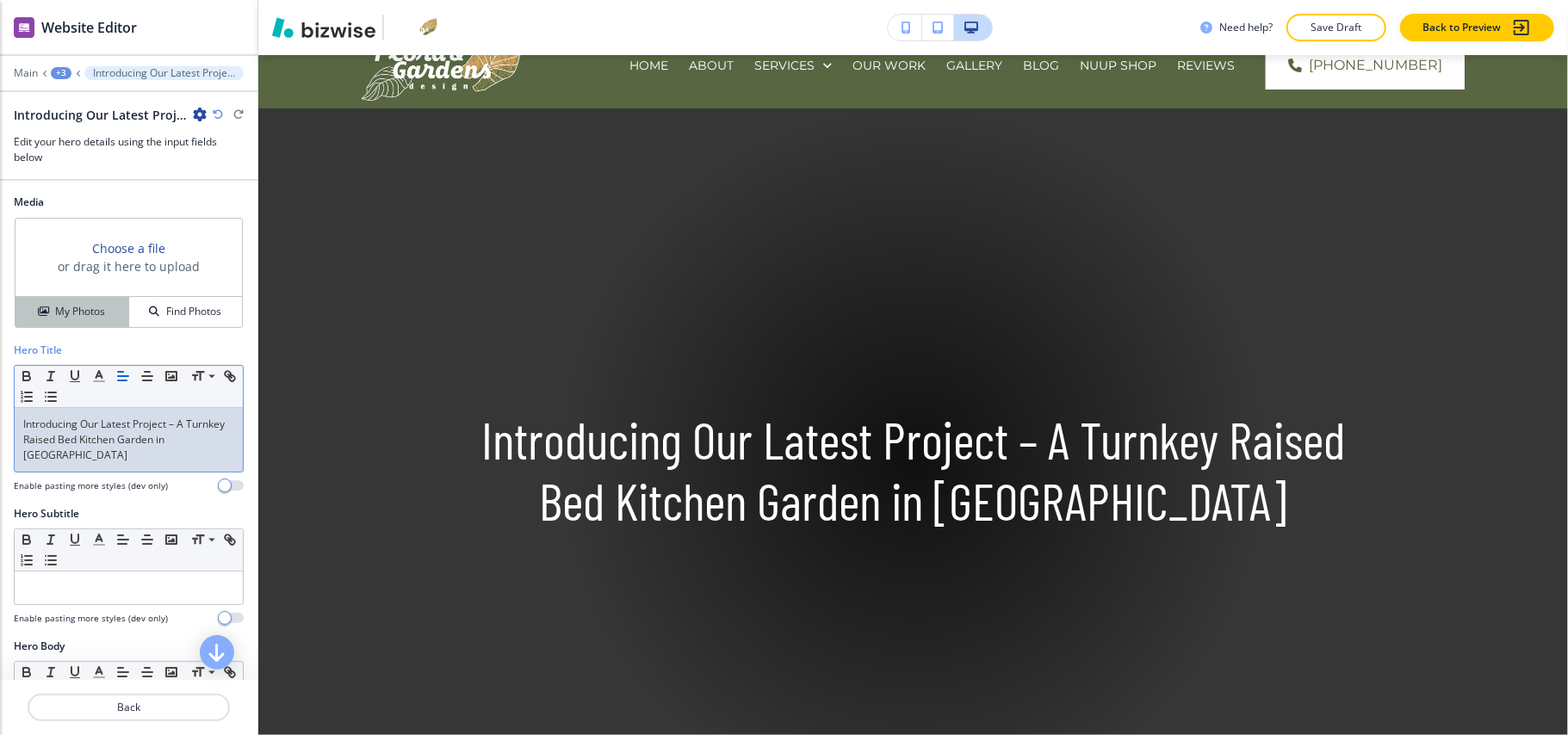
click at [74, 315] on h4 "My Photos" at bounding box center [80, 312] width 50 height 16
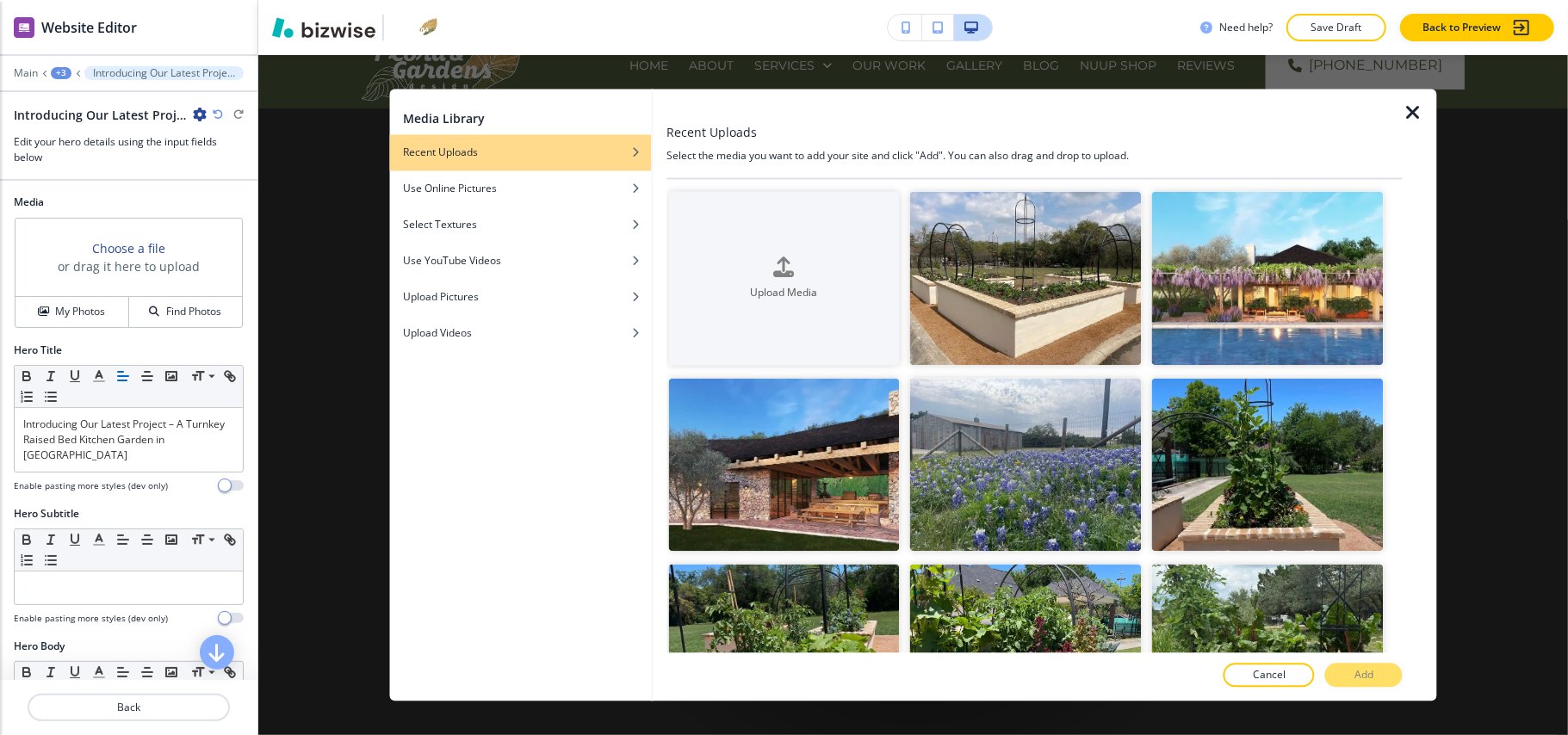
scroll to position [18683, 0]
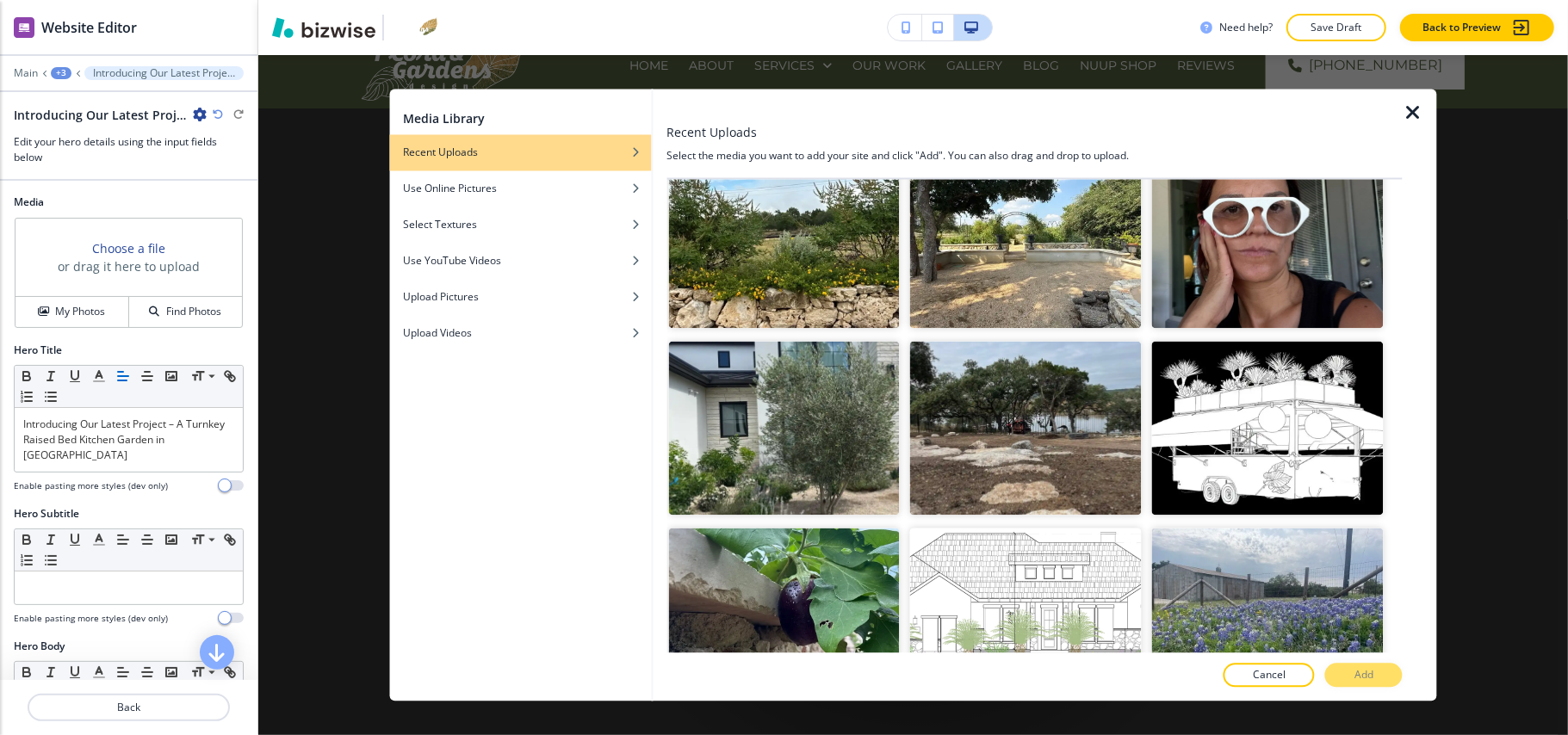
click at [1361, 670] on p "Add" at bounding box center [1363, 677] width 19 height 16
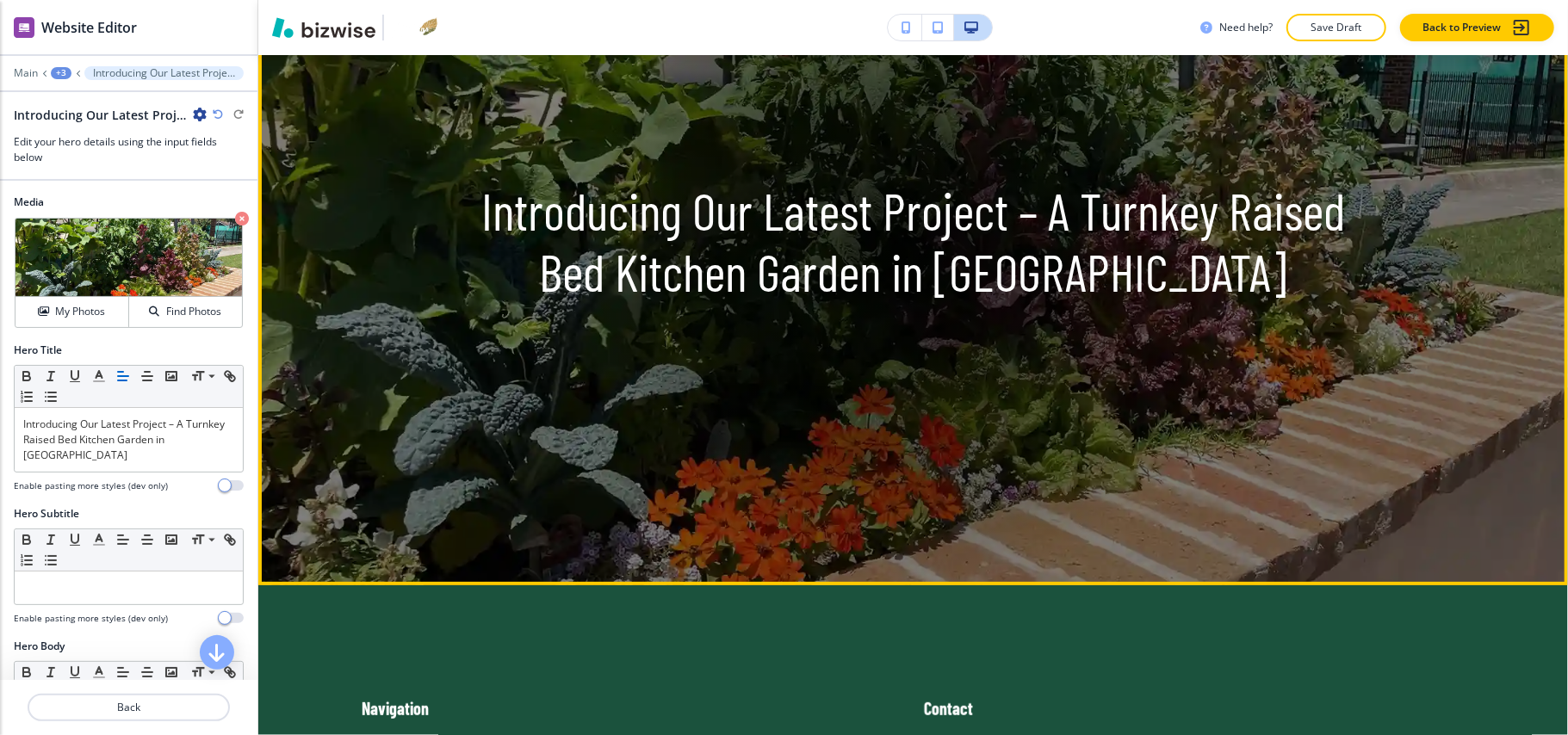
scroll to position [531, 0]
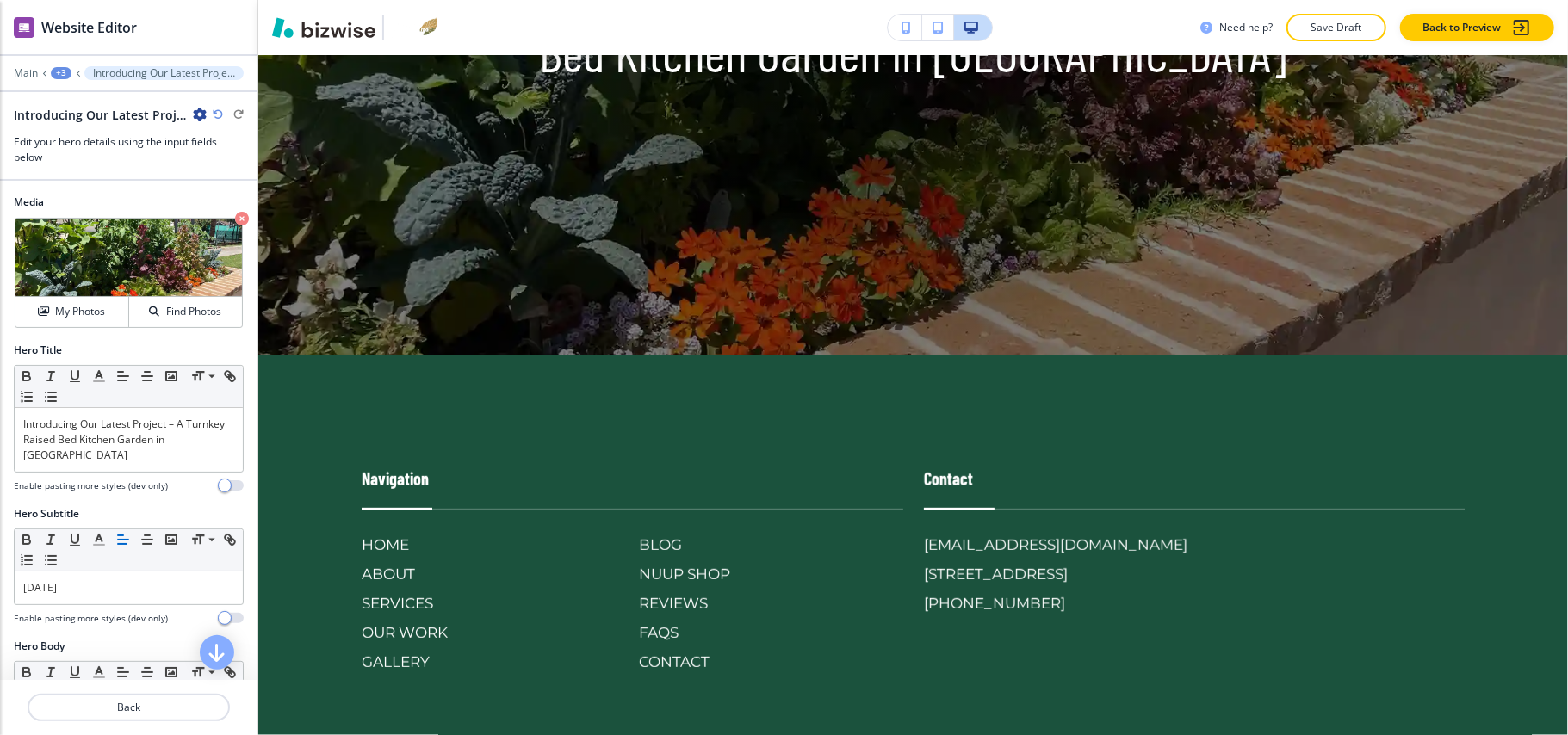
click at [63, 73] on div "+3" at bounding box center [60, 73] width 20 height 12
click at [84, 128] on p "Introducing Our Latest Project – A Turnkey Raised Bed Kitchen Garden in [GEOGRA…" at bounding box center [106, 132] width 88 height 16
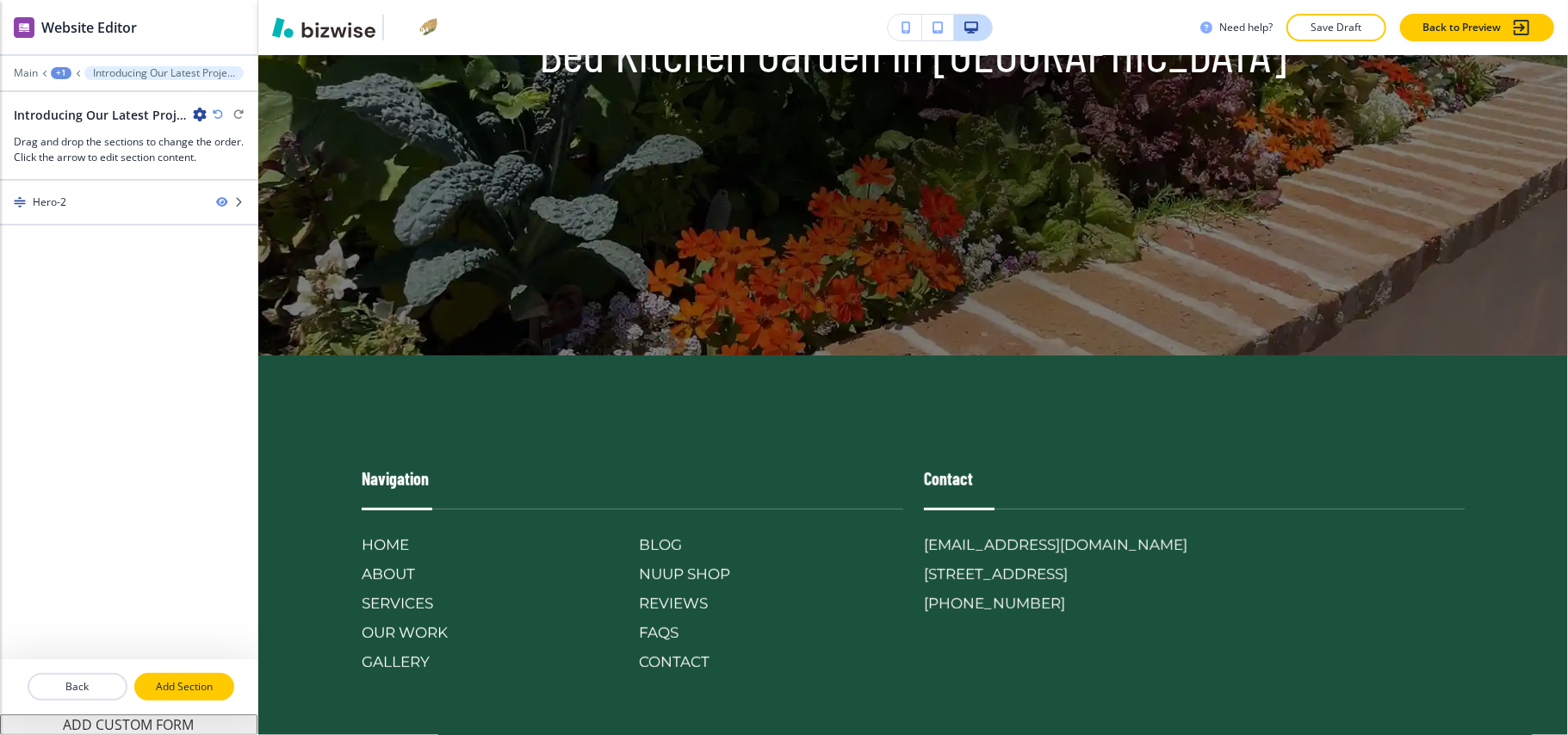
click at [186, 692] on p "Add Section" at bounding box center [184, 687] width 96 height 16
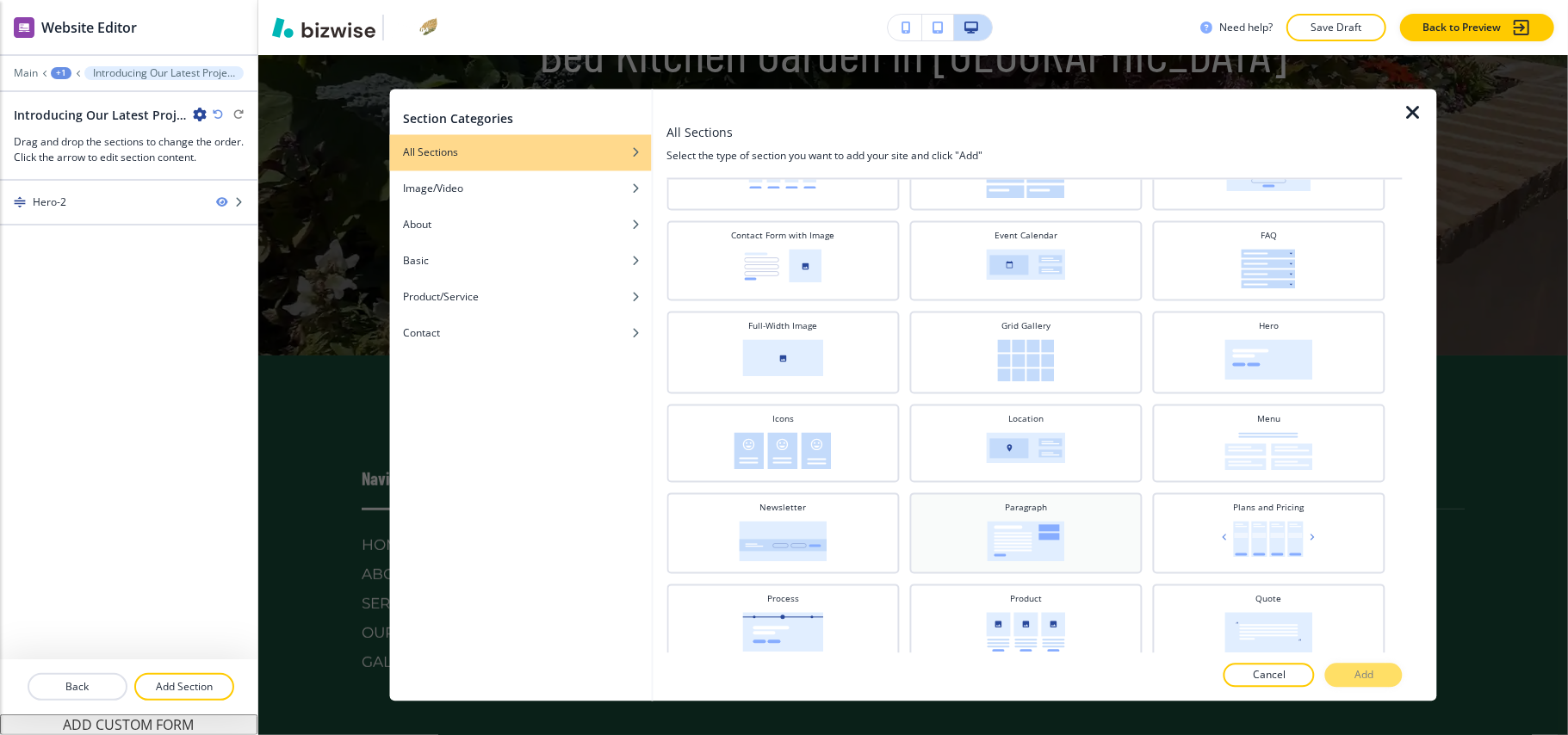
scroll to position [344, 0]
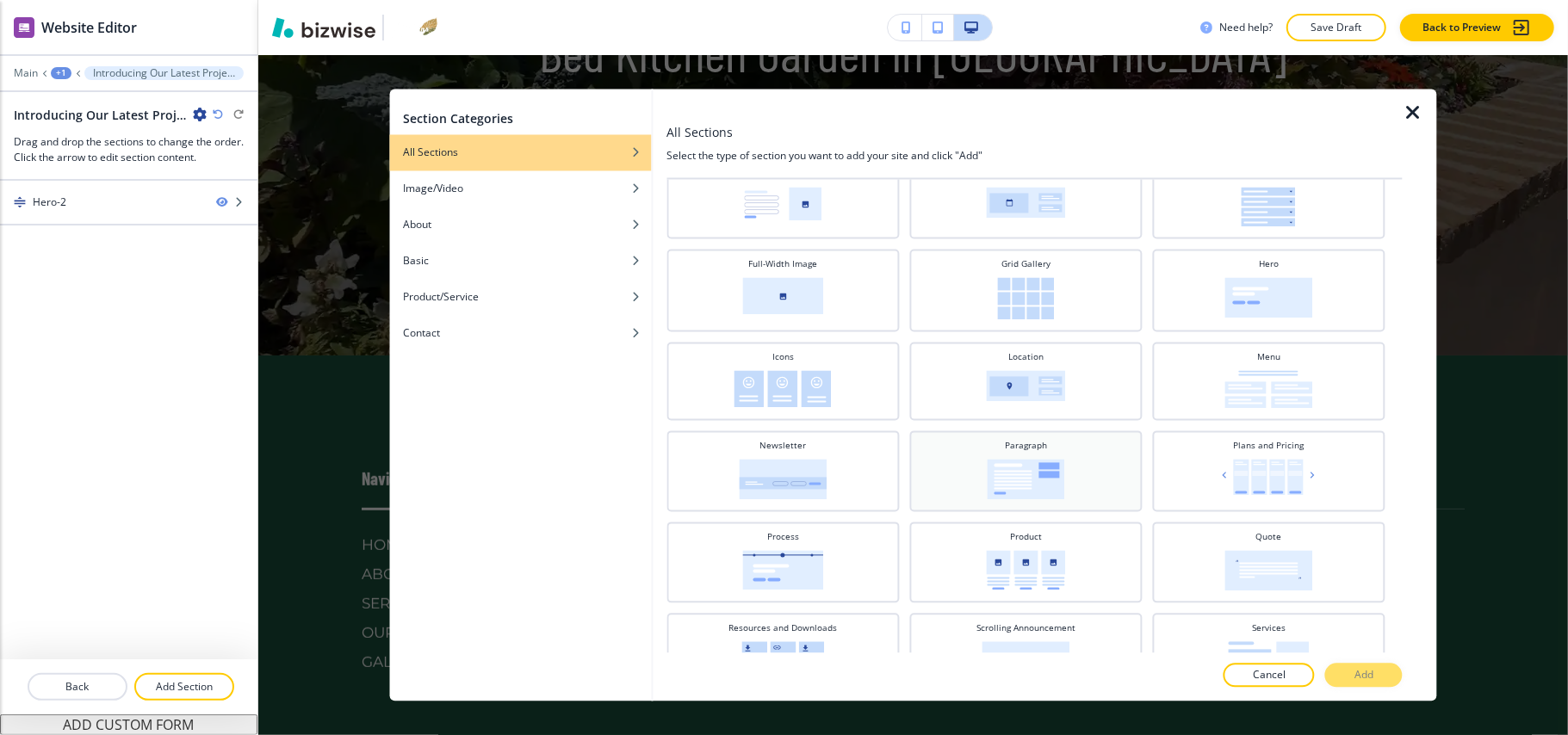
click at [1038, 477] on img at bounding box center [1025, 481] width 78 height 41
click at [1368, 673] on p "Add" at bounding box center [1363, 677] width 19 height 16
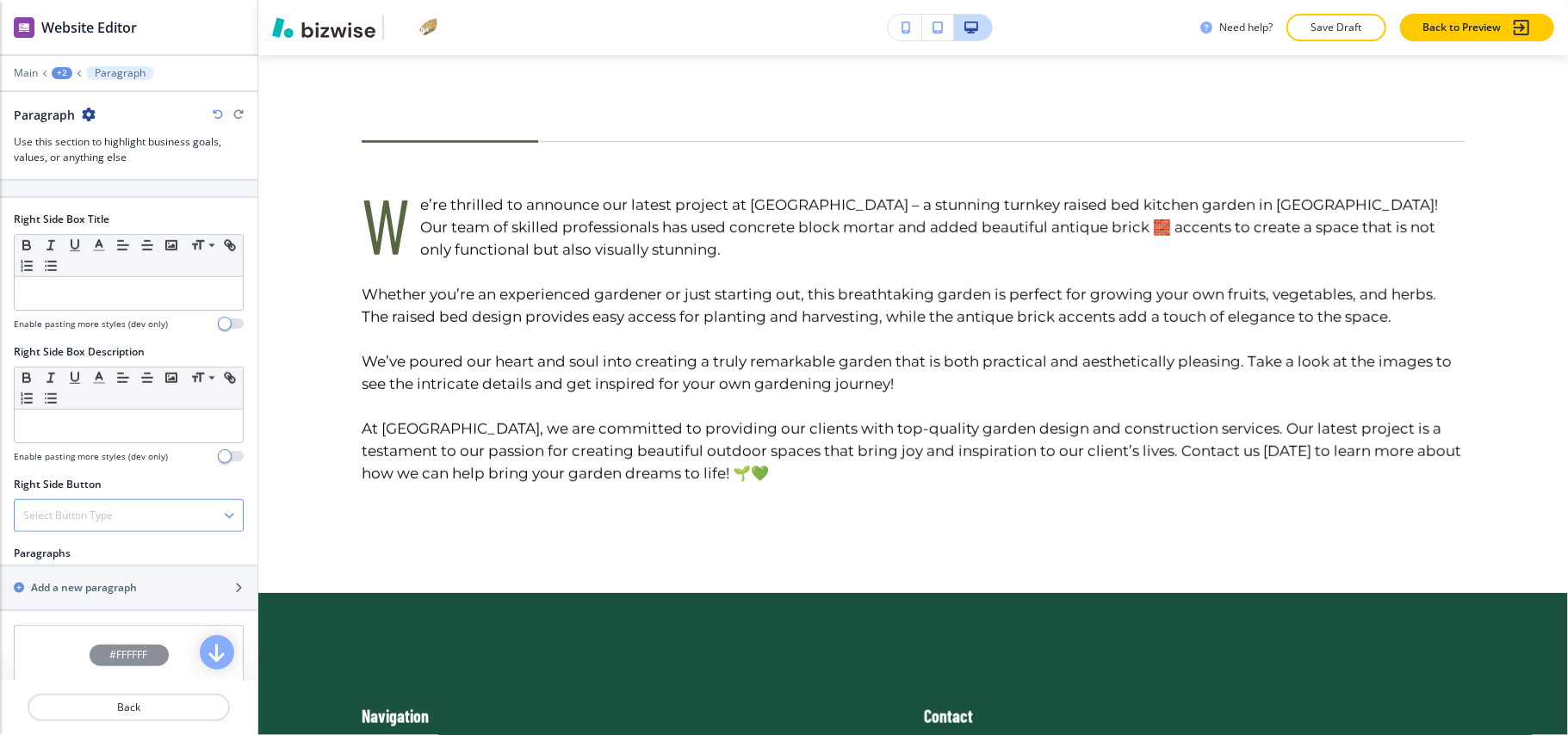
scroll to position [1033, 0]
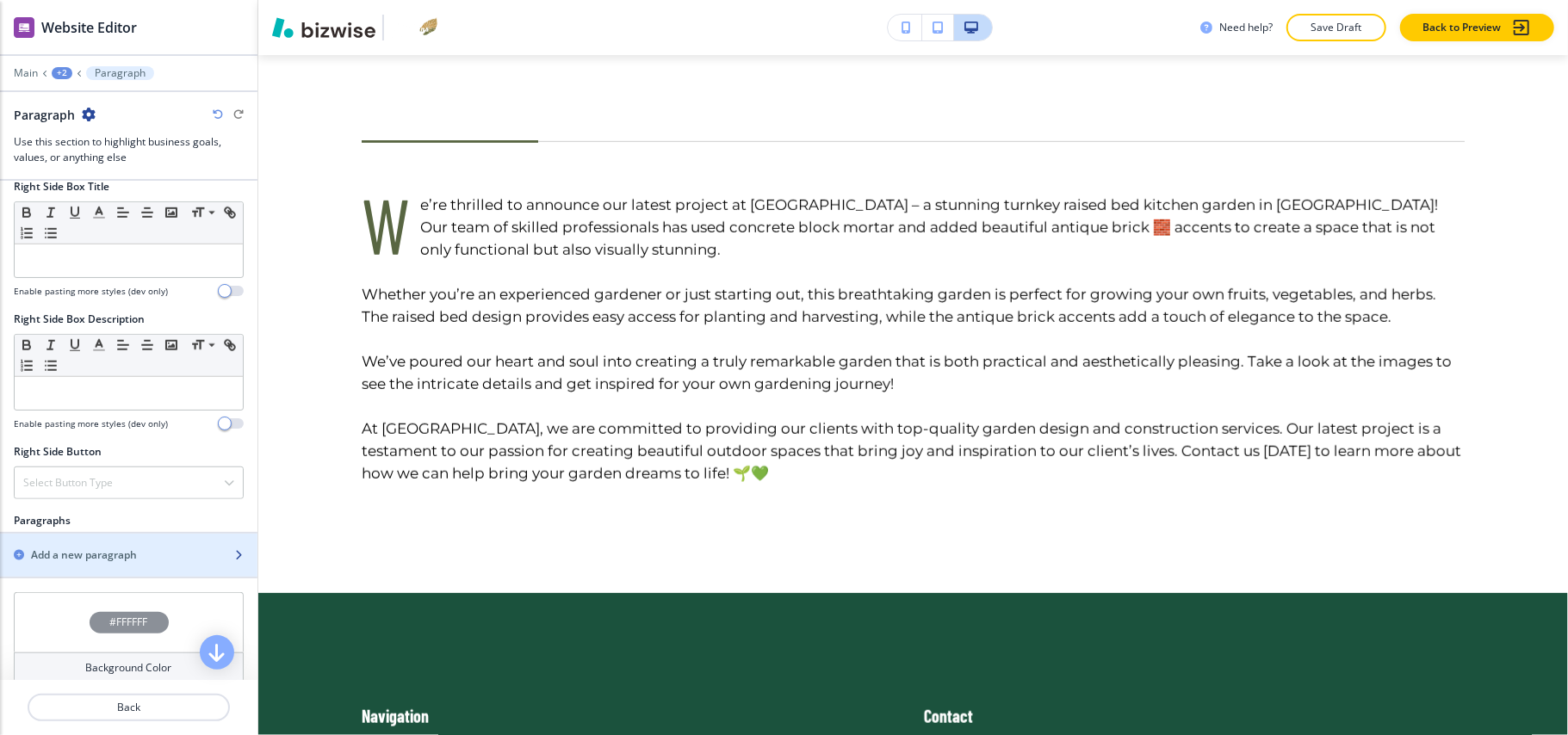
click at [108, 563] on h2 "Add a new paragraph" at bounding box center [84, 556] width 106 height 16
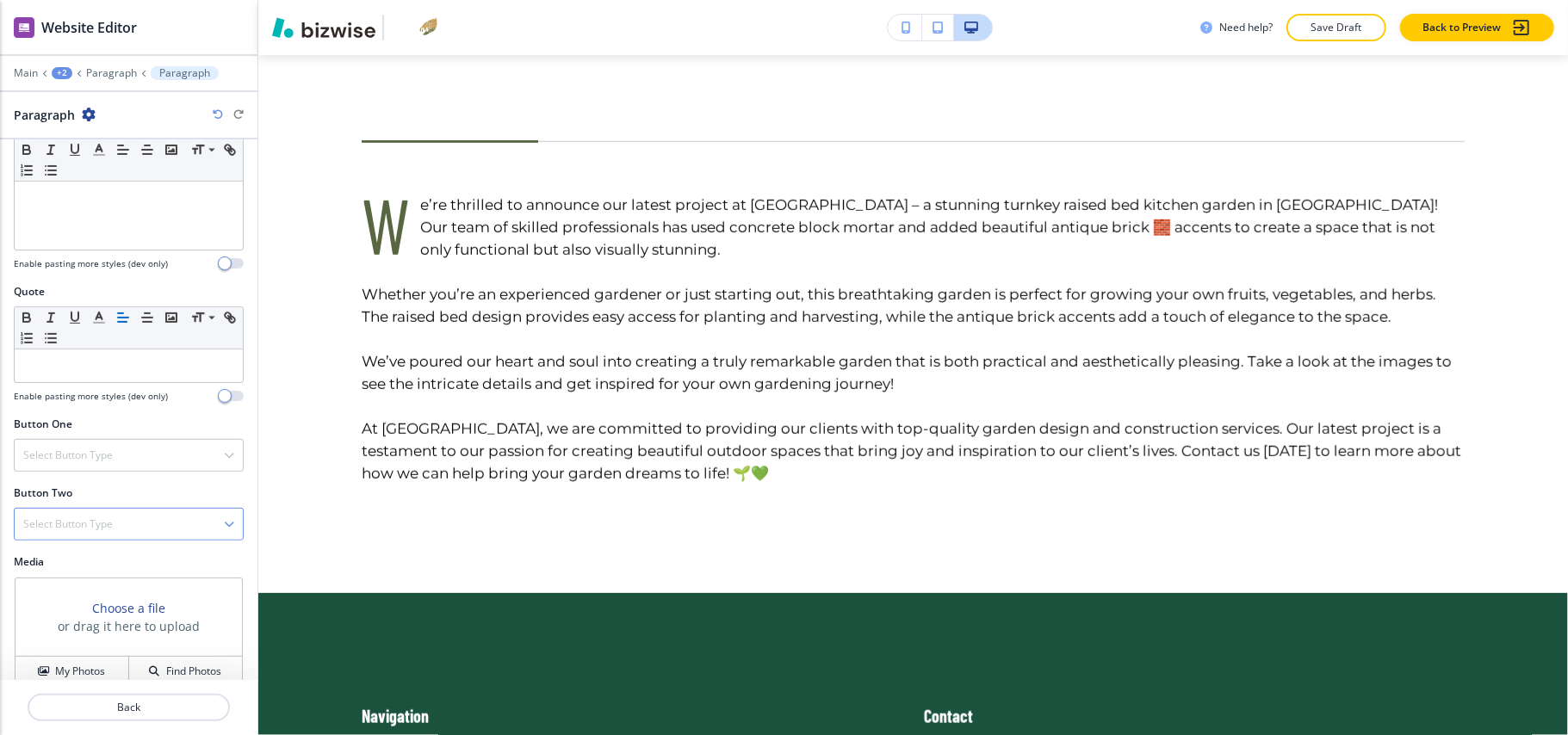
scroll to position [498, 0]
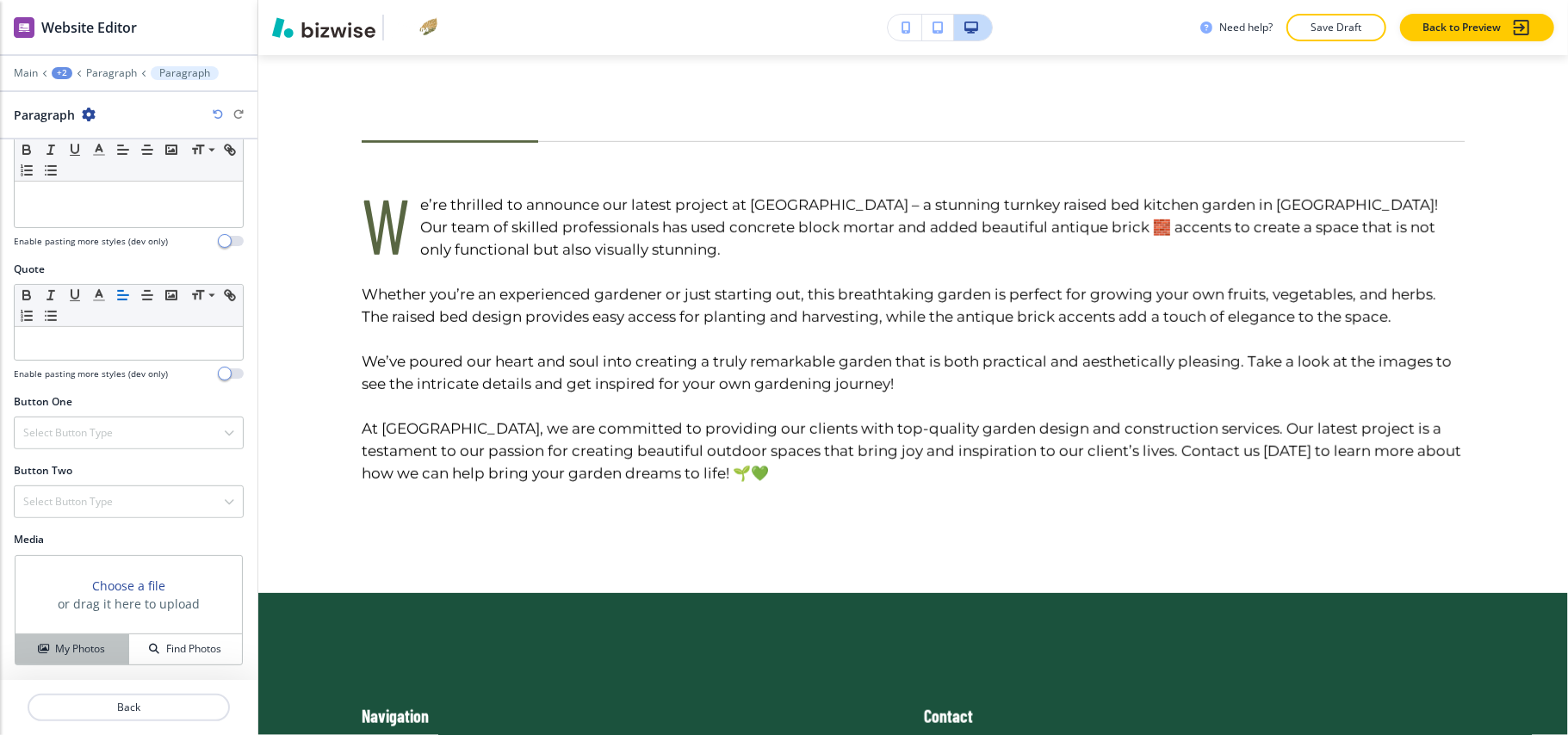
click at [76, 642] on h4 "My Photos" at bounding box center [80, 649] width 50 height 16
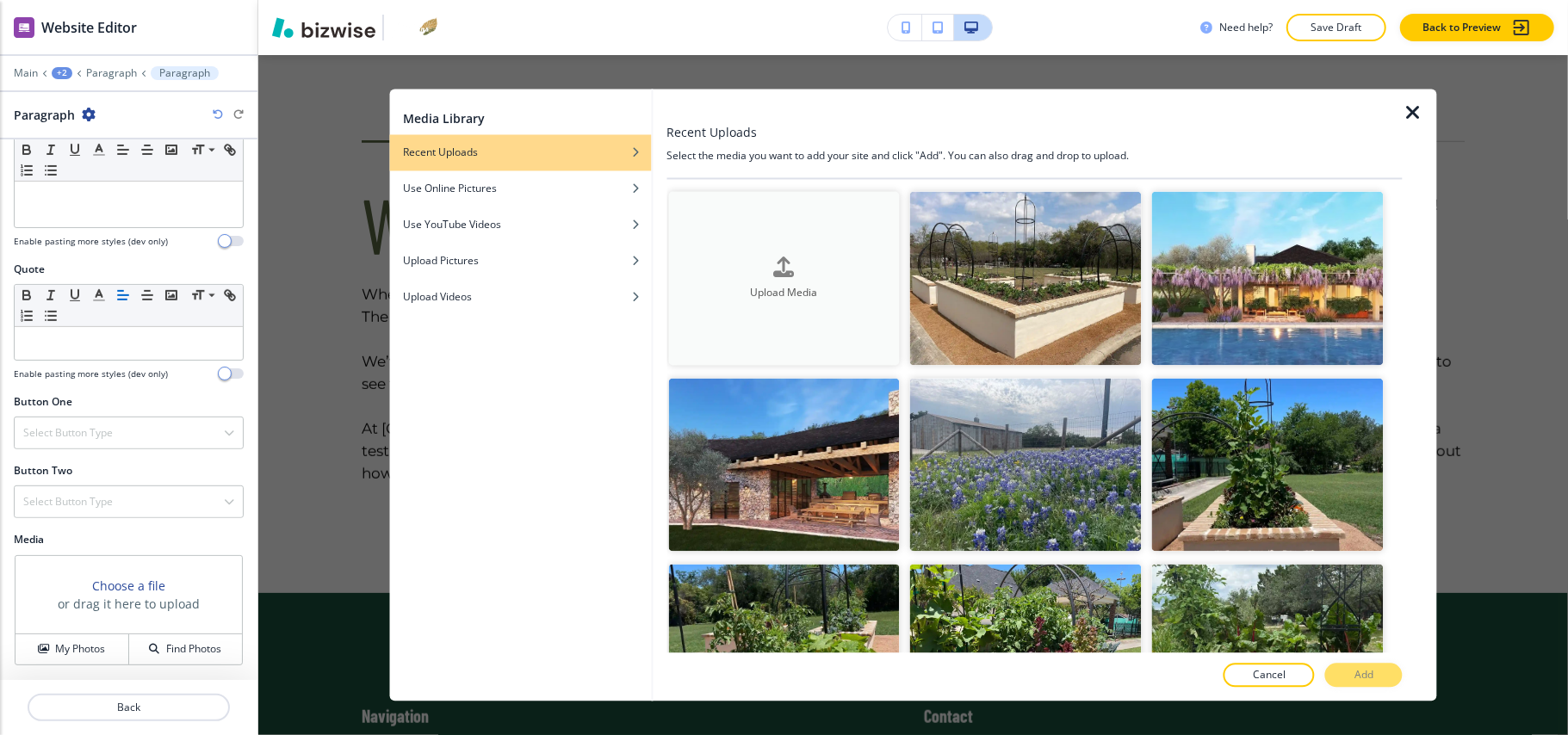
click at [809, 298] on button "Upload Media" at bounding box center [784, 279] width 232 height 174
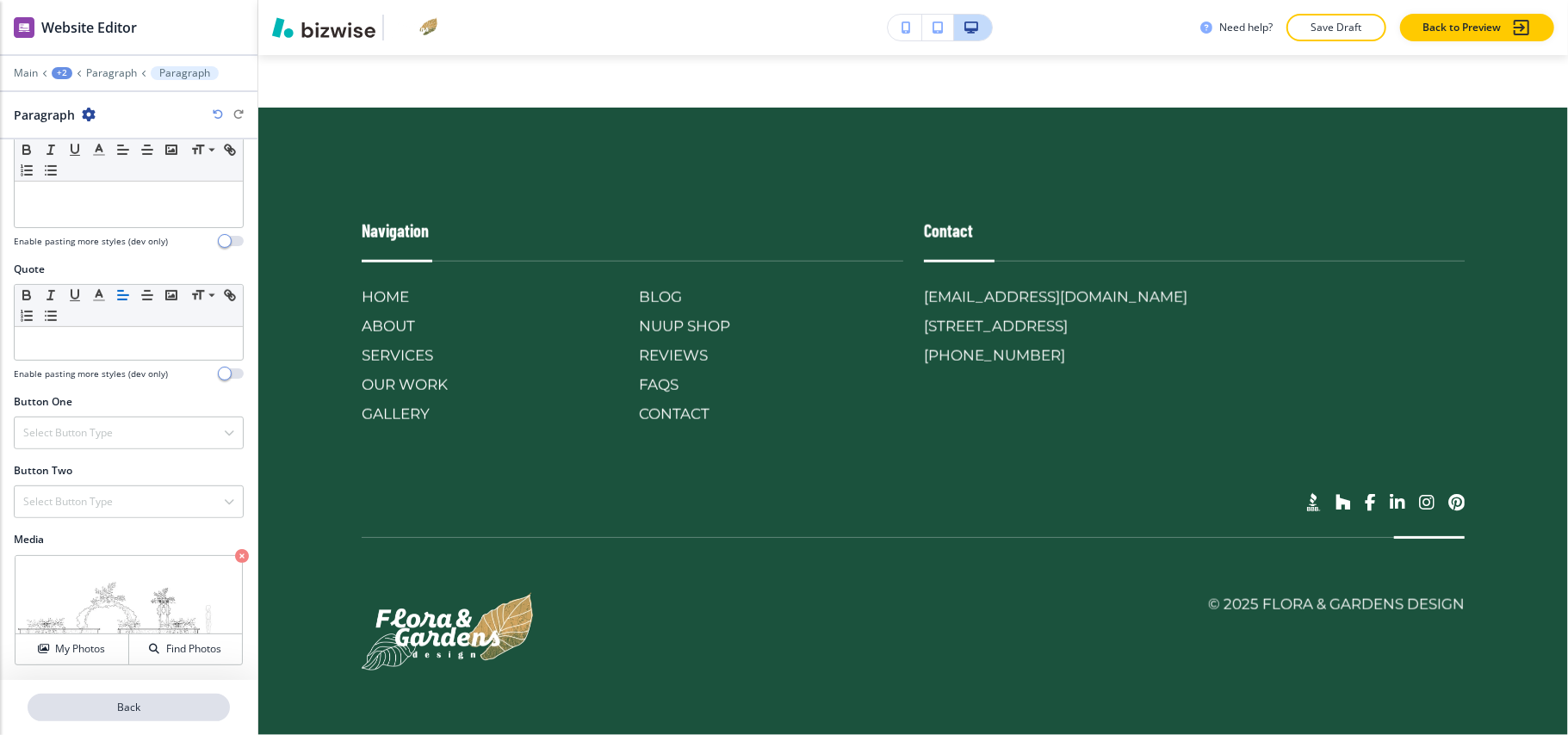
click at [153, 706] on p "Back" at bounding box center [129, 708] width 199 height 16
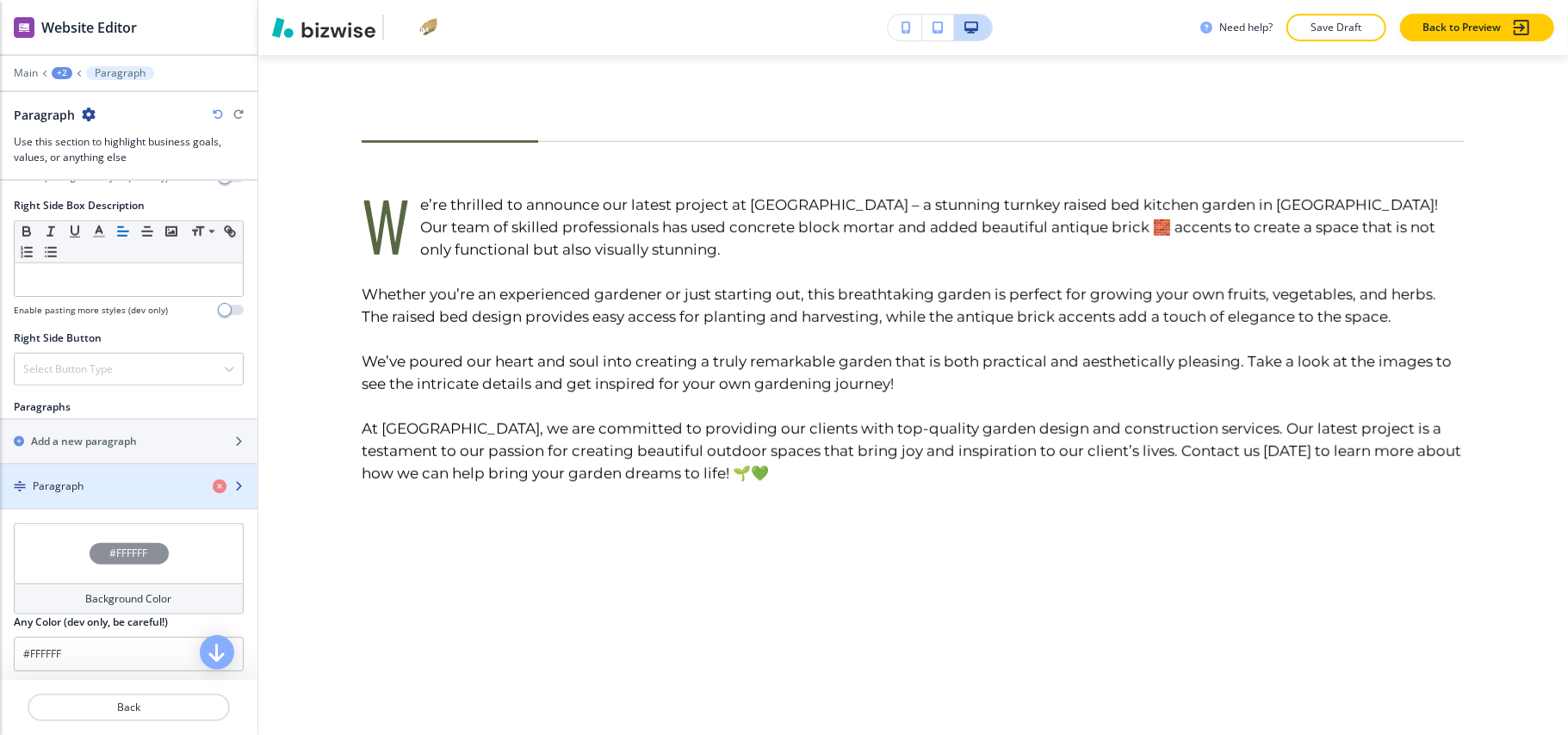
scroll to position [1148, 0]
click at [98, 448] on h2 "Add a new paragraph" at bounding box center [84, 441] width 106 height 16
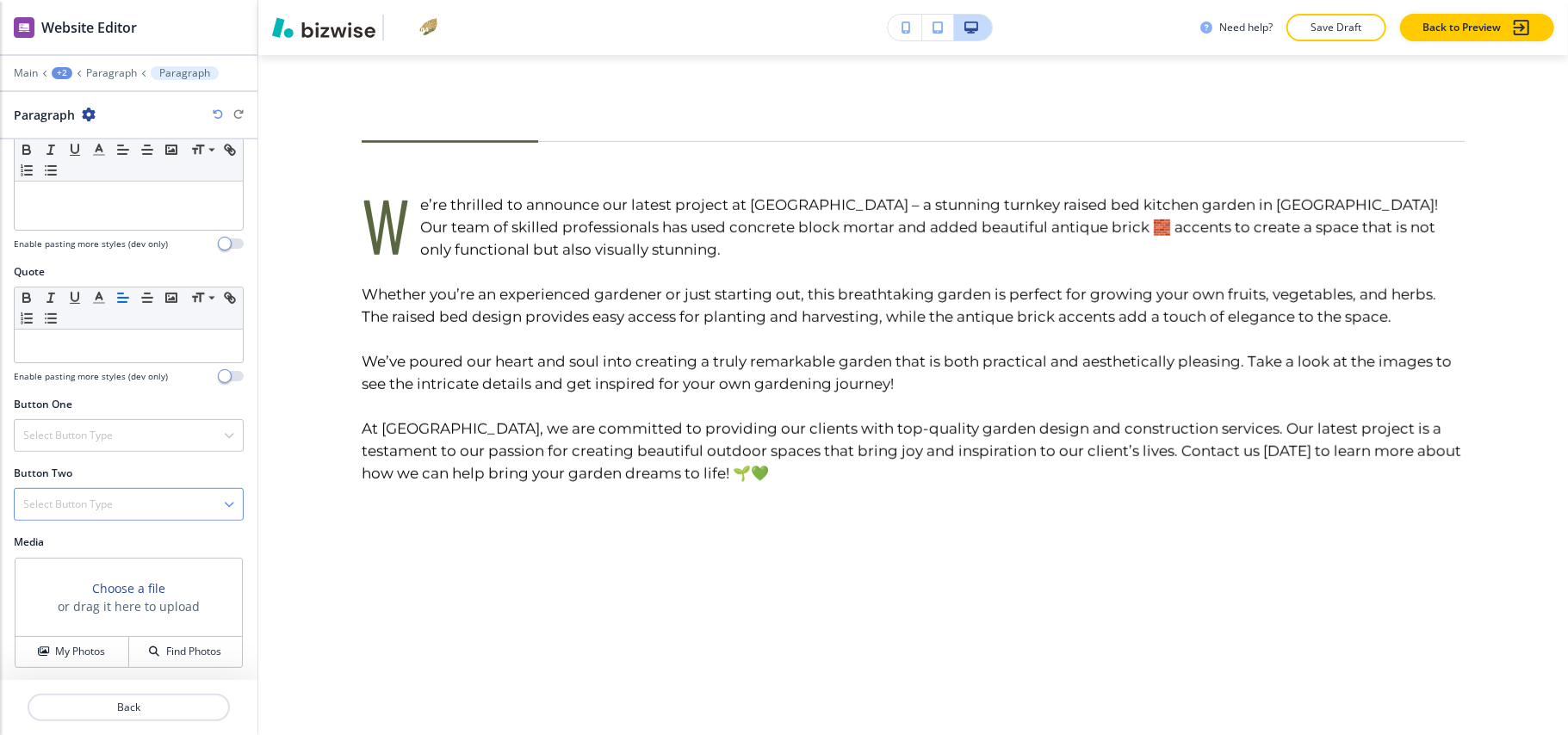
scroll to position [498, 0]
click at [66, 655] on h4 "My Photos" at bounding box center [80, 649] width 50 height 16
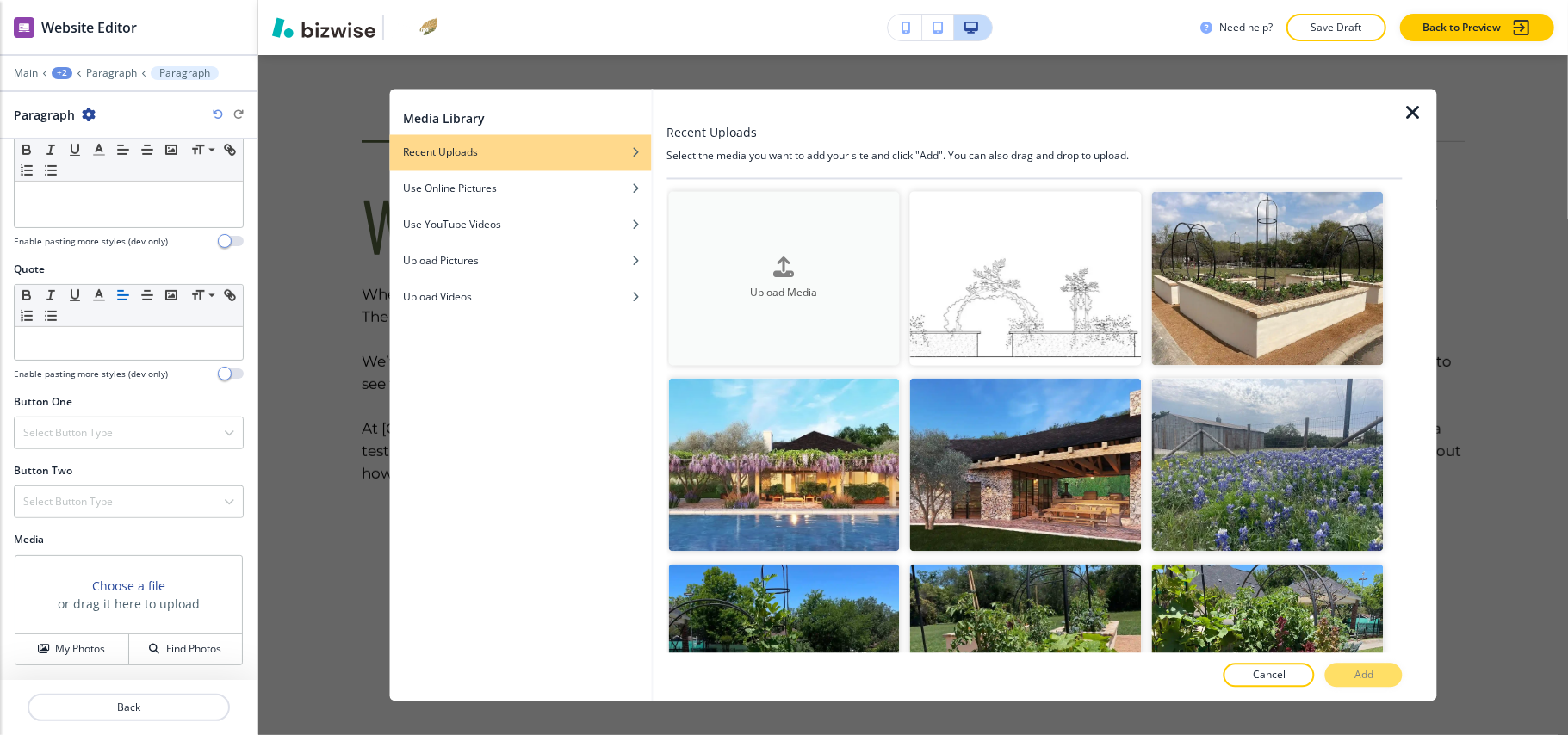
click at [786, 285] on h4 "Upload Media" at bounding box center [784, 292] width 232 height 16
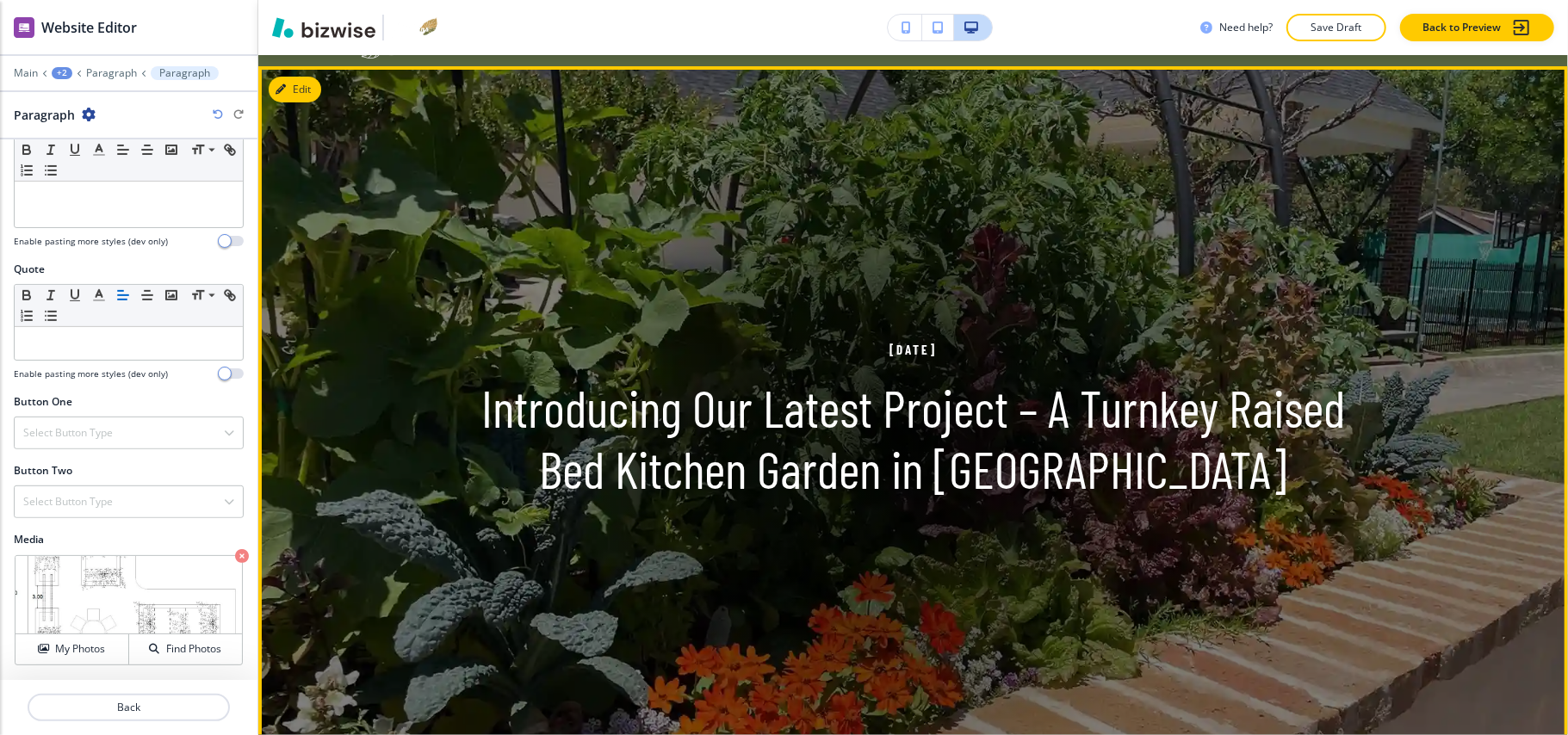
scroll to position [0, 0]
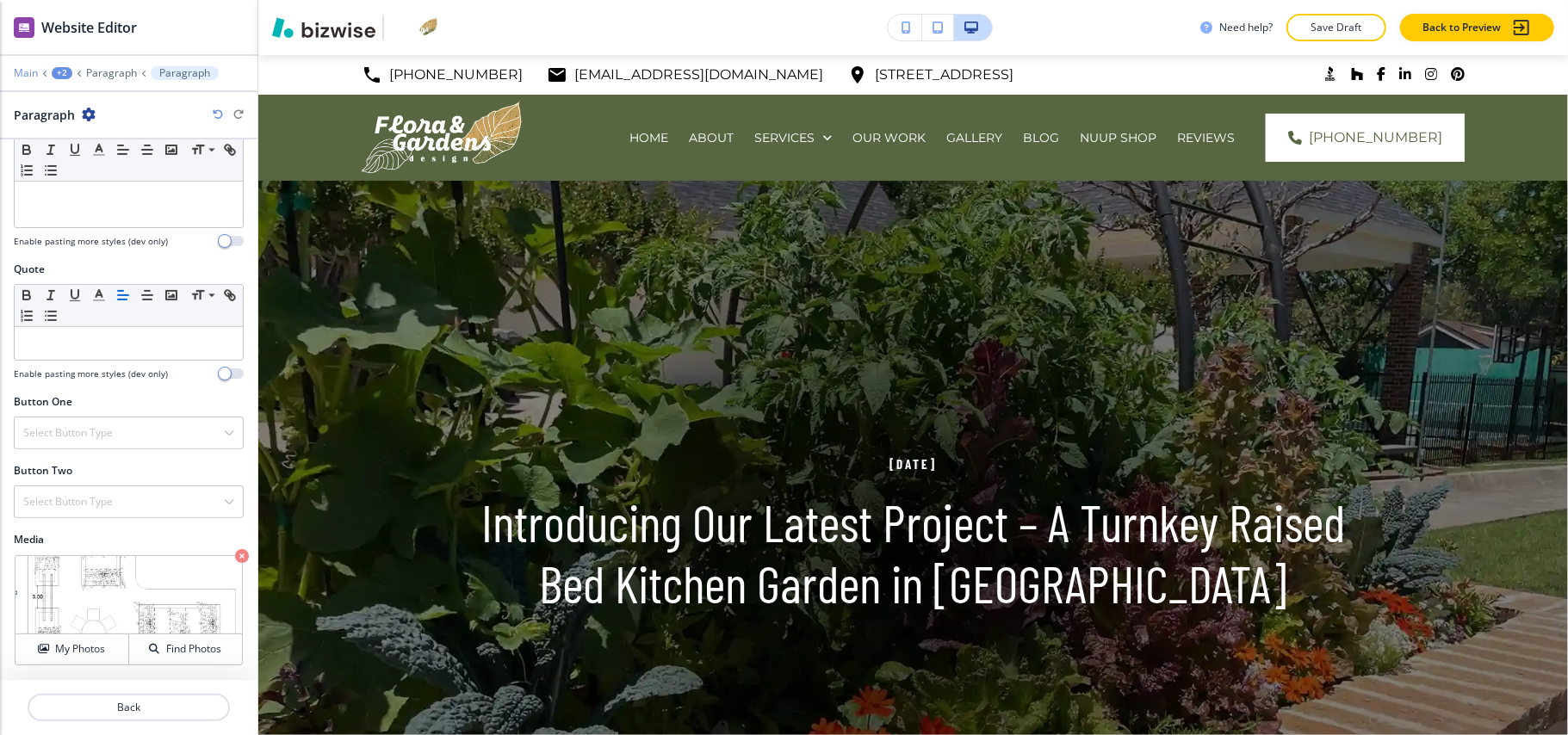
click at [27, 74] on p "Main" at bounding box center [25, 73] width 24 height 12
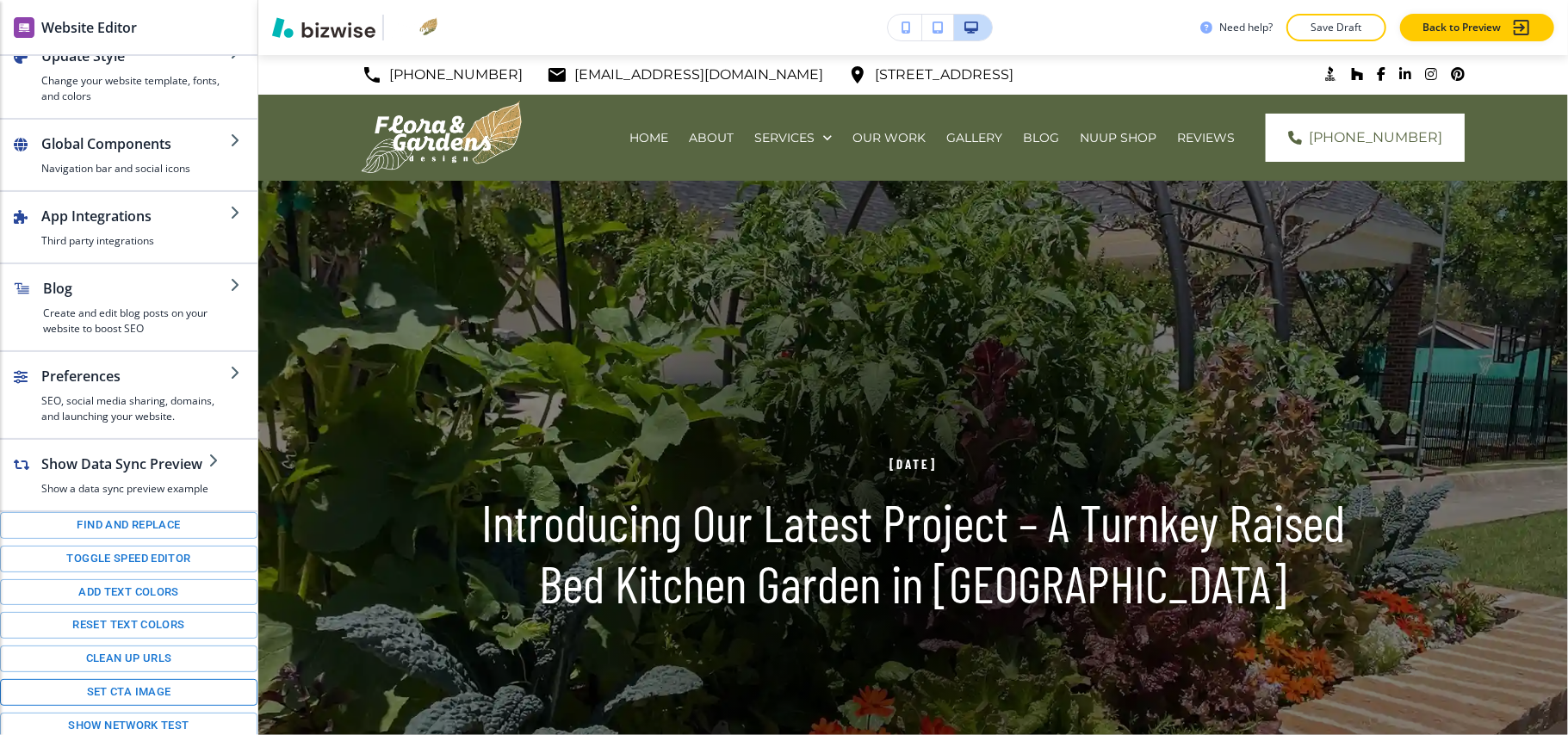
scroll to position [241, 0]
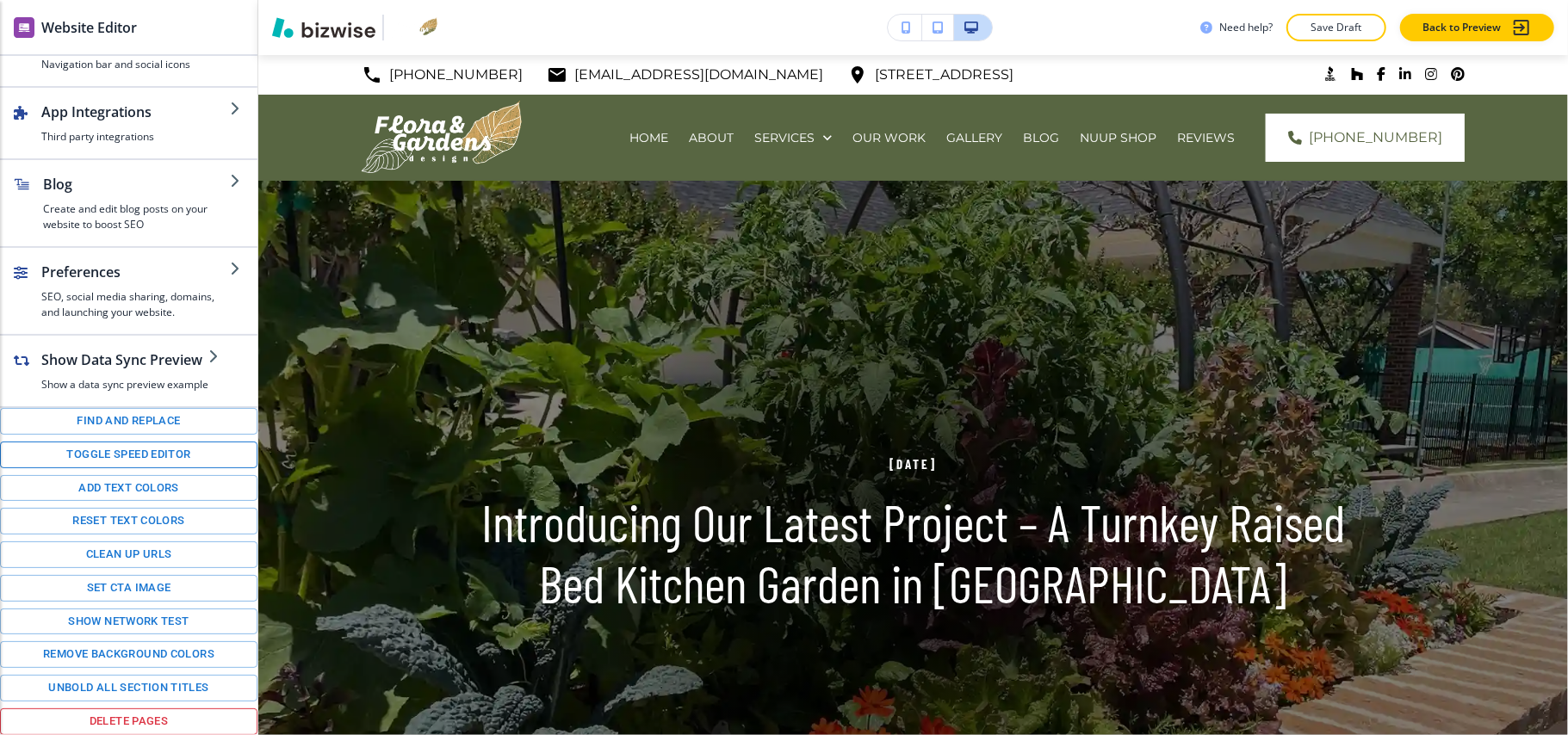
click at [118, 453] on button "Toggle speed editor" at bounding box center [129, 454] width 257 height 26
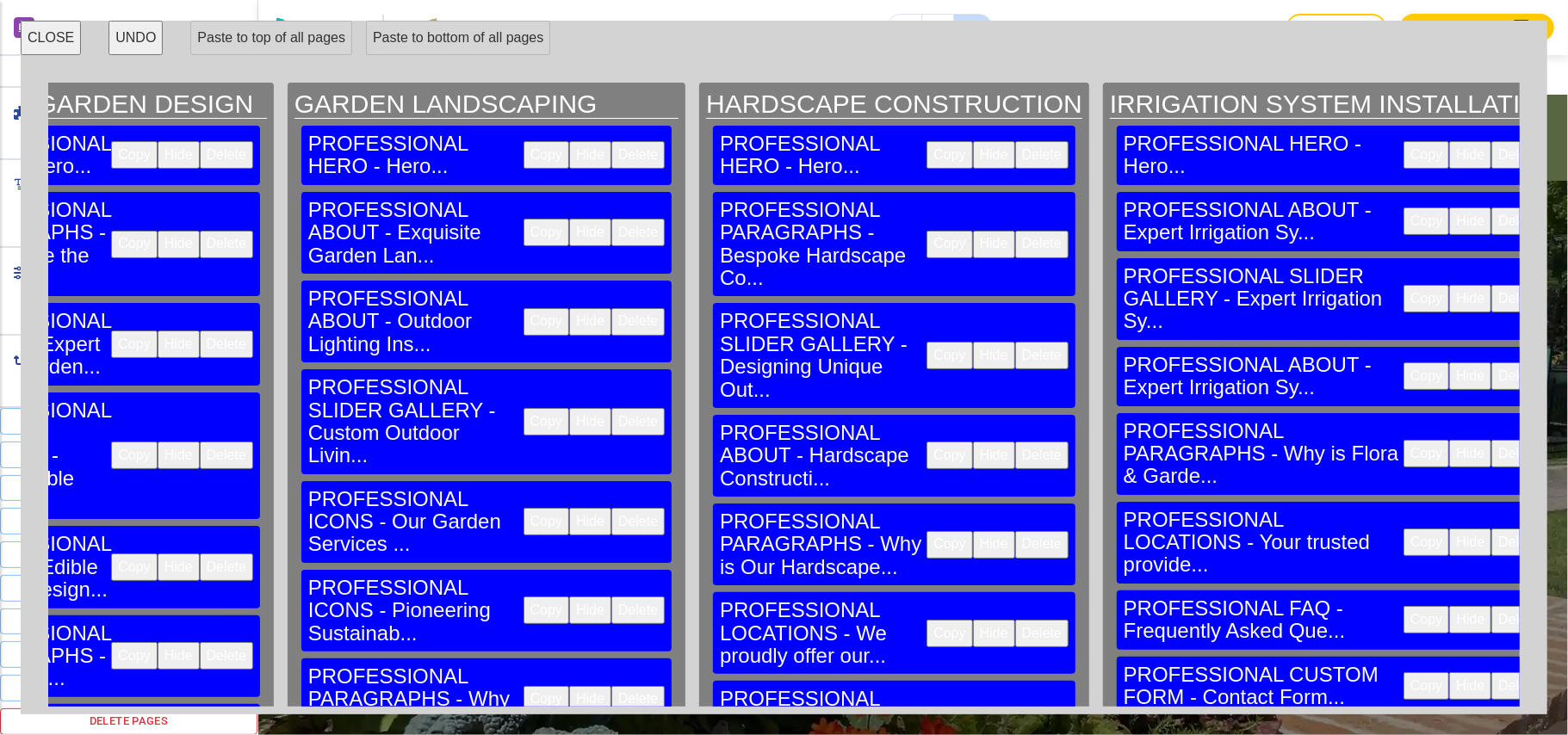
scroll to position [0, 56842]
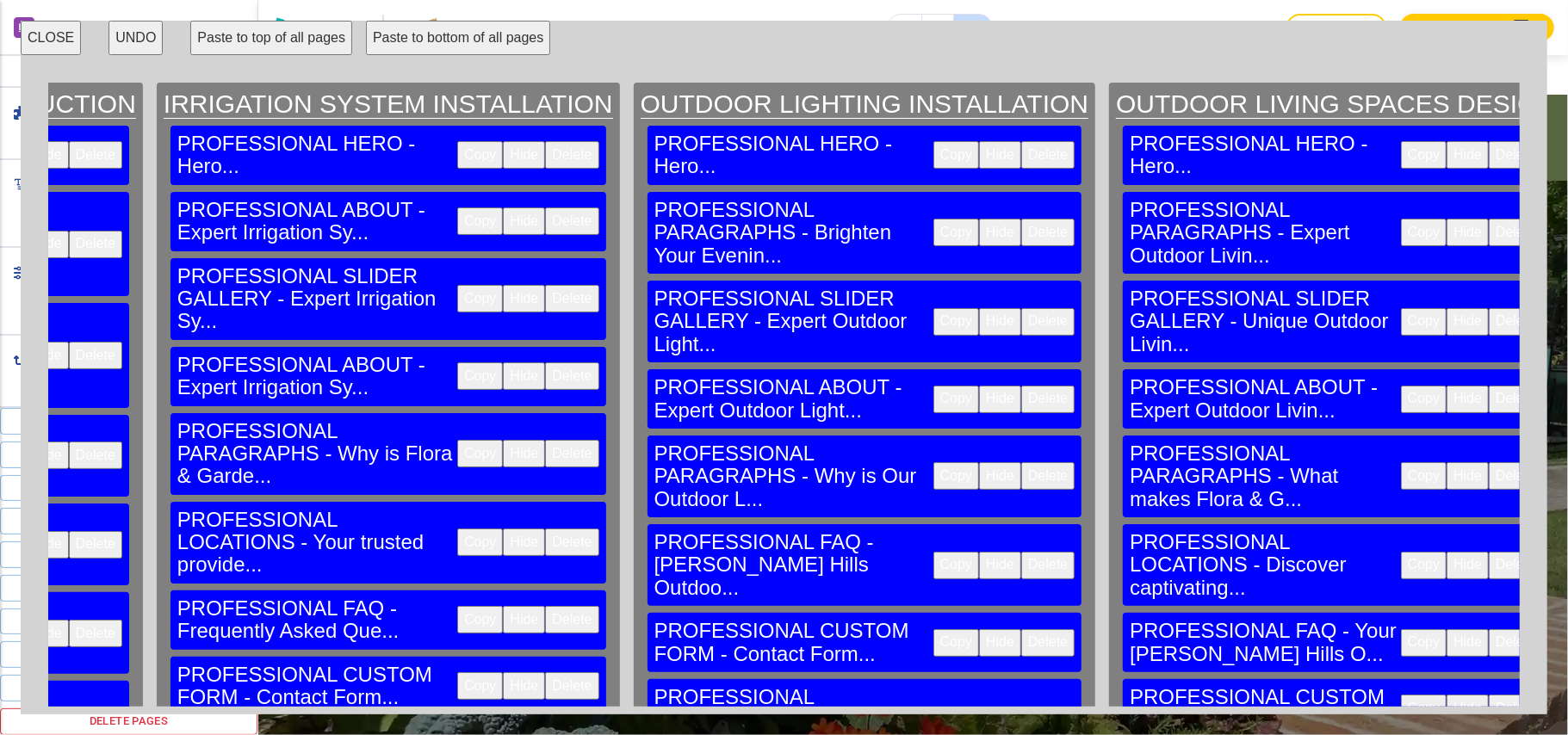
scroll to position [0, 57690]
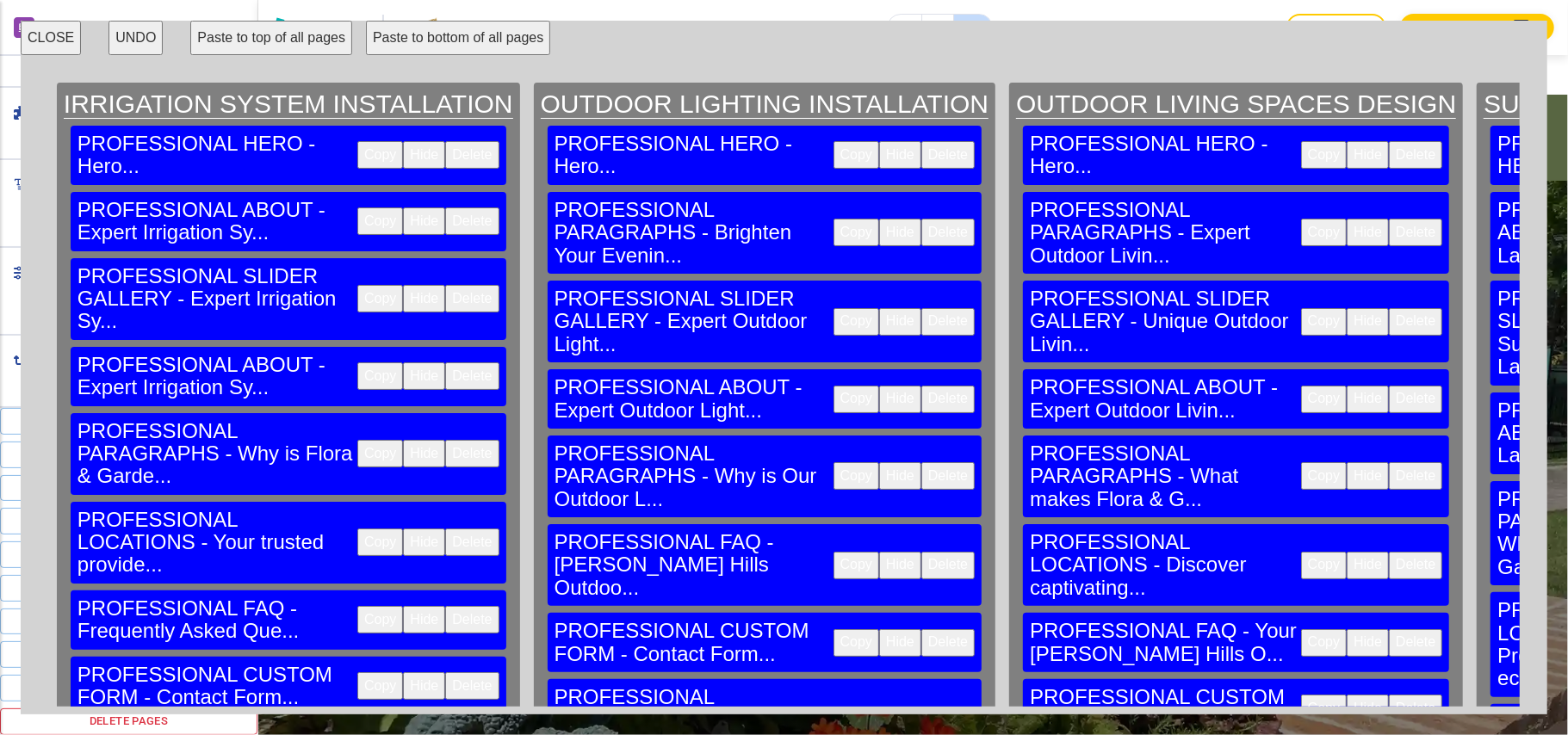
drag, startPoint x: 876, startPoint y: 350, endPoint x: 1269, endPoint y: 303, distance: 395.8
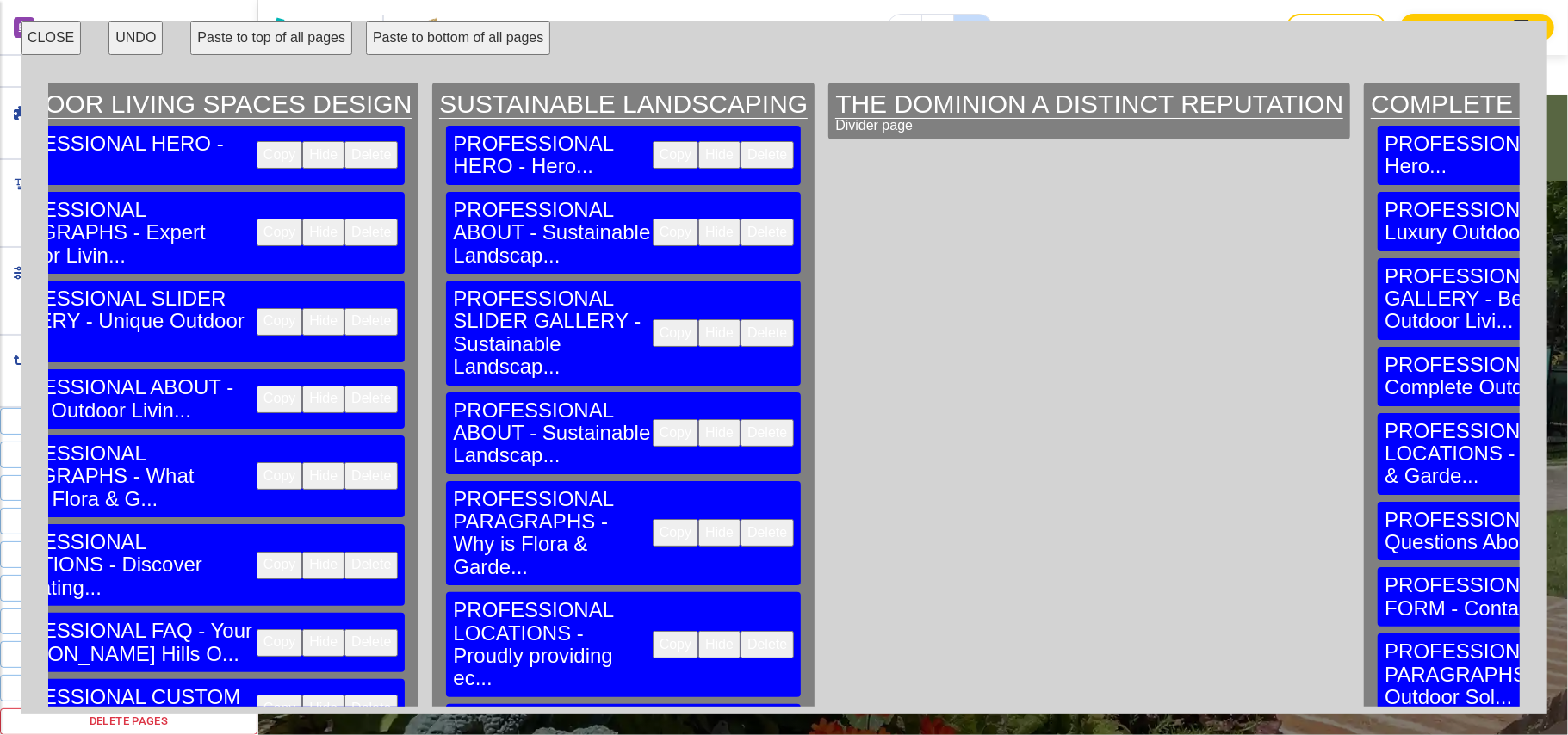
scroll to position [0, 58883]
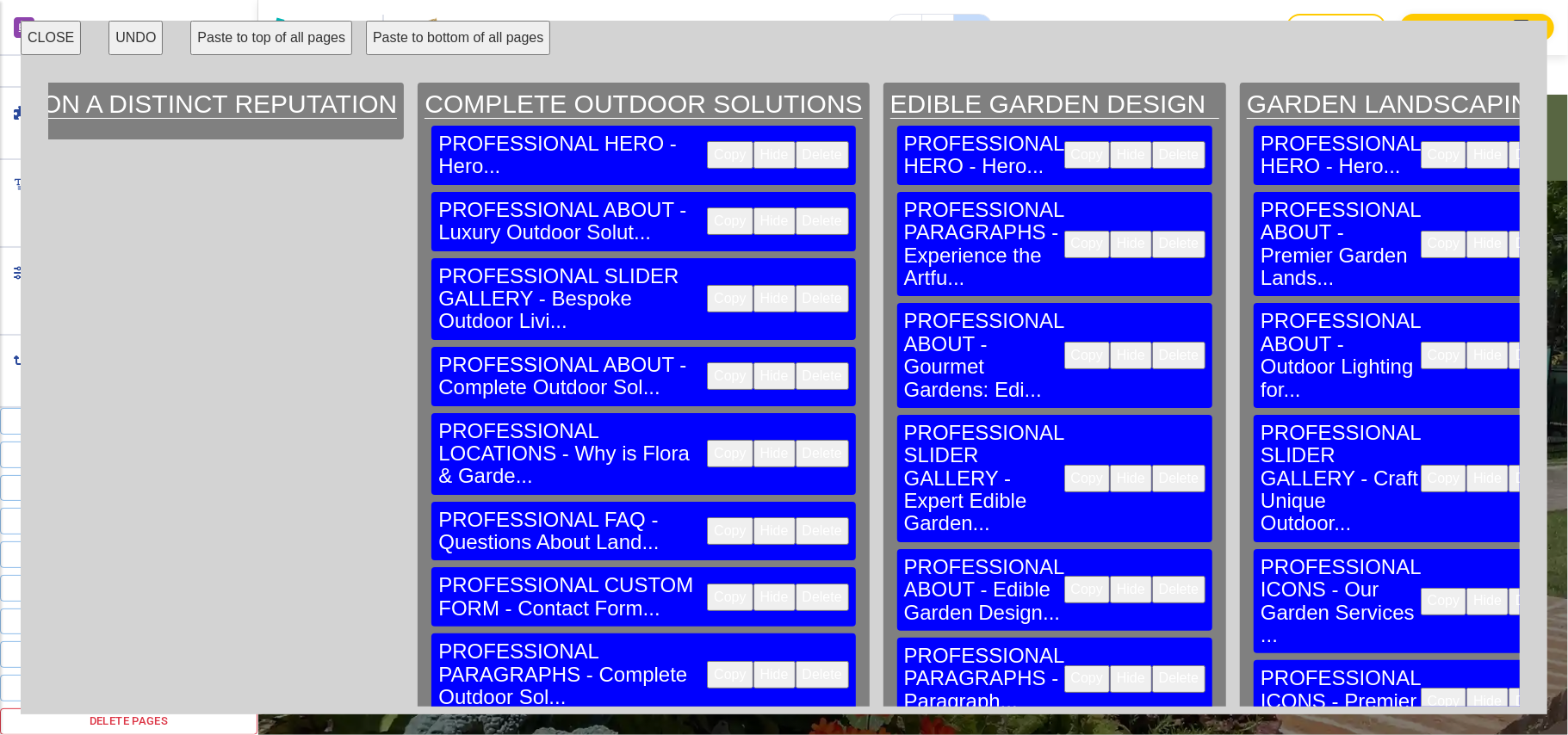
scroll to position [0, 59729]
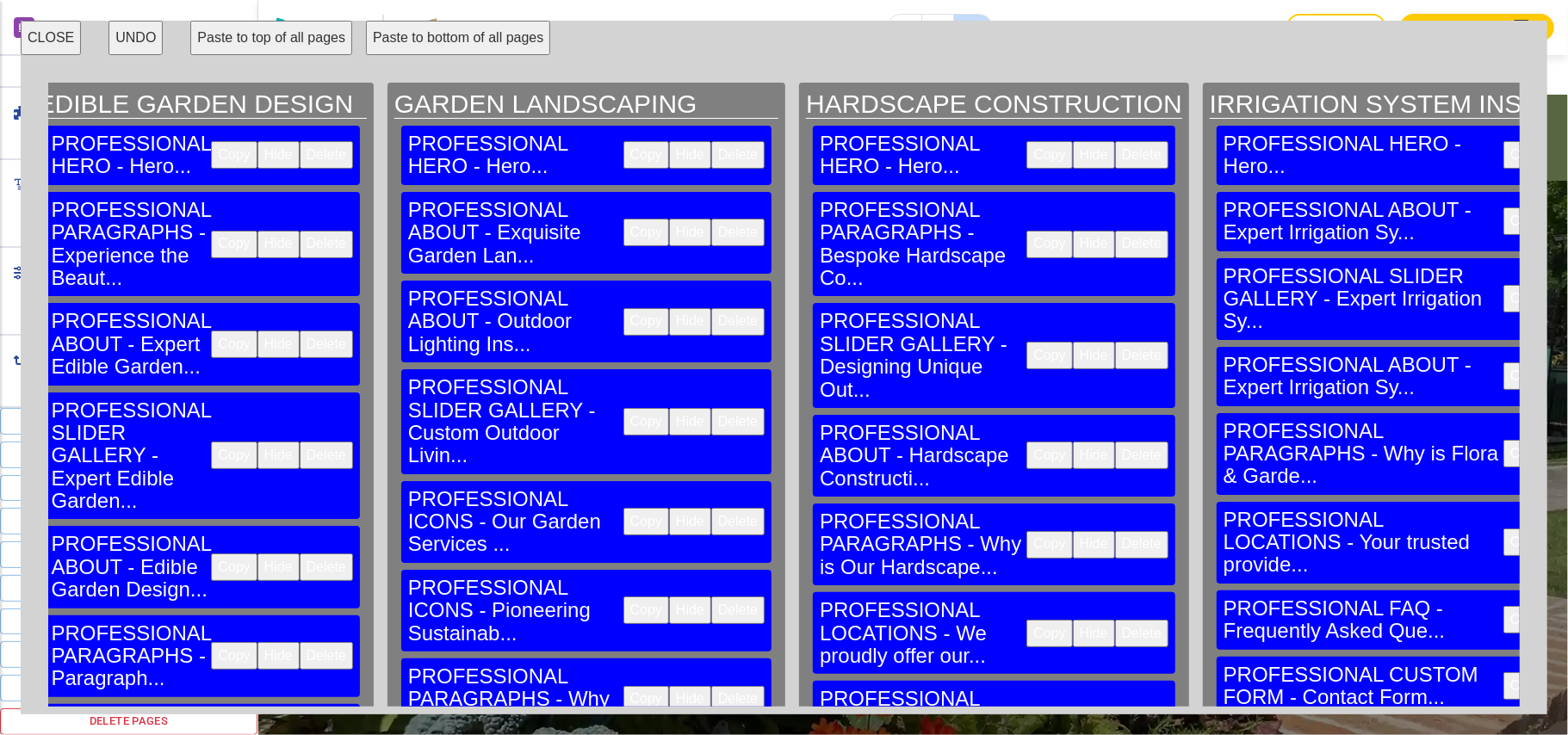
scroll to position [0, 56495]
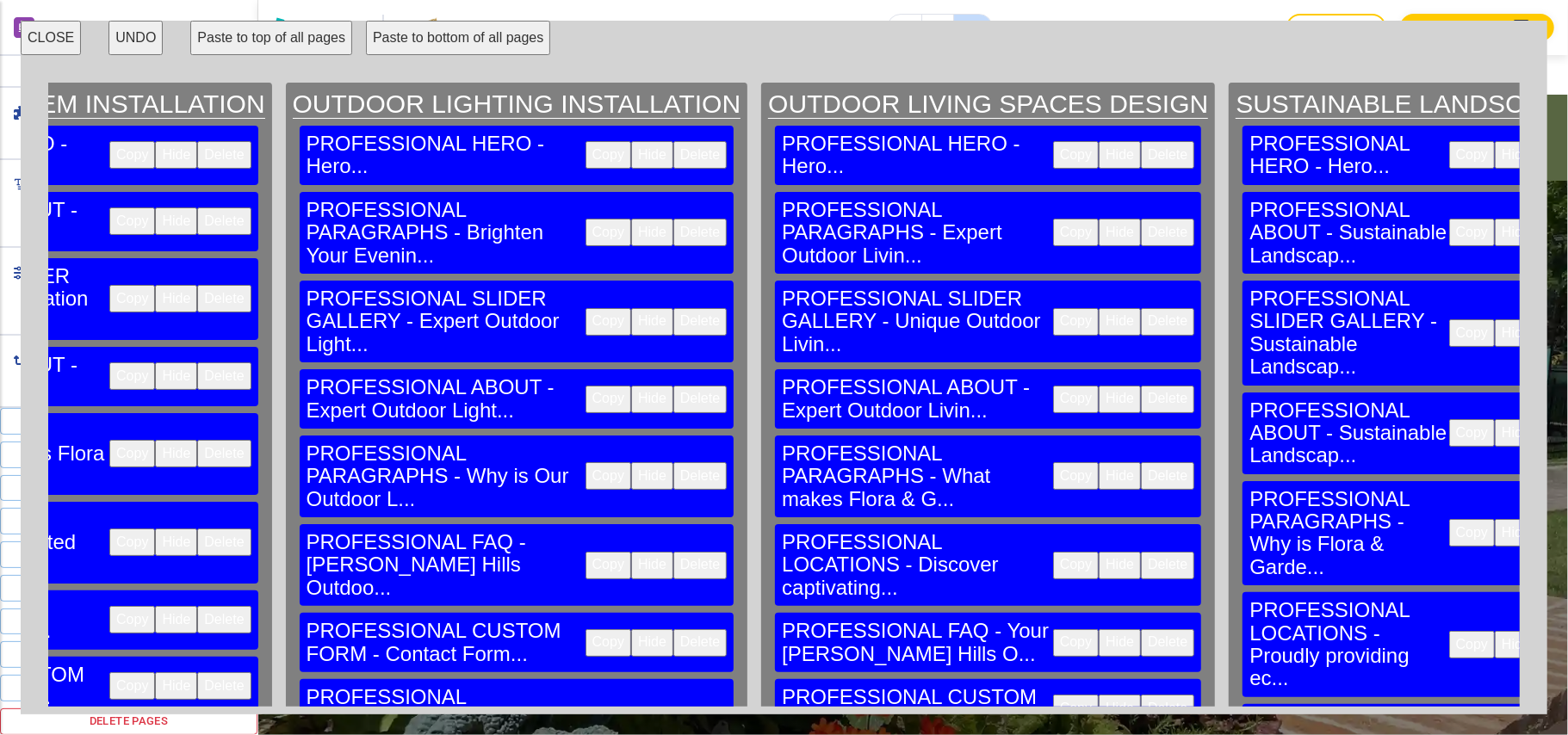
scroll to position [0, 59829]
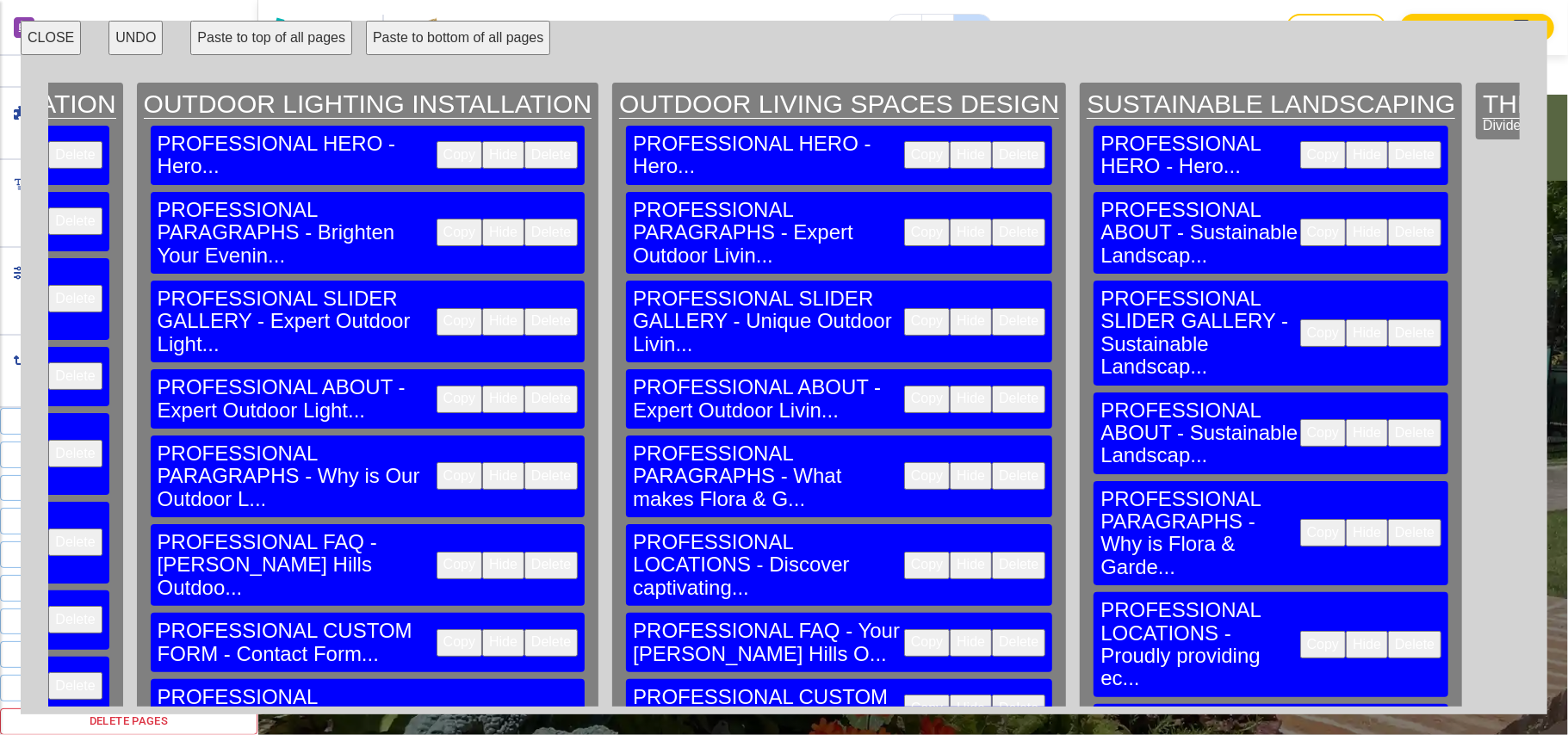
scroll to position [0, 58037]
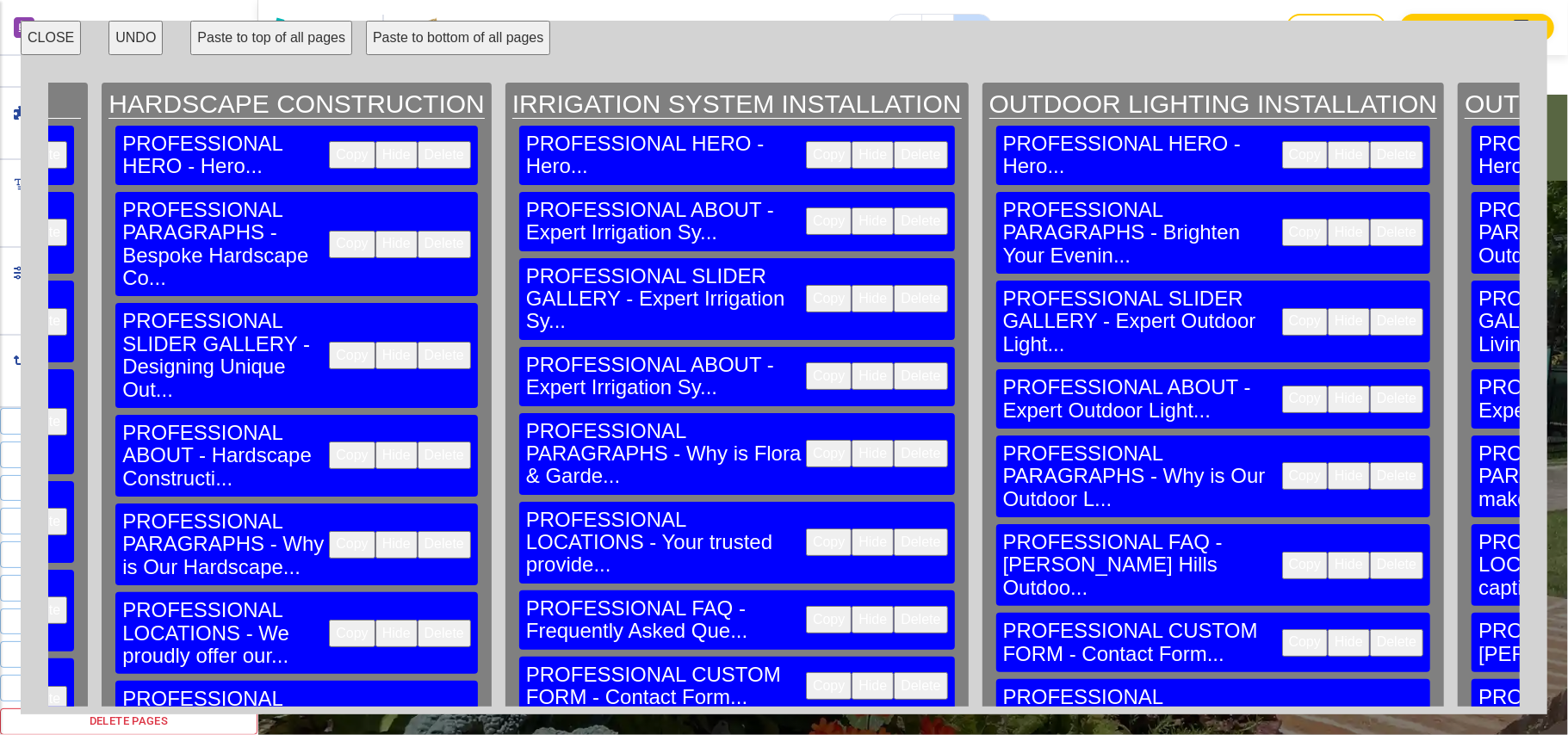
scroll to position [0, 57191]
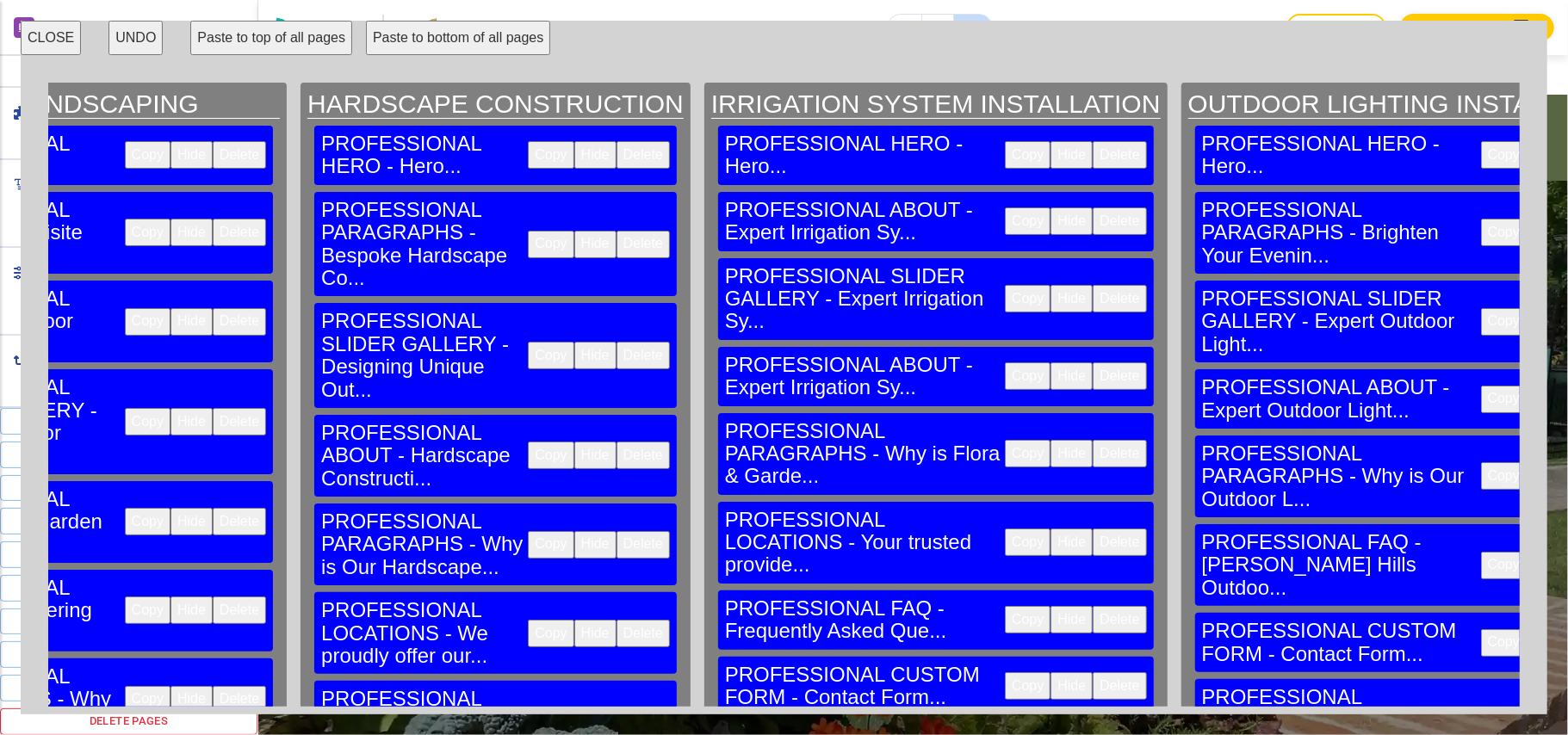
scroll to position [0, 57091]
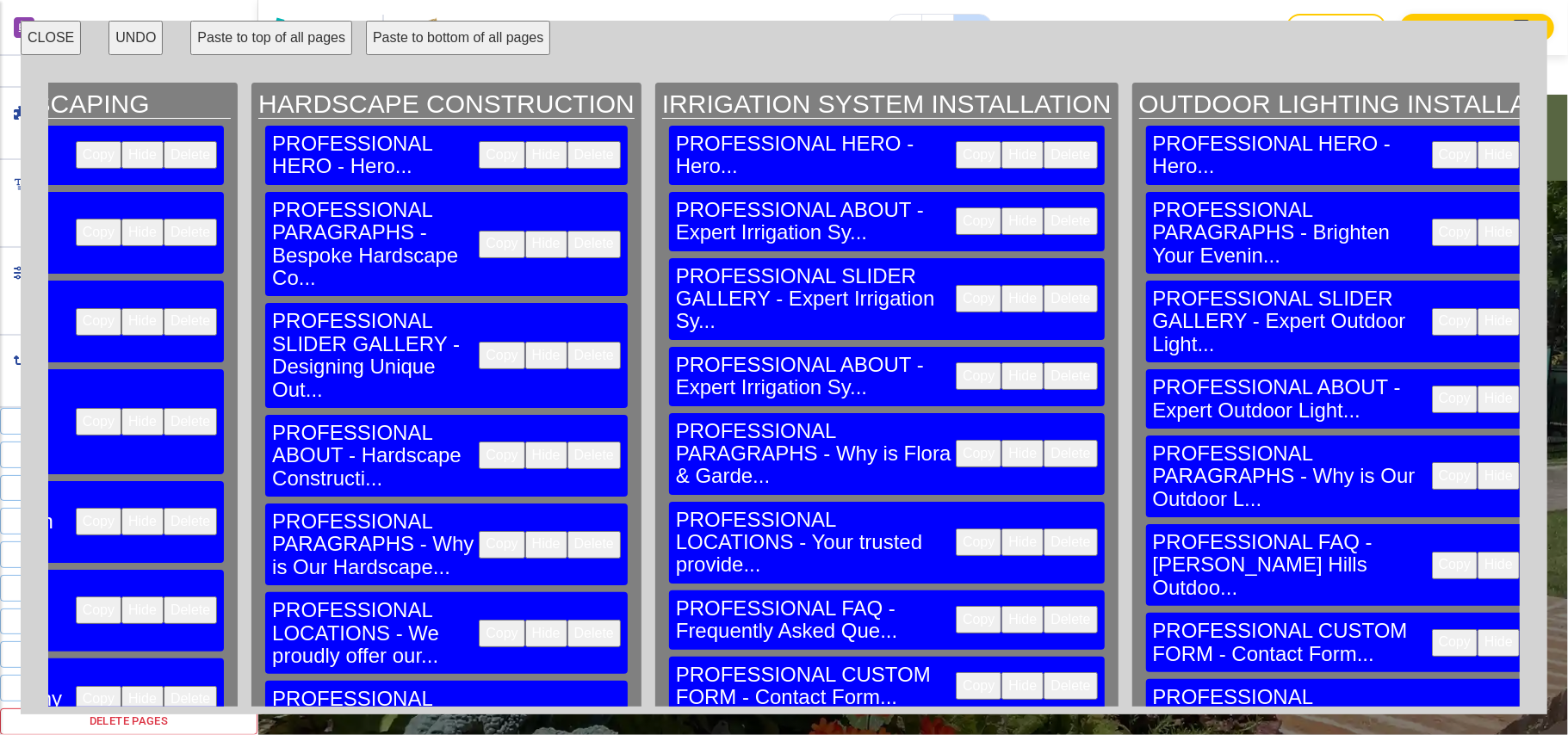
click at [130, 39] on button "UNDO" at bounding box center [135, 37] width 55 height 34
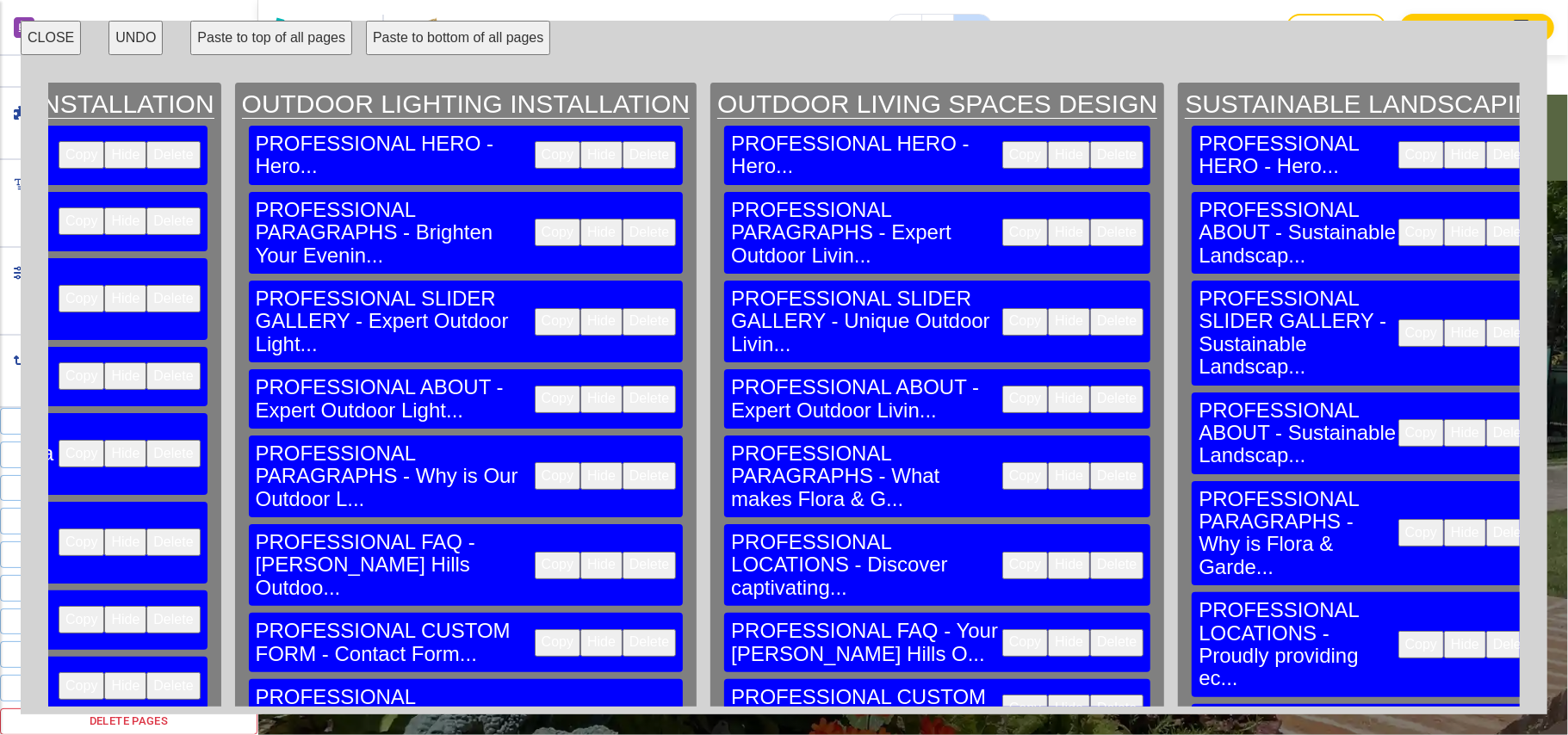
scroll to position [0, 58037]
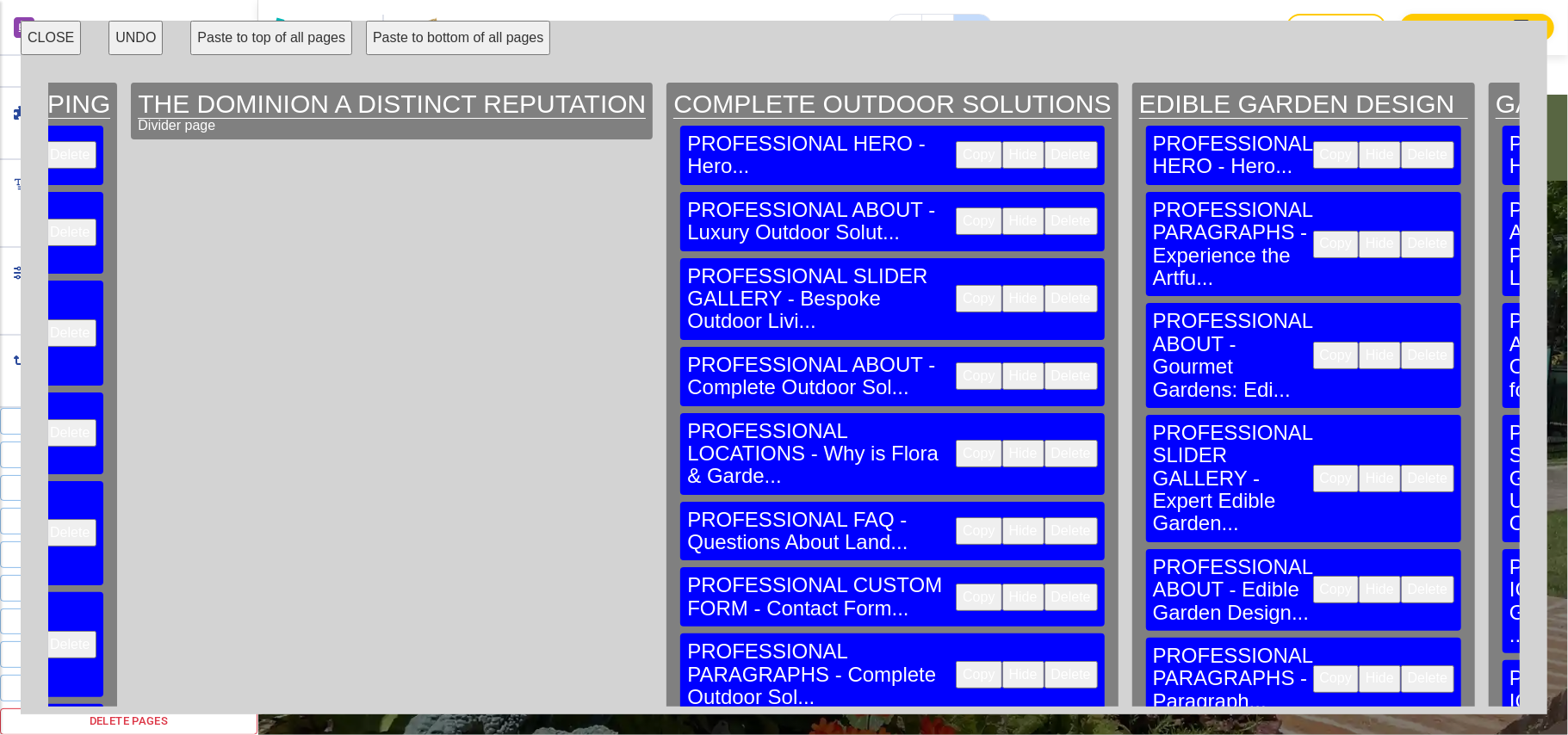
scroll to position [0, 59480]
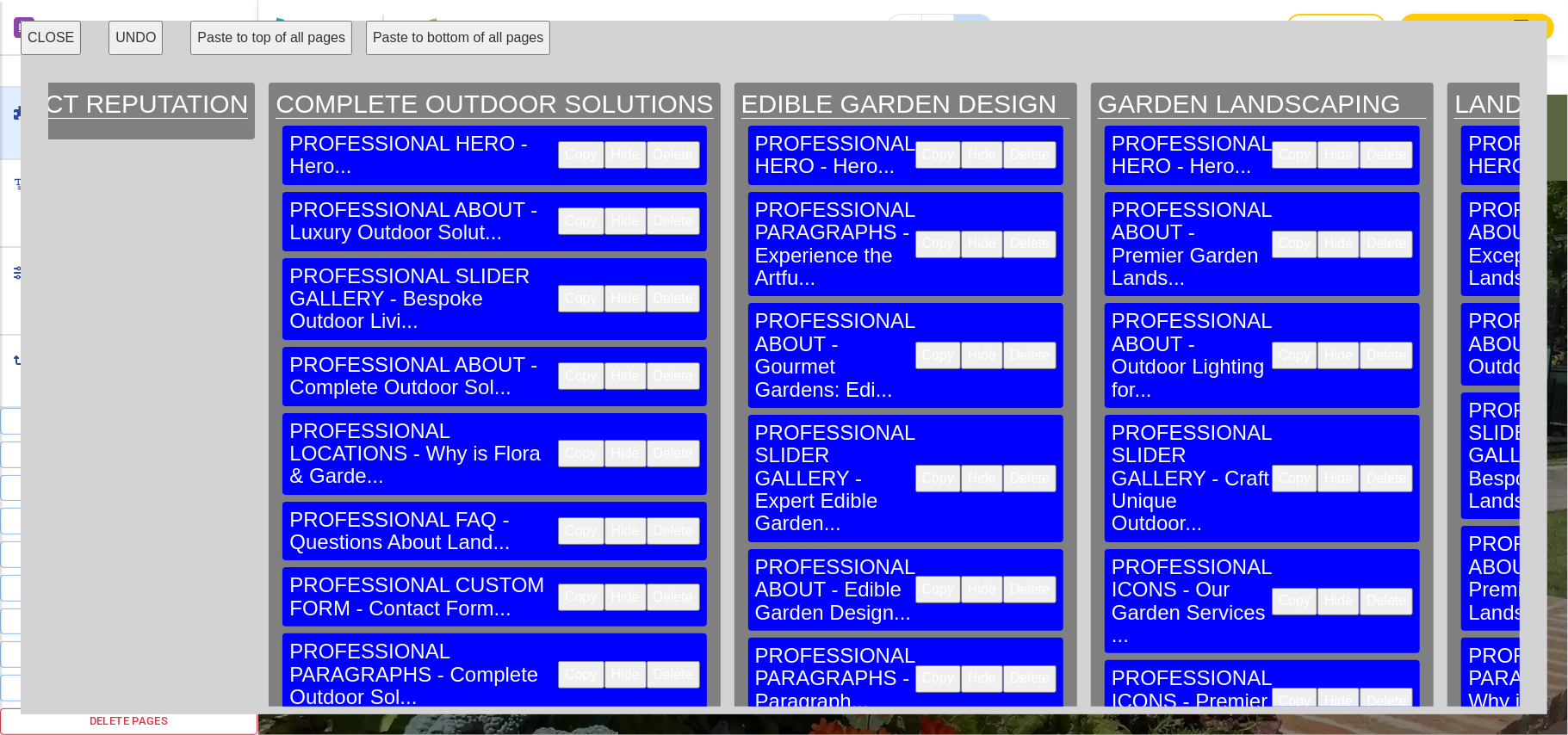
drag, startPoint x: 49, startPoint y: 42, endPoint x: 167, endPoint y: 87, distance: 126.3
click at [49, 41] on button "CLOSE" at bounding box center [51, 37] width 60 height 34
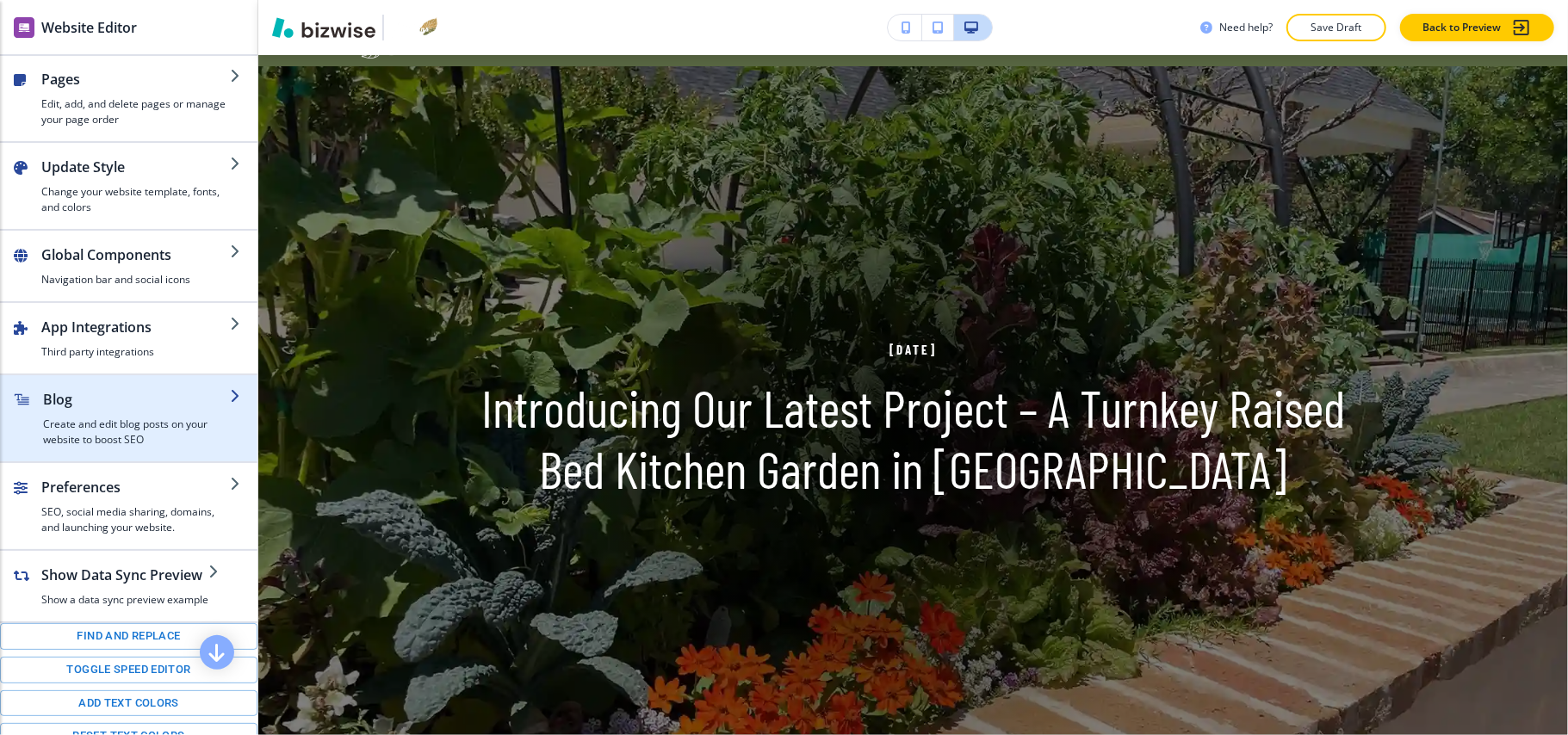
scroll to position [0, 0]
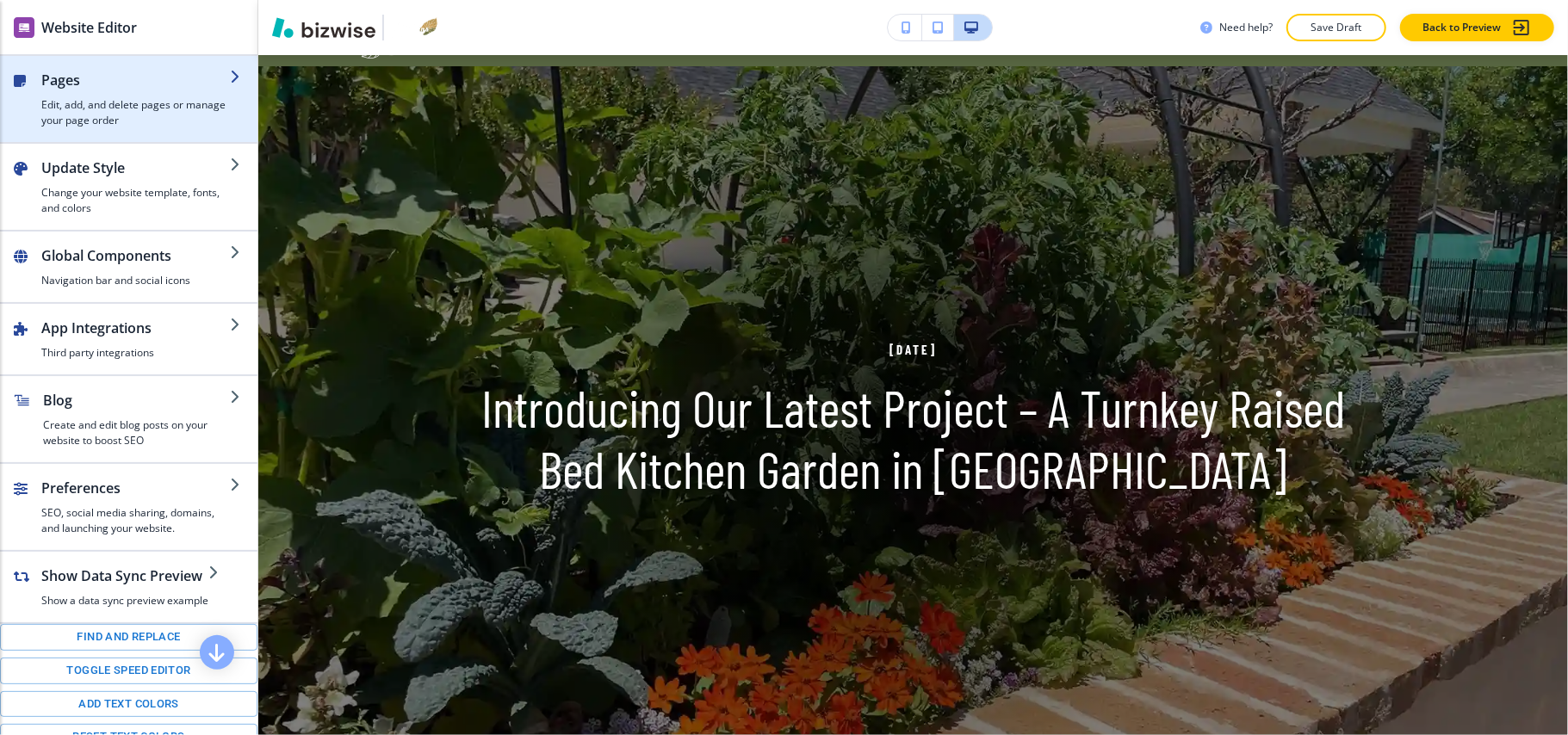
click at [114, 92] on div "button" at bounding box center [134, 94] width 188 height 7
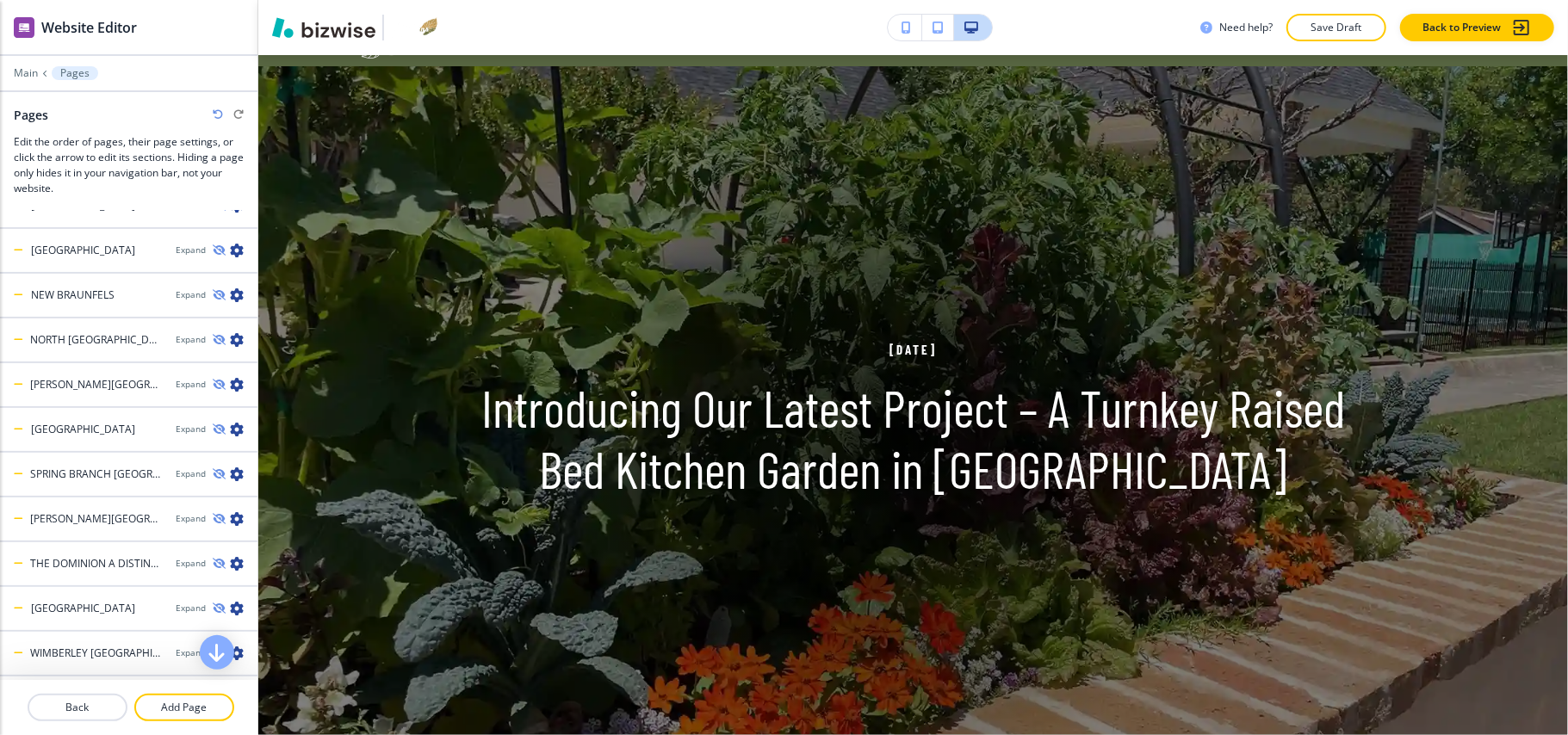
scroll to position [479, 0]
click at [27, 72] on p "Main" at bounding box center [25, 73] width 24 height 12
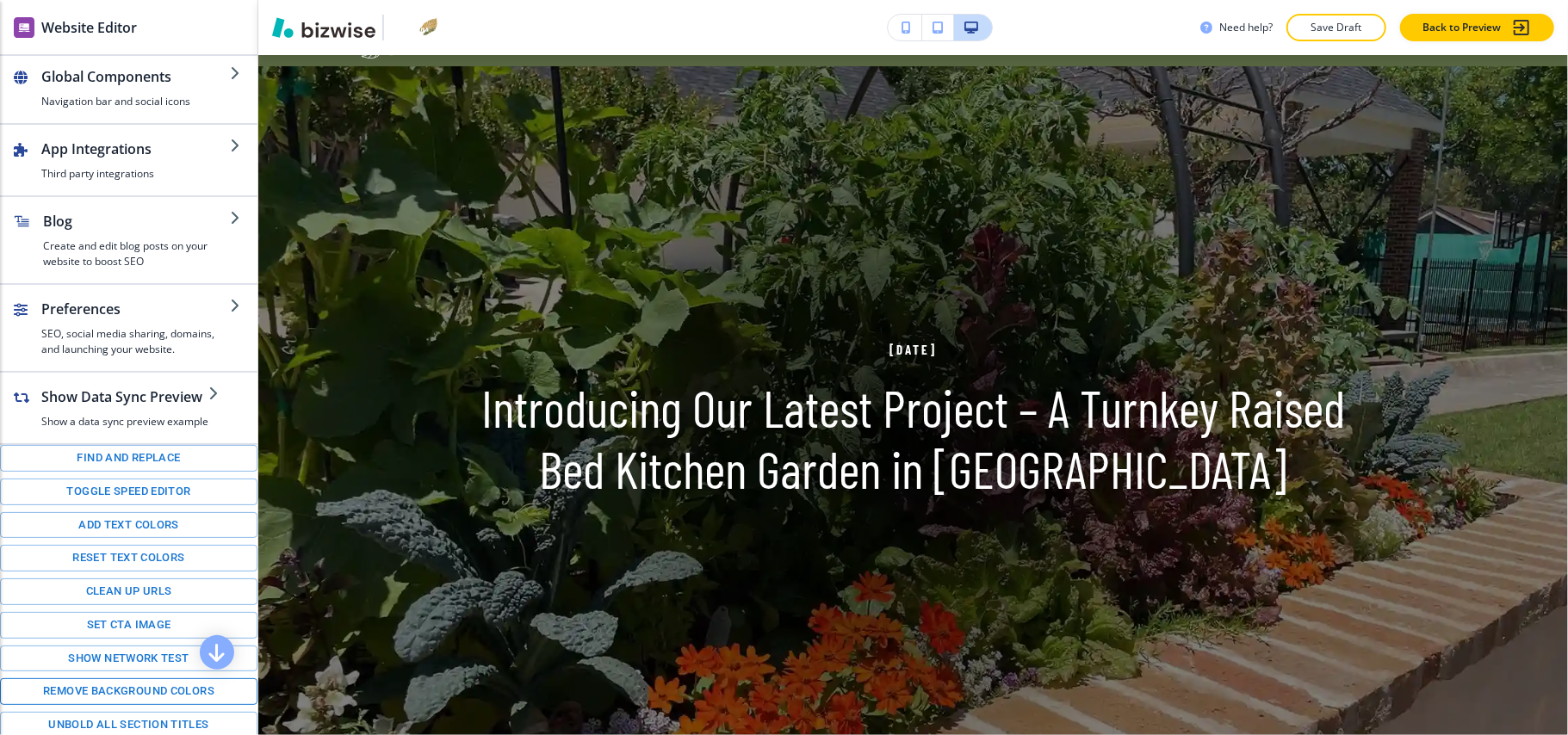
scroll to position [241, 0]
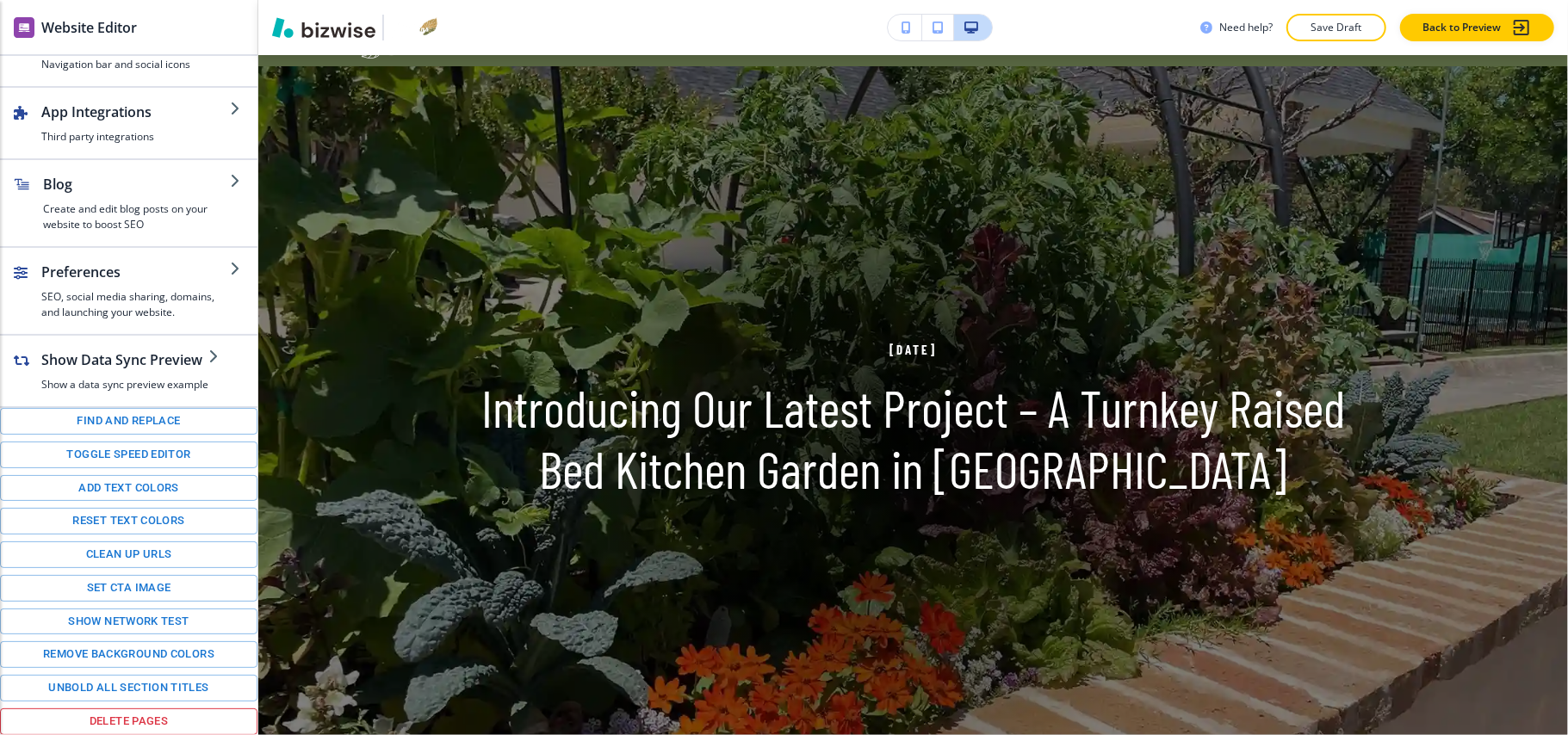
click at [112, 720] on button "Delete pages" at bounding box center [129, 721] width 257 height 26
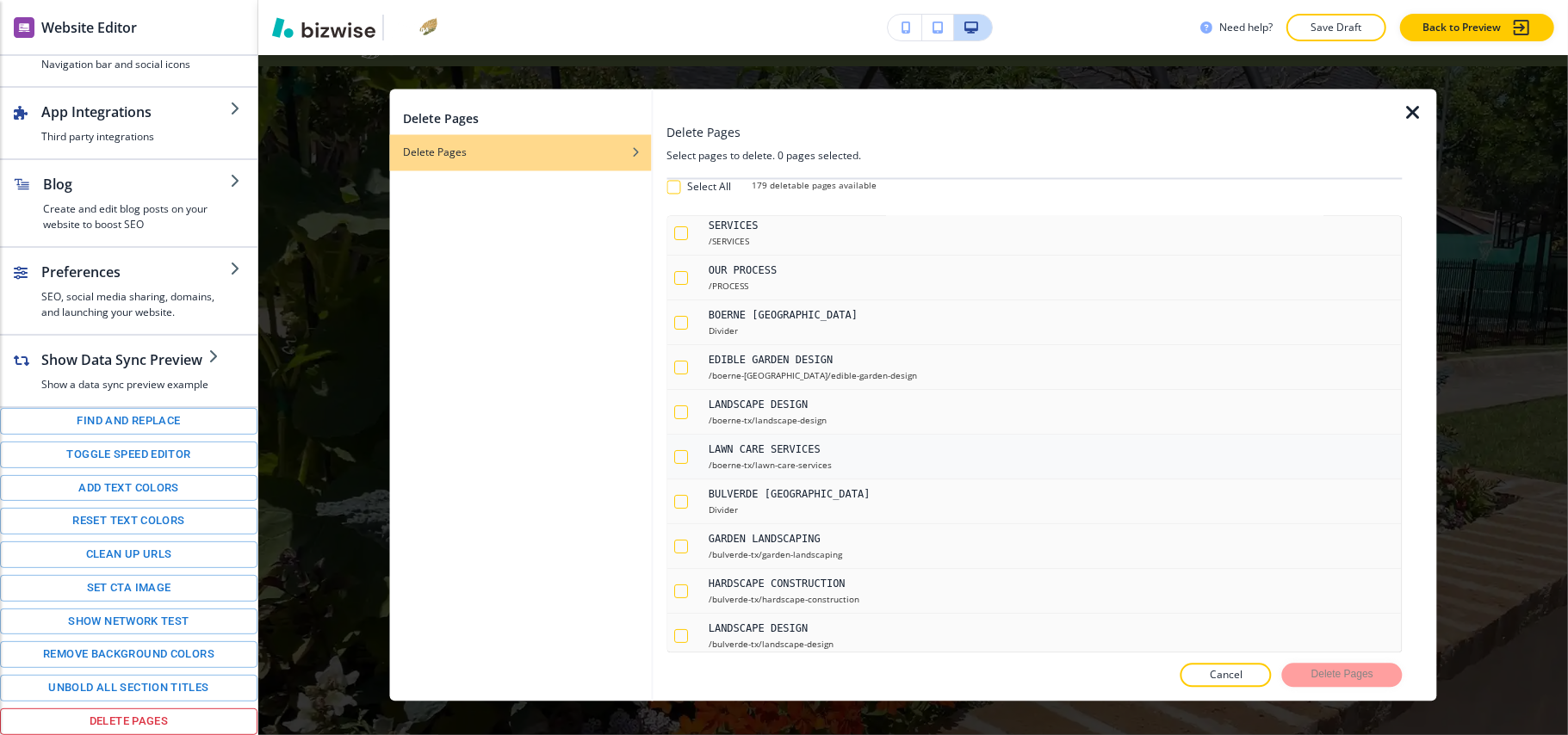
scroll to position [0, 0]
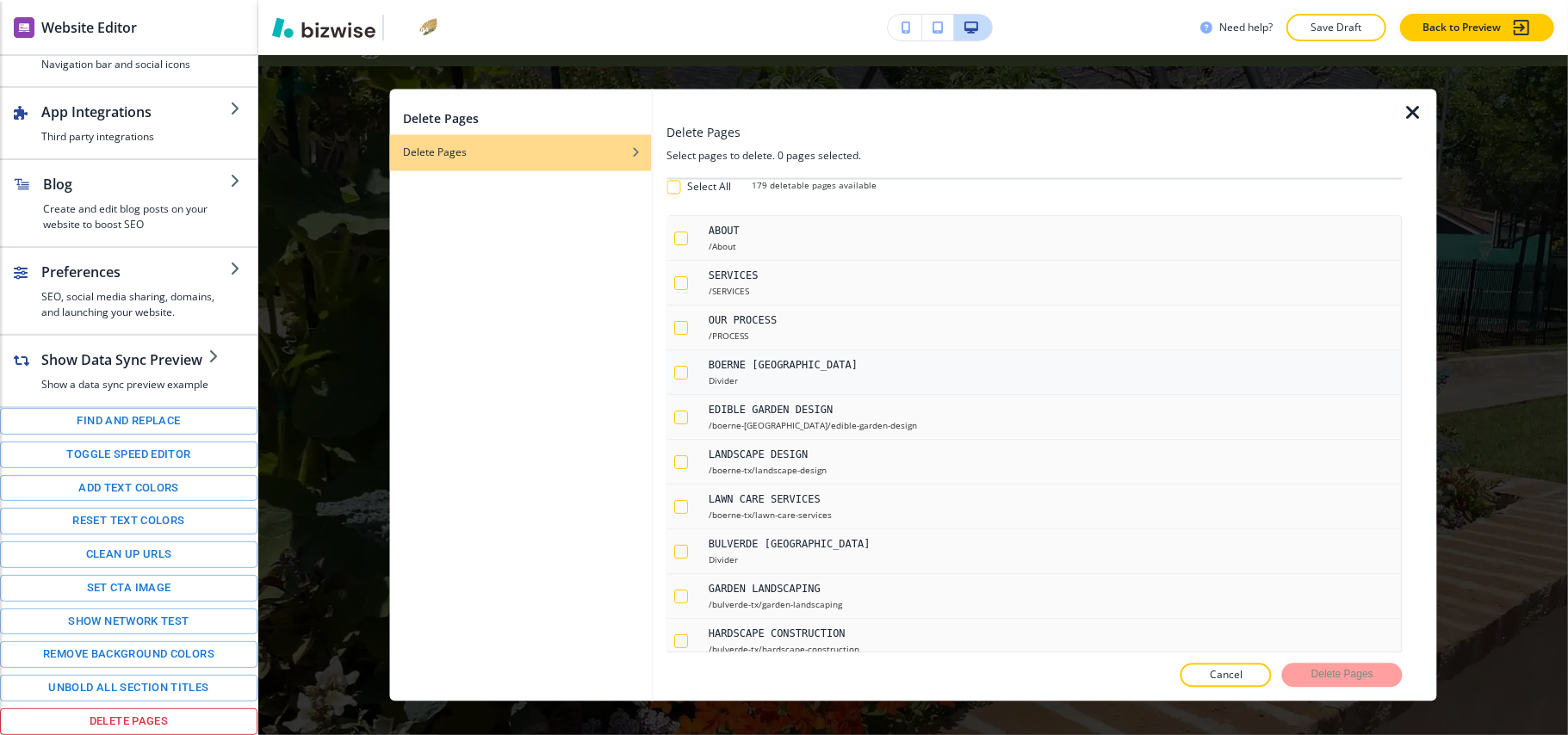
click at [683, 375] on div "button" at bounding box center [681, 372] width 14 height 14
checkbox input "true"
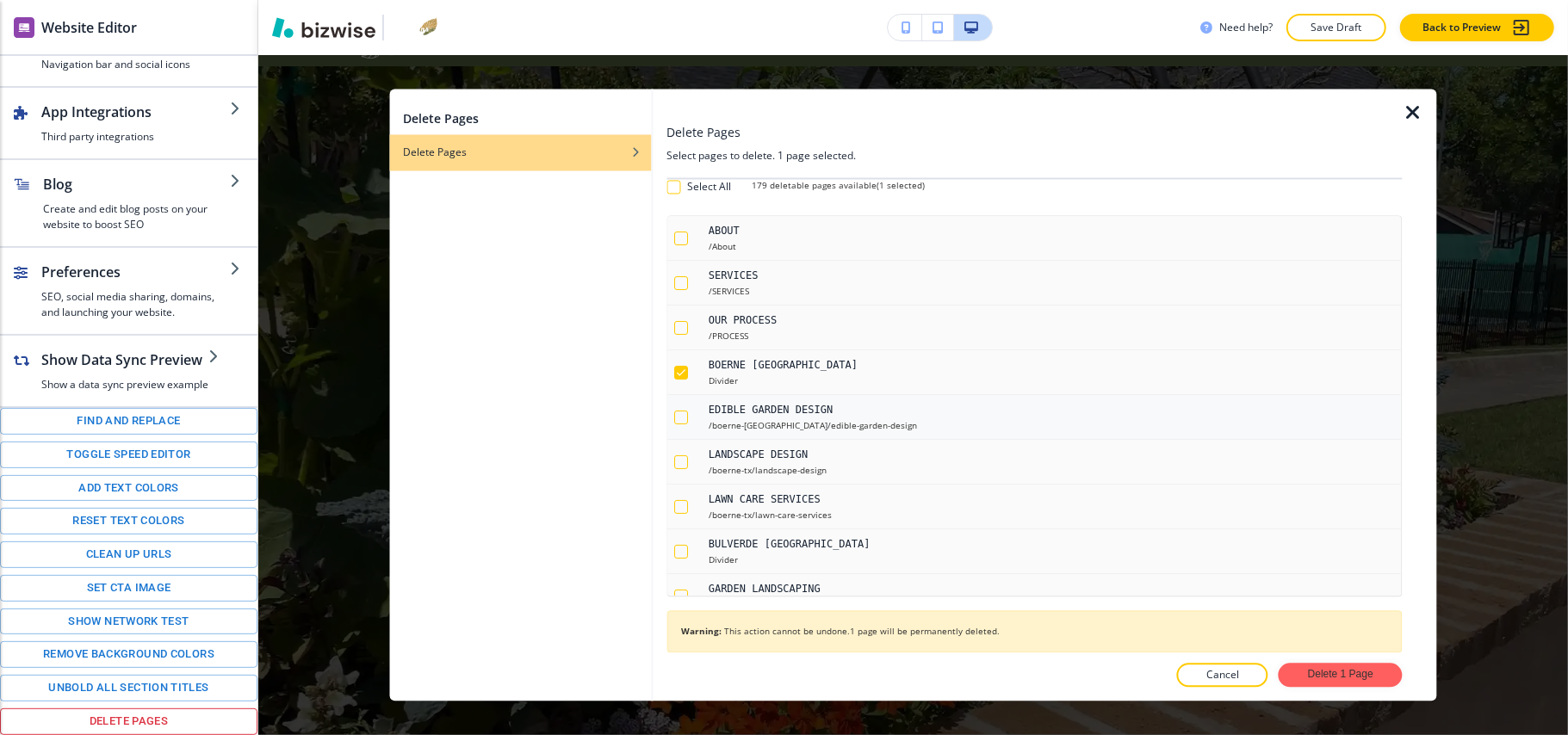
click at [680, 418] on div "button" at bounding box center [681, 417] width 14 height 14
checkbox input "true"
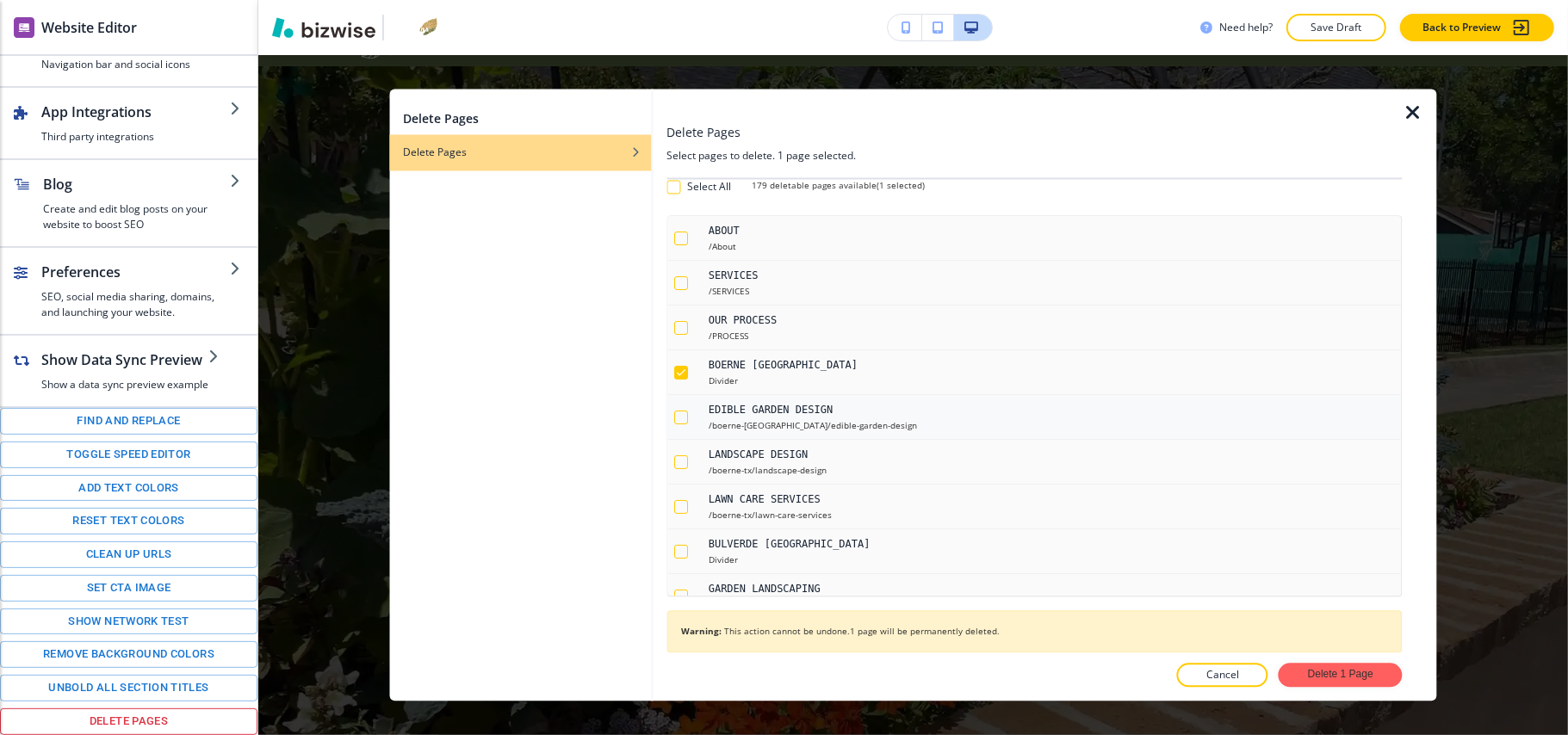
checkbox input "true"
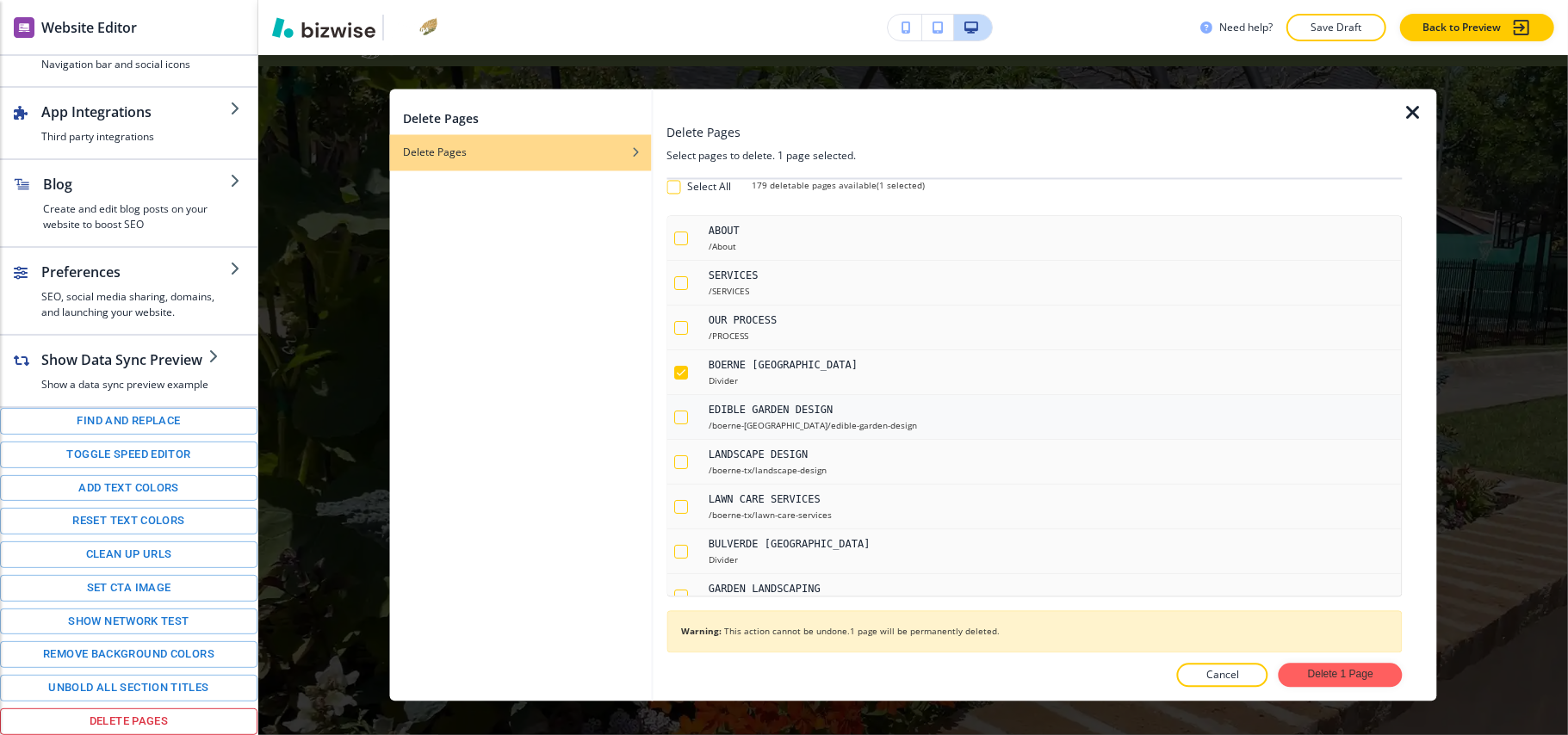
checkbox input "true"
click at [672, 466] on div "LANDSCAPE DESIGN /boerne-tx/landscape-design" at bounding box center [1035, 463] width 735 height 45
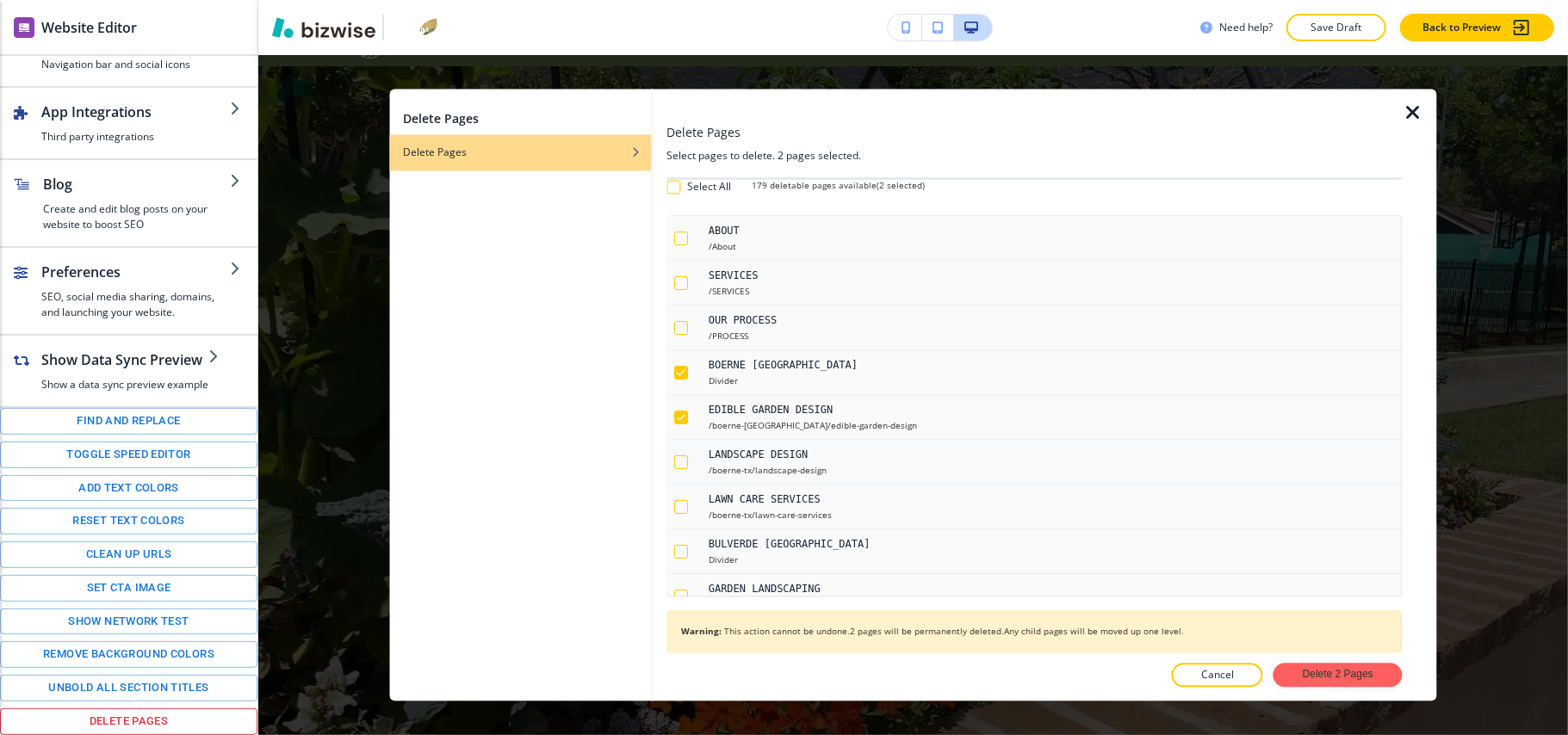
click at [675, 466] on div "button" at bounding box center [681, 462] width 14 height 14
checkbox input "true"
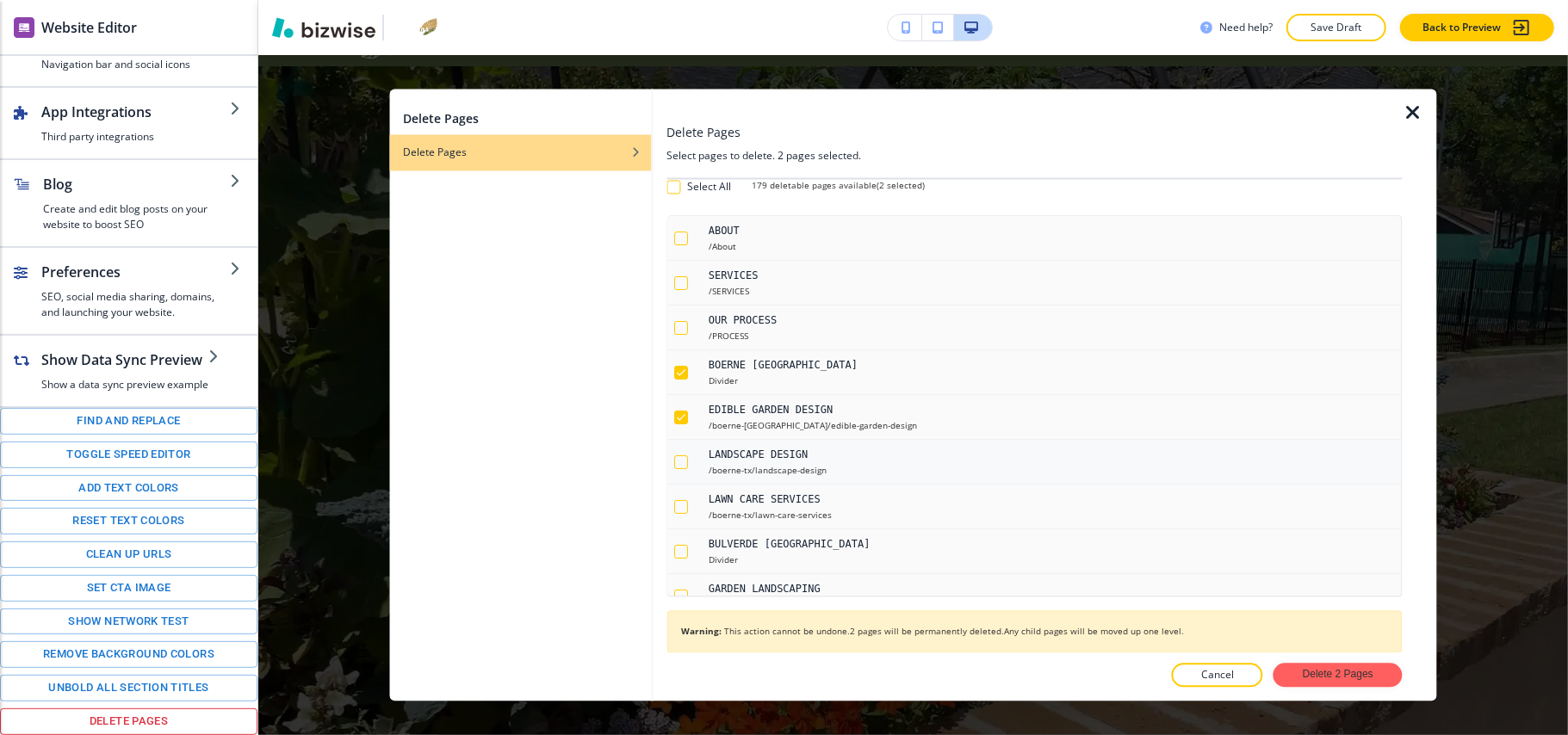
checkbox input "true"
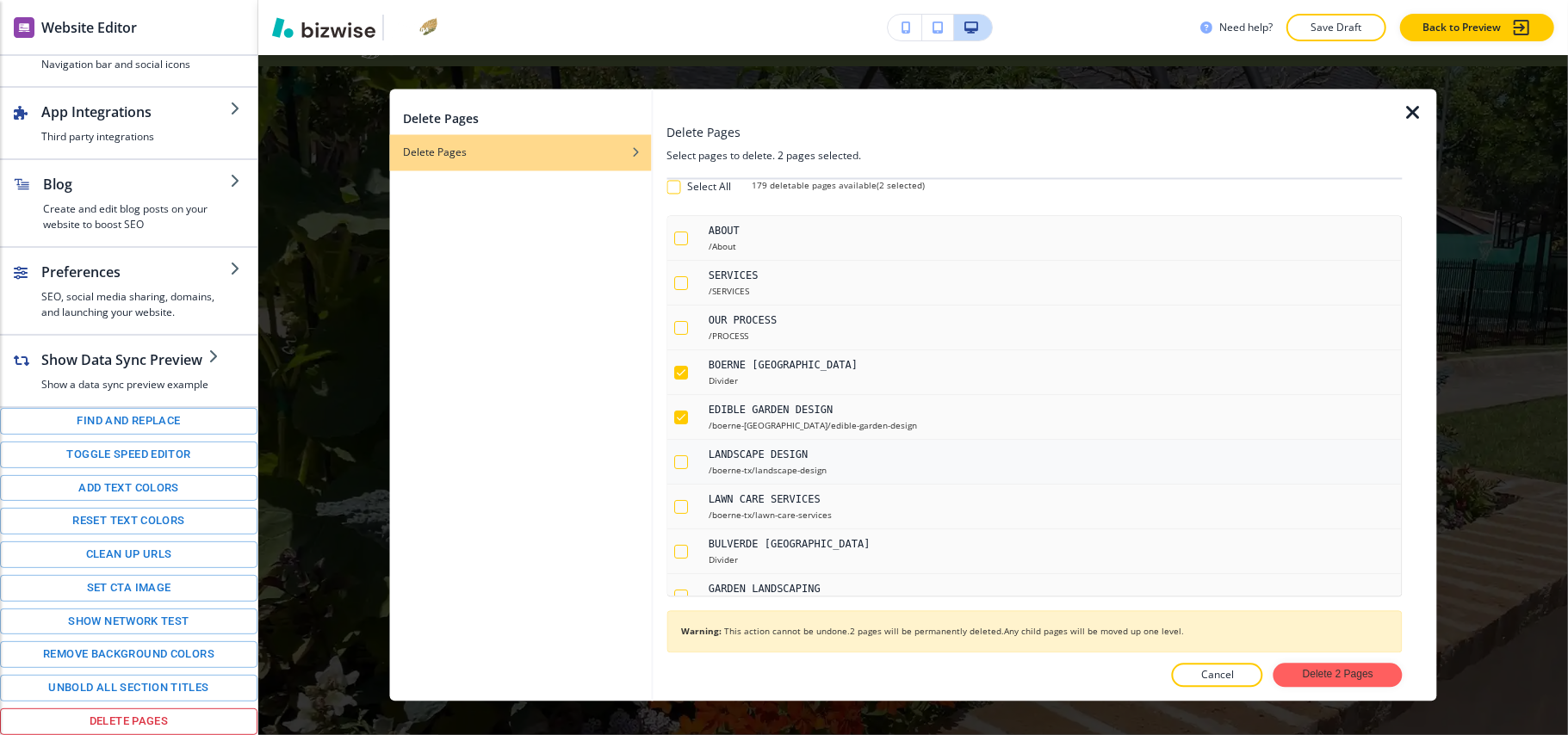
checkbox input "true"
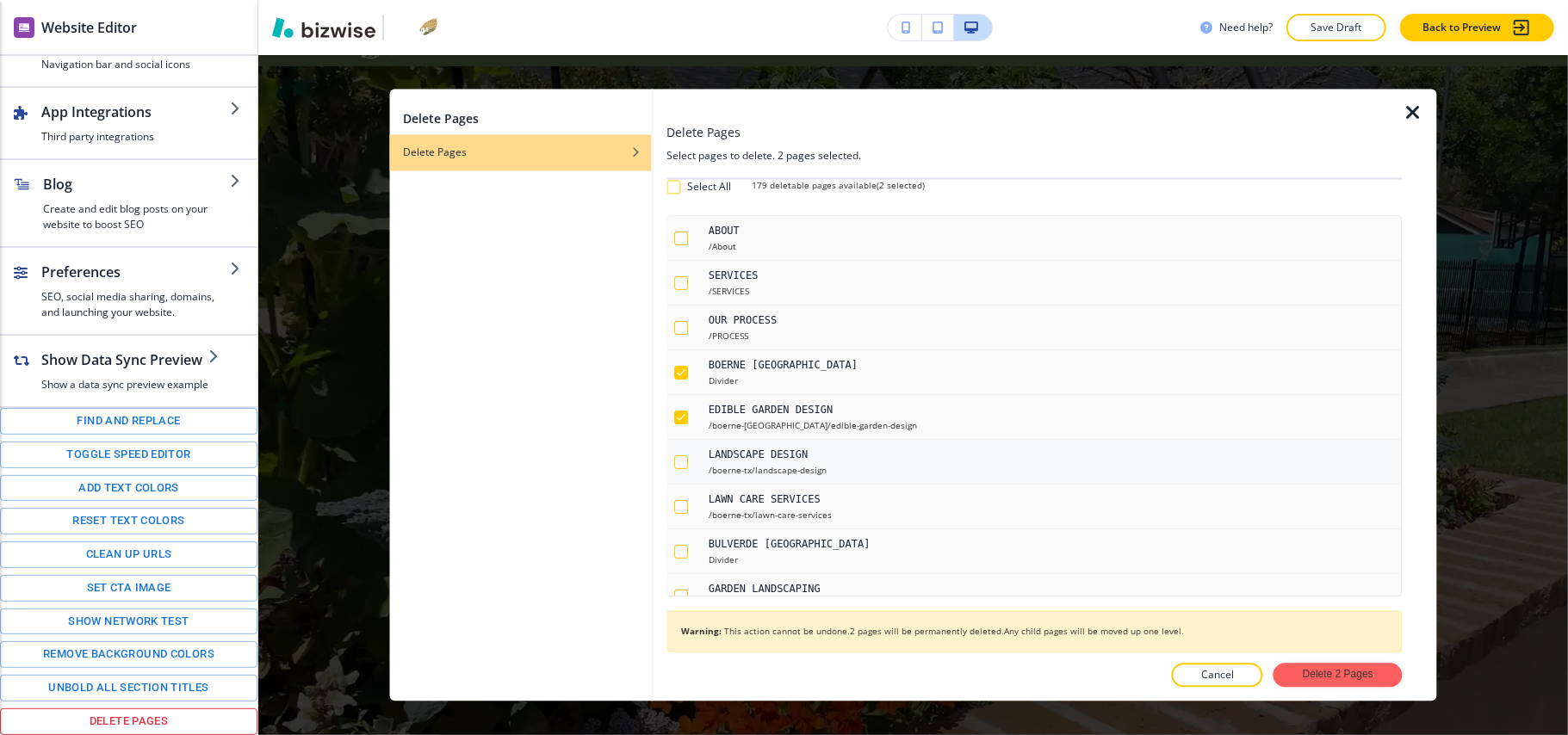
checkbox input "true"
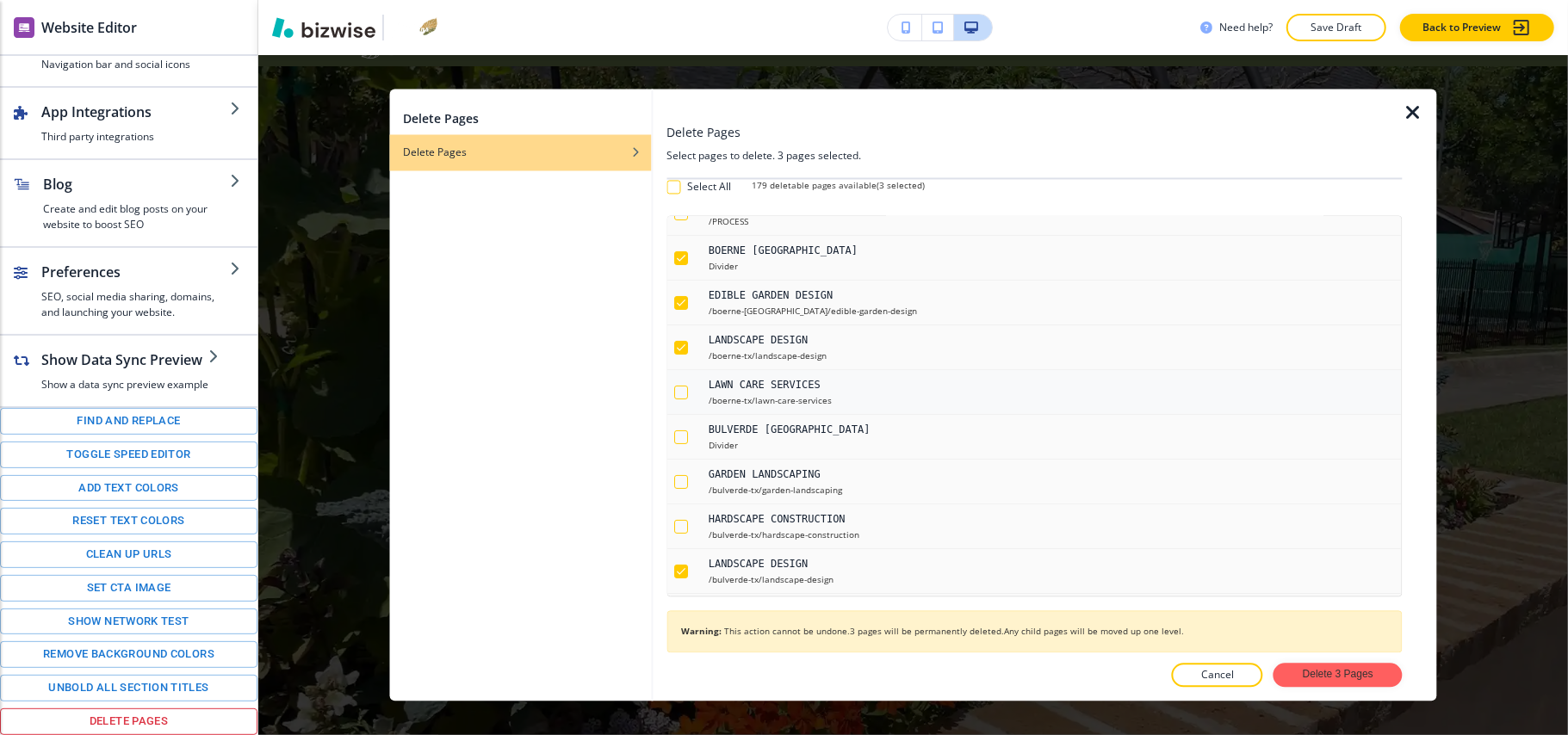
click at [683, 391] on div "button" at bounding box center [681, 393] width 14 height 14
checkbox input "true"
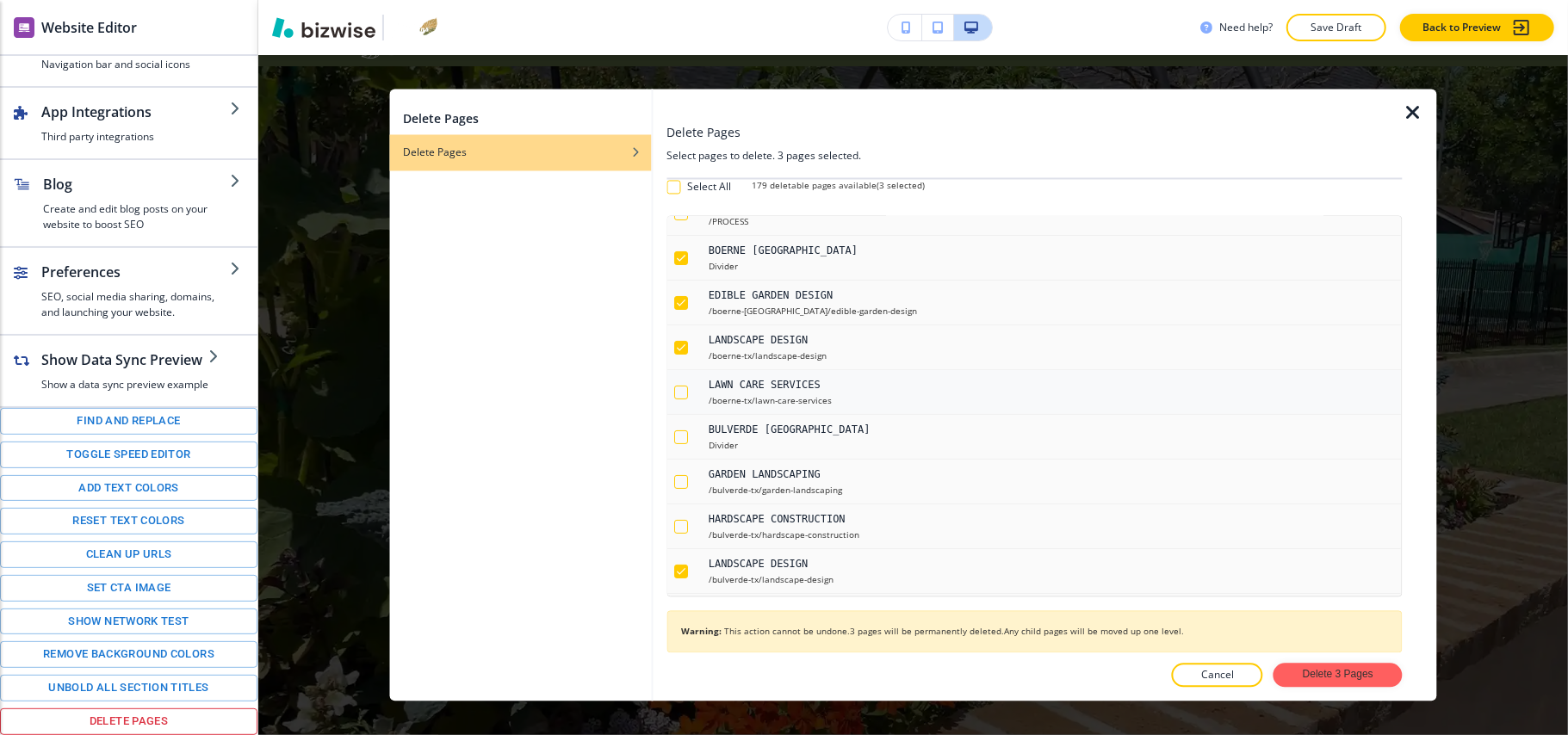
checkbox input "true"
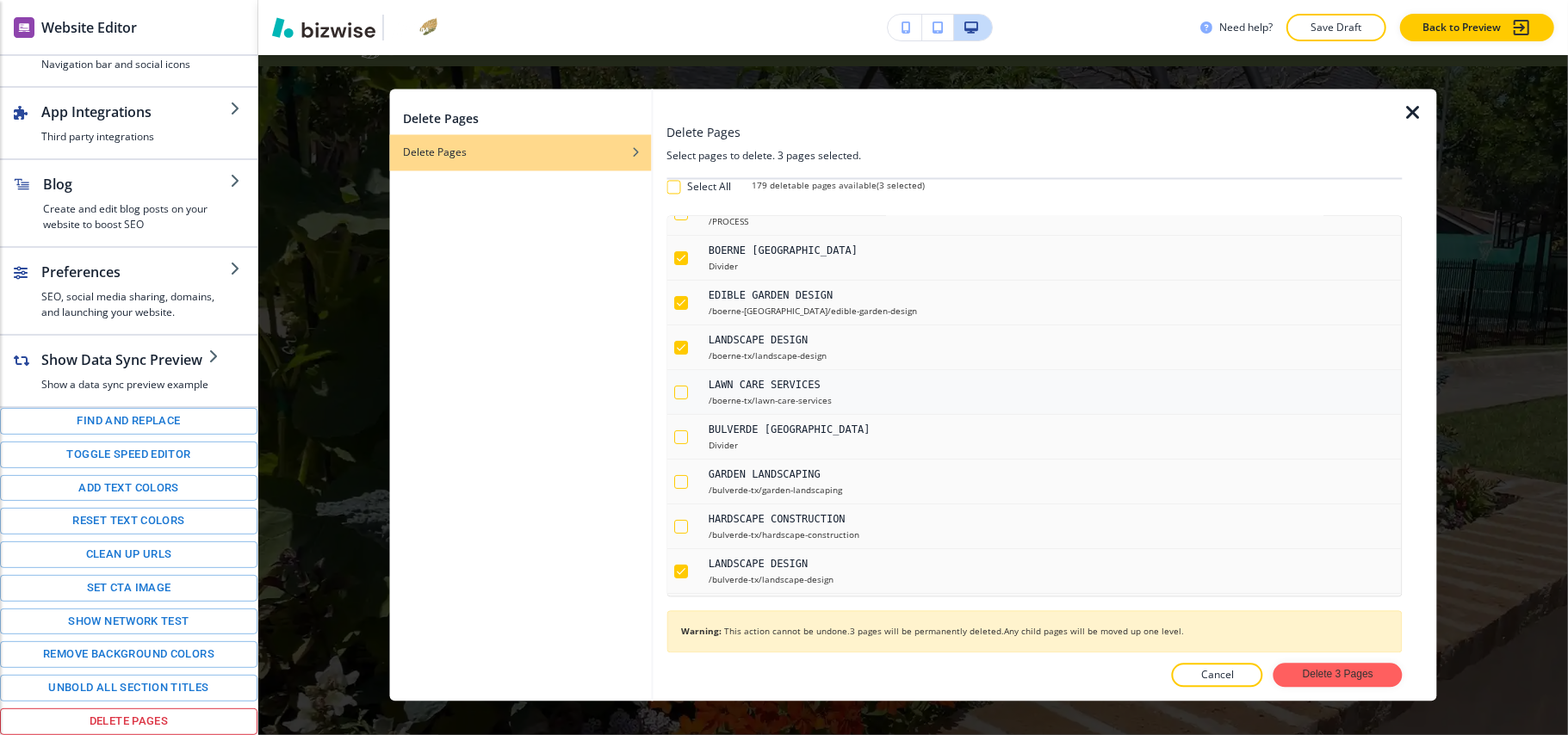
checkbox input "true"
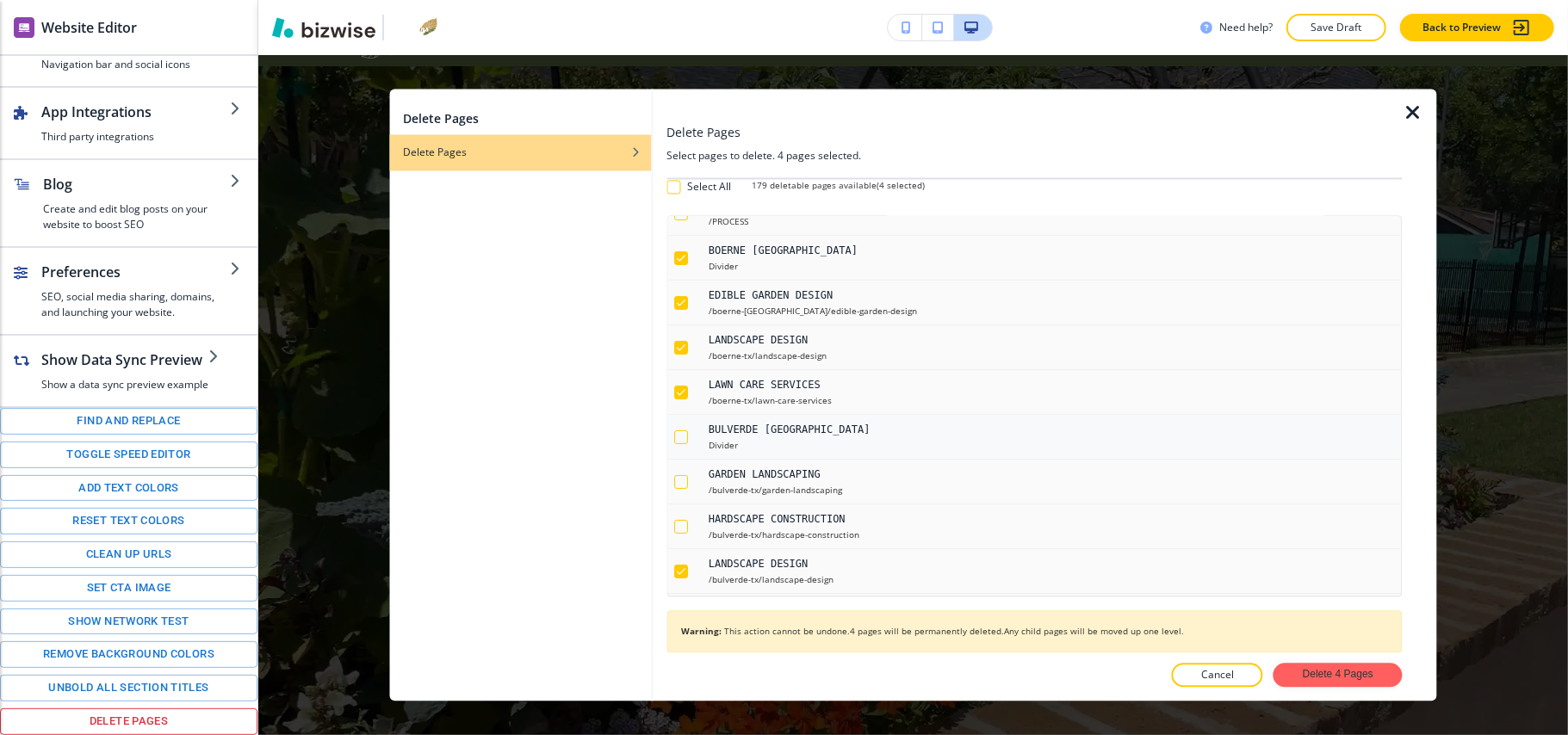
click at [685, 440] on div "button" at bounding box center [681, 438] width 14 height 14
checkbox input "true"
click at [680, 477] on div "button" at bounding box center [681, 483] width 14 height 14
checkbox input "true"
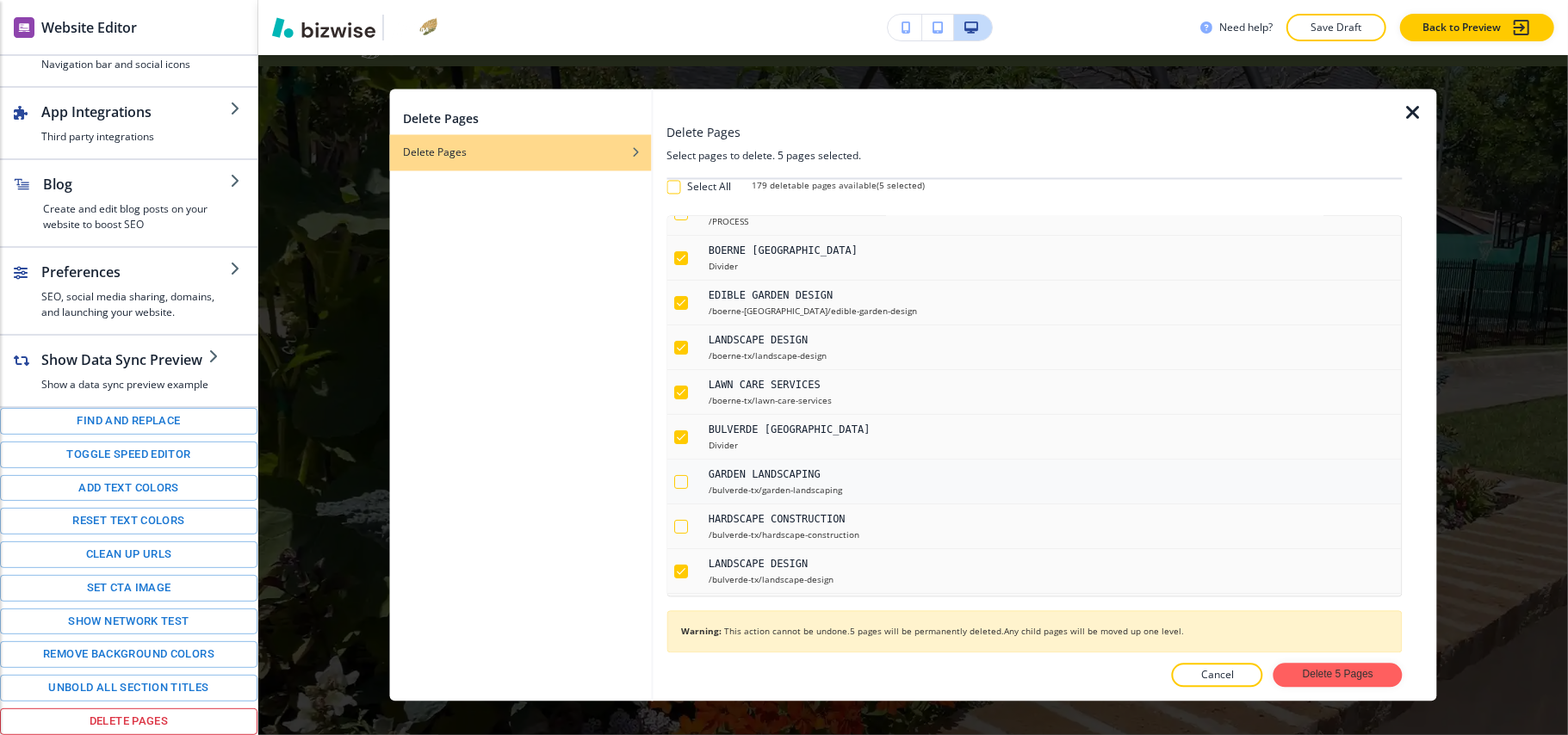
checkbox input "true"
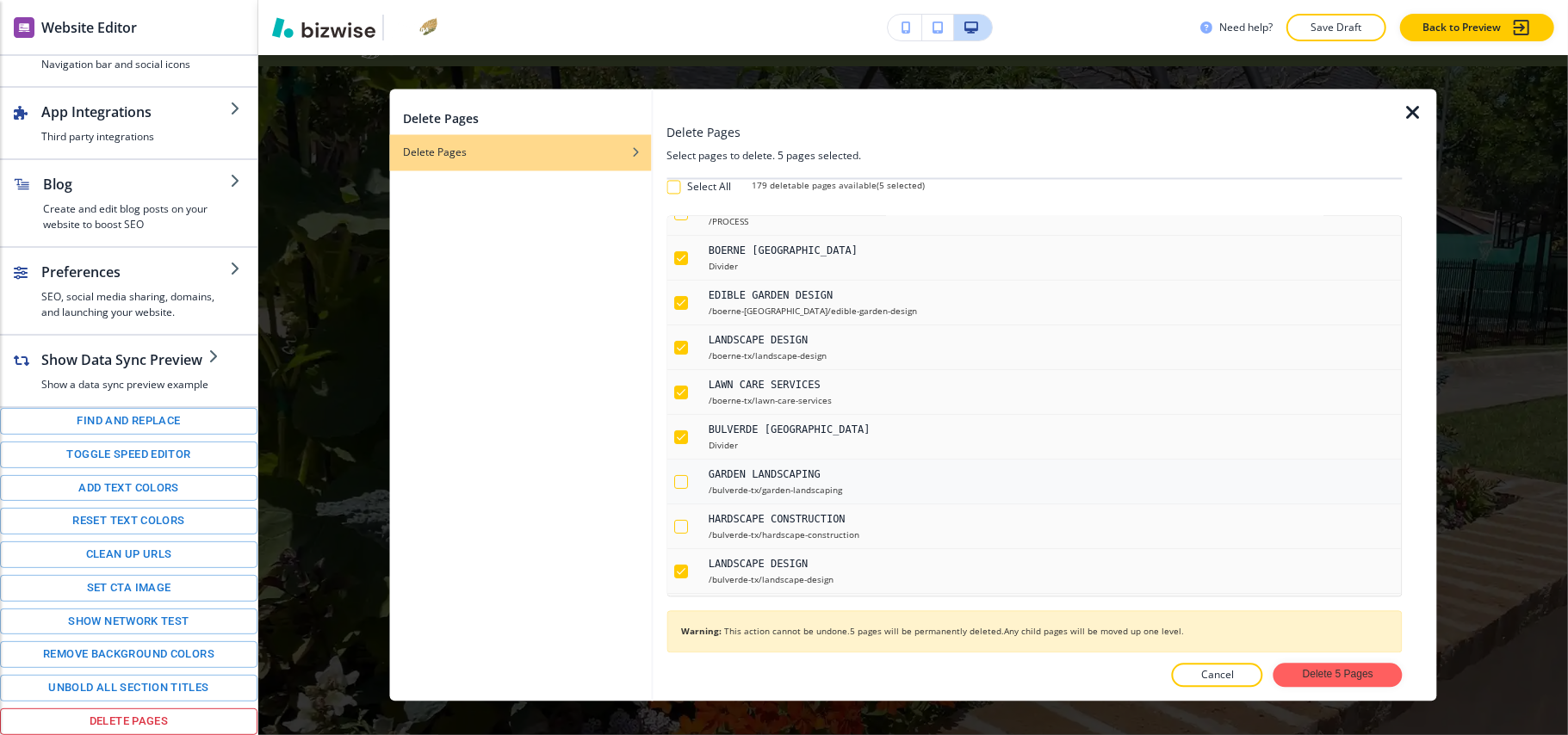
checkbox input "true"
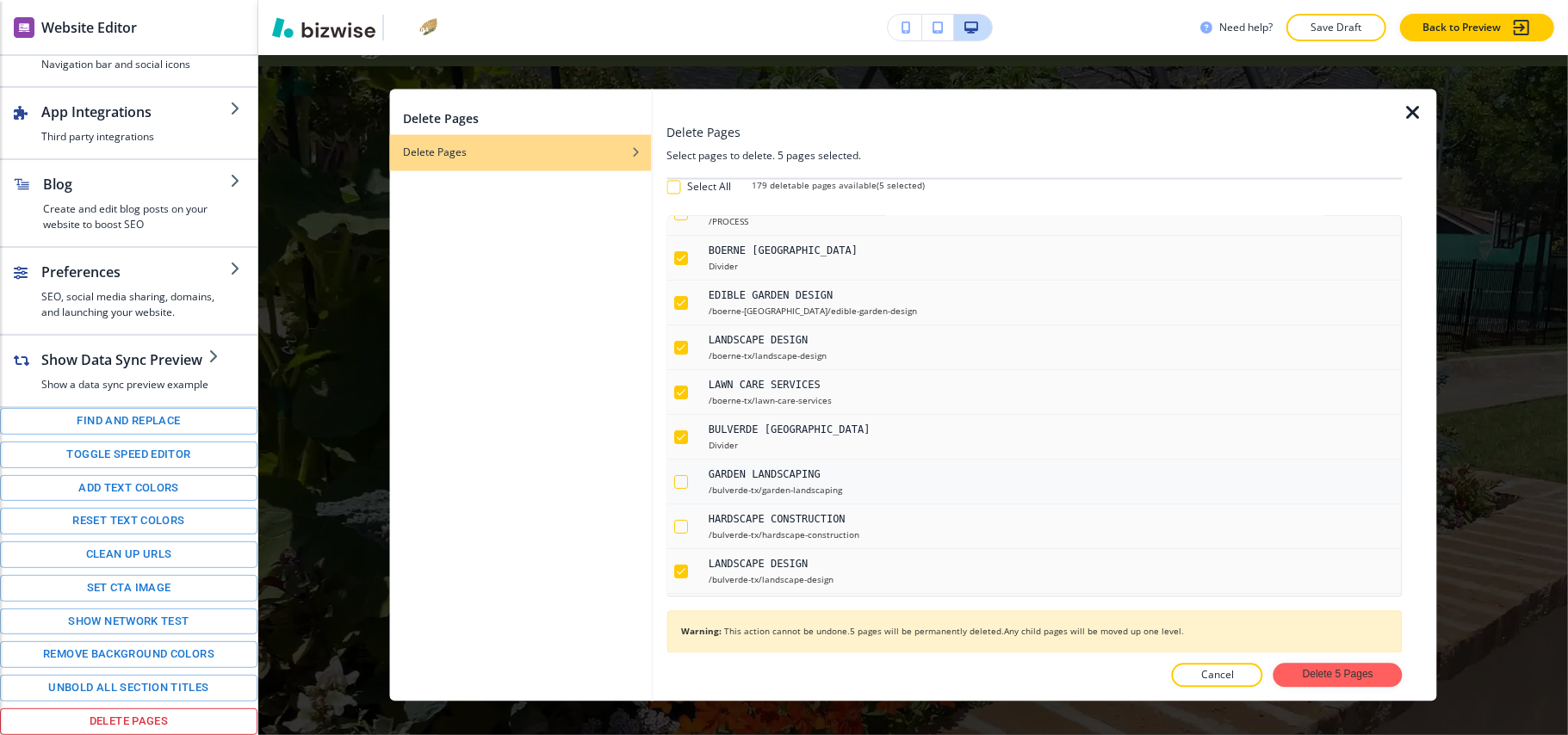
checkbox input "true"
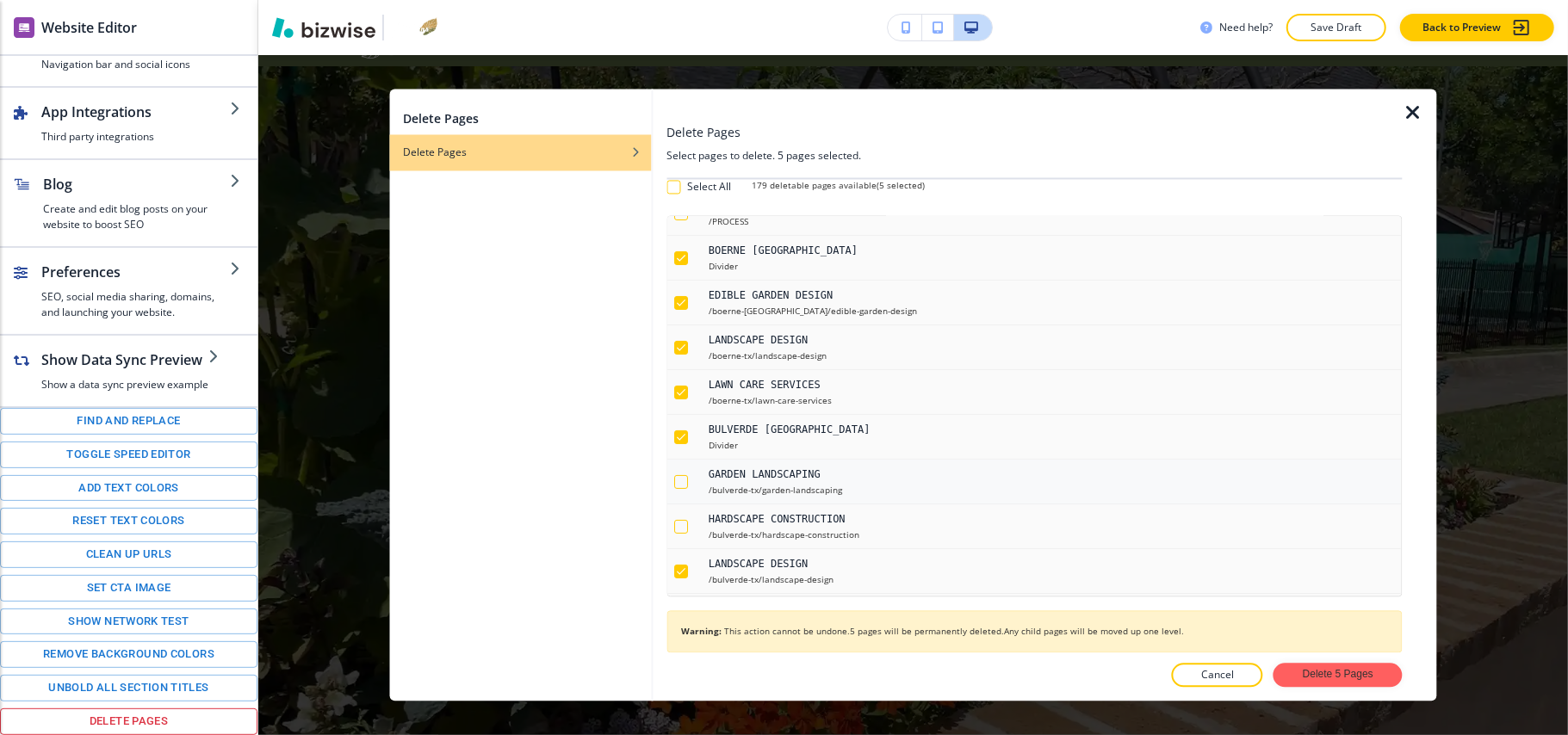
checkbox input "true"
click at [676, 534] on div "button" at bounding box center [681, 527] width 14 height 14
checkbox input "true"
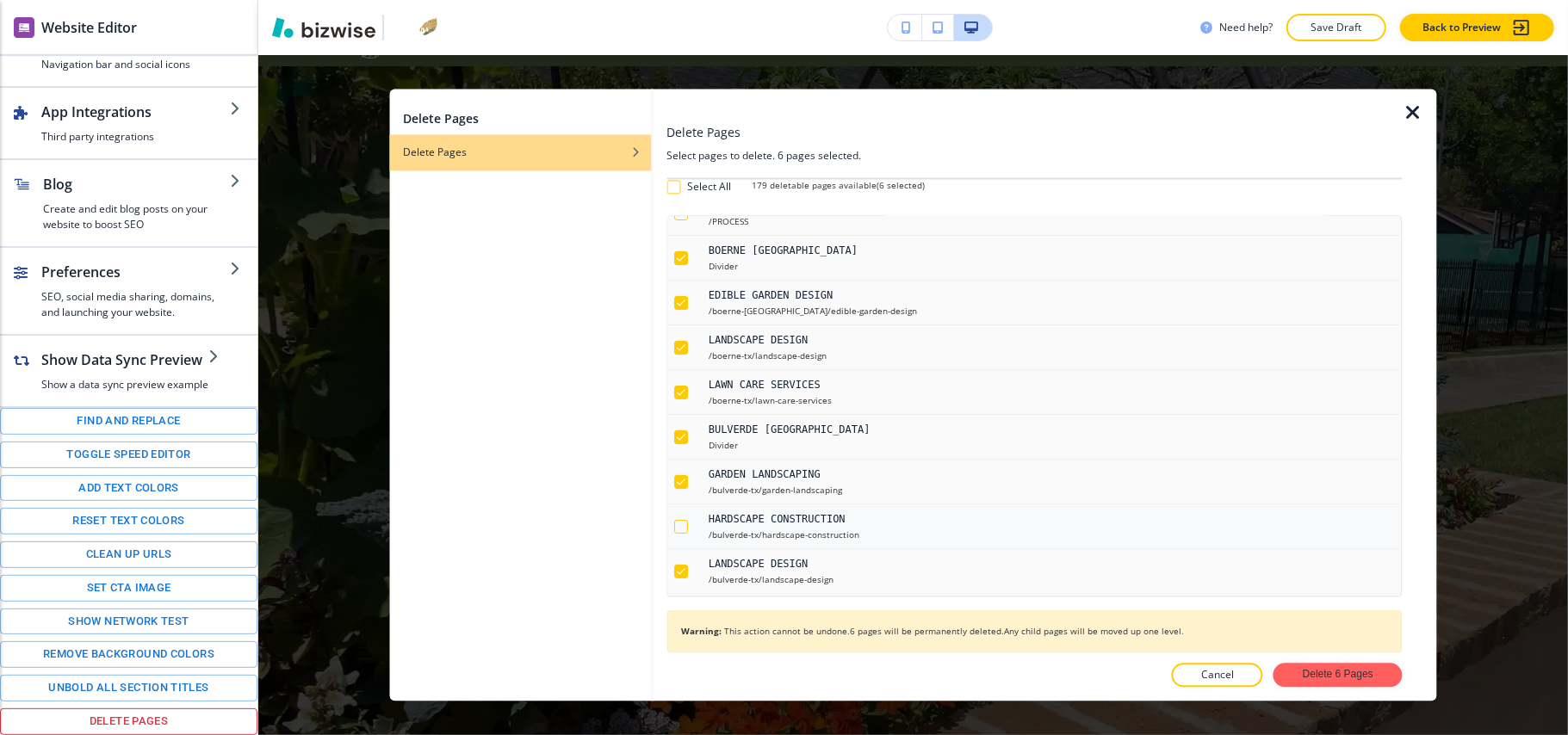
checkbox input "true"
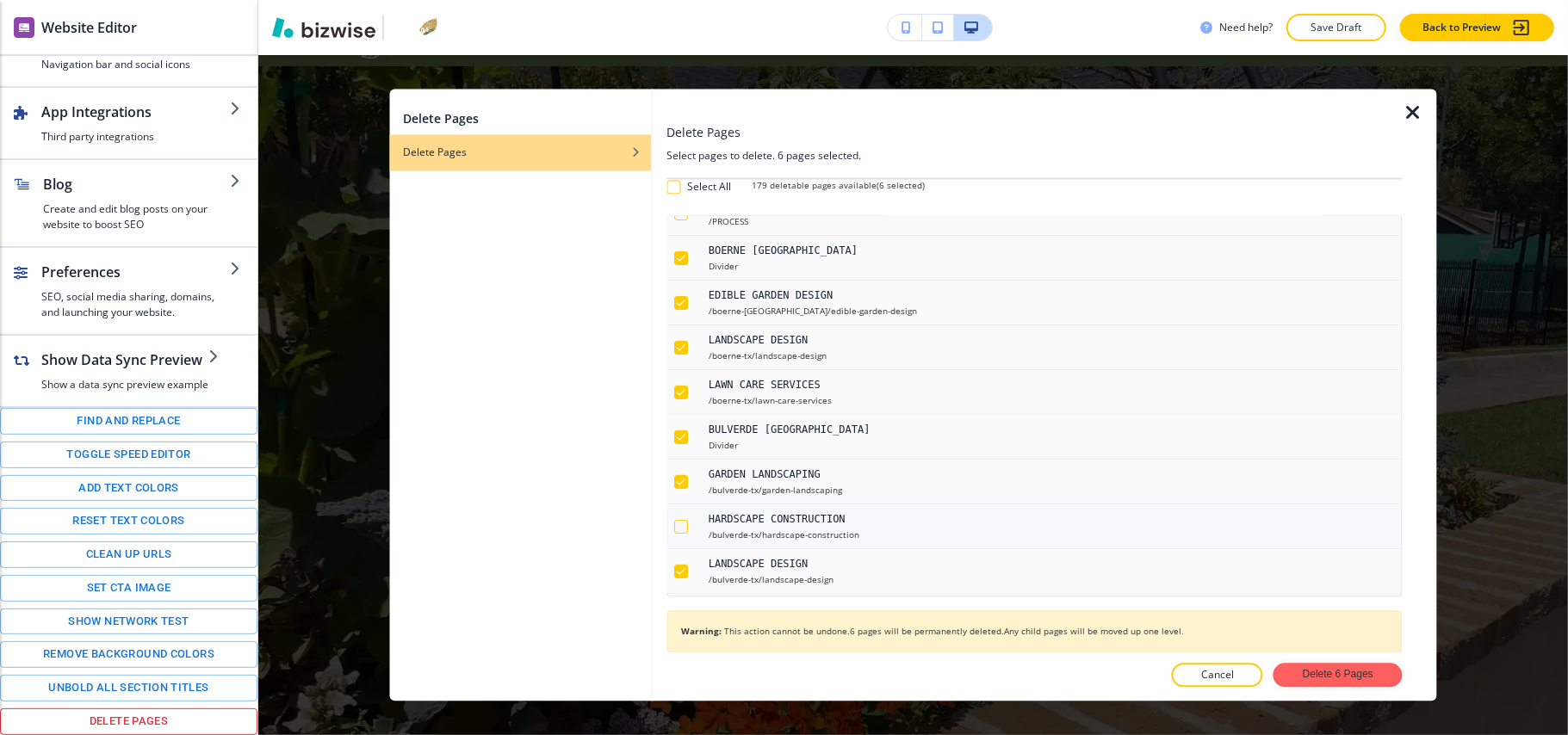
checkbox input "true"
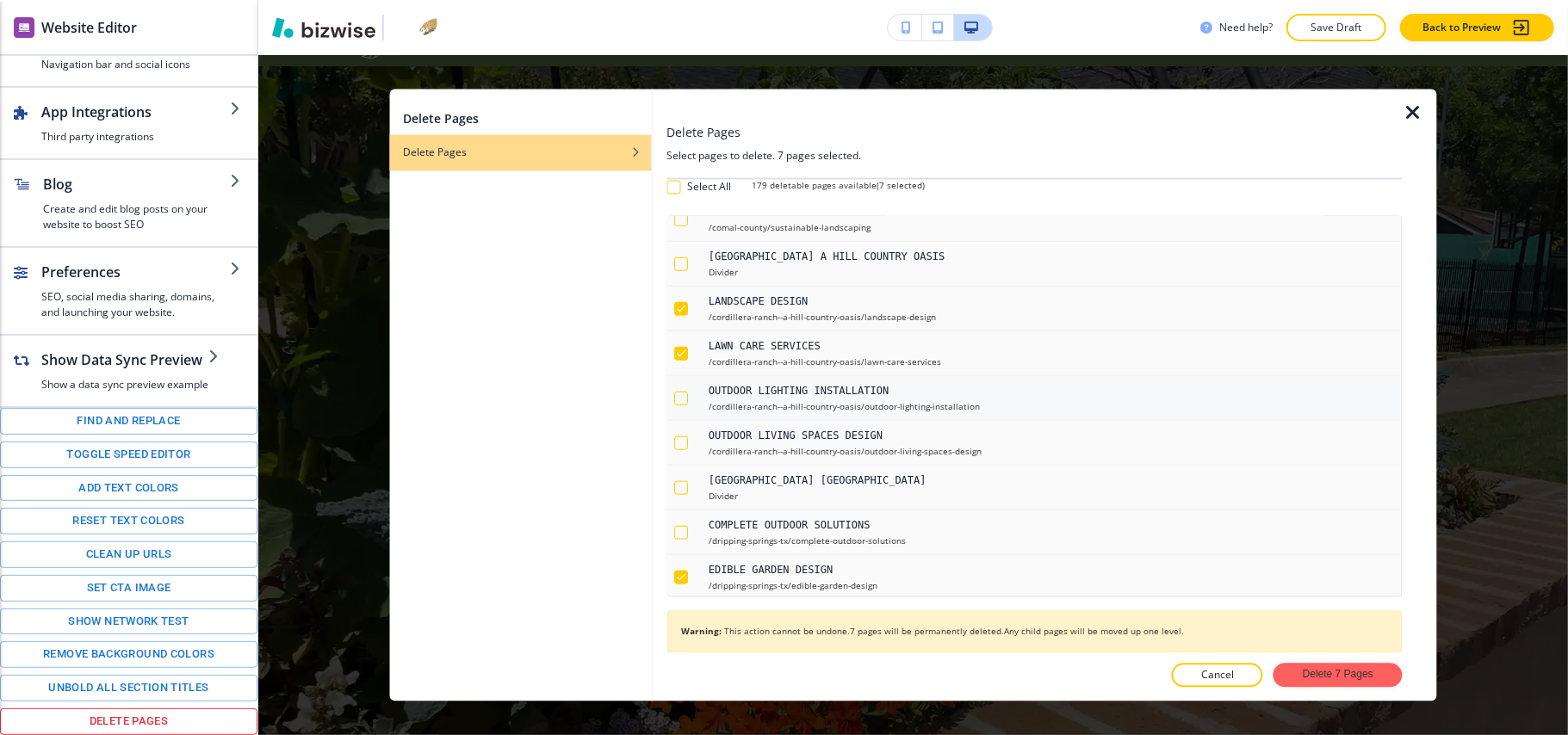
scroll to position [1492, 0]
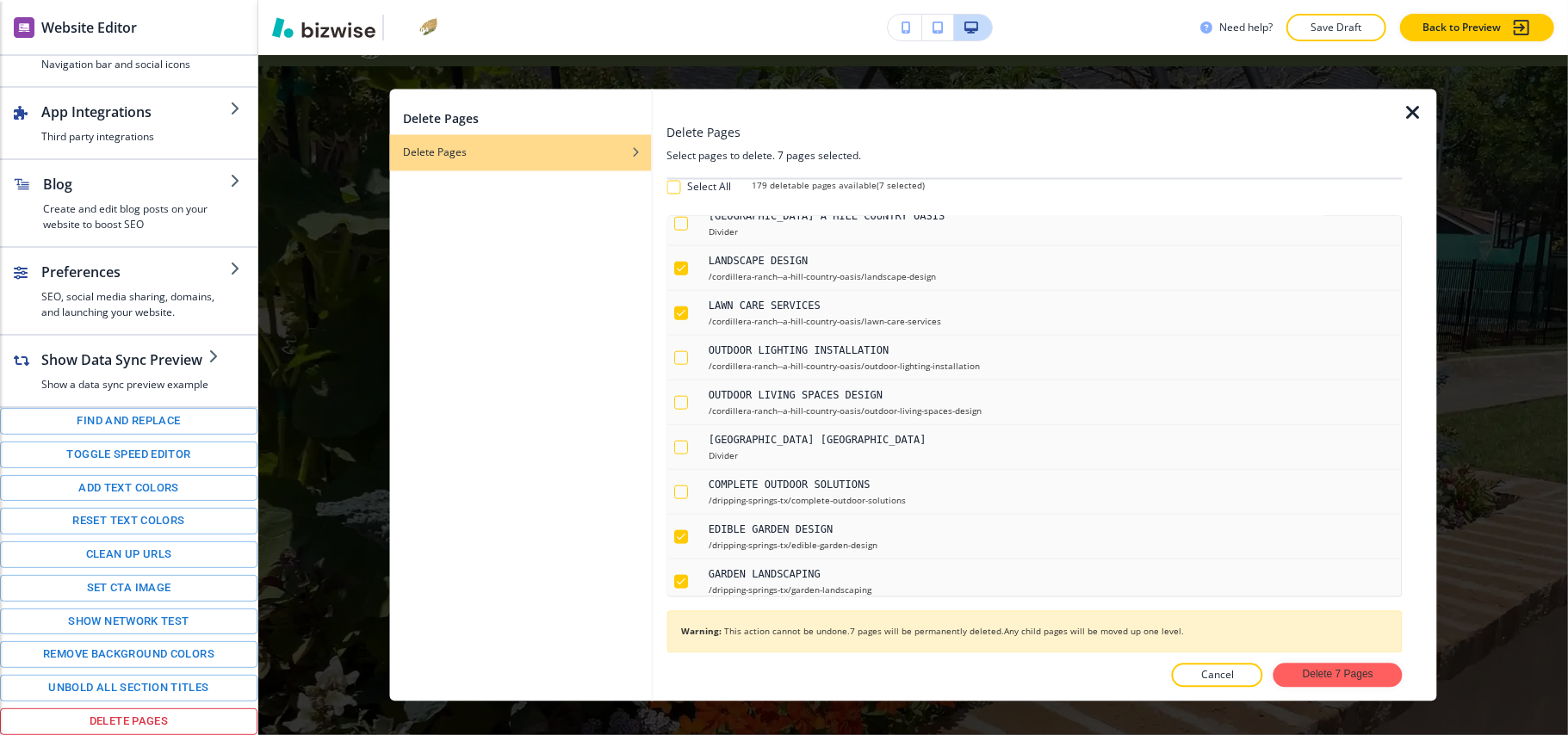
click at [1413, 105] on icon "button" at bounding box center [1412, 113] width 20 height 20
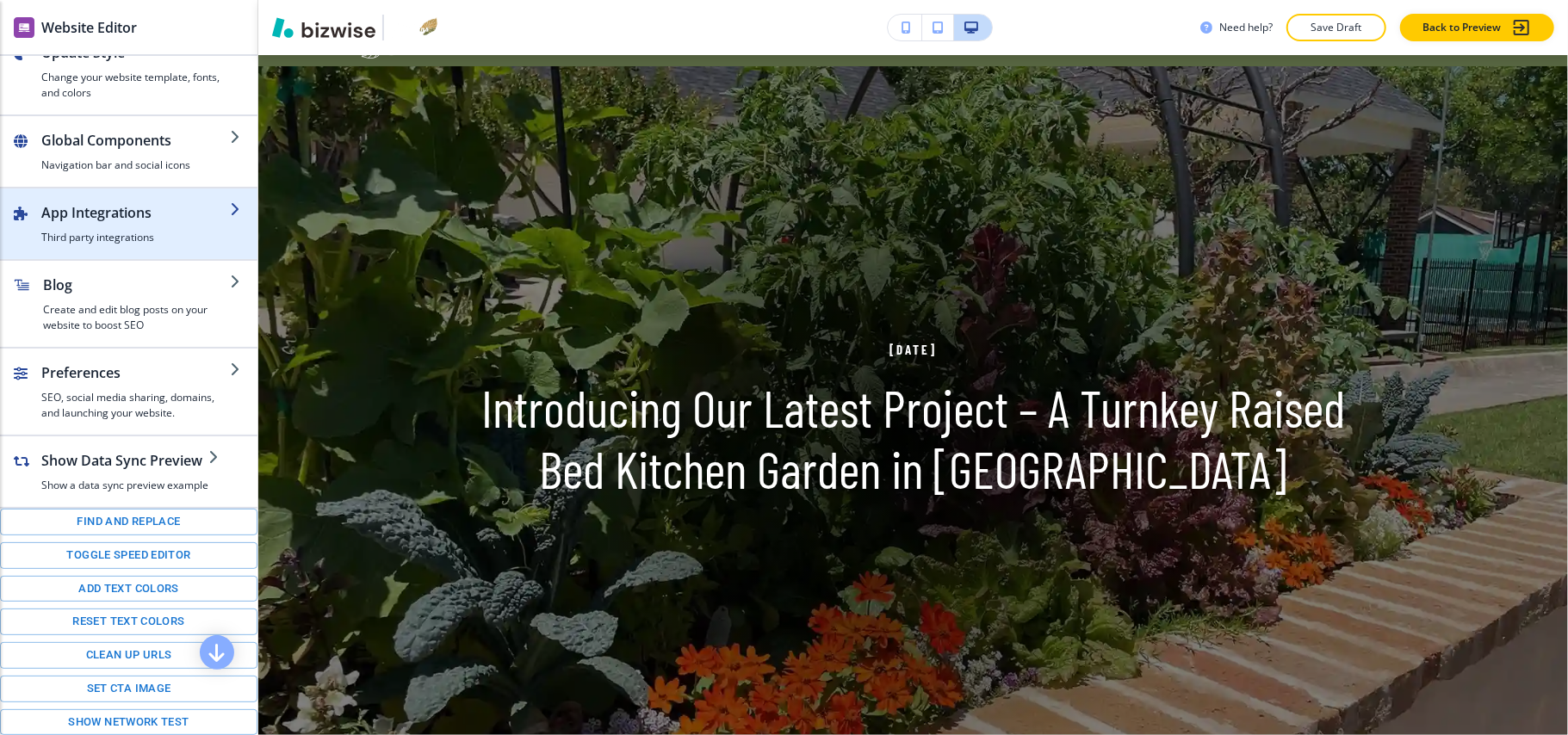
scroll to position [0, 0]
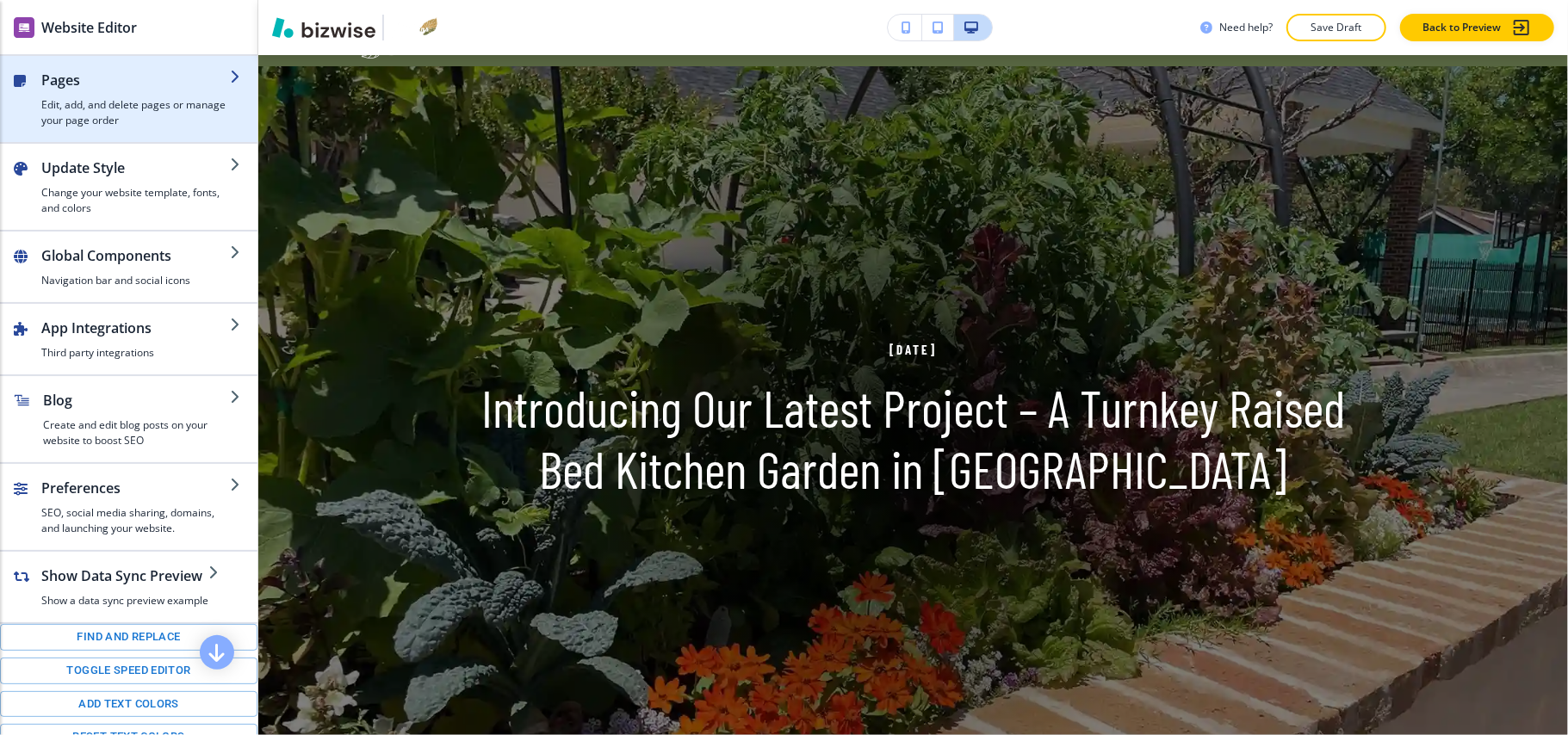
click at [115, 77] on h2 "Pages" at bounding box center [134, 80] width 188 height 20
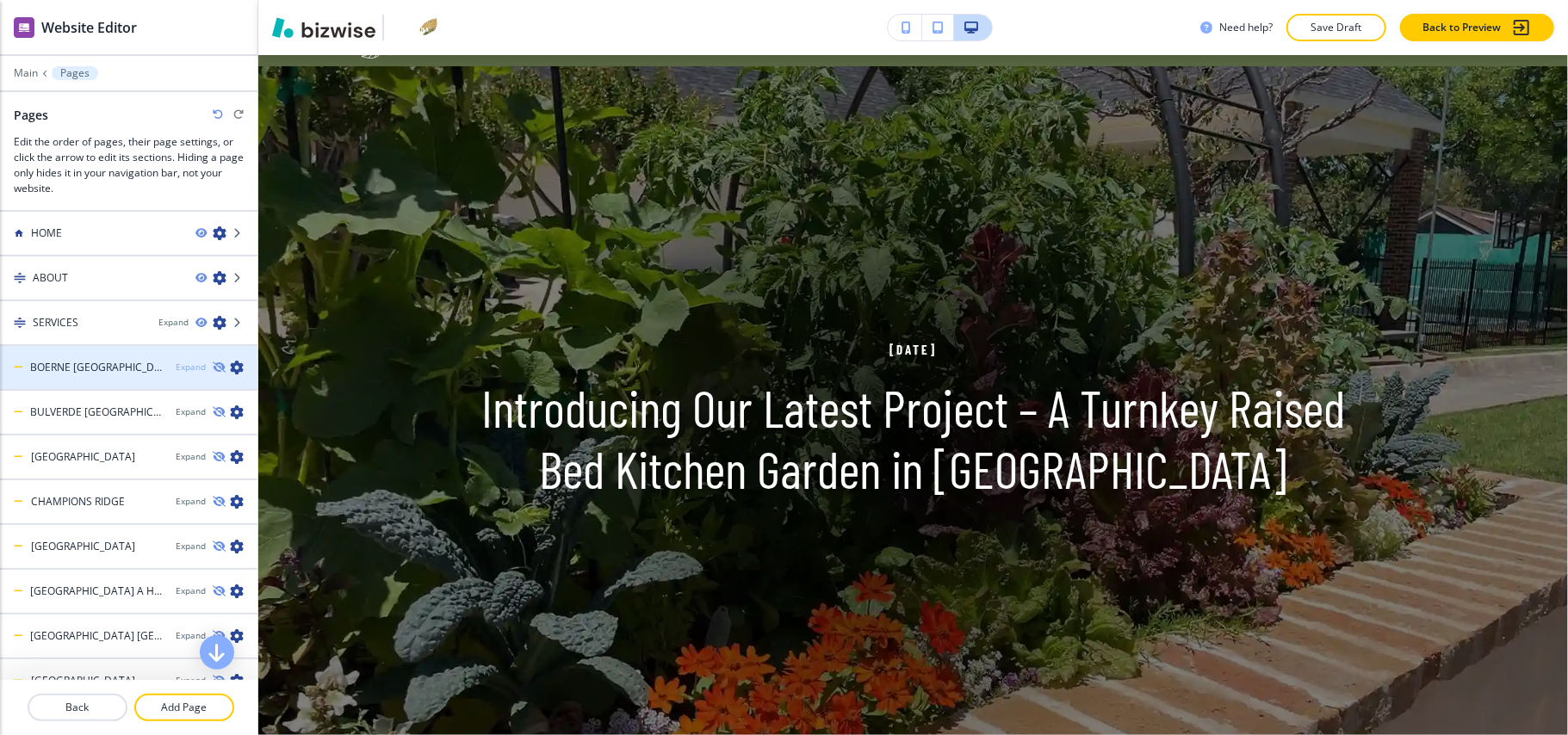
click at [175, 367] on div "Expand" at bounding box center [190, 367] width 30 height 13
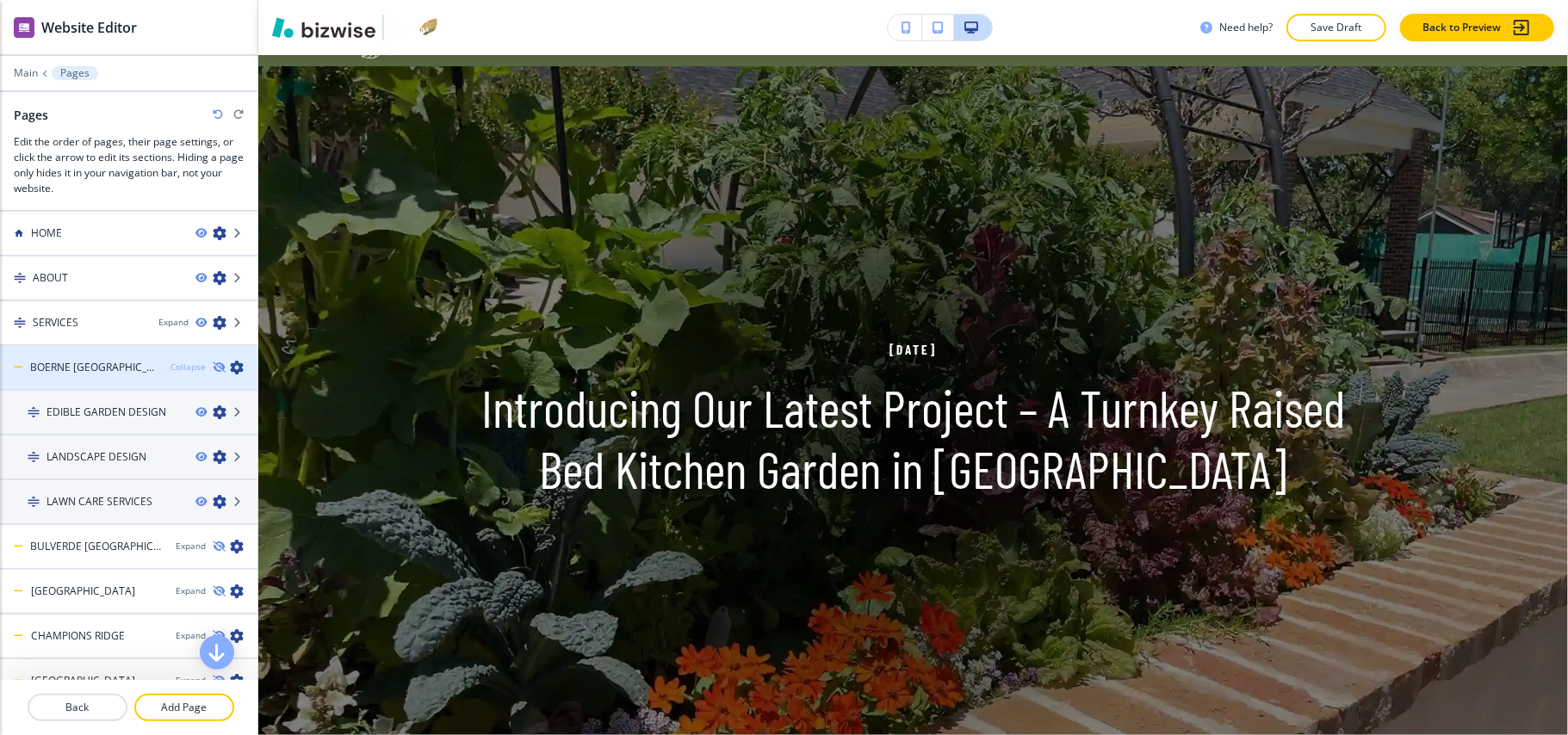
click at [171, 363] on div "Collapse" at bounding box center [188, 367] width 35 height 13
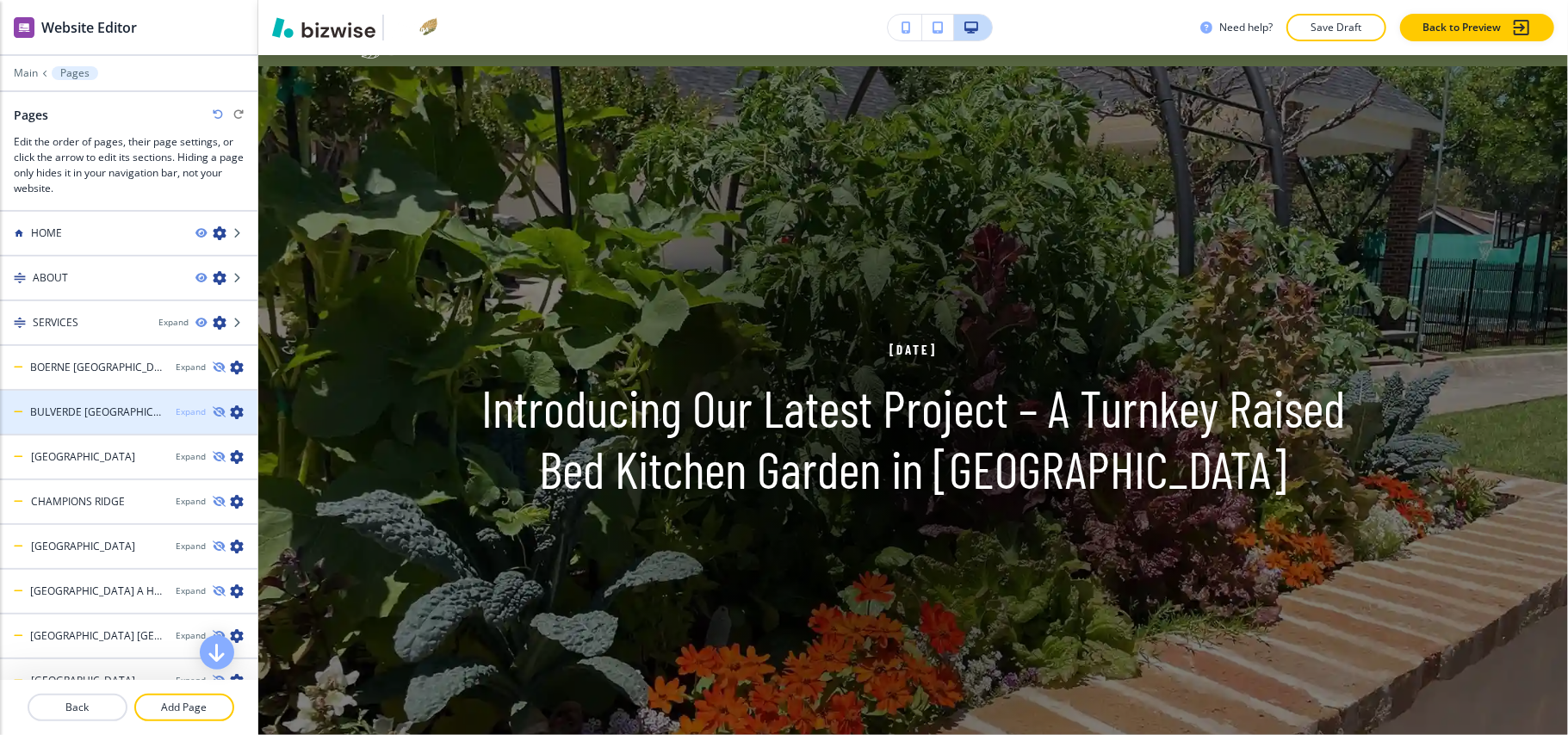
click at [175, 410] on div "Expand" at bounding box center [190, 411] width 30 height 13
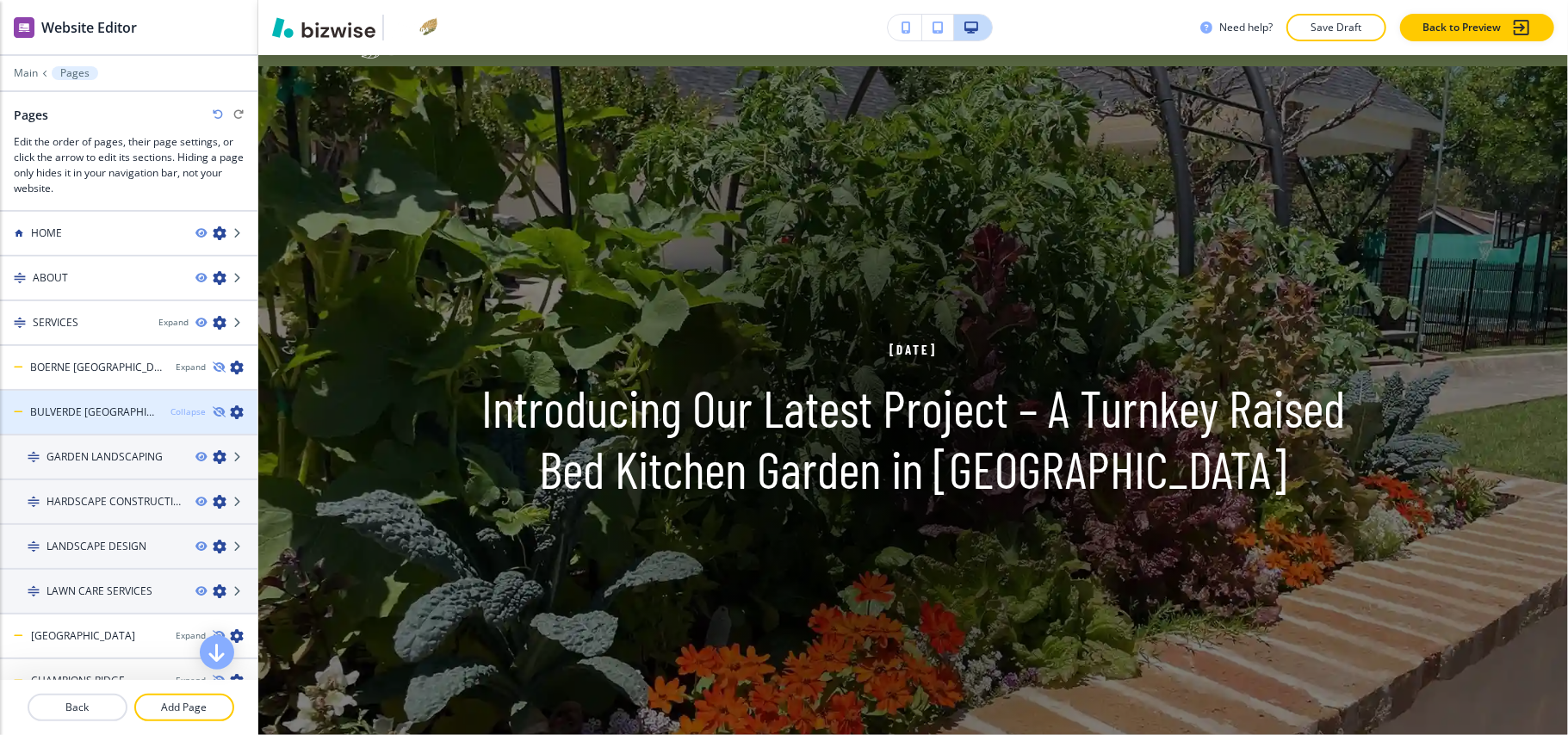
click at [173, 410] on div "Collapse" at bounding box center [188, 411] width 35 height 13
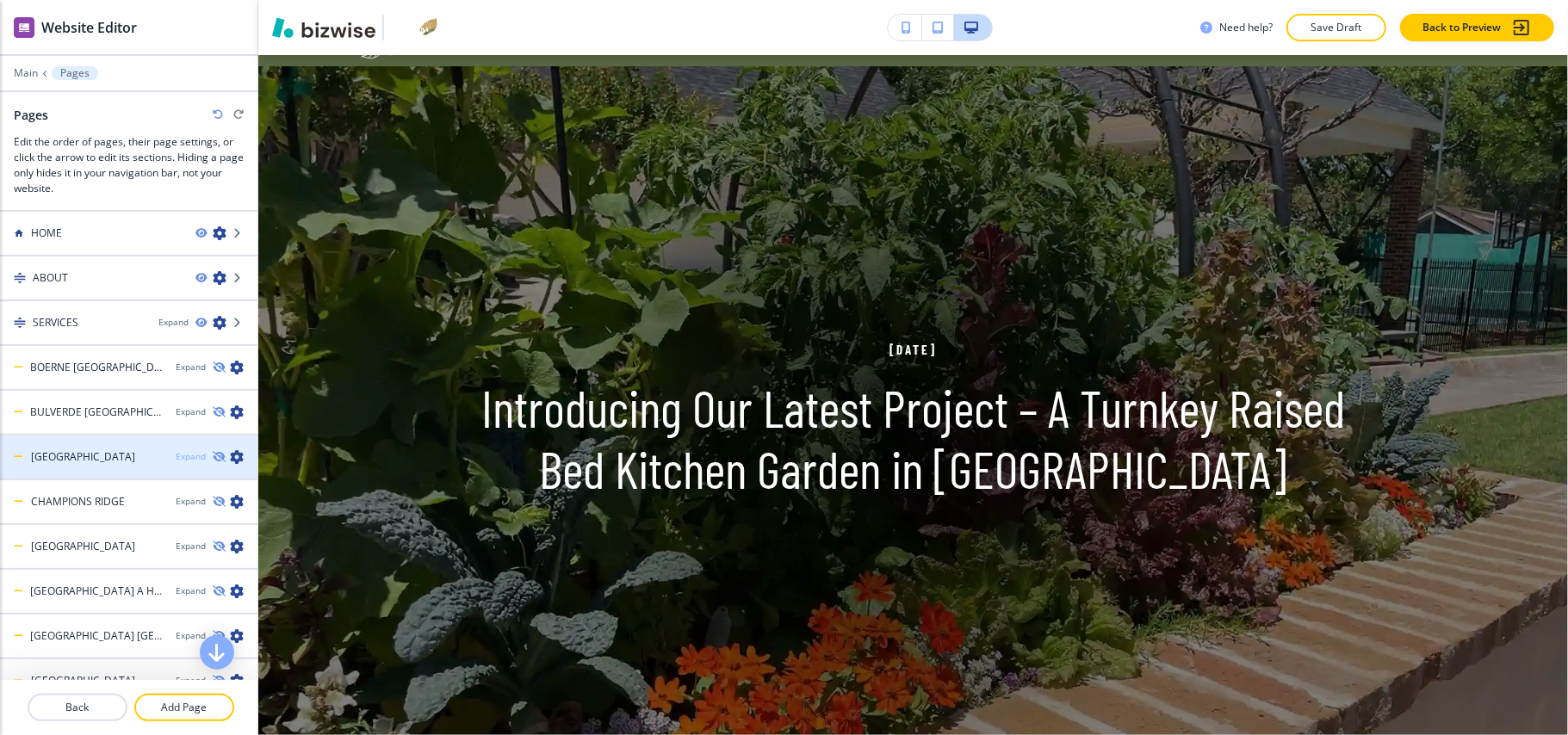
click at [175, 459] on div "Expand" at bounding box center [190, 456] width 30 height 13
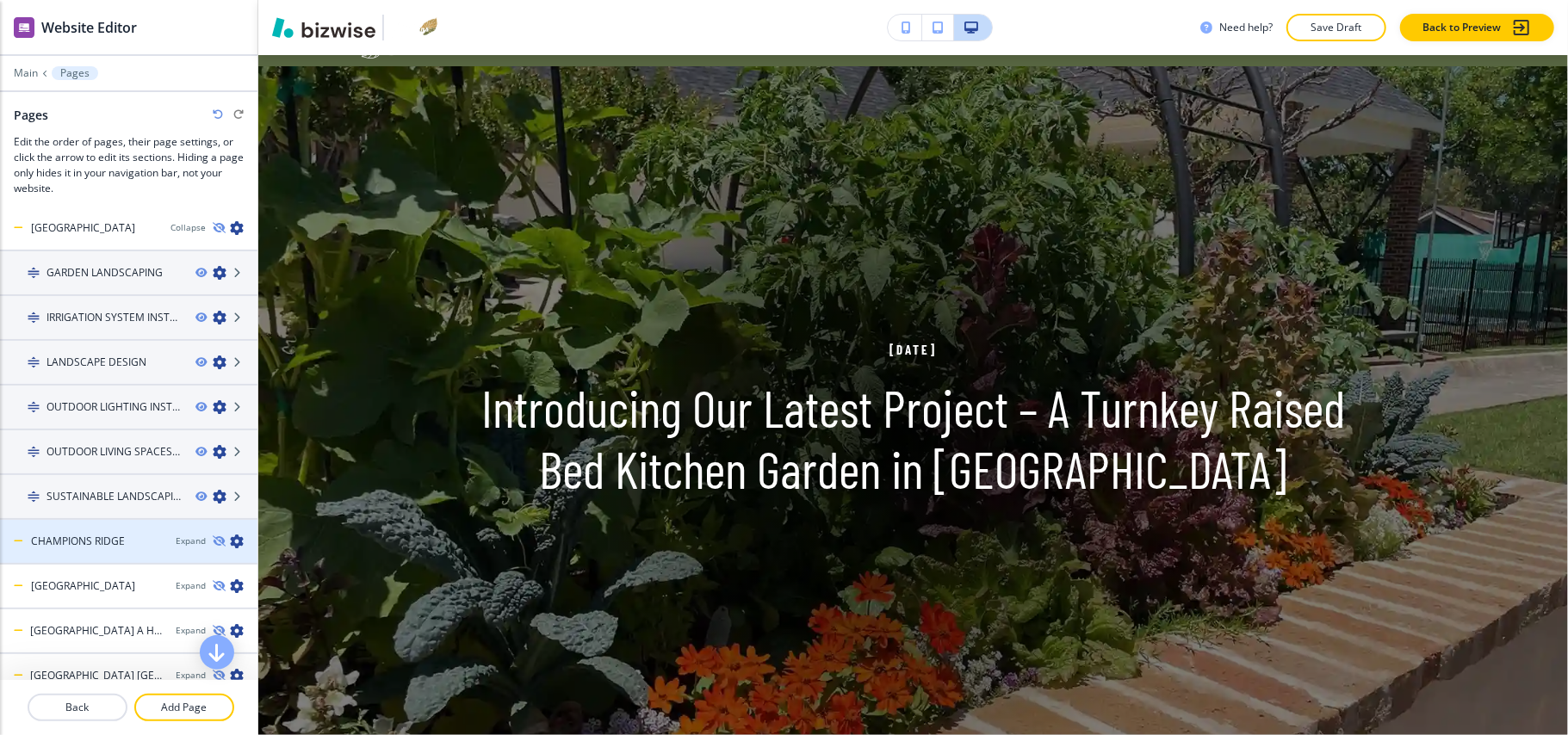
scroll to position [115, 0]
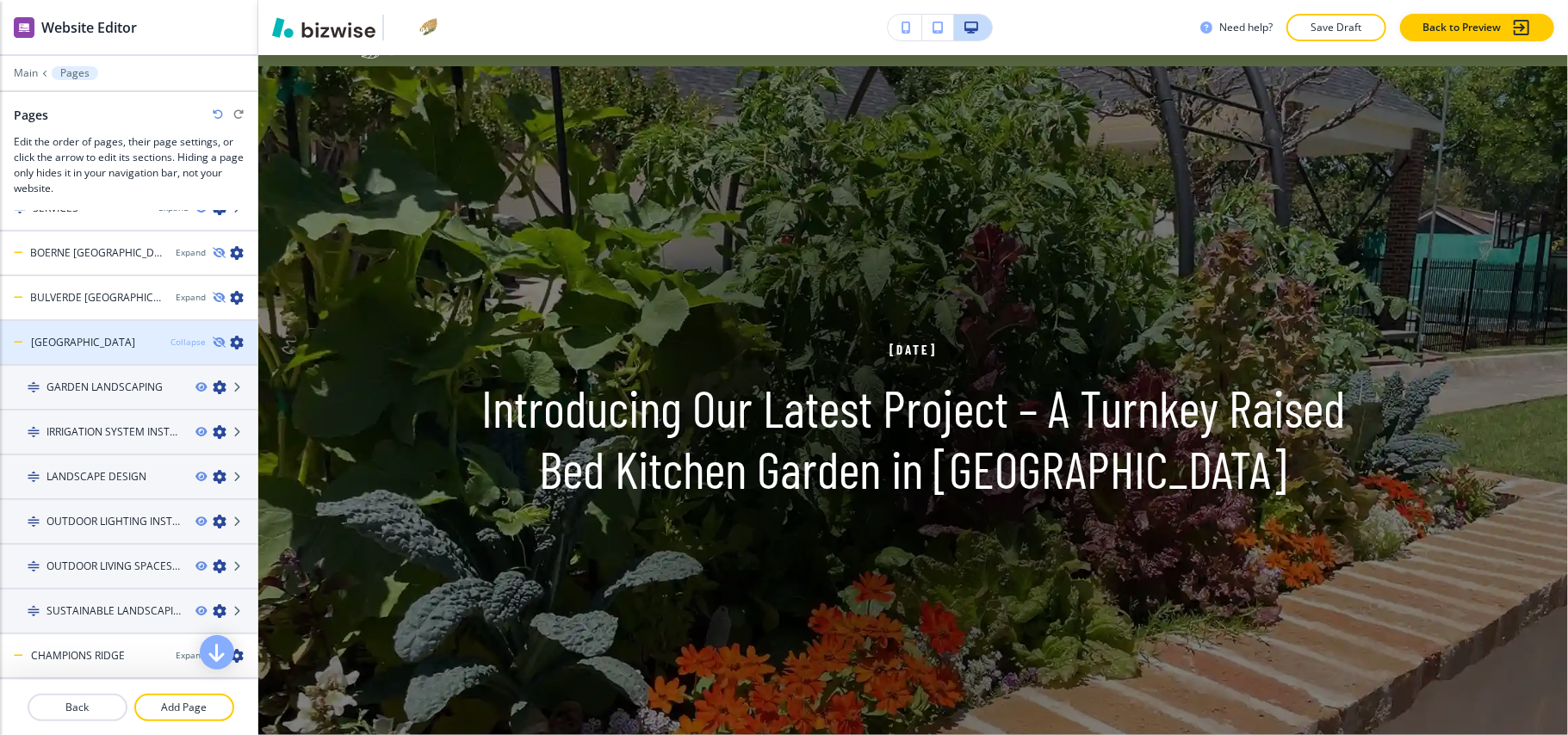
click at [171, 337] on div "Collapse" at bounding box center [188, 342] width 35 height 13
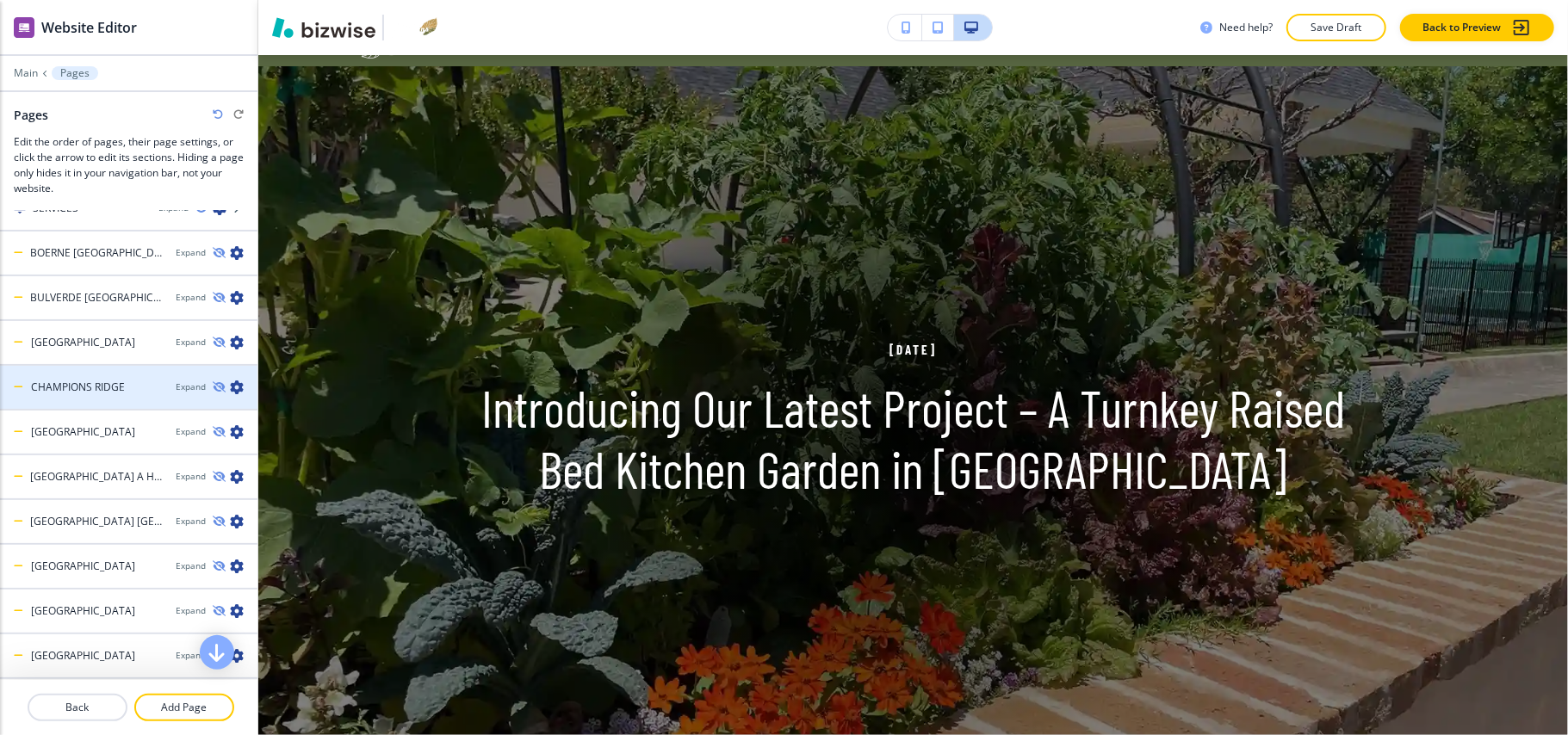
click at [170, 380] on div "CHAMPIONS RIDGE Expand" at bounding box center [129, 388] width 257 height 16
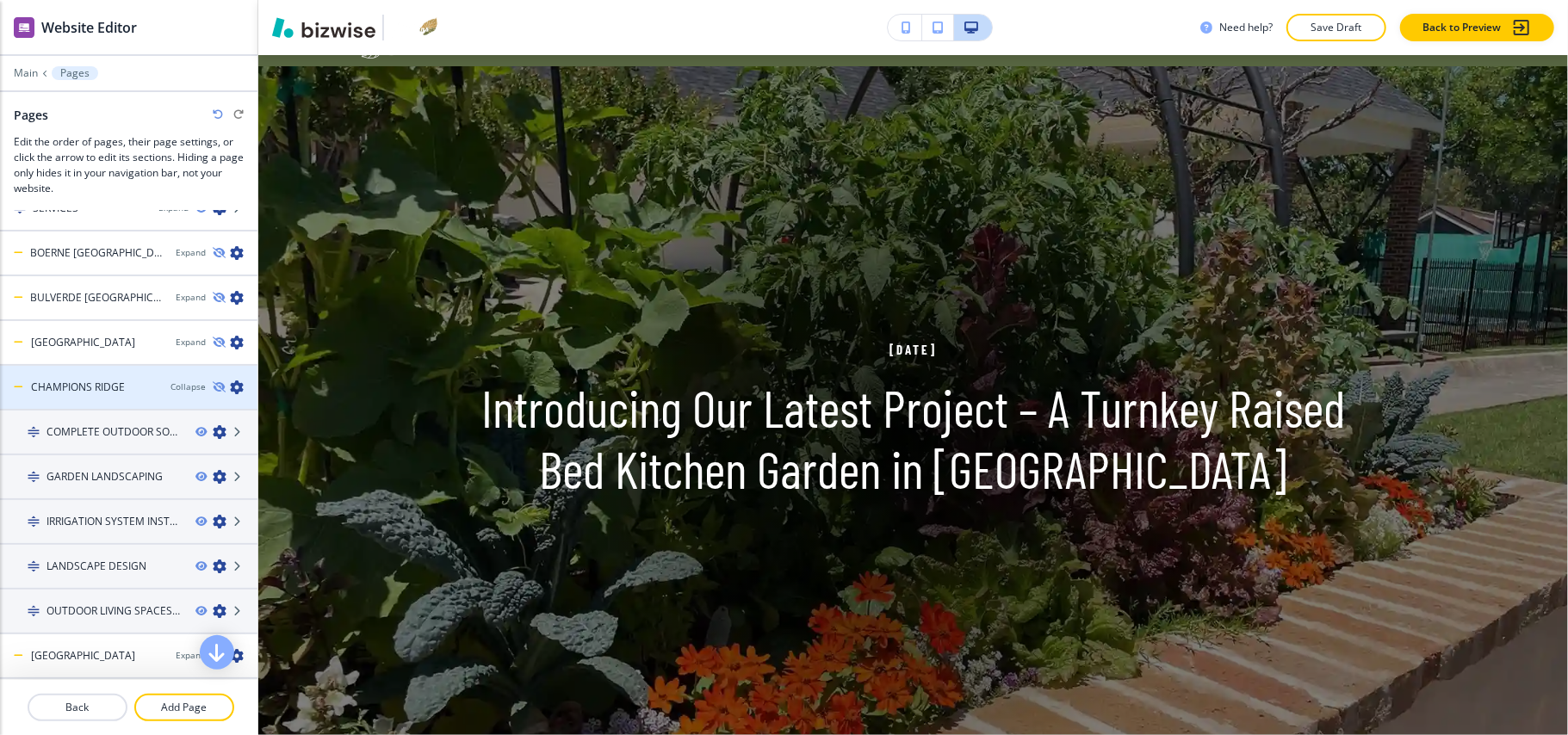
click at [170, 380] on div "CHAMPIONS RIDGE Collapse" at bounding box center [129, 388] width 257 height 16
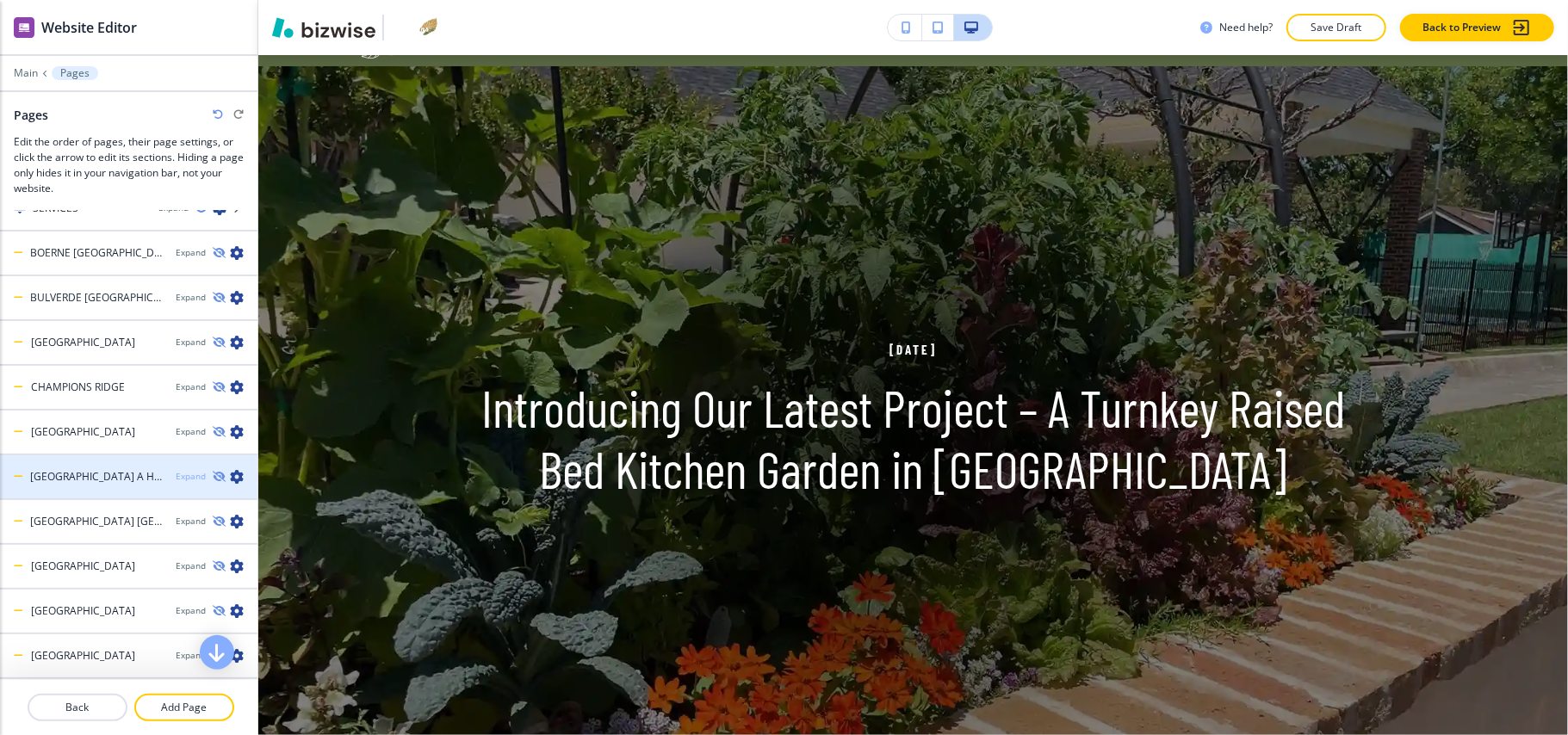
click at [176, 476] on div "Expand" at bounding box center [190, 476] width 30 height 13
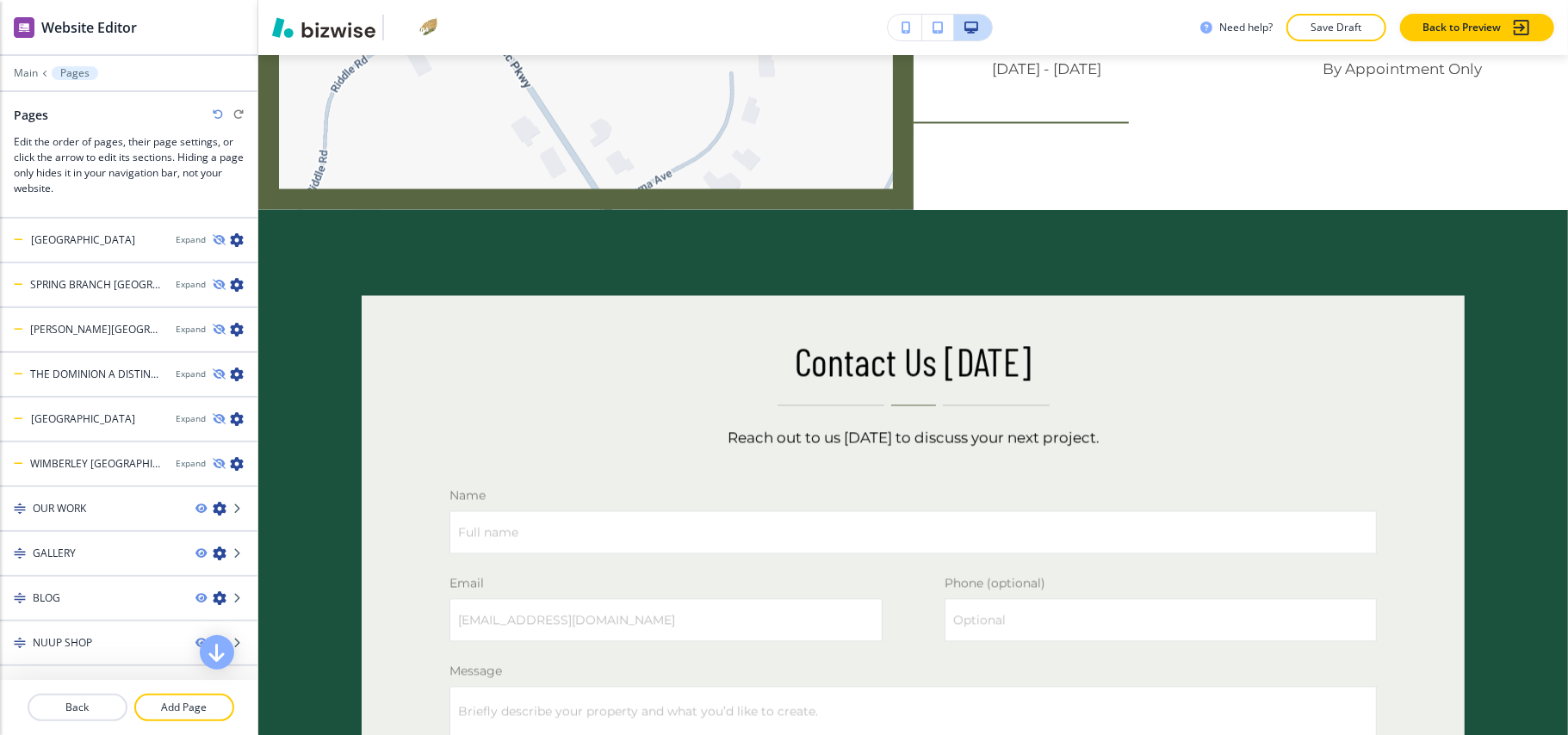
scroll to position [1033, 0]
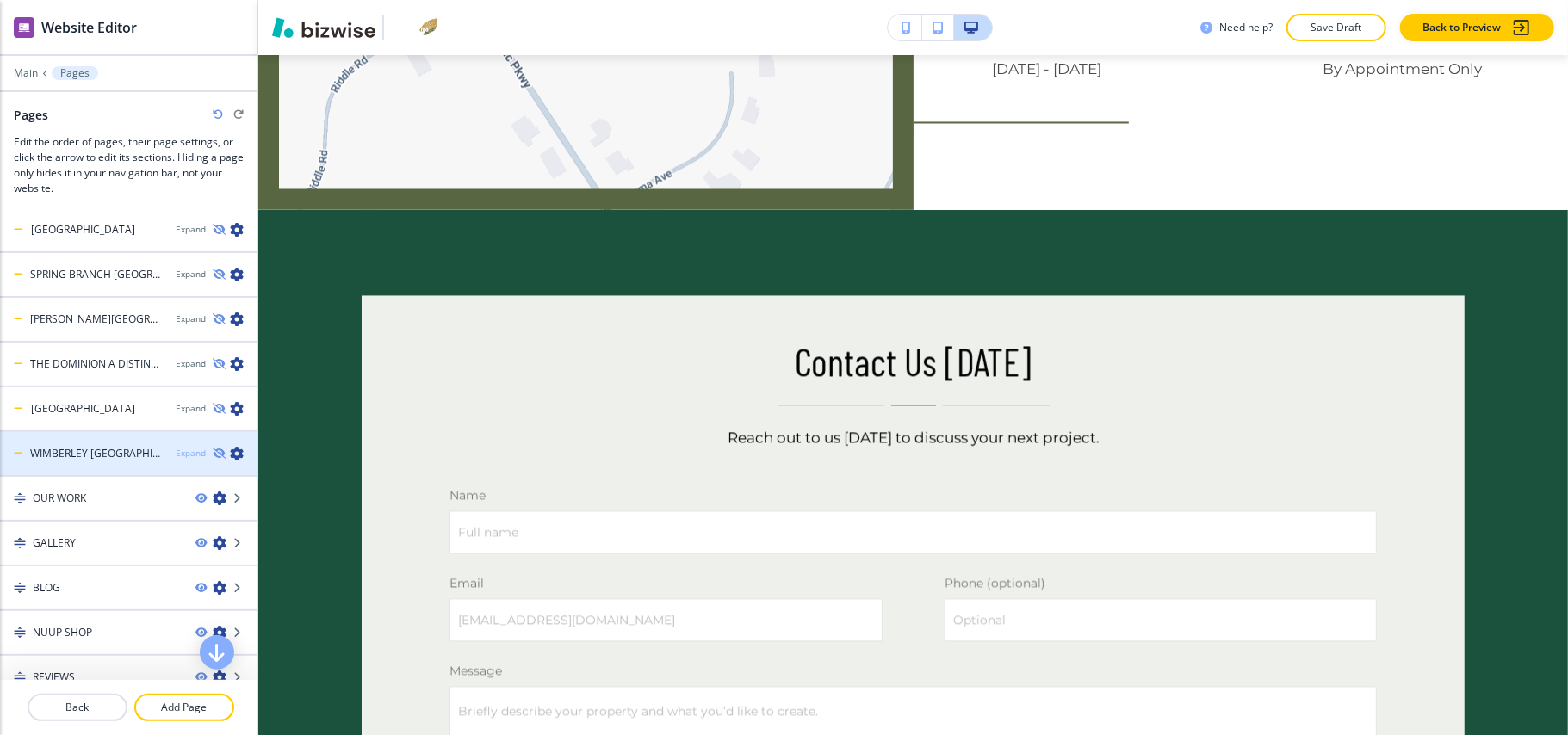
click at [175, 447] on div "Expand" at bounding box center [190, 453] width 30 height 13
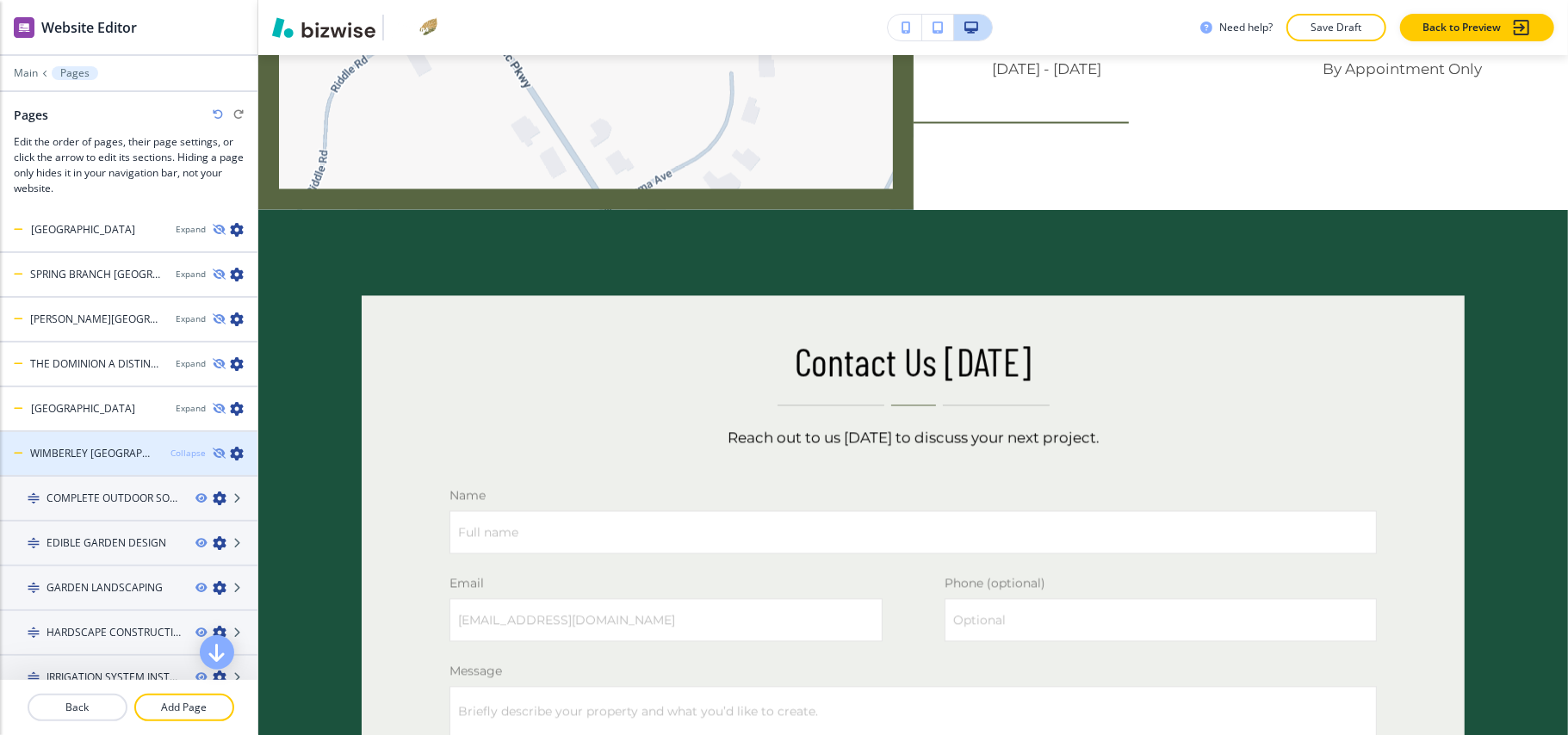
click at [171, 447] on div "Collapse" at bounding box center [188, 453] width 35 height 13
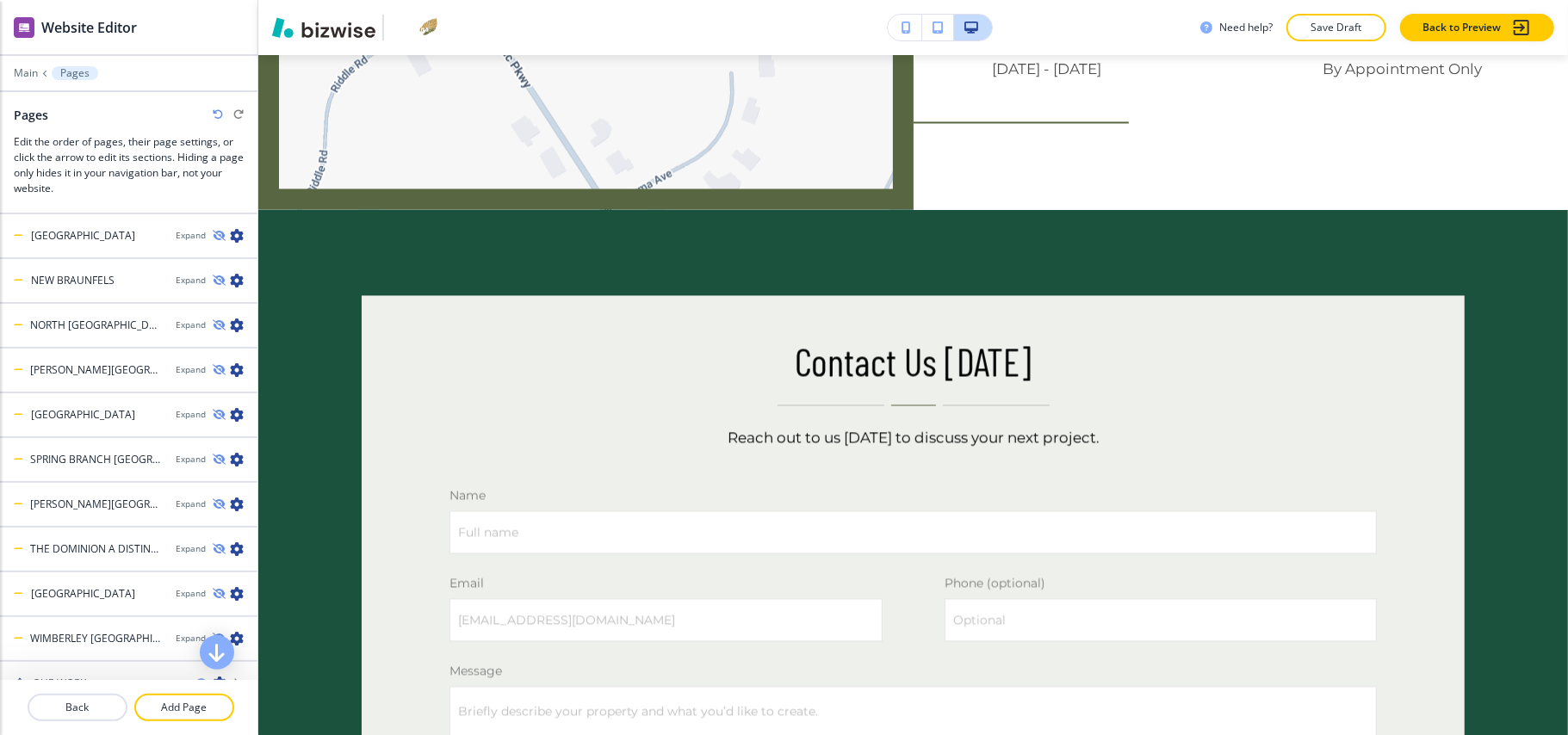
scroll to position [770, 0]
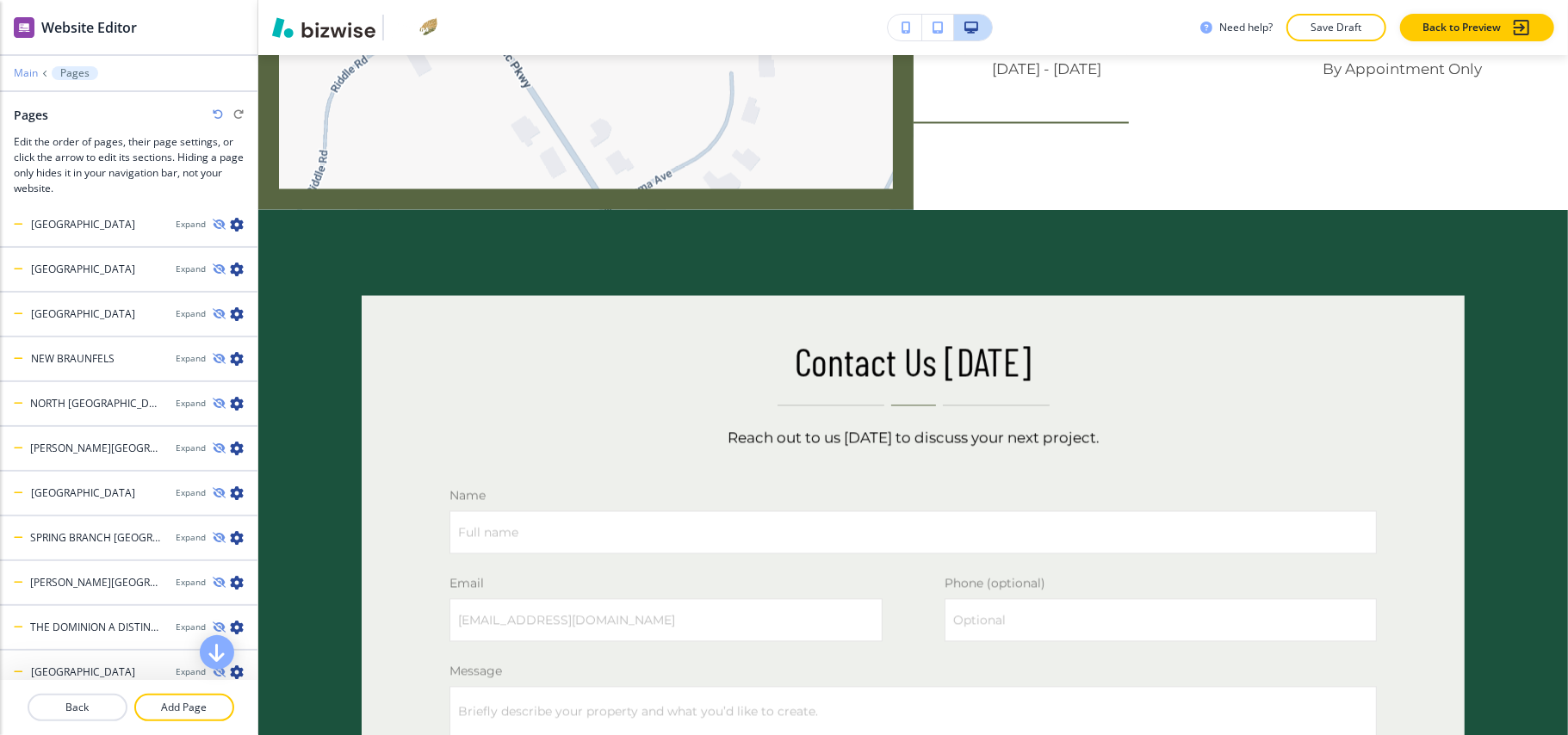
click at [34, 70] on p "Main" at bounding box center [25, 73] width 24 height 12
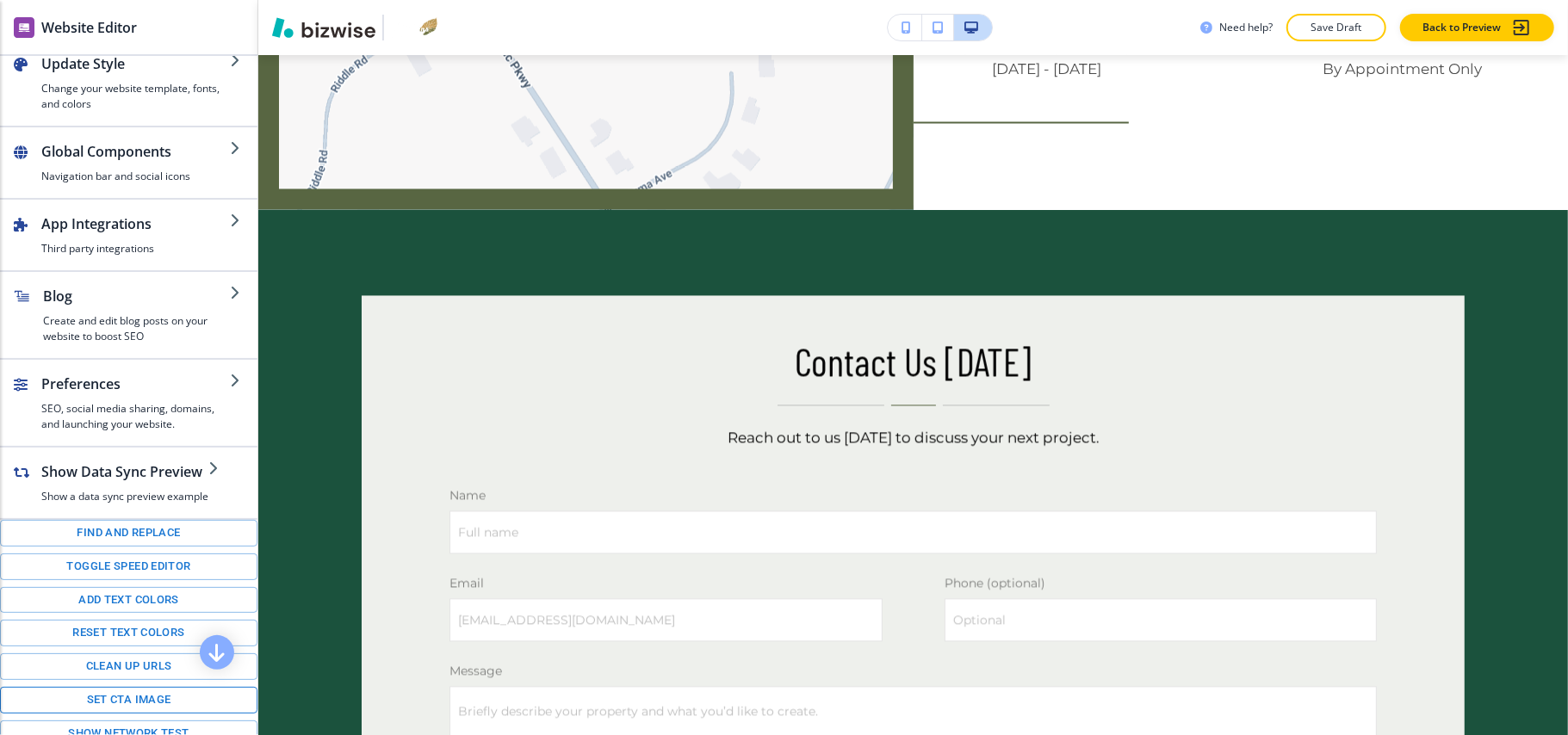
scroll to position [241, 0]
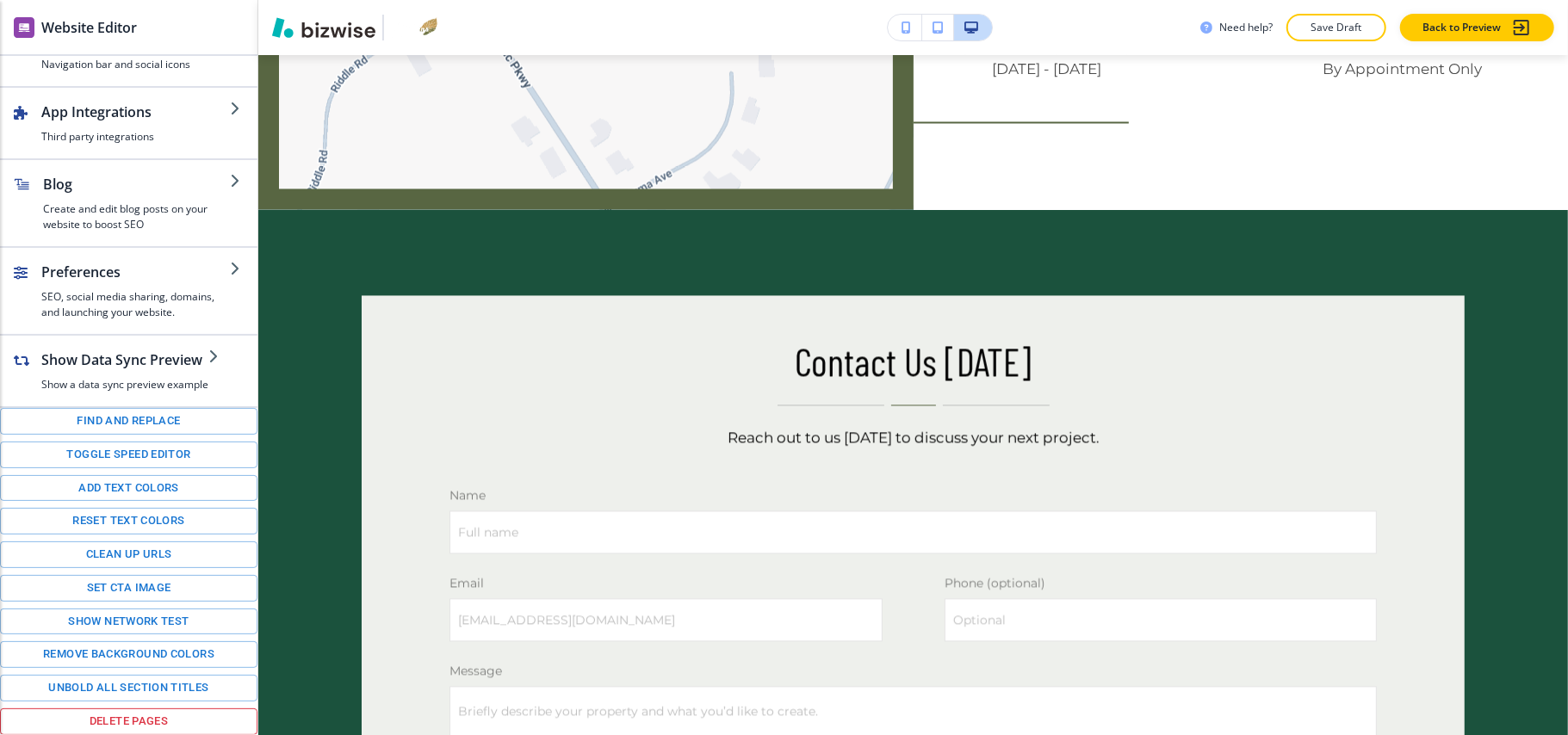
click at [95, 717] on button "Delete pages" at bounding box center [129, 721] width 257 height 26
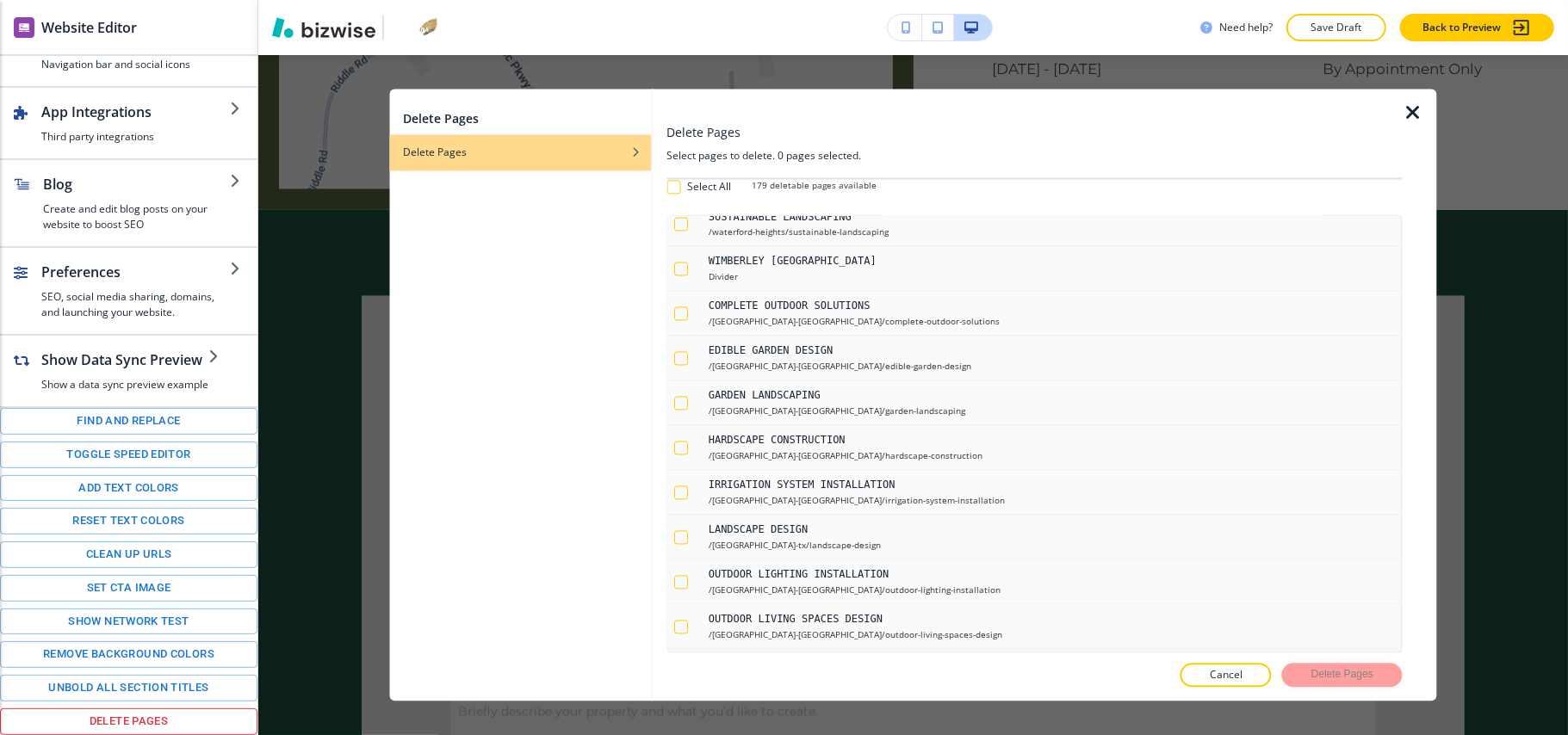
scroll to position [7004, 0]
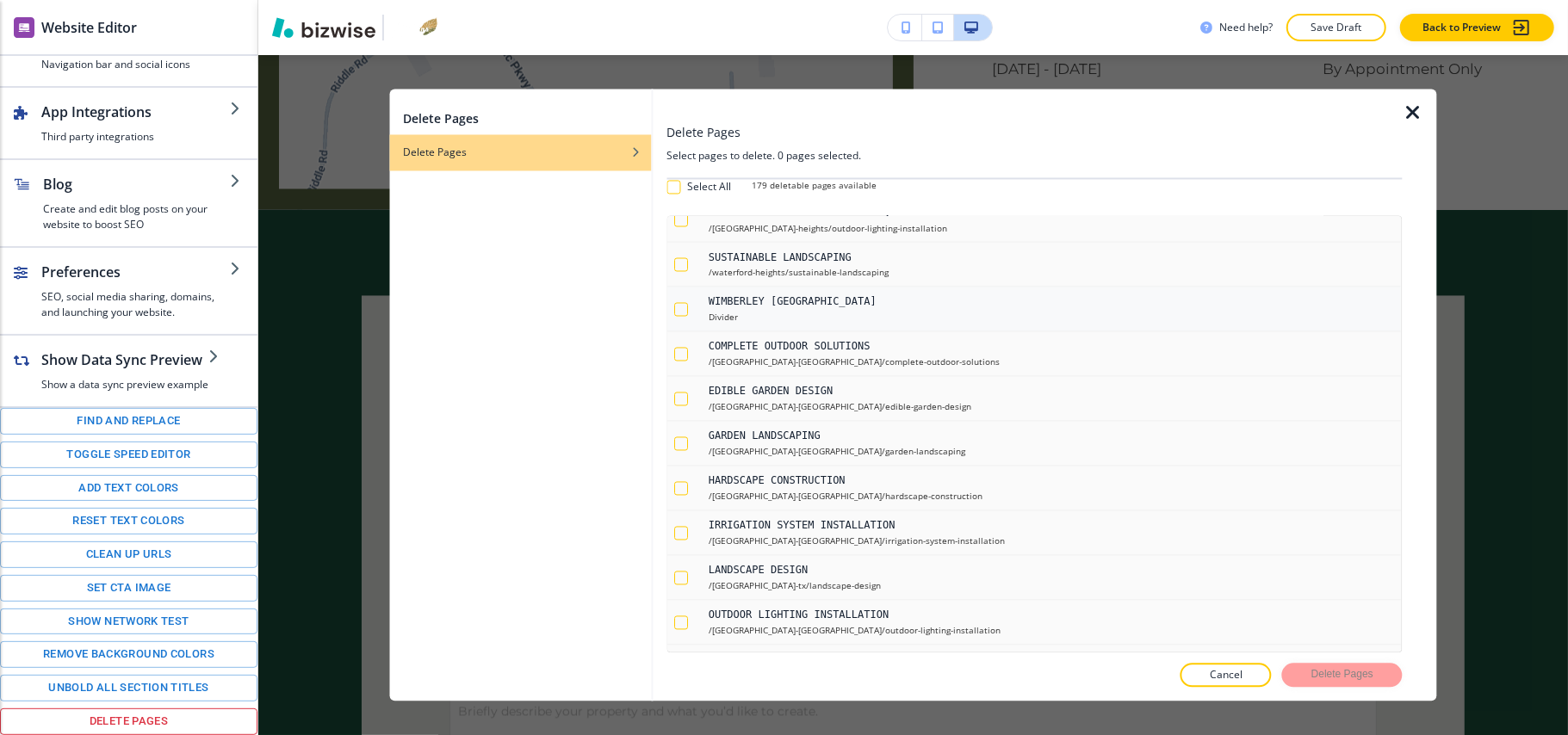
click at [682, 317] on div "button" at bounding box center [681, 310] width 14 height 14
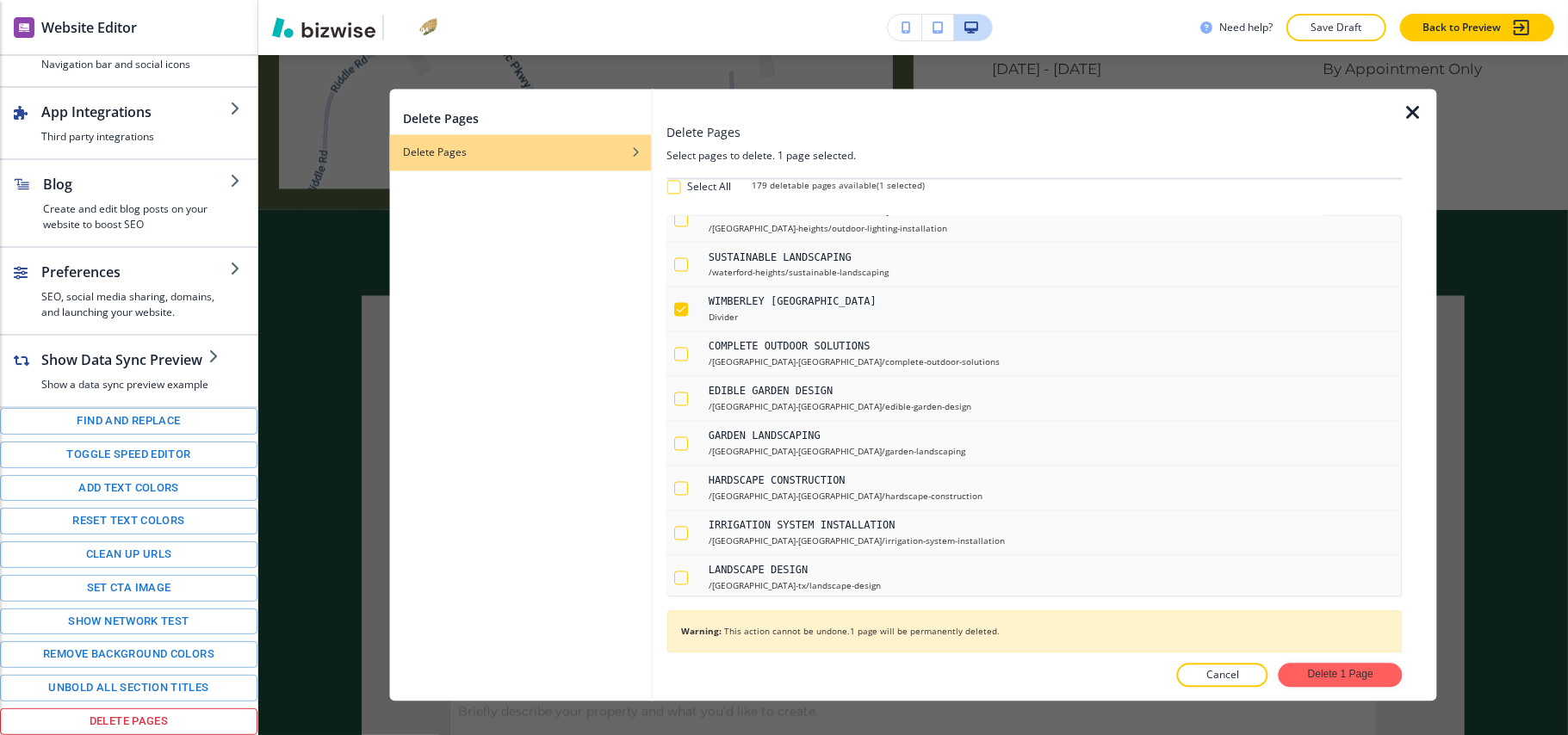
click at [682, 316] on icon "button" at bounding box center [681, 310] width 12 height 12
checkbox input "false"
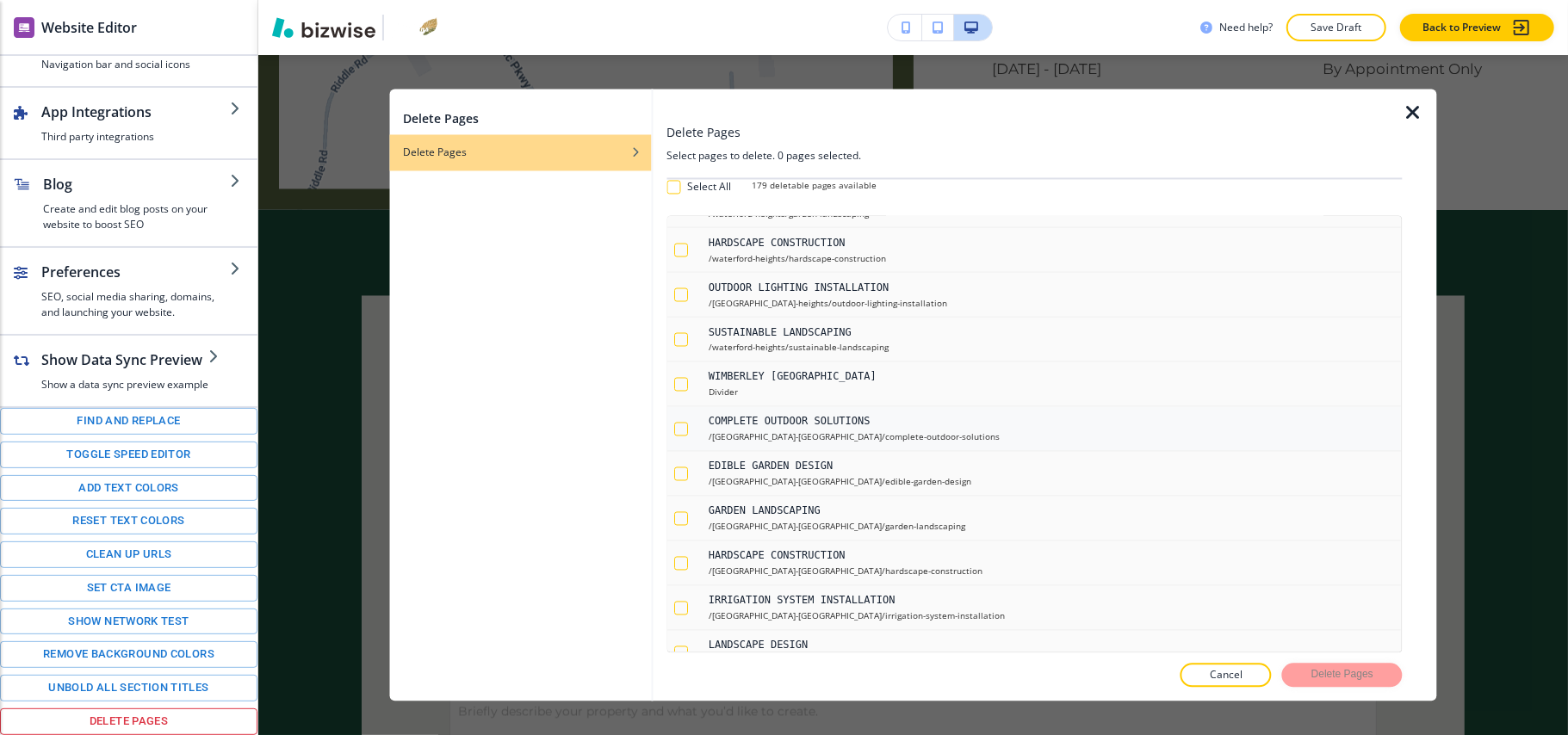
scroll to position [6890, 0]
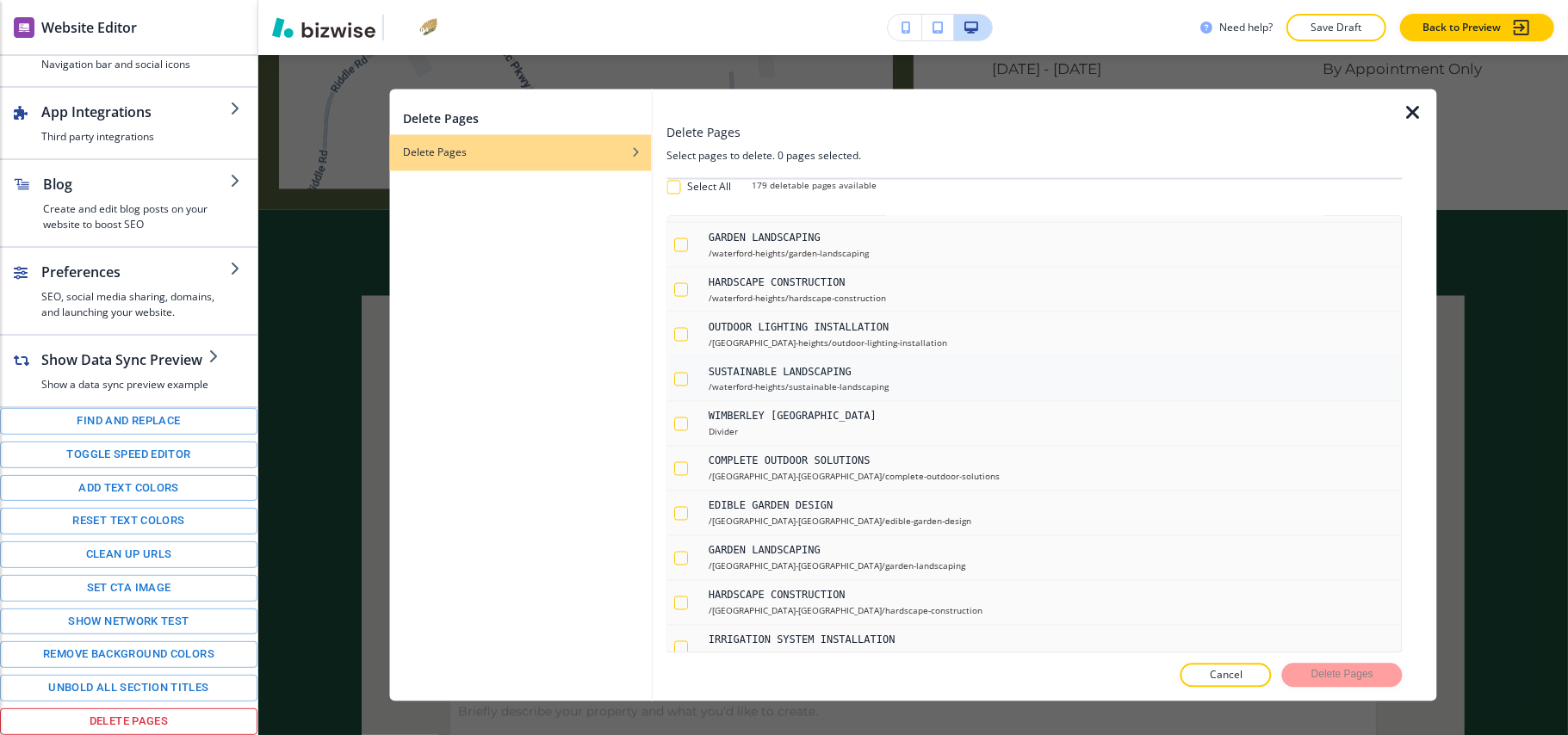
click at [686, 387] on div "button" at bounding box center [681, 380] width 14 height 14
checkbox input "true"
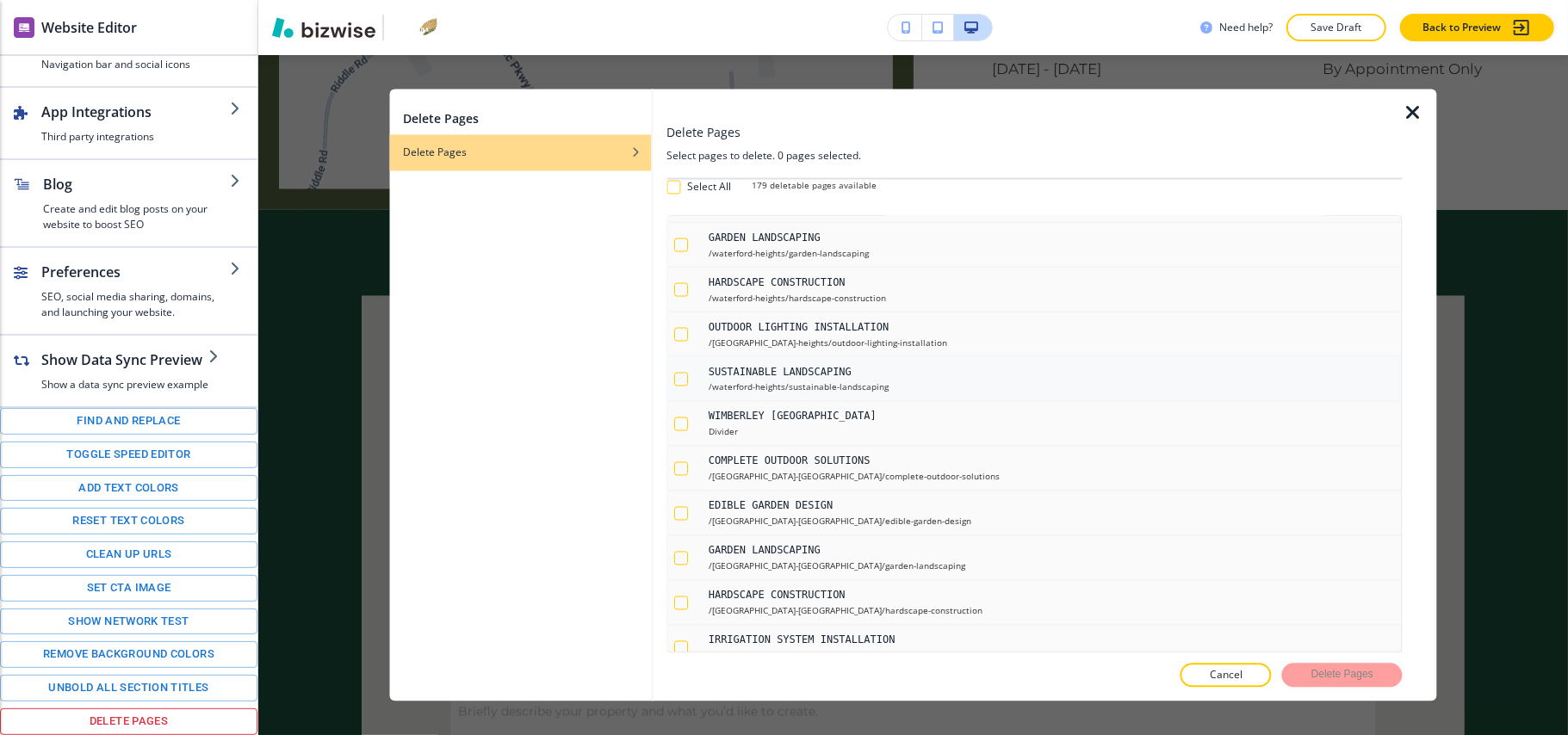
checkbox input "true"
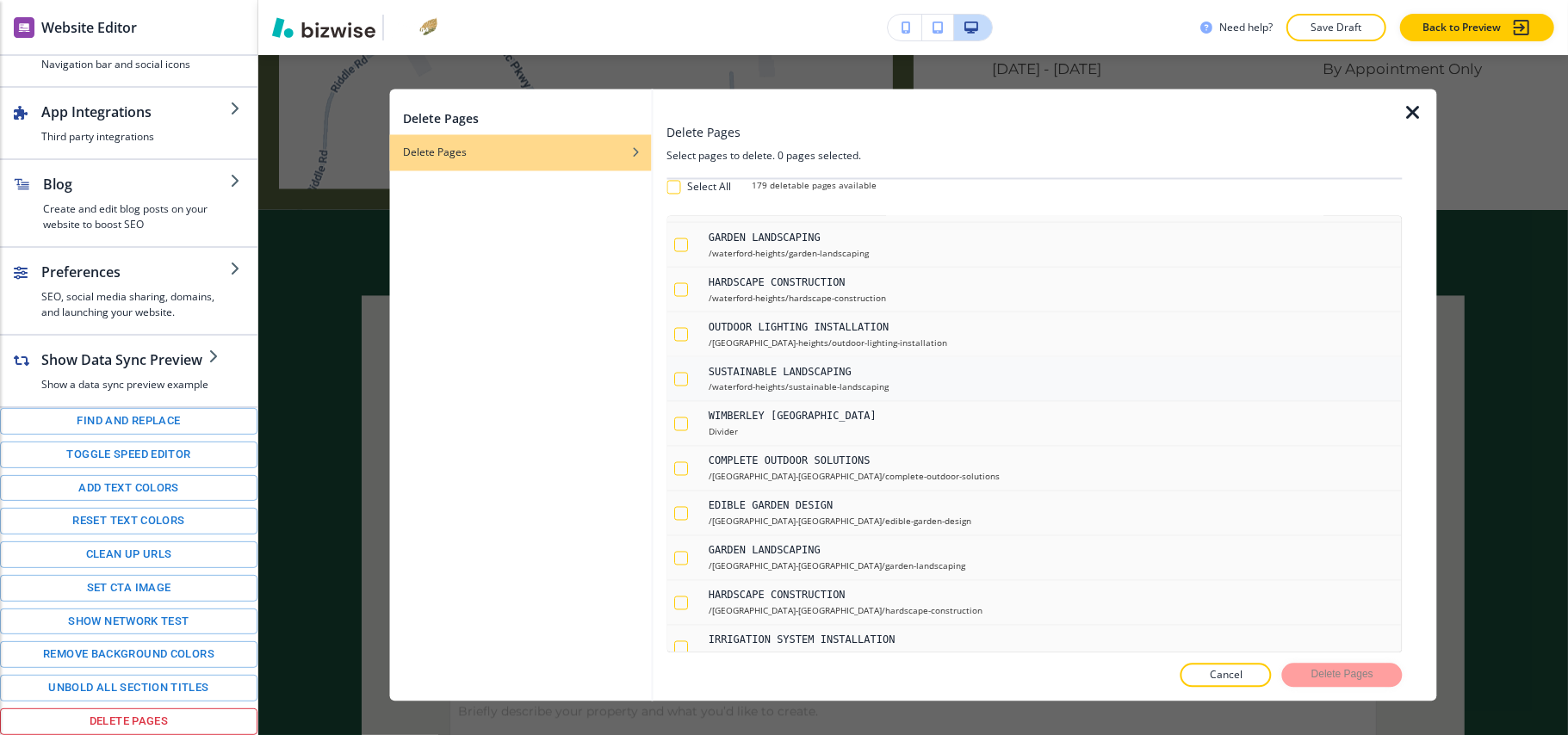
checkbox input "true"
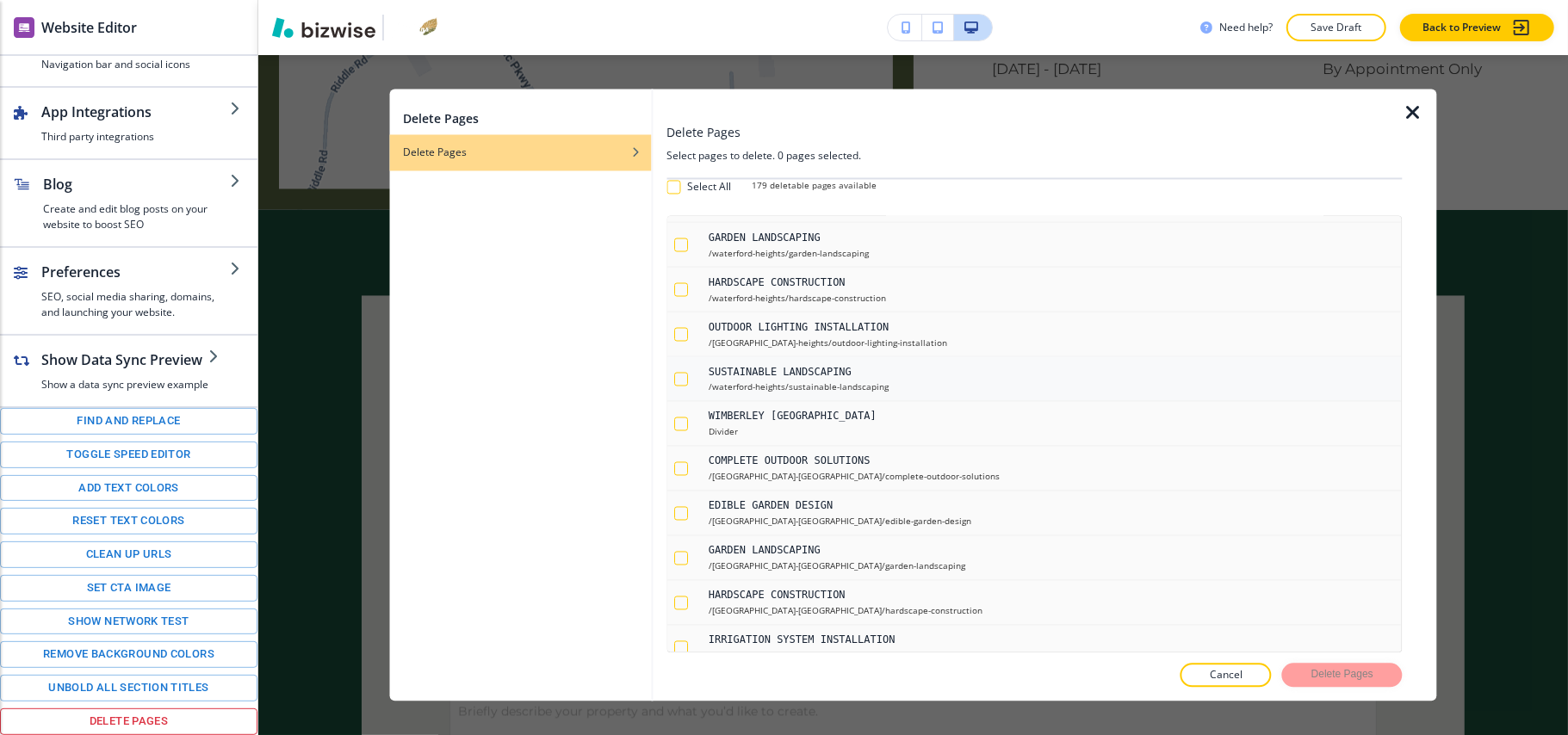
checkbox input "true"
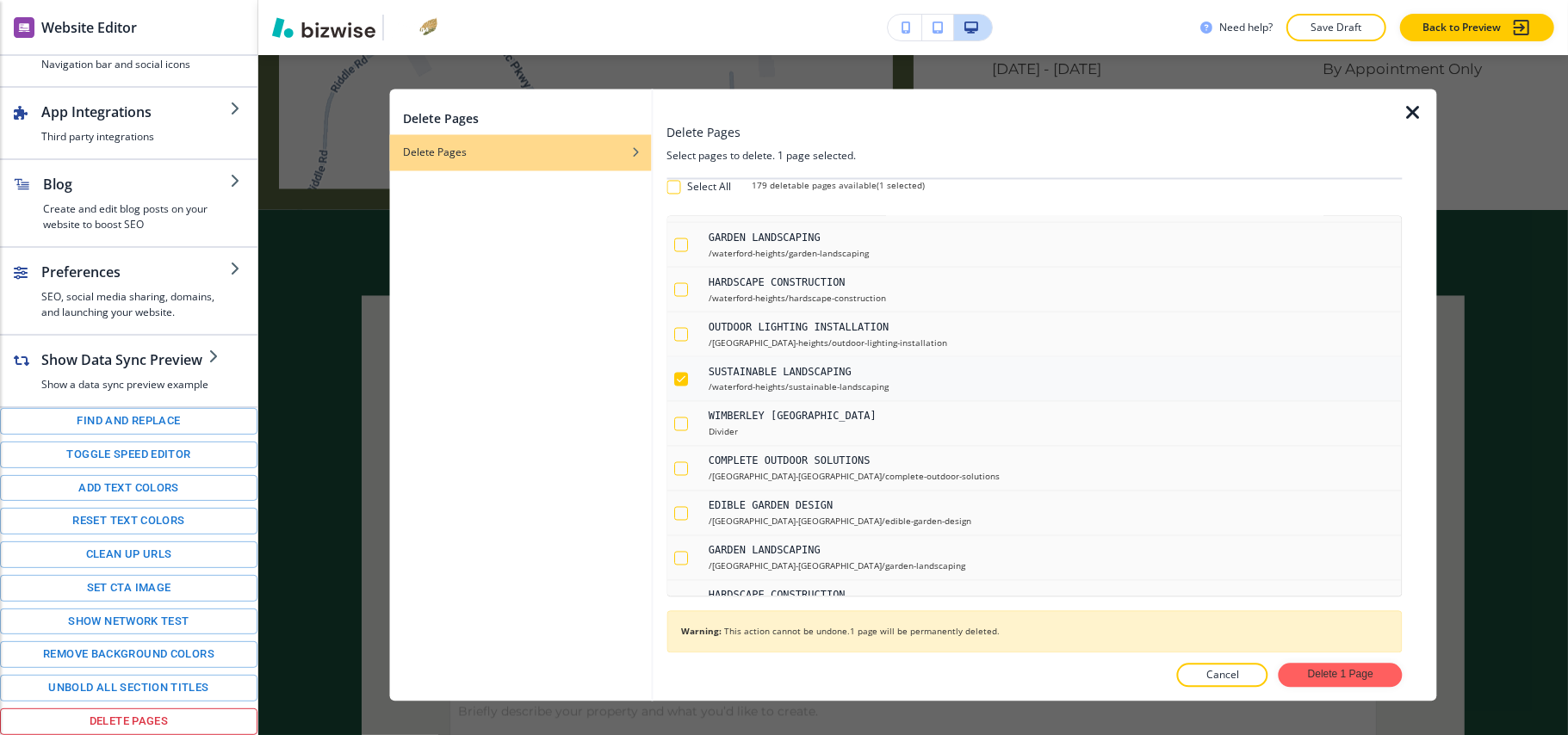
click at [683, 382] on polyline "button" at bounding box center [681, 379] width 8 height 5
checkbox input "false"
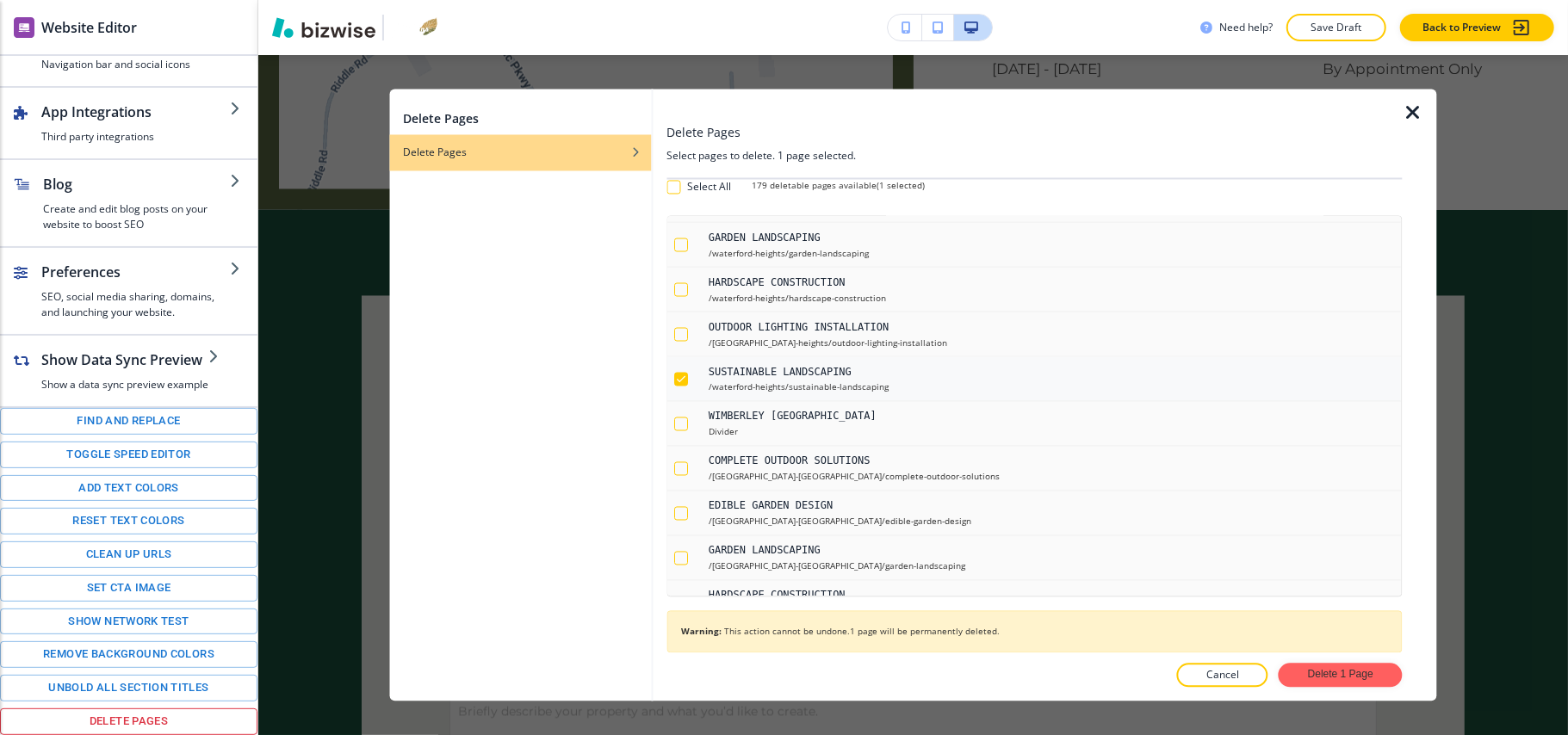
checkbox input "false"
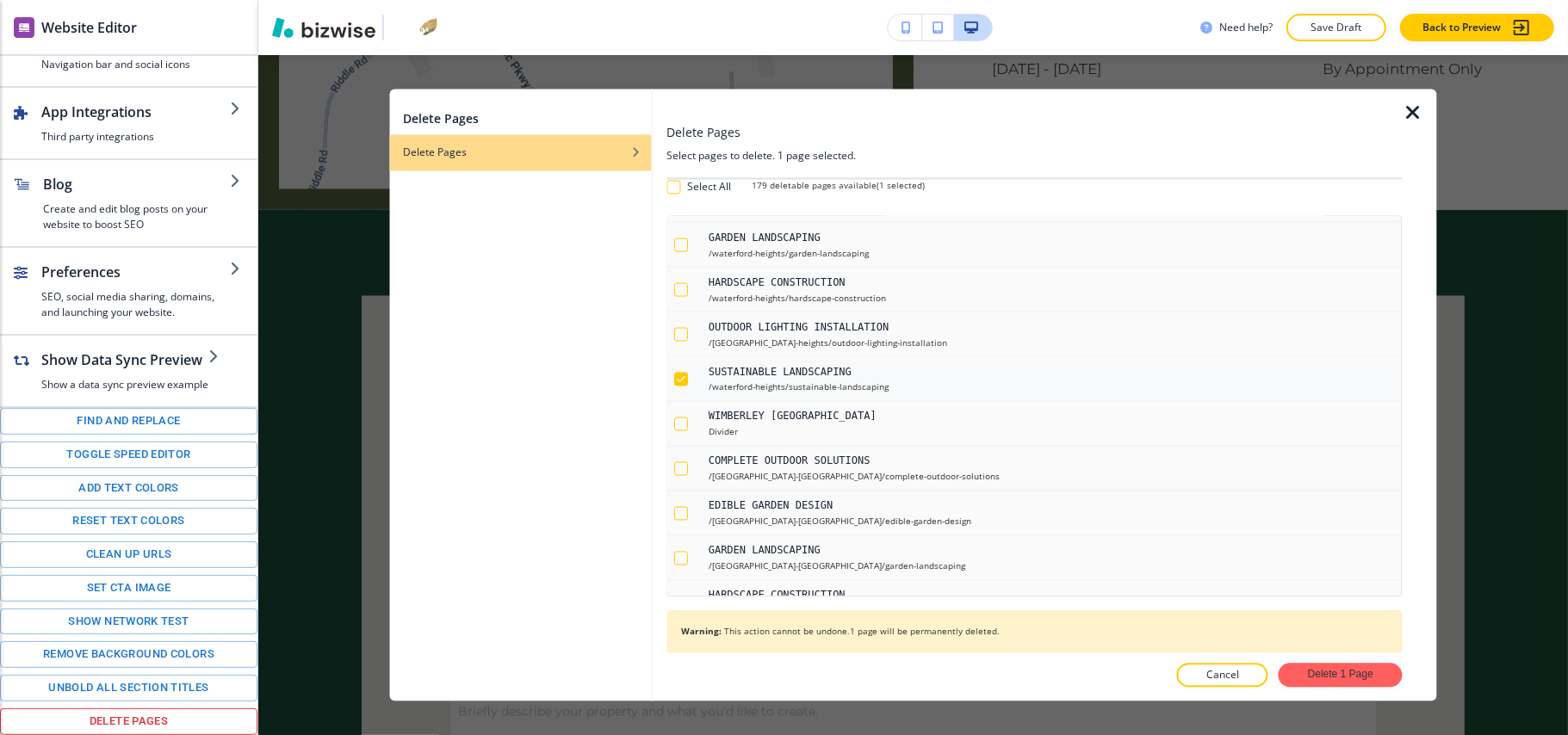
checkbox input "false"
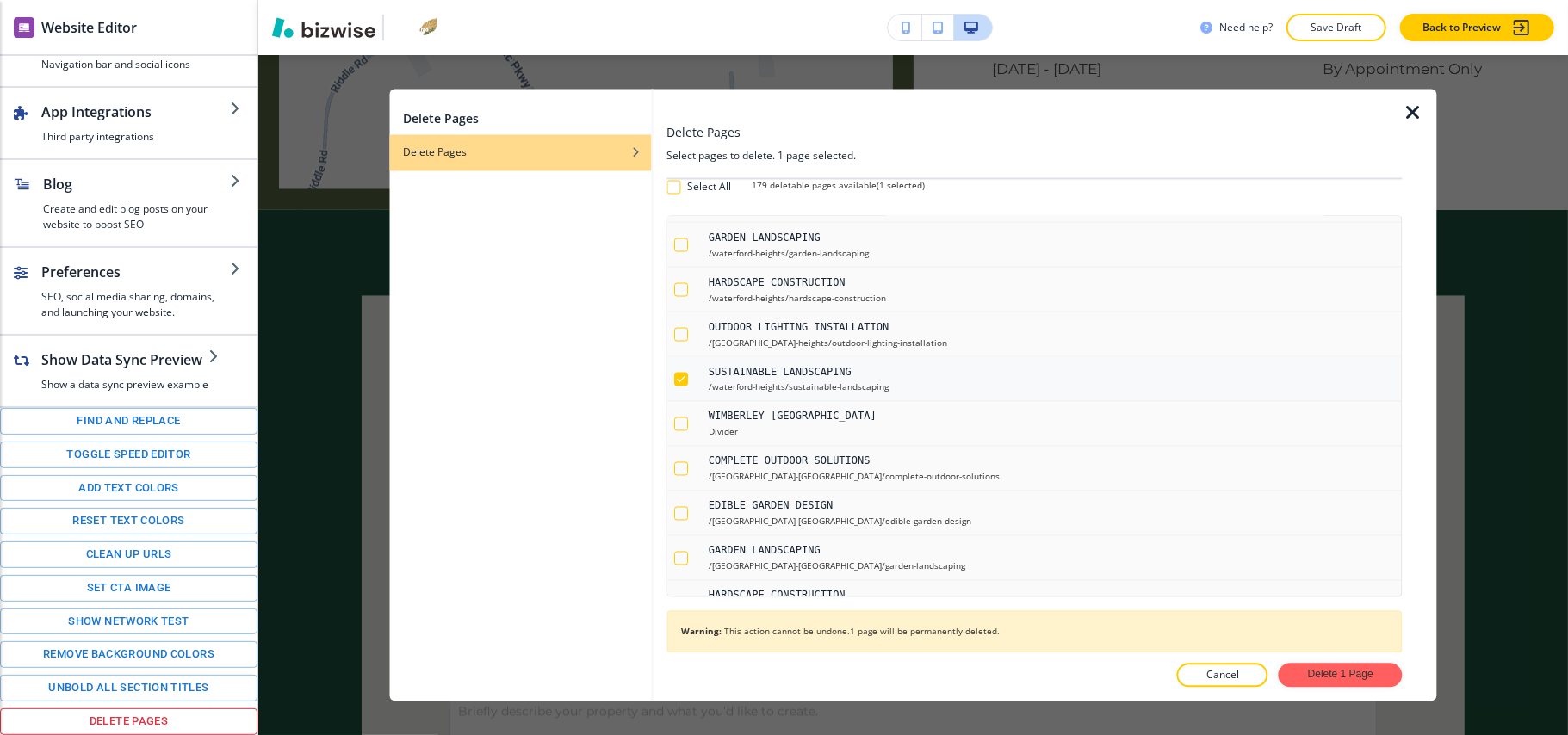
checkbox input "false"
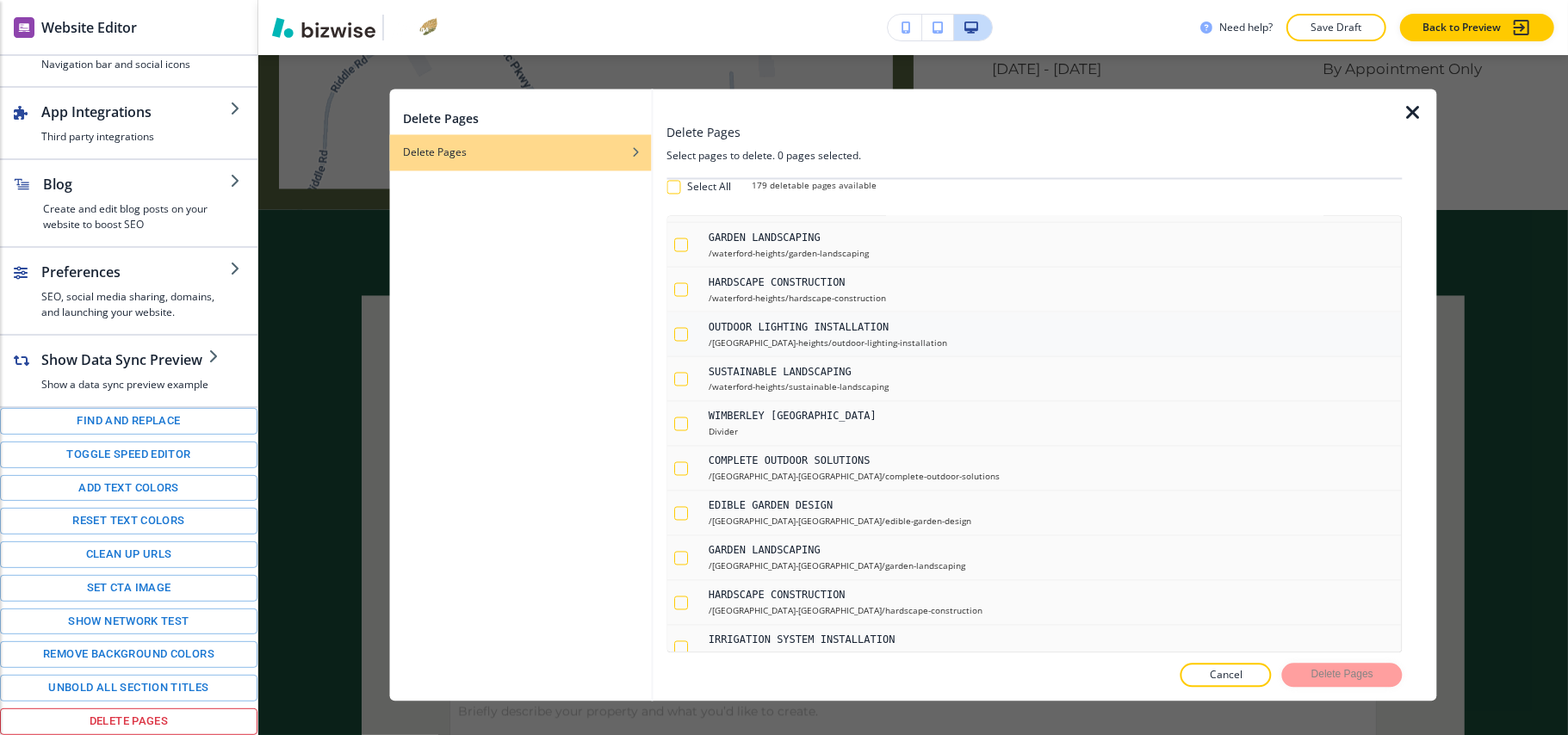
click at [678, 342] on div "button" at bounding box center [681, 335] width 14 height 14
checkbox input "true"
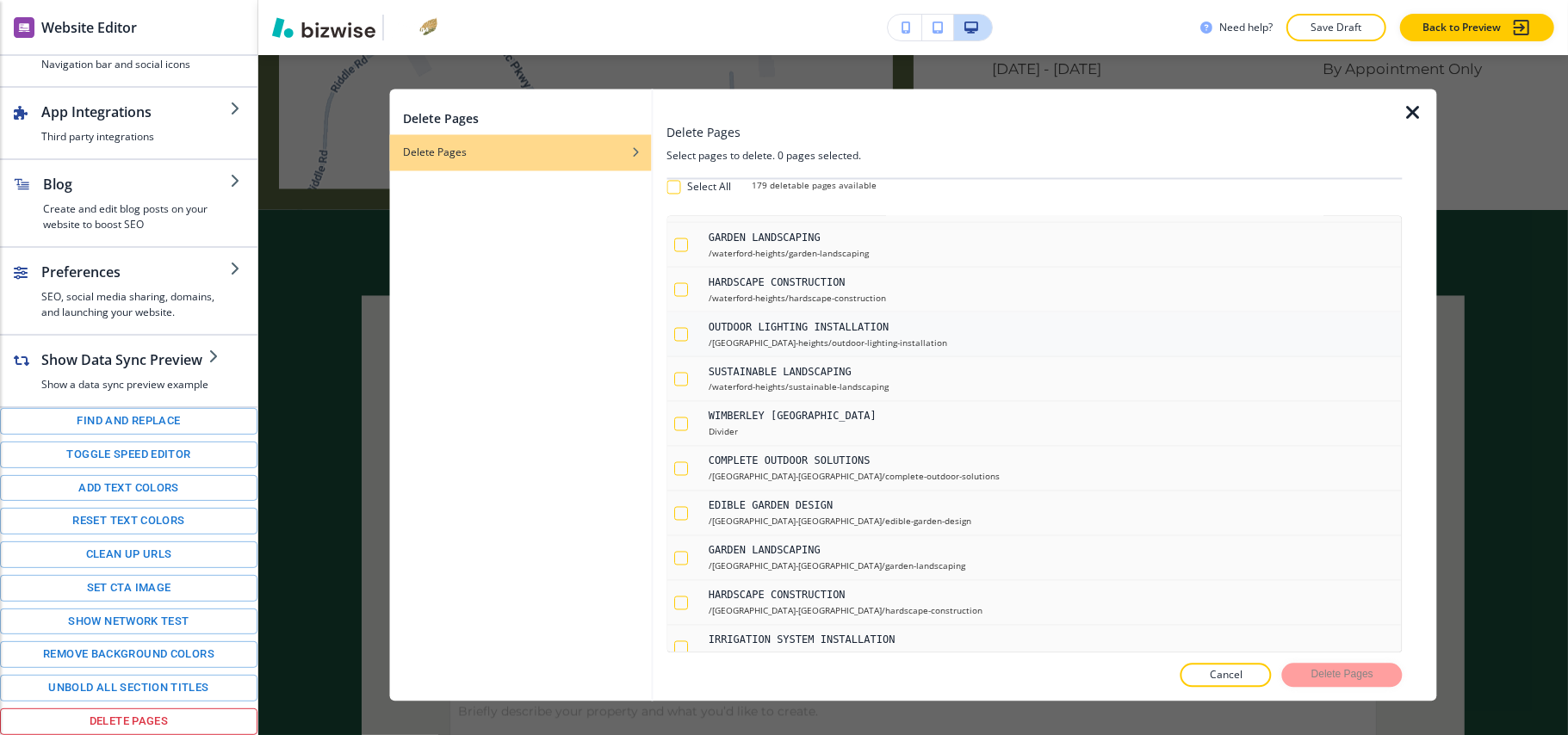
checkbox input "true"
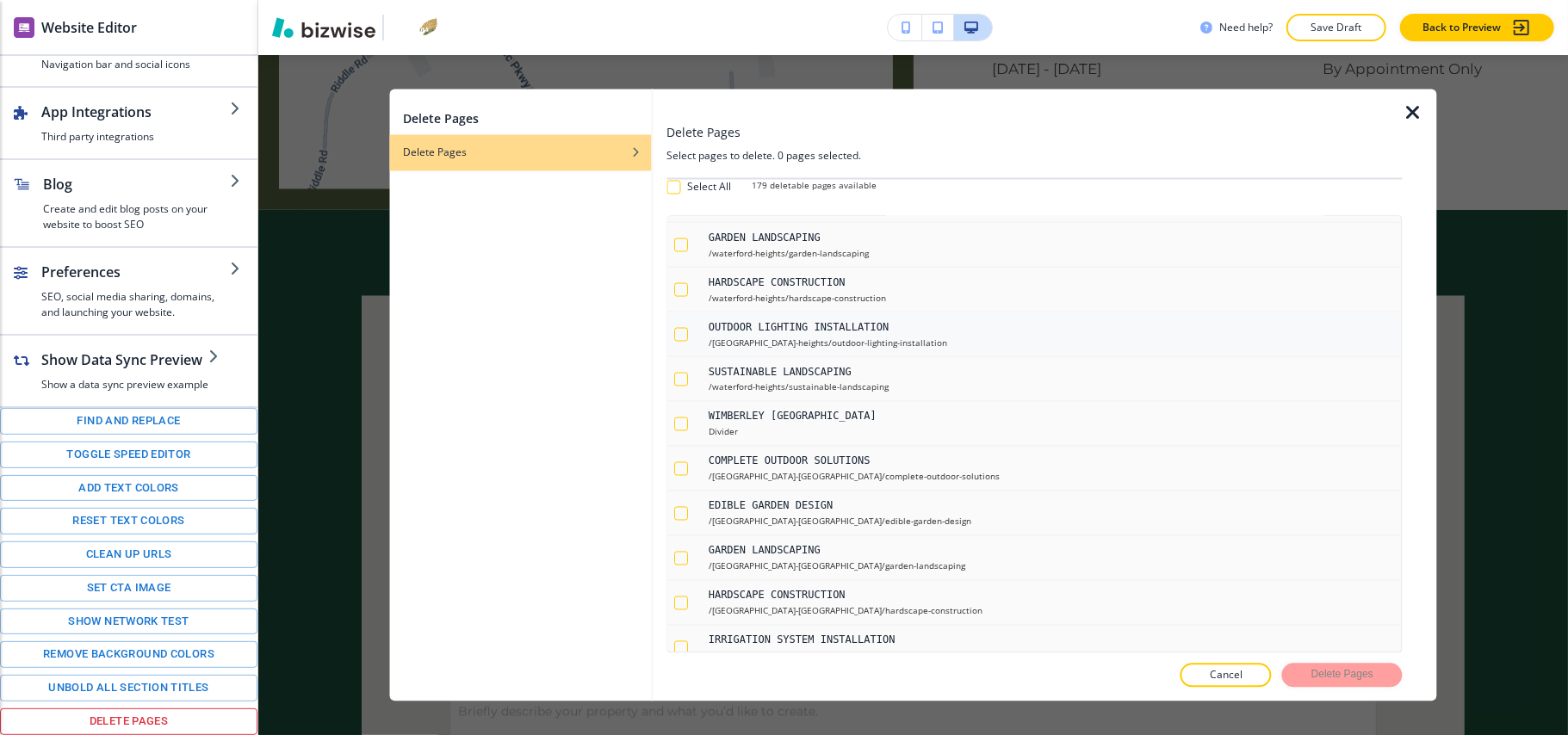
checkbox input "true"
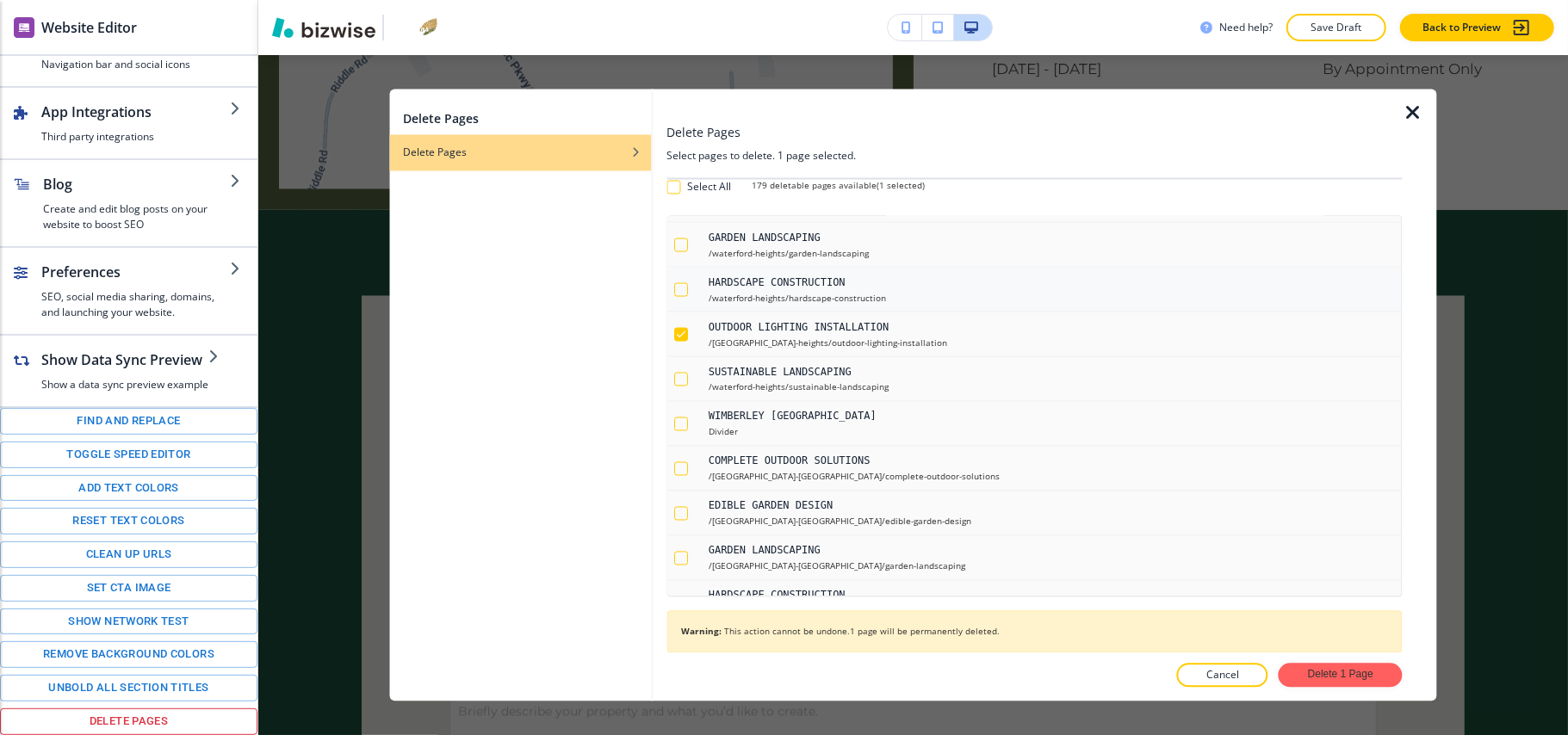
click at [680, 306] on button "button" at bounding box center [688, 290] width 27 height 30
checkbox input "true"
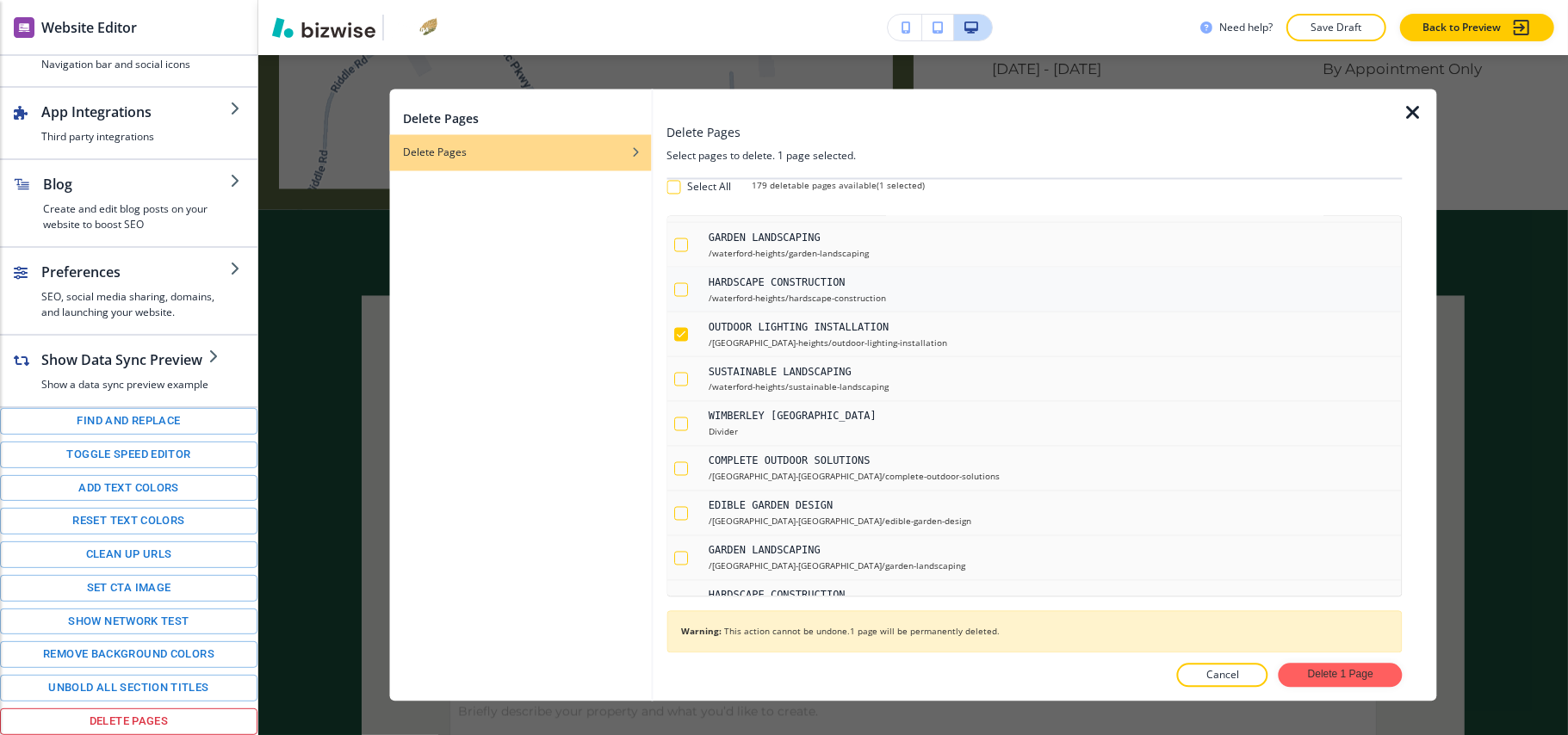
checkbox input "true"
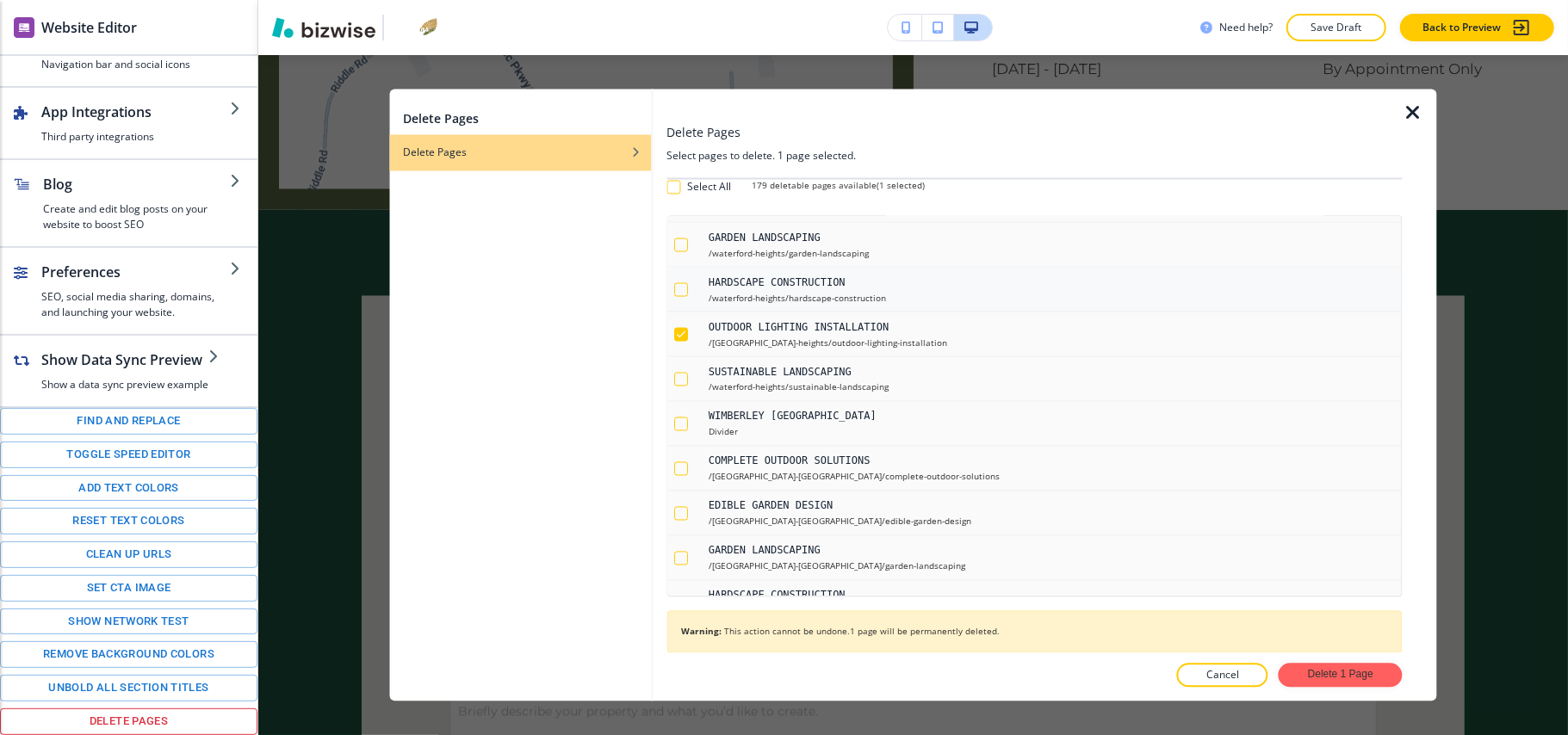
checkbox input "true"
click at [680, 261] on button "button" at bounding box center [688, 246] width 27 height 30
checkbox input "true"
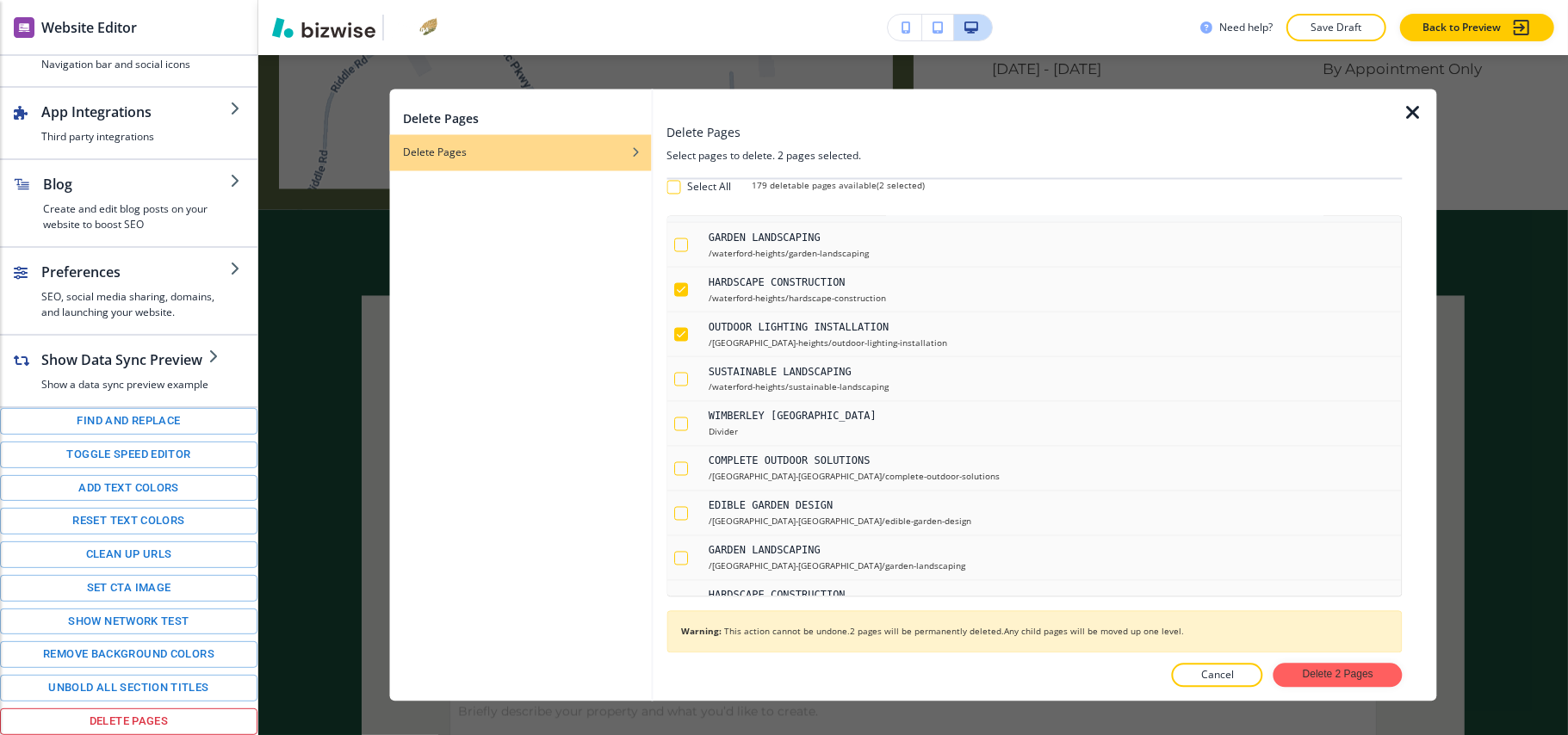
checkbox input "true"
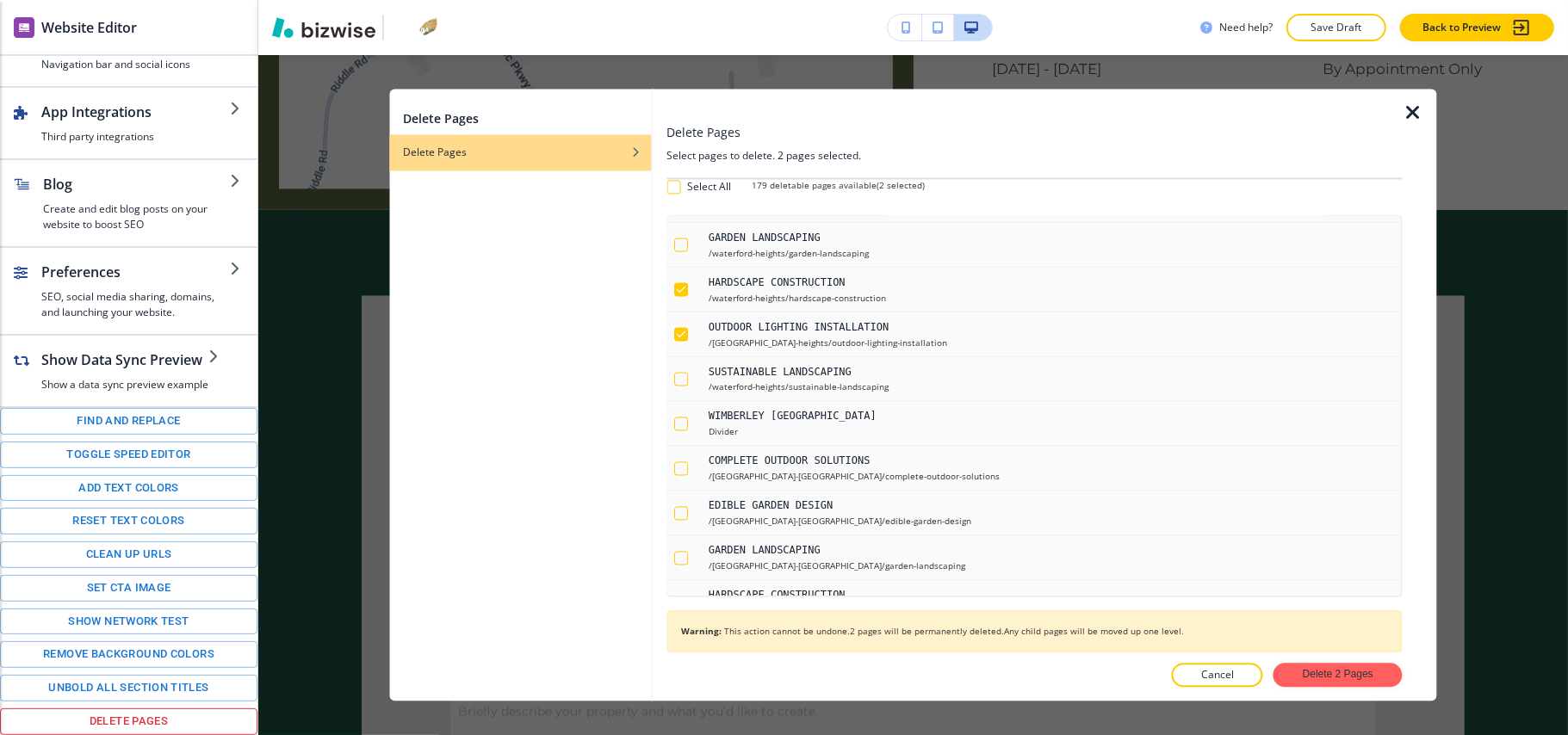
checkbox input "true"
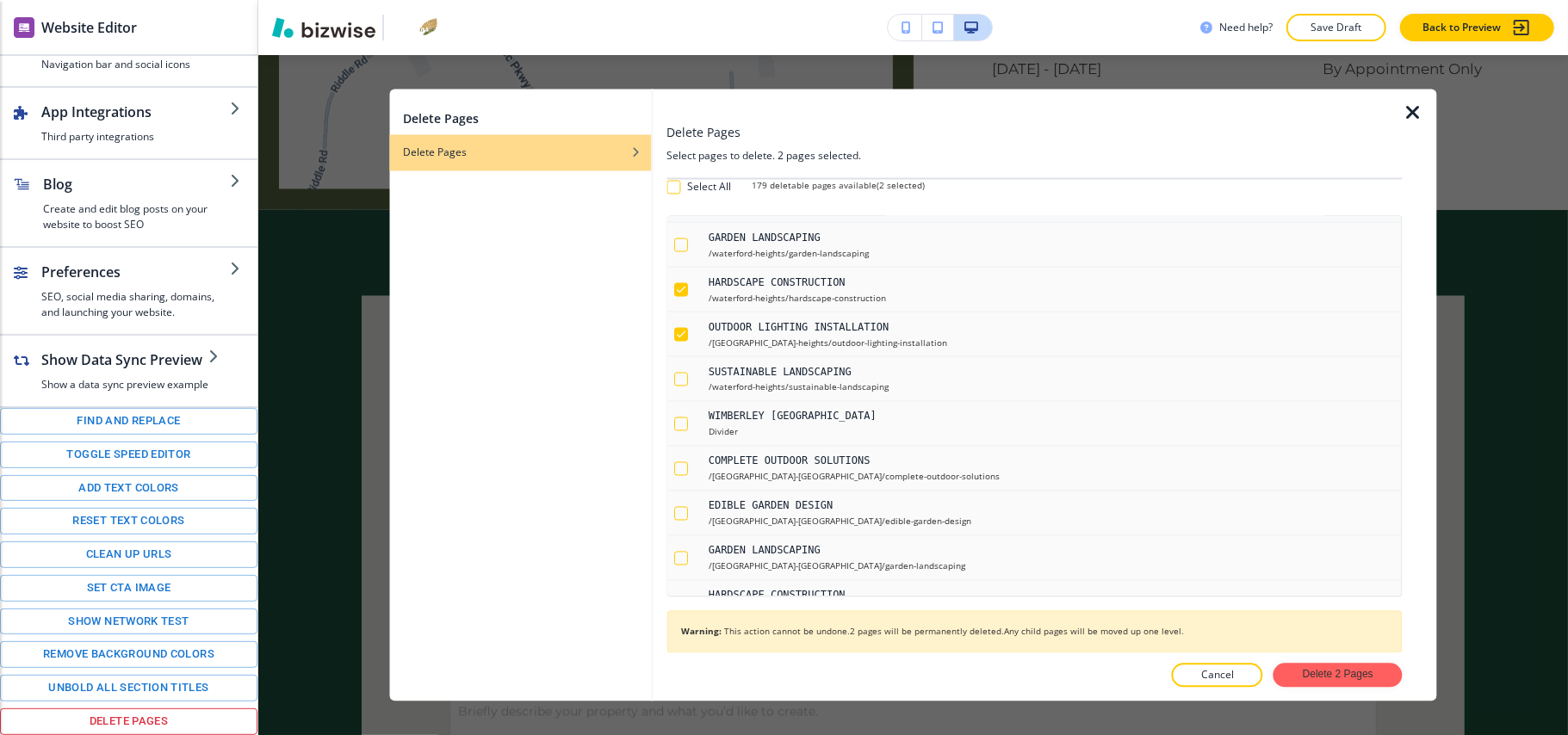
checkbox input "true"
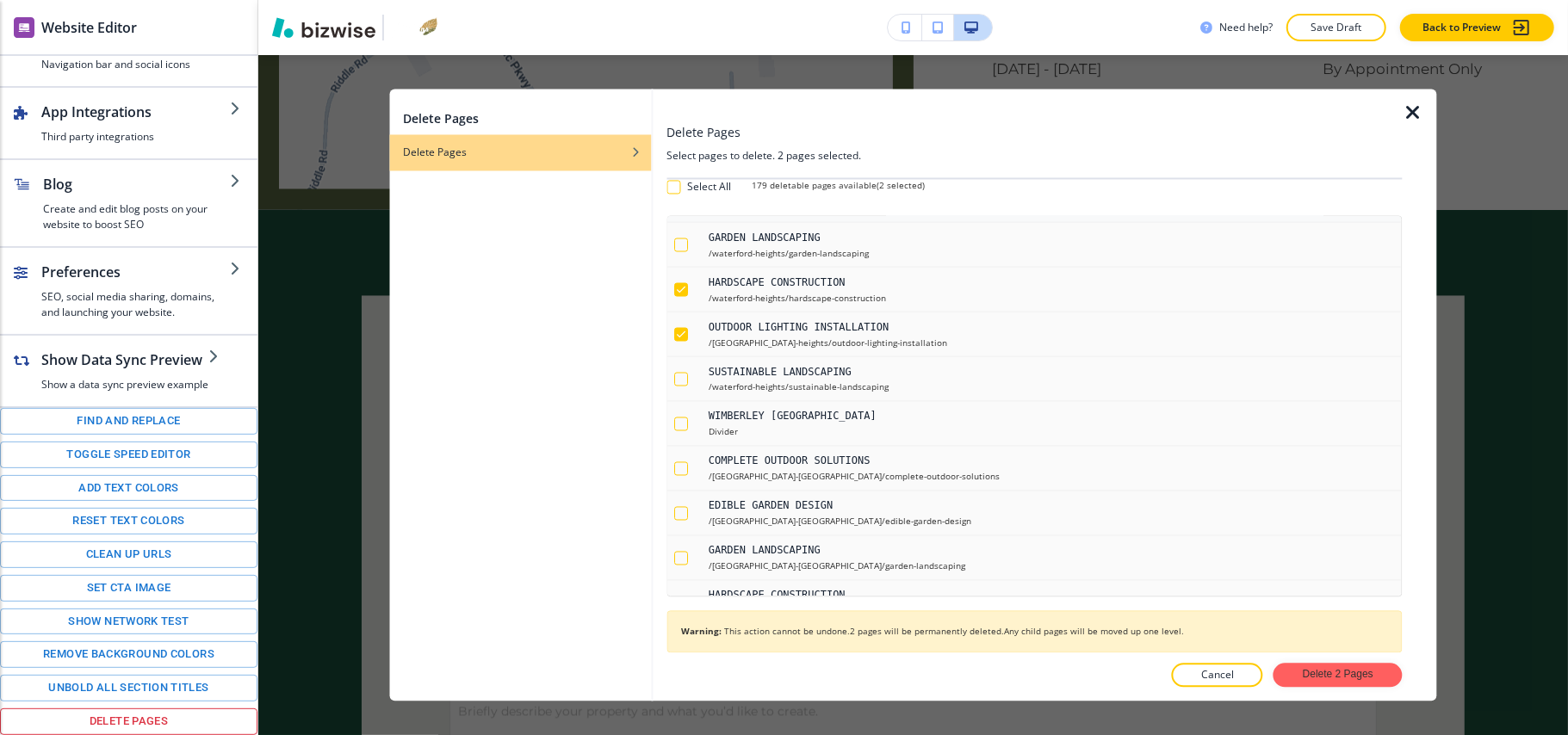
checkbox input "true"
click at [680, 208] on div "button" at bounding box center [681, 201] width 14 height 14
checkbox input "true"
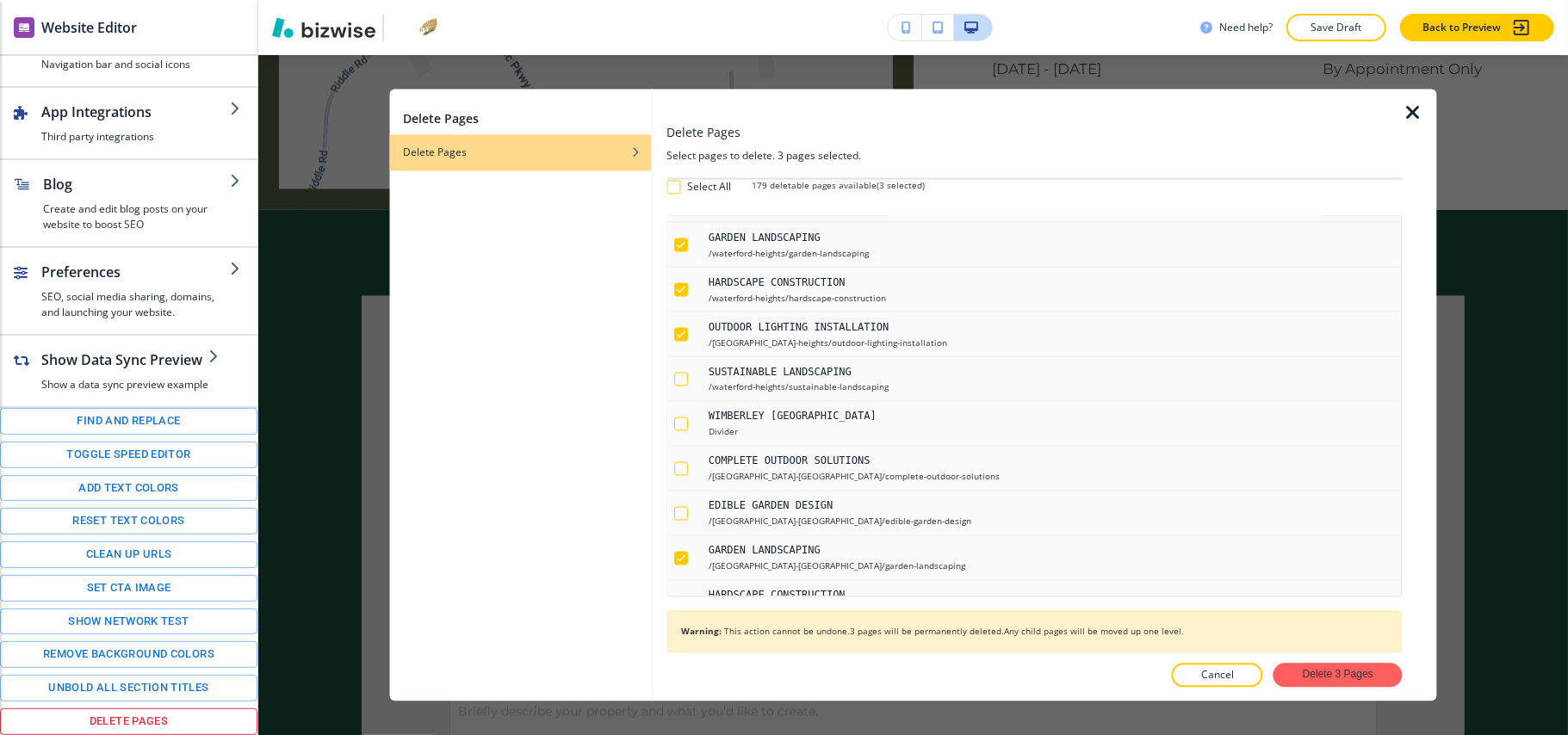
checkbox input "true"
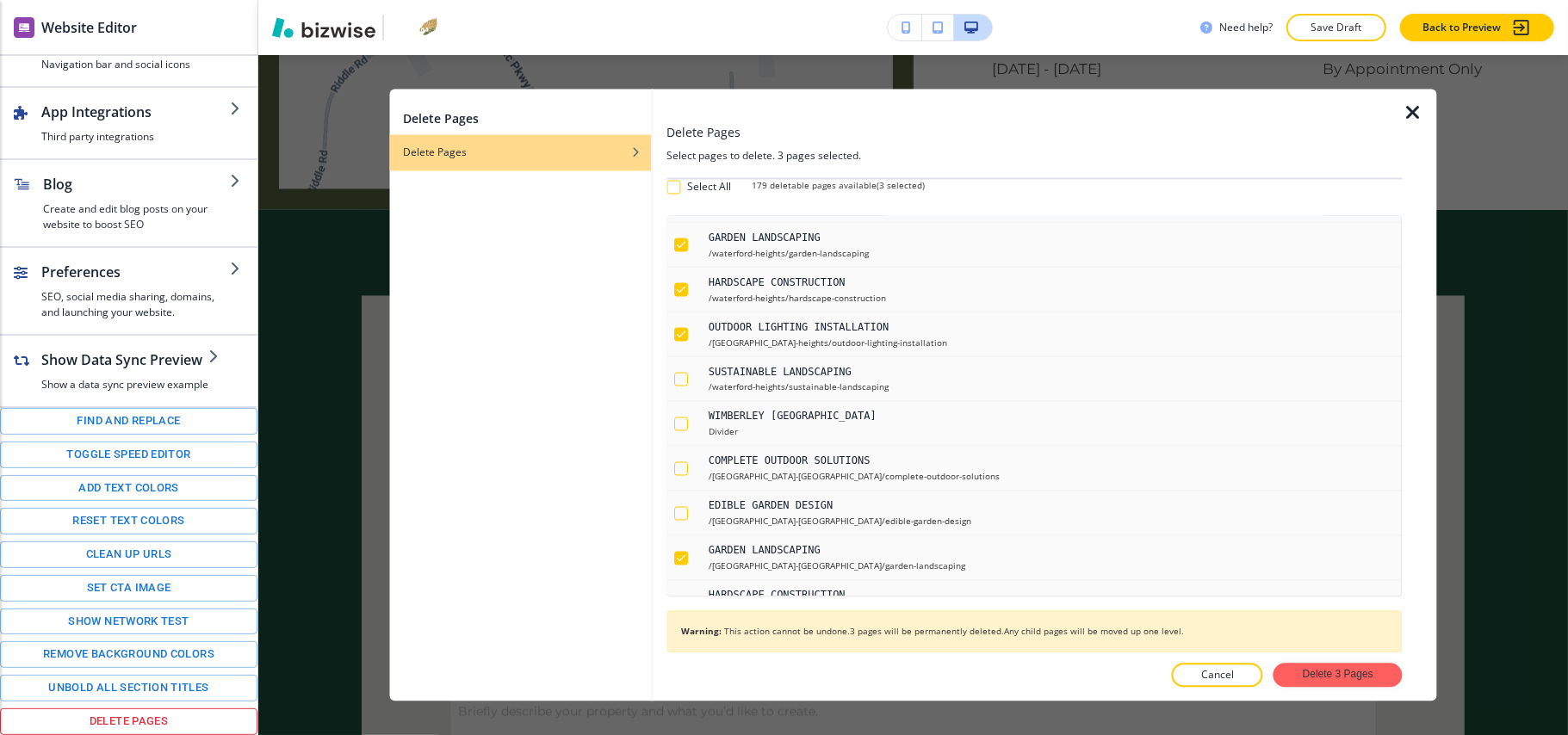
checkbox input "true"
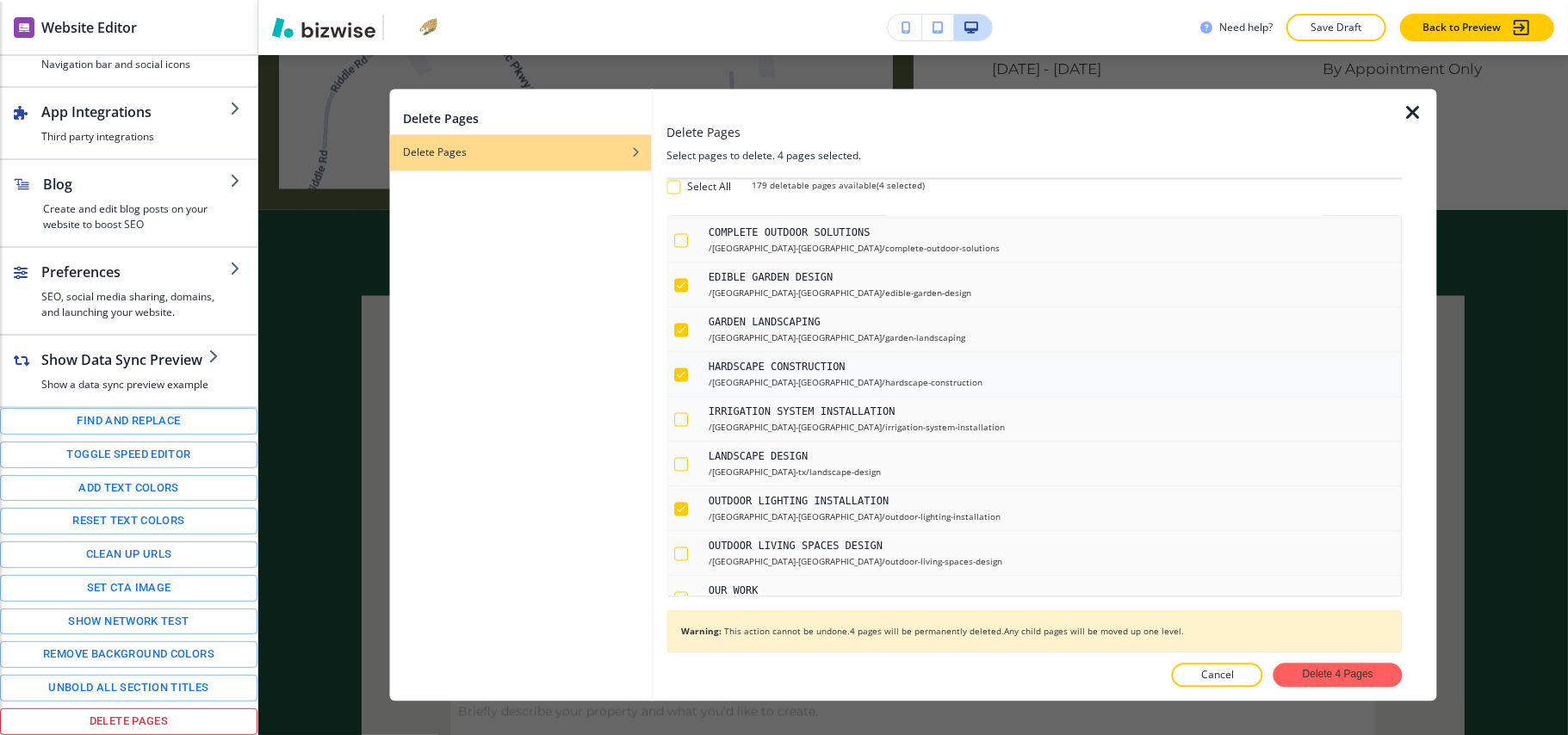
scroll to position [7234, 0]
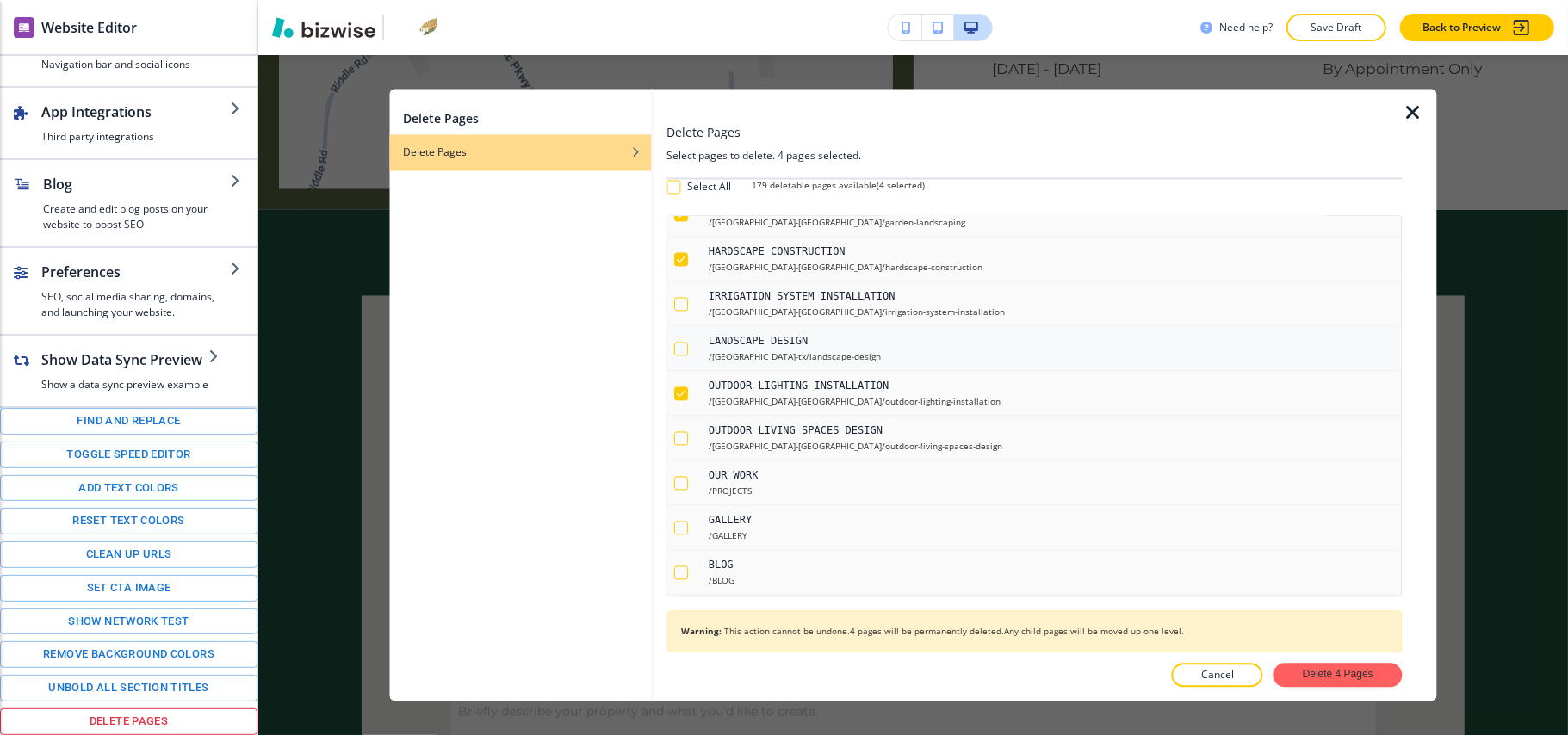
click at [690, 356] on div "button" at bounding box center [688, 349] width 27 height 14
checkbox input "true"
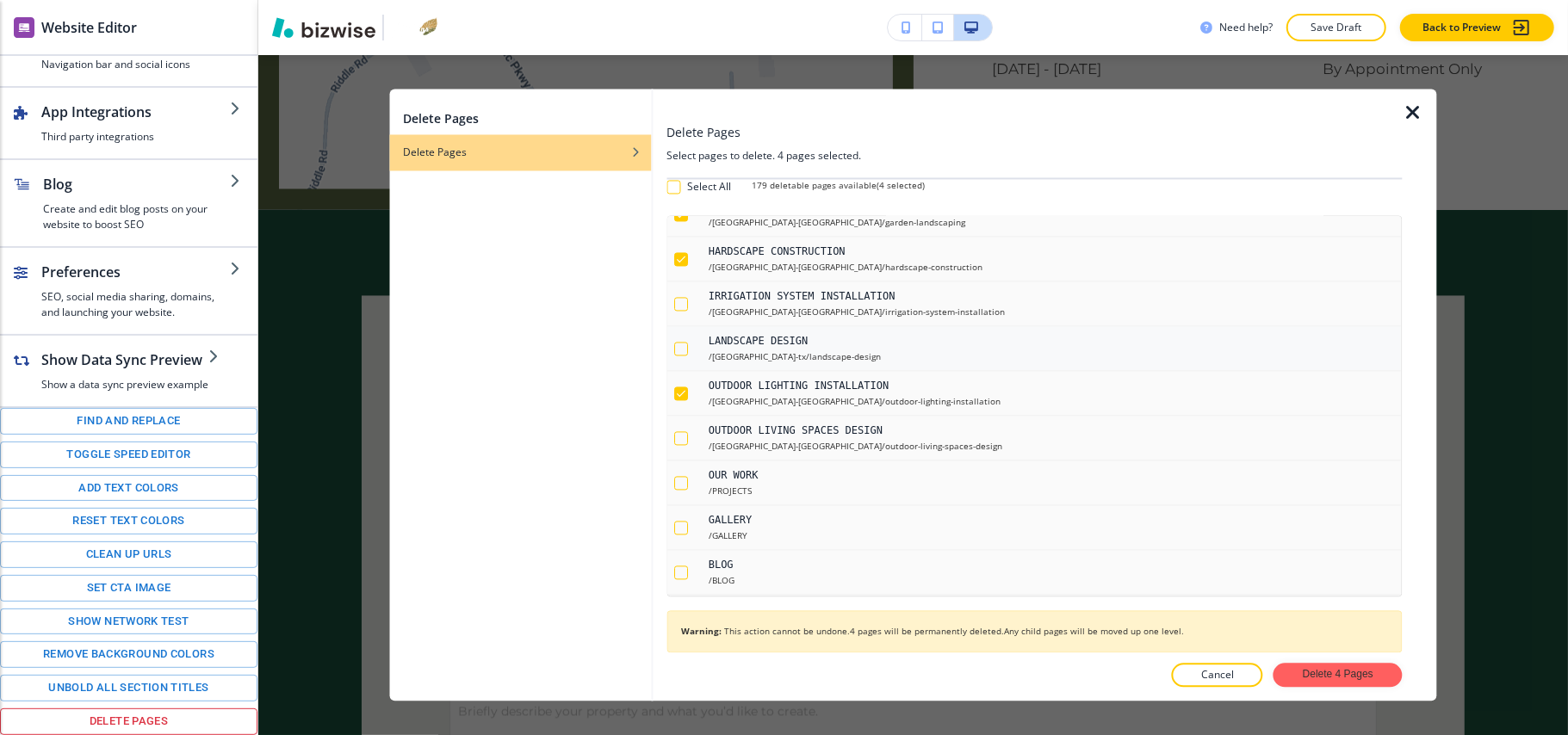
checkbox input "true"
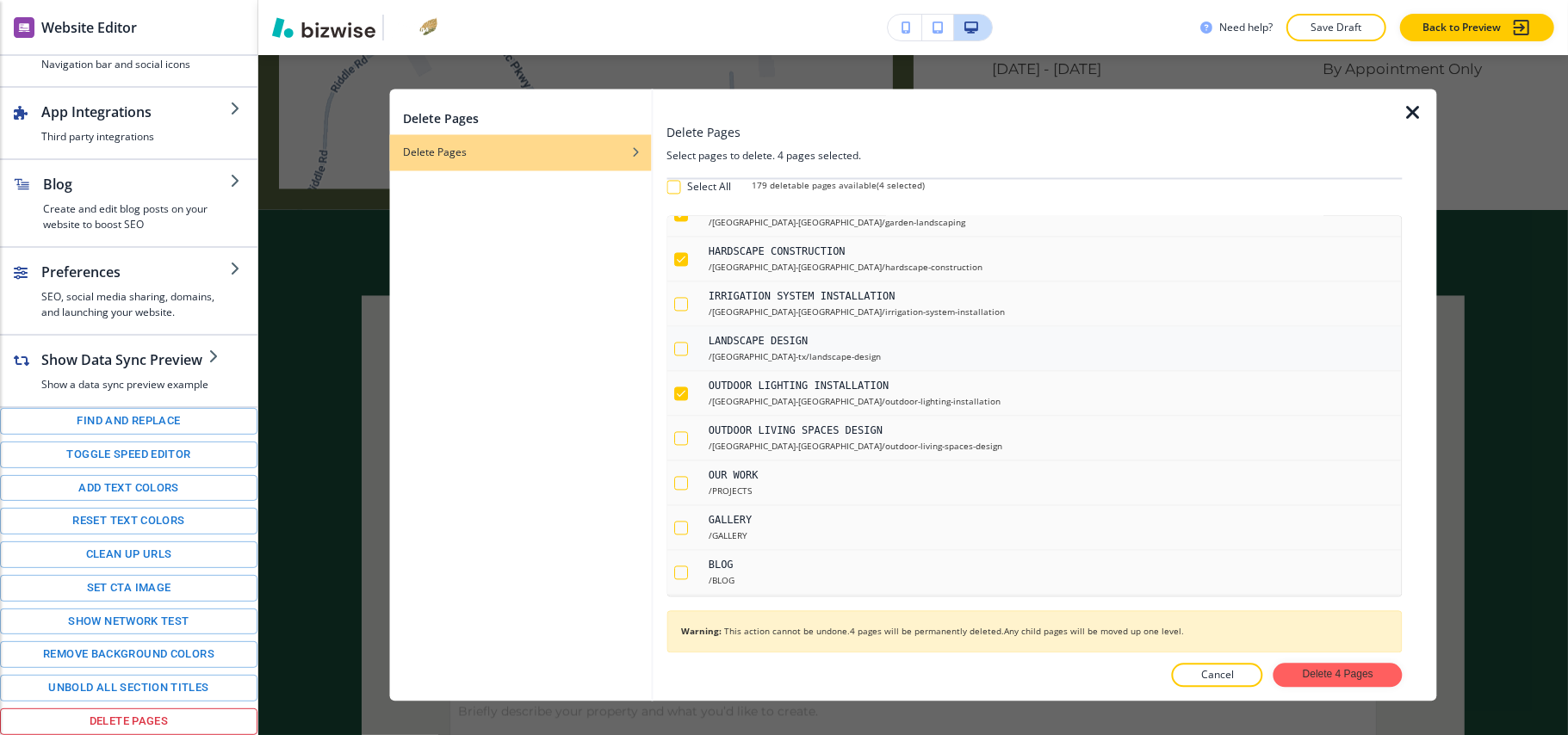
checkbox input "true"
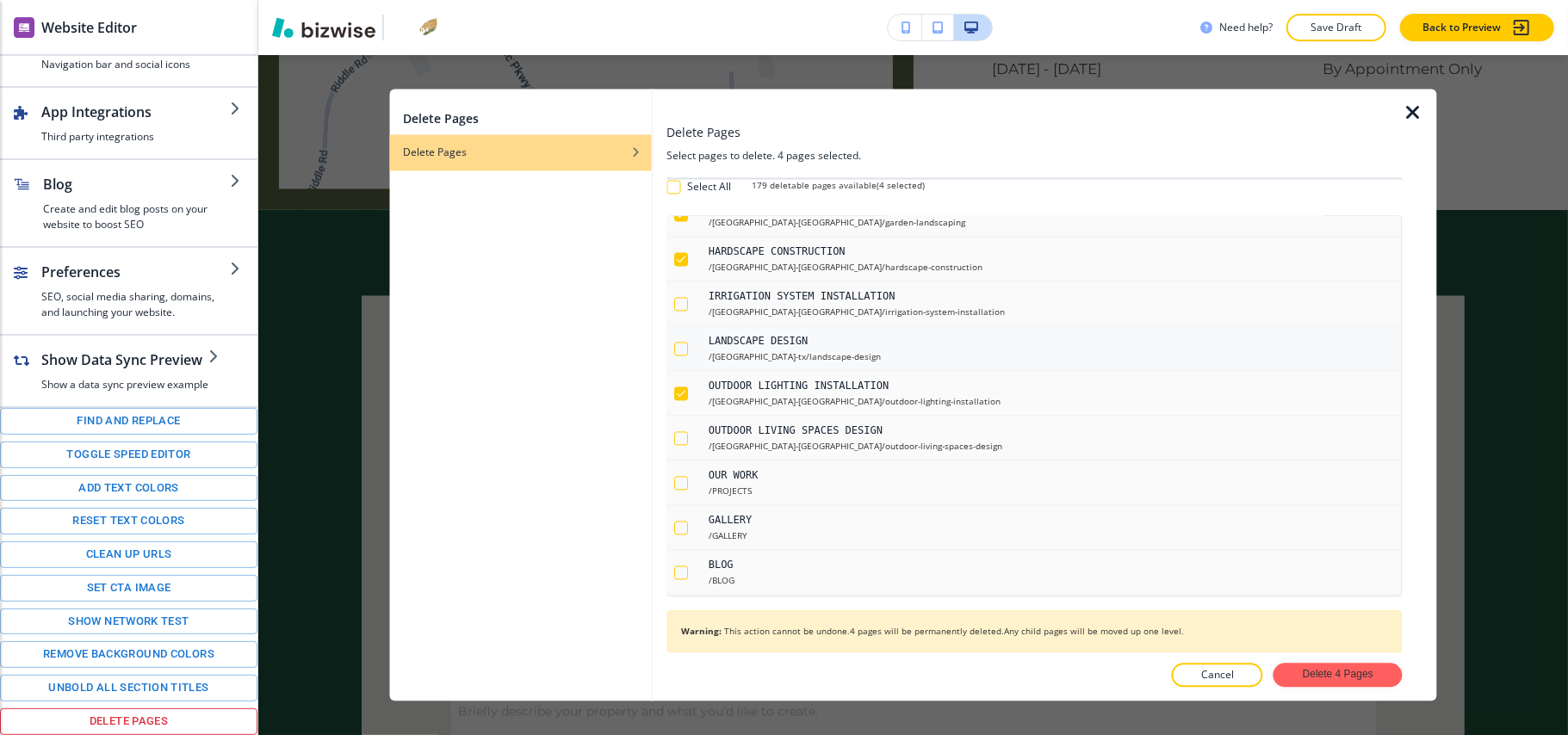
checkbox input "true"
click at [685, 311] on div "button" at bounding box center [681, 304] width 14 height 14
checkbox input "true"
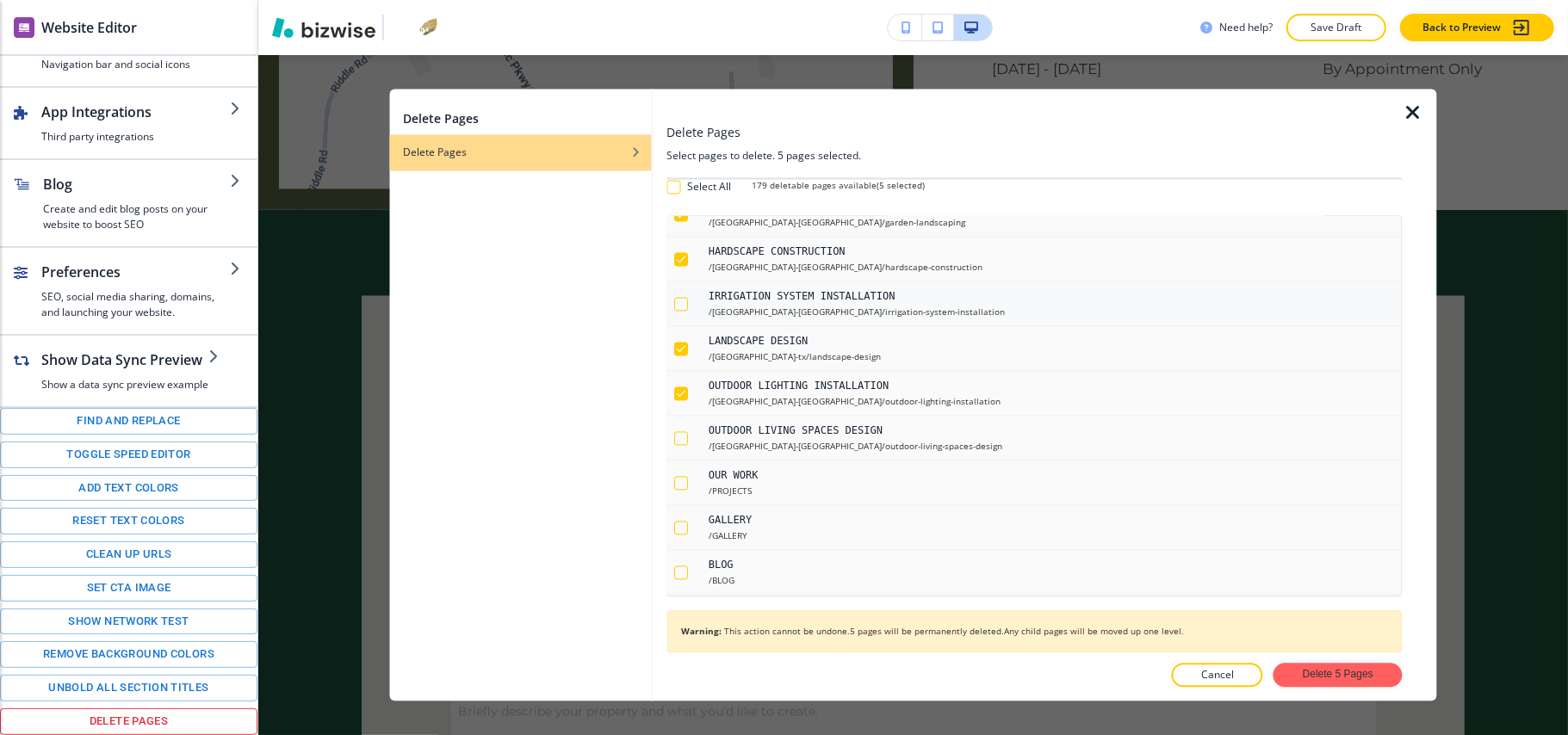
checkbox input "true"
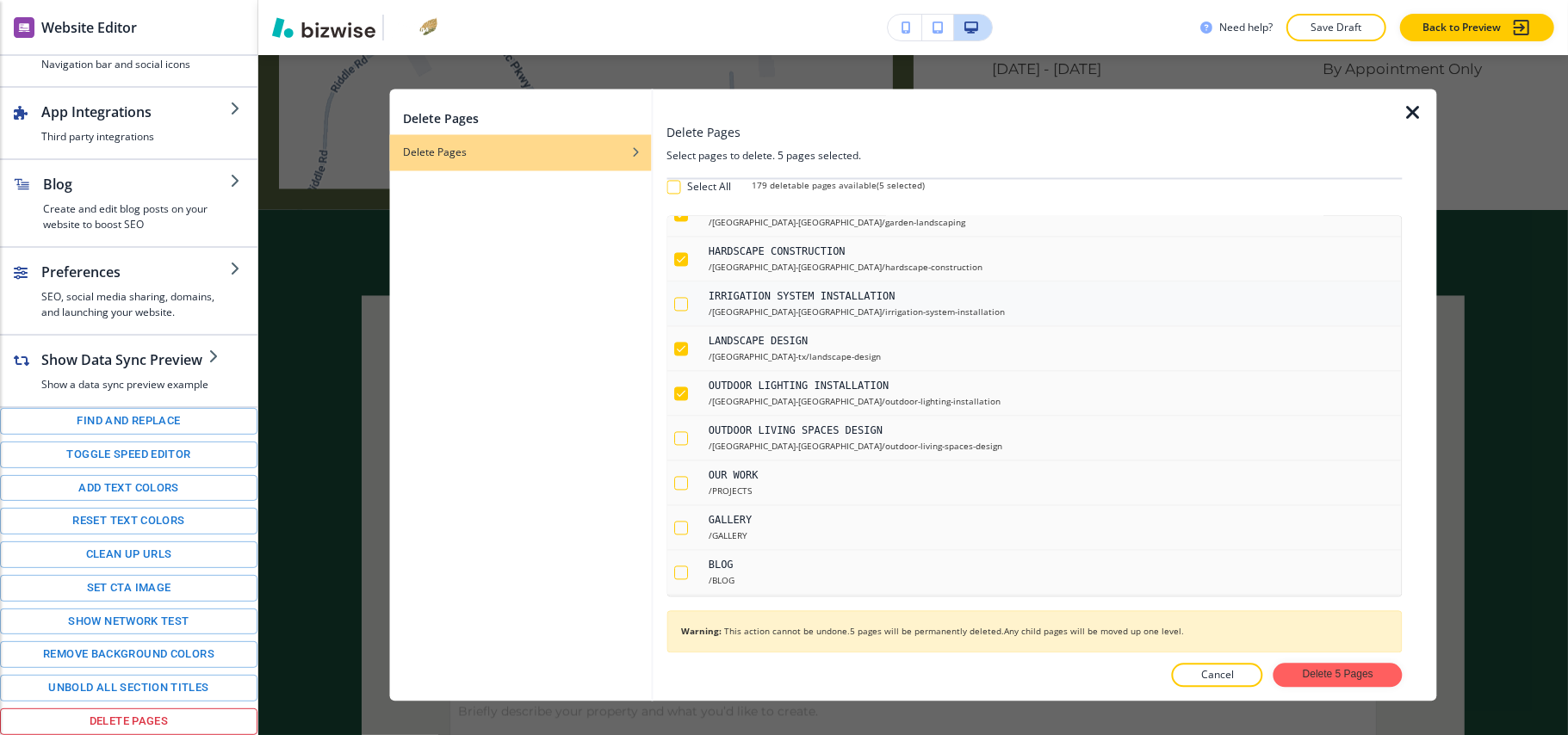
checkbox input "true"
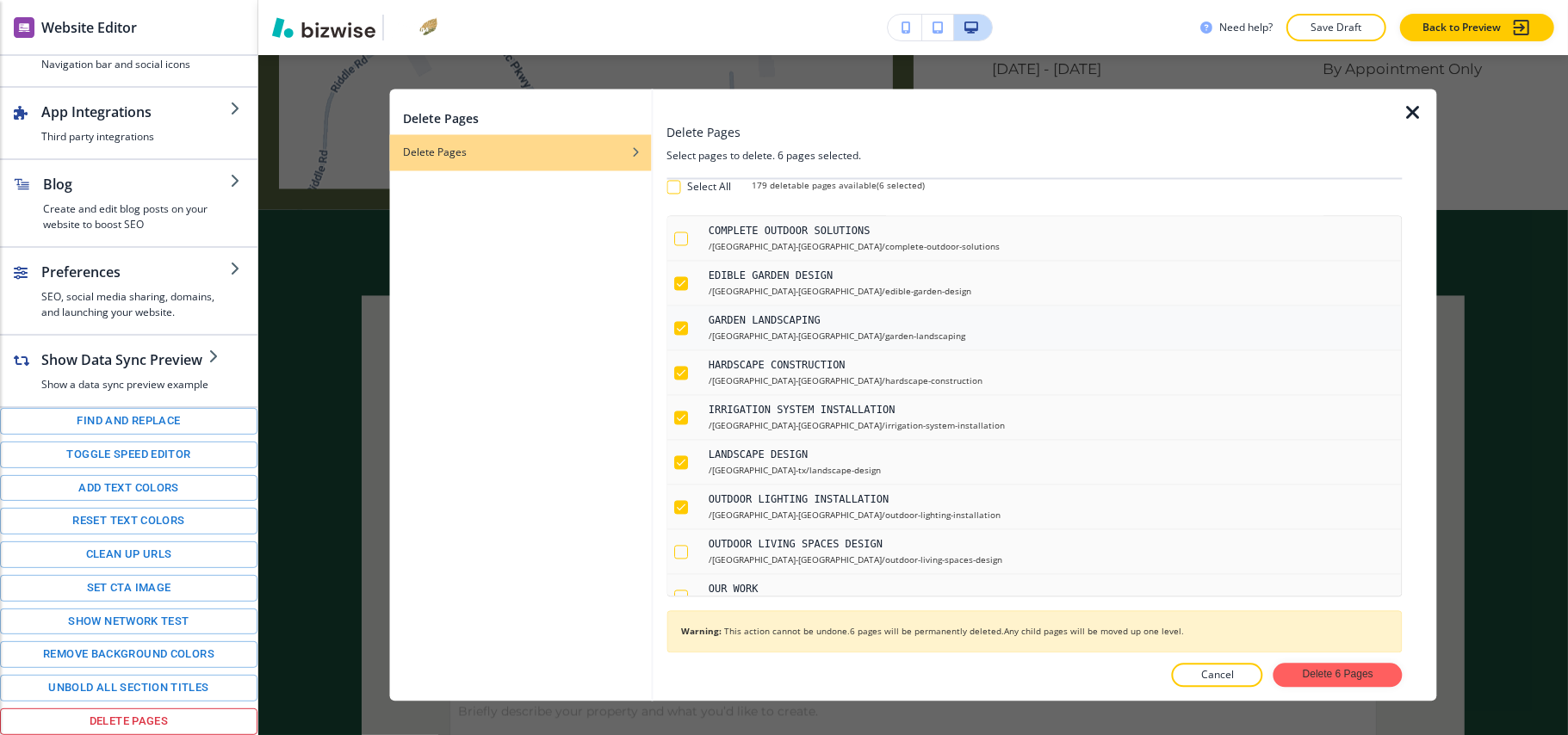
scroll to position [7119, 0]
click at [678, 515] on icon "button" at bounding box center [681, 509] width 12 height 12
checkbox input "false"
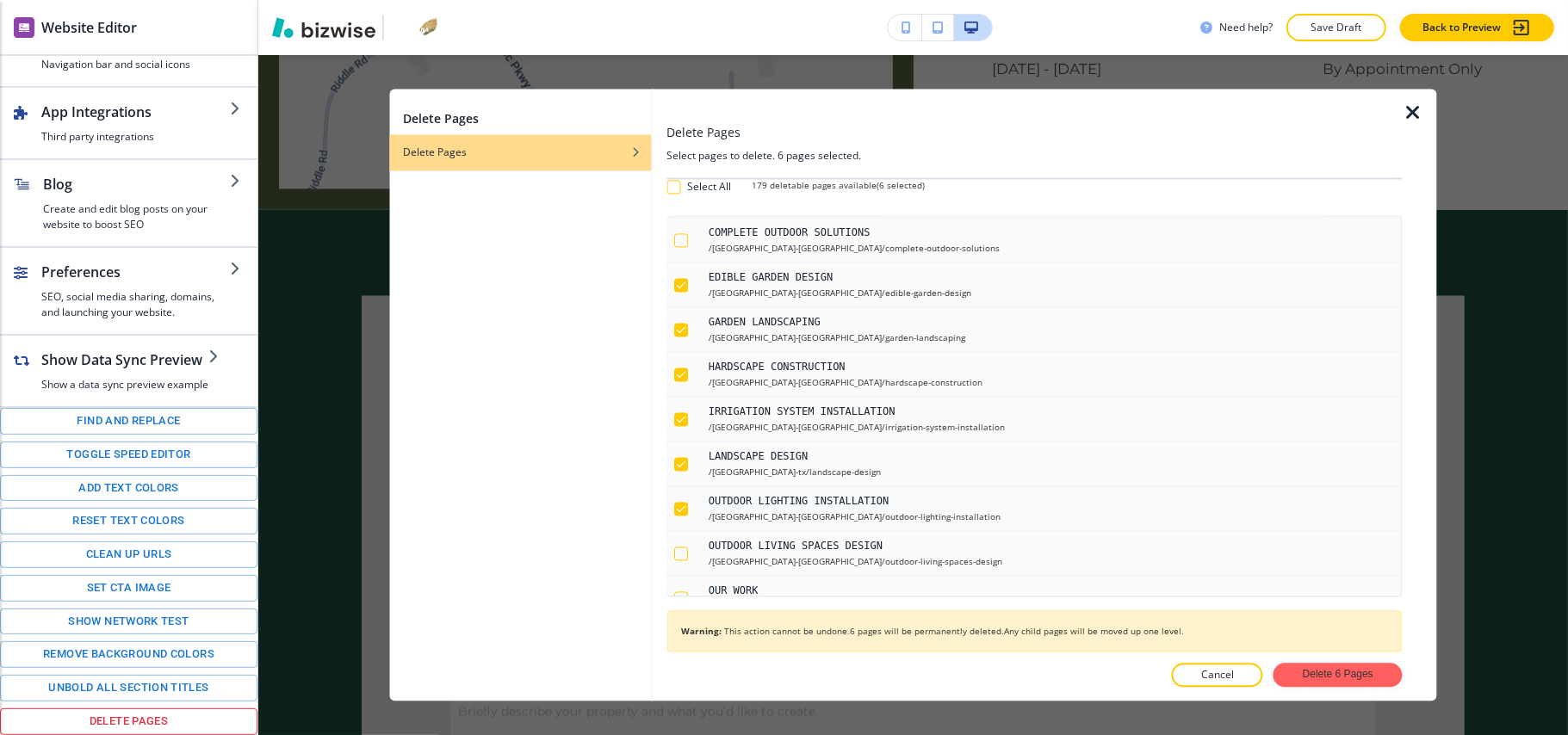
checkbox input "false"
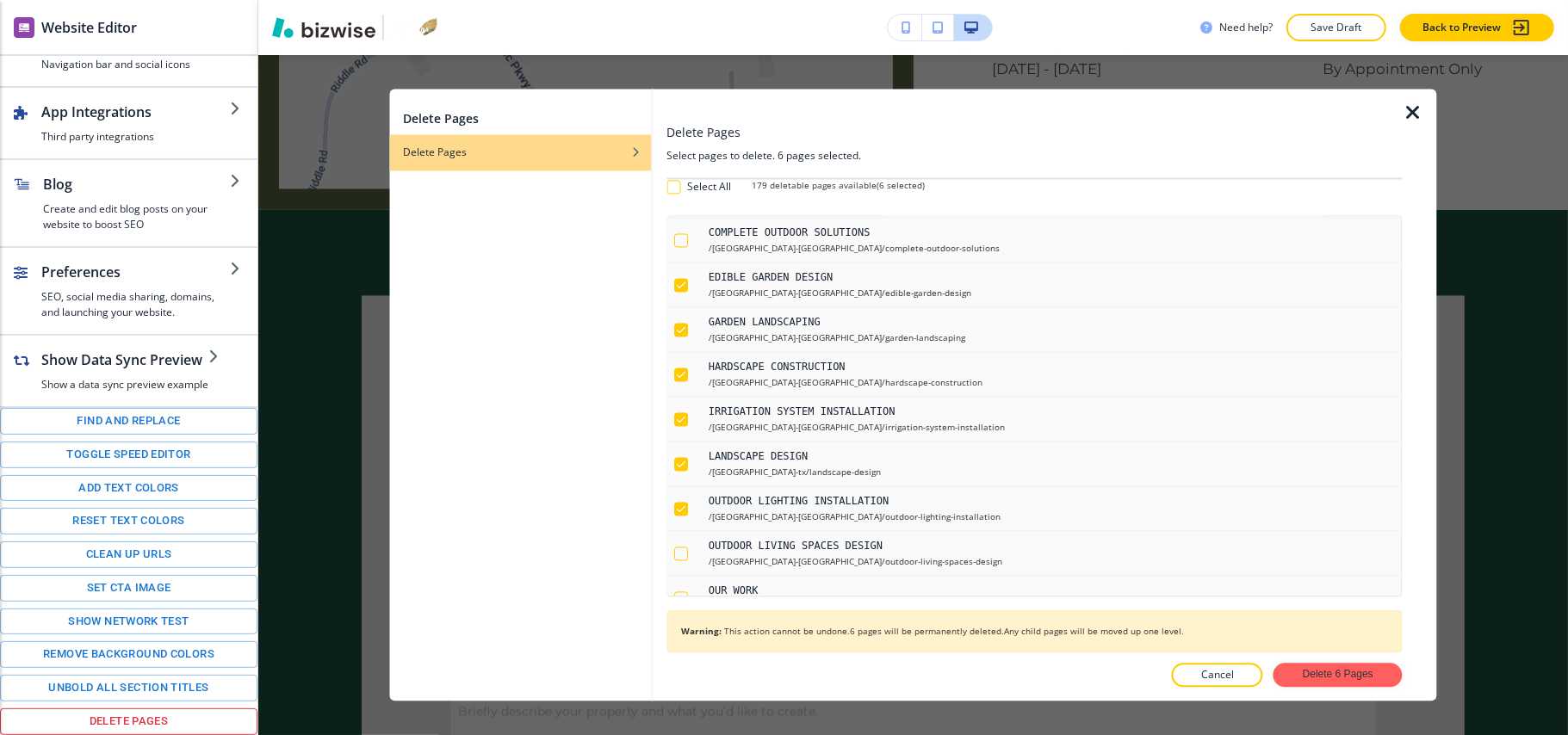
checkbox input "false"
click at [678, 470] on icon "button" at bounding box center [681, 464] width 12 height 12
click at [683, 435] on button "button" at bounding box center [688, 419] width 27 height 30
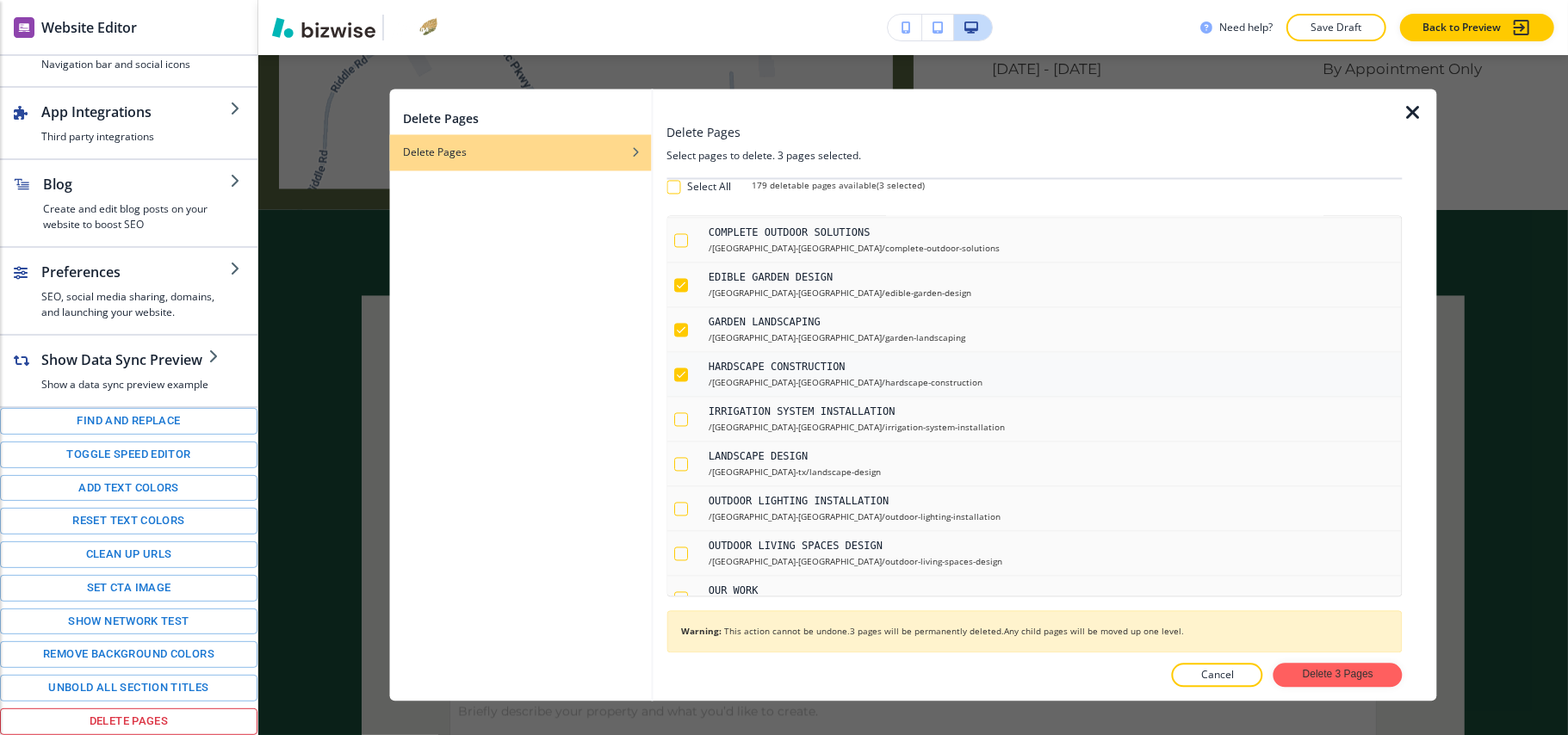
click at [679, 390] on button "button" at bounding box center [688, 374] width 27 height 30
click at [686, 336] on icon "button" at bounding box center [681, 329] width 12 height 12
click at [676, 291] on icon "button" at bounding box center [681, 285] width 12 height 12
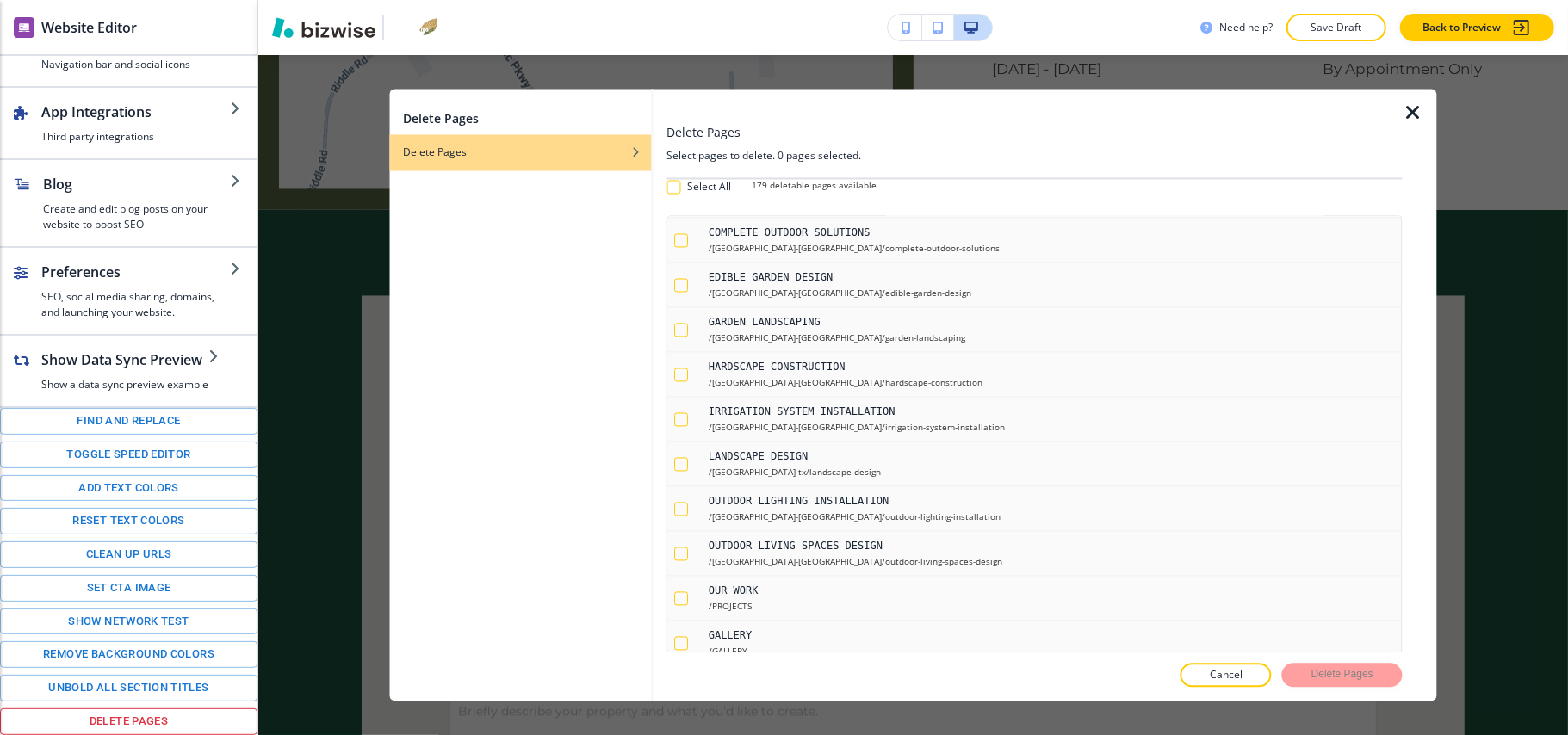
click at [1417, 110] on icon "button" at bounding box center [1412, 113] width 20 height 20
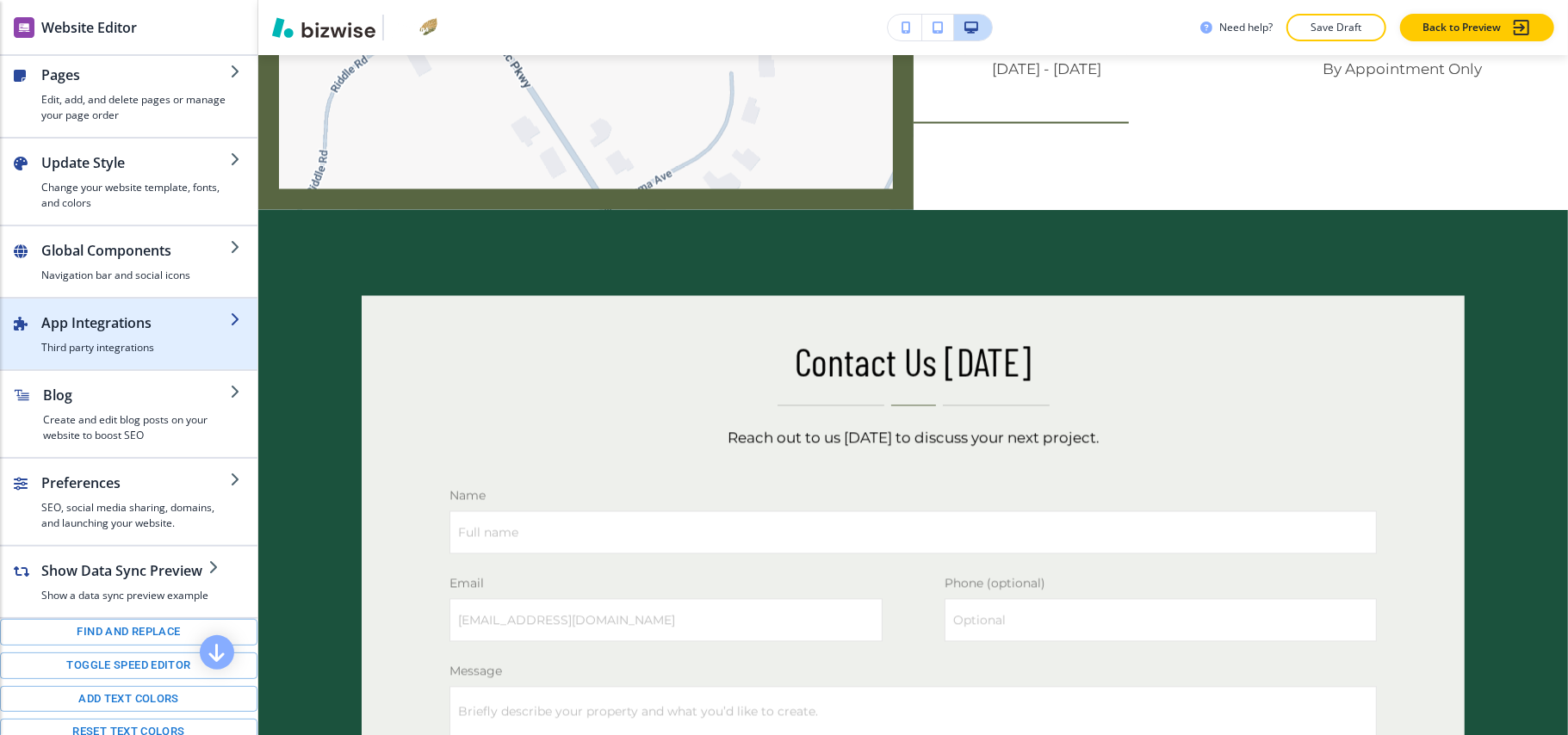
scroll to position [0, 0]
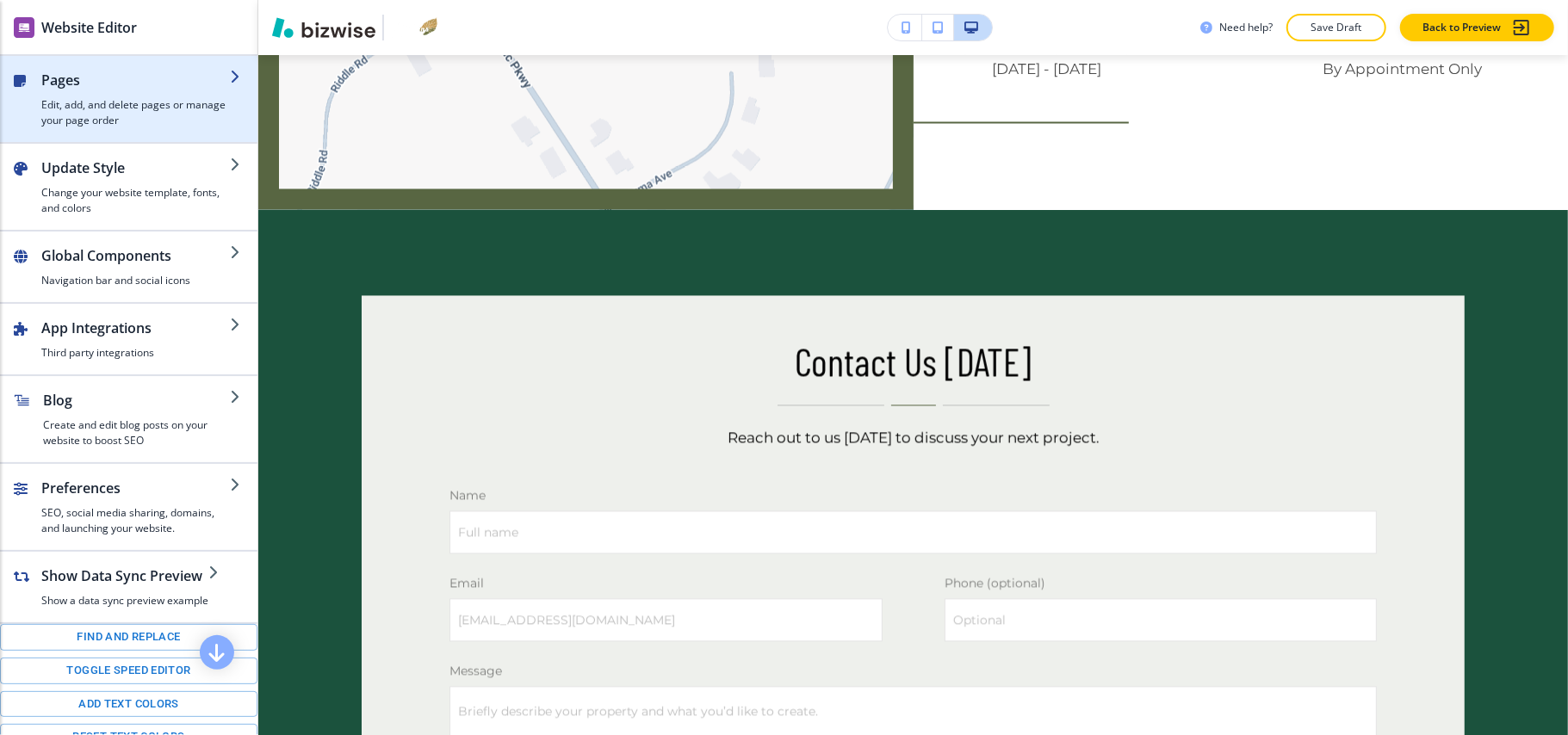
click at [107, 78] on h2 "Pages" at bounding box center [134, 80] width 188 height 20
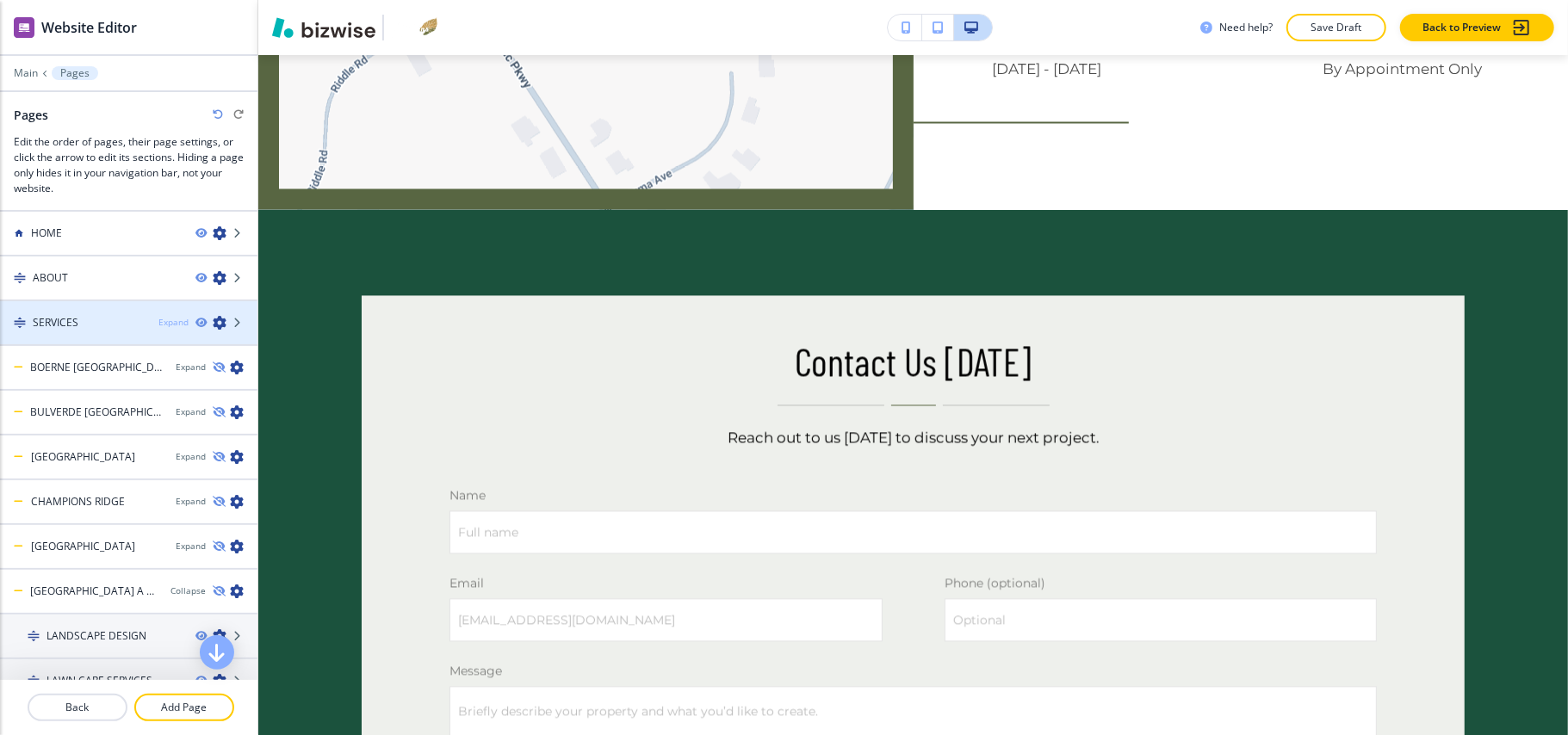
click at [159, 328] on div "Expand" at bounding box center [173, 322] width 30 height 13
click at [157, 326] on div "Collapse" at bounding box center [171, 322] width 35 height 13
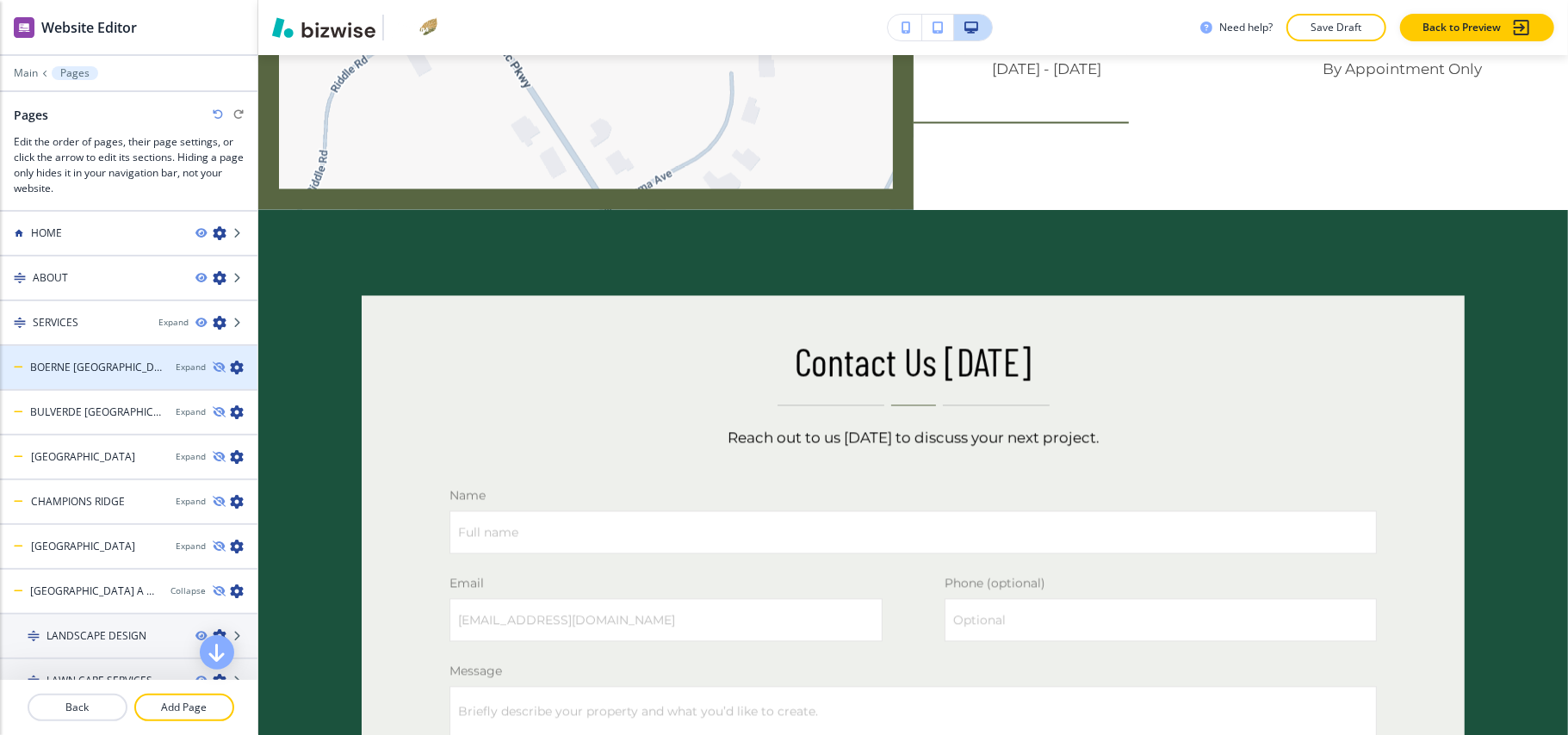
click at [230, 367] on icon "button" at bounding box center [237, 368] width 14 height 14
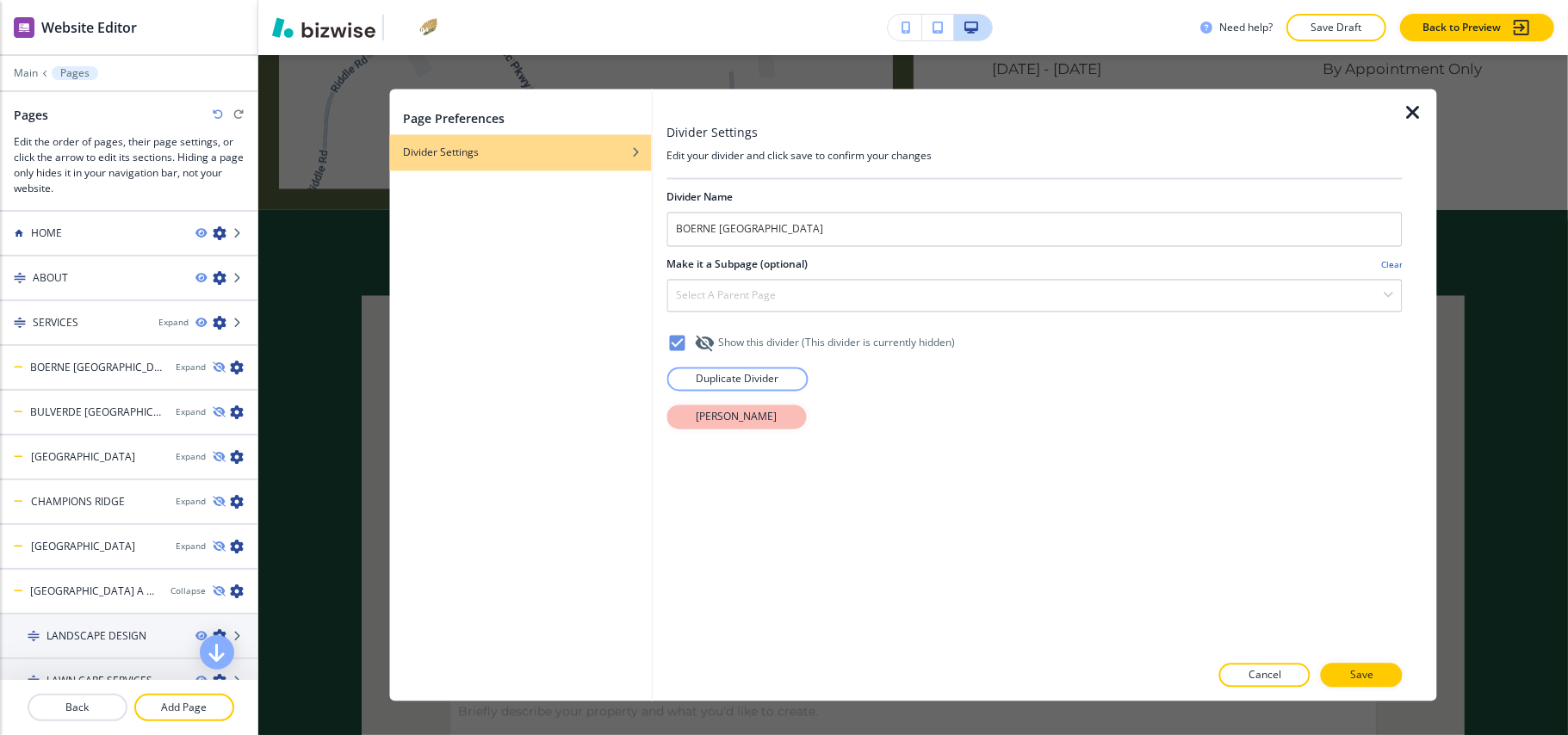
click at [730, 417] on p "[PERSON_NAME]" at bounding box center [736, 418] width 81 height 16
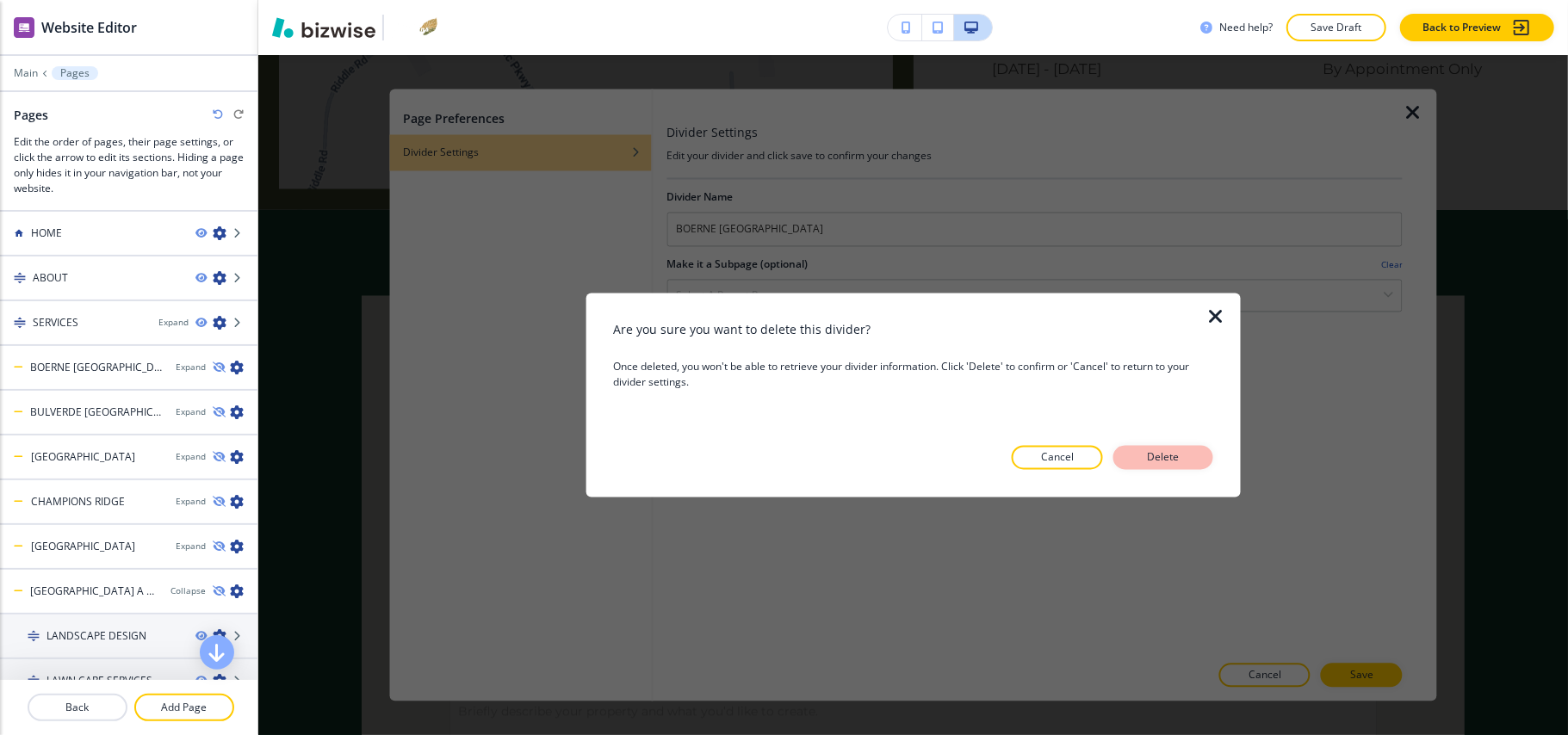
click at [1171, 446] on button "Delete" at bounding box center [1163, 458] width 99 height 24
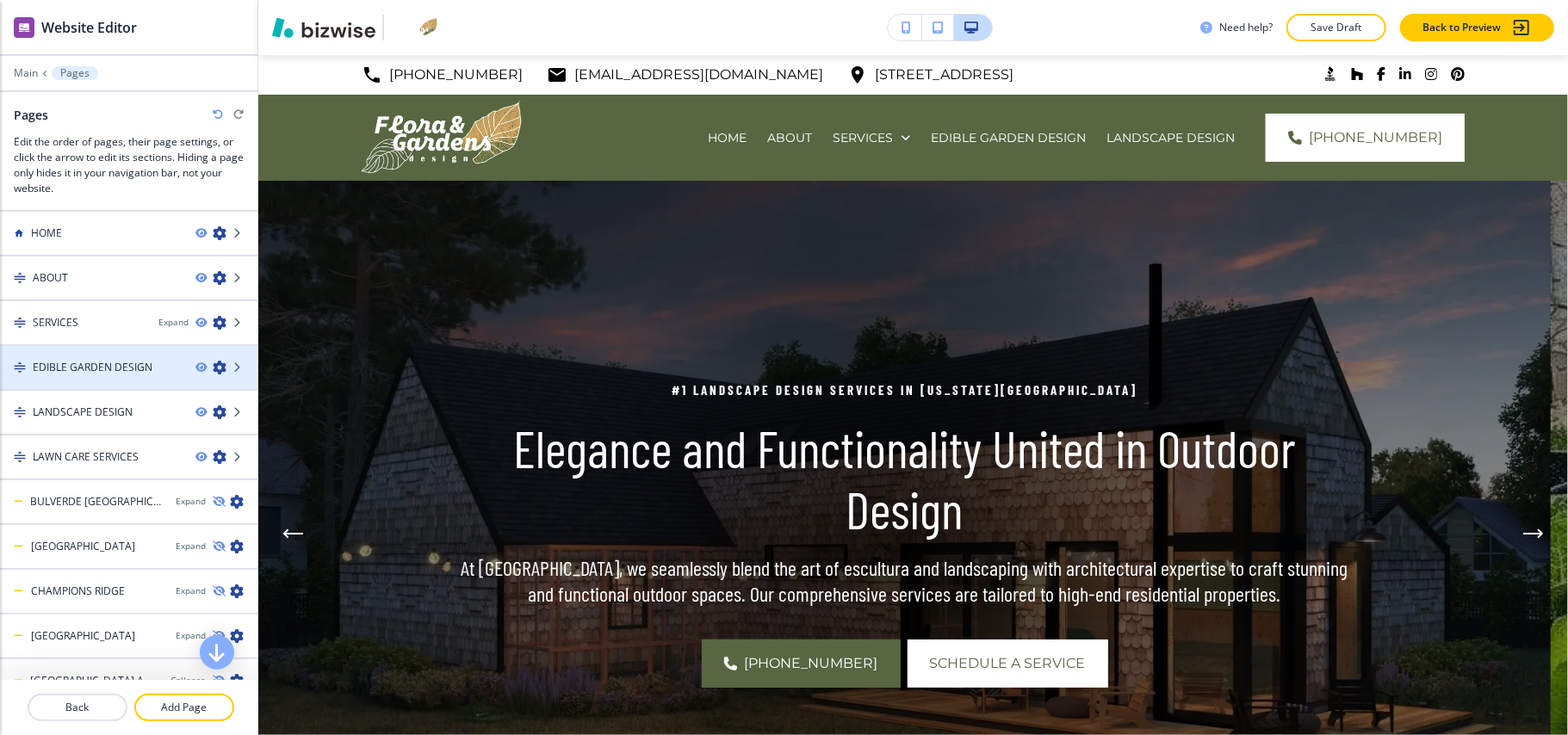
click at [212, 366] on icon "button" at bounding box center [219, 368] width 14 height 14
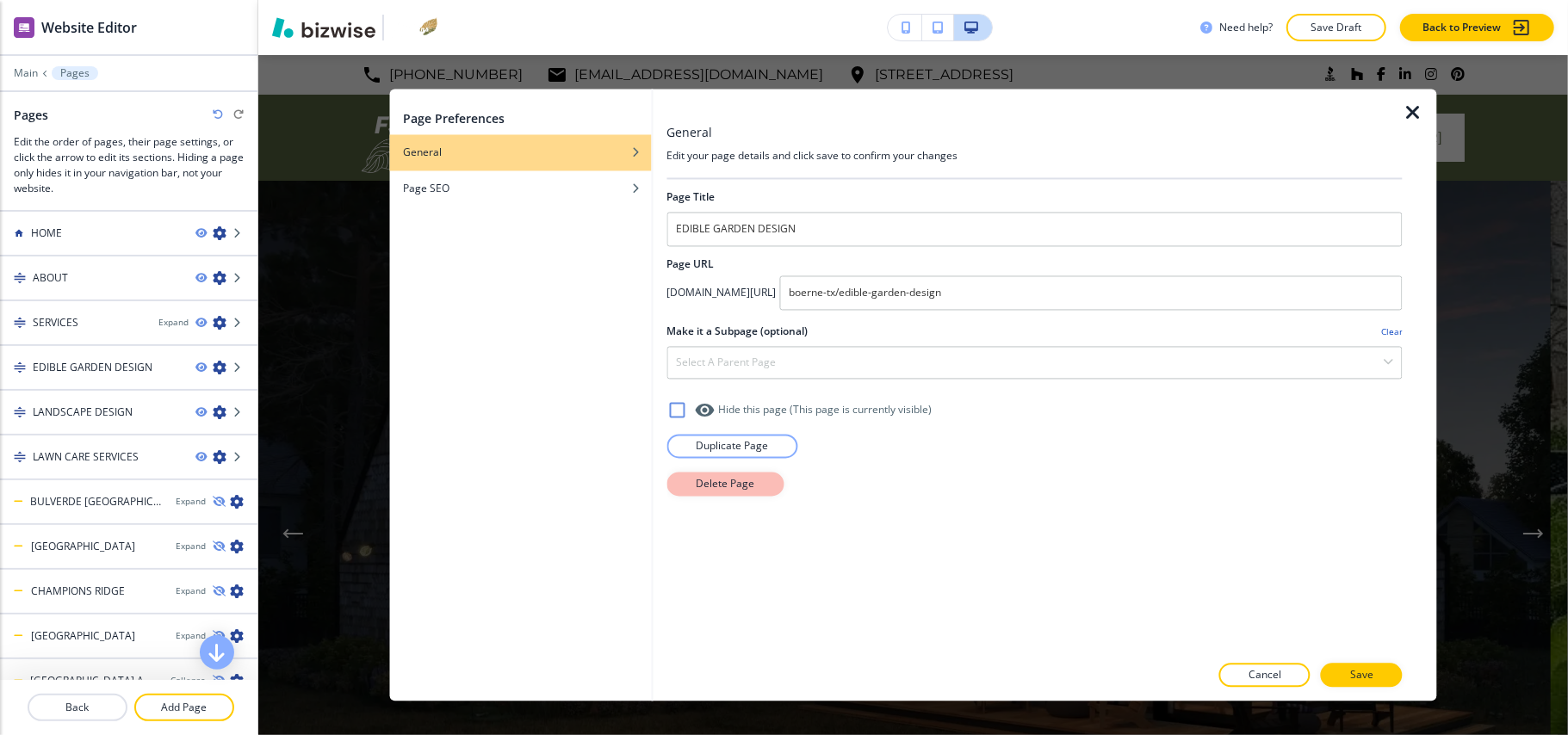
click at [728, 481] on p "Delete Page" at bounding box center [725, 484] width 58 height 16
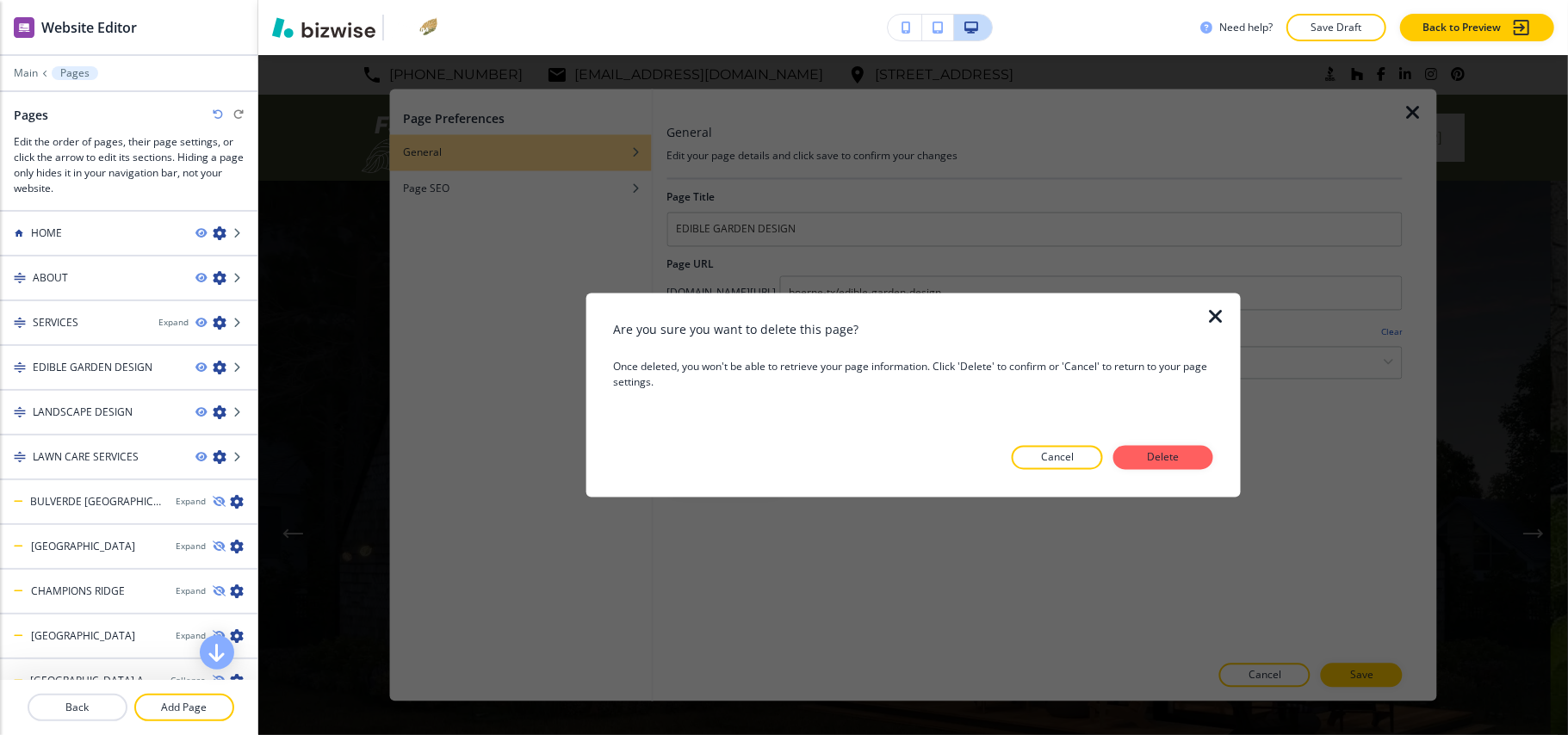
drag, startPoint x: 1169, startPoint y: 455, endPoint x: 1158, endPoint y: 473, distance: 21.1
click at [1171, 456] on p "Delete" at bounding box center [1163, 458] width 41 height 16
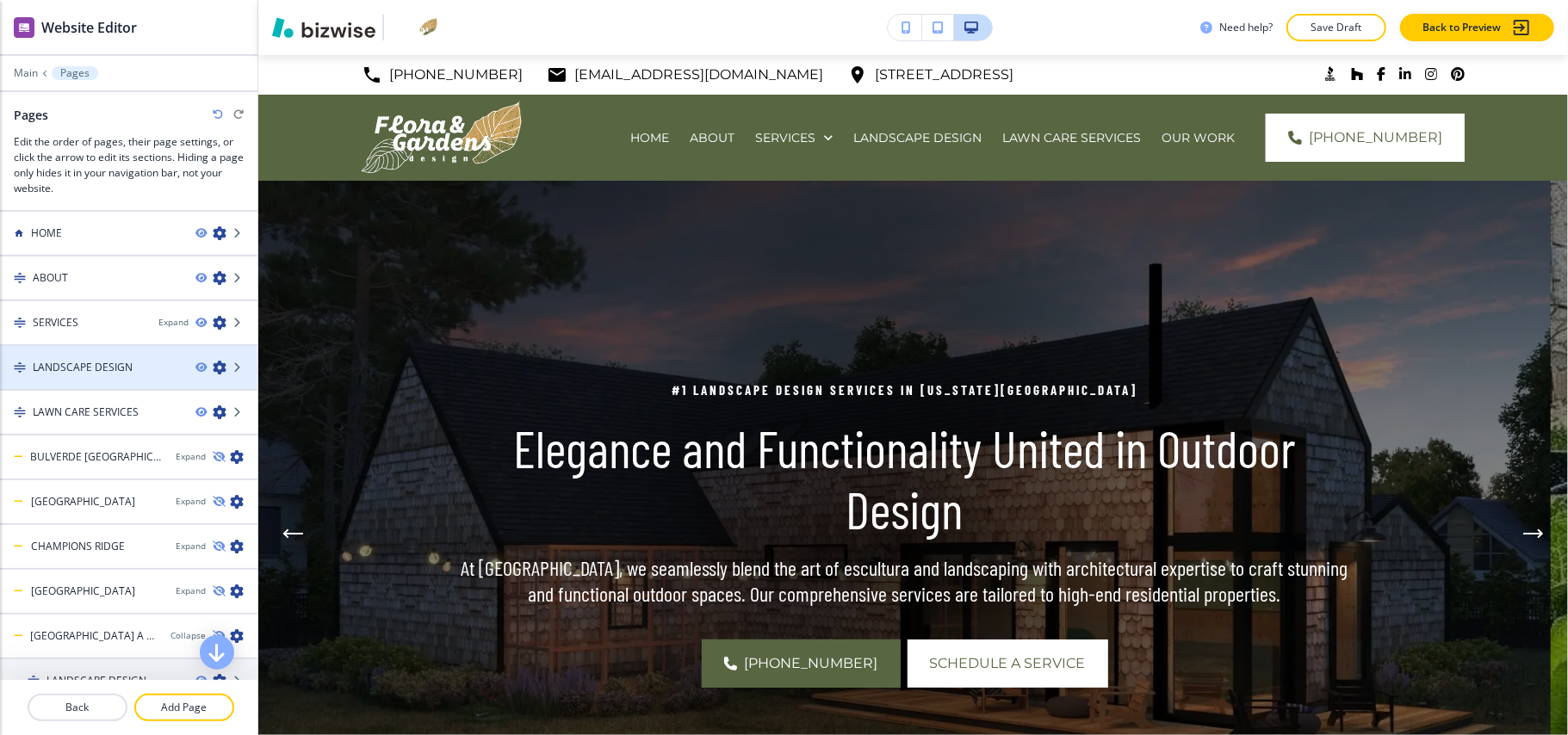
click at [212, 367] on icon "button" at bounding box center [219, 368] width 14 height 14
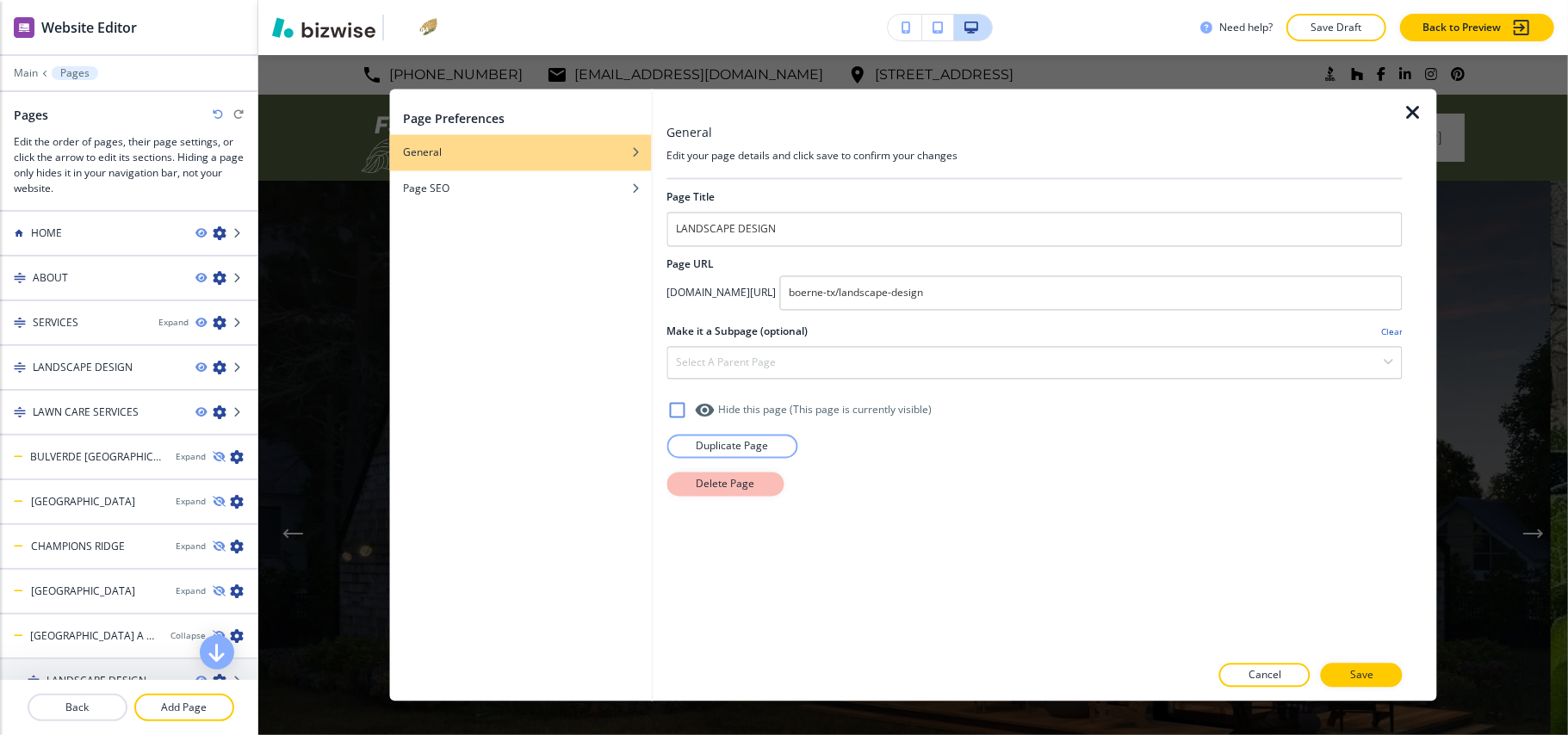
click at [723, 490] on p "Delete Page" at bounding box center [725, 484] width 58 height 16
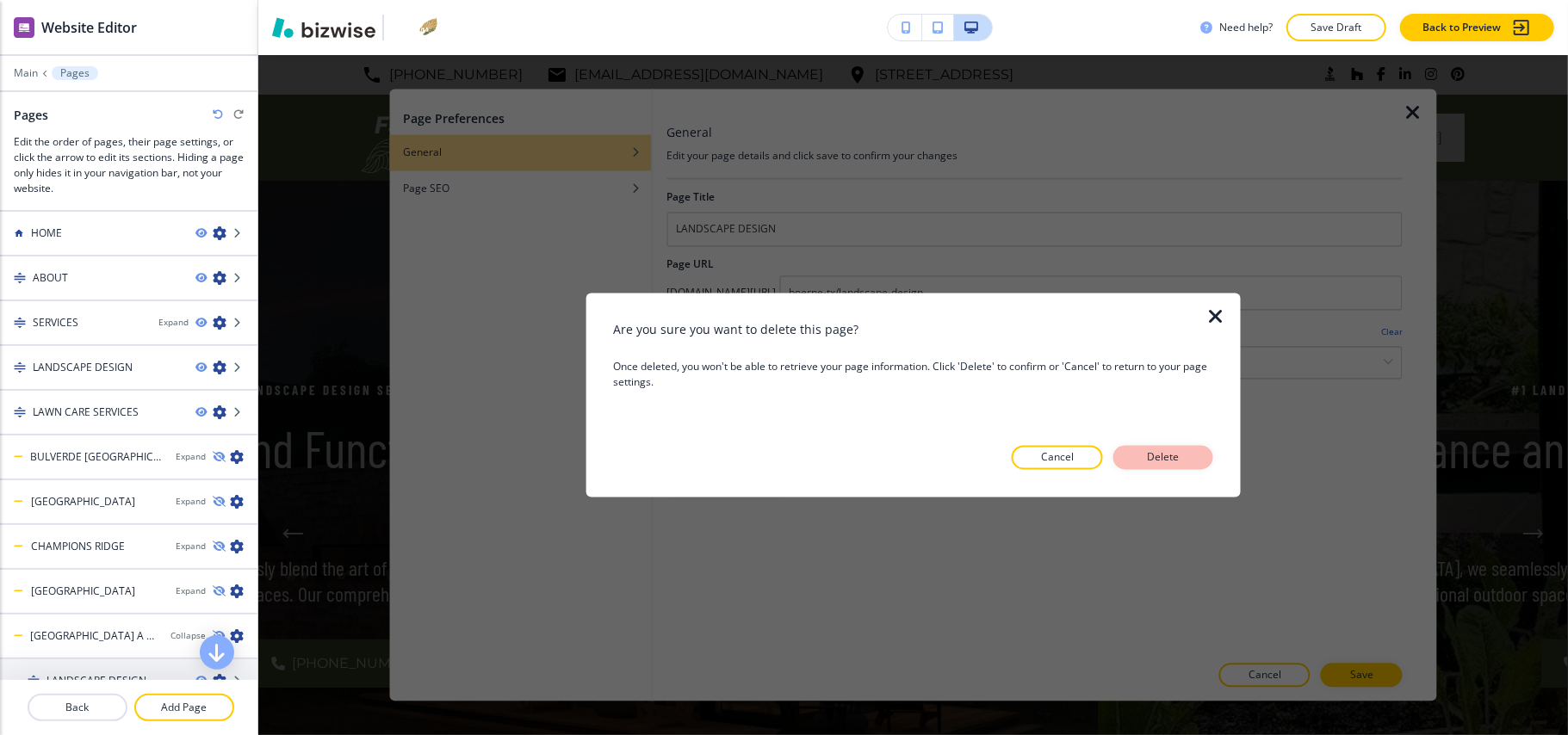
click at [1167, 456] on p "Delete" at bounding box center [1163, 458] width 41 height 16
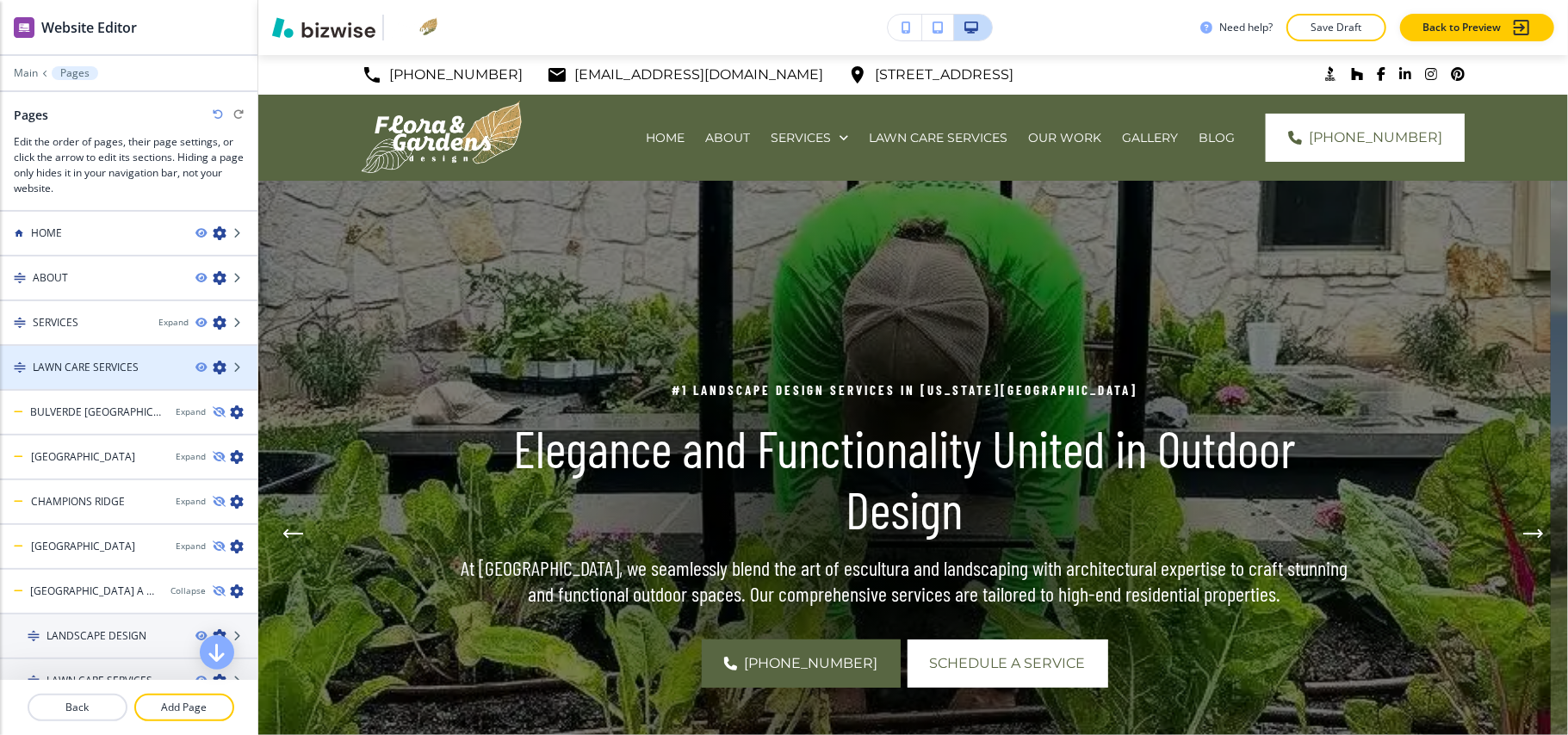
click at [212, 366] on icon "button" at bounding box center [219, 368] width 14 height 14
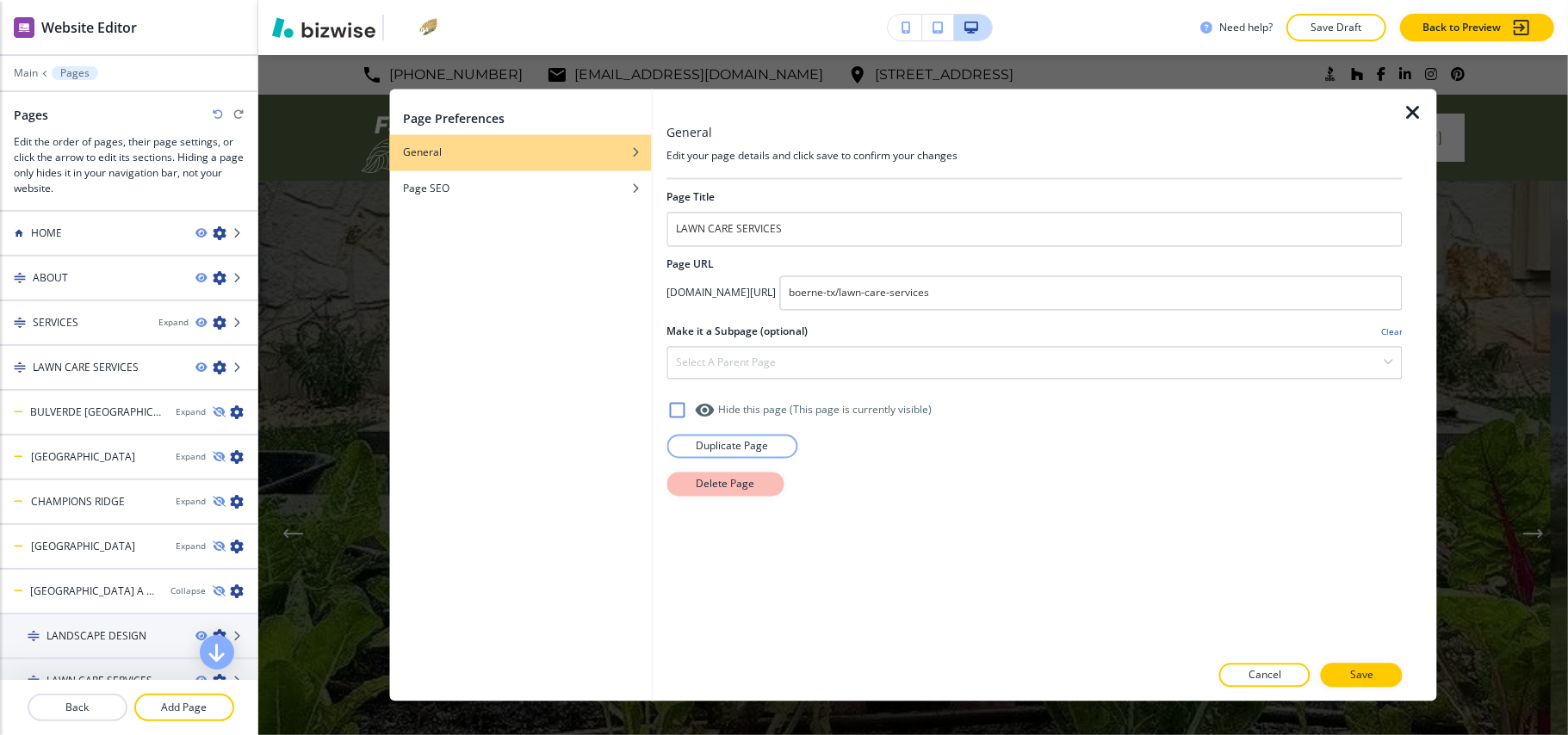
click at [721, 484] on p "Delete Page" at bounding box center [725, 484] width 58 height 16
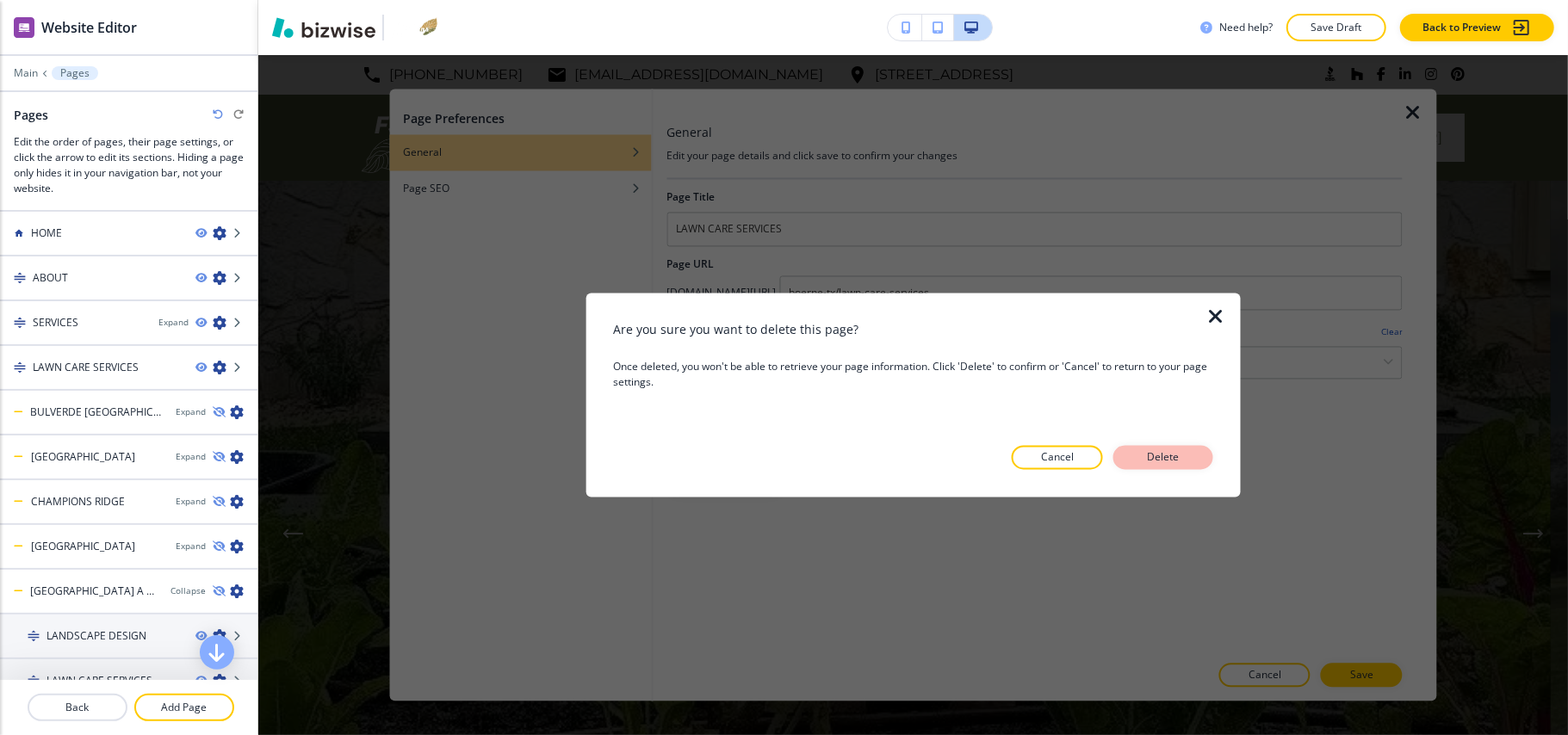
click at [1142, 462] on p "Delete" at bounding box center [1163, 458] width 41 height 16
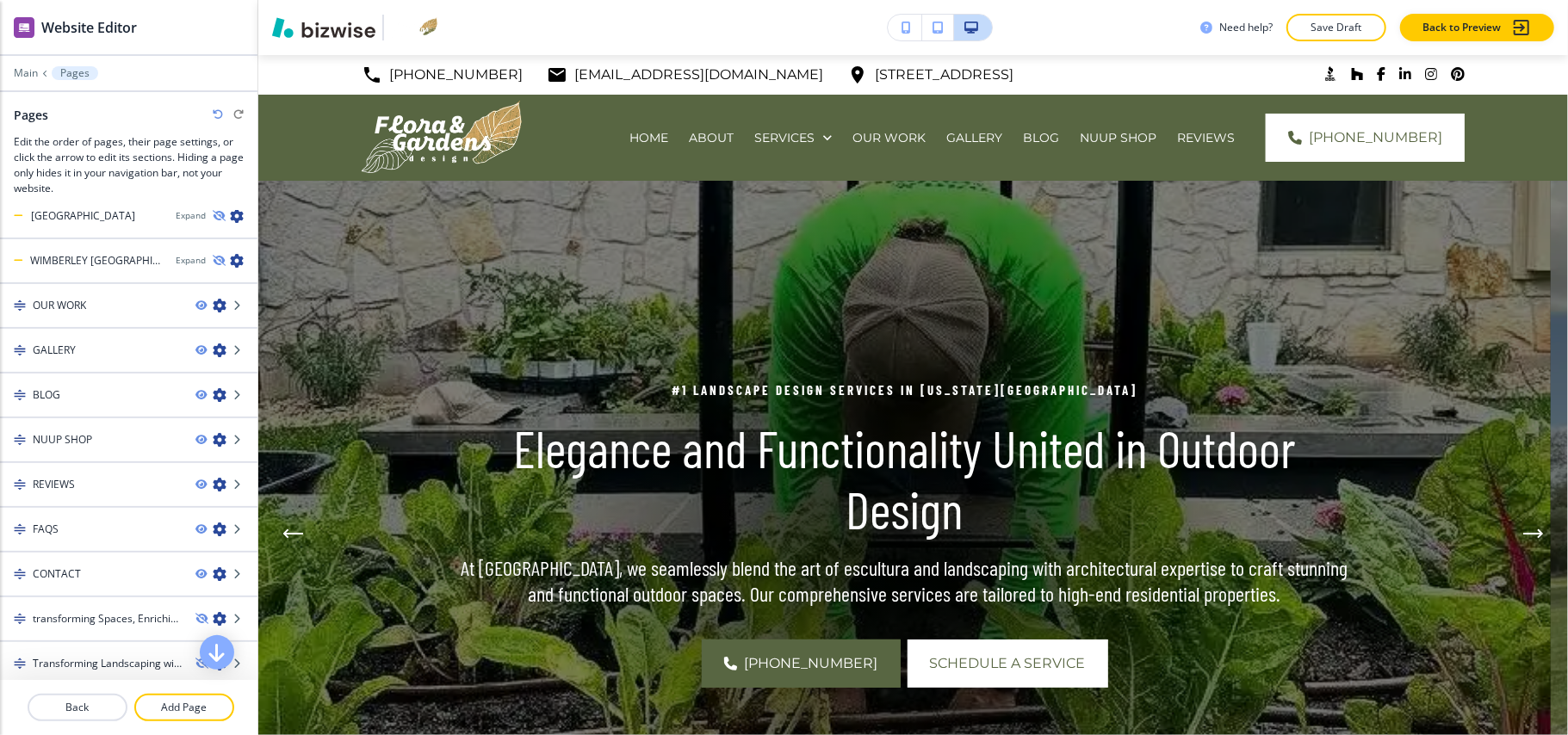
scroll to position [956, 0]
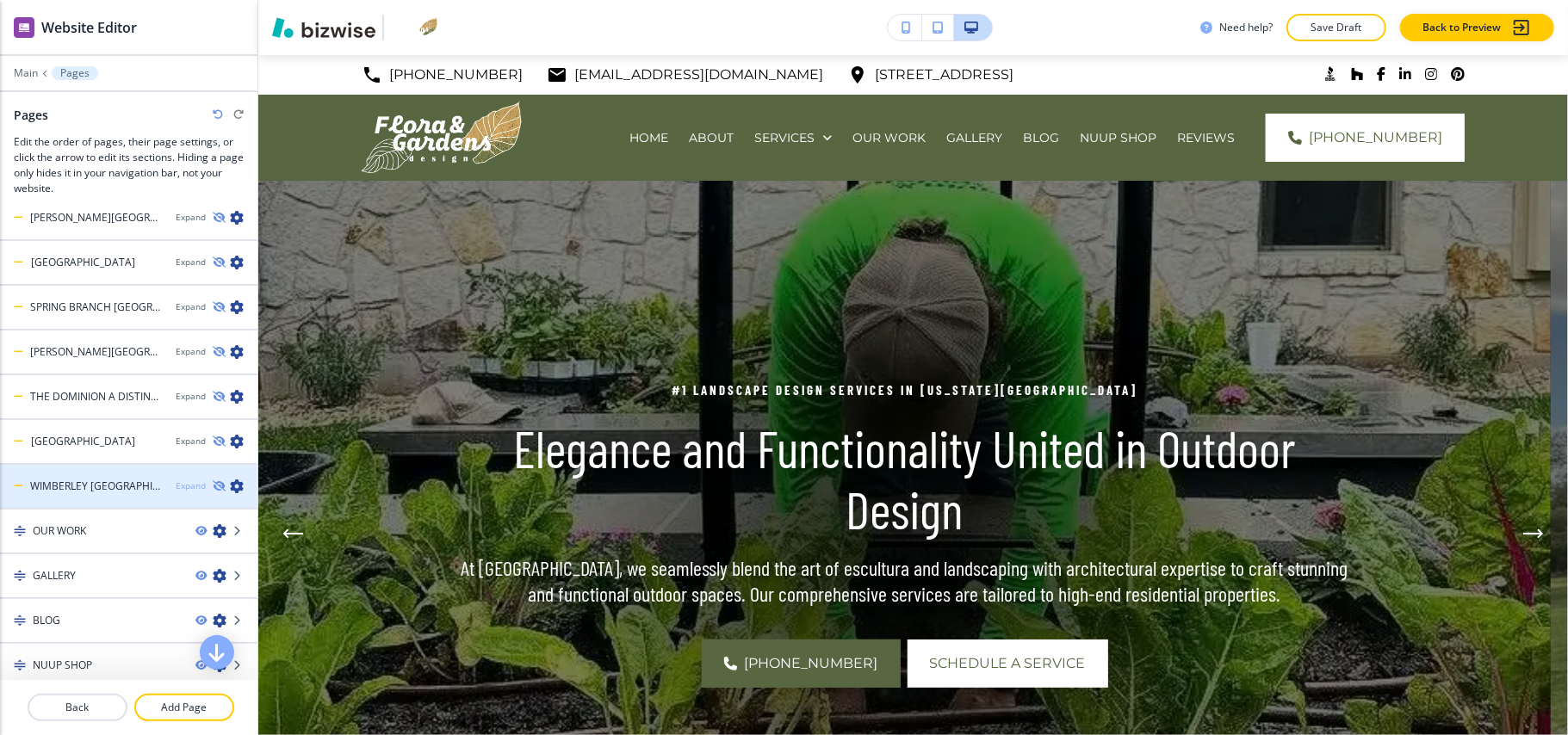
click at [175, 480] on div "Expand" at bounding box center [190, 485] width 30 height 13
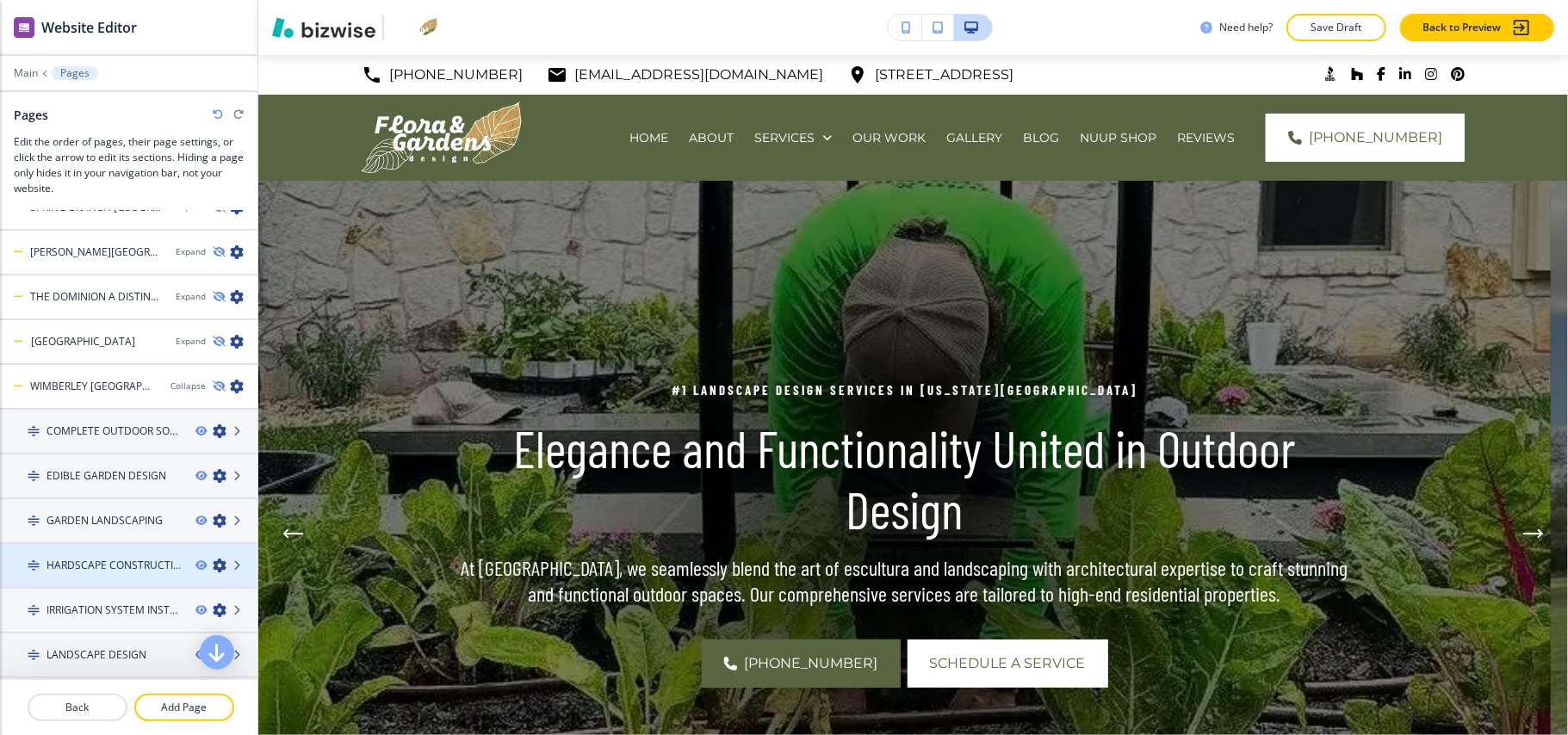
scroll to position [1186, 0]
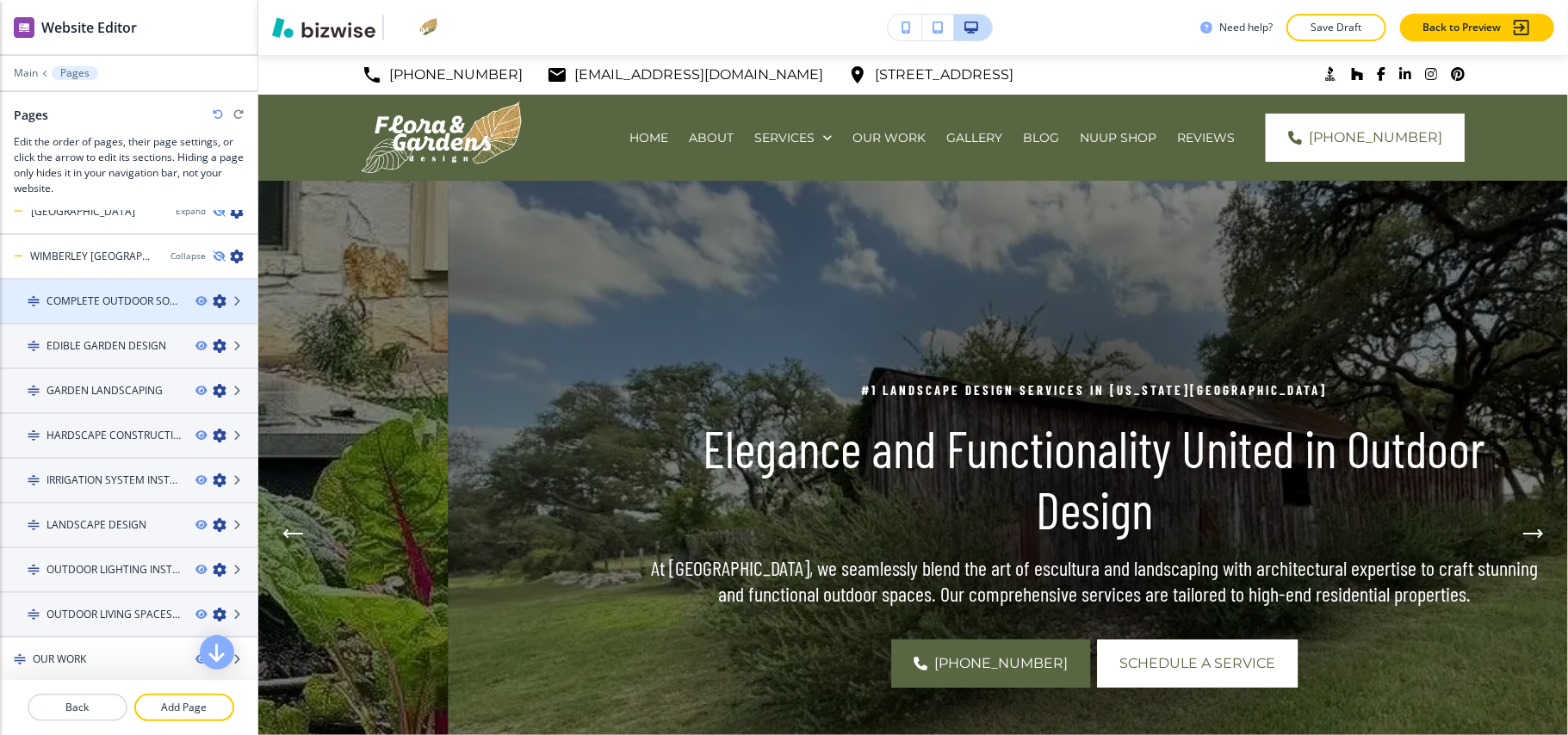
click at [212, 294] on icon "button" at bounding box center [219, 301] width 14 height 14
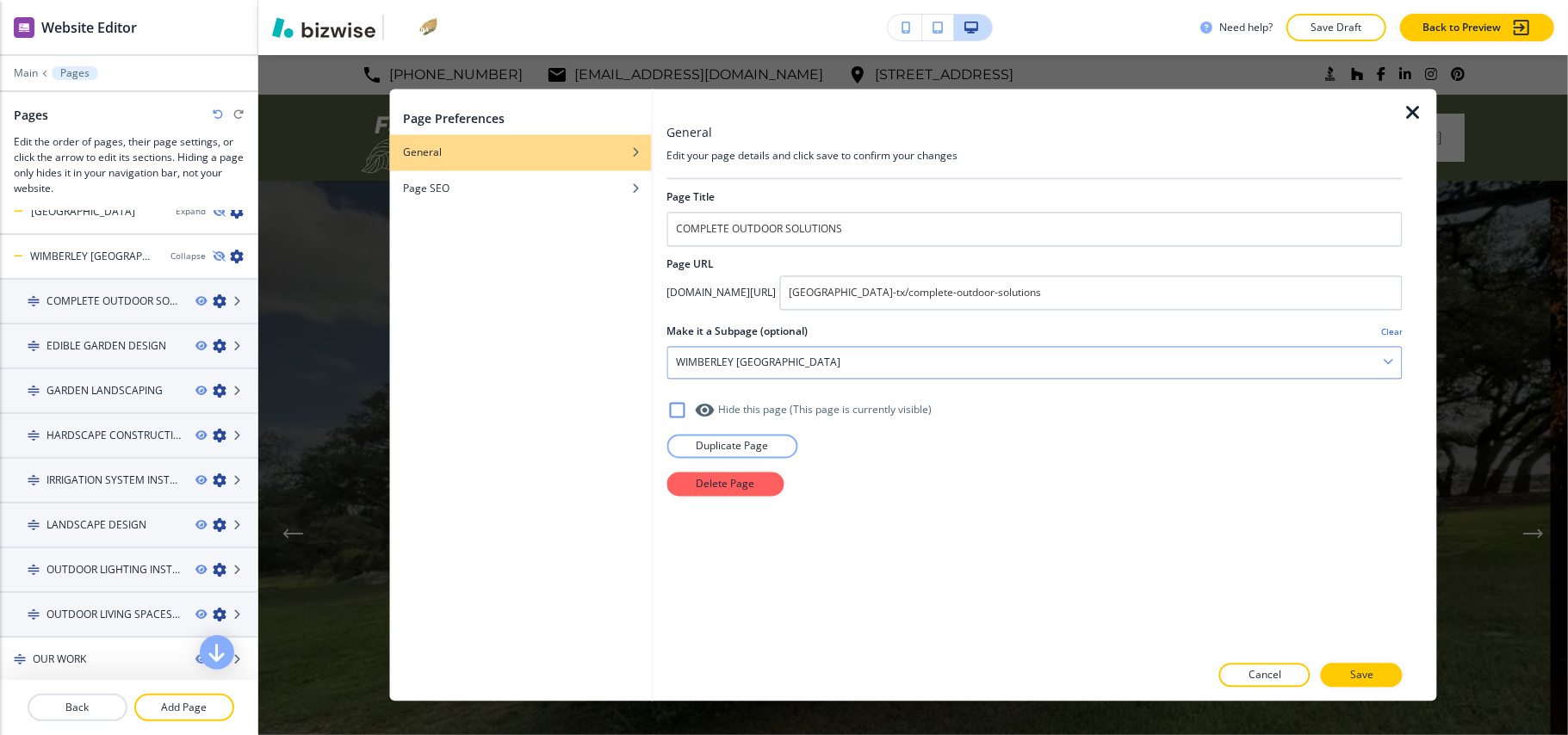
click at [785, 362] on div "WIMBERLEY TX" at bounding box center [1035, 364] width 735 height 31
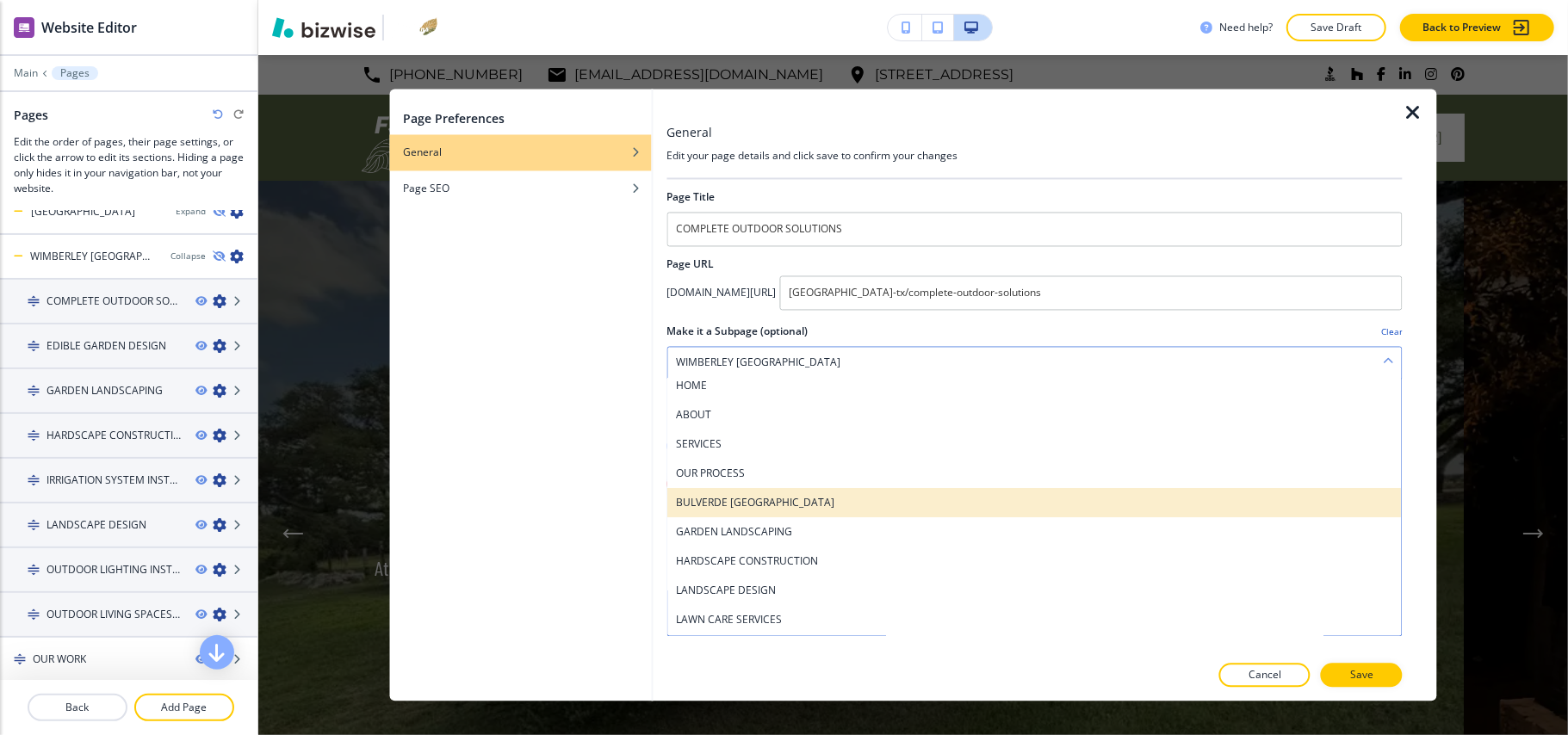
scroll to position [0, 0]
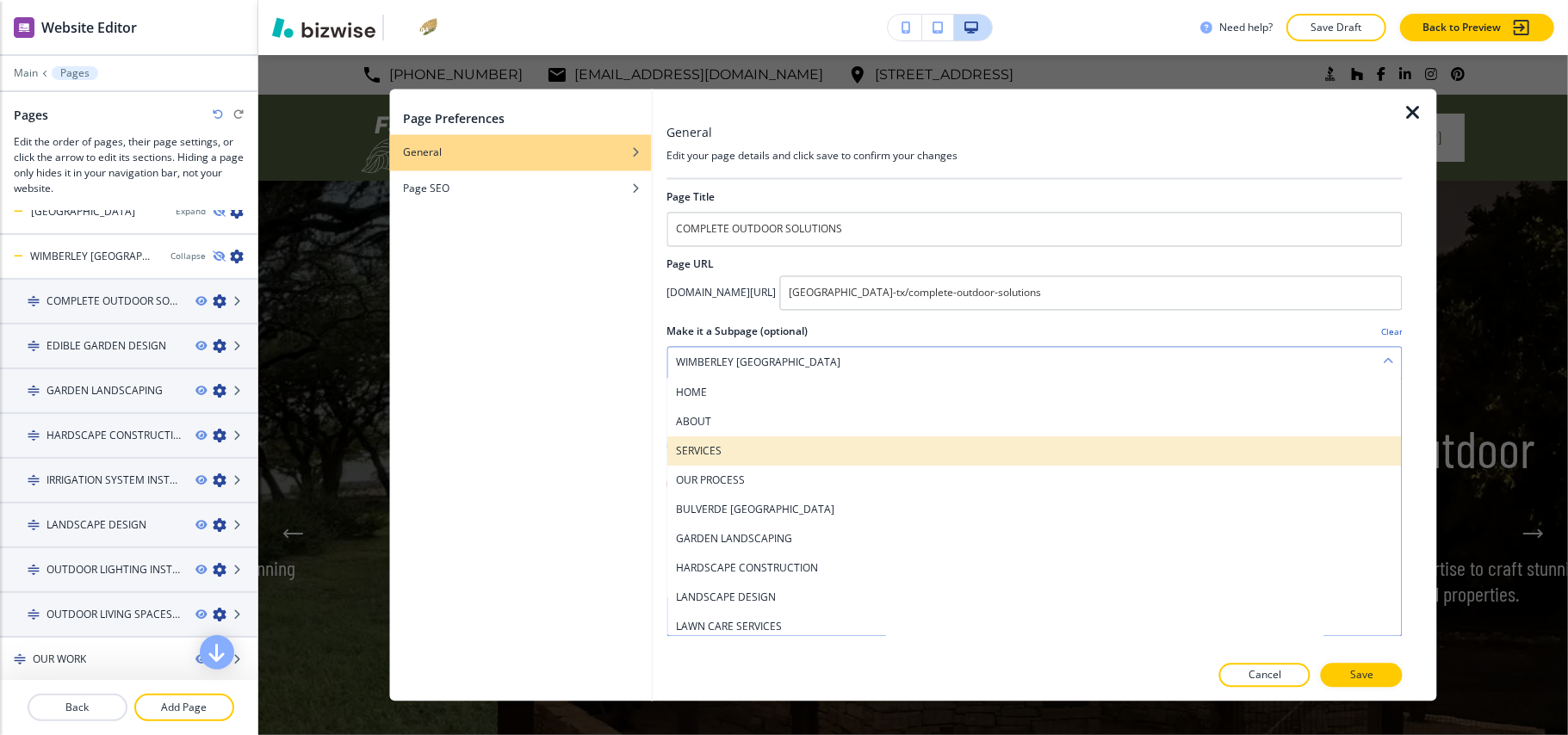
click at [716, 445] on h4 "SERVICES" at bounding box center [1035, 452] width 717 height 16
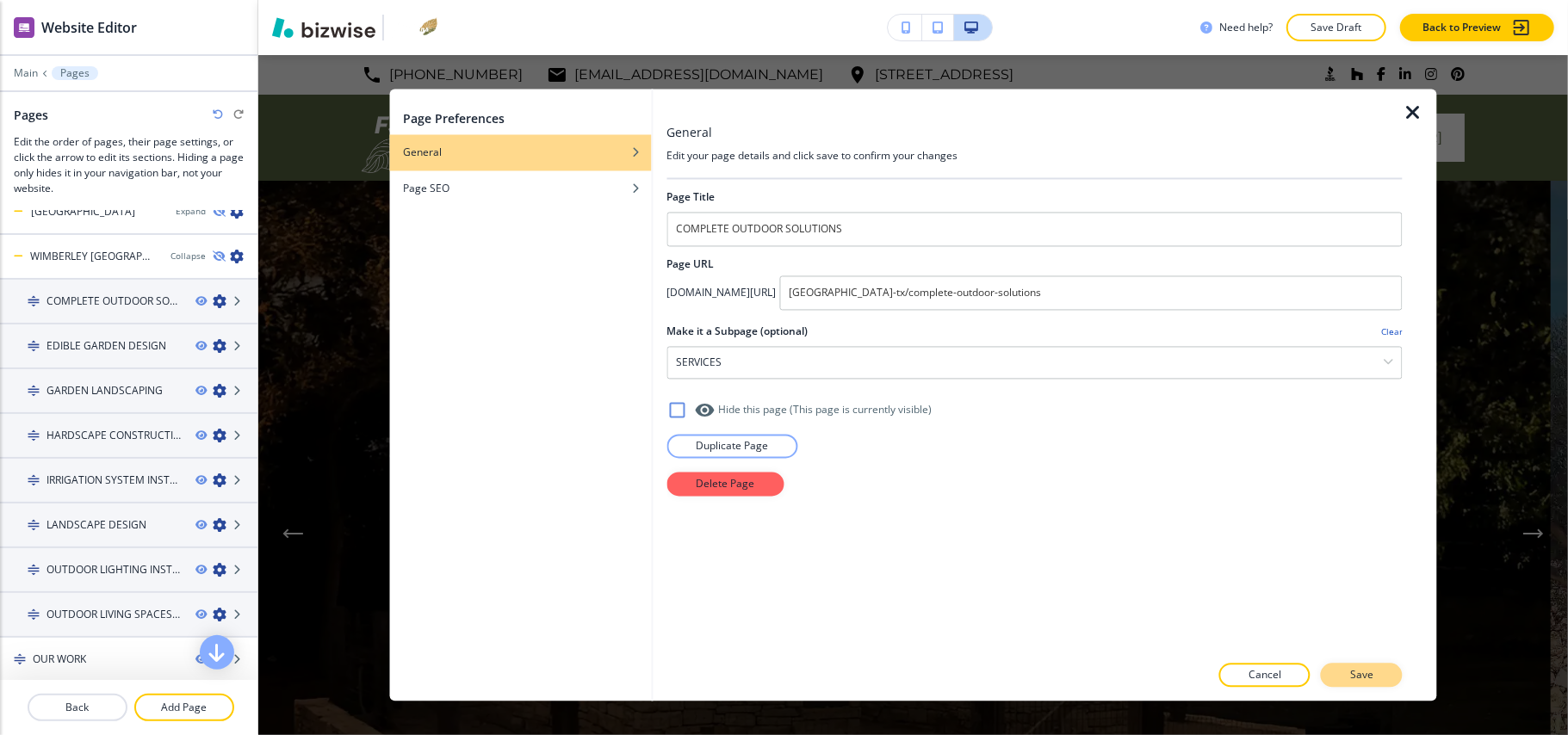
click at [1386, 670] on button "Save" at bounding box center [1361, 676] width 82 height 24
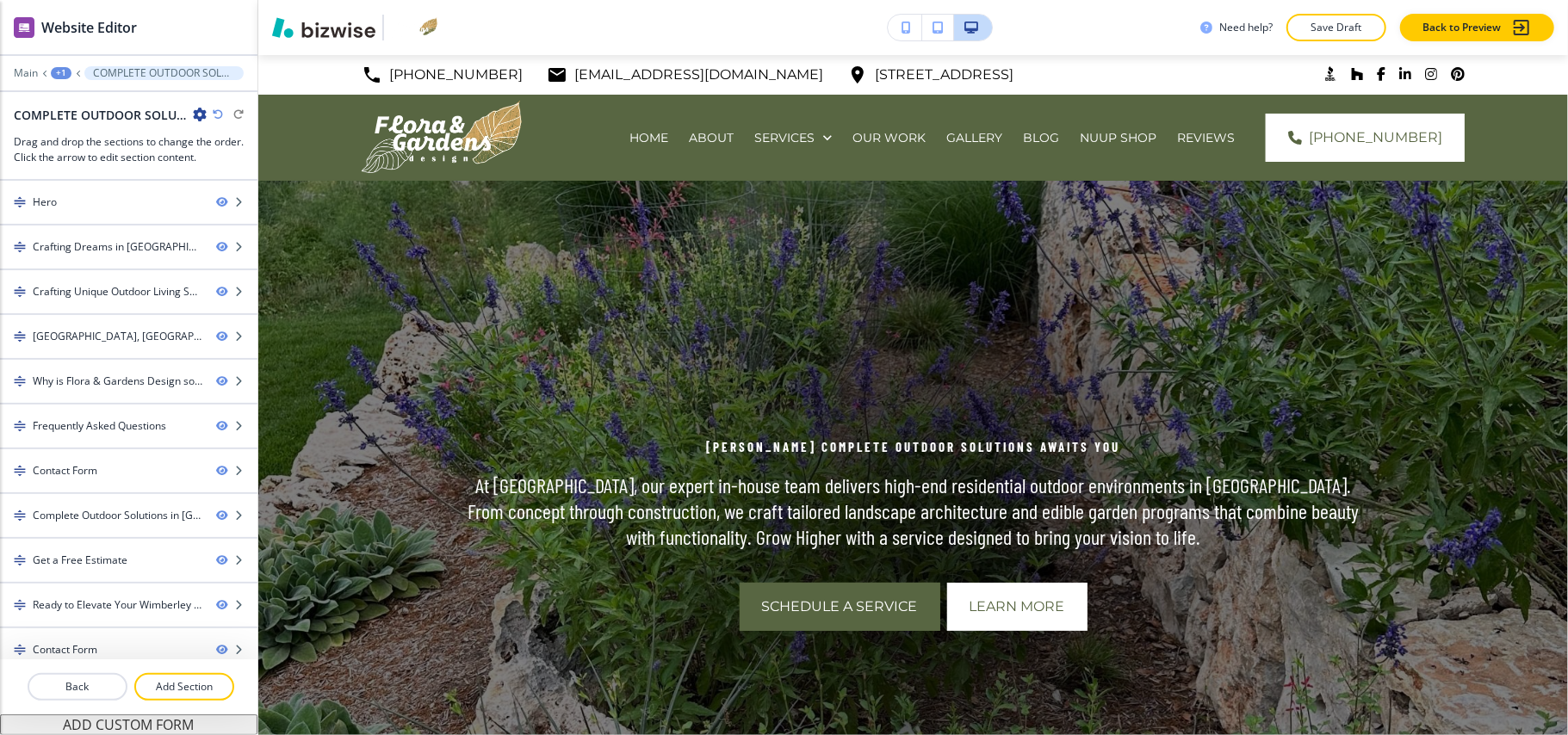
click at [57, 70] on div "+1" at bounding box center [60, 73] width 20 height 12
click at [67, 107] on p "Pages" at bounding box center [106, 101] width 88 height 16
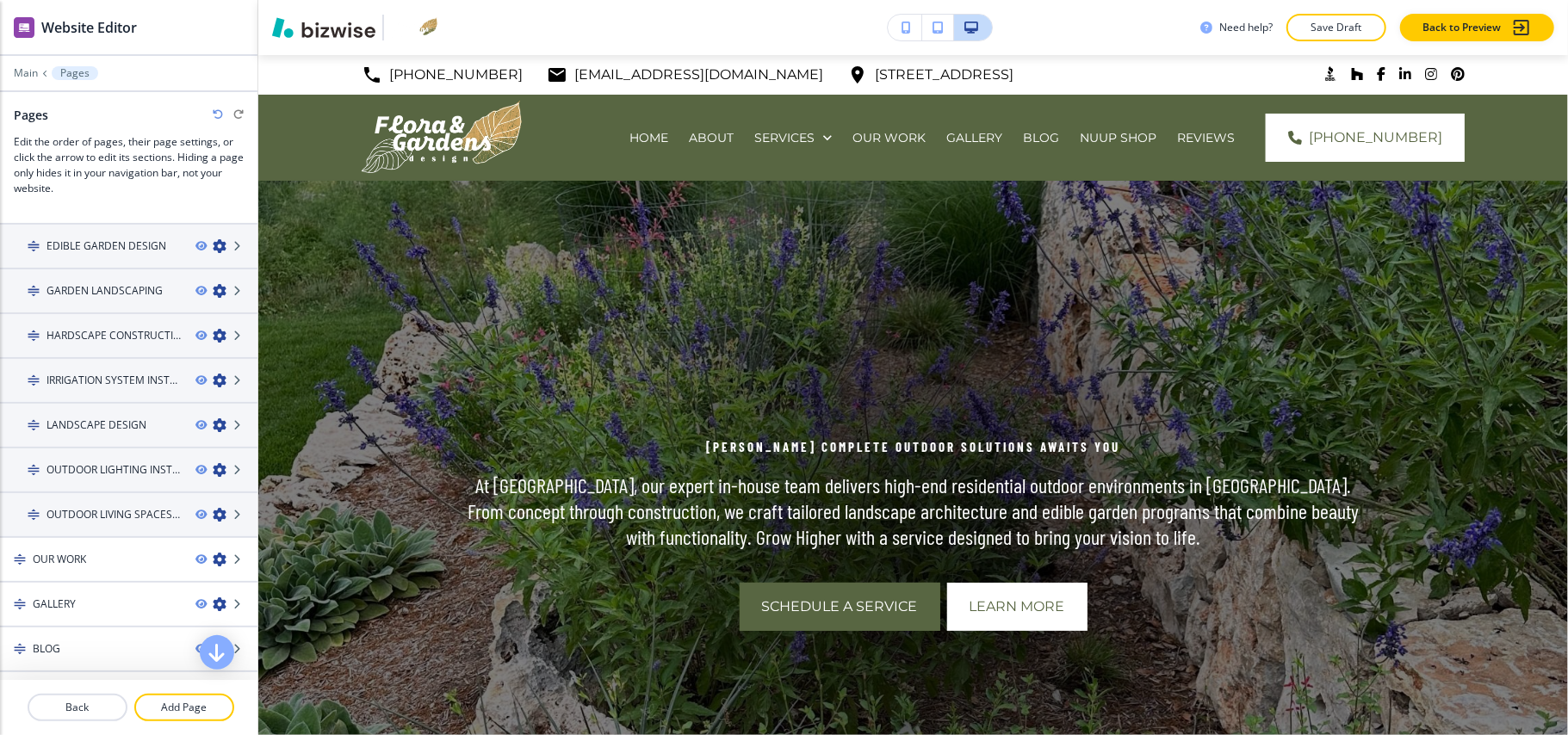
scroll to position [1150, 0]
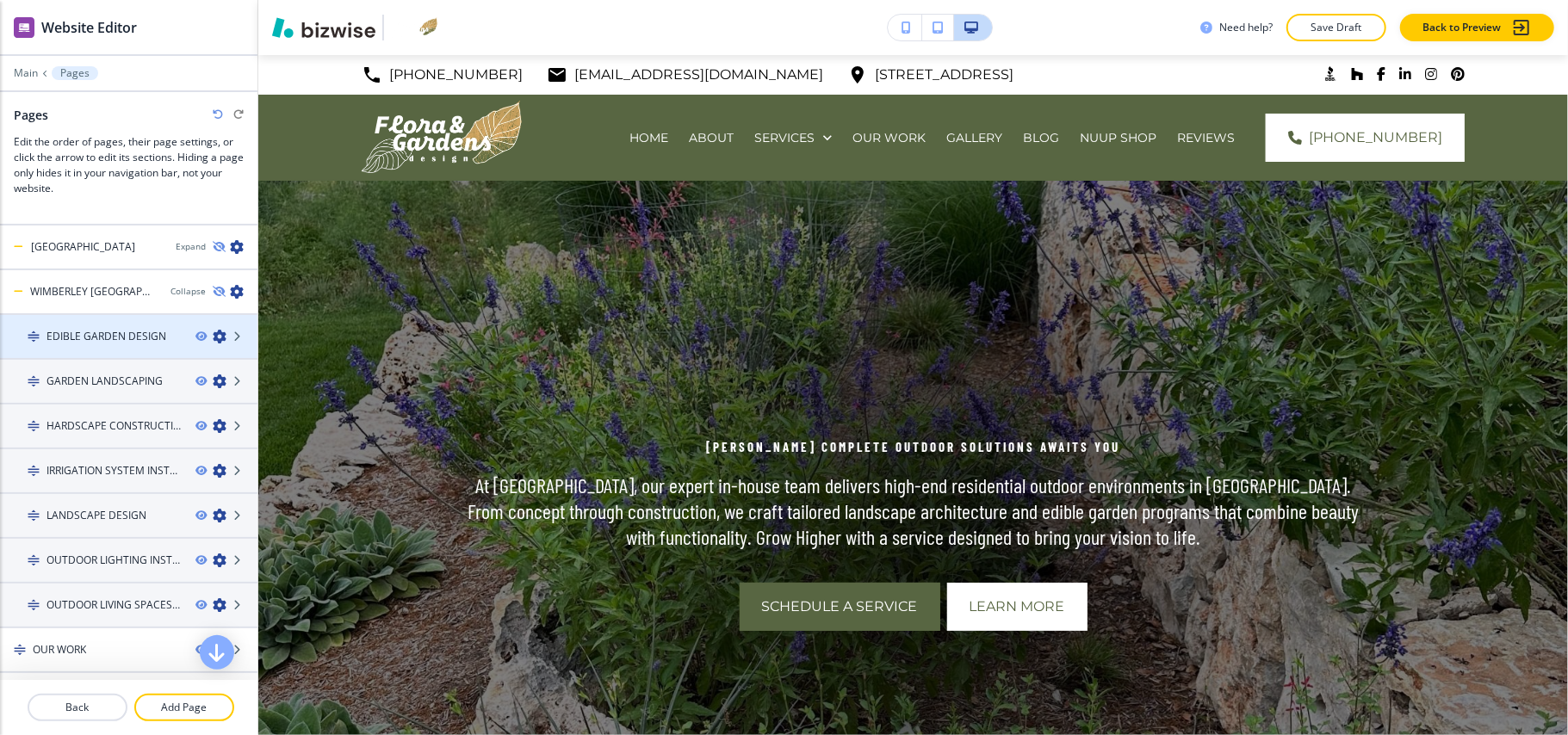
click at [212, 329] on icon "button" at bounding box center [219, 336] width 14 height 14
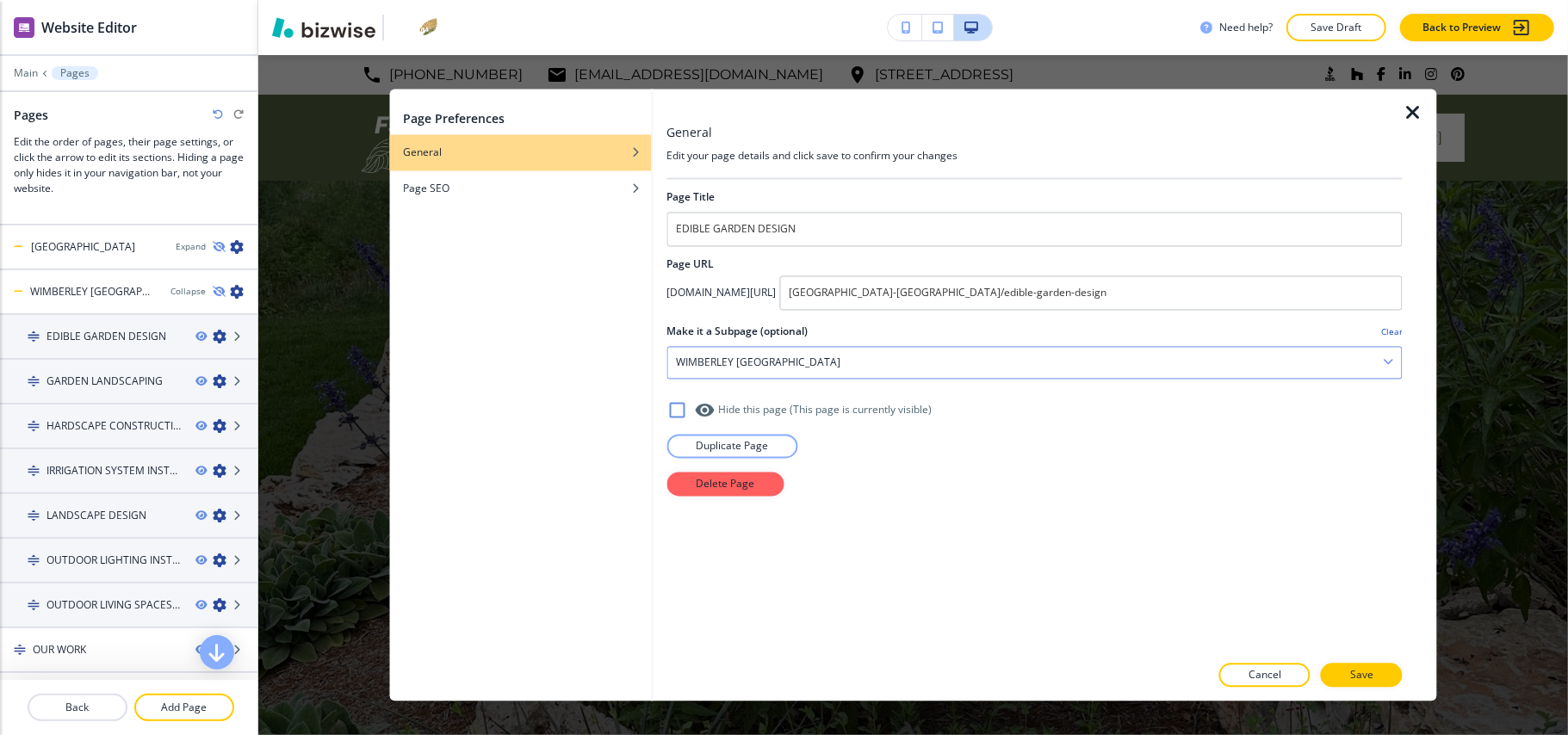
click at [955, 352] on div "WIMBERLEY TX" at bounding box center [1035, 364] width 735 height 31
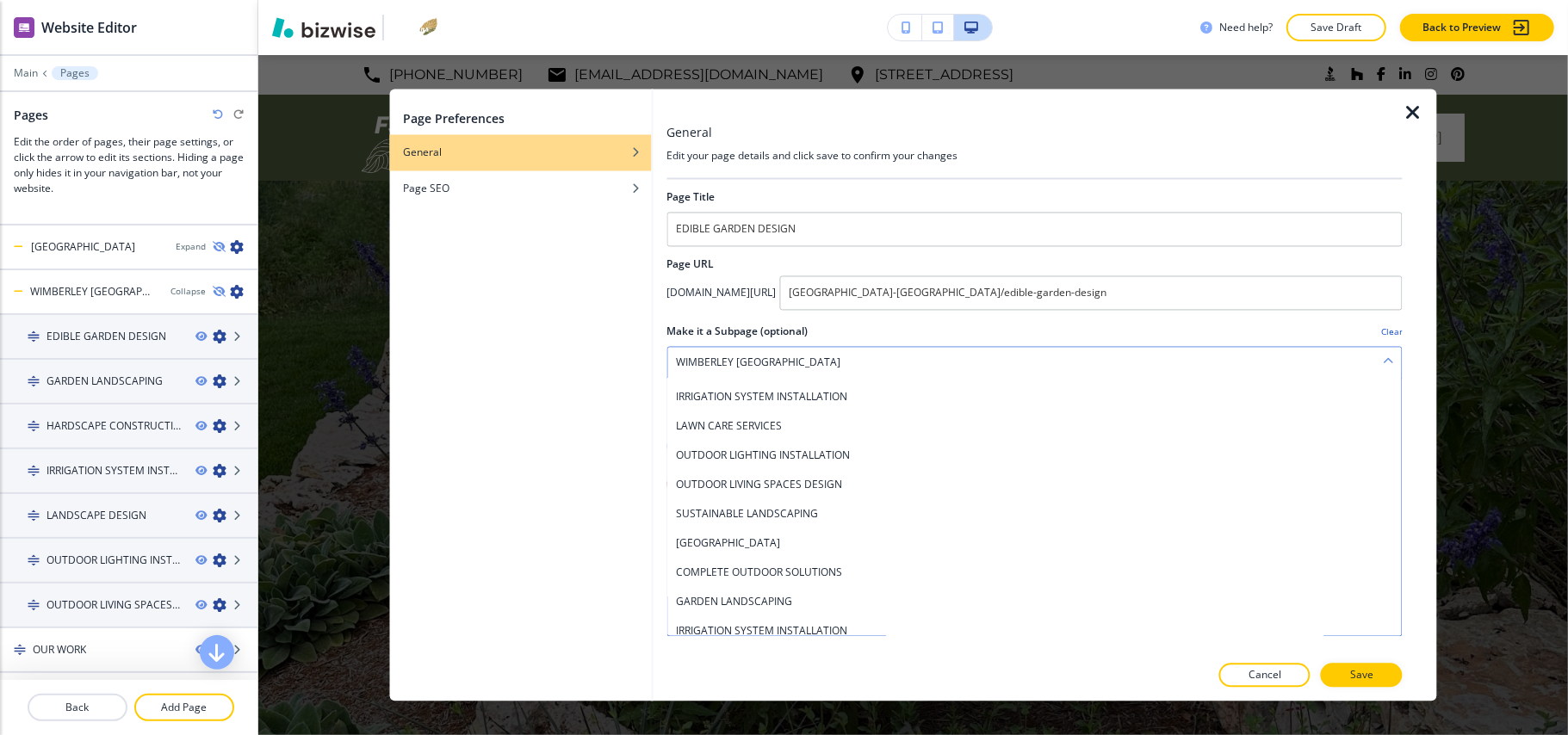
scroll to position [0, 0]
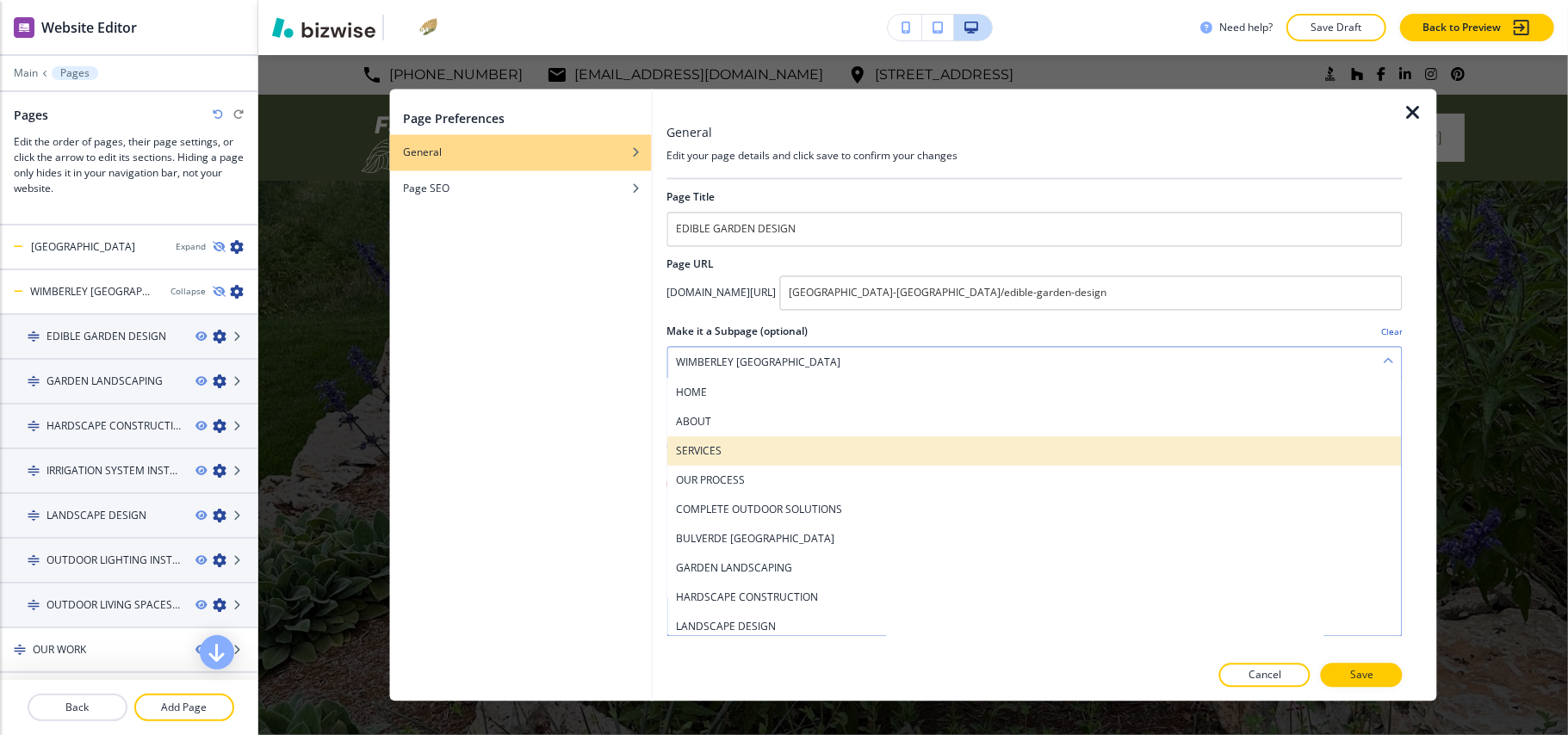
click at [710, 460] on h4 "SERVICES" at bounding box center [1035, 452] width 717 height 16
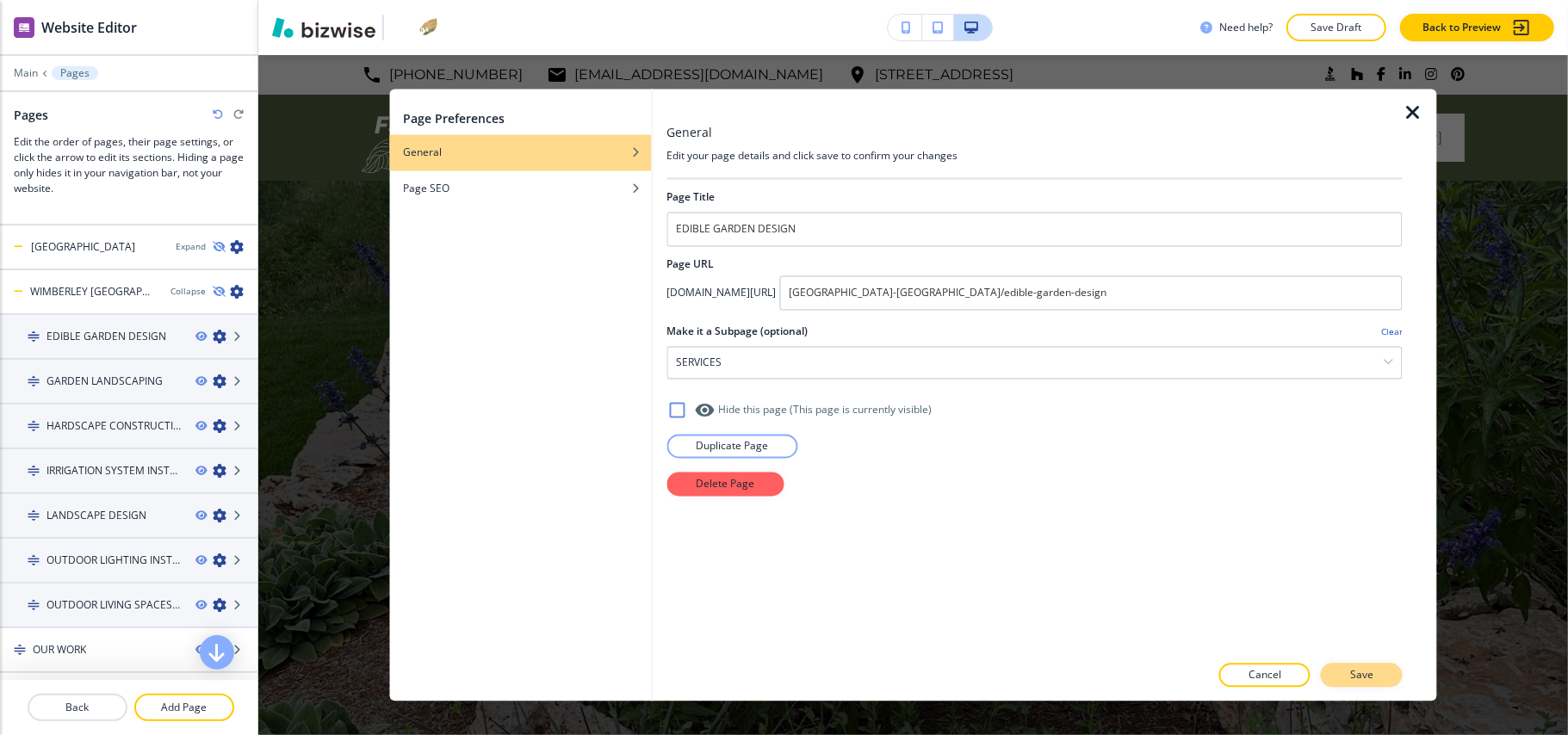
click at [1371, 676] on p "Save" at bounding box center [1361, 677] width 23 height 16
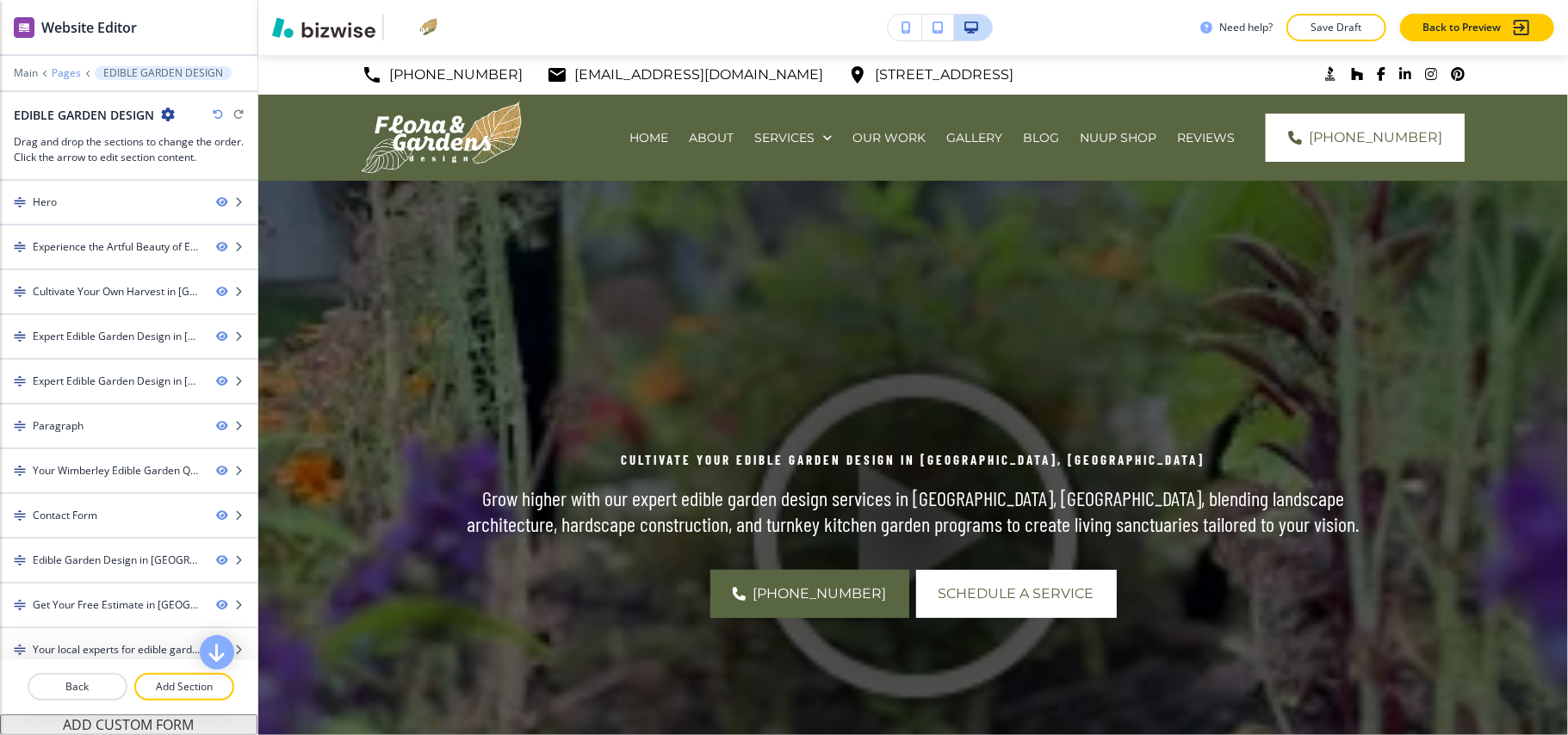
click at [65, 70] on p "Pages" at bounding box center [66, 73] width 29 height 12
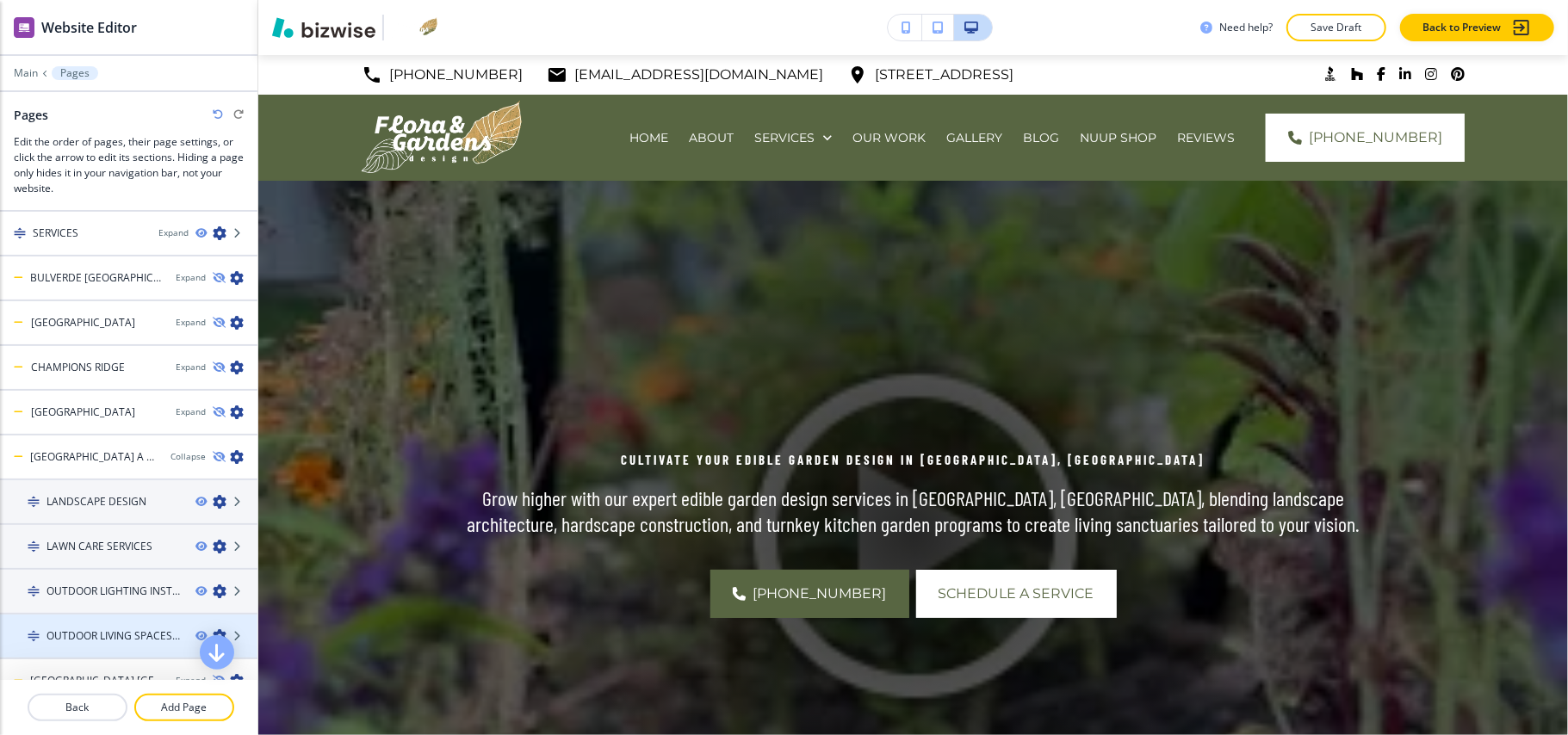
scroll to position [229, 0]
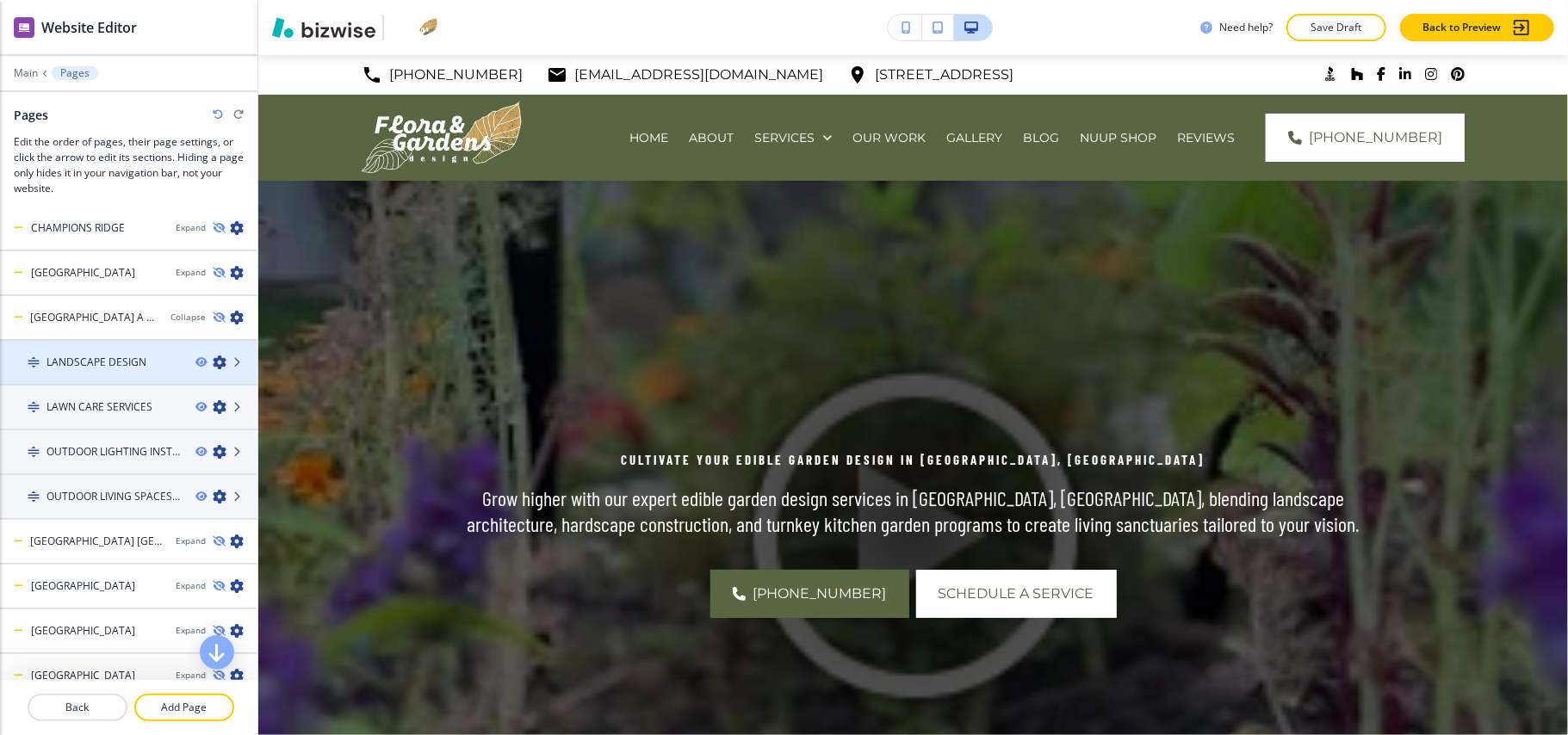
click at [212, 357] on icon "button" at bounding box center [219, 363] width 14 height 14
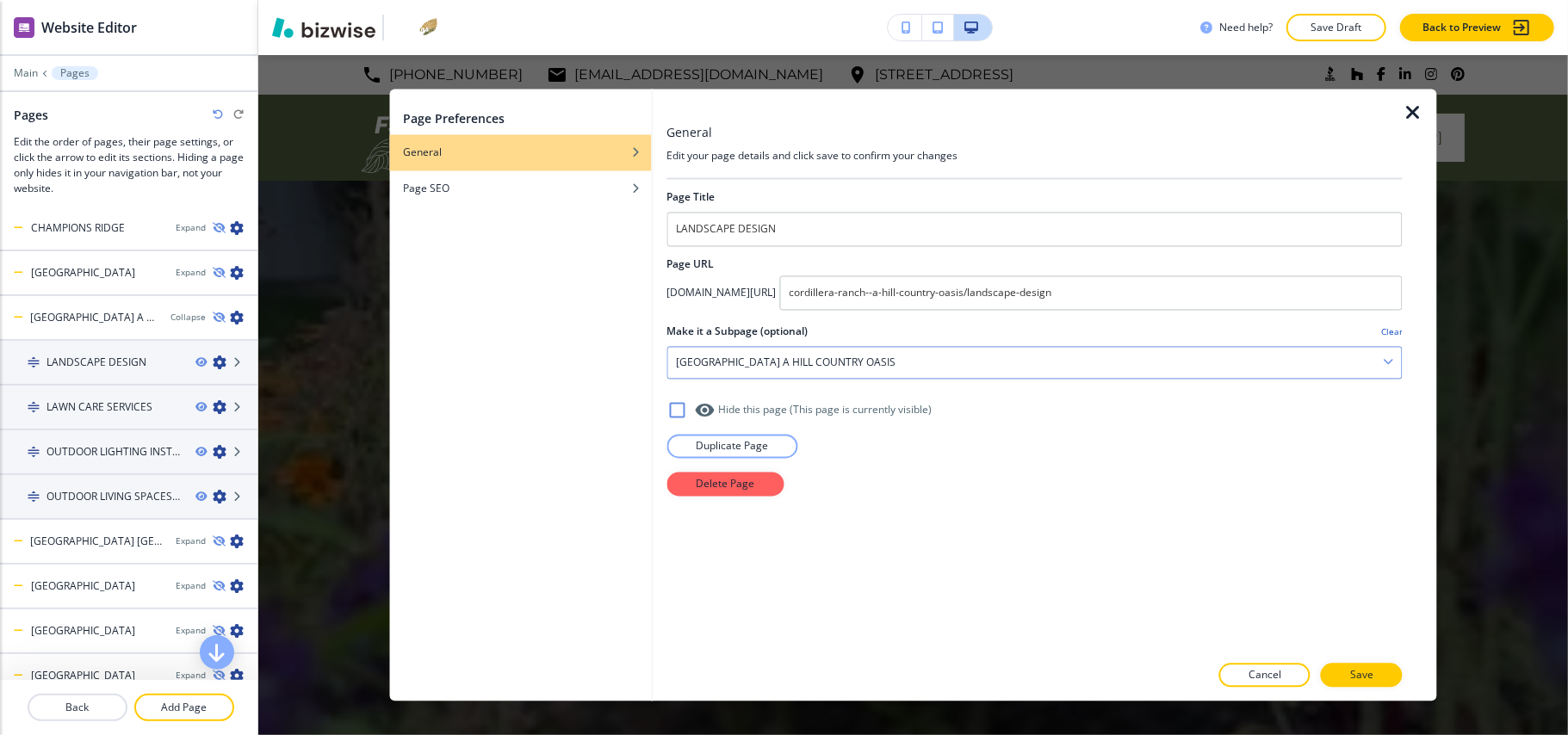
click at [804, 363] on h4 "CORDILLERA RANCH A HILL COUNTRY OASIS" at bounding box center [785, 364] width 219 height 16
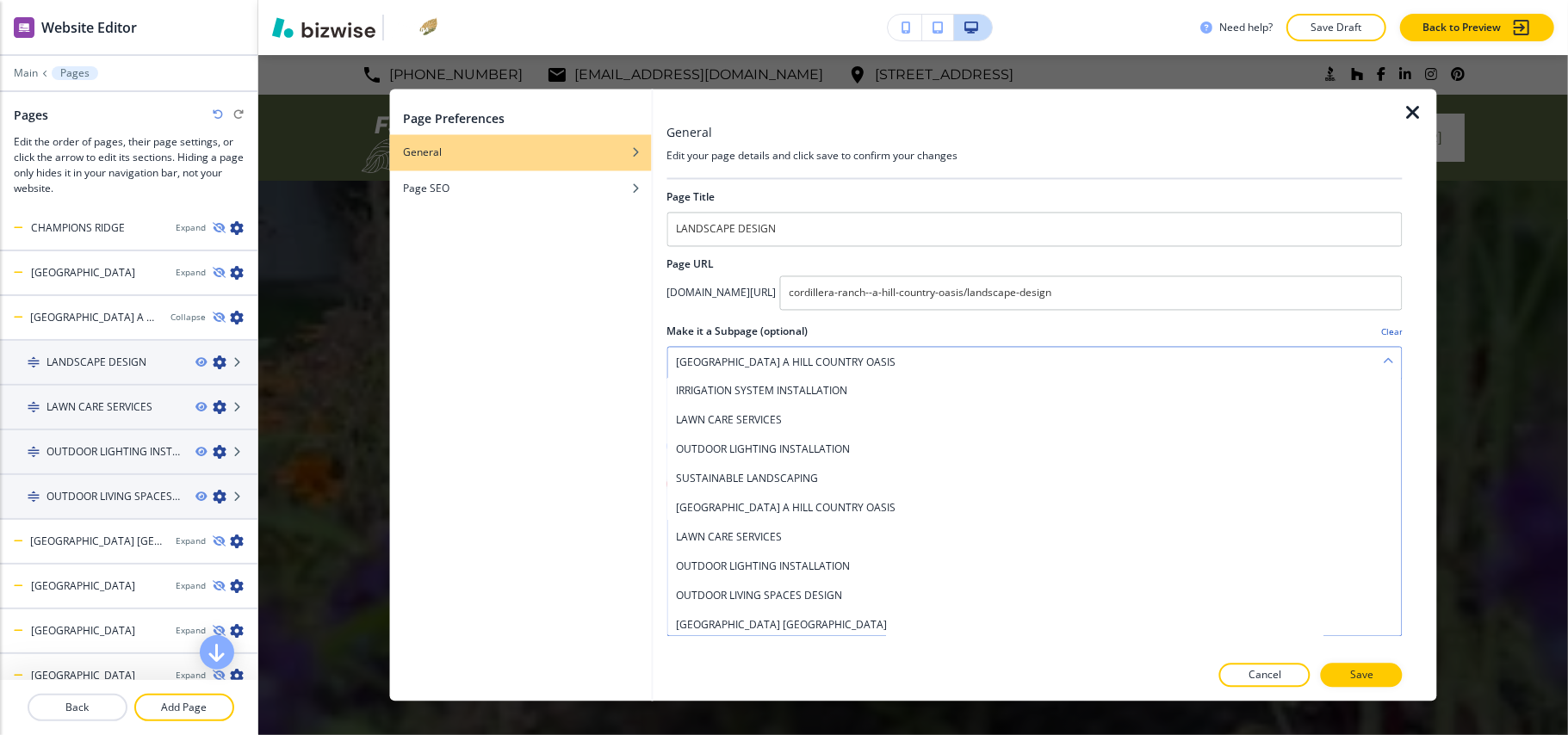
scroll to position [0, 0]
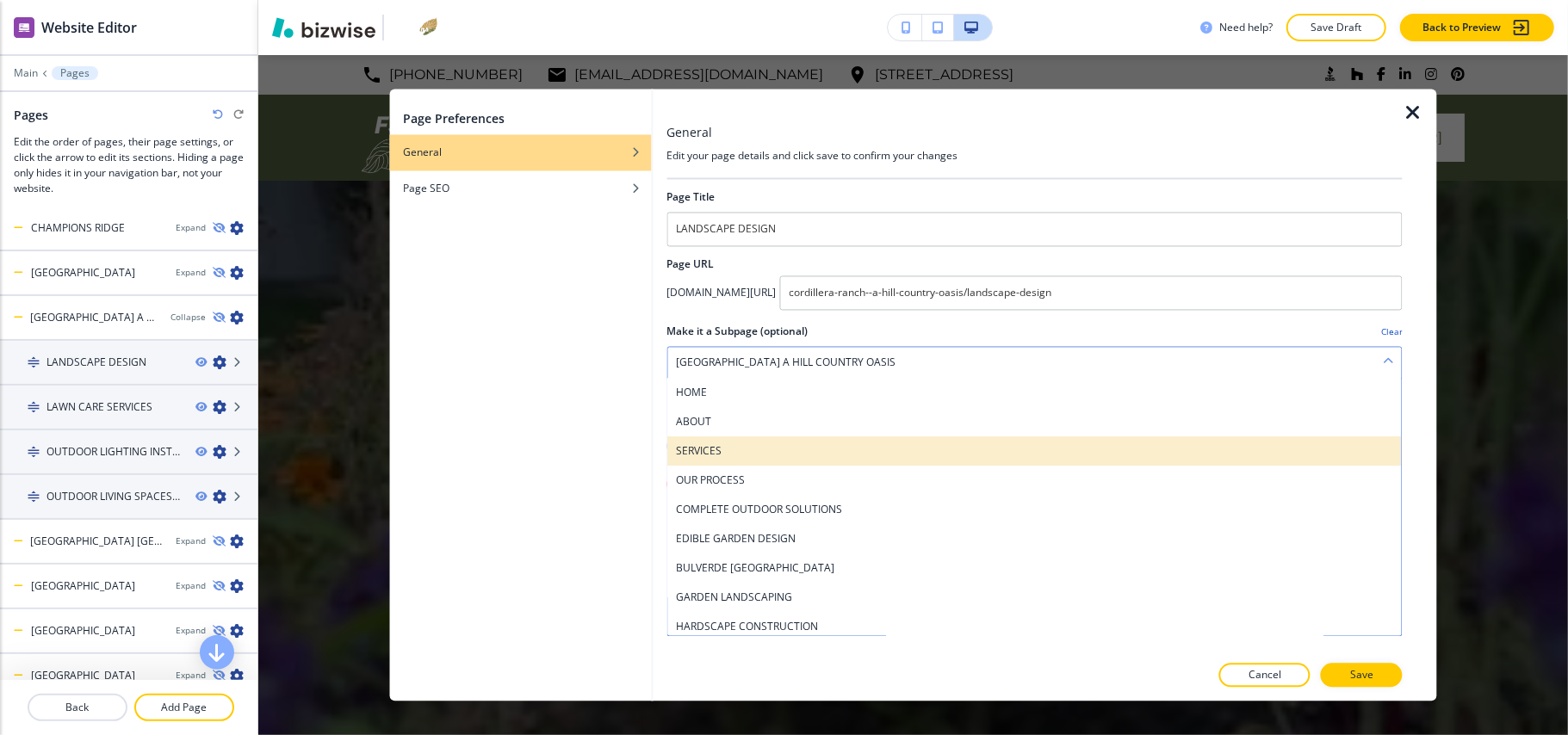
click at [713, 452] on h4 "SERVICES" at bounding box center [1035, 452] width 717 height 16
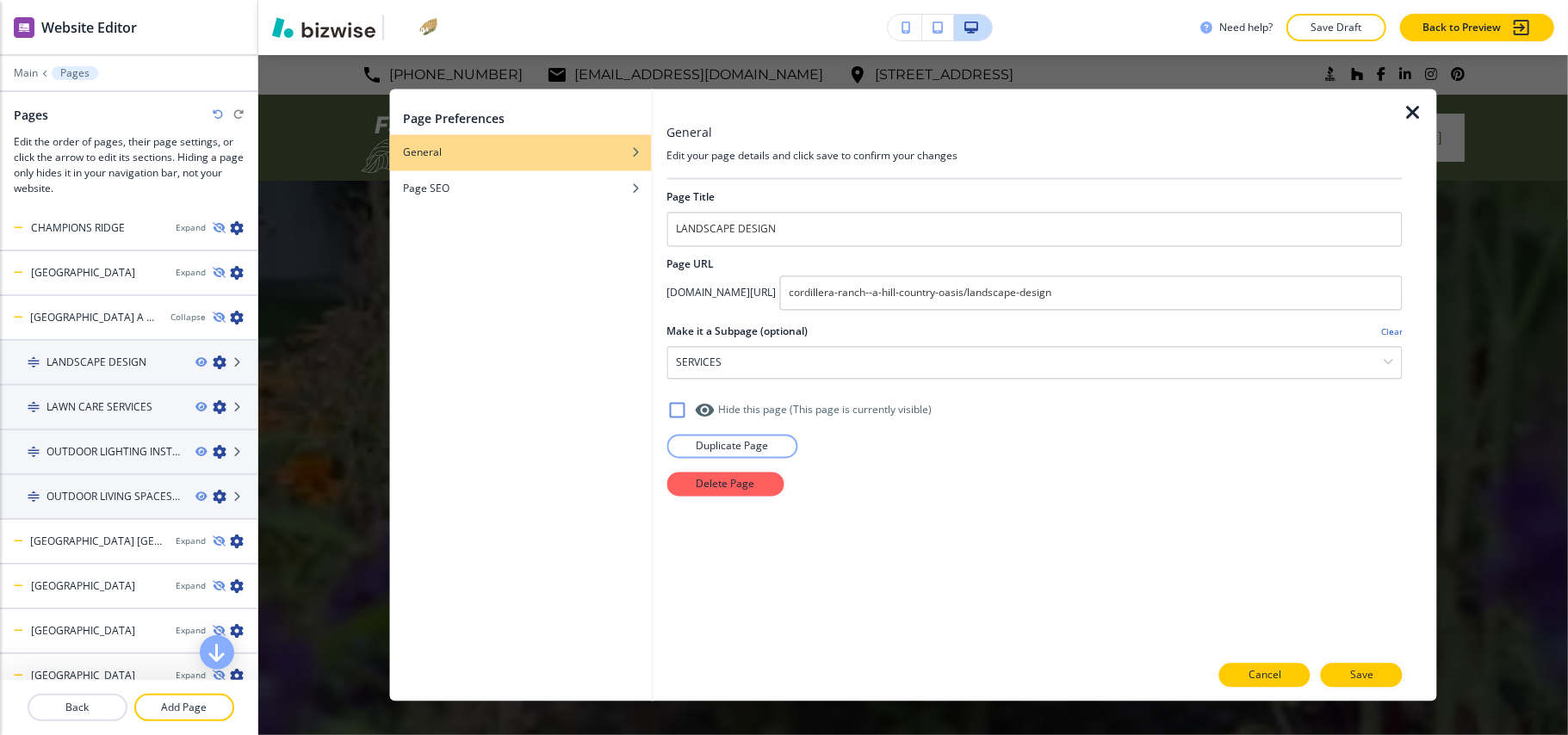
click at [1276, 673] on p "Cancel" at bounding box center [1265, 677] width 33 height 16
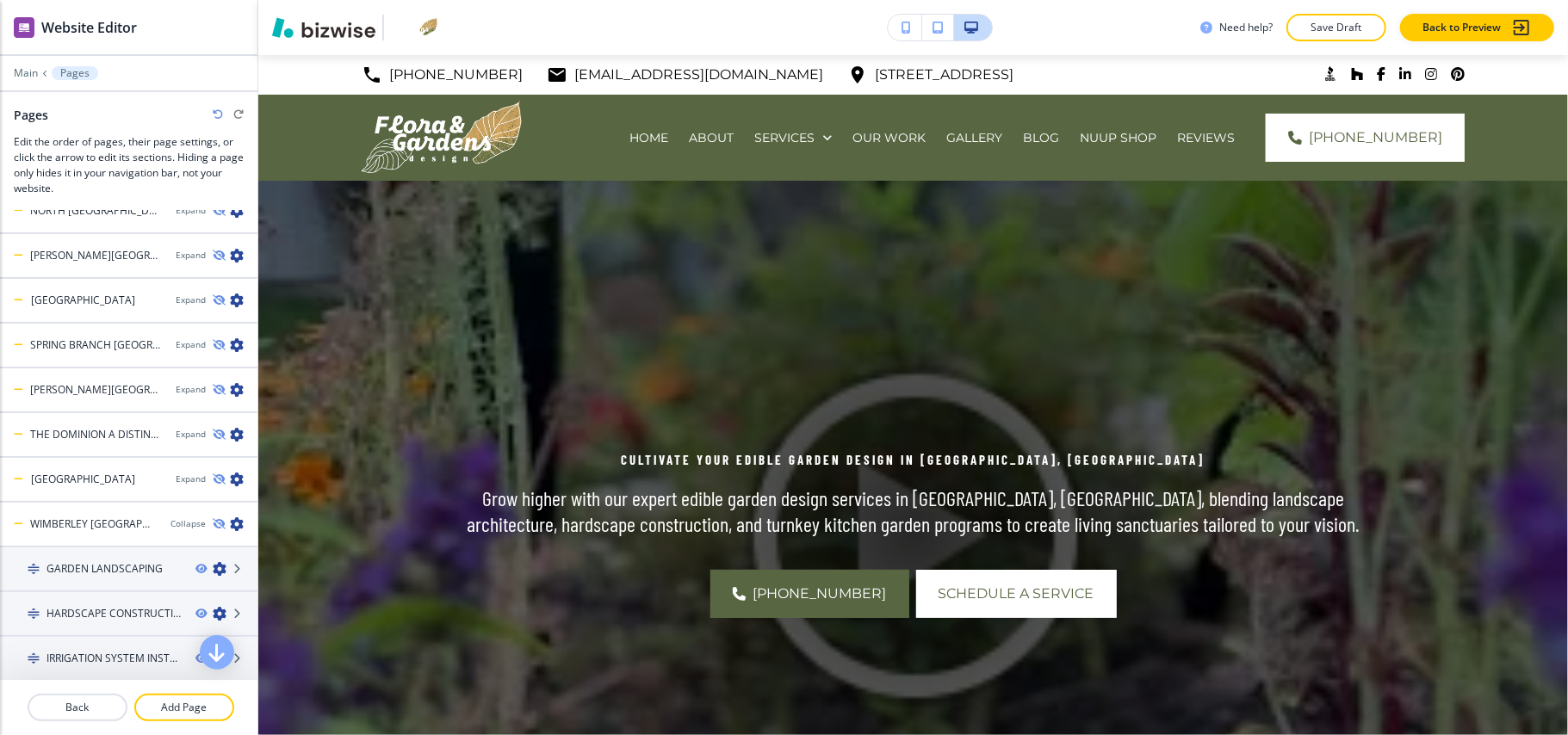
scroll to position [1033, 0]
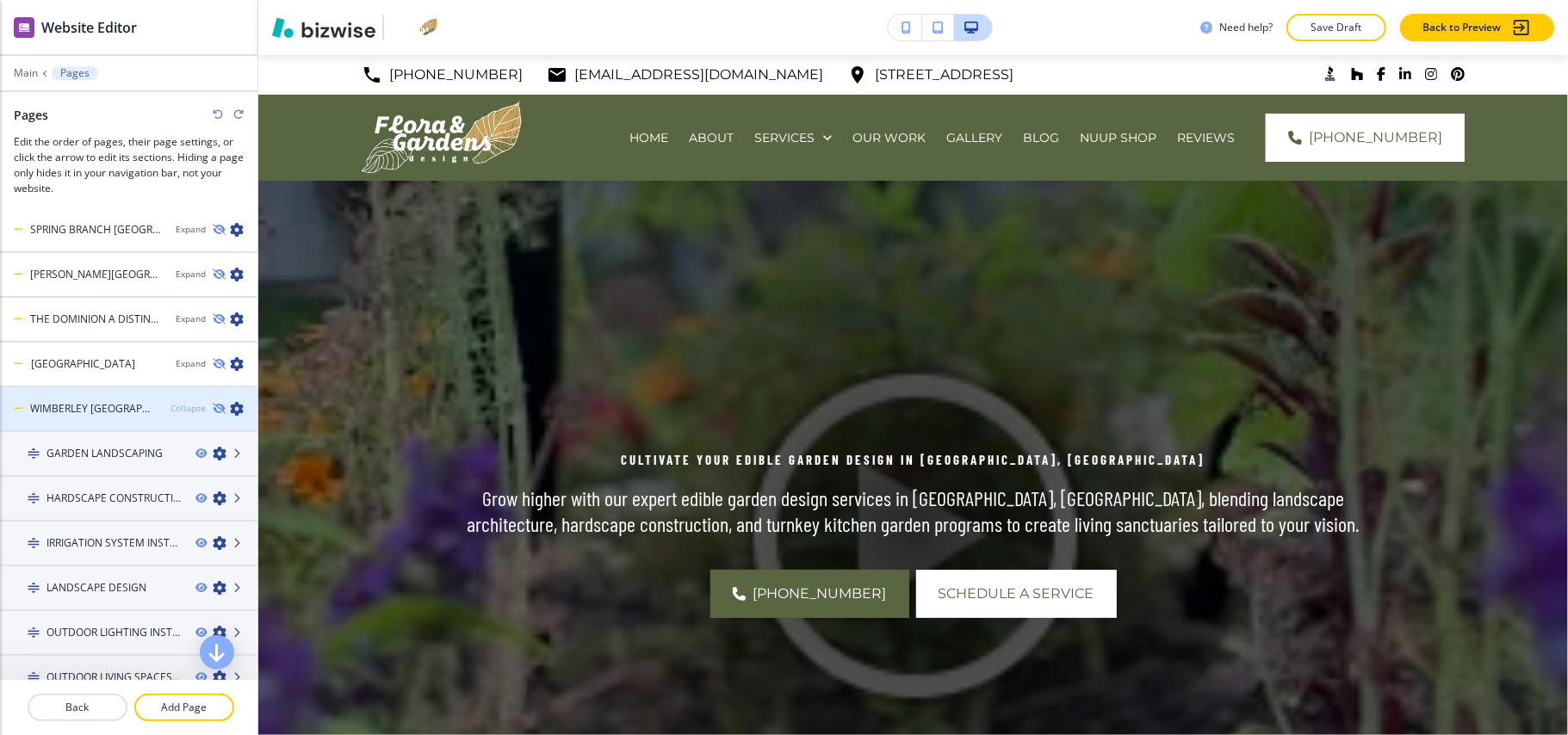
click at [172, 403] on div "Collapse" at bounding box center [188, 408] width 35 height 13
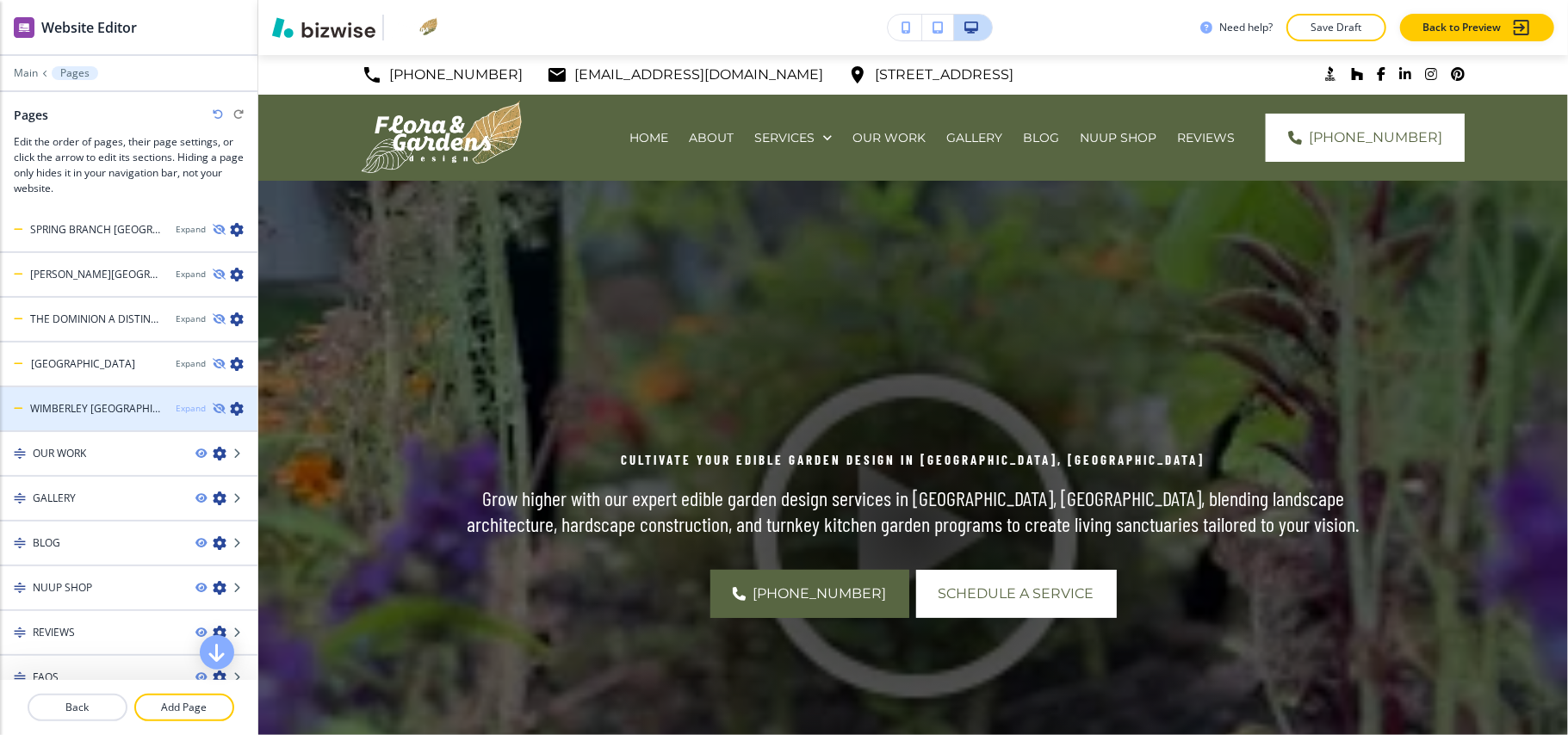
click at [175, 403] on div "Expand" at bounding box center [190, 408] width 30 height 13
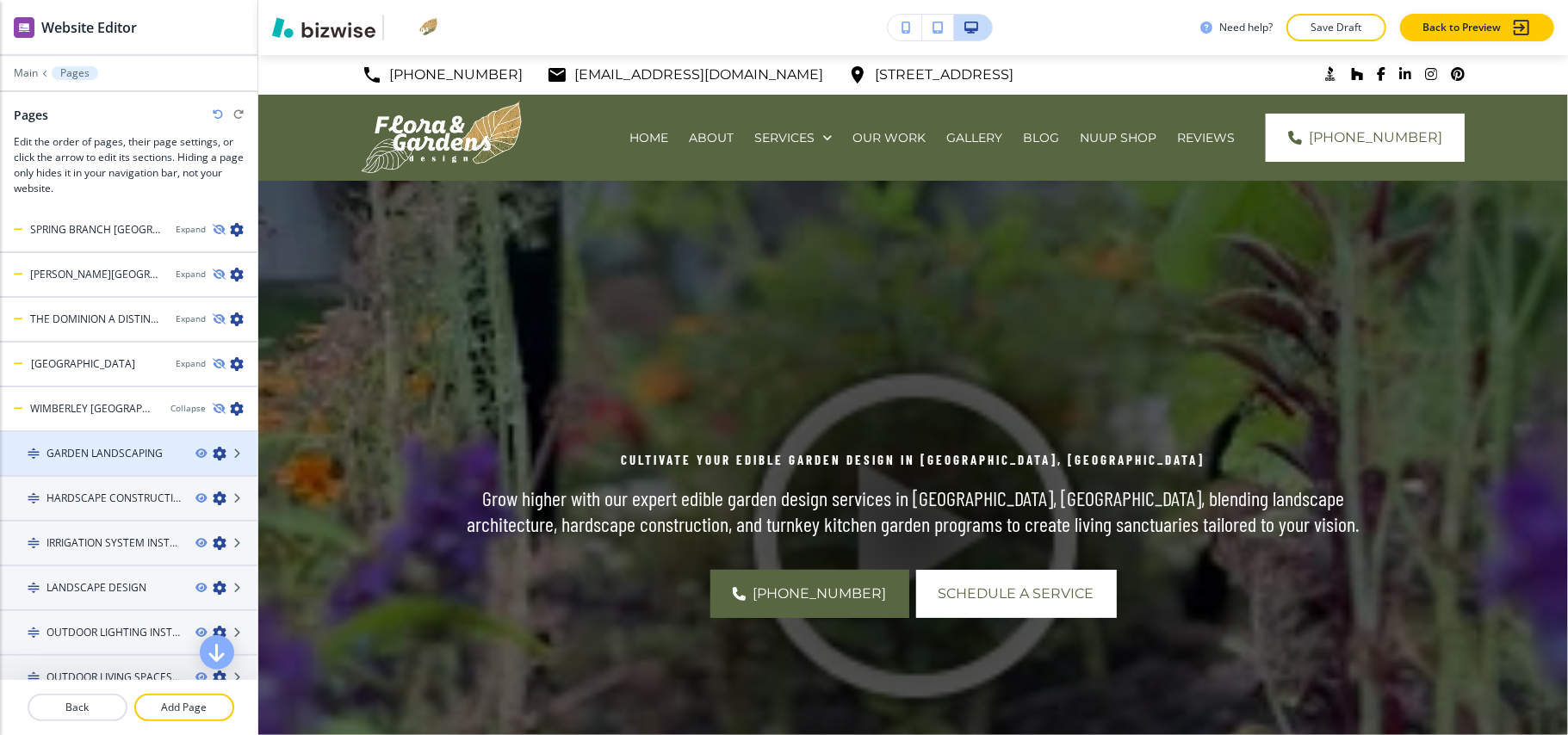
click at [212, 447] on icon "button" at bounding box center [219, 454] width 14 height 14
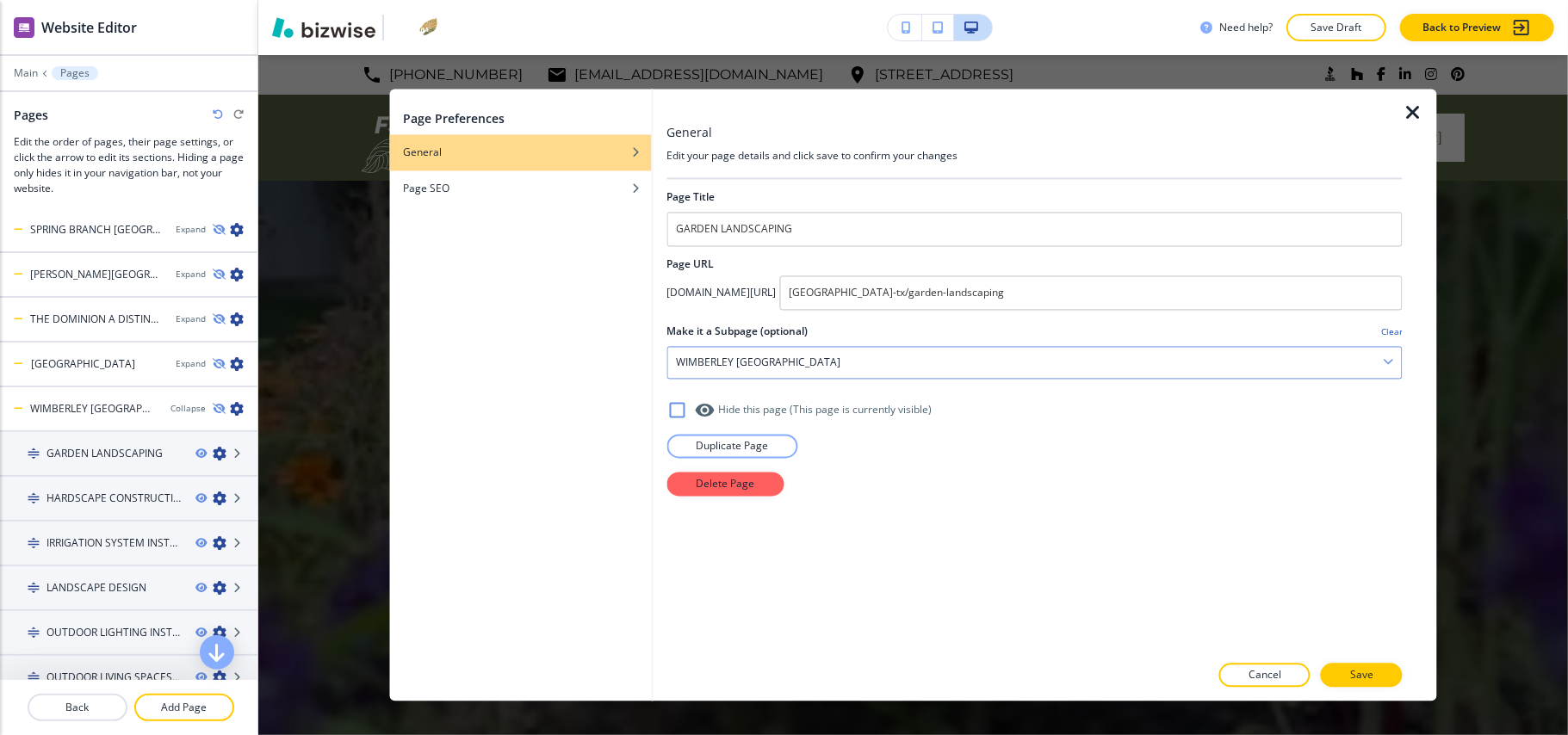
click at [751, 375] on div "WIMBERLEY TX" at bounding box center [1035, 364] width 735 height 31
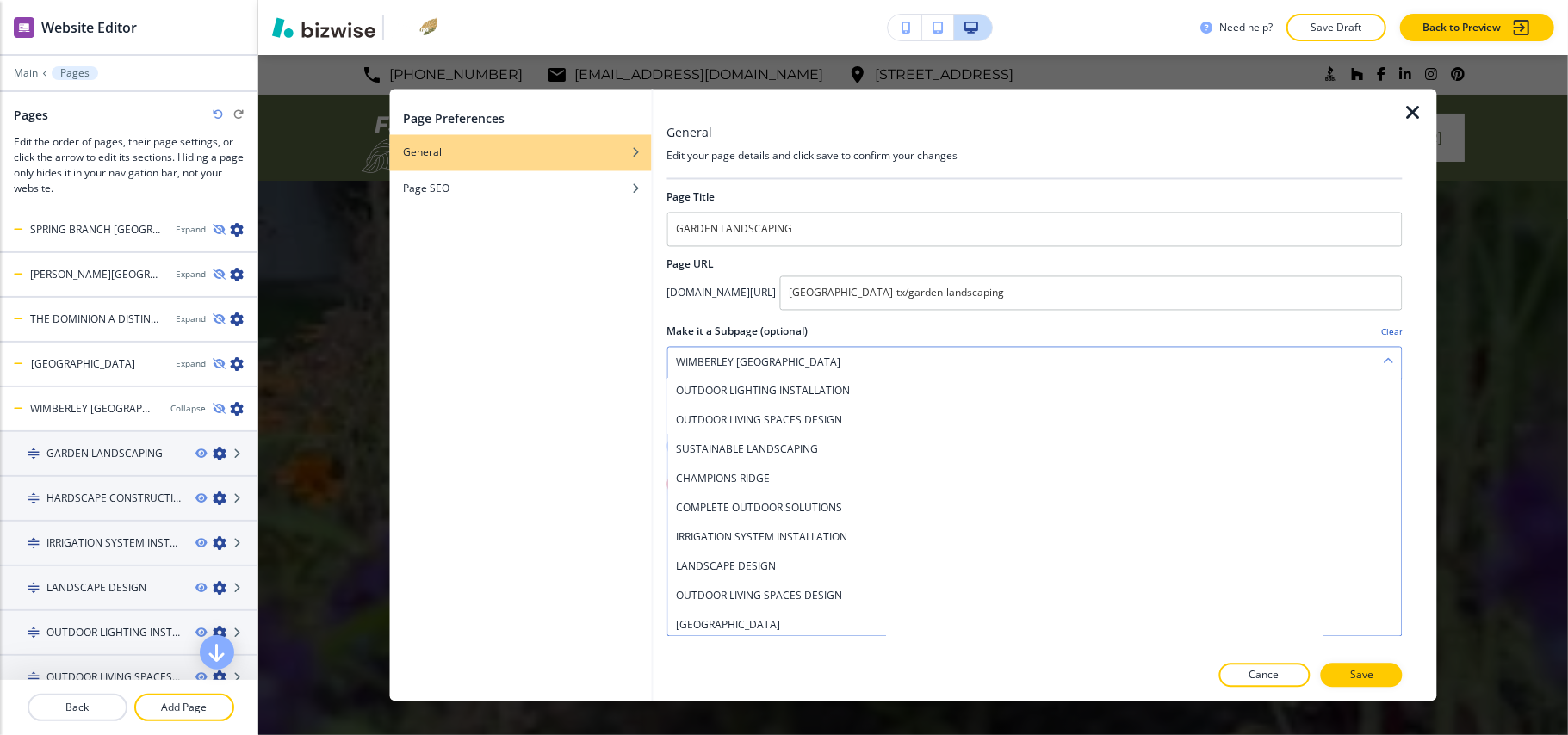
scroll to position [0, 0]
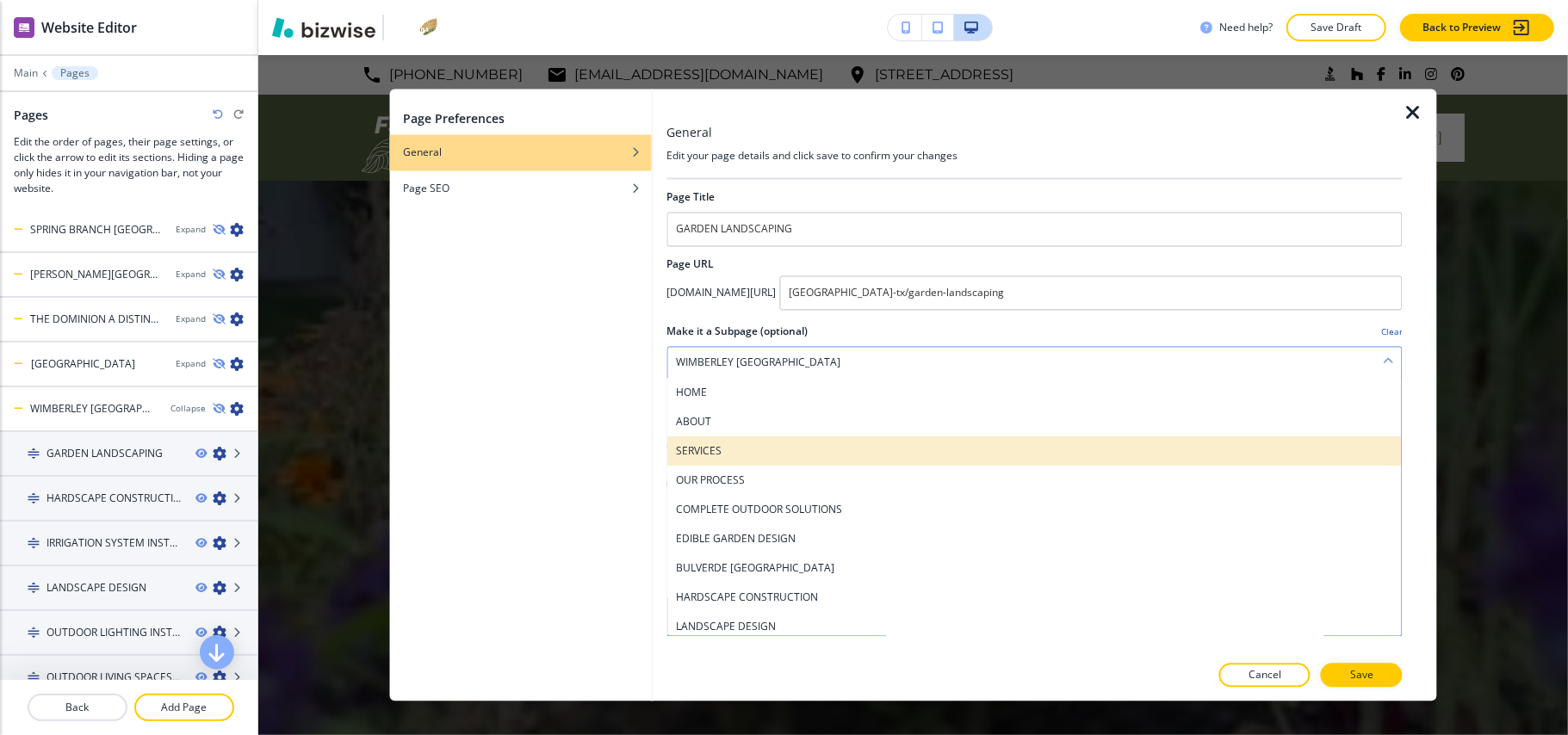
click at [699, 441] on div "SERVICES" at bounding box center [1035, 452] width 735 height 29
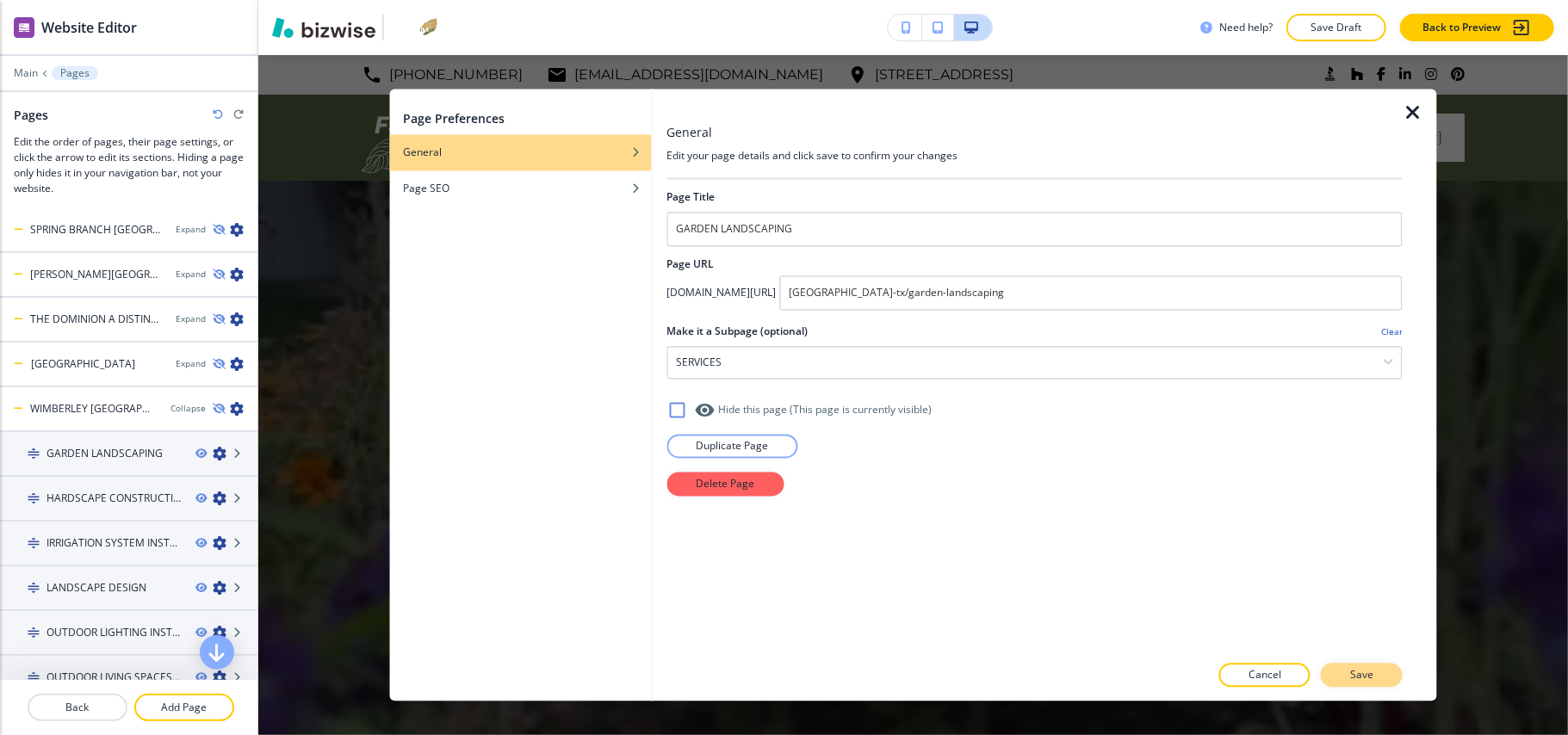
click at [1385, 683] on button "Save" at bounding box center [1361, 676] width 82 height 24
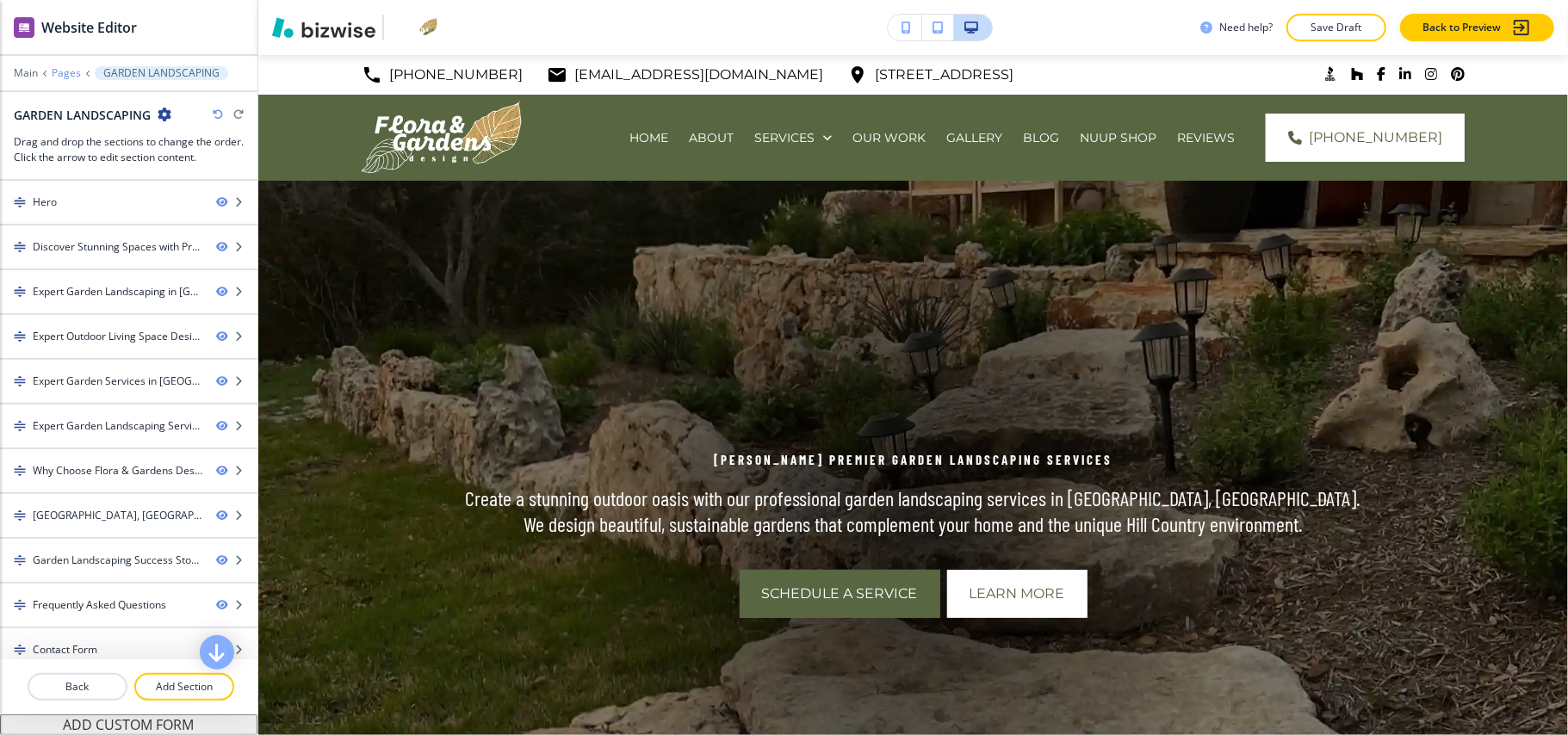
click at [70, 72] on p "Pages" at bounding box center [66, 73] width 29 height 12
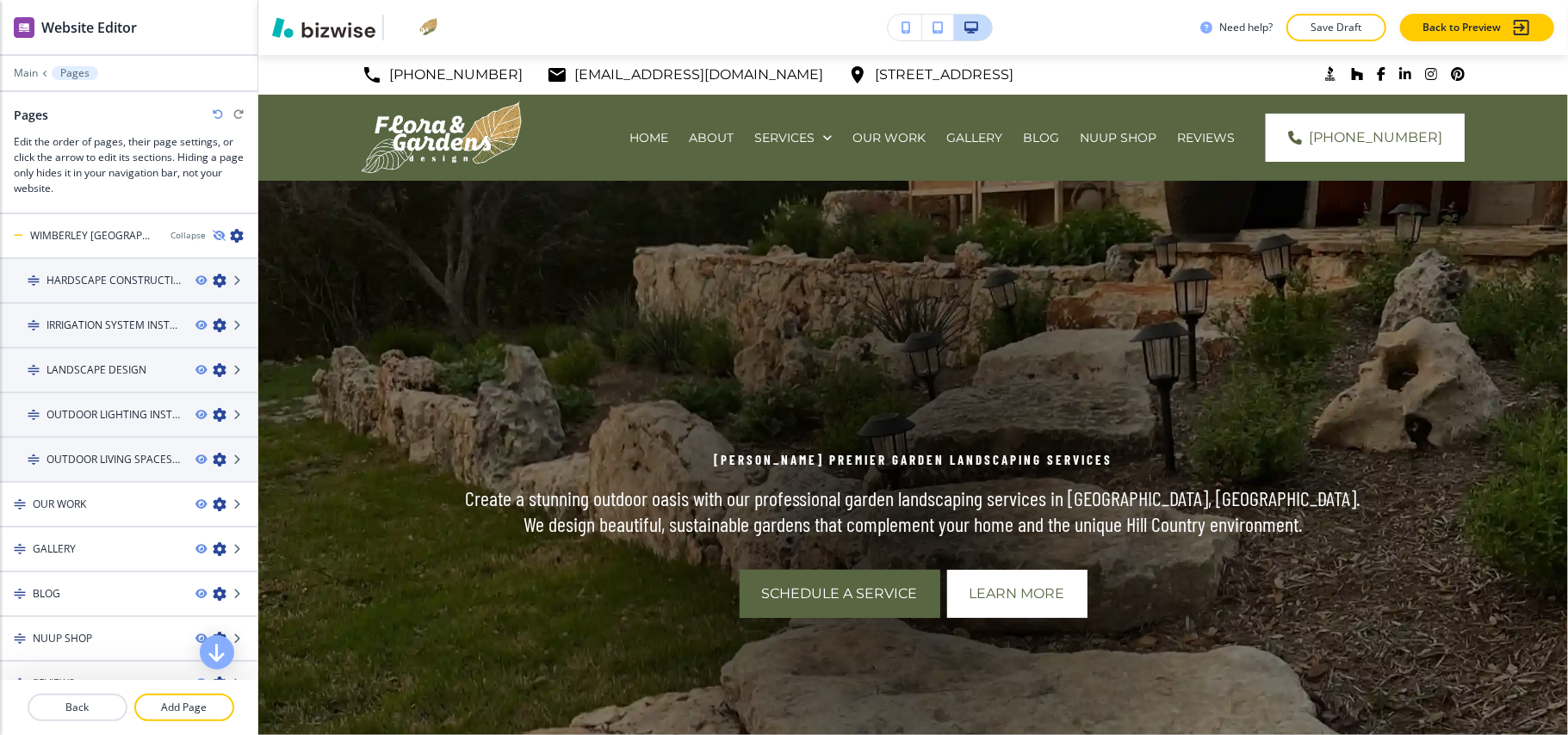
scroll to position [1120, 0]
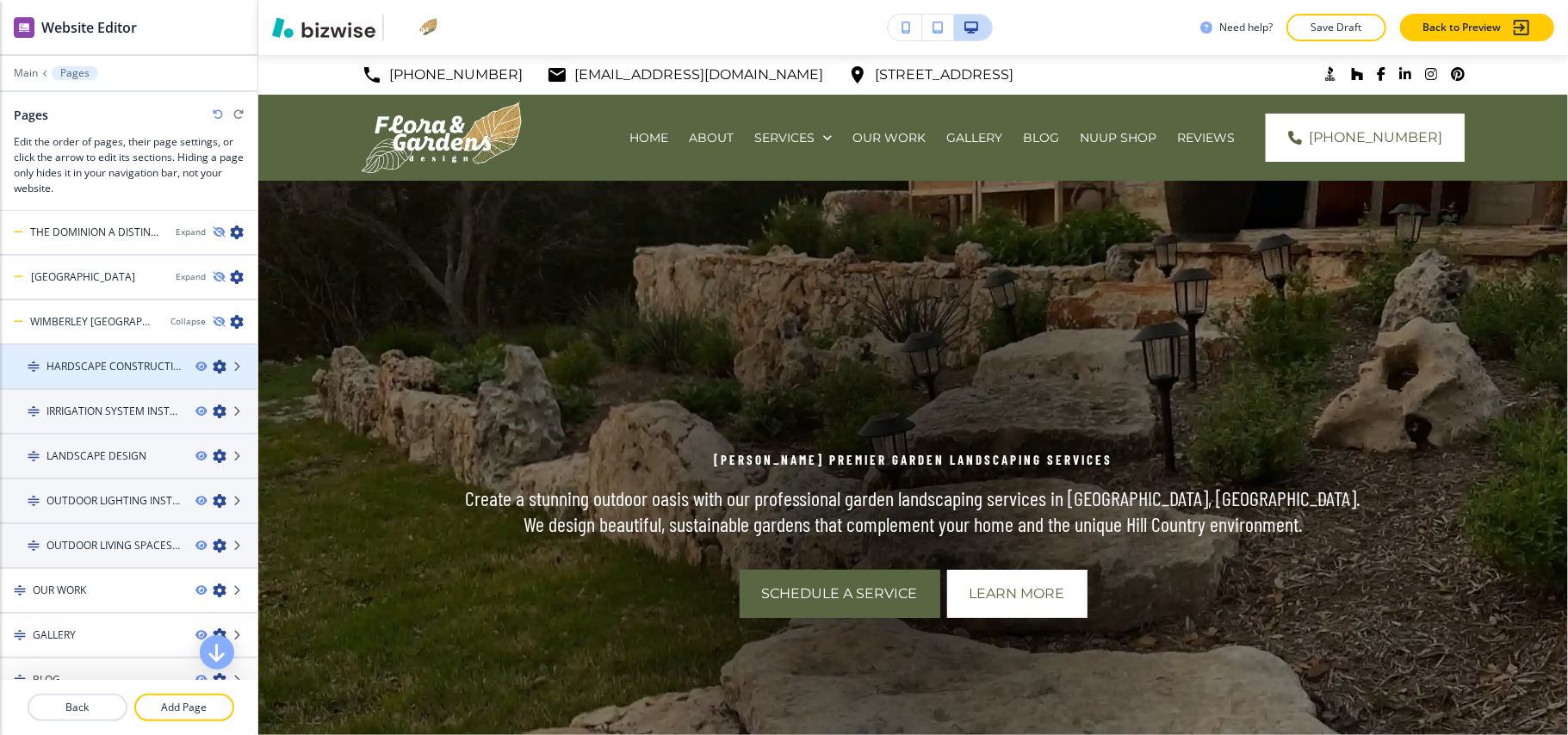
click at [212, 360] on icon "button" at bounding box center [219, 367] width 14 height 14
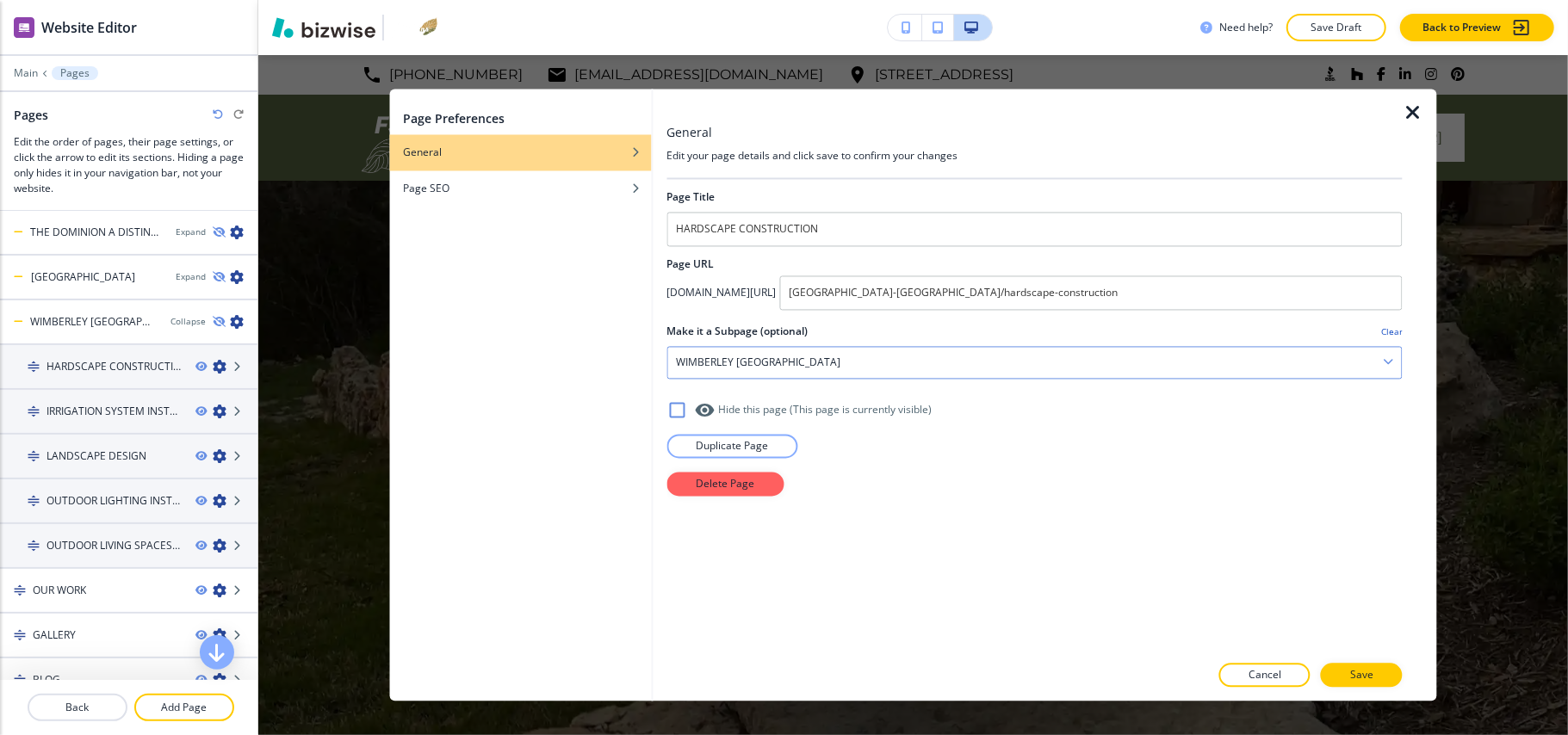
click at [777, 349] on div "WIMBERLEY TX" at bounding box center [1035, 364] width 735 height 31
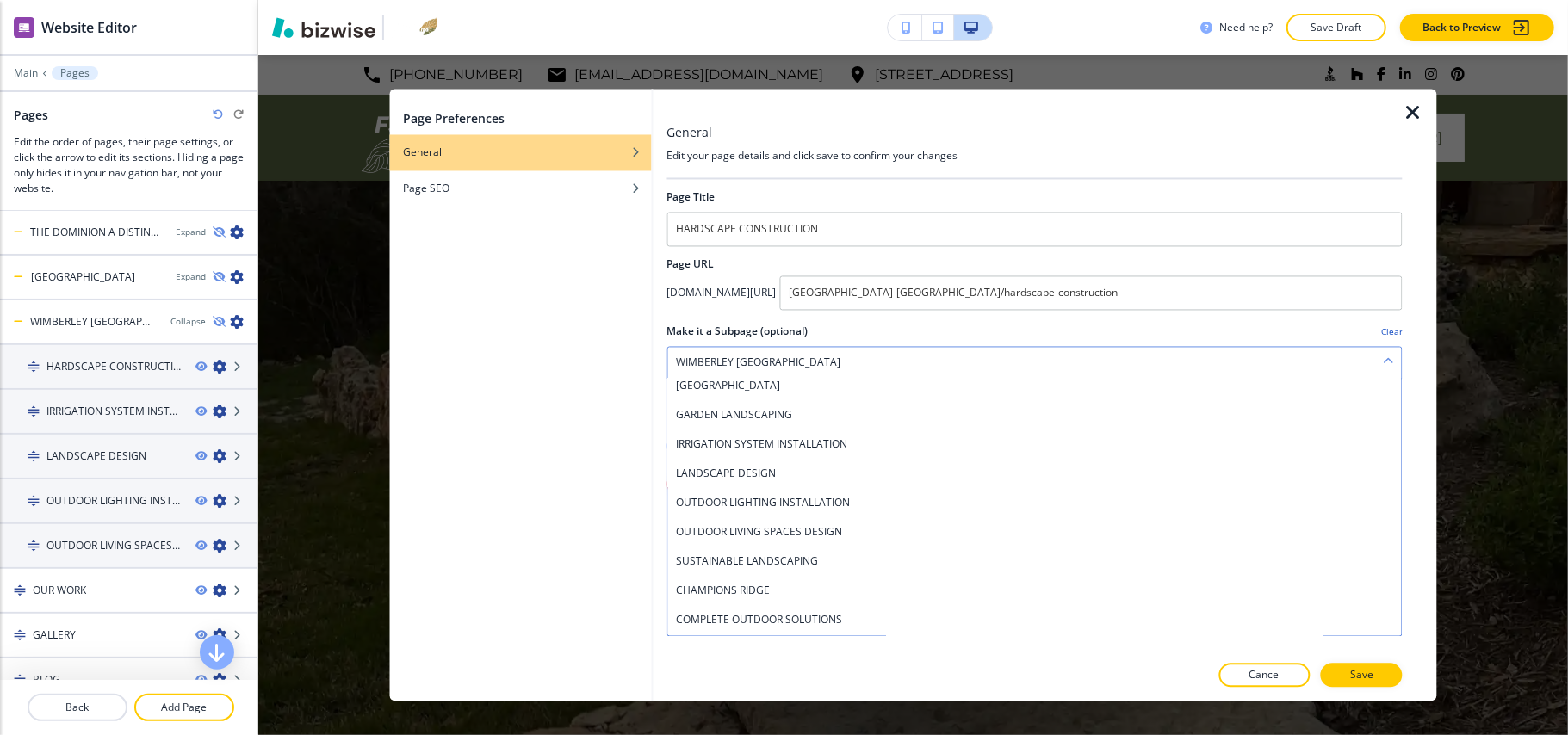
scroll to position [0, 0]
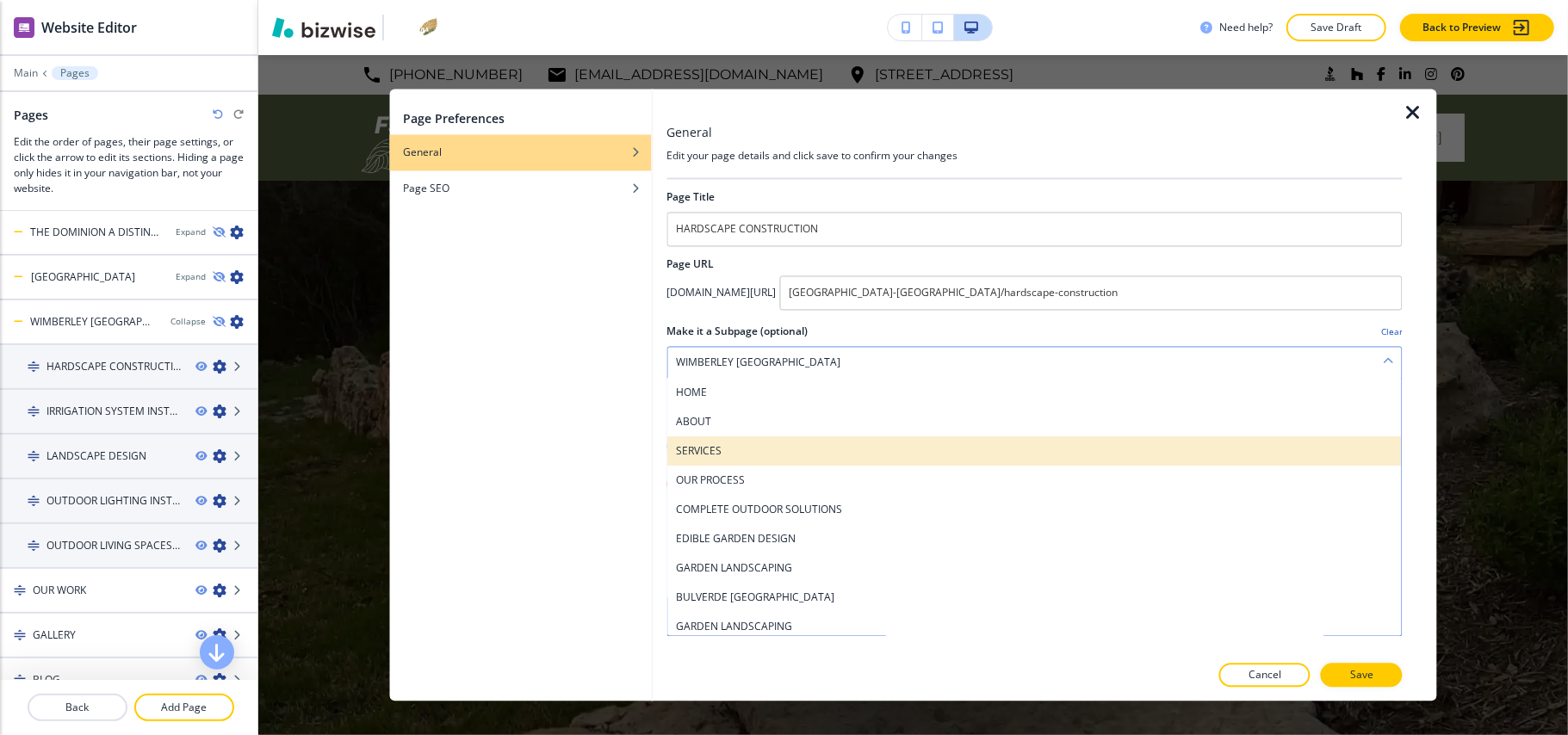
click at [734, 452] on h4 "SERVICES" at bounding box center [1035, 452] width 717 height 16
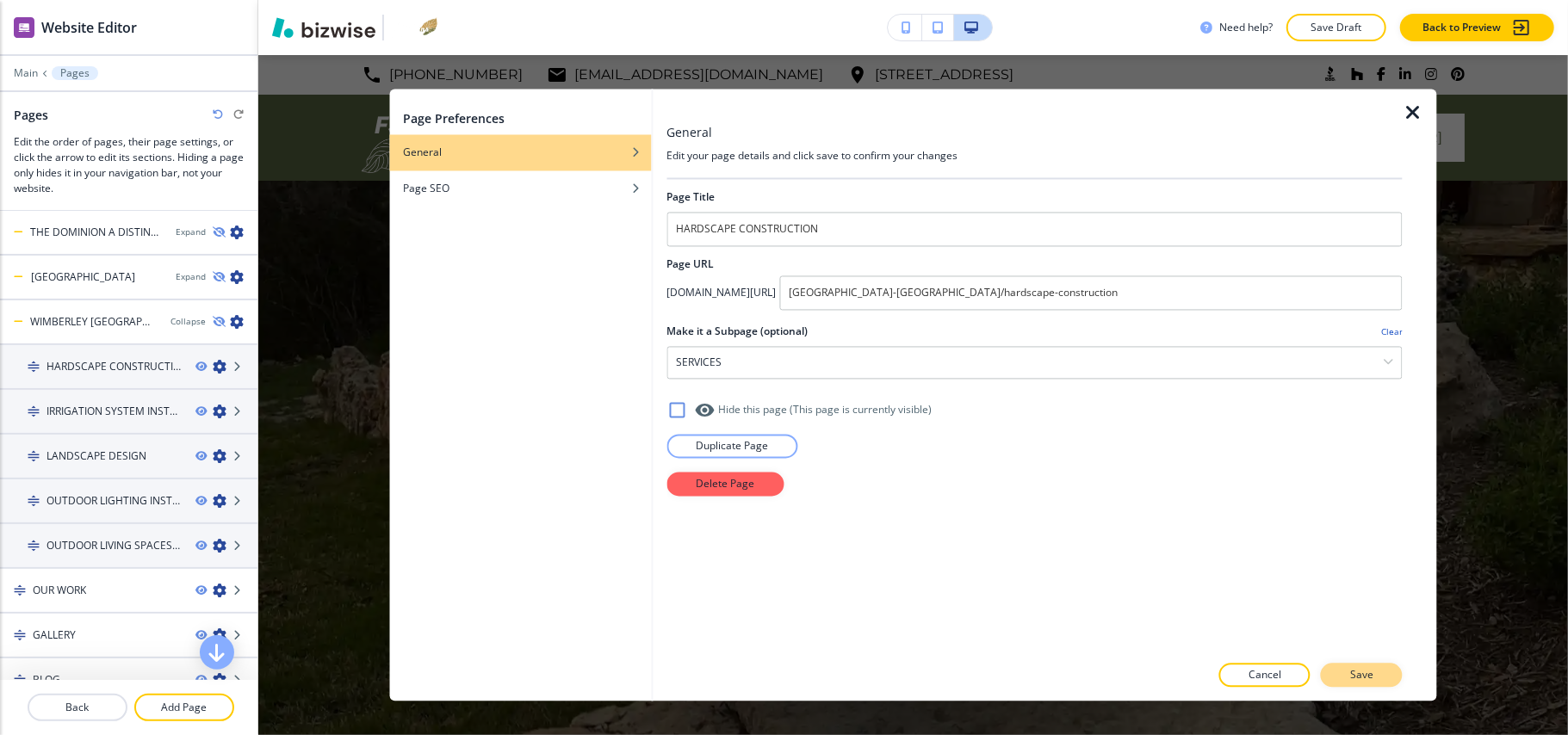
click at [1355, 676] on p "Save" at bounding box center [1361, 677] width 23 height 16
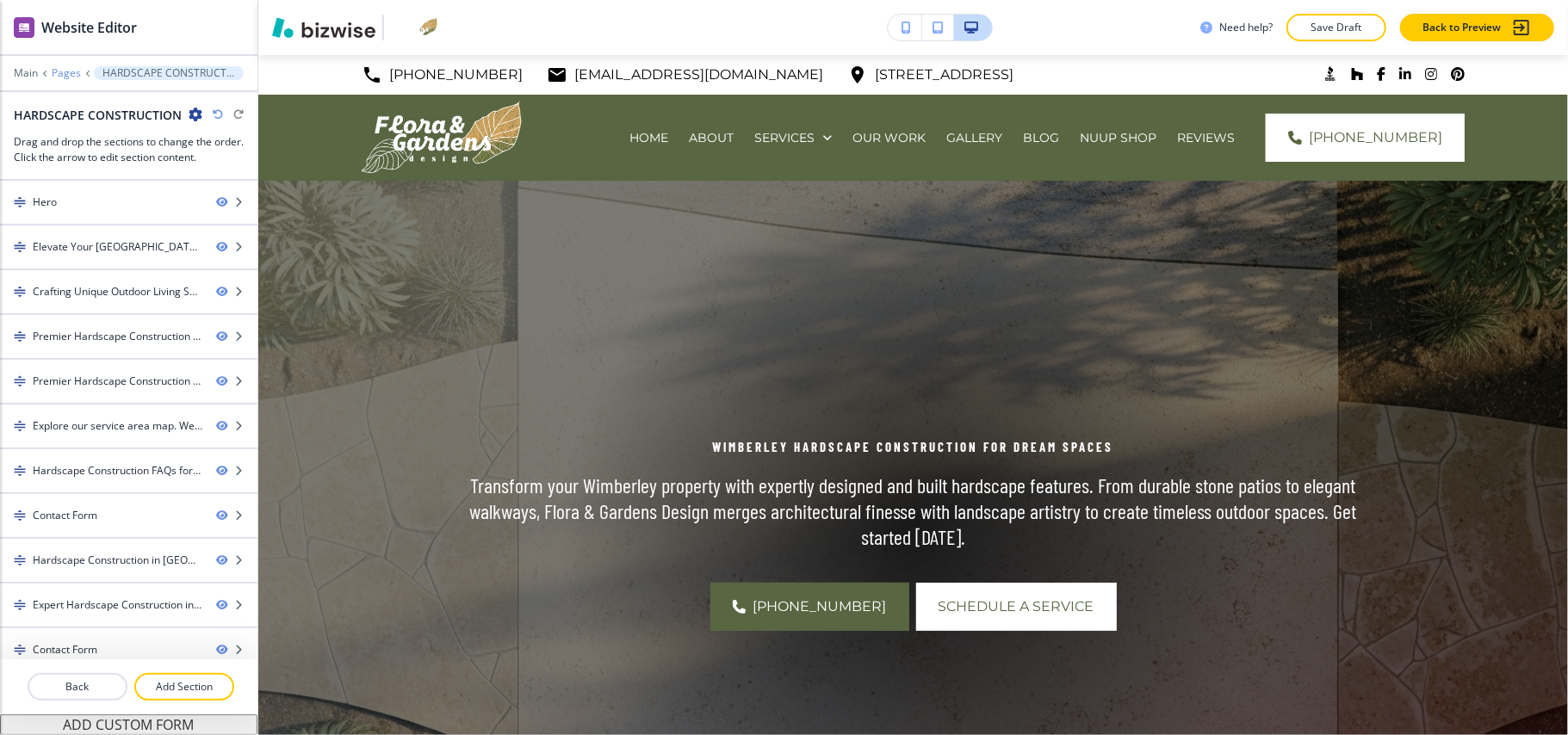
click at [58, 67] on p "Pages" at bounding box center [66, 73] width 29 height 12
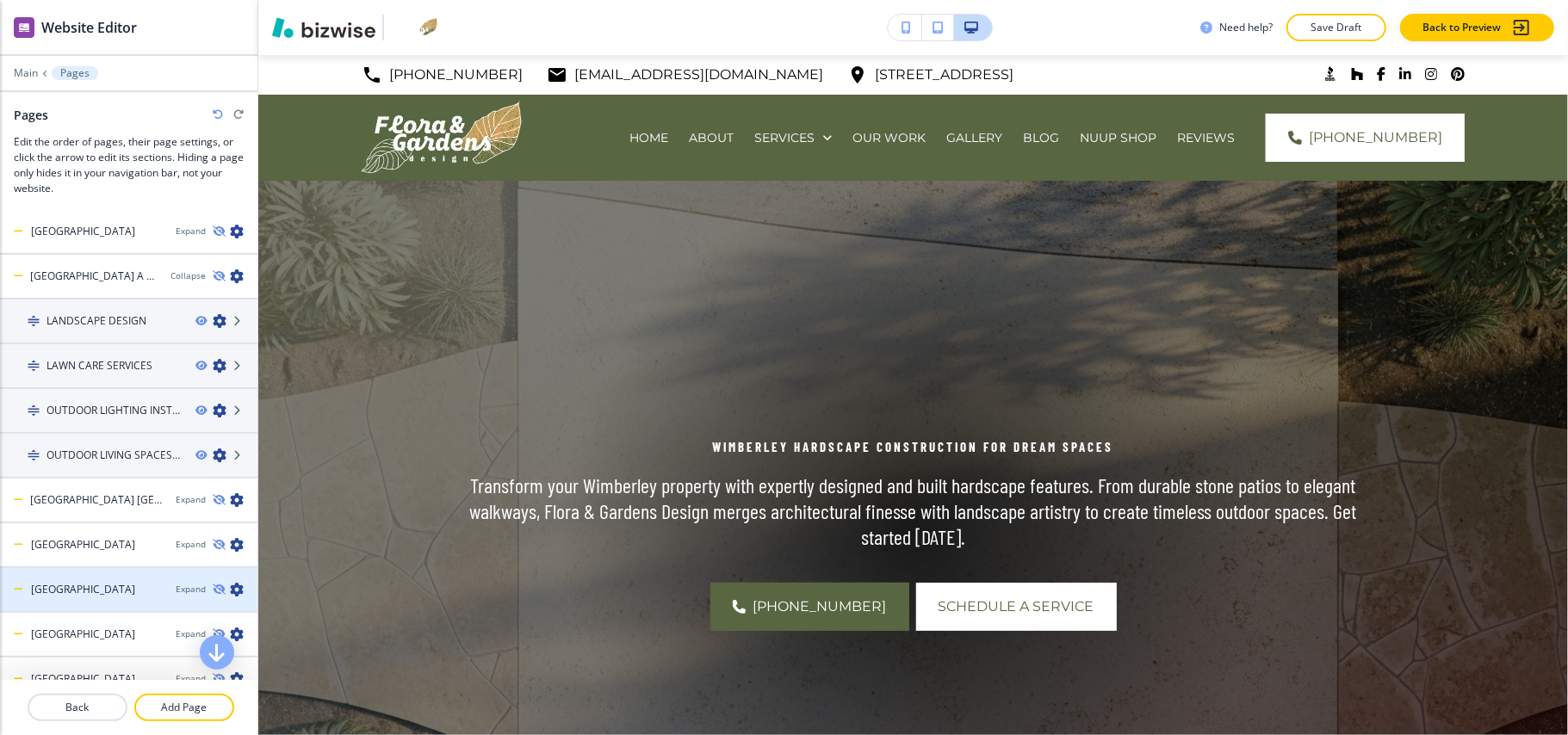
scroll to position [229, 0]
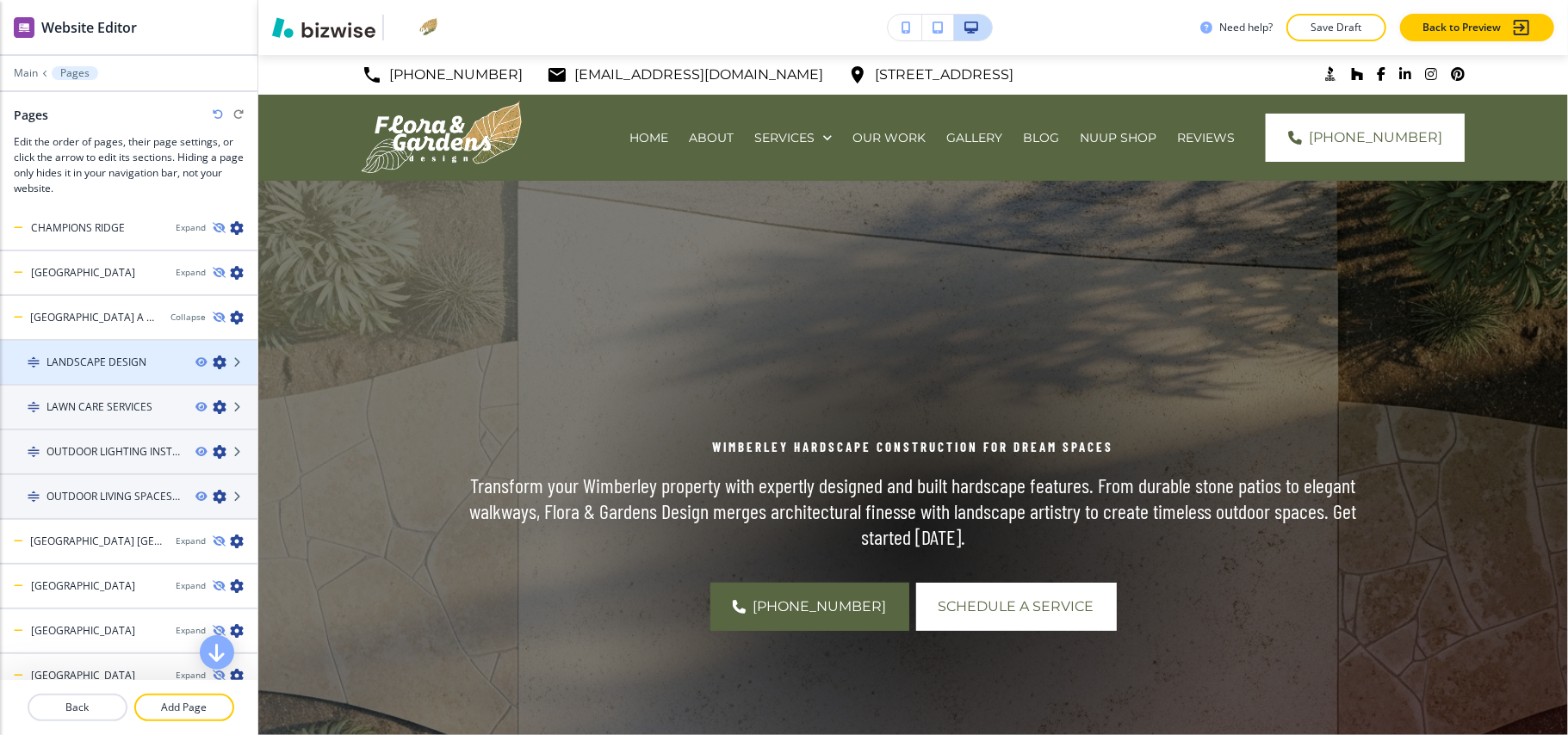
click at [212, 362] on icon "button" at bounding box center [219, 363] width 14 height 14
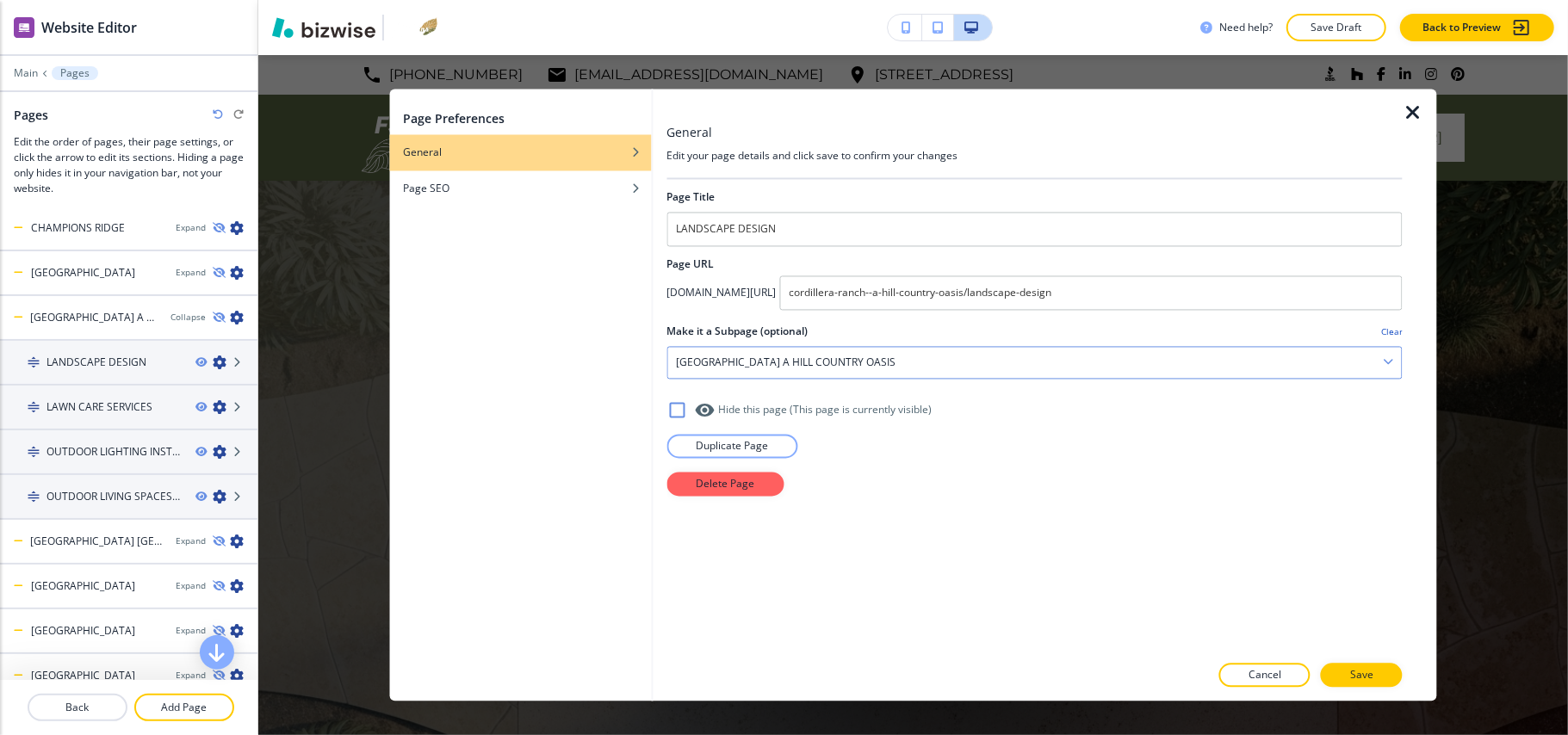
click at [734, 369] on h4 "CORDILLERA RANCH A HILL COUNTRY OASIS" at bounding box center [785, 364] width 219 height 16
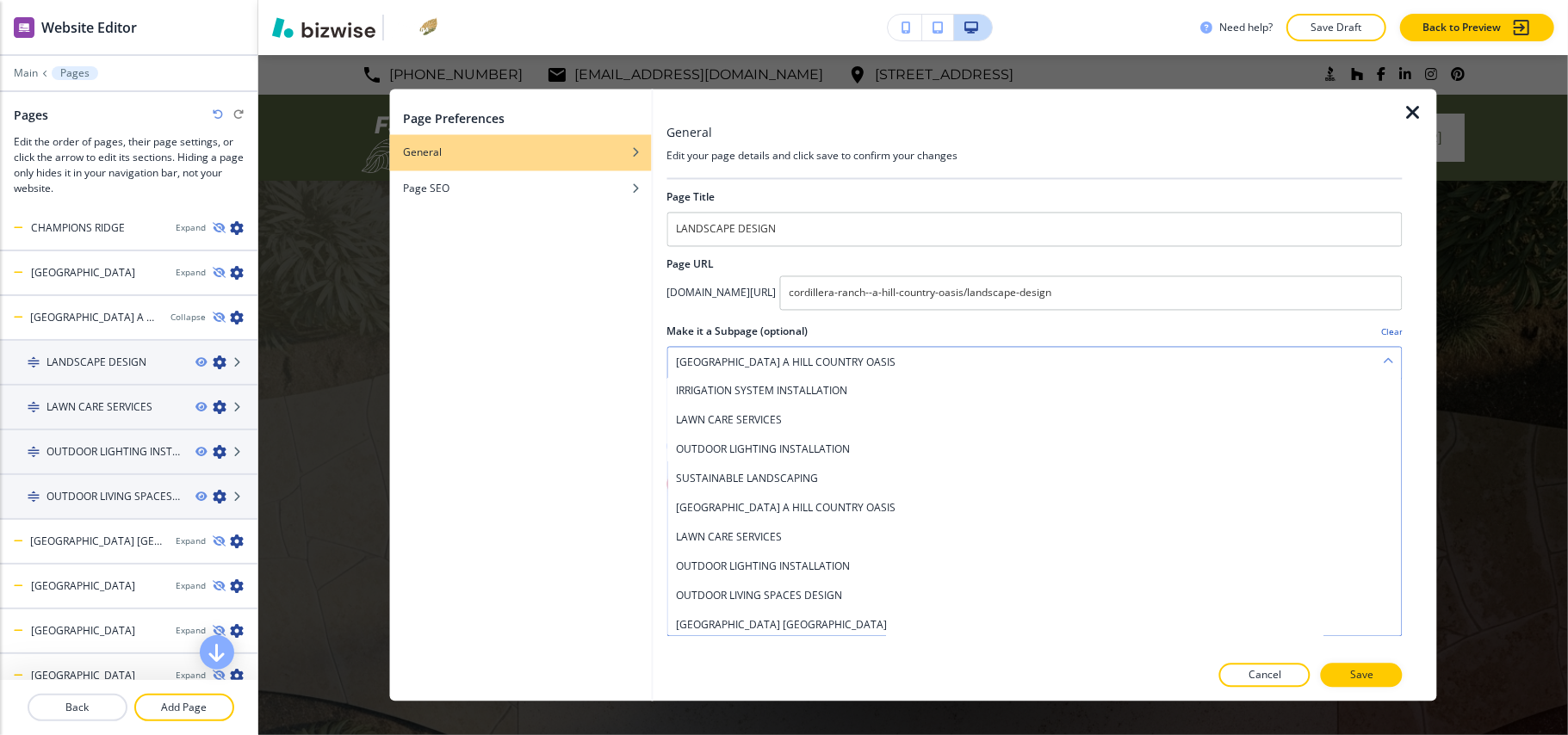
scroll to position [0, 0]
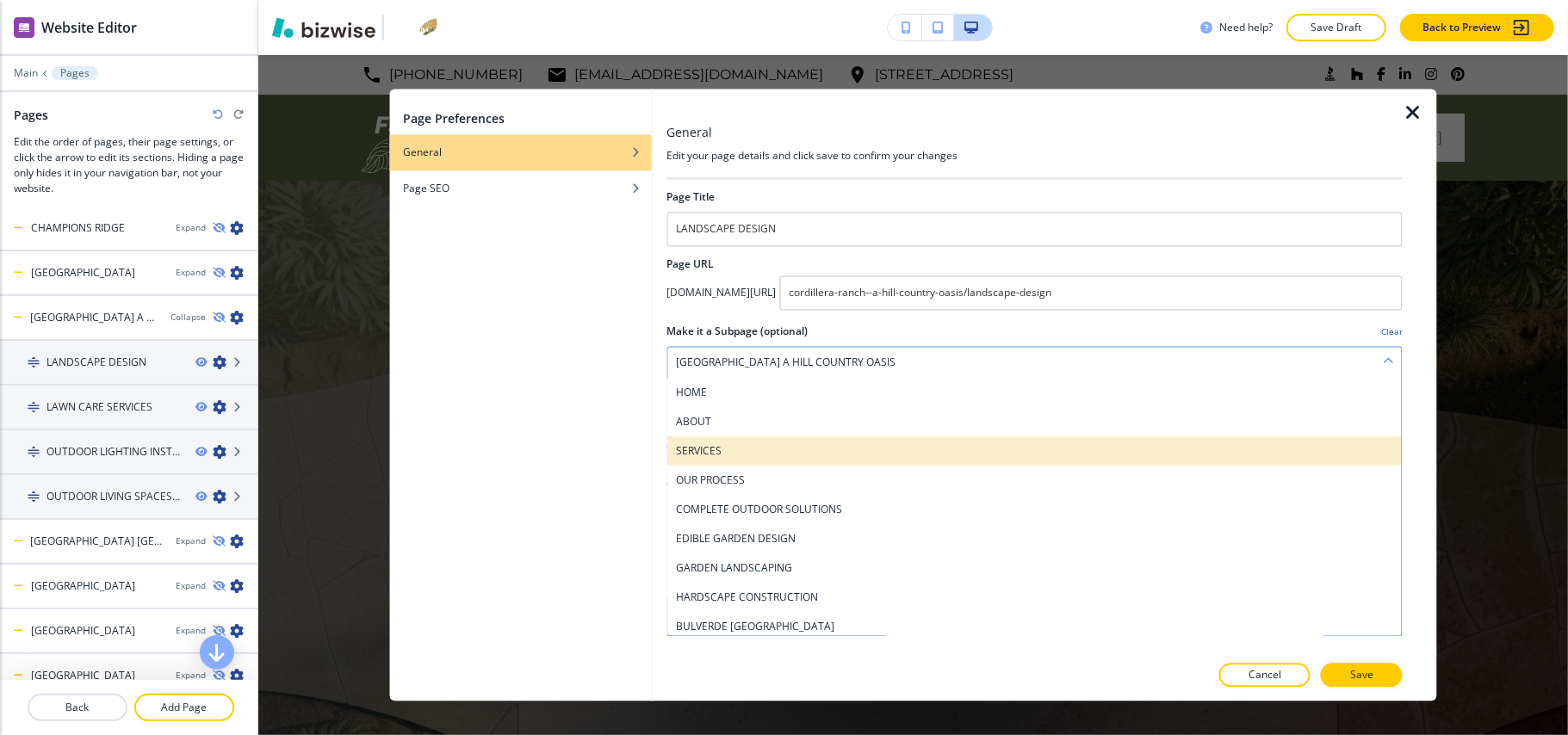
click at [748, 454] on h4 "SERVICES" at bounding box center [1035, 452] width 717 height 16
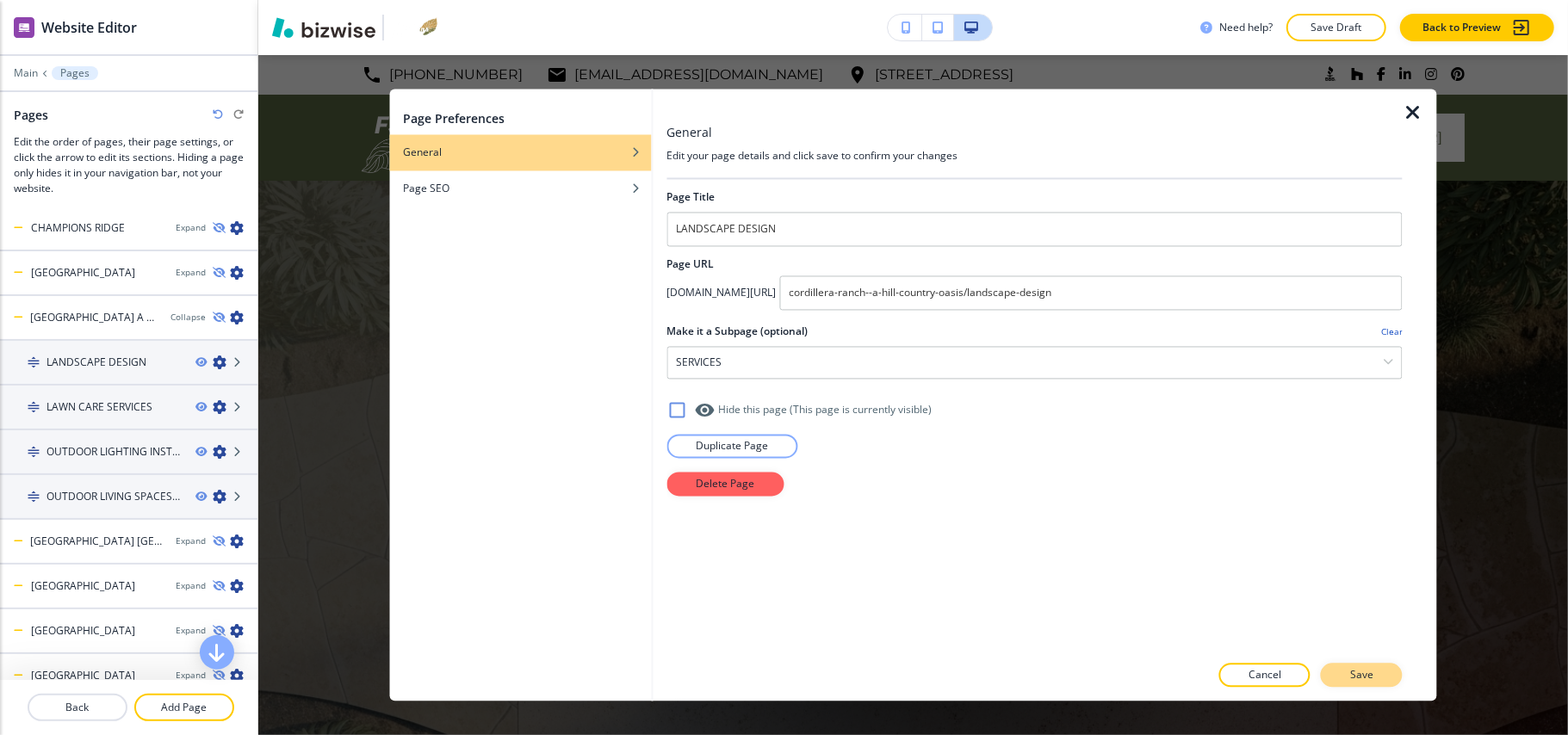
click at [1371, 674] on p "Save" at bounding box center [1361, 677] width 23 height 16
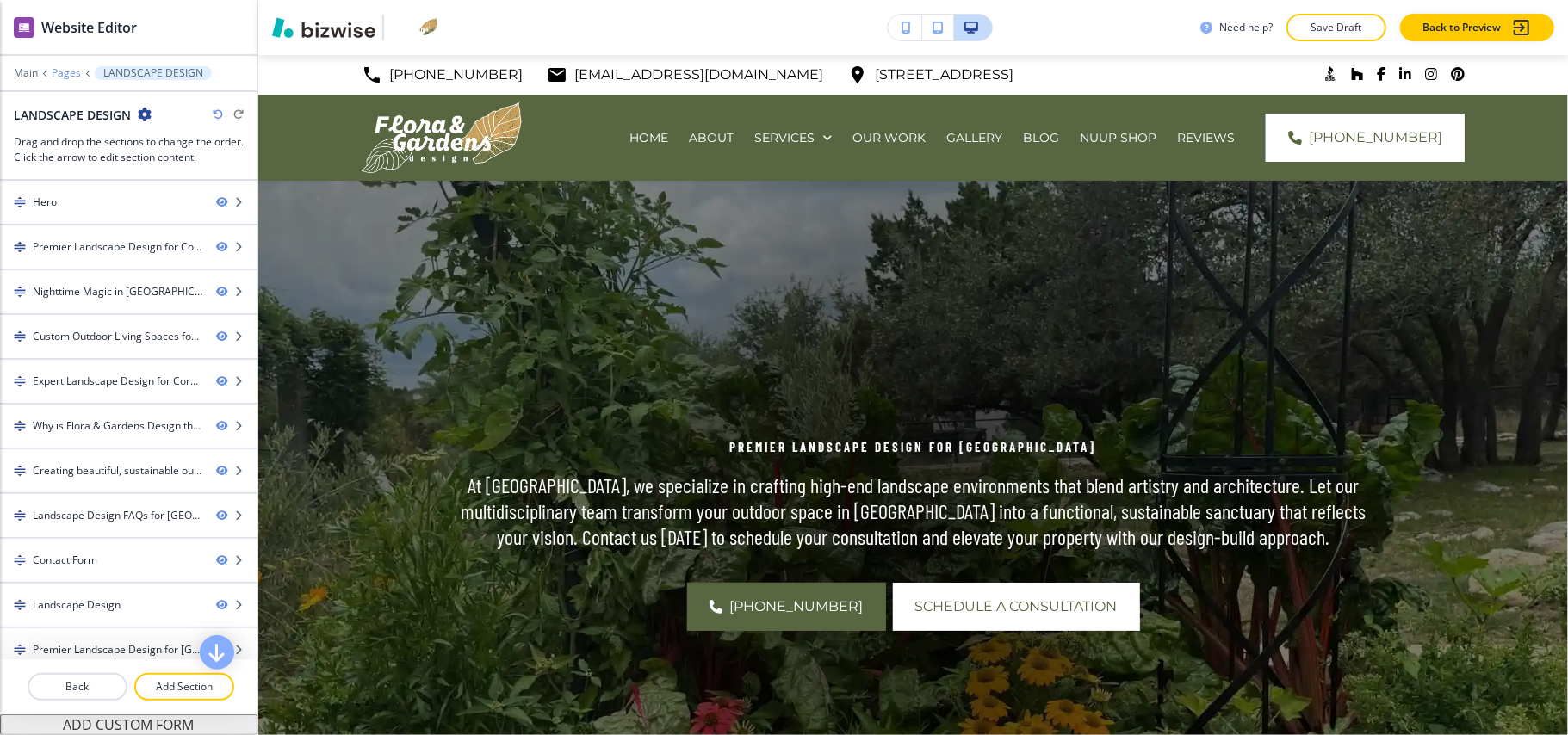
click at [57, 70] on p "Pages" at bounding box center [66, 73] width 29 height 12
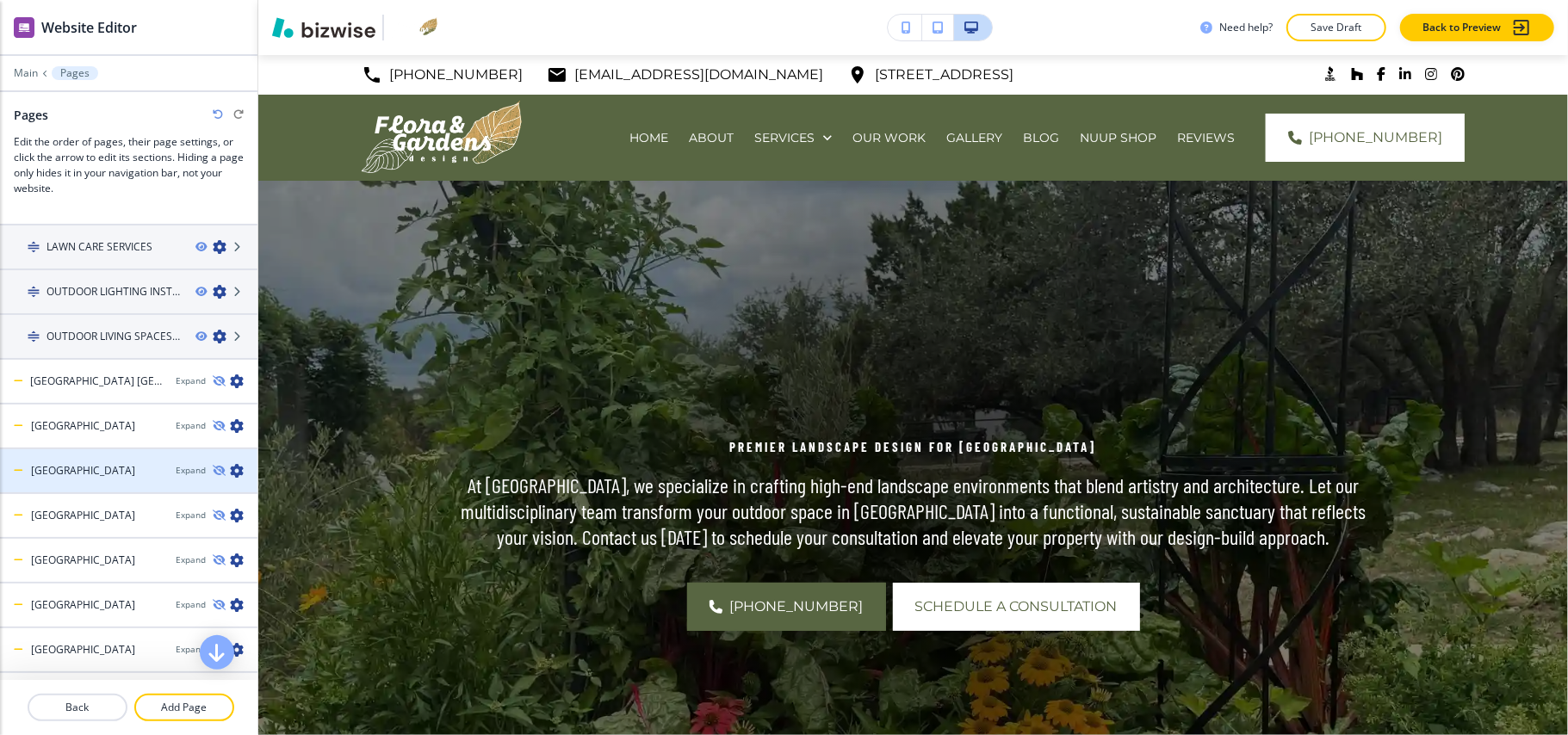
scroll to position [229, 0]
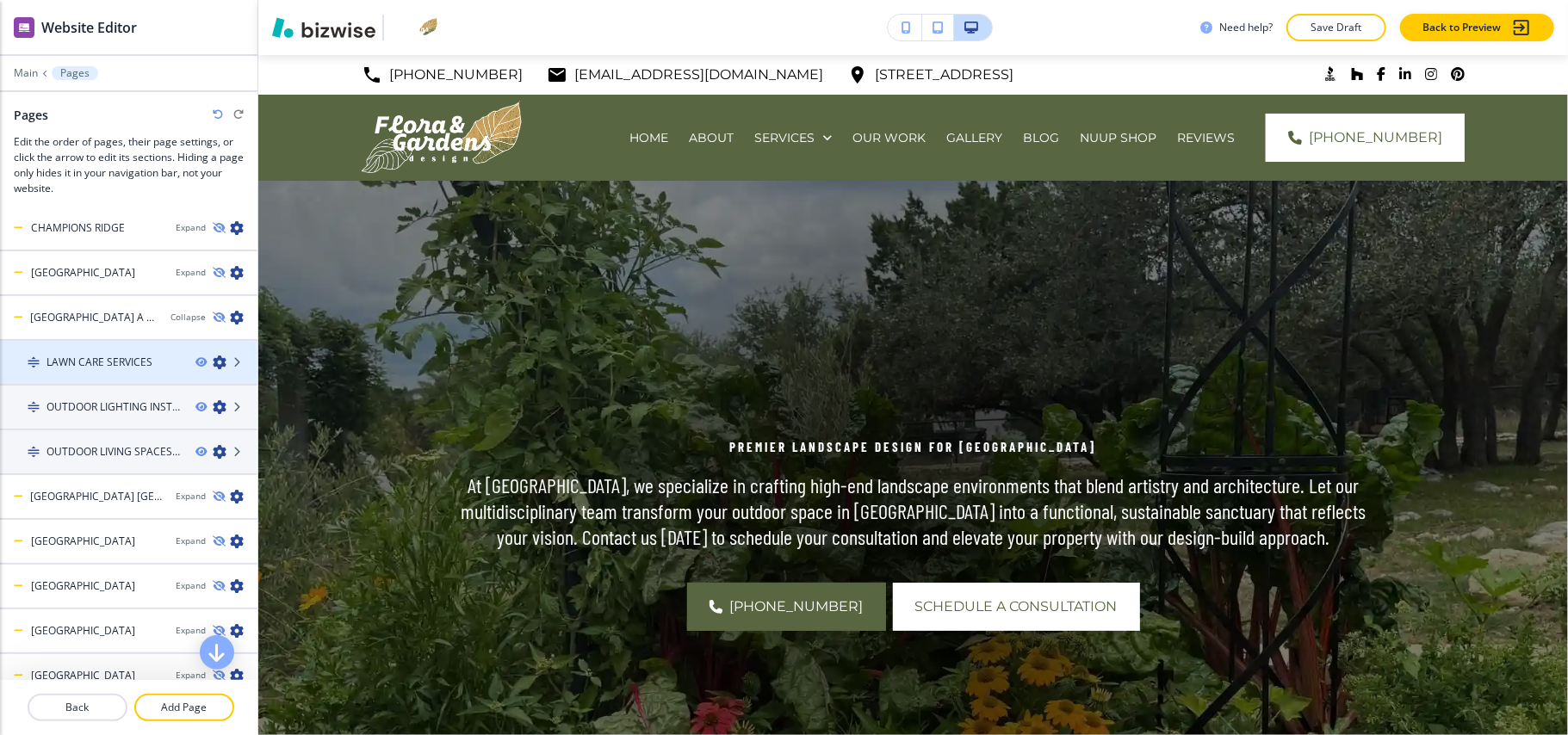
click at [212, 357] on icon "button" at bounding box center [219, 363] width 14 height 14
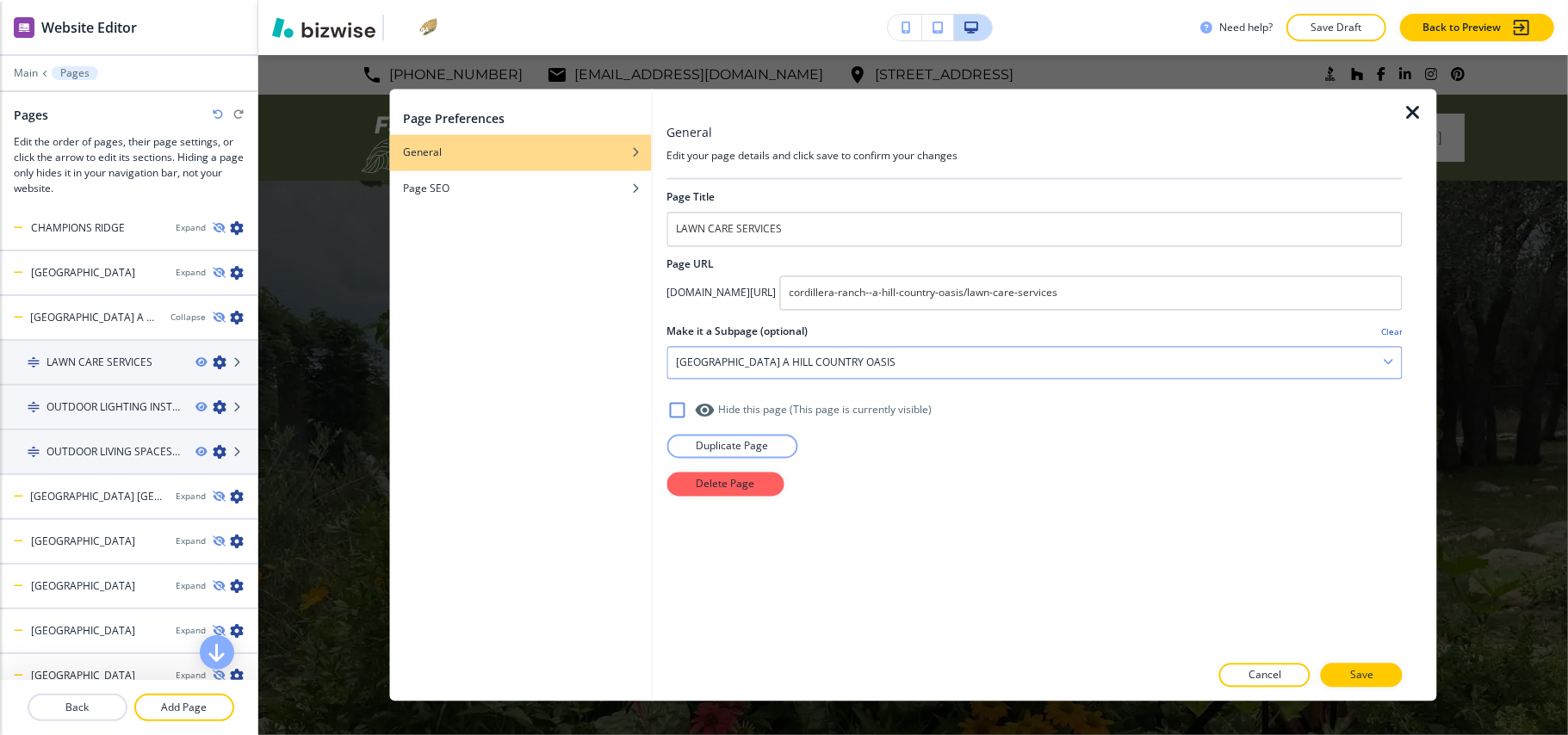
click at [810, 367] on h4 "CORDILLERA RANCH A HILL COUNTRY OASIS" at bounding box center [785, 364] width 219 height 16
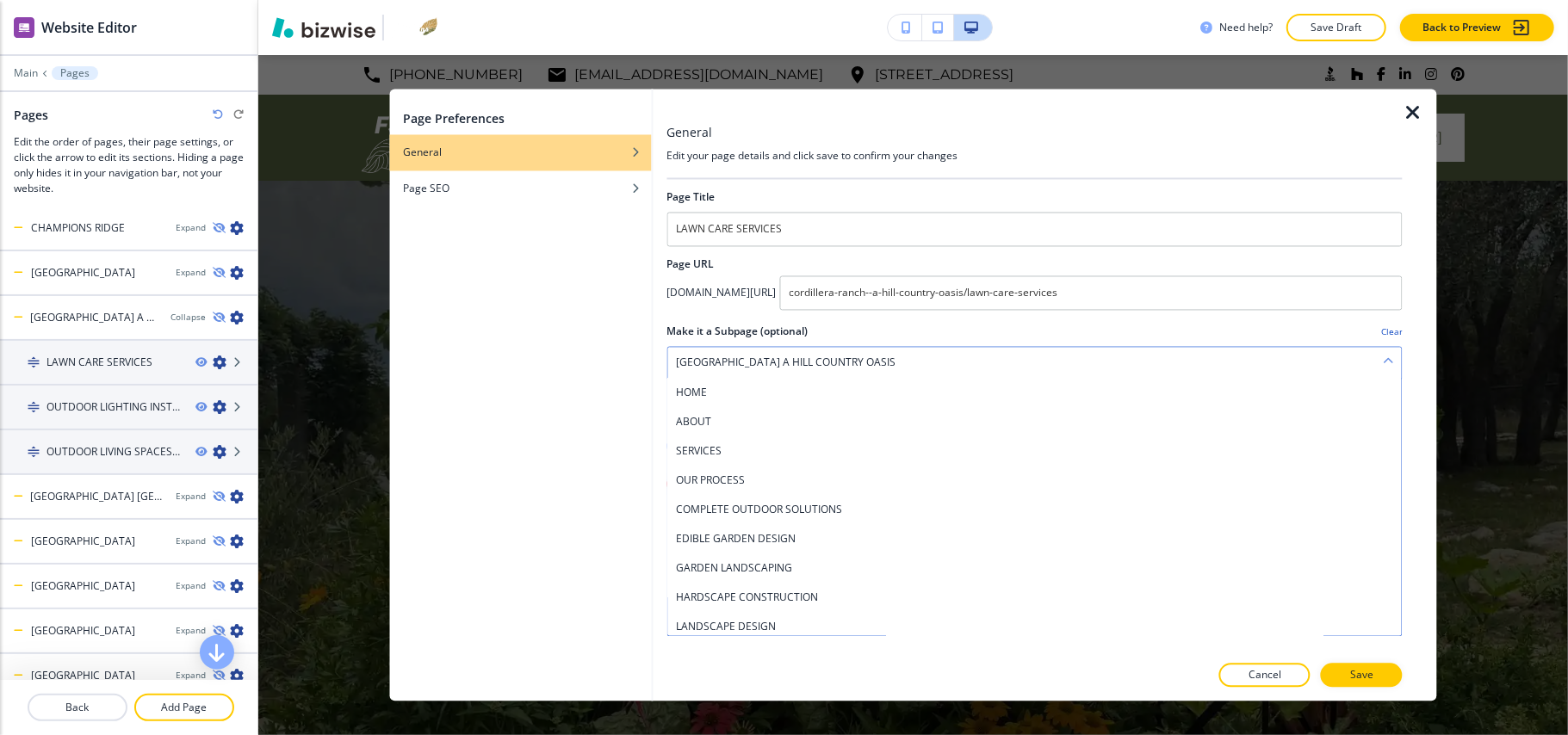
scroll to position [852, 0]
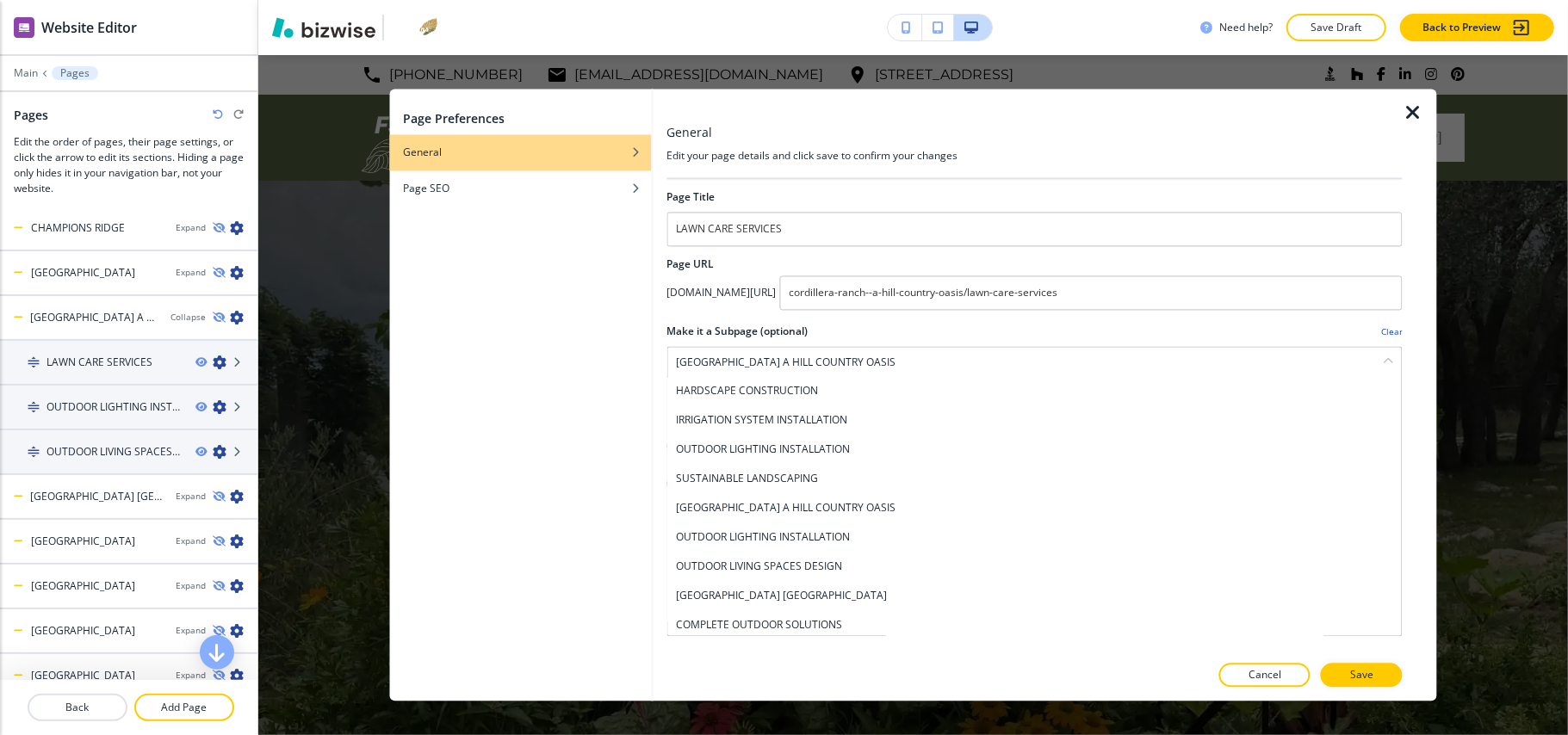
click at [1405, 107] on icon "button" at bounding box center [1412, 113] width 20 height 20
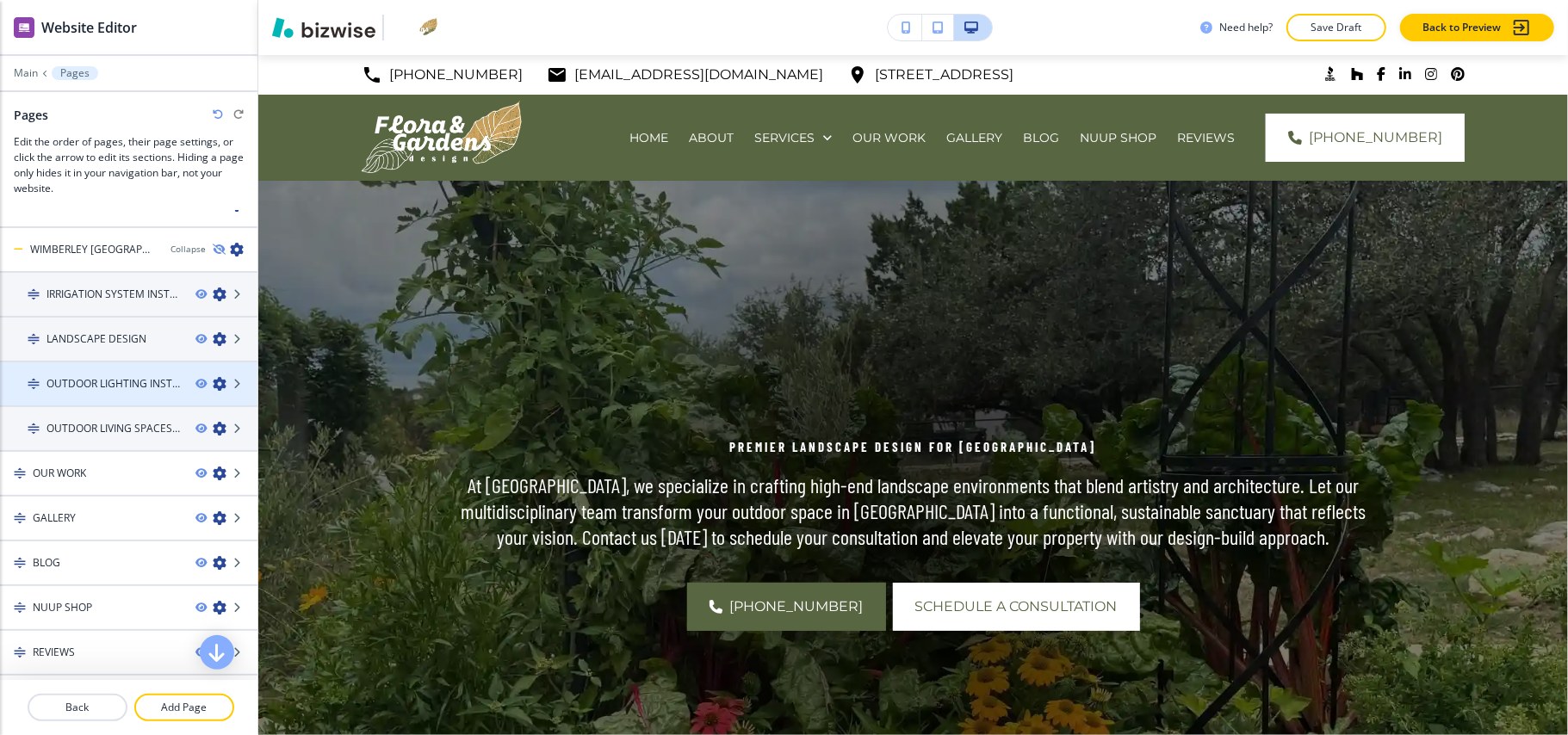
scroll to position [1033, 0]
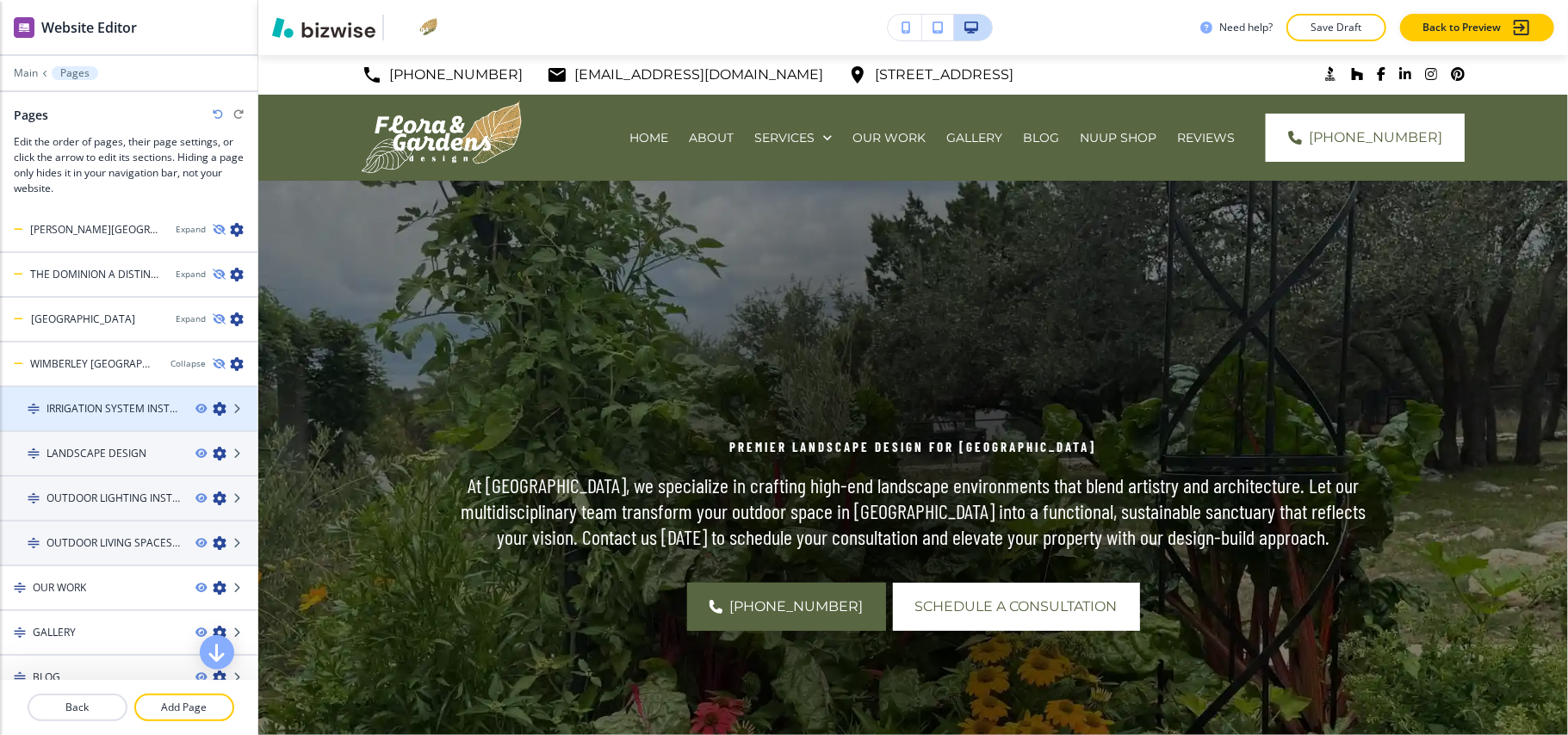
click at [212, 403] on icon "button" at bounding box center [219, 409] width 14 height 14
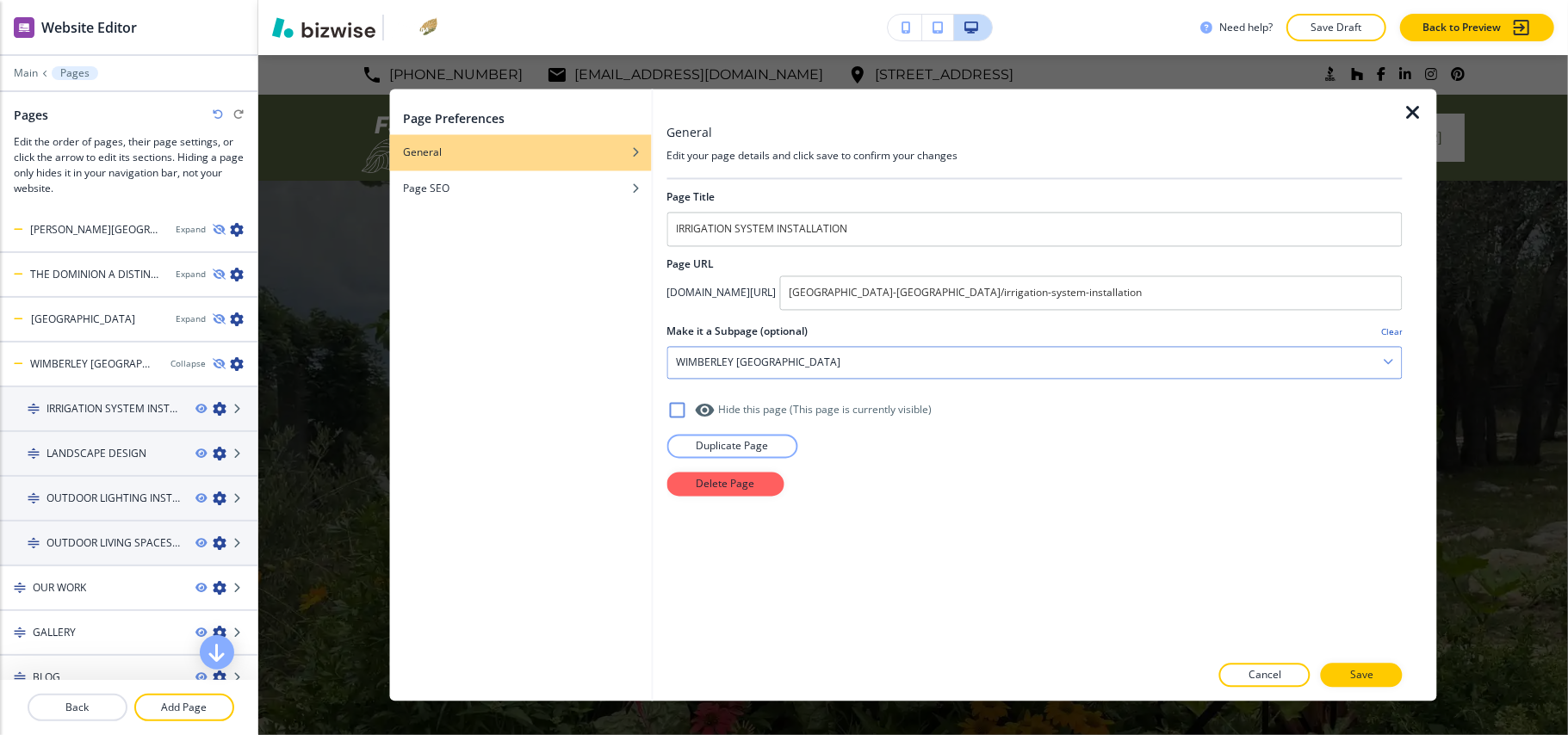
click at [838, 360] on div "WIMBERLEY TX" at bounding box center [1035, 364] width 735 height 31
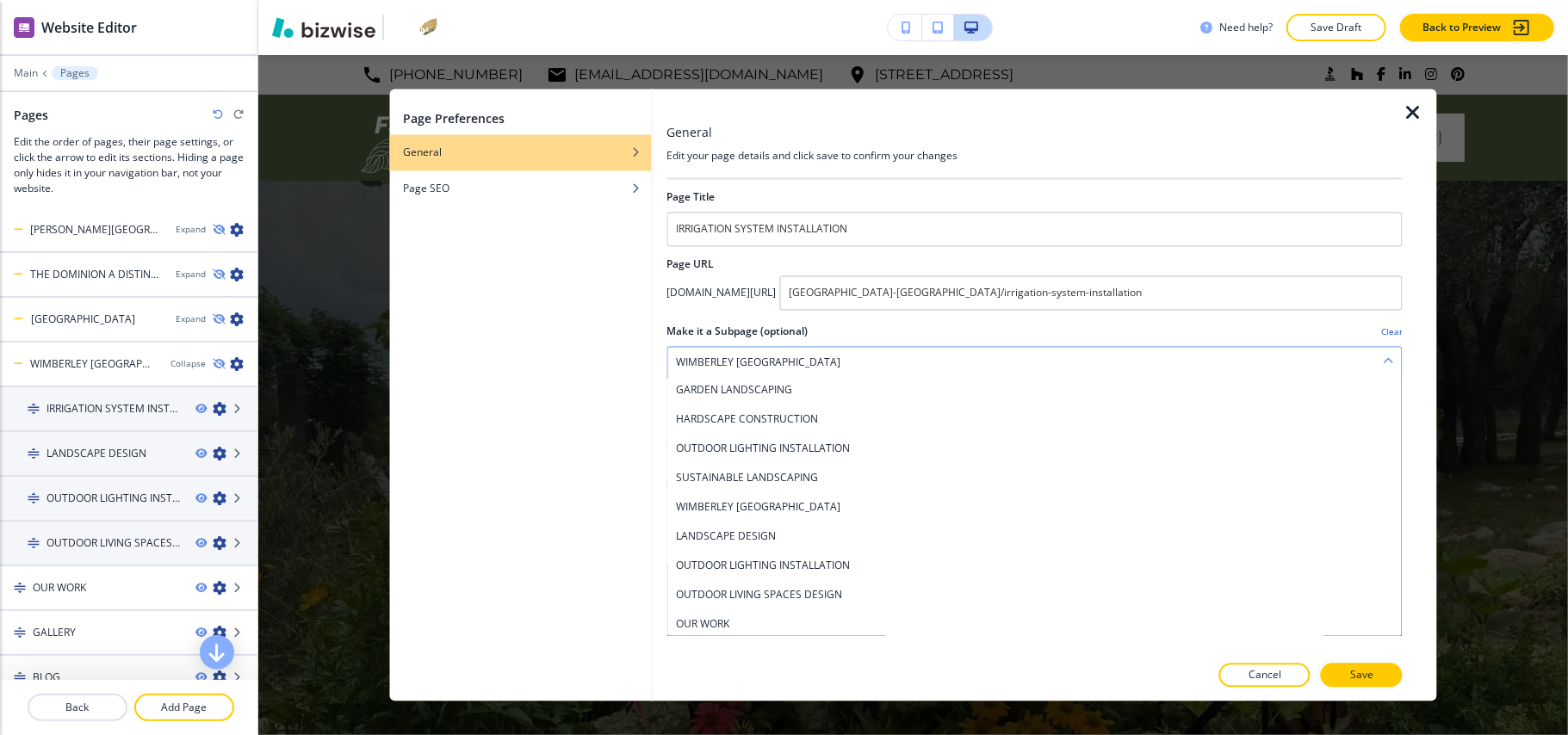
scroll to position [0, 0]
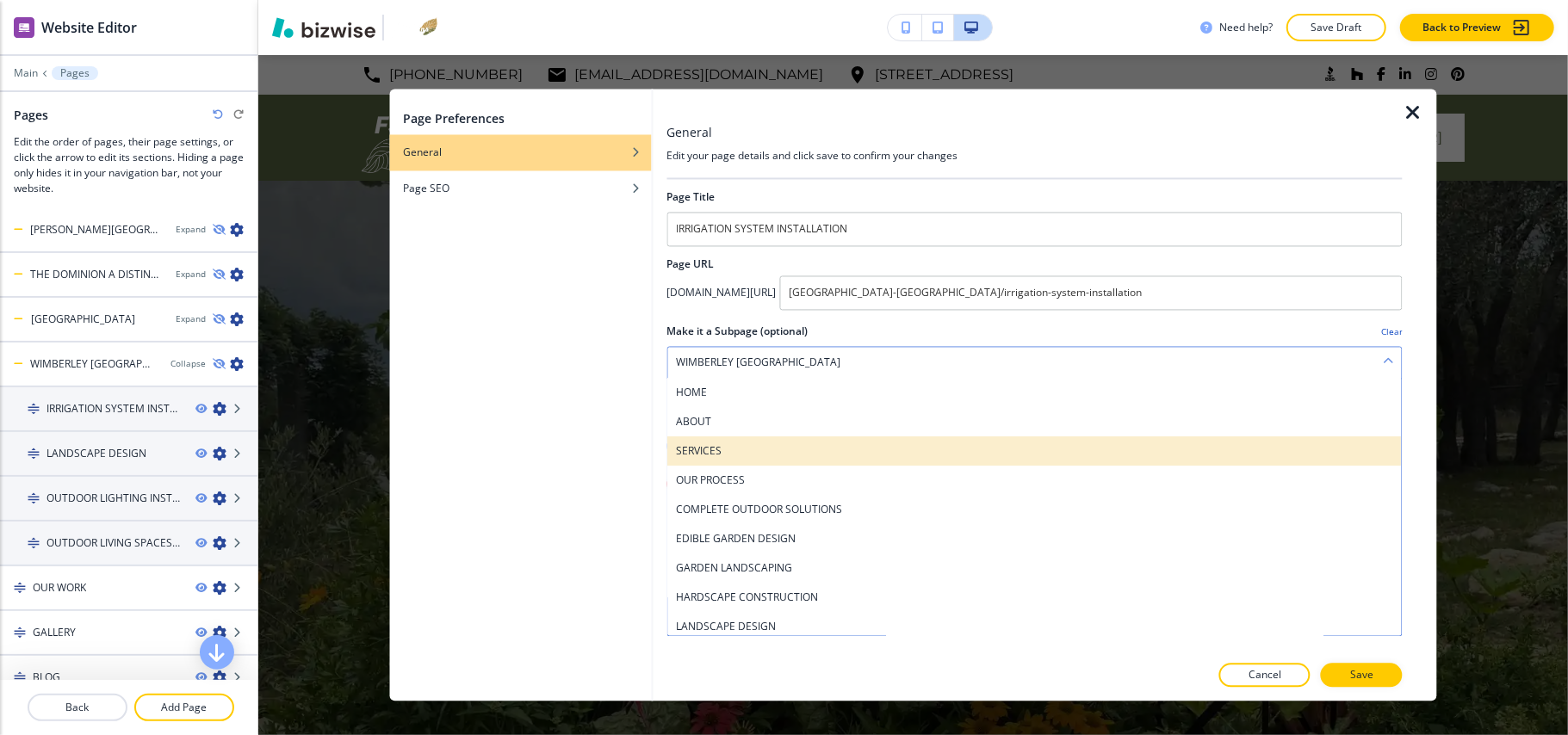
click at [746, 451] on h4 "SERVICES" at bounding box center [1035, 452] width 717 height 16
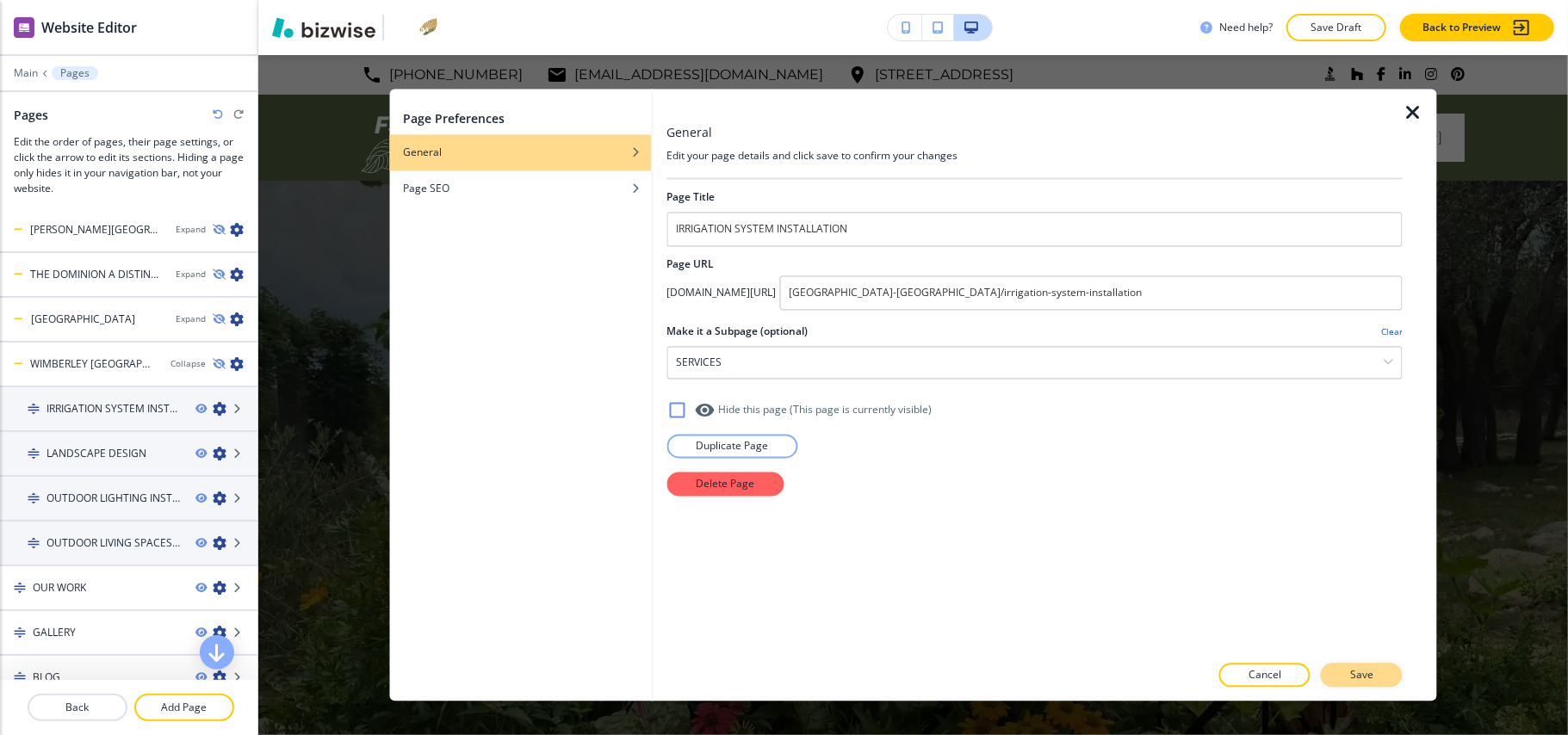
click at [1358, 676] on p "Save" at bounding box center [1361, 677] width 23 height 16
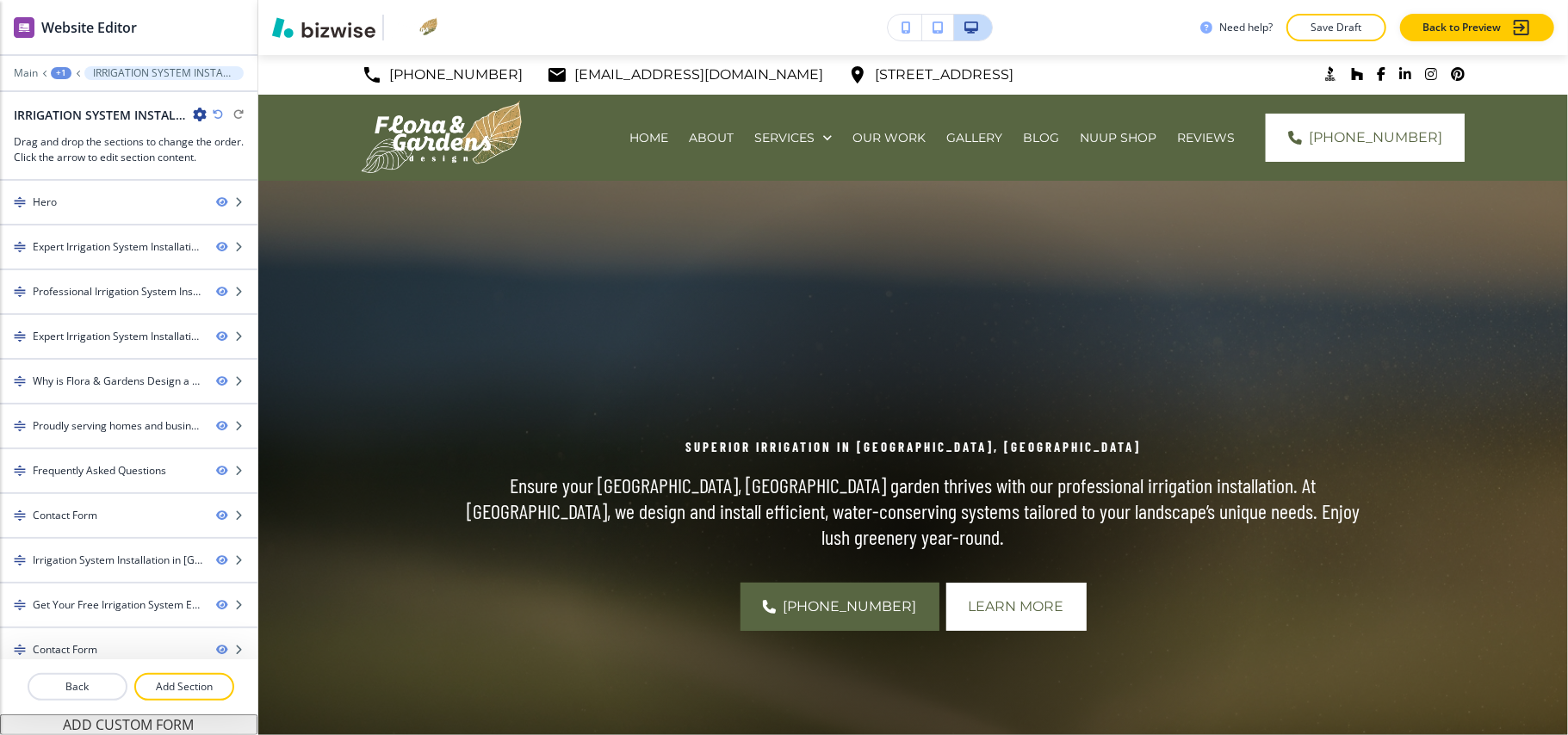
click at [59, 69] on div "+1" at bounding box center [60, 73] width 20 height 12
click at [70, 97] on p "Pages" at bounding box center [106, 101] width 88 height 16
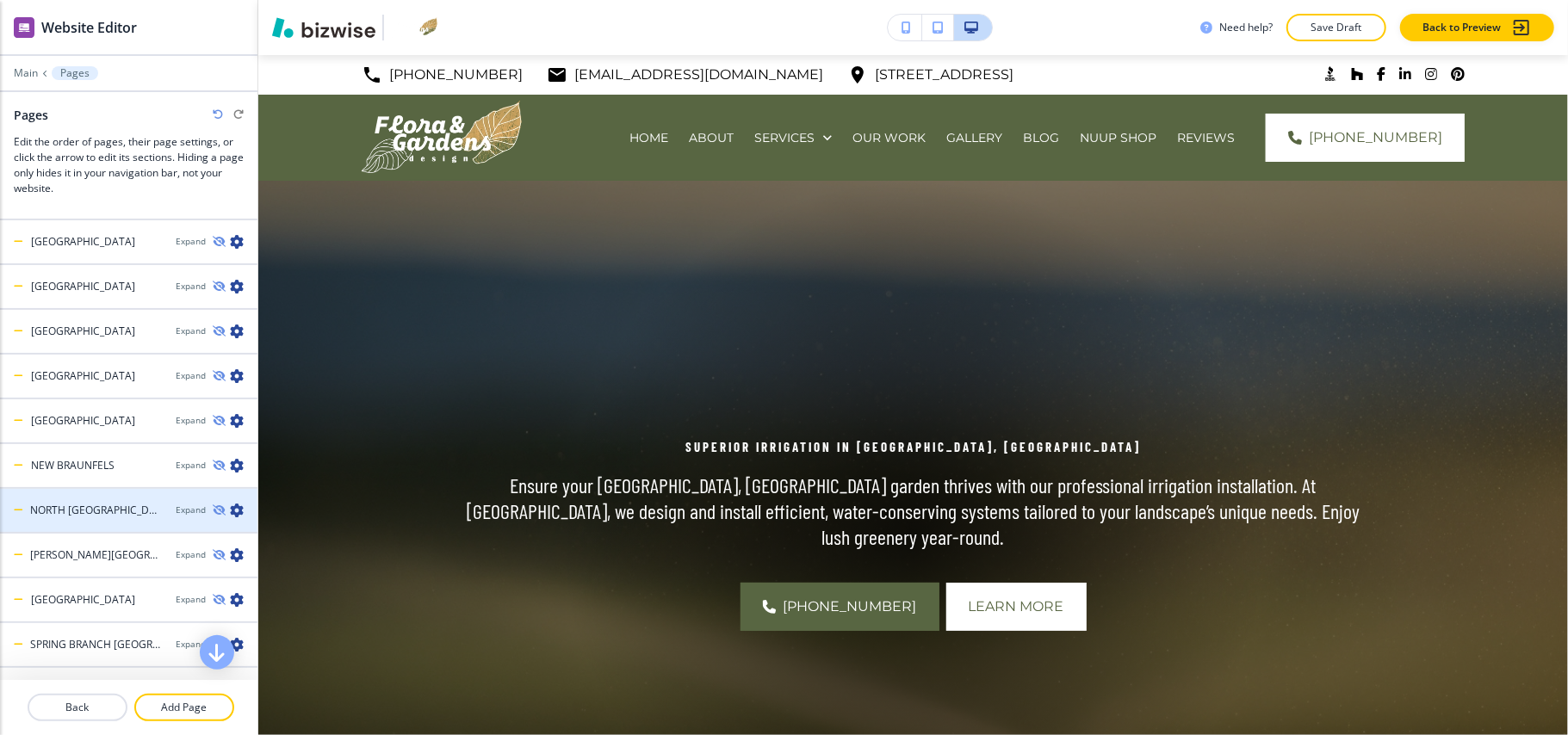
scroll to position [1033, 0]
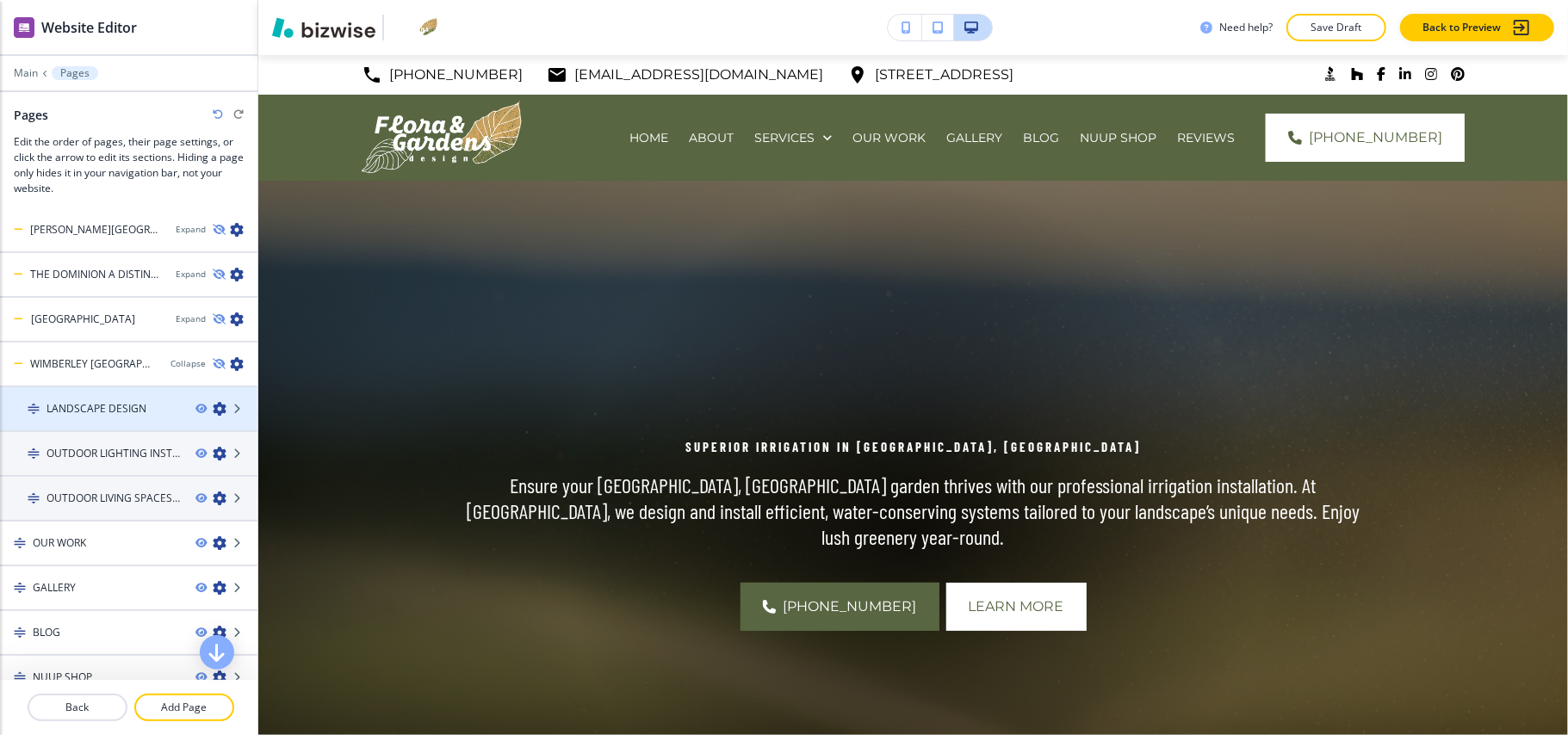
click at [212, 403] on icon "button" at bounding box center [219, 409] width 14 height 14
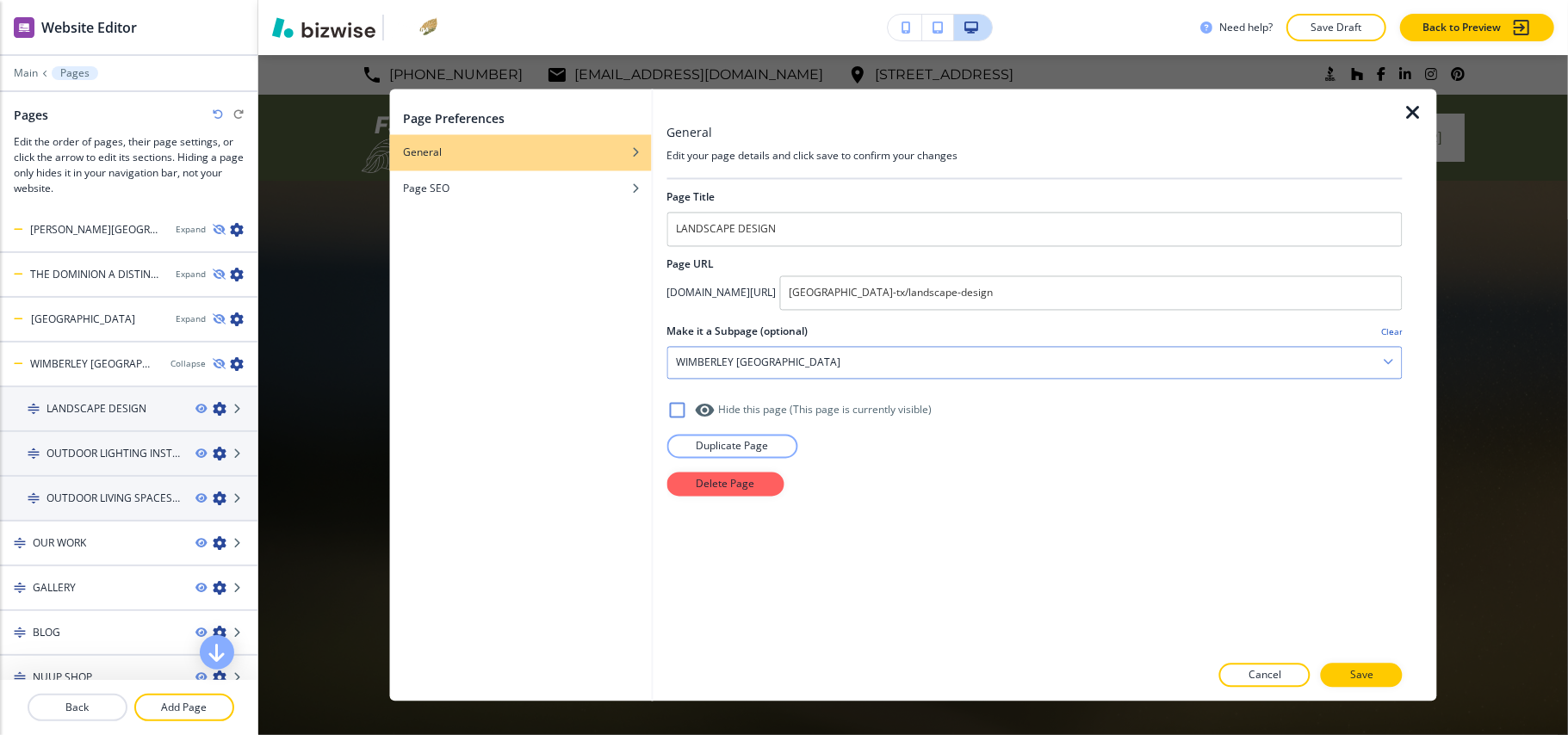
click at [842, 364] on div "WIMBERLEY TX" at bounding box center [1035, 364] width 735 height 31
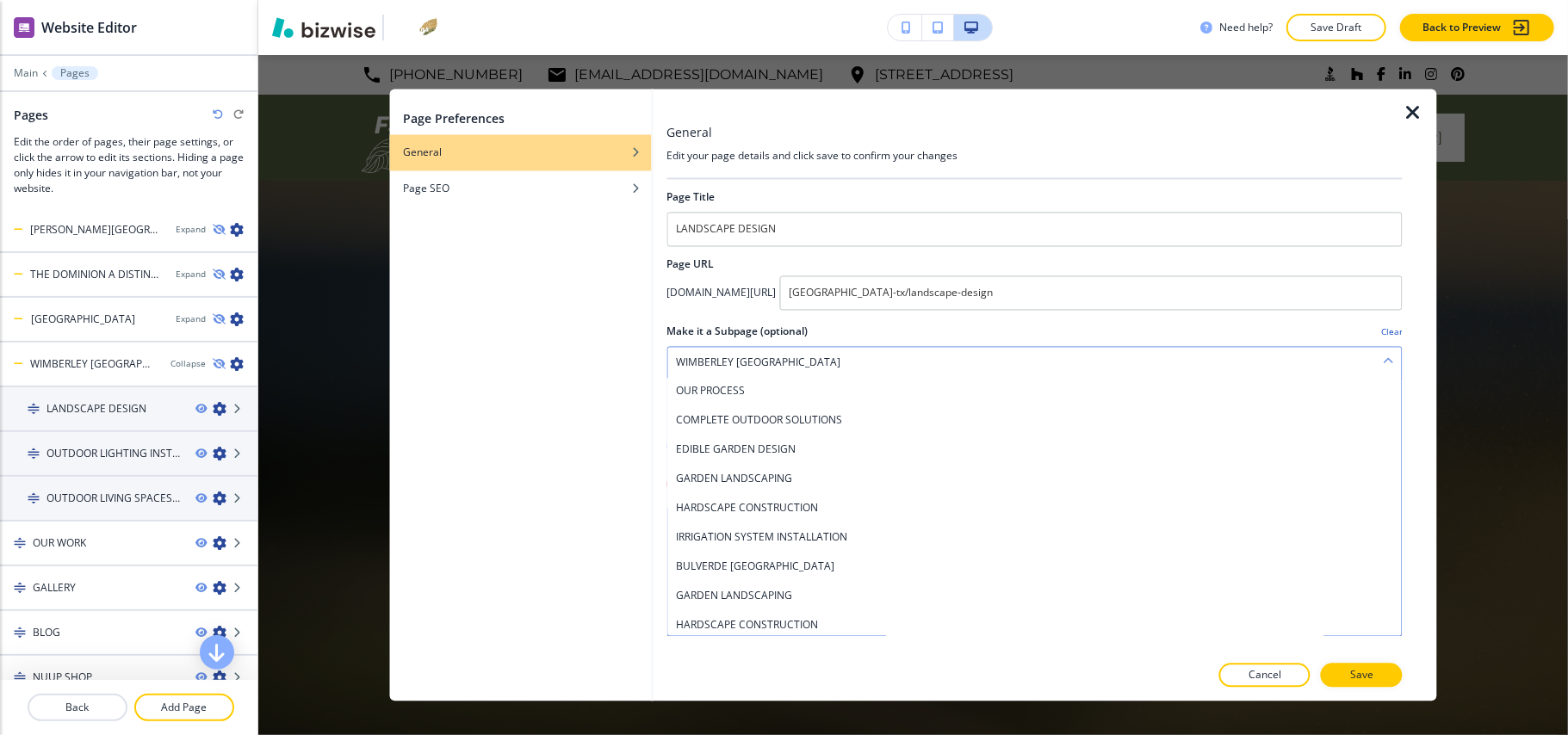
scroll to position [0, 0]
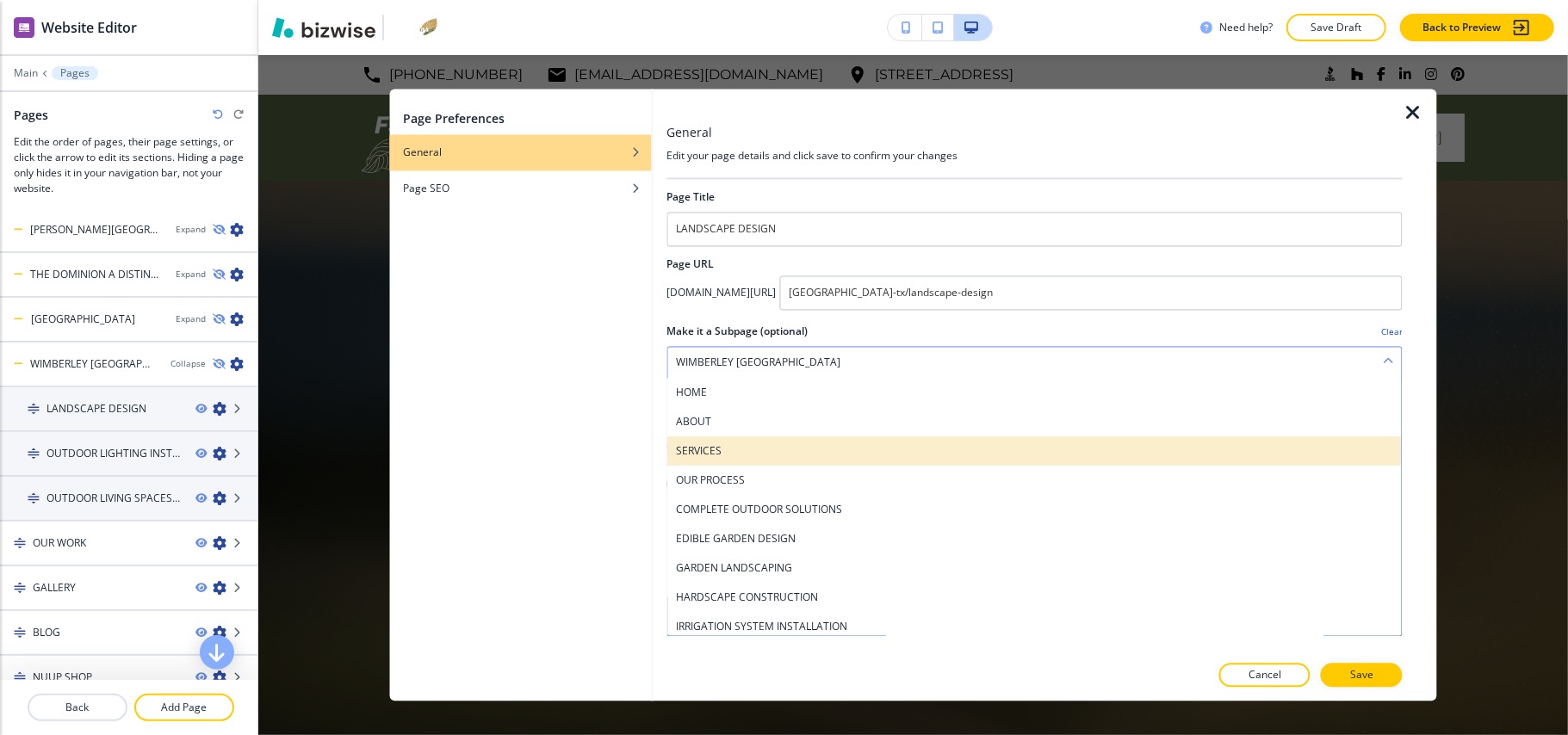
click at [741, 442] on div "SERVICES" at bounding box center [1035, 452] width 735 height 29
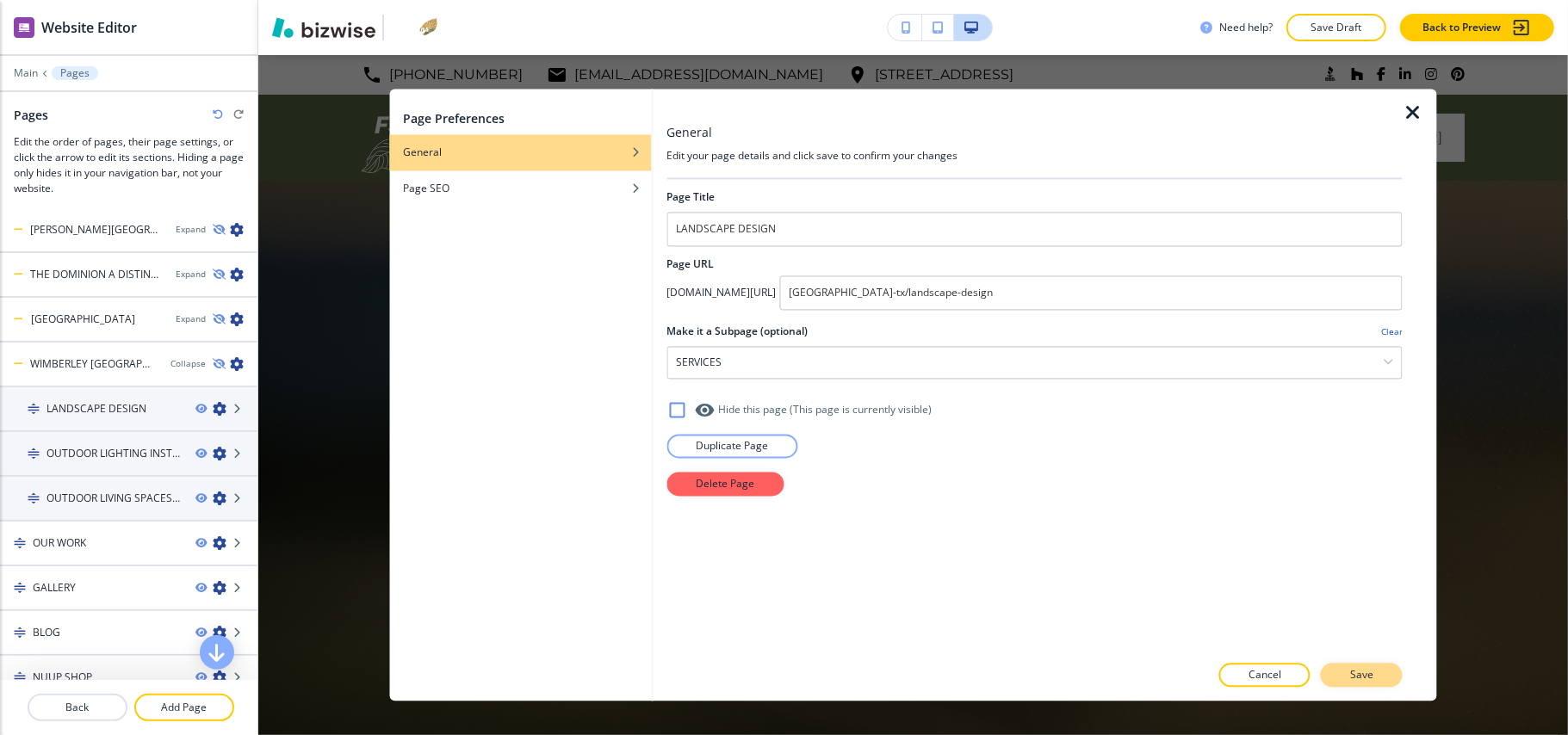
click at [1368, 677] on p "Save" at bounding box center [1361, 677] width 23 height 16
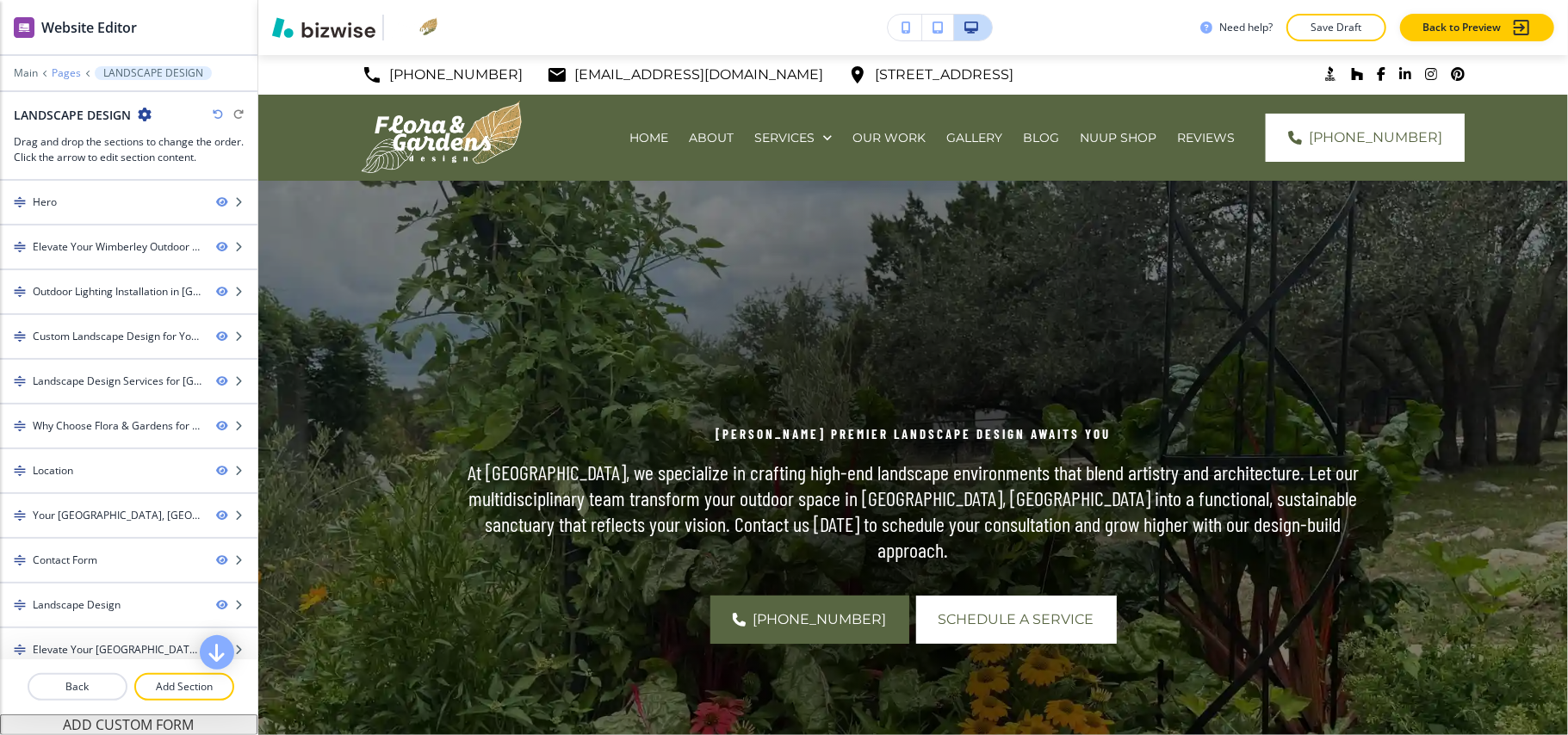
click at [60, 73] on p "Pages" at bounding box center [66, 73] width 29 height 12
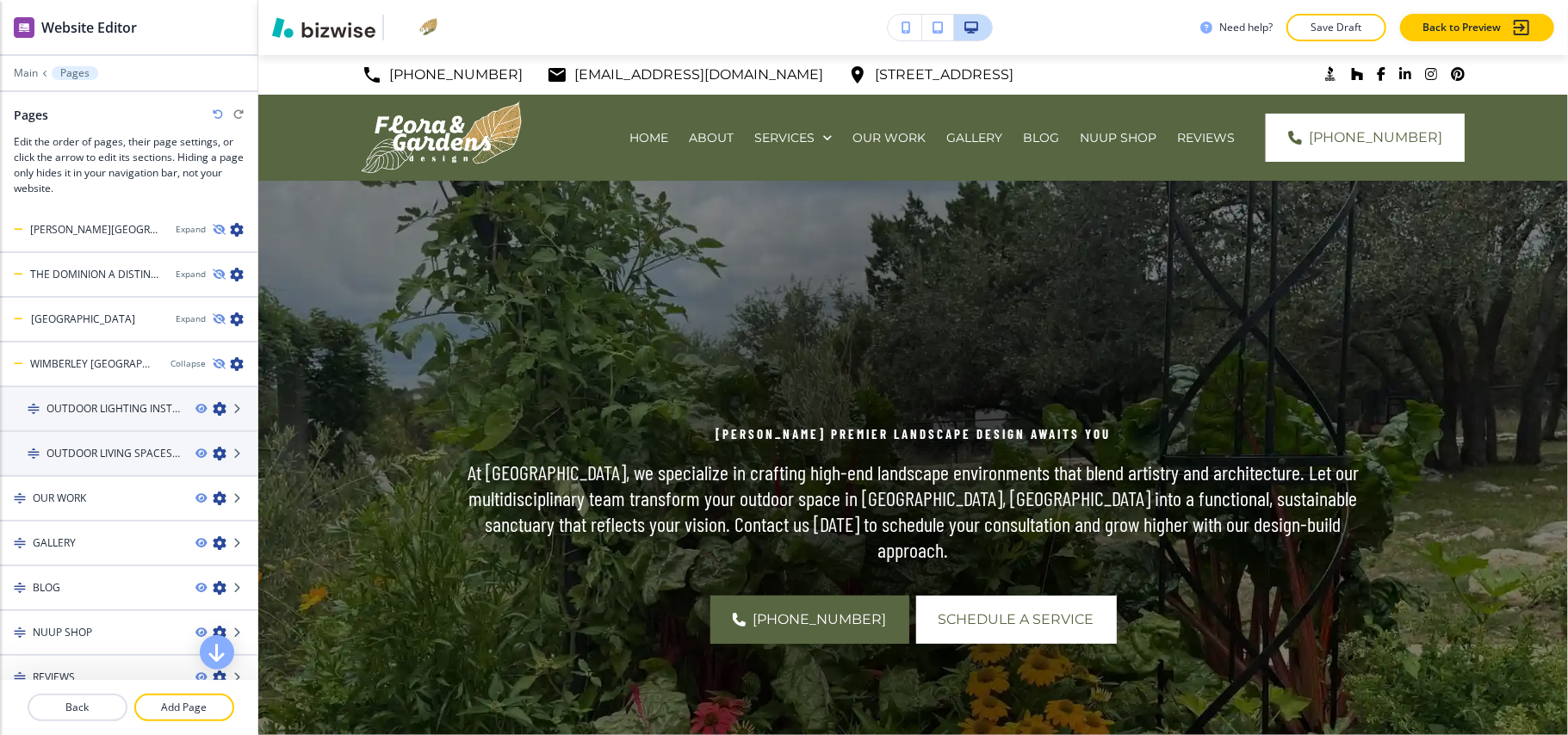
scroll to position [1024, 0]
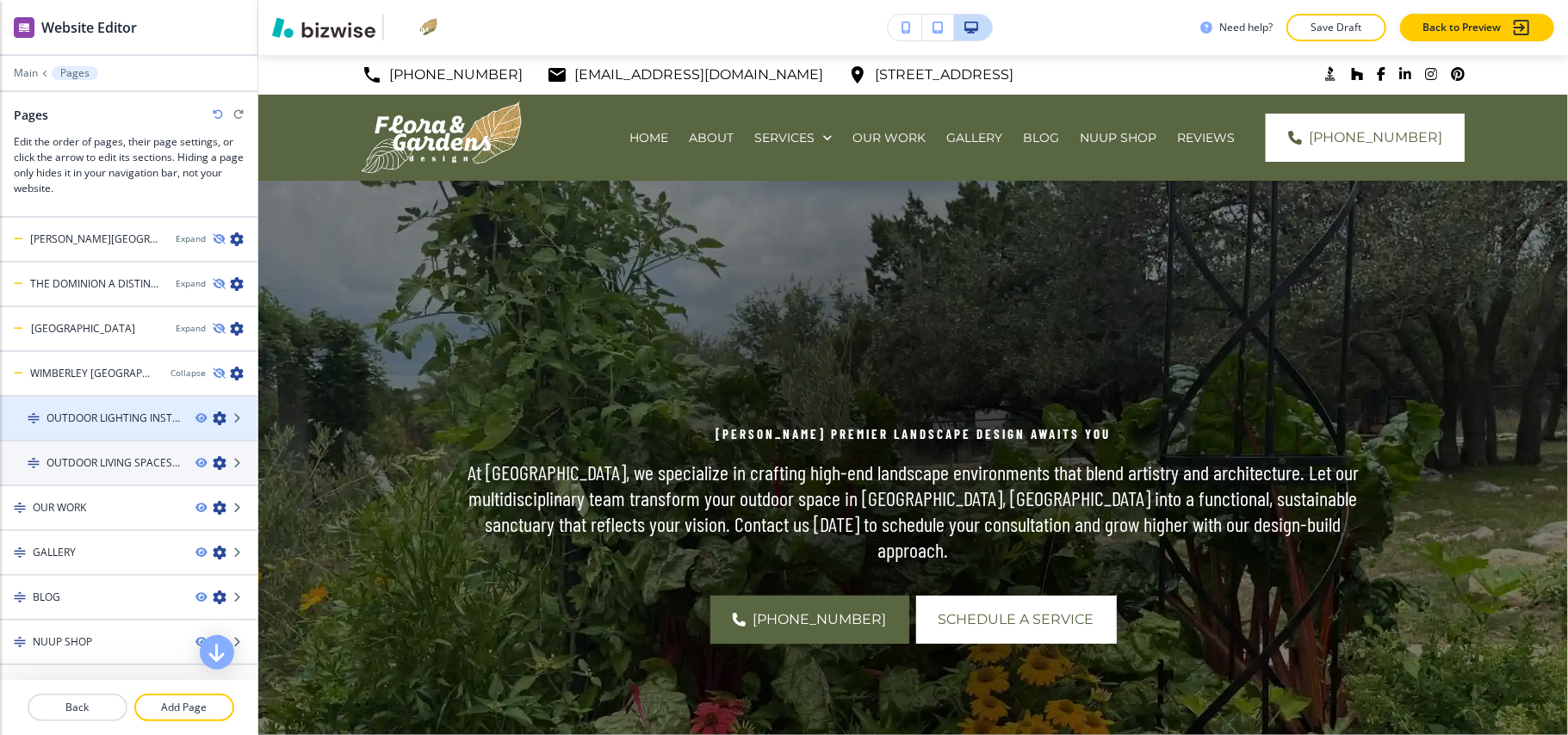
click at [212, 411] on icon "button" at bounding box center [219, 418] width 14 height 14
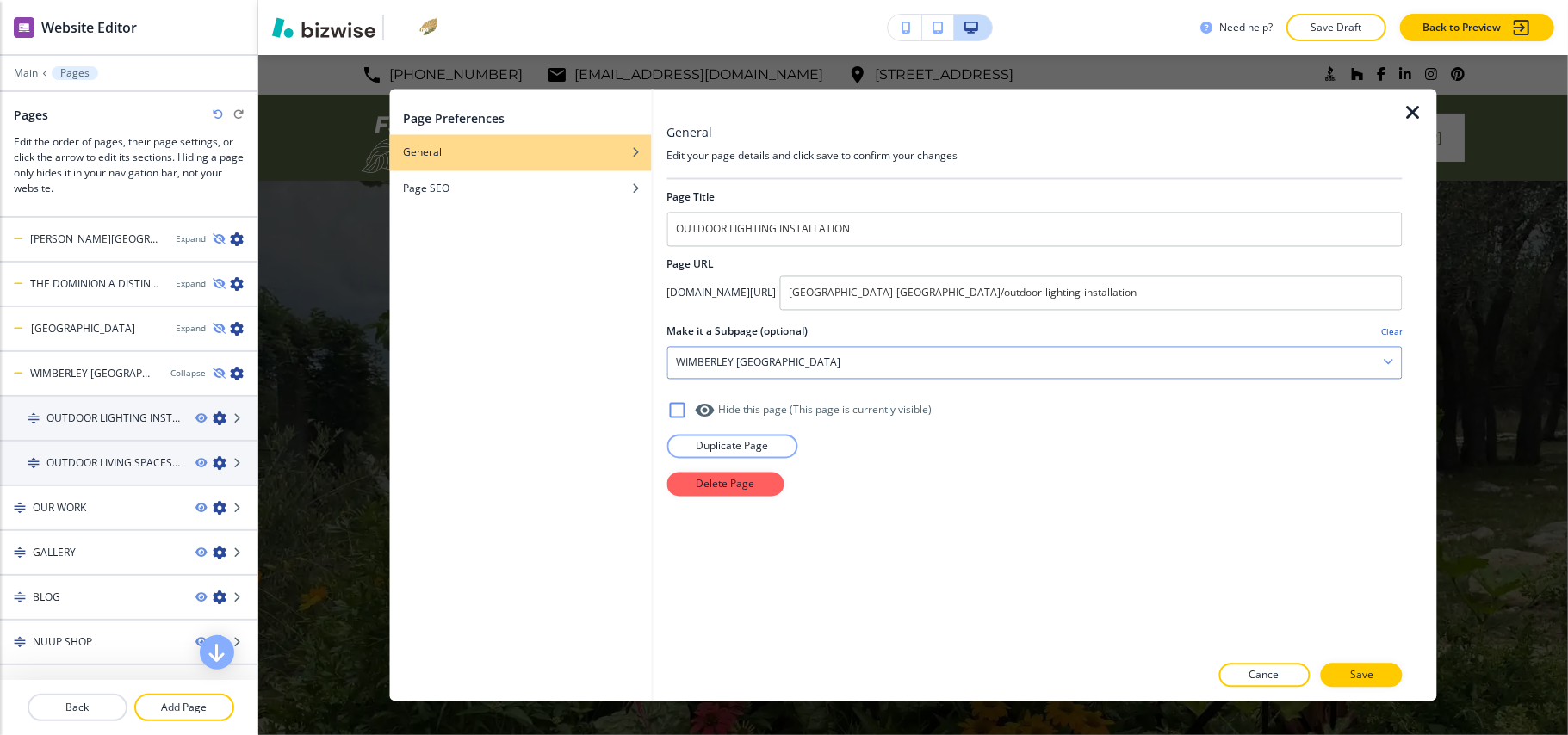
click at [757, 353] on div "WIMBERLEY TX" at bounding box center [1035, 364] width 735 height 31
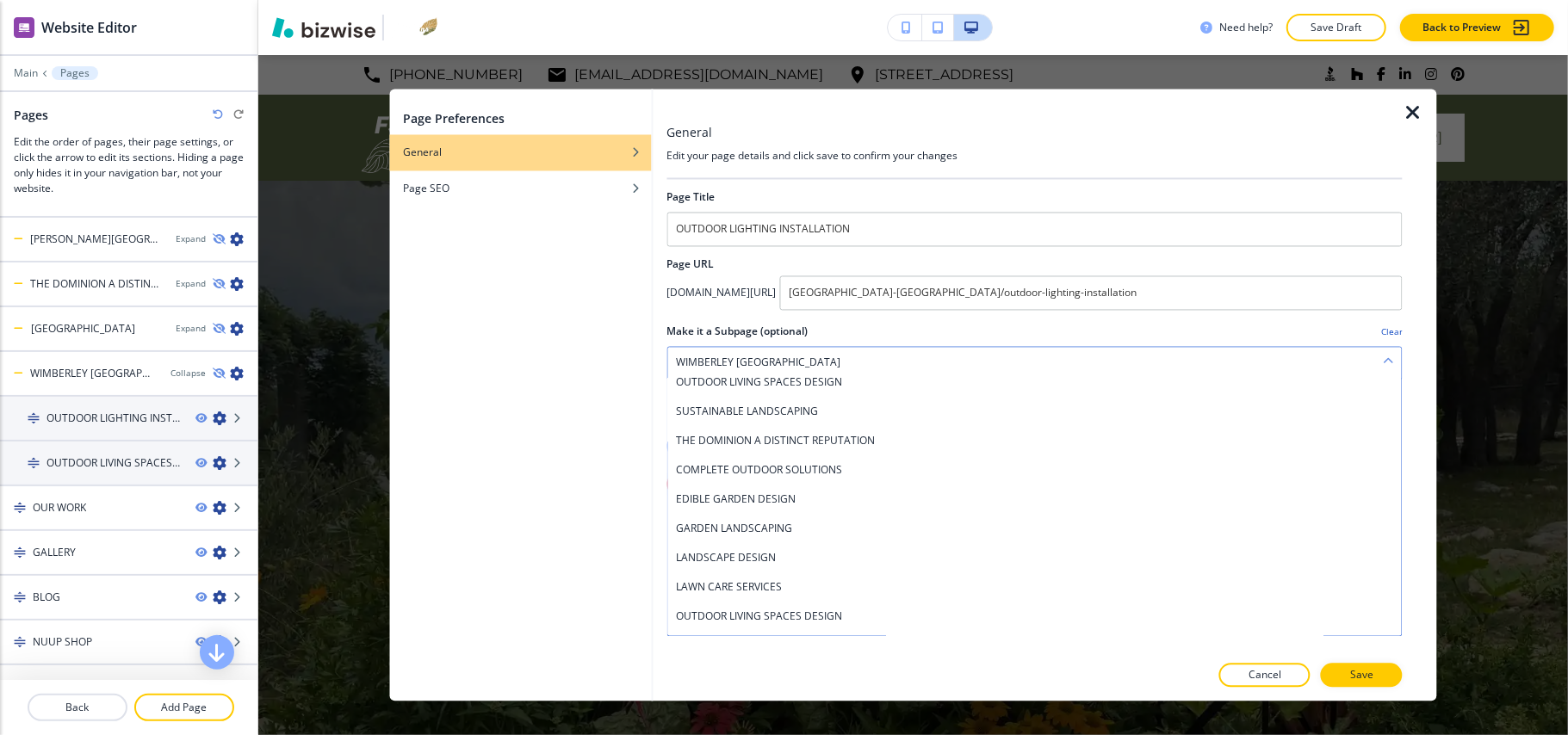
scroll to position [0, 0]
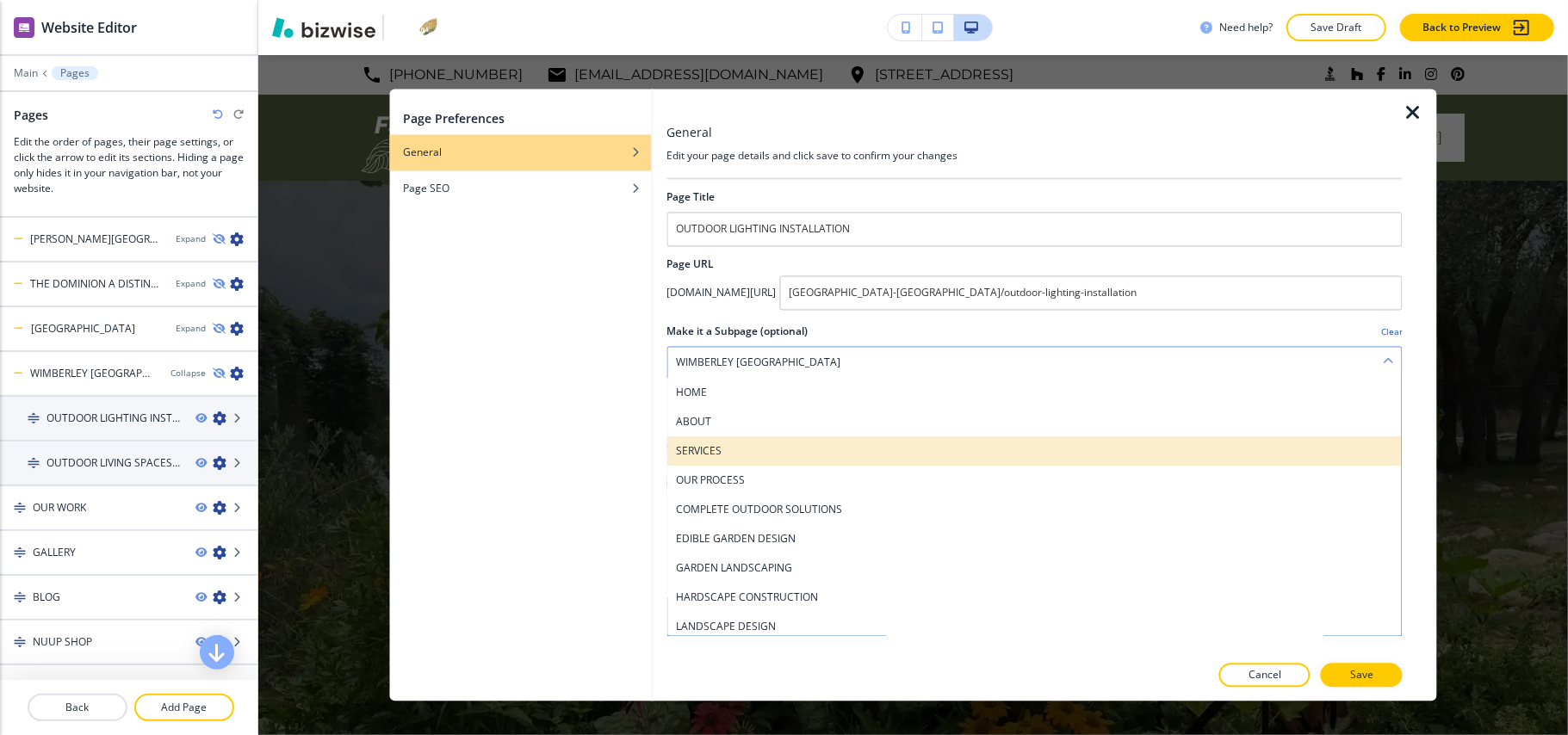
click at [735, 455] on h4 "SERVICES" at bounding box center [1035, 452] width 717 height 16
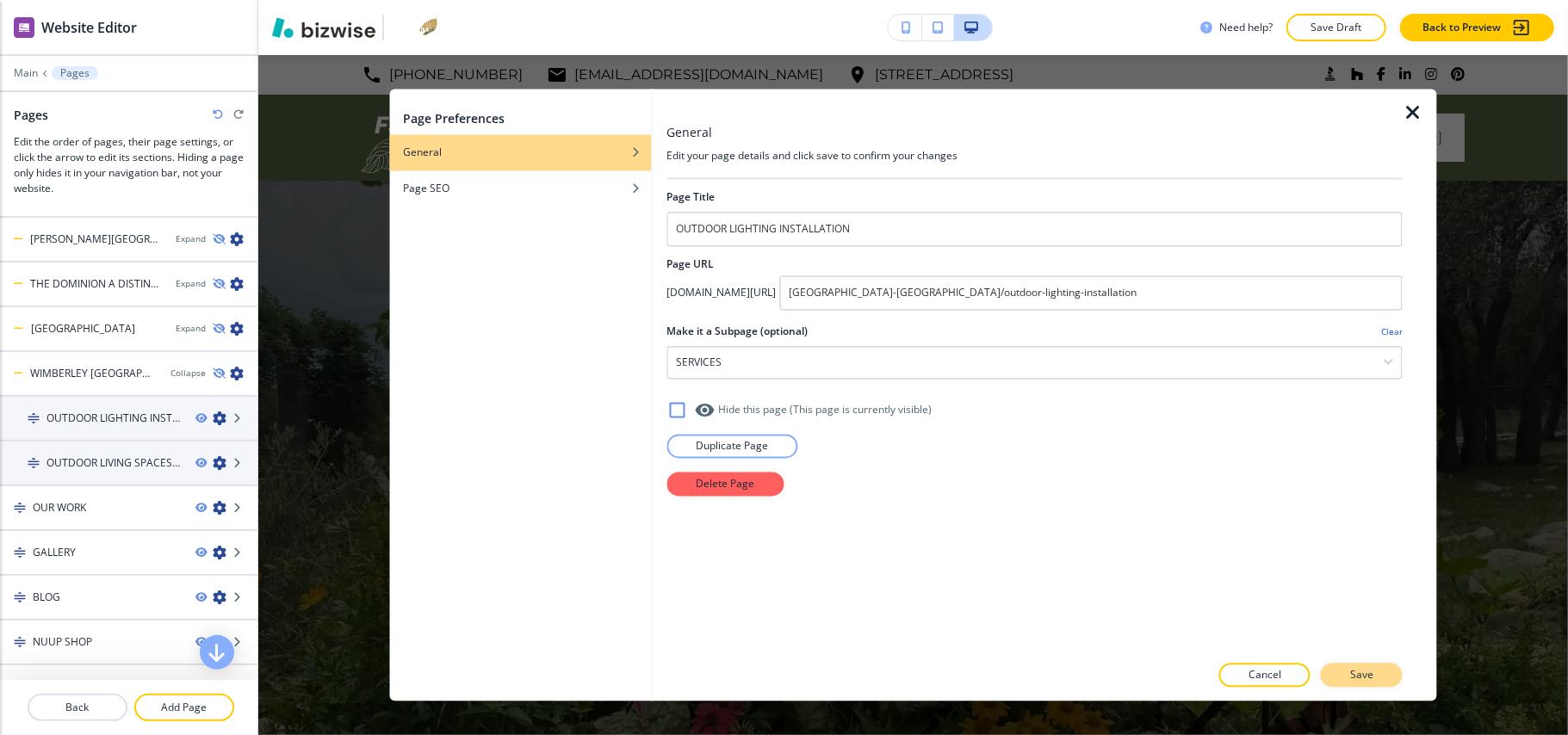
click at [1351, 672] on p "Save" at bounding box center [1361, 677] width 23 height 16
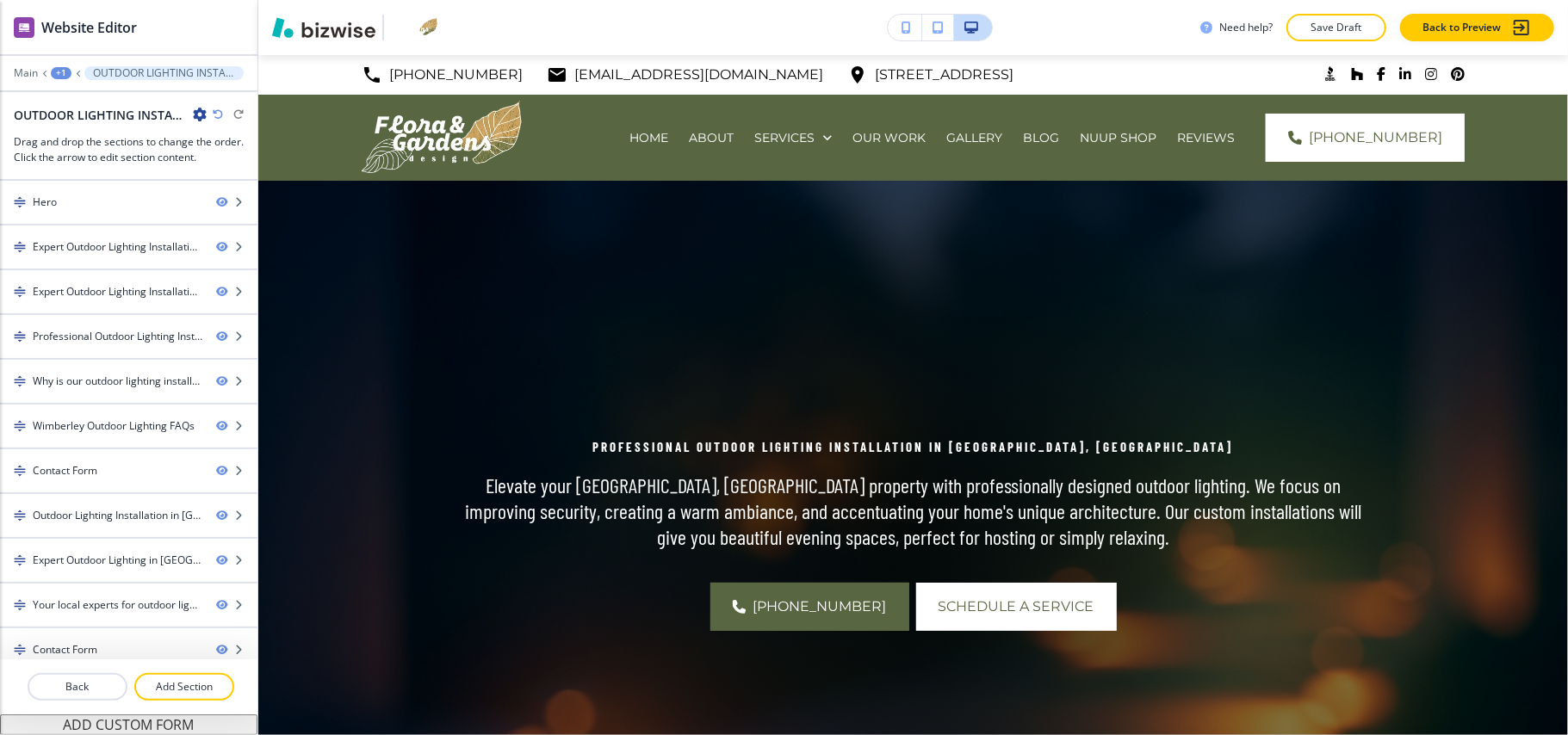
click at [59, 70] on div "+1" at bounding box center [60, 73] width 20 height 12
click at [87, 105] on p "Pages" at bounding box center [106, 101] width 88 height 16
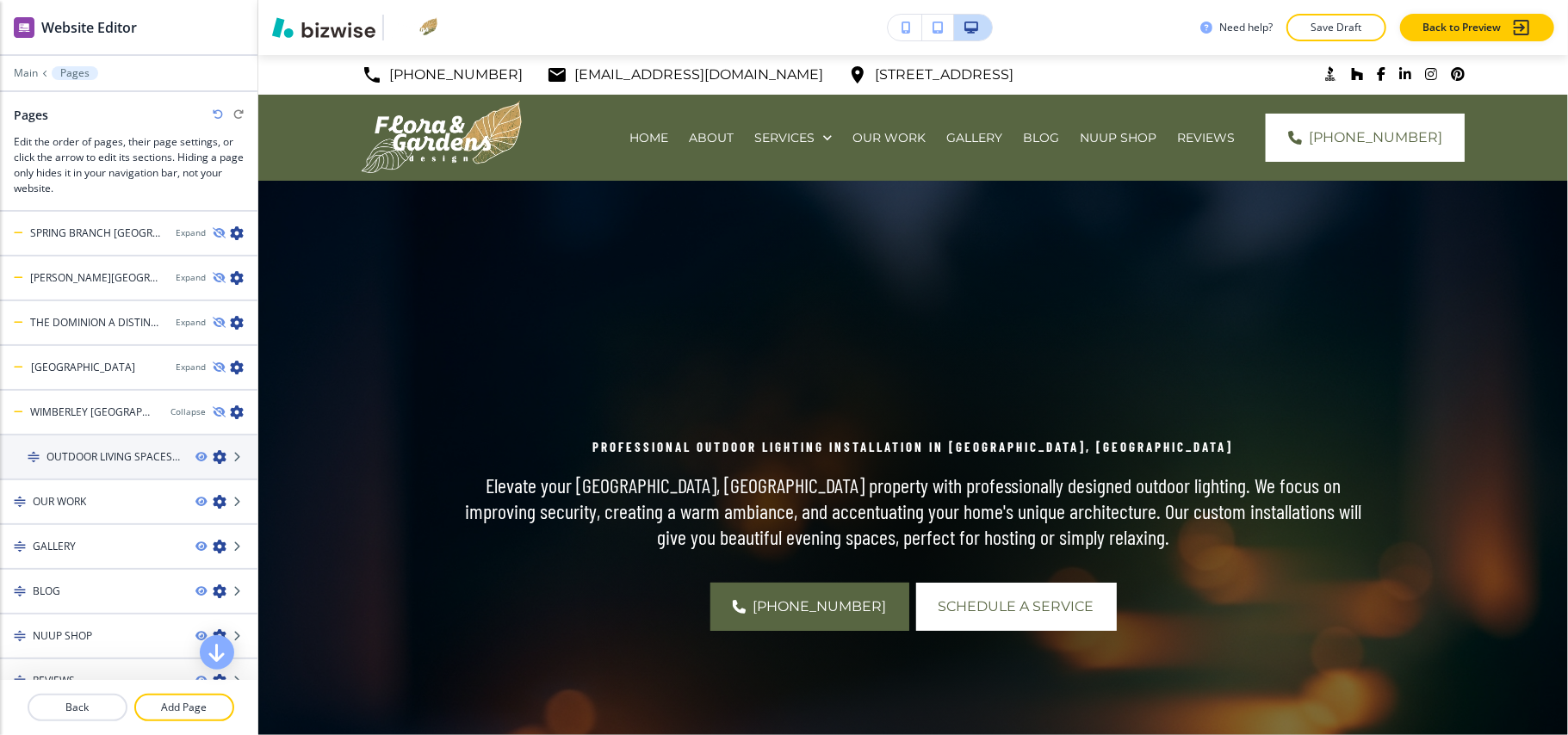
scroll to position [1014, 0]
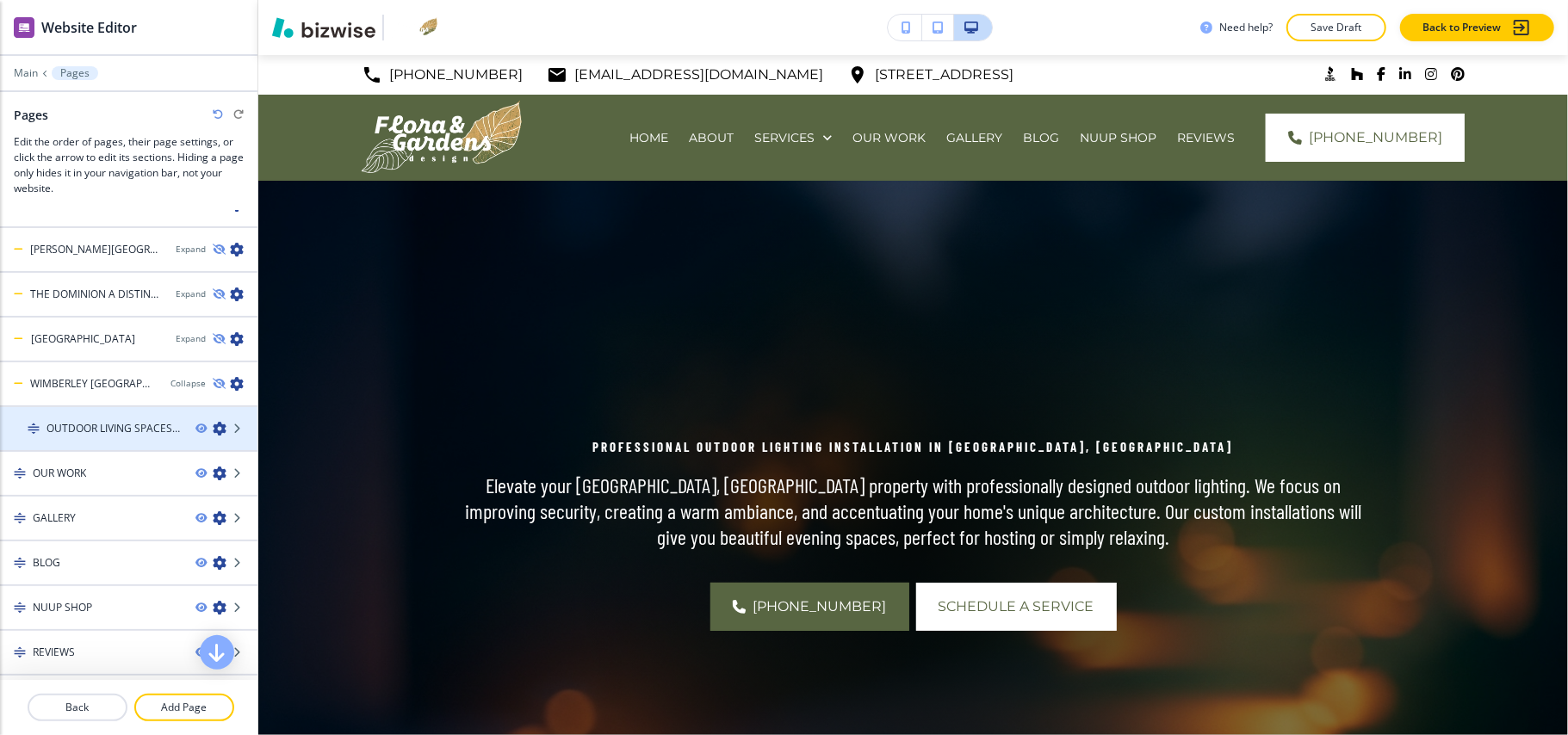
click at [212, 422] on icon "button" at bounding box center [219, 429] width 14 height 14
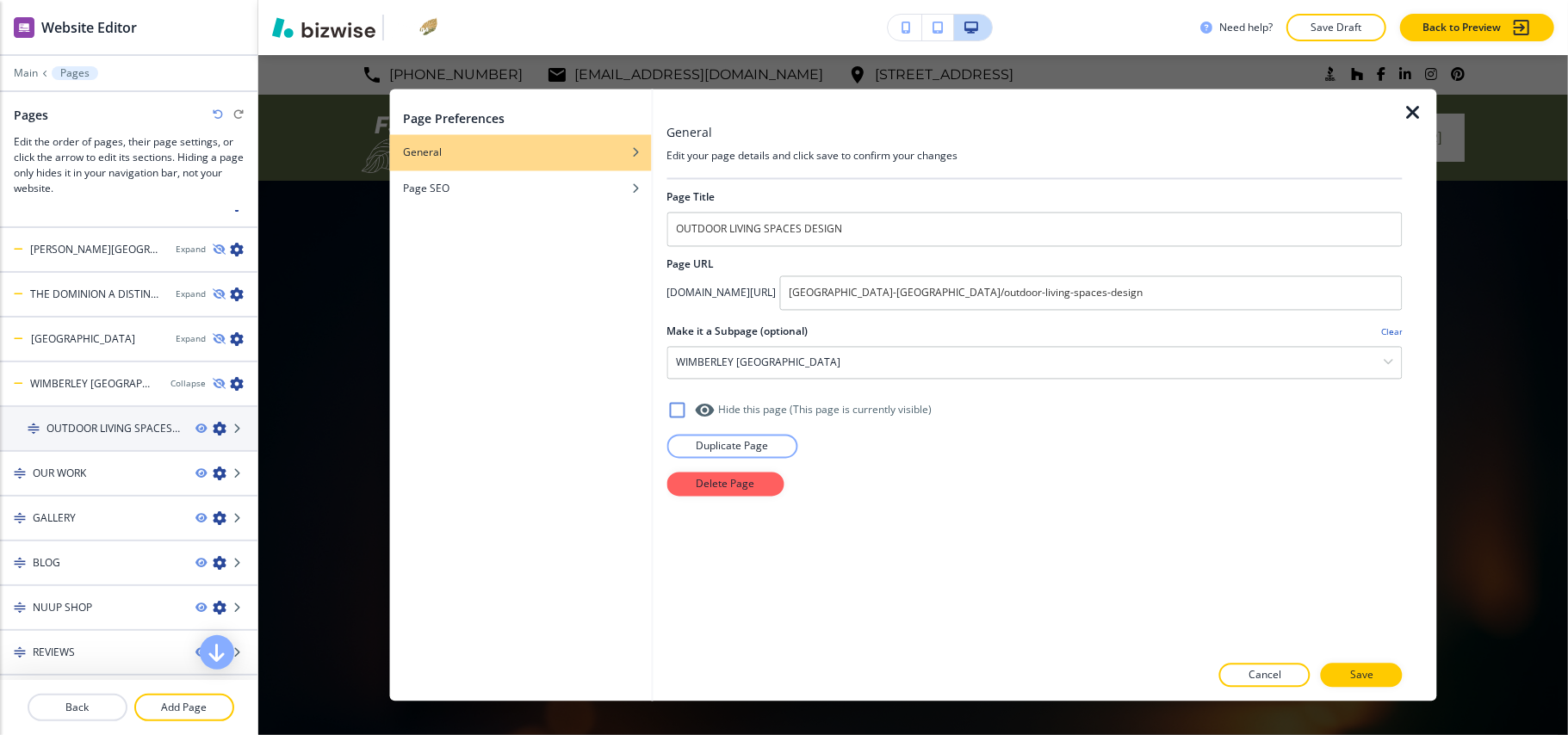
click at [757, 339] on h2 "Make it a Subpage (optional)" at bounding box center [737, 332] width 141 height 16
click at [752, 367] on div "WIMBERLEY TX" at bounding box center [1035, 364] width 735 height 31
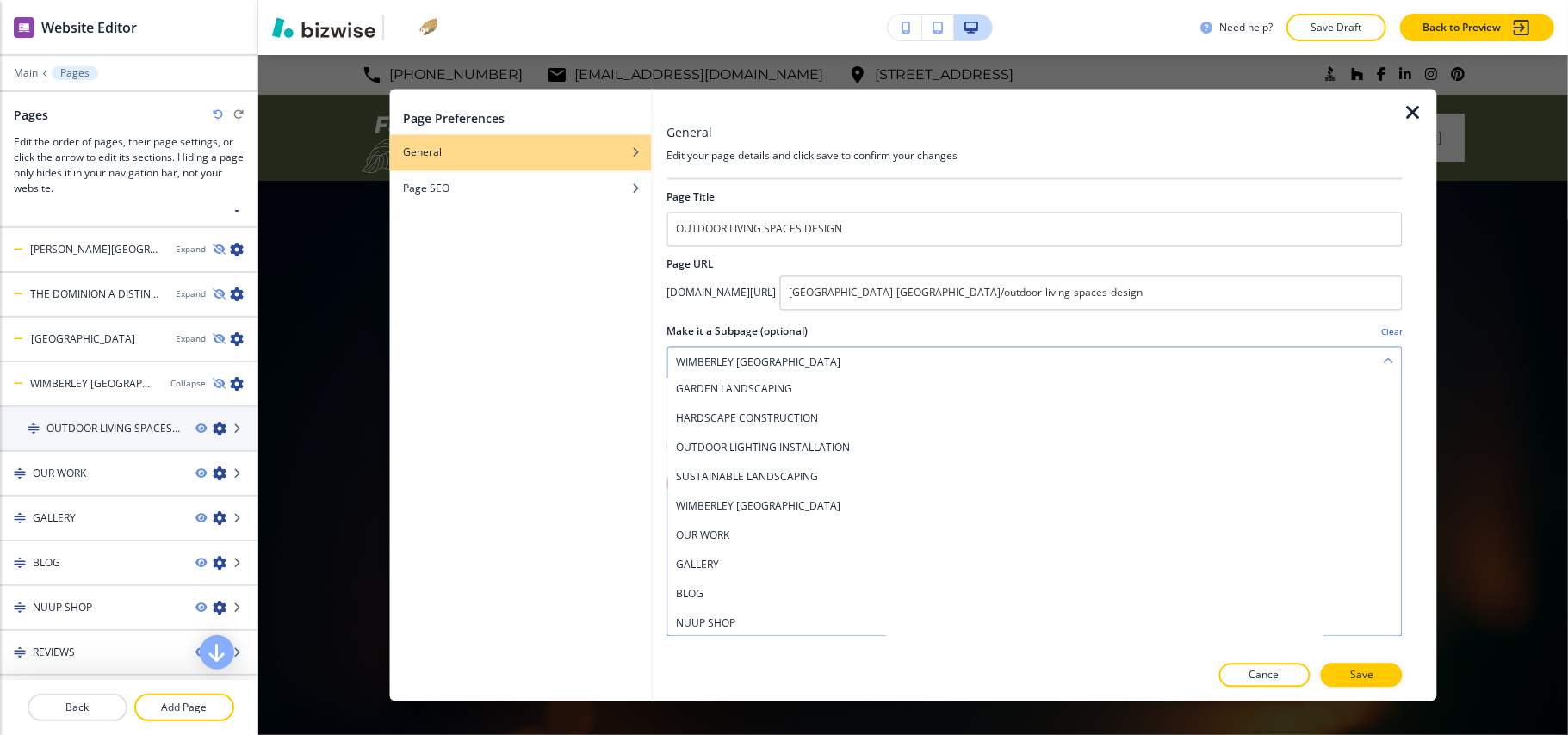
scroll to position [0, 0]
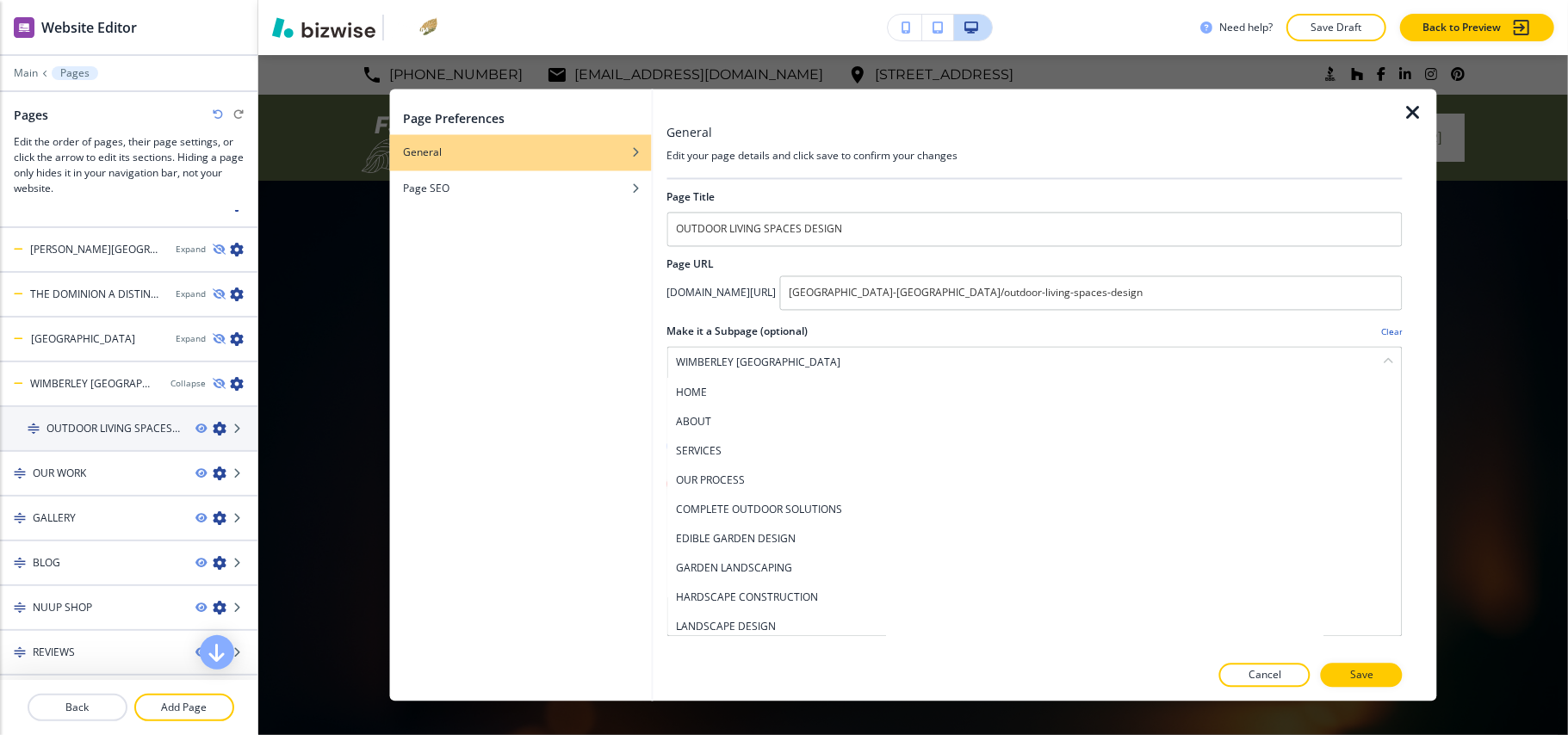
drag, startPoint x: 772, startPoint y: 456, endPoint x: 902, endPoint y: 484, distance: 133.0
click at [772, 455] on h4 "SERVICES" at bounding box center [1035, 452] width 717 height 16
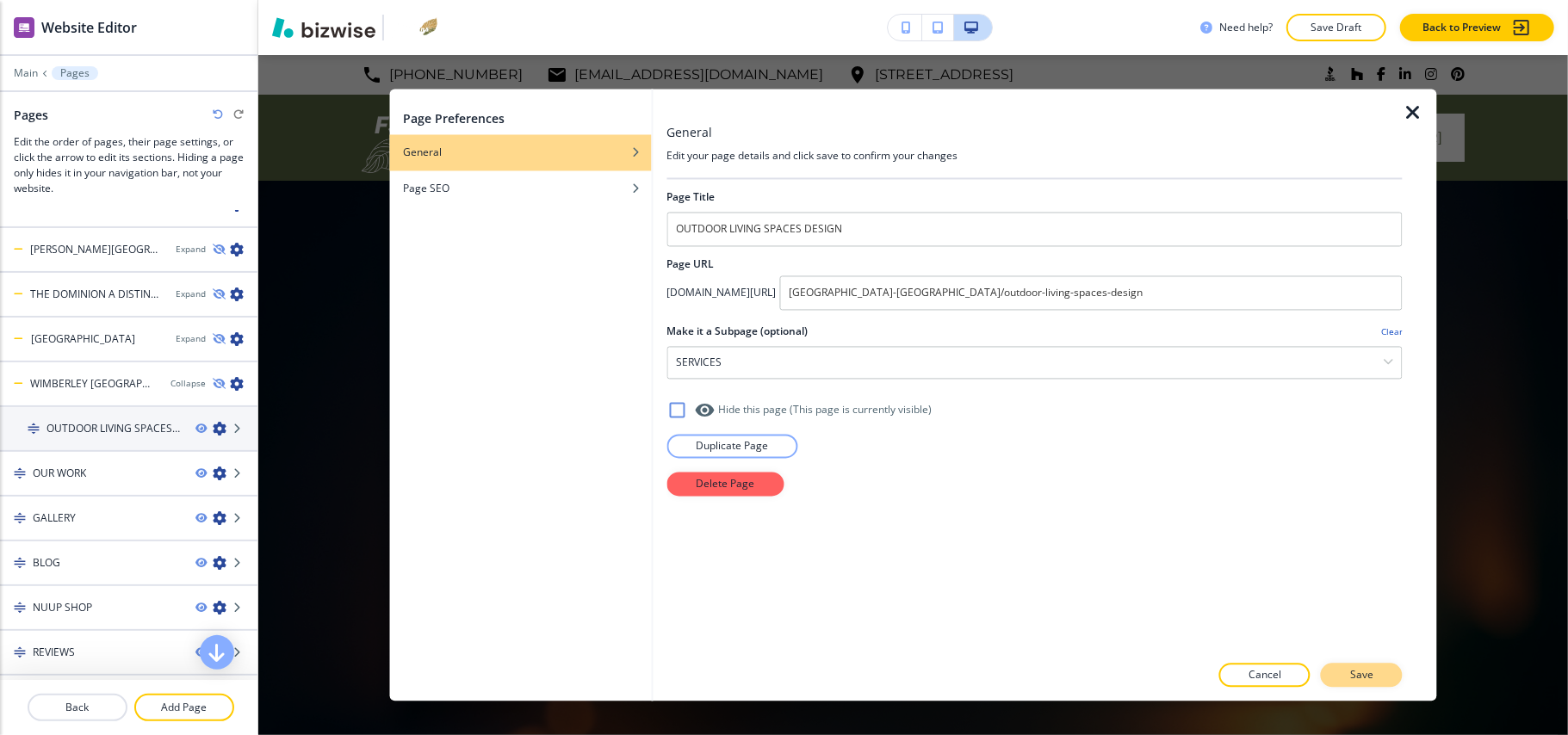
click at [1371, 682] on p "Save" at bounding box center [1361, 677] width 23 height 16
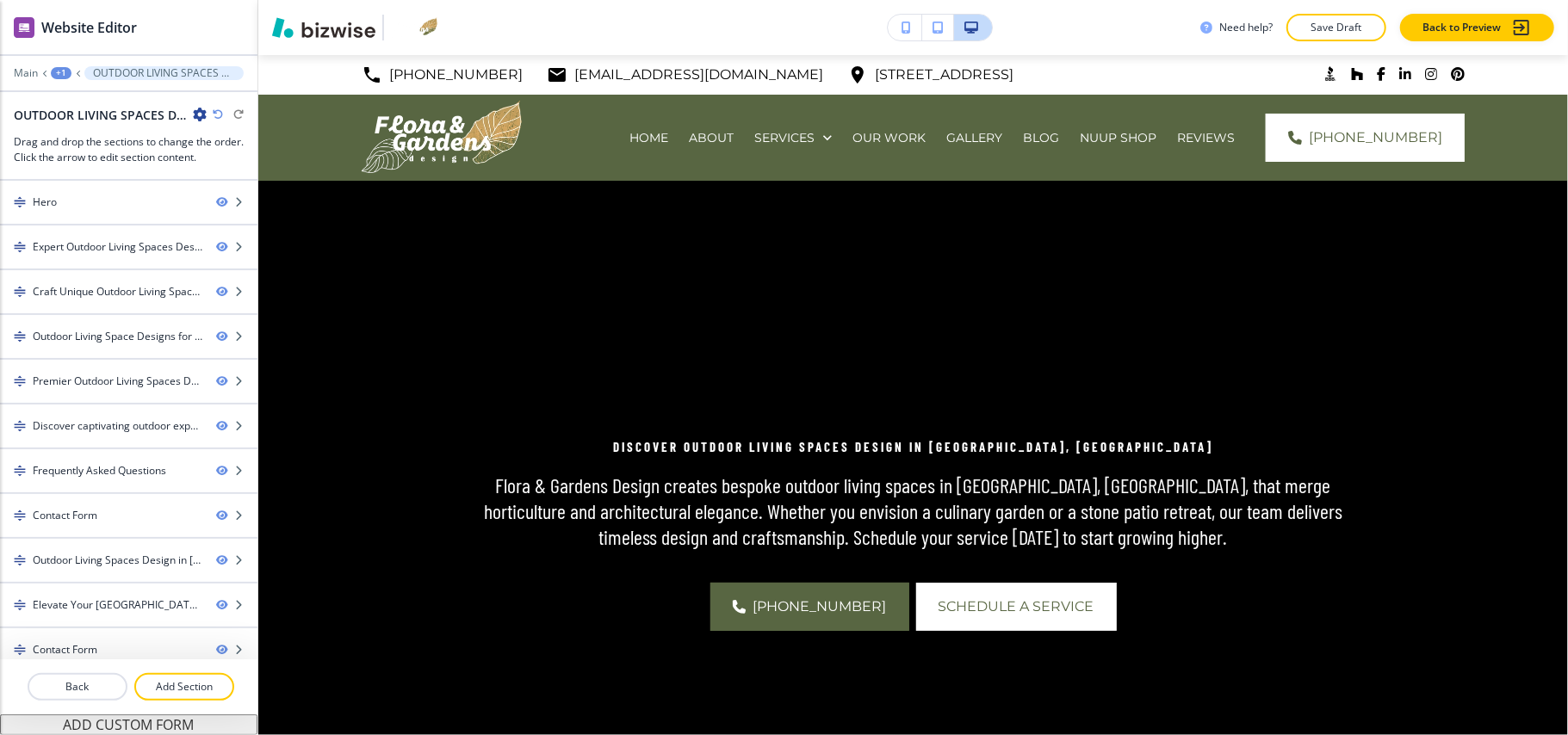
click at [62, 70] on div "+1" at bounding box center [60, 73] width 20 height 12
click at [72, 97] on p "Pages" at bounding box center [106, 101] width 88 height 16
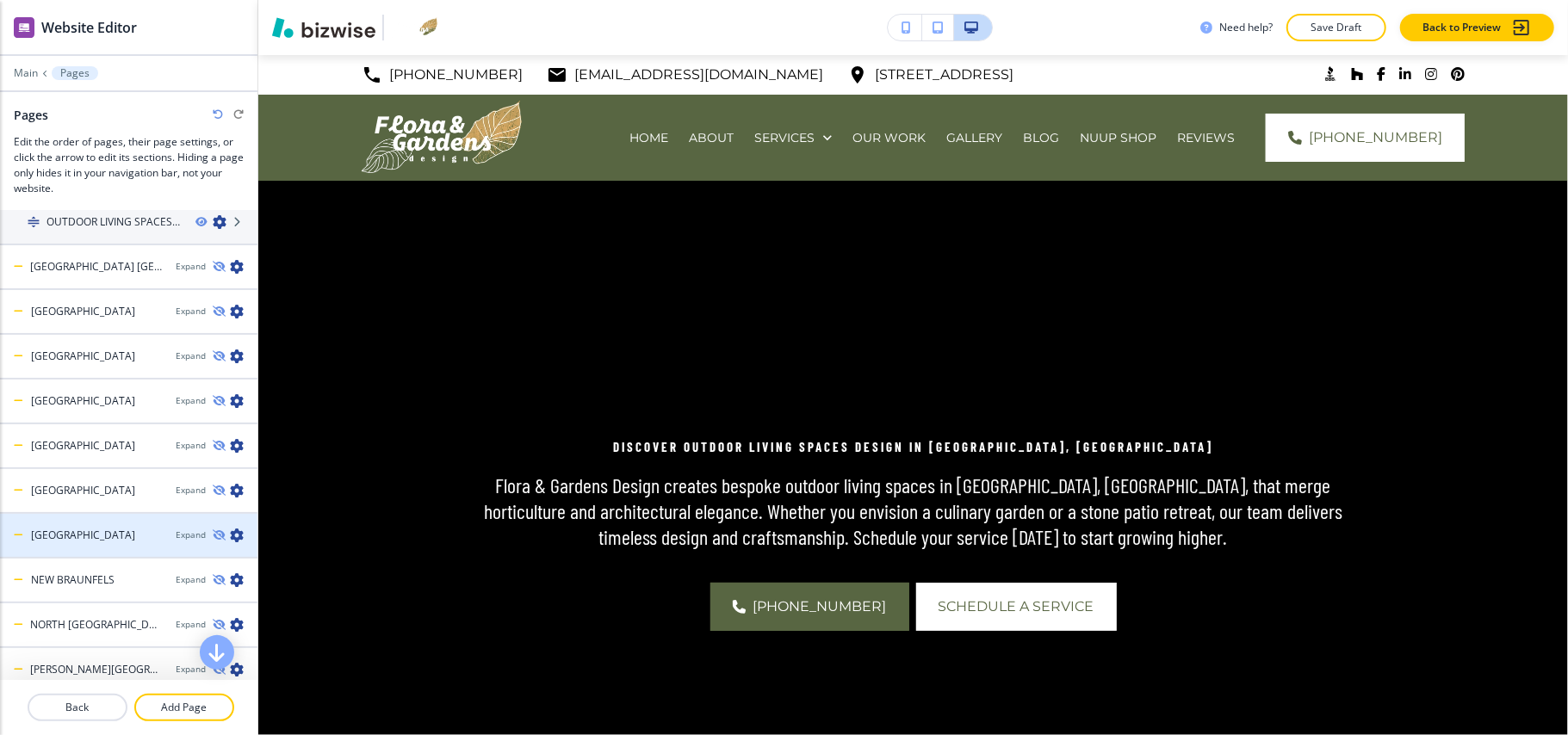
scroll to position [803, 0]
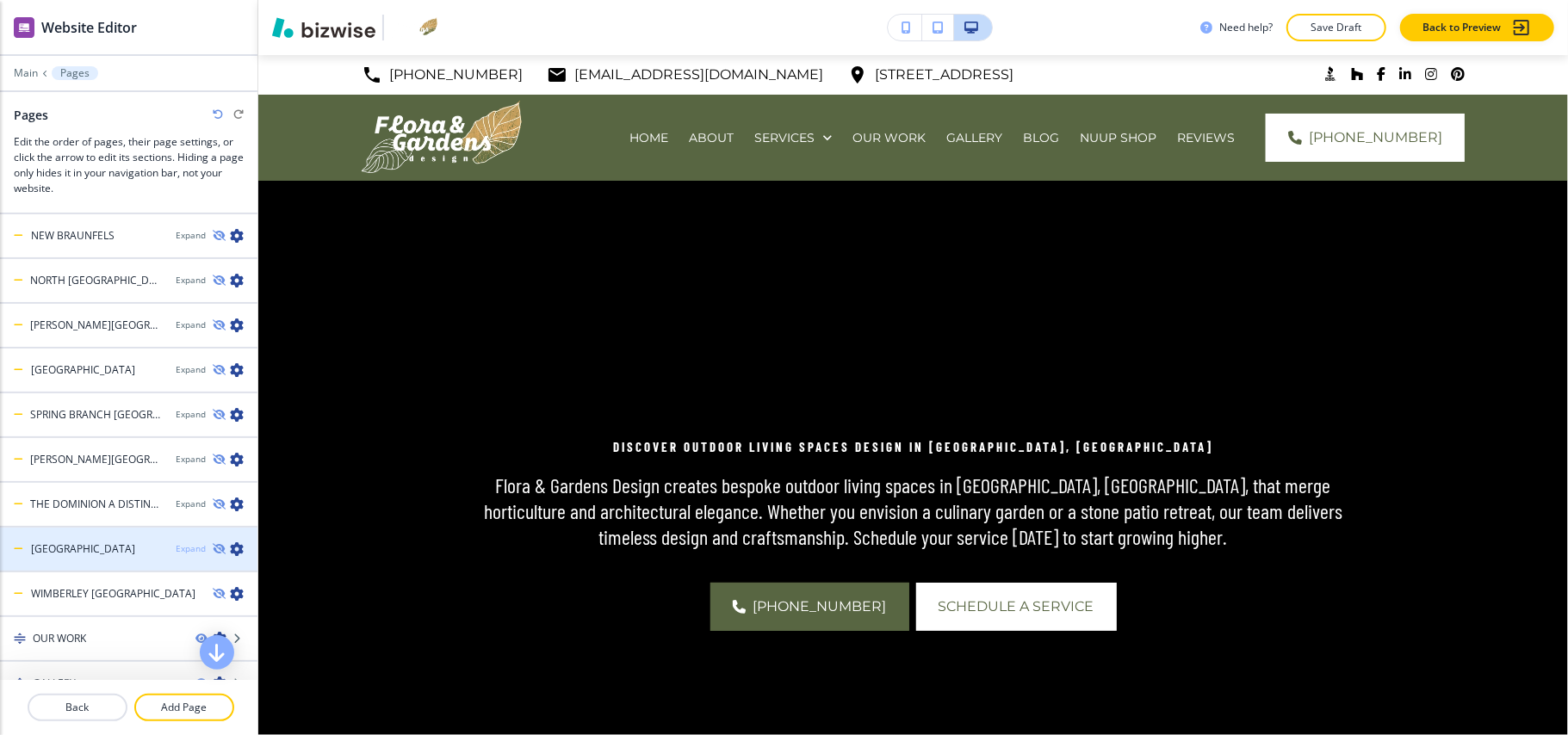
click at [175, 543] on div "Expand" at bounding box center [190, 549] width 30 height 13
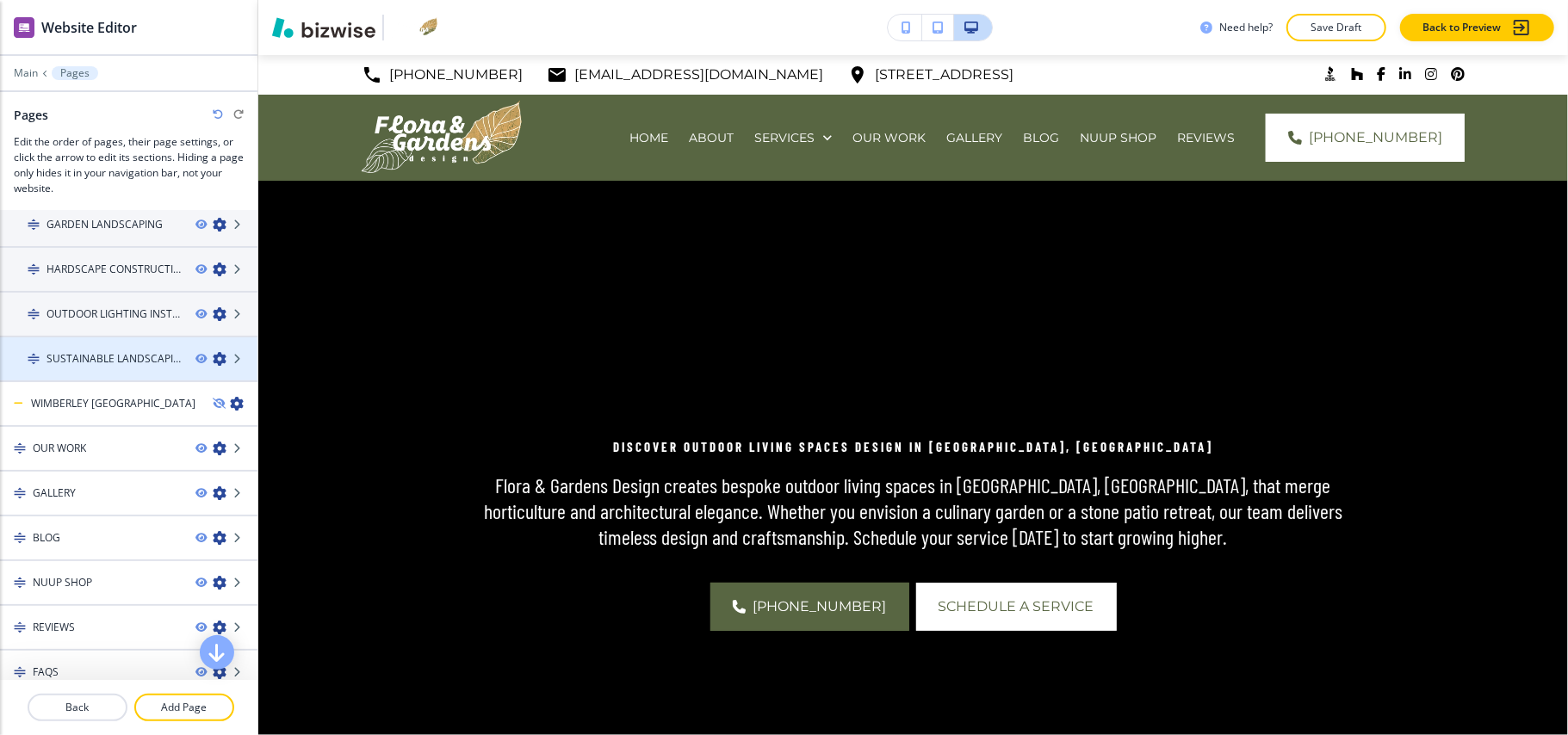
click at [212, 352] on icon "button" at bounding box center [219, 359] width 14 height 14
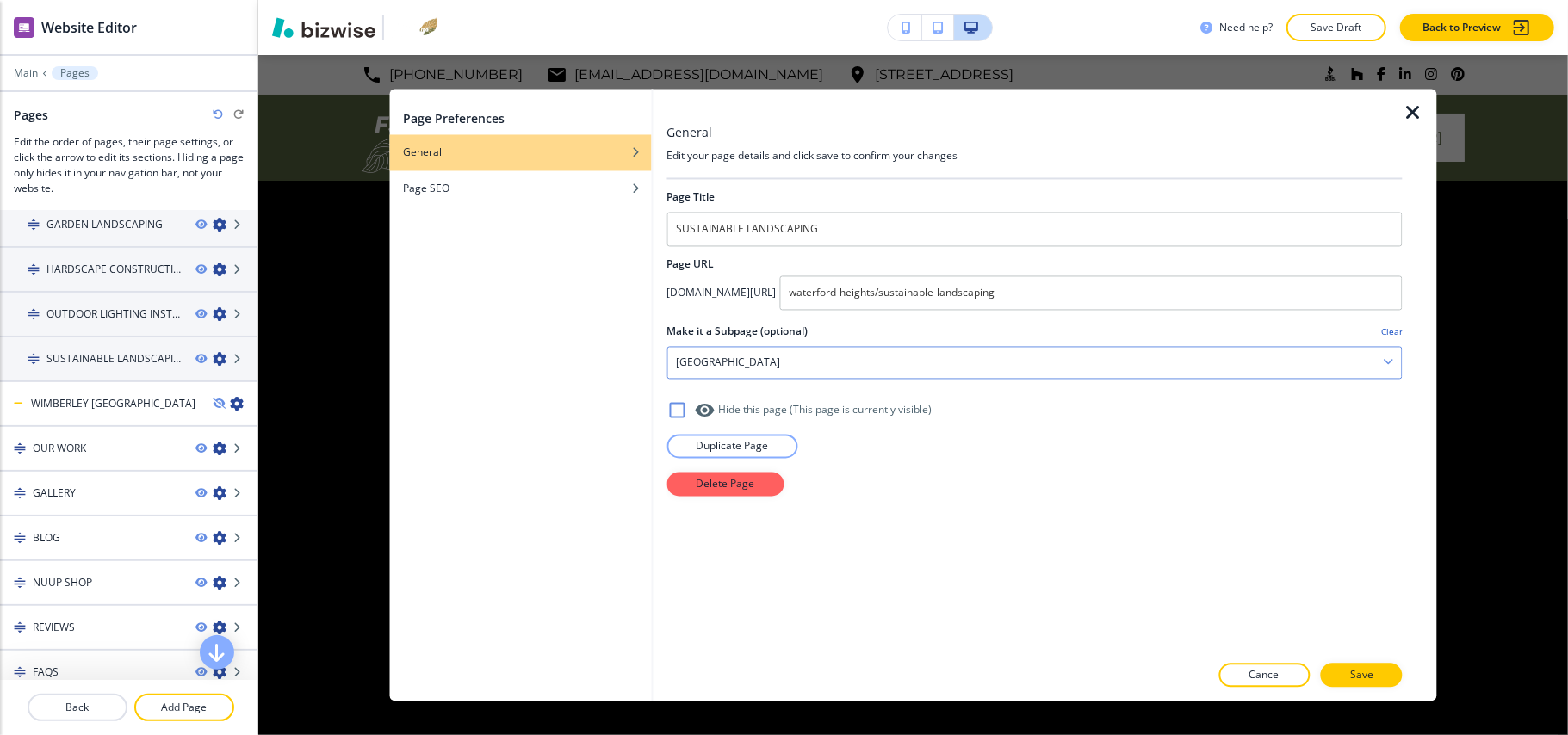
click at [762, 362] on h4 "WATERFORD HEIGHTS" at bounding box center [728, 364] width 104 height 16
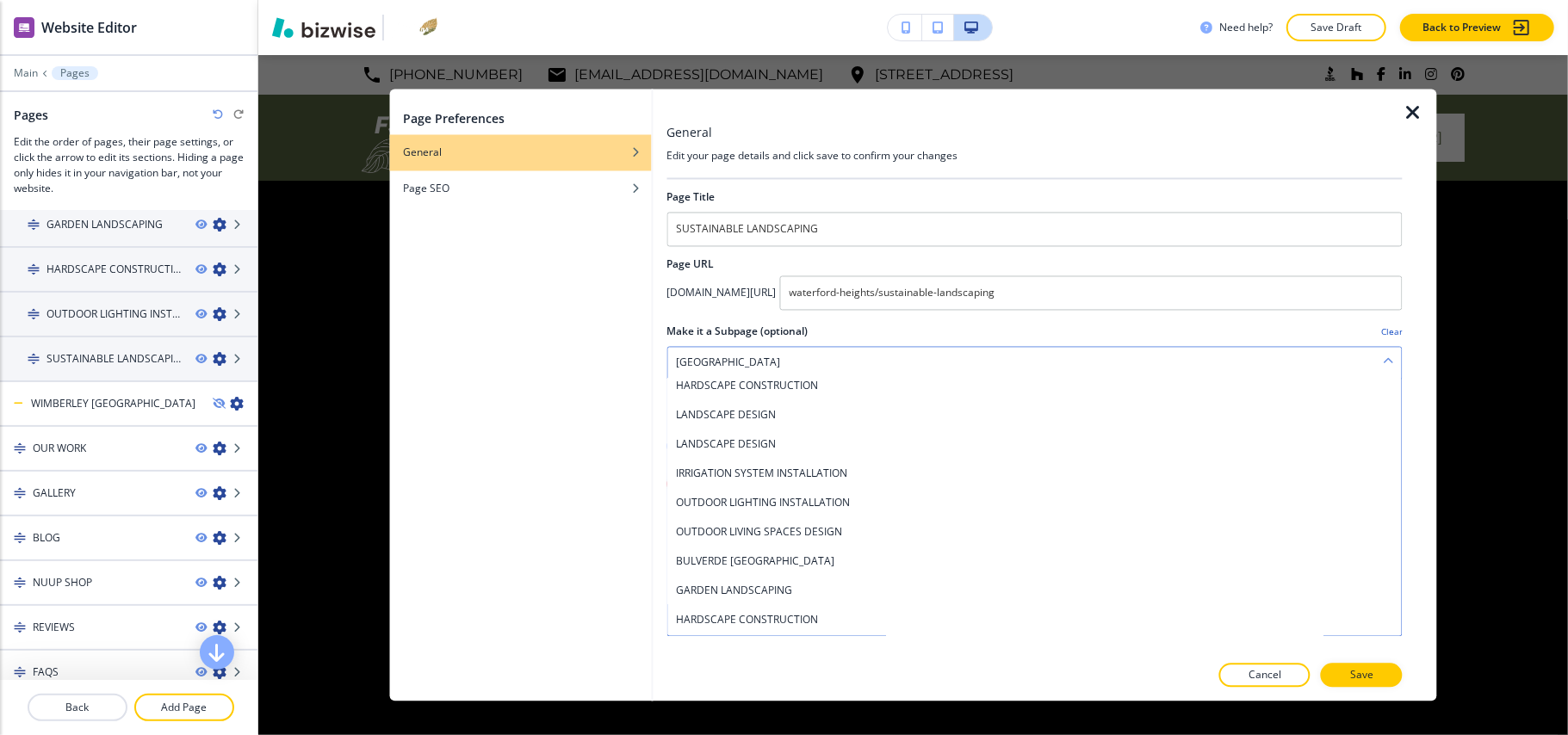
scroll to position [0, 0]
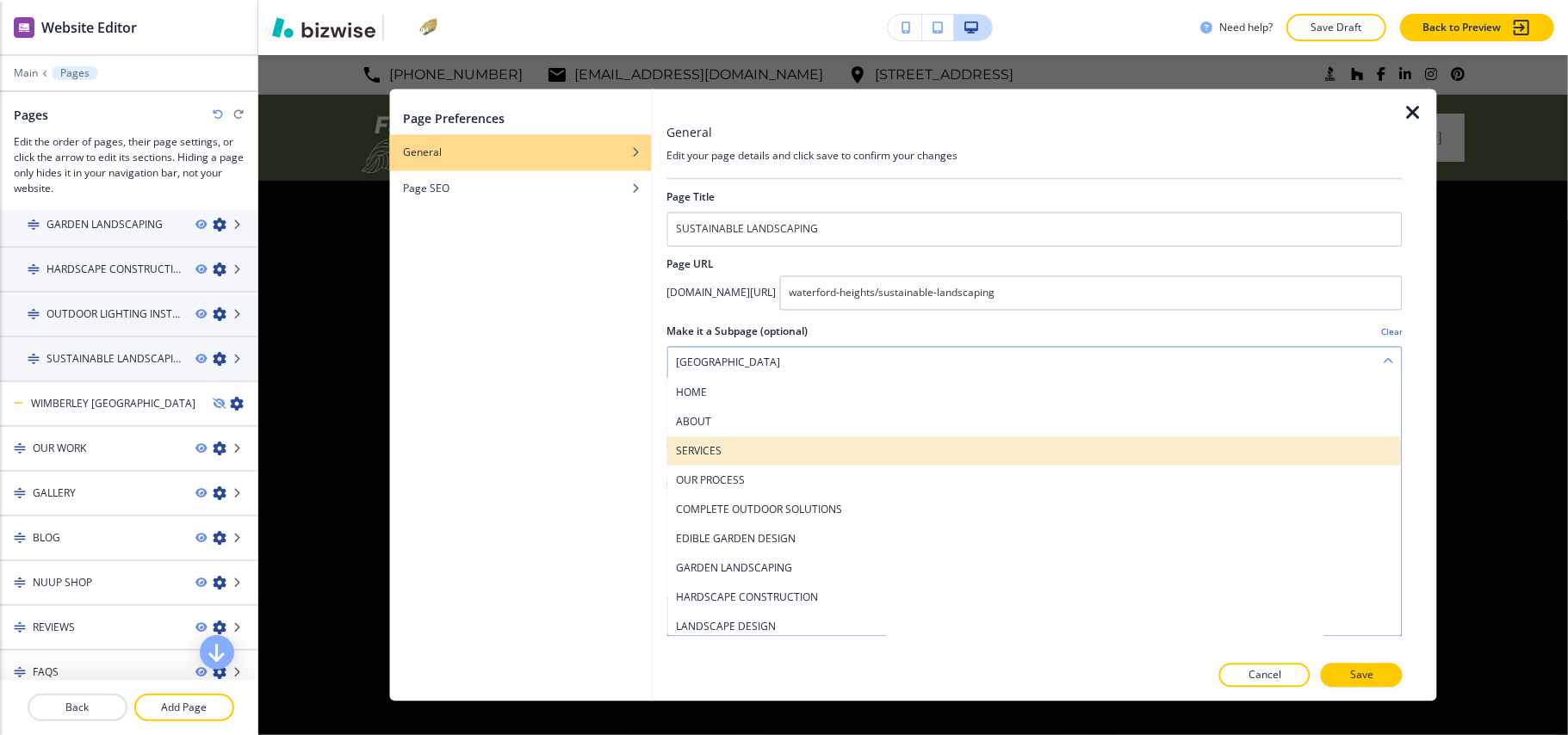
click at [739, 451] on h4 "SERVICES" at bounding box center [1035, 452] width 717 height 16
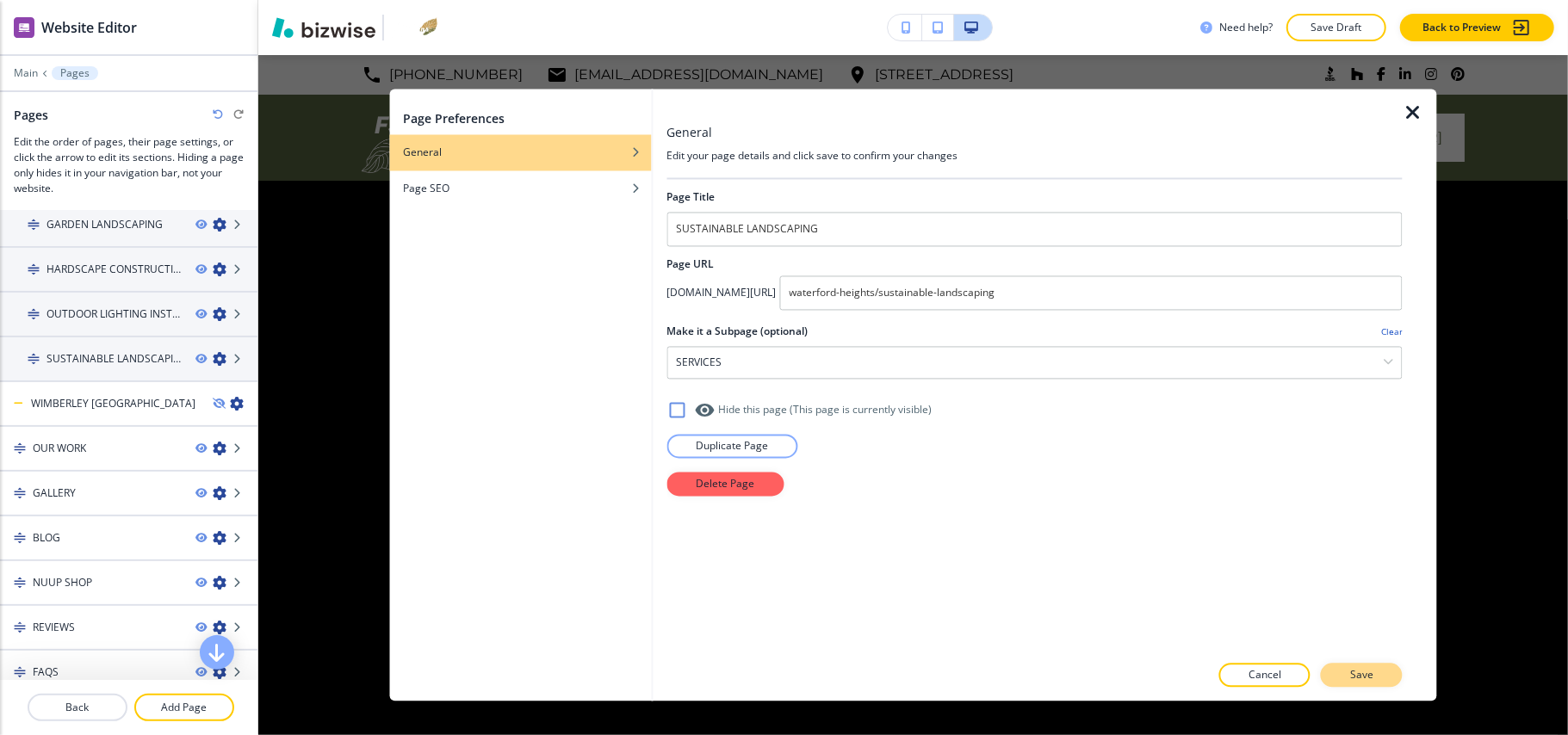
click at [1362, 674] on p "Save" at bounding box center [1361, 677] width 23 height 16
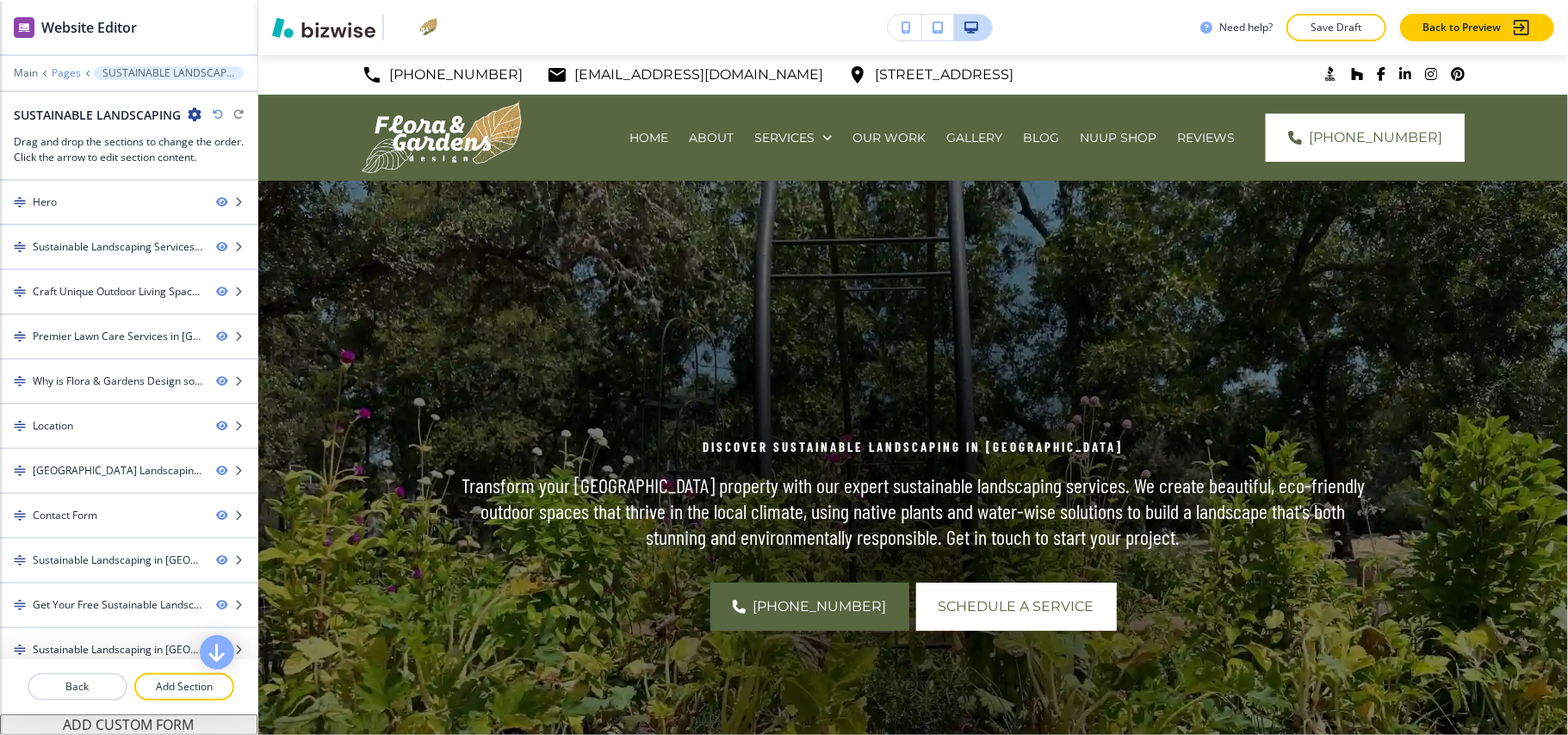
click at [62, 70] on p "Pages" at bounding box center [66, 73] width 29 height 12
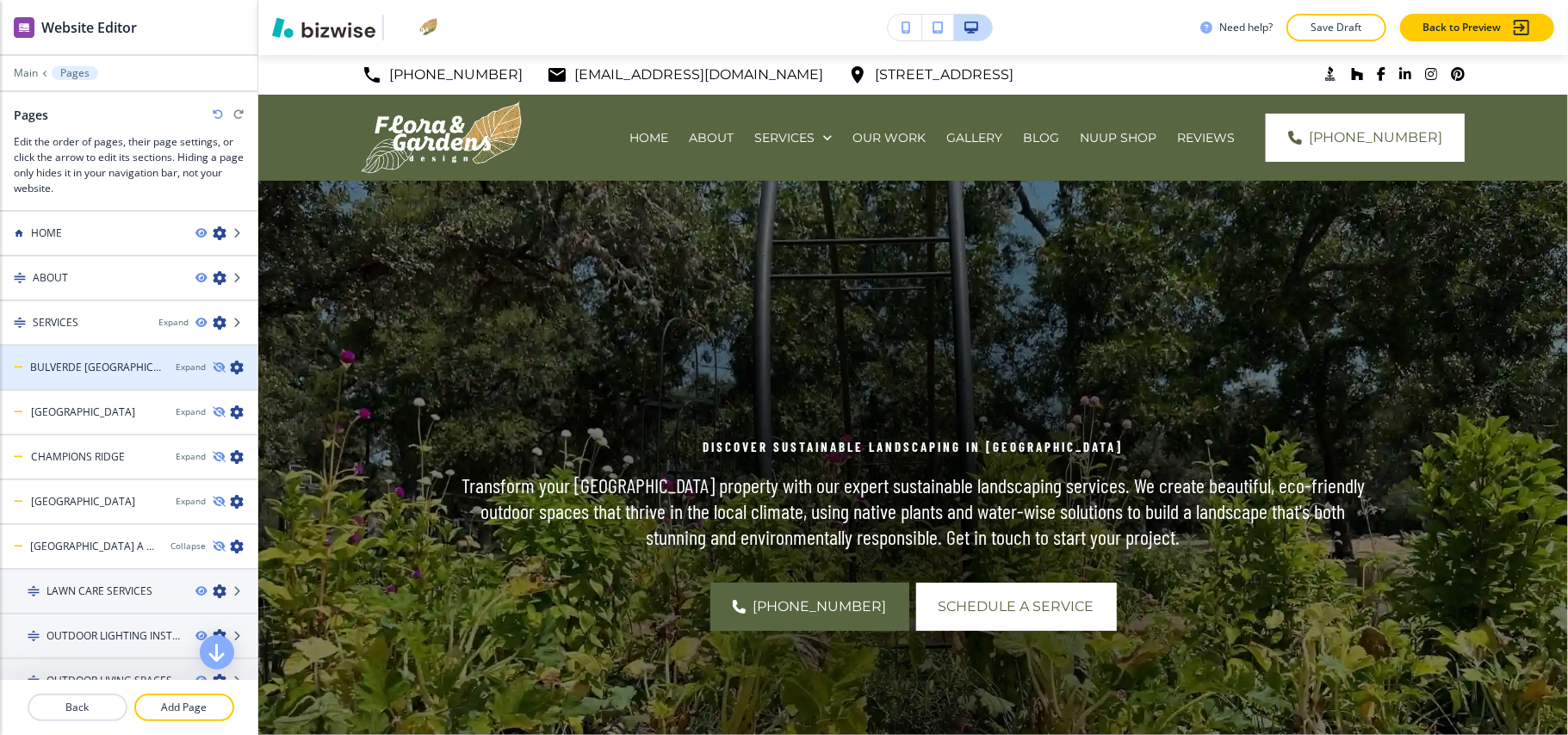
click at [230, 368] on icon "button" at bounding box center [237, 368] width 14 height 14
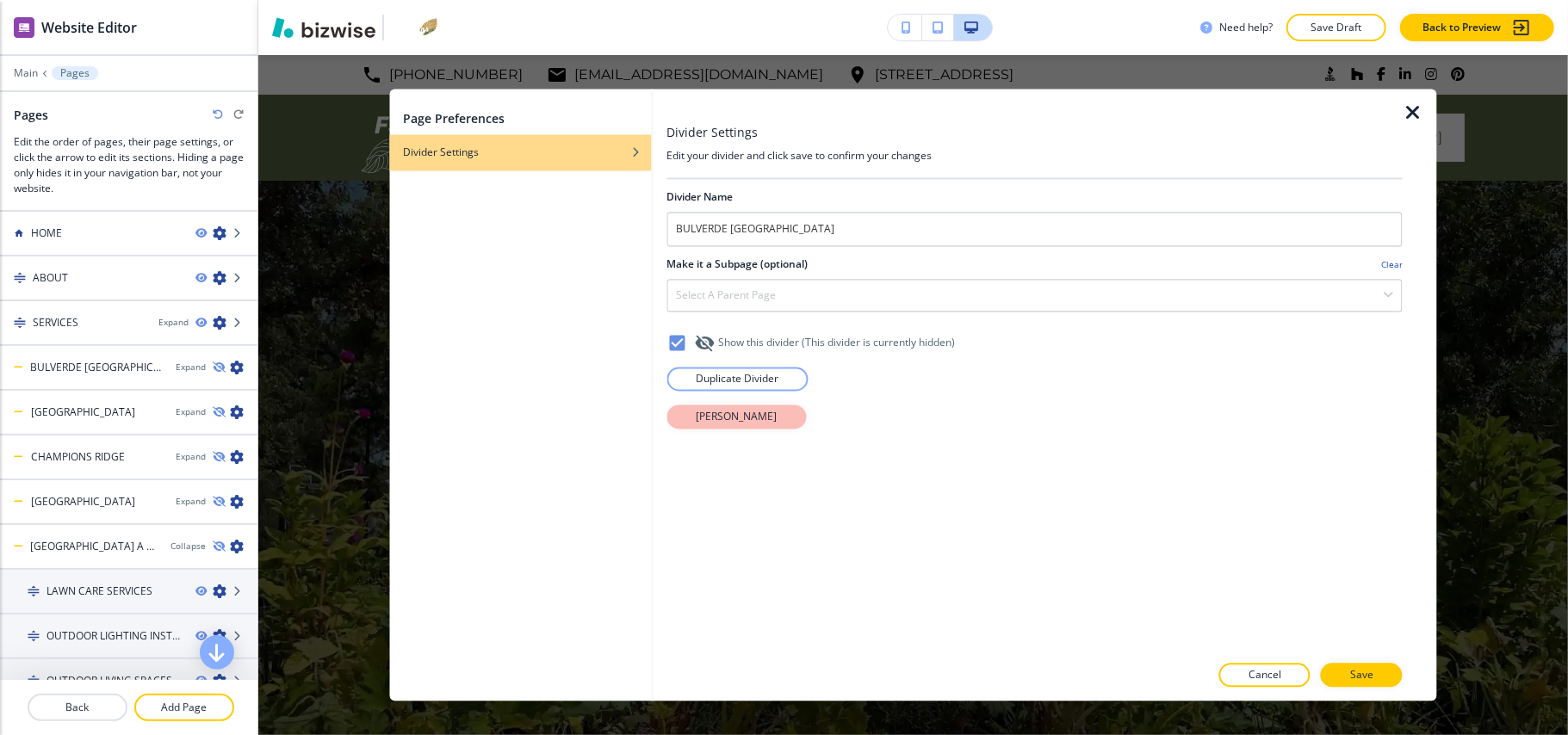
click at [748, 424] on p "Delete Divider" at bounding box center [736, 418] width 81 height 16
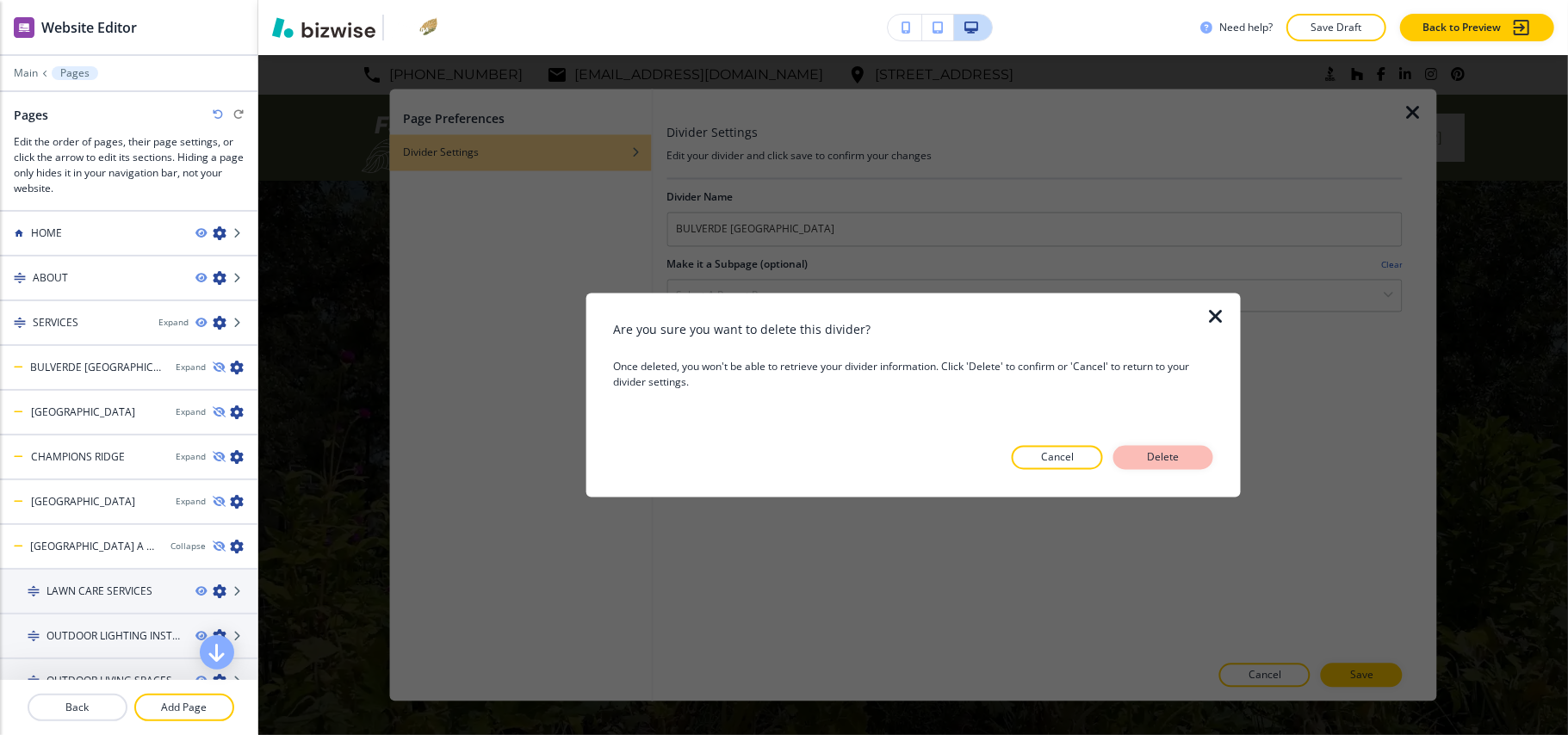
click at [1183, 450] on p "Delete" at bounding box center [1163, 458] width 41 height 16
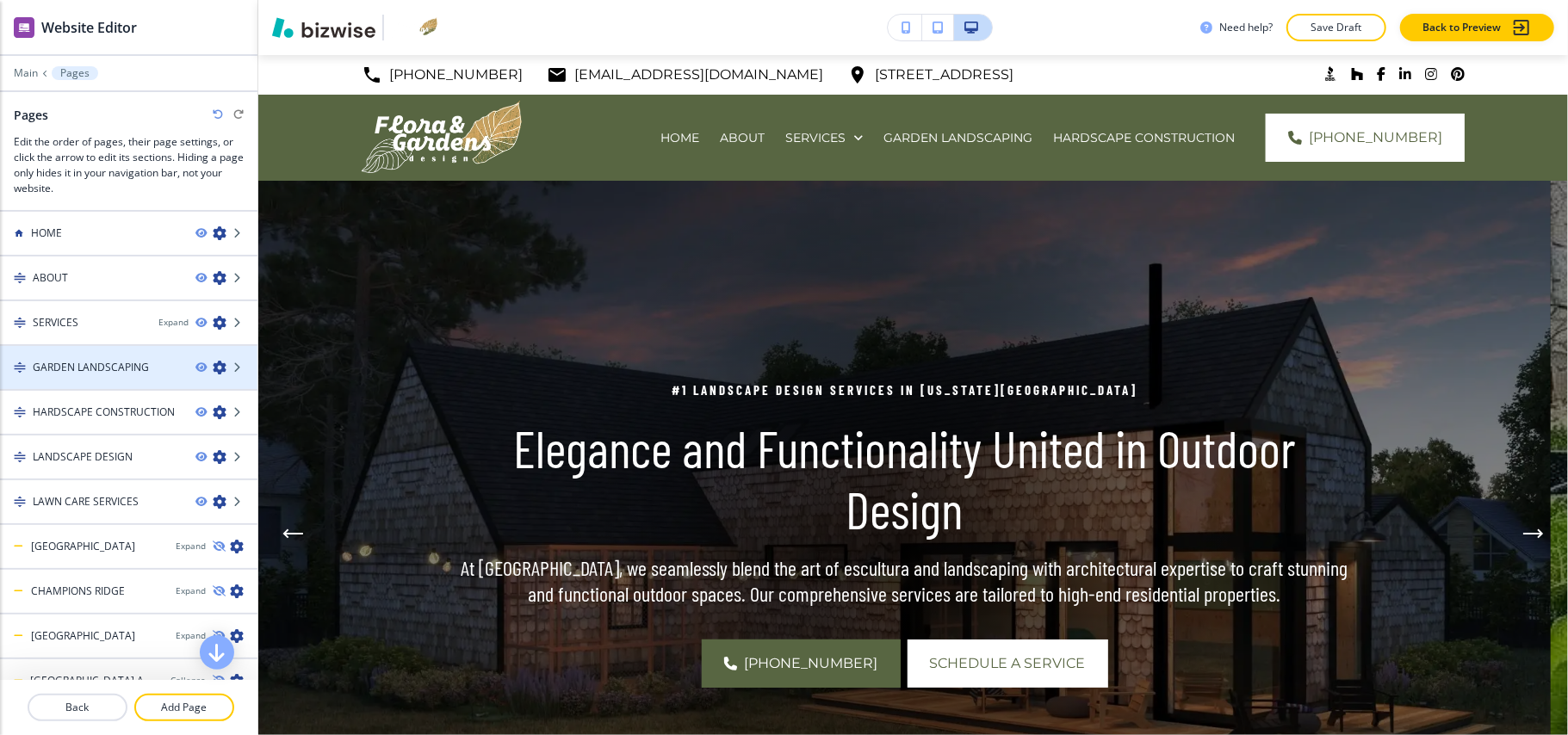
click at [212, 366] on icon "button" at bounding box center [219, 368] width 14 height 14
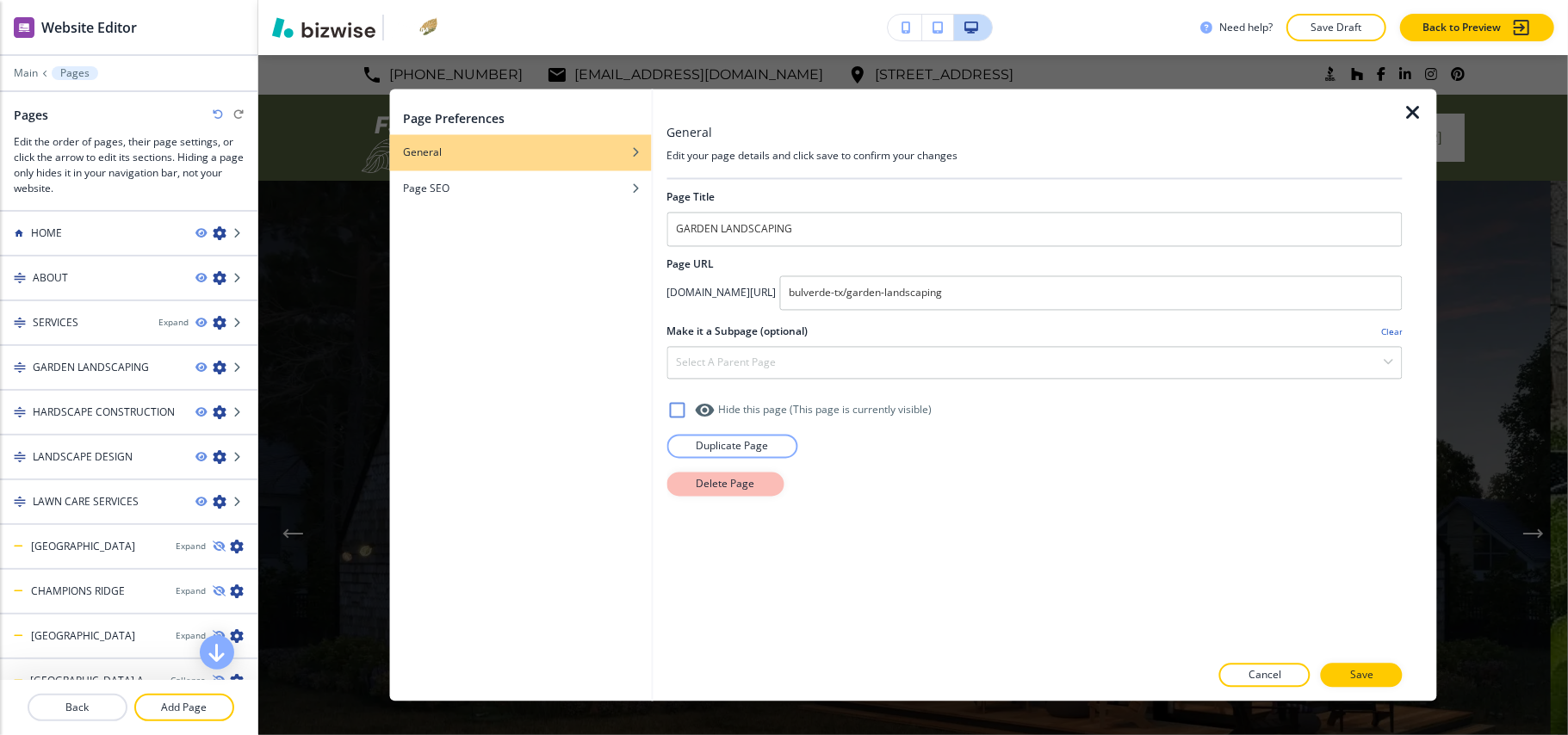
click at [743, 480] on p "Delete Page" at bounding box center [725, 484] width 58 height 16
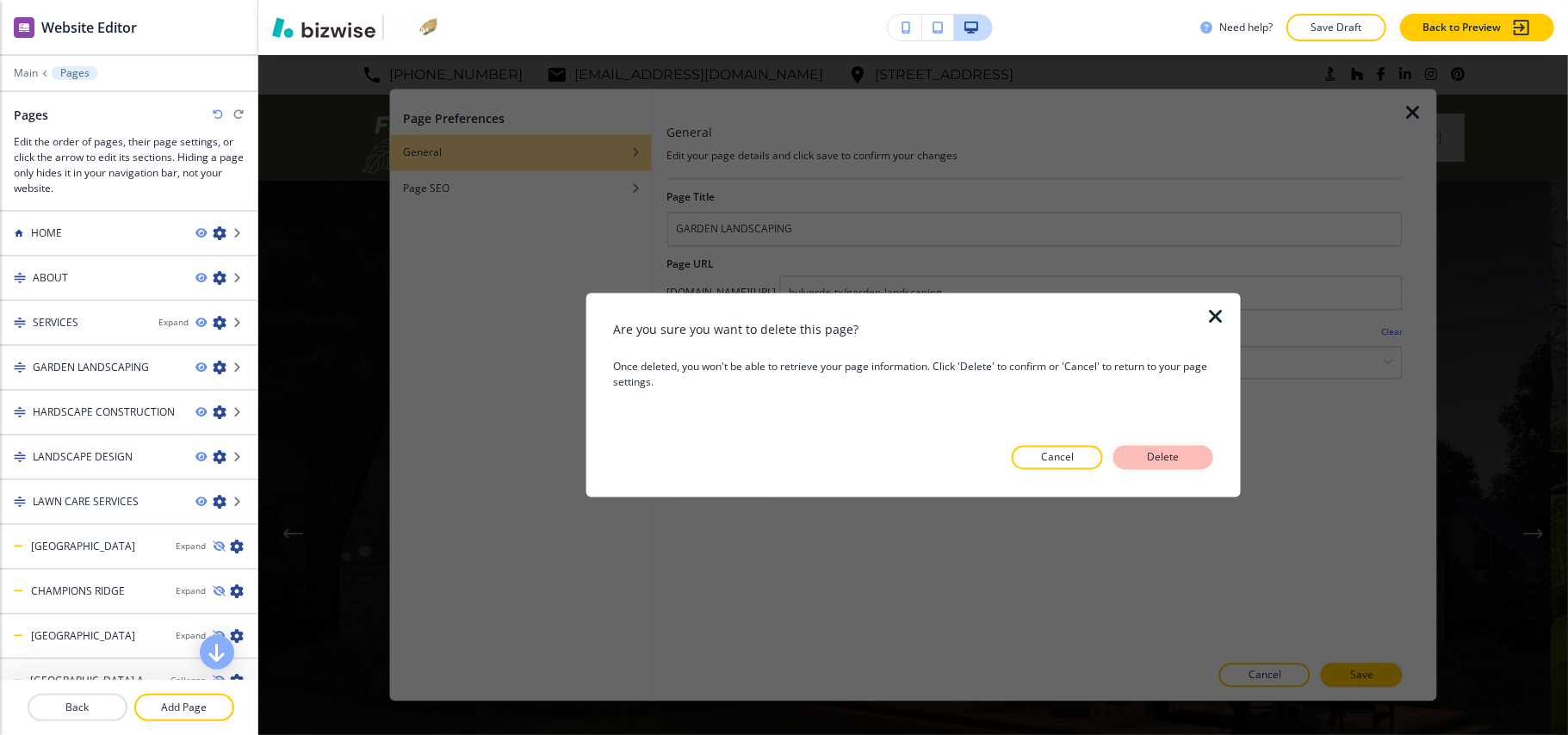
click at [1204, 456] on button "Delete" at bounding box center [1163, 458] width 99 height 24
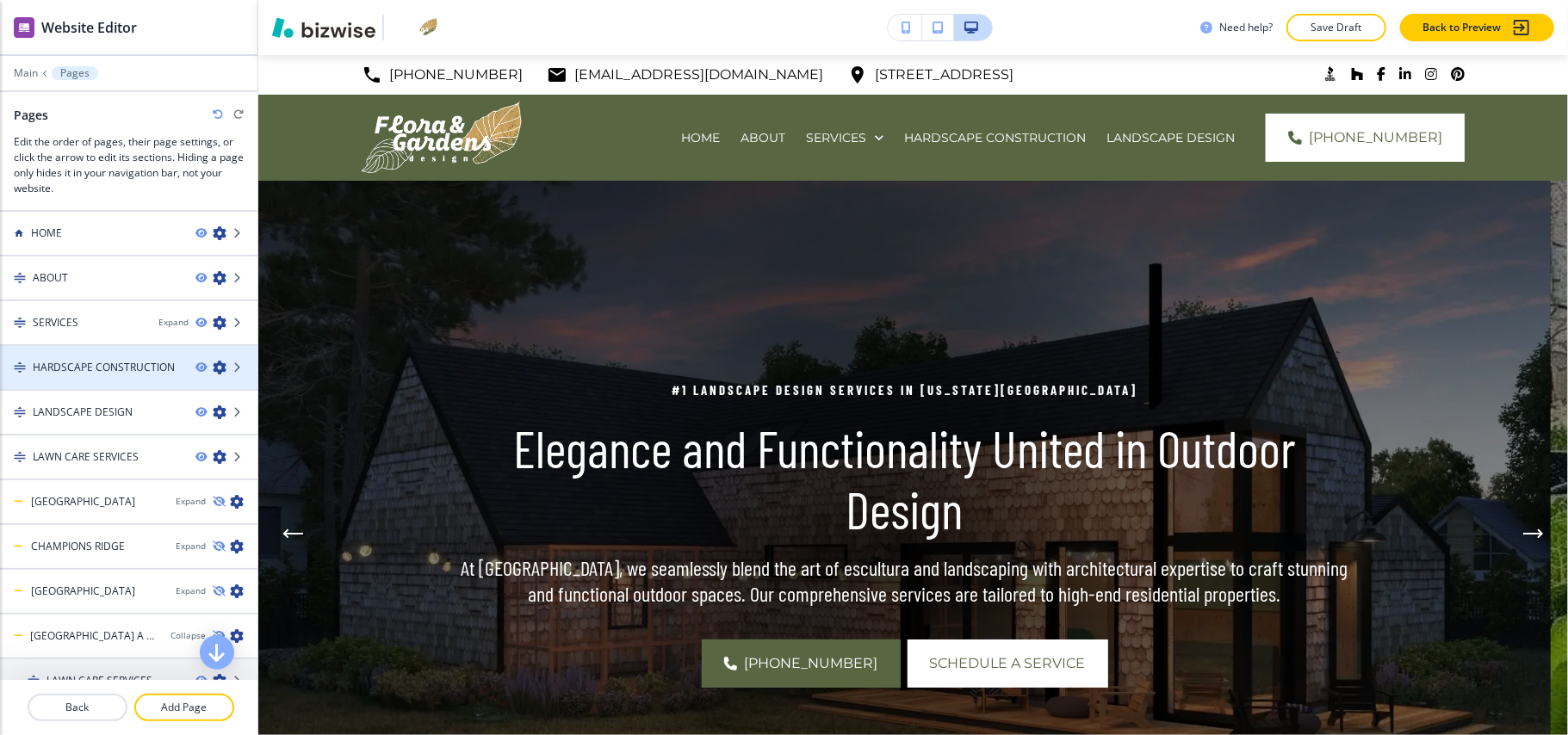
click at [212, 364] on icon "button" at bounding box center [219, 368] width 14 height 14
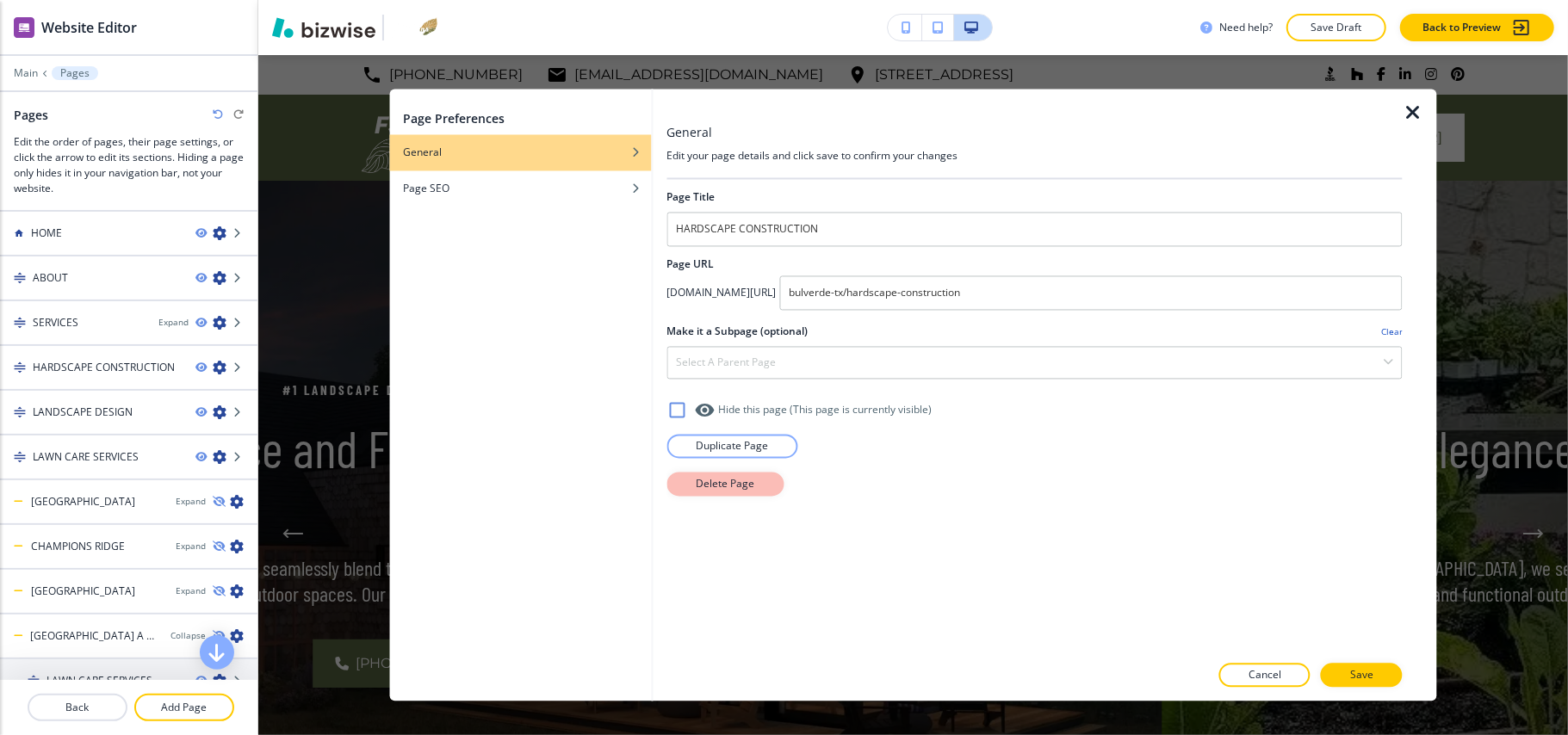
click at [730, 484] on p "Delete Page" at bounding box center [725, 484] width 58 height 16
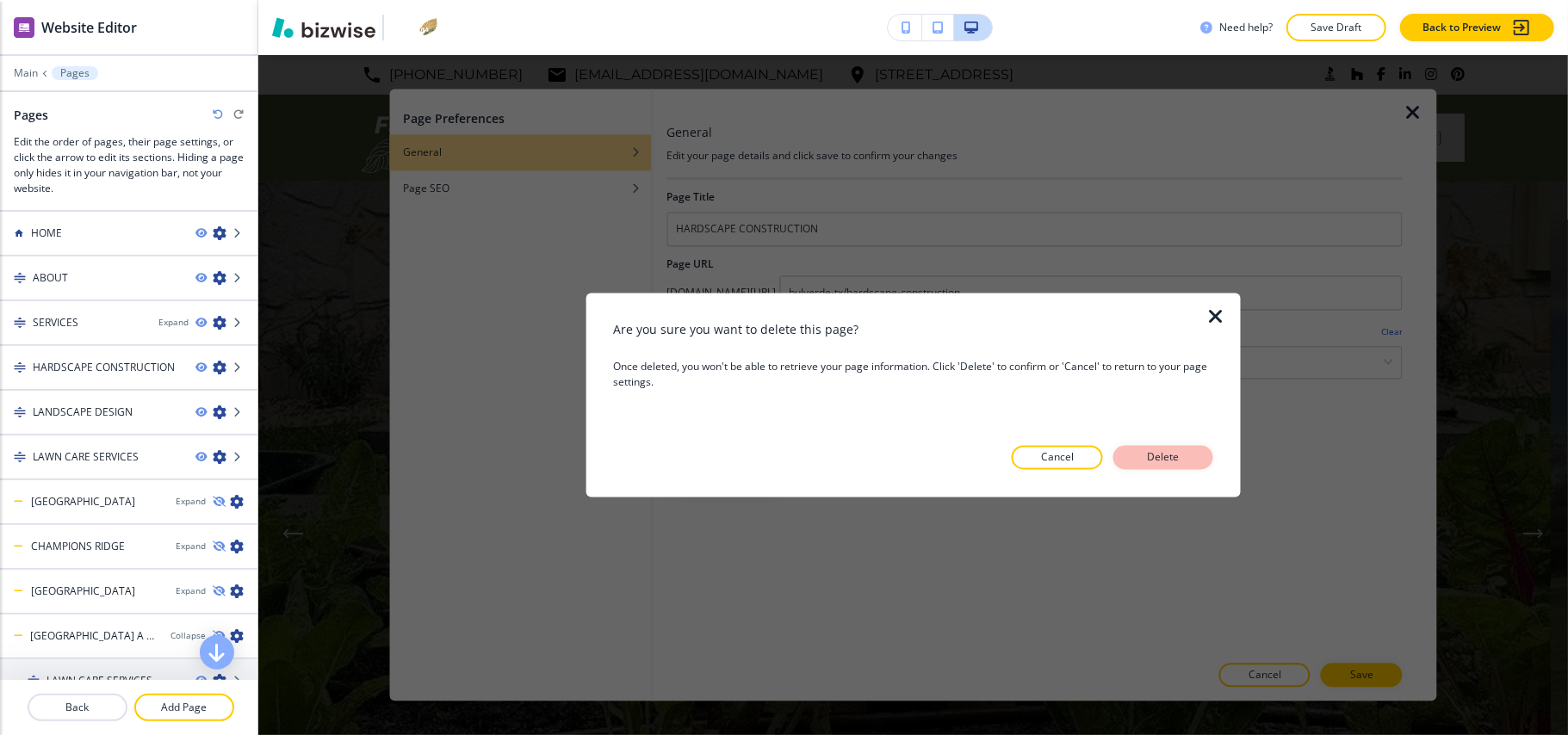
click at [1195, 455] on button "Delete" at bounding box center [1163, 458] width 99 height 24
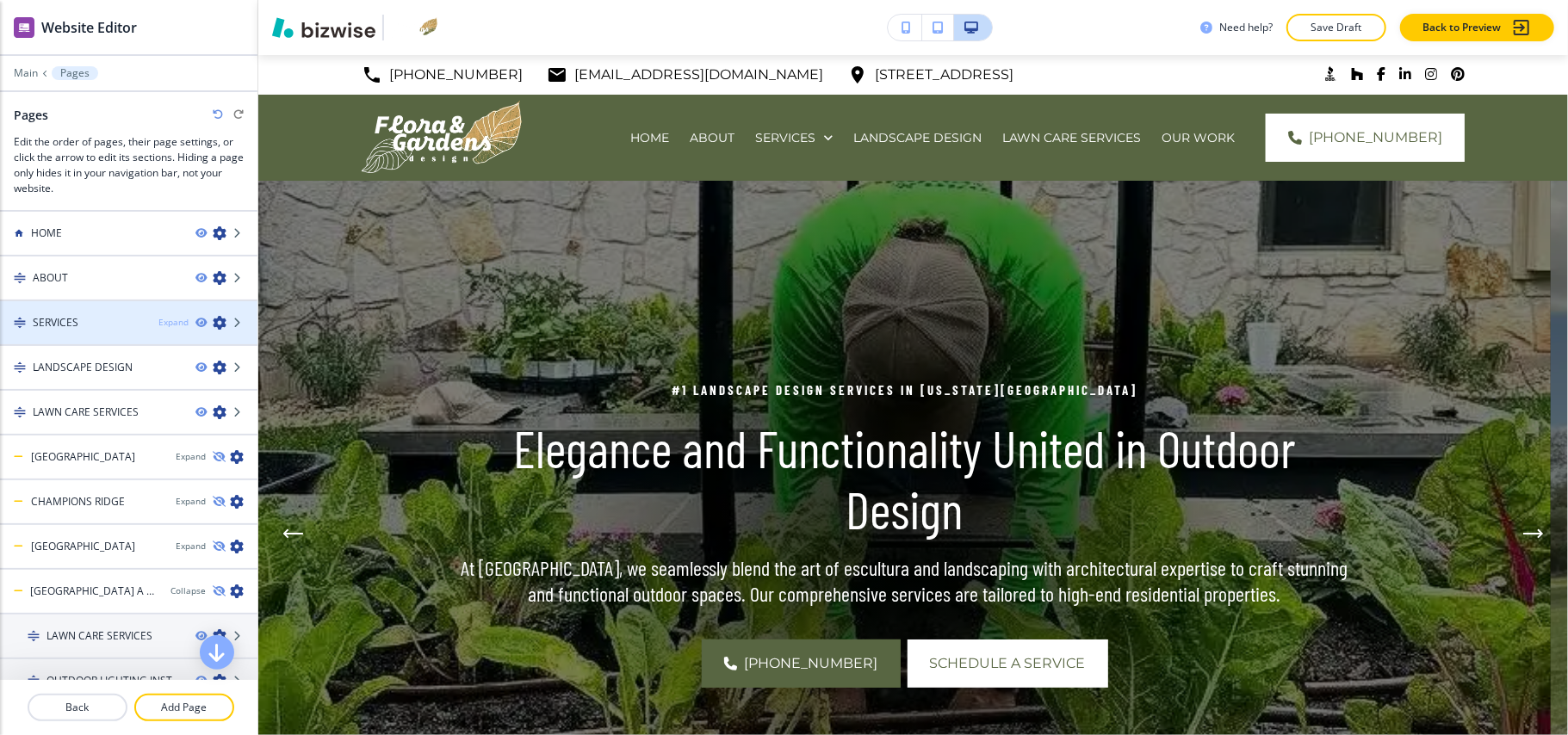
click at [159, 317] on div "Expand" at bounding box center [173, 322] width 30 height 13
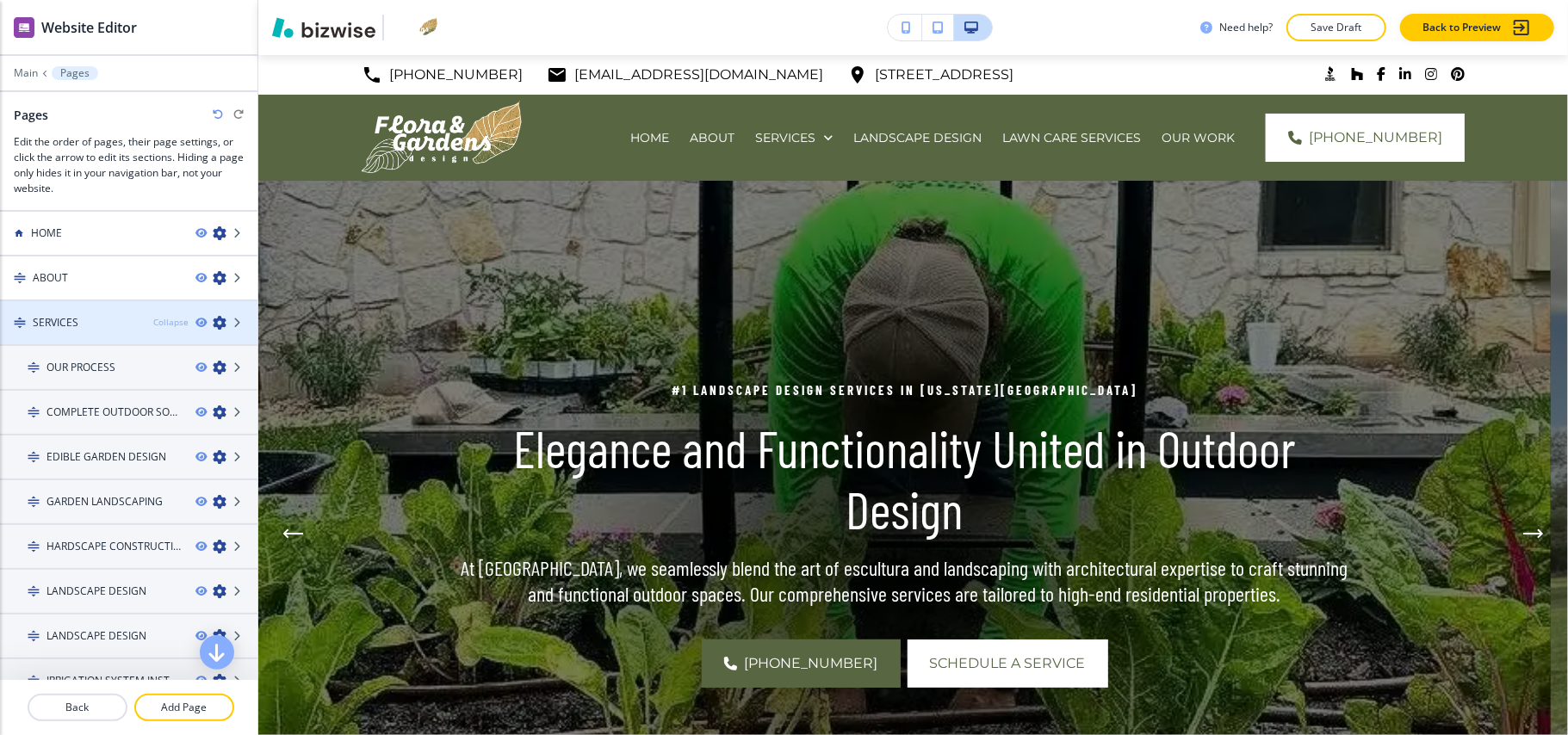
click at [157, 322] on div "Collapse" at bounding box center [171, 322] width 35 height 13
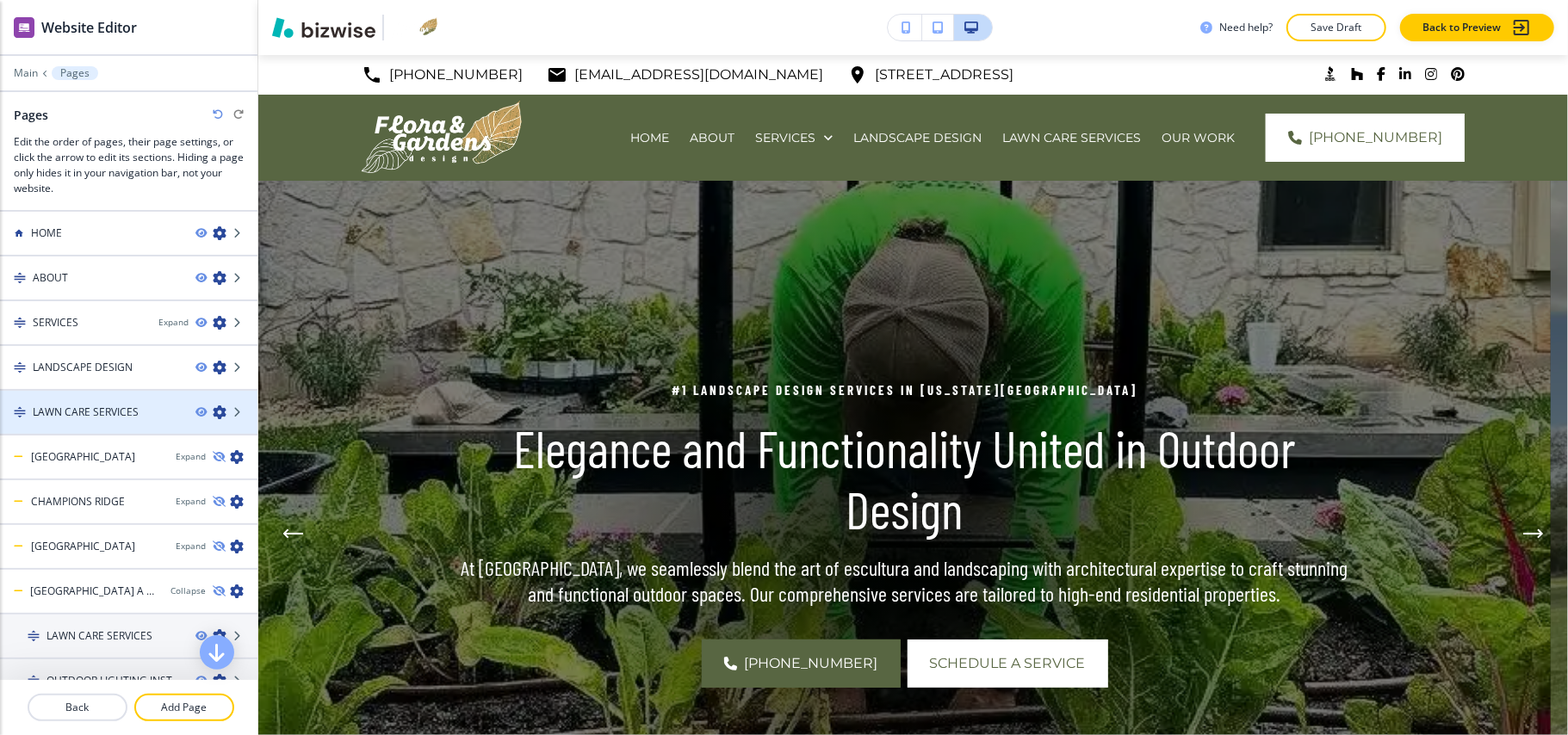
click at [212, 410] on icon "button" at bounding box center [219, 412] width 14 height 14
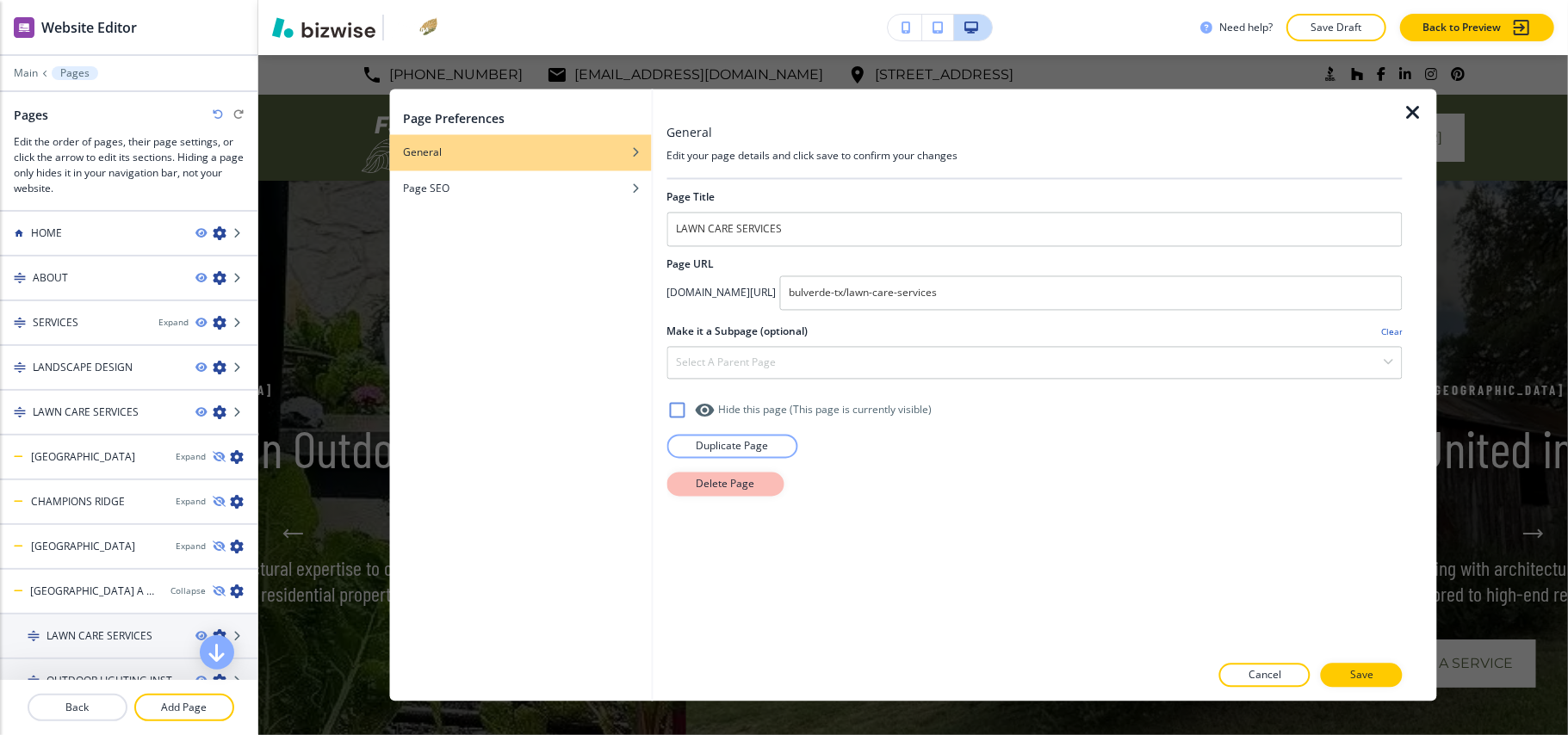
click at [730, 491] on p "Delete Page" at bounding box center [725, 484] width 58 height 16
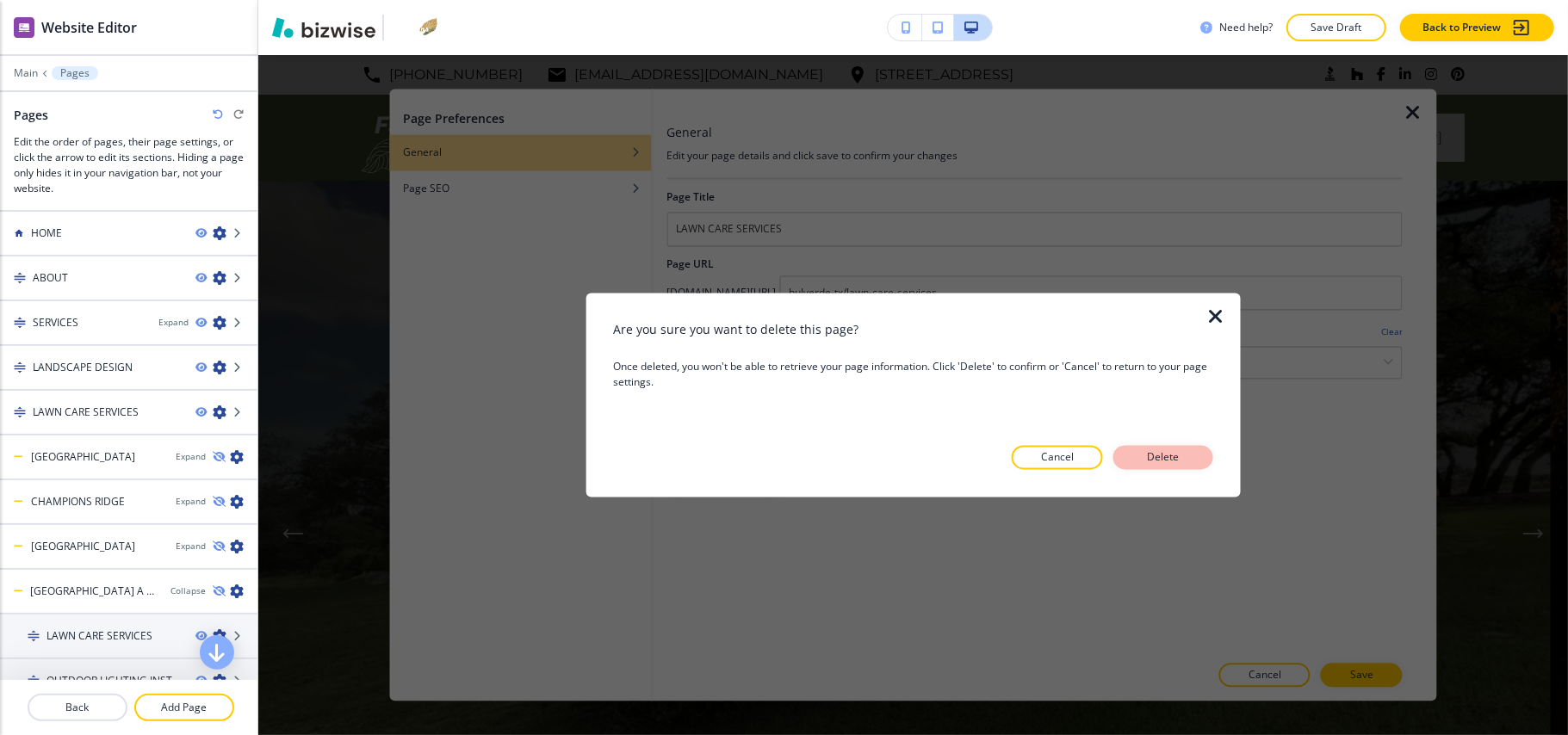
click at [1155, 462] on p "Delete" at bounding box center [1163, 458] width 41 height 16
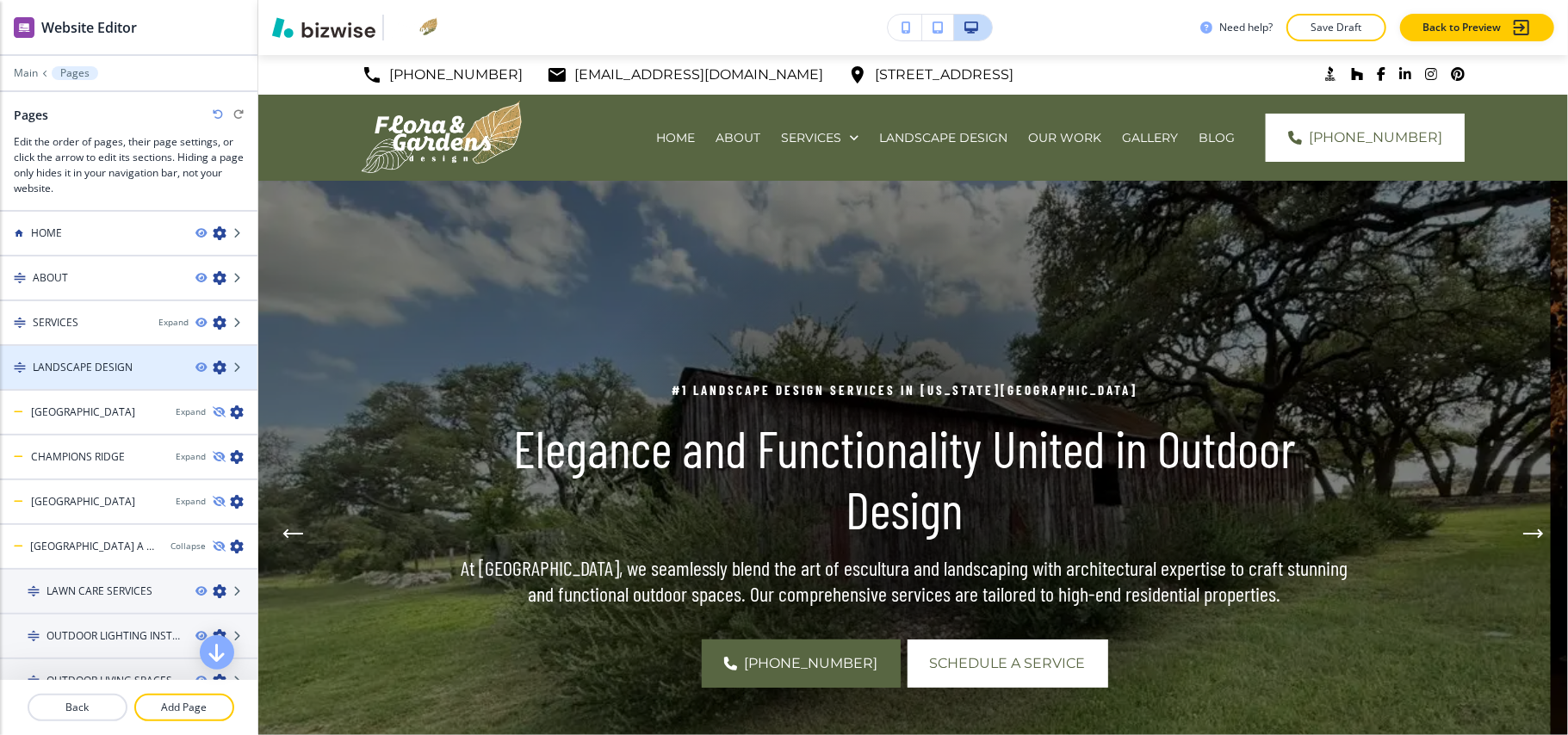
click at [212, 366] on icon "button" at bounding box center [219, 368] width 14 height 14
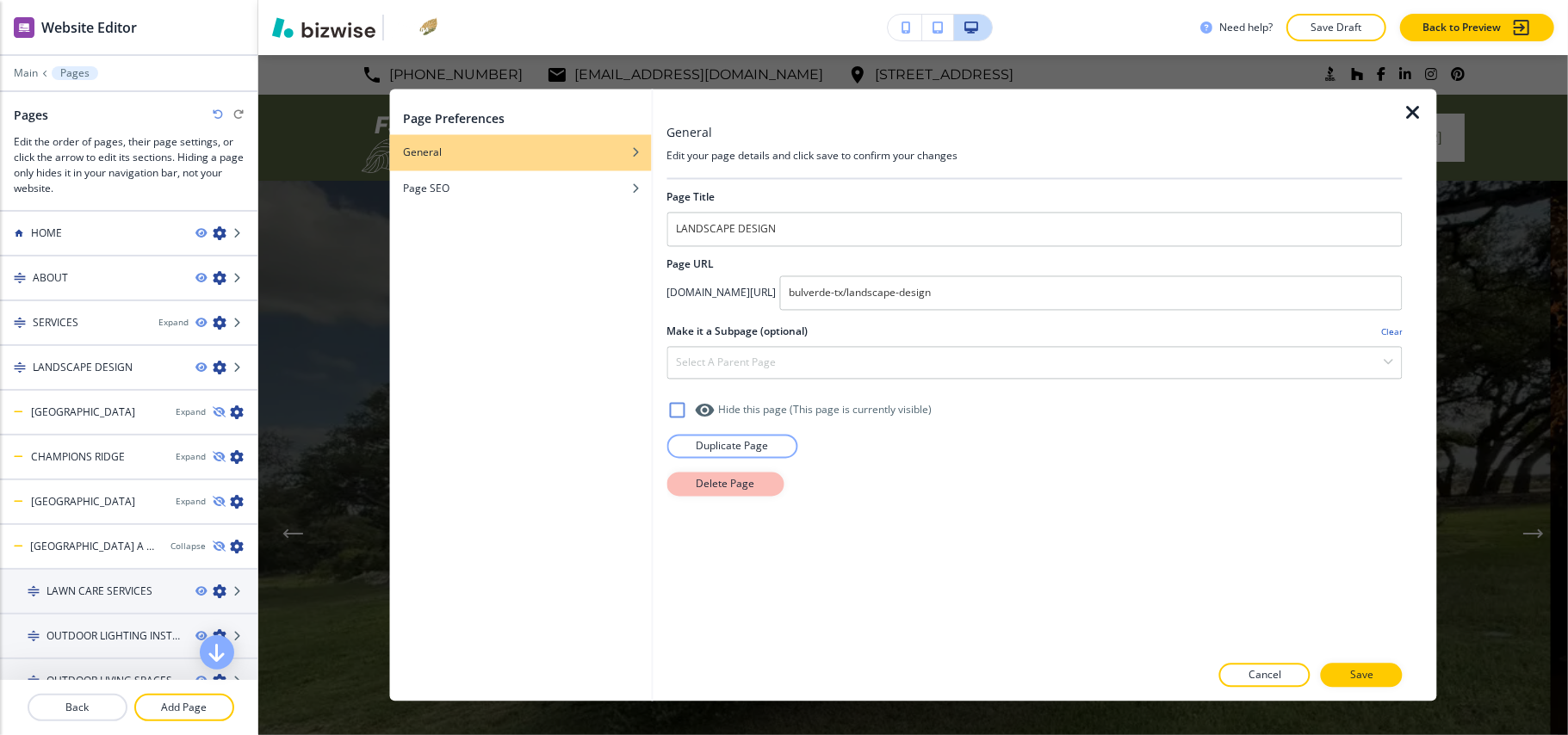
click at [759, 480] on button "Delete Page" at bounding box center [725, 484] width 117 height 24
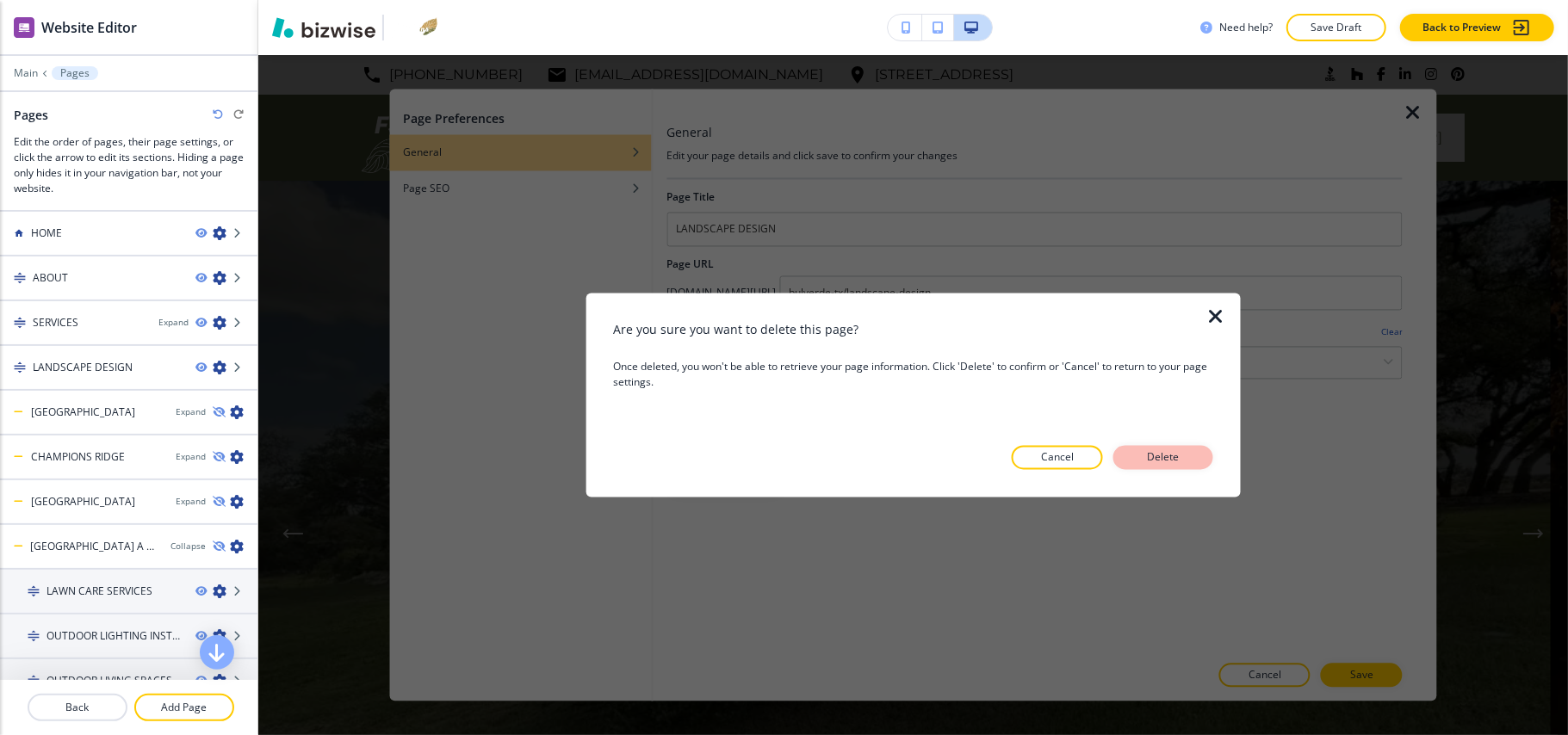
click at [1193, 451] on button "Delete" at bounding box center [1163, 458] width 99 height 24
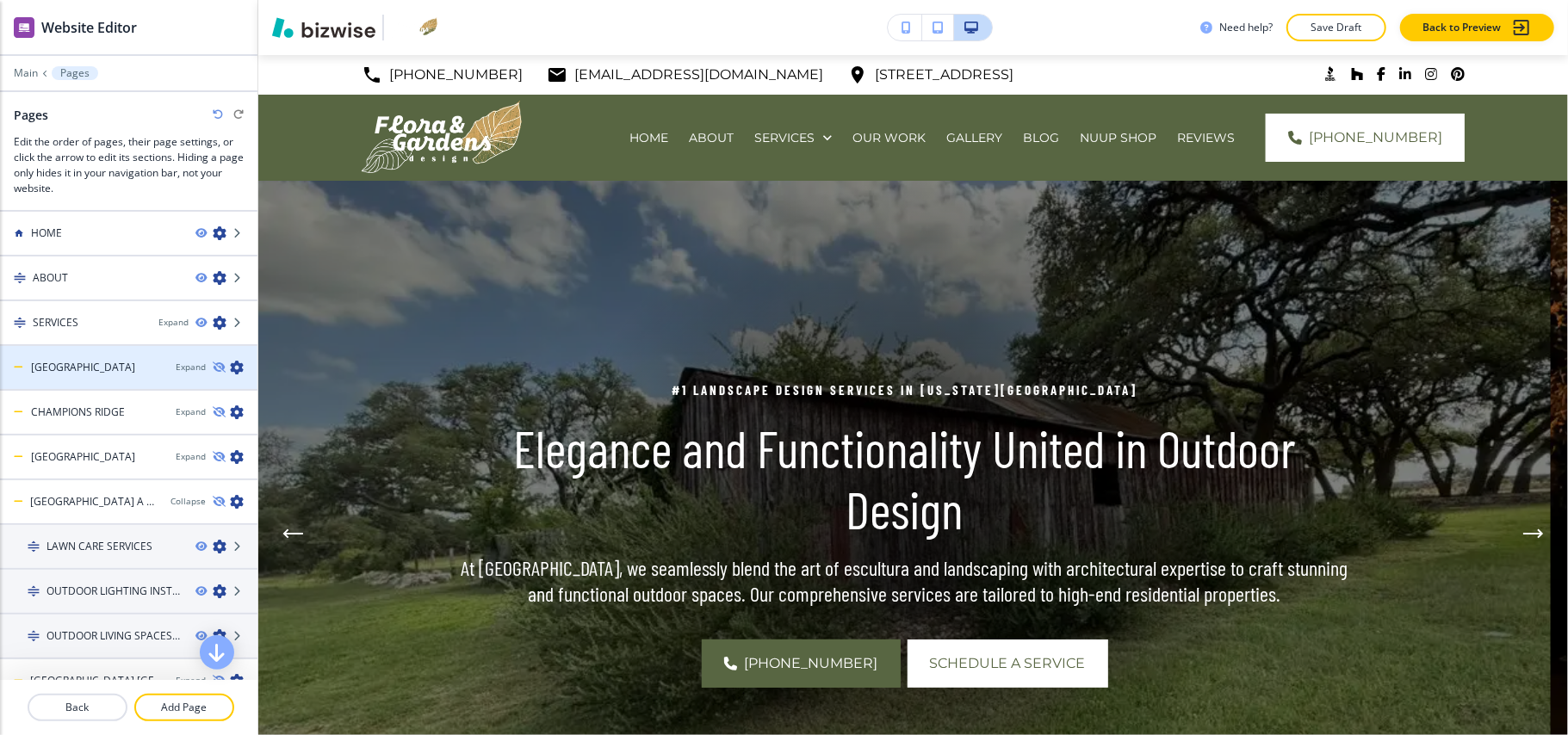
click at [230, 368] on icon "button" at bounding box center [237, 368] width 14 height 14
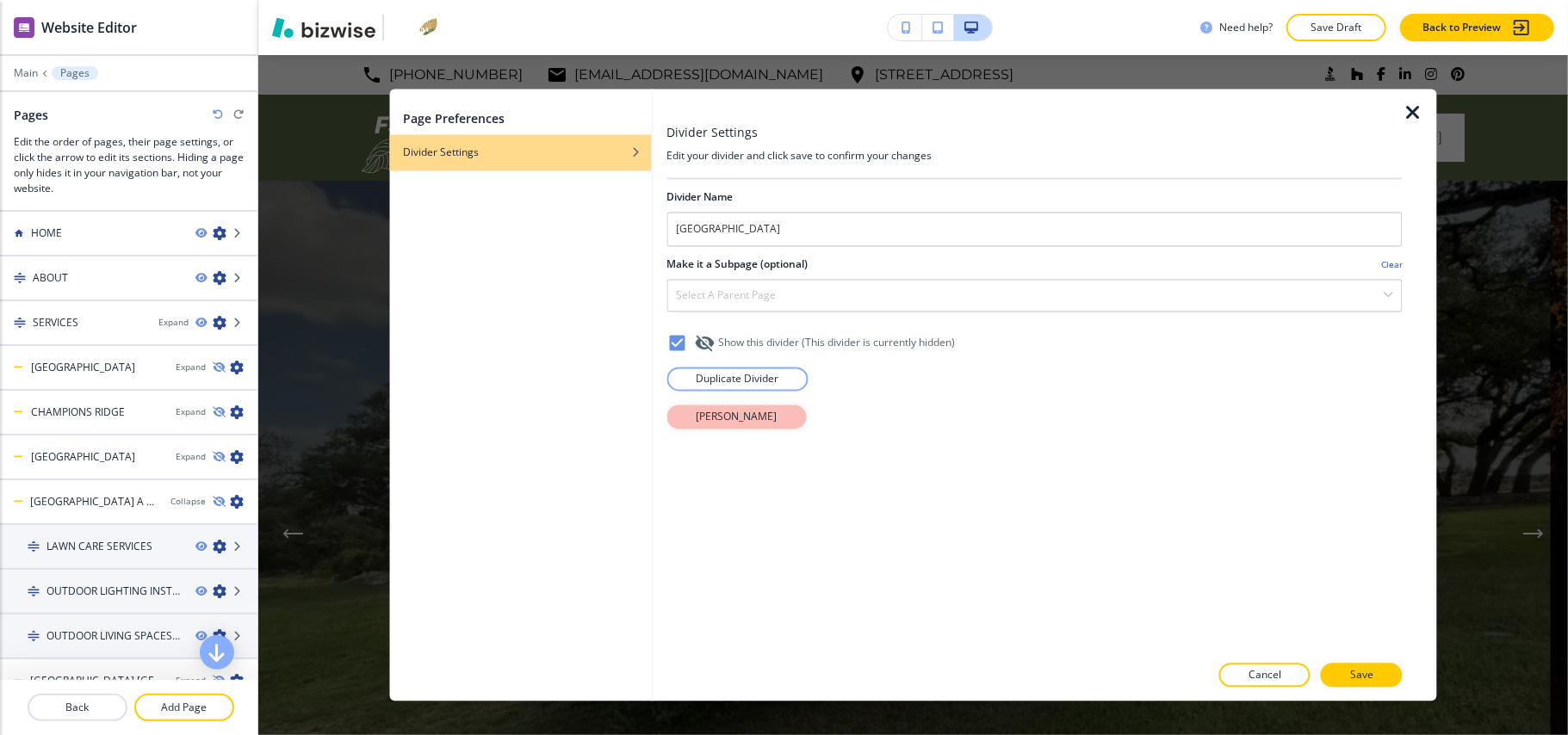
click at [709, 427] on button "Delete Divider" at bounding box center [736, 417] width 139 height 24
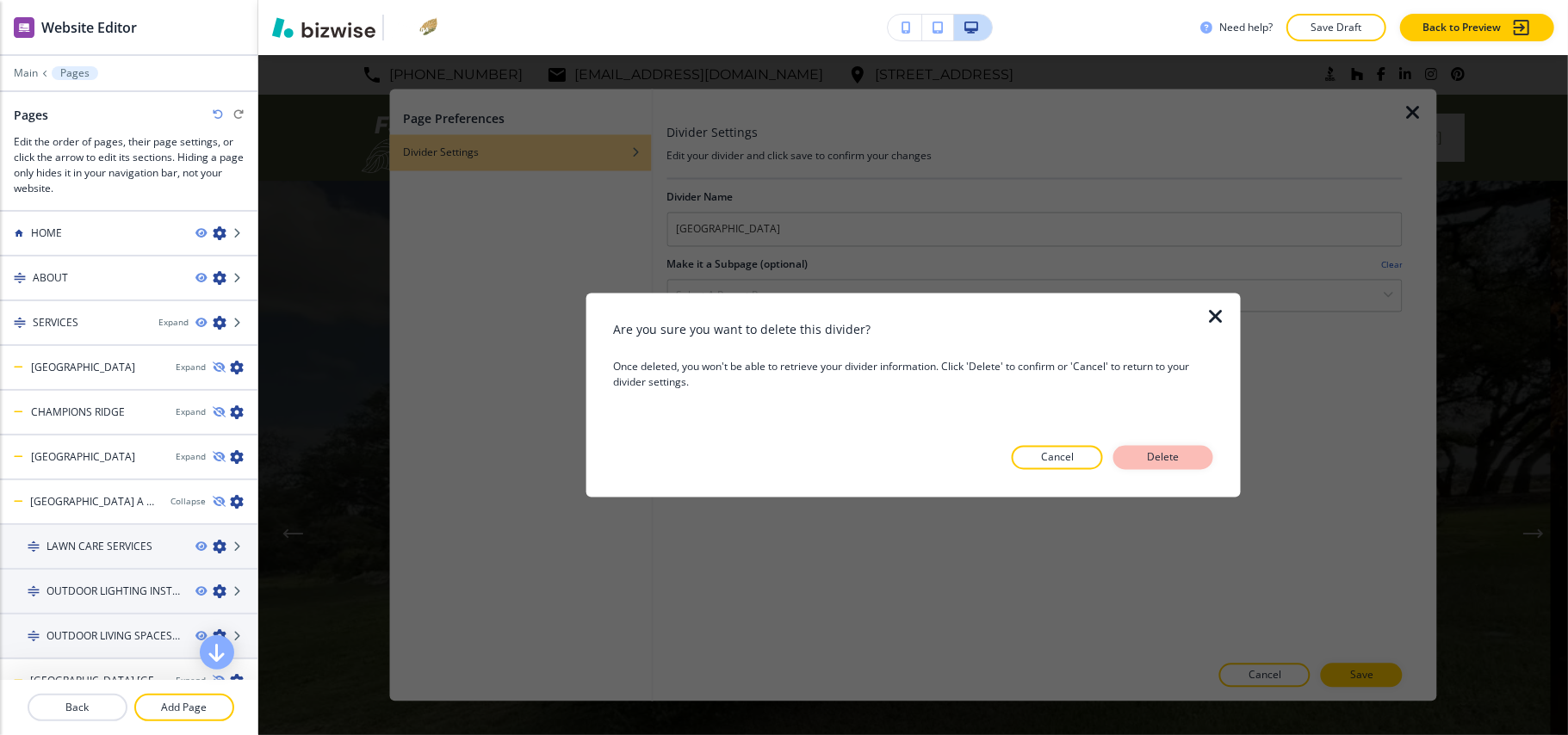
click at [1190, 452] on button "Delete" at bounding box center [1163, 458] width 99 height 24
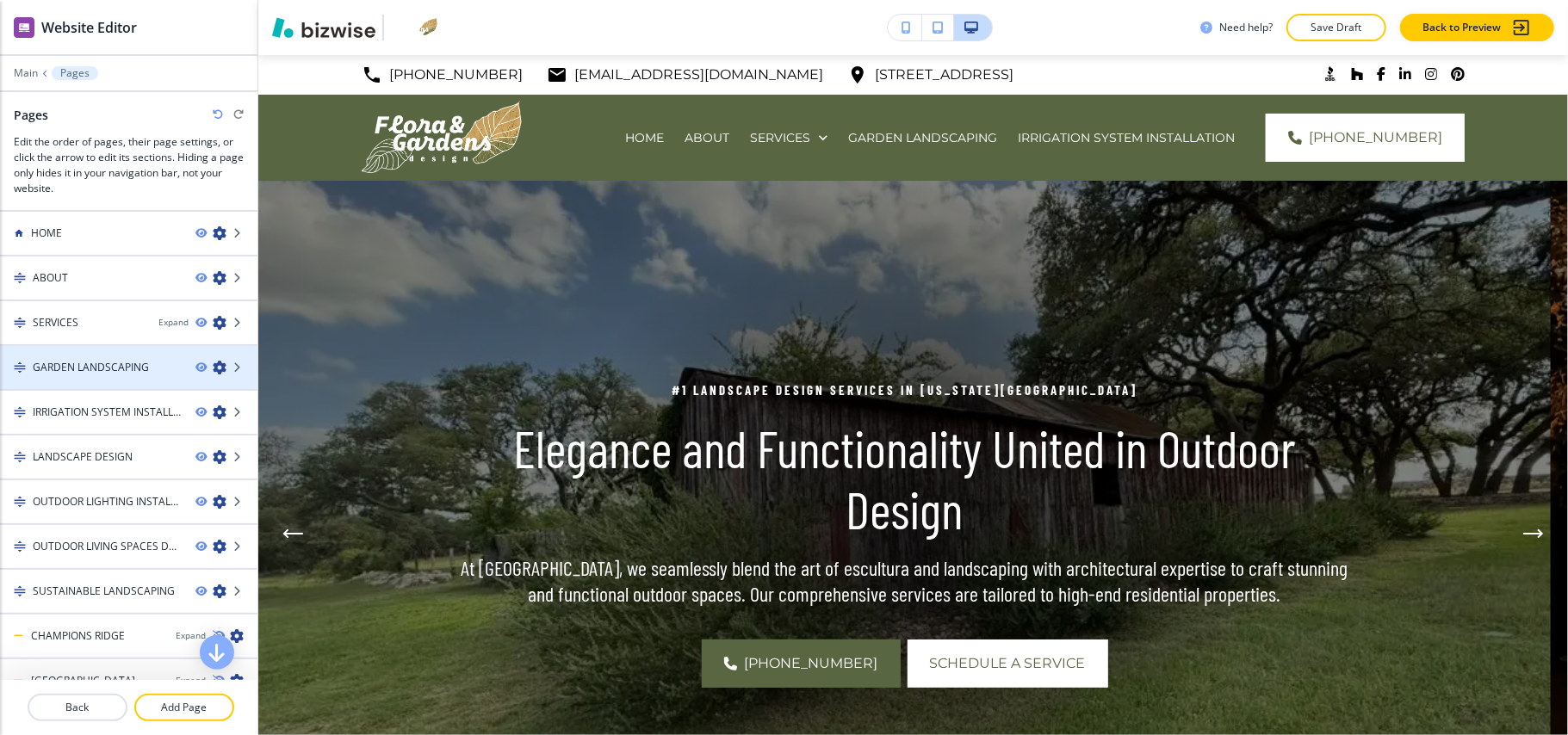
click at [212, 363] on icon "button" at bounding box center [219, 368] width 14 height 14
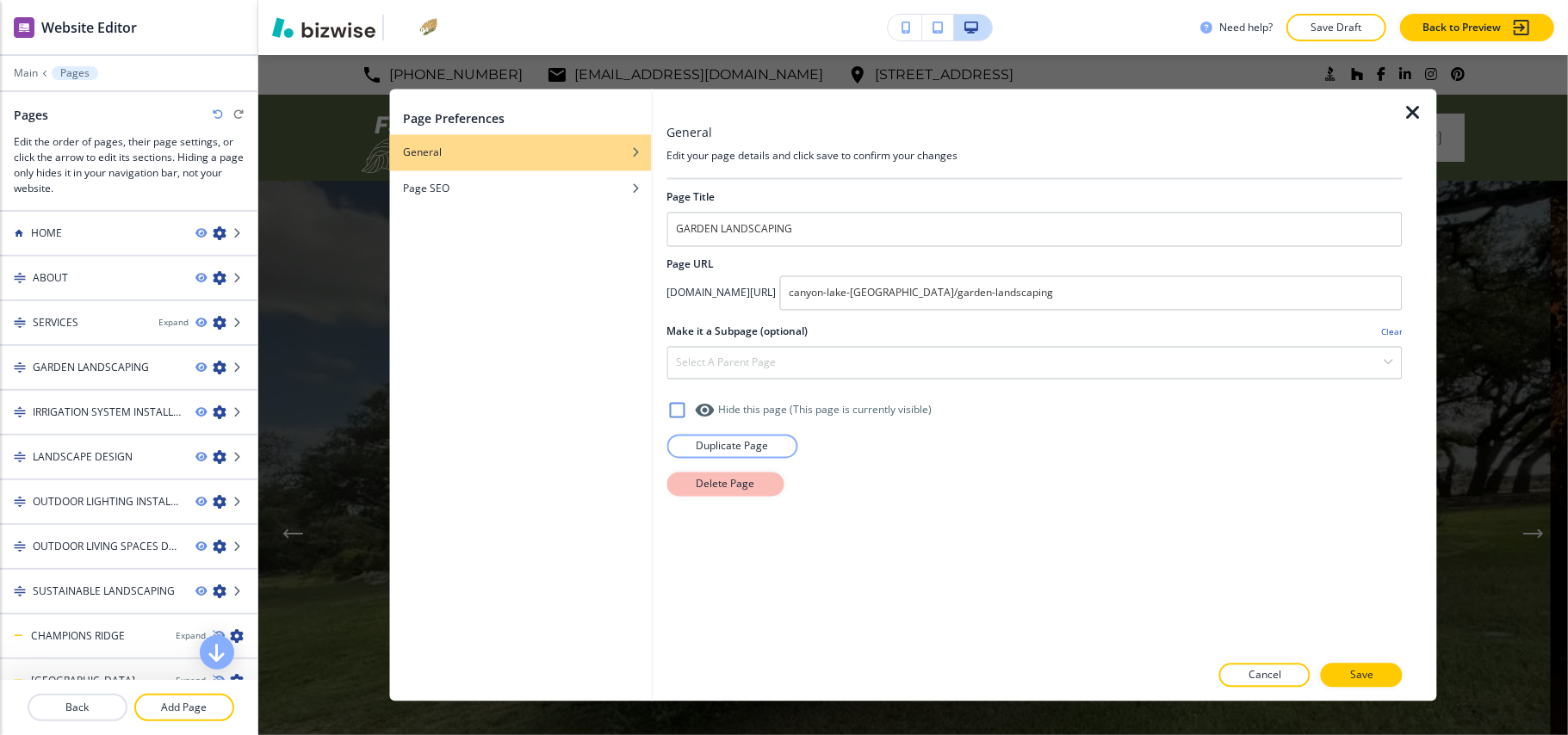
click at [700, 484] on p "Delete Page" at bounding box center [725, 484] width 58 height 16
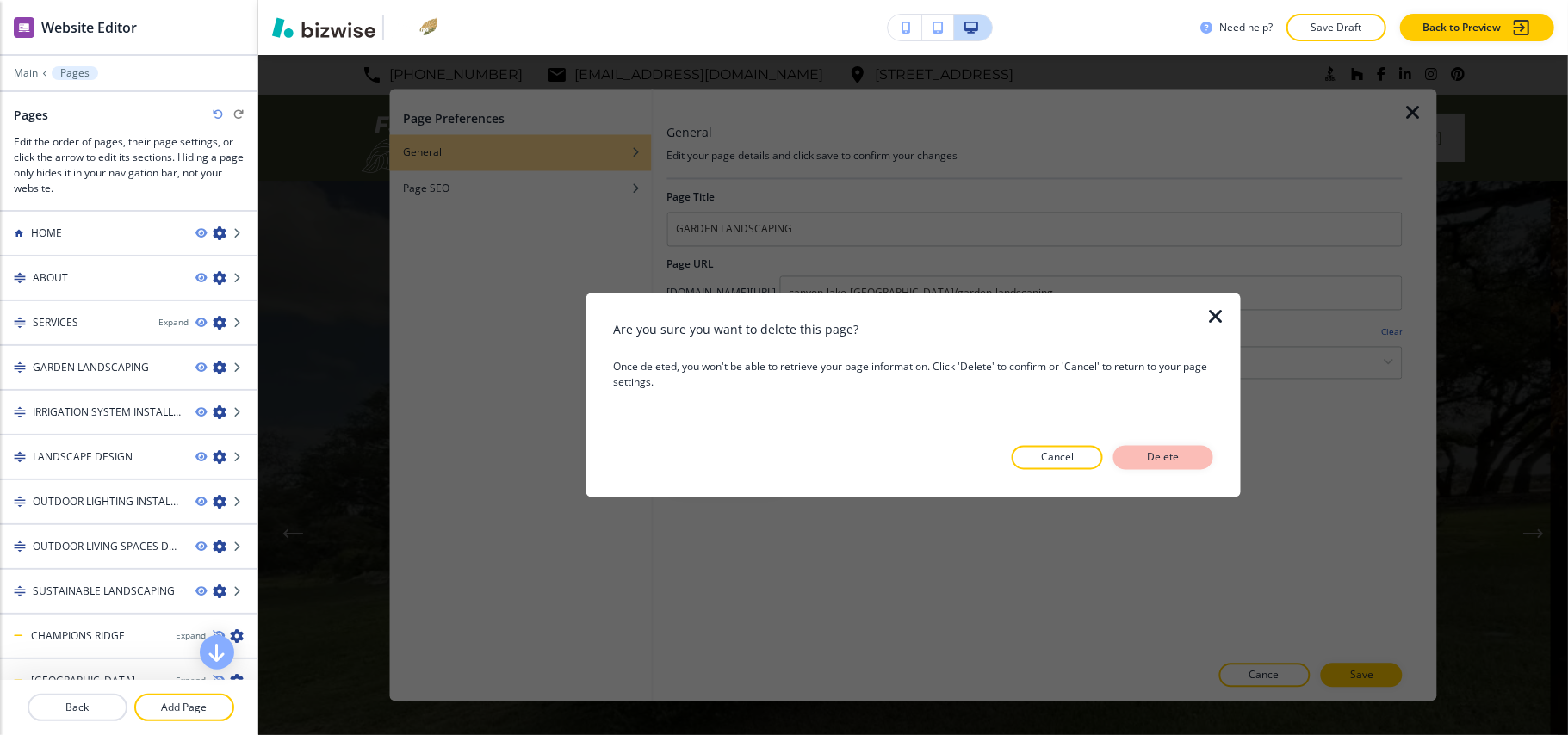
click at [1161, 453] on p "Delete" at bounding box center [1163, 458] width 41 height 16
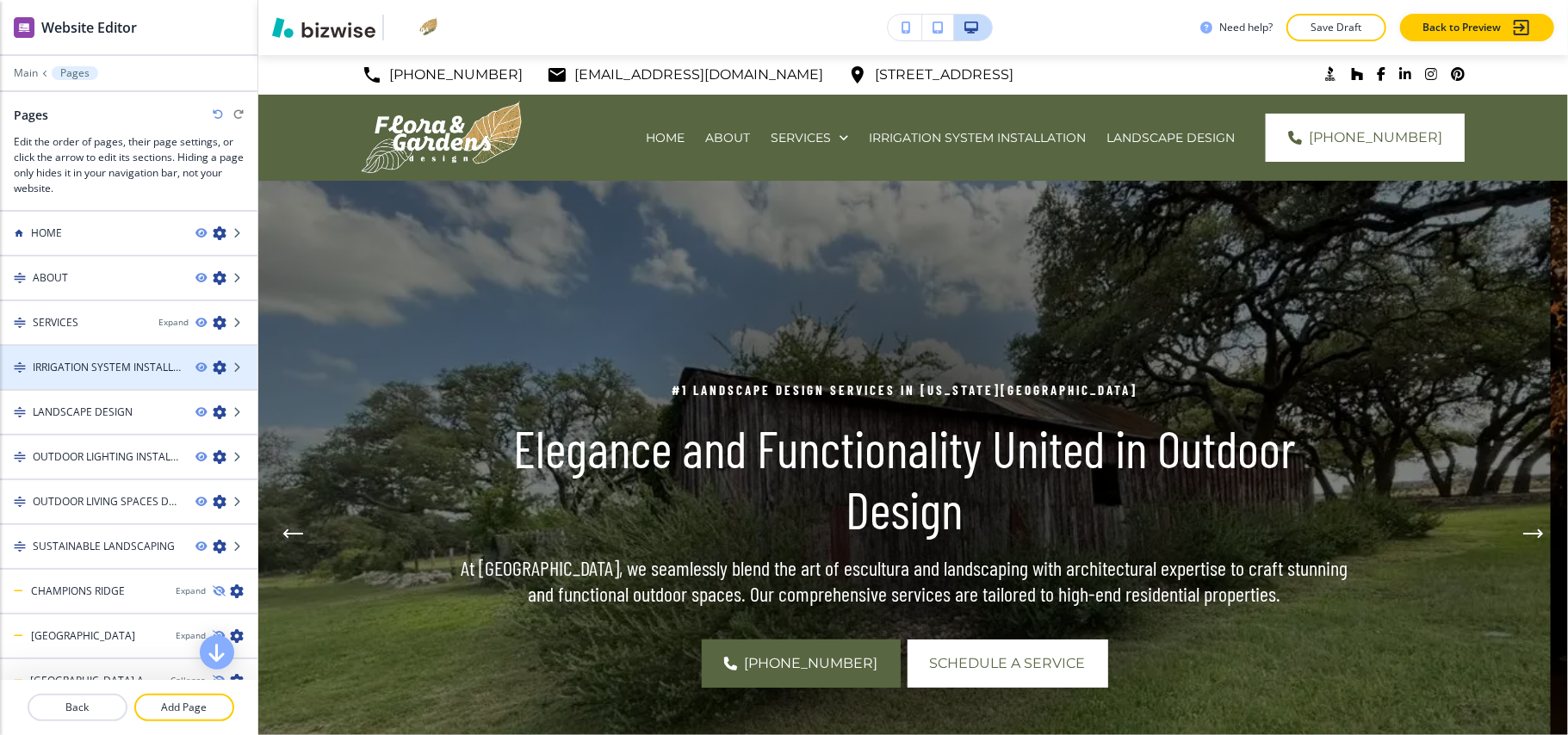
click at [212, 362] on icon "button" at bounding box center [219, 368] width 14 height 14
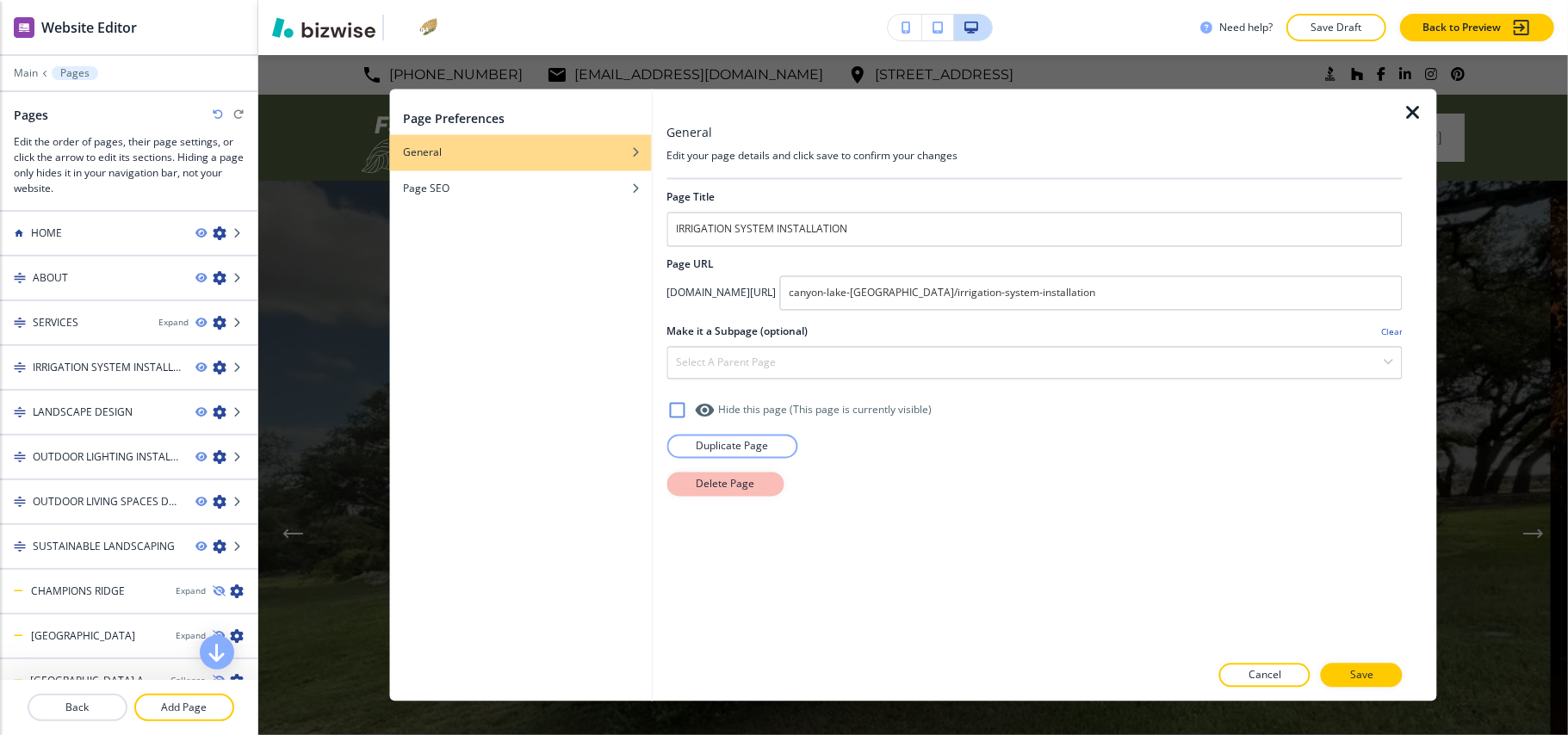
click at [713, 477] on button "Delete Page" at bounding box center [725, 484] width 117 height 24
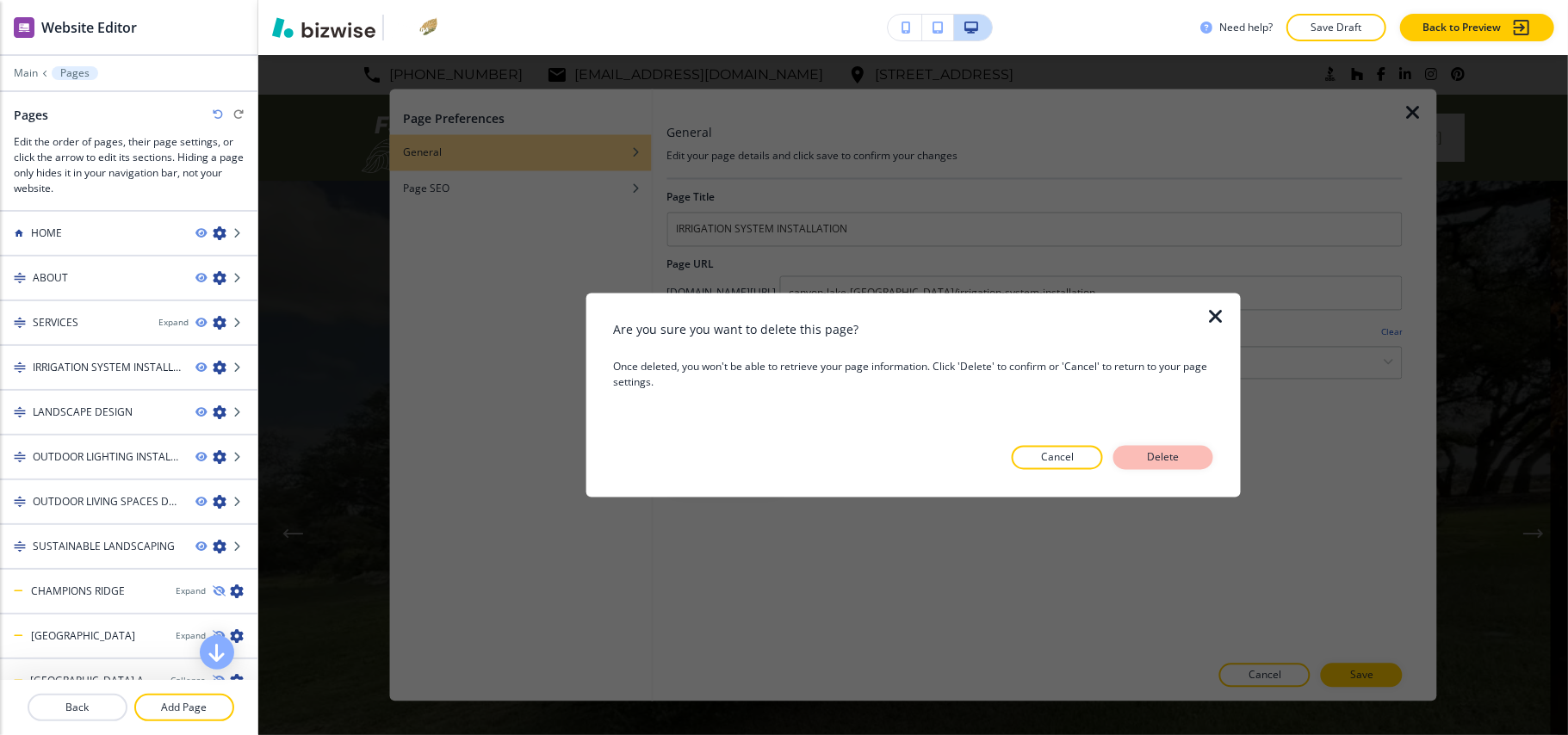
click at [1149, 462] on p "Delete" at bounding box center [1163, 458] width 41 height 16
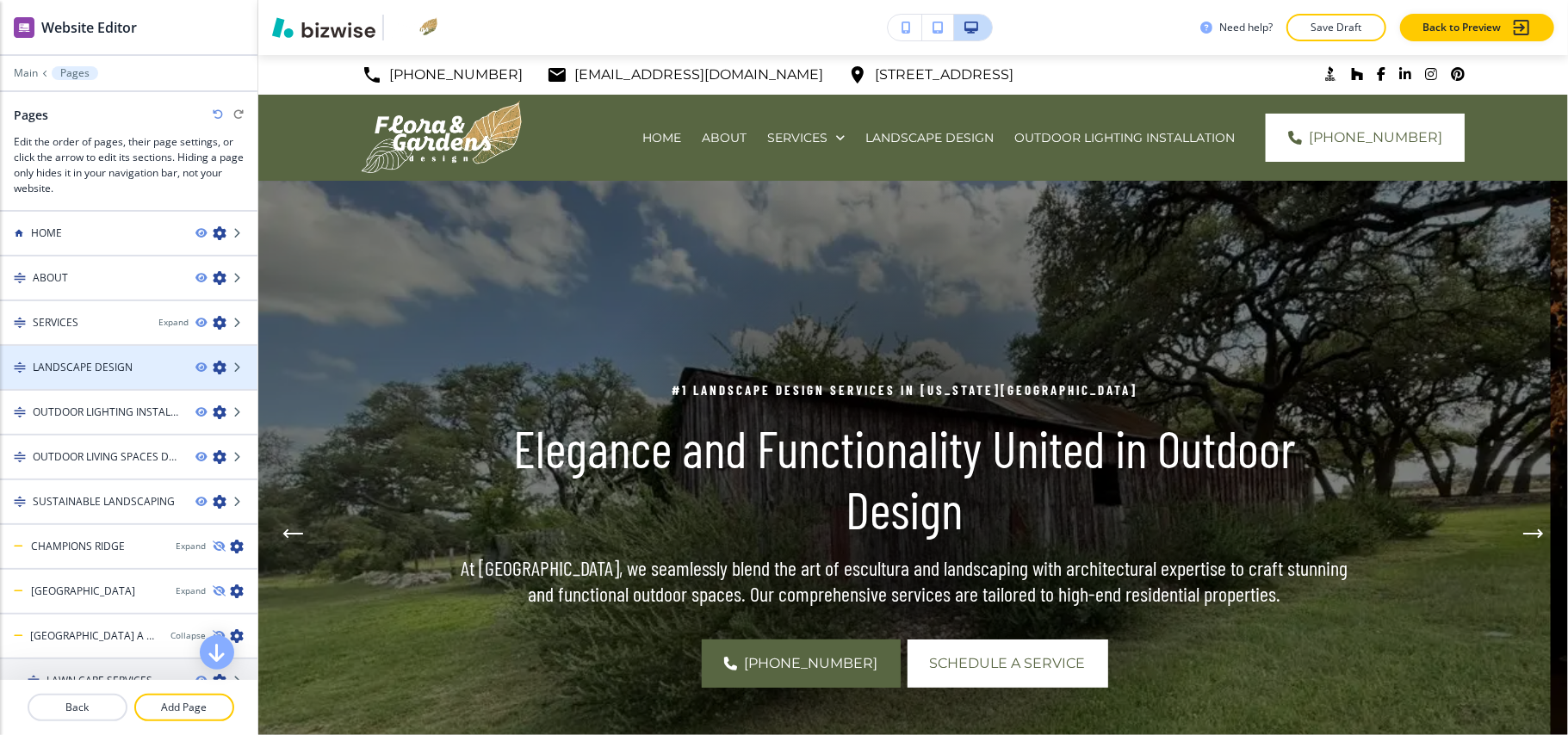
click at [212, 367] on icon "button" at bounding box center [219, 368] width 14 height 14
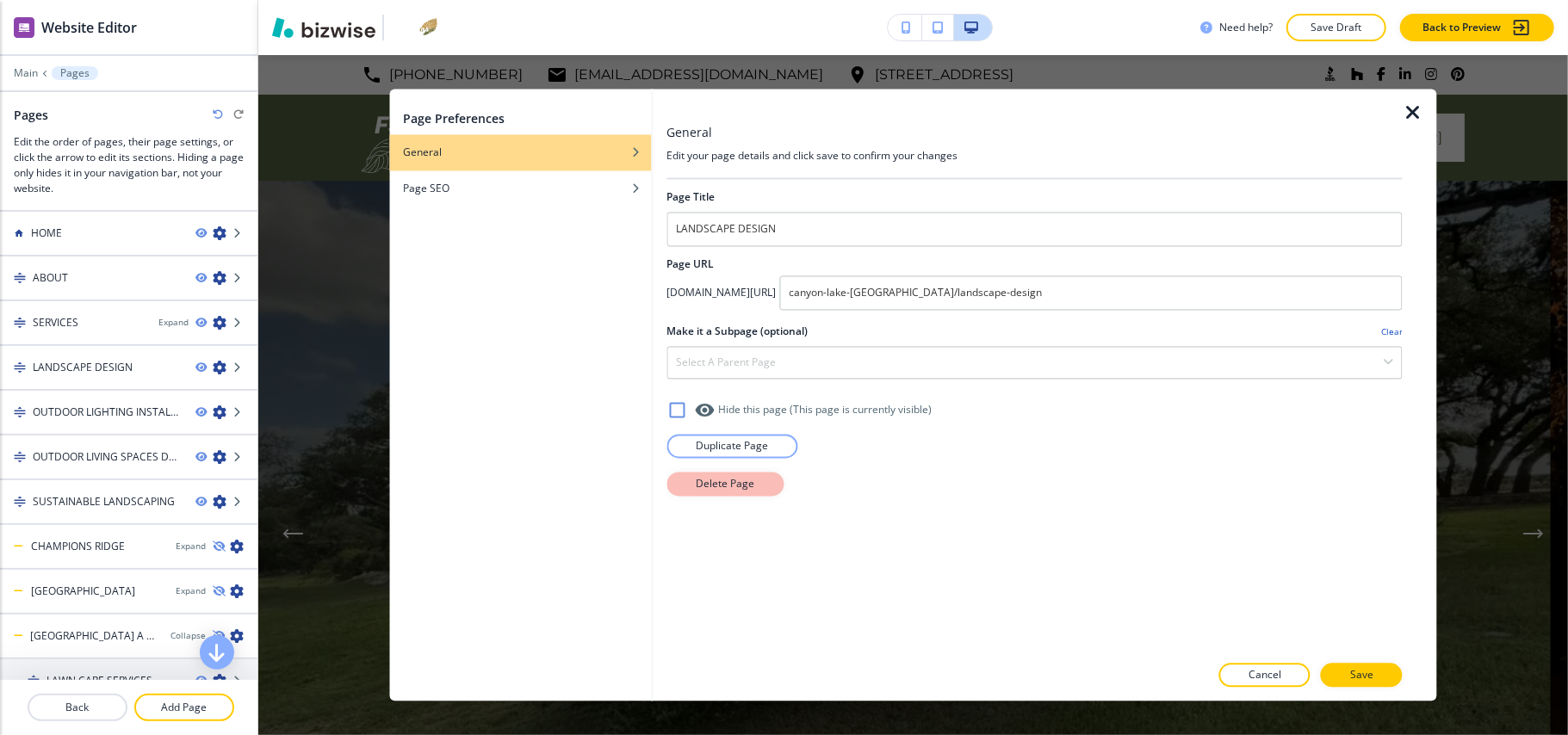
click at [761, 491] on button "Delete Page" at bounding box center [725, 484] width 117 height 24
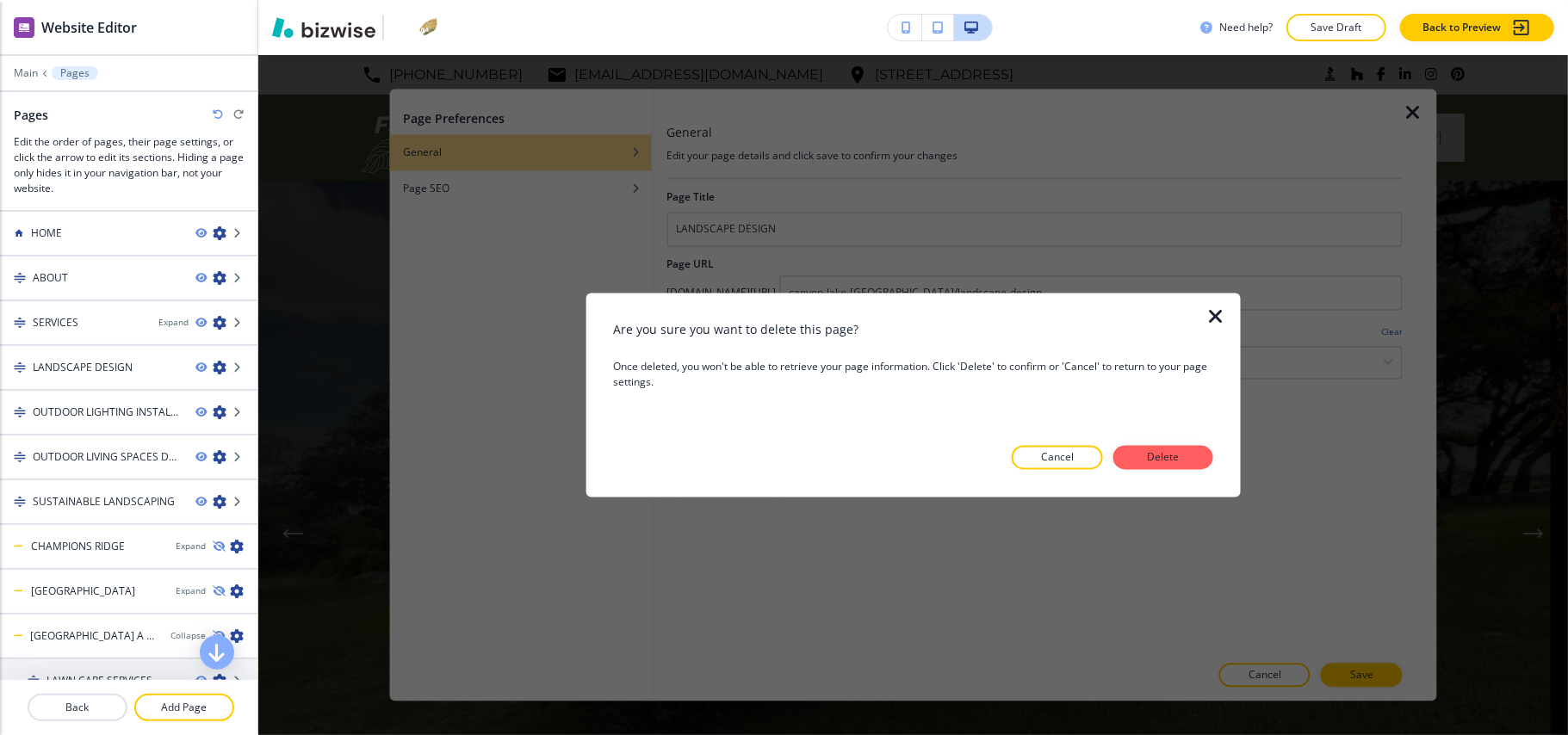
click at [1175, 470] on div at bounding box center [913, 484] width 600 height 27
click at [1175, 458] on p "Delete" at bounding box center [1163, 458] width 41 height 16
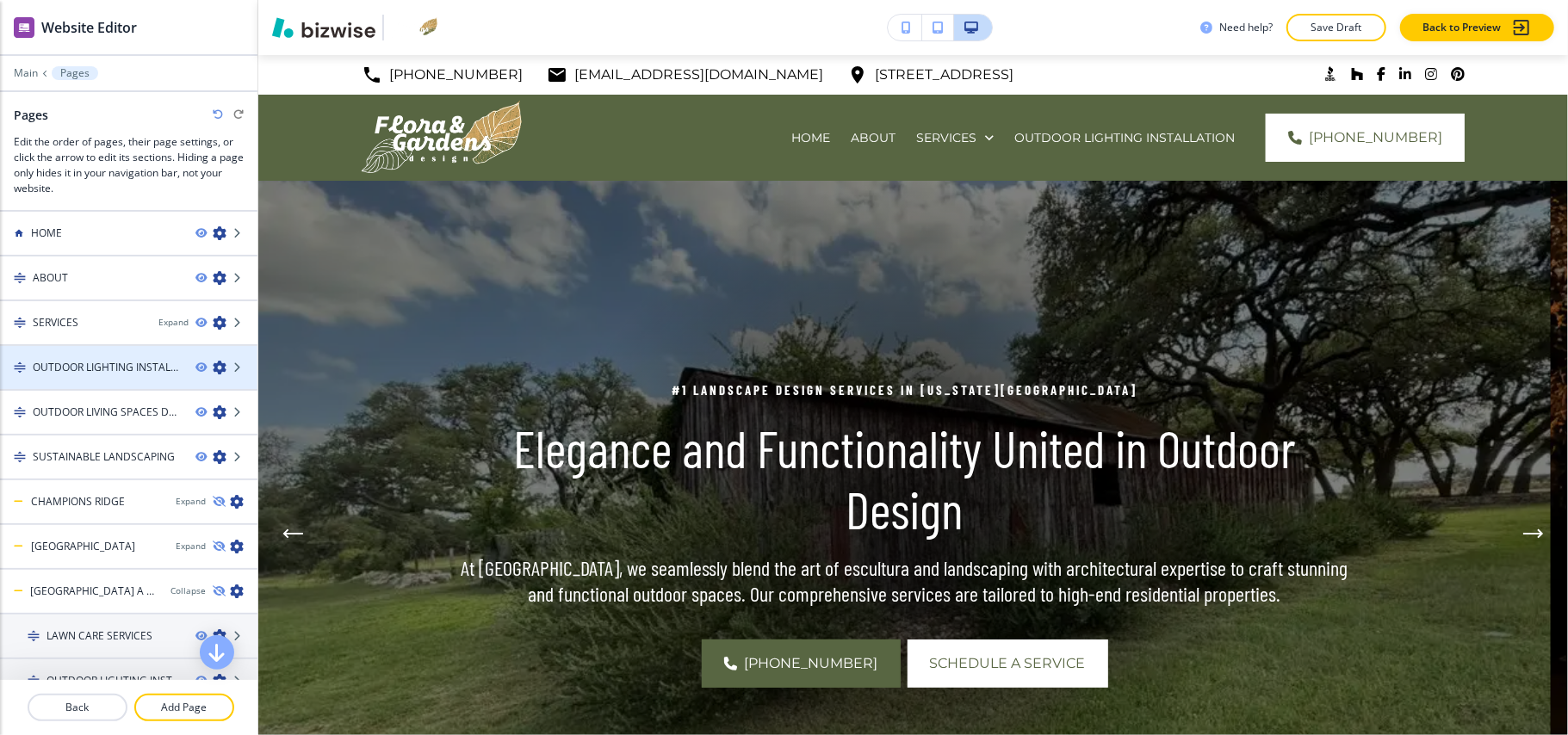
click at [212, 366] on icon "button" at bounding box center [219, 368] width 14 height 14
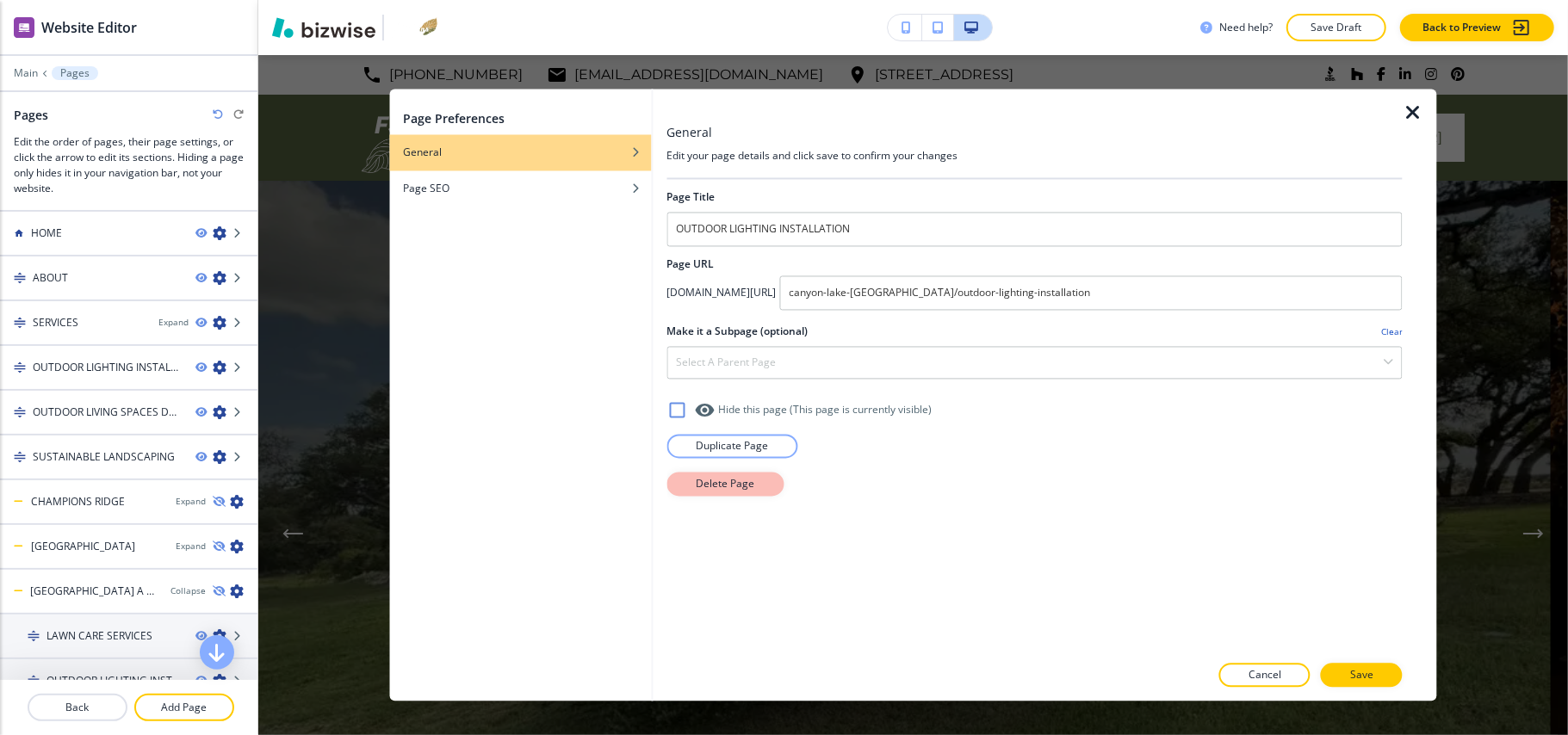
click at [747, 477] on button "Delete Page" at bounding box center [725, 484] width 117 height 24
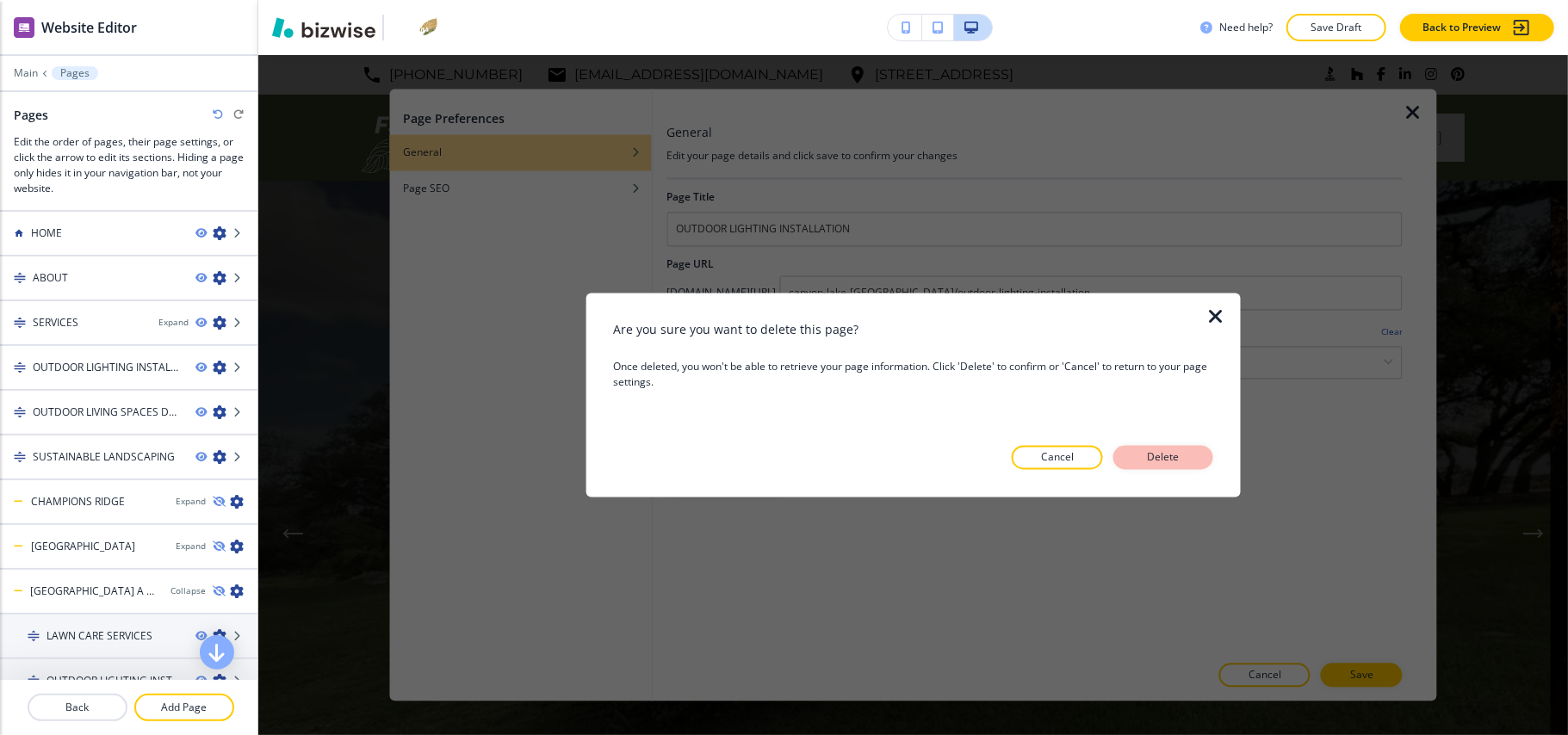
click at [1134, 458] on button "Delete" at bounding box center [1163, 458] width 99 height 24
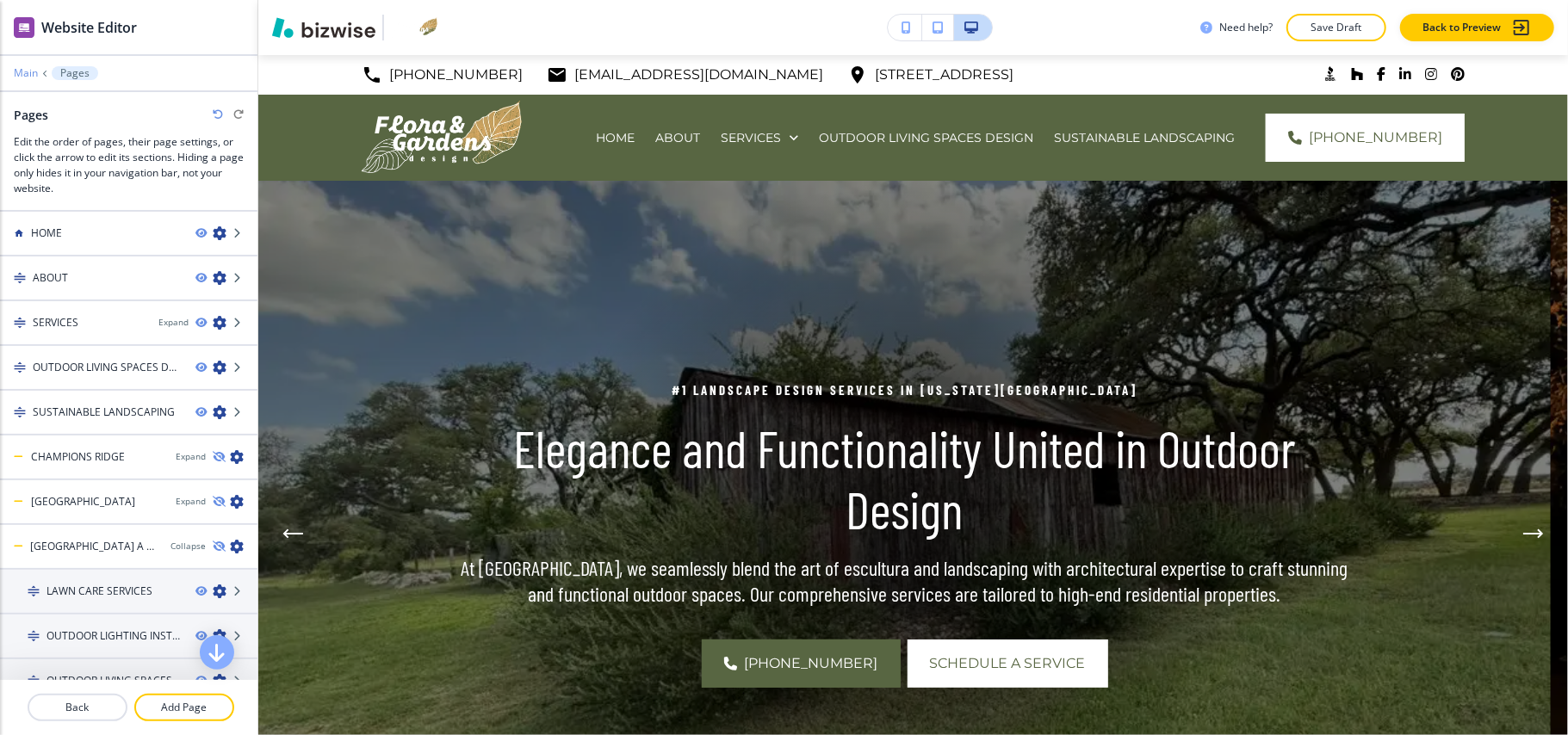
click at [28, 70] on p "Main" at bounding box center [25, 73] width 24 height 12
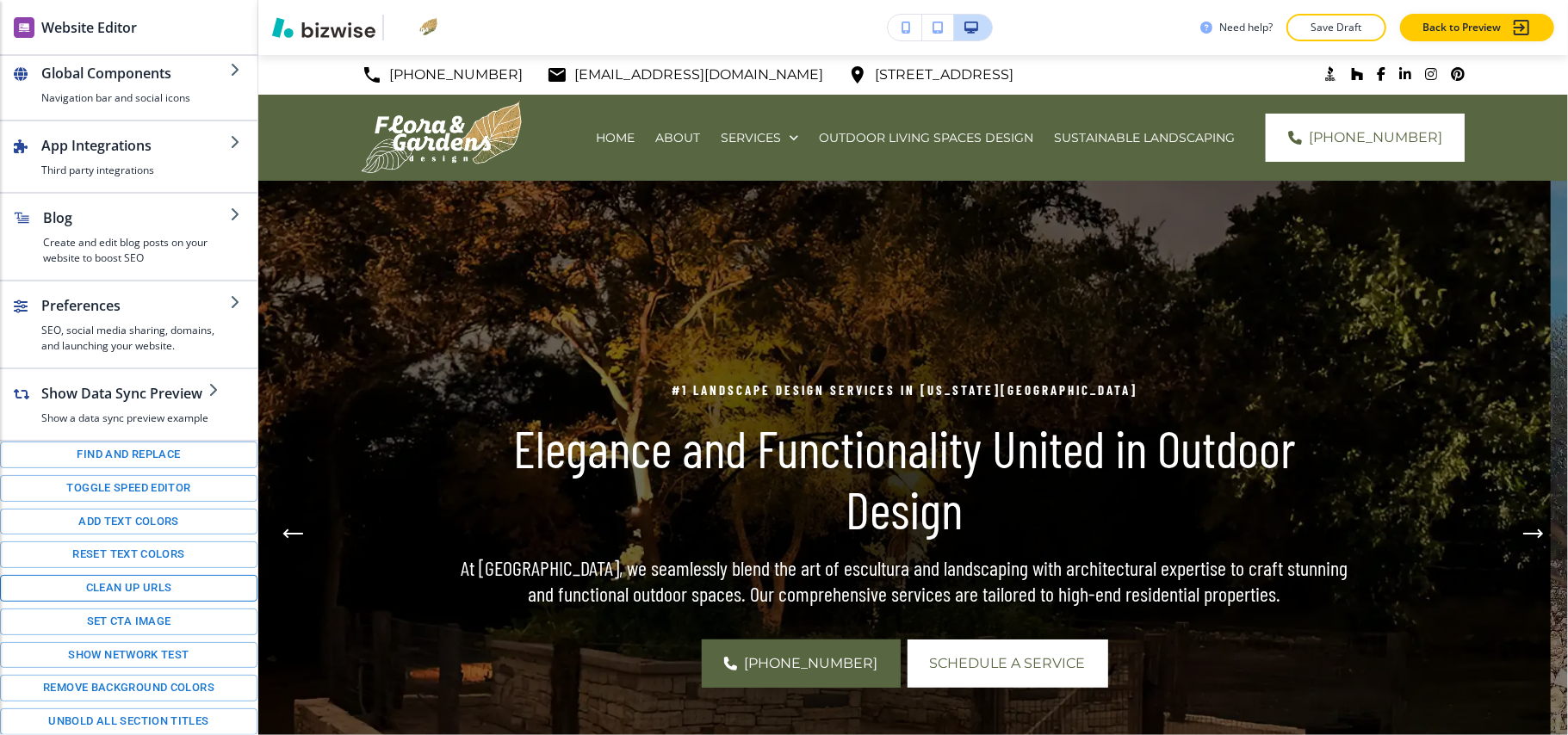
scroll to position [241, 0]
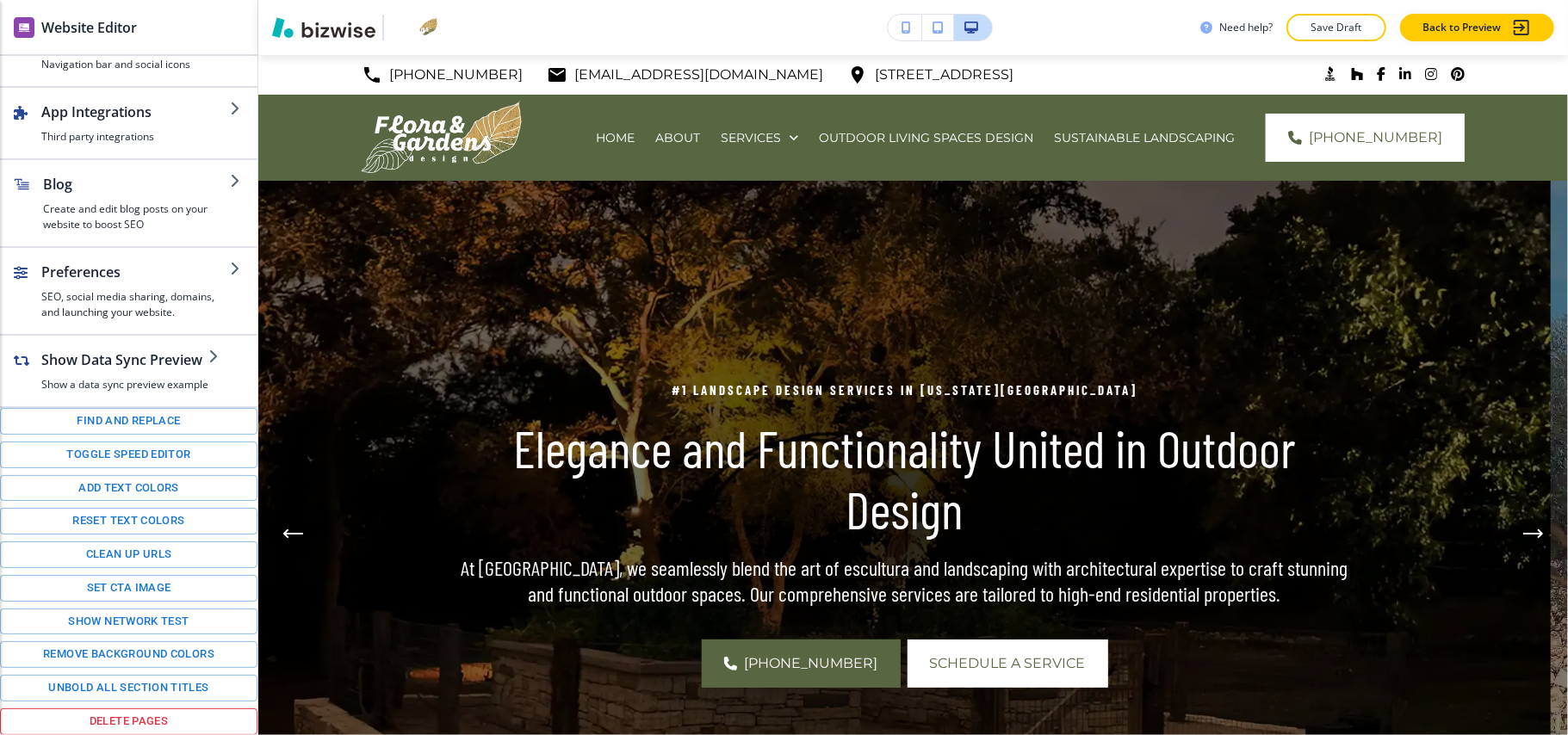
click at [114, 721] on button "Delete pages" at bounding box center [129, 721] width 257 height 26
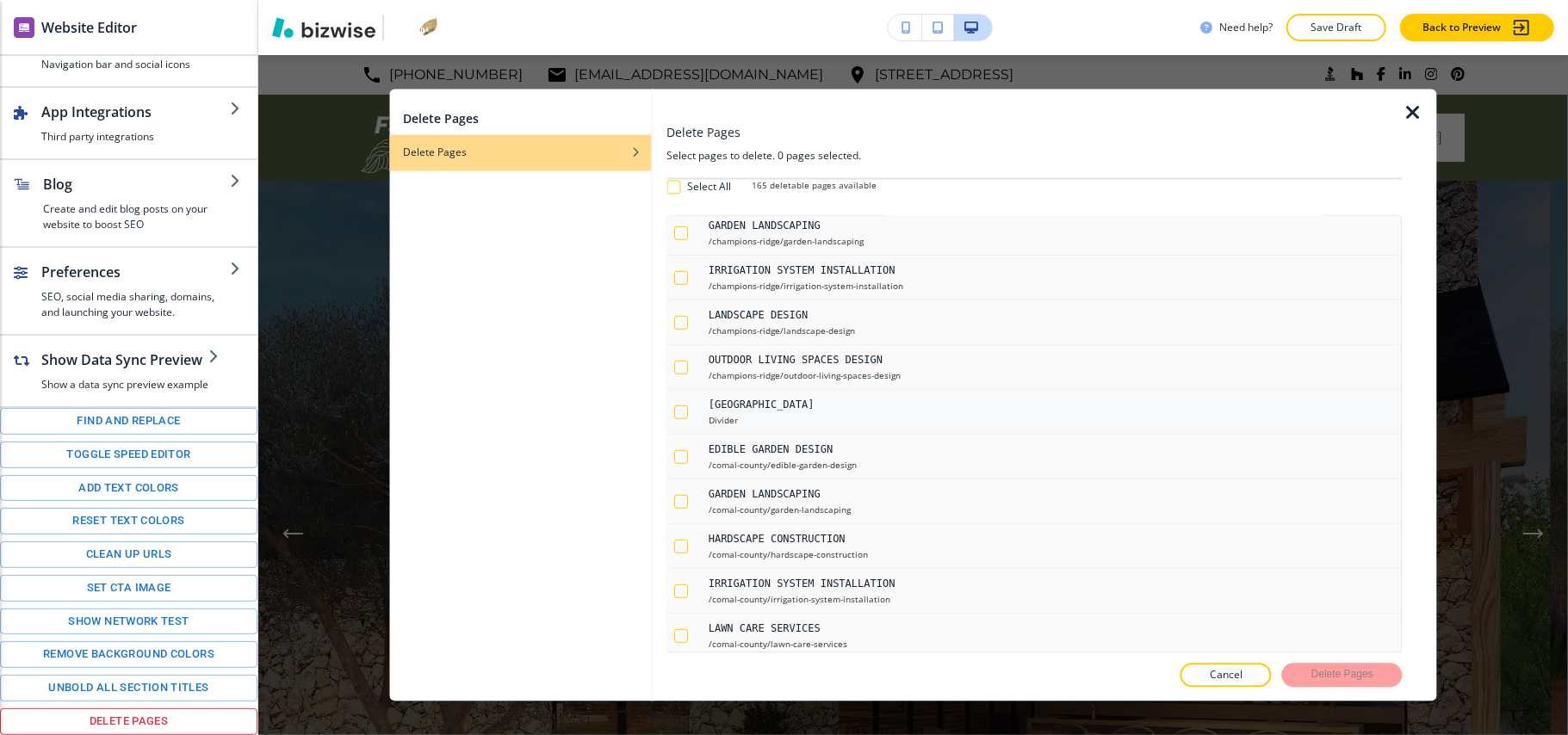
scroll to position [803, 0]
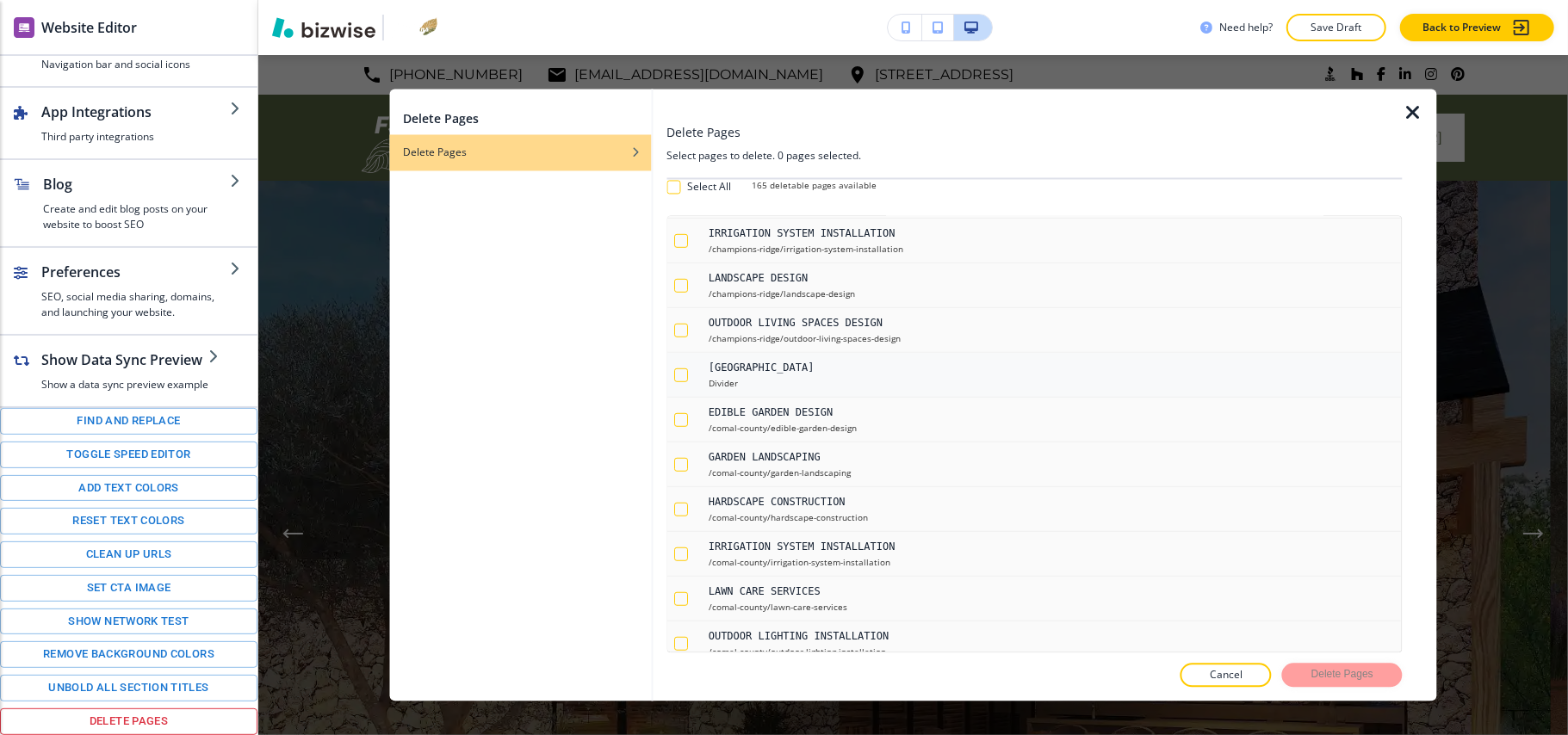
click at [683, 380] on div "button" at bounding box center [681, 375] width 14 height 14
checkbox input "true"
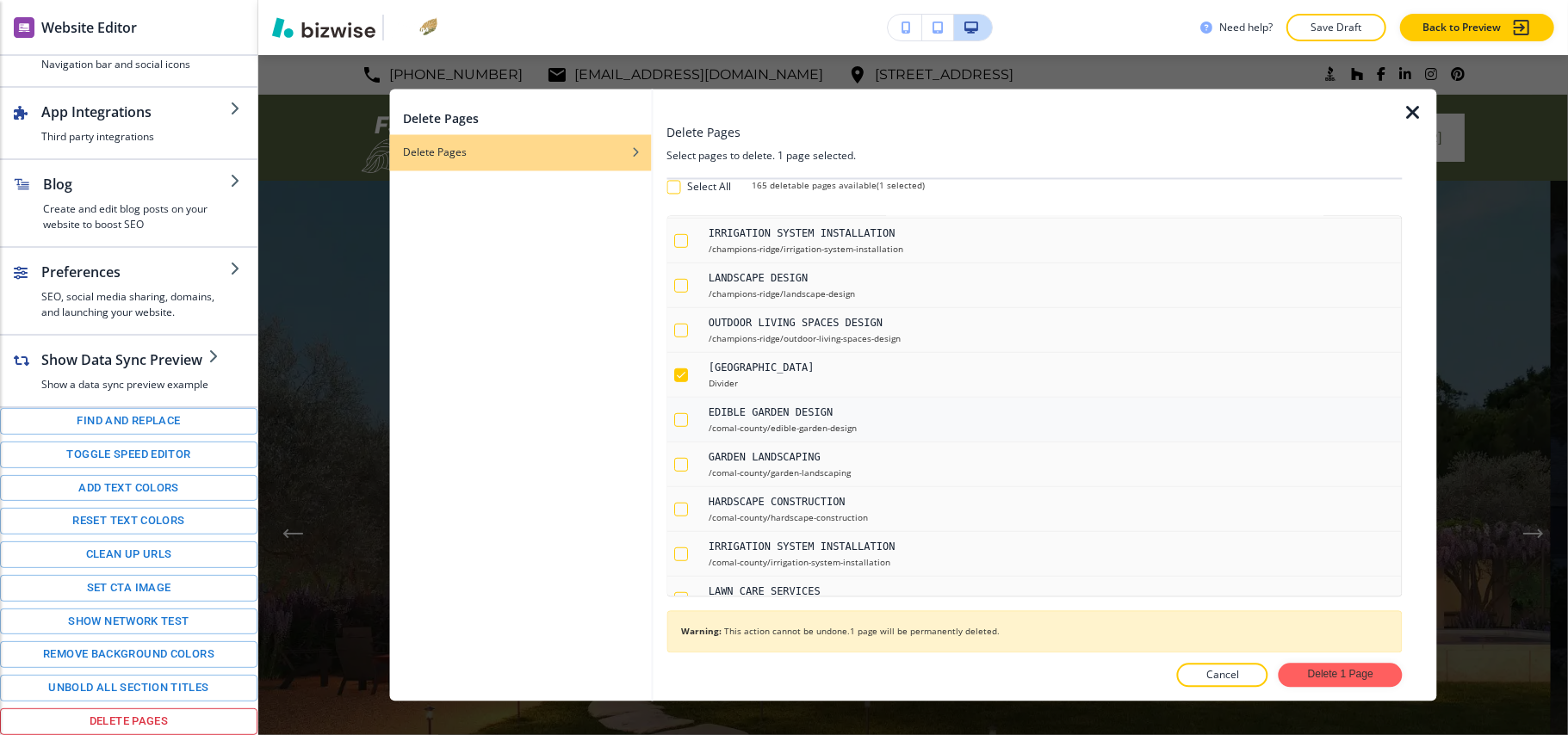
click at [690, 427] on div "button" at bounding box center [688, 420] width 27 height 14
checkbox input "true"
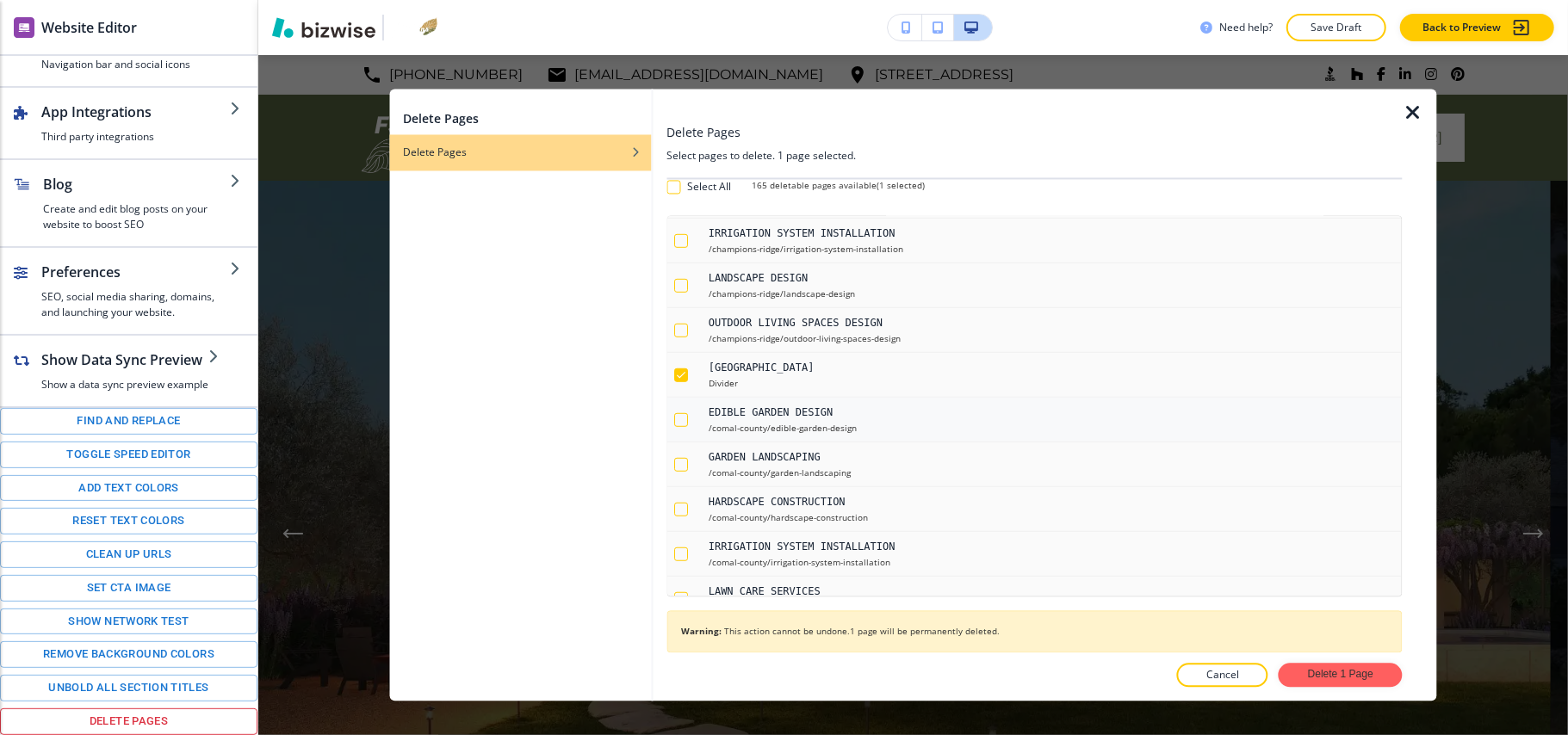
checkbox input "true"
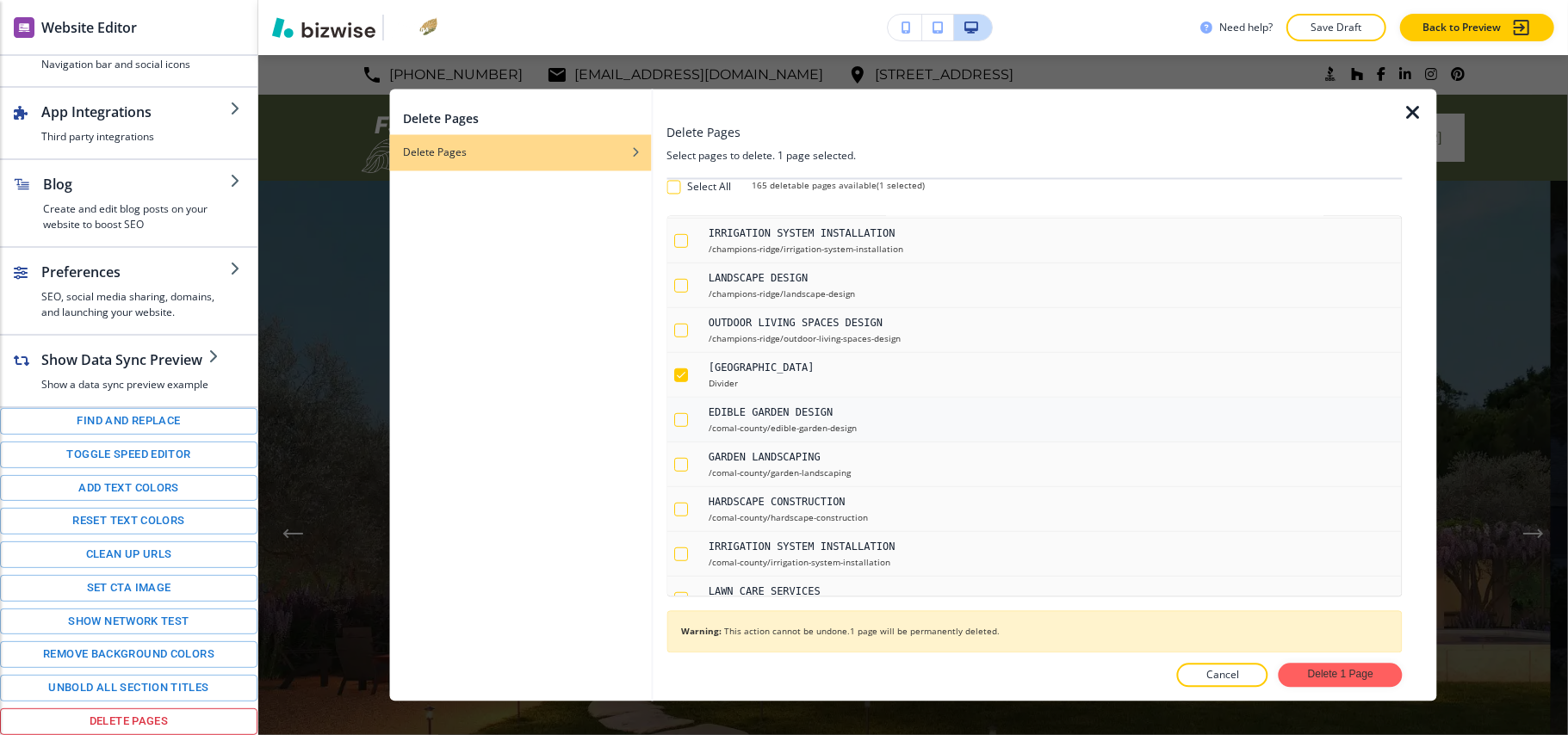
checkbox input "true"
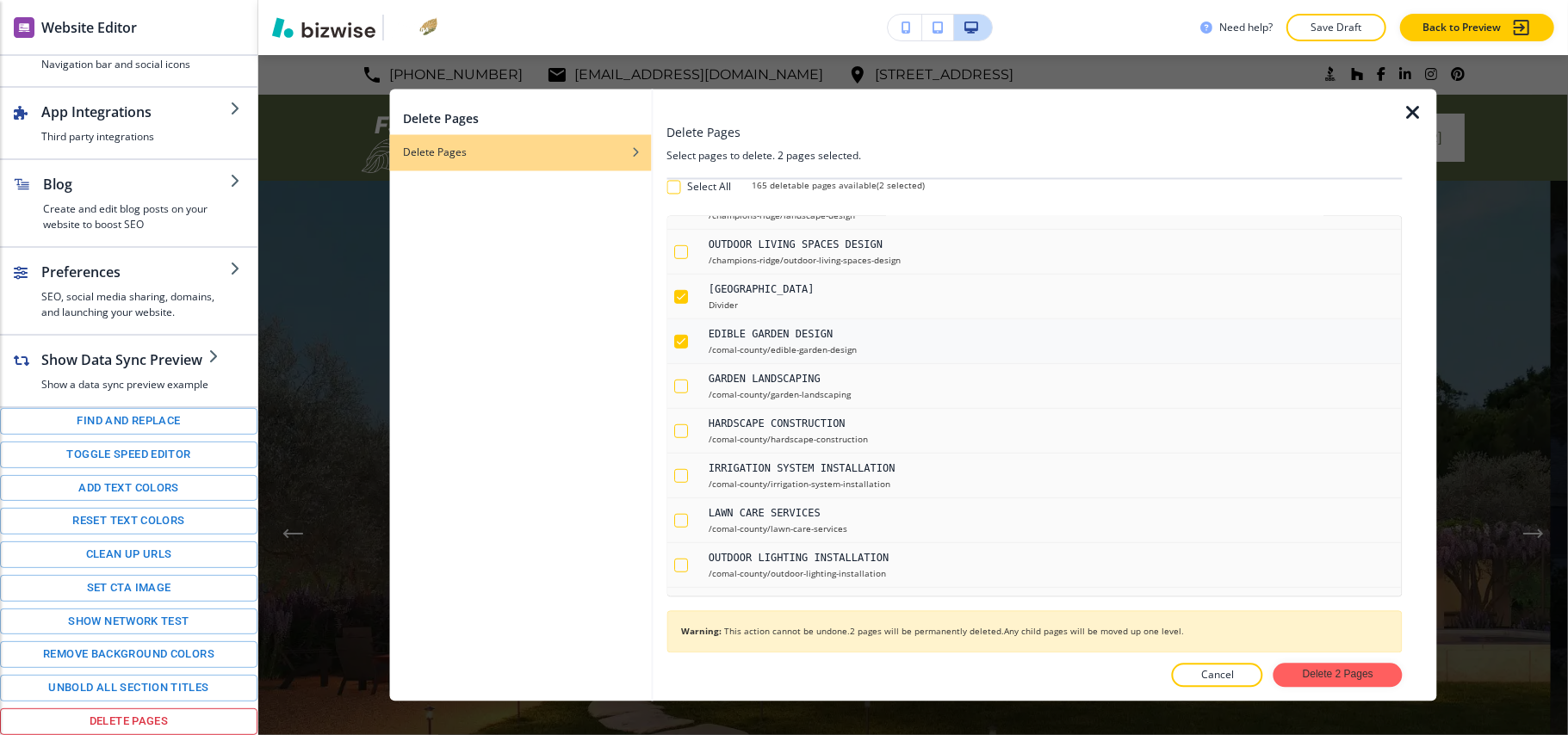
scroll to position [918, 0]
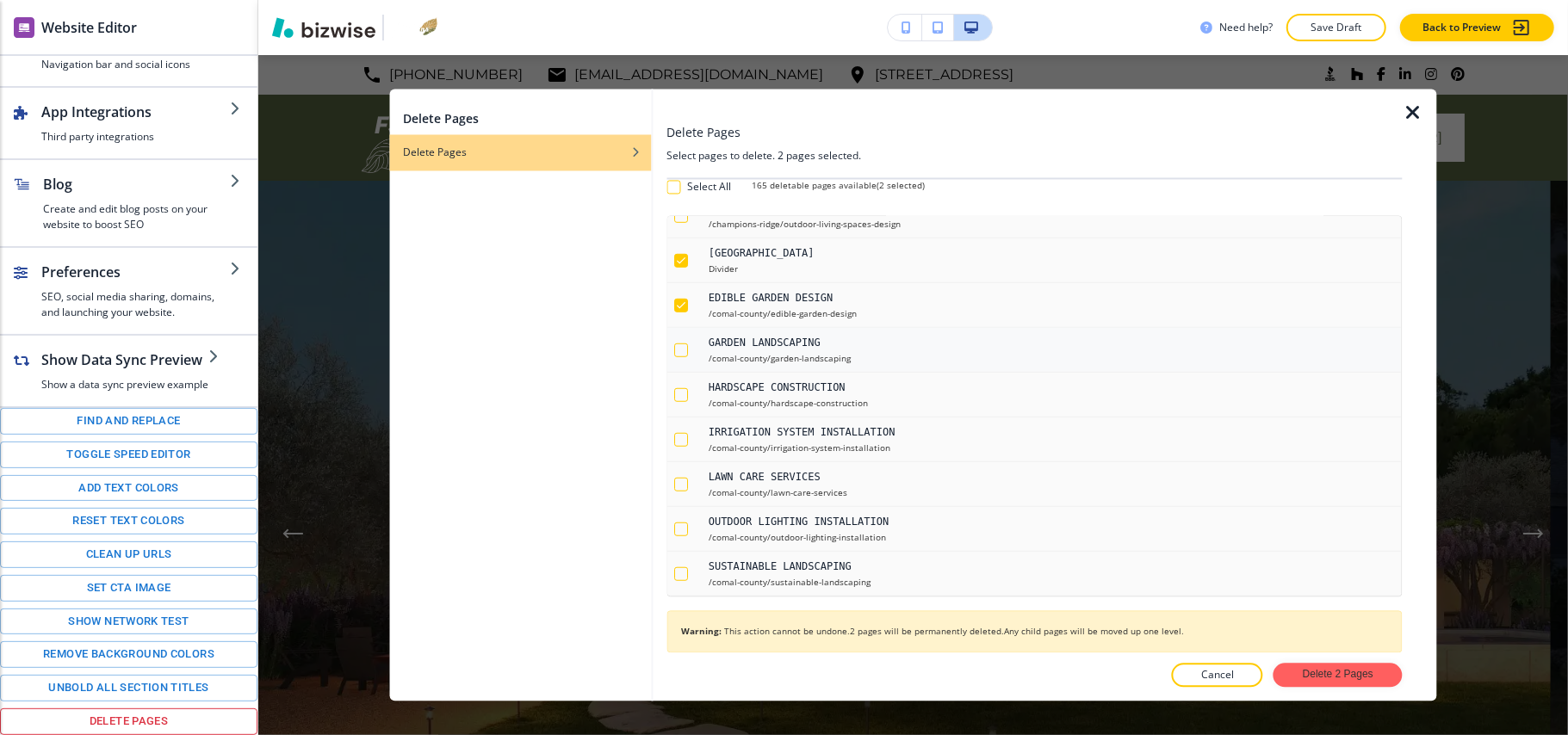
click at [679, 358] on div "button" at bounding box center [681, 351] width 14 height 14
checkbox input "true"
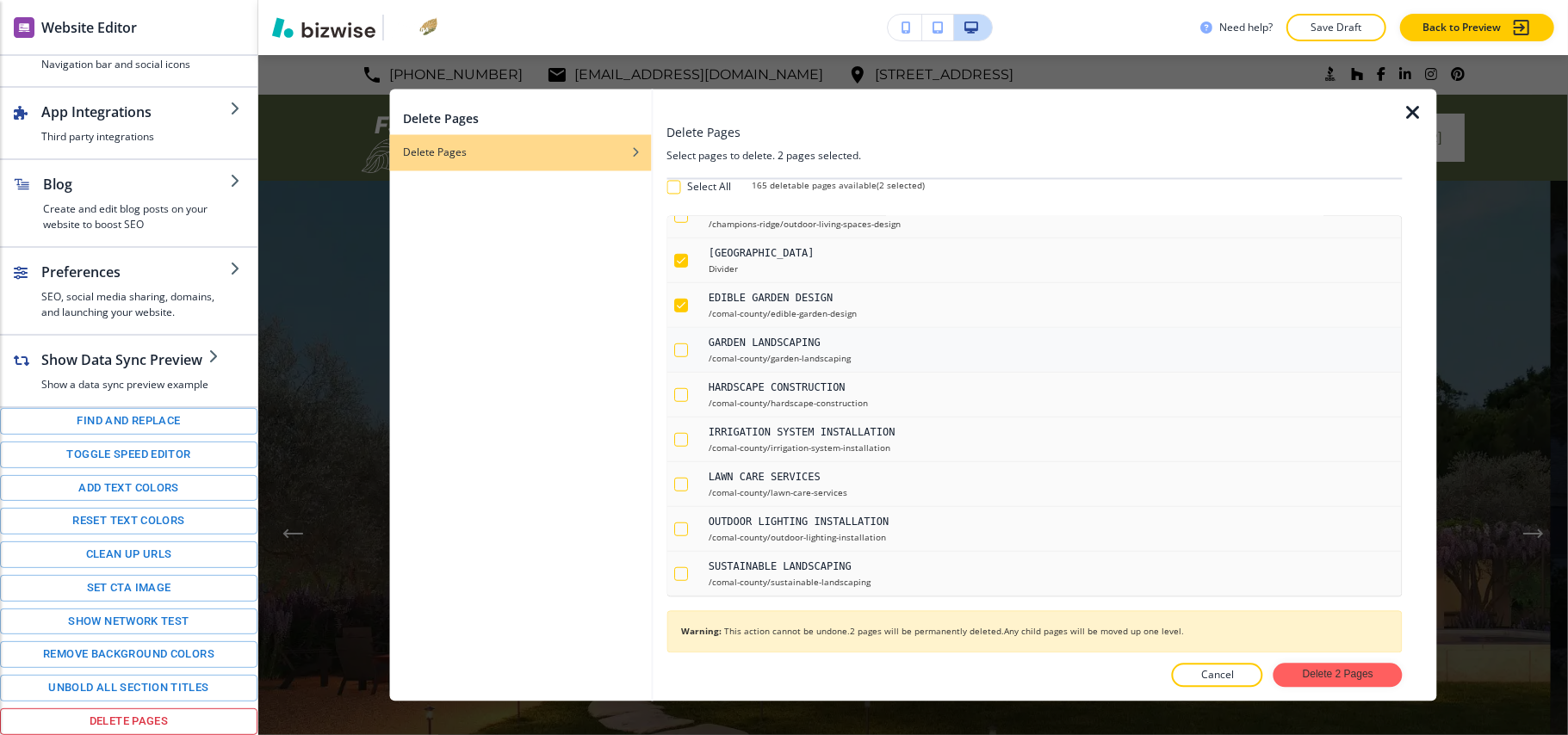
checkbox input "true"
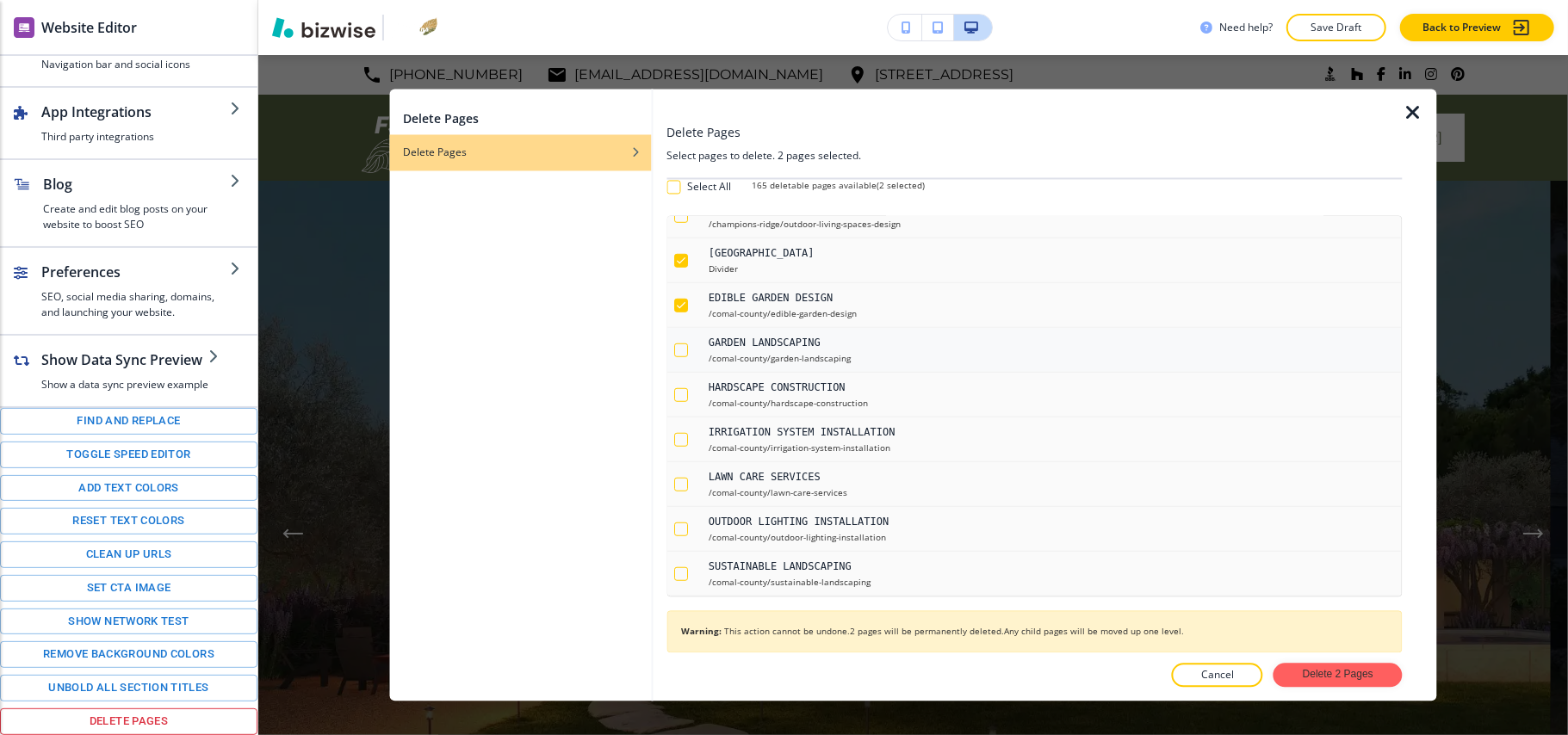
checkbox input "true"
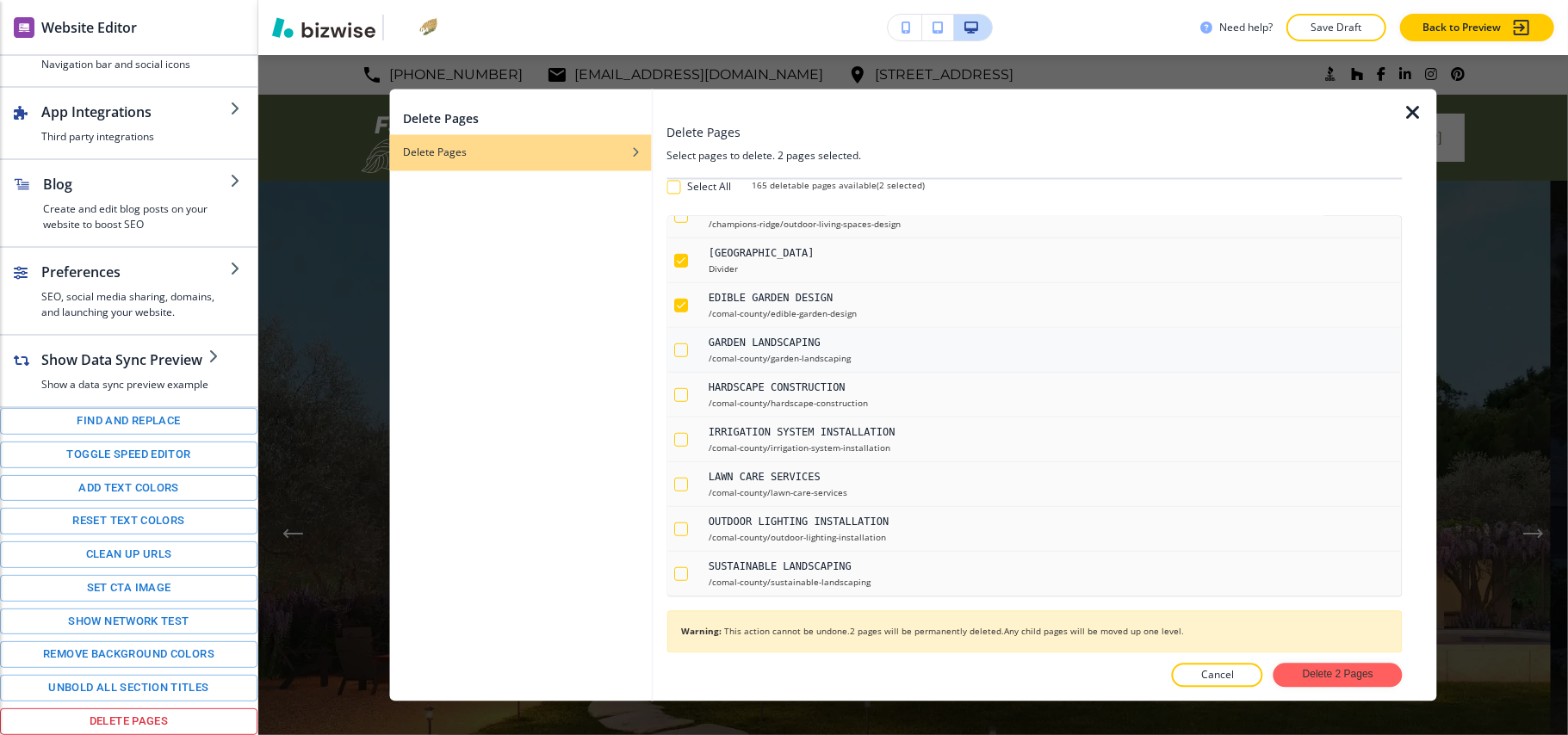
checkbox input "true"
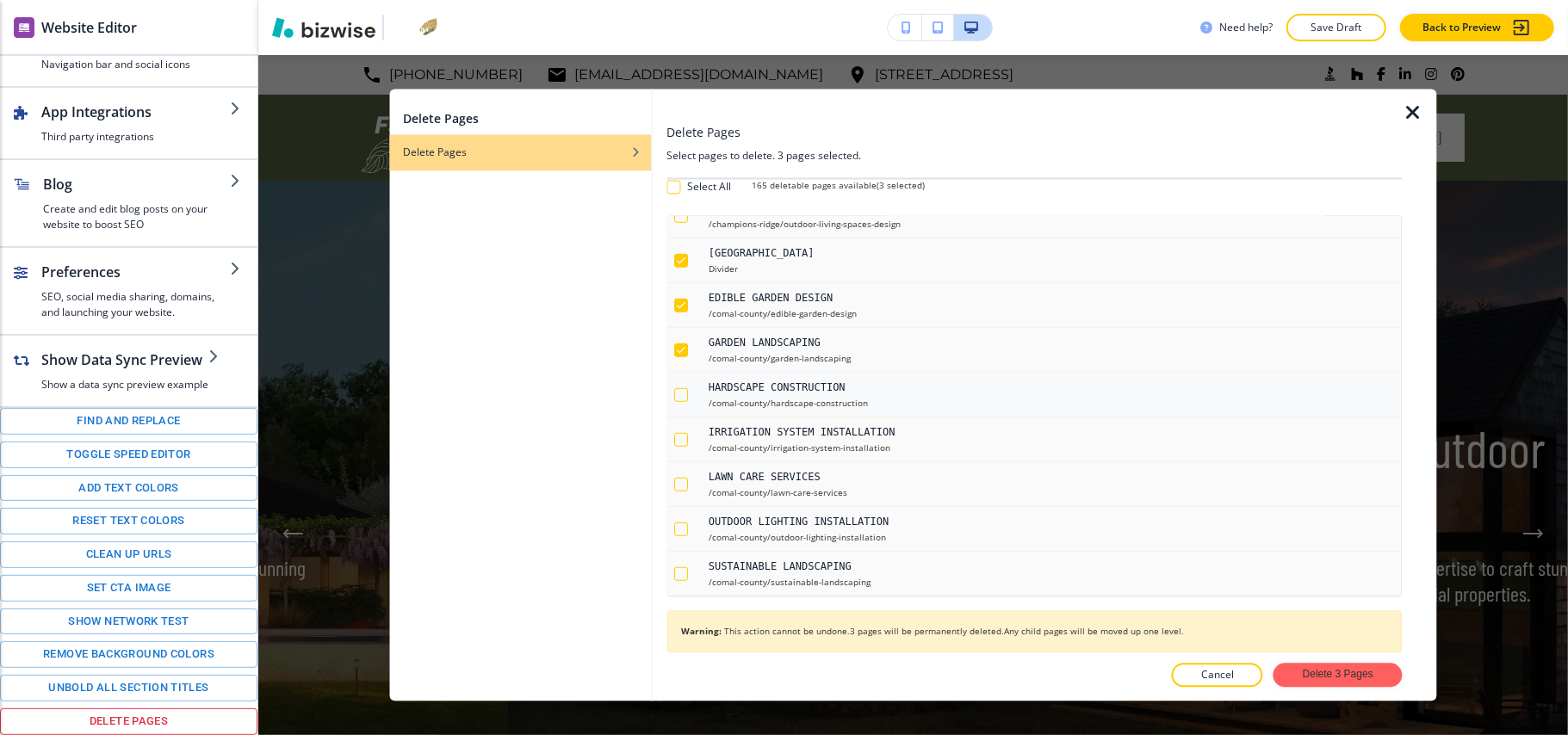
click at [675, 402] on div "button" at bounding box center [681, 395] width 14 height 14
checkbox input "true"
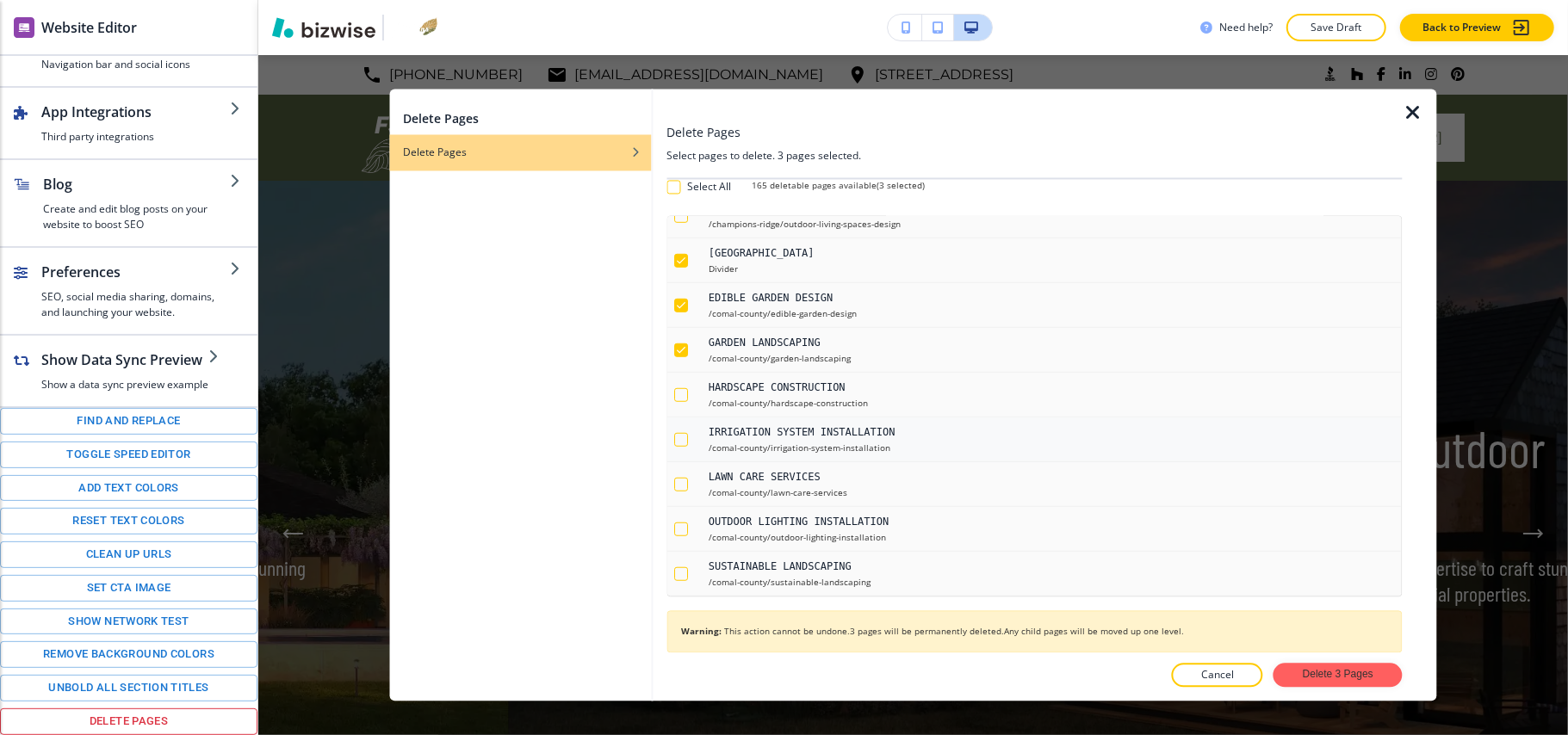
checkbox input "true"
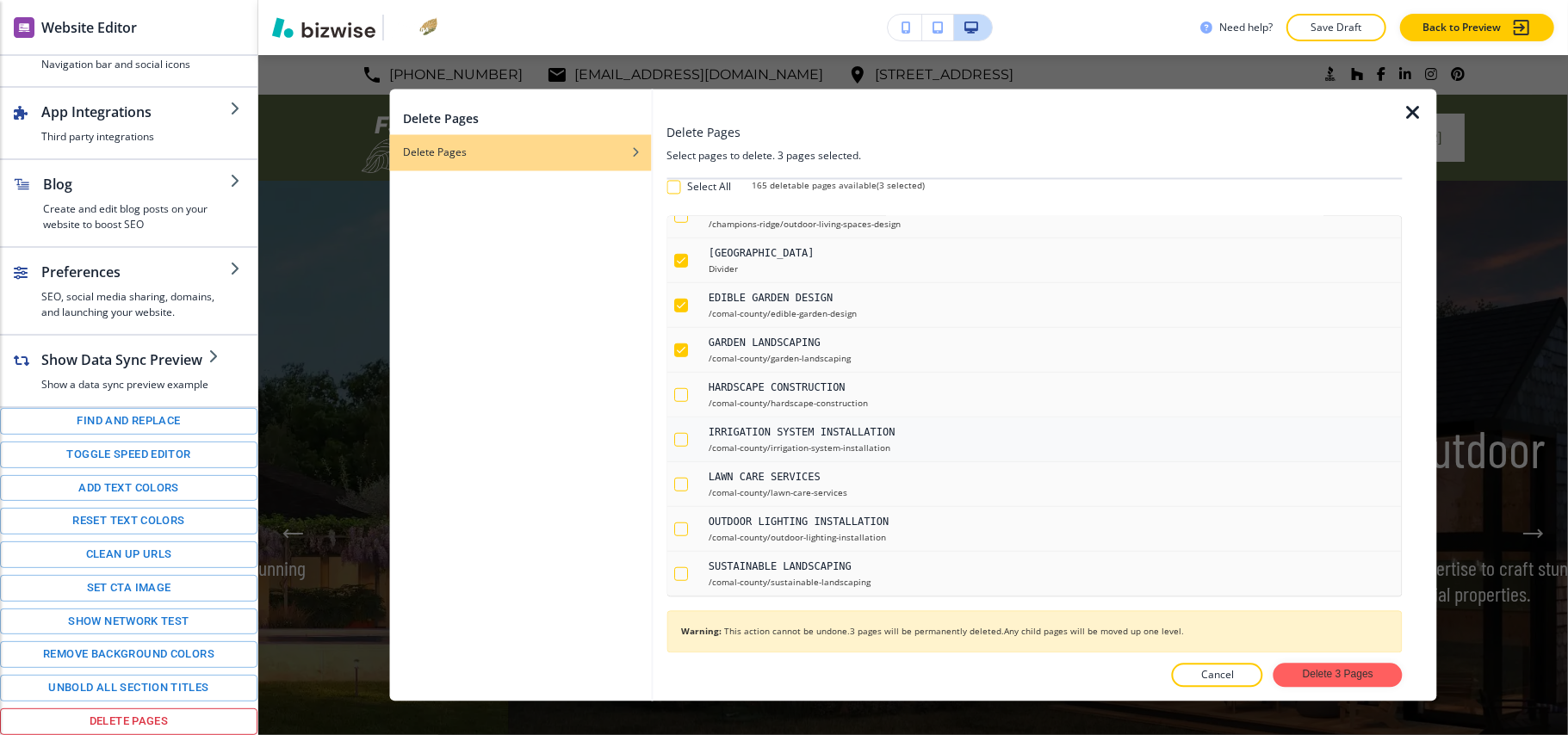
checkbox input "true"
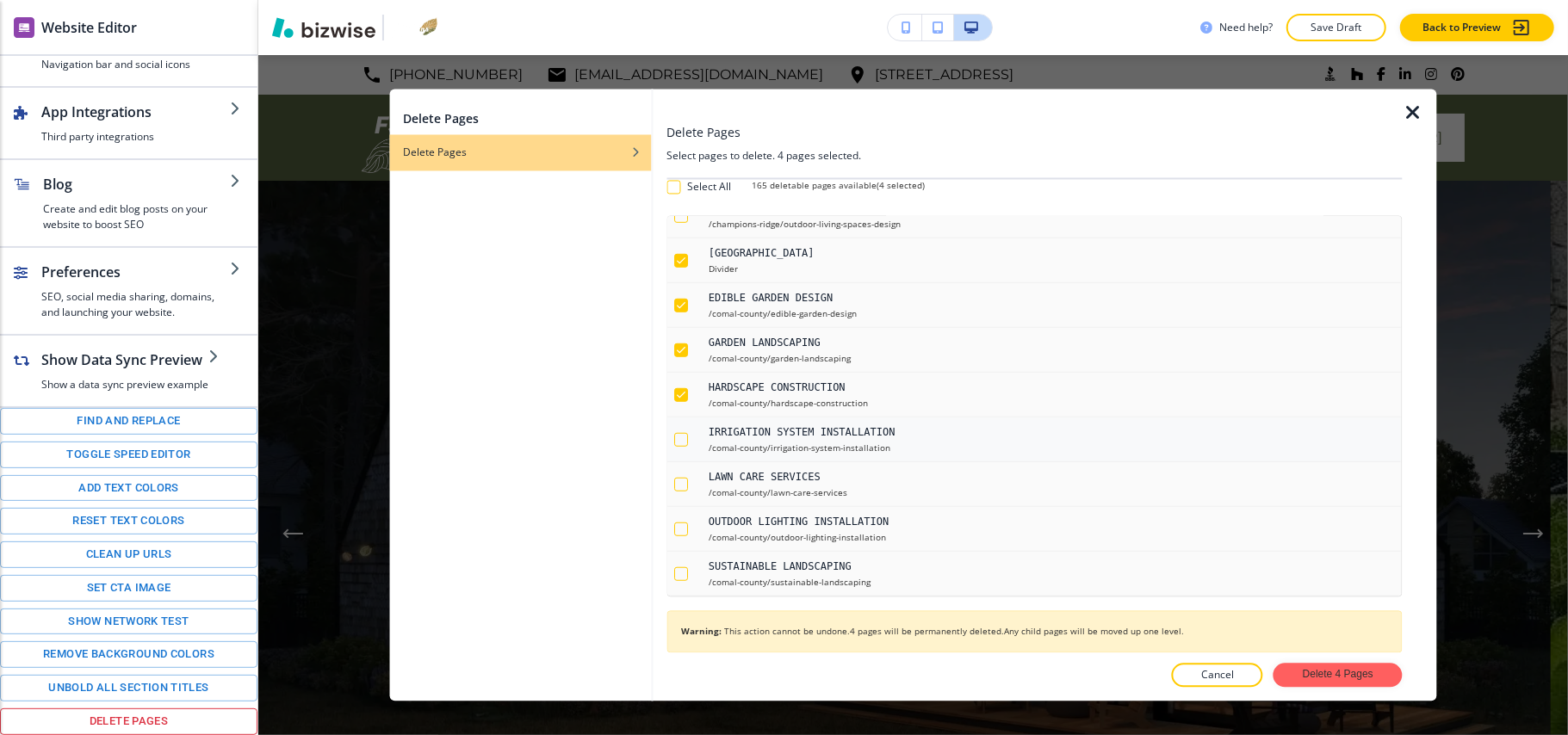
click at [683, 447] on div "button" at bounding box center [681, 440] width 14 height 14
checkbox input "true"
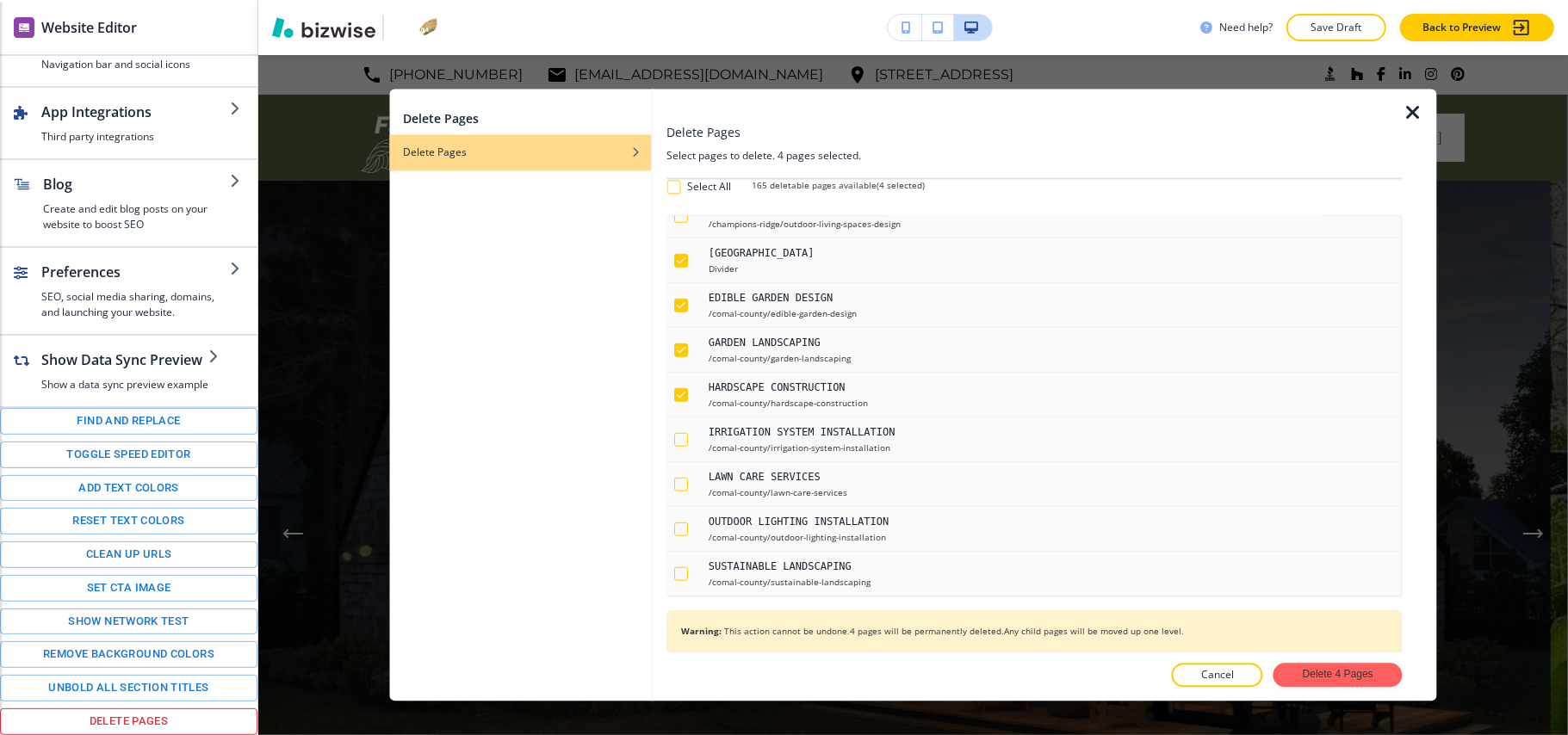
checkbox input "true"
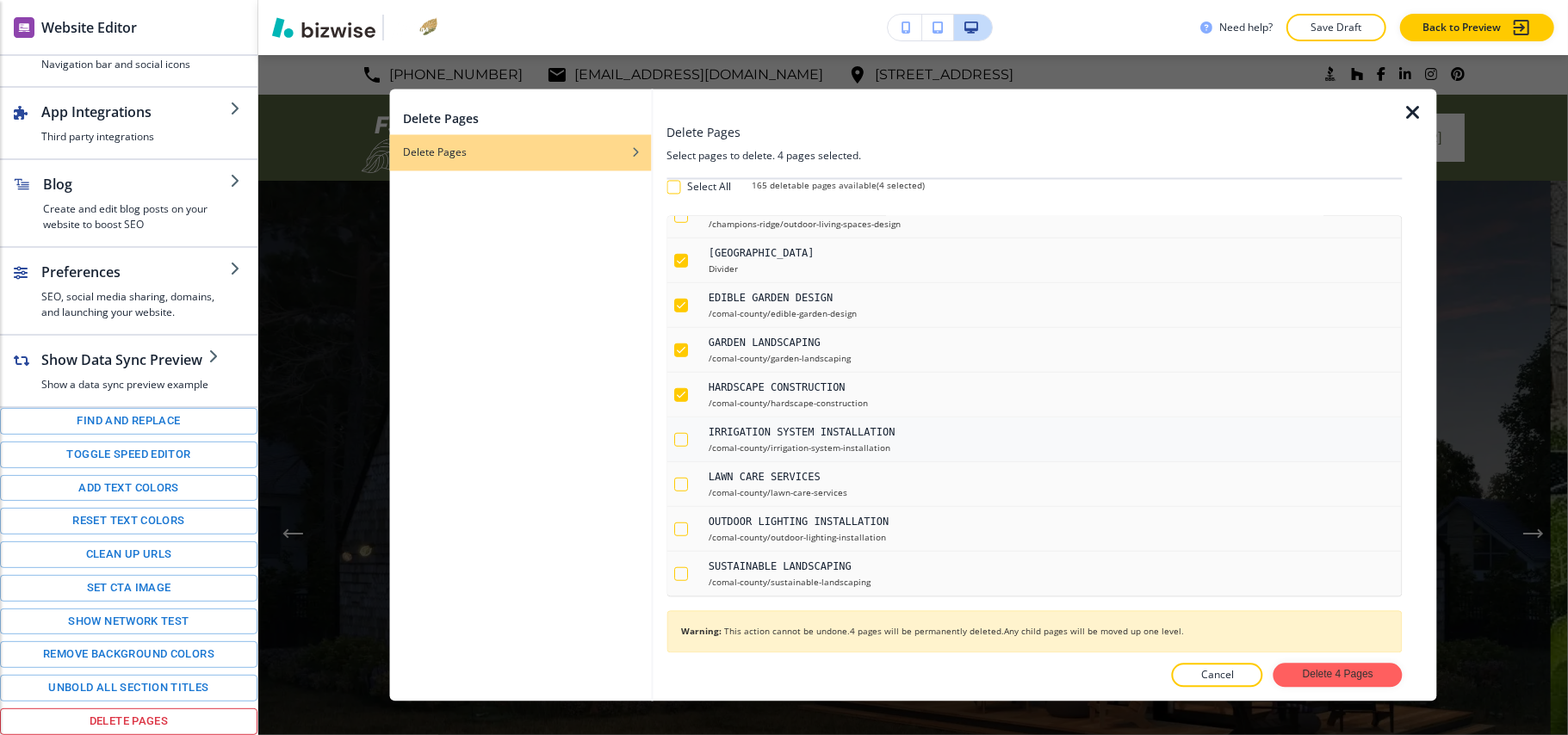
checkbox input "true"
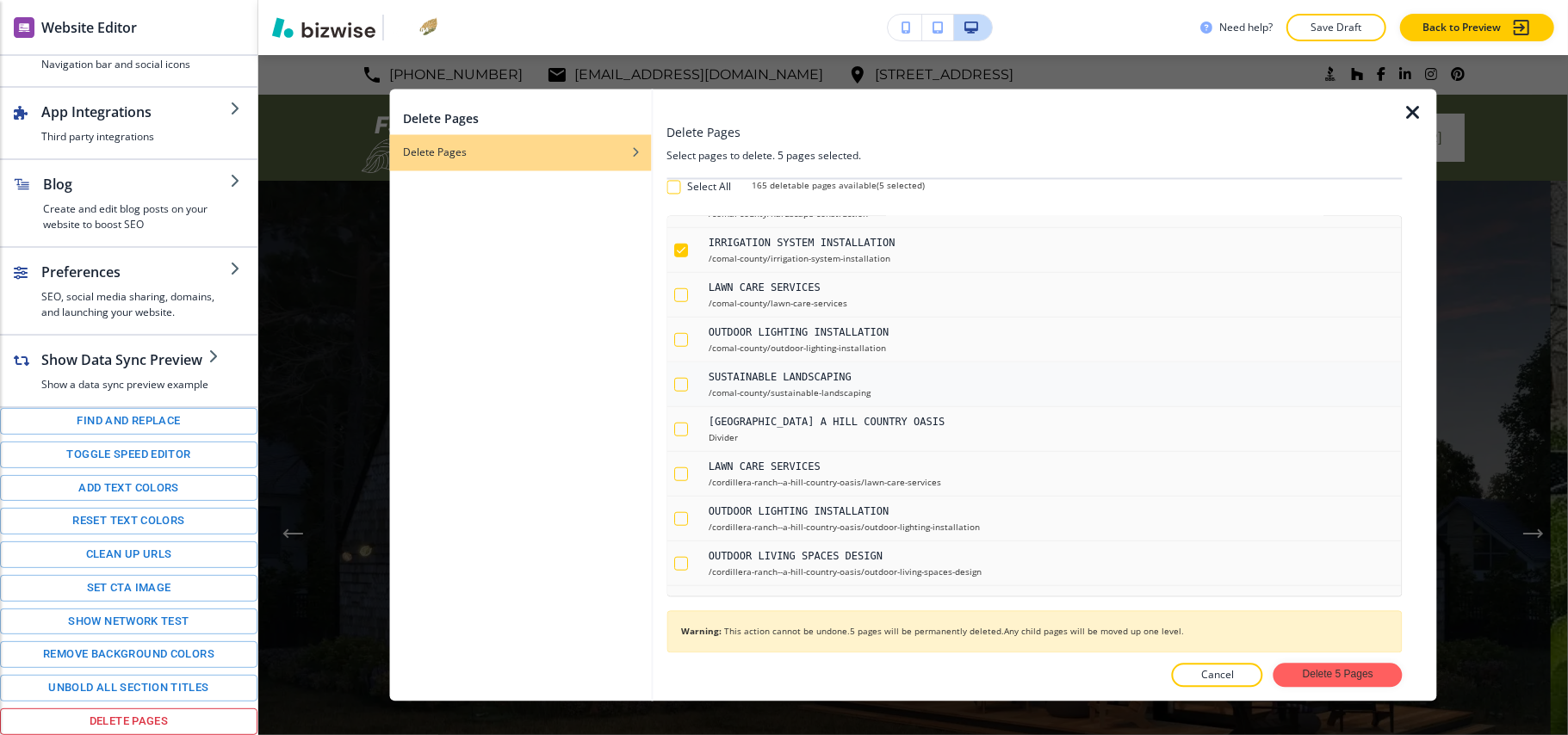
scroll to position [1148, 0]
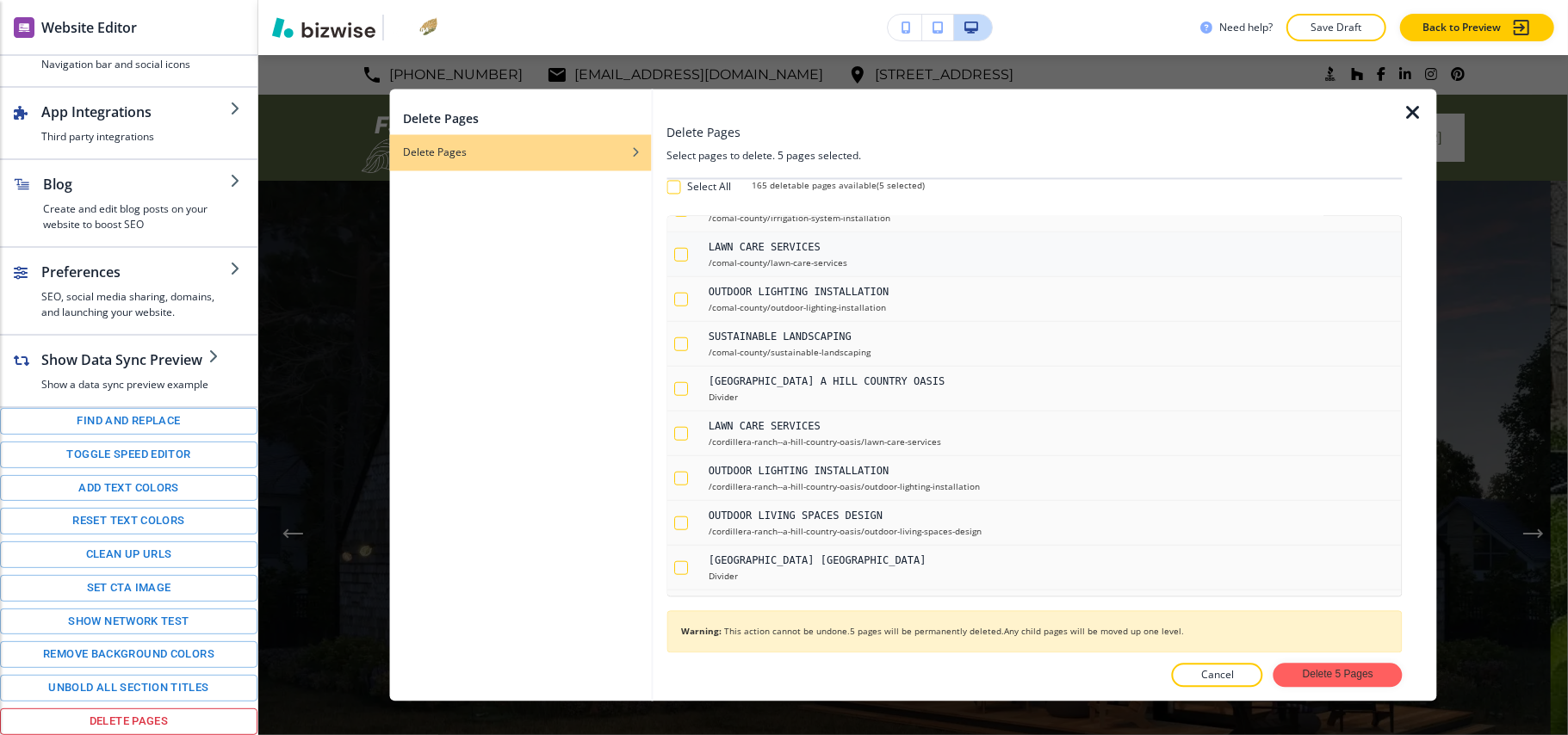
click at [676, 262] on div "button" at bounding box center [681, 254] width 14 height 14
checkbox input "true"
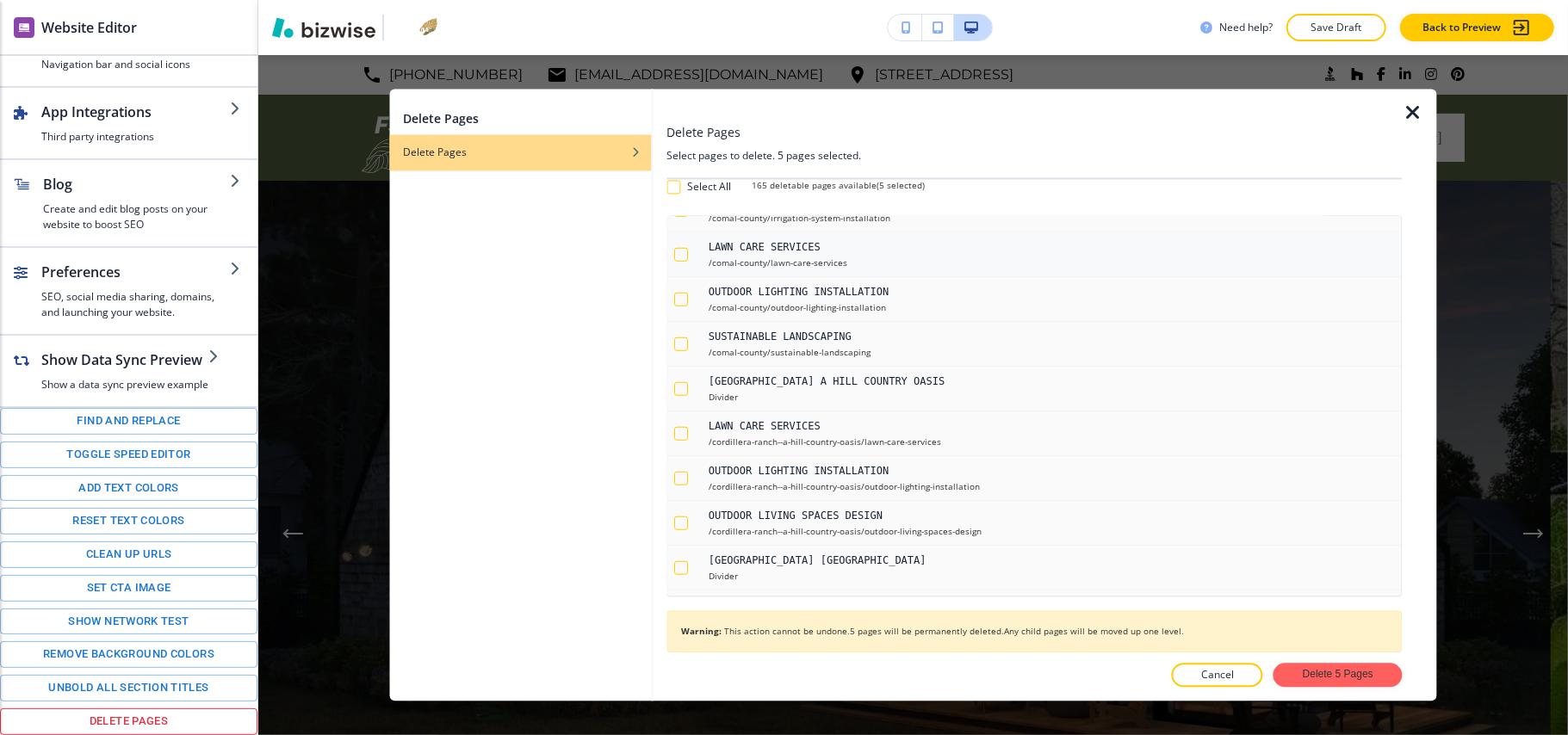
checkbox input "true"
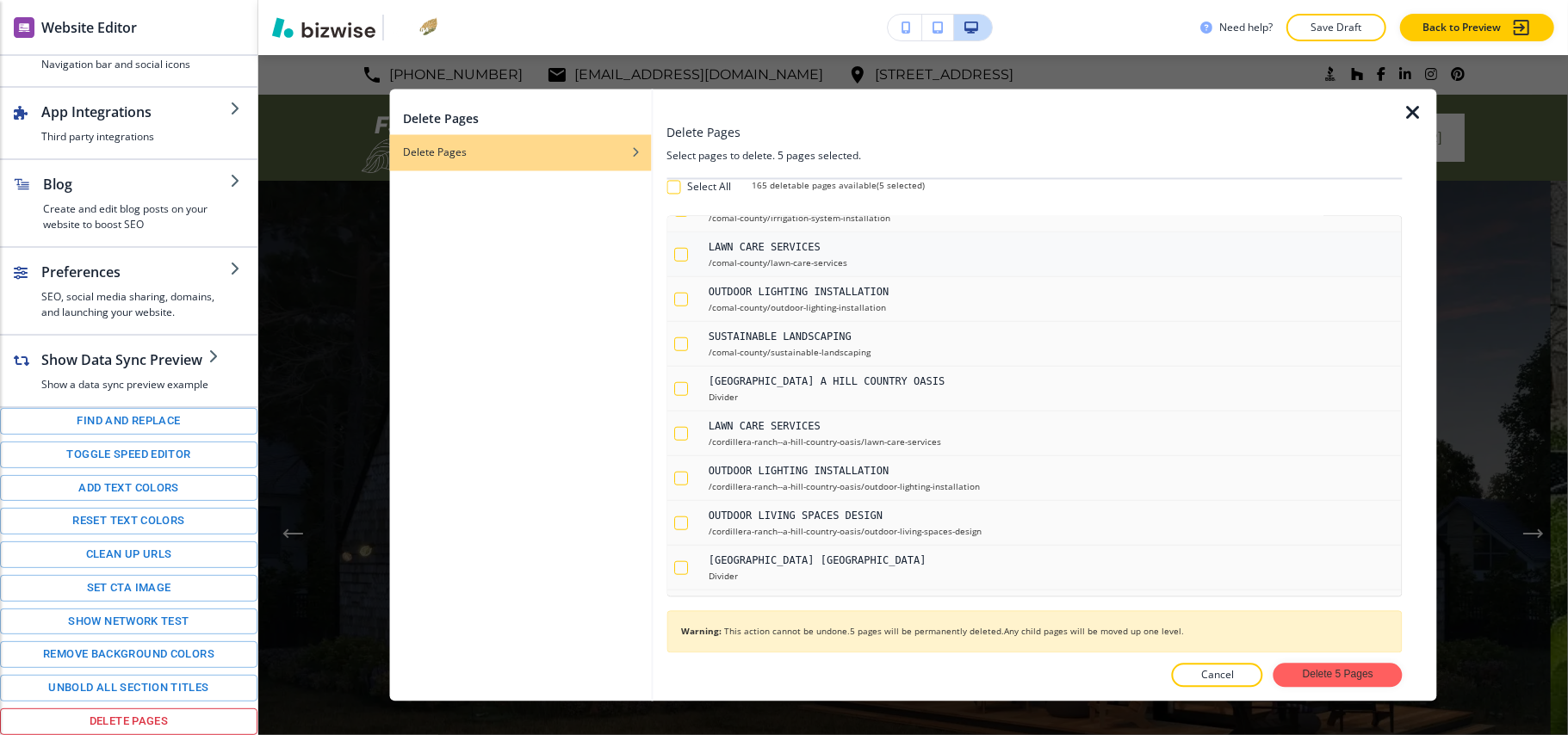
checkbox input "true"
click at [676, 307] on div "button" at bounding box center [681, 299] width 14 height 14
checkbox input "true"
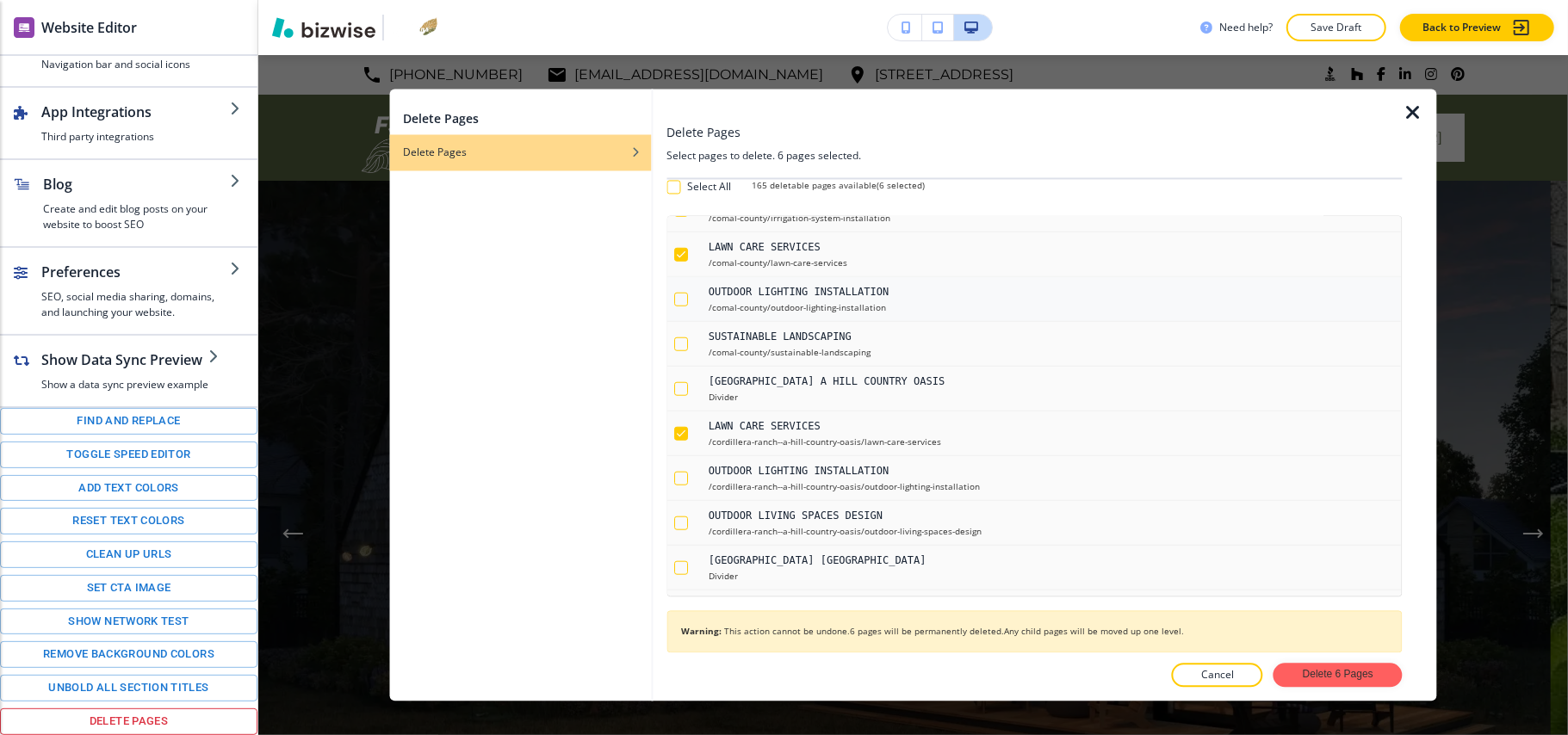
checkbox input "true"
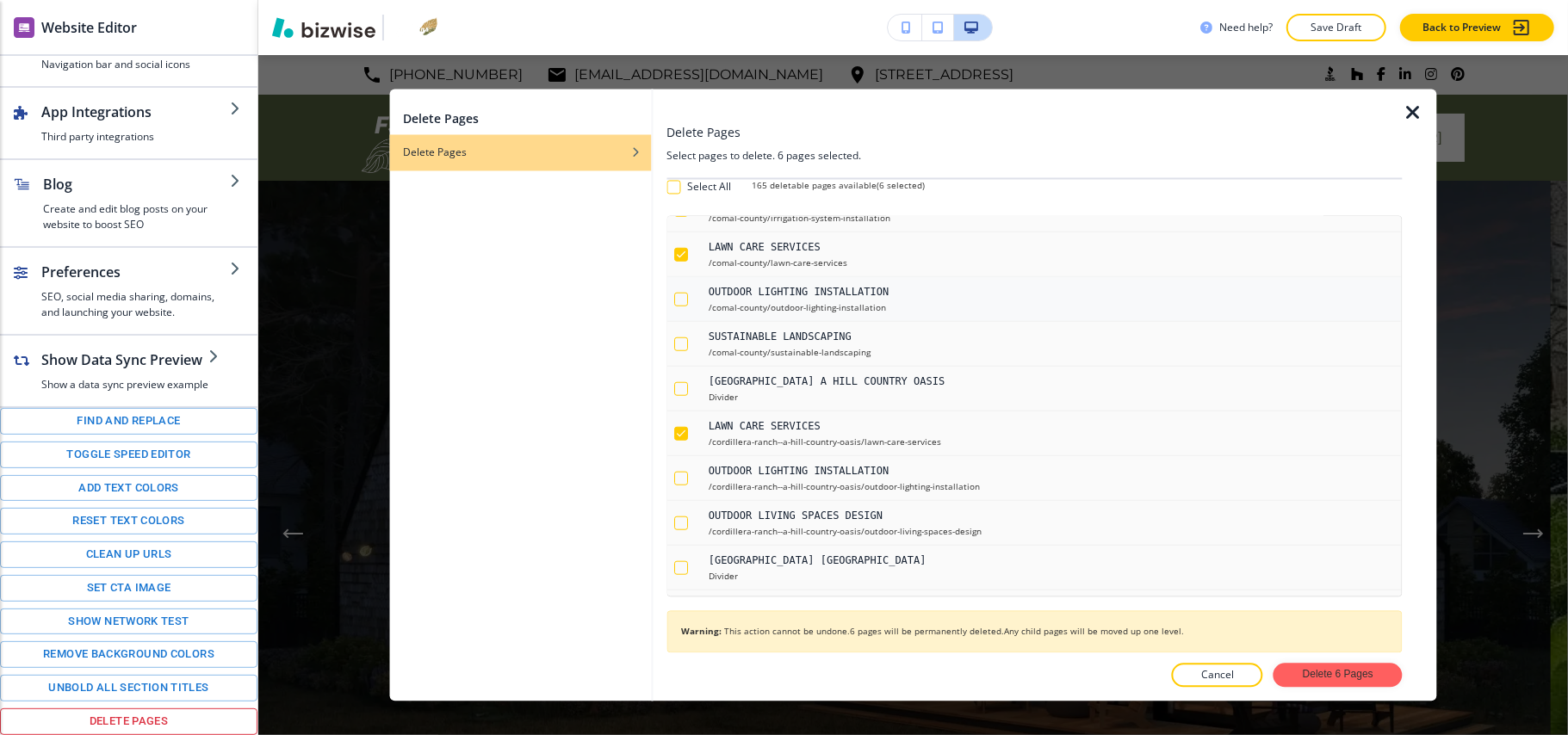
checkbox input "true"
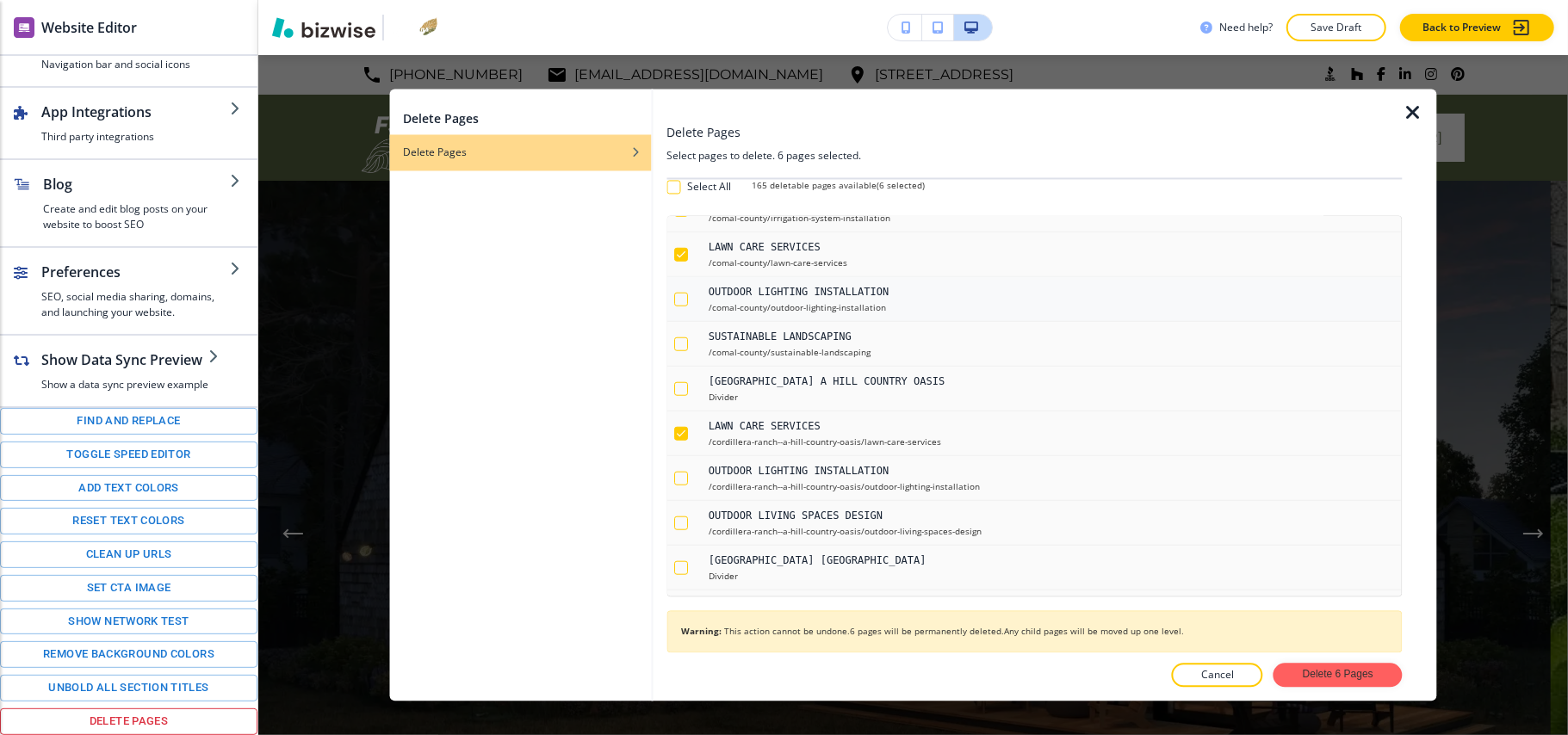
checkbox input "true"
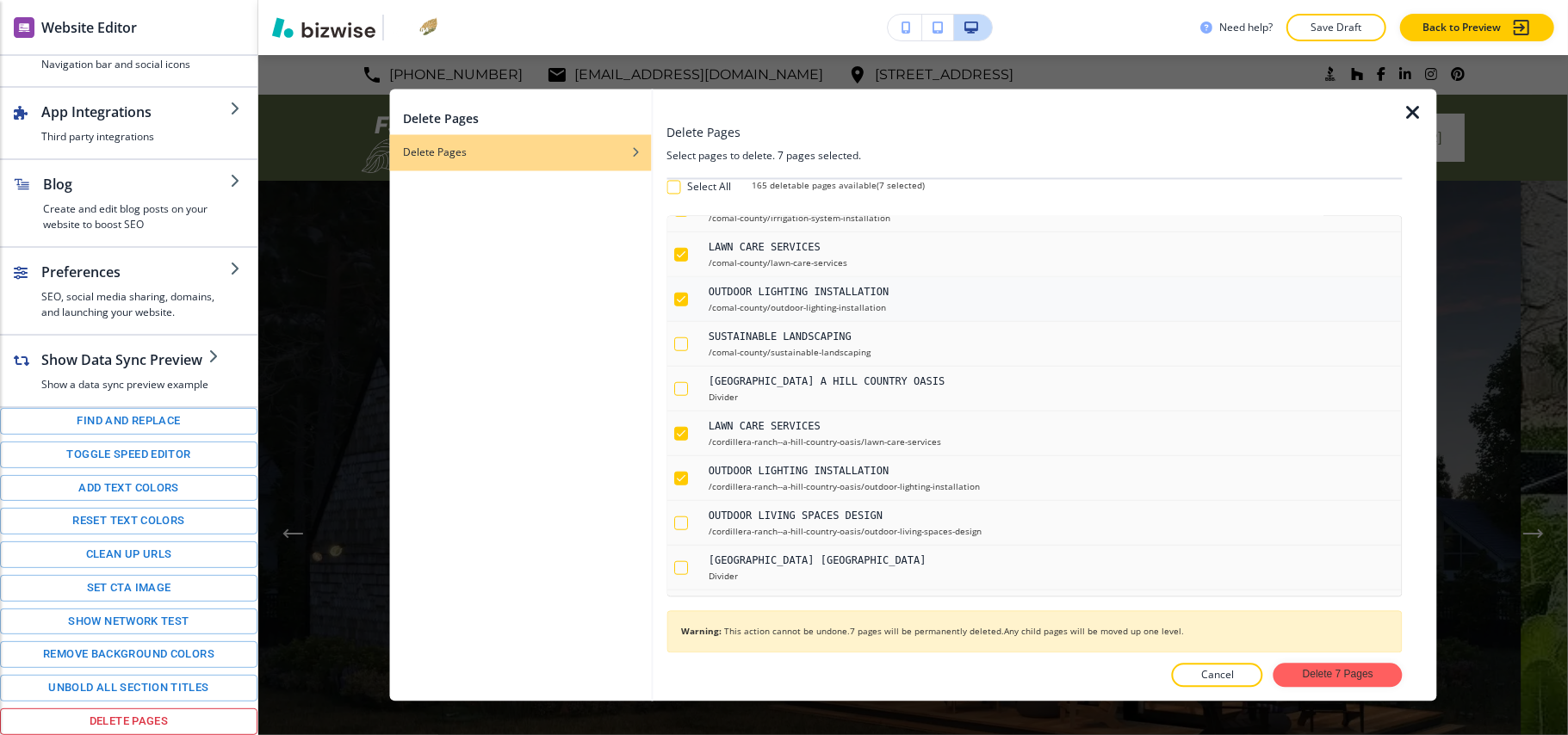
click at [683, 306] on icon "button" at bounding box center [681, 299] width 12 height 12
checkbox input "false"
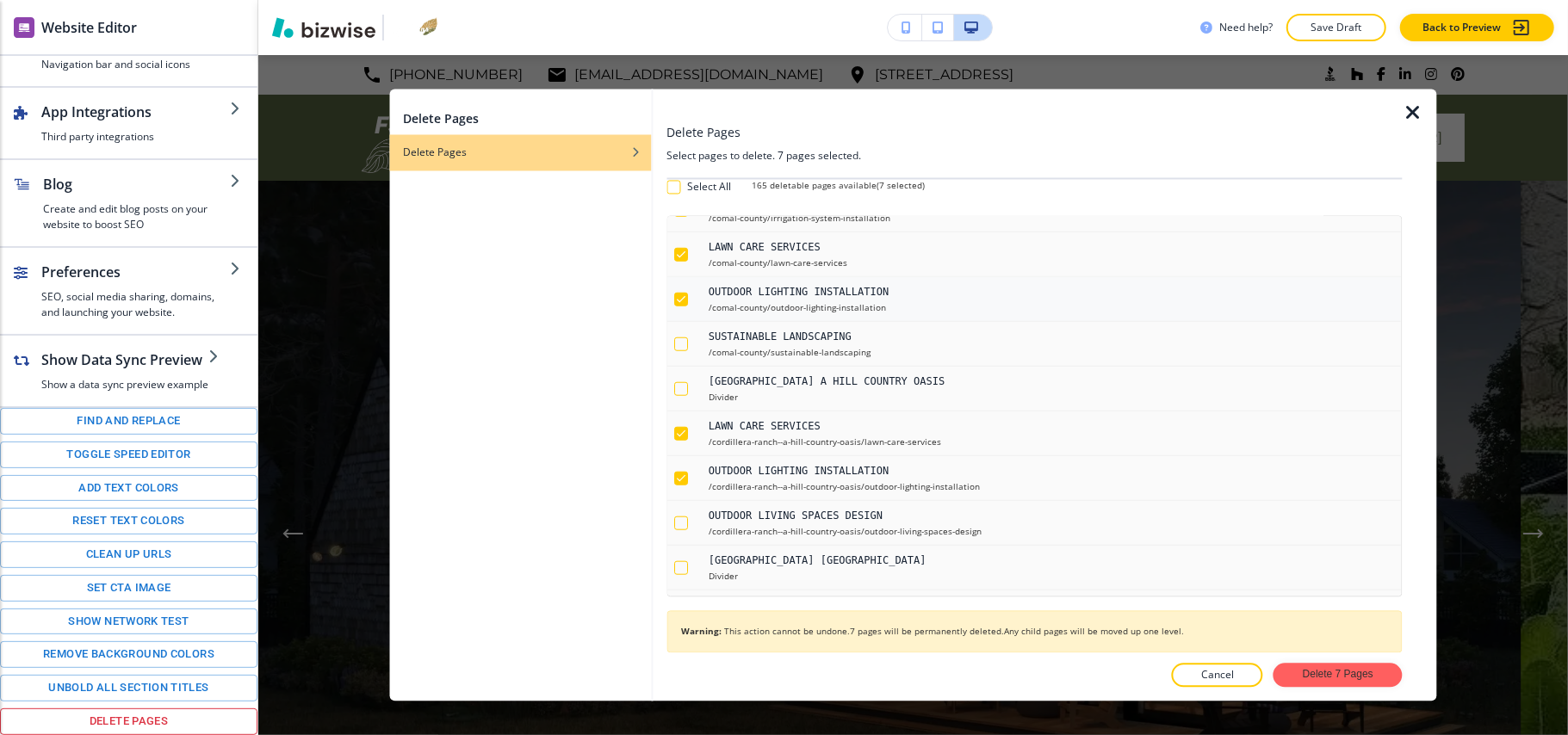
checkbox input "false"
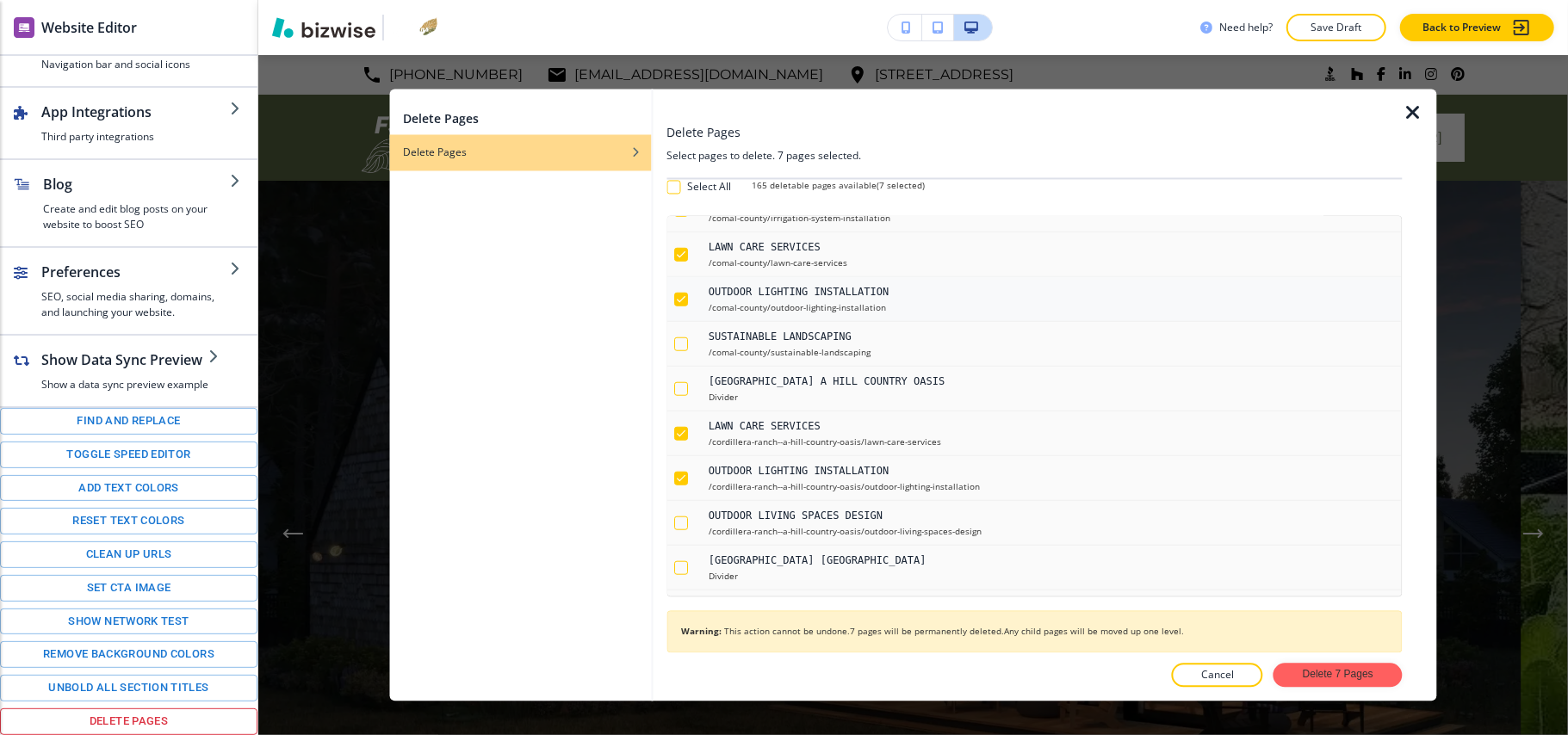
checkbox input "false"
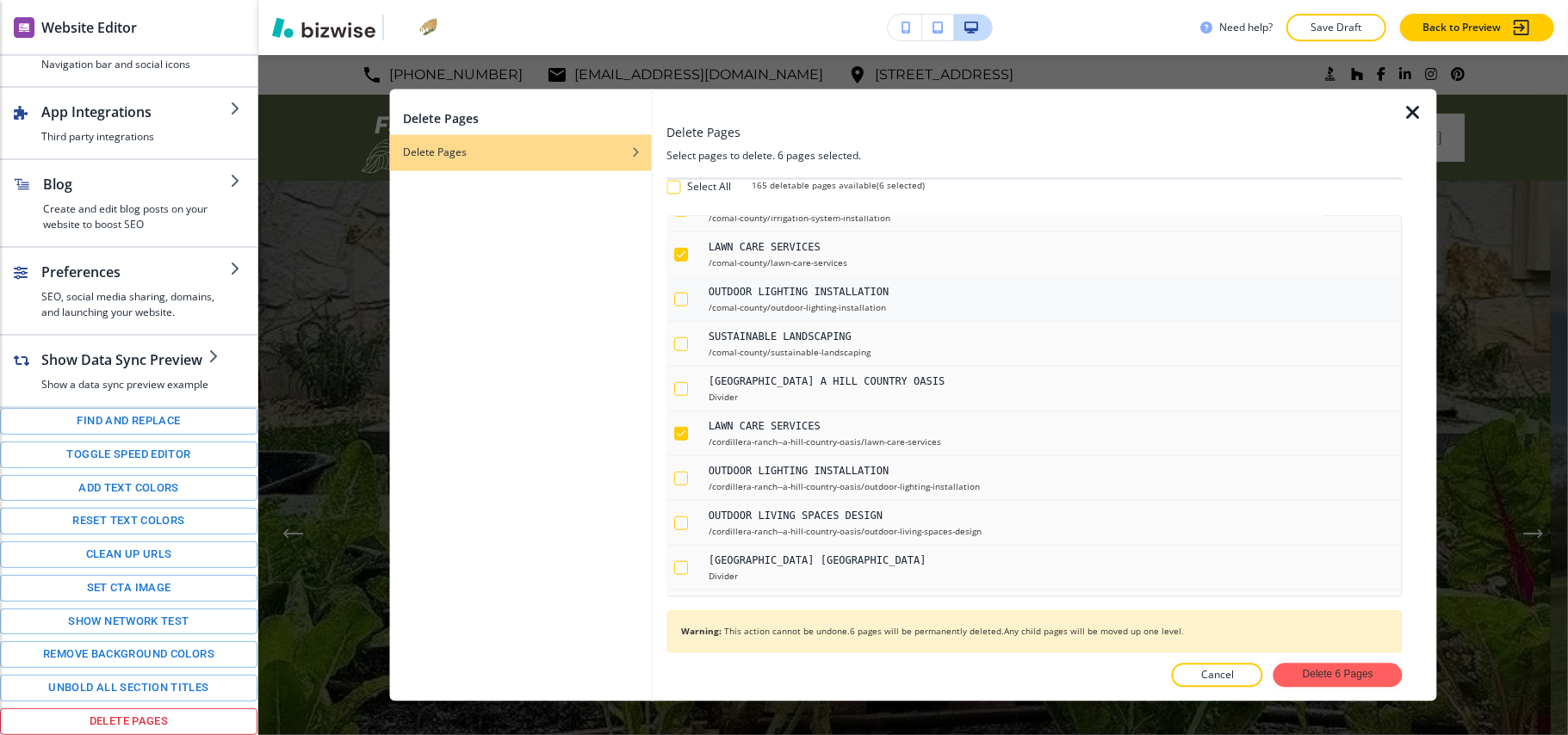
click at [683, 304] on div "button" at bounding box center [681, 299] width 14 height 14
checkbox input "true"
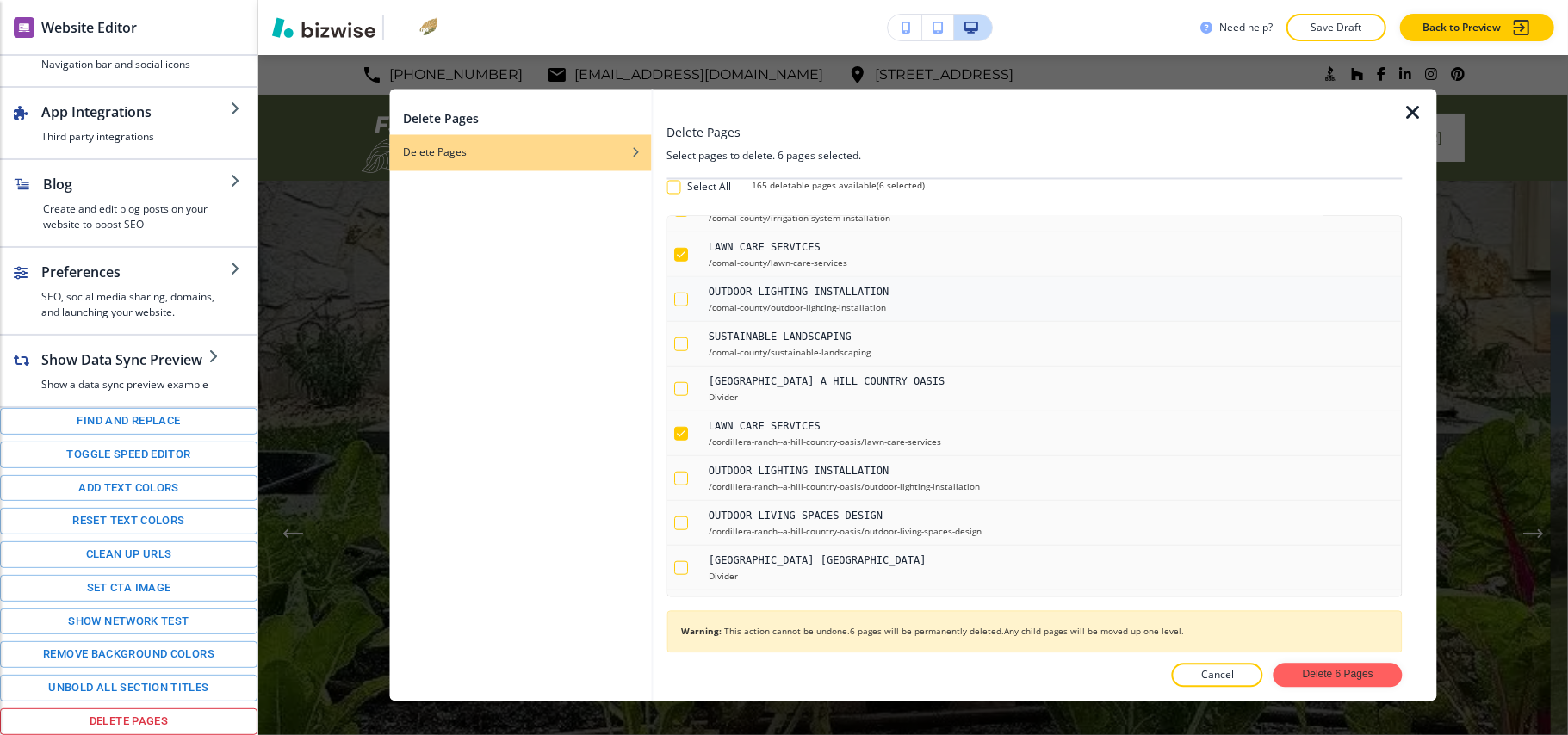
checkbox input "true"
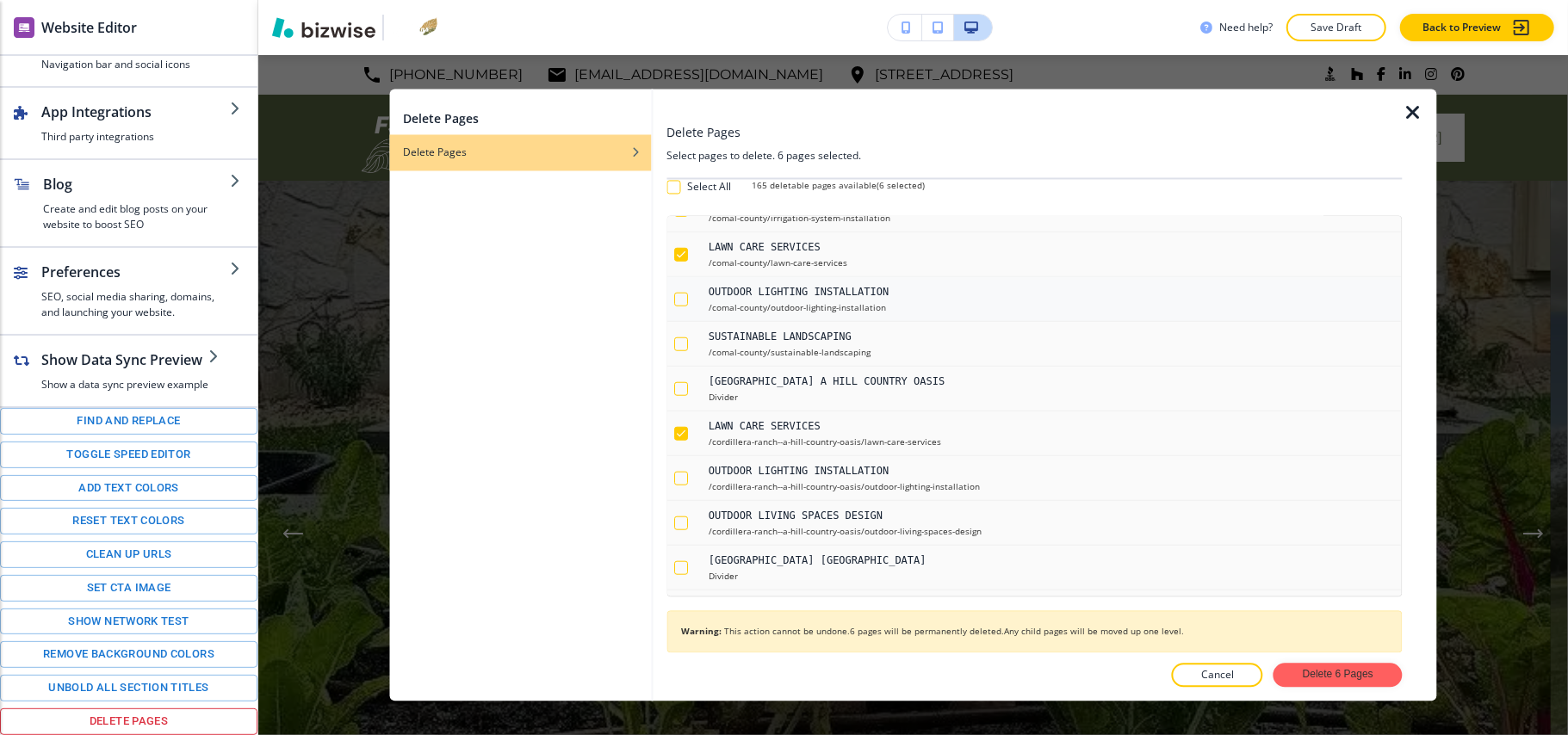
checkbox input "true"
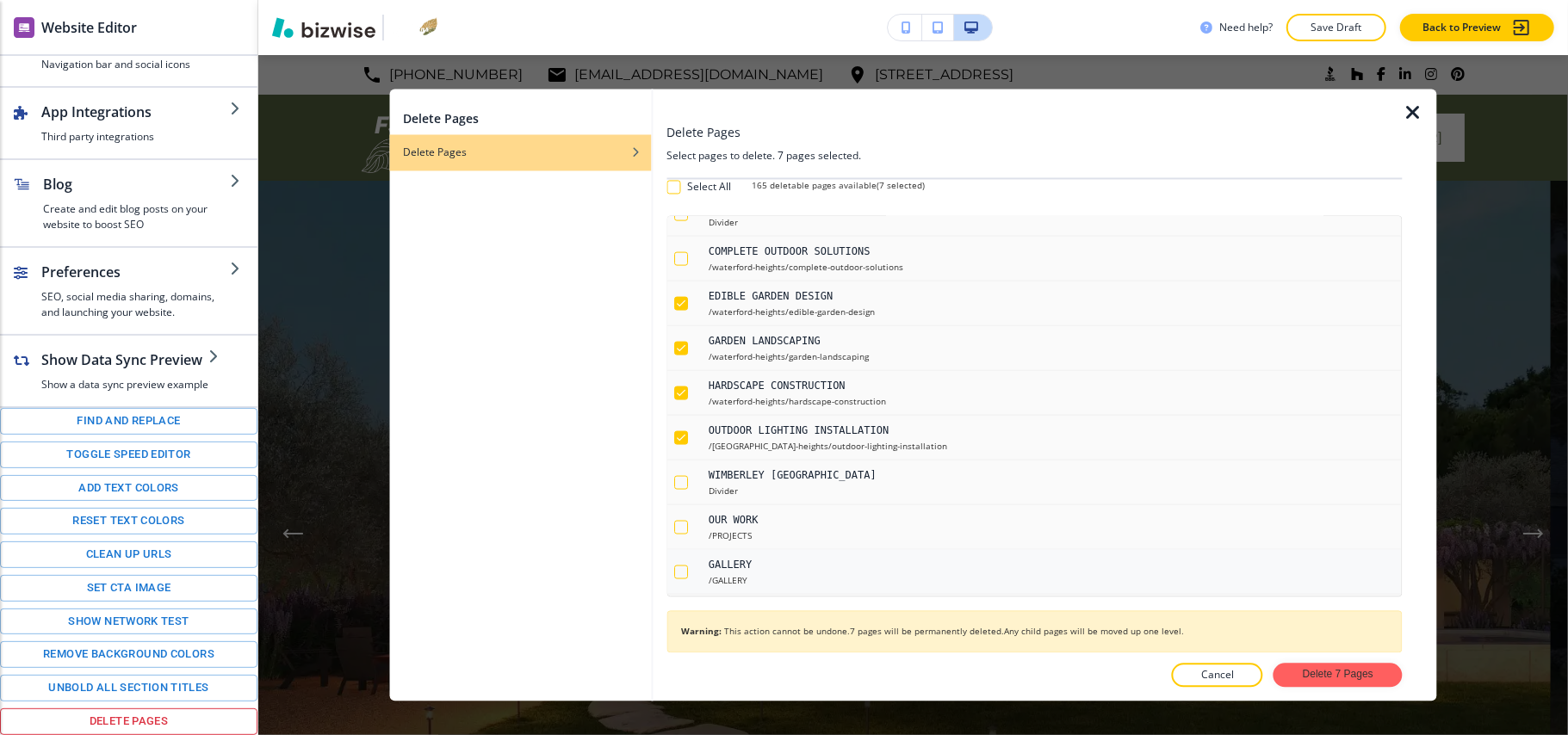
scroll to position [6702, 0]
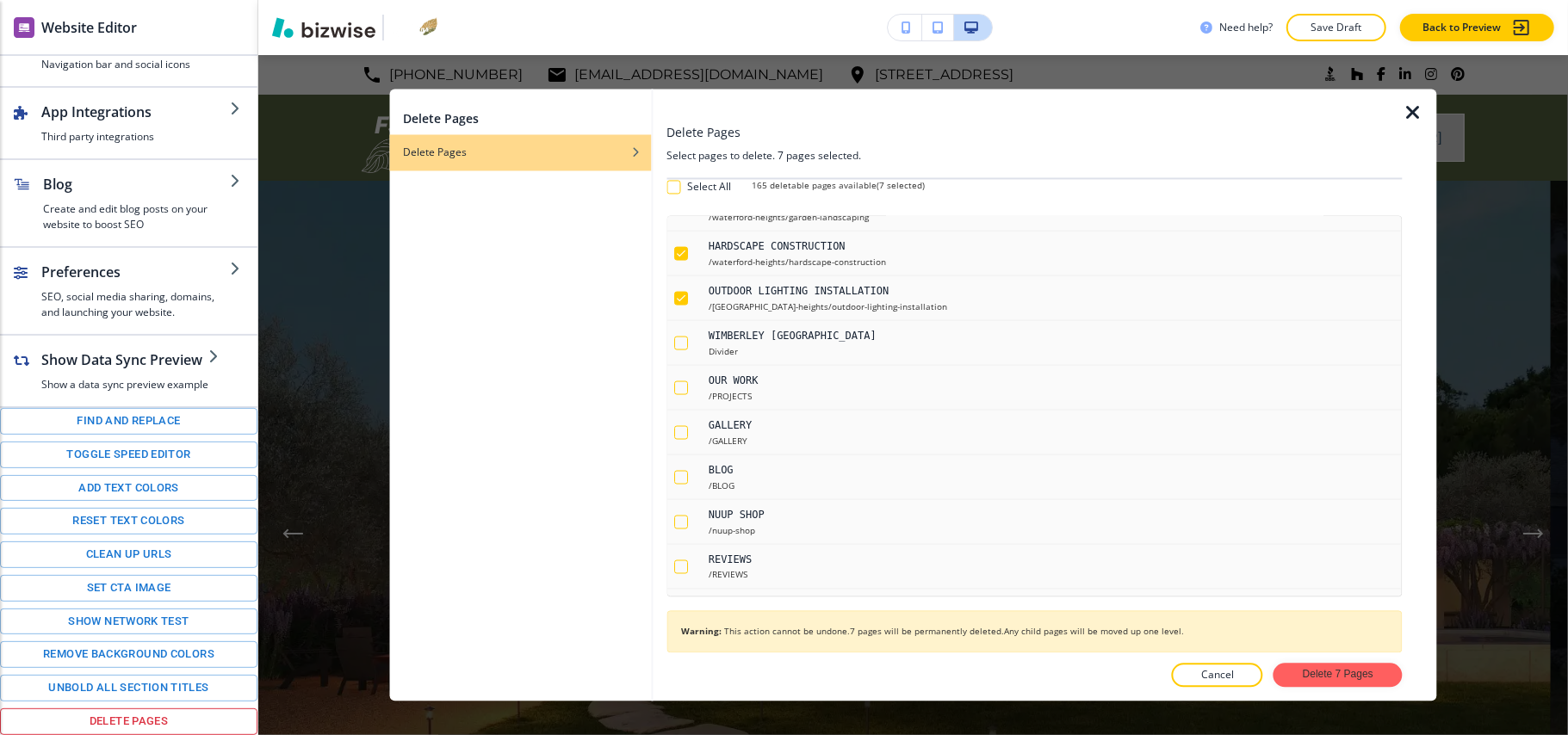
drag, startPoint x: 1412, startPoint y: 112, endPoint x: 1378, endPoint y: 114, distance: 34.1
click at [1412, 111] on icon "button" at bounding box center [1412, 113] width 20 height 20
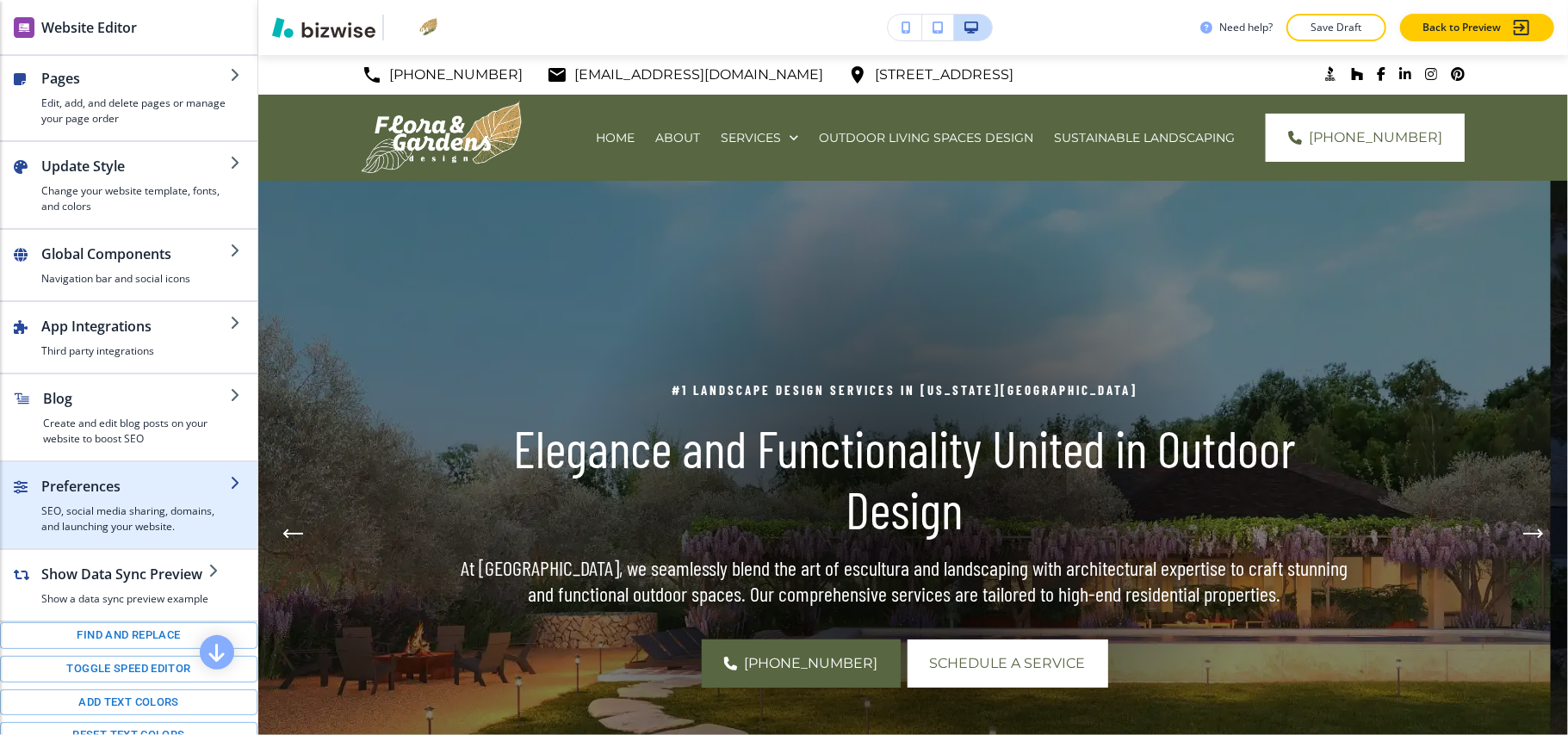
scroll to position [0, 0]
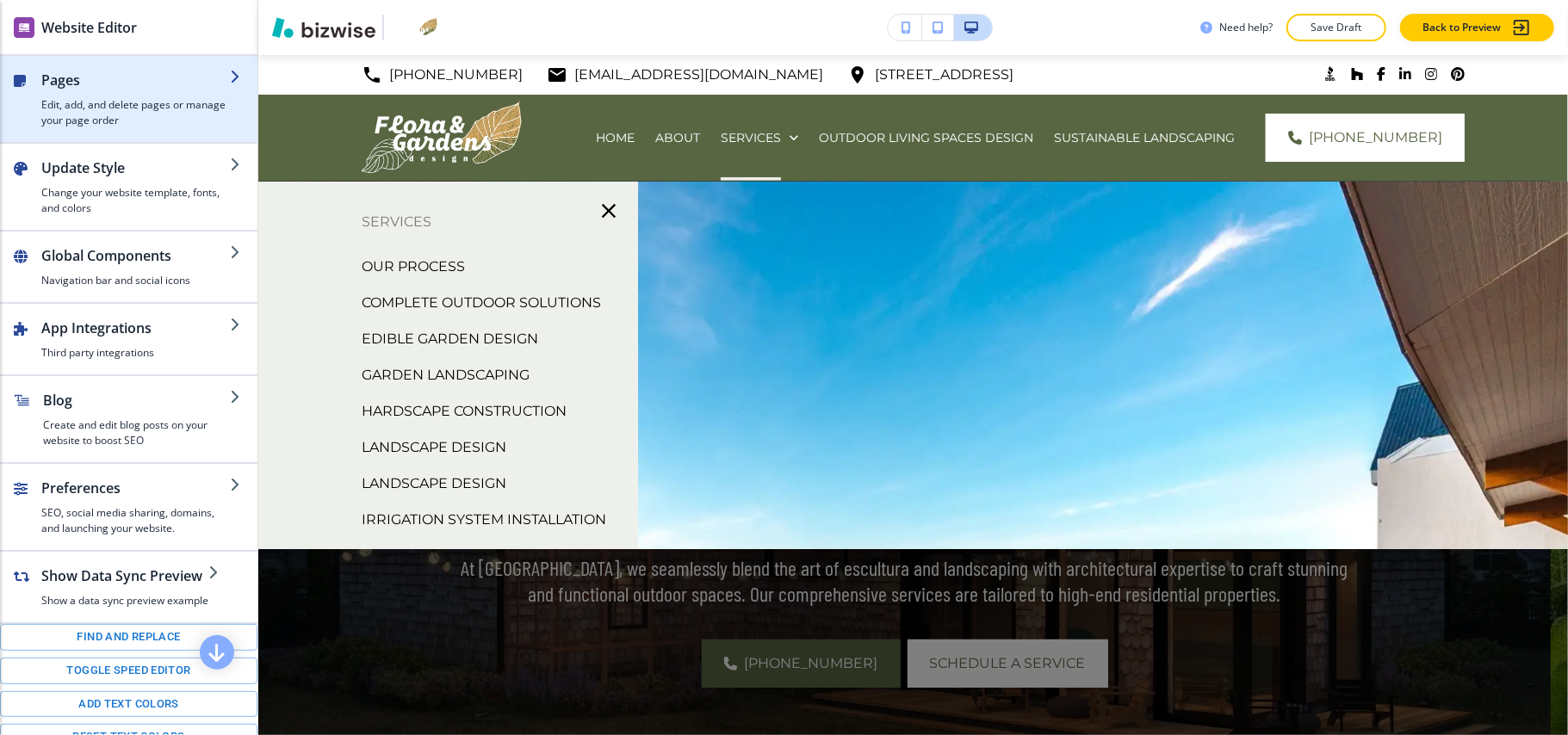
click at [78, 86] on h2 "Pages" at bounding box center [134, 80] width 188 height 20
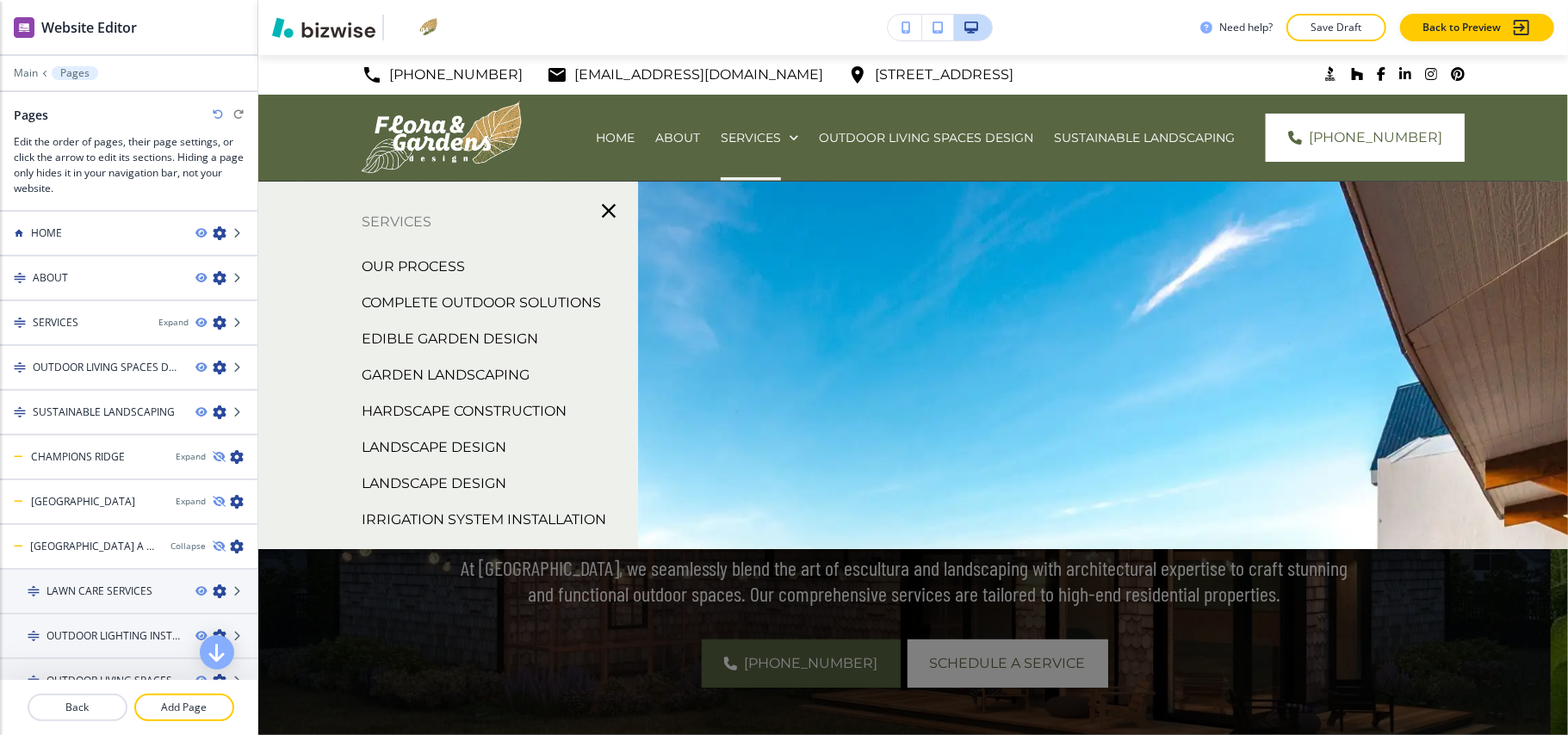
click at [159, 321] on div "Expand" at bounding box center [173, 322] width 30 height 13
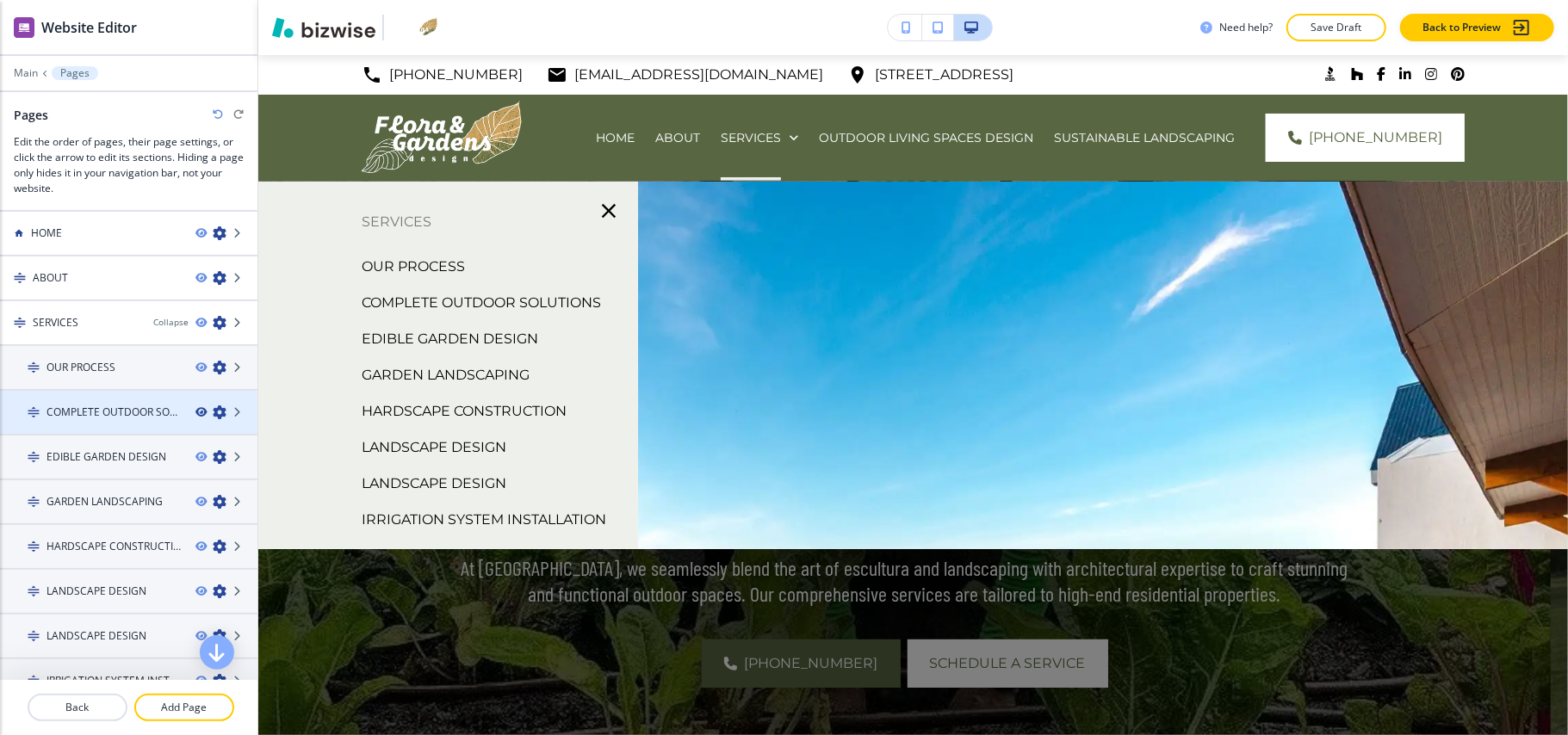
click at [196, 411] on icon "button" at bounding box center [201, 412] width 11 height 11
click at [118, 414] on h4 "COMPLETE OUTDOOR SOLUTIONS" at bounding box center [114, 412] width 135 height 16
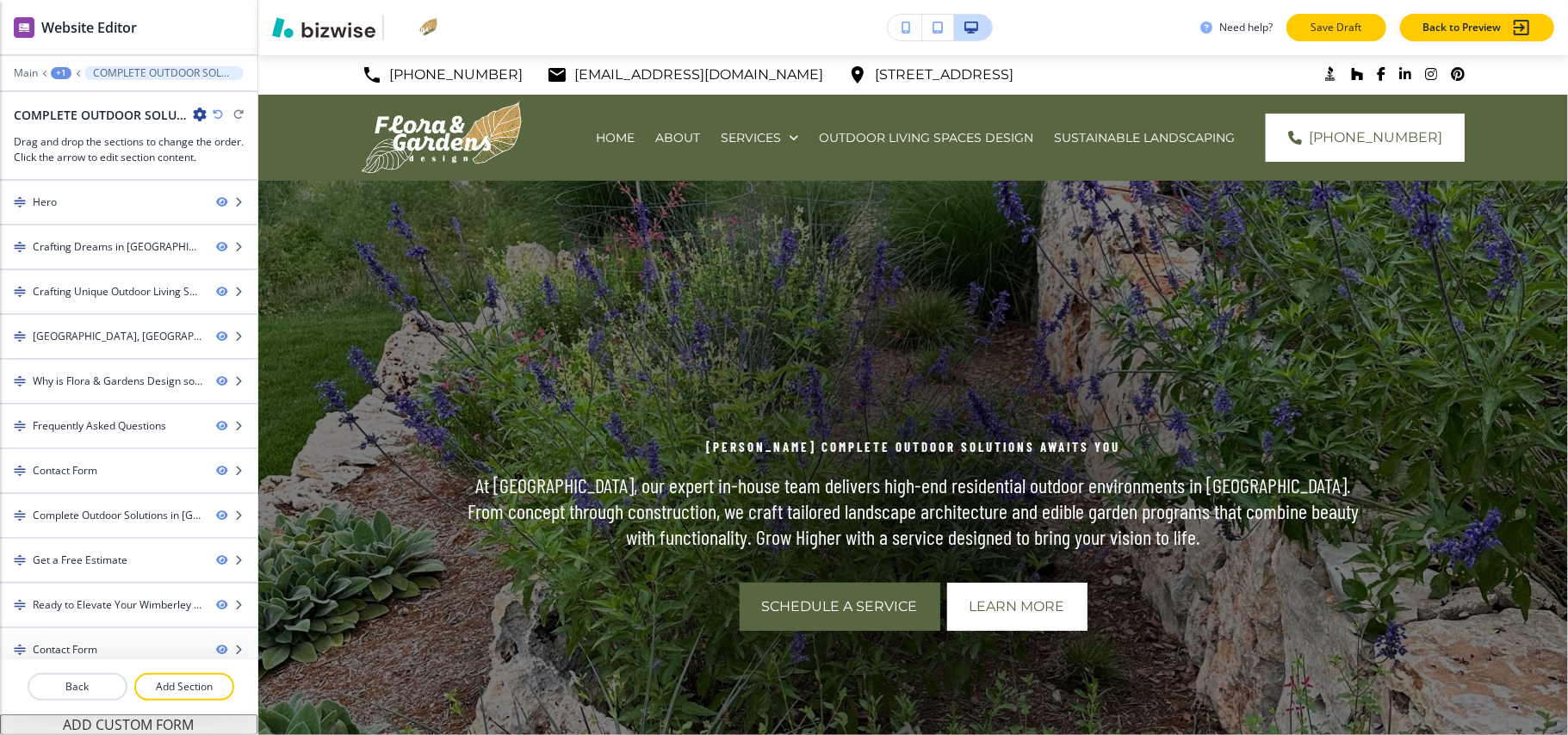
click at [1326, 26] on p "Save Draft" at bounding box center [1336, 27] width 56 height 16
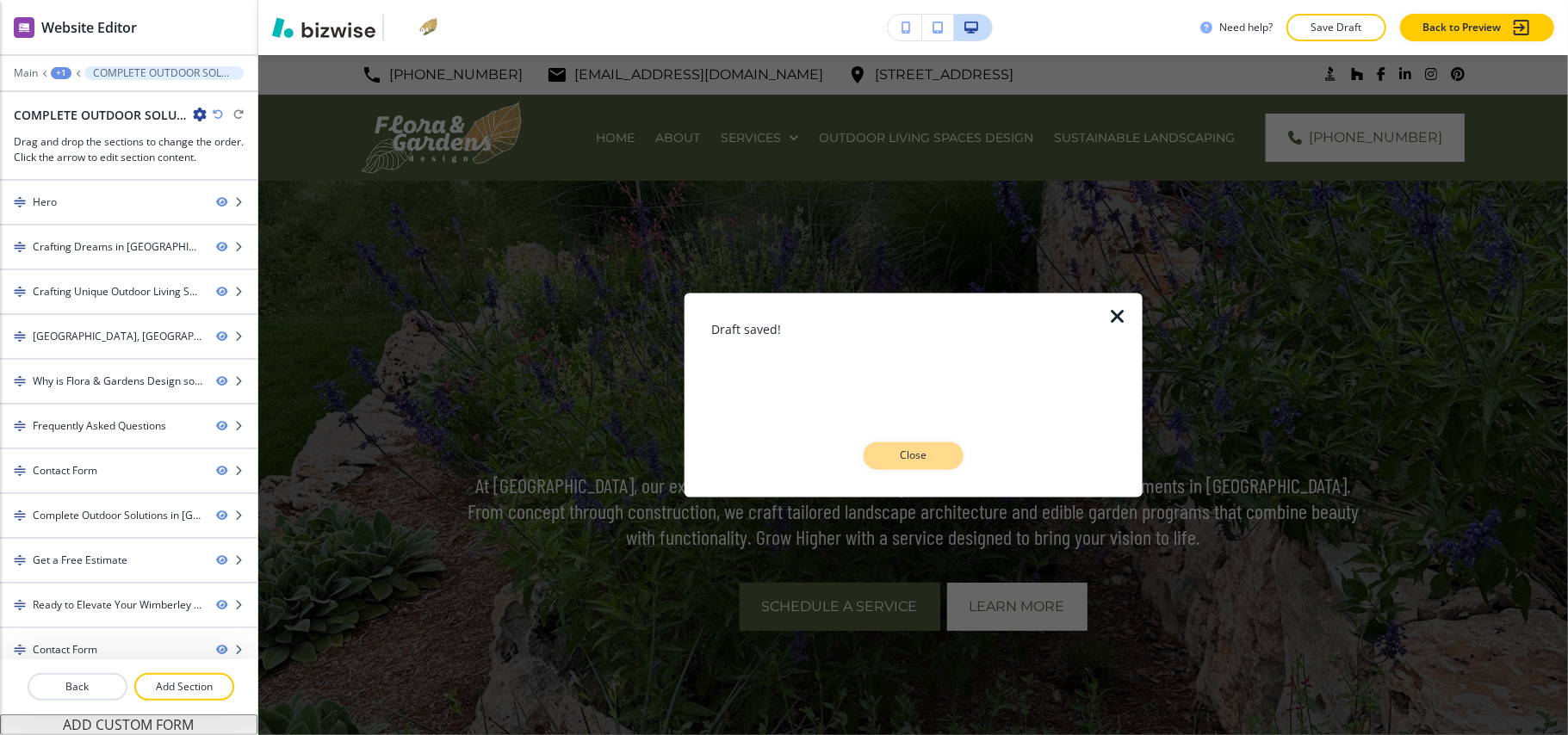
click at [907, 460] on p "Close" at bounding box center [913, 456] width 56 height 16
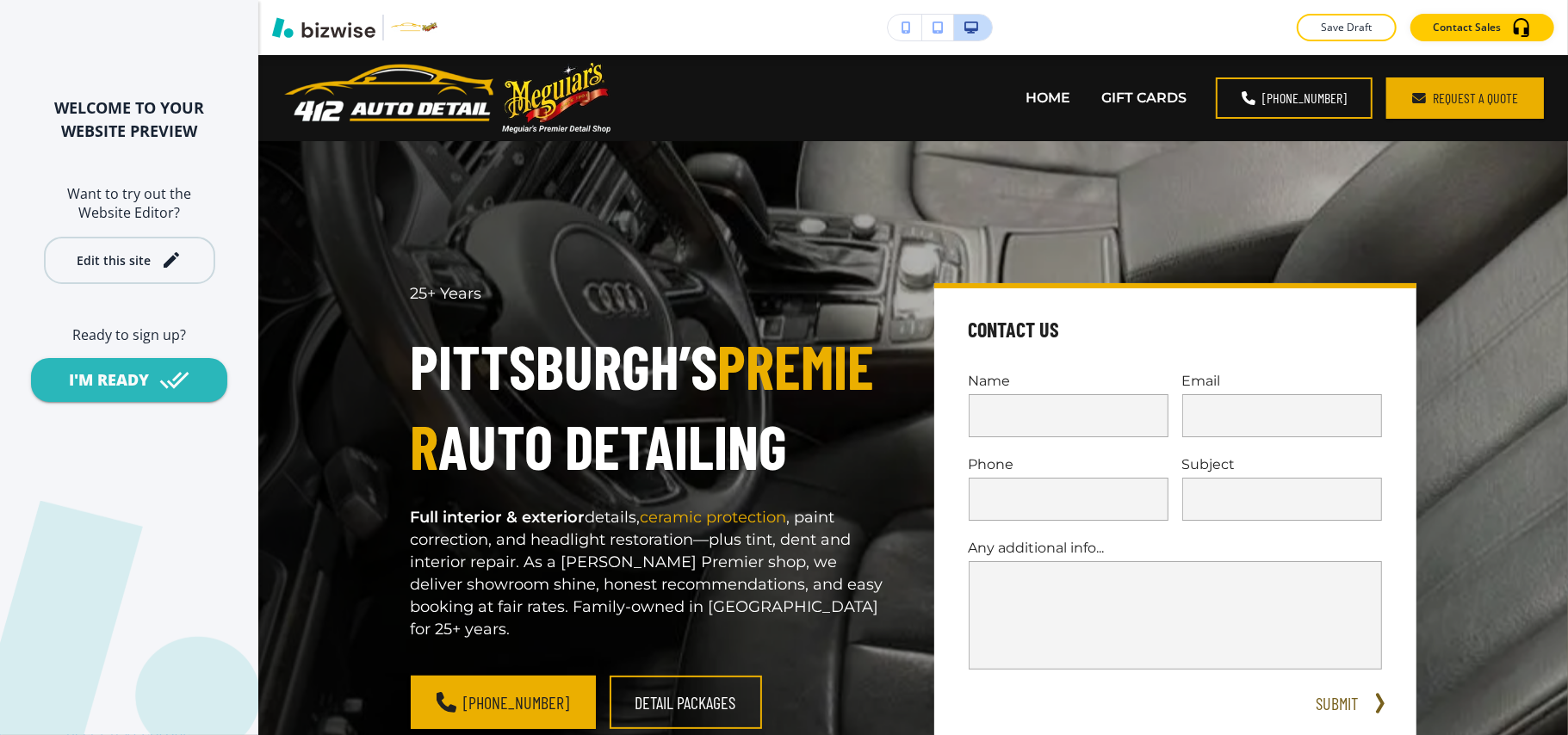
click at [101, 254] on div "Edit this site" at bounding box center [114, 260] width 74 height 13
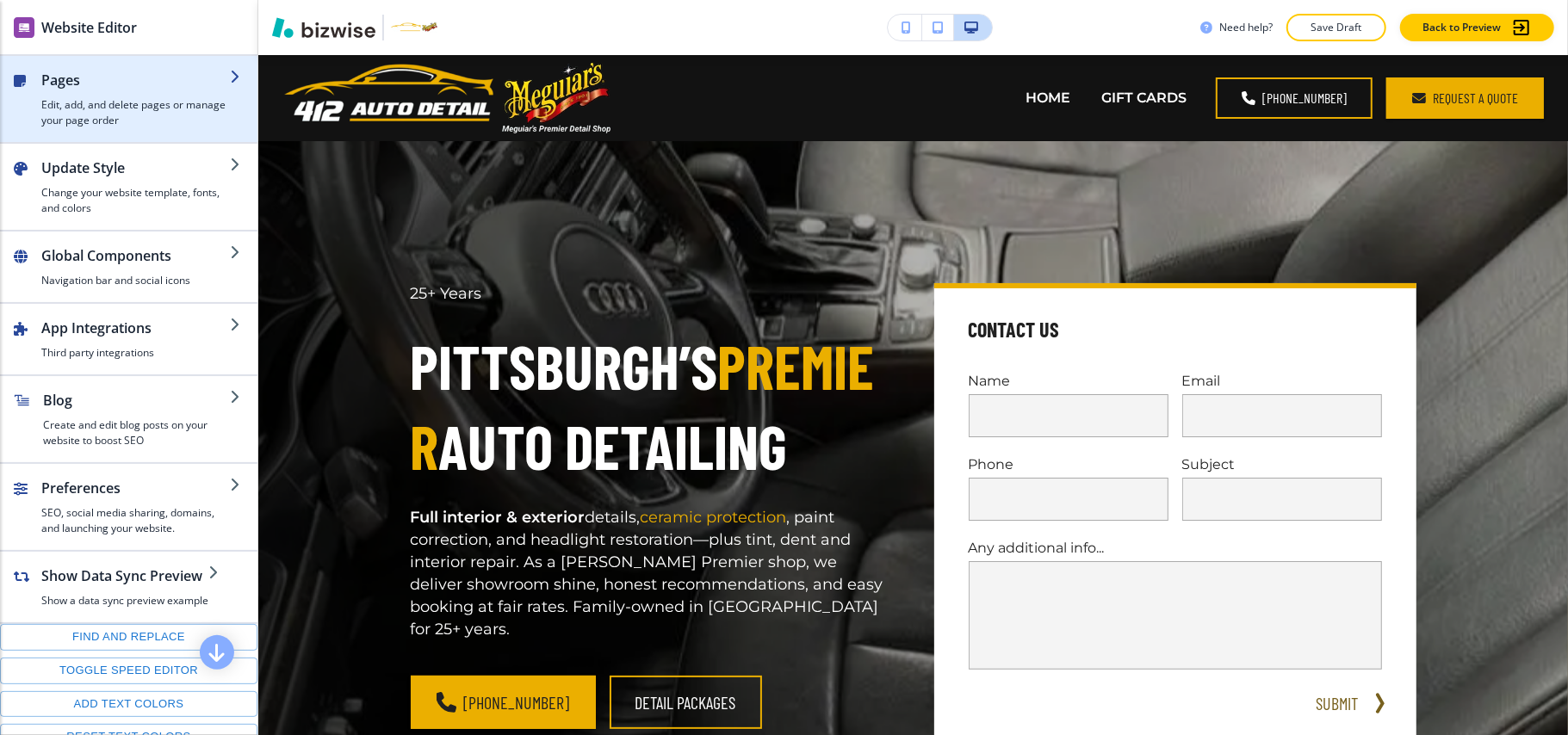
click at [95, 90] on div "Pages Edit, add, and delete pages or manage your page order" at bounding box center [134, 99] width 188 height 58
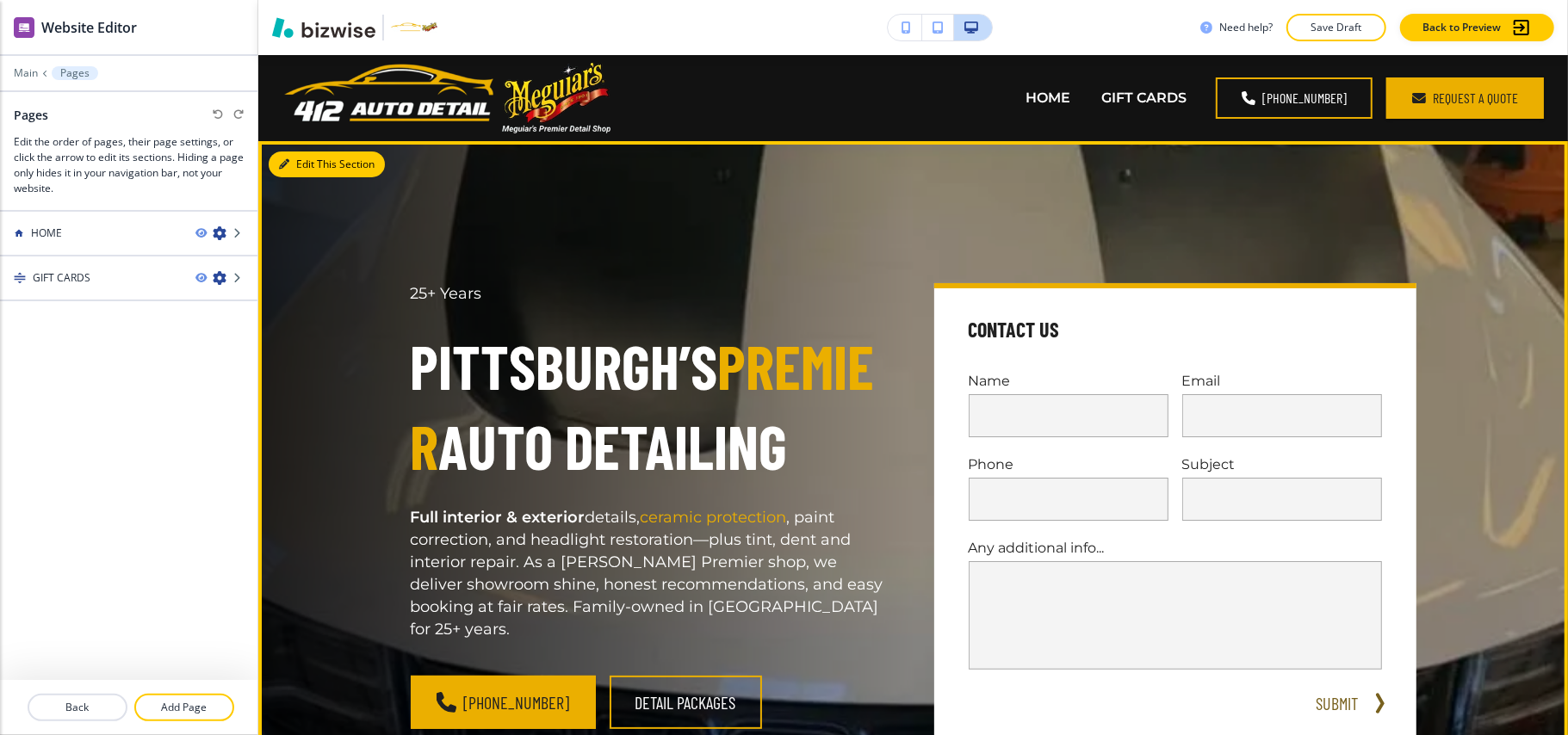
click at [312, 164] on button "Edit This Section" at bounding box center [326, 164] width 116 height 26
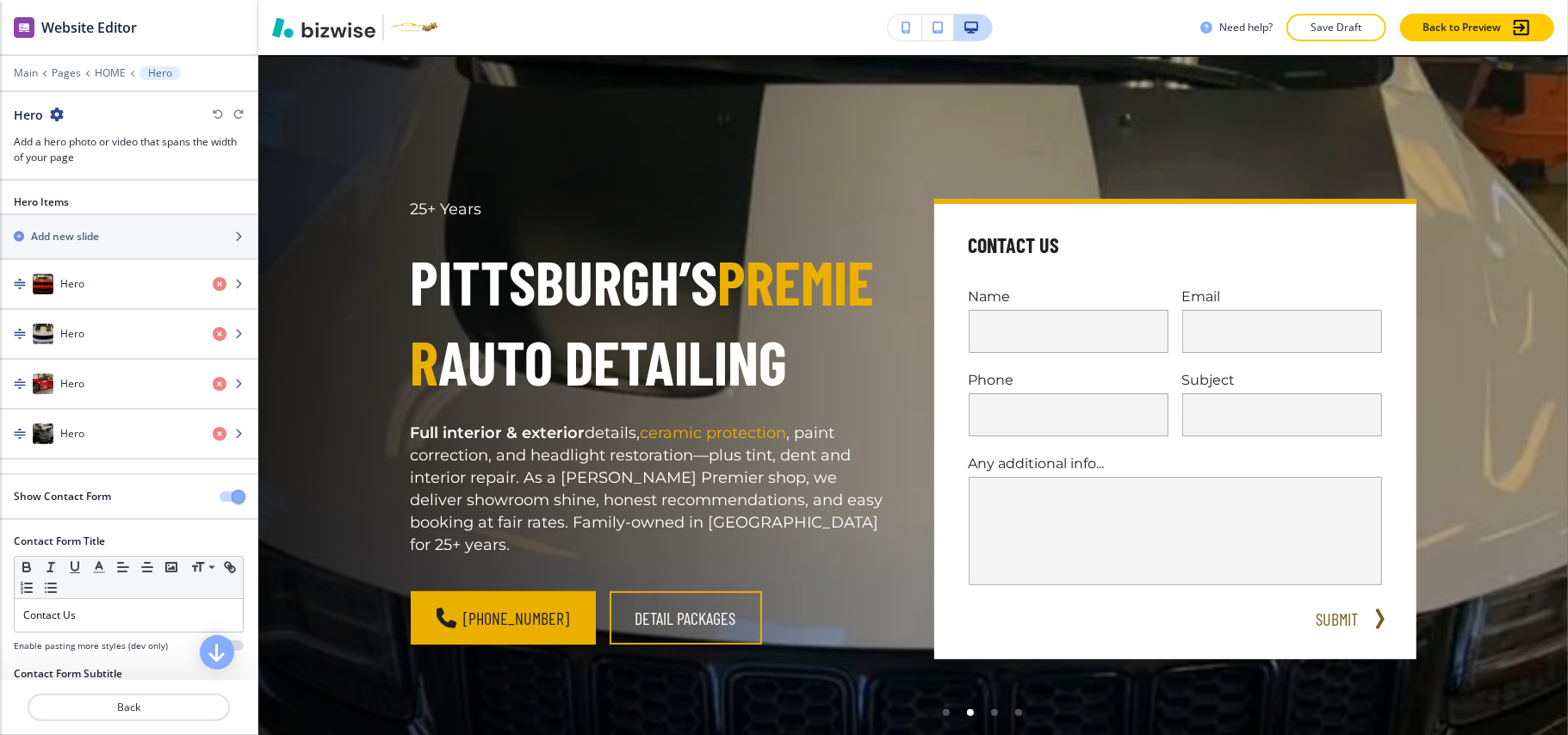
scroll to position [86, 0]
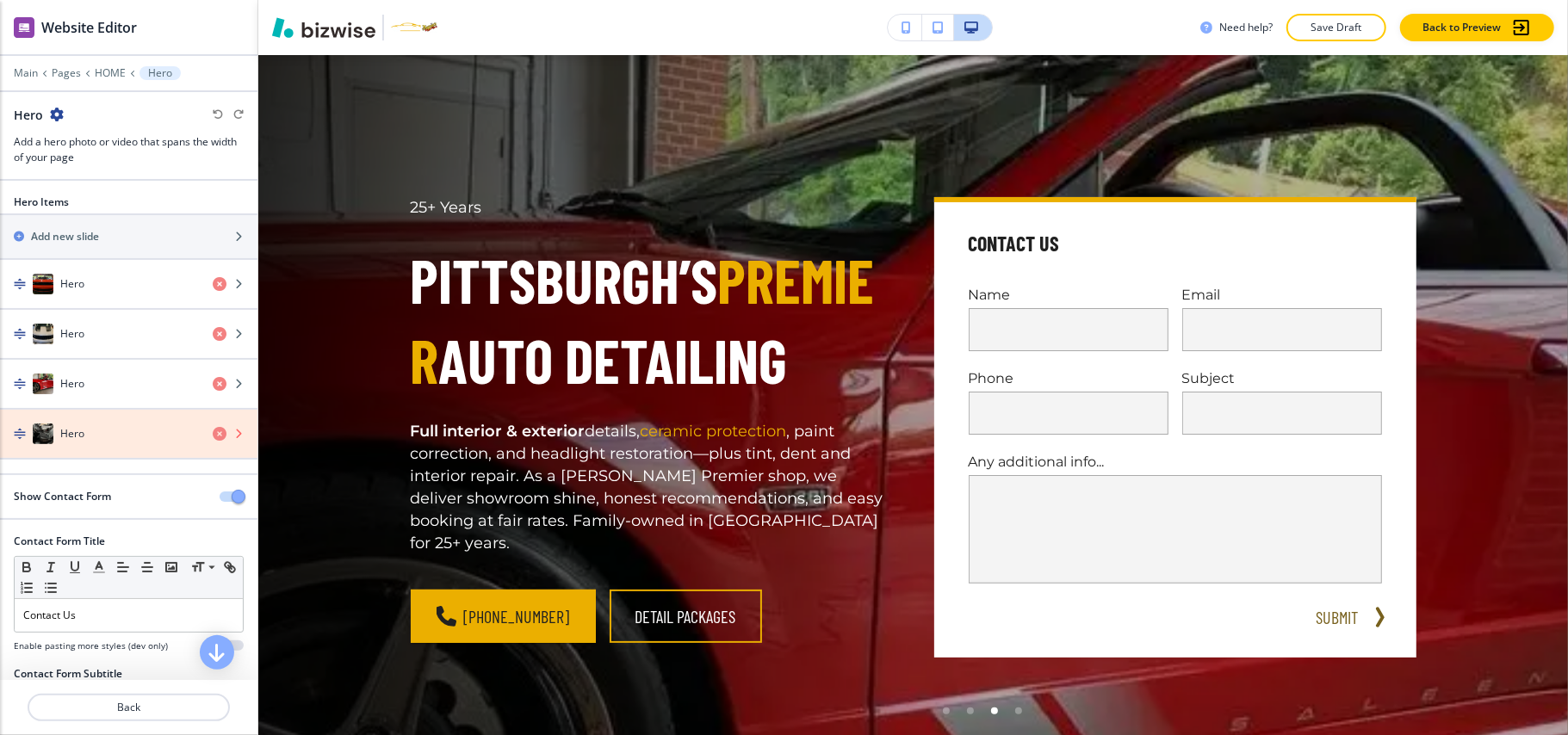
click at [212, 434] on icon "button" at bounding box center [219, 434] width 14 height 14
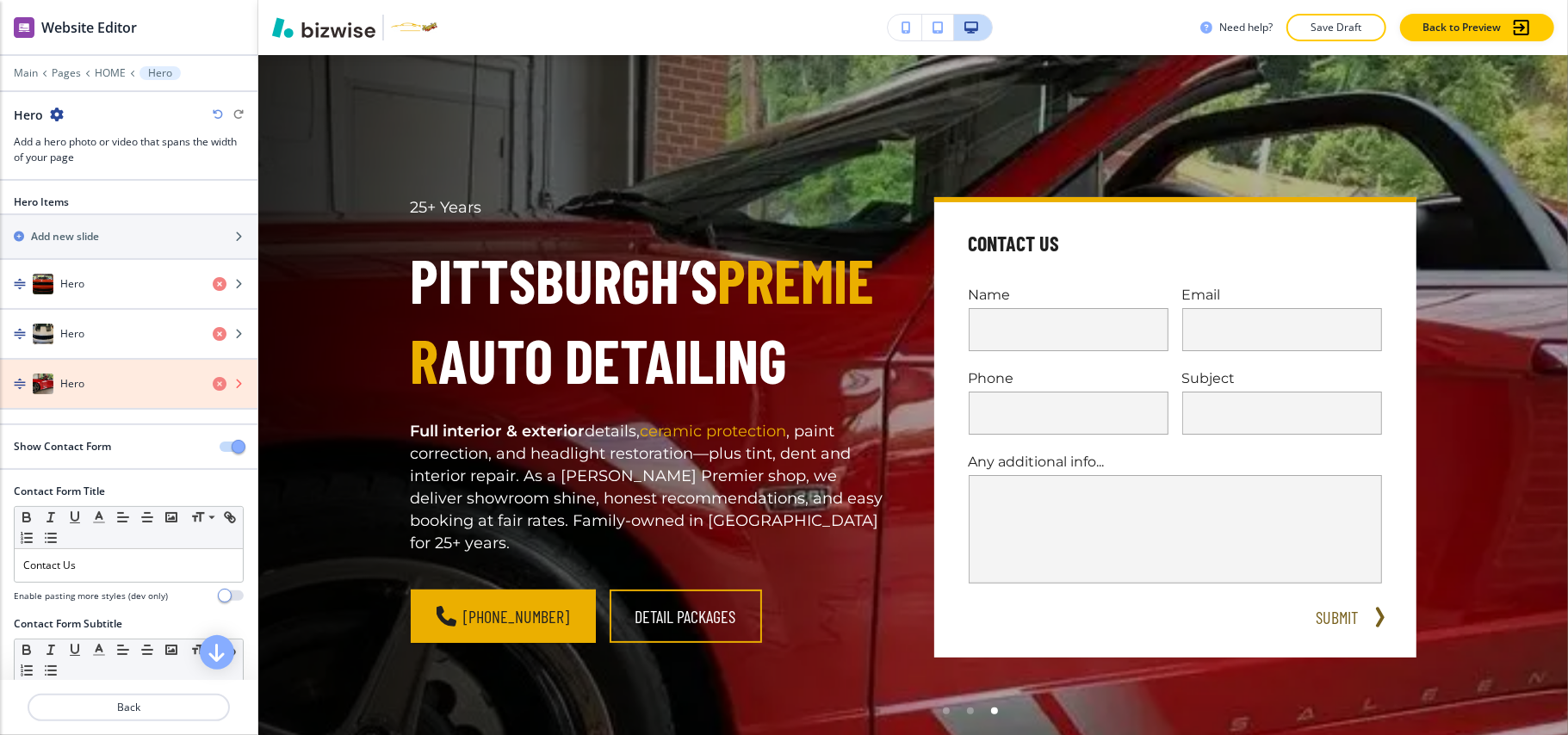
click at [212, 390] on icon "button" at bounding box center [219, 384] width 14 height 14
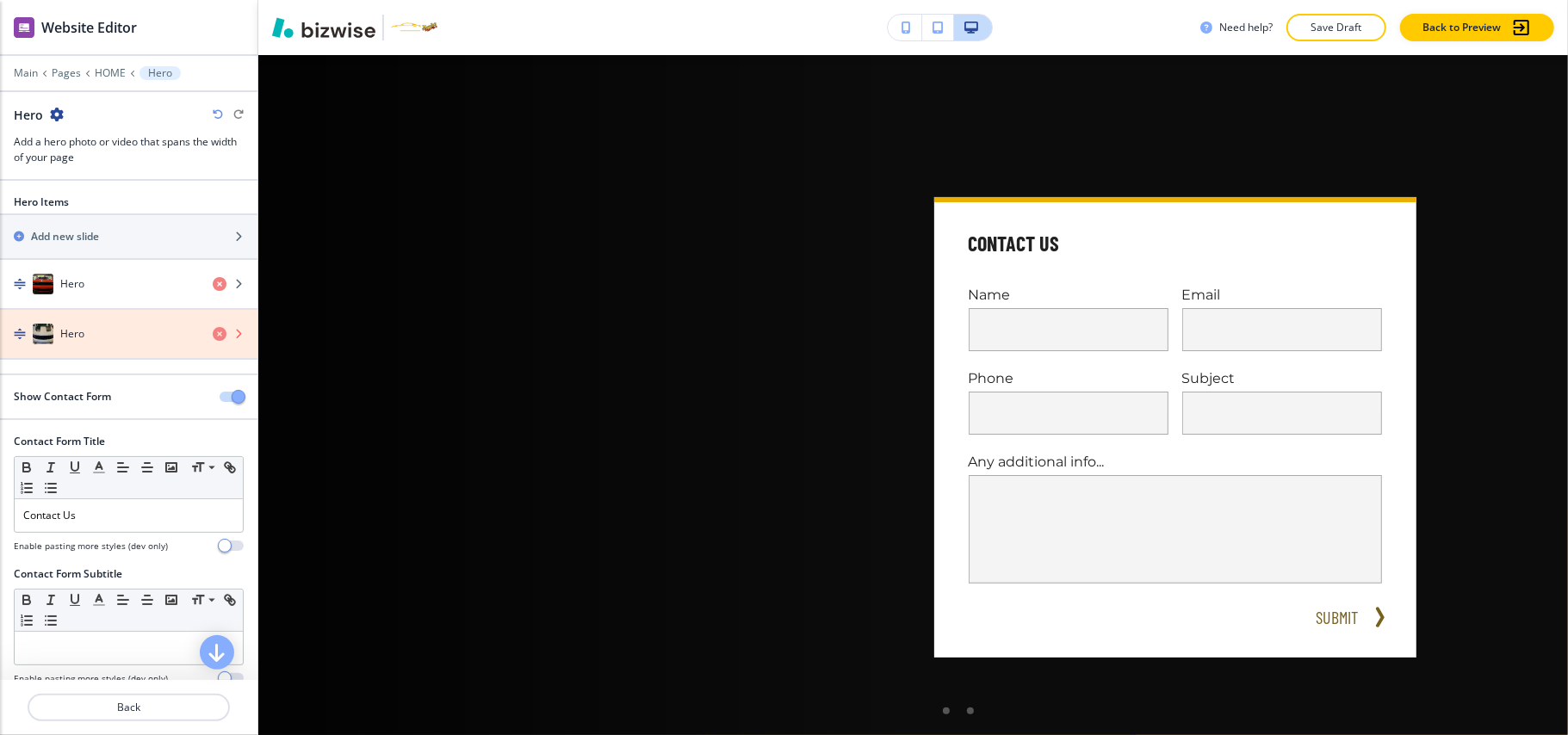
click at [212, 334] on icon "button" at bounding box center [219, 334] width 14 height 14
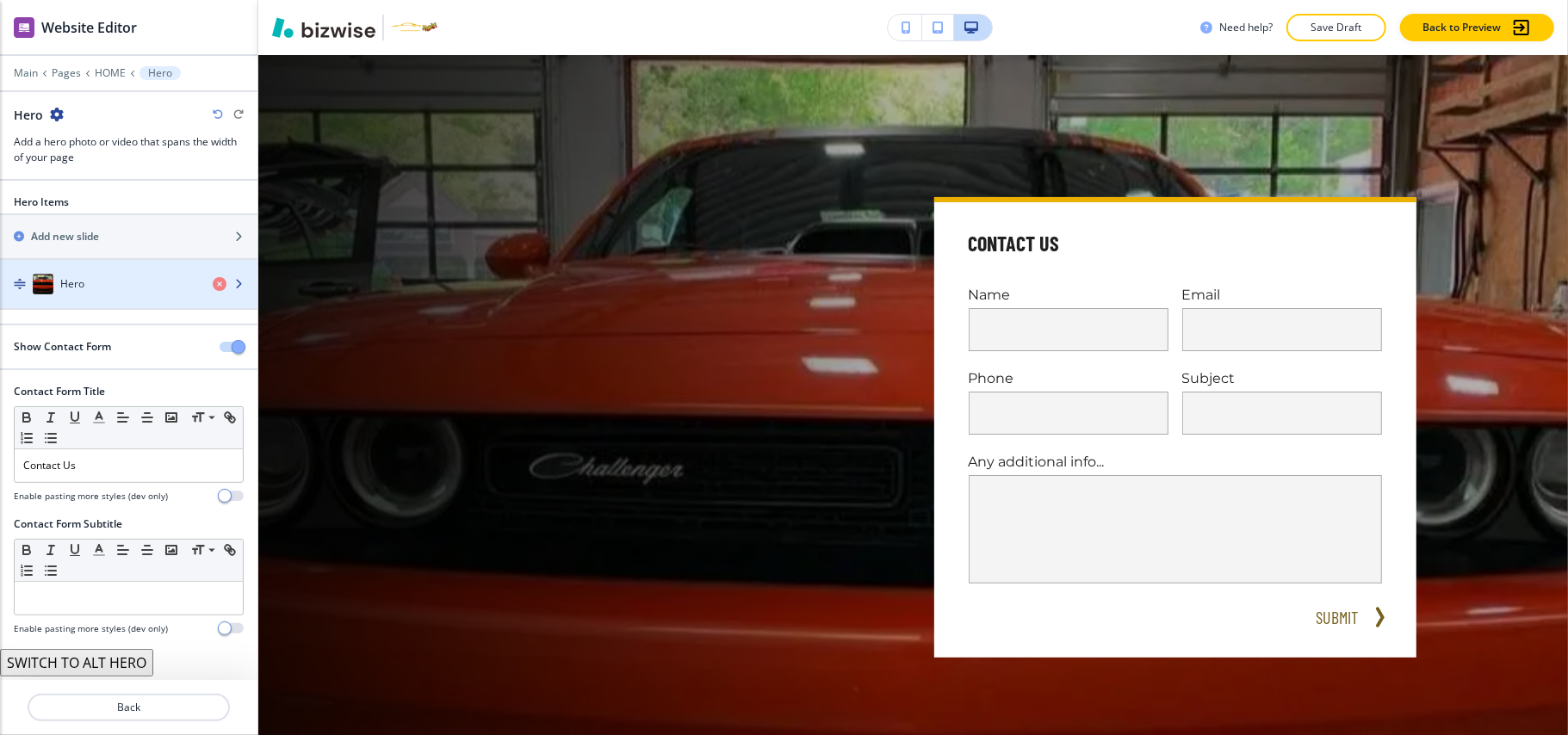
click at [125, 286] on div "Hero" at bounding box center [99, 284] width 199 height 20
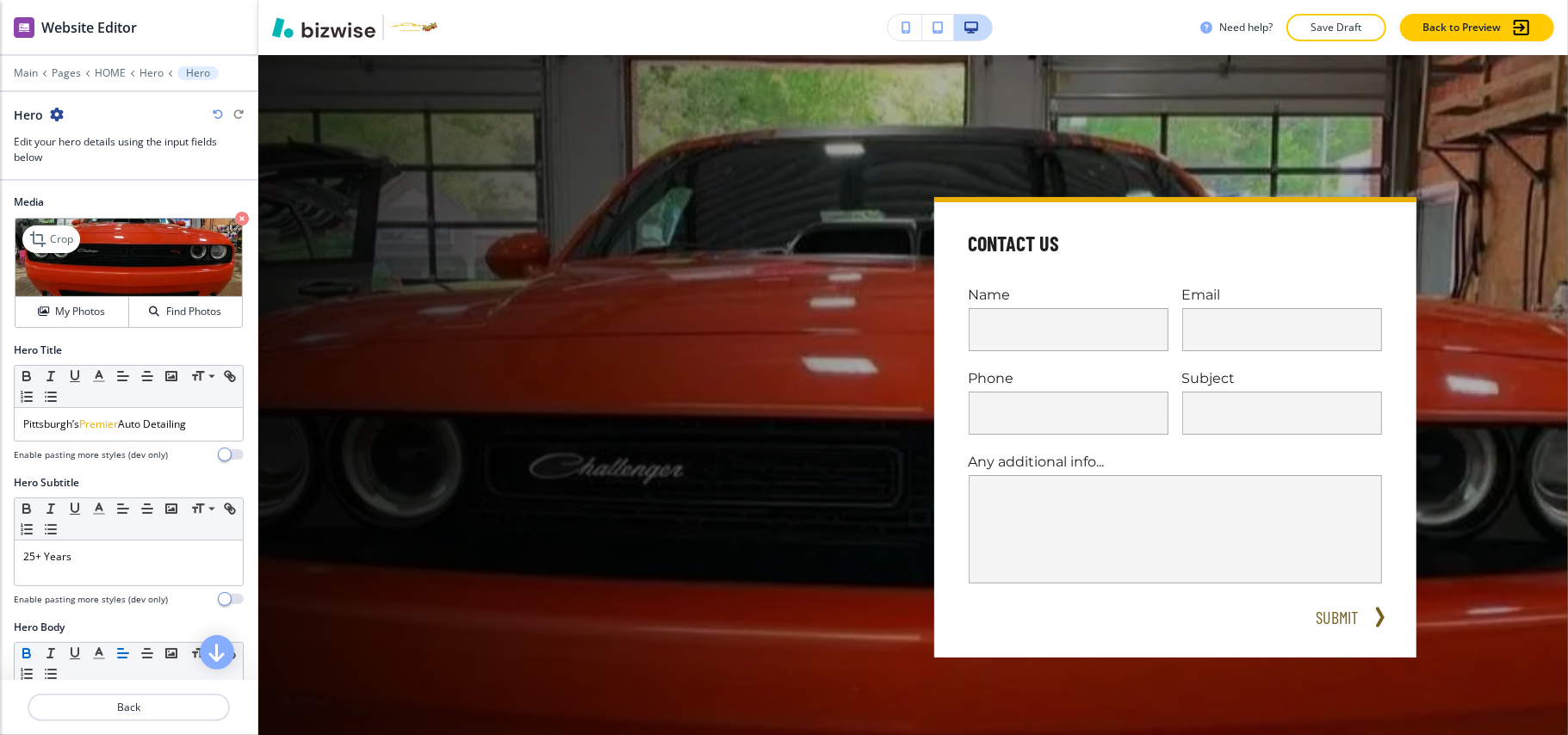
click at [235, 213] on icon "button" at bounding box center [242, 218] width 14 height 14
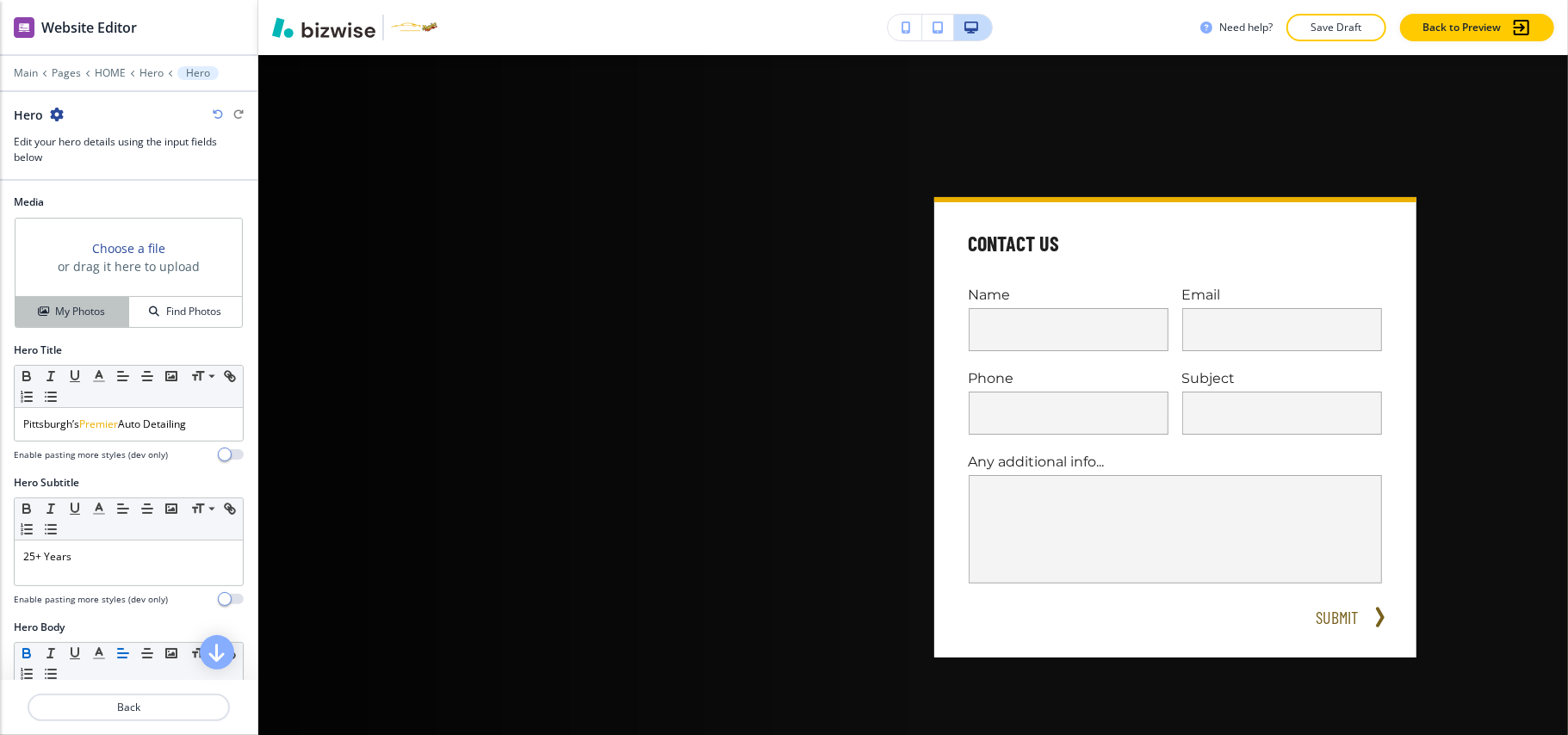
click at [77, 300] on button "My Photos" at bounding box center [72, 312] width 114 height 30
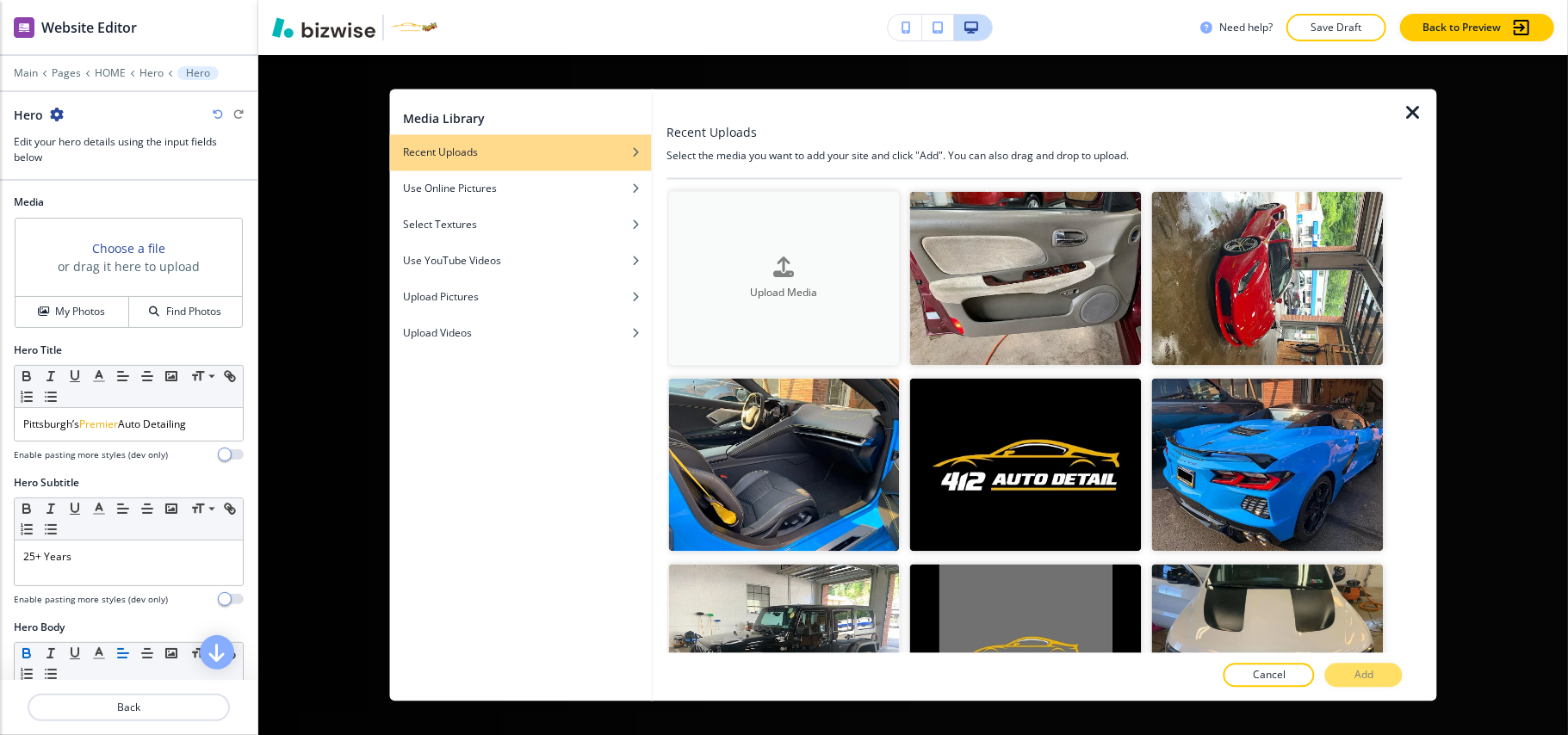
click at [701, 246] on button "Upload Media" at bounding box center [784, 279] width 232 height 174
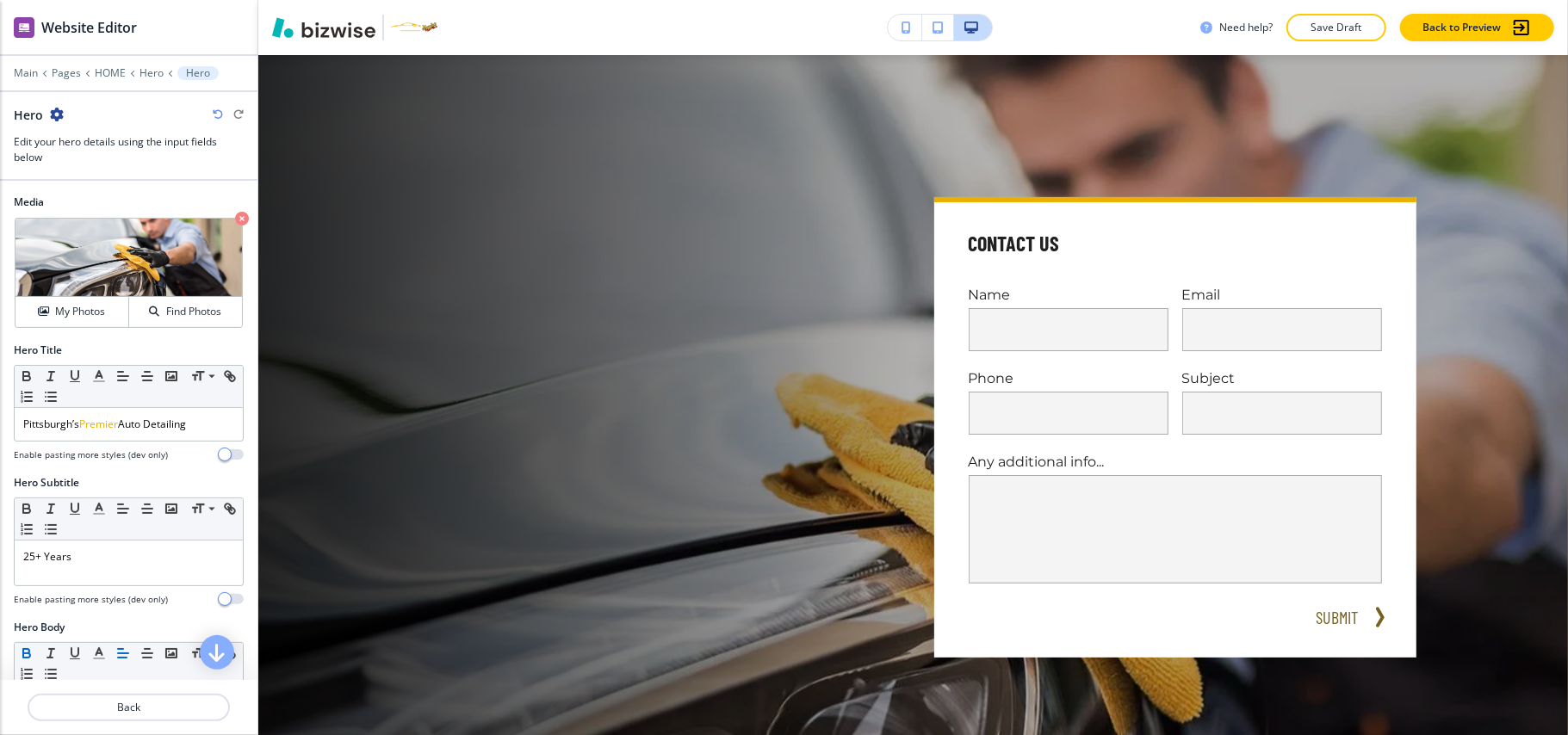
click at [111, 62] on div at bounding box center [129, 60] width 257 height 11
click at [107, 78] on p "HOME" at bounding box center [110, 73] width 31 height 12
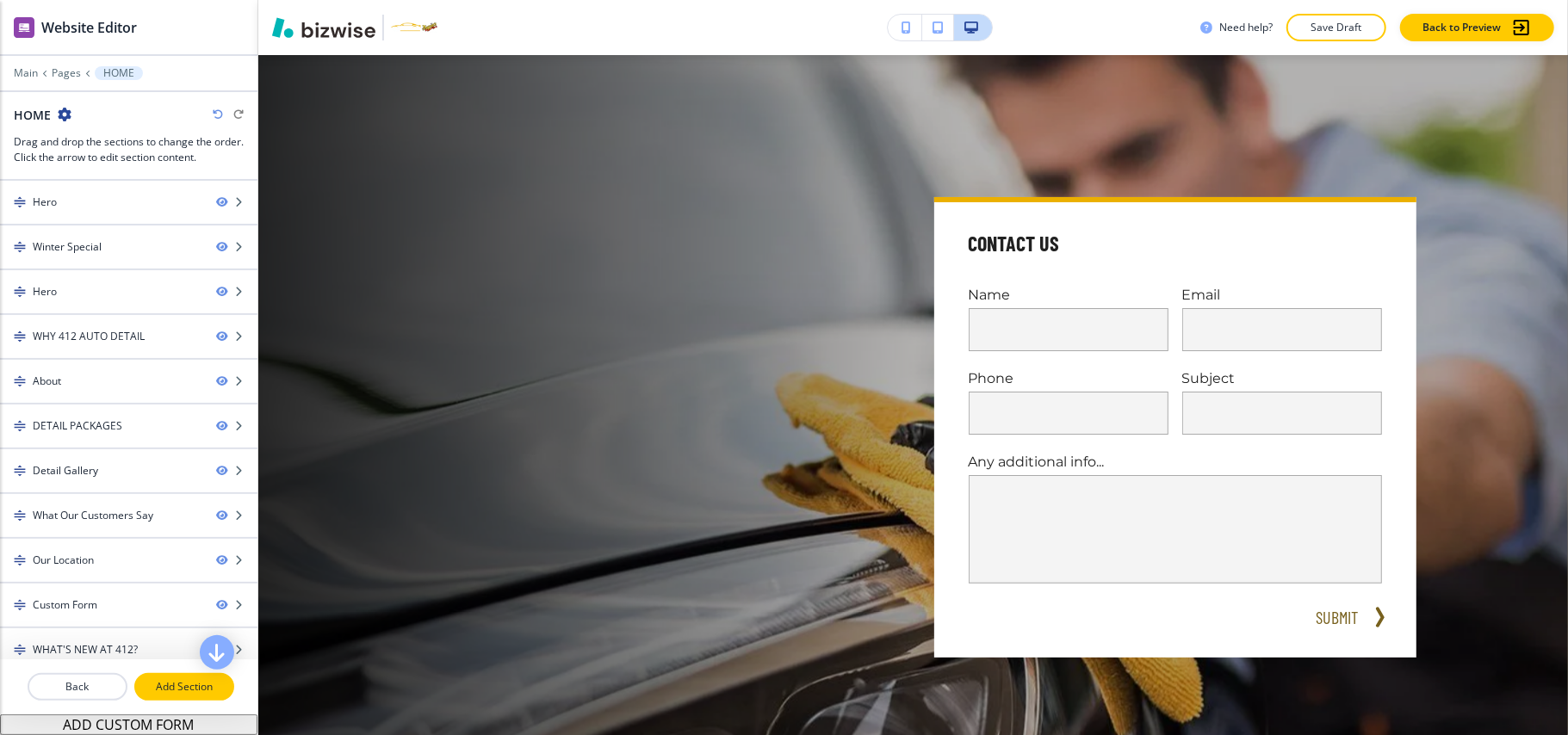
click at [187, 683] on p "Add Section" at bounding box center [184, 687] width 96 height 16
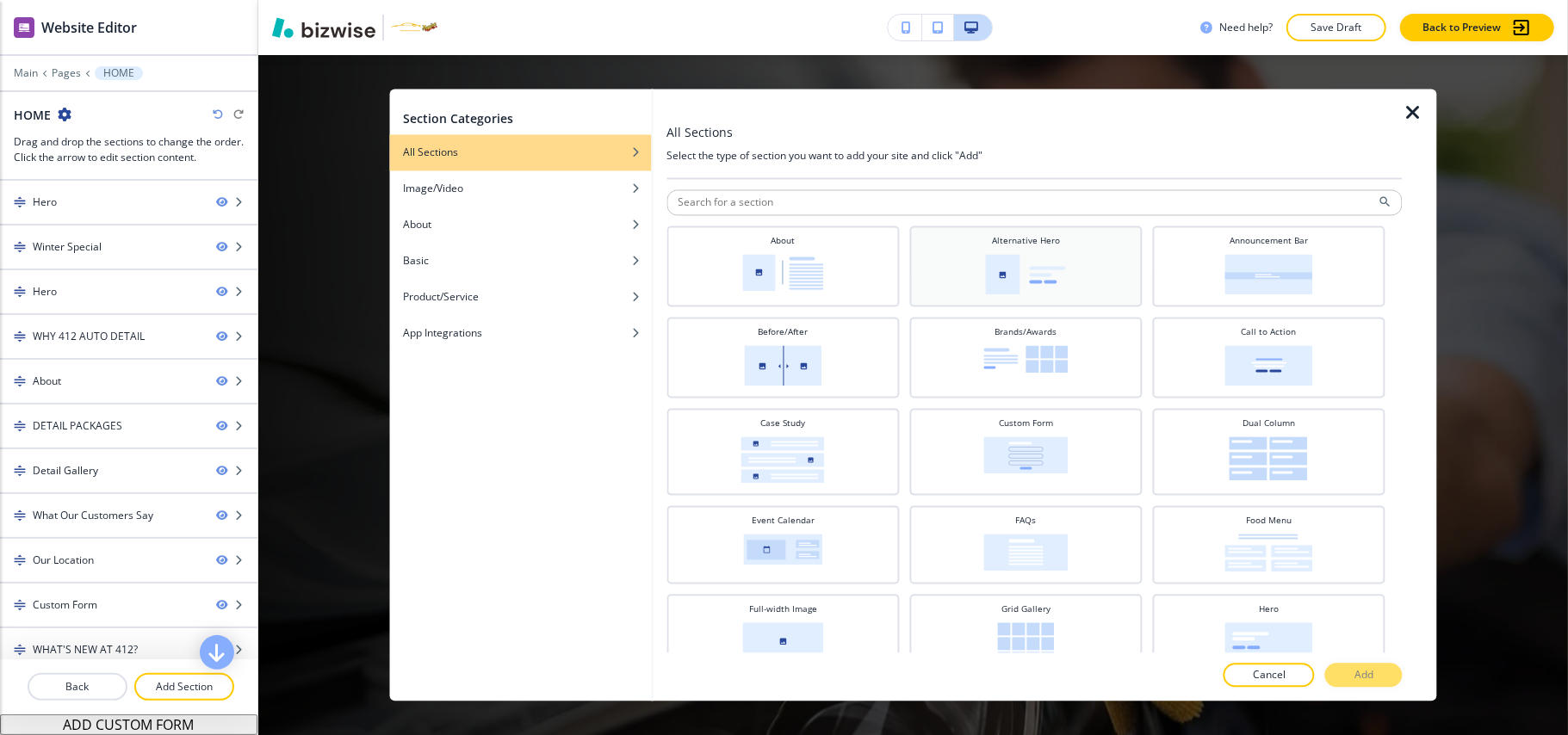
click at [1037, 277] on img at bounding box center [1026, 276] width 80 height 41
click at [1261, 262] on img at bounding box center [1268, 276] width 88 height 41
drag, startPoint x: 1352, startPoint y: 680, endPoint x: 1298, endPoint y: 634, distance: 70.9
click at [1352, 679] on button "Add" at bounding box center [1364, 676] width 78 height 24
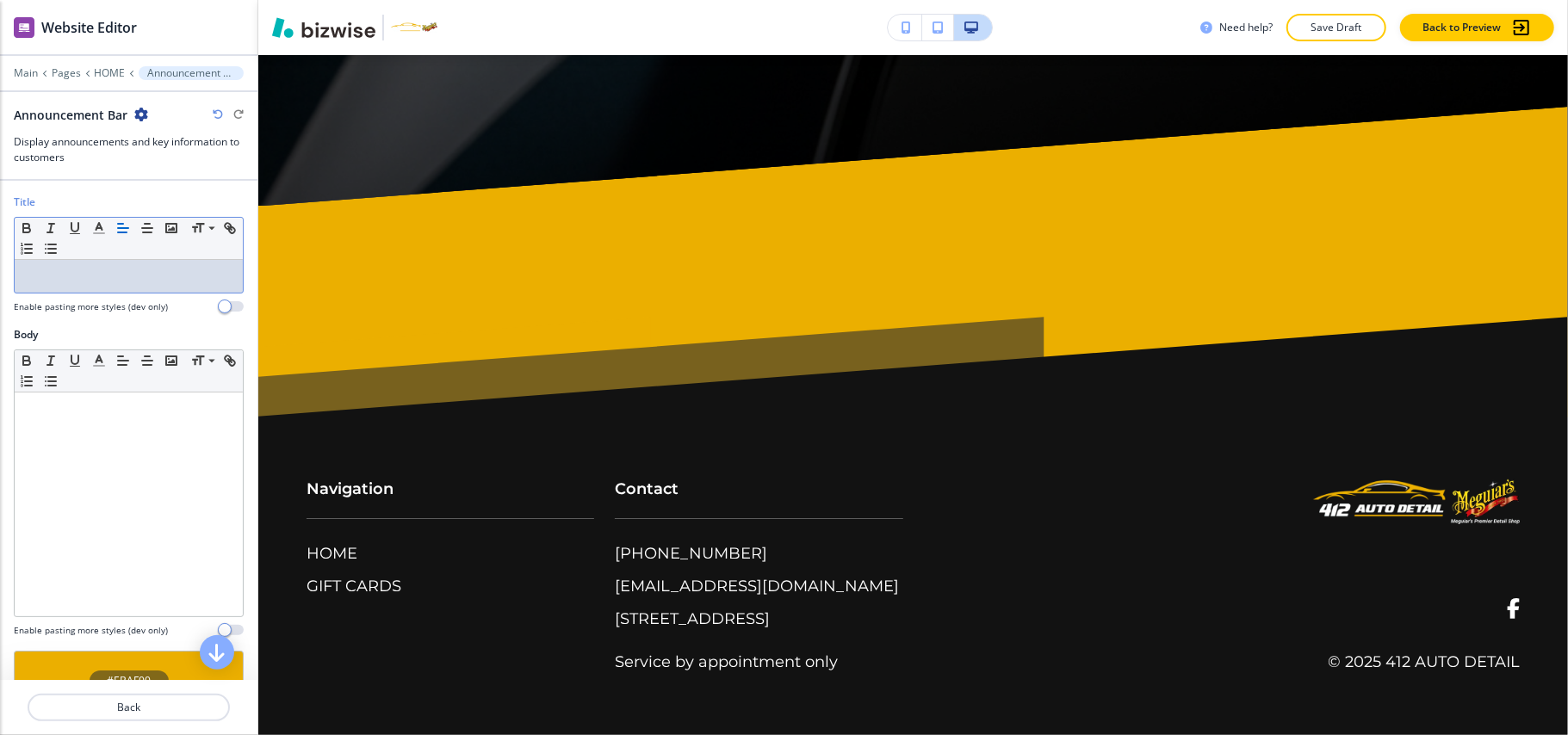
scroll to position [10563, 0]
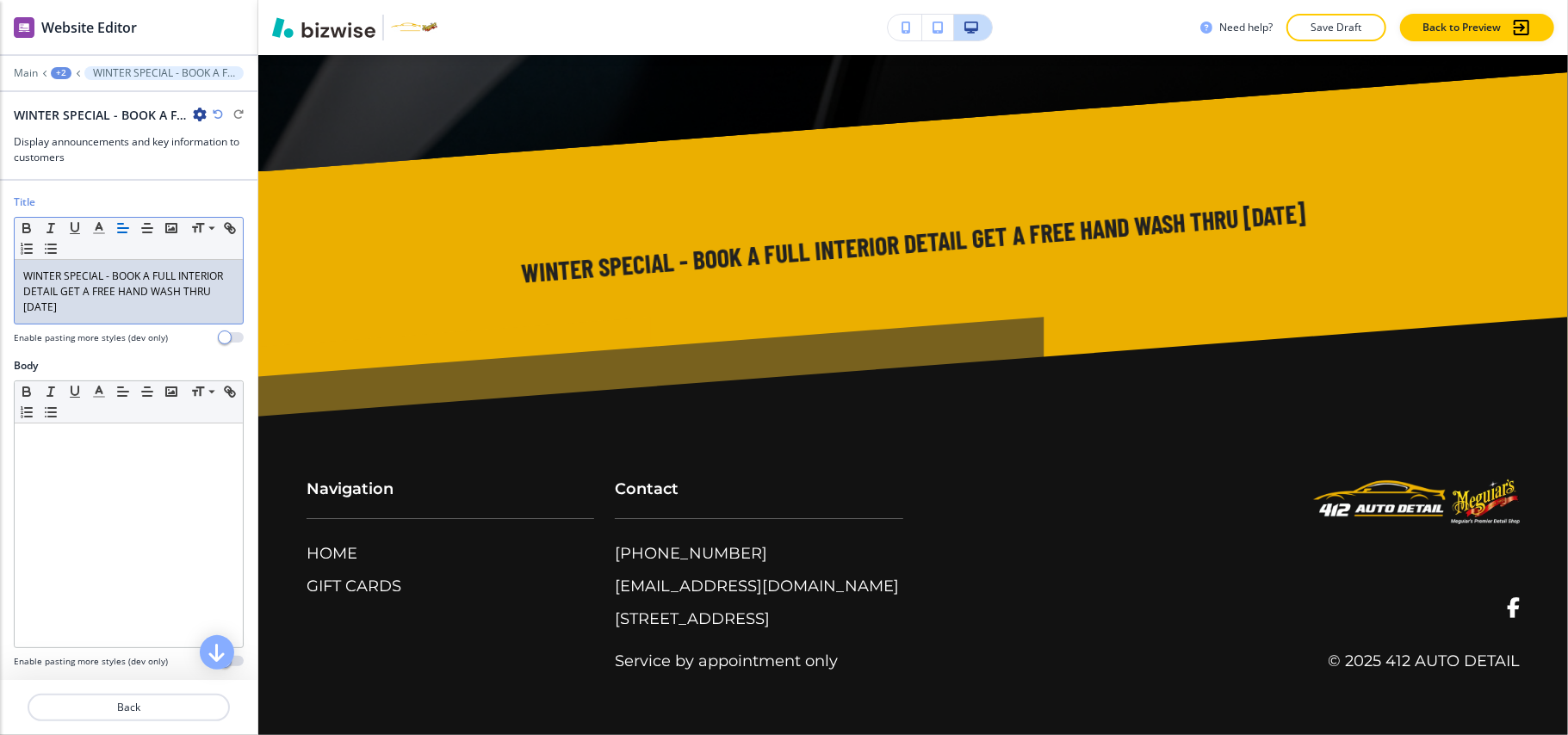
click at [52, 72] on div "+2" at bounding box center [60, 73] width 20 height 12
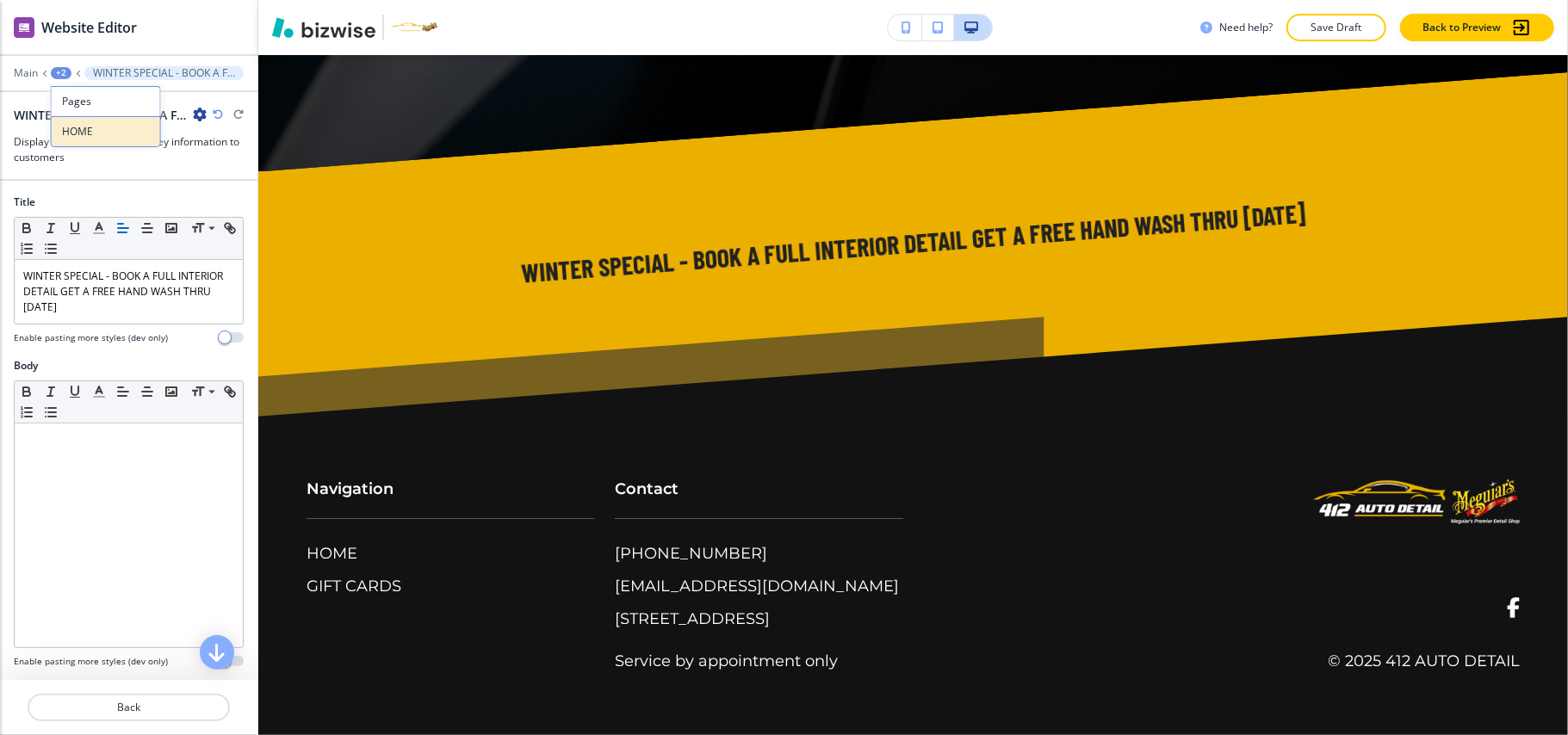
click at [92, 135] on p "HOME" at bounding box center [106, 132] width 88 height 16
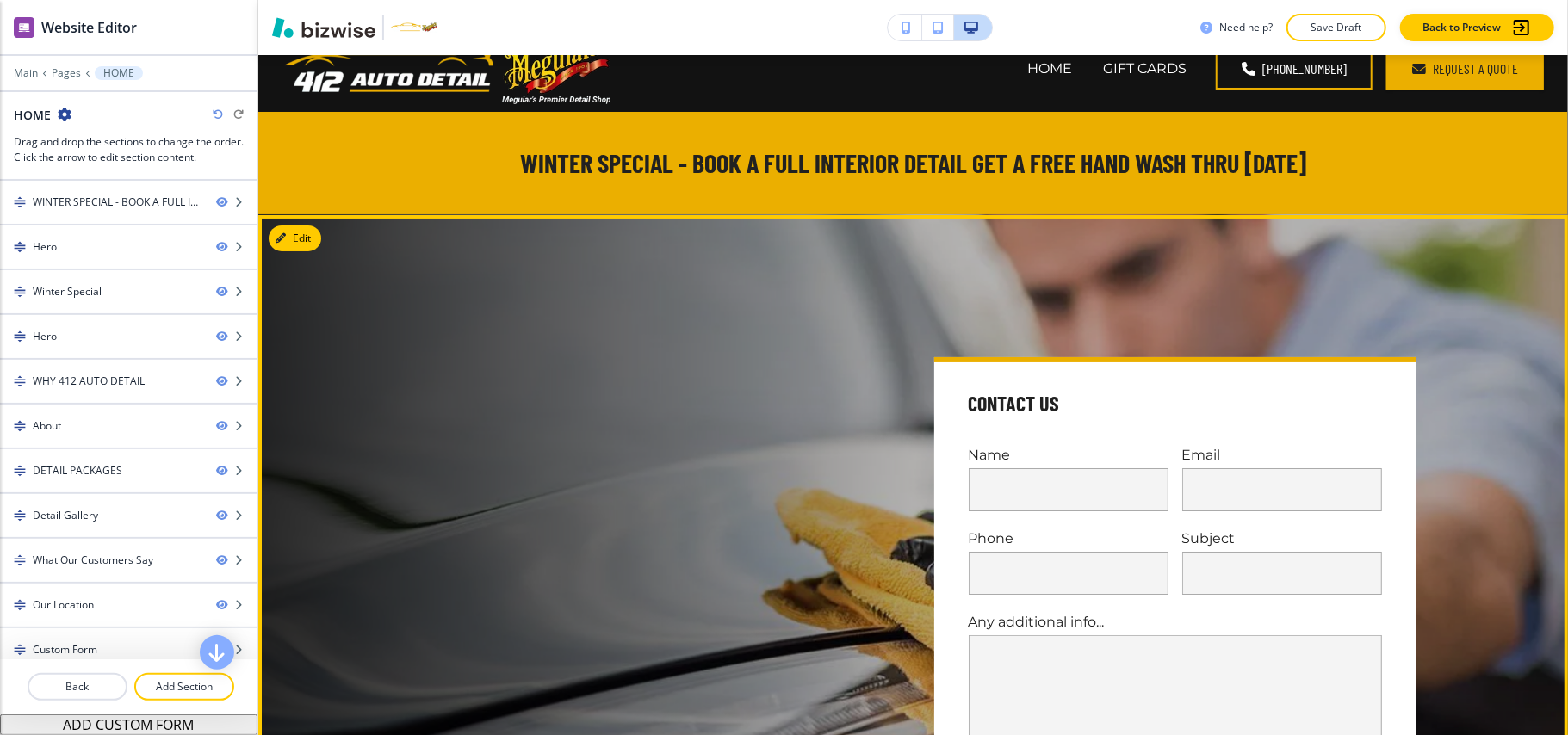
scroll to position [0, 0]
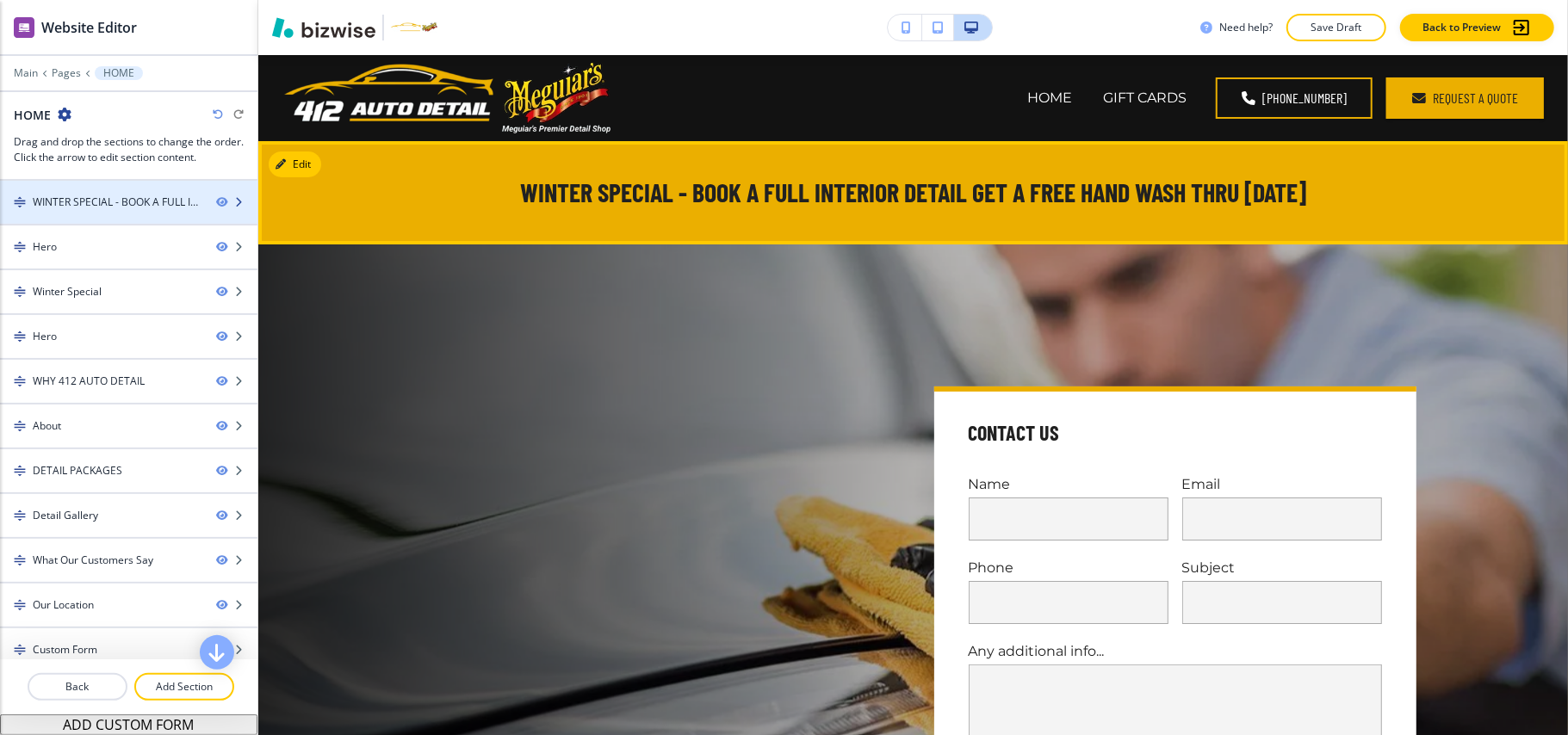
click at [94, 204] on div "WINTER SPECIAL - BOOK A FULL INTERIOR DETAIL GET A FREE HAND WASH THRU [DATE]" at bounding box center [118, 203] width 170 height 16
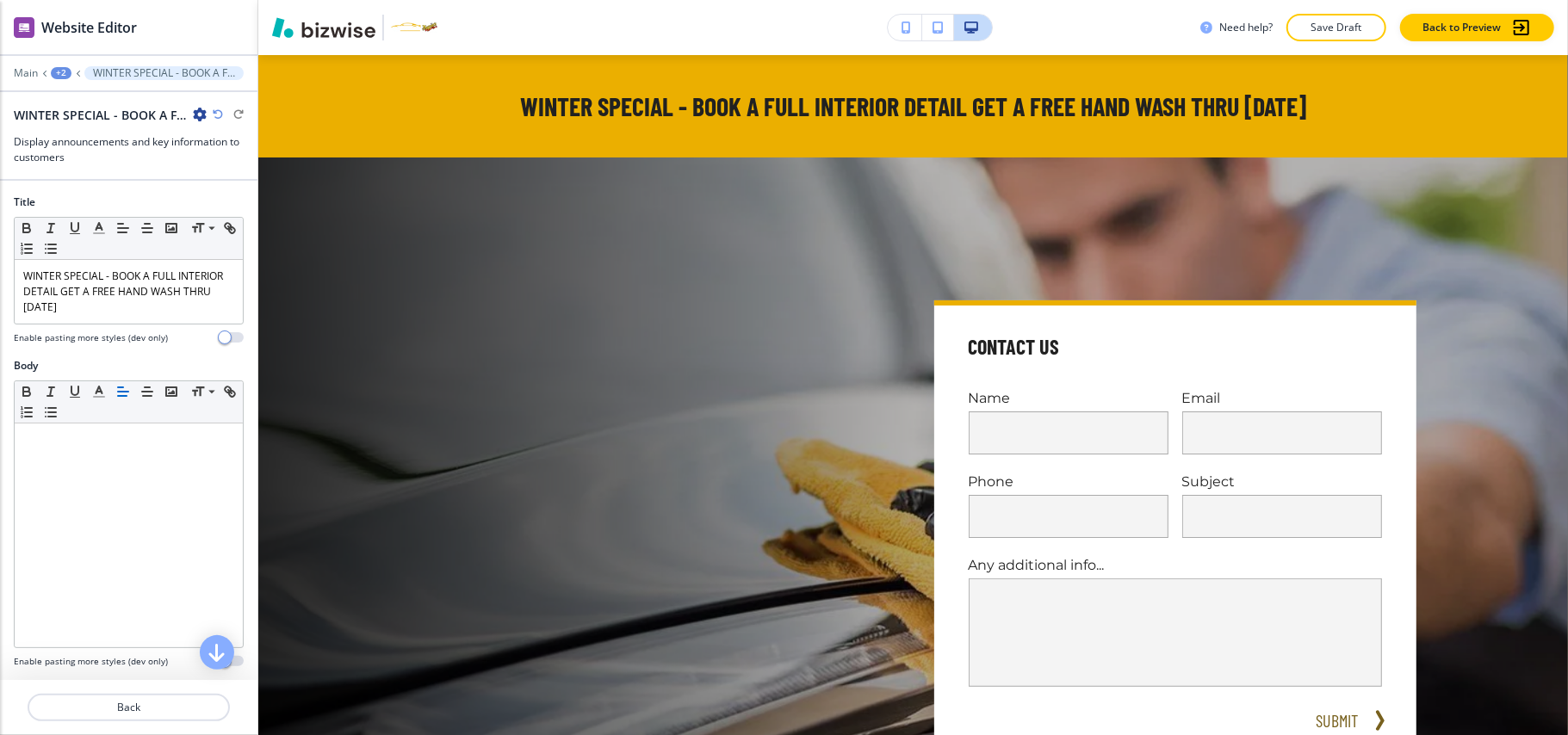
scroll to position [343, 0]
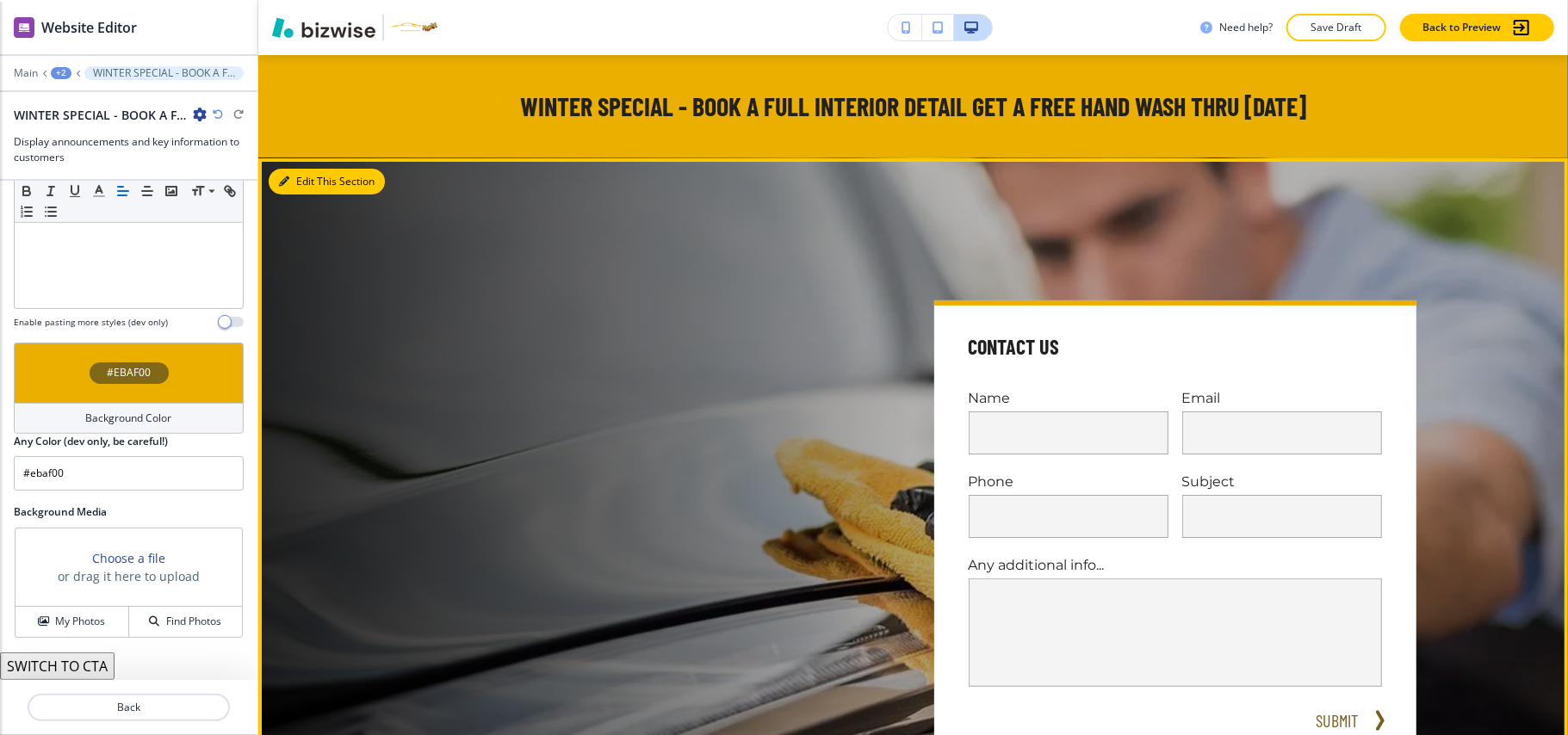
click at [321, 177] on button "Edit This Section" at bounding box center [326, 181] width 116 height 26
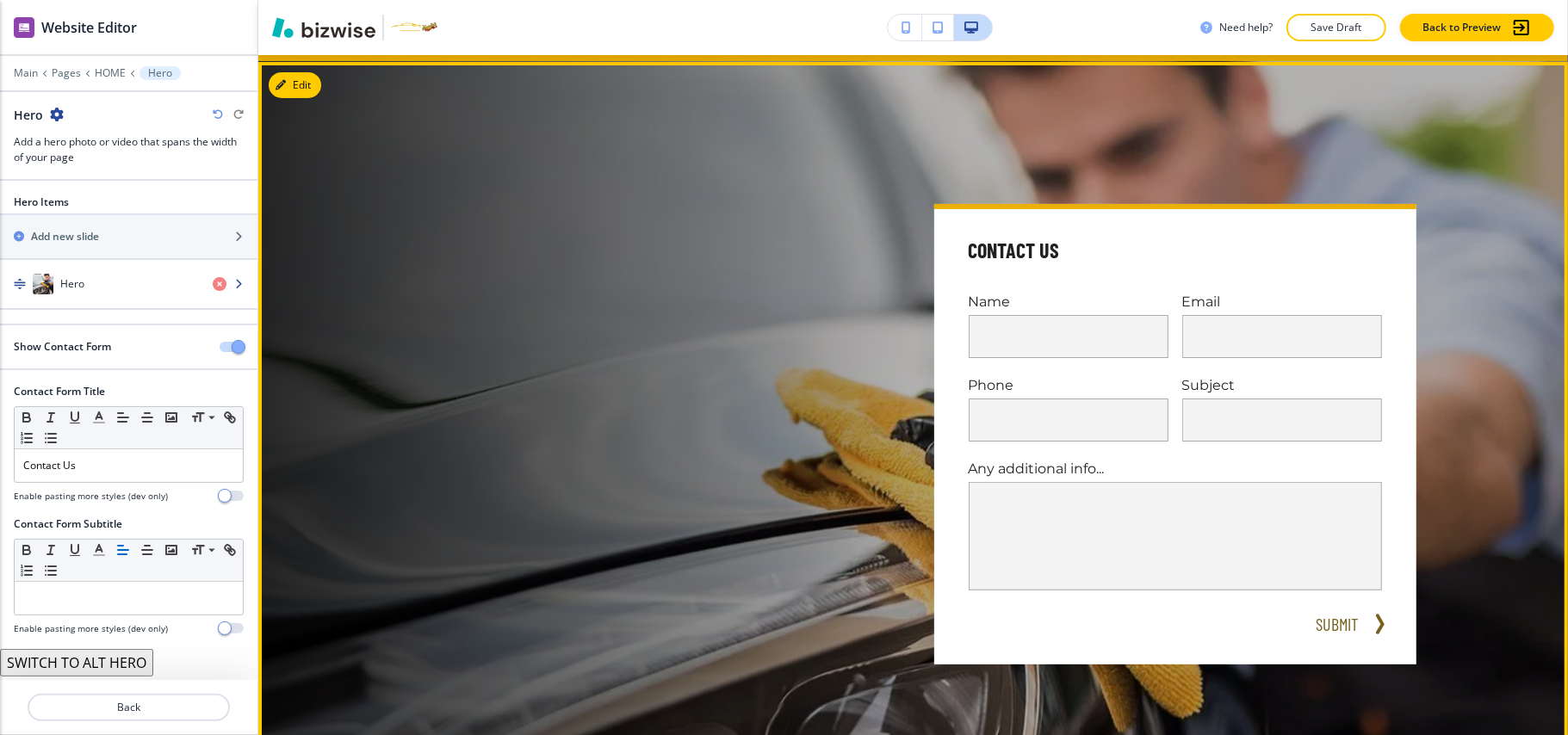
scroll to position [189, 0]
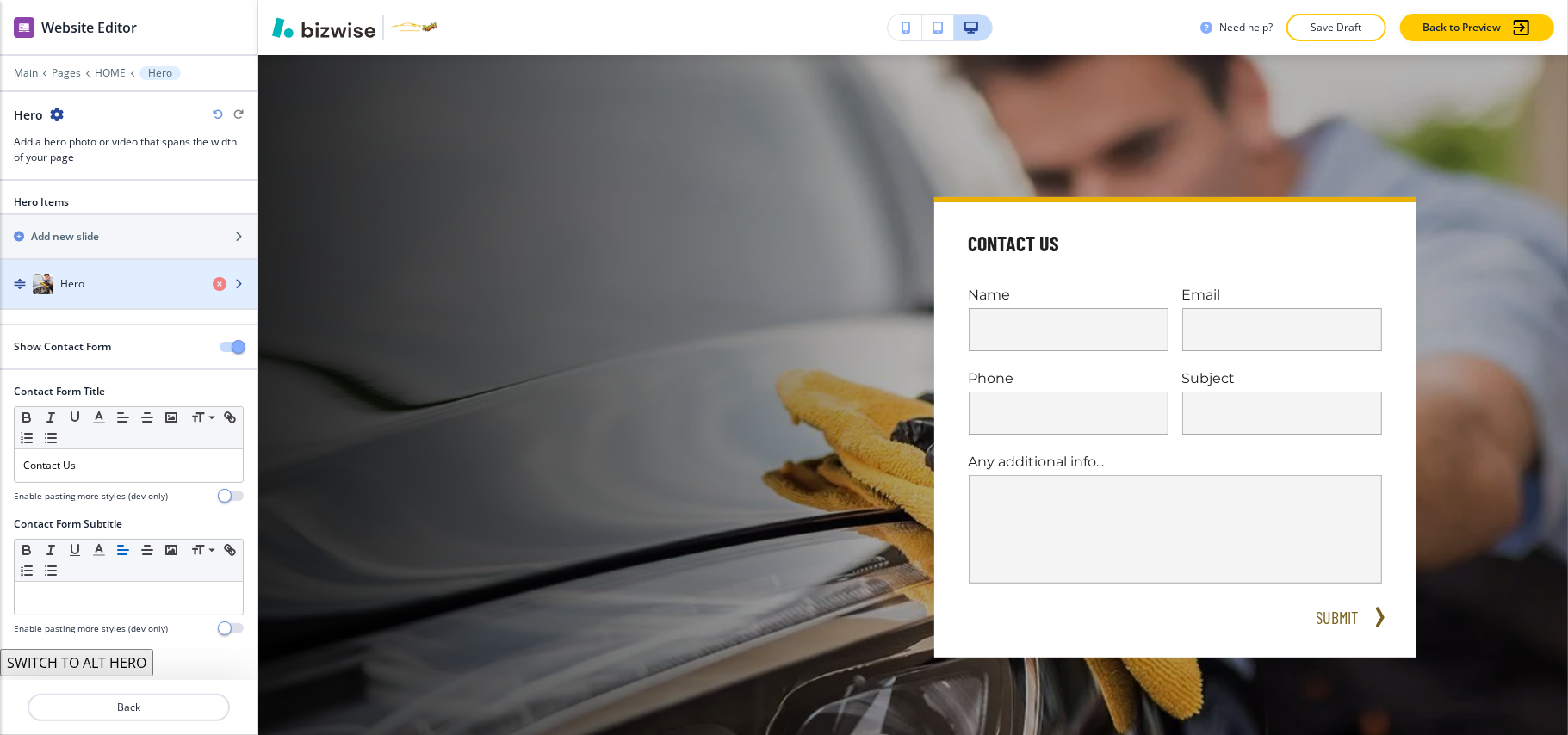
click at [108, 286] on div "Hero" at bounding box center [99, 284] width 199 height 20
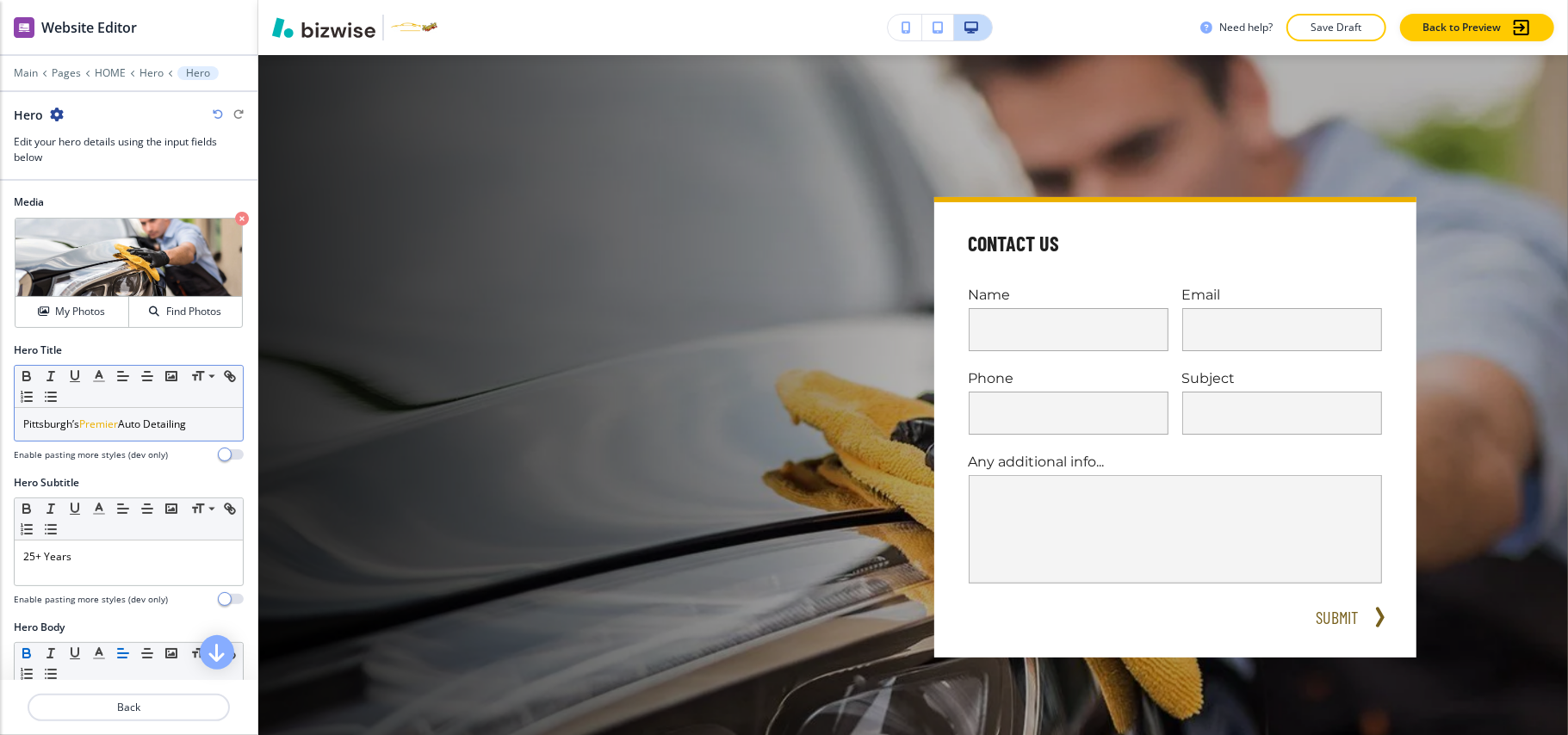
click at [132, 432] on p "Pittsburgh’s Premier Auto Detailing" at bounding box center [129, 425] width 210 height 16
click at [122, 425] on p "Pittsburgh’s Premier Auto Detailing" at bounding box center [129, 425] width 210 height 16
click at [122, 422] on p "Pittsburgh’s Premier Auto Detailing" at bounding box center [129, 425] width 210 height 16
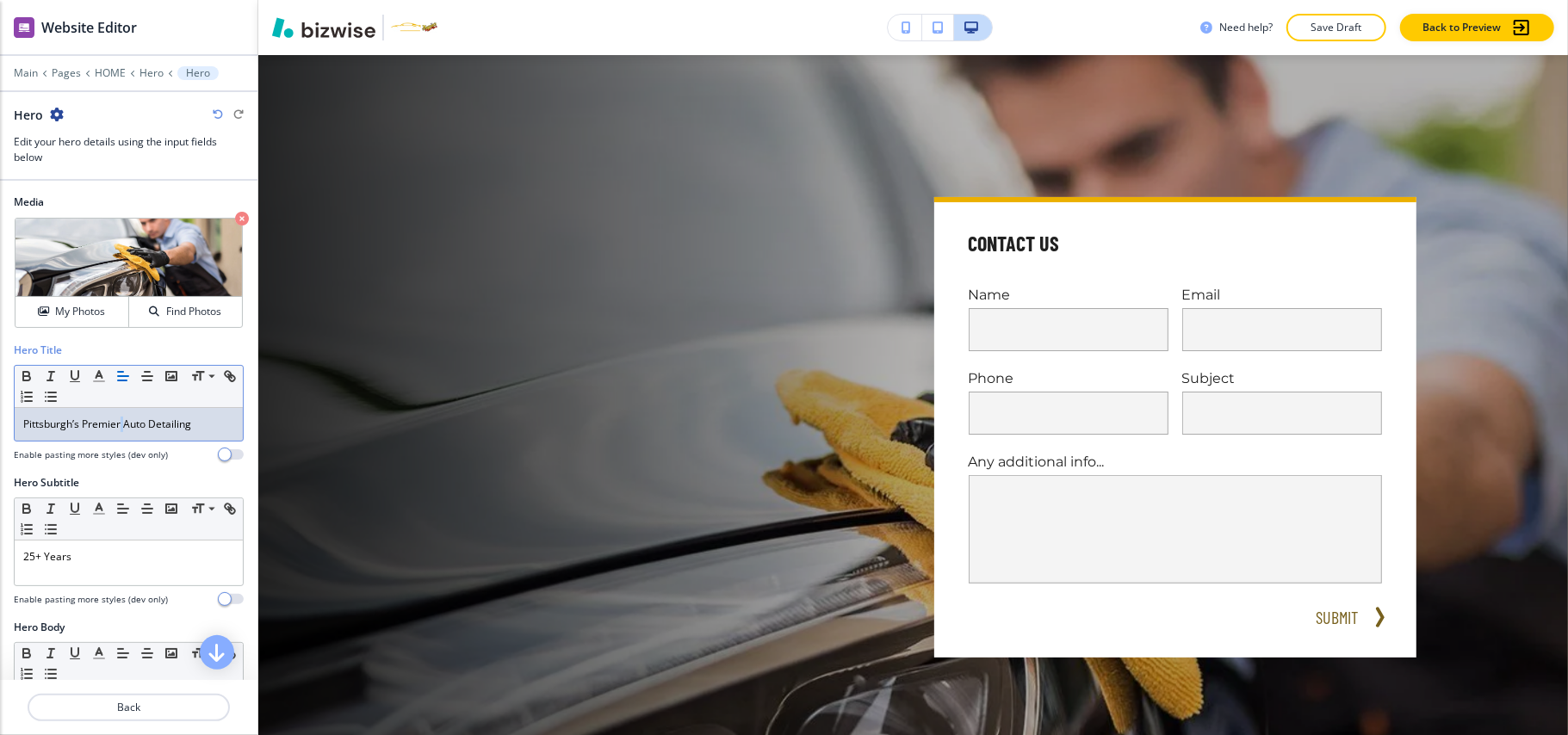
click at [122, 422] on p "Pittsburgh’s Premier Auto Detailing" at bounding box center [129, 425] width 210 height 16
drag, startPoint x: 122, startPoint y: 422, endPoint x: 67, endPoint y: 565, distance: 153.2
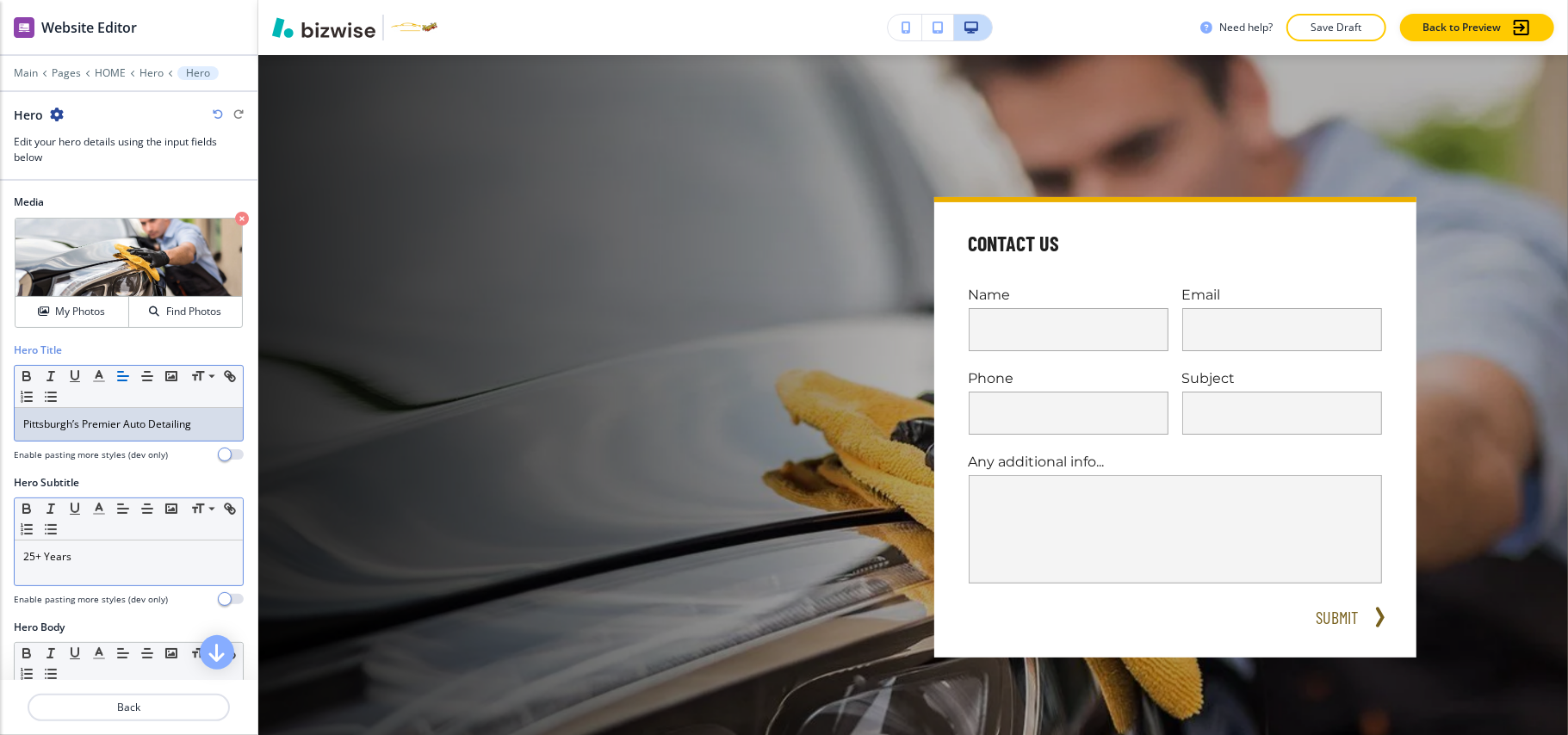
click at [67, 565] on p "25+ Years" at bounding box center [129, 558] width 210 height 16
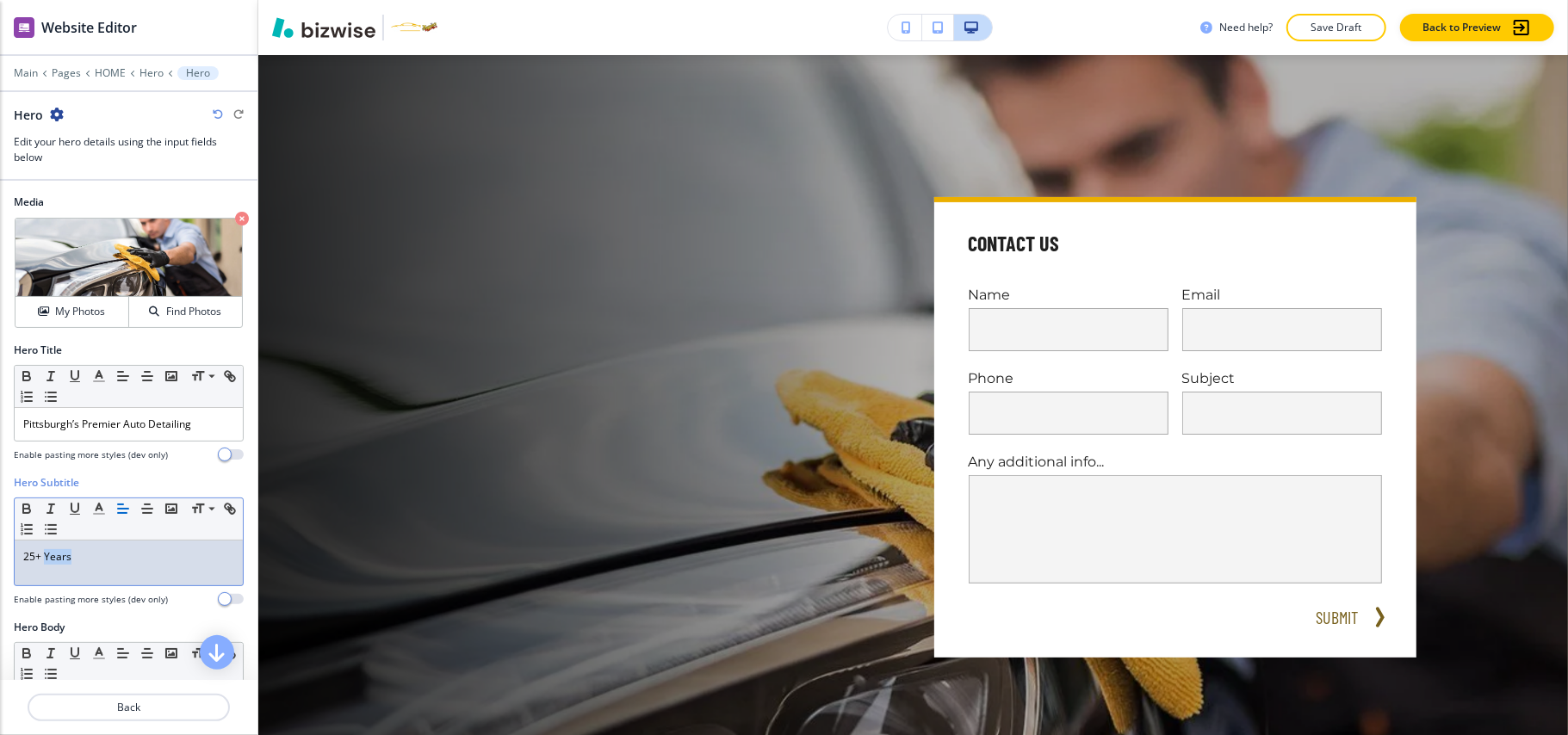
click at [67, 565] on p "25+ Years" at bounding box center [129, 558] width 210 height 16
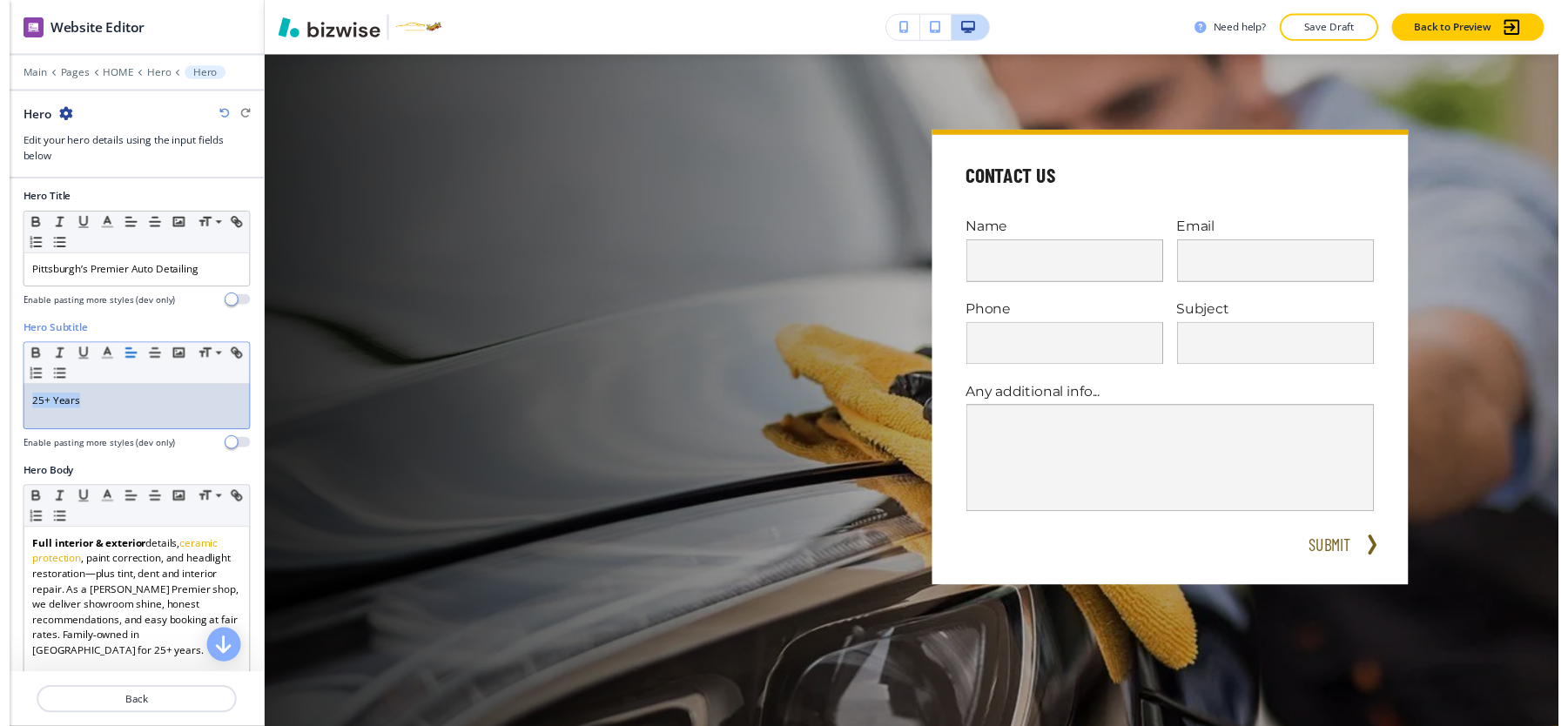
scroll to position [175, 0]
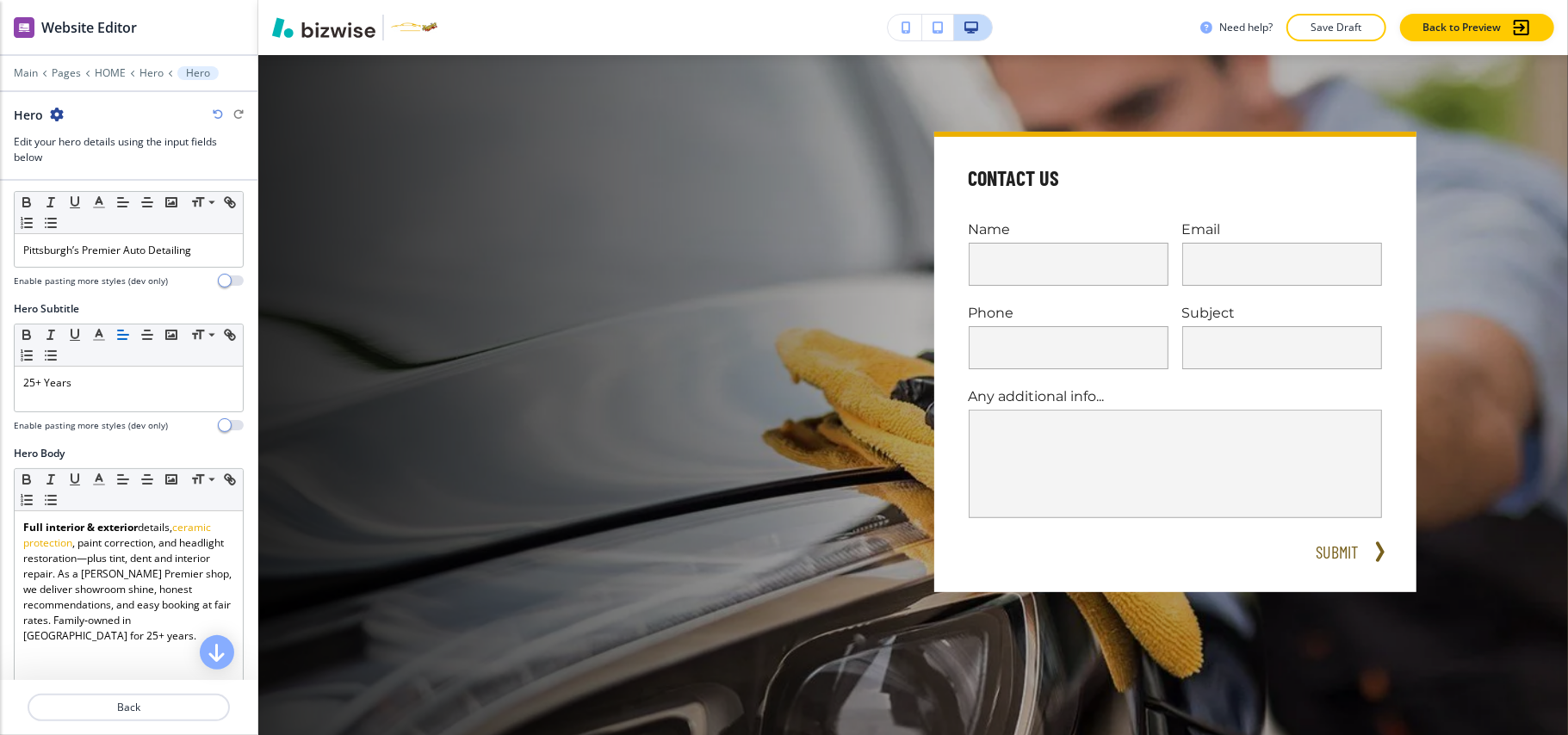
drag, startPoint x: 11, startPoint y: 99, endPoint x: 1193, endPoint y: 718, distance: 1334.3
click at [1193, 718] on div "Cancel Copy Capture" at bounding box center [784, 381] width 1568 height 735
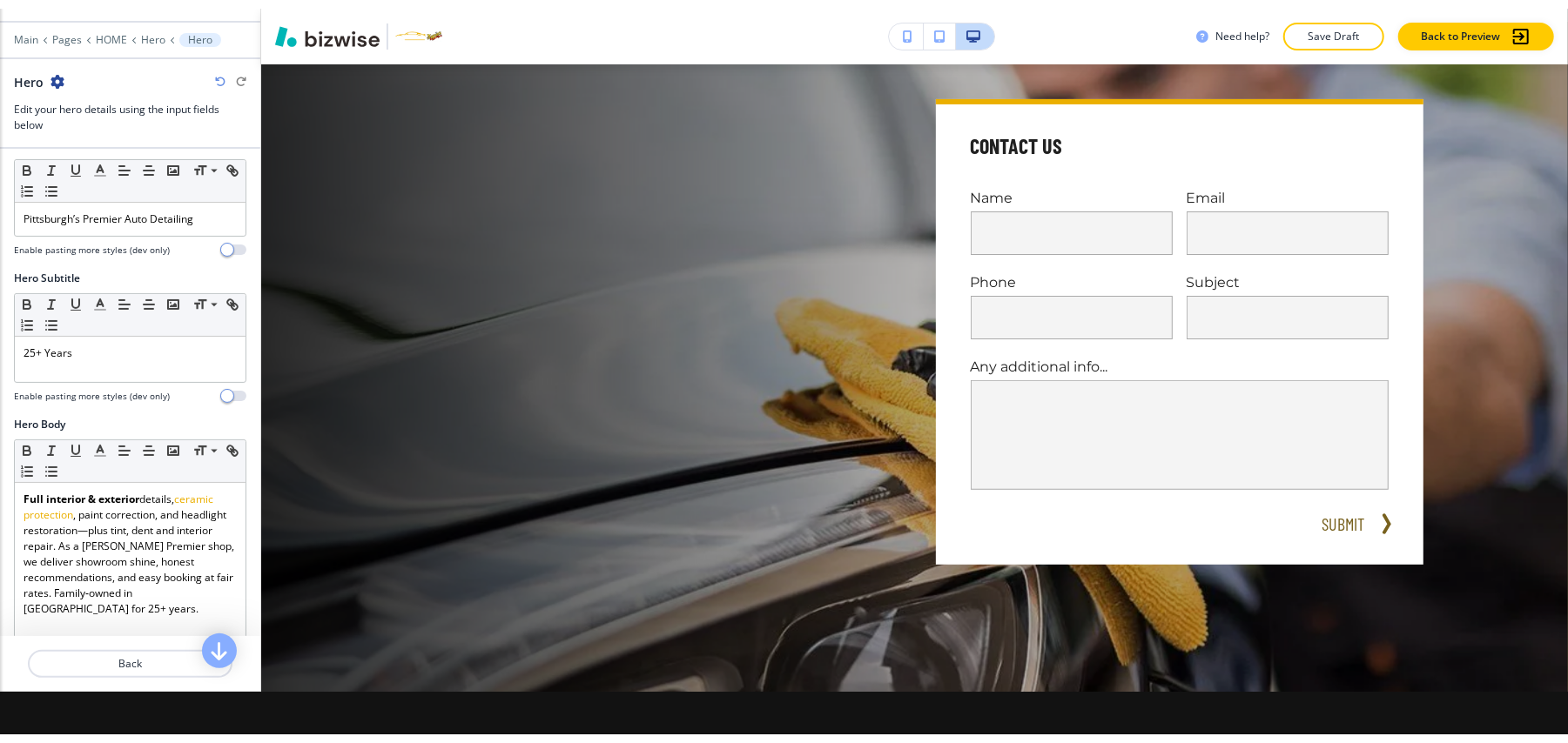
scroll to position [18, 0]
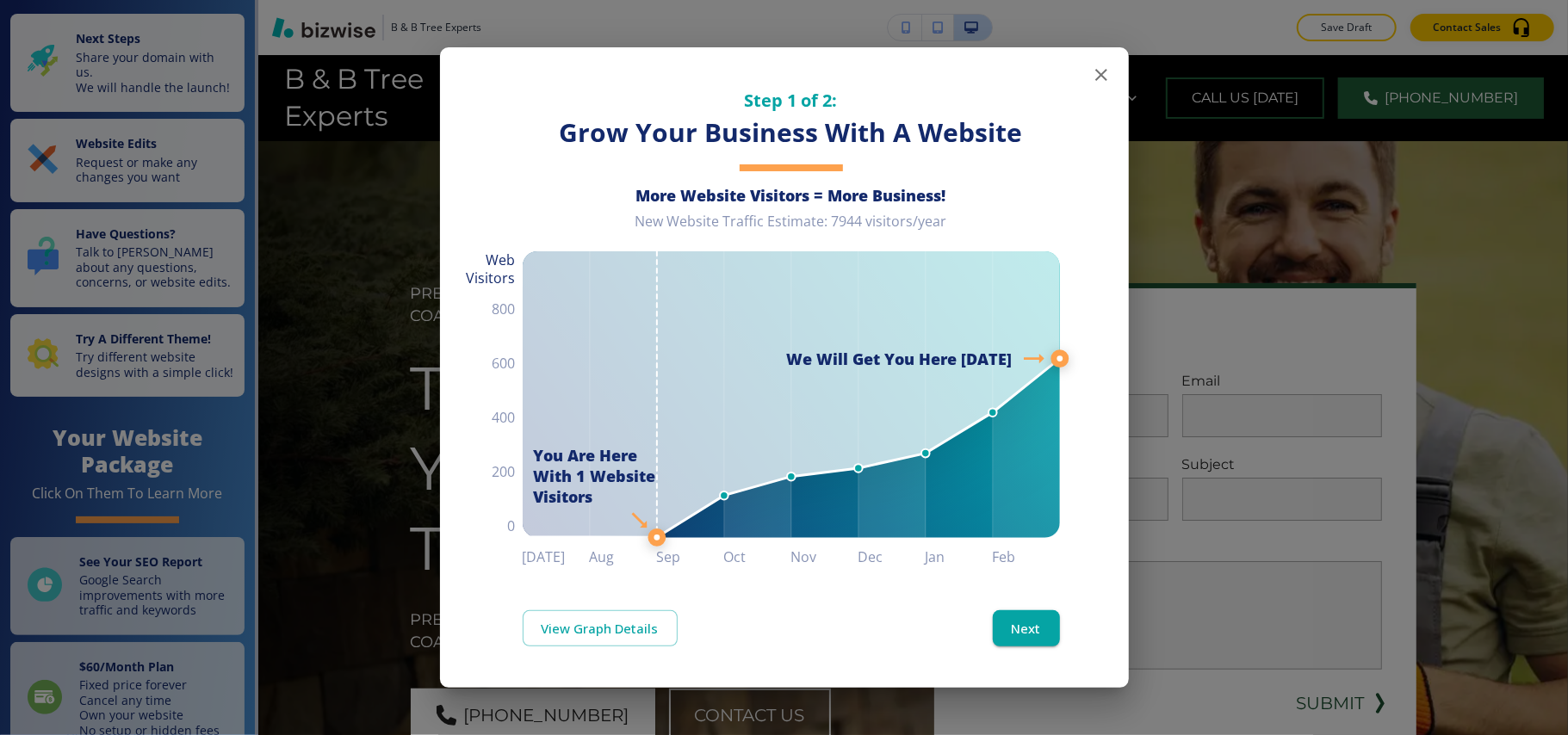
click at [1096, 74] on icon "button" at bounding box center [1100, 74] width 20 height 20
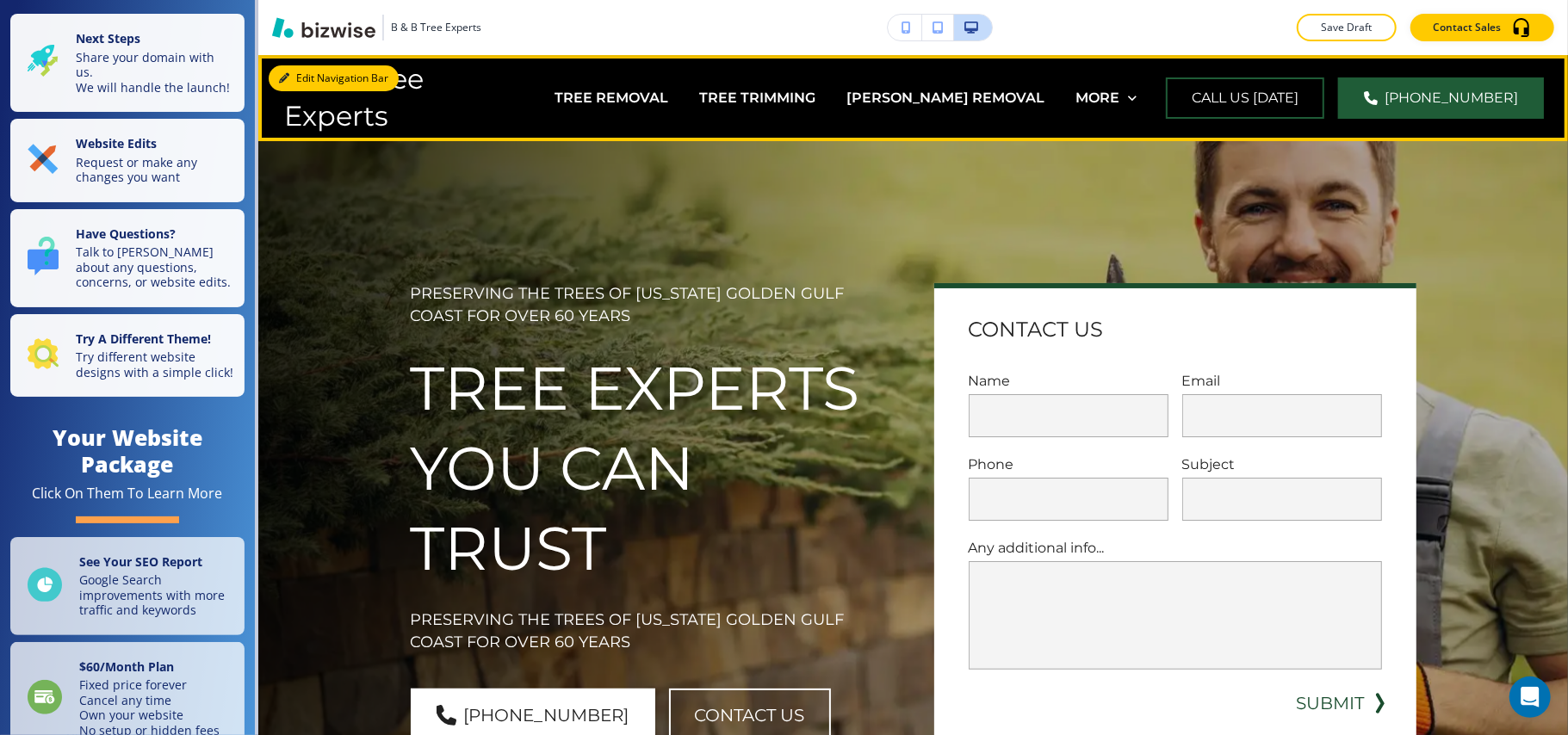
click at [308, 76] on button "Edit Navigation Bar" at bounding box center [333, 78] width 130 height 26
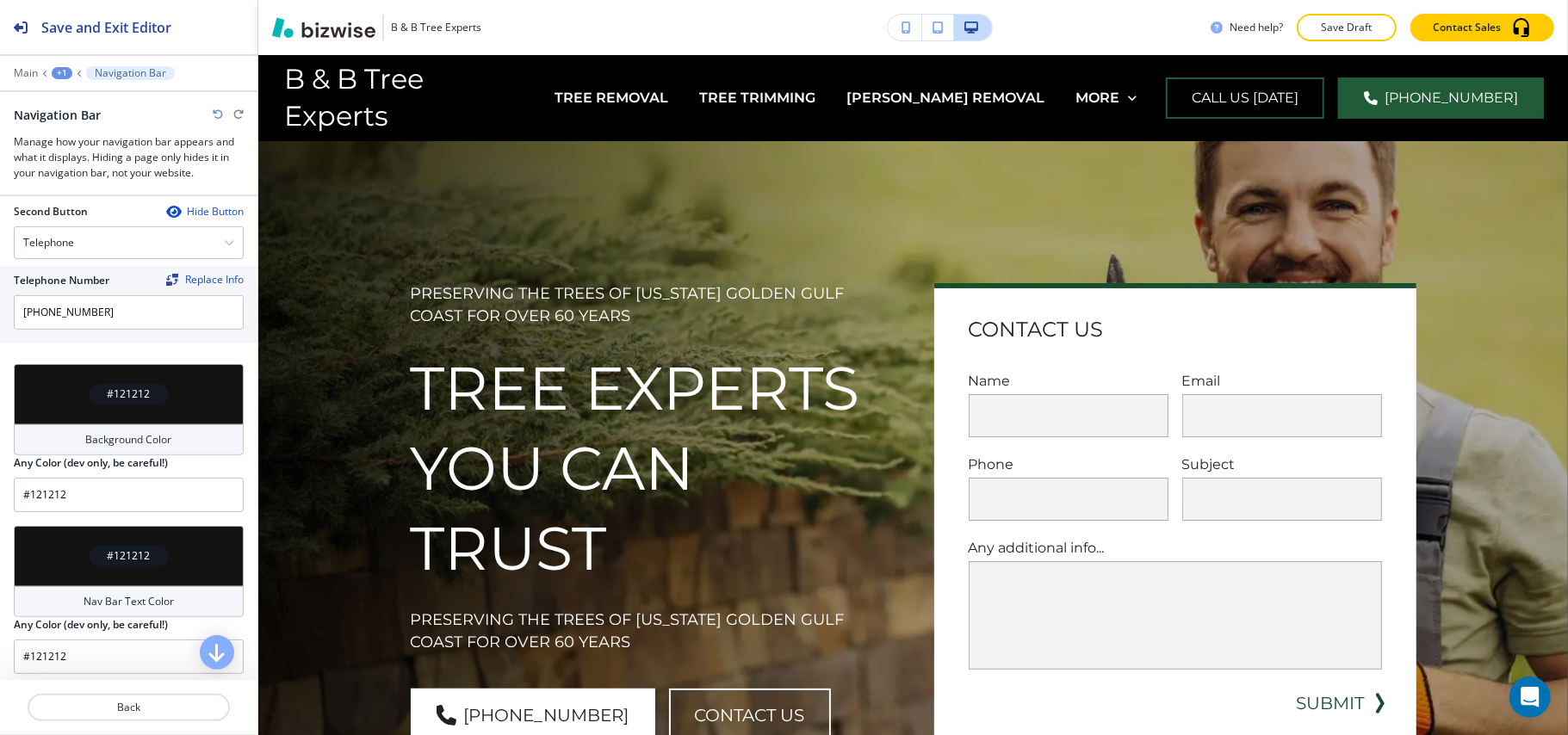
click at [77, 408] on div "#121212" at bounding box center [129, 395] width 230 height 60
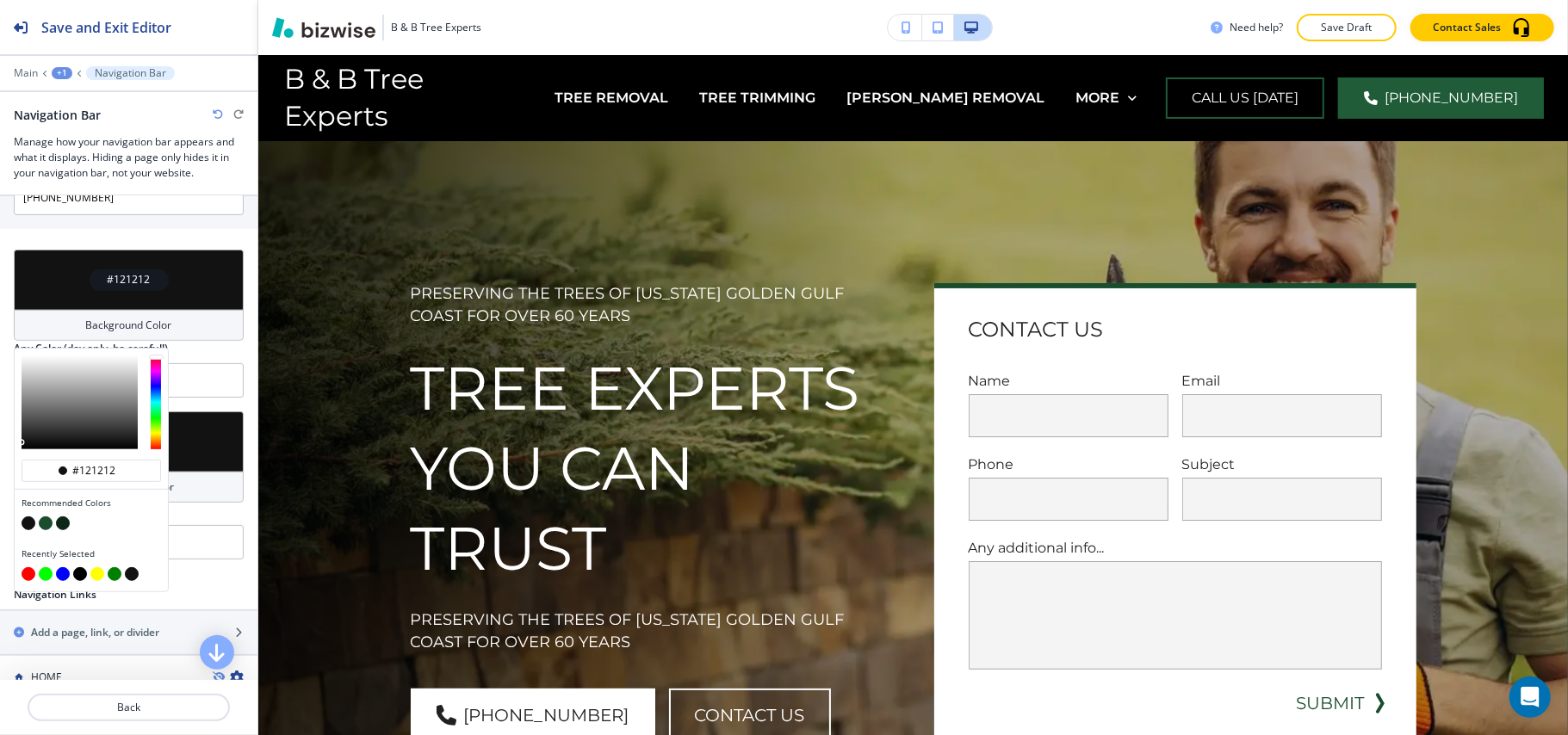
scroll to position [459, 0]
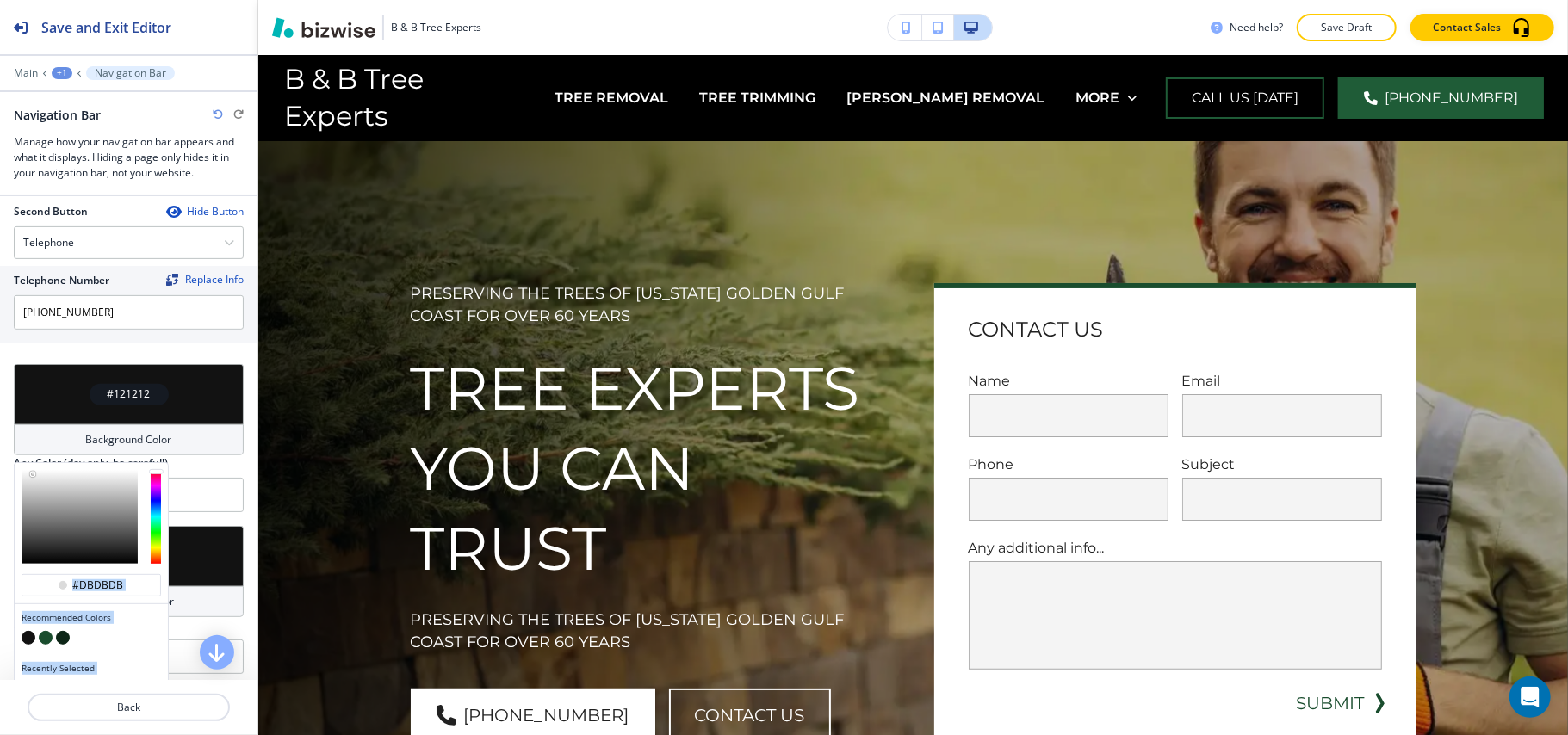
drag, startPoint x: 86, startPoint y: 497, endPoint x: 0, endPoint y: 474, distance: 89.0
click at [0, 474] on div "#121212 Background Color #dbdbdb Recommended Colors Recently Selected Any Color…" at bounding box center [129, 445] width 257 height 162
type input "#d0d0d0"
click at [35, 478] on div at bounding box center [35, 477] width 4 height 4
type input "#d0d0d0"
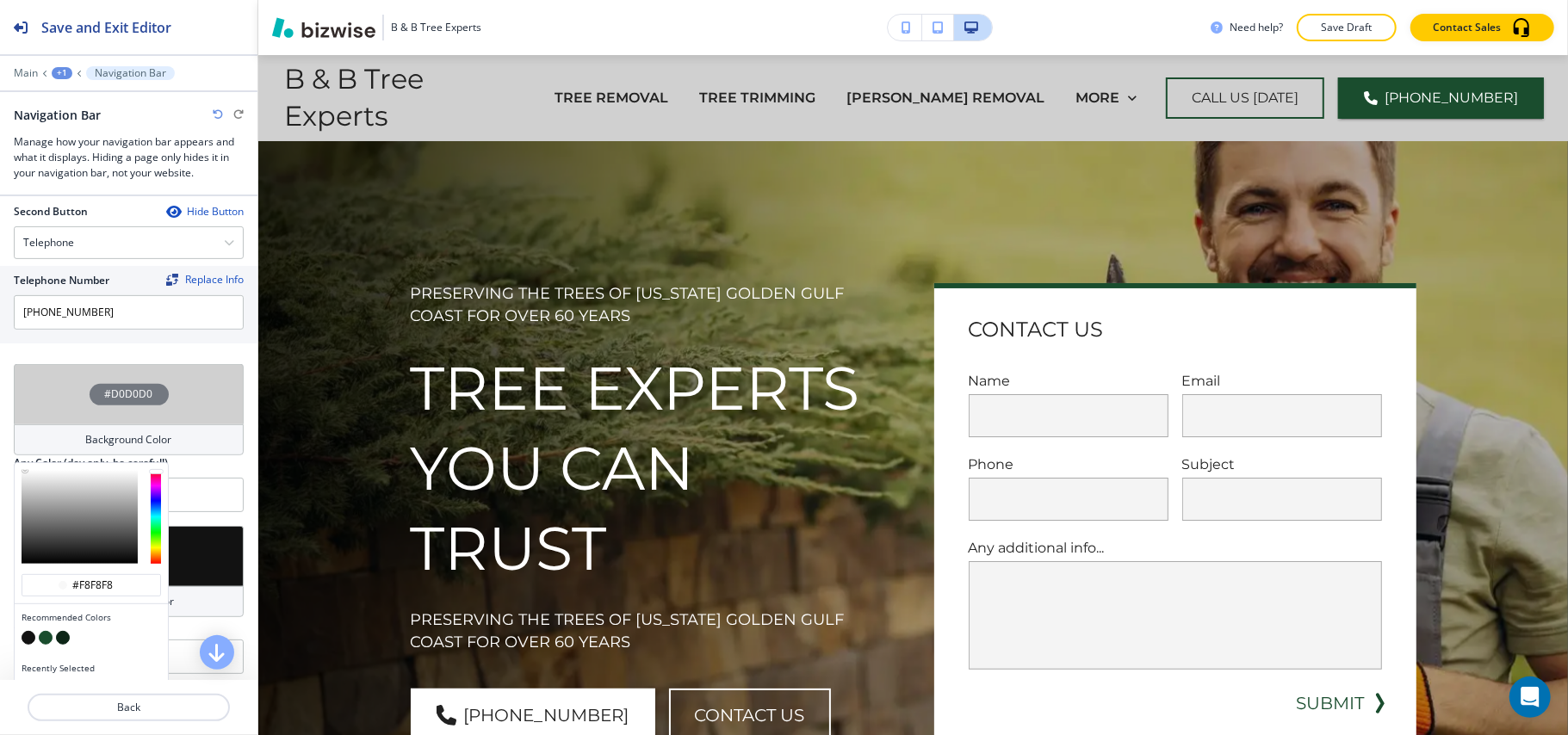
drag, startPoint x: 28, startPoint y: 480, endPoint x: 21, endPoint y: 472, distance: 10.6
click at [21, 472] on div at bounding box center [91, 517] width 153 height 107
type input "#fefefe"
click at [23, 472] on div at bounding box center [25, 471] width 4 height 4
type input "#fefefe"
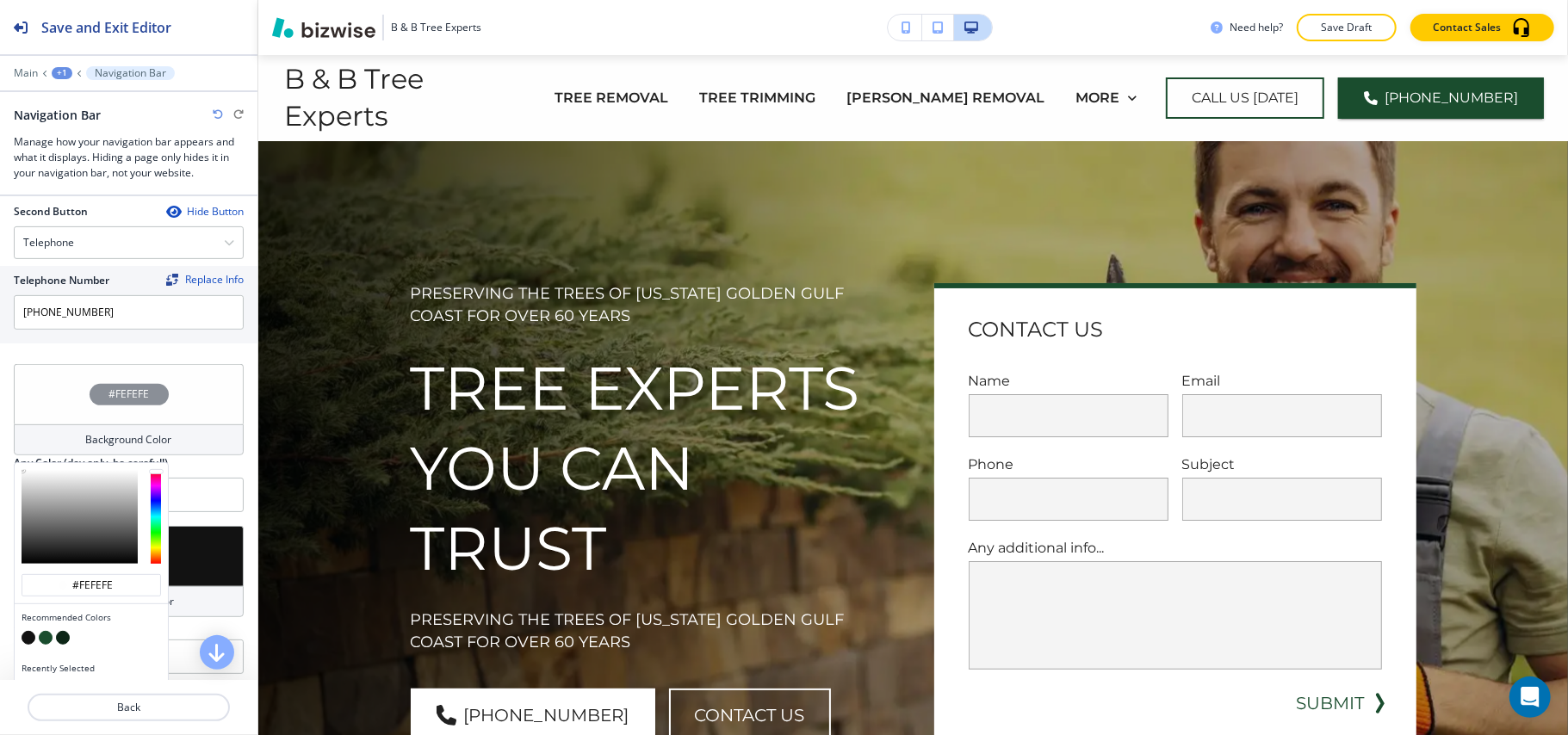
click at [19, 474] on div at bounding box center [91, 517] width 153 height 107
drag, startPoint x: 115, startPoint y: 587, endPoint x: 90, endPoint y: 580, distance: 26.0
click at [80, 587] on input "#fefefe" at bounding box center [100, 586] width 60 height 14
type input "#ffffff"
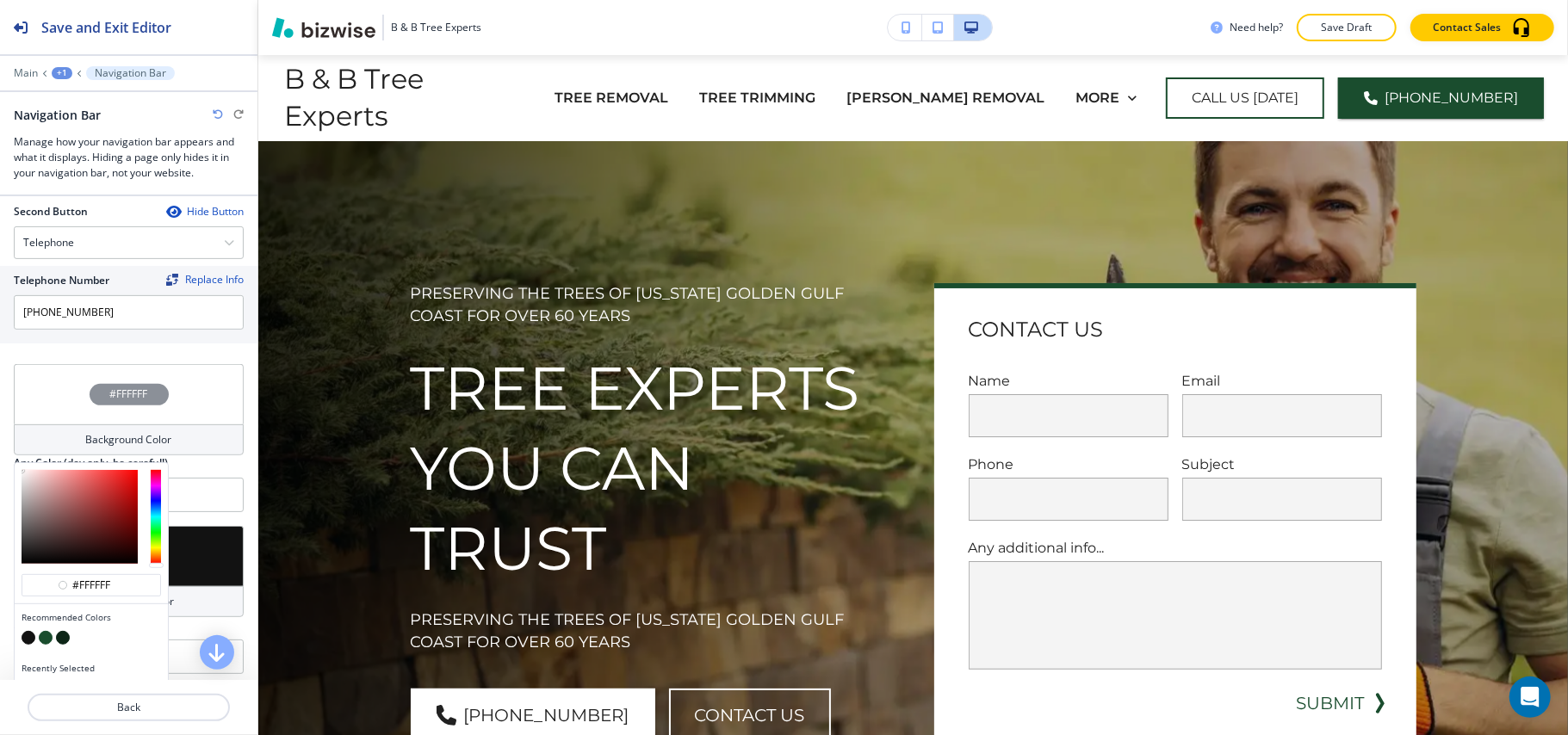
type input "#ffffff"
click at [19, 66] on div "Main +1 Navigation Bar" at bounding box center [129, 73] width 230 height 14
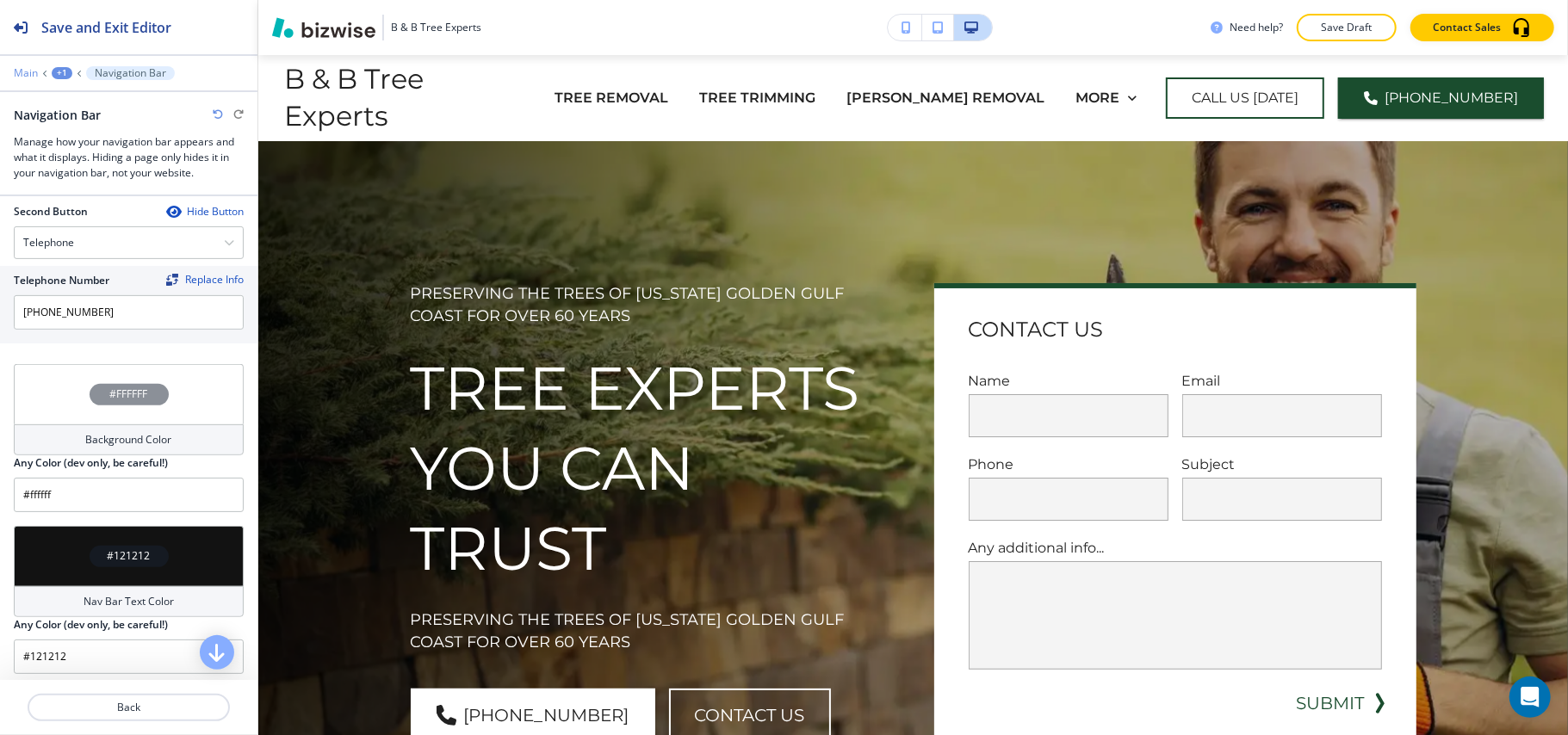
click at [29, 76] on p "Main" at bounding box center [25, 73] width 24 height 12
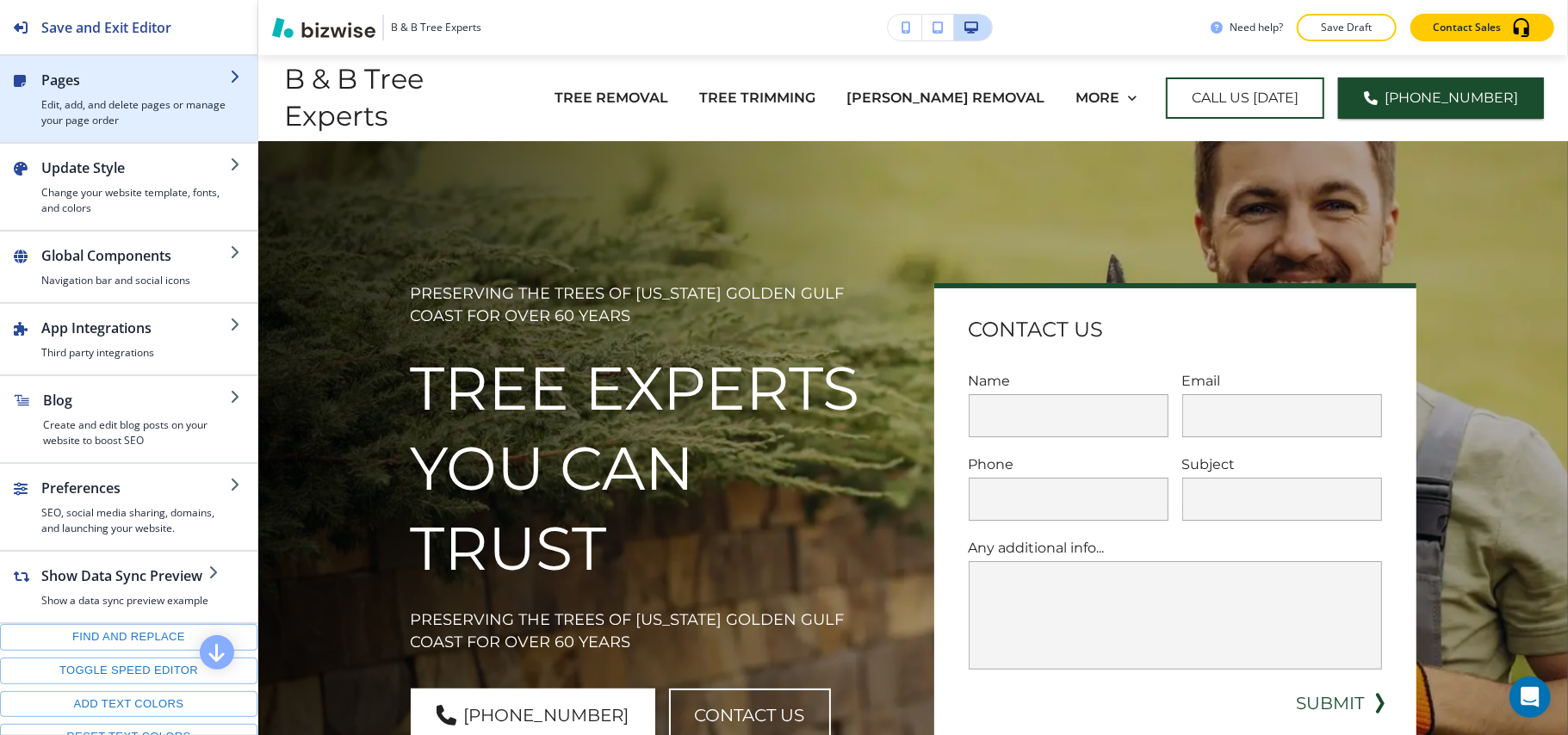
click at [122, 98] on h4 "Edit, add, and delete pages or manage your page order" at bounding box center [134, 113] width 188 height 31
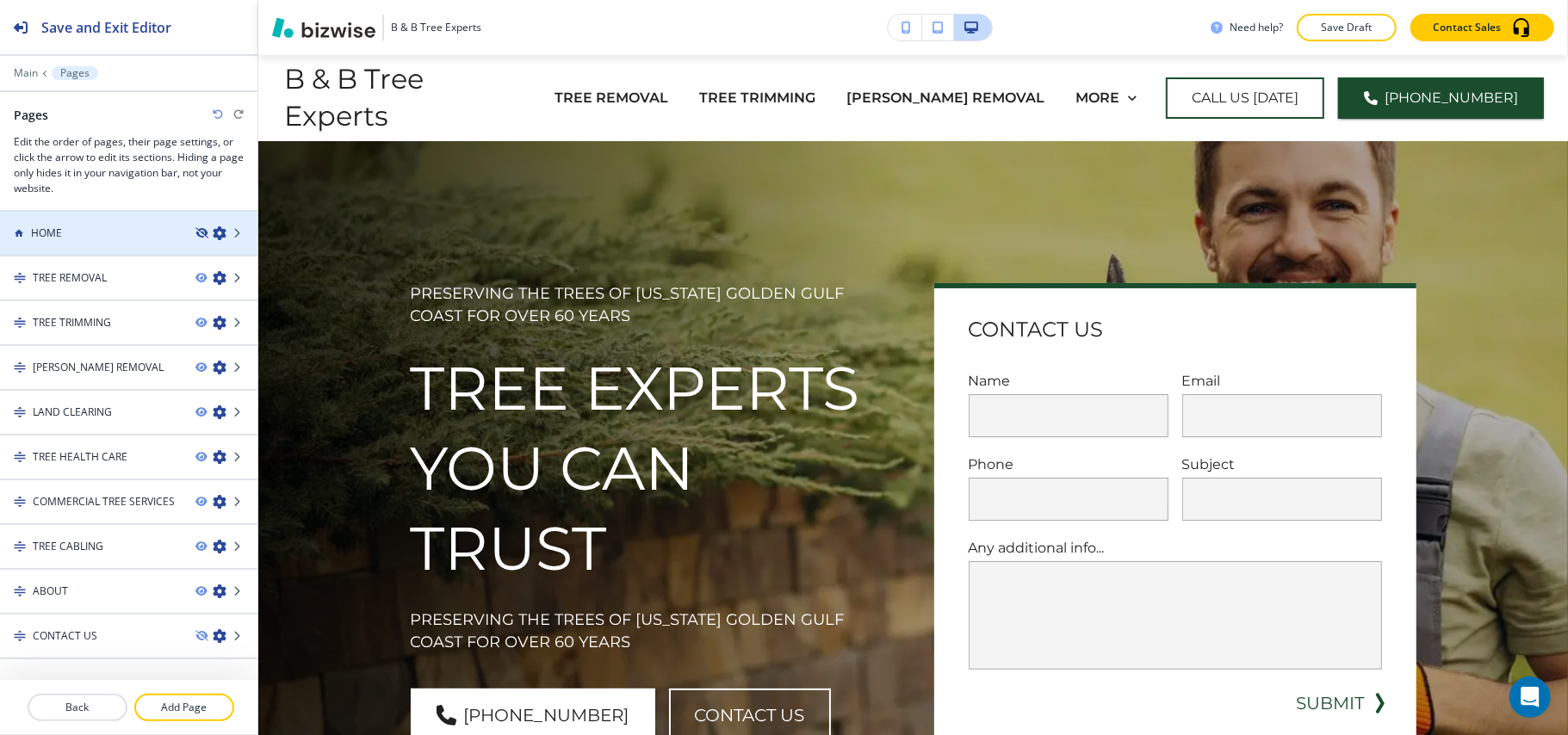
click at [196, 233] on icon "button" at bounding box center [201, 233] width 11 height 11
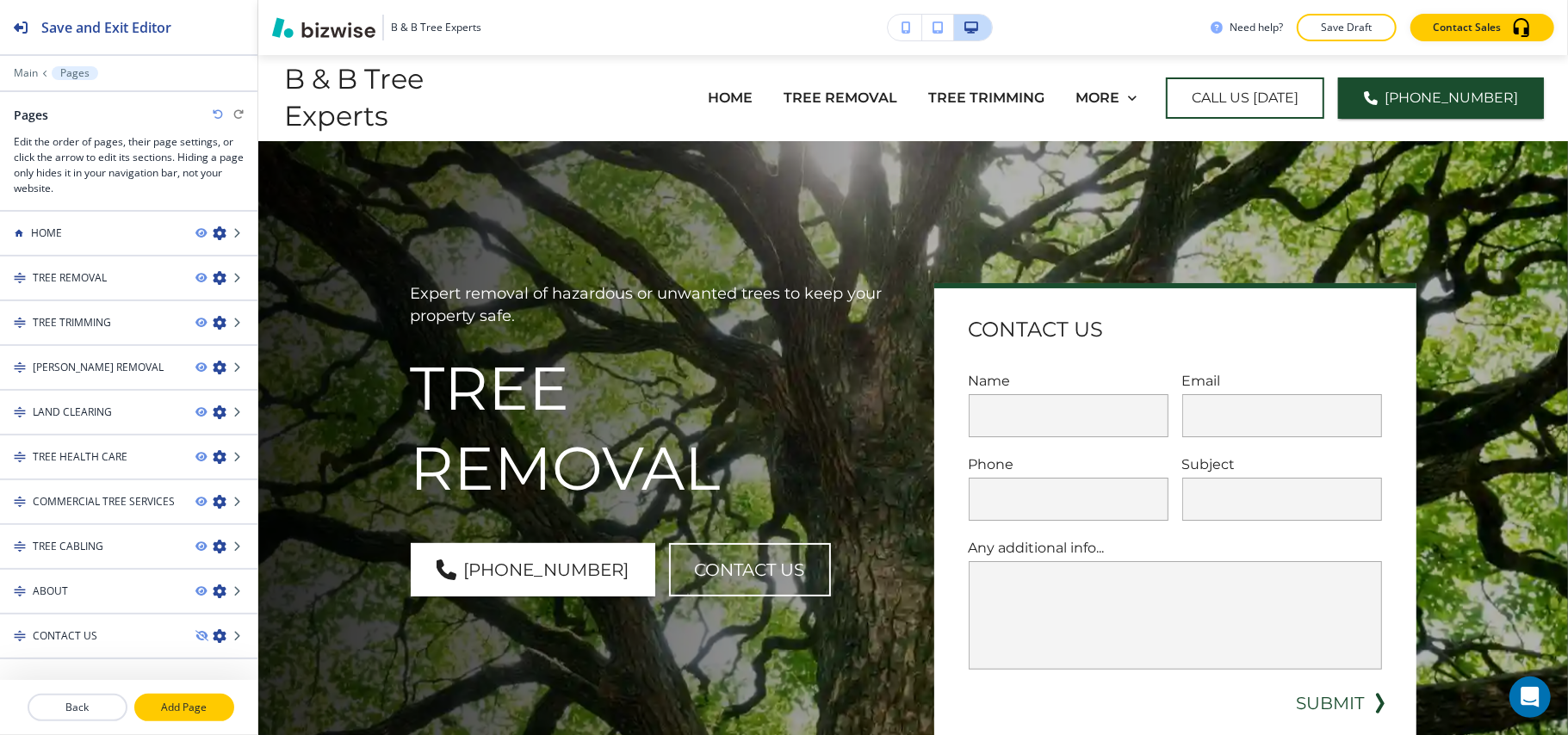
click at [172, 698] on button "Add Page" at bounding box center [184, 708] width 99 height 27
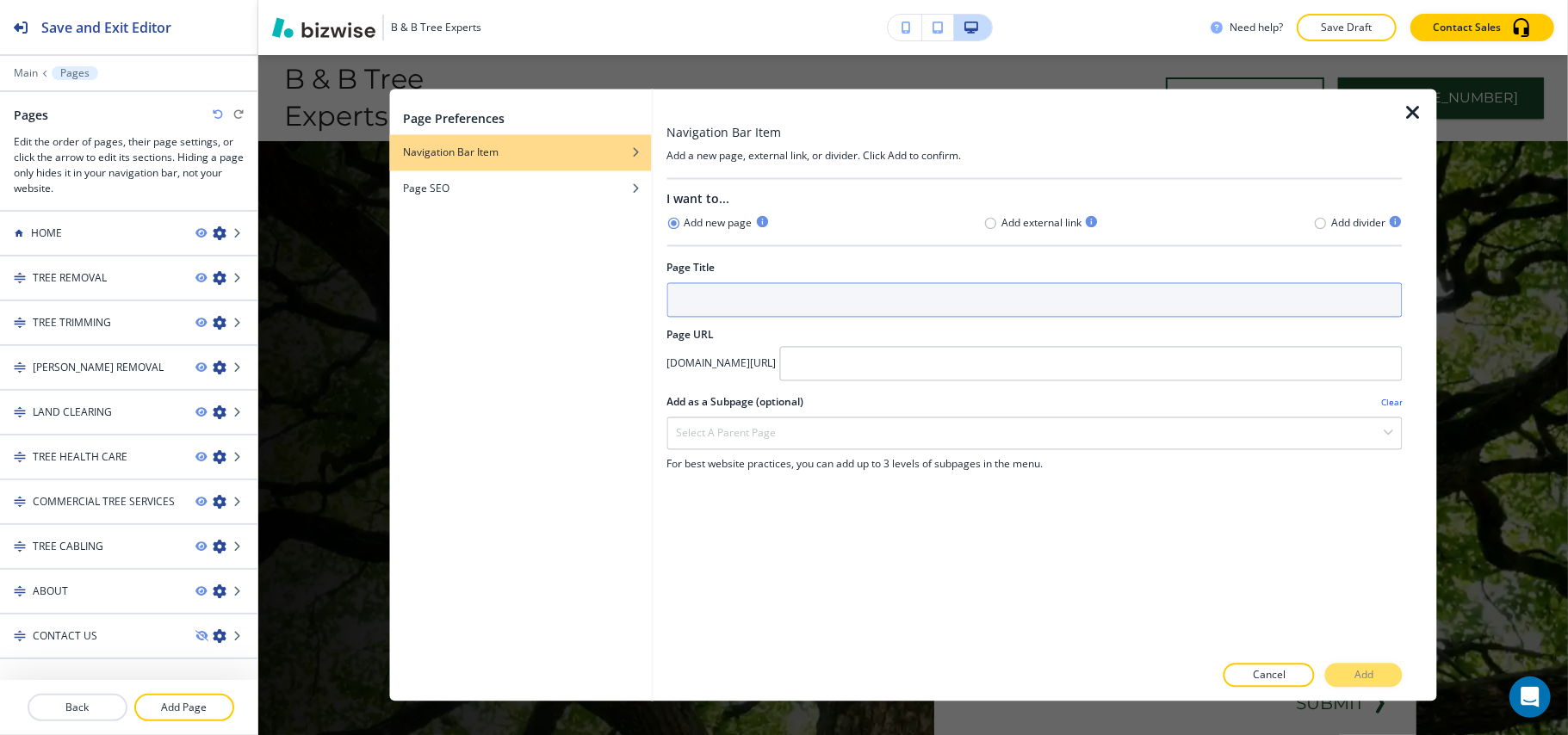
click at [750, 305] on input "text" at bounding box center [1034, 300] width 736 height 34
type input "S"
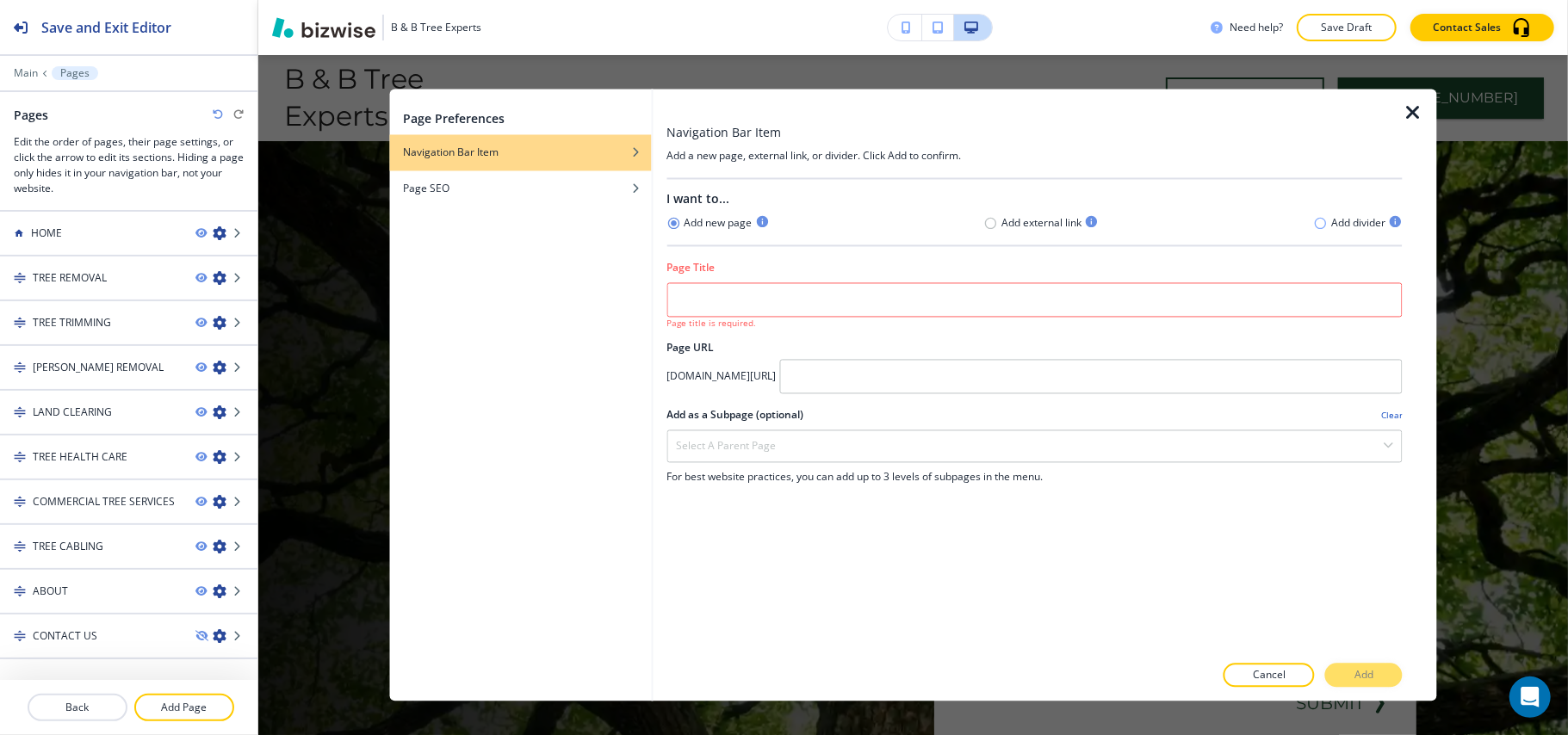
click at [1319, 225] on icon "button" at bounding box center [1320, 223] width 14 height 14
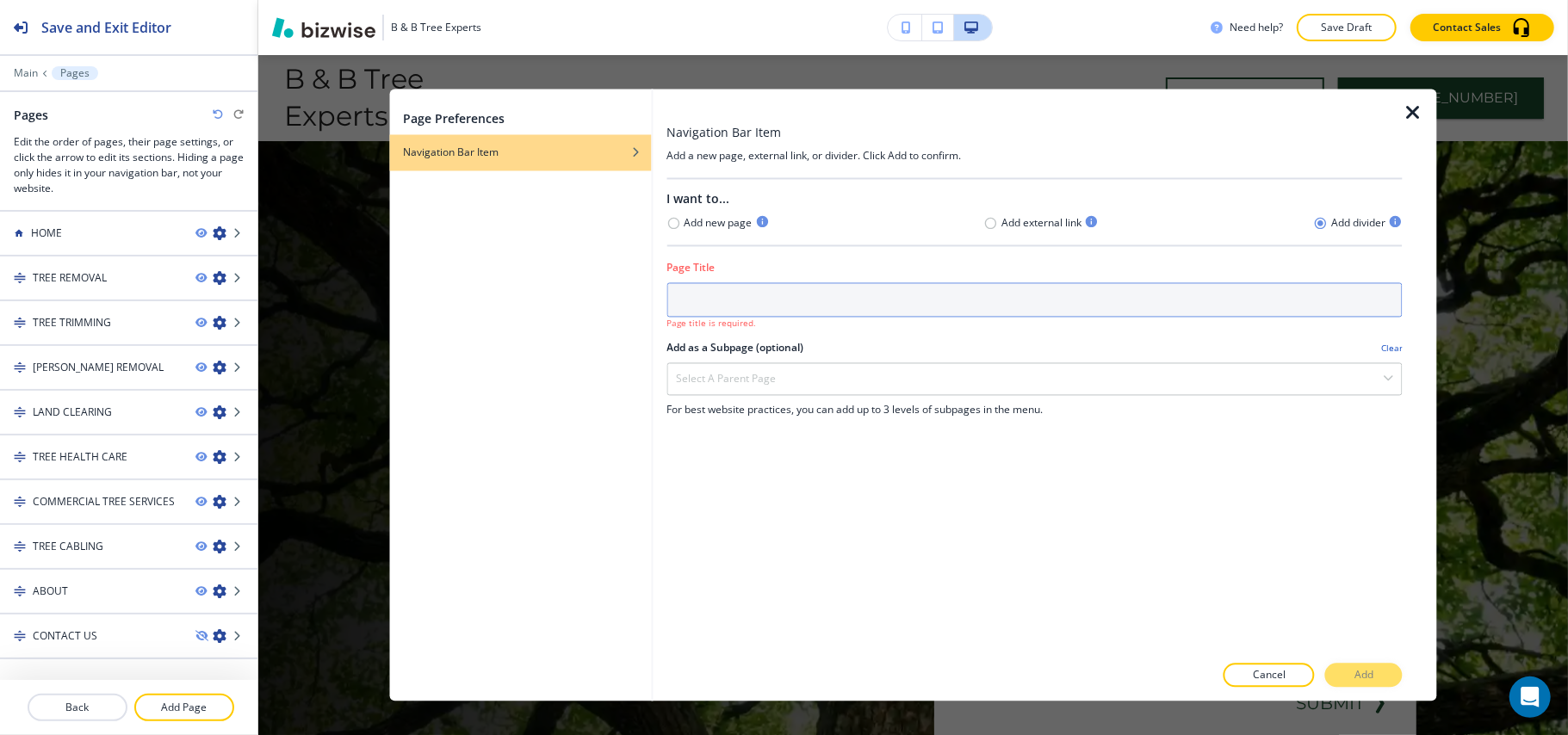
click at [822, 311] on input "text" at bounding box center [1034, 300] width 736 height 34
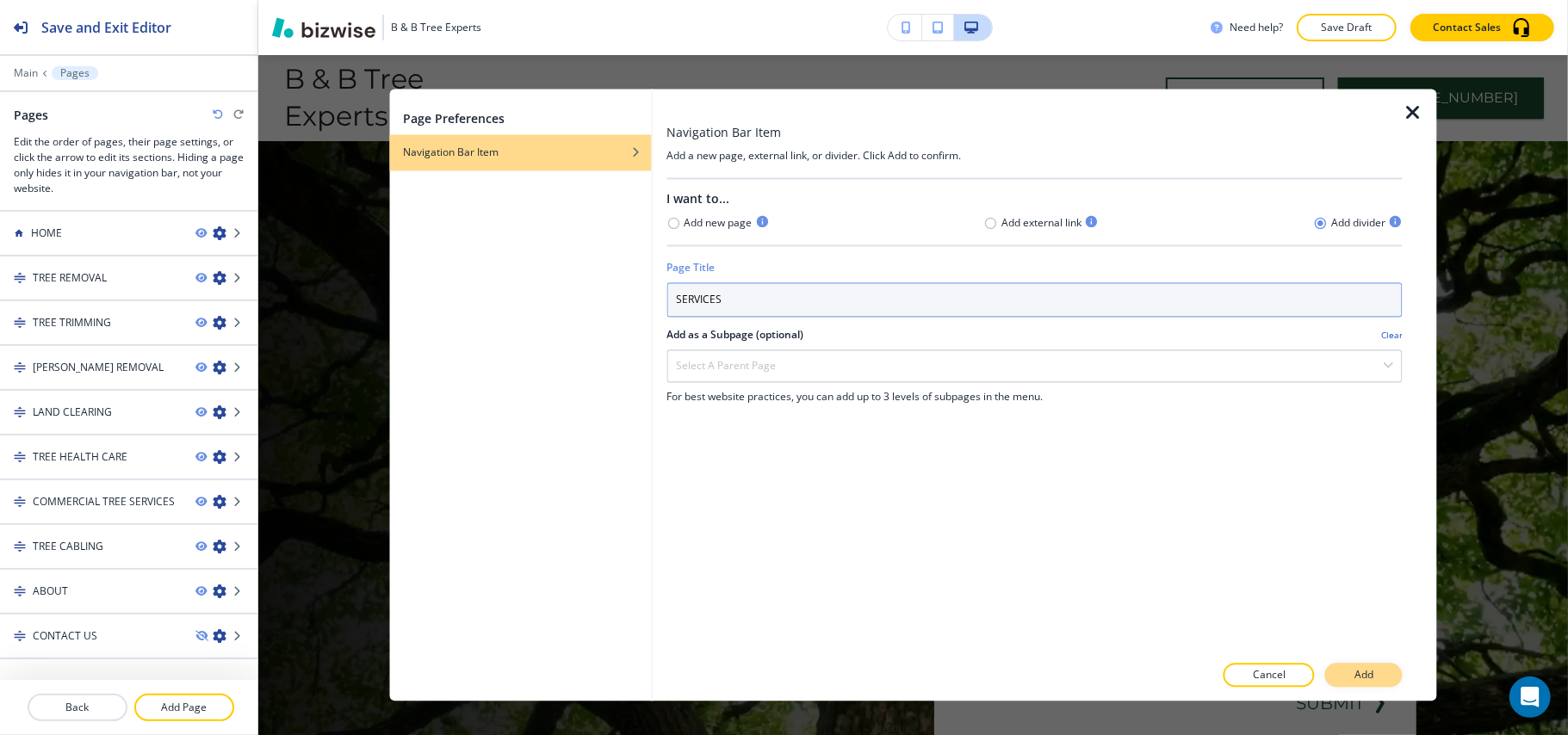
type input "SERVICES"
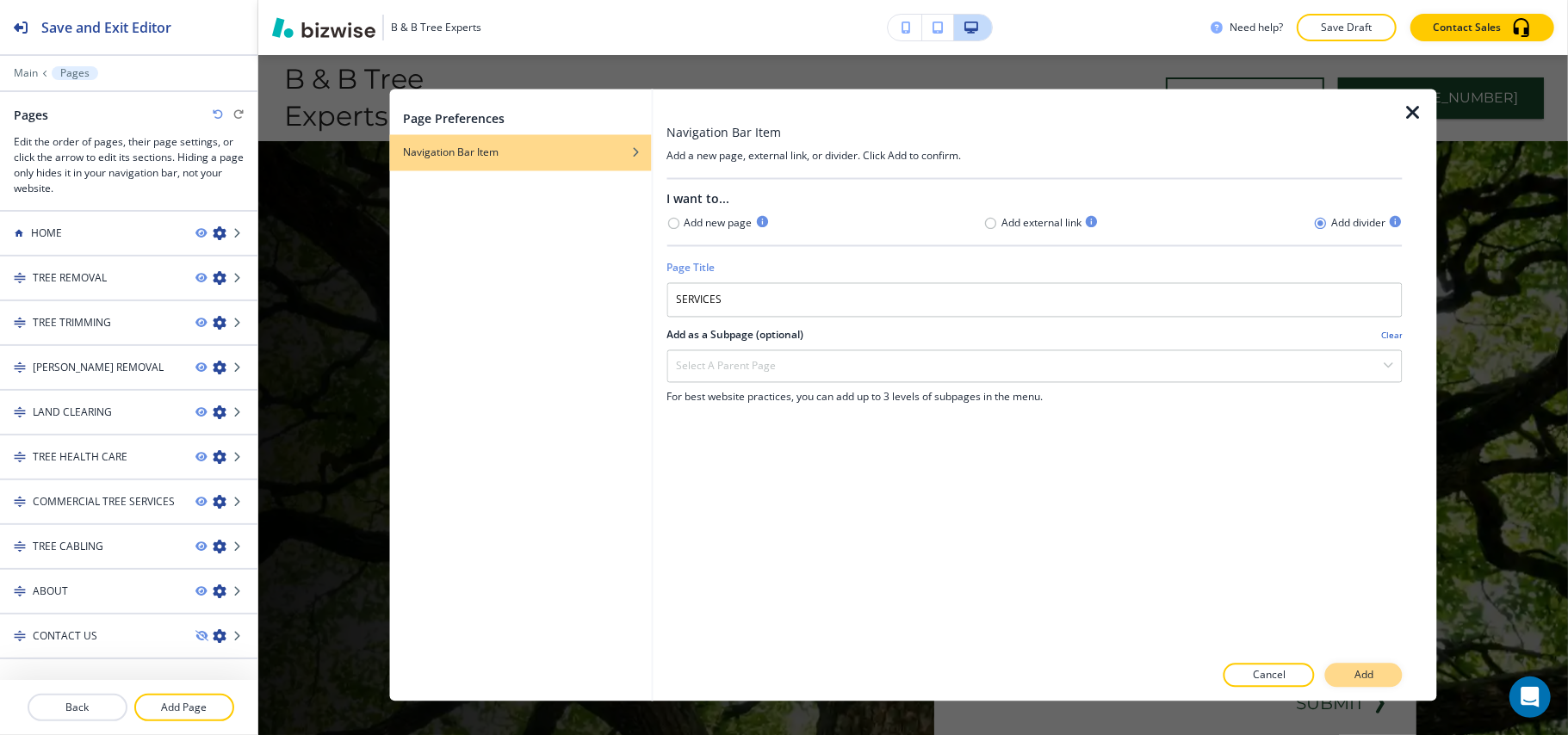
click at [1373, 679] on p "Add" at bounding box center [1363, 677] width 19 height 16
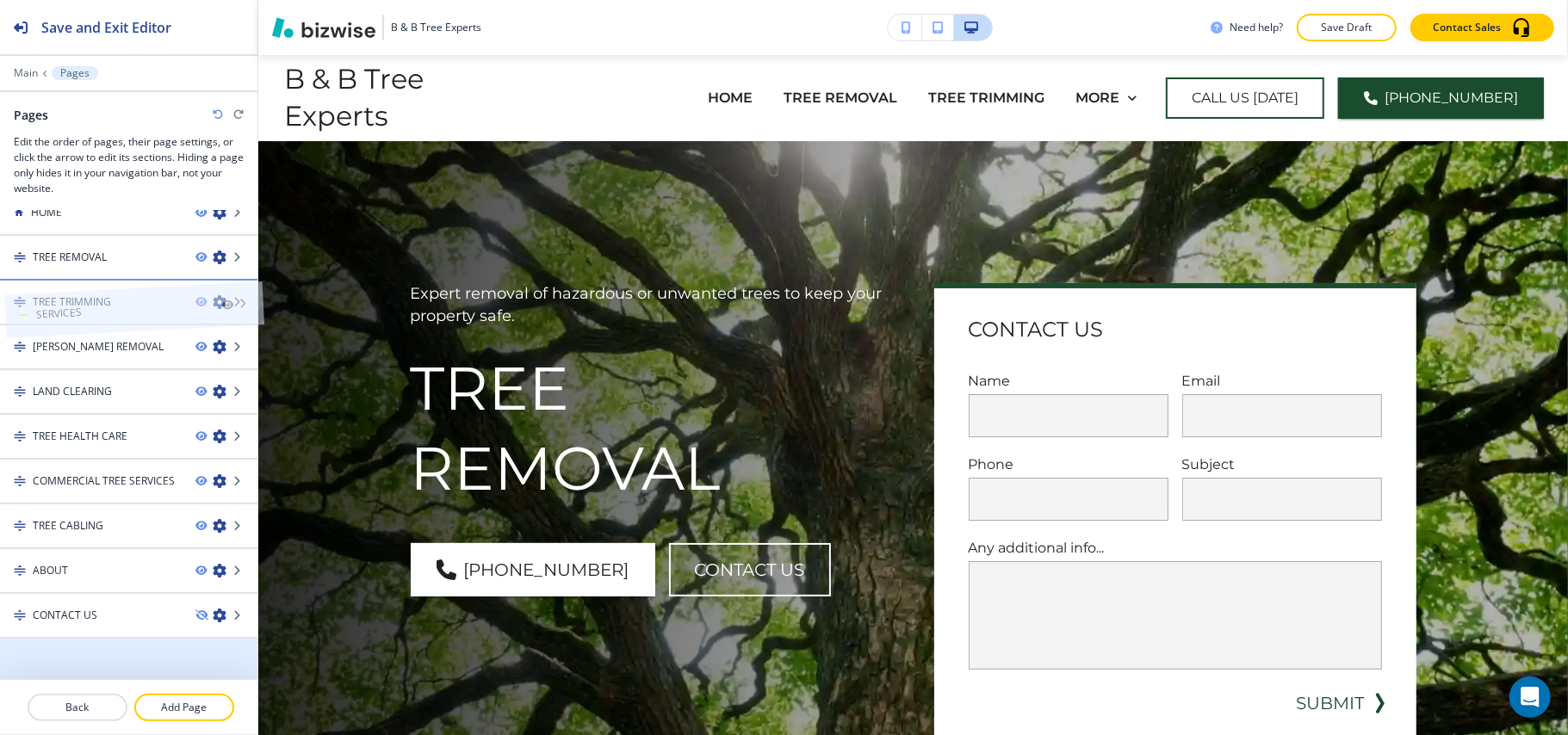
scroll to position [0, 0]
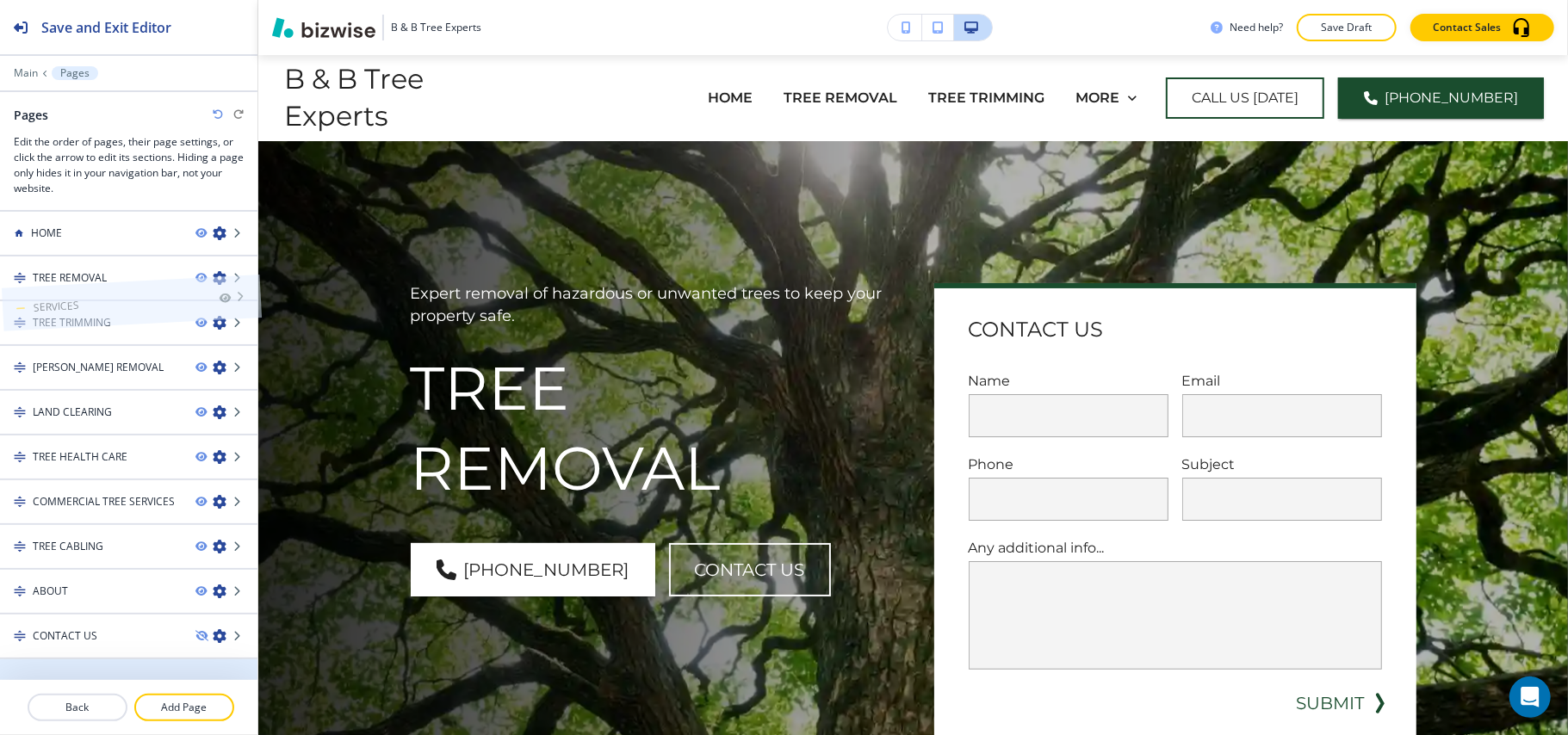
drag, startPoint x: 58, startPoint y: 665, endPoint x: 60, endPoint y: 256, distance: 409.0
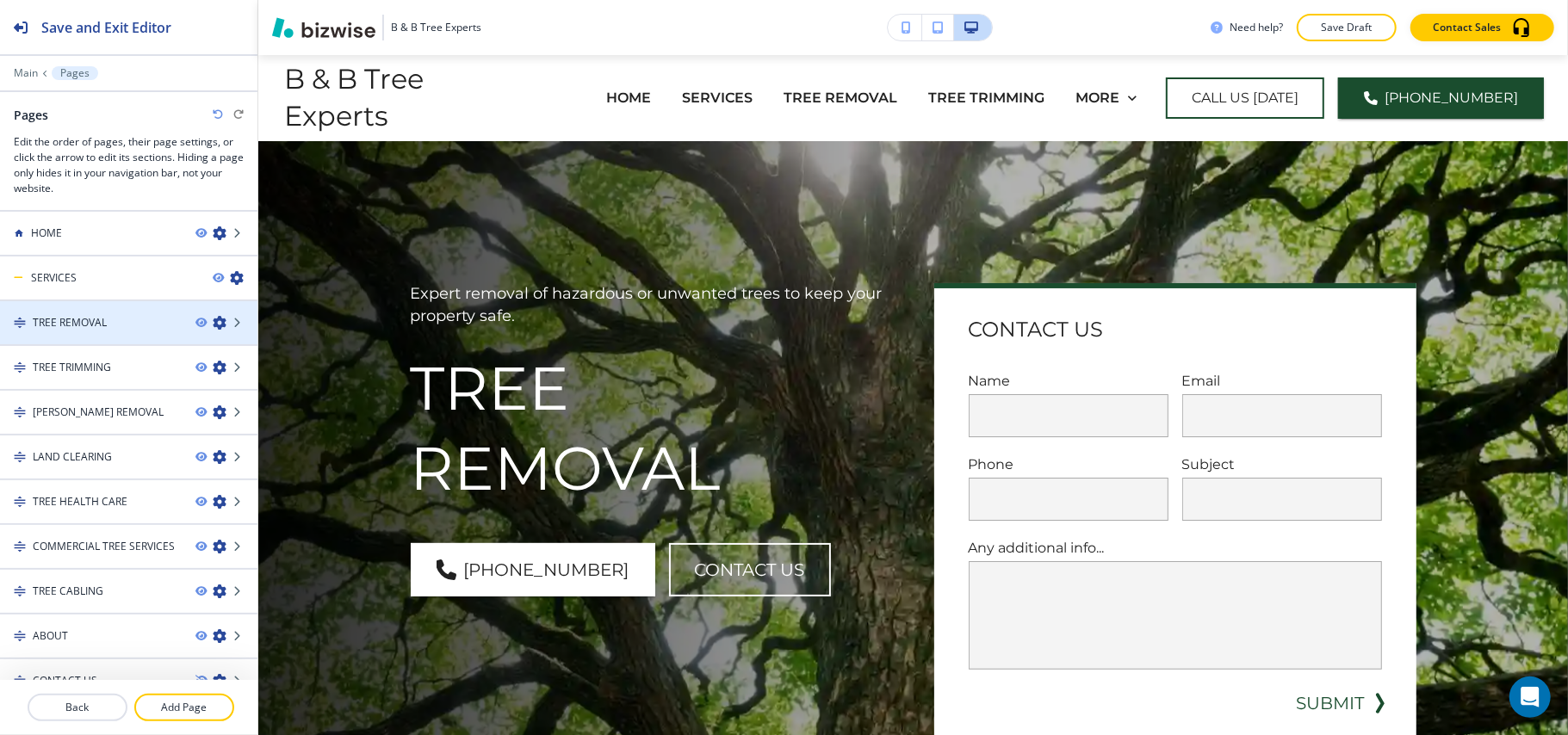
click at [212, 324] on icon "button" at bounding box center [219, 323] width 14 height 14
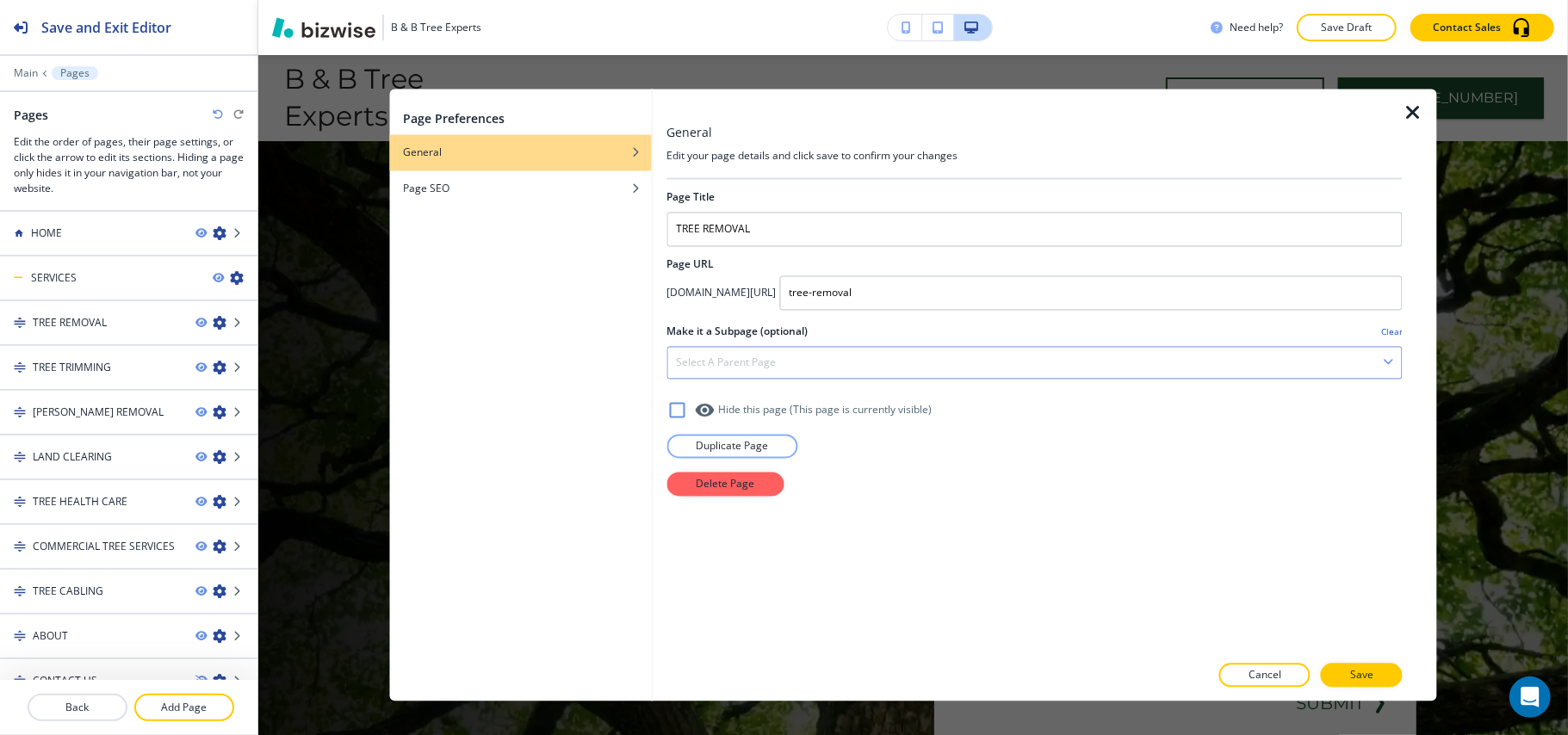
click at [787, 353] on div "Select a parent page" at bounding box center [1035, 364] width 735 height 31
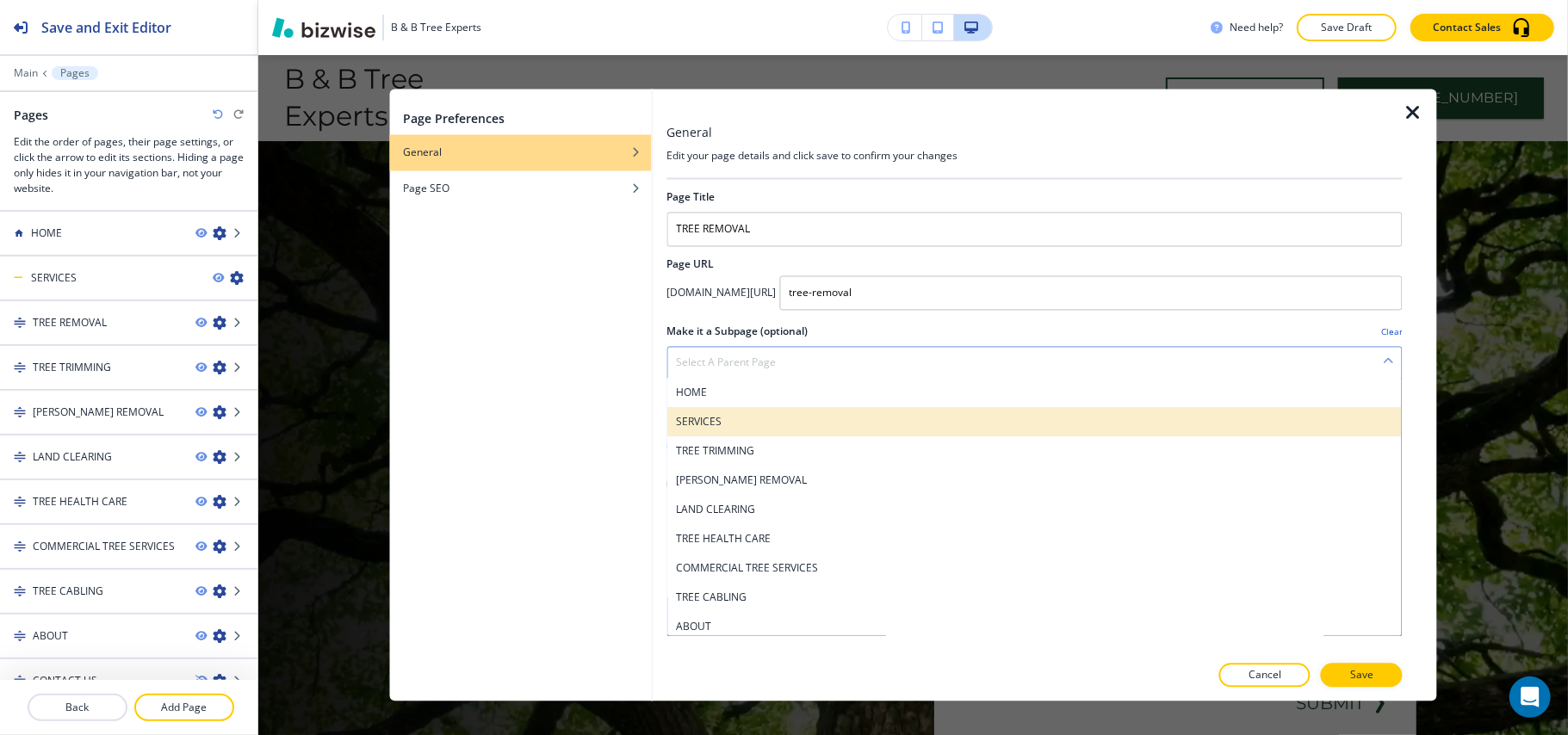
click at [745, 418] on h4 "SERVICES" at bounding box center [1035, 423] width 717 height 16
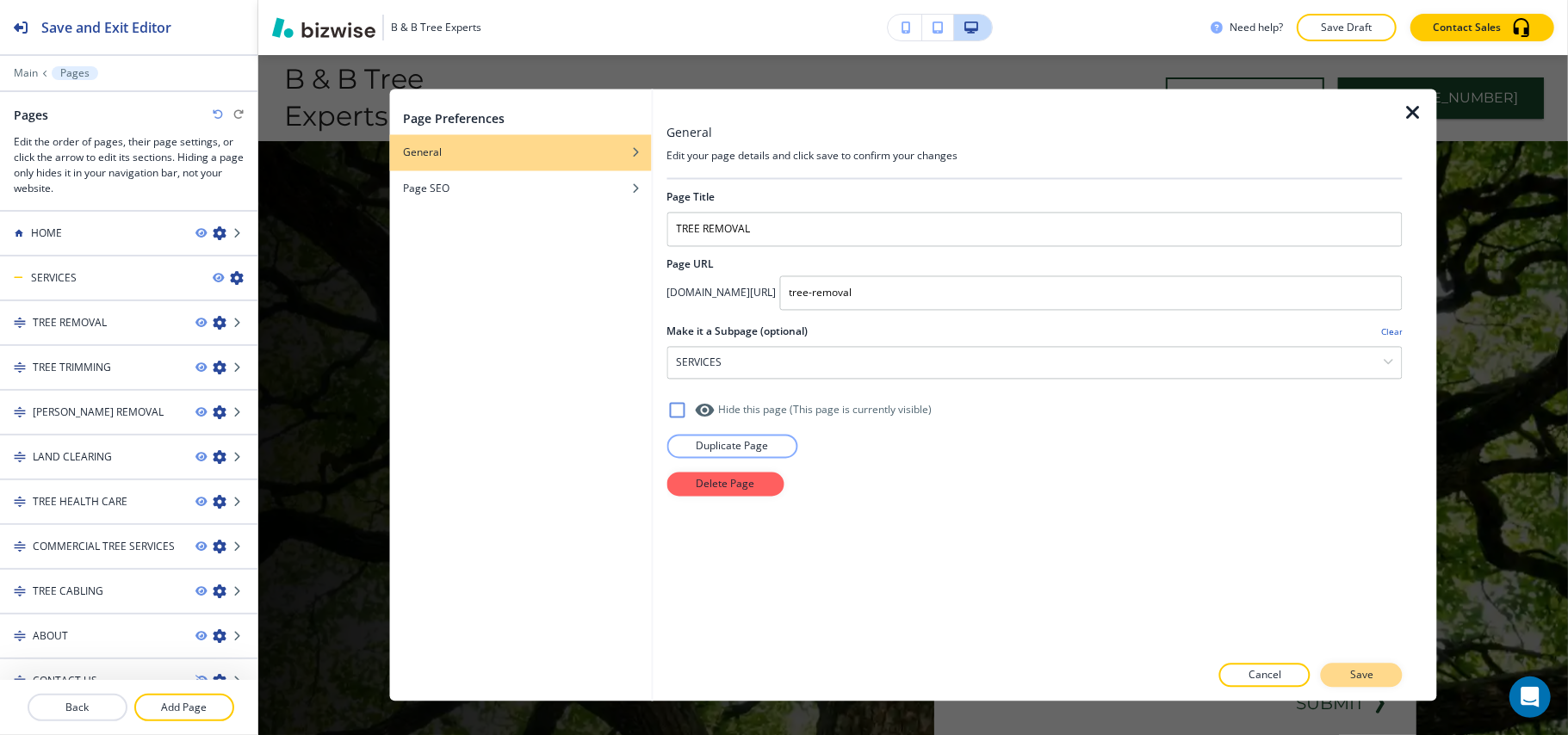
click at [1378, 677] on button "Save" at bounding box center [1361, 676] width 82 height 24
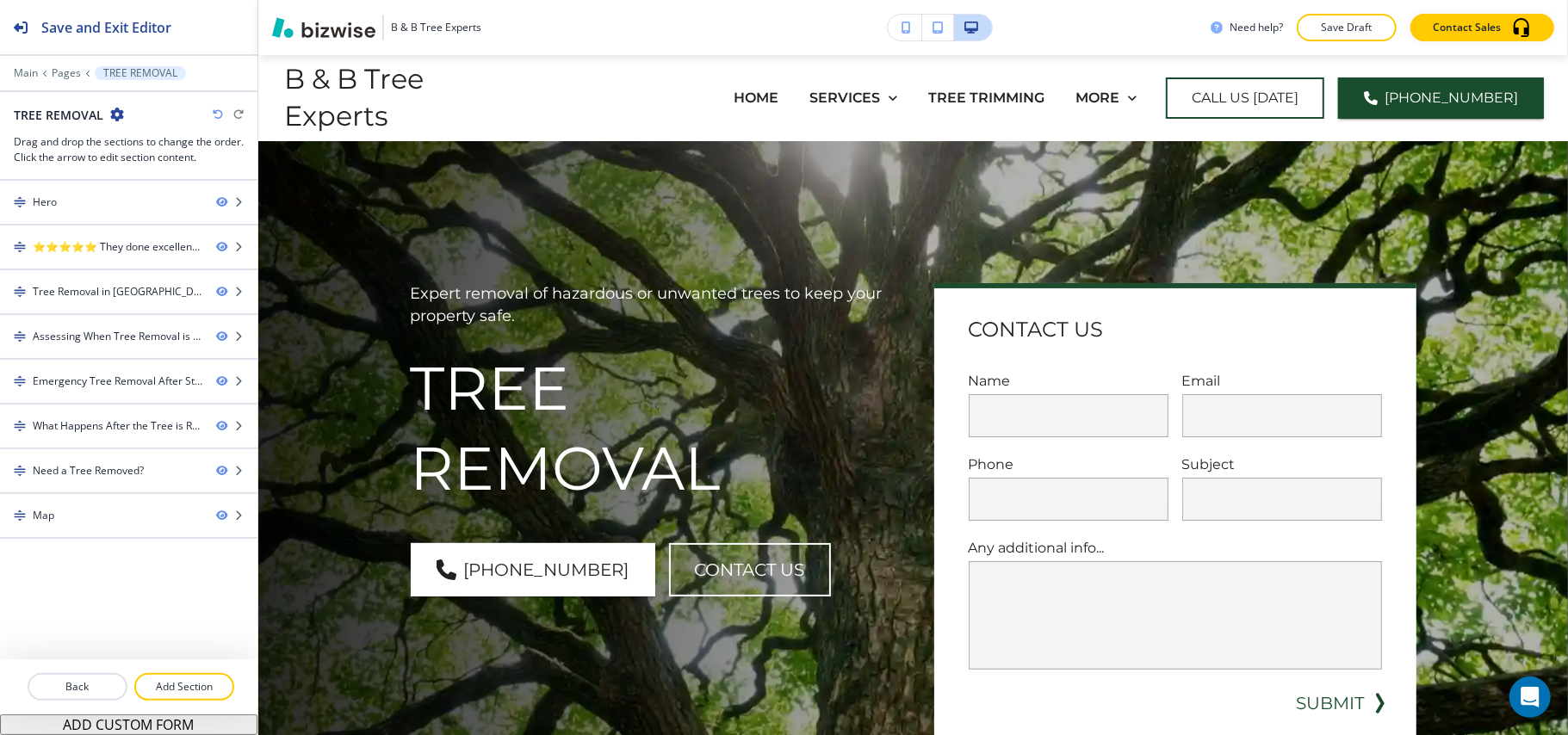
click at [62, 65] on div at bounding box center [129, 60] width 257 height 11
click at [62, 70] on p "Pages" at bounding box center [66, 73] width 29 height 12
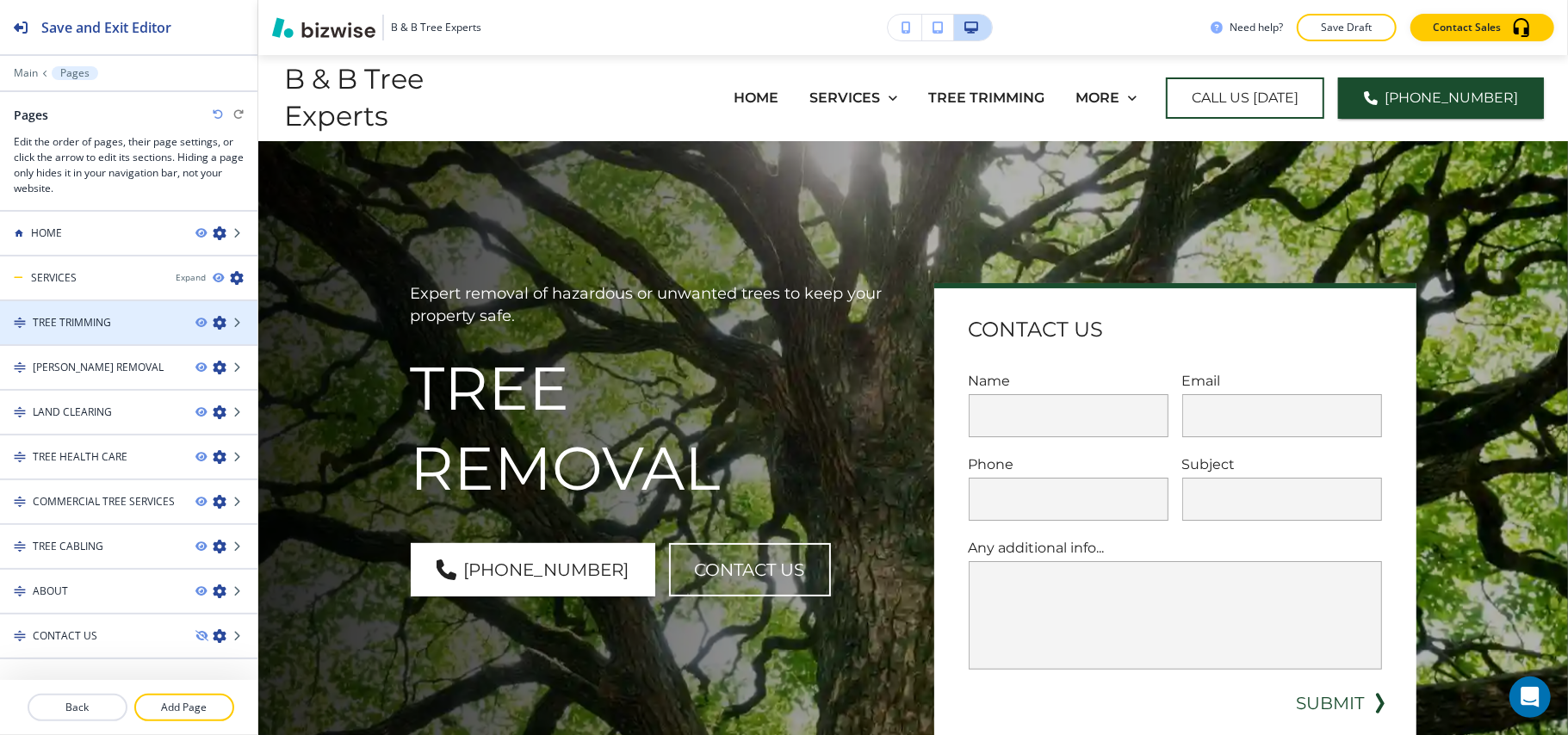
click at [212, 322] on icon "button" at bounding box center [219, 323] width 14 height 14
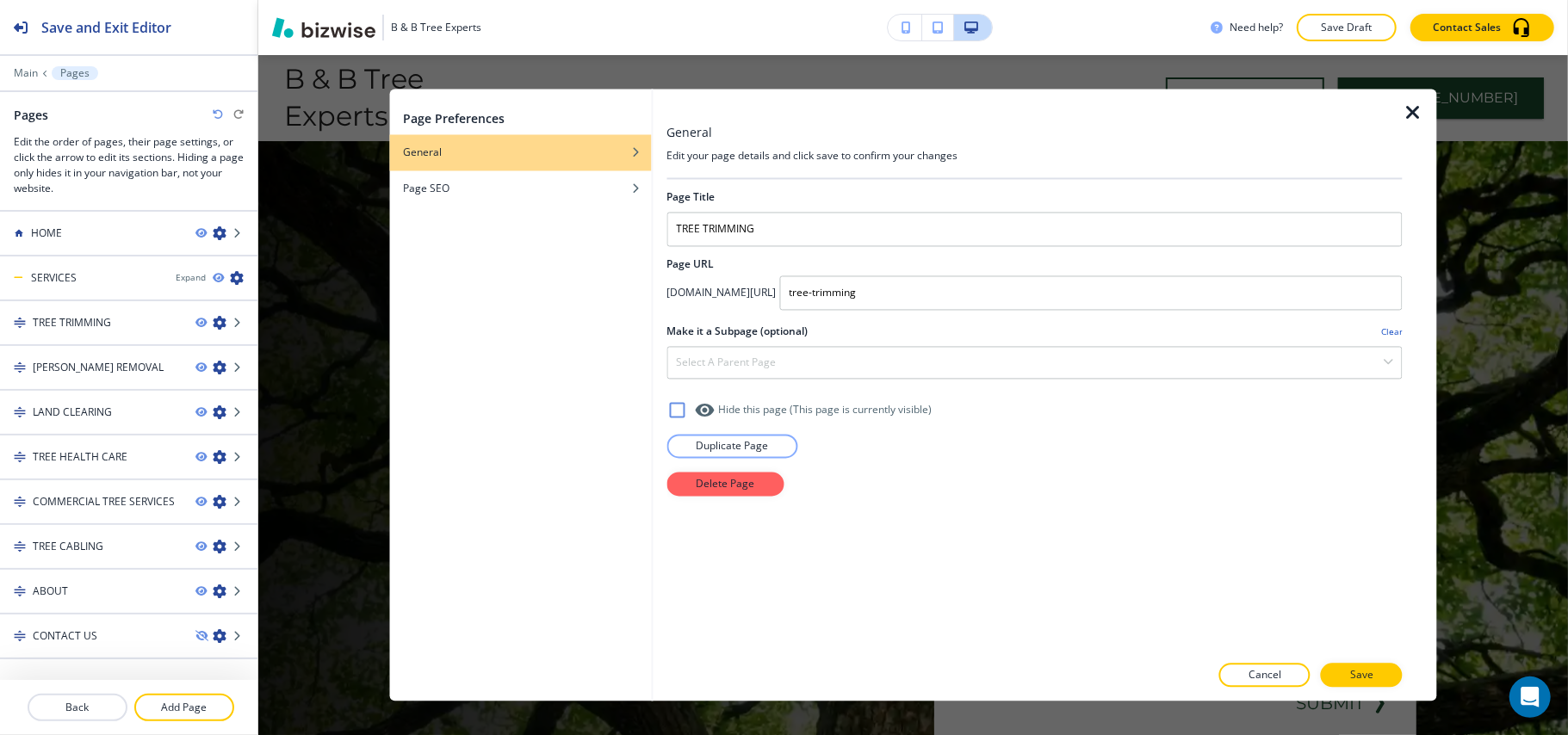
click at [732, 345] on div at bounding box center [1034, 343] width 736 height 7
click at [742, 369] on h4 "Select a parent page" at bounding box center [726, 364] width 99 height 16
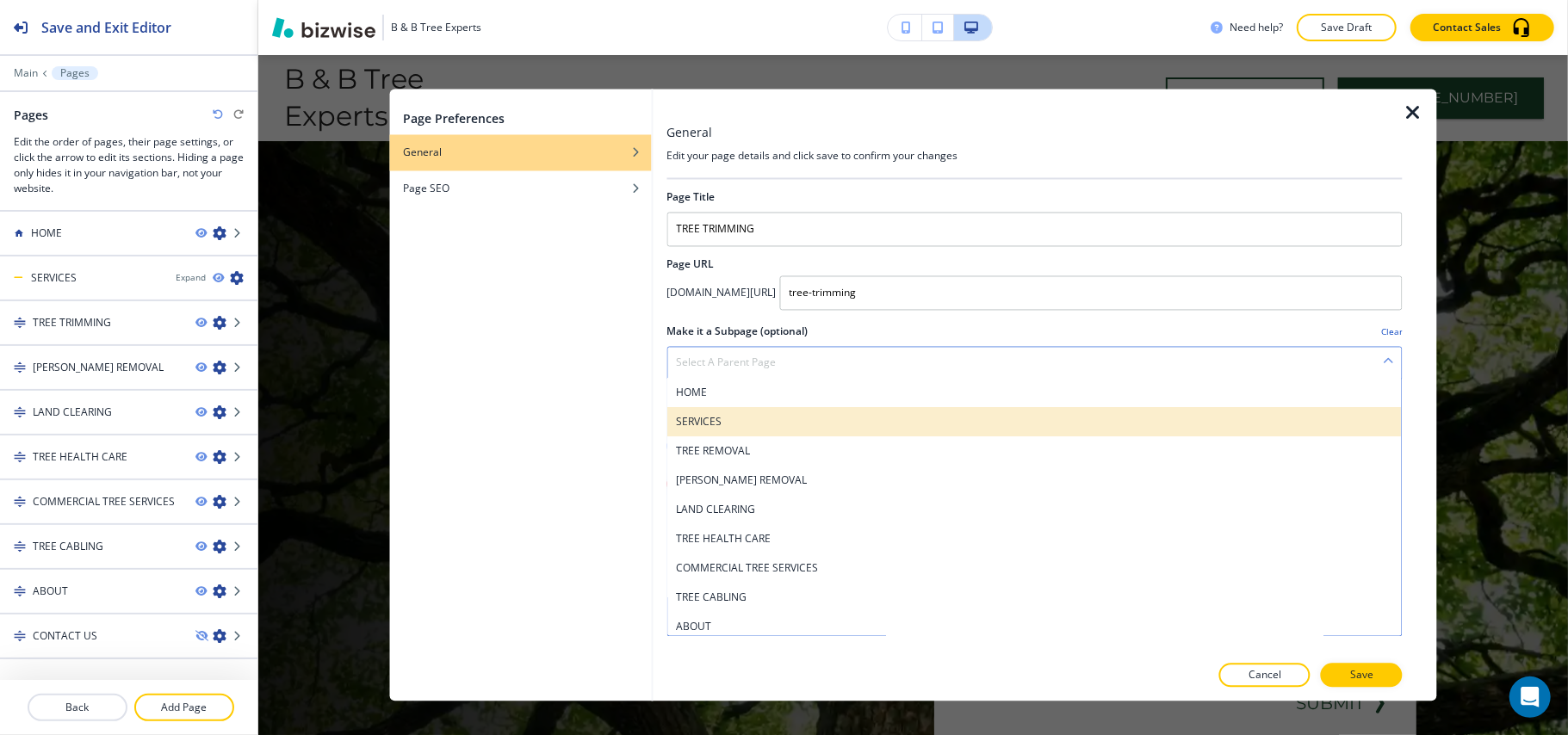
click at [731, 410] on div "SERVICES" at bounding box center [1035, 423] width 735 height 29
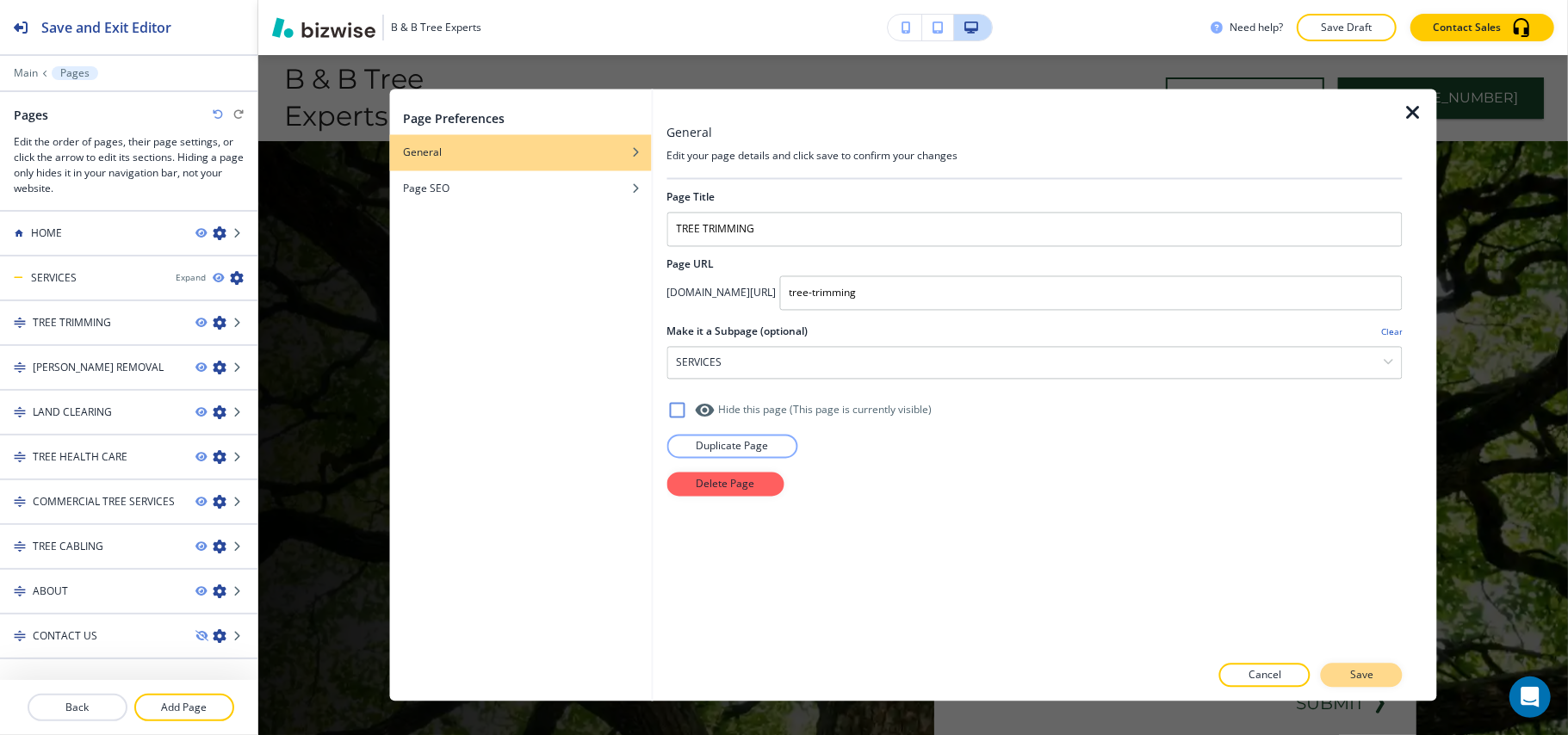
click at [1356, 670] on p "Save" at bounding box center [1361, 677] width 23 height 16
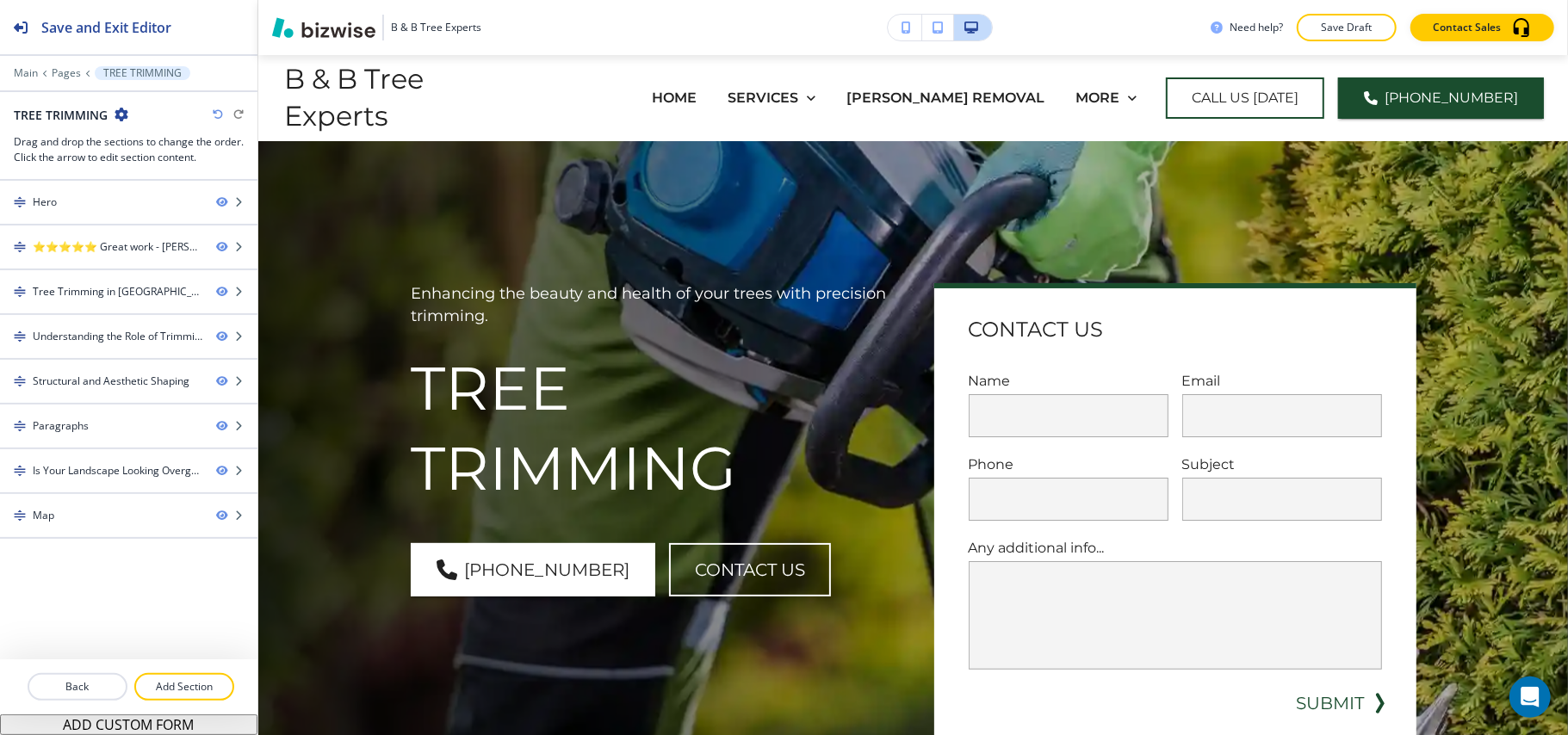
click at [67, 63] on div at bounding box center [129, 60] width 257 height 11
click at [67, 70] on p "Pages" at bounding box center [66, 73] width 29 height 12
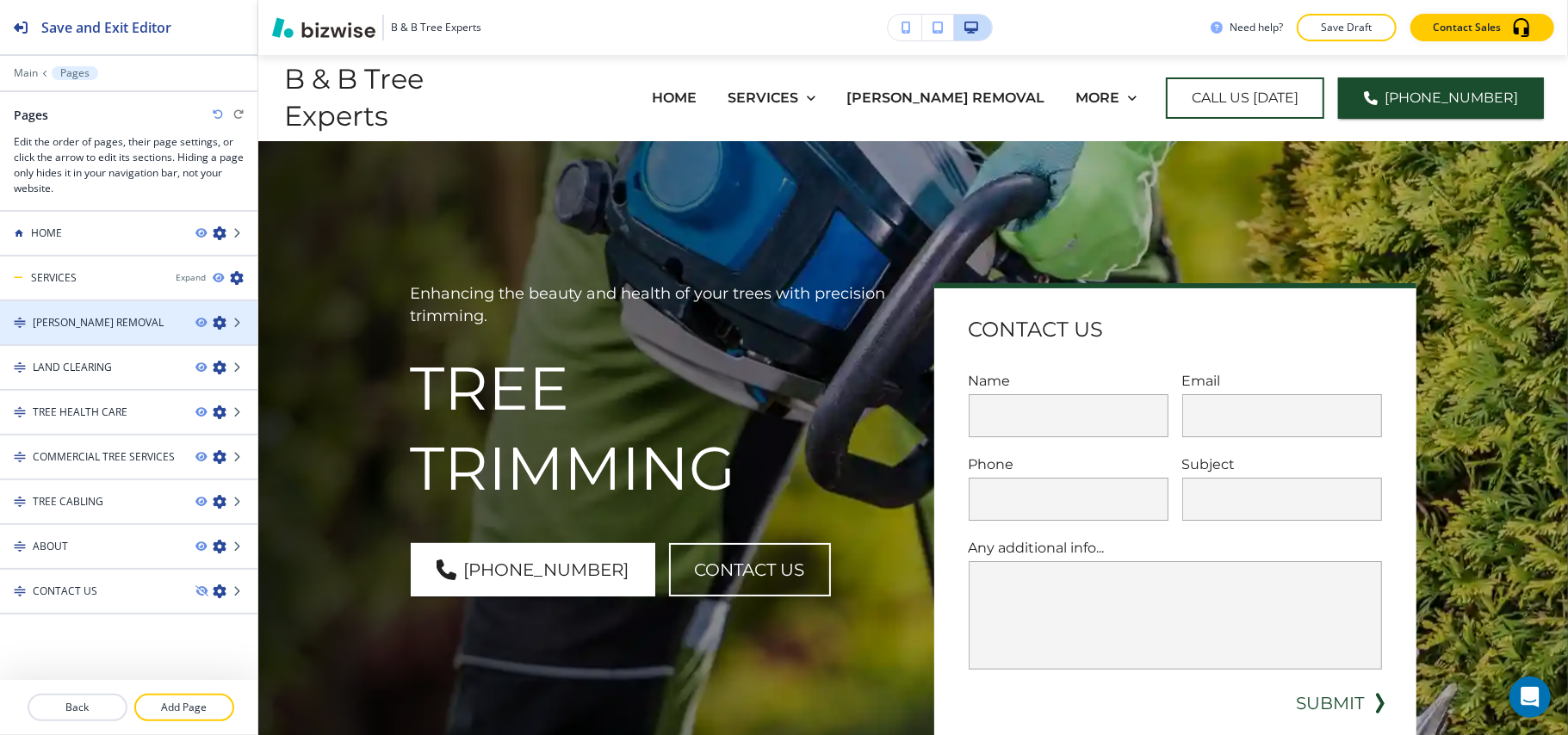
click at [212, 324] on icon "button" at bounding box center [219, 323] width 14 height 14
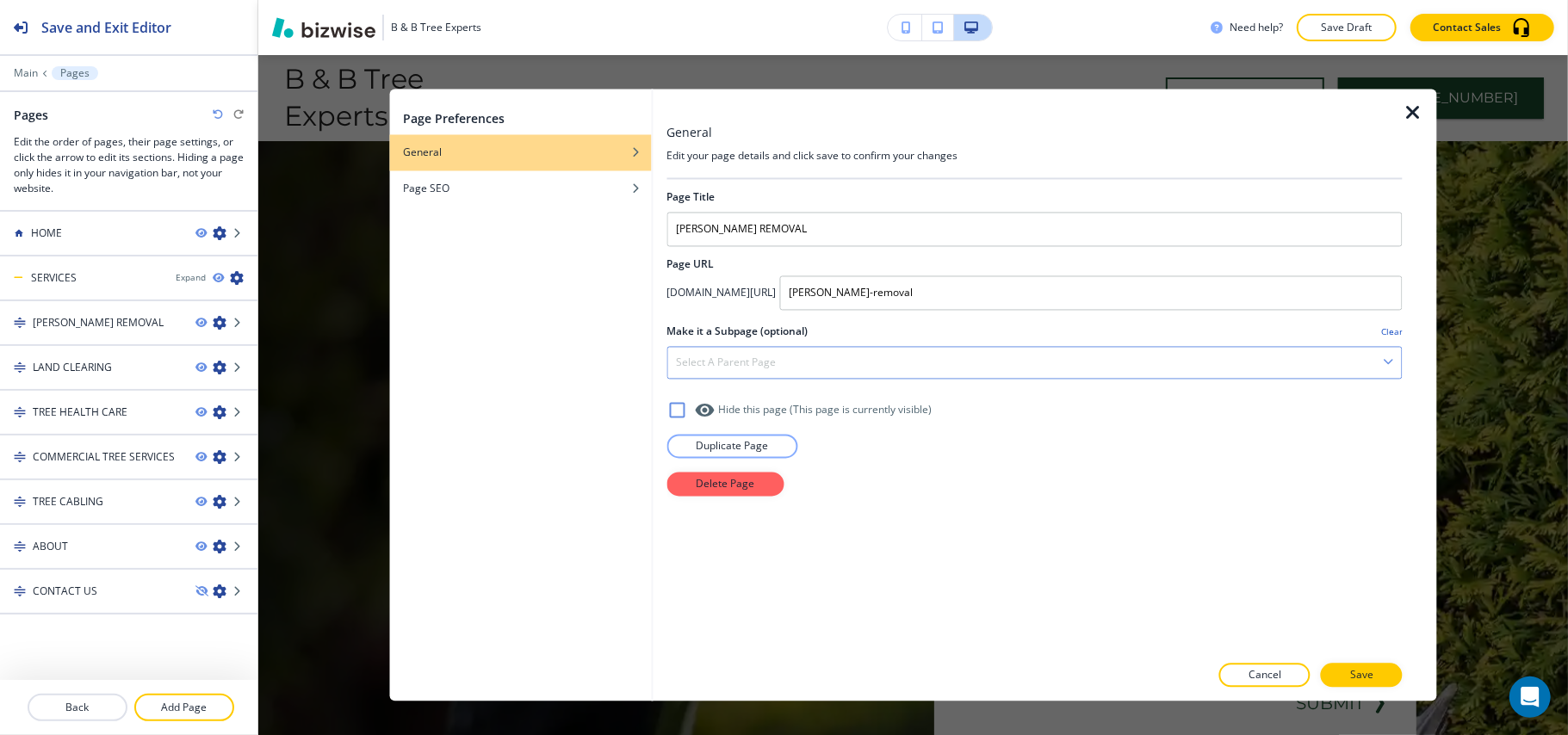
click at [759, 359] on h4 "Select a parent page" at bounding box center [726, 364] width 99 height 16
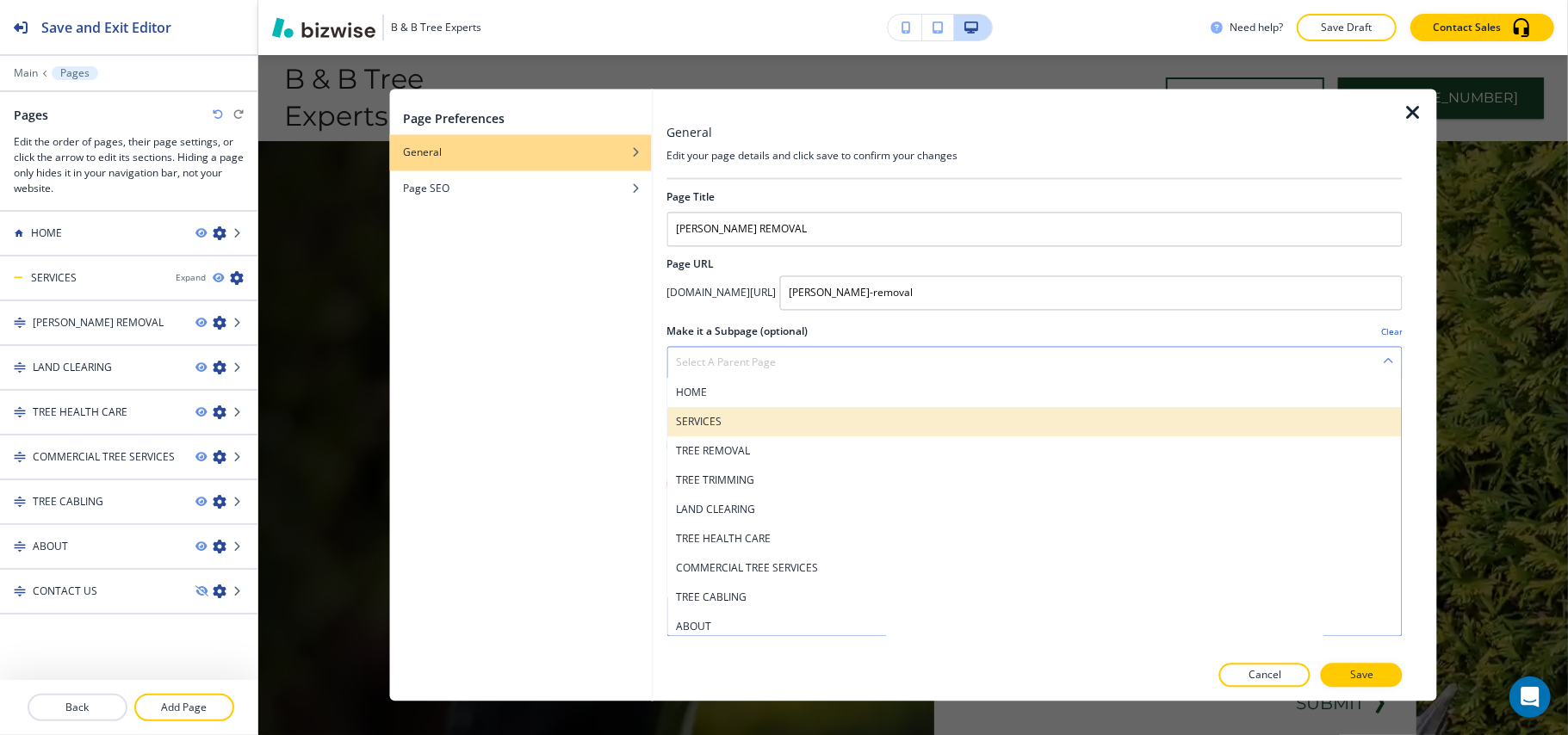
click at [734, 427] on h4 "SERVICES" at bounding box center [1035, 423] width 717 height 16
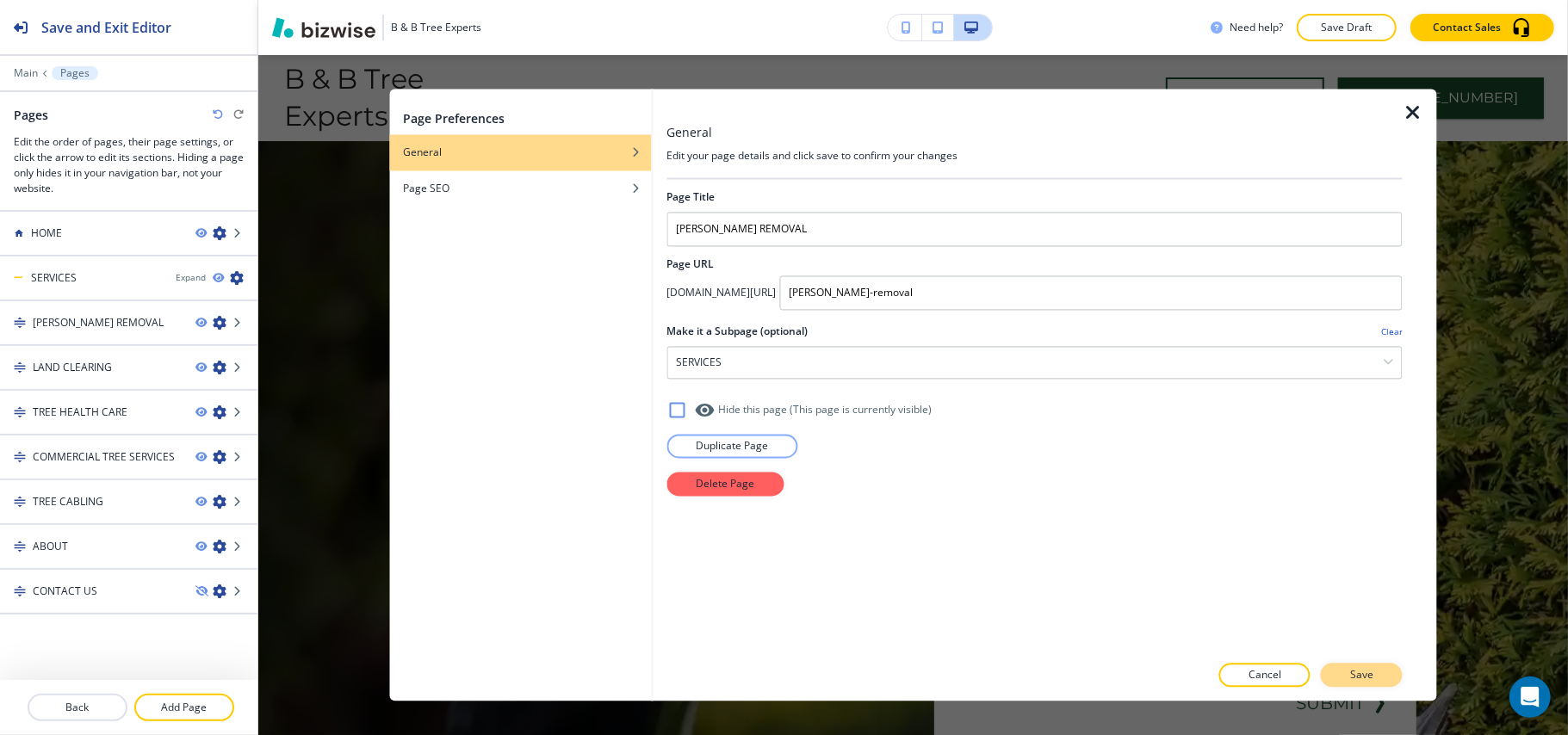
click at [1367, 670] on p "Save" at bounding box center [1361, 677] width 23 height 16
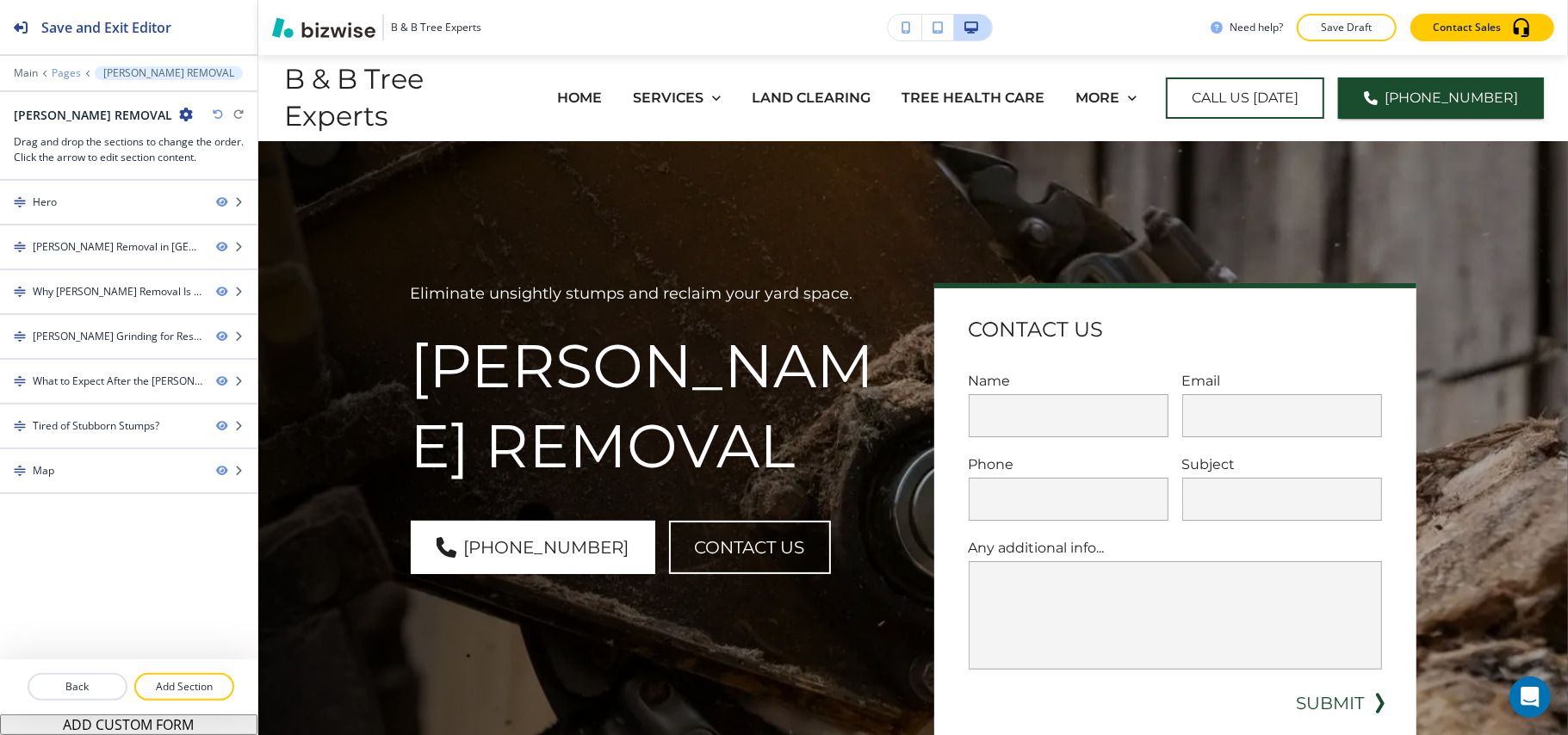
click at [63, 76] on p "Pages" at bounding box center [66, 73] width 29 height 12
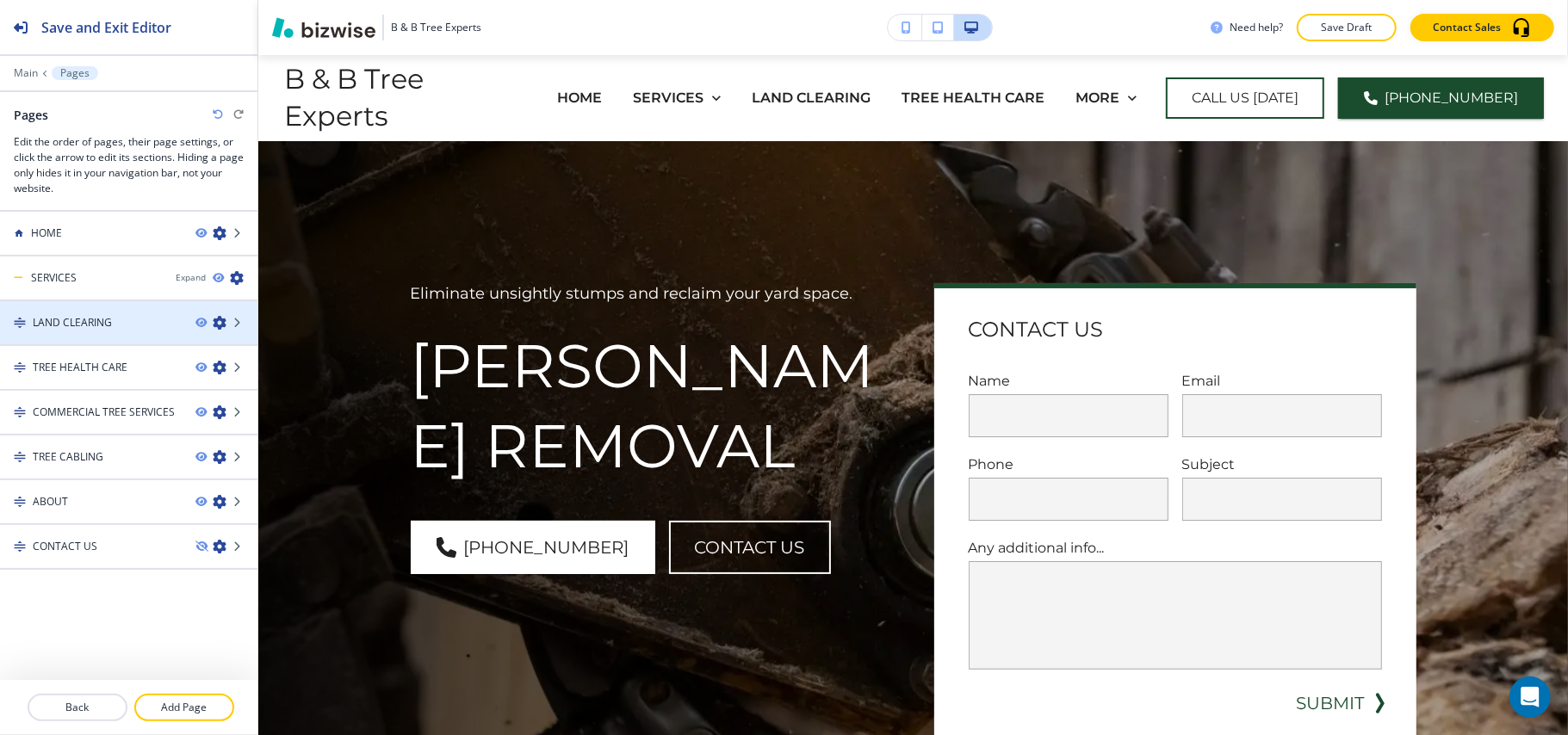
click at [220, 324] on icon "button" at bounding box center [219, 323] width 14 height 14
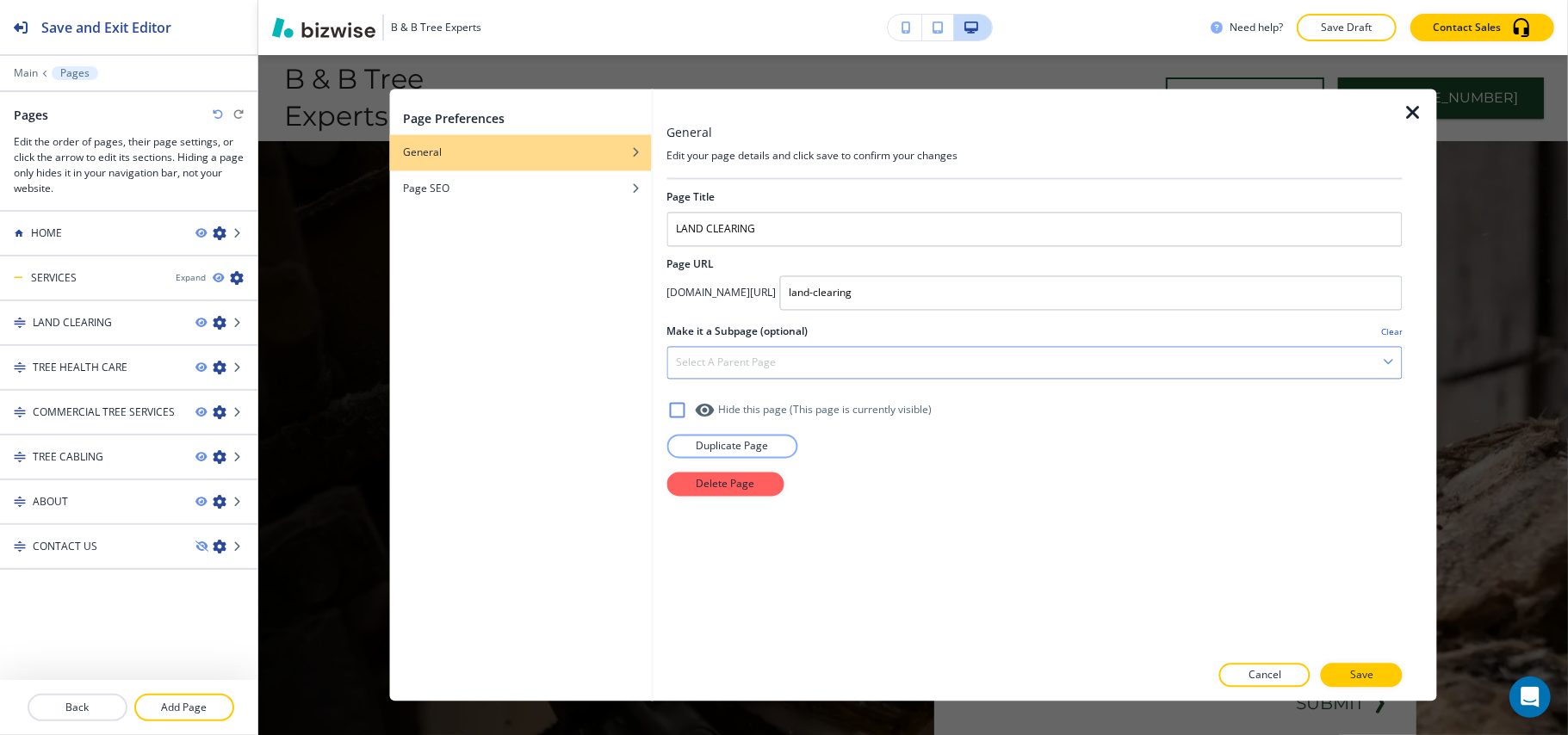
click at [785, 369] on div "Select a parent page" at bounding box center [1035, 364] width 735 height 31
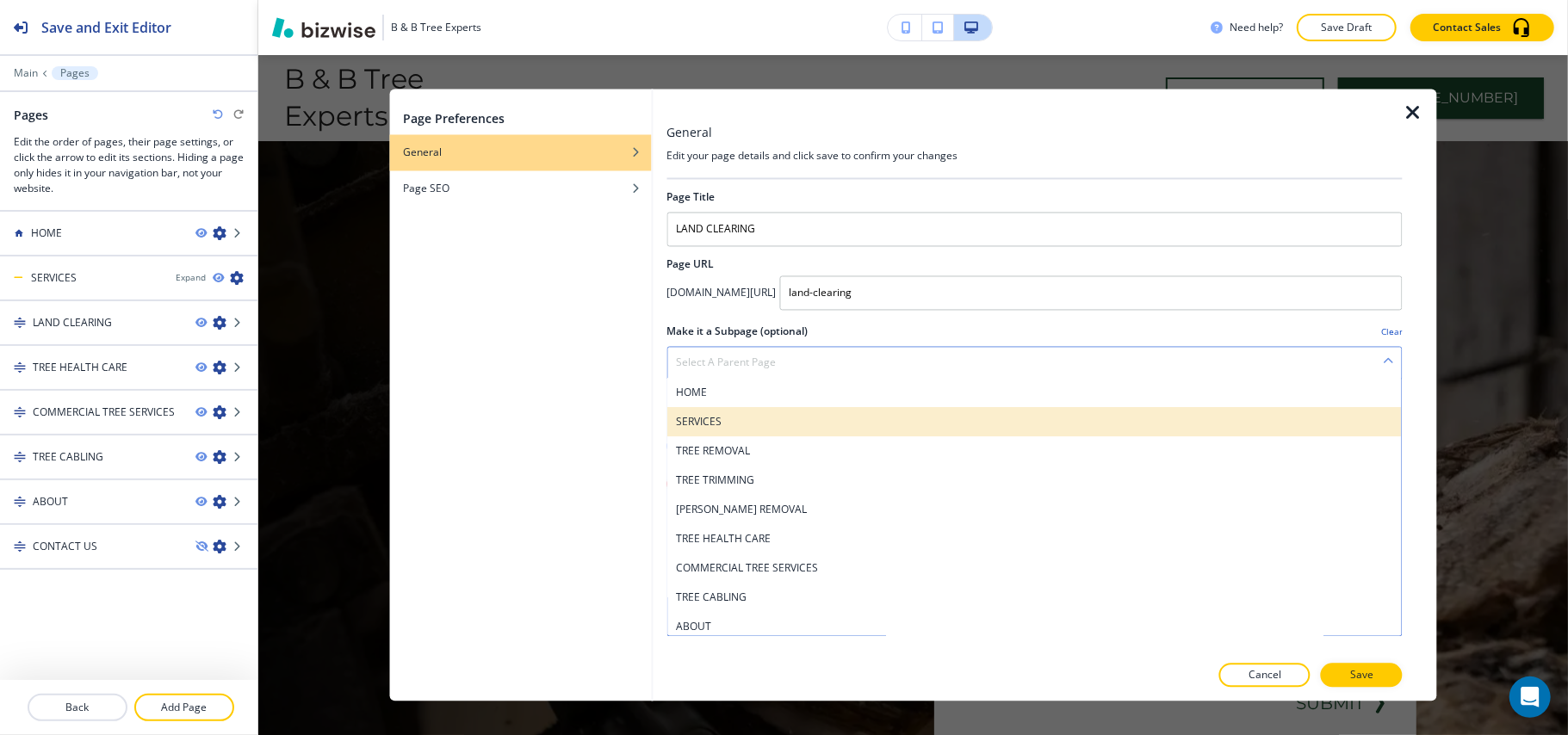
click at [759, 422] on h4 "SERVICES" at bounding box center [1035, 423] width 717 height 16
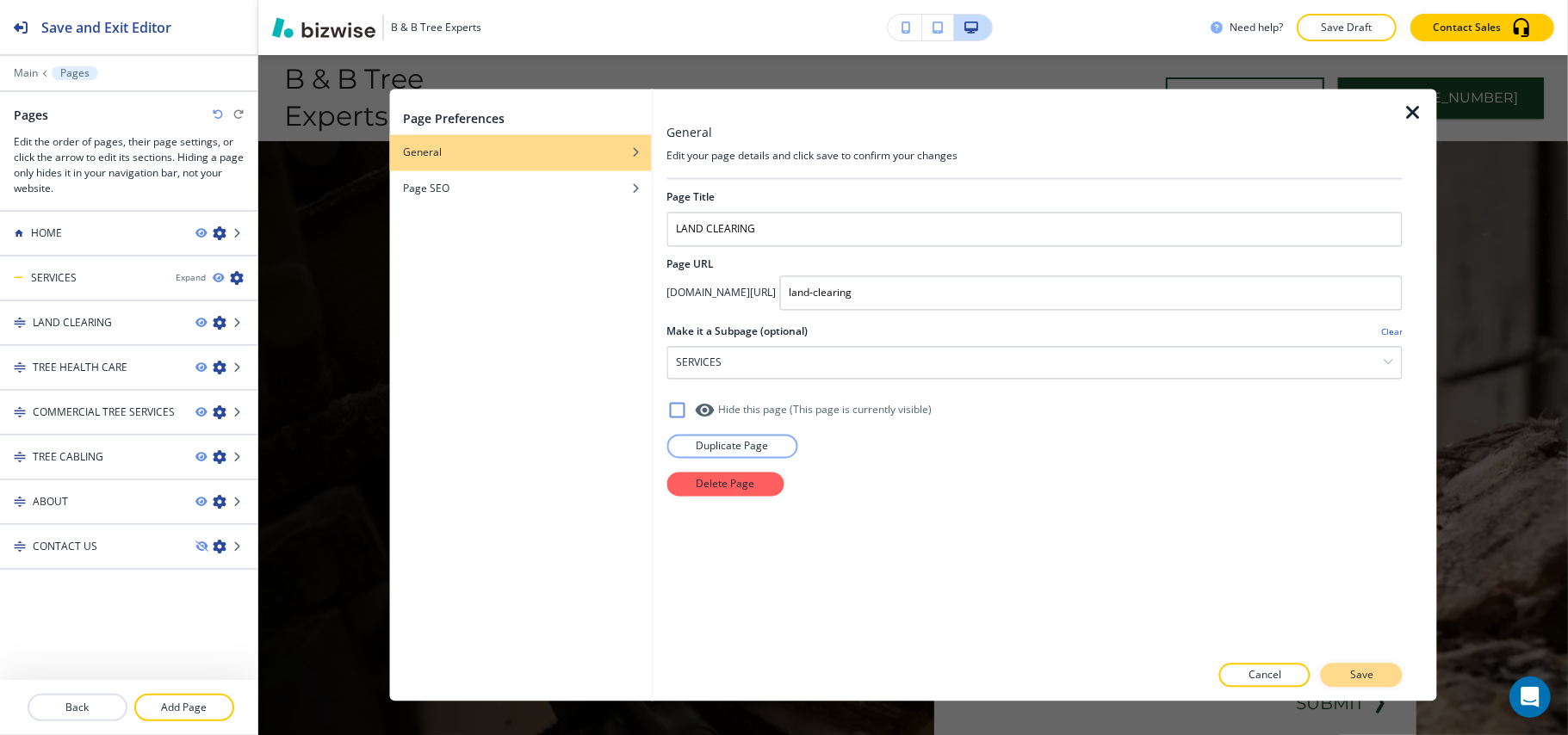
click at [1362, 672] on p "Save" at bounding box center [1361, 677] width 23 height 16
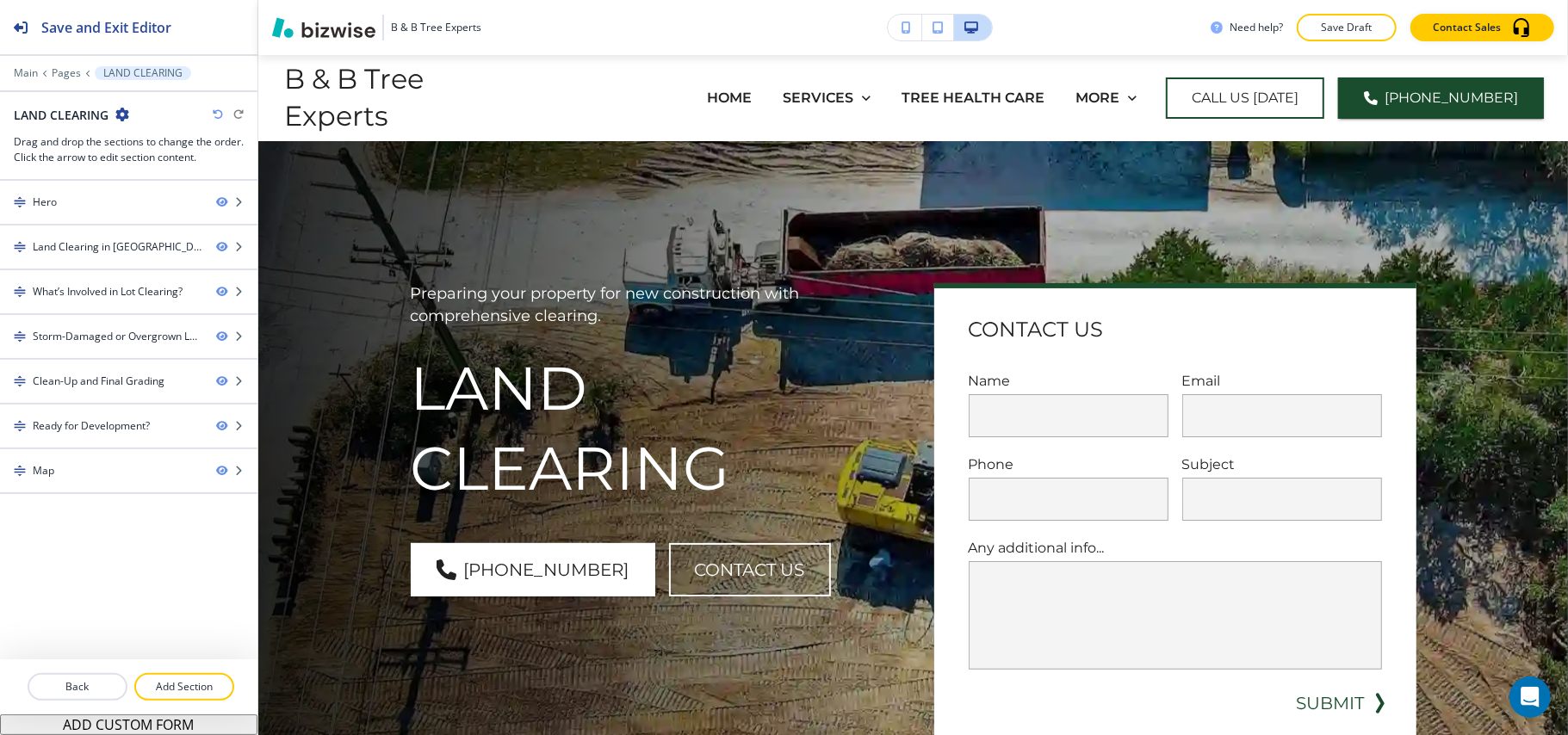
click at [66, 80] on div "Main Pages LAND CLEARING" at bounding box center [129, 73] width 230 height 14
click at [62, 70] on p "Pages" at bounding box center [66, 73] width 29 height 12
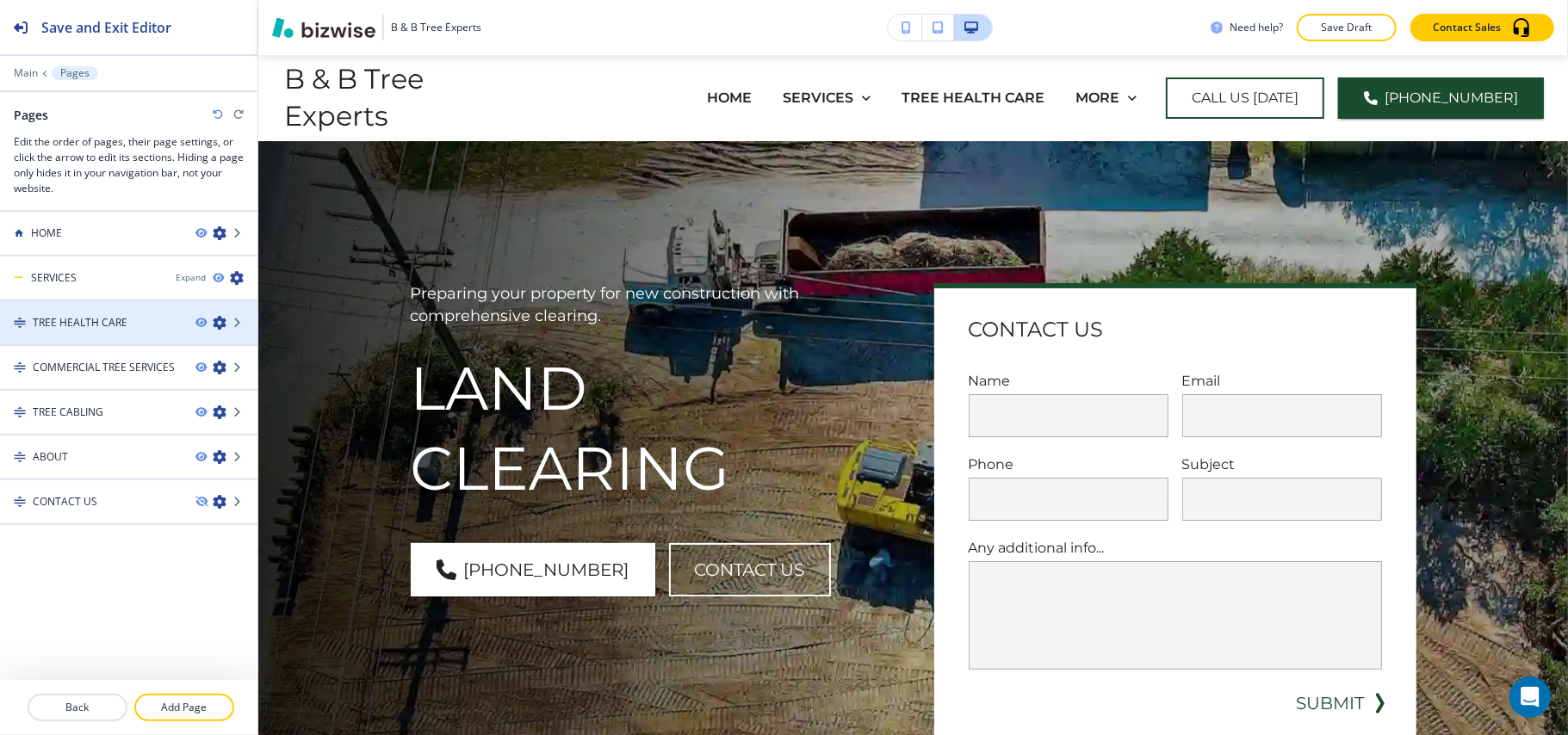
click at [215, 326] on icon "button" at bounding box center [219, 323] width 14 height 14
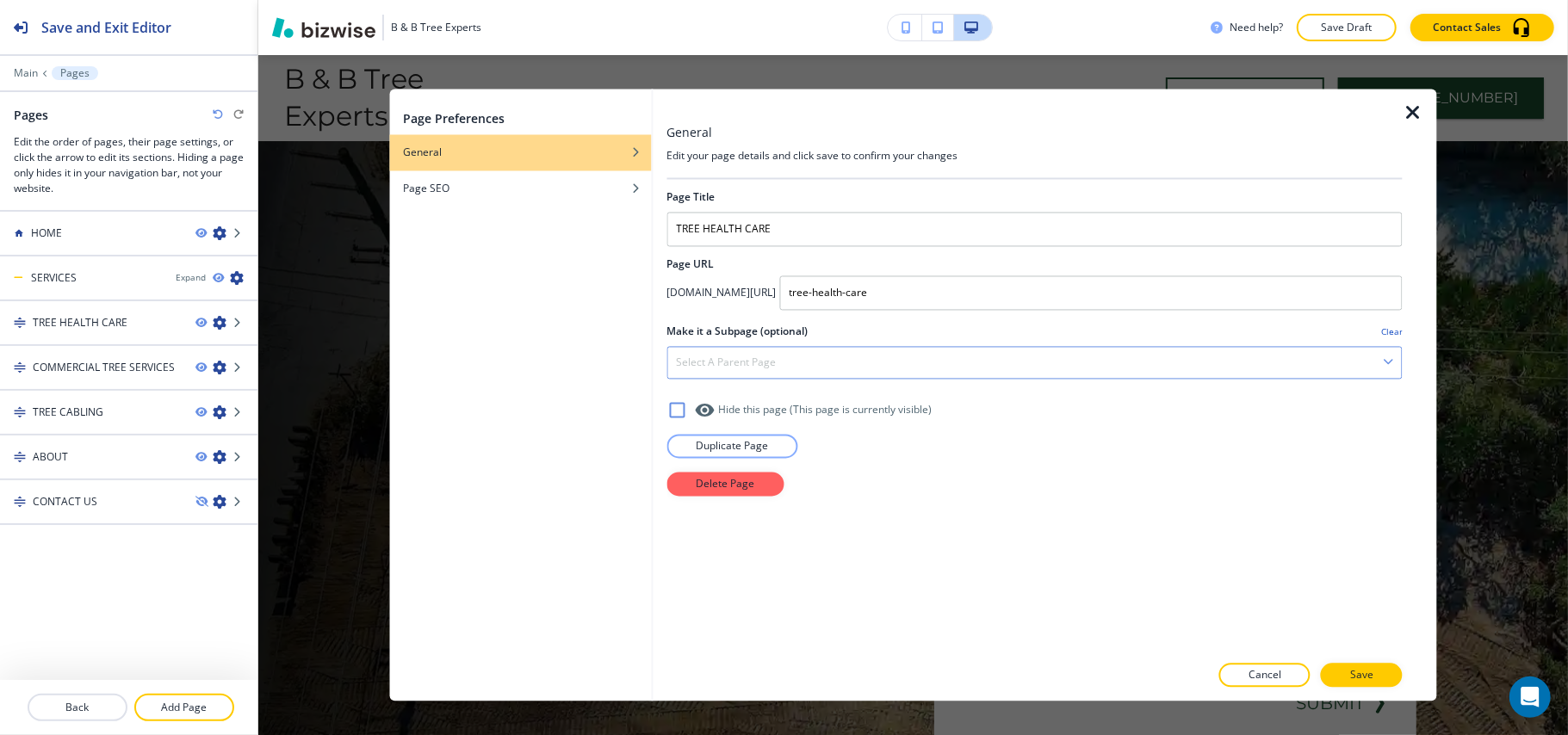
click at [704, 369] on h4 "Select a parent page" at bounding box center [726, 364] width 99 height 16
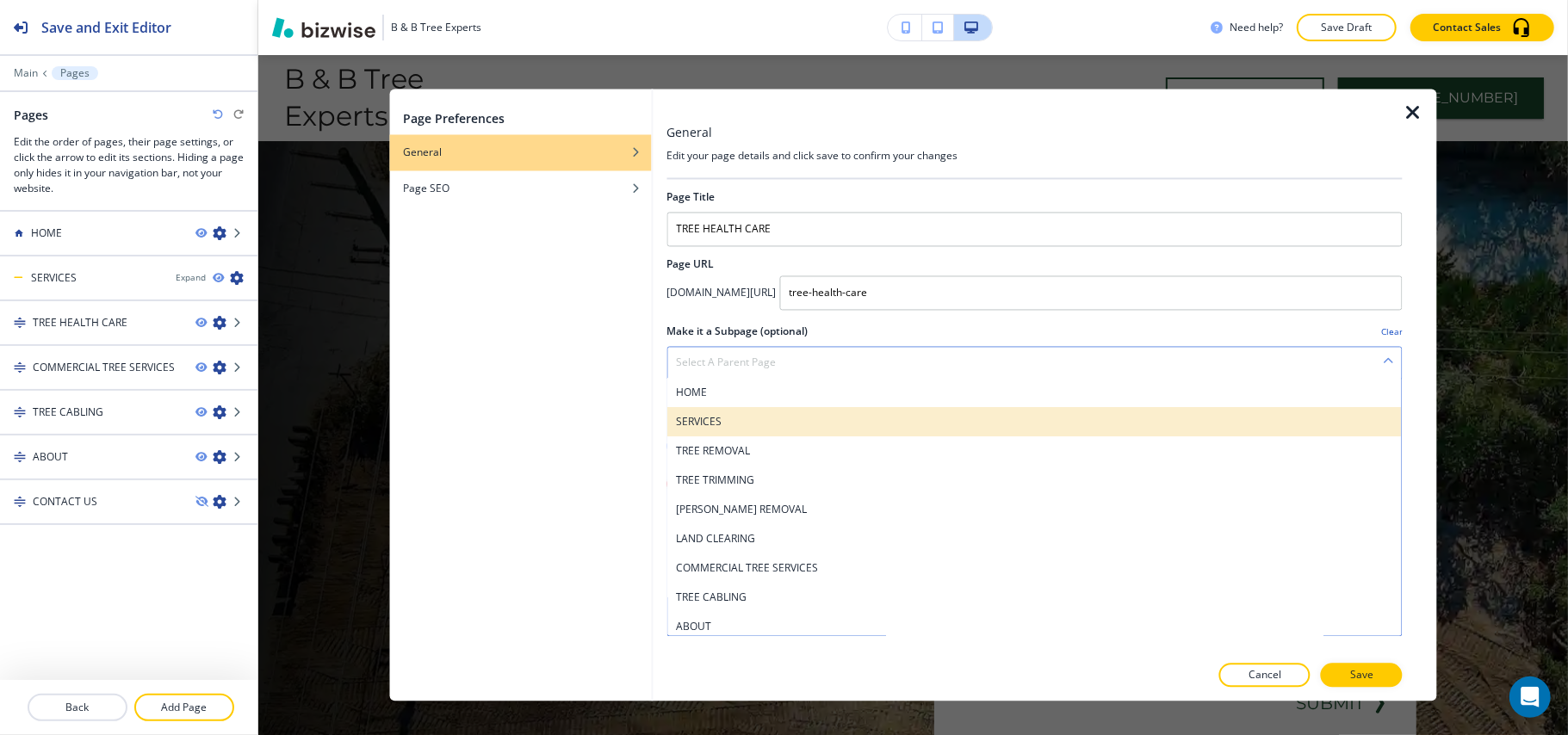
click at [743, 422] on h4 "SERVICES" at bounding box center [1035, 423] width 717 height 16
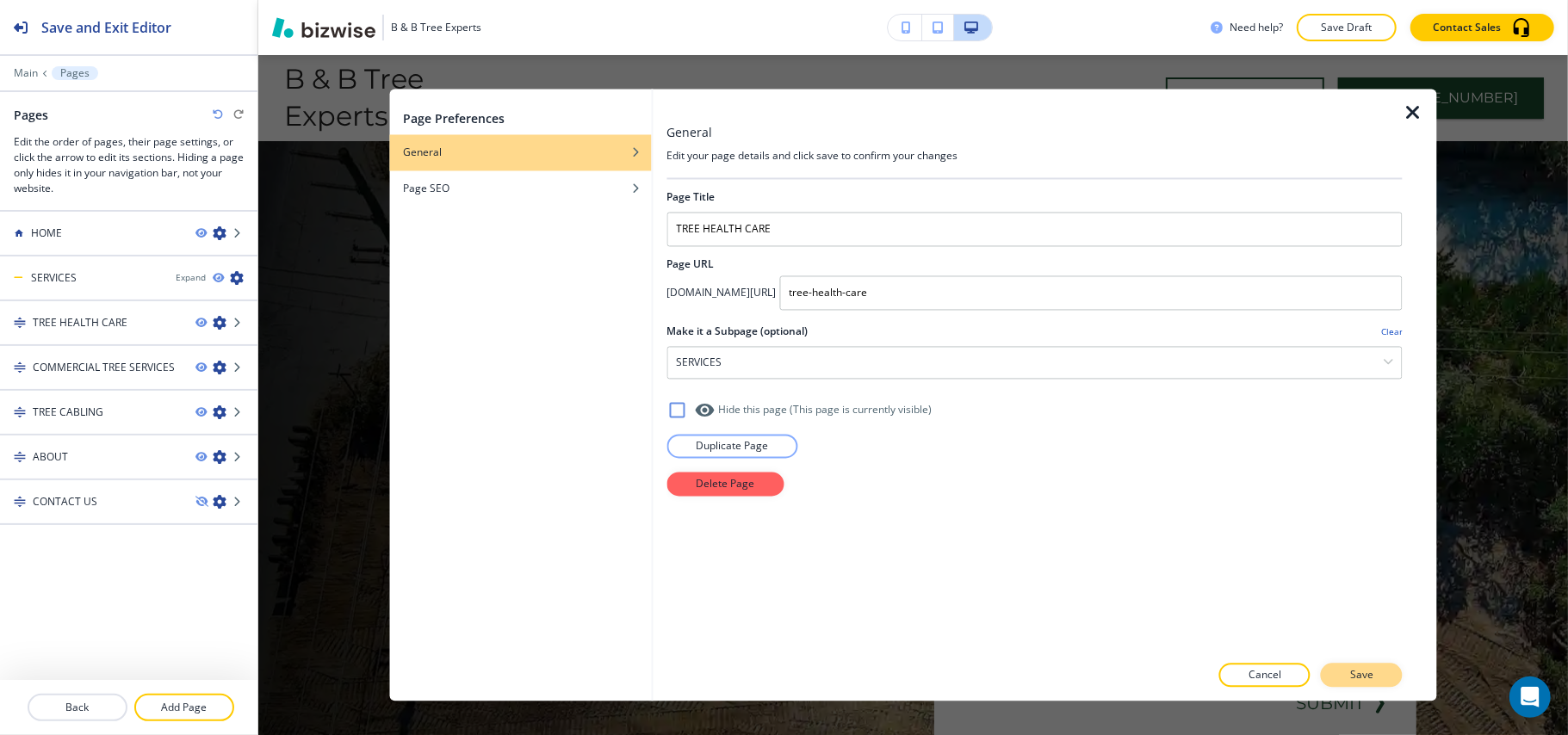
click at [1378, 677] on button "Save" at bounding box center [1361, 676] width 82 height 24
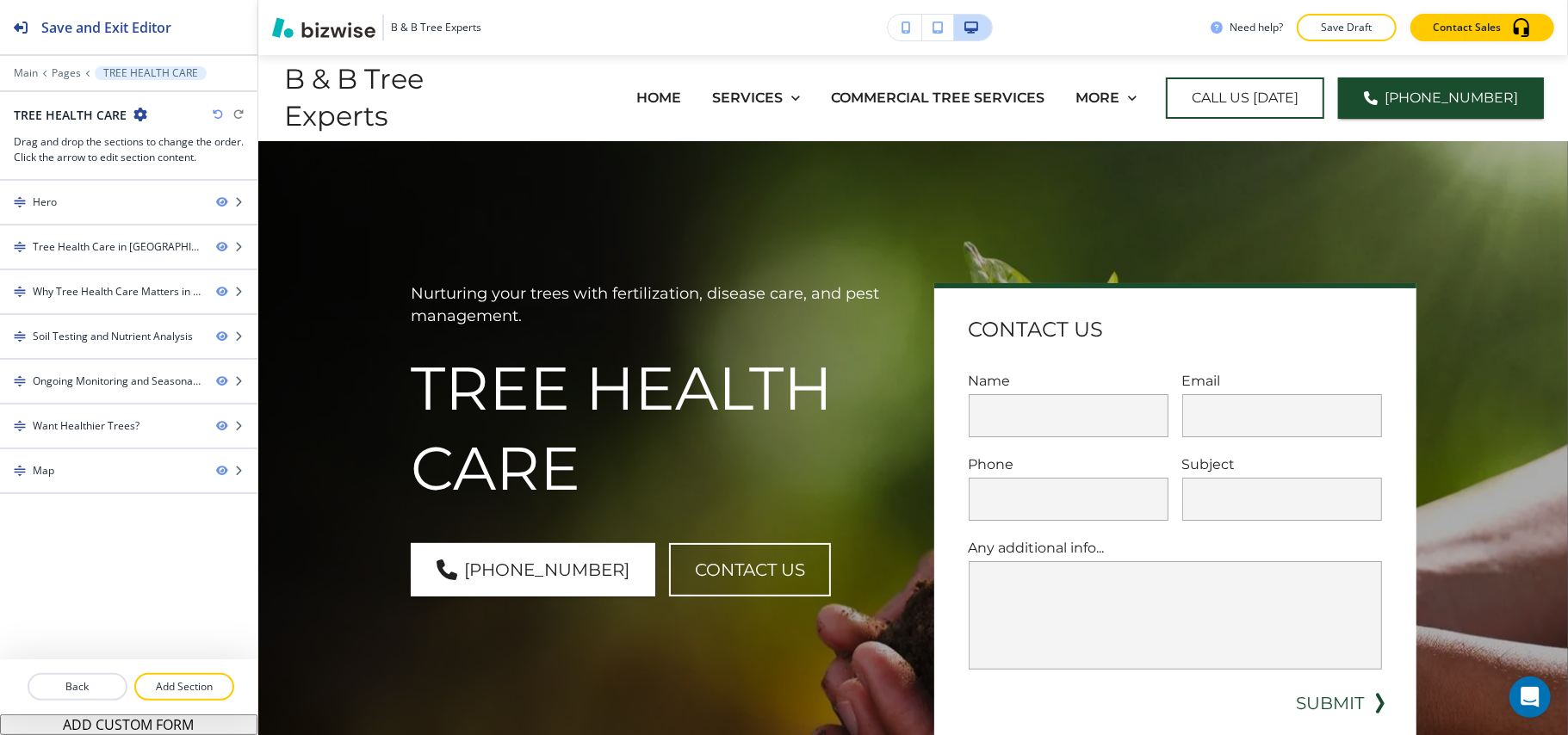
click at [63, 66] on div "Main Pages TREE HEALTH CARE" at bounding box center [129, 73] width 230 height 14
click at [63, 70] on p "Pages" at bounding box center [66, 73] width 29 height 12
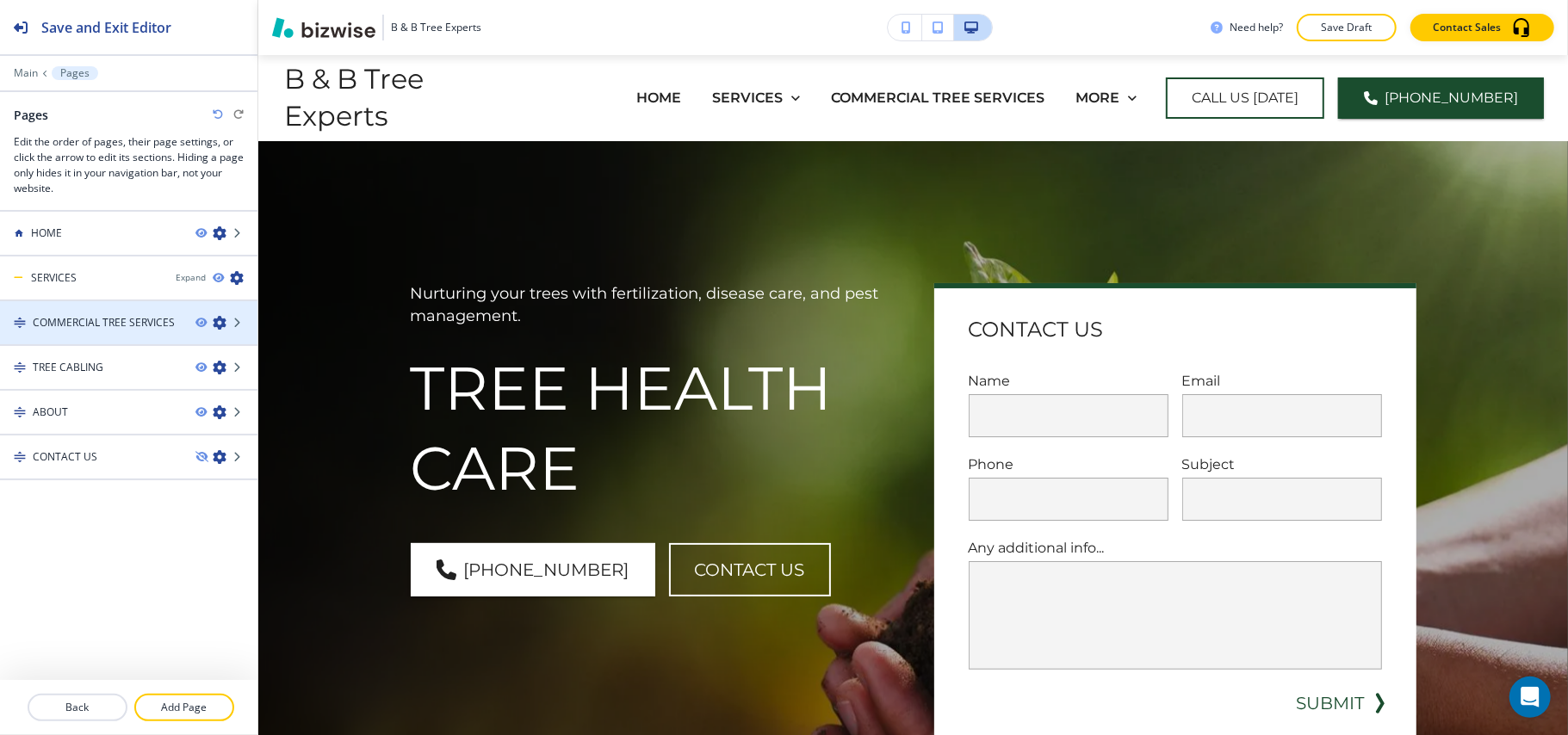
click at [217, 324] on icon "button" at bounding box center [219, 323] width 14 height 14
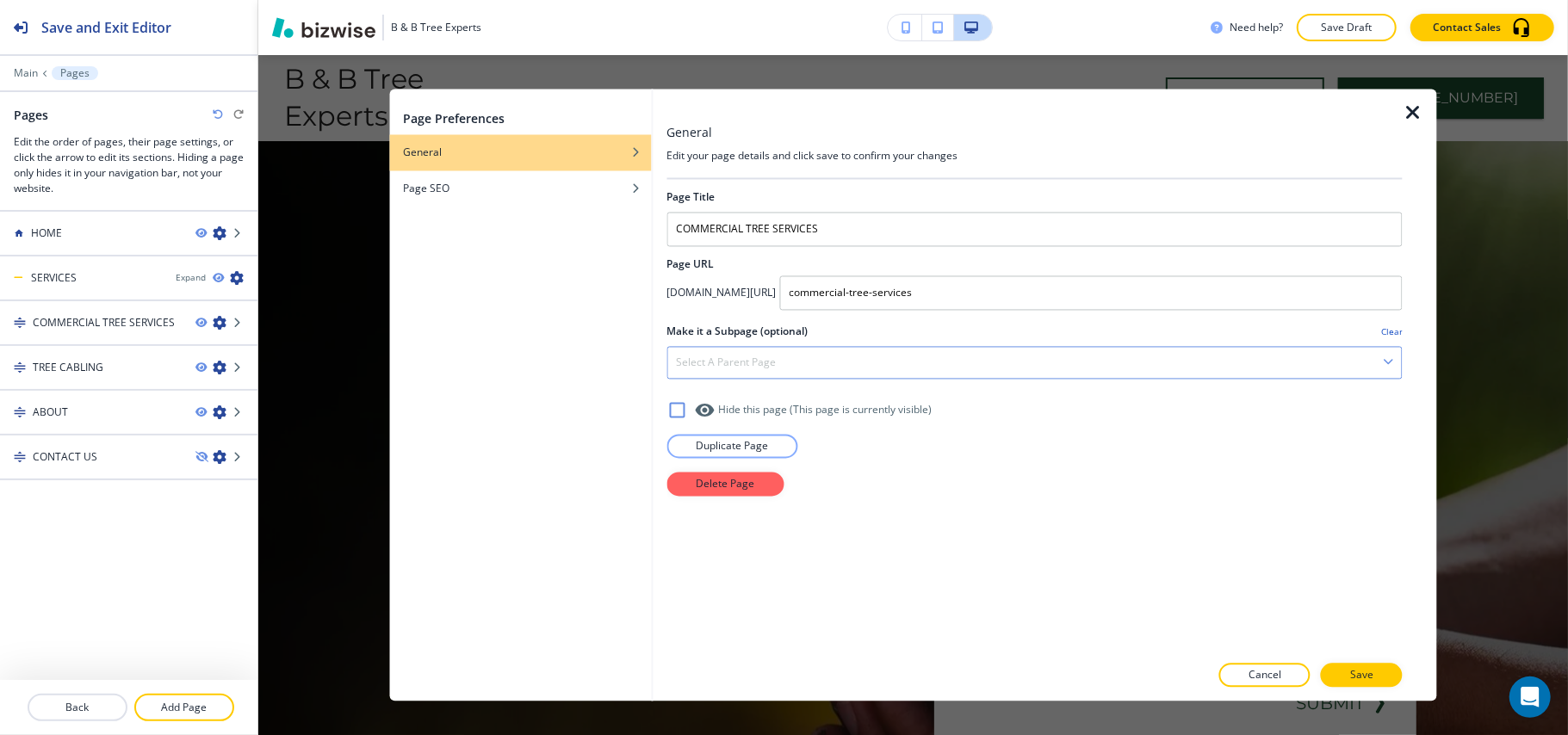
click at [728, 375] on div "Select a parent page" at bounding box center [1035, 364] width 735 height 31
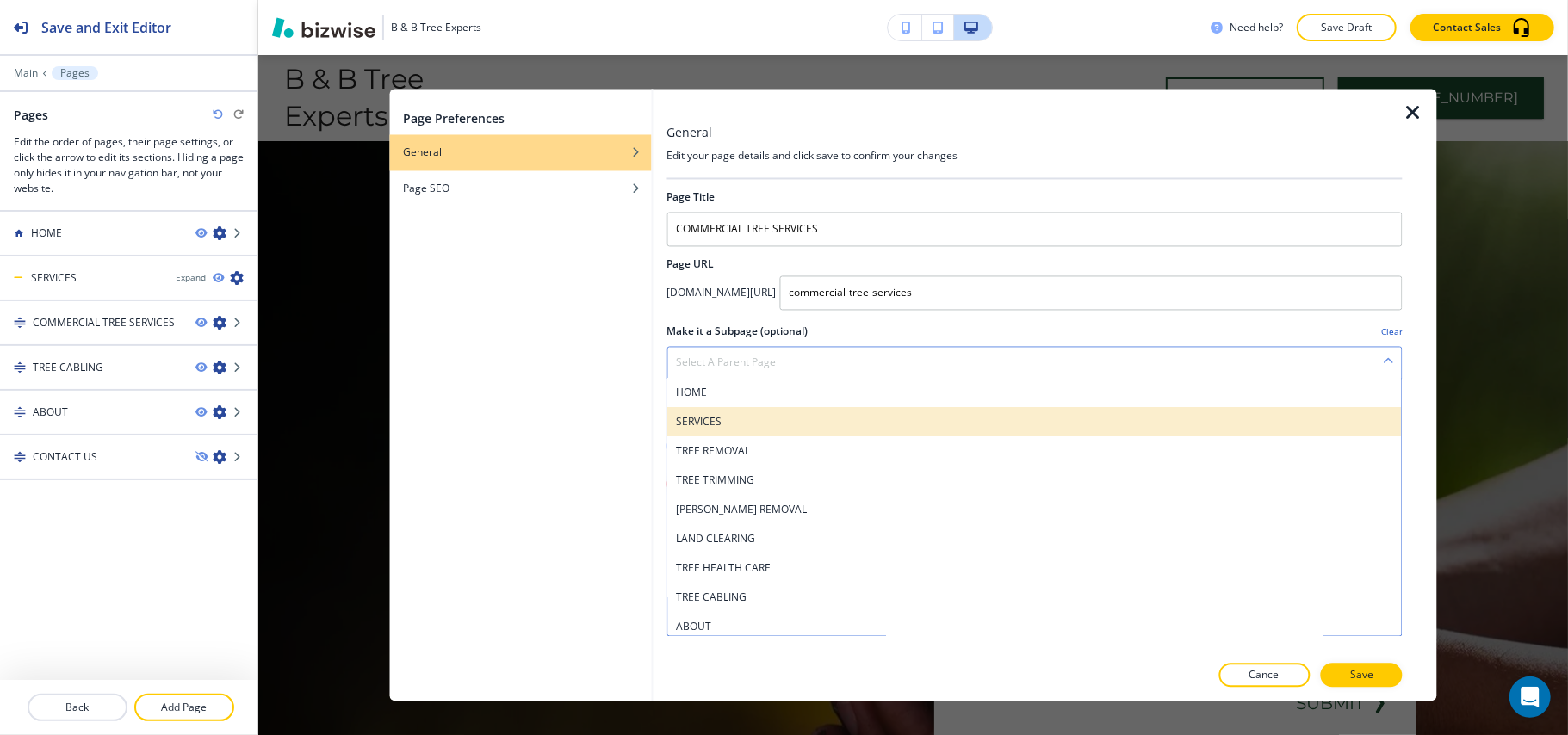
click at [731, 413] on div "SERVICES" at bounding box center [1035, 423] width 735 height 29
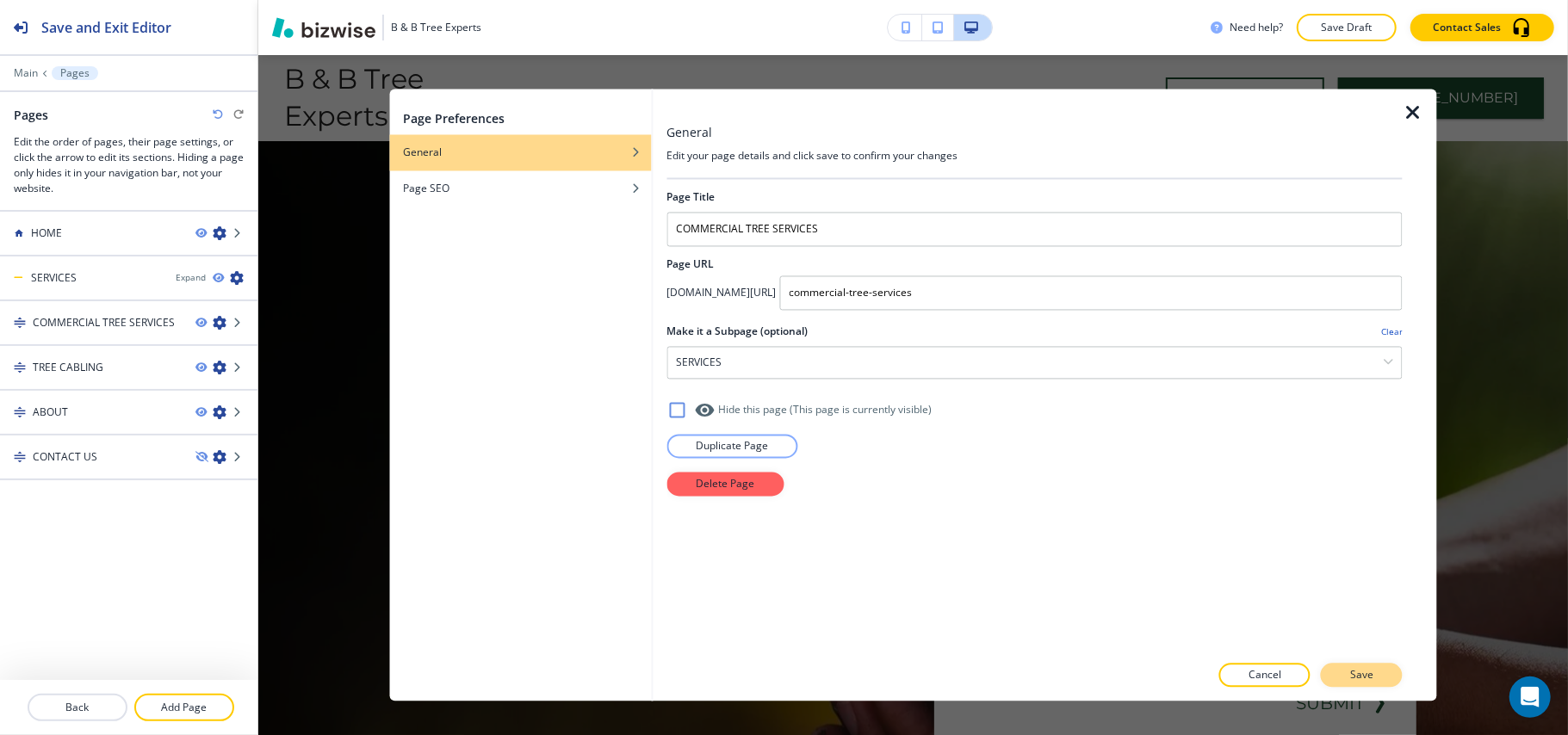
click at [1363, 672] on p "Save" at bounding box center [1361, 677] width 23 height 16
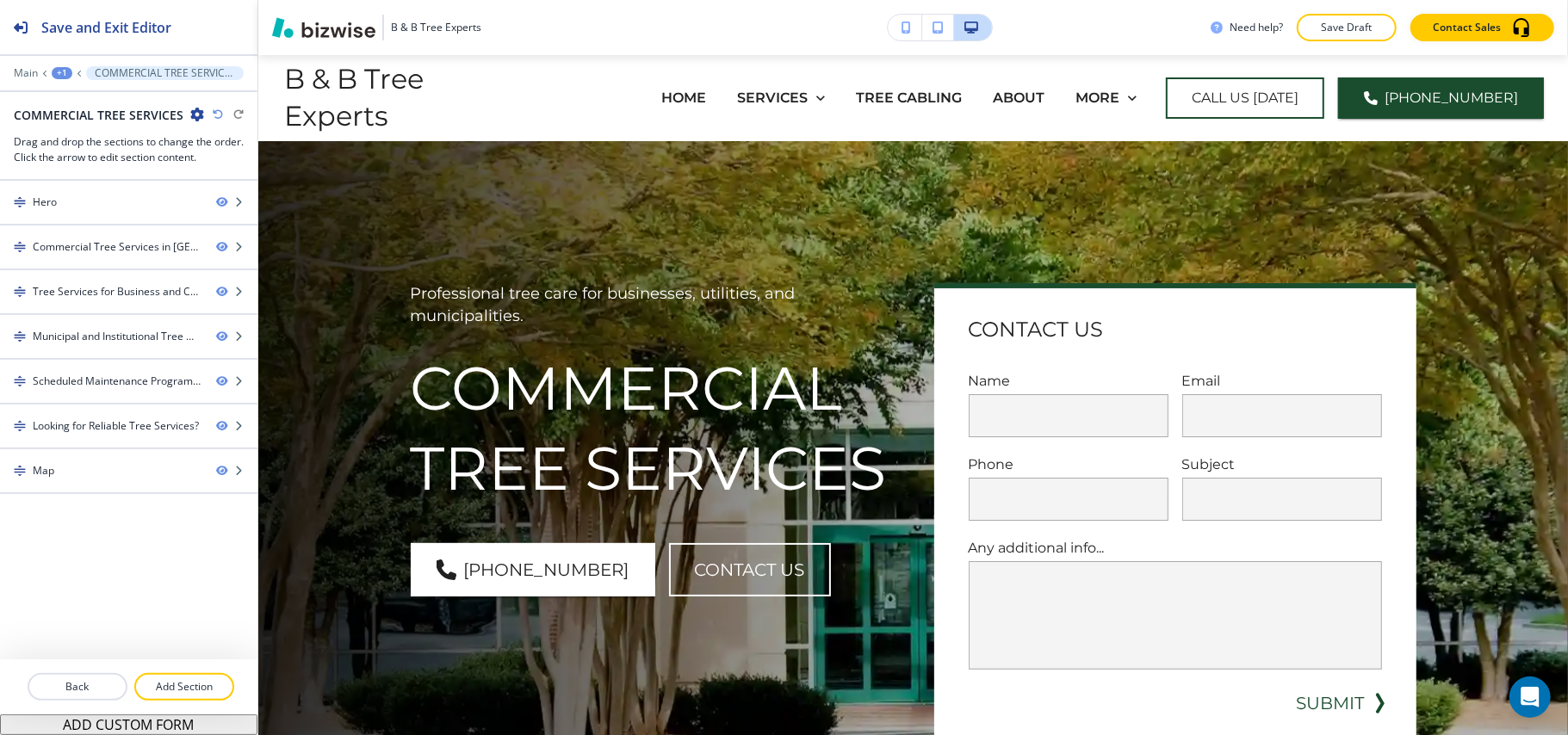
click at [54, 76] on div "+1" at bounding box center [61, 73] width 20 height 12
click at [65, 93] on button "Pages" at bounding box center [106, 101] width 110 height 31
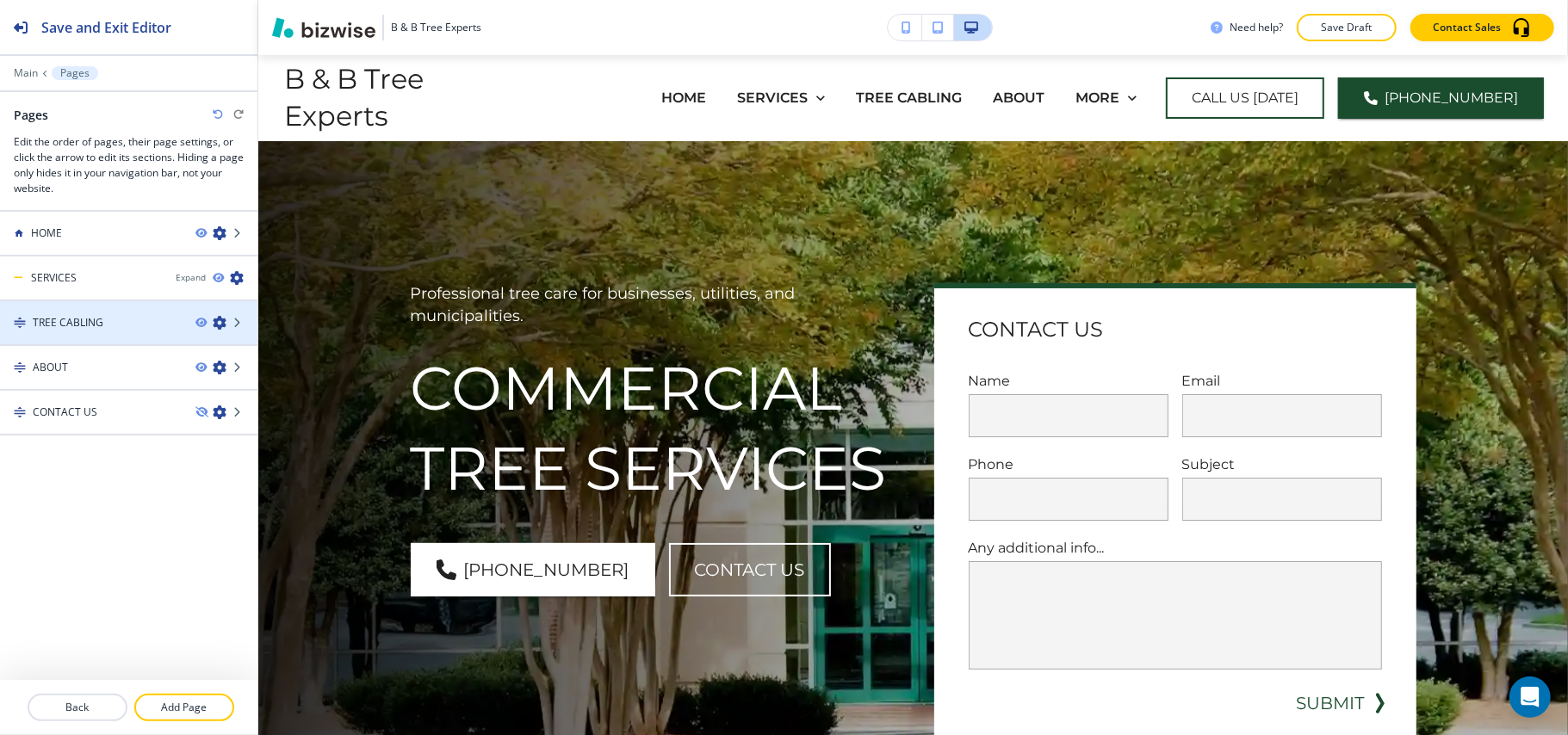
click at [215, 324] on icon "button" at bounding box center [219, 323] width 14 height 14
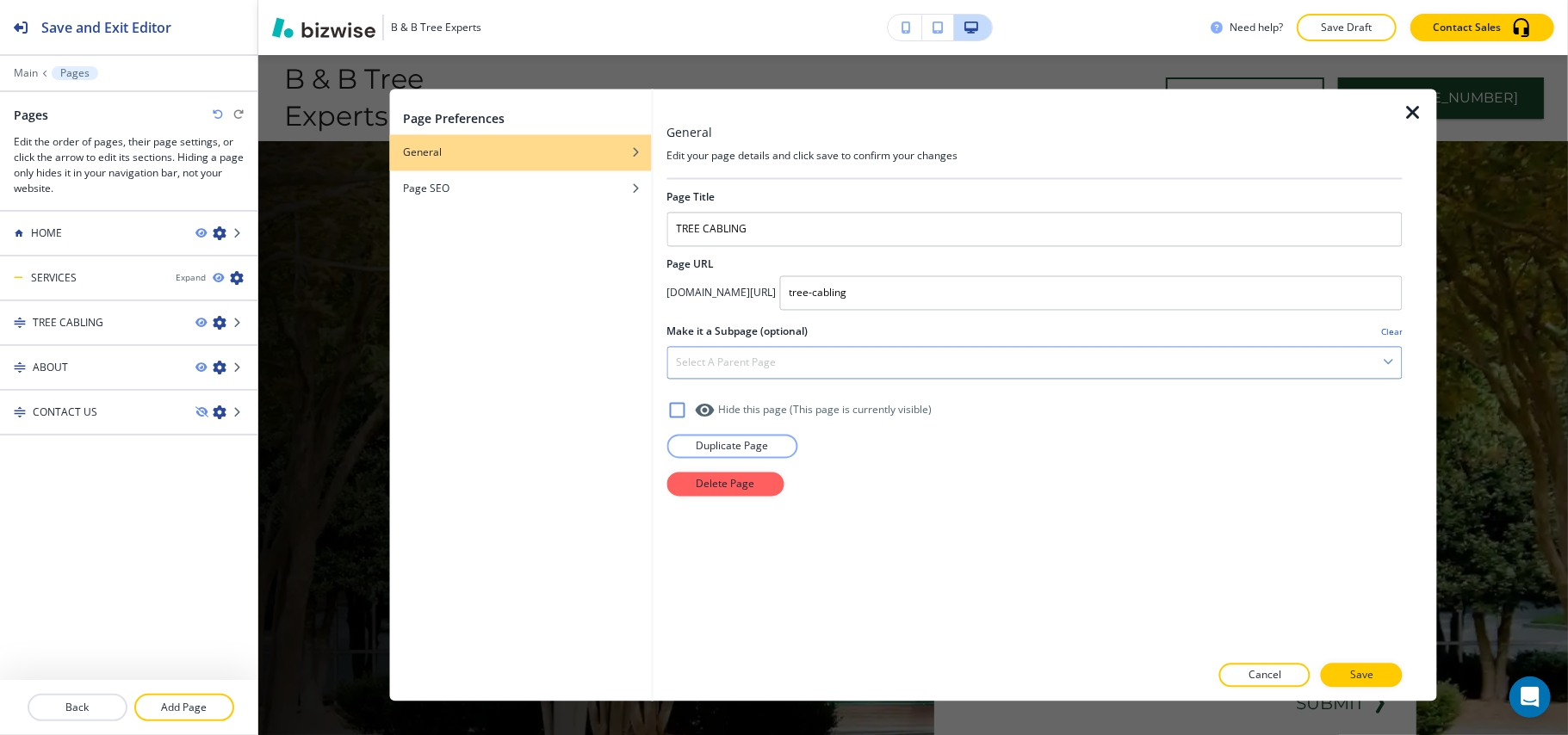
click at [752, 376] on div "Select a parent page" at bounding box center [1035, 364] width 735 height 31
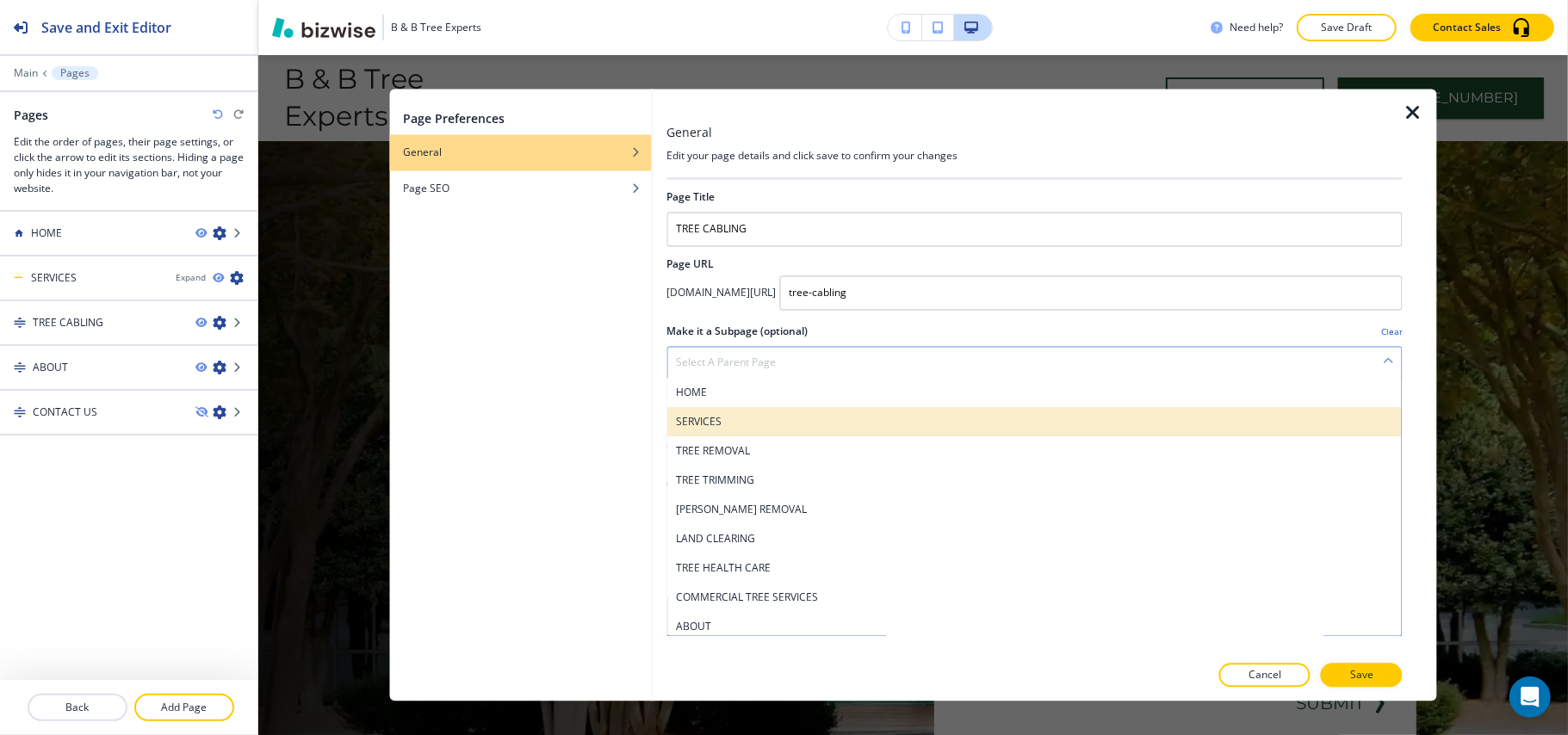
click at [739, 417] on h4 "SERVICES" at bounding box center [1035, 423] width 717 height 16
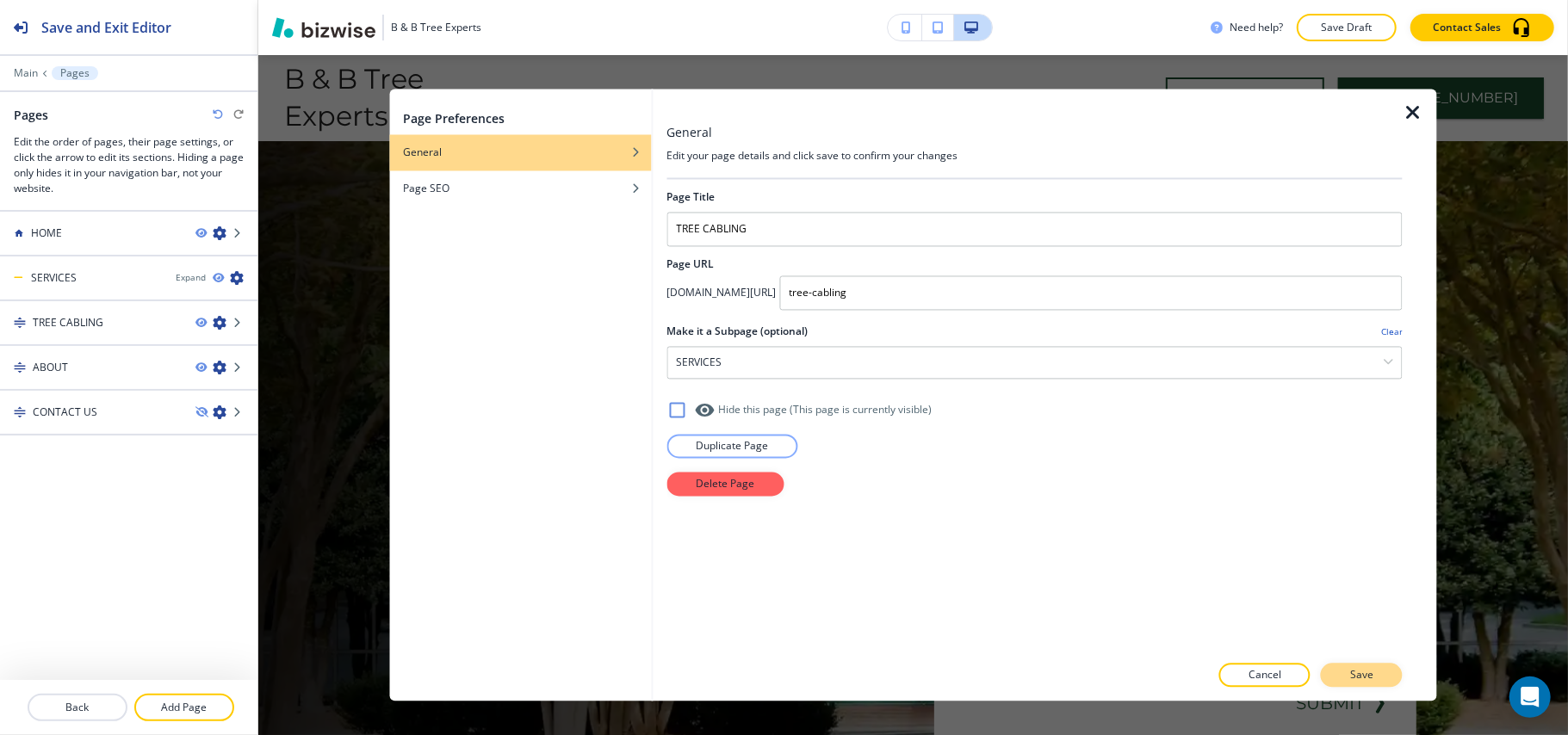
click at [1376, 672] on button "Save" at bounding box center [1361, 676] width 82 height 24
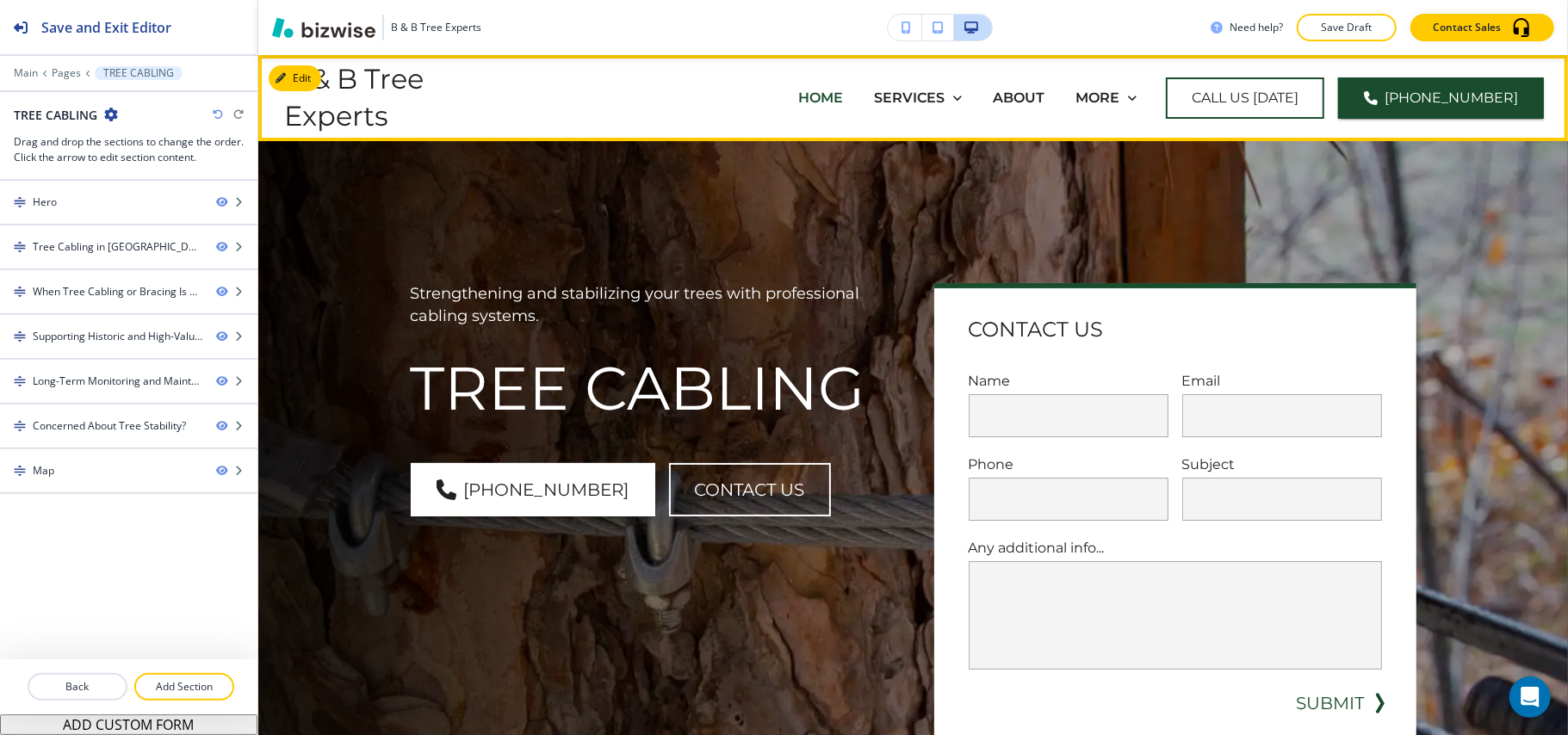
click at [843, 97] on p "HOME" at bounding box center [821, 97] width 45 height 19
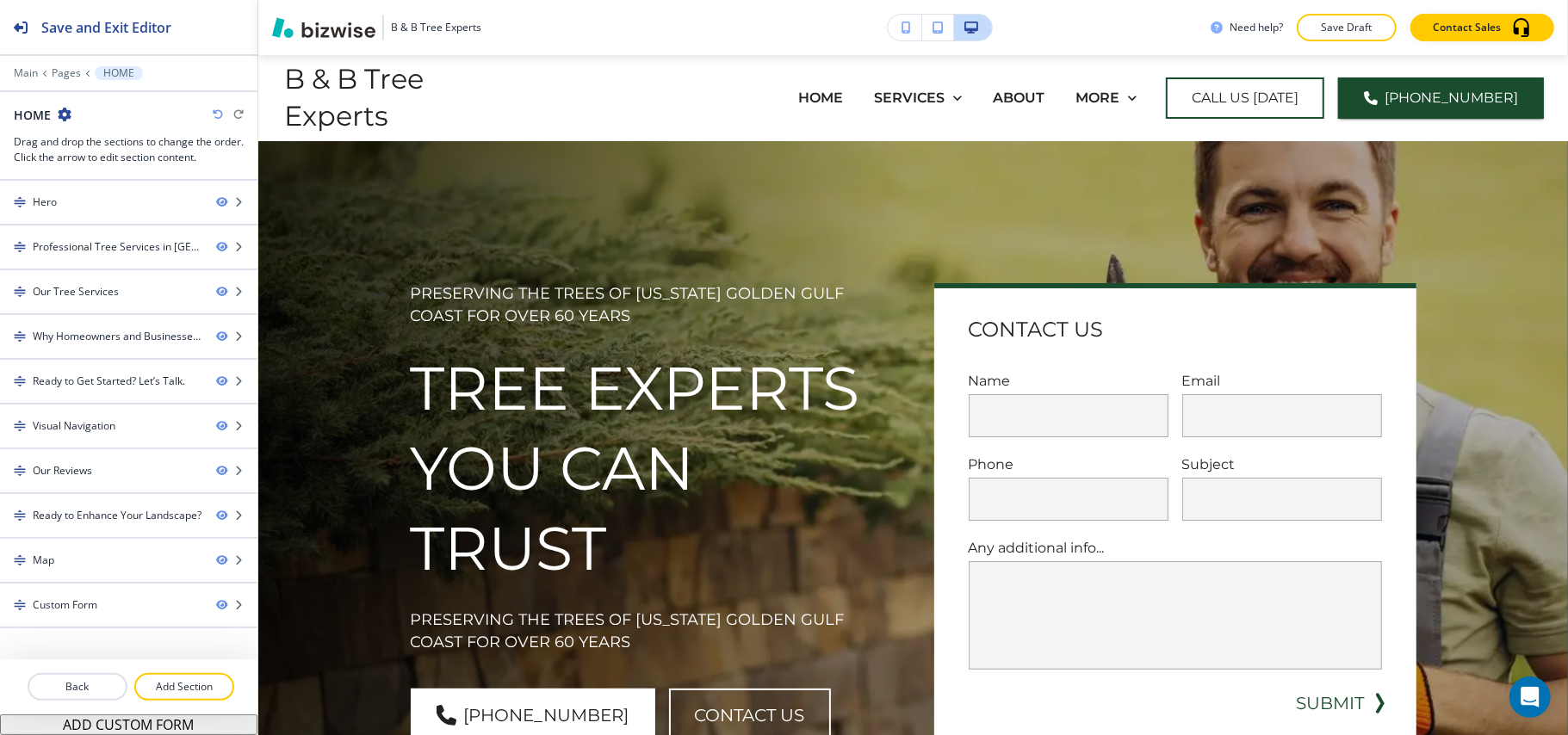
click at [12, 62] on div at bounding box center [129, 60] width 257 height 11
click at [15, 65] on div at bounding box center [129, 60] width 257 height 11
click at [19, 67] on p "Main" at bounding box center [25, 73] width 24 height 12
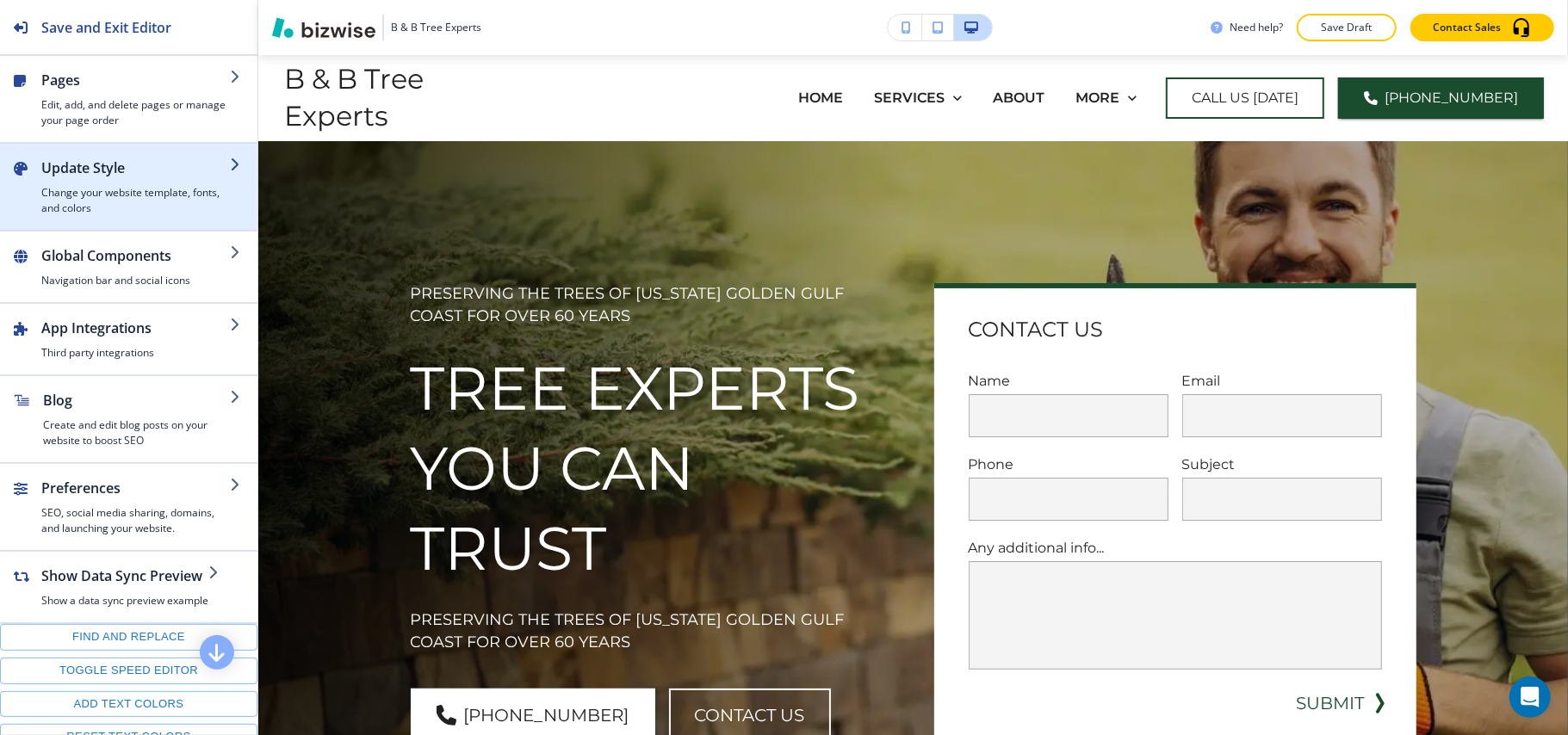
click at [93, 183] on div "button" at bounding box center [134, 181] width 188 height 7
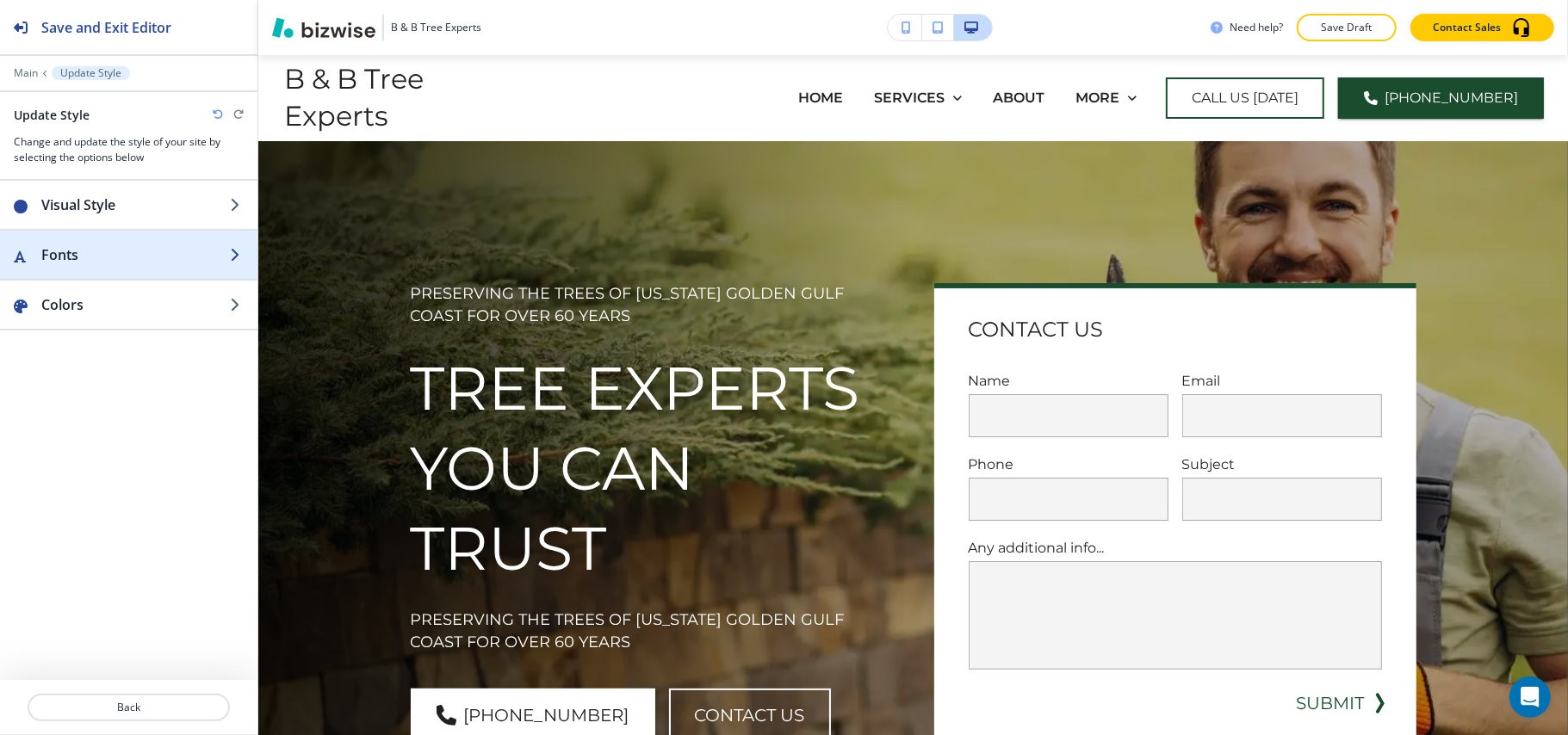
click at [107, 262] on h2 "Fonts" at bounding box center [134, 254] width 188 height 20
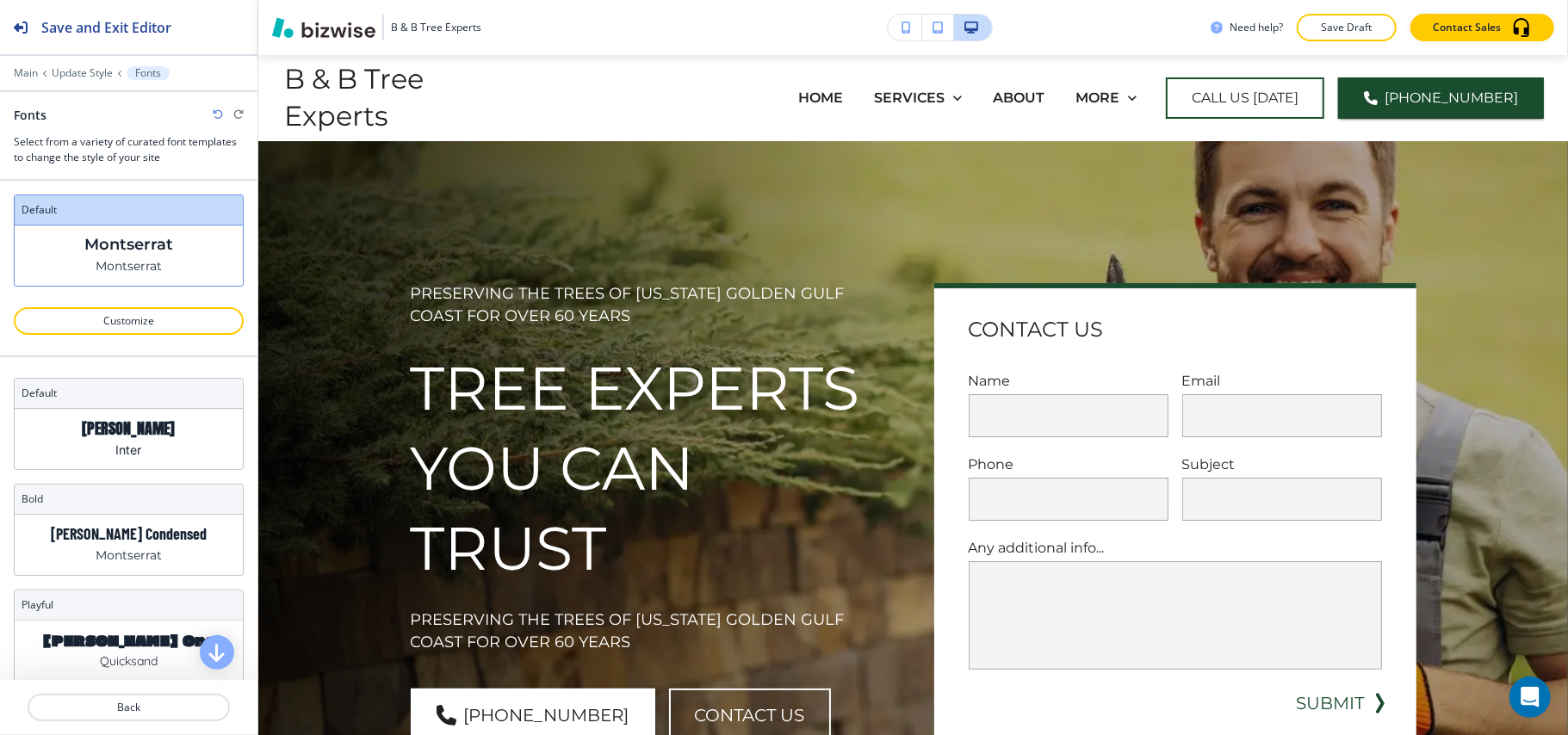
click at [157, 473] on div at bounding box center [129, 477] width 230 height 14
click at [157, 449] on div "Anton Inter" at bounding box center [129, 440] width 228 height 60
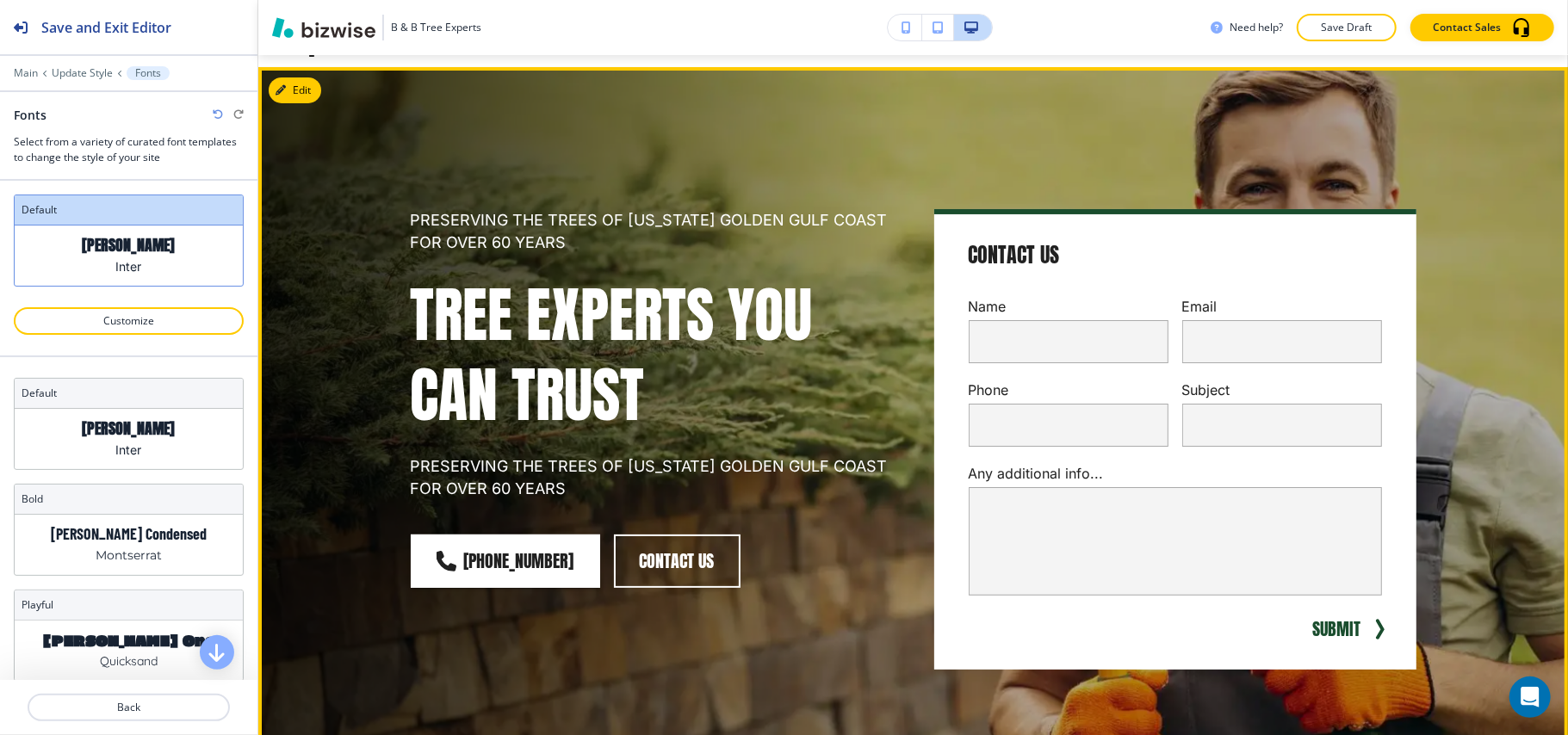
scroll to position [115, 0]
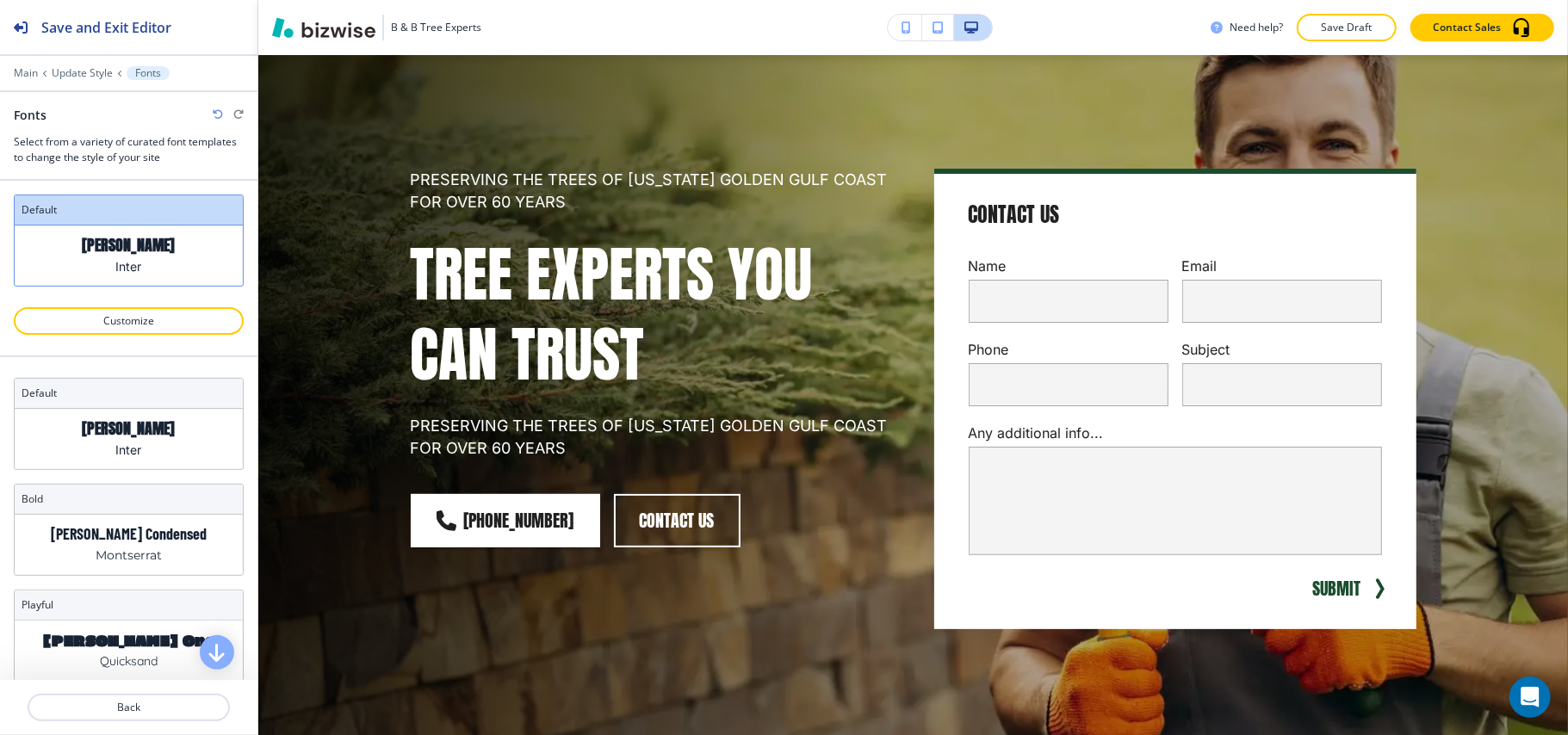
click at [289, 54] on div "B & B Tree Experts Need help? Save Draft Contact Sales" at bounding box center [913, 27] width 1310 height 56
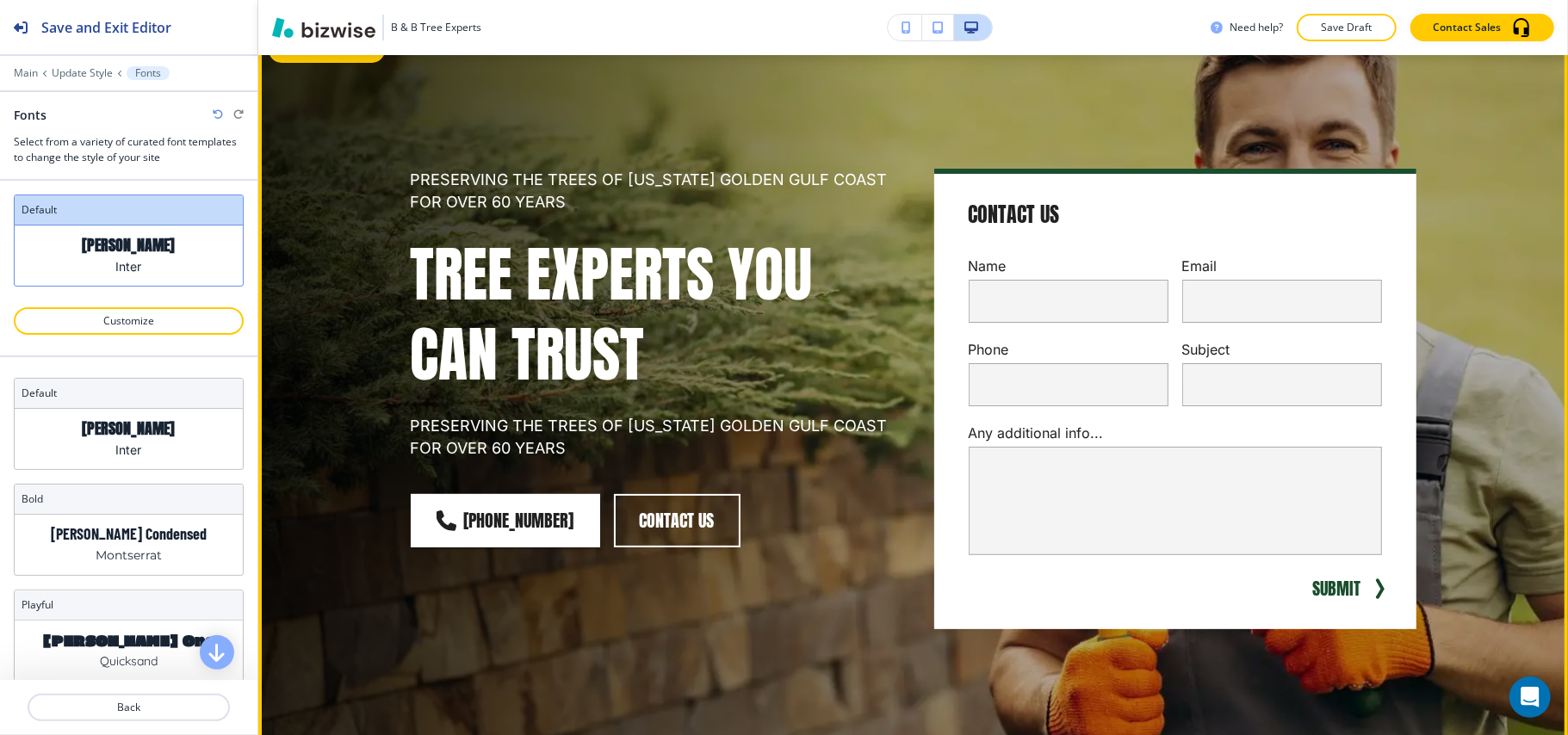
click at [304, 60] on button "Edit This Section" at bounding box center [326, 50] width 116 height 26
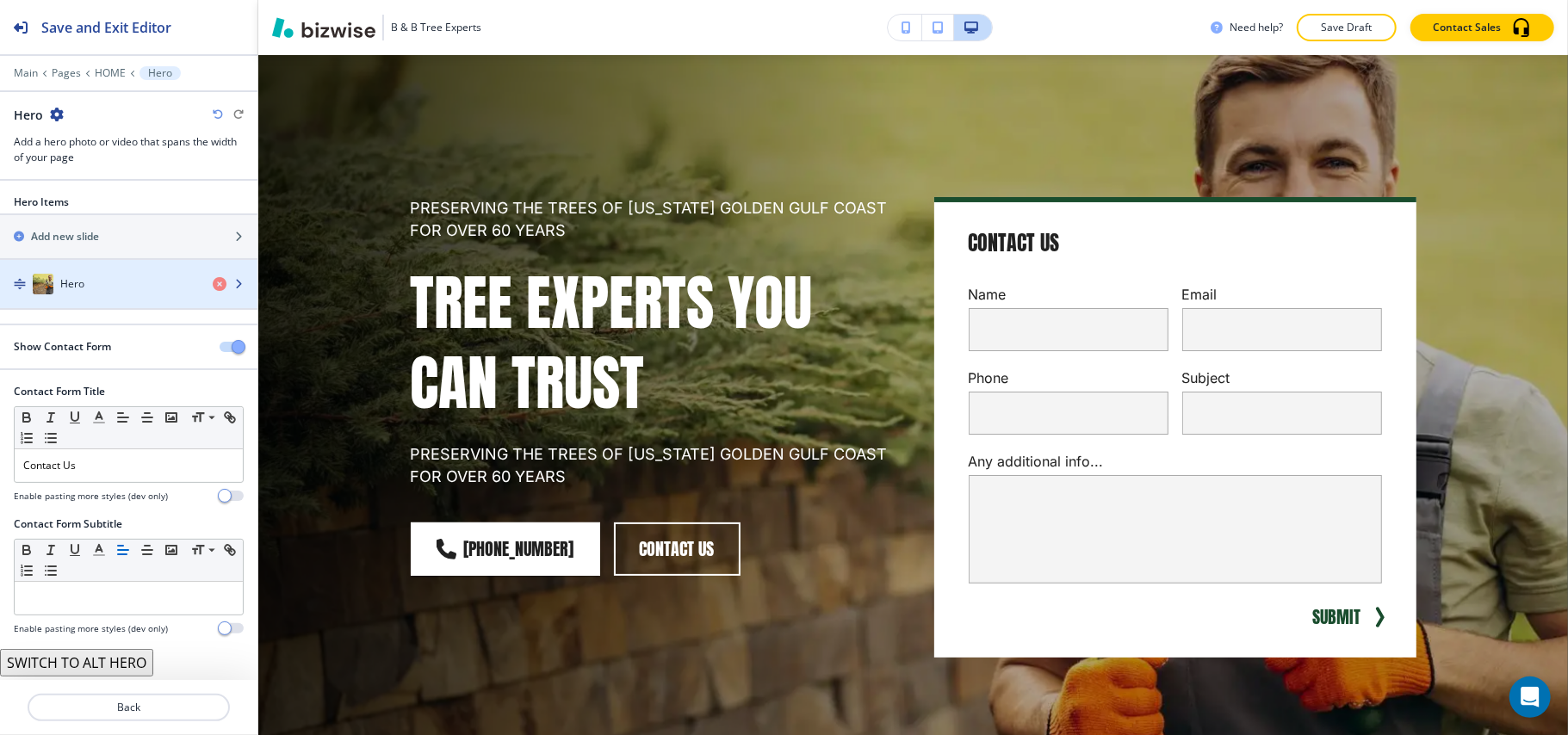
click at [122, 287] on div "Hero" at bounding box center [99, 284] width 199 height 20
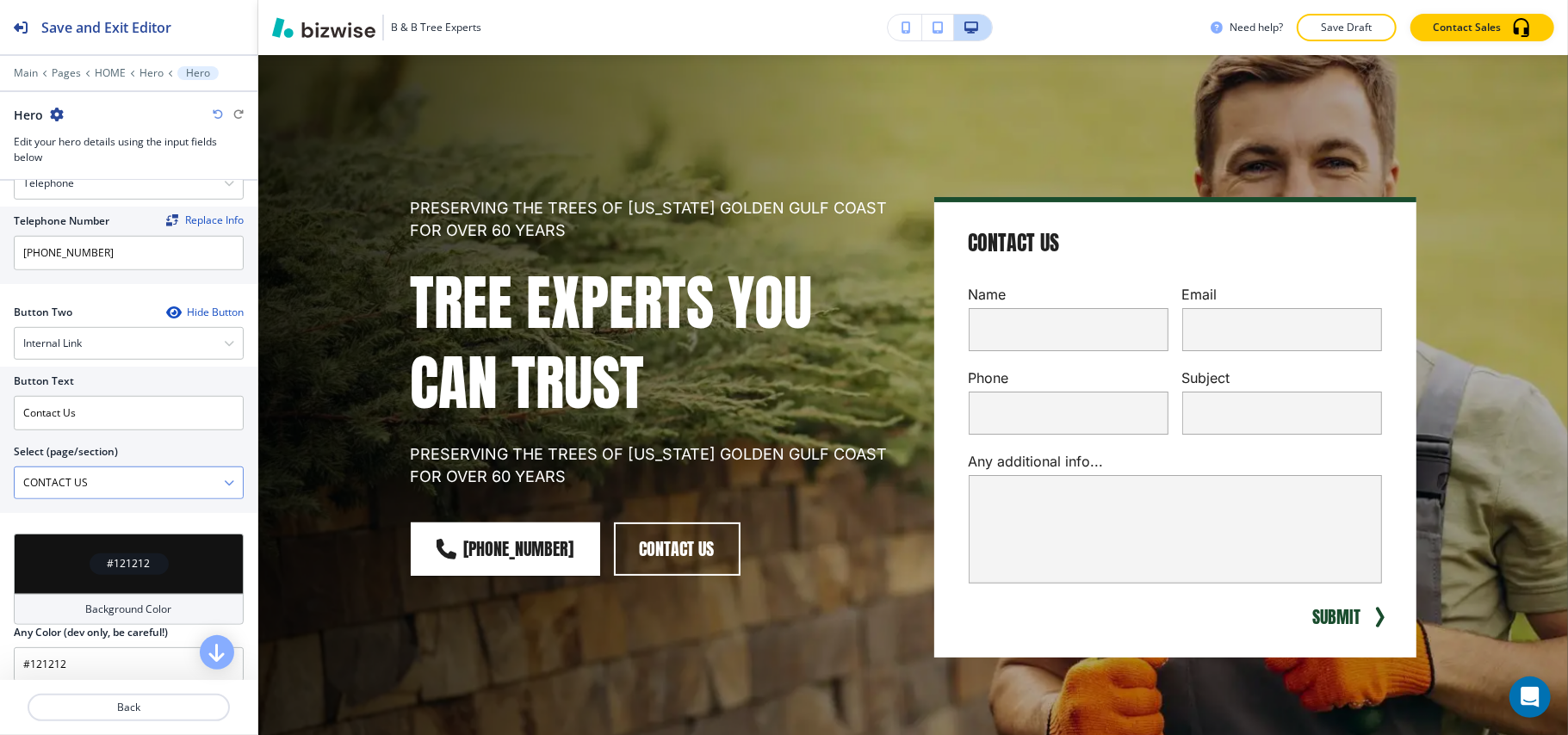
scroll to position [803, 0]
click at [167, 319] on icon "button" at bounding box center [173, 312] width 14 height 14
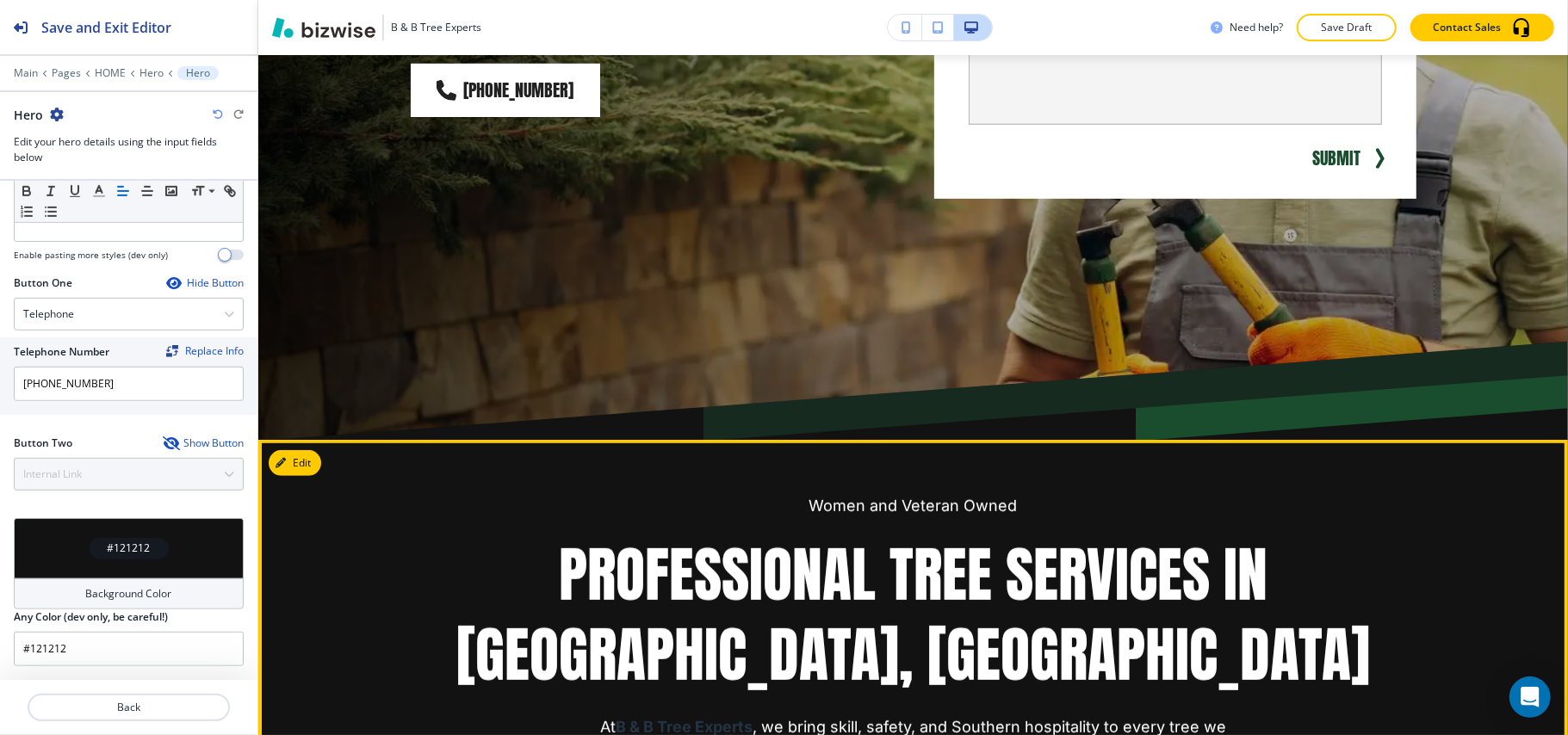
scroll to position [890, 0]
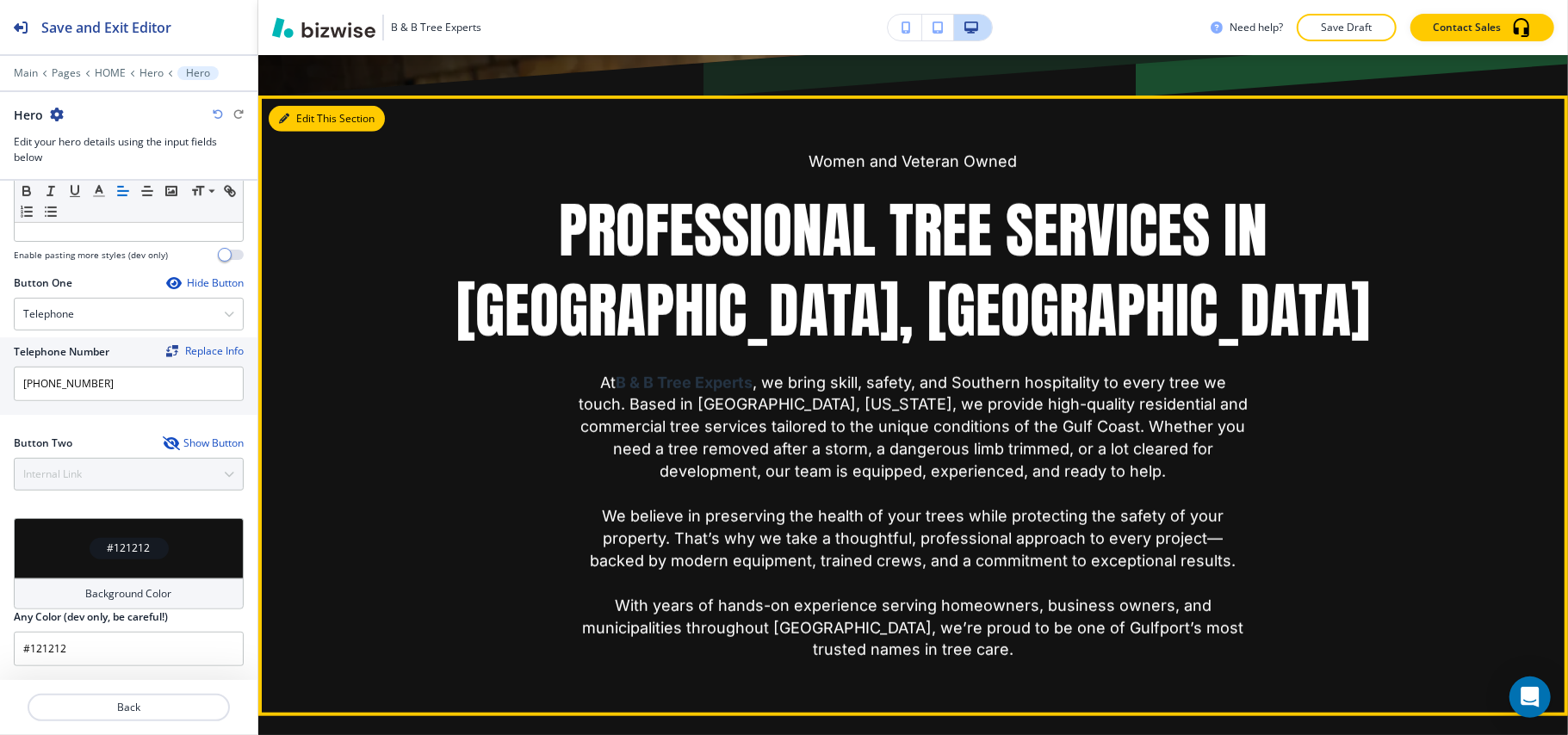
click at [308, 107] on button "Edit This Section" at bounding box center [326, 119] width 116 height 26
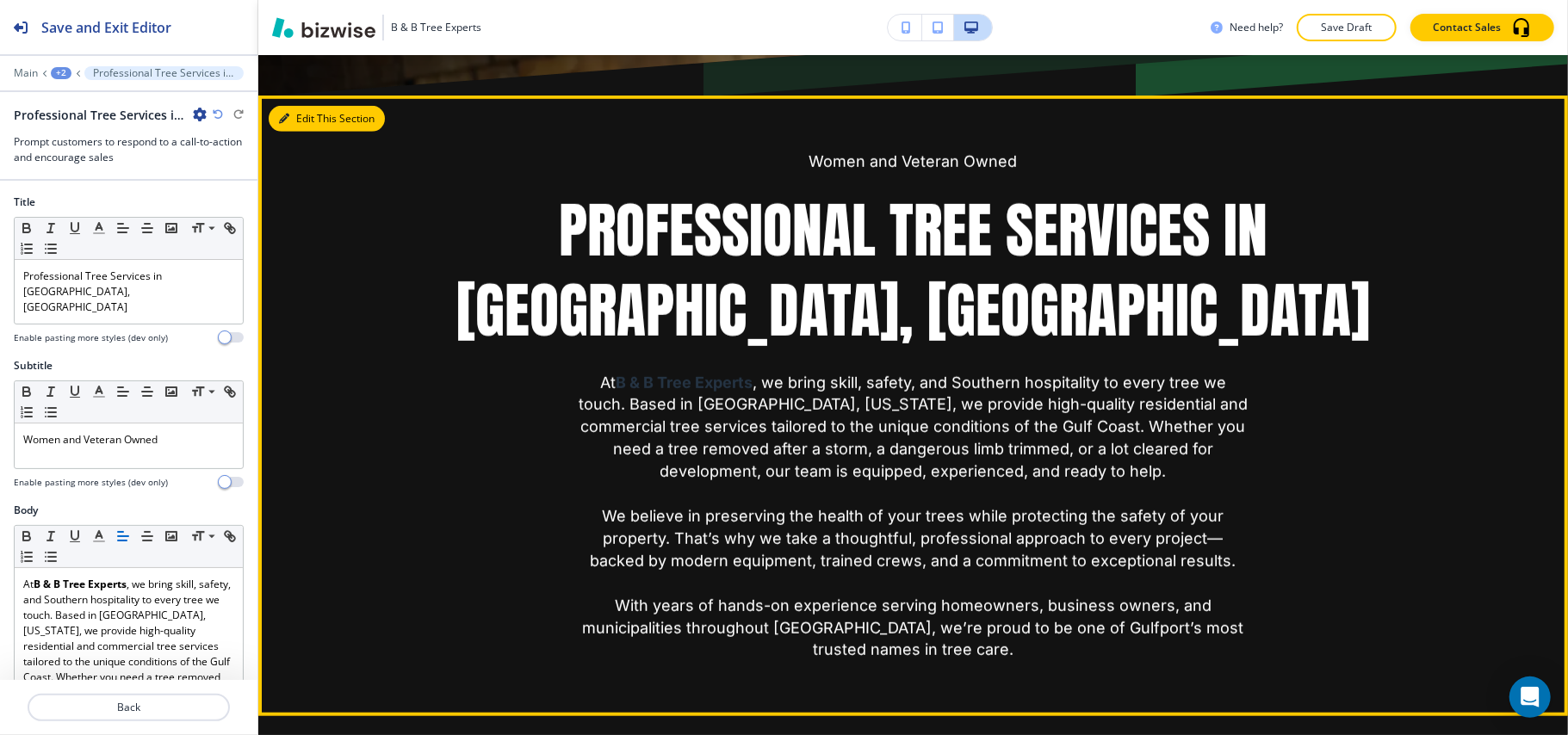
scroll to position [930, 0]
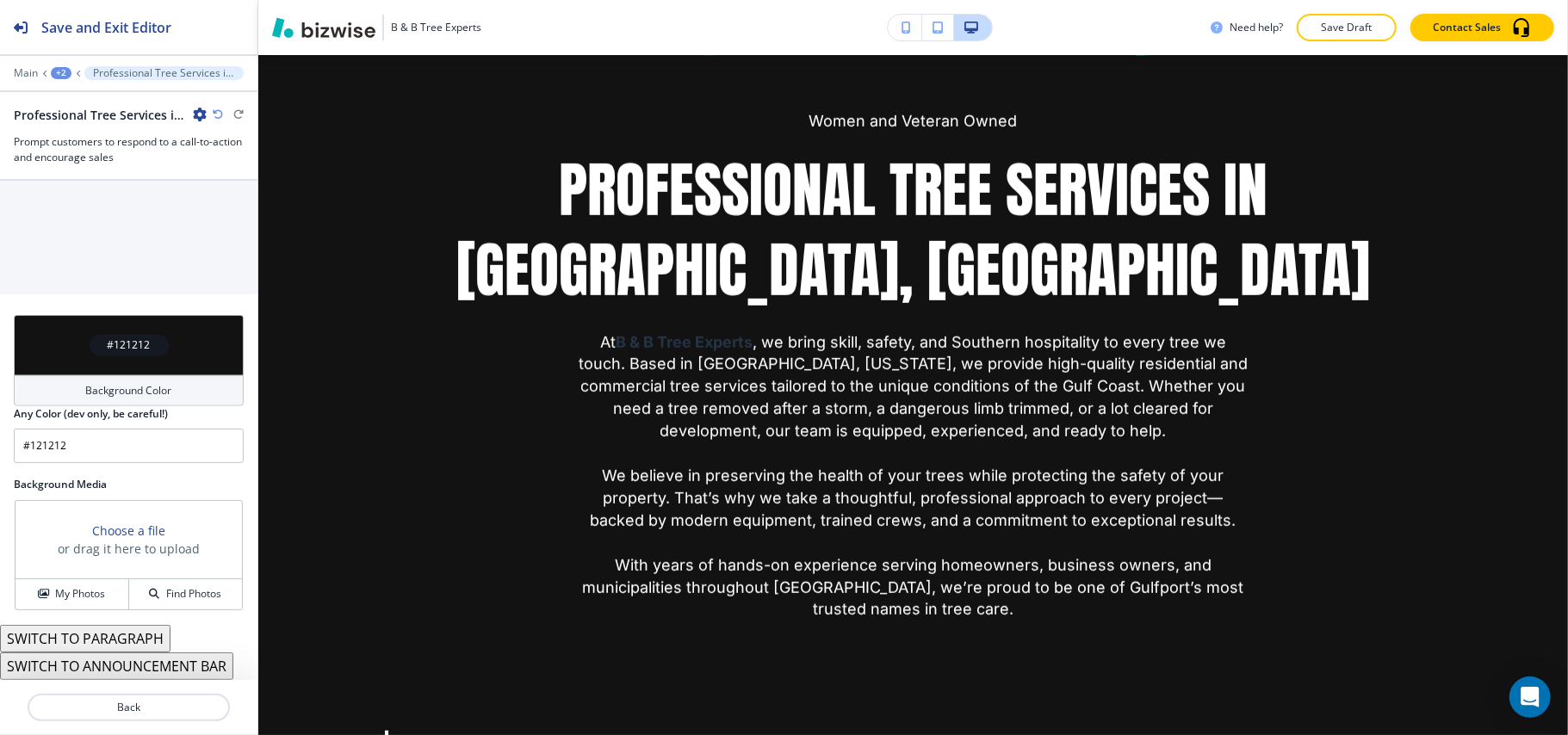
click at [40, 356] on div "#121212" at bounding box center [129, 345] width 230 height 60
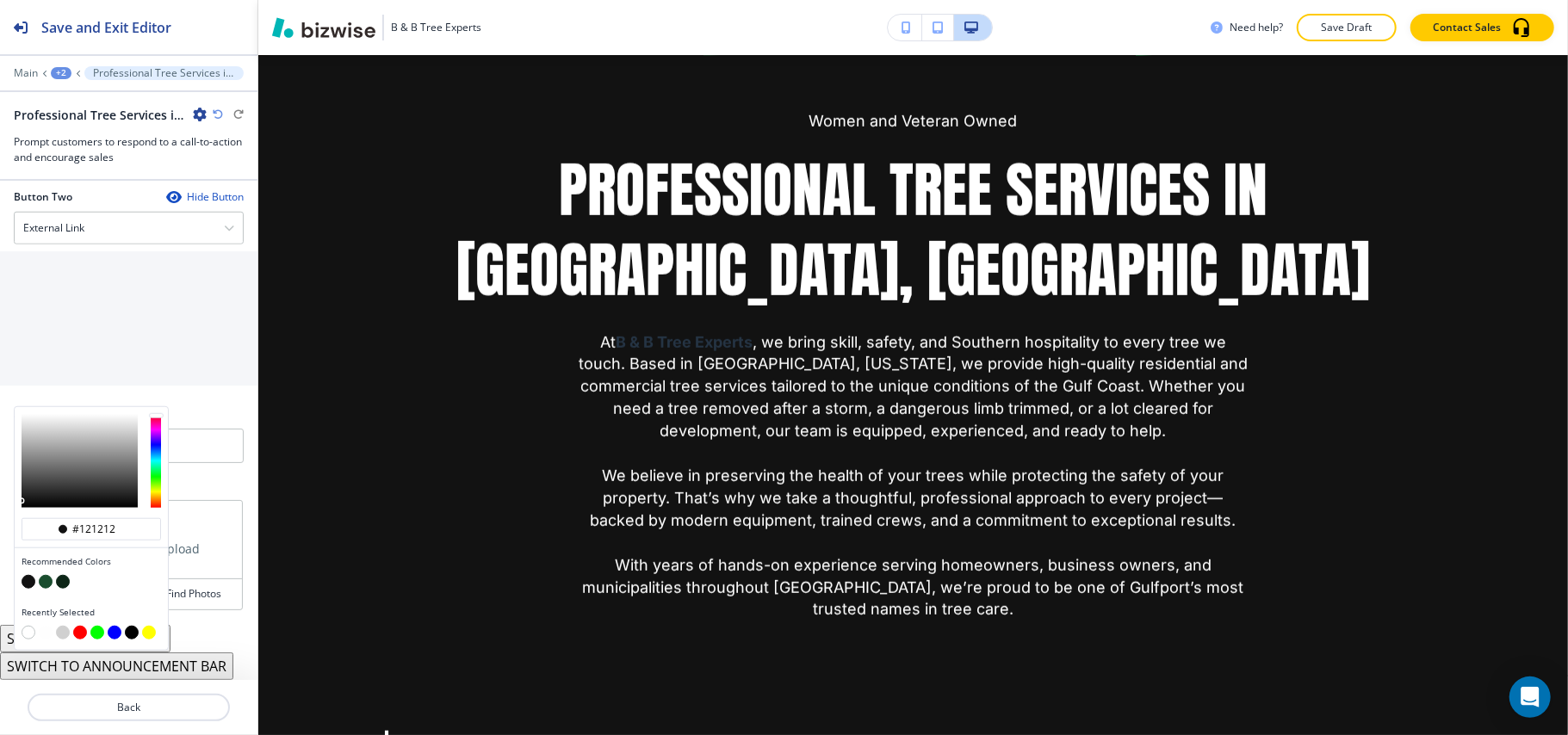
scroll to position [1059, 0]
click at [25, 69] on p "Main" at bounding box center [25, 73] width 24 height 12
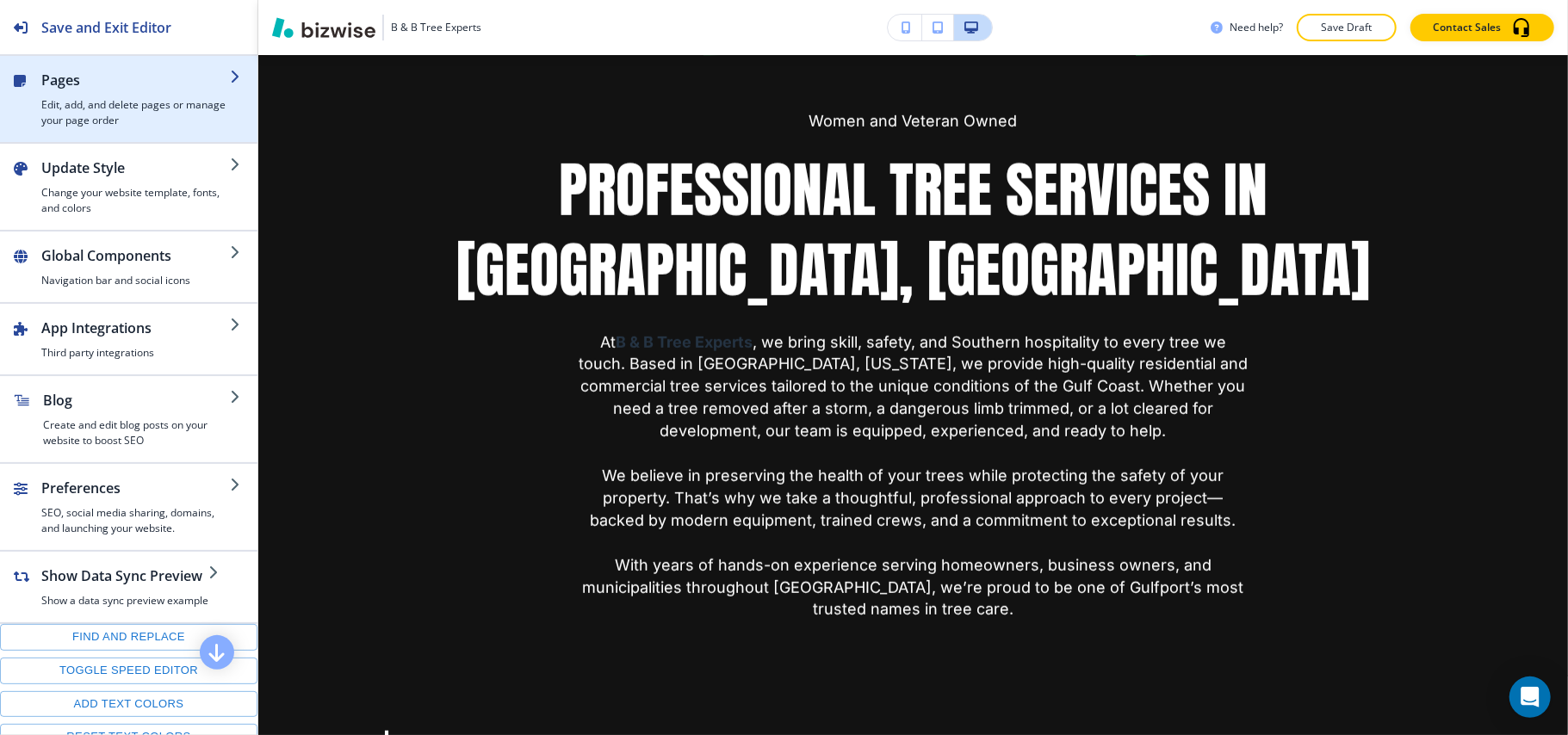
click at [94, 107] on h4 "Edit, add, and delete pages or manage your page order" at bounding box center [134, 113] width 188 height 31
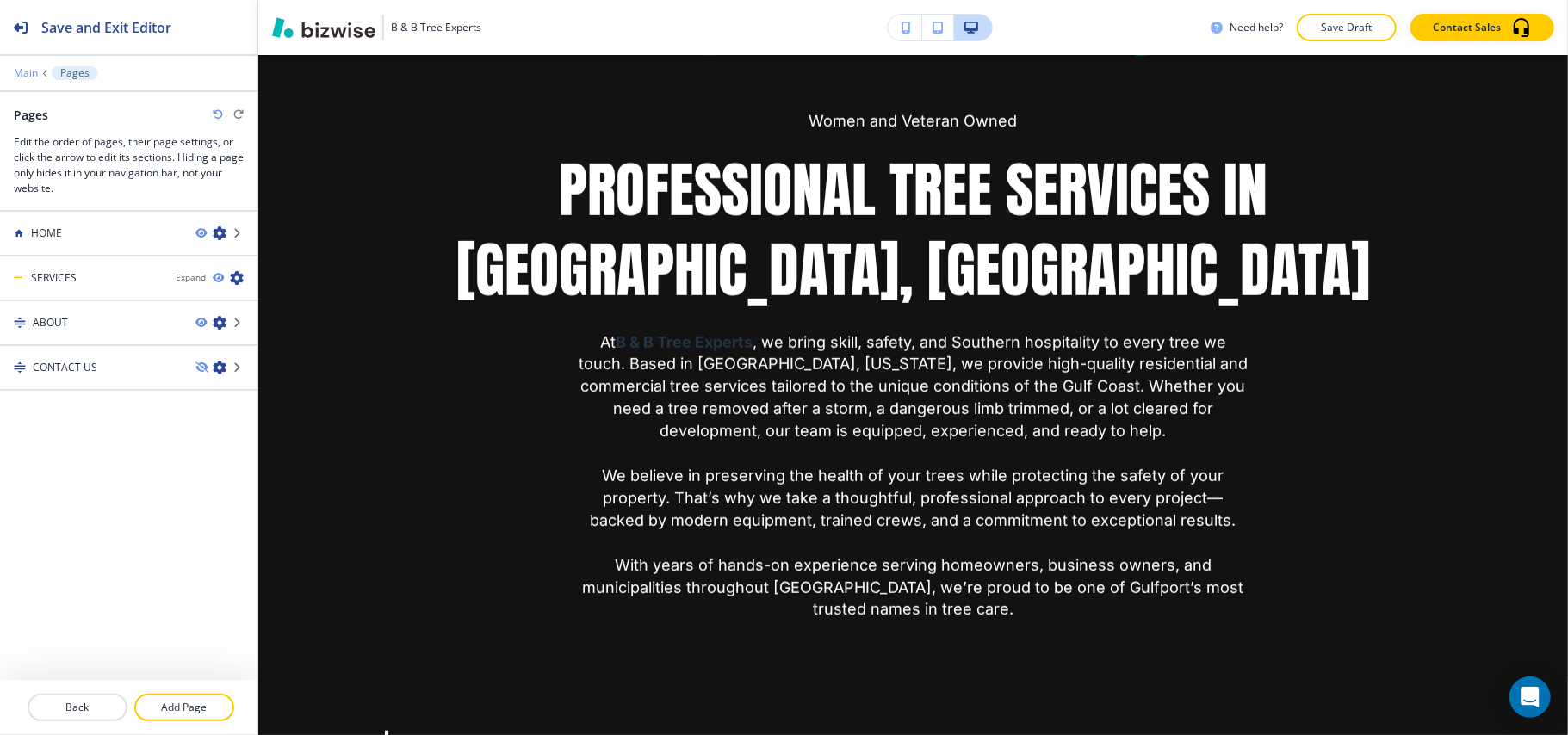
click at [26, 72] on p "Main" at bounding box center [25, 73] width 24 height 12
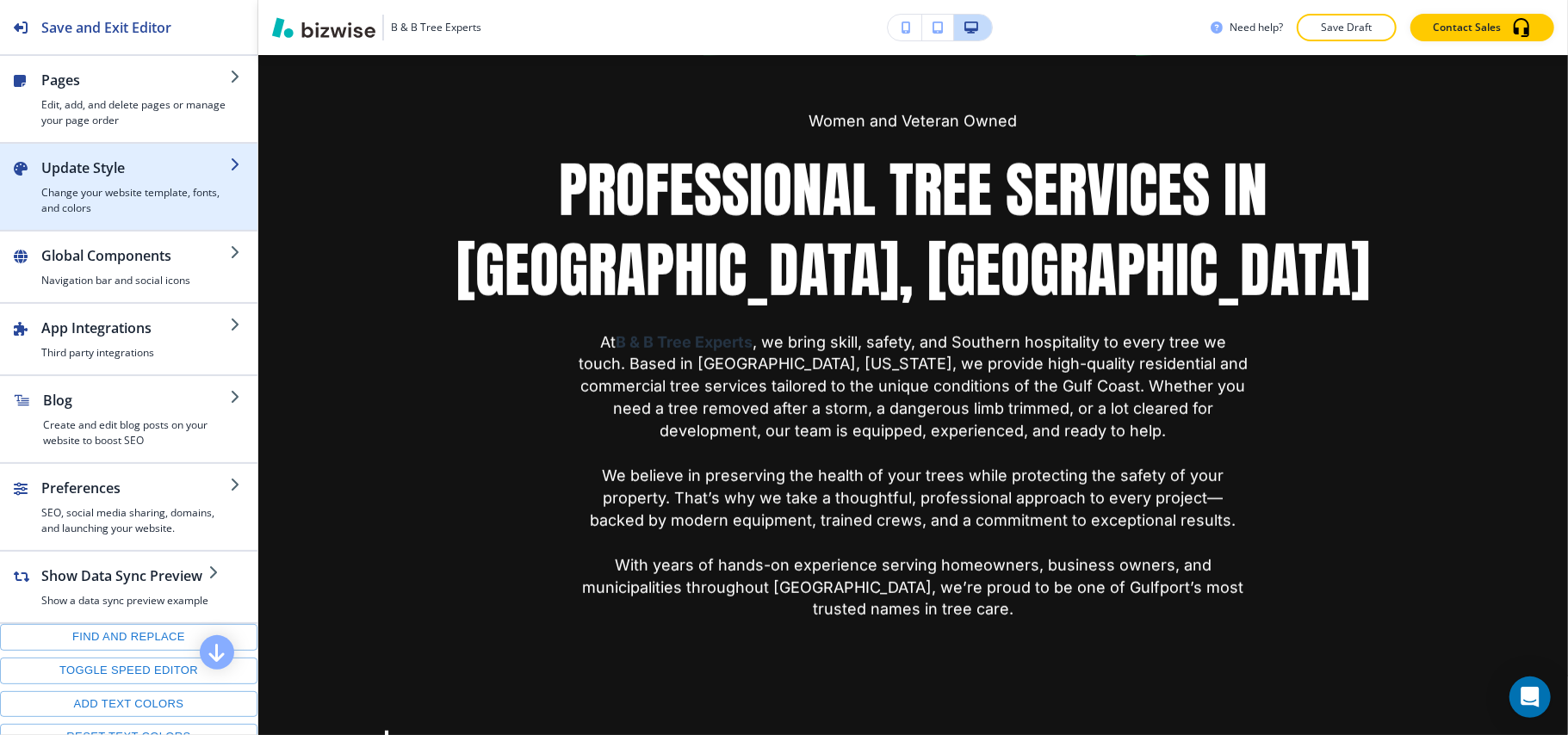
click at [122, 177] on h2 "Update Style" at bounding box center [134, 168] width 188 height 20
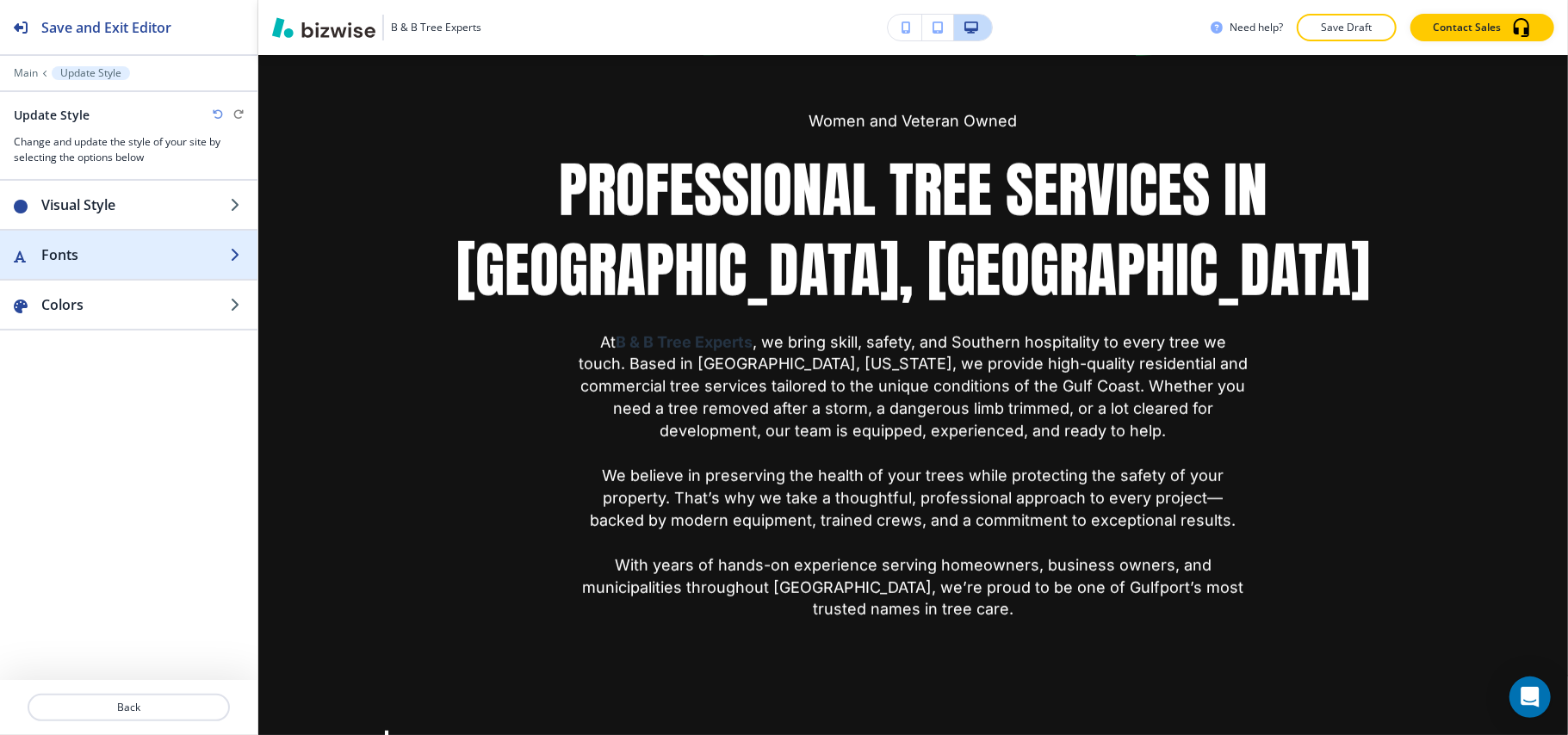
click at [92, 251] on h2 "Fonts" at bounding box center [134, 254] width 188 height 20
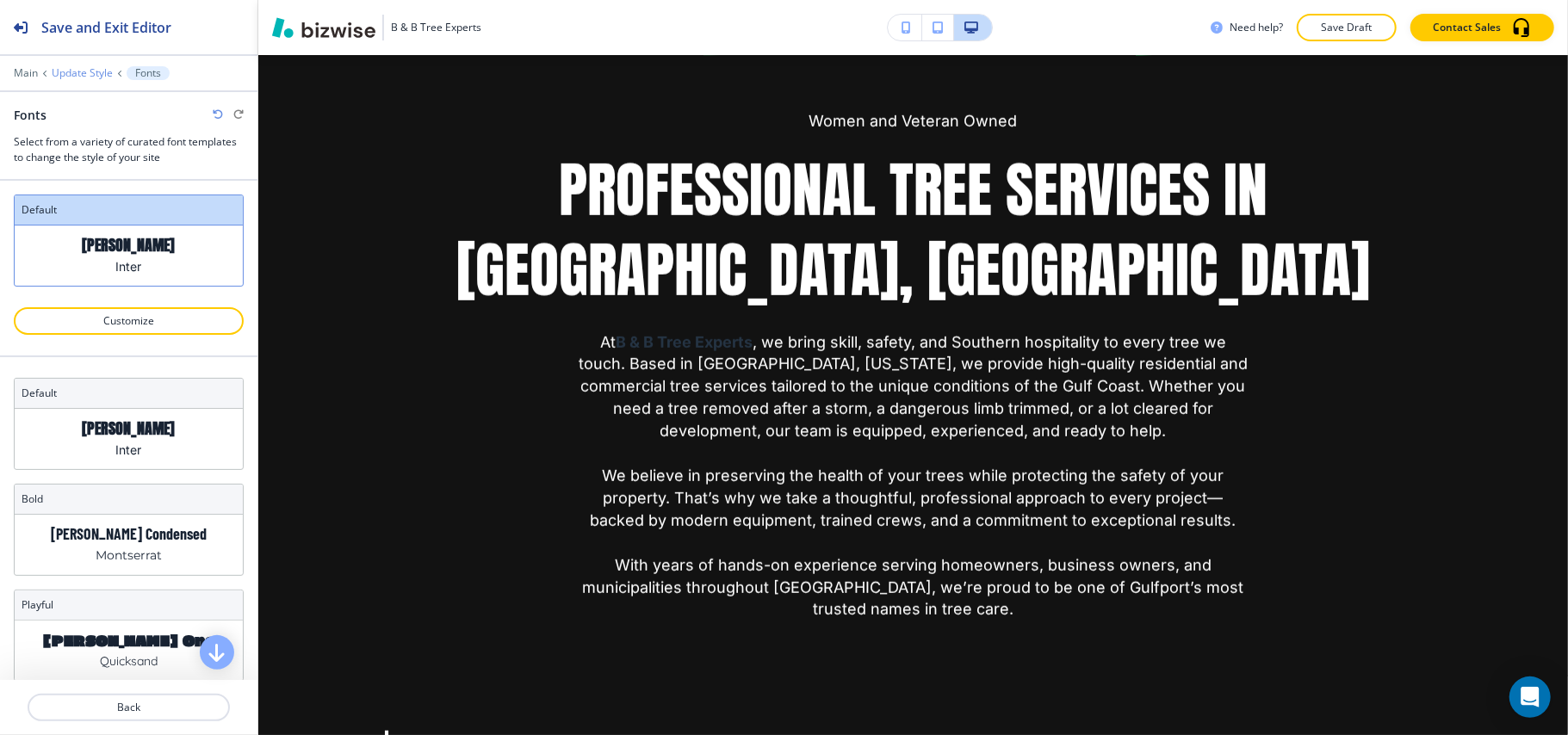
click at [65, 72] on p "Update Style" at bounding box center [82, 73] width 61 height 12
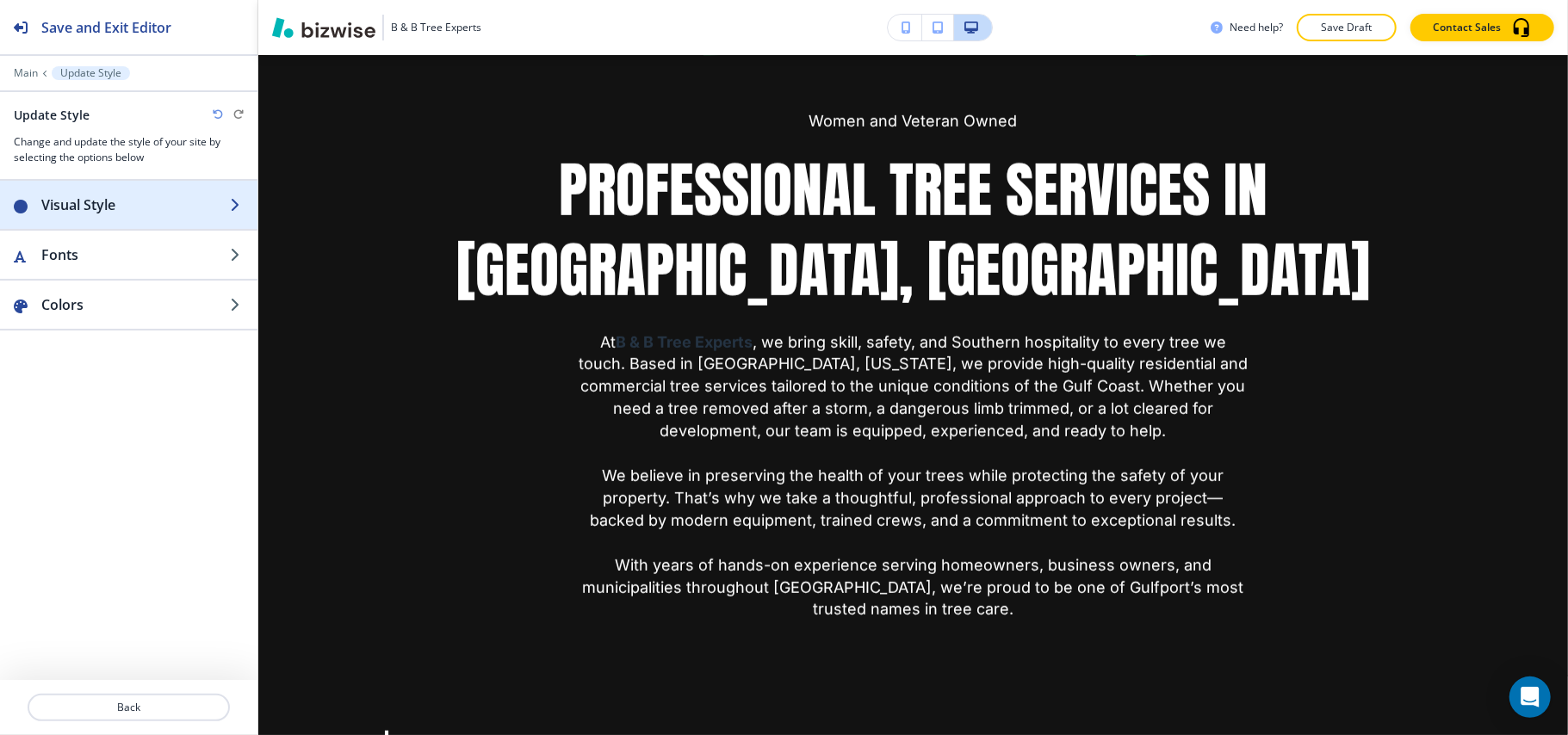
click at [81, 204] on h2 "Visual Style" at bounding box center [134, 205] width 188 height 20
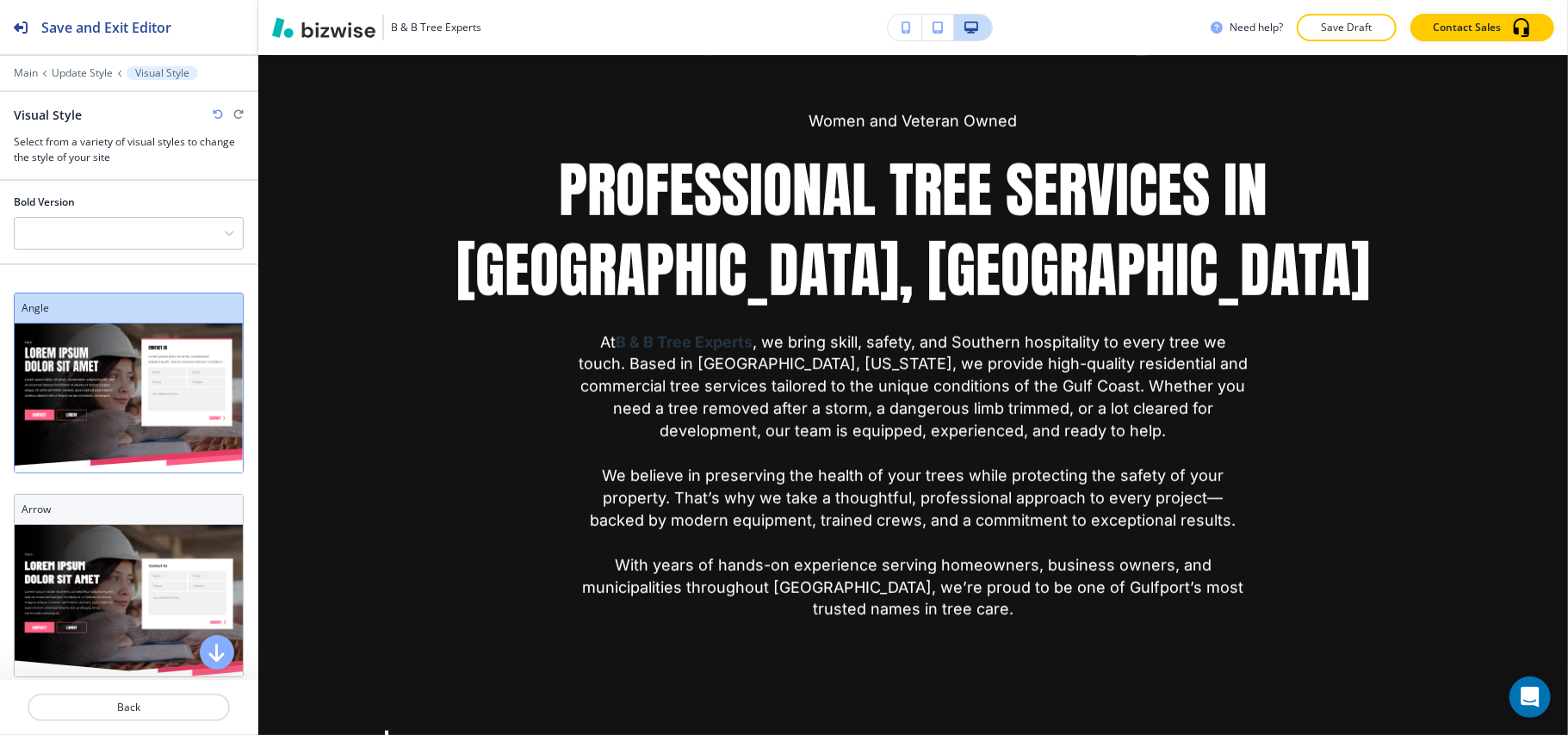
click at [69, 66] on div "Main Update Style Visual Style" at bounding box center [129, 73] width 230 height 14
click at [65, 74] on p "Update Style" at bounding box center [82, 73] width 61 height 12
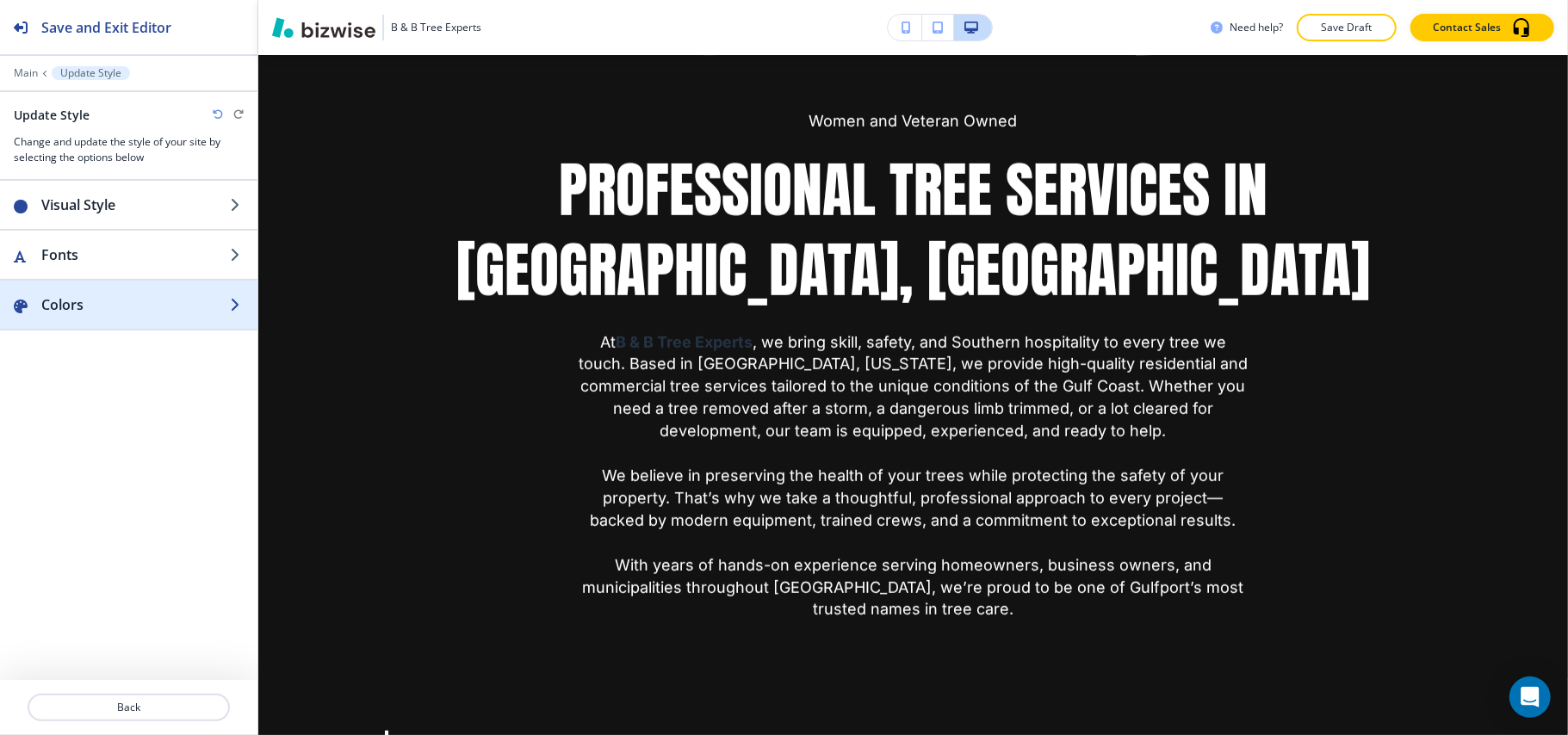
click at [95, 299] on h2 "Colors" at bounding box center [134, 304] width 188 height 20
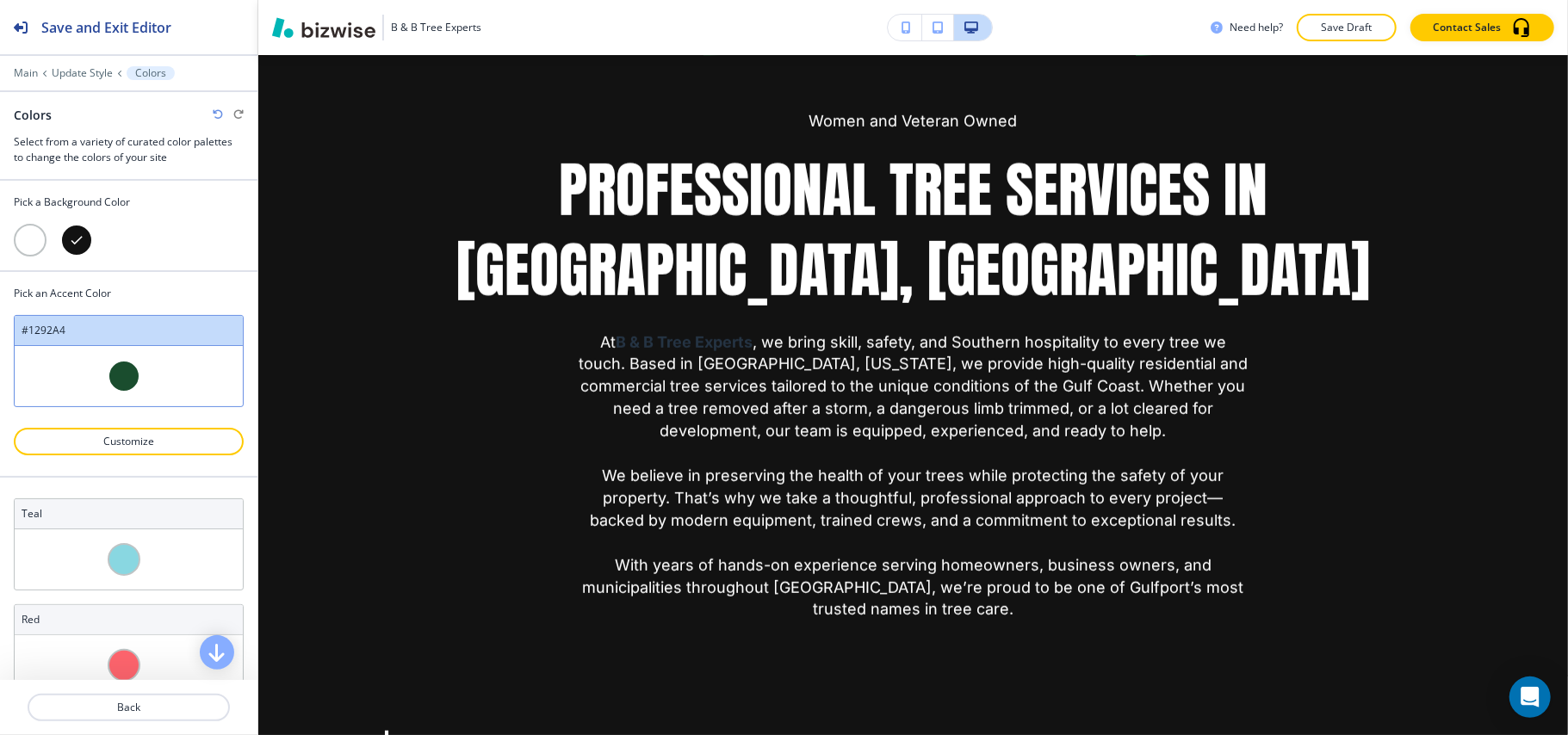
click at [32, 233] on div at bounding box center [30, 241] width 33 height 33
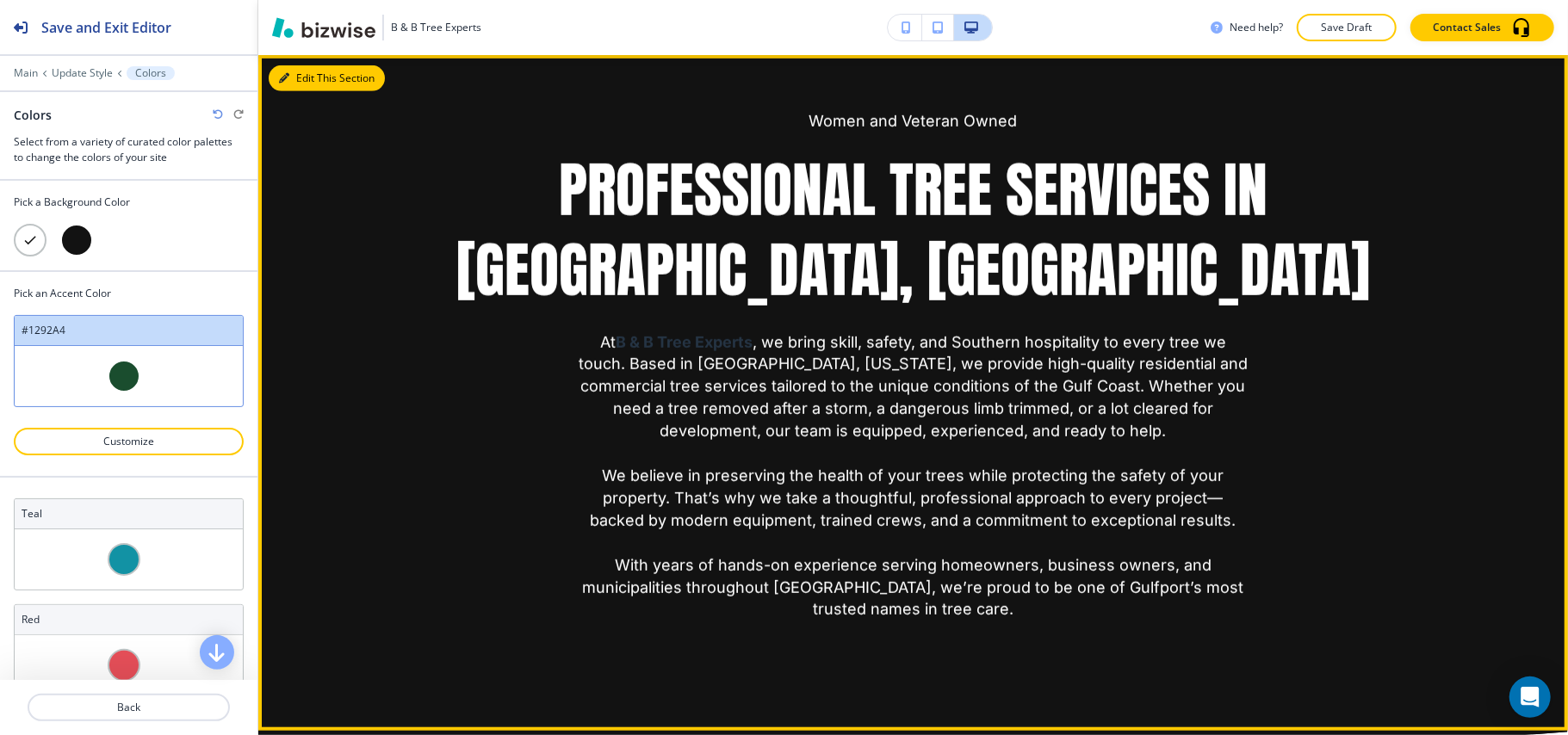
click at [314, 73] on button "Edit This Section" at bounding box center [326, 78] width 116 height 26
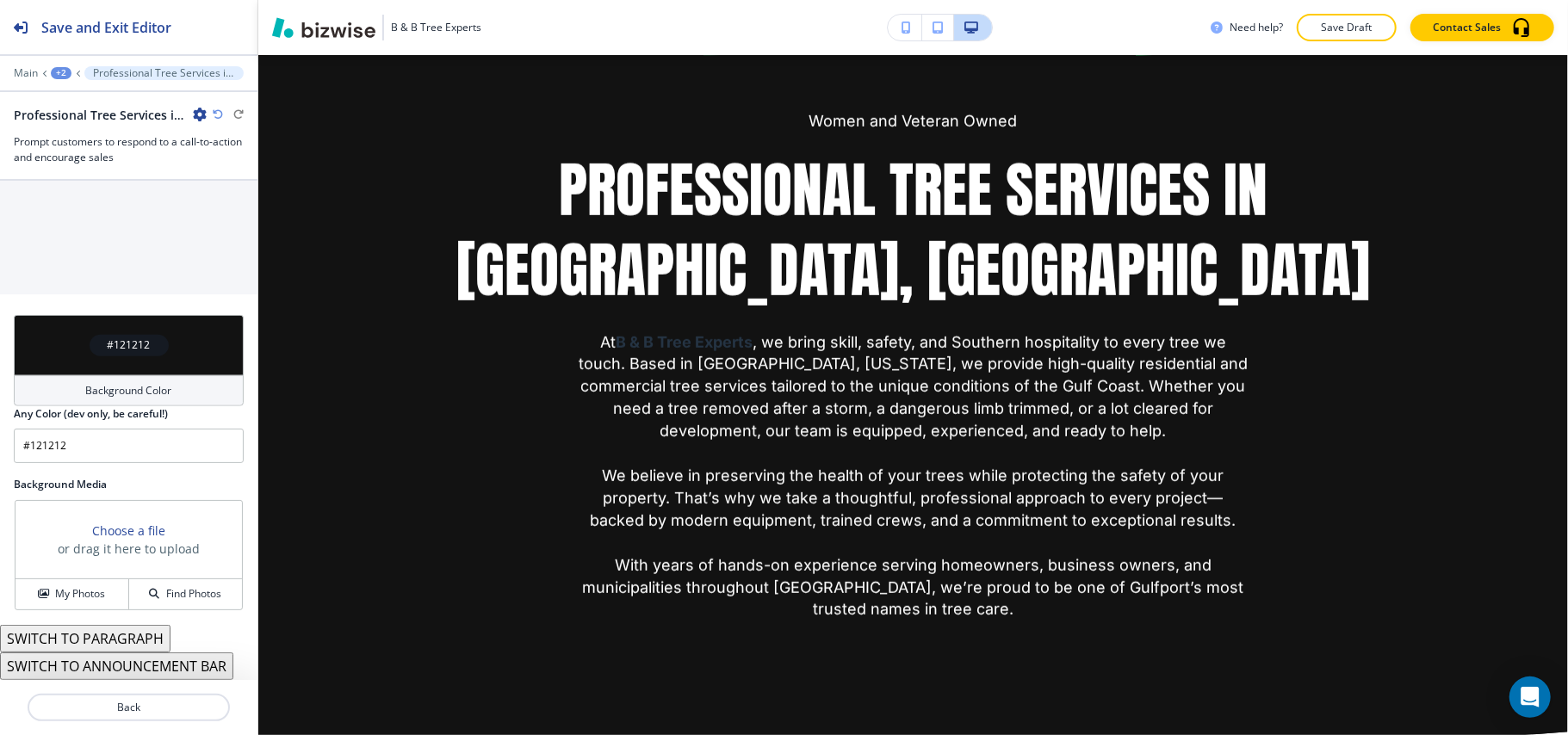
click at [65, 353] on div "#121212" at bounding box center [129, 345] width 230 height 60
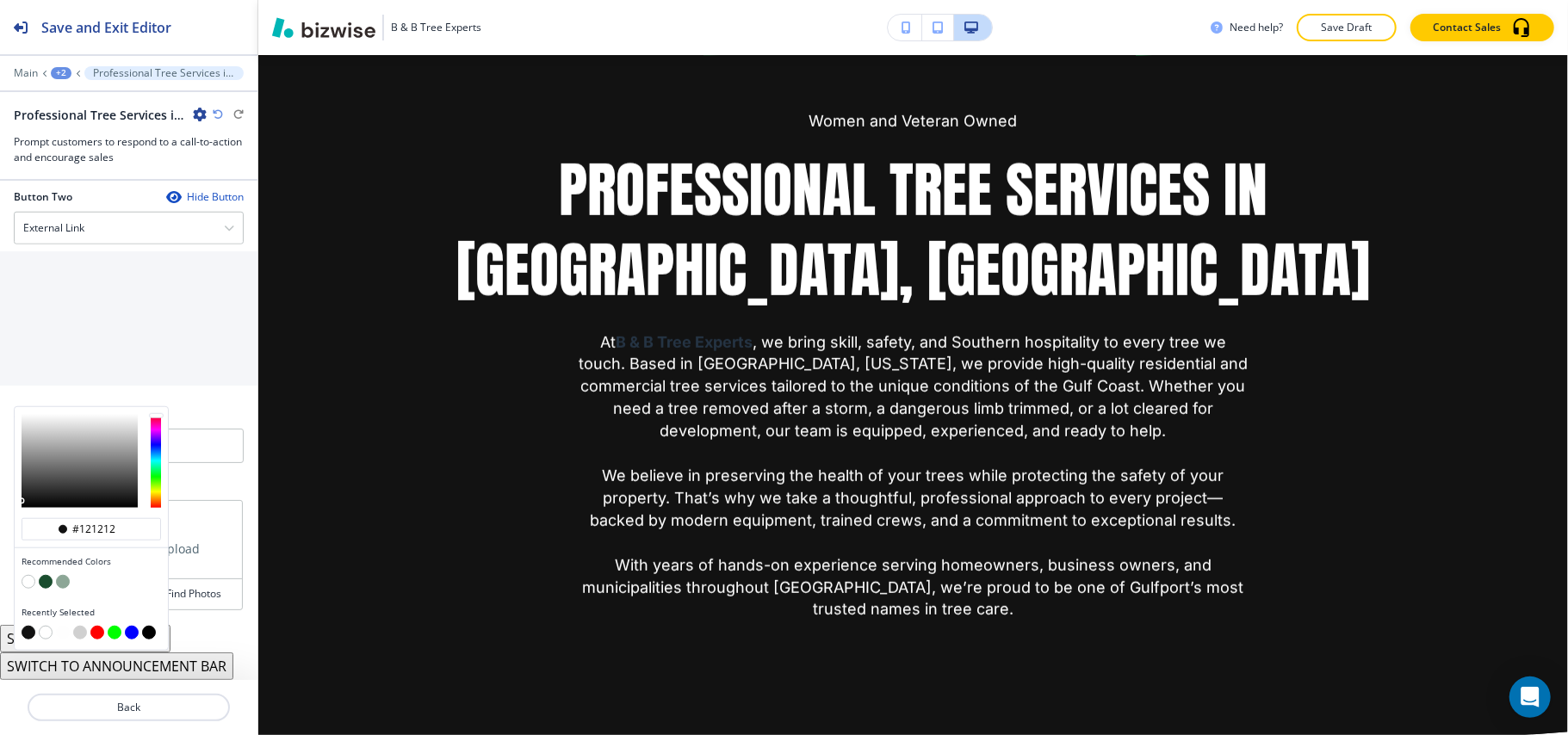
click at [27, 583] on button "button" at bounding box center [28, 582] width 14 height 14
type input "#FFFFFF"
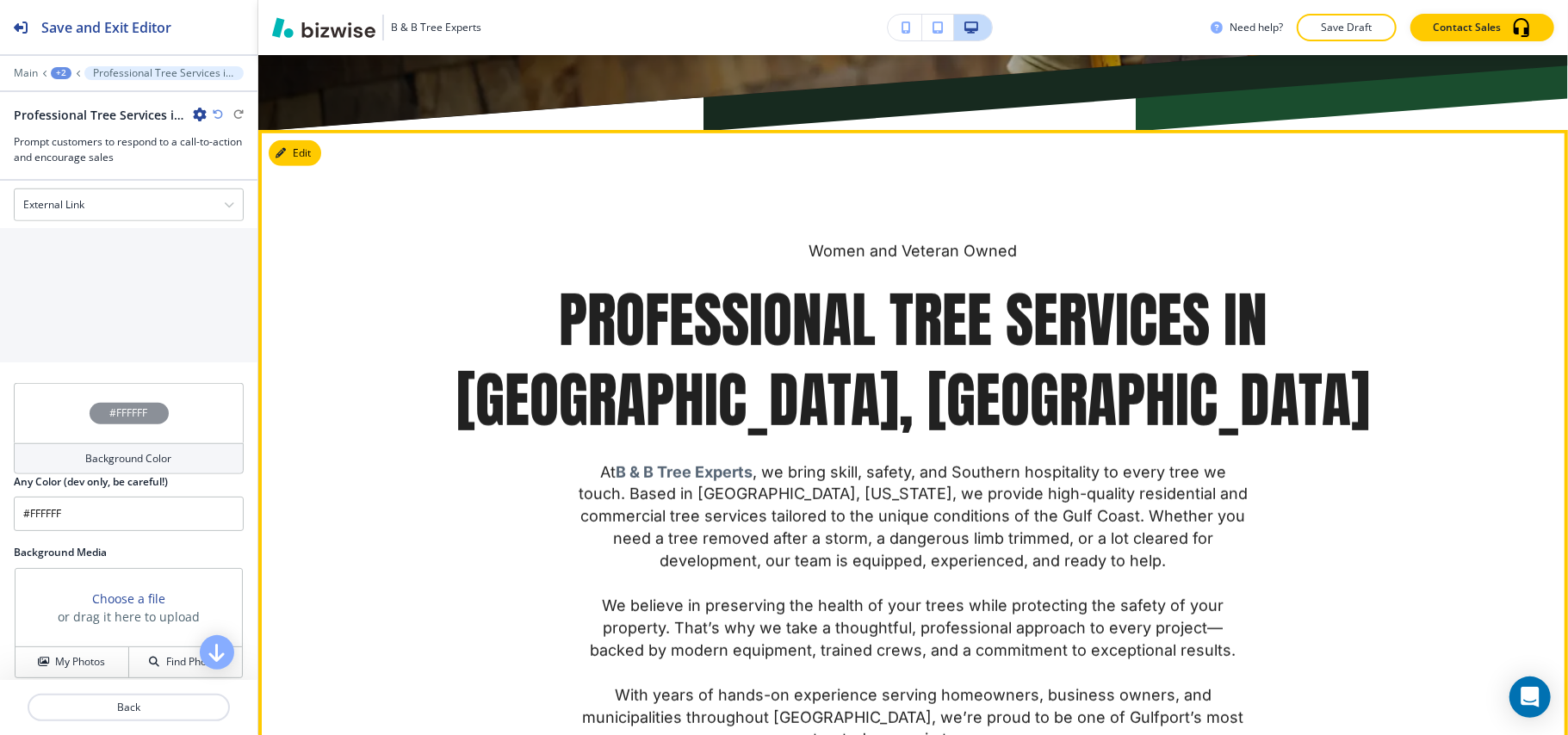
scroll to position [700, 0]
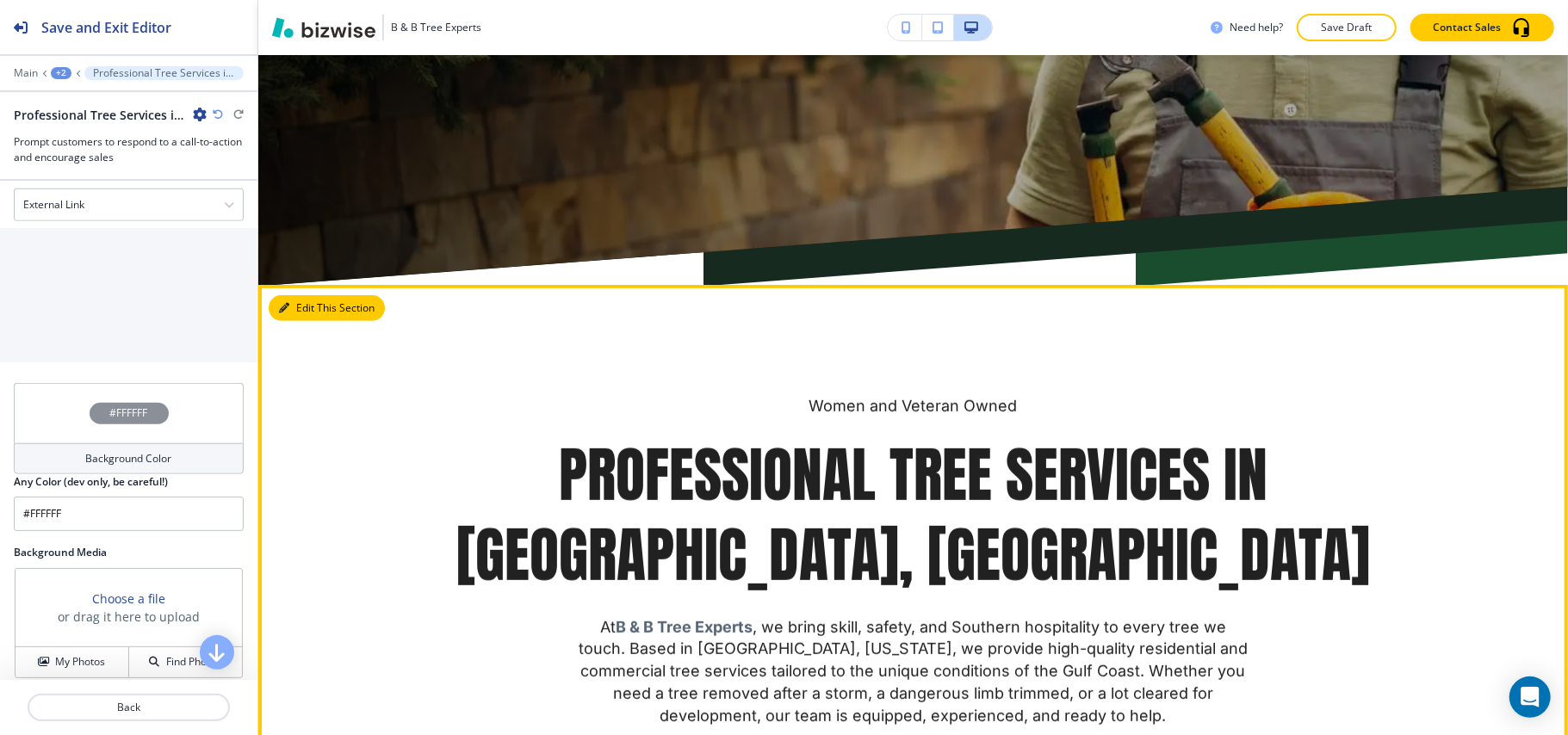
click at [287, 297] on button "Edit This Section" at bounding box center [326, 308] width 116 height 26
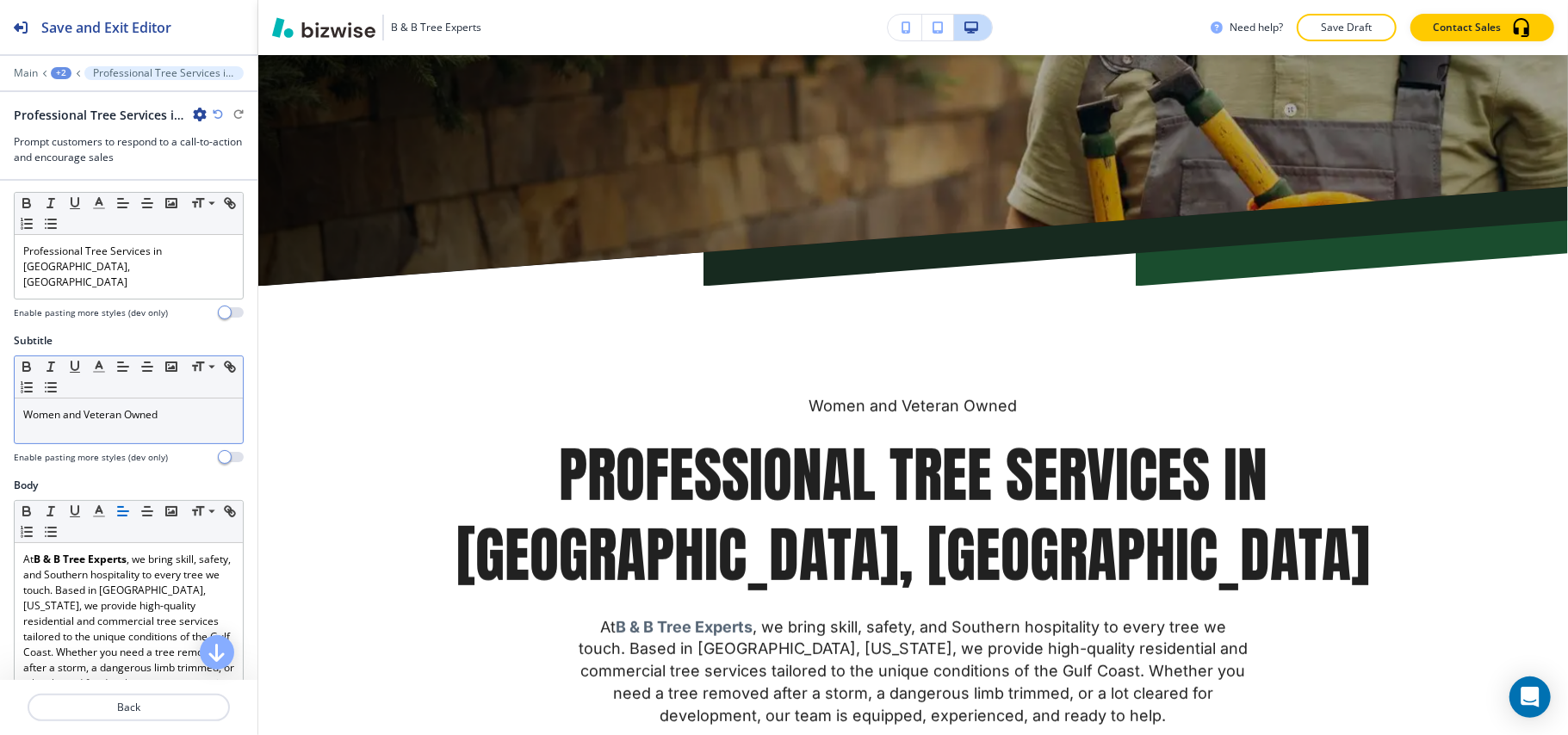
scroll to position [0, 0]
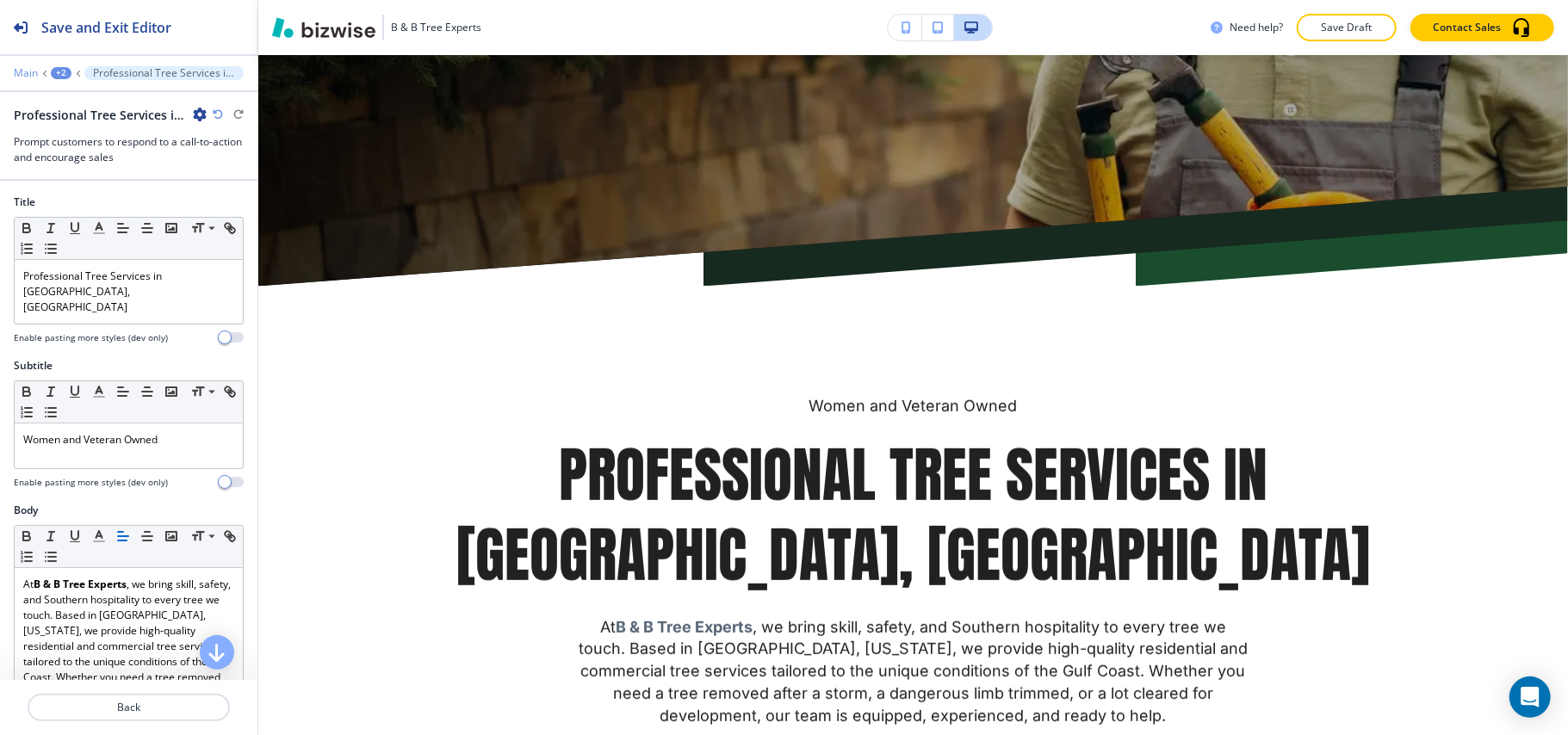
click at [19, 70] on p "Main" at bounding box center [25, 73] width 24 height 12
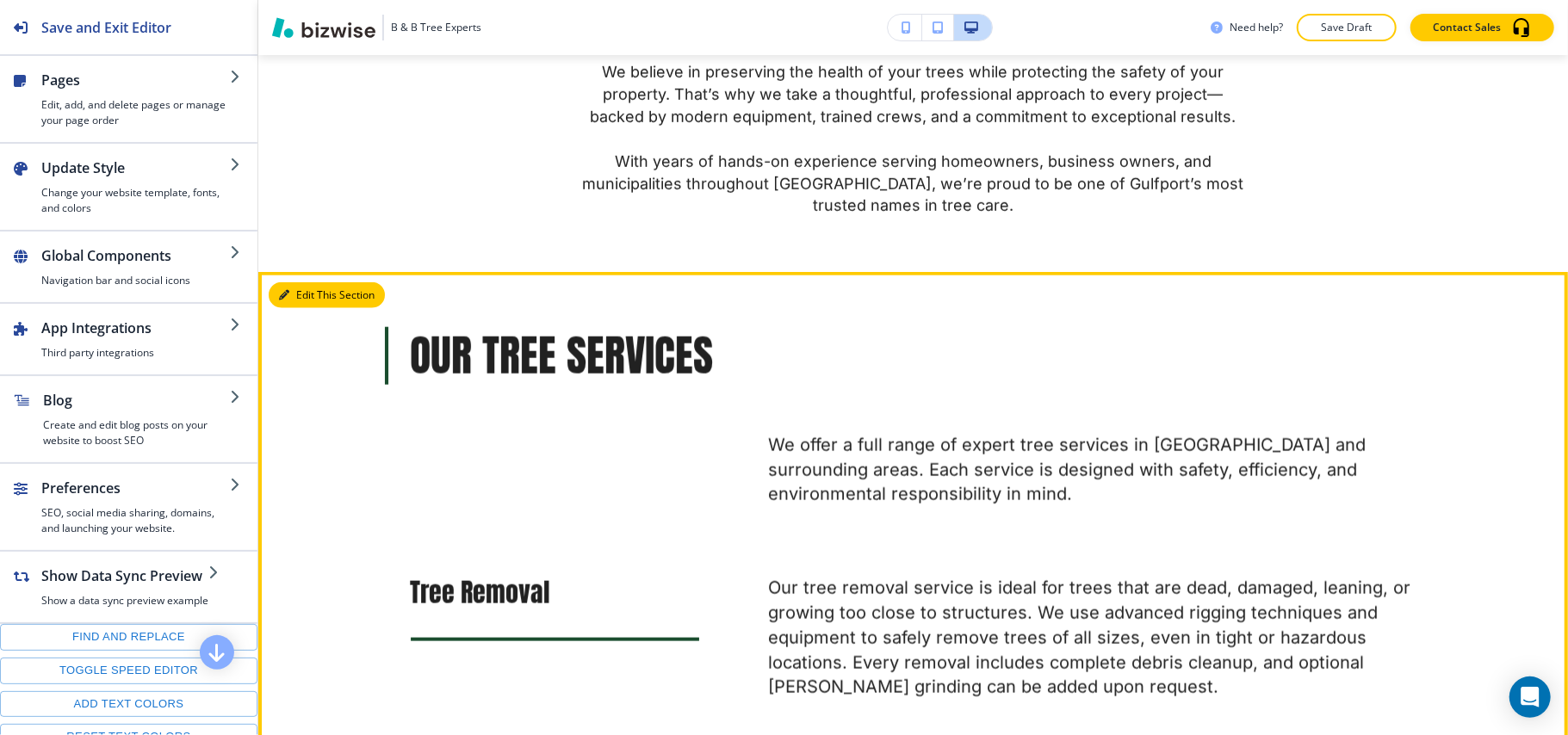
click at [299, 297] on button "Edit This Section" at bounding box center [326, 295] width 116 height 26
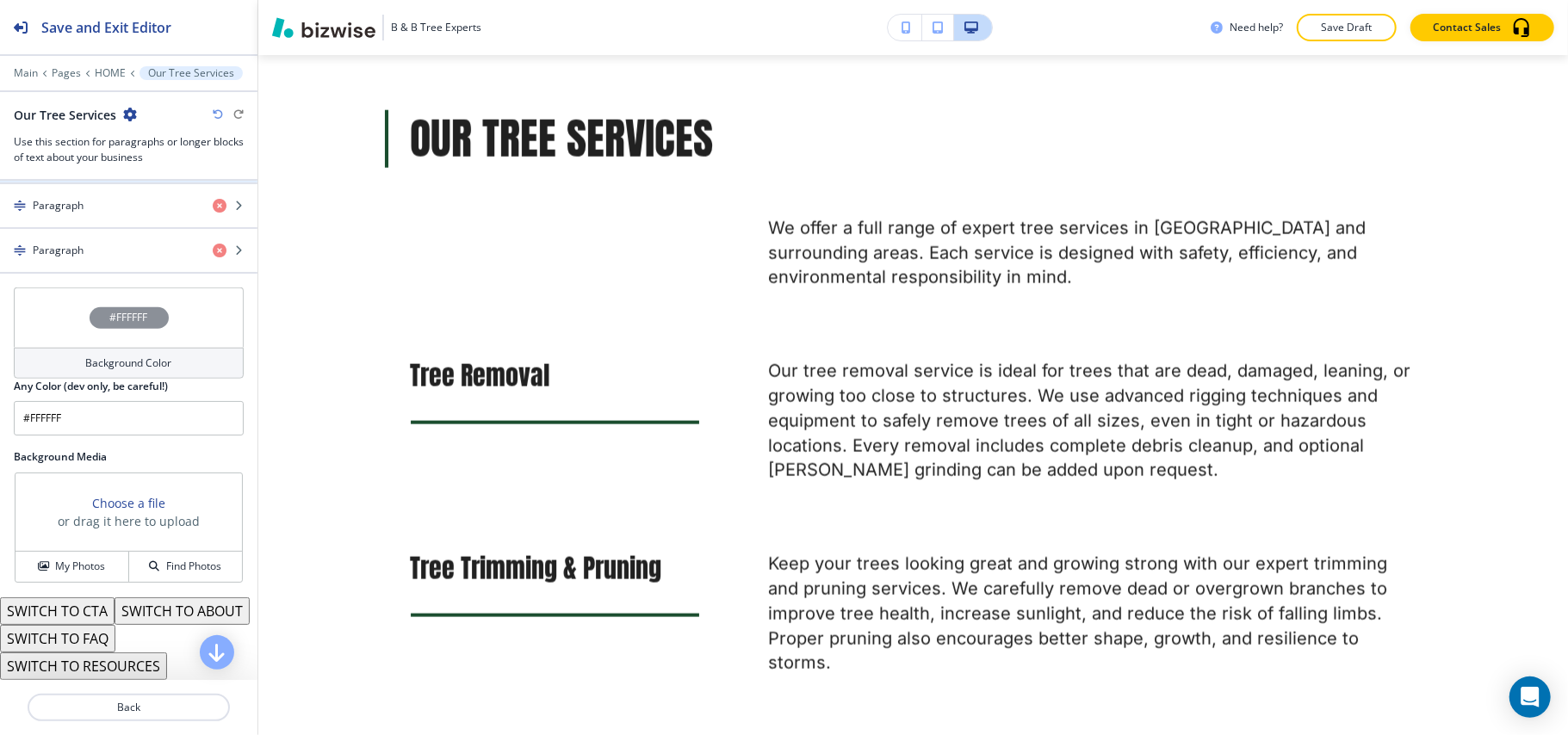
scroll to position [1075, 0]
click at [105, 69] on p "HOME" at bounding box center [110, 73] width 31 height 12
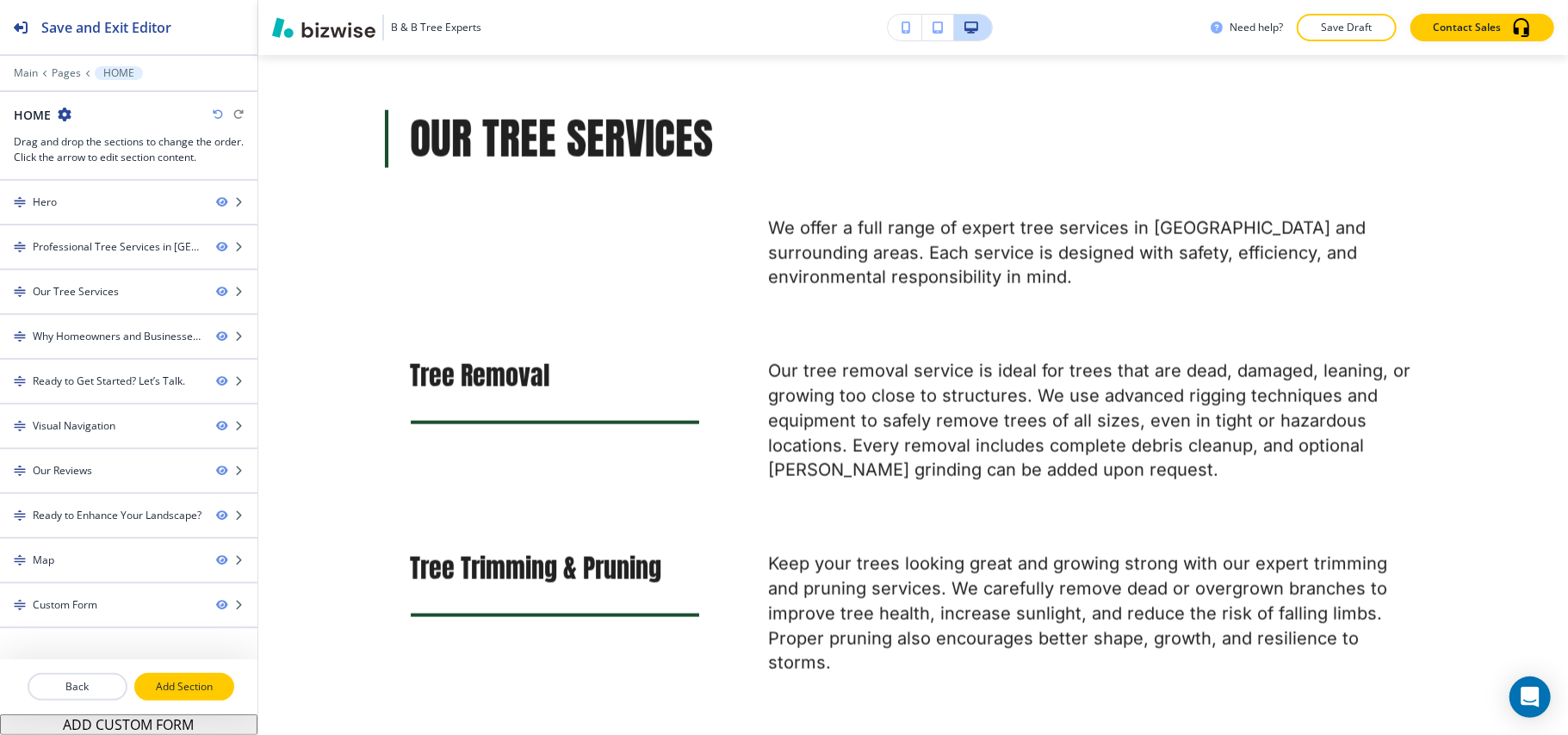
click at [186, 683] on p "Add Section" at bounding box center [184, 687] width 96 height 16
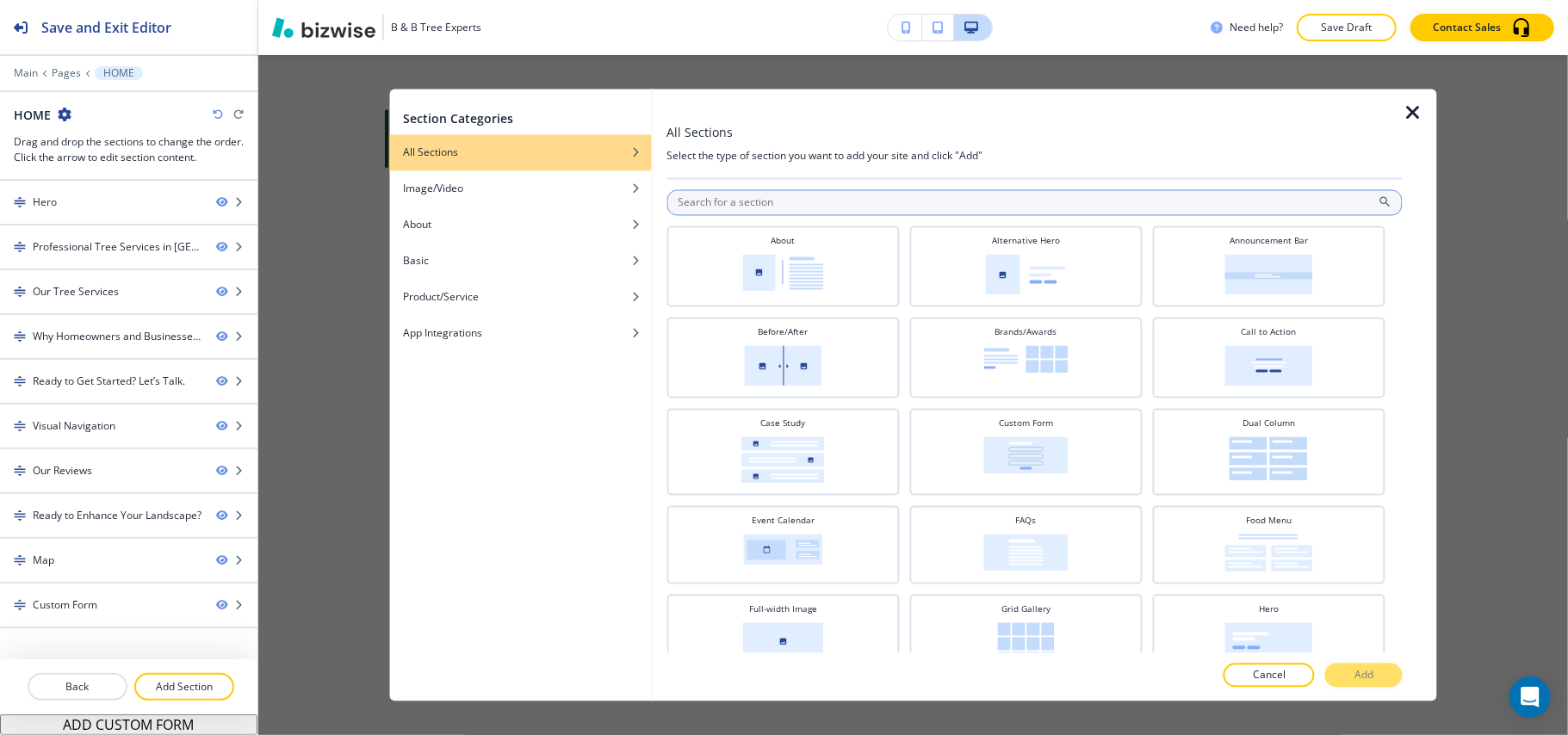
click at [848, 207] on input "text" at bounding box center [1034, 203] width 736 height 26
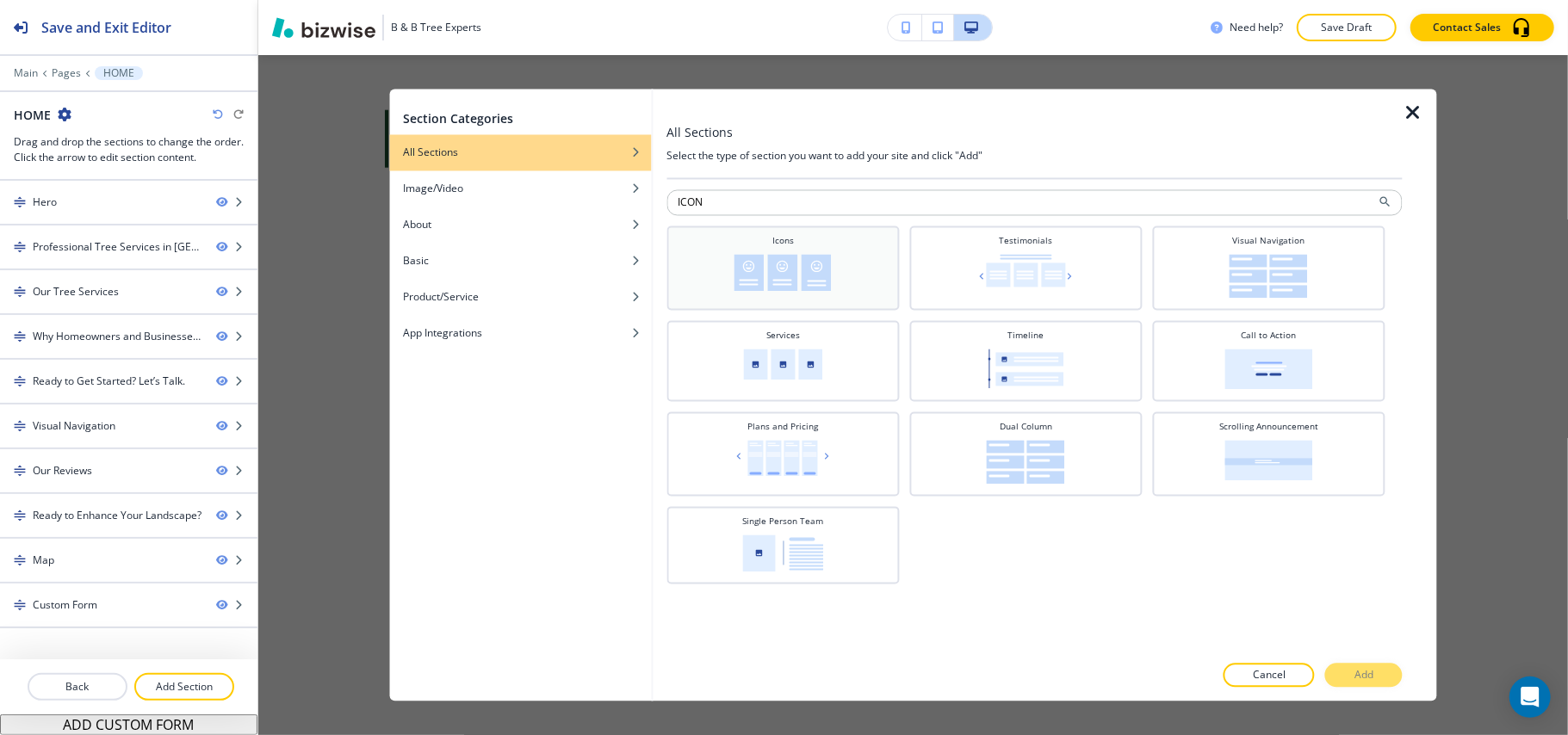
type input "ICON"
click at [796, 242] on div "Icons" at bounding box center [783, 266] width 215 height 63
click at [1354, 679] on button "Add" at bounding box center [1364, 676] width 78 height 24
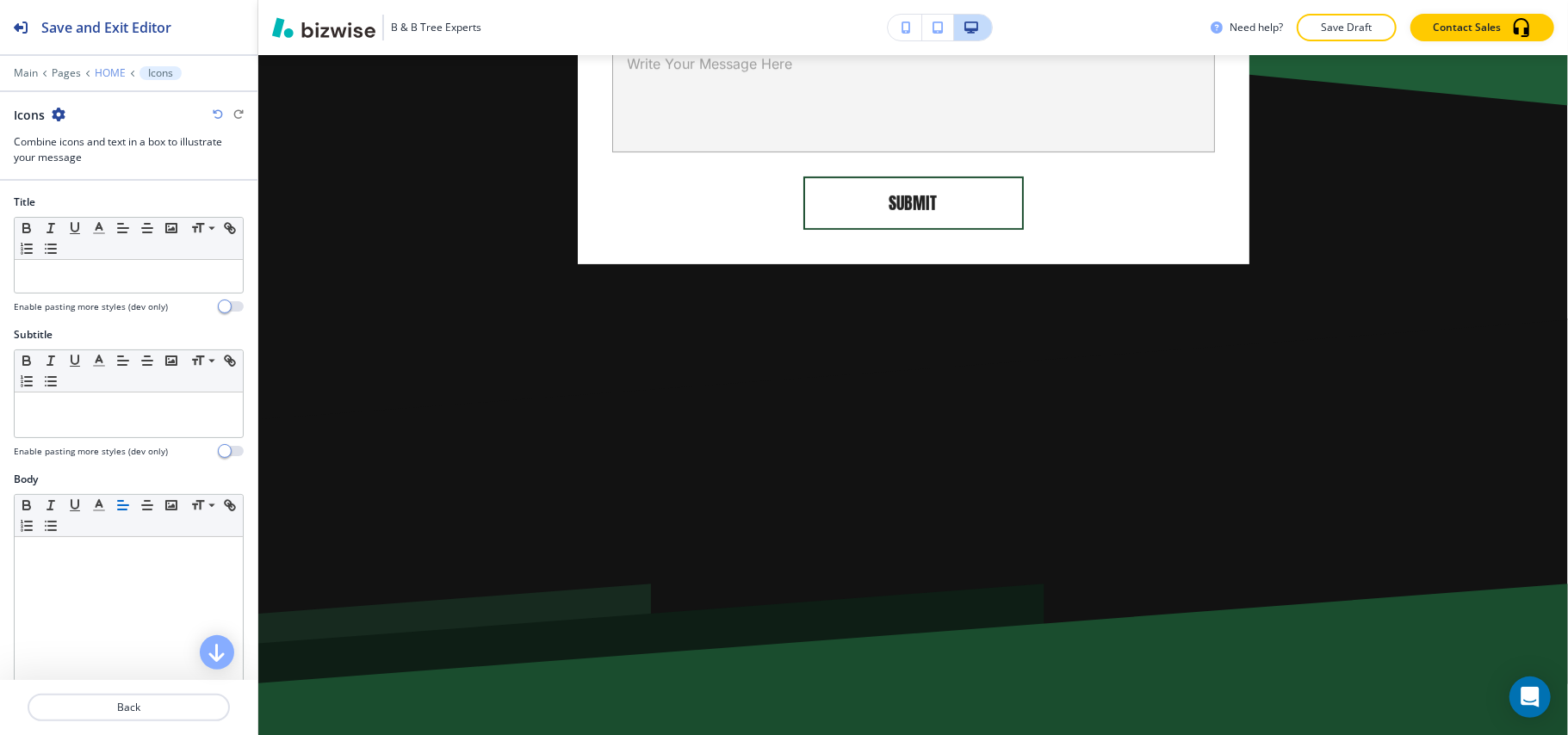
click at [122, 74] on p "HOME" at bounding box center [110, 73] width 31 height 12
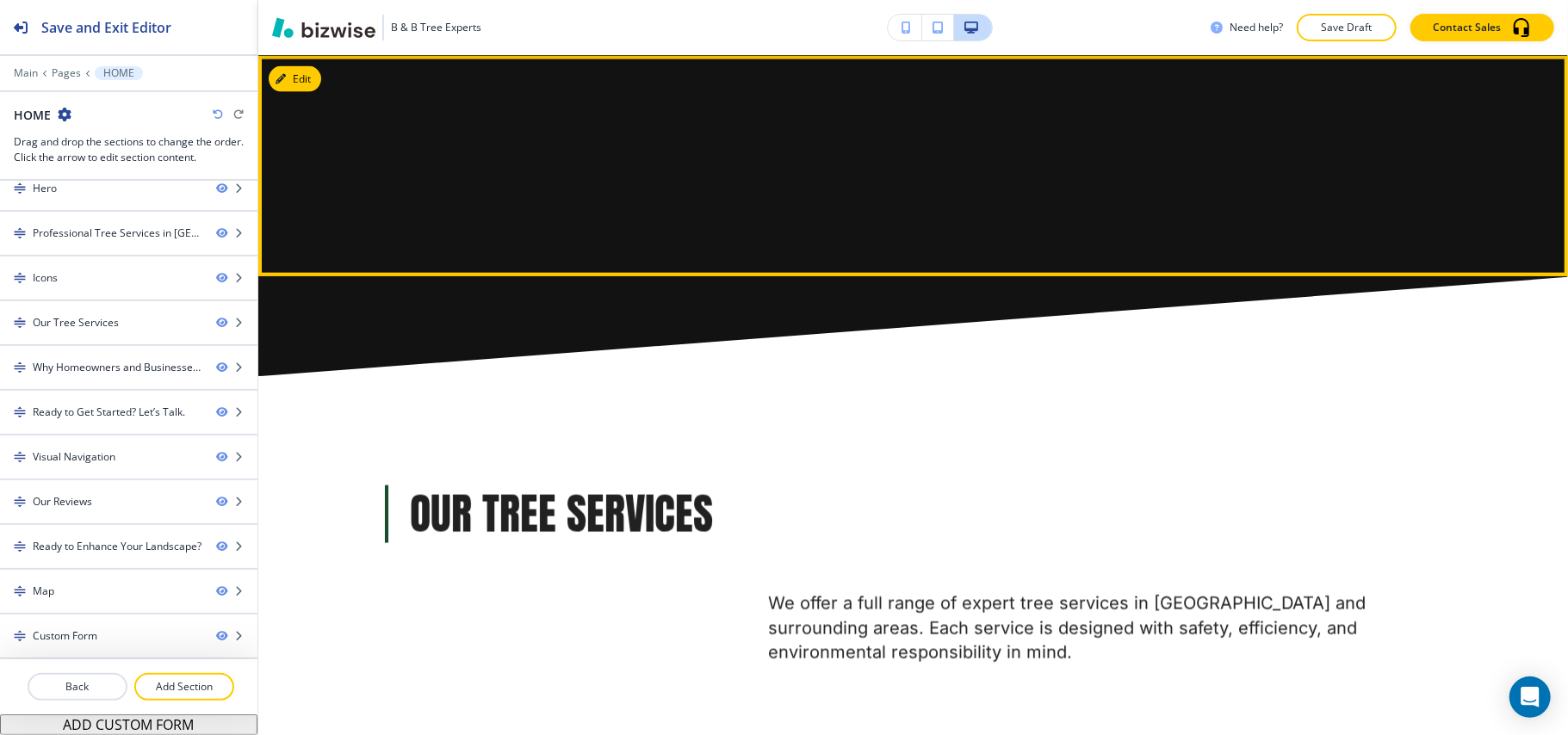
scroll to position [1415, 0]
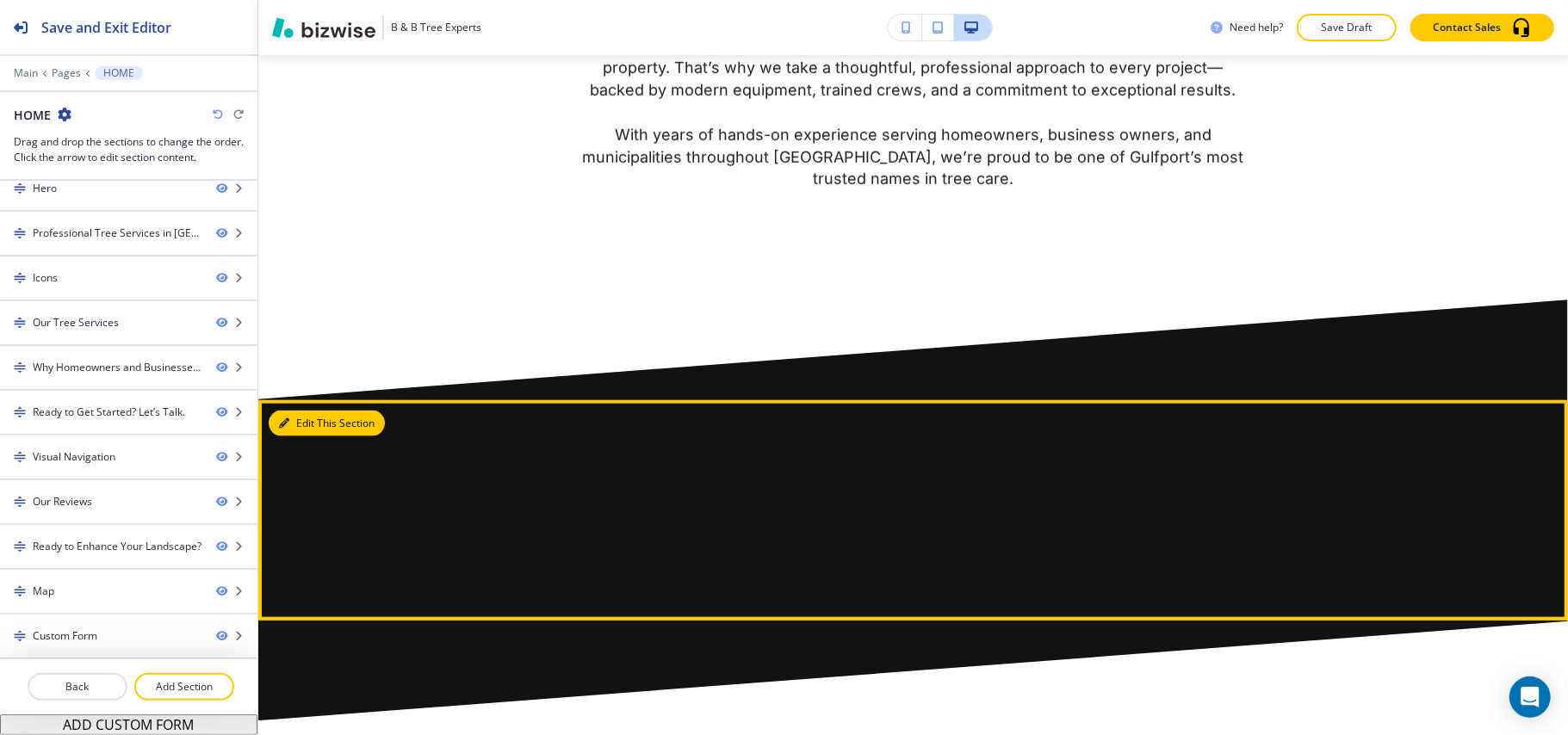
click at [289, 417] on button "Edit This Section" at bounding box center [326, 423] width 116 height 26
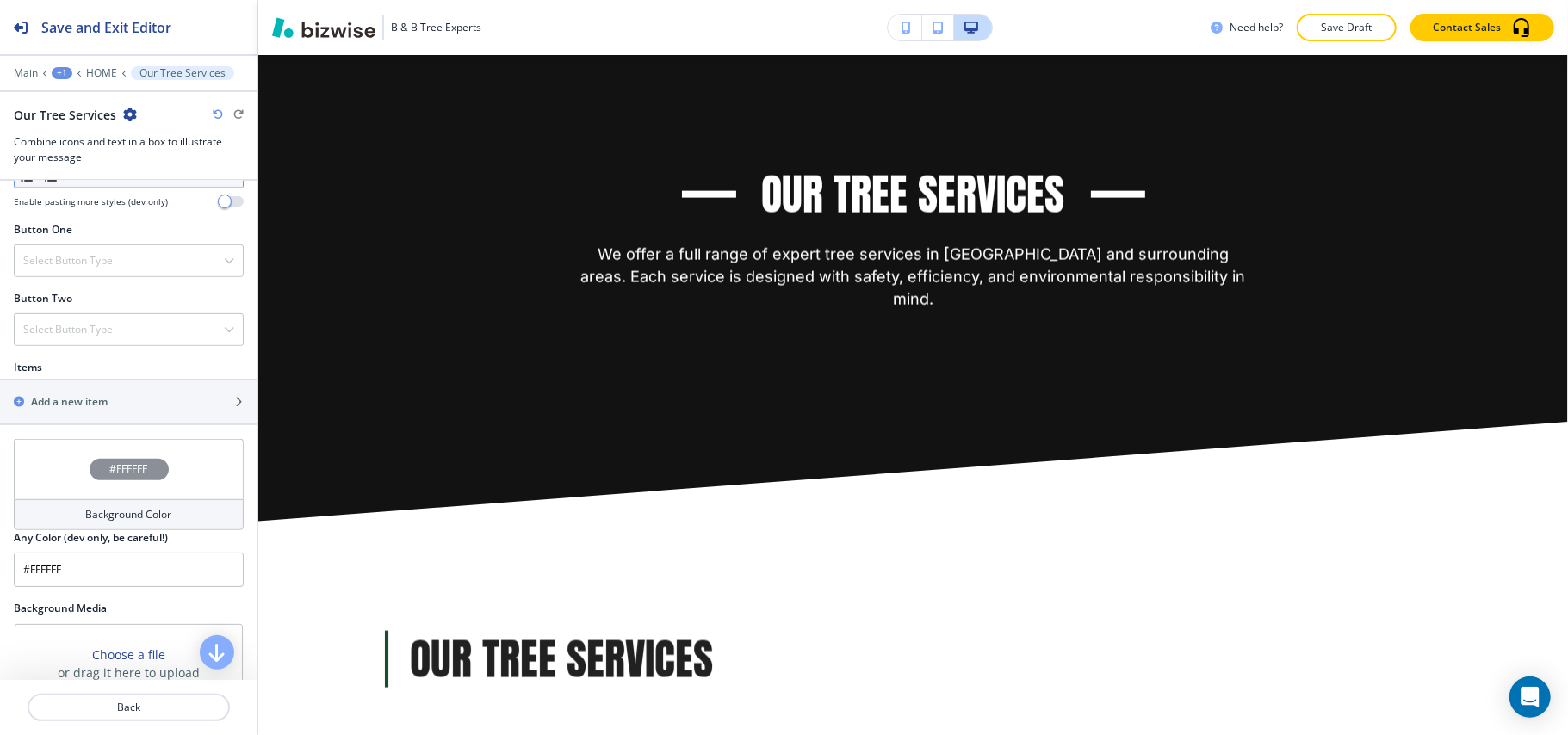
scroll to position [759, 0]
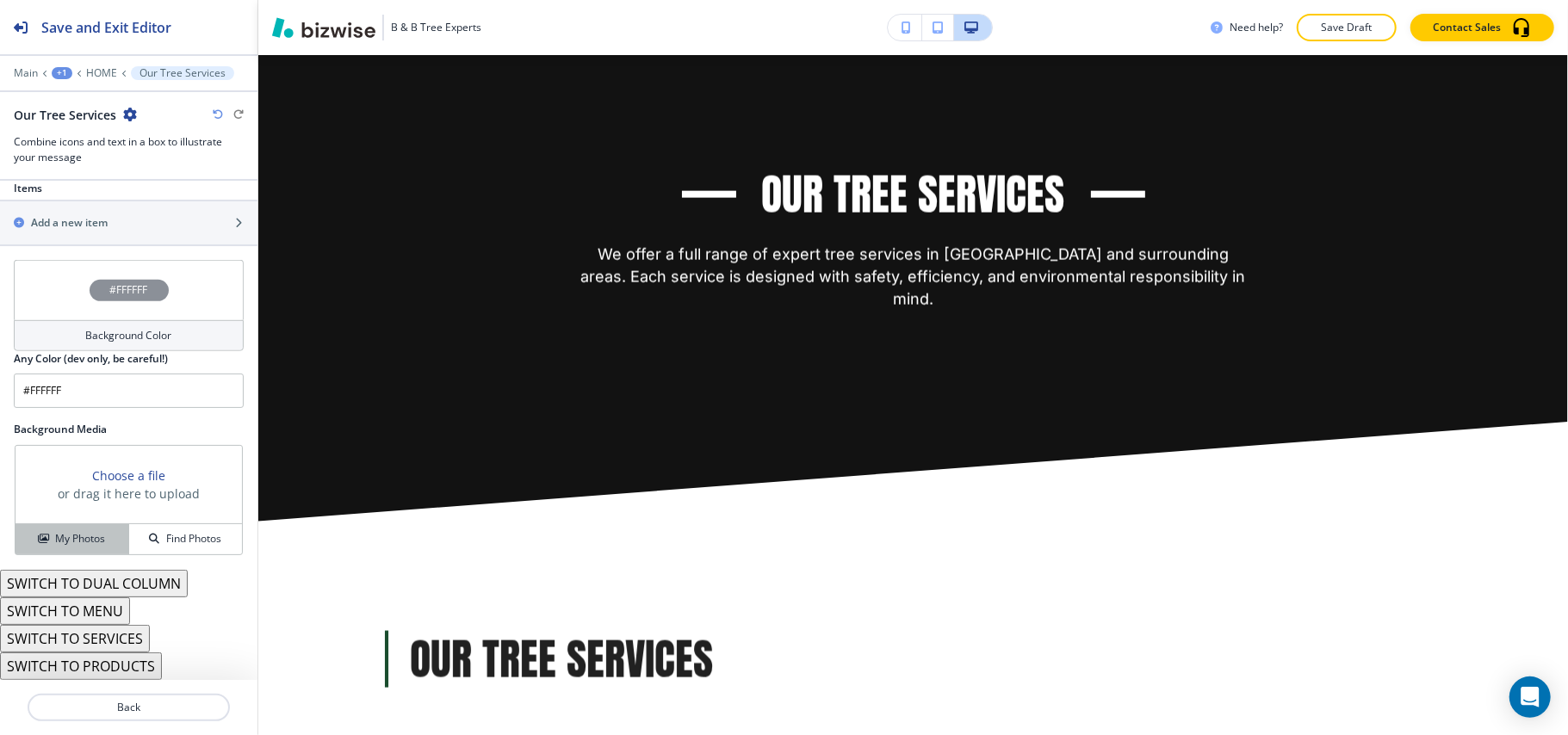
click at [93, 539] on h4 "My Photos" at bounding box center [80, 539] width 50 height 16
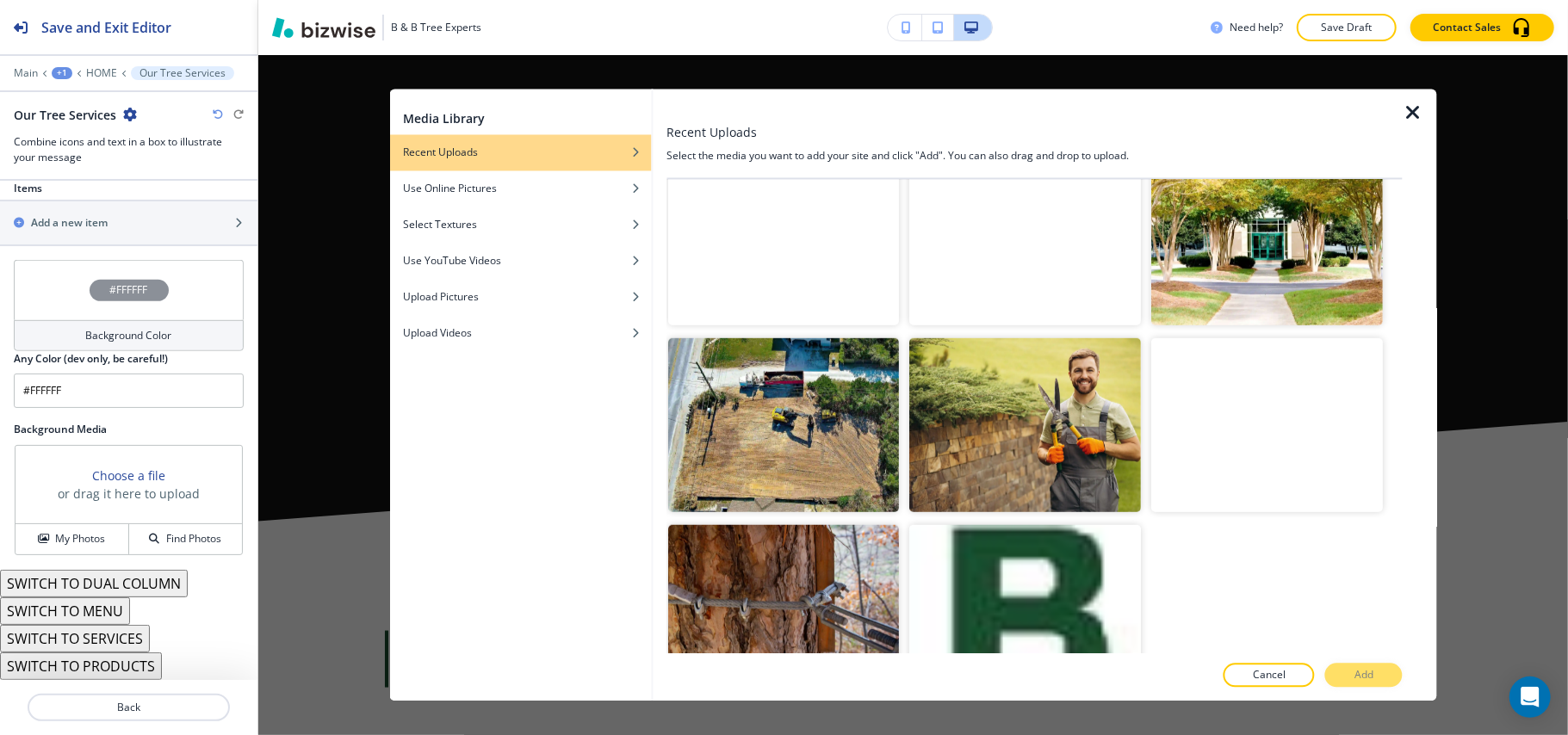
scroll to position [995, 0]
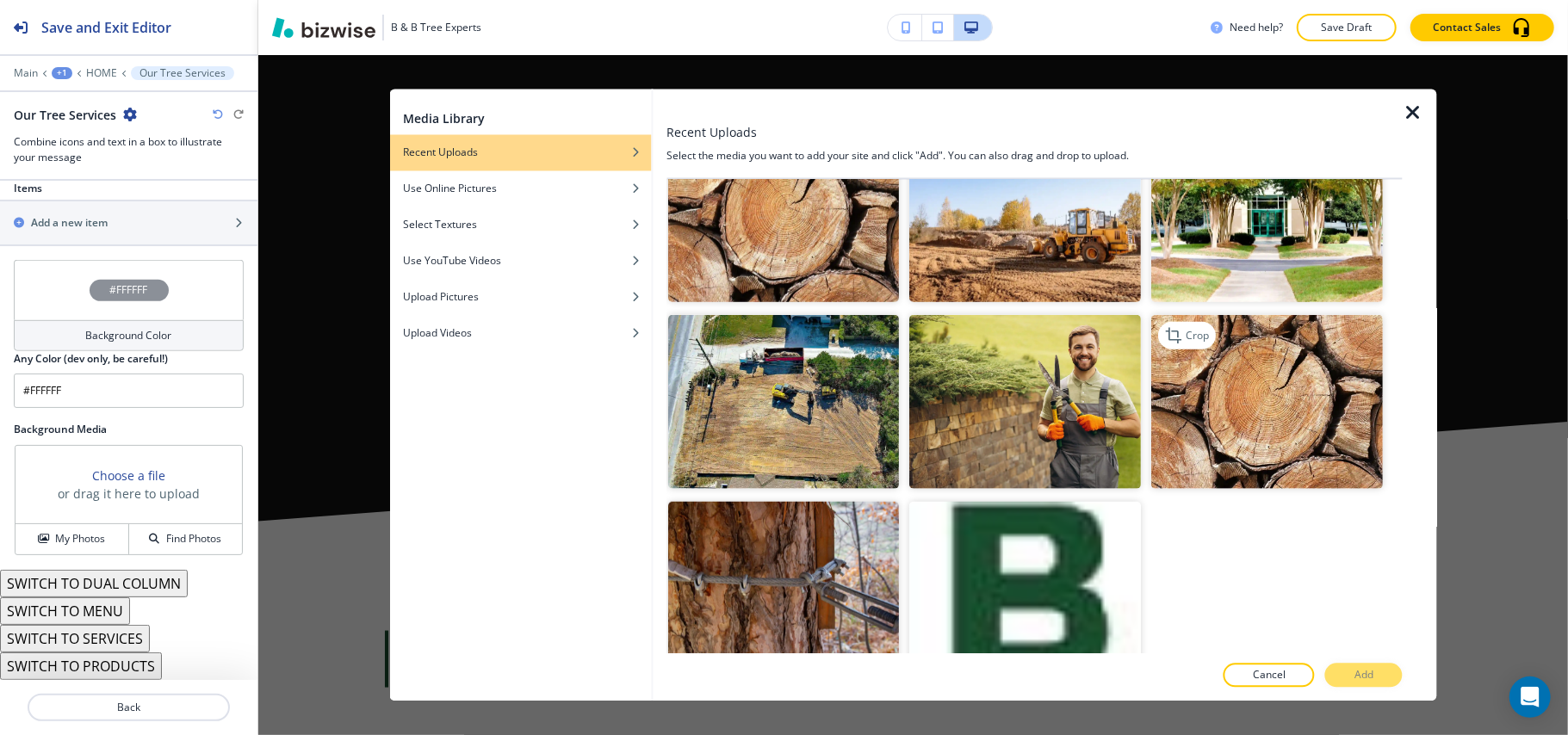
click at [1281, 445] on img "button" at bounding box center [1268, 402] width 232 height 174
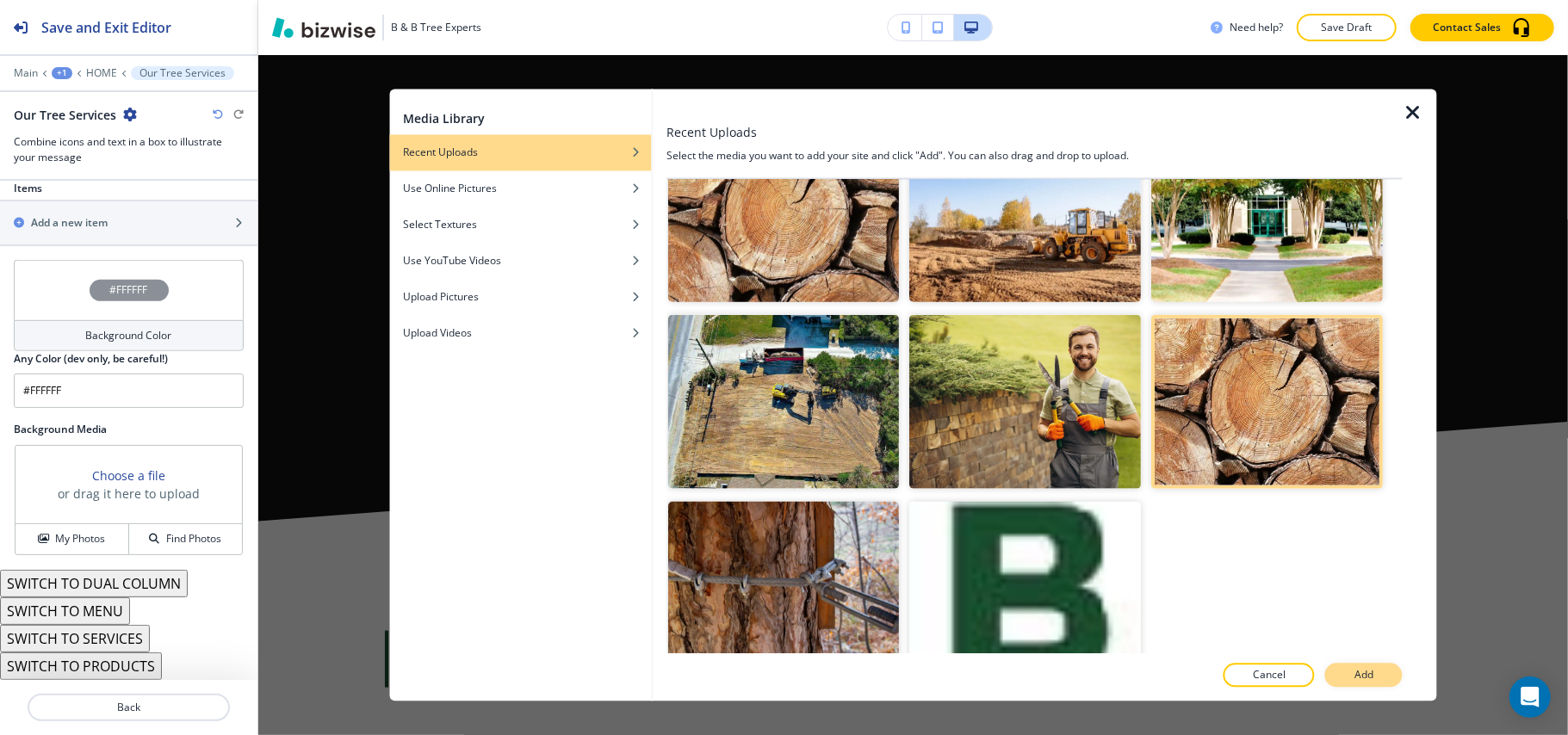
drag, startPoint x: 1368, startPoint y: 683, endPoint x: 1378, endPoint y: 683, distance: 10.0
click at [1369, 683] on p "Add" at bounding box center [1363, 677] width 19 height 16
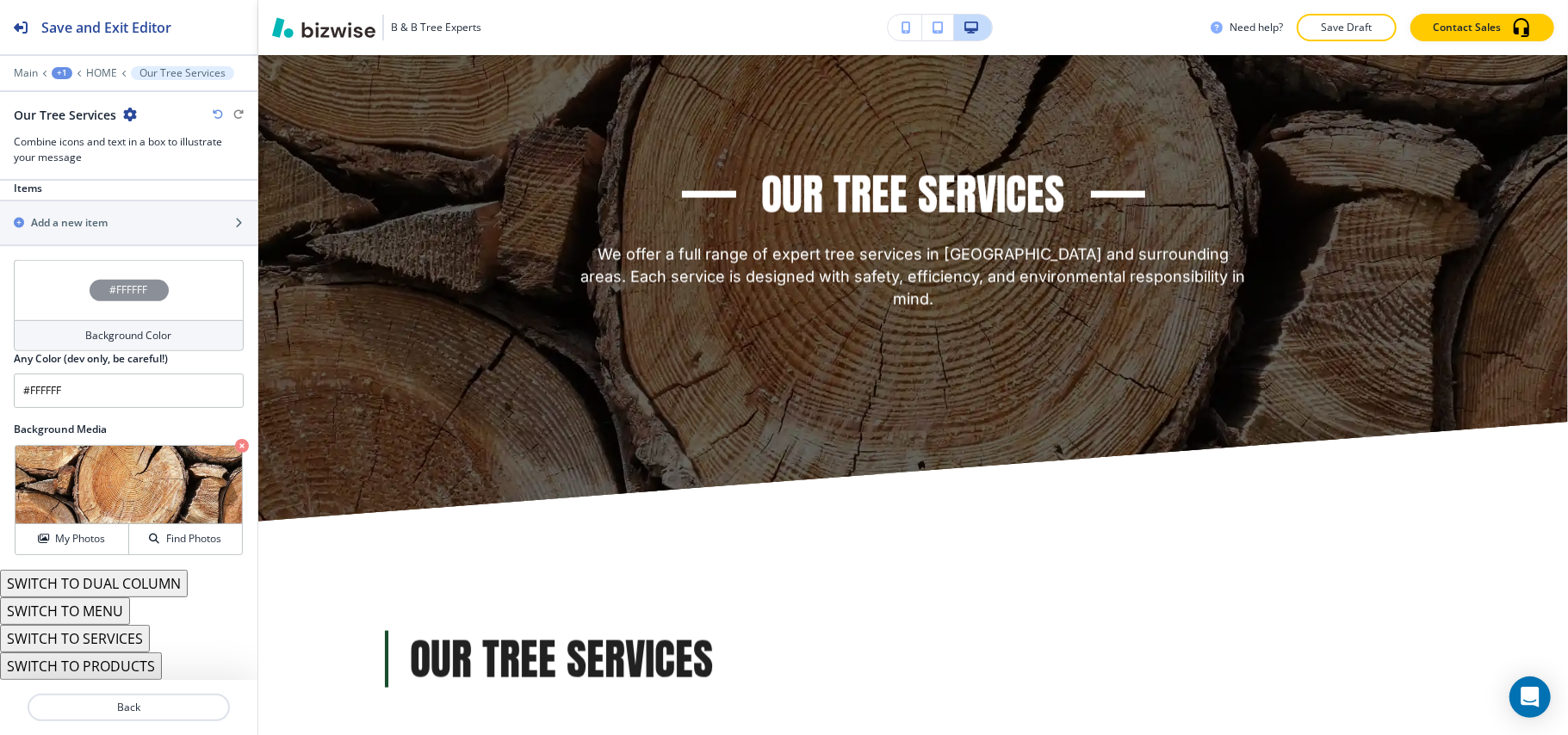
click at [29, 290] on div "#FFFFFF" at bounding box center [129, 290] width 230 height 60
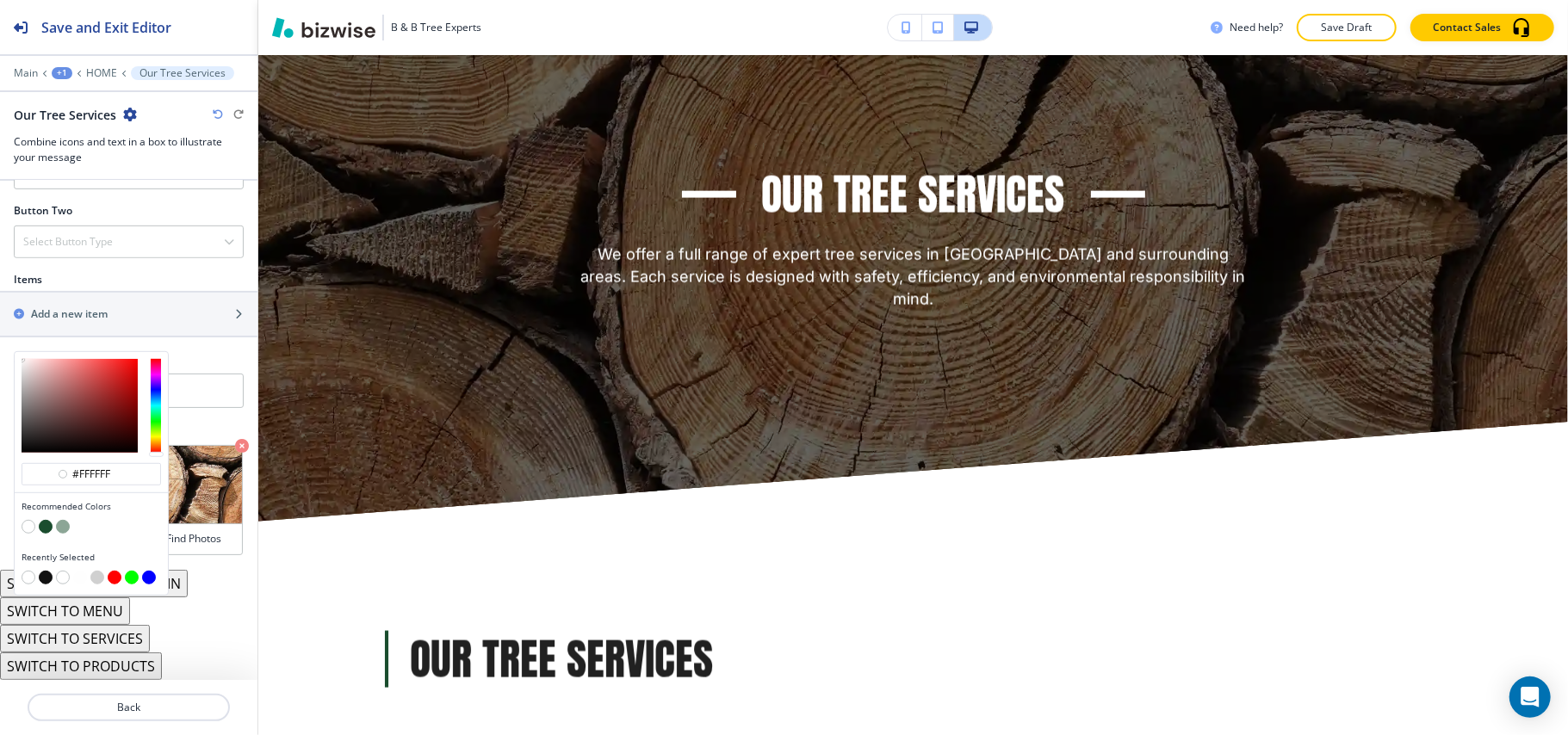
scroll to position [669, 0]
click at [45, 576] on button "button" at bounding box center [46, 578] width 14 height 14
type input "#121212"
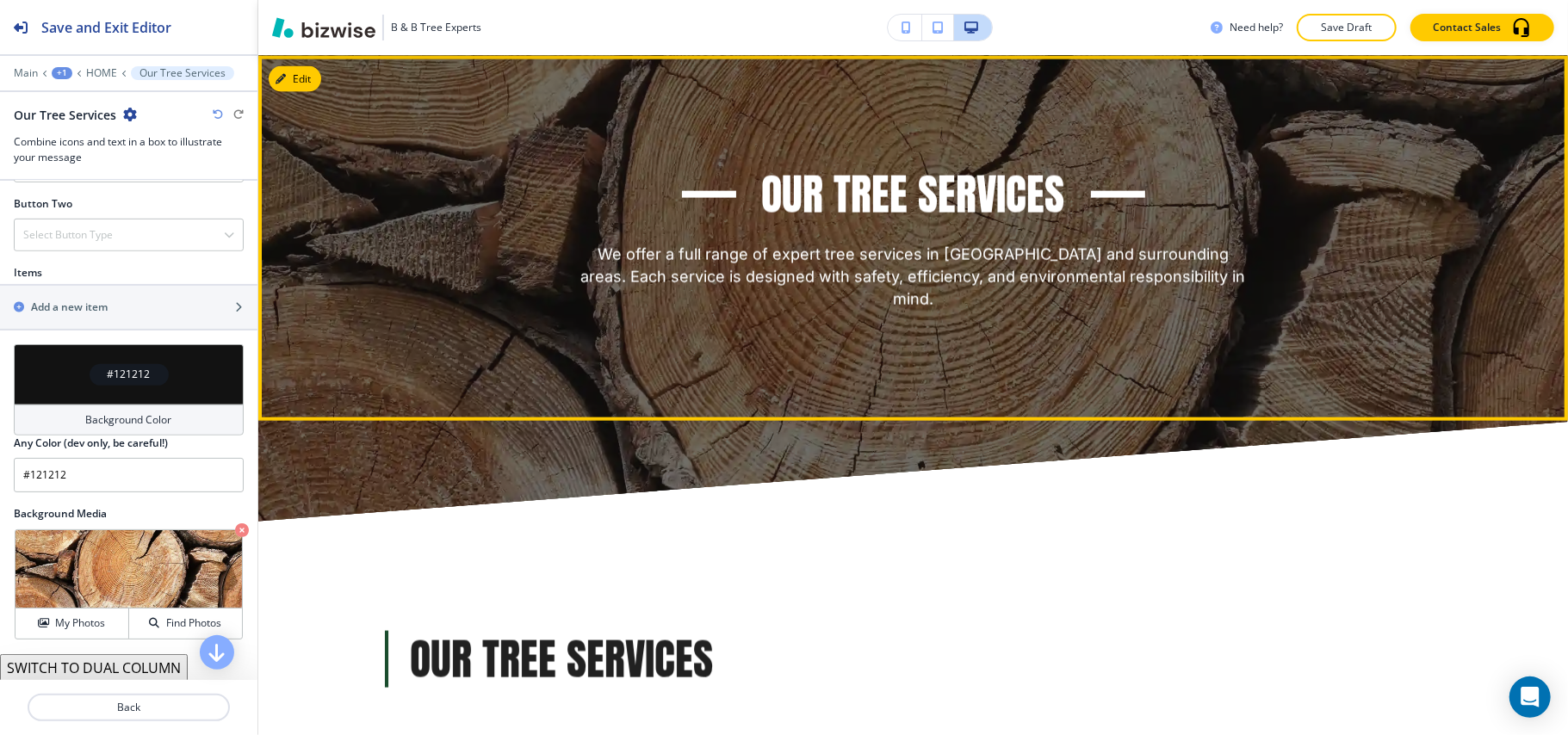
scroll to position [1530, 0]
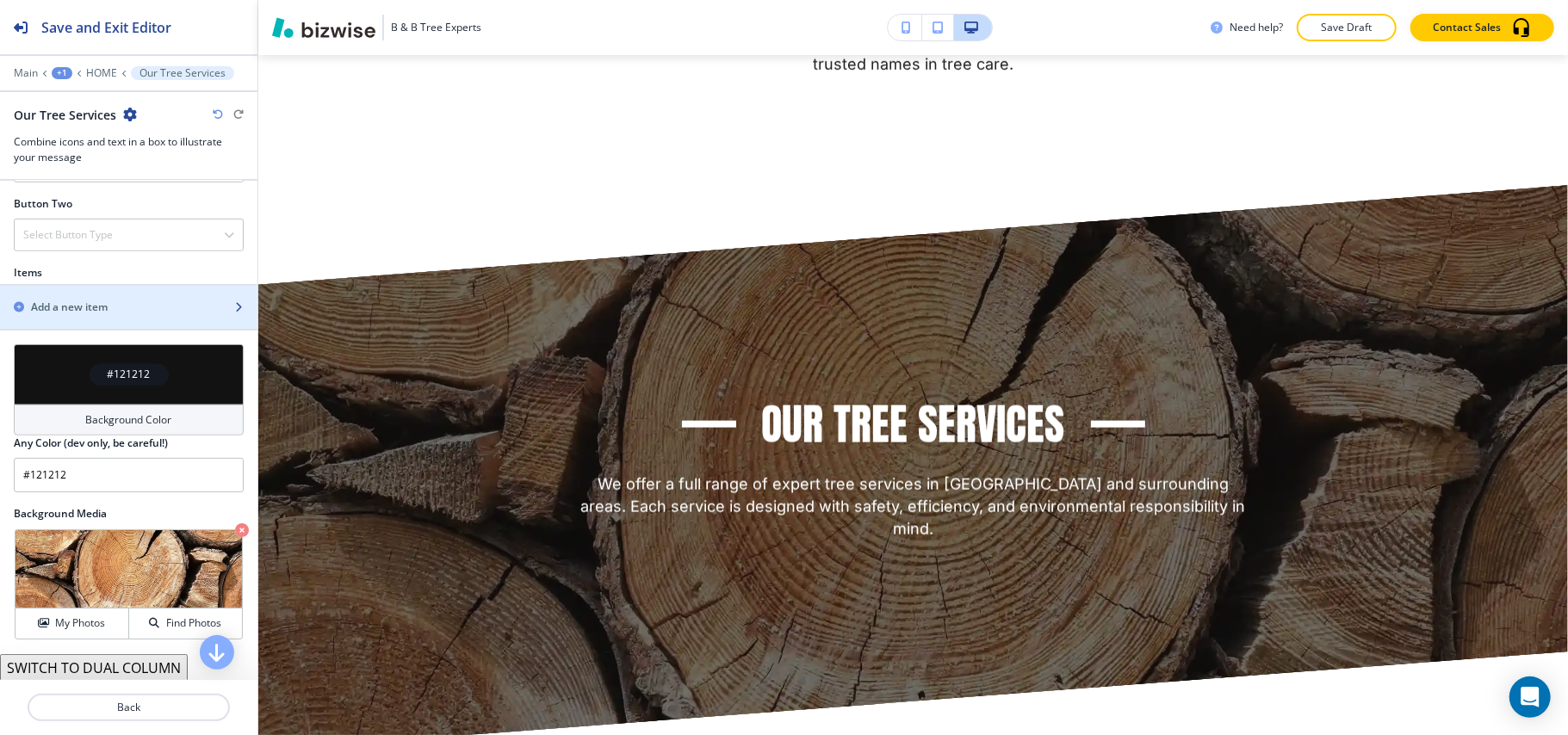
click at [95, 299] on div "button" at bounding box center [129, 292] width 257 height 14
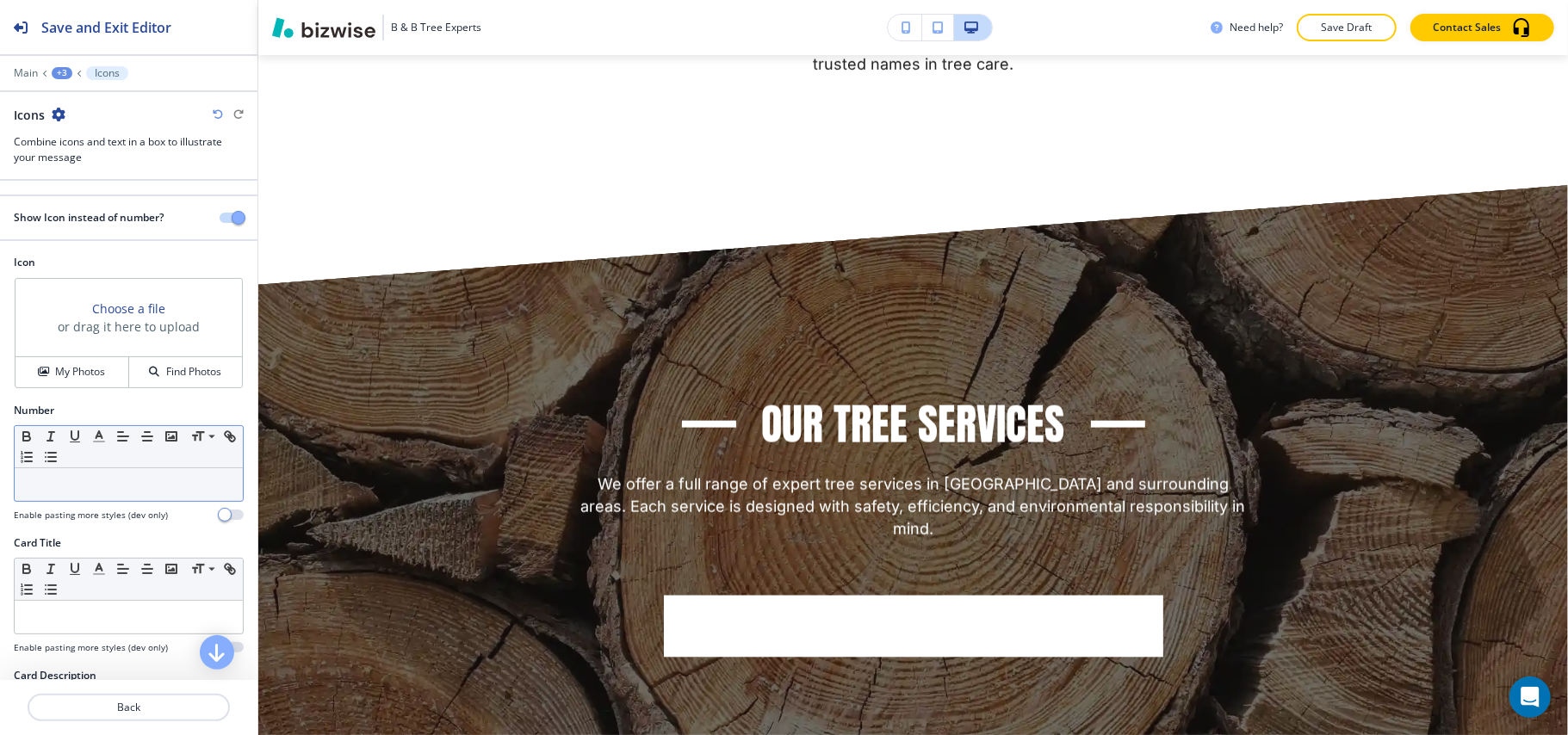
click at [76, 483] on p at bounding box center [129, 484] width 210 height 16
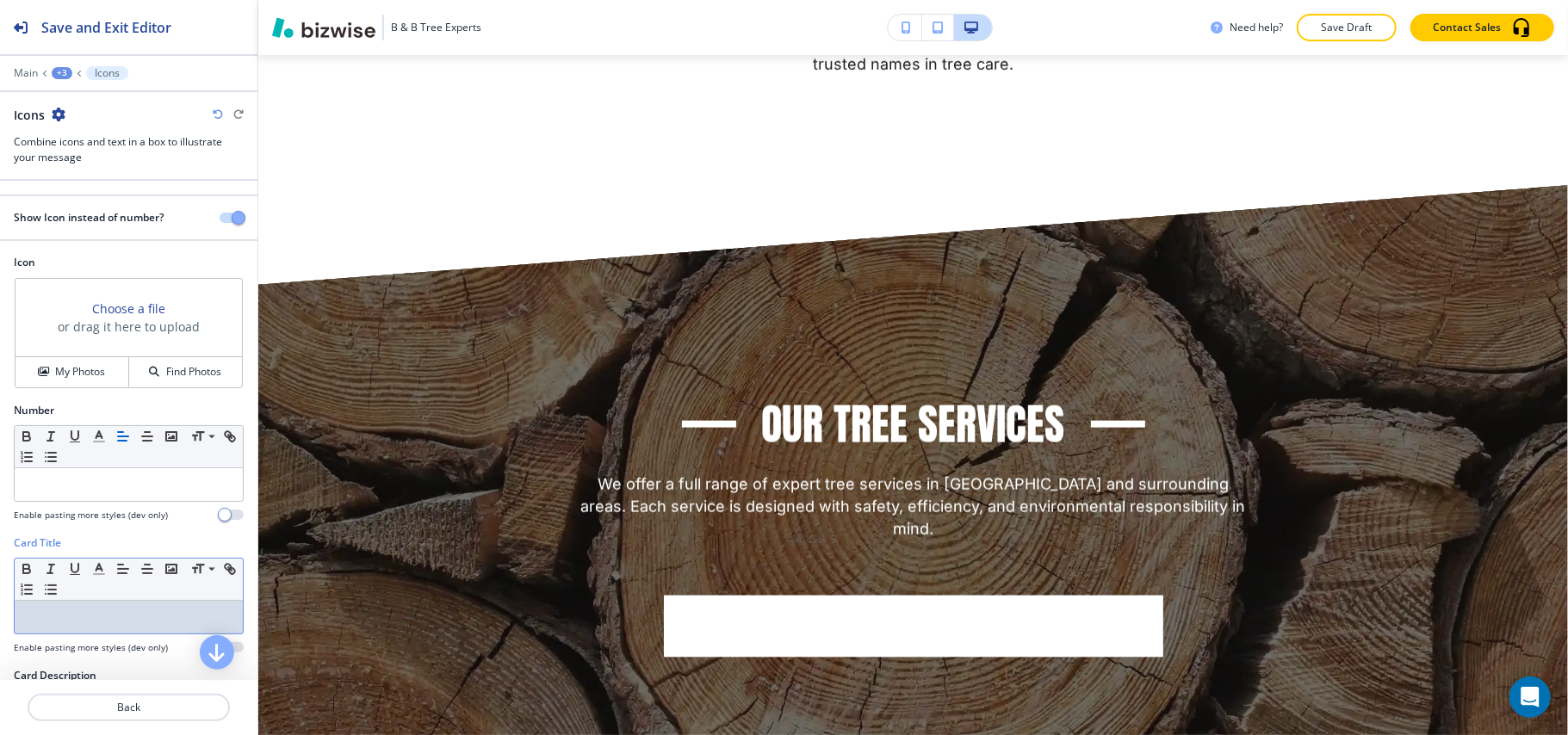
drag, startPoint x: 76, startPoint y: 483, endPoint x: 52, endPoint y: 621, distance: 140.1
click at [49, 621] on p at bounding box center [129, 618] width 210 height 16
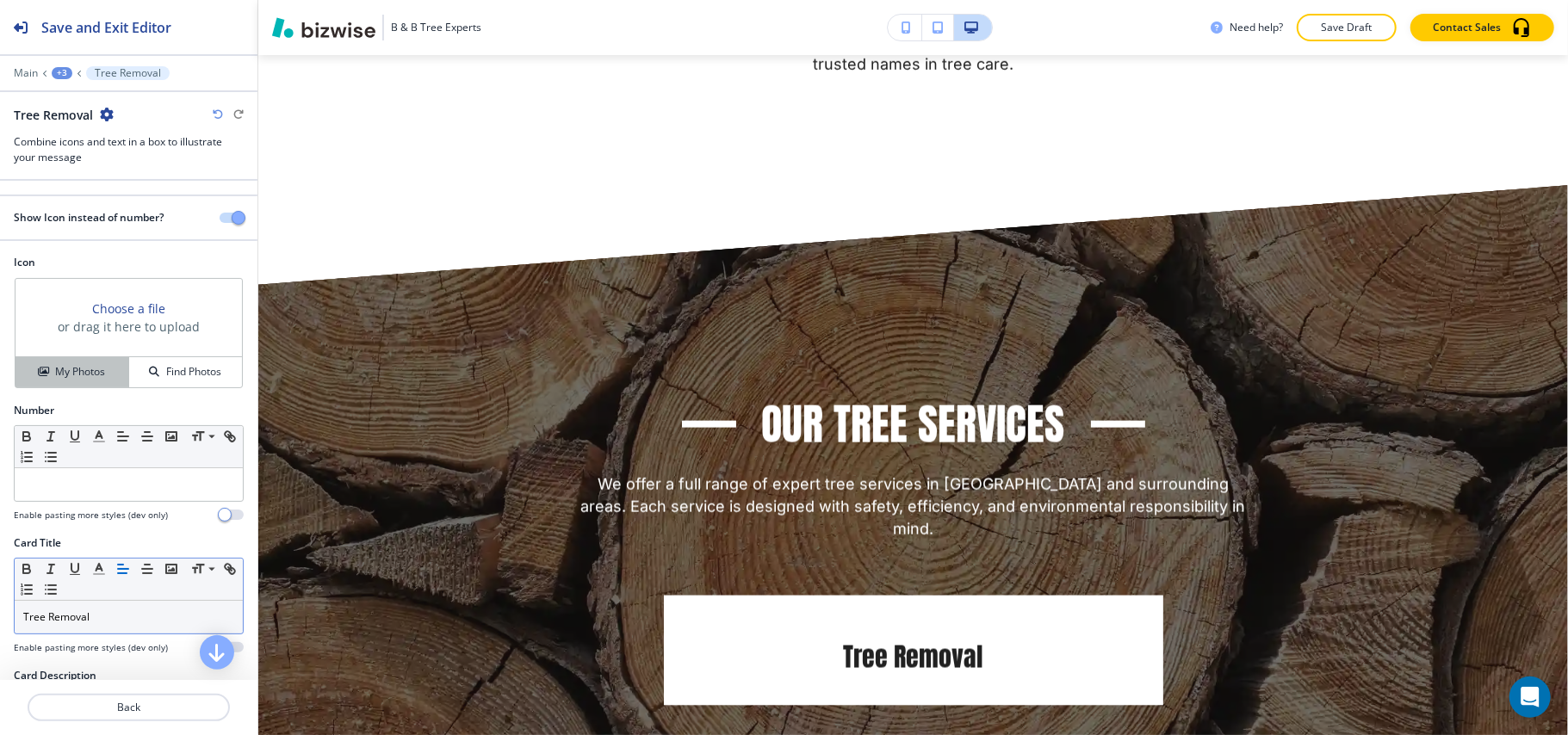
click at [53, 383] on button "My Photos" at bounding box center [72, 372] width 114 height 30
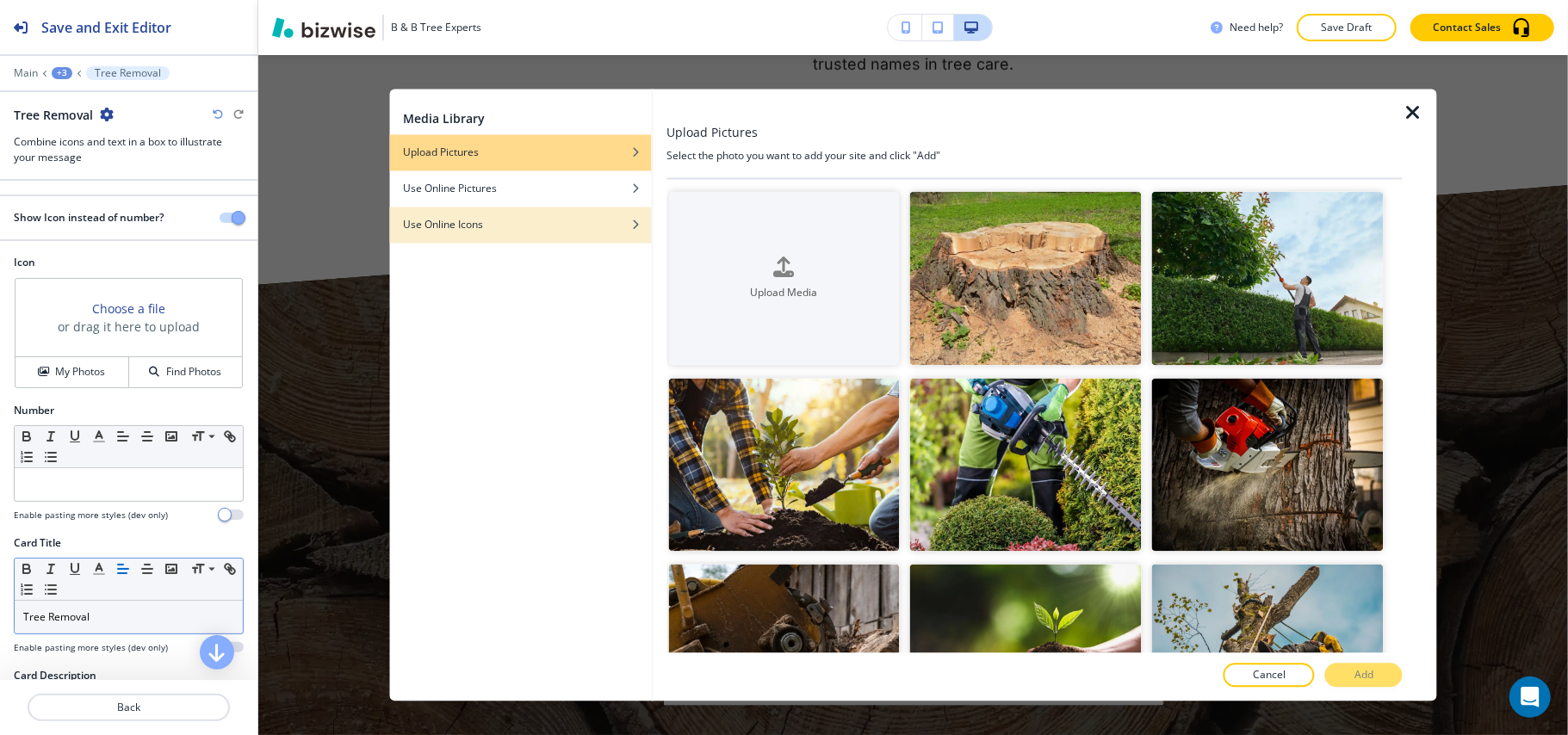
drag, startPoint x: 501, startPoint y: 222, endPoint x: 527, endPoint y: 222, distance: 26.0
click at [504, 222] on div "Use Online Icons" at bounding box center [519, 226] width 262 height 16
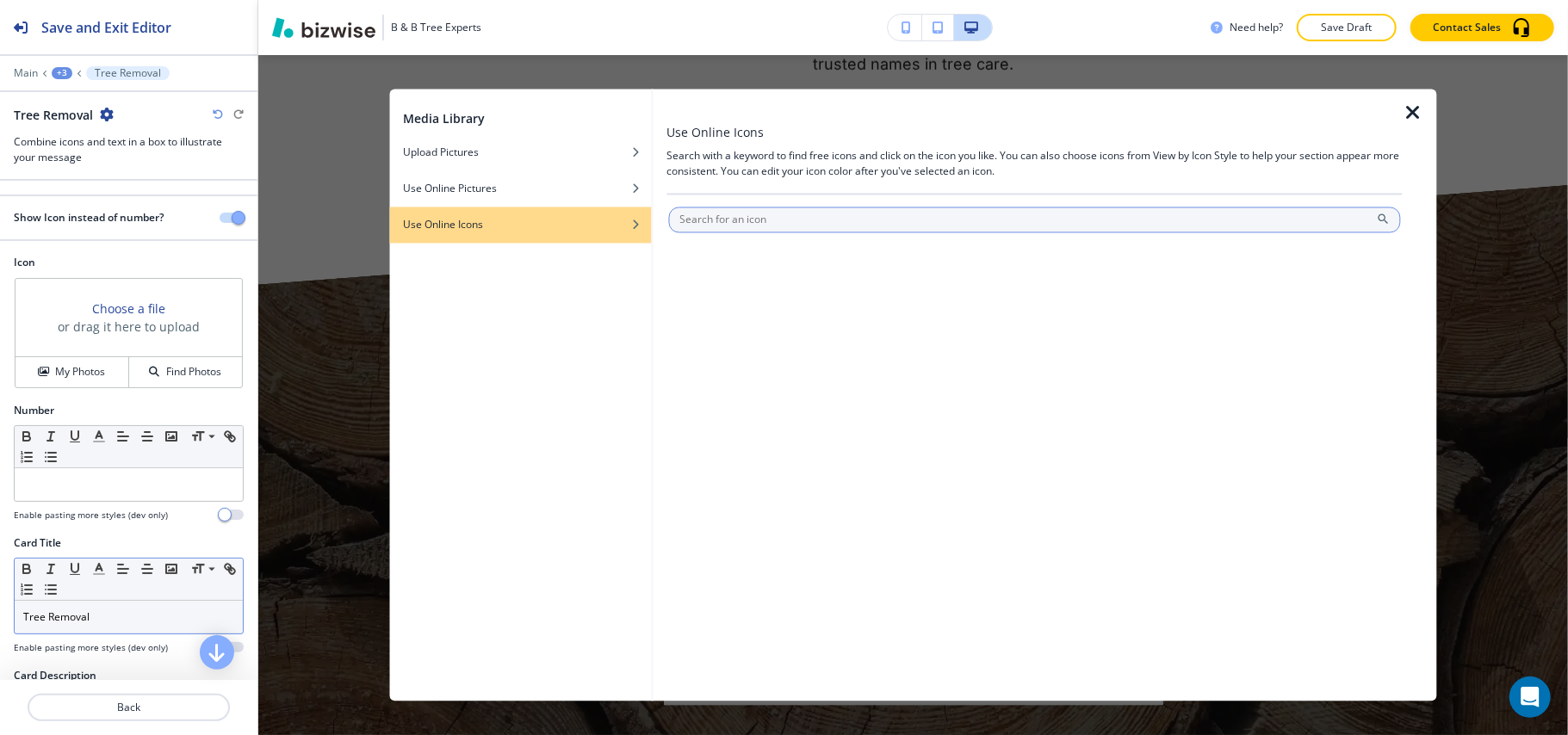
click at [730, 214] on input "text" at bounding box center [1035, 220] width 733 height 26
type input "tree"
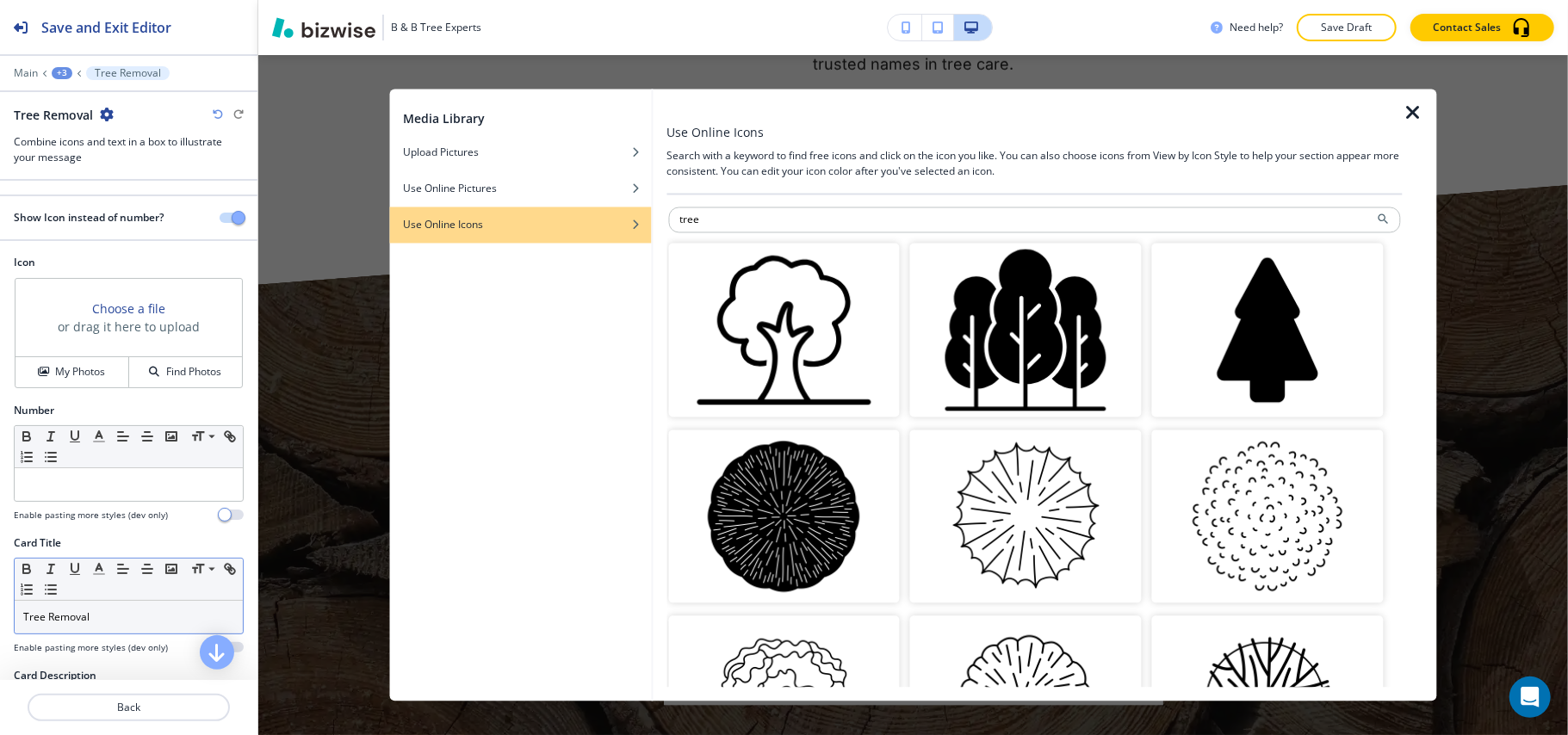
click at [1004, 343] on img "button" at bounding box center [1026, 330] width 232 height 174
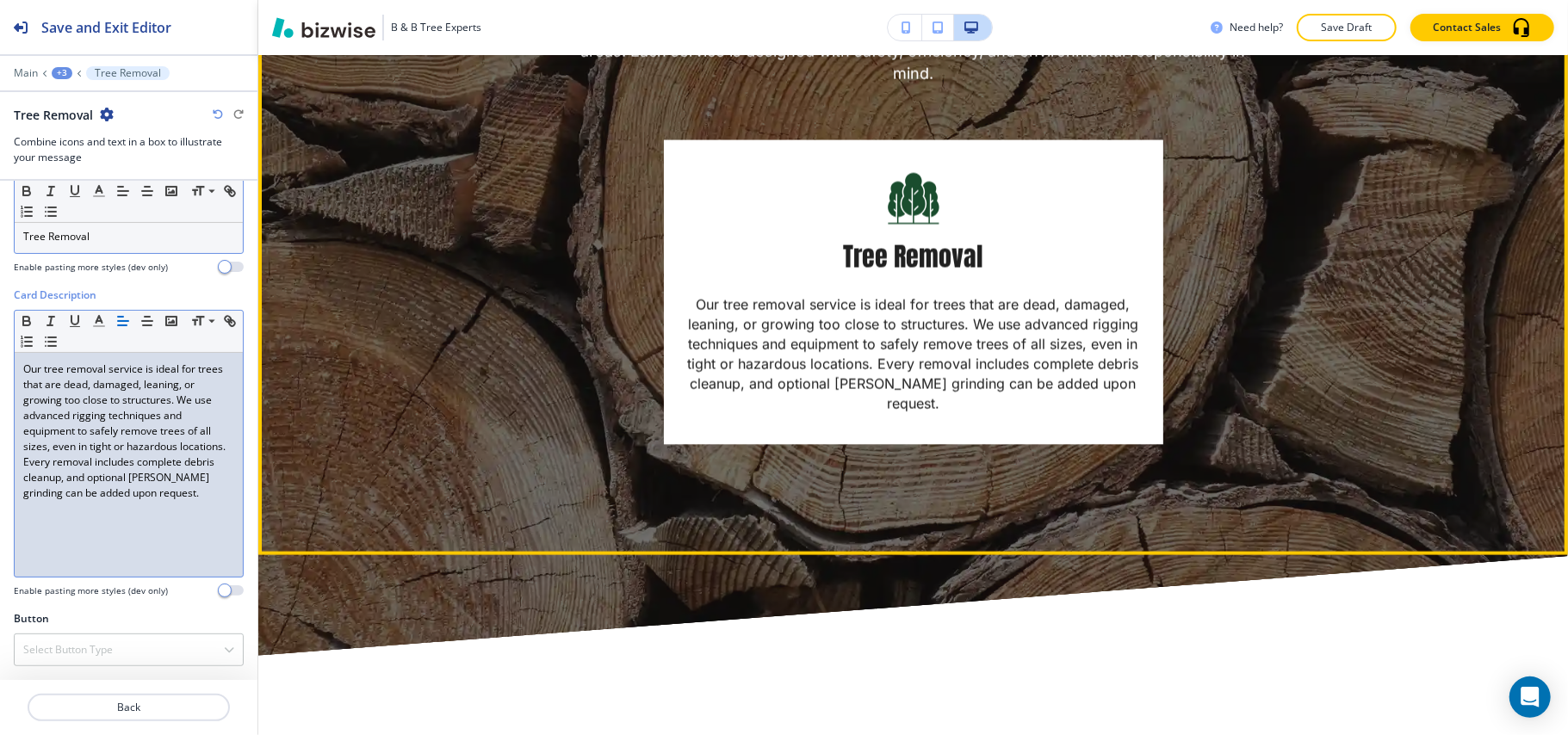
scroll to position [1990, 0]
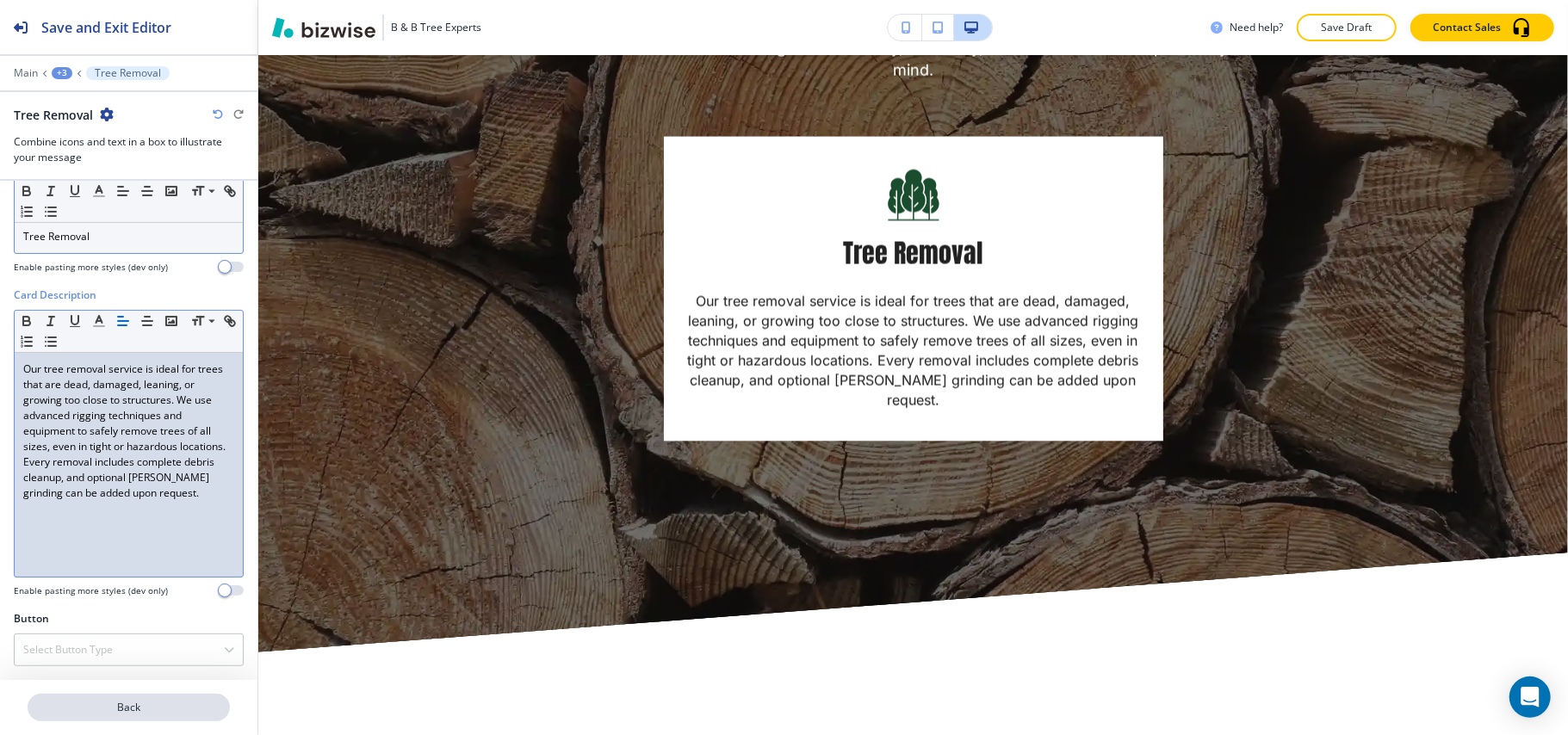
click at [114, 701] on p "Back" at bounding box center [129, 708] width 199 height 16
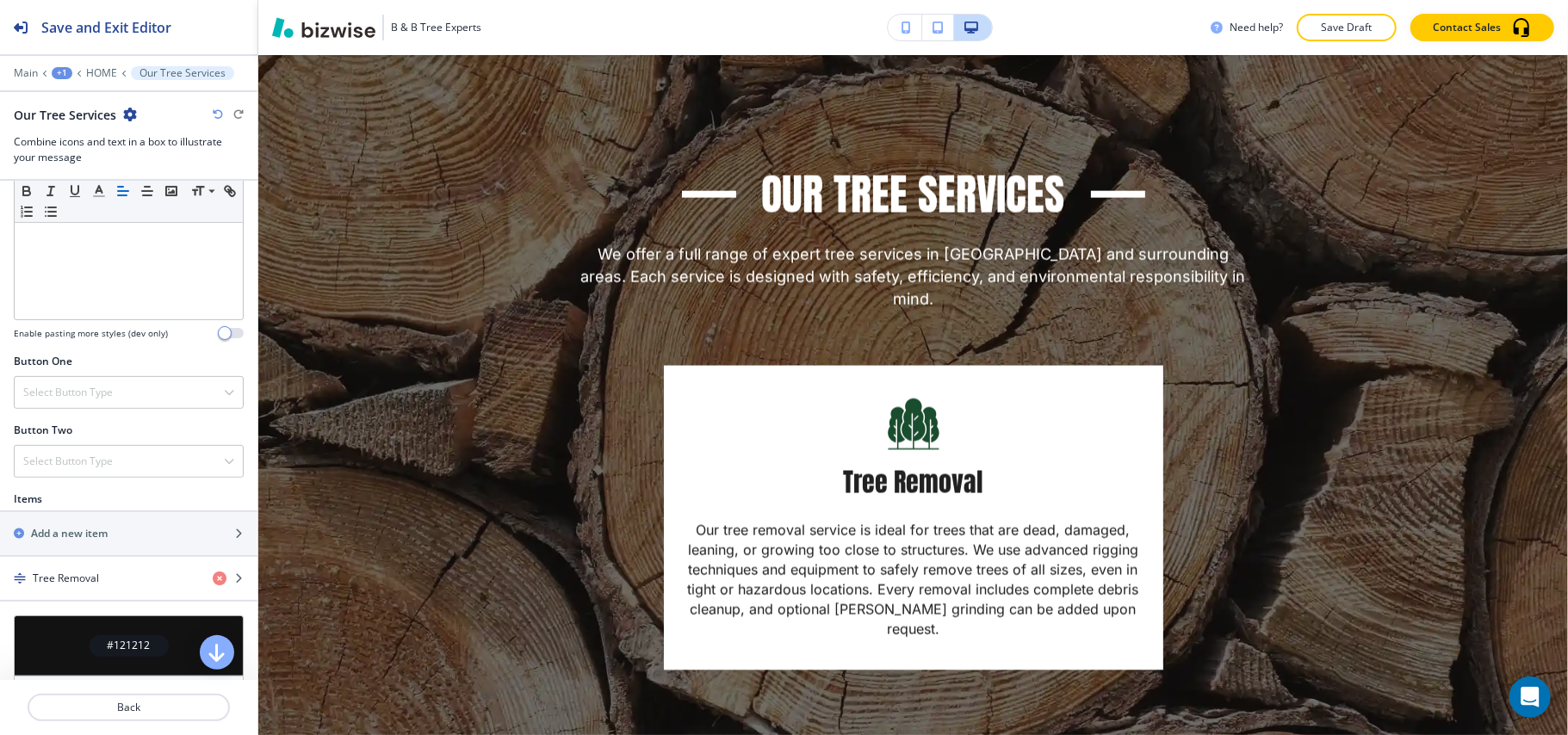
scroll to position [573, 0]
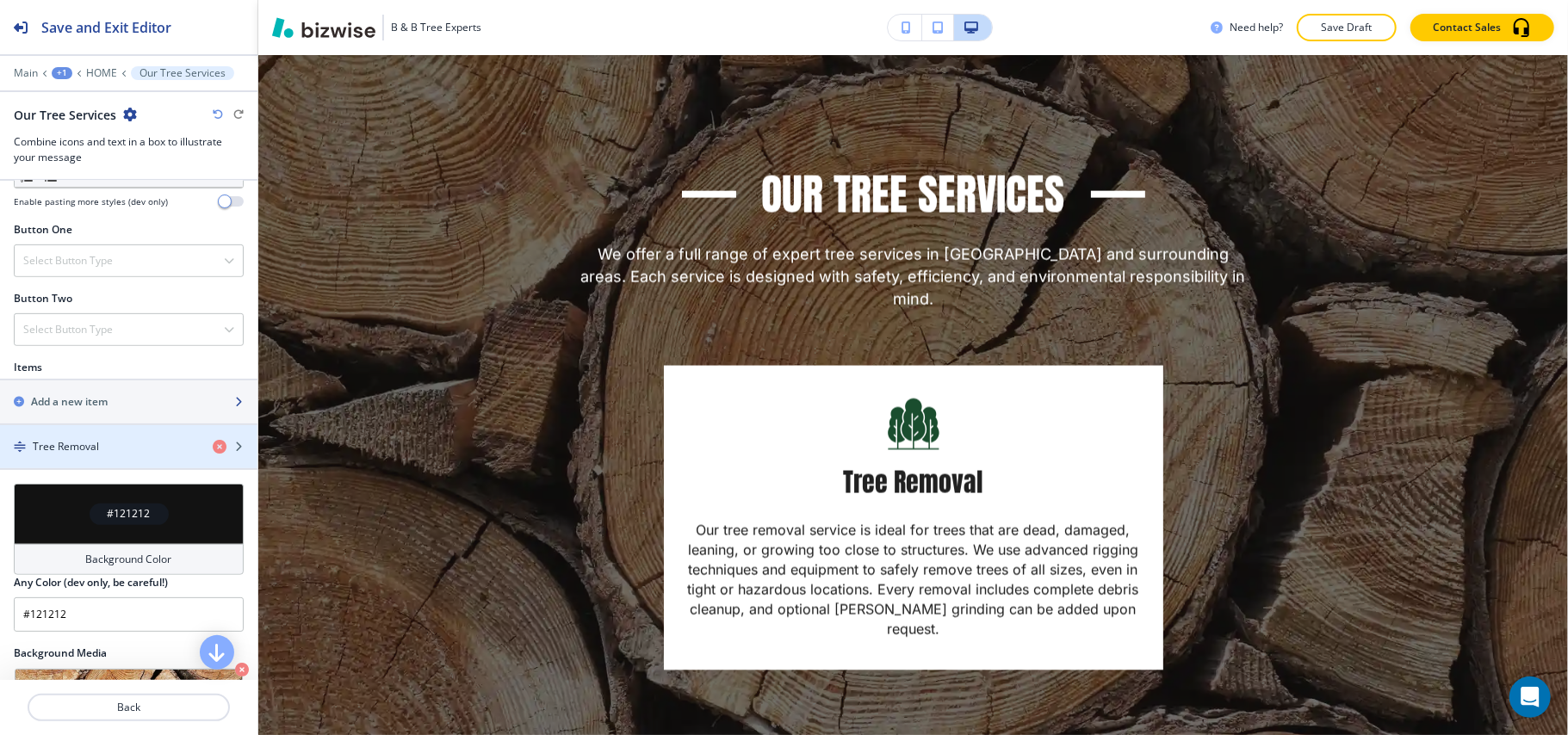
click at [87, 408] on h2 "Add a new item" at bounding box center [69, 403] width 77 height 16
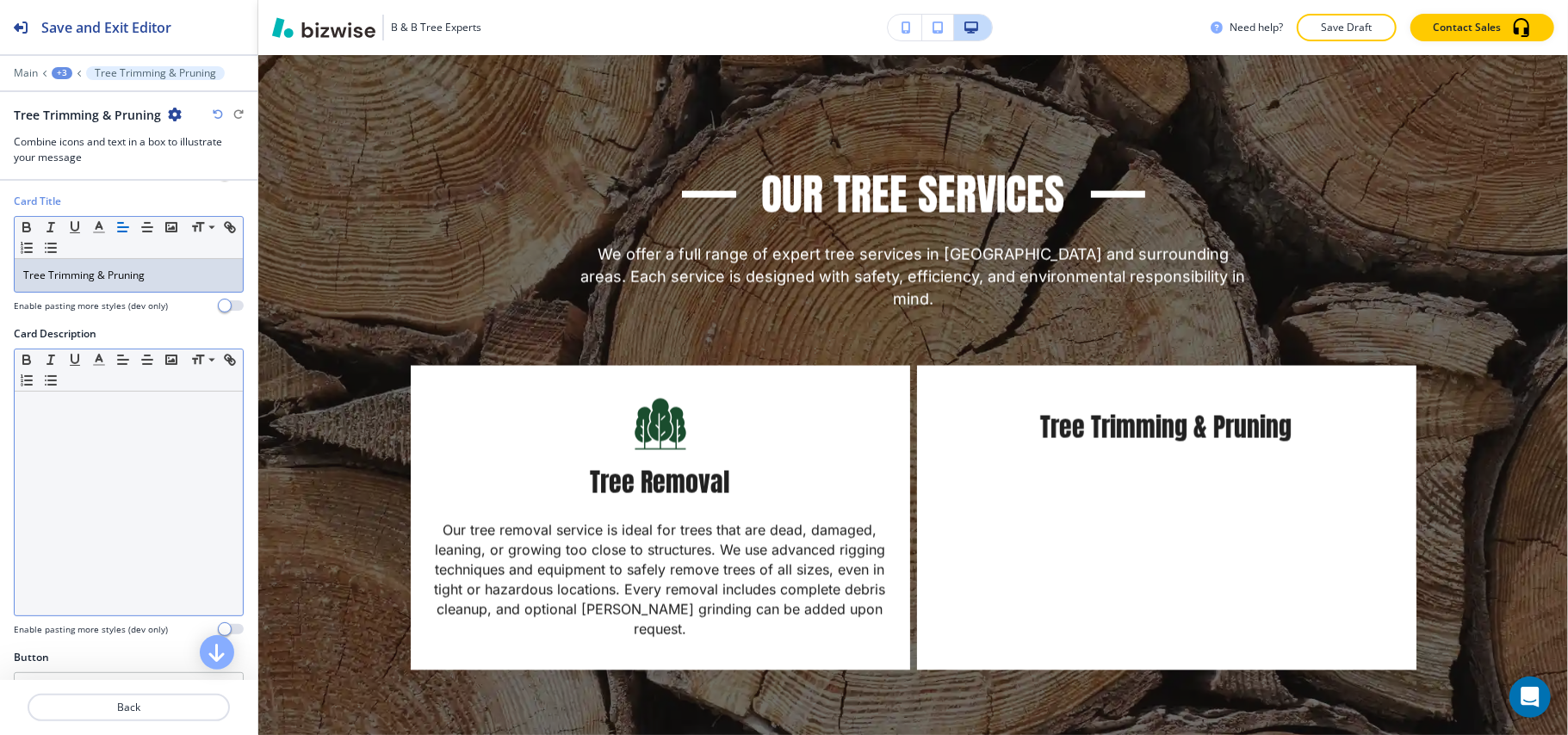
scroll to position [344, 0]
drag, startPoint x: 78, startPoint y: 613, endPoint x: 87, endPoint y: 613, distance: 9.0
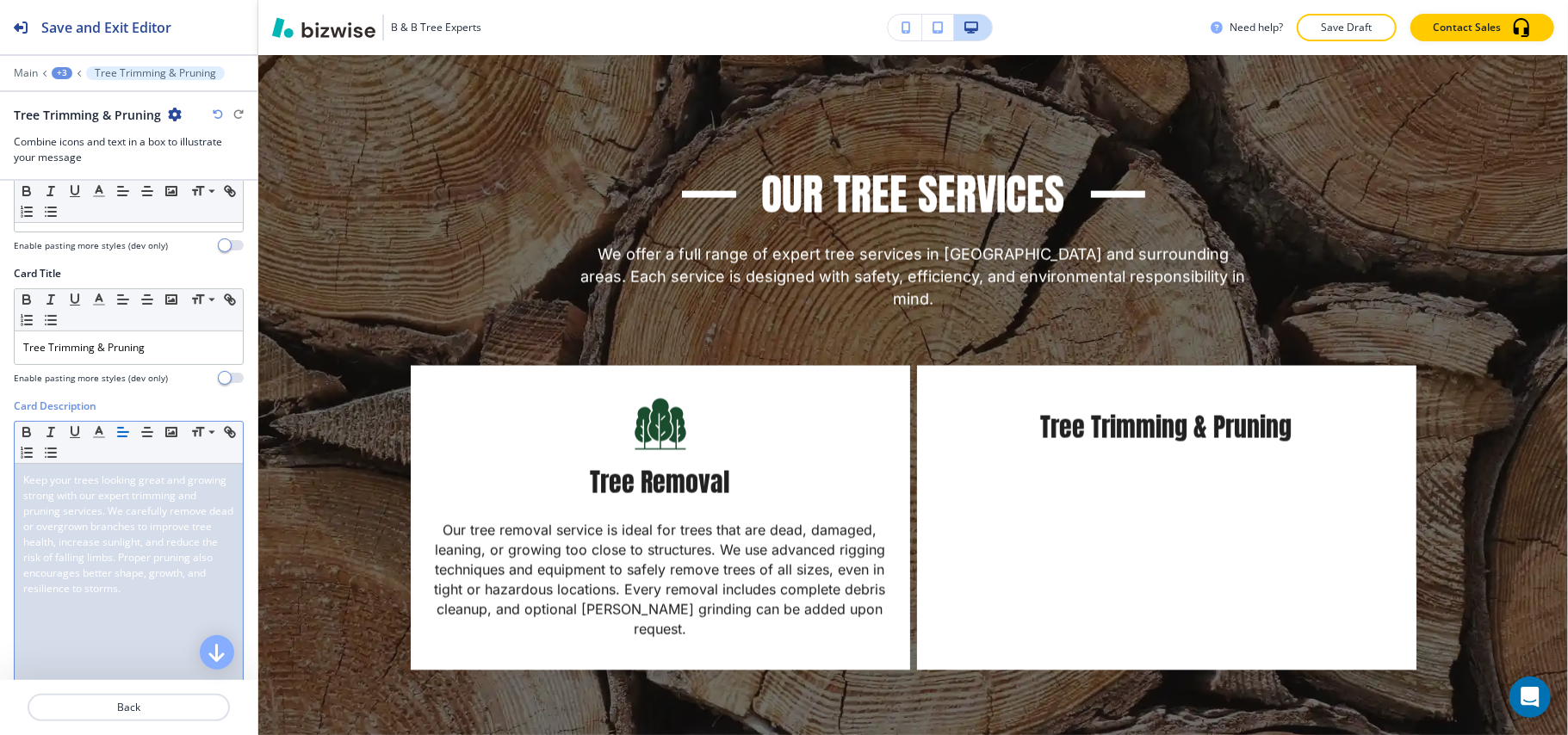
scroll to position [229, 0]
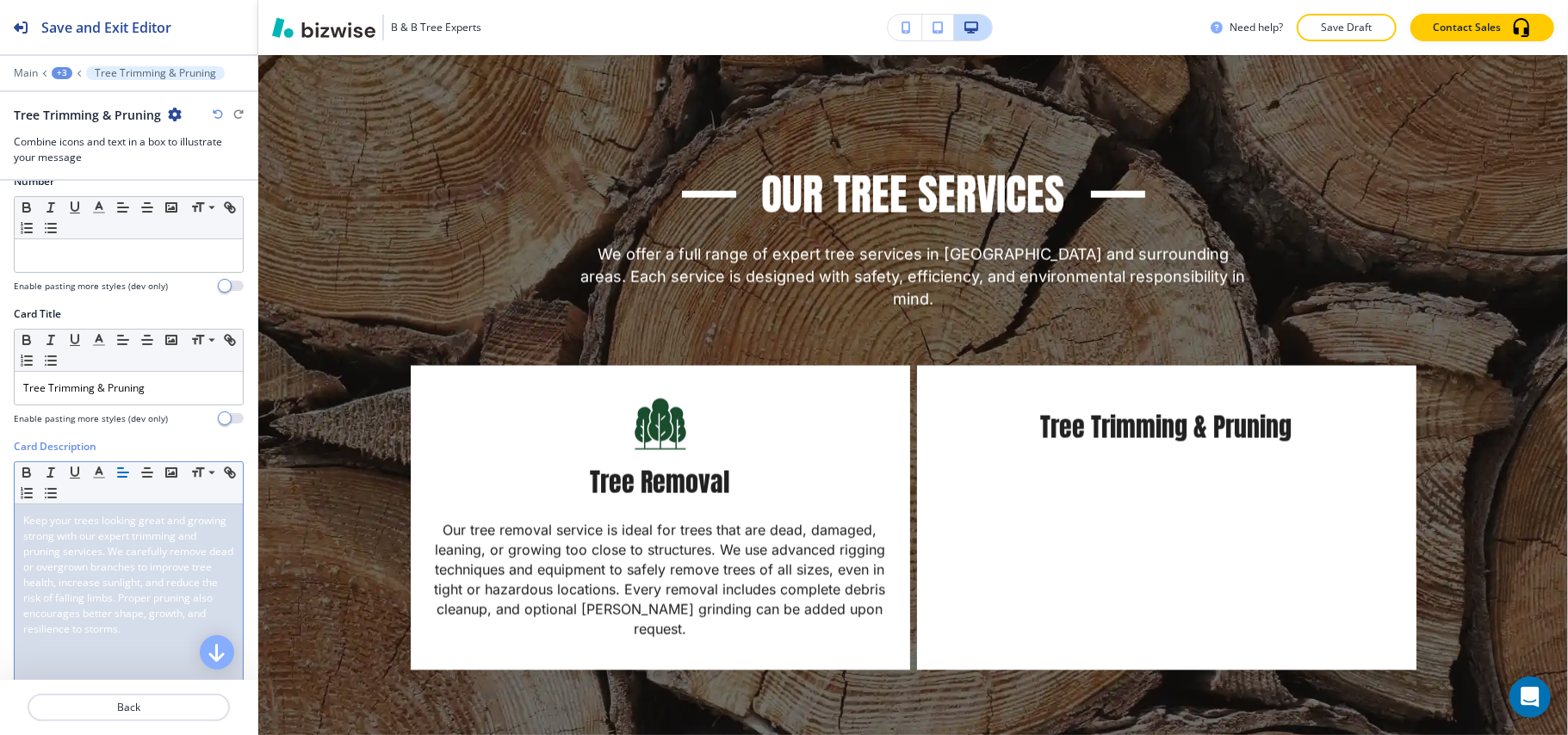
click at [135, 530] on span "Keep your trees looking great and growing strong with our expert trimming and p…" at bounding box center [130, 575] width 212 height 123
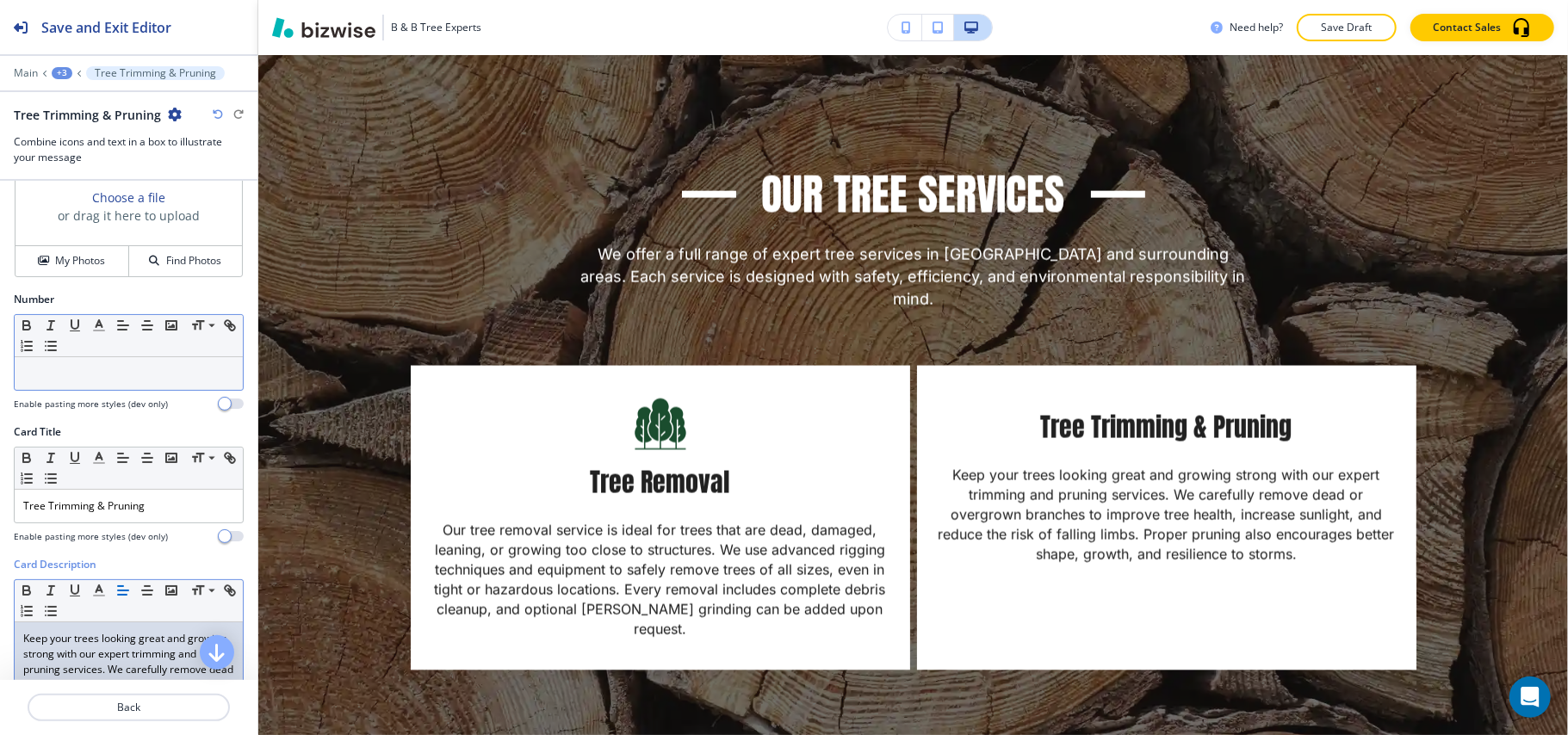
scroll to position [0, 0]
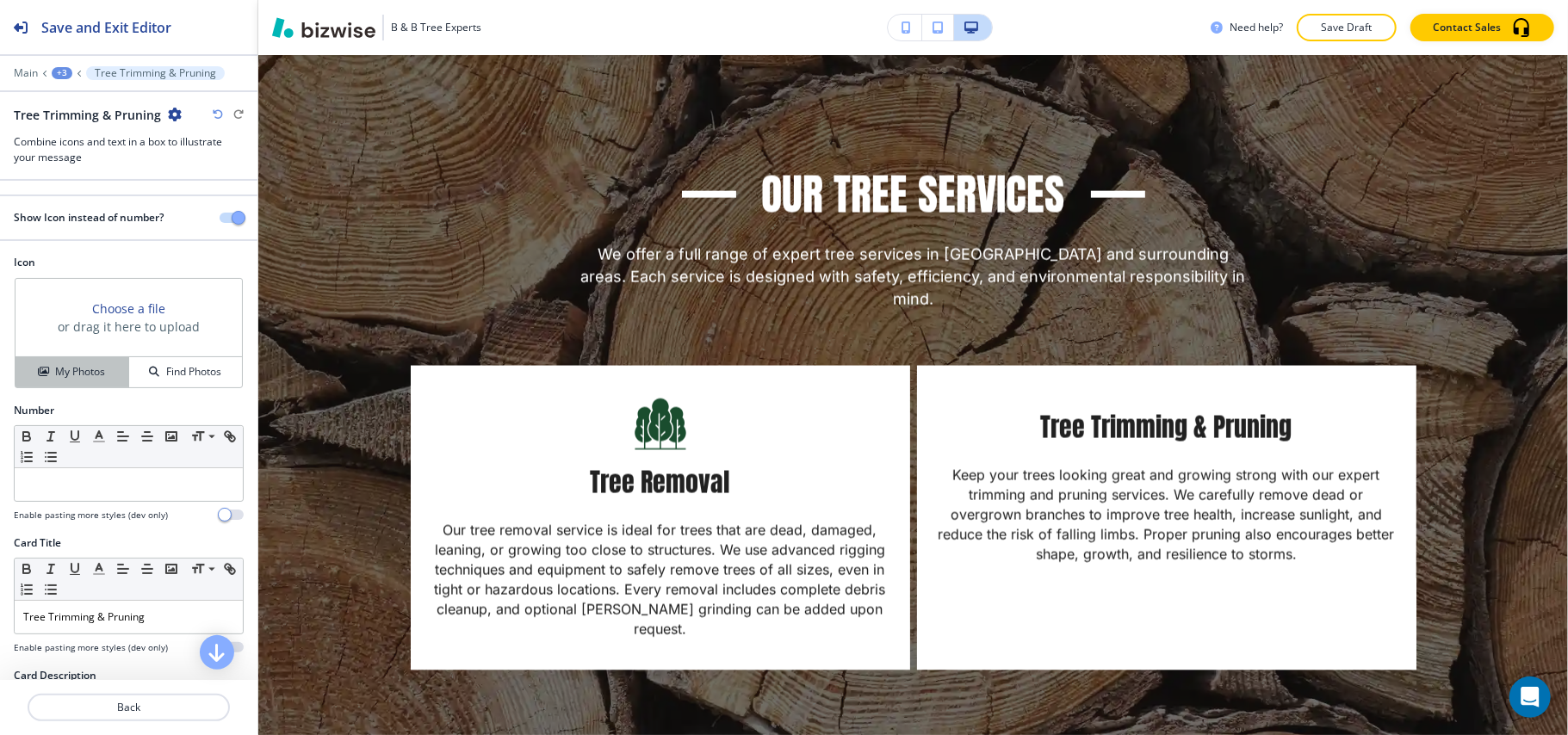
click at [81, 372] on h4 "My Photos" at bounding box center [80, 372] width 50 height 16
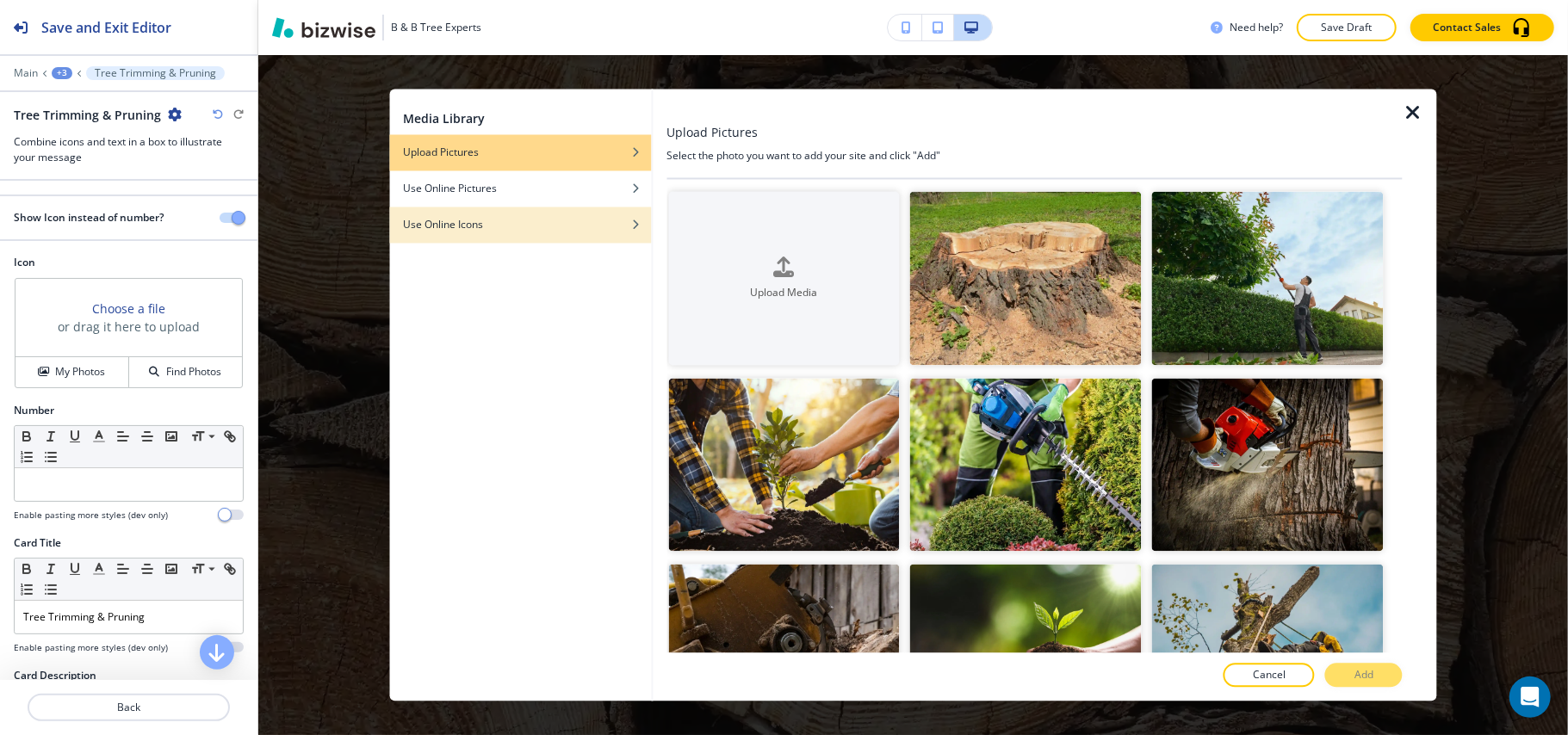
click at [532, 214] on div "button" at bounding box center [519, 213] width 262 height 11
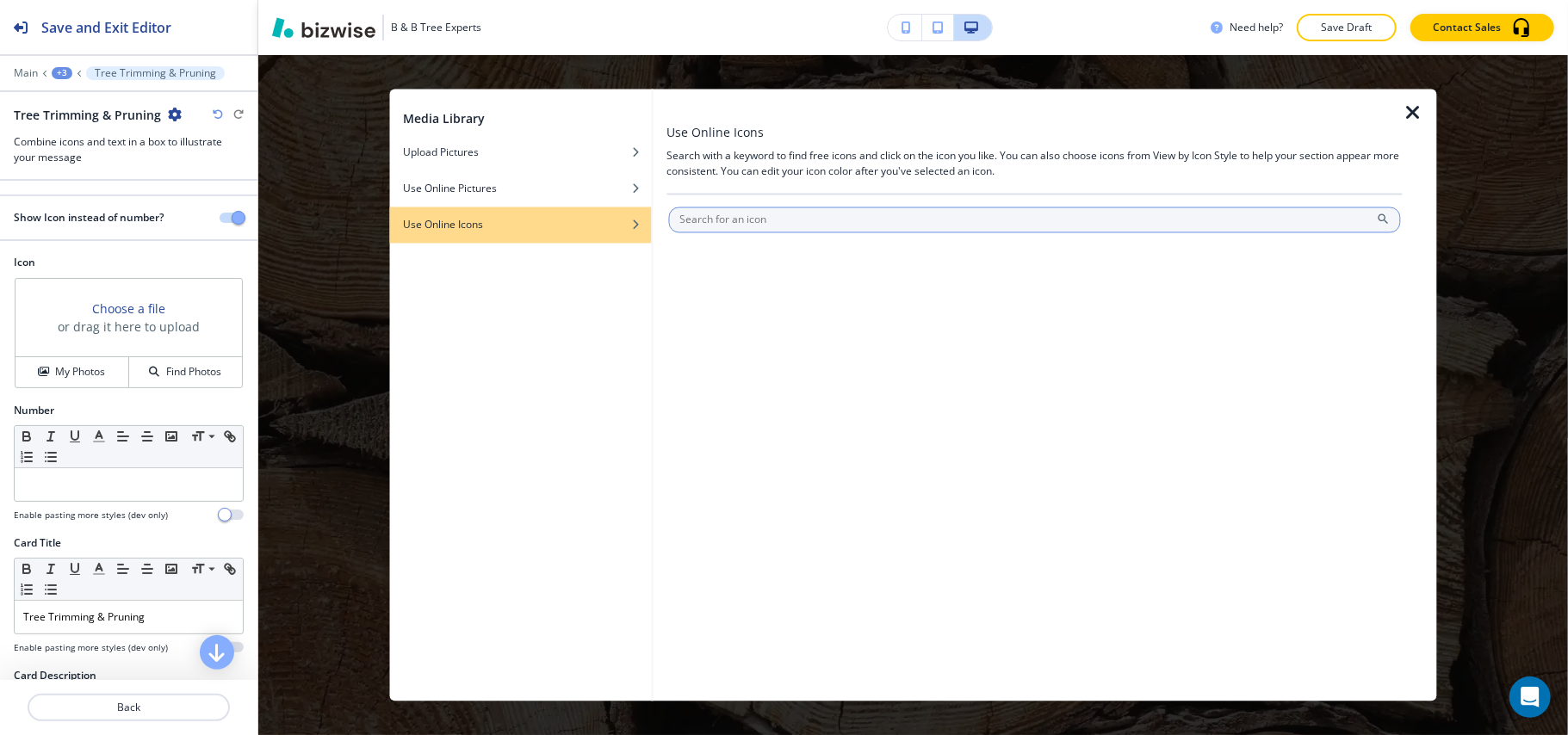
click at [792, 225] on input "text" at bounding box center [1035, 220] width 733 height 26
type input "f"
type input ";"
type input "c"
type input ";"
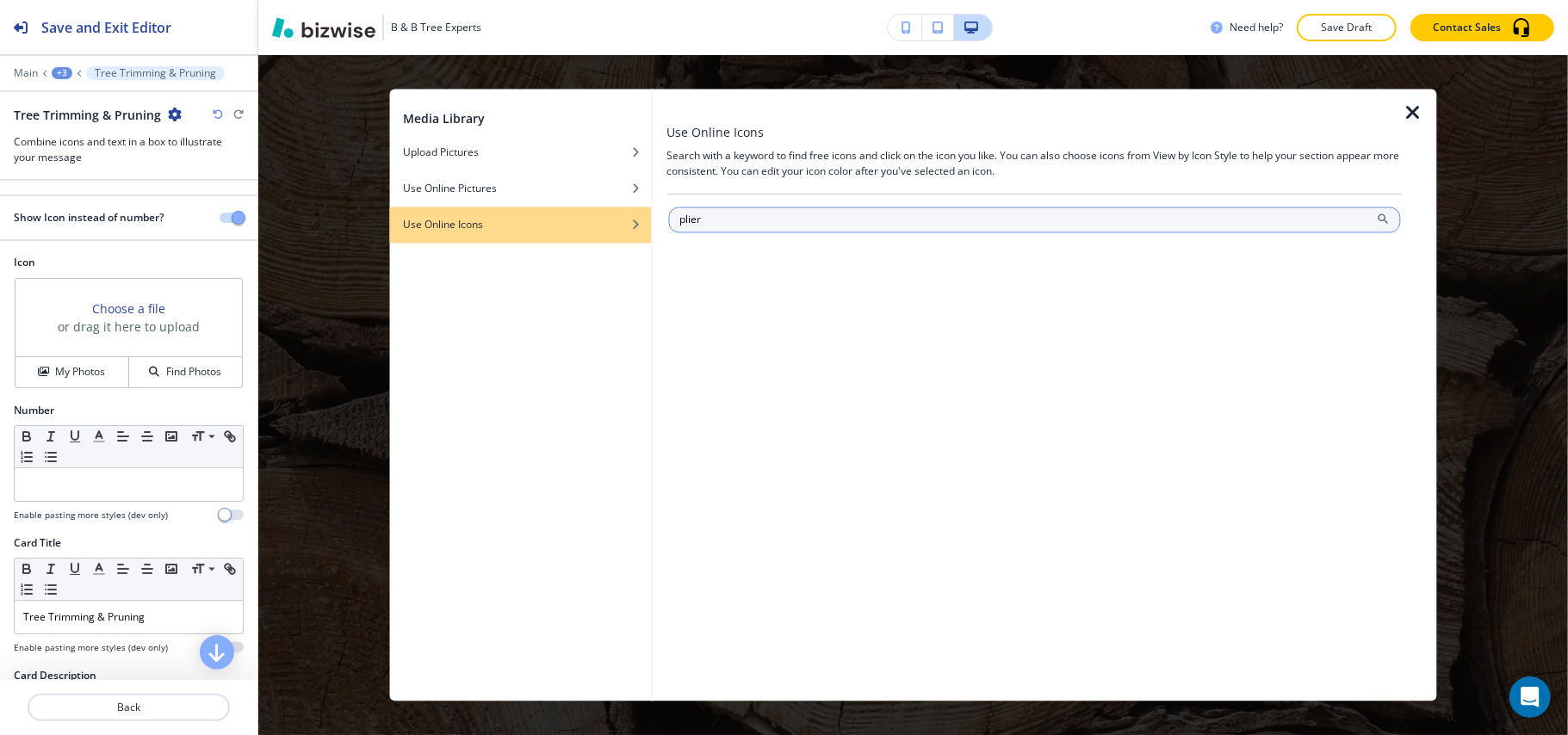
type input "plier"
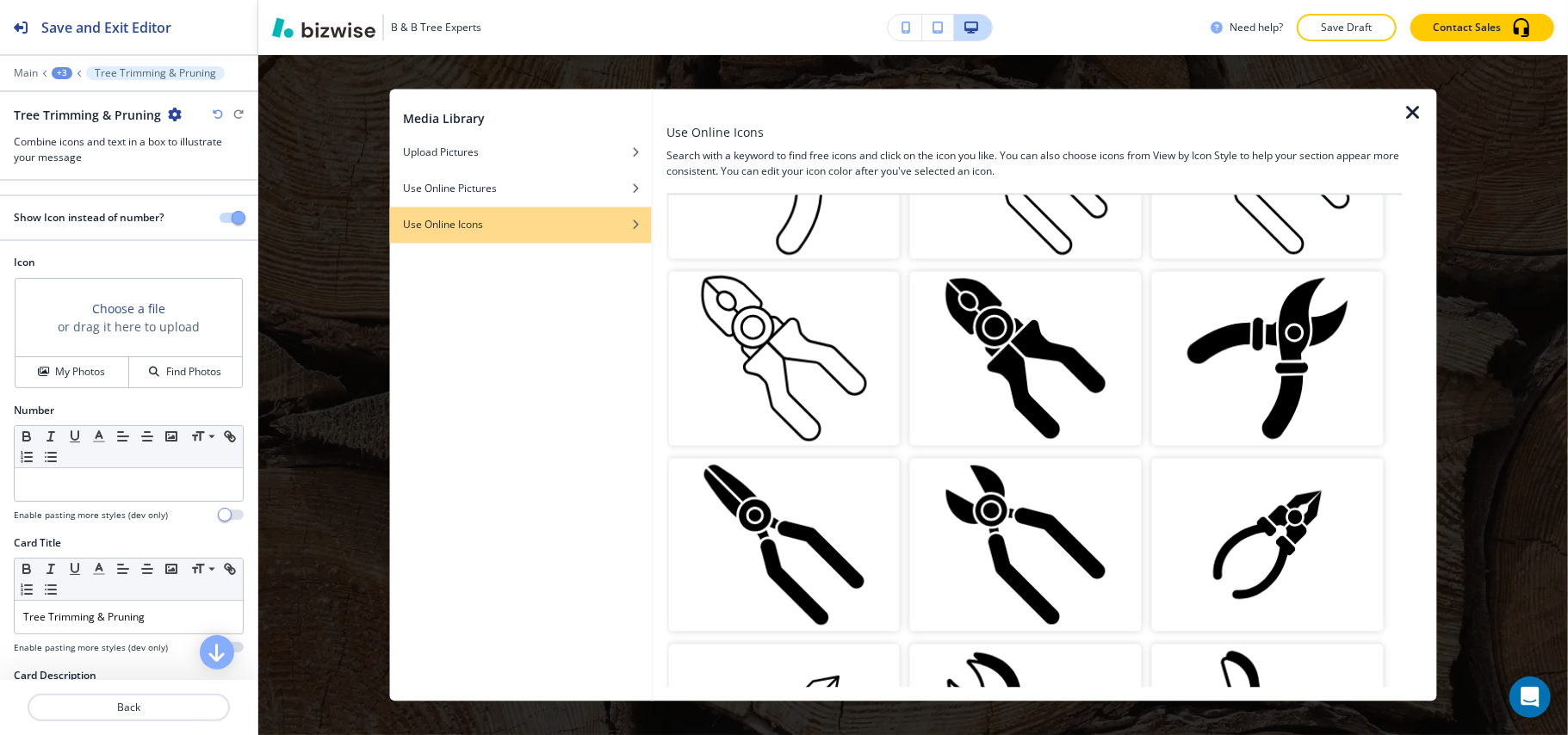
scroll to position [459, 0]
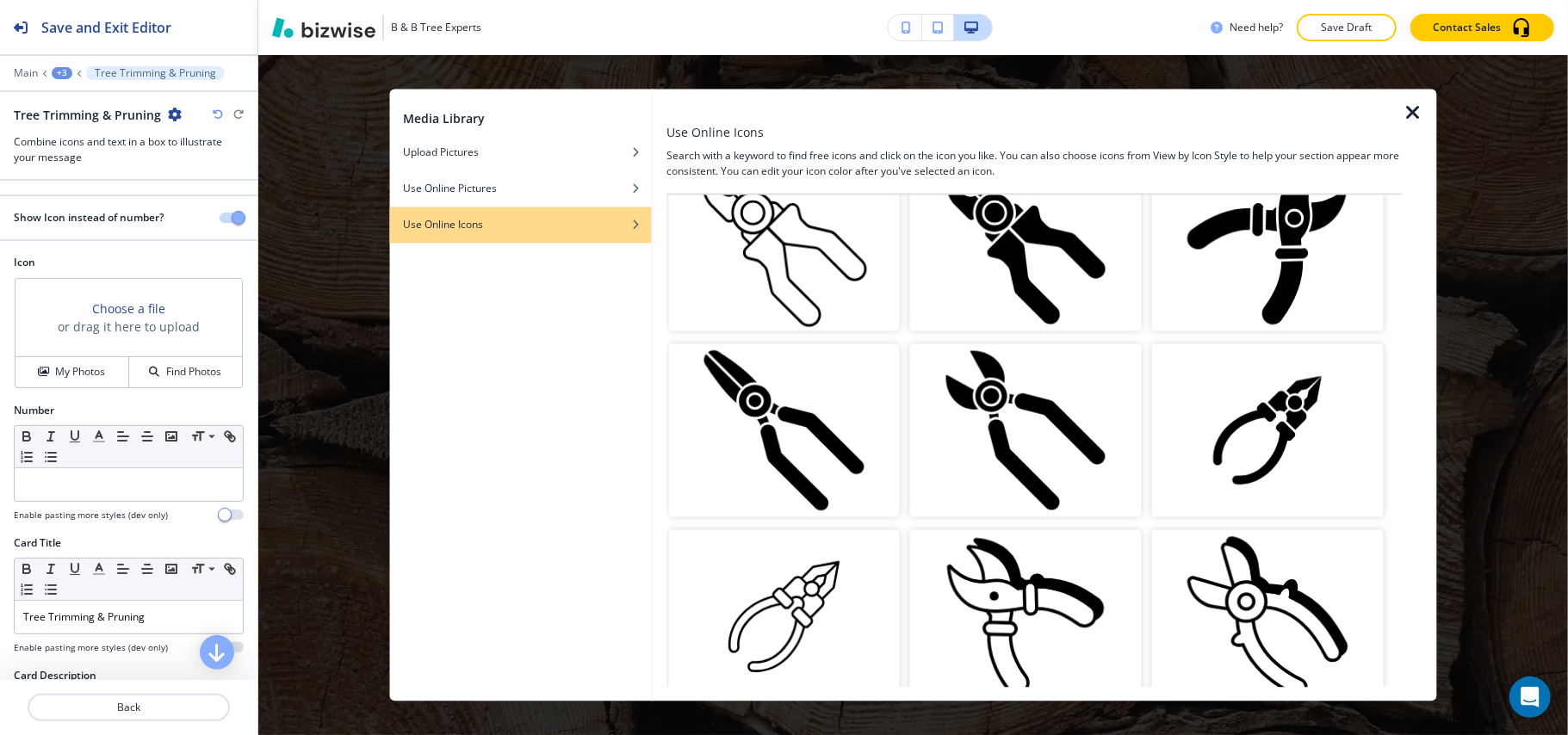
click at [1255, 265] on img "button" at bounding box center [1268, 245] width 232 height 174
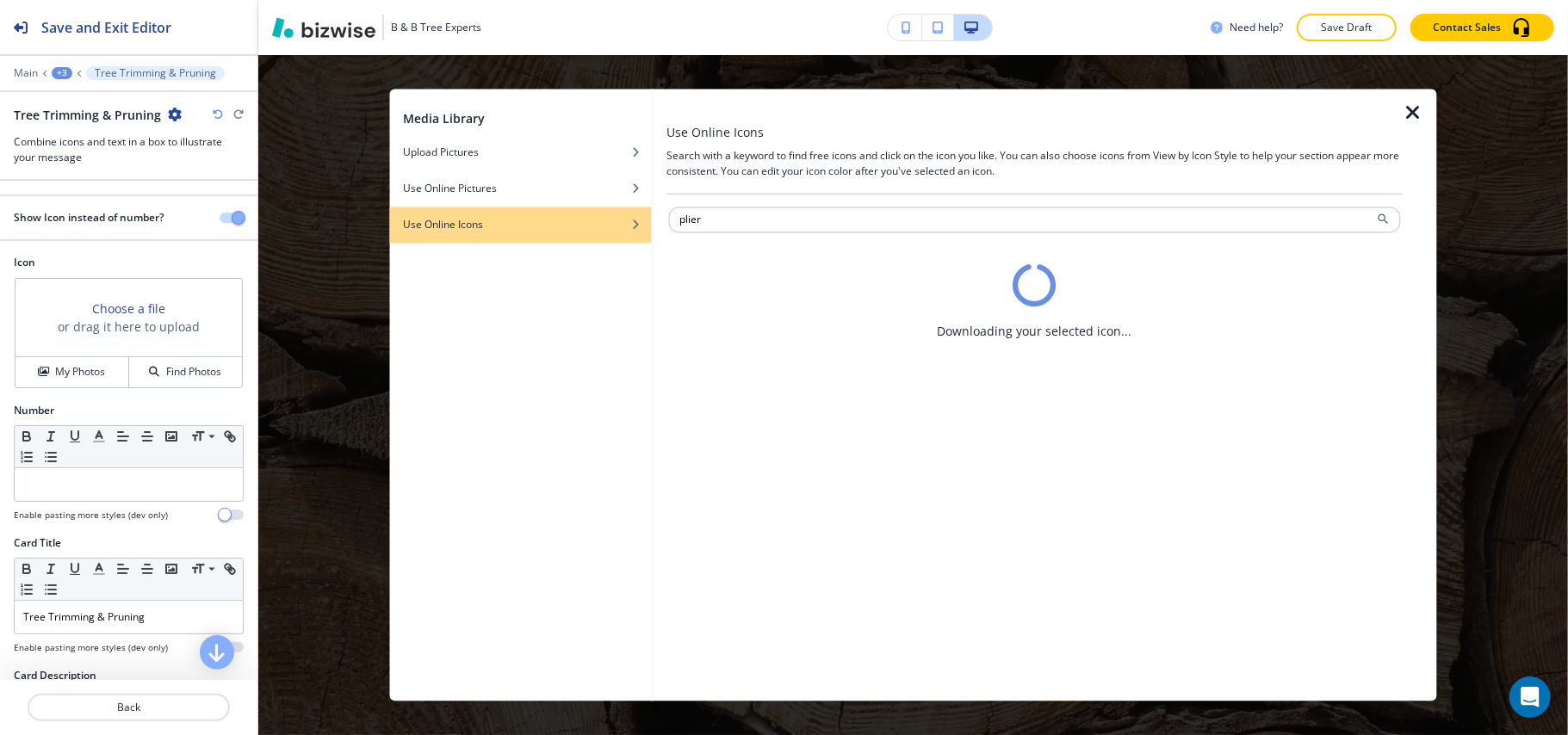
scroll to position [0, 0]
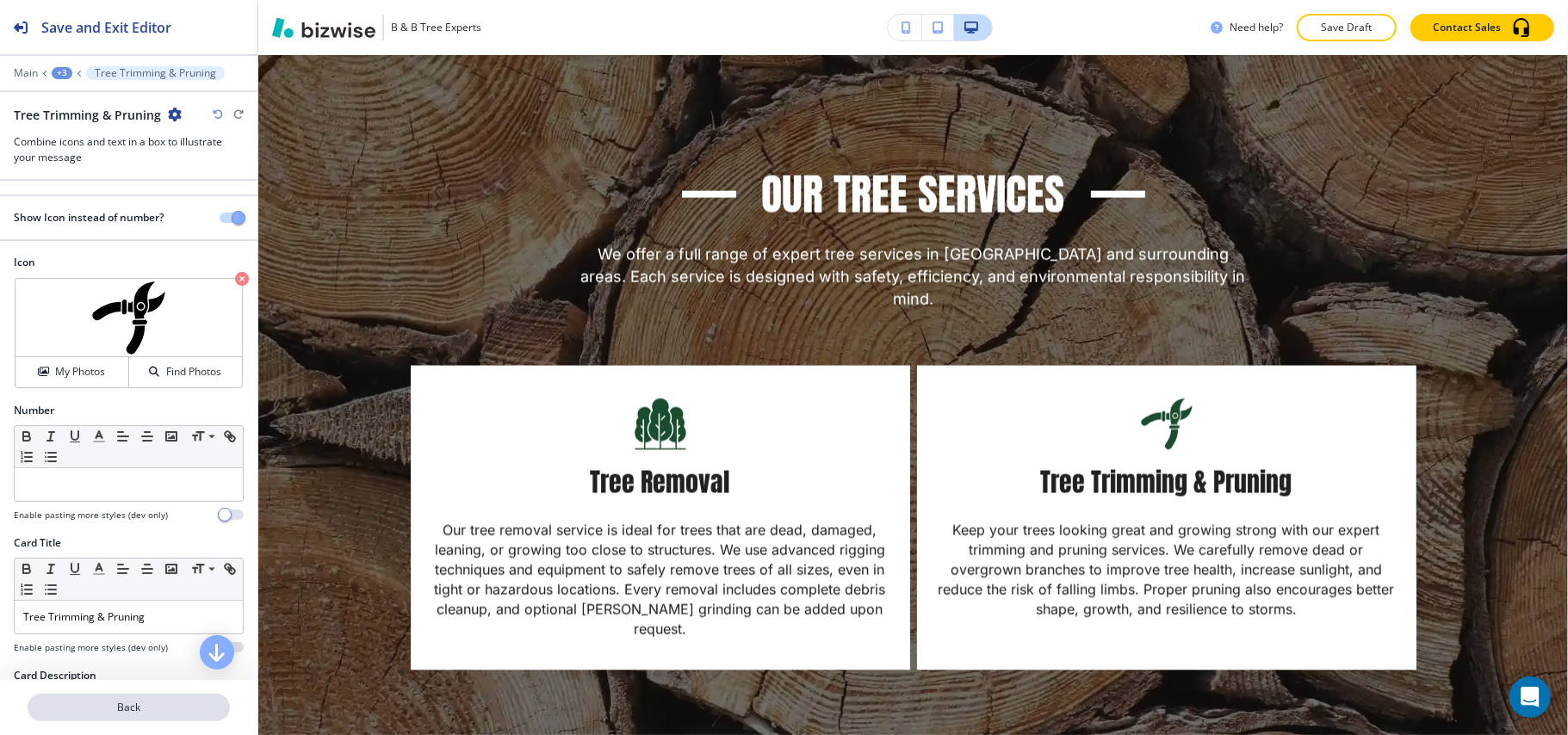
click at [119, 720] on button "Back" at bounding box center [129, 708] width 203 height 27
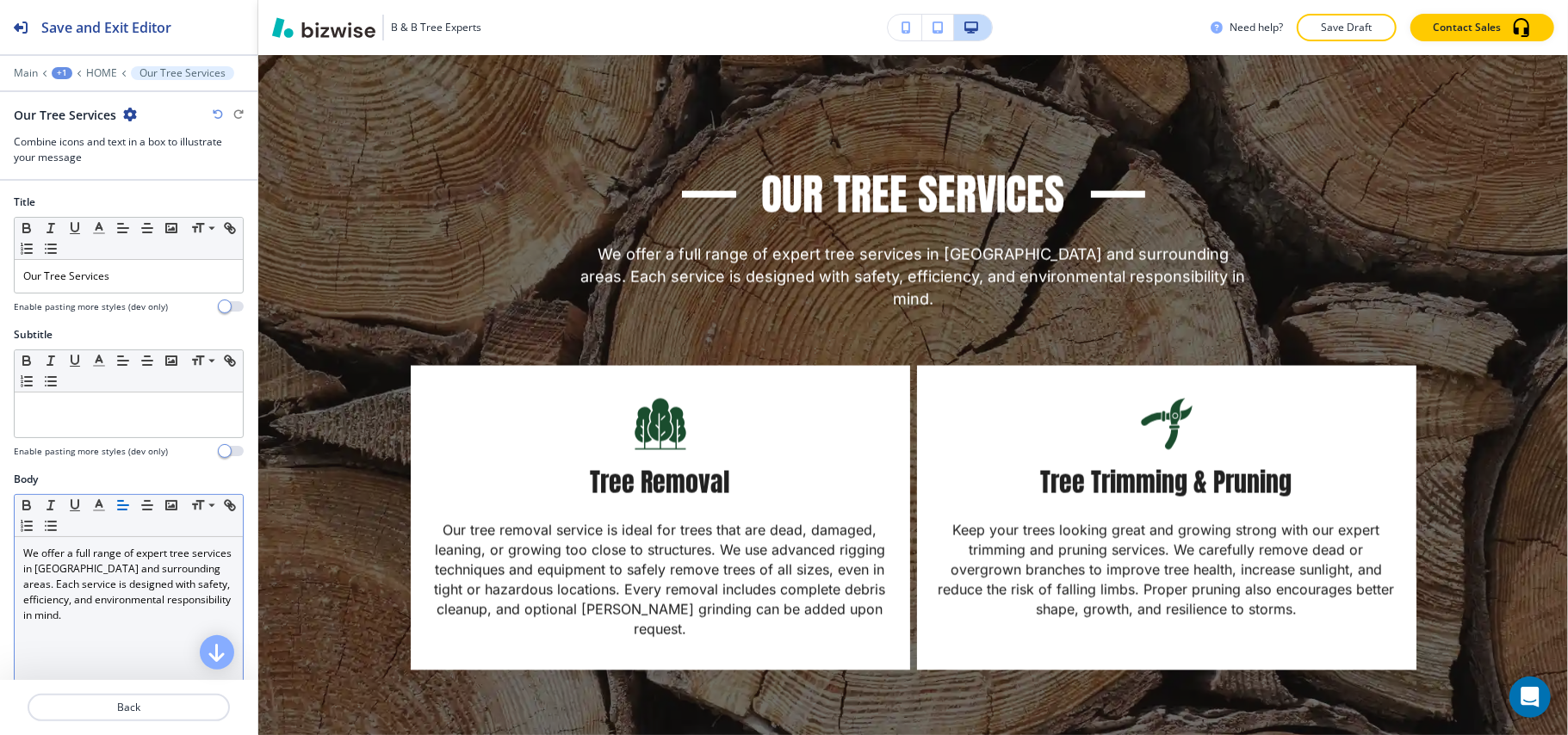
scroll to position [459, 0]
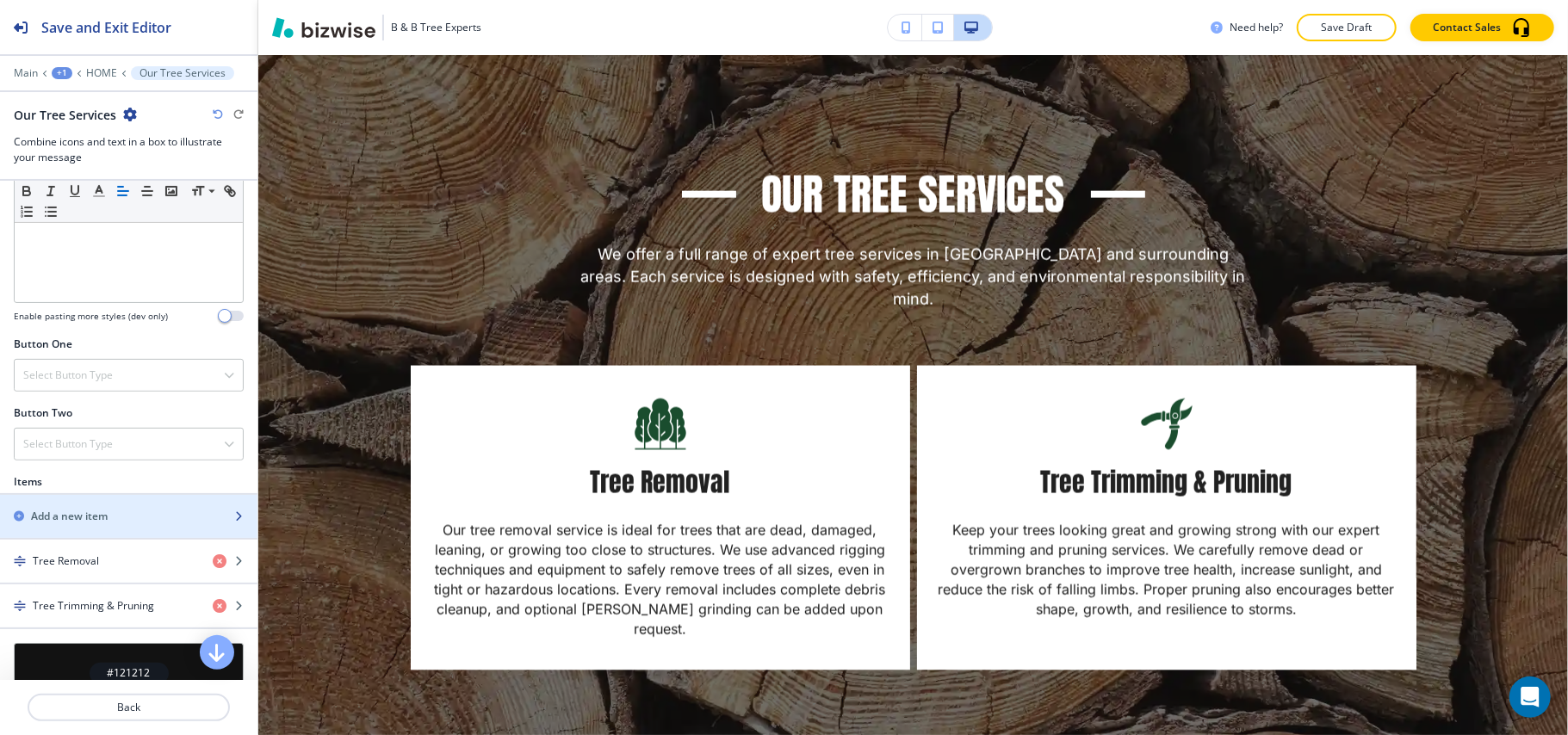
click at [85, 524] on h2 "Add a new item" at bounding box center [69, 517] width 77 height 16
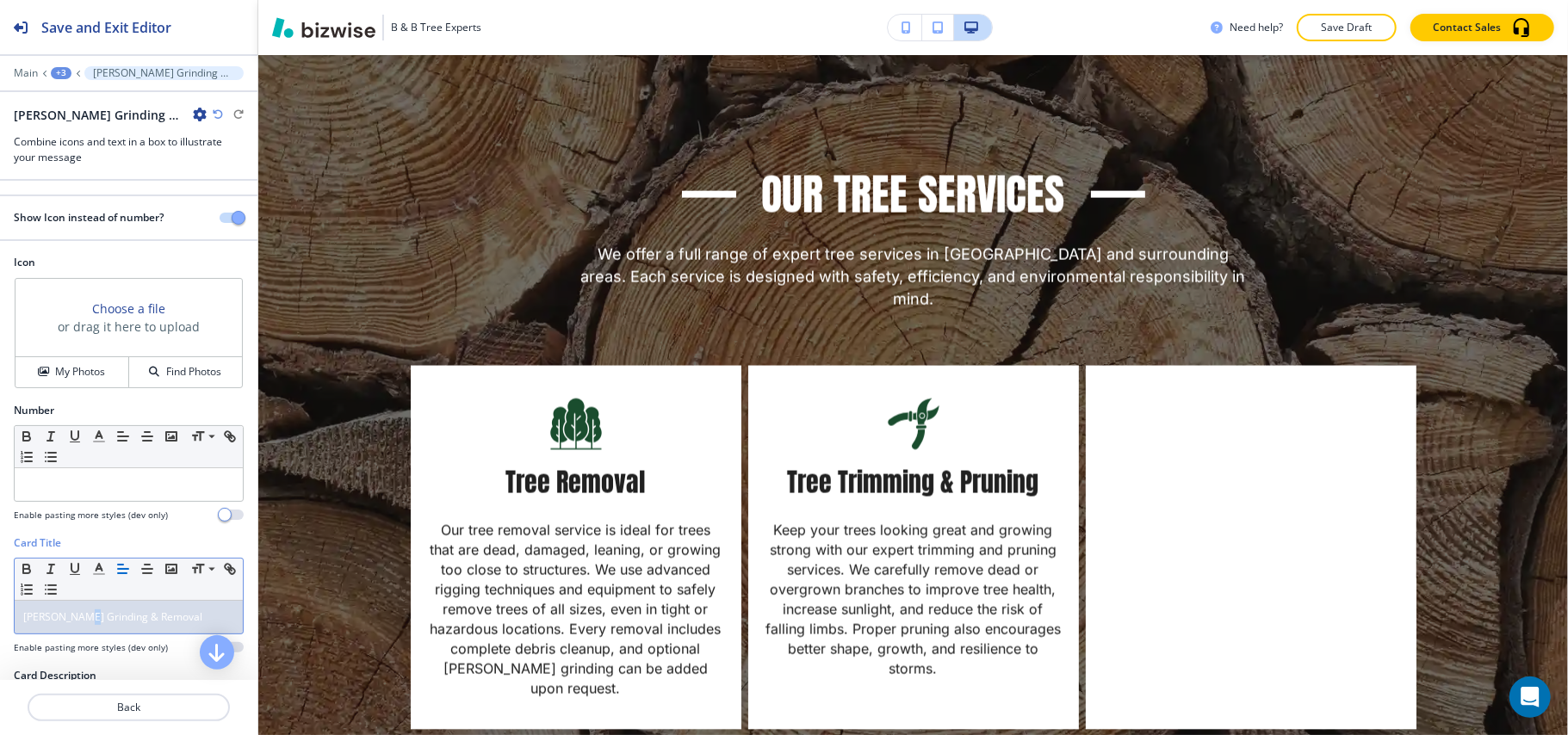
click at [86, 614] on span "[PERSON_NAME] Grinding & Removal" at bounding box center [113, 617] width 179 height 15
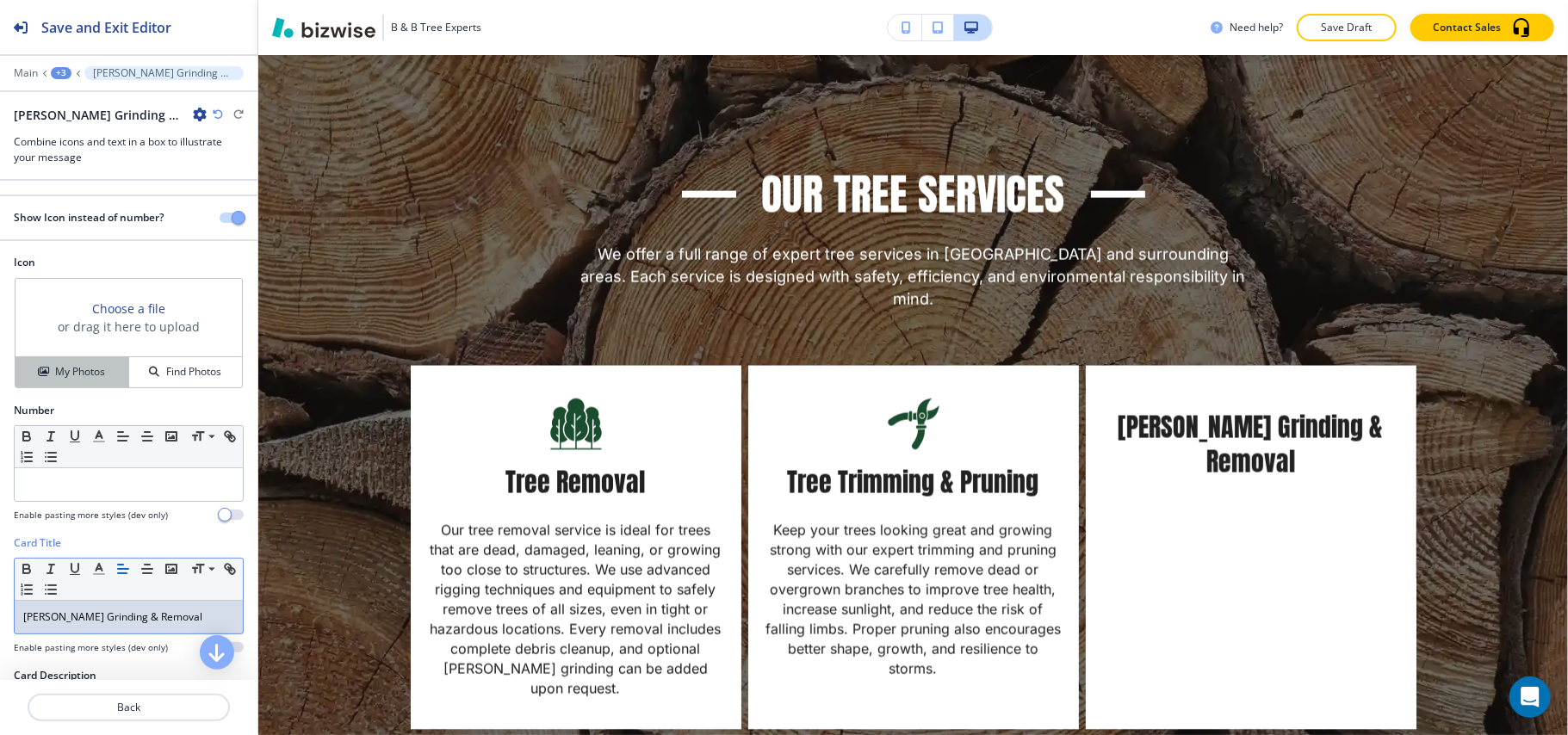
click at [62, 373] on h4 "My Photos" at bounding box center [80, 372] width 50 height 16
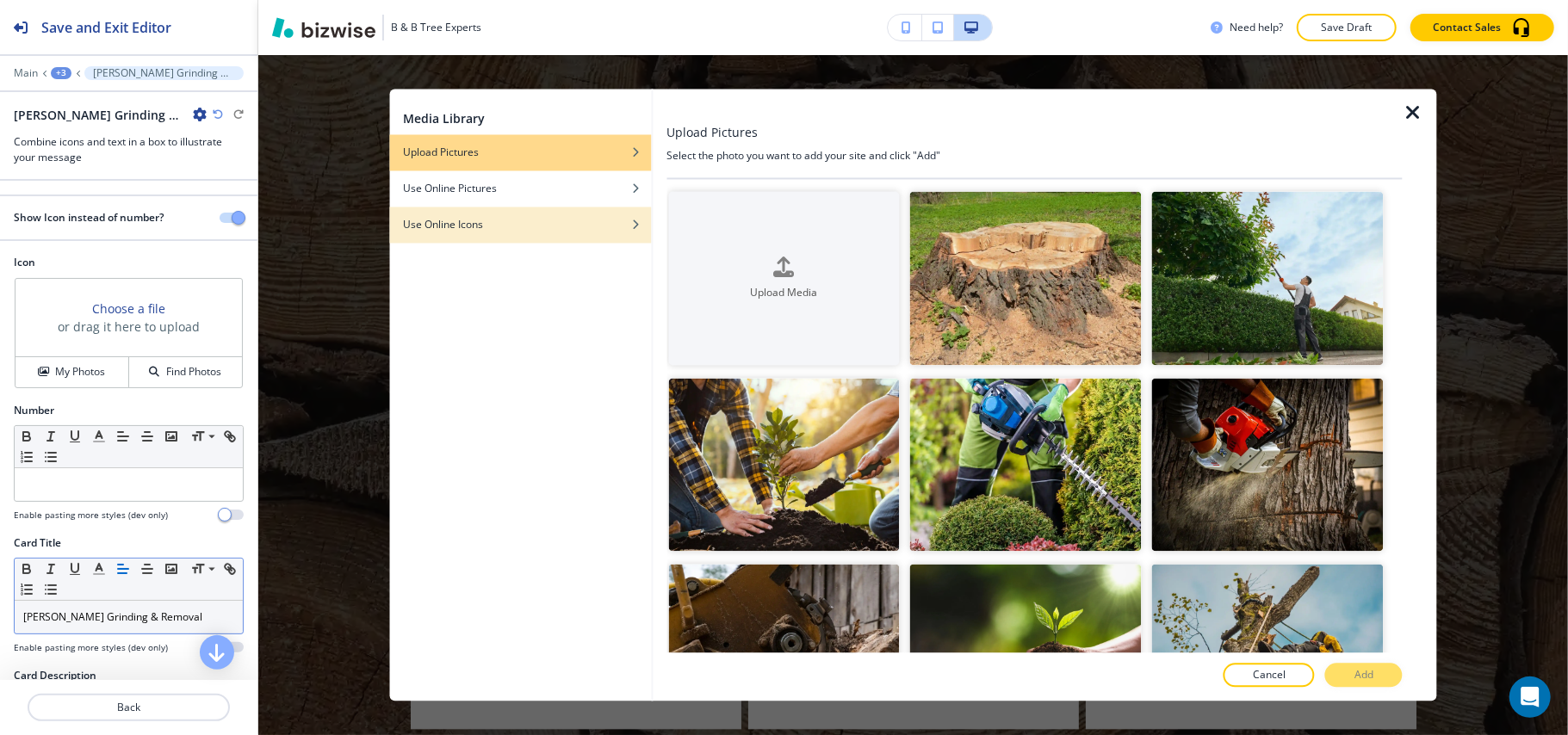
click at [521, 221] on div "Use Online Icons" at bounding box center [519, 226] width 262 height 16
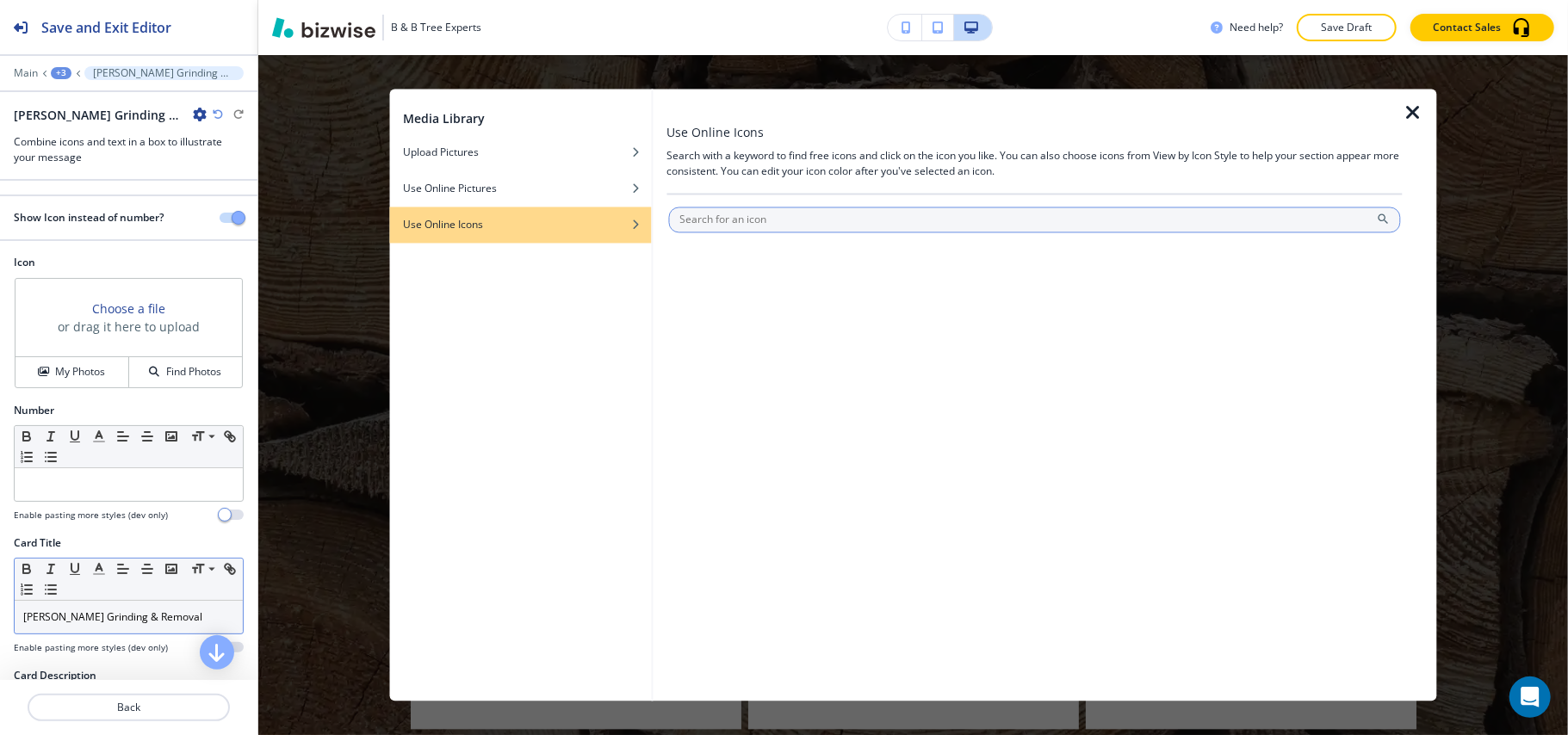
click at [750, 218] on input "text" at bounding box center [1035, 220] width 733 height 26
type input "cut tree"
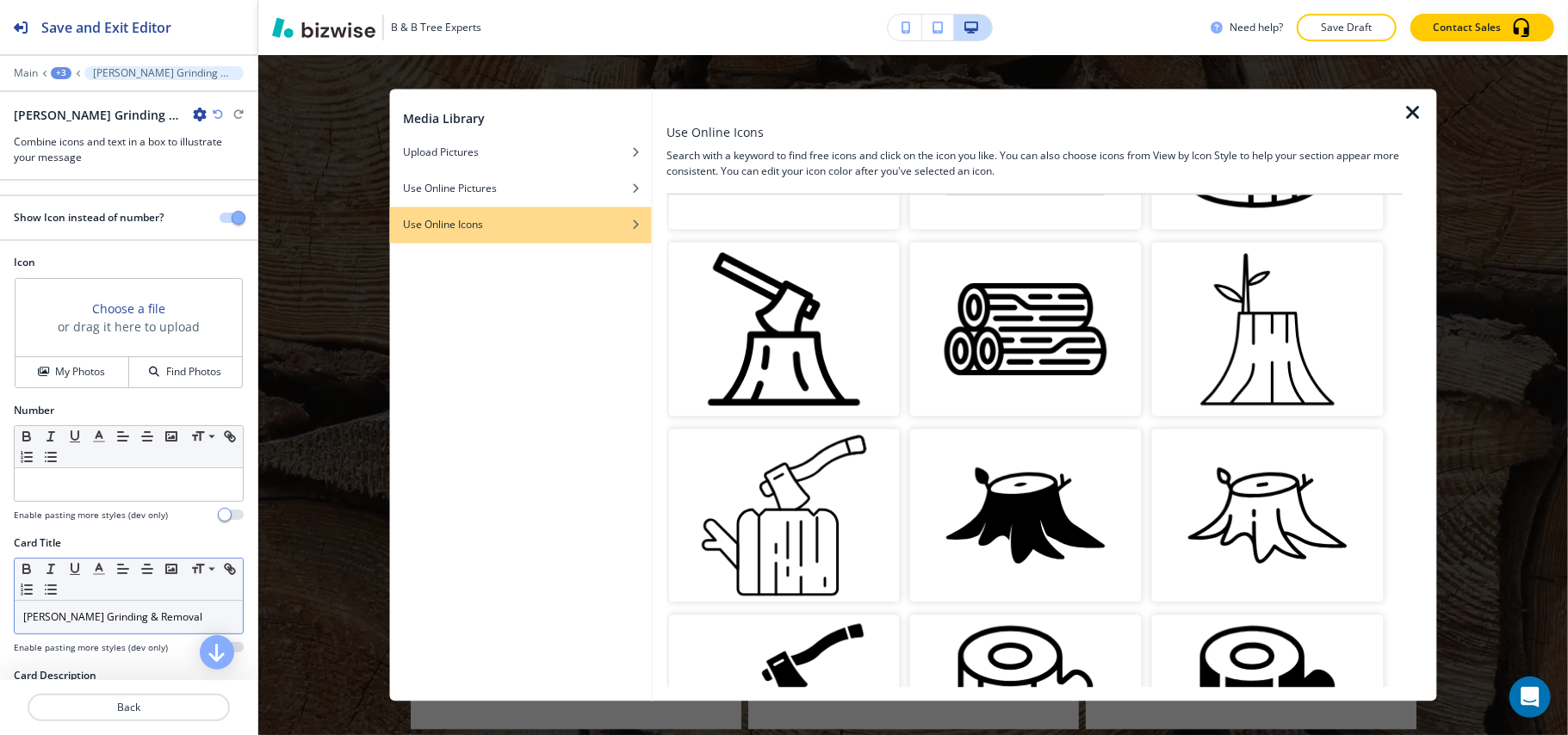
scroll to position [1262, 0]
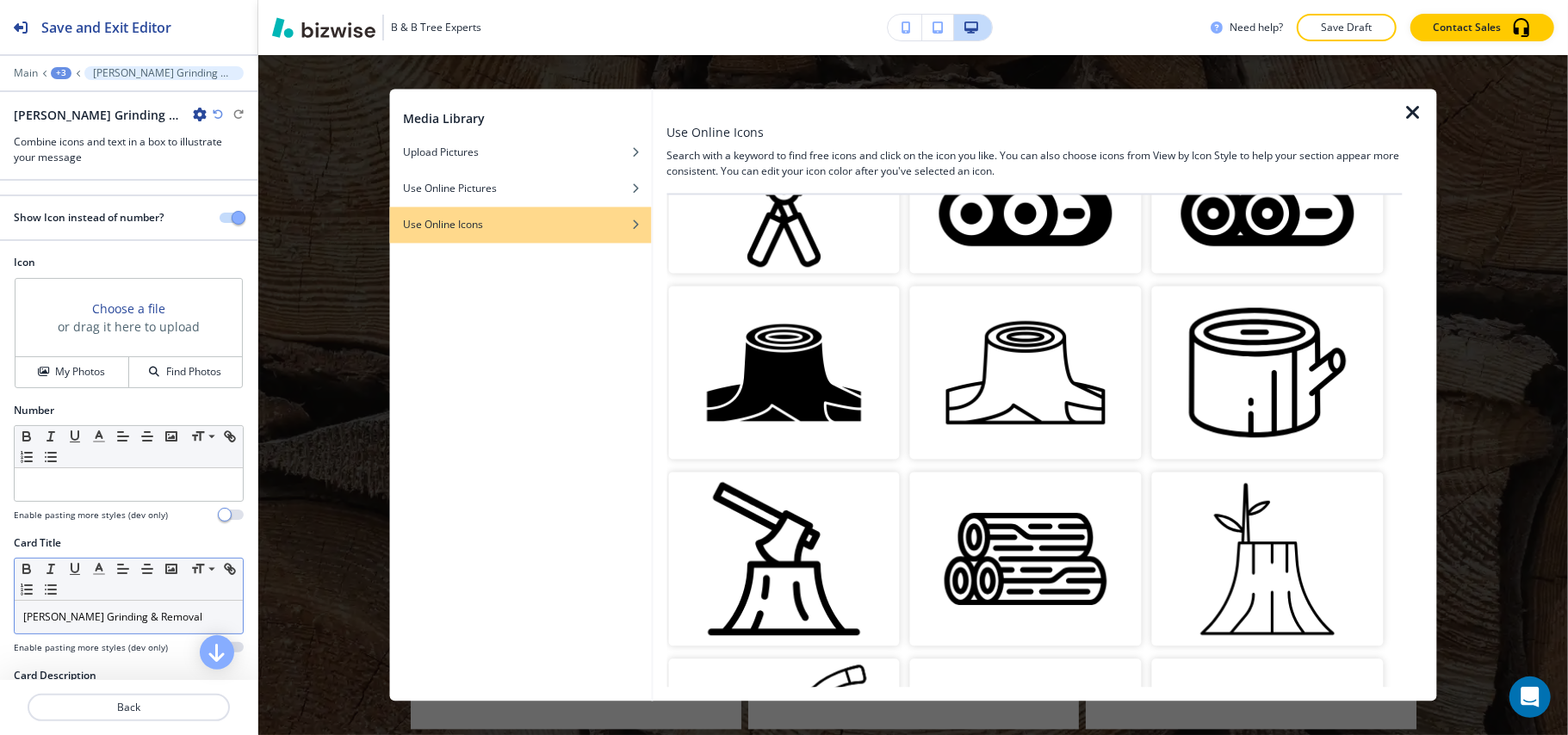
click at [773, 329] on img "button" at bounding box center [784, 372] width 232 height 174
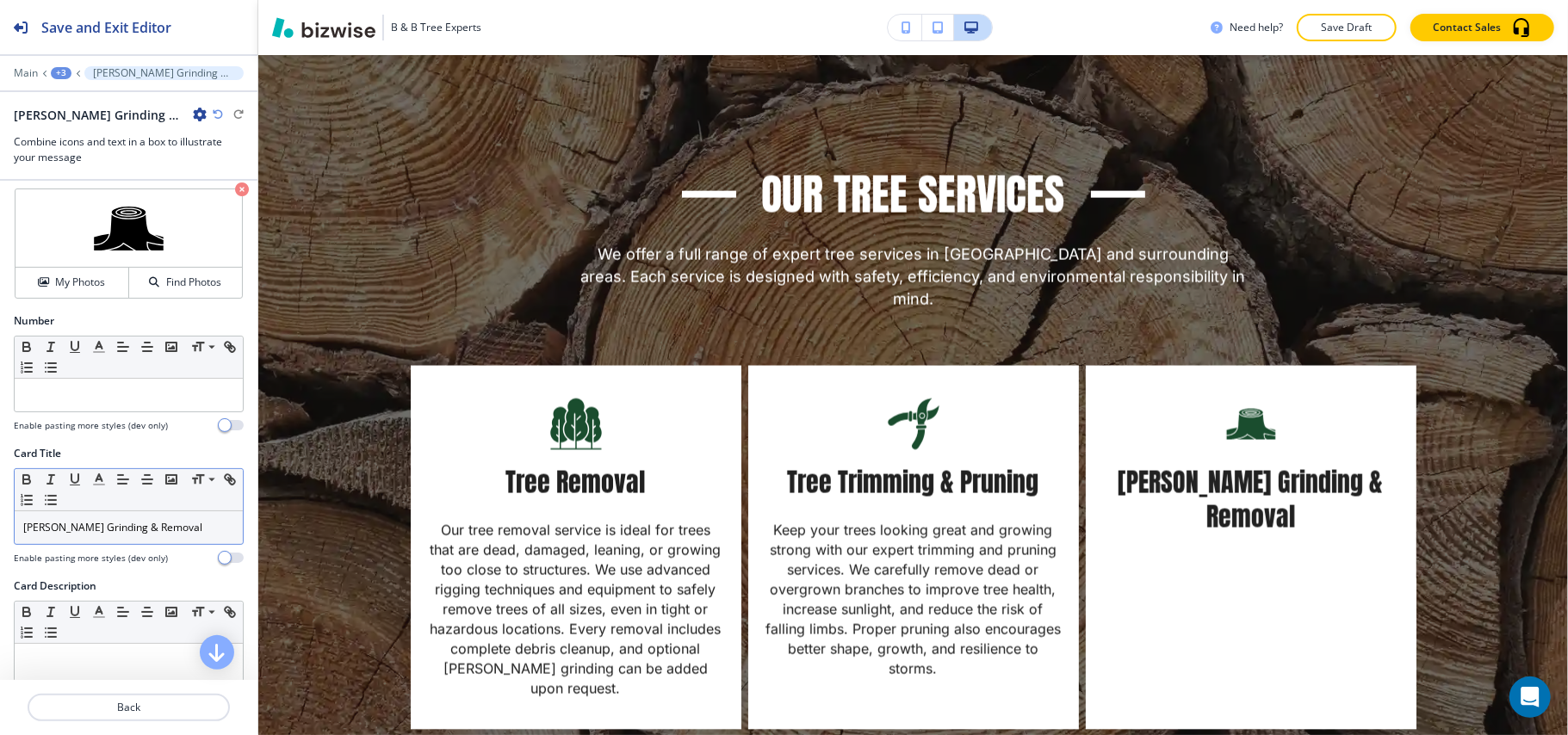
scroll to position [229, 0]
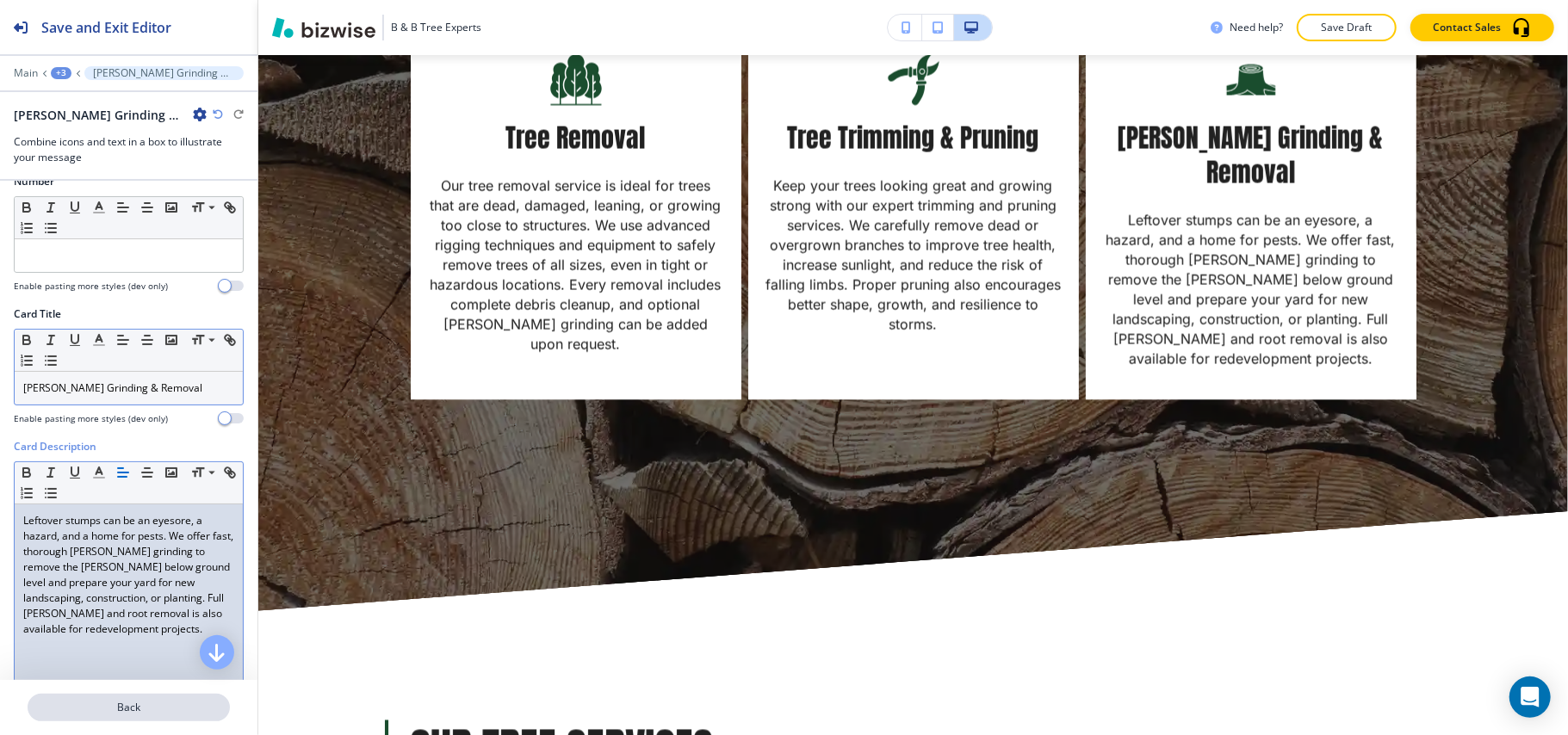
click at [115, 715] on p "Back" at bounding box center [129, 708] width 199 height 16
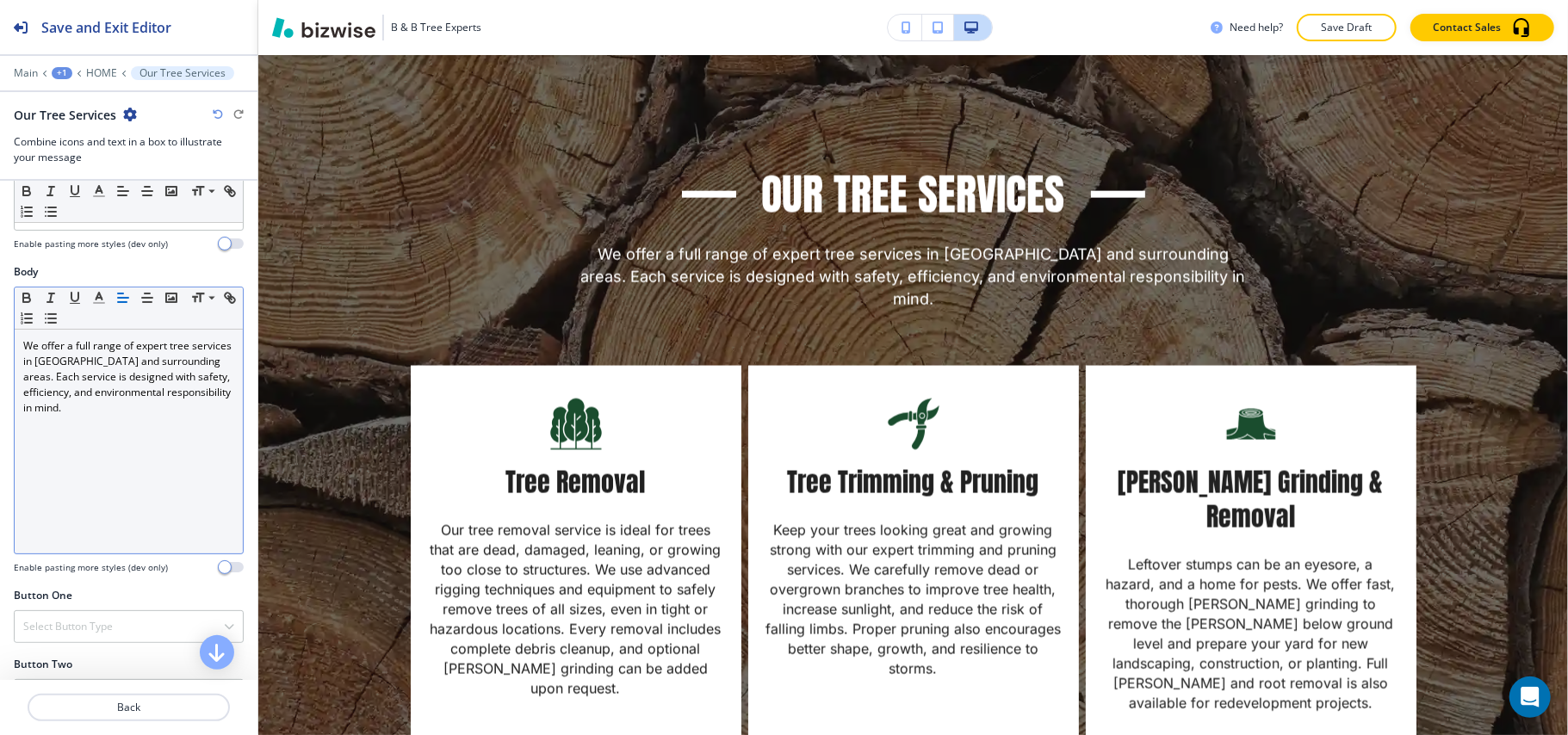
scroll to position [459, 0]
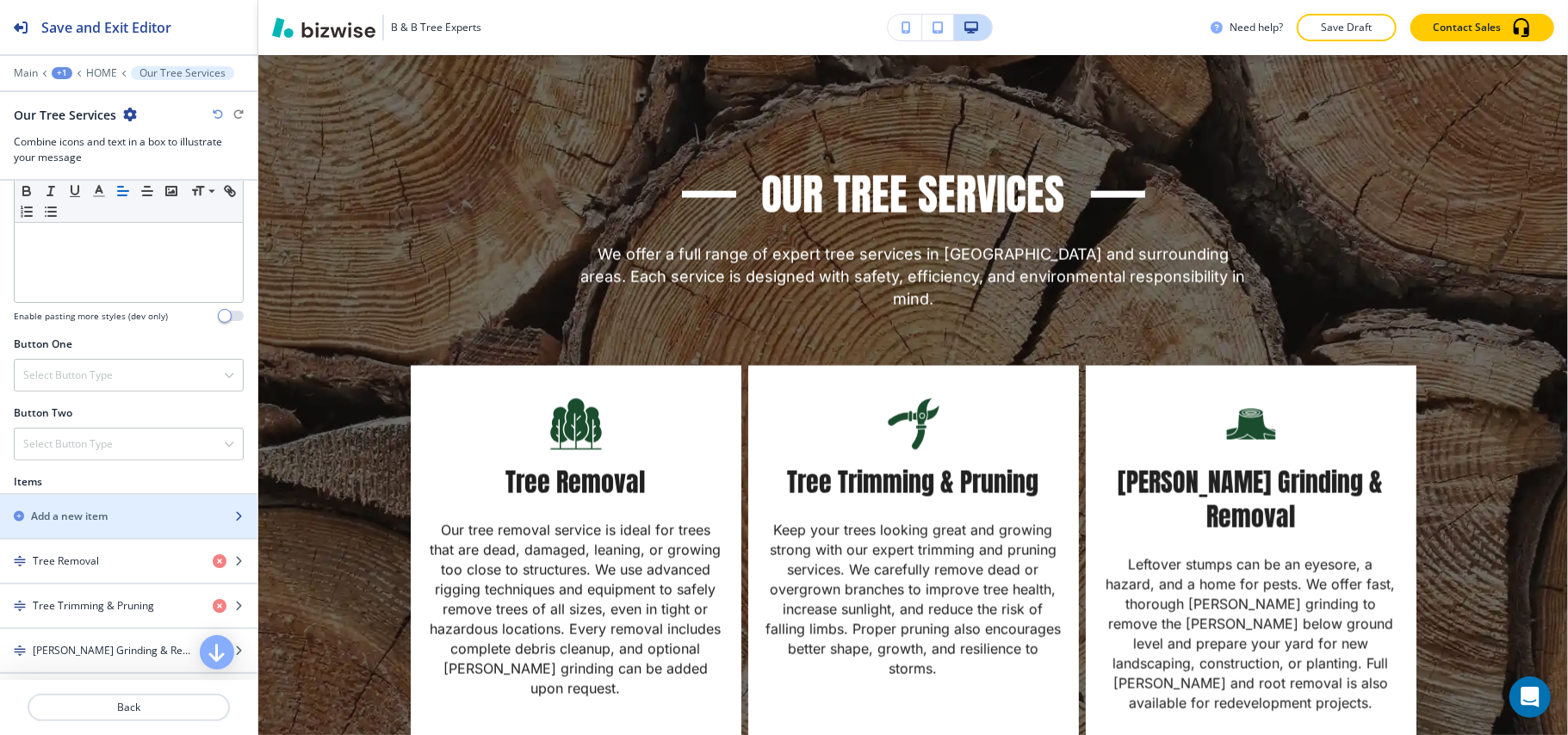
click at [74, 536] on div "button" at bounding box center [129, 531] width 257 height 14
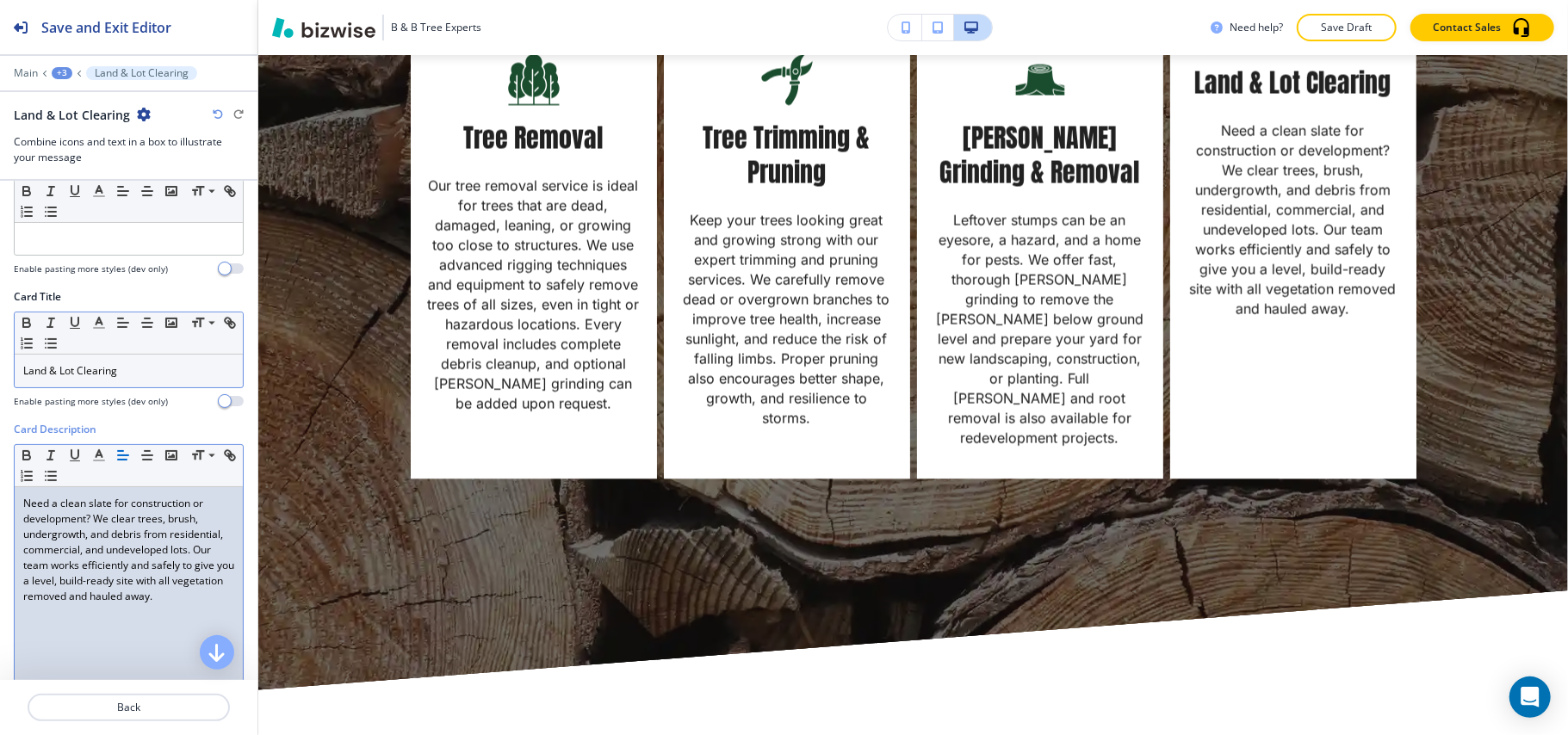
scroll to position [42, 0]
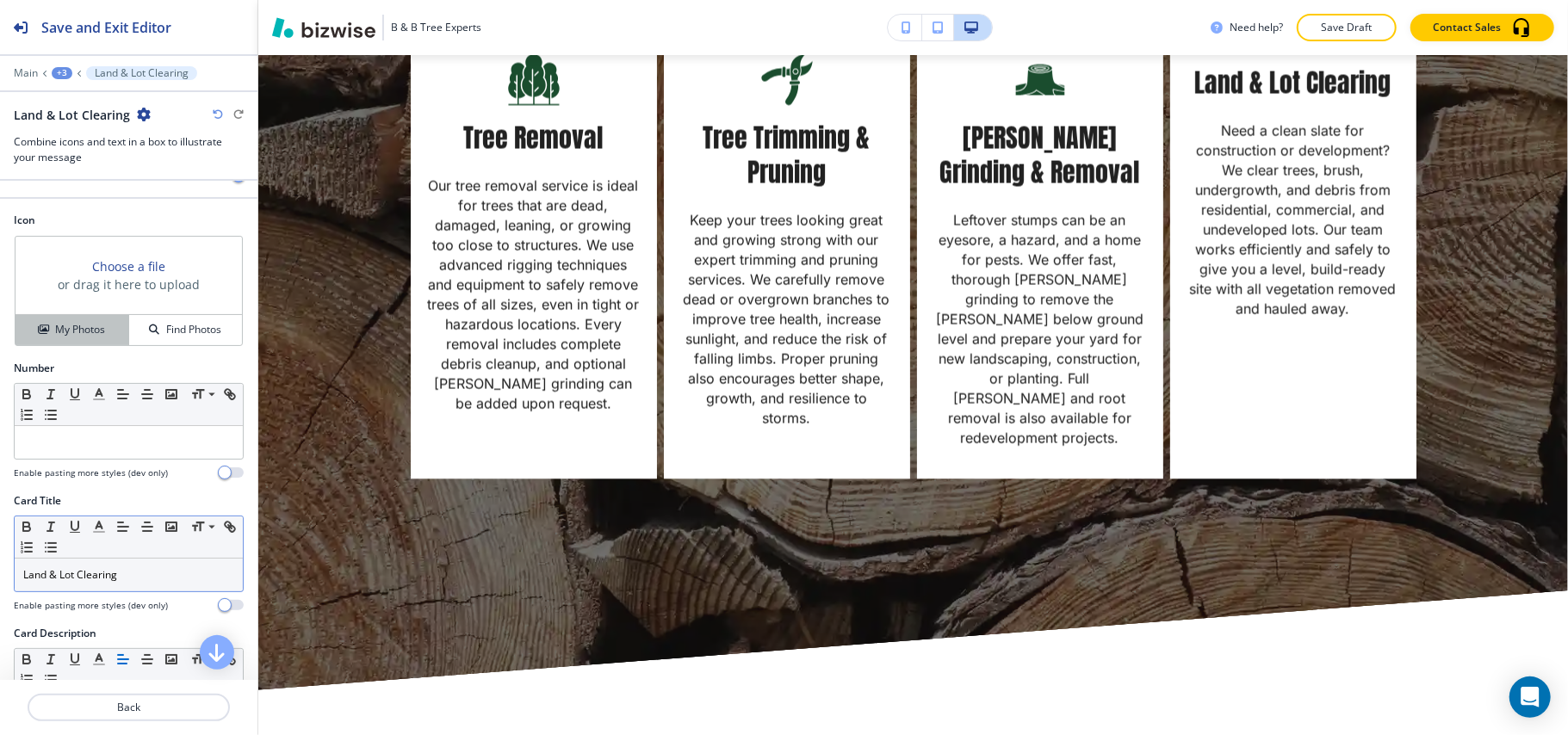
click at [69, 331] on h4 "My Photos" at bounding box center [80, 329] width 50 height 16
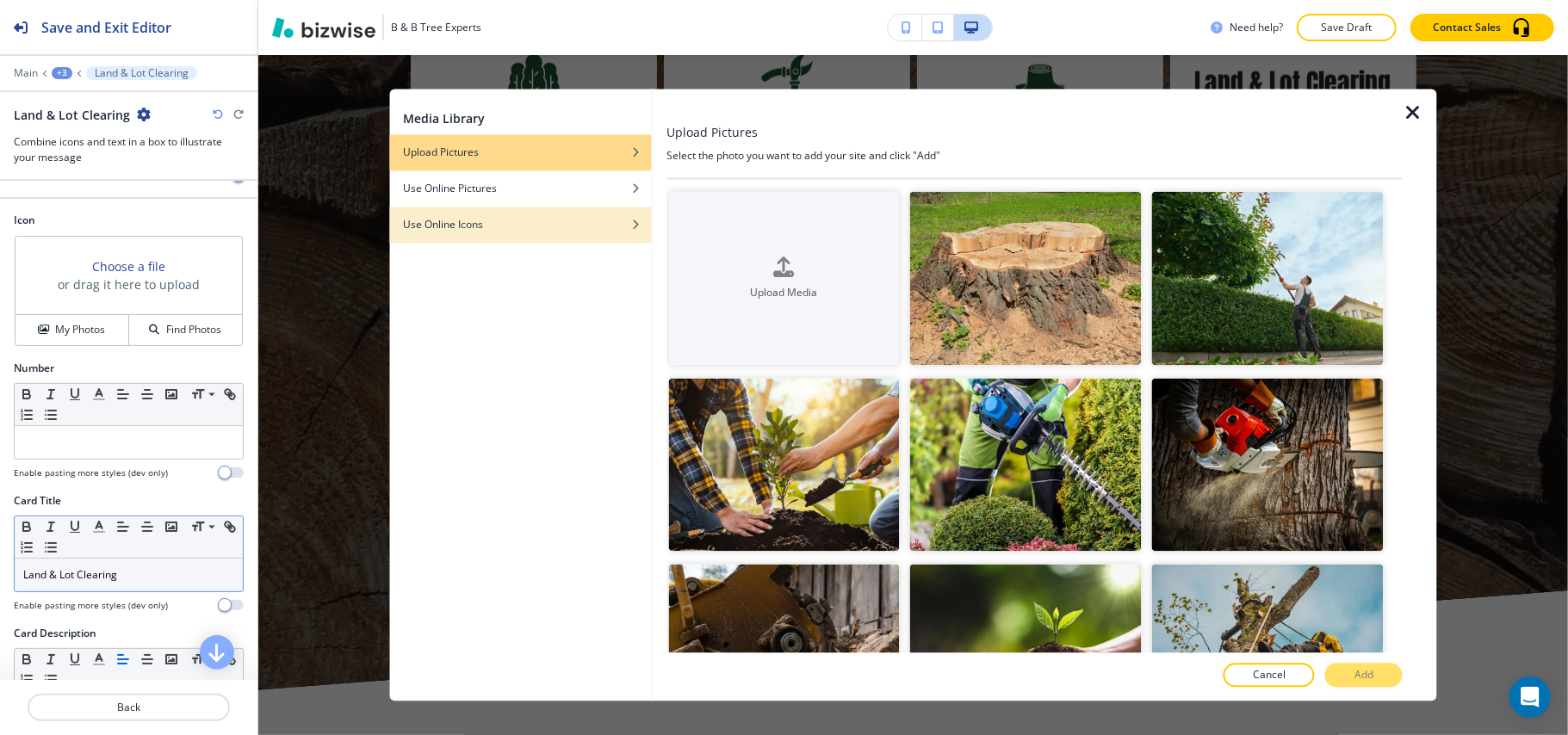
click at [477, 218] on h4 "Use Online Icons" at bounding box center [442, 226] width 80 height 16
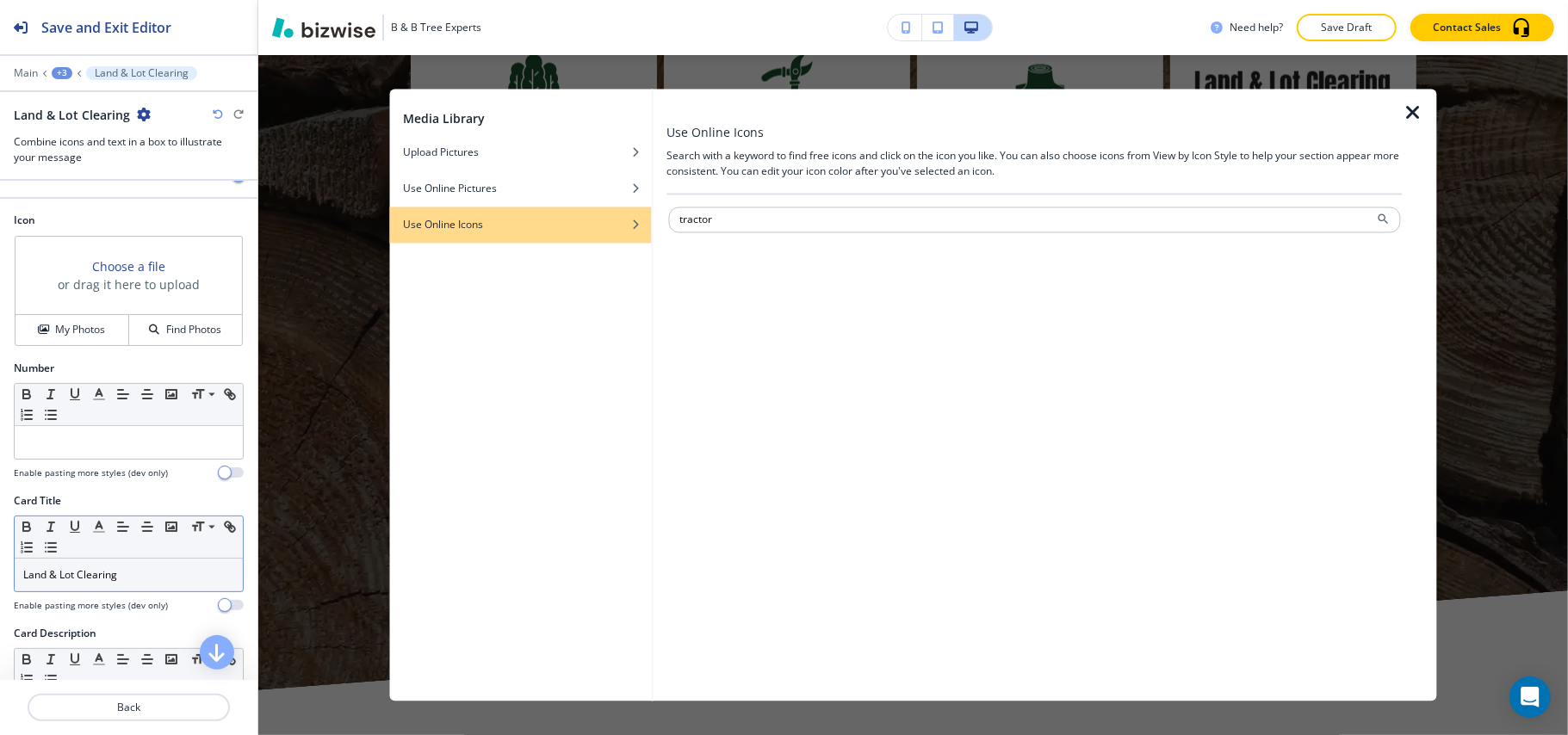
type input "tractor"
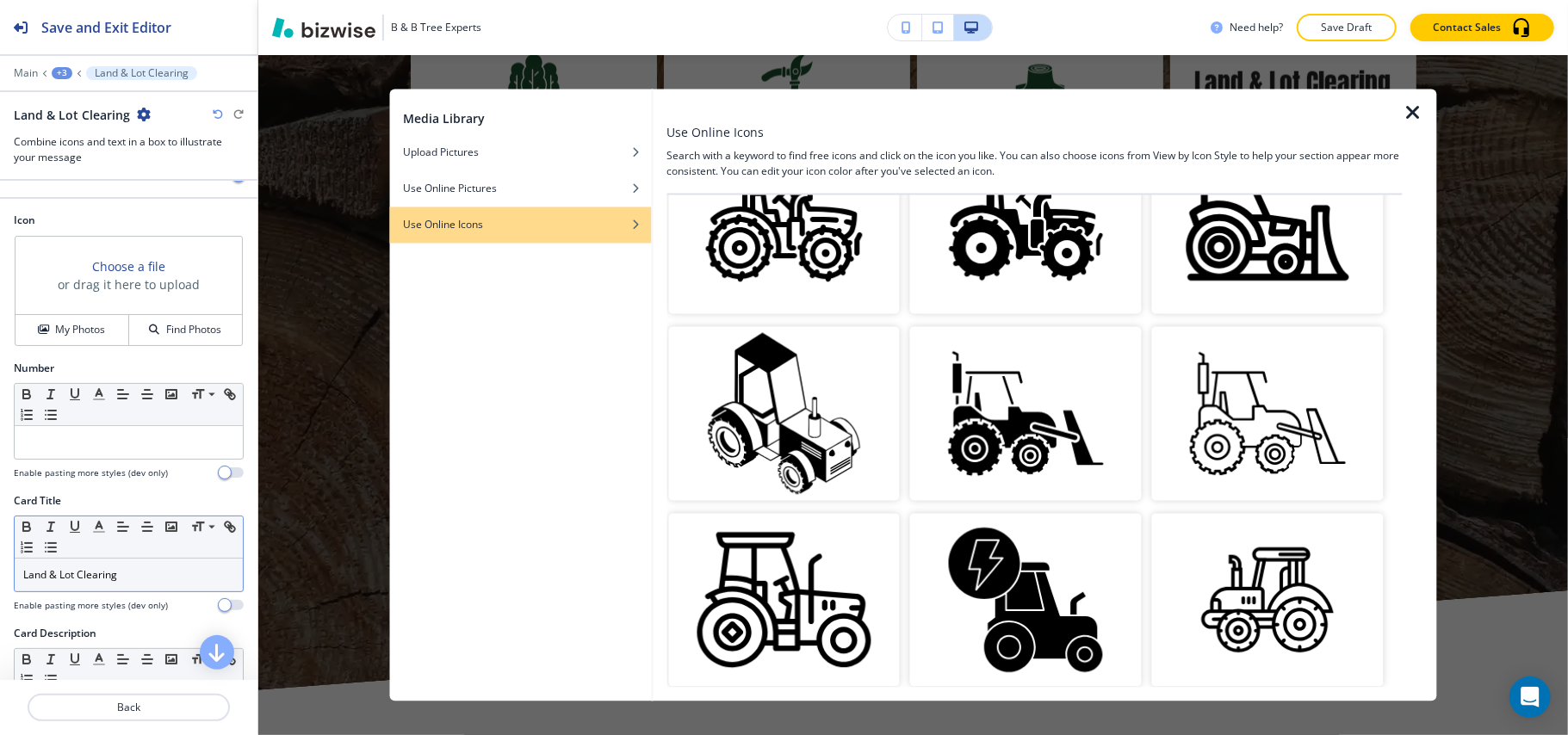
scroll to position [1033, 0]
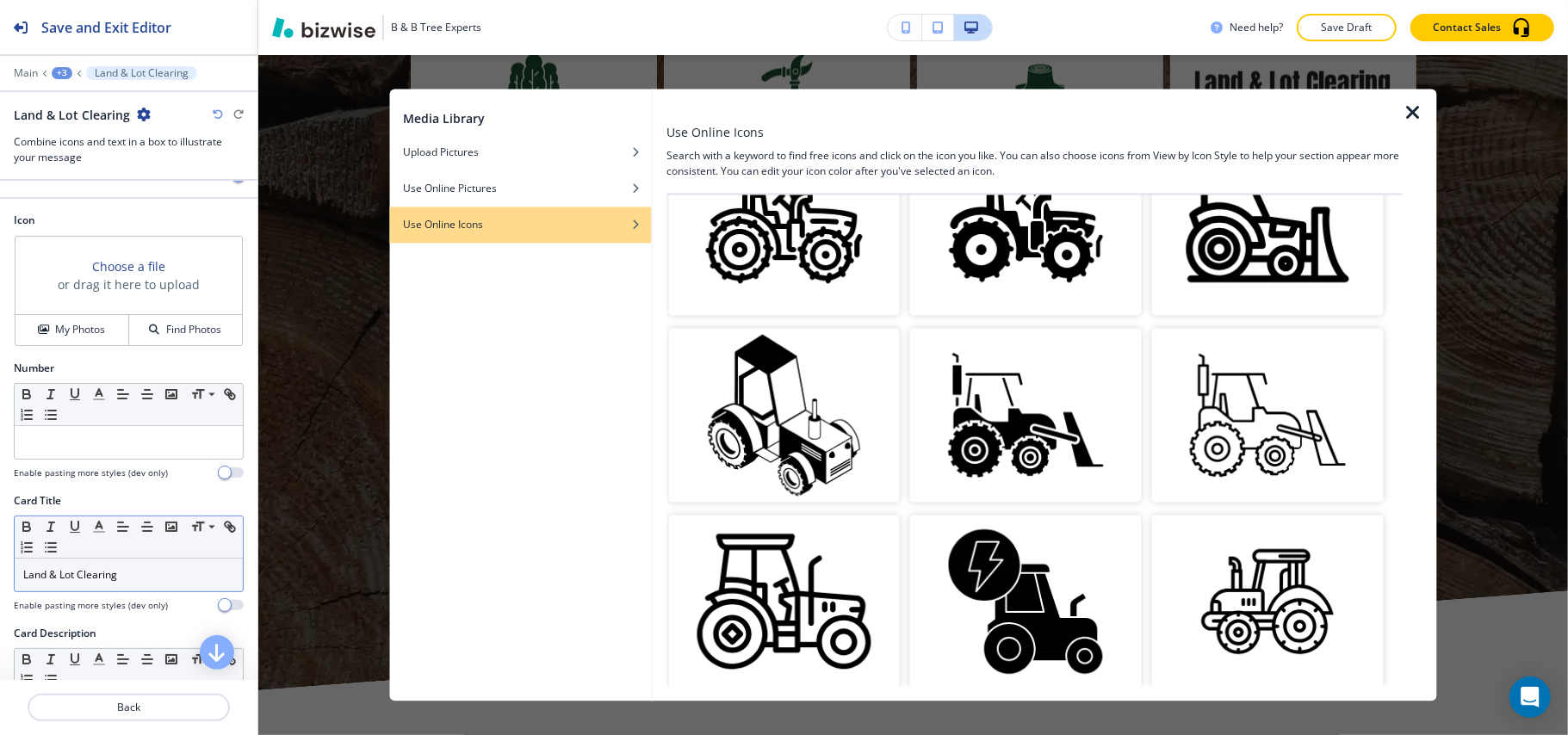
click at [1002, 377] on img "button" at bounding box center [1026, 415] width 232 height 174
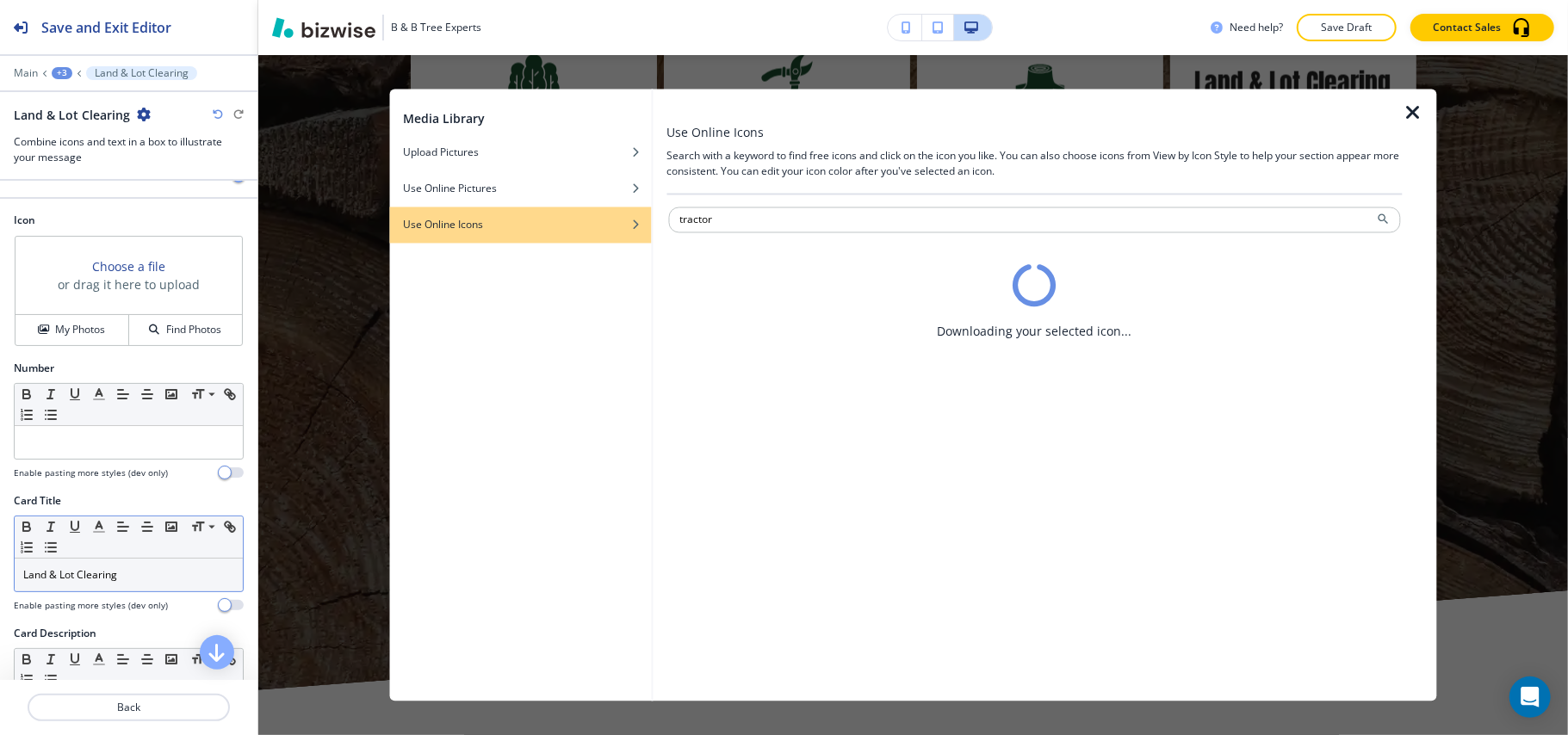
scroll to position [0, 0]
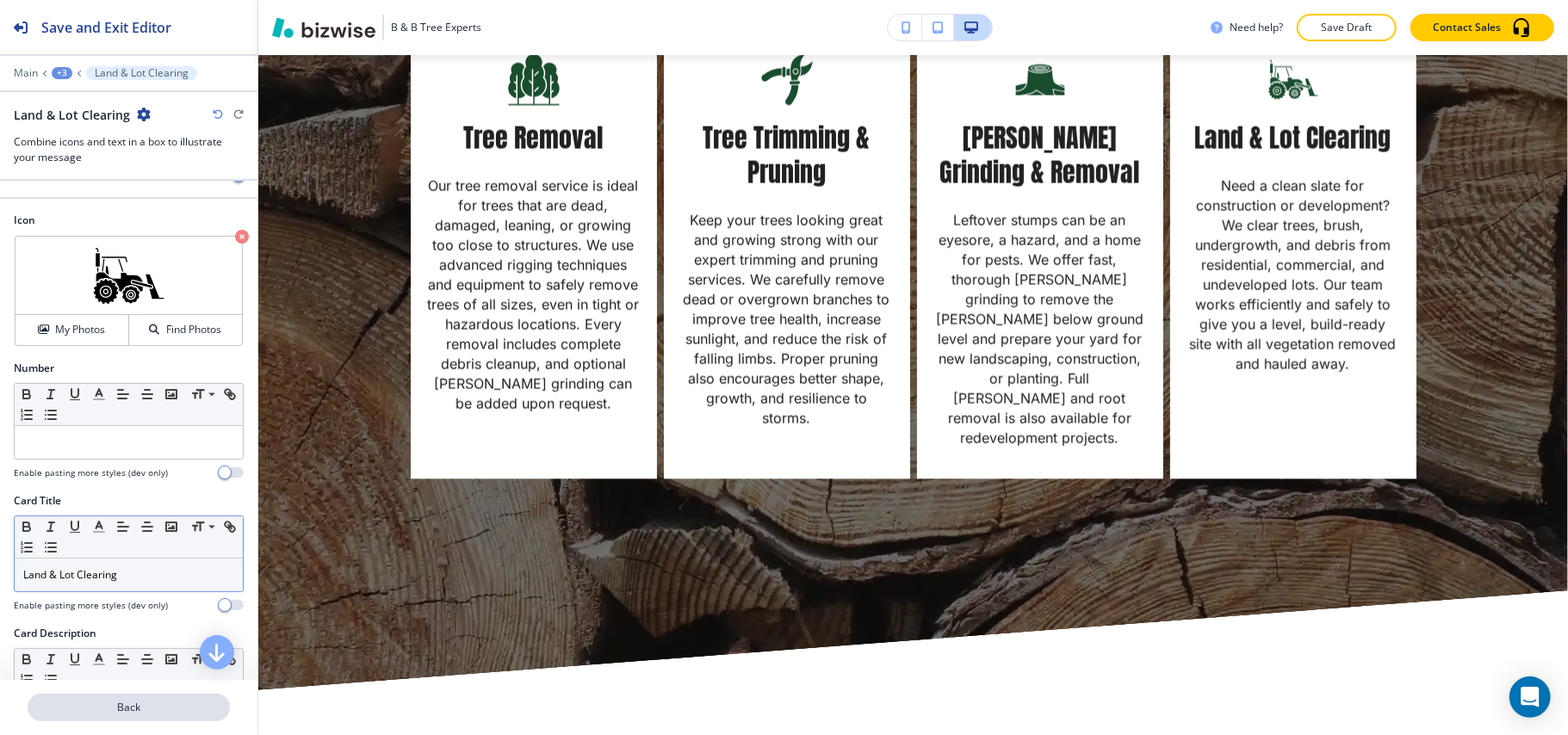
click at [138, 714] on p "Back" at bounding box center [129, 708] width 199 height 16
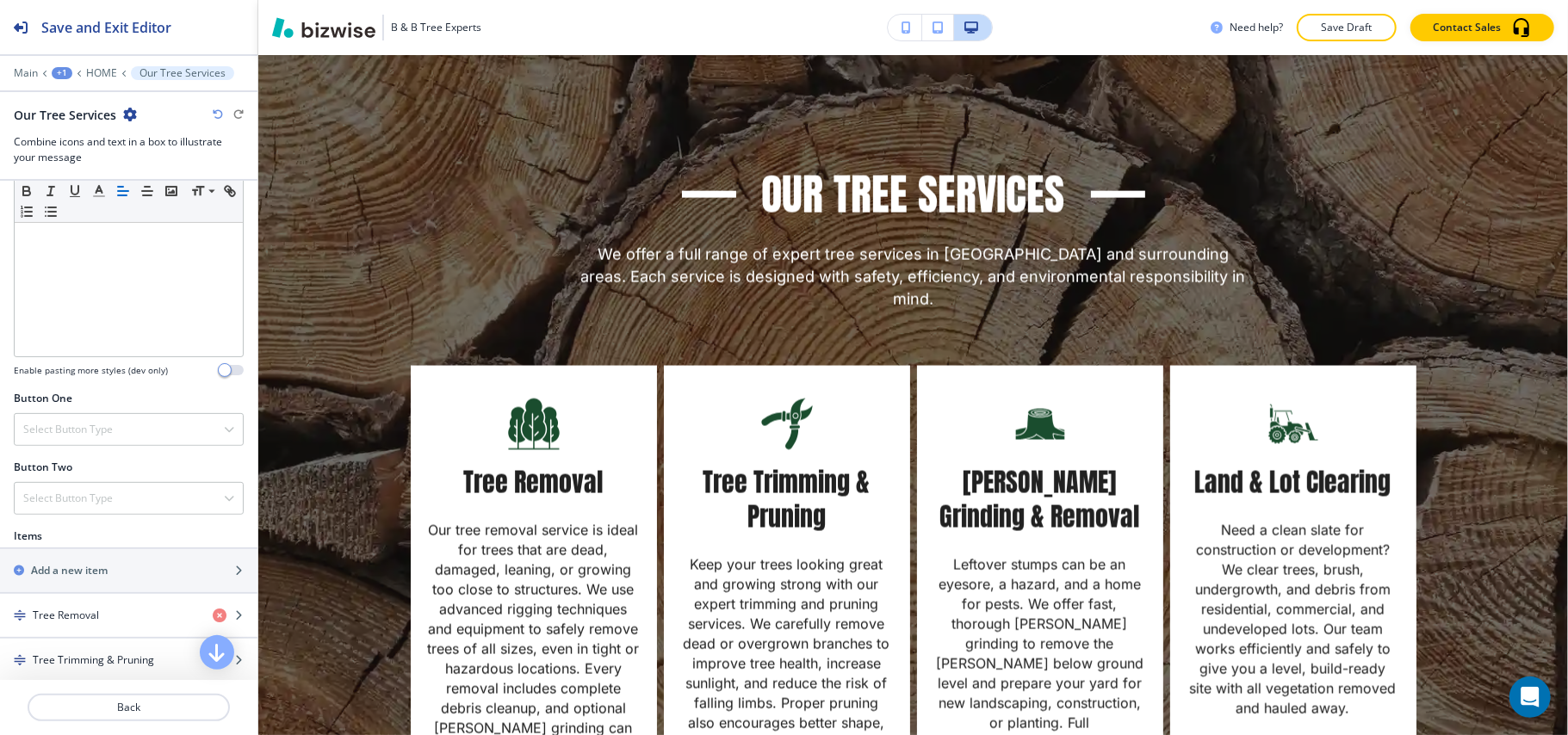
scroll to position [459, 0]
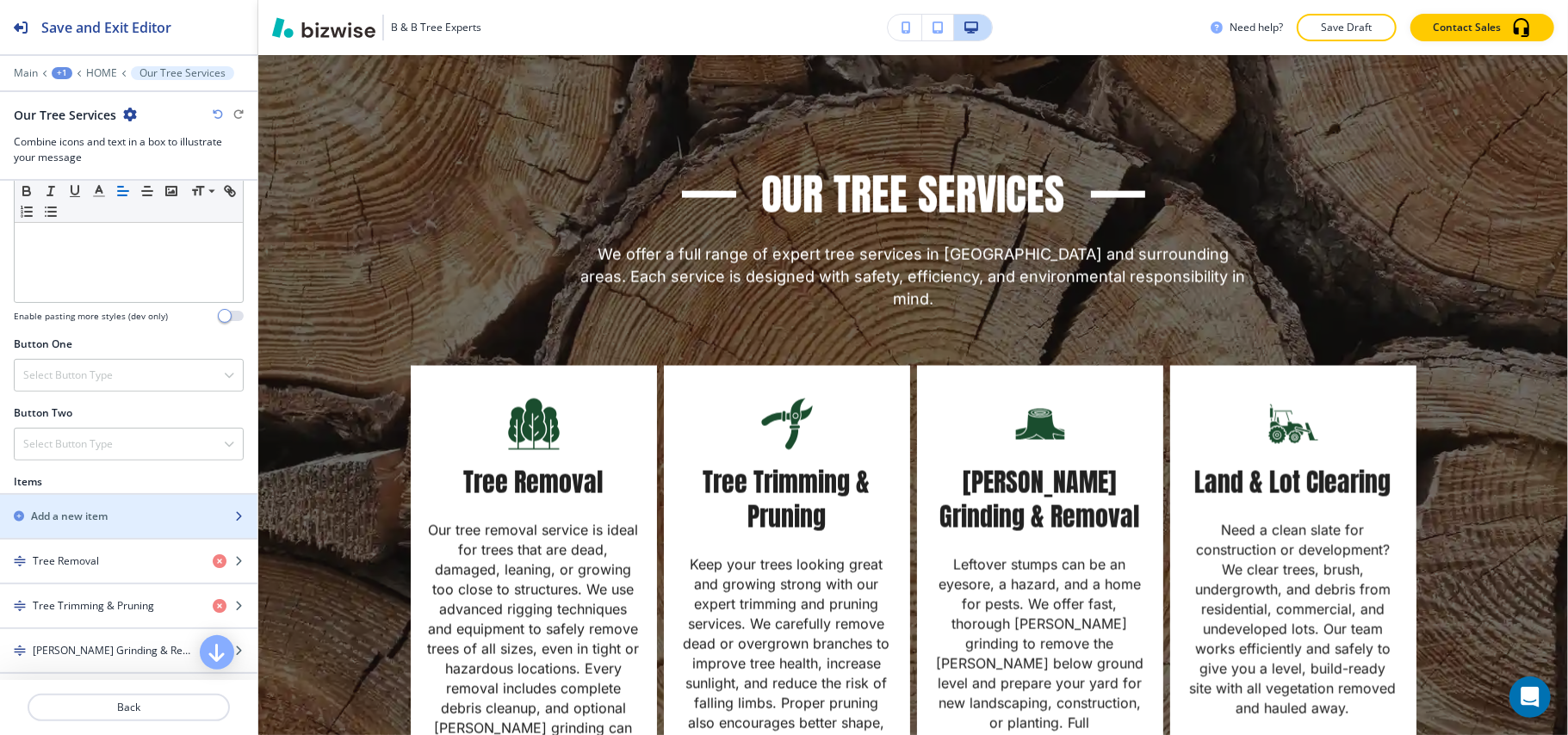
click at [100, 509] on div "button" at bounding box center [129, 502] width 257 height 14
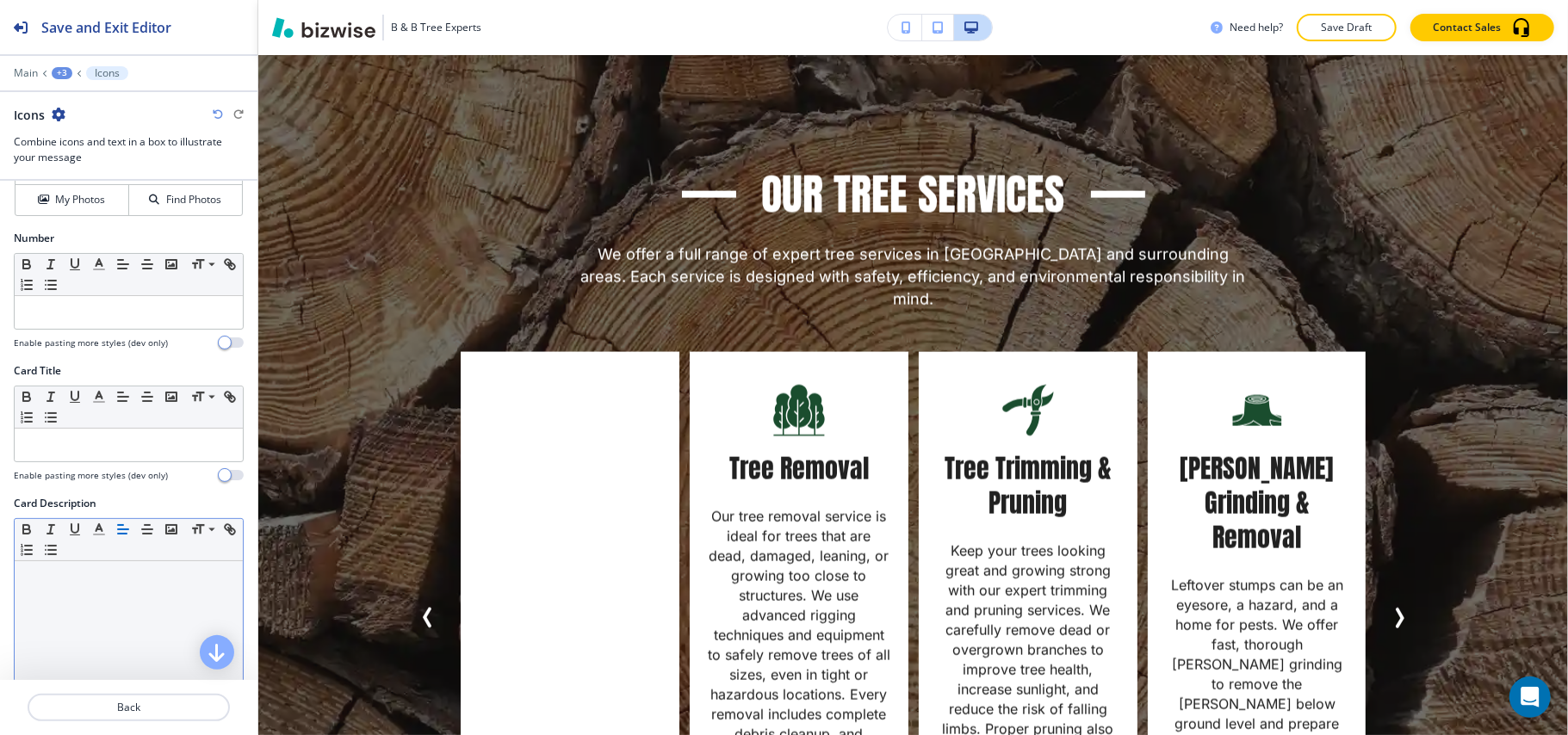
scroll to position [229, 0]
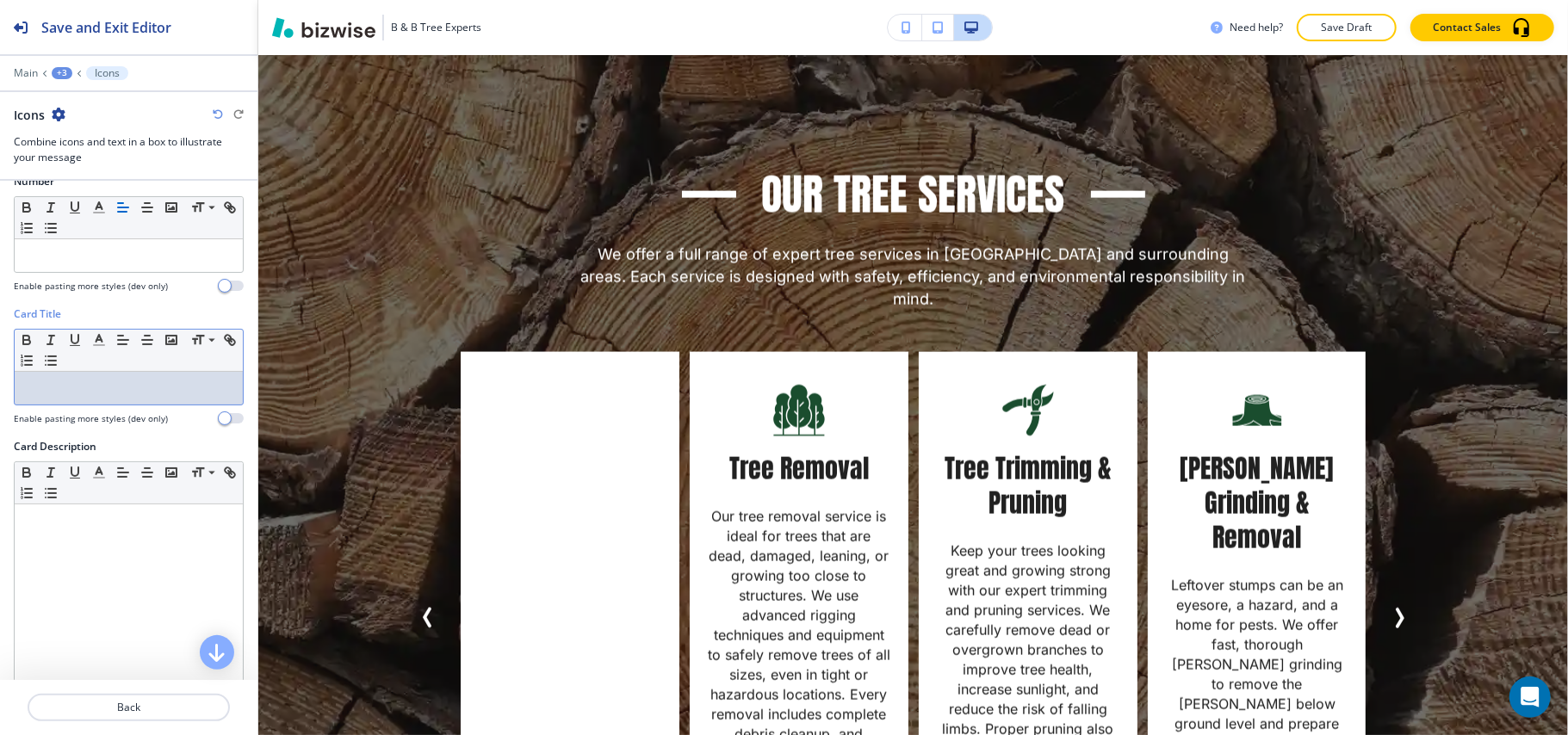
drag, startPoint x: 77, startPoint y: 269, endPoint x: 41, endPoint y: 386, distance: 122.4
click at [41, 386] on p at bounding box center [129, 388] width 210 height 16
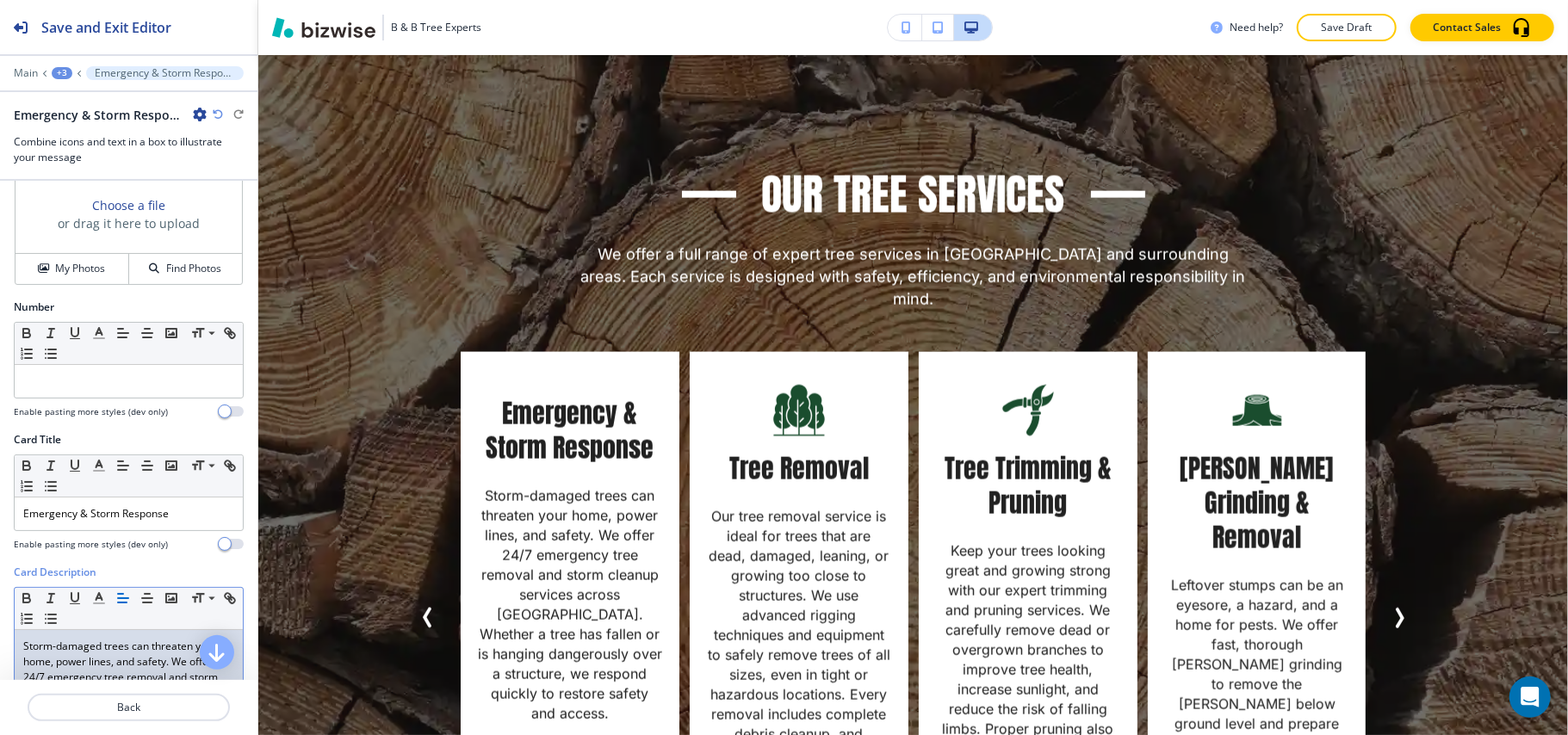
scroll to position [0, 0]
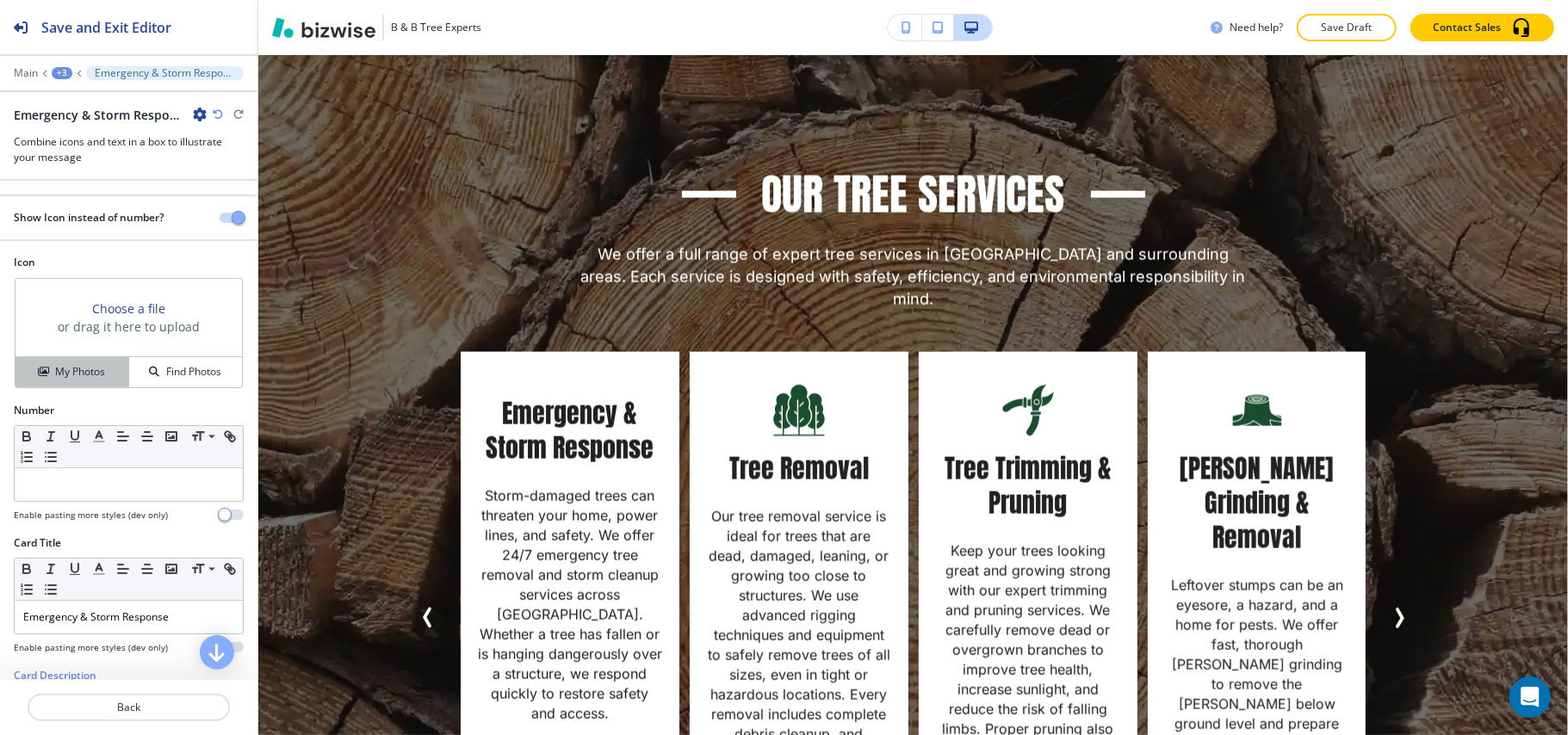
click at [77, 383] on button "My Photos" at bounding box center [72, 372] width 114 height 30
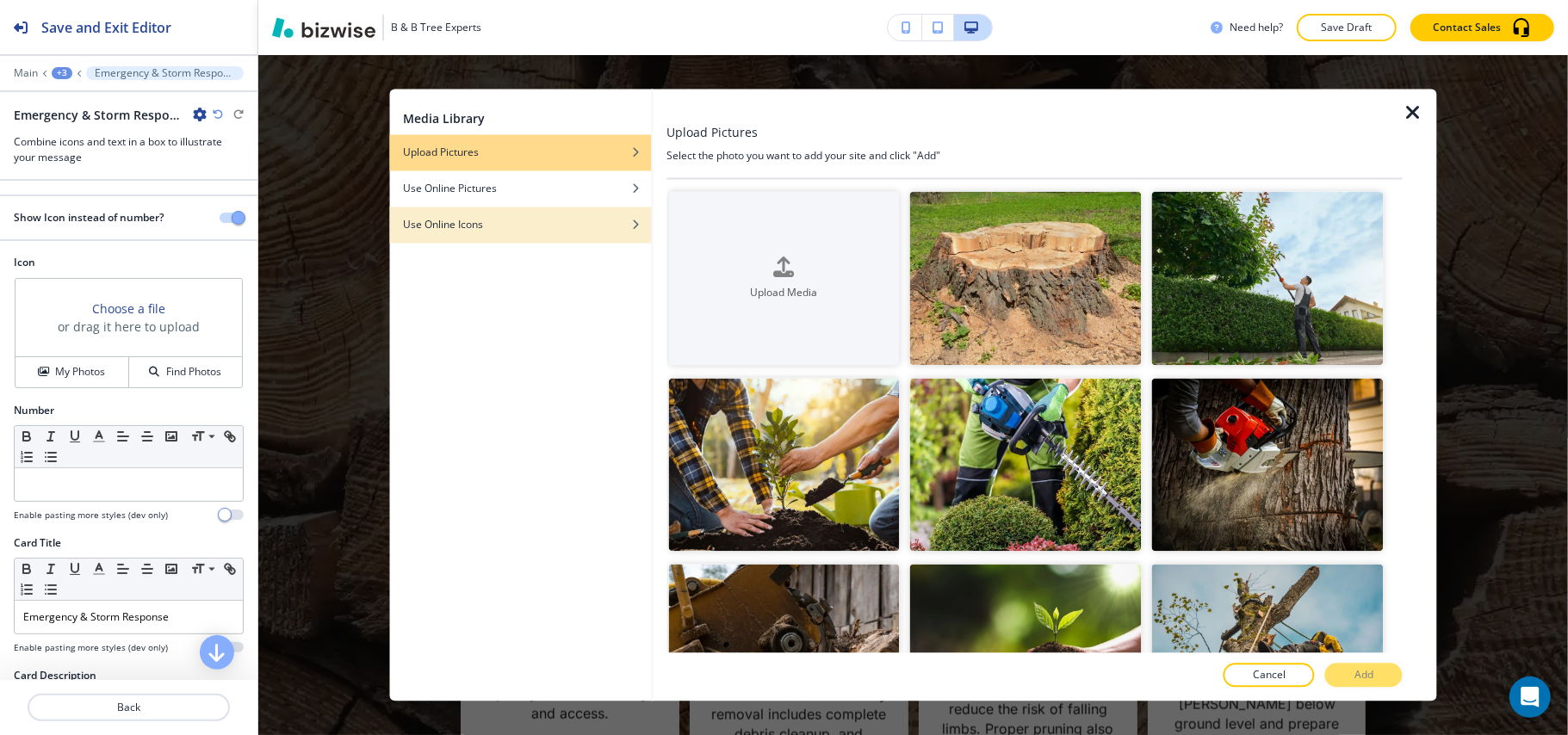
click at [518, 221] on div "Use Online Icons" at bounding box center [519, 226] width 262 height 16
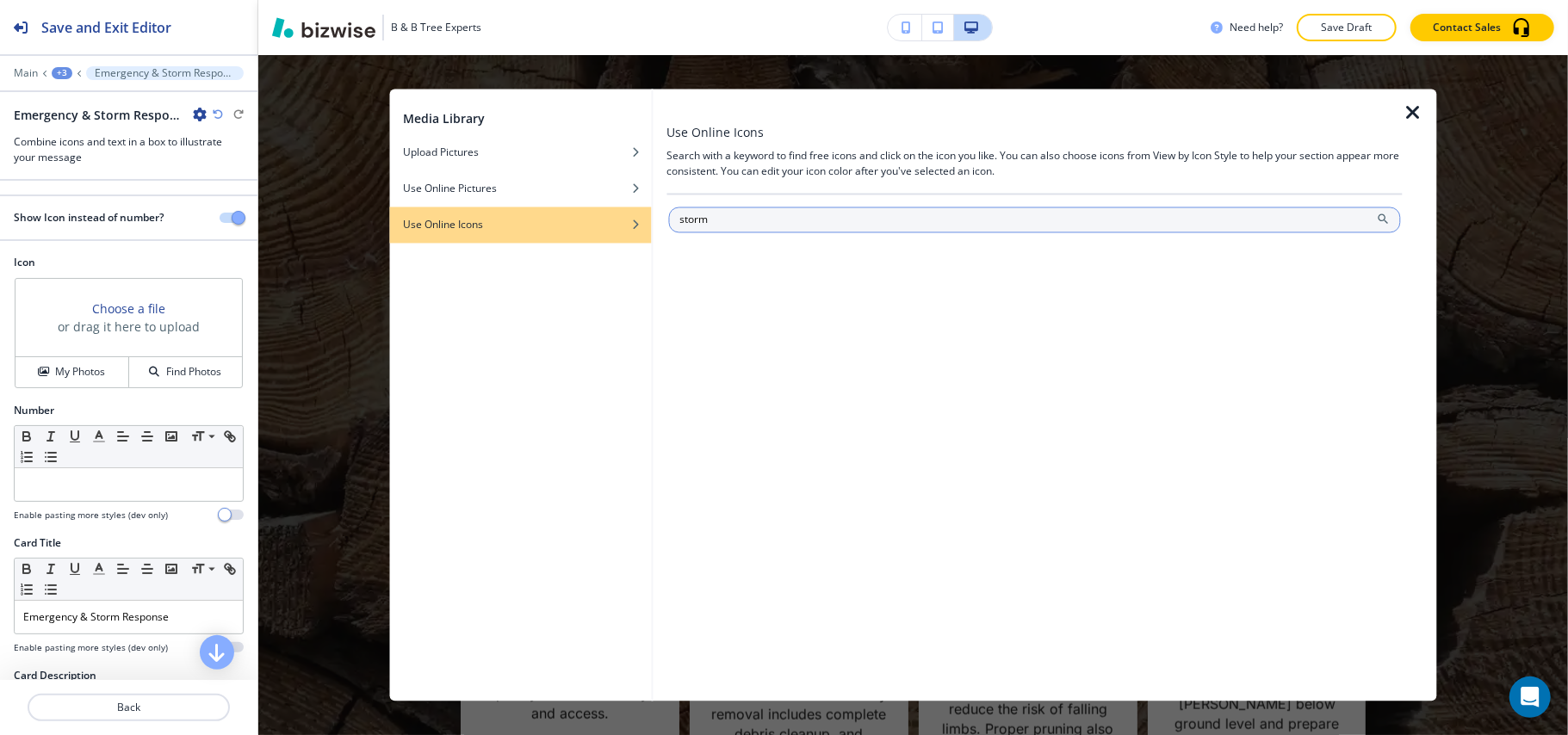
type input "storm"
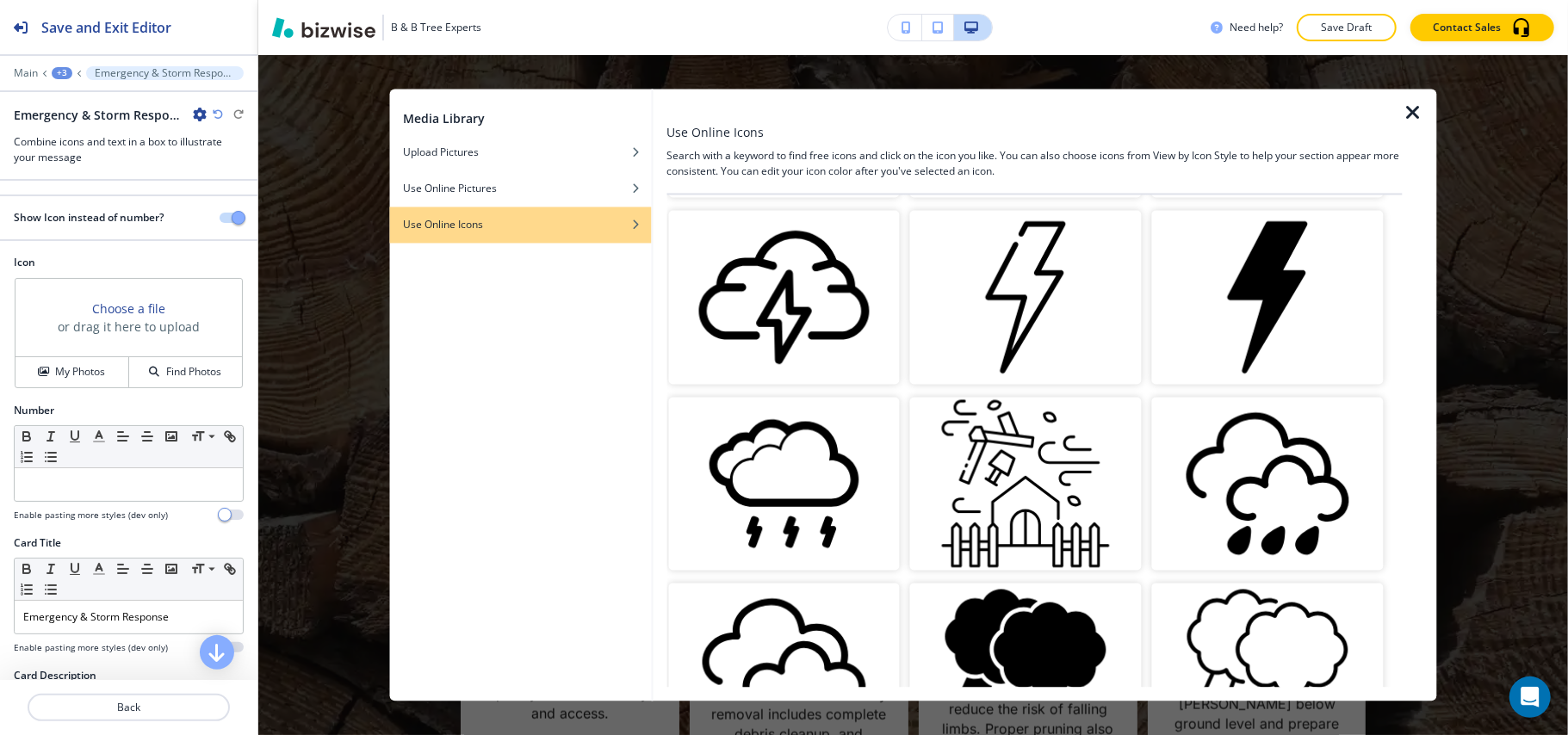
scroll to position [1378, 0]
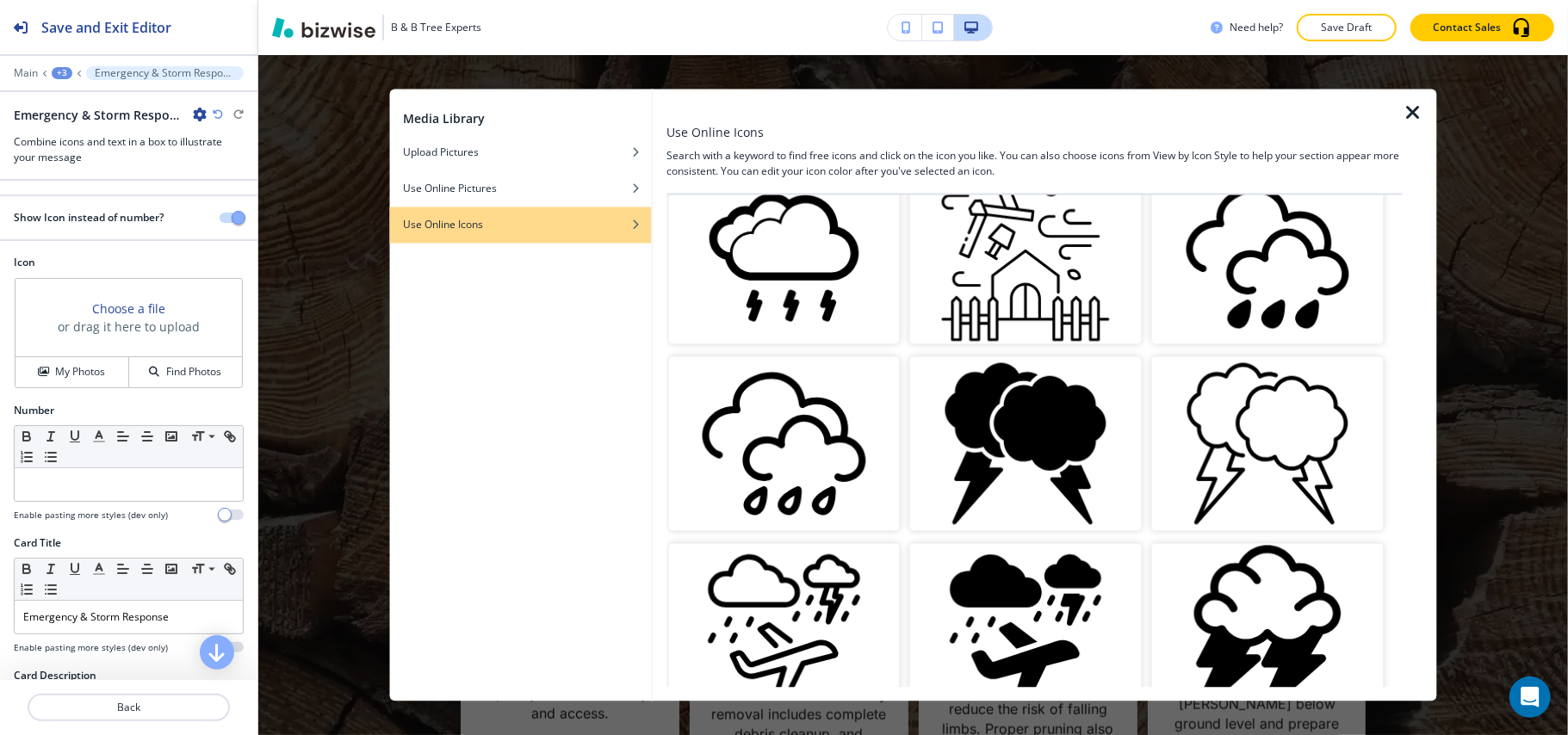
click at [1024, 380] on img "button" at bounding box center [1026, 445] width 232 height 174
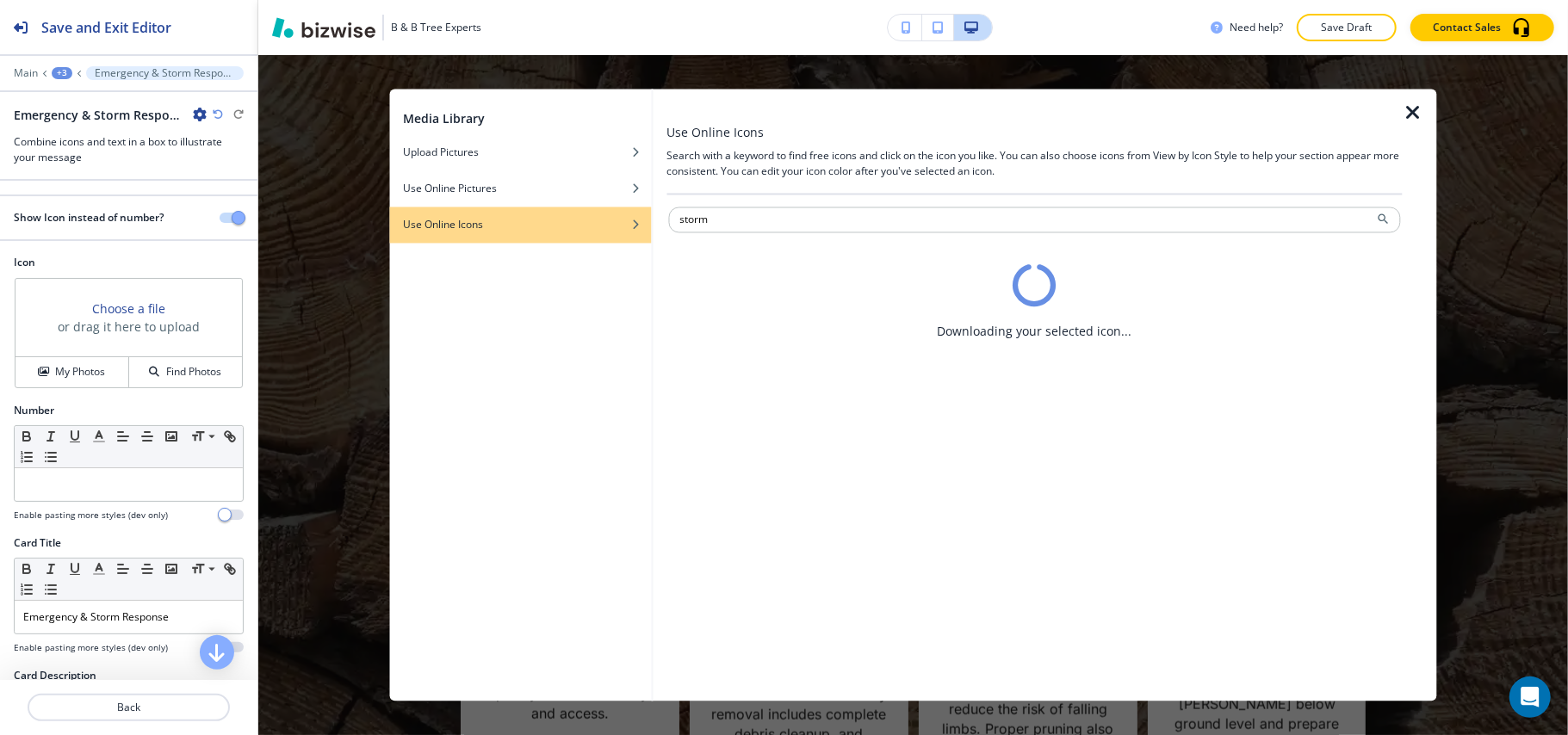
scroll to position [0, 0]
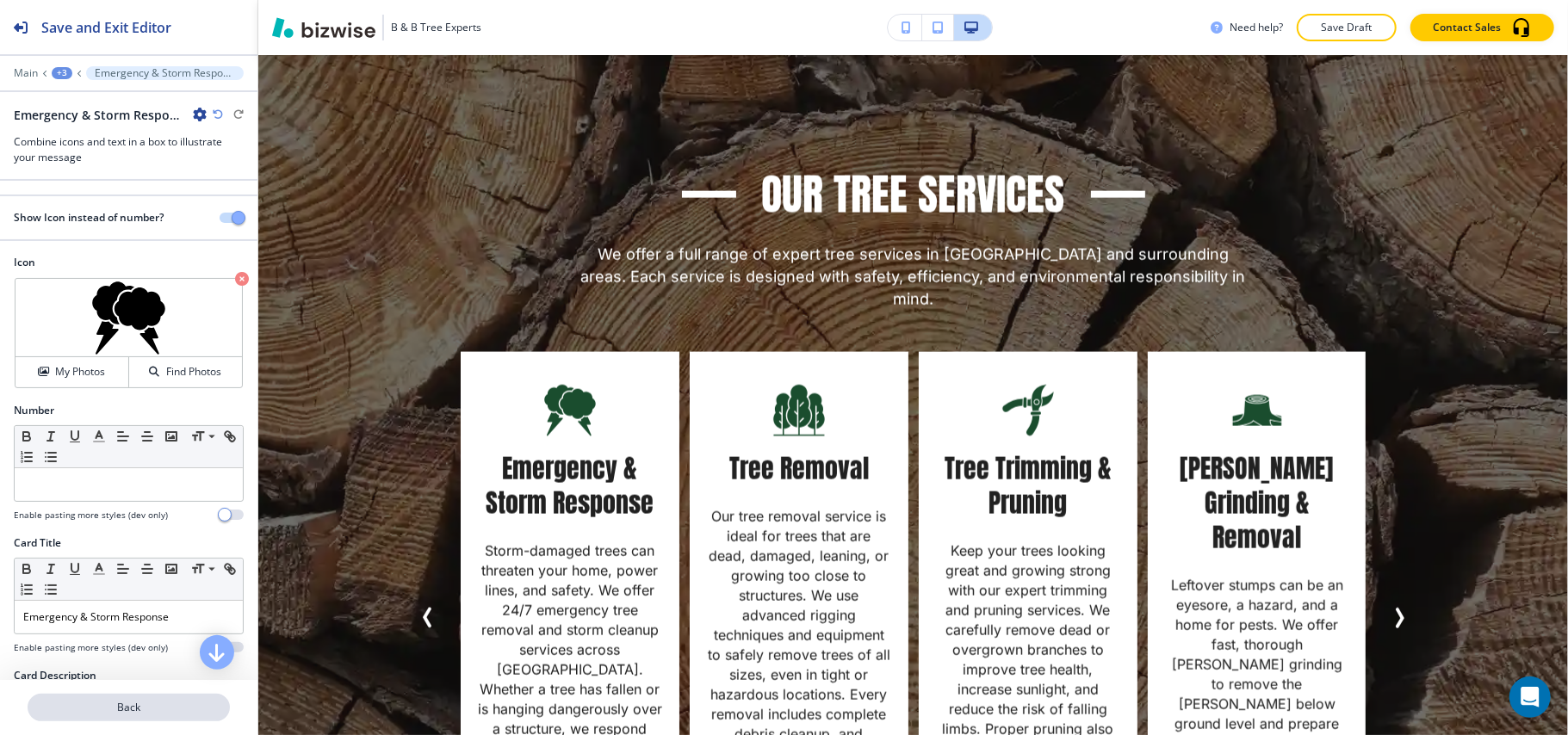
click at [138, 715] on p "Back" at bounding box center [129, 708] width 199 height 16
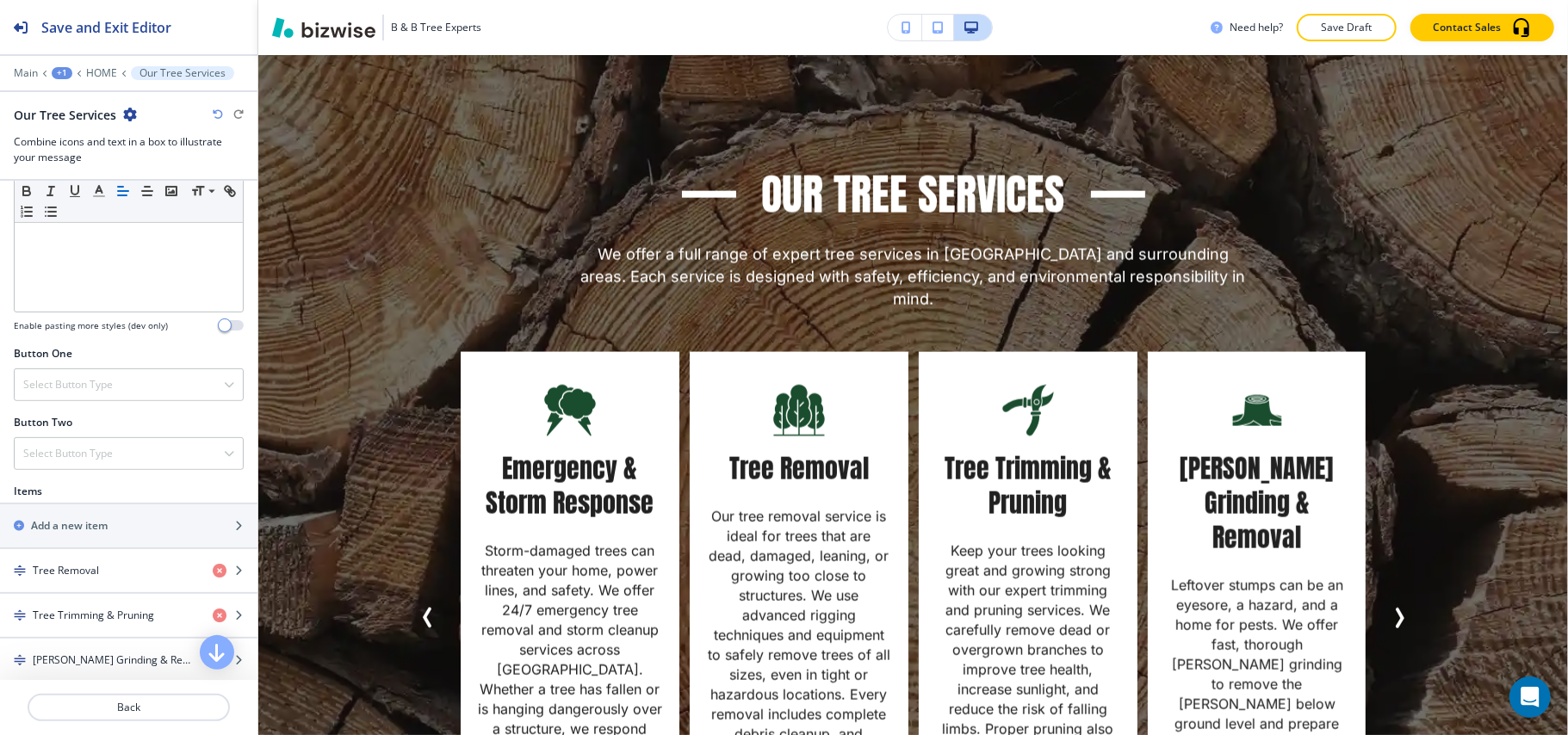
scroll to position [459, 0]
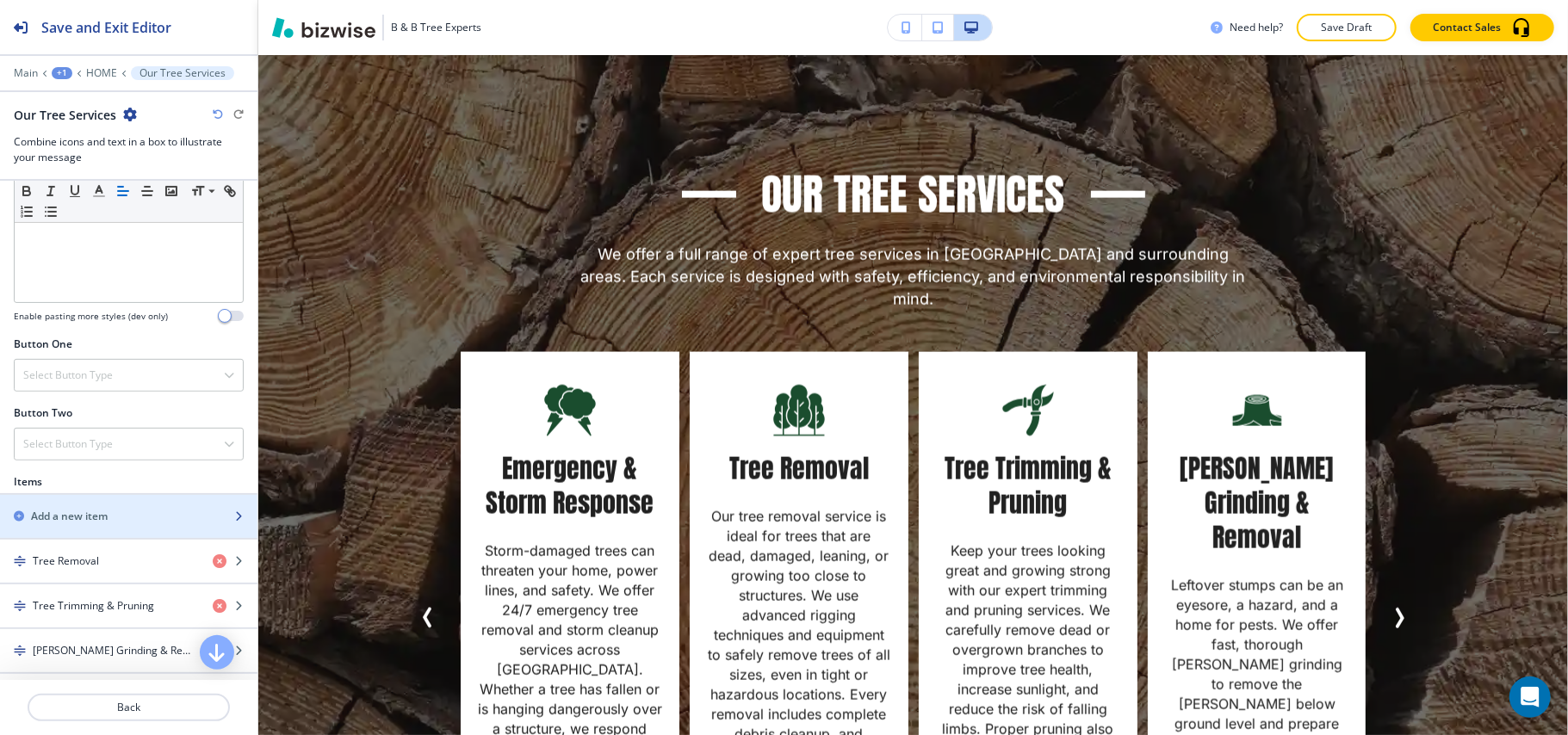
click at [88, 517] on h2 "Add a new item" at bounding box center [69, 517] width 77 height 16
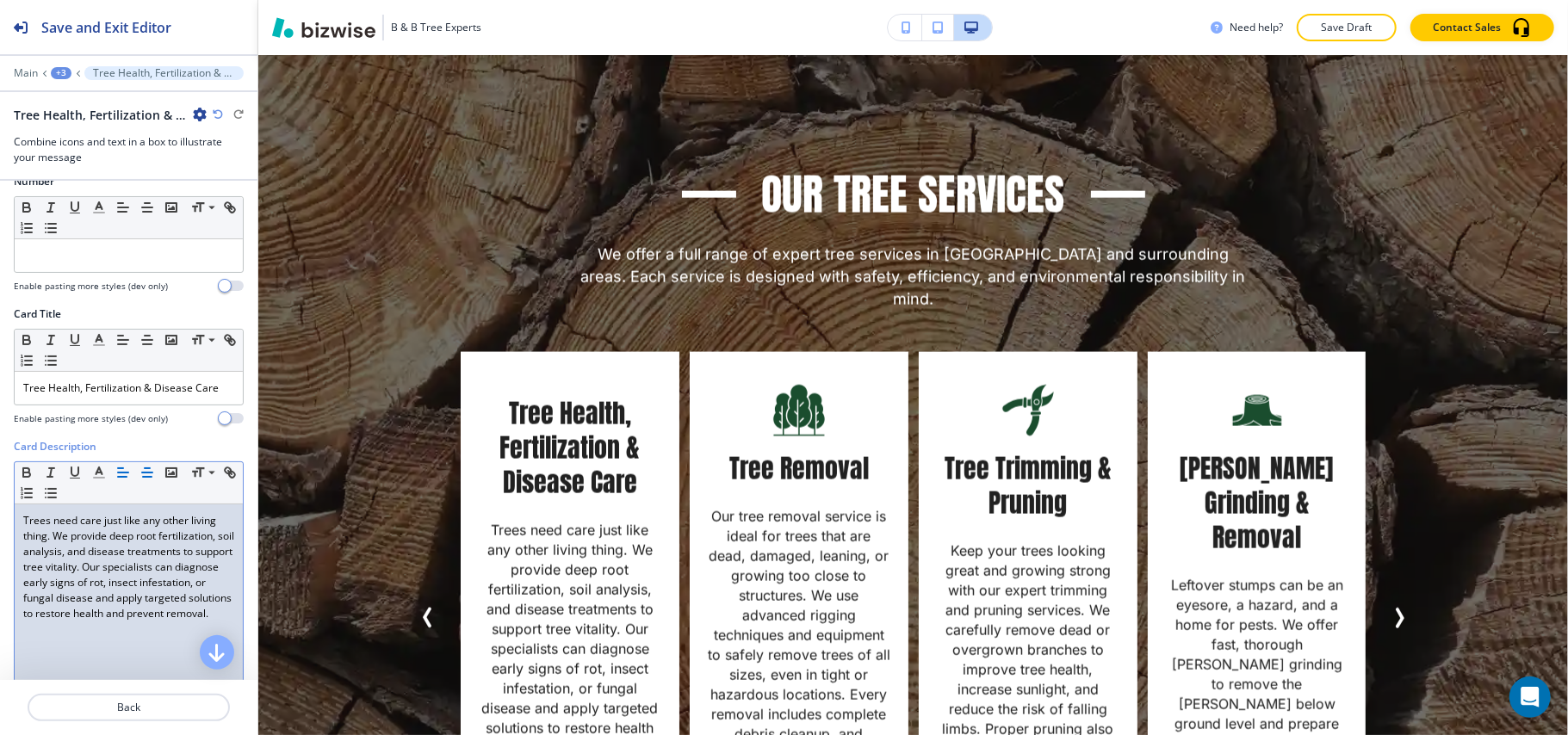
scroll to position [0, 0]
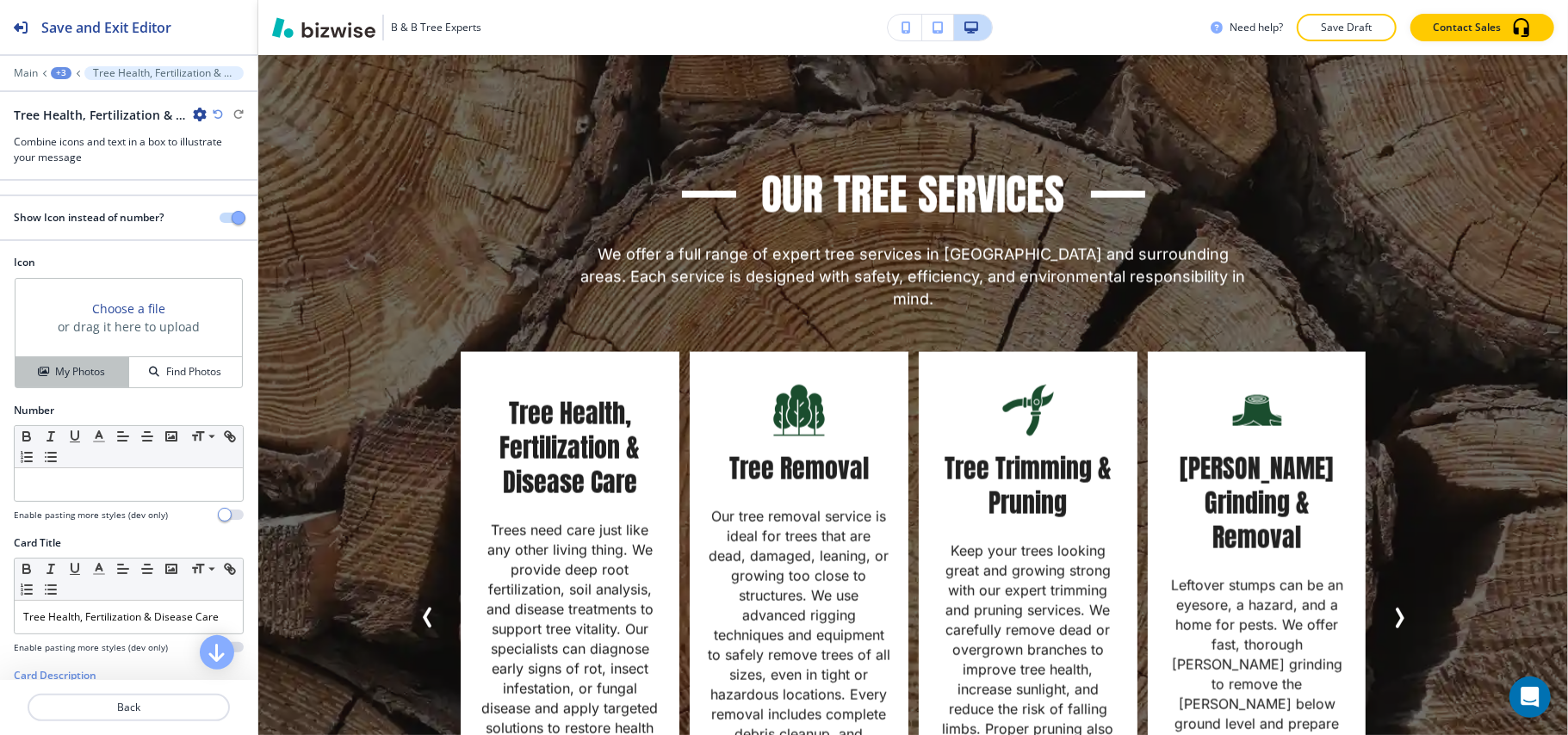
click at [76, 370] on h4 "My Photos" at bounding box center [80, 372] width 50 height 16
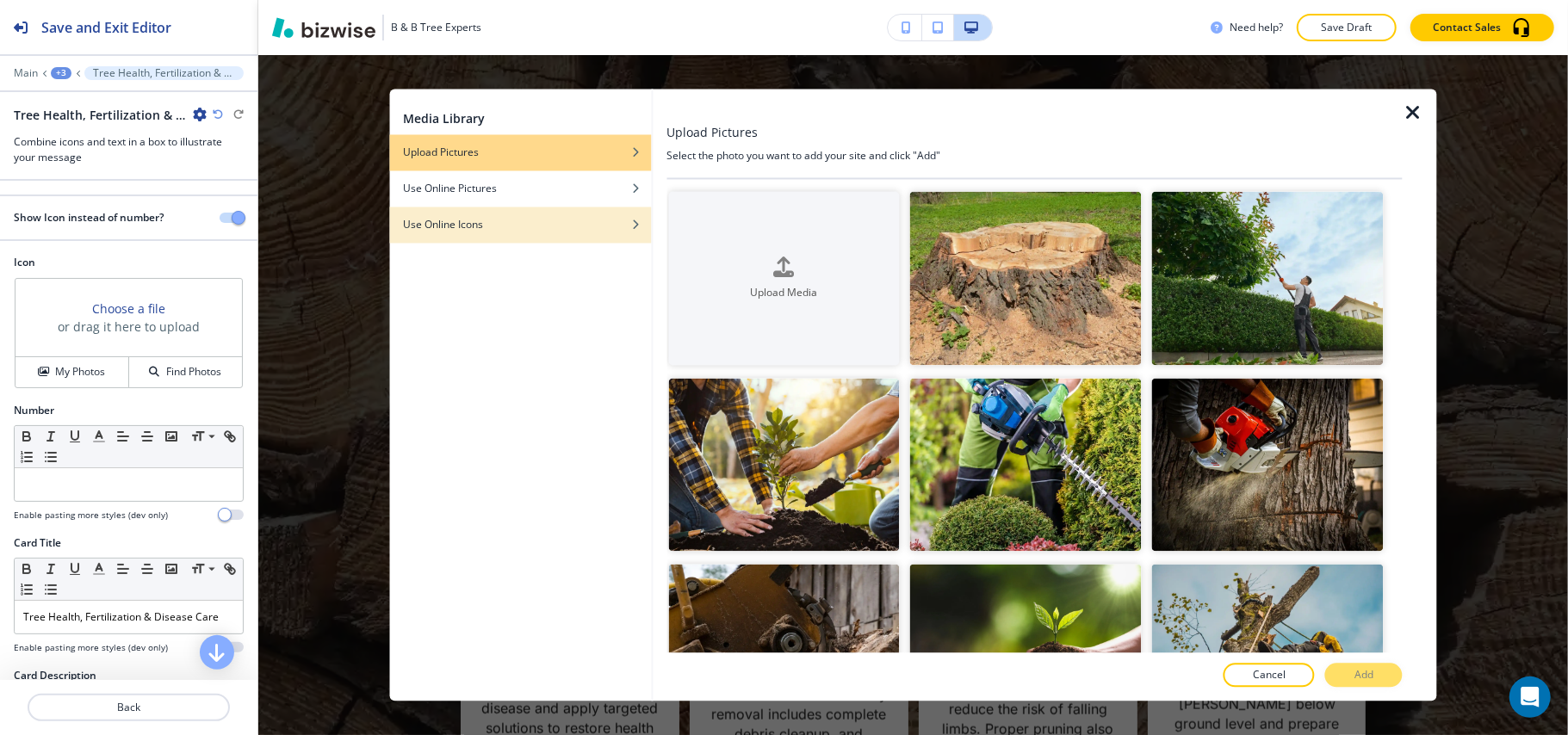
click at [528, 218] on div "Use Online Icons" at bounding box center [519, 226] width 262 height 16
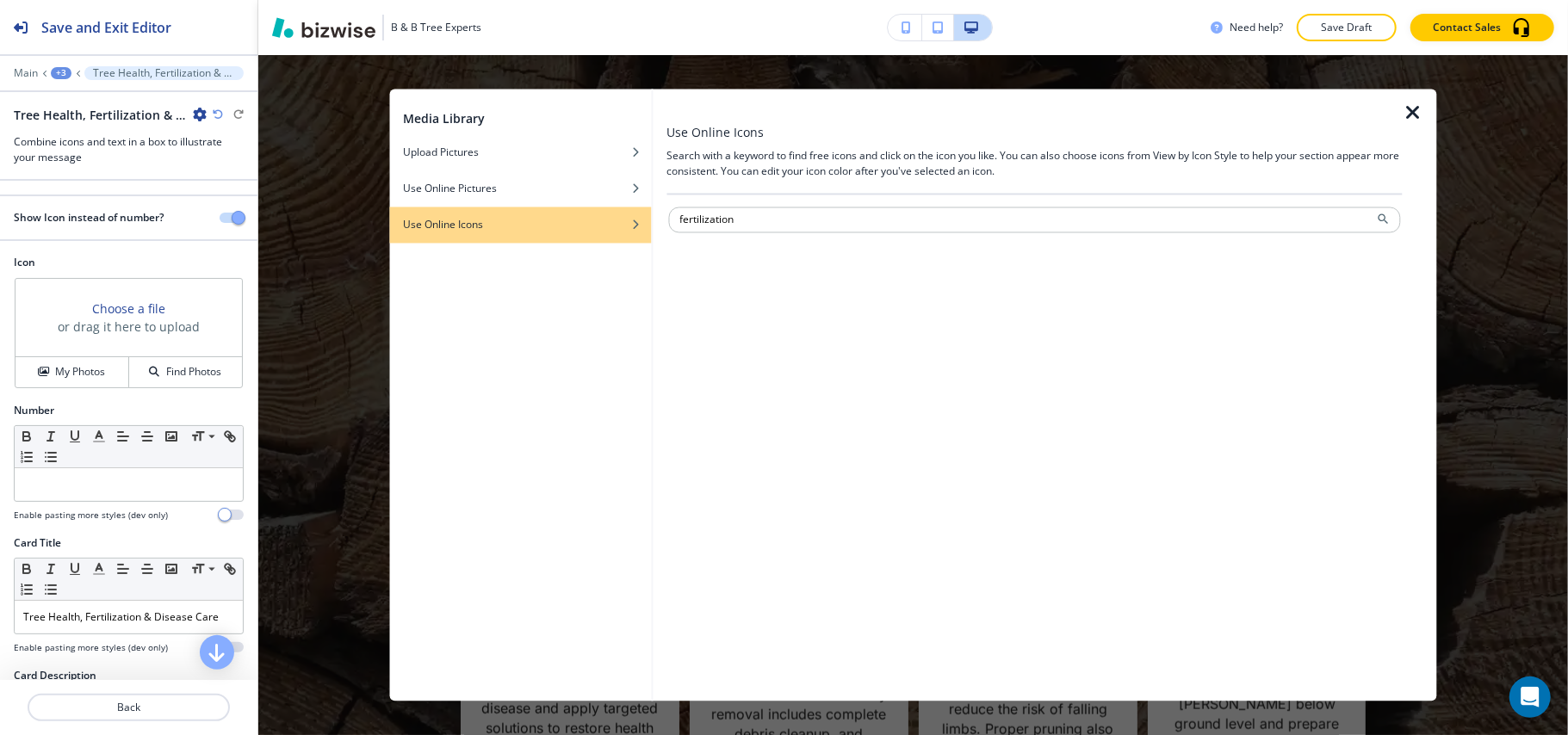
type input "fertilization"
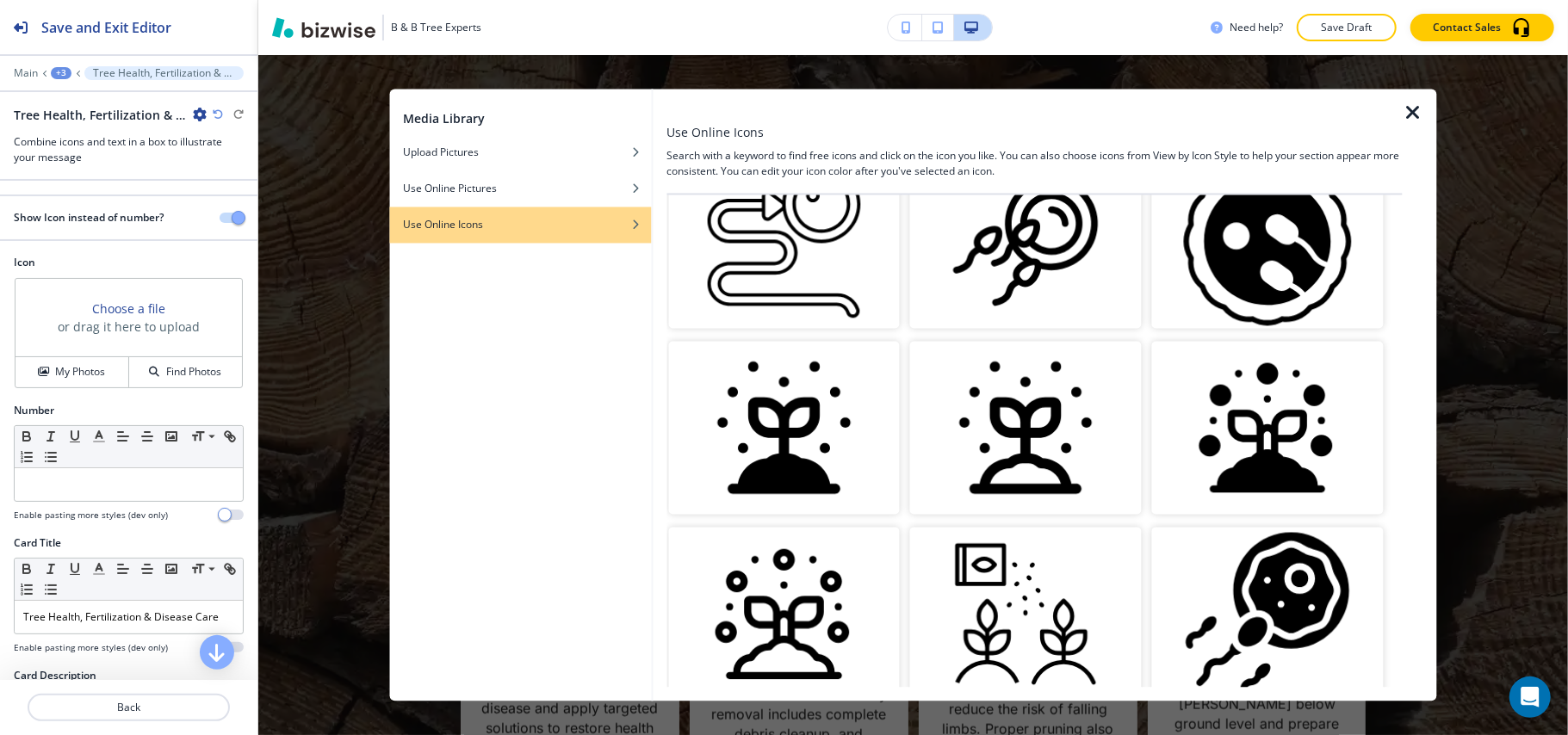
scroll to position [459, 0]
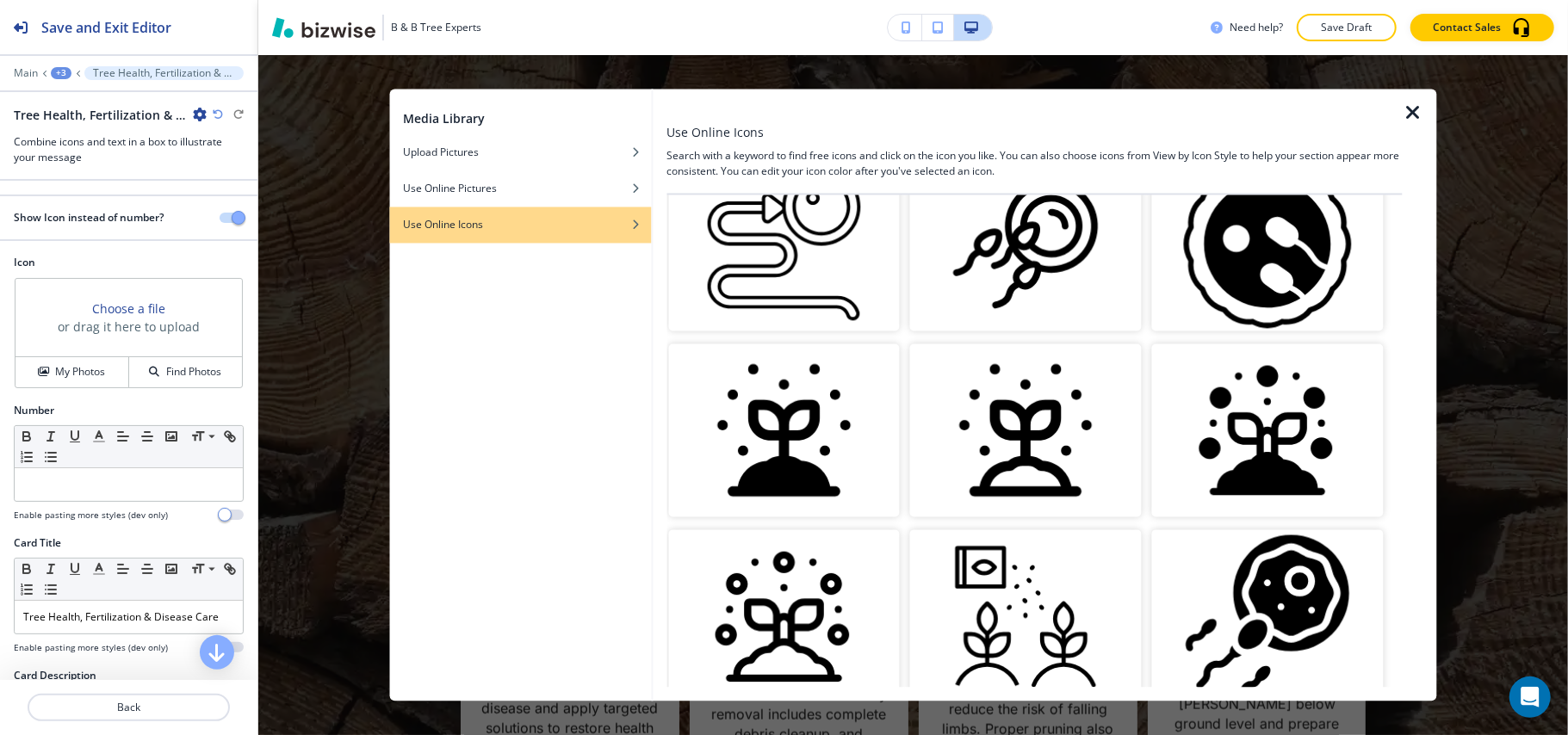
click at [1241, 417] on img "button" at bounding box center [1268, 431] width 232 height 174
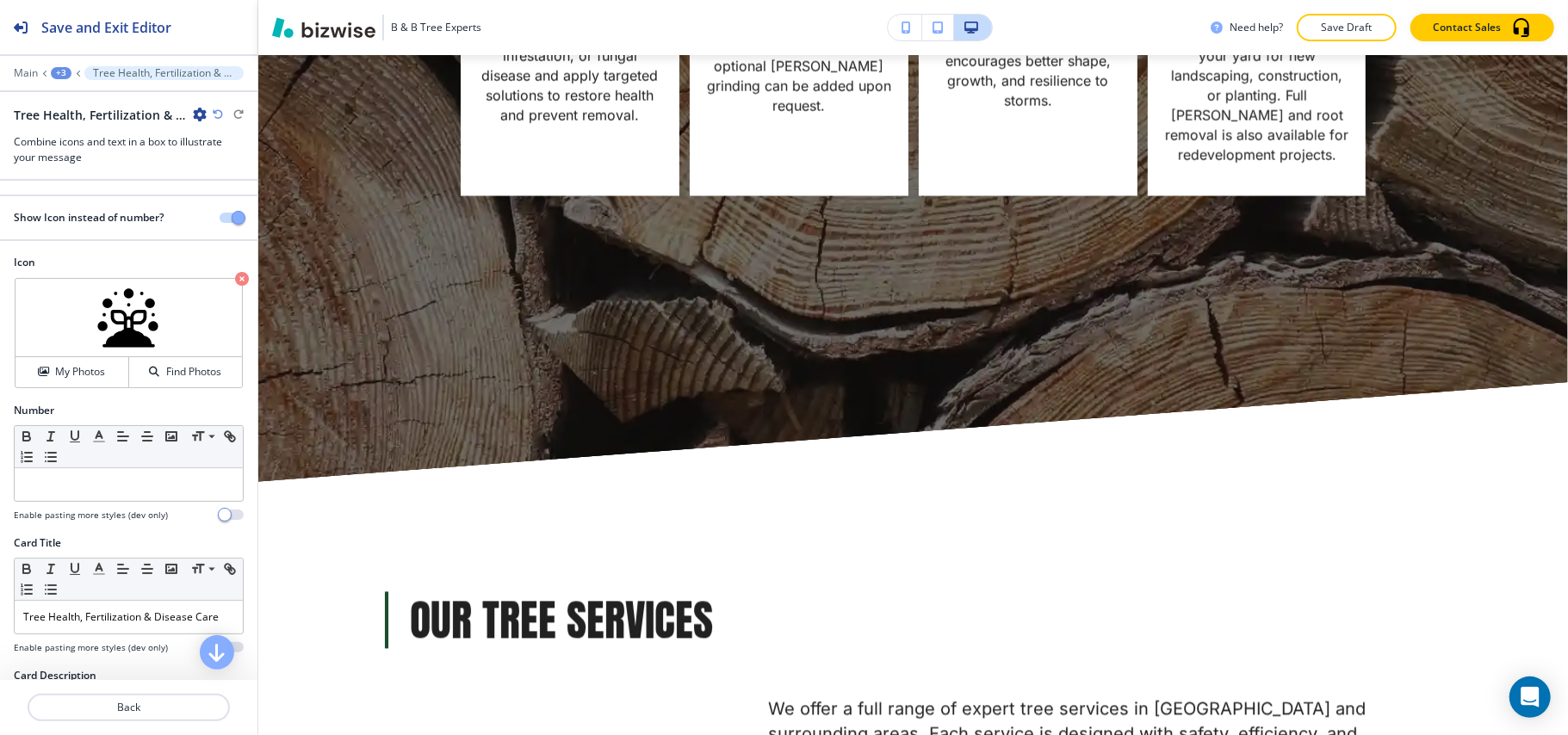
scroll to position [2794, 0]
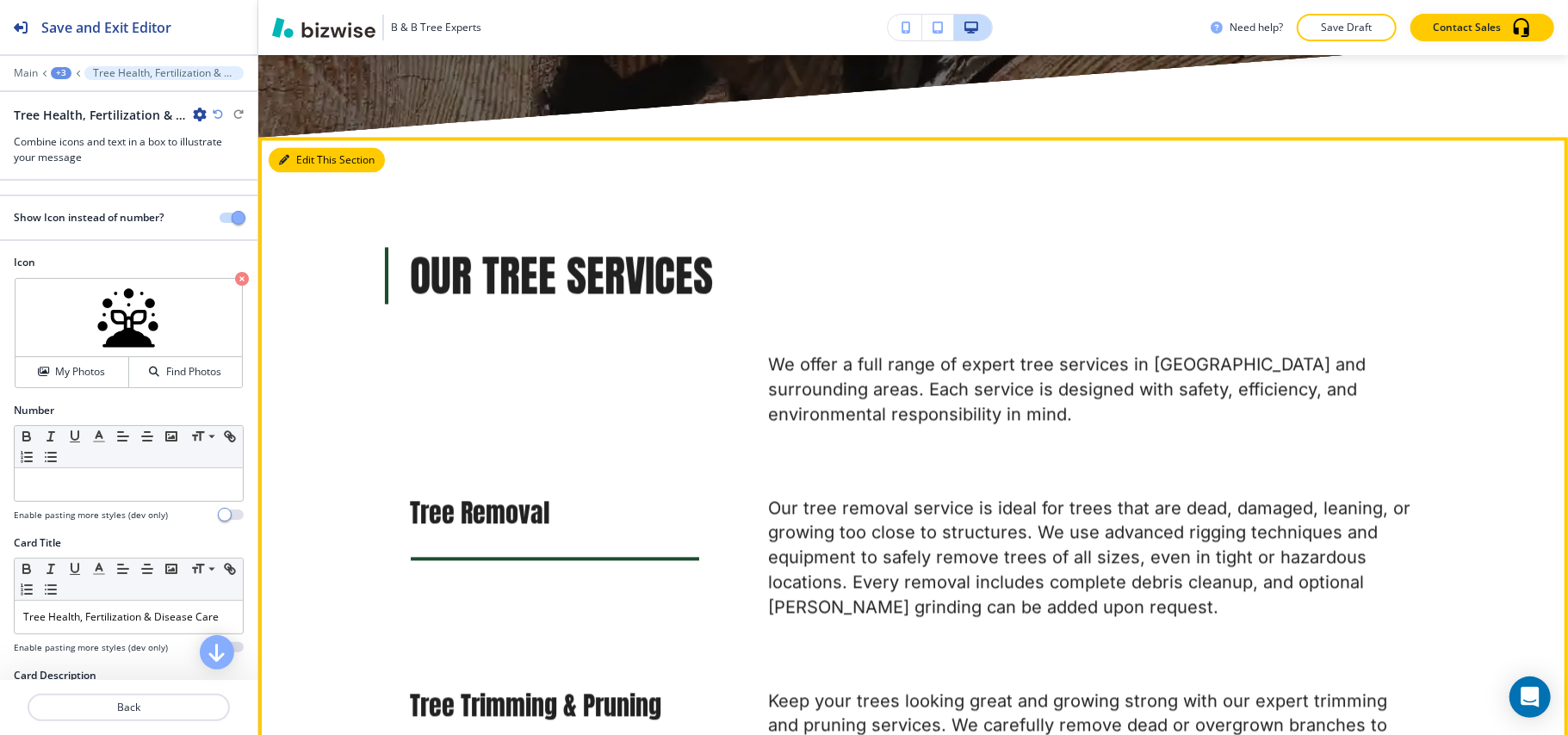
click at [300, 147] on button "Edit This Section" at bounding box center [326, 160] width 116 height 26
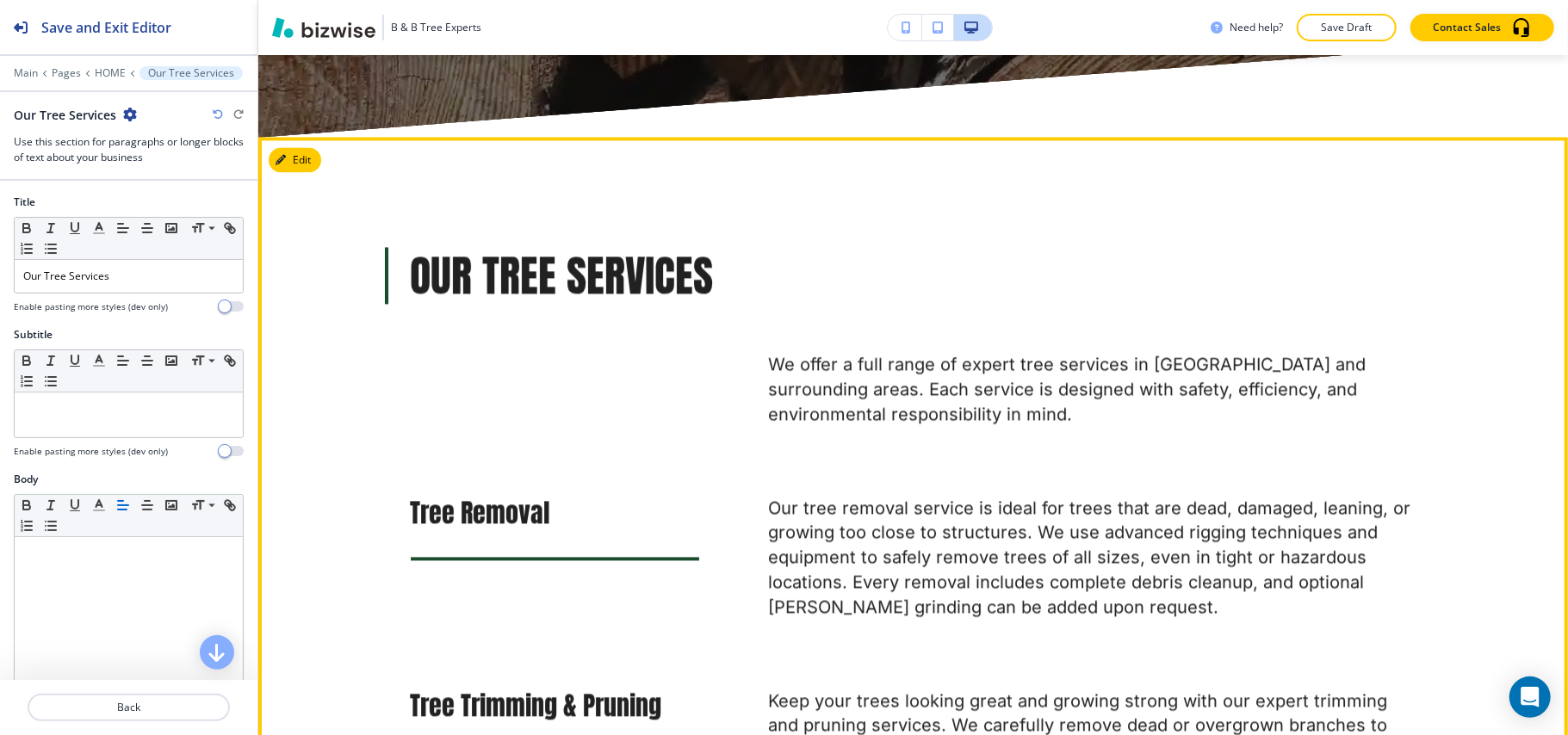
scroll to position [2812, 0]
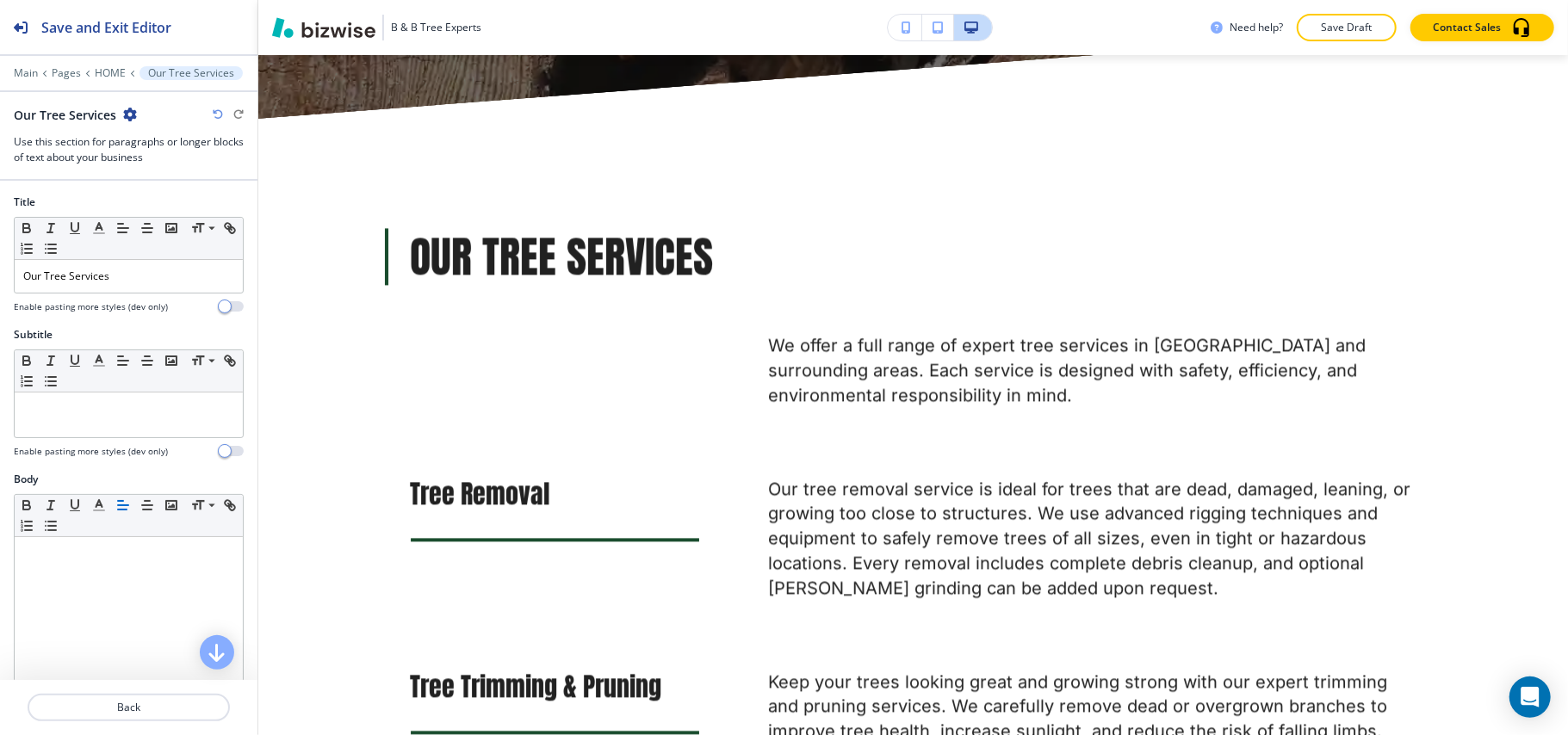
click at [131, 114] on icon "button" at bounding box center [130, 114] width 14 height 14
click at [171, 209] on p "Delete Section" at bounding box center [178, 206] width 88 height 16
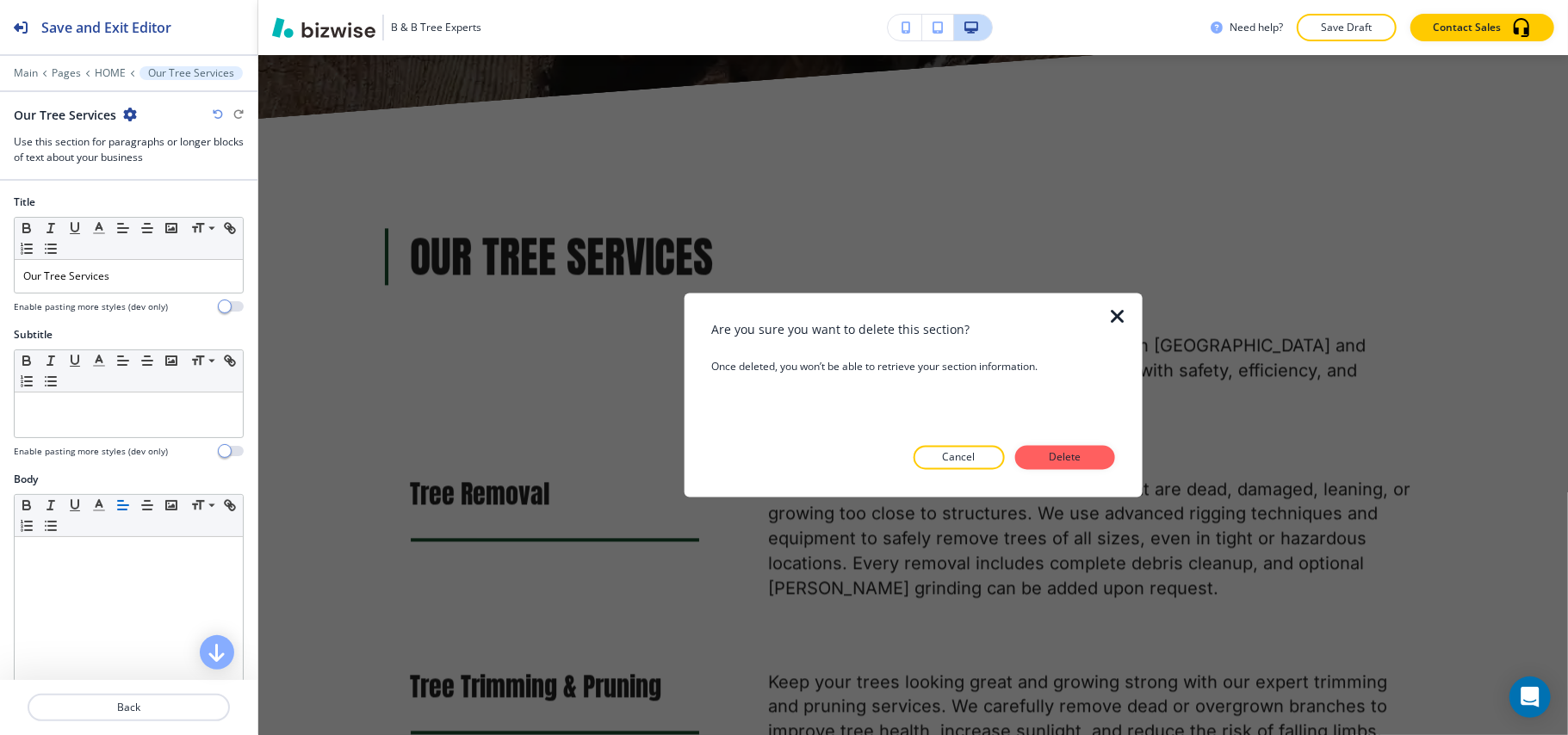
drag, startPoint x: 1075, startPoint y: 456, endPoint x: 1051, endPoint y: 456, distance: 24.0
click at [1076, 456] on p "Delete" at bounding box center [1065, 458] width 41 height 16
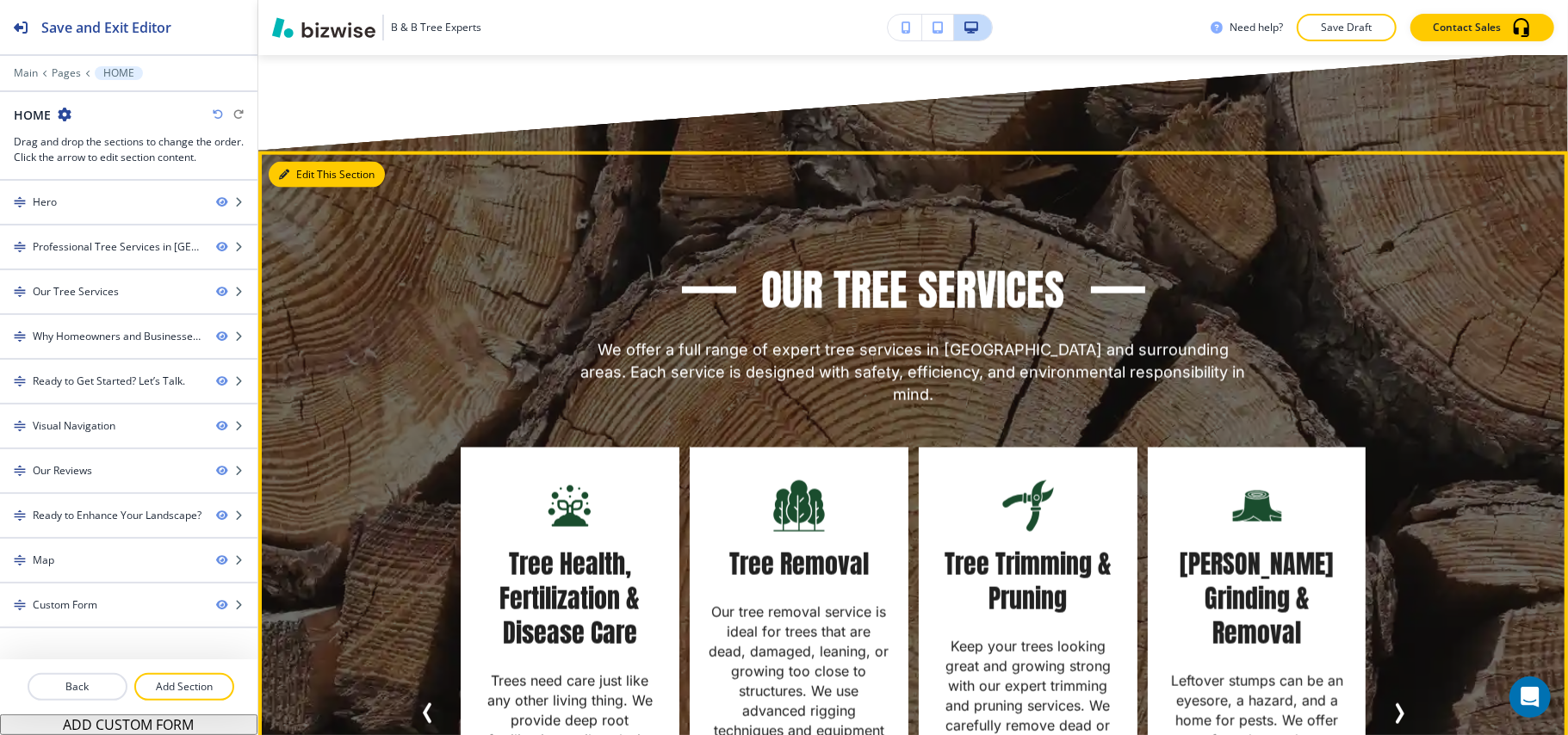
click at [312, 167] on button "Edit This Section" at bounding box center [326, 174] width 116 height 26
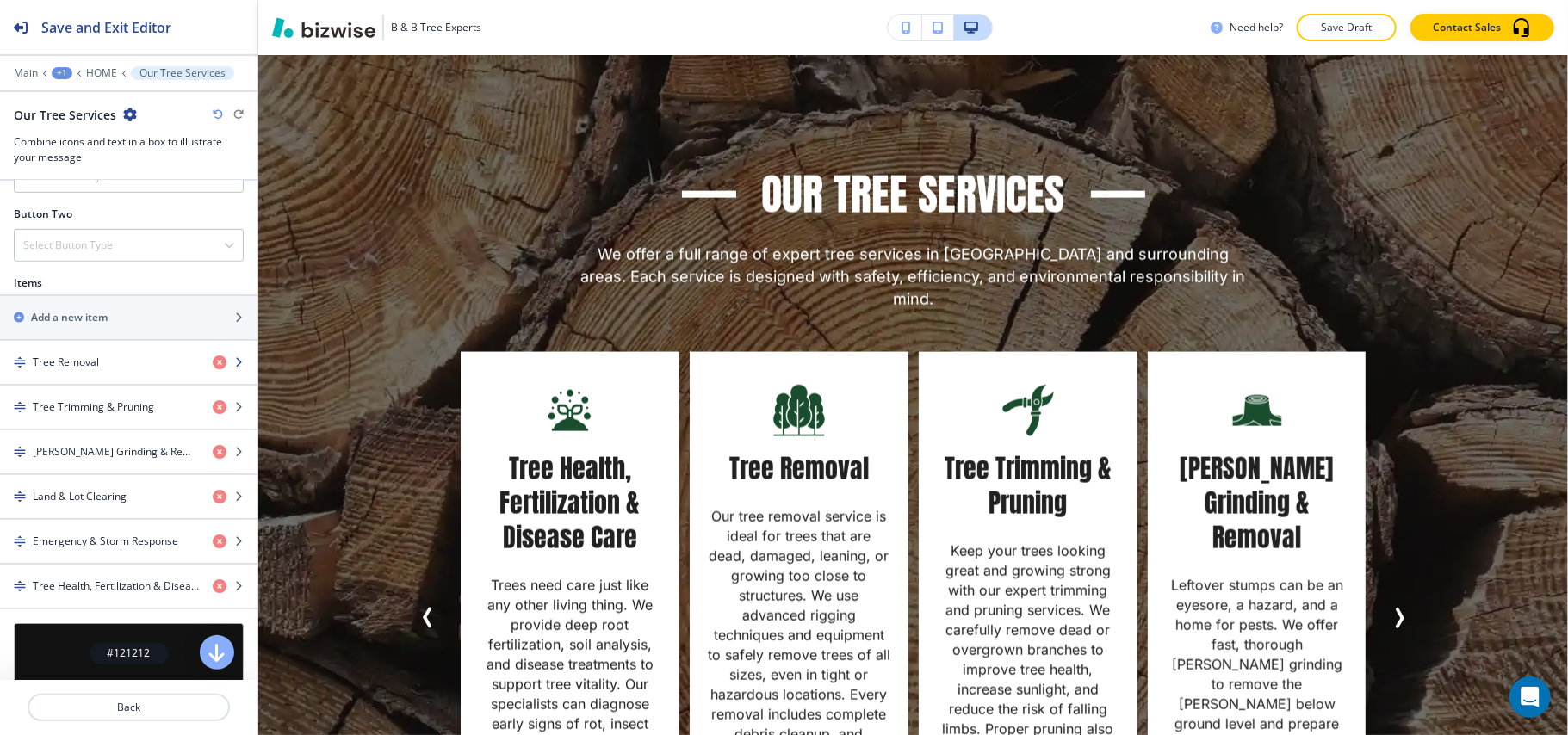
scroll to position [689, 0]
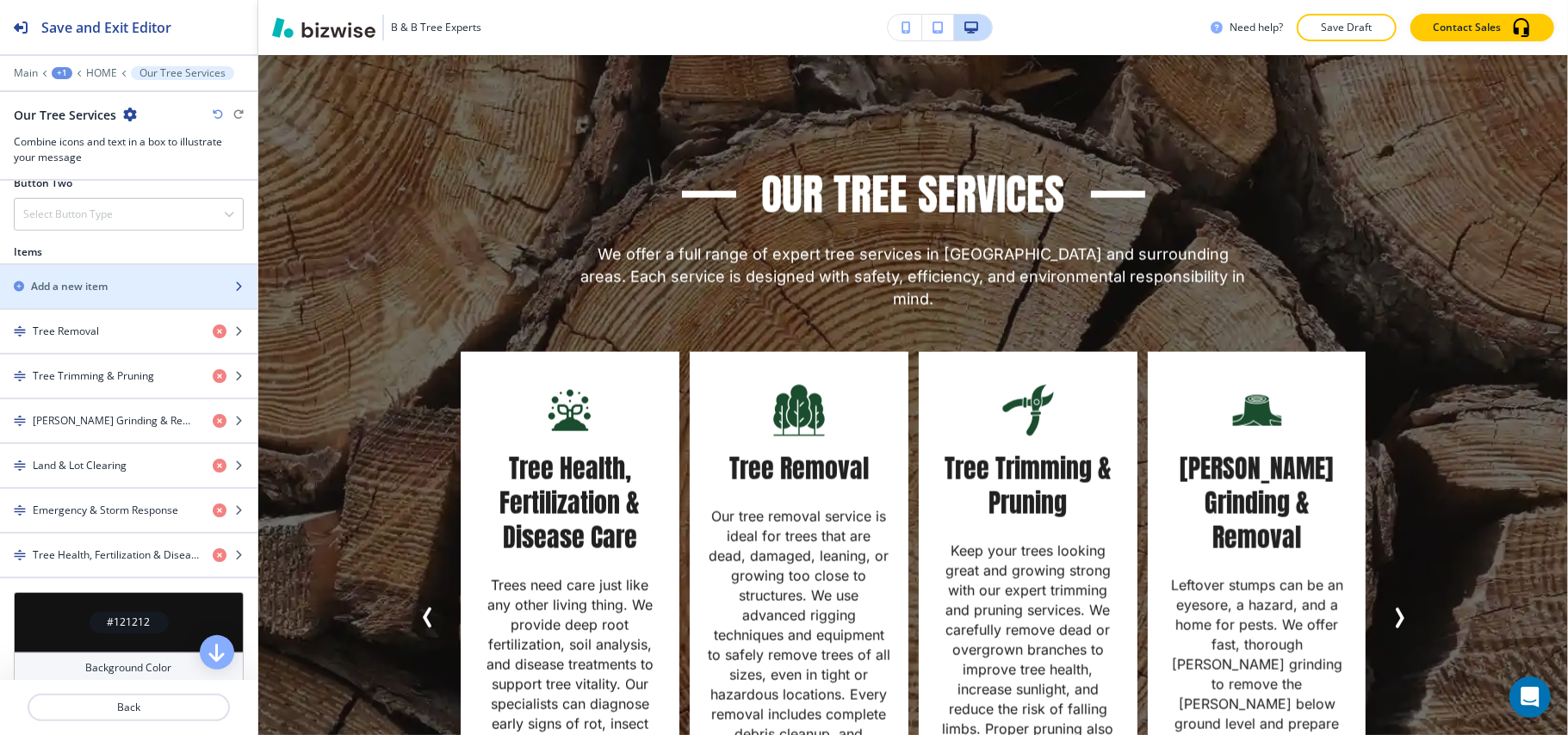
click at [119, 290] on div "Add a new item" at bounding box center [109, 287] width 219 height 16
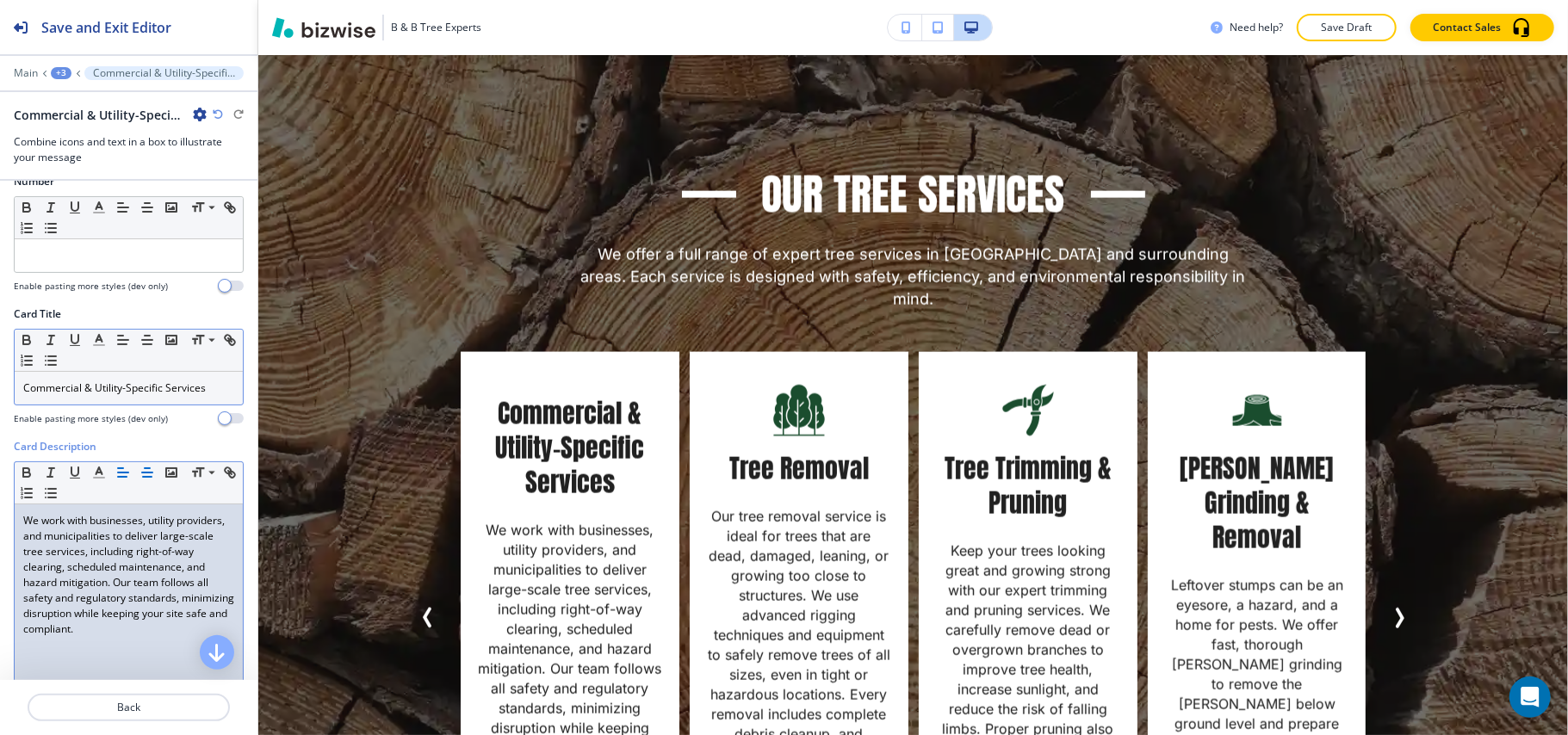
scroll to position [0, 0]
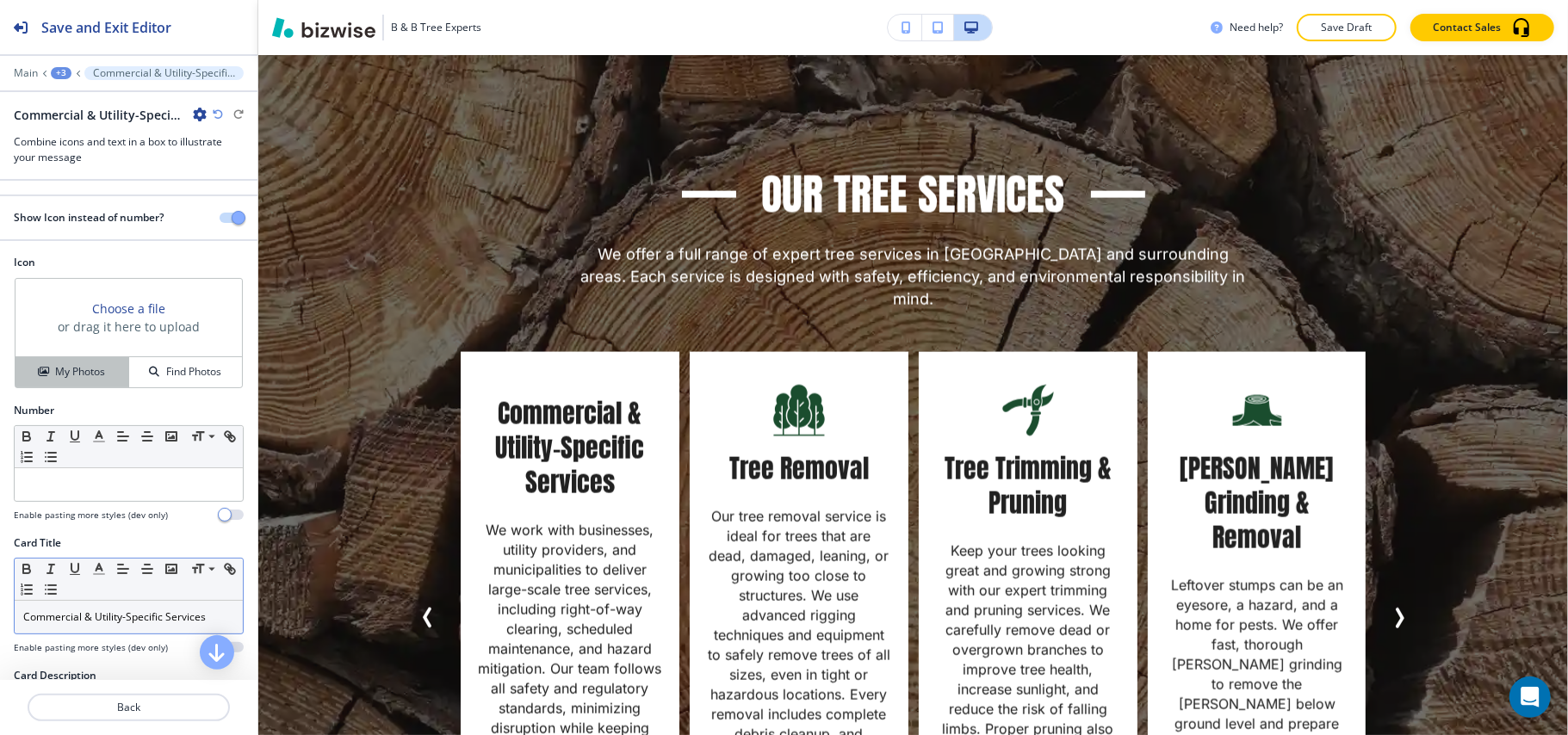
click at [80, 376] on h4 "My Photos" at bounding box center [80, 372] width 50 height 16
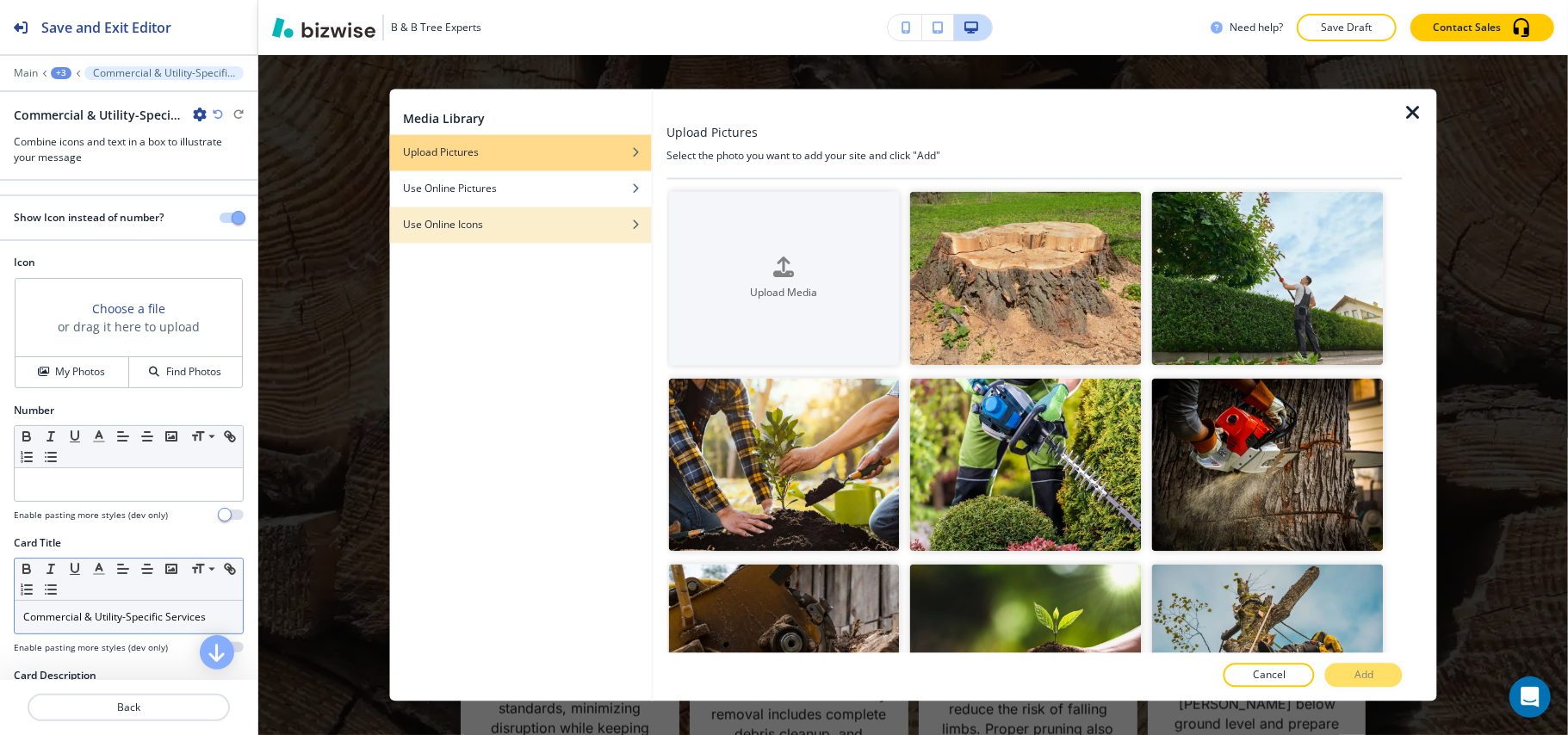
click at [496, 238] on div "button" at bounding box center [519, 238] width 262 height 11
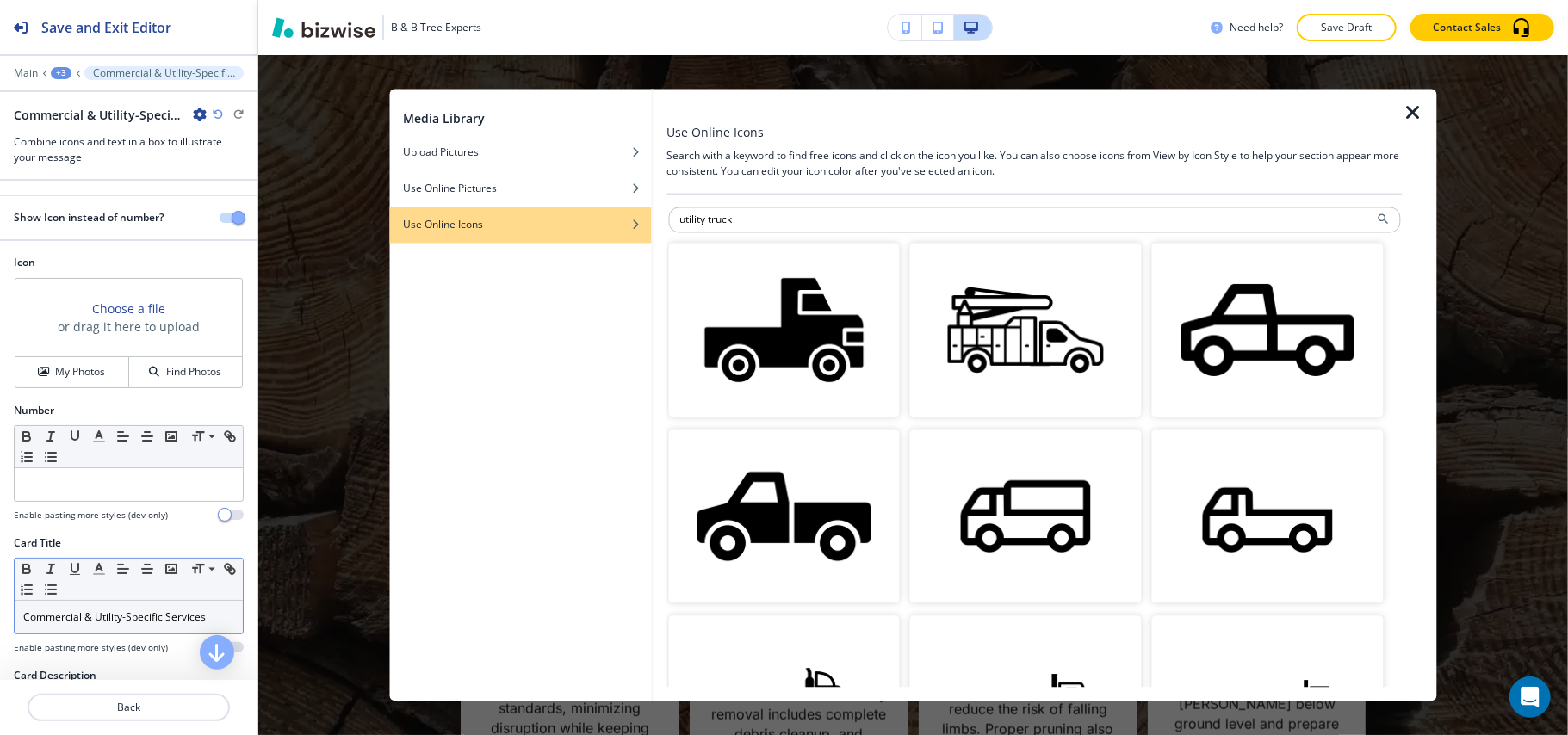
drag, startPoint x: 780, startPoint y: 221, endPoint x: 644, endPoint y: 221, distance: 136.0
click at [644, 221] on div "Media Library Upload Pictures Use Online Pictures Use Online Icons Use Online I…" at bounding box center [912, 396] width 1048 height 612
paste input "aerial lift"
type input "aerial lift truck"
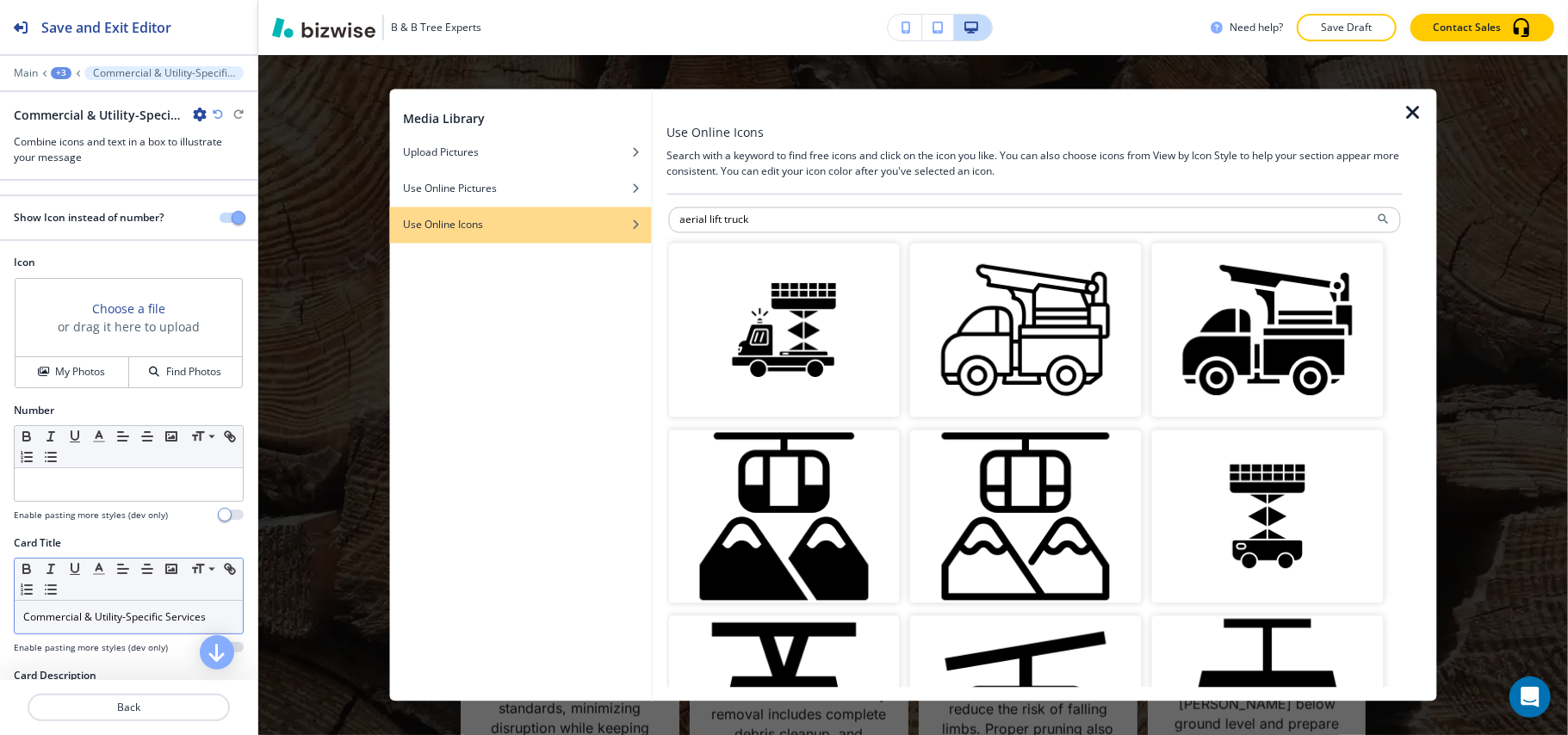
click at [1247, 331] on img "button" at bounding box center [1268, 330] width 232 height 174
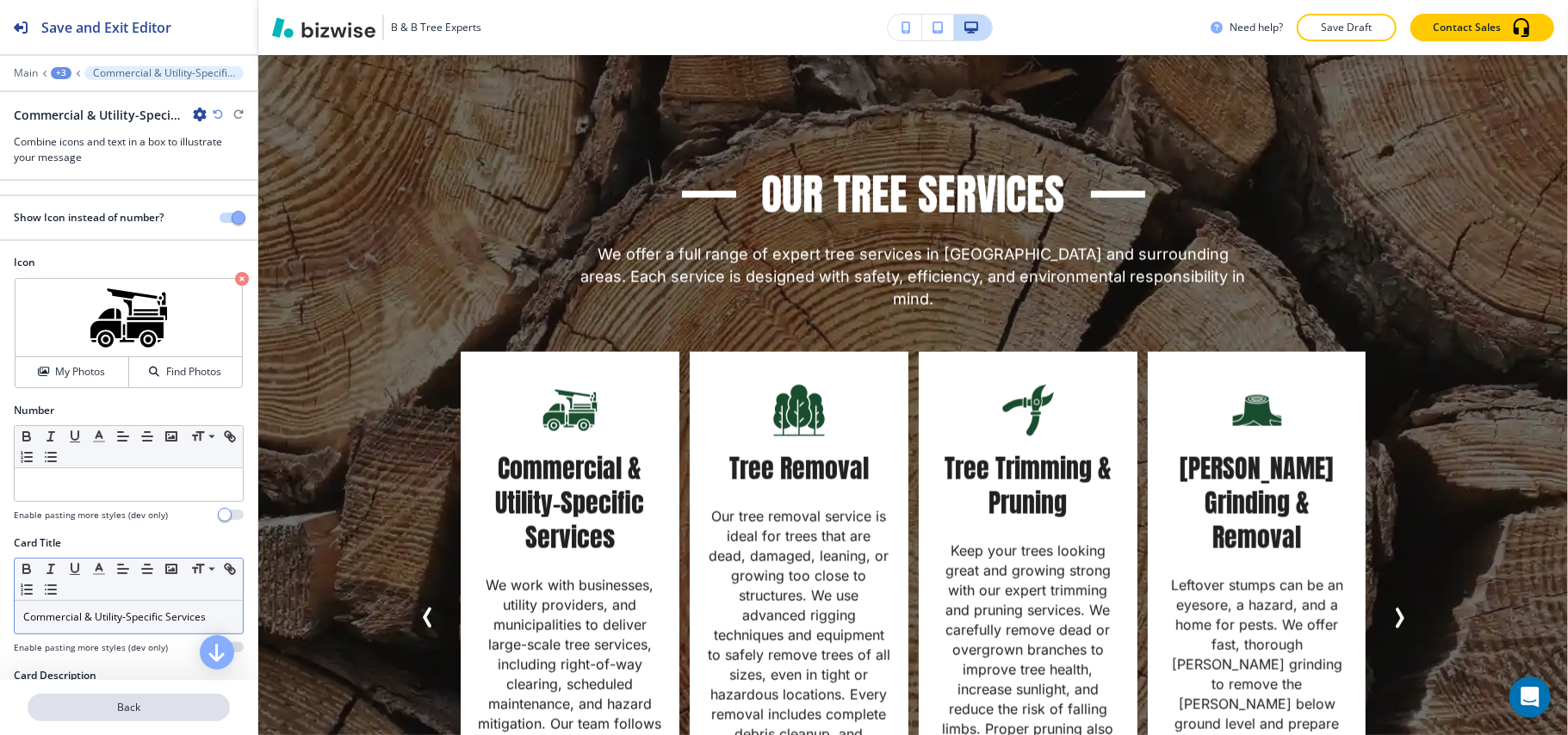
drag, startPoint x: 110, startPoint y: 714, endPoint x: 114, endPoint y: 698, distance: 16.5
click at [114, 698] on button "Back" at bounding box center [129, 708] width 203 height 27
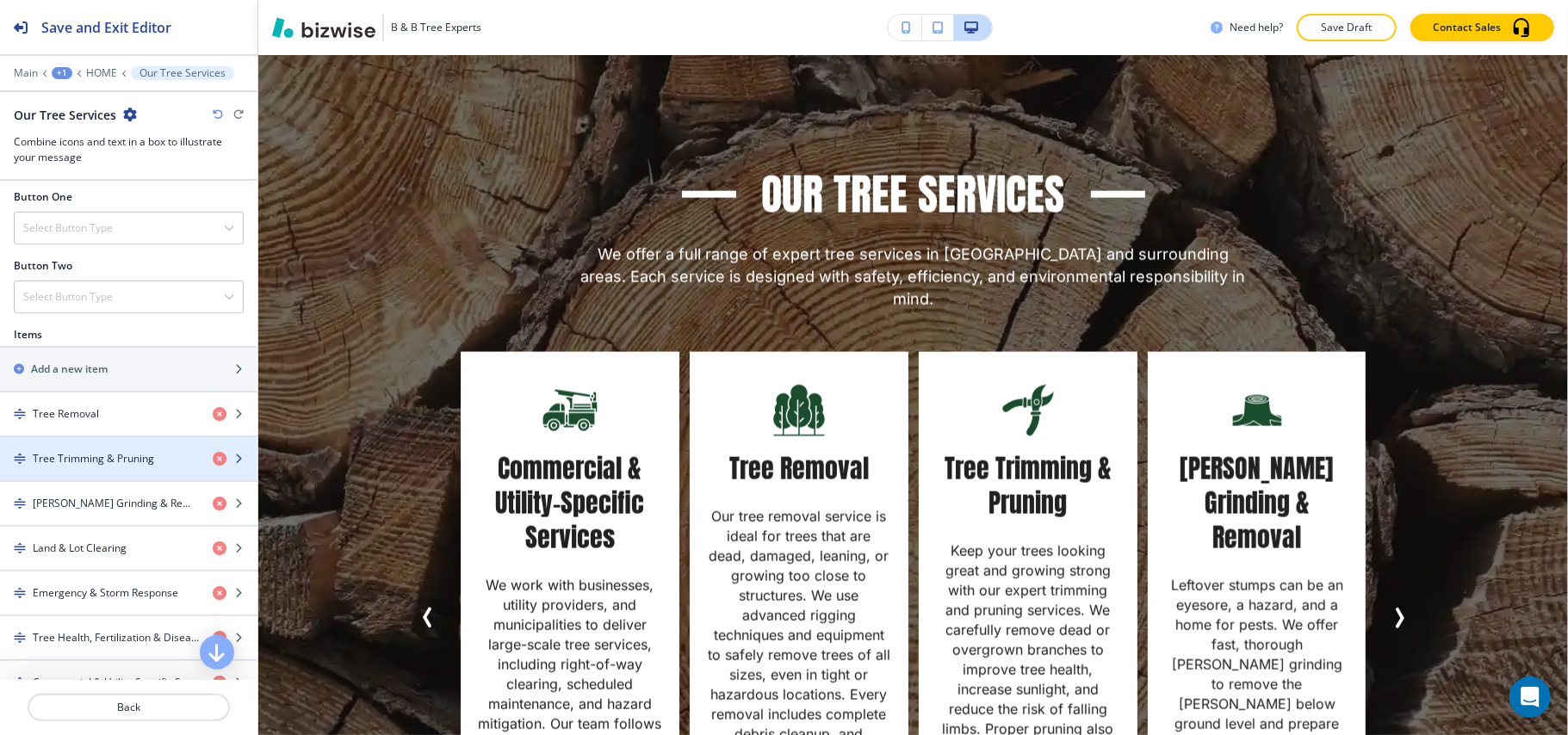
scroll to position [573, 0]
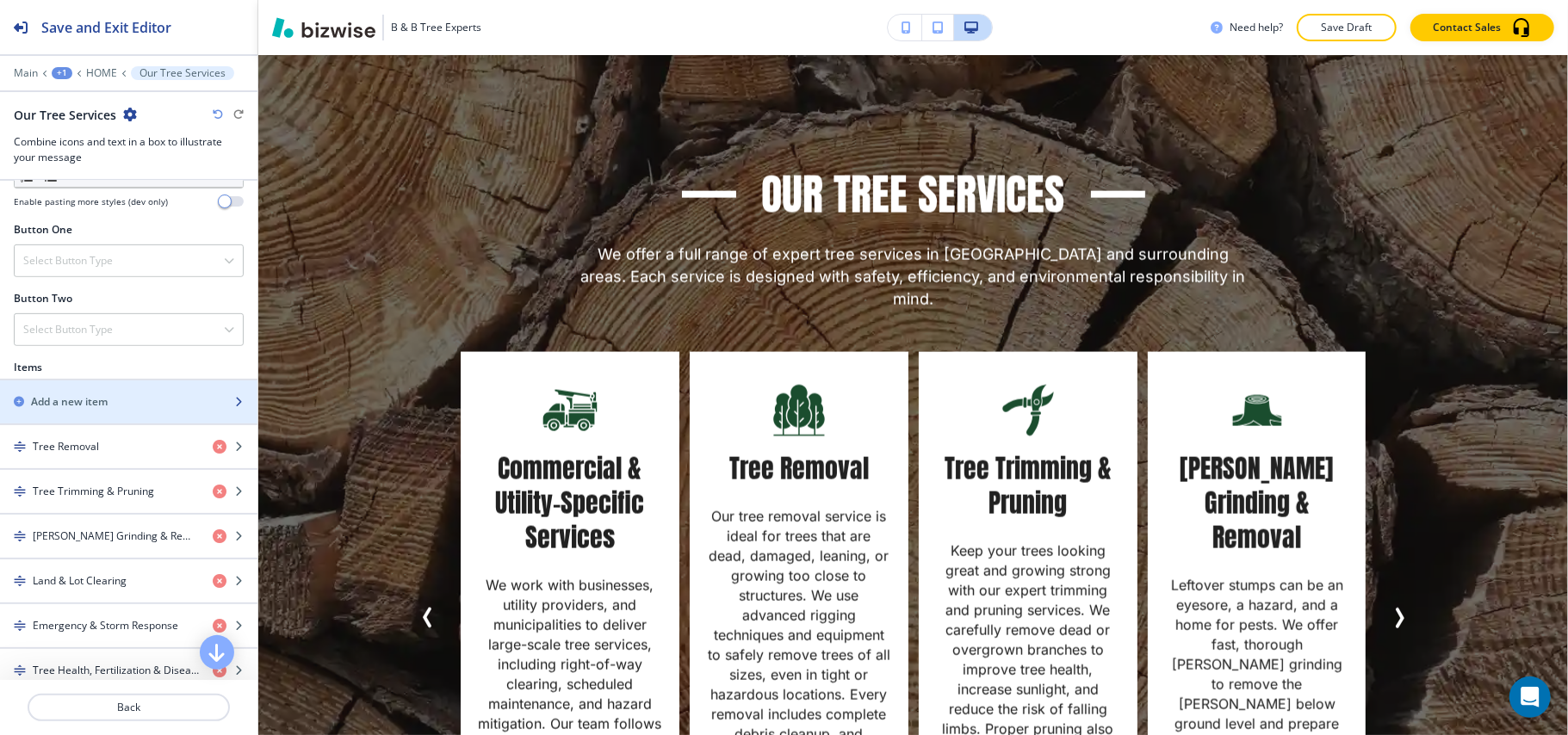
click at [96, 418] on div "button" at bounding box center [129, 417] width 257 height 14
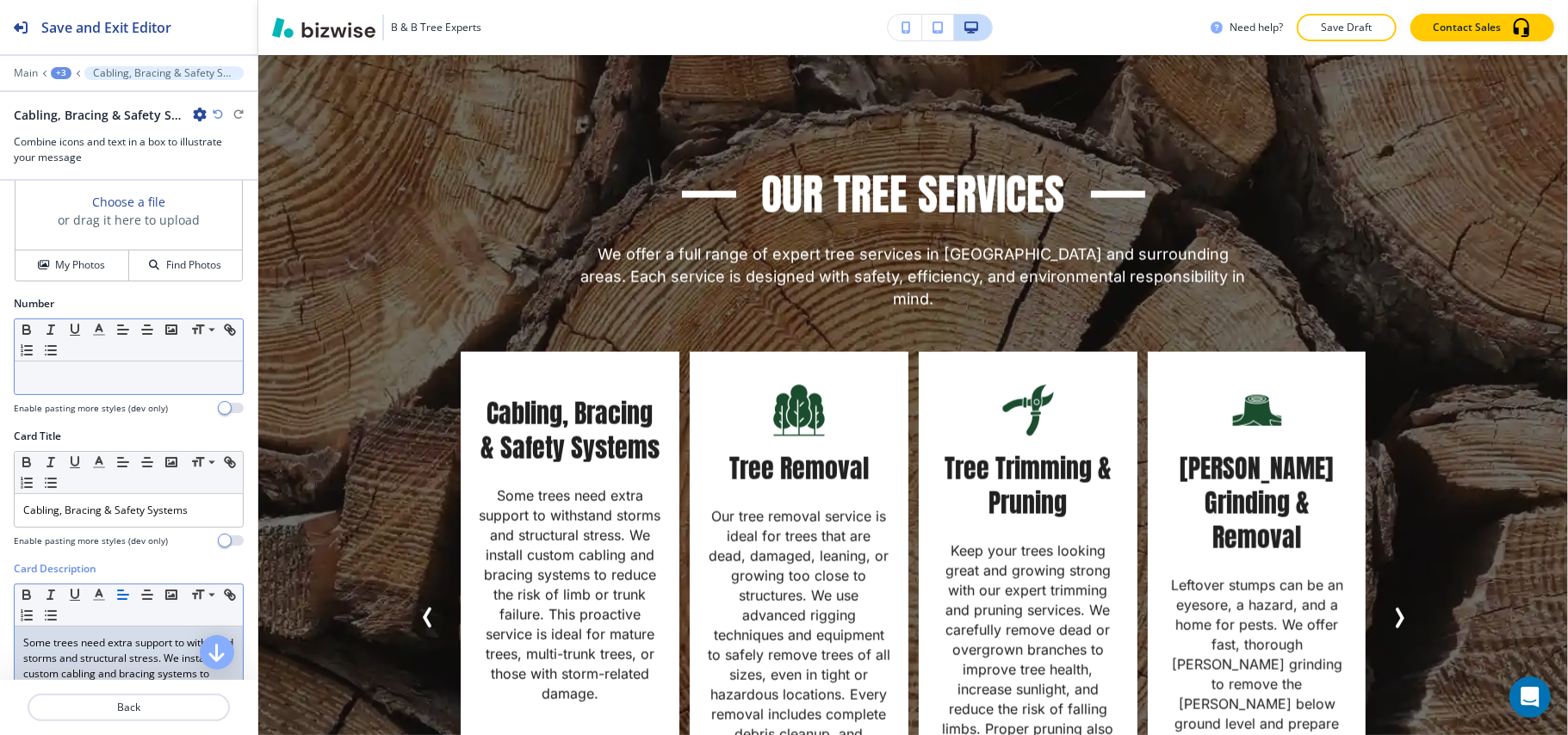
scroll to position [0, 0]
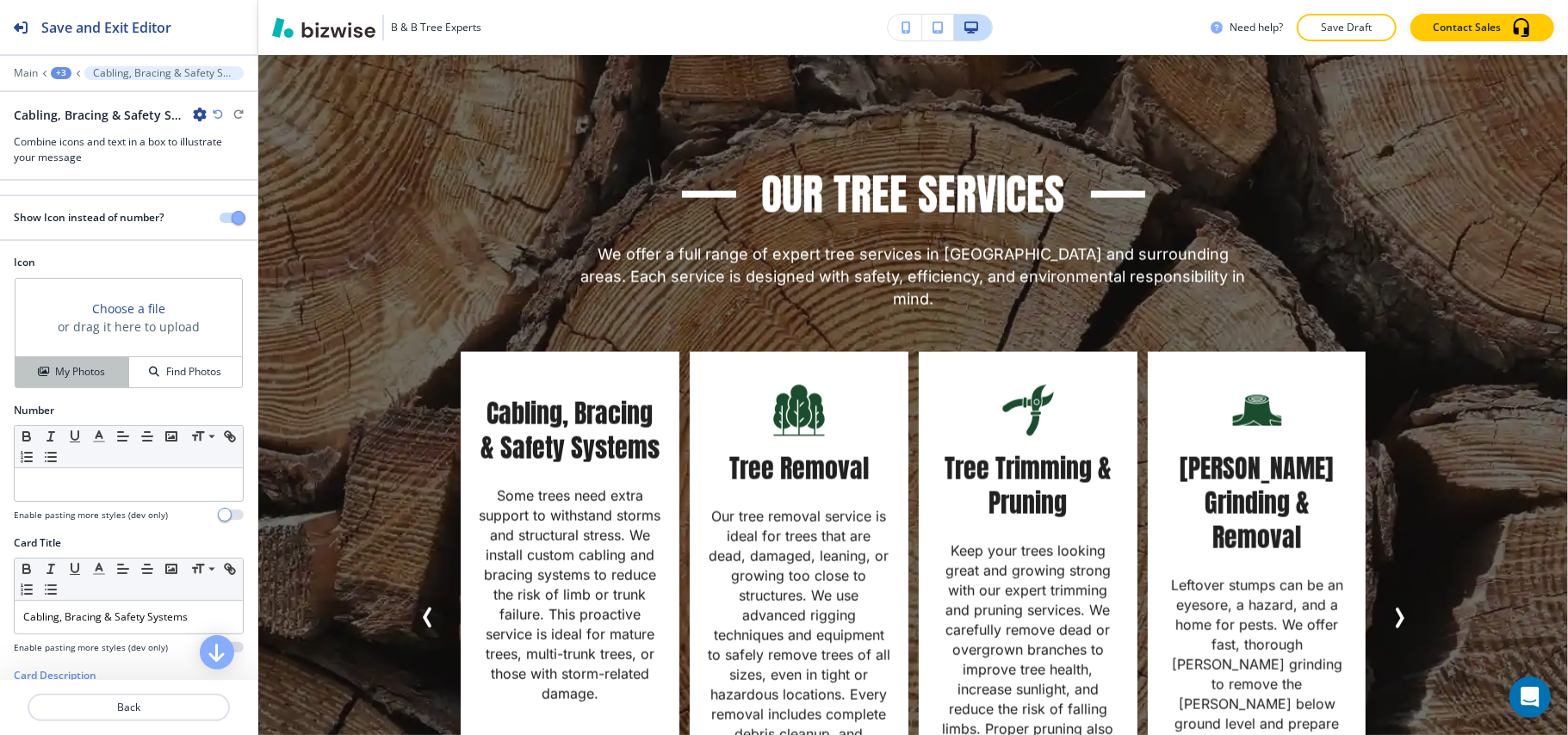
click at [59, 375] on h4 "My Photos" at bounding box center [80, 372] width 50 height 16
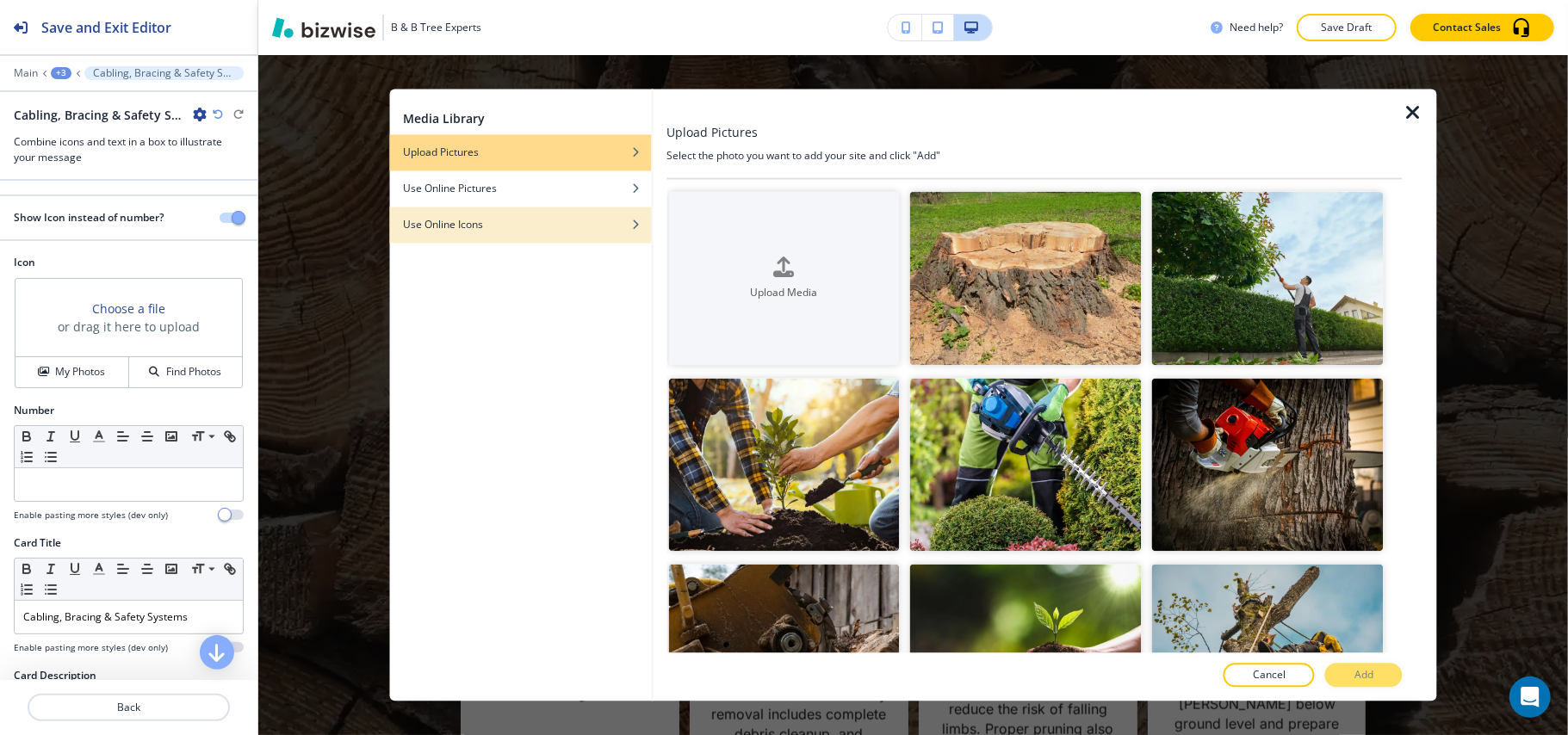
click at [506, 213] on div "button" at bounding box center [519, 213] width 262 height 11
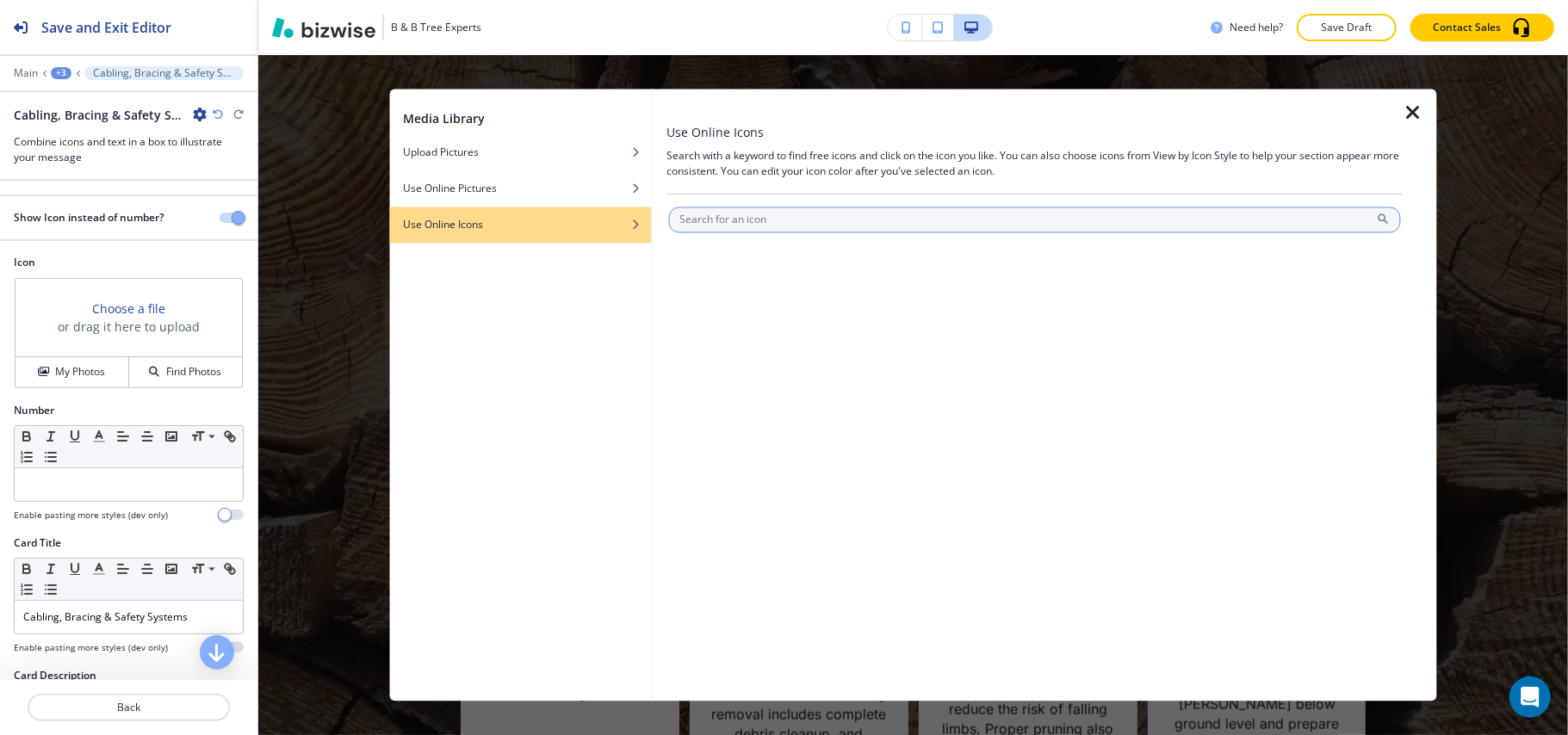
click at [763, 217] on input "text" at bounding box center [1035, 220] width 733 height 26
type input "trees"
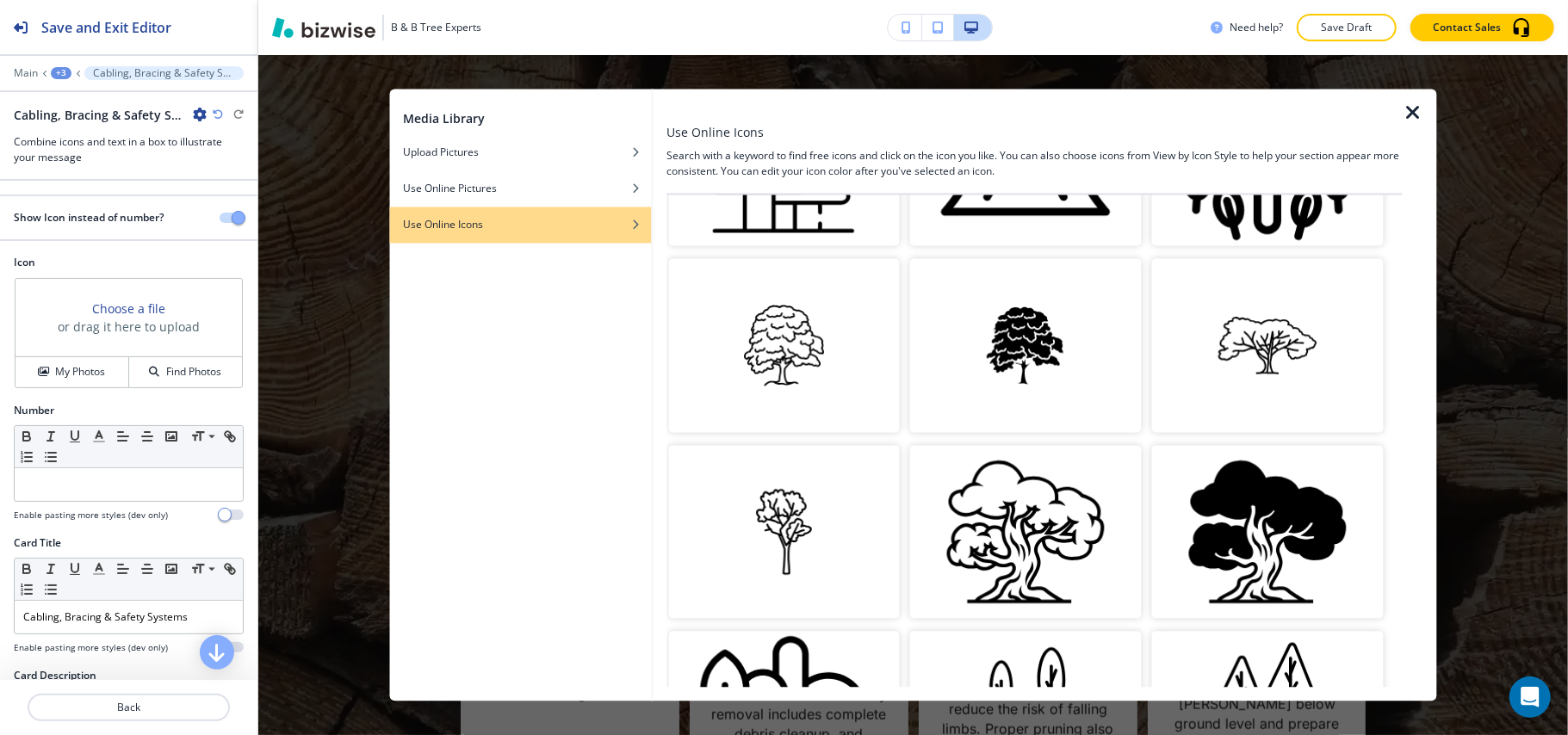
scroll to position [1378, 0]
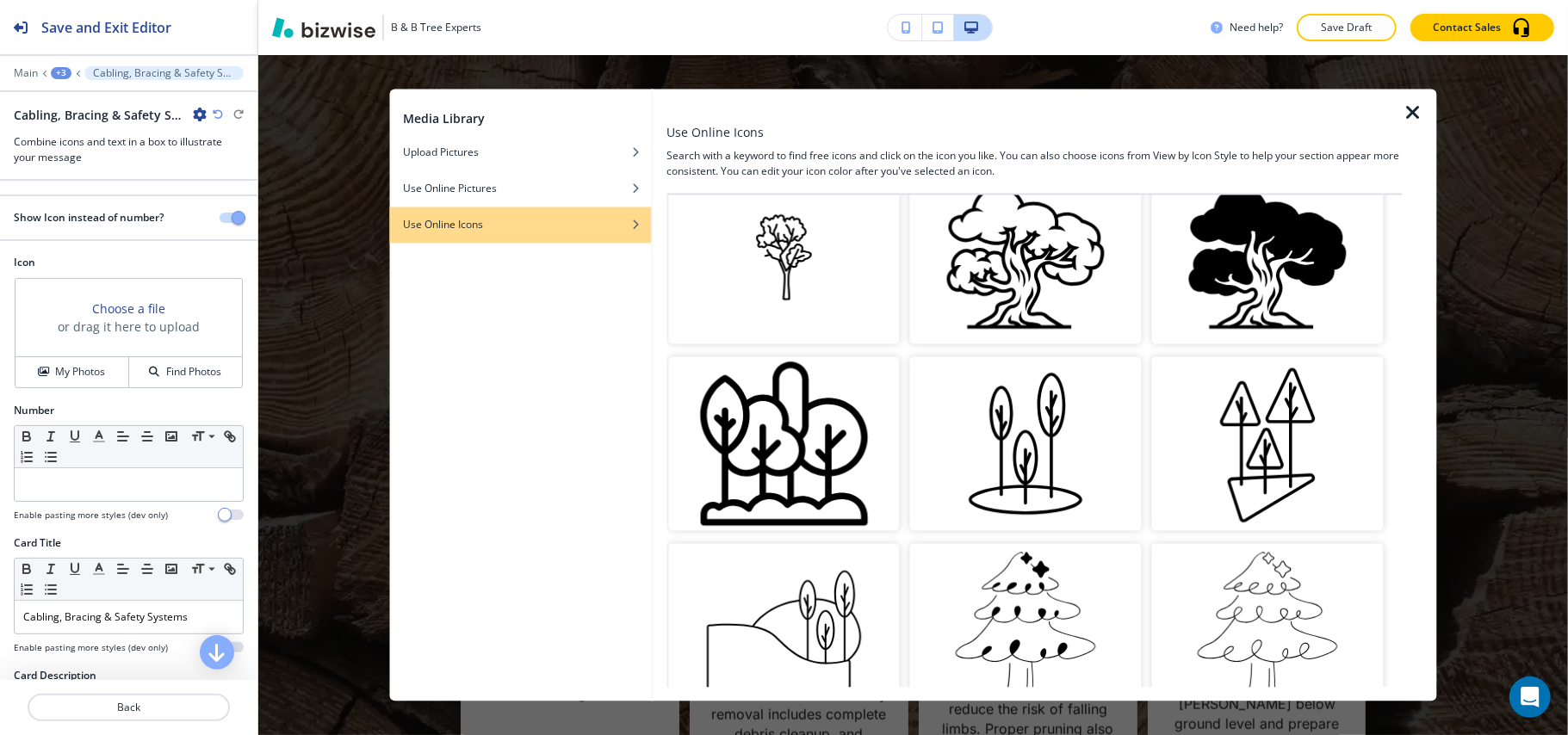
click at [1269, 260] on img "button" at bounding box center [1268, 257] width 232 height 174
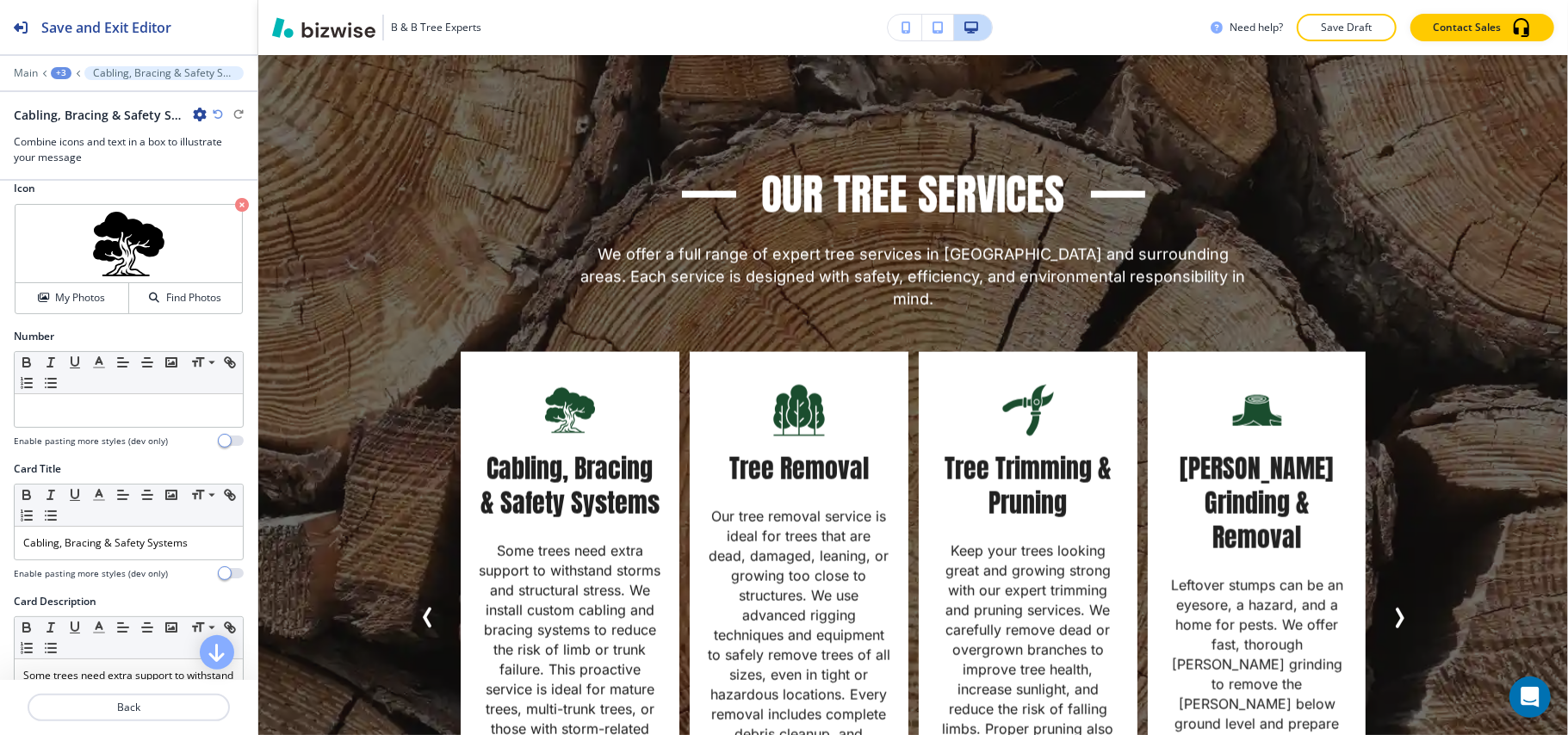
scroll to position [115, 0]
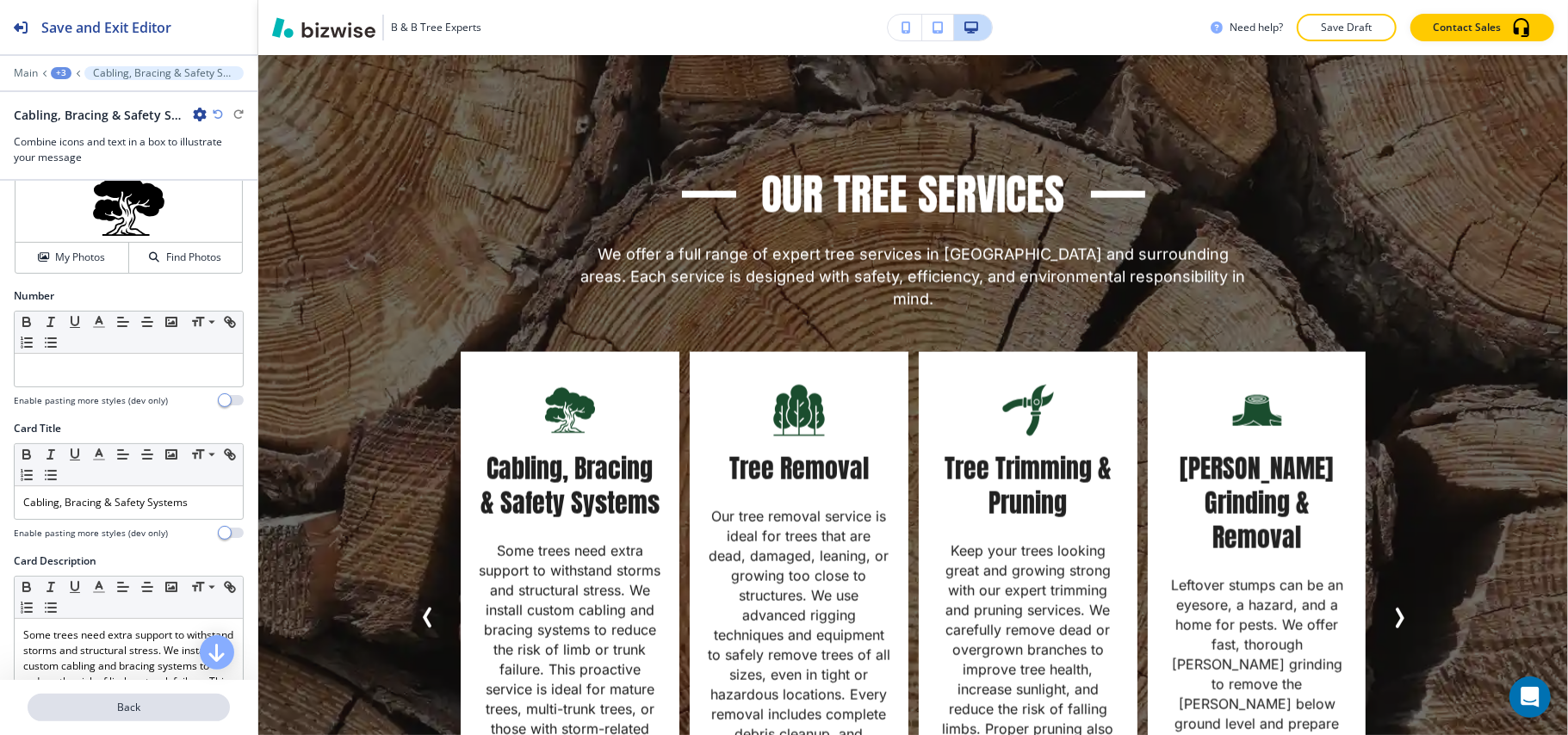
click at [135, 708] on p "Back" at bounding box center [129, 708] width 199 height 16
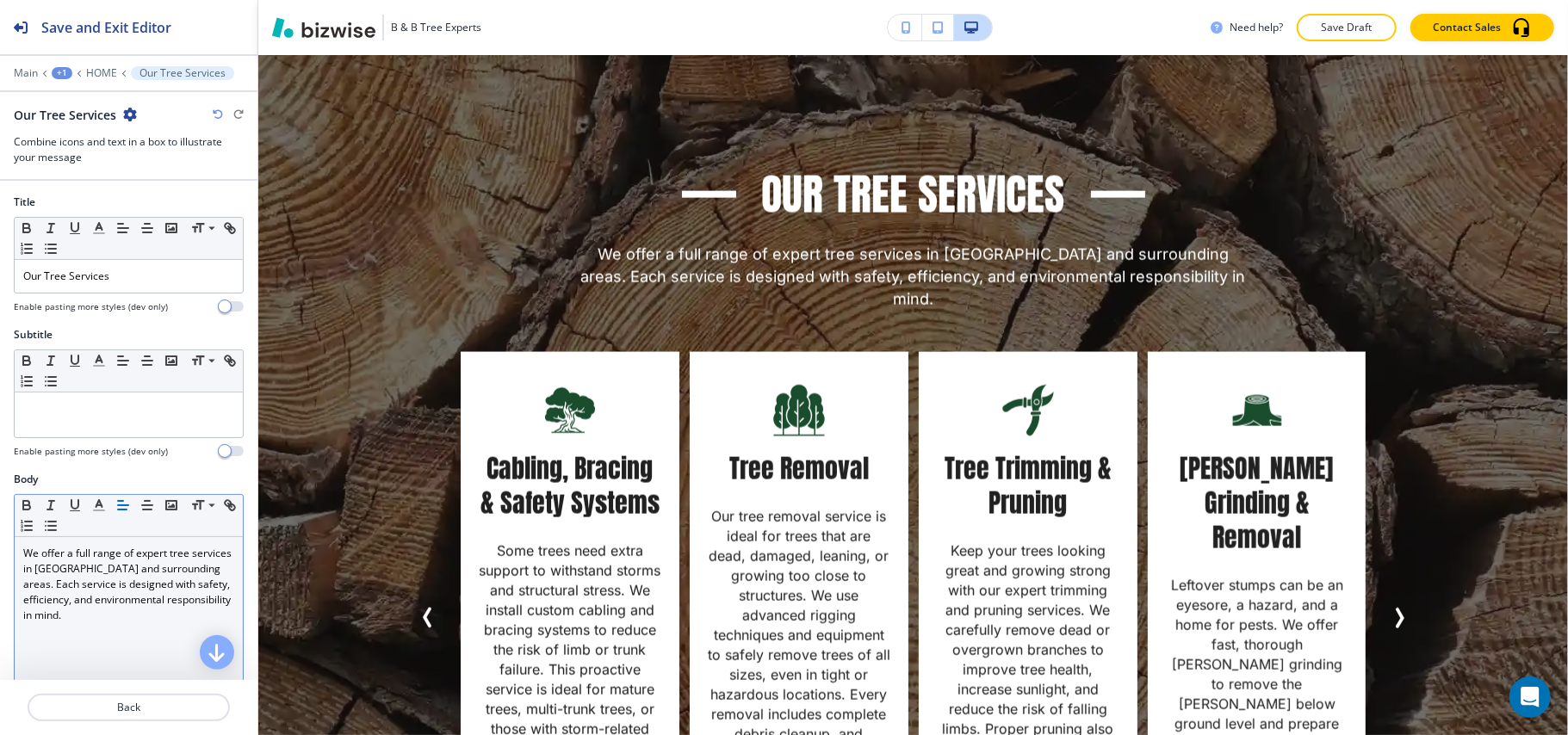
scroll to position [459, 0]
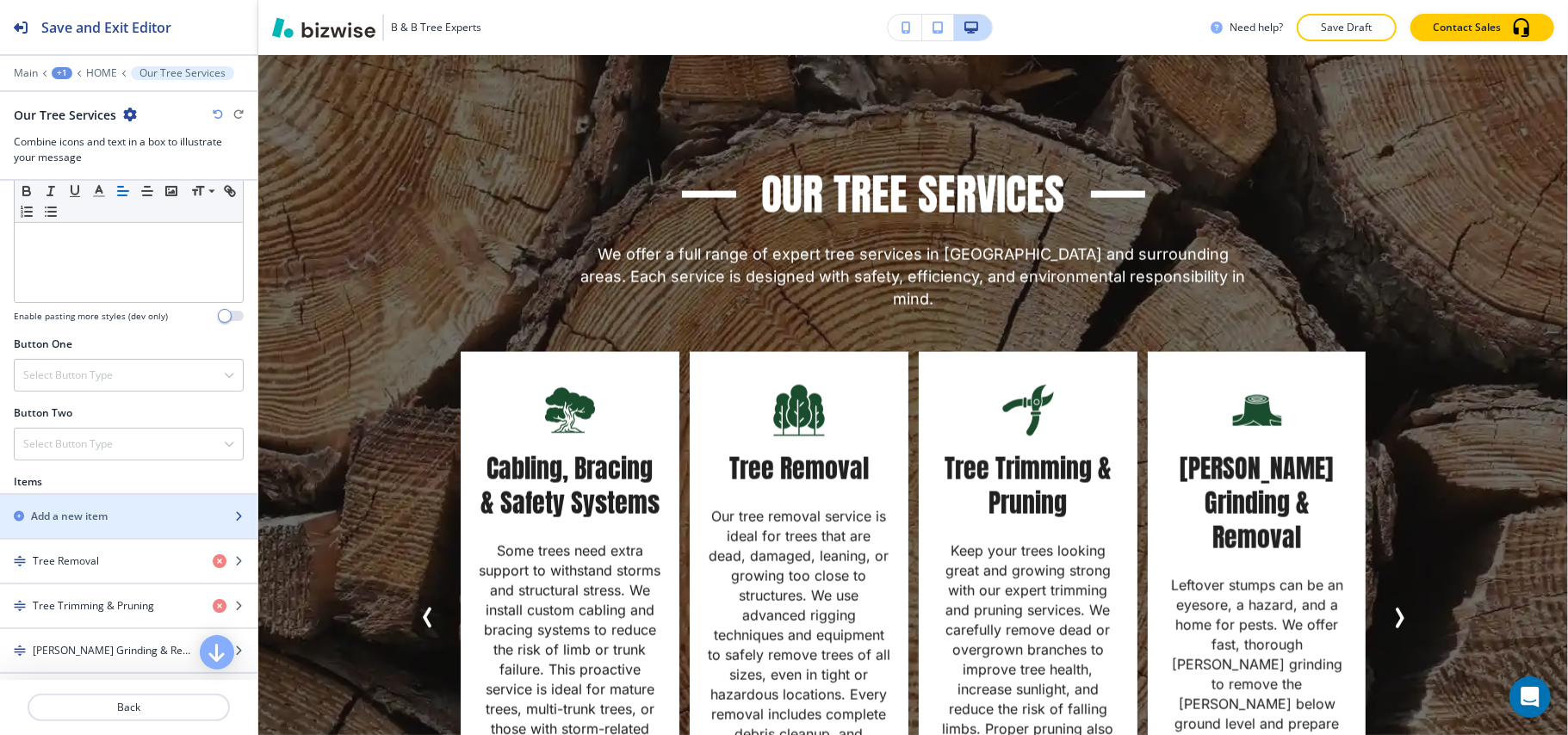
click at [94, 530] on div "button" at bounding box center [129, 531] width 257 height 14
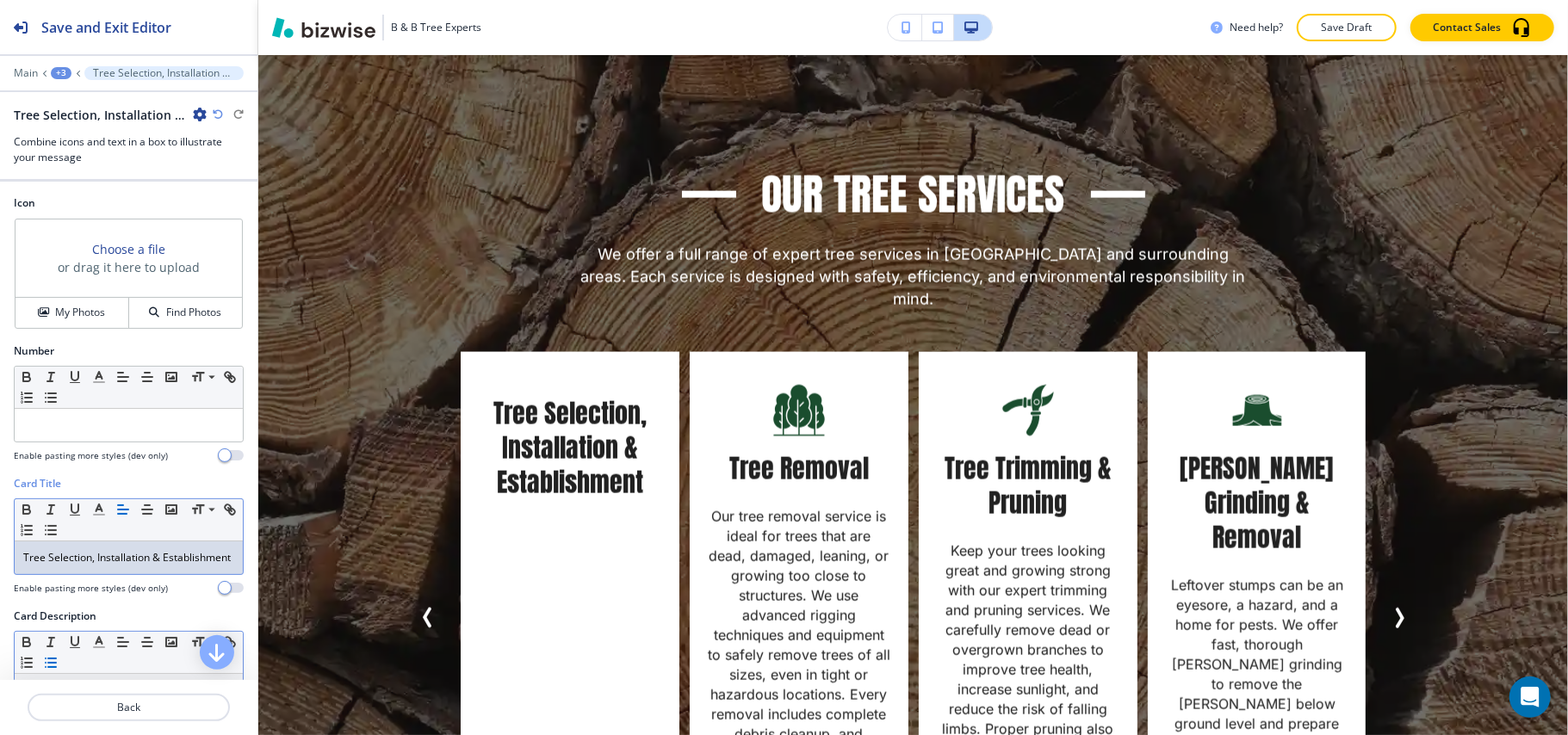
scroll to position [115, 0]
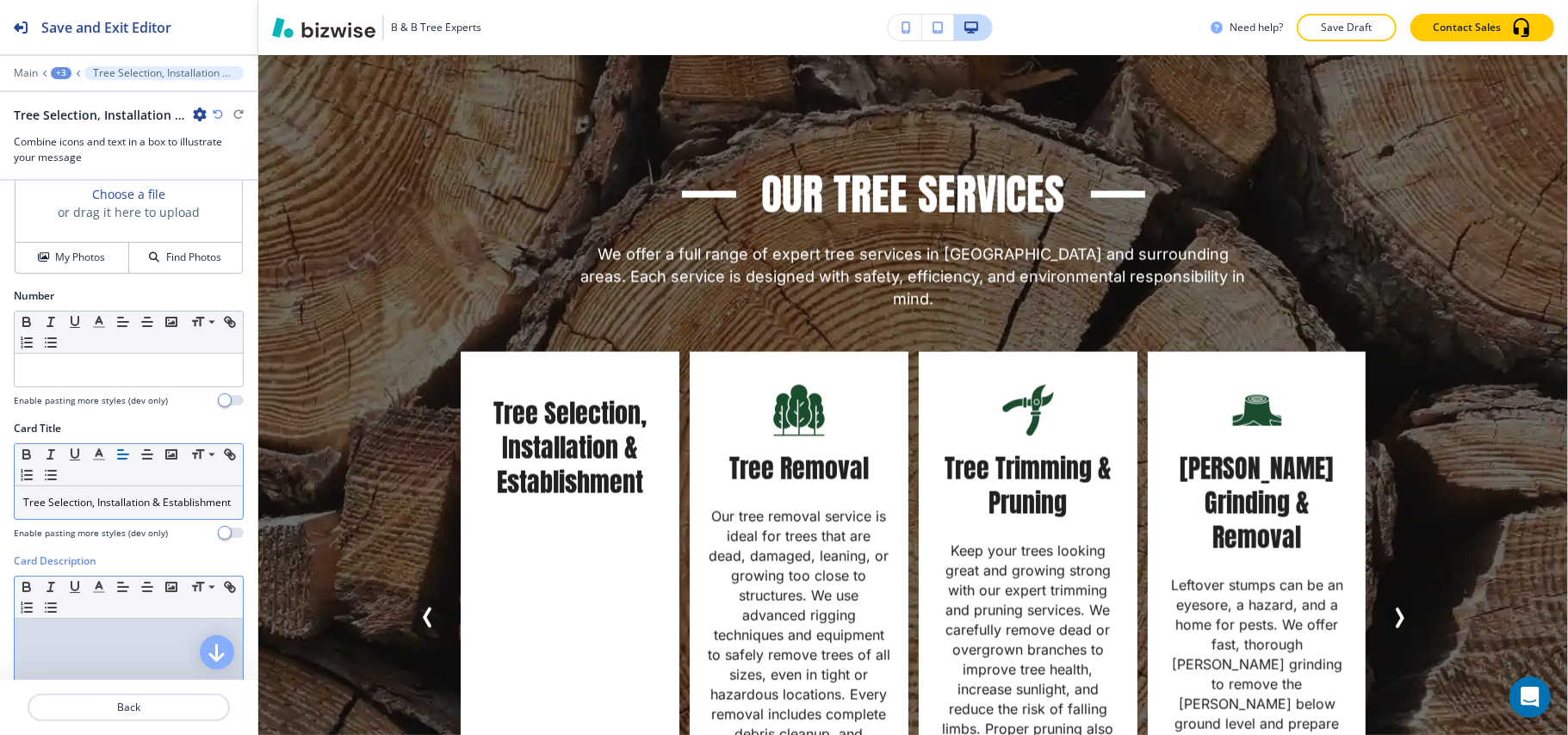
drag, startPoint x: 80, startPoint y: 638, endPoint x: 43, endPoint y: 670, distance: 48.9
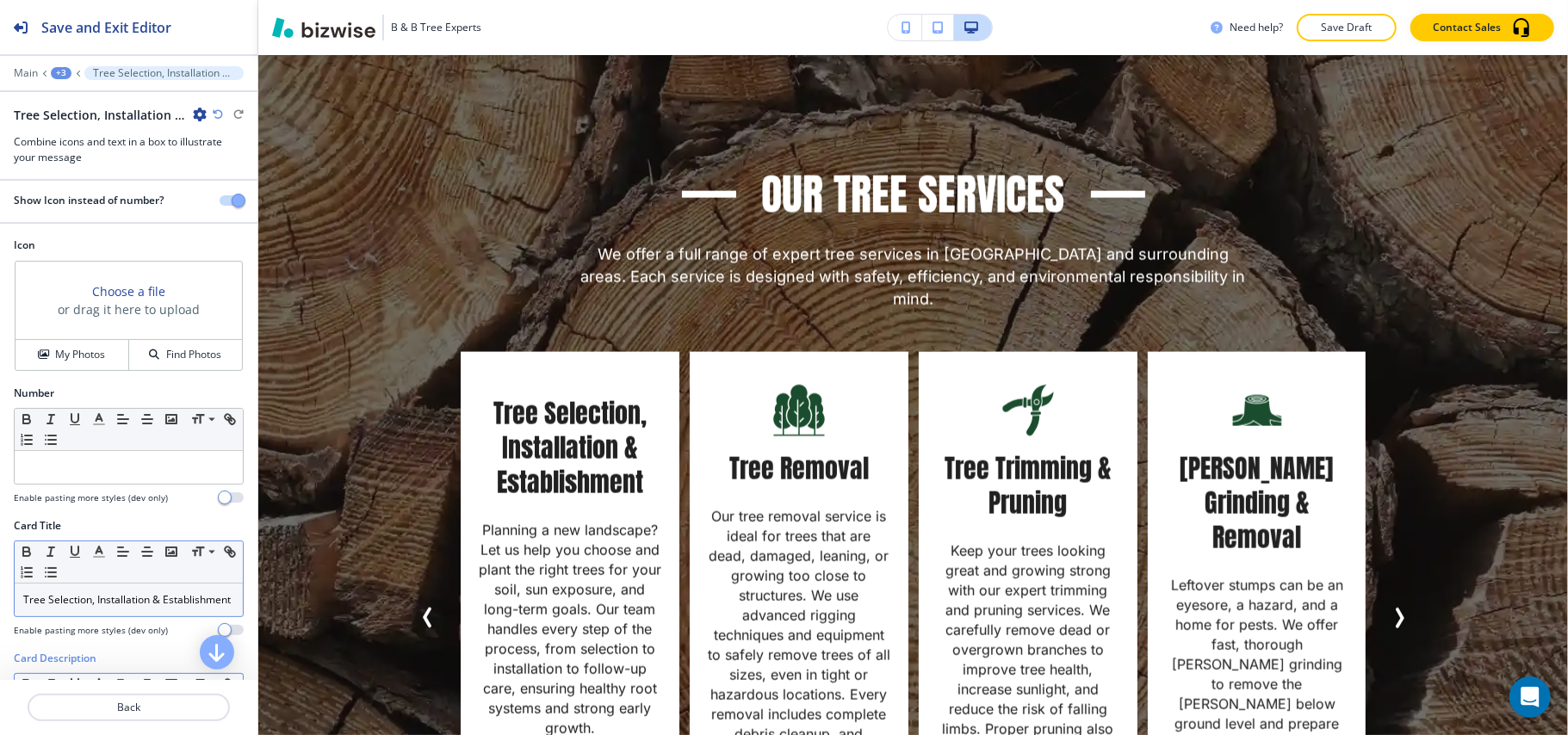
scroll to position [0, 0]
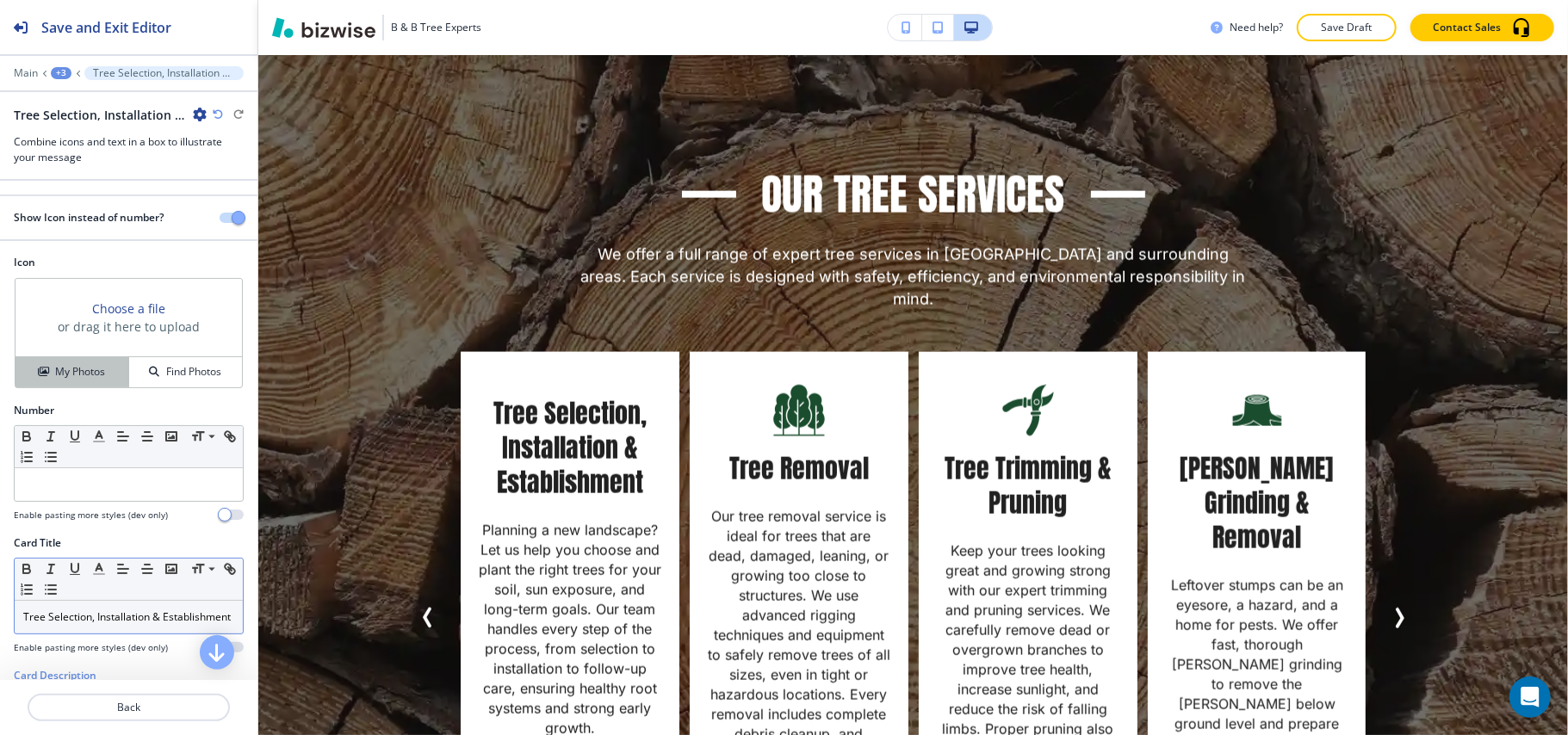
click at [48, 368] on div "My Photos" at bounding box center [72, 372] width 113 height 16
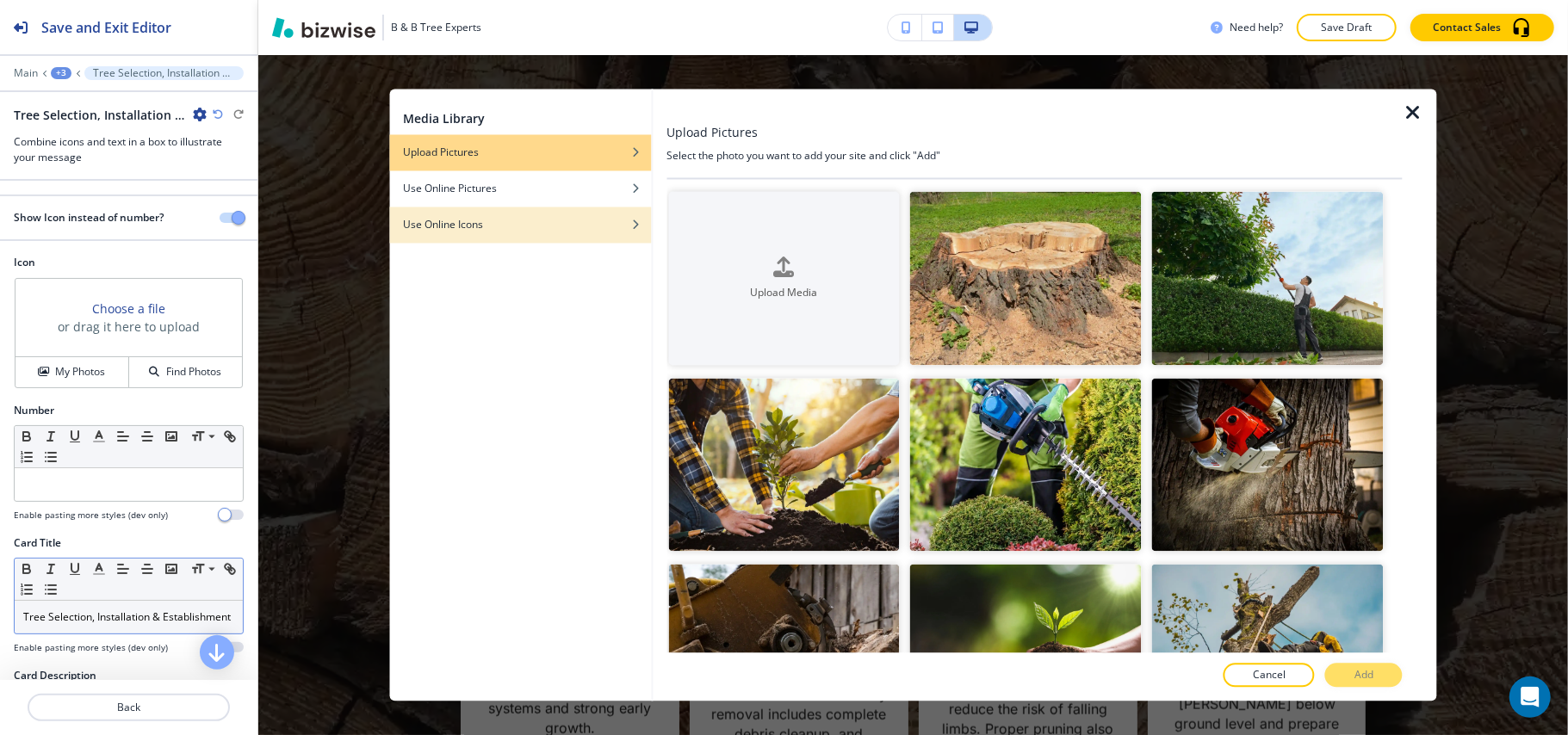
click at [544, 211] on div "button" at bounding box center [519, 213] width 262 height 11
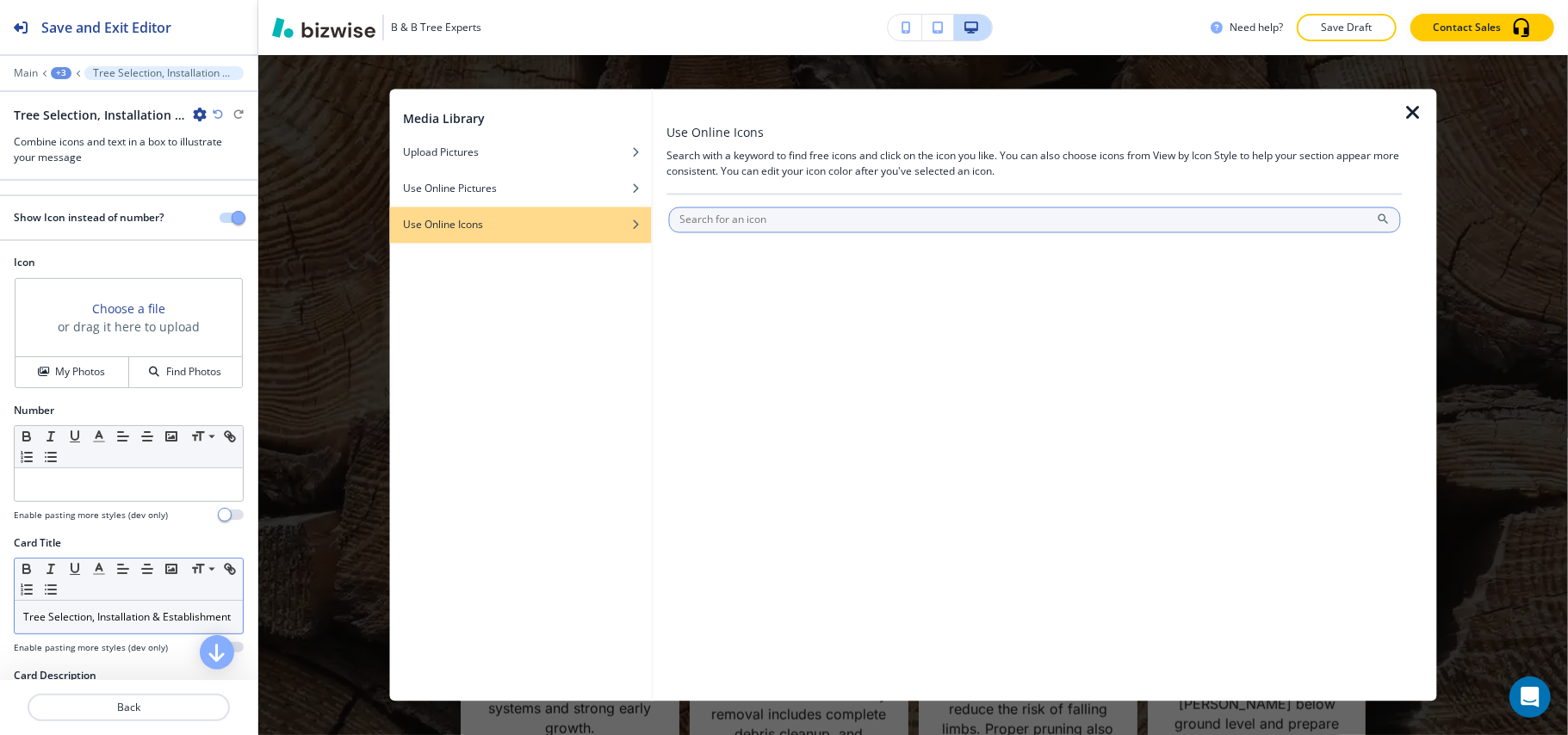
click at [765, 209] on input "text" at bounding box center [1035, 220] width 733 height 26
type input "trees"
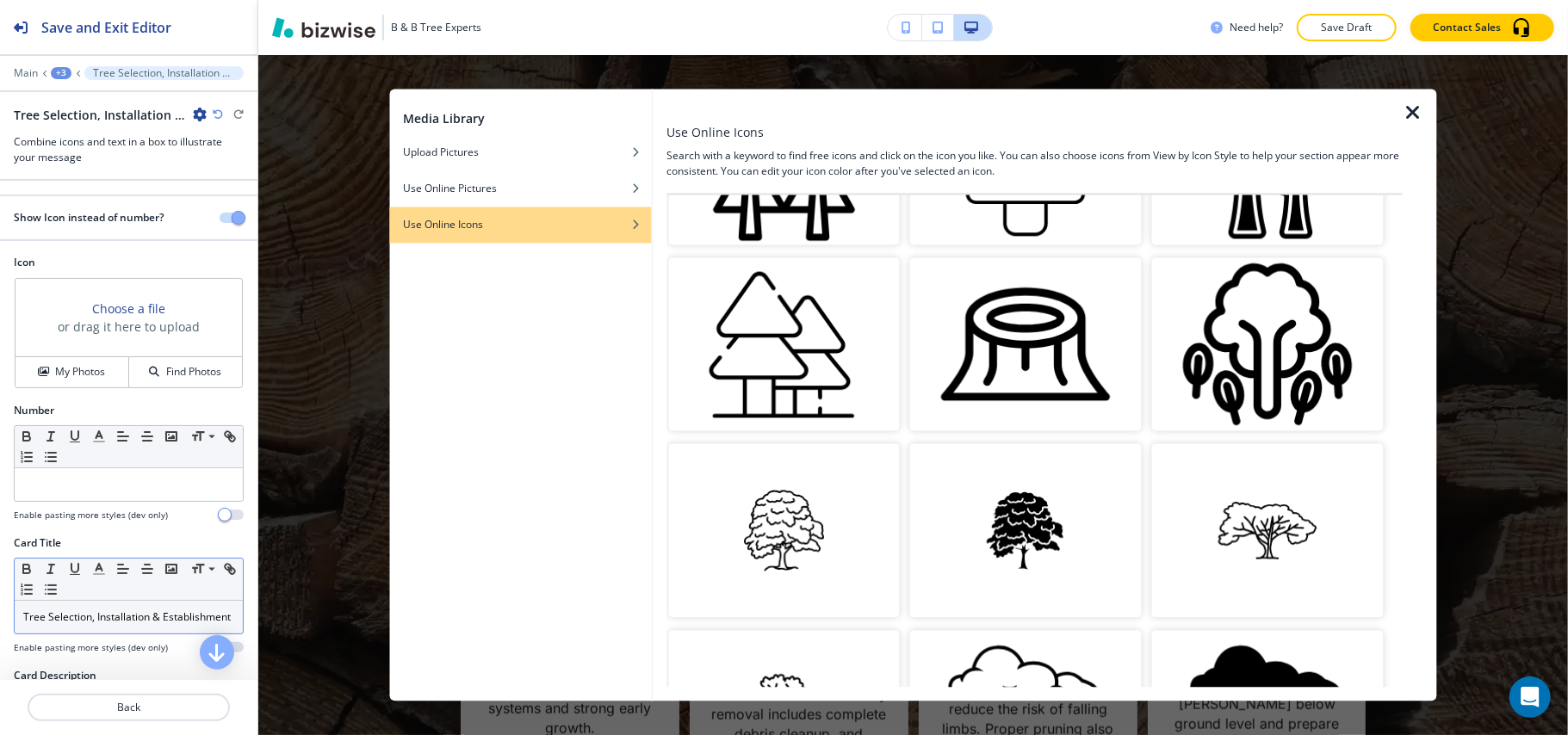
scroll to position [689, 0]
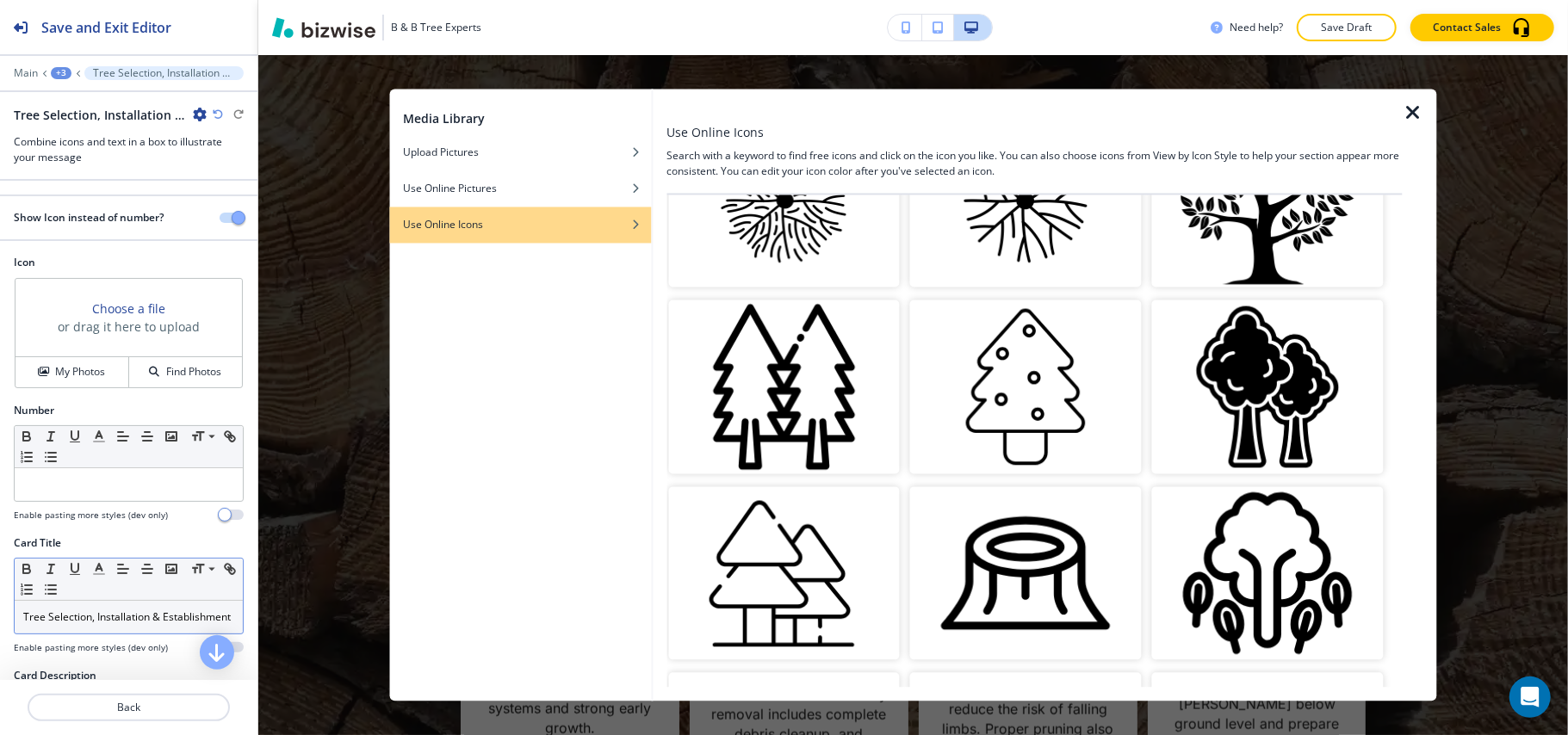
click at [1244, 360] on img "button" at bounding box center [1268, 387] width 232 height 174
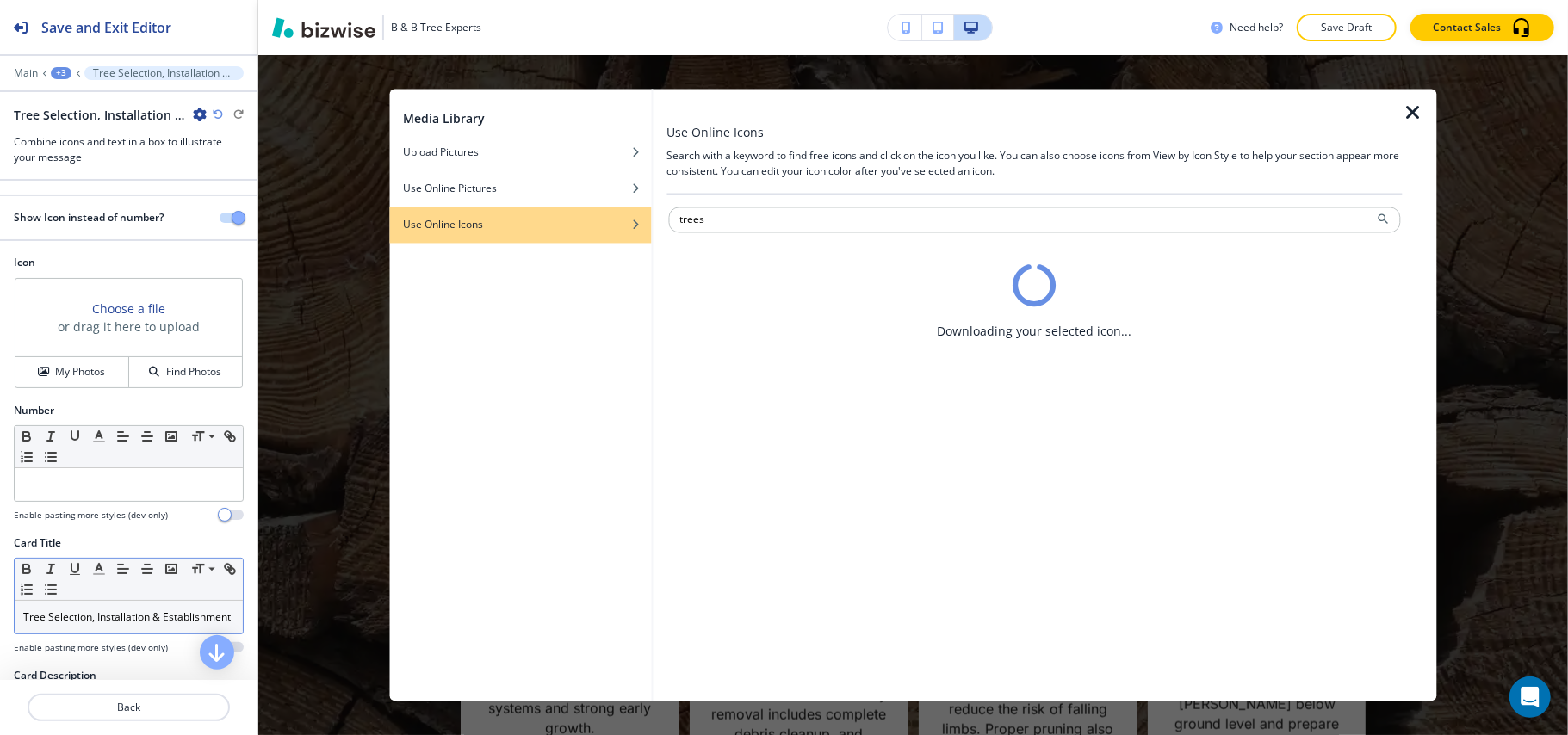
scroll to position [0, 0]
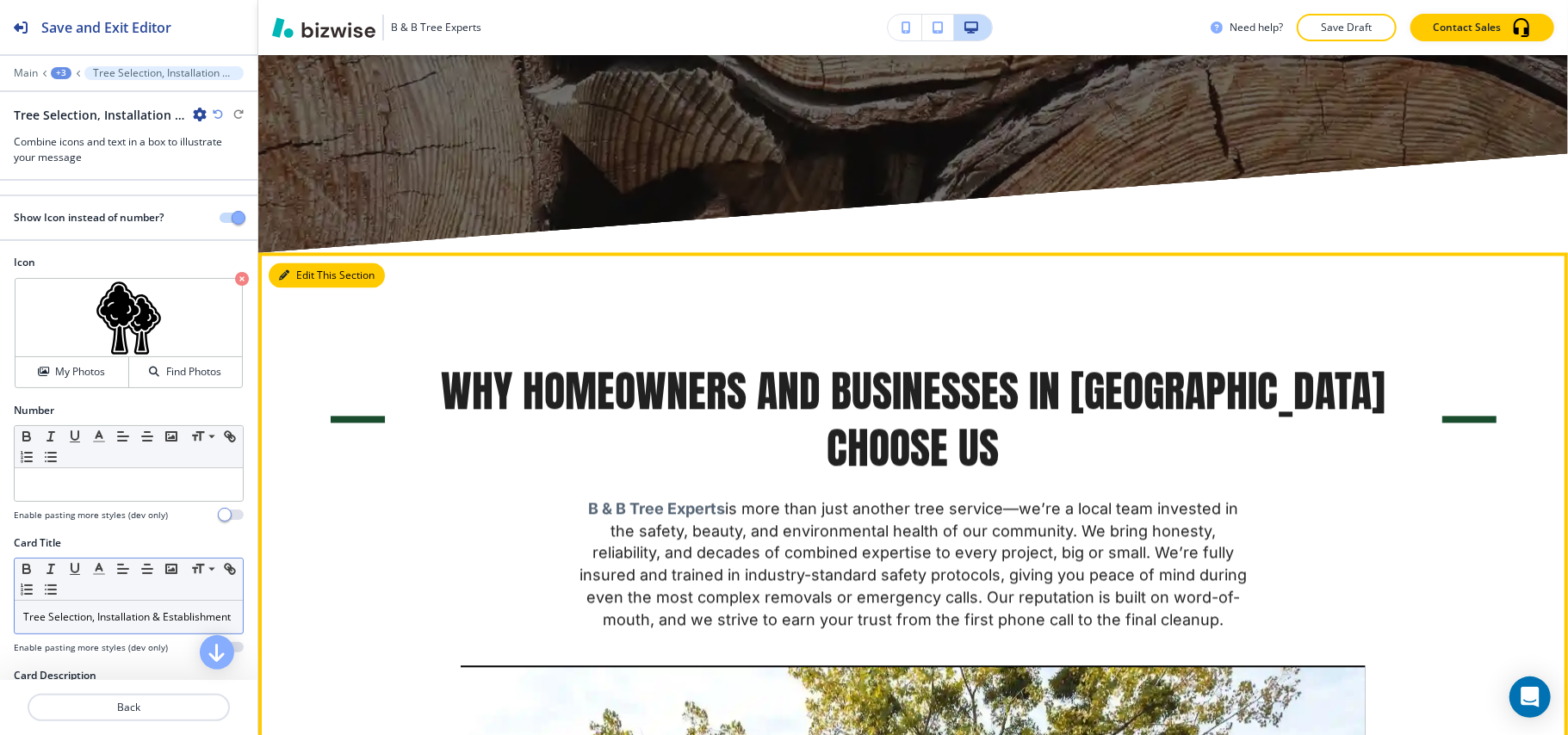
click at [304, 262] on button "Edit This Section" at bounding box center [326, 275] width 116 height 26
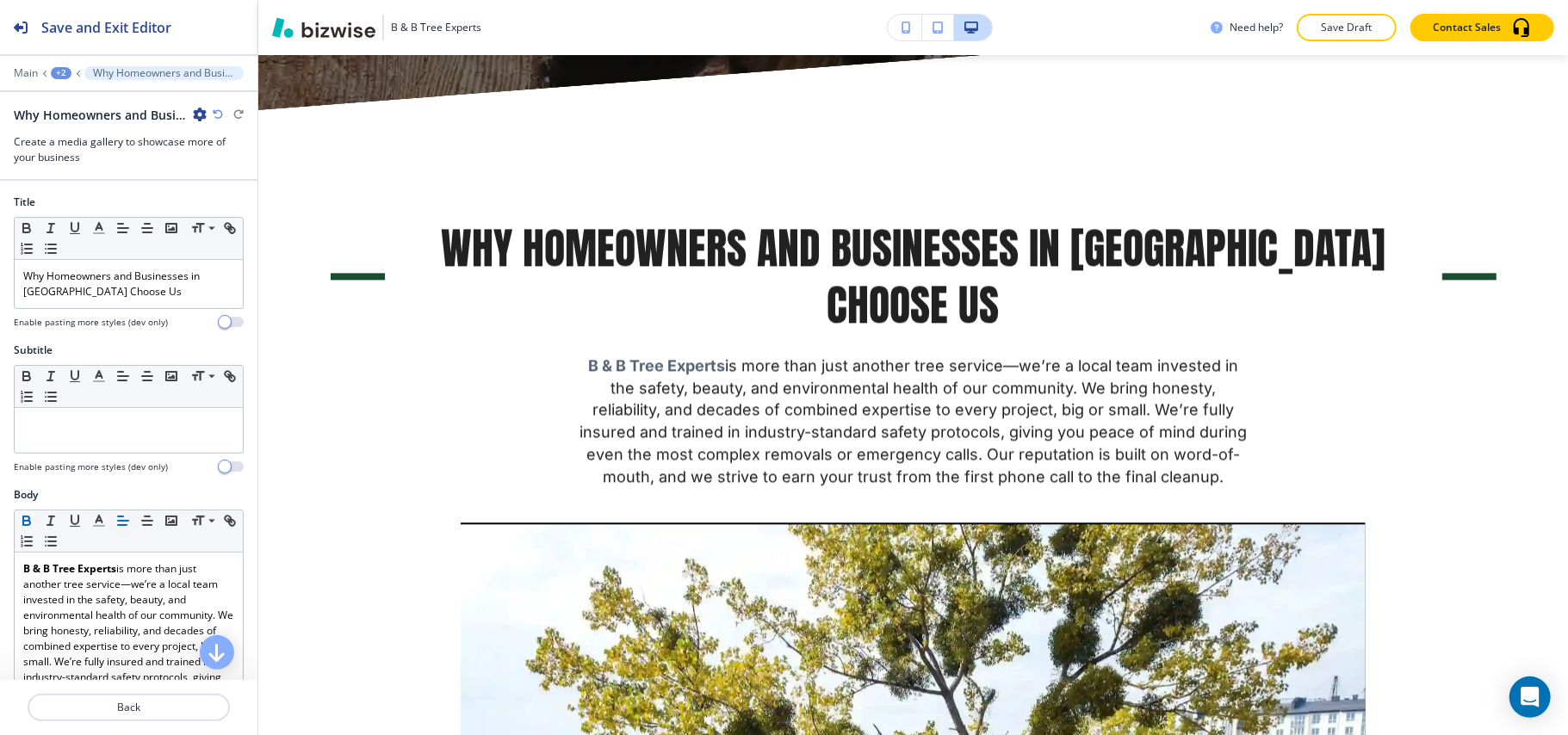
scroll to position [2833, 0]
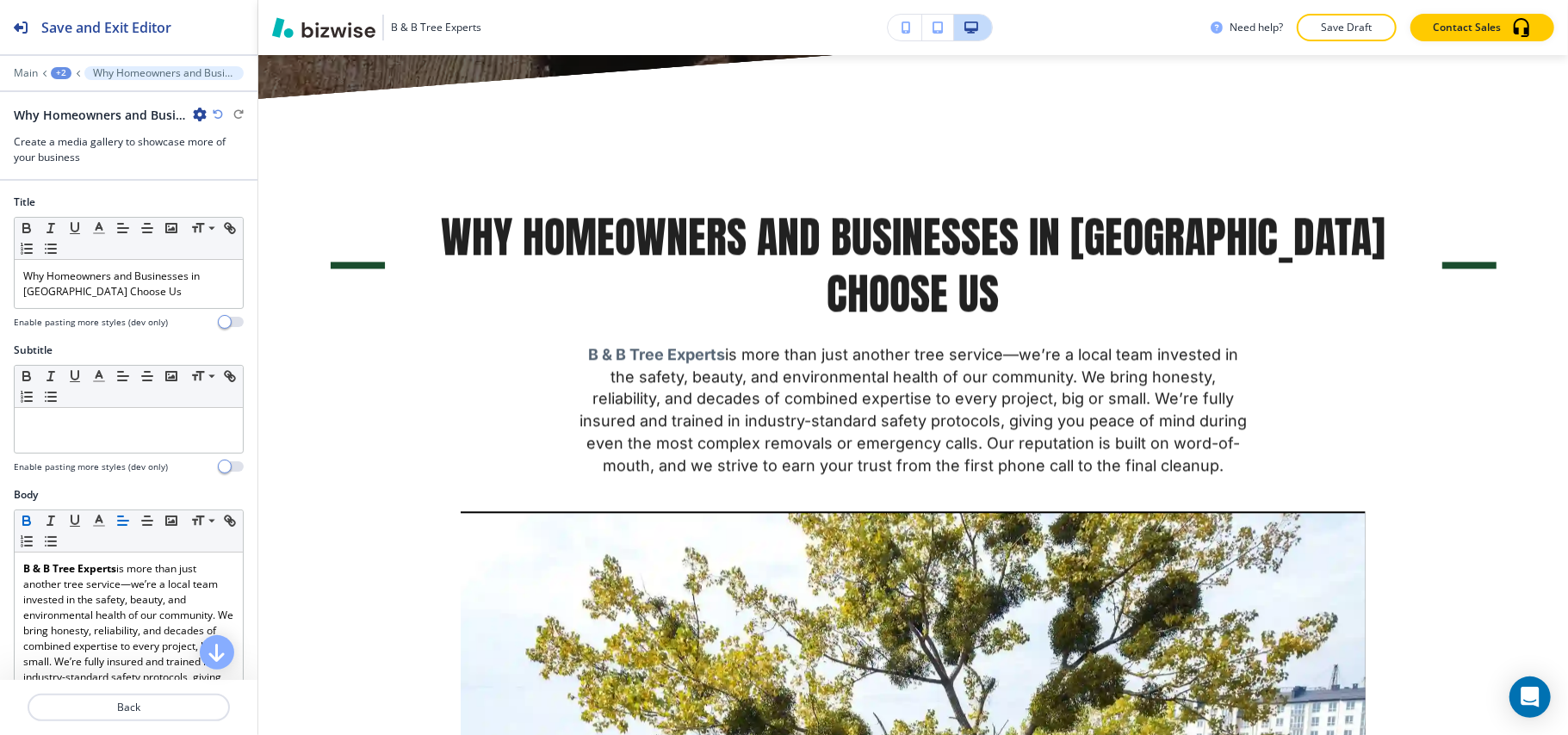
click at [196, 112] on icon "button" at bounding box center [200, 114] width 14 height 14
click at [217, 205] on p "Delete Section" at bounding box center [248, 206] width 88 height 16
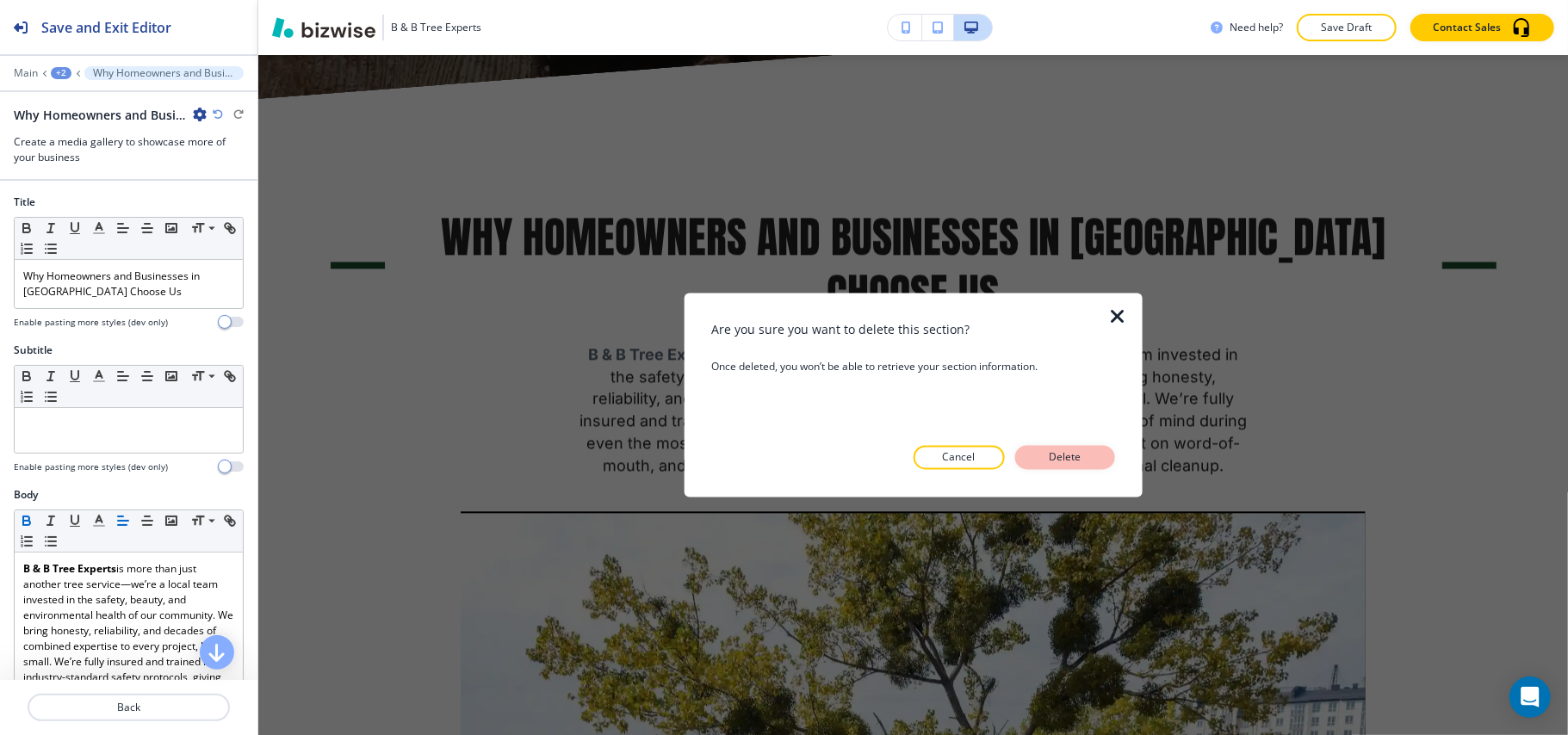
click at [1092, 453] on button "Delete" at bounding box center [1065, 458] width 99 height 24
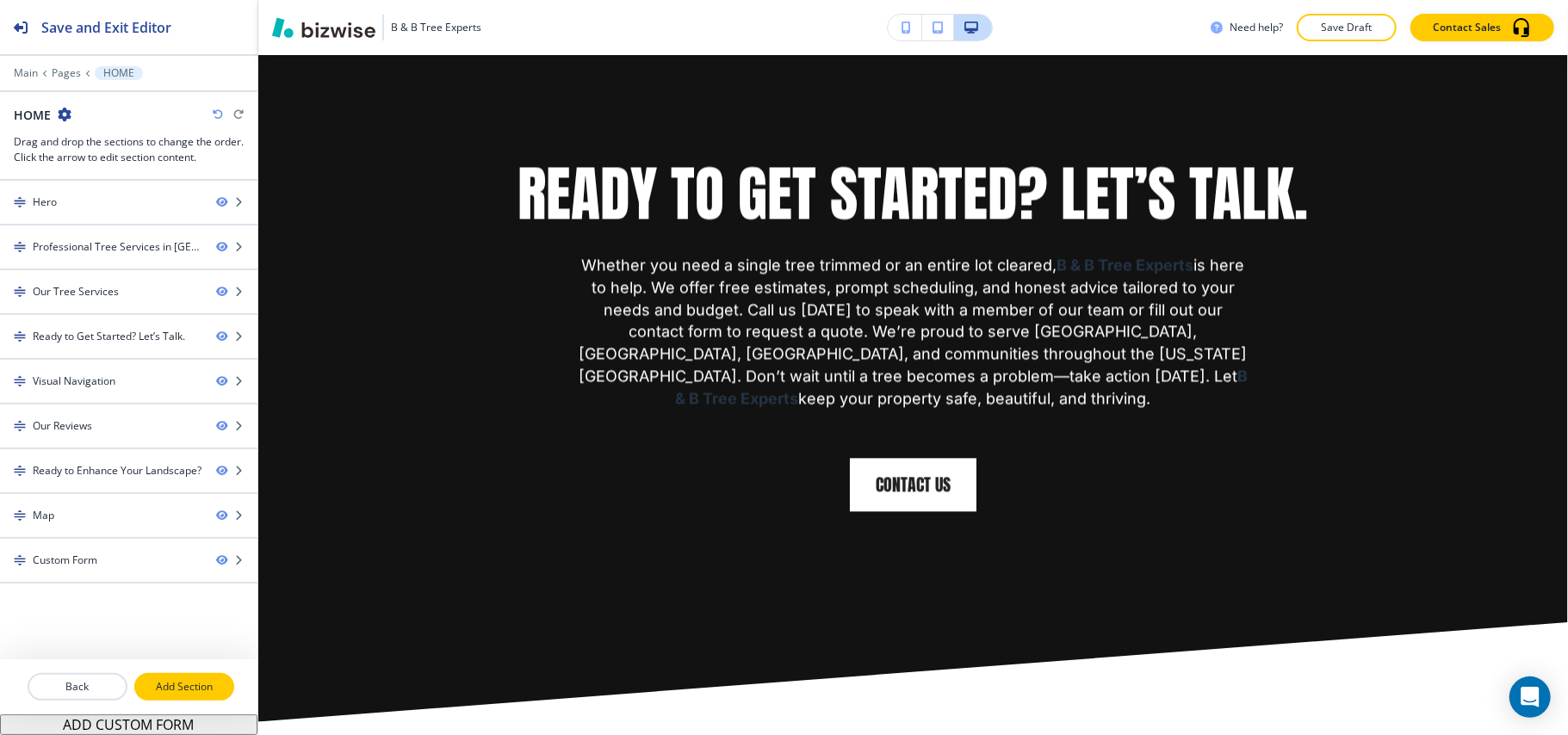
click at [197, 677] on button "Add Section" at bounding box center [184, 687] width 99 height 27
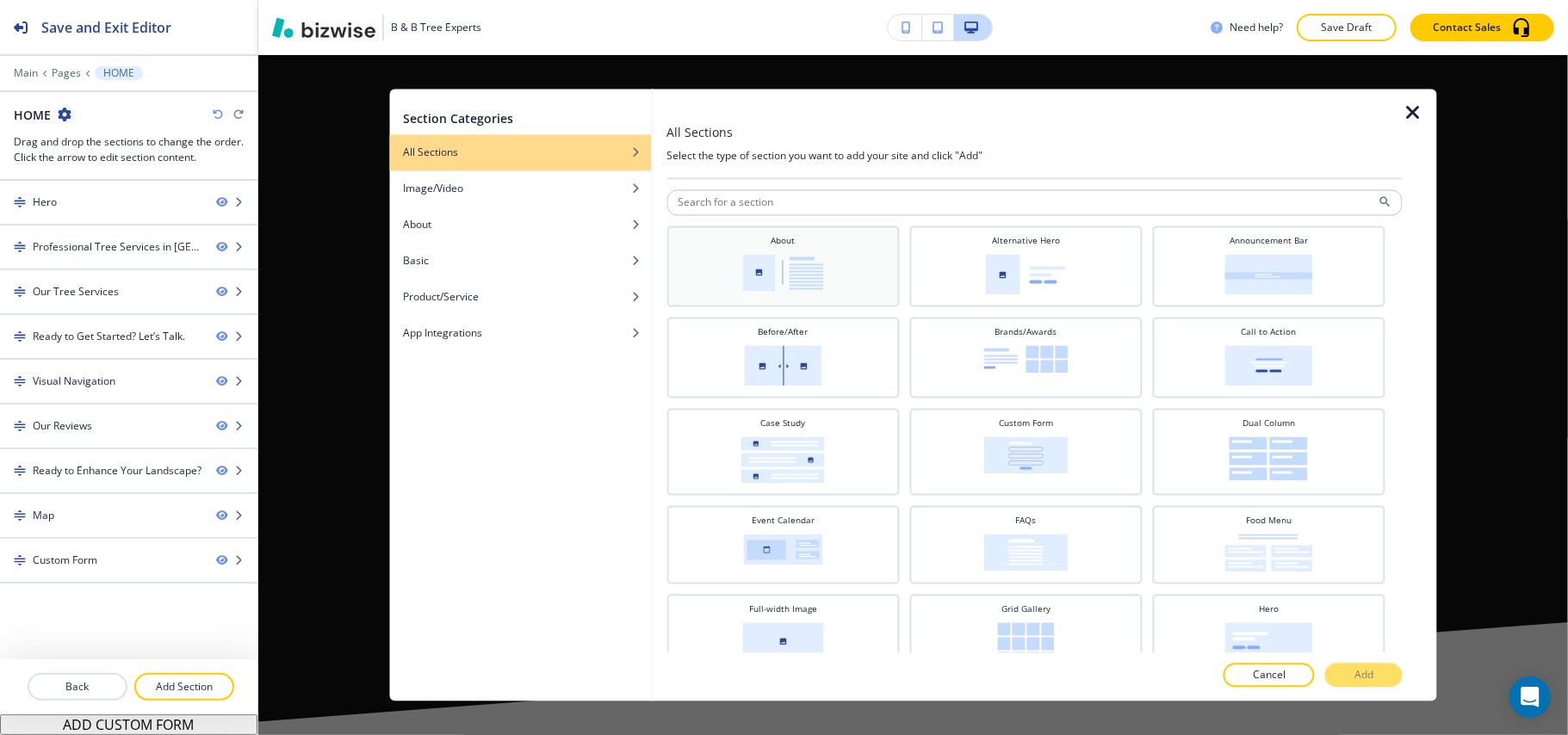
click at [772, 249] on div "About" at bounding box center [783, 265] width 215 height 60
click at [1361, 677] on p "Add" at bounding box center [1363, 677] width 19 height 16
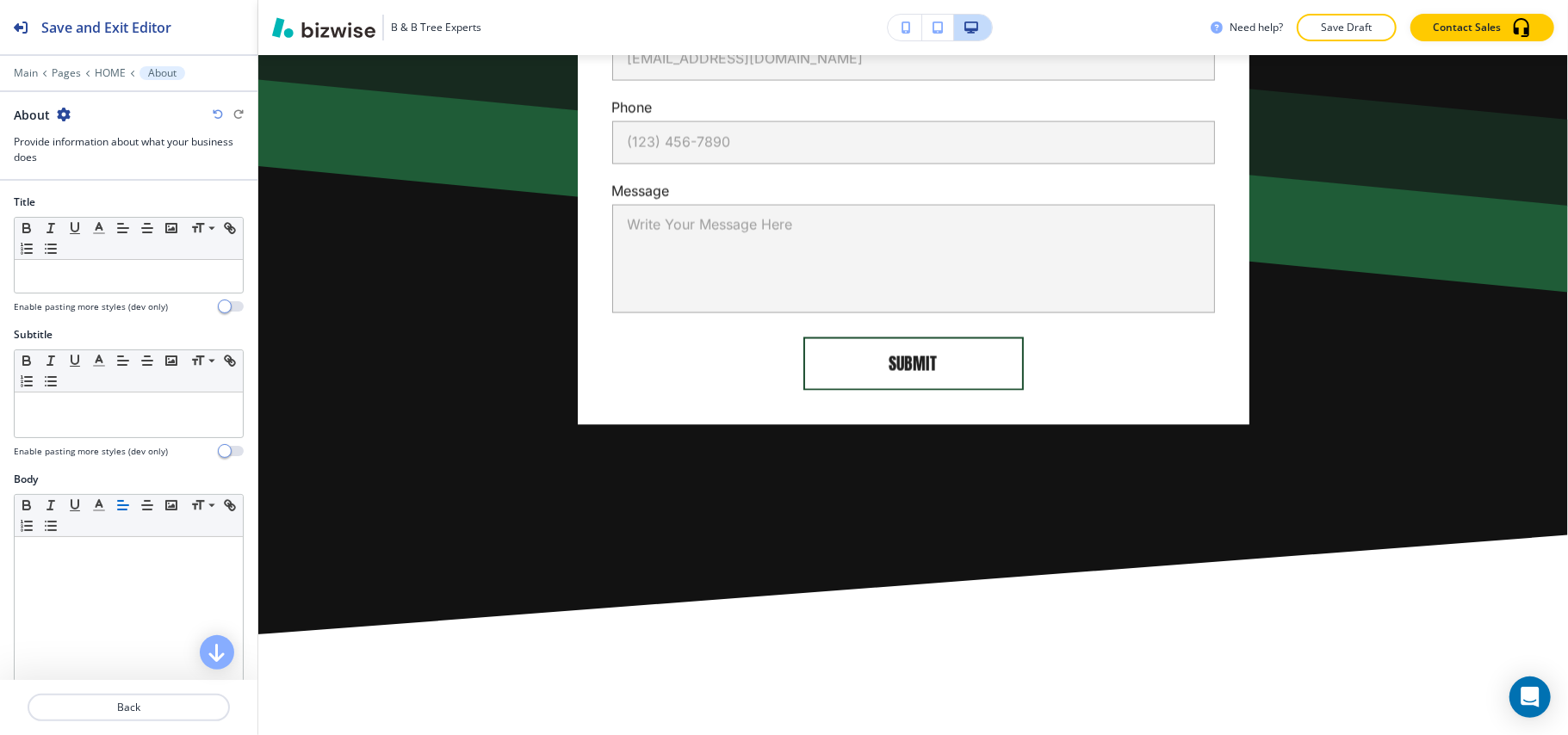
click at [91, 77] on div "Main Pages HOME About" at bounding box center [129, 73] width 230 height 14
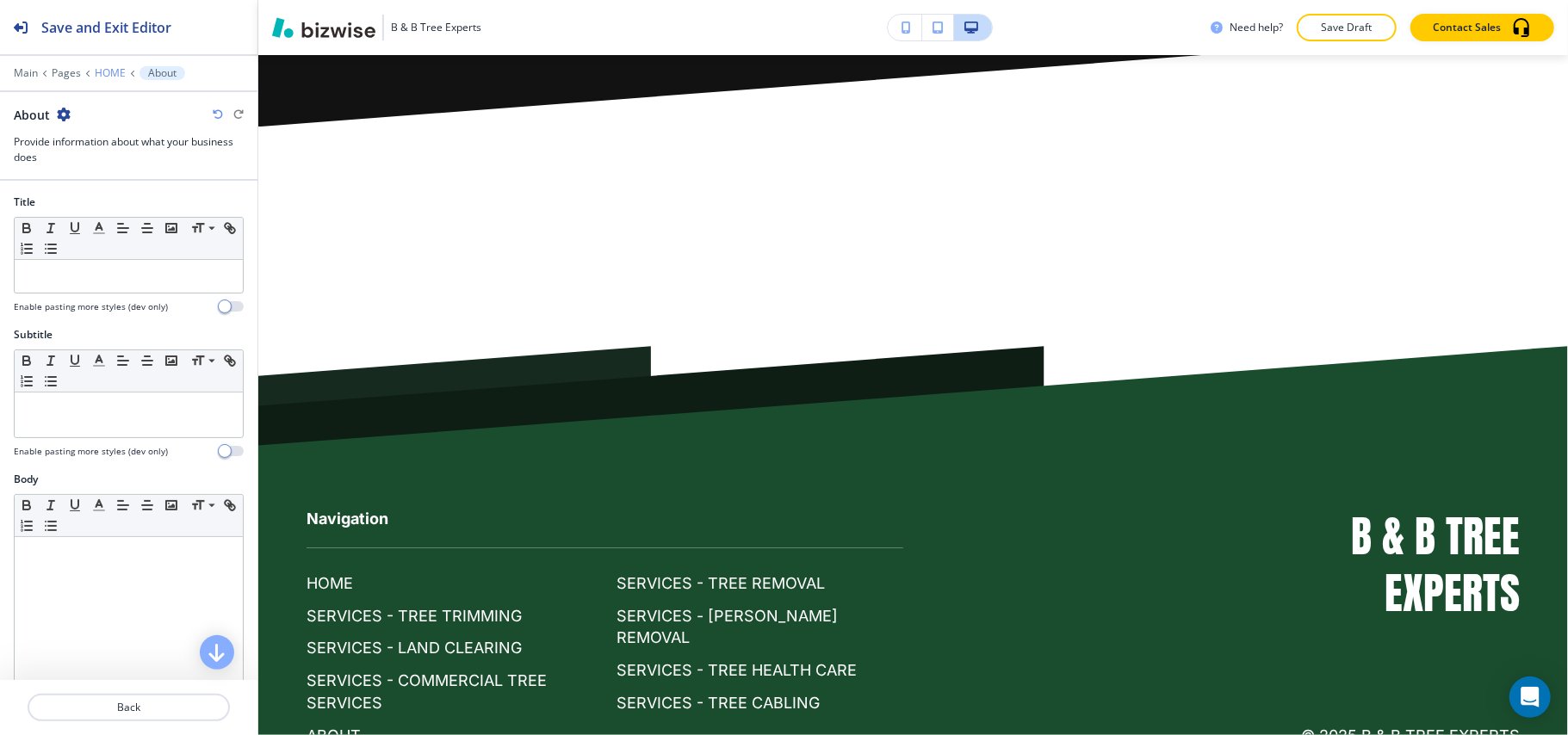
click at [104, 69] on p "HOME" at bounding box center [110, 73] width 31 height 12
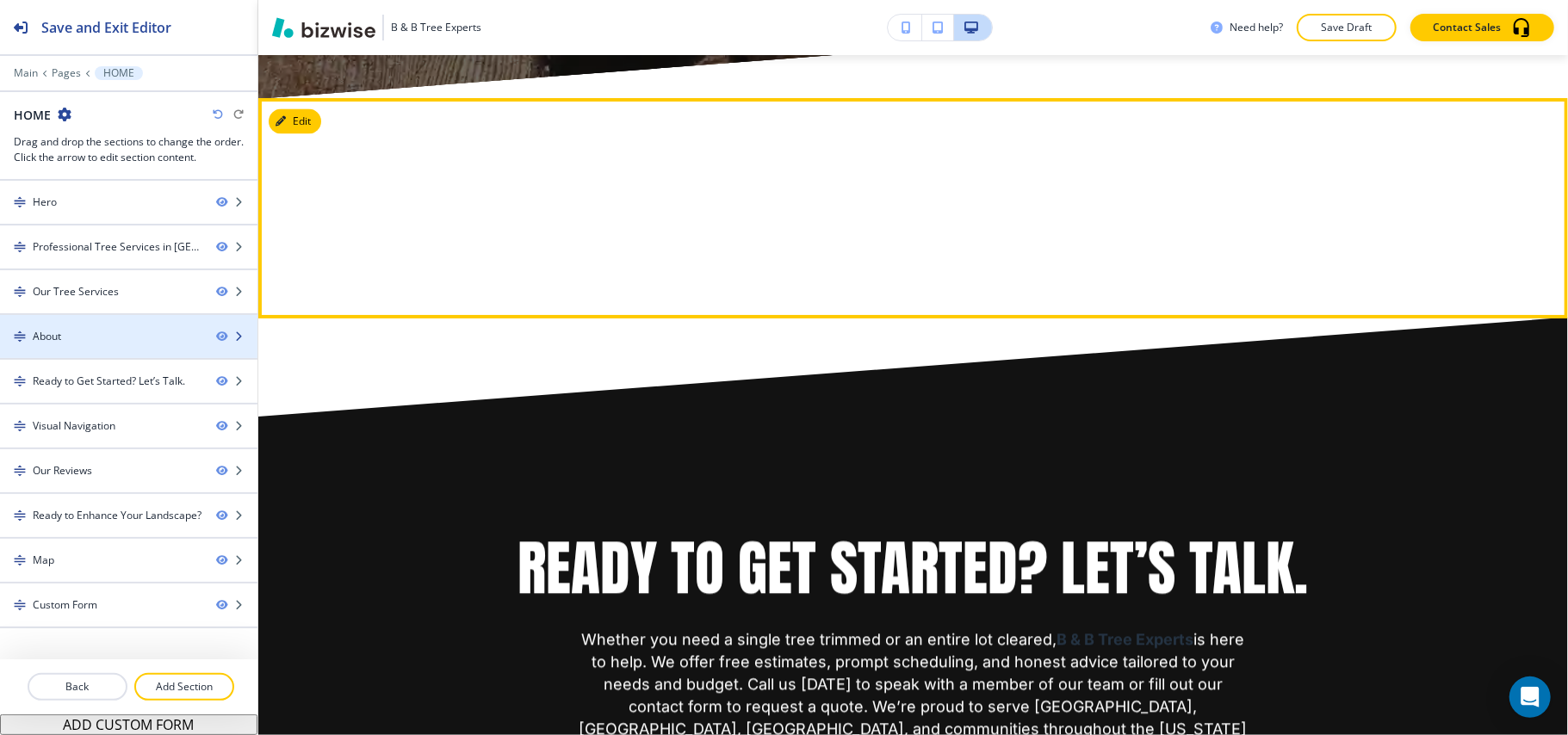
click at [107, 339] on div "About" at bounding box center [101, 336] width 203 height 16
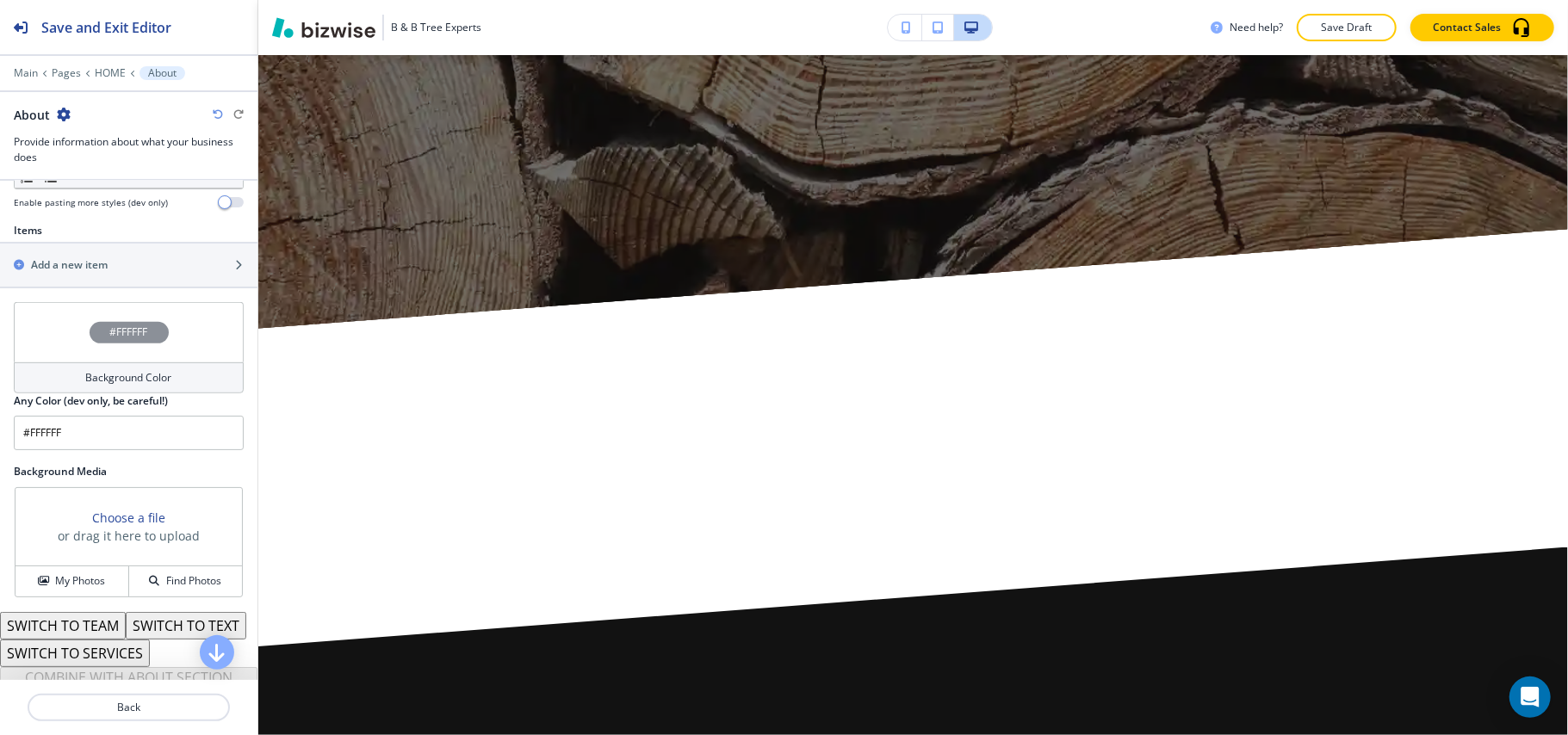
scroll to position [573, 0]
click at [110, 265] on div "Add a new item" at bounding box center [109, 264] width 219 height 16
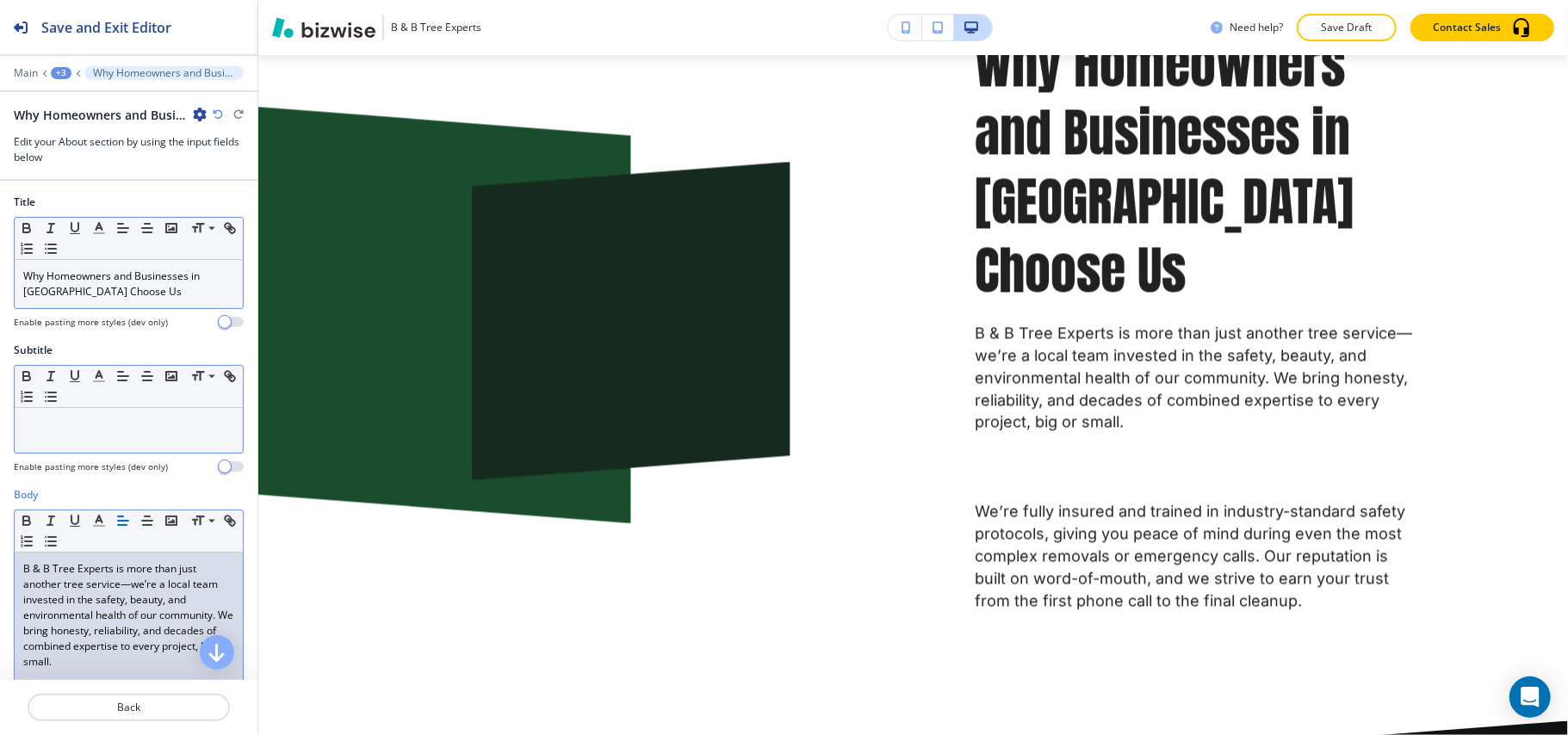
scroll to position [0, 0]
click at [24, 76] on p "Main" at bounding box center [25, 73] width 24 height 12
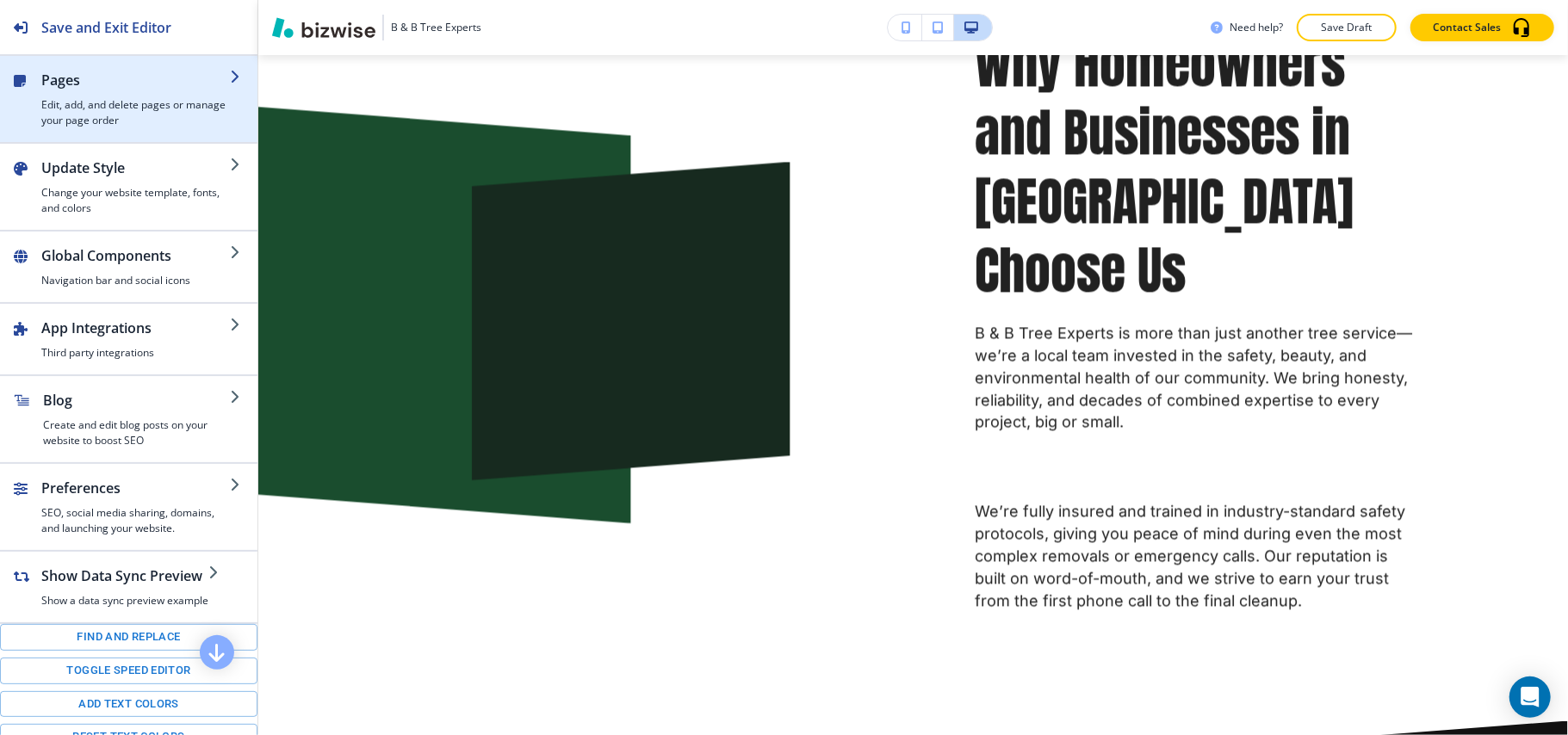
click at [128, 104] on h4 "Edit, add, and delete pages or manage your page order" at bounding box center [134, 113] width 188 height 31
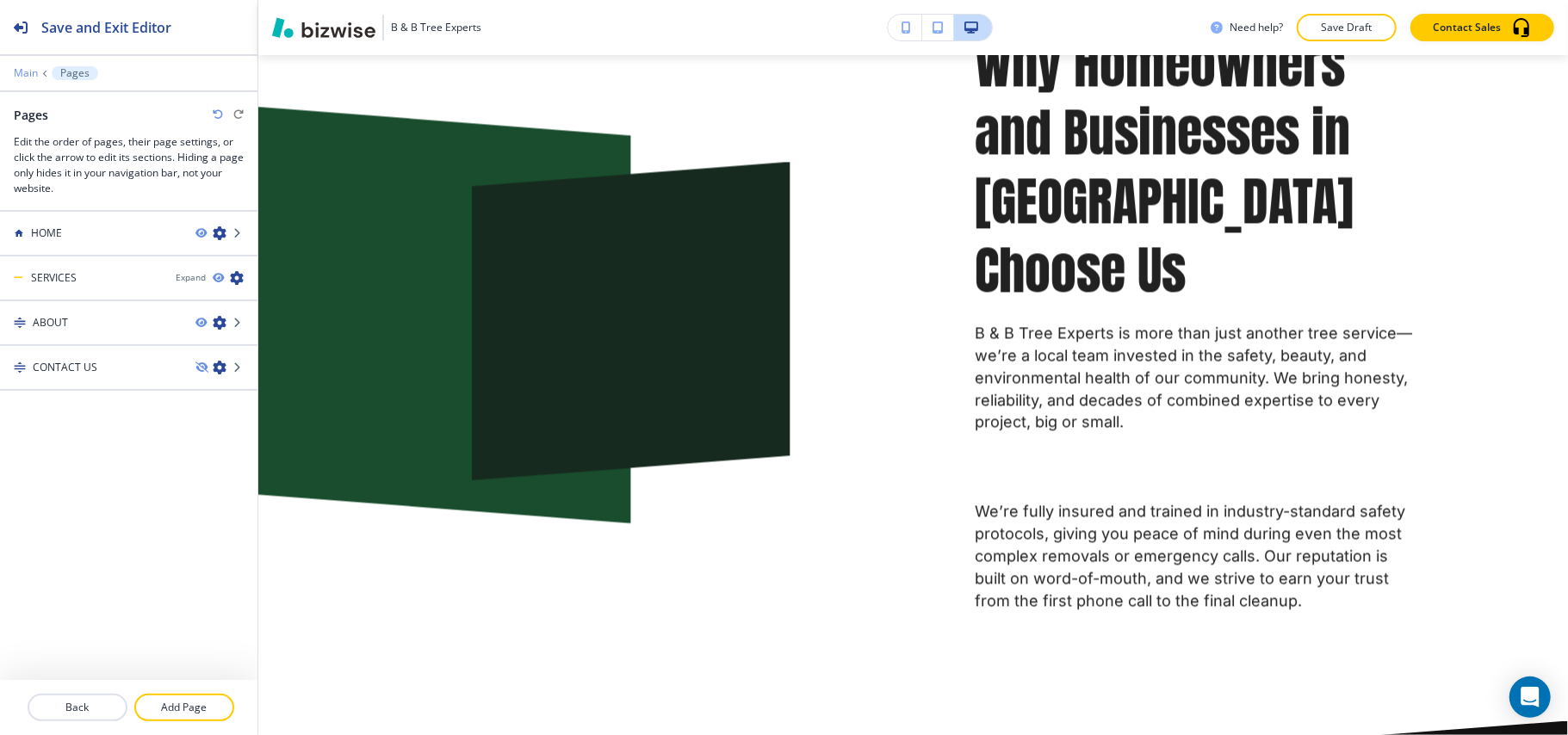
click at [27, 70] on p "Main" at bounding box center [25, 73] width 24 height 12
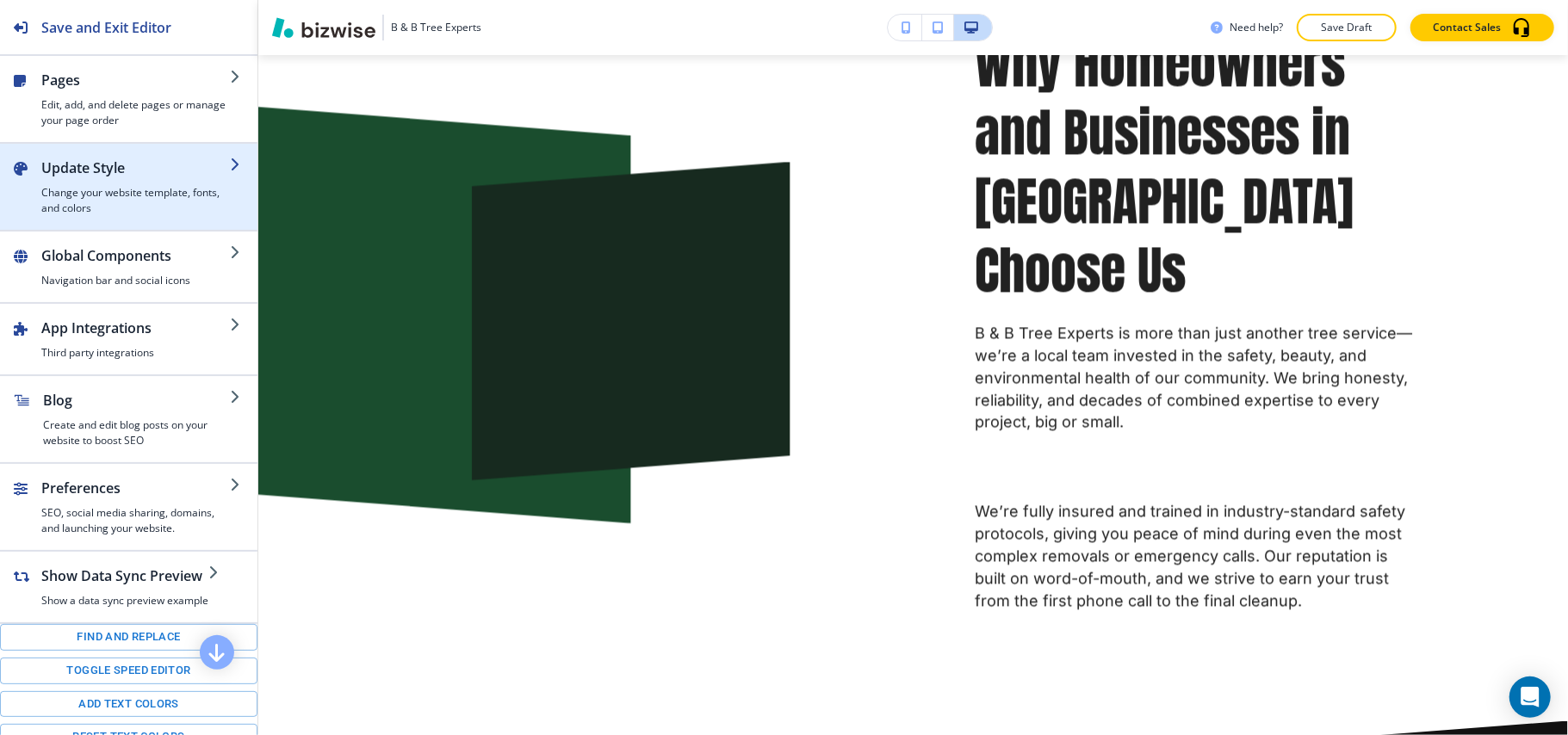
click at [88, 208] on h4 "Change your website template, fonts, and colors" at bounding box center [134, 201] width 188 height 31
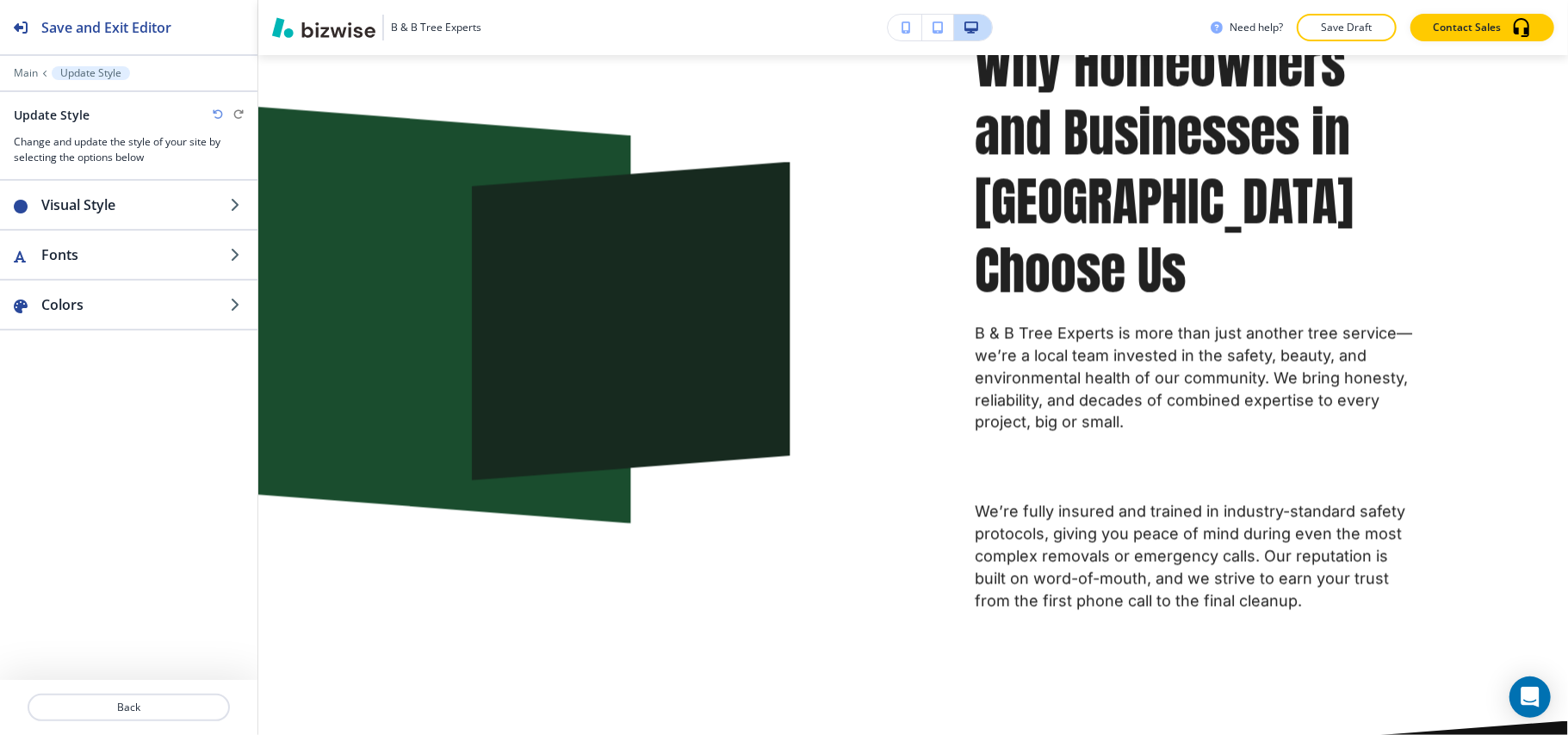
click at [34, 40] on div "Save and Exit Editor" at bounding box center [86, 27] width 172 height 55
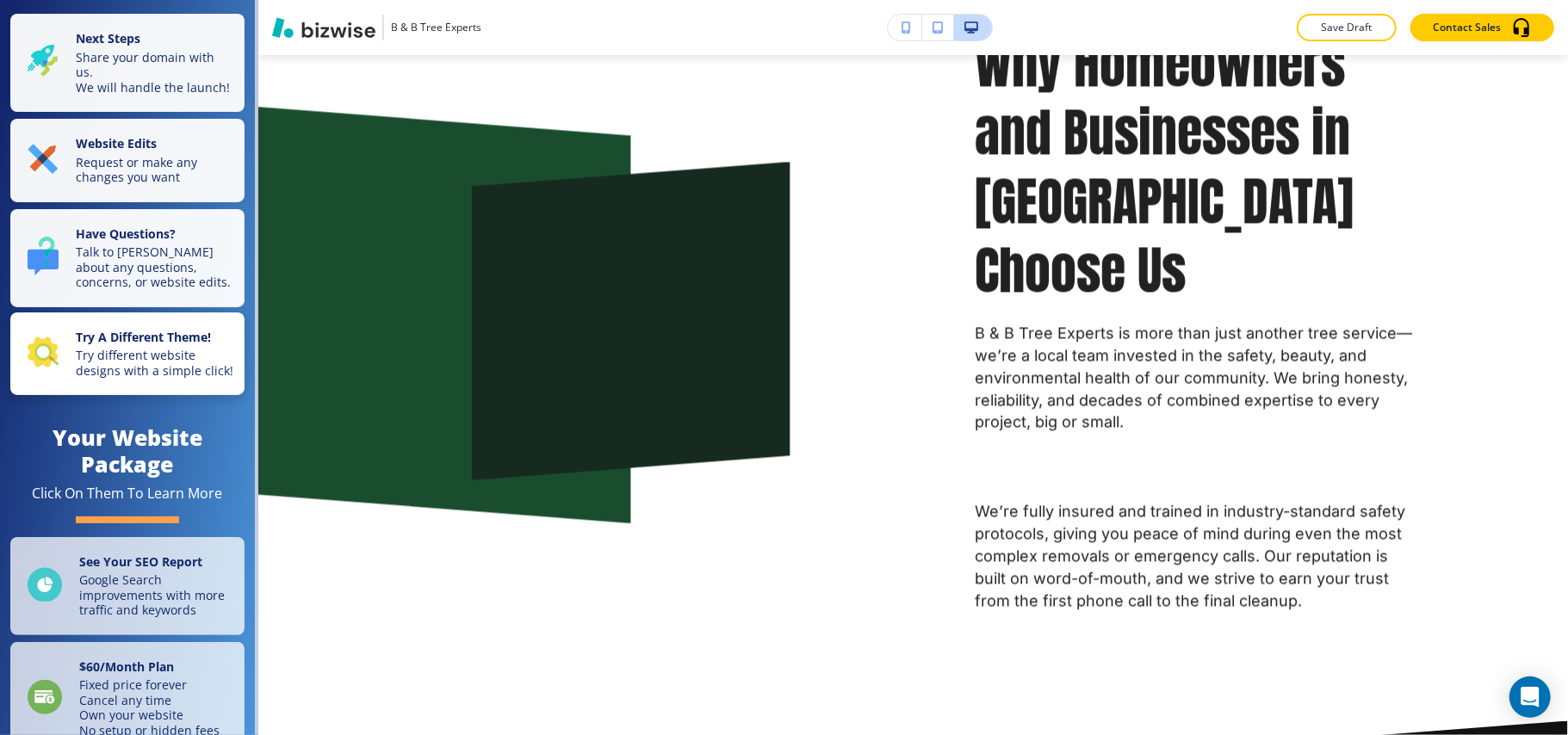
click at [117, 378] on p "Try different website designs with a simple click!" at bounding box center [155, 363] width 159 height 30
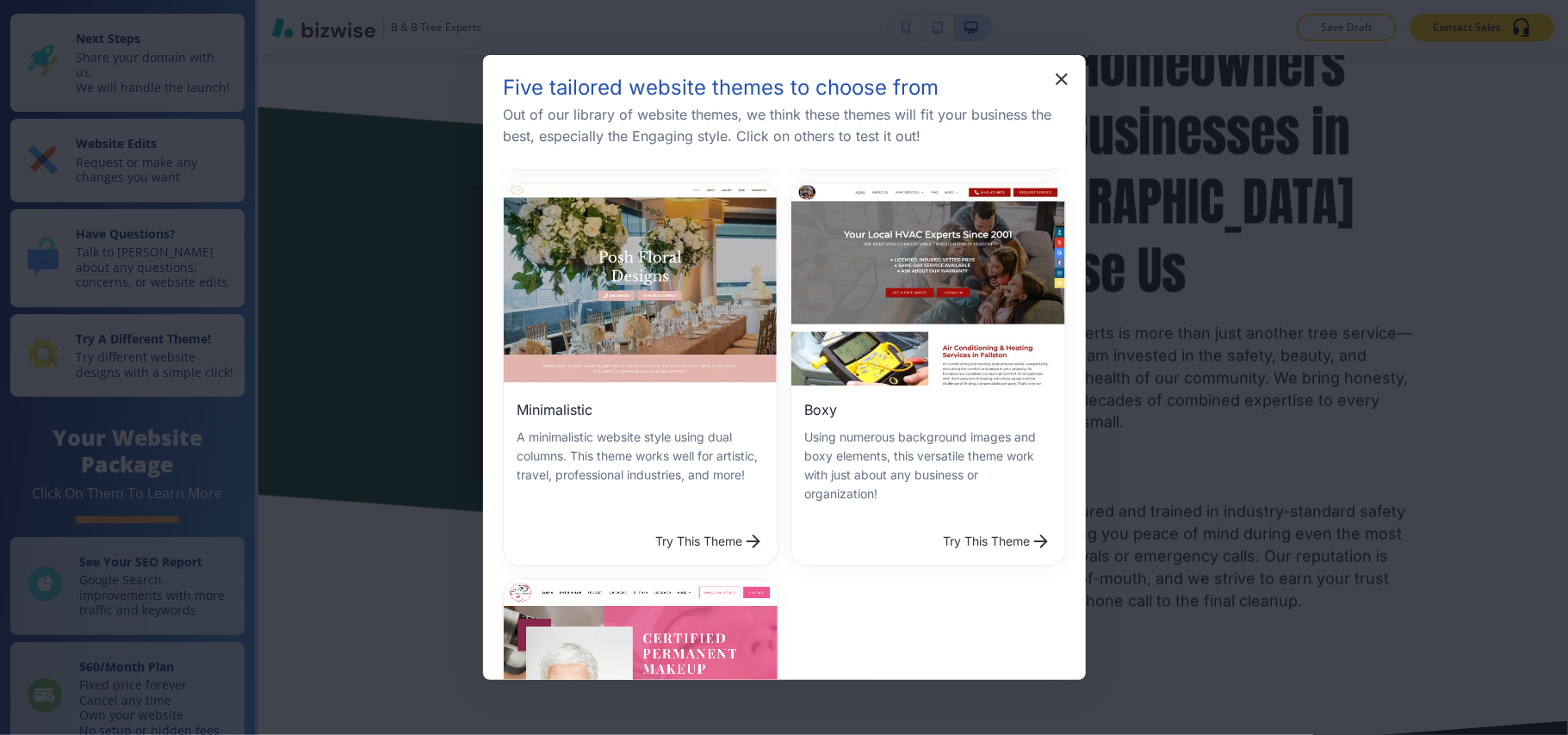
scroll to position [459, 0]
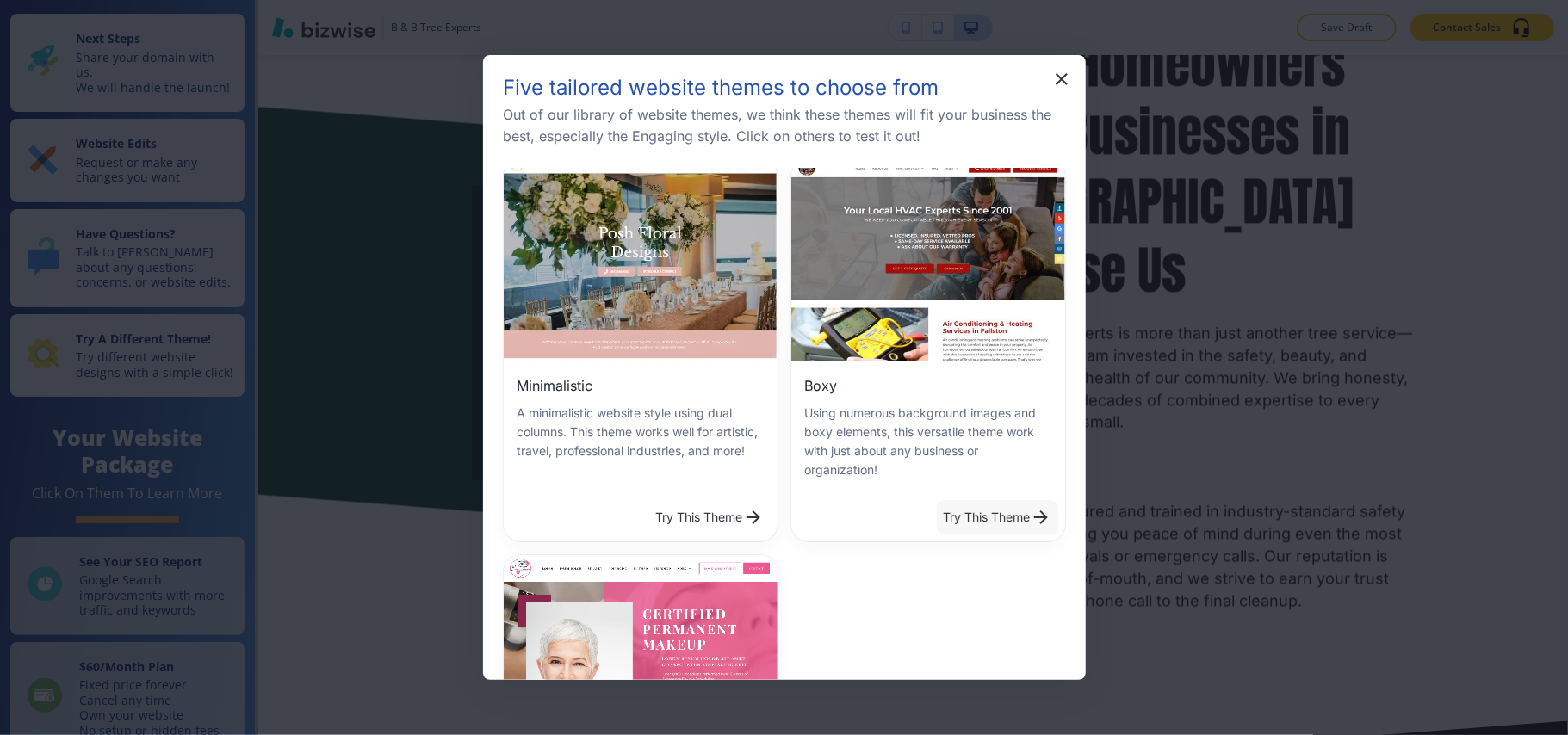
click at [972, 500] on button "Try This Theme" at bounding box center [997, 517] width 122 height 34
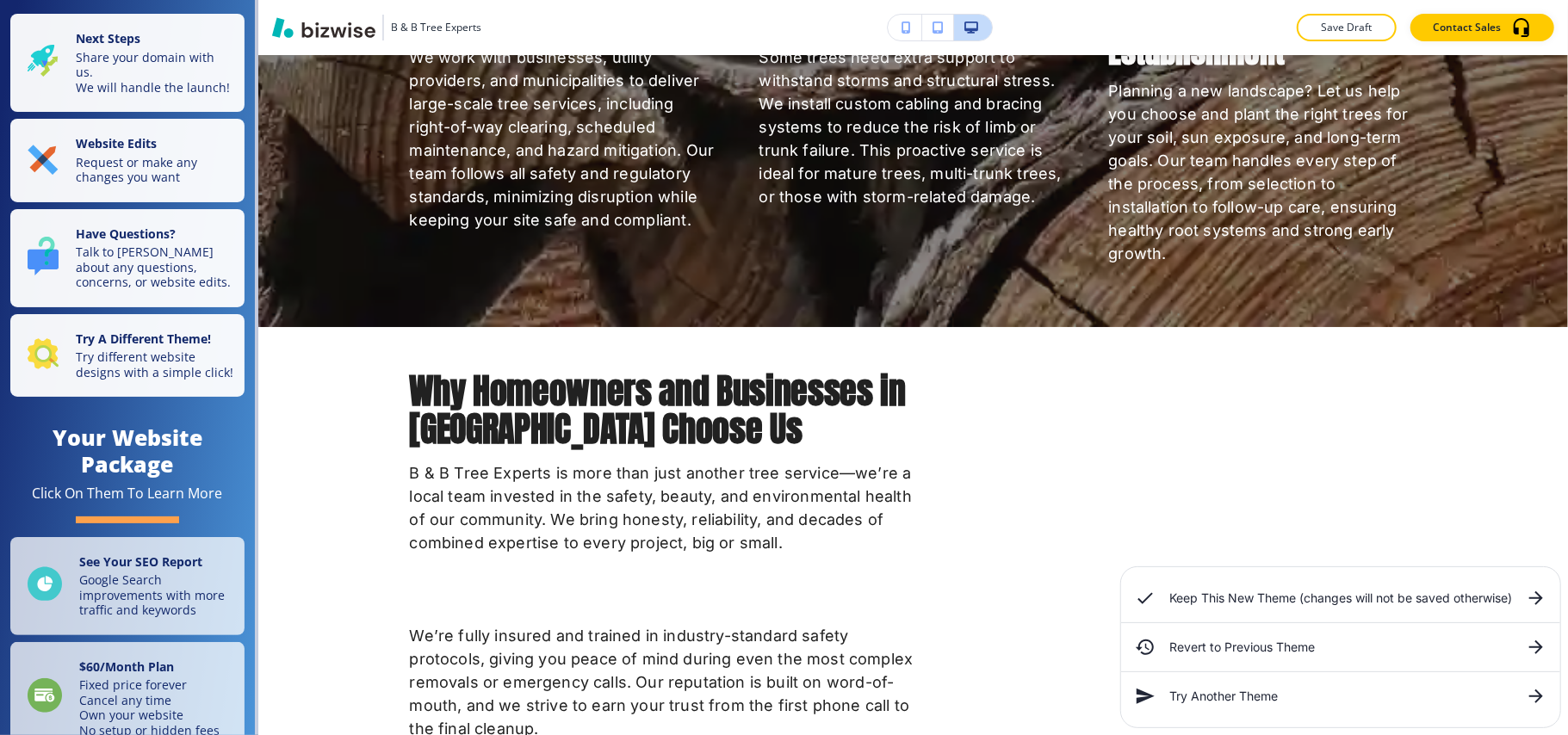
scroll to position [0, 0]
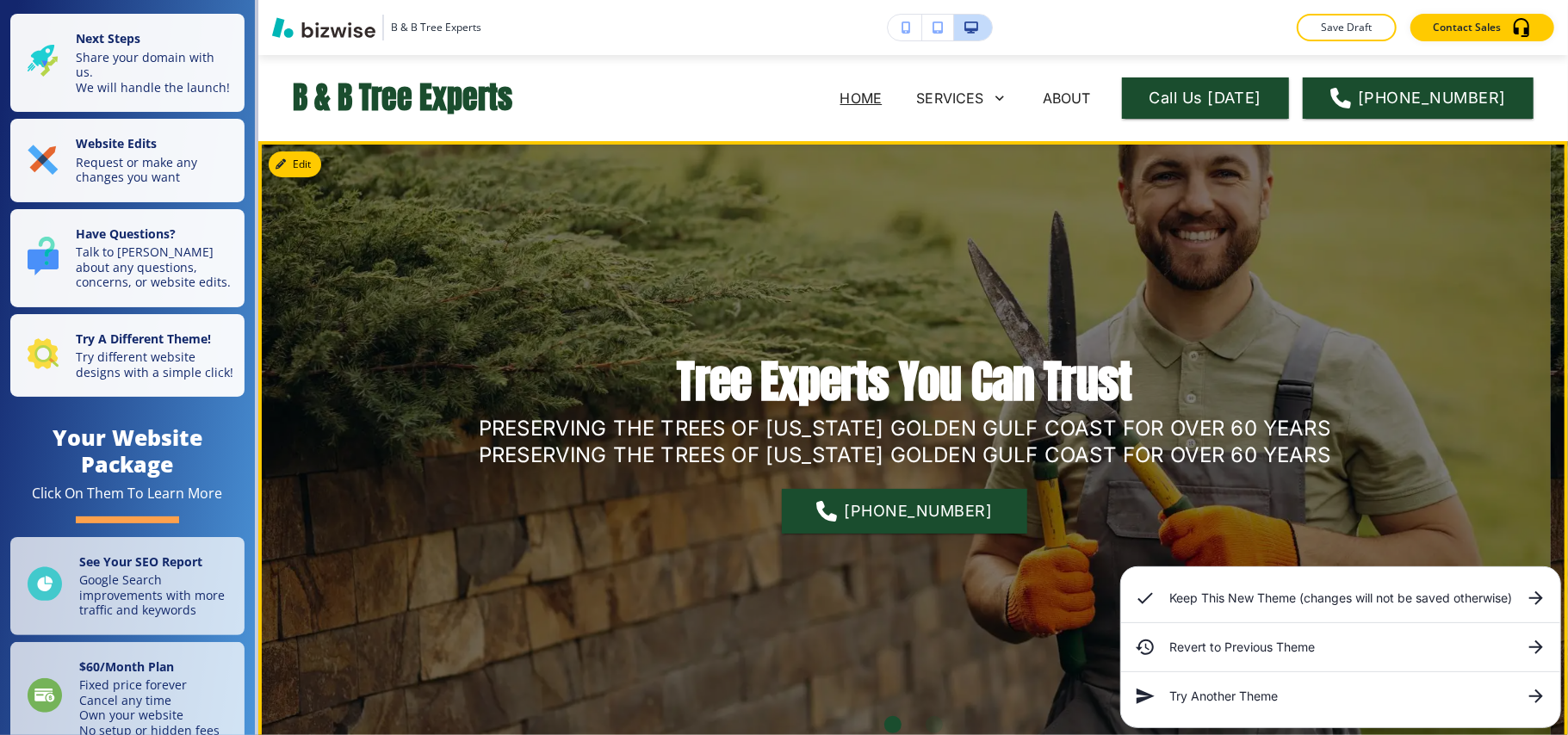
click at [314, 175] on div at bounding box center [904, 444] width 1292 height 604
click at [314, 167] on button "Edit This Section" at bounding box center [326, 164] width 116 height 26
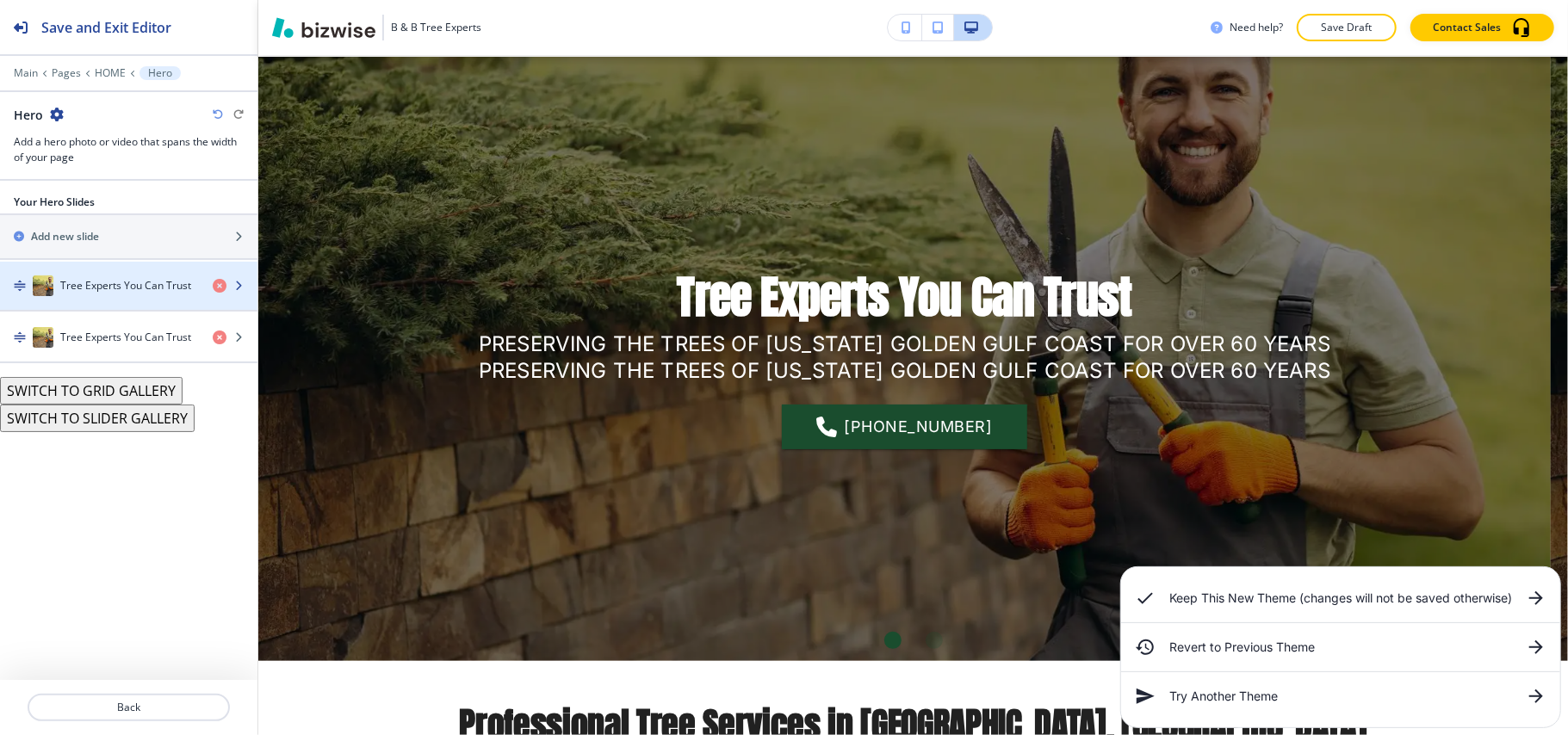
scroll to position [86, 0]
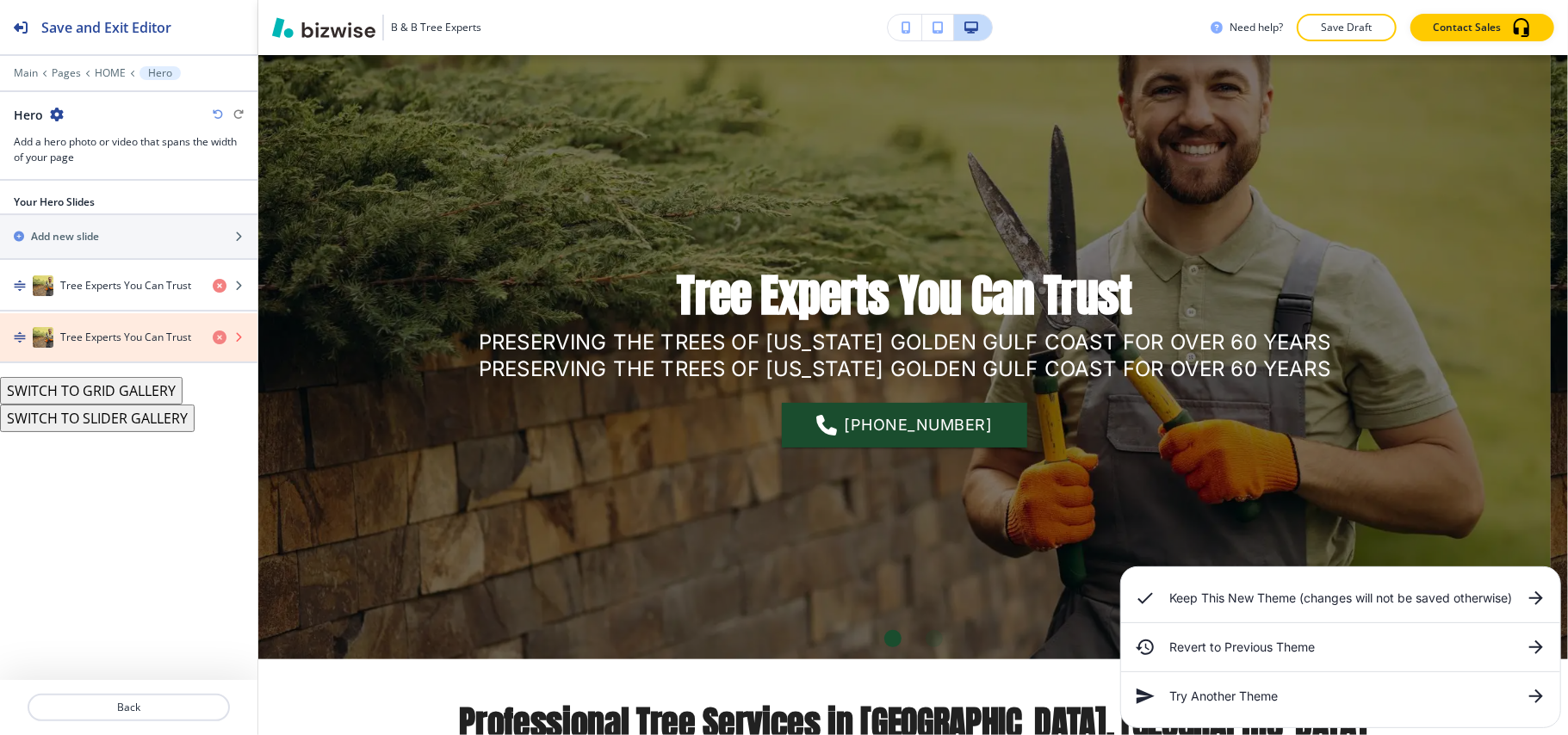
click at [222, 338] on icon "button" at bounding box center [219, 337] width 14 height 14
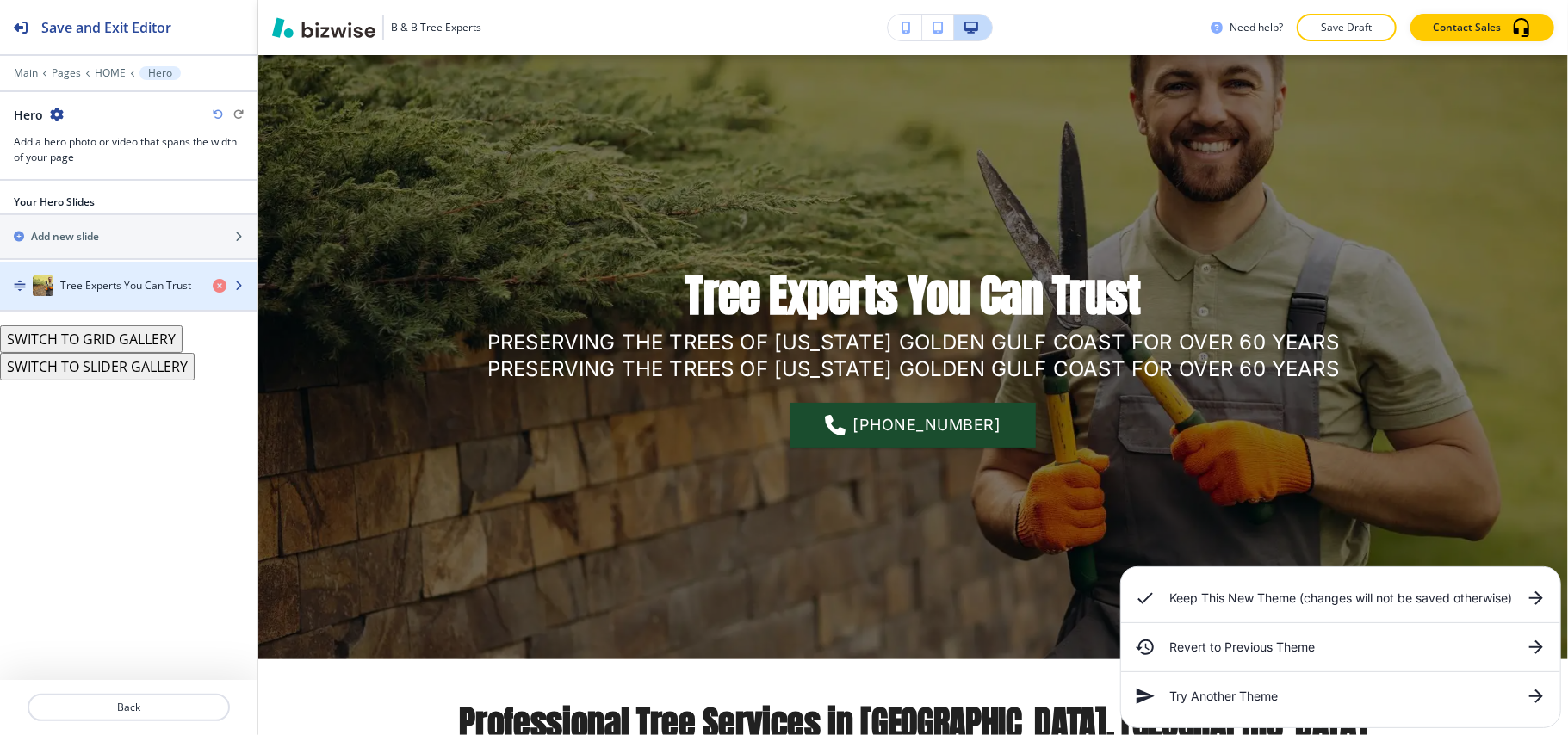
click at [129, 290] on h4 "Tree Experts You Can Trust" at bounding box center [126, 286] width 131 height 16
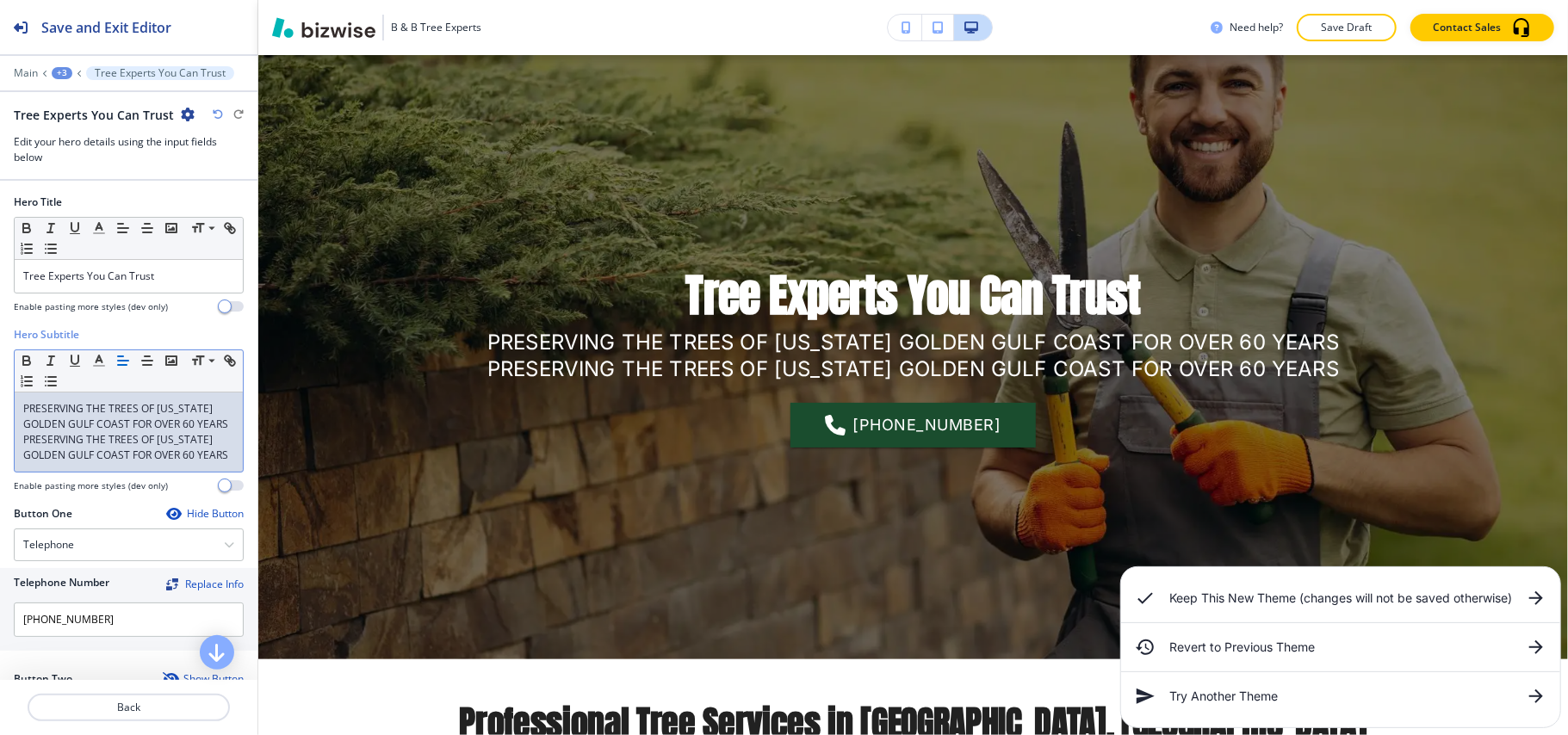
drag, startPoint x: 115, startPoint y: 504, endPoint x: 0, endPoint y: 455, distance: 125.0
click at [0, 455] on div "Hero Subtitle Small Normal Large Huge PRESERVING THE TREES OF [US_STATE] [GEOGR…" at bounding box center [129, 417] width 257 height 179
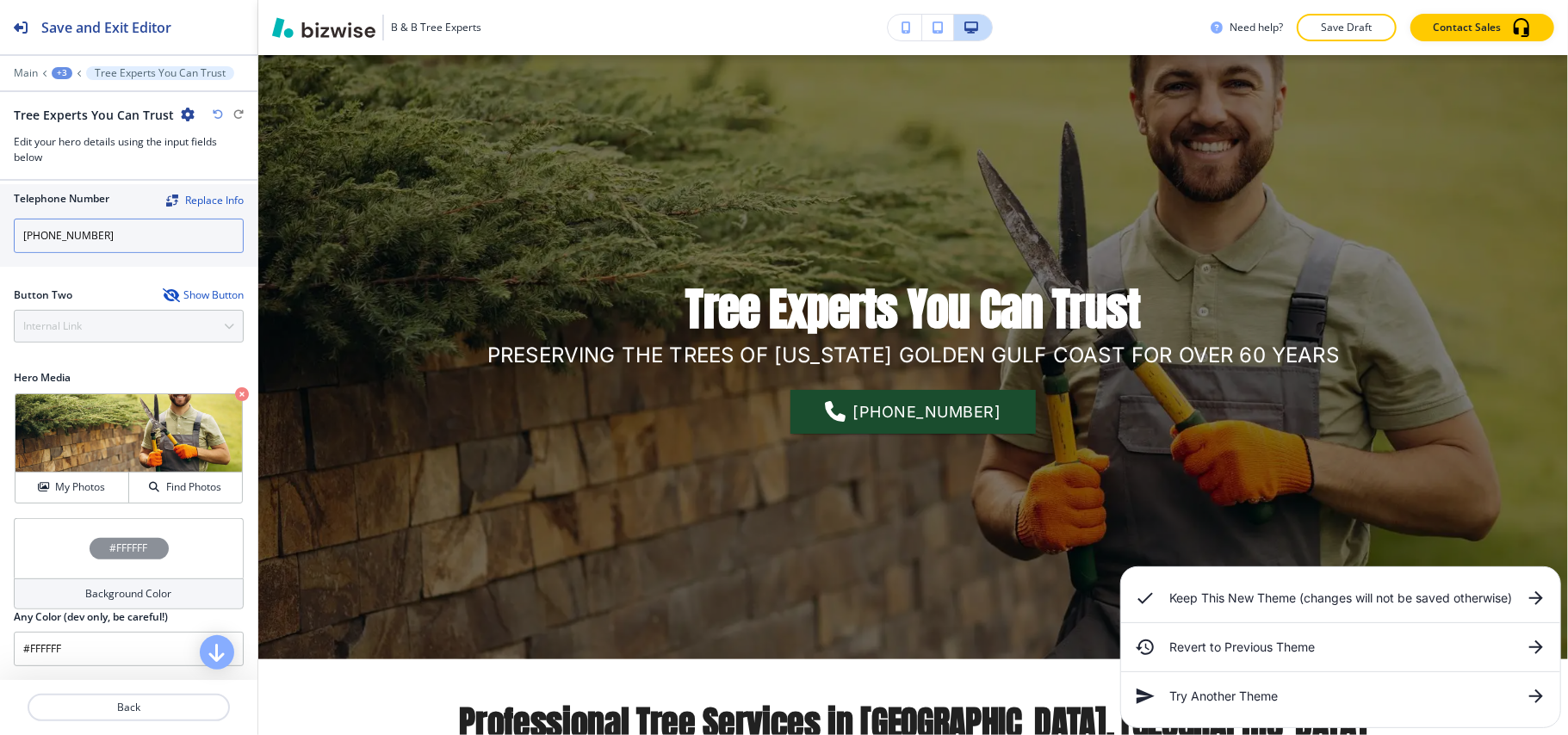
scroll to position [373, 0]
click at [90, 328] on div "Button Two Show Button Internal Link Telephone External Link Social Media Email…" at bounding box center [129, 315] width 230 height 56
click at [163, 292] on icon "button" at bounding box center [170, 295] width 14 height 14
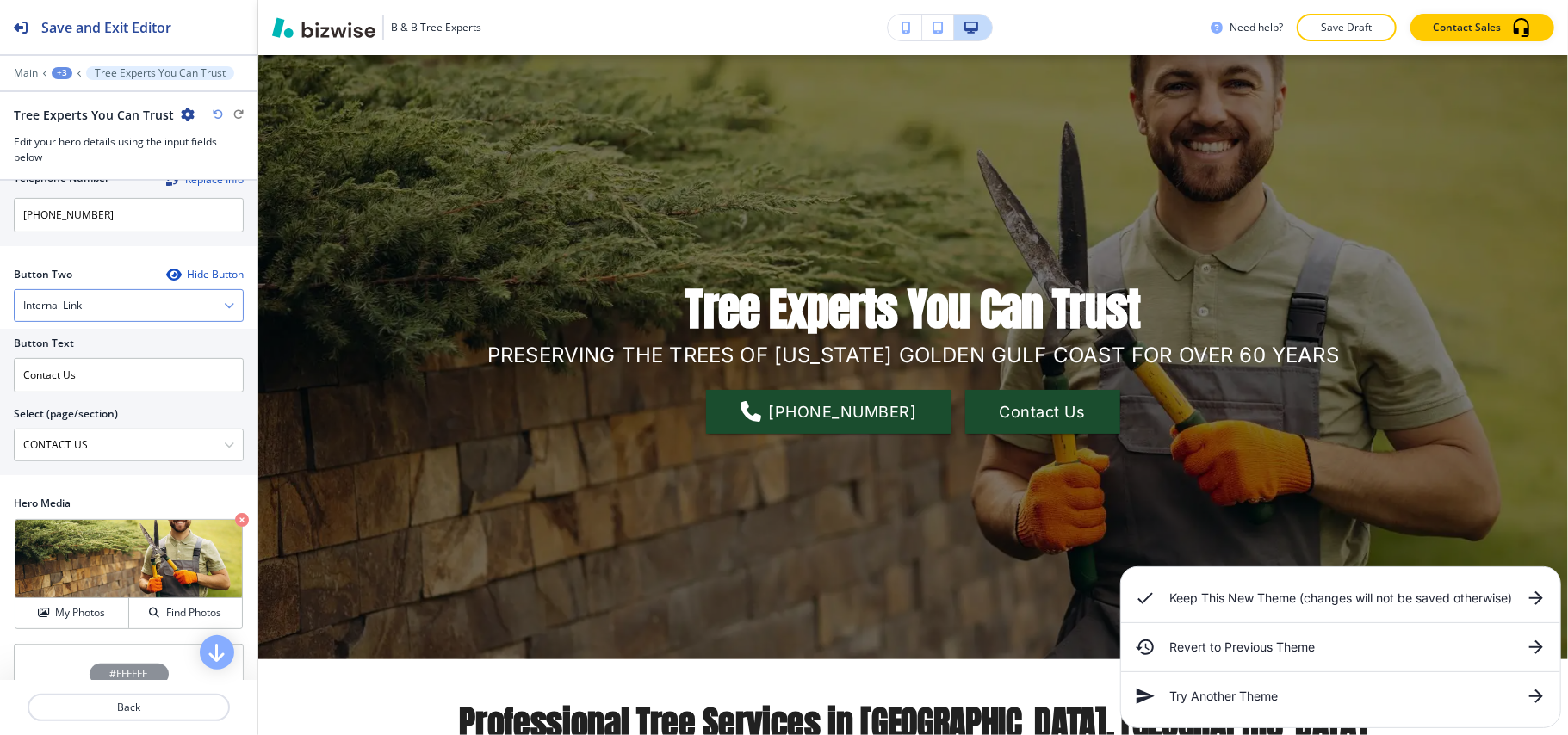
click at [128, 322] on div "Internal Link" at bounding box center [129, 306] width 228 height 31
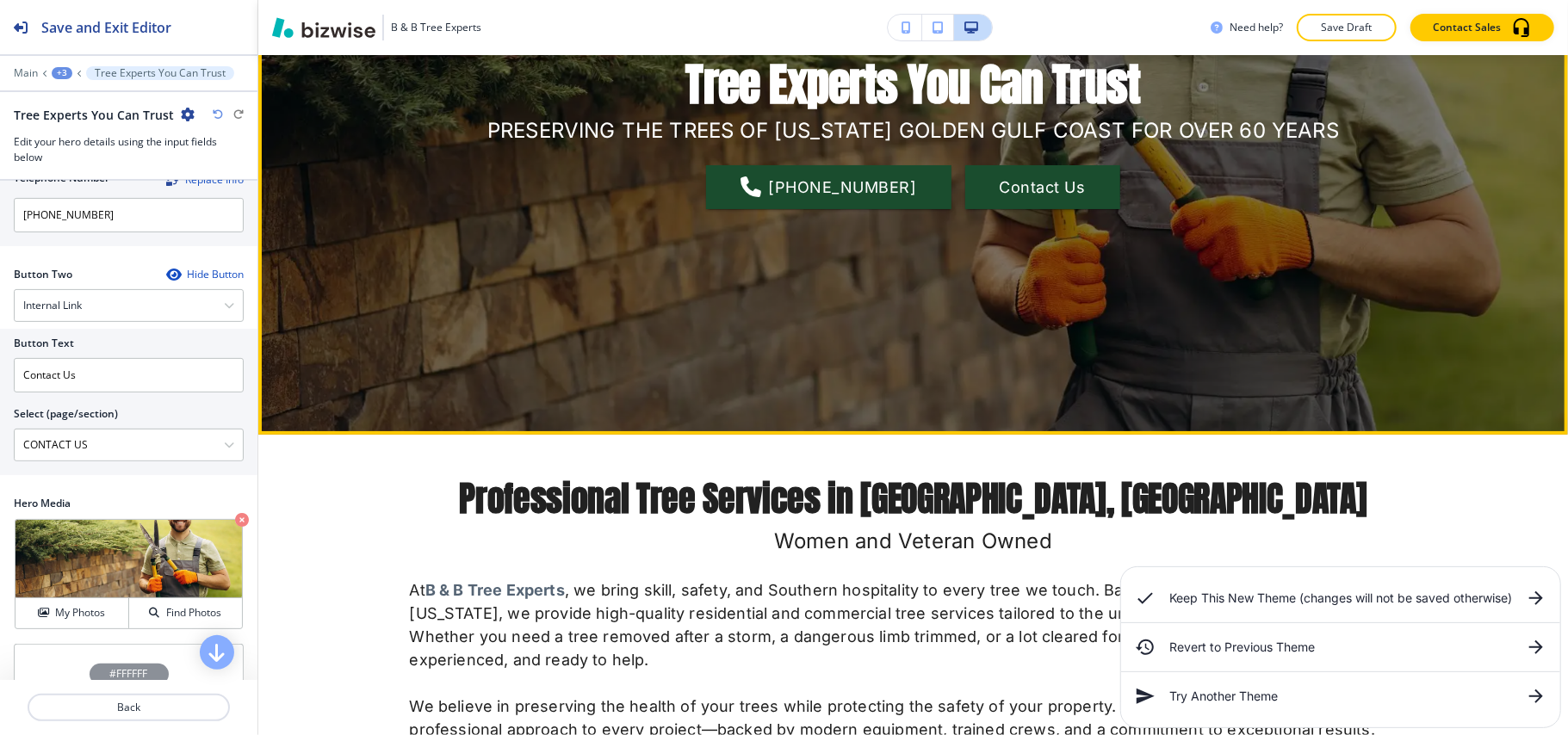
scroll to position [660, 0]
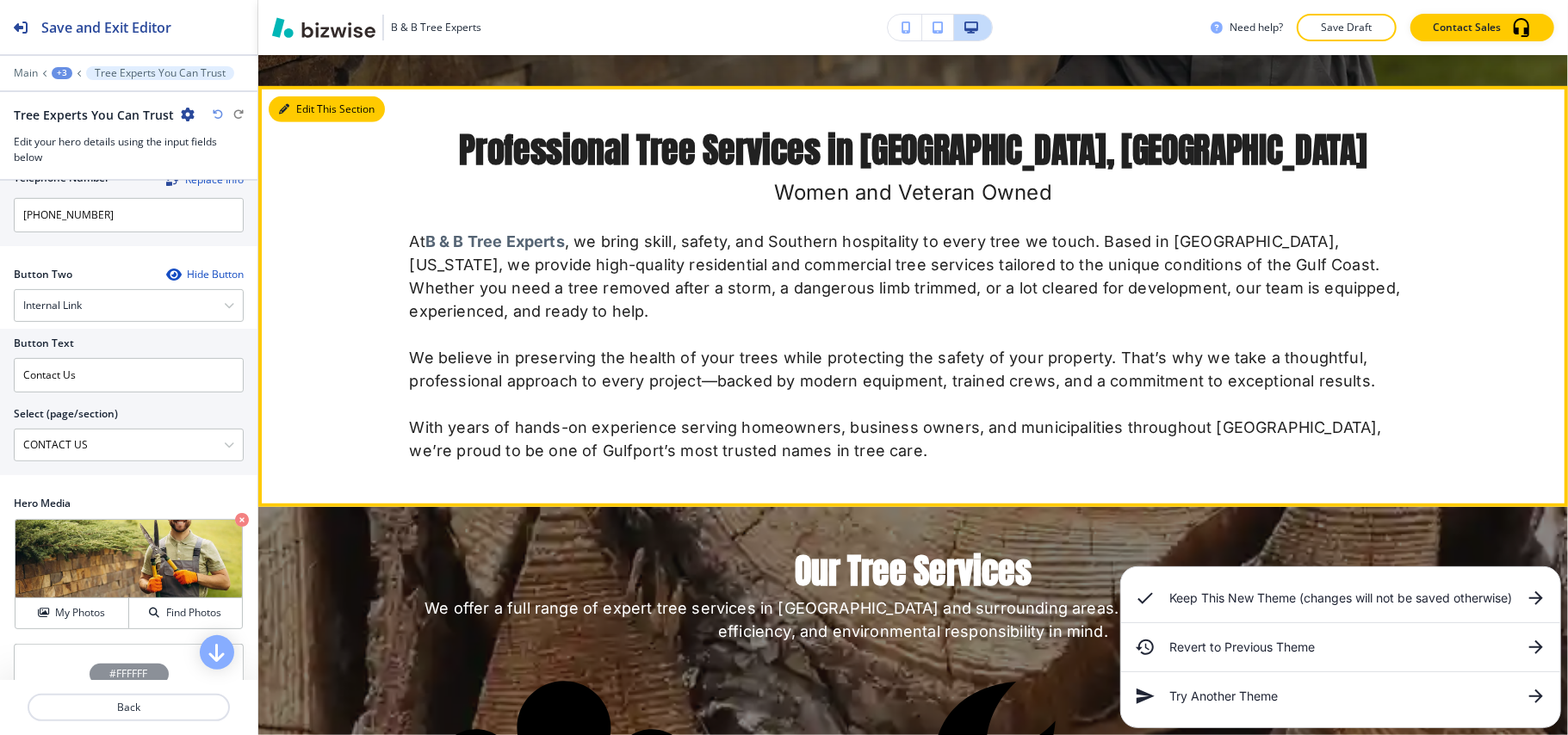
click at [301, 98] on button "Edit This Section" at bounding box center [326, 109] width 116 height 26
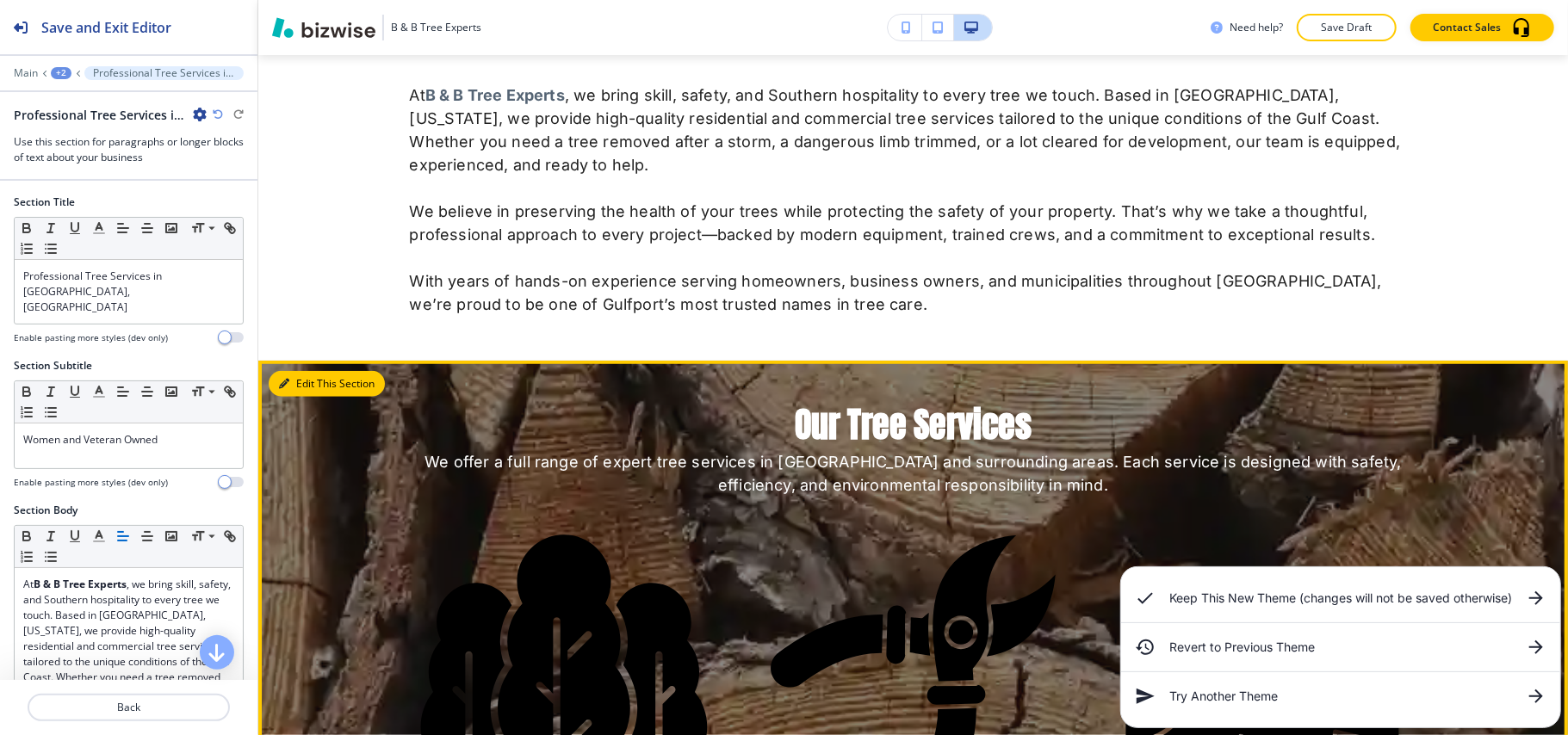
click at [312, 383] on button "Edit This Section" at bounding box center [326, 384] width 116 height 26
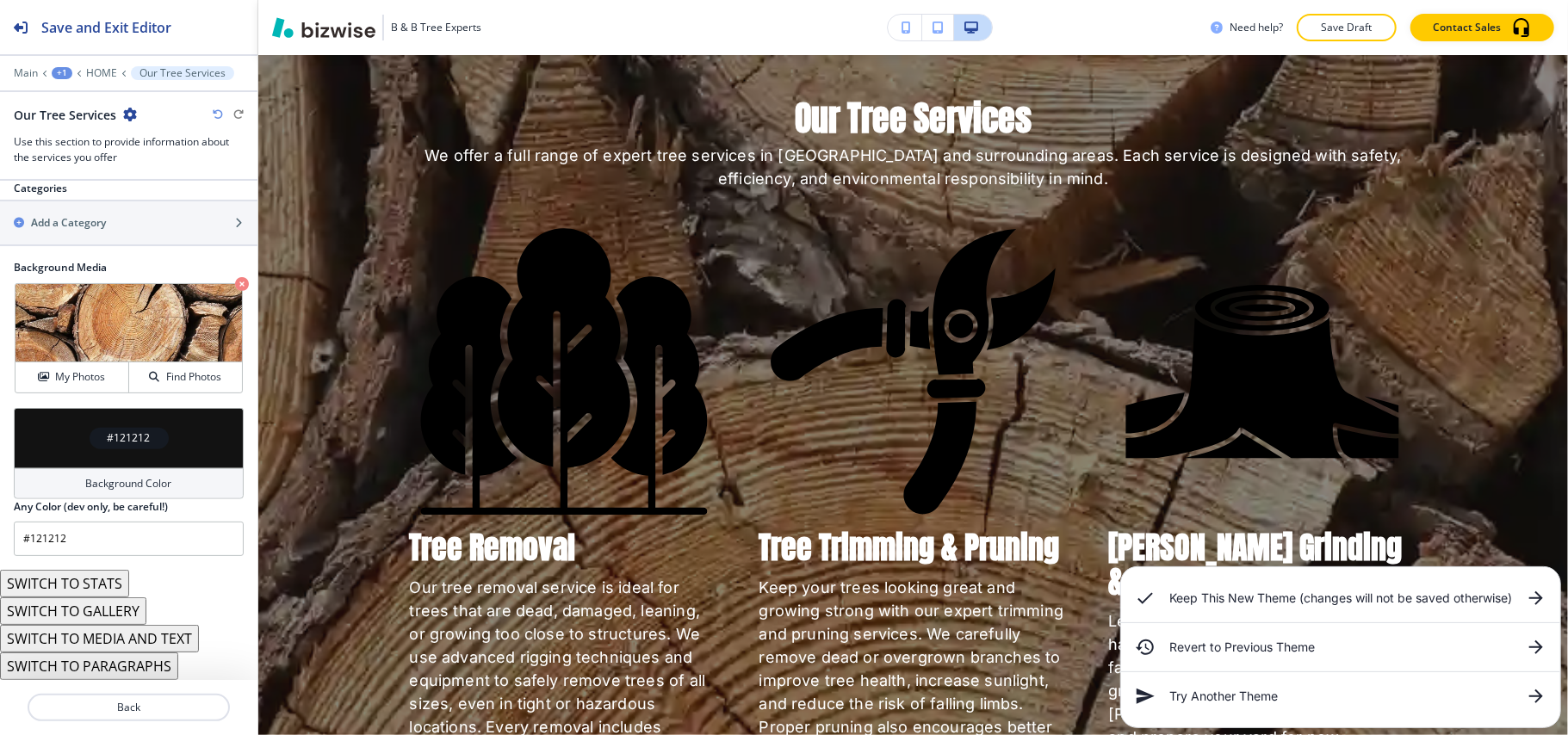
scroll to position [1120, 0]
click at [92, 586] on button "SWITCH TO STATS" at bounding box center [64, 584] width 130 height 27
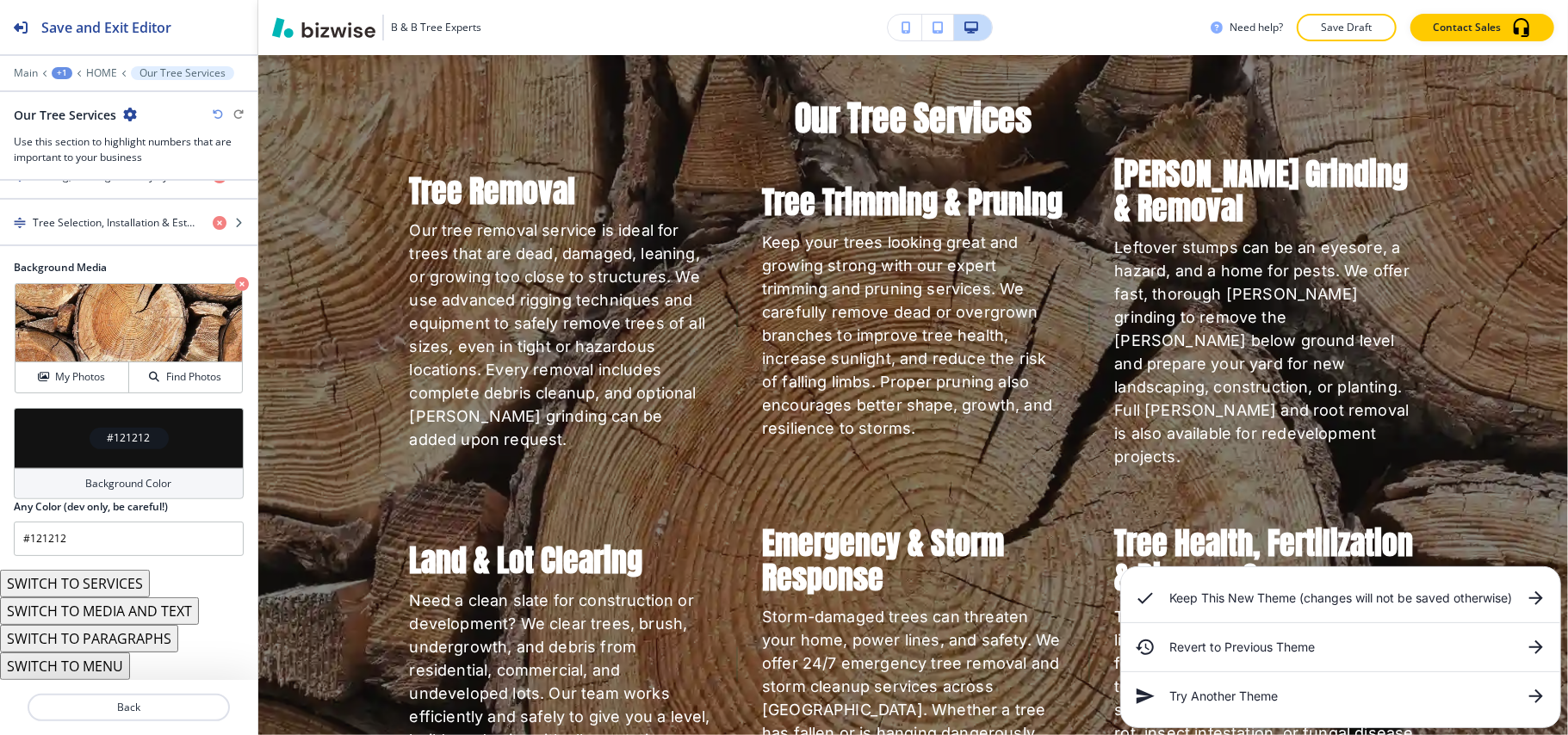
click at [121, 582] on button "SWITCH TO SERVICES" at bounding box center [75, 584] width 150 height 27
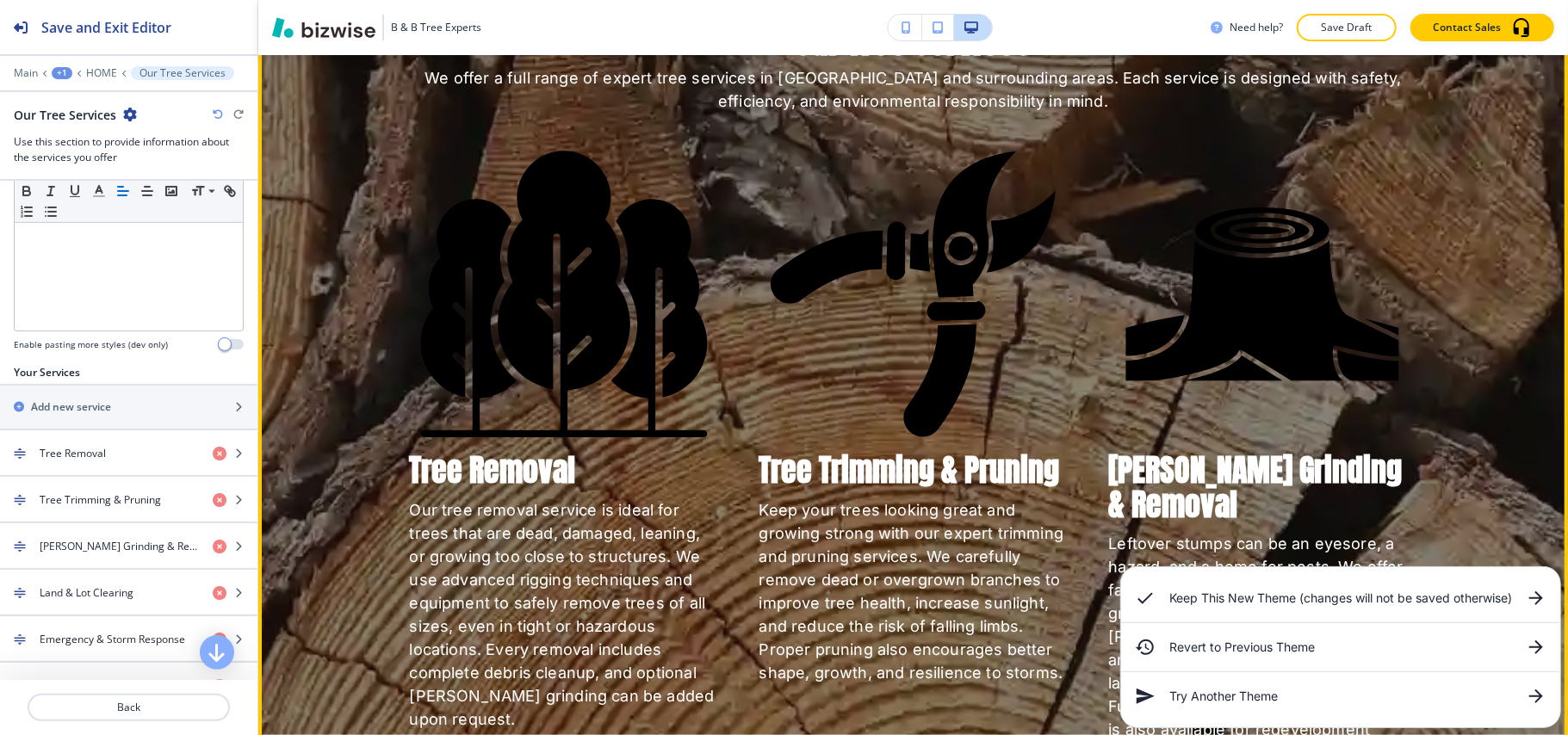
scroll to position [1457, 0]
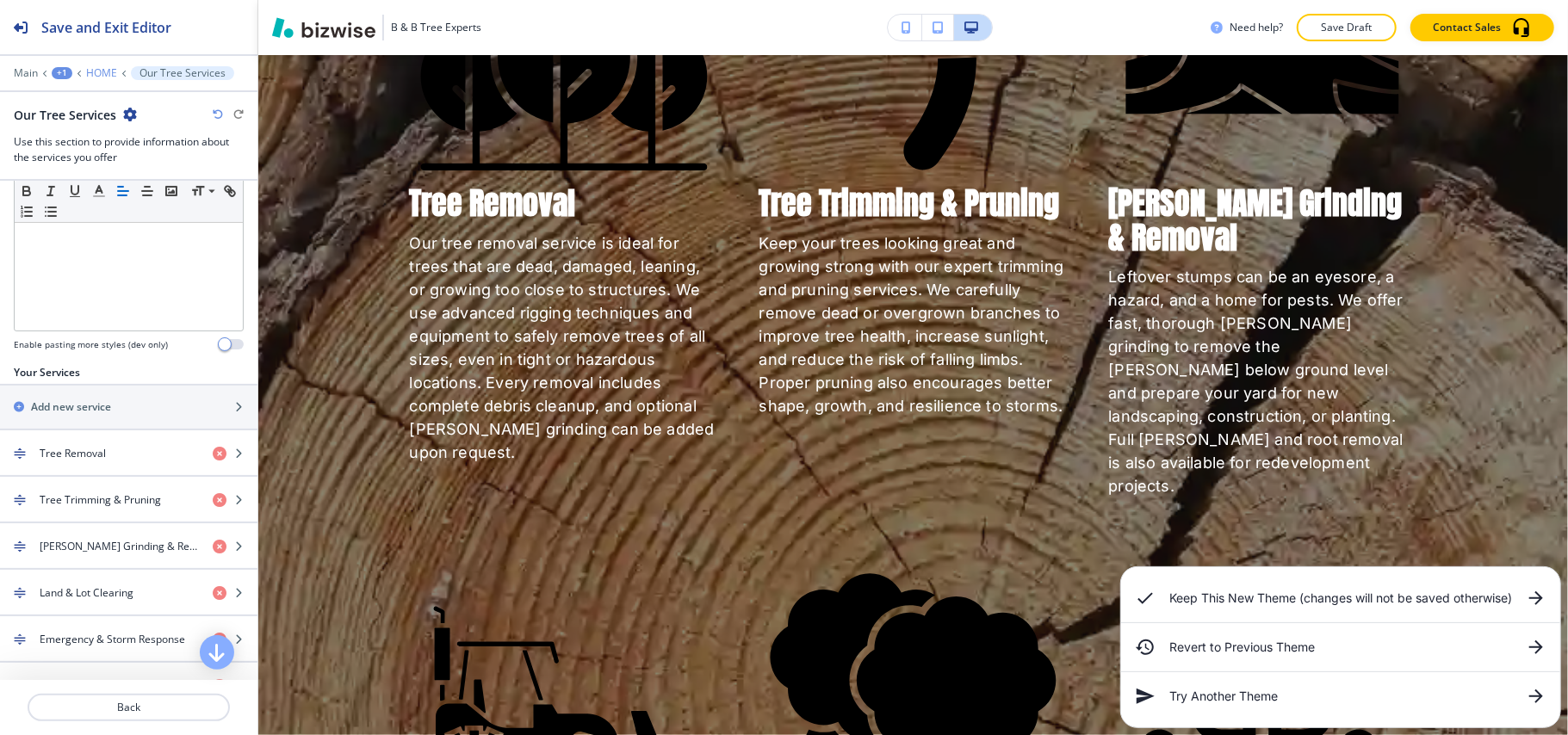
click at [104, 73] on p "HOME" at bounding box center [101, 73] width 31 height 12
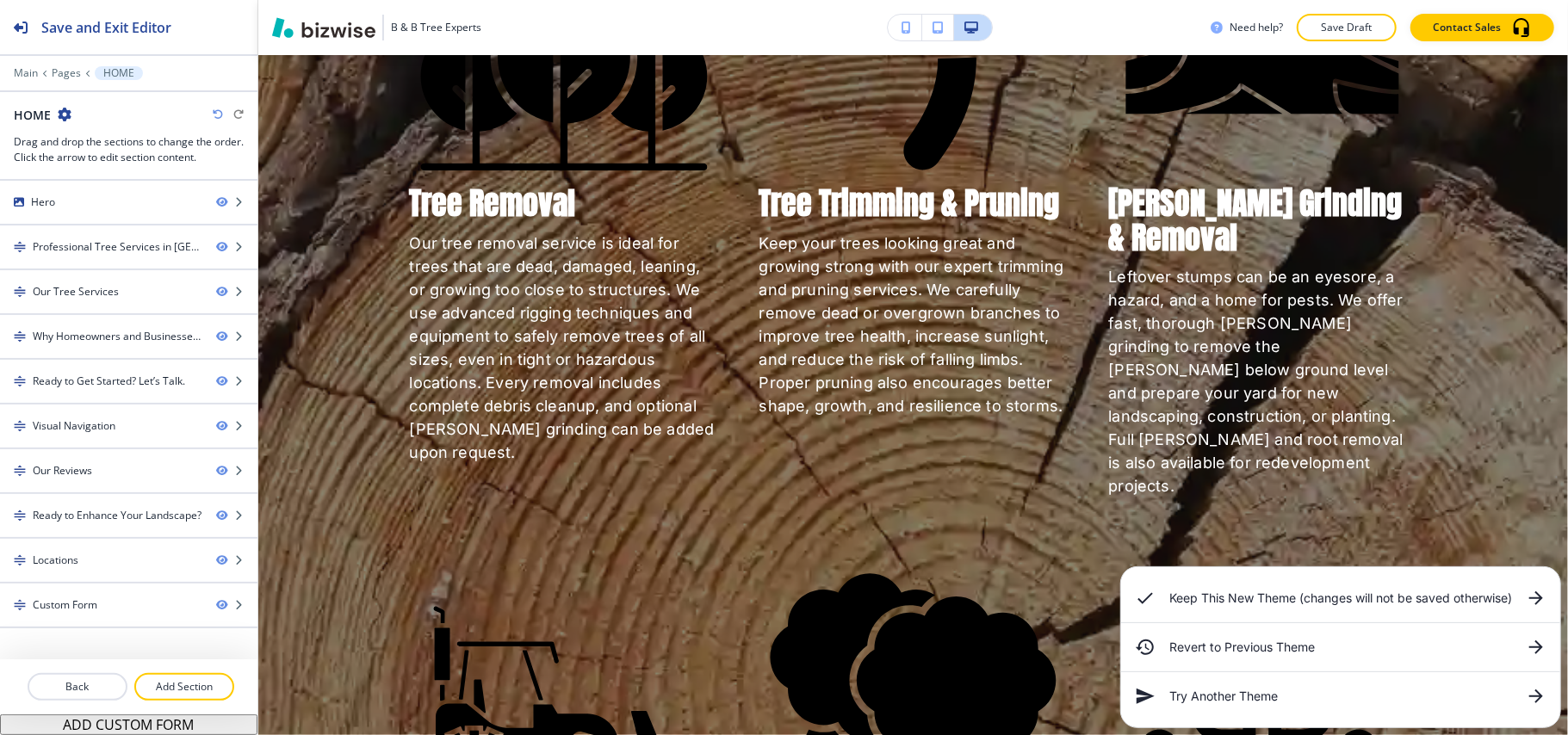
click at [180, 703] on div at bounding box center [129, 708] width 257 height 14
click at [187, 687] on p "Add Section" at bounding box center [184, 687] width 96 height 16
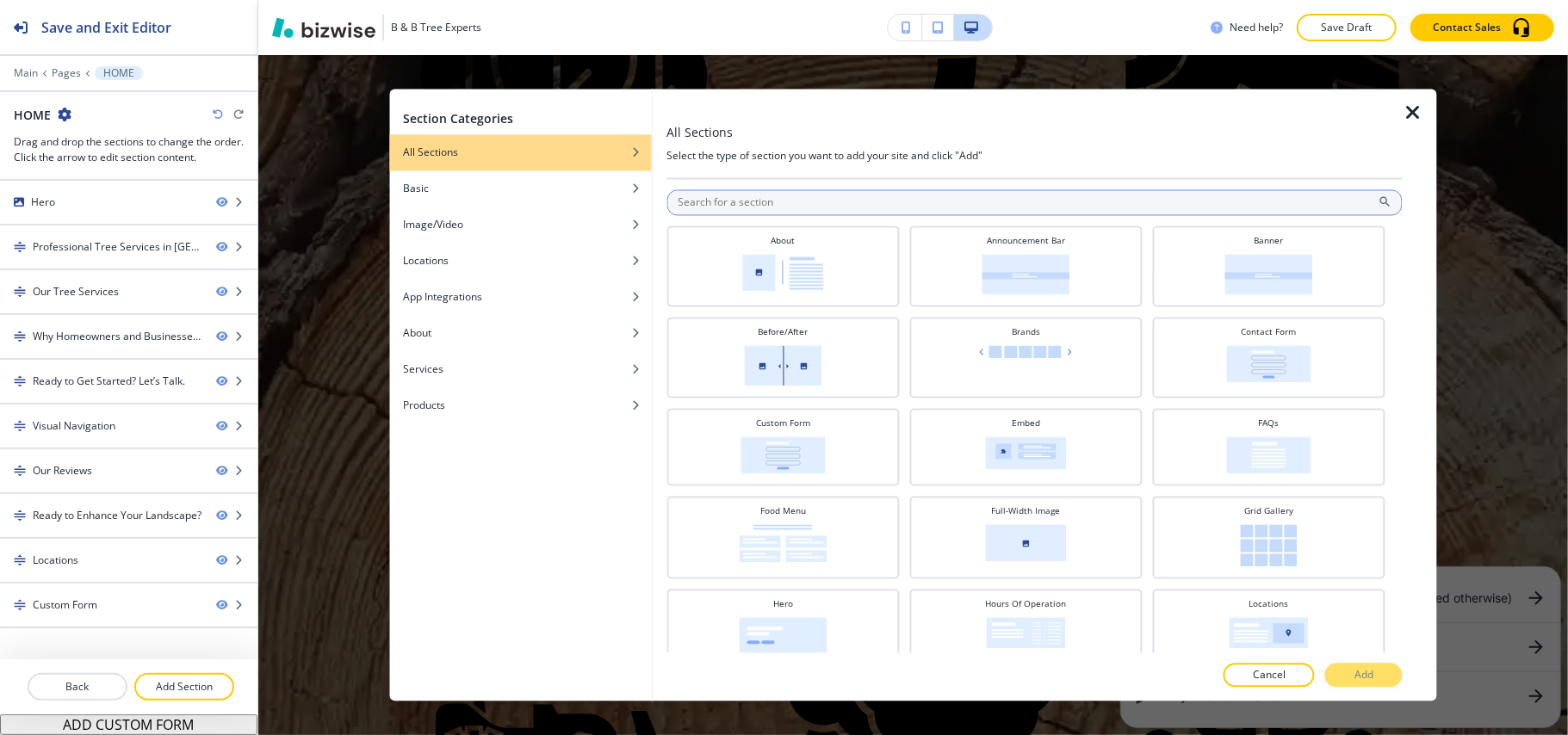
click at [804, 207] on input "text" at bounding box center [1034, 203] width 736 height 26
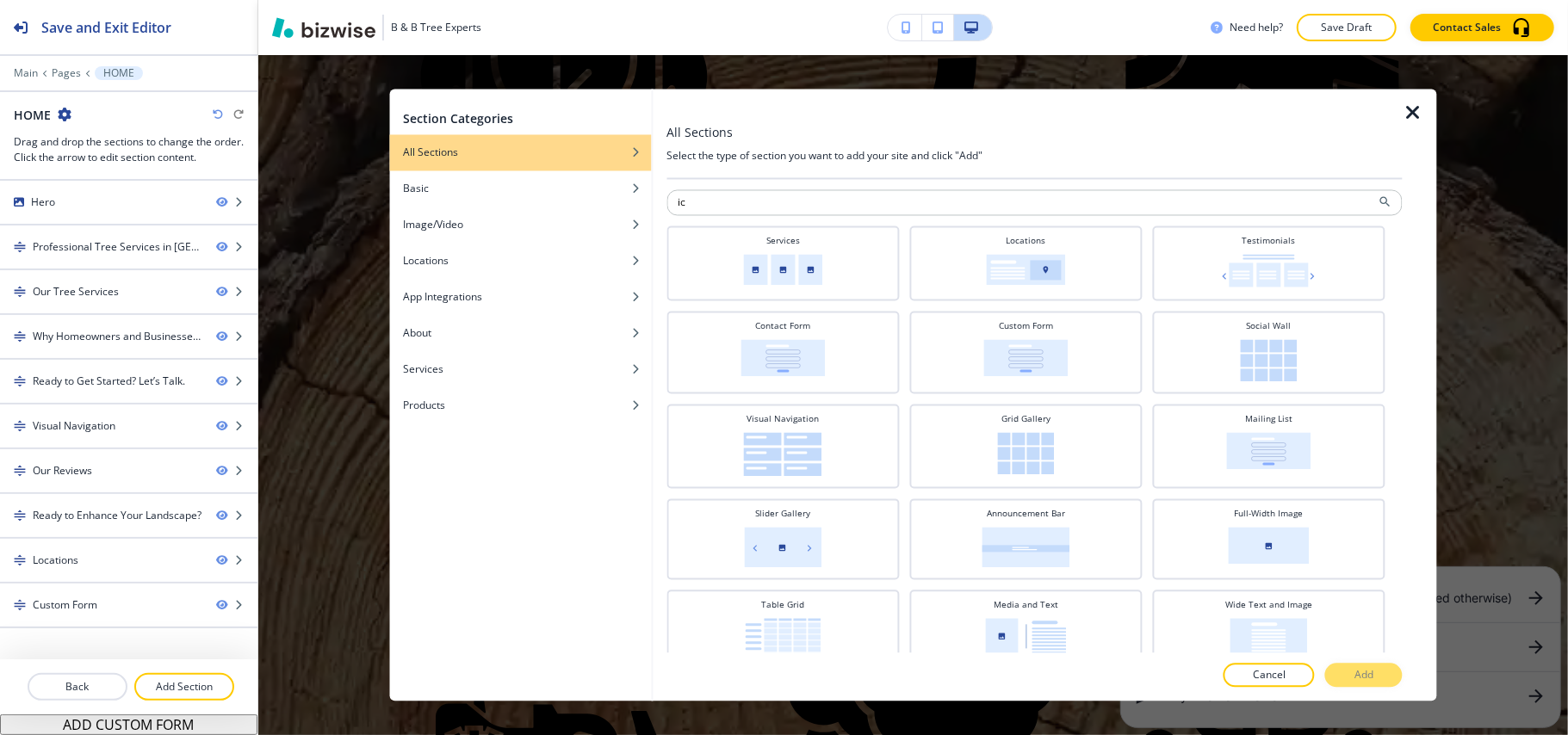
type input "i"
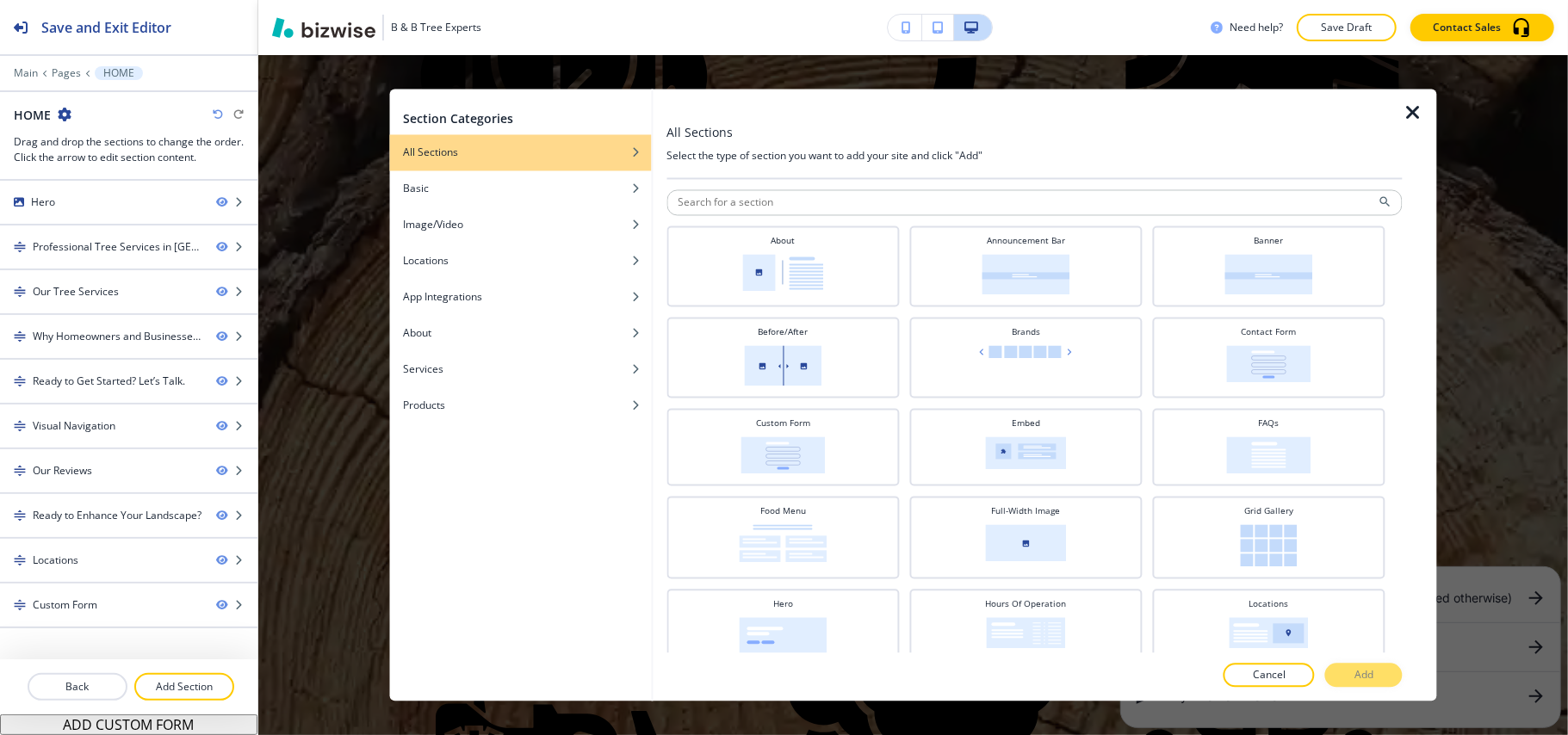
click at [1414, 115] on icon "button" at bounding box center [1412, 113] width 20 height 20
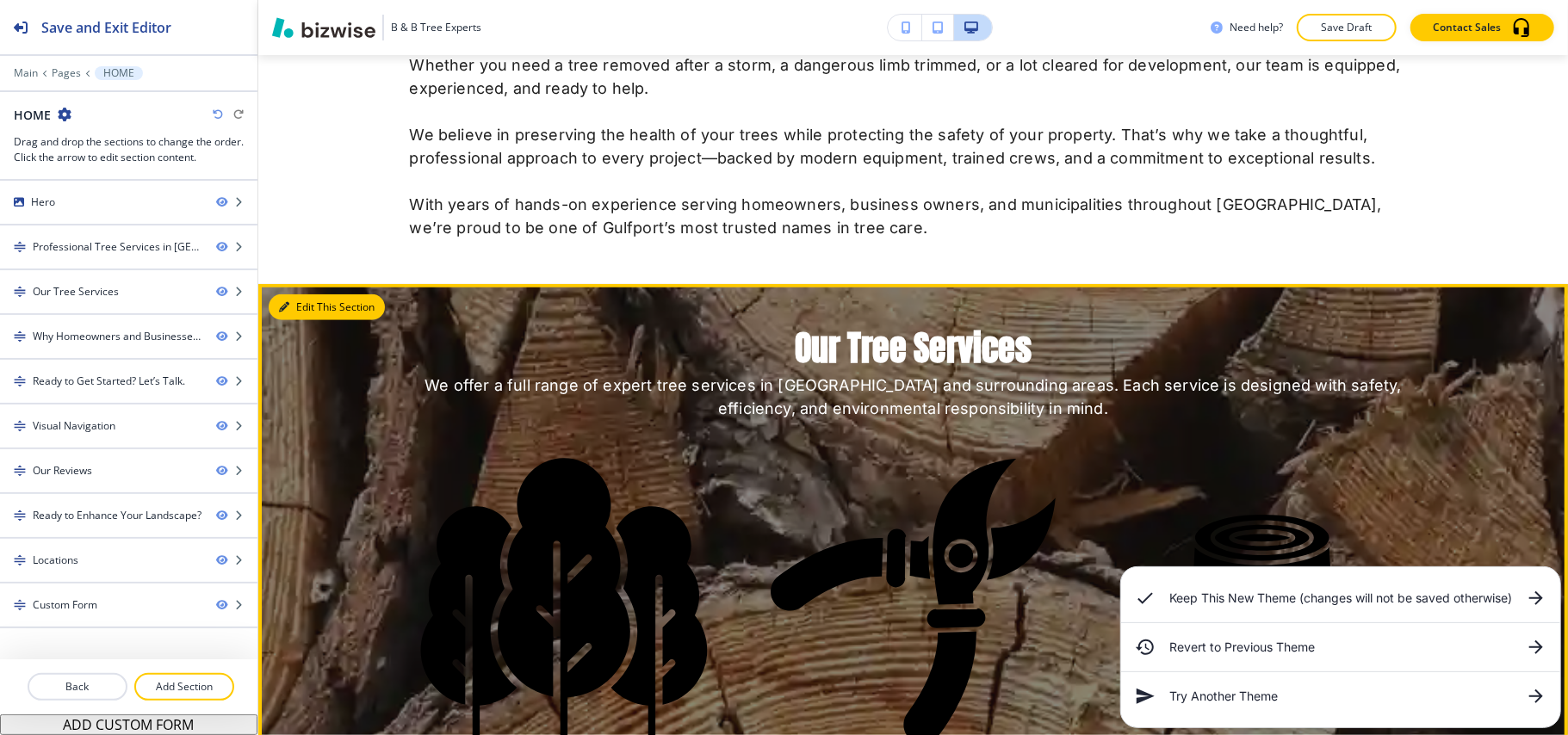
click at [296, 294] on button "Edit This Section" at bounding box center [326, 307] width 116 height 26
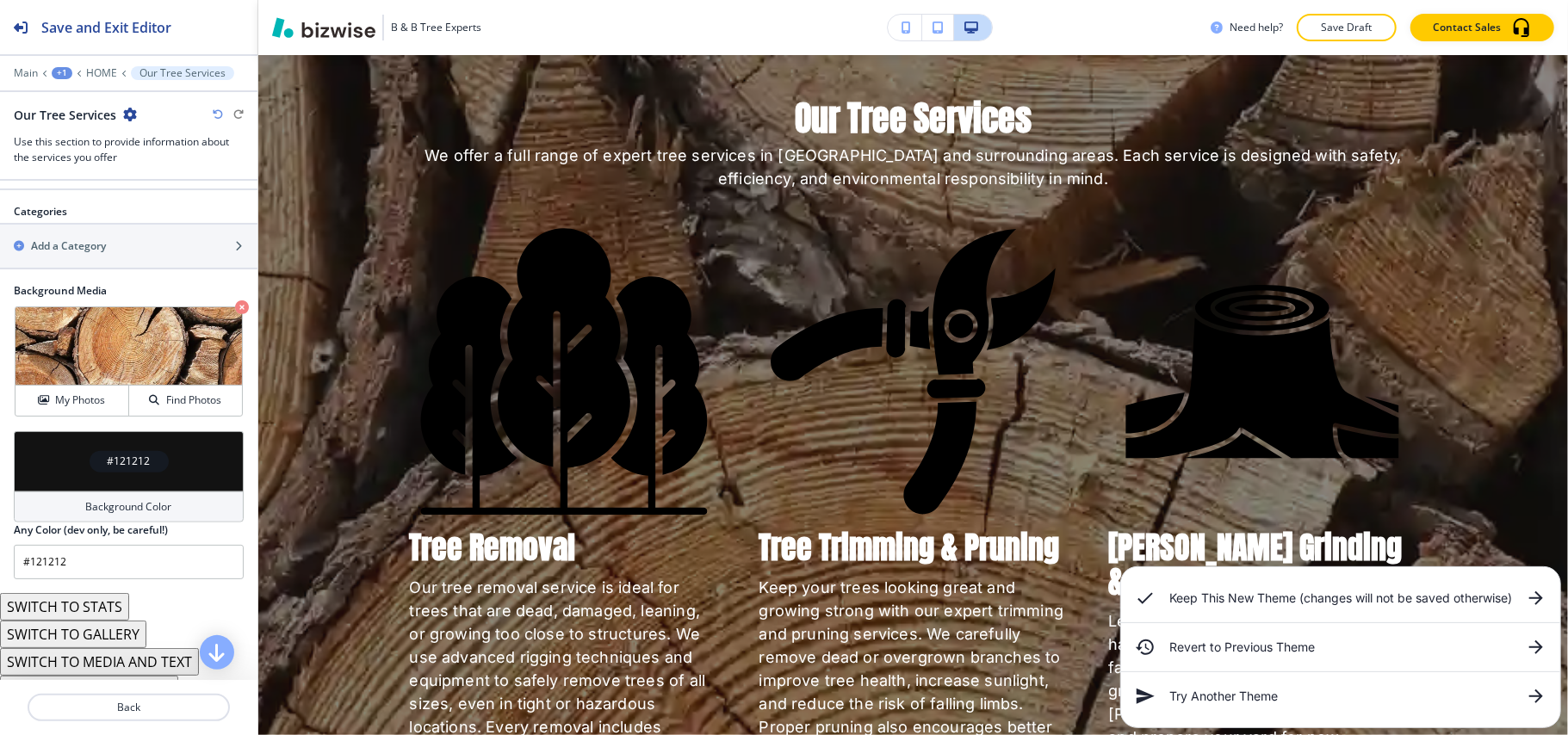
scroll to position [1120, 0]
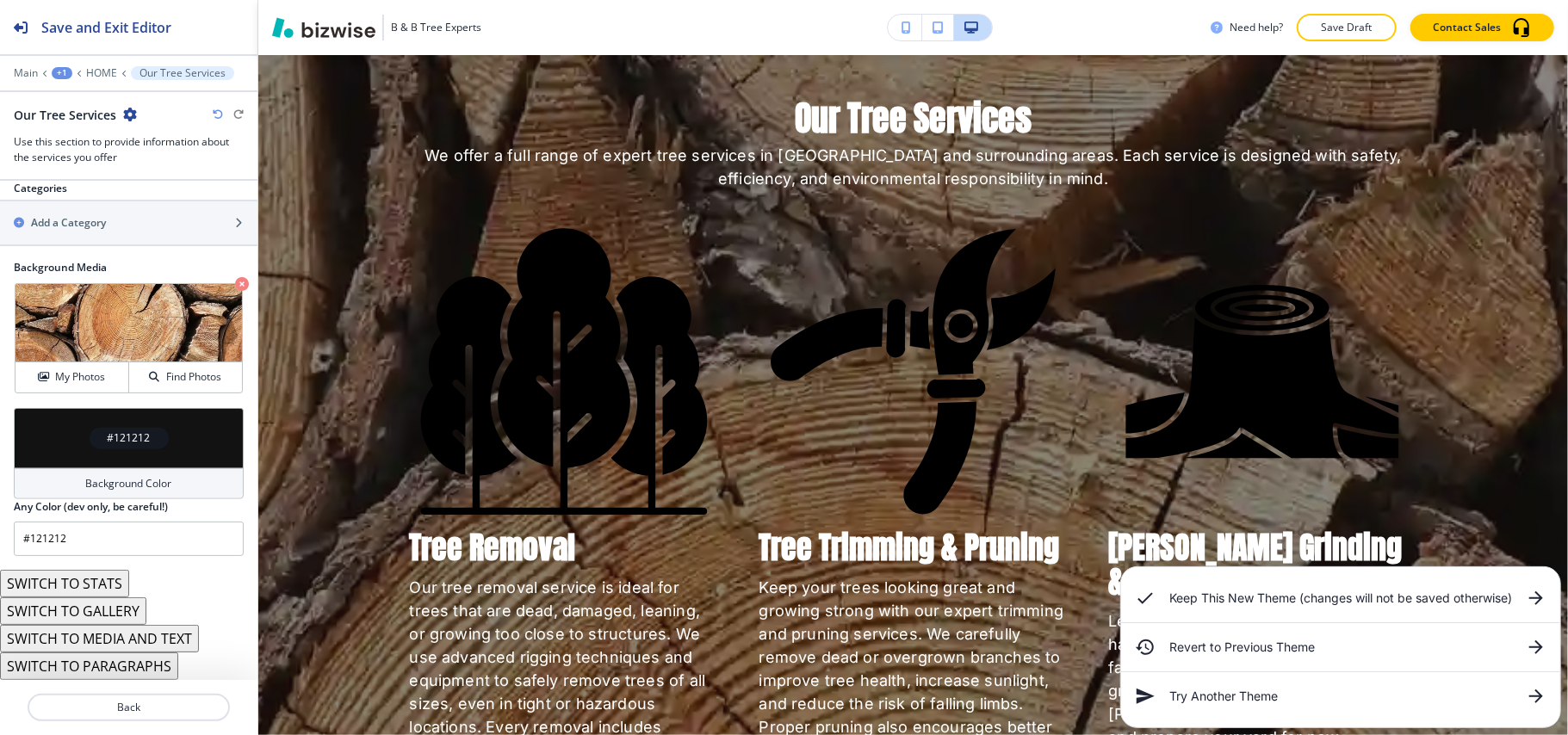
click at [95, 584] on button "SWITCH TO STATS" at bounding box center [64, 584] width 130 height 27
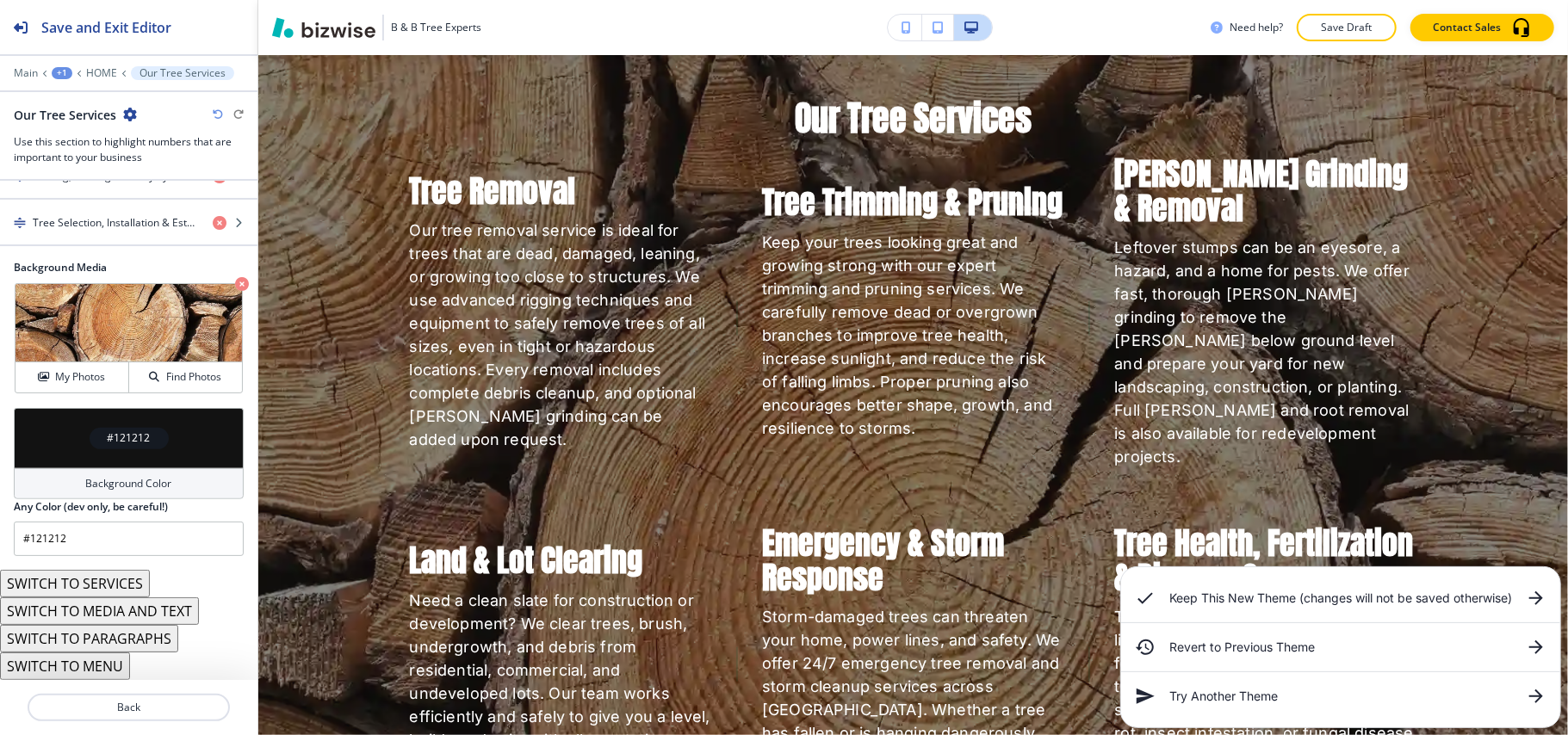
scroll to position [714, 0]
click at [94, 669] on button "SWITCH TO MENU" at bounding box center [64, 667] width 130 height 27
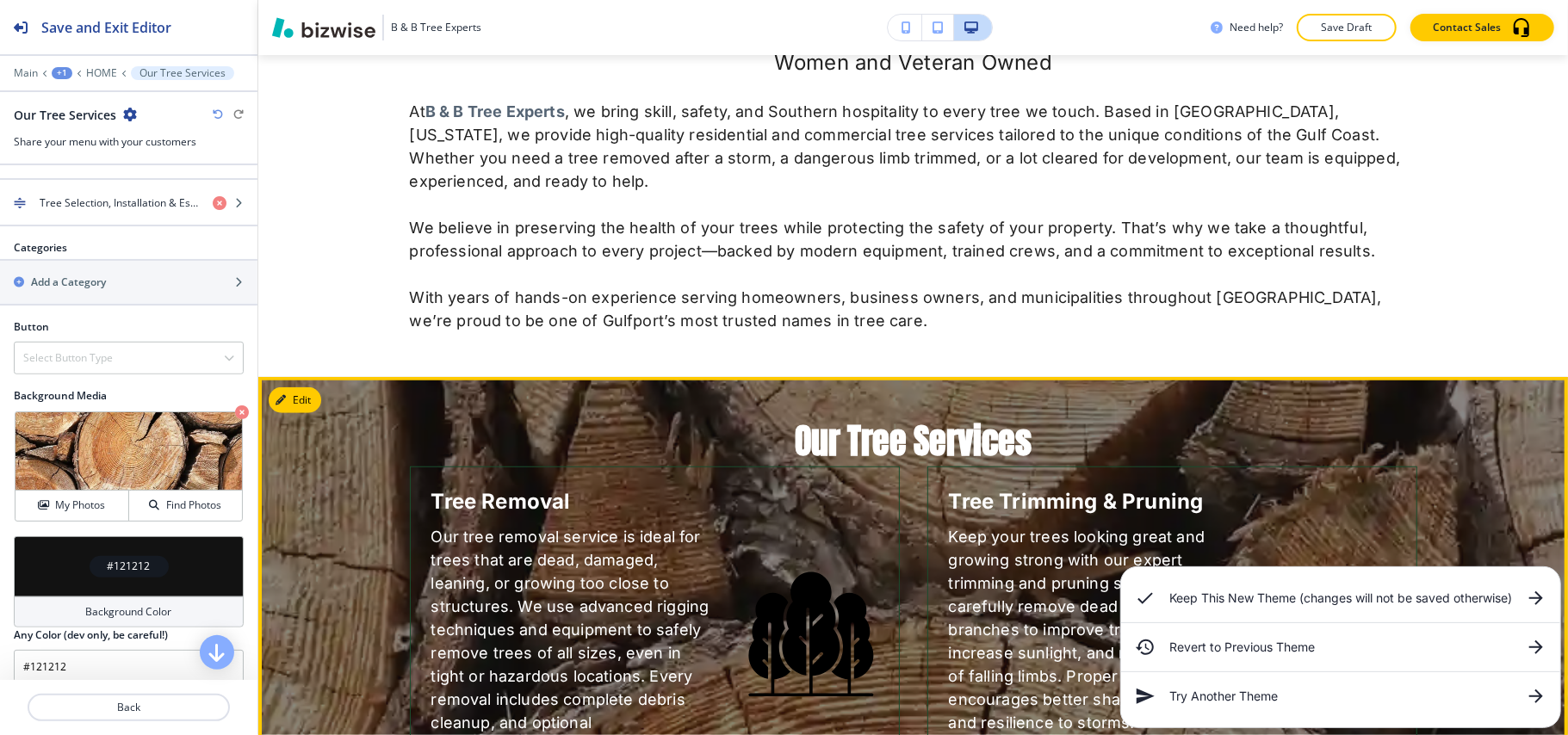
scroll to position [768, 0]
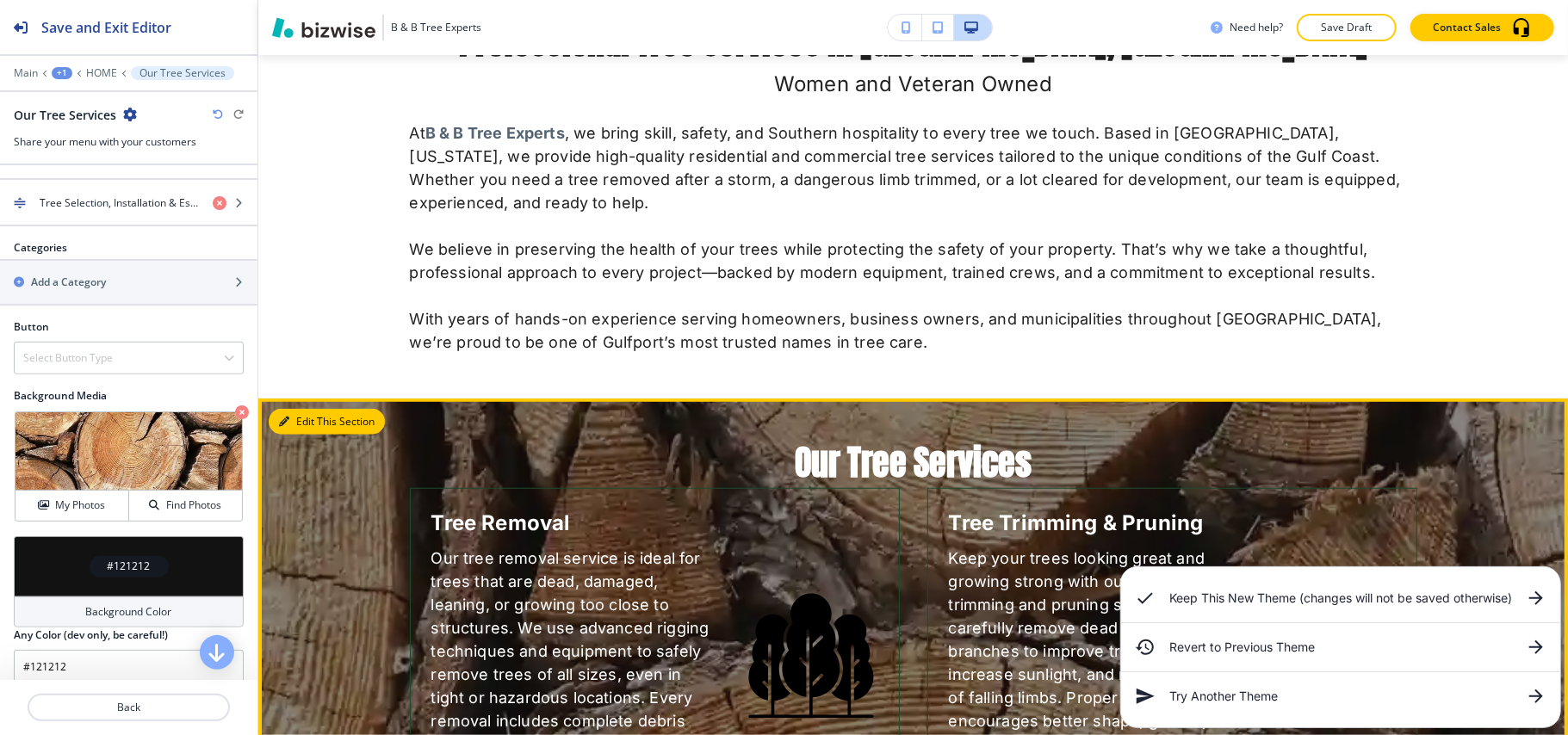
click at [298, 425] on button "Edit This Section" at bounding box center [326, 422] width 116 height 26
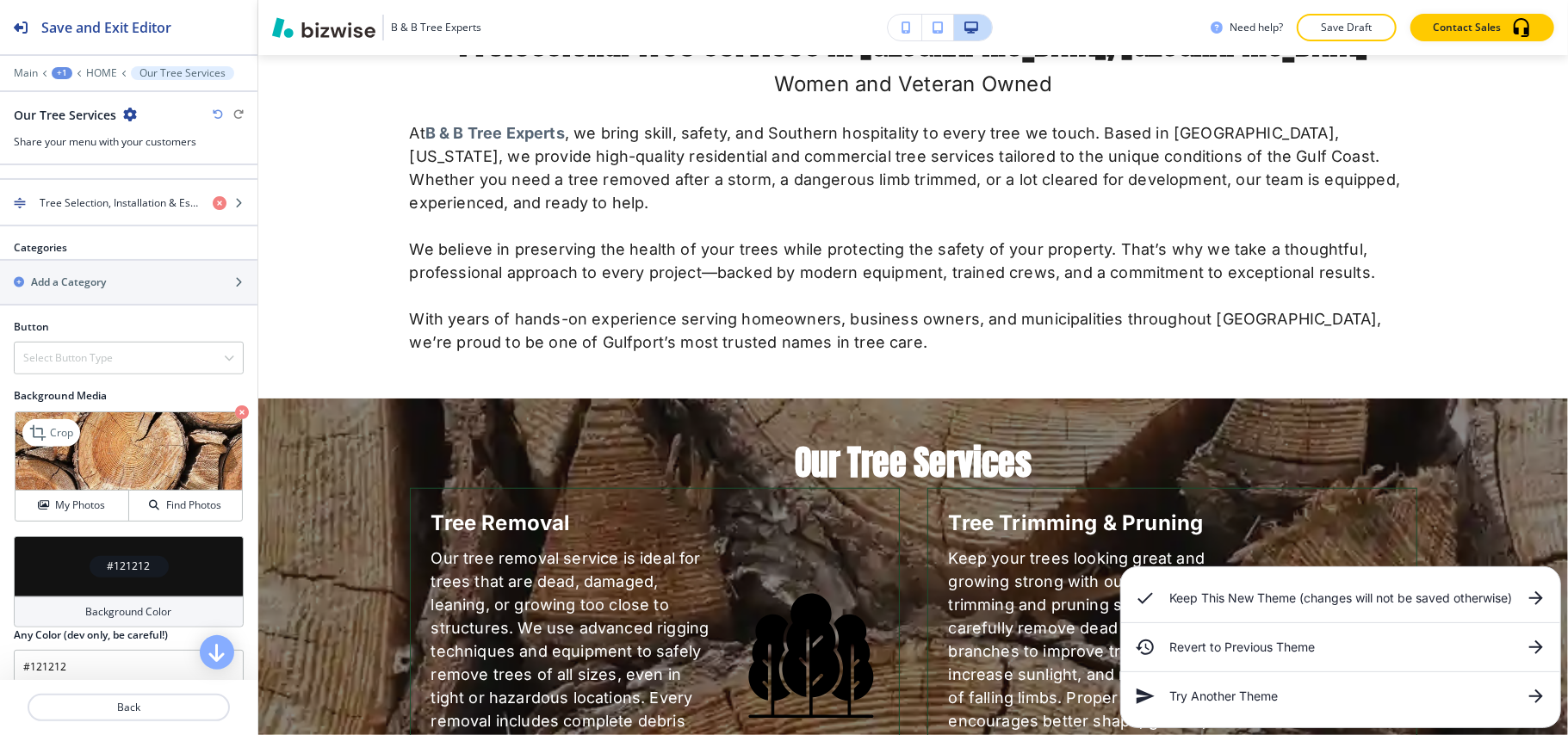
click at [235, 417] on icon "button" at bounding box center [242, 412] width 14 height 14
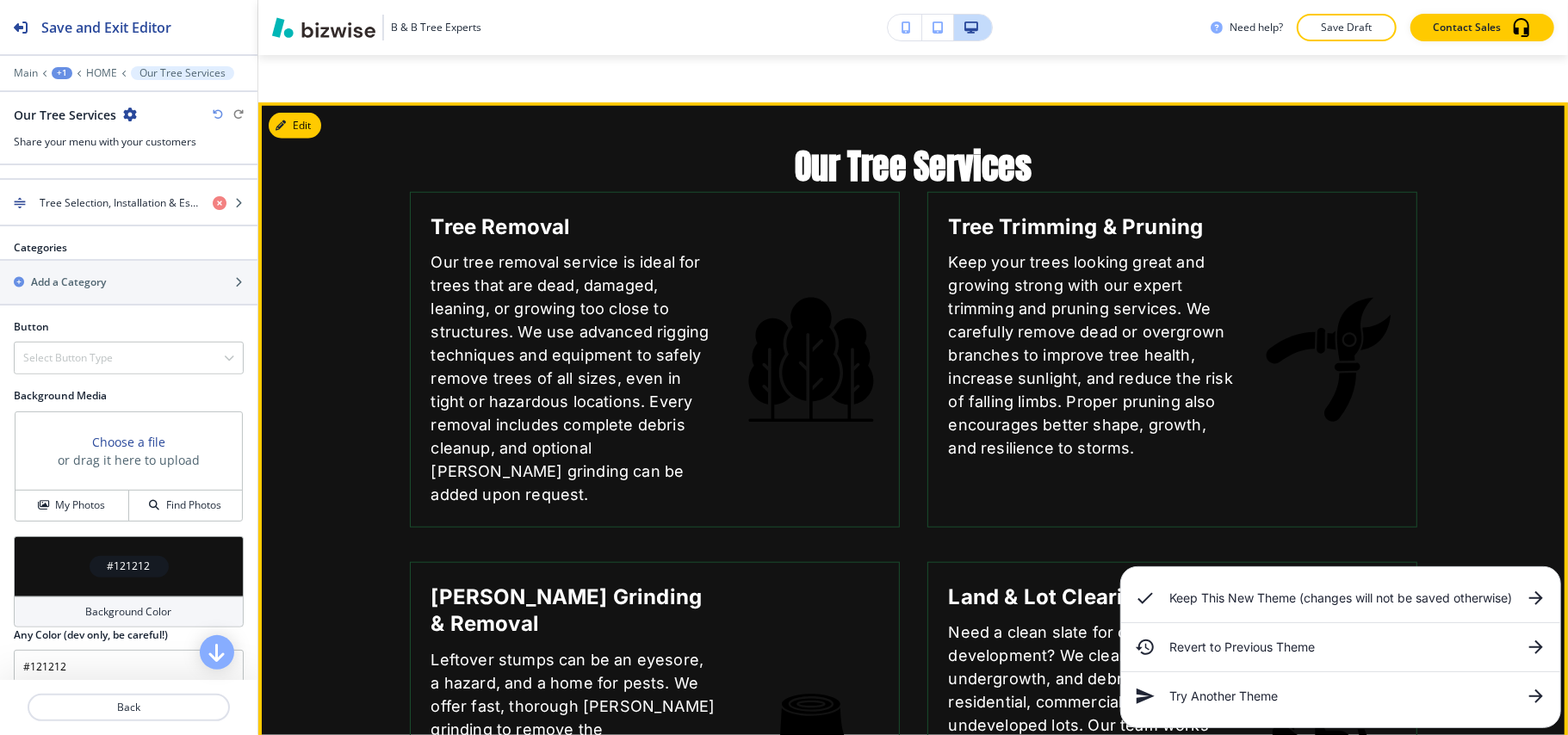
scroll to position [883, 0]
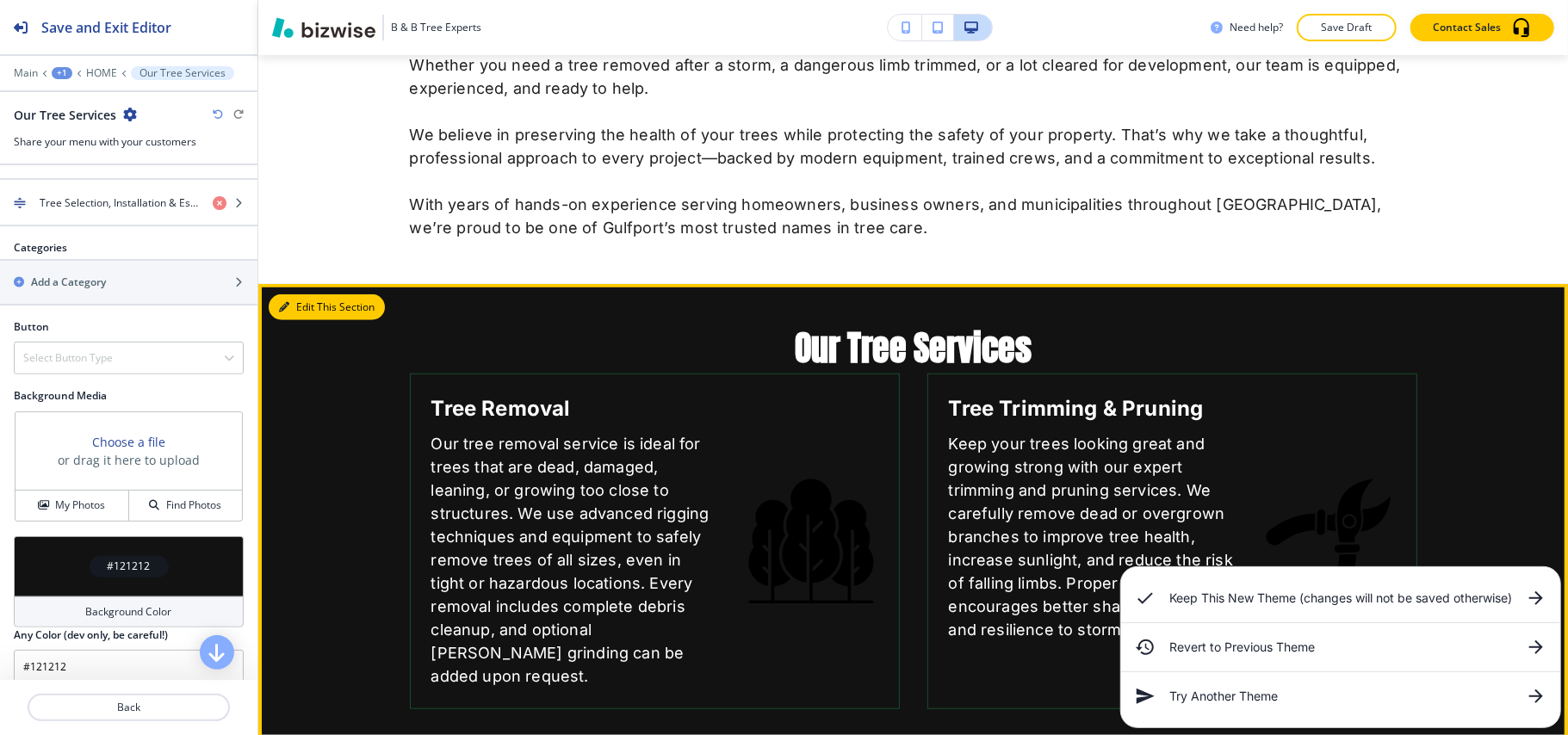
click at [314, 311] on button "Edit This Section" at bounding box center [326, 307] width 116 height 26
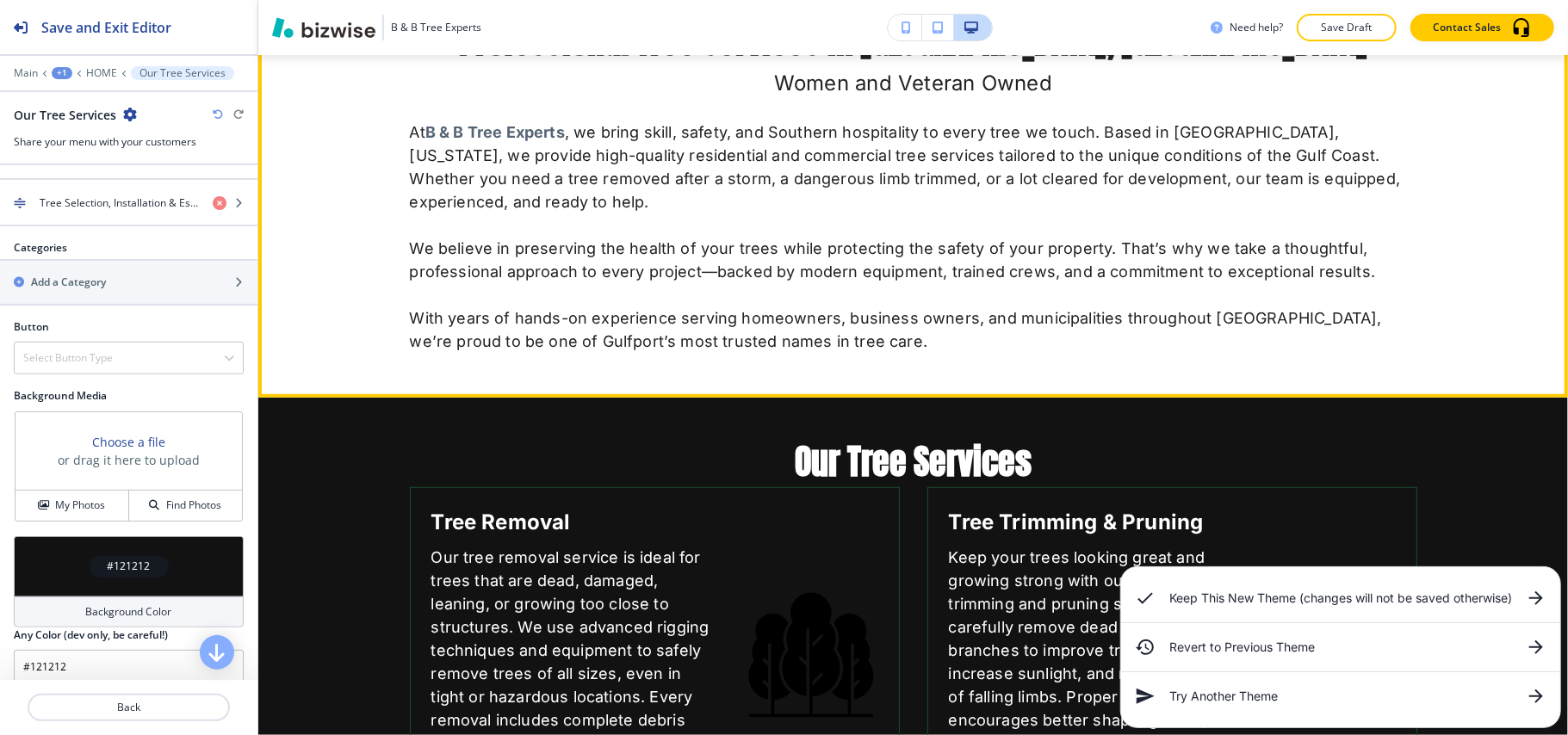
scroll to position [768, 0]
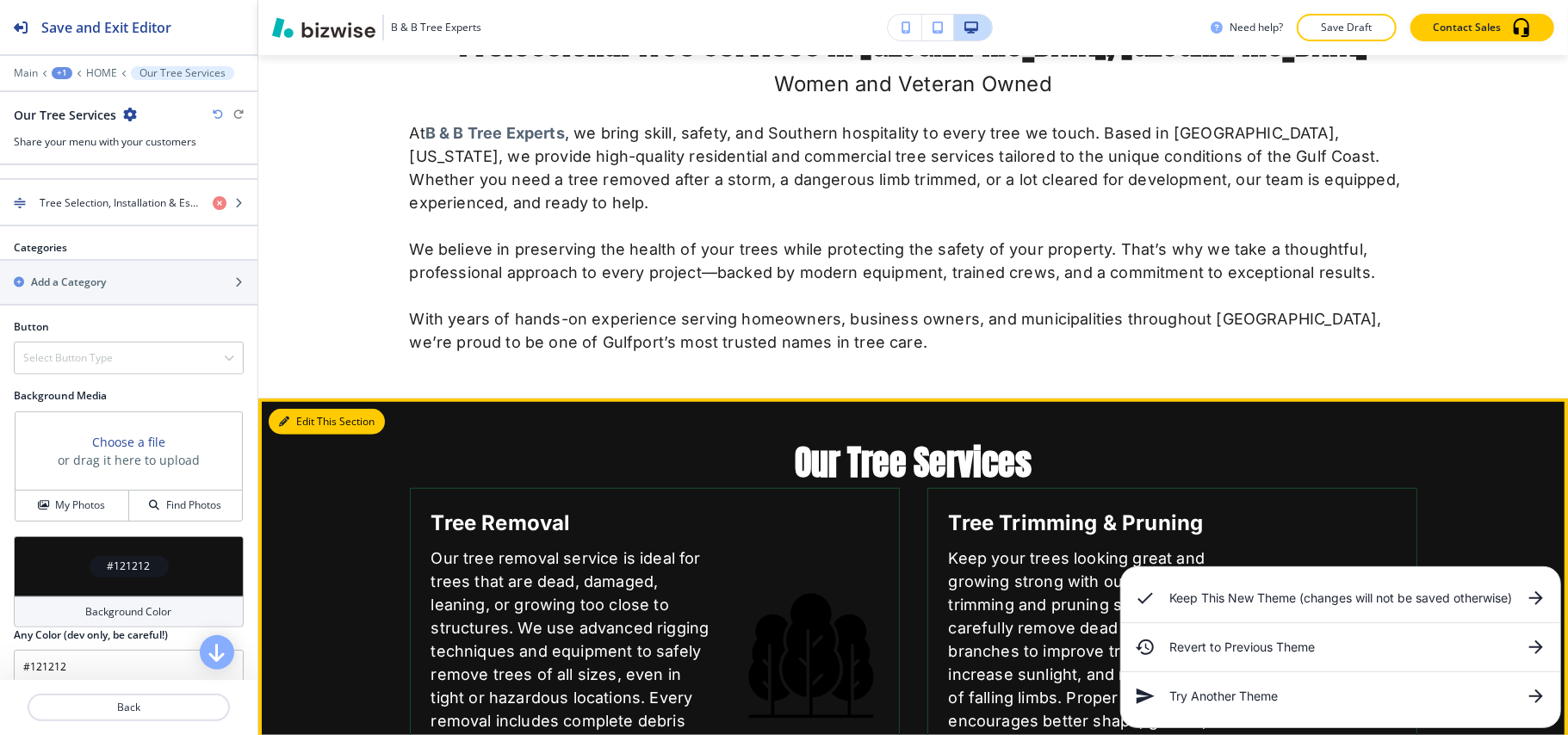
click at [312, 420] on button "Edit This Section" at bounding box center [326, 422] width 116 height 26
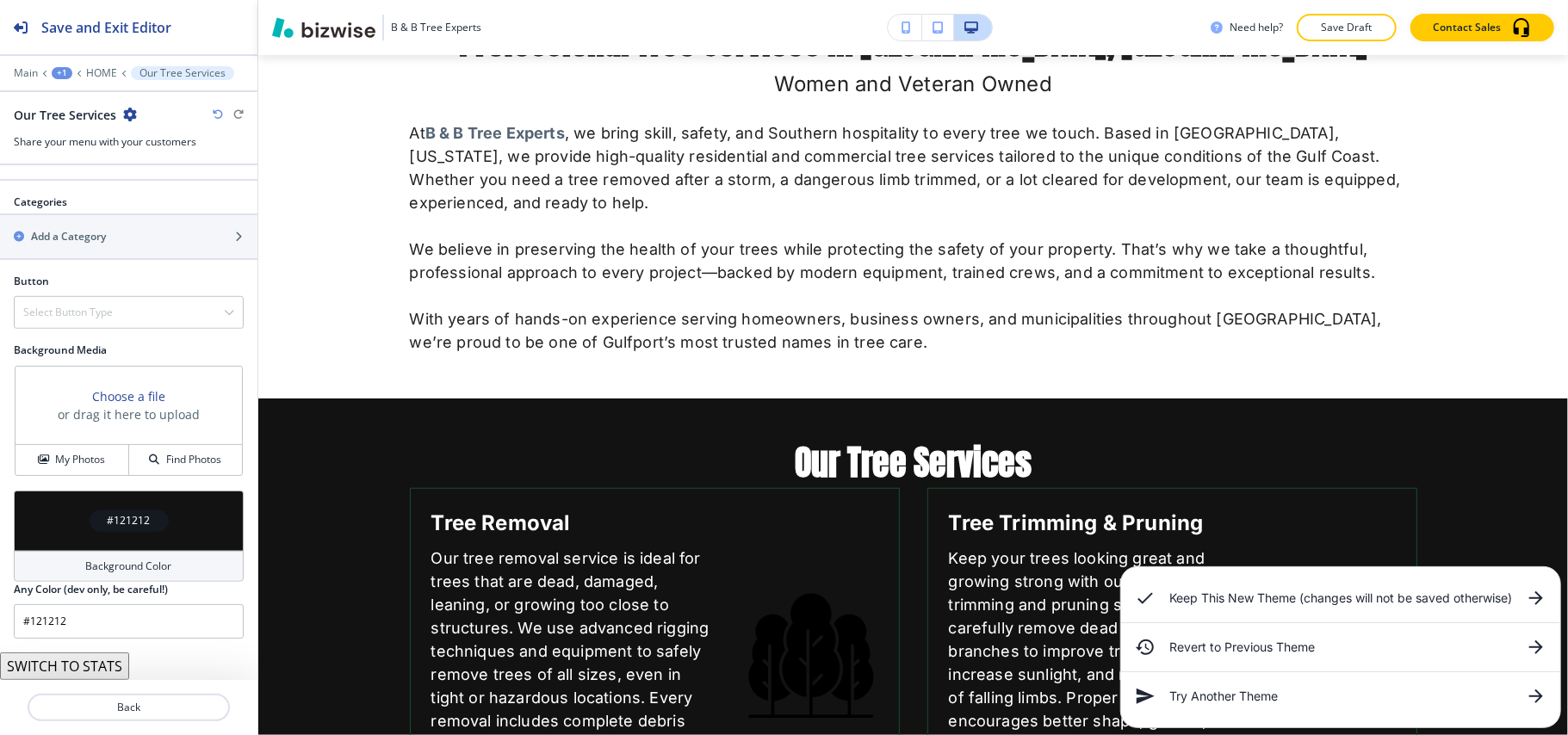
click at [47, 507] on div "#121212" at bounding box center [129, 522] width 230 height 60
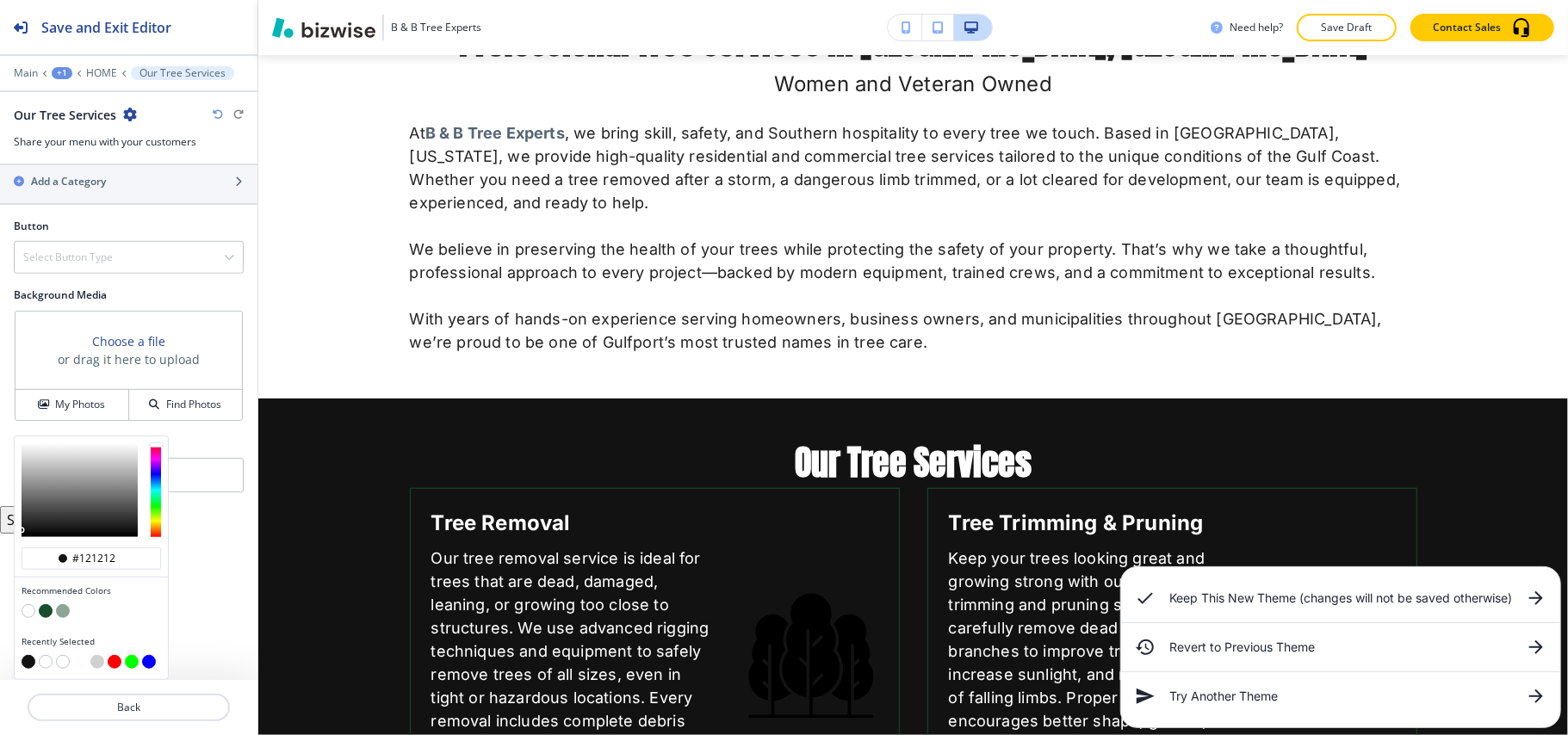
click at [39, 611] on div at bounding box center [91, 613] width 139 height 18
click at [41, 611] on button "button" at bounding box center [46, 611] width 14 height 14
type input "#1a4d2e"
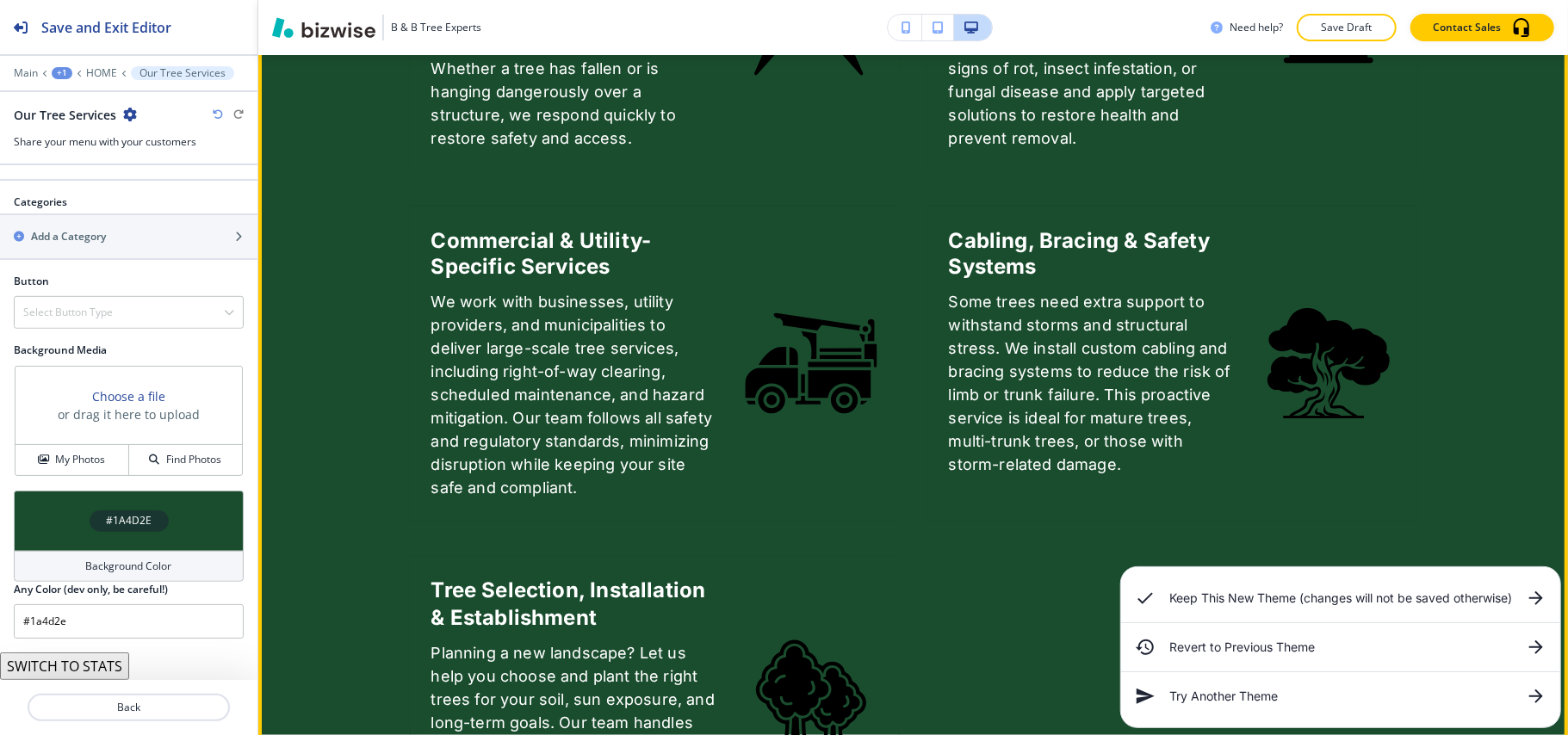
scroll to position [2606, 0]
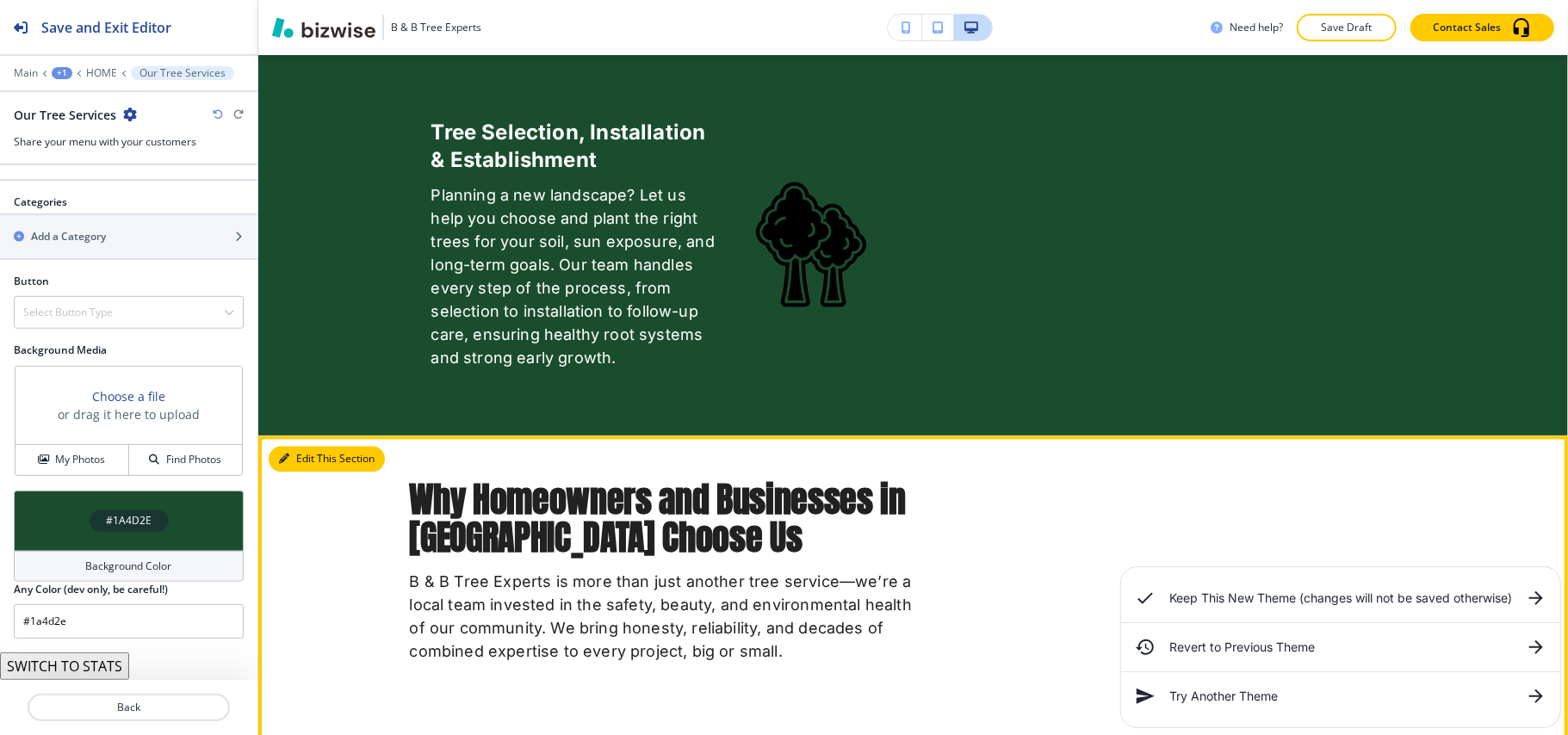
click at [299, 446] on button "Edit This Section" at bounding box center [326, 459] width 116 height 26
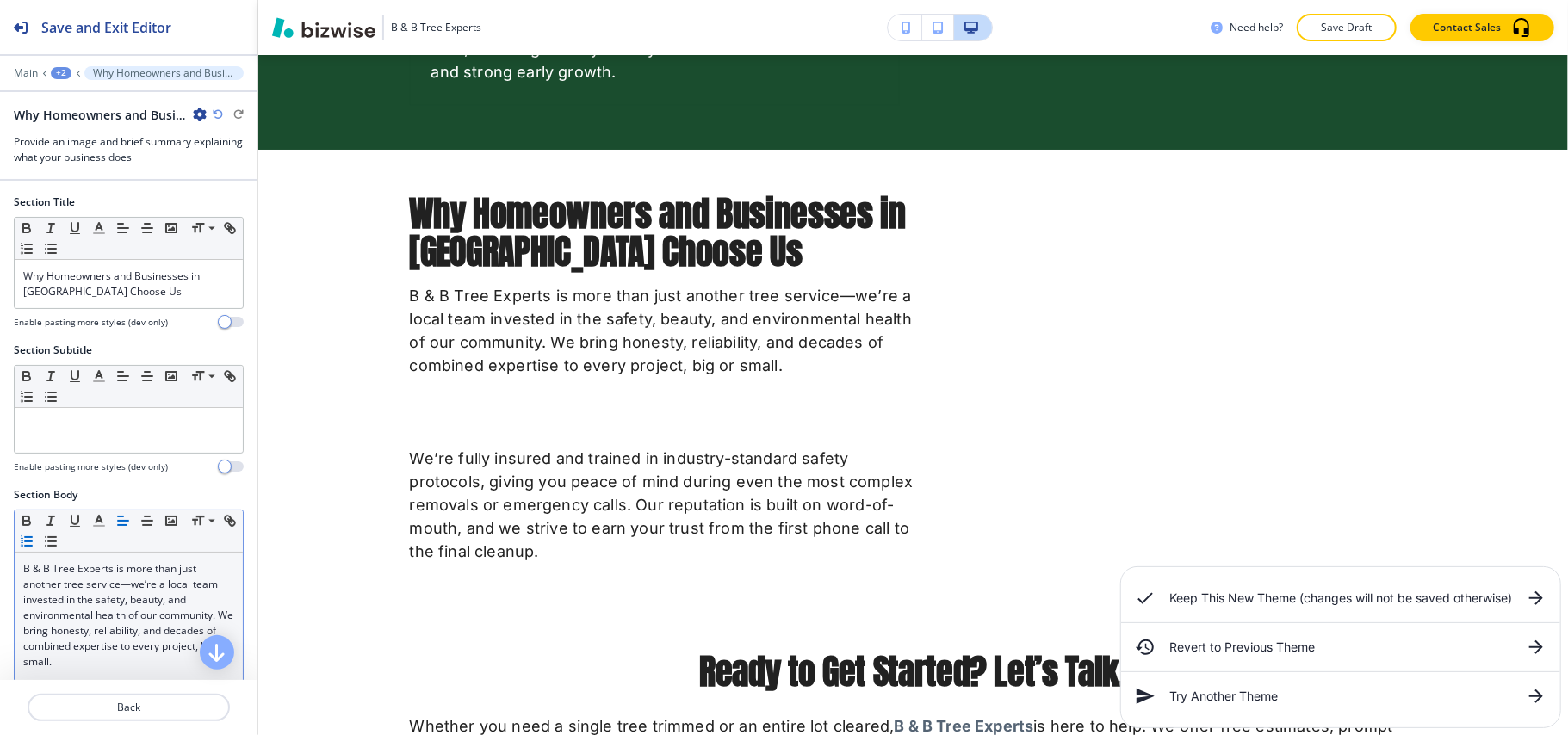
scroll to position [2892, 0]
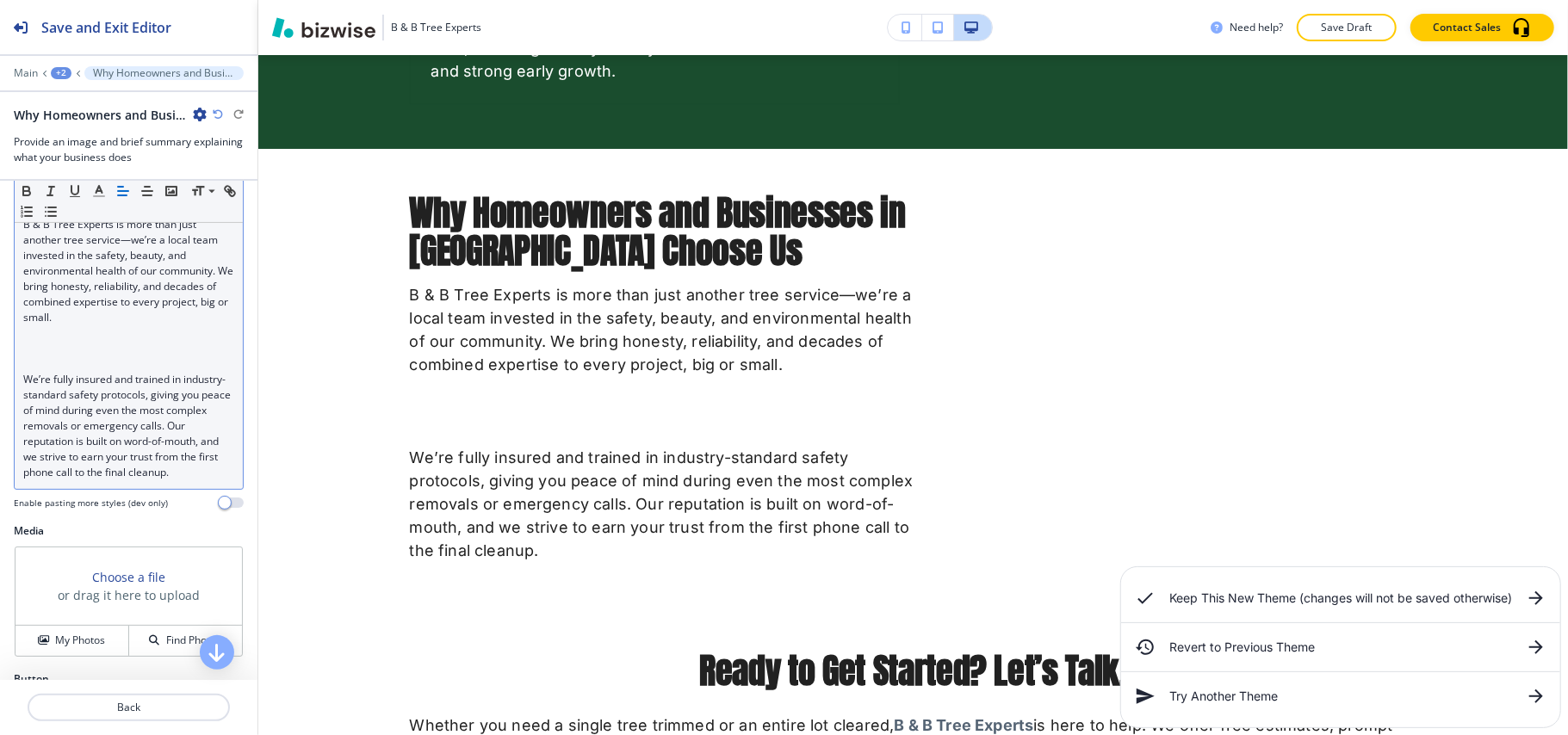
click at [84, 341] on p at bounding box center [129, 333] width 210 height 16
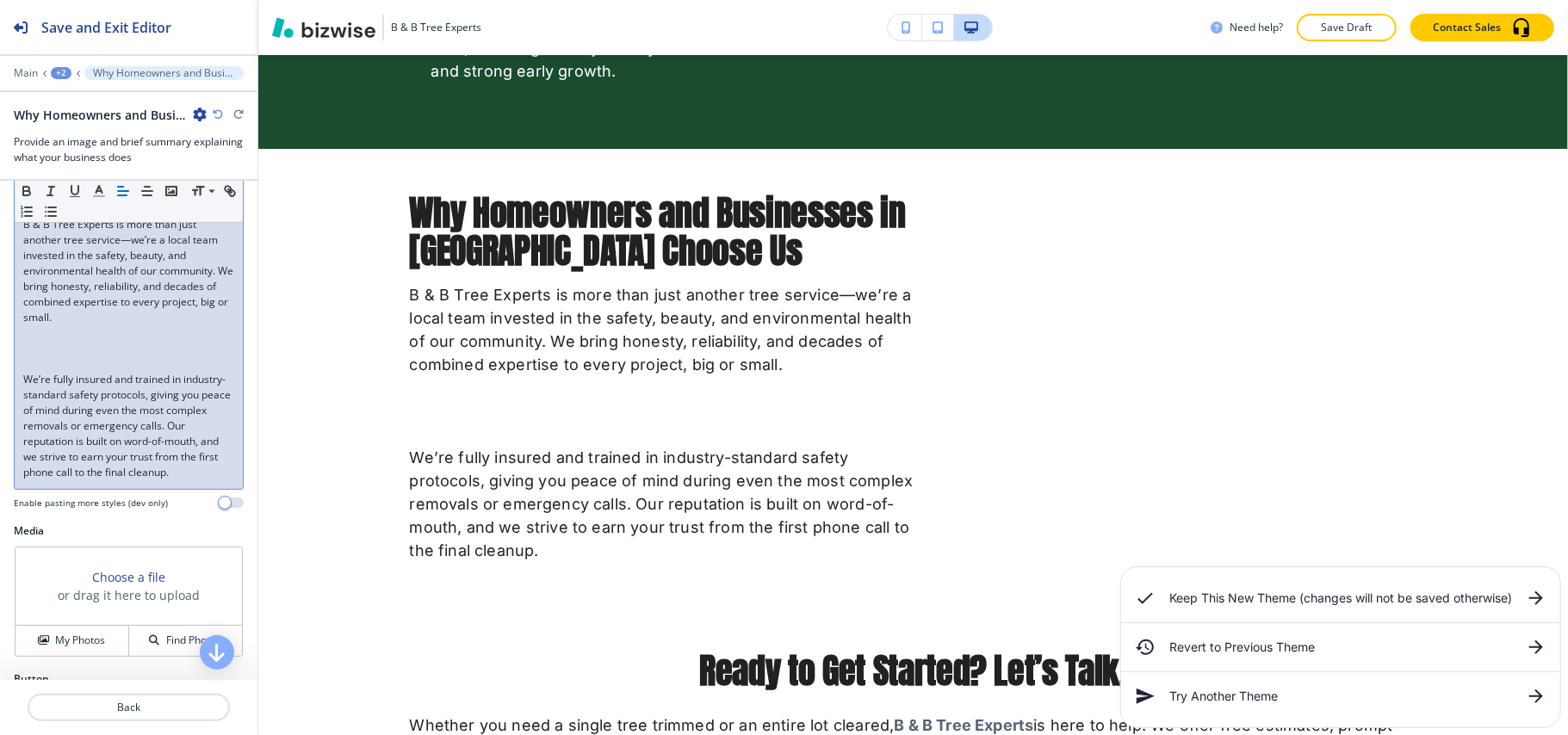
click at [72, 356] on p at bounding box center [129, 349] width 210 height 16
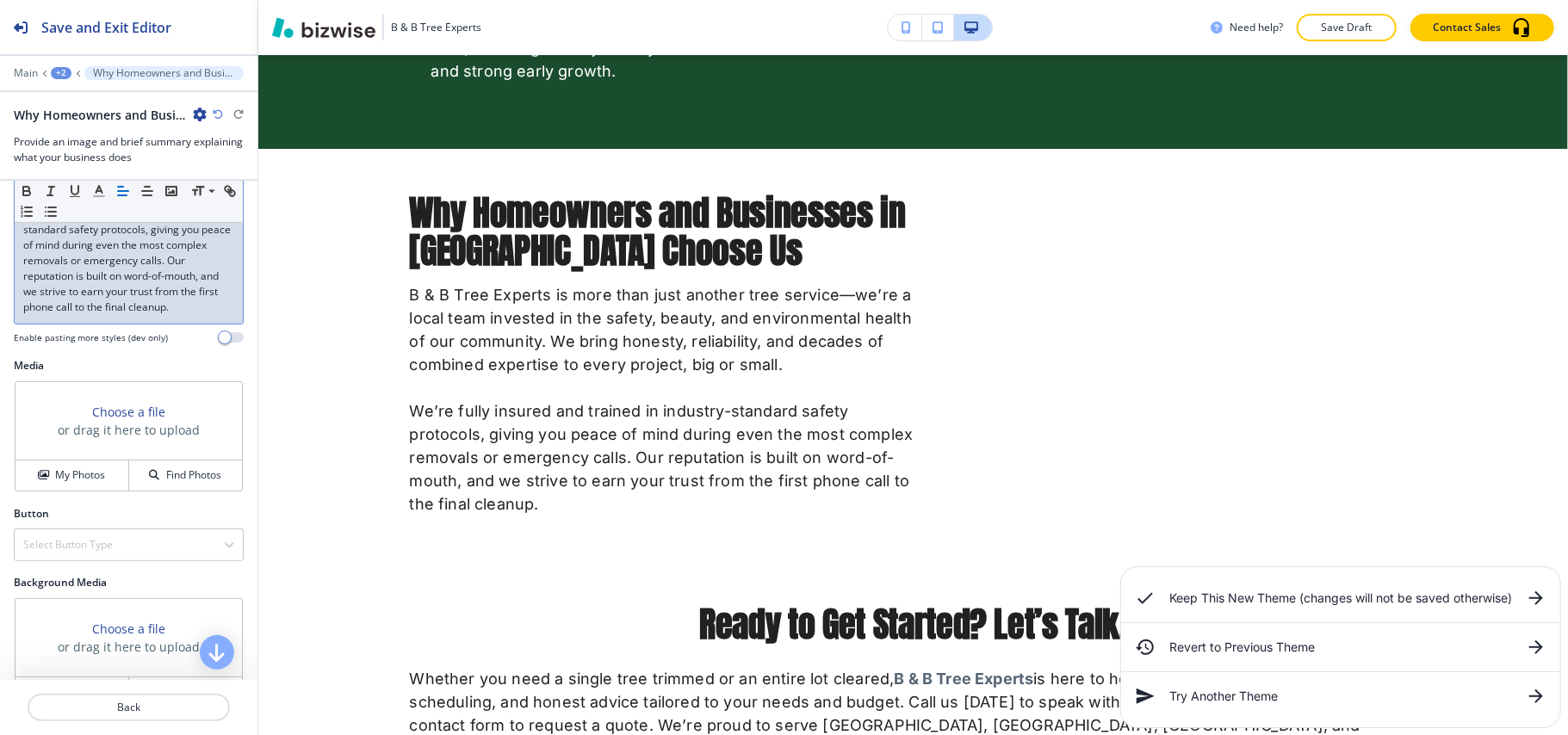
scroll to position [689, 0]
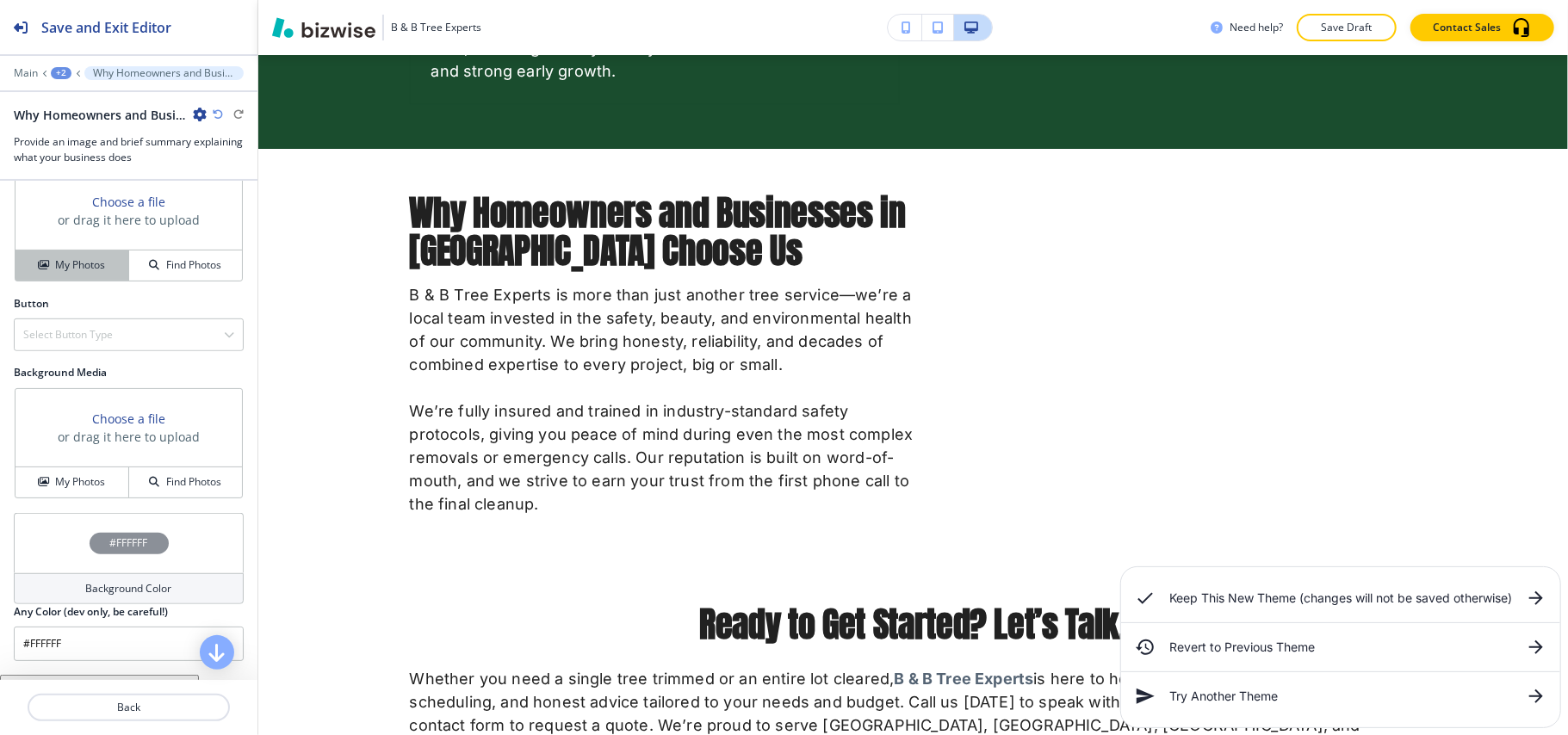
click at [62, 272] on button "My Photos" at bounding box center [72, 265] width 114 height 30
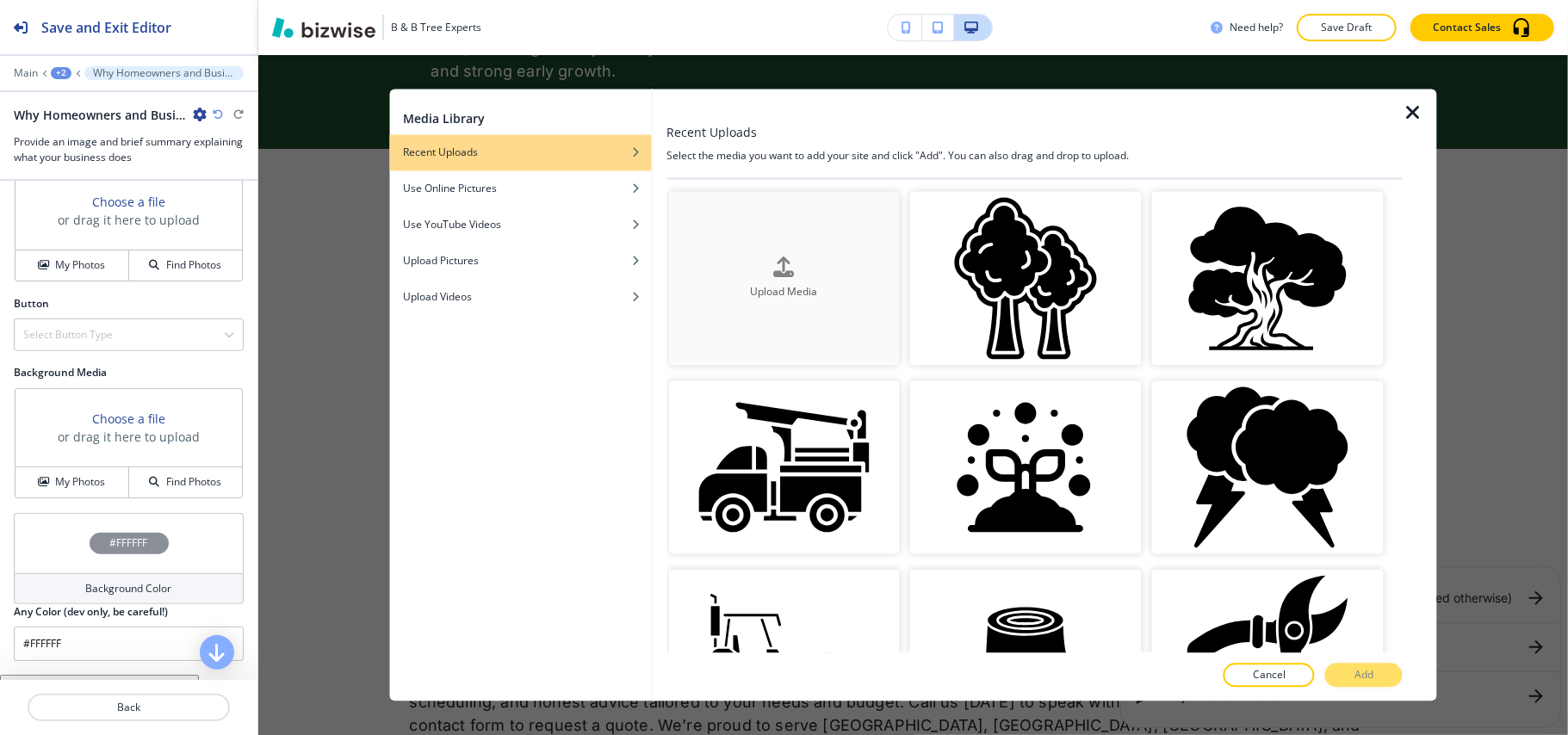
click at [725, 234] on button "Upload Media" at bounding box center [784, 279] width 232 height 174
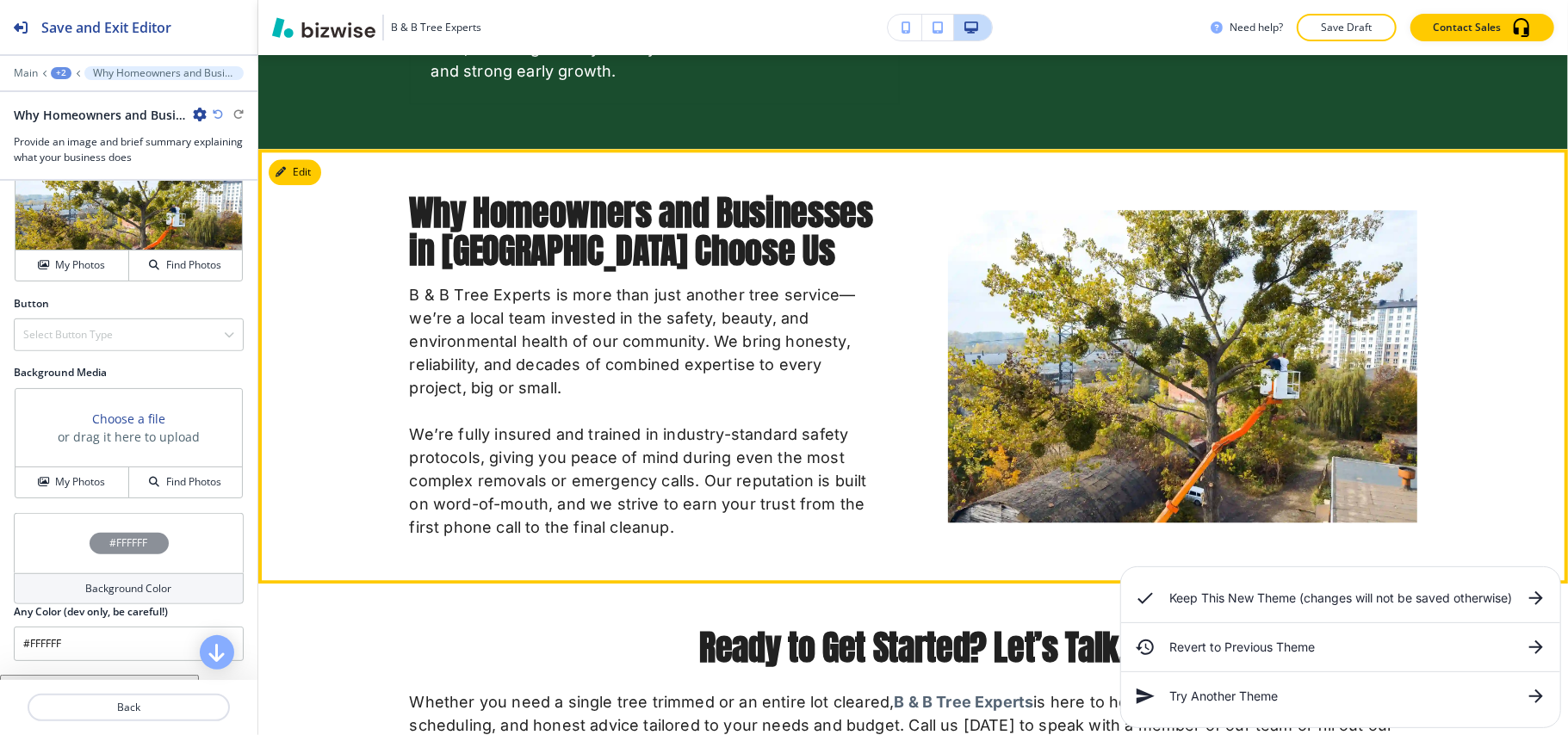
scroll to position [3236, 0]
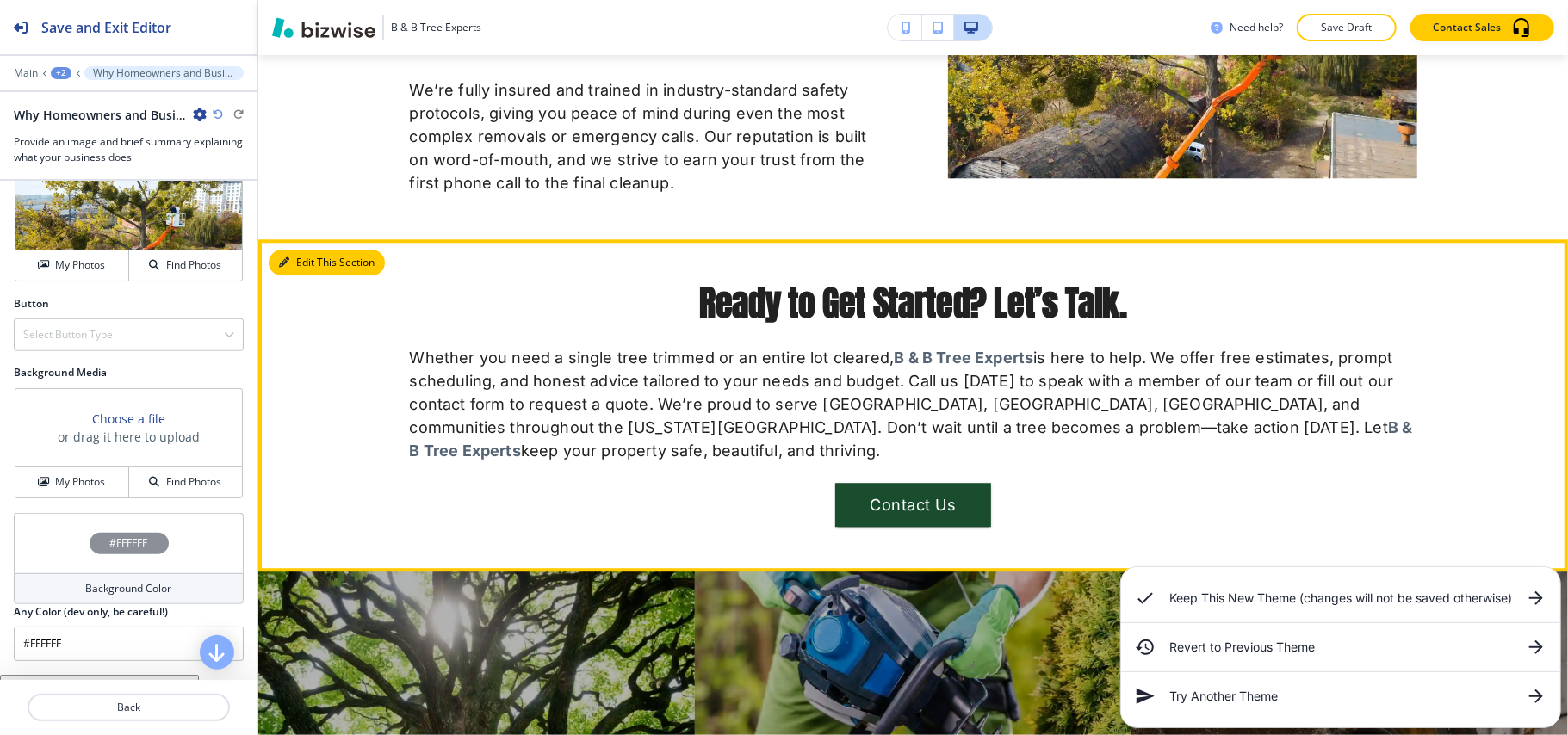
click at [298, 250] on button "Edit This Section" at bounding box center [326, 262] width 116 height 26
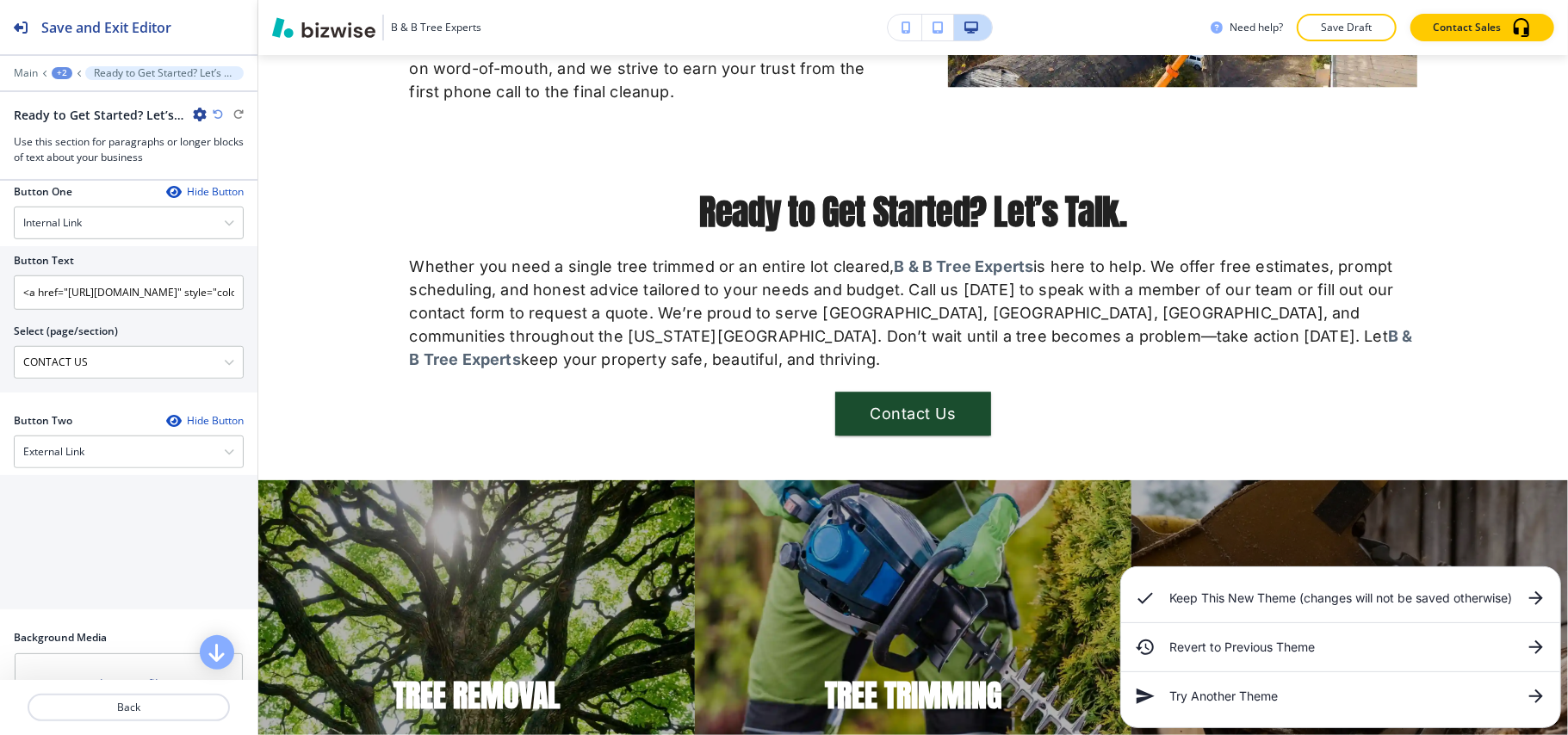
scroll to position [803, 0]
click at [101, 436] on div "External Link" at bounding box center [129, 449] width 228 height 31
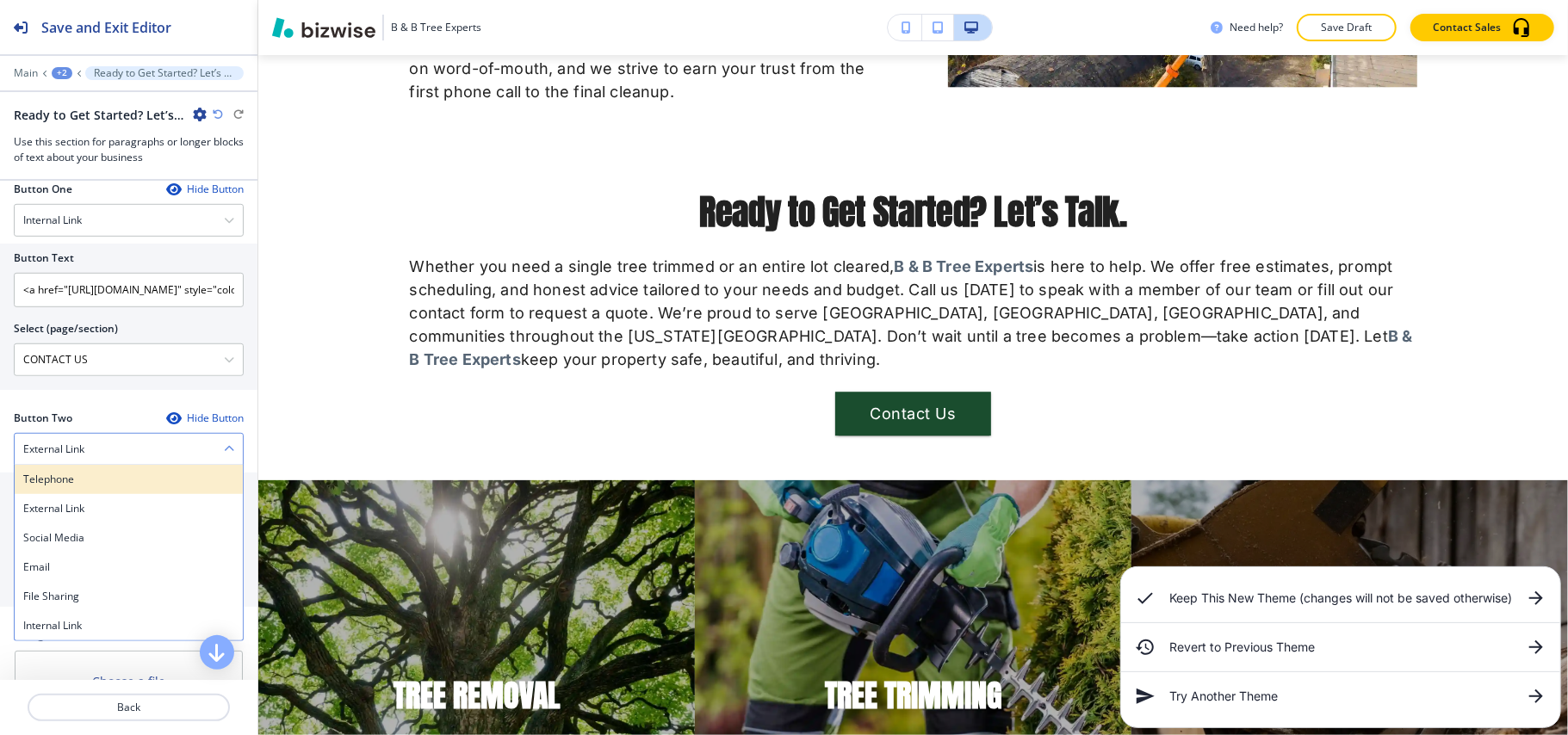
click at [88, 480] on div "Telephone" at bounding box center [129, 480] width 228 height 29
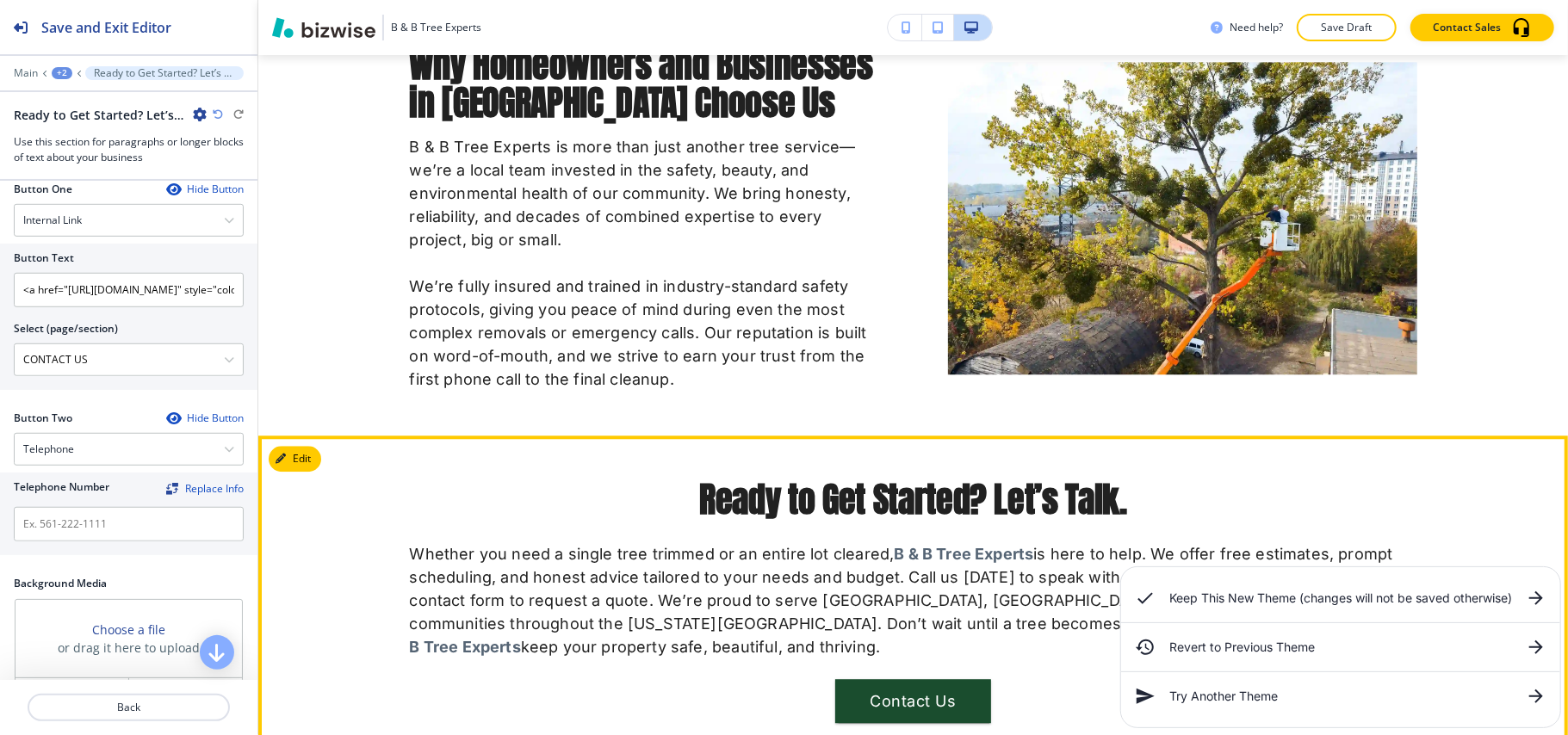
scroll to position [3212, 0]
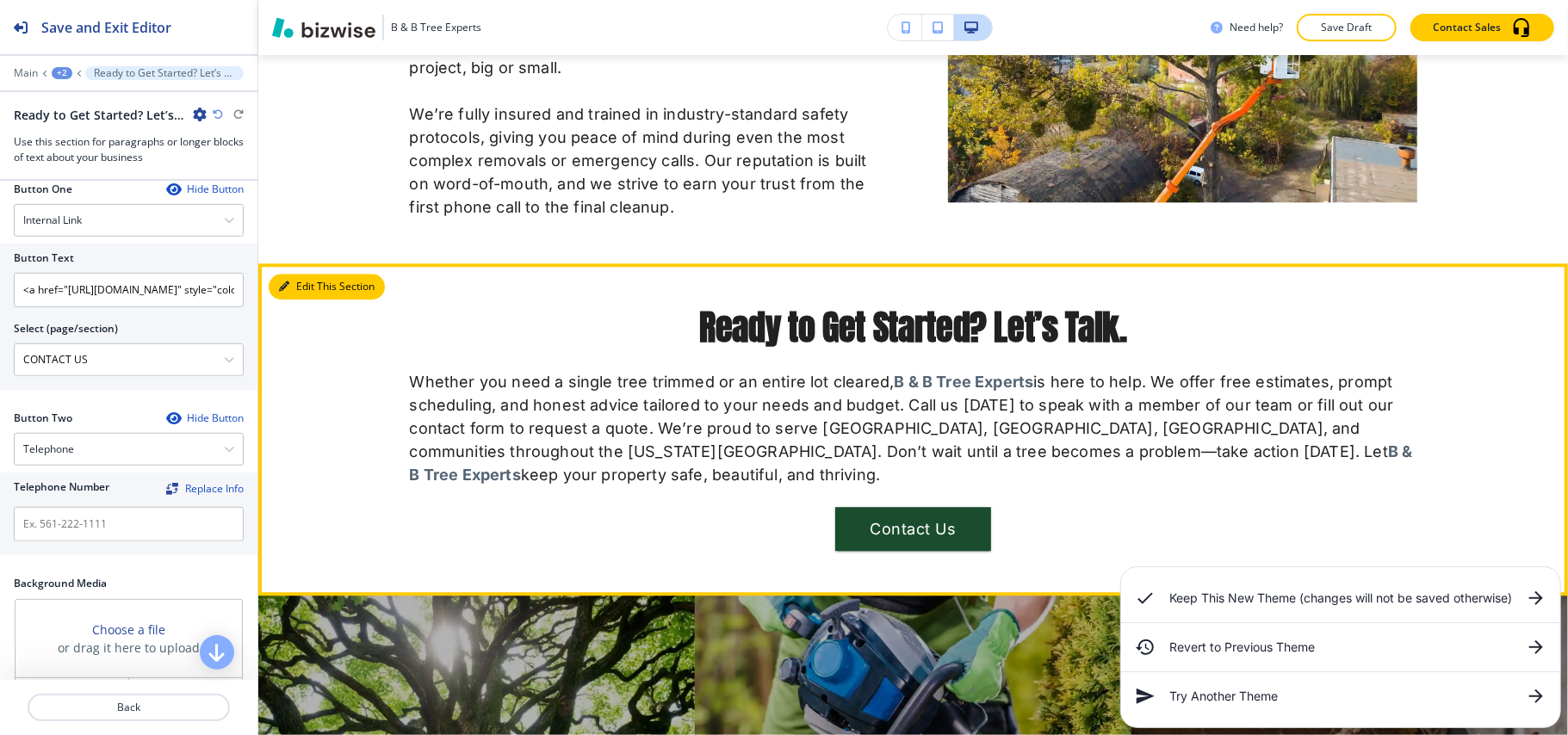
click at [308, 274] on button "Edit This Section" at bounding box center [326, 287] width 116 height 26
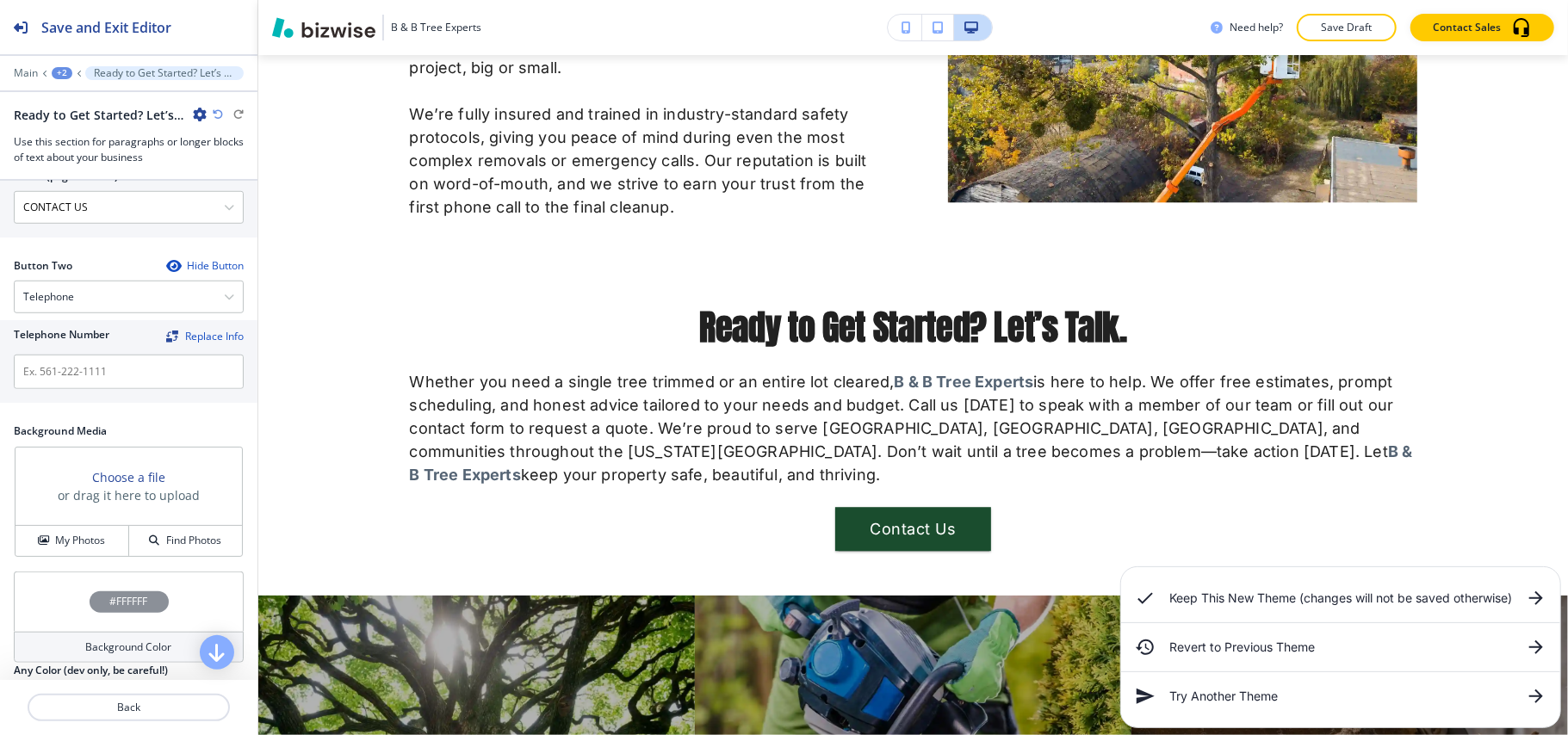
scroll to position [1058, 0]
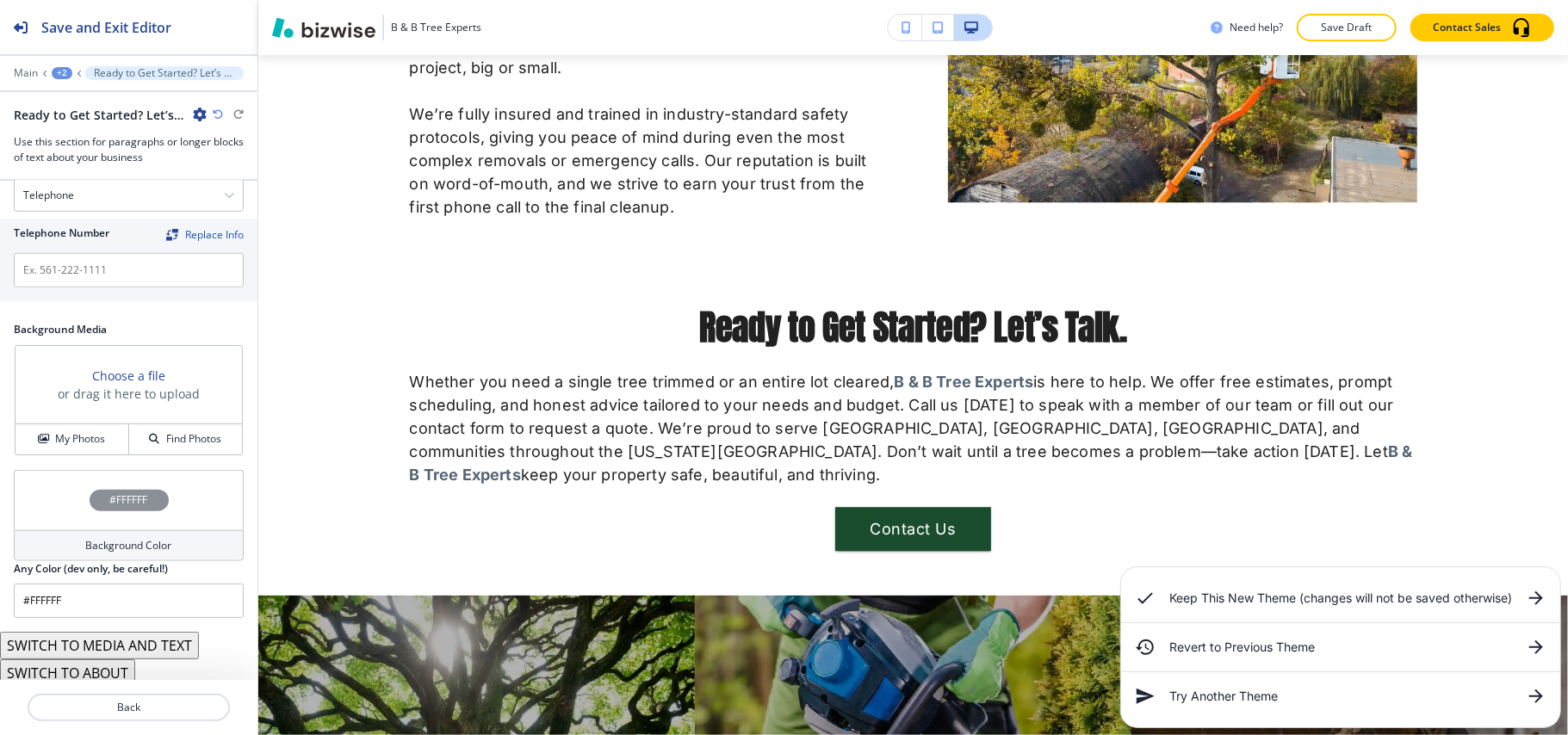
click at [94, 670] on button "SWITCH TO ABOUT" at bounding box center [67, 674] width 135 height 27
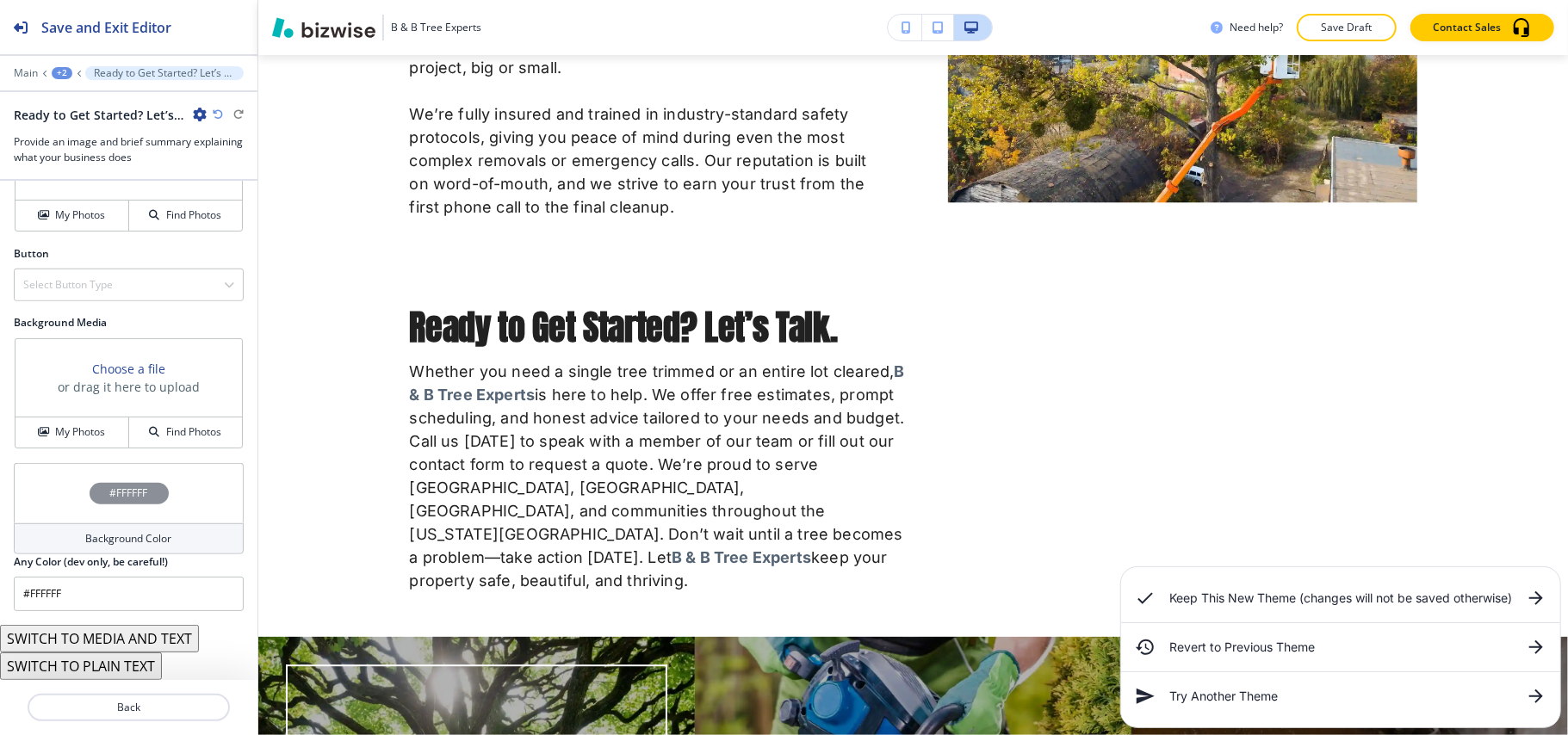
scroll to position [728, 0]
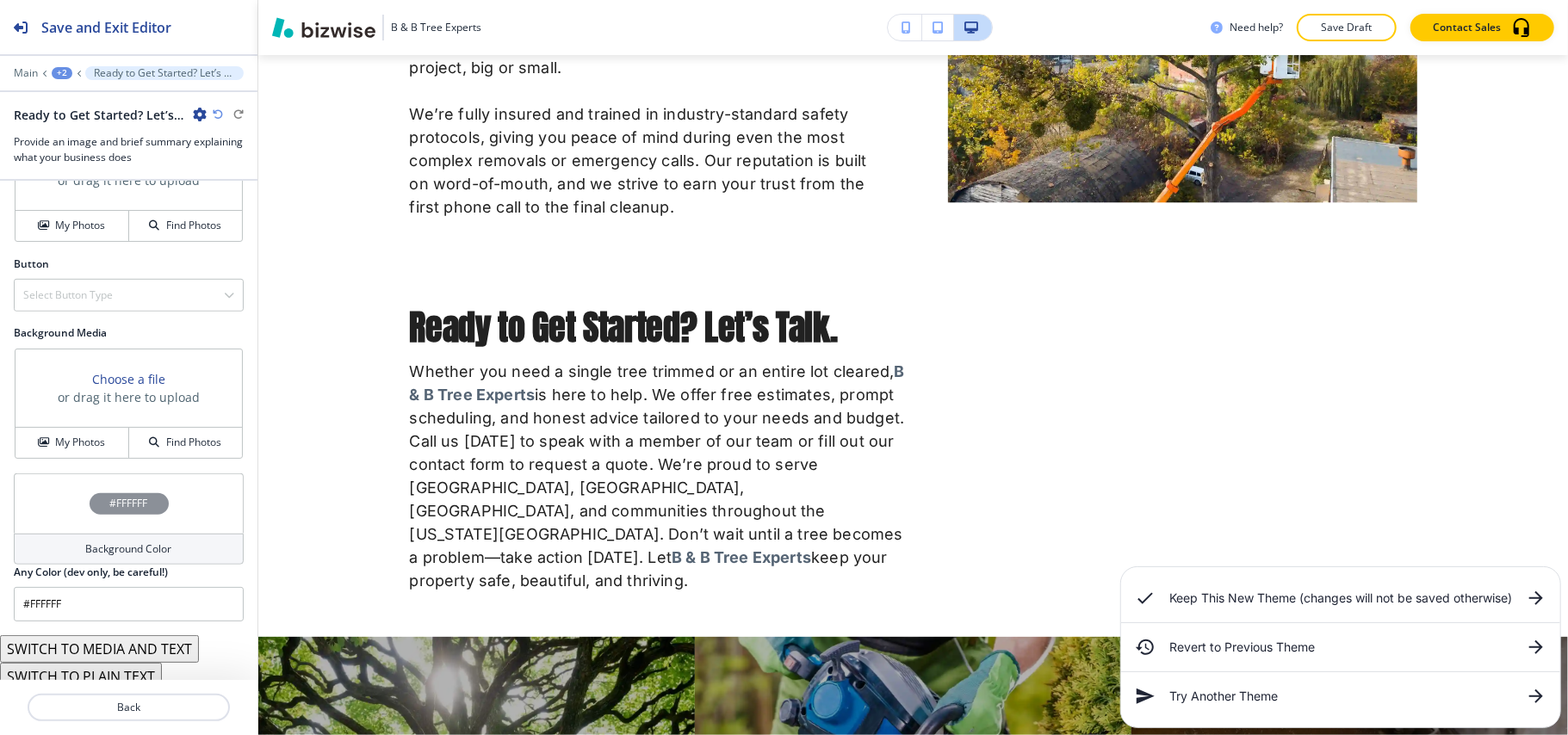
click at [117, 663] on button "SWITCH TO PLAIN TEXT" at bounding box center [81, 677] width 162 height 27
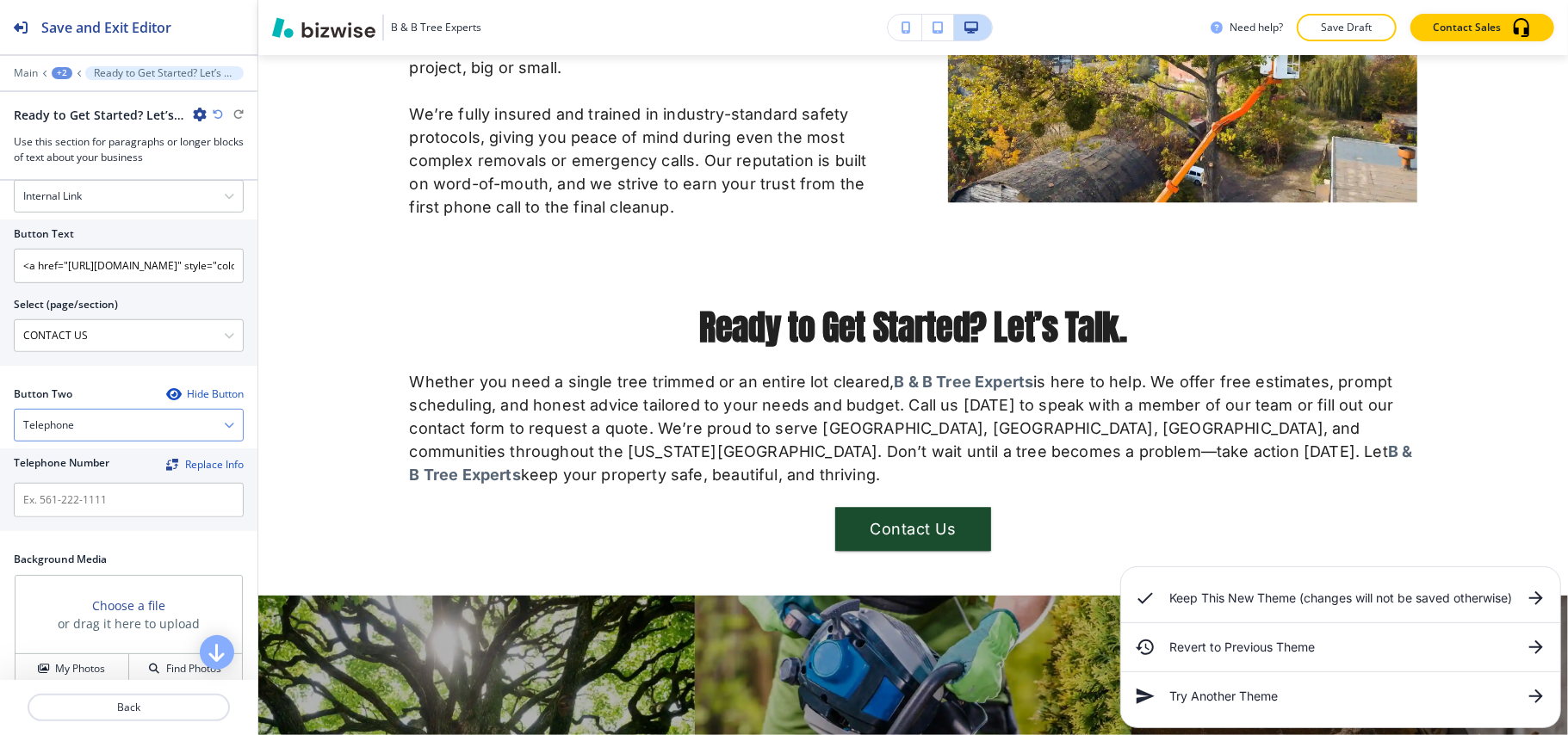
scroll to position [714, 0]
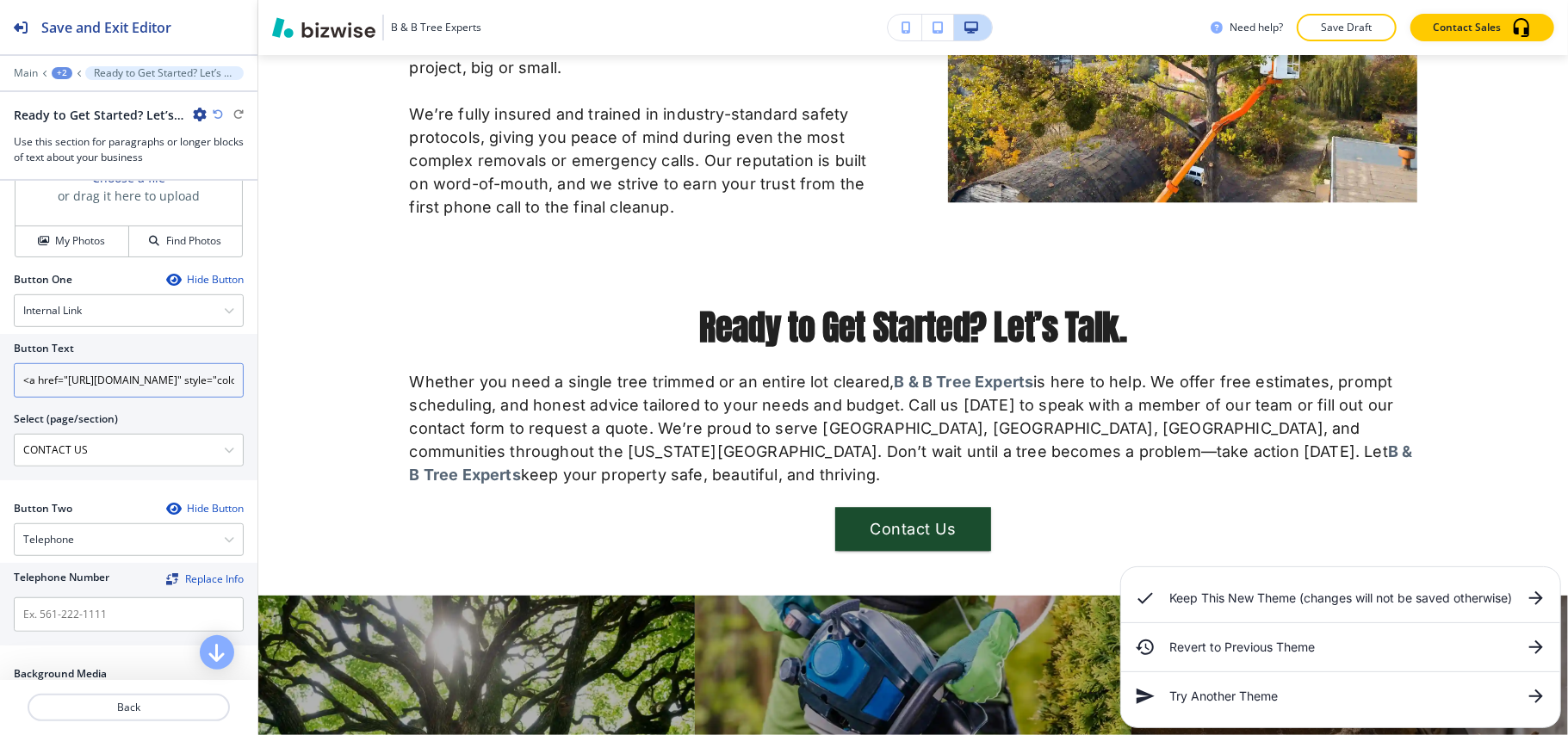
click at [134, 364] on input "<a href="[URL][DOMAIN_NAME]" style="color: inherit; text-decoration: none;"><b>…" at bounding box center [129, 380] width 230 height 34
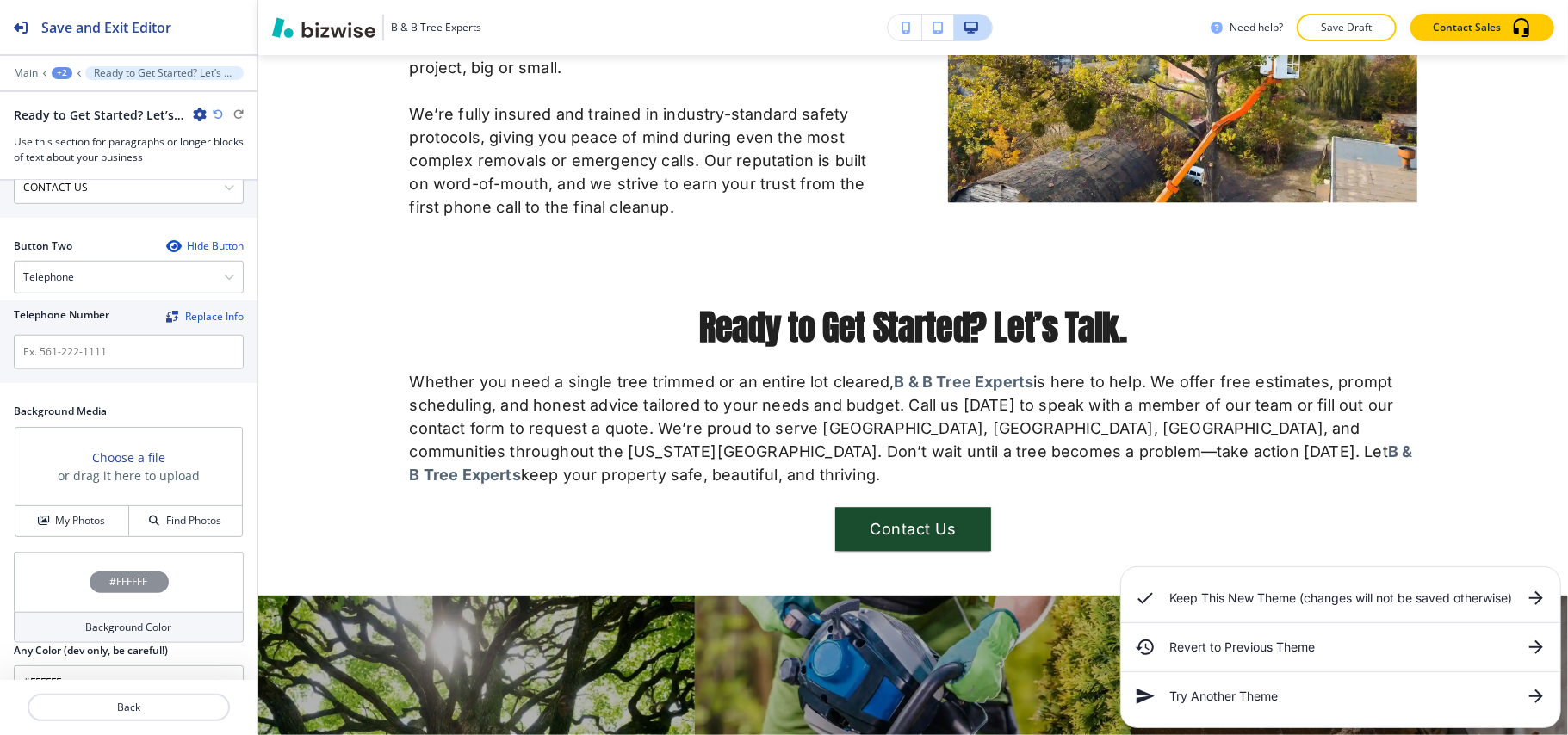
scroll to position [1058, 0]
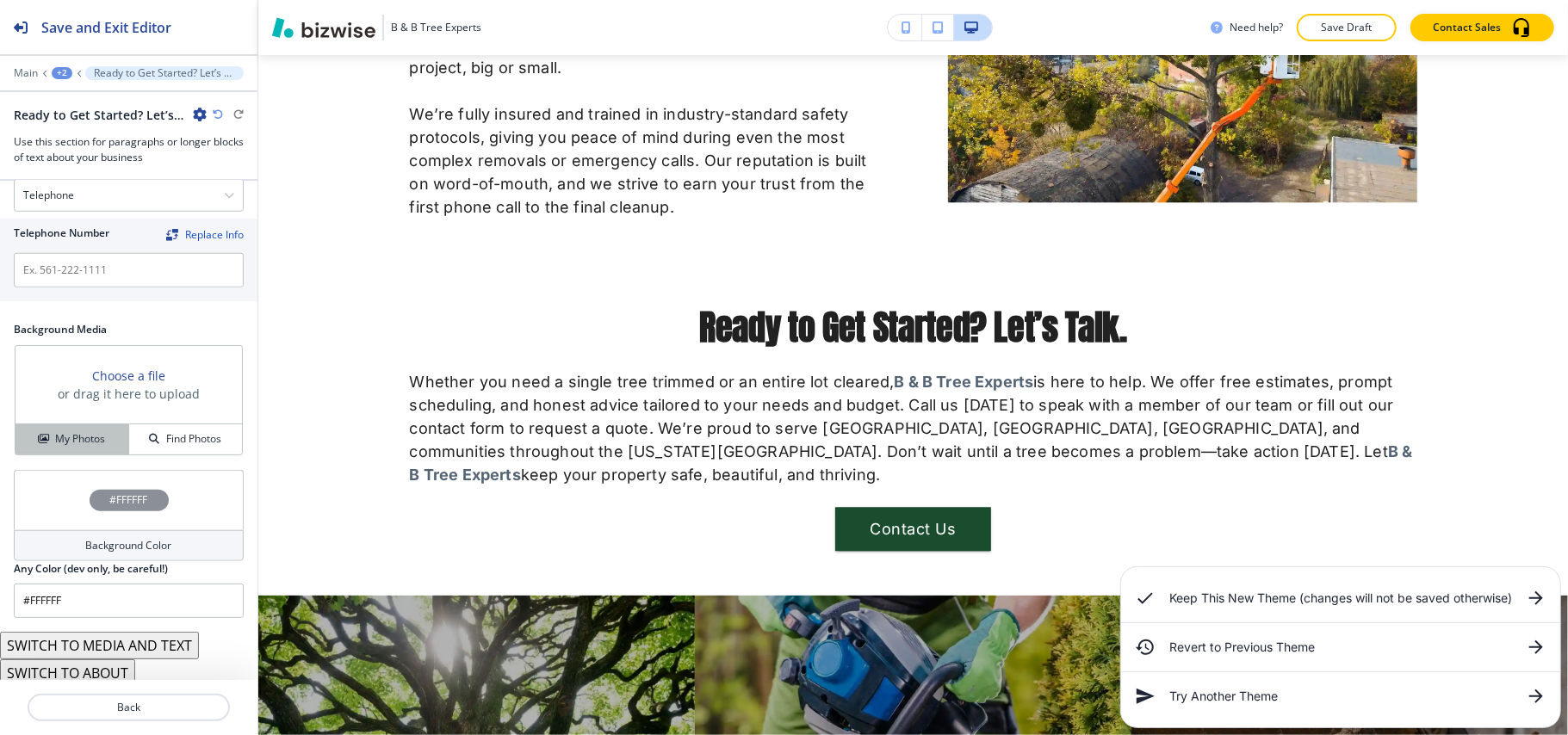
type input "Contact Us"
click at [84, 445] on button "My Photos" at bounding box center [72, 440] width 114 height 30
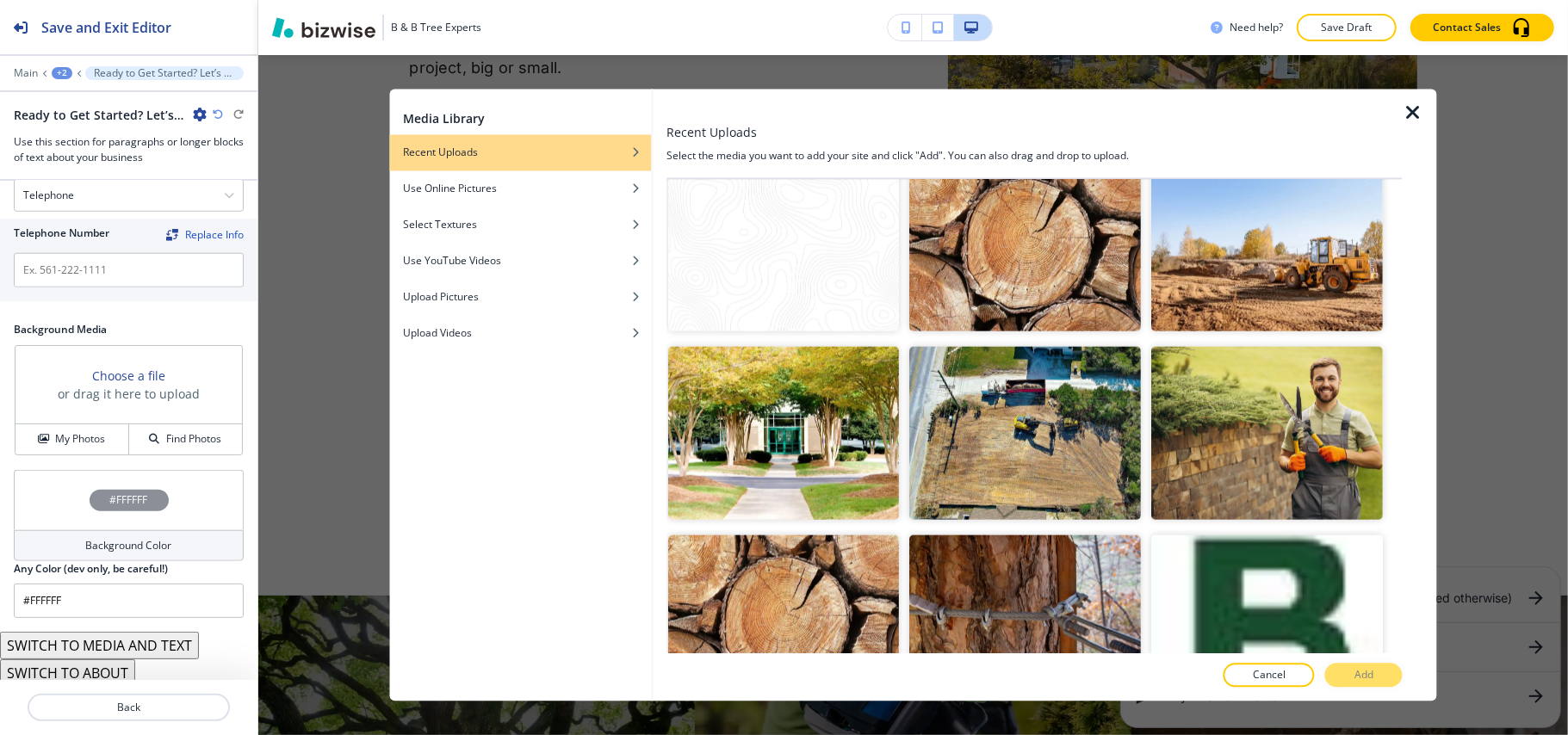
scroll to position [1579, 0]
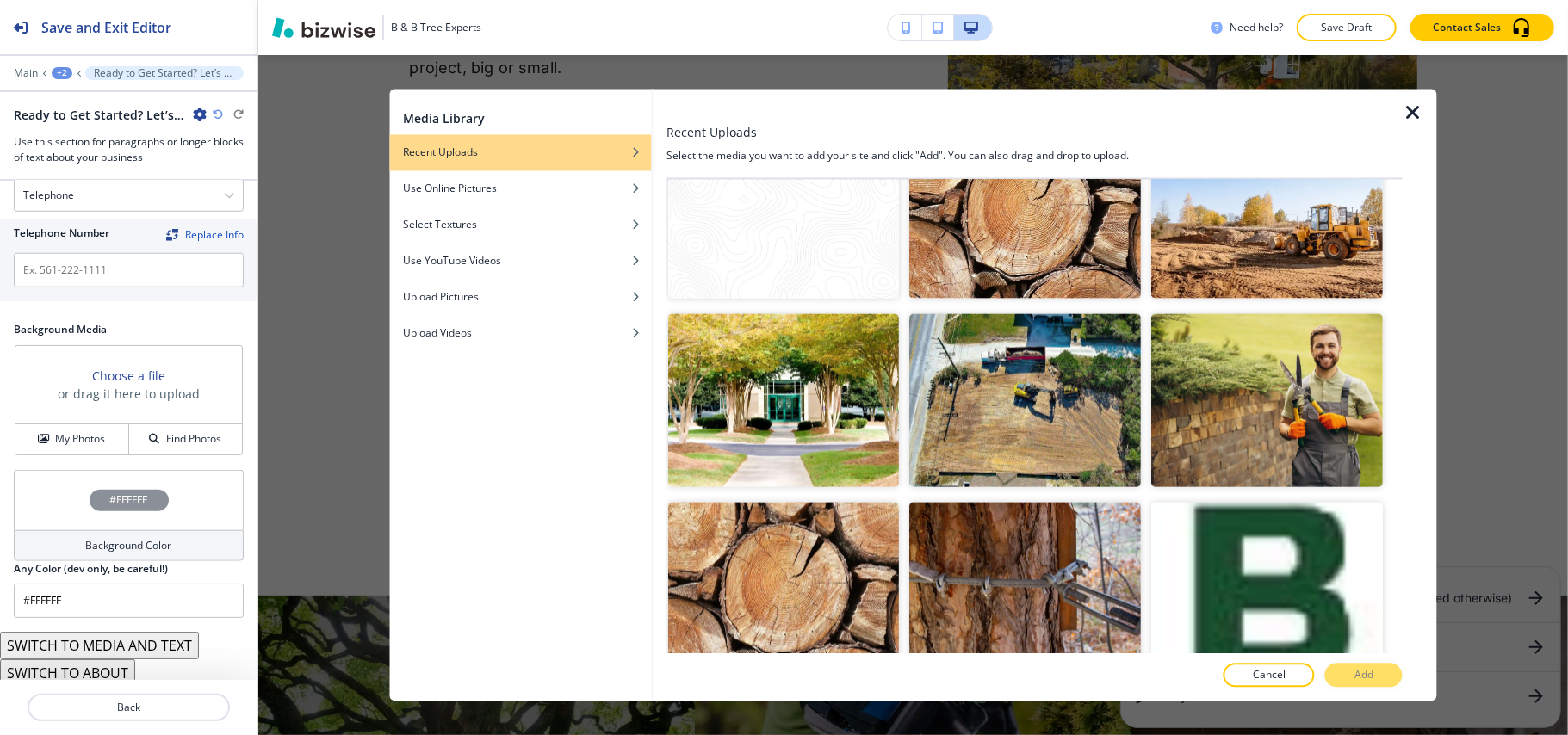
click at [746, 193] on img "button" at bounding box center [784, 212] width 232 height 174
click at [1358, 672] on p "Add" at bounding box center [1363, 677] width 19 height 16
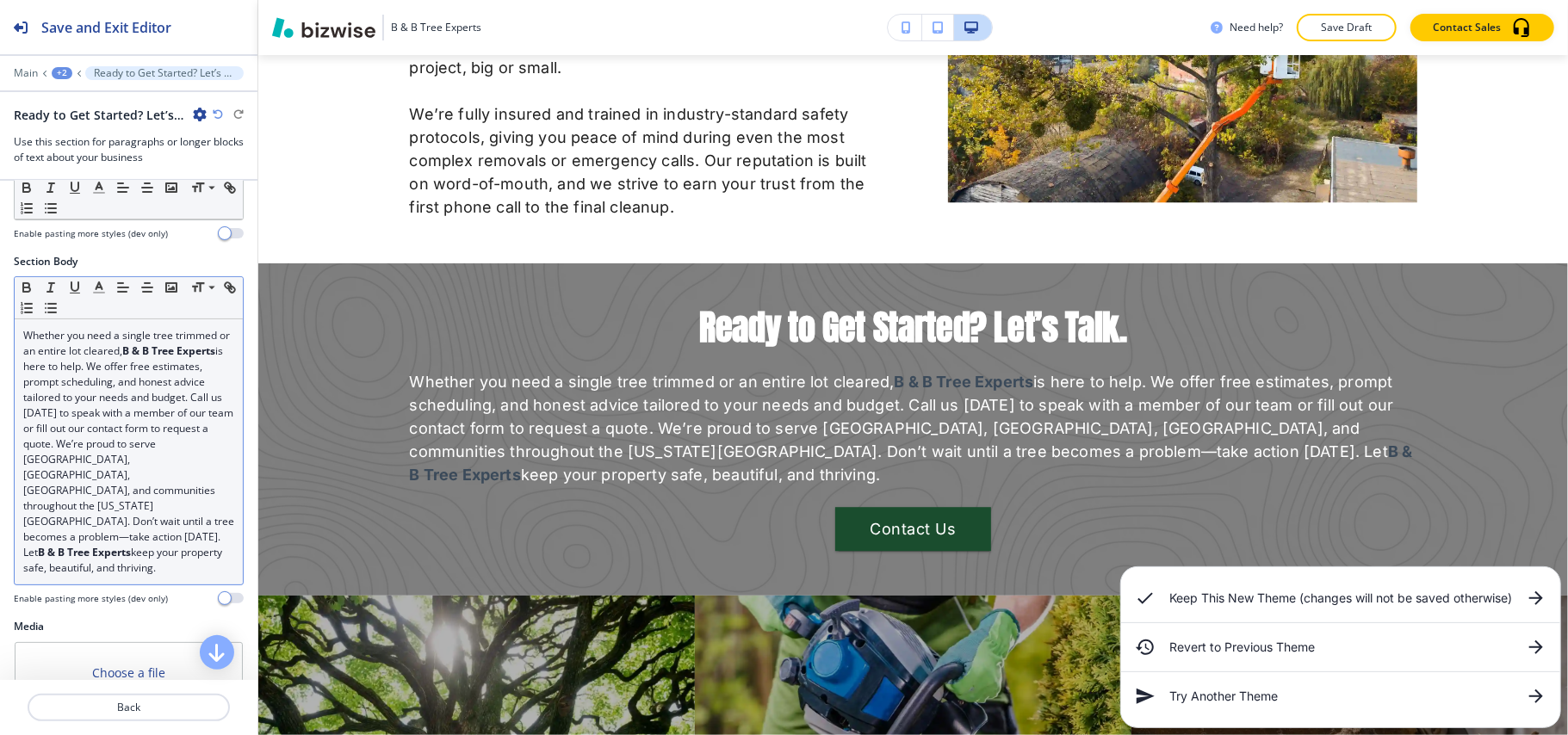
scroll to position [24, 0]
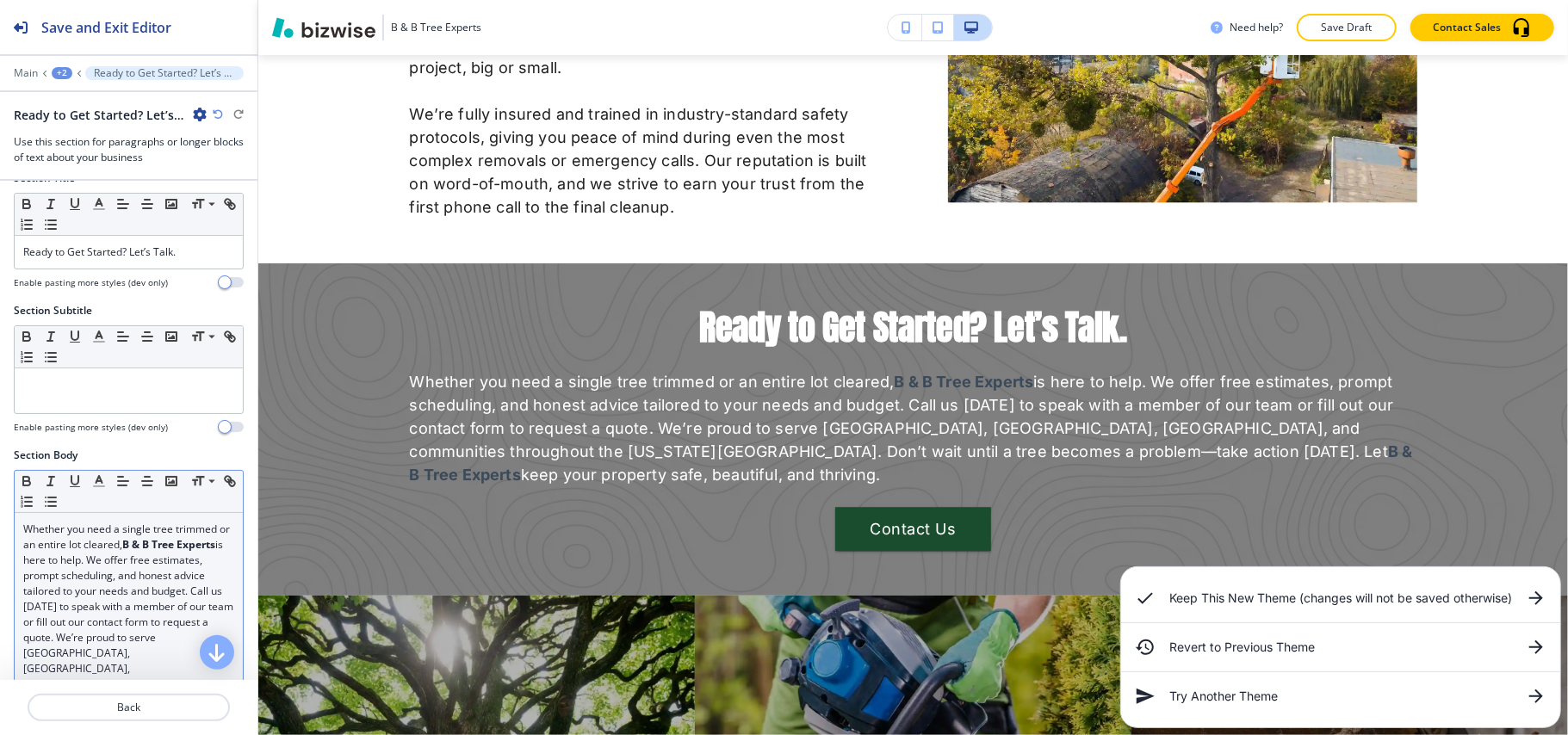
click at [119, 565] on p "Whether you need a single tree trimmed or an entire lot cleared, B & B Tree Exp…" at bounding box center [129, 645] width 210 height 248
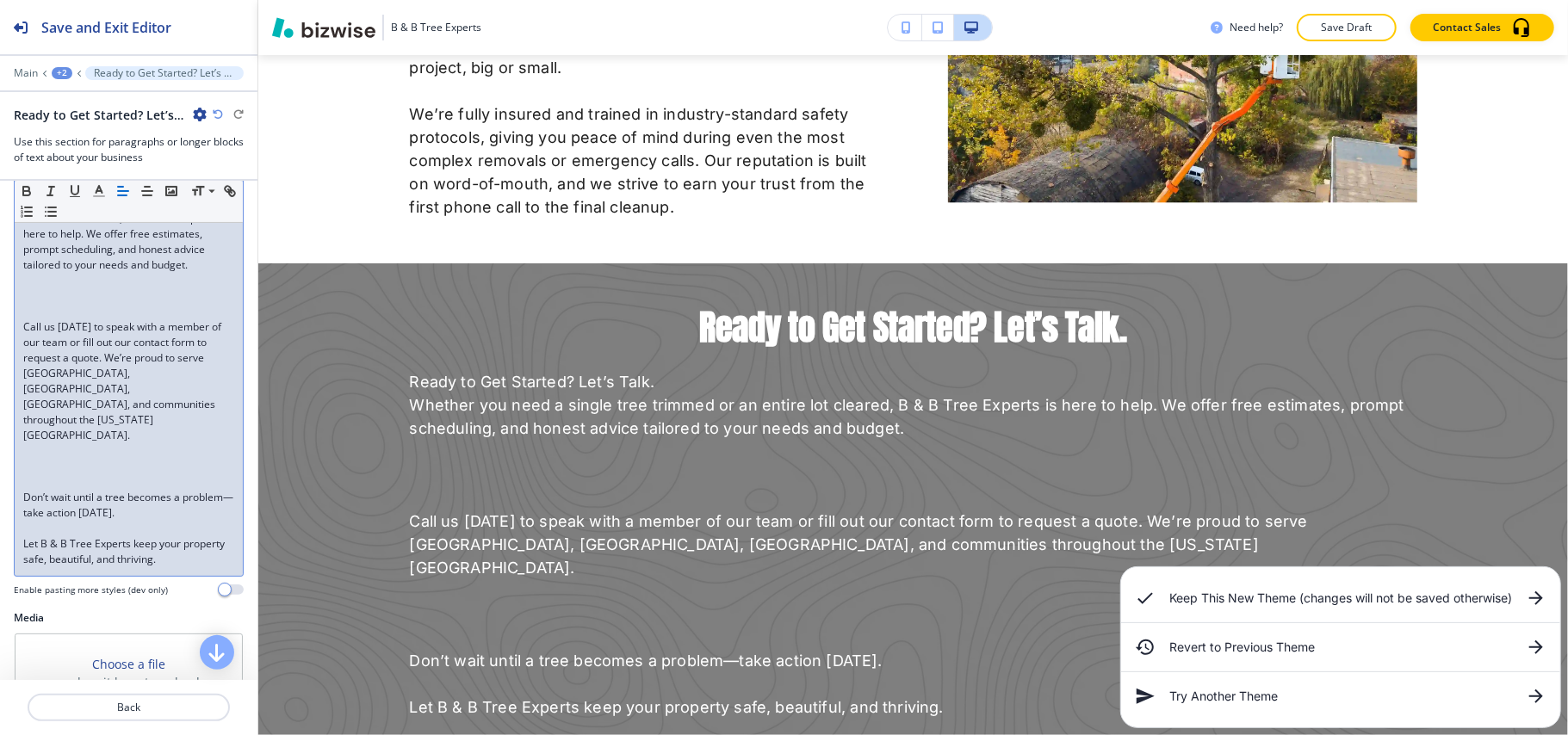
scroll to position [368, 0]
click at [76, 301] on p at bounding box center [129, 293] width 210 height 16
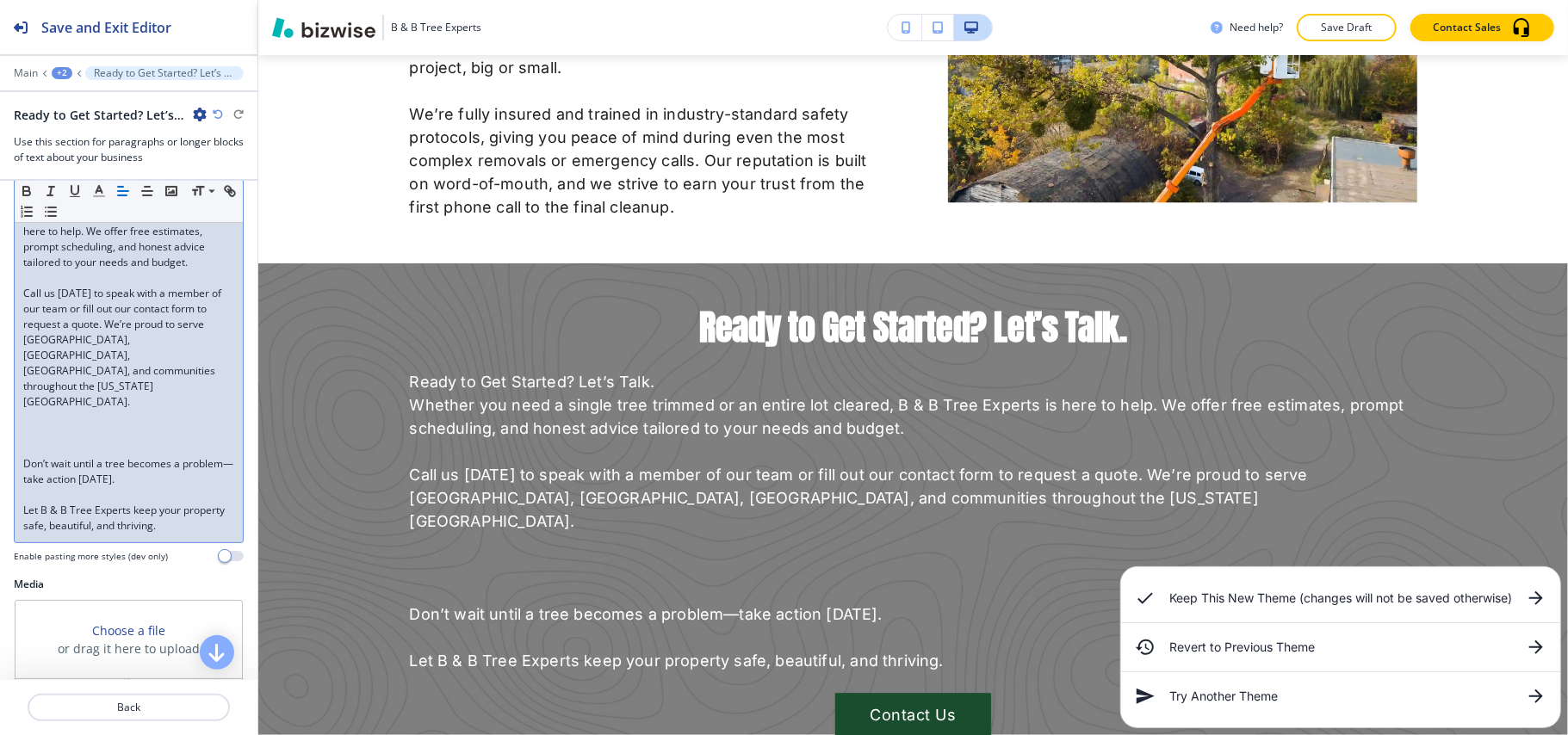
click at [66, 410] on p at bounding box center [129, 418] width 210 height 16
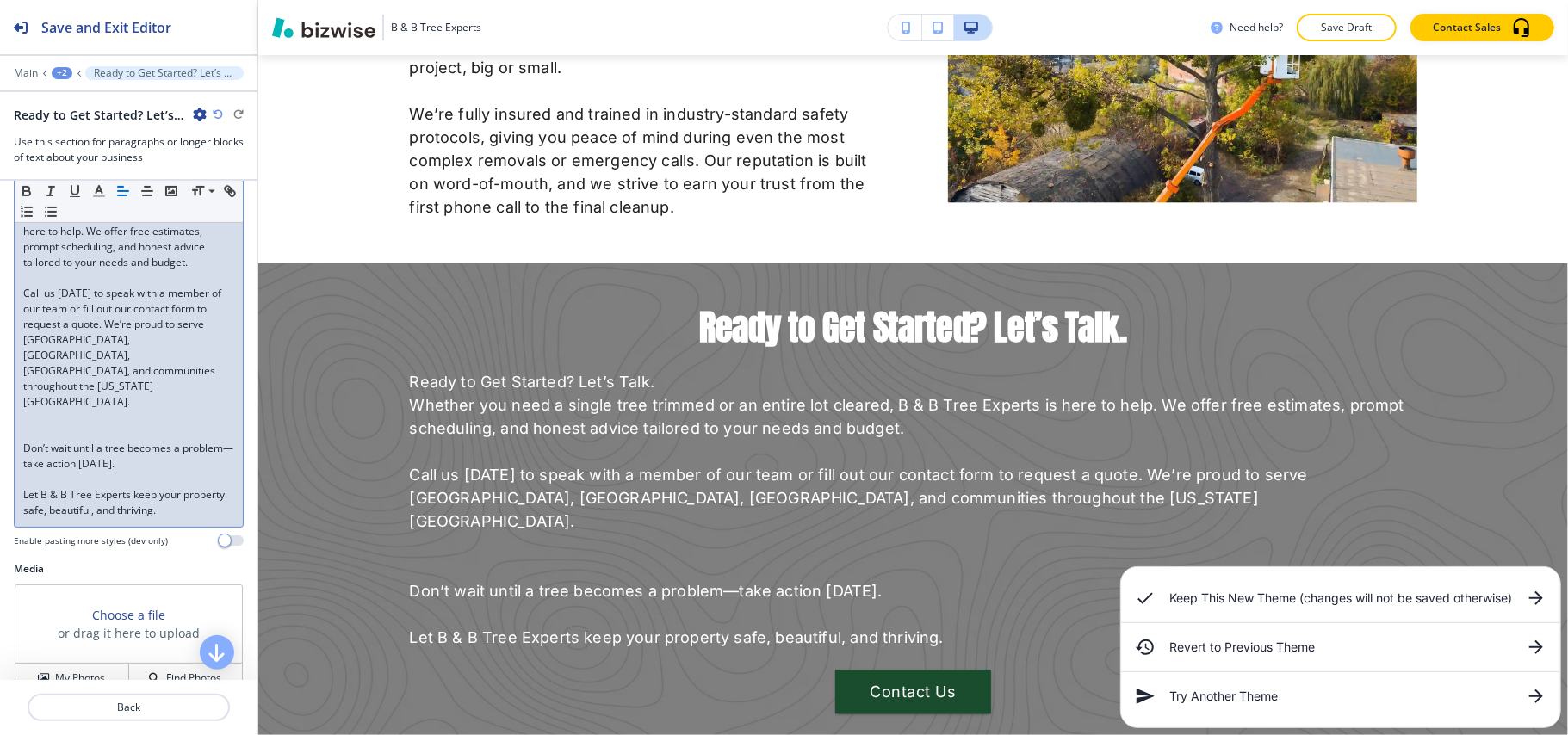
click at [70, 425] on p at bounding box center [129, 433] width 210 height 16
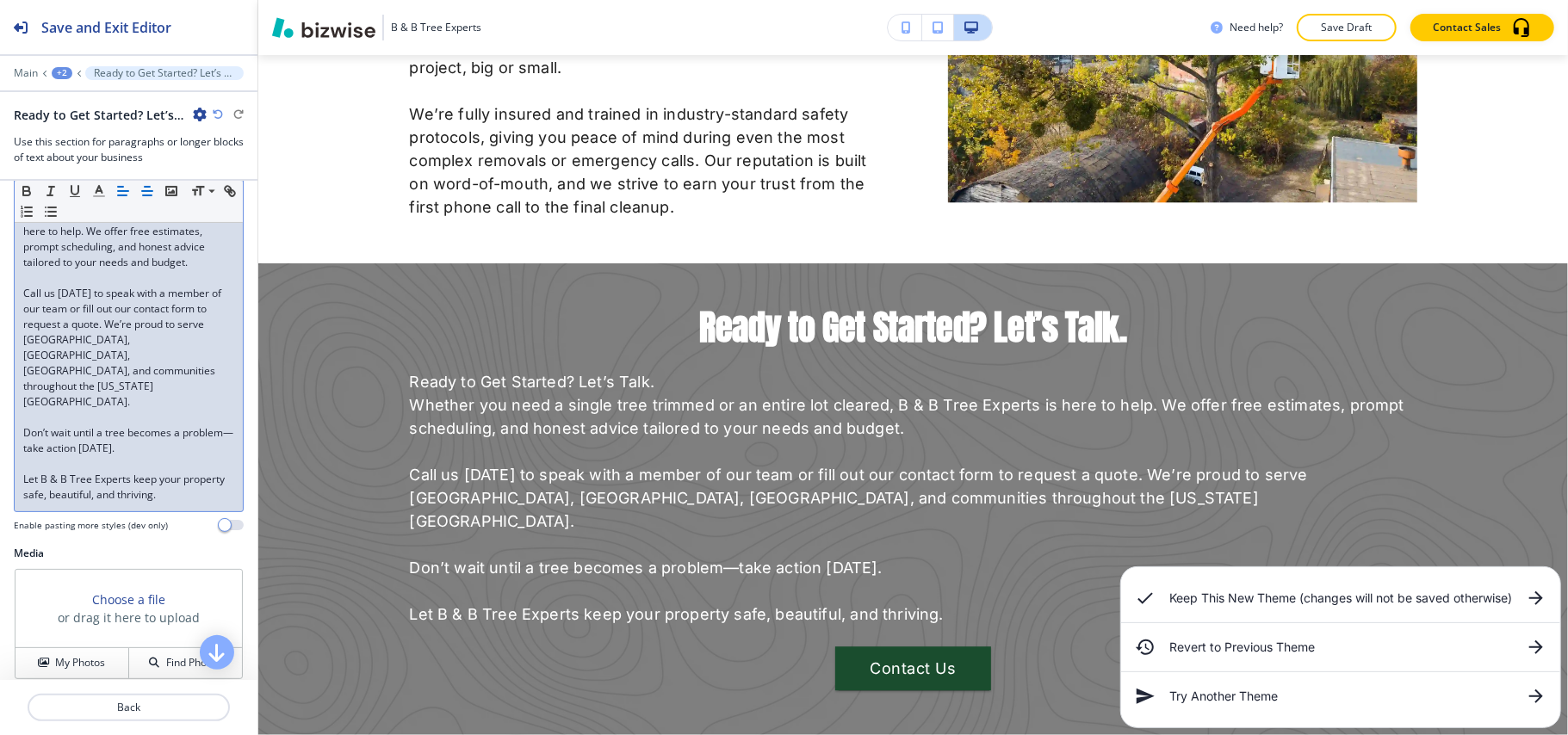
click at [146, 191] on icon "button" at bounding box center [147, 191] width 16 height 16
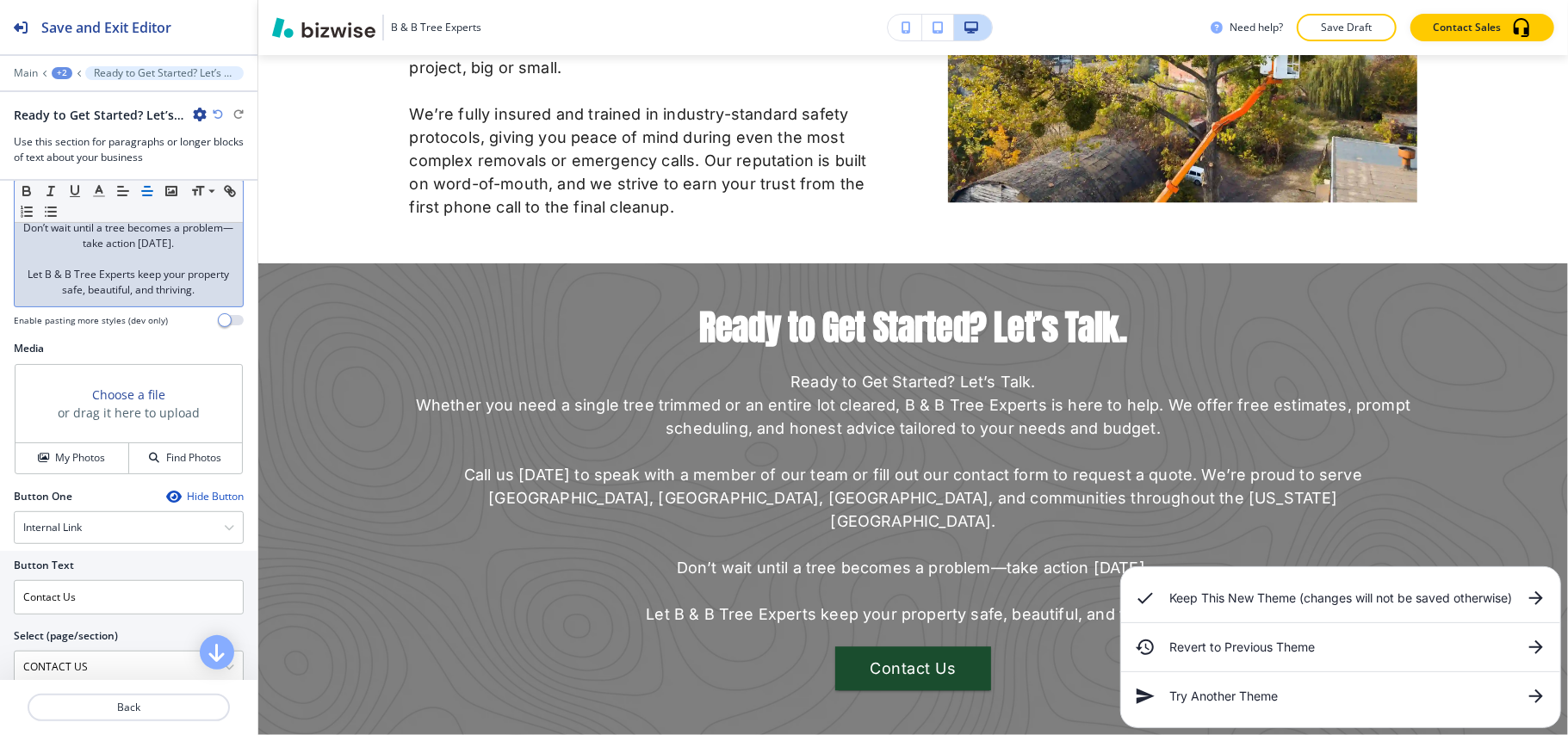
scroll to position [459, 0]
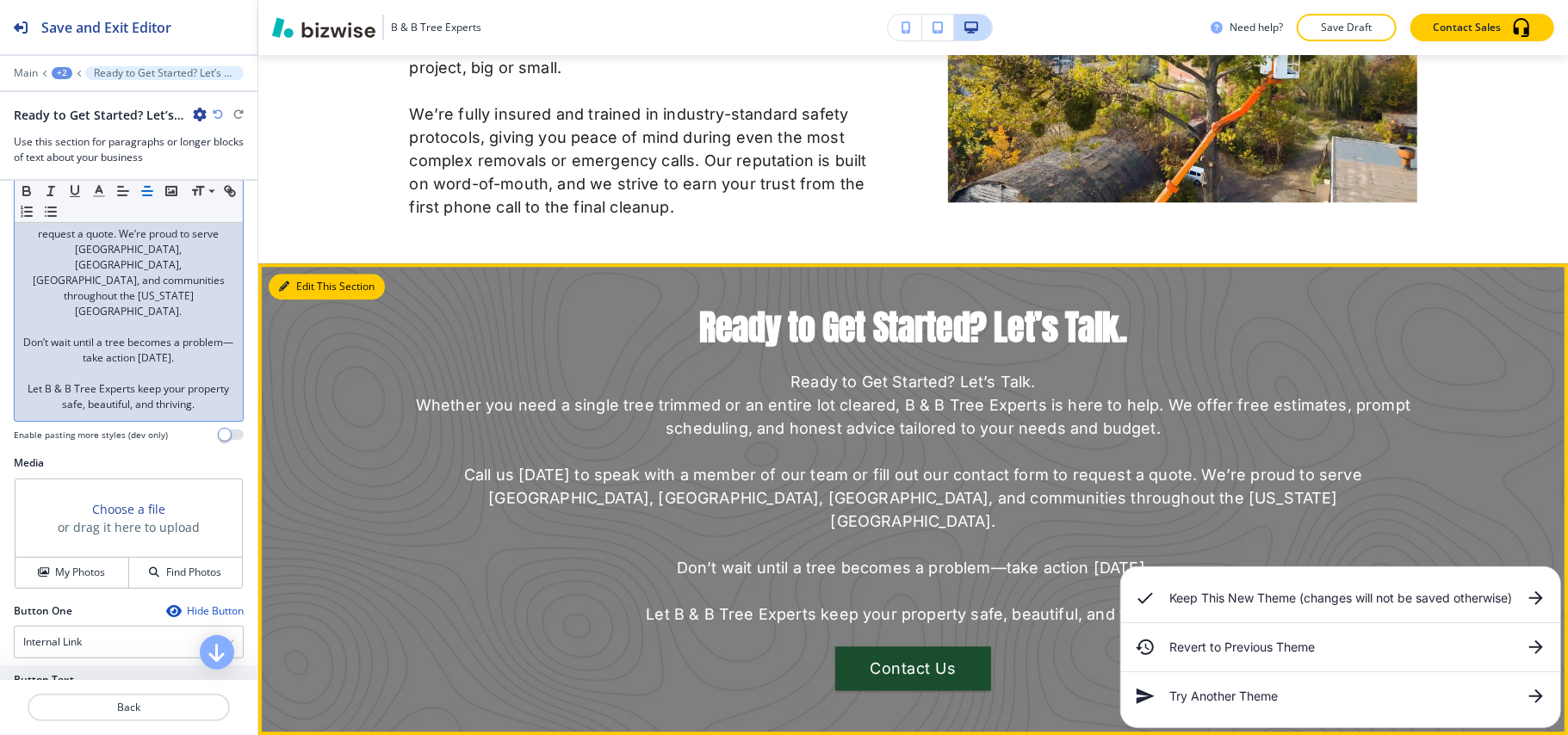
click at [298, 274] on button "Edit This Section" at bounding box center [326, 287] width 116 height 26
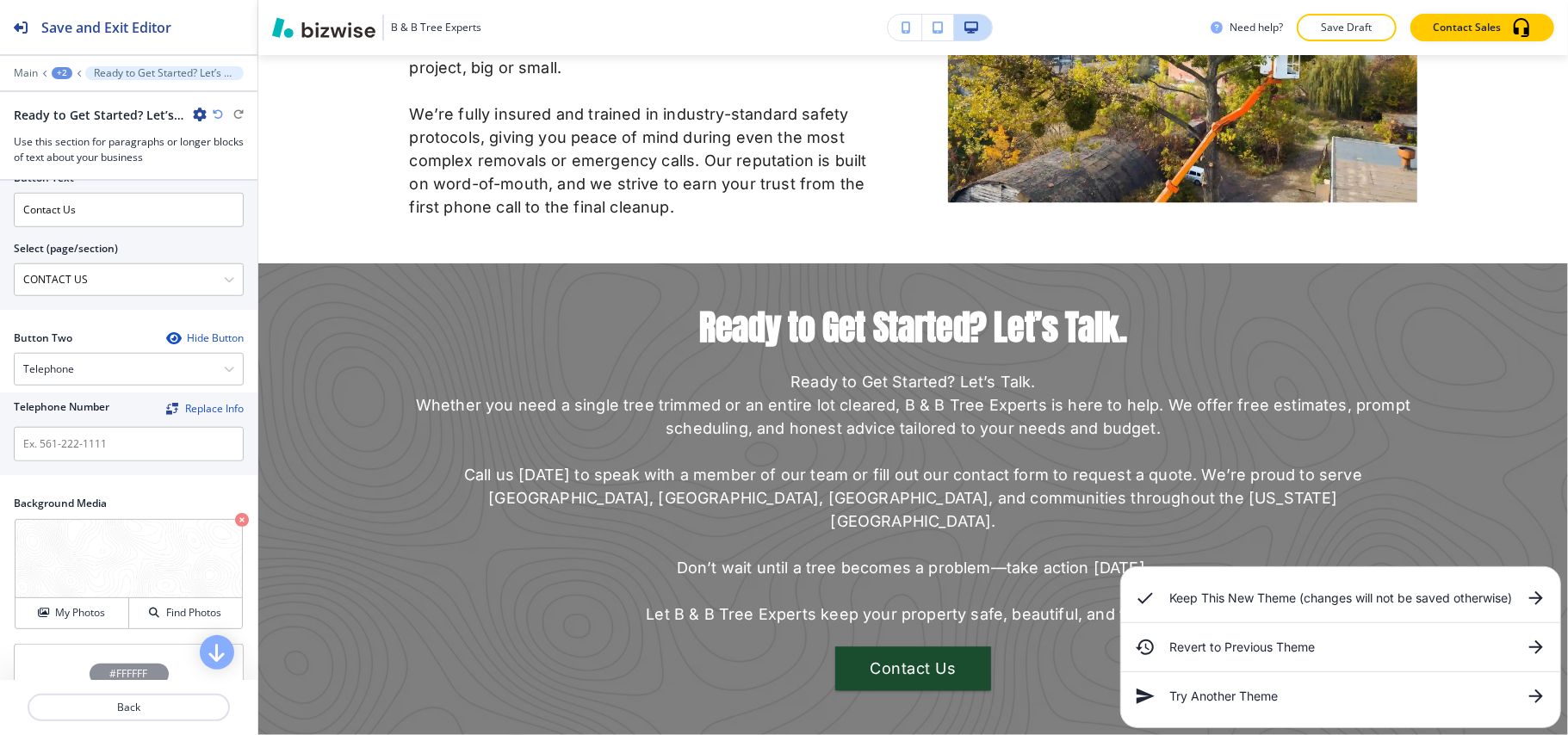
scroll to position [1135, 0]
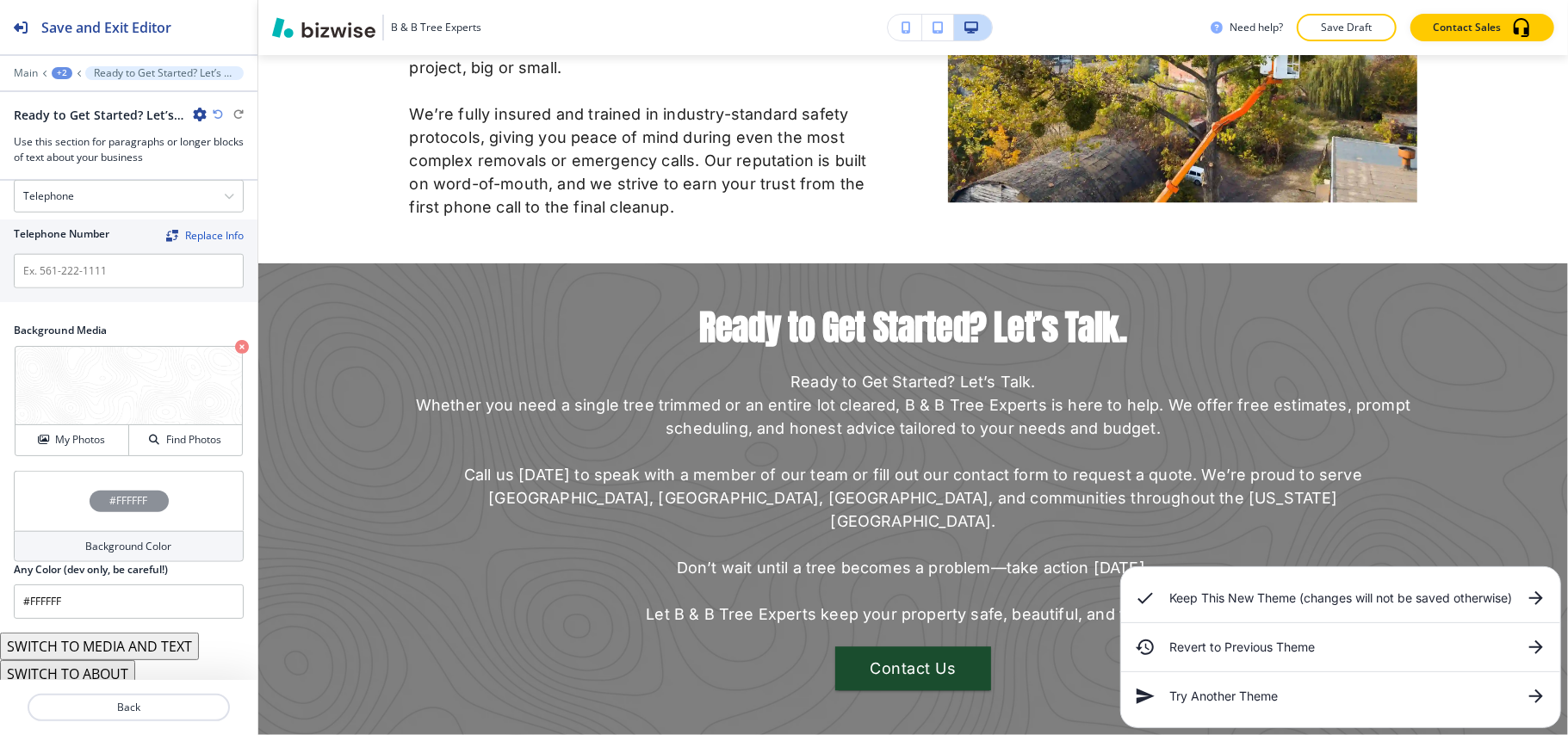
click at [47, 522] on div "#FFFFFF Background Color" at bounding box center [129, 517] width 230 height 92
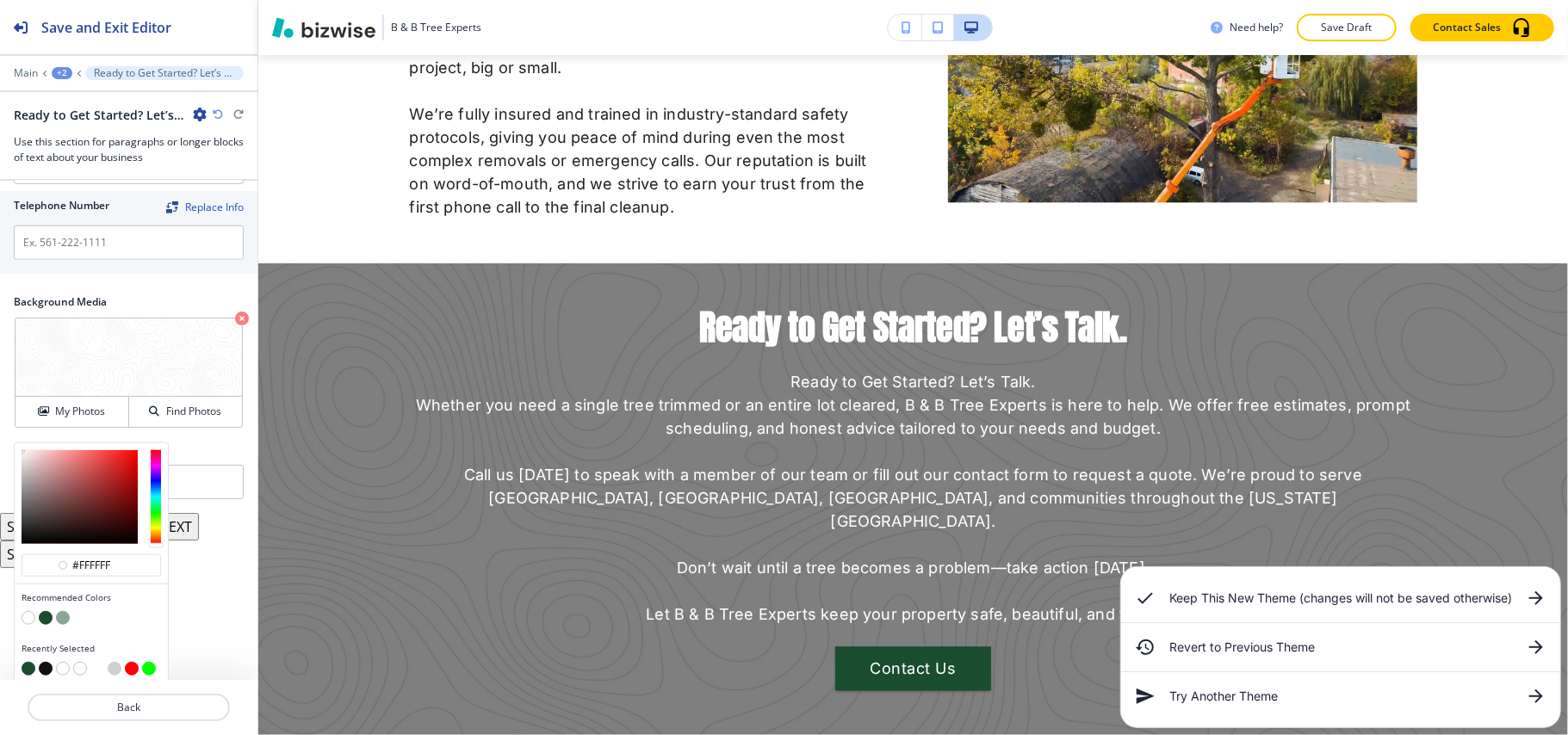
click at [45, 662] on button "button" at bounding box center [46, 669] width 14 height 14
type input "#121212"
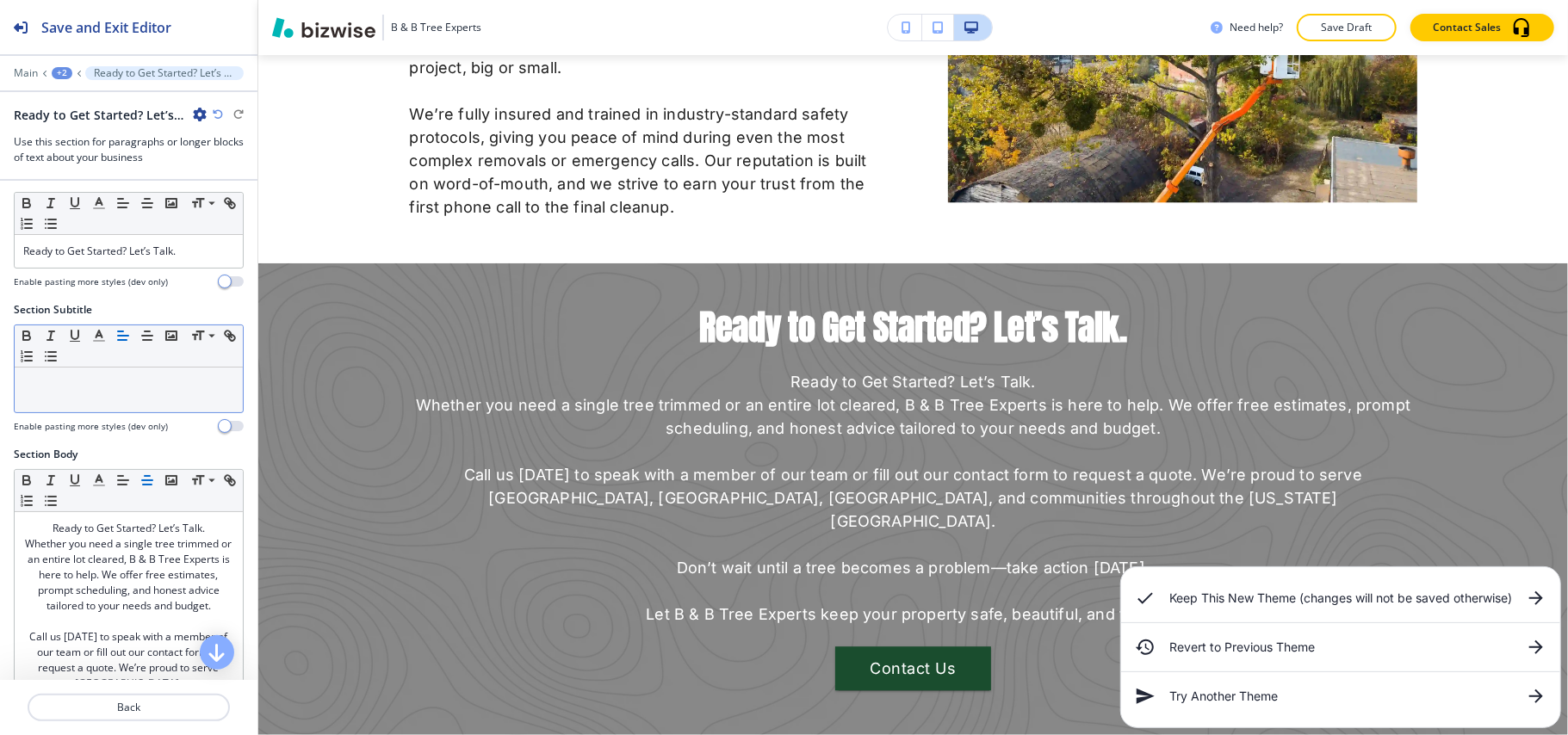
scroll to position [0, 0]
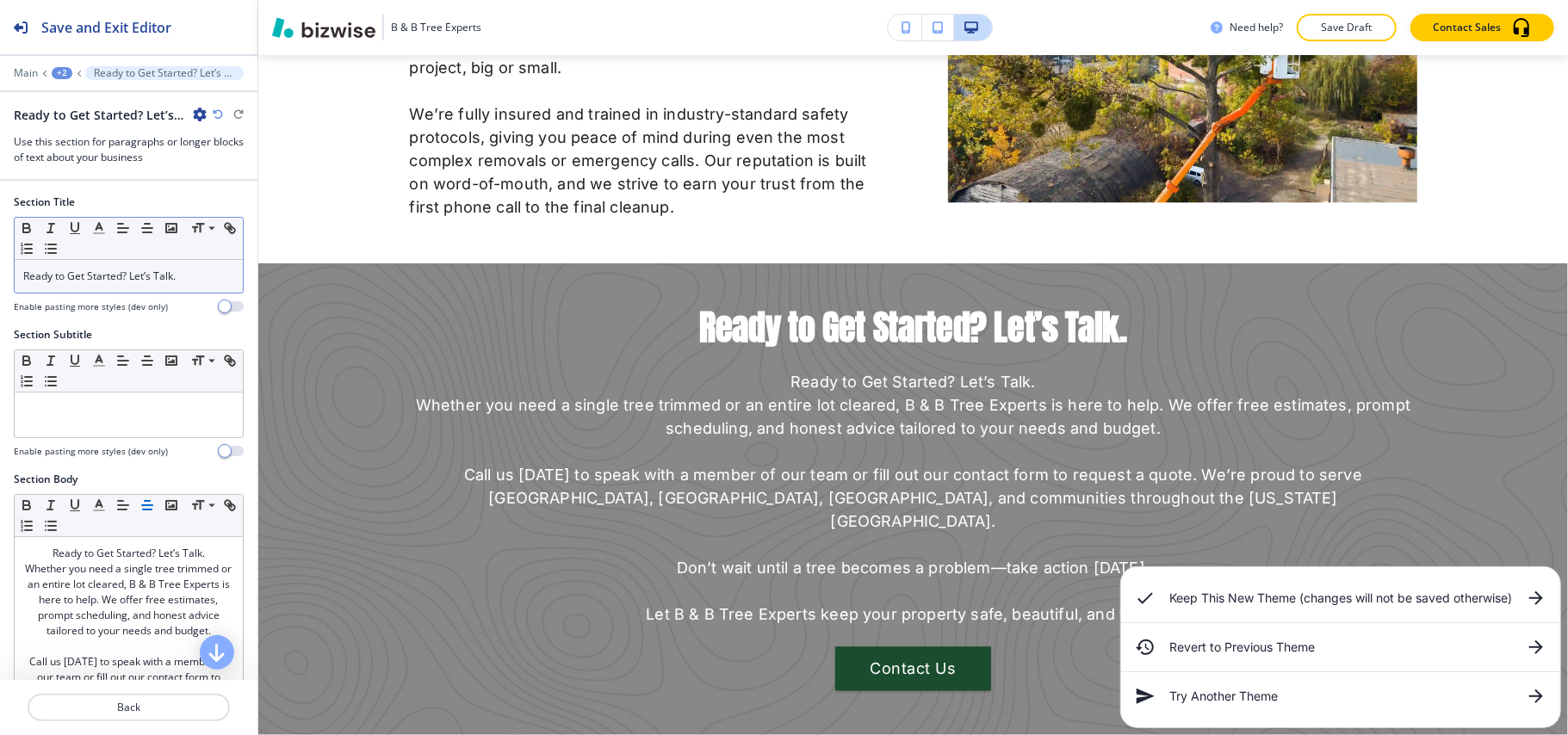
click at [198, 277] on p "Ready to Get Started? Let’s Talk." at bounding box center [129, 277] width 210 height 16
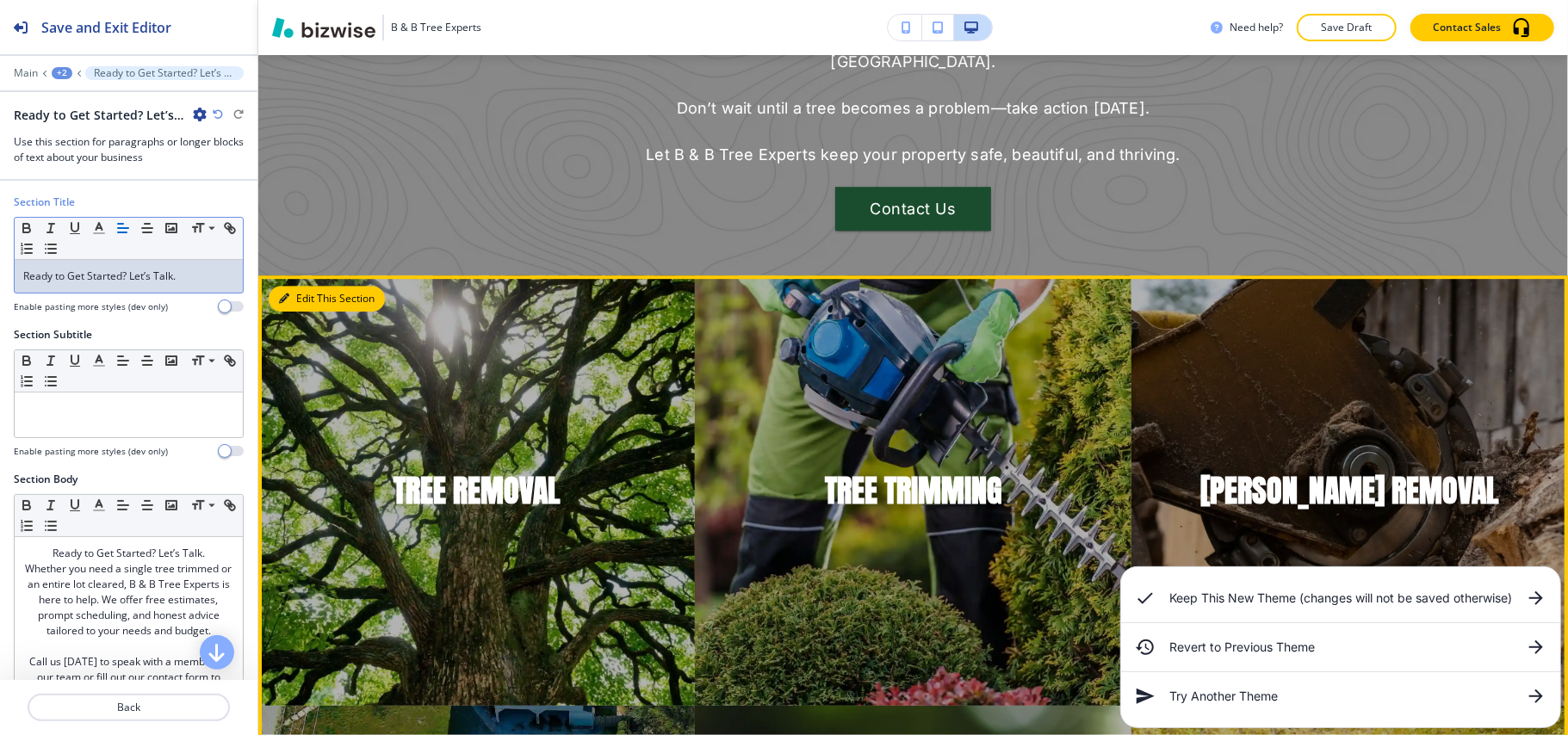
click at [291, 286] on button "Edit This Section" at bounding box center [326, 298] width 116 height 26
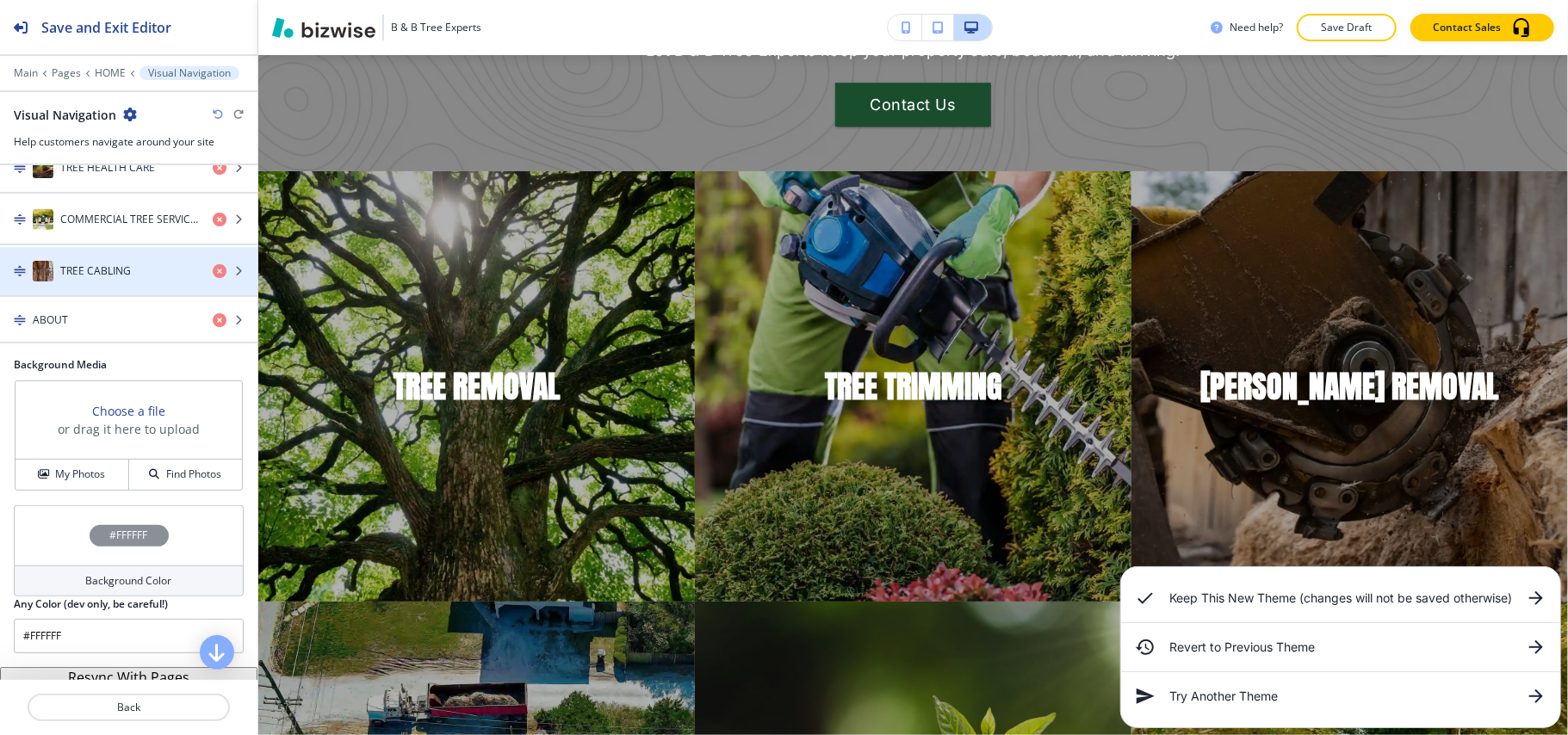
scroll to position [598, 0]
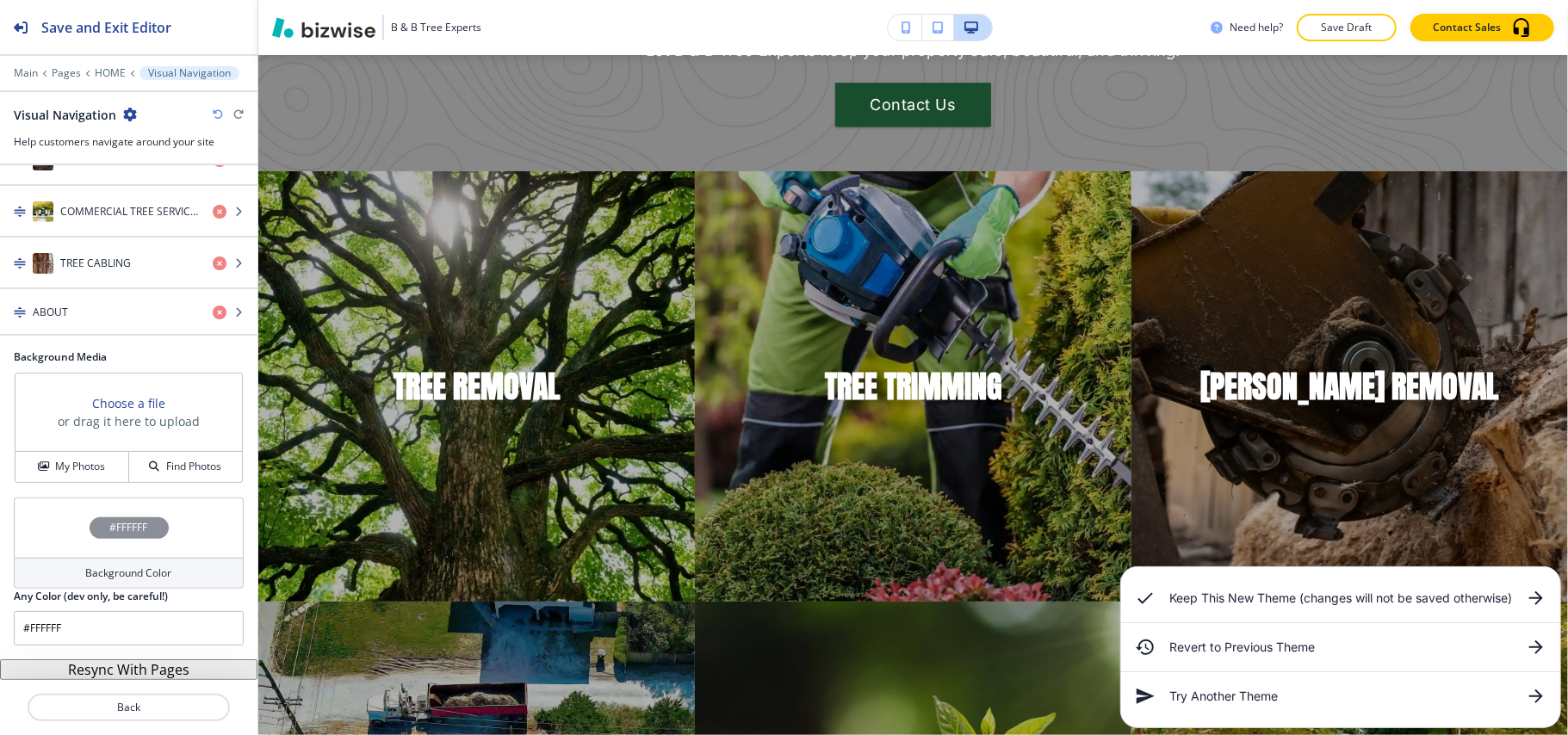
click at [138, 673] on button "Resync With Pages" at bounding box center [129, 670] width 257 height 20
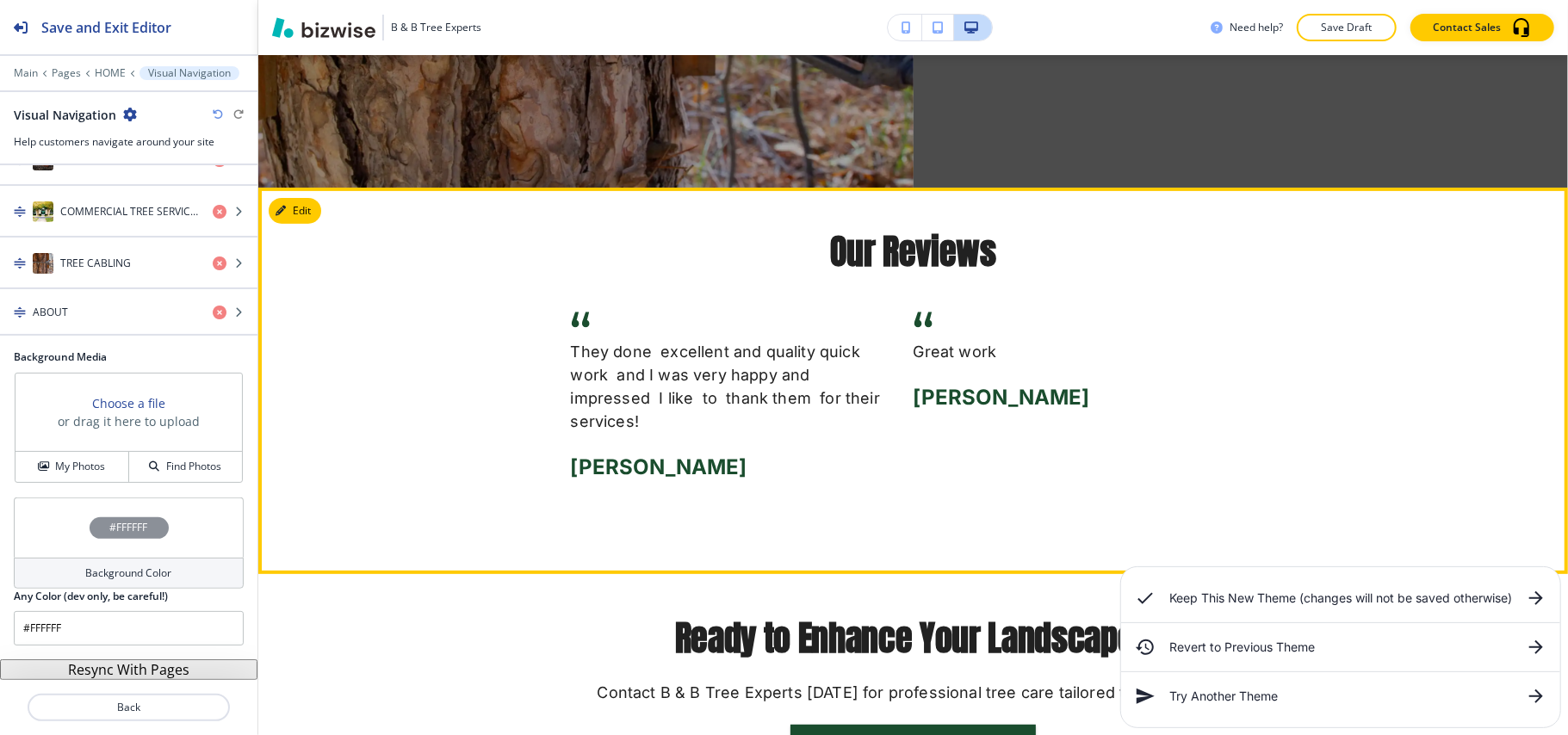
scroll to position [4925, 0]
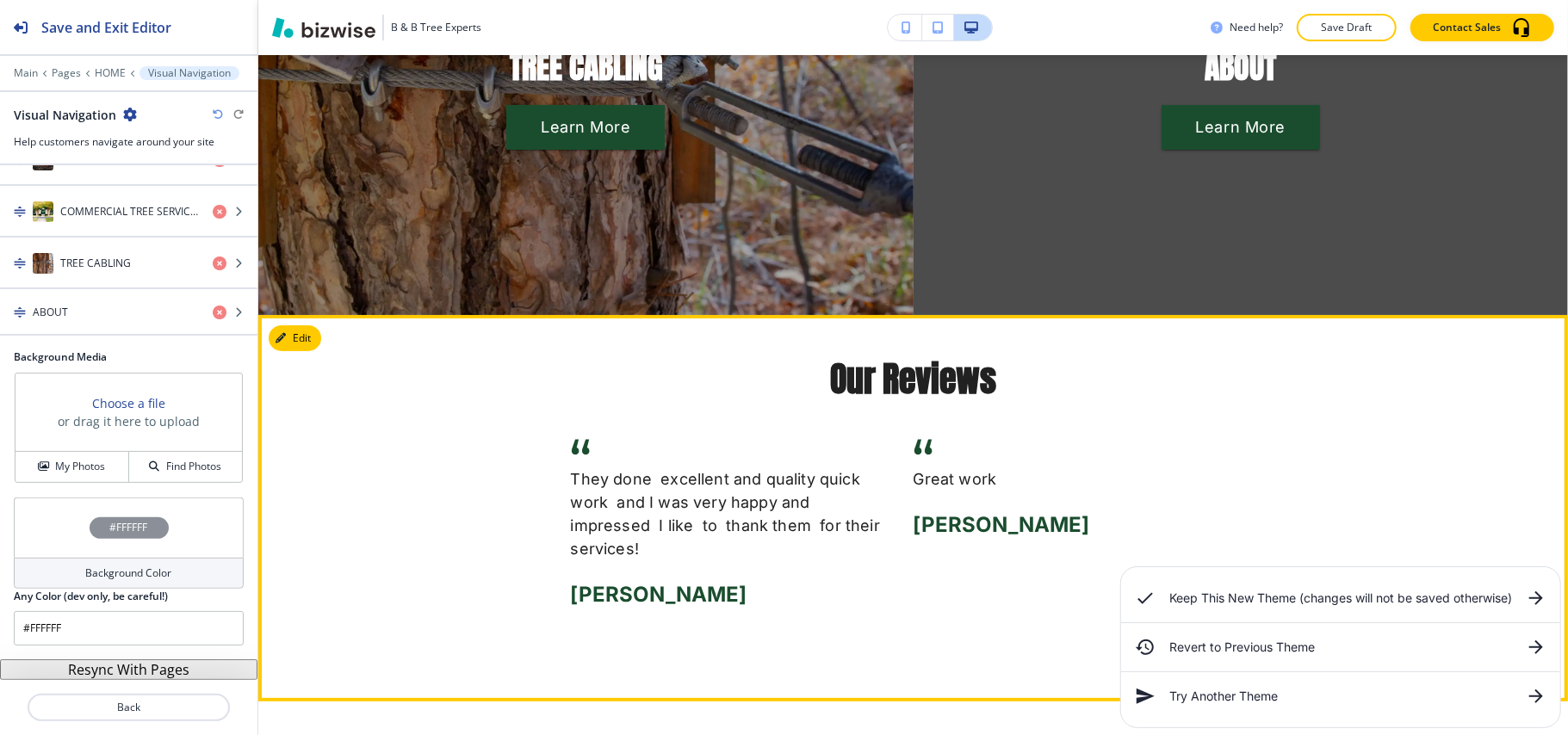
click at [298, 326] on button "Edit" at bounding box center [295, 338] width 53 height 26
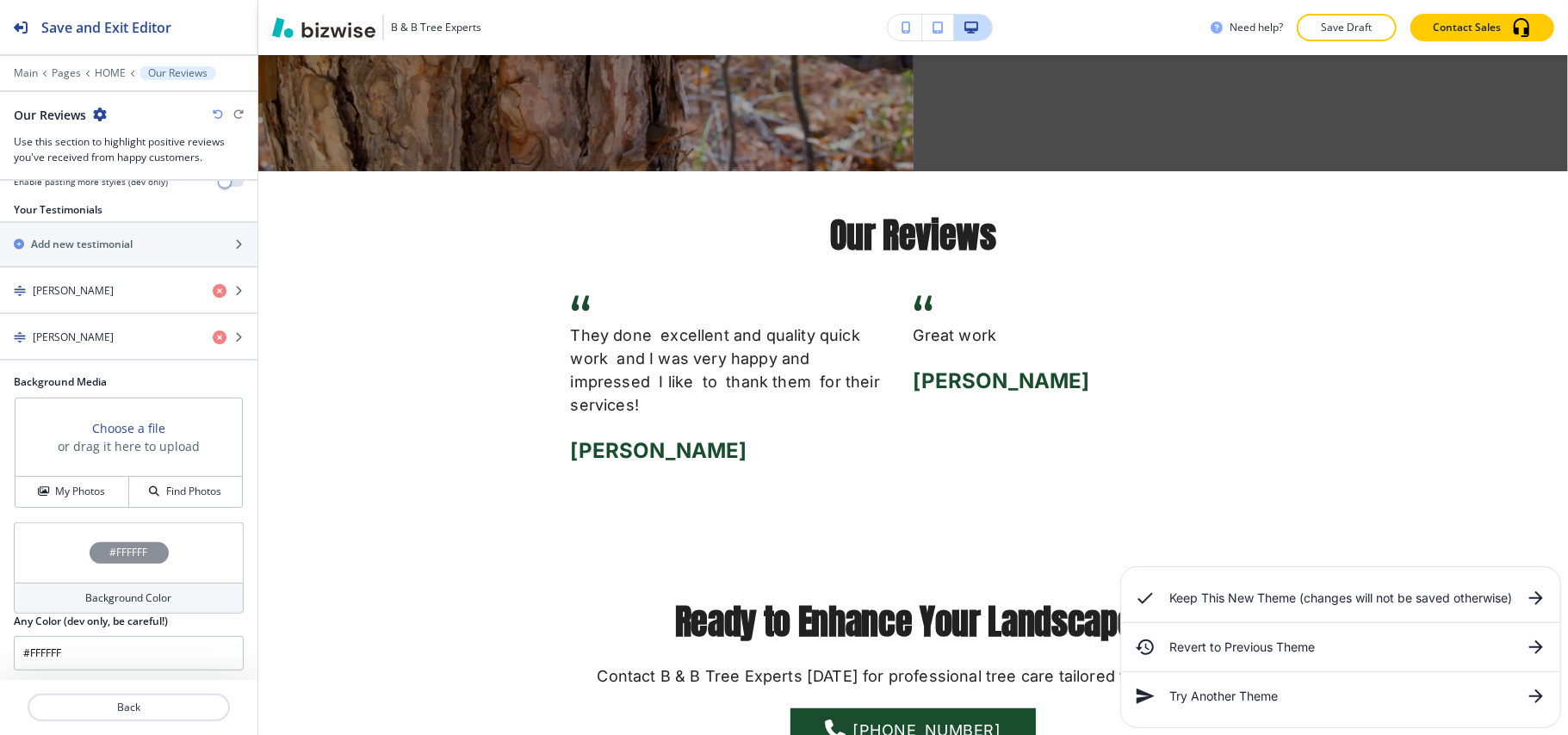
scroll to position [279, 0]
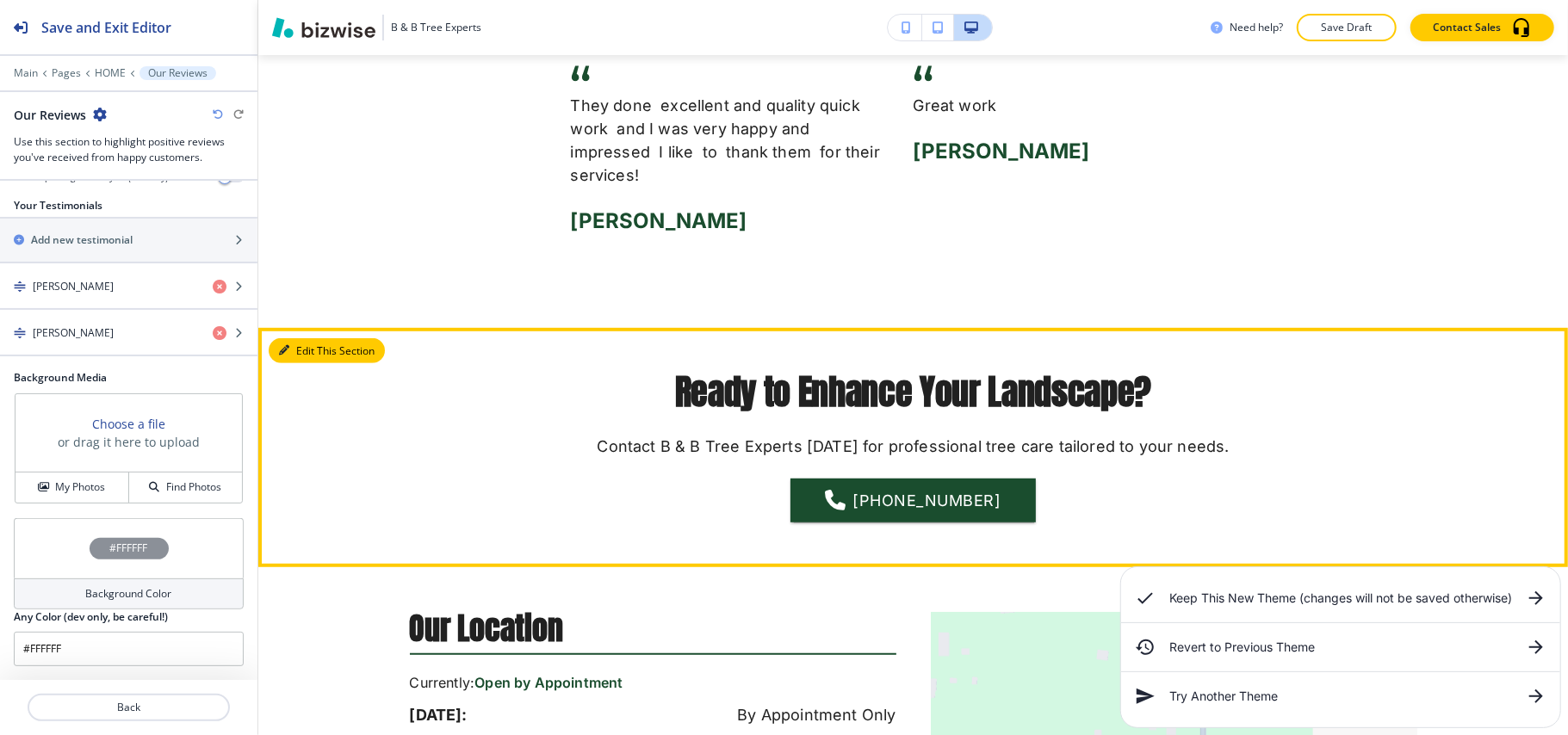
click at [293, 338] on button "Edit This Section" at bounding box center [326, 351] width 116 height 26
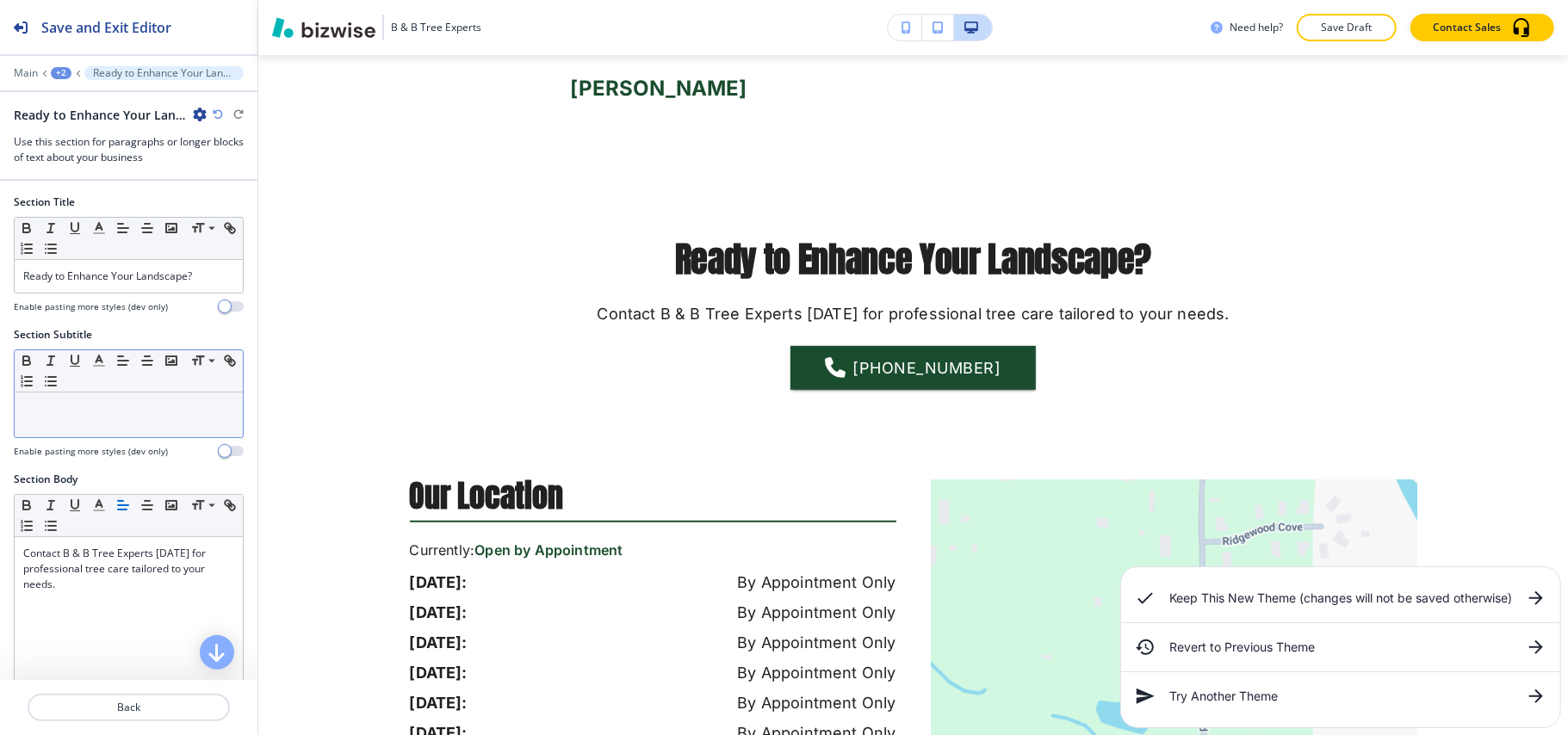
scroll to position [344, 0]
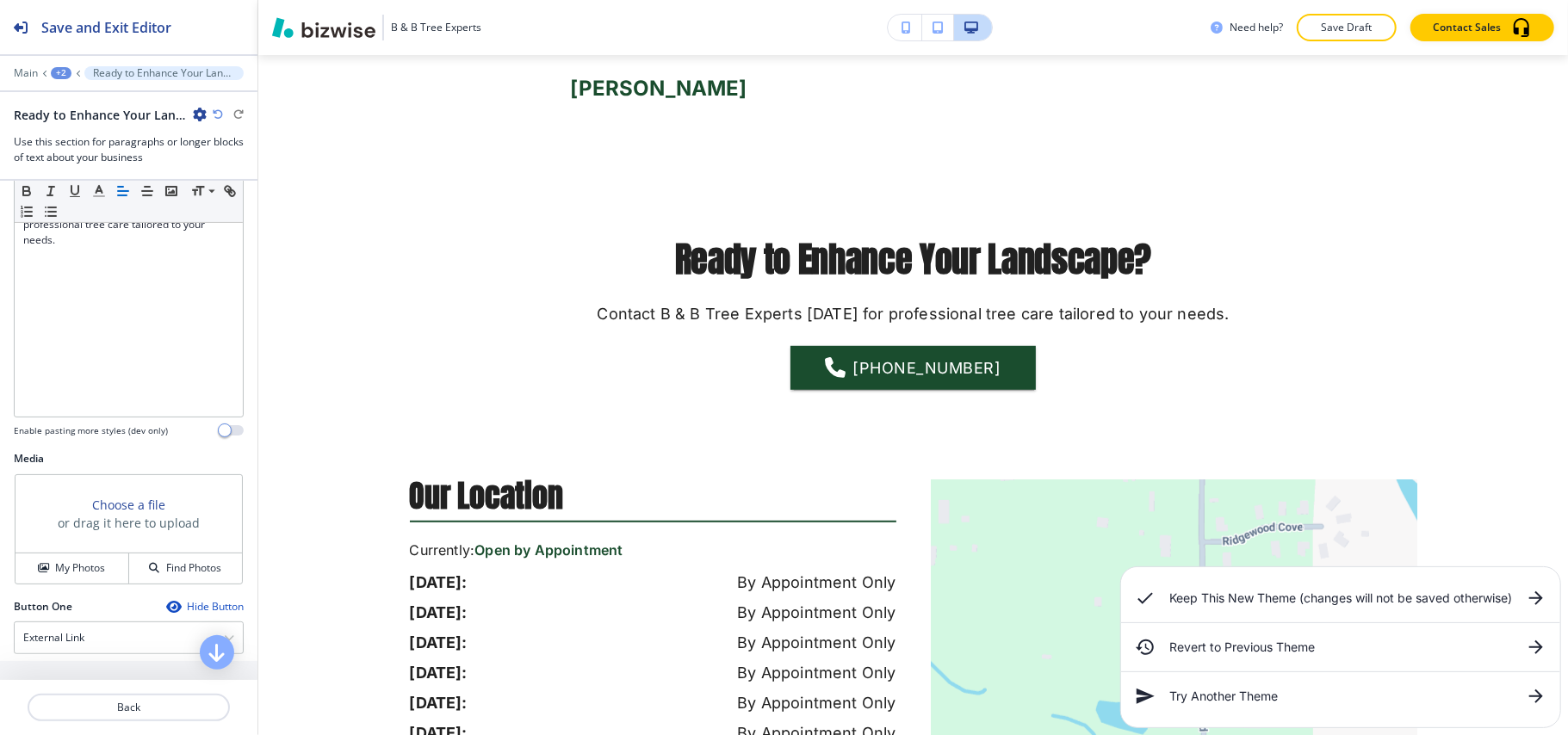
click at [70, 73] on div "+2" at bounding box center [60, 73] width 20 height 12
click at [97, 128] on p "HOME" at bounding box center [106, 132] width 88 height 16
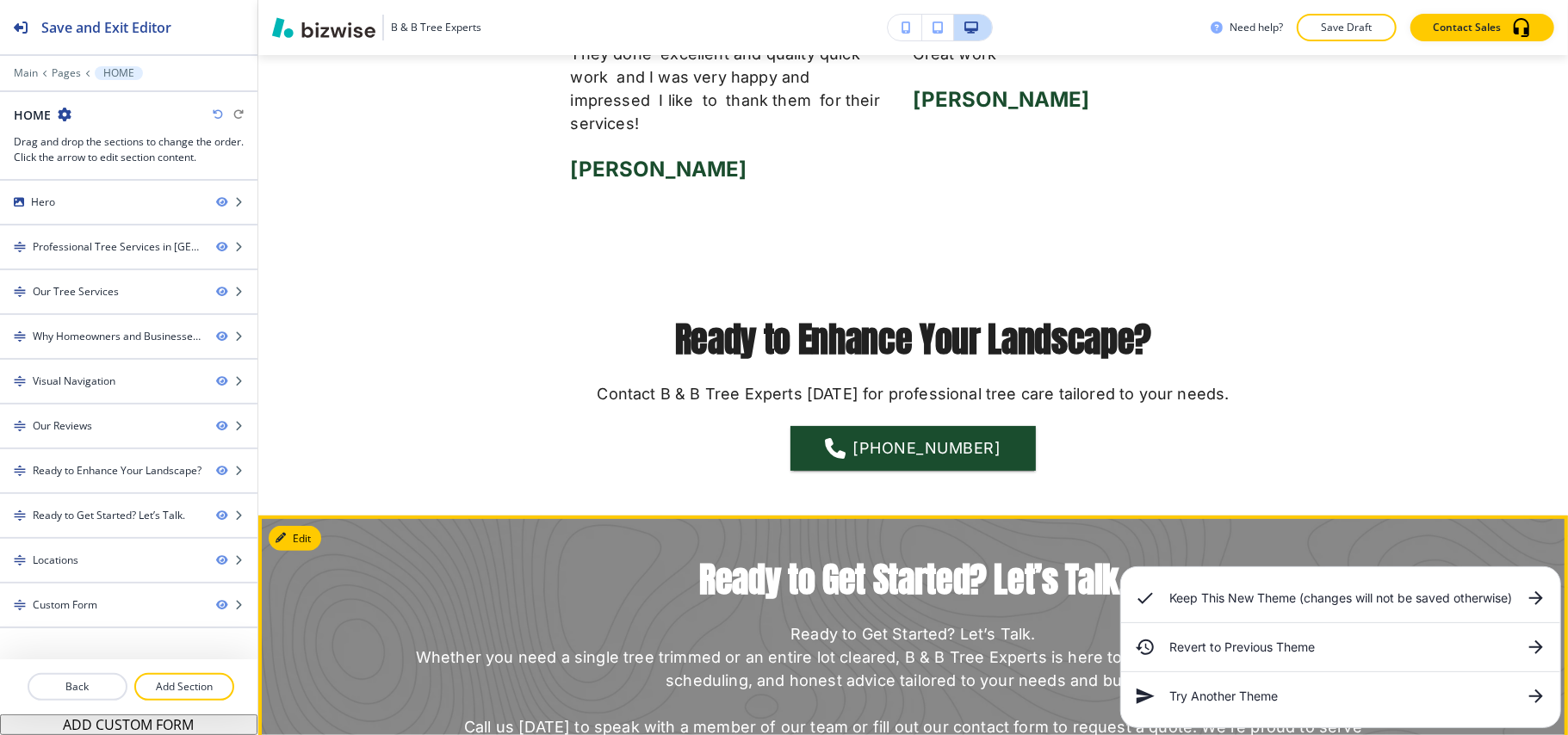
scroll to position [4648, 0]
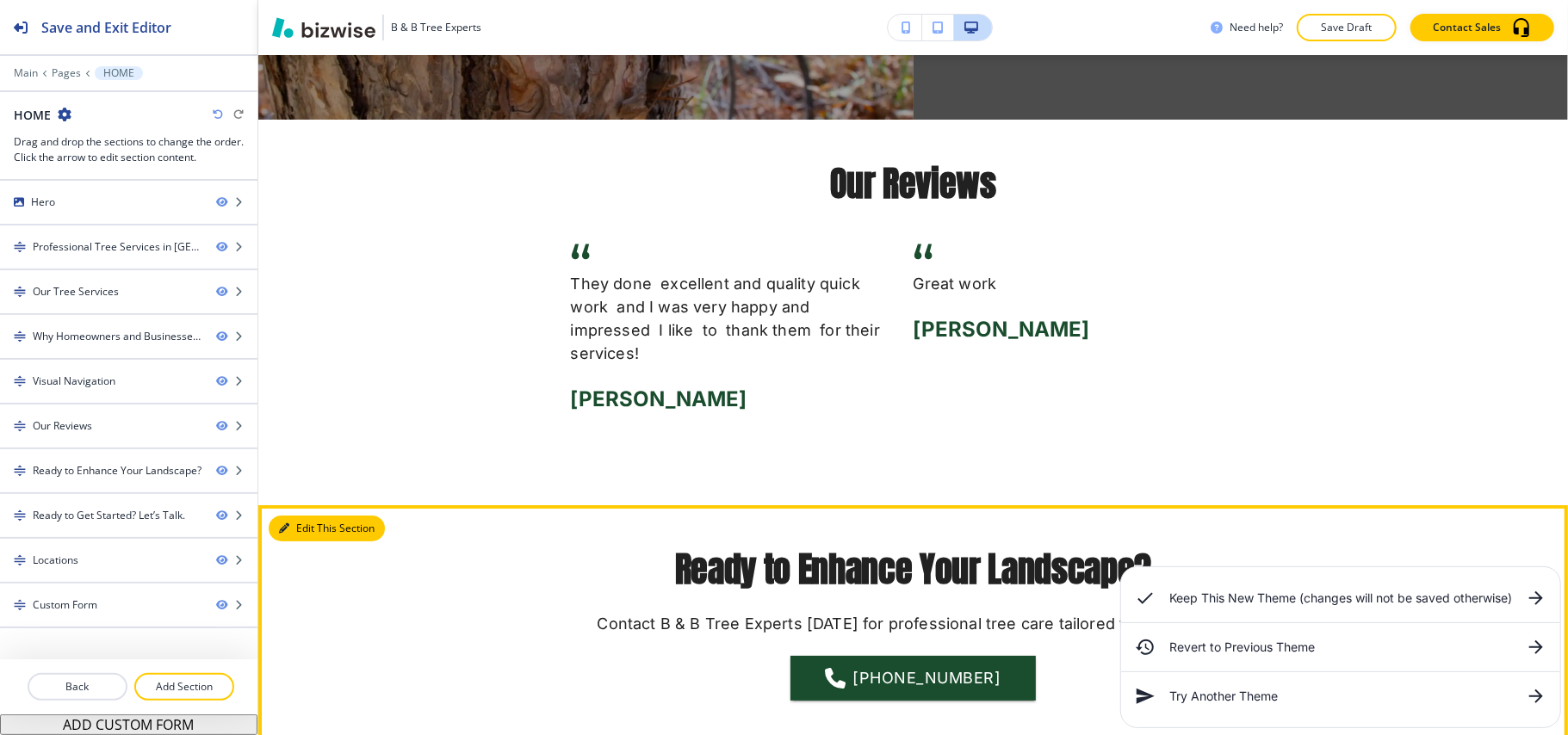
click at [293, 516] on button "Edit This Section" at bounding box center [326, 528] width 116 height 26
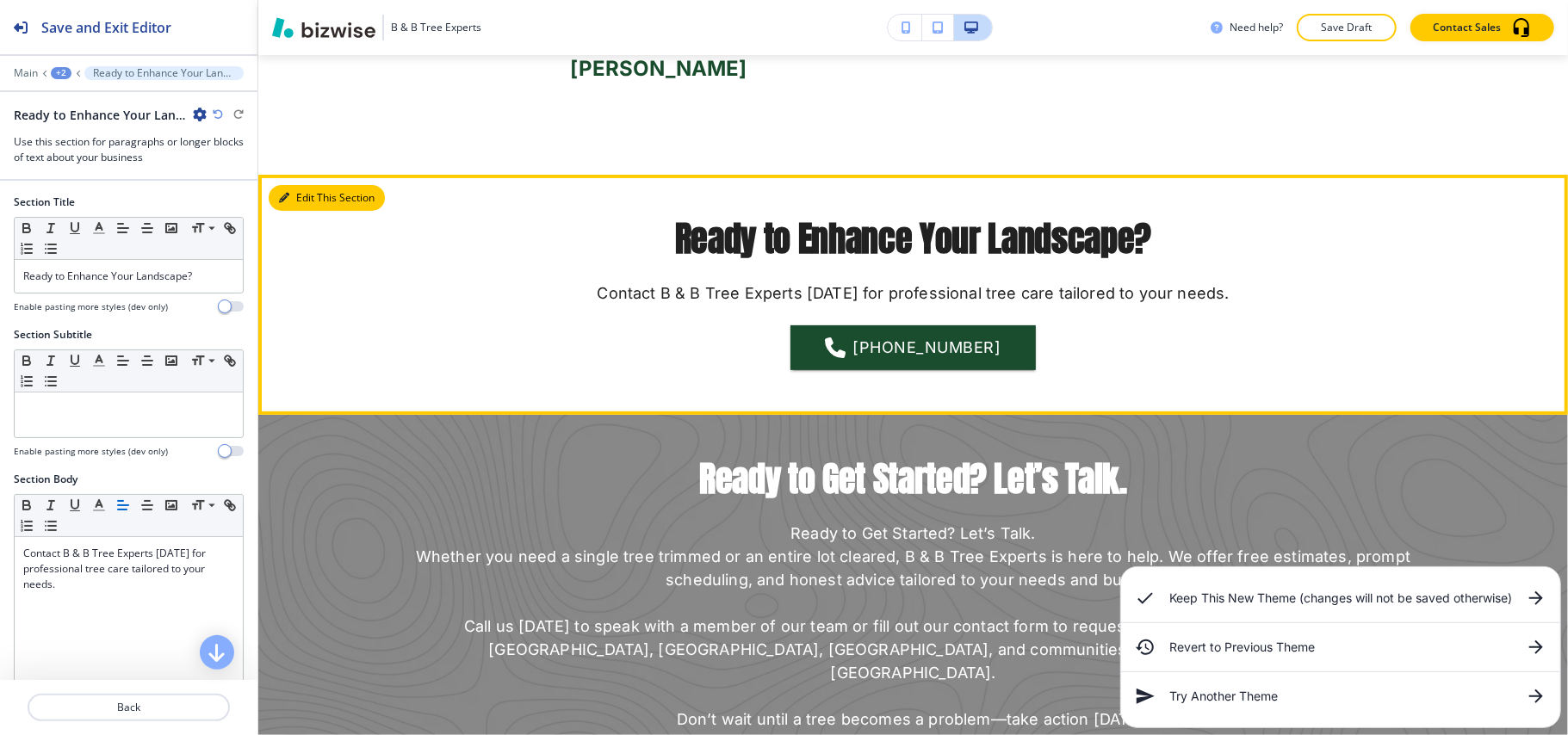
scroll to position [4982, 0]
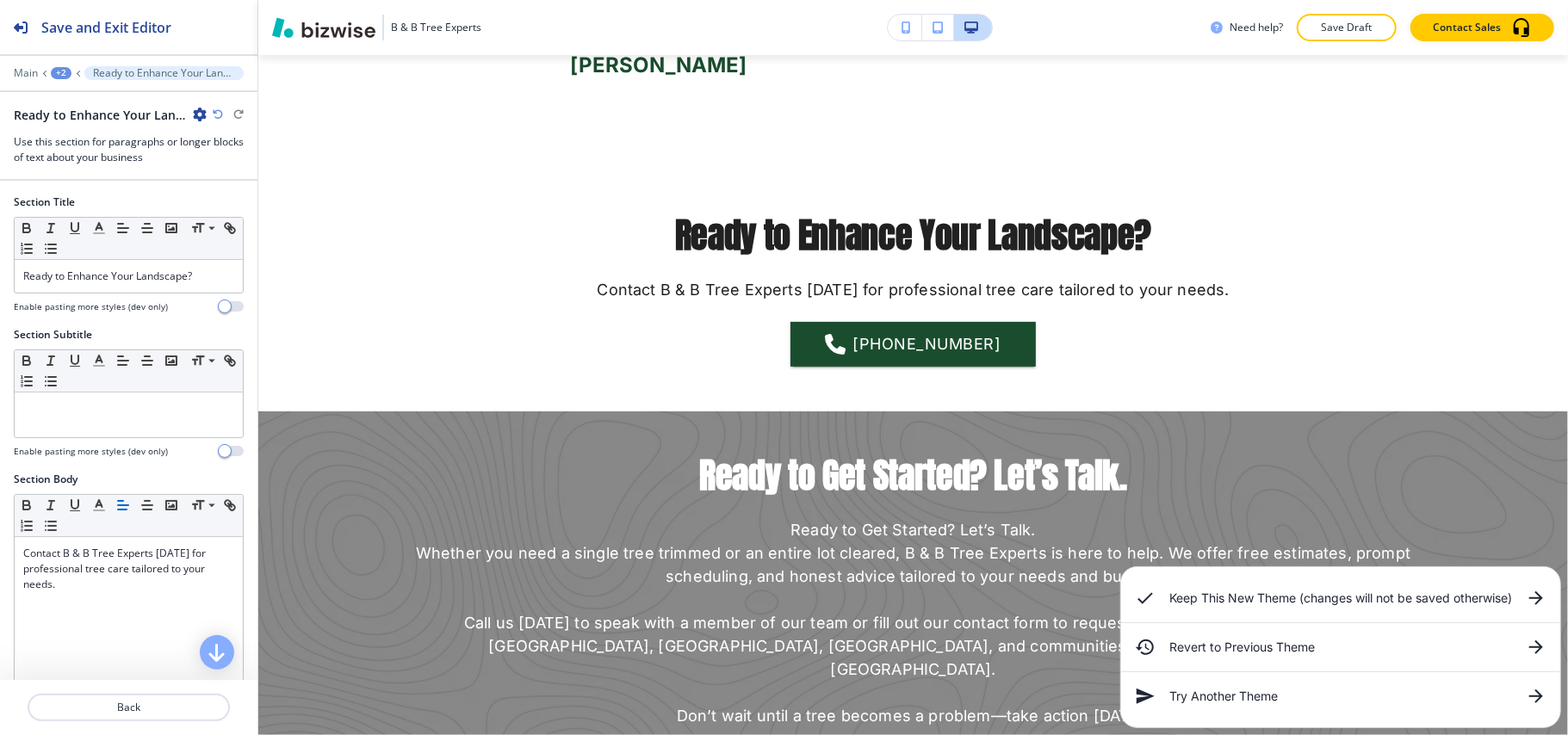
click at [197, 115] on icon "button" at bounding box center [200, 114] width 14 height 14
click at [247, 202] on p "Delete Section" at bounding box center [248, 206] width 88 height 16
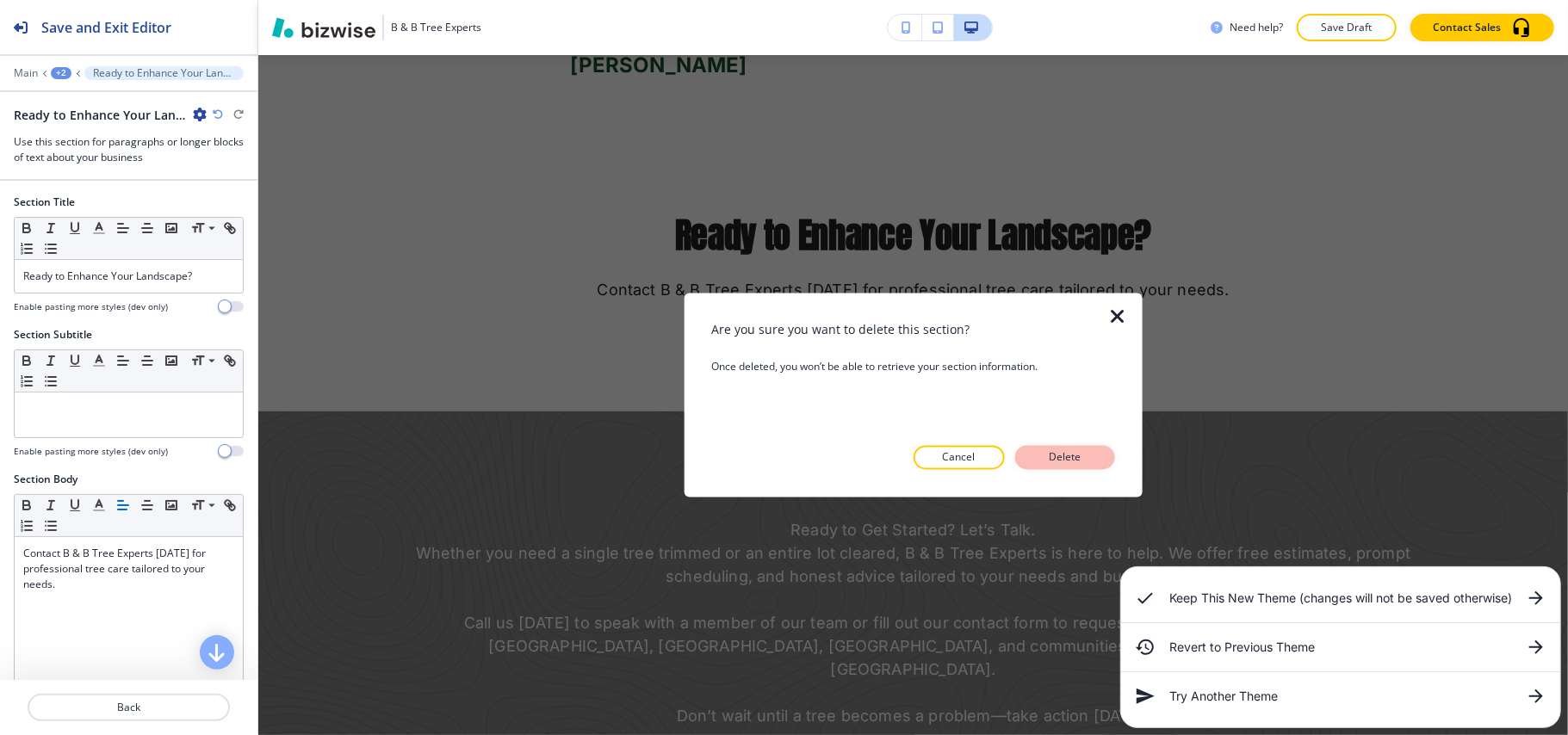
click at [1085, 458] on p "Delete" at bounding box center [1065, 458] width 41 height 16
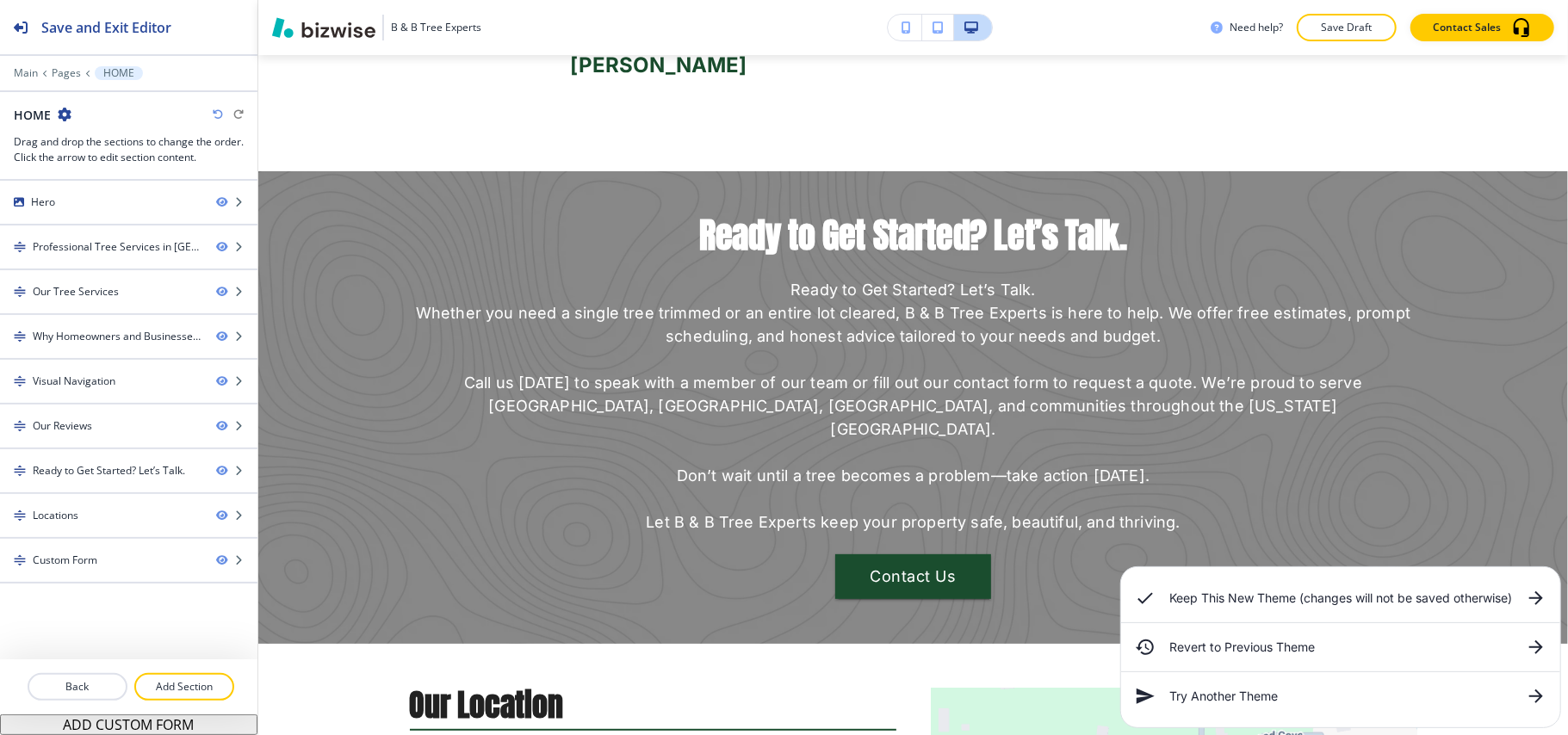
scroll to position [4741, 0]
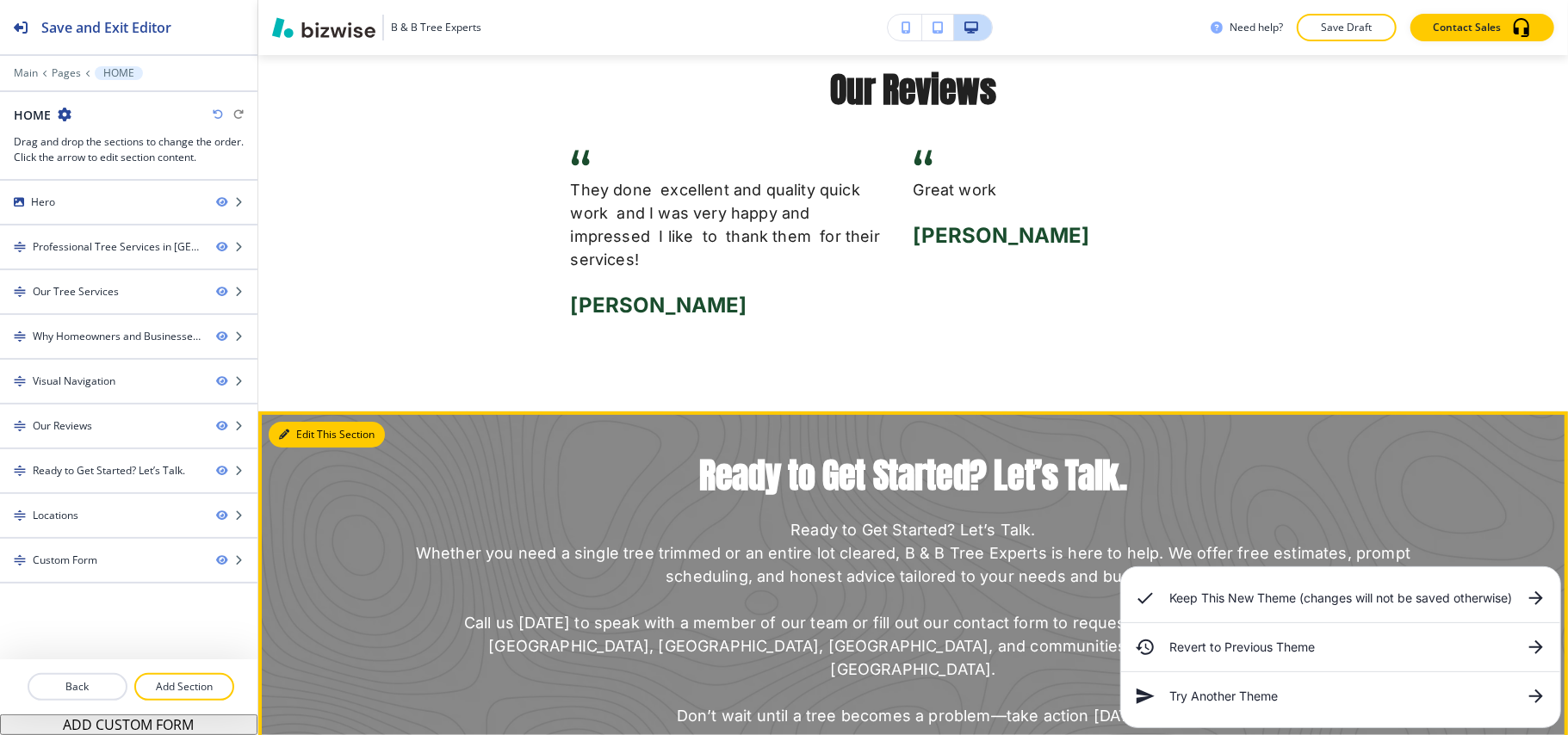
click at [312, 422] on button "Edit This Section" at bounding box center [326, 435] width 116 height 26
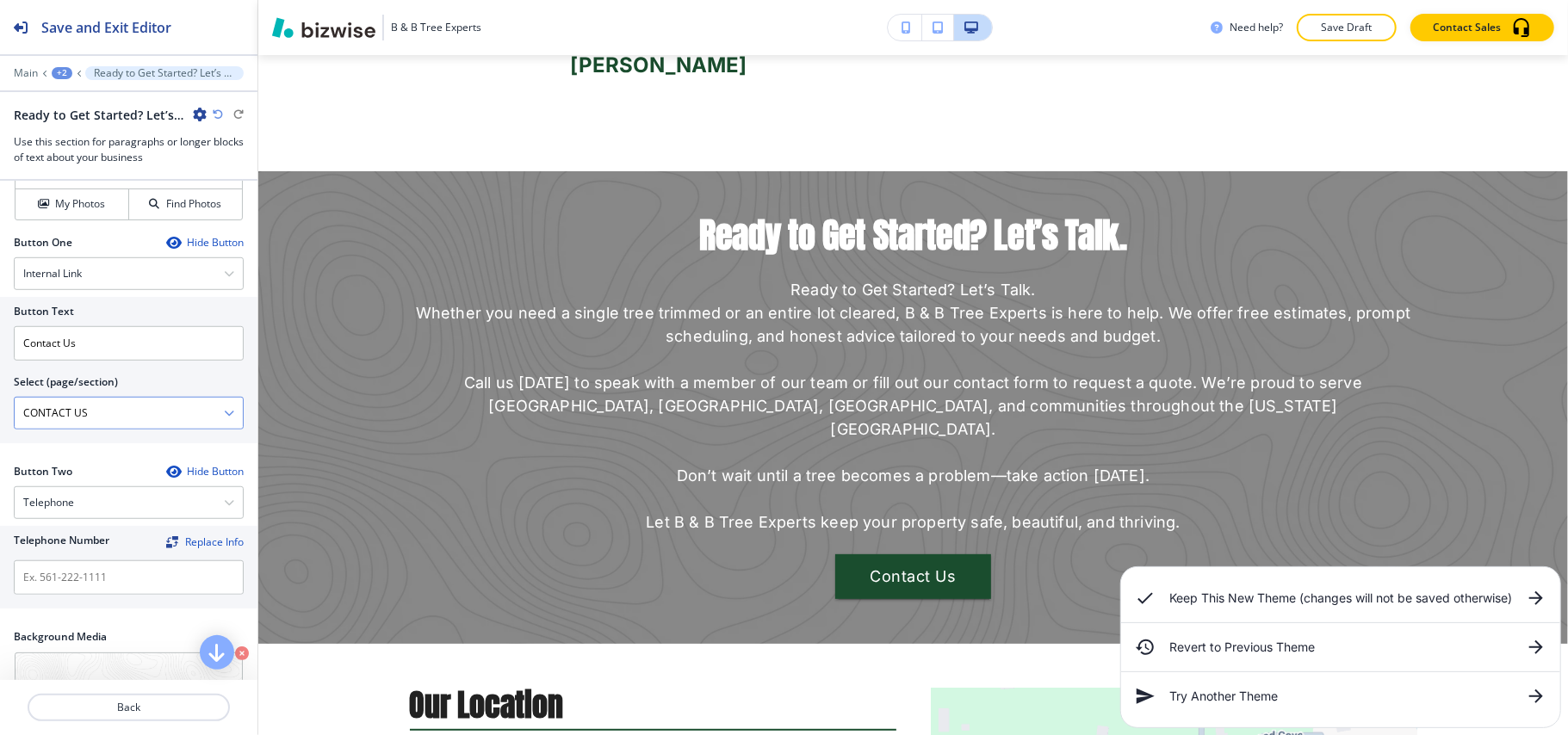
scroll to position [918, 0]
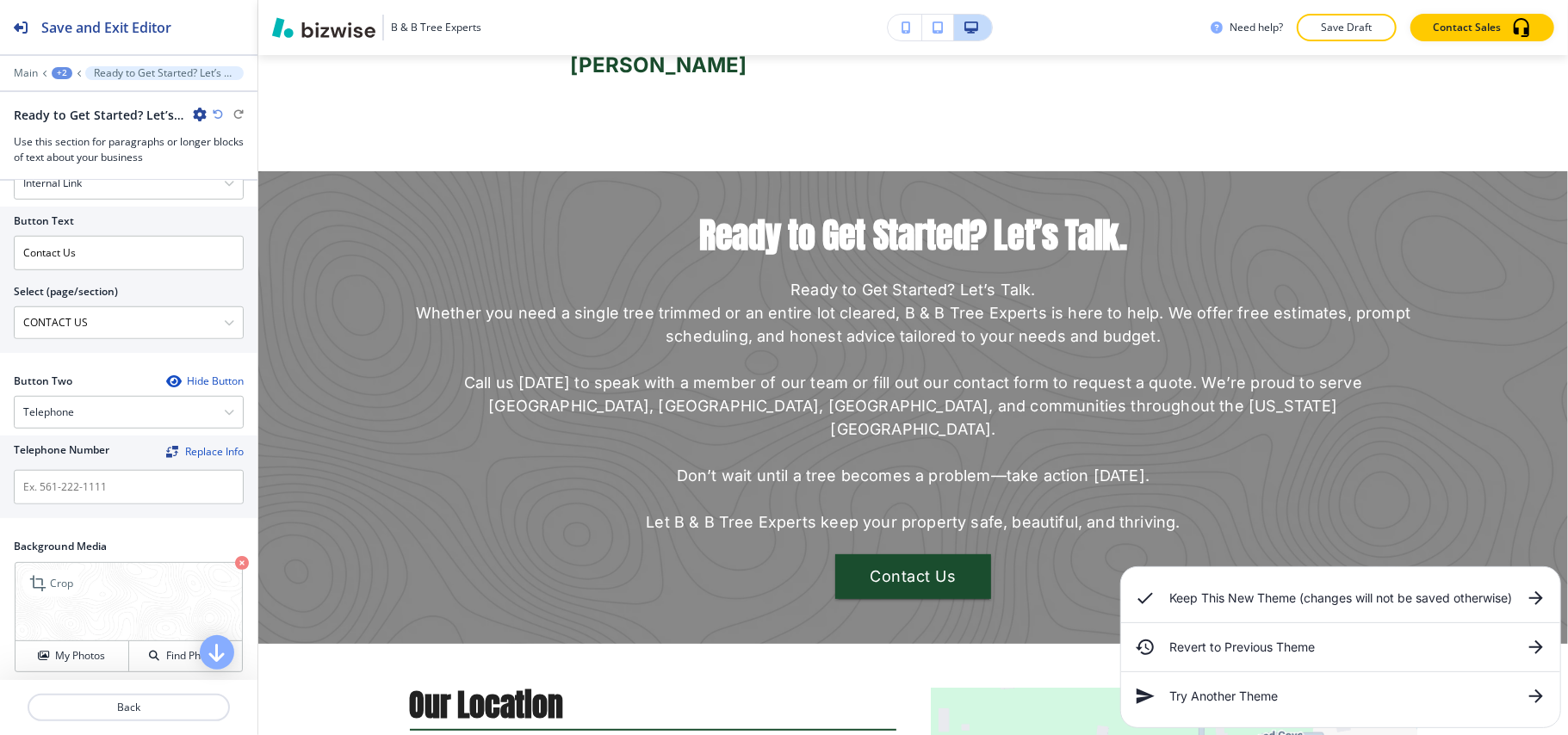
click at [235, 557] on icon "button" at bounding box center [242, 563] width 14 height 14
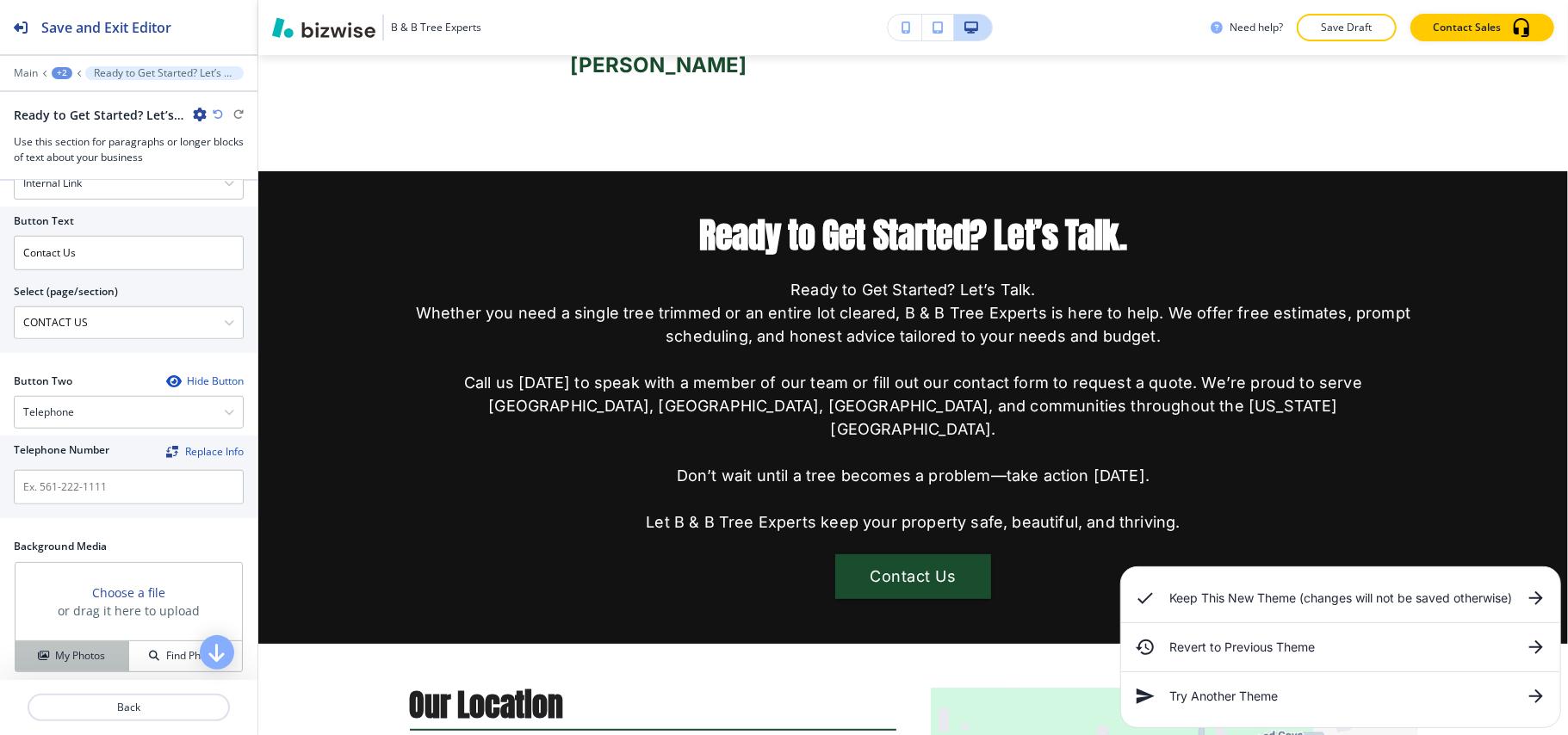
click at [57, 648] on h4 "My Photos" at bounding box center [80, 656] width 50 height 16
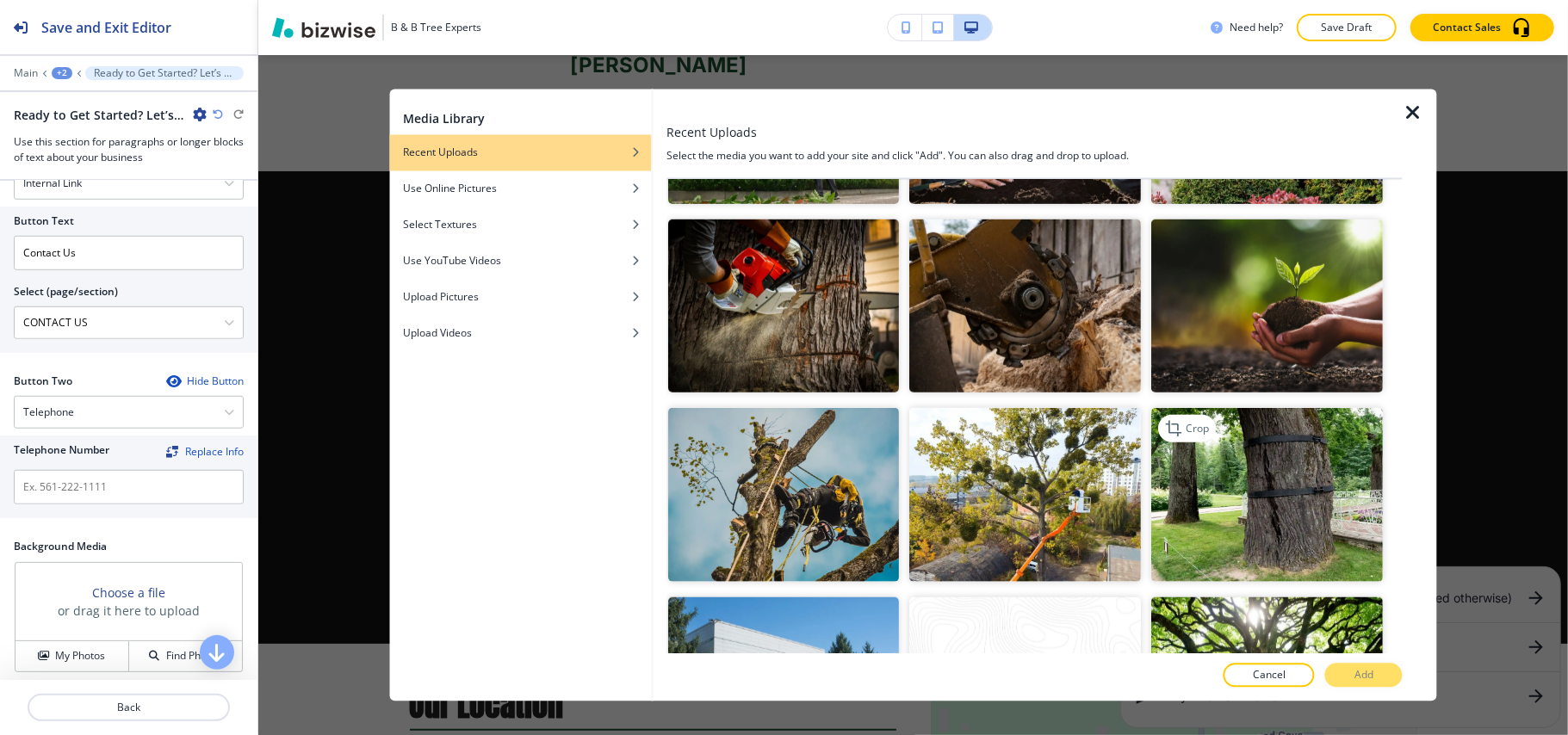
click at [1208, 428] on img "button" at bounding box center [1268, 495] width 232 height 174
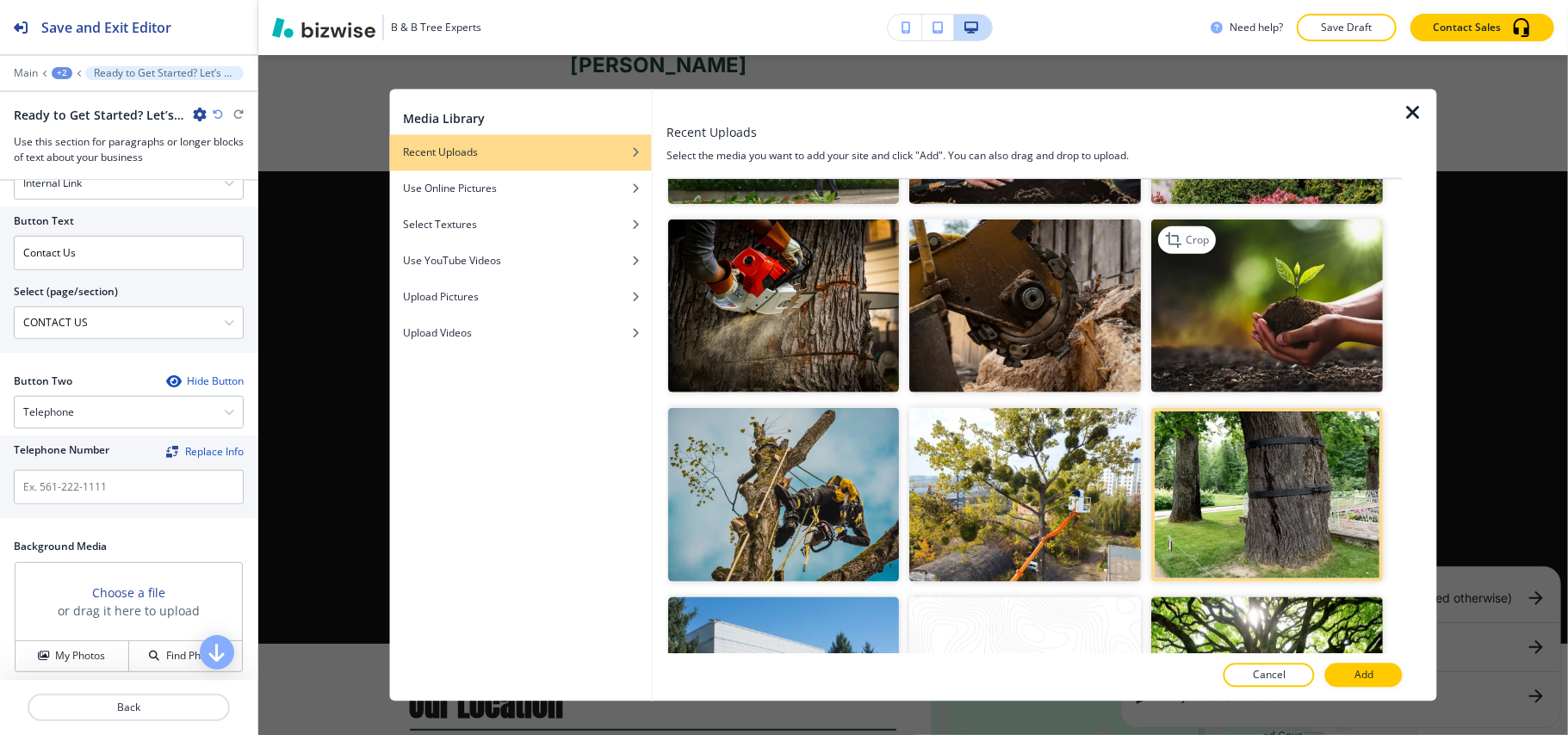
click at [1255, 280] on img "button" at bounding box center [1268, 305] width 232 height 174
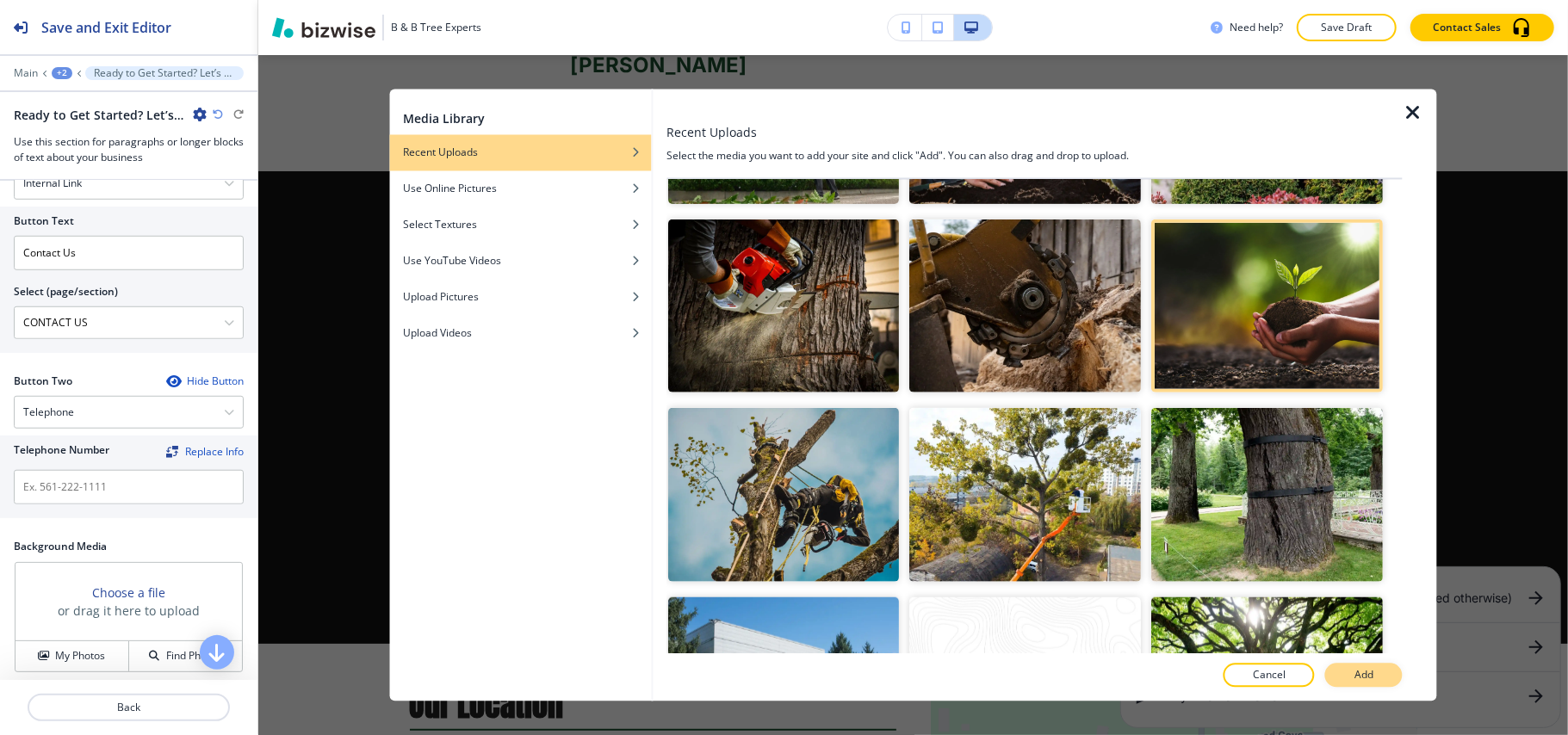
click at [1367, 676] on p "Add" at bounding box center [1363, 677] width 19 height 16
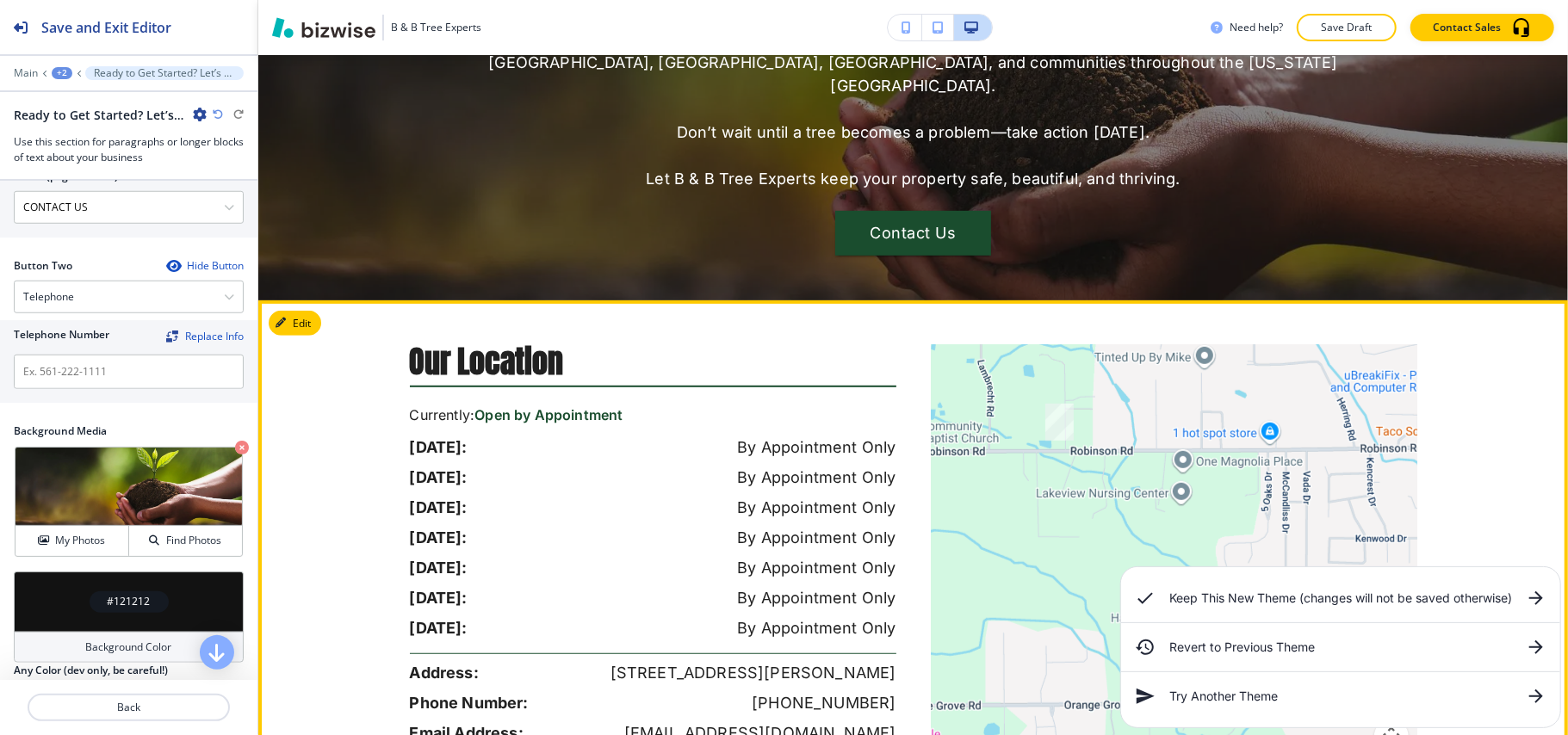
scroll to position [5326, 0]
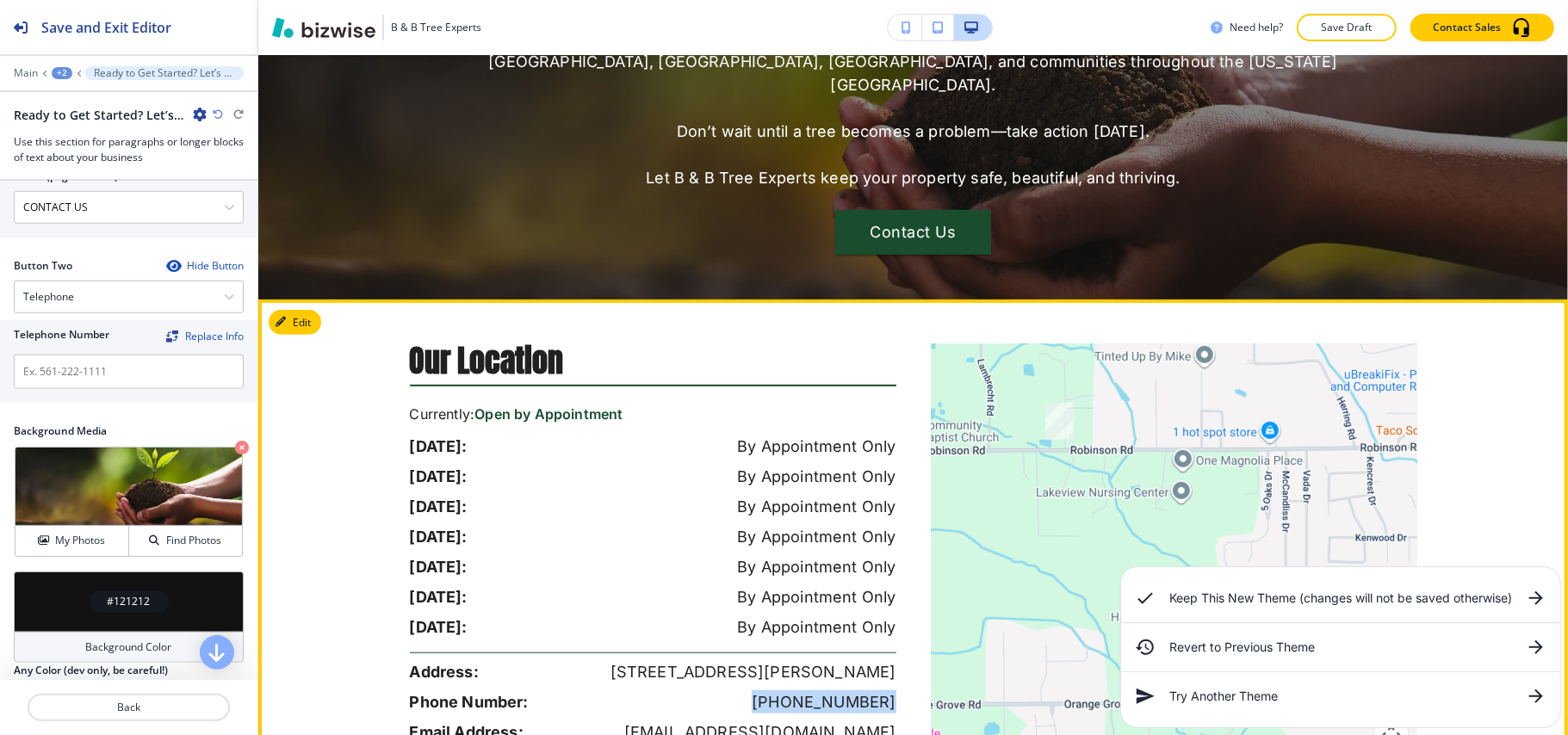
drag, startPoint x: 889, startPoint y: 556, endPoint x: 769, endPoint y: 562, distance: 120.1
click at [769, 562] on div "Our Location Currently: Open by Appointment [DATE]: By Appointment Only [DATE]:…" at bounding box center [662, 575] width 504 height 462
copy p "[PHONE_NUMBER]"
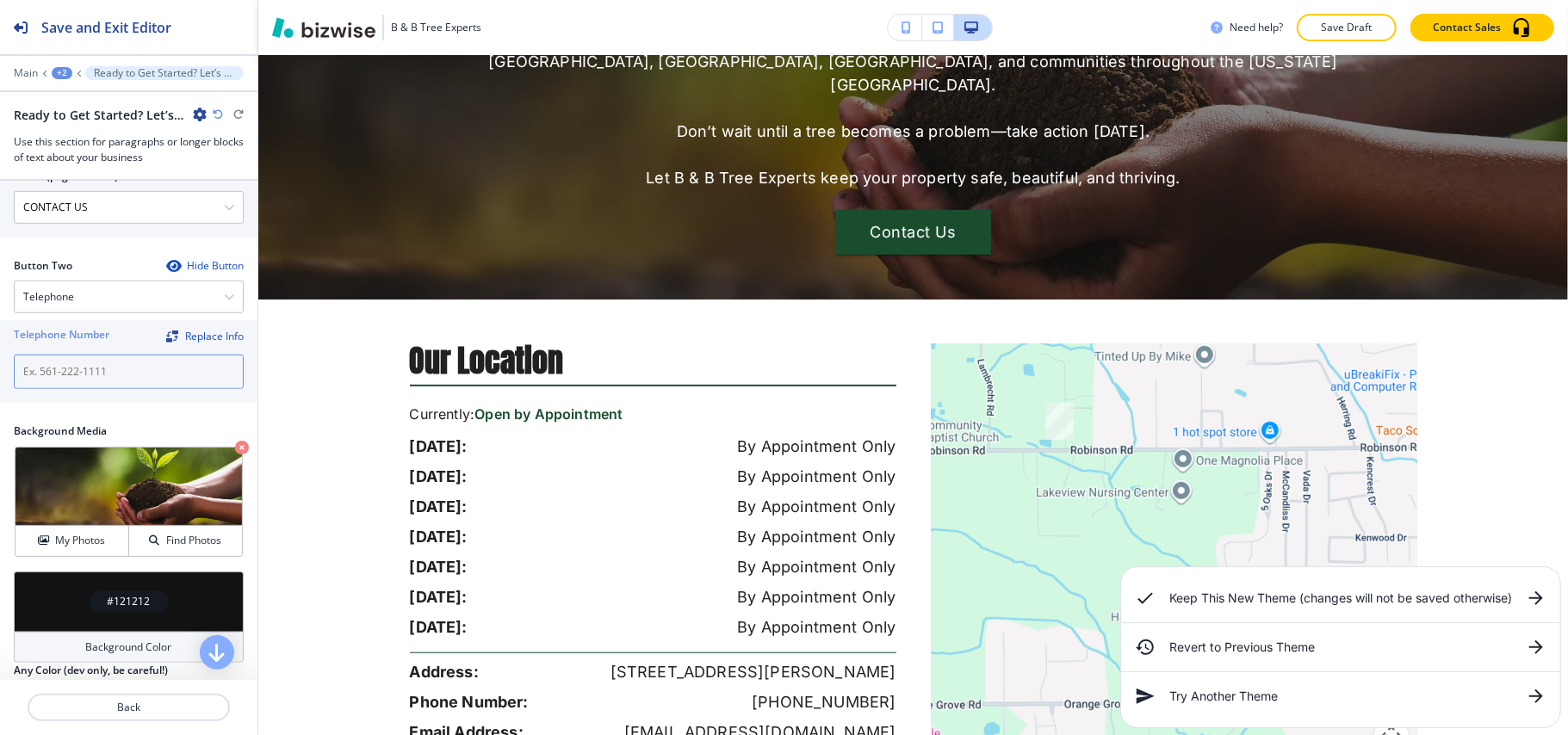
click at [118, 373] on input "text" at bounding box center [129, 371] width 230 height 34
paste input "[PHONE_NUMBER]"
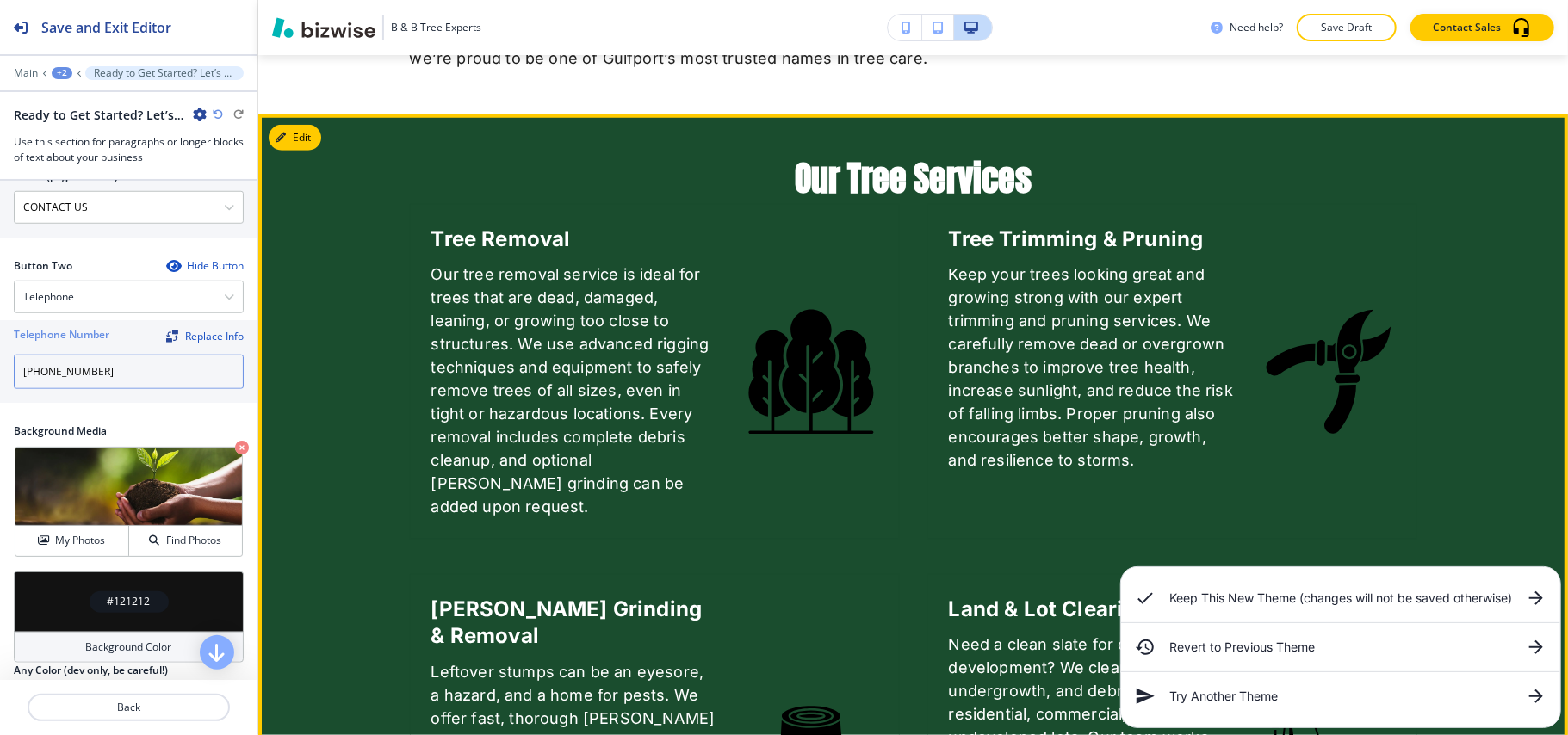
scroll to position [848, 0]
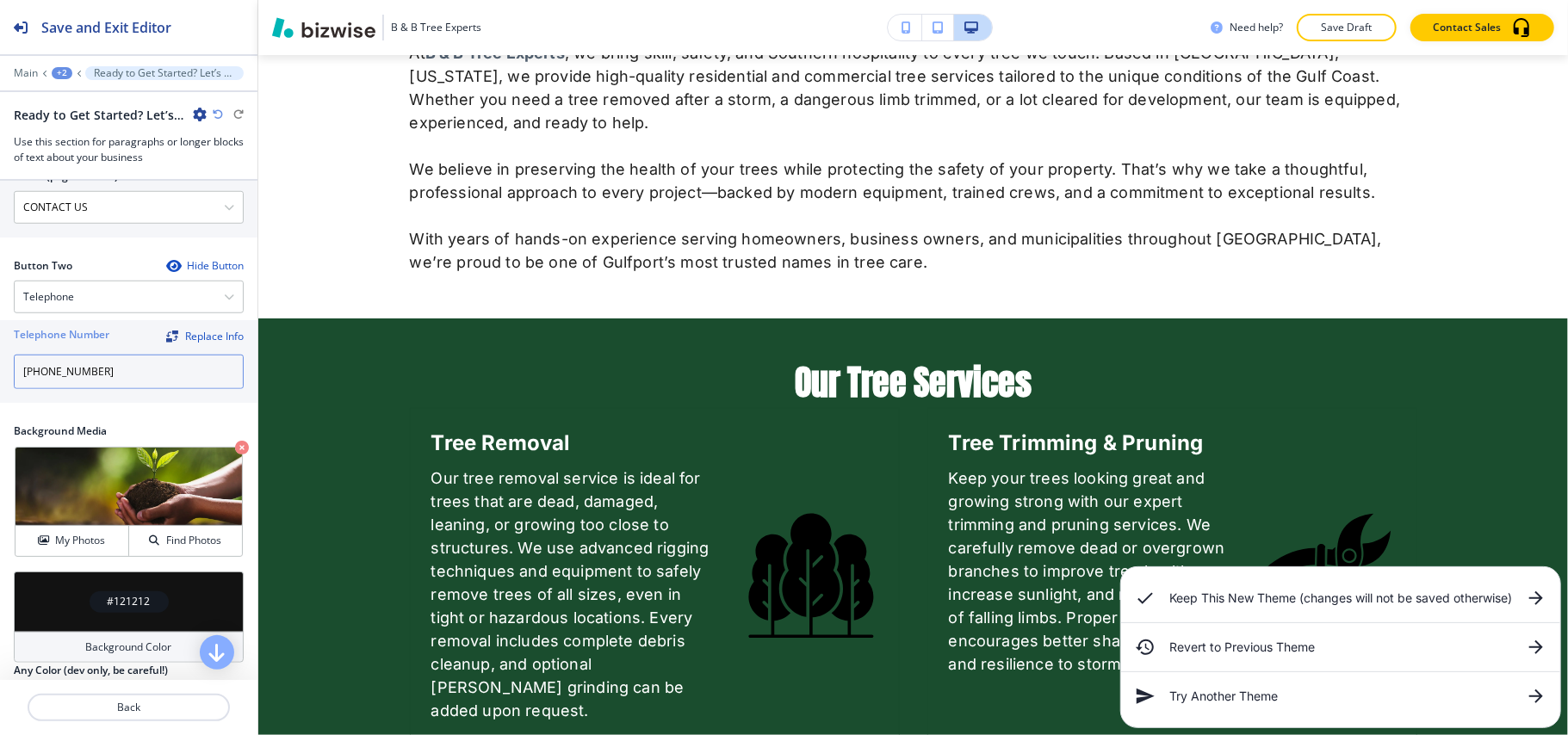
type input "[PHONE_NUMBER]"
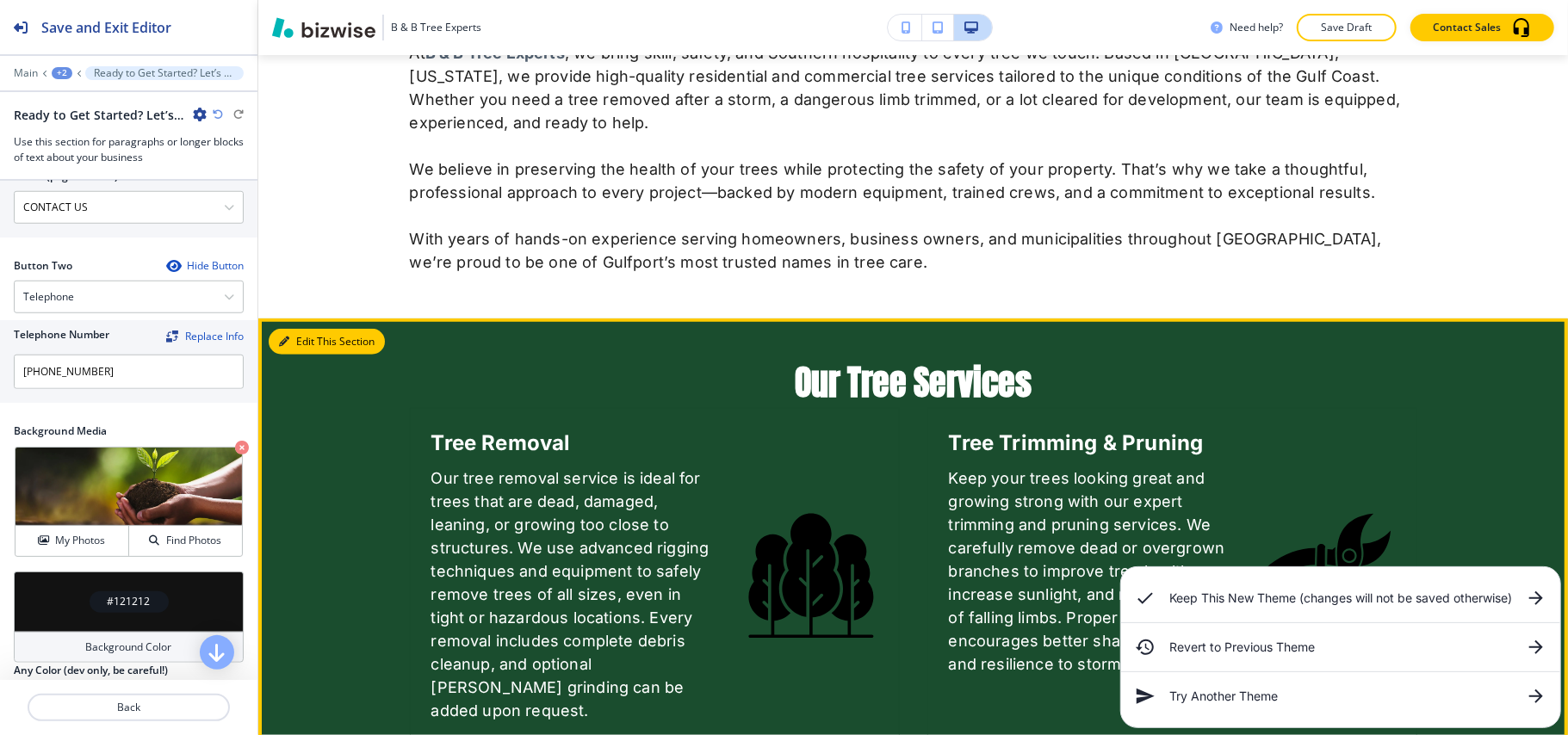
click at [311, 335] on button "Edit This Section" at bounding box center [326, 341] width 116 height 26
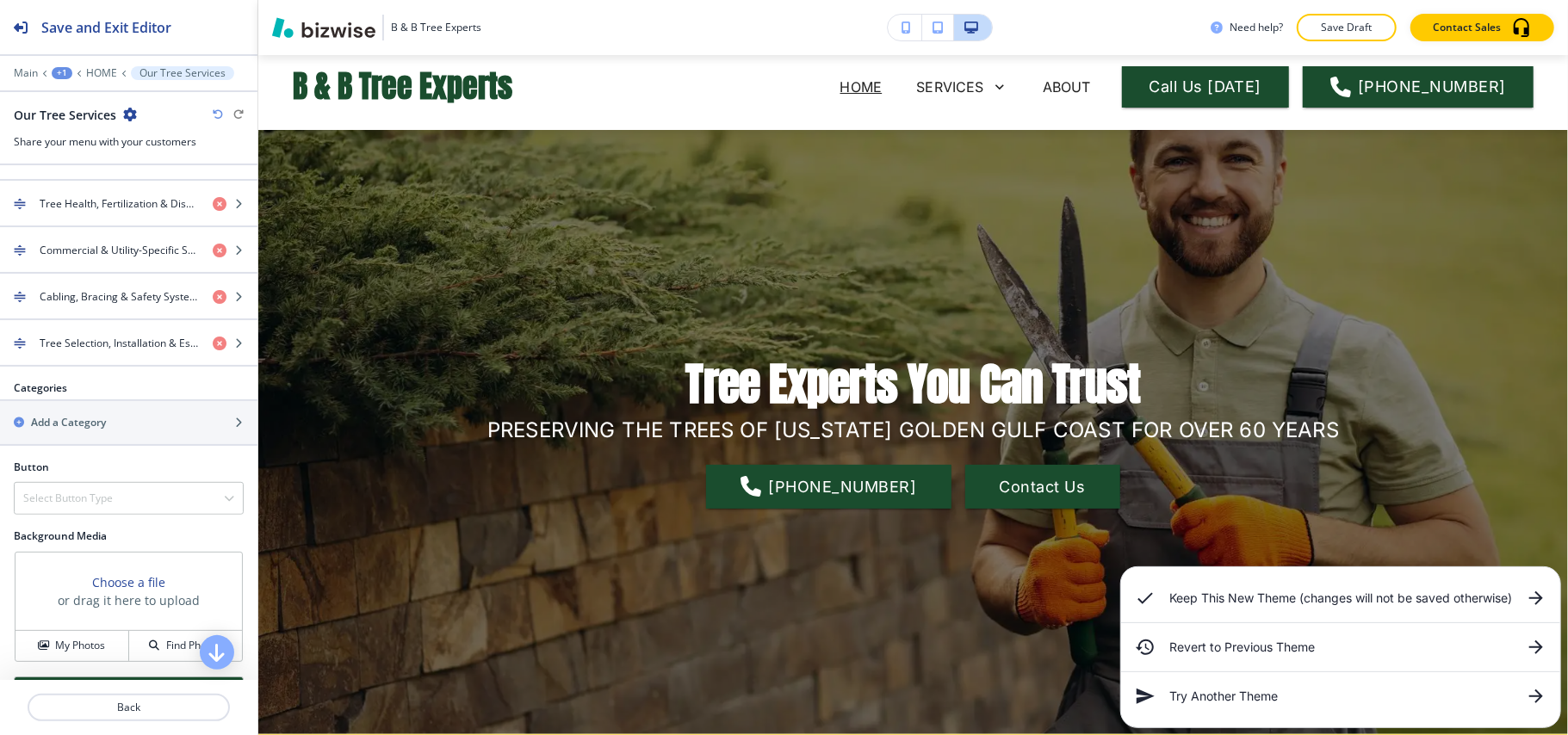
scroll to position [0, 0]
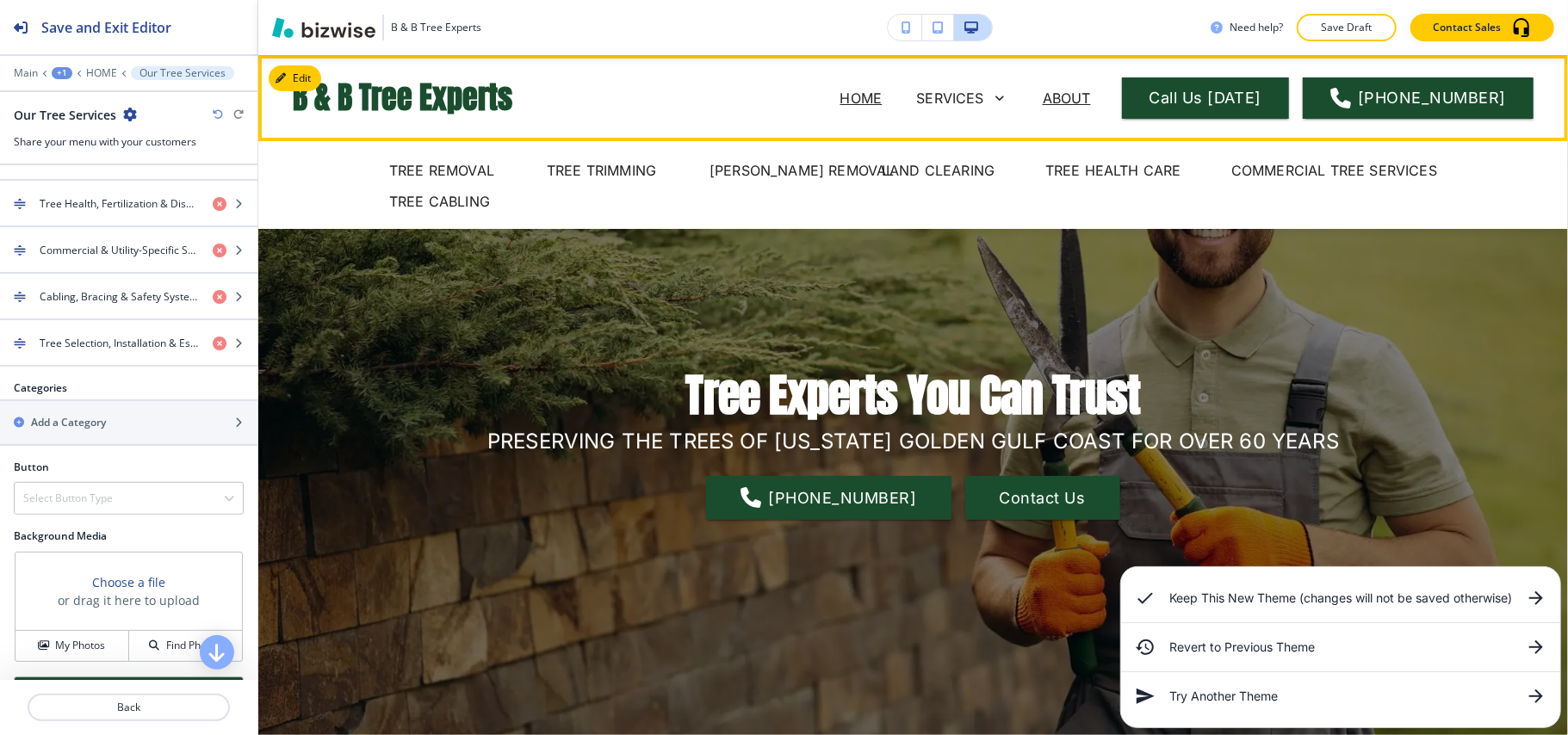
click at [1062, 97] on p "ABOUT" at bounding box center [1066, 97] width 48 height 20
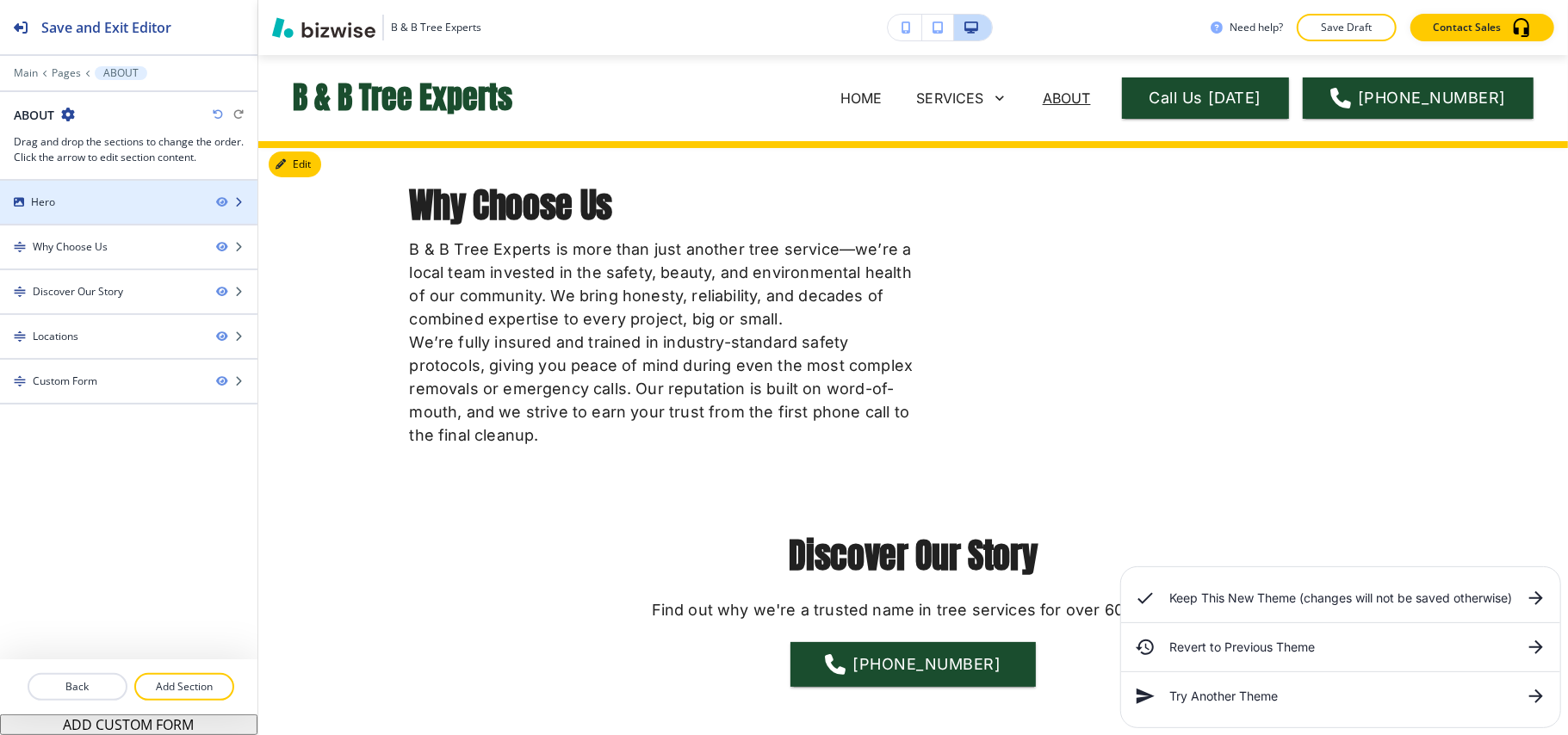
click at [56, 195] on div "Hero" at bounding box center [101, 203] width 203 height 16
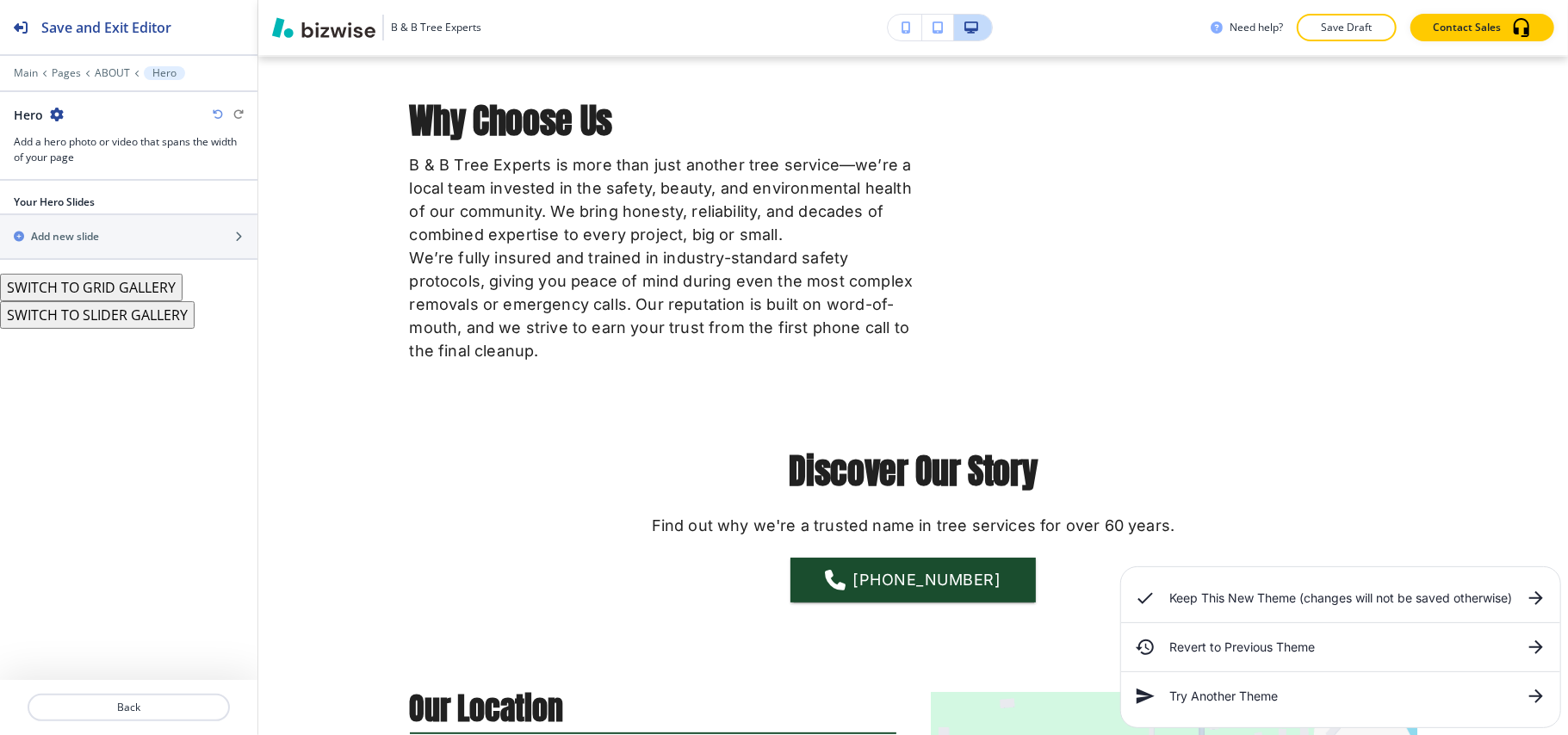
scroll to position [86, 0]
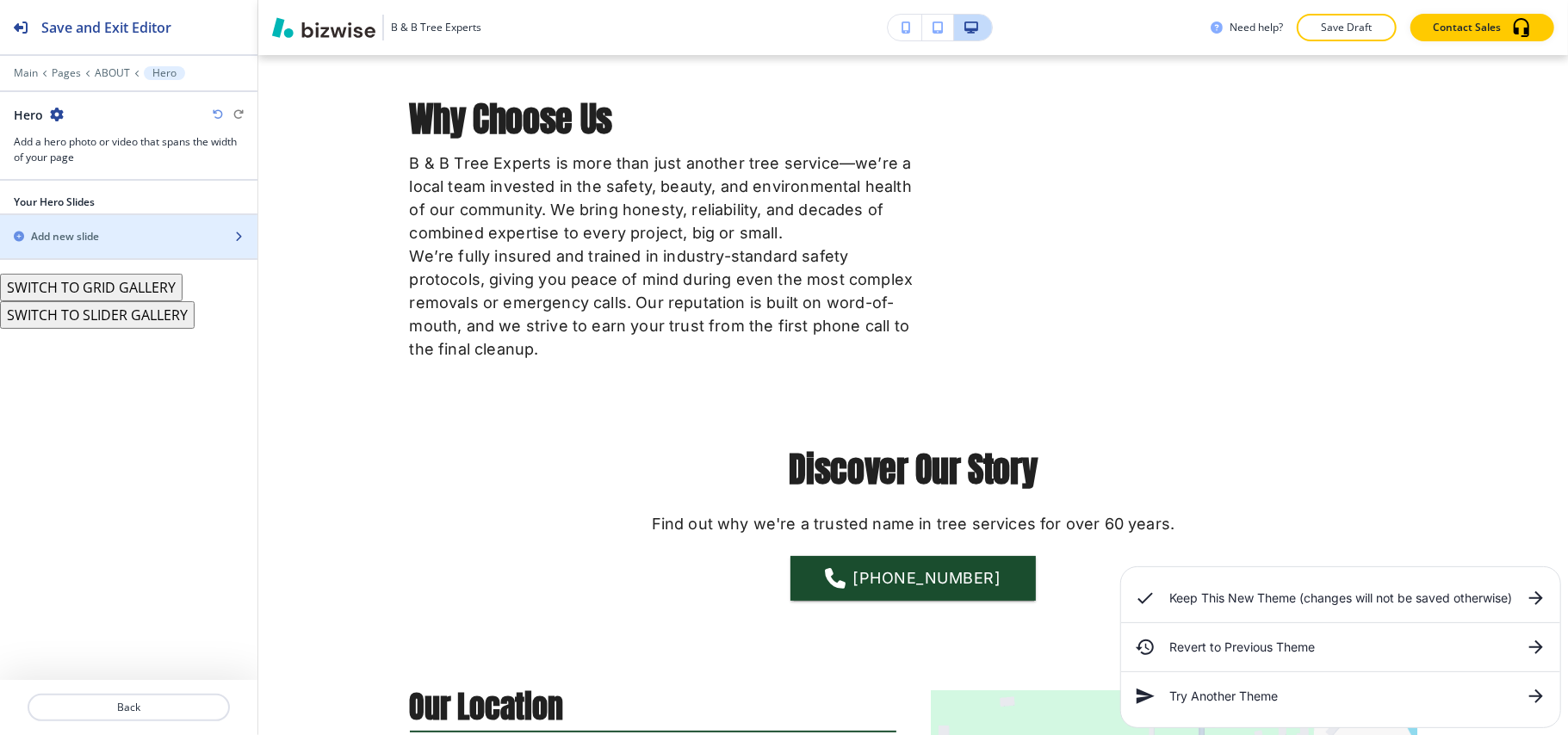
click at [98, 236] on h2 "Add new slide" at bounding box center [65, 237] width 68 height 16
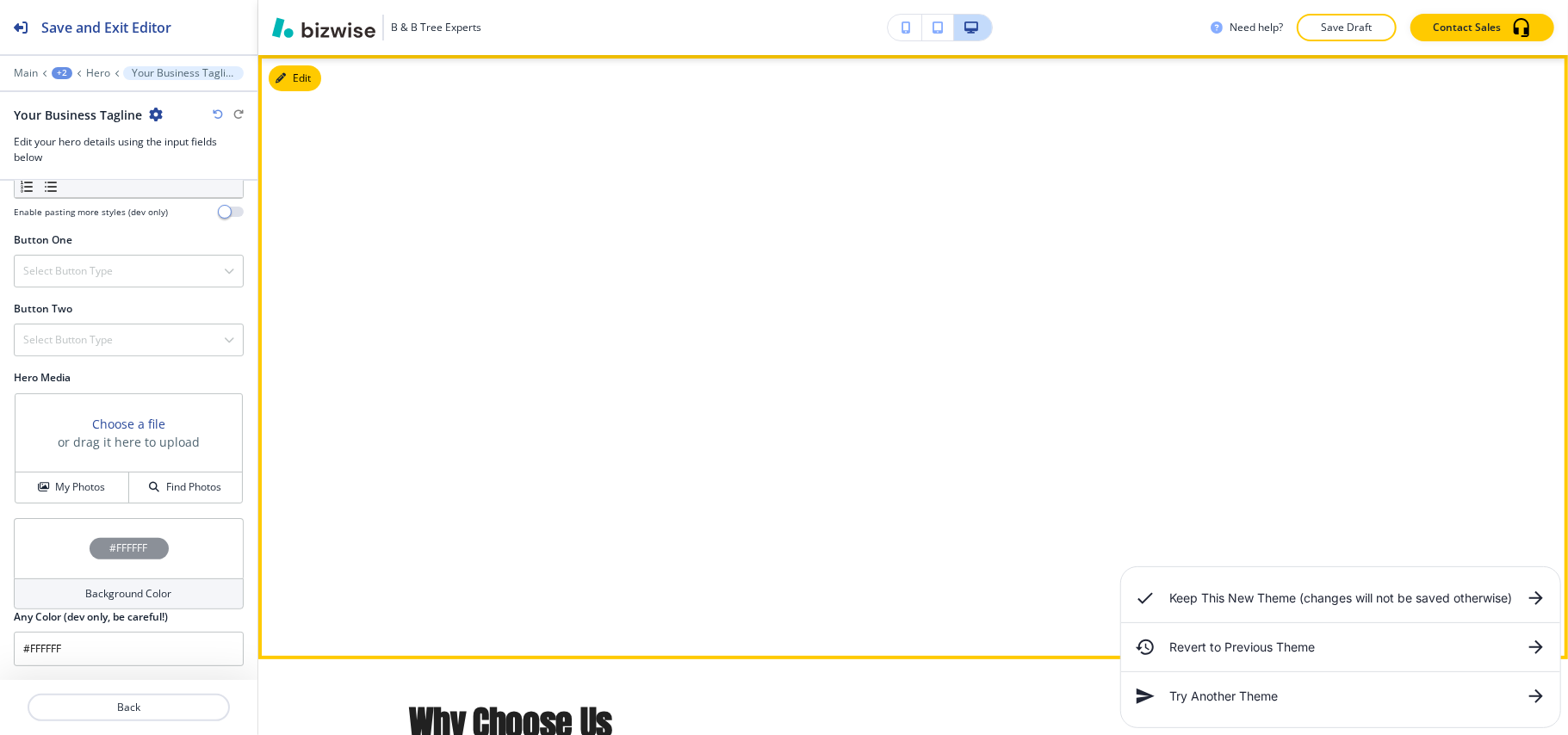
scroll to position [0, 0]
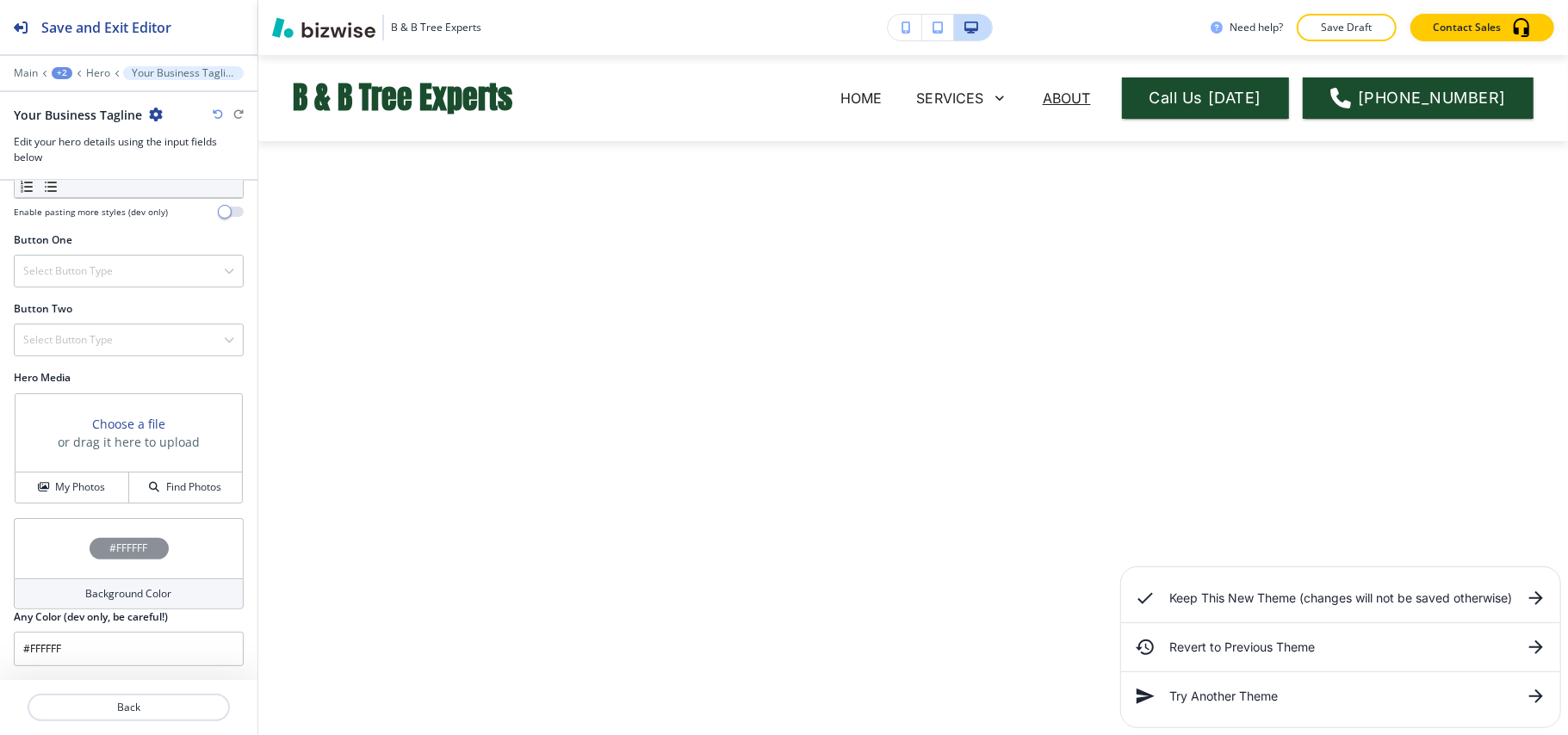
click at [22, 66] on div "Main +2 Hero Your Business Tagline" at bounding box center [129, 73] width 230 height 14
click at [9, 67] on div "Main +2 Hero Your Business Tagline" at bounding box center [129, 73] width 257 height 14
click at [29, 65] on div at bounding box center [129, 60] width 257 height 11
click at [32, 72] on p "Main" at bounding box center [25, 73] width 24 height 12
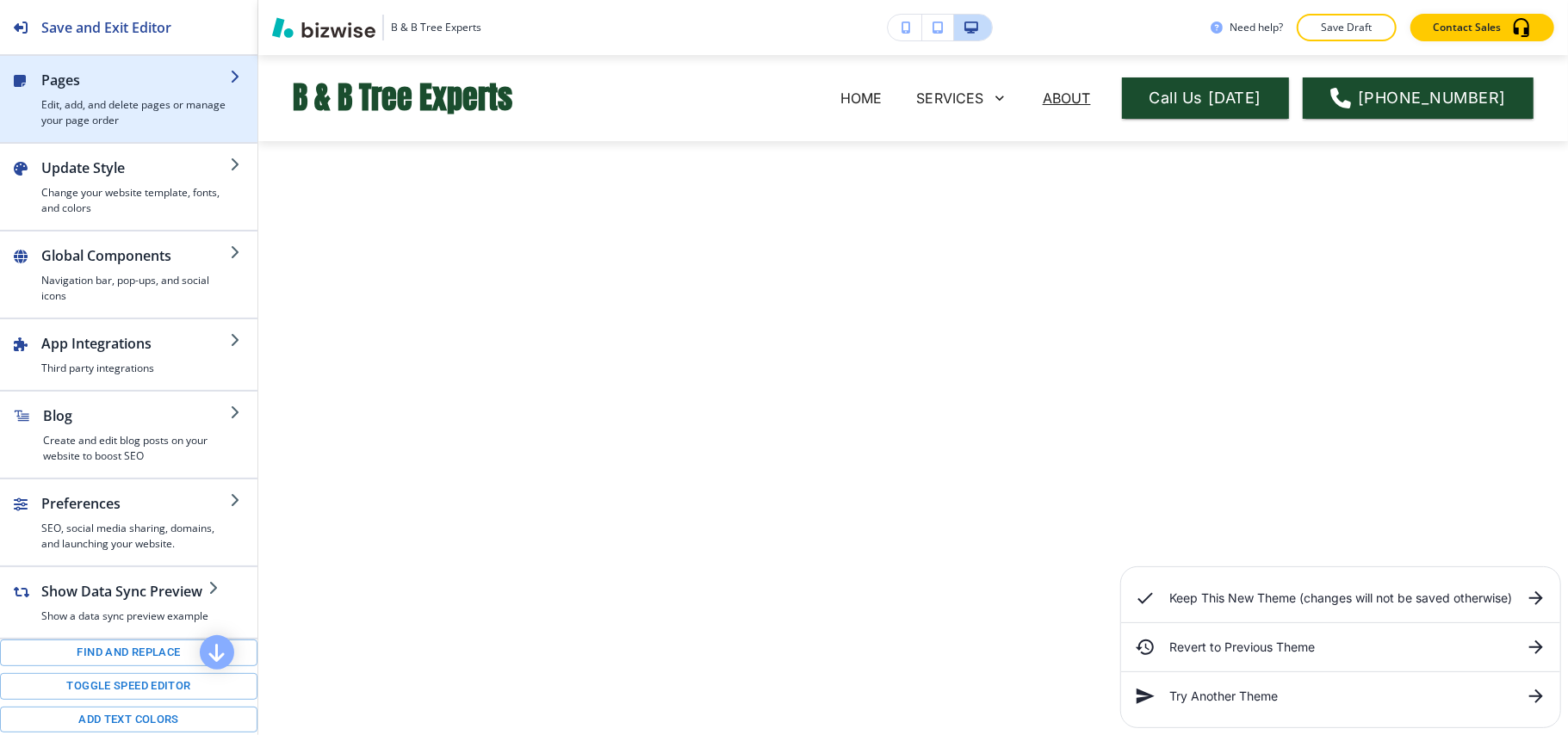
click at [119, 88] on h2 "Pages" at bounding box center [134, 80] width 188 height 20
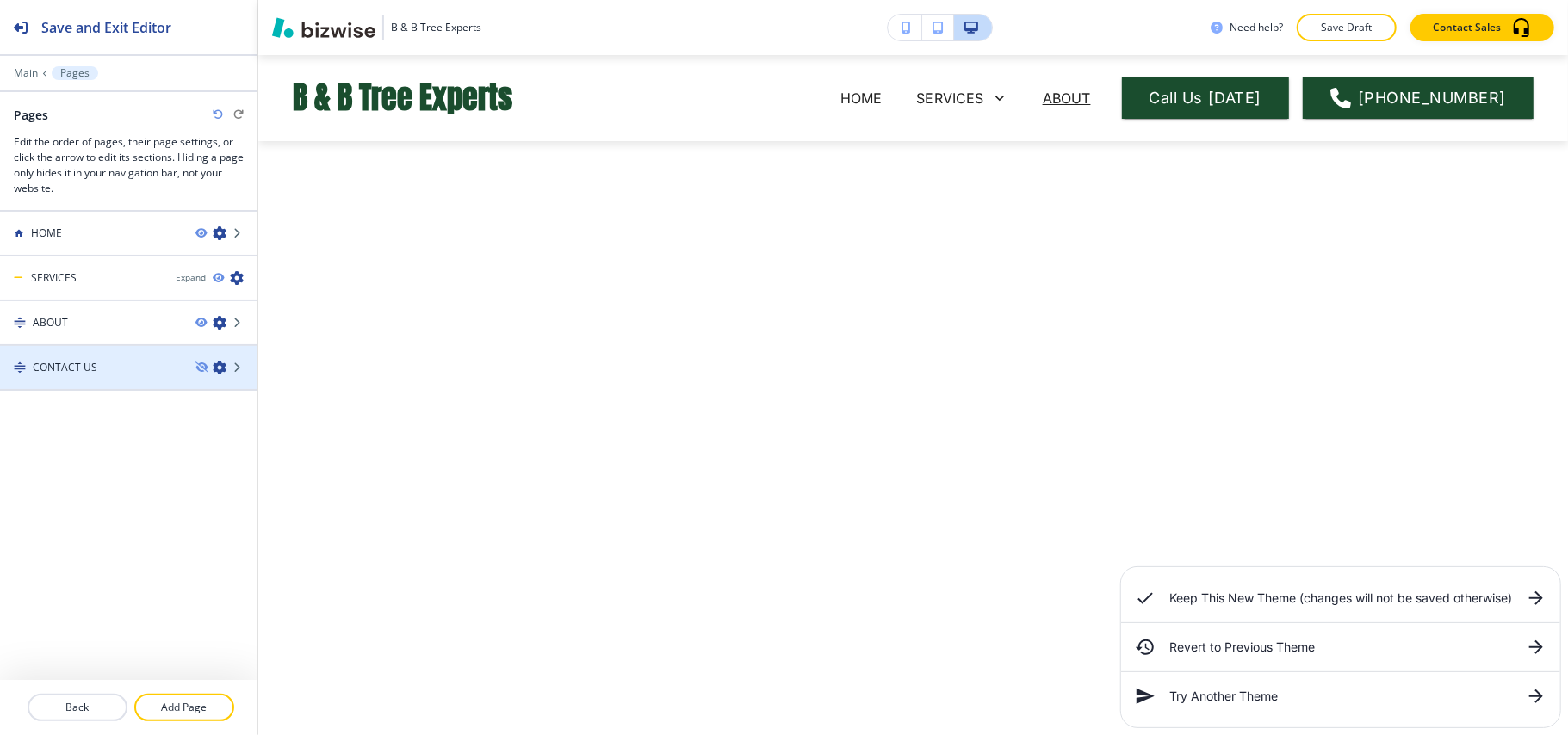
click at [98, 366] on div "CONTACT US" at bounding box center [91, 368] width 181 height 16
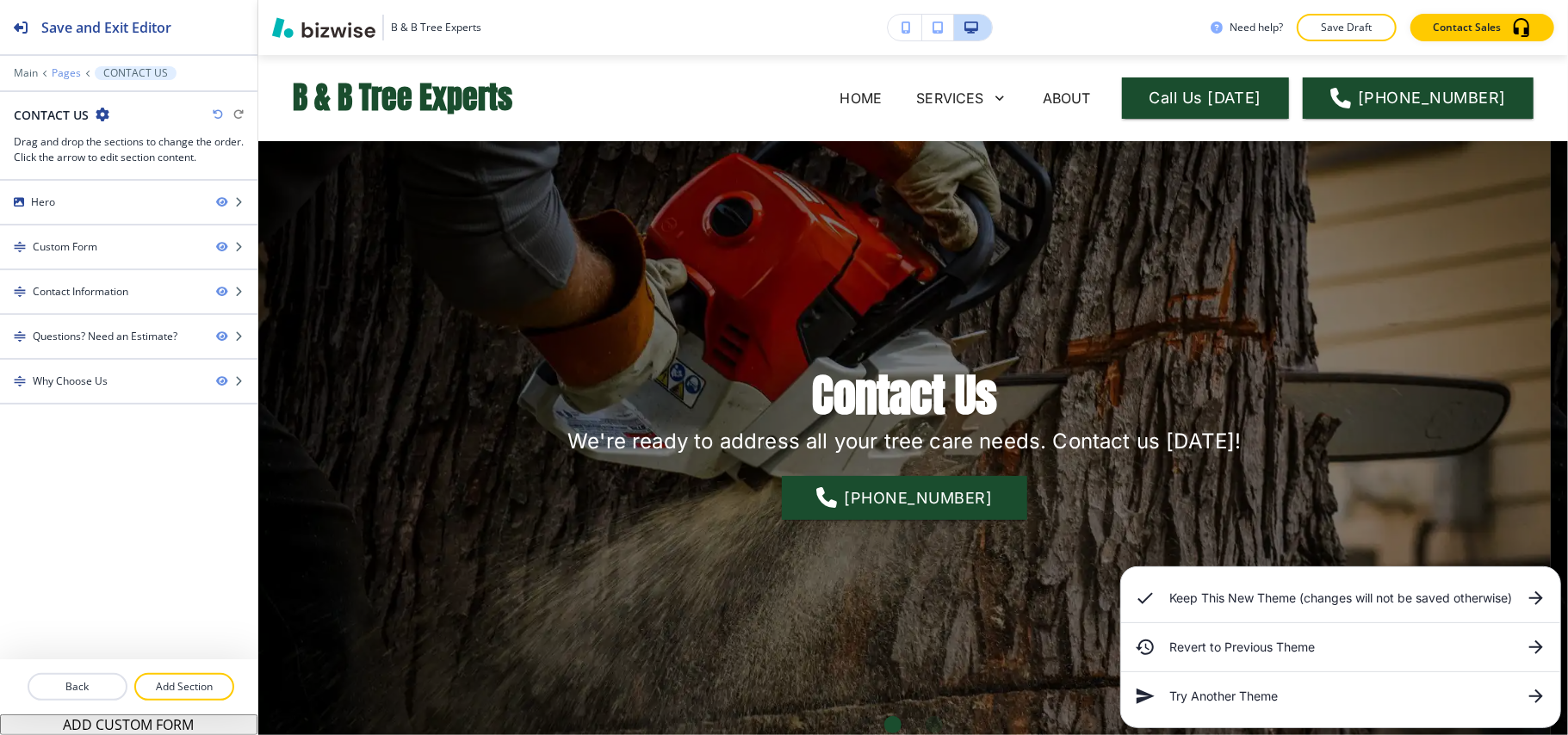
click at [70, 72] on p "Pages" at bounding box center [66, 73] width 29 height 12
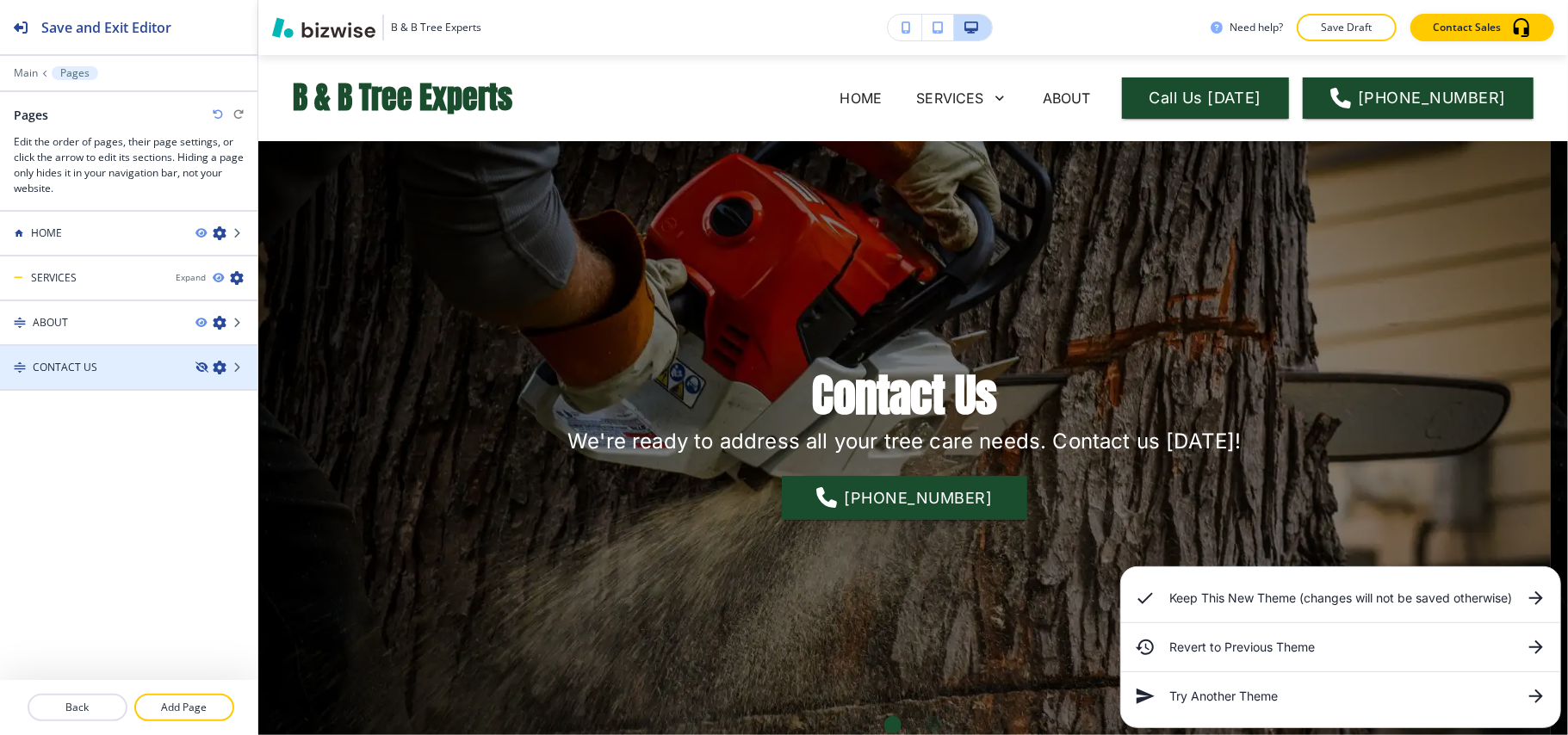
click at [198, 366] on icon "button" at bounding box center [201, 368] width 11 height 11
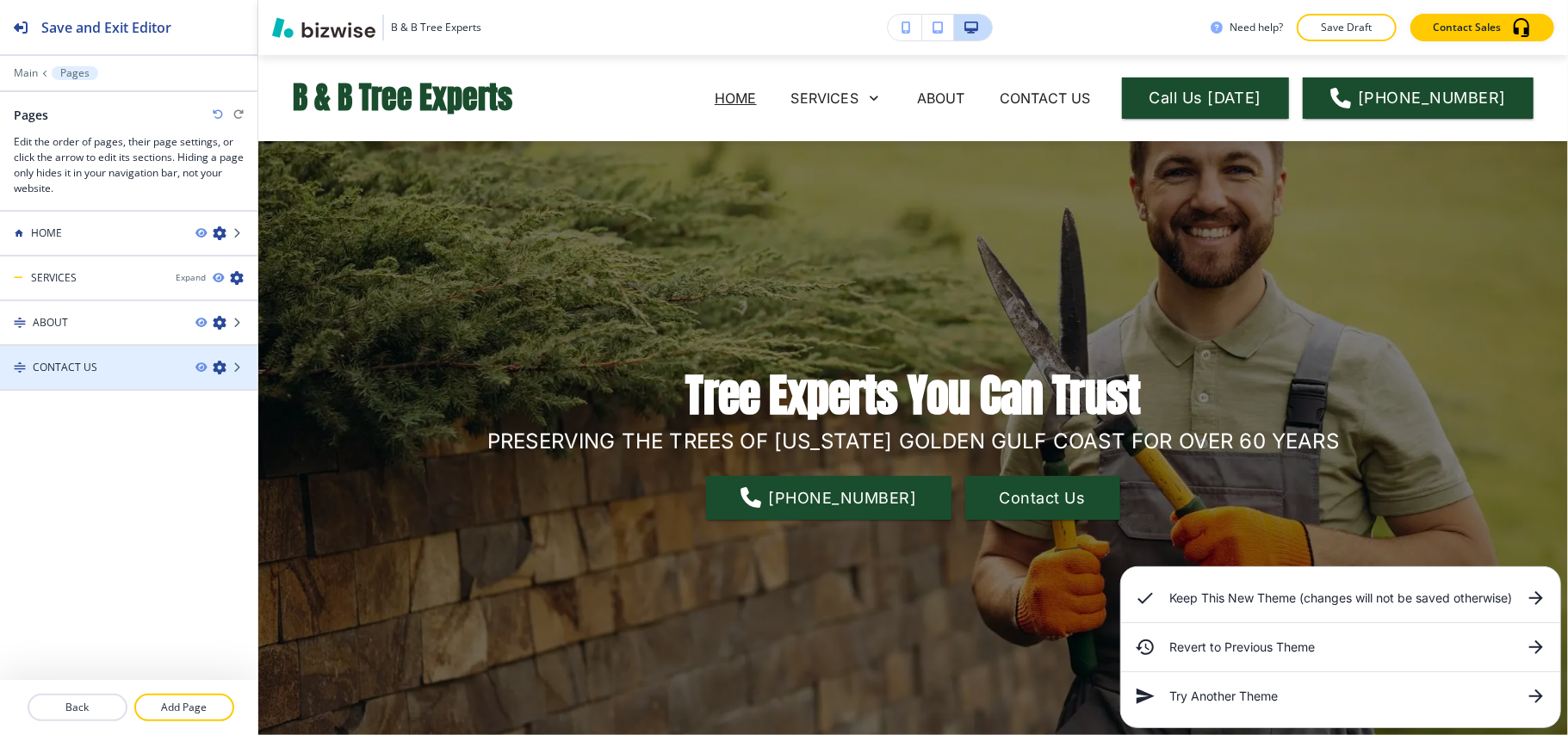
click at [88, 372] on h4 "CONTACT US" at bounding box center [65, 368] width 64 height 16
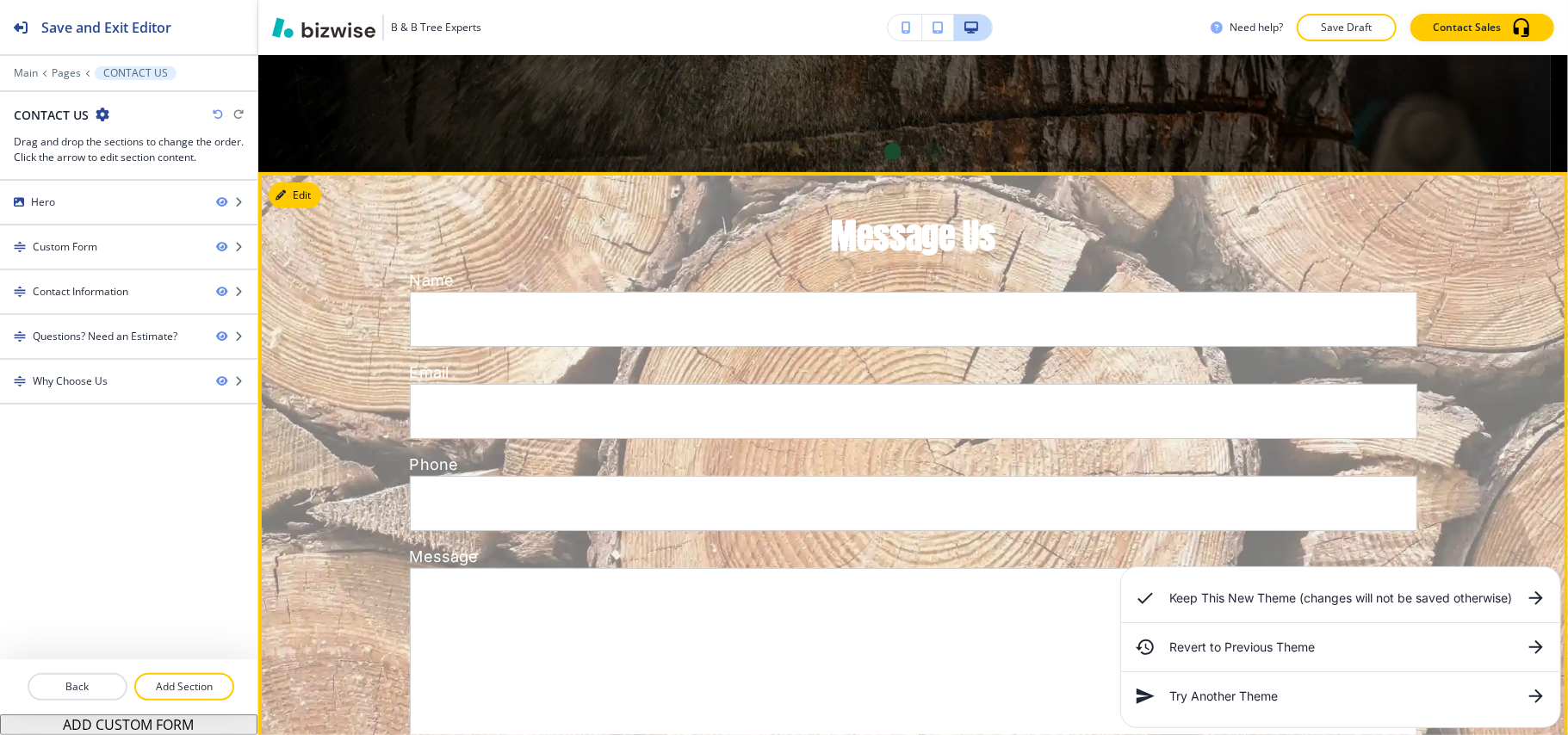
click at [297, 197] on button "Edit" at bounding box center [295, 195] width 53 height 26
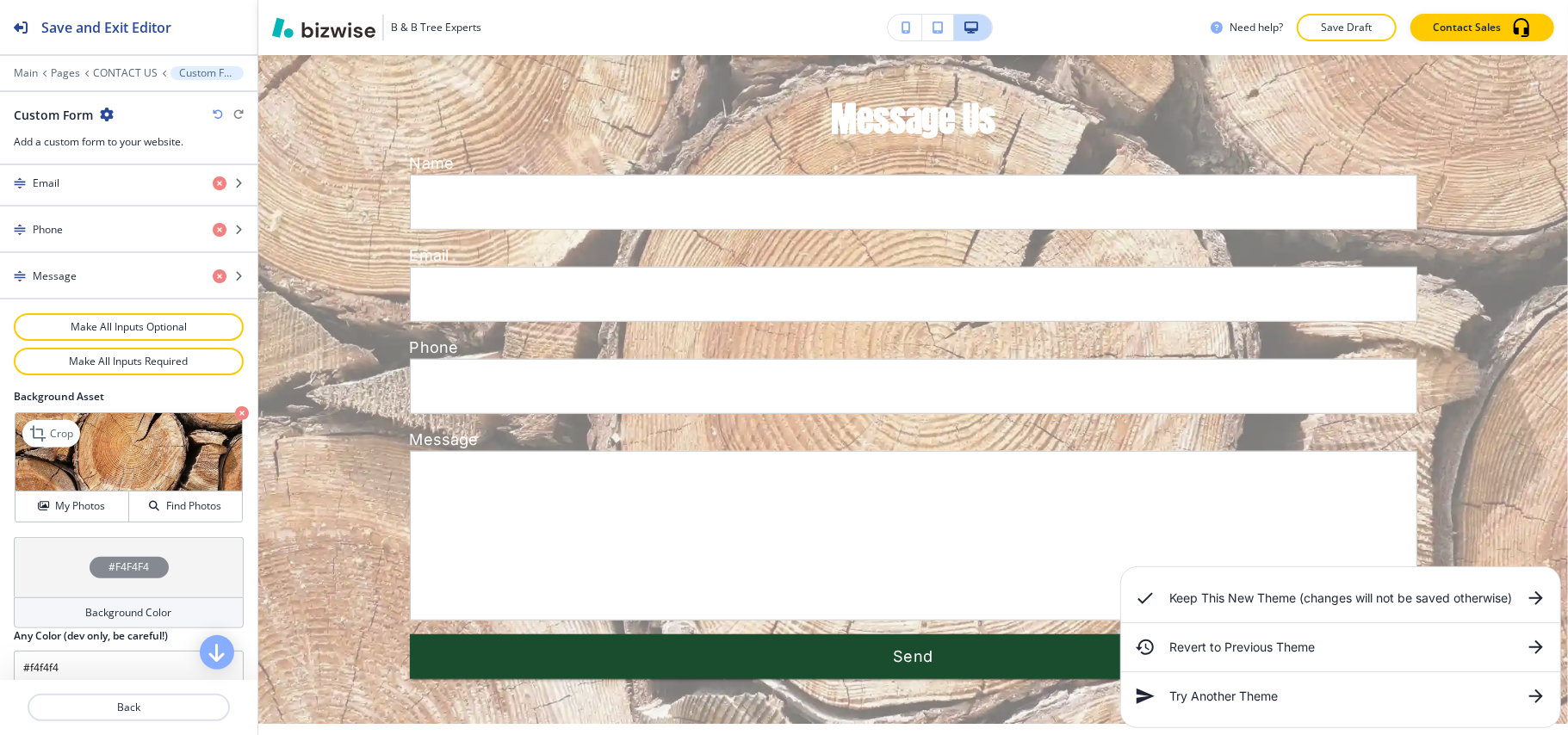
scroll to position [873, 0]
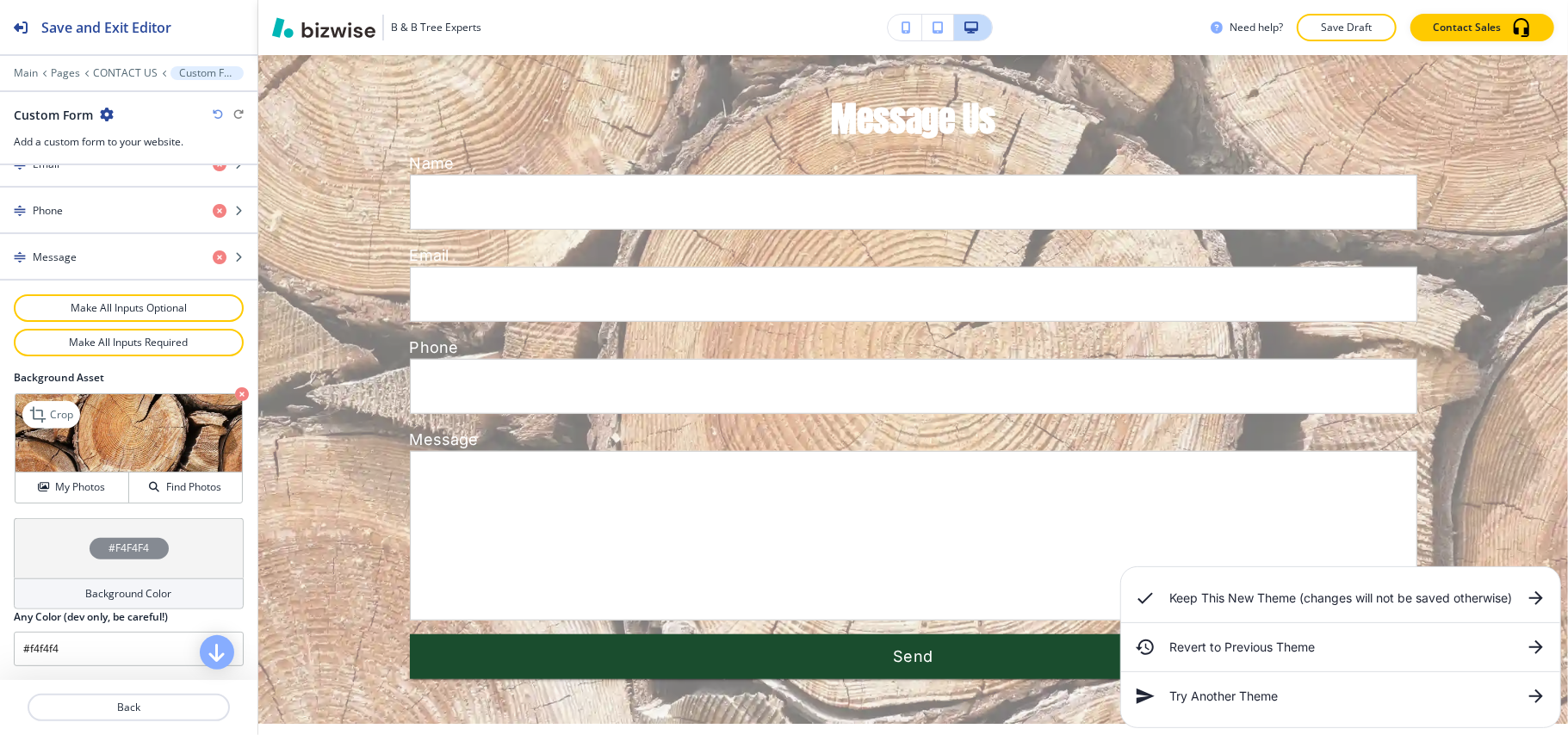
click at [235, 391] on icon "button" at bounding box center [242, 395] width 14 height 14
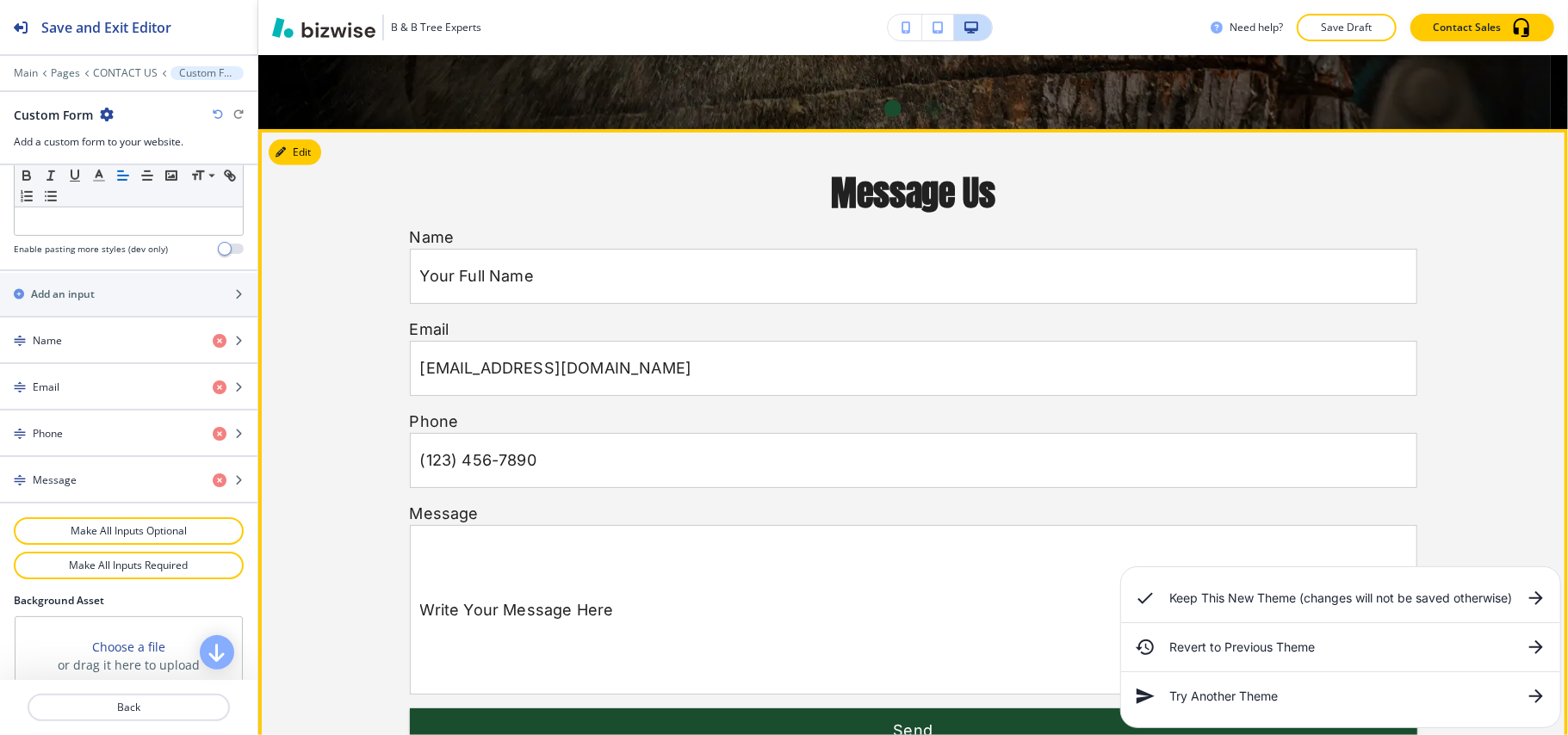
scroll to position [576, 0]
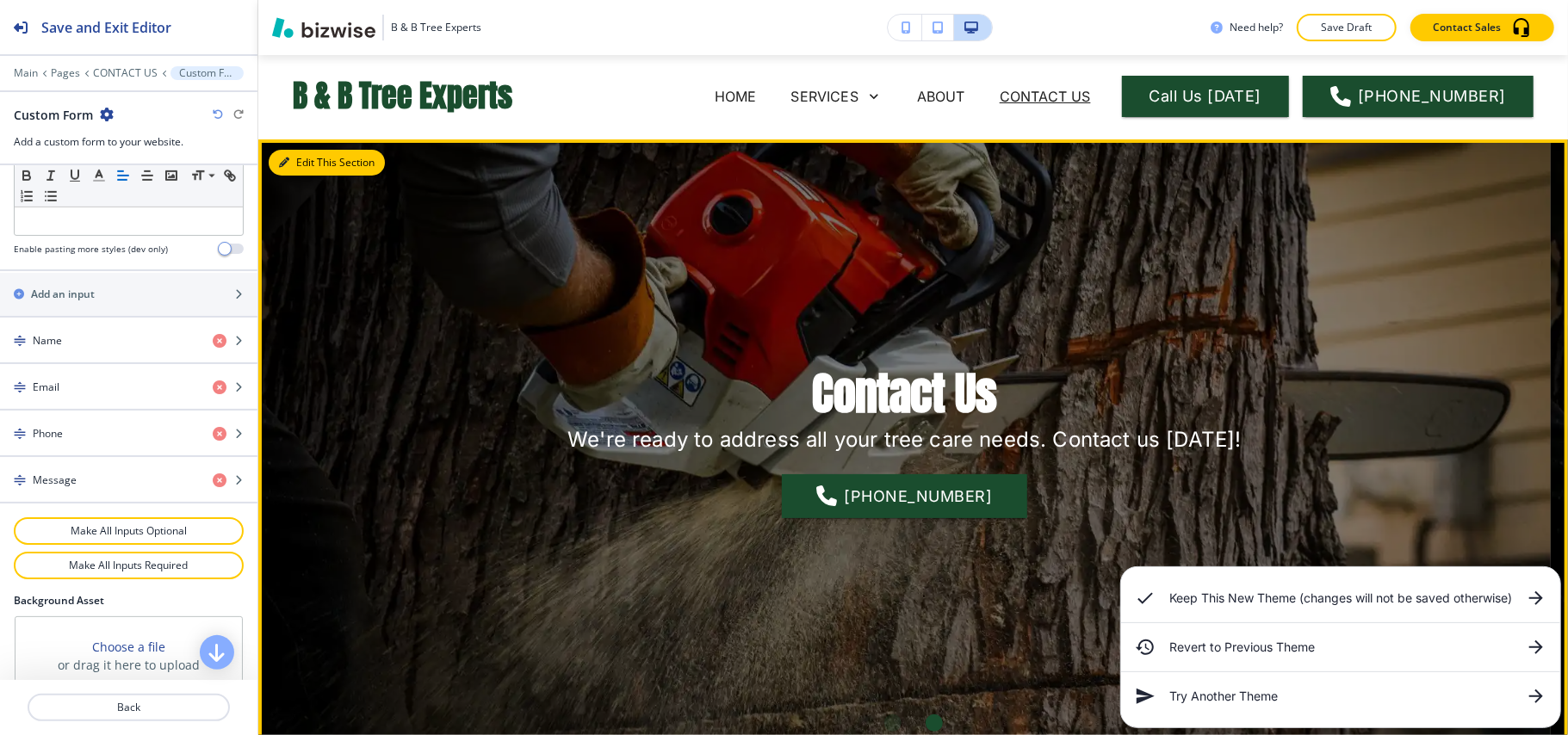
click at [305, 167] on button "Edit This Section" at bounding box center [326, 163] width 116 height 26
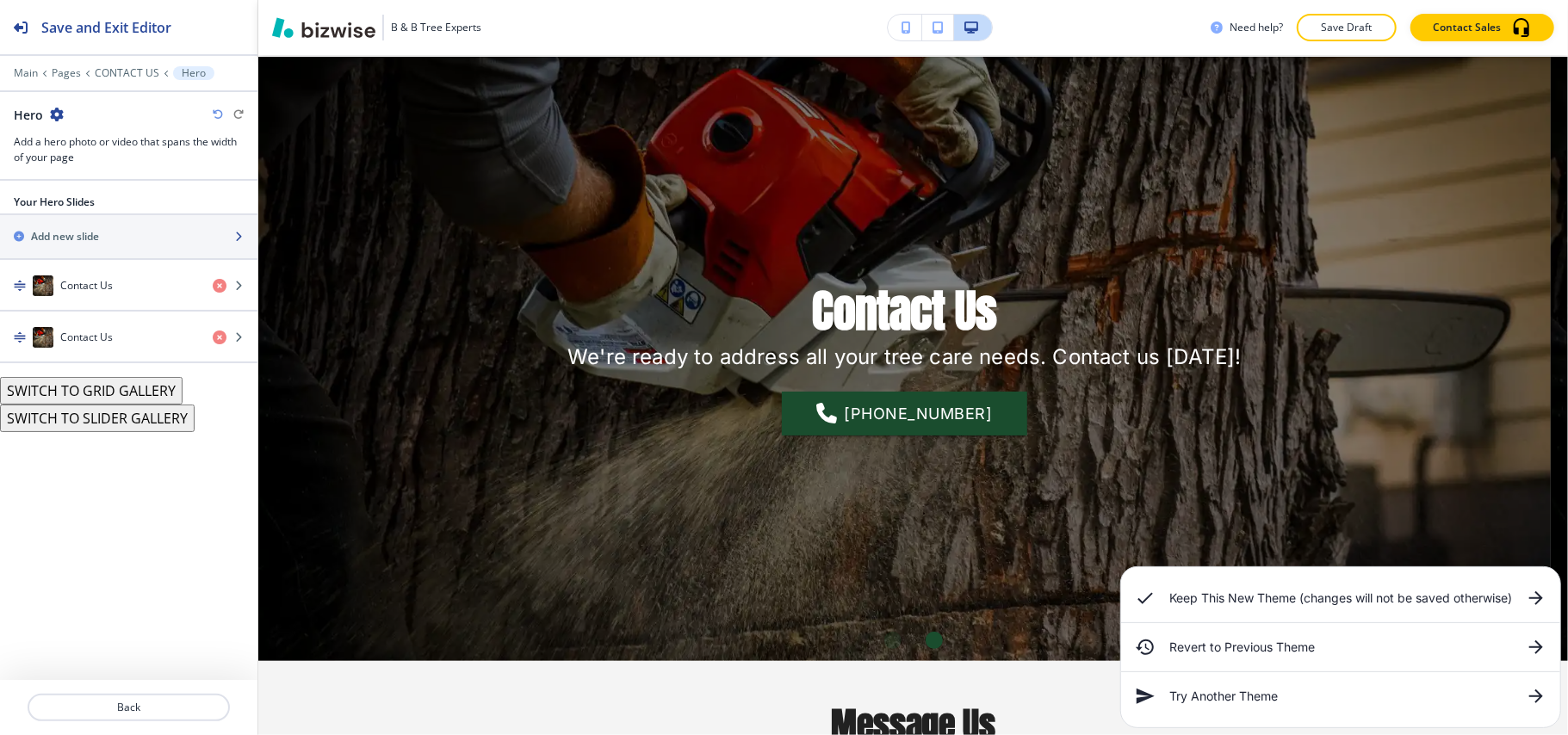
scroll to position [86, 0]
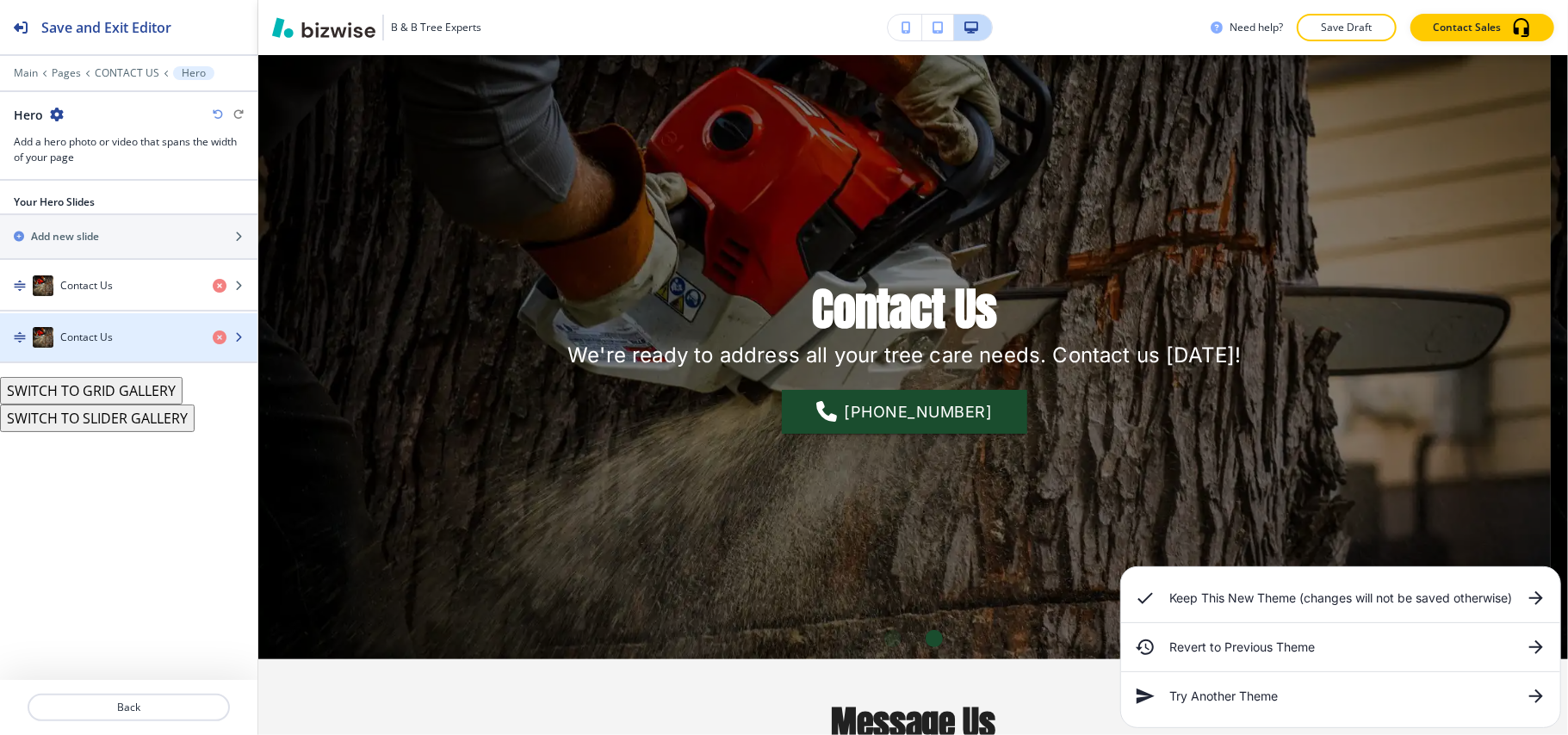
click at [225, 338] on div "button" at bounding box center [235, 337] width 45 height 14
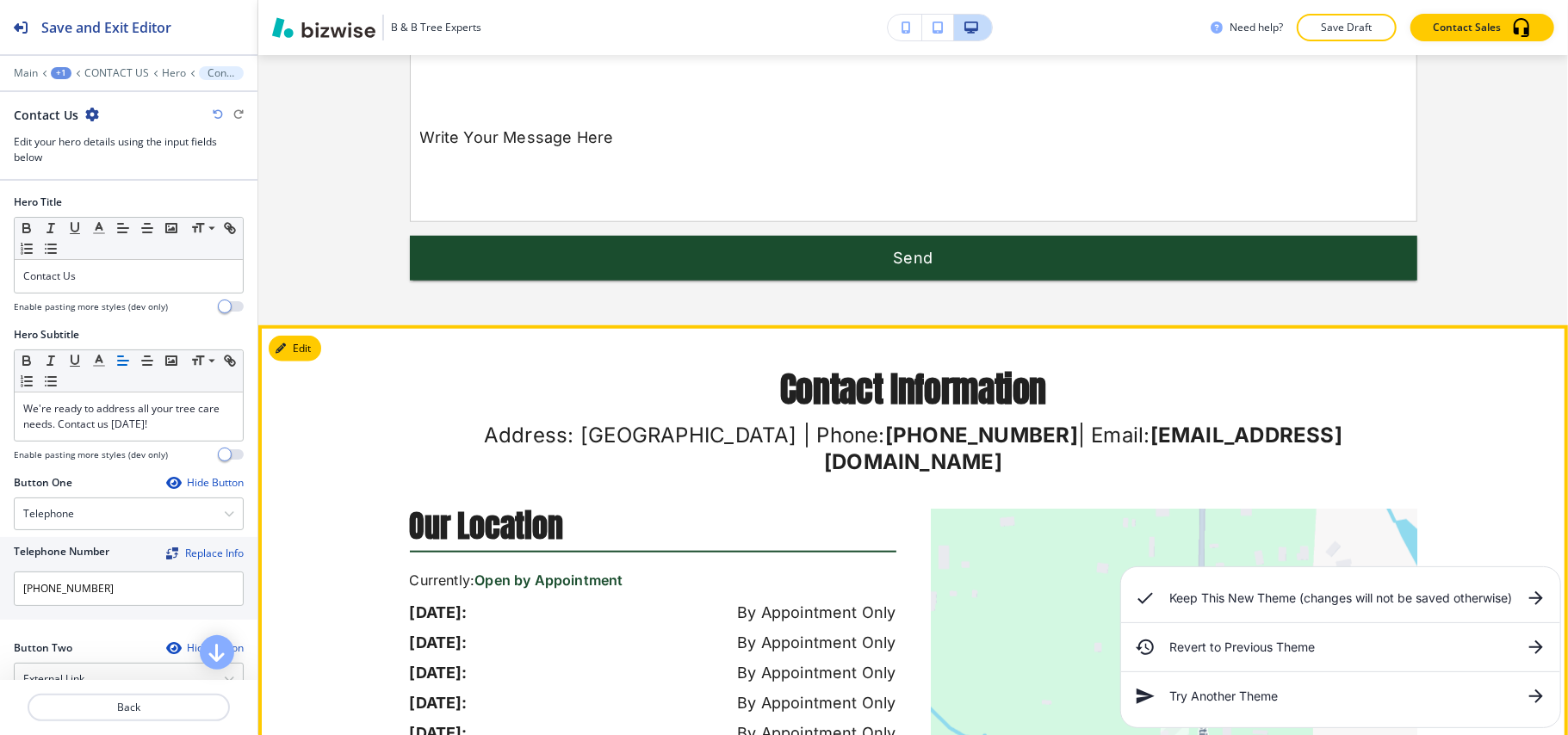
scroll to position [1279, 0]
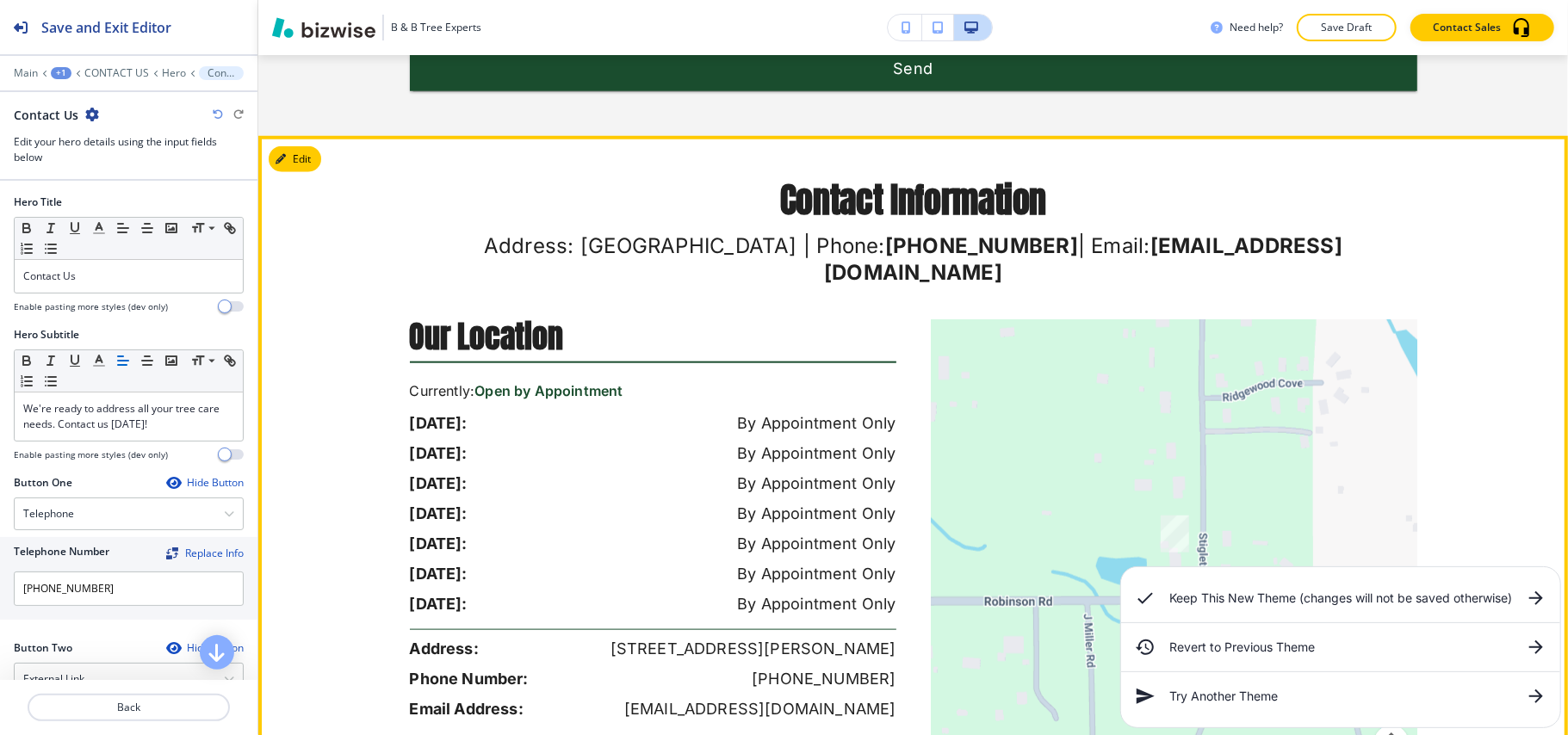
click at [319, 159] on button "Edit" at bounding box center [295, 159] width 53 height 26
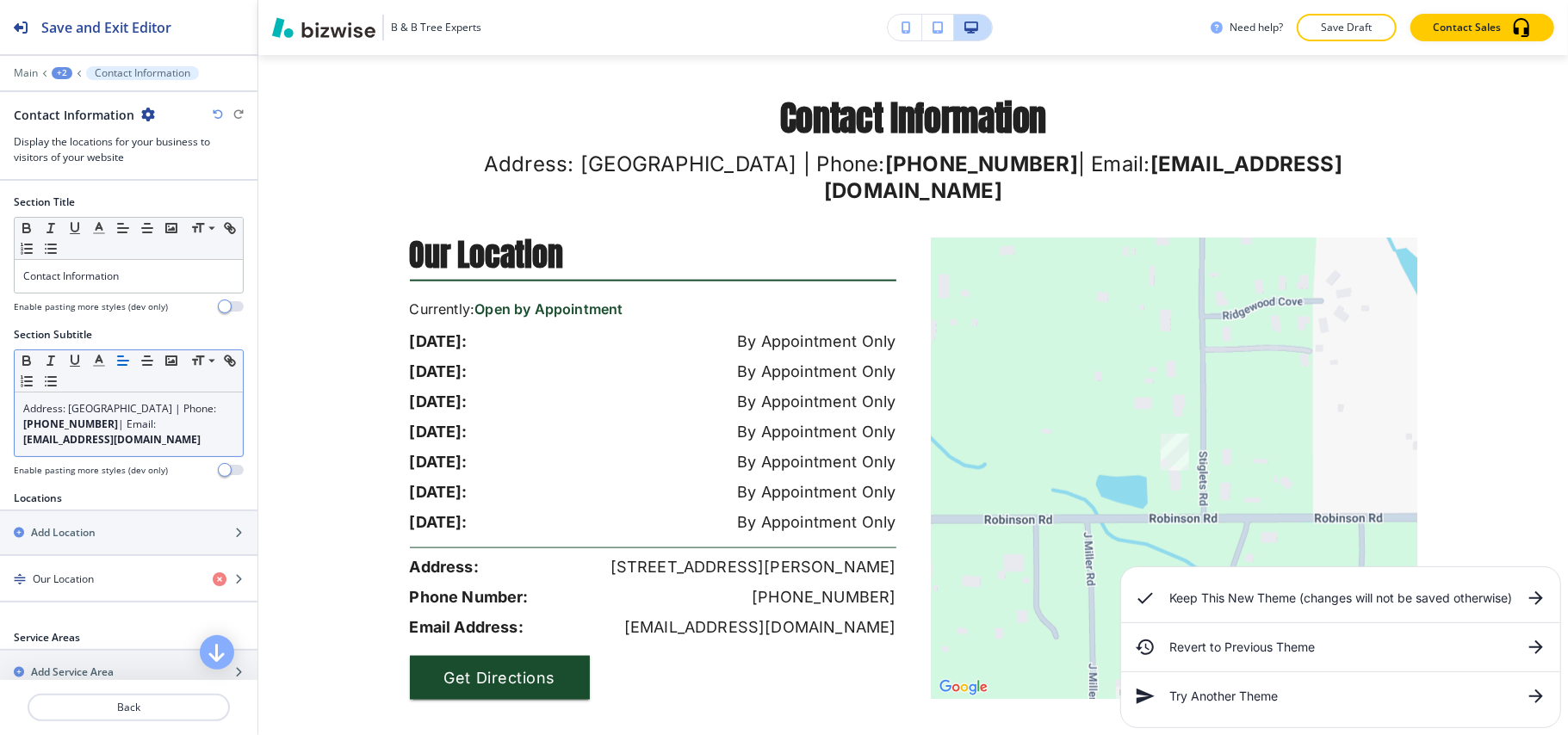
scroll to position [1362, 0]
click at [159, 447] on strong "[EMAIL_ADDRESS][DOMAIN_NAME]" at bounding box center [112, 440] width 177 height 15
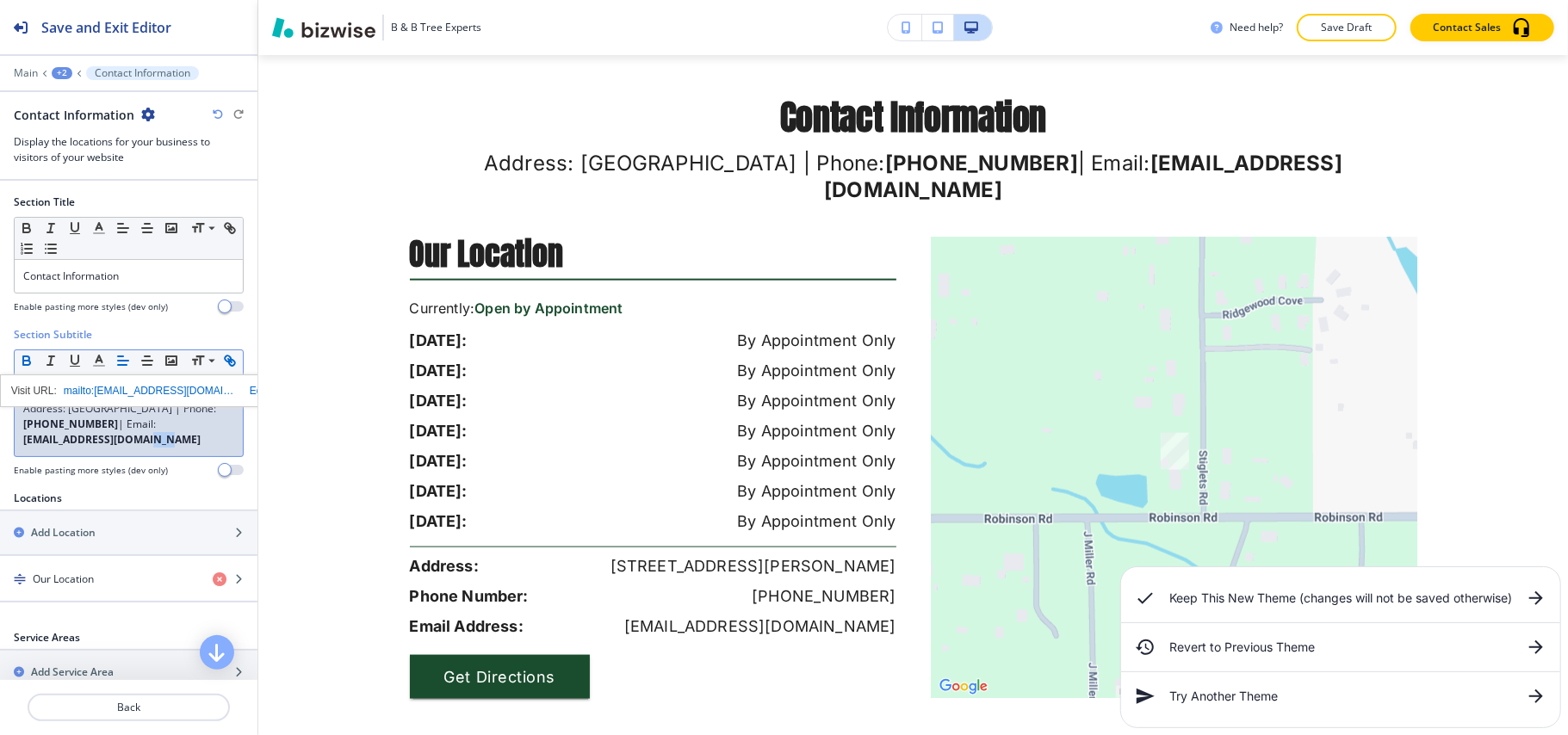
click at [159, 447] on strong "[EMAIL_ADDRESS][DOMAIN_NAME]" at bounding box center [112, 440] width 177 height 15
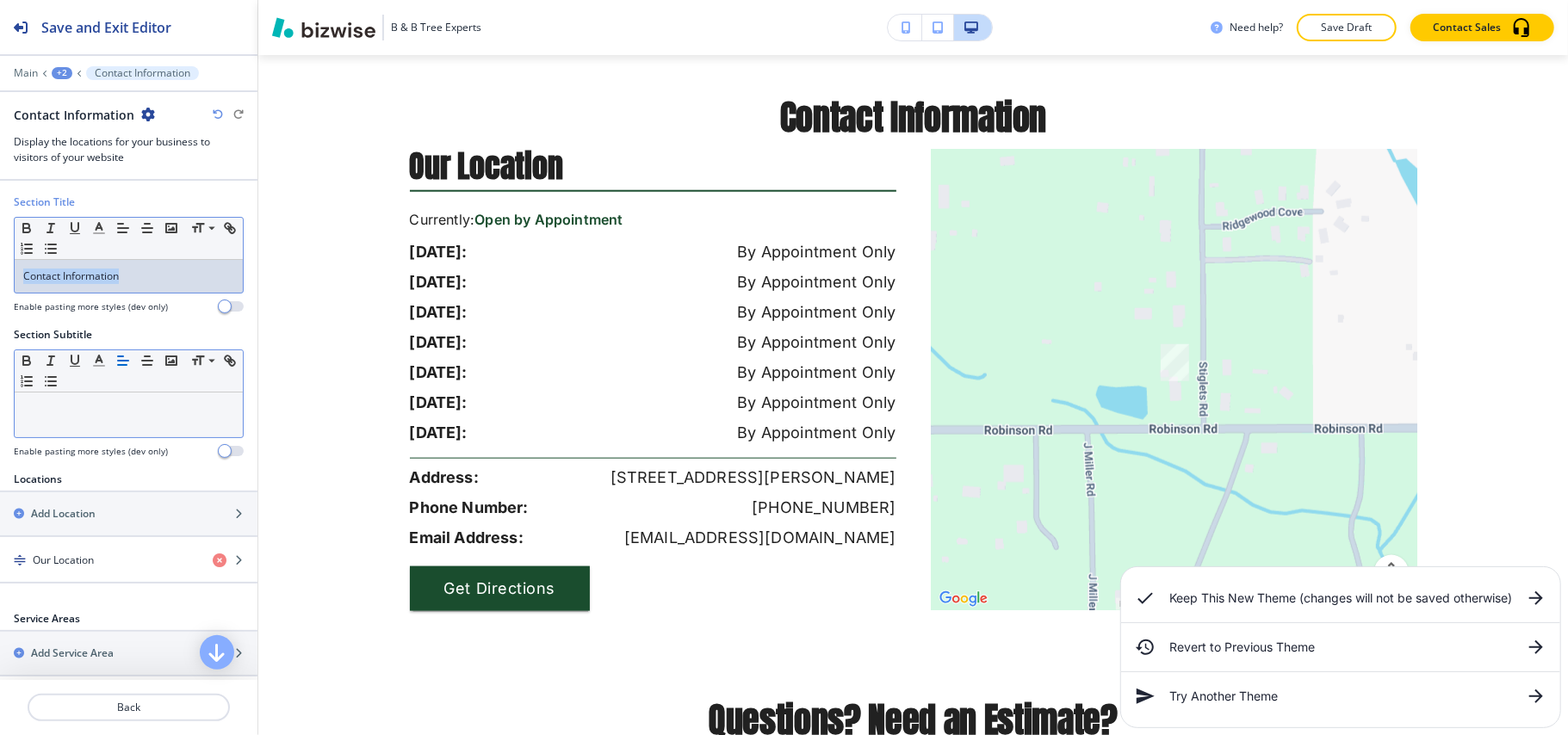
drag, startPoint x: 118, startPoint y: 270, endPoint x: 0, endPoint y: 267, distance: 118.0
click at [0, 267] on div "Section Title Small Normal Large Huge Contact Information Enable pasting more s…" at bounding box center [129, 261] width 257 height 133
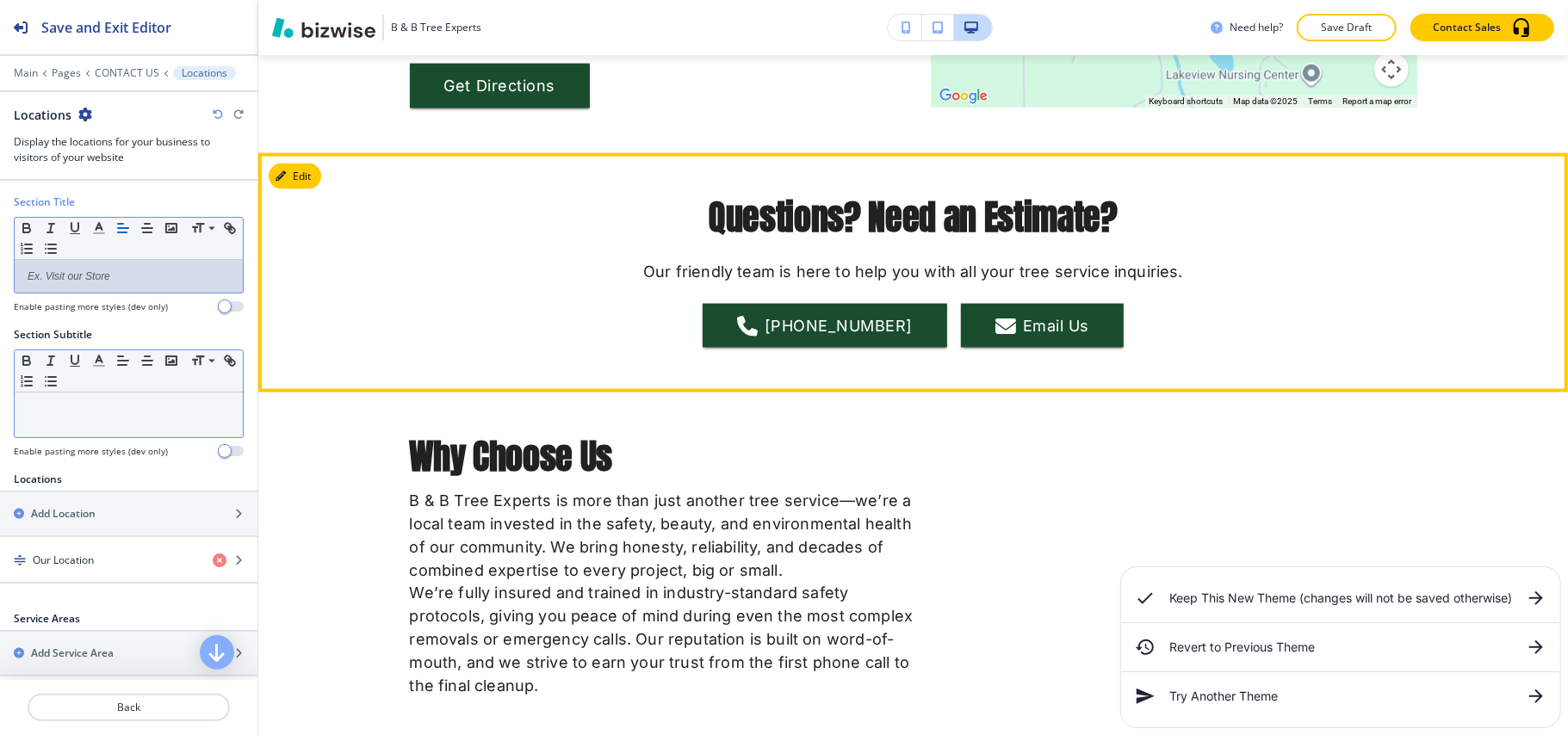
scroll to position [1821, 0]
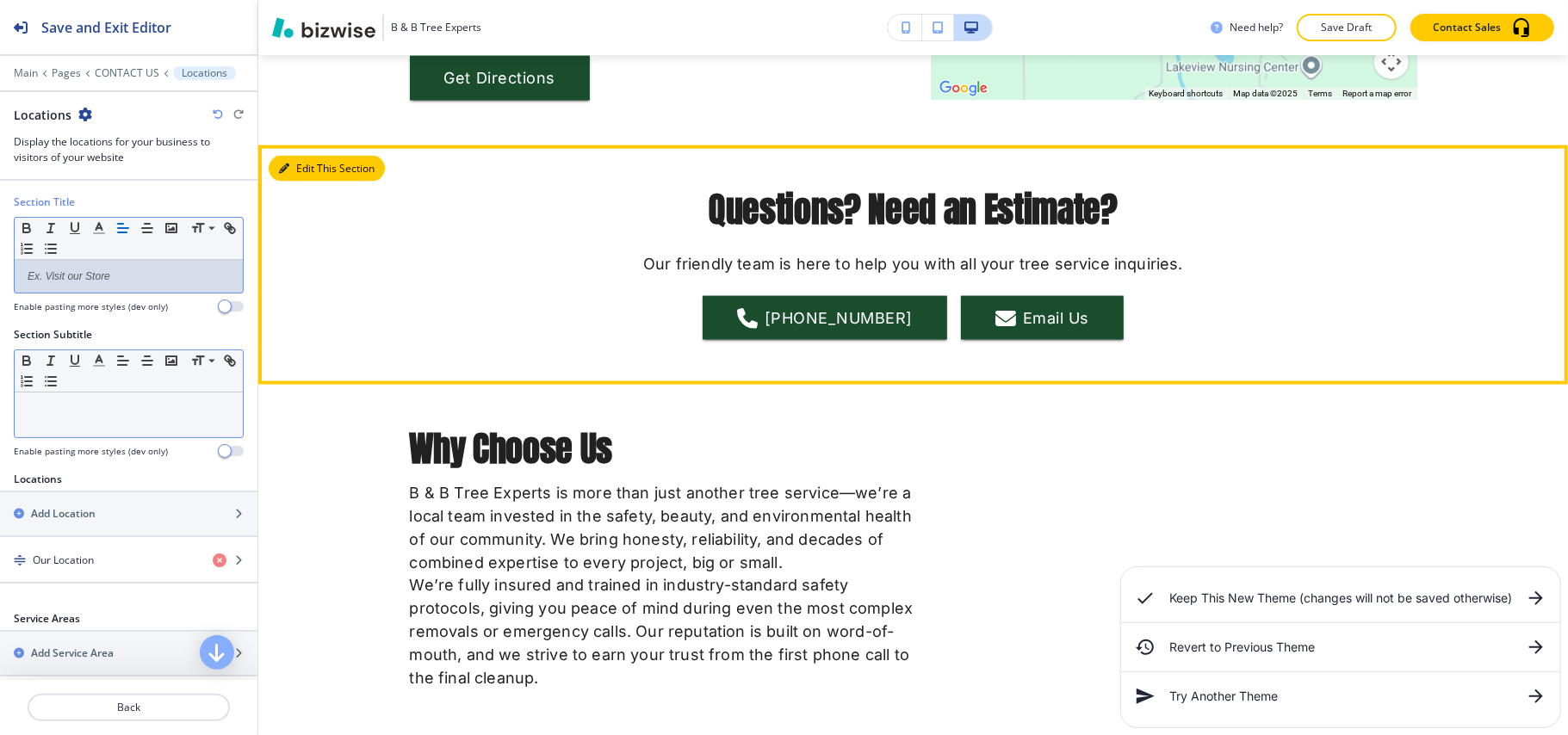
click at [307, 171] on button "Edit This Section" at bounding box center [326, 169] width 116 height 26
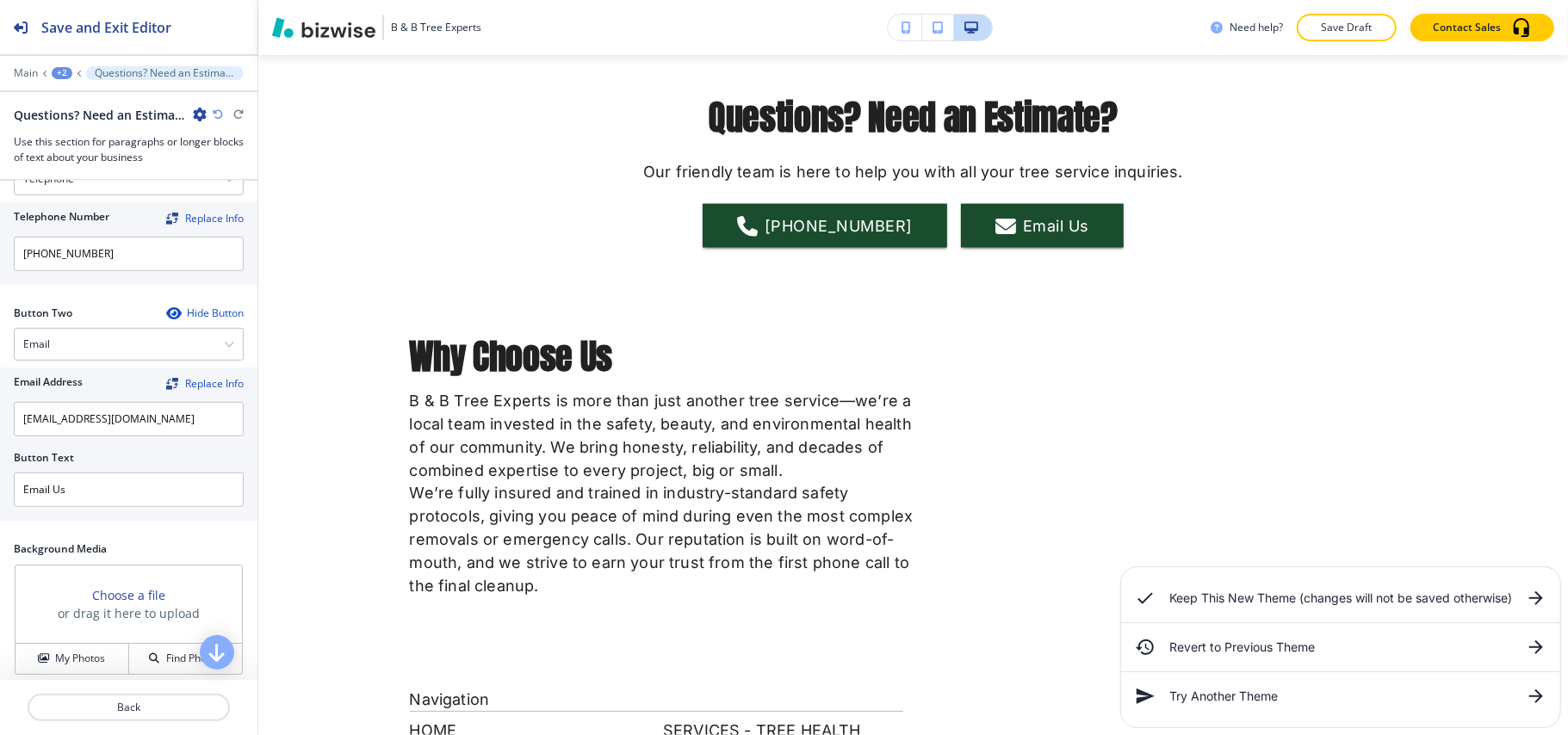
scroll to position [1033, 0]
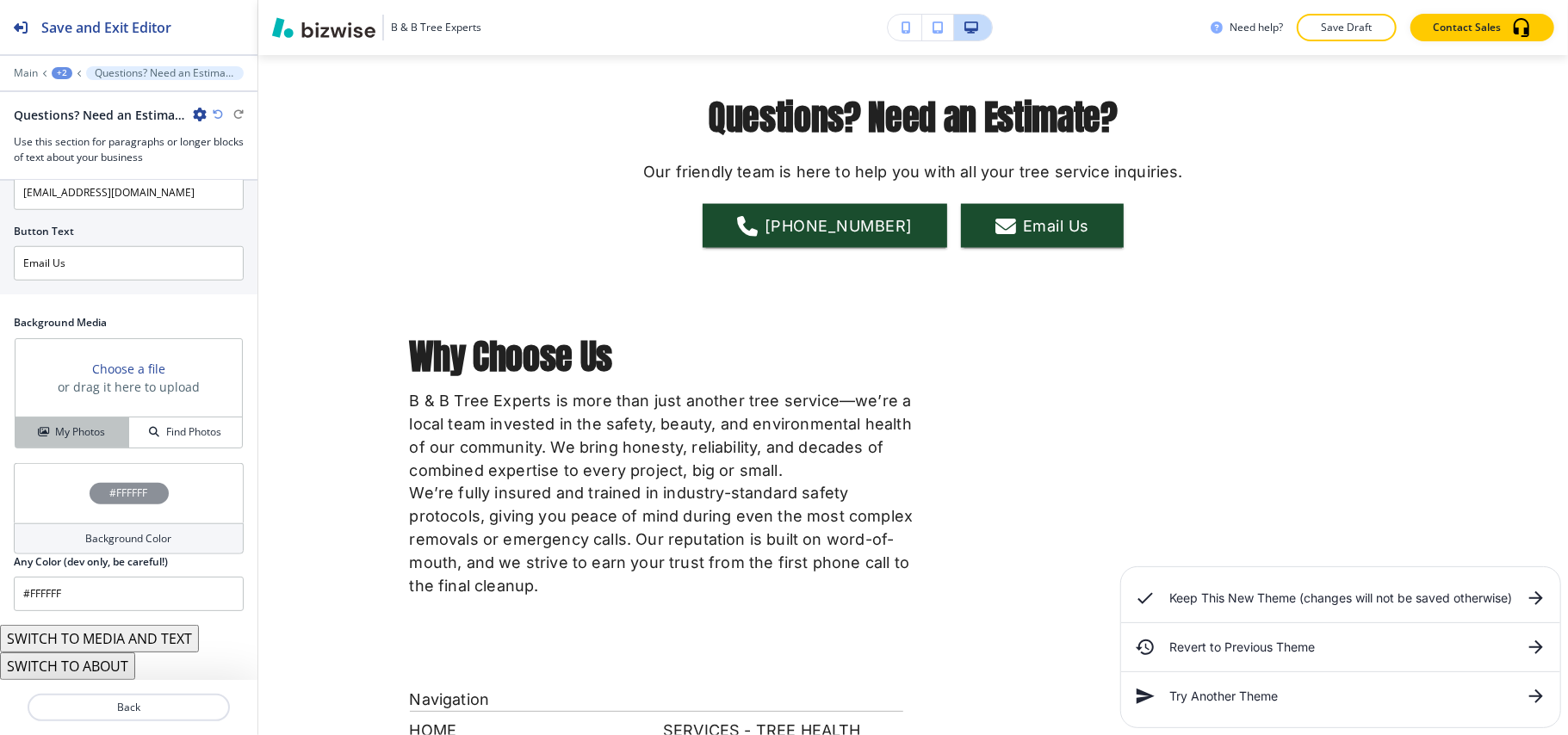
click at [73, 425] on button "My Photos" at bounding box center [72, 432] width 114 height 30
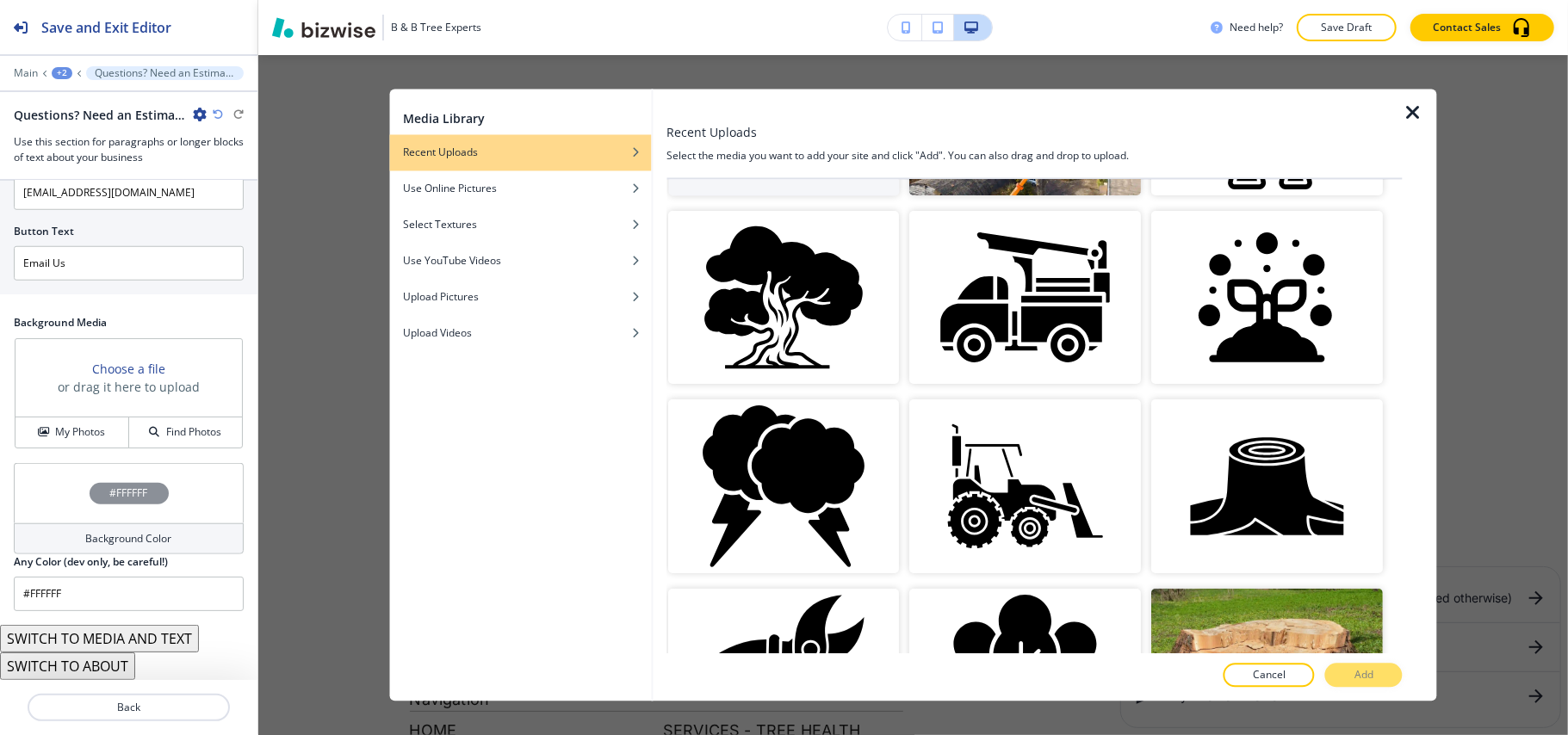
scroll to position [344, 0]
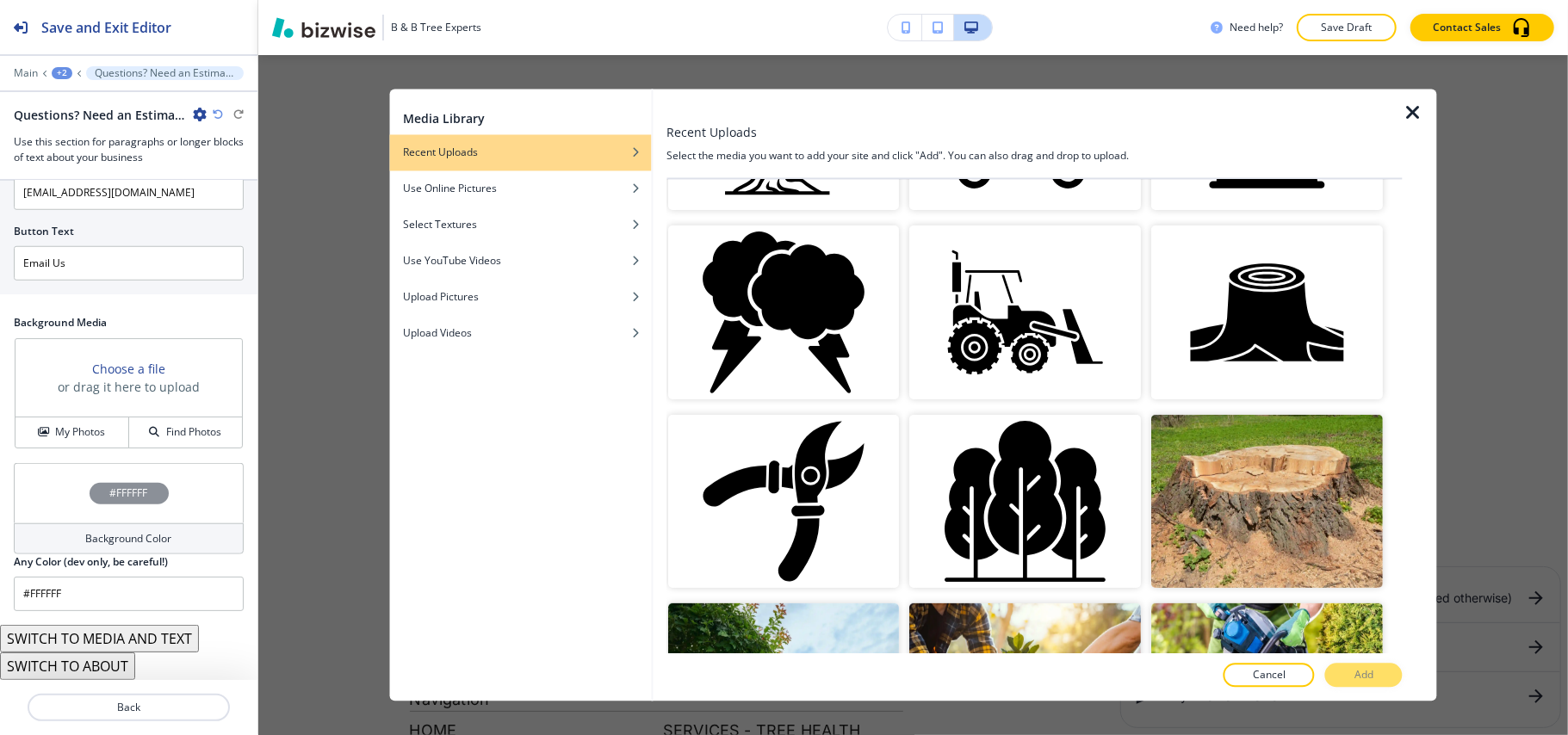
drag, startPoint x: 1379, startPoint y: 297, endPoint x: 1390, endPoint y: 366, distance: 69.9
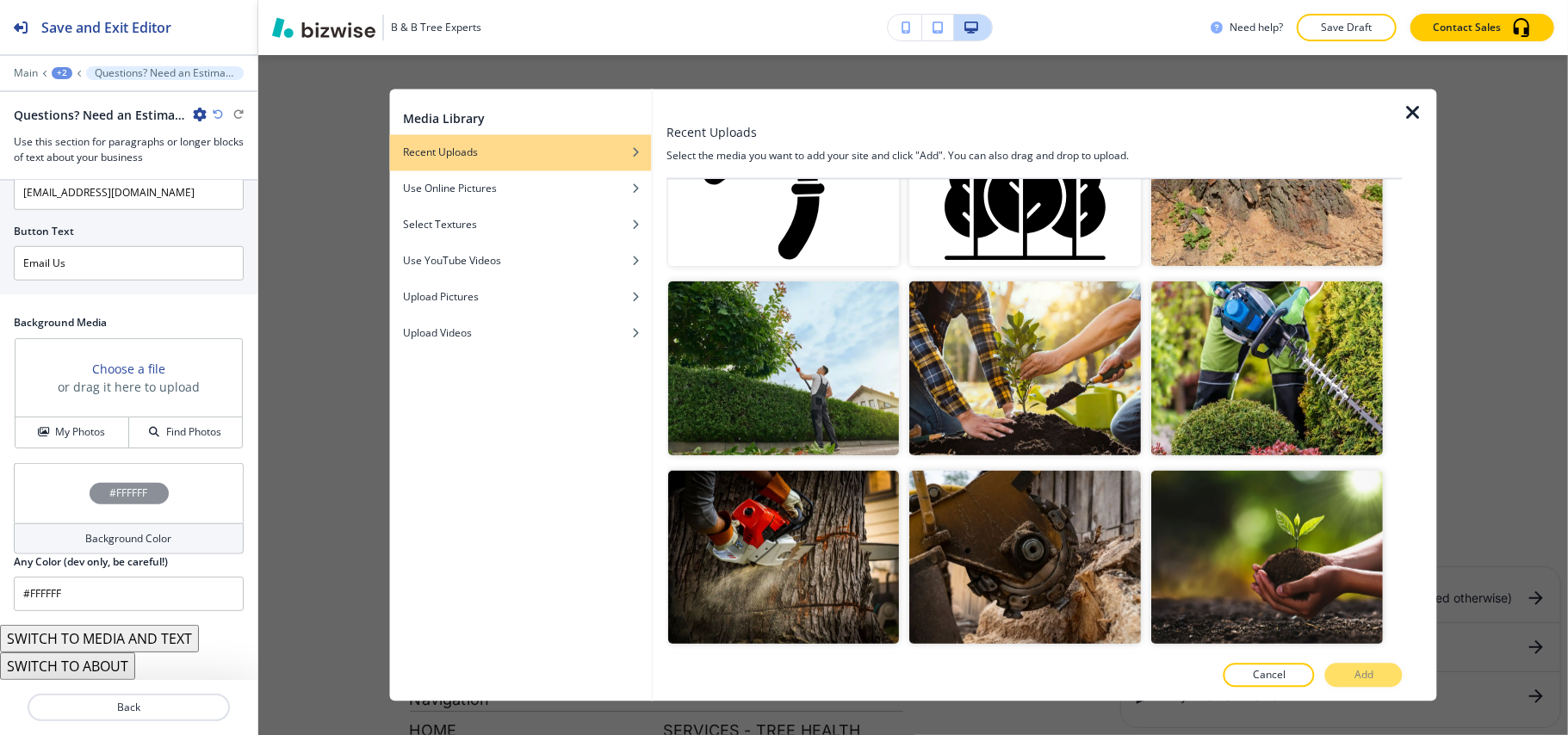
scroll to position [705, 0]
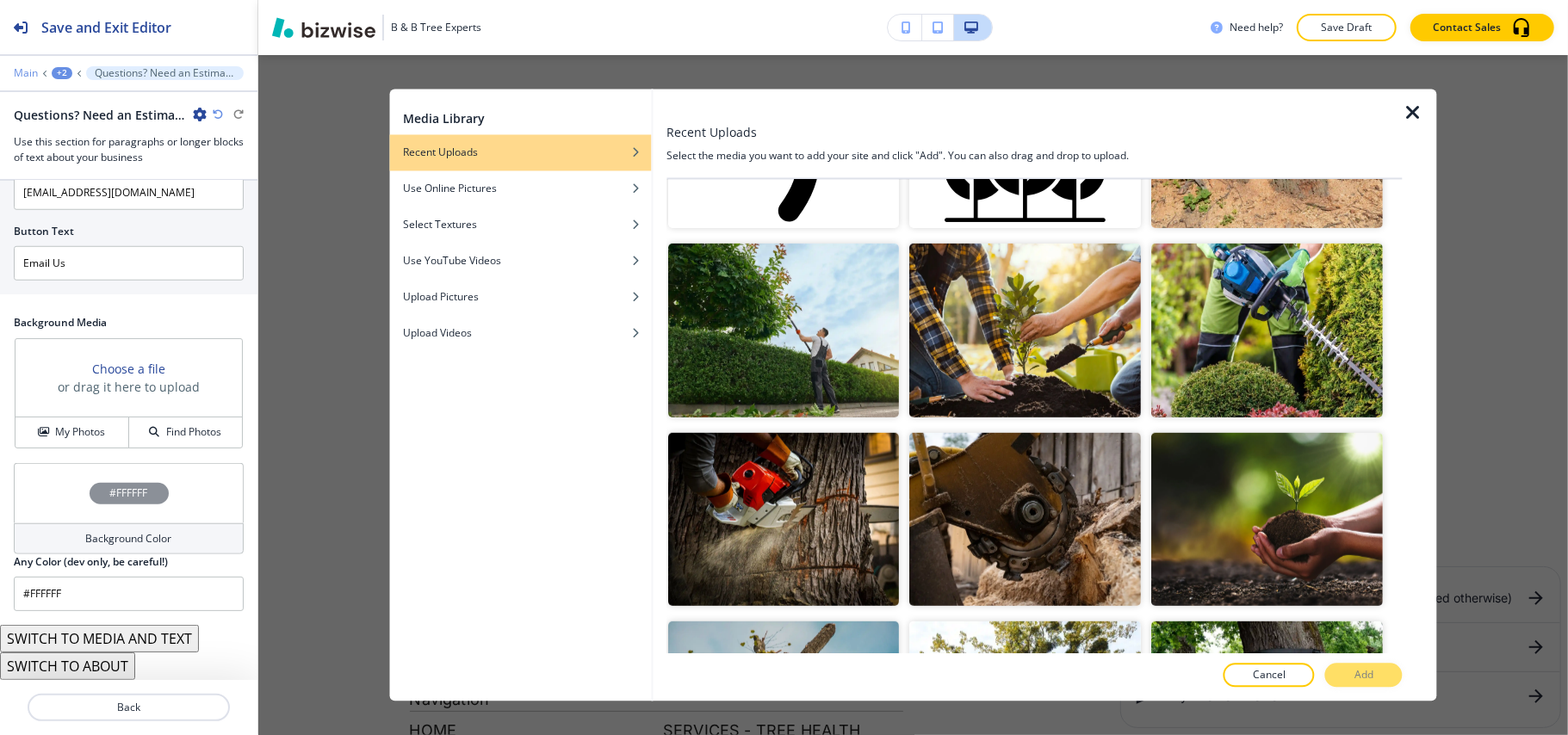
click at [31, 70] on p "Main" at bounding box center [25, 73] width 24 height 12
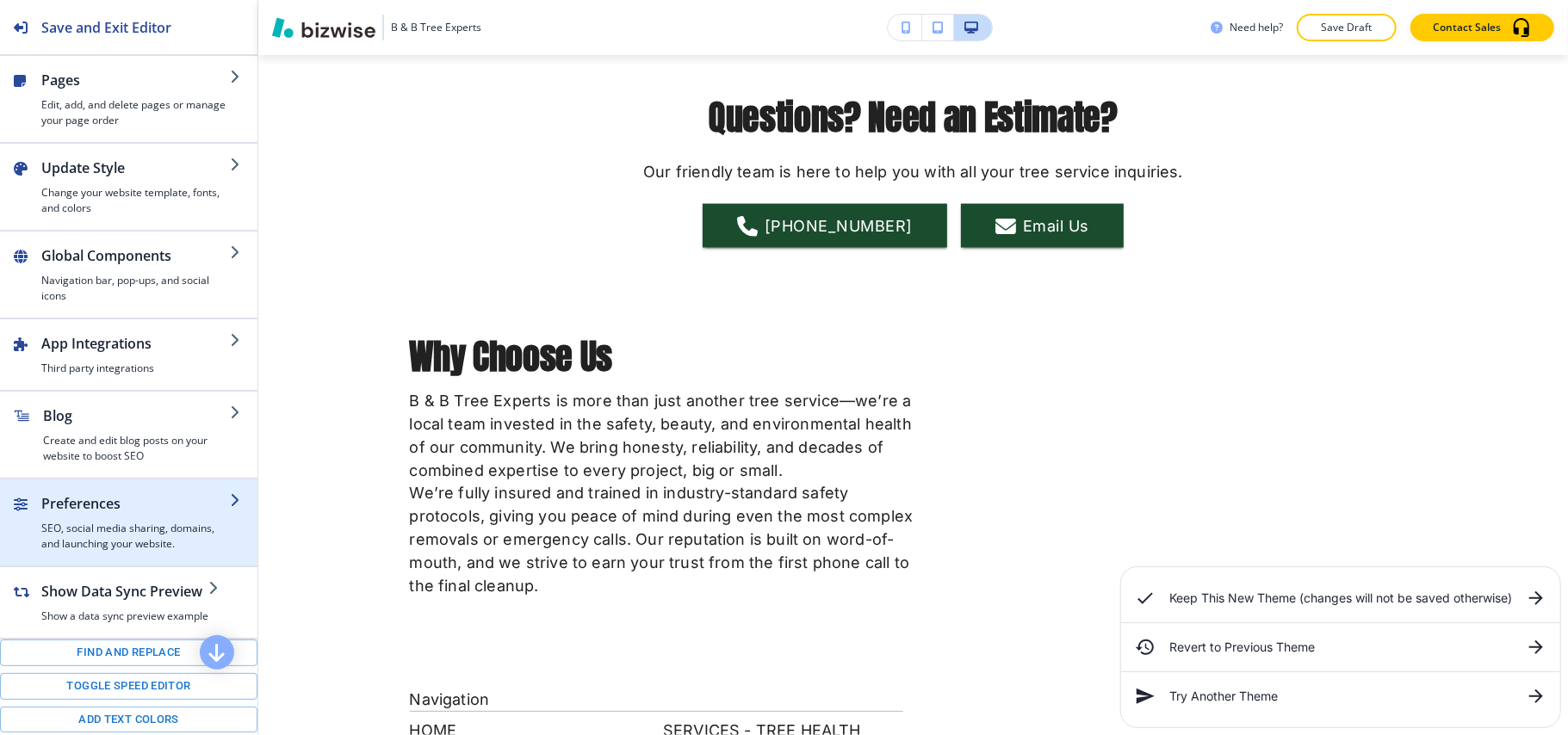
scroll to position [255, 0]
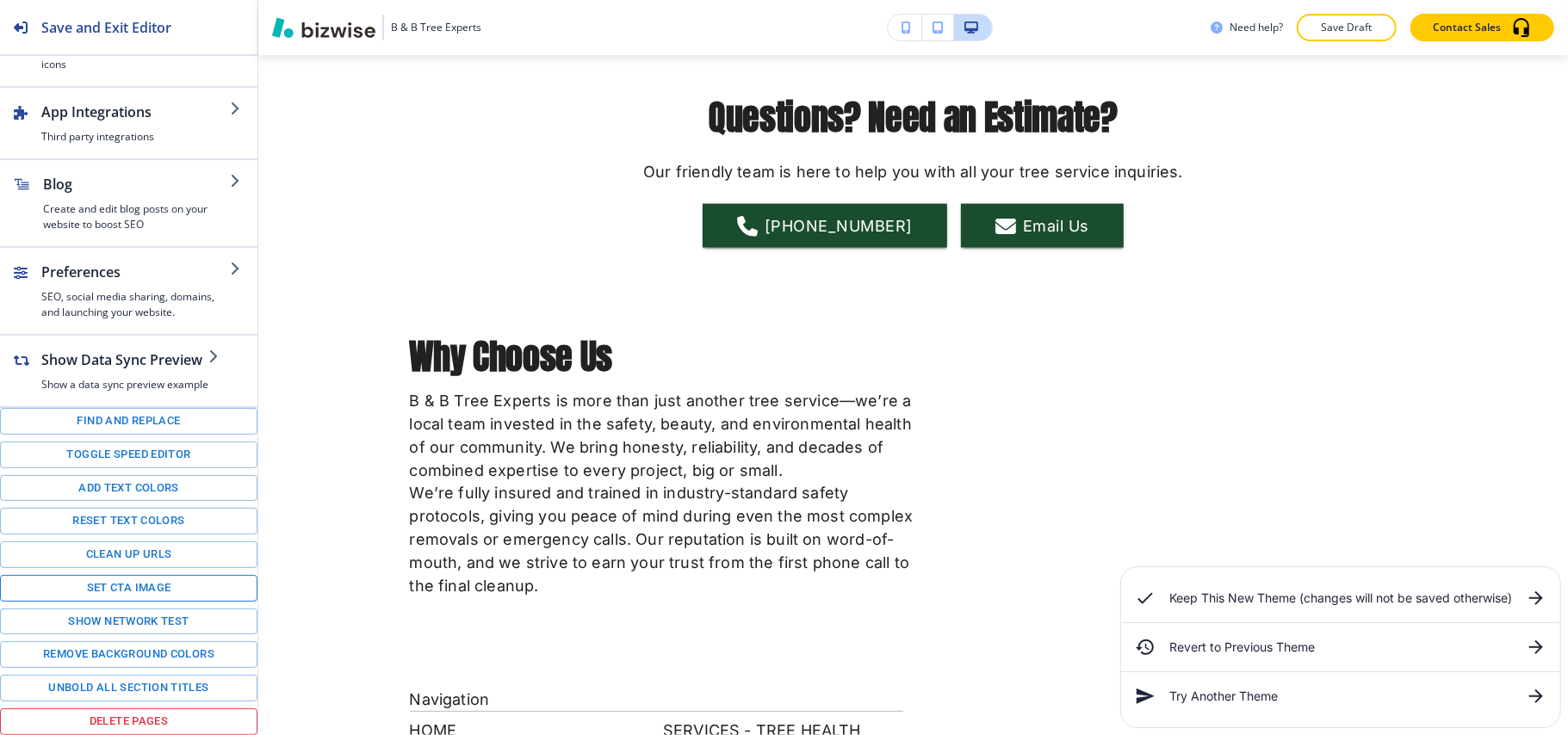
click at [121, 586] on button "Set CTA image" at bounding box center [129, 588] width 257 height 26
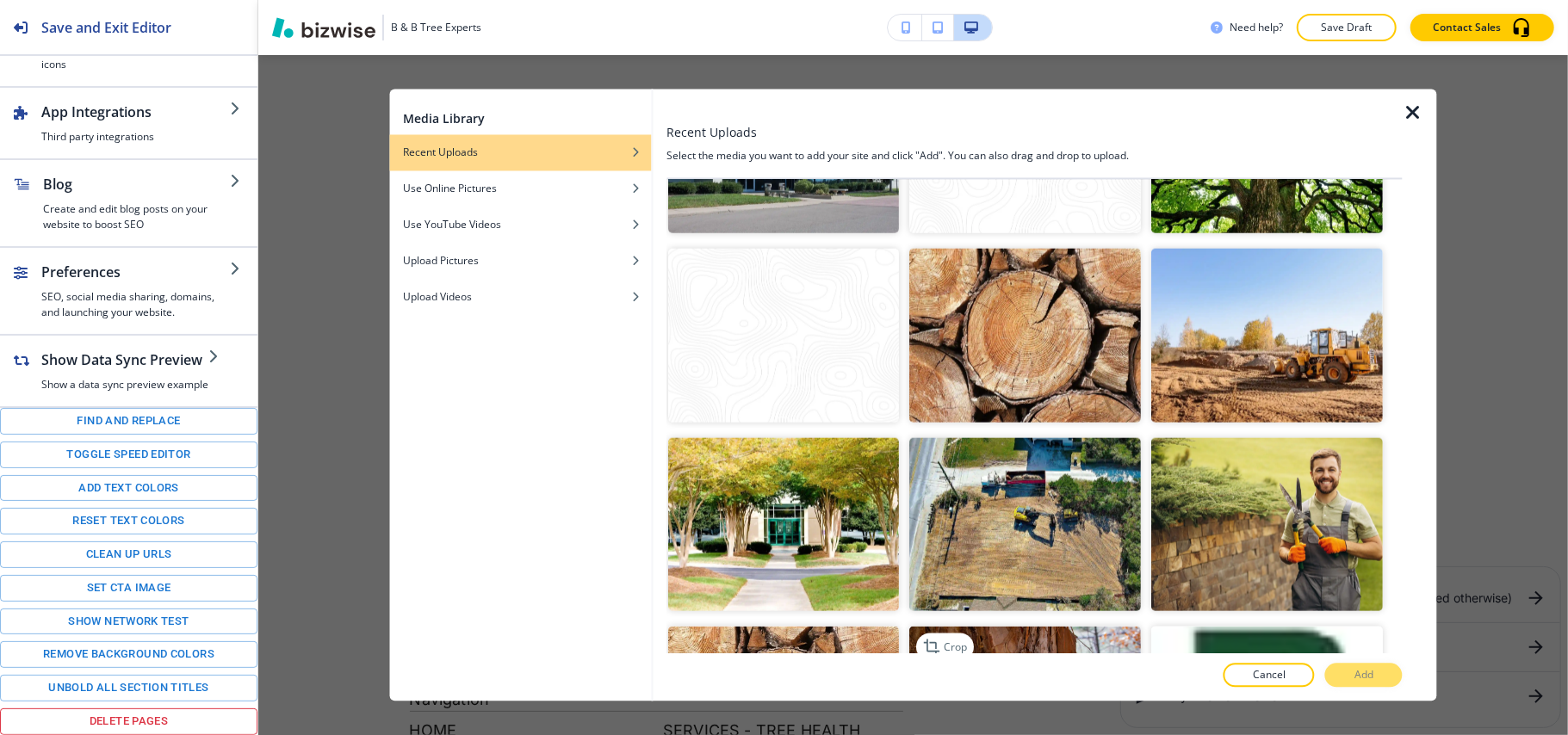
scroll to position [1579, 0]
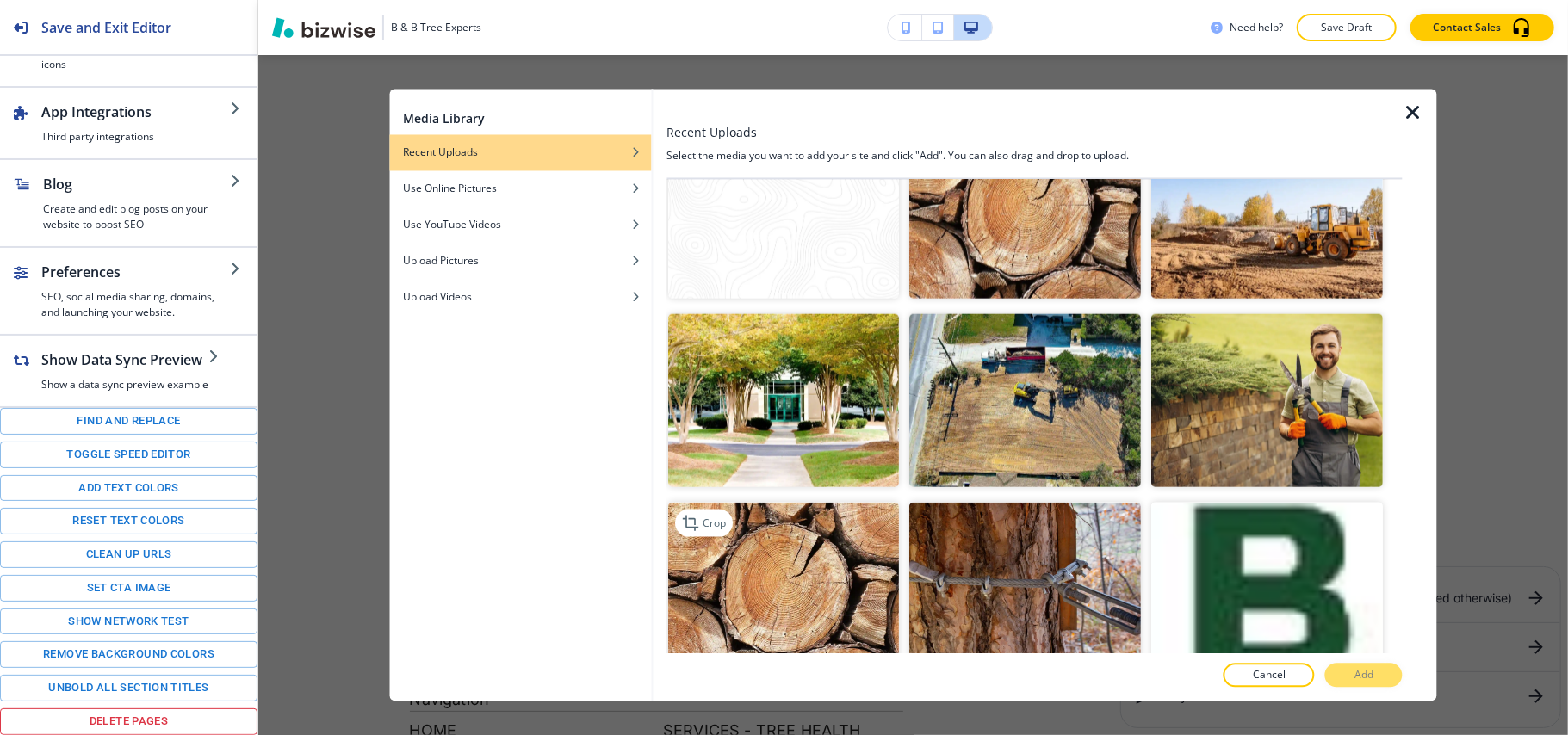
click at [720, 534] on img "button" at bounding box center [784, 590] width 232 height 174
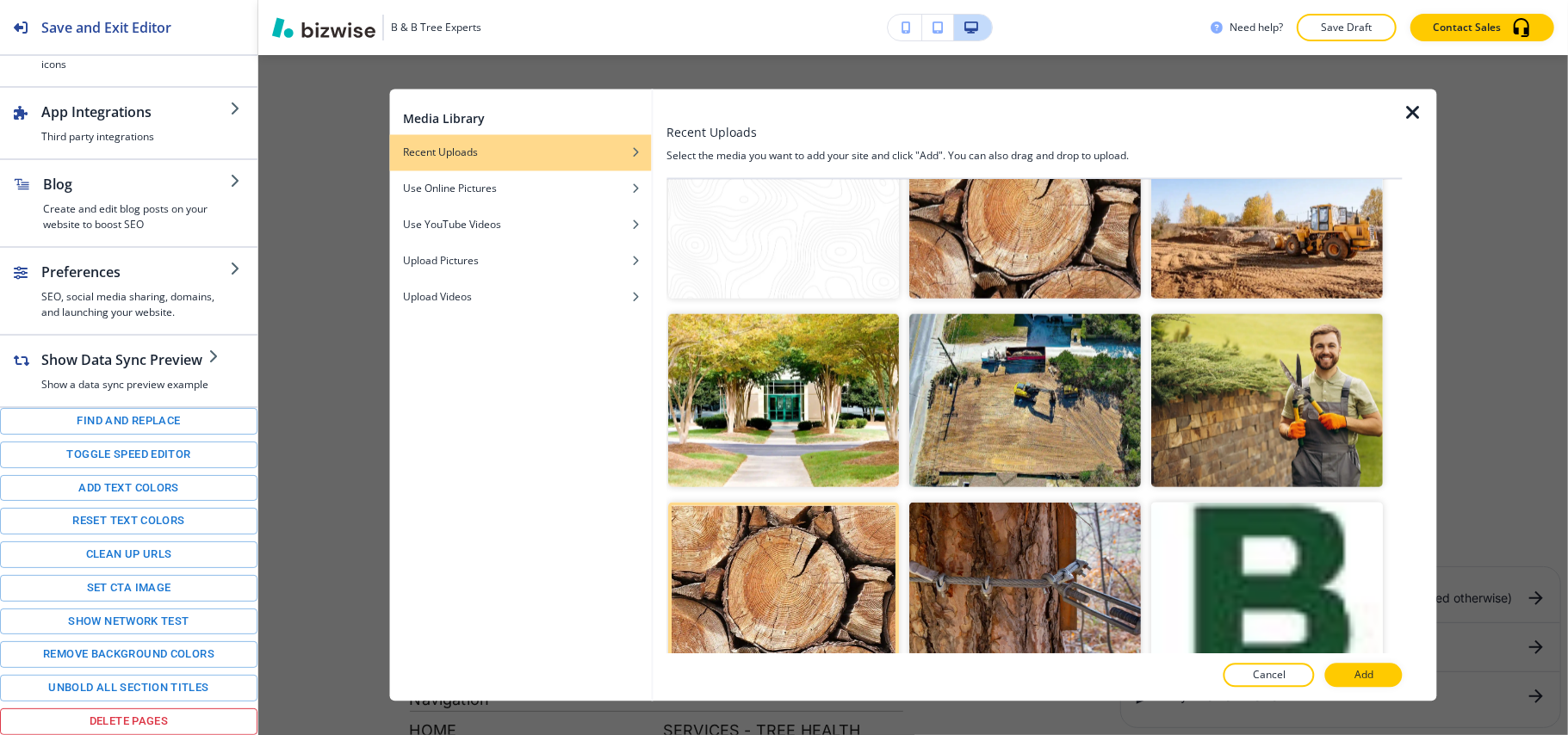
click at [1368, 678] on p "Add" at bounding box center [1363, 677] width 19 height 16
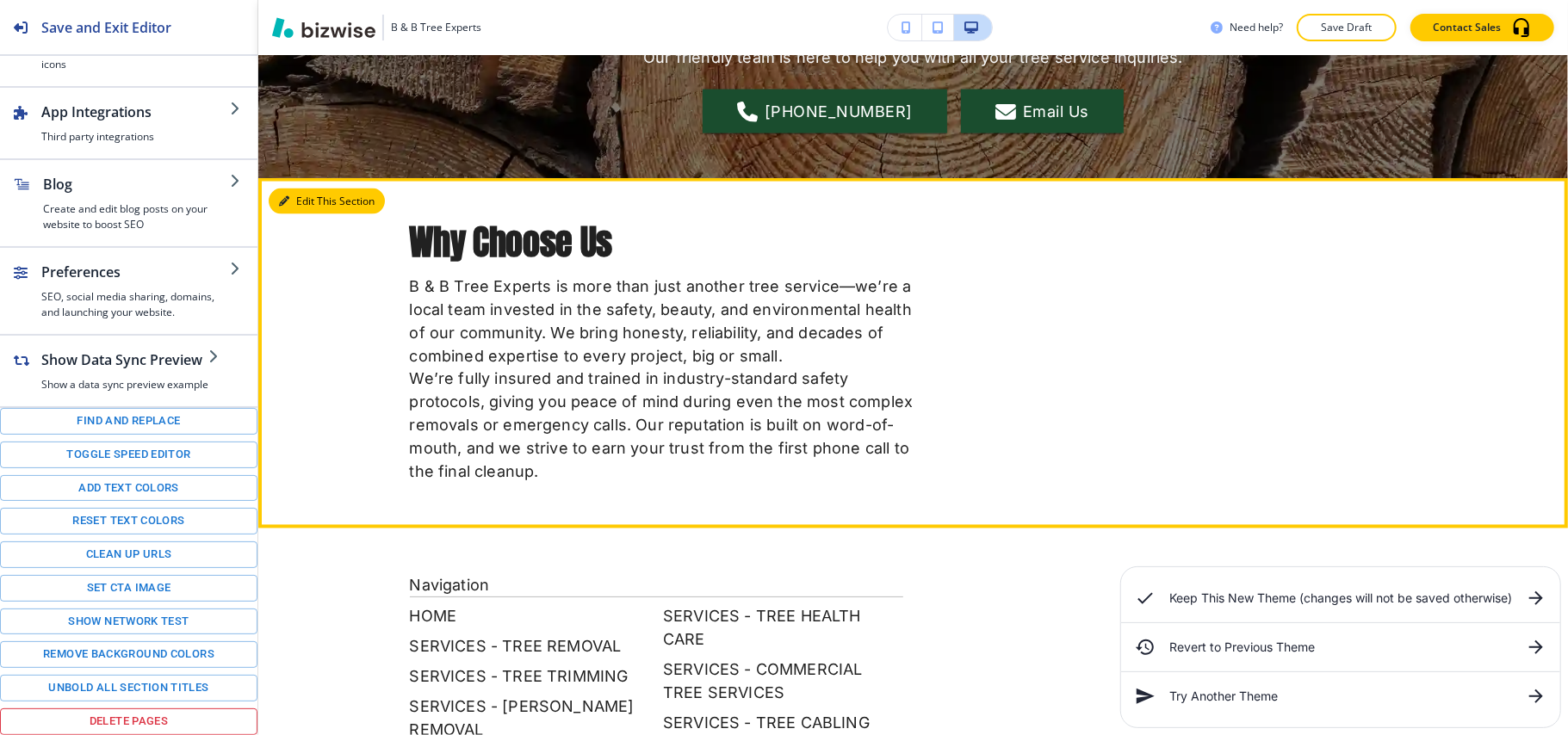
click at [312, 202] on button "Edit This Section" at bounding box center [326, 201] width 116 height 26
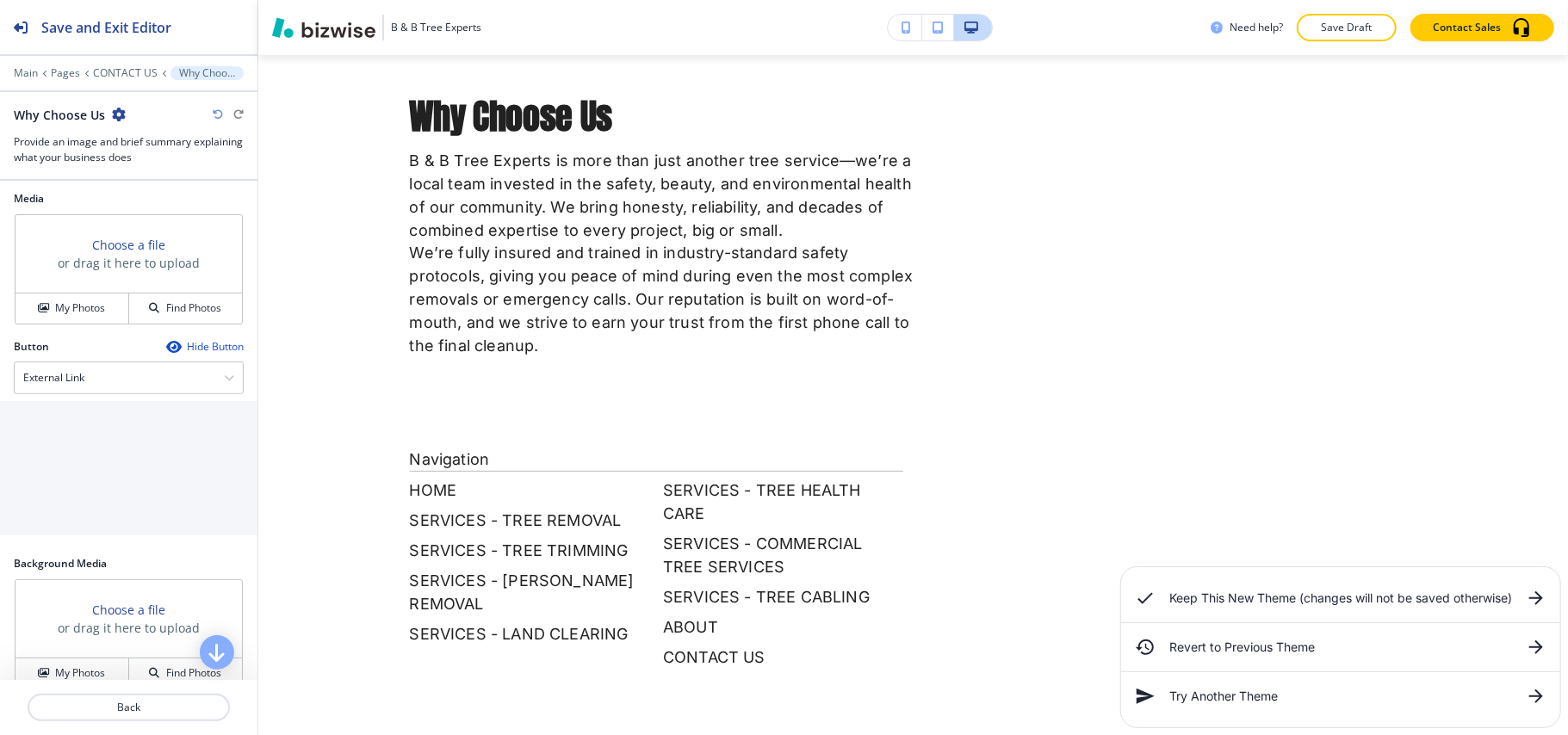
scroll to position [573, 0]
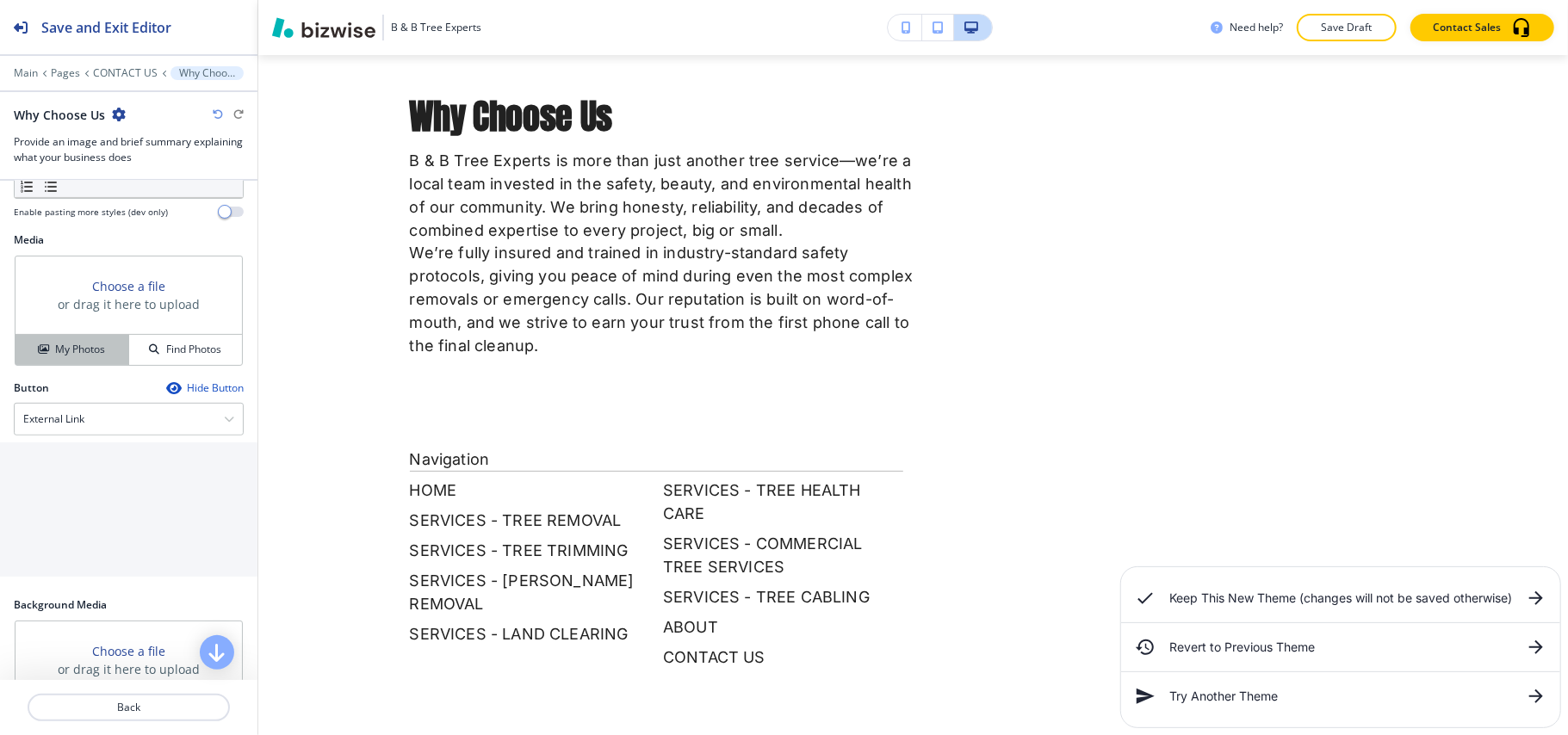
click at [81, 358] on h4 "My Photos" at bounding box center [80, 350] width 50 height 16
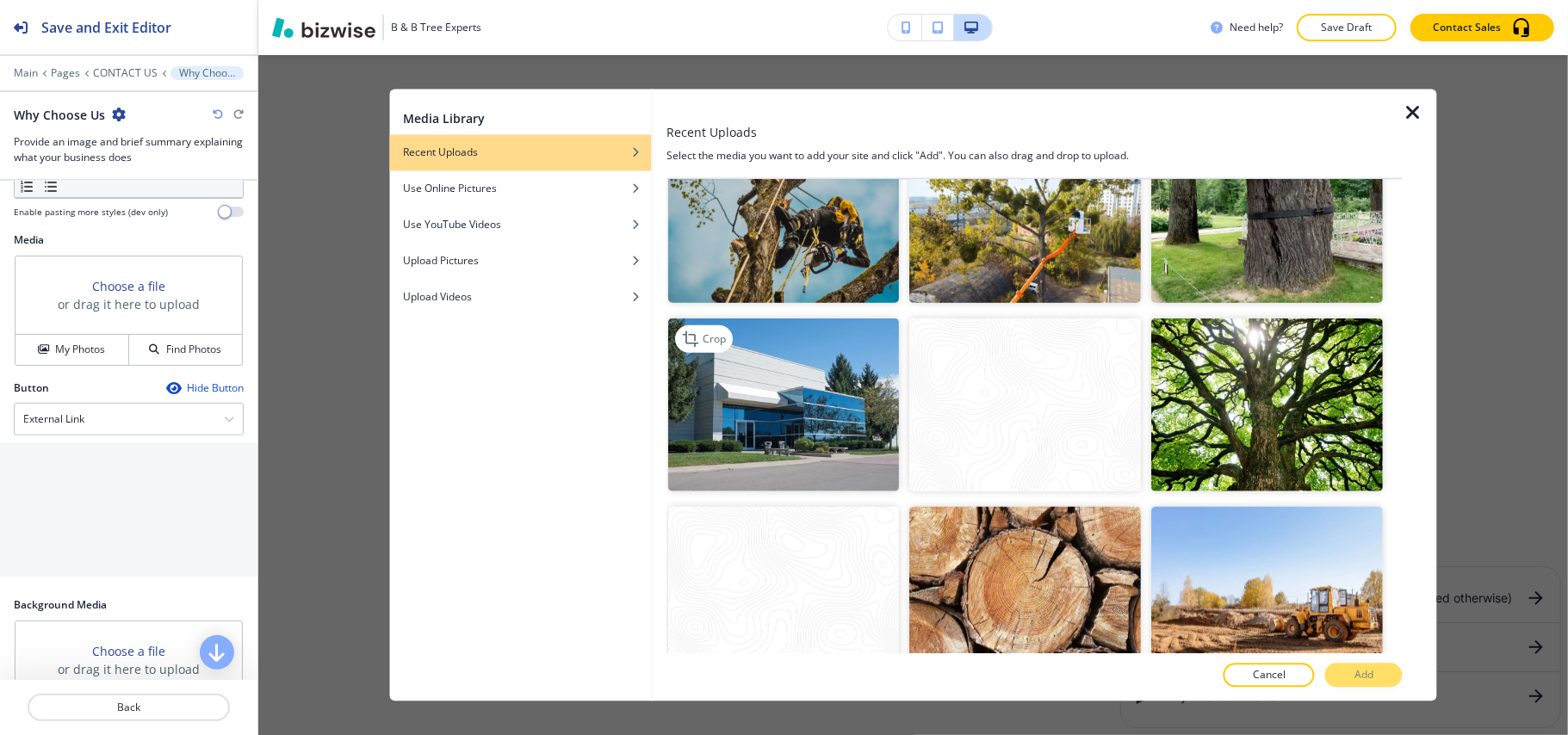
scroll to position [968, 0]
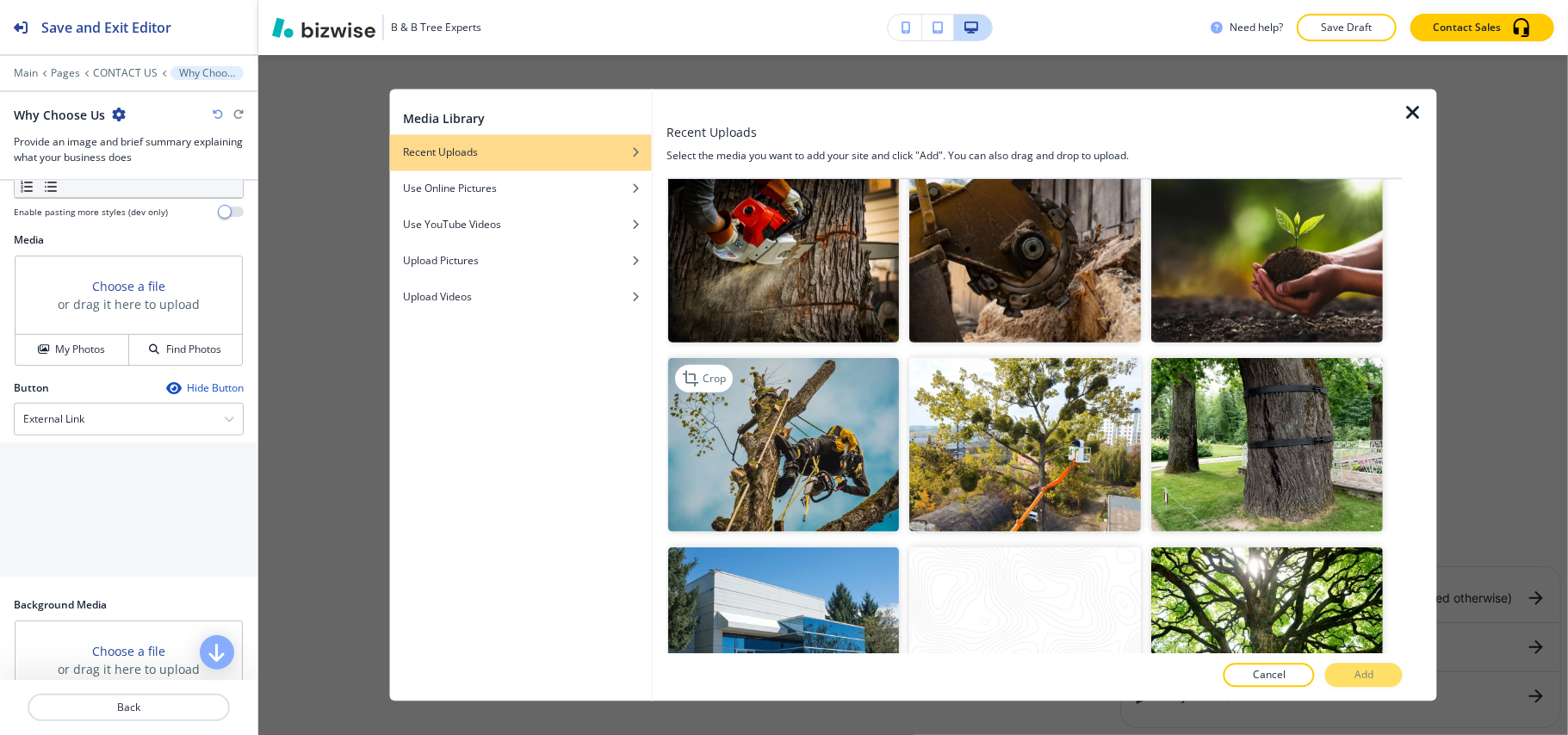
click at [823, 413] on img "button" at bounding box center [784, 445] width 232 height 174
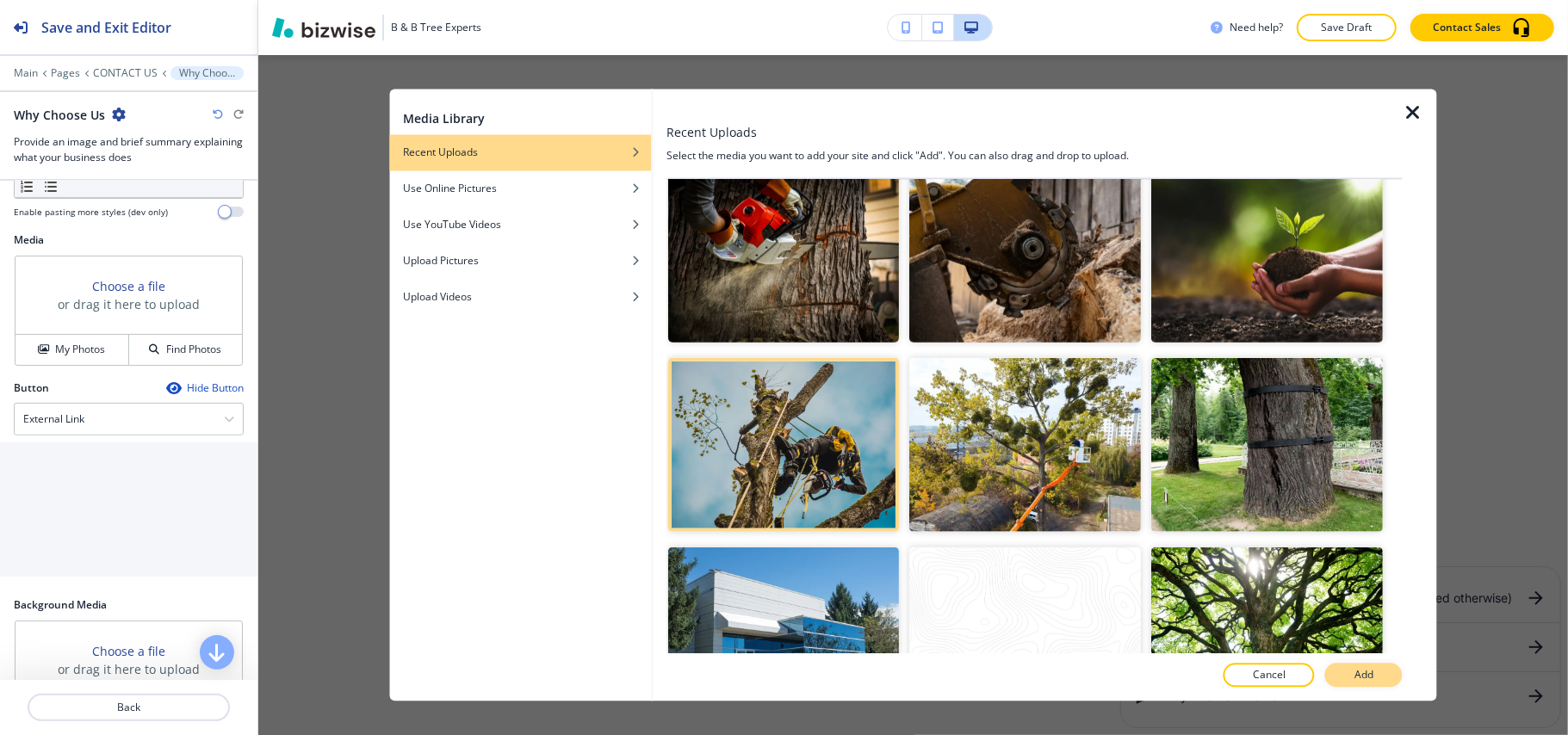
click at [1362, 679] on p "Add" at bounding box center [1363, 677] width 19 height 16
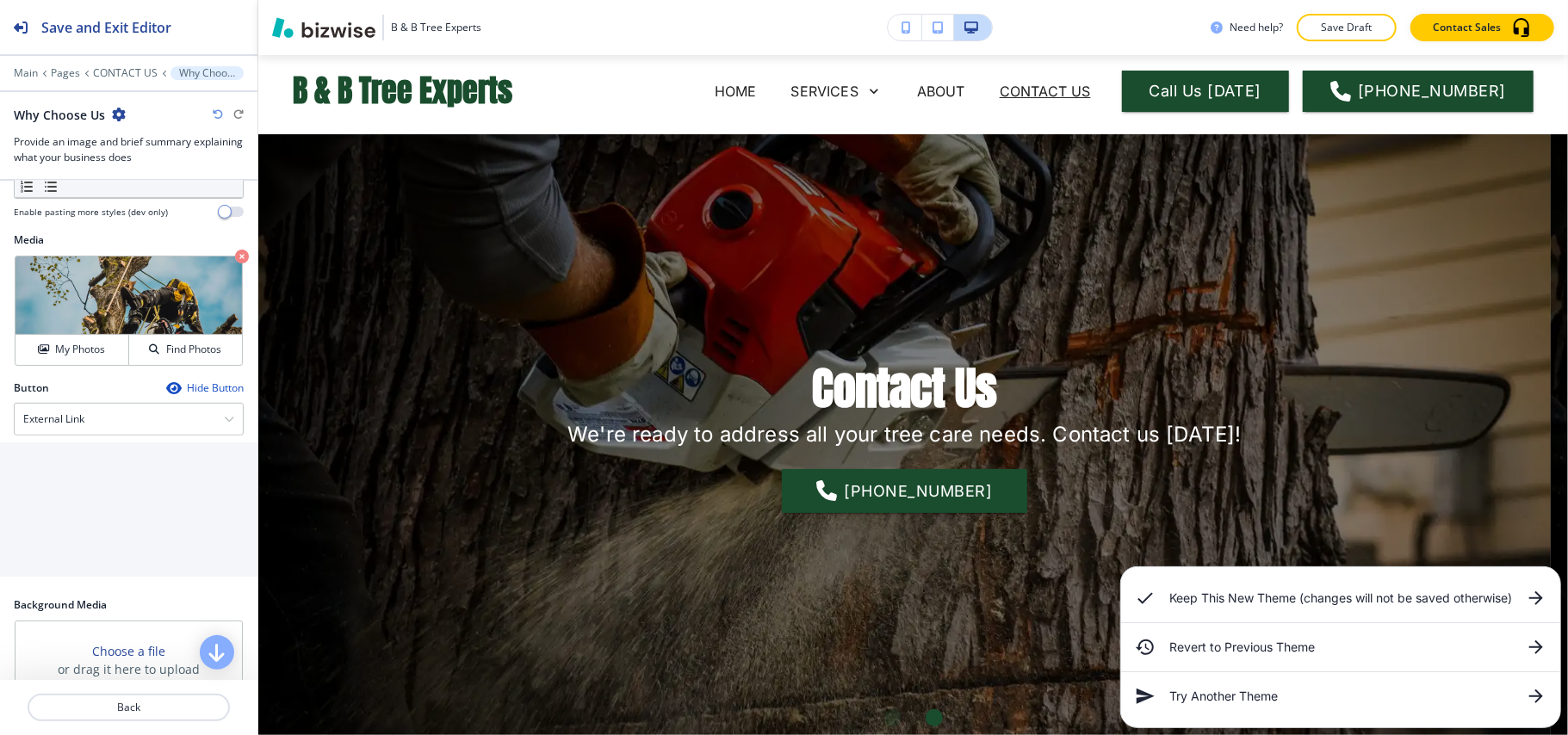
scroll to position [0, 0]
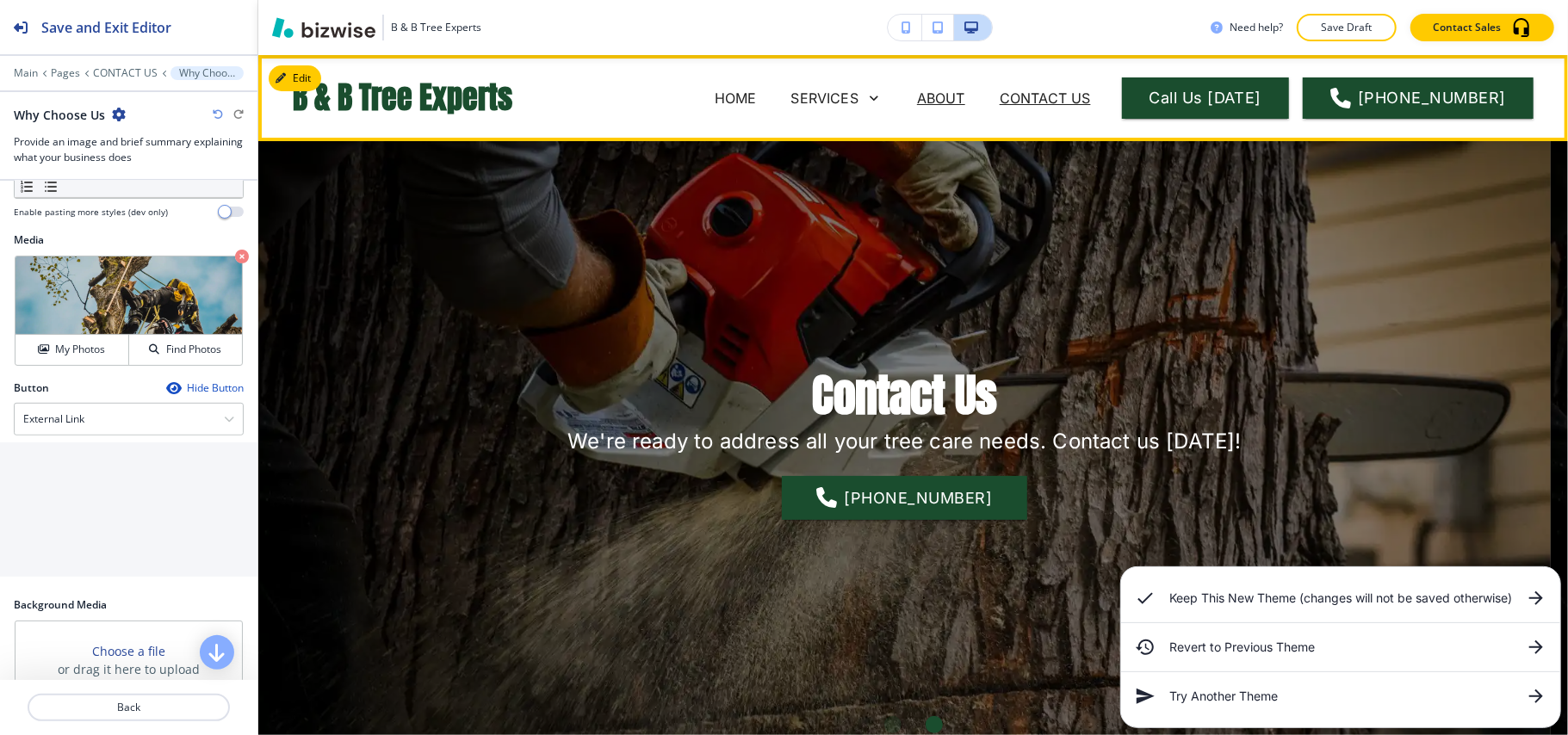
click at [965, 88] on p "ABOUT" at bounding box center [940, 97] width 48 height 20
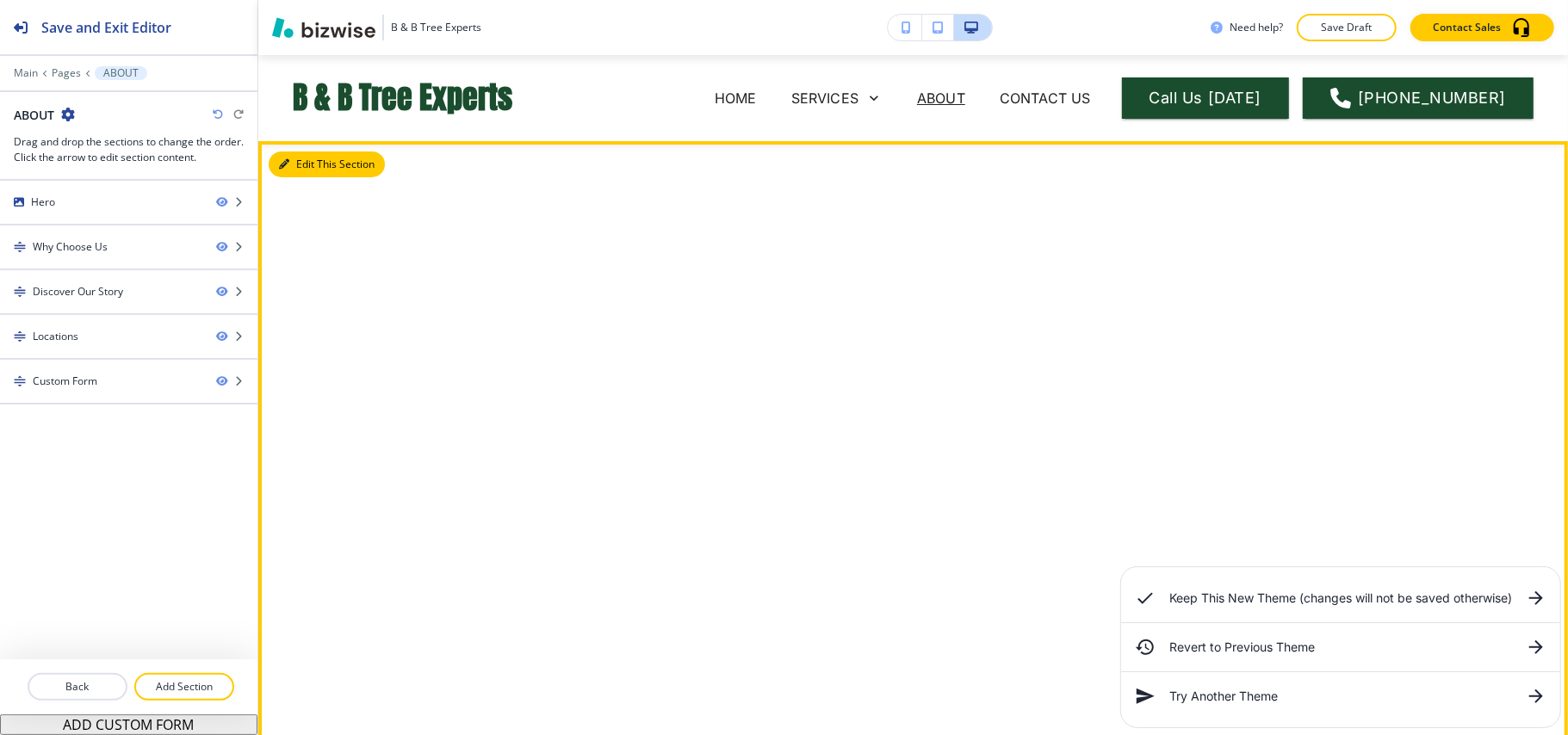
click at [297, 155] on button "Edit This Section" at bounding box center [326, 164] width 116 height 26
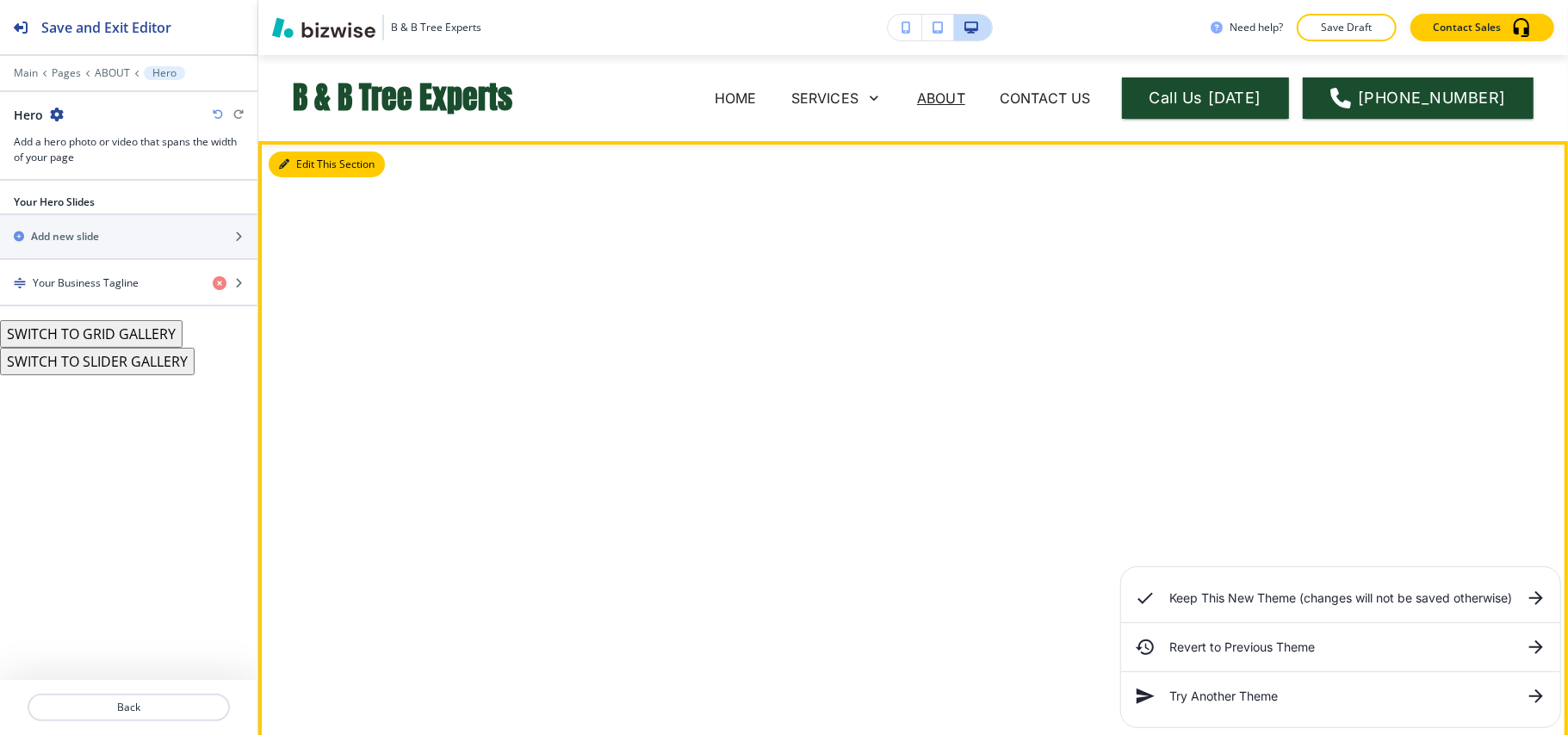
scroll to position [86, 0]
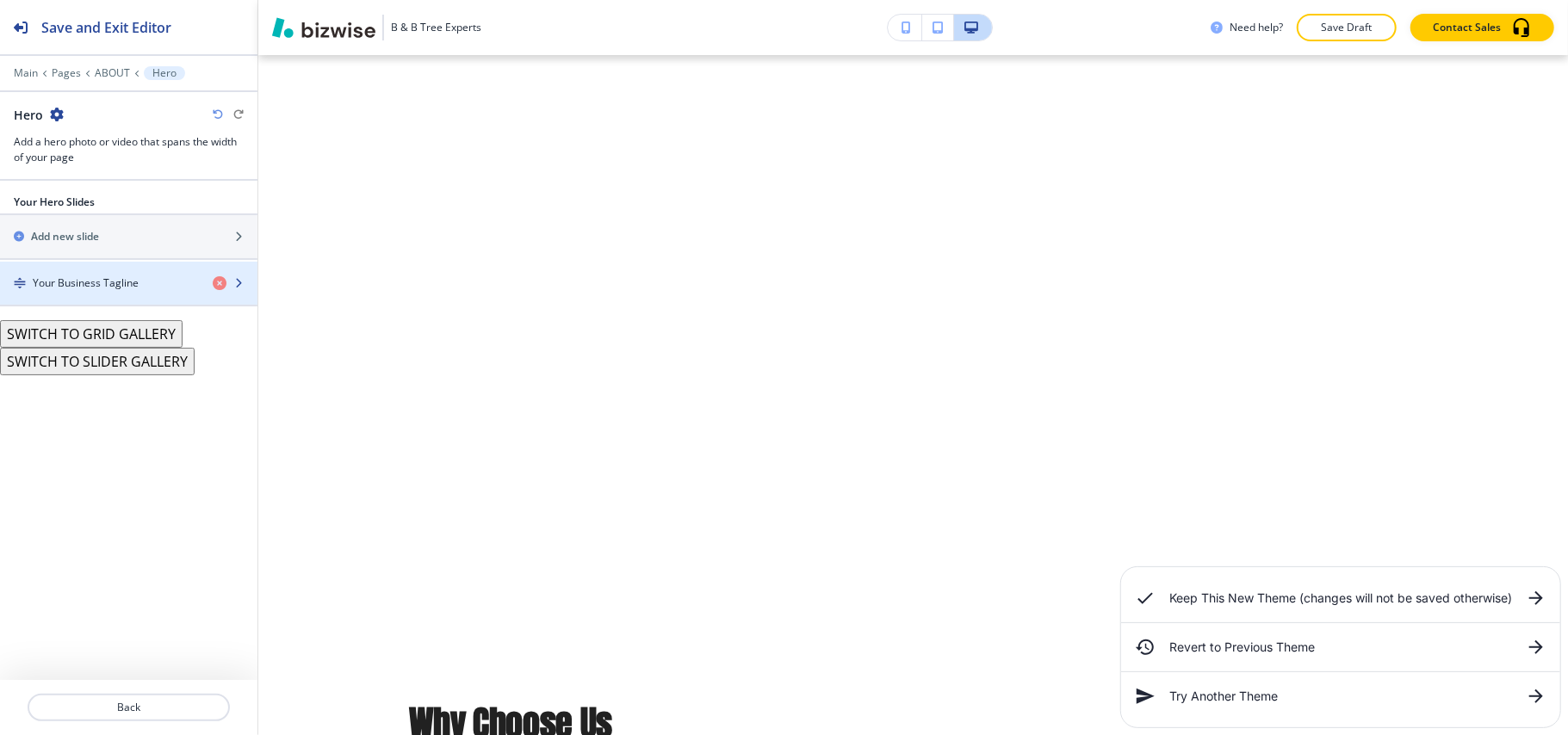
click at [100, 286] on h4 "Your Business Tagline" at bounding box center [86, 284] width 106 height 16
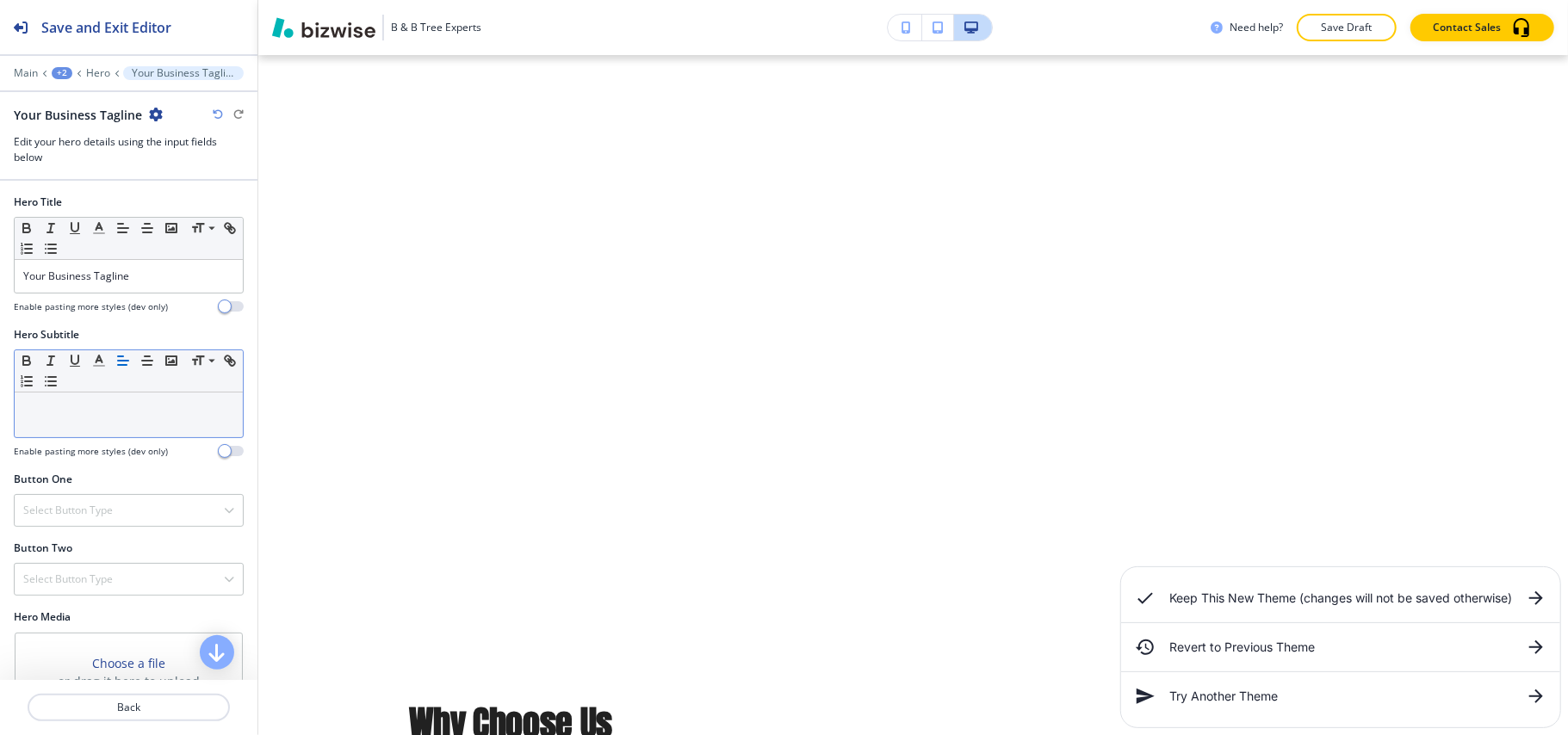
click at [92, 417] on p at bounding box center [129, 409] width 210 height 16
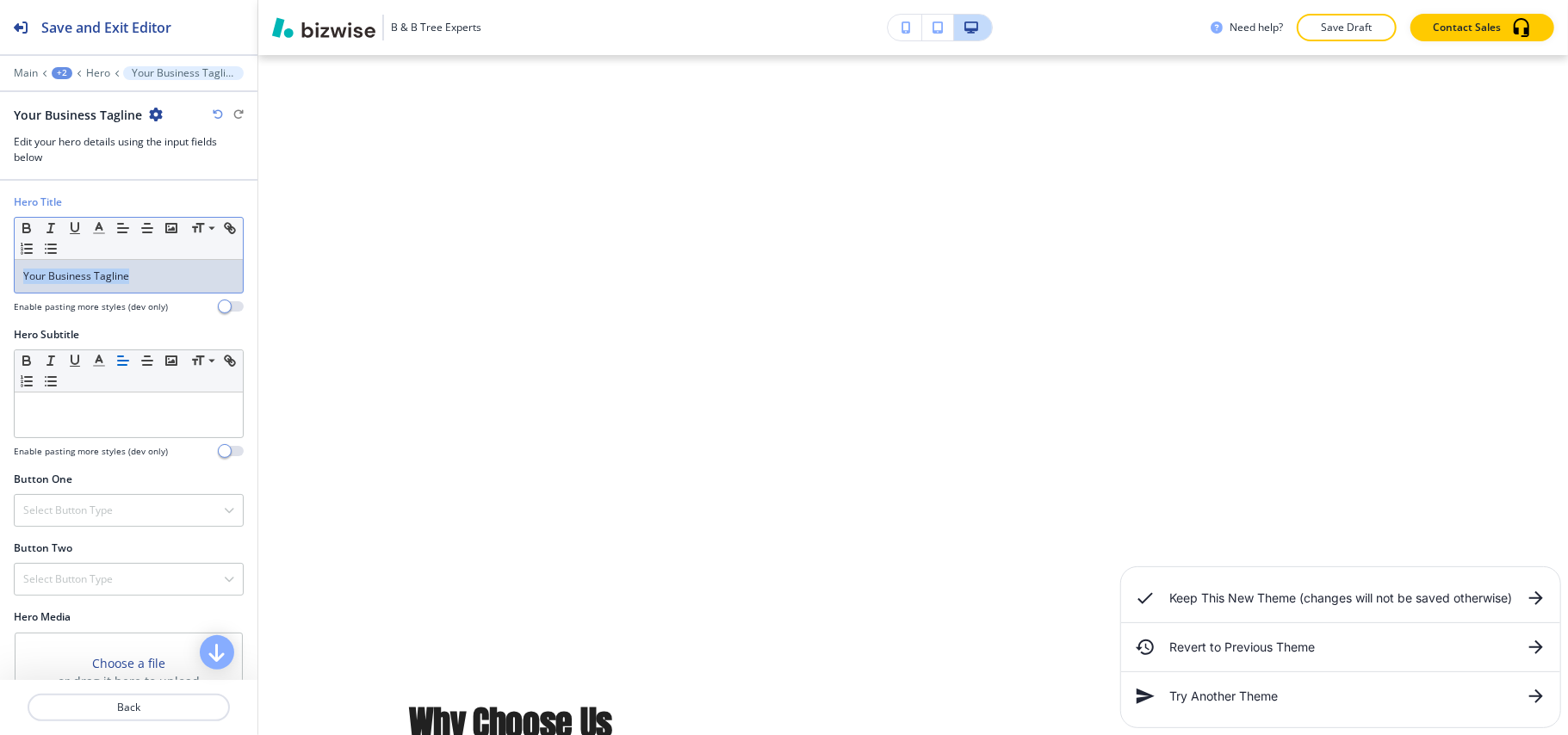
drag, startPoint x: 115, startPoint y: 269, endPoint x: 0, endPoint y: 284, distance: 116.0
click at [0, 284] on div "Hero Title Small Normal Large Huge Your Business Tagline Enable pasting more st…" at bounding box center [129, 261] width 257 height 133
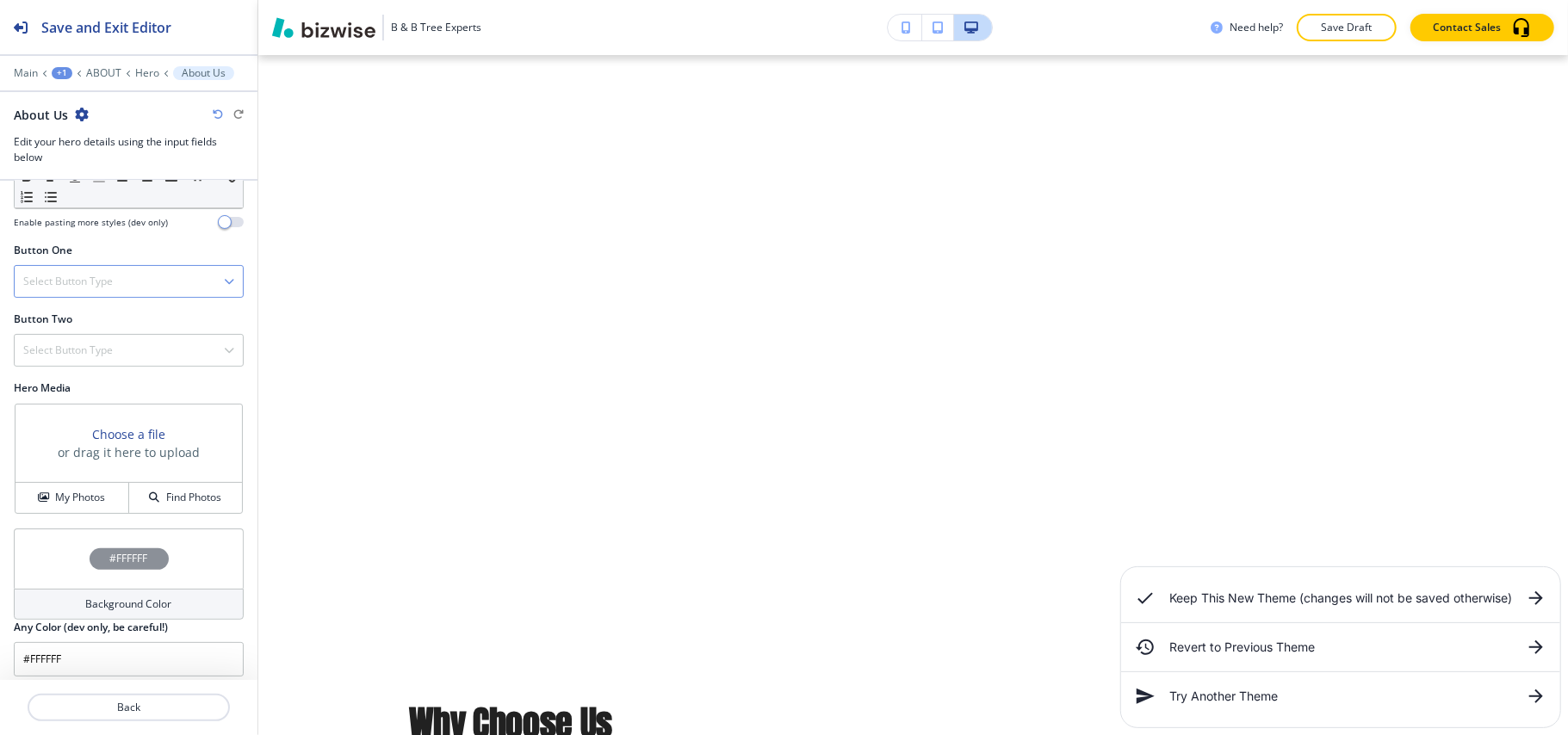
click at [108, 284] on h4 "Select Button Type" at bounding box center [68, 282] width 90 height 16
click at [104, 462] on h4 "Internal Link" at bounding box center [129, 458] width 210 height 16
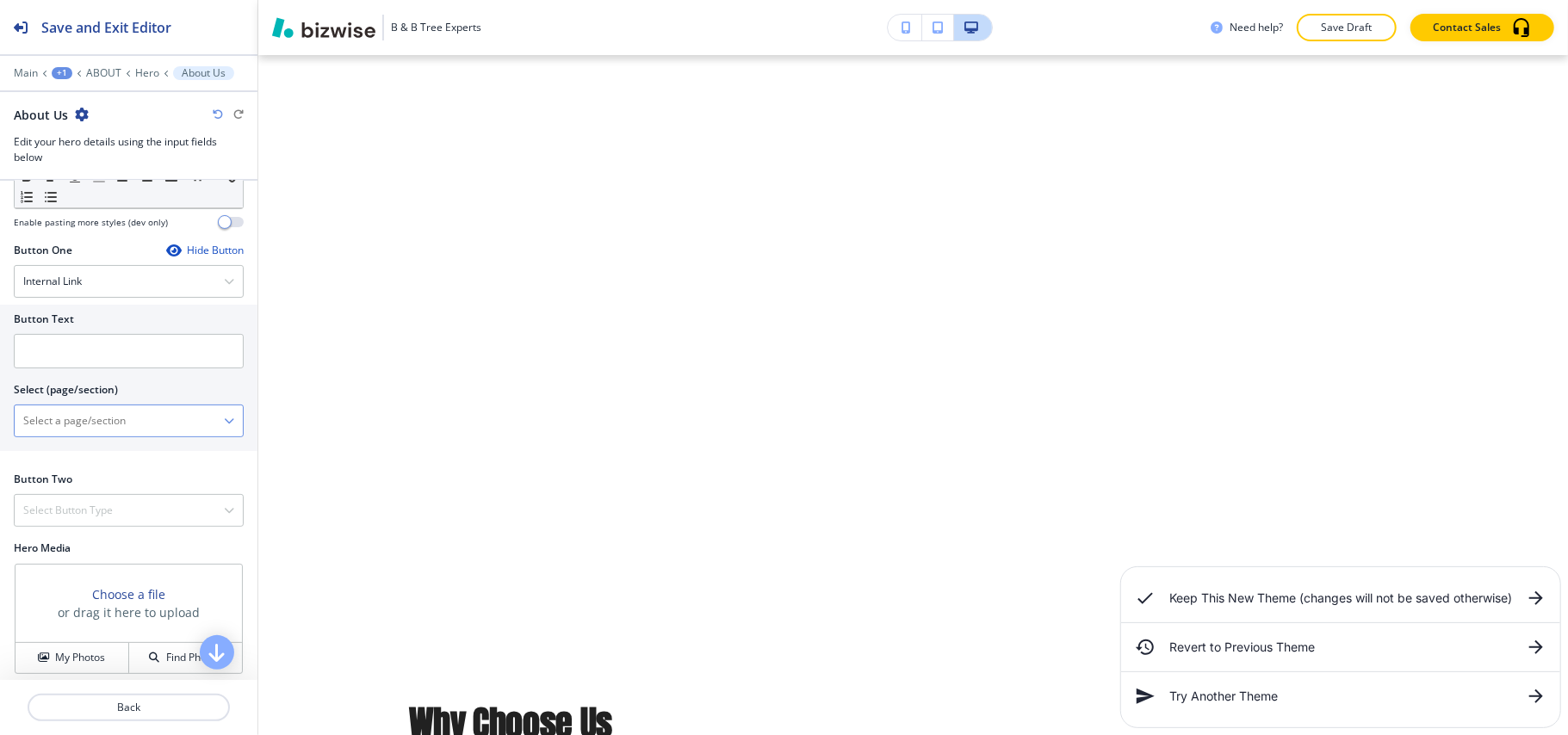
drag, startPoint x: 105, startPoint y: 456, endPoint x: 107, endPoint y: 435, distance: 21.1
click at [107, 435] on \(page\/section\) "Manual Input" at bounding box center [119, 421] width 210 height 29
type \(page\/section\) "CONTACT US"
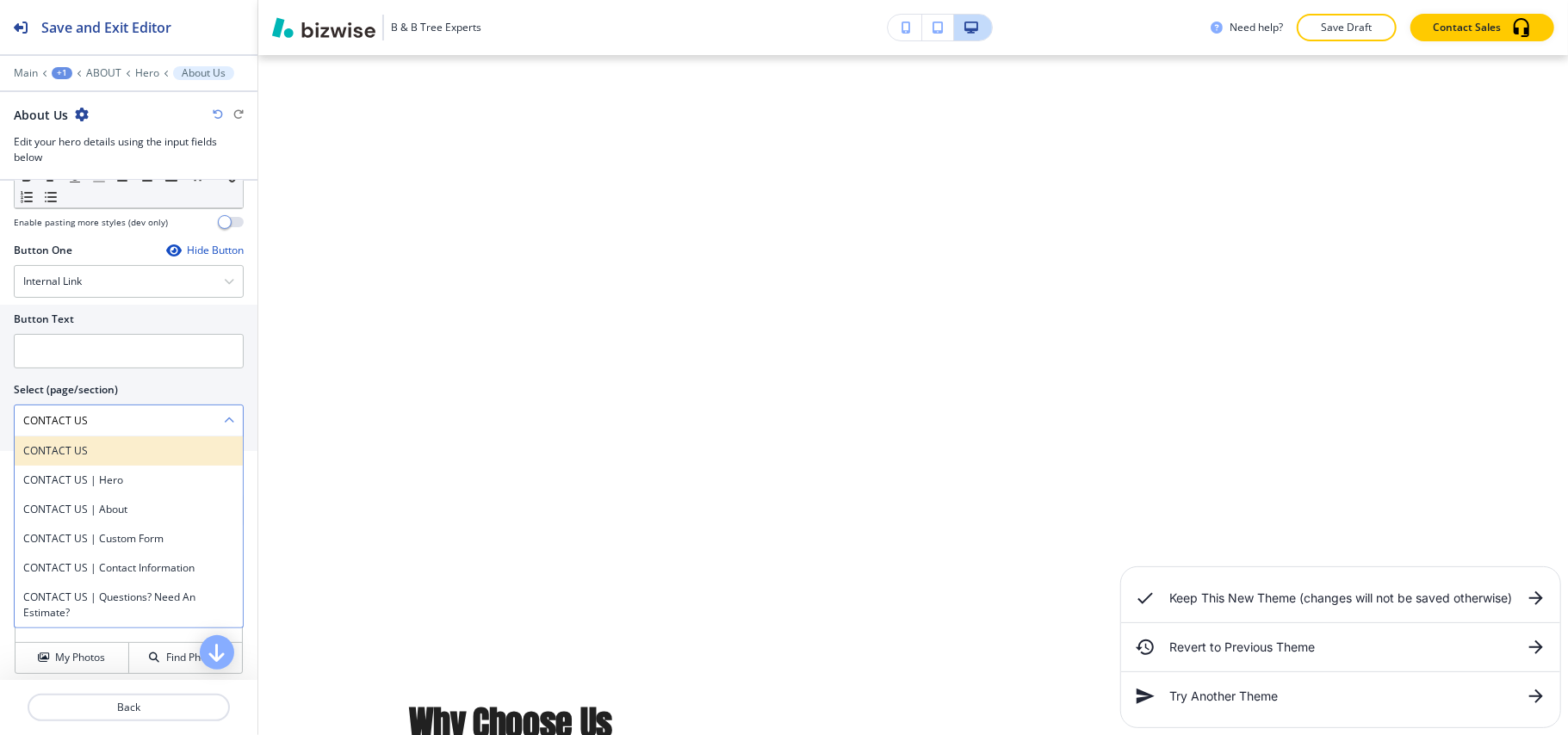
click at [78, 445] on div "CONTACT US" at bounding box center [129, 451] width 228 height 29
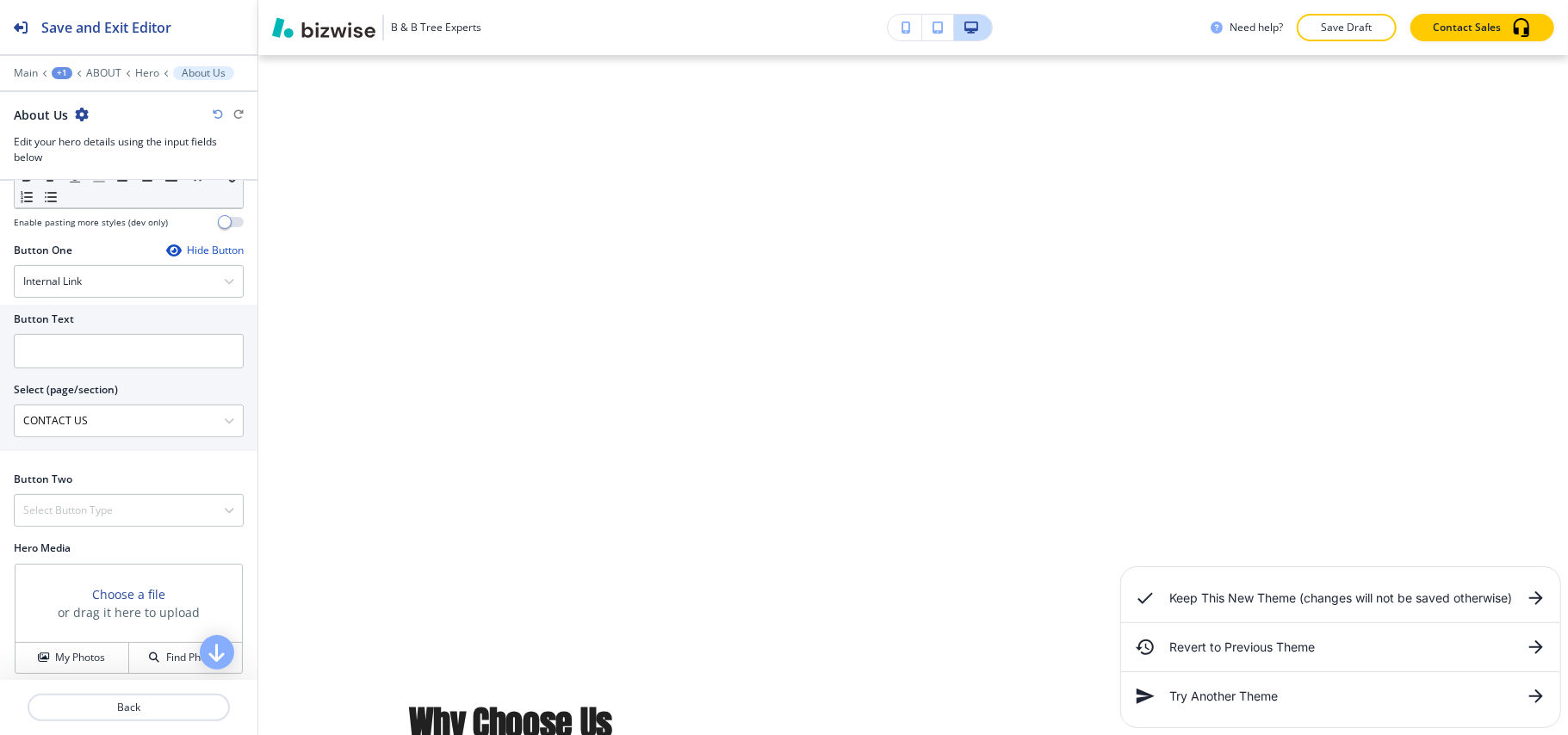
click at [86, 375] on div at bounding box center [129, 375] width 230 height 14
click at [93, 359] on input "text" at bounding box center [129, 351] width 230 height 34
paste input "CONTACT US"
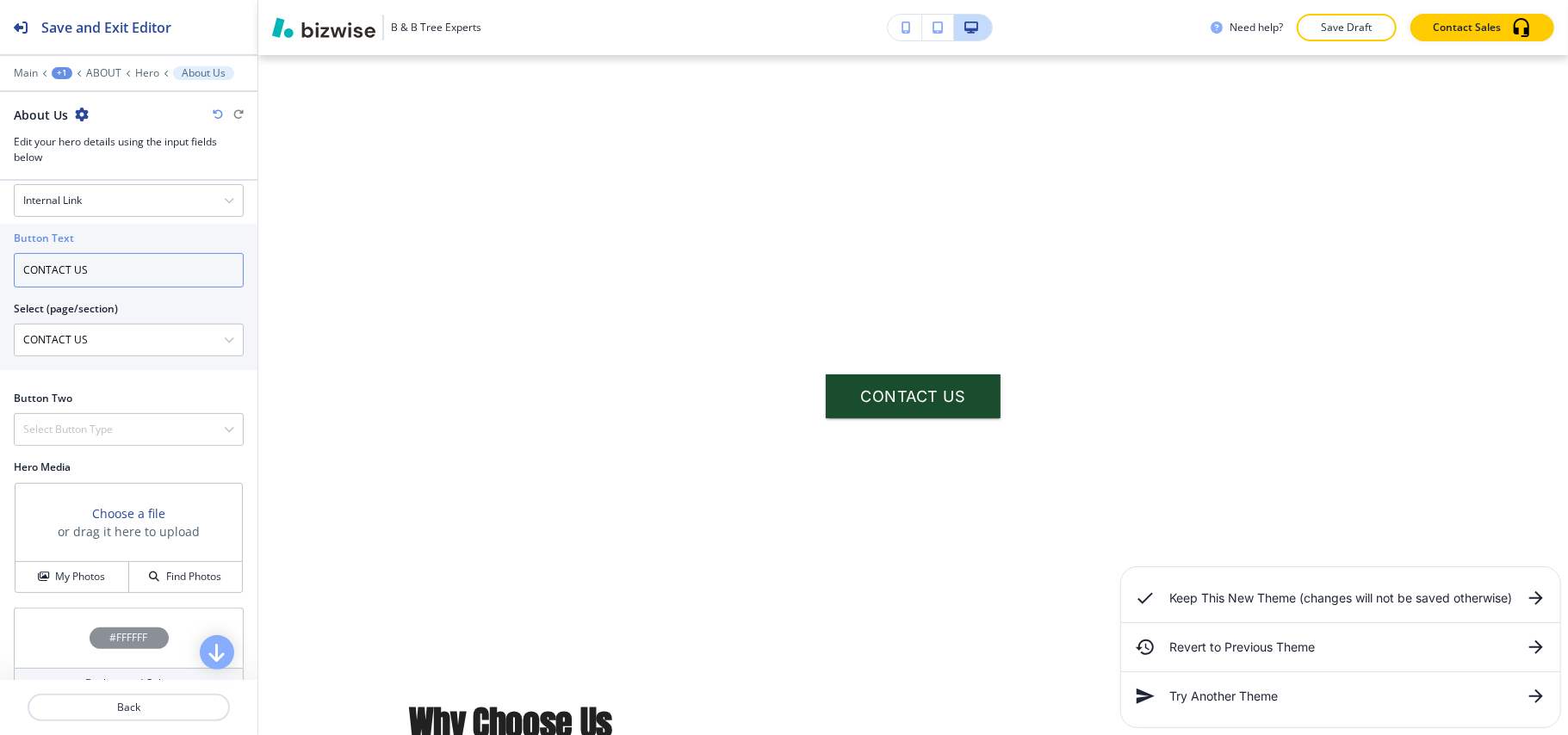
scroll to position [344, 0]
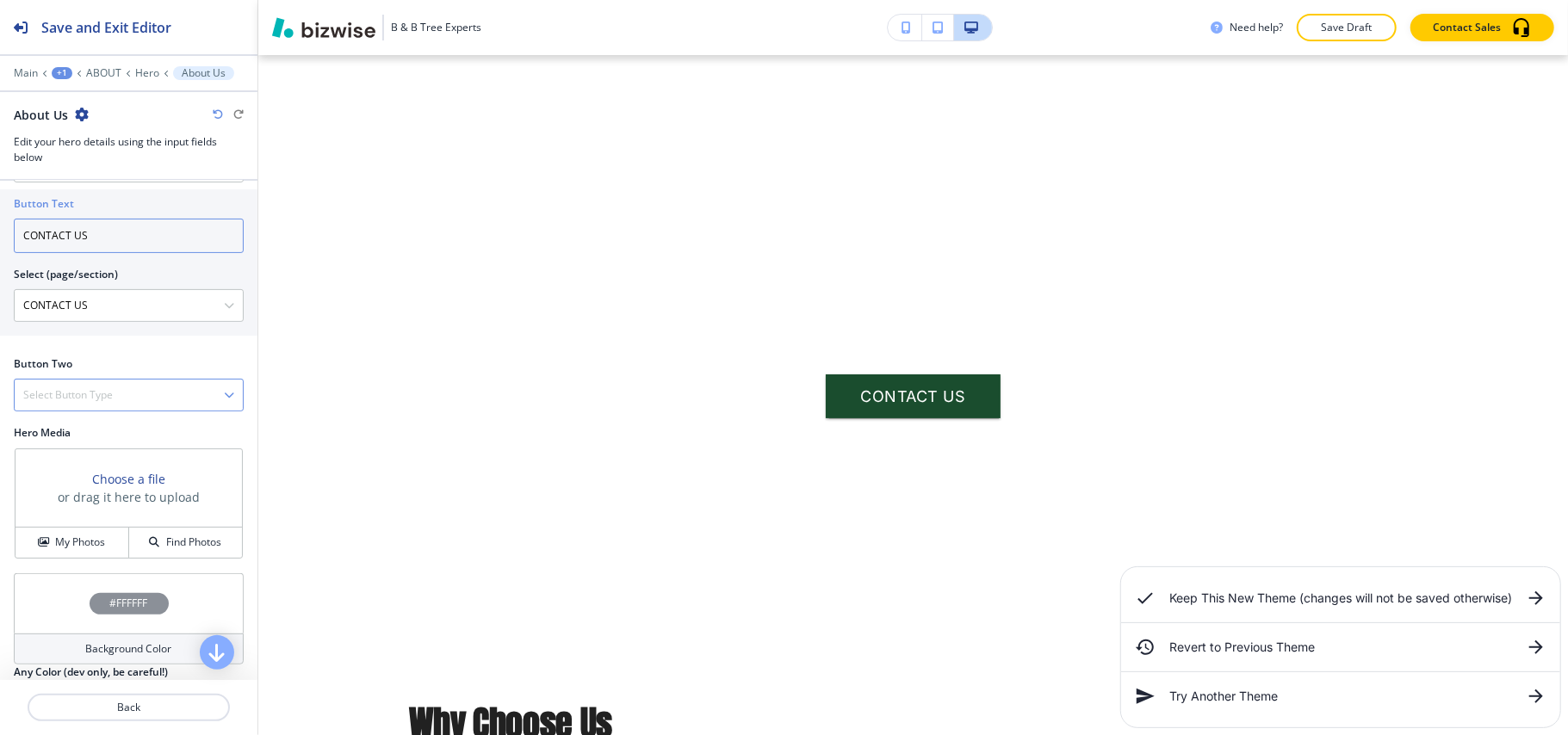
type input "CONTACT US"
click at [91, 388] on div "Select Button Type" at bounding box center [129, 396] width 228 height 31
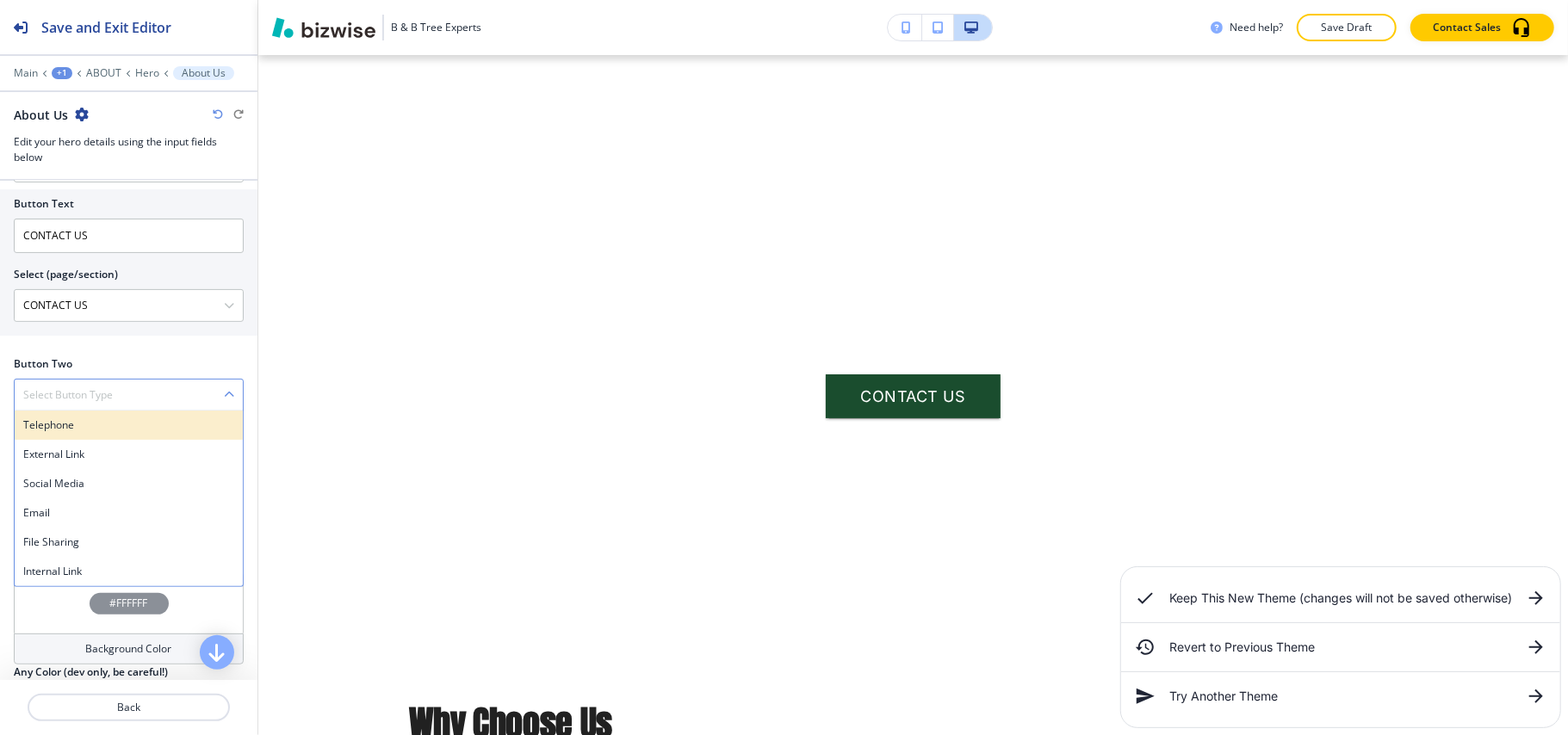
click at [74, 432] on h4 "Telephone" at bounding box center [129, 425] width 210 height 16
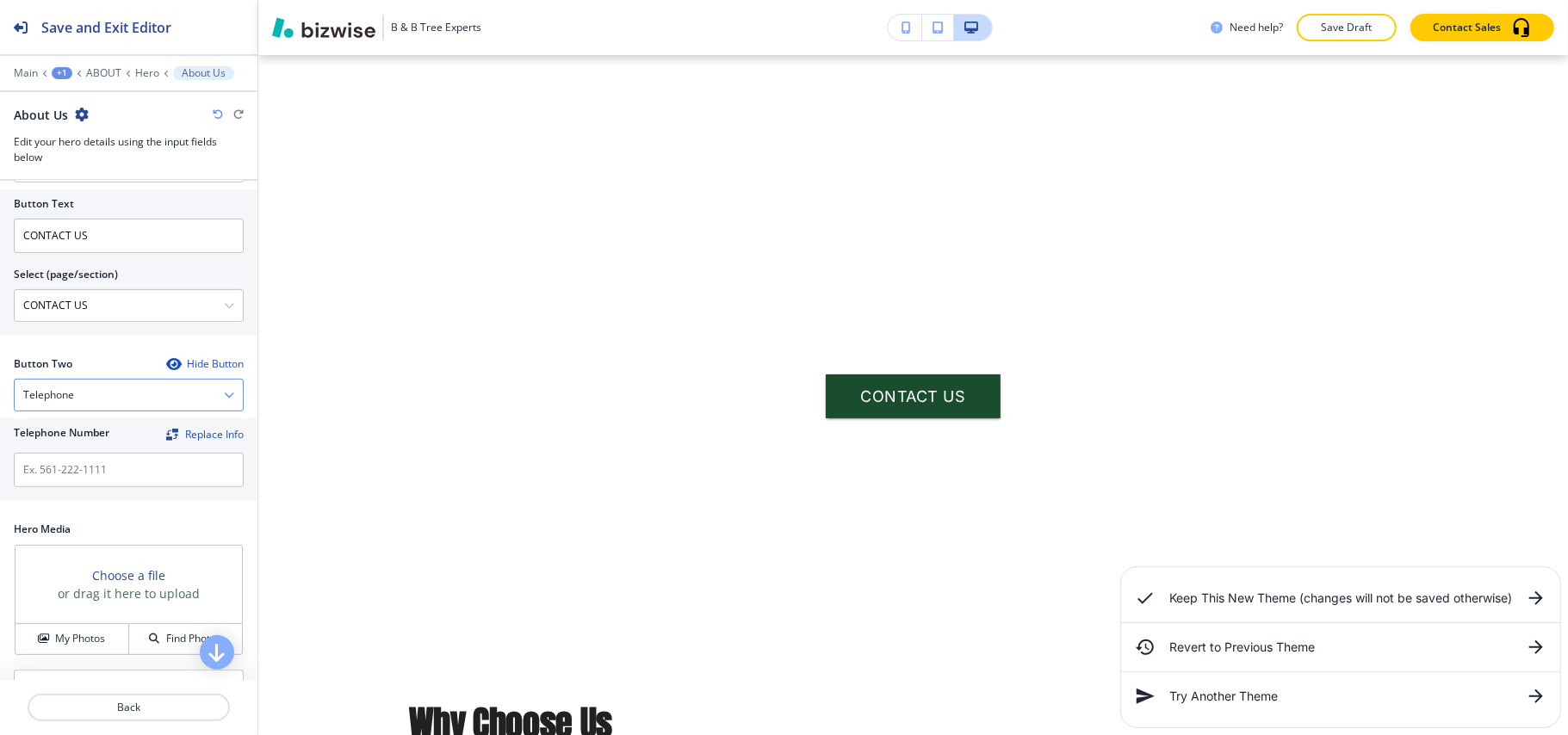
click at [129, 397] on div "Telephone" at bounding box center [129, 396] width 228 height 31
click at [69, 422] on h4 "Telephone" at bounding box center [129, 425] width 210 height 16
click at [73, 472] on input "text" at bounding box center [129, 470] width 230 height 34
paste input "[PHONE_NUMBER]"
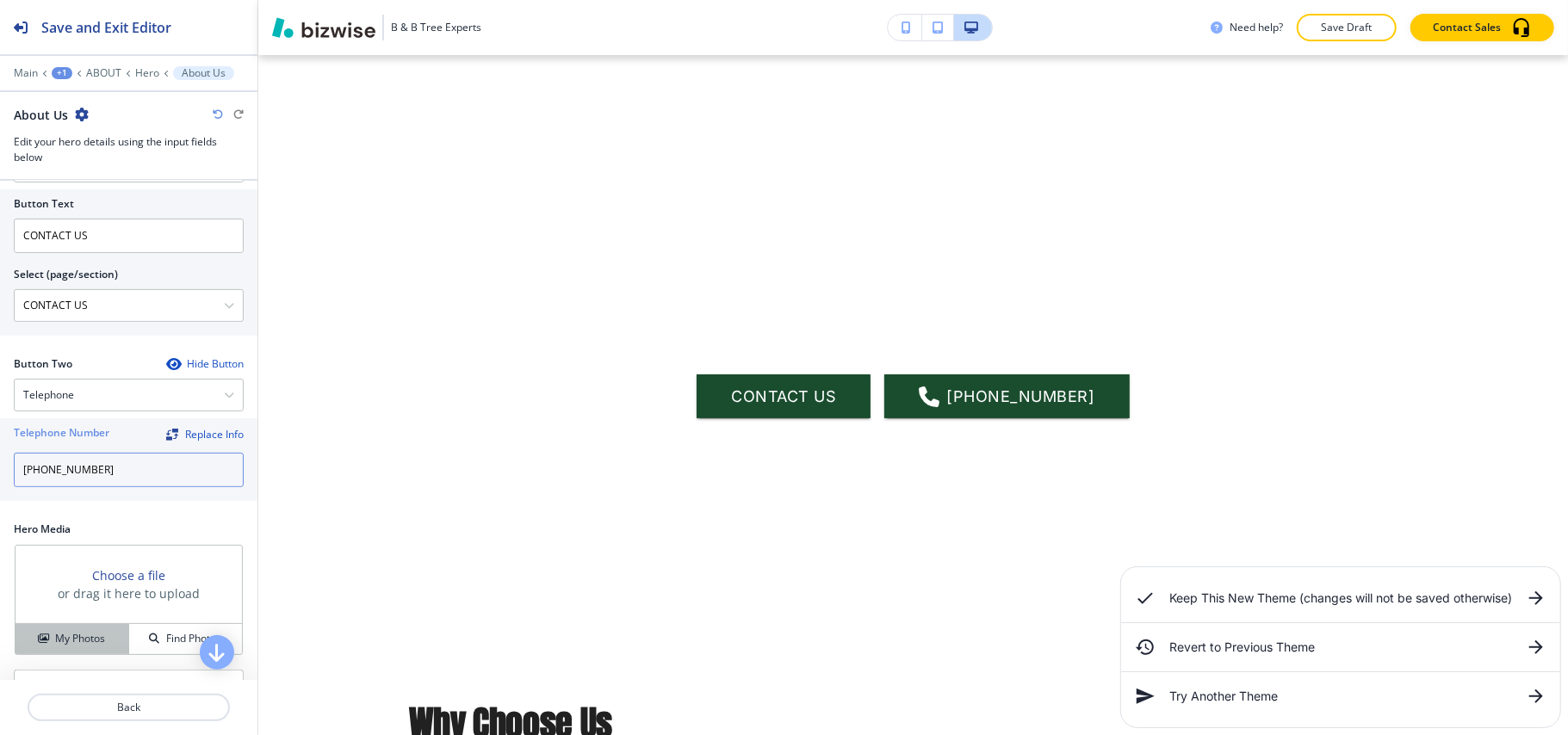
type input "[PHONE_NUMBER]"
click at [91, 639] on h4 "My Photos" at bounding box center [80, 639] width 50 height 16
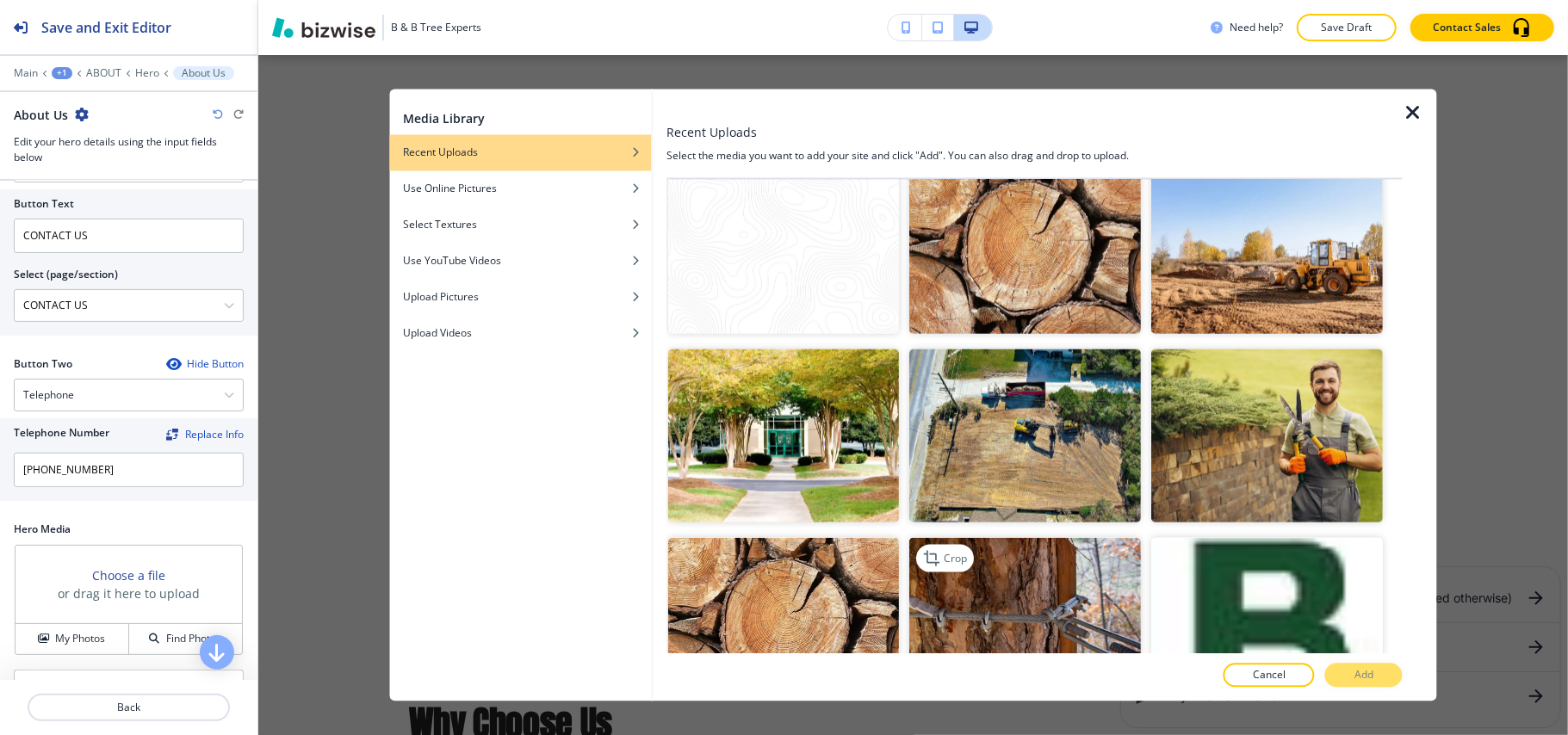
scroll to position [1579, 0]
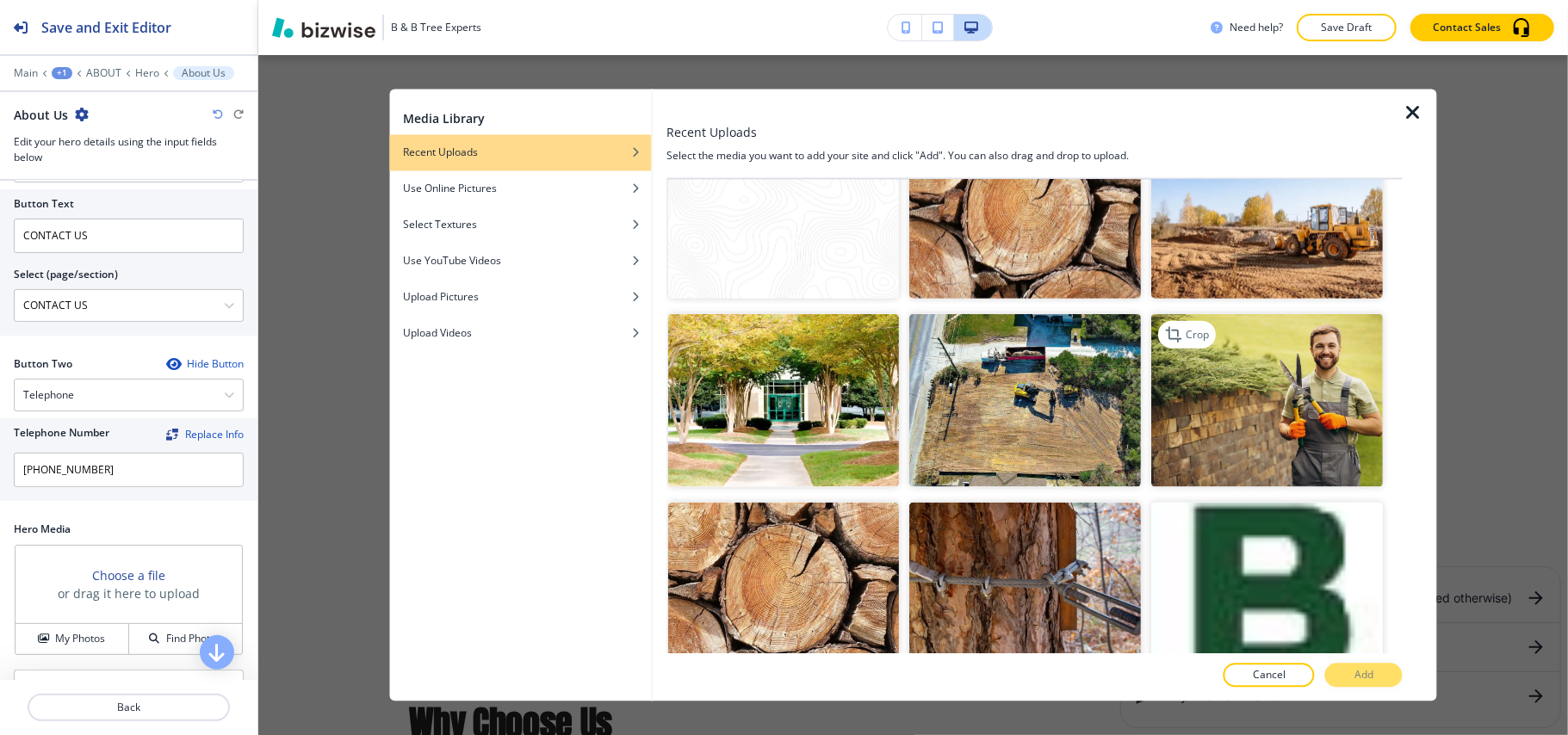
click at [1272, 376] on img "button" at bounding box center [1268, 401] width 232 height 174
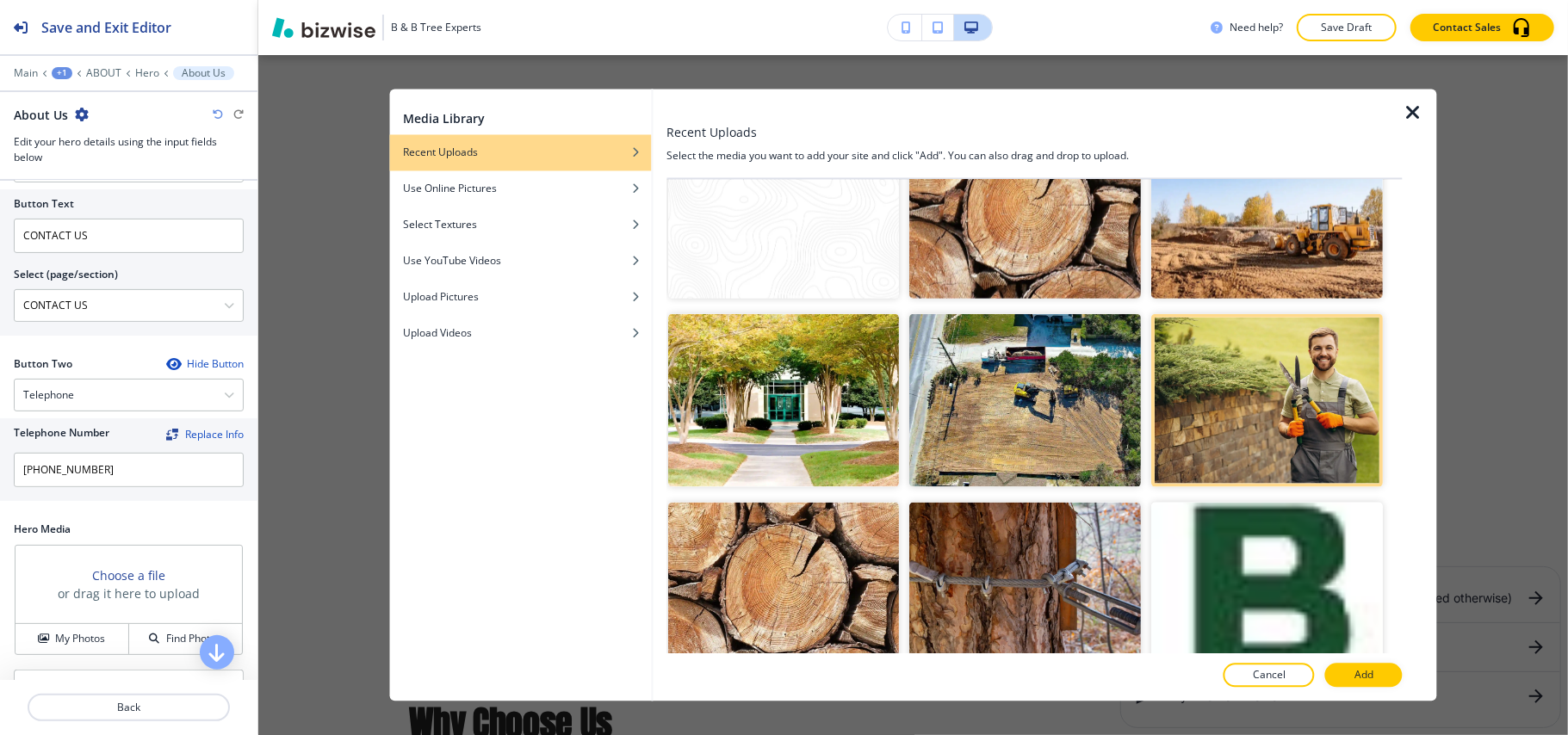
click at [1385, 678] on button "Add" at bounding box center [1364, 676] width 78 height 24
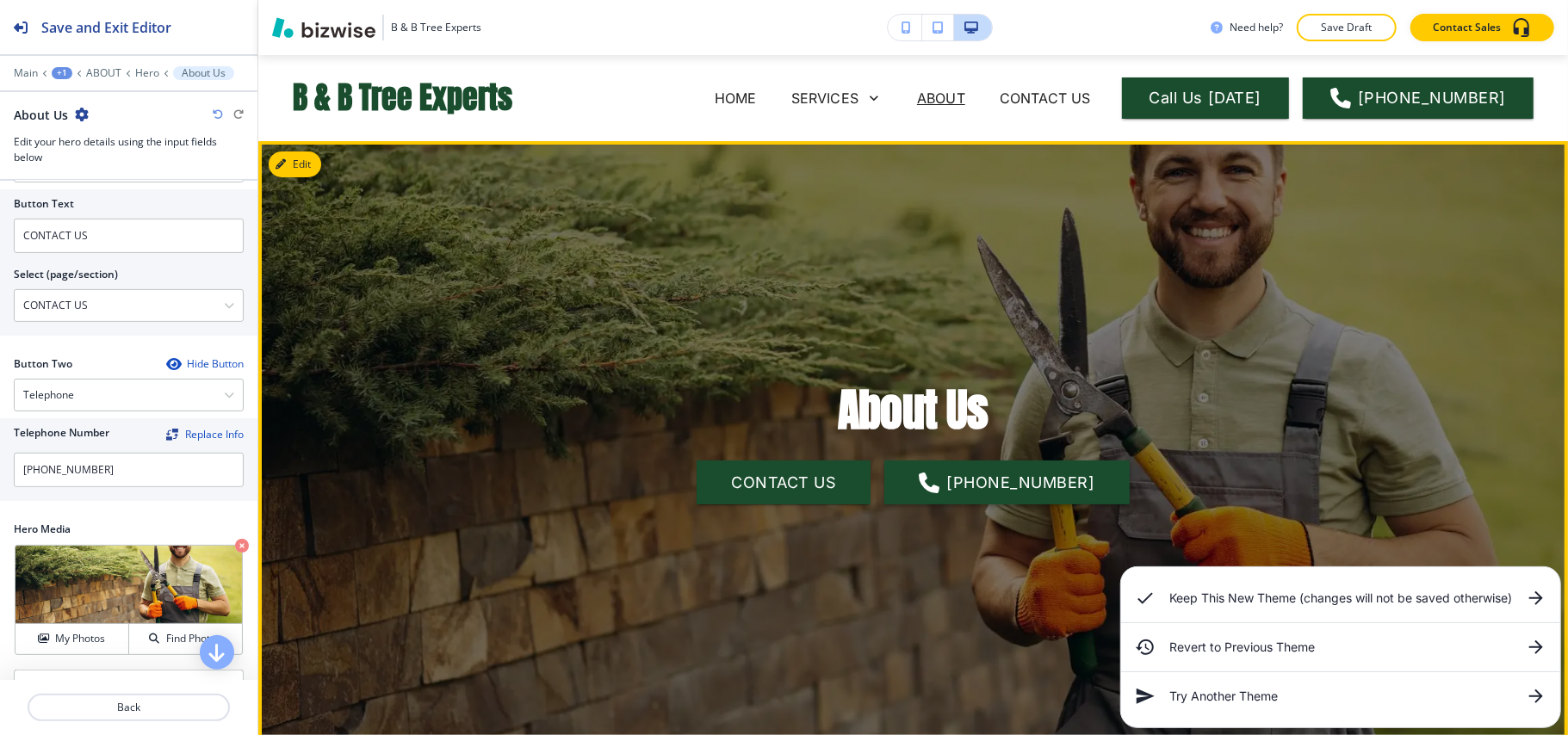
scroll to position [86, 0]
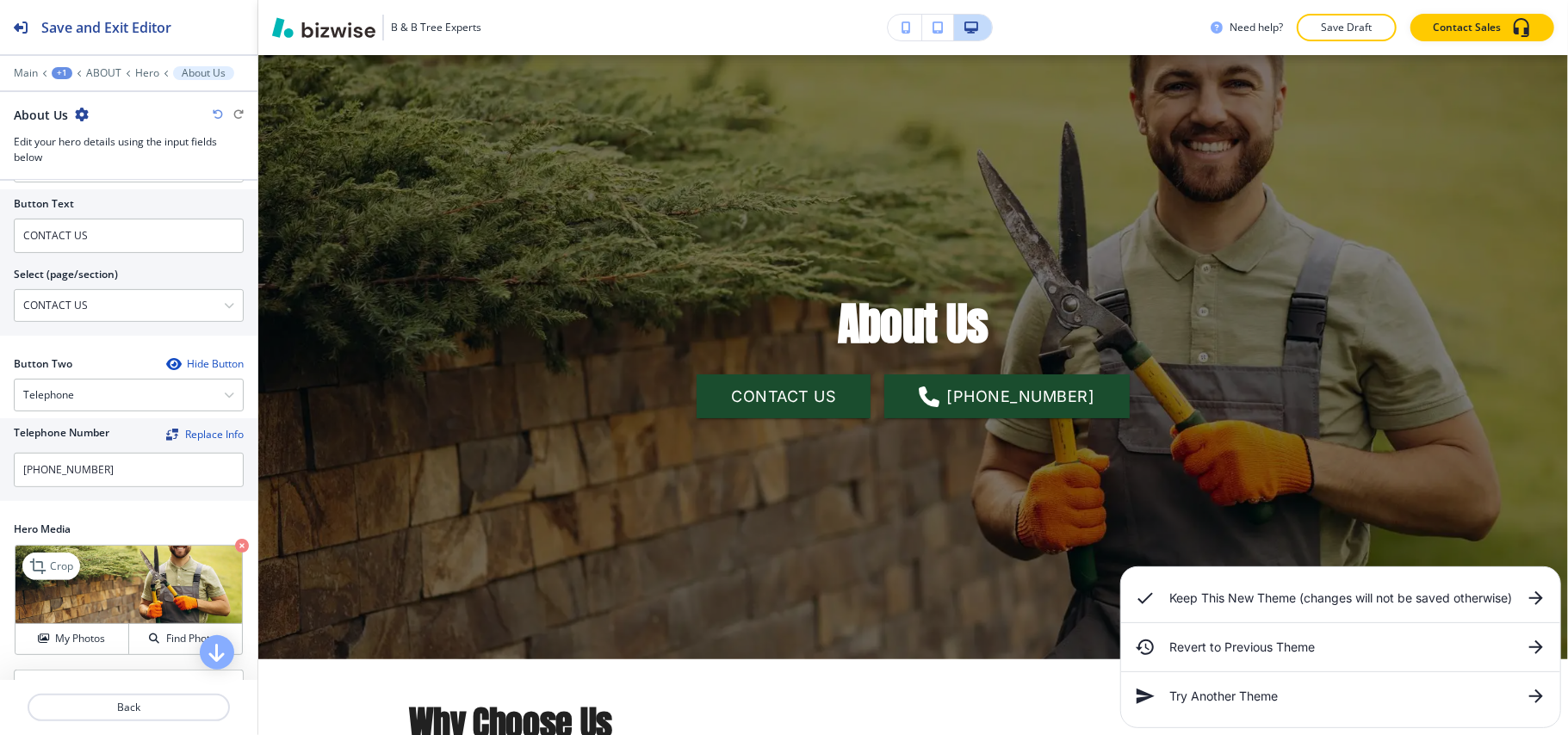
click at [235, 550] on icon "button" at bounding box center [242, 546] width 14 height 14
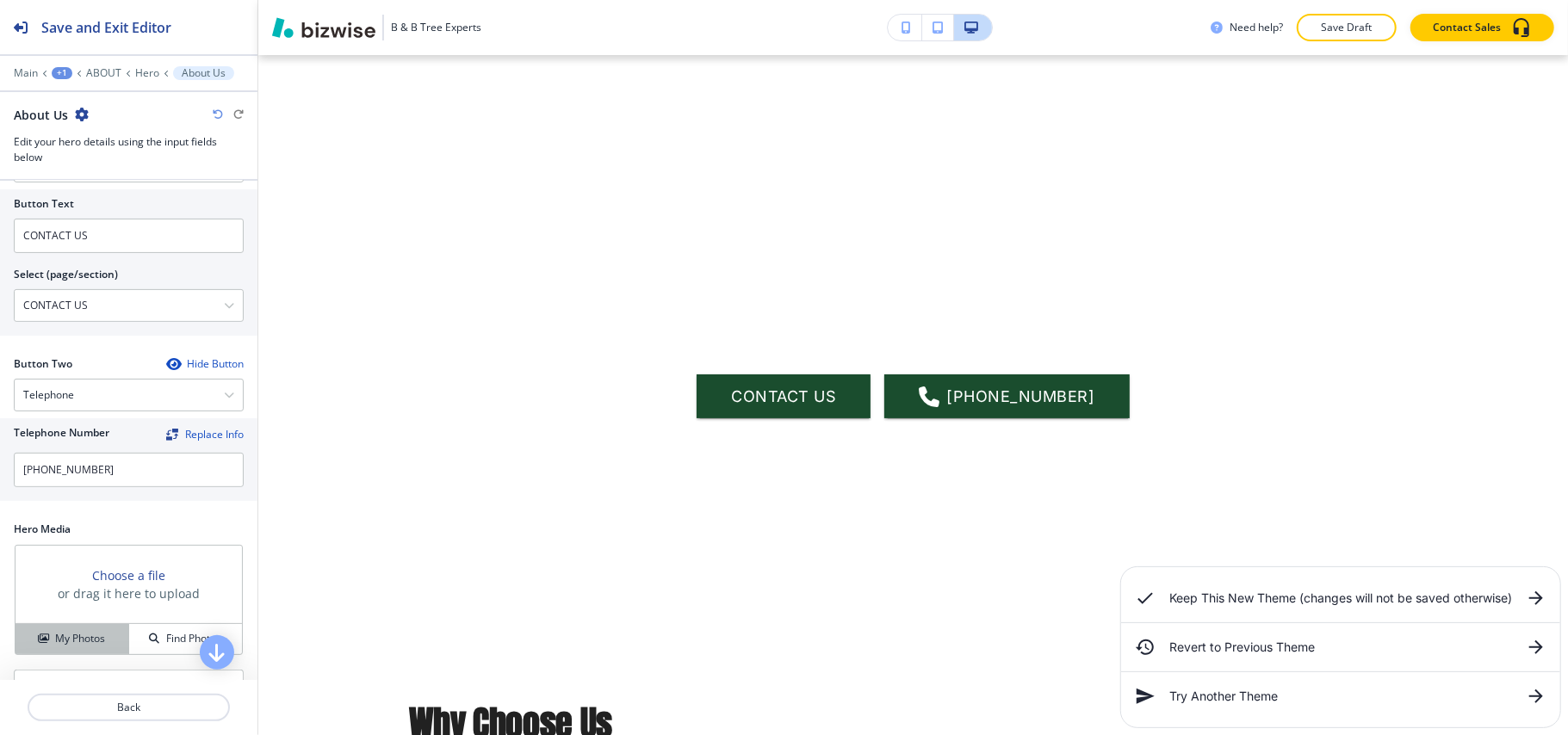
click at [77, 638] on h4 "My Photos" at bounding box center [80, 639] width 50 height 16
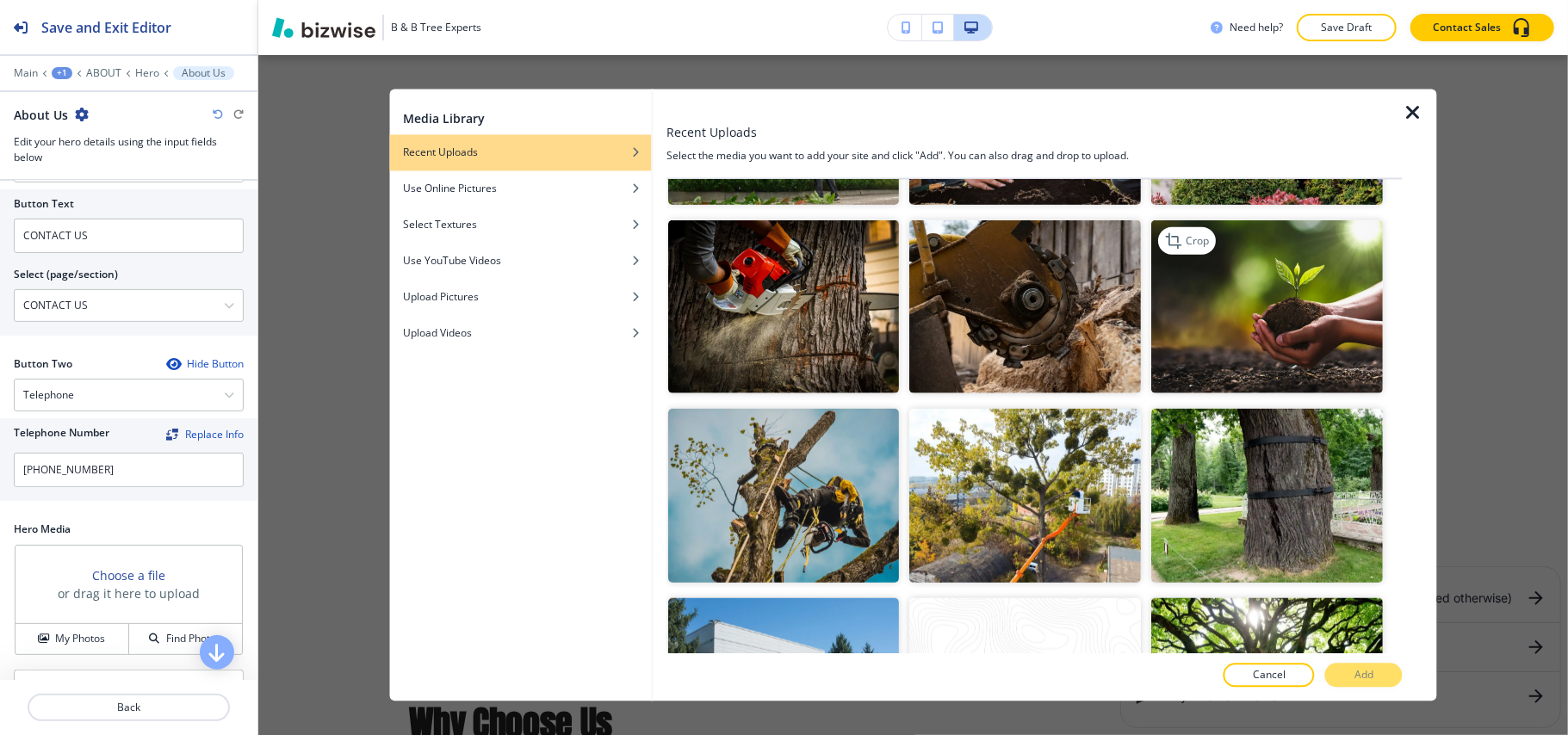
scroll to position [918, 0]
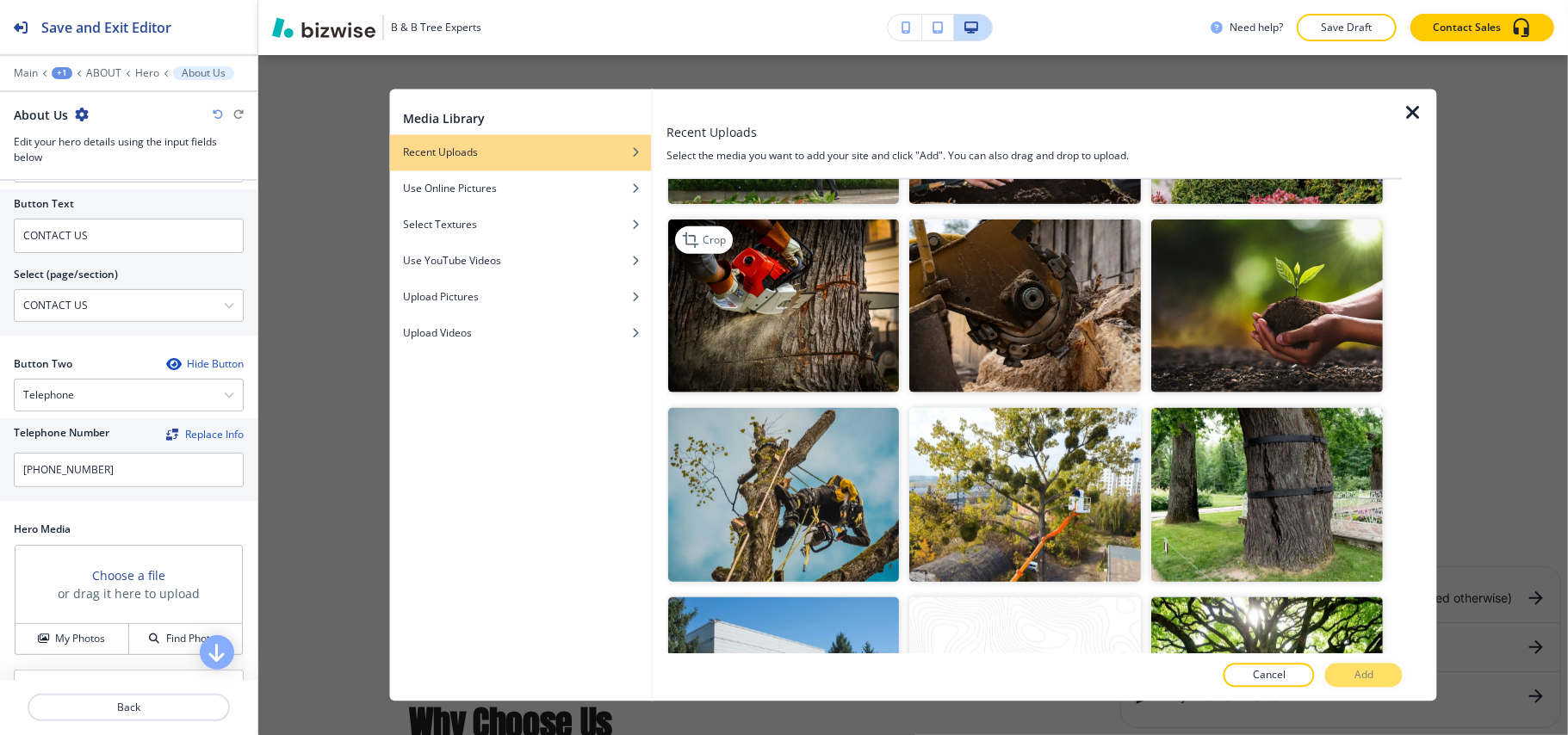
click at [770, 297] on img "button" at bounding box center [784, 305] width 232 height 174
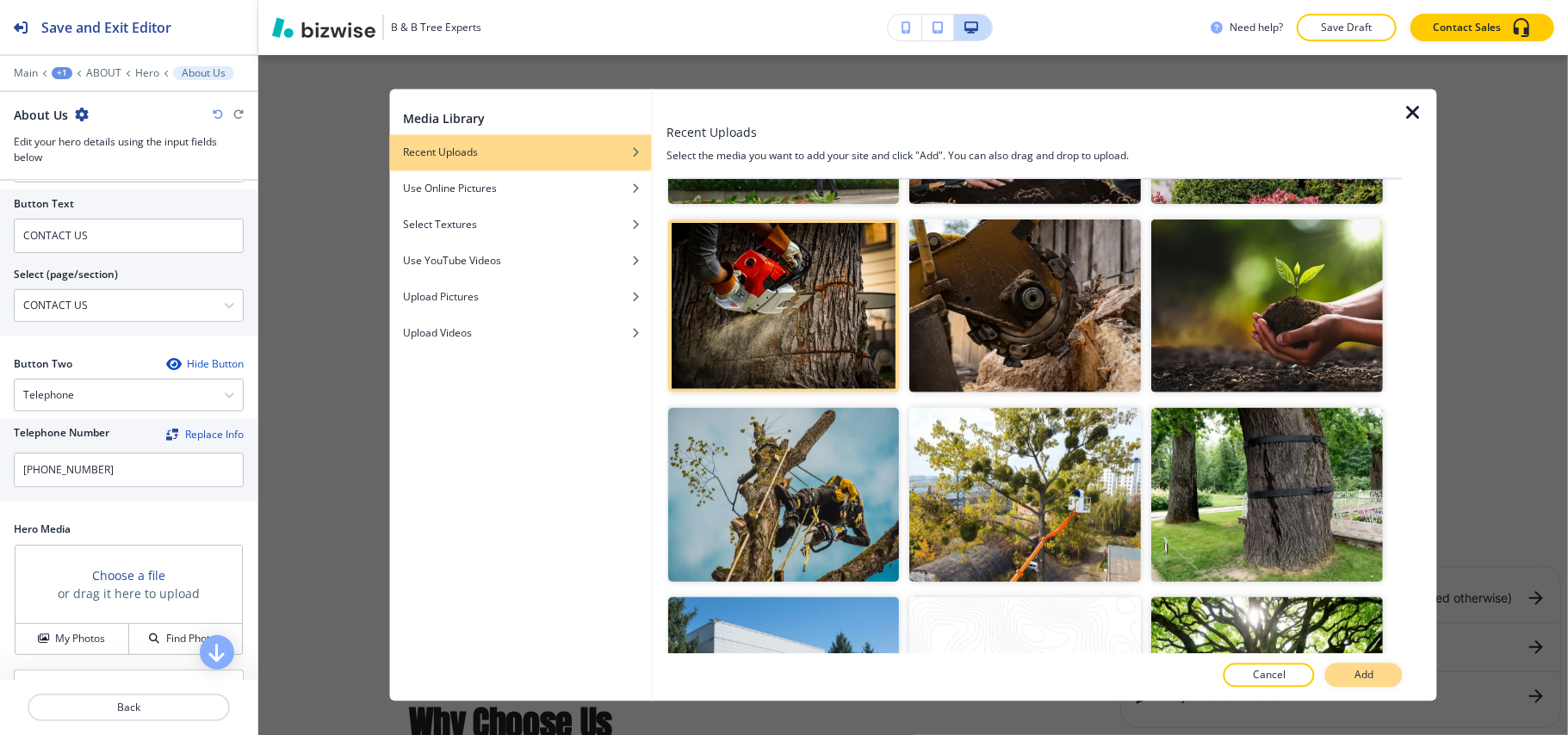
click at [1373, 677] on p "Add" at bounding box center [1363, 677] width 19 height 16
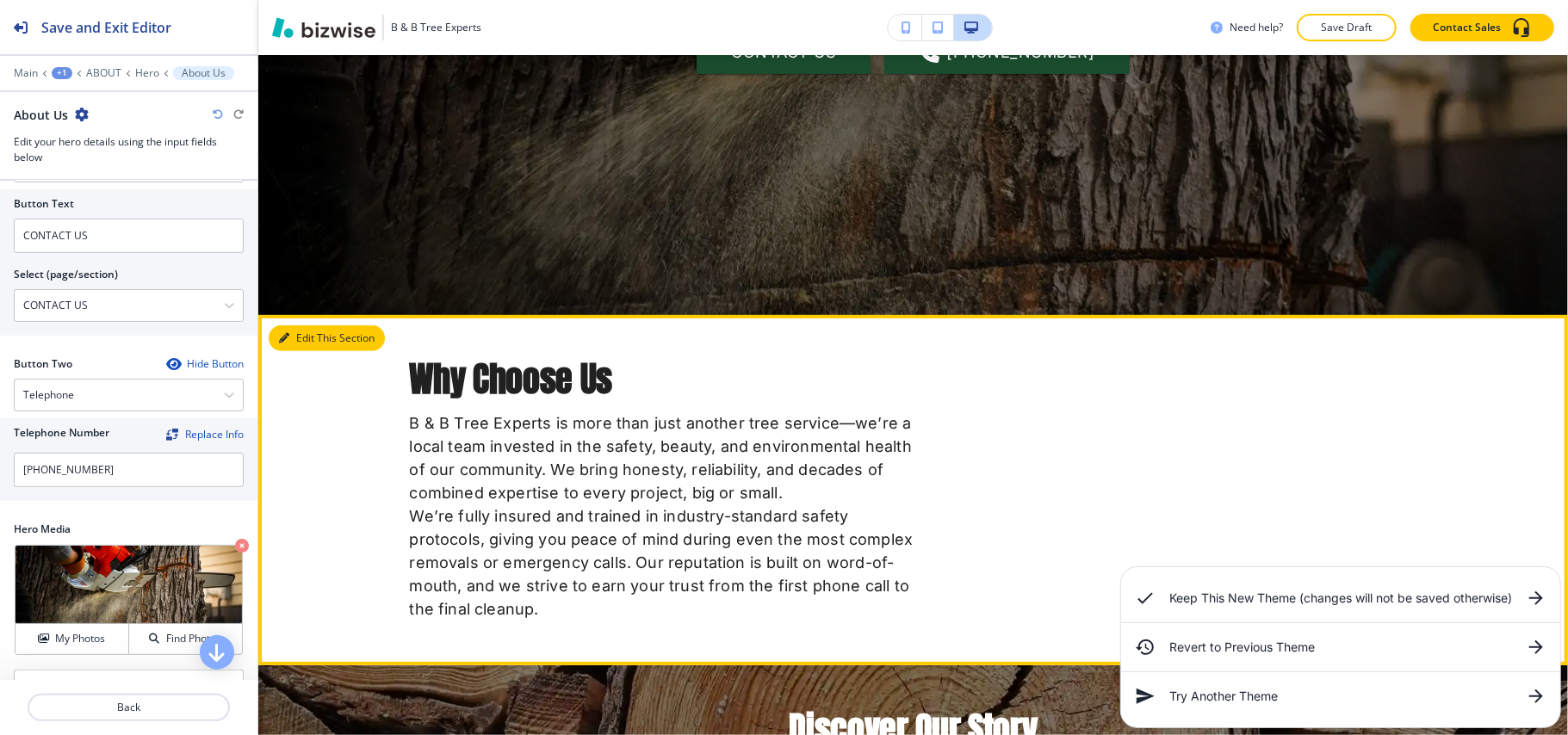
click at [297, 335] on button "Edit This Section" at bounding box center [326, 338] width 116 height 26
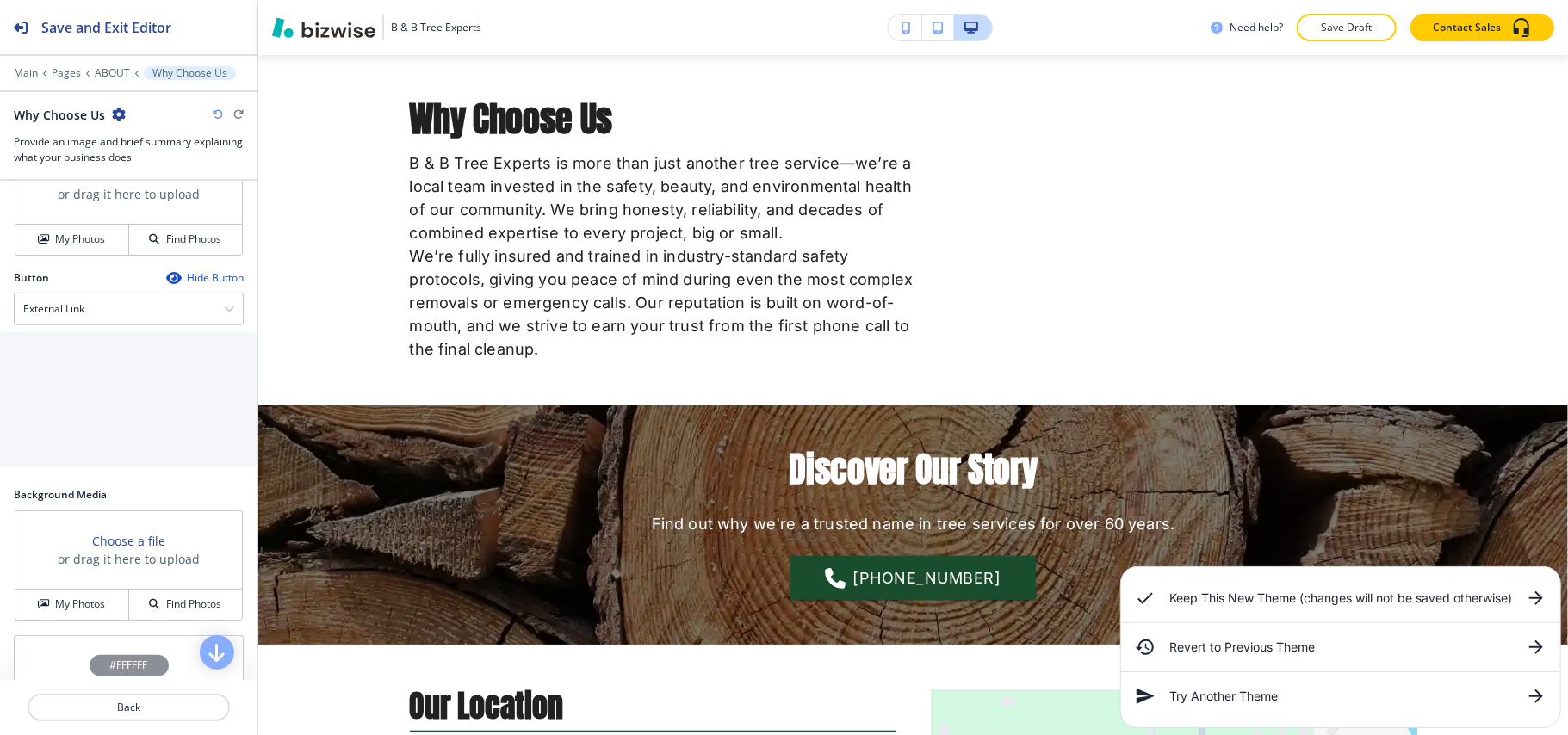
scroll to position [689, 0]
click at [56, 242] on h4 "My Photos" at bounding box center [80, 234] width 50 height 16
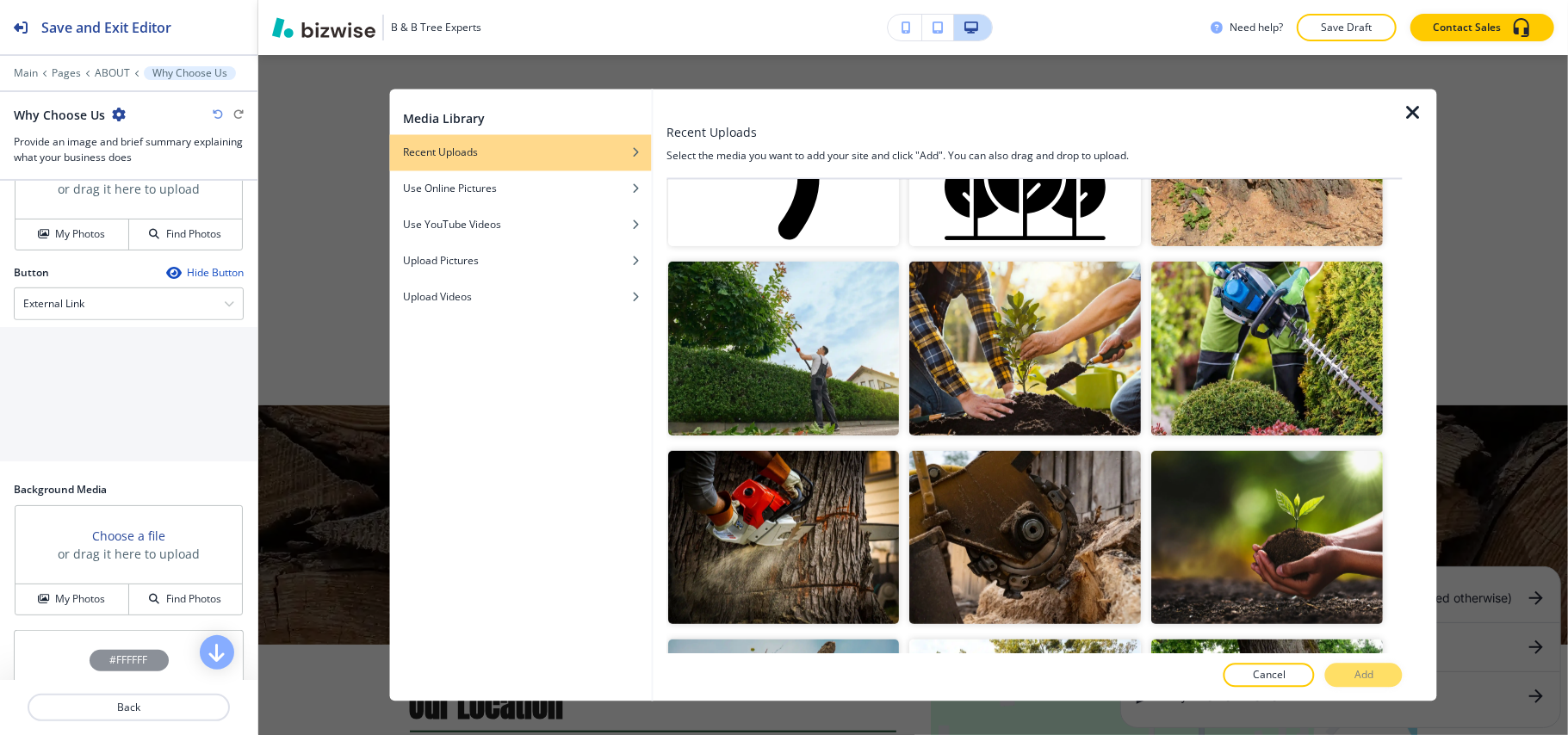
scroll to position [918, 0]
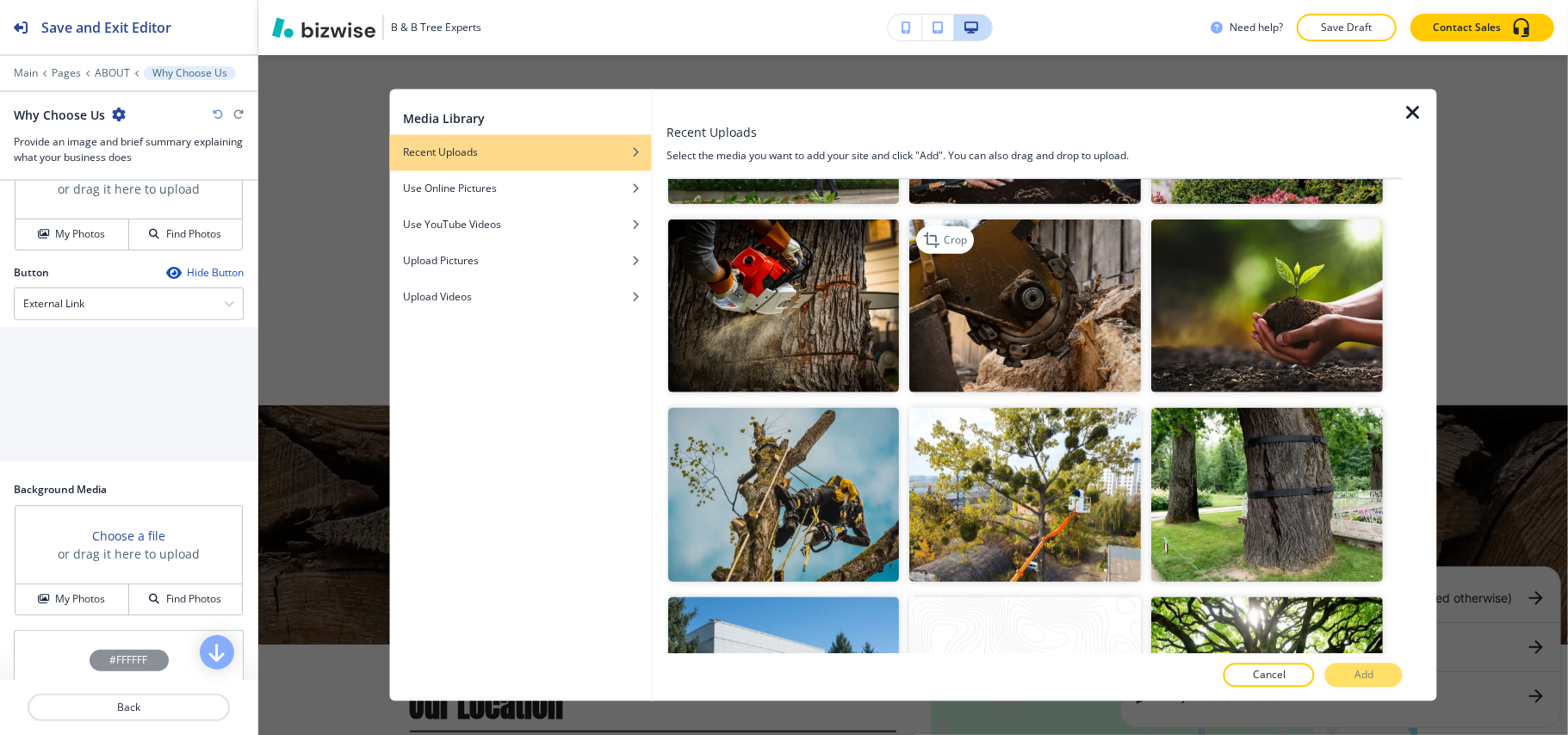
click at [1004, 294] on img "button" at bounding box center [1026, 305] width 232 height 174
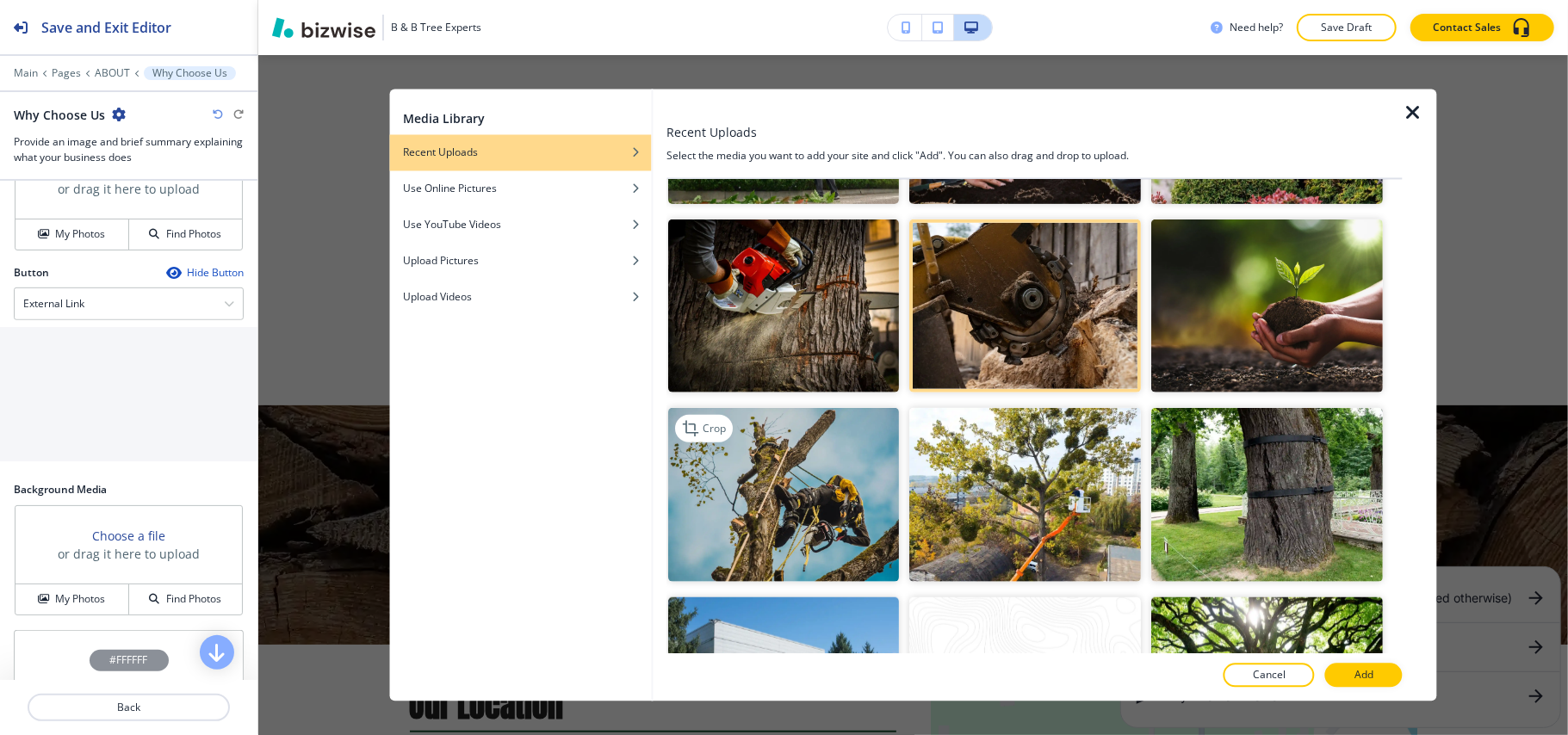
click at [785, 530] on img "button" at bounding box center [784, 495] width 232 height 174
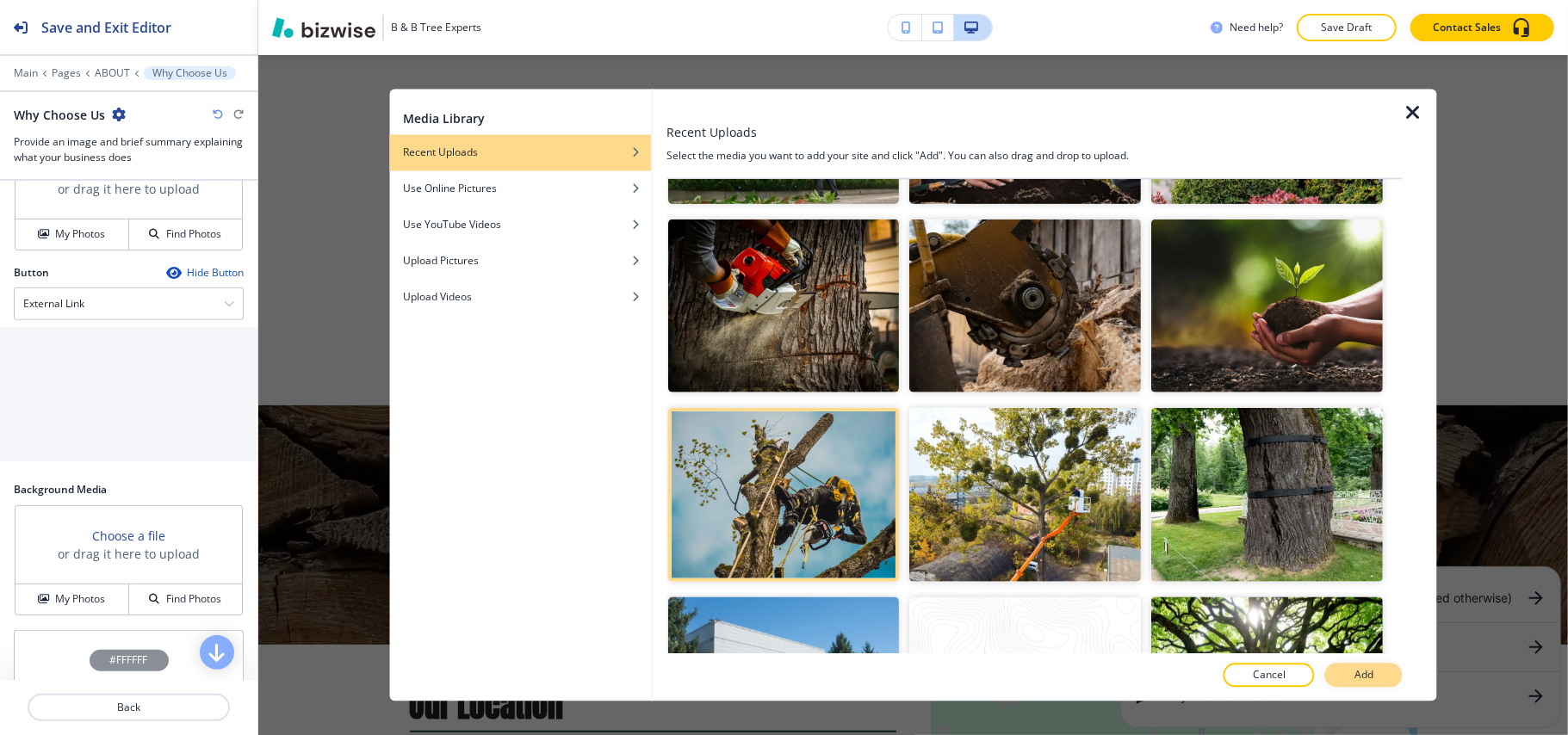
click at [1395, 677] on button "Add" at bounding box center [1364, 676] width 78 height 24
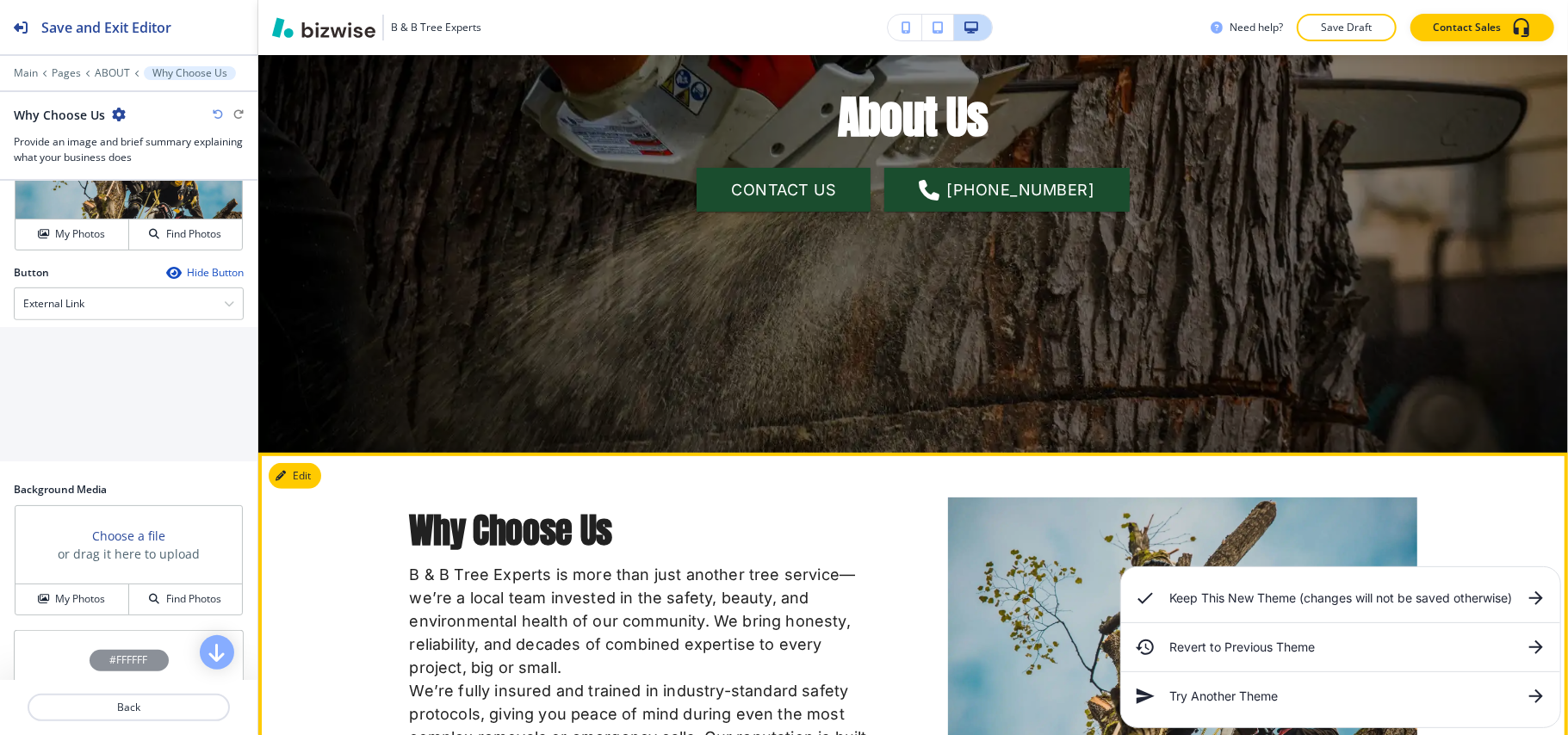
scroll to position [344, 0]
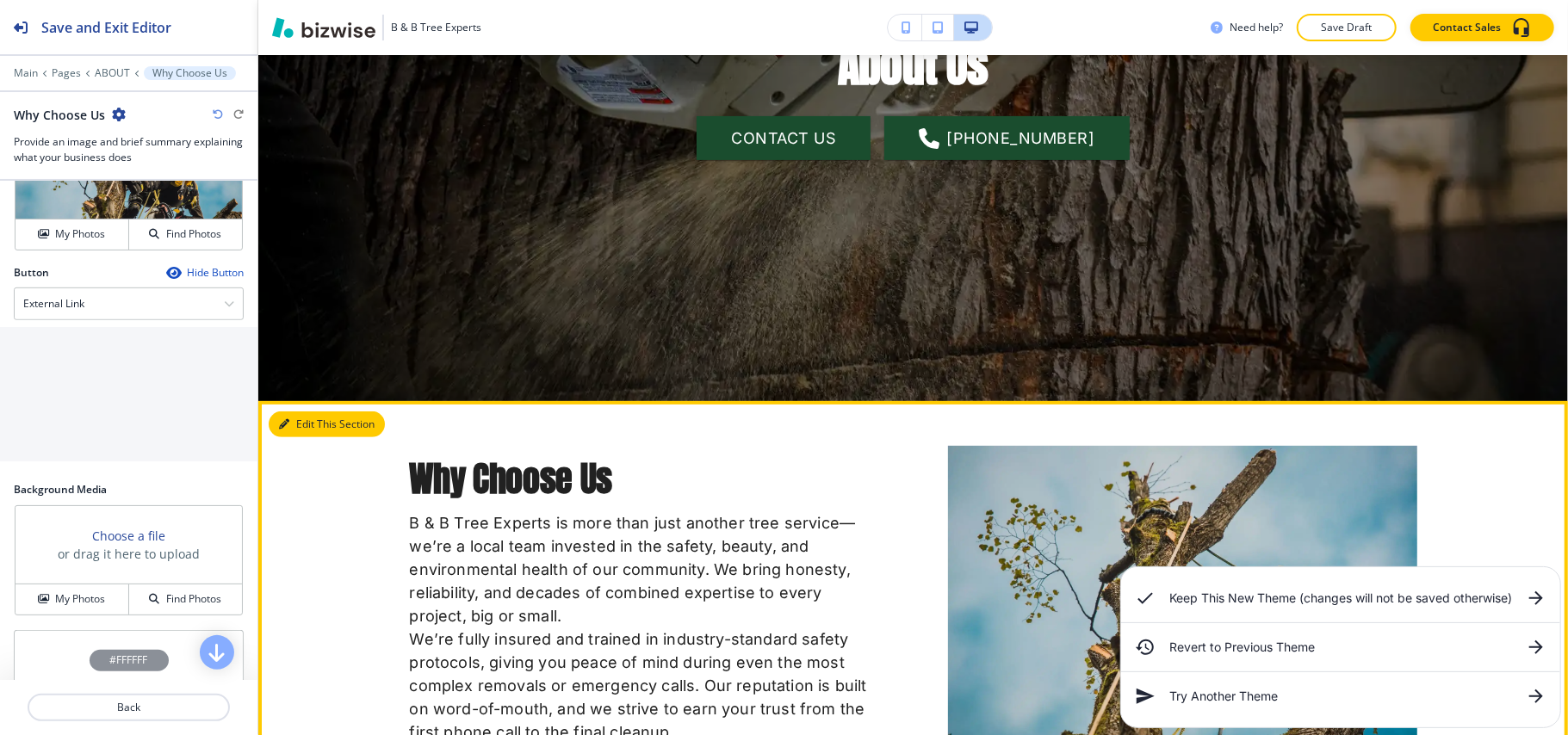
click at [299, 424] on button "Edit This Section" at bounding box center [326, 424] width 116 height 26
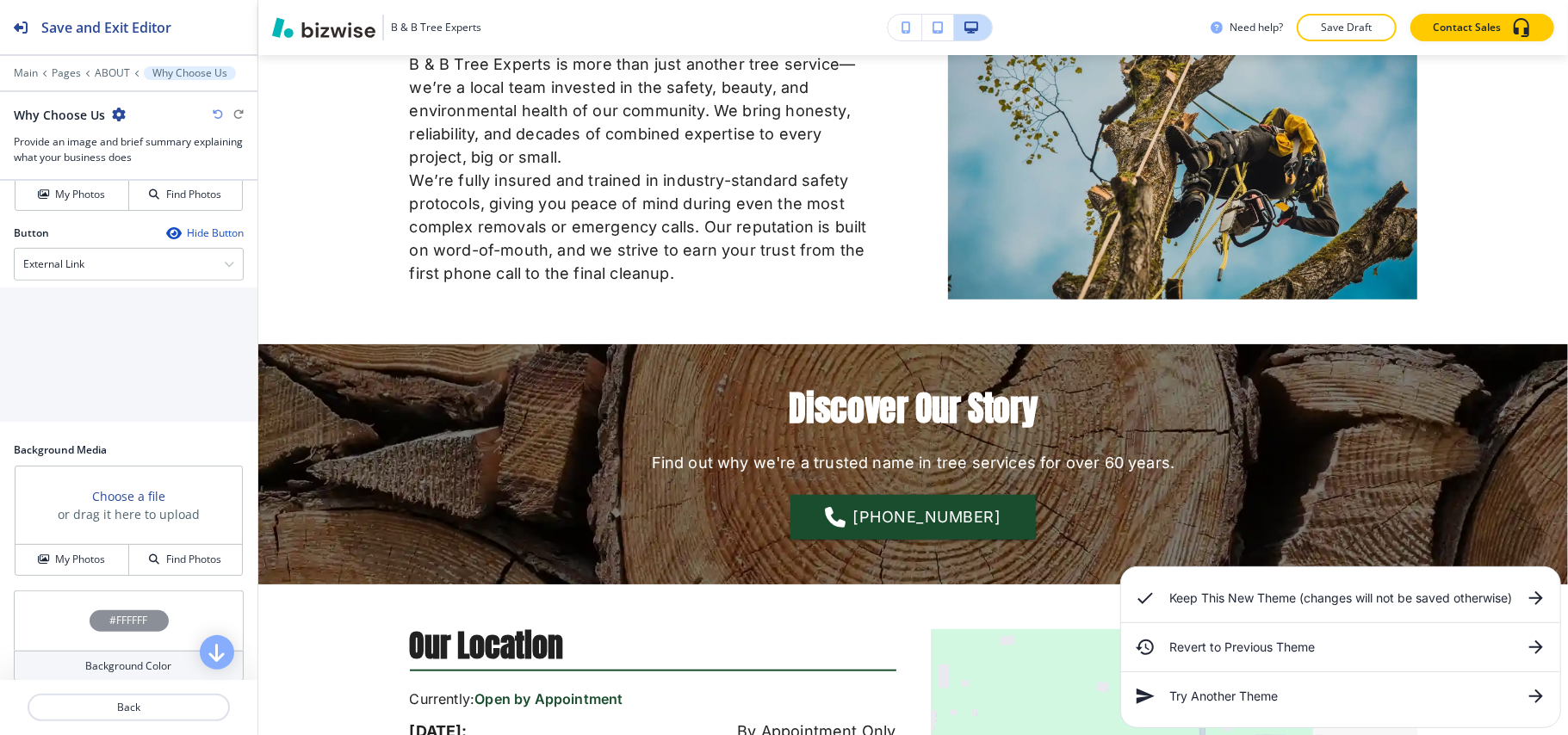
scroll to position [878, 0]
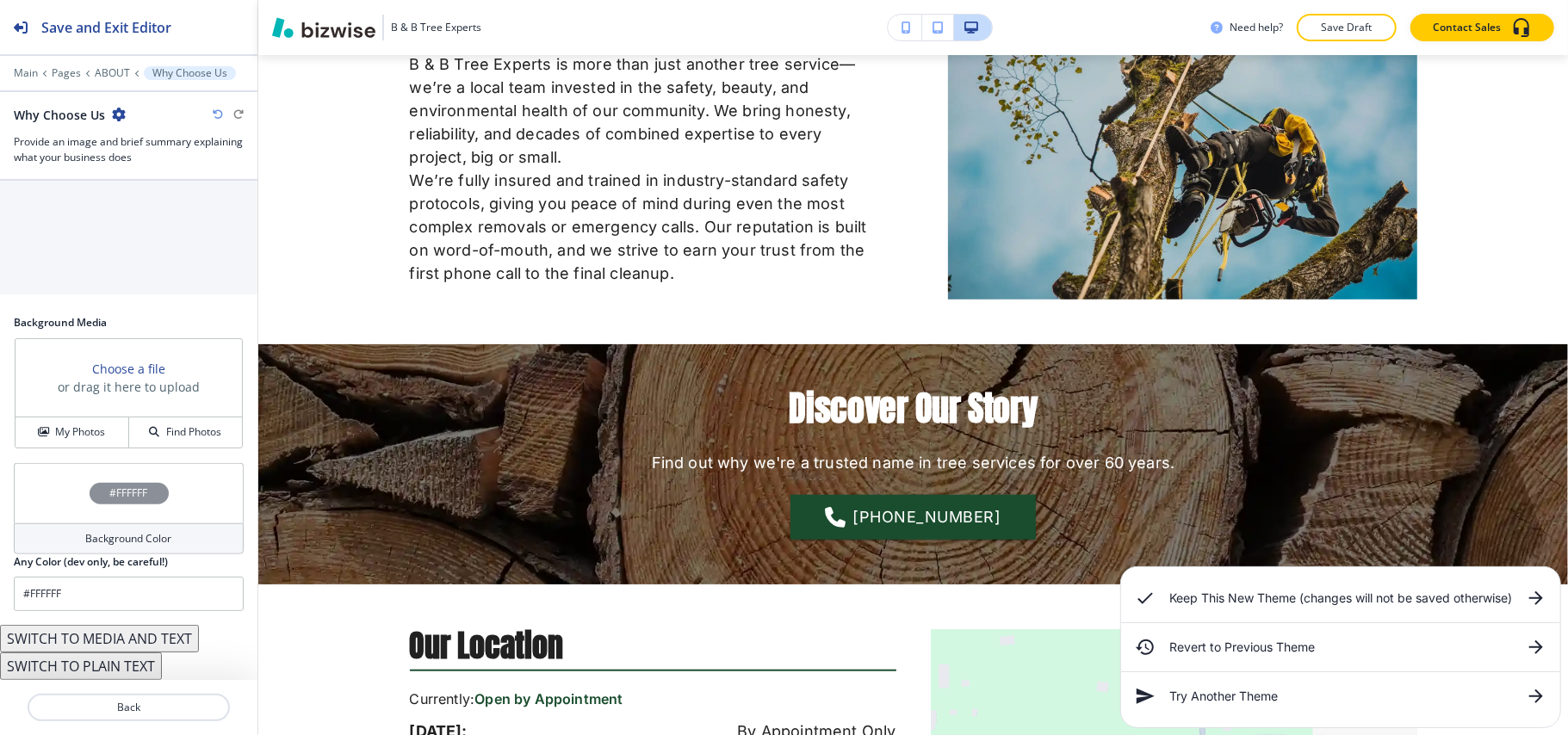
click at [130, 640] on button "SWITCH TO MEDIA AND TEXT" at bounding box center [99, 638] width 199 height 27
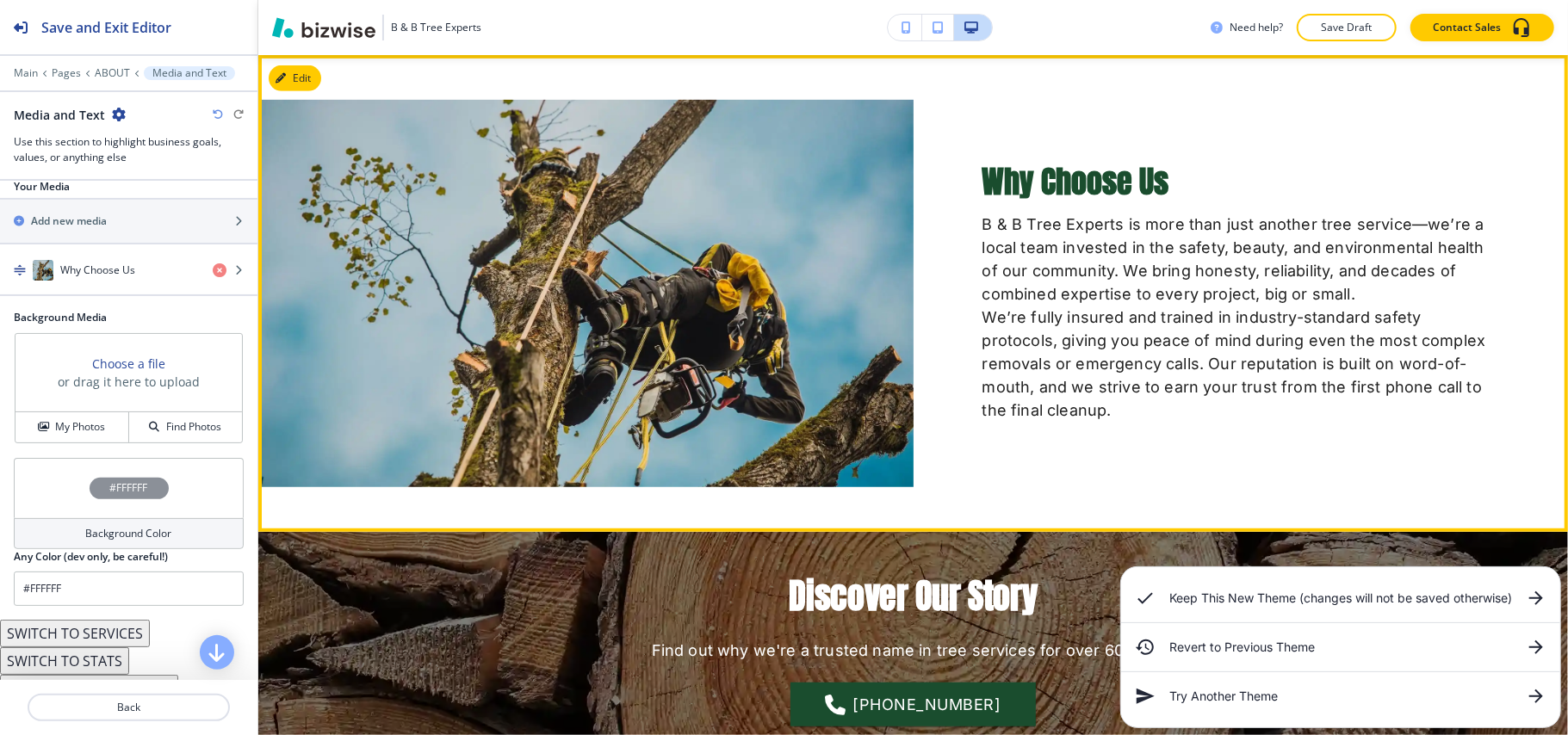
scroll to position [462, 0]
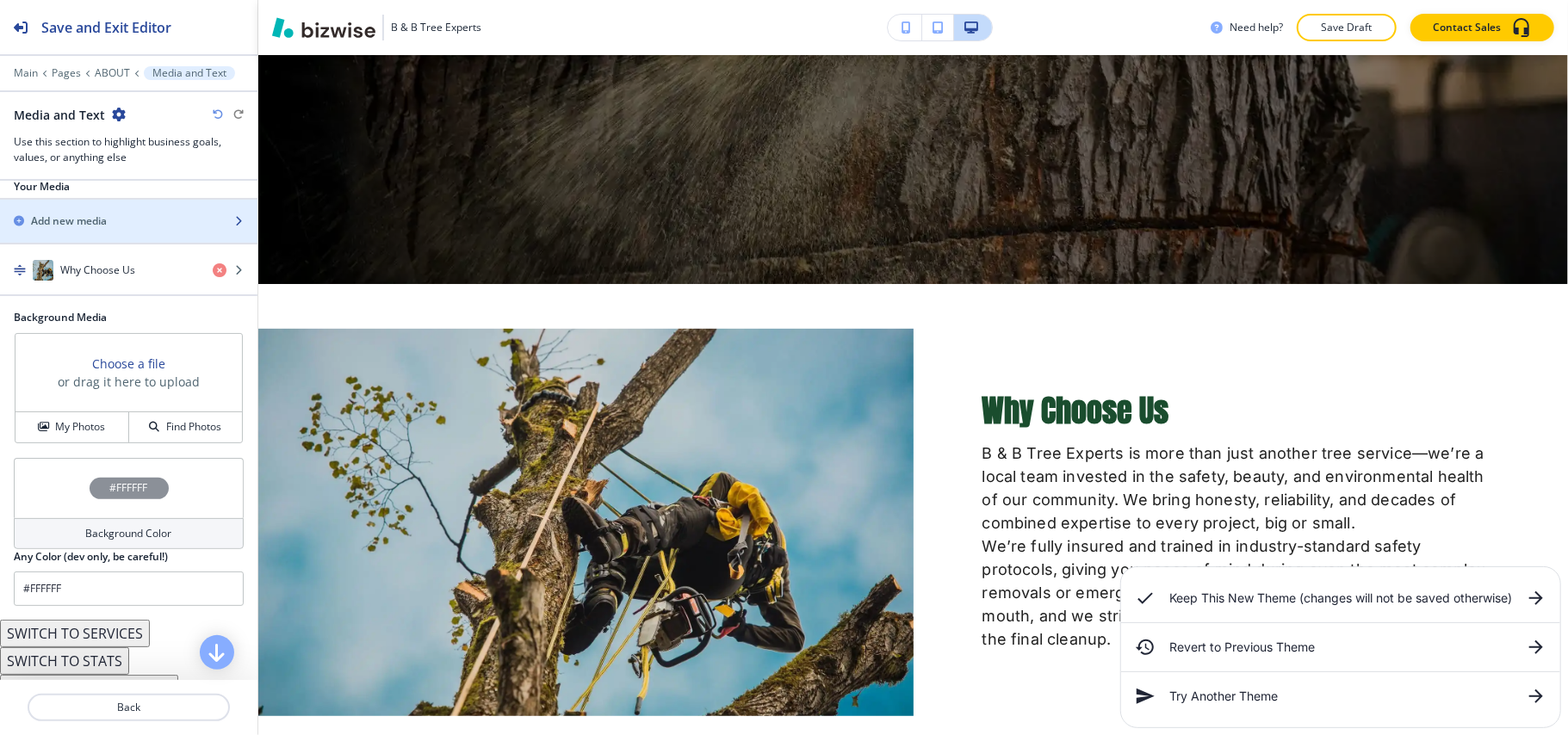
click at [74, 229] on h2 "Add new media" at bounding box center [69, 221] width 76 height 16
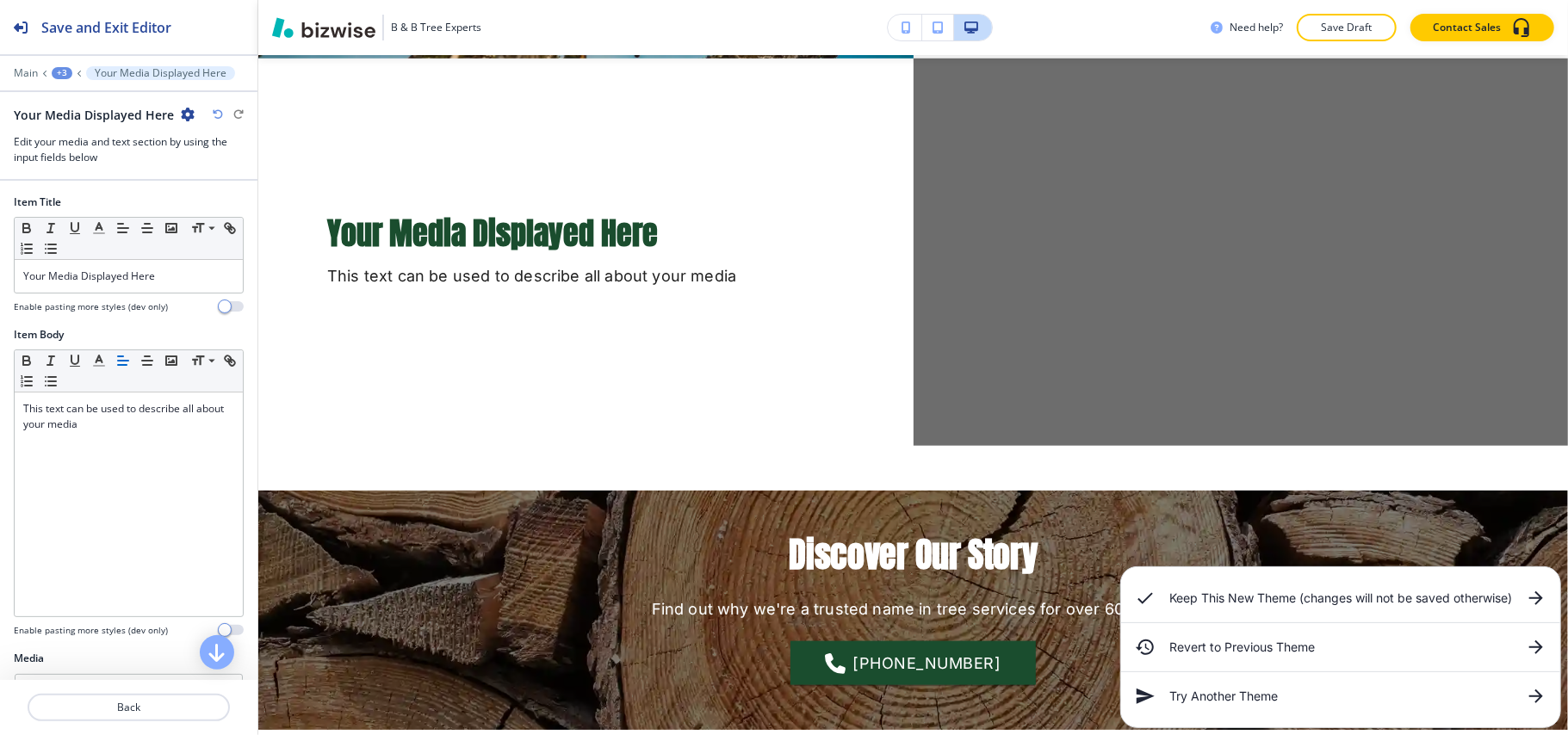
scroll to position [1123, 0]
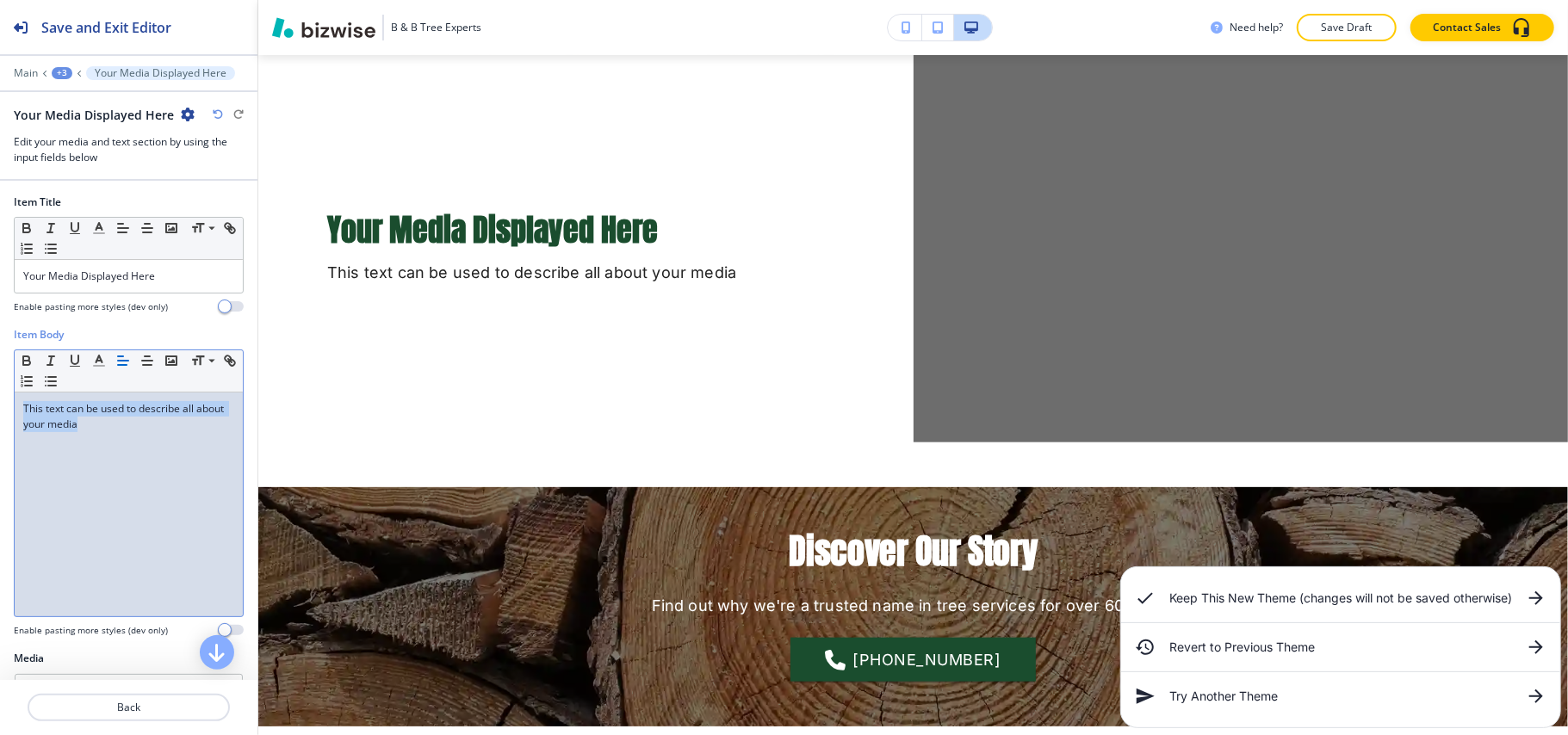
drag, startPoint x: 14, startPoint y: 383, endPoint x: 9, endPoint y: 398, distance: 15.8
click at [0, 384] on div "Item Body Small Normal Large Huge This text can be used to describe all about y…" at bounding box center [129, 489] width 257 height 324
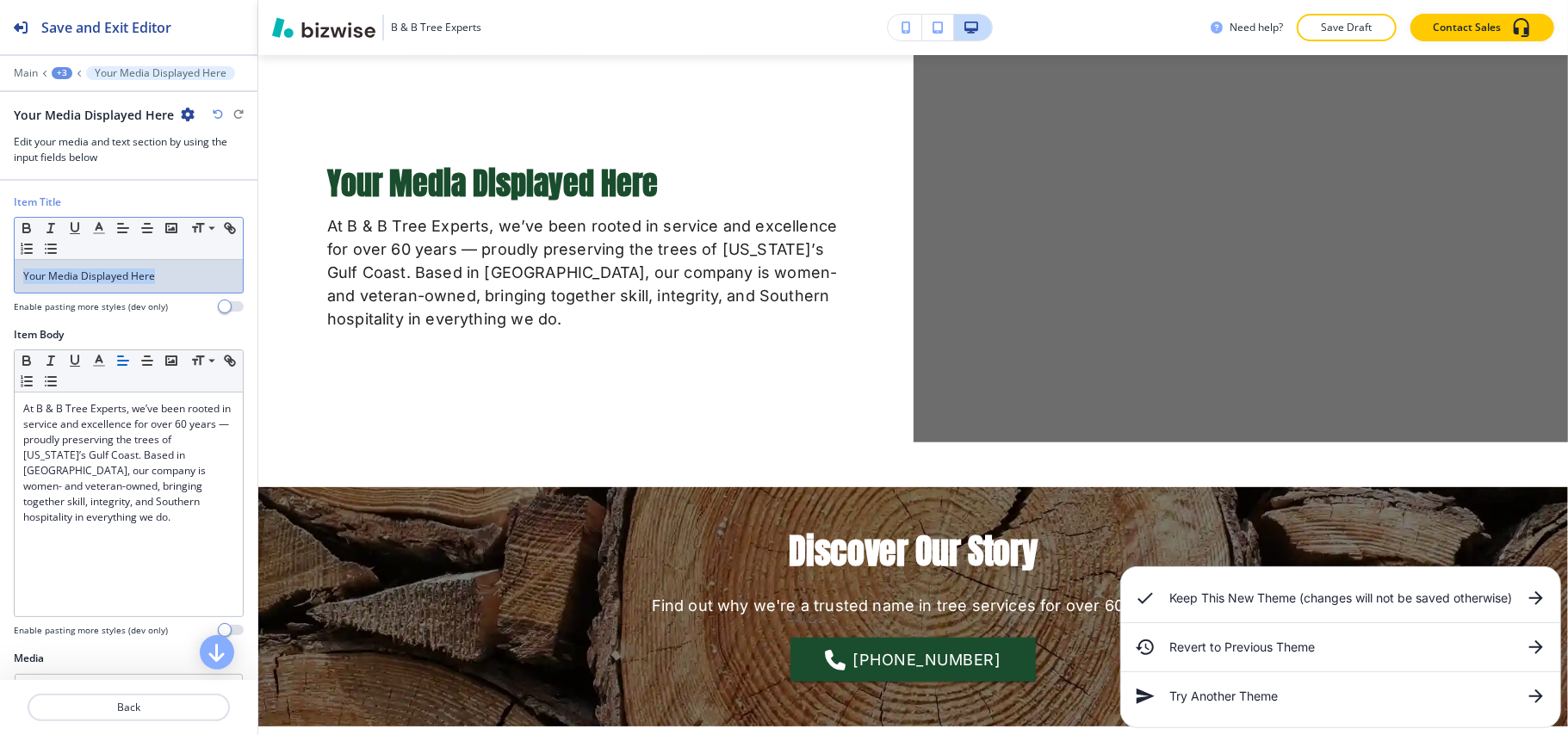
drag, startPoint x: 181, startPoint y: 279, endPoint x: 0, endPoint y: 277, distance: 181.0
click at [0, 277] on div "Item Title Small Normal Large Huge Your Media Displayed Here Enable pasting mor…" at bounding box center [129, 261] width 257 height 133
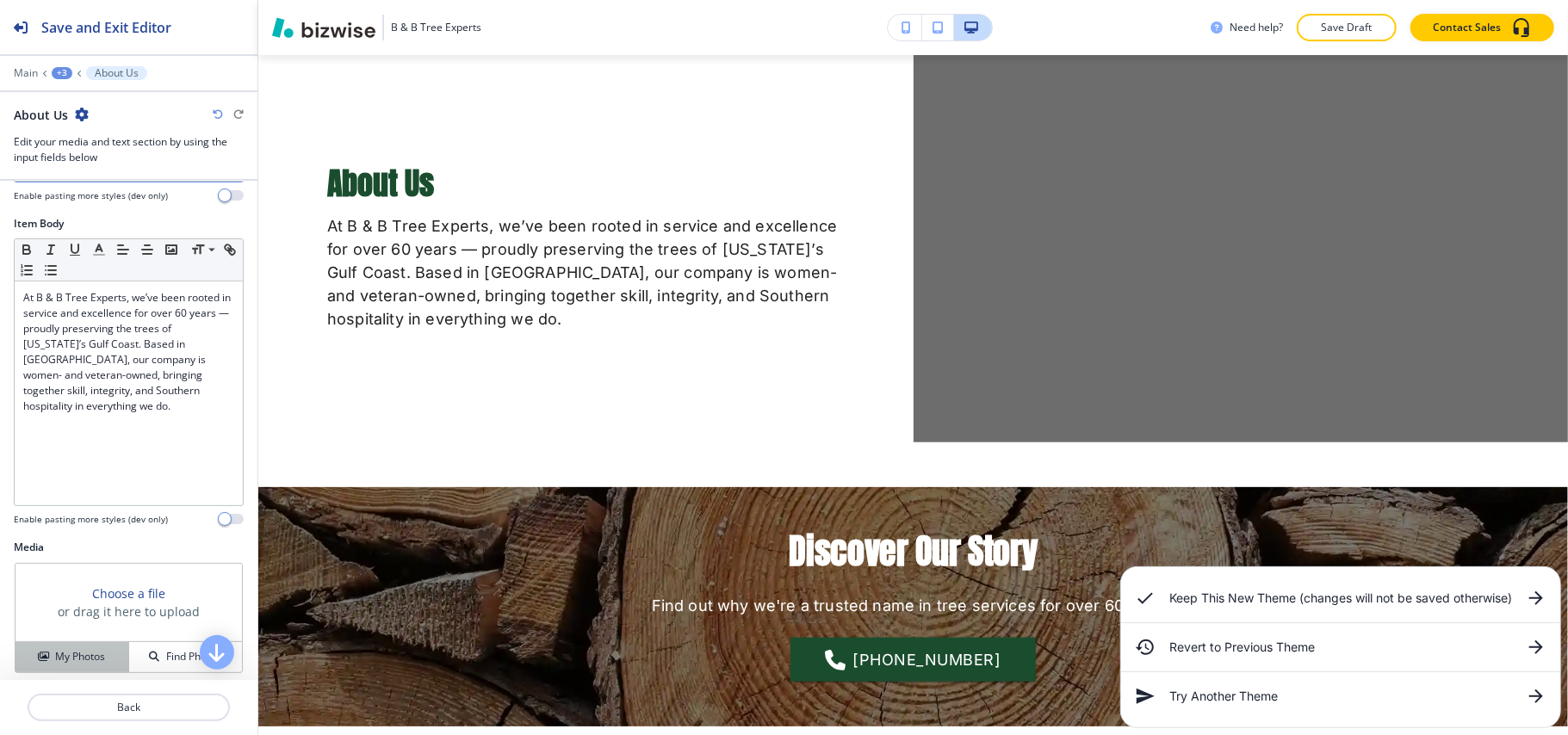
scroll to position [247, 0]
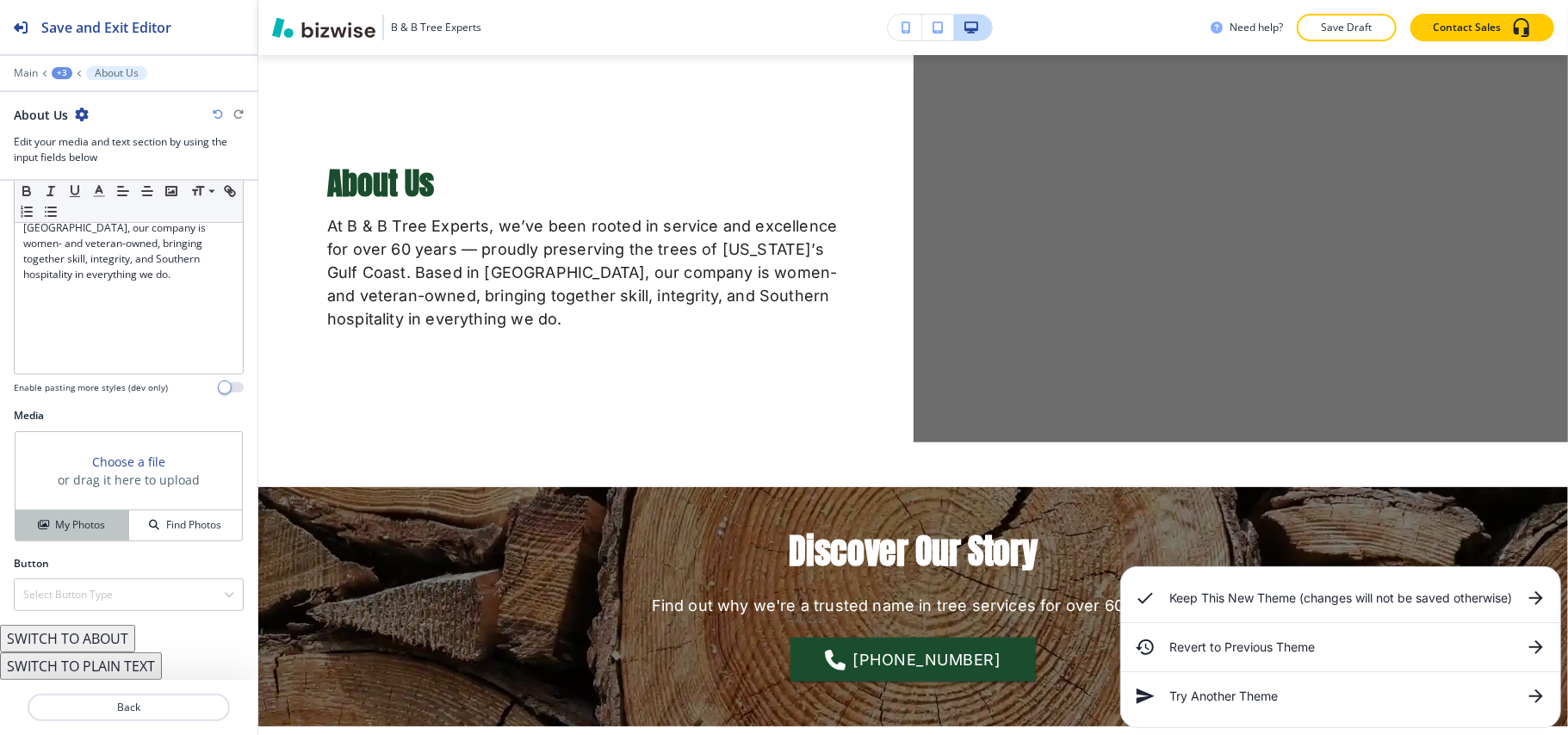
click at [100, 530] on h4 "My Photos" at bounding box center [80, 525] width 50 height 16
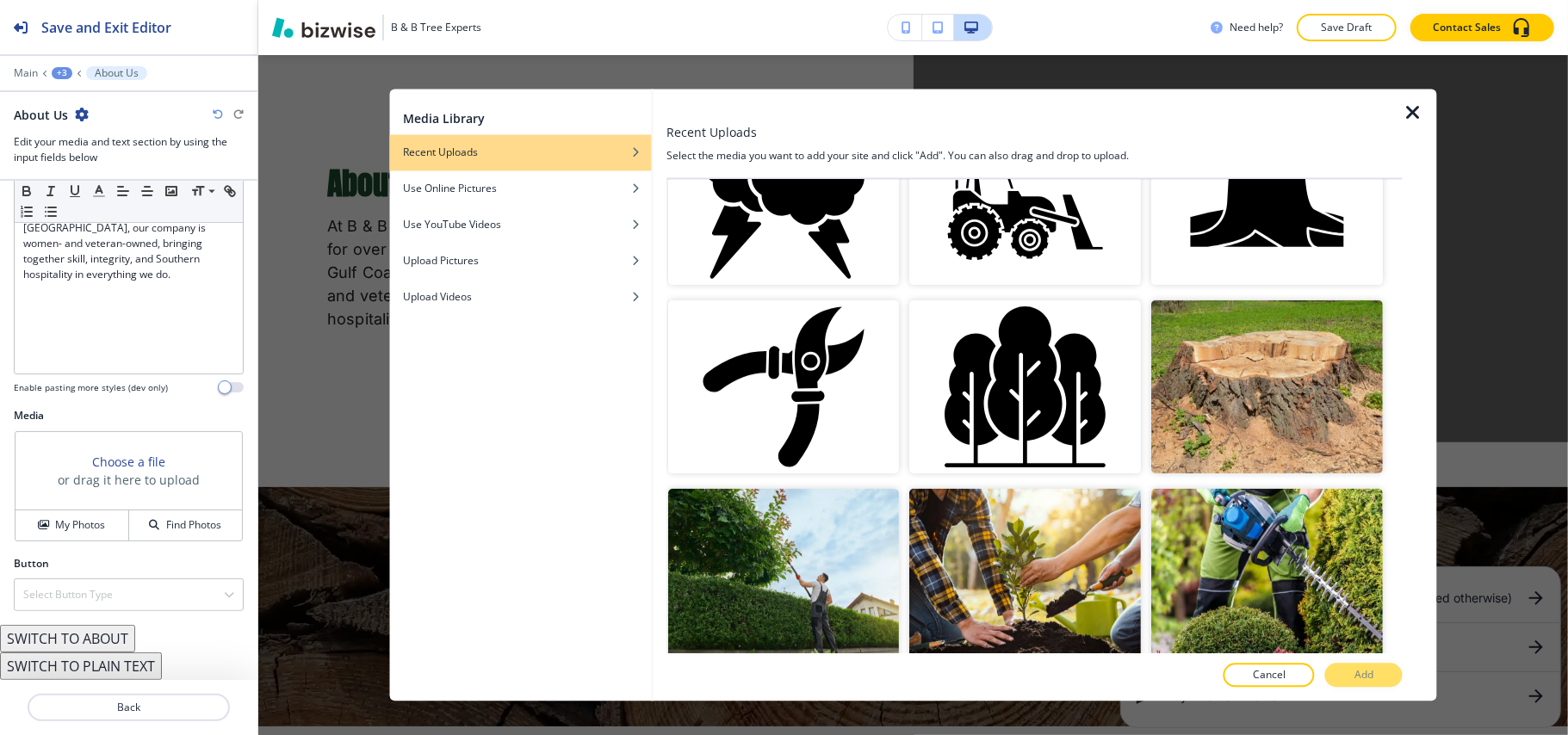
scroll to position [1033, 0]
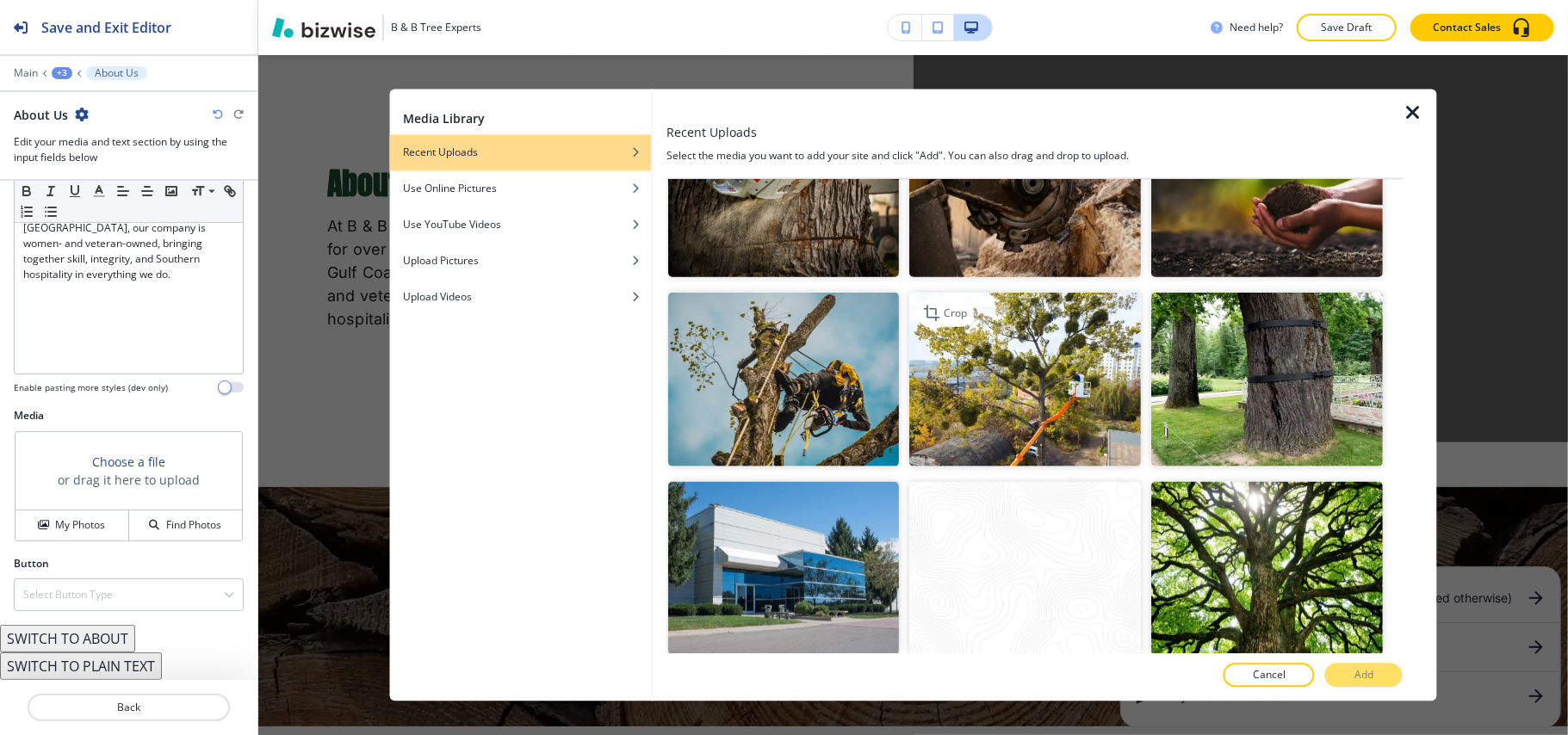
click at [1038, 395] on img "button" at bounding box center [1026, 379] width 232 height 174
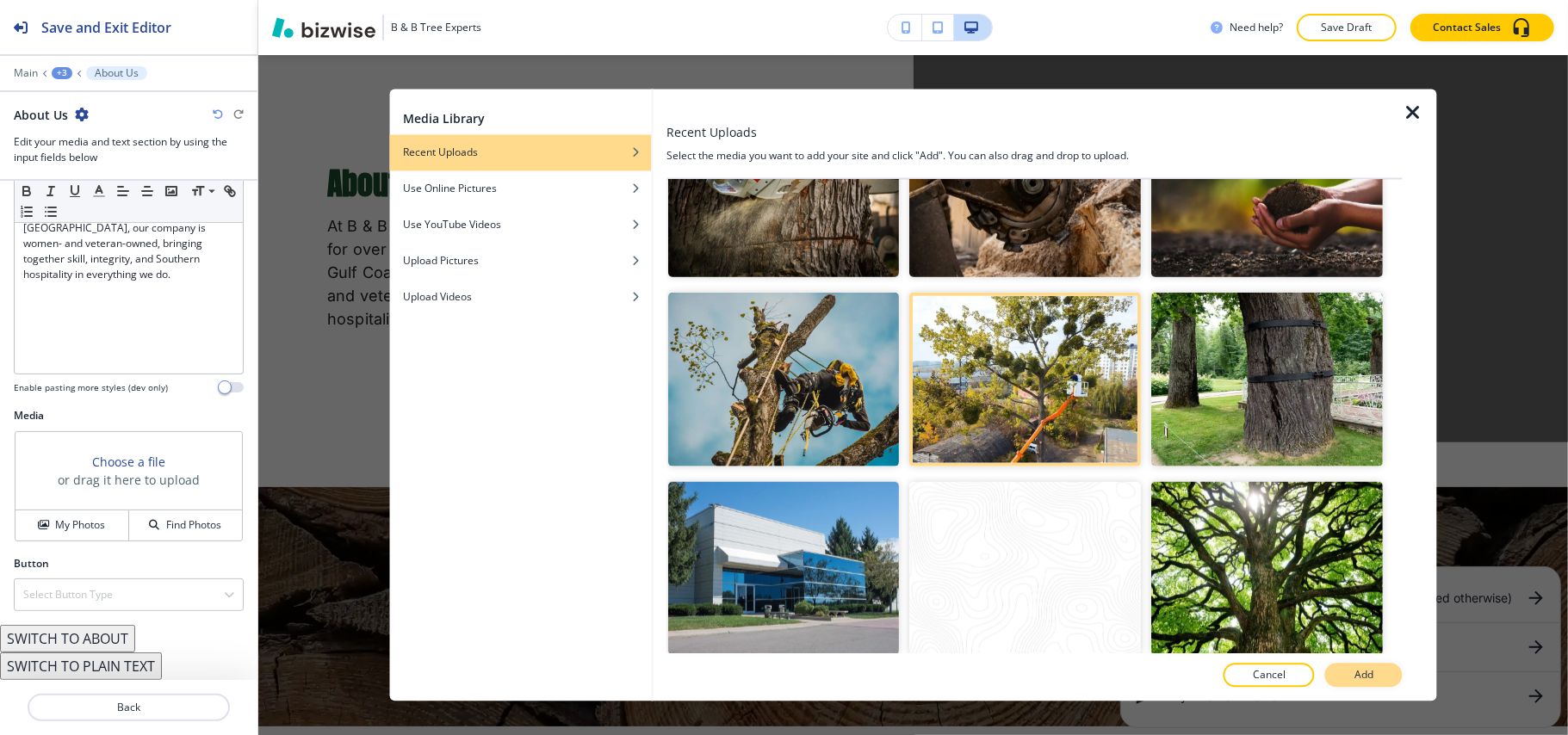
click at [1360, 680] on p "Add" at bounding box center [1363, 677] width 19 height 16
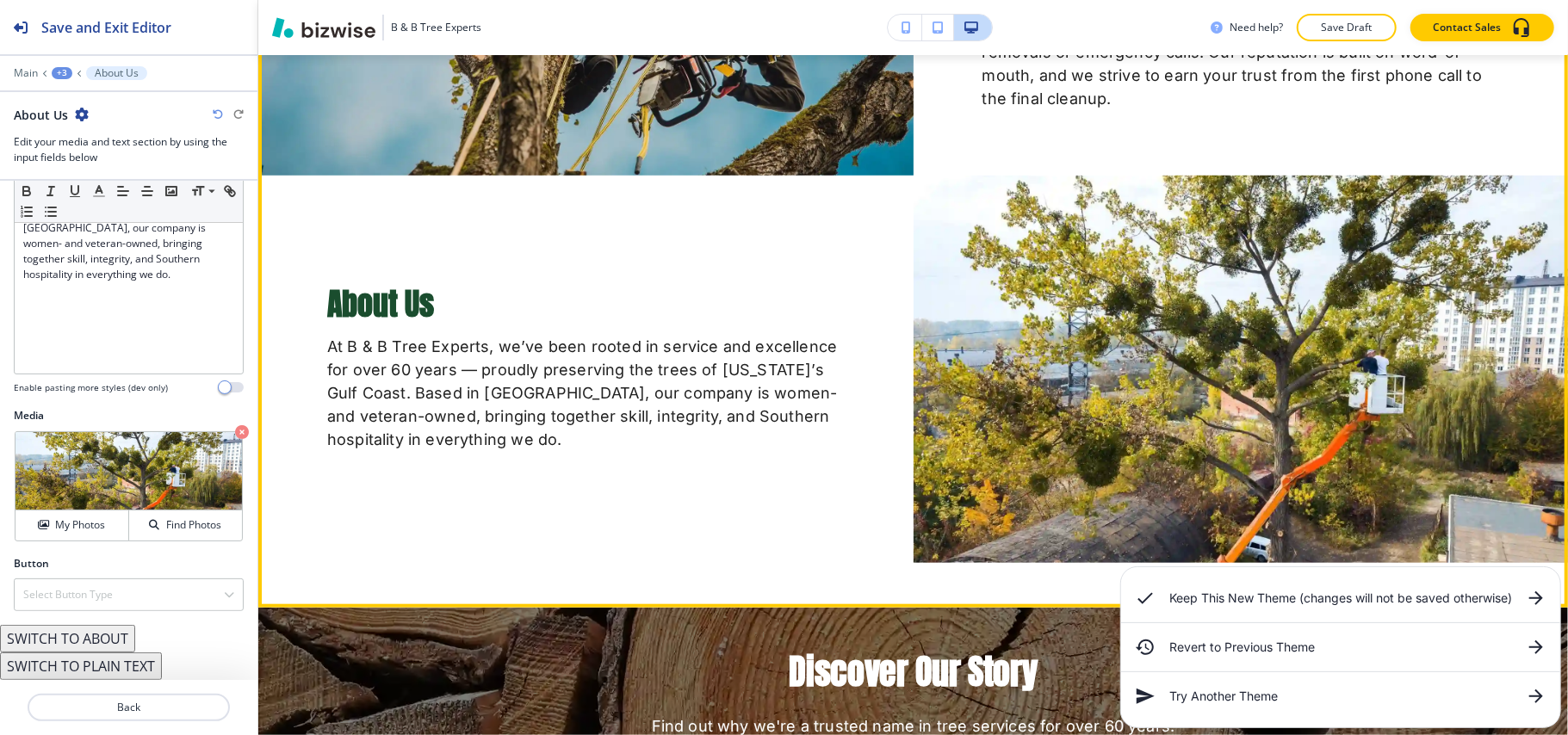
scroll to position [779, 0]
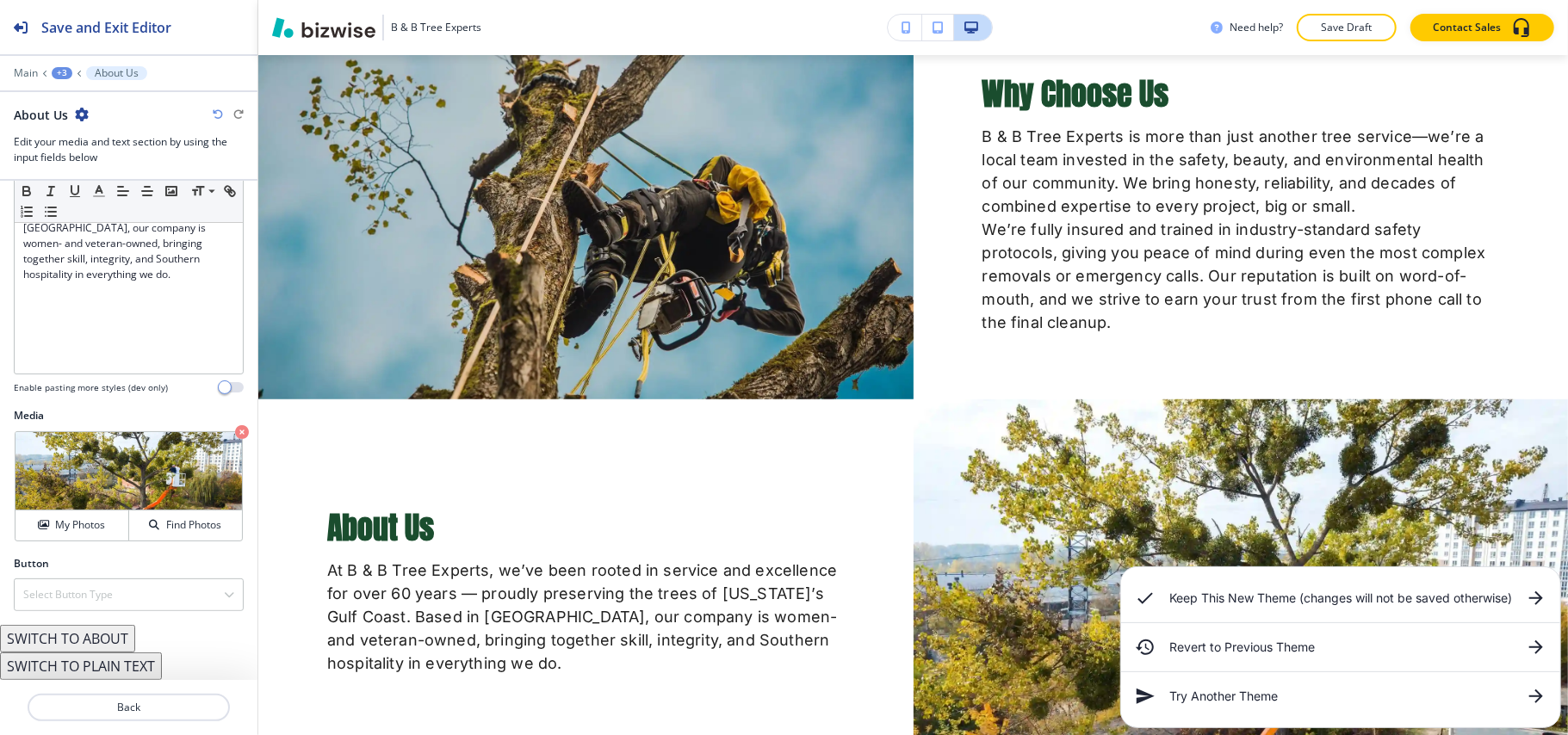
click at [53, 66] on div "Main +3 About Us" at bounding box center [129, 73] width 230 height 14
click at [63, 74] on div "+3" at bounding box center [61, 73] width 20 height 12
click at [73, 131] on p "ABOUT" at bounding box center [106, 132] width 88 height 16
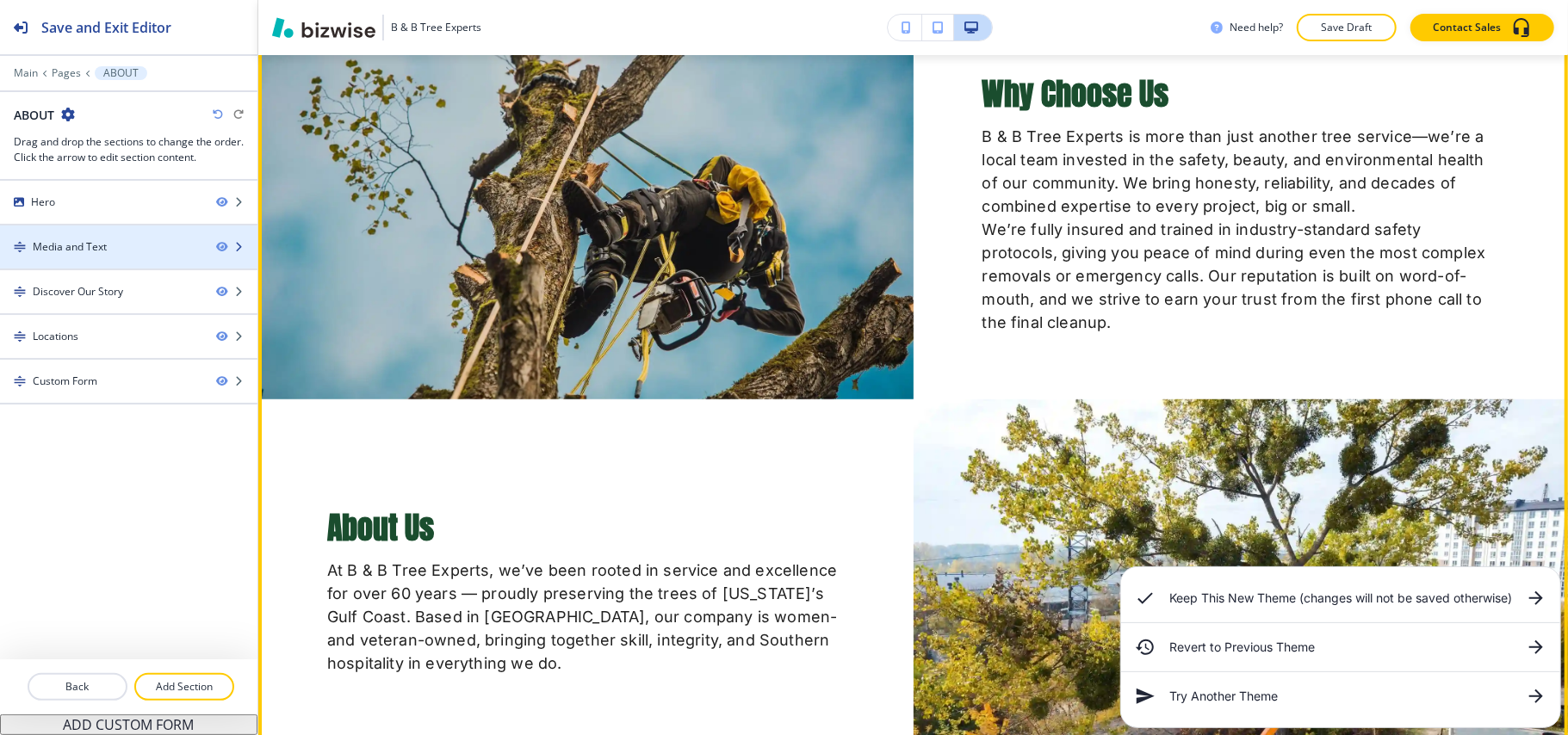
click at [96, 251] on div "Media and Text" at bounding box center [70, 248] width 74 height 16
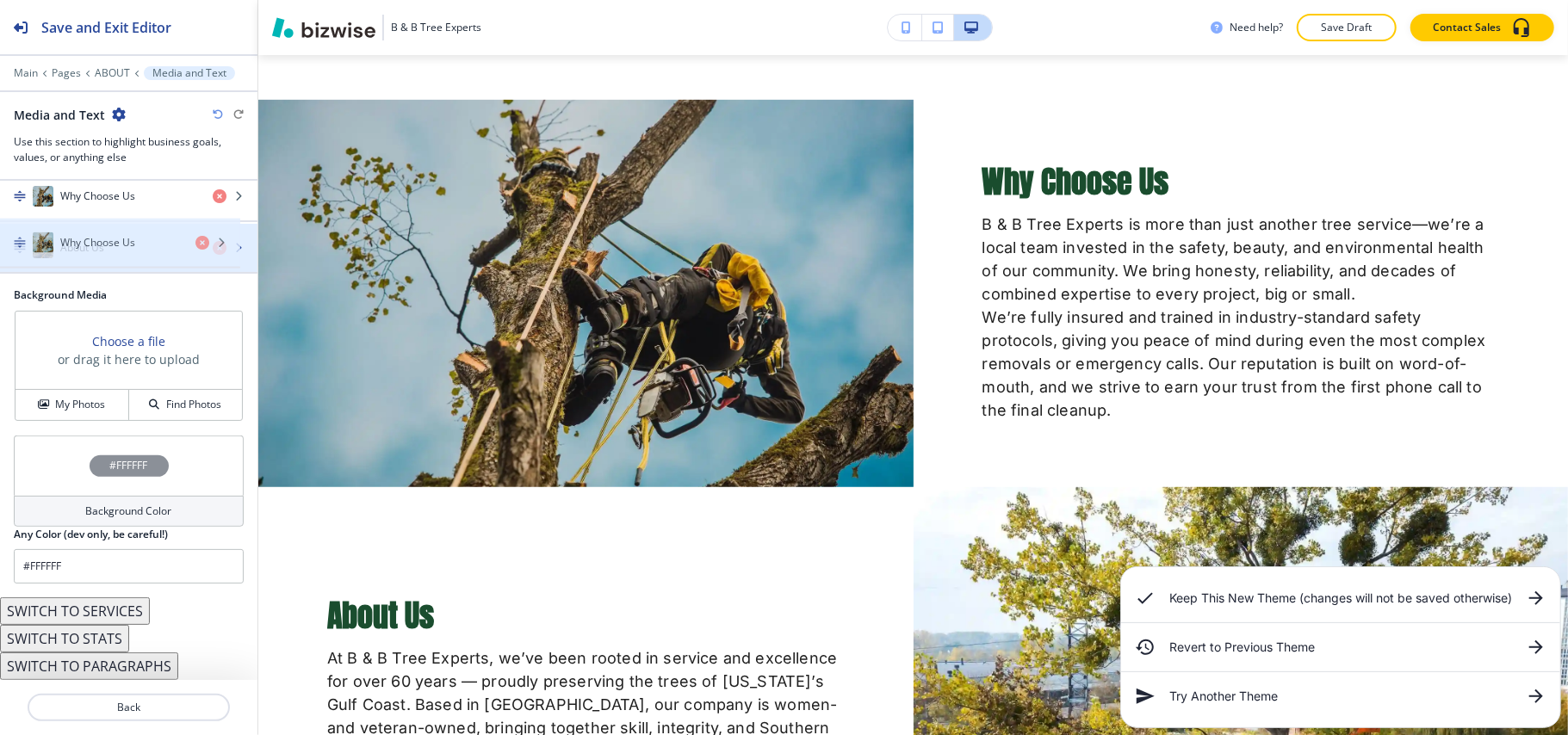
scroll to position [364, 0]
drag, startPoint x: 105, startPoint y: 194, endPoint x: 107, endPoint y: 255, distance: 61.0
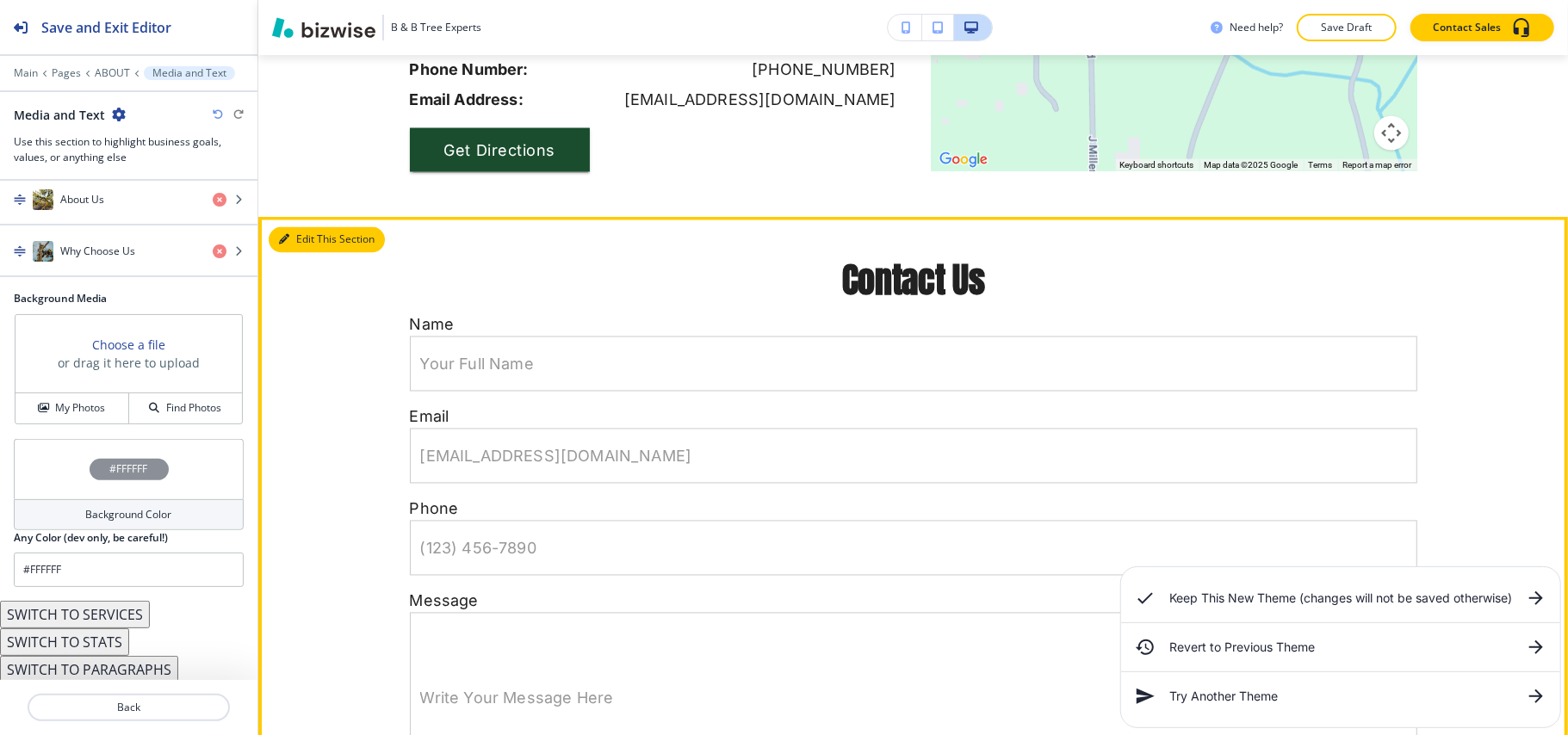
click at [284, 248] on button "Edit This Section" at bounding box center [326, 240] width 116 height 26
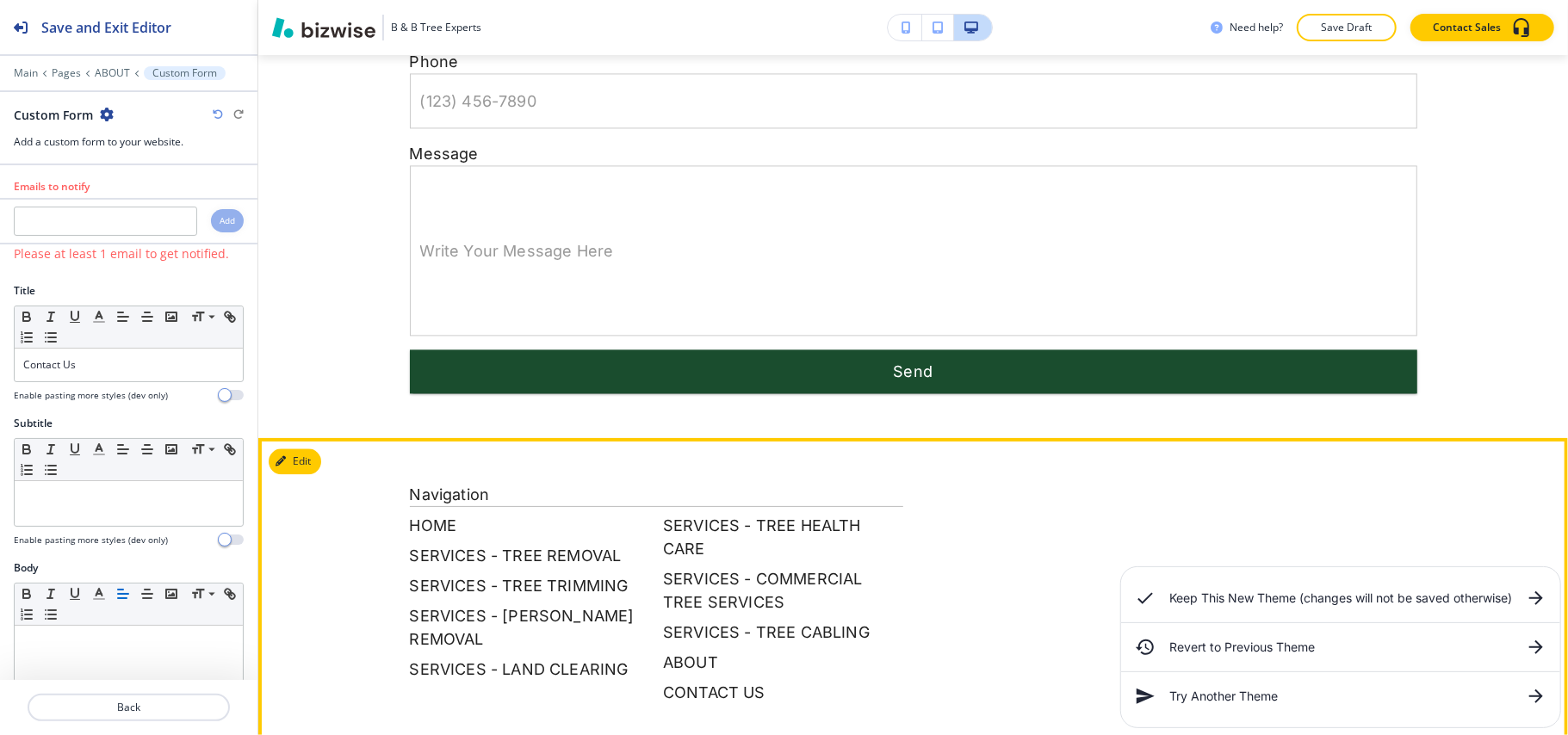
scroll to position [2746, 0]
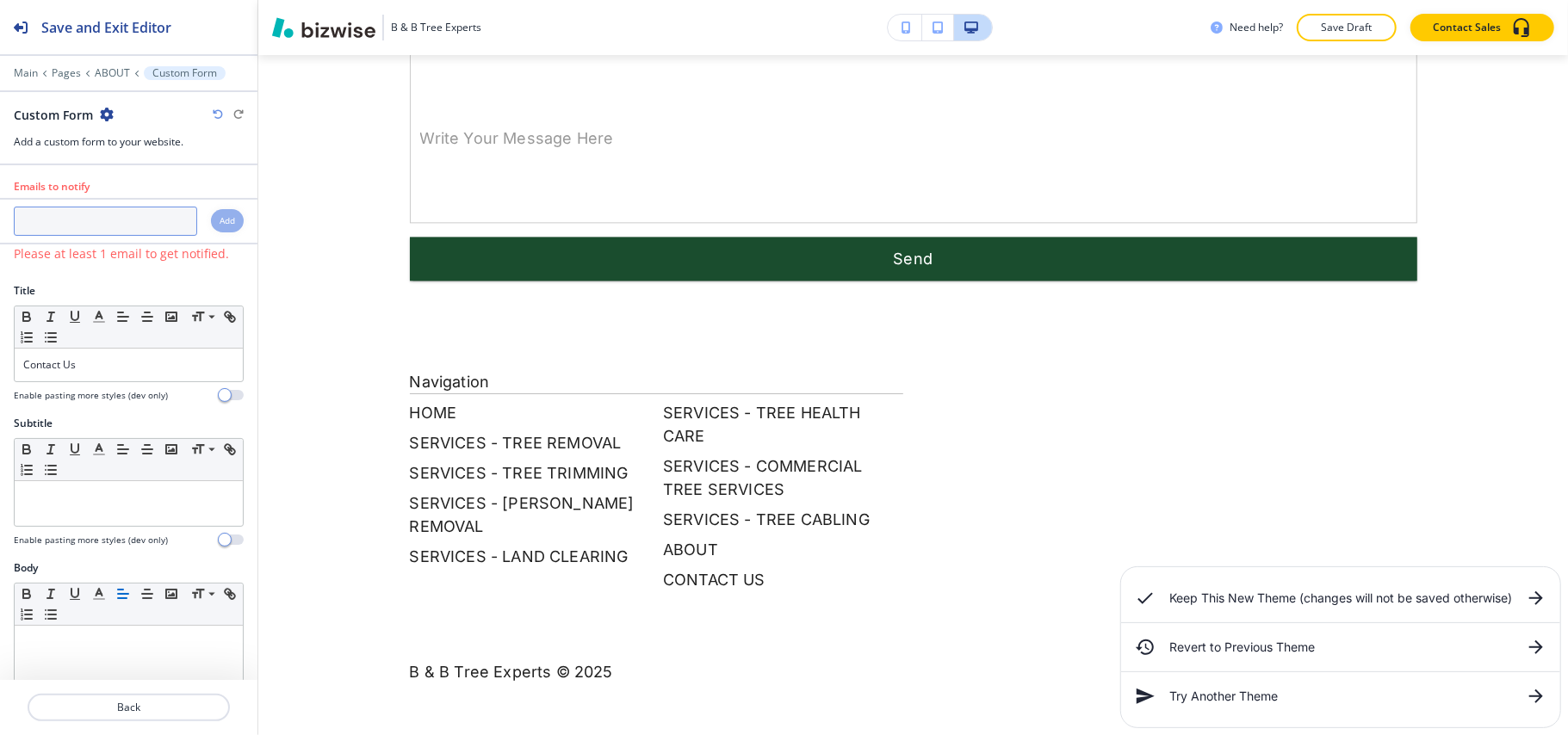
click at [65, 231] on input "text" at bounding box center [105, 221] width 183 height 29
paste input "[EMAIL_ADDRESS][DOMAIN_NAME]"
type input "[EMAIL_ADDRESS][DOMAIN_NAME]"
click at [218, 225] on div "Add" at bounding box center [227, 221] width 33 height 23
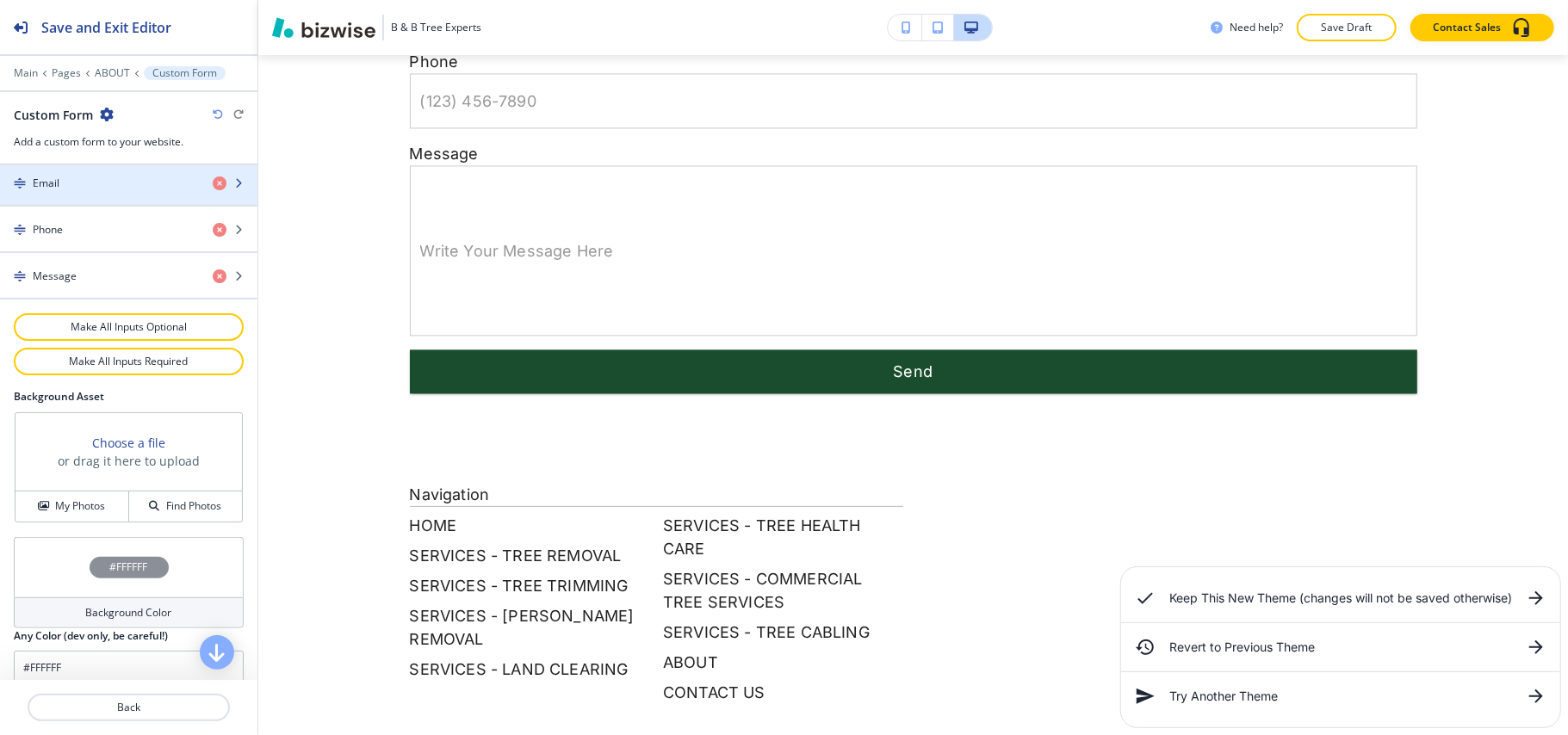
scroll to position [873, 0]
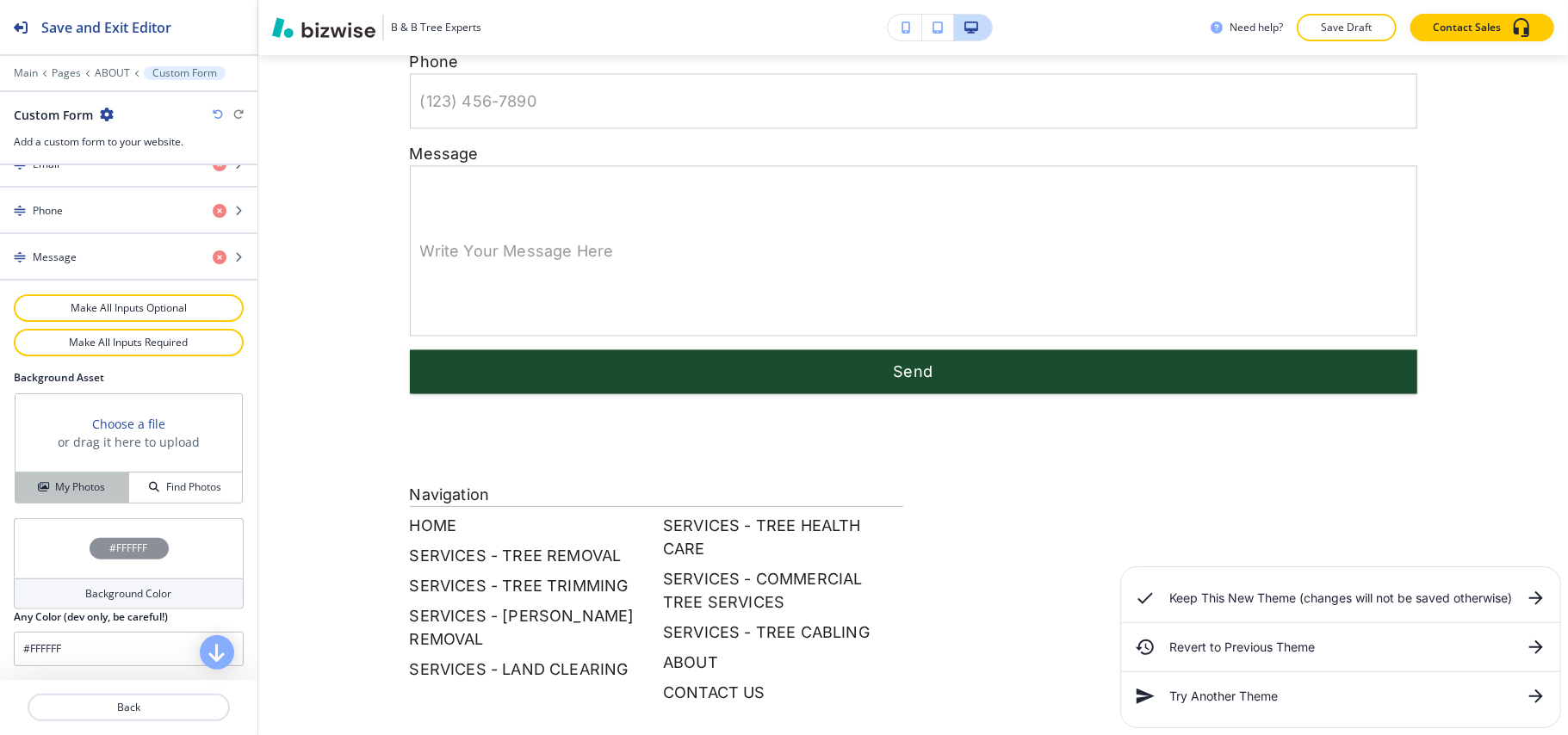
click at [70, 483] on h4 "My Photos" at bounding box center [80, 487] width 50 height 16
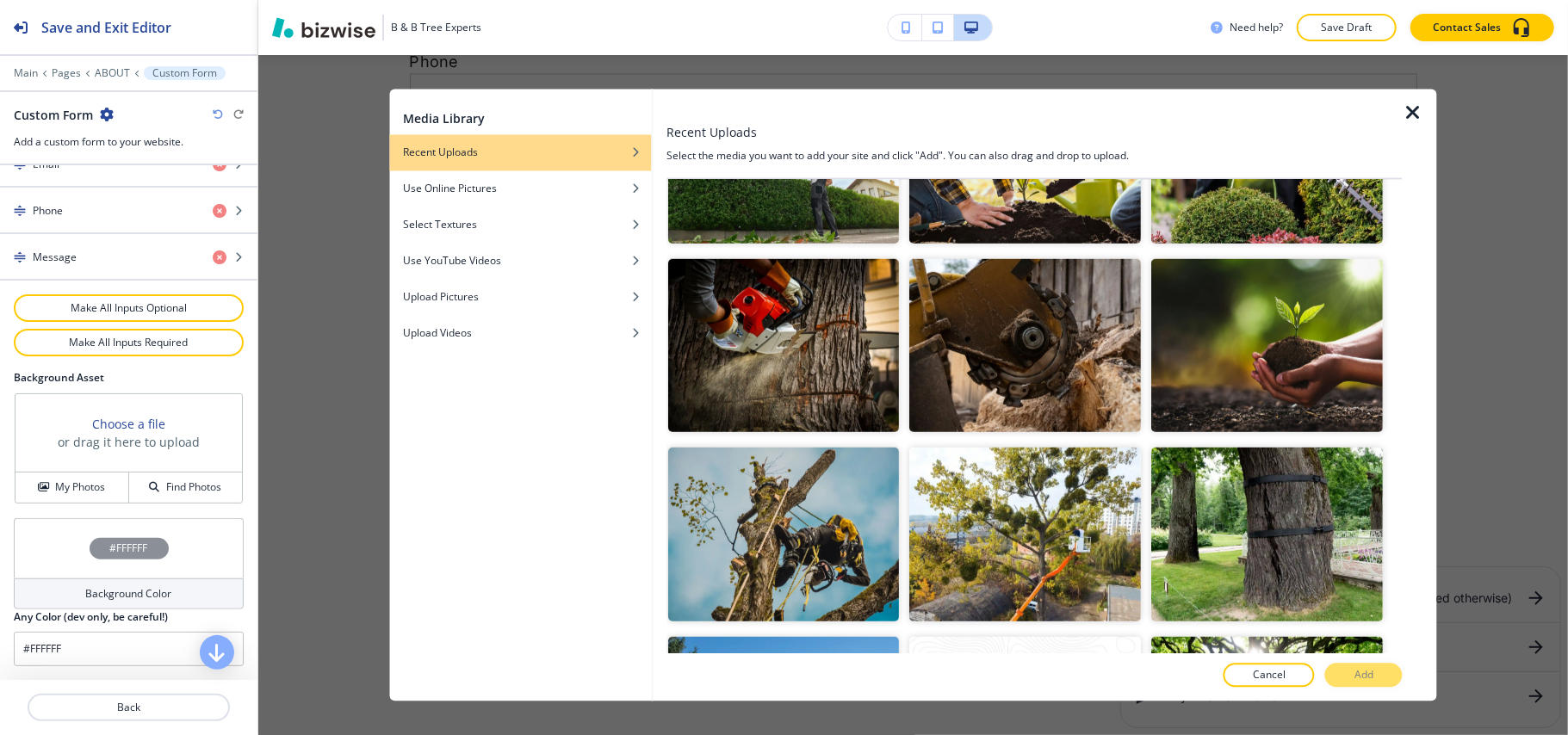
scroll to position [918, 0]
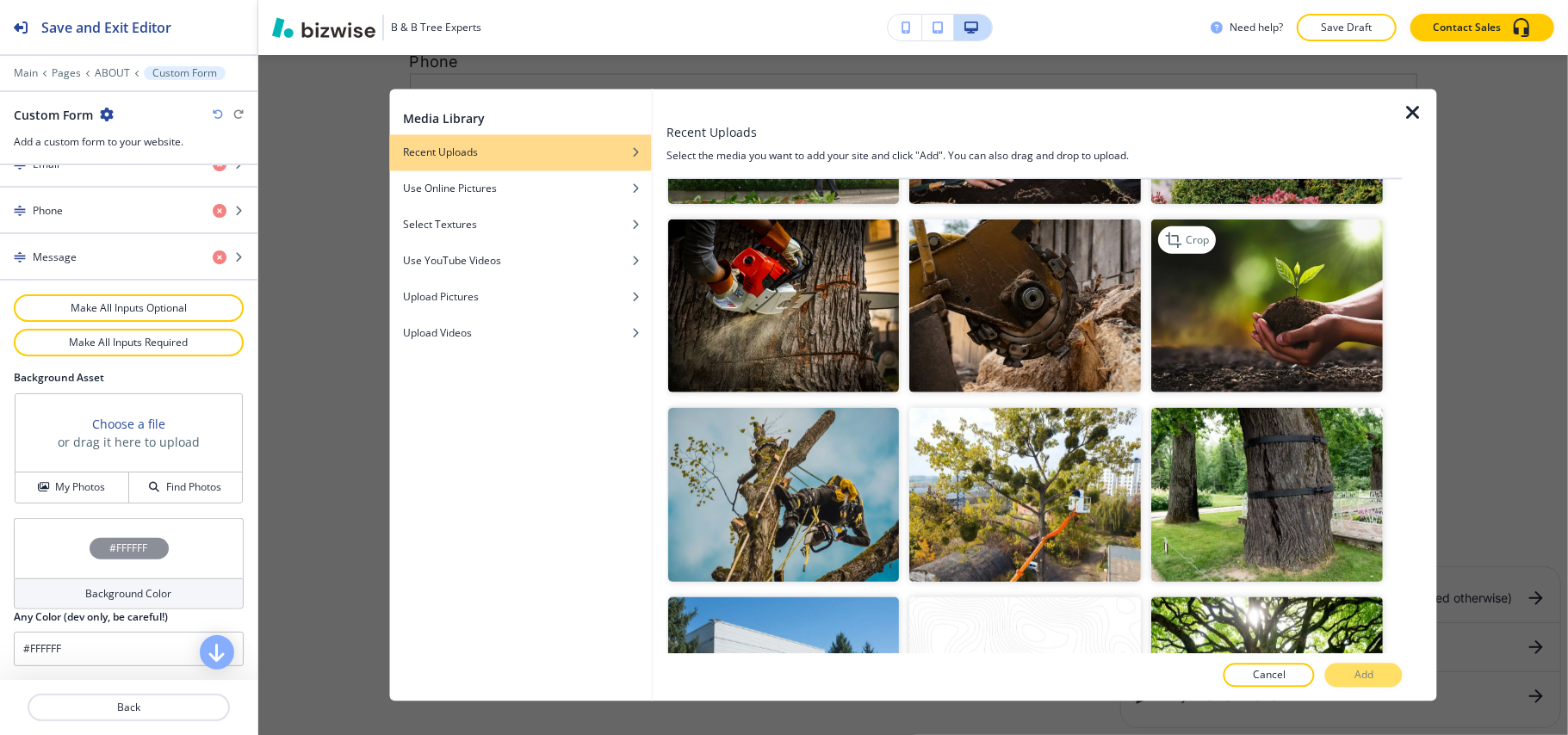
click at [1210, 305] on img "button" at bounding box center [1268, 305] width 232 height 174
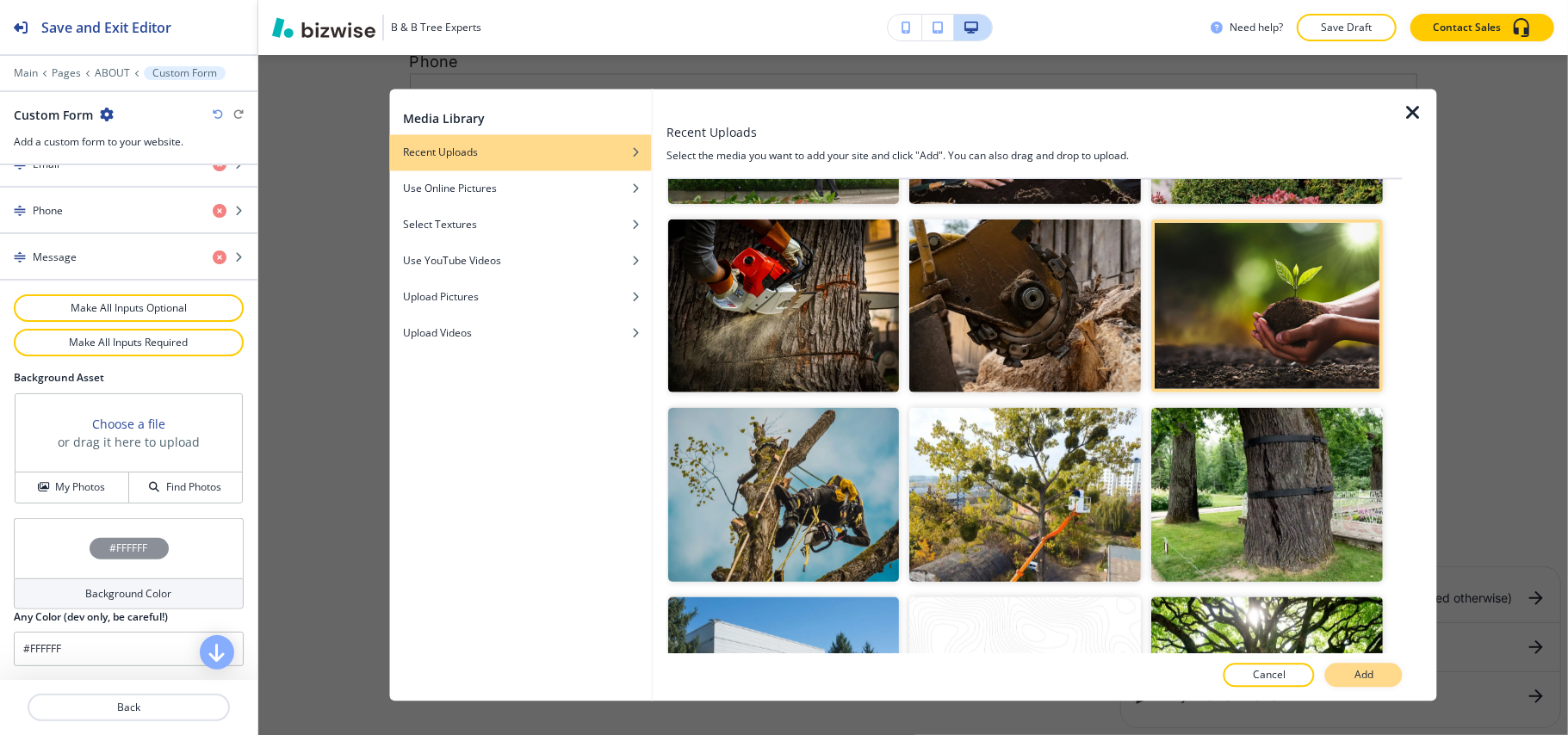
click at [1358, 669] on p "Add" at bounding box center [1363, 677] width 19 height 16
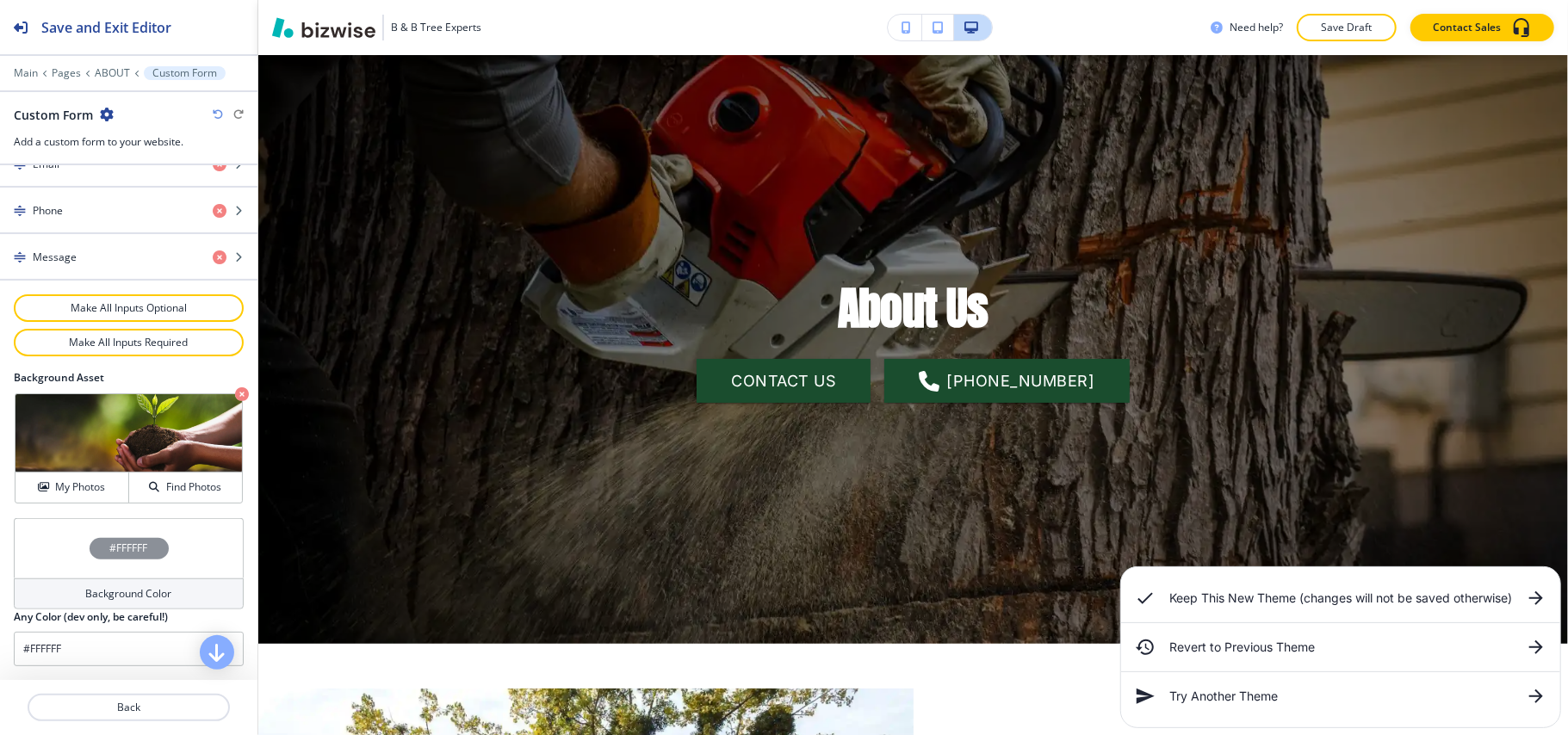
scroll to position [0, 0]
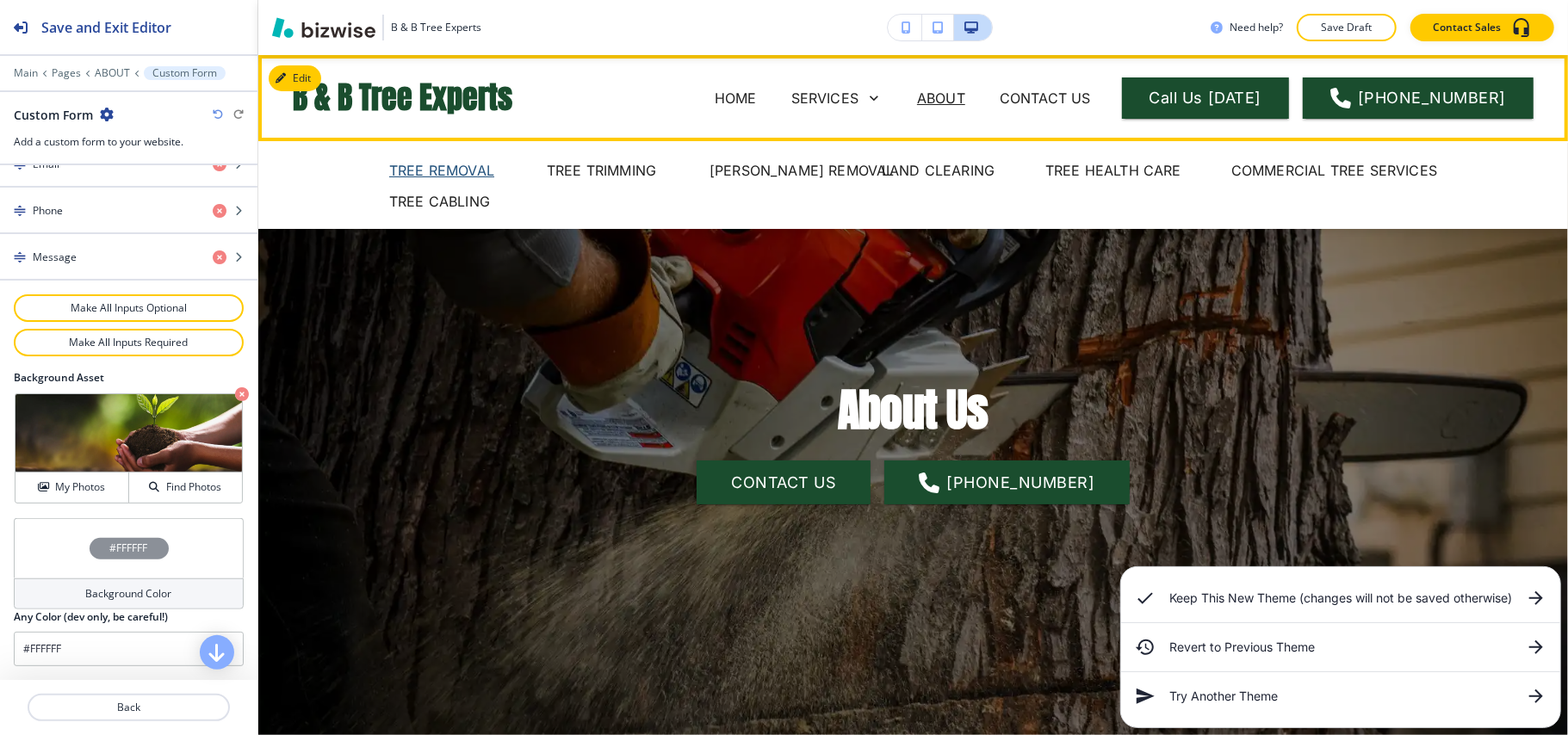
click at [391, 167] on p "TREE REMOVAL" at bounding box center [441, 170] width 105 height 20
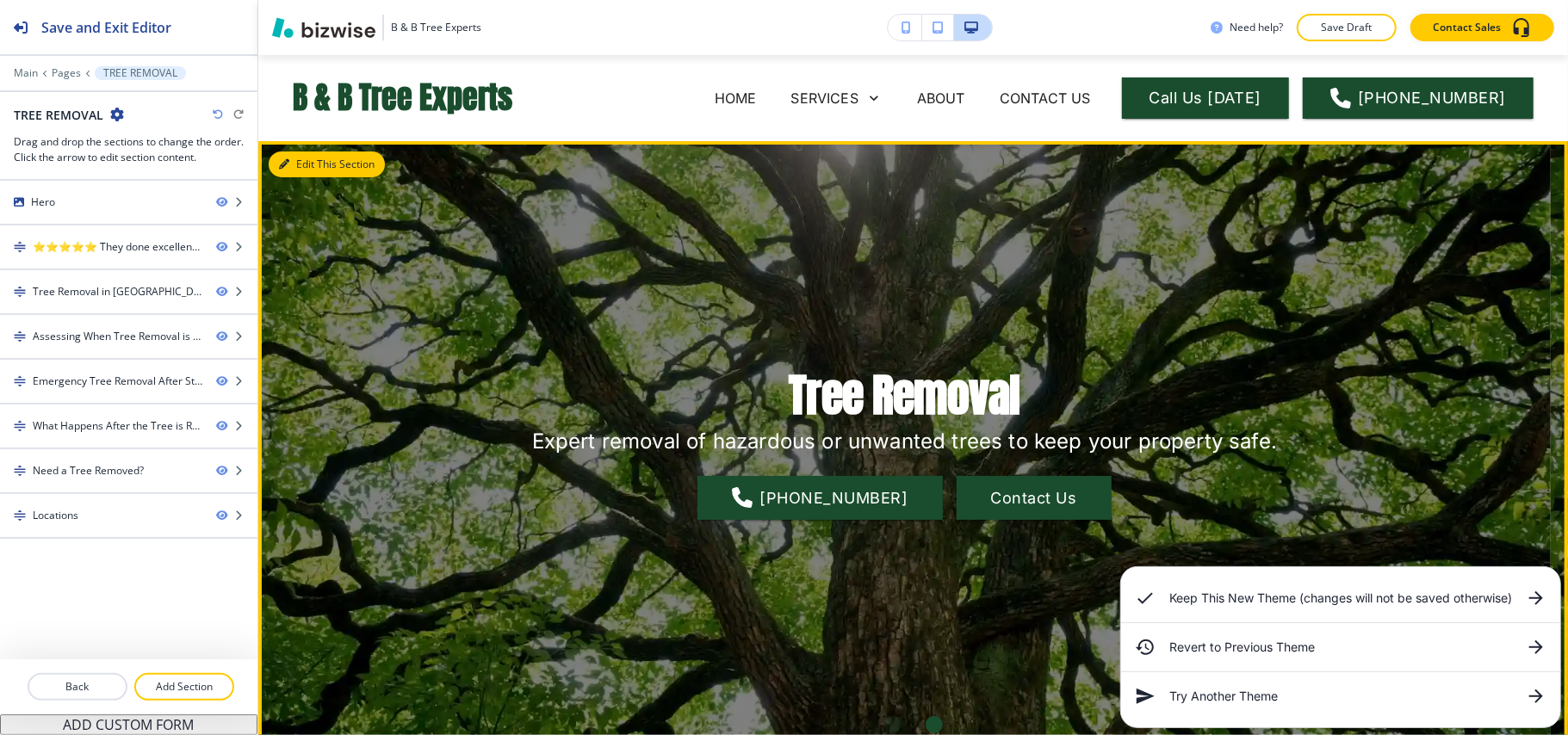
click at [321, 163] on button "Edit This Section" at bounding box center [326, 164] width 116 height 26
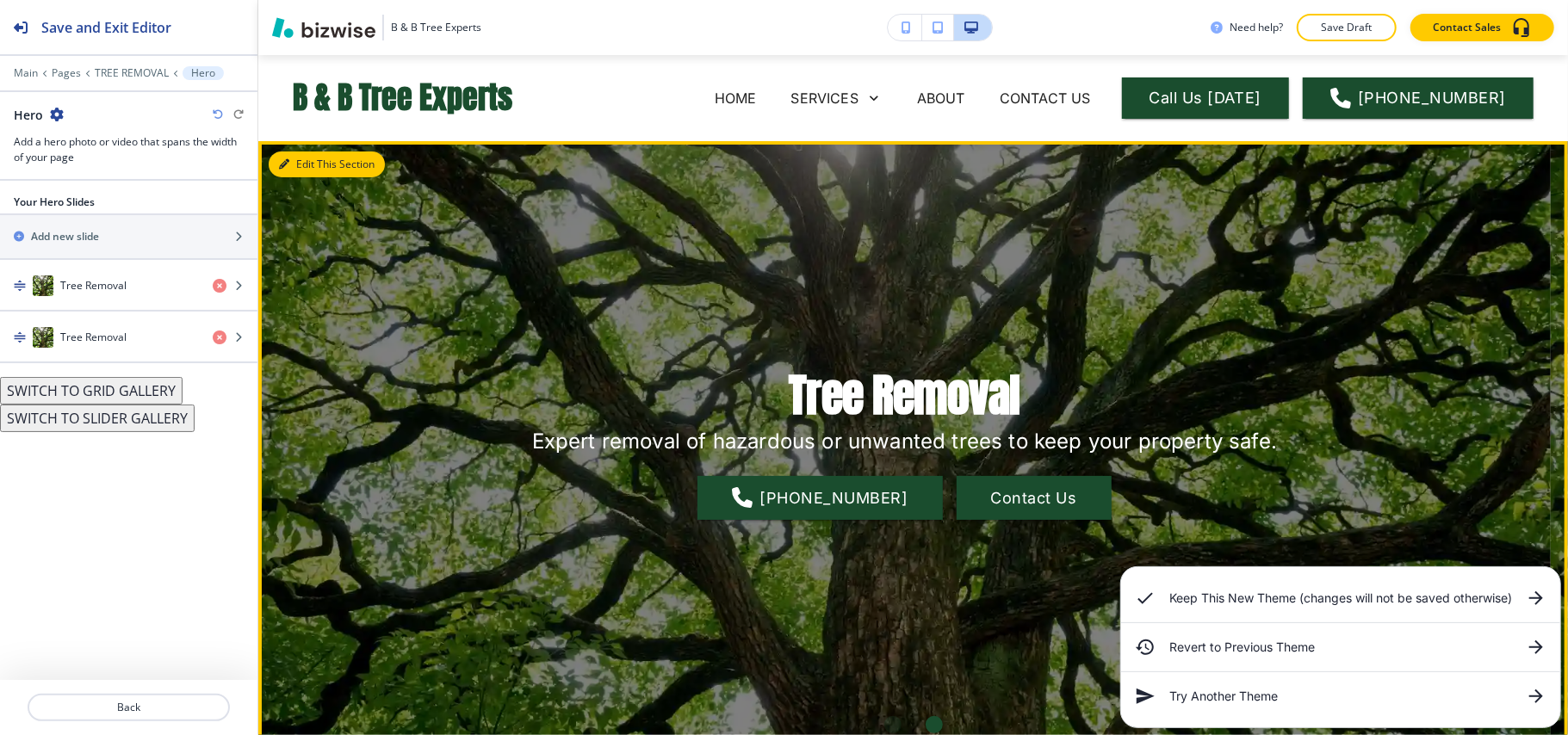
scroll to position [86, 0]
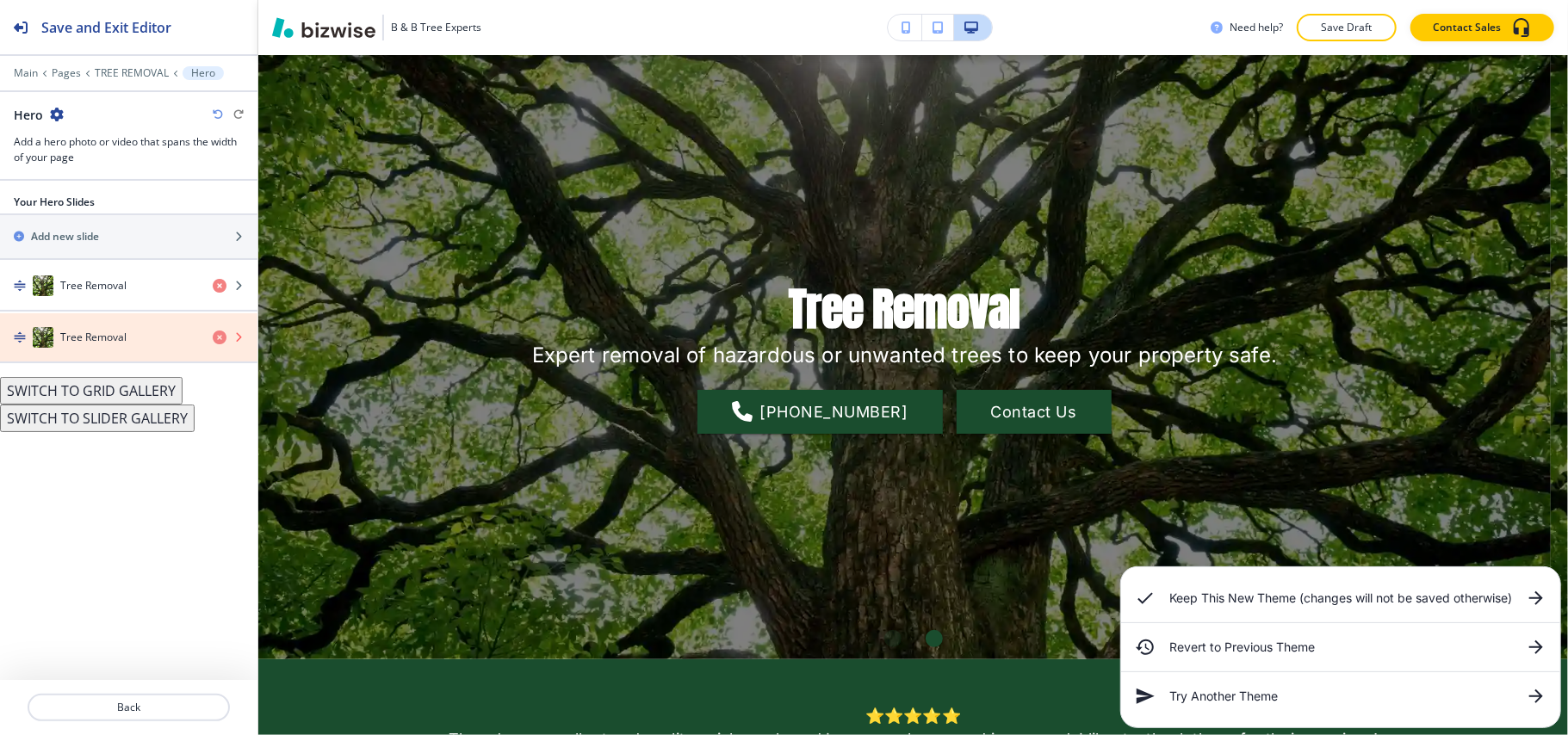
click at [225, 336] on icon "button" at bounding box center [219, 337] width 14 height 14
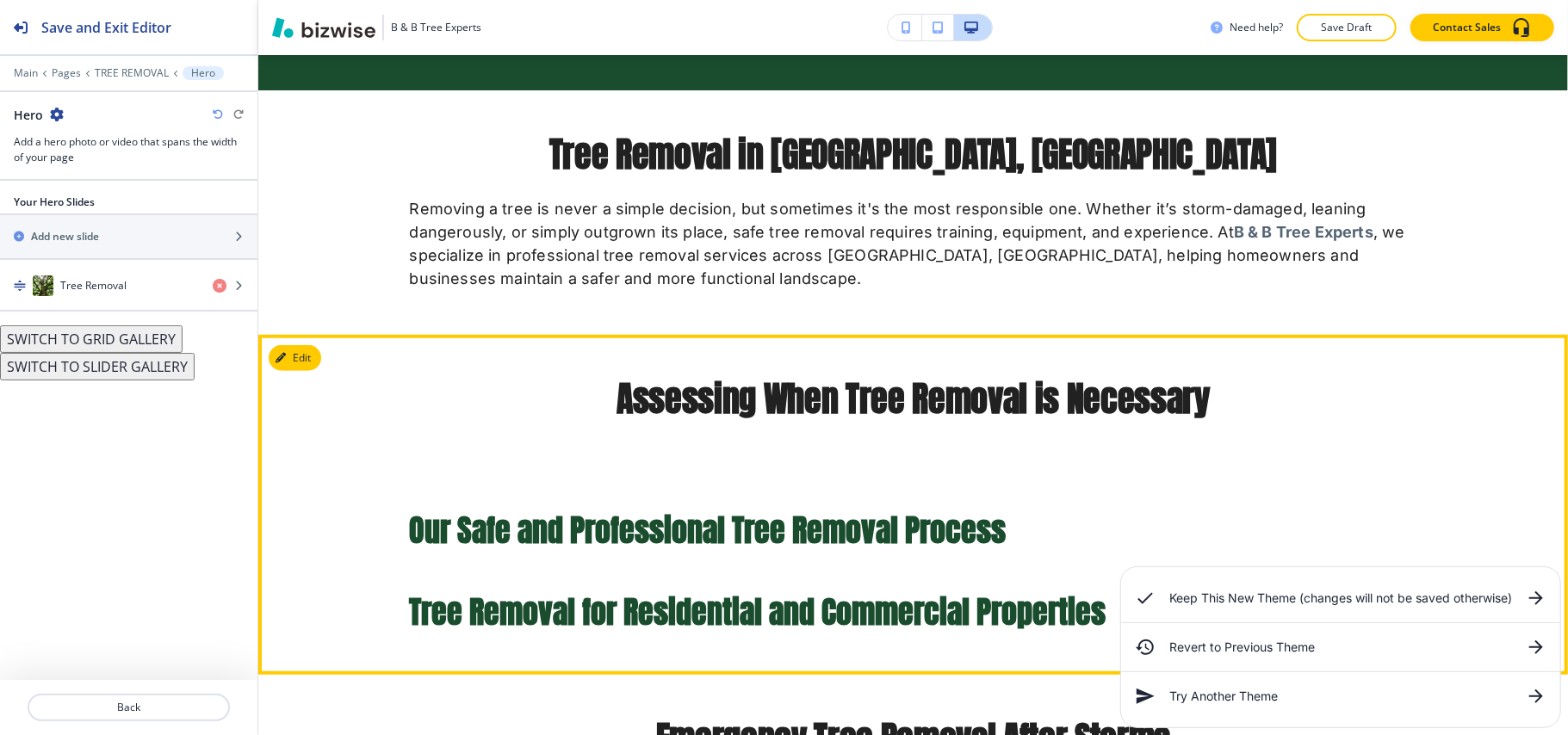
scroll to position [775, 0]
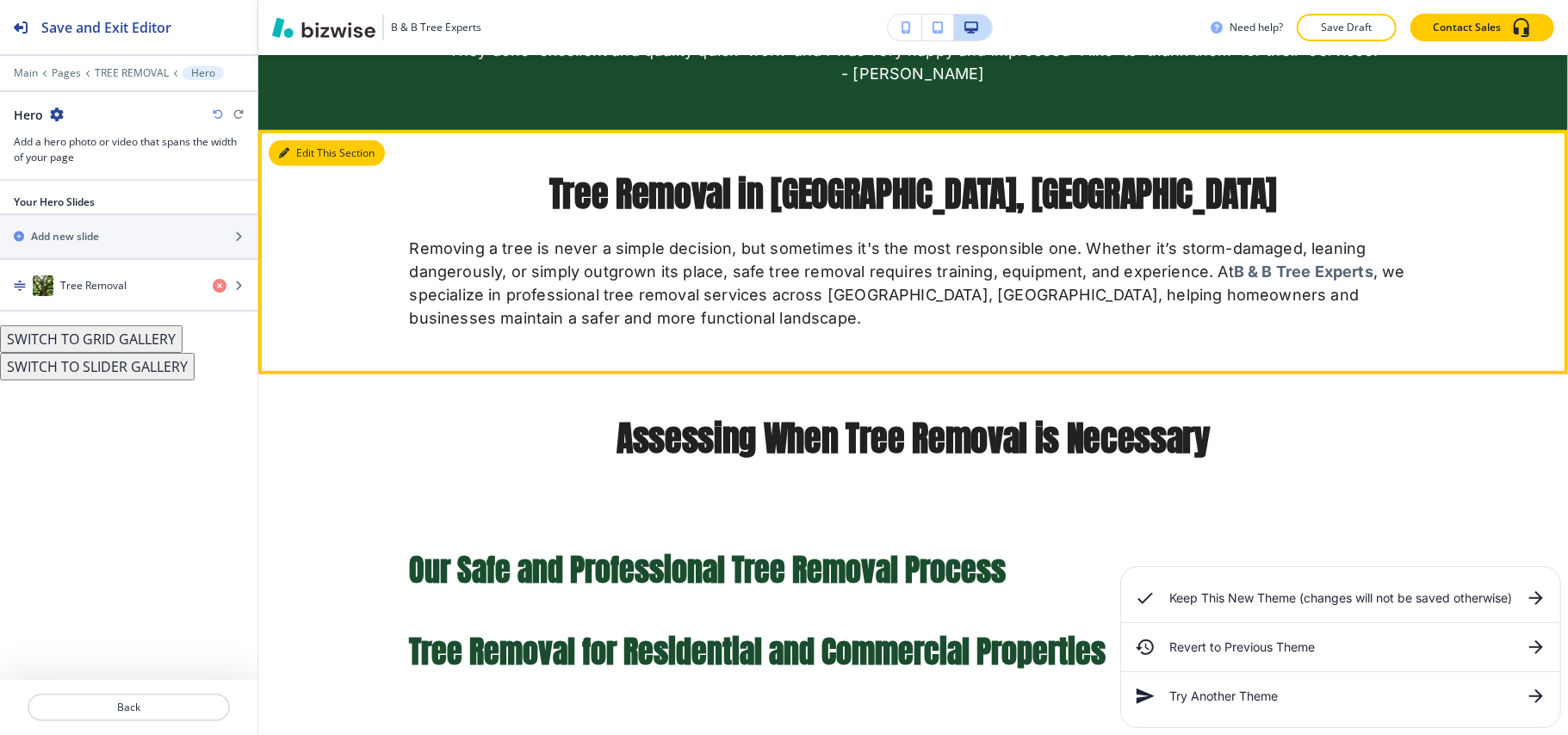
click at [296, 145] on button "Edit This Section" at bounding box center [326, 153] width 116 height 26
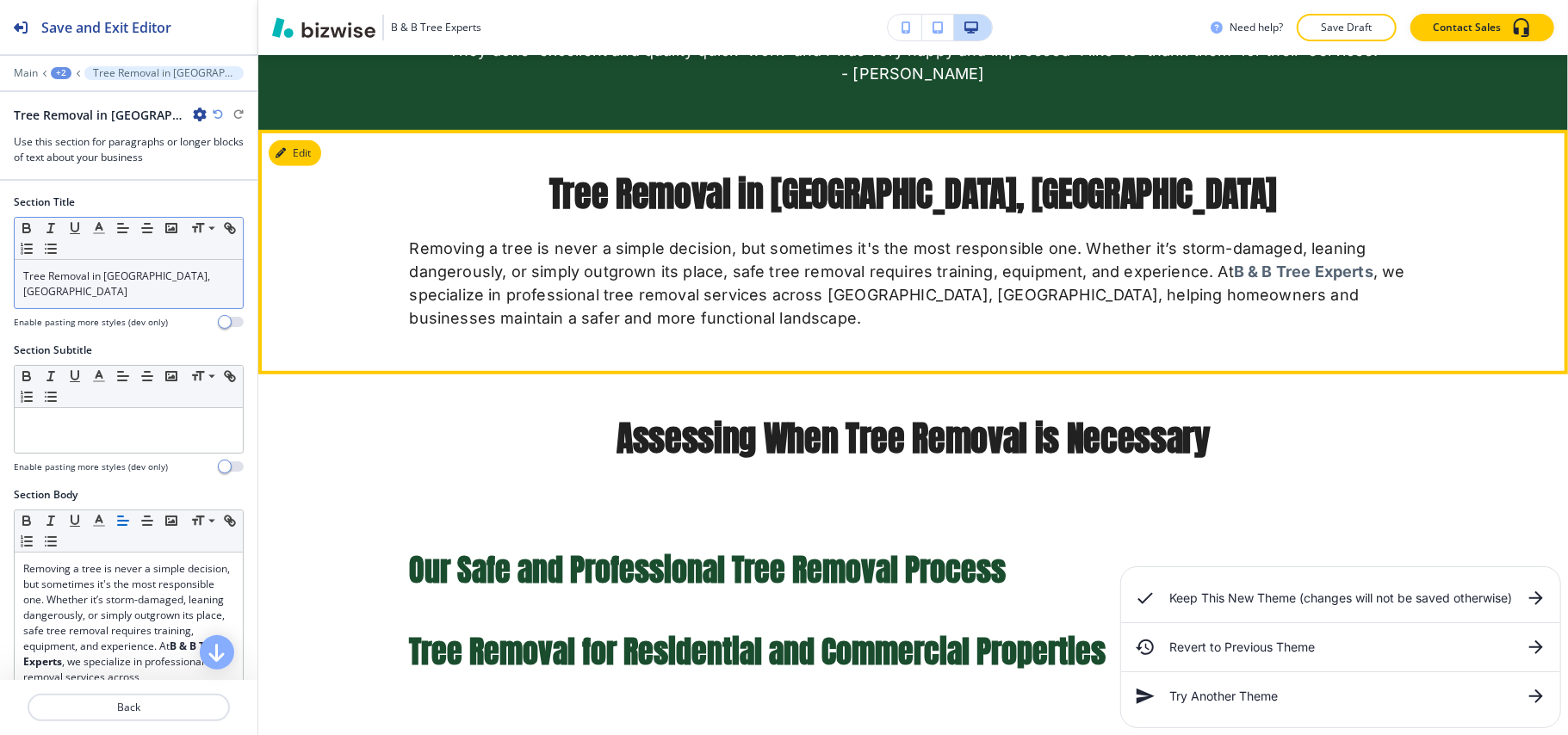
scroll to position [849, 0]
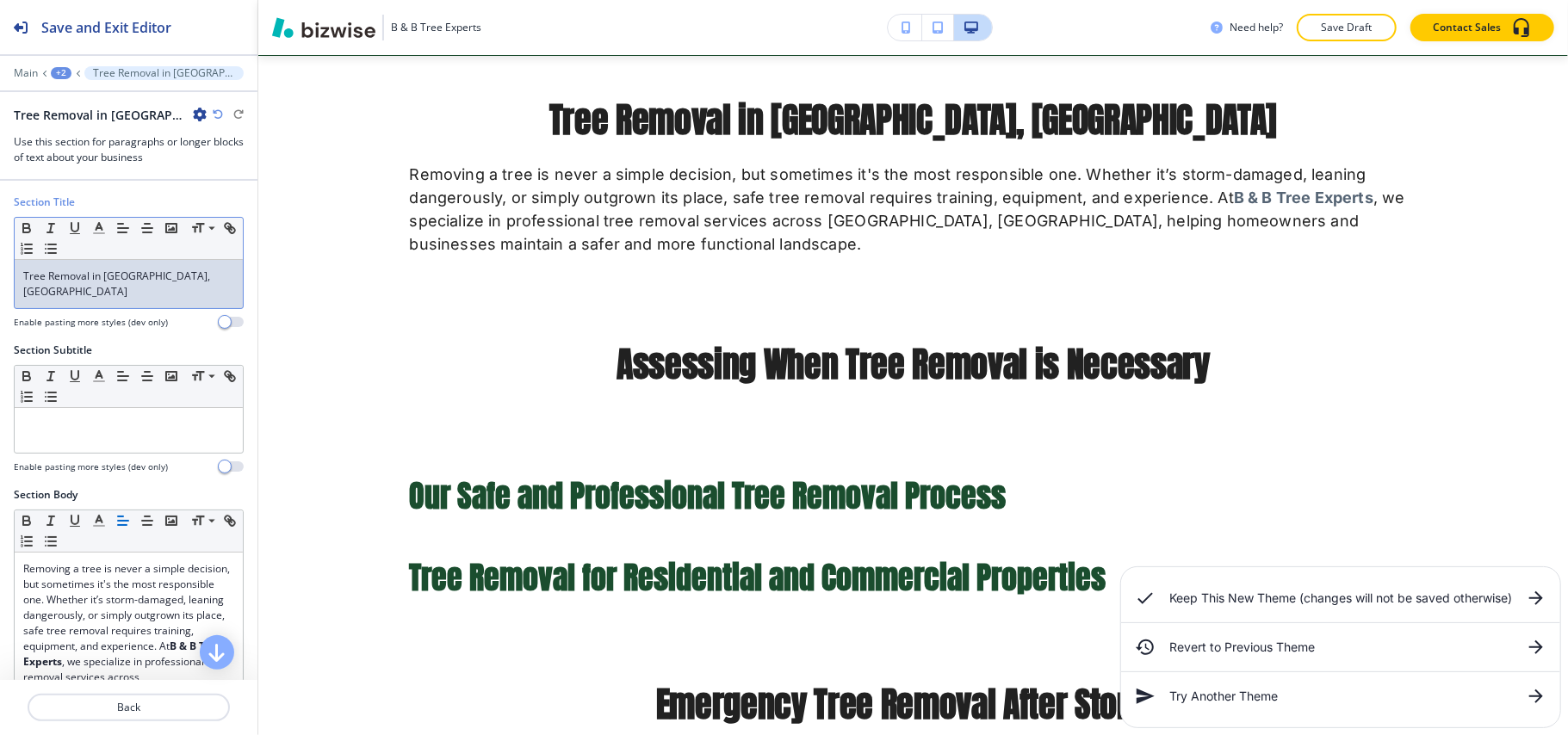
click at [155, 270] on p "Tree Removal in [GEOGRAPHIC_DATA], [GEOGRAPHIC_DATA]" at bounding box center [129, 285] width 210 height 31
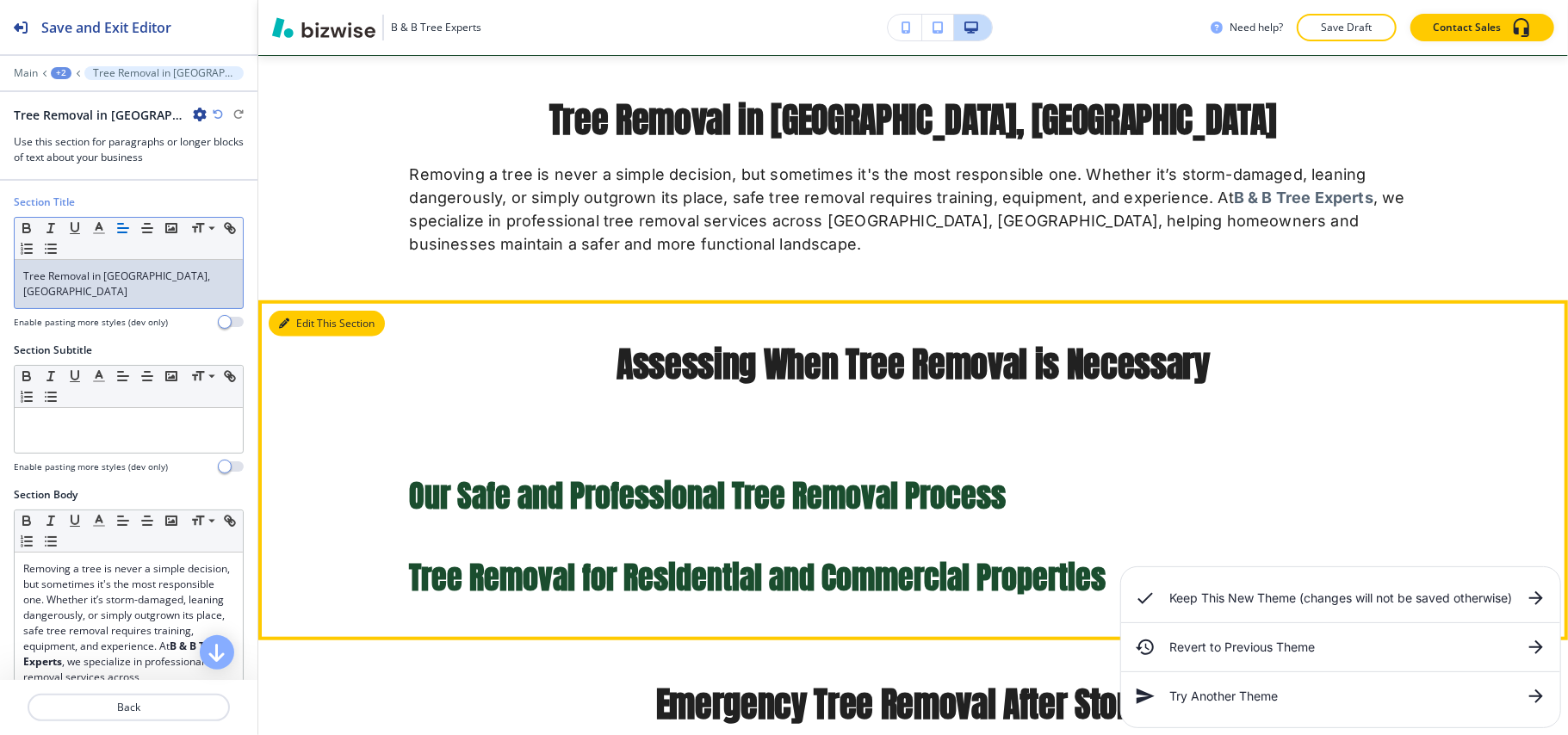
click at [304, 314] on button "Edit This Section" at bounding box center [326, 324] width 116 height 26
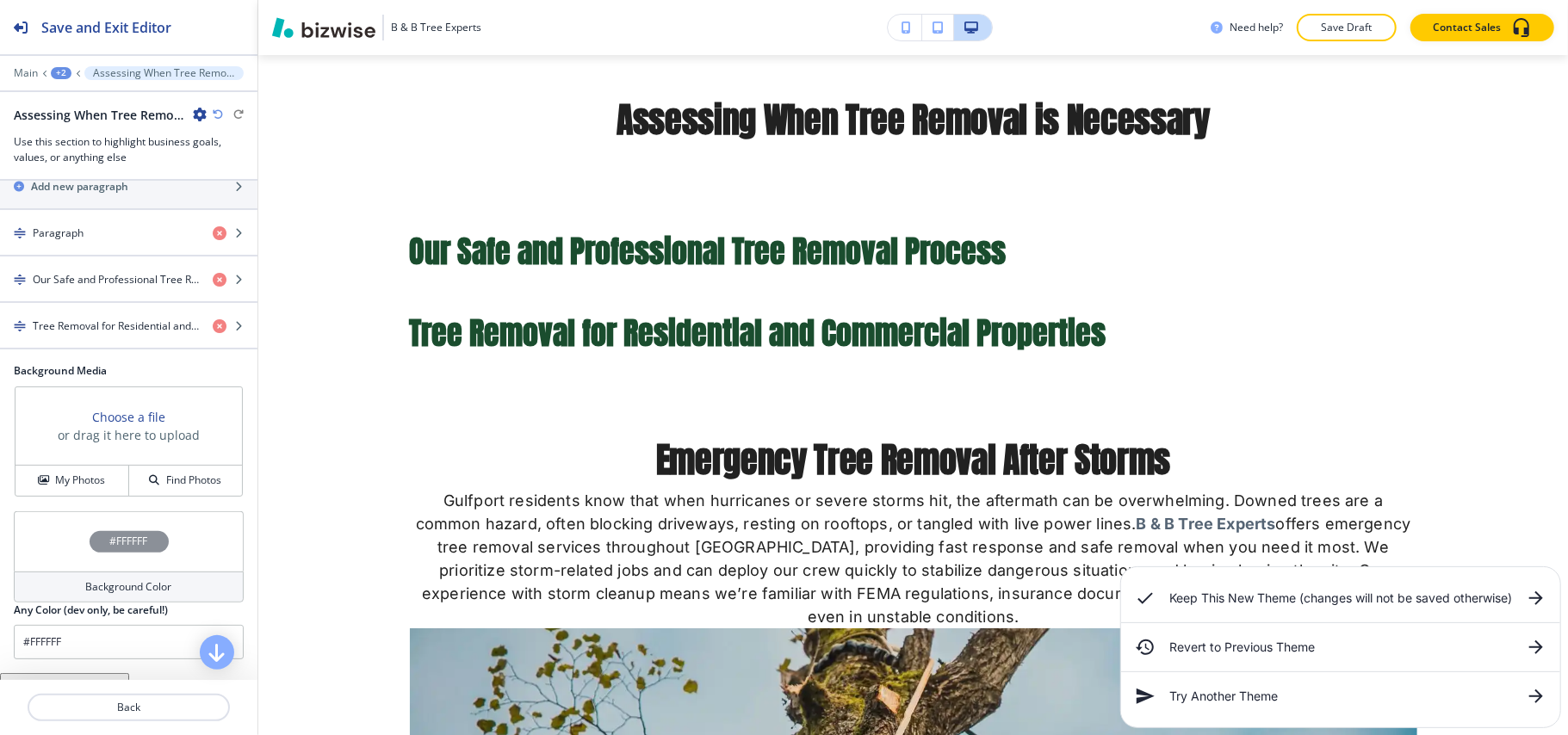
scroll to position [451, 0]
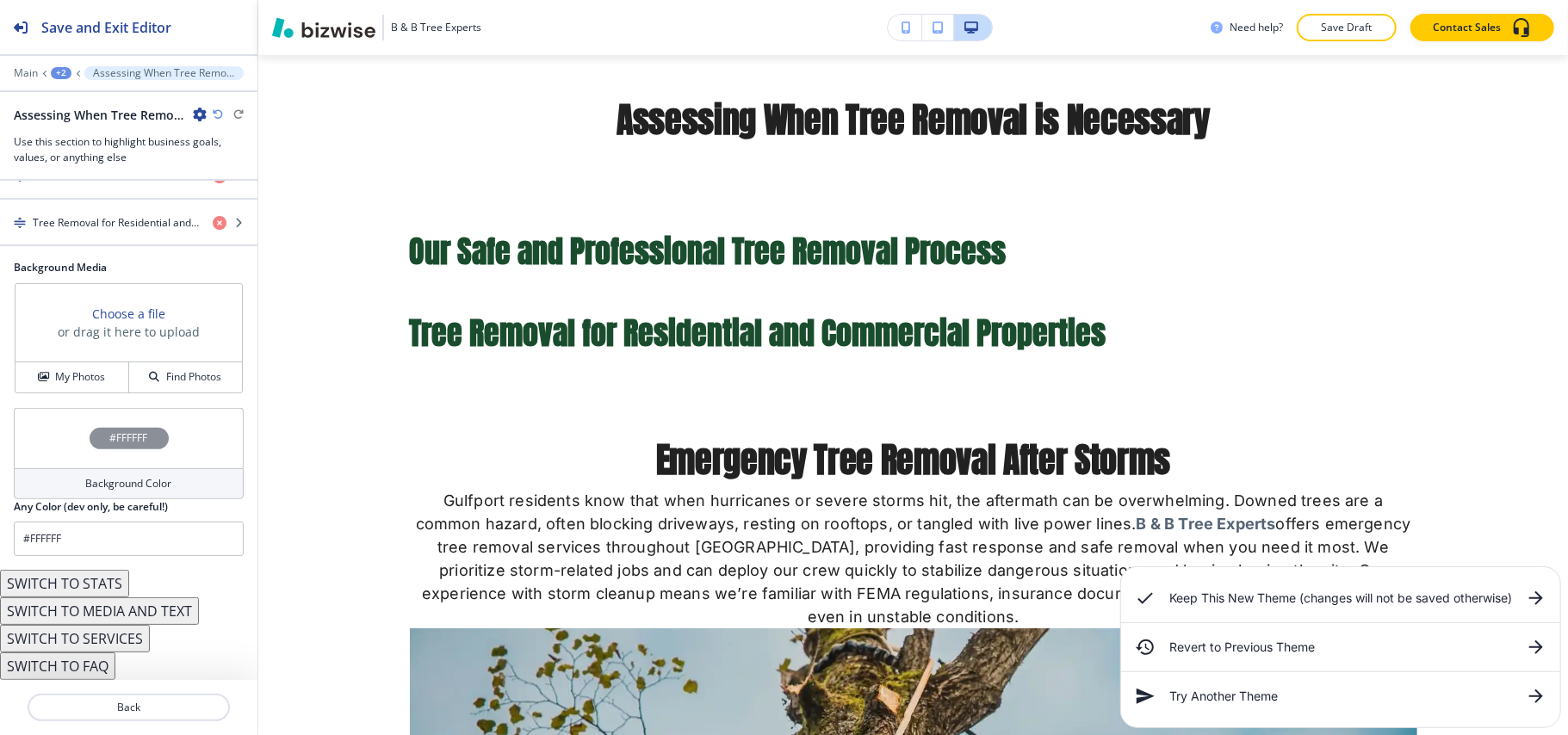
click at [118, 611] on button "SWITCH TO MEDIA AND TEXT" at bounding box center [99, 611] width 199 height 27
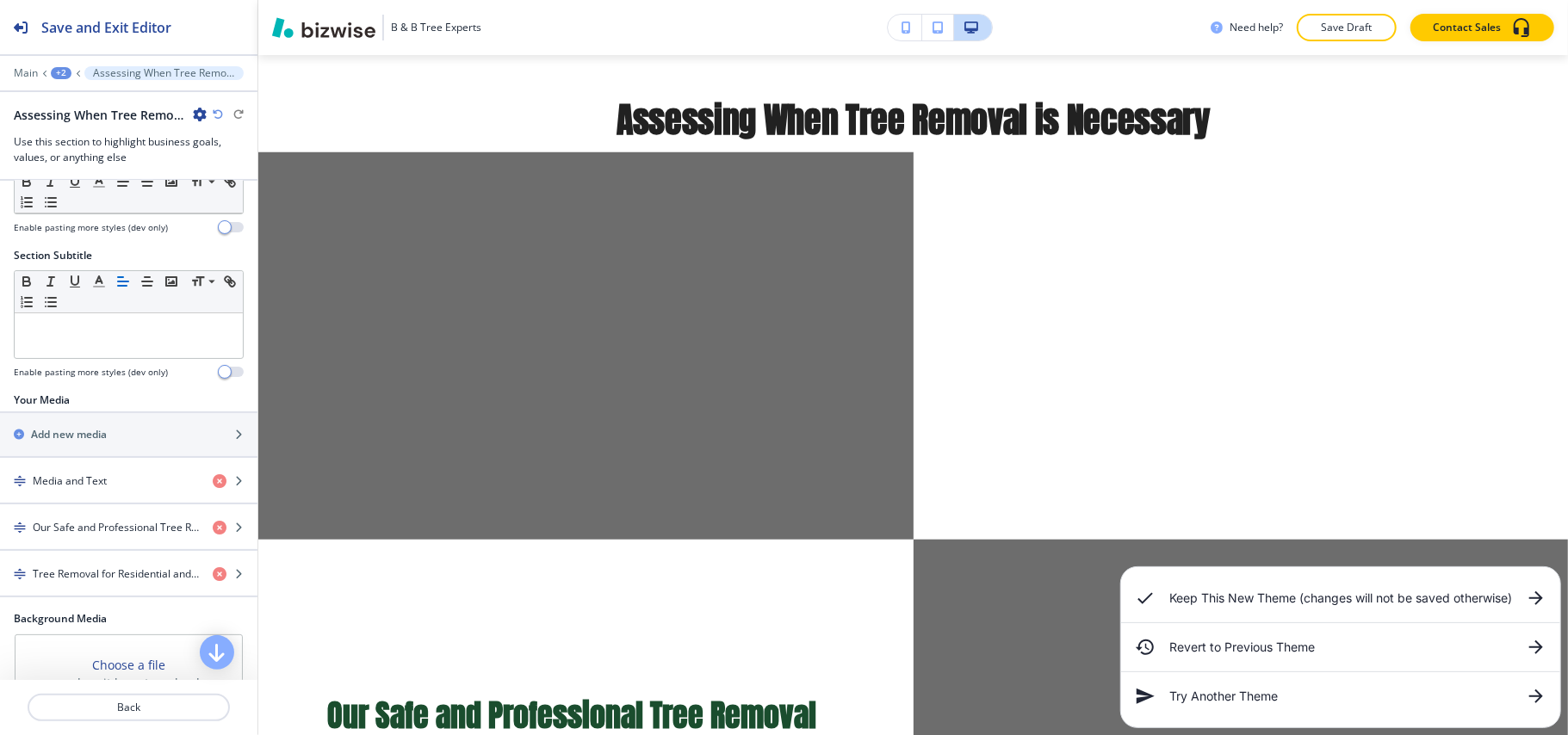
scroll to position [0, 0]
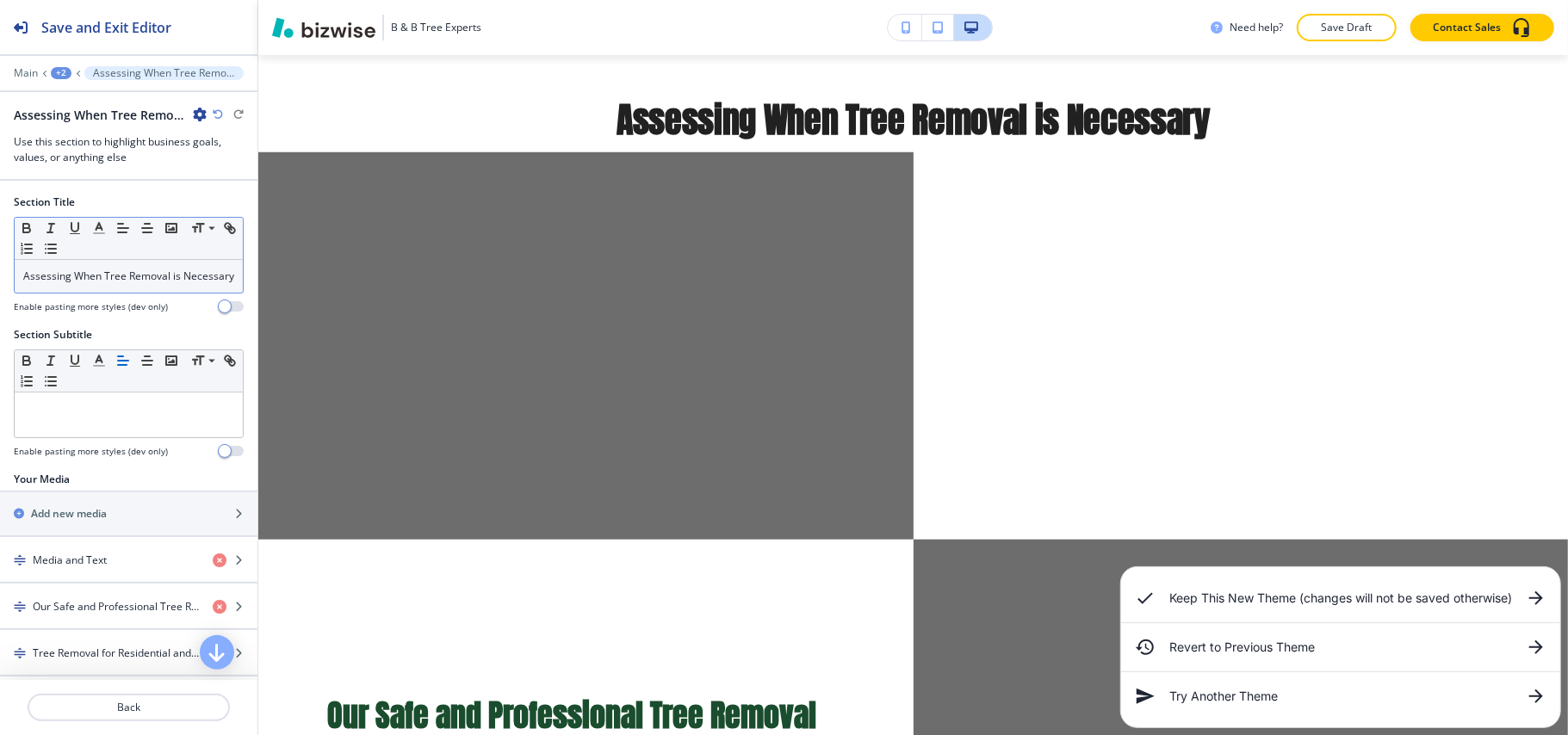
click at [136, 285] on p "Assessing When Tree Removal is Necessary" at bounding box center [129, 277] width 210 height 16
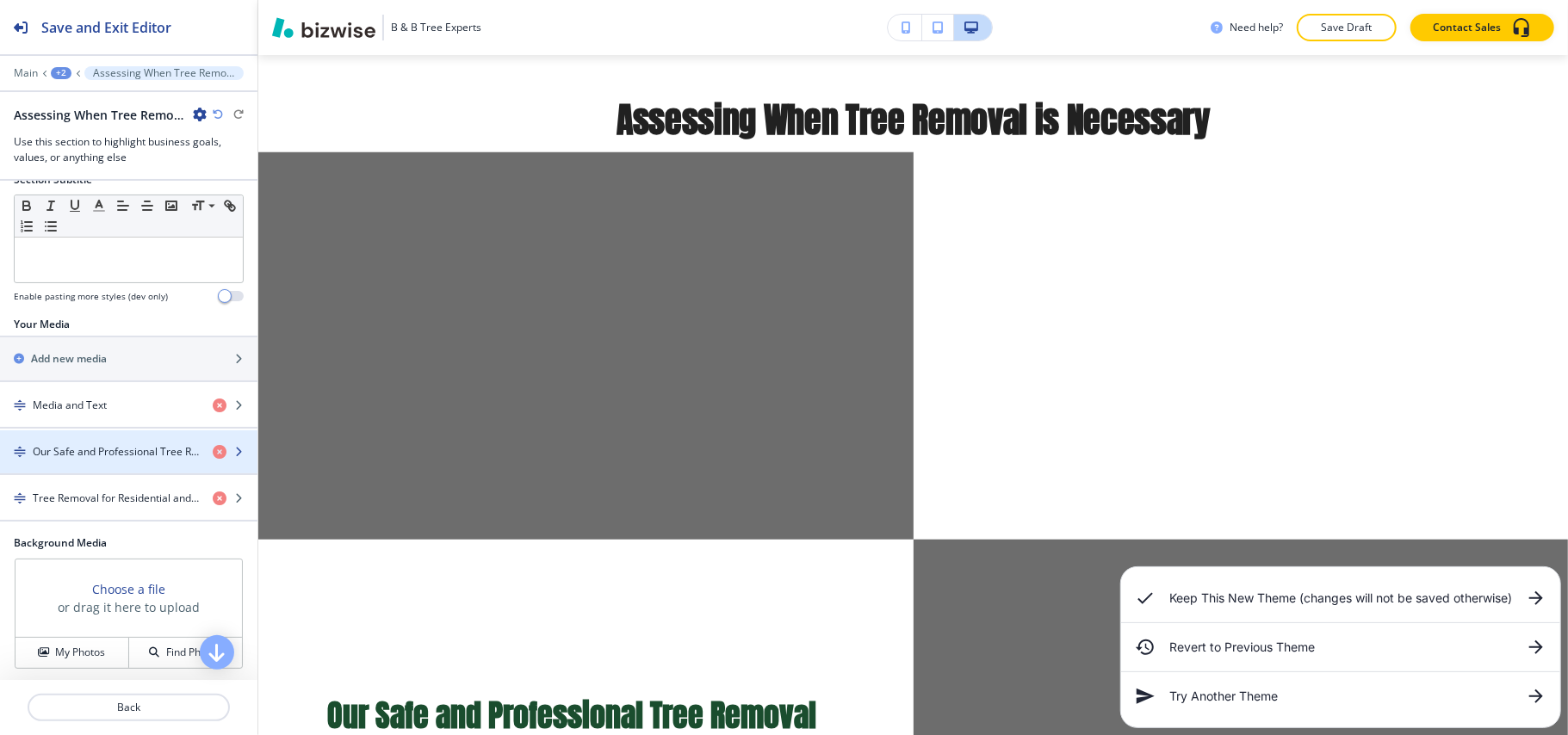
scroll to position [115, 0]
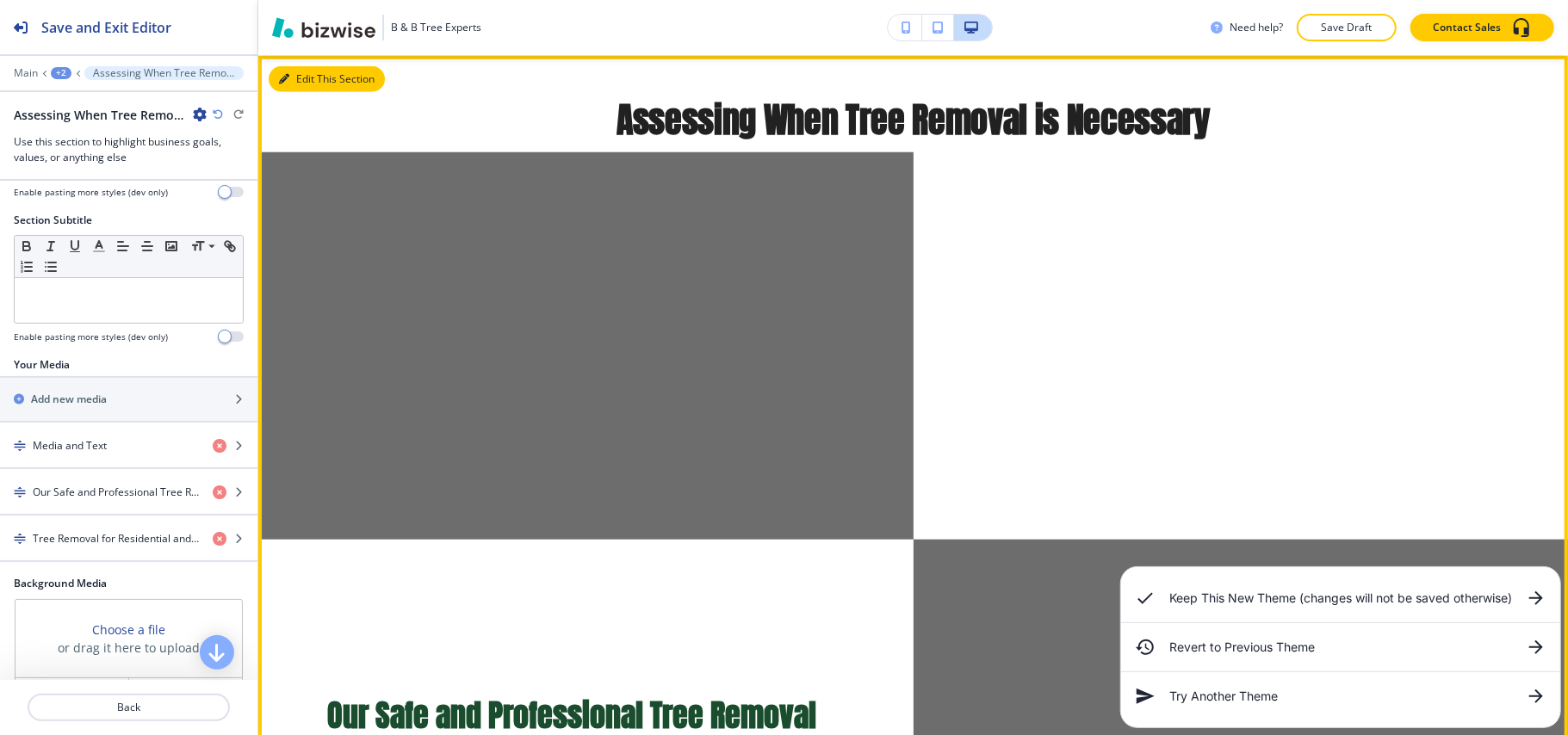
drag, startPoint x: 312, startPoint y: 78, endPoint x: 304, endPoint y: 83, distance: 9.4
click at [312, 77] on button "Edit This Section" at bounding box center [326, 79] width 116 height 26
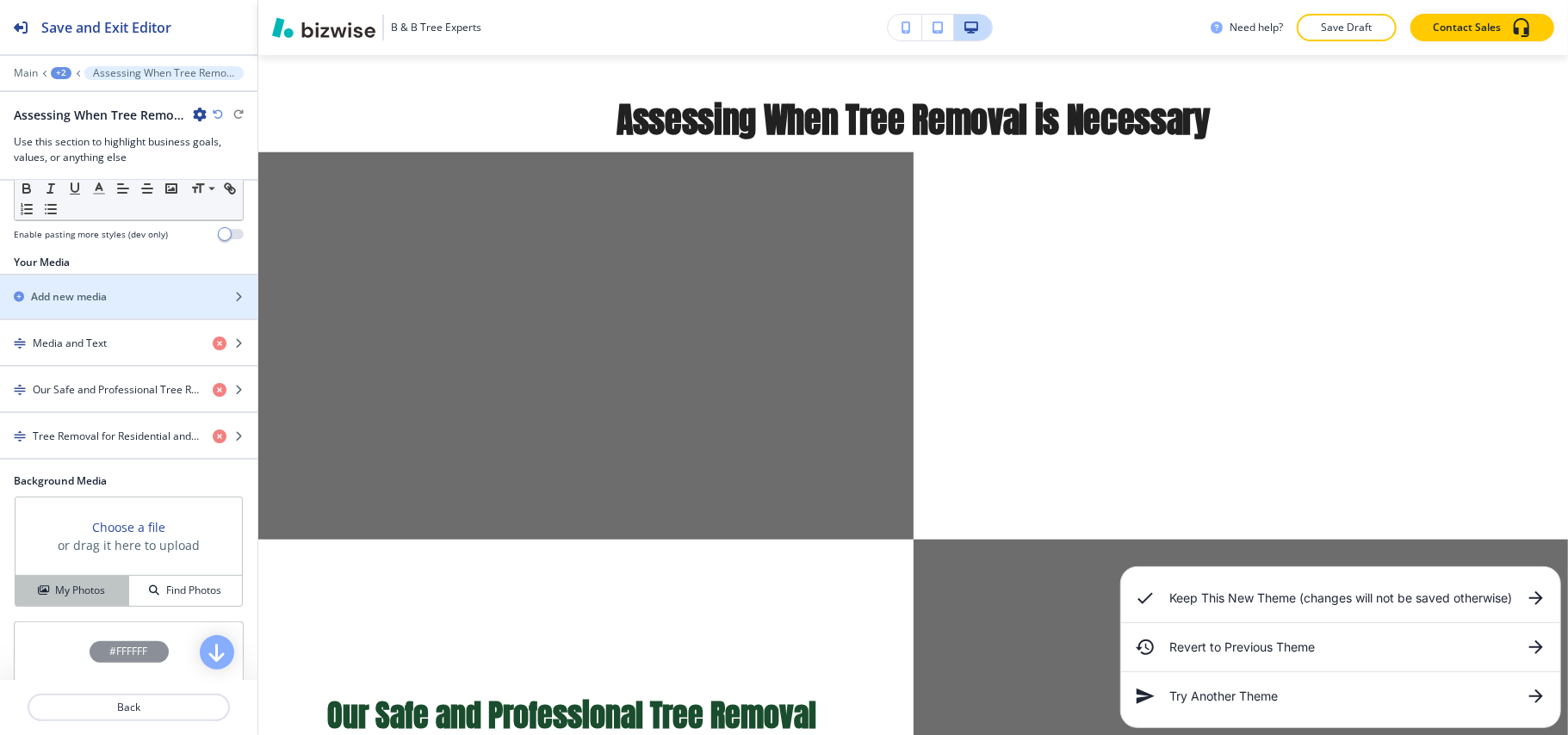
scroll to position [424, 0]
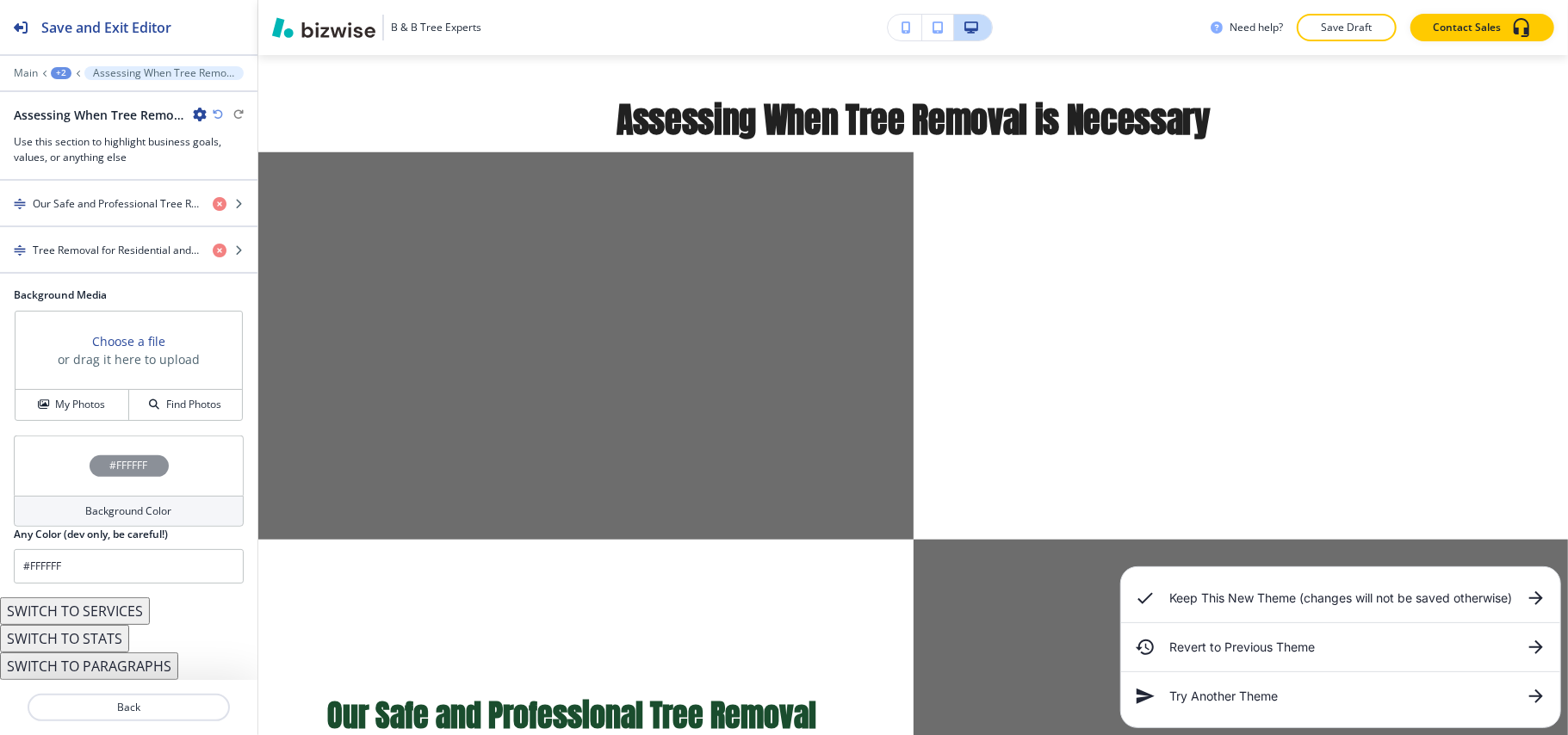
click at [112, 614] on button "SWITCH TO SERVICES" at bounding box center [75, 611] width 150 height 27
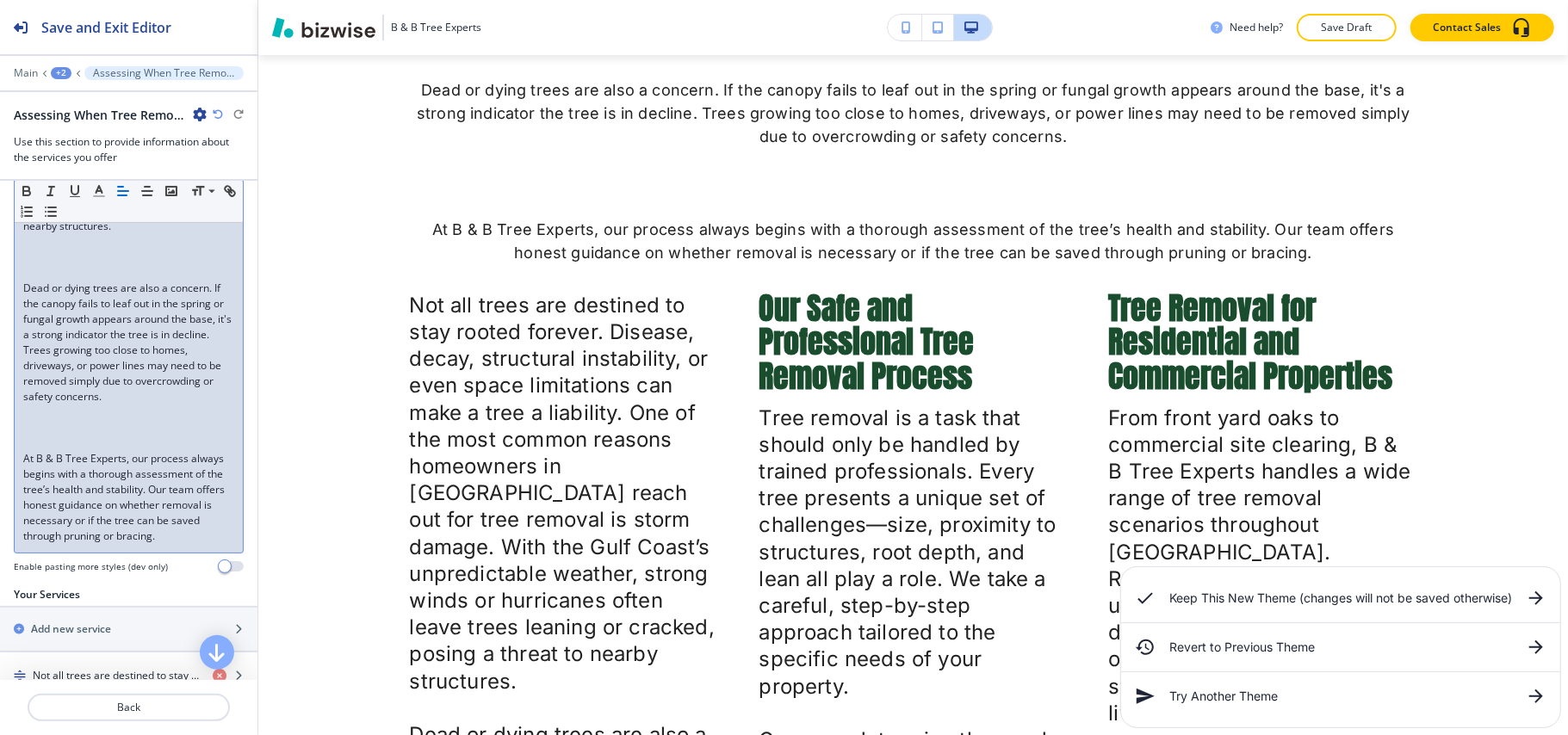
scroll to position [689, 0]
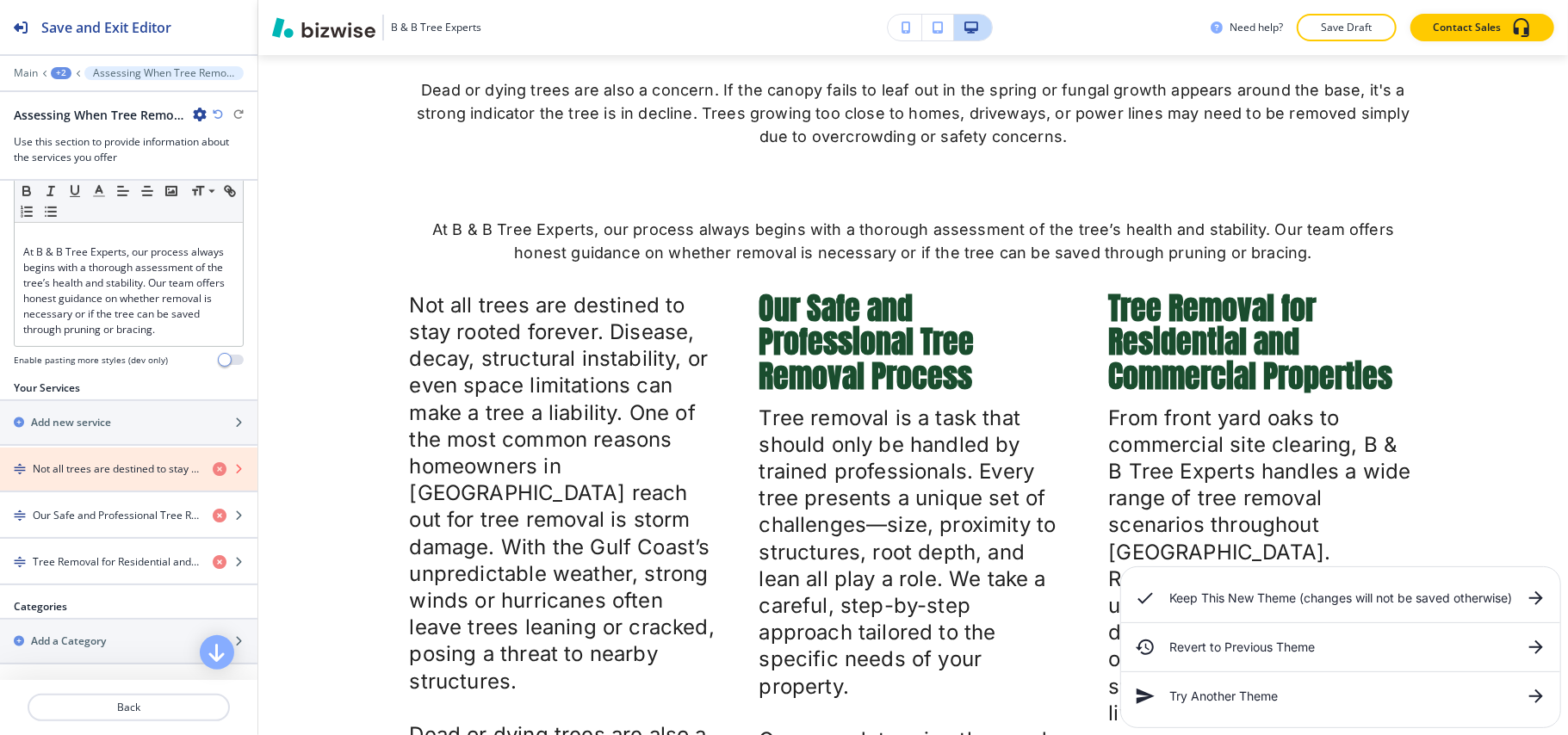
click at [212, 477] on icon "button" at bounding box center [219, 469] width 14 height 14
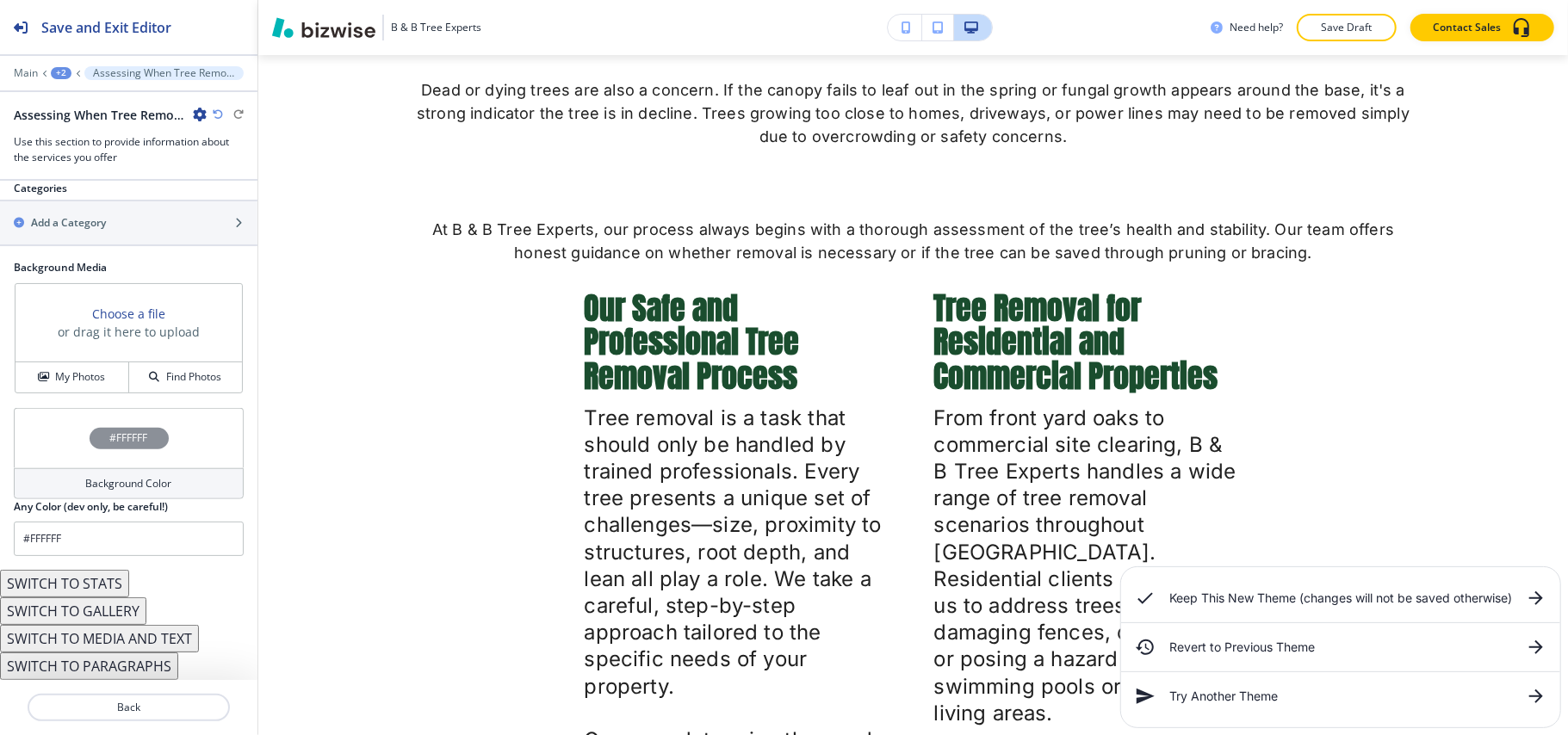
scroll to position [1099, 0]
click at [103, 582] on button "SWITCH TO STATS" at bounding box center [64, 584] width 130 height 27
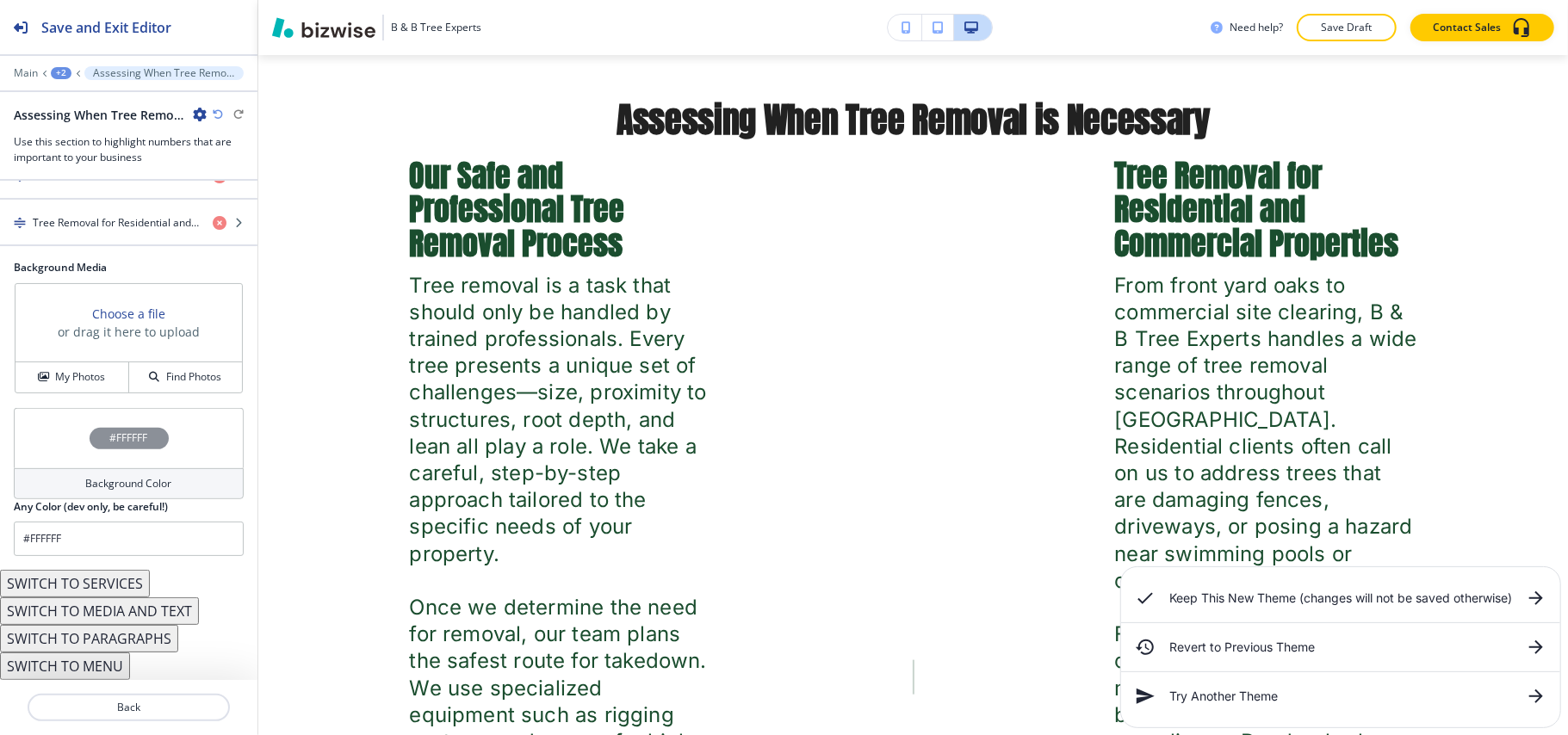
scroll to position [404, 0]
click at [86, 669] on button "SWITCH TO MENU" at bounding box center [64, 667] width 130 height 27
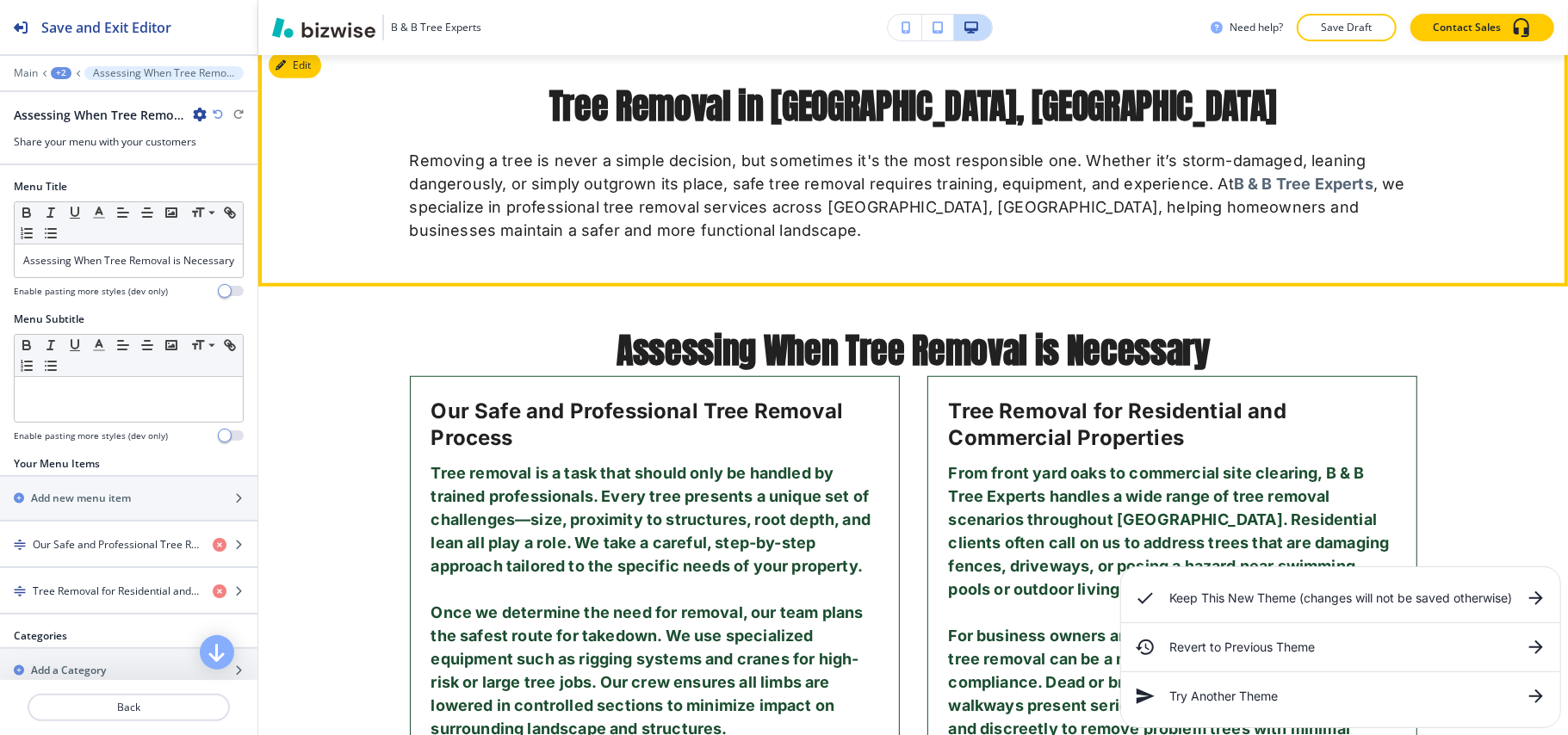
scroll to position [865, 0]
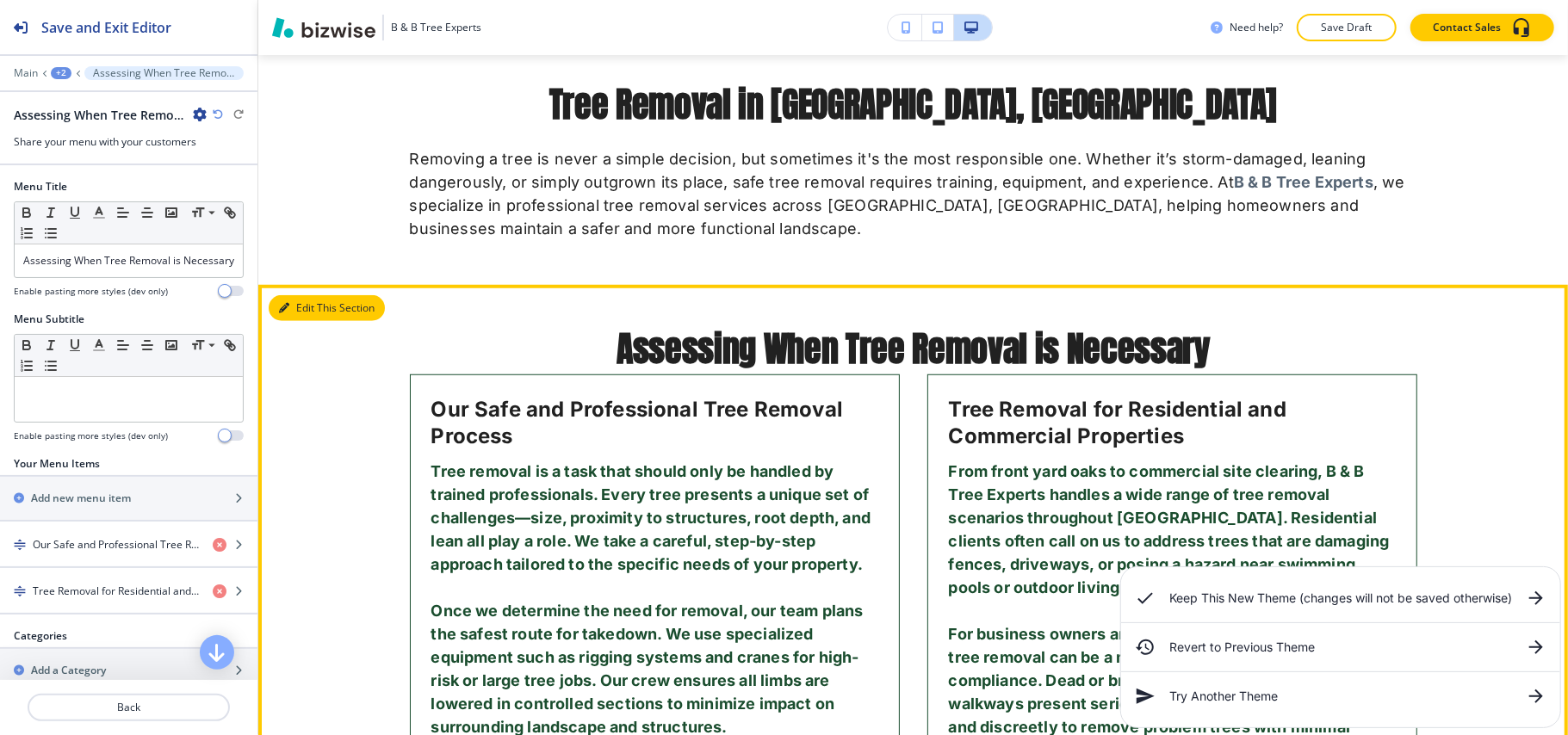
click at [270, 296] on section "Assessing When Tree Removal is Necessary Our Safe and Professional Tree Removal…" at bounding box center [913, 619] width 1310 height 670
click at [299, 303] on button "Edit This Section" at bounding box center [326, 308] width 116 height 26
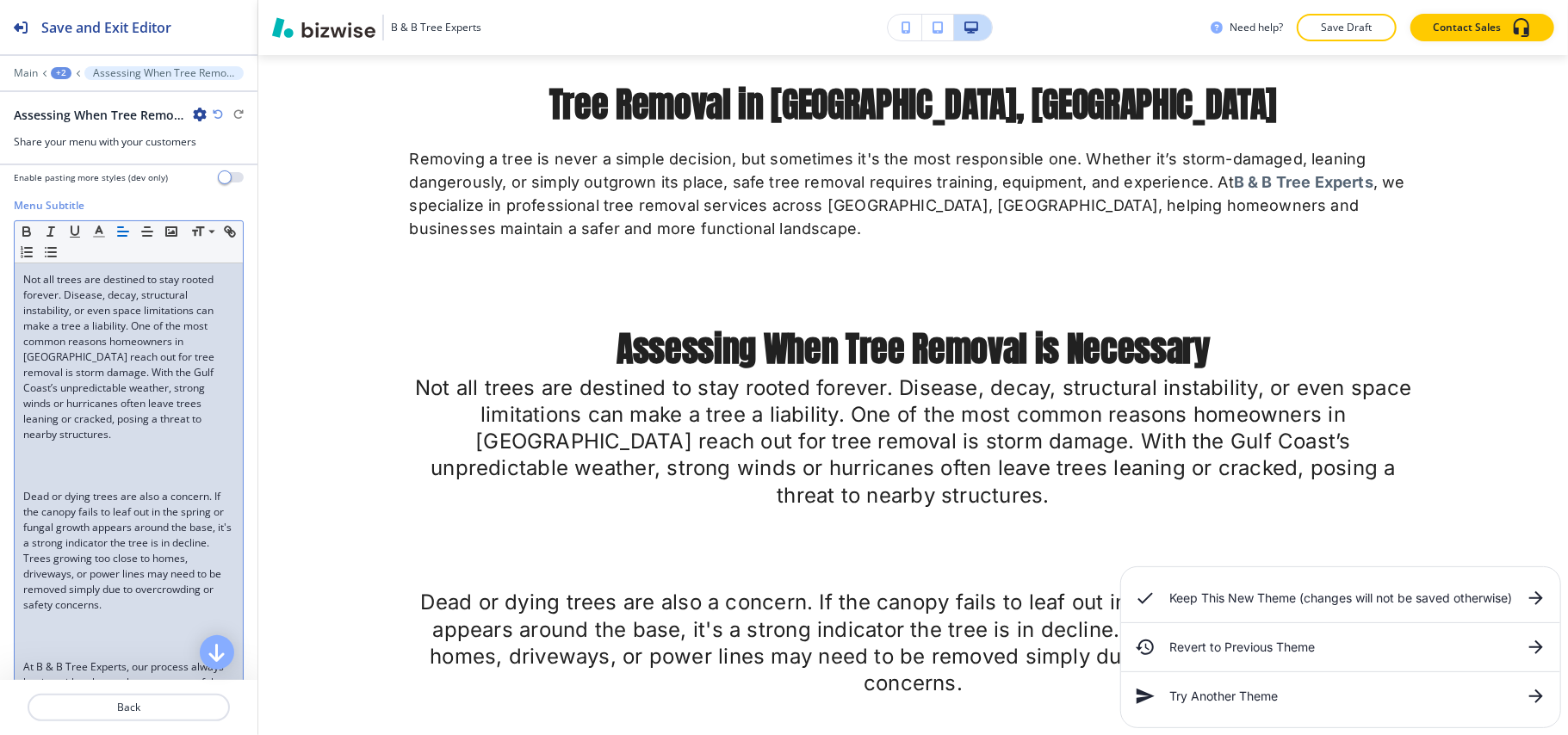
scroll to position [115, 0]
click at [26, 473] on p at bounding box center [129, 465] width 210 height 16
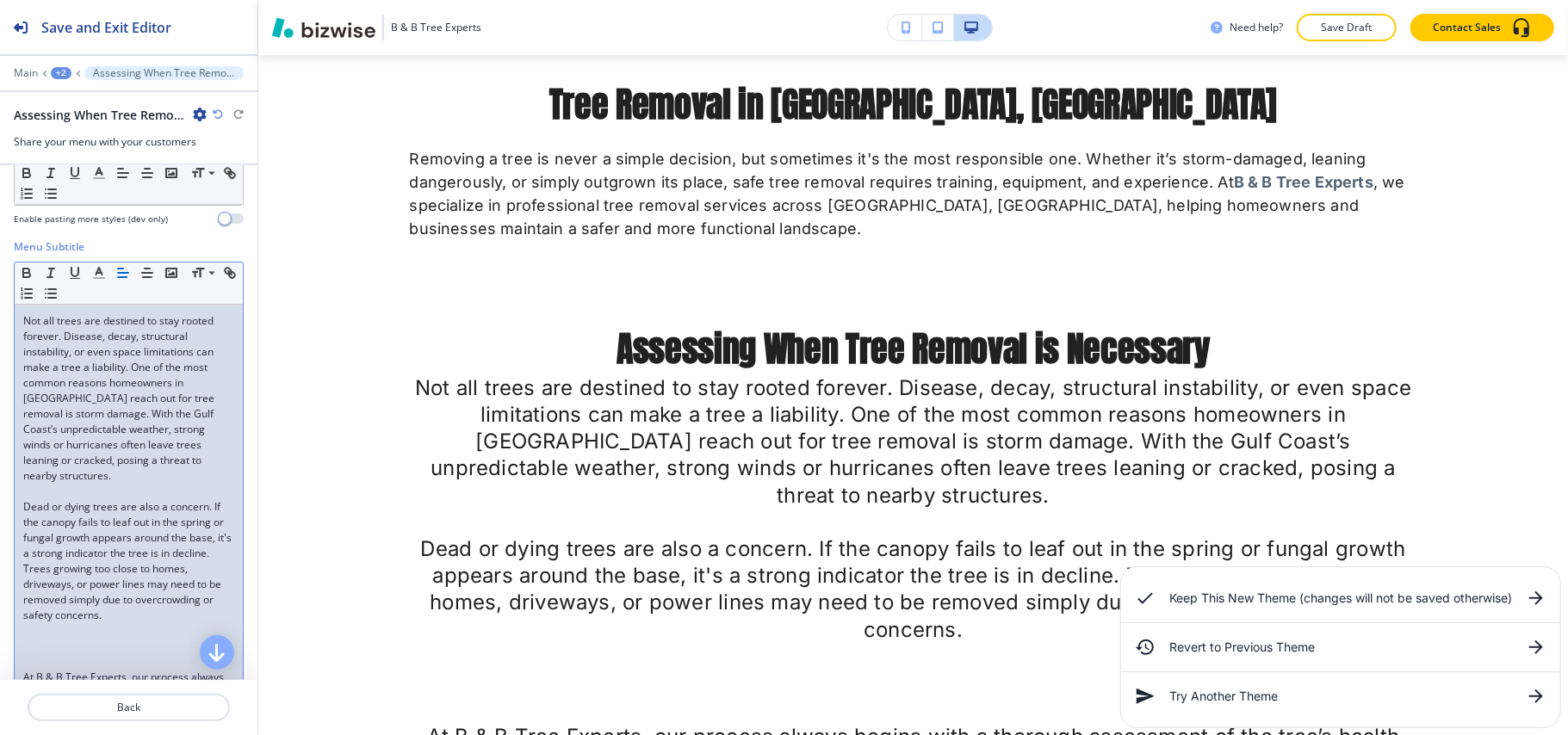
scroll to position [229, 0]
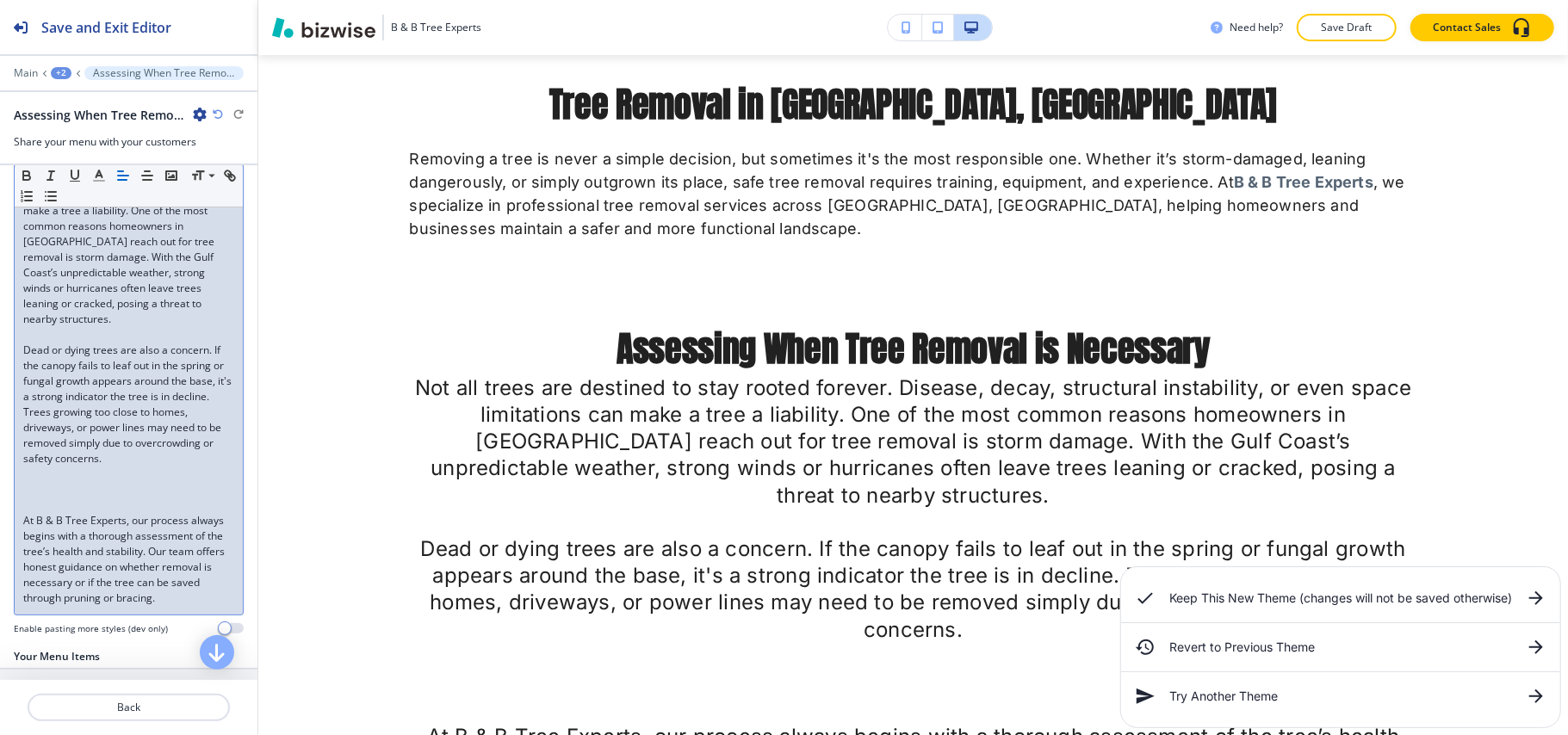
click at [59, 498] on p at bounding box center [129, 490] width 210 height 16
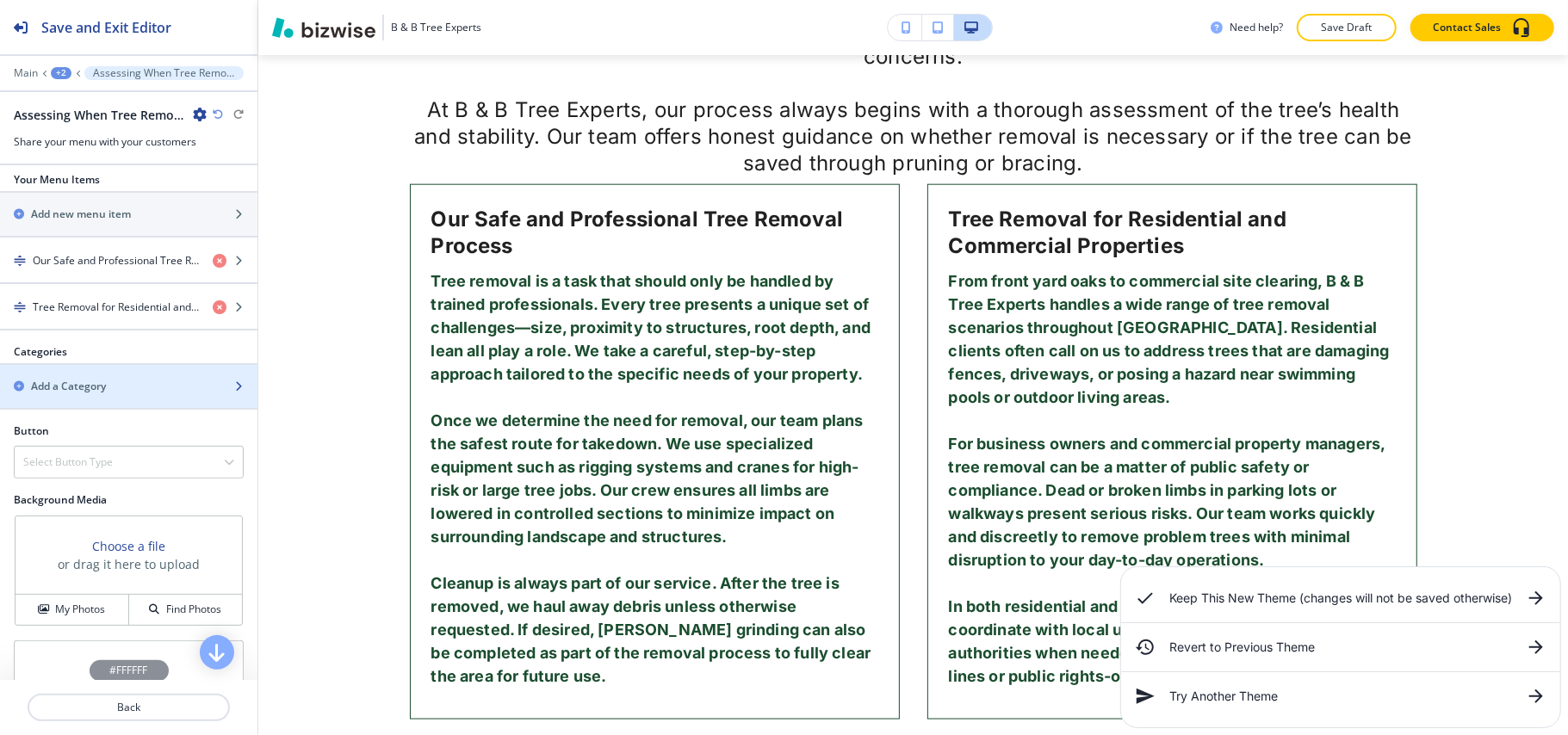
scroll to position [689, 0]
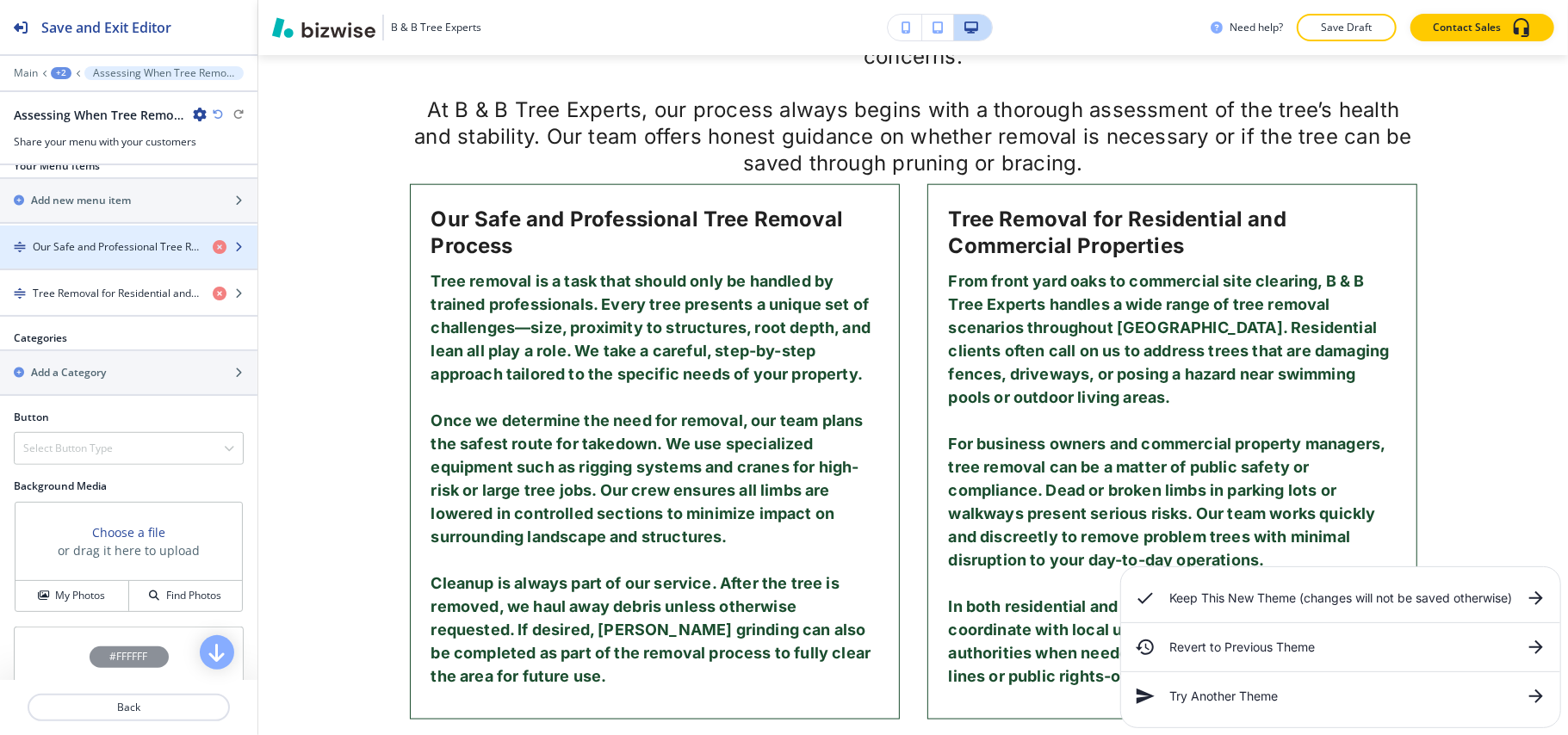
click at [85, 269] on div "button" at bounding box center [129, 262] width 257 height 14
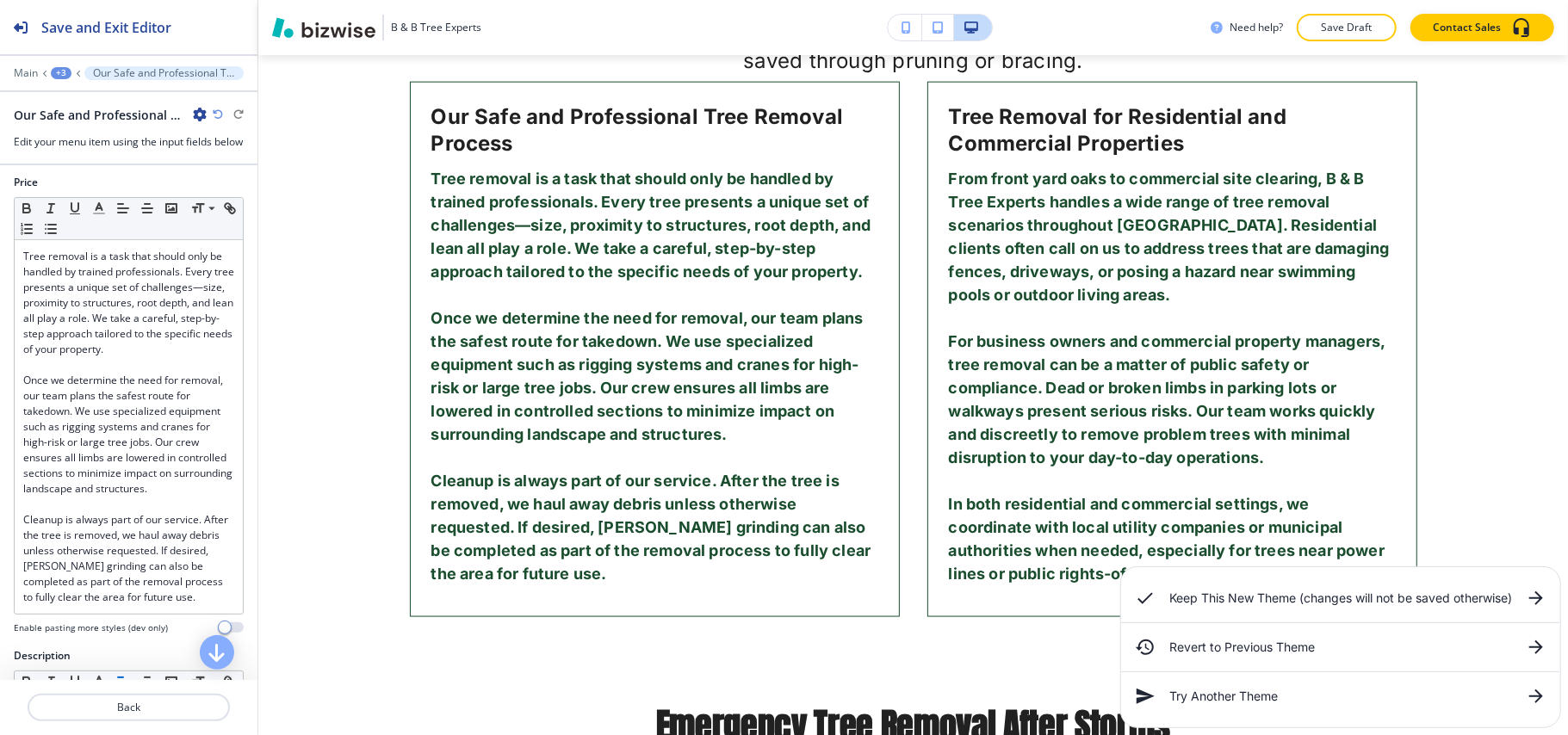
scroll to position [344, 0]
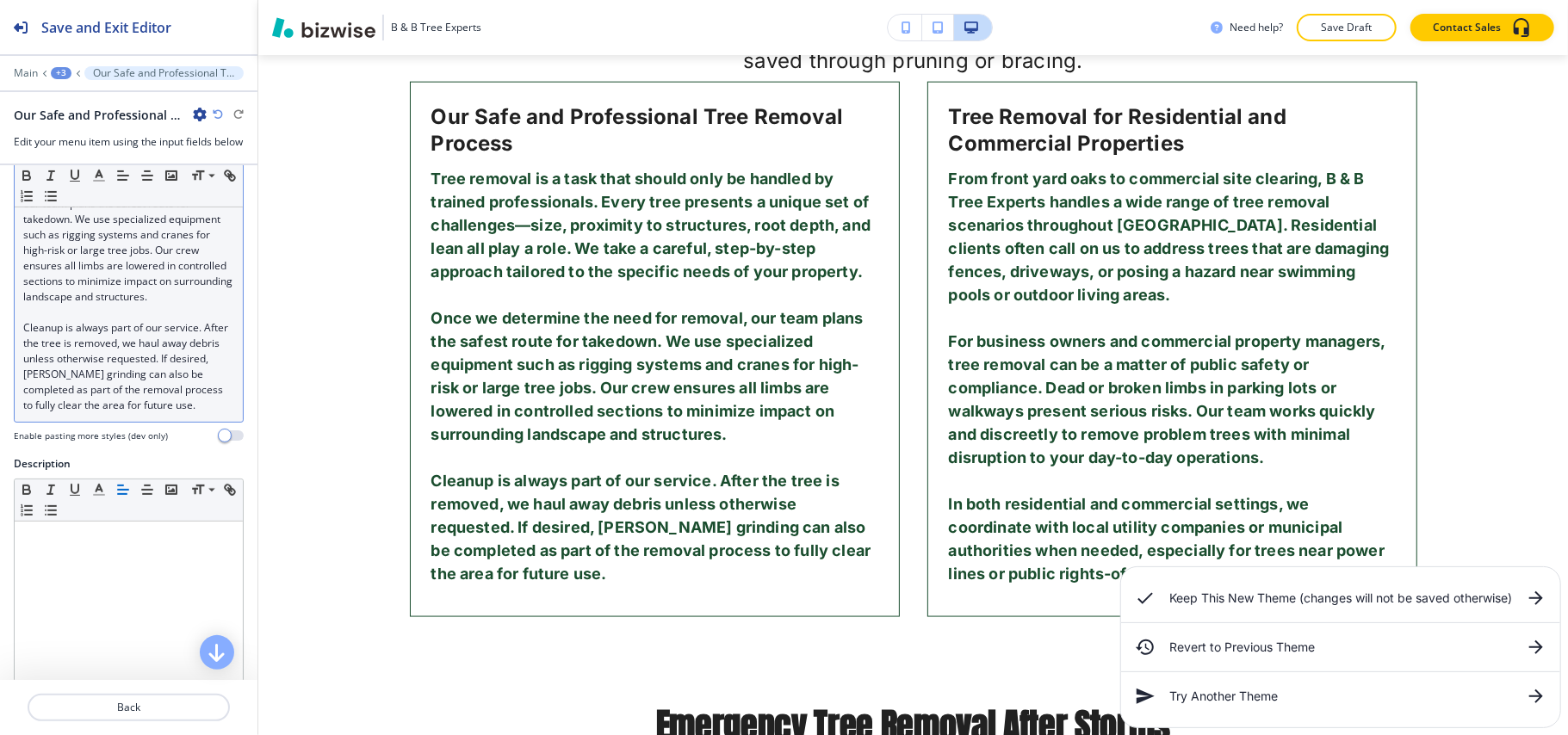
click at [74, 401] on p "Cleanup is always part of our service. After the tree is removed, we haul away …" at bounding box center [129, 367] width 210 height 93
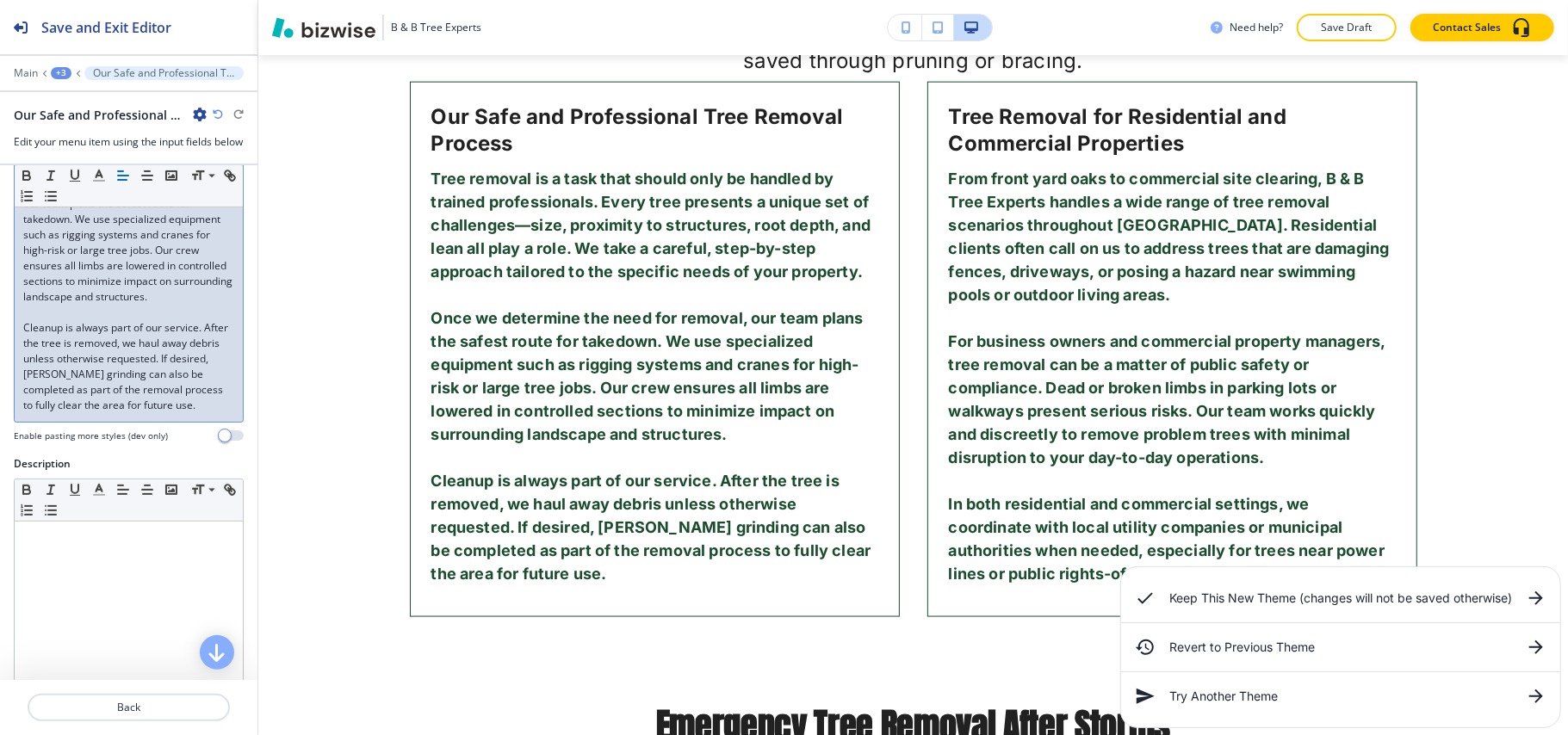
scroll to position [0, 0]
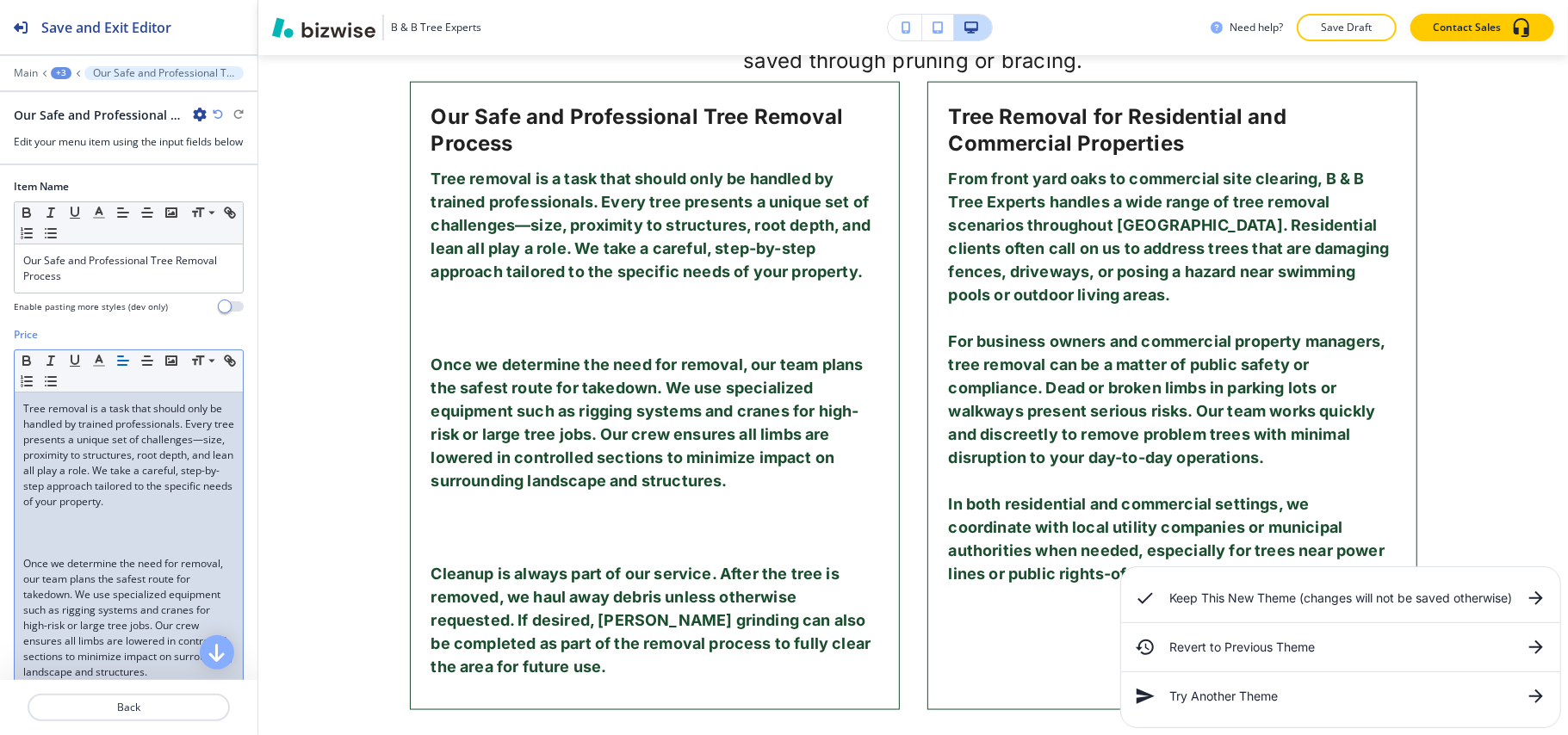
click at [46, 557] on p at bounding box center [129, 549] width 210 height 16
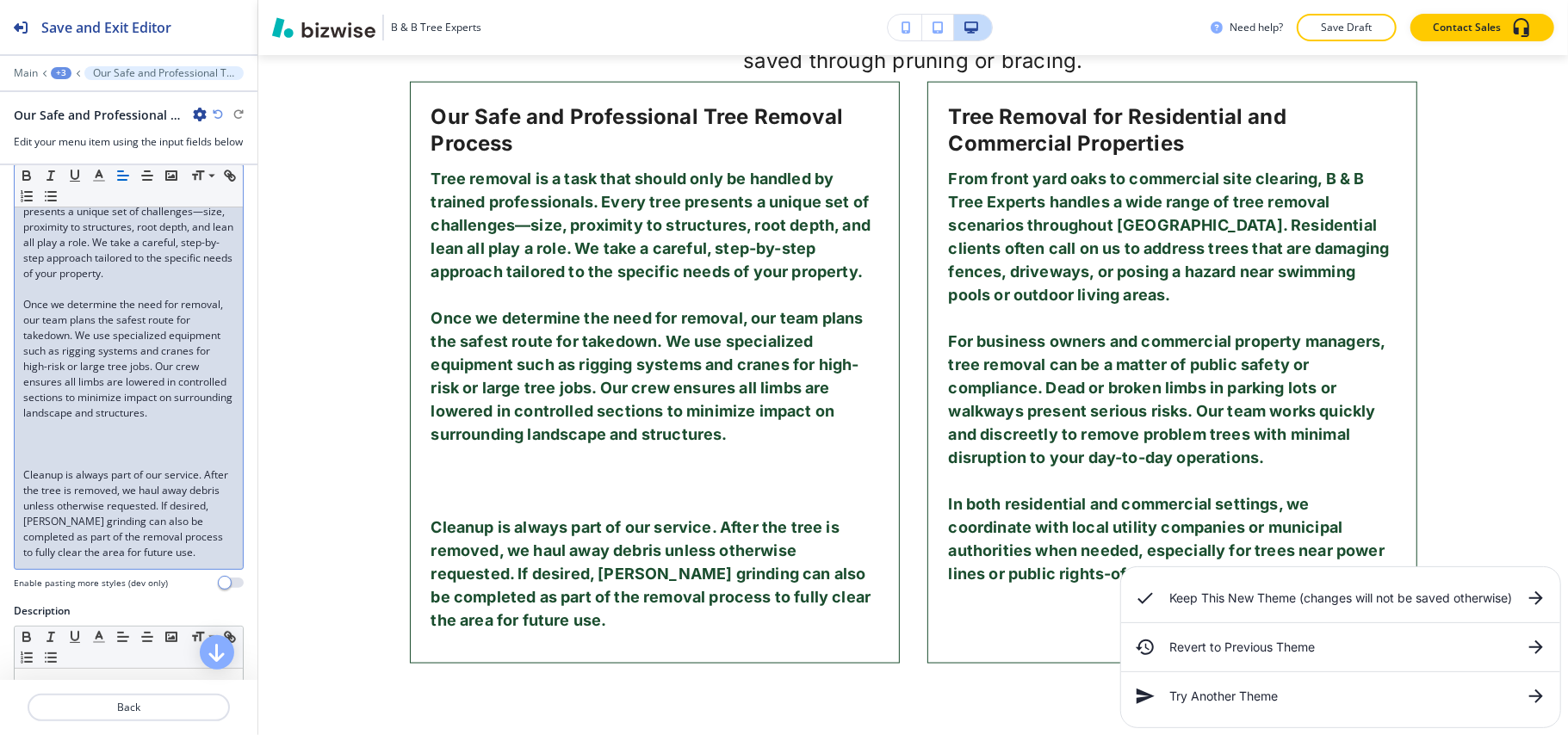
scroll to position [229, 0]
click at [60, 467] on p at bounding box center [129, 459] width 210 height 16
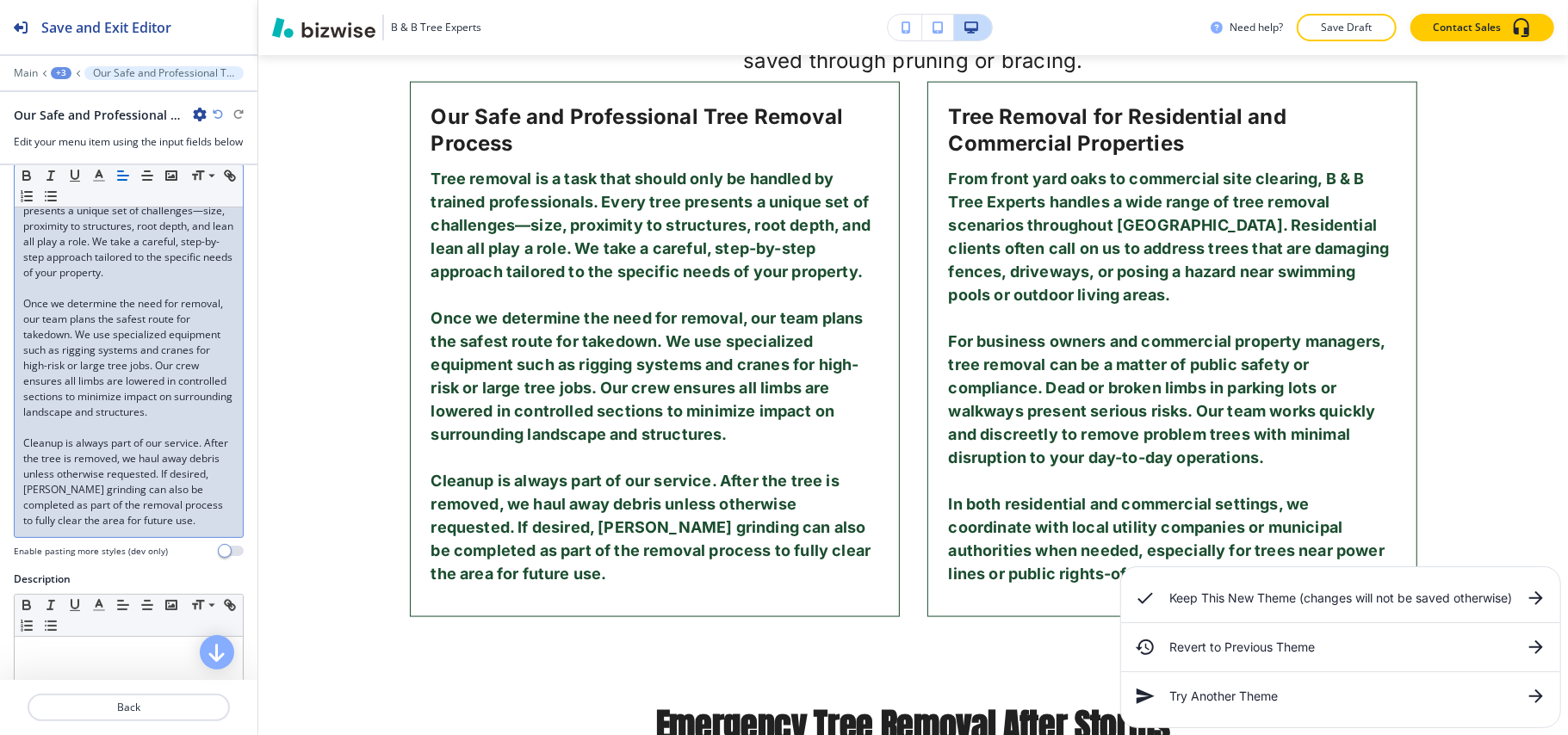
scroll to position [0, 0]
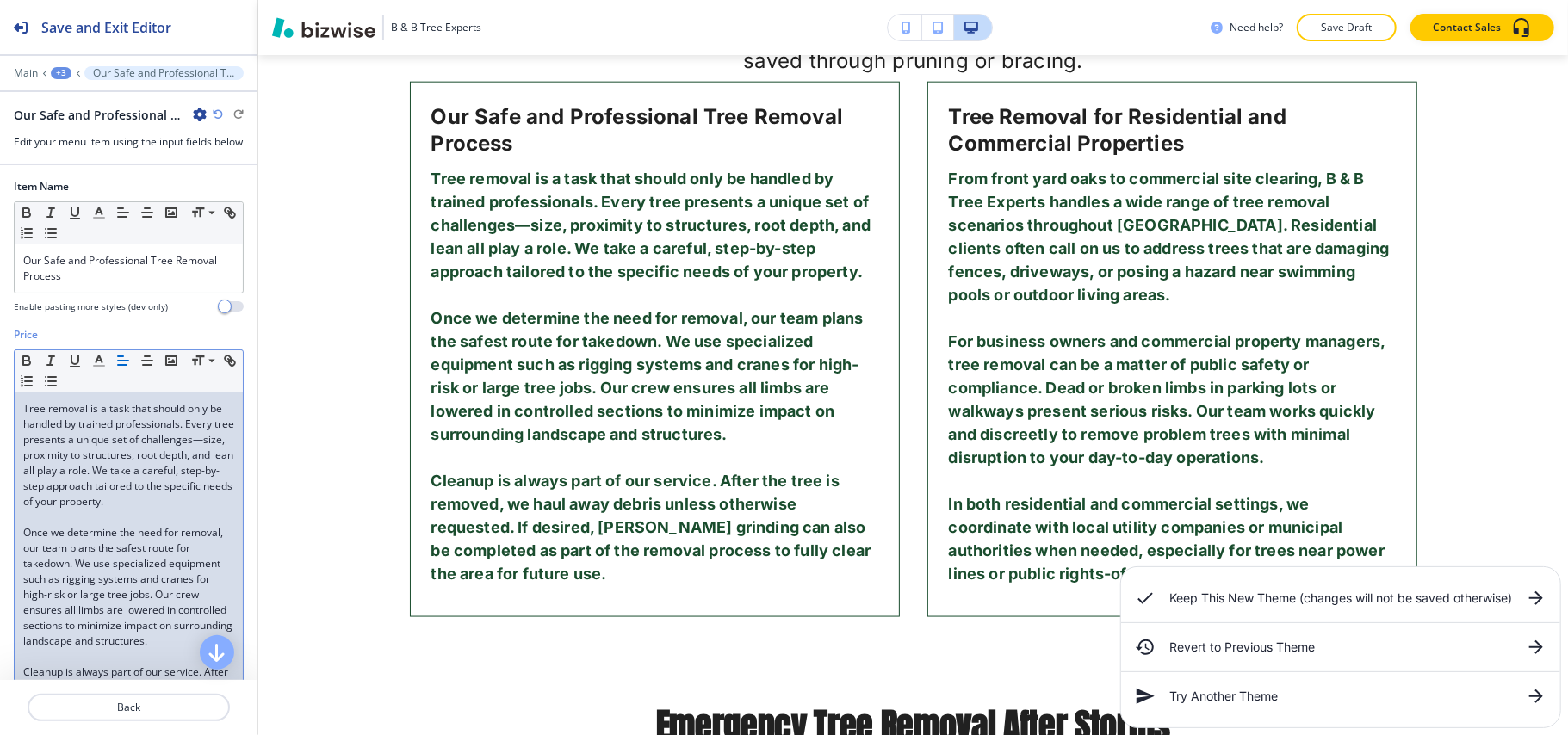
click at [128, 525] on p at bounding box center [129, 518] width 210 height 16
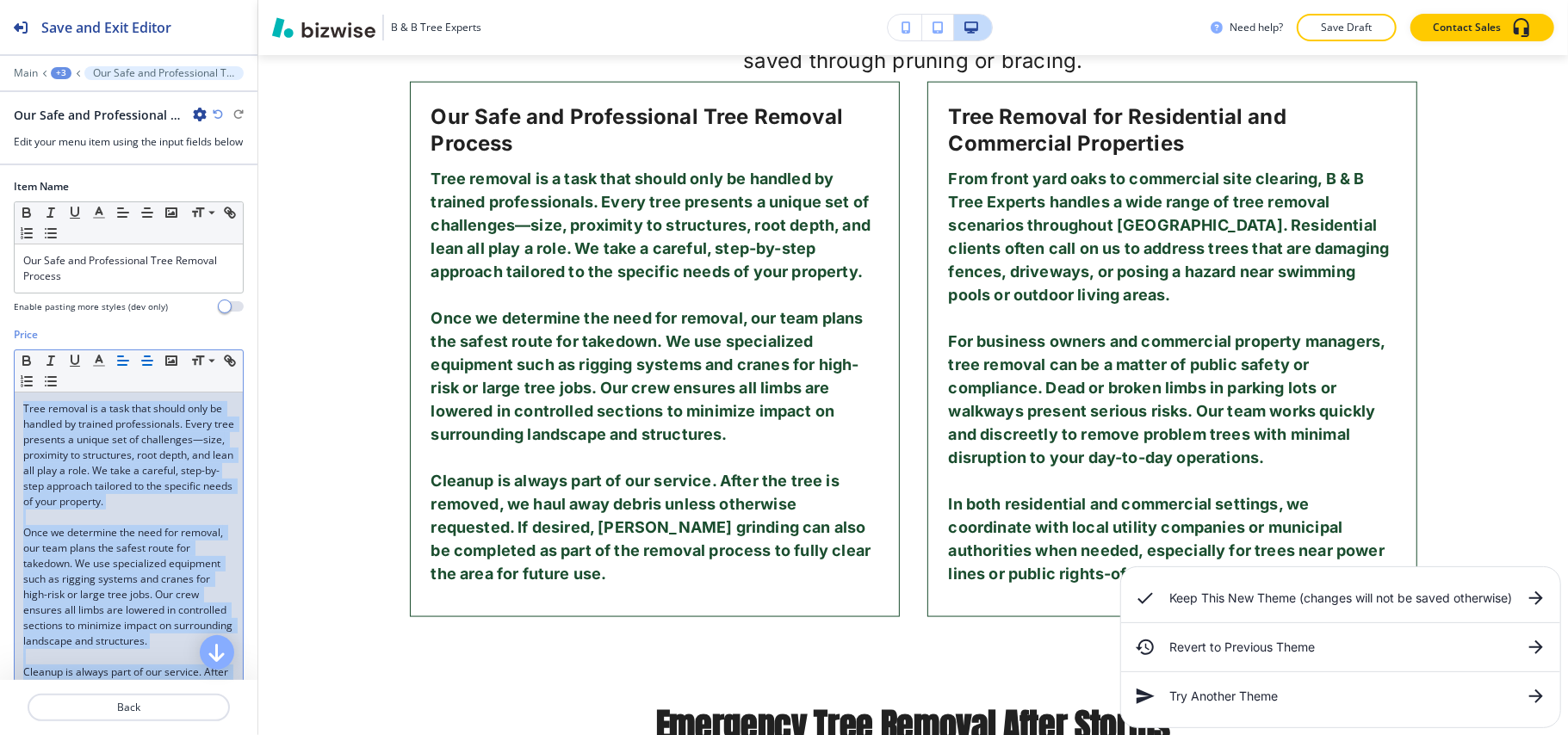
click at [149, 368] on icon "button" at bounding box center [147, 361] width 16 height 16
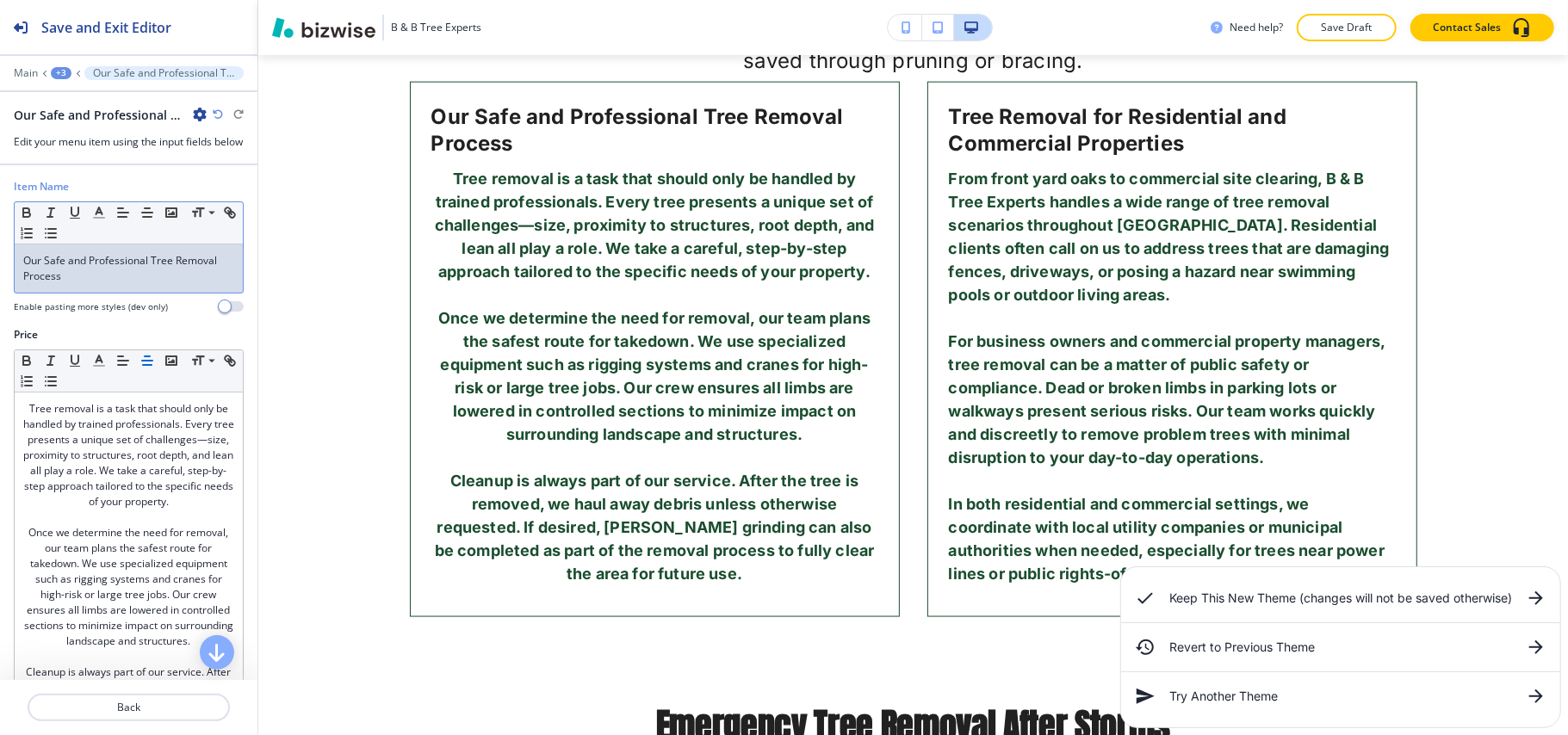
click at [153, 284] on p "Our Safe and Professional Tree Removal Process" at bounding box center [129, 269] width 210 height 31
click at [150, 220] on icon "button" at bounding box center [147, 213] width 16 height 16
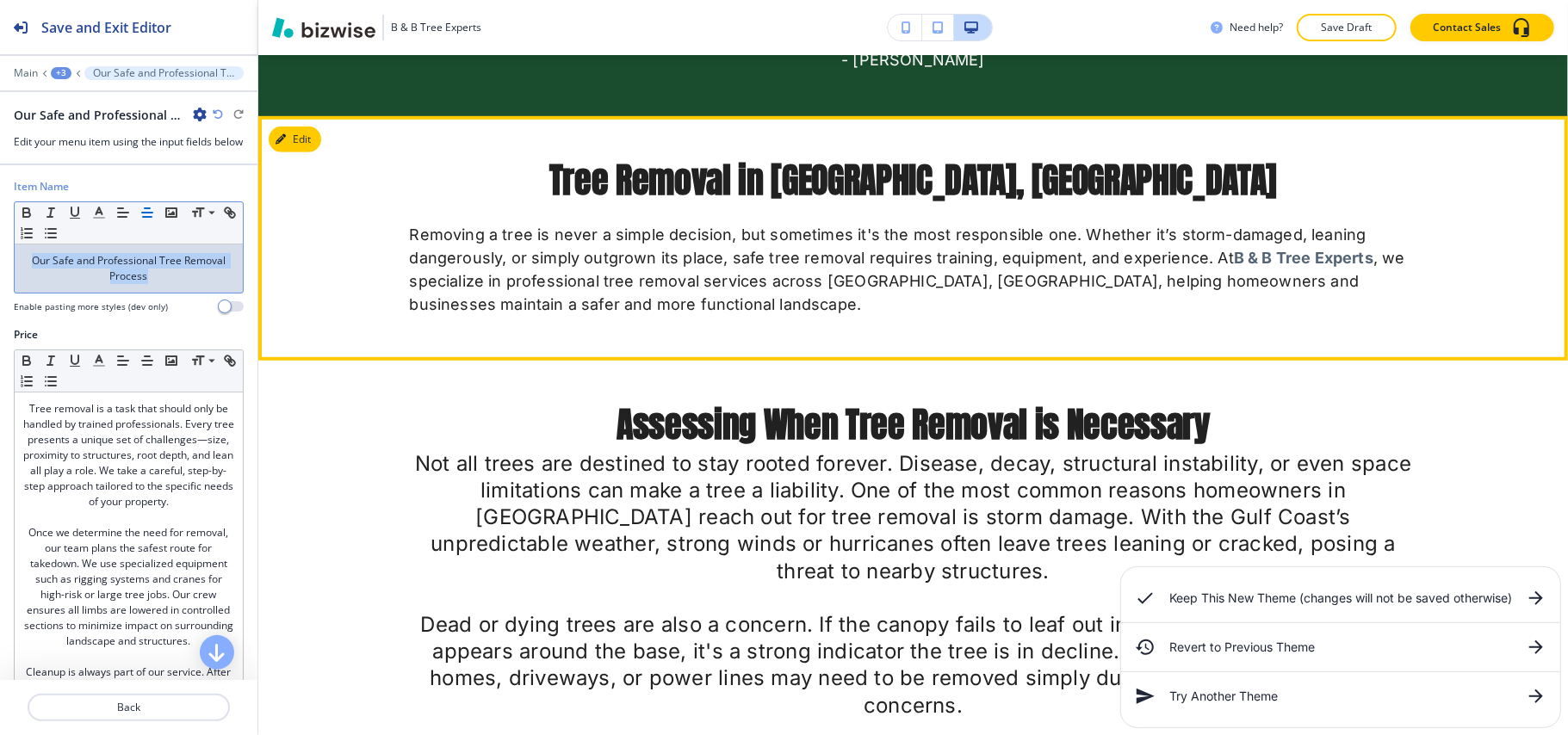
scroll to position [737, 0]
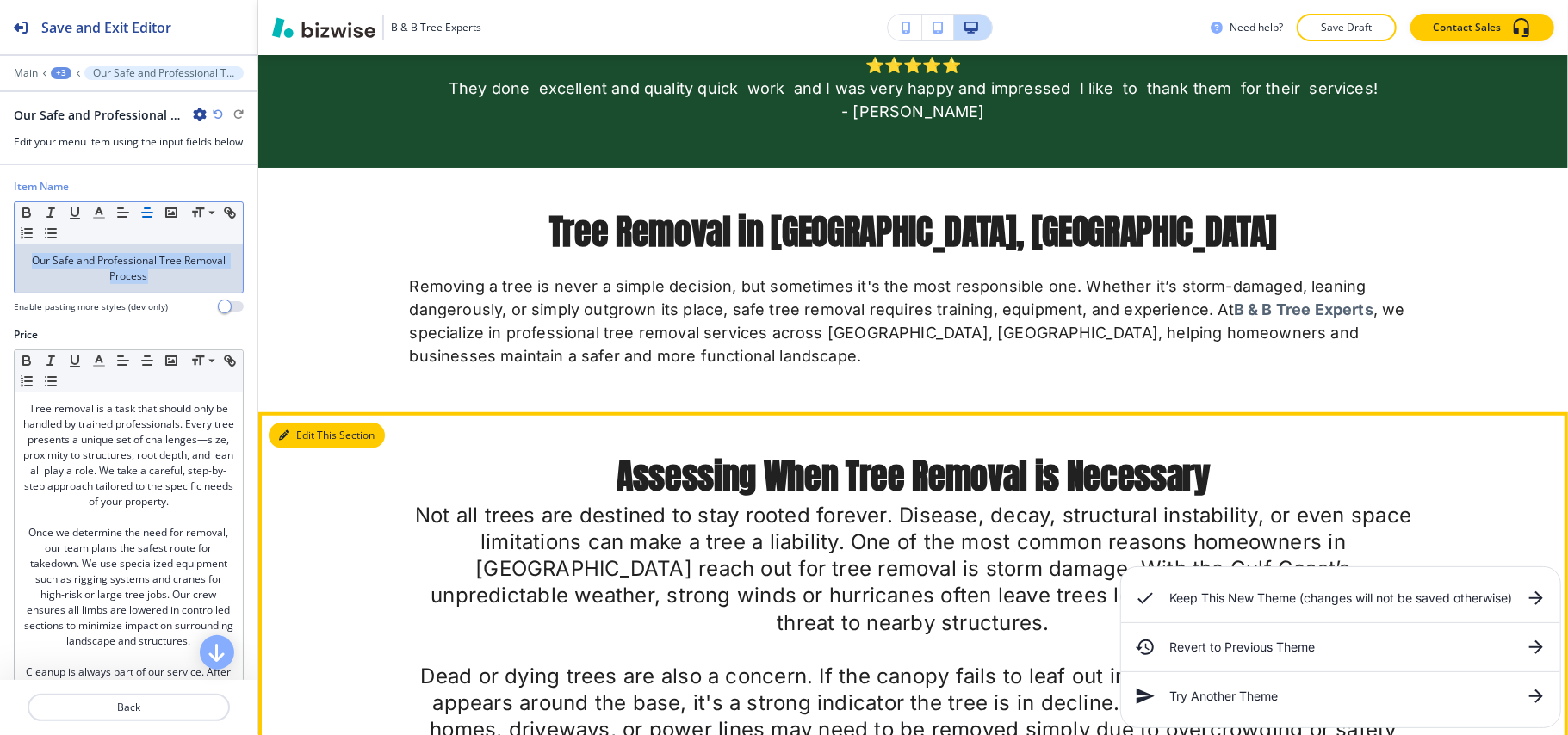
click at [300, 432] on button "Edit This Section" at bounding box center [326, 436] width 116 height 26
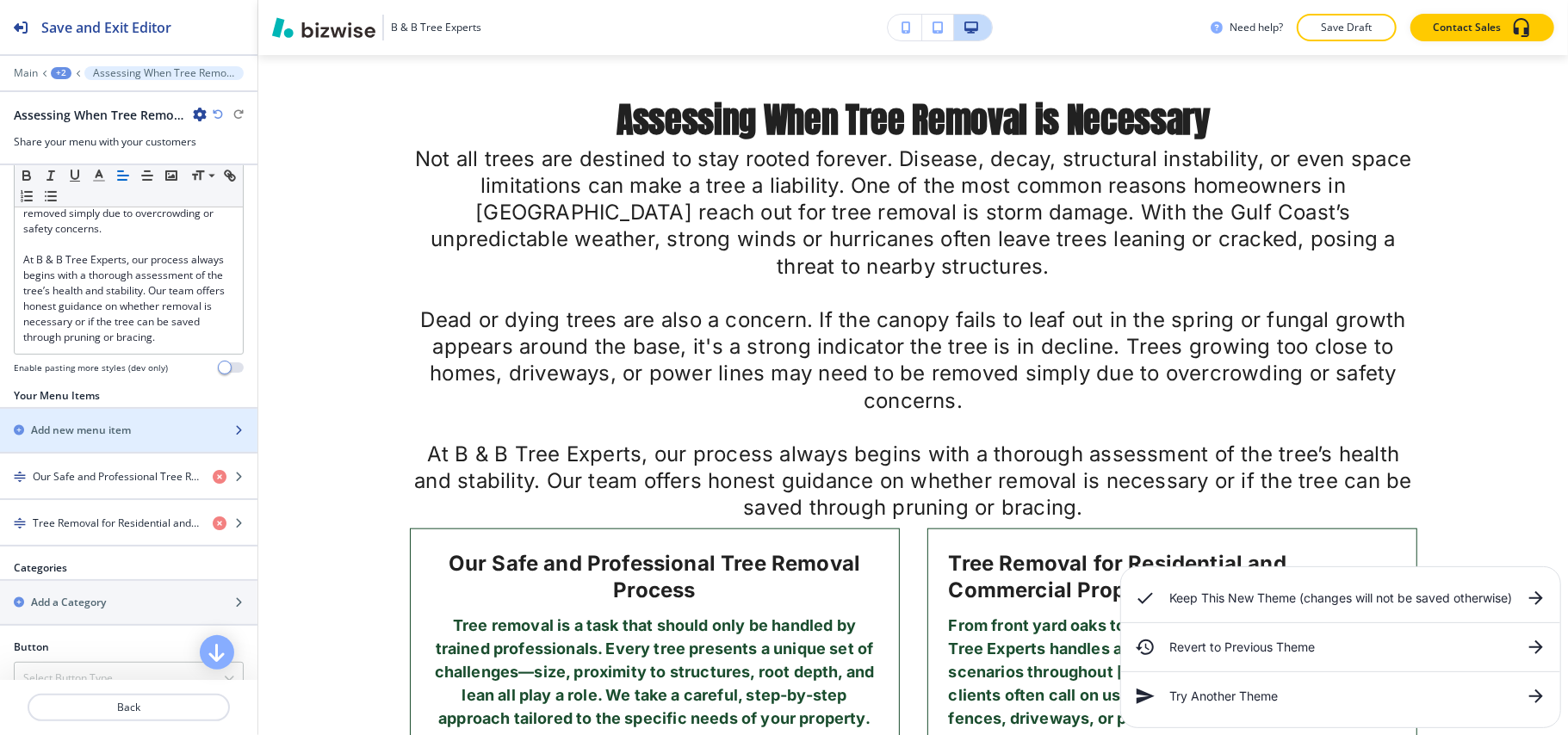
scroll to position [862, 0]
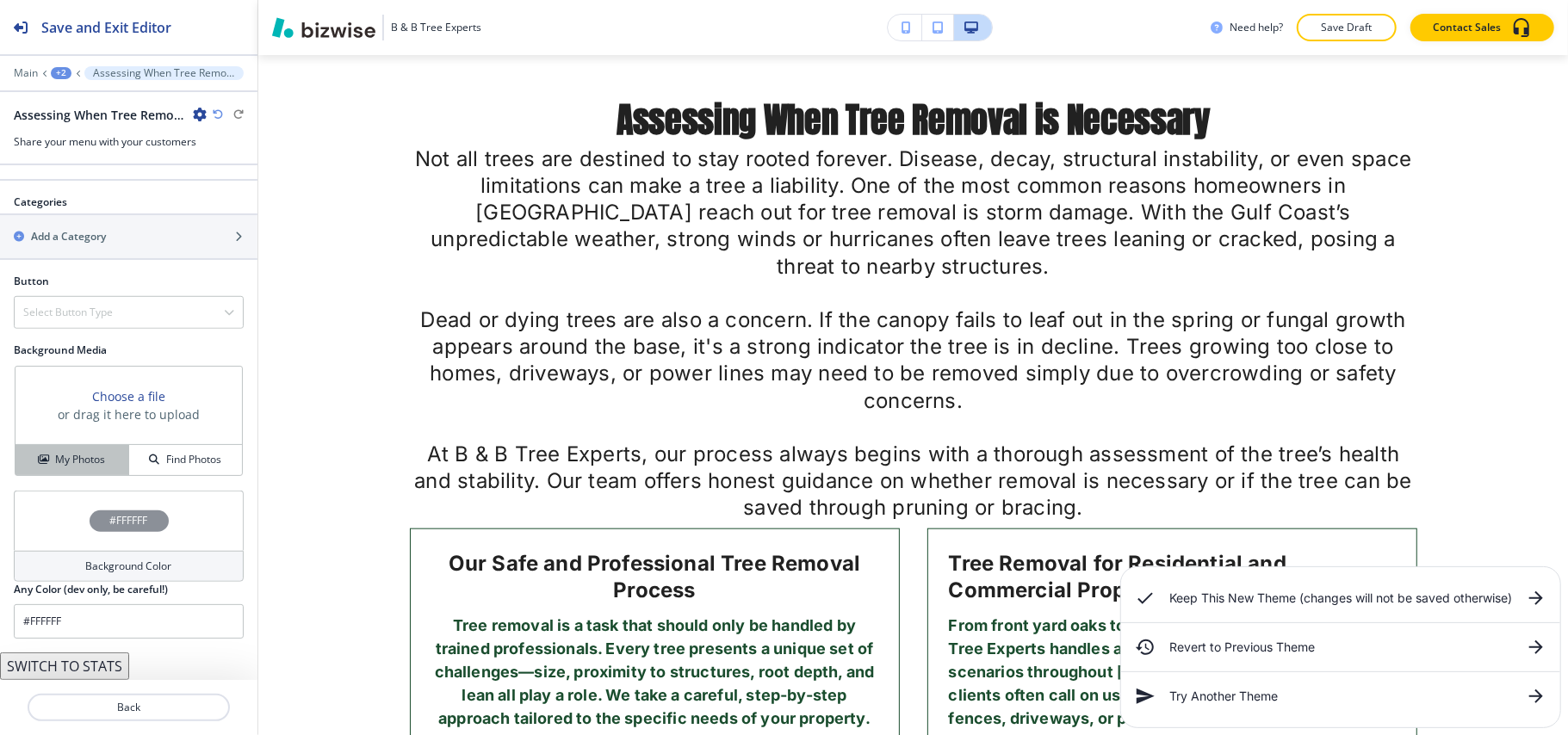
click at [74, 452] on h4 "My Photos" at bounding box center [80, 460] width 50 height 16
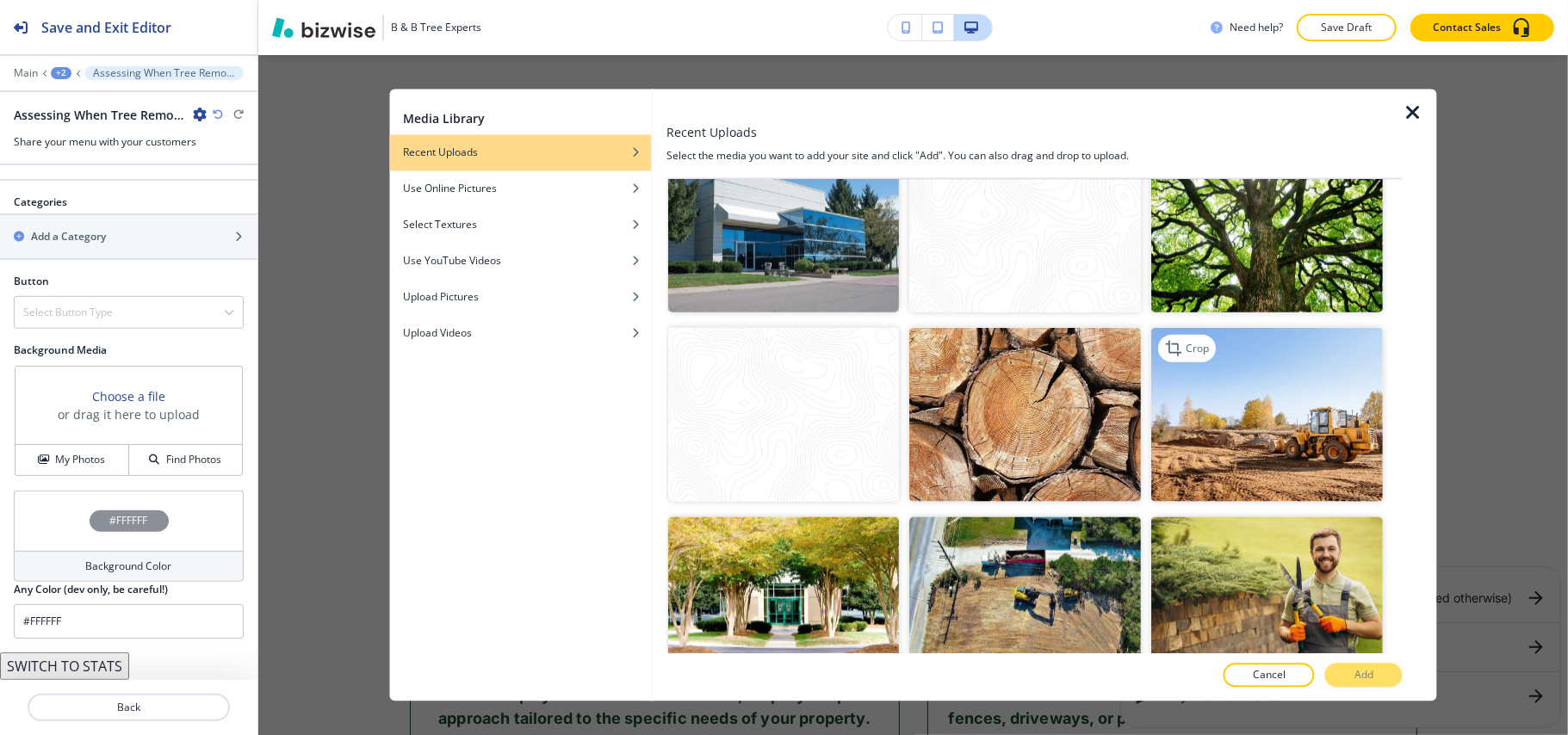
scroll to position [1378, 0]
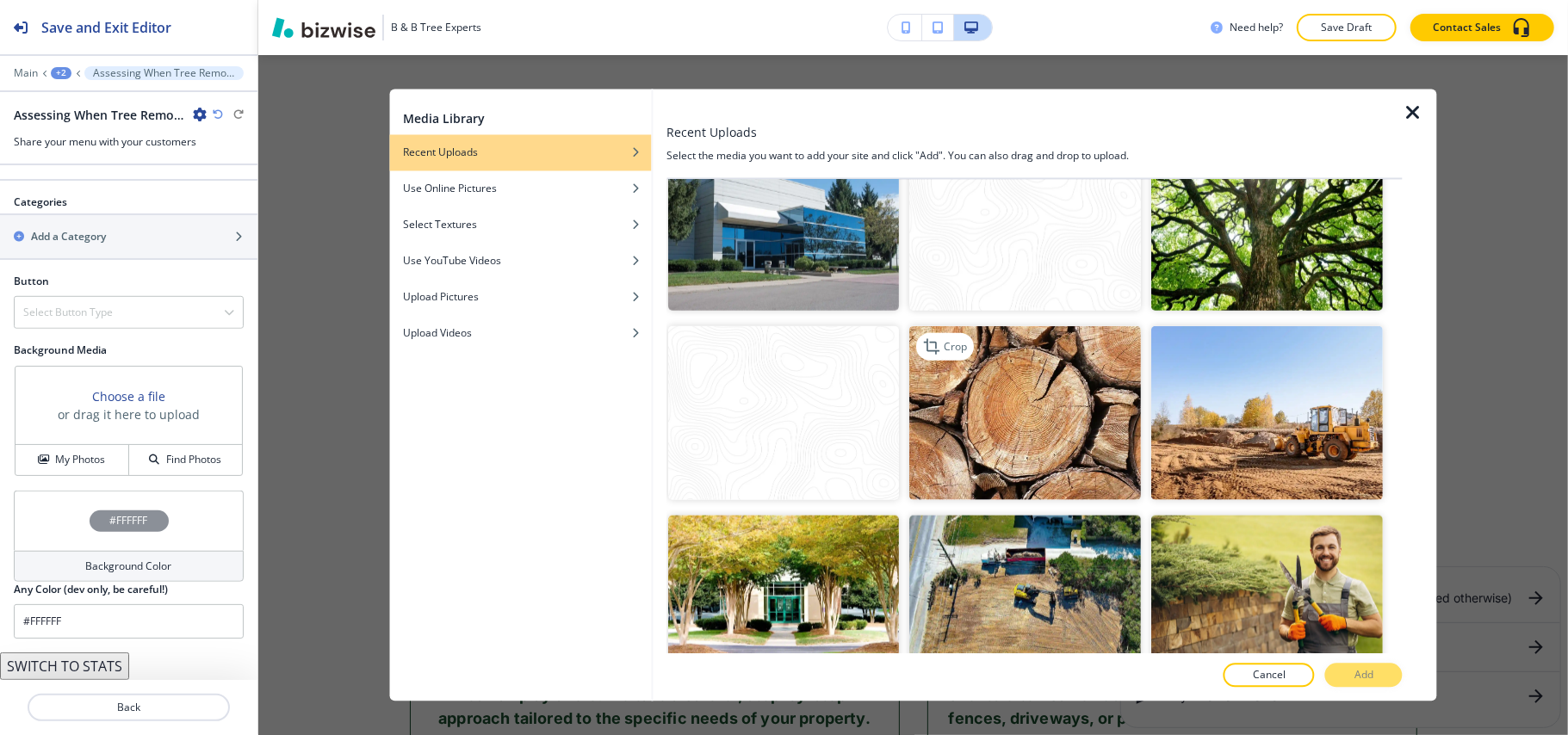
click at [972, 398] on img "button" at bounding box center [1026, 413] width 232 height 174
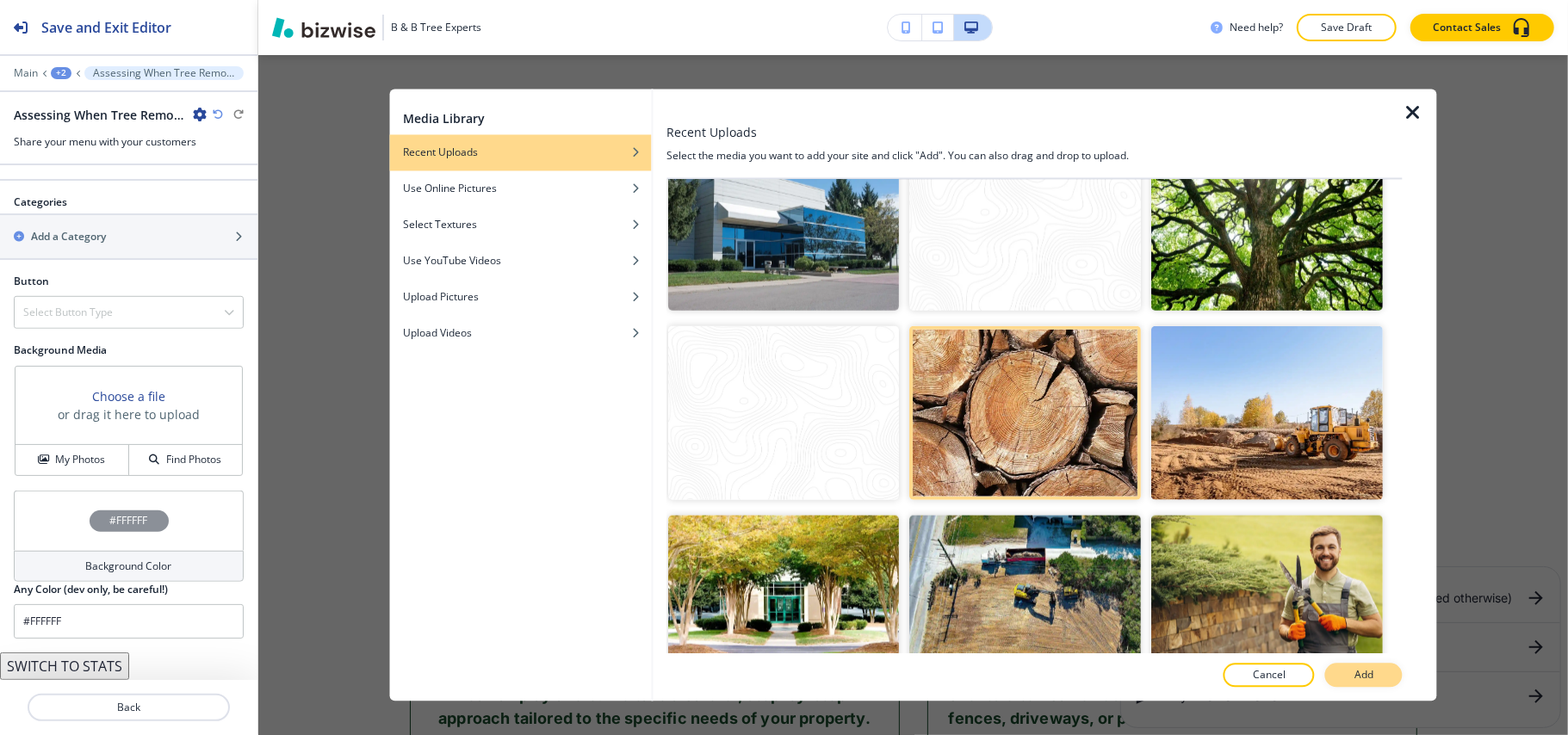
click at [1372, 680] on p "Add" at bounding box center [1363, 677] width 19 height 16
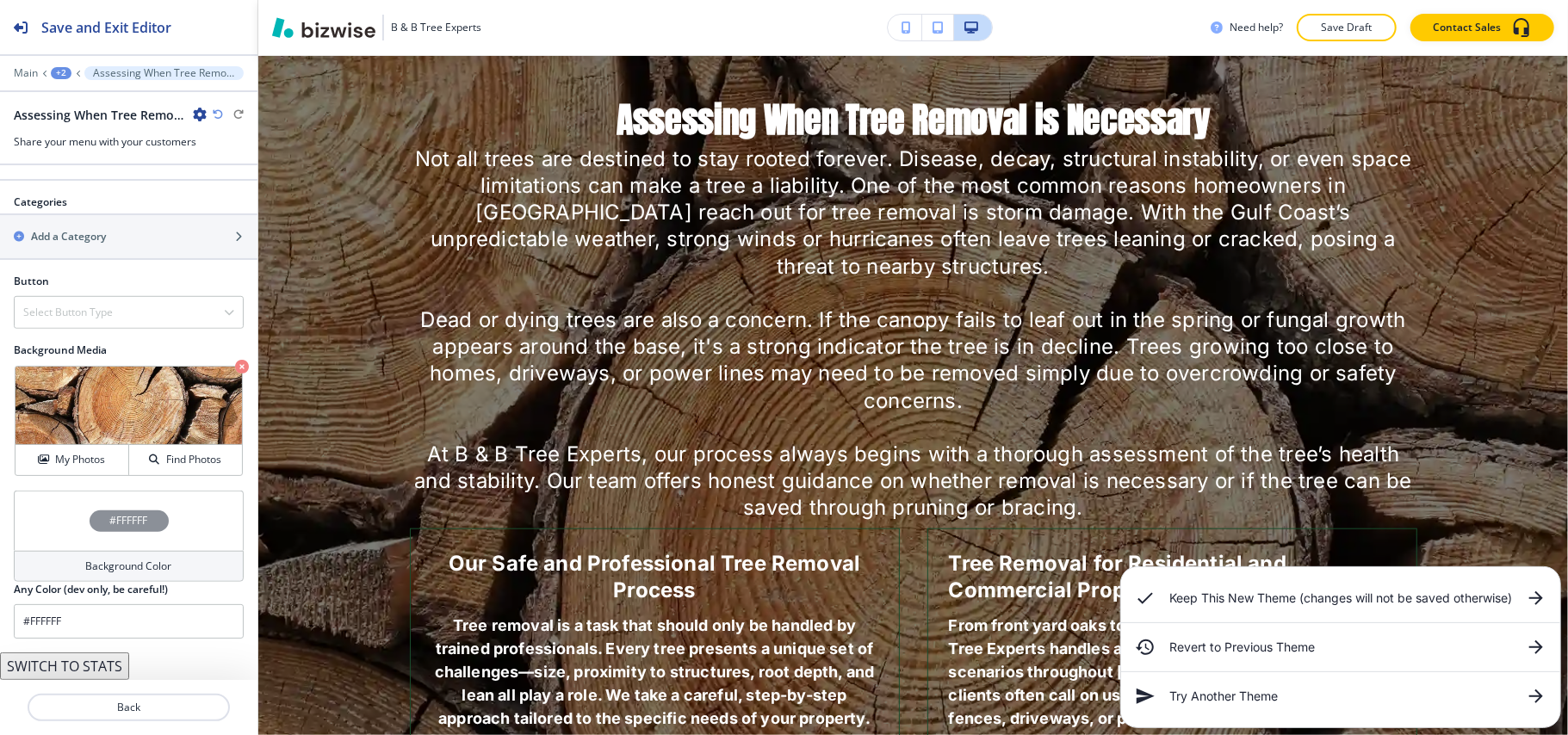
click at [45, 528] on div "#FFFFFF" at bounding box center [129, 522] width 230 height 60
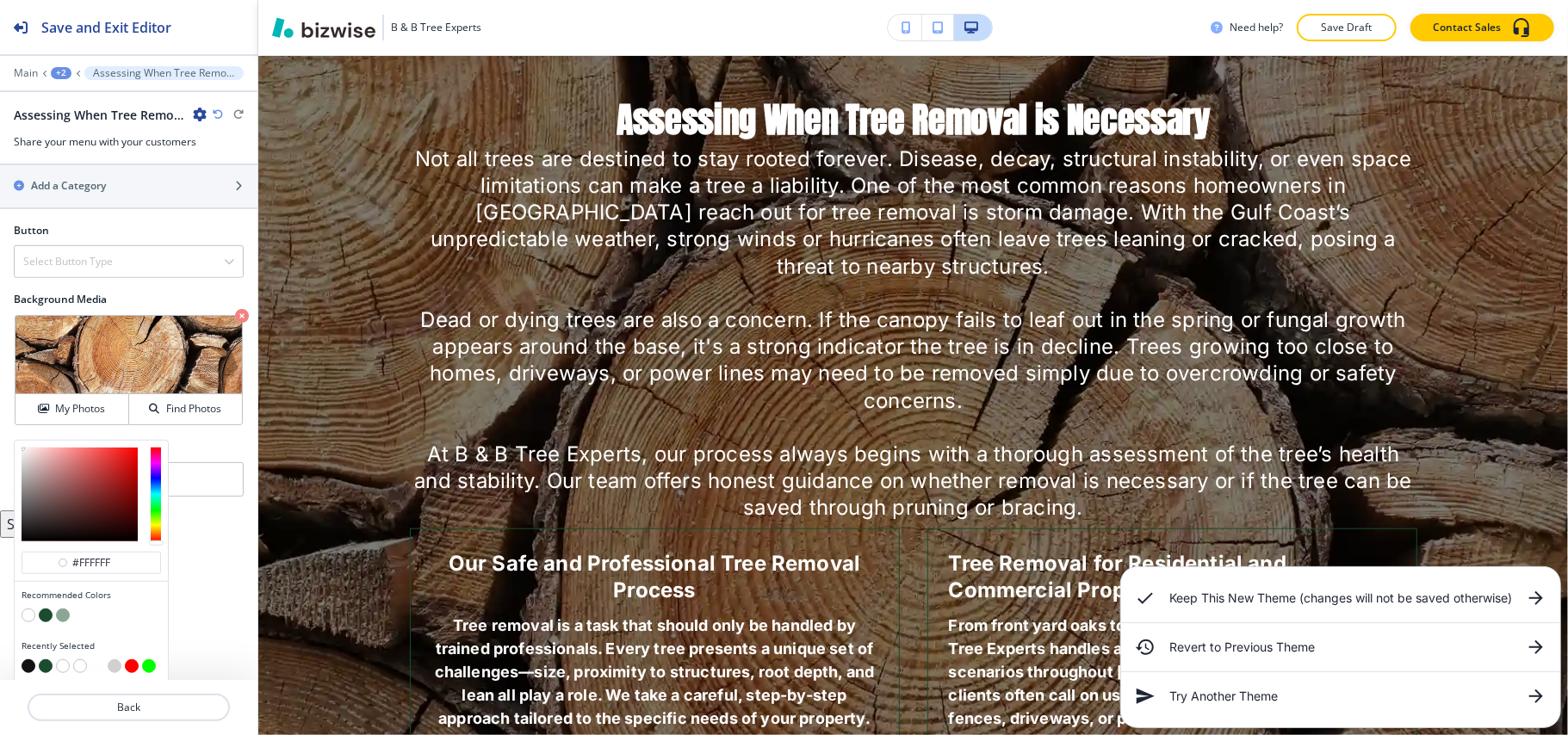
scroll to position [918, 0]
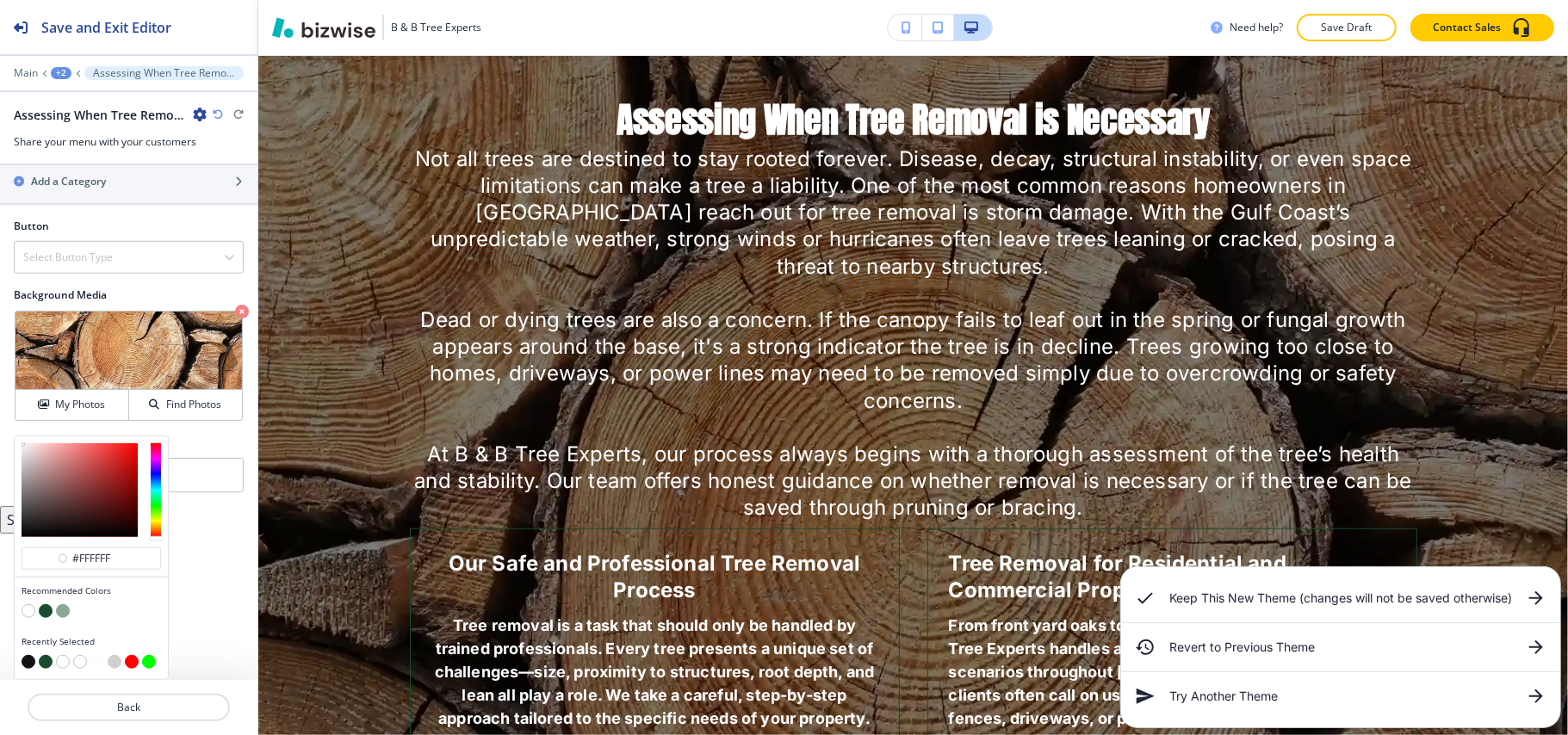
click at [28, 665] on button "button" at bounding box center [28, 662] width 14 height 14
type input "#121212"
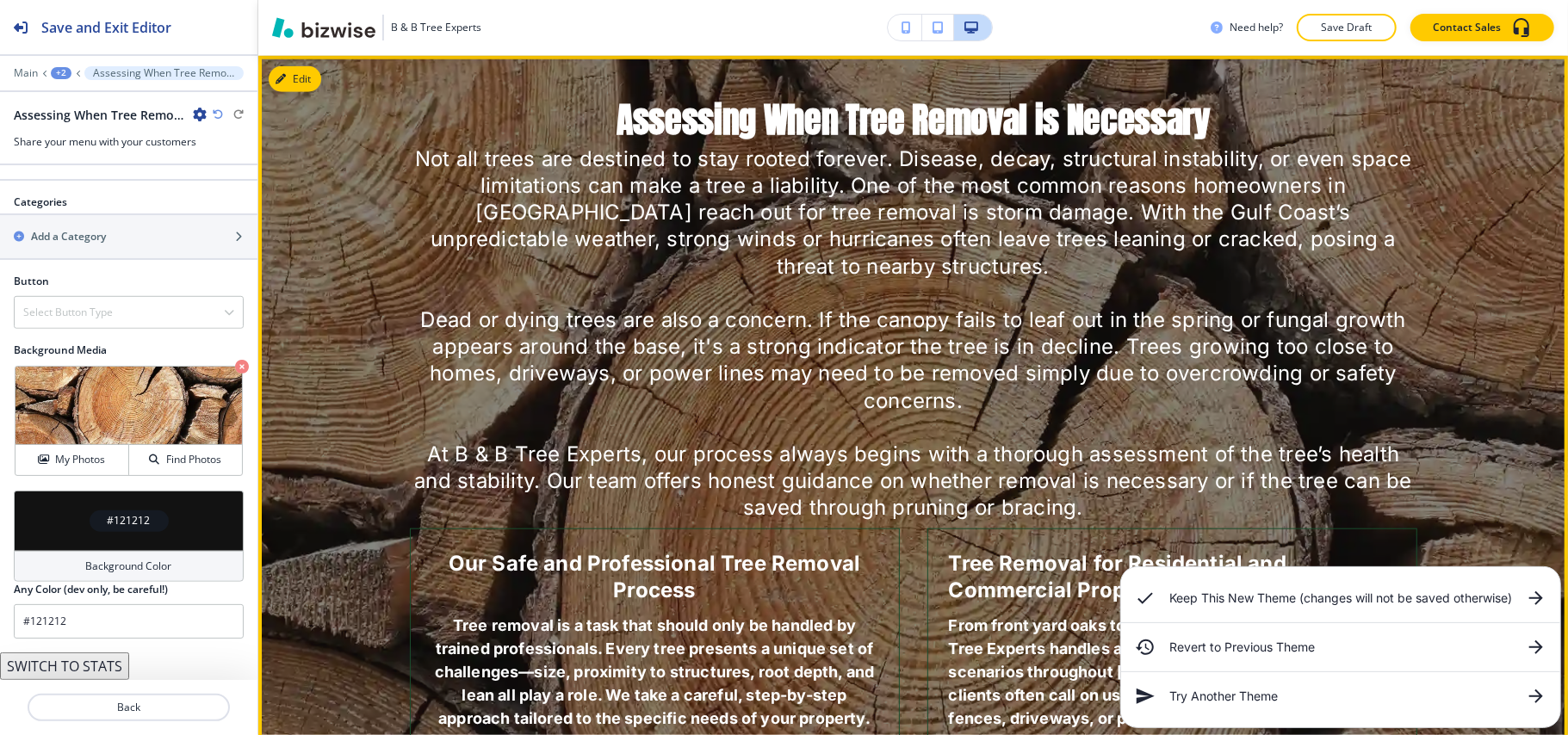
scroll to position [865, 0]
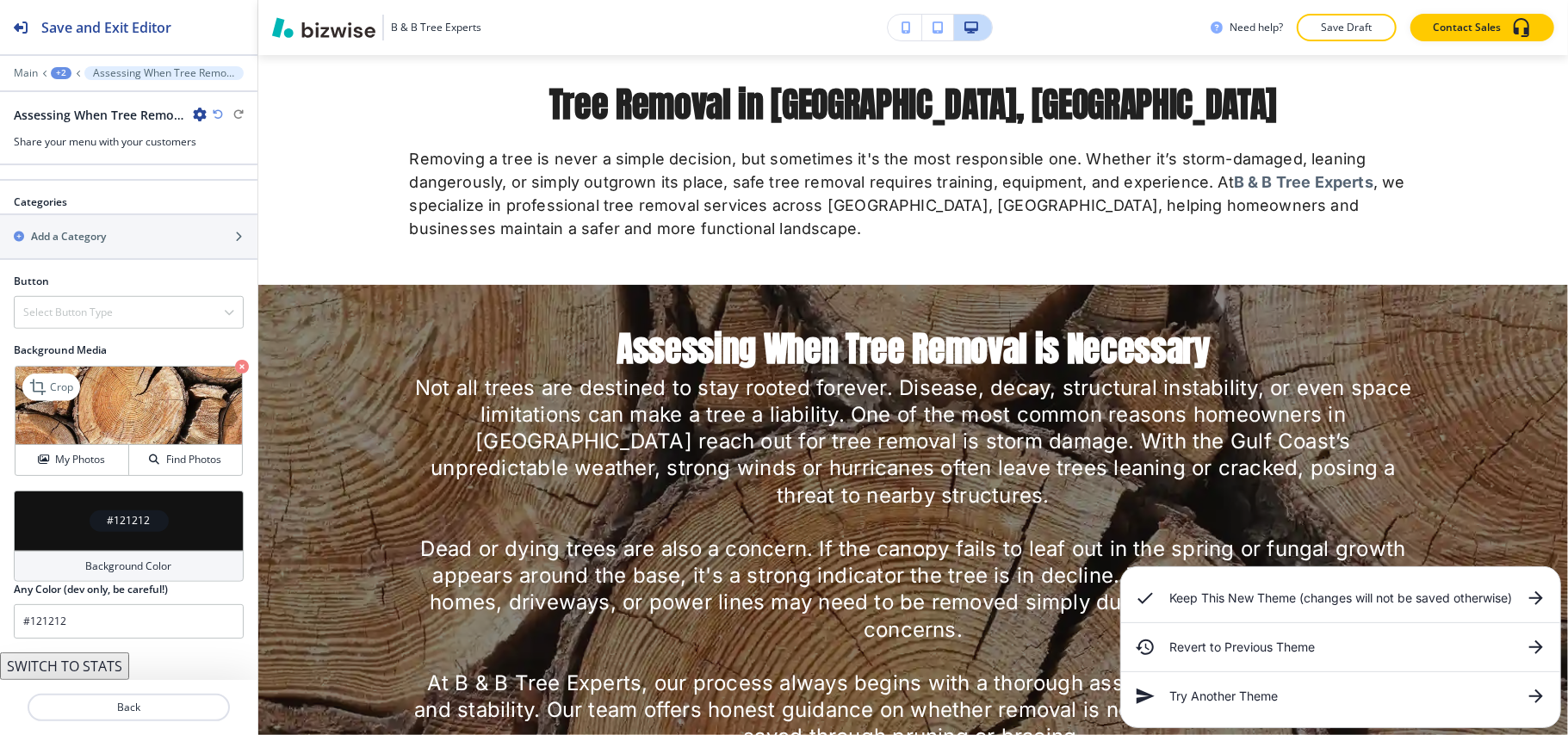
click at [235, 363] on icon "button" at bounding box center [242, 367] width 14 height 14
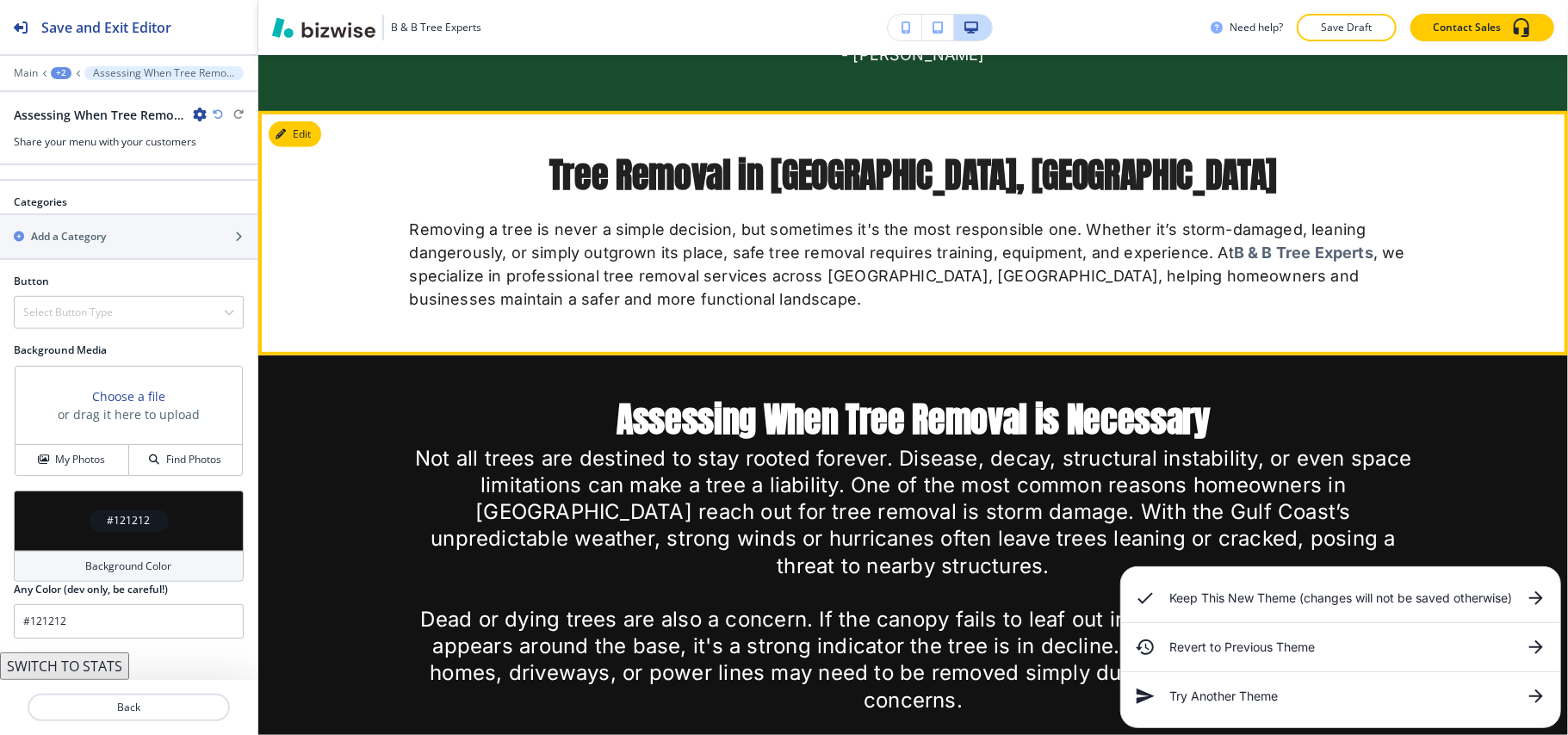
scroll to position [980, 0]
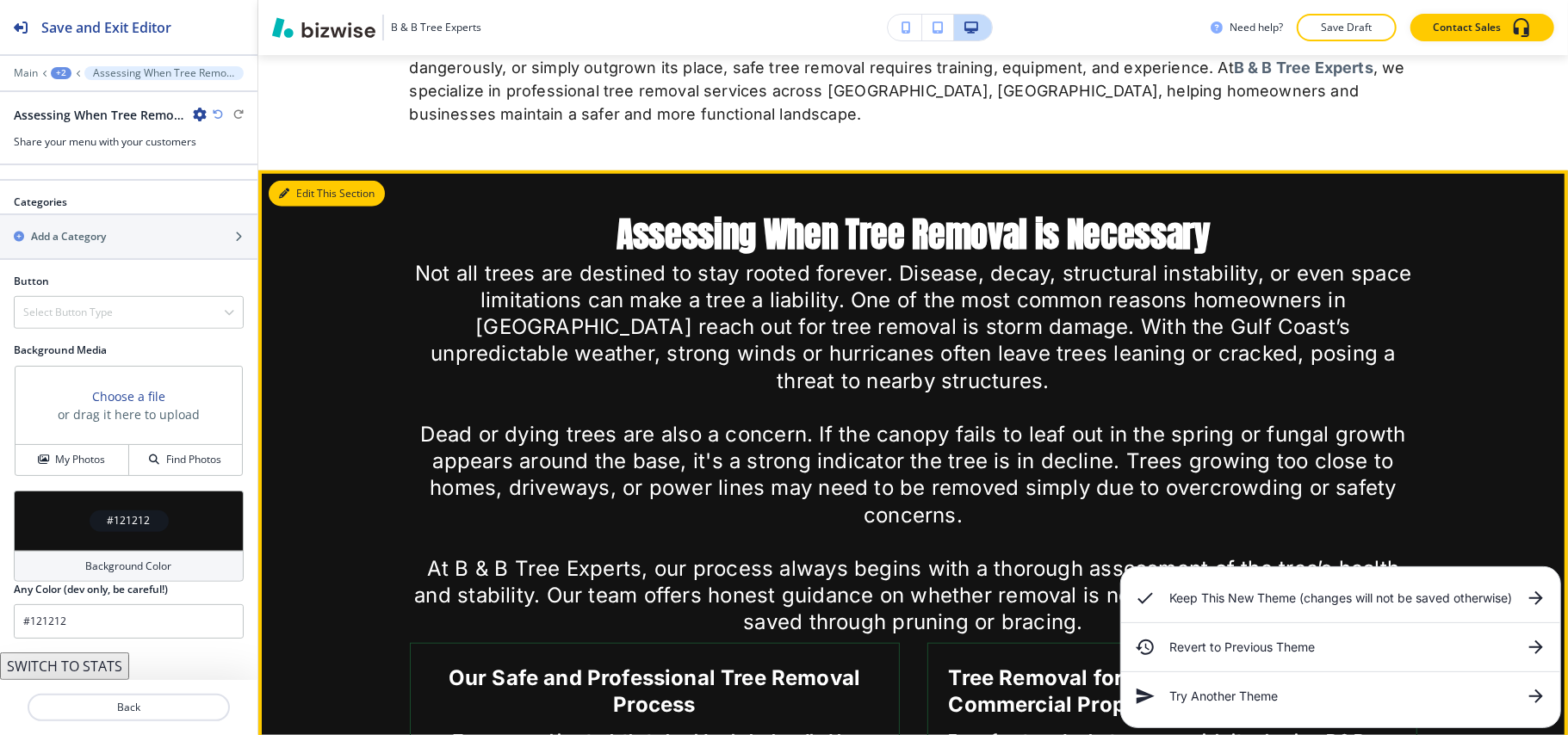
click at [301, 188] on button "Edit This Section" at bounding box center [326, 194] width 116 height 26
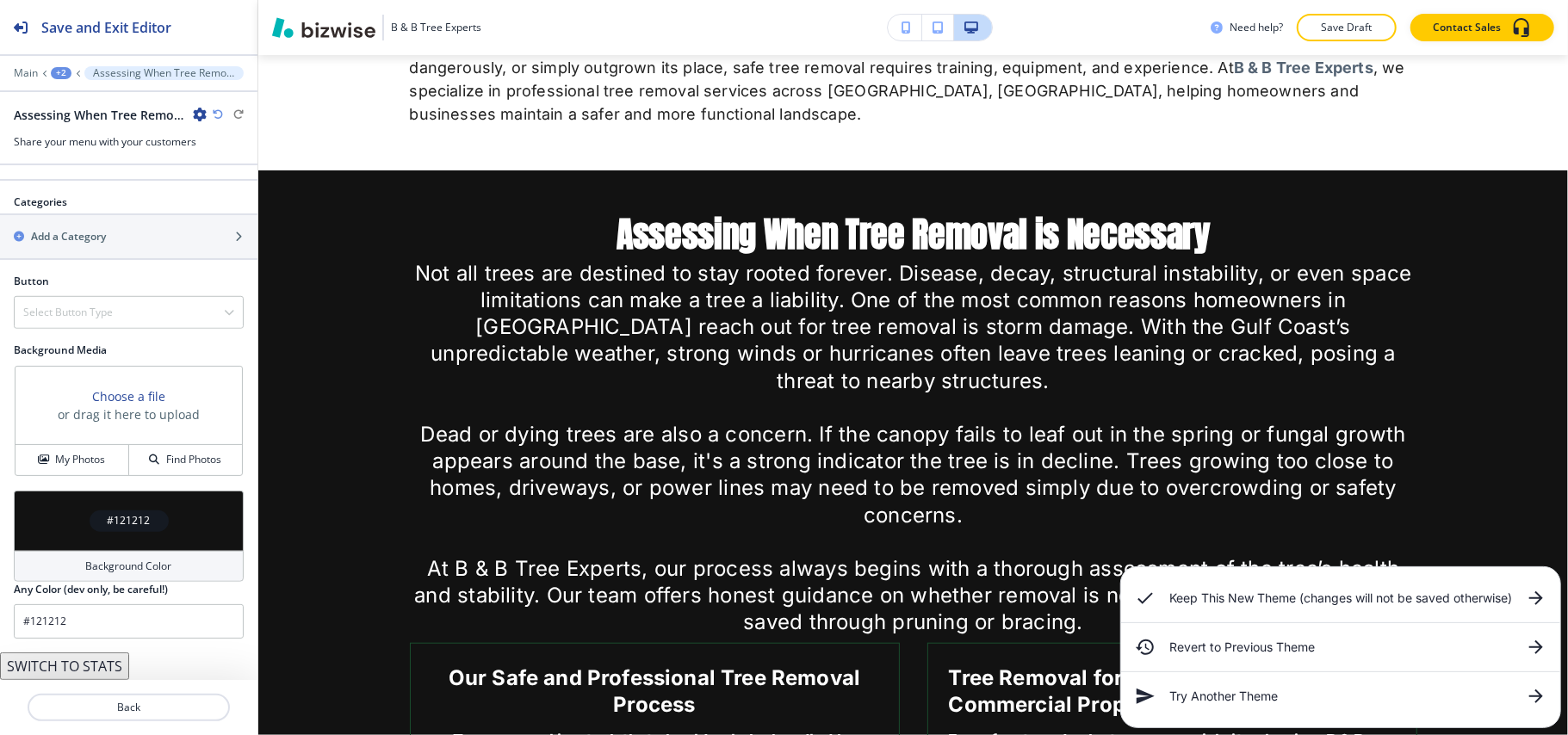
click at [69, 677] on button "SWITCH TO STATS" at bounding box center [64, 667] width 130 height 27
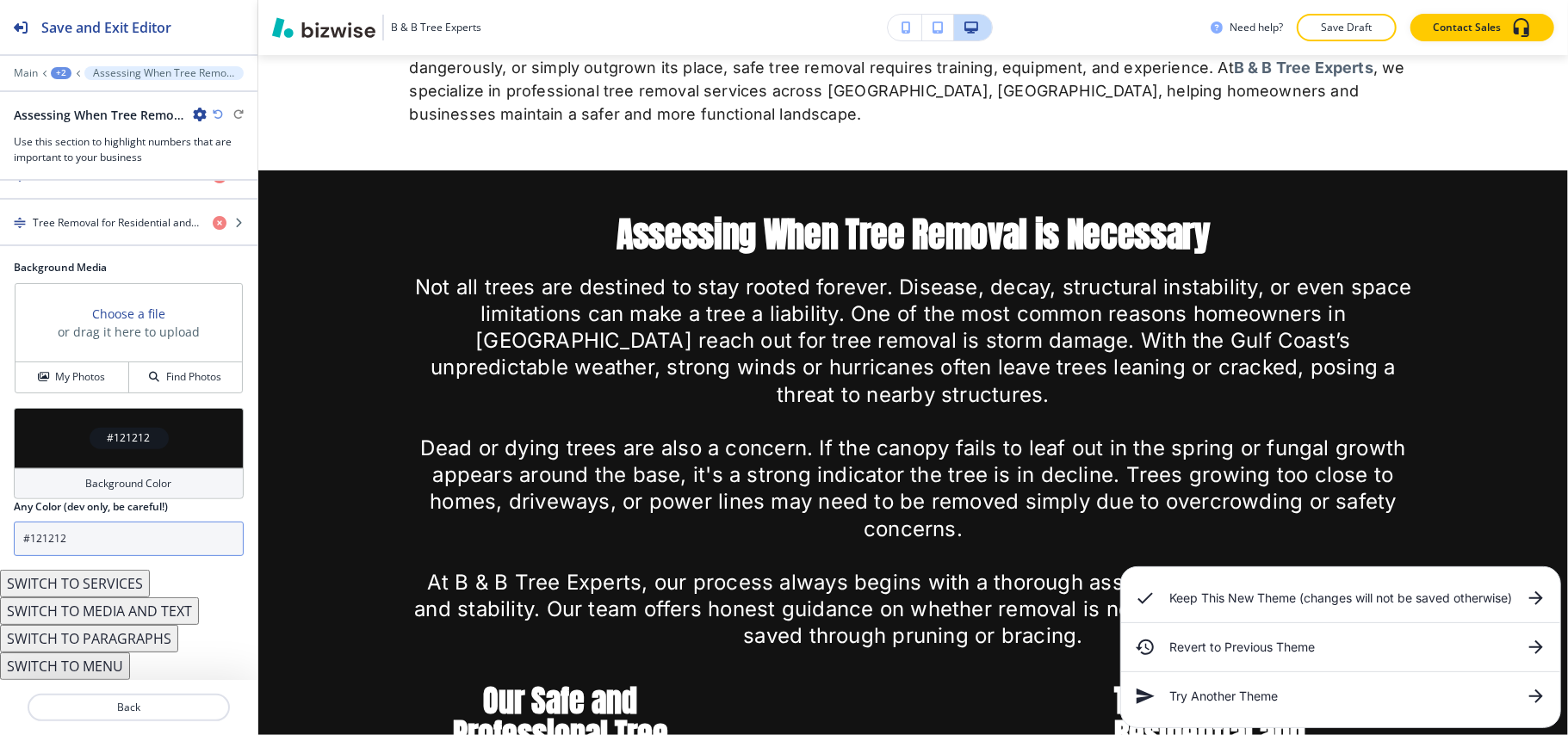
scroll to position [810, 0]
click at [146, 631] on button "SWITCH TO PARAGRAPHS" at bounding box center [89, 638] width 178 height 27
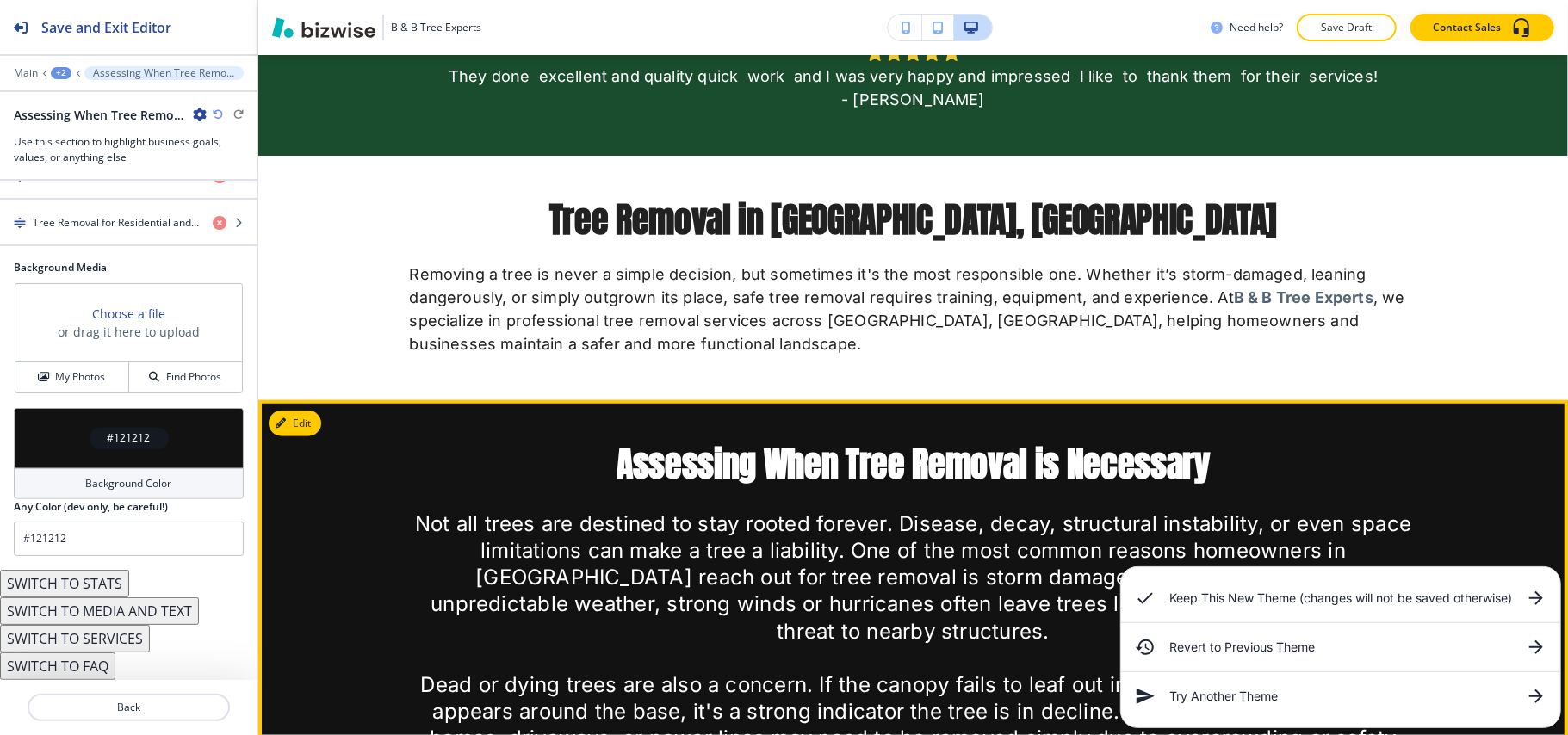
scroll to position [980, 0]
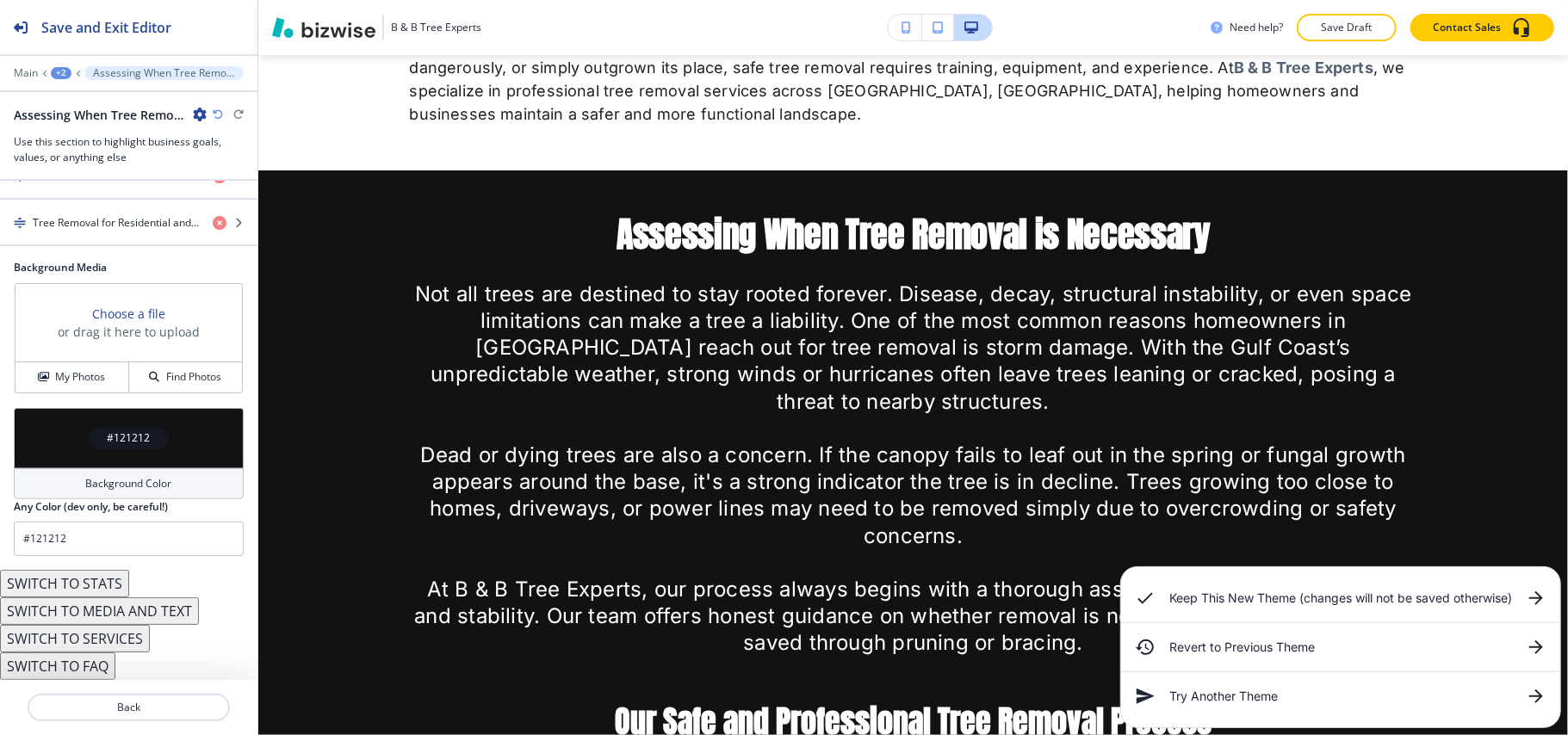
click at [133, 603] on button "SWITCH TO MEDIA AND TEXT" at bounding box center [99, 611] width 199 height 27
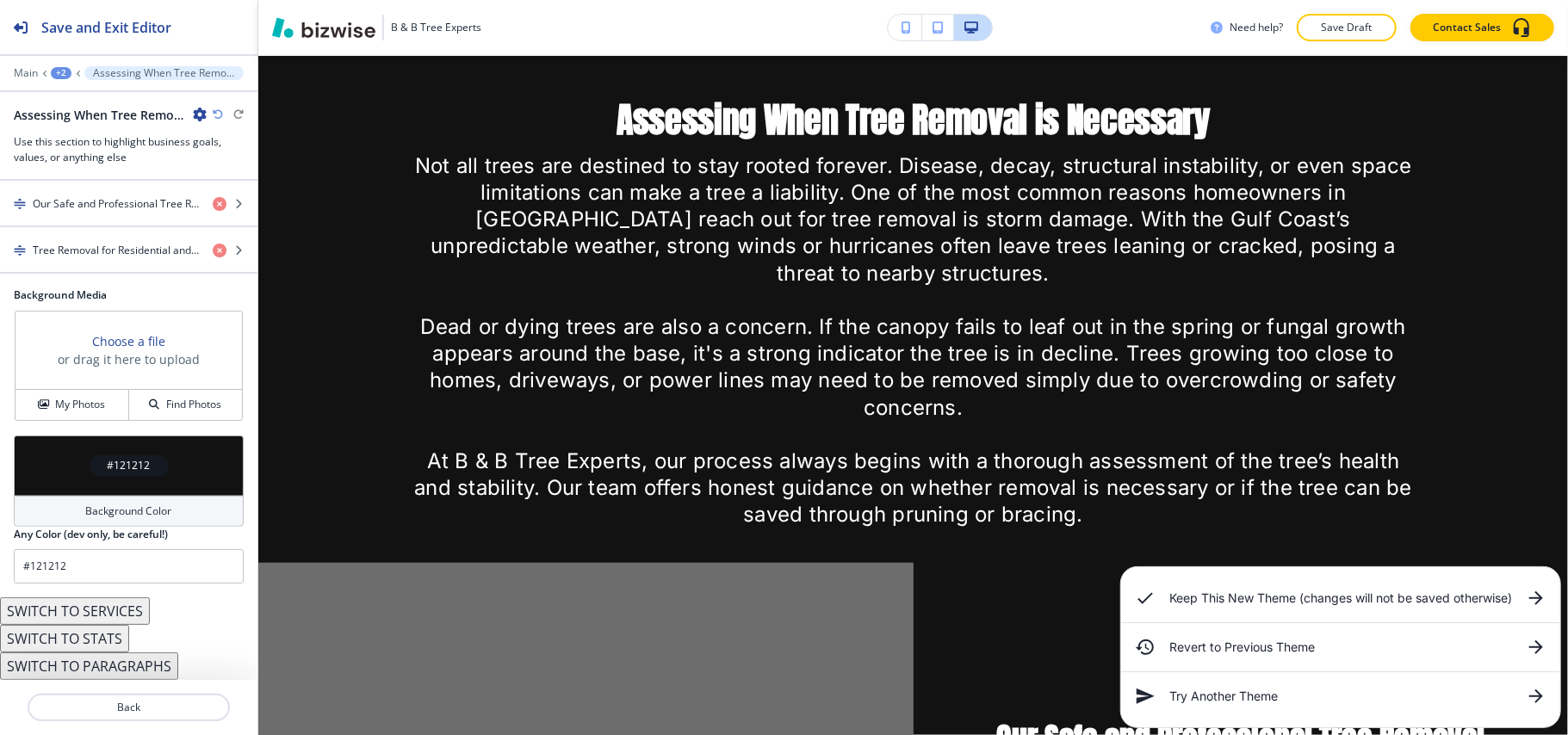
scroll to position [669, 0]
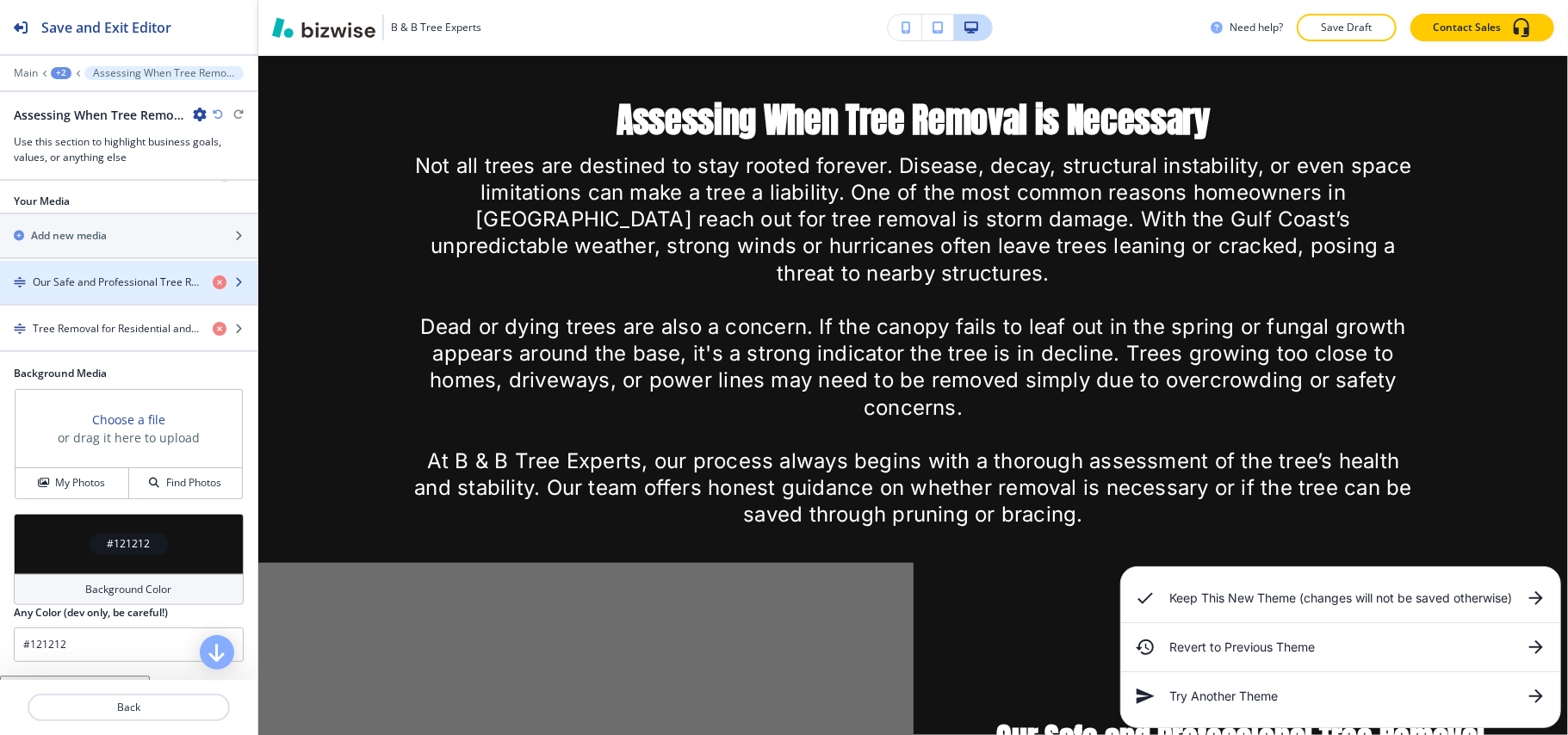
click at [121, 290] on h4 "Our Safe and Professional Tree Removal Process" at bounding box center [116, 283] width 167 height 16
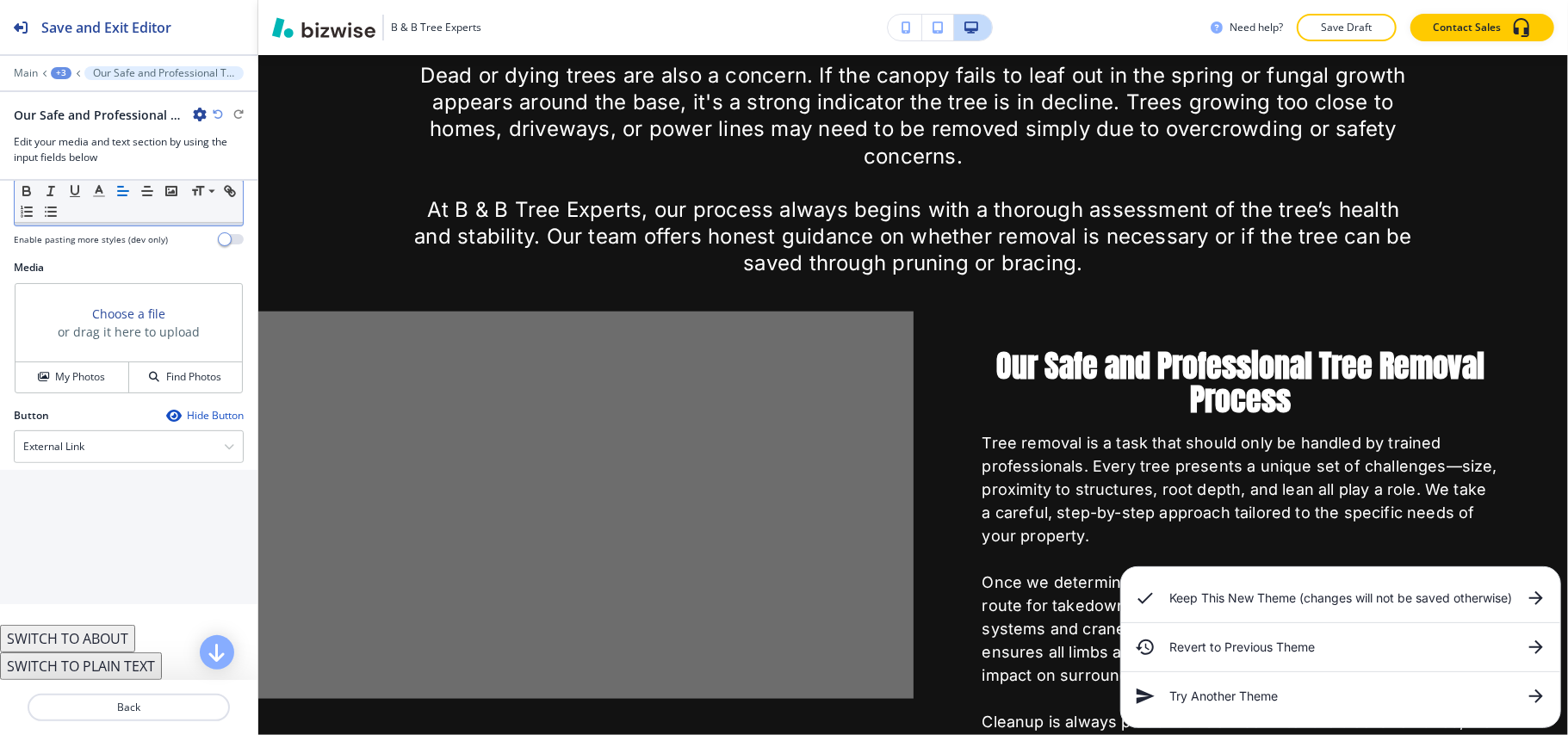
scroll to position [573, 0]
click at [77, 394] on div "Choose a file or drag it here to upload My Photos Find Photos" at bounding box center [129, 338] width 228 height 110
click at [78, 385] on h4 "My Photos" at bounding box center [80, 377] width 50 height 16
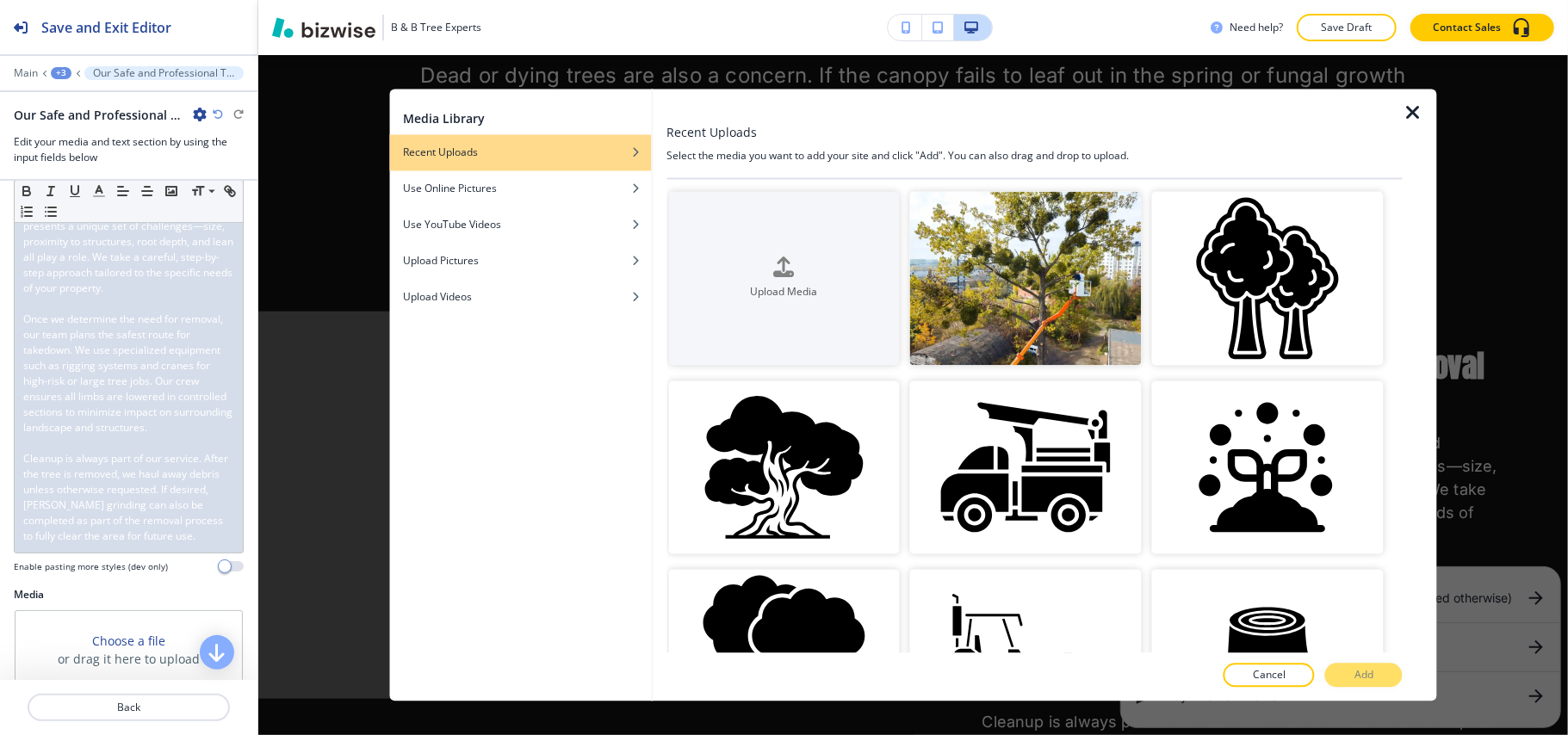
scroll to position [1579, 0]
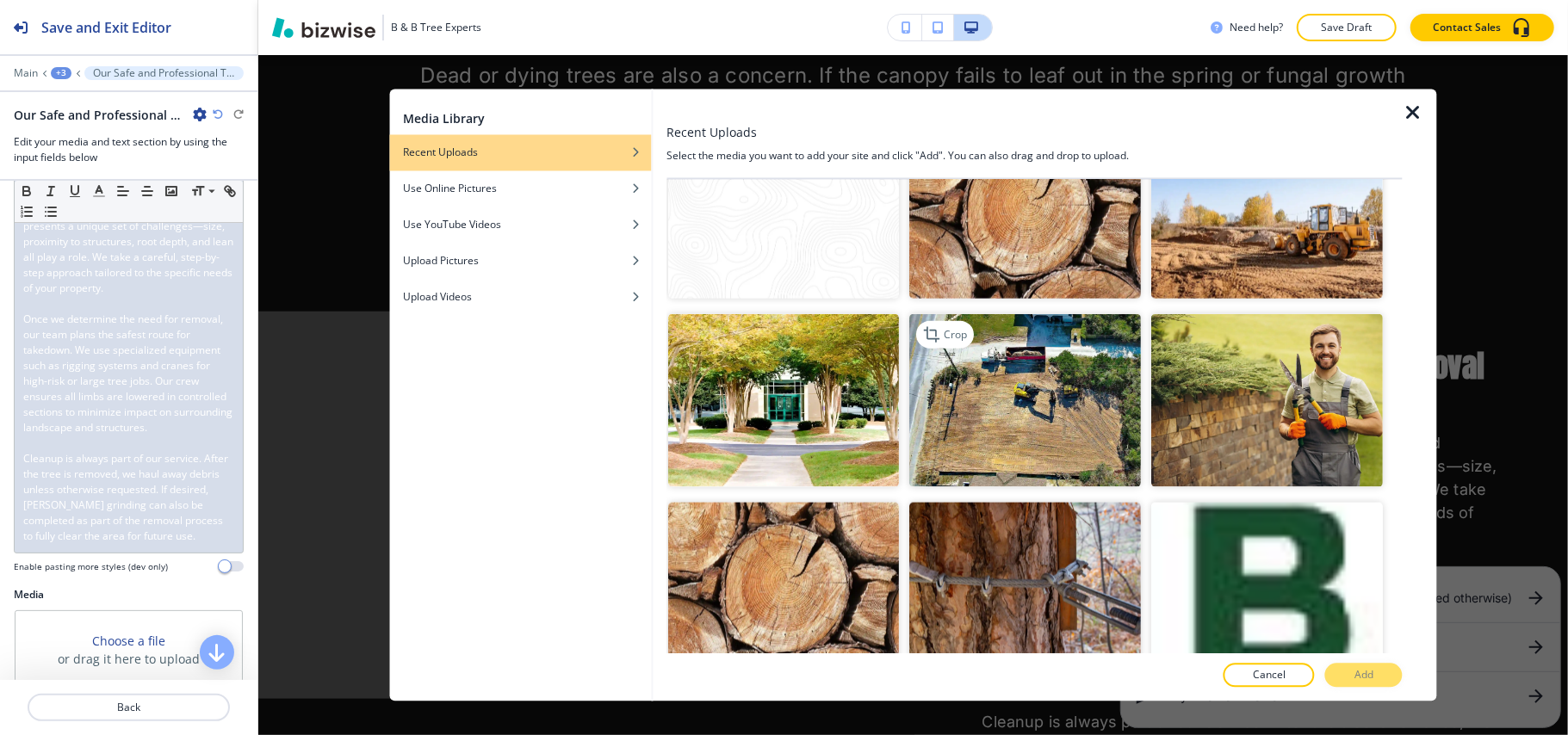
click at [1023, 398] on img "button" at bounding box center [1026, 401] width 232 height 174
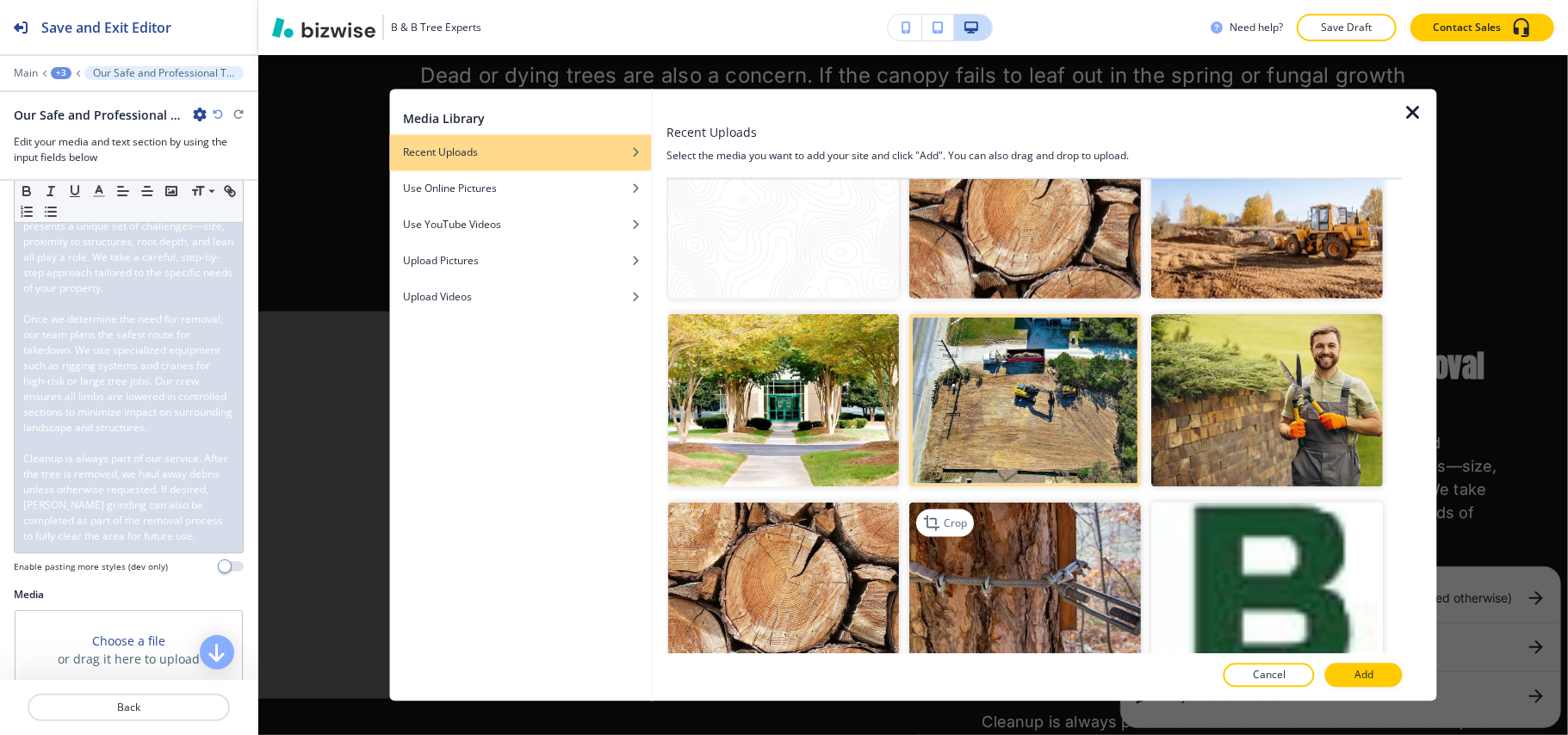
click at [1034, 565] on img "button" at bounding box center [1026, 590] width 232 height 174
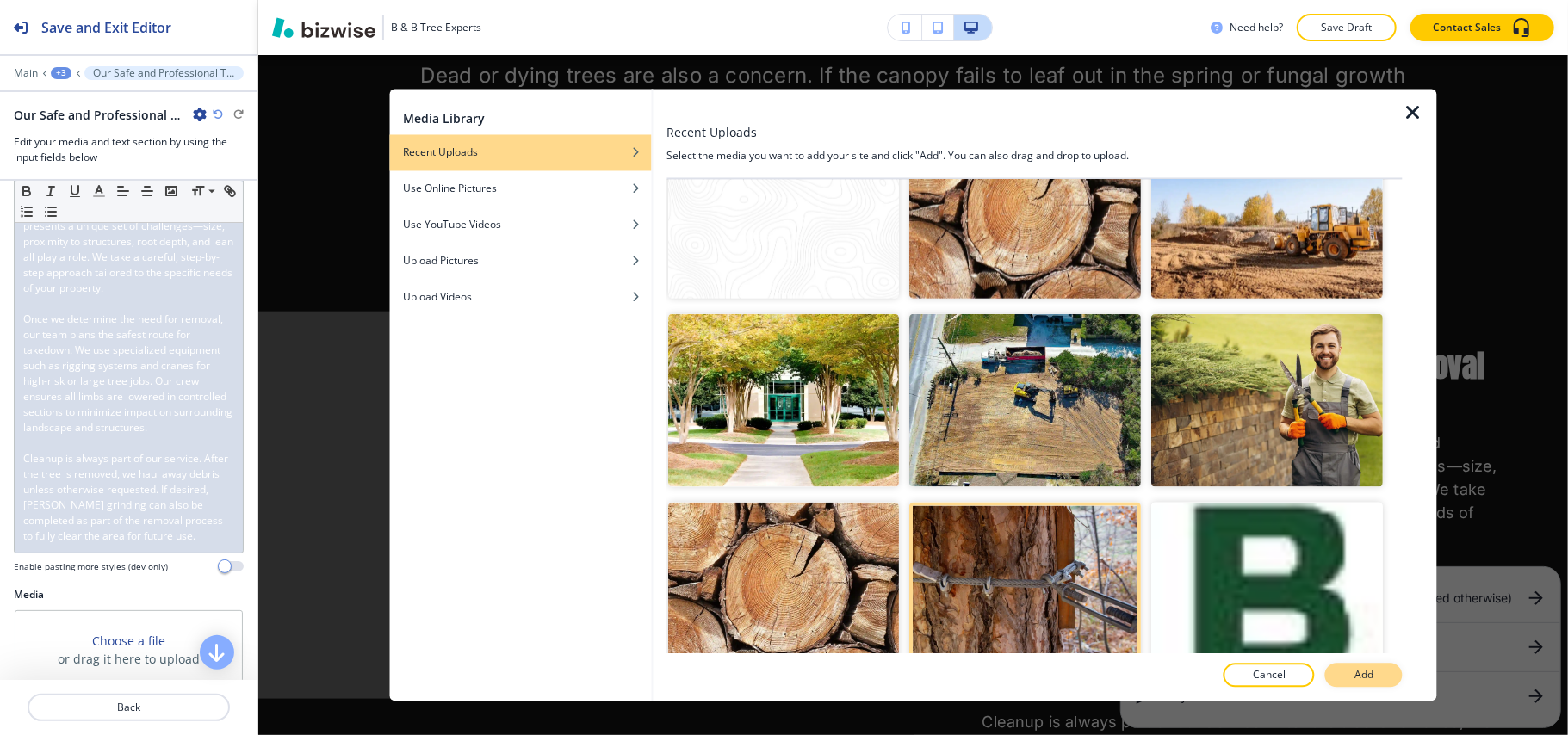
click at [1361, 673] on p "Add" at bounding box center [1363, 677] width 19 height 16
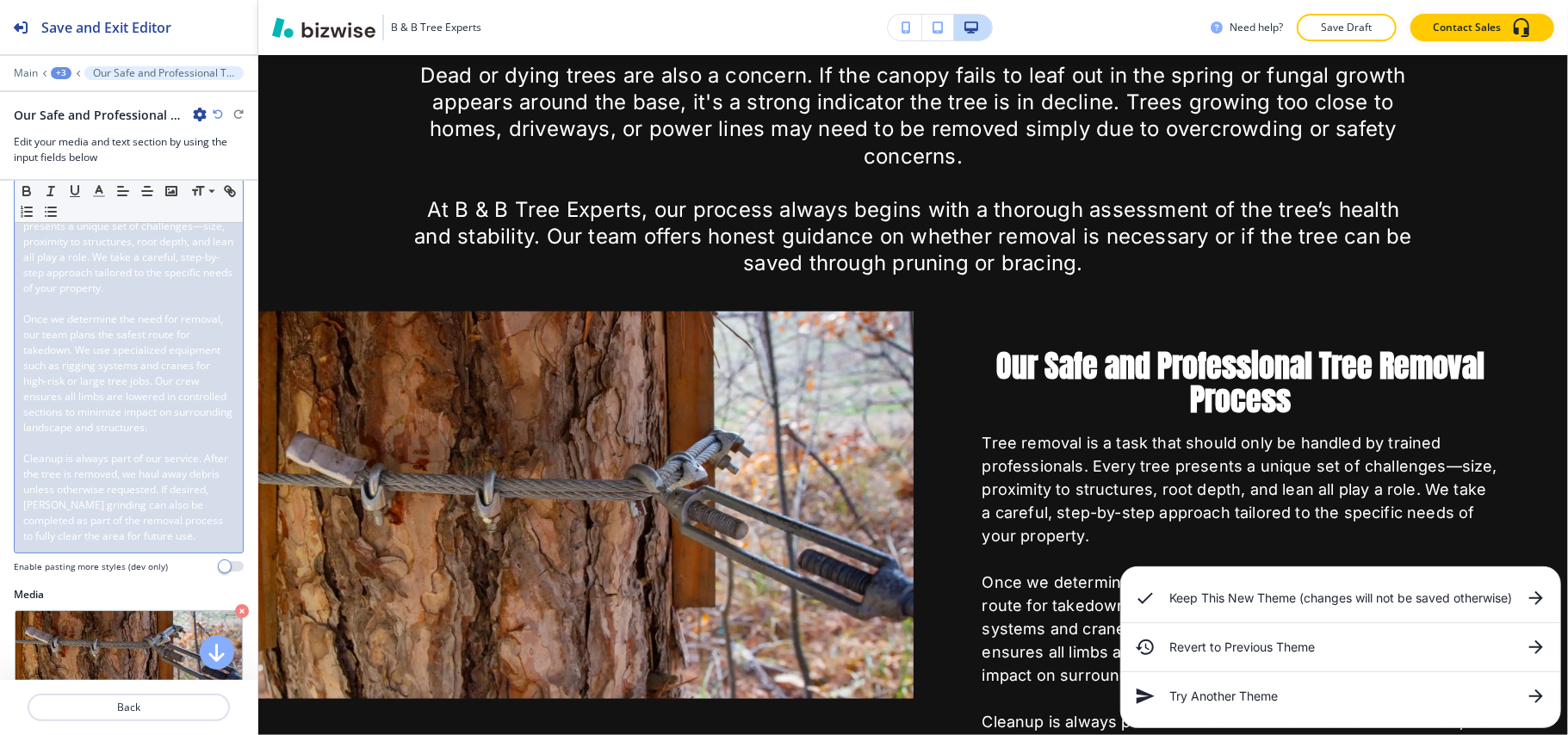
click at [107, 391] on span "Once we determine the need for removal, our team plans the safest route for tak…" at bounding box center [129, 373] width 211 height 123
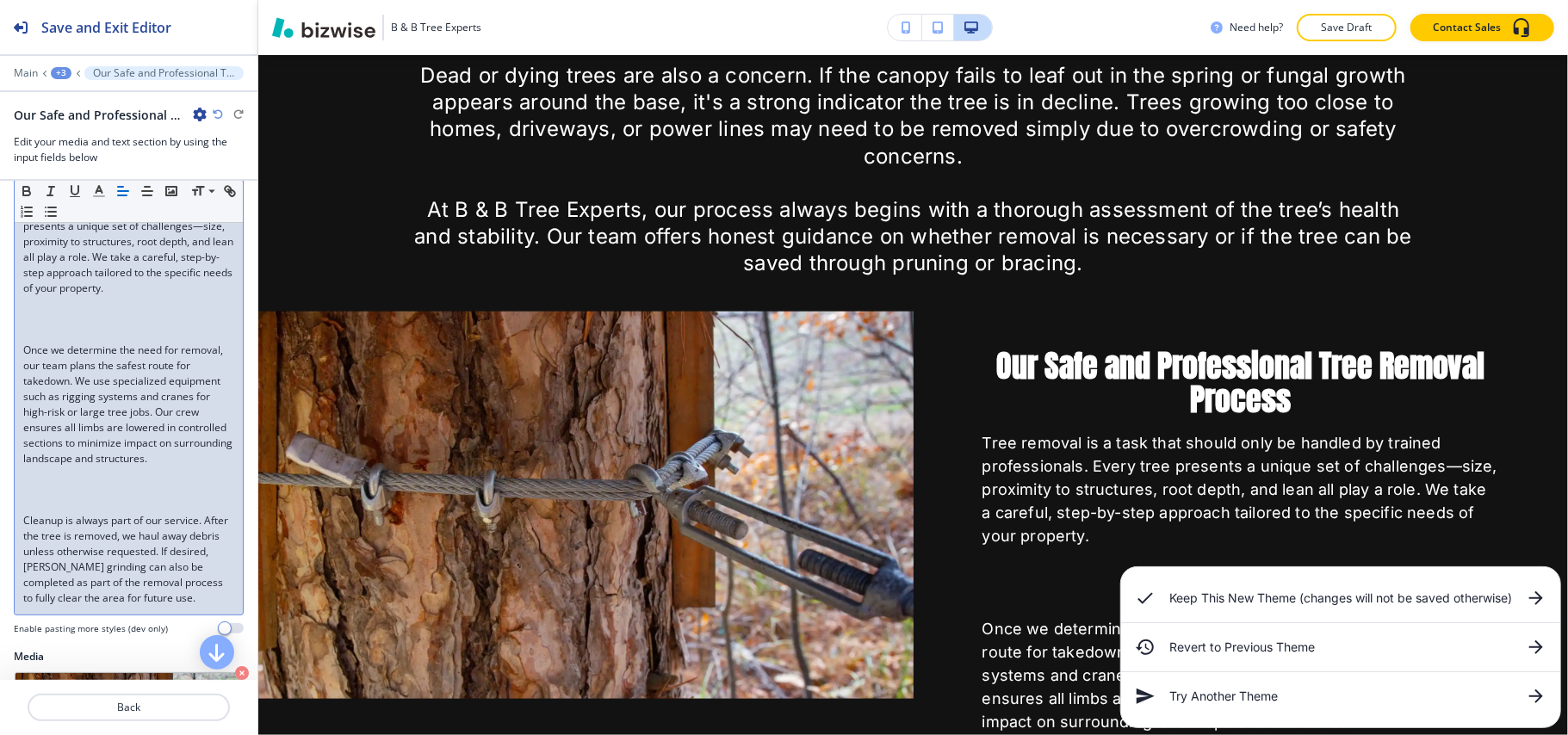
click at [70, 328] on p at bounding box center [129, 320] width 210 height 16
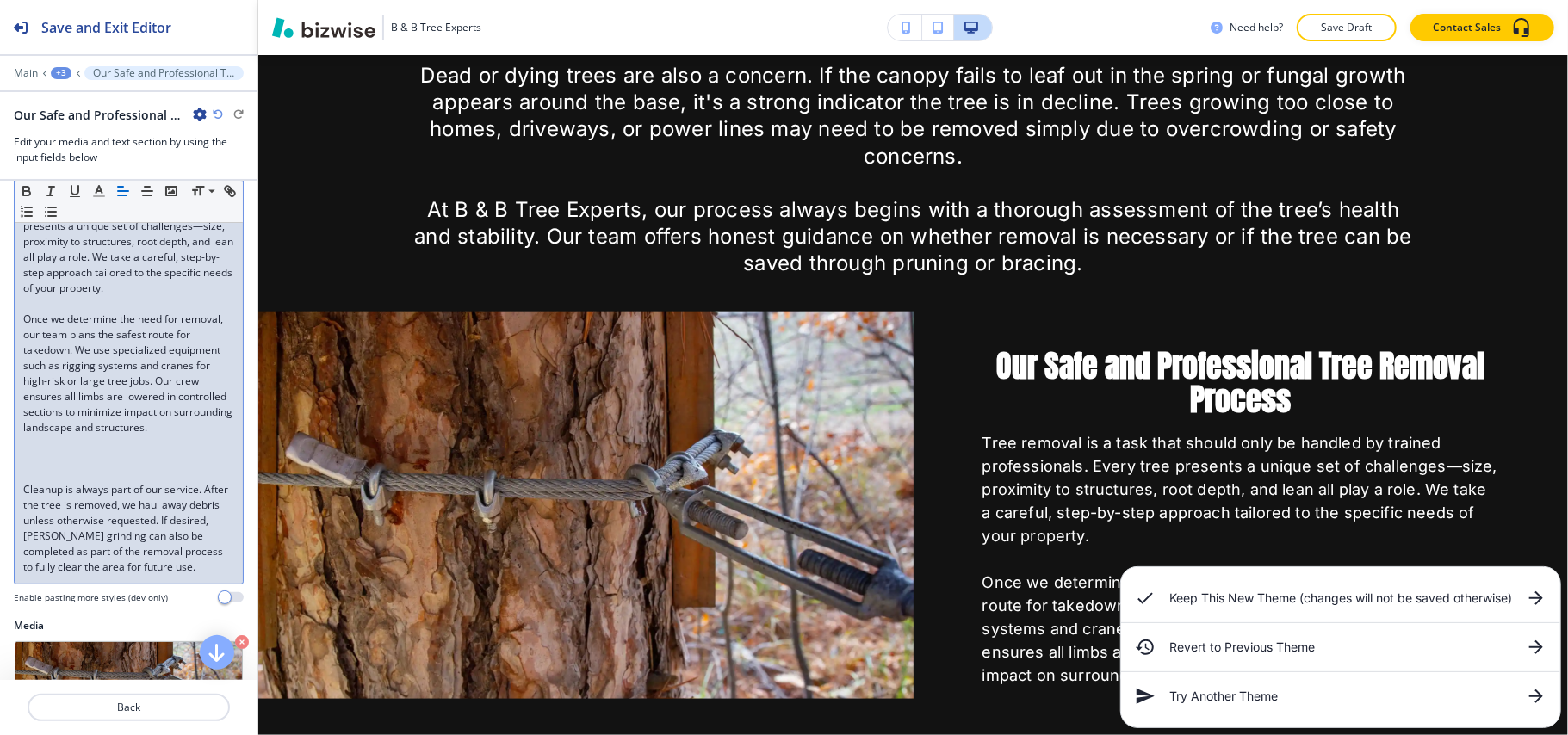
scroll to position [105, 0]
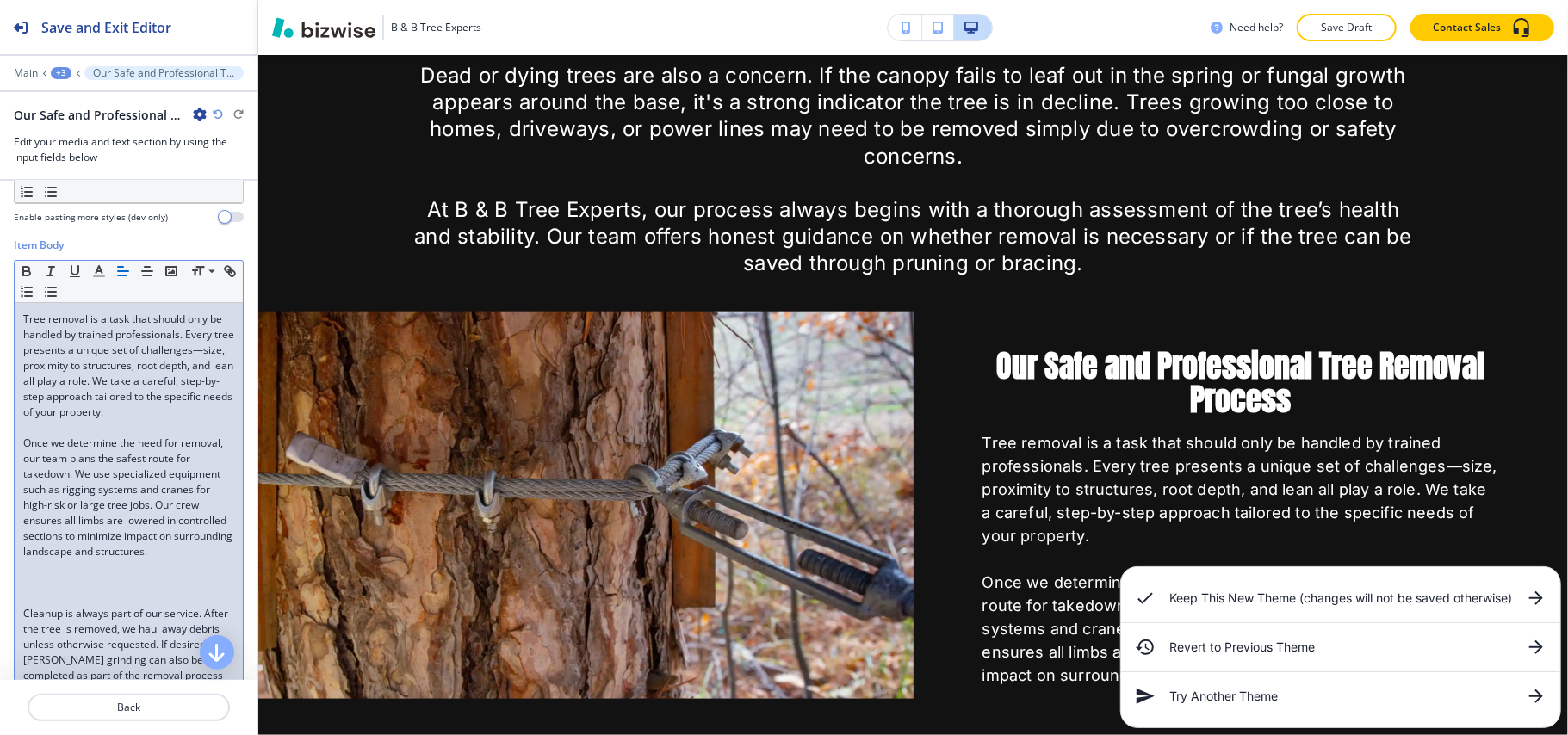
click at [46, 591] on p at bounding box center [129, 583] width 210 height 16
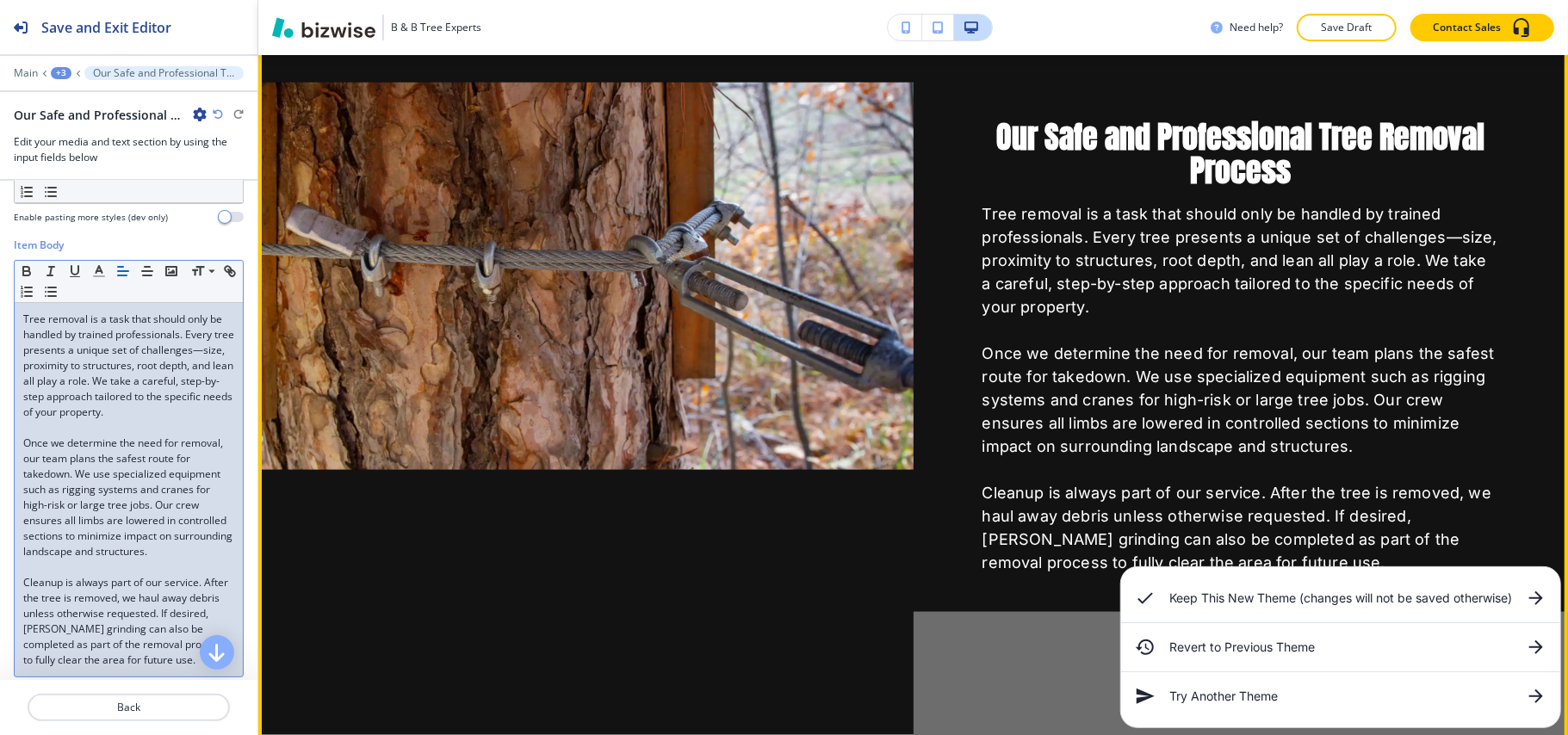
scroll to position [1575, 0]
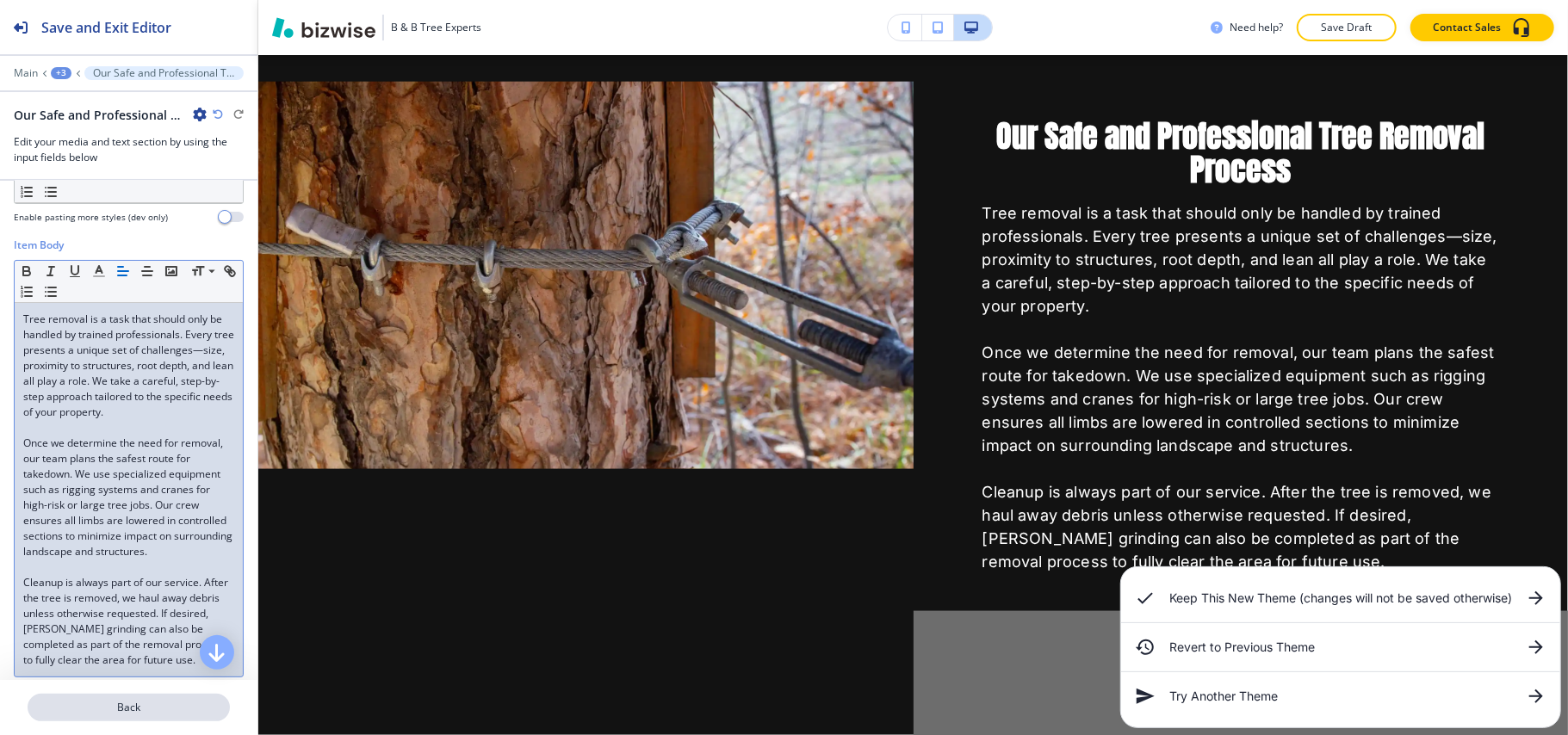
click at [86, 708] on p "Back" at bounding box center [129, 708] width 199 height 16
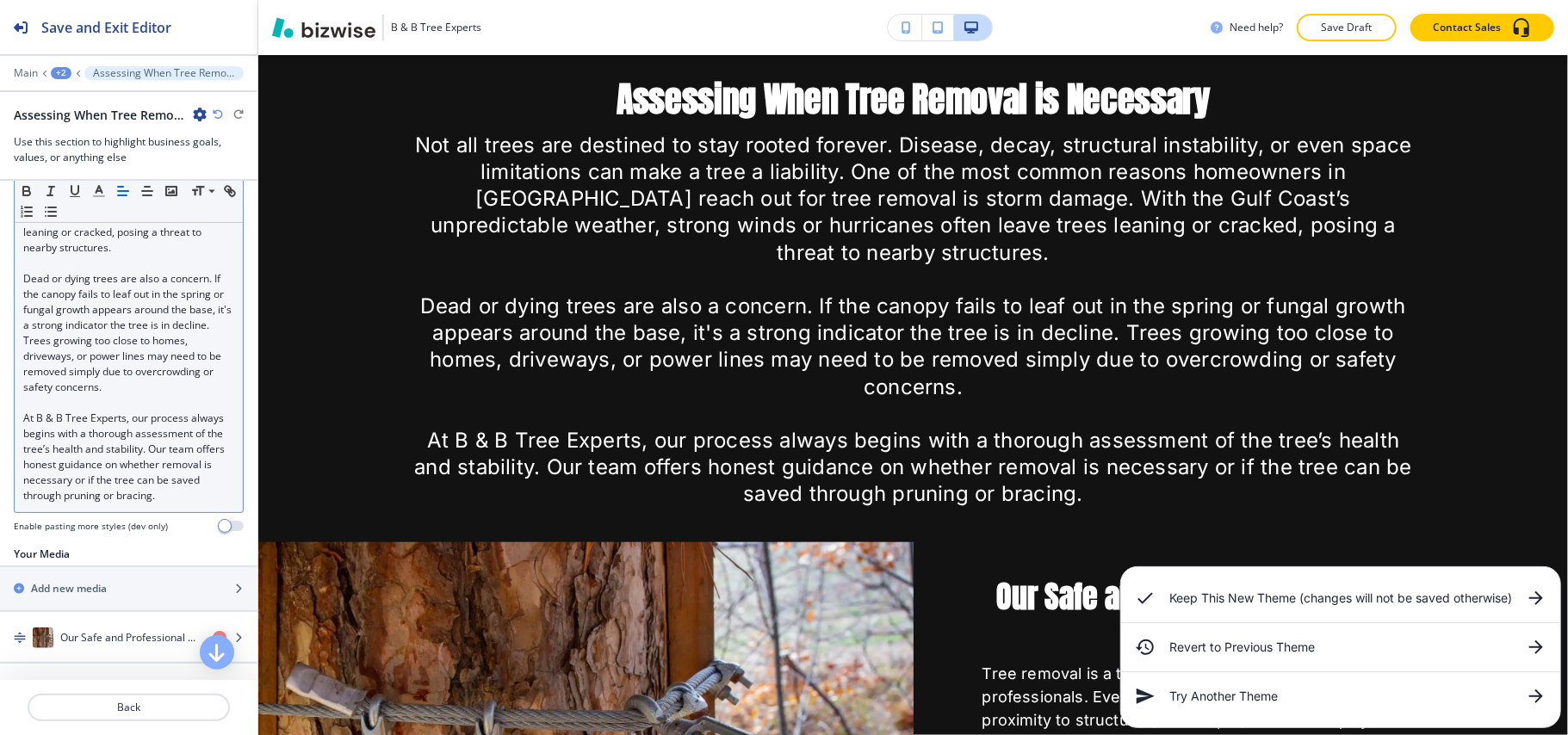
scroll to position [1094, 0]
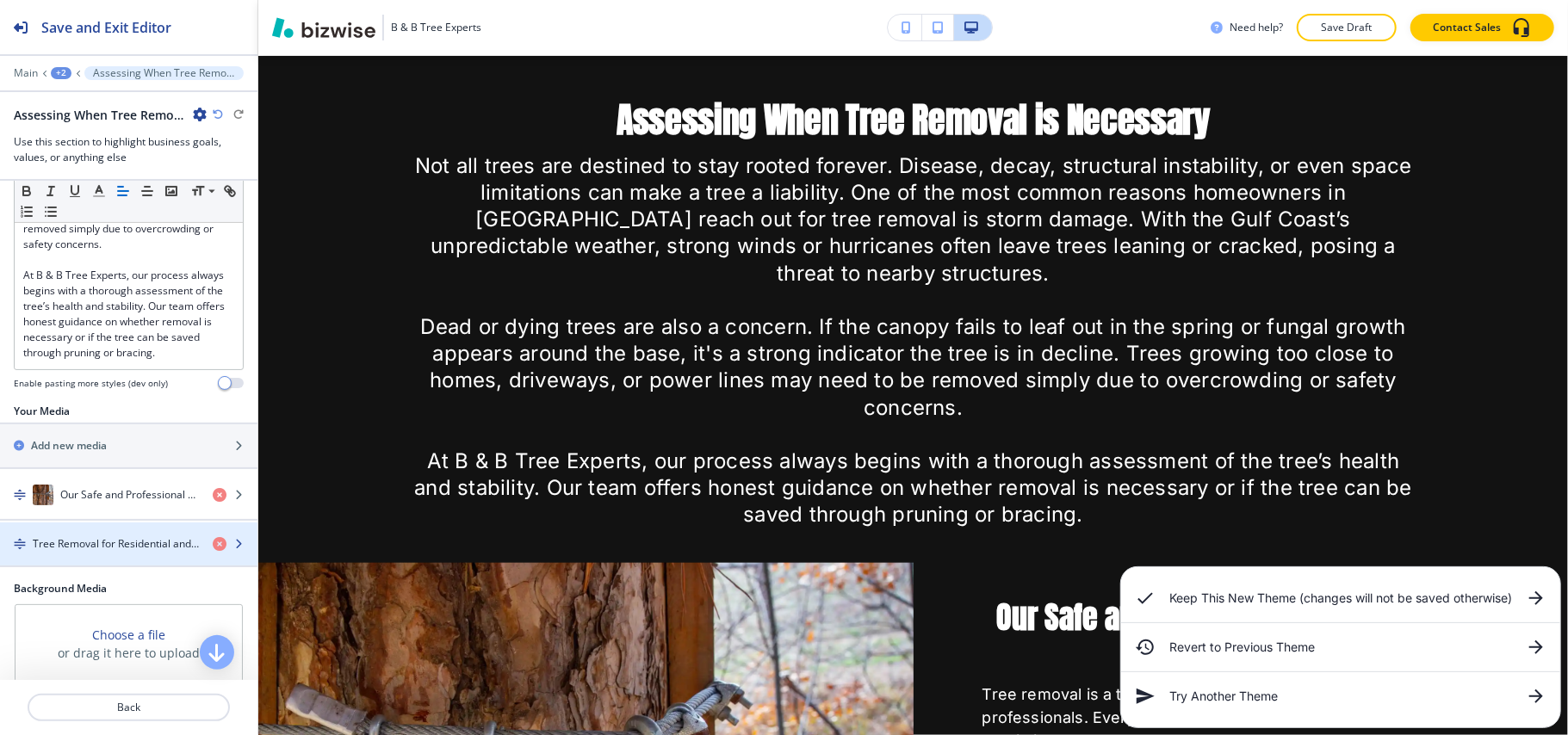
click at [100, 552] on h4 "Tree Removal for Residential and Commercial Properties" at bounding box center [116, 544] width 167 height 16
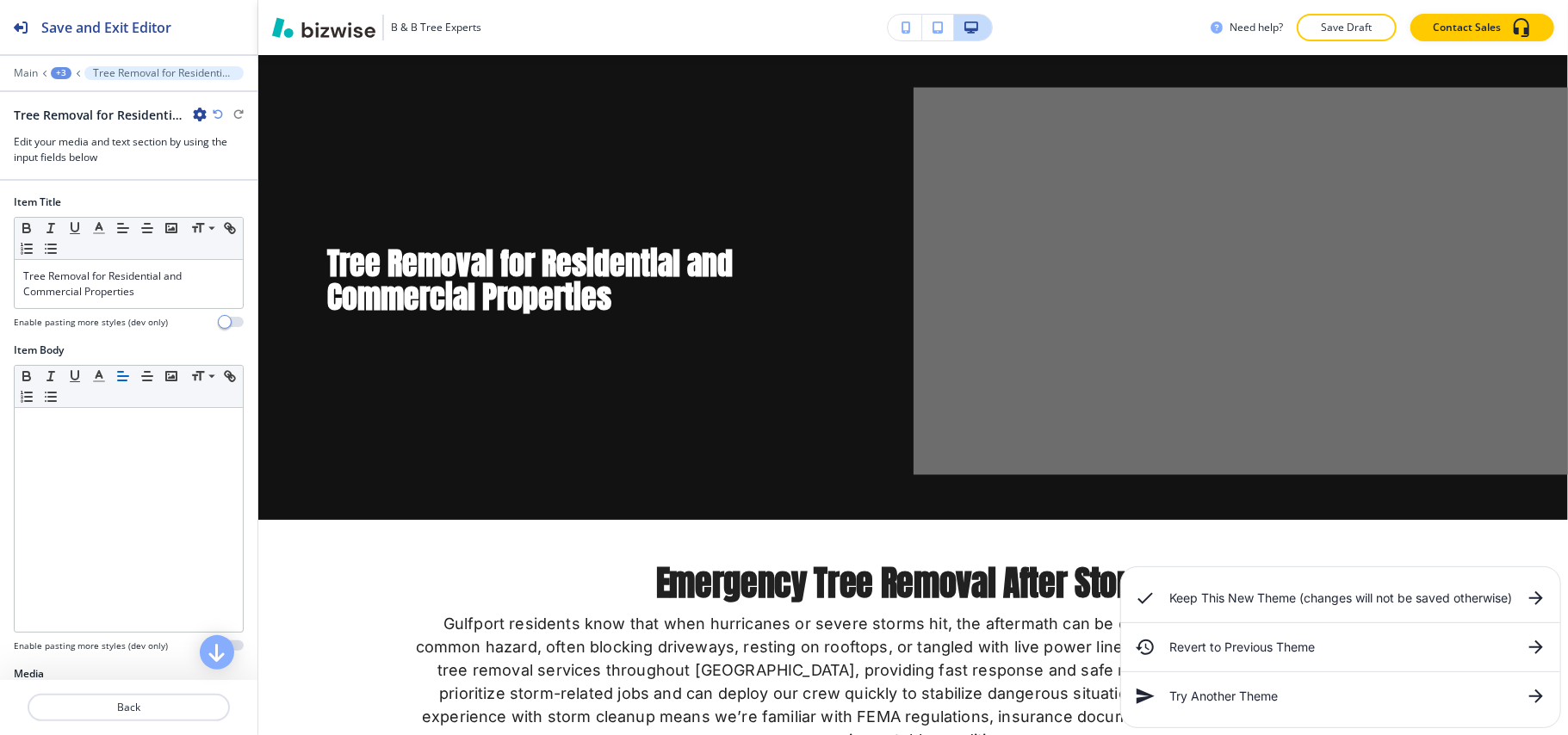
scroll to position [2105, 0]
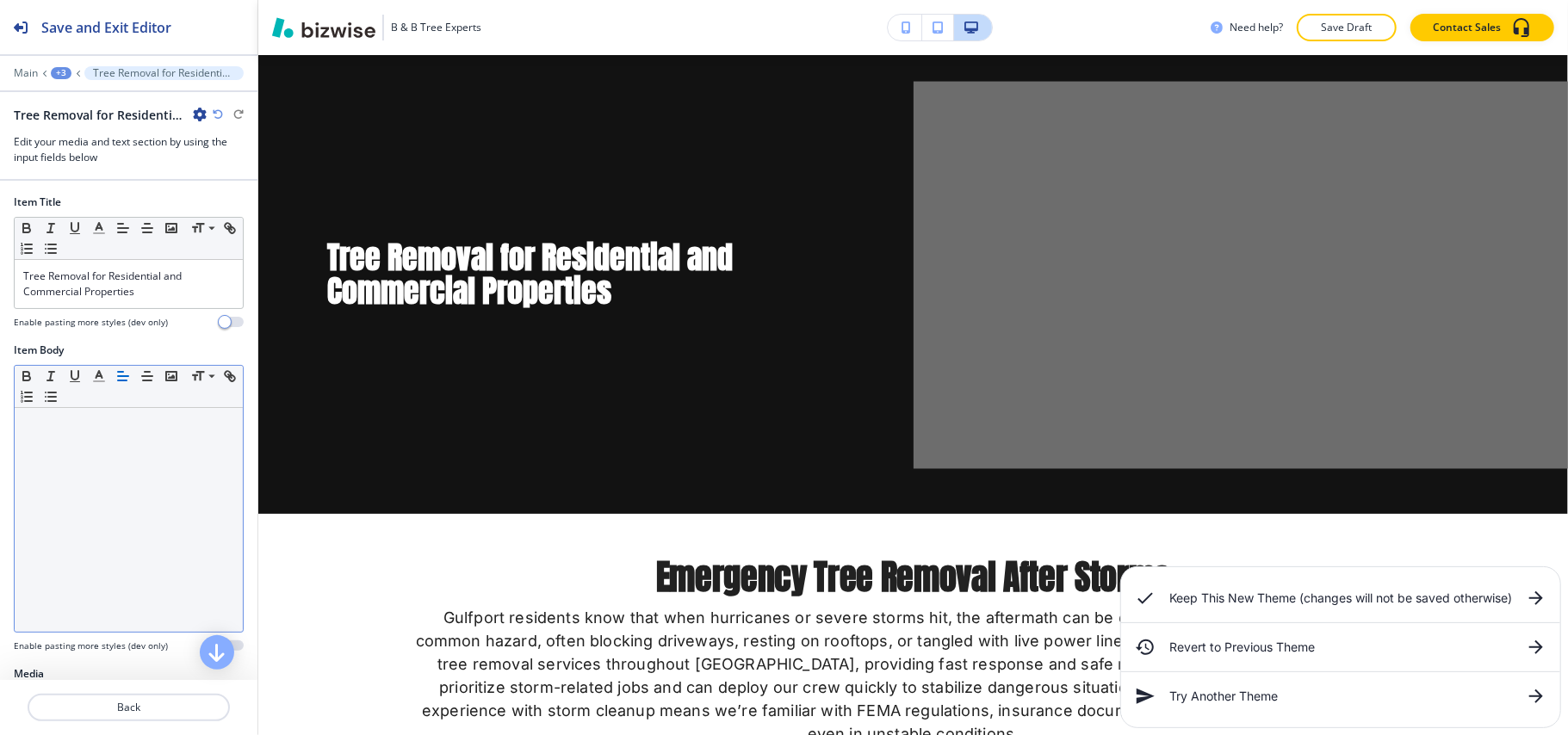
click at [56, 511] on div at bounding box center [129, 521] width 228 height 224
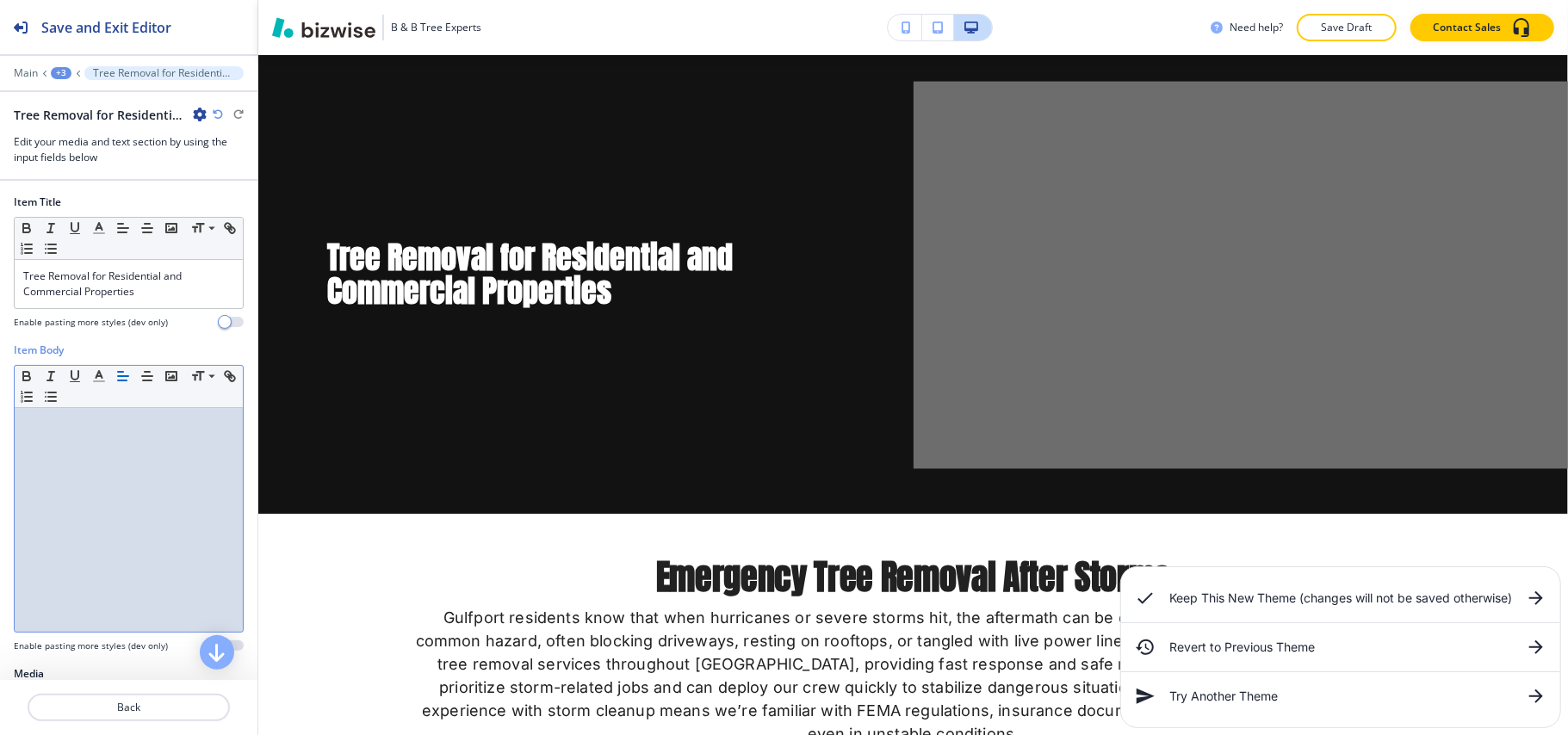
scroll to position [0, 0]
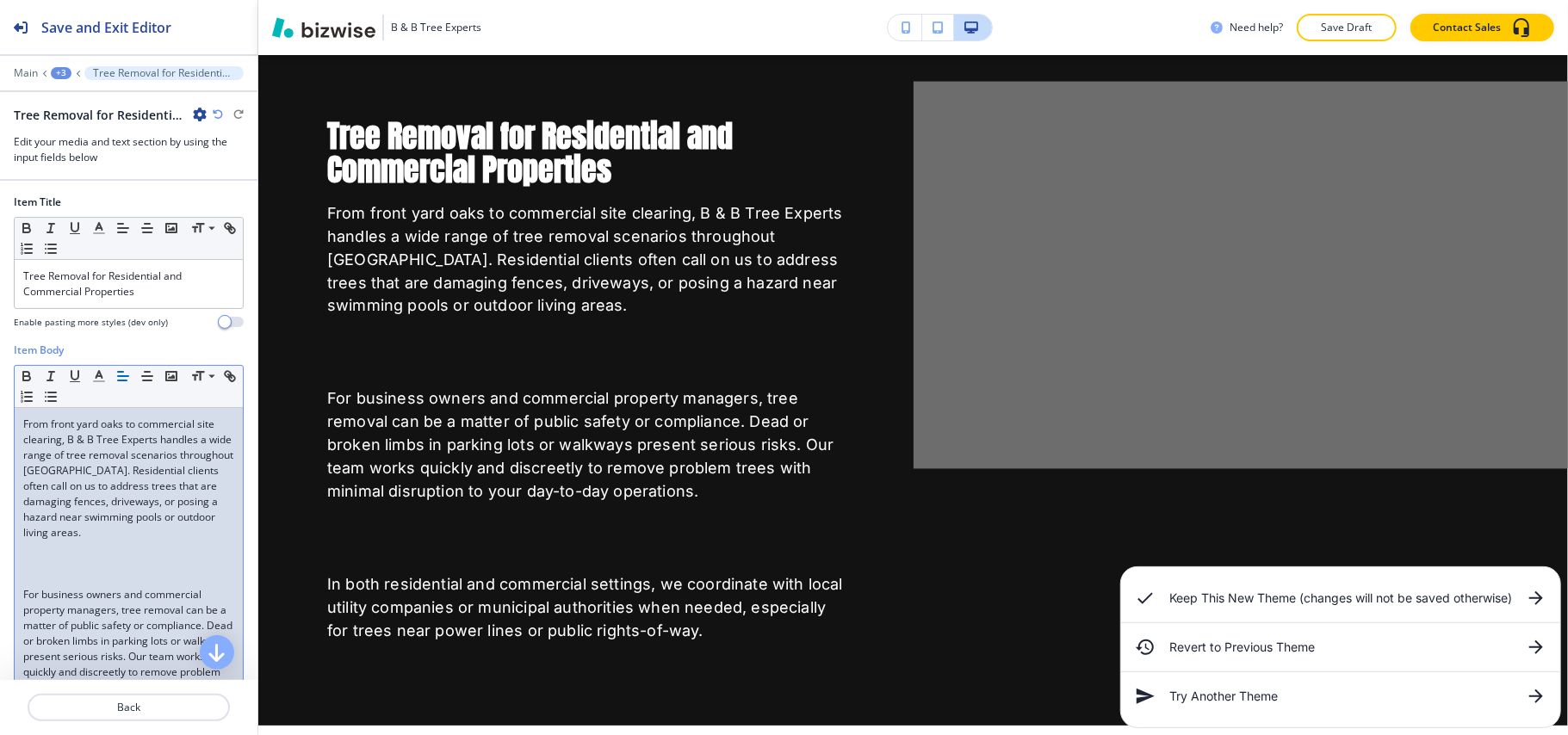
click at [63, 568] on p at bounding box center [129, 564] width 210 height 16
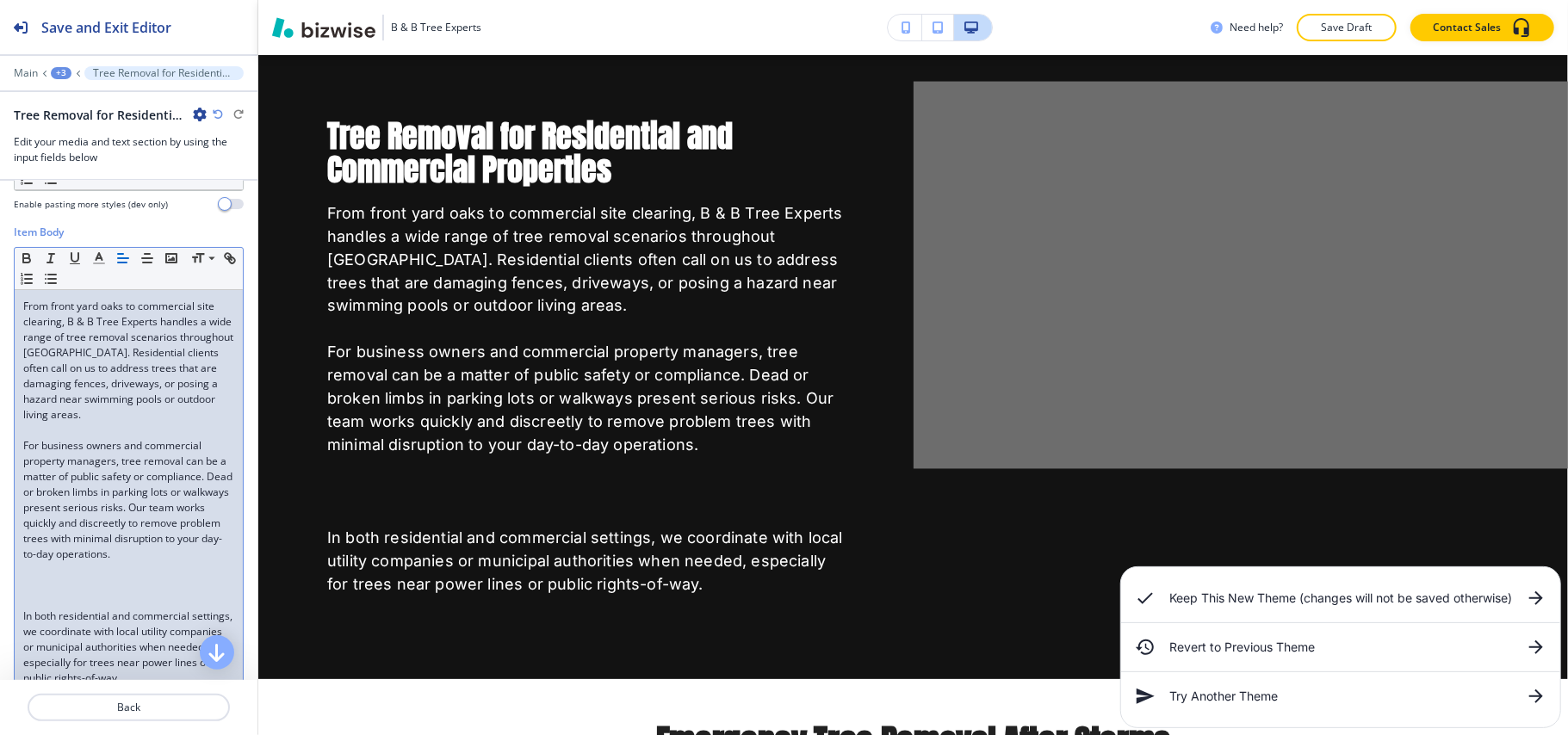
scroll to position [229, 0]
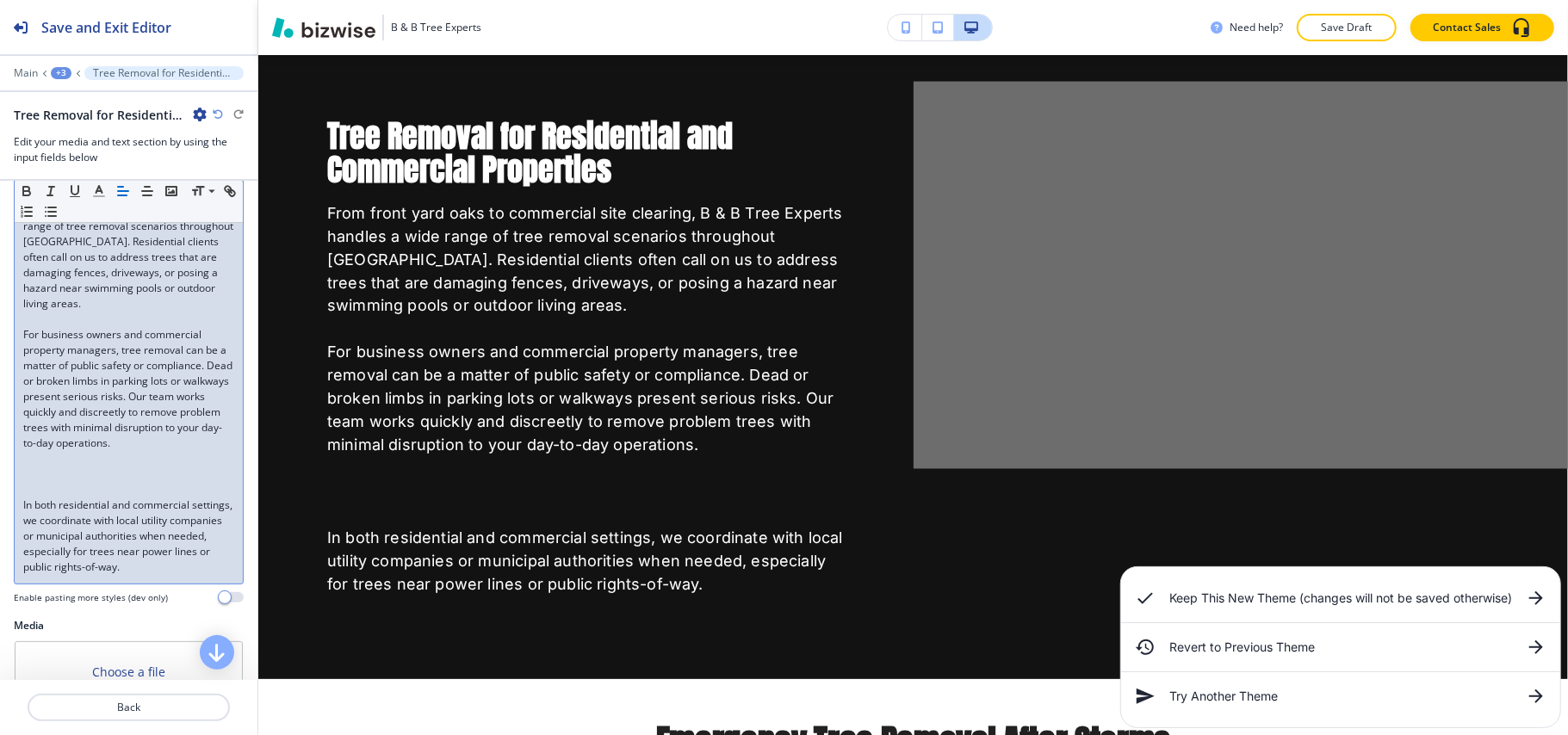
click at [58, 498] on p at bounding box center [129, 490] width 210 height 16
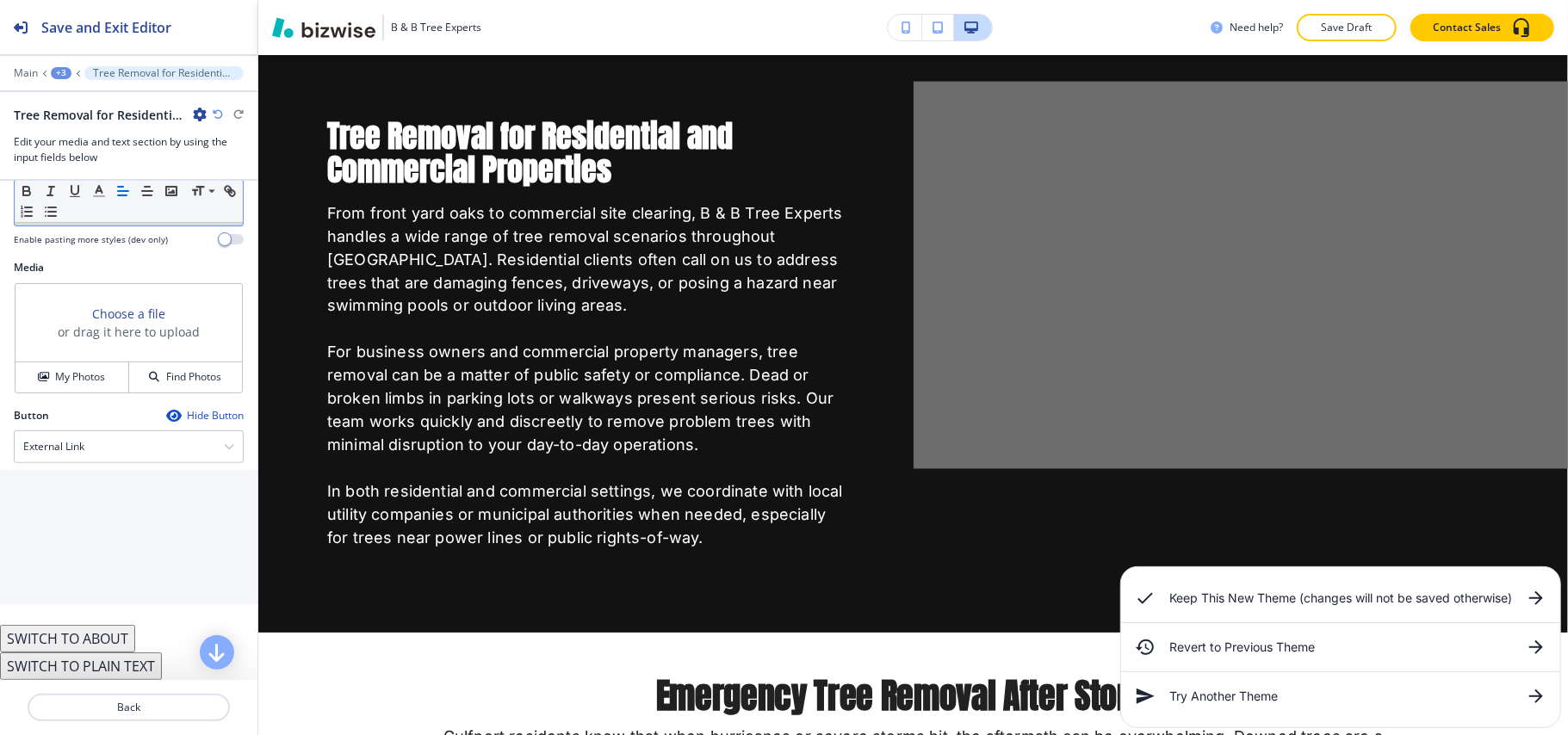
scroll to position [576, 0]
click at [74, 384] on button "My Photos" at bounding box center [72, 377] width 114 height 30
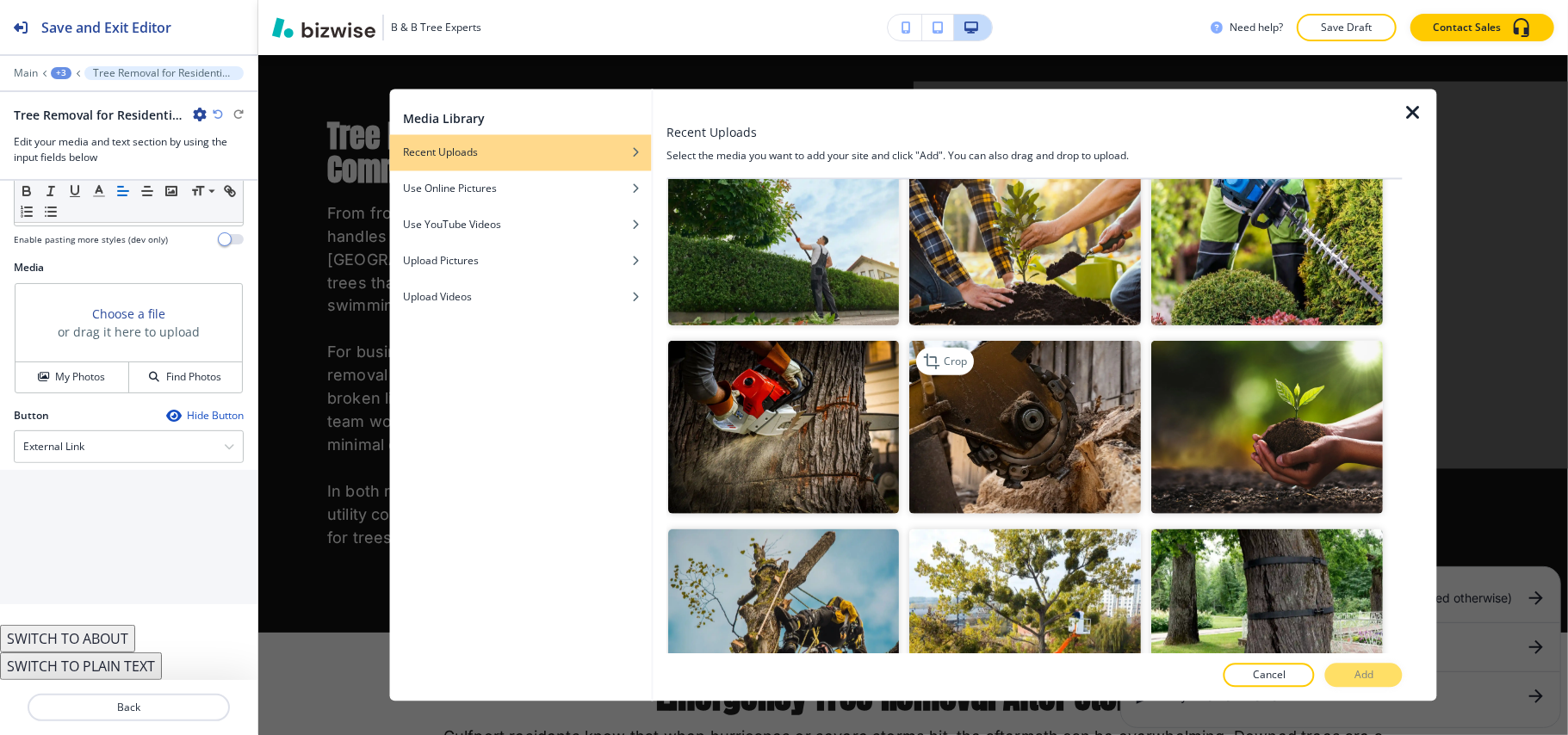
scroll to position [803, 0]
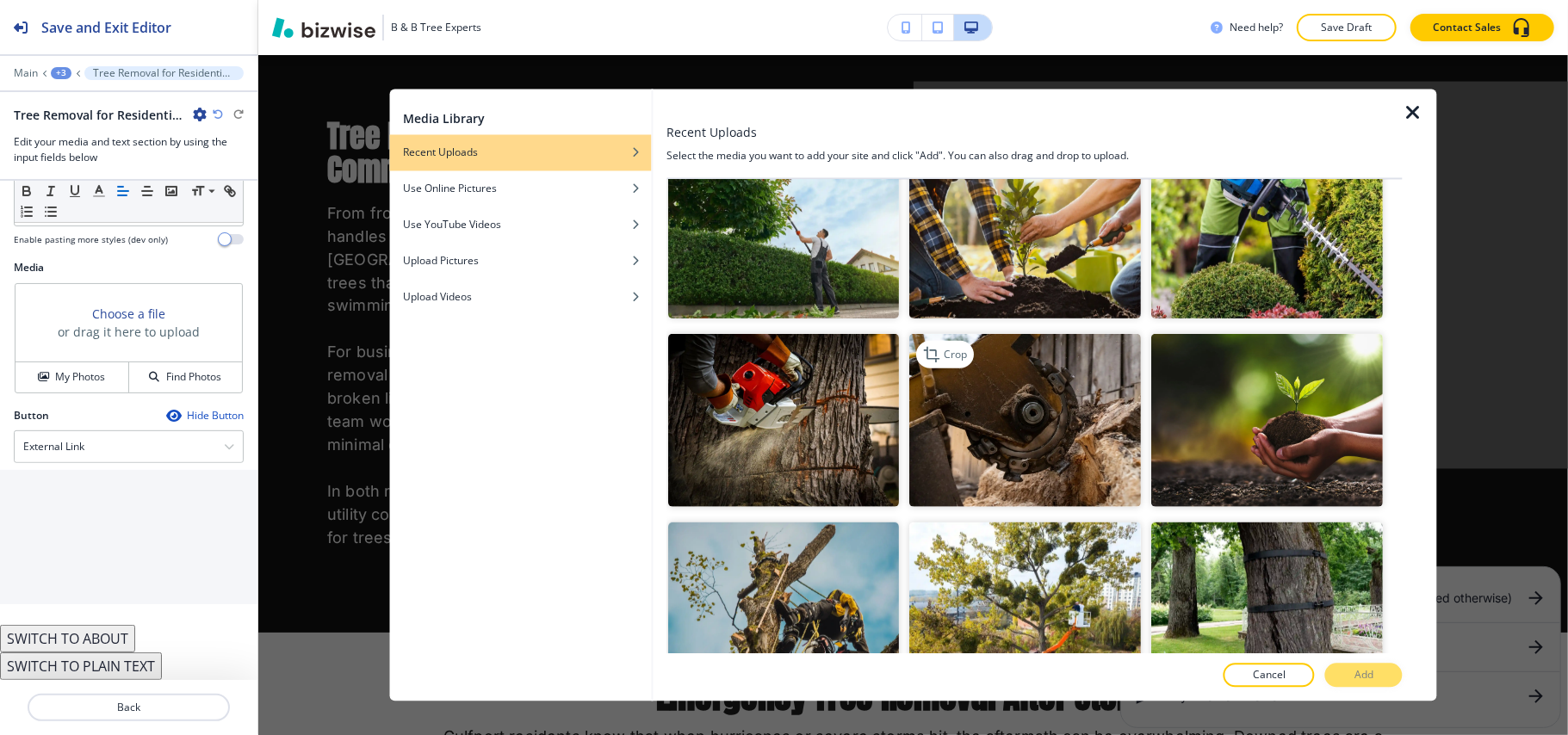
click at [1016, 396] on img "button" at bounding box center [1026, 420] width 232 height 174
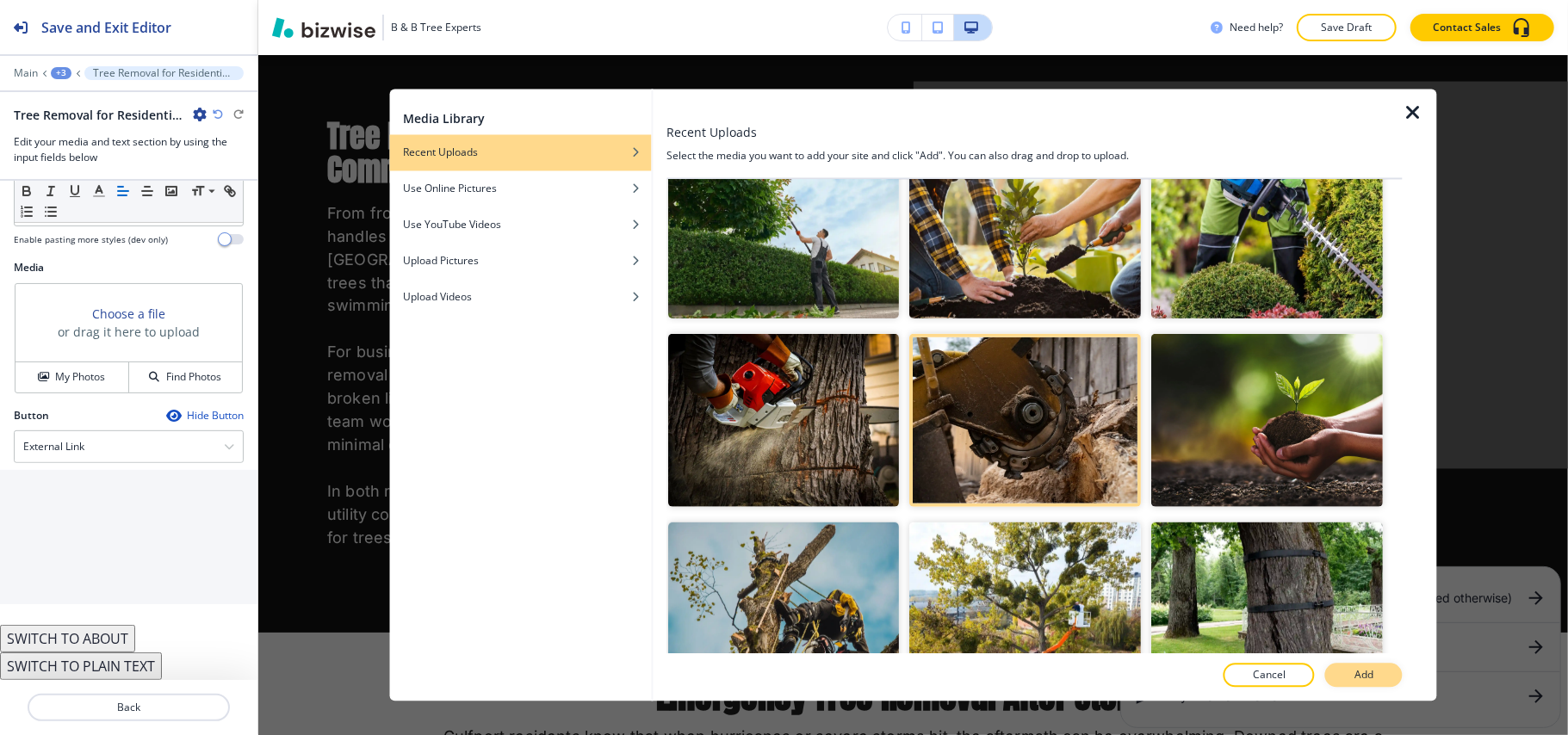
click at [1376, 670] on button "Add" at bounding box center [1364, 676] width 78 height 24
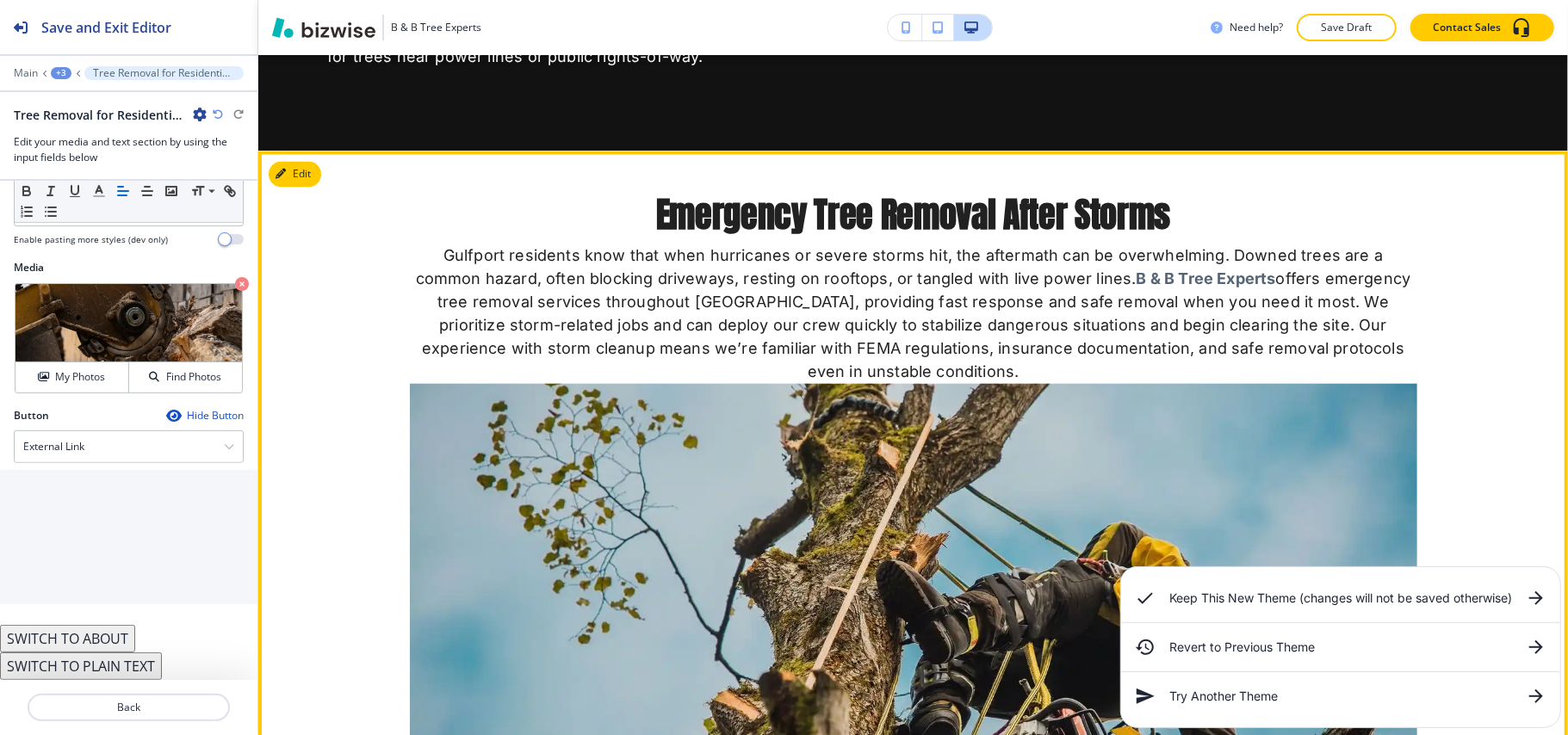
scroll to position [2564, 0]
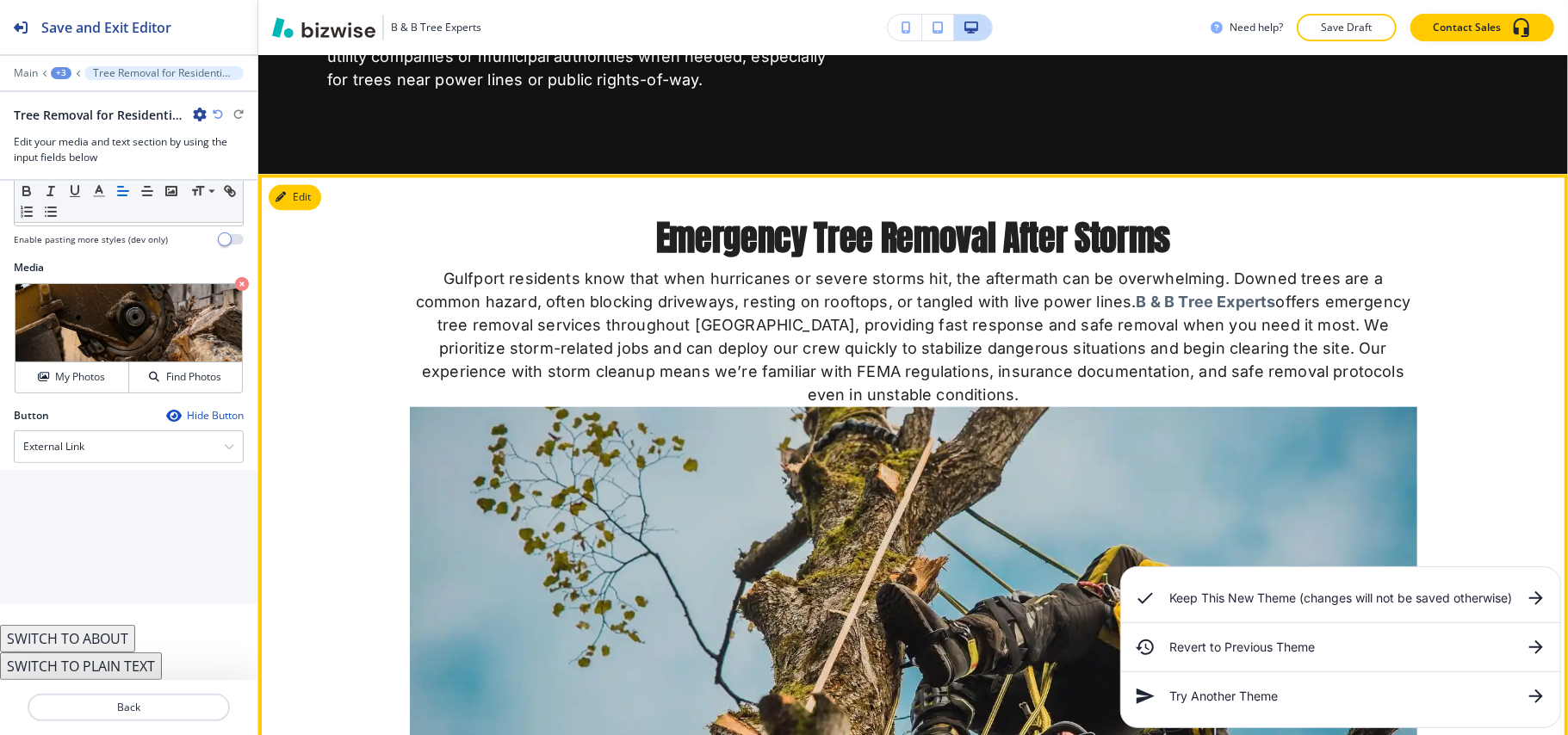
click at [322, 174] on section "Emergency Tree Removal After Storms Gulfport residents know that when hurricane…" at bounding box center [913, 542] width 1310 height 738
click at [317, 184] on button "Edit This Section" at bounding box center [326, 197] width 116 height 26
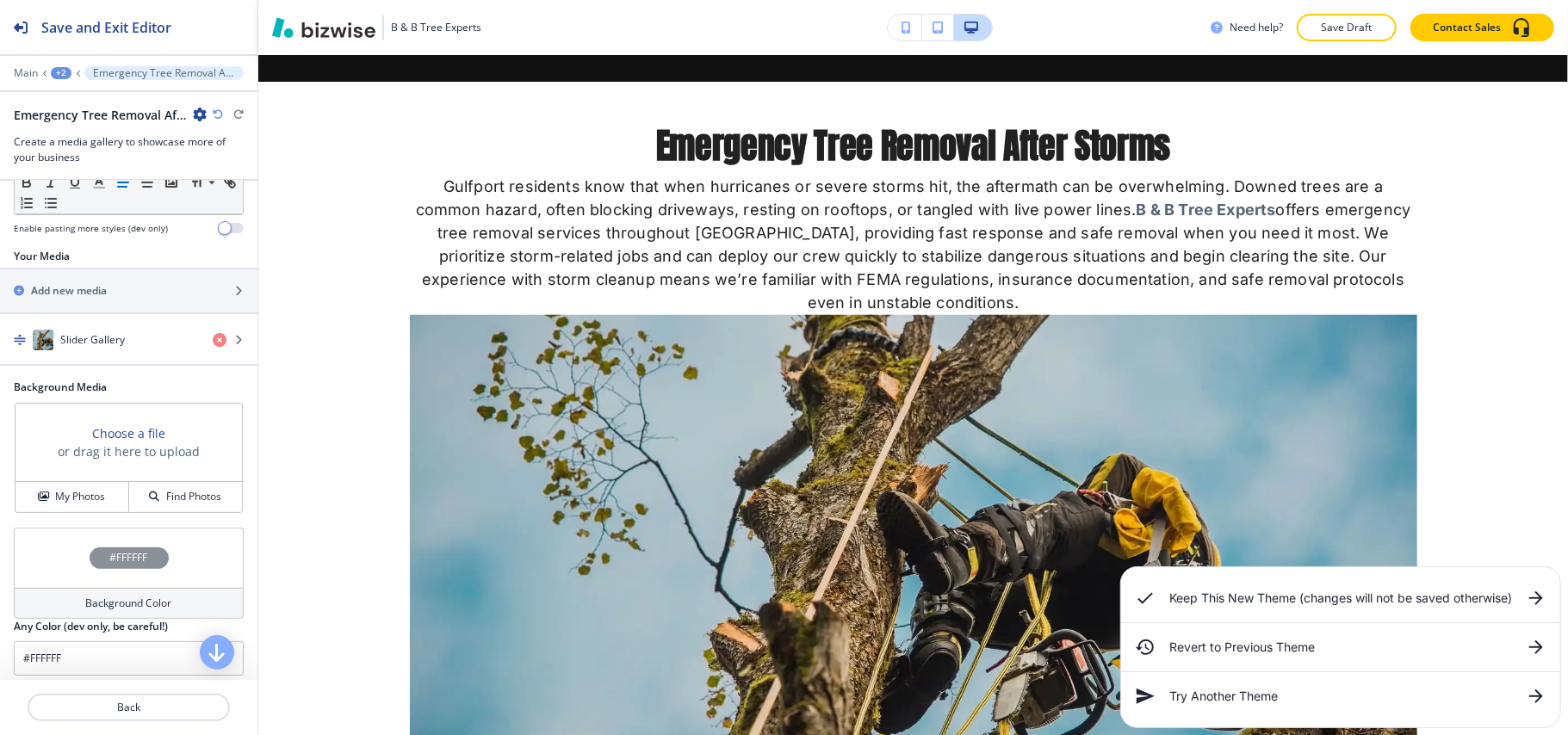
scroll to position [727, 0]
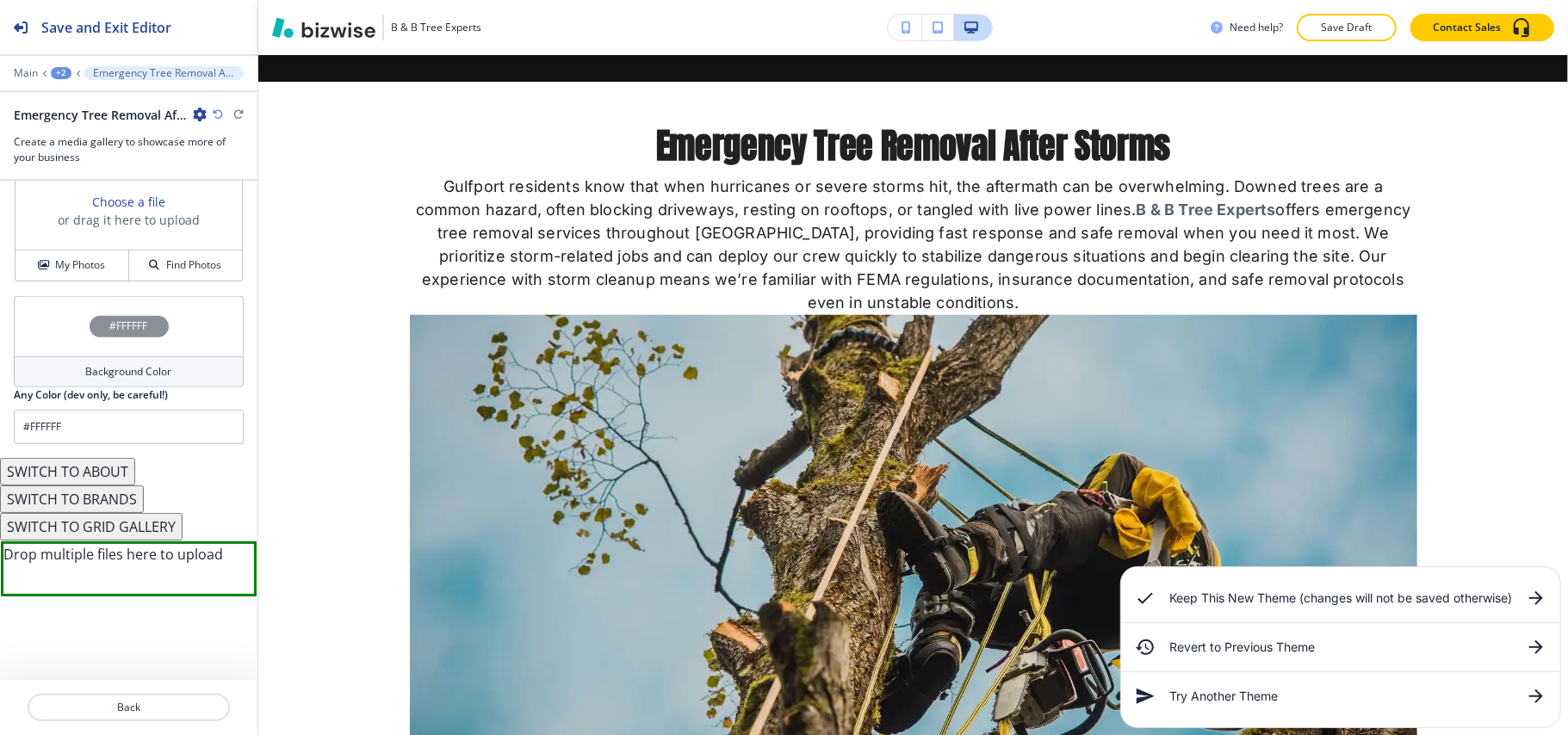
click at [94, 467] on button "SWITCH TO ABOUT" at bounding box center [67, 472] width 135 height 27
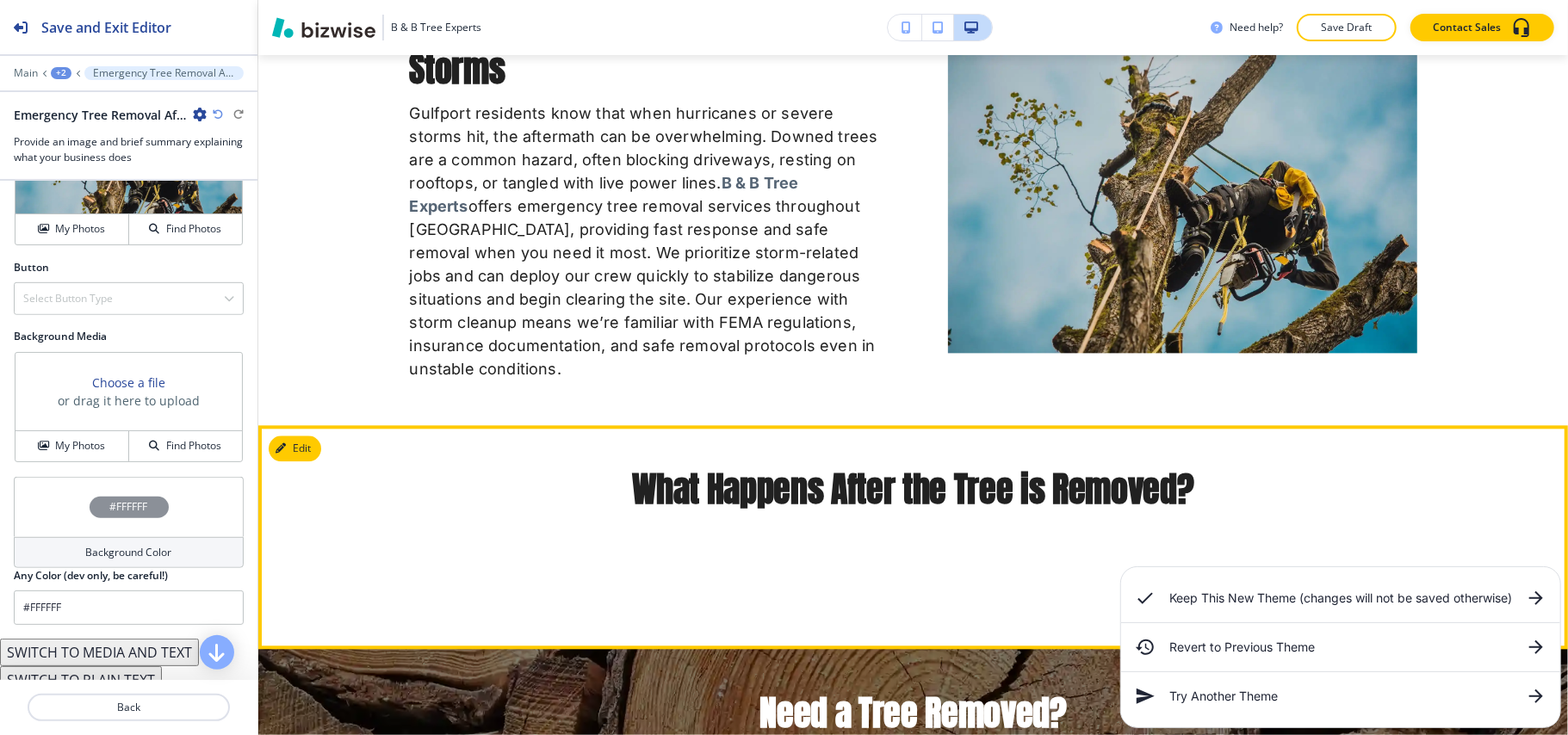
scroll to position [2540, 0]
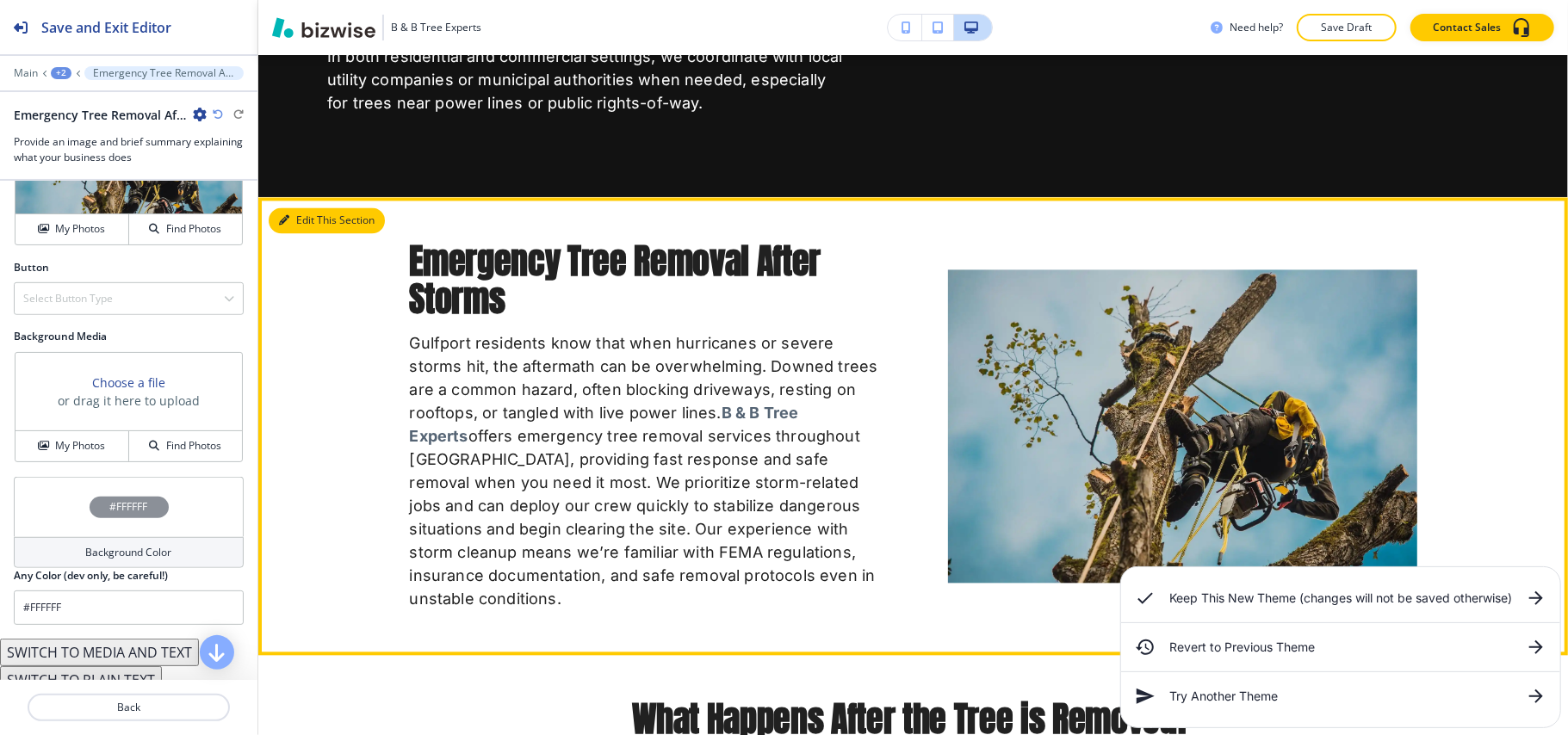
click at [303, 208] on button "Edit This Section" at bounding box center [326, 220] width 116 height 26
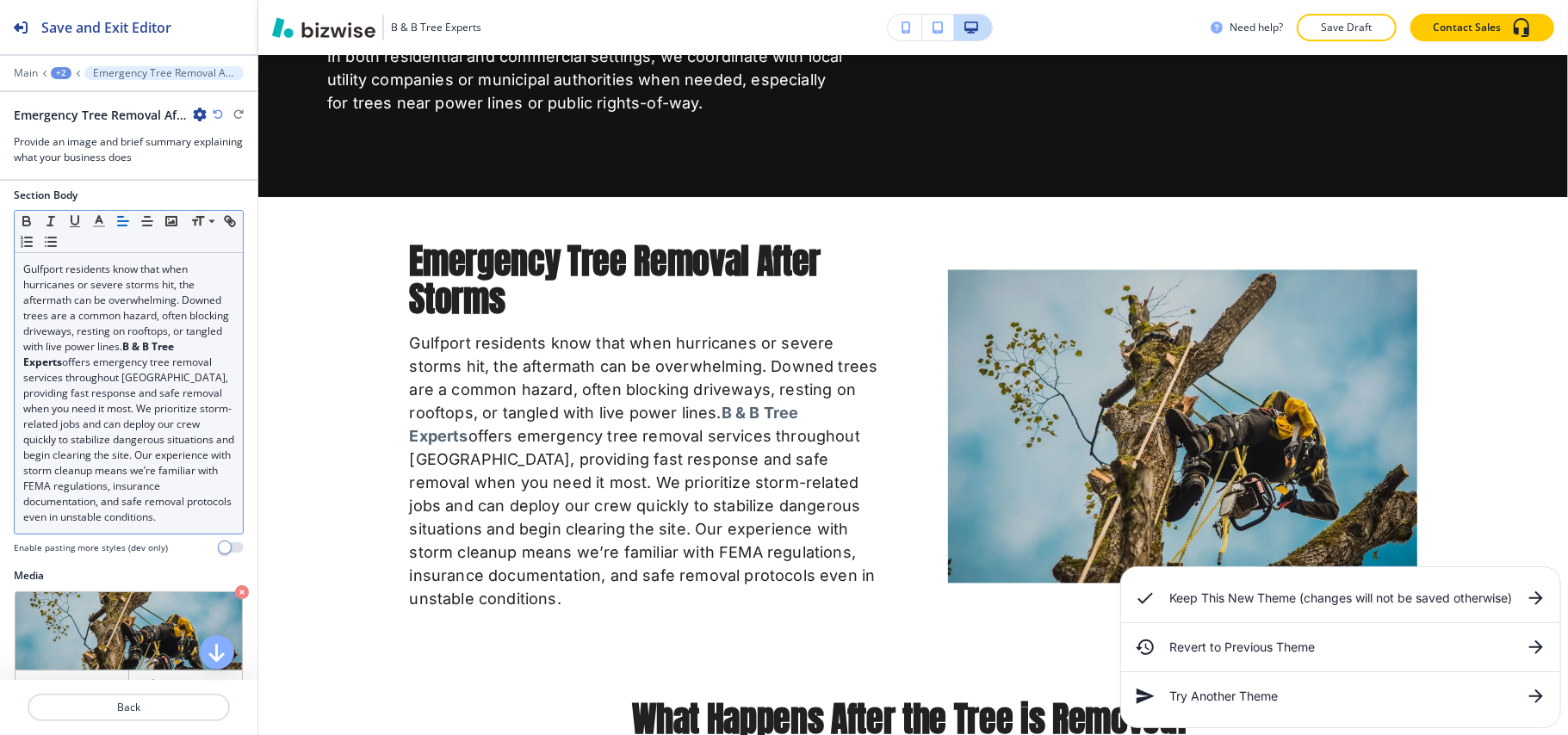
scroll to position [281, 0]
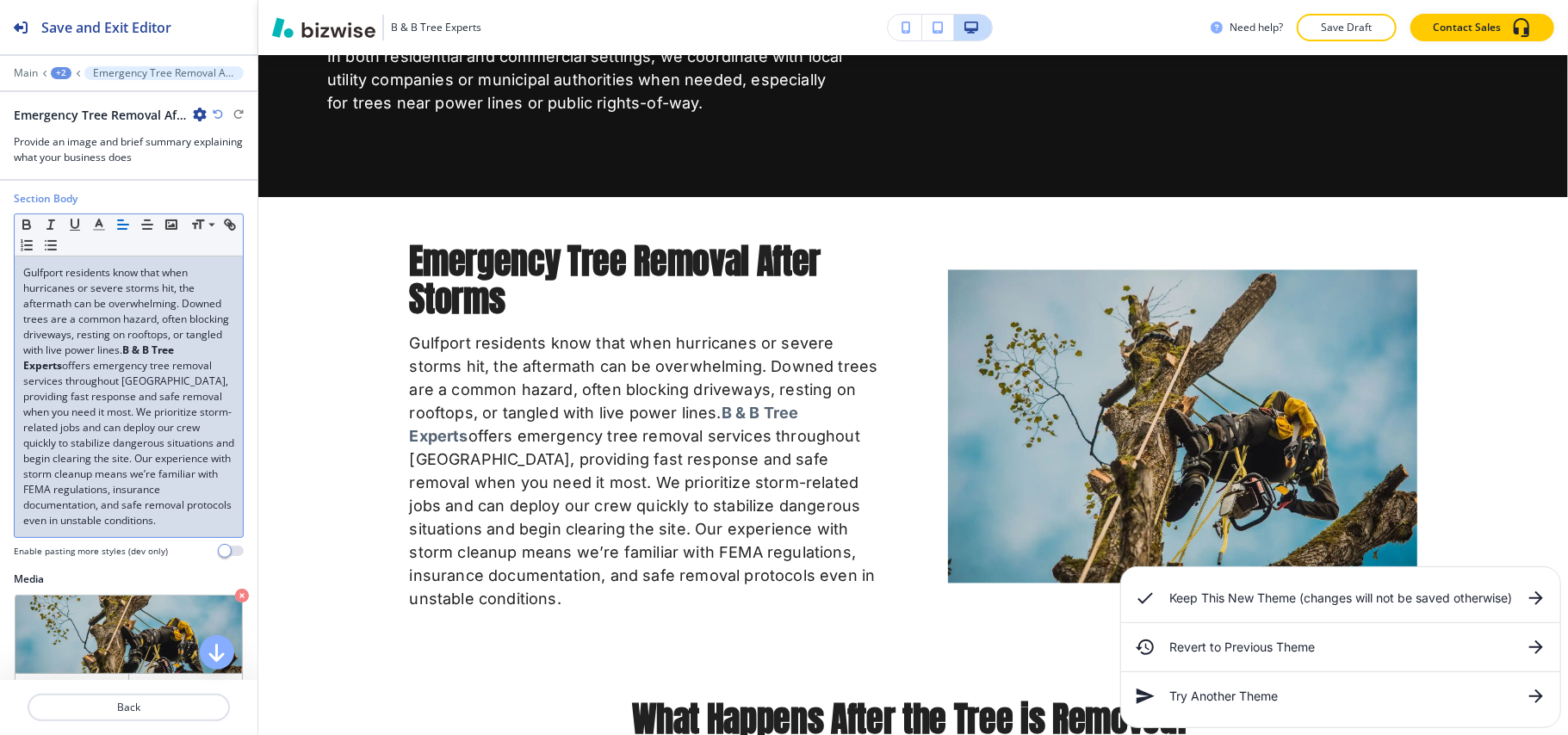
click at [146, 395] on p "Gulfport residents know that when hurricanes or severe storms hit, the aftermat…" at bounding box center [129, 397] width 210 height 263
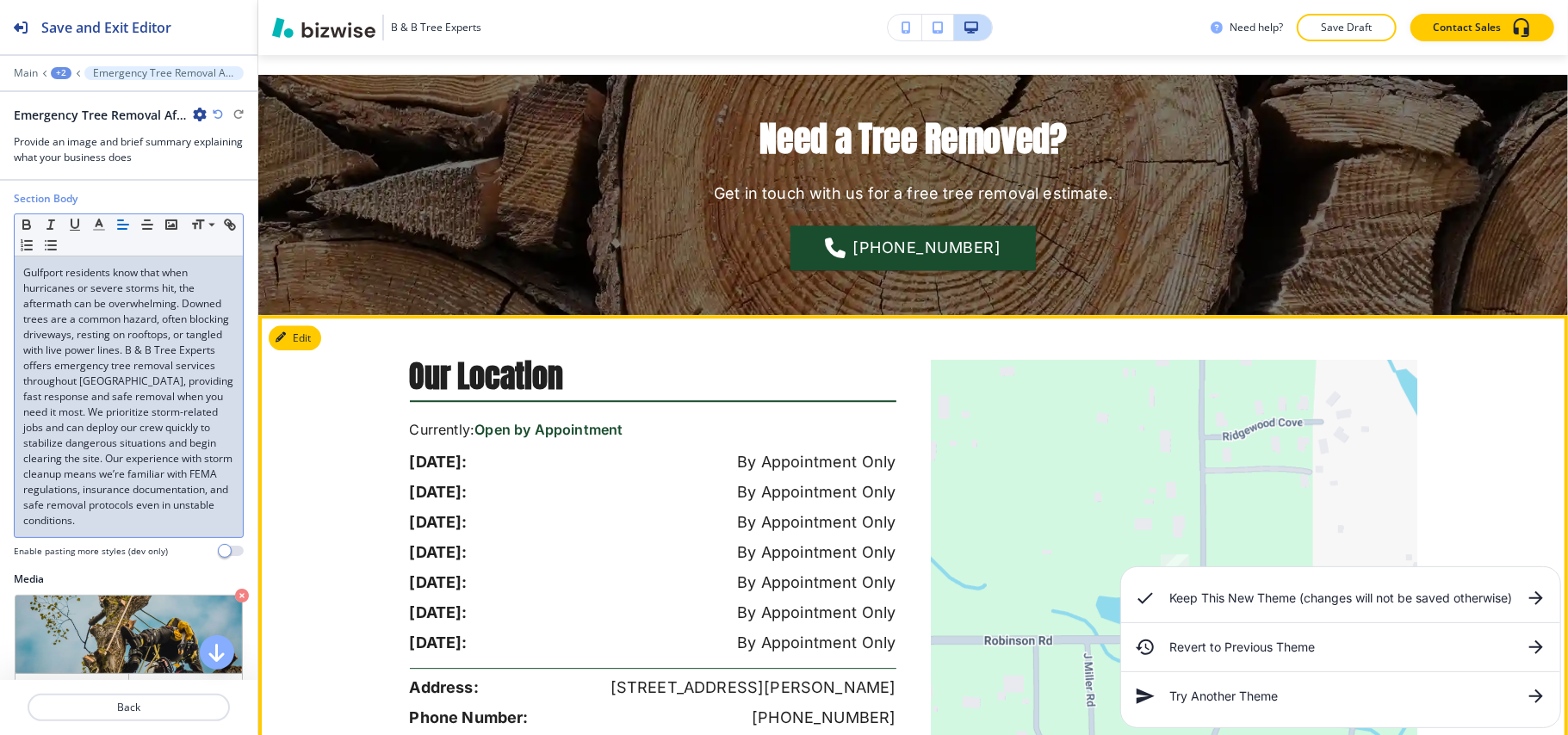
scroll to position [3000, 0]
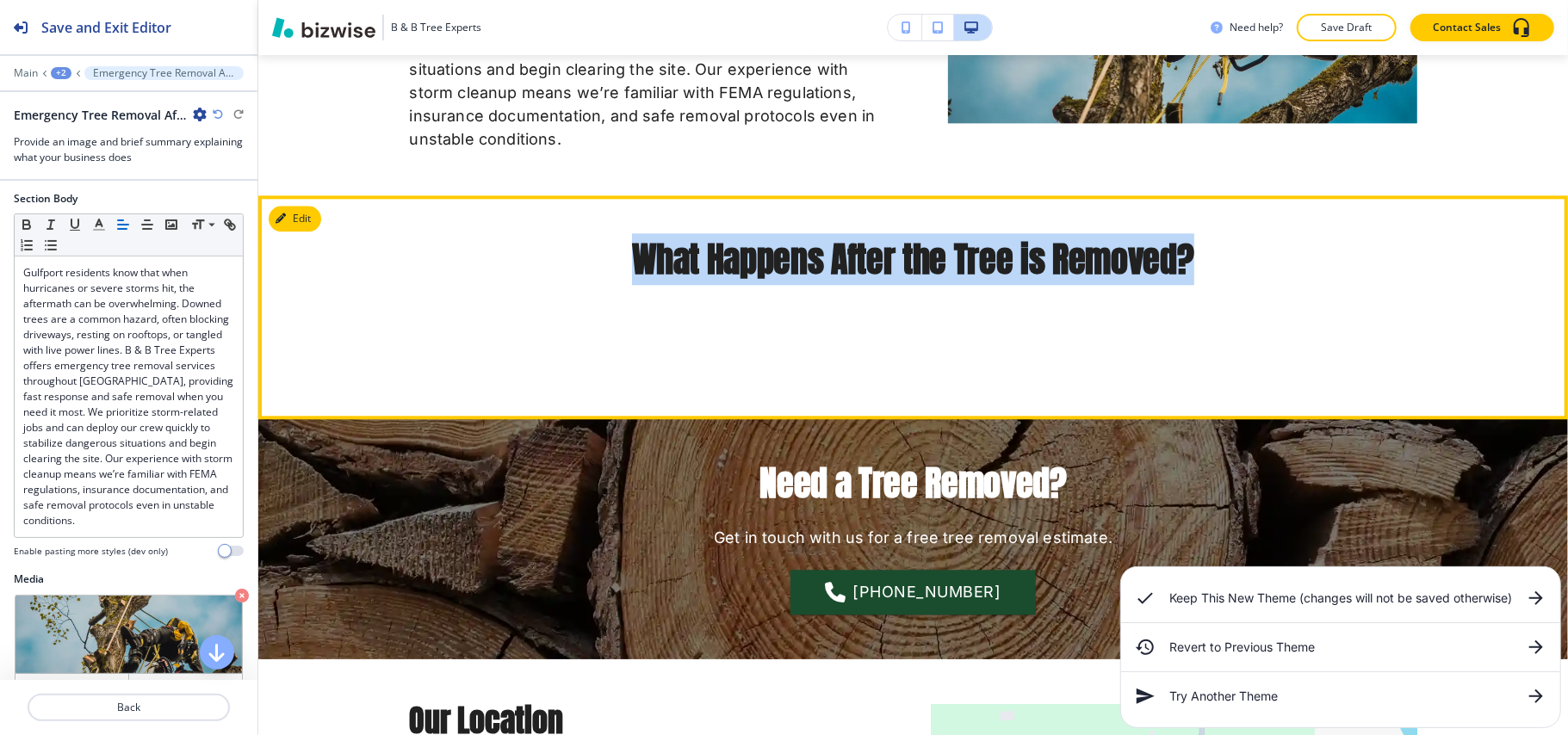
drag, startPoint x: 589, startPoint y: 232, endPoint x: 1298, endPoint y: 218, distance: 709.1
click at [1298, 240] on h2 "What Happens After the Tree is Removed?" at bounding box center [914, 258] width 1008 height 38
copy h2 "What Happens After the Tree is Removed?"
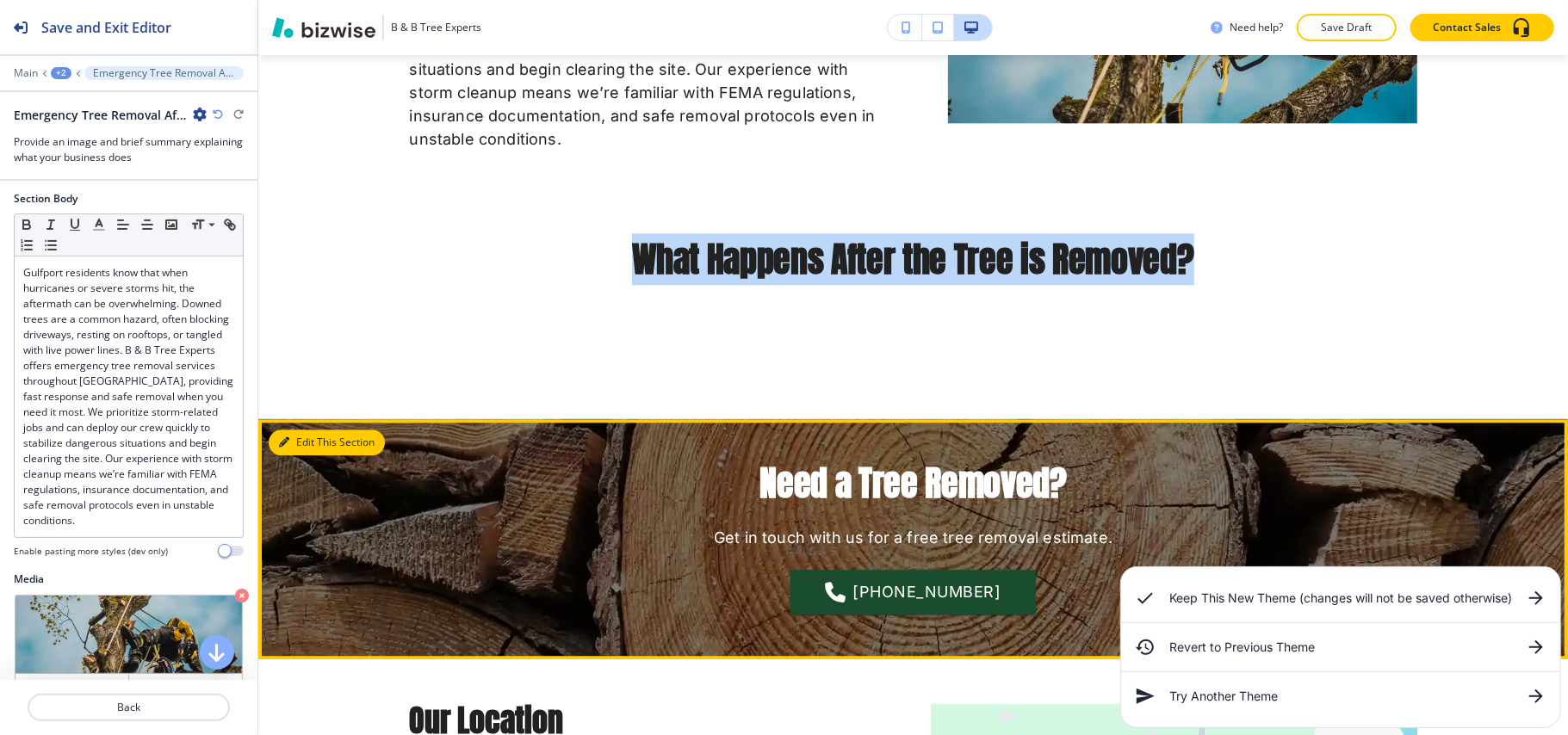
click at [292, 430] on button "Edit This Section" at bounding box center [326, 443] width 116 height 26
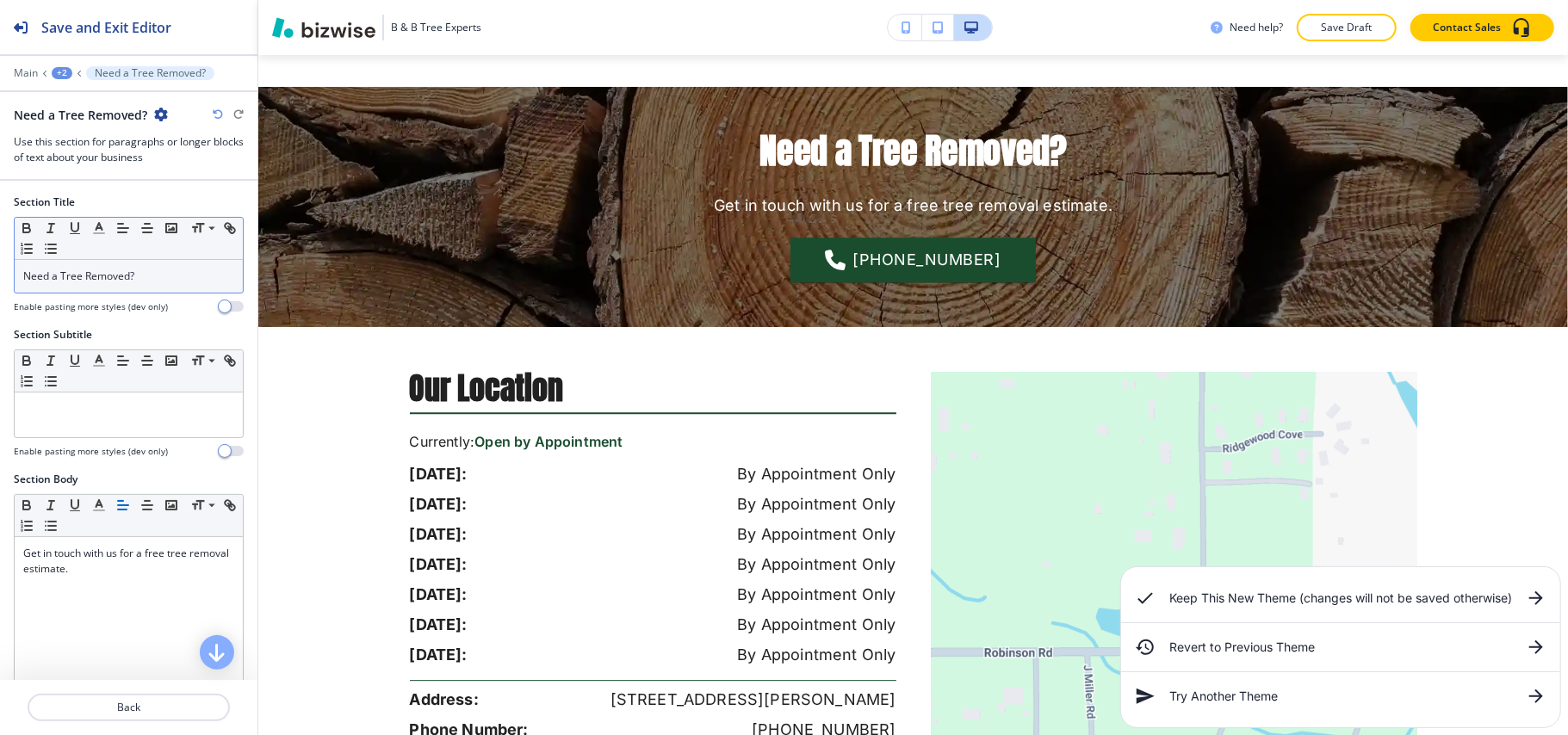
scroll to position [3338, 0]
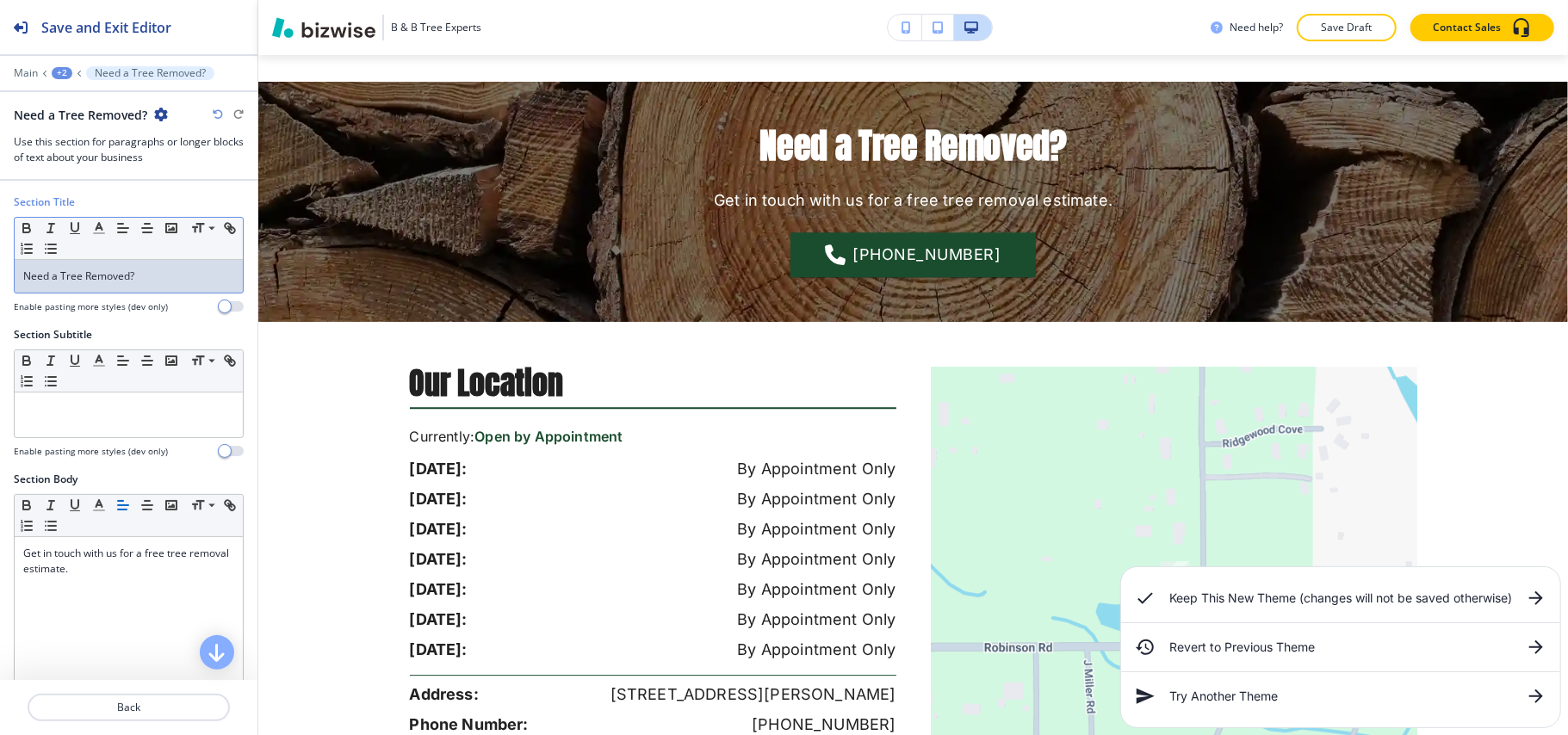
click at [149, 277] on p "Need a Tree Removed?" at bounding box center [129, 277] width 210 height 16
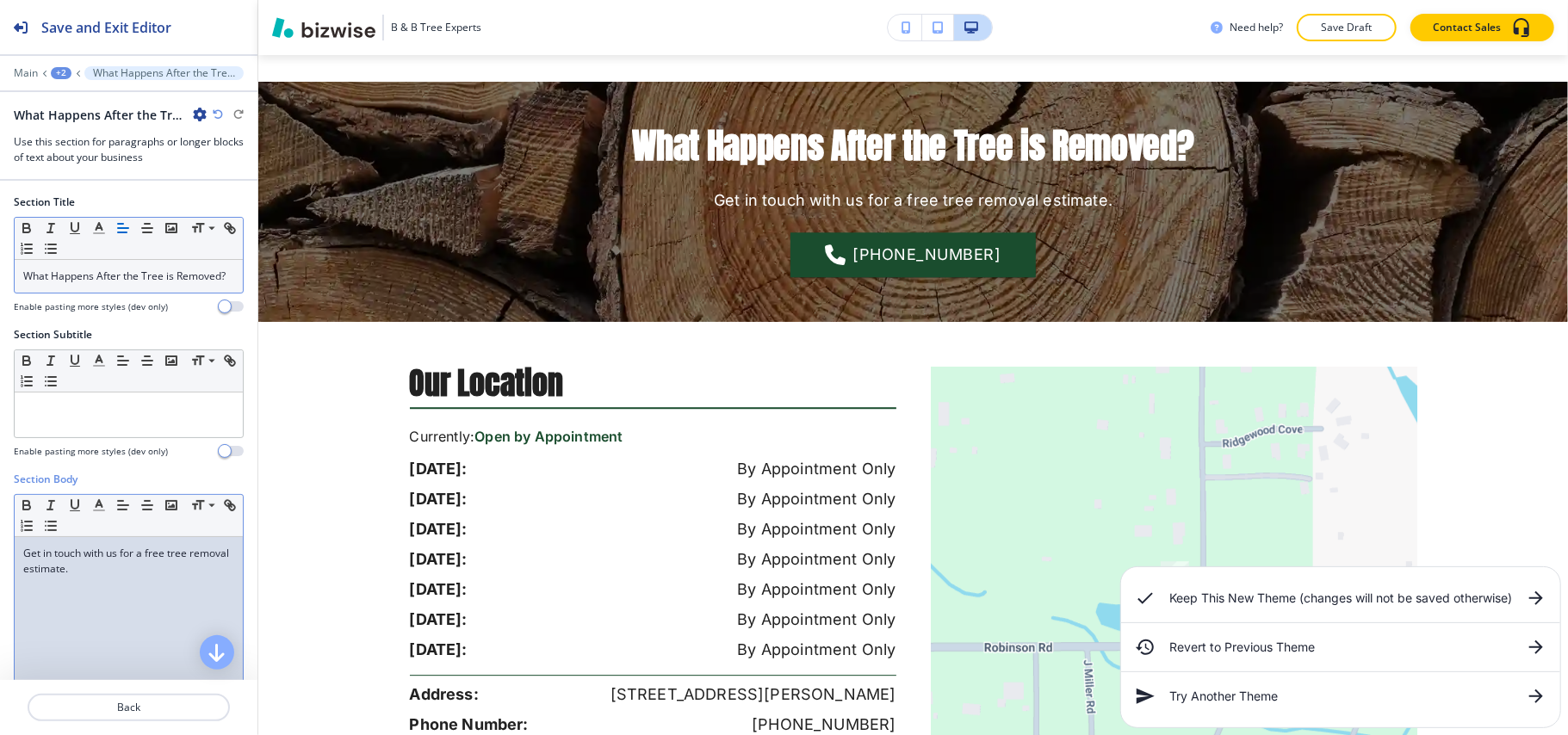
click at [80, 607] on div "Get in touch with us for a free tree removal estimate." at bounding box center [129, 649] width 228 height 224
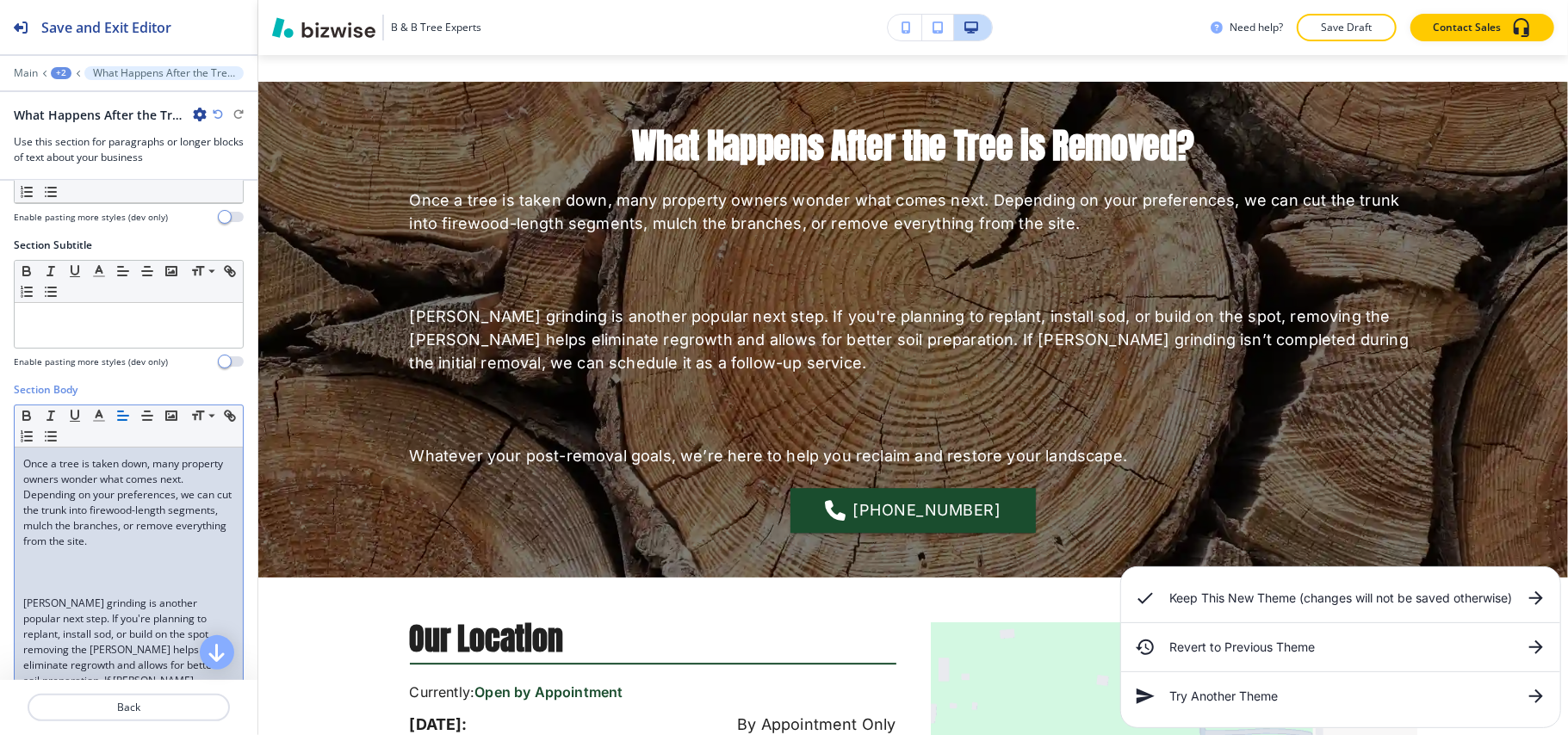
scroll to position [229, 0]
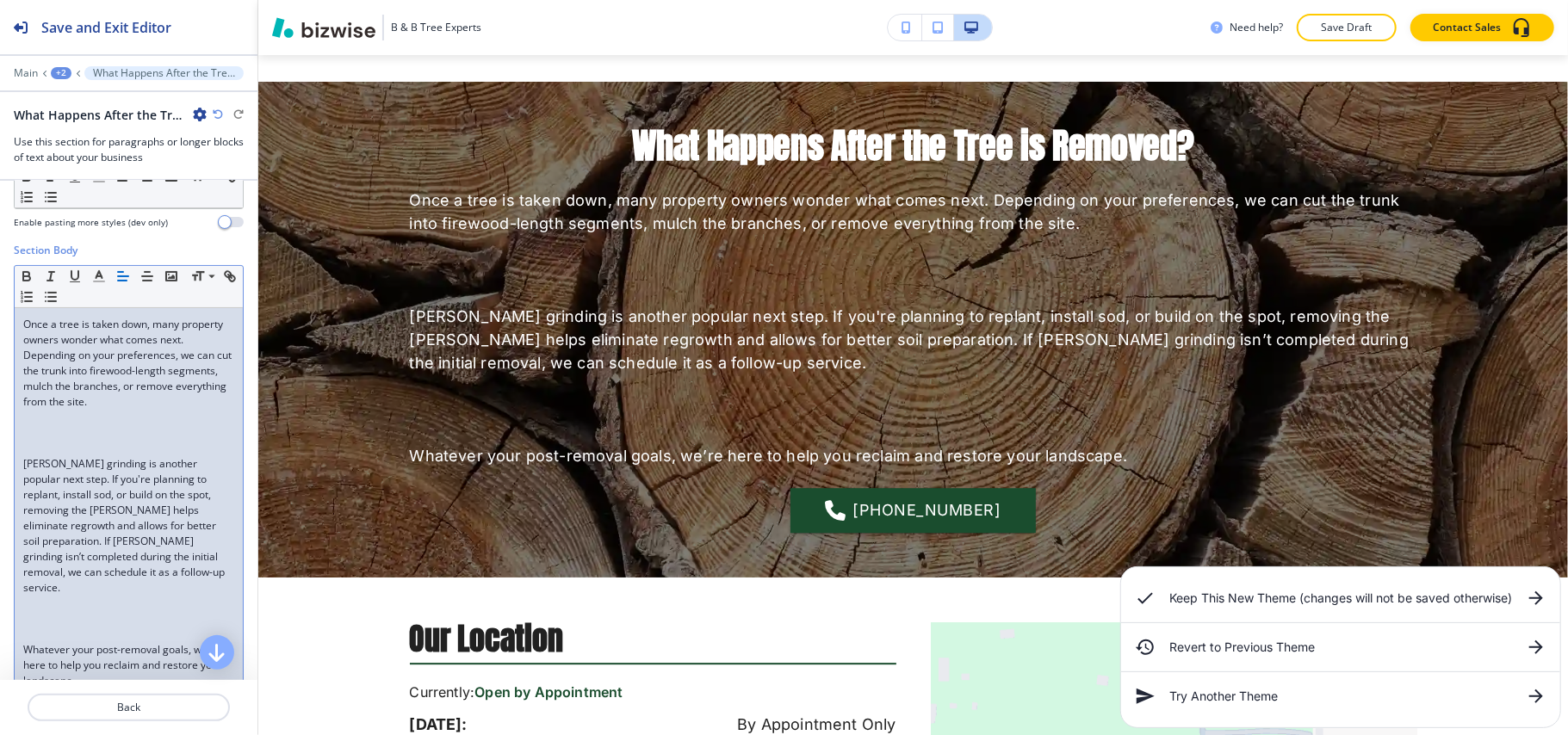
click at [79, 441] on p at bounding box center [129, 433] width 210 height 16
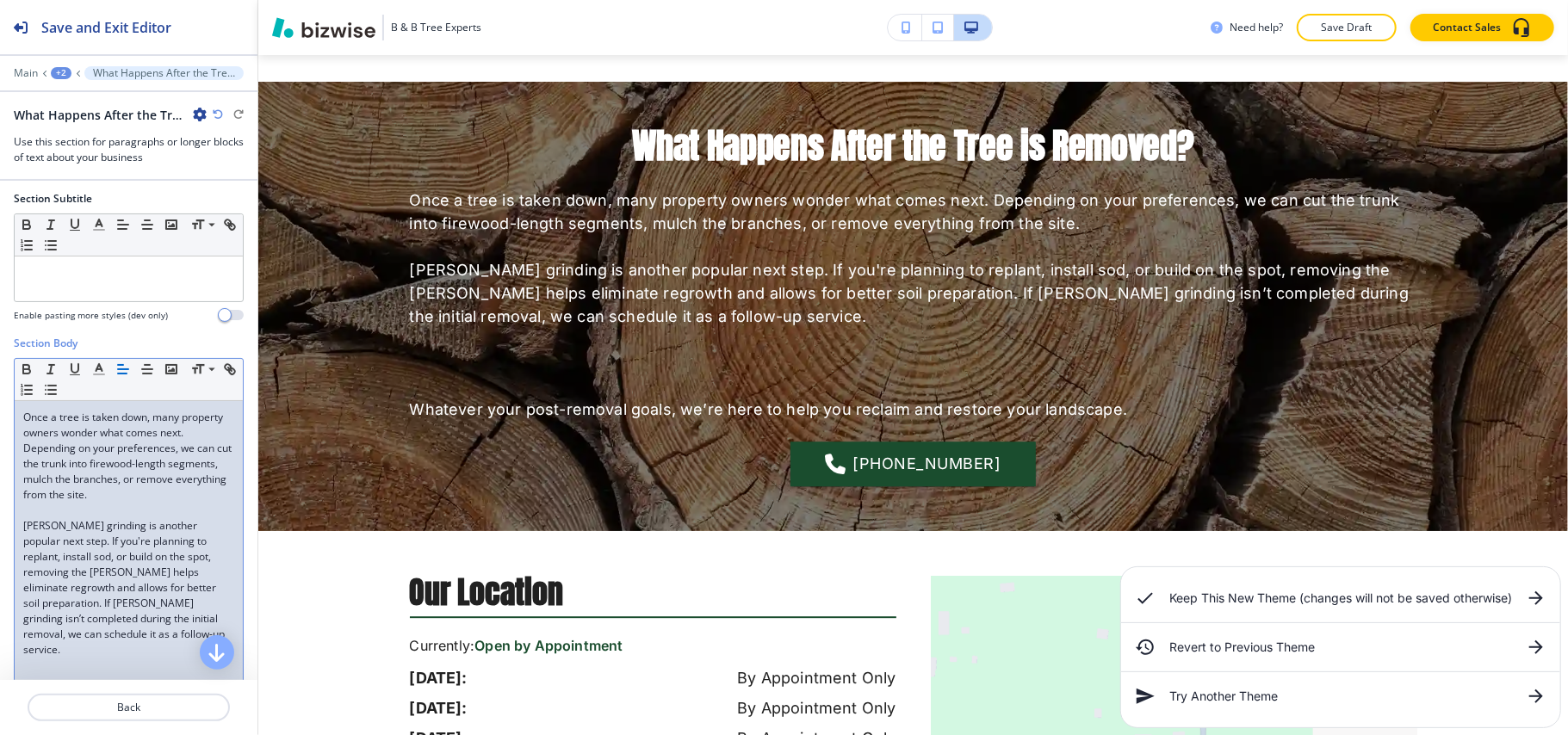
scroll to position [366, 0]
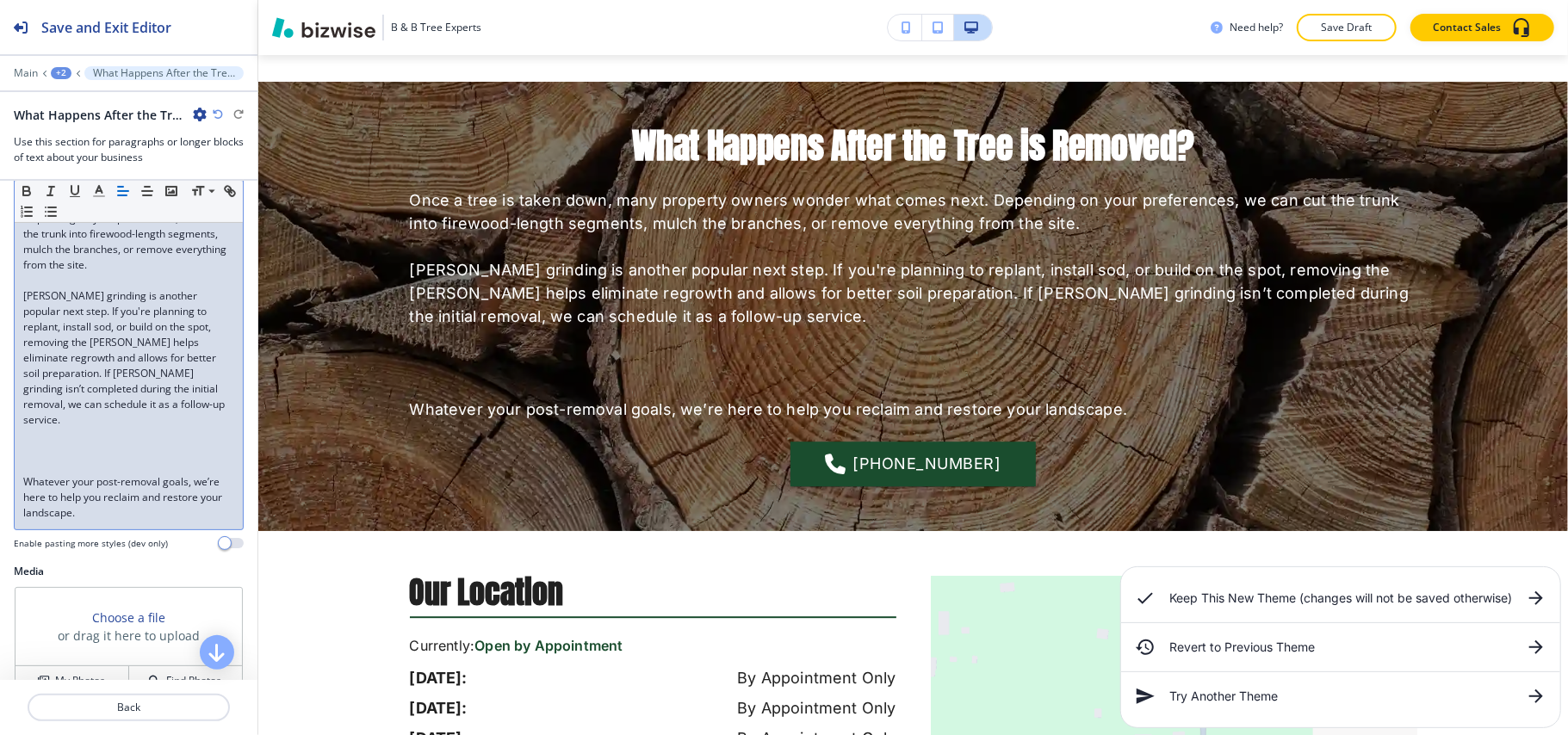
click at [69, 459] on p at bounding box center [129, 451] width 210 height 16
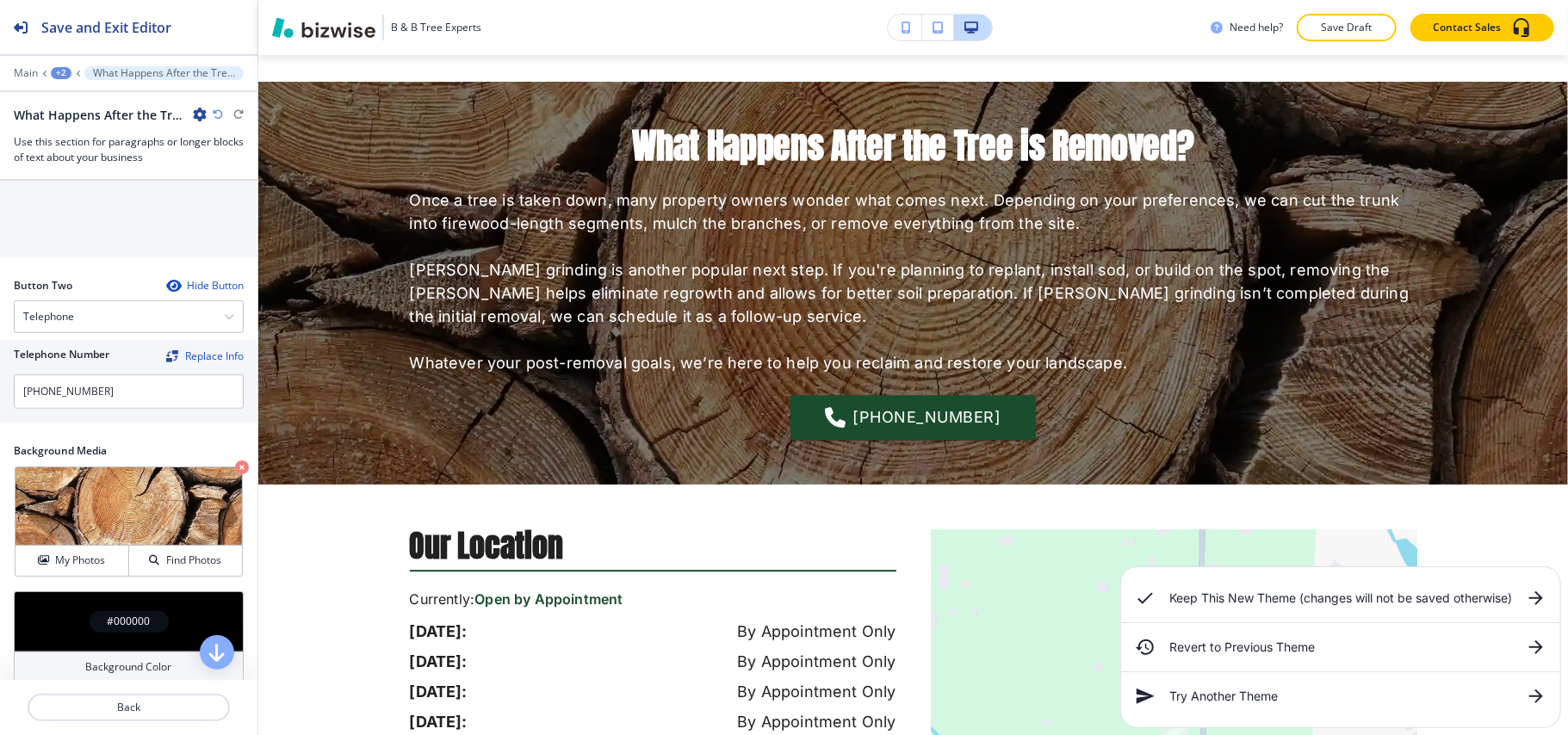
scroll to position [793, 0]
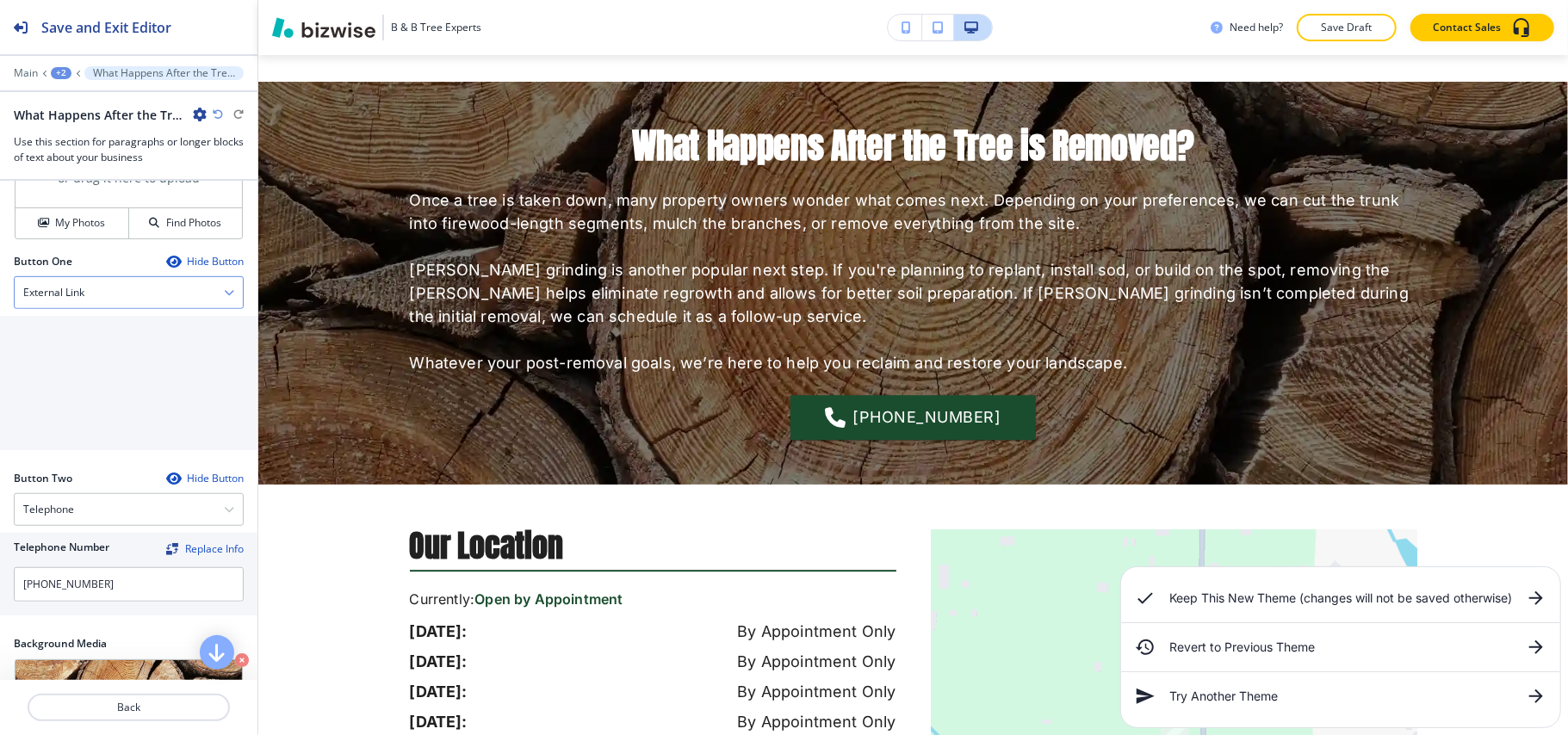
click at [72, 300] on h4 "External Link" at bounding box center [54, 292] width 61 height 16
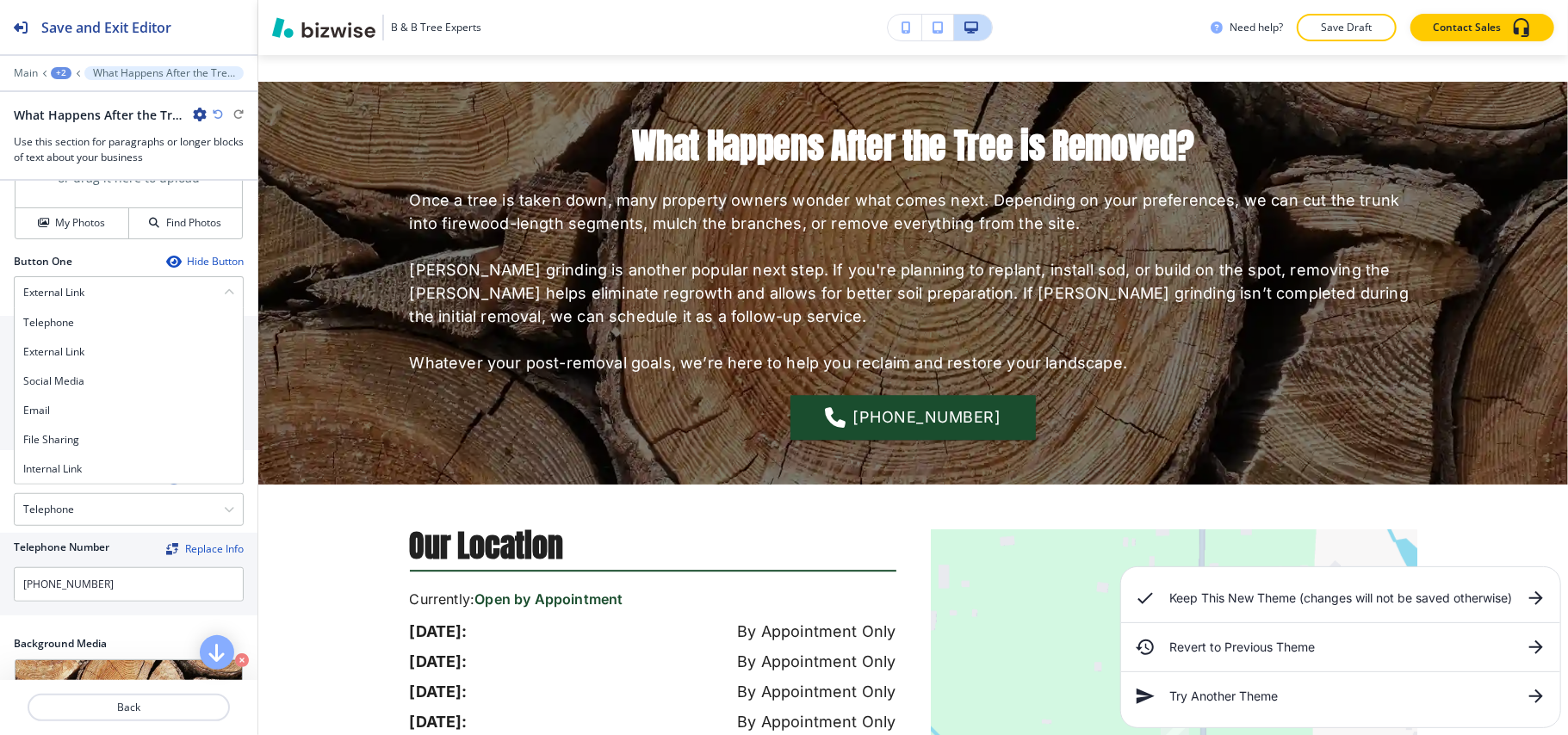
click at [74, 477] on h4 "Internal Link" at bounding box center [129, 470] width 210 height 16
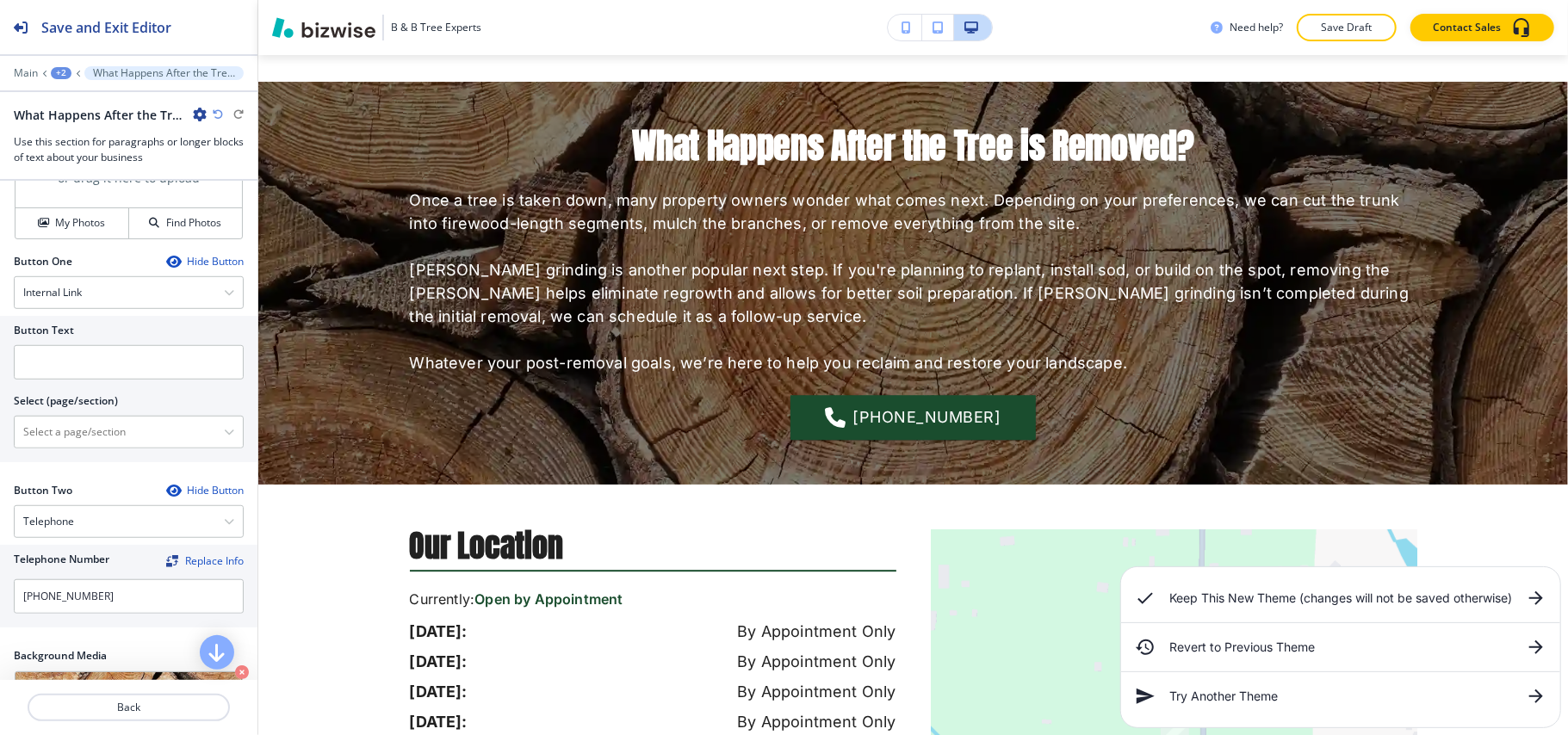
click at [103, 448] on div "HOME HOME | Hero HOME | Professional Tree Services in [GEOGRAPHIC_DATA], [GEOGR…" at bounding box center [129, 433] width 230 height 33
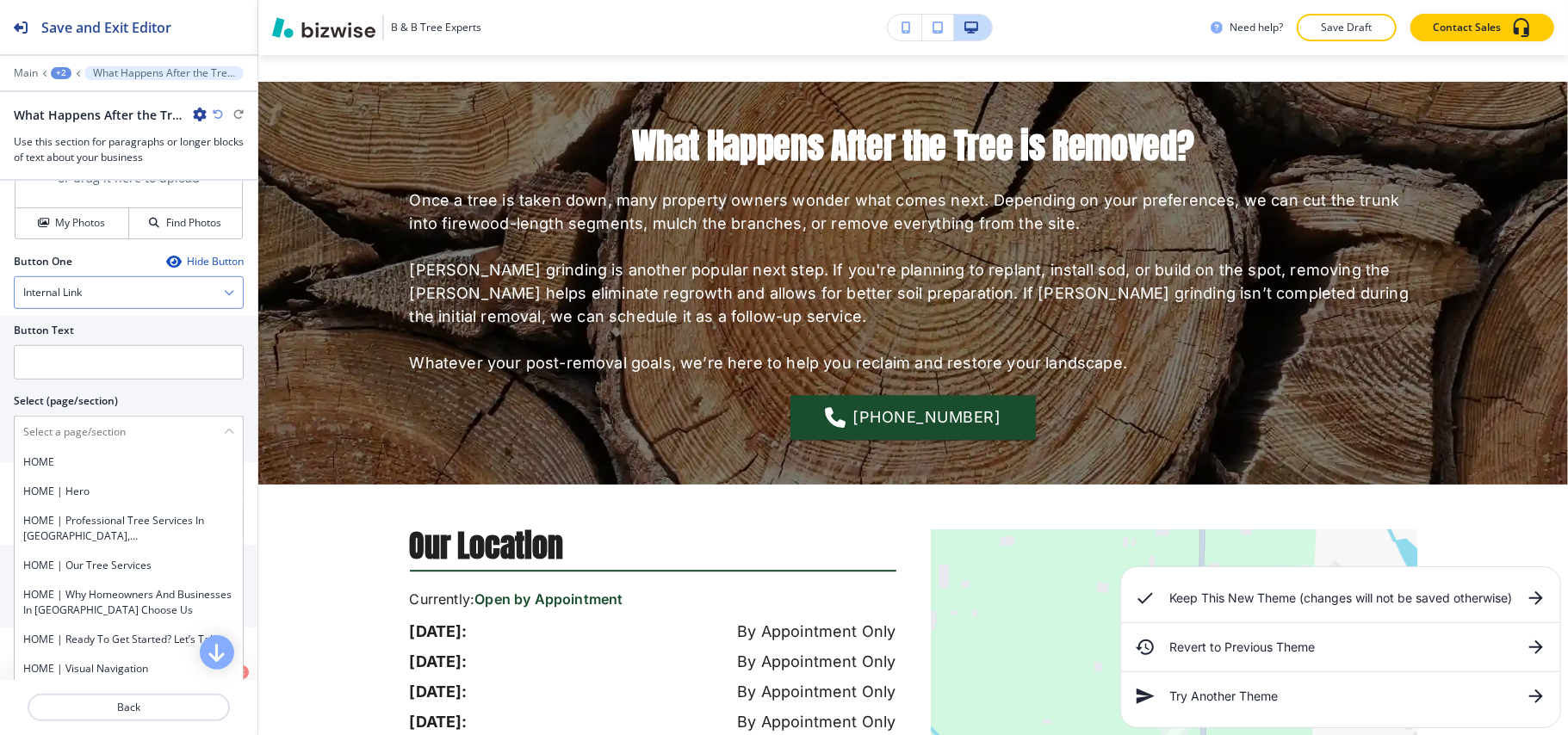
click at [98, 308] on div "Internal Link" at bounding box center [129, 292] width 228 height 31
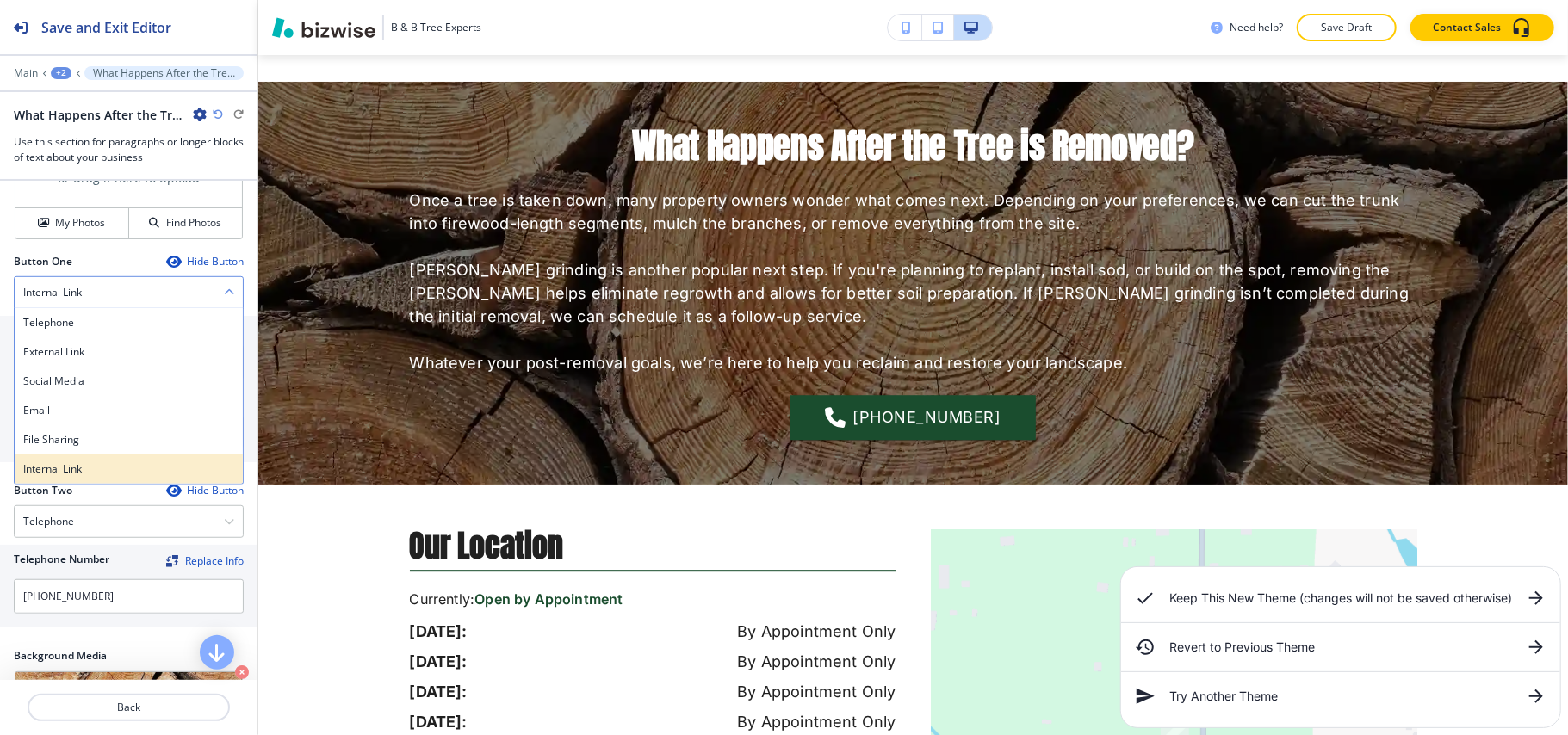
click at [77, 477] on h4 "Internal Link" at bounding box center [129, 470] width 210 height 16
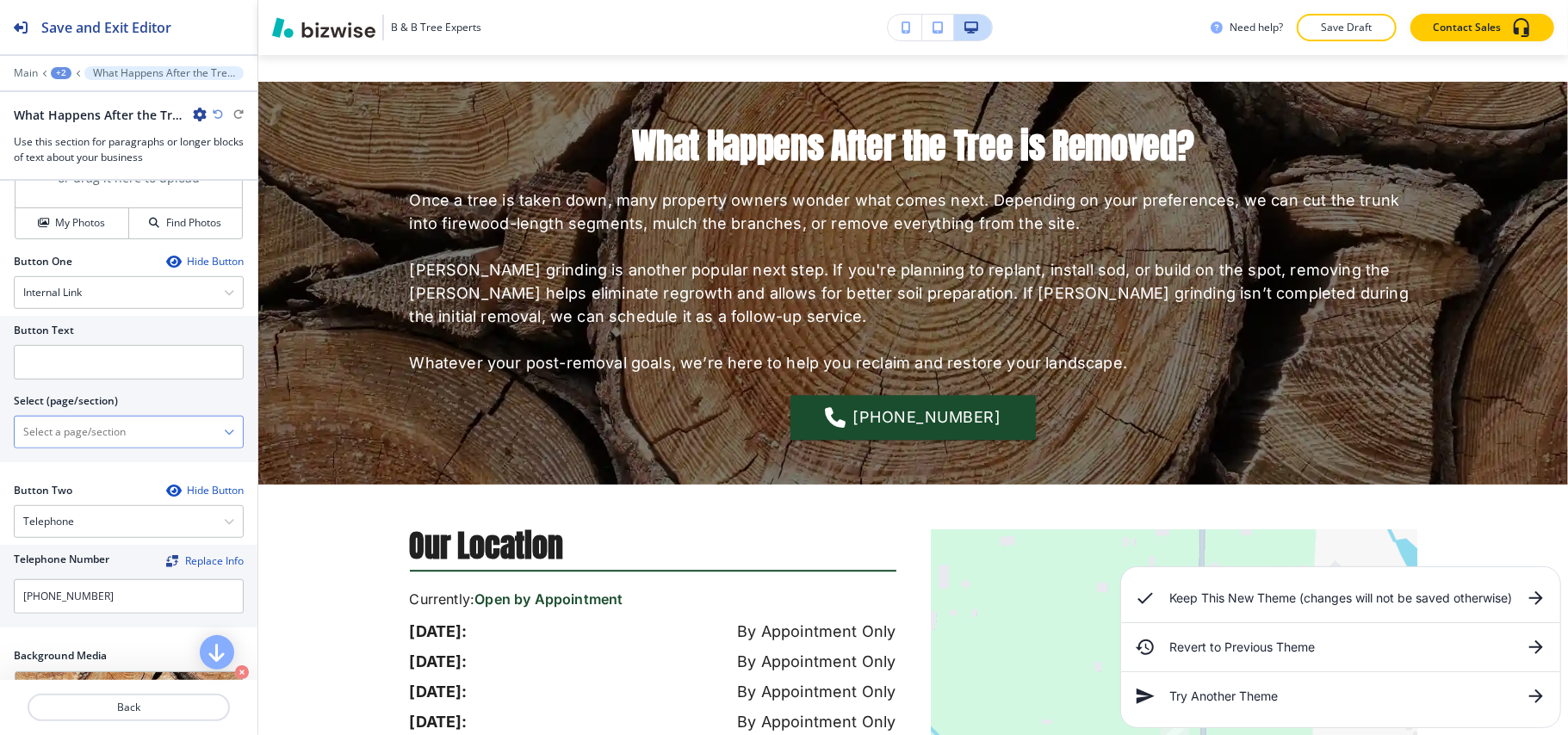
click at [96, 445] on \(page\/section\) "Manual Input" at bounding box center [119, 432] width 210 height 29
type \(page\/section\) "CONTACT US"
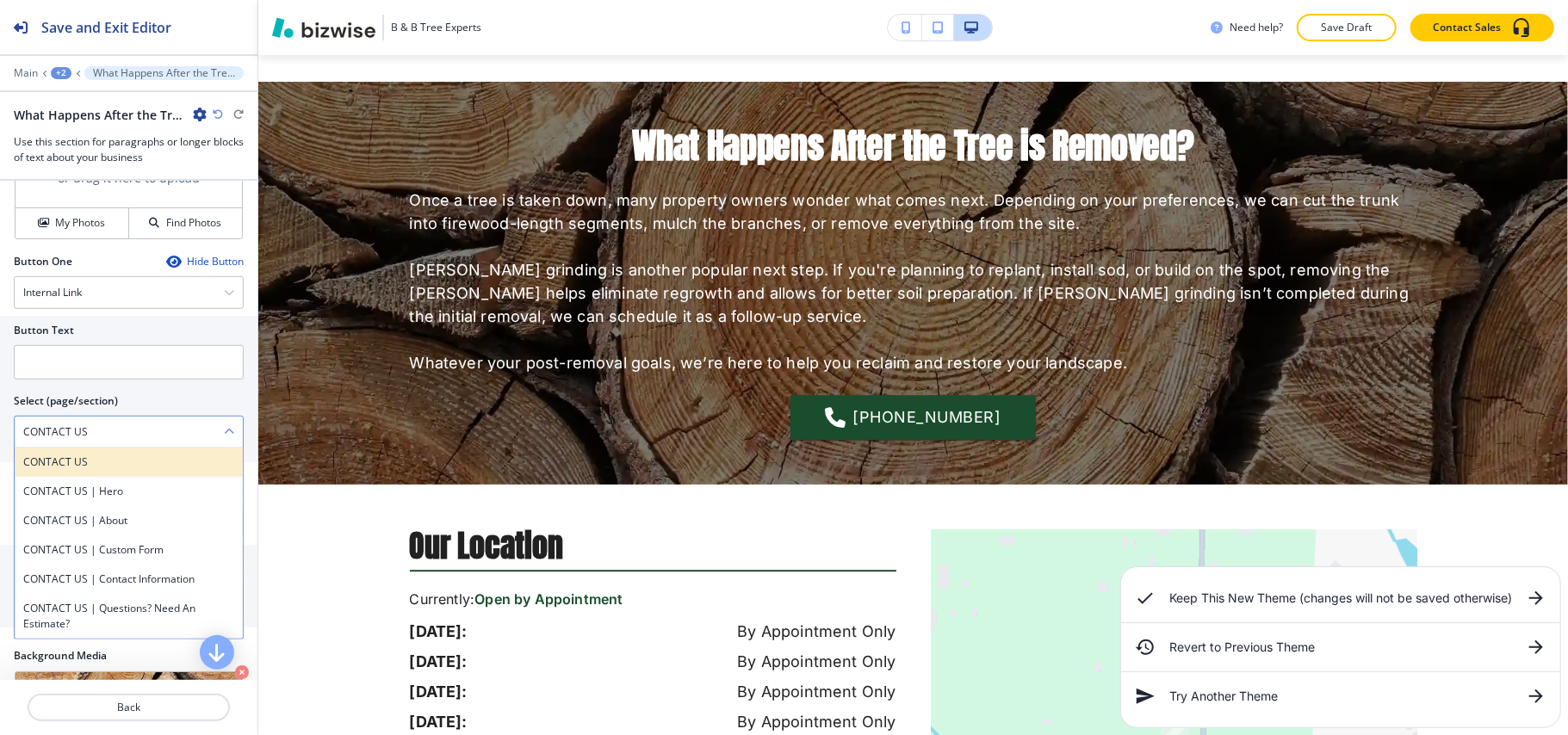
click at [92, 470] on h4 "CONTACT US" at bounding box center [129, 462] width 210 height 16
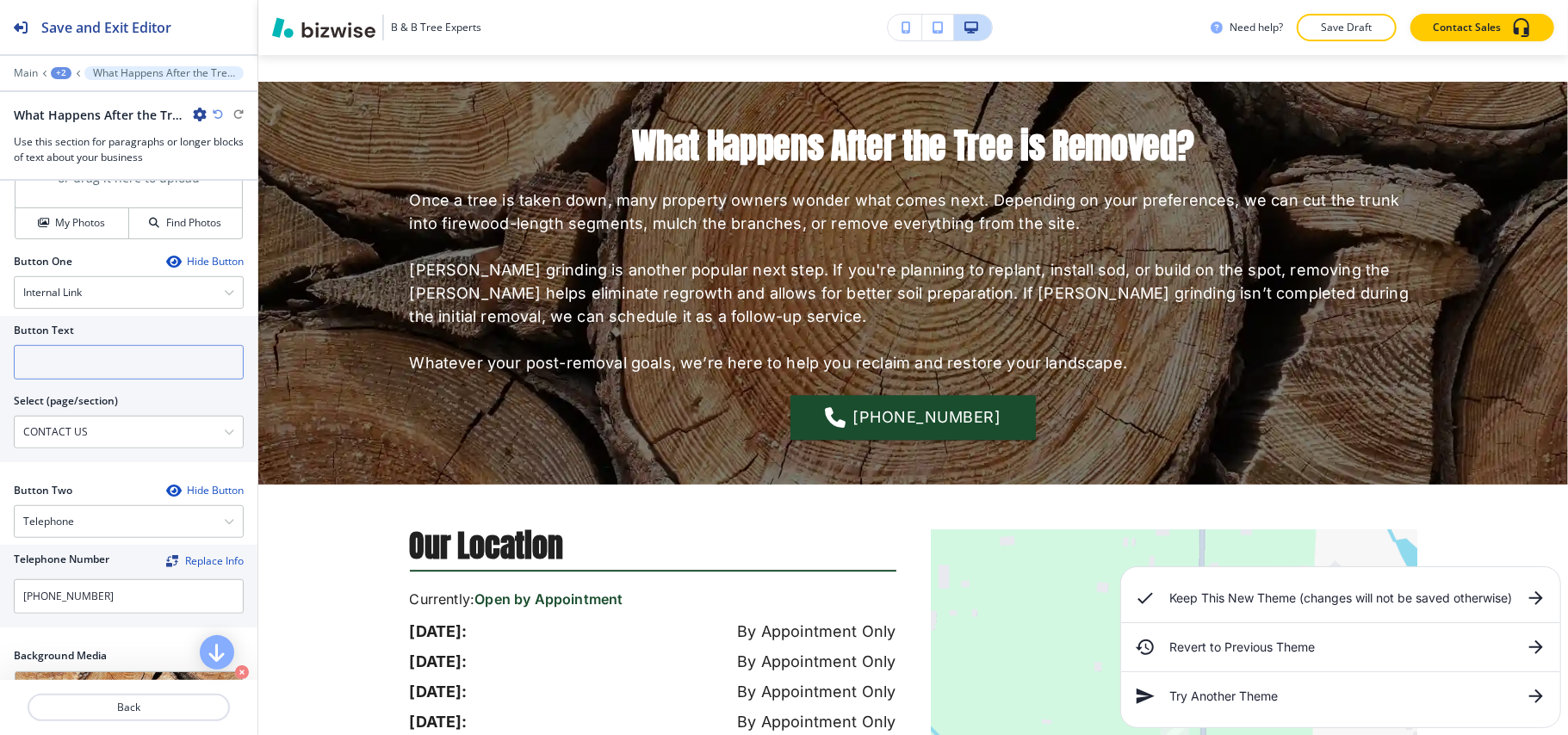
click at [92, 380] on input "text" at bounding box center [129, 362] width 230 height 34
paste input "CONTACT US"
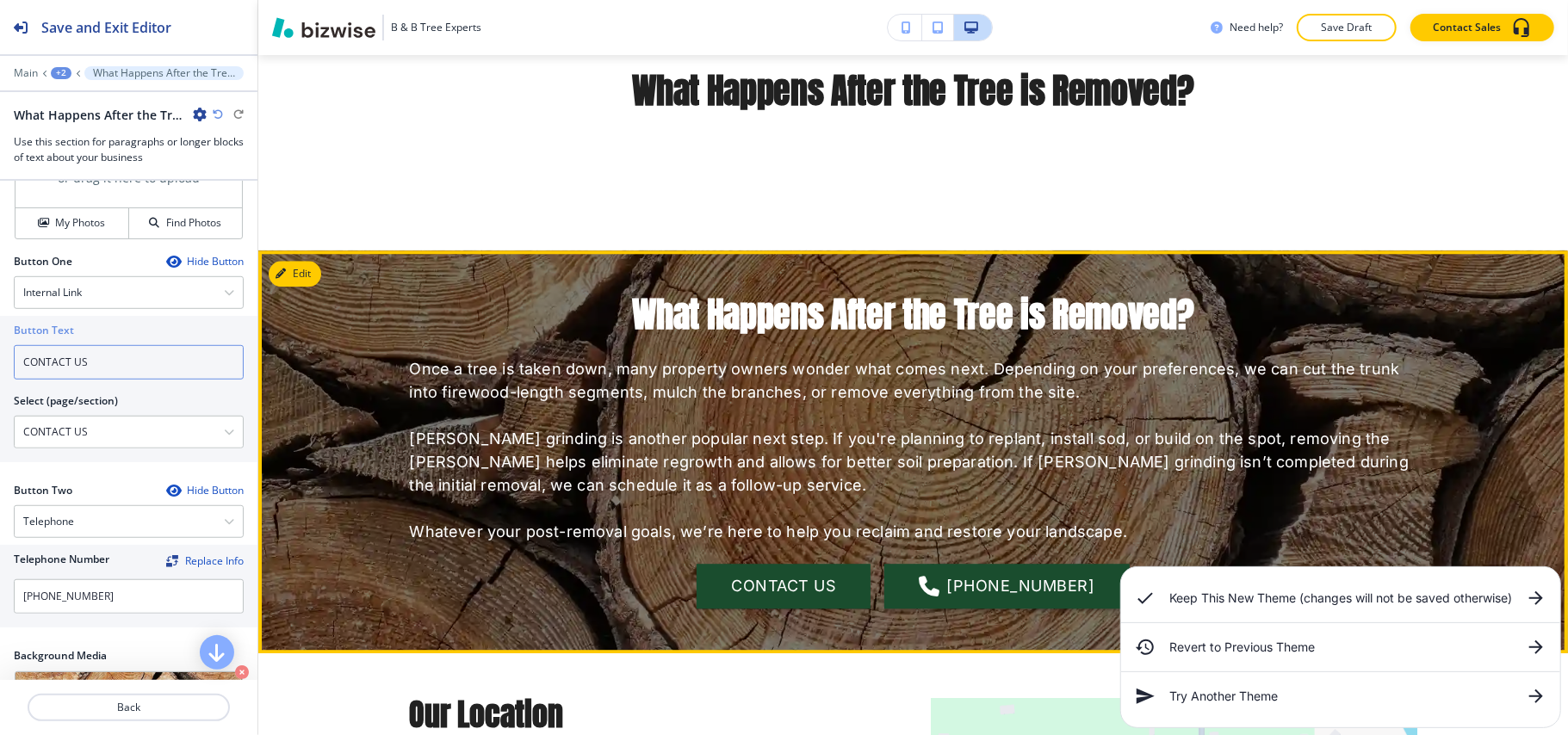
scroll to position [2994, 0]
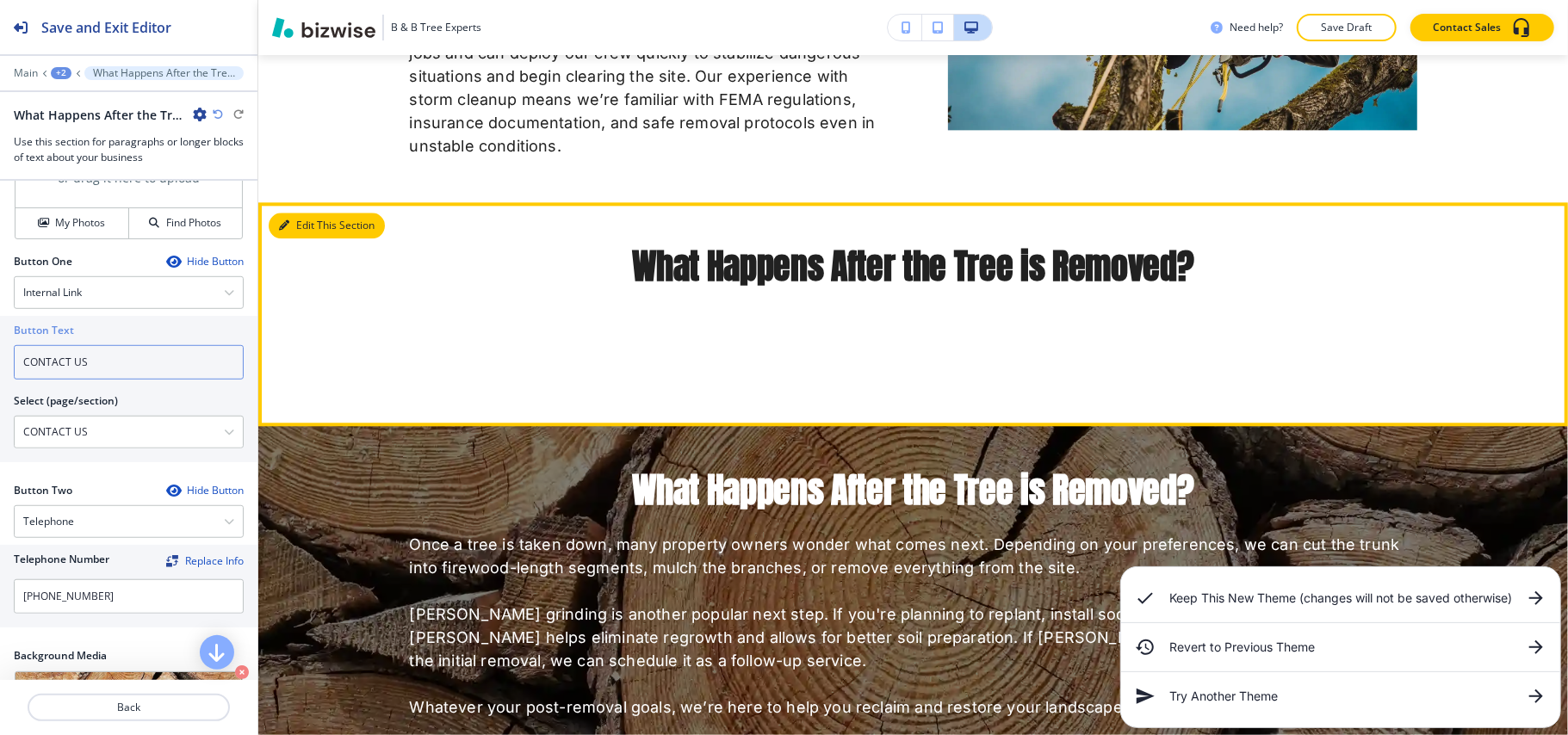
type input "CONTACT US"
click at [293, 213] on button "Edit This Section" at bounding box center [326, 225] width 116 height 26
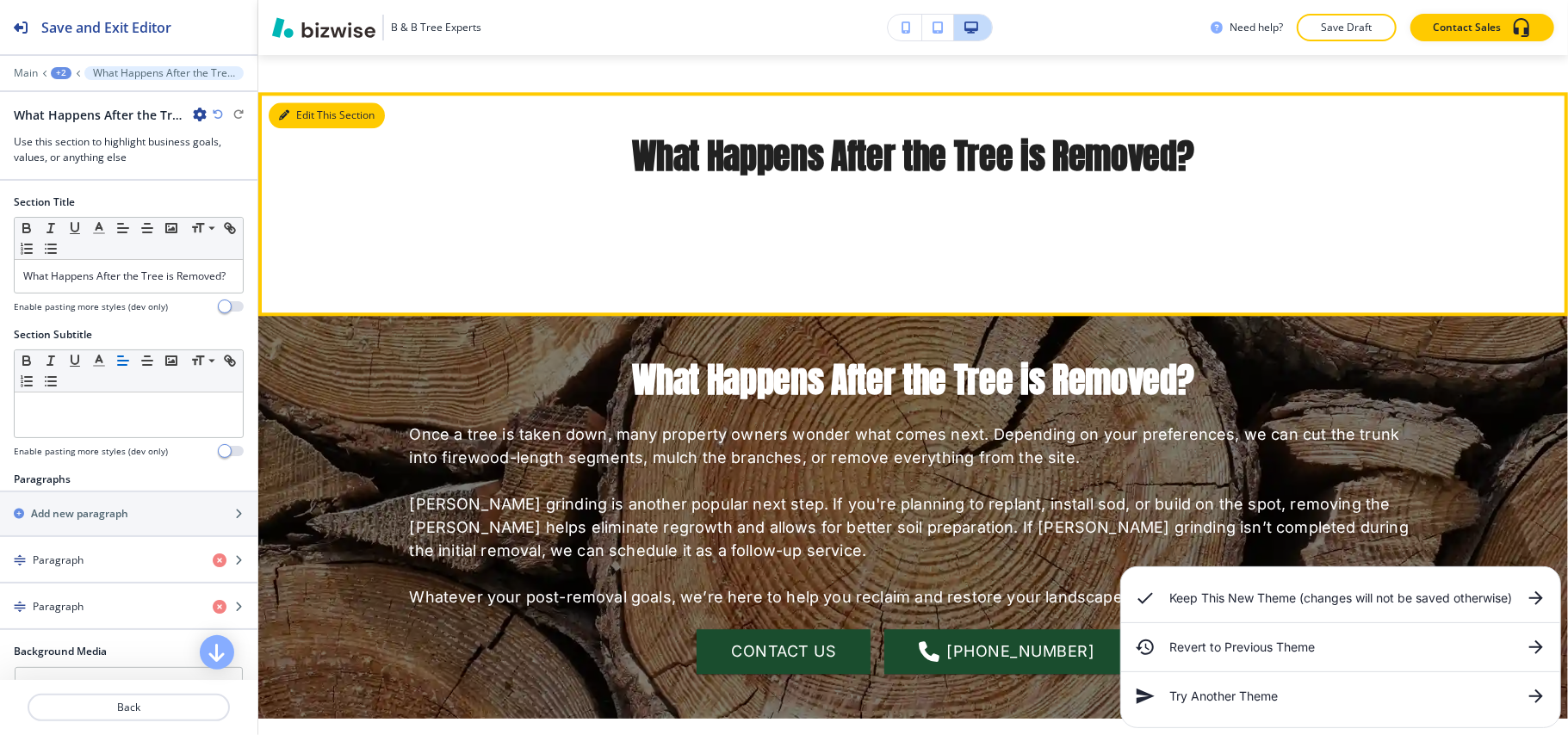
scroll to position [3114, 0]
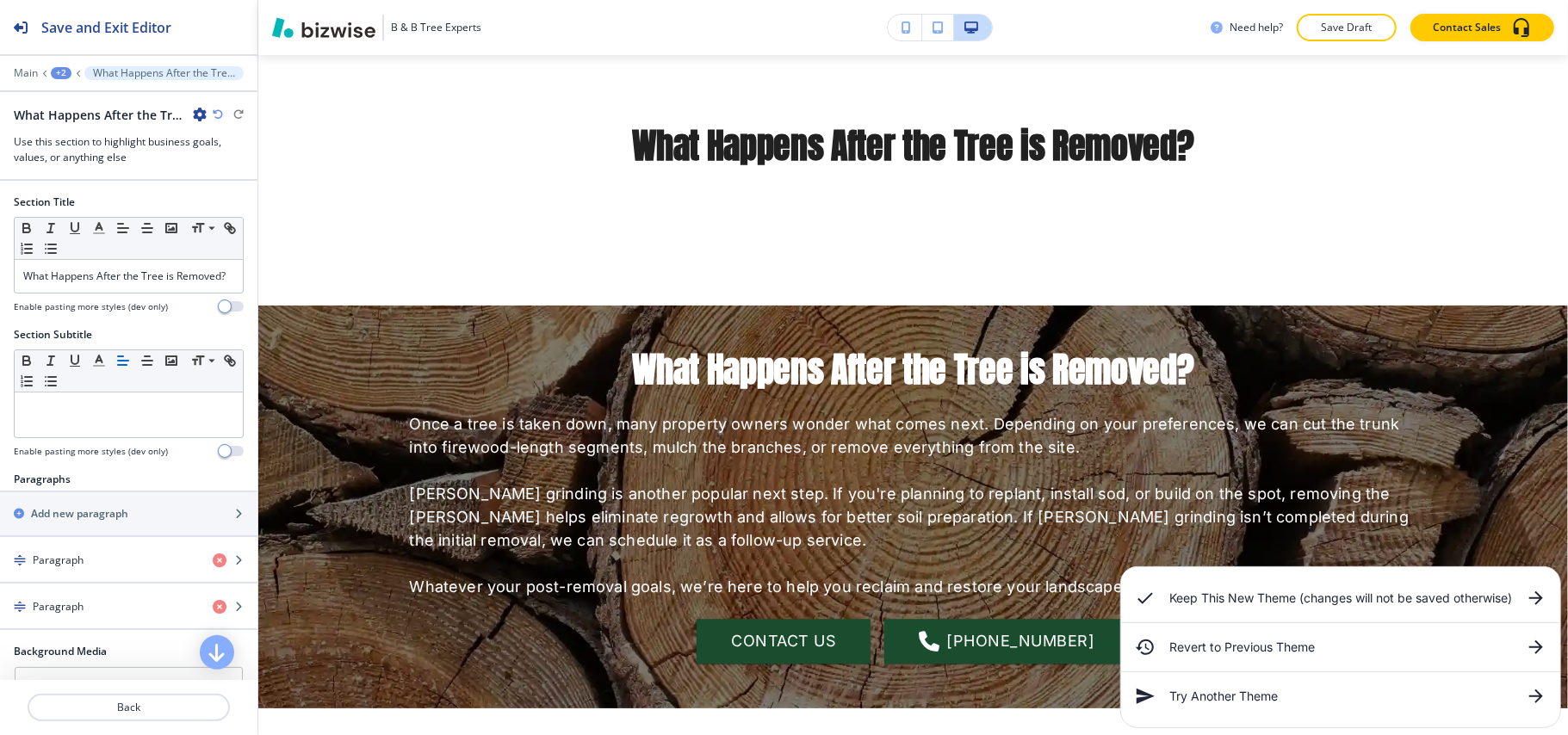
click at [196, 115] on icon "button" at bounding box center [200, 114] width 14 height 14
click at [228, 209] on p "Delete Section" at bounding box center [248, 206] width 88 height 16
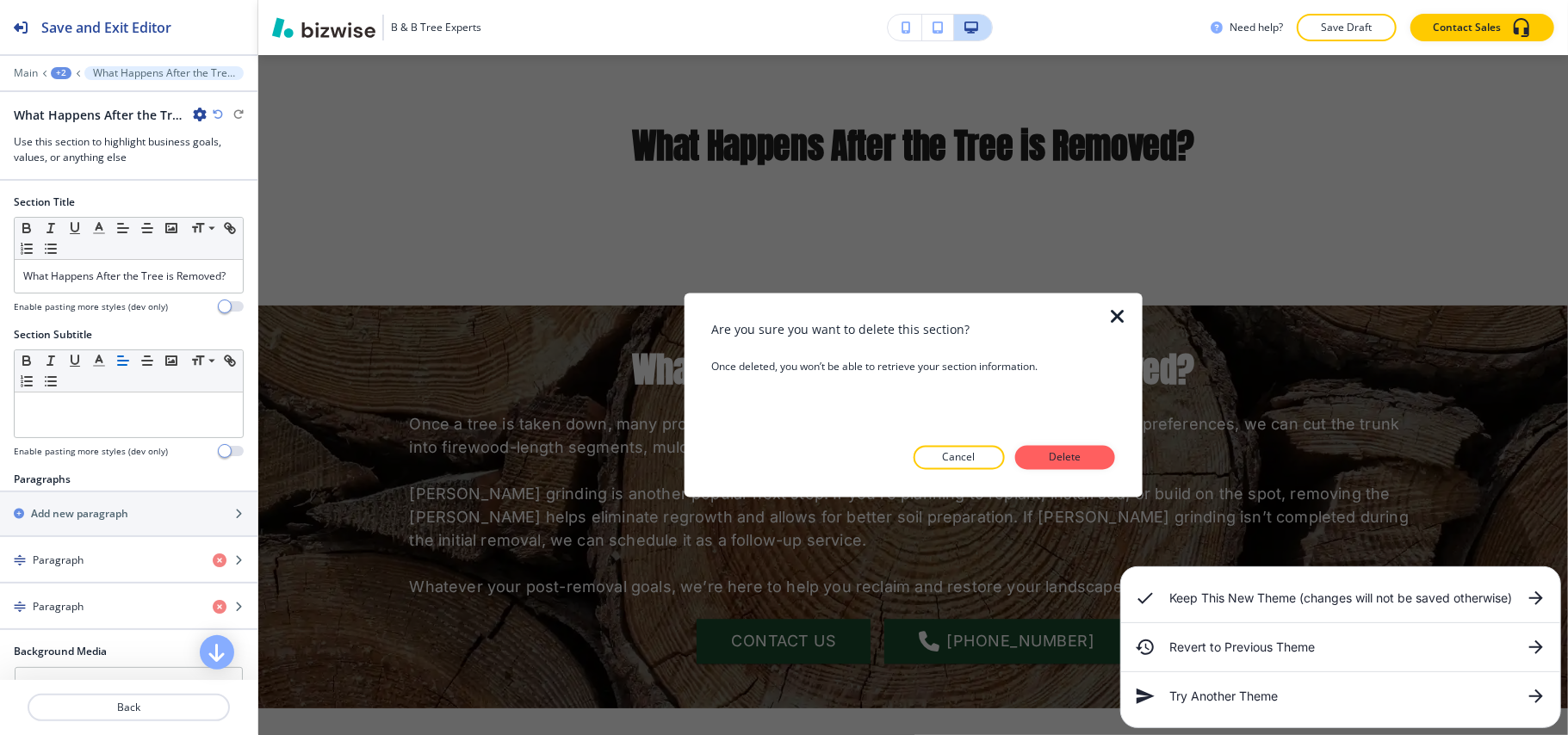
click at [1086, 443] on div "Are you sure you want to delete this section? Once deleted, you won’t be able t…" at bounding box center [912, 396] width 402 height 149
click at [1082, 451] on p "Delete" at bounding box center [1065, 458] width 41 height 16
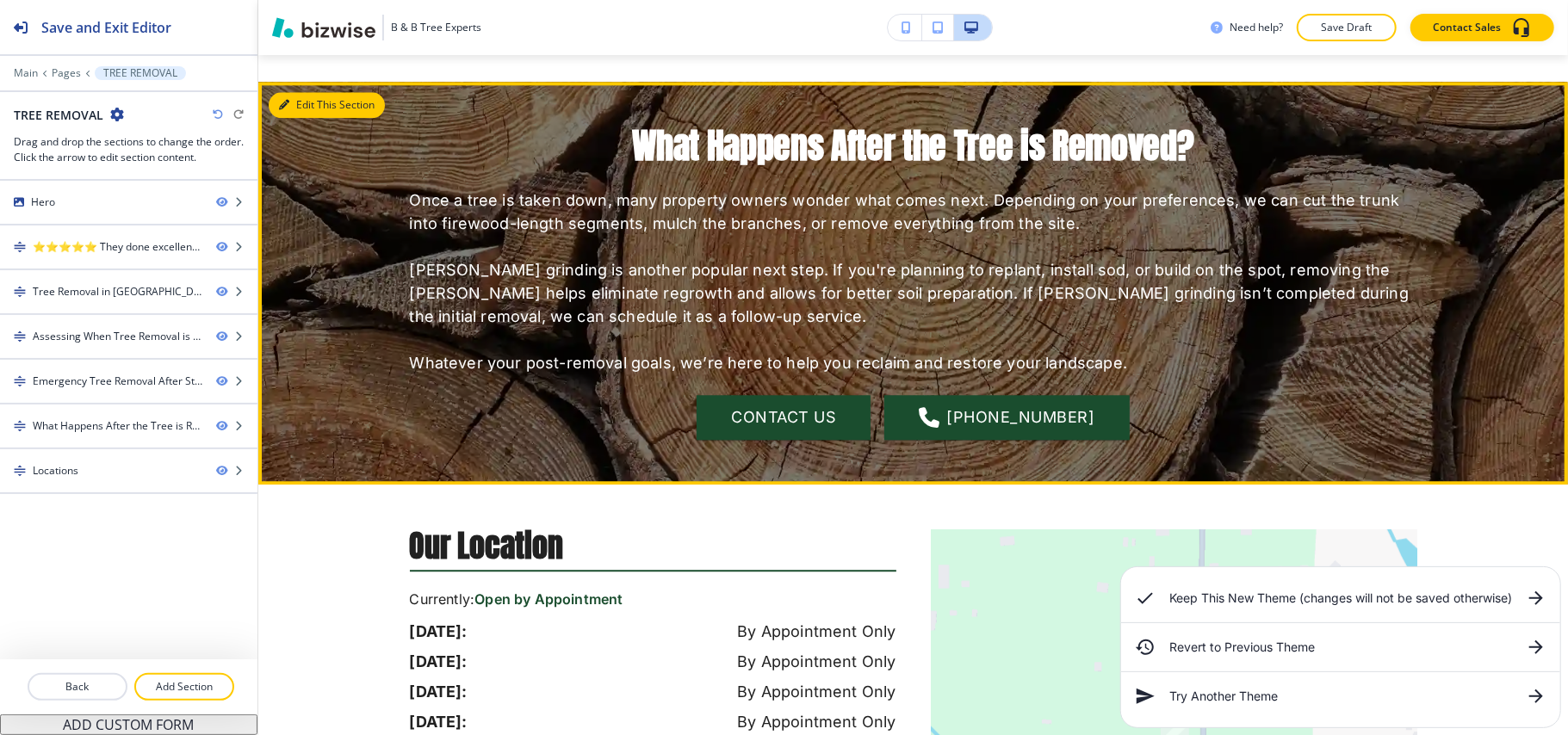
click at [305, 93] on button "Edit This Section" at bounding box center [326, 105] width 116 height 26
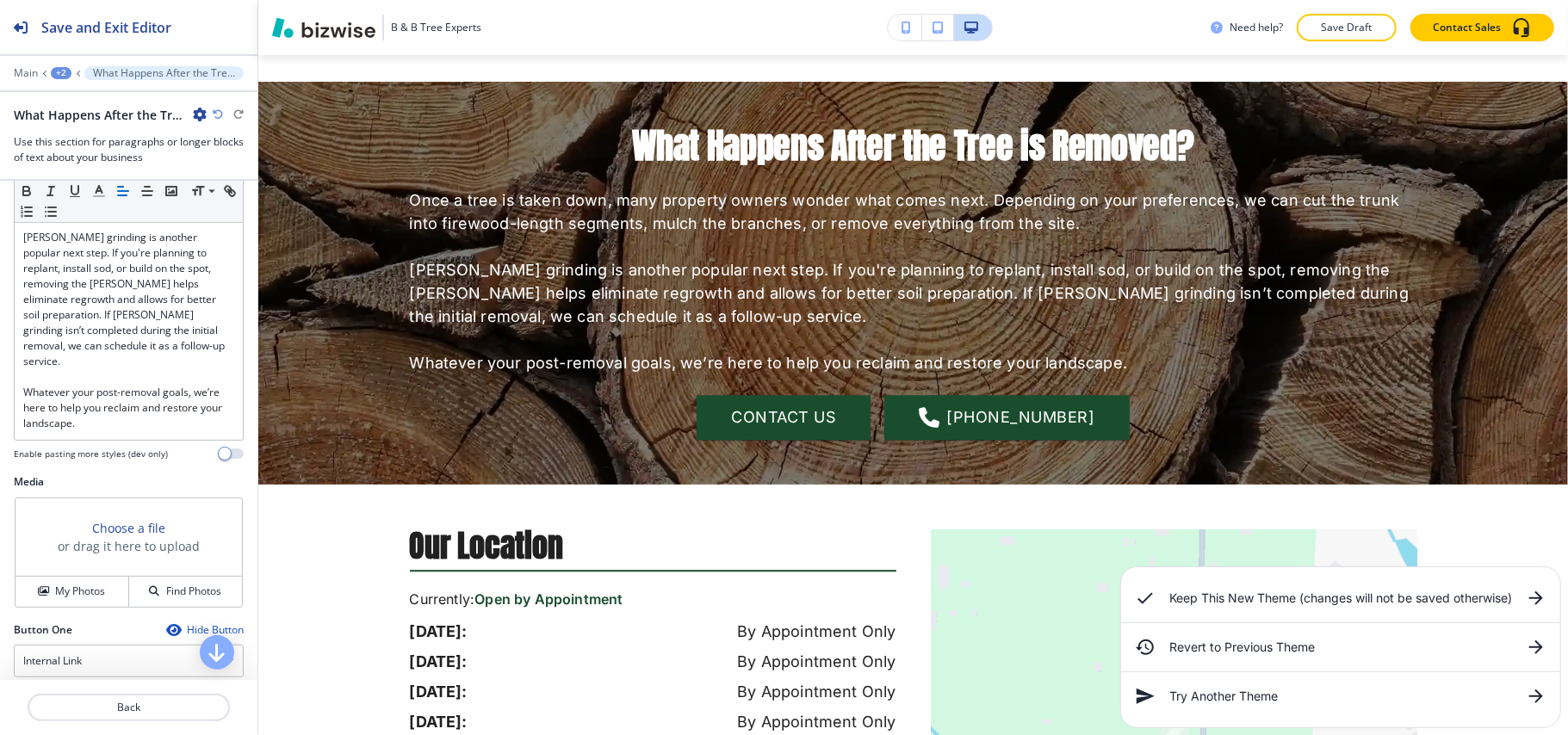
scroll to position [346, 0]
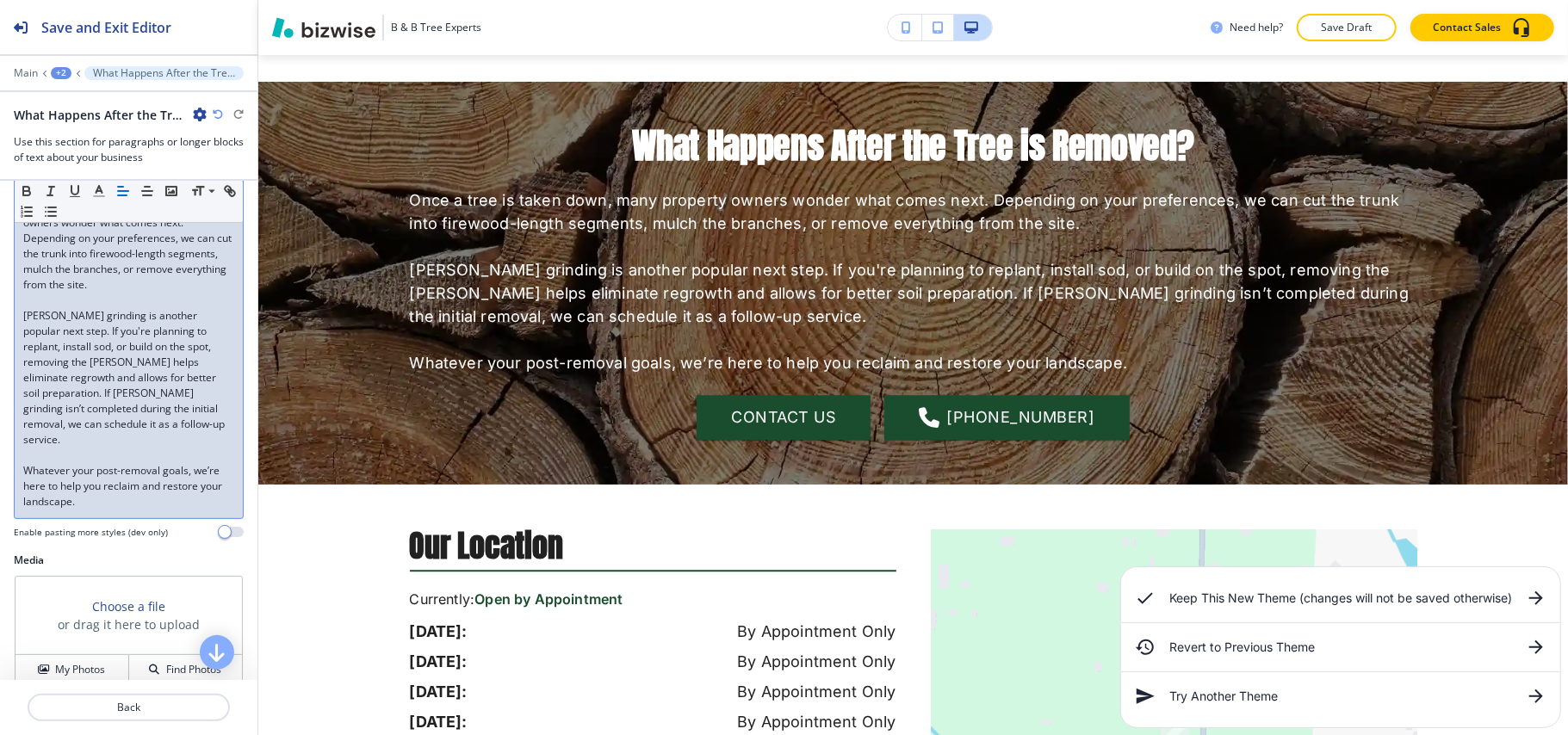
click at [128, 438] on p "[PERSON_NAME] grinding is another popular next step. If you're planning to repl…" at bounding box center [129, 377] width 210 height 139
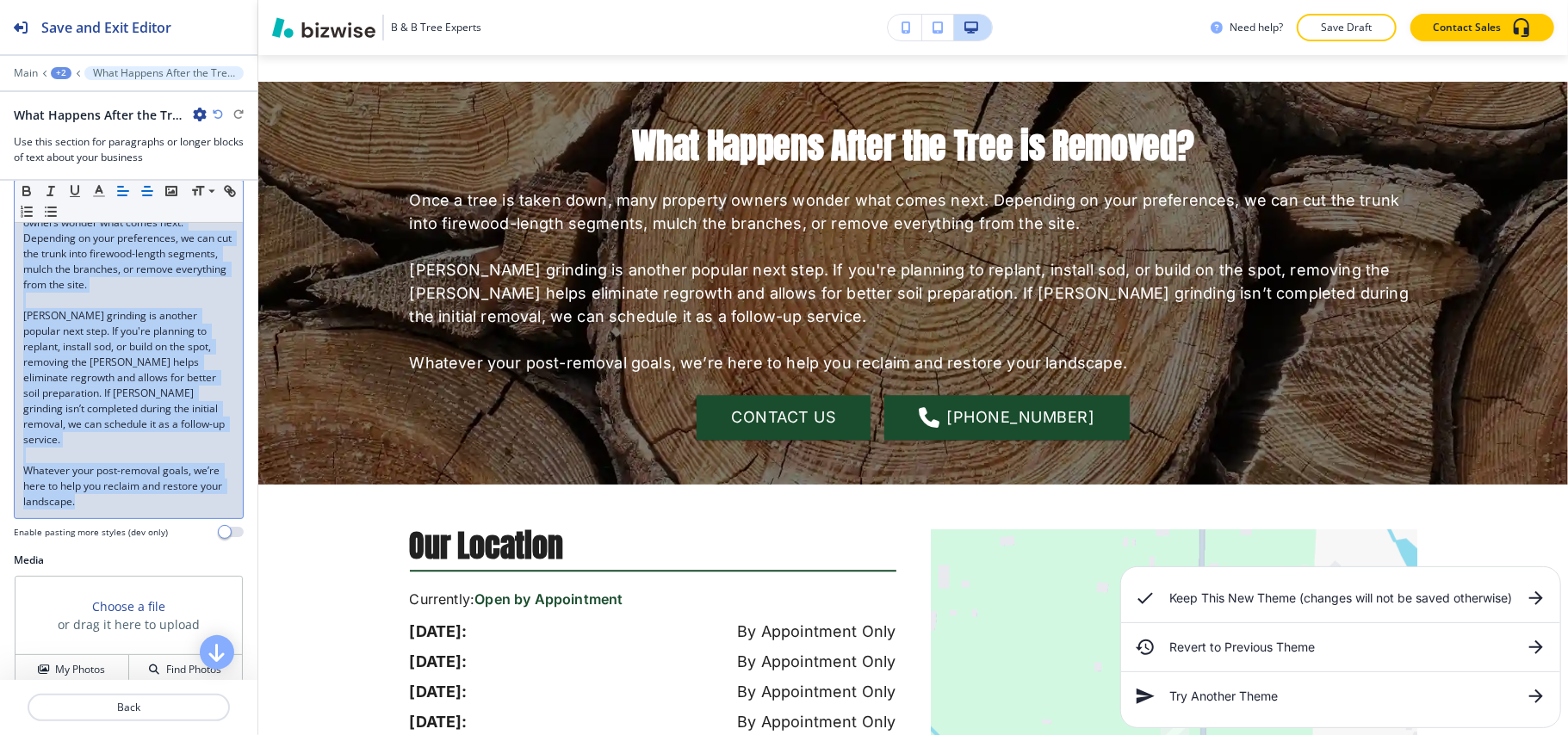
click at [146, 193] on icon "button" at bounding box center [147, 191] width 16 height 16
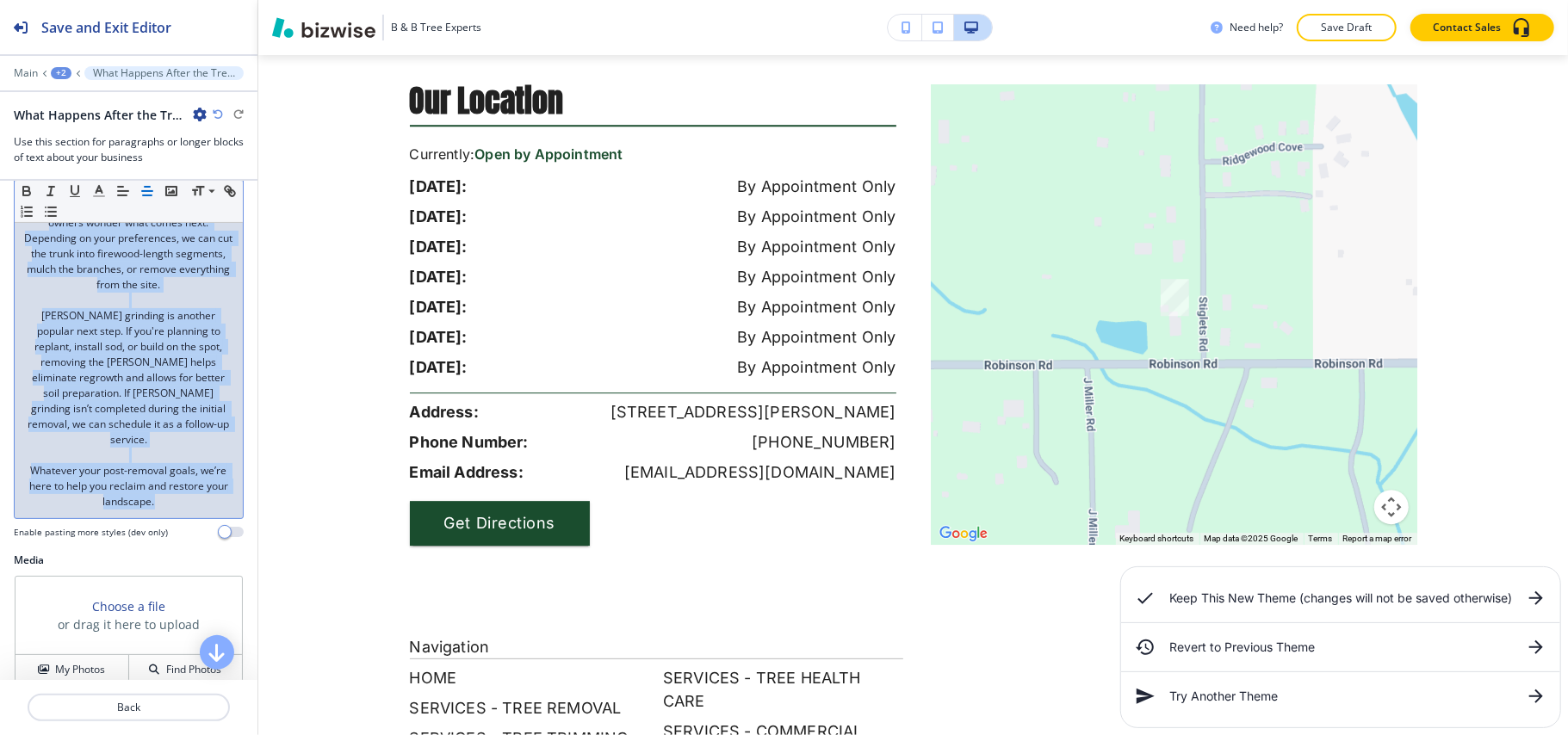
scroll to position [3796, 0]
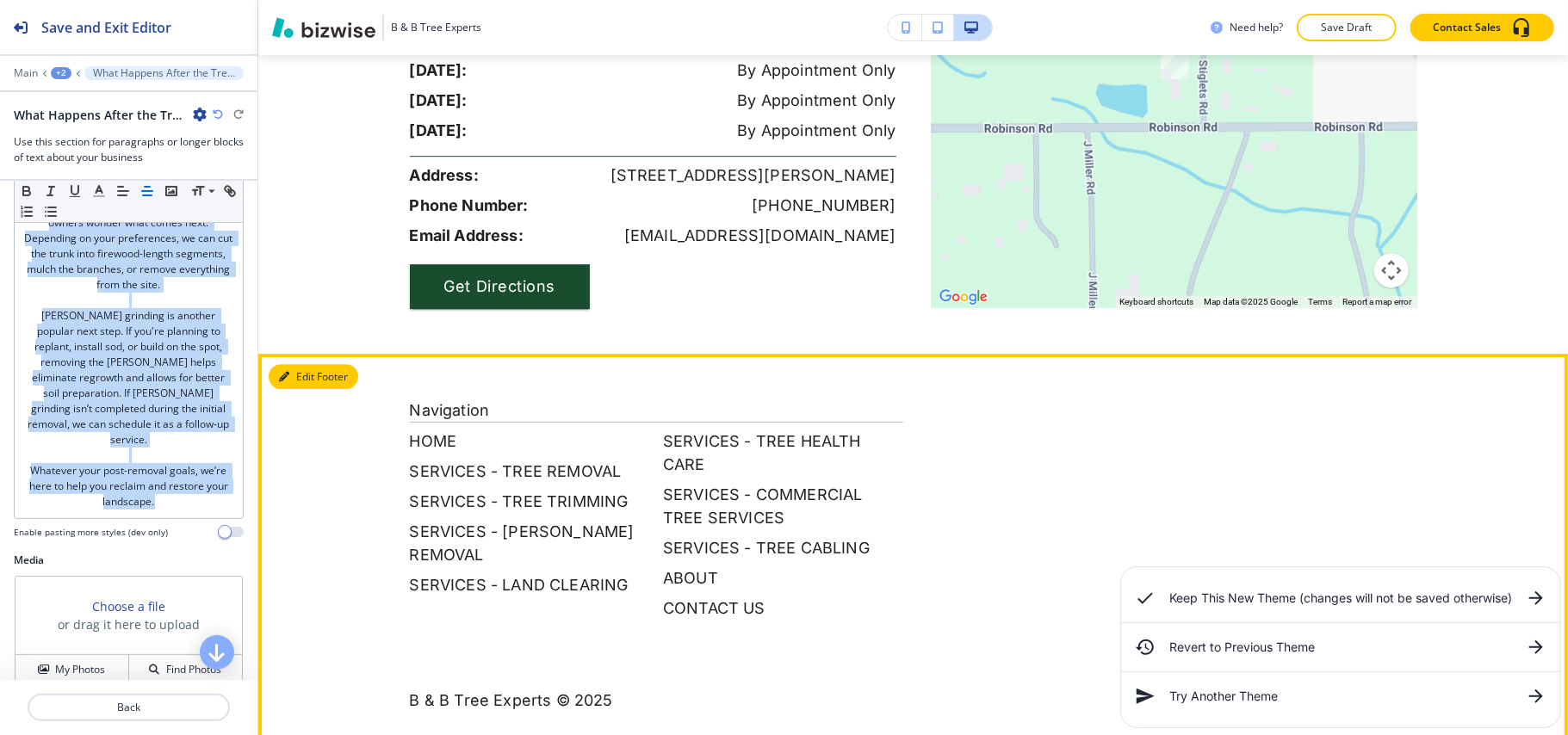
click at [292, 365] on button "Edit Footer" at bounding box center [314, 377] width 90 height 26
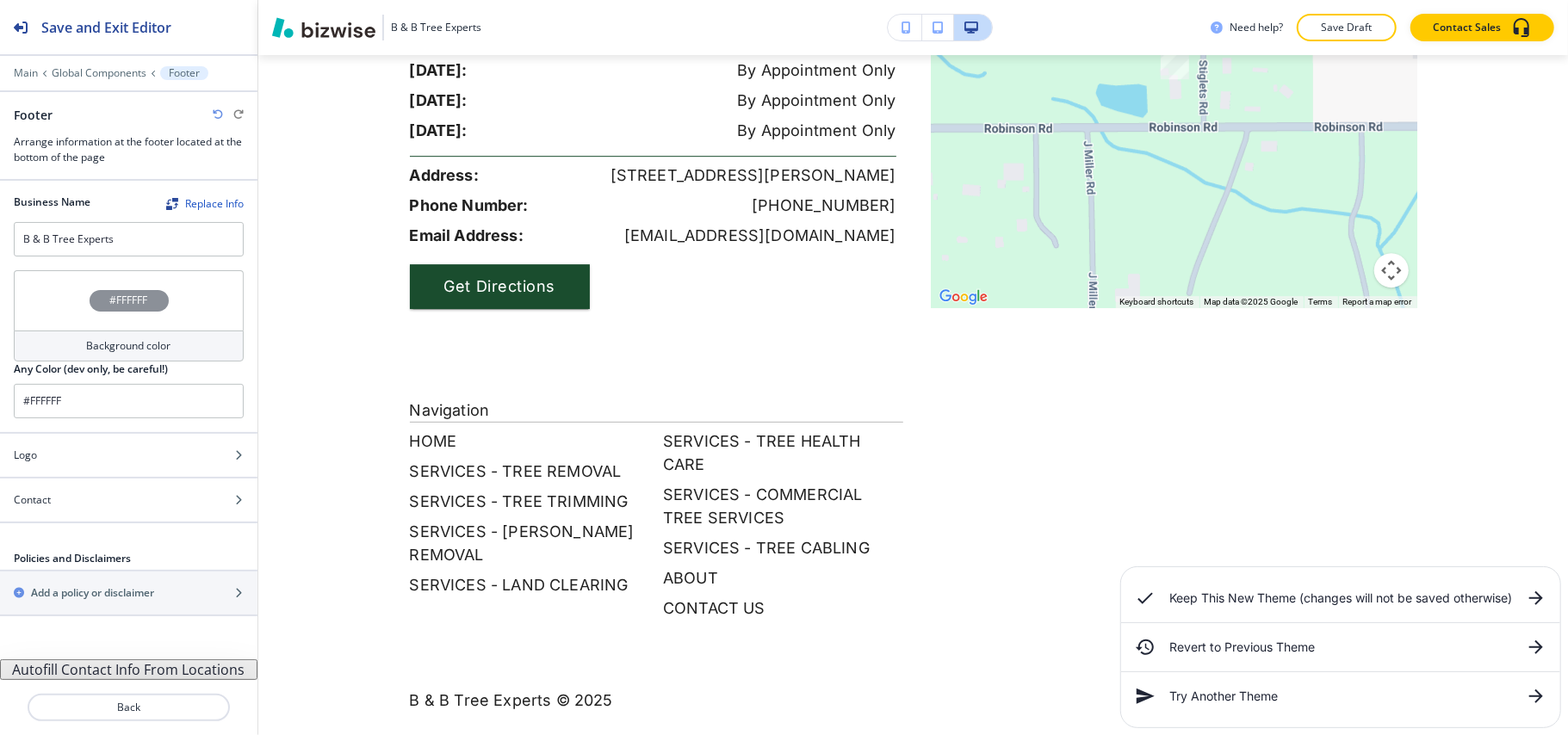
click at [48, 293] on div "#FFFFFF" at bounding box center [129, 300] width 230 height 60
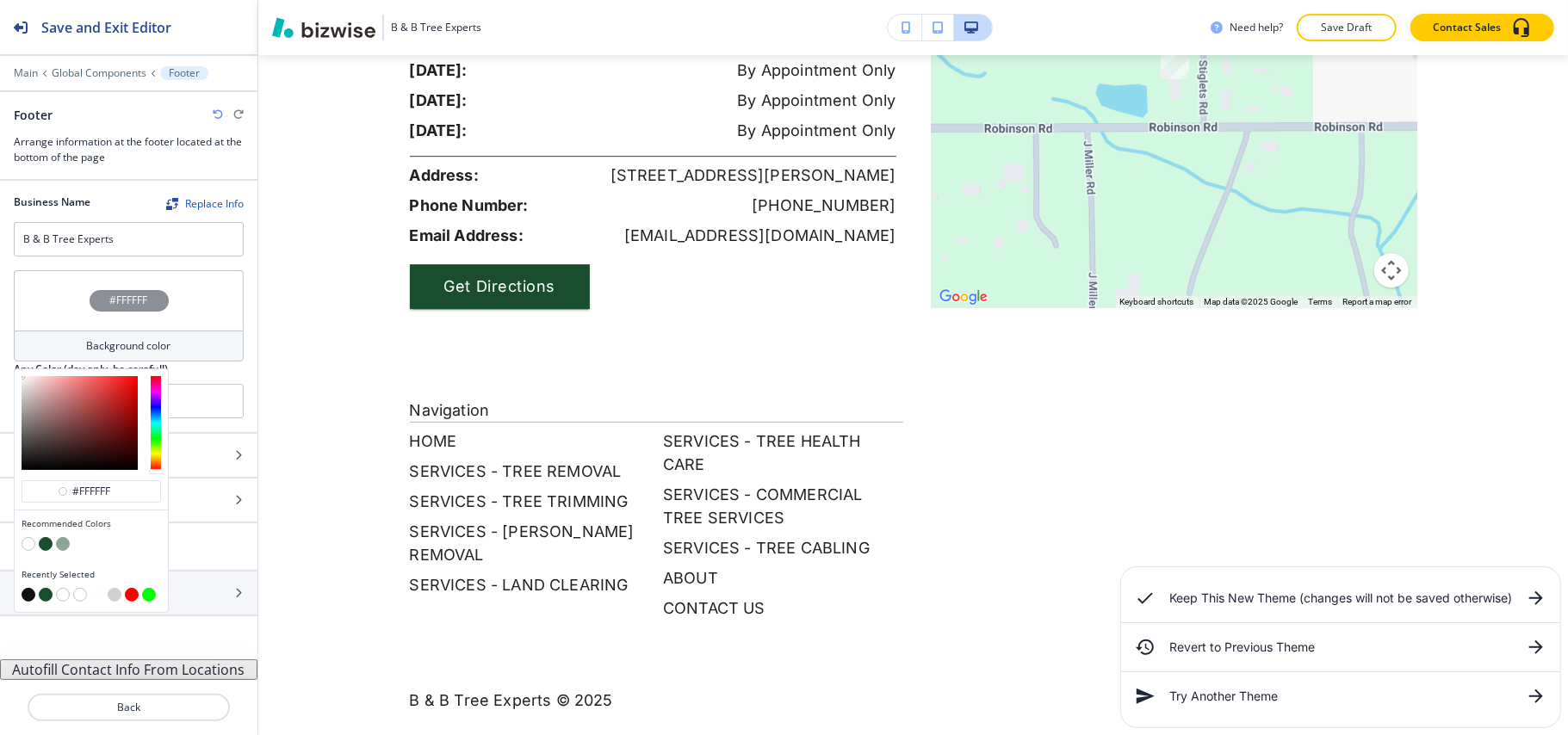
click at [43, 548] on button "button" at bounding box center [46, 544] width 14 height 14
type input "#1a4d2e"
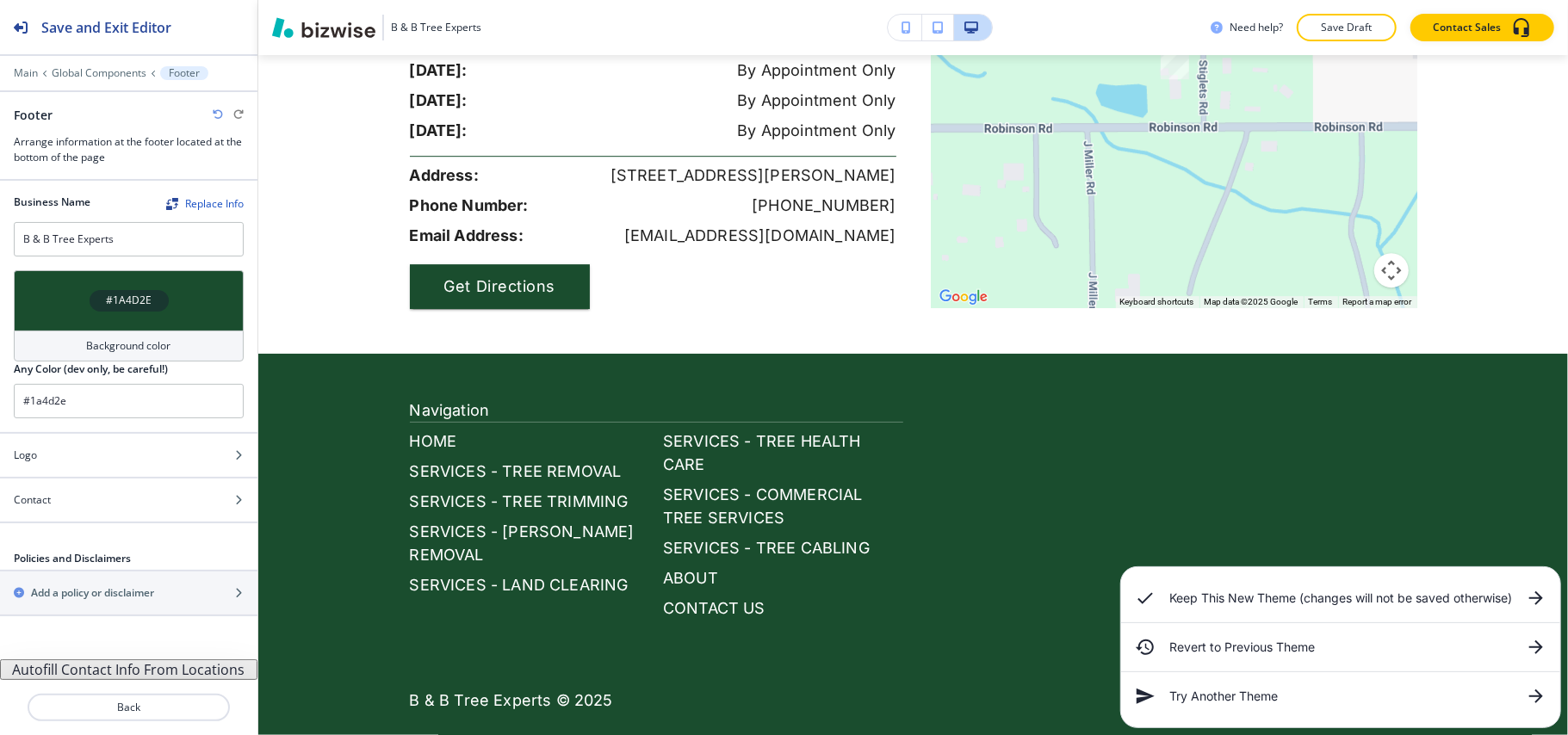
click at [1531, 583] on div "Keep This New Theme (changes will not be saved otherwise)" at bounding box center [1340, 598] width 440 height 34
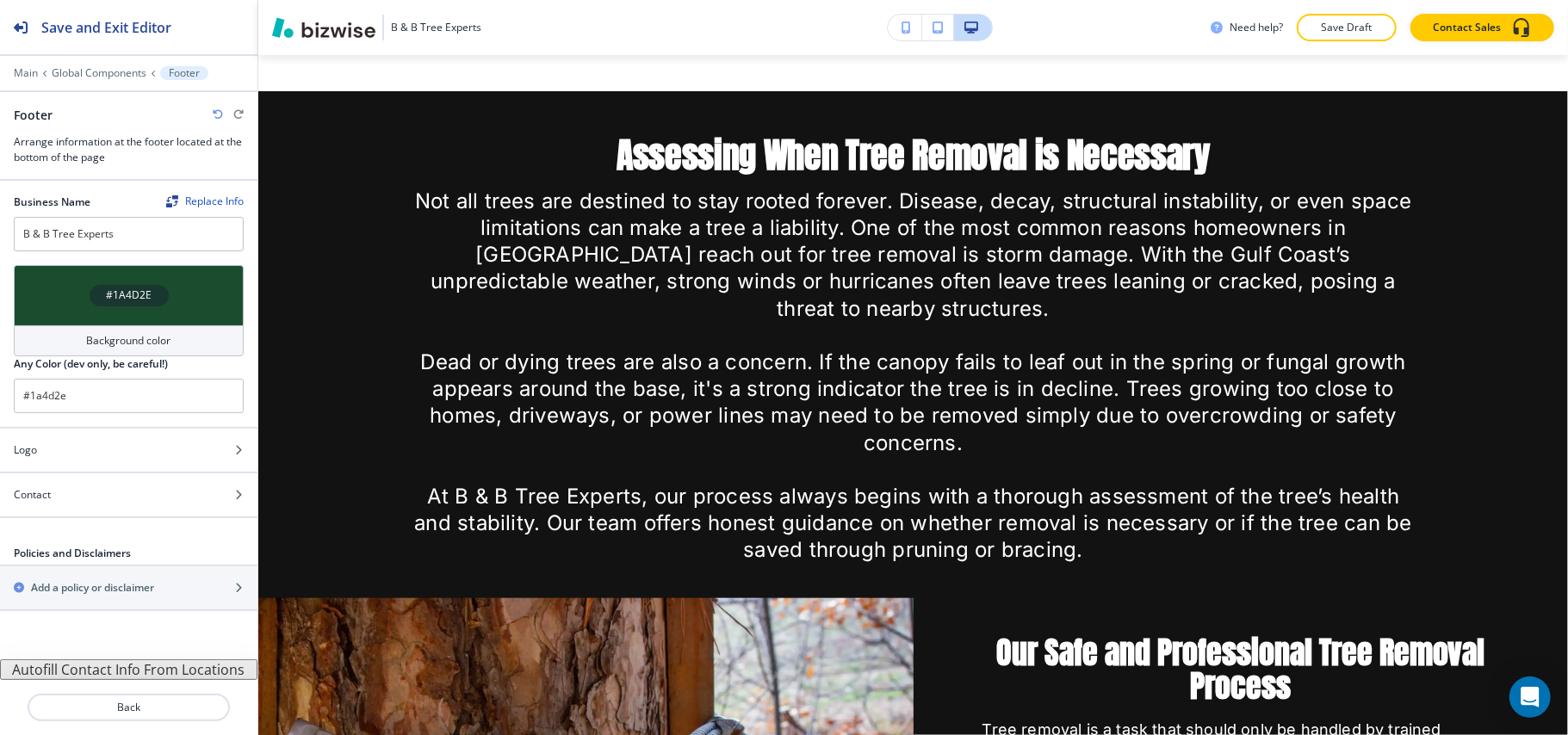
scroll to position [0, 0]
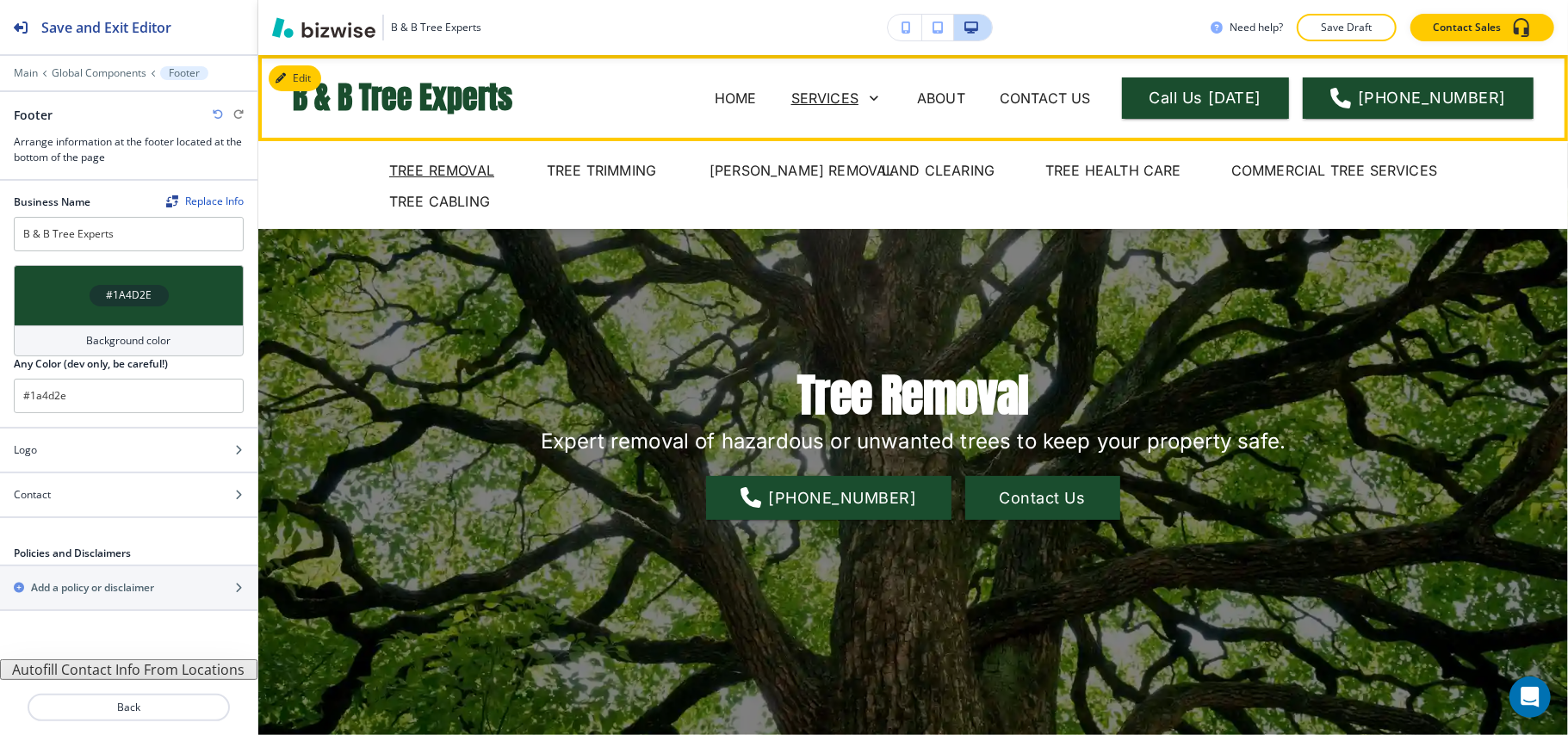
click at [859, 98] on p "SERVICES" at bounding box center [824, 97] width 67 height 20
click at [586, 169] on p "TREE TRIMMING" at bounding box center [601, 170] width 109 height 20
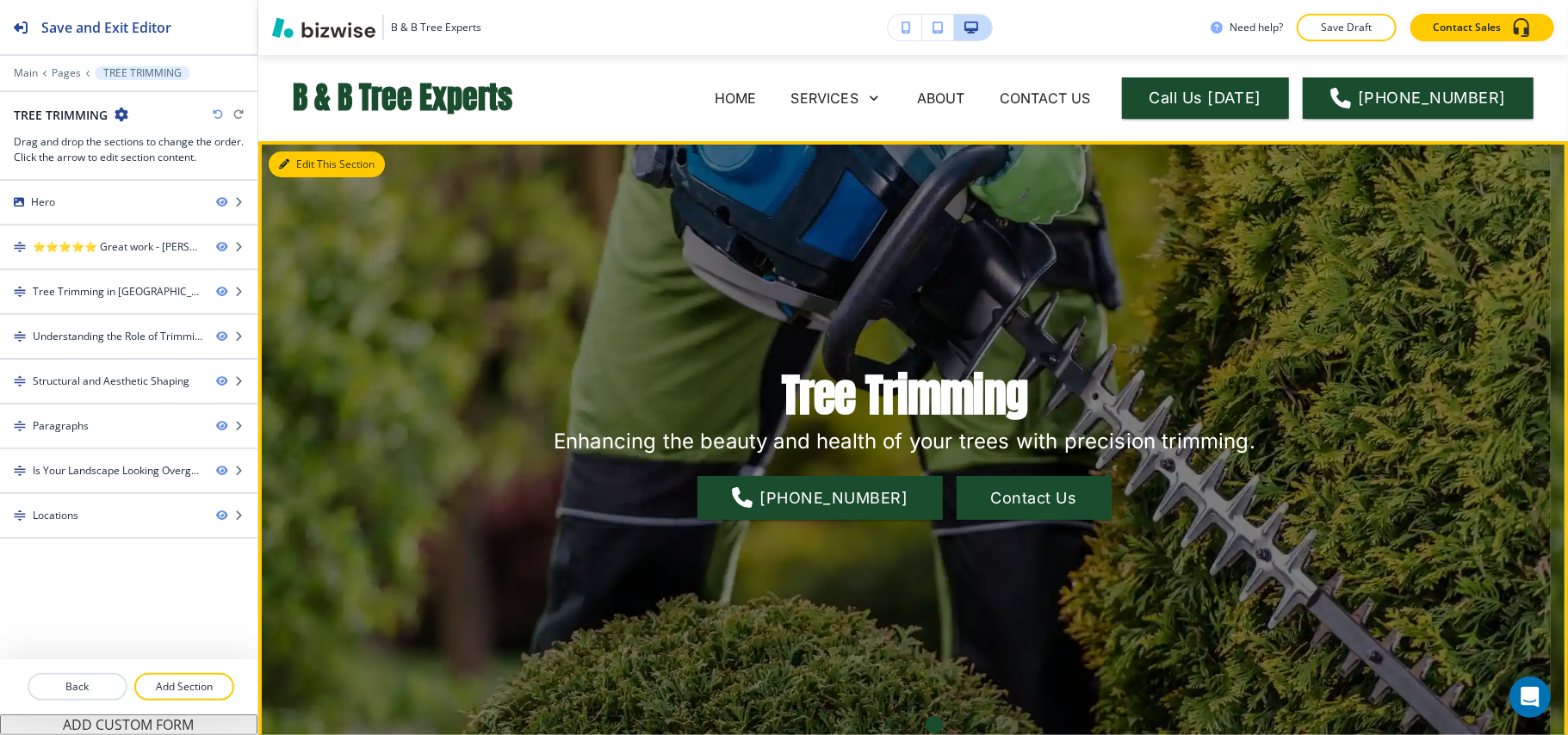
click at [297, 155] on button "Edit This Section" at bounding box center [326, 164] width 116 height 26
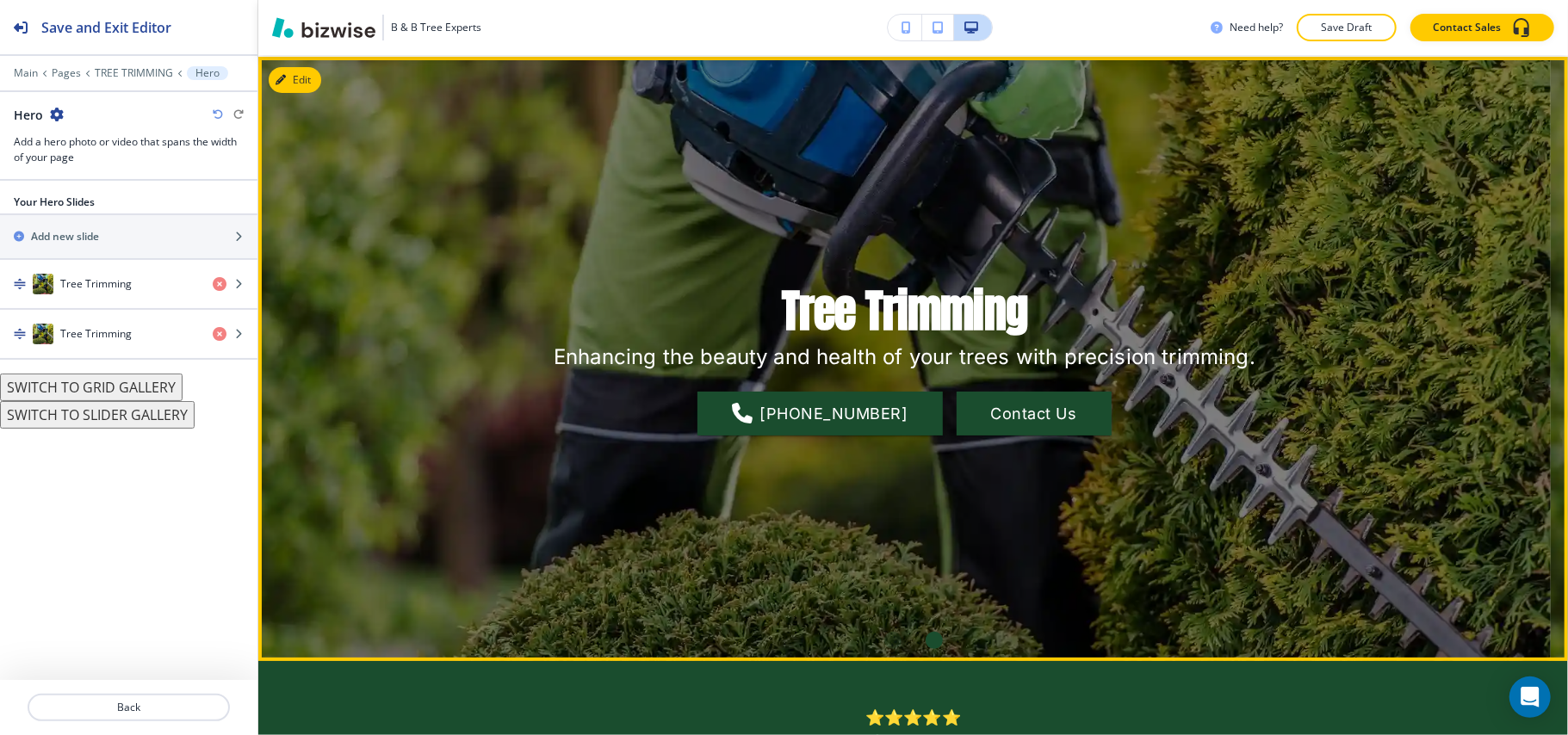
scroll to position [86, 0]
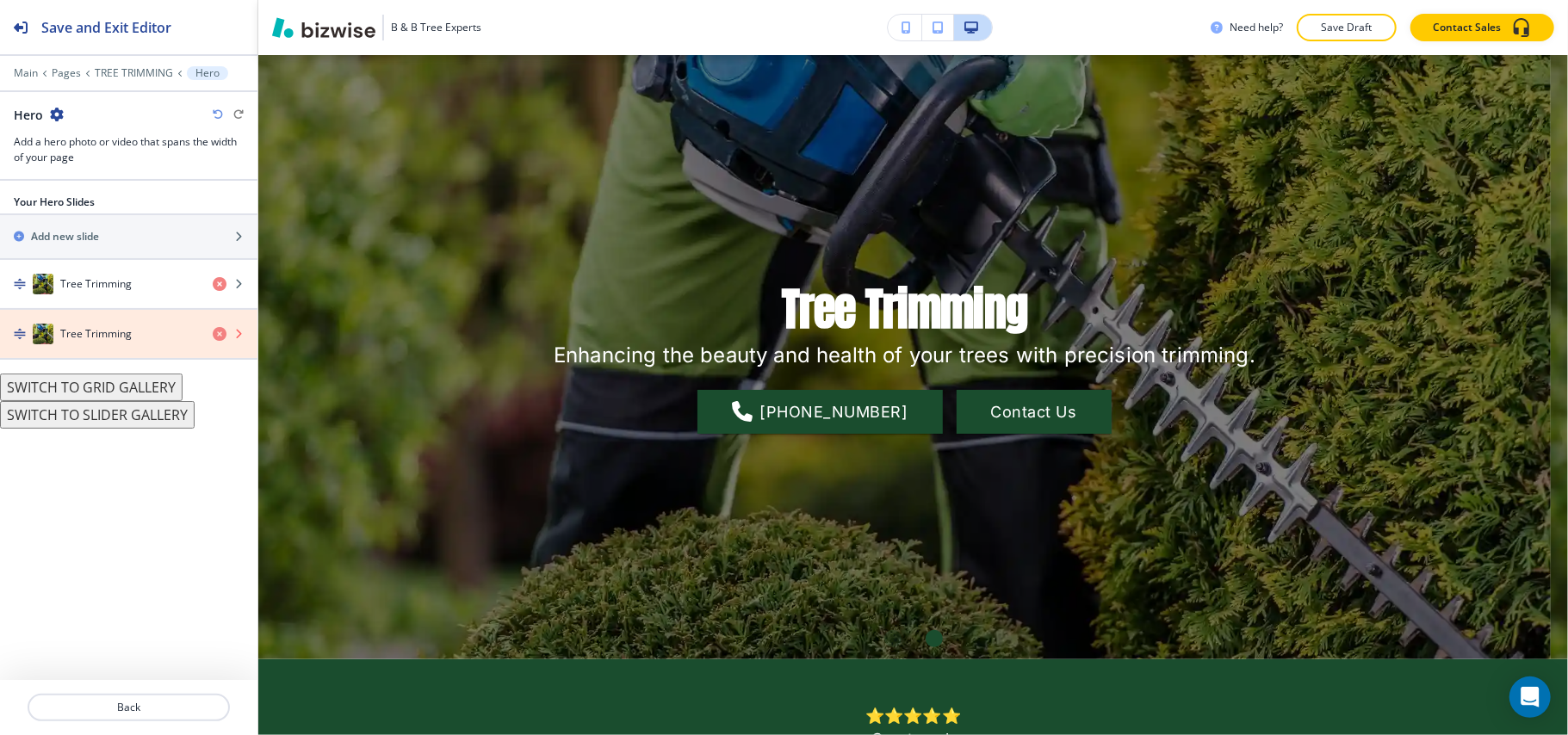
click at [220, 335] on icon "button" at bounding box center [219, 334] width 14 height 14
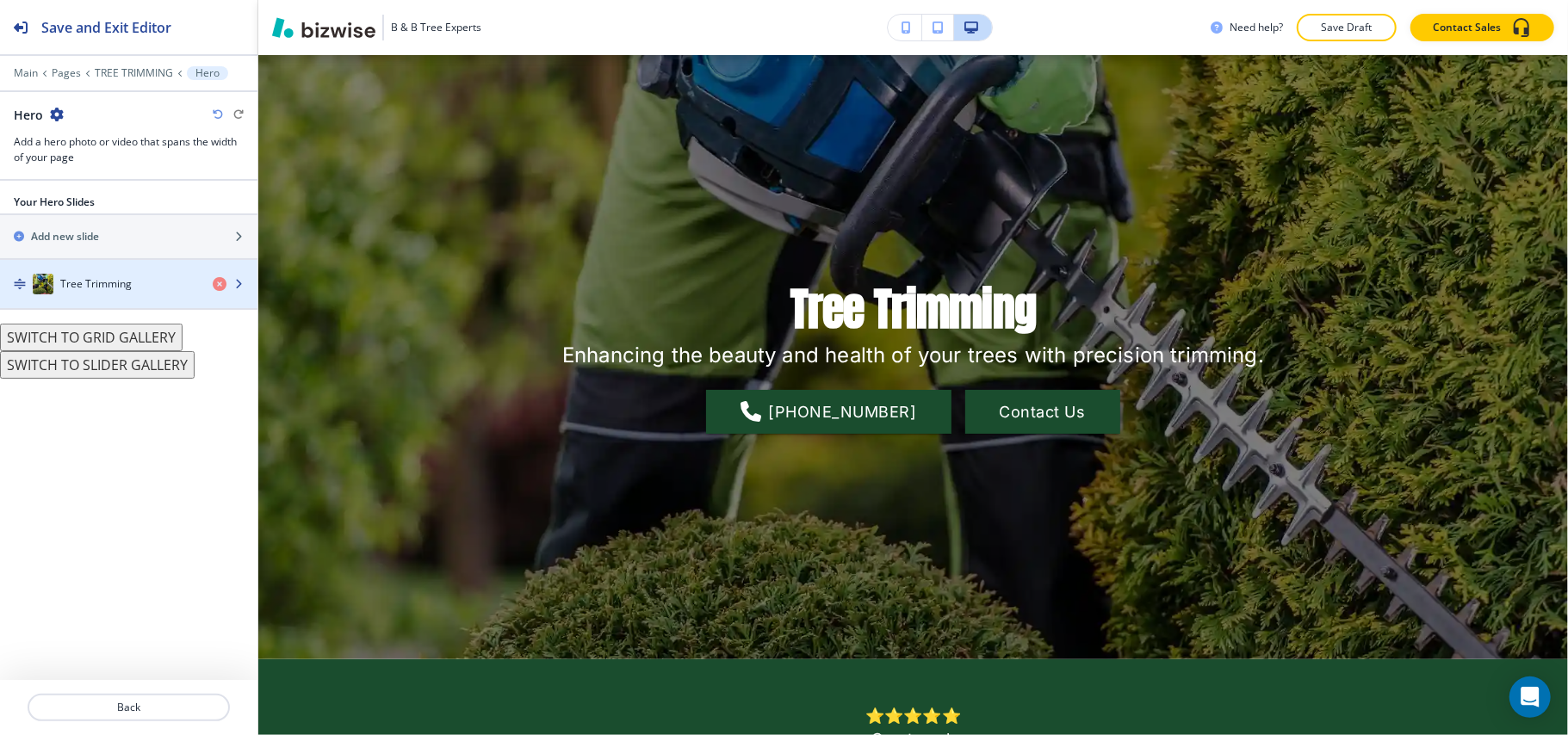
click at [111, 286] on h4 "Tree Trimming" at bounding box center [96, 285] width 71 height 16
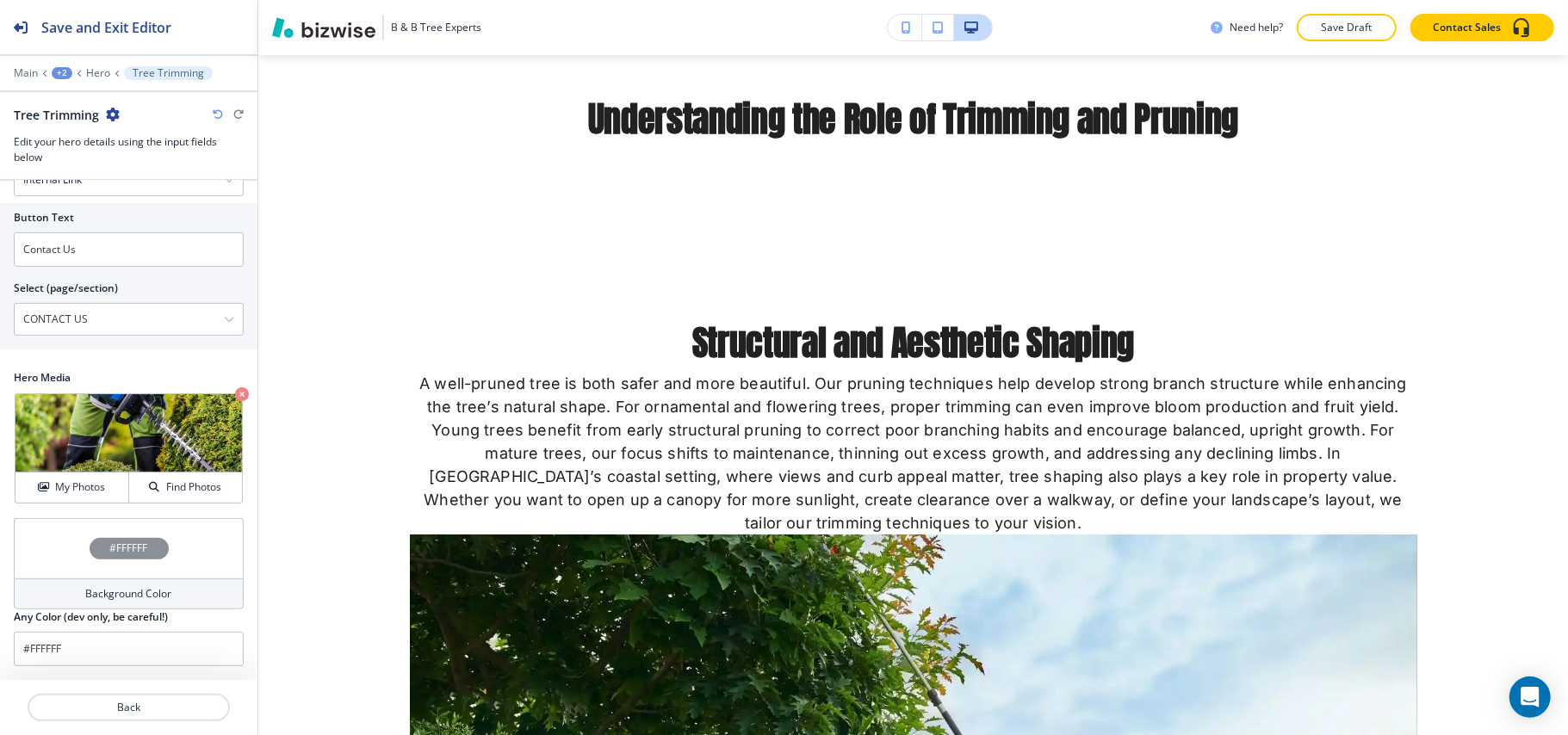
scroll to position [1120, 0]
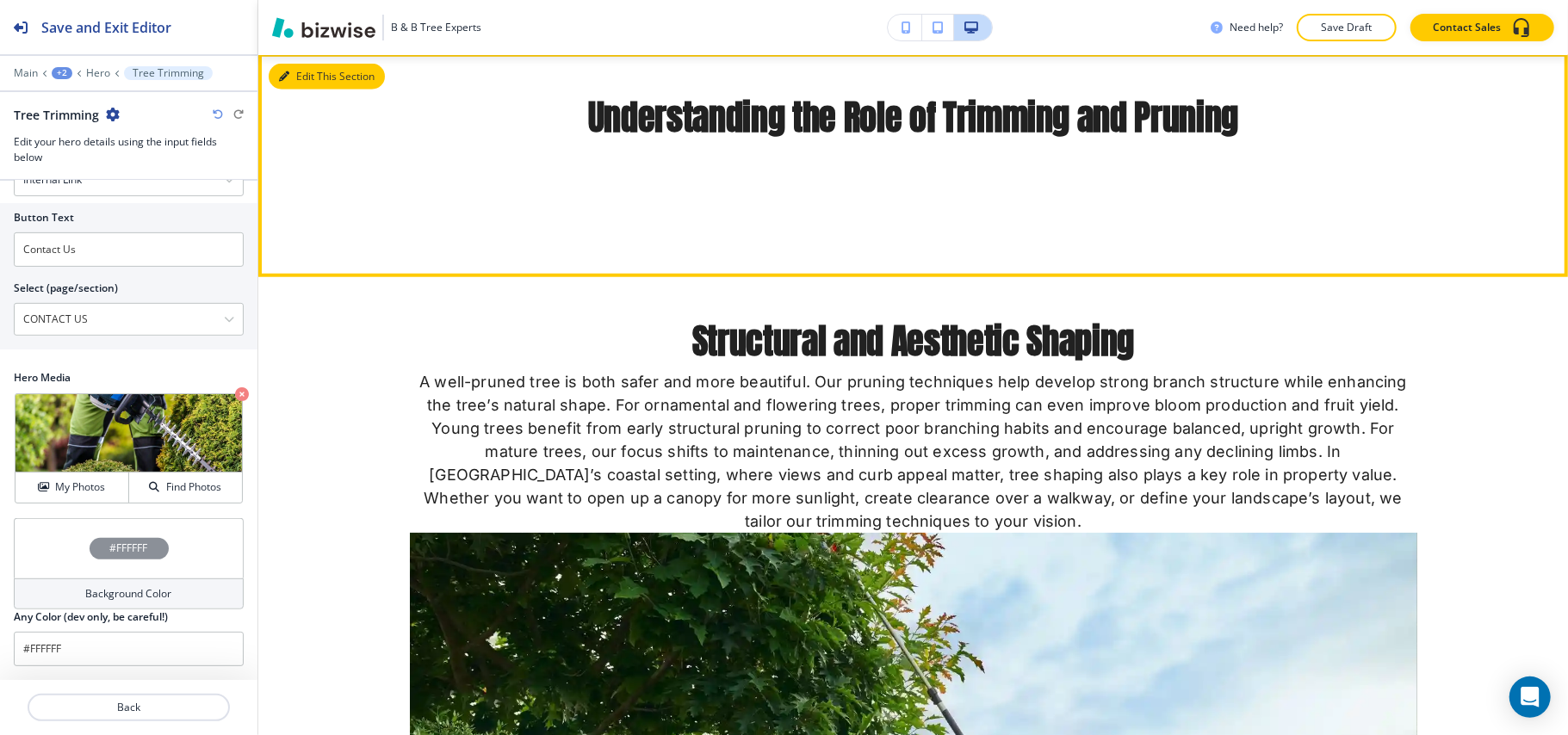
click at [297, 80] on button "Edit This Section" at bounding box center [326, 76] width 116 height 26
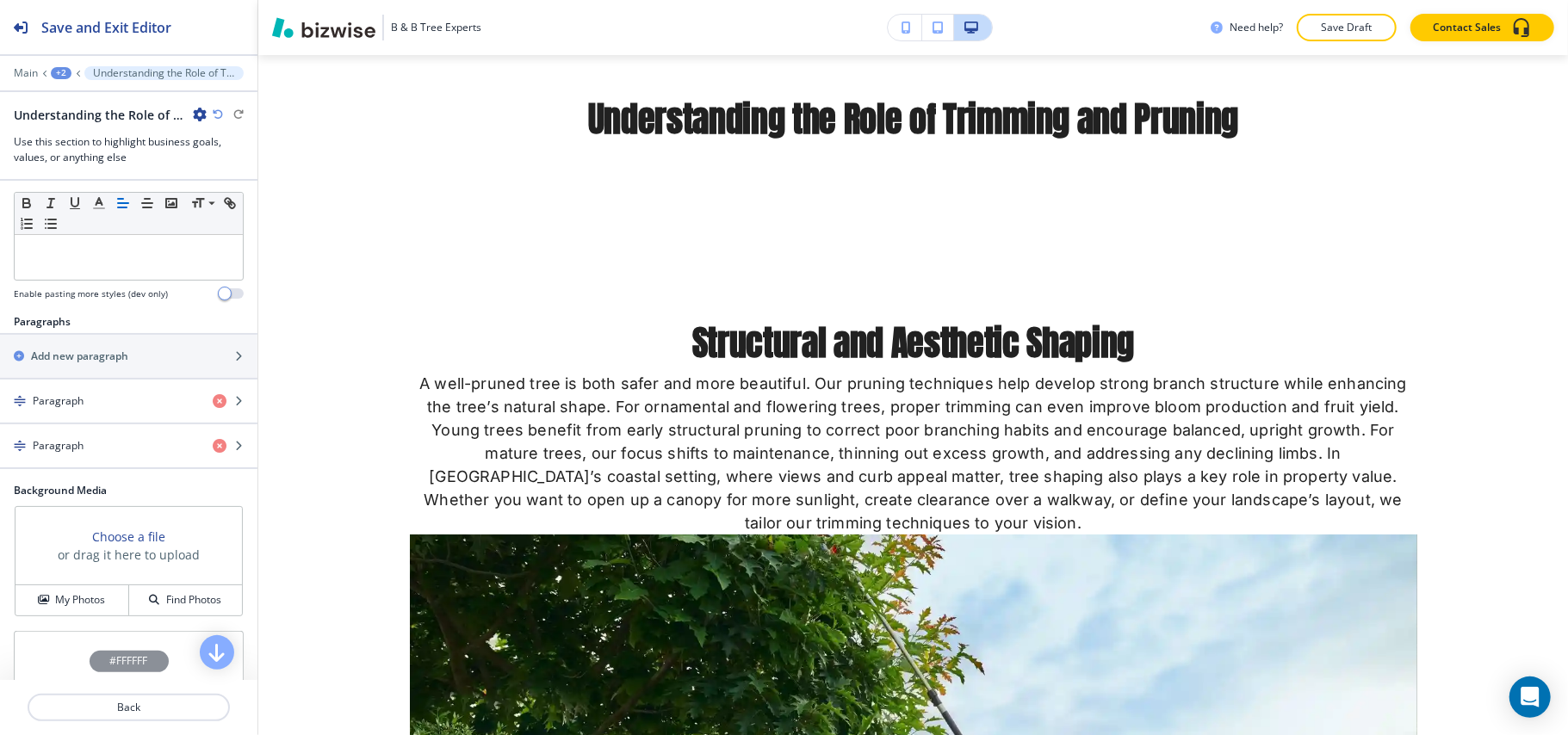
scroll to position [402, 0]
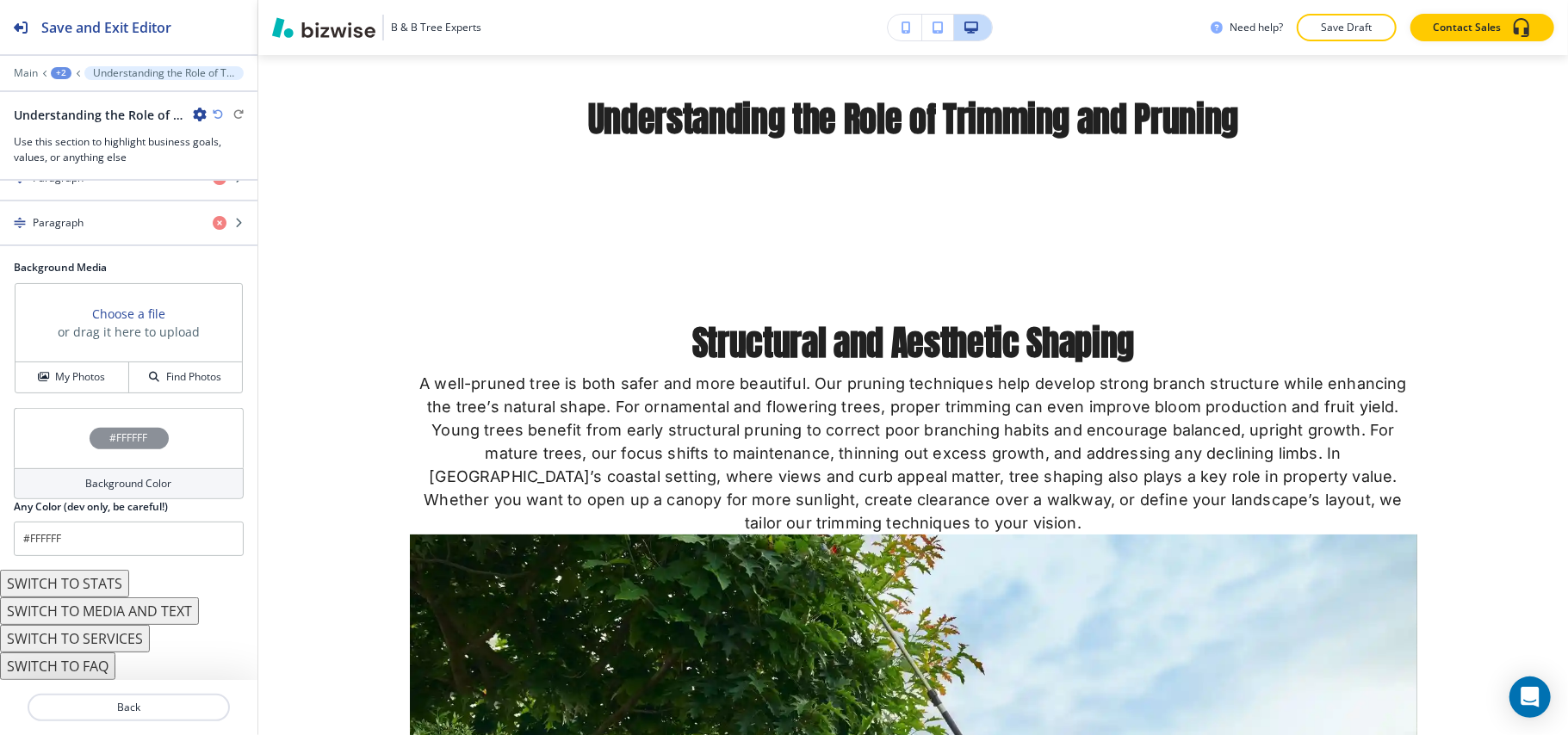
click at [112, 617] on button "SWITCH TO MEDIA AND TEXT" at bounding box center [99, 611] width 199 height 27
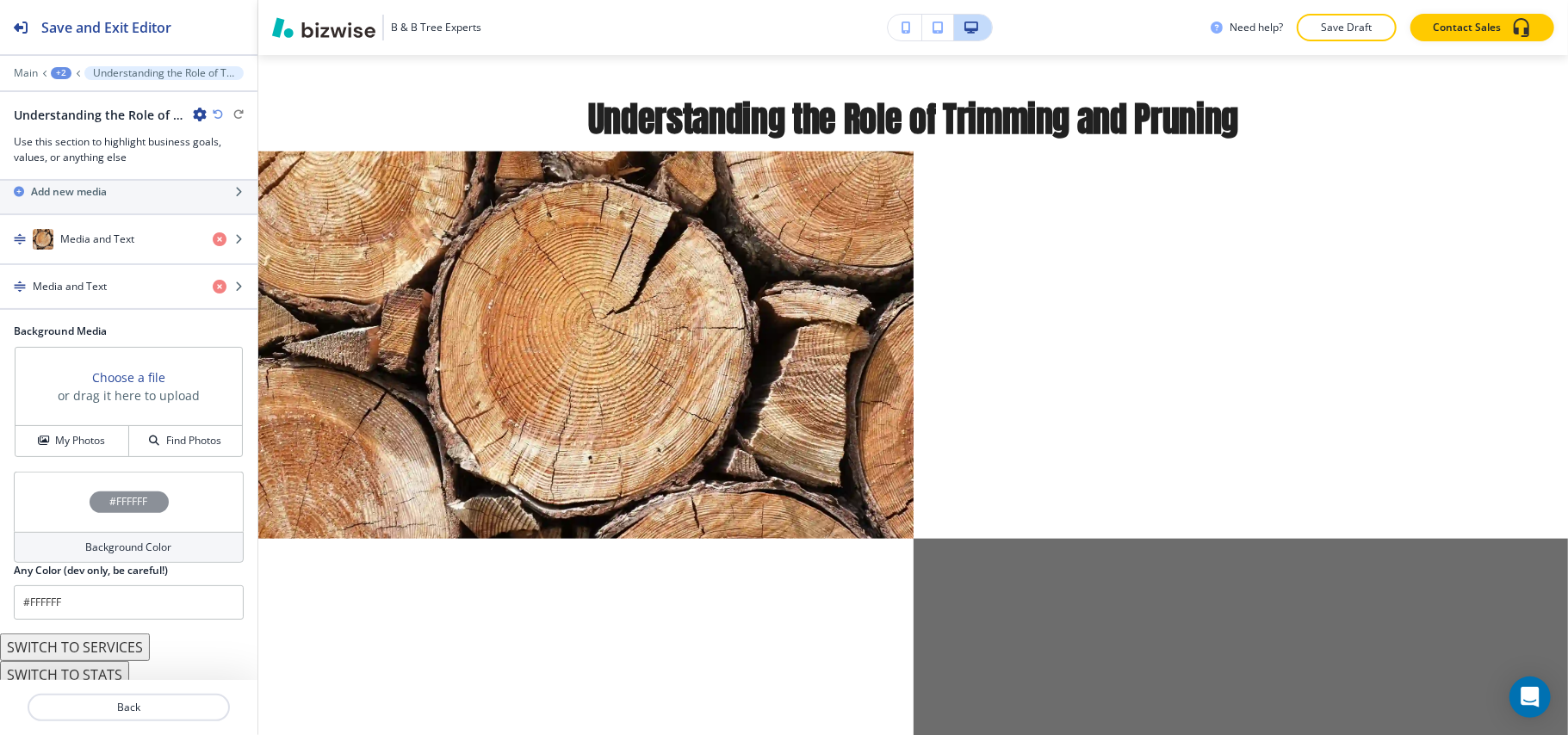
scroll to position [265, 0]
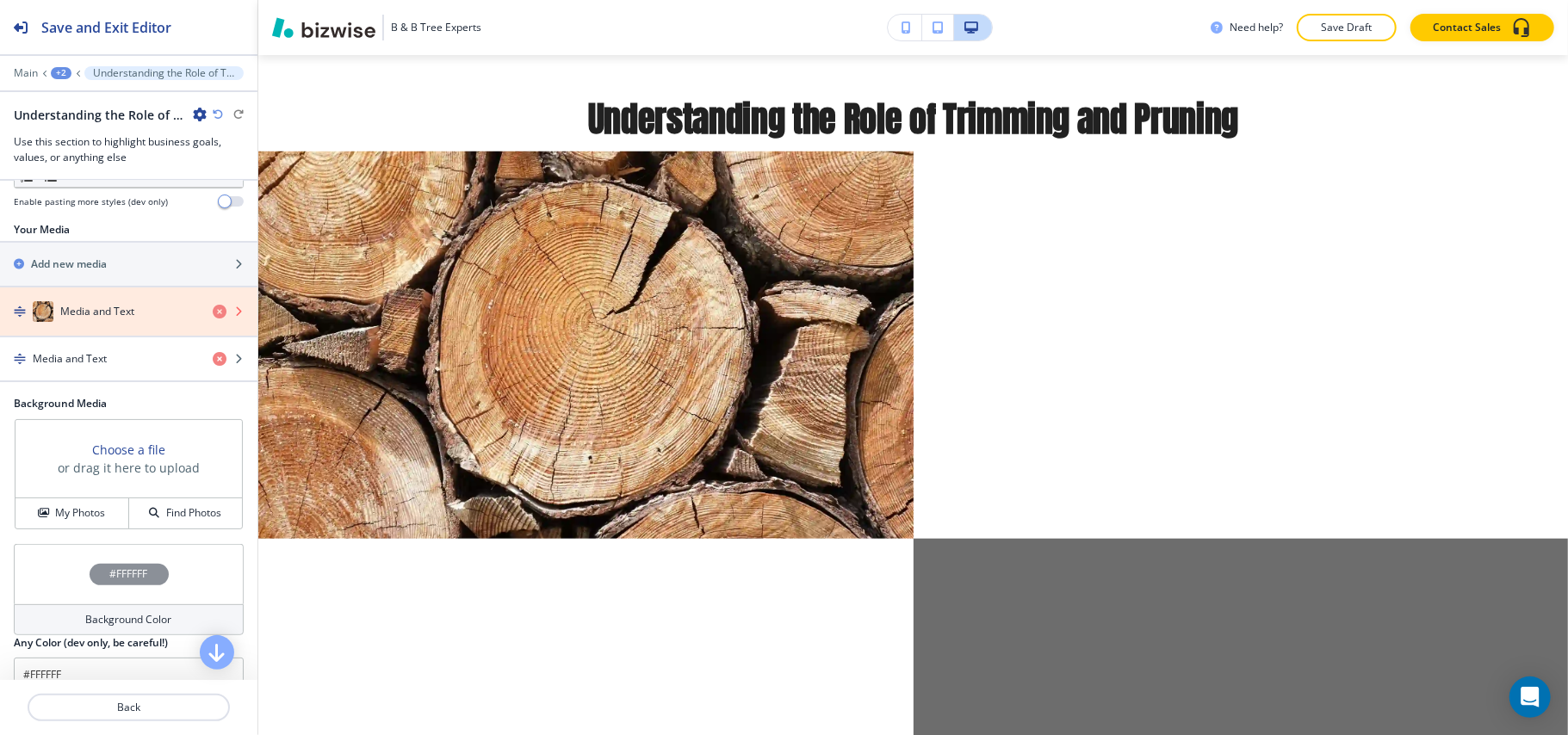
click at [212, 315] on icon "button" at bounding box center [219, 312] width 14 height 14
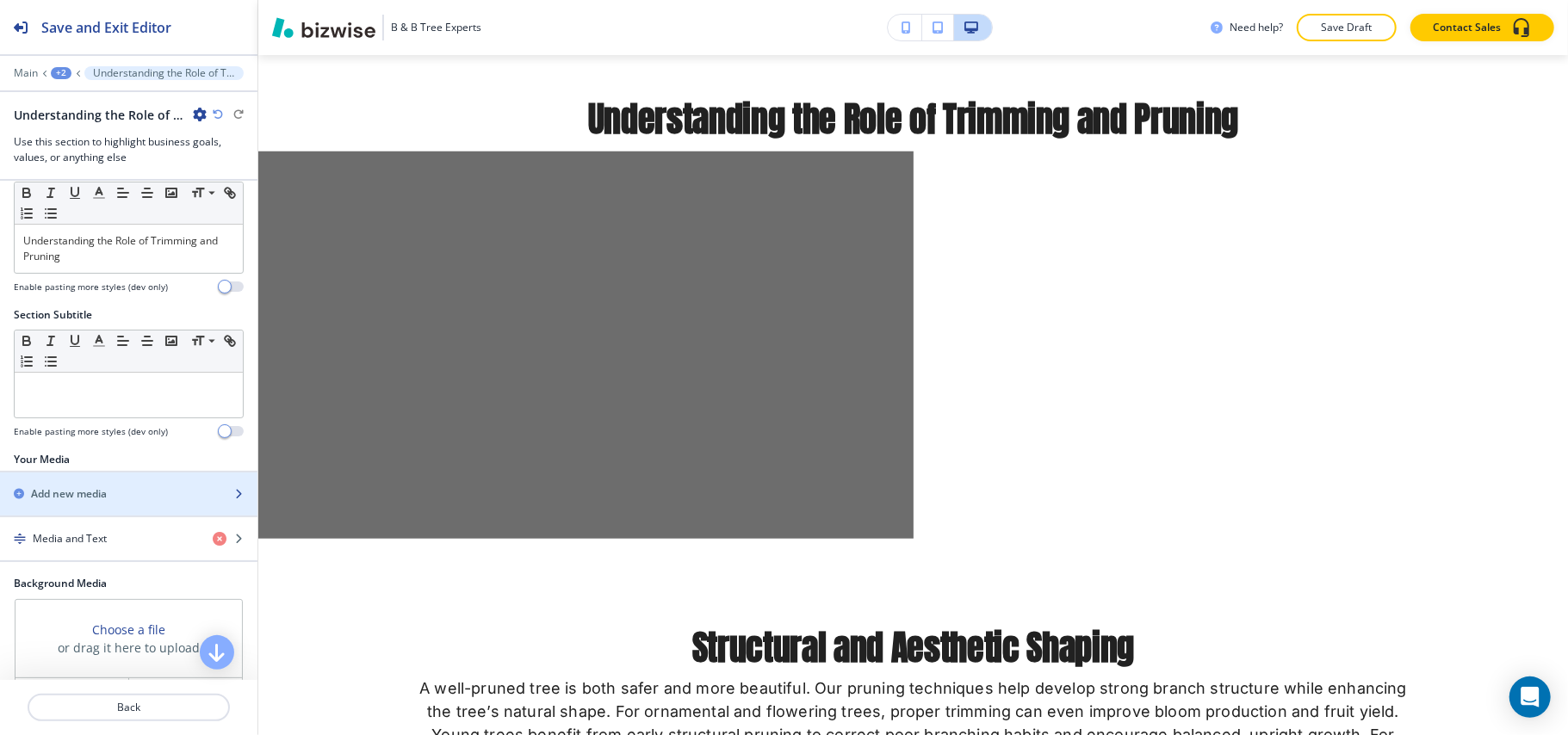
scroll to position [0, 0]
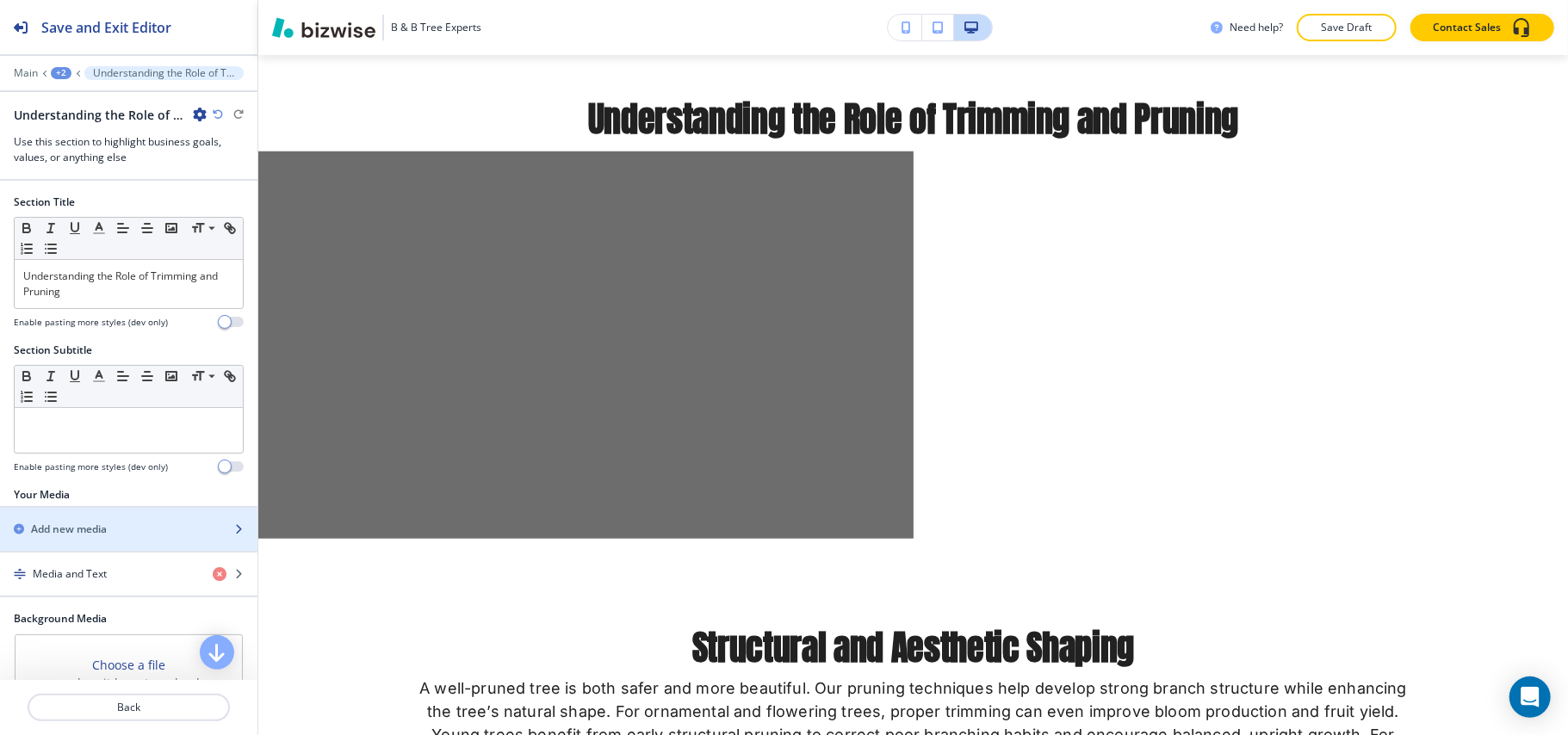
click at [95, 534] on h2 "Add new media" at bounding box center [69, 529] width 76 height 16
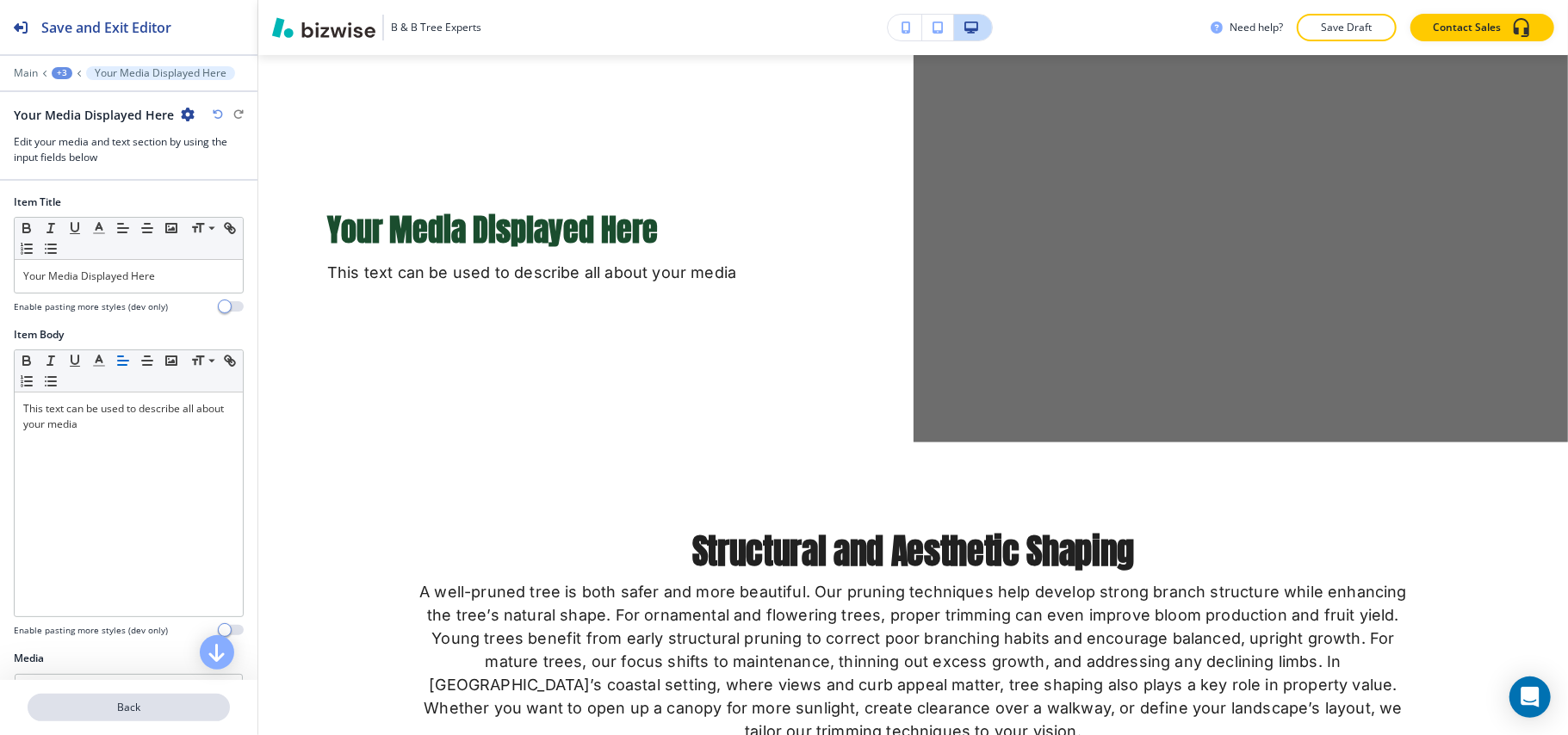
click at [143, 708] on p "Back" at bounding box center [129, 708] width 199 height 16
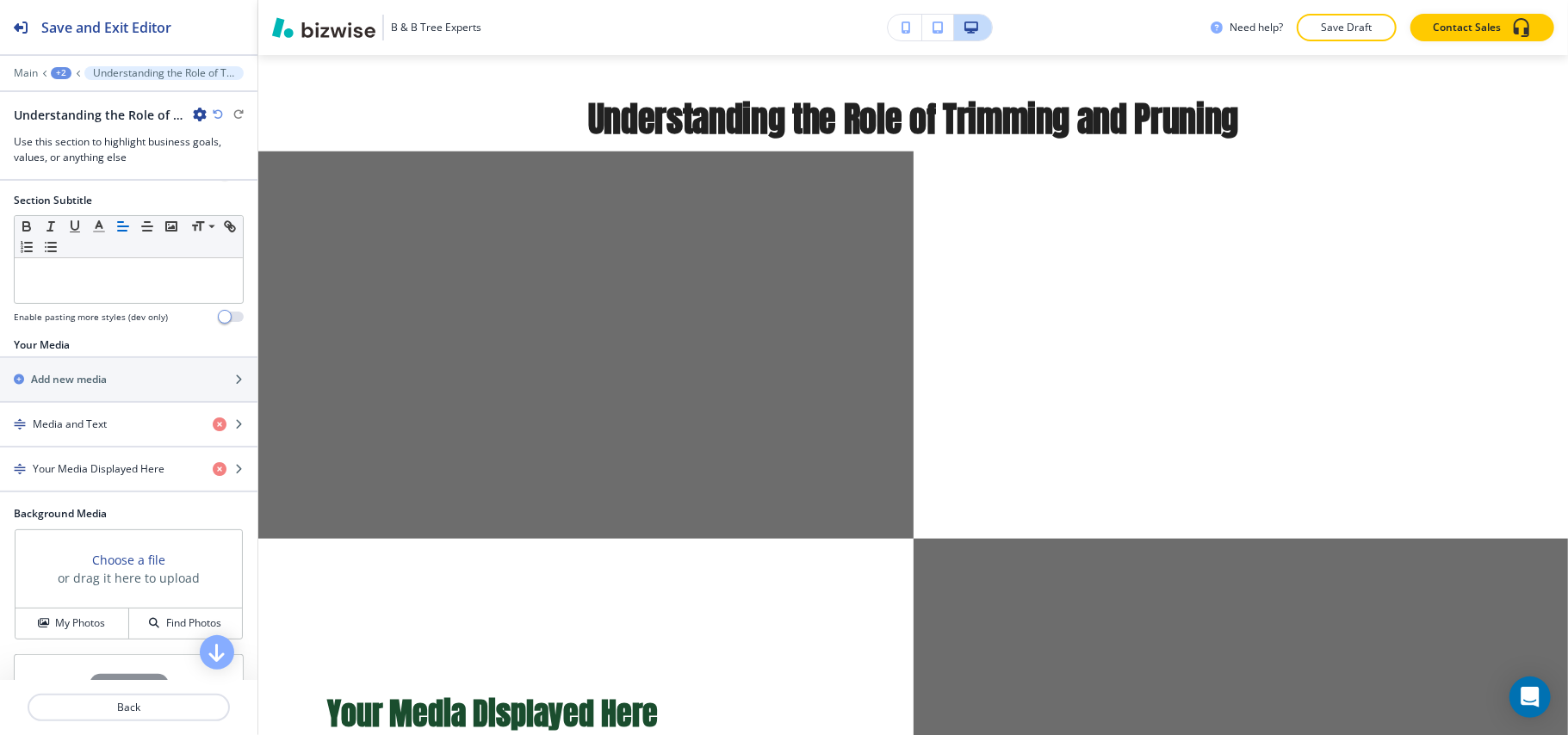
scroll to position [344, 0]
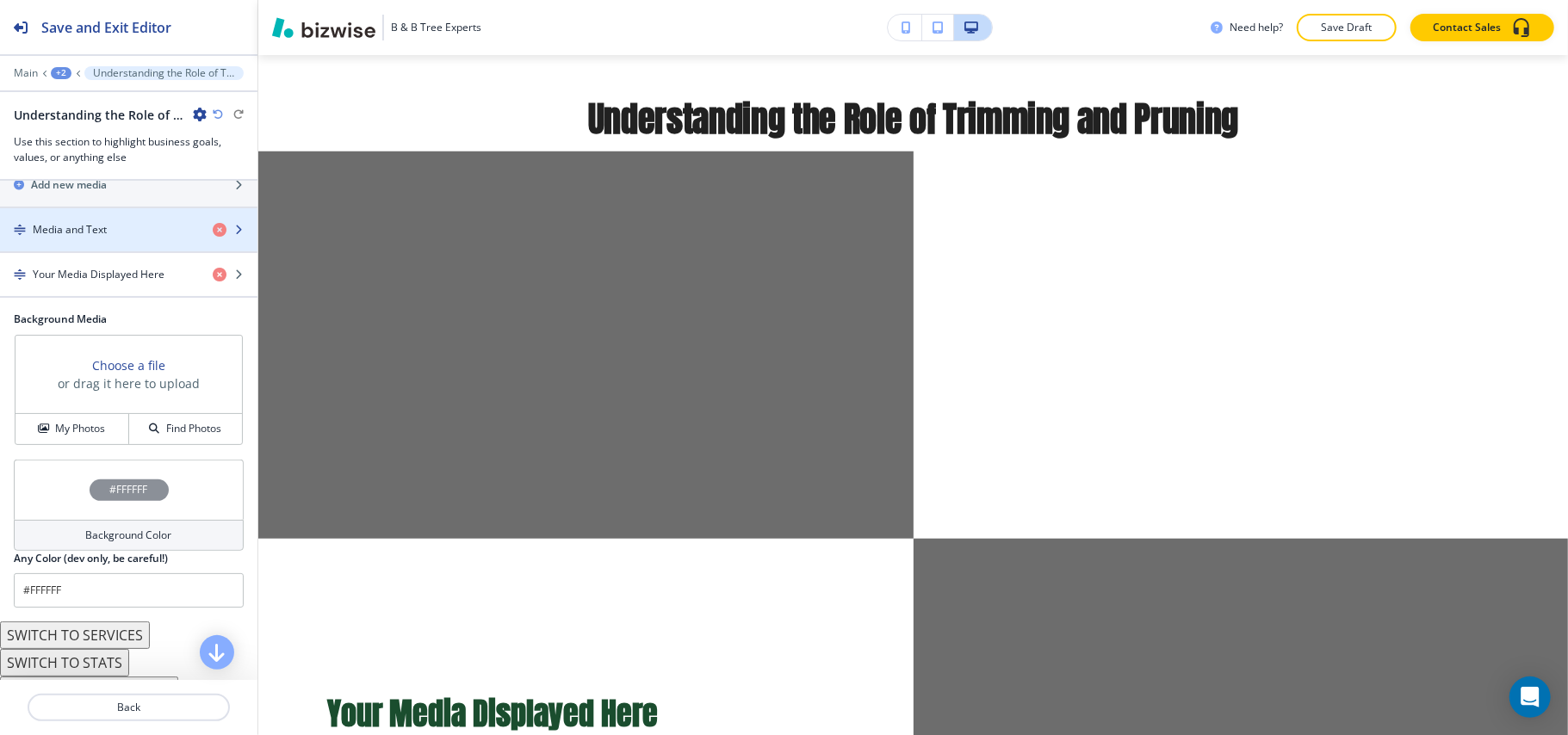
click at [85, 238] on h4 "Media and Text" at bounding box center [70, 230] width 74 height 16
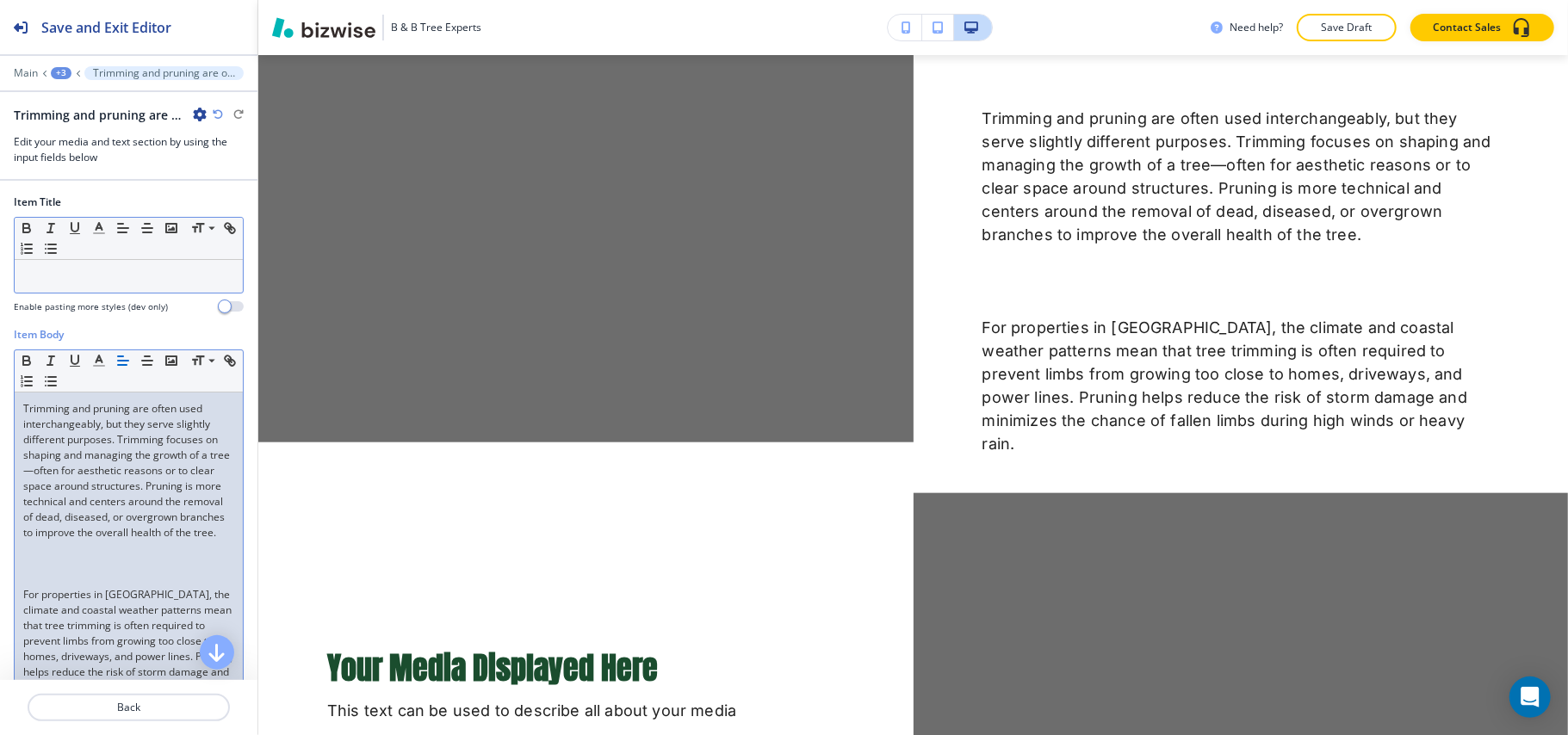
scroll to position [0, 0]
click at [38, 572] on p at bounding box center [129, 564] width 210 height 16
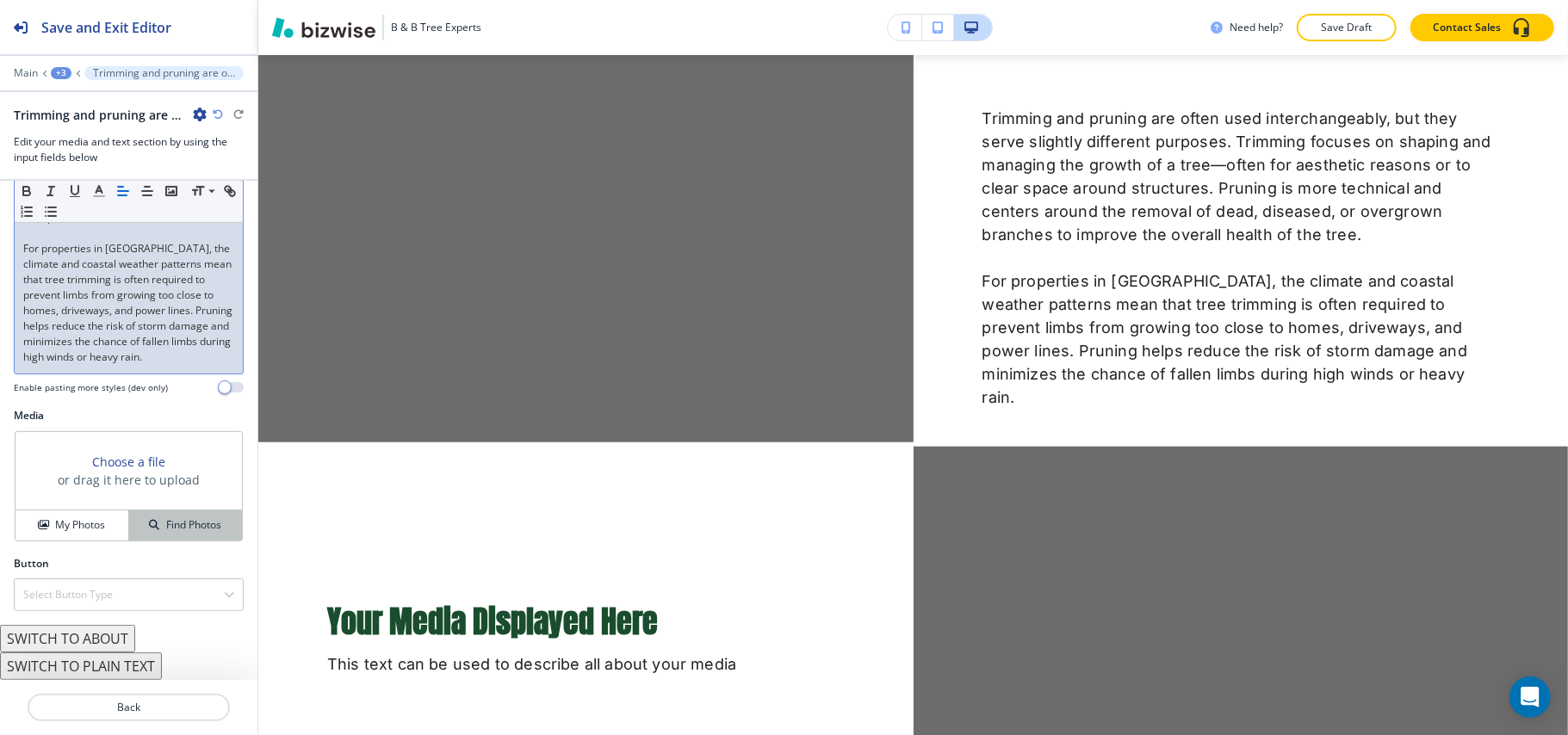
scroll to position [350, 0]
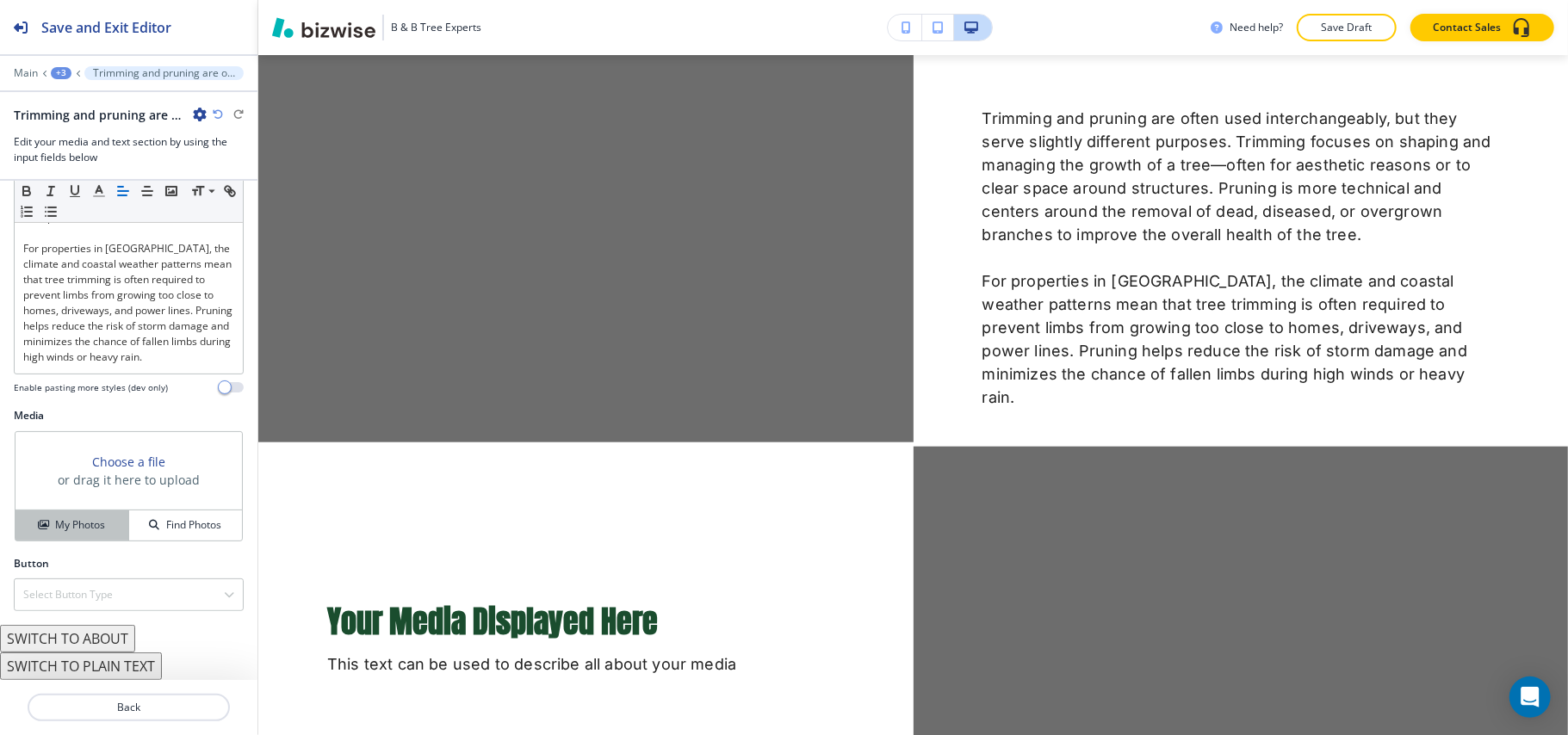
click at [65, 521] on h4 "My Photos" at bounding box center [80, 525] width 50 height 16
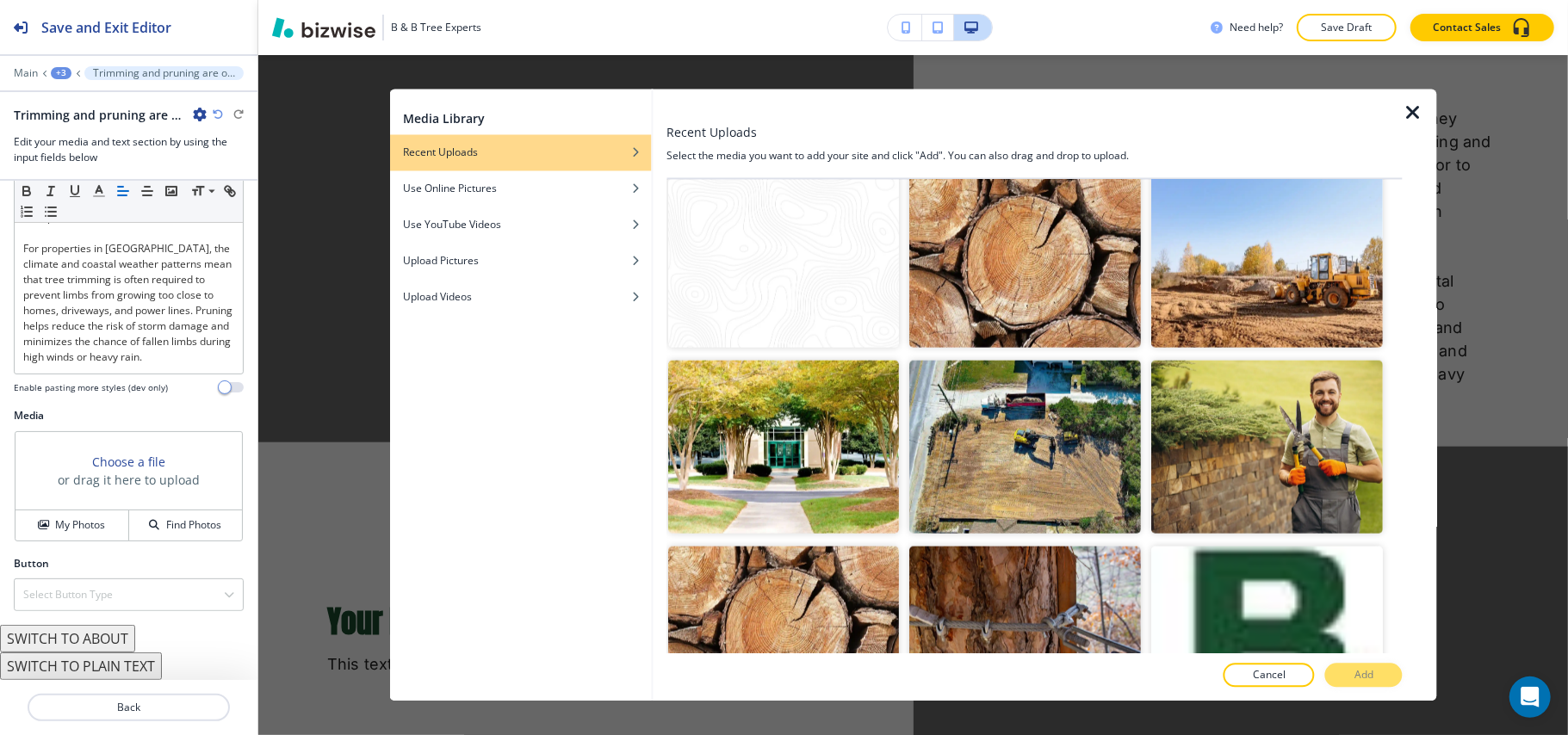
scroll to position [1541, 0]
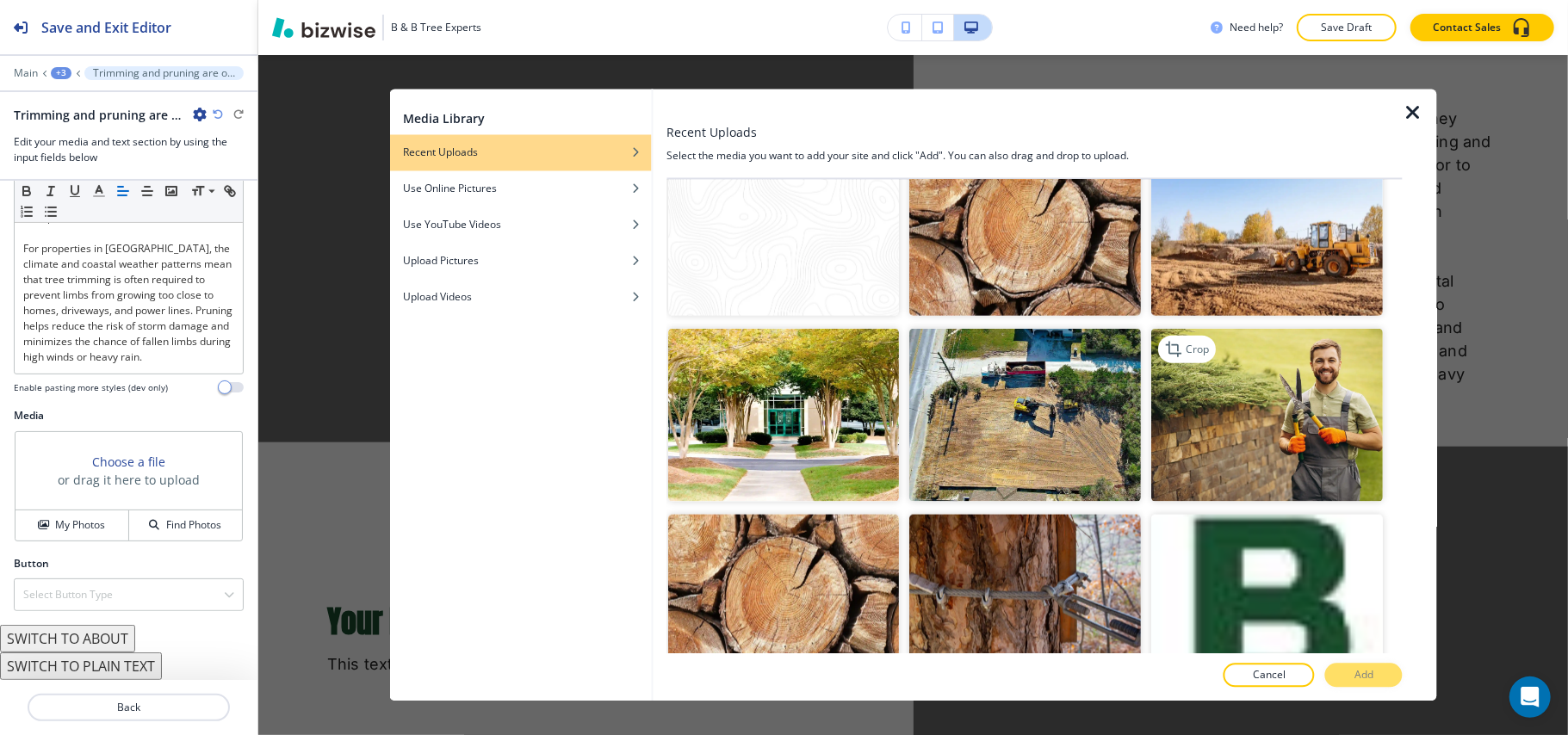
click at [1279, 335] on img "button" at bounding box center [1268, 415] width 232 height 174
click at [1382, 678] on button "Add" at bounding box center [1364, 676] width 78 height 24
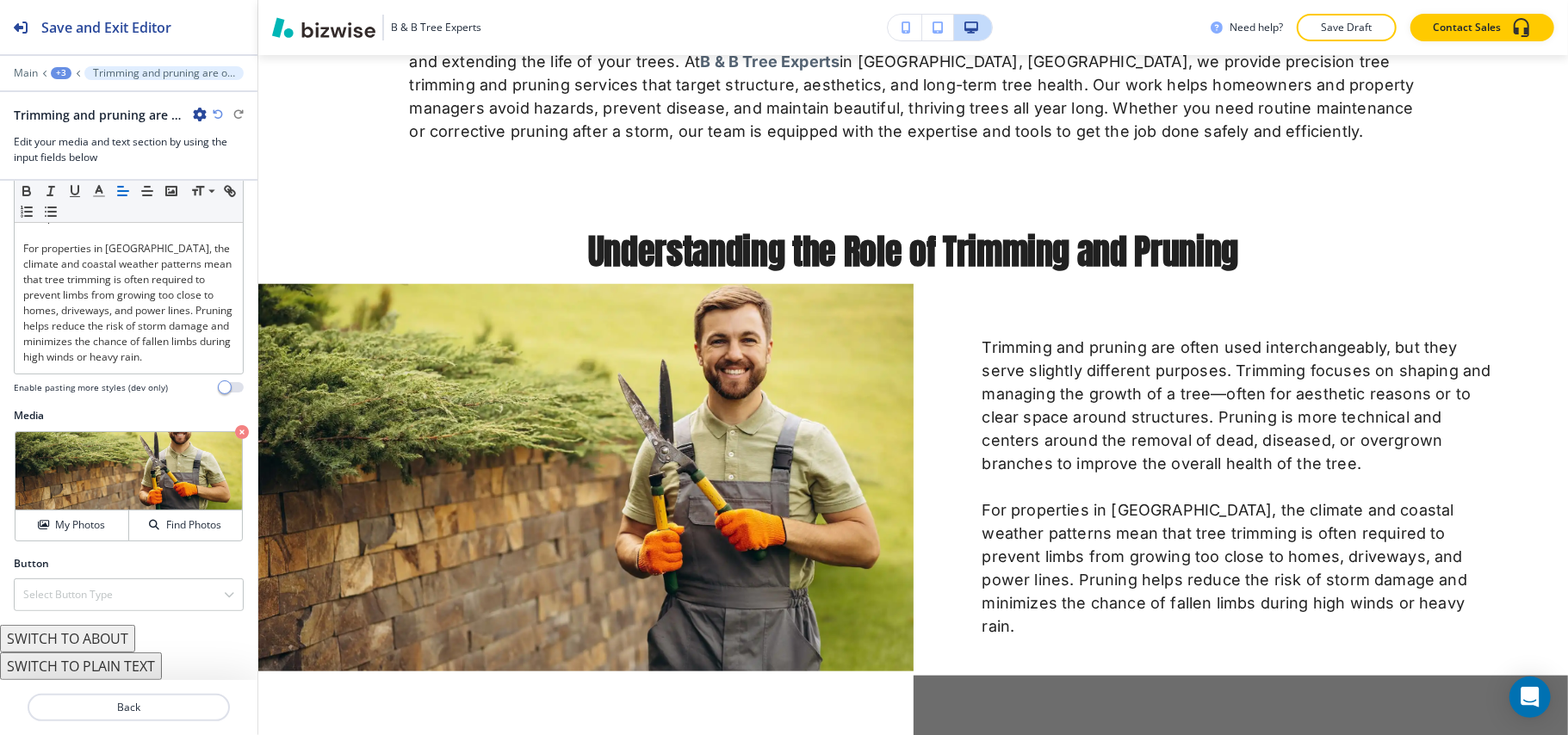
scroll to position [1100, 0]
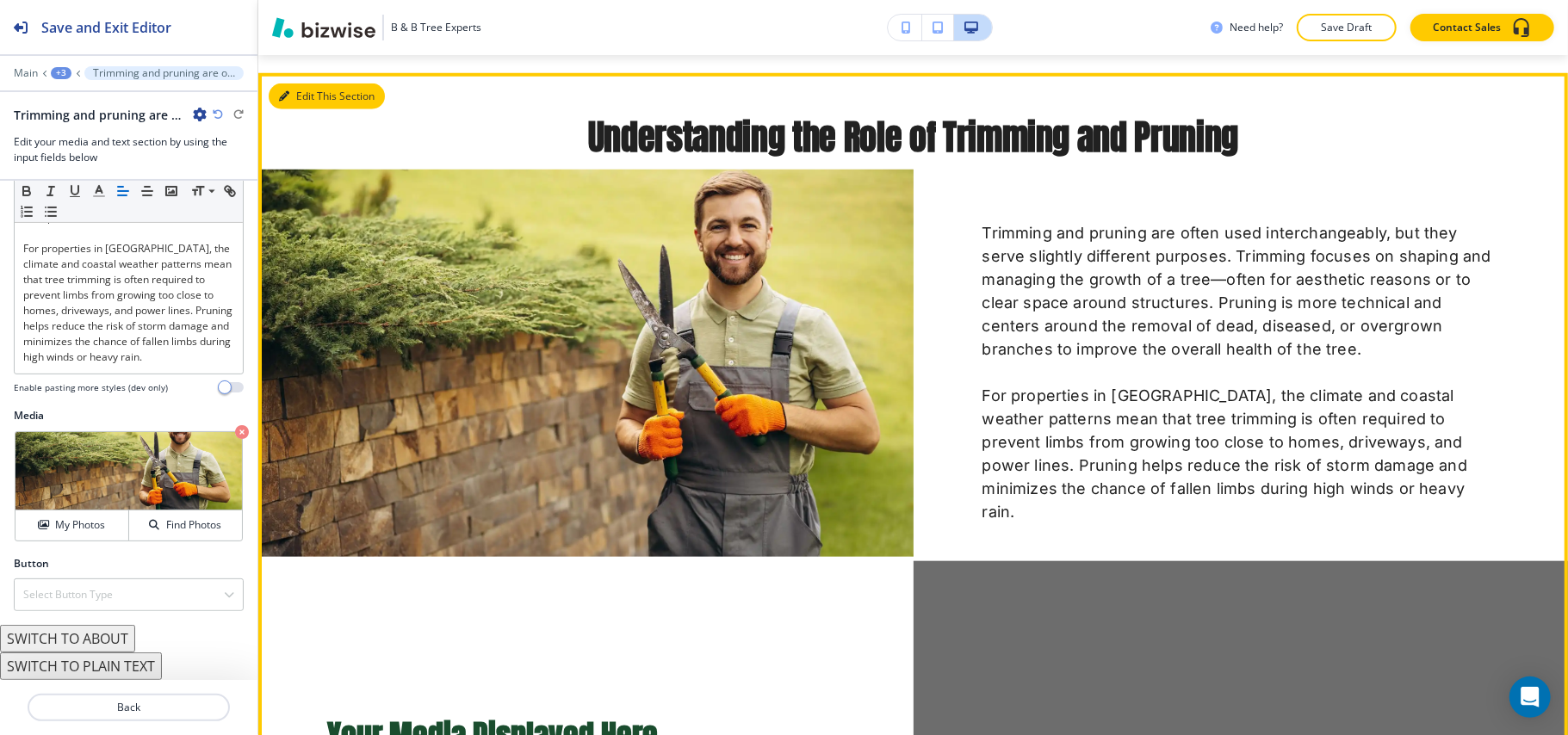
click at [294, 97] on button "Edit This Section" at bounding box center [326, 97] width 116 height 26
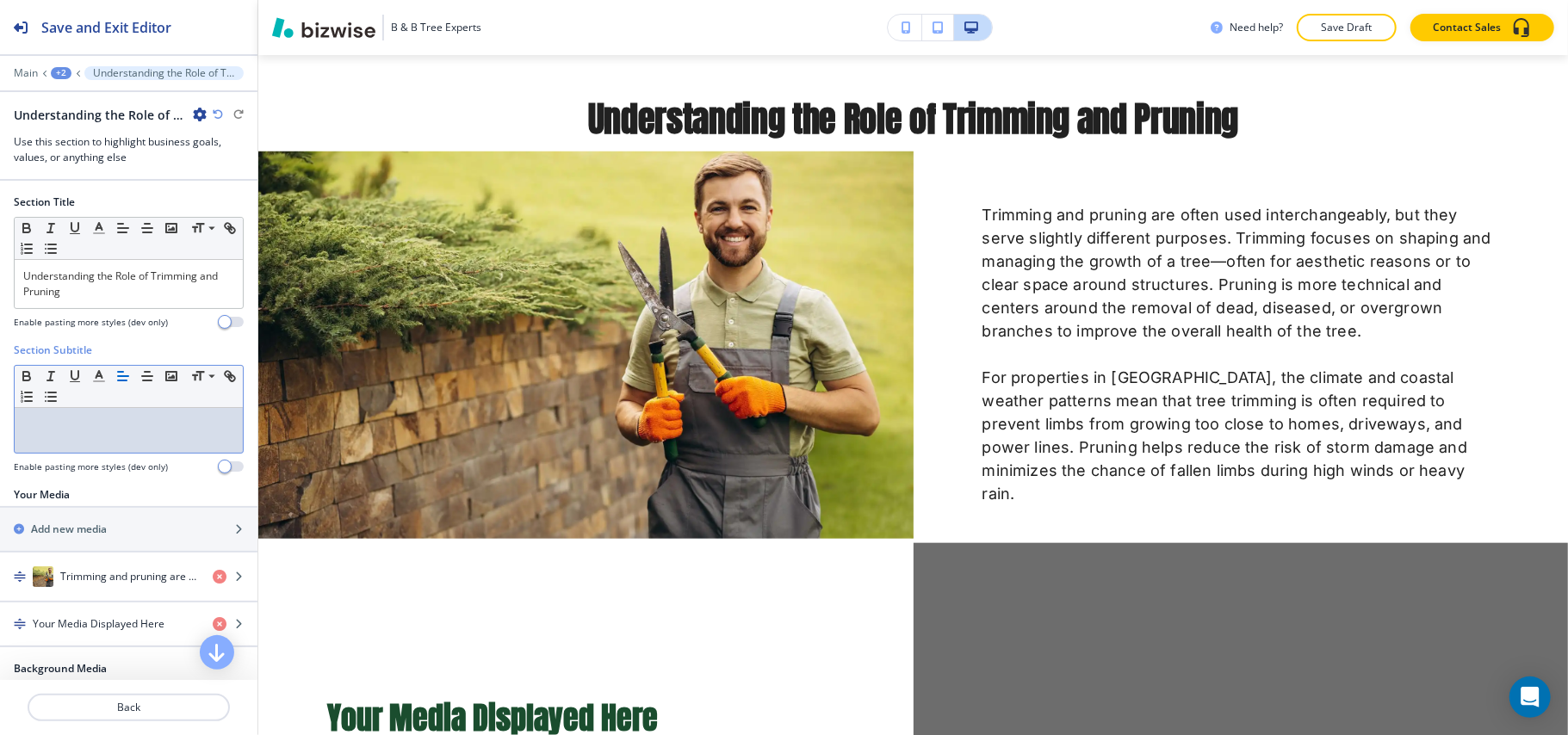
scroll to position [0, 0]
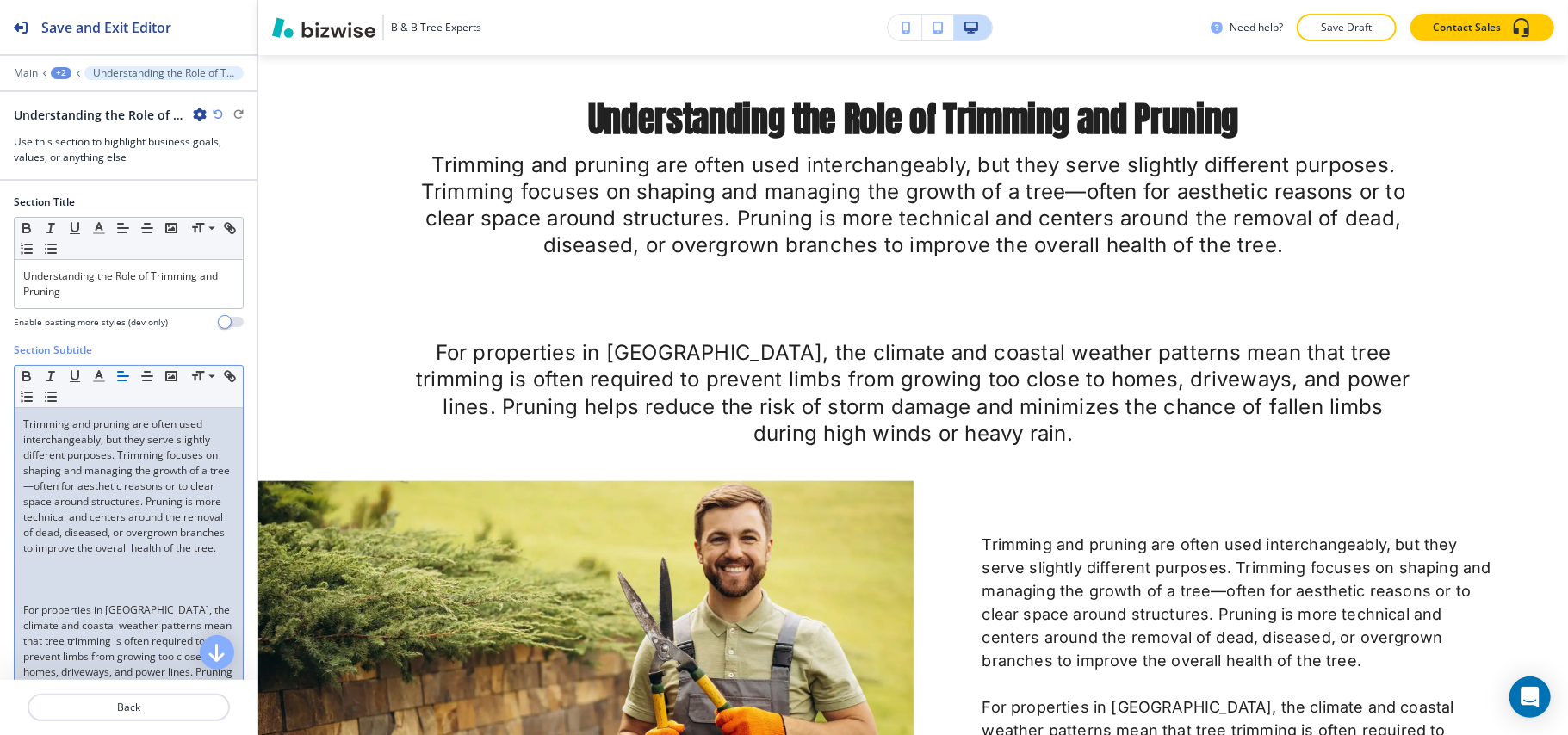
click at [35, 602] on p at bounding box center [129, 596] width 210 height 16
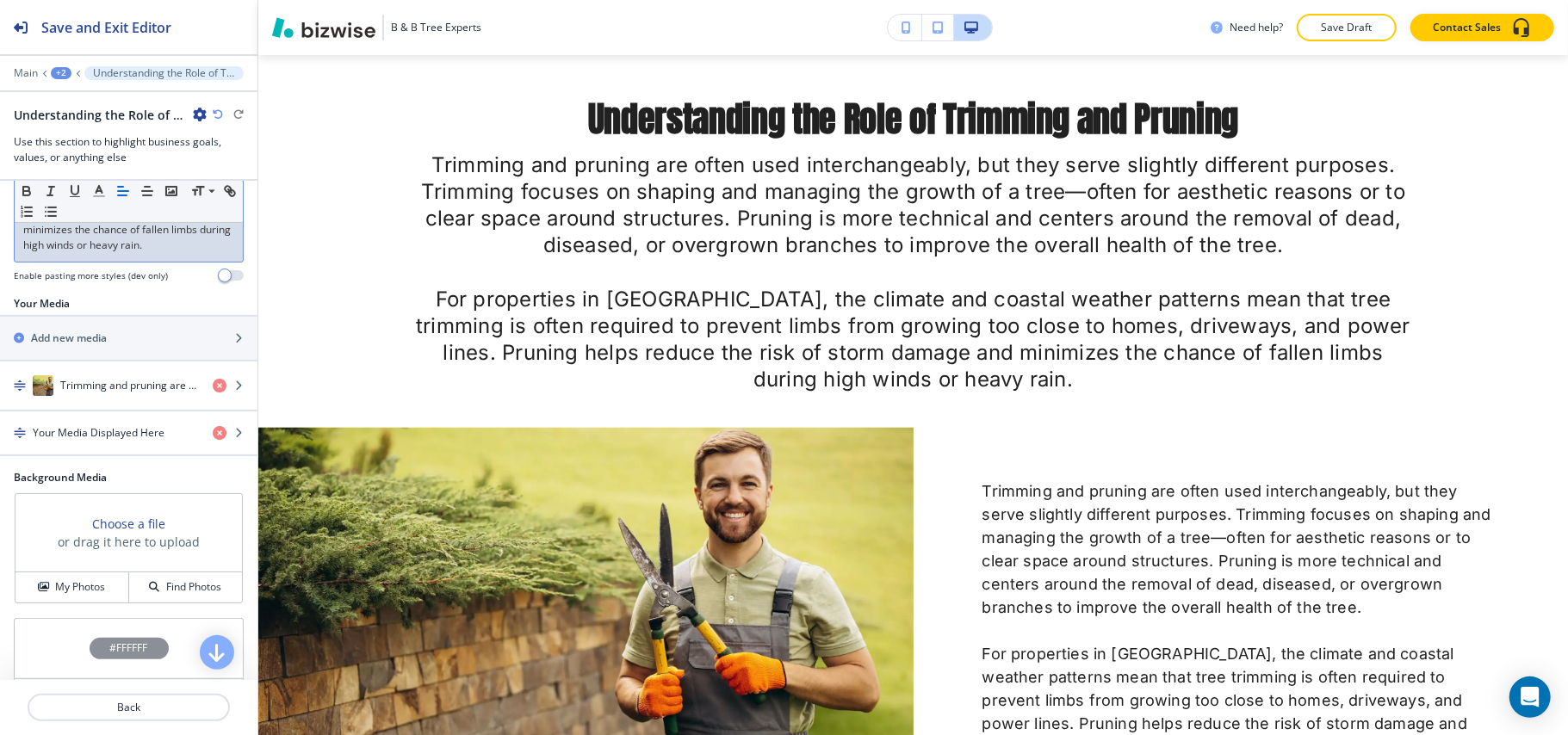
scroll to position [459, 0]
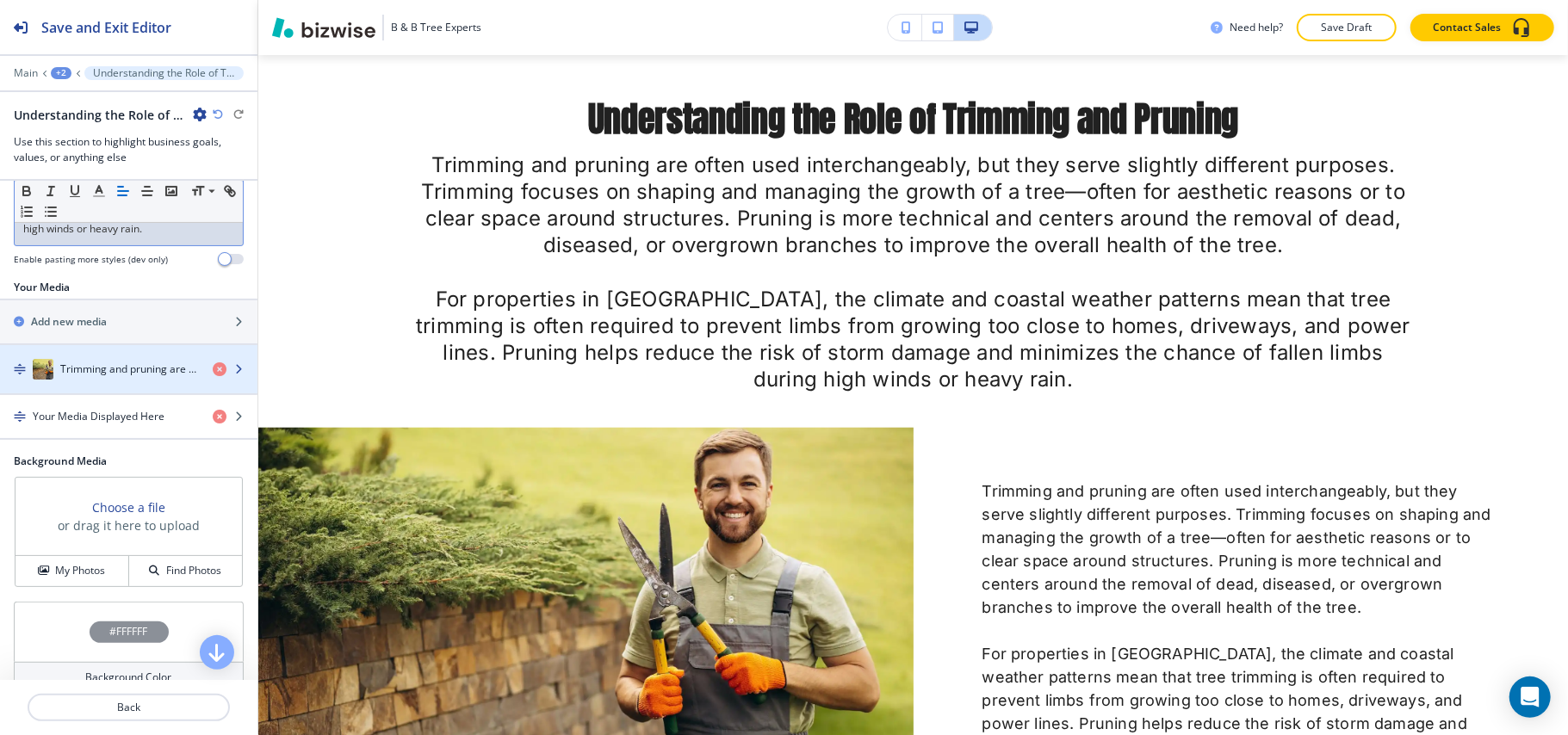
click at [92, 377] on h4 "Trimming and pruning are often used interchangeably, but they serve slightly di…" at bounding box center [130, 369] width 138 height 16
click at [115, 377] on h4 "Trimming and pruning are often used interchangeably, but they serve slightly di…" at bounding box center [130, 369] width 138 height 16
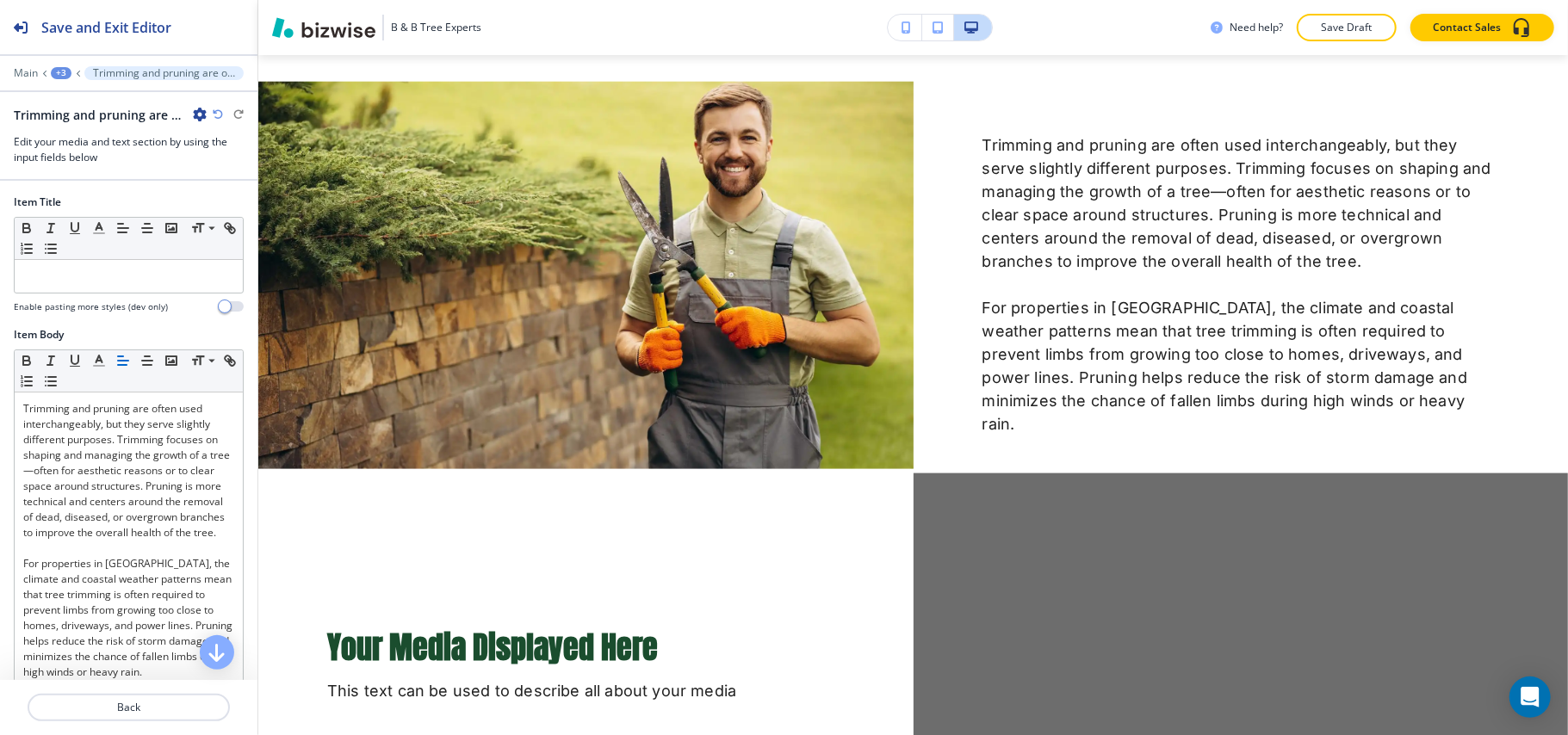
scroll to position [1489, 0]
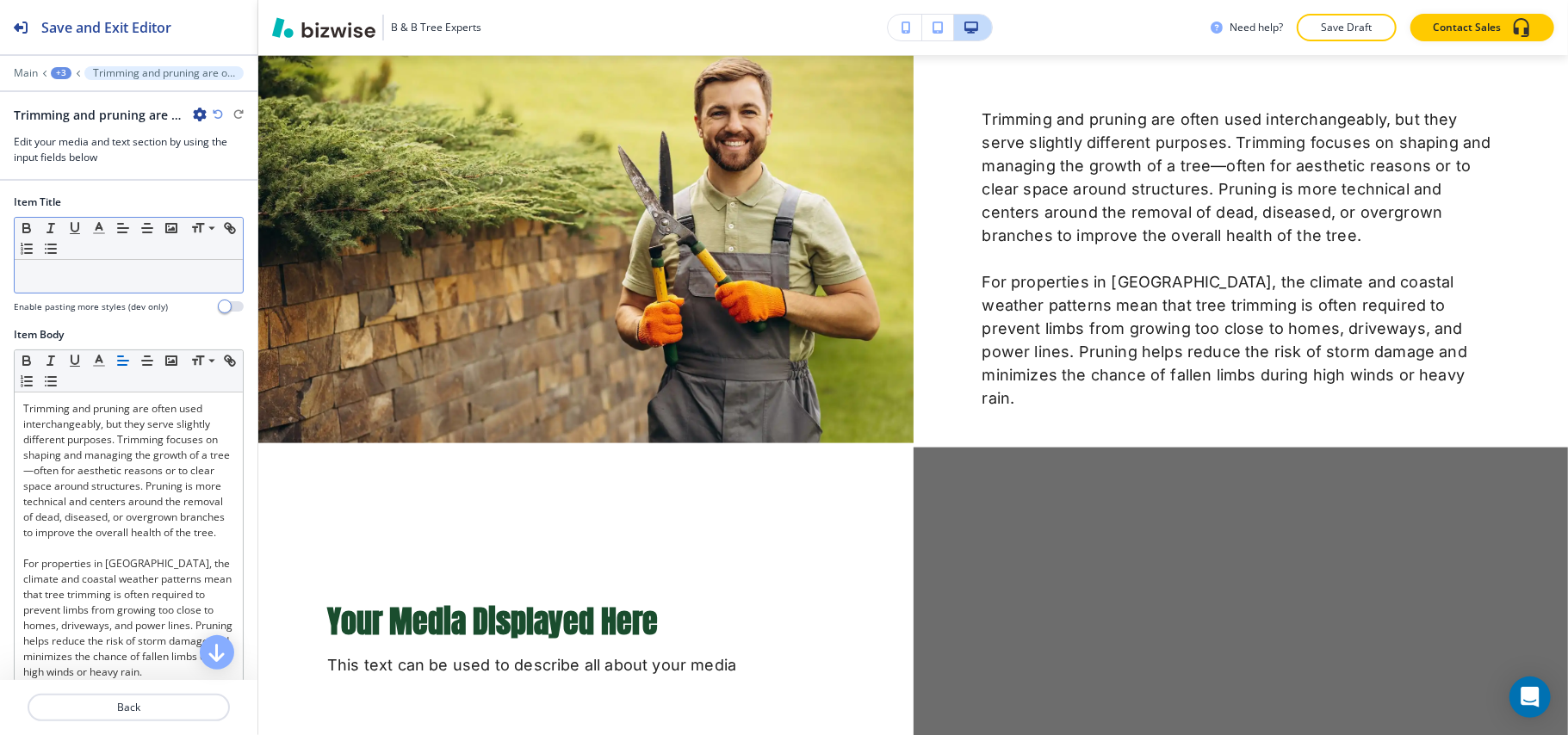
click at [119, 277] on p at bounding box center [129, 277] width 210 height 16
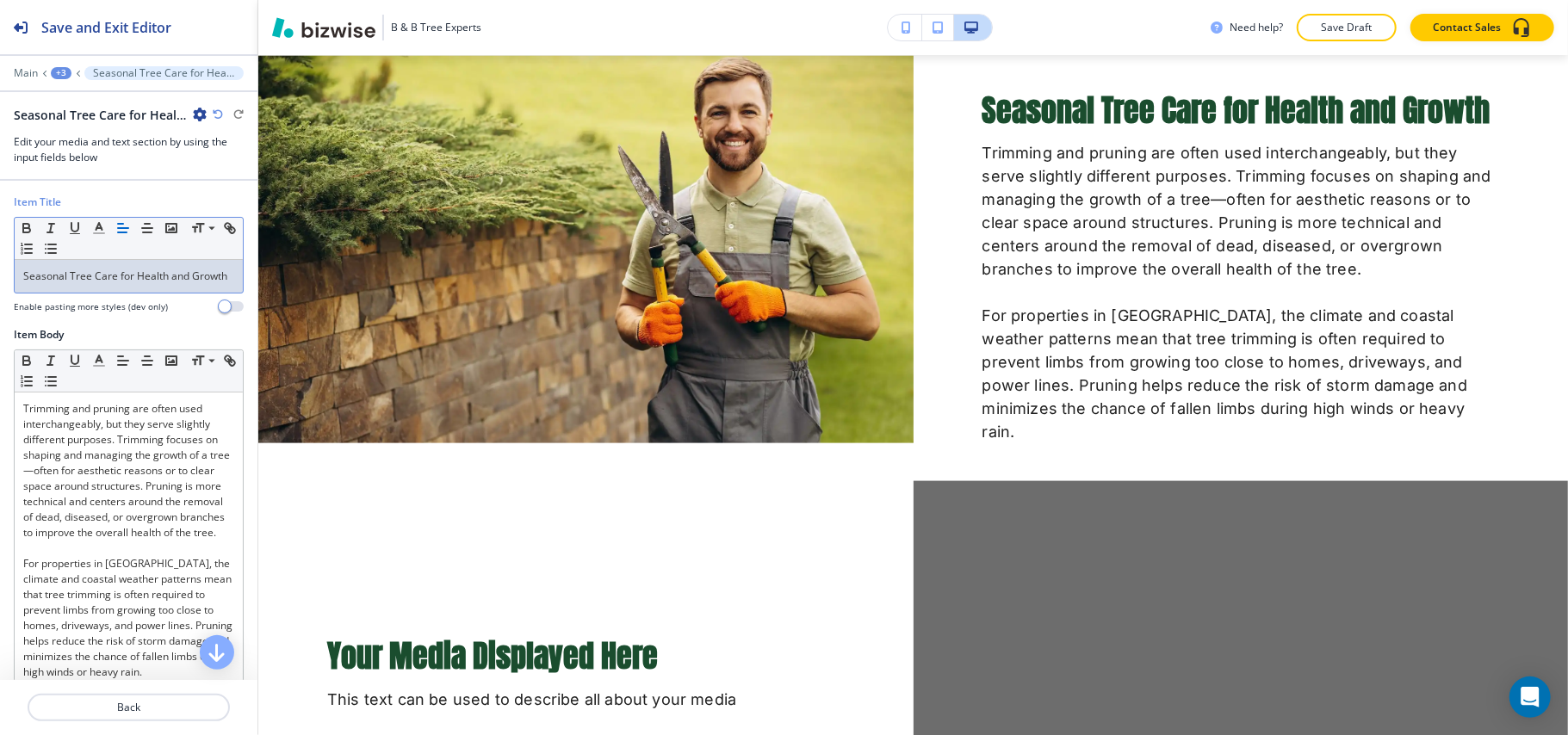
click at [225, 506] on div "Item Body Small Normal Large Huge Trimming and pruning are often used interchan…" at bounding box center [129, 525] width 257 height 396
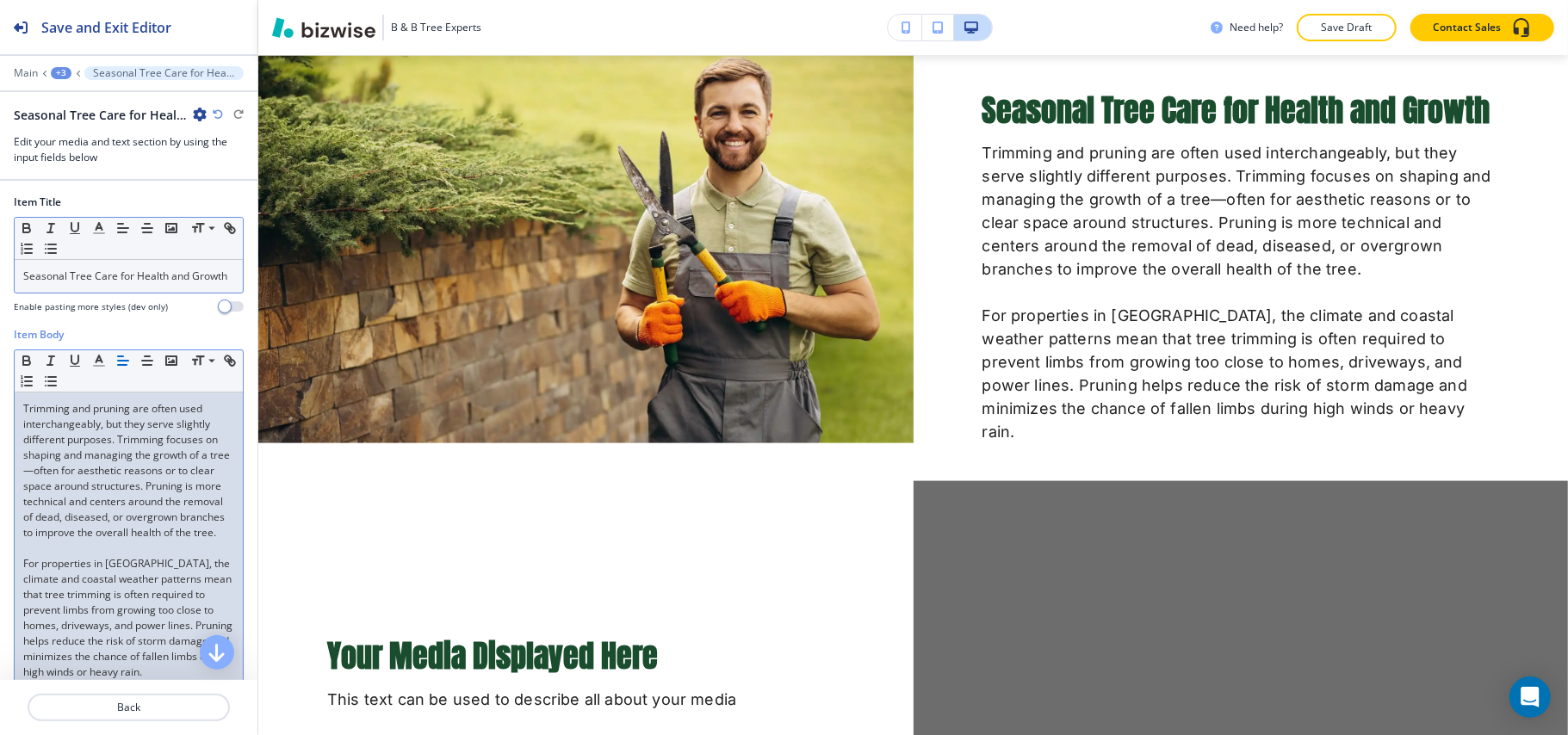
click at [128, 500] on p "Trimming and pruning are often used interchangeably, but they serve slightly di…" at bounding box center [129, 471] width 210 height 139
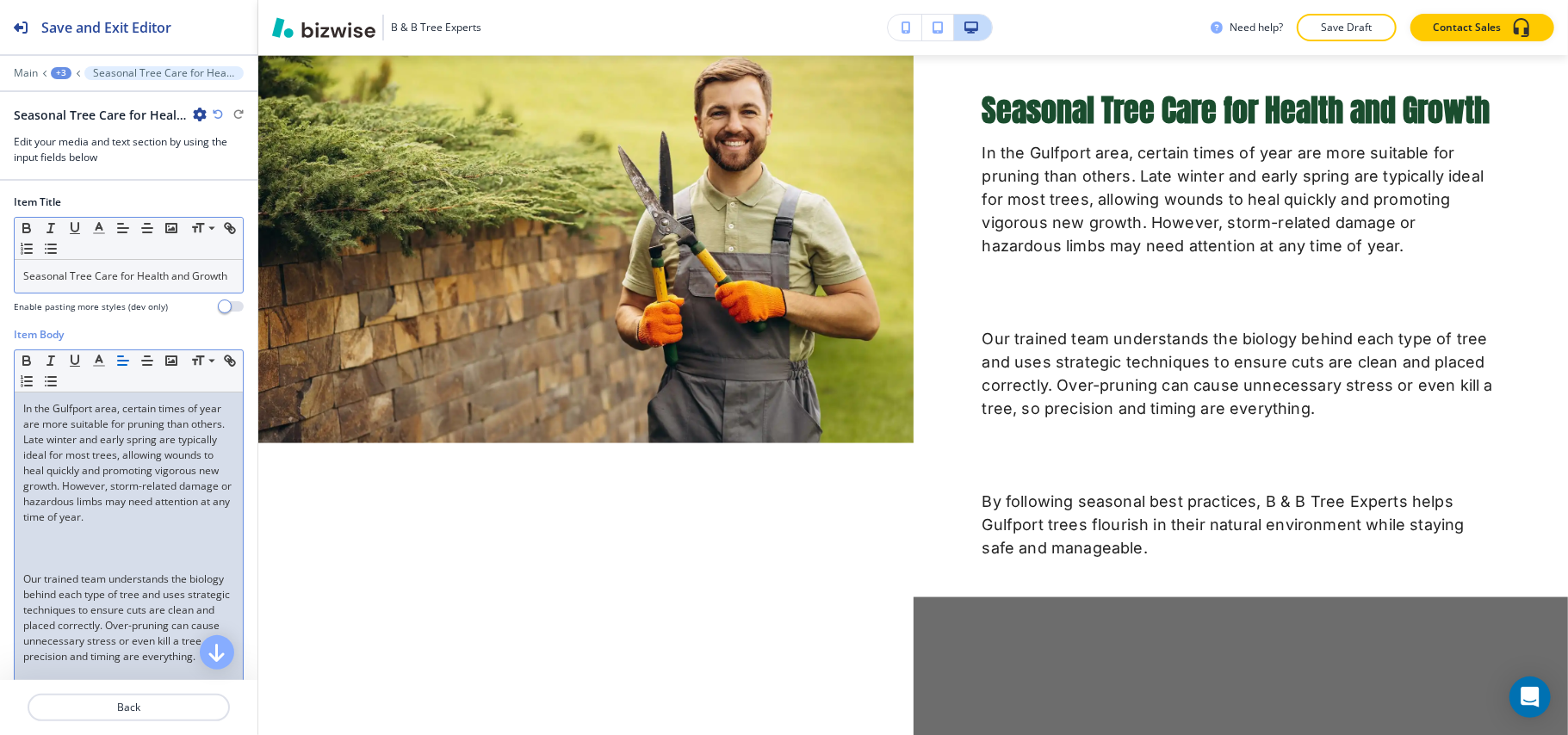
click at [43, 557] on p at bounding box center [129, 549] width 210 height 16
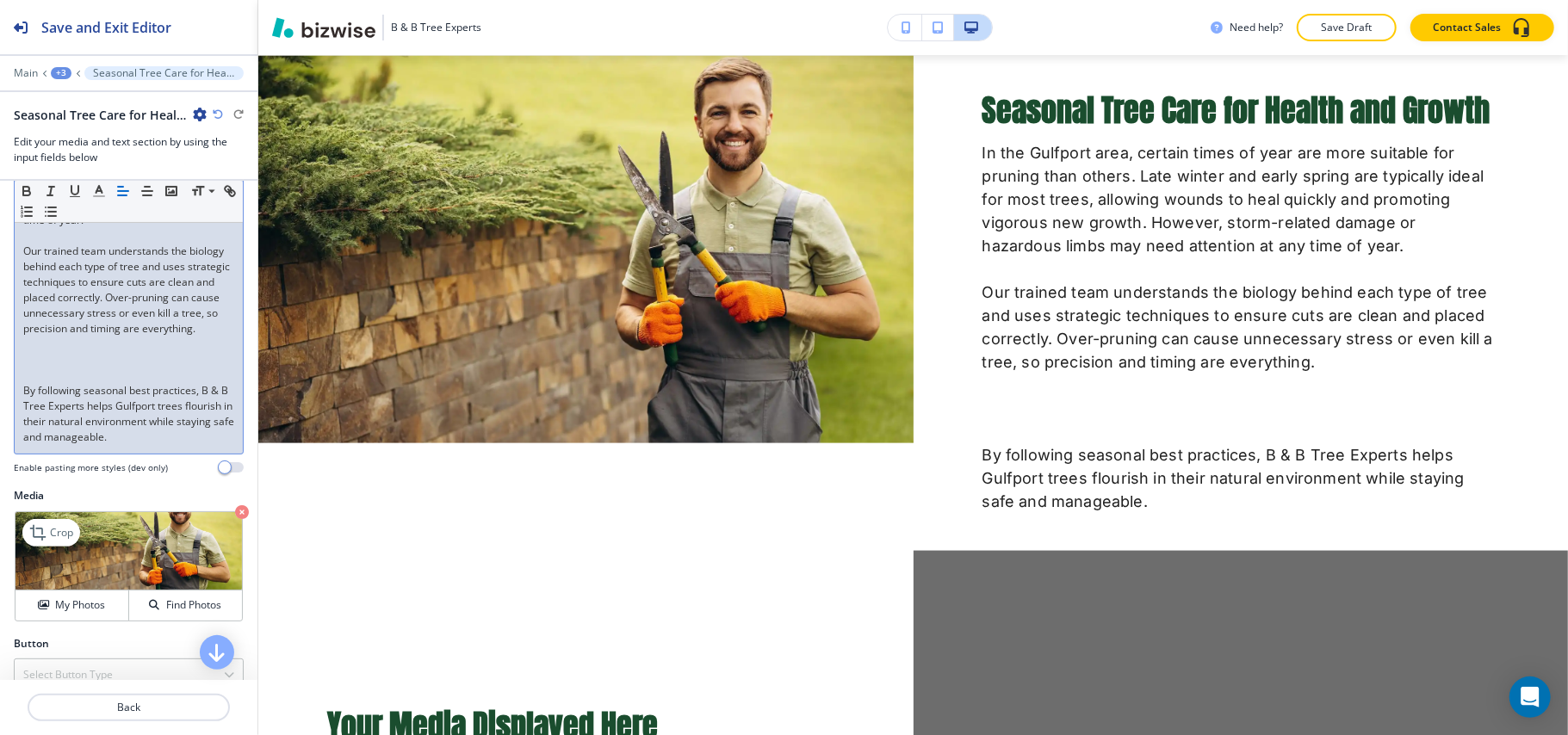
scroll to position [344, 0]
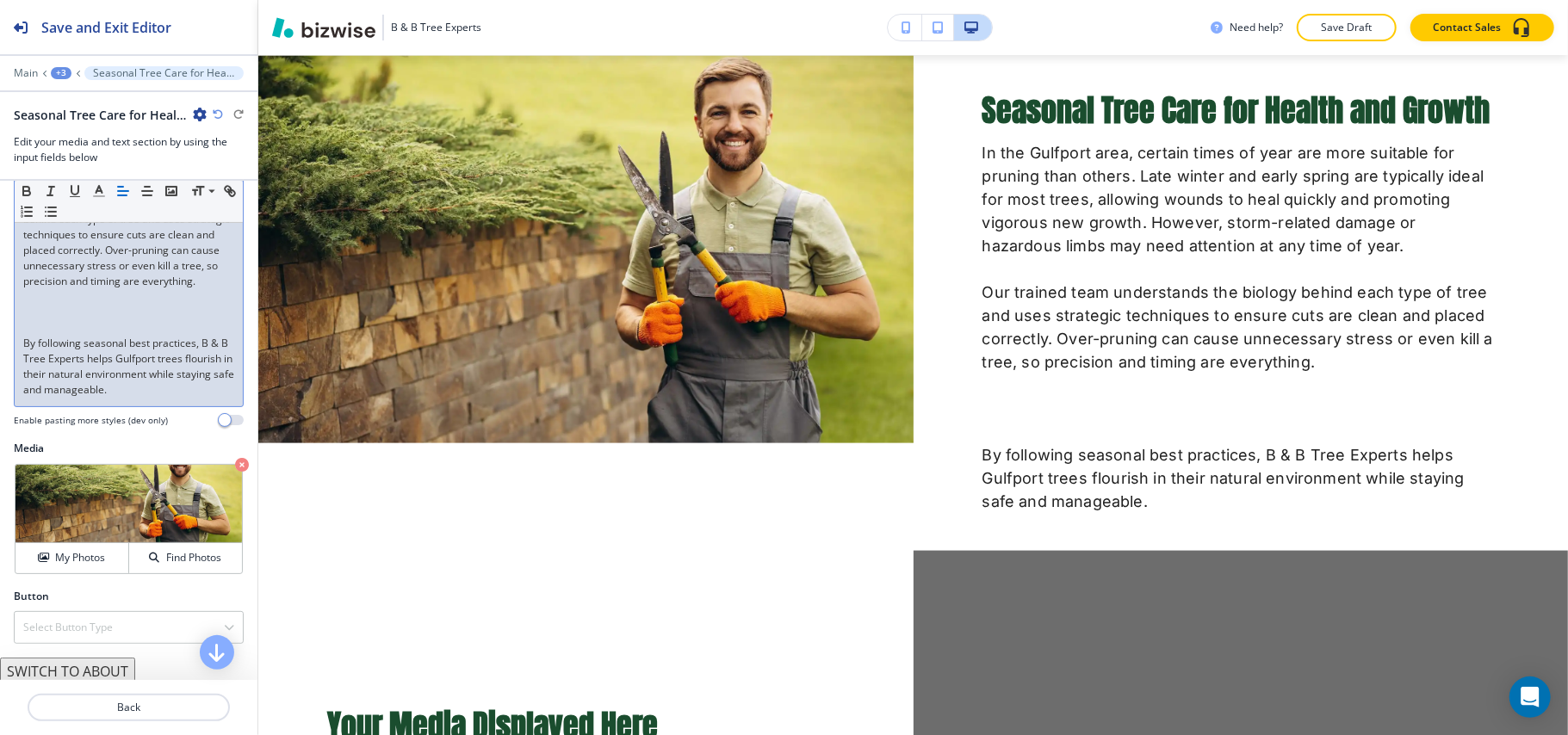
click at [52, 336] on p at bounding box center [129, 329] width 210 height 16
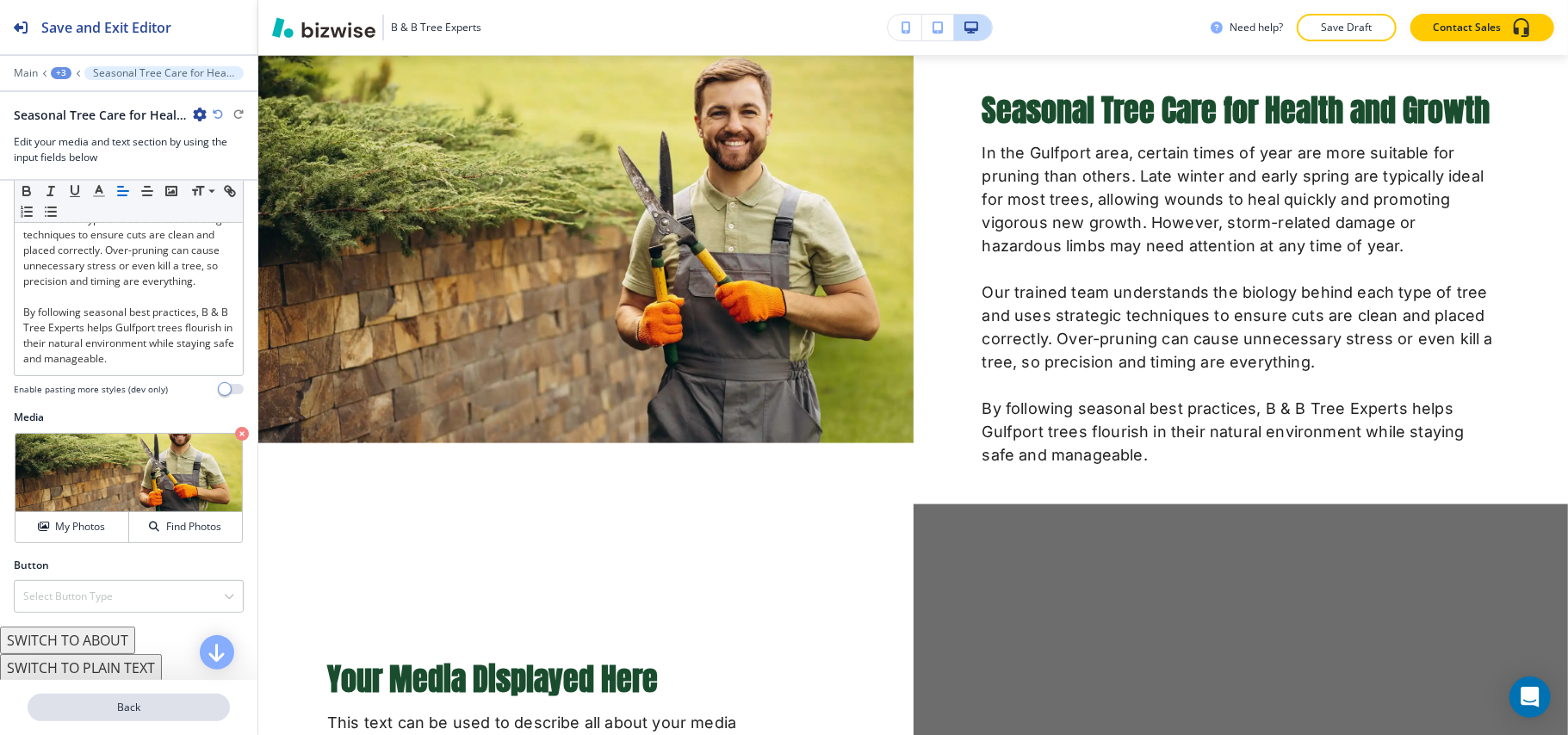
click at [126, 712] on p "Back" at bounding box center [129, 708] width 199 height 16
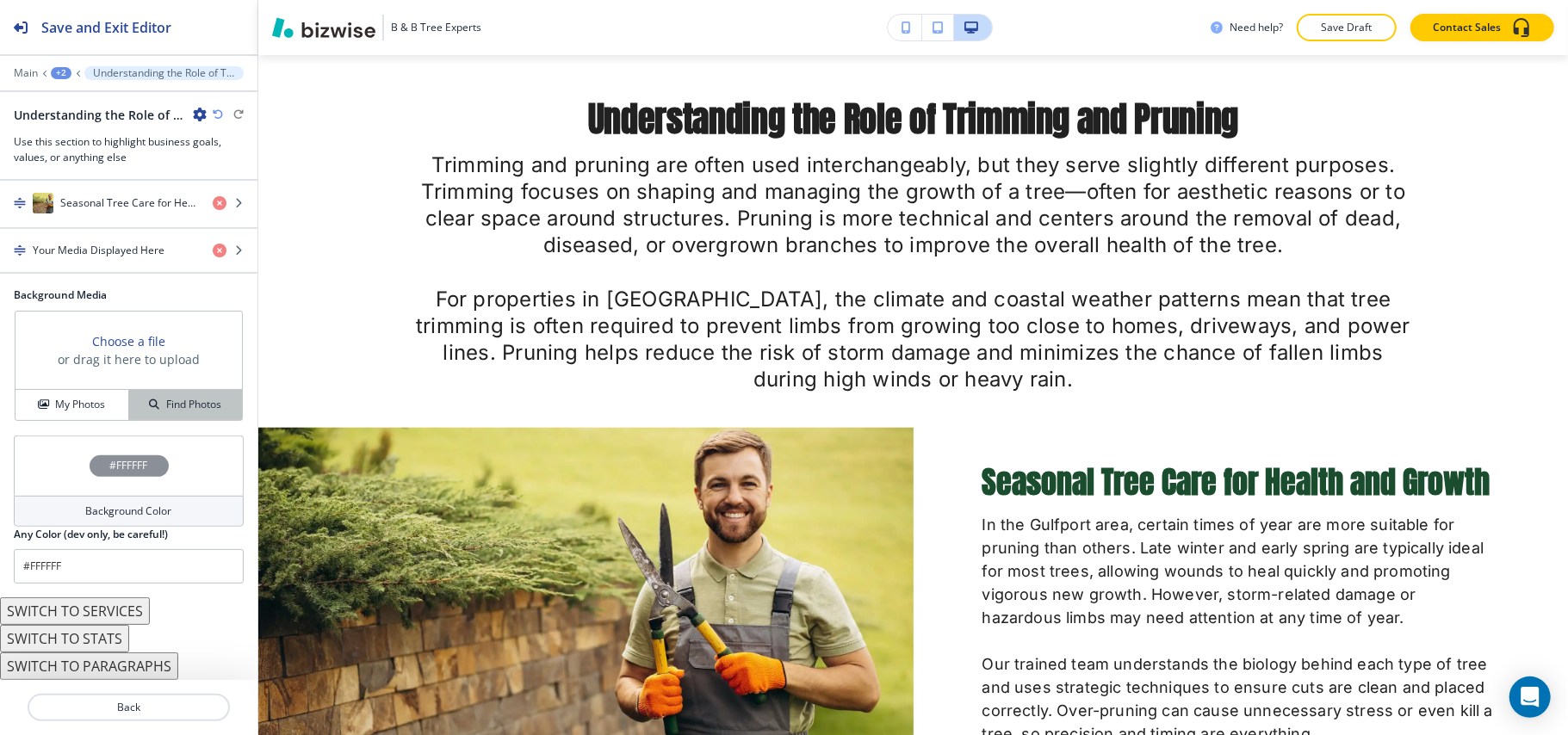
scroll to position [662, 0]
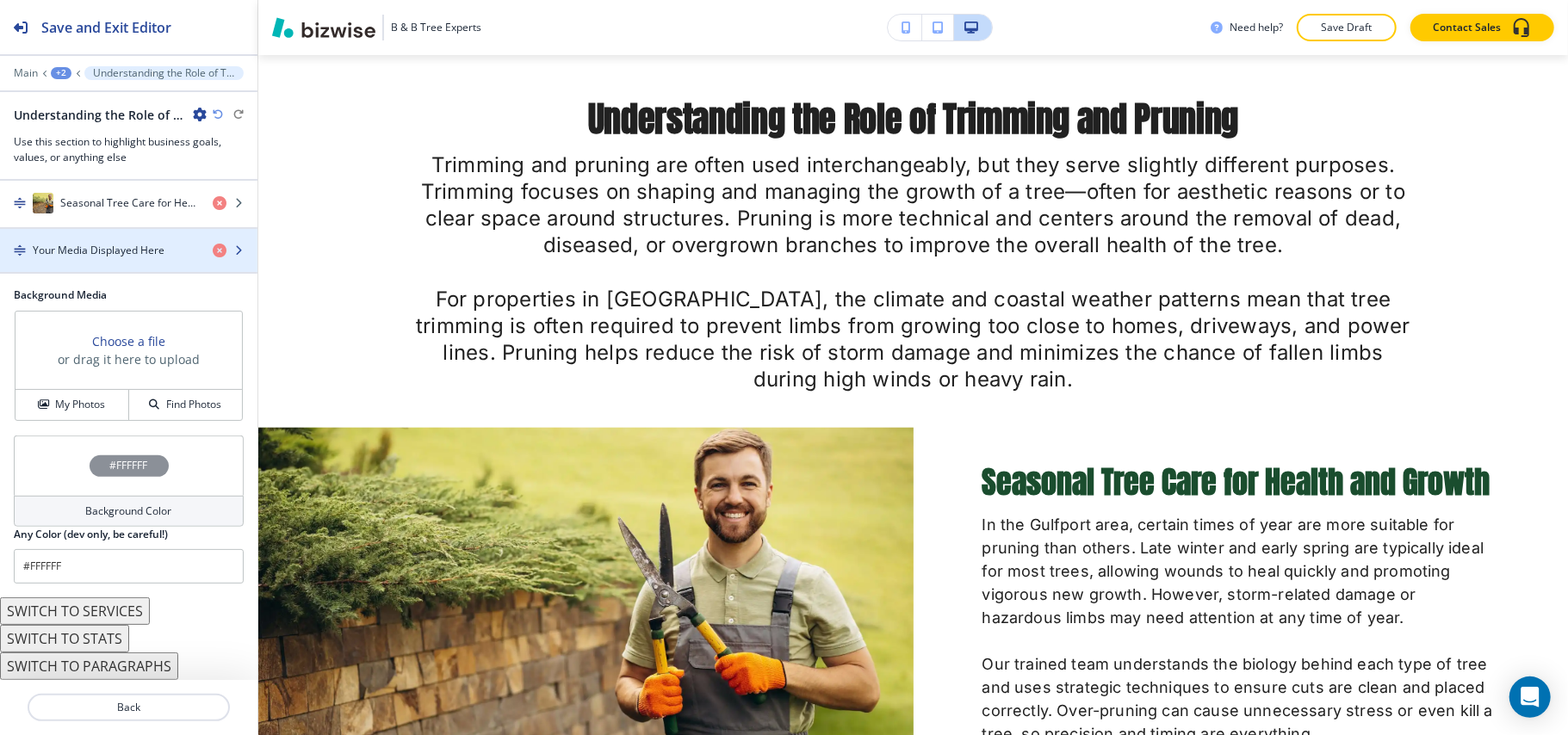
click at [136, 259] on div "button" at bounding box center [129, 265] width 257 height 14
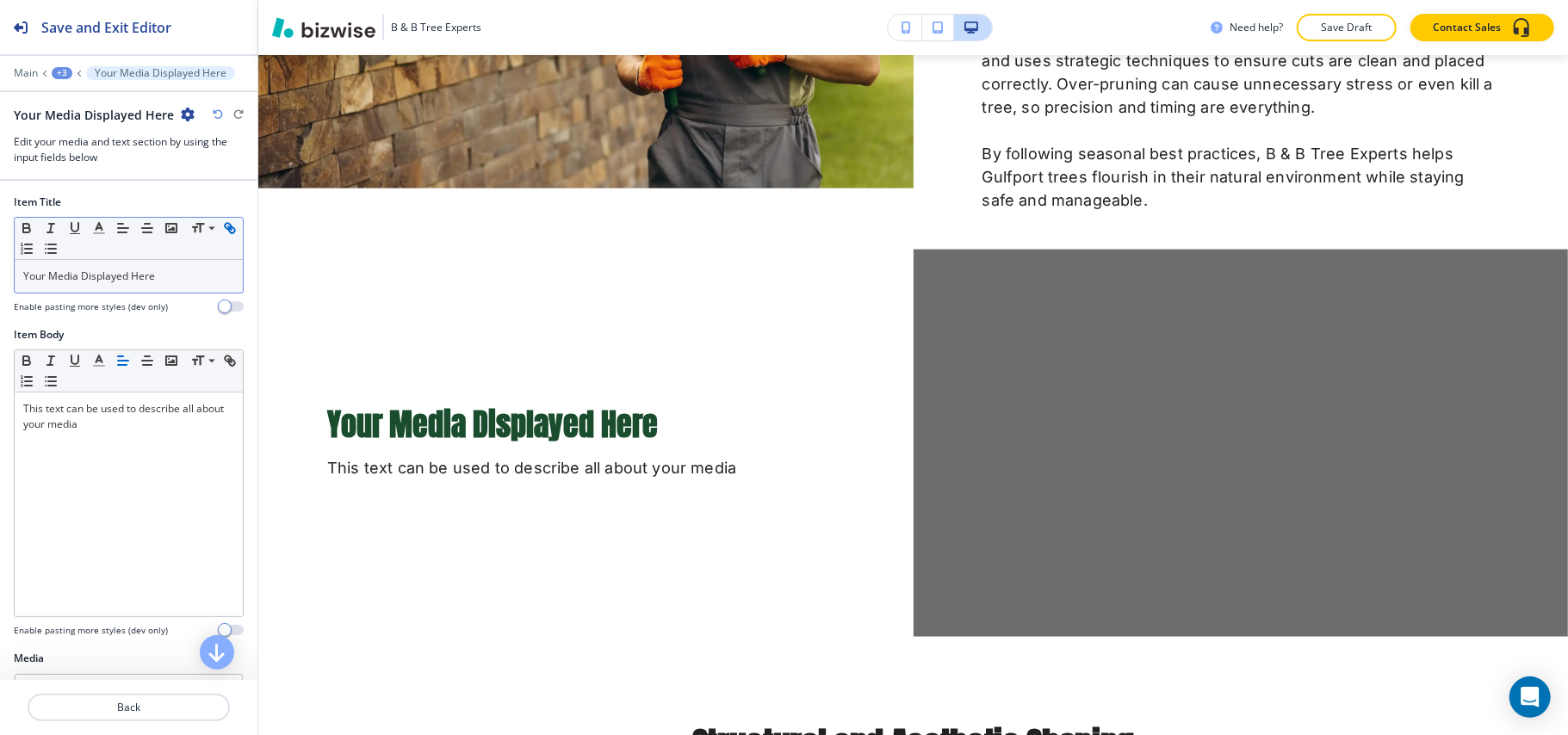
scroll to position [1744, 0]
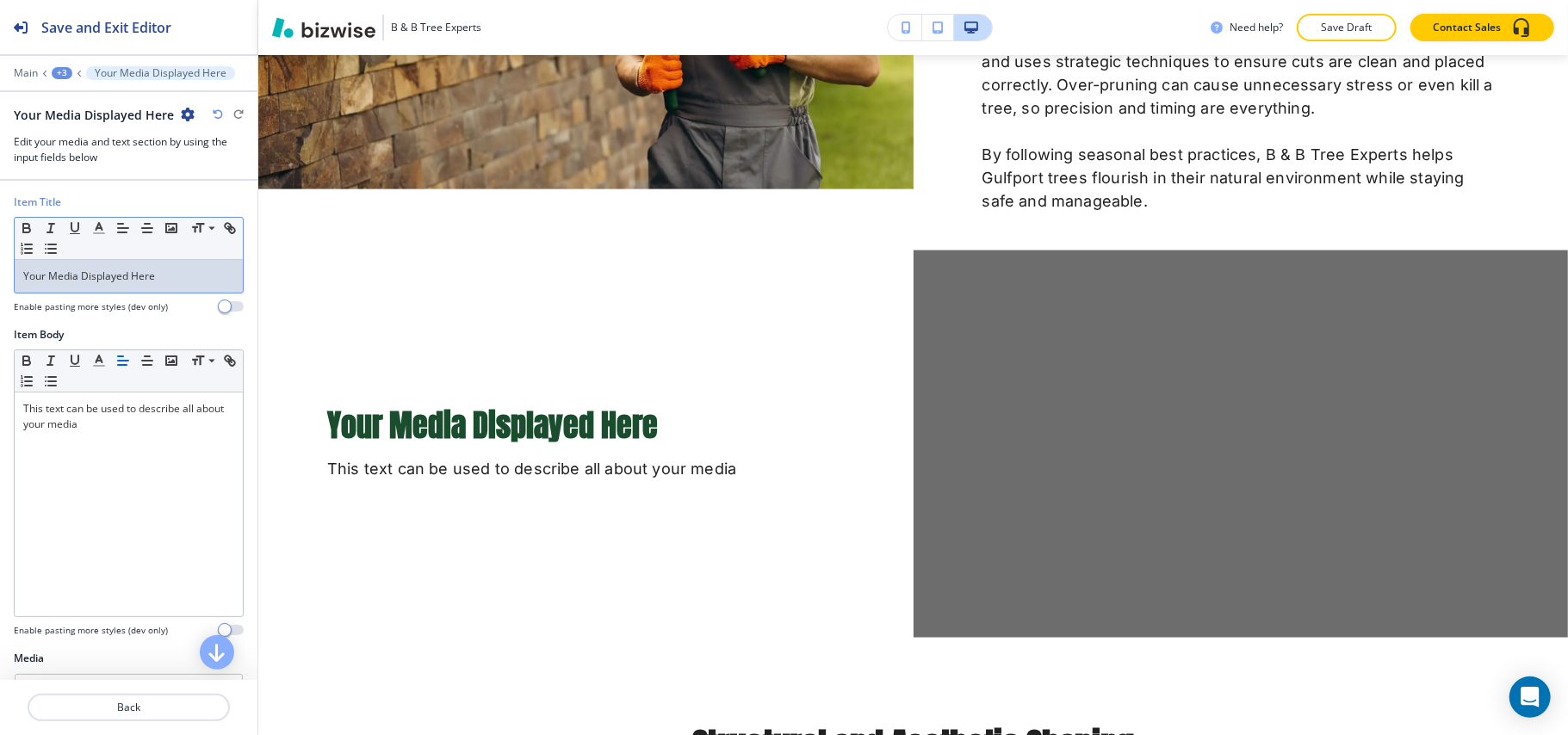
click at [96, 273] on p "Your Media Displayed Here" at bounding box center [129, 277] width 210 height 16
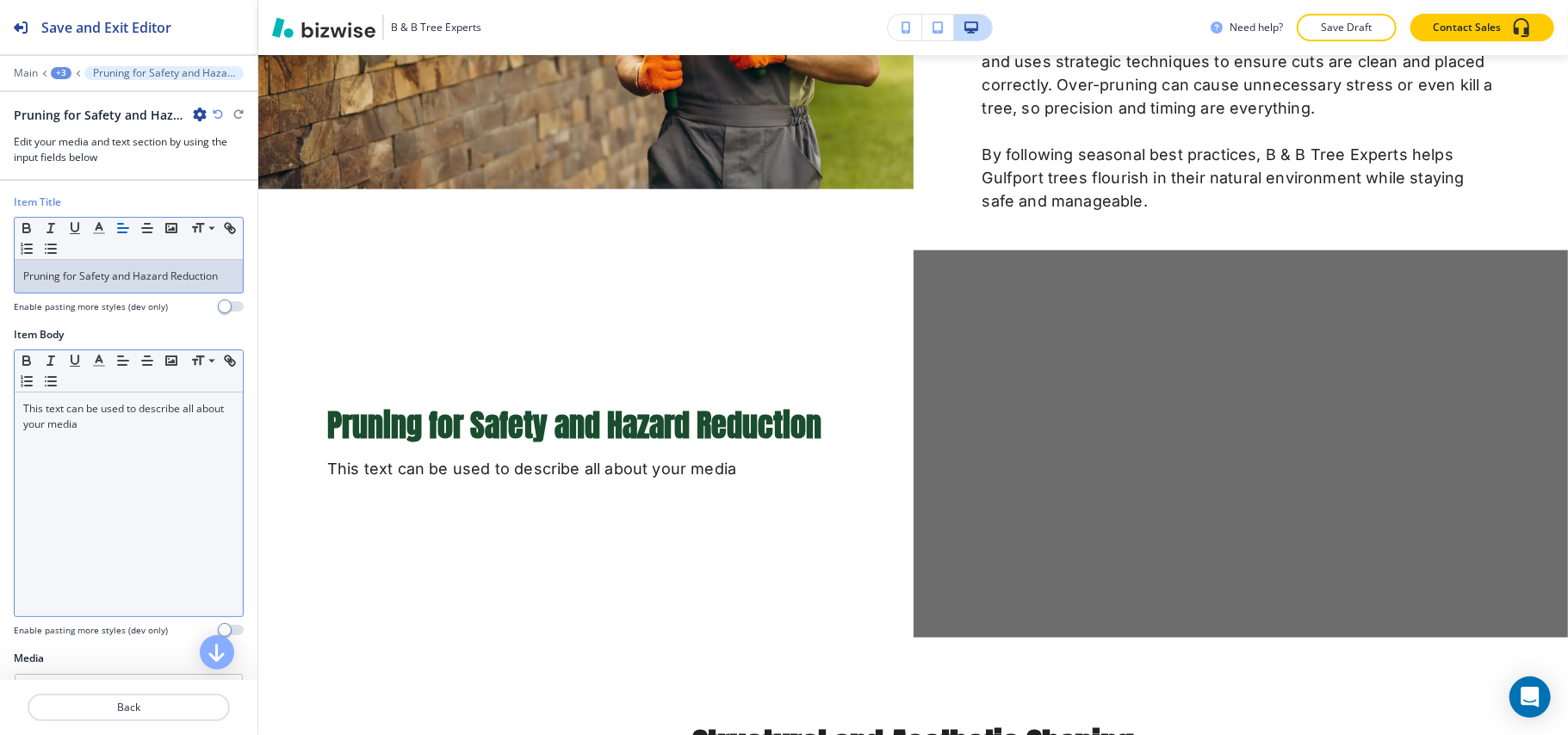
click at [128, 507] on div "This text can be used to describe all about your media" at bounding box center [129, 505] width 228 height 224
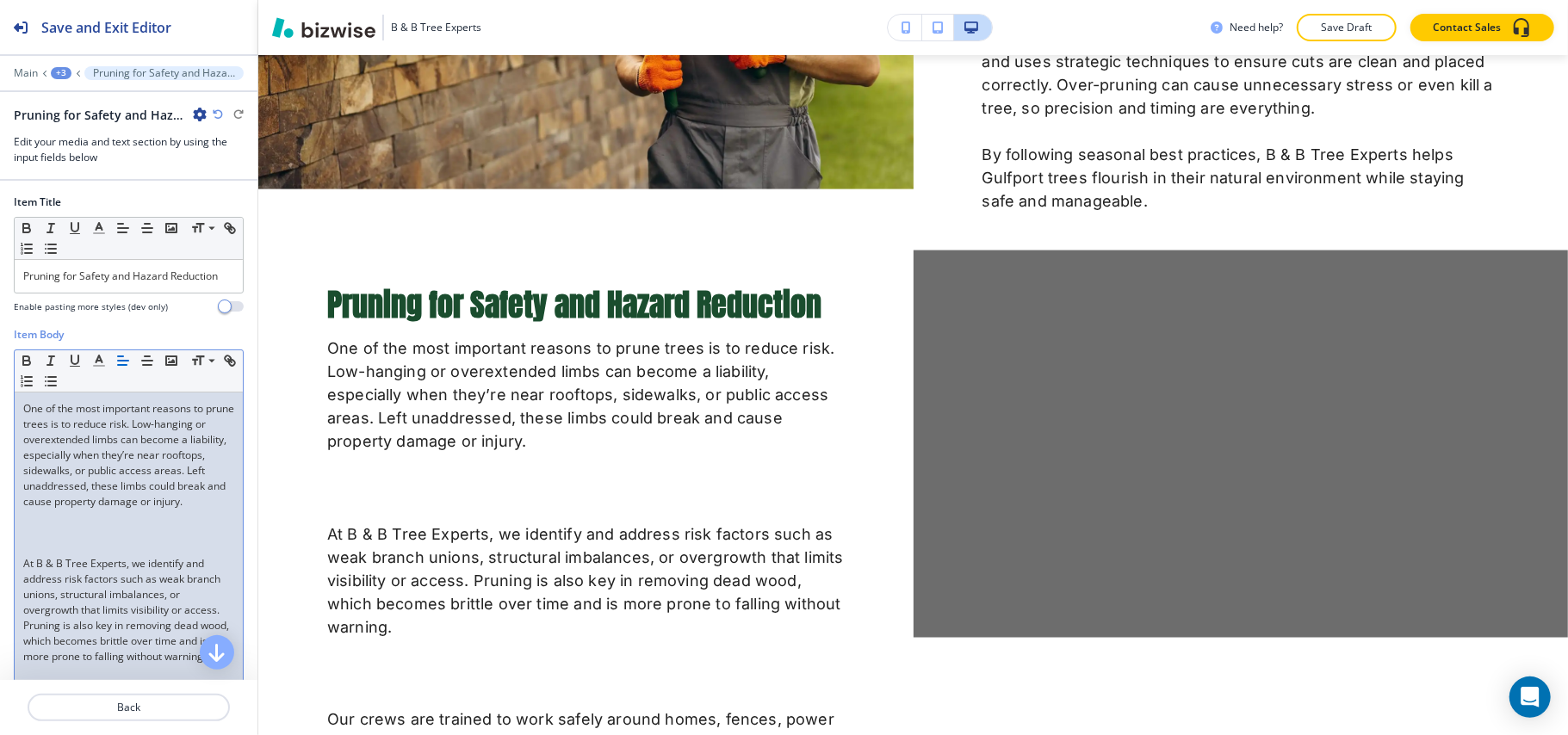
scroll to position [0, 0]
click at [63, 541] on p at bounding box center [129, 533] width 210 height 16
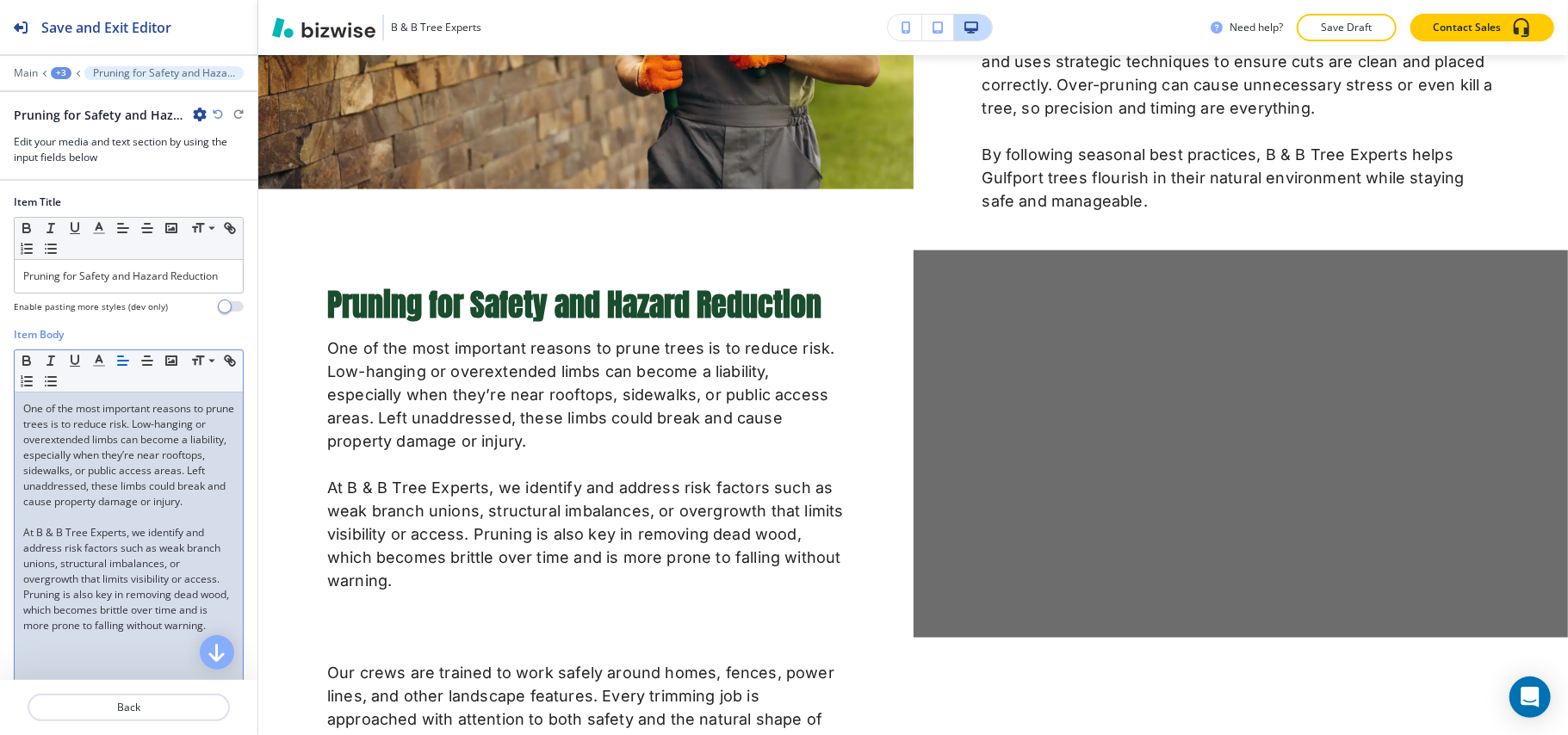
scroll to position [229, 0]
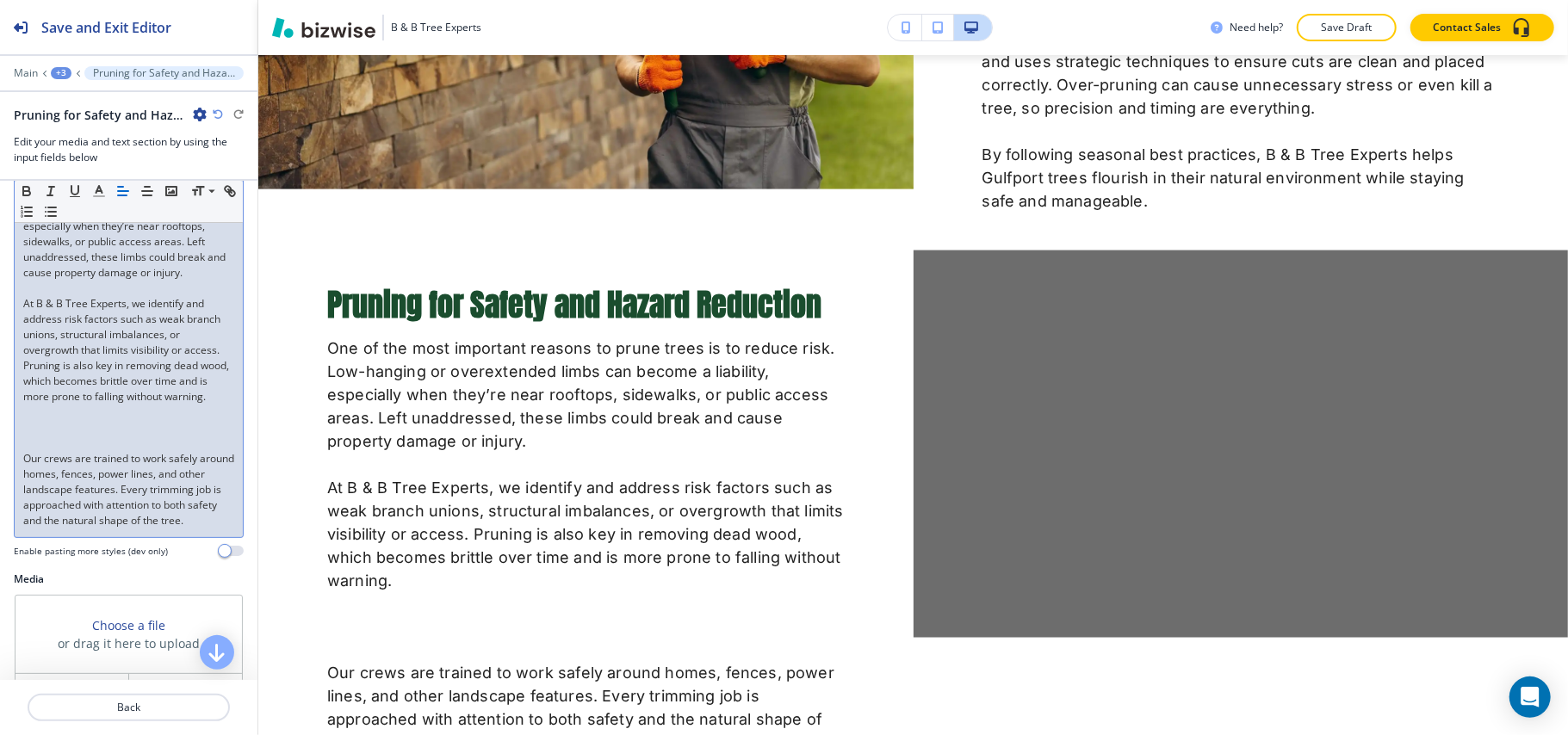
click at [69, 451] on p at bounding box center [129, 444] width 210 height 16
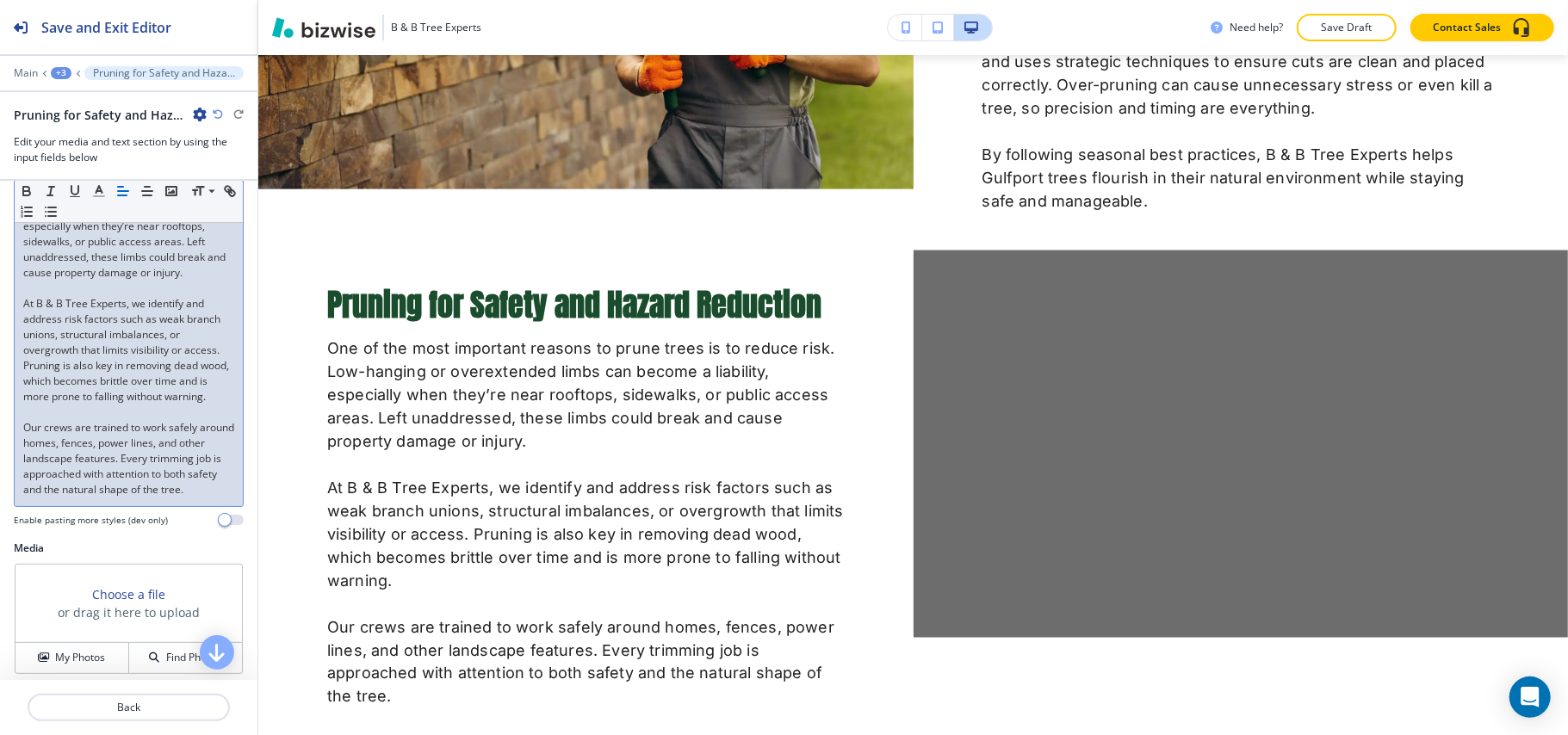
scroll to position [427, 0]
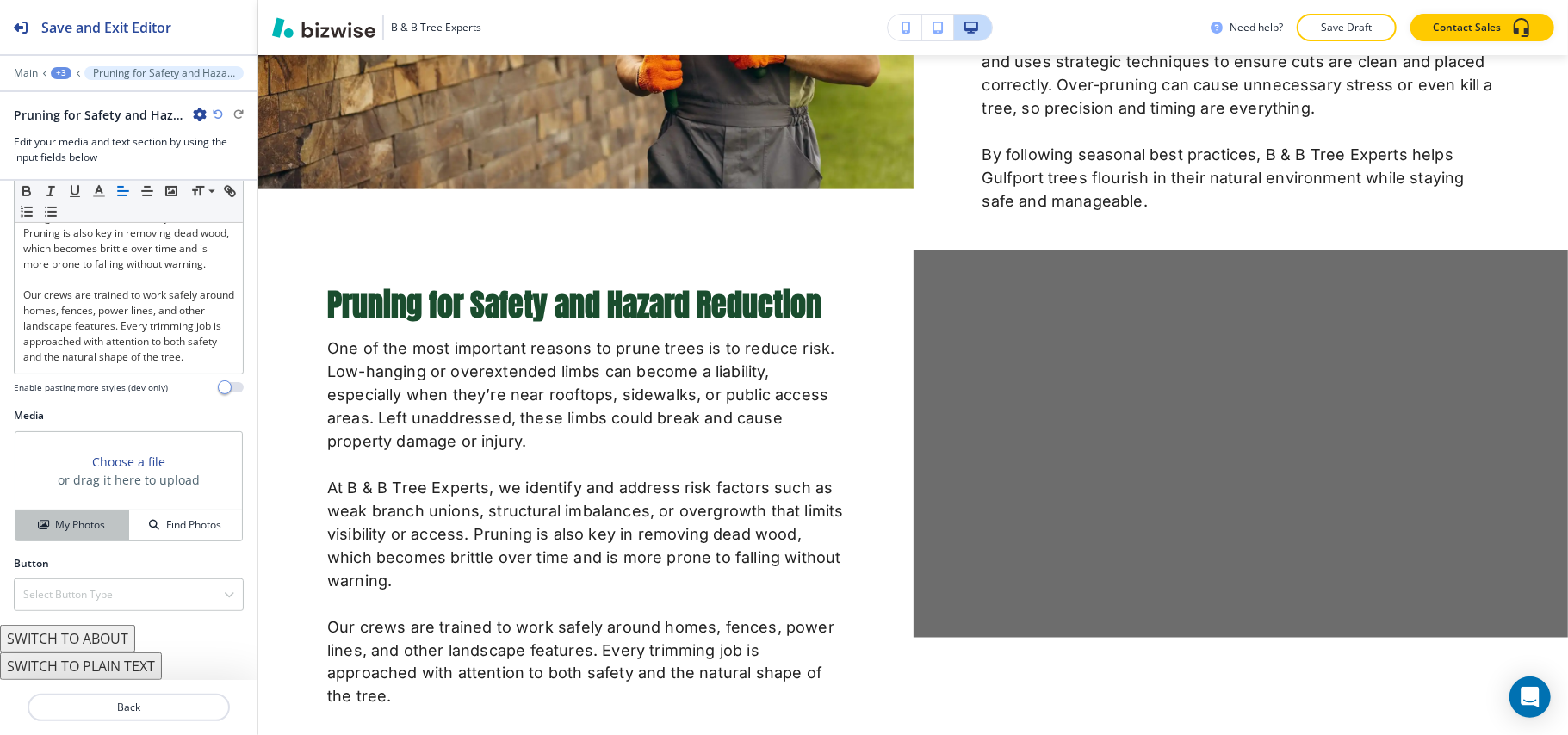
click at [88, 524] on h4 "My Photos" at bounding box center [80, 525] width 50 height 16
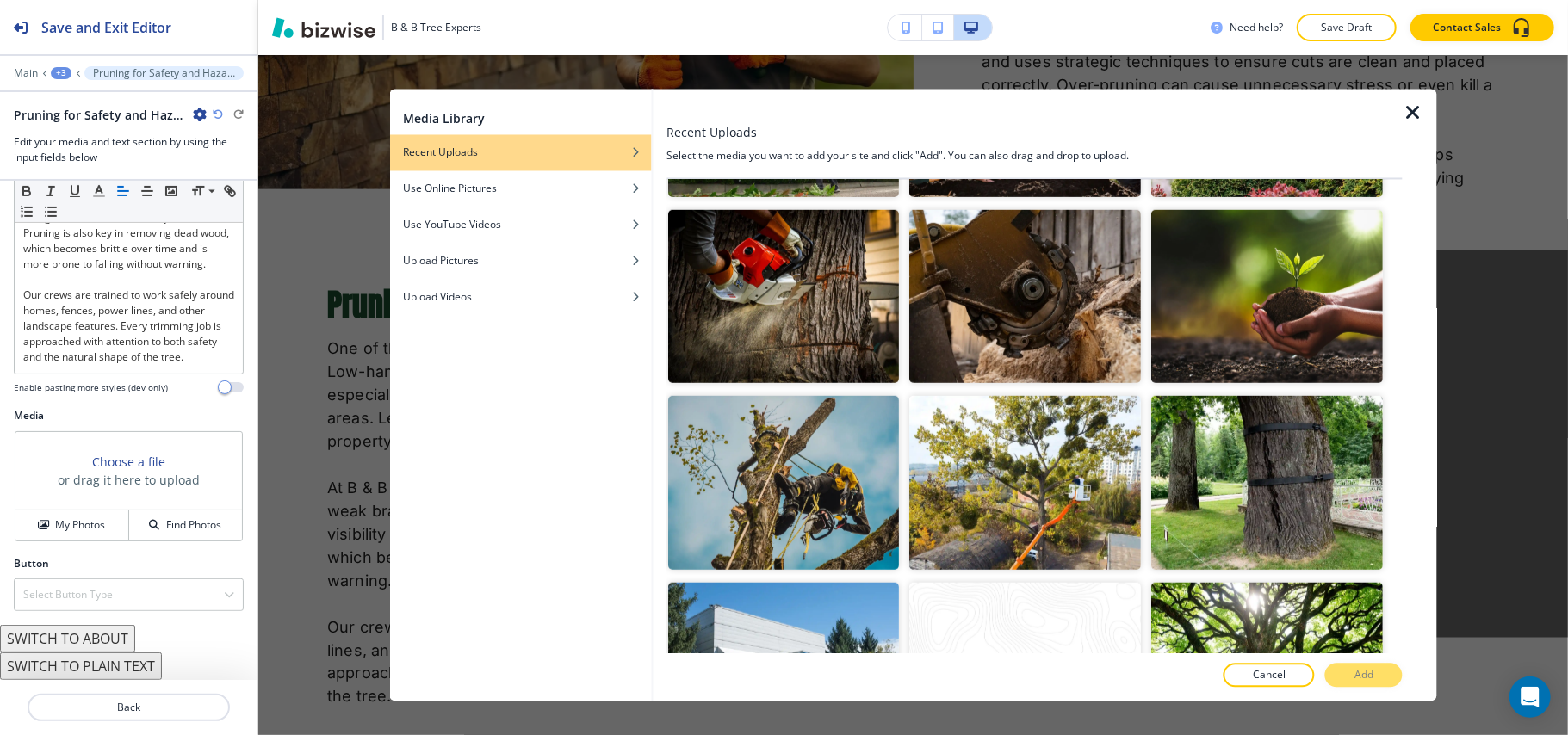
scroll to position [958, 0]
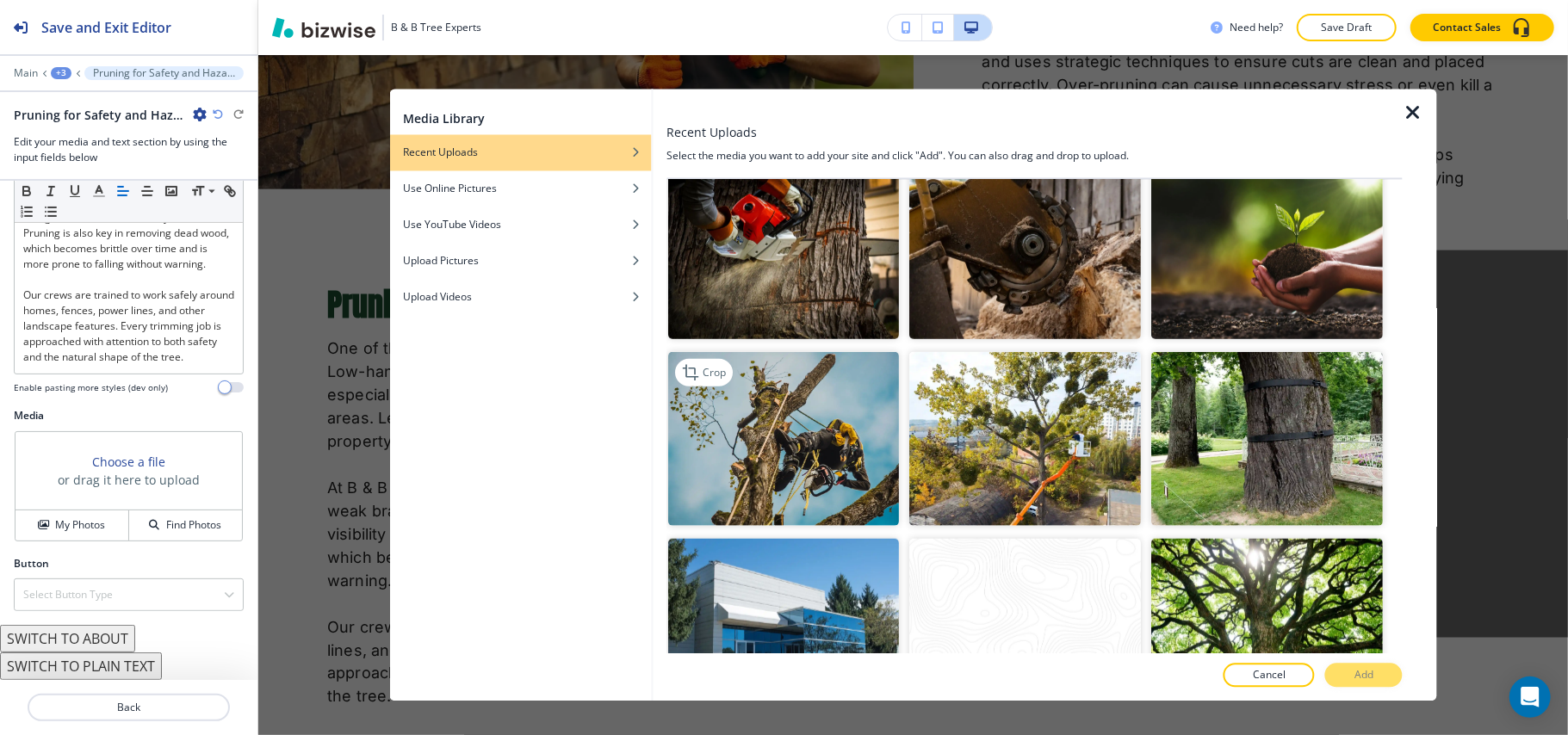
click at [810, 408] on img "button" at bounding box center [784, 439] width 232 height 174
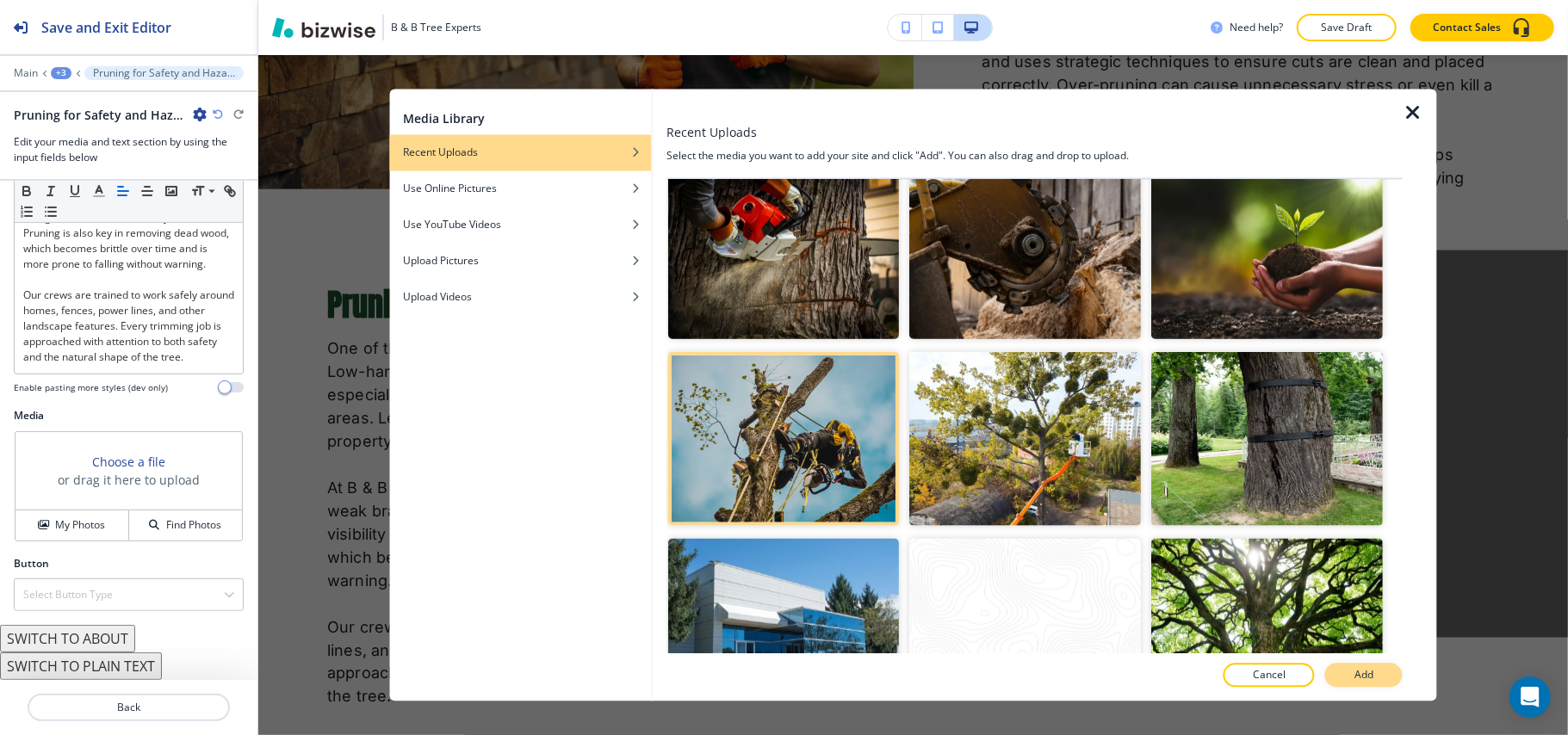
click at [1392, 672] on button "Add" at bounding box center [1364, 676] width 78 height 24
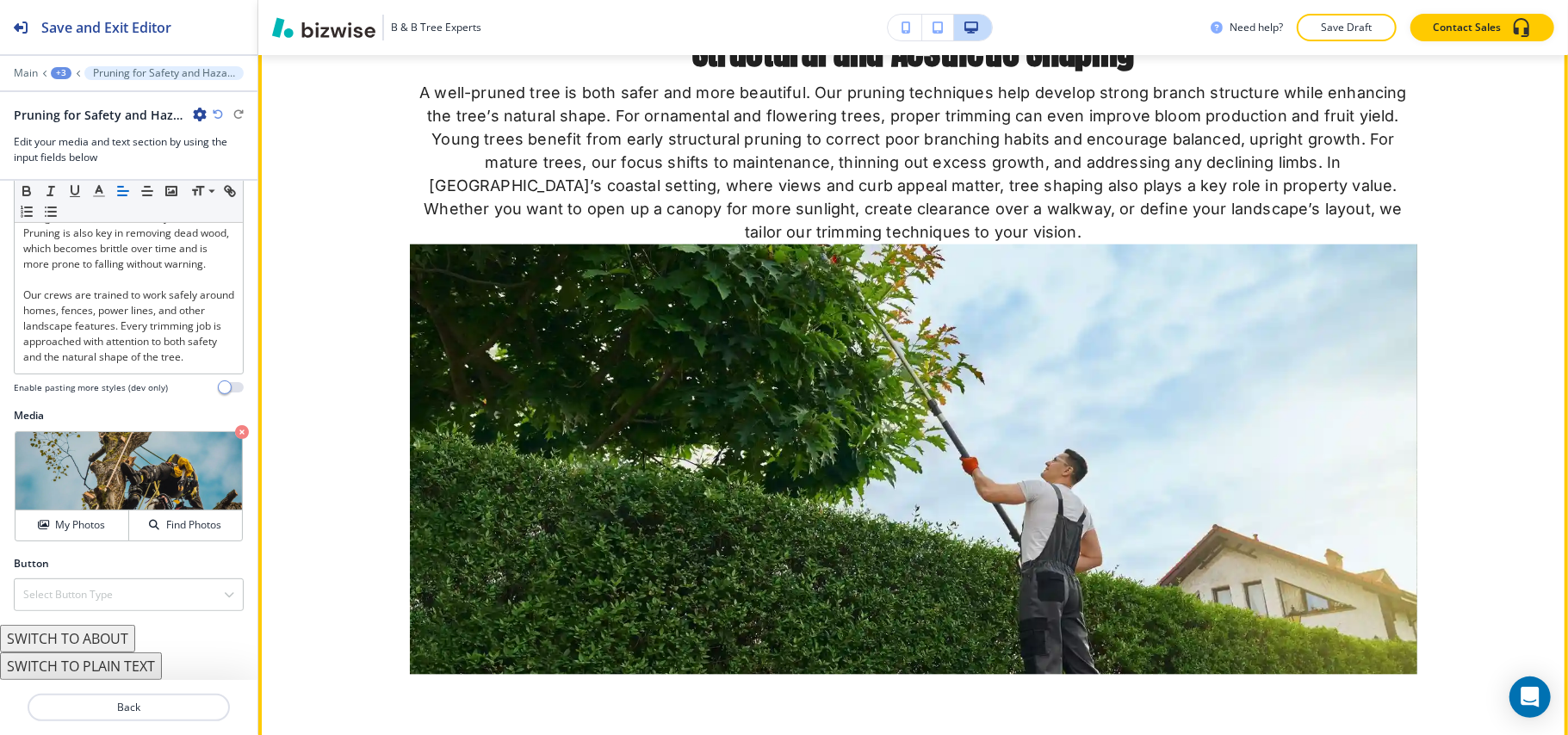
scroll to position [2318, 0]
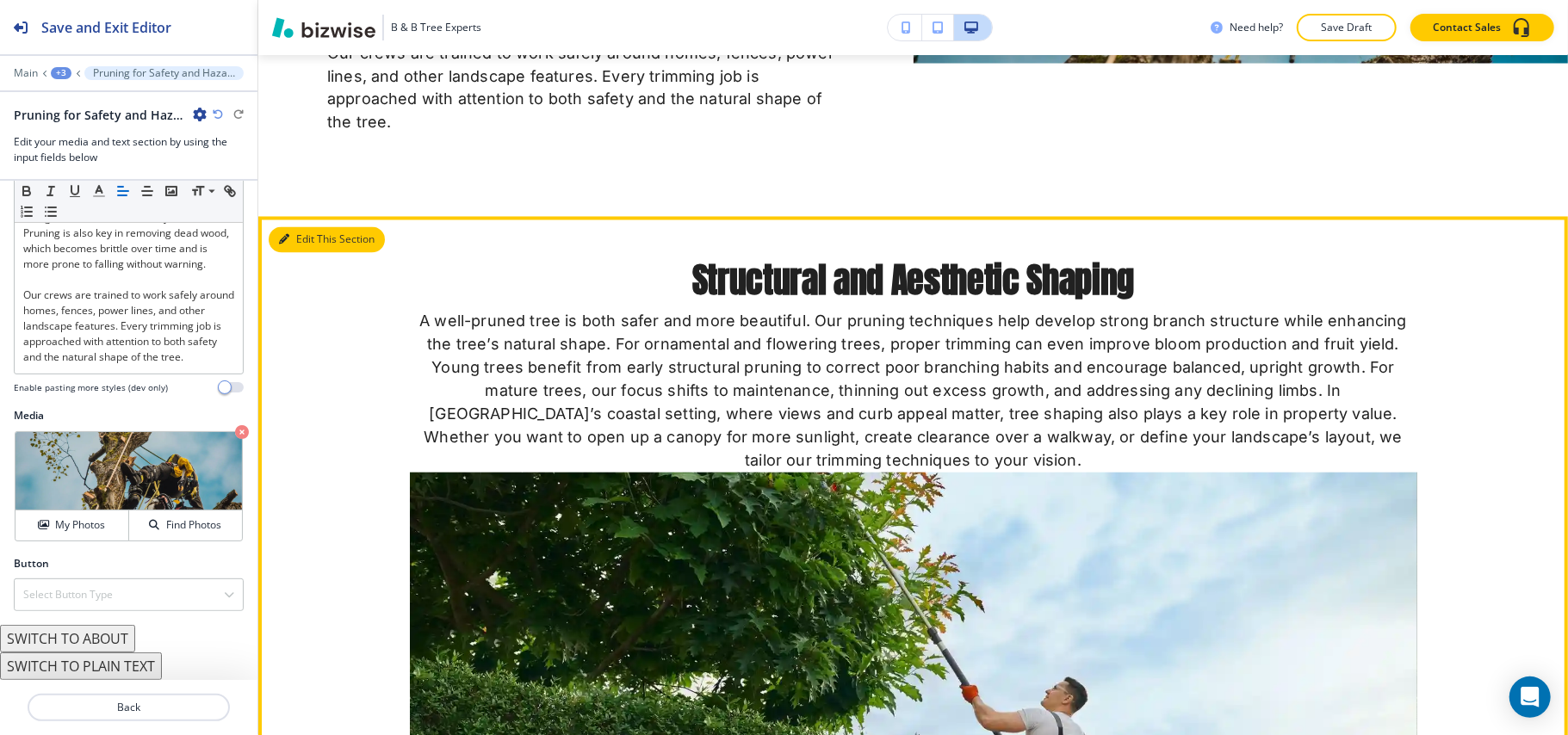
click at [311, 253] on button "Edit This Section" at bounding box center [326, 240] width 116 height 26
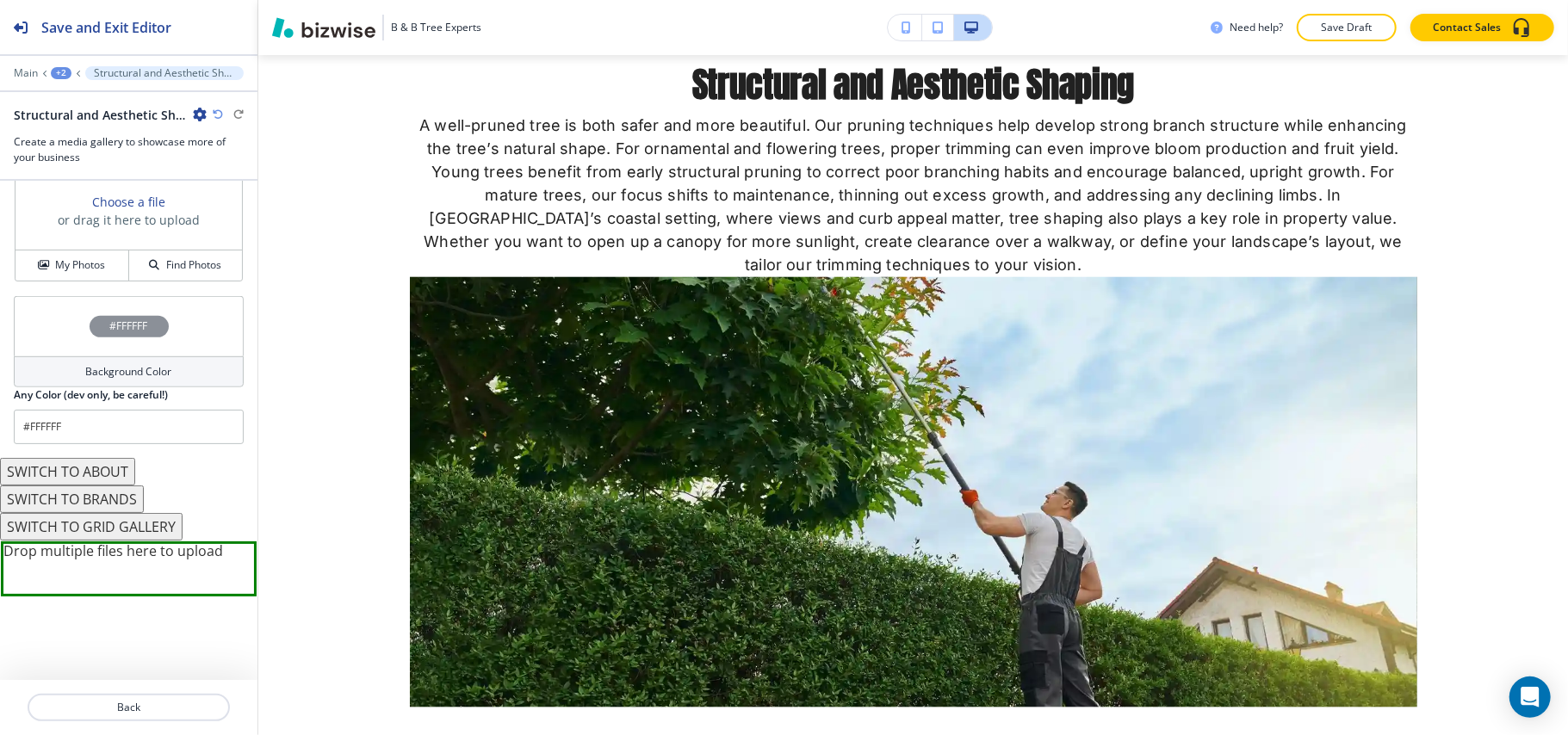
scroll to position [772, 0]
click at [95, 465] on button "SWITCH TO ABOUT" at bounding box center [67, 472] width 135 height 27
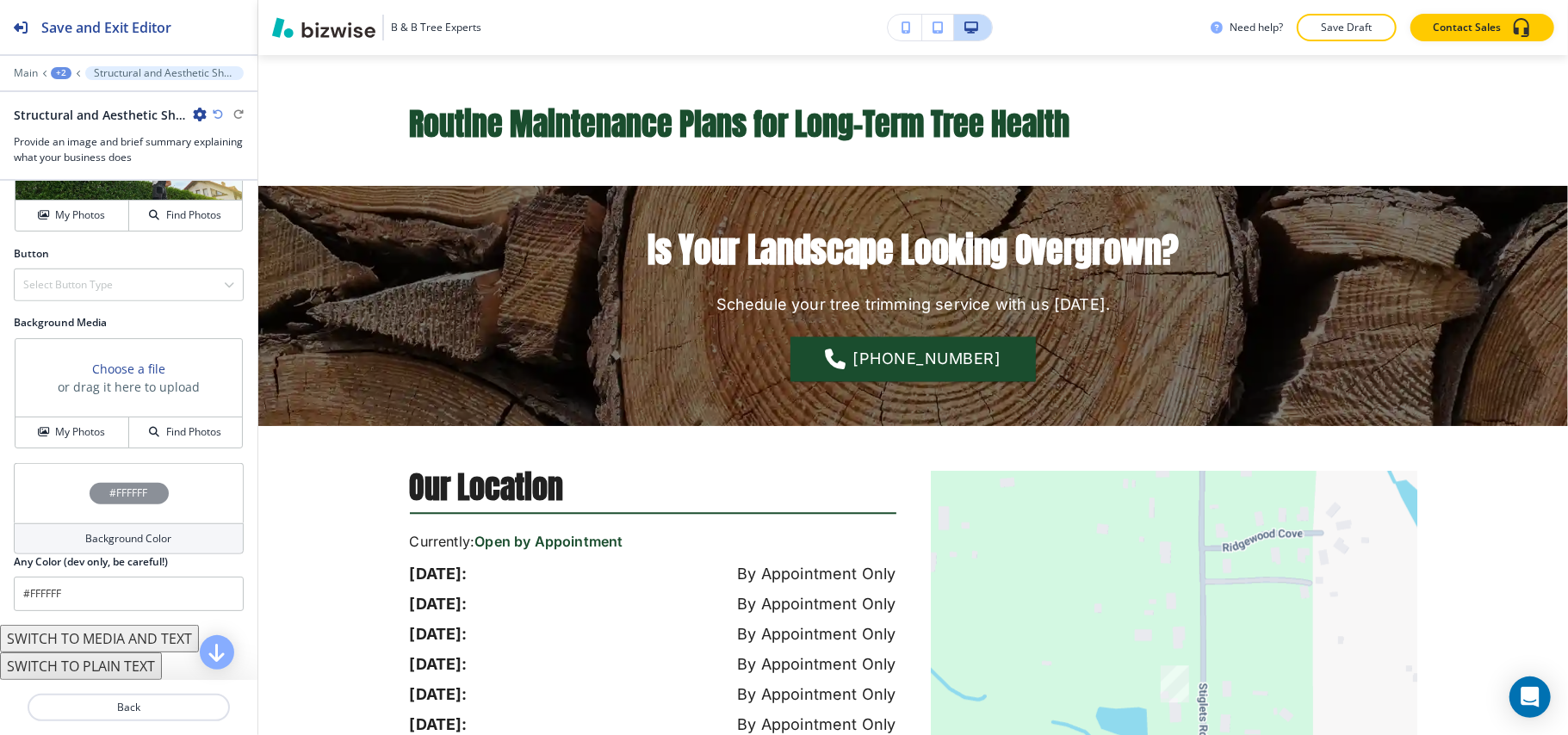
scroll to position [838, 0]
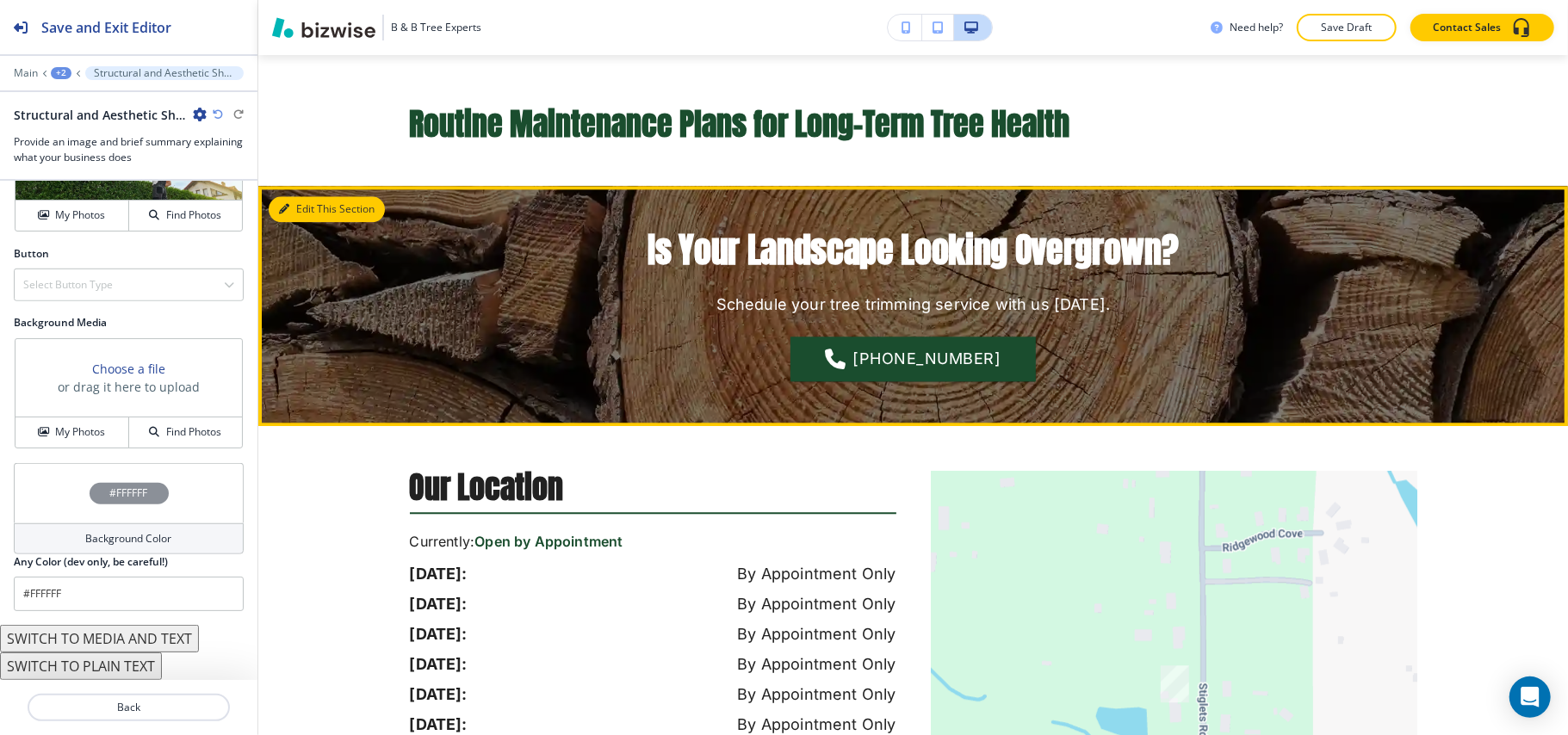
click at [298, 222] on button "Edit This Section" at bounding box center [326, 209] width 116 height 26
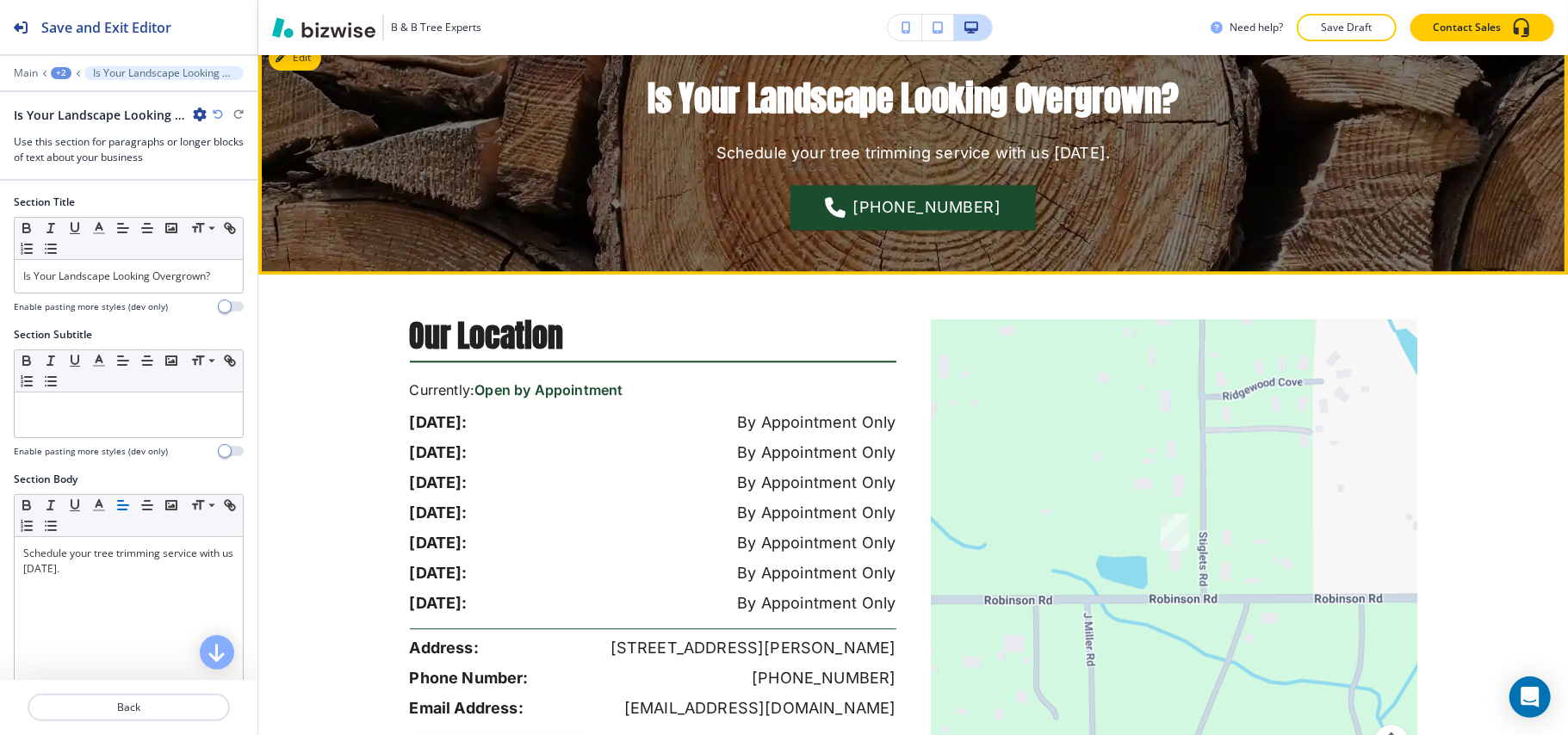
scroll to position [3139, 0]
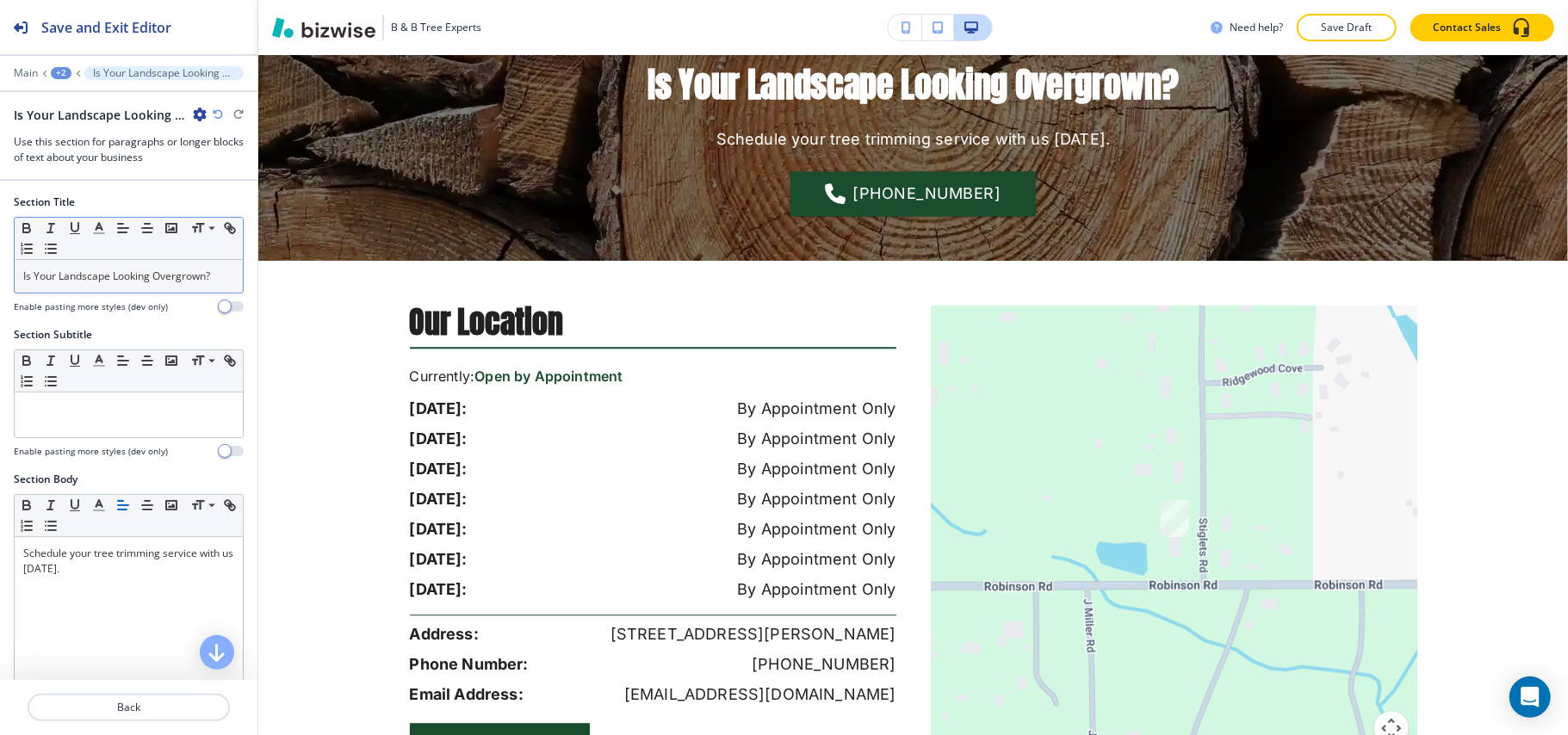
click at [144, 279] on p "Is Your Landscape Looking Overgrown?" at bounding box center [129, 277] width 210 height 16
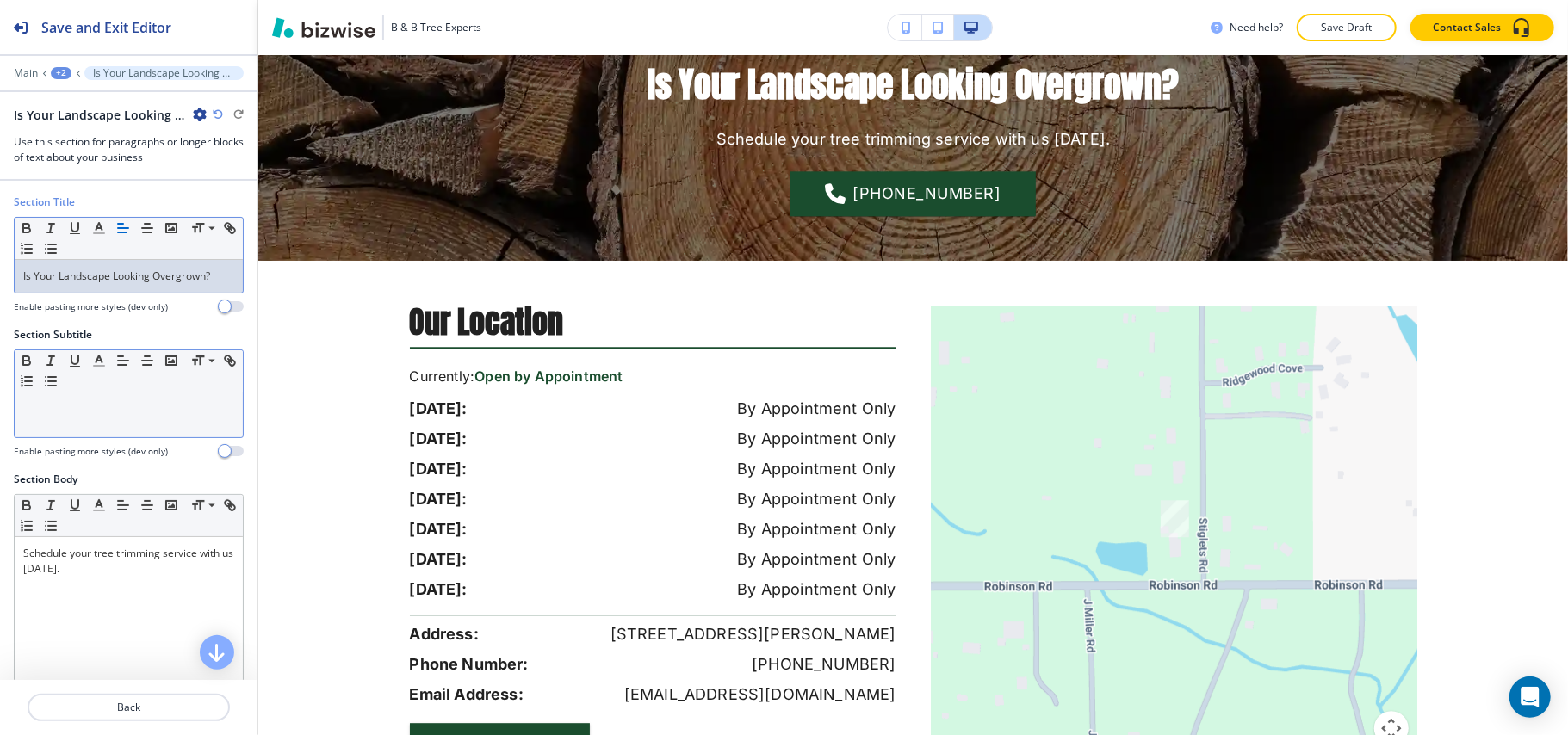
scroll to position [0, 0]
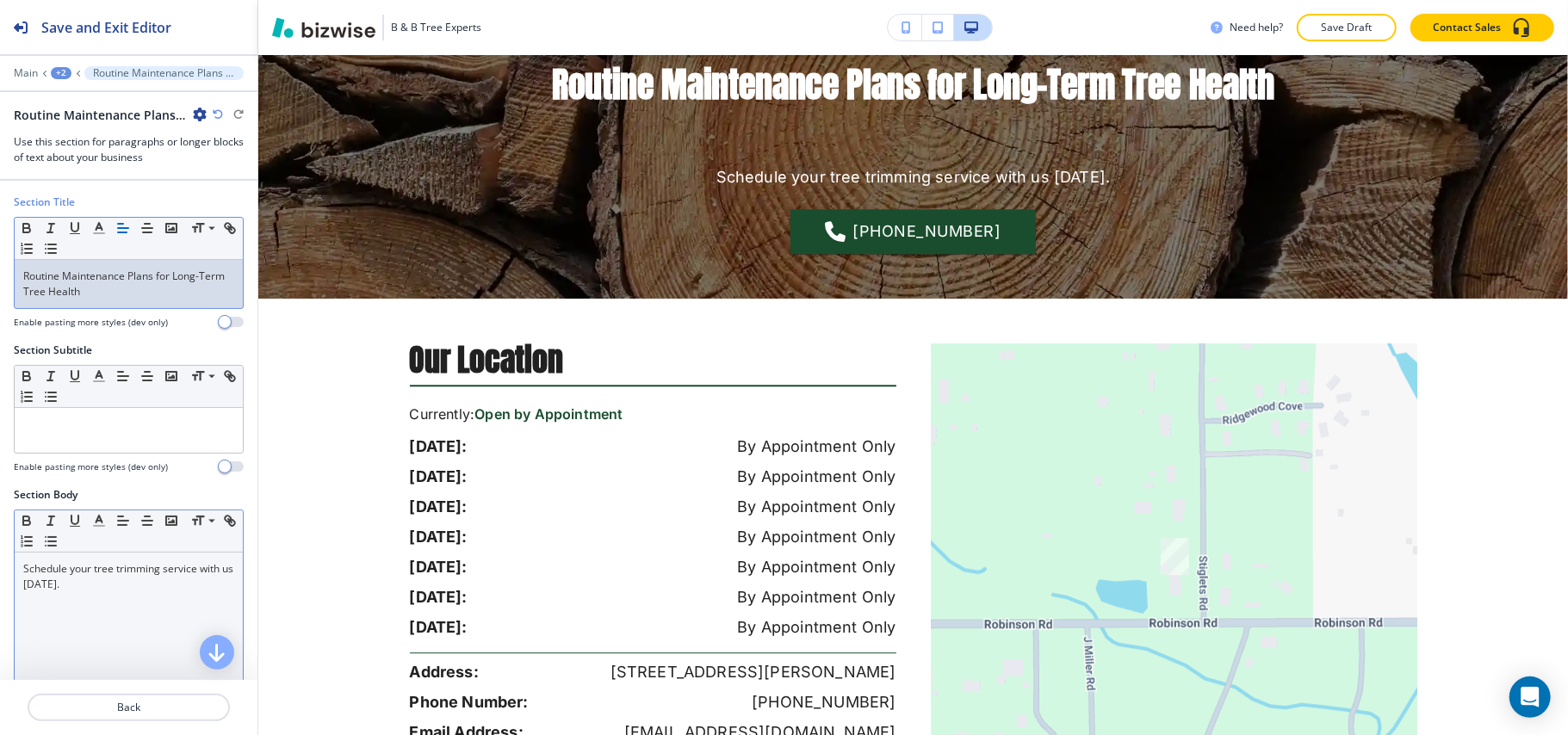
click at [104, 610] on div "Schedule your tree trimming service with us [DATE]." at bounding box center [129, 665] width 228 height 224
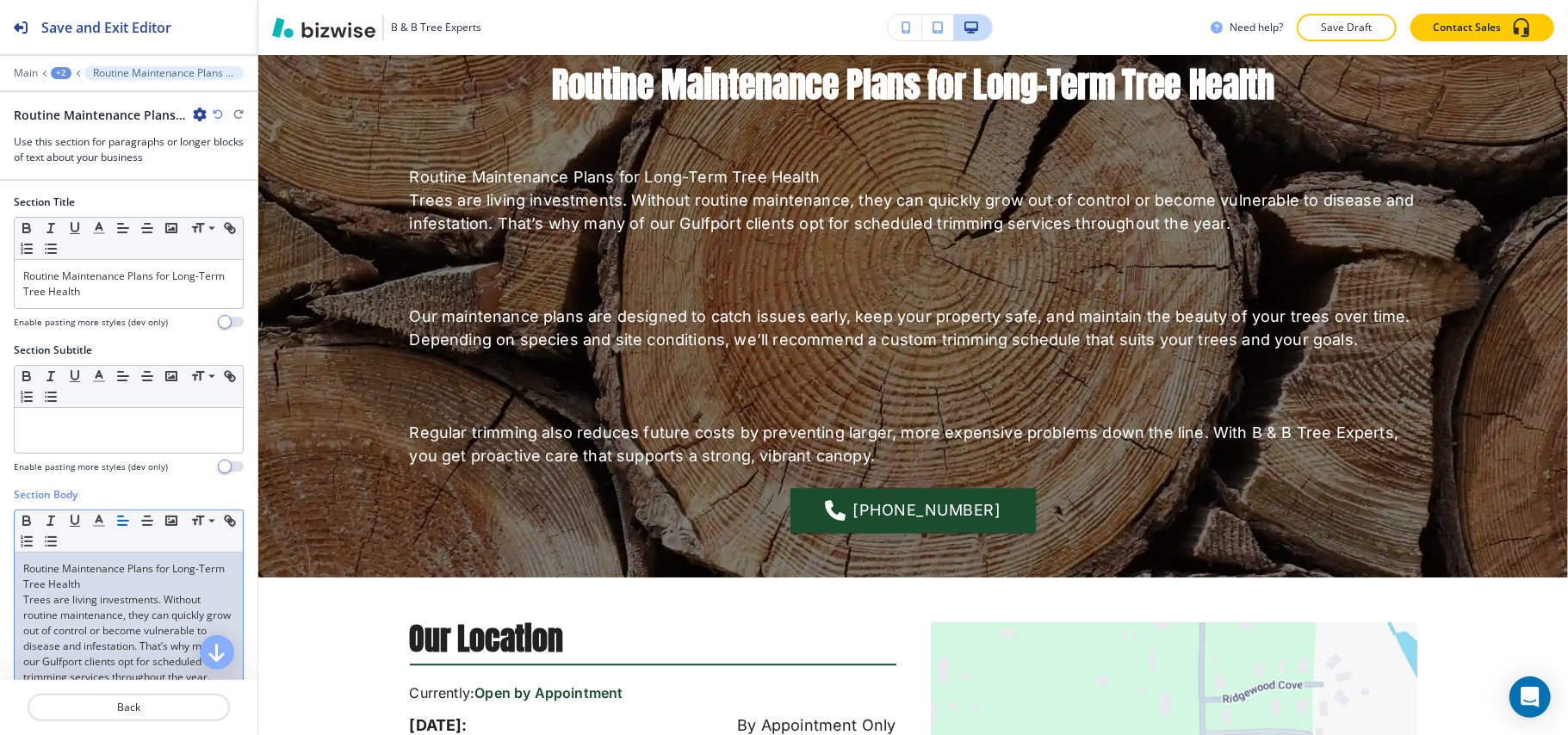
click at [59, 611] on p "Trees are living investments. Without routine maintenance, they can quickly gro…" at bounding box center [129, 638] width 210 height 93
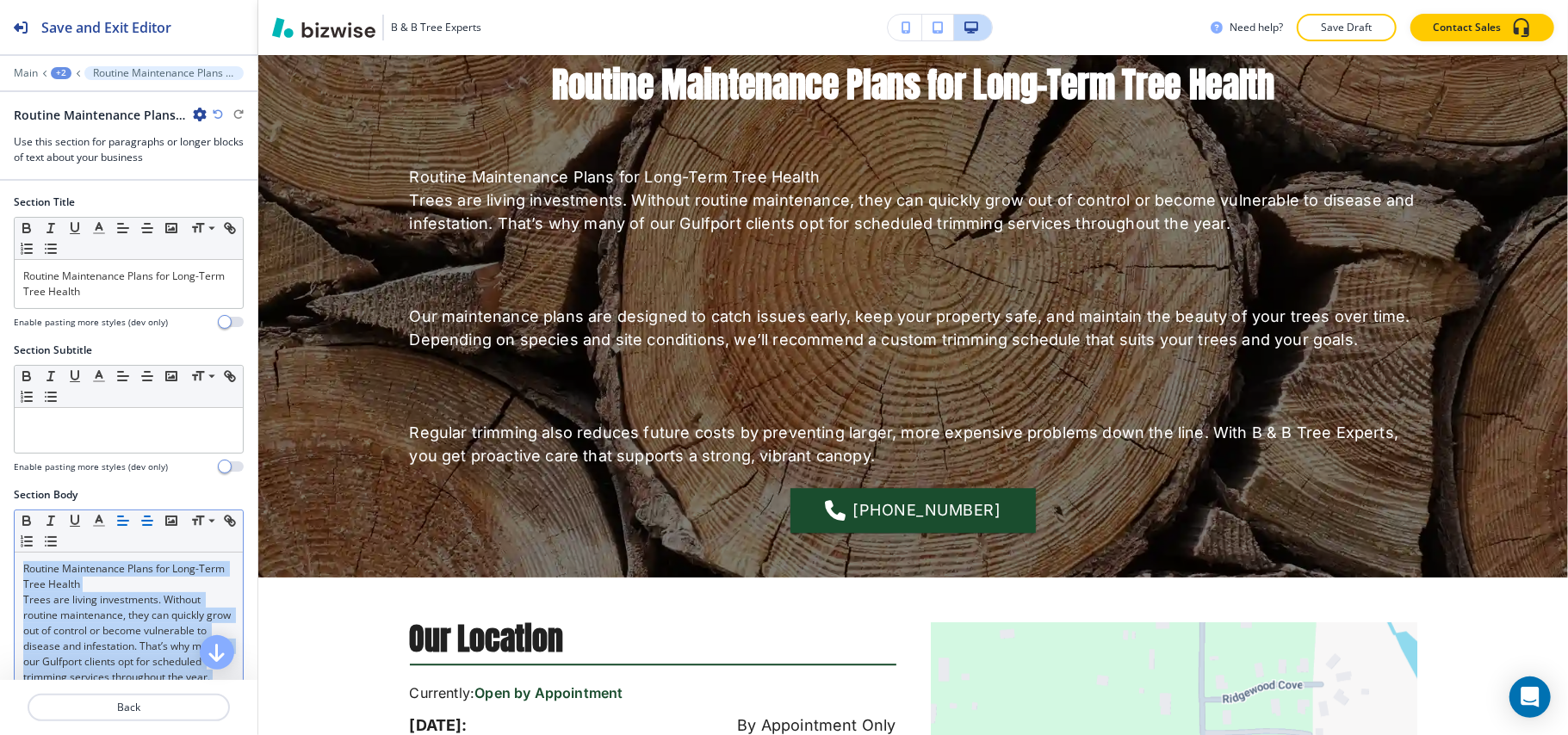
click at [151, 525] on icon "button" at bounding box center [147, 522] width 16 height 16
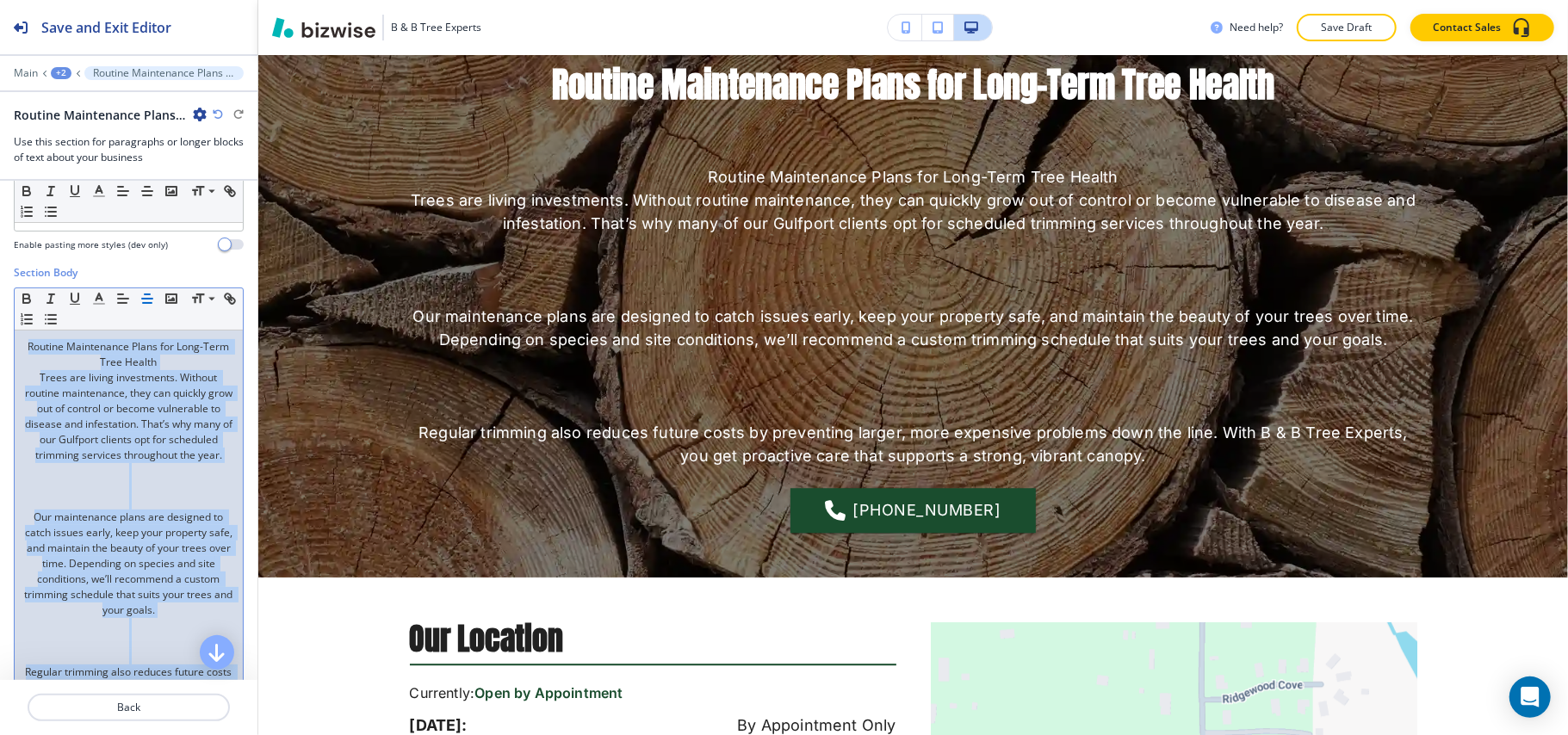
scroll to position [229, 0]
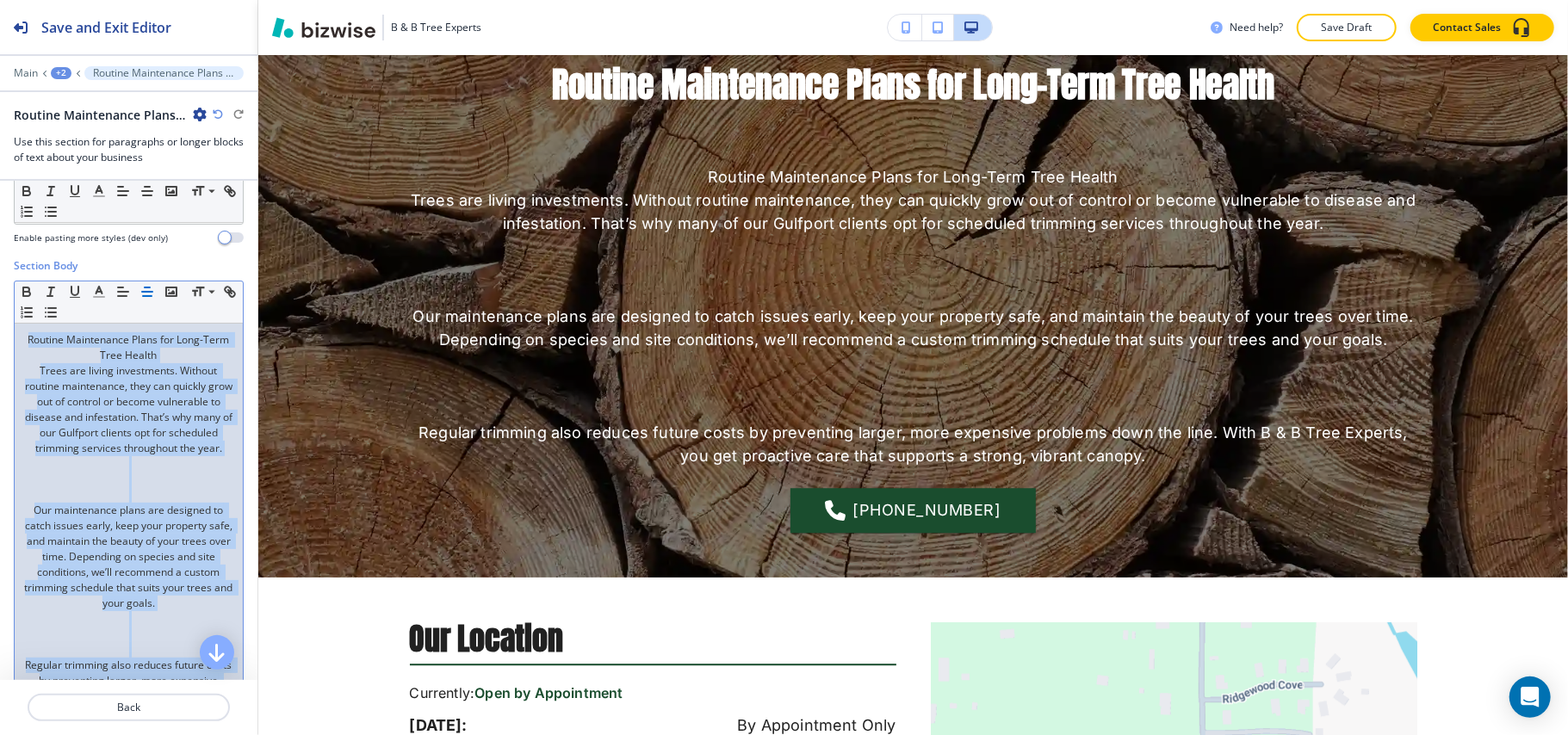
click at [76, 487] on p at bounding box center [129, 480] width 210 height 16
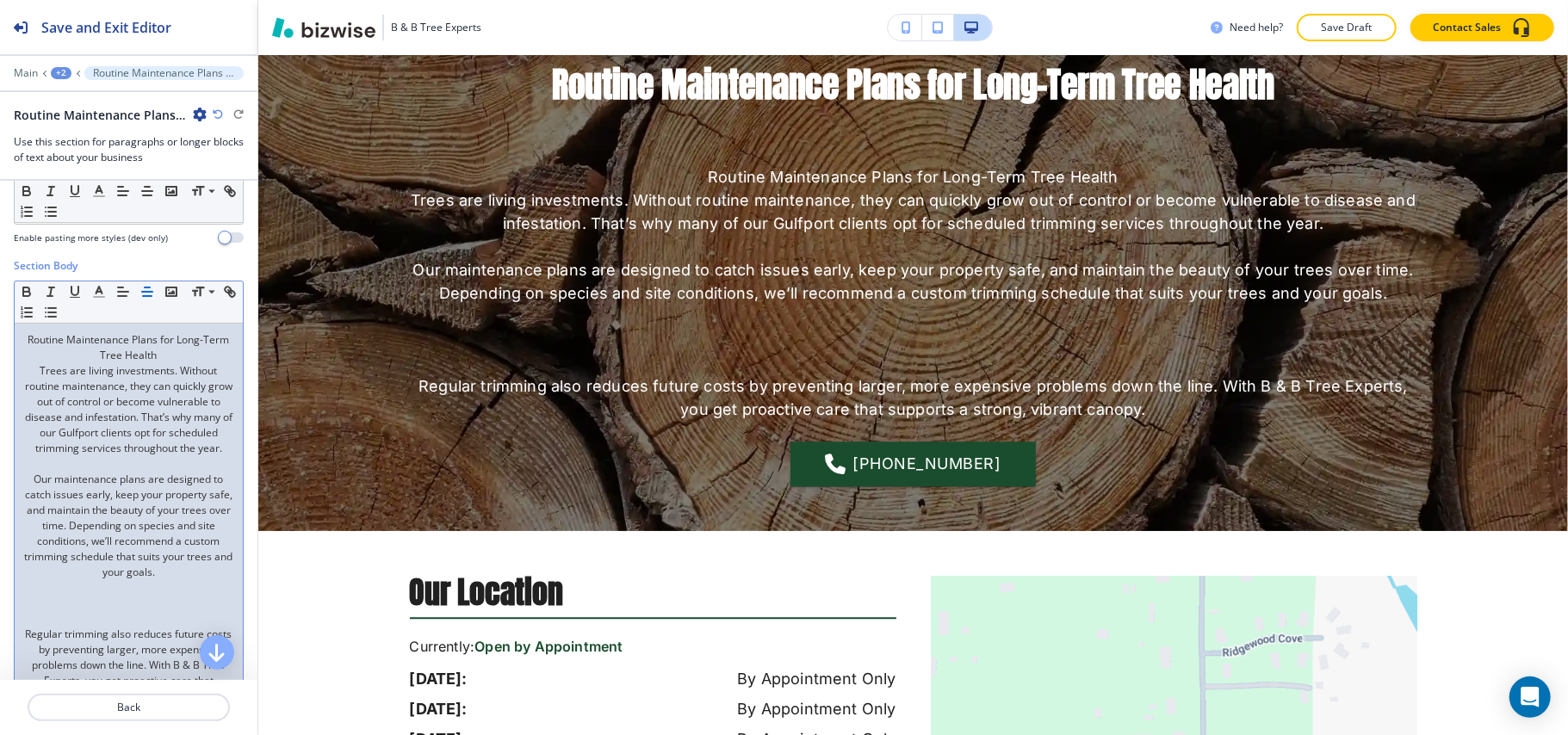
click at [95, 611] on p at bounding box center [129, 603] width 210 height 16
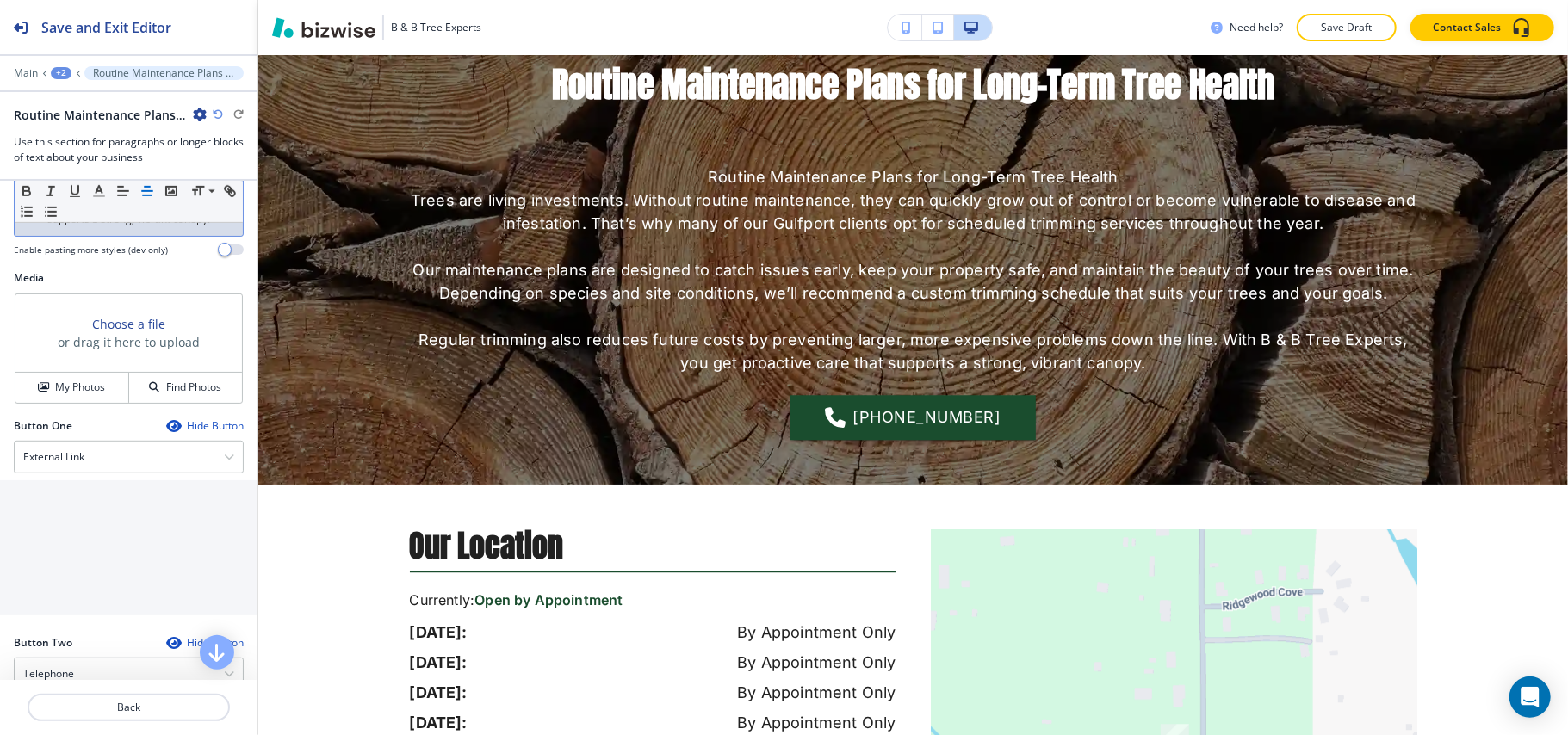
scroll to position [689, 0]
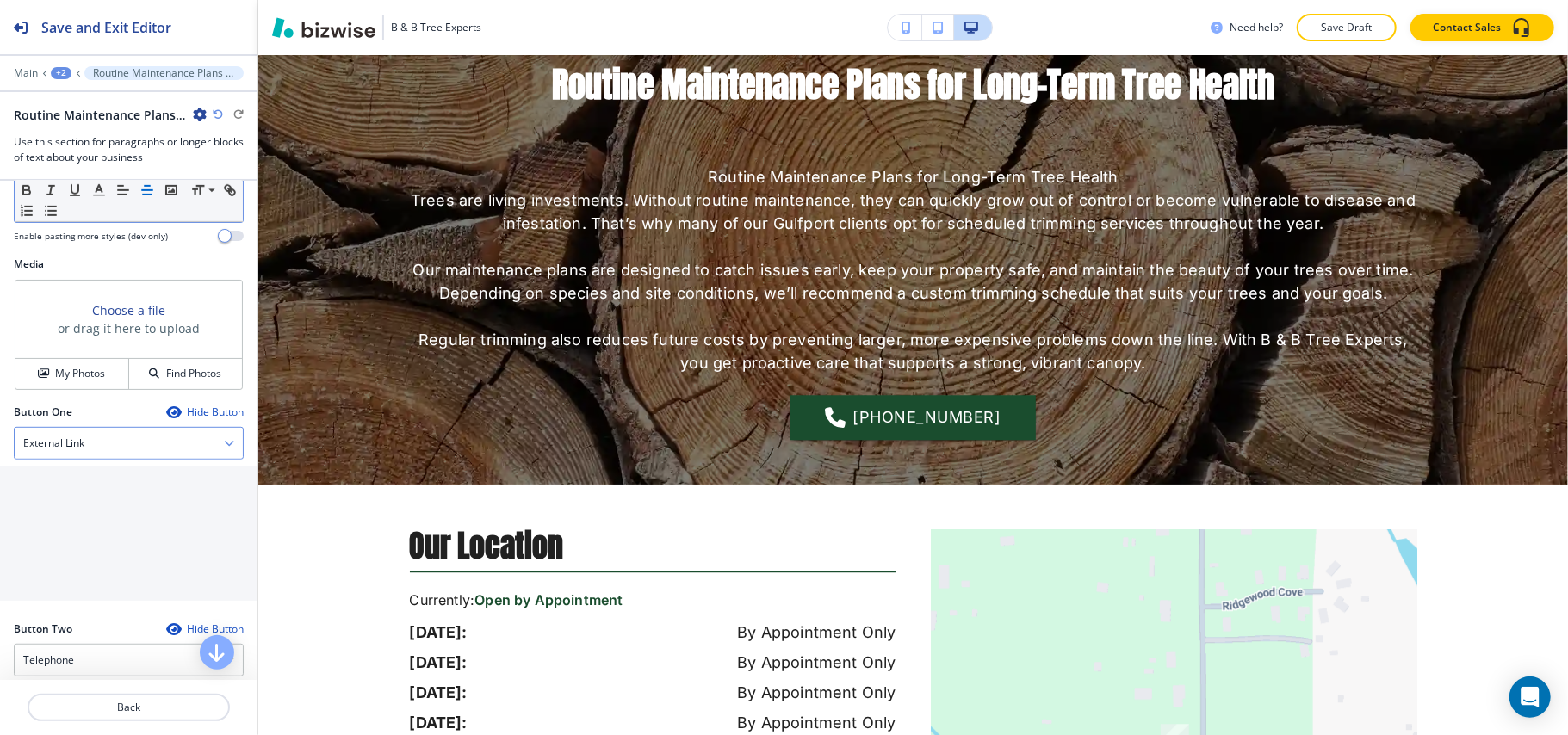
click at [85, 451] on h4 "External Link" at bounding box center [54, 444] width 61 height 16
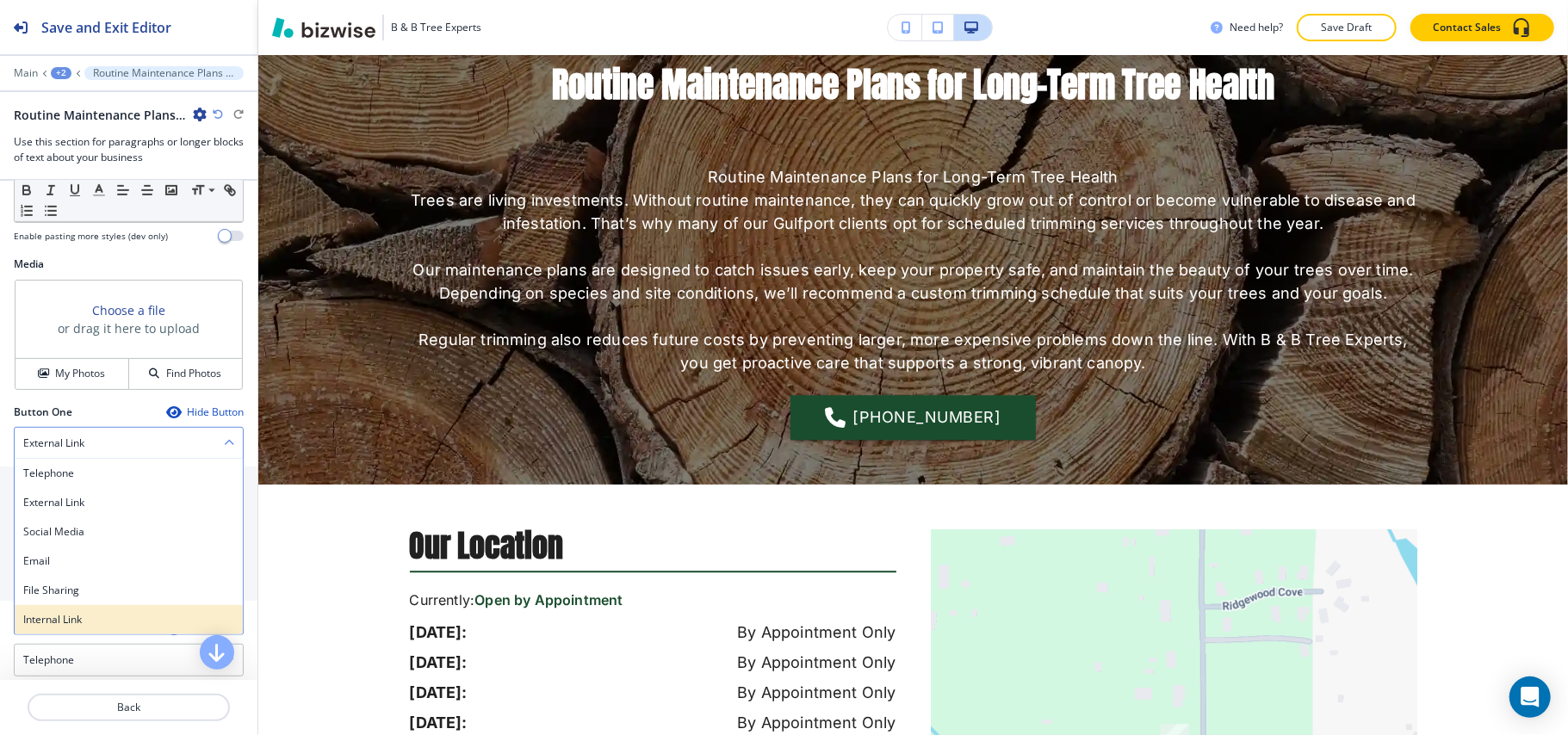
click at [62, 635] on div "Internal Link" at bounding box center [129, 620] width 228 height 29
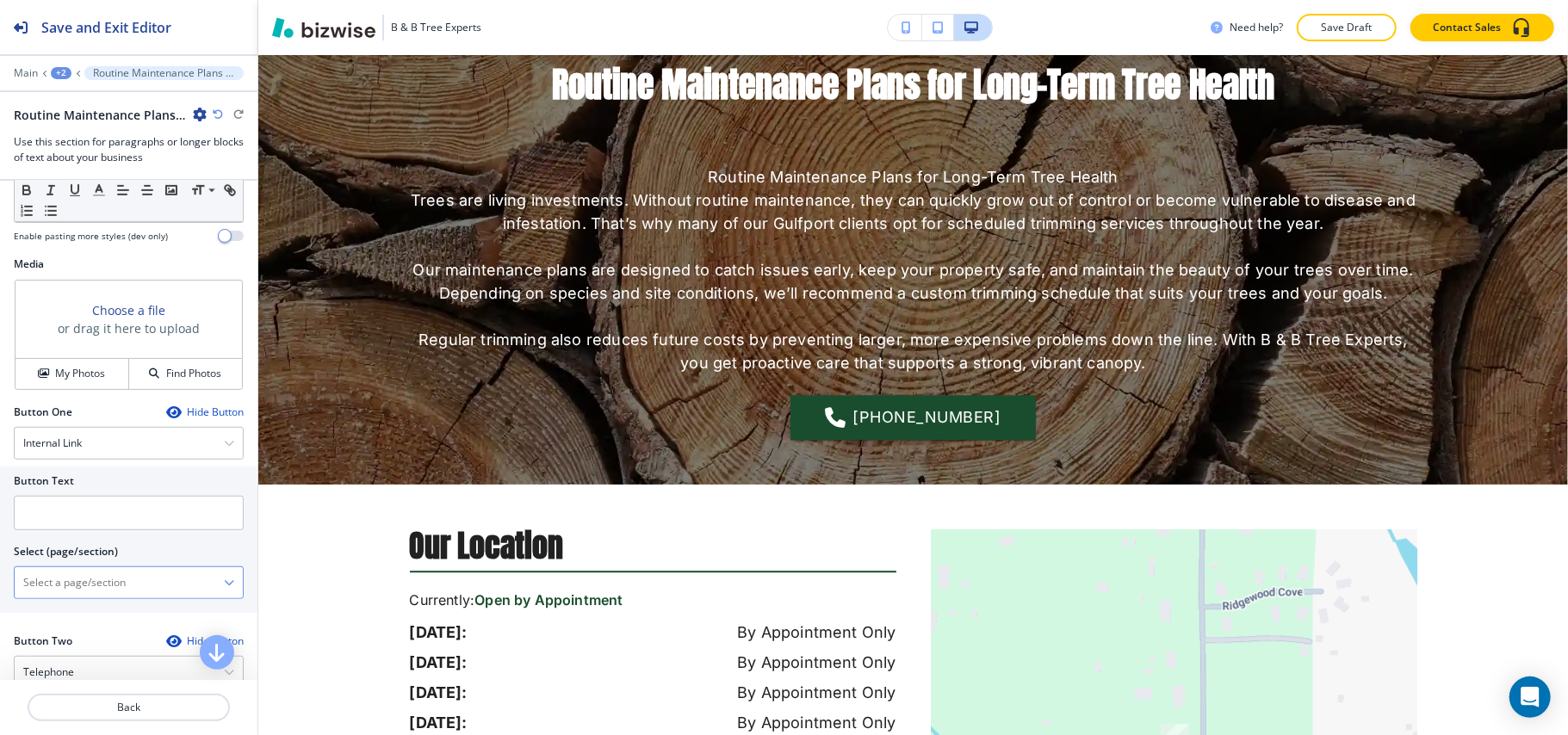
click at [80, 598] on \(page\/section\) "Manual Input" at bounding box center [119, 583] width 210 height 29
type \(page\/section\) "CONTACT US"
click at [65, 621] on h4 "CONTACT US" at bounding box center [129, 613] width 210 height 16
click at [79, 530] on input "text" at bounding box center [129, 513] width 230 height 34
paste input "CONTACT US"
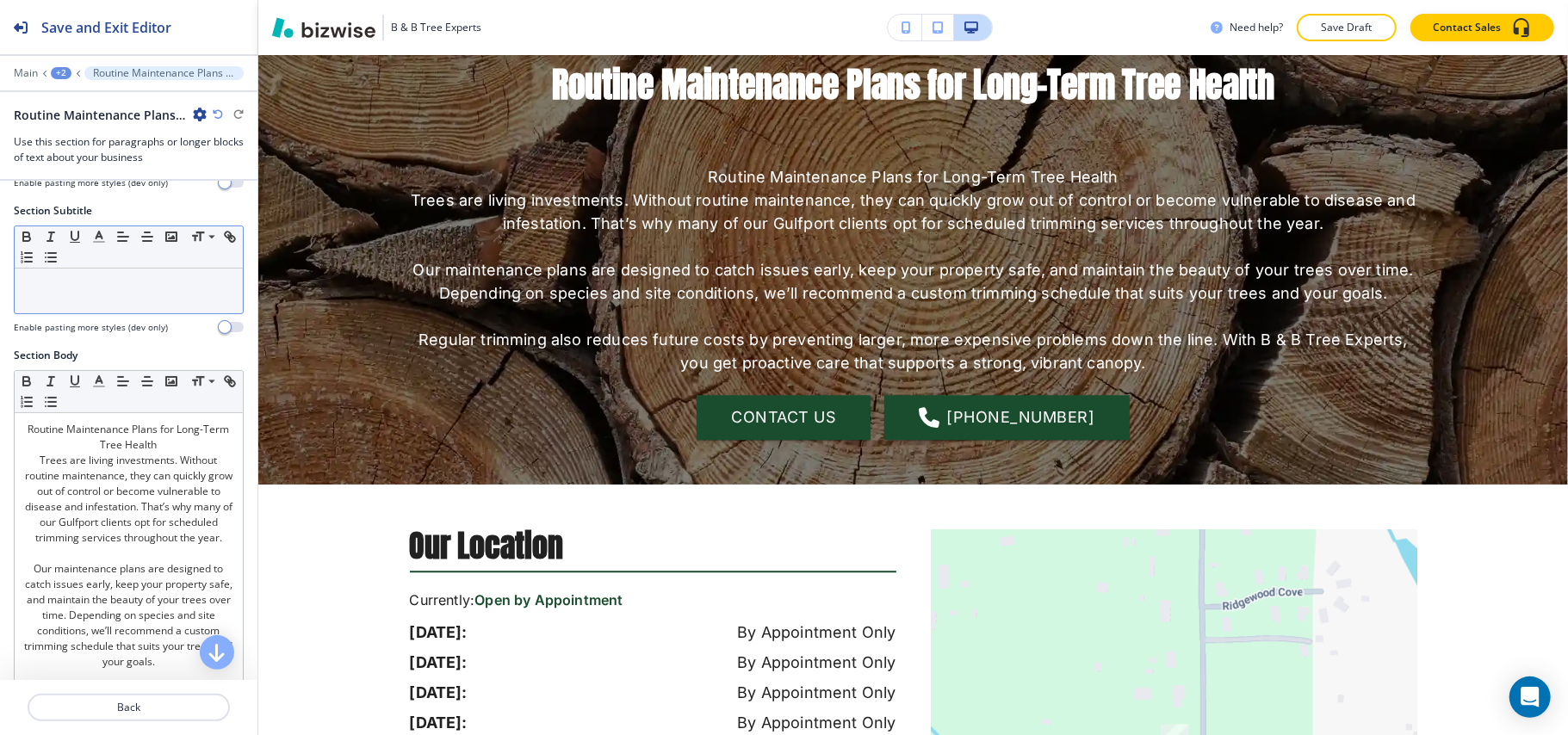
scroll to position [0, 0]
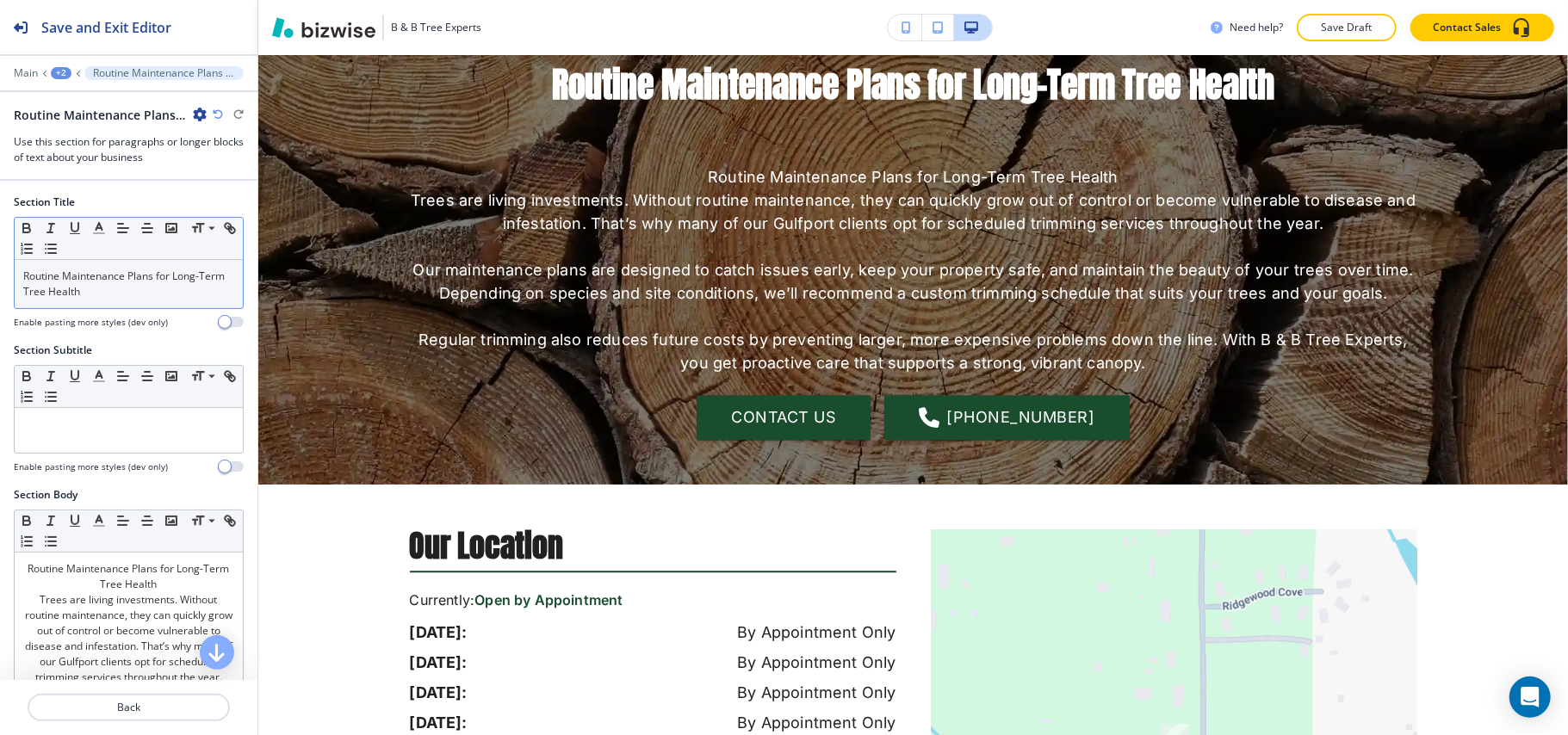
type input "CONTACT US"
click at [132, 304] on div "Routine Maintenance Plans for Long-Term Tree Health" at bounding box center [129, 284] width 228 height 48
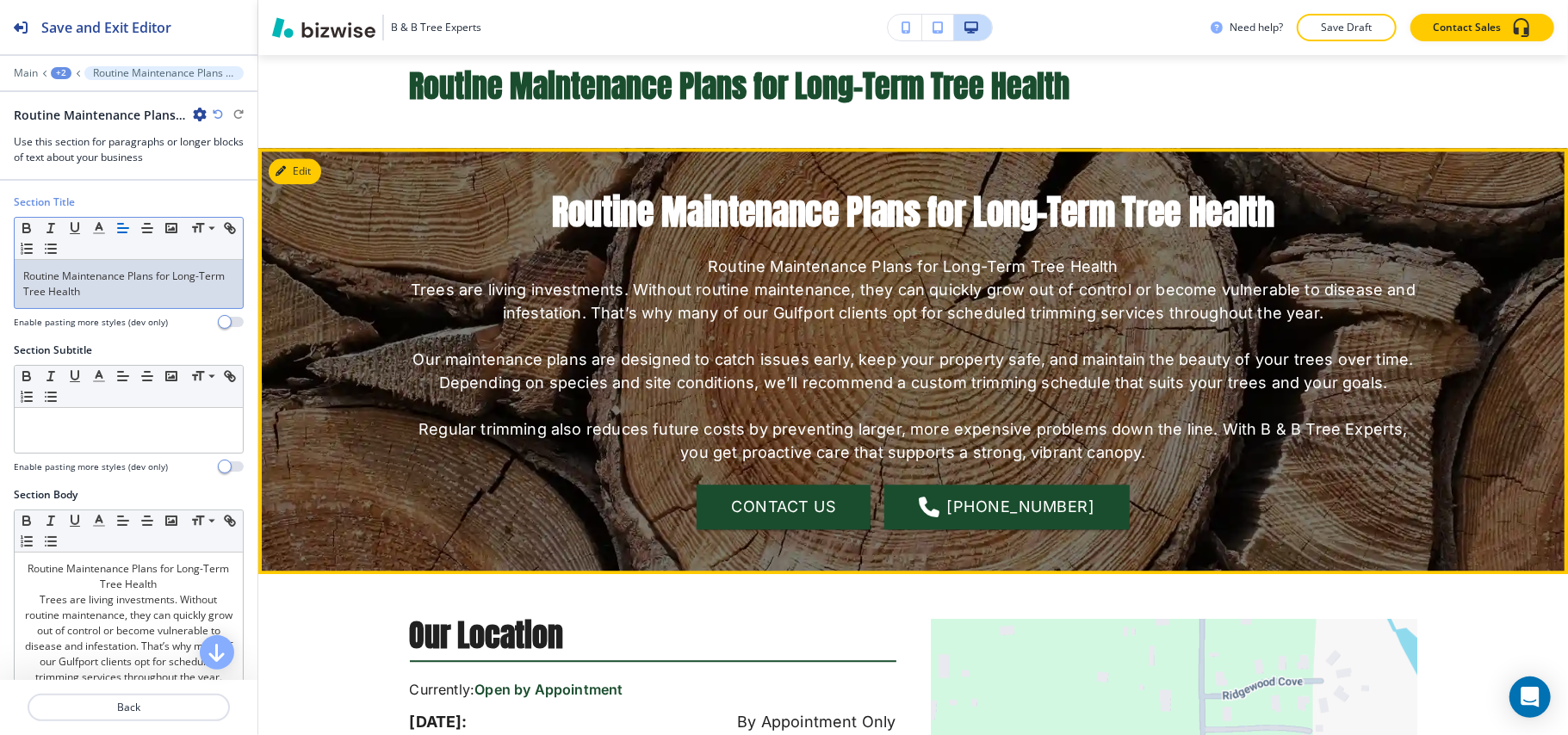
scroll to position [2680, 0]
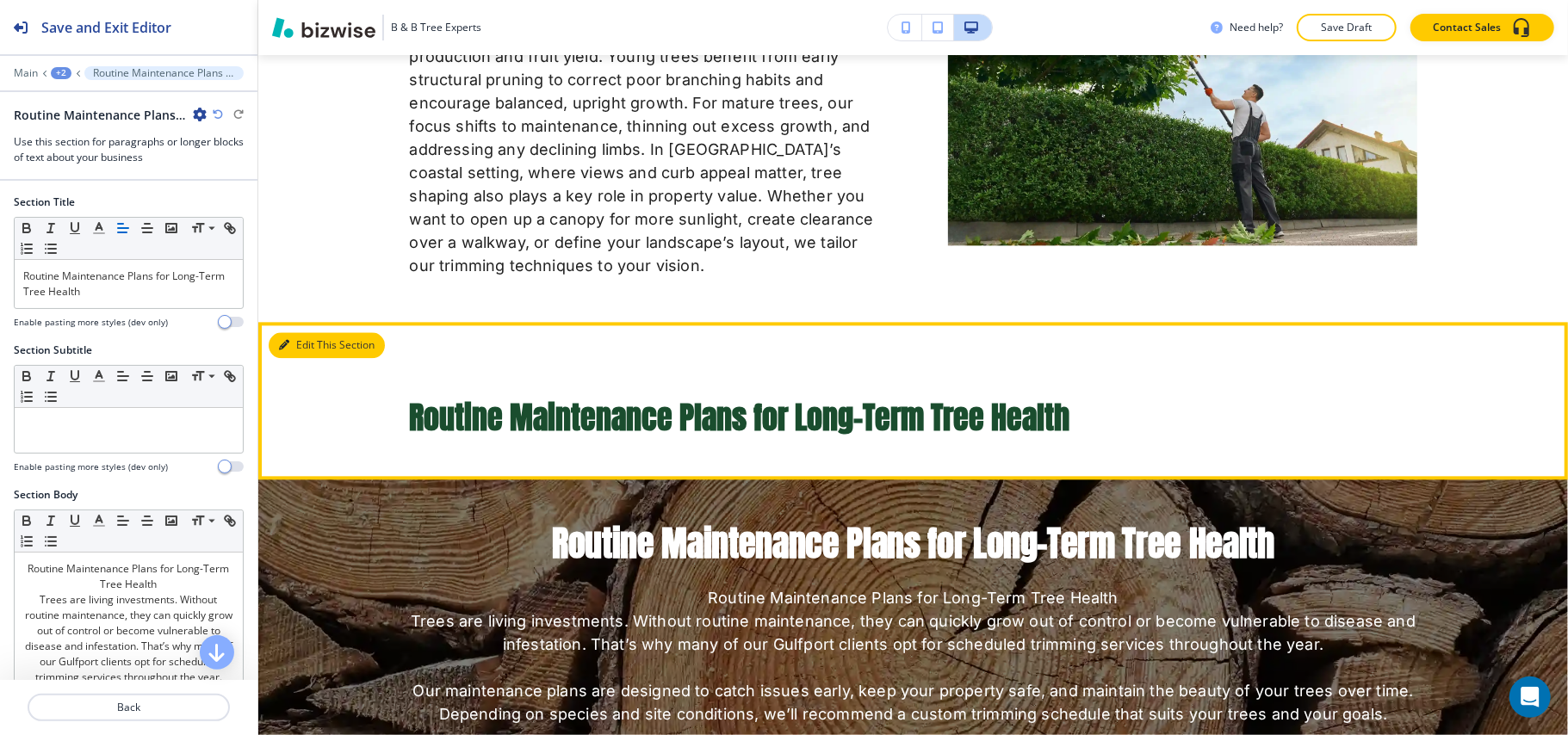
click at [310, 359] on button "Edit This Section" at bounding box center [326, 345] width 116 height 26
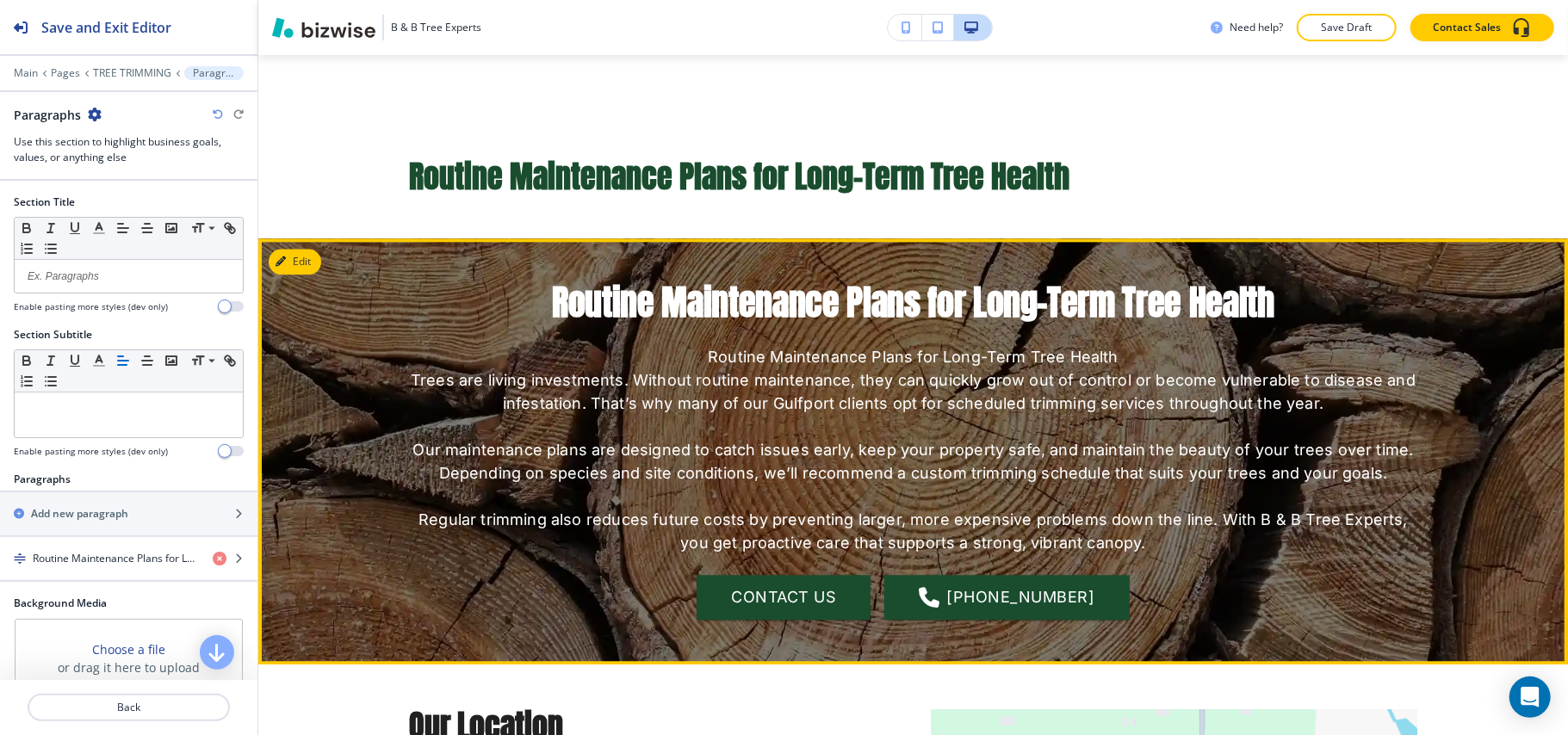
scroll to position [2981, 0]
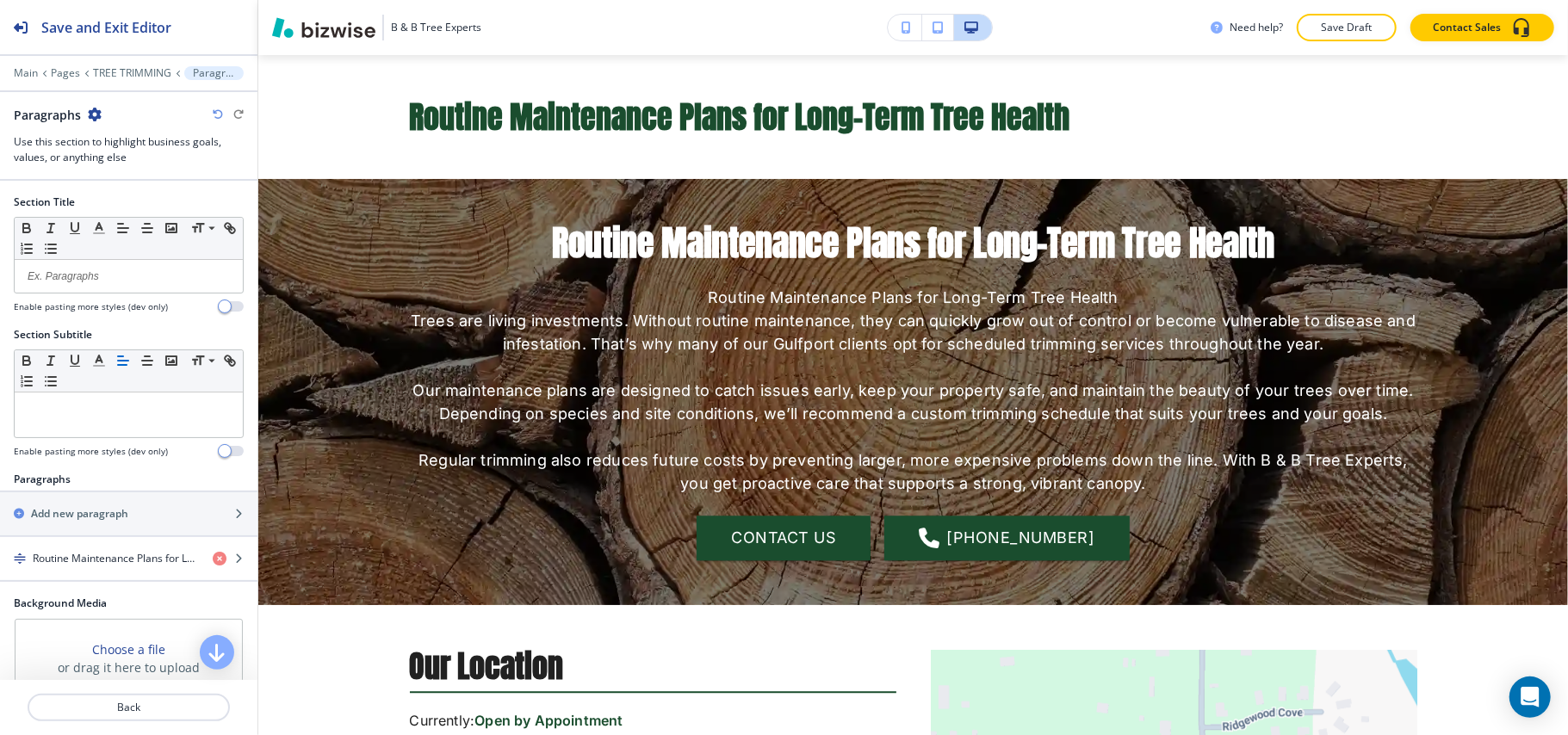
click at [90, 121] on icon "button" at bounding box center [95, 114] width 14 height 14
click at [121, 211] on p "Delete Section" at bounding box center [142, 206] width 88 height 16
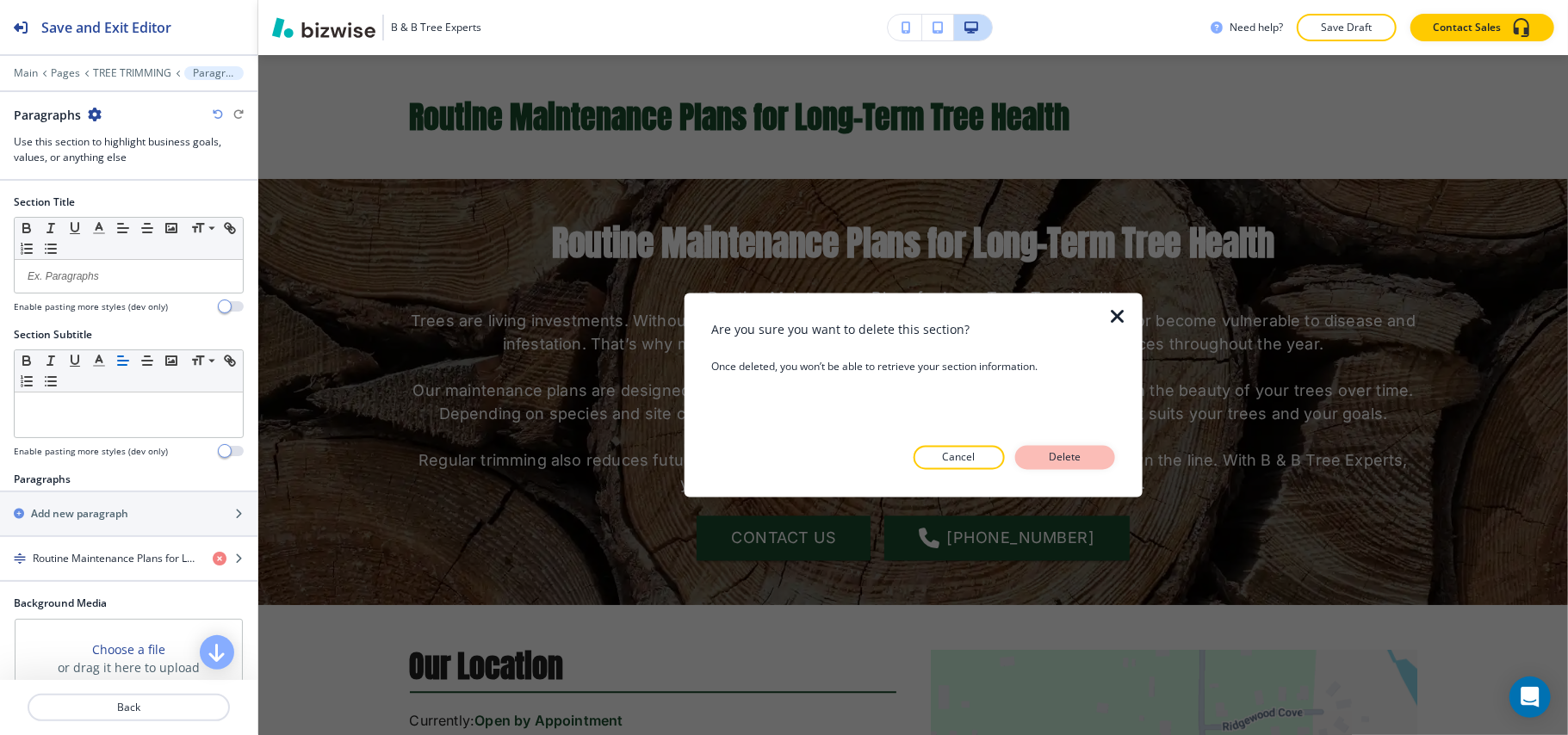
click at [1090, 456] on button "Delete" at bounding box center [1065, 458] width 99 height 24
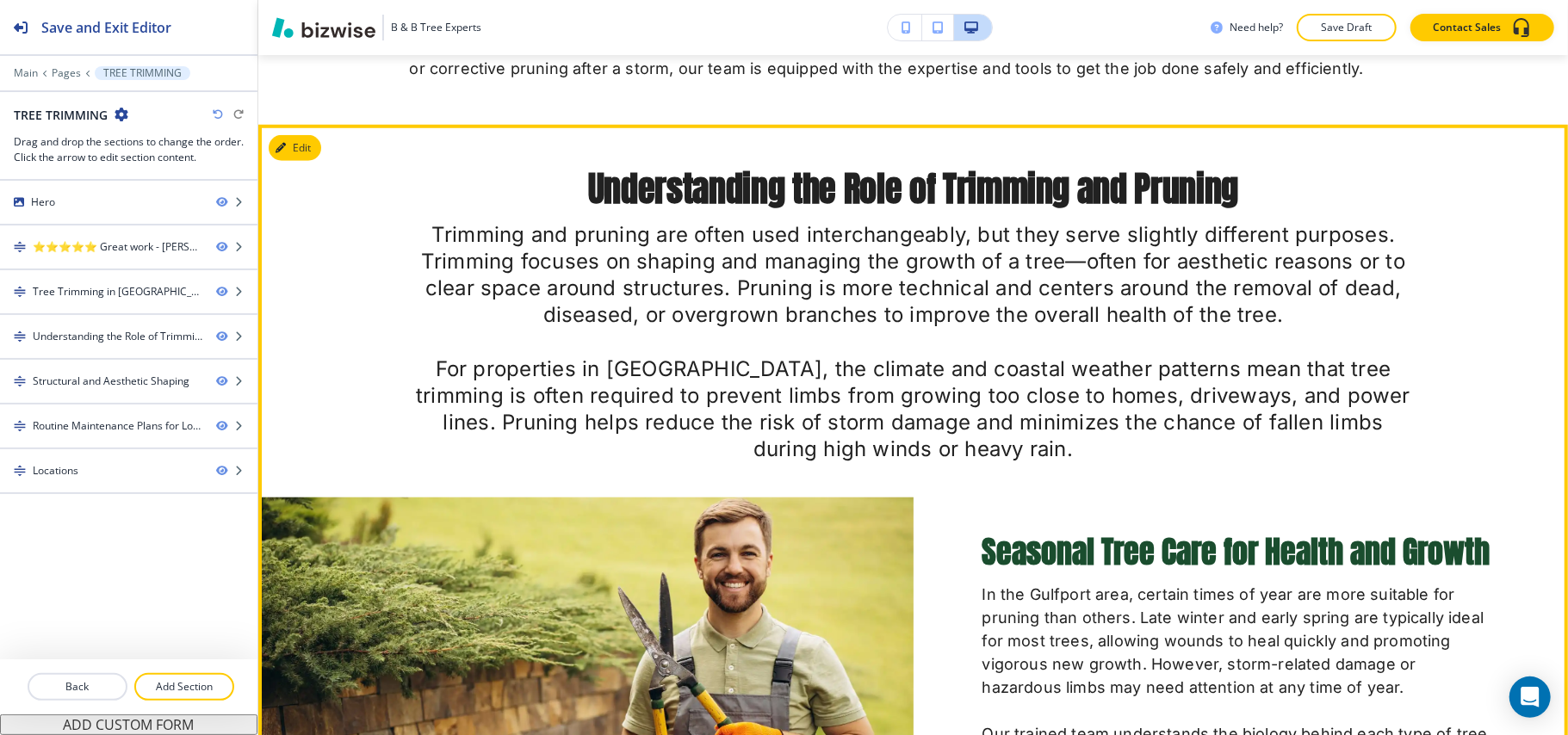
scroll to position [1046, 0]
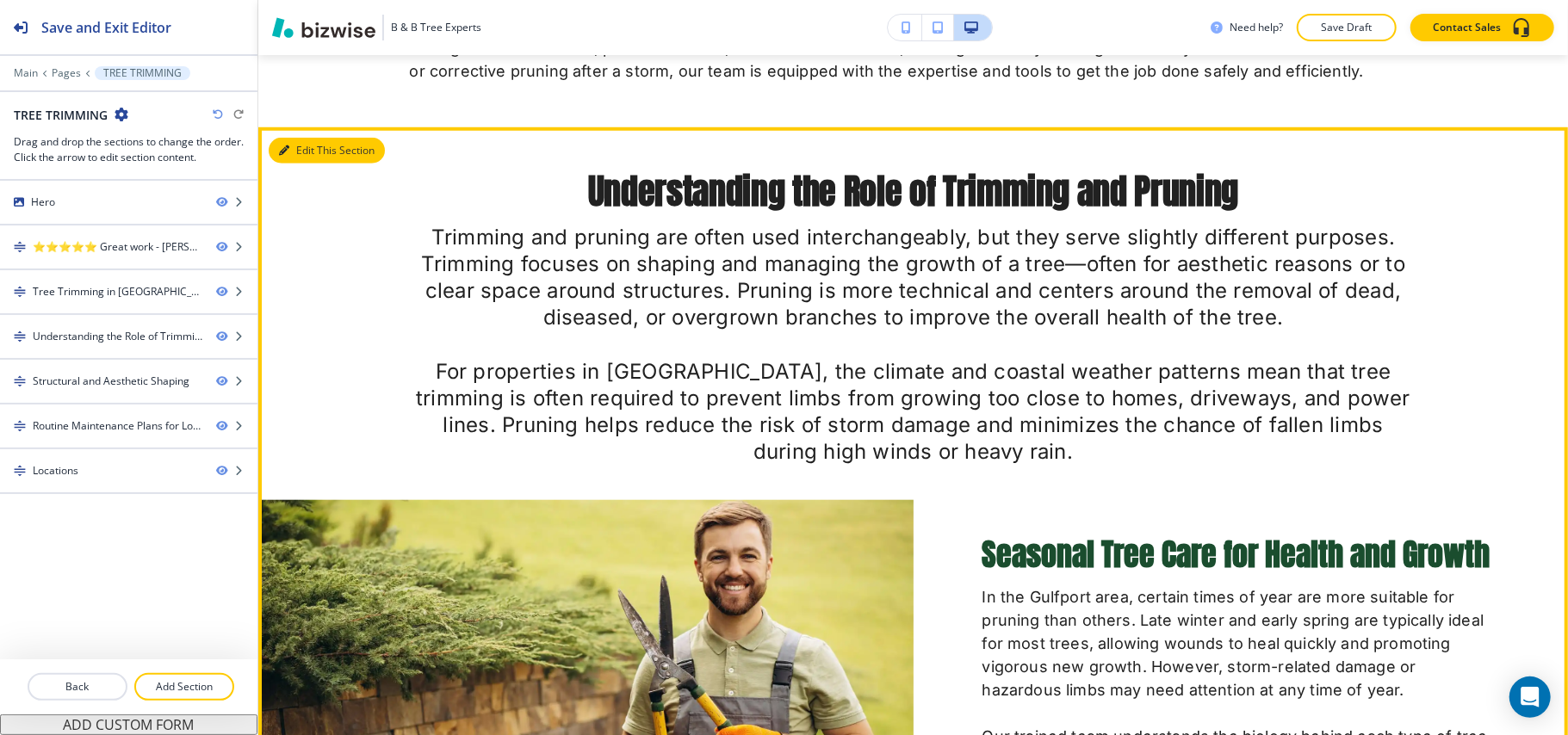
click at [307, 144] on button "Edit This Section" at bounding box center [326, 150] width 116 height 26
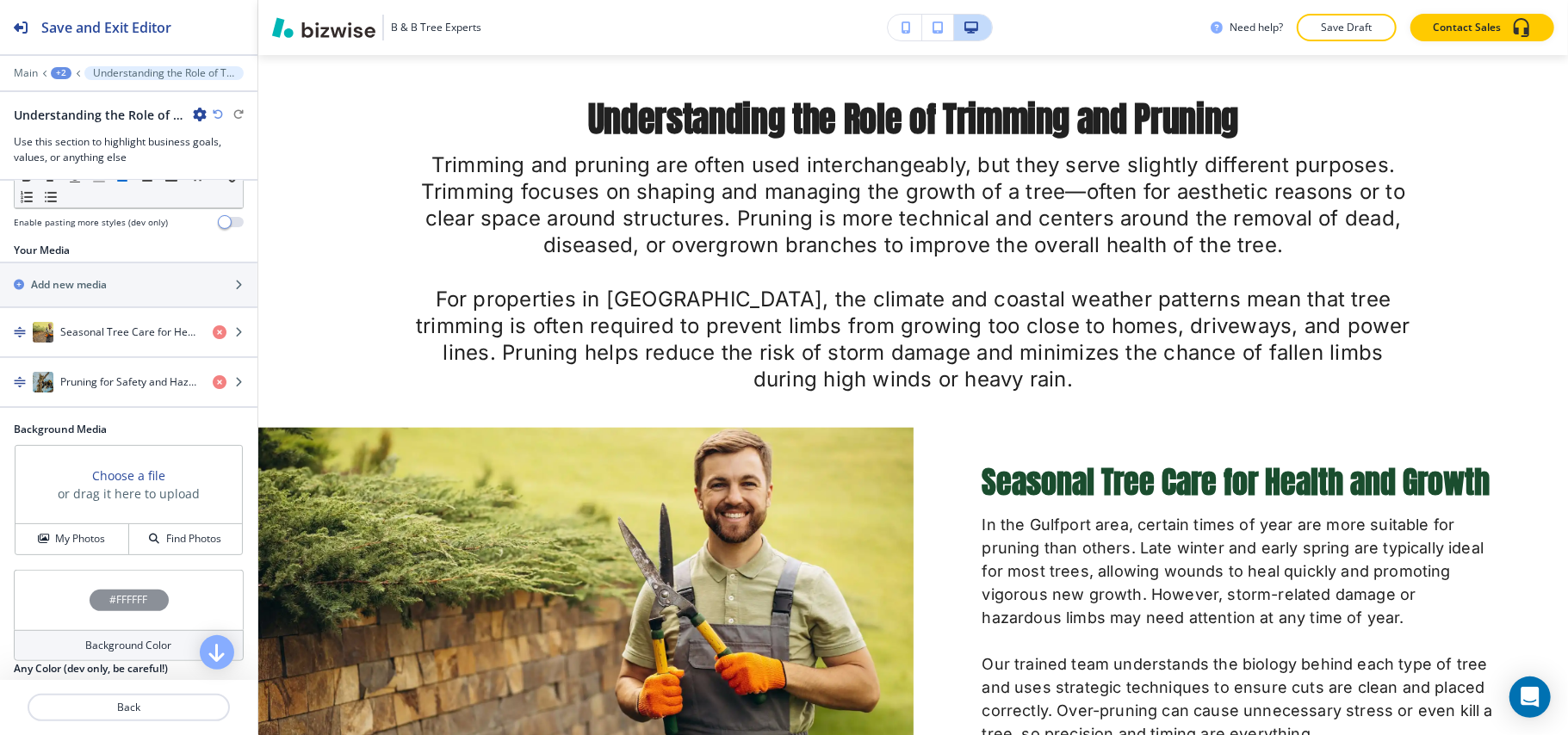
scroll to position [667, 0]
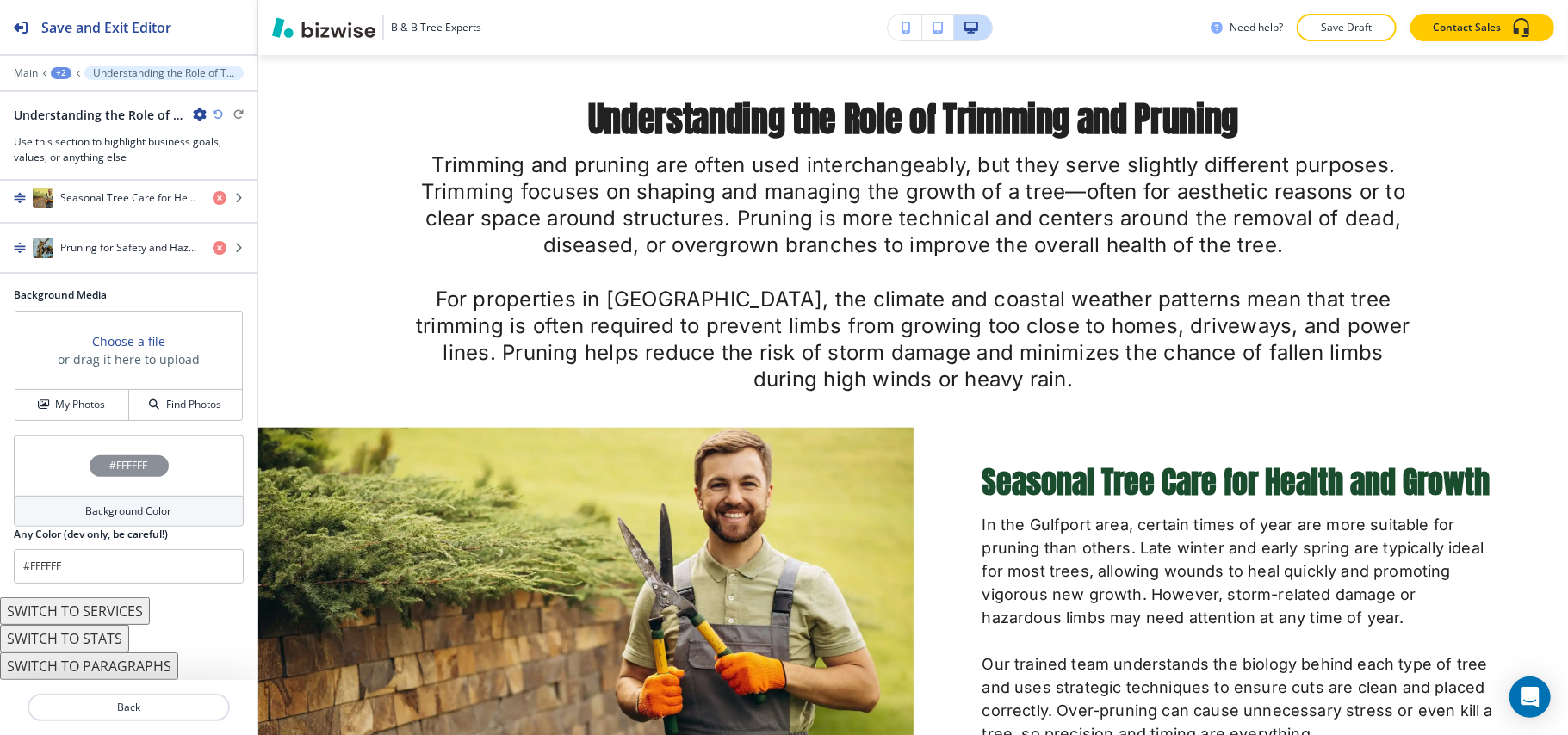
click at [60, 454] on div "#FFFFFF" at bounding box center [129, 466] width 230 height 60
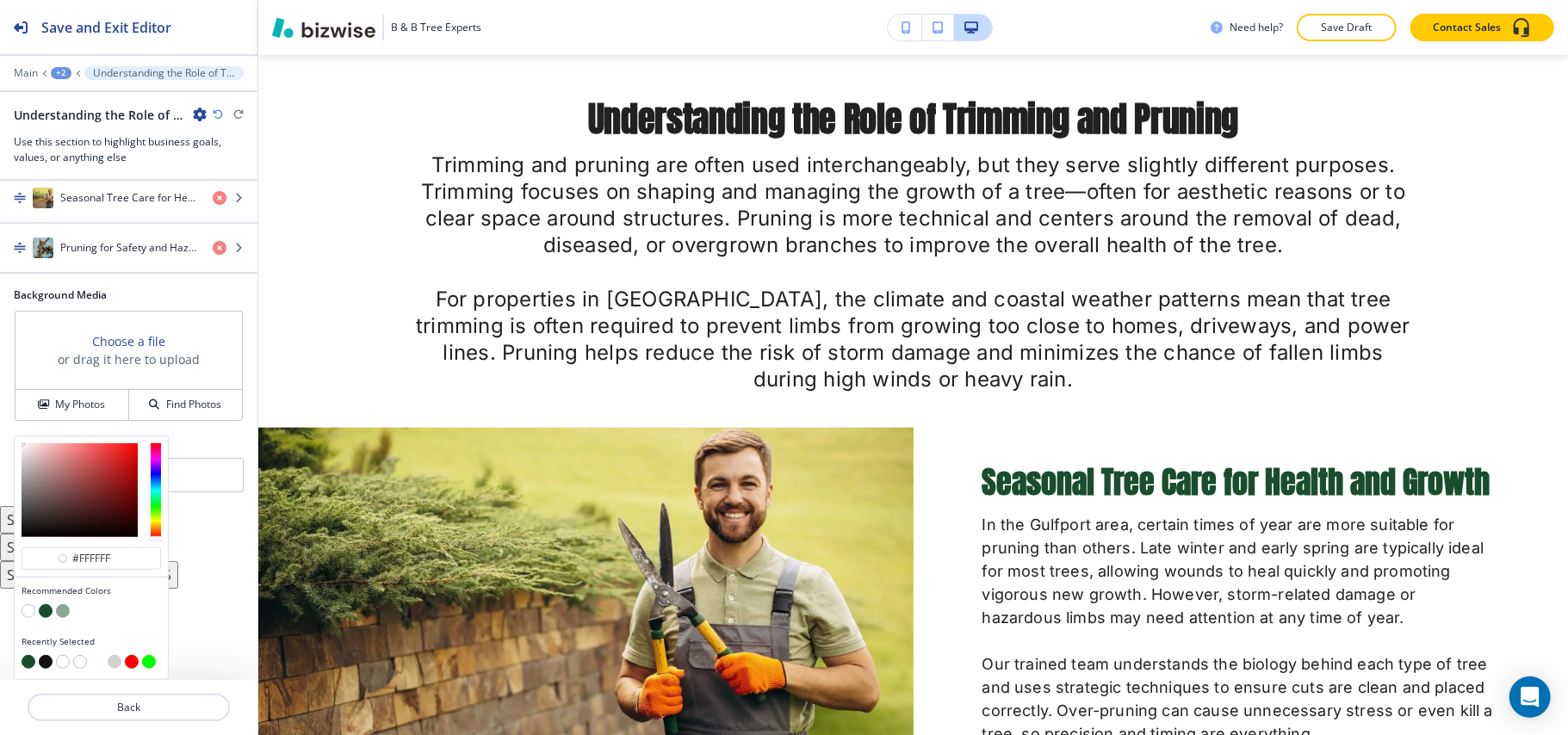
click at [46, 611] on button "button" at bounding box center [46, 611] width 14 height 14
type input "#1a4d2e"
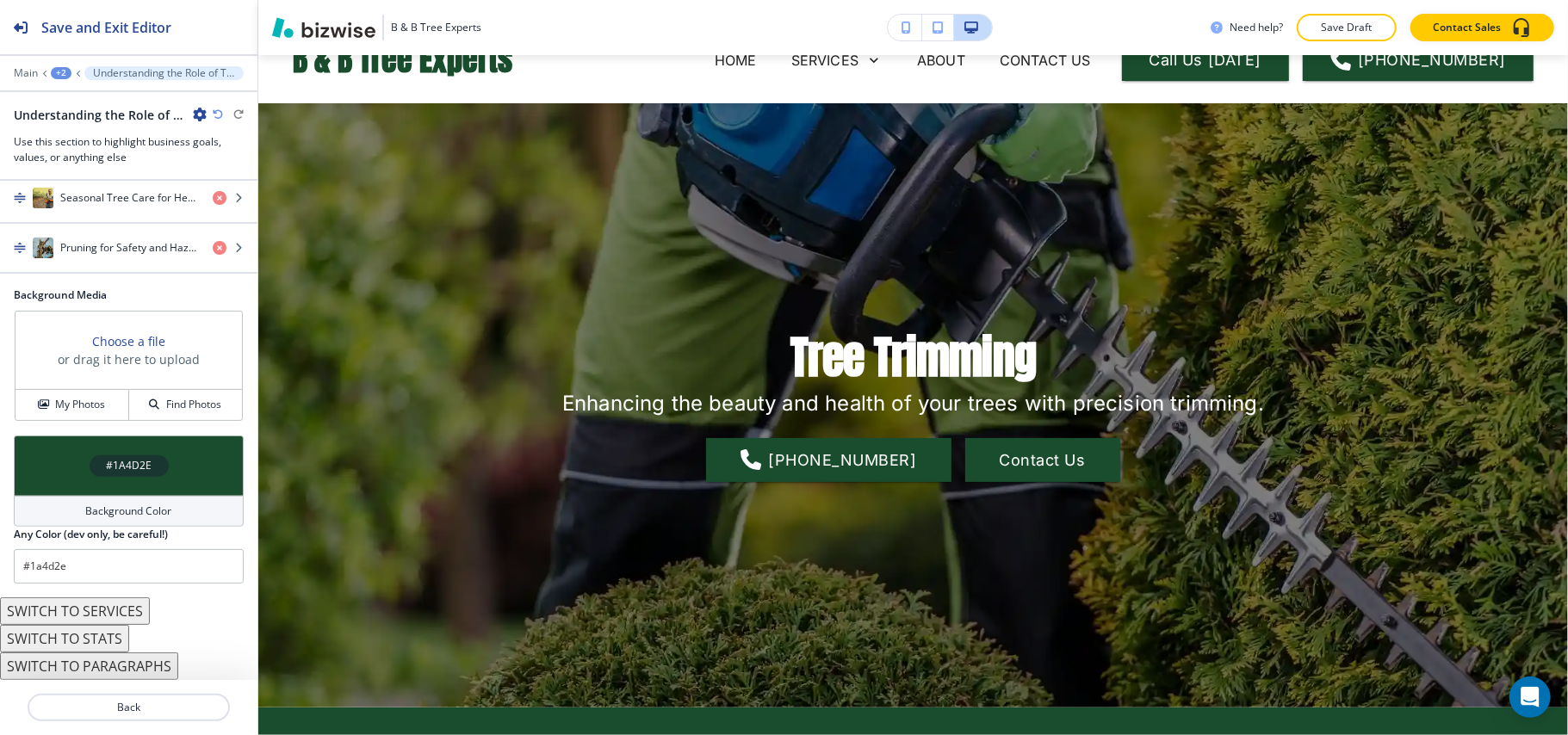
scroll to position [0, 0]
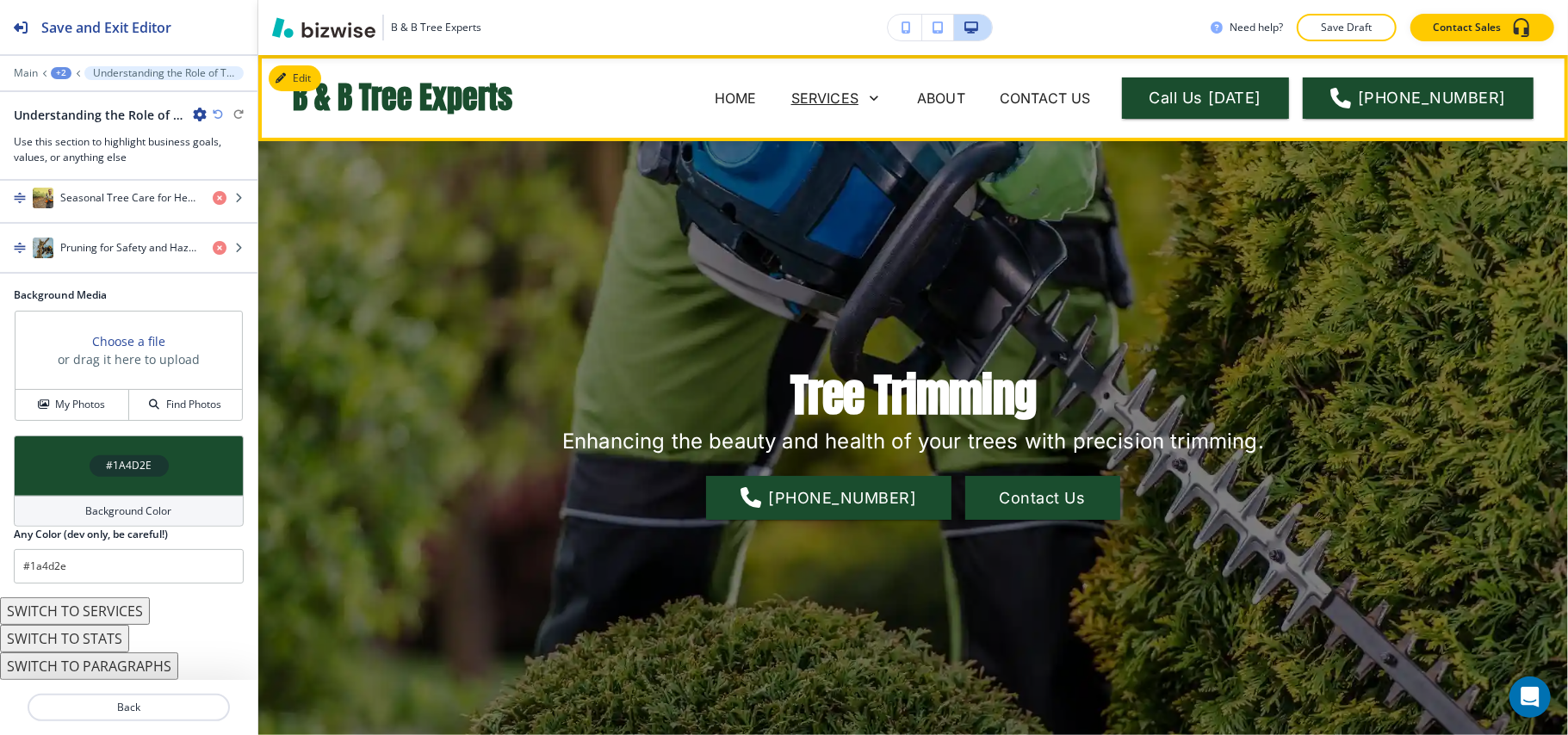
click at [831, 97] on p "SERVICES" at bounding box center [824, 97] width 67 height 20
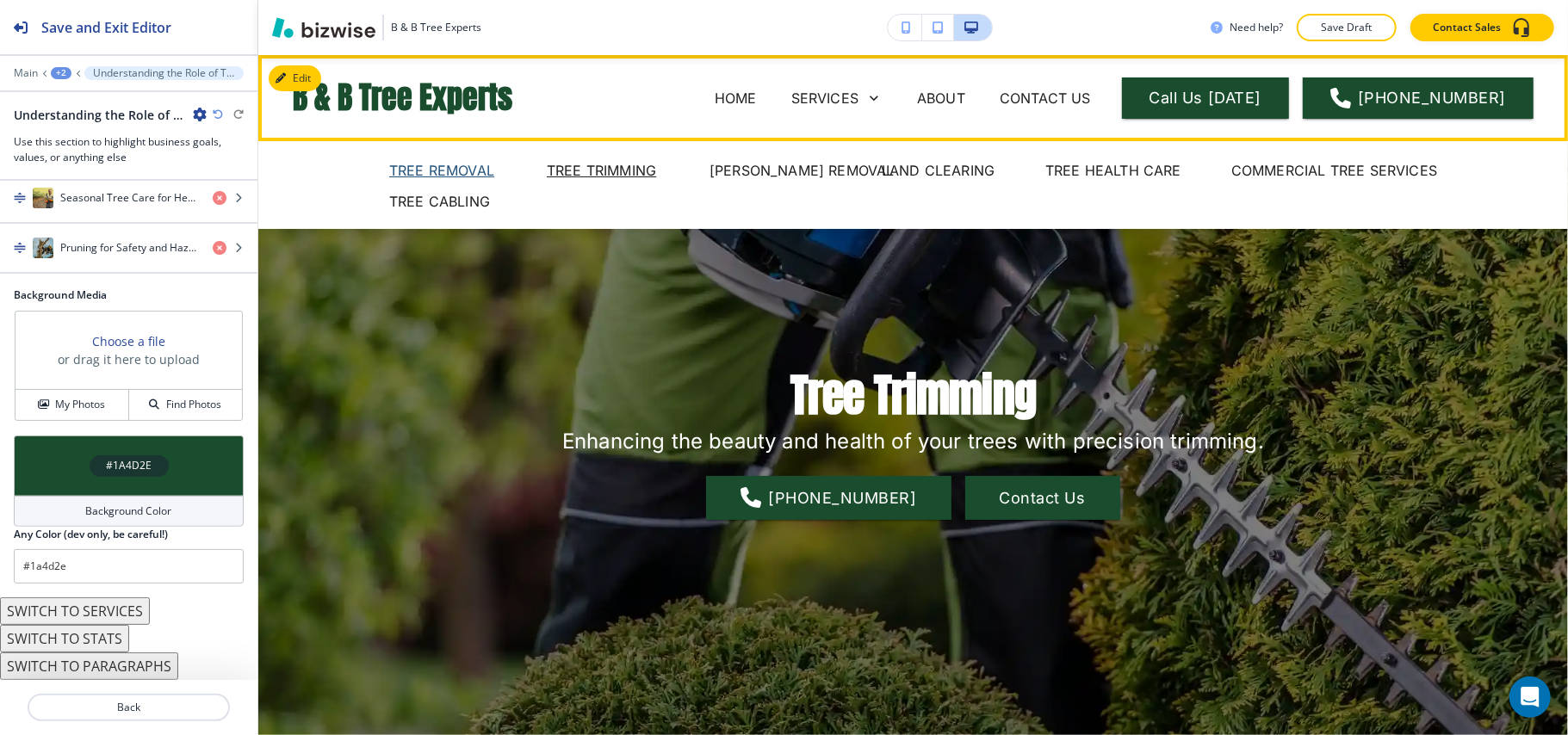
click at [441, 166] on p "TREE REMOVAL" at bounding box center [441, 170] width 105 height 20
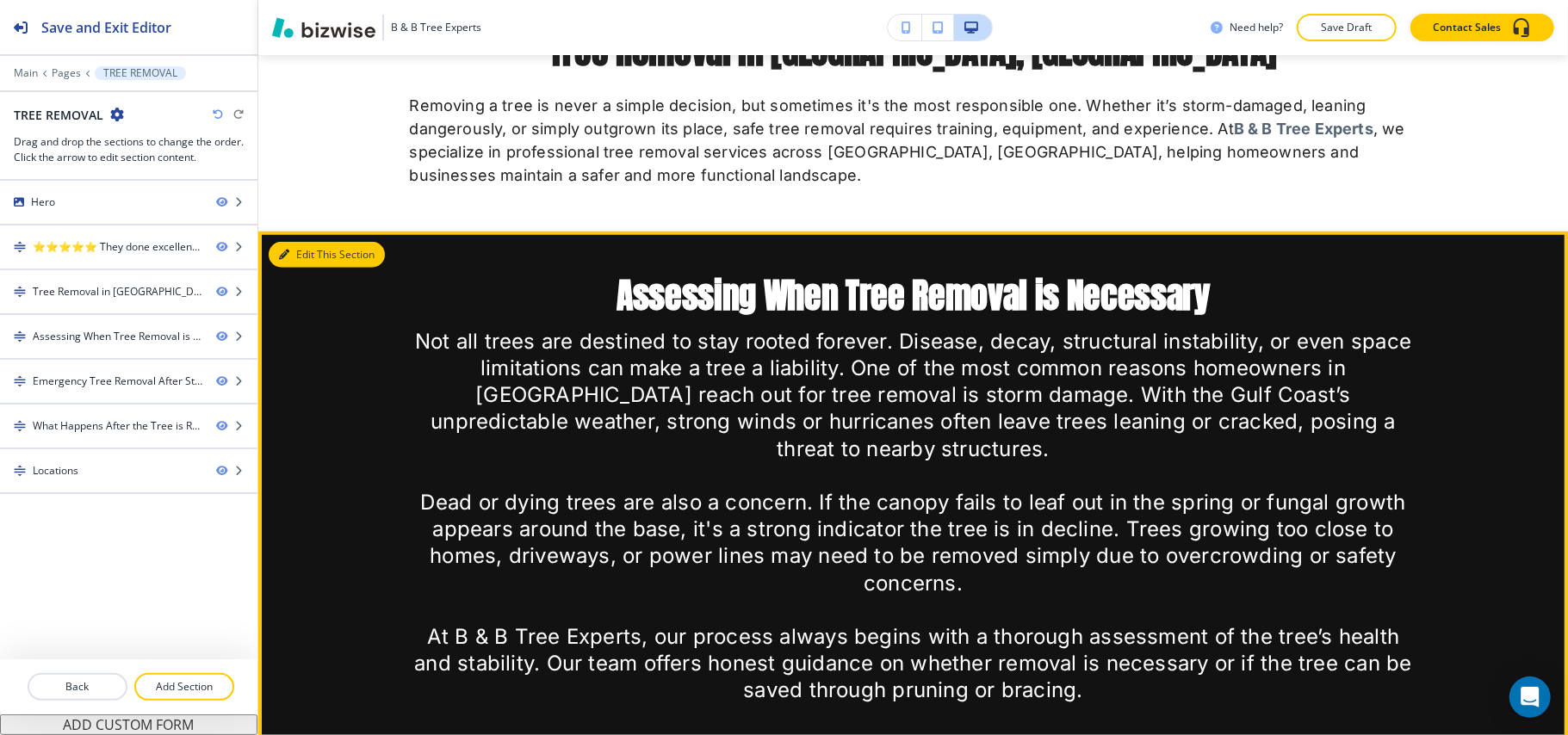
click at [304, 256] on button "Edit This Section" at bounding box center [326, 254] width 116 height 26
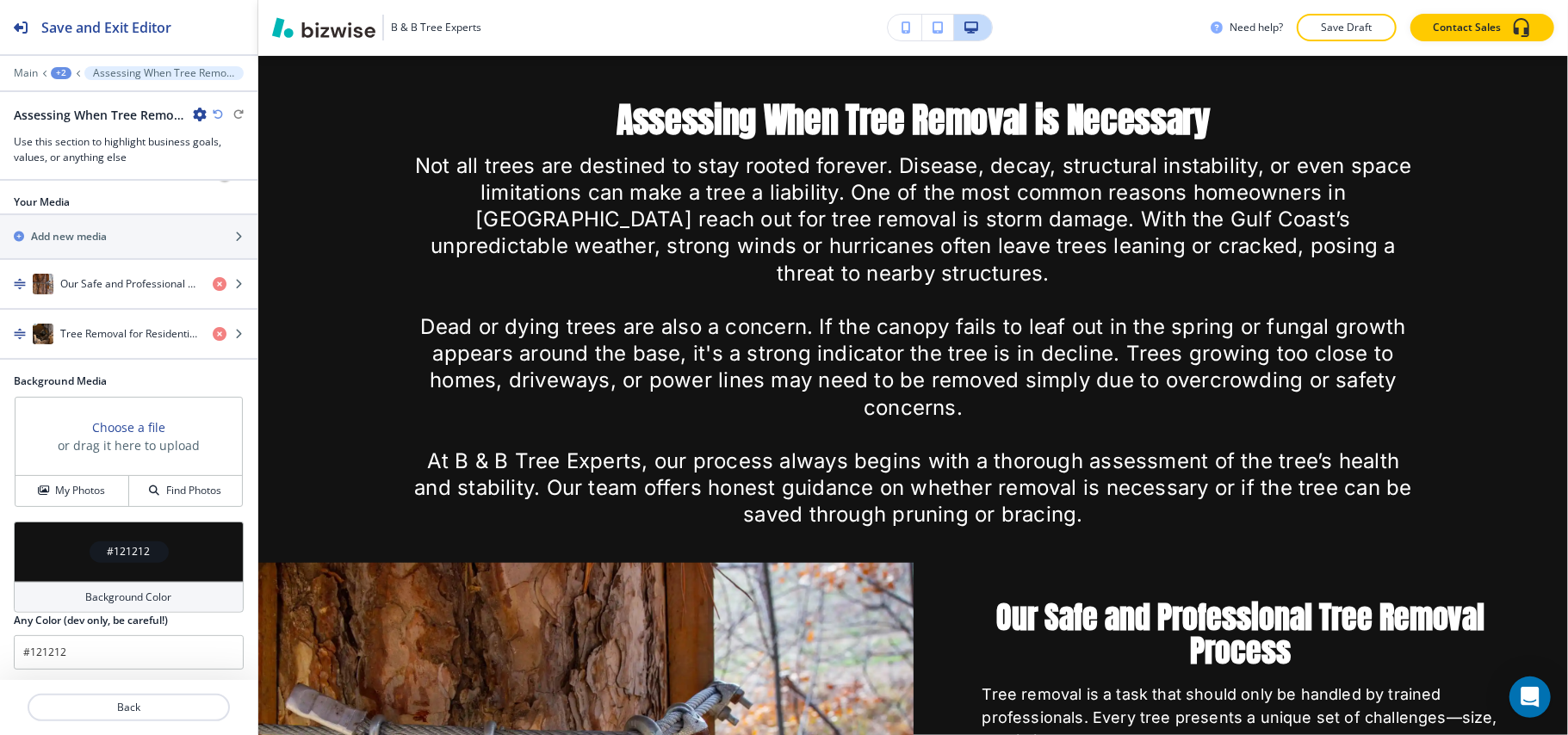
scroll to position [791, 0]
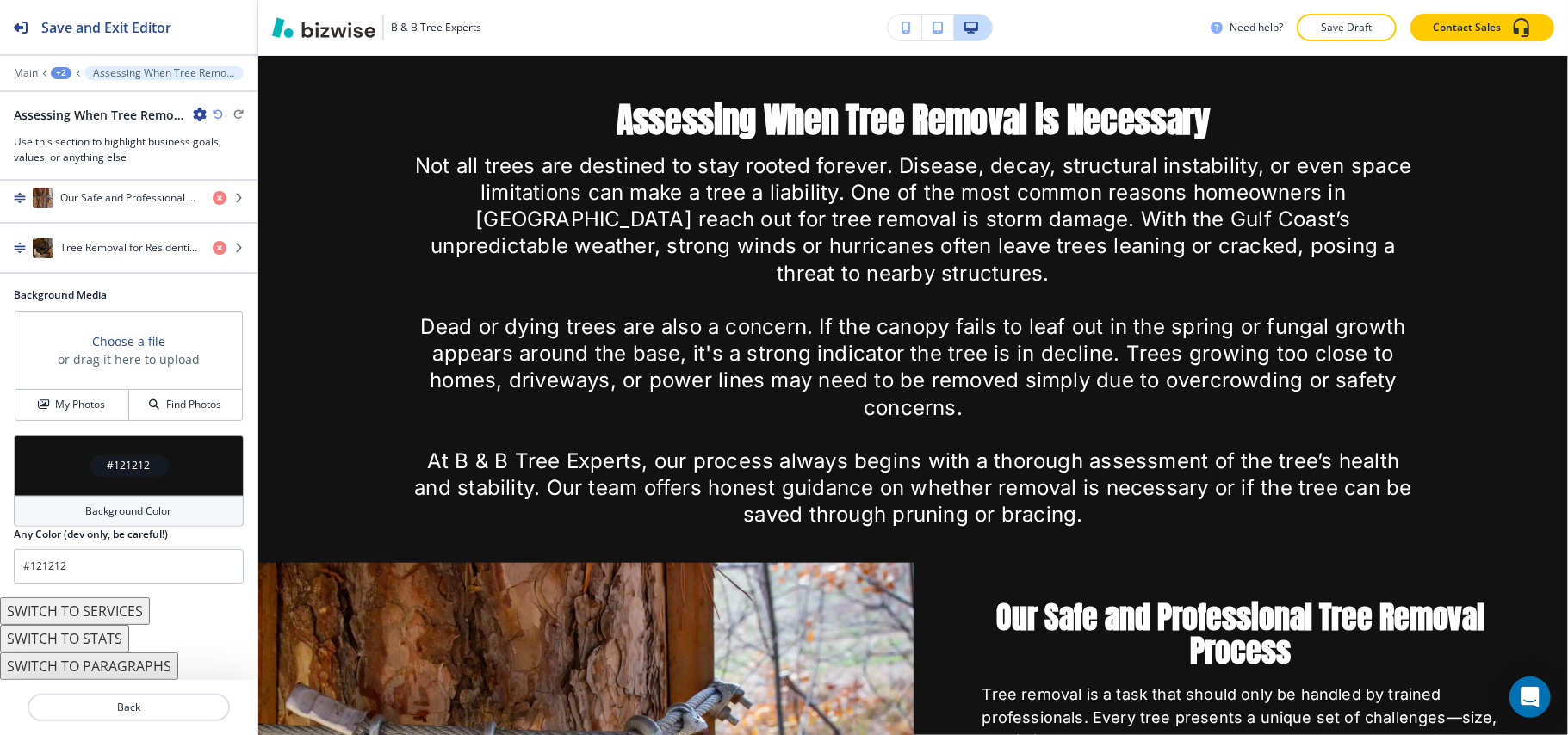
click at [38, 472] on div "#121212" at bounding box center [129, 466] width 230 height 60
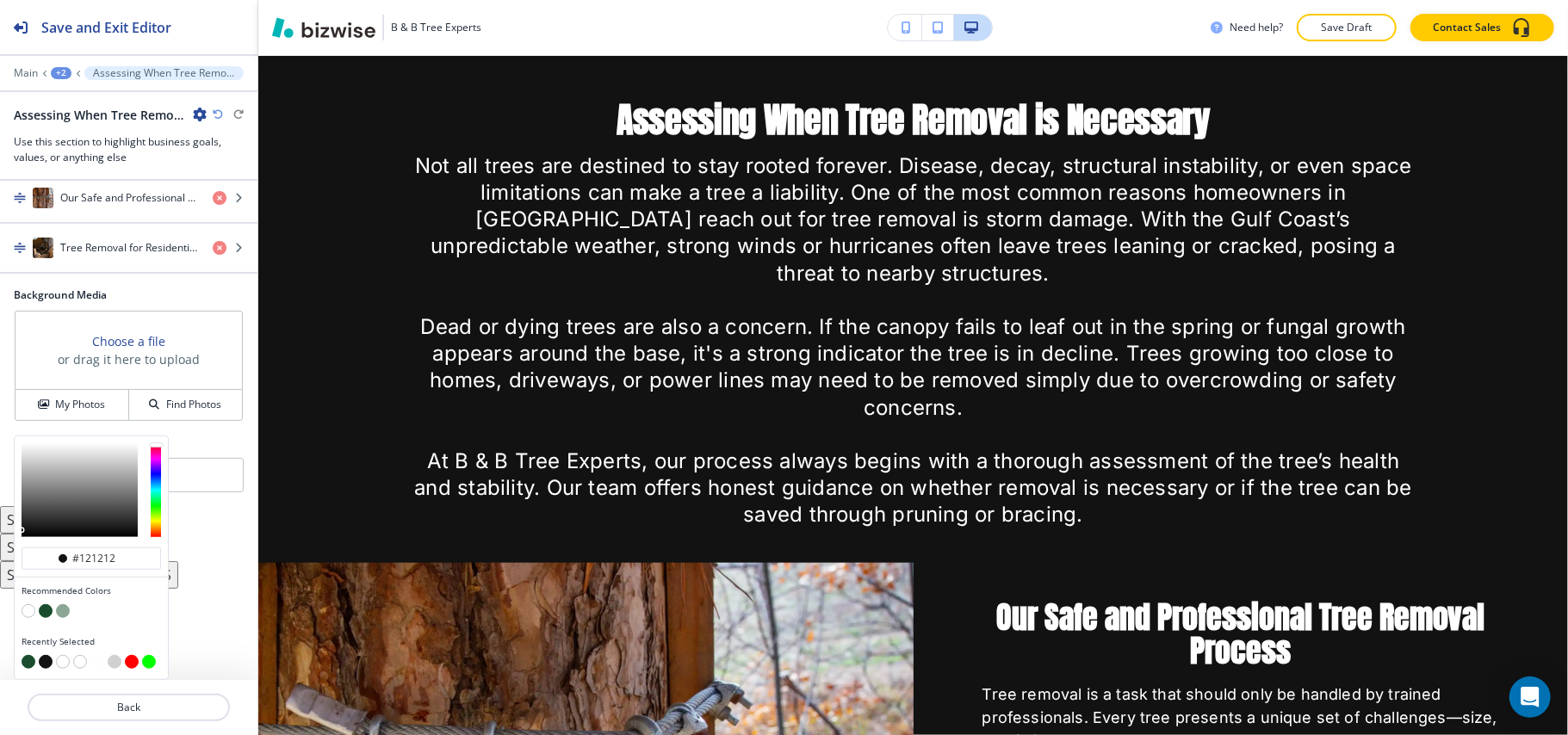
click at [46, 610] on button "button" at bounding box center [46, 611] width 14 height 14
type input "#1a4d2e"
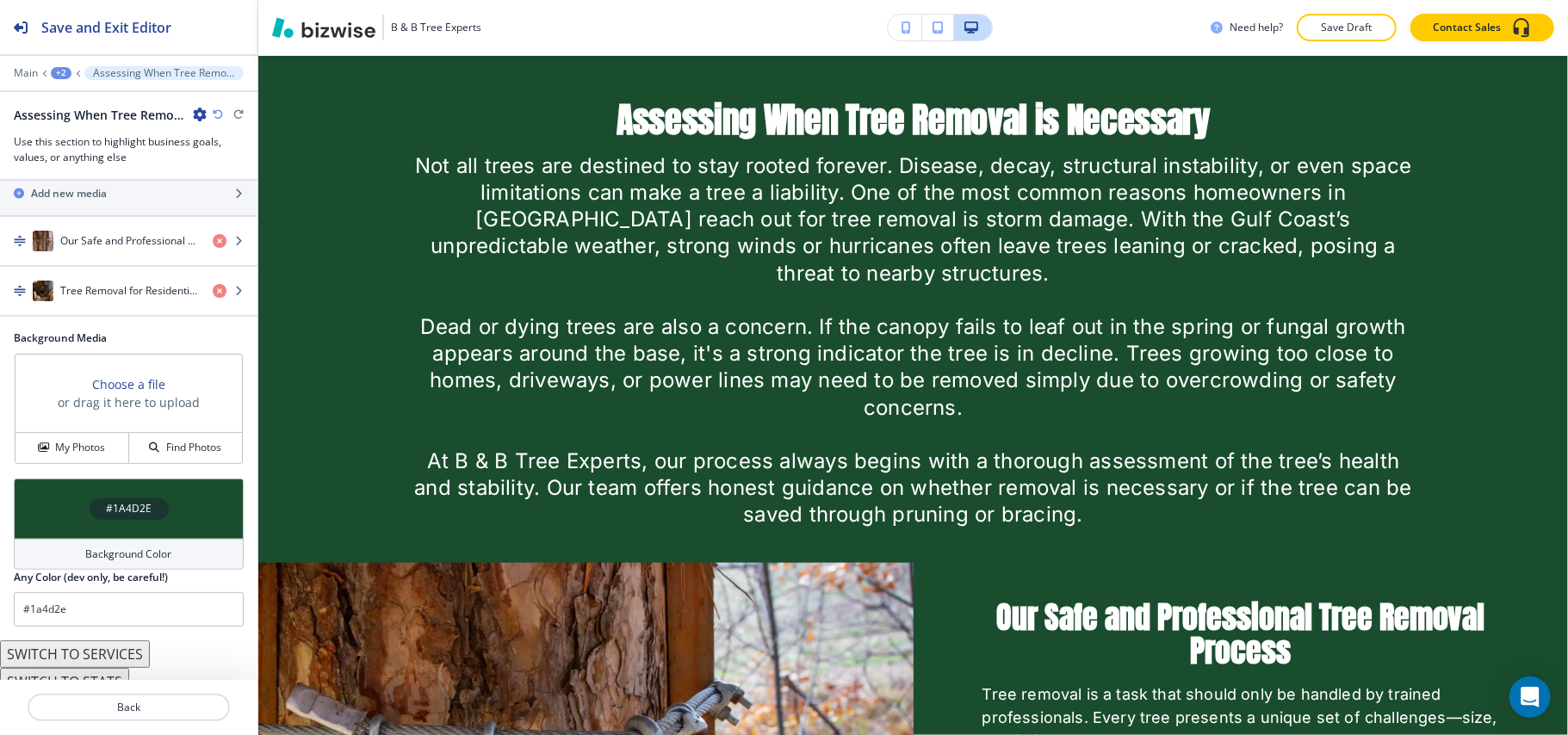
scroll to position [561, 0]
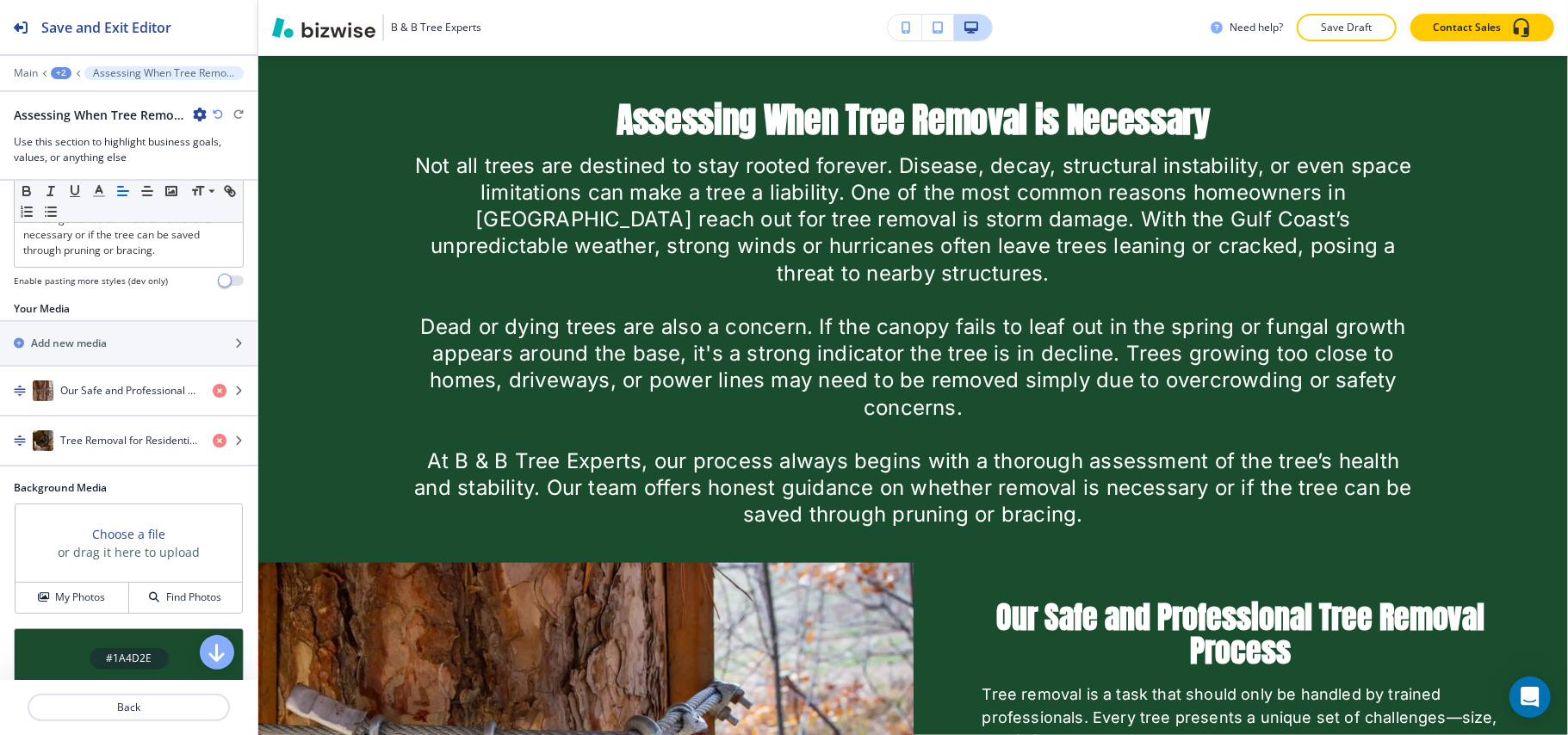
click at [24, 66] on div "Main +2 Assessing When Tree Removal is Necessary" at bounding box center [129, 73] width 230 height 14
click at [31, 78] on p "Main" at bounding box center [25, 73] width 24 height 12
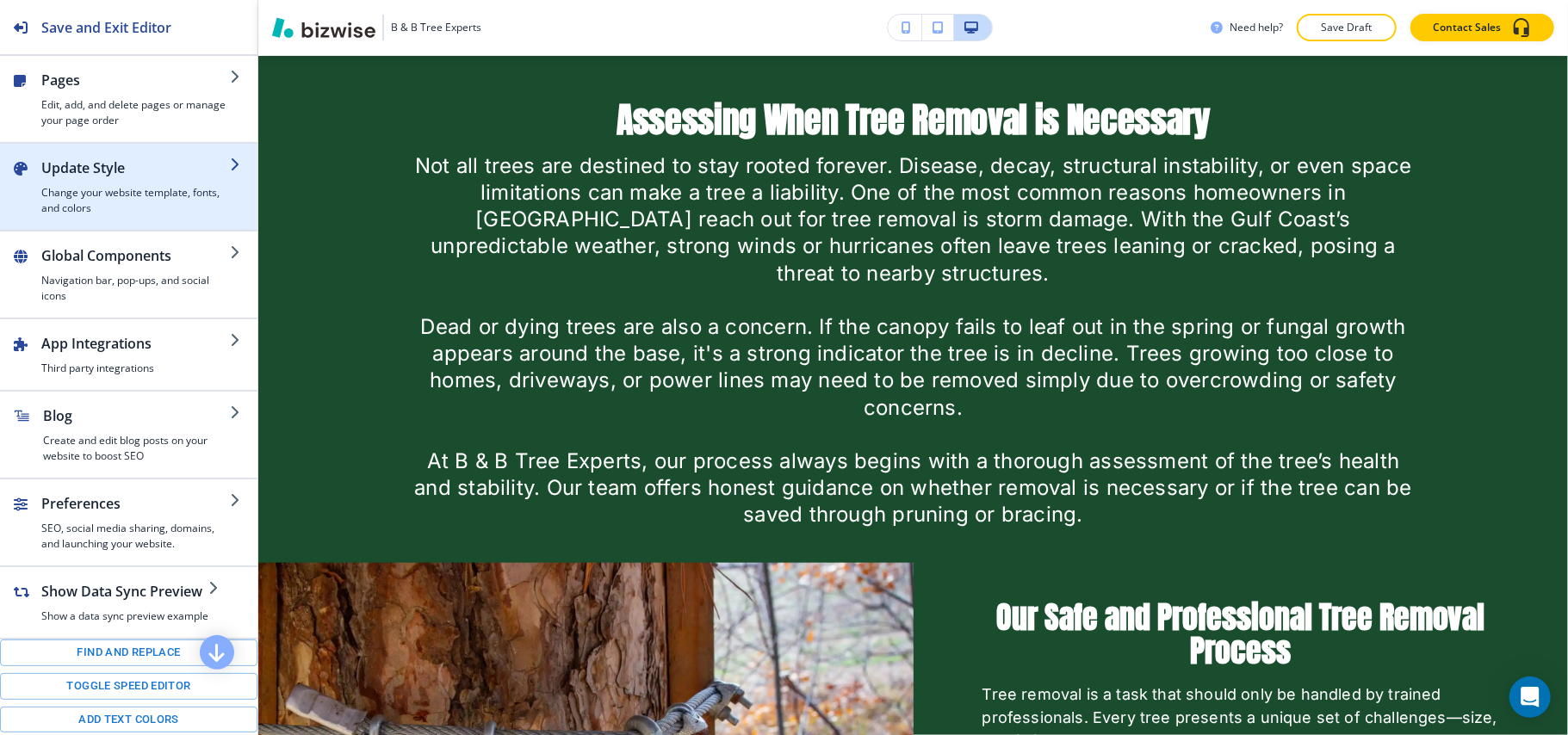
click at [108, 195] on h4 "Change your website template, fonts, and colors" at bounding box center [134, 201] width 188 height 31
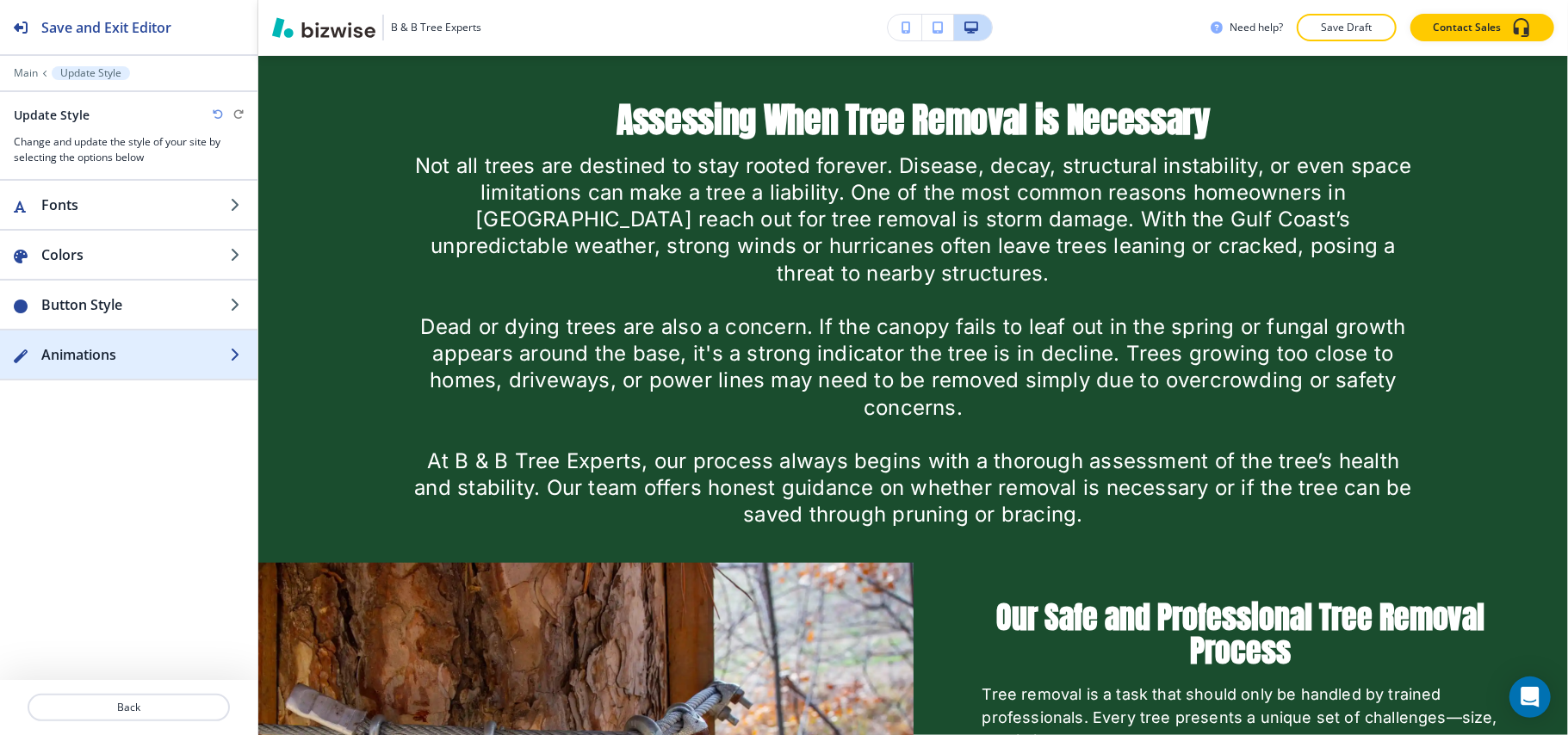
click at [107, 350] on h2 "Animations" at bounding box center [134, 354] width 188 height 20
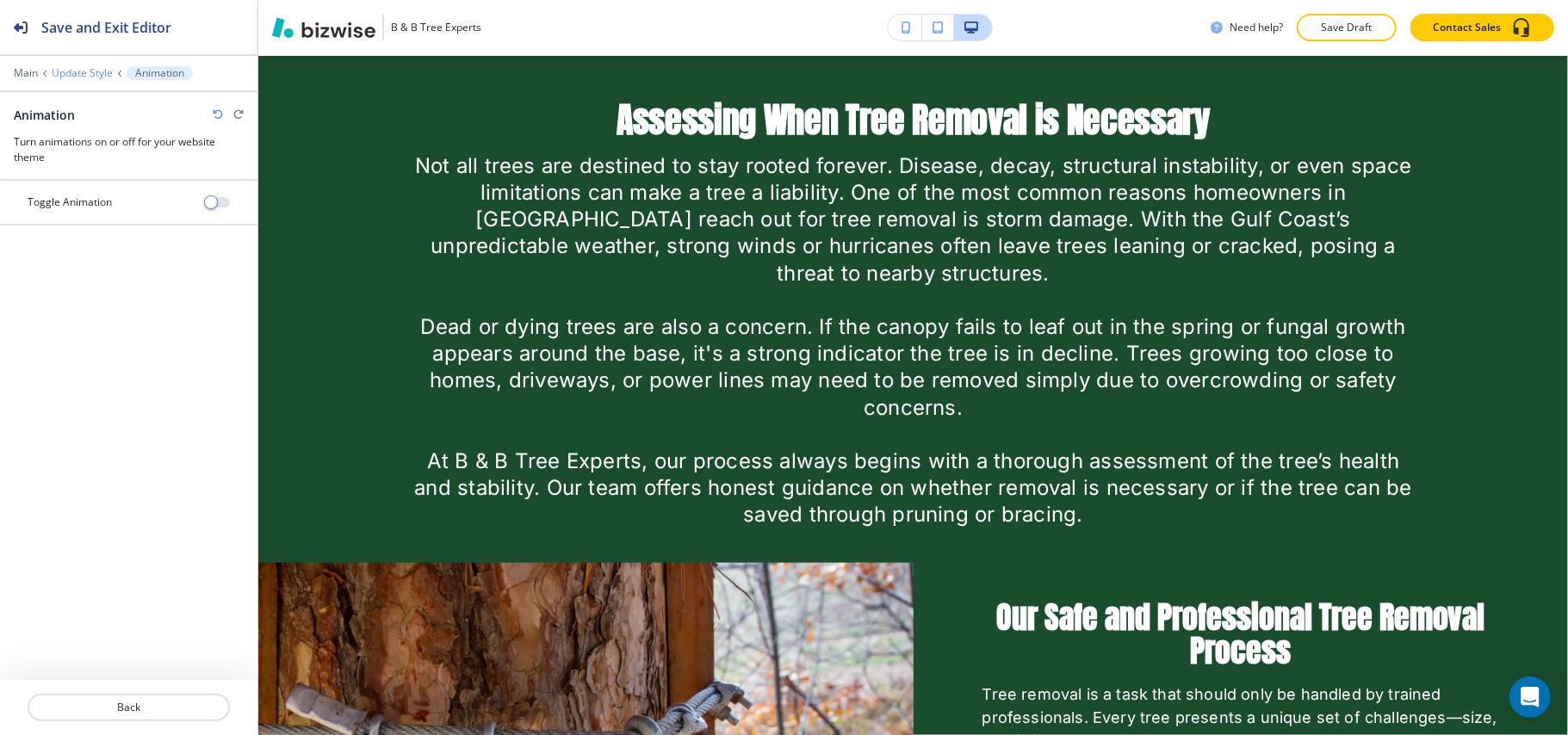
click at [78, 70] on p "Update Style" at bounding box center [82, 73] width 61 height 12
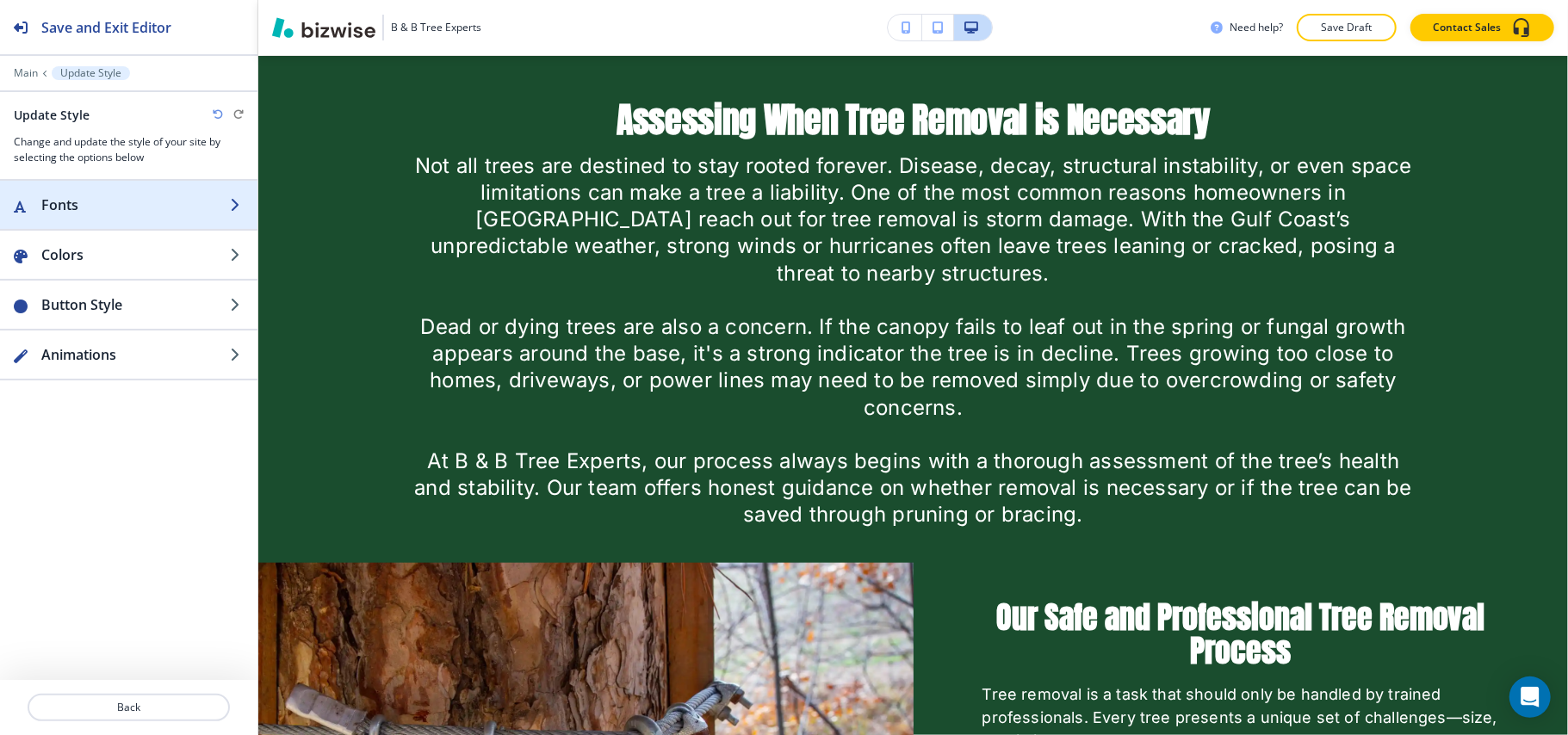
click at [112, 204] on h2 "Fonts" at bounding box center [134, 205] width 188 height 20
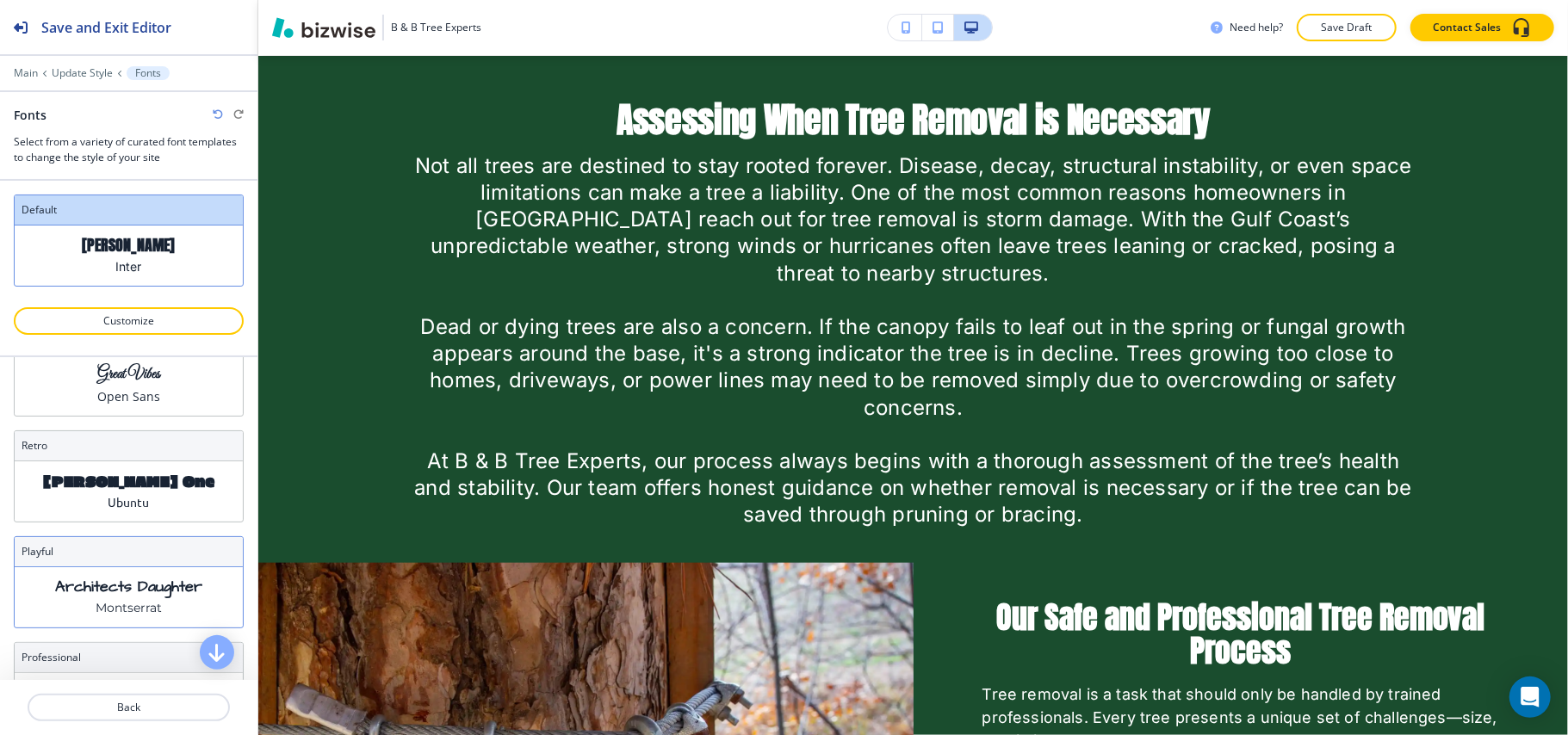
scroll to position [789, 0]
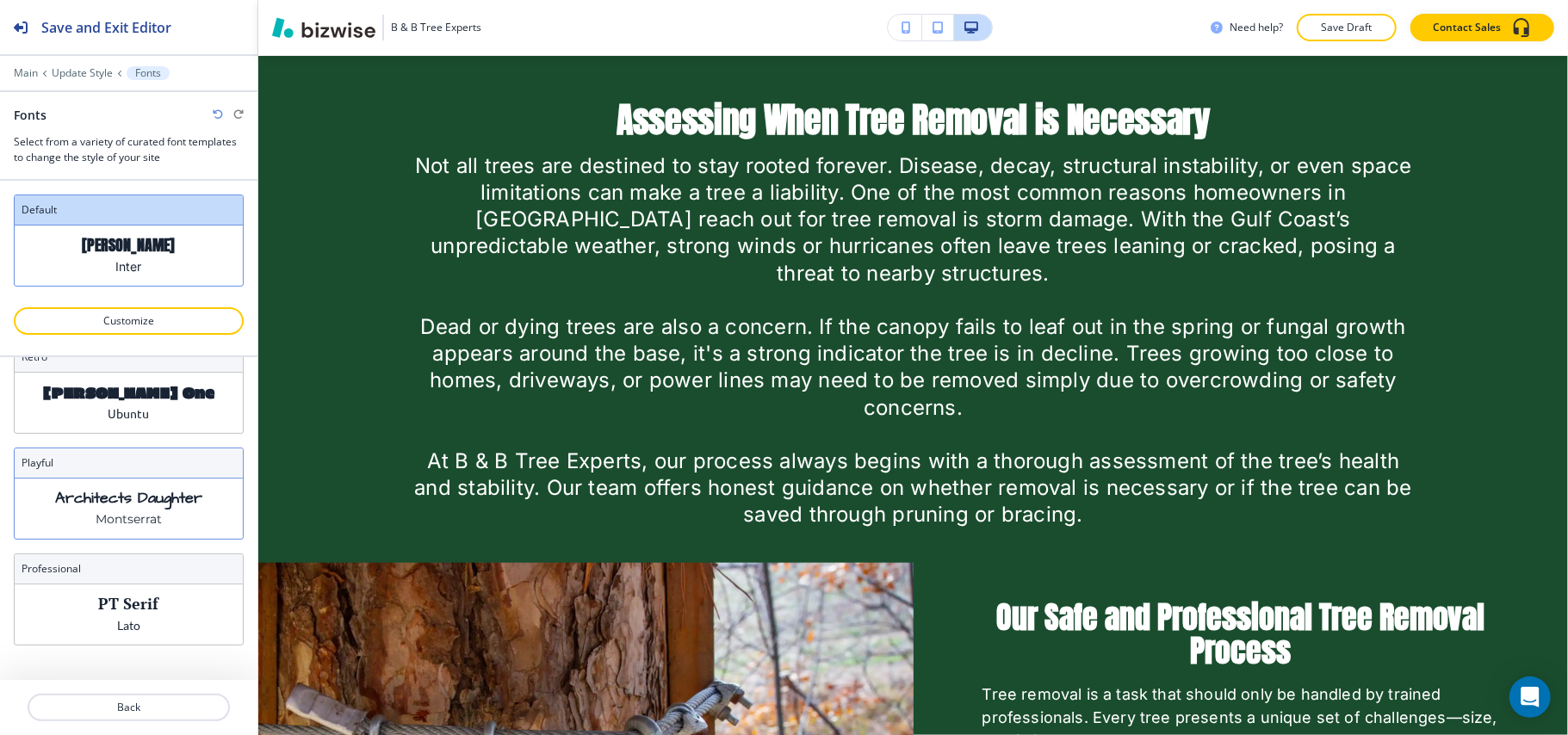
click at [155, 514] on div "Architects Daughter [PERSON_NAME]" at bounding box center [129, 509] width 228 height 60
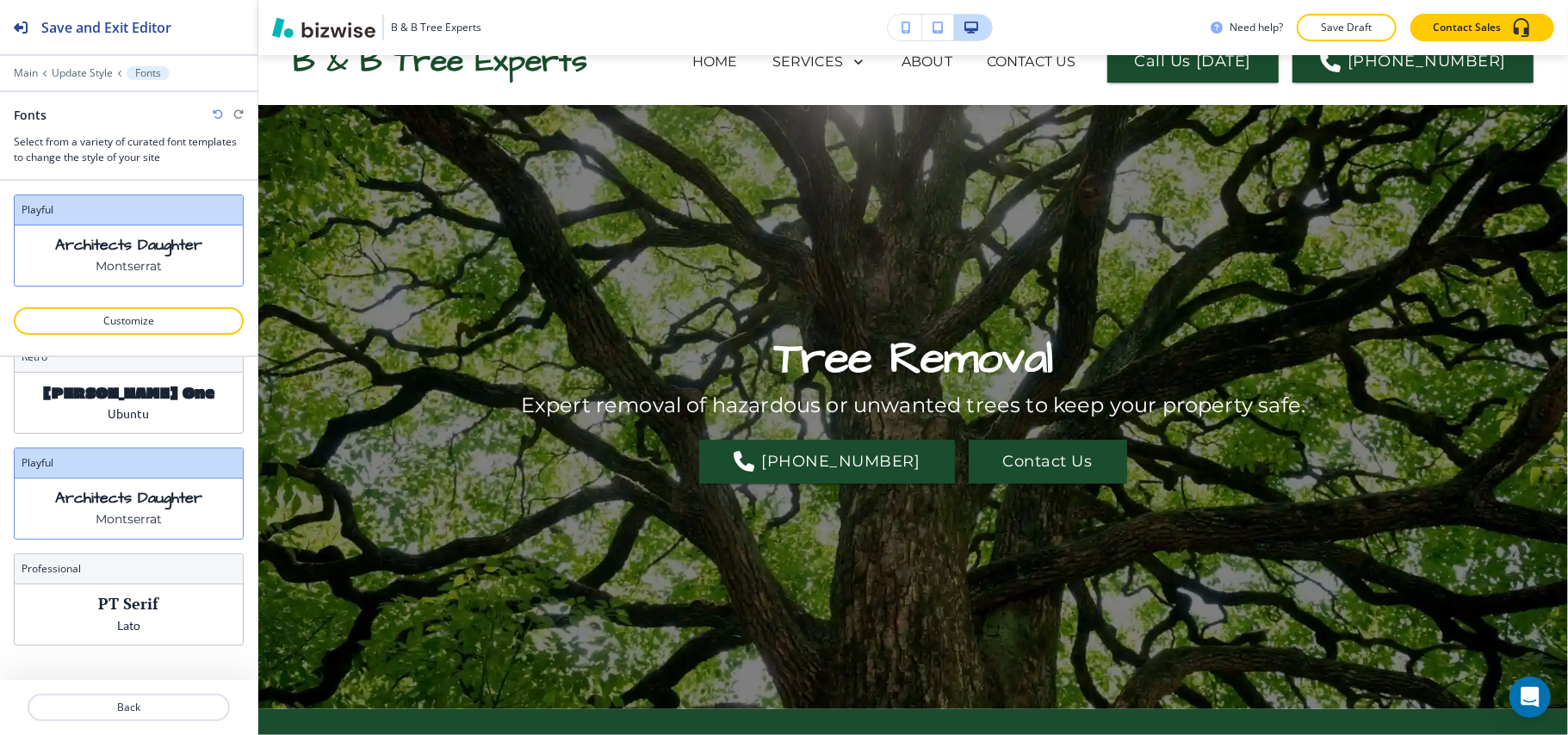
scroll to position [0, 0]
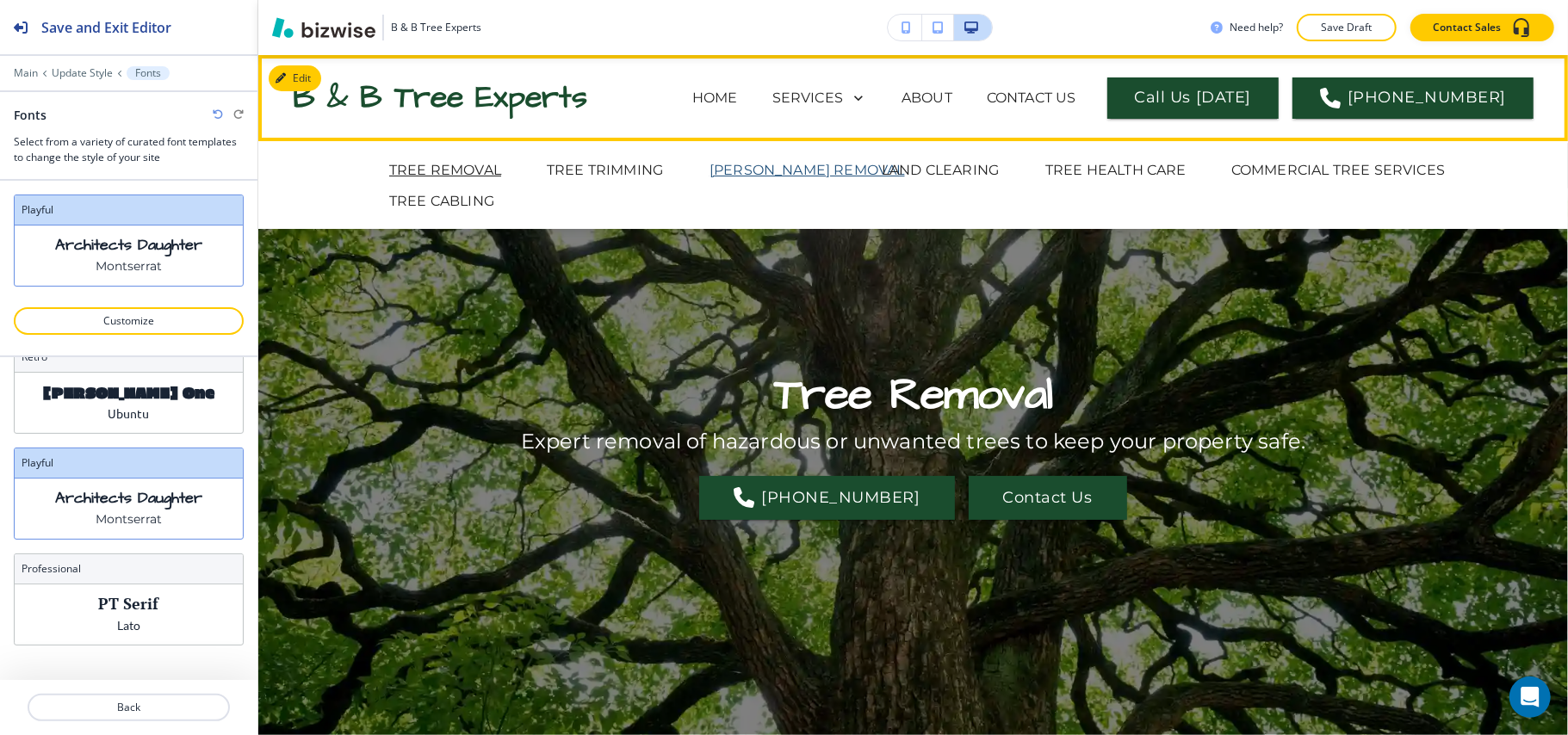
click at [765, 166] on p "[PERSON_NAME] REMOVAL" at bounding box center [807, 170] width 196 height 20
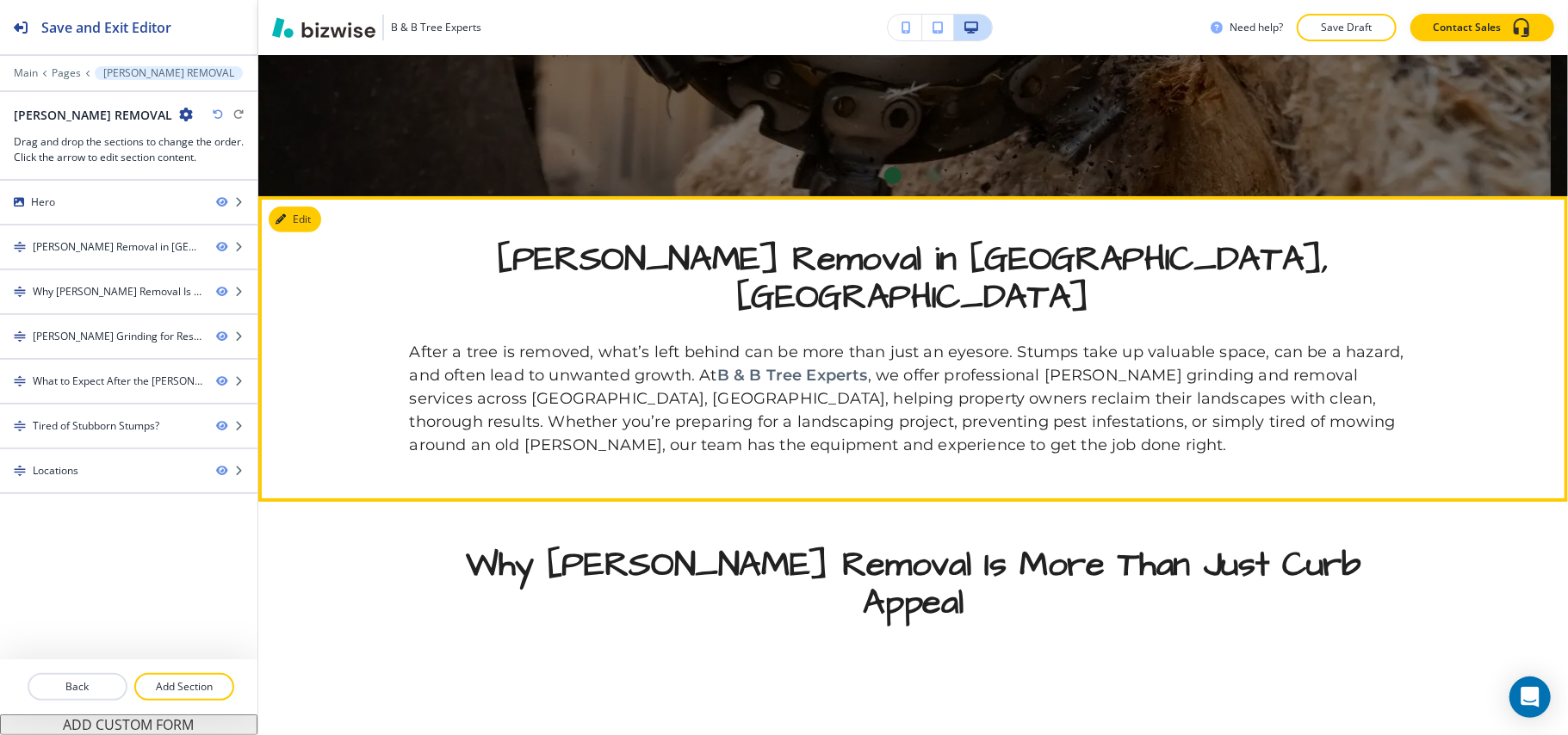
scroll to position [573, 0]
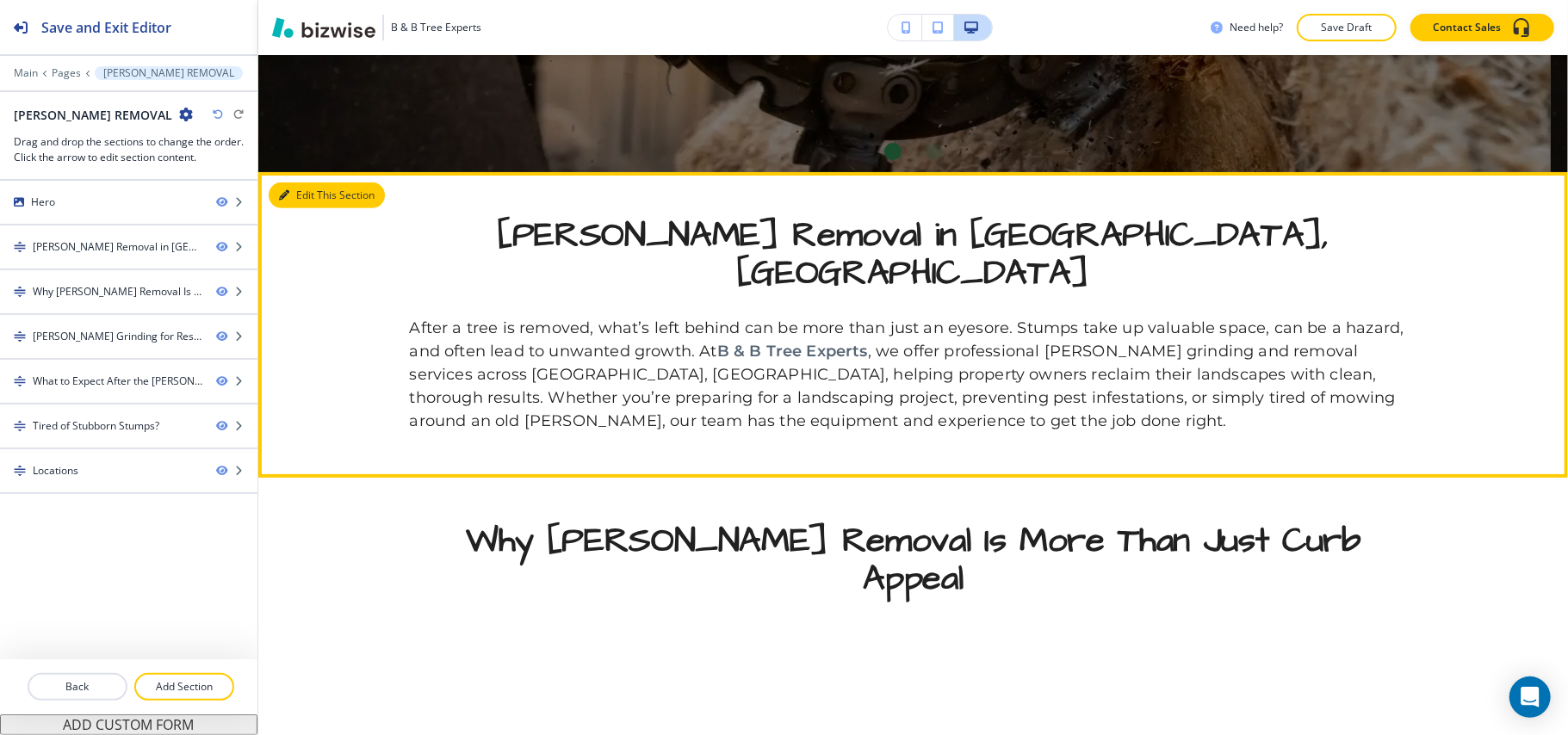
click at [321, 194] on button "Edit This Section" at bounding box center [326, 195] width 116 height 26
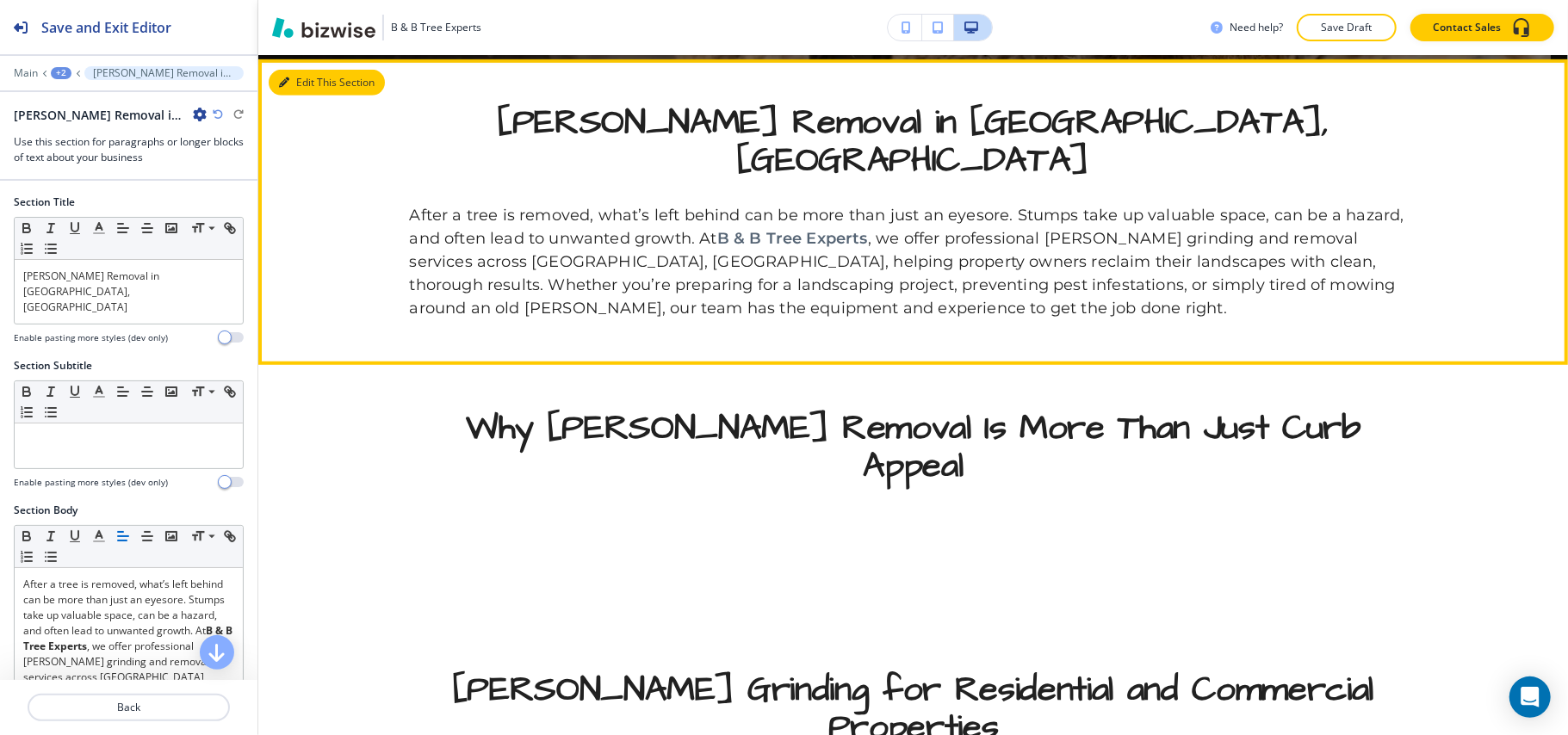
scroll to position [691, 0]
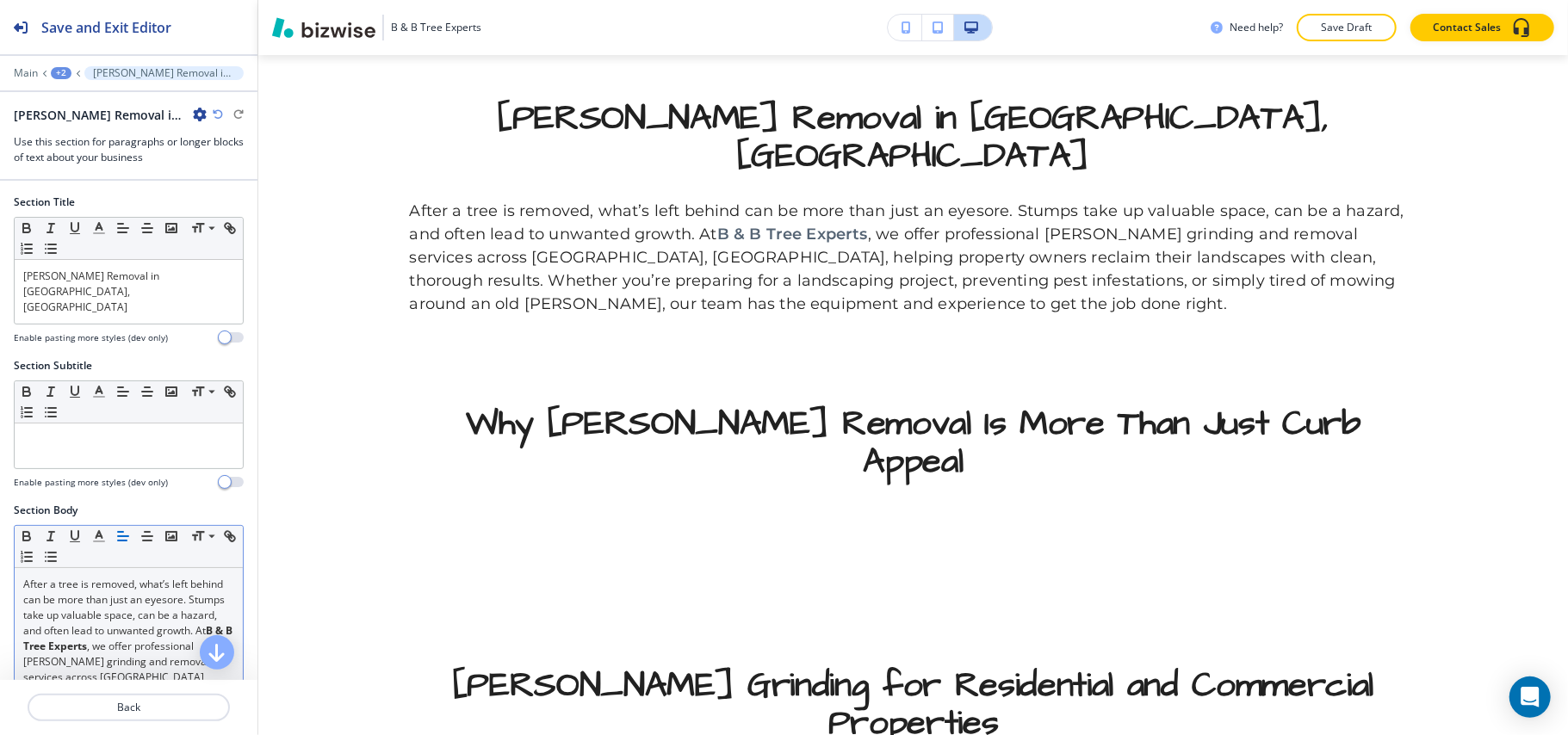
click at [110, 577] on p "After a tree is removed, what’s left behind can be more than just an eyesore. S…" at bounding box center [129, 693] width 210 height 233
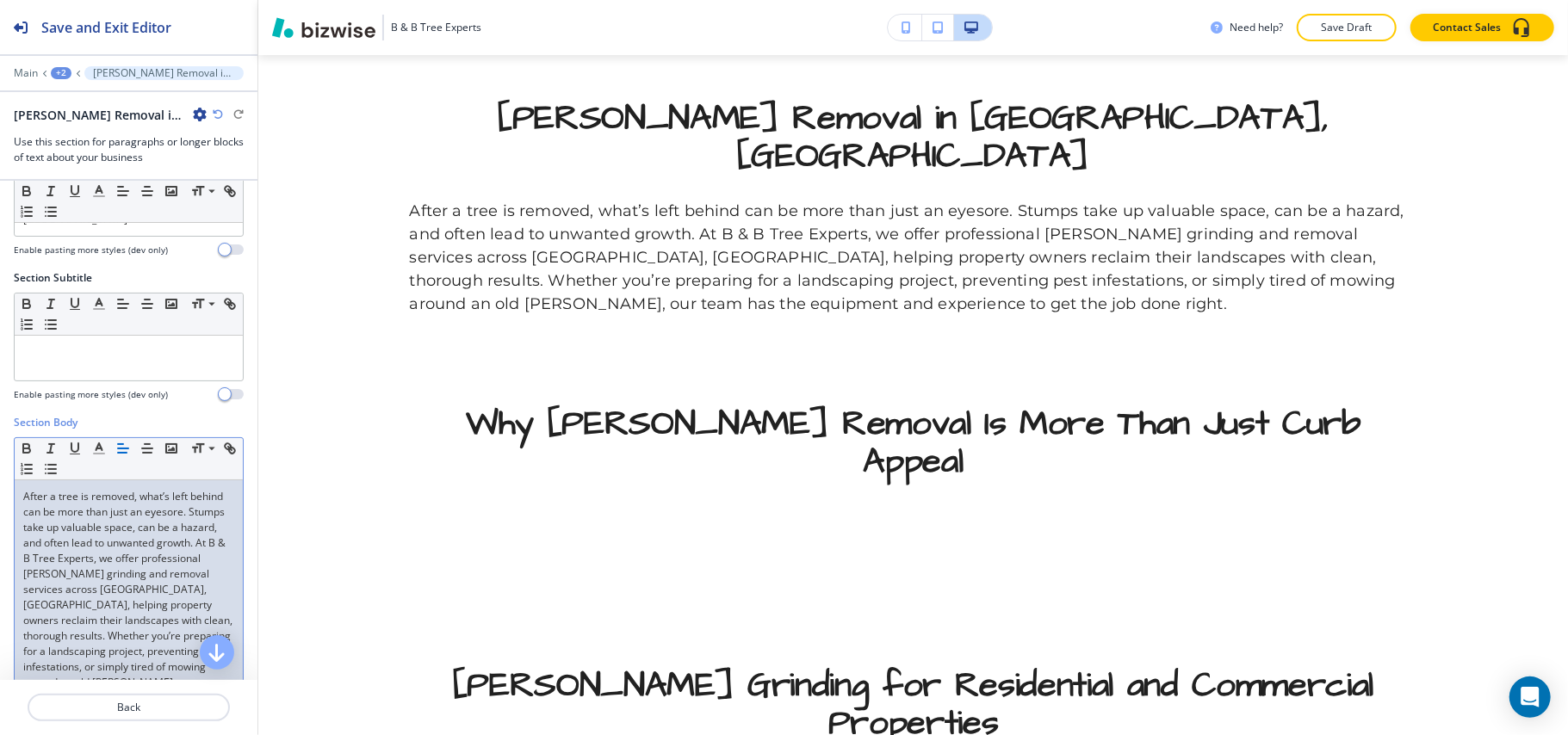
scroll to position [229, 0]
